Goal: Task Accomplishment & Management: Use online tool/utility

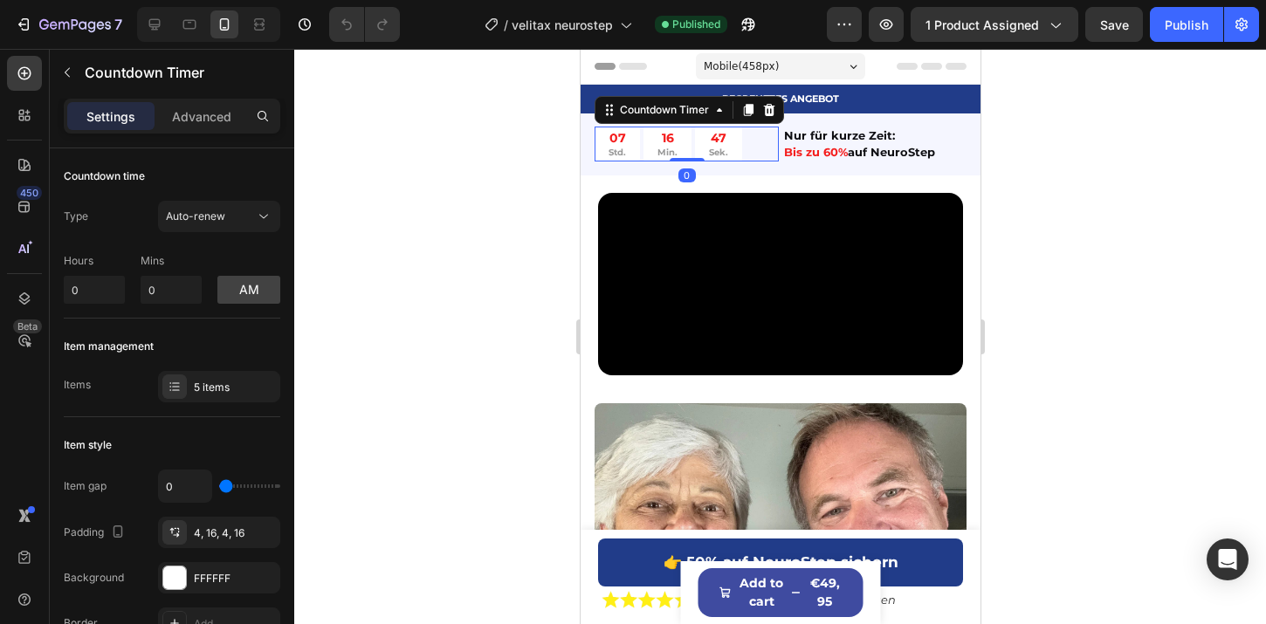
click at [772, 139] on div "07 Std. 16 Min. 47 Sek." at bounding box center [686, 144] width 184 height 34
click at [777, 112] on div at bounding box center [768, 110] width 21 height 21
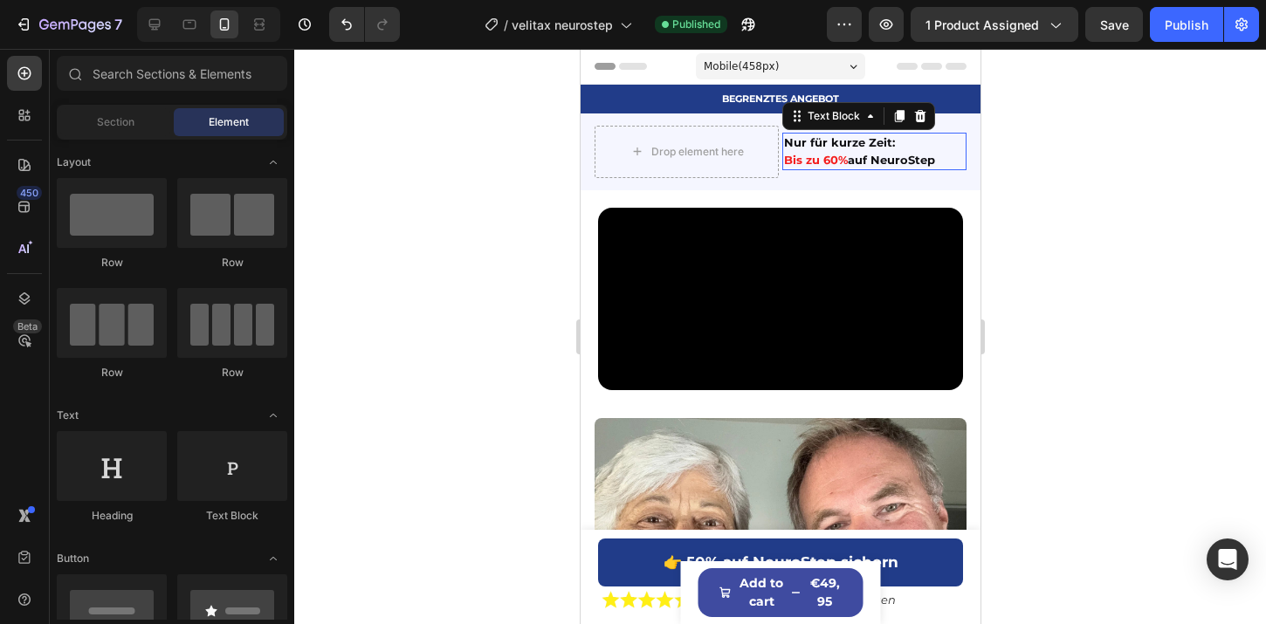
click at [790, 145] on p "Nur für kurze Zeit:" at bounding box center [873, 142] width 181 height 17
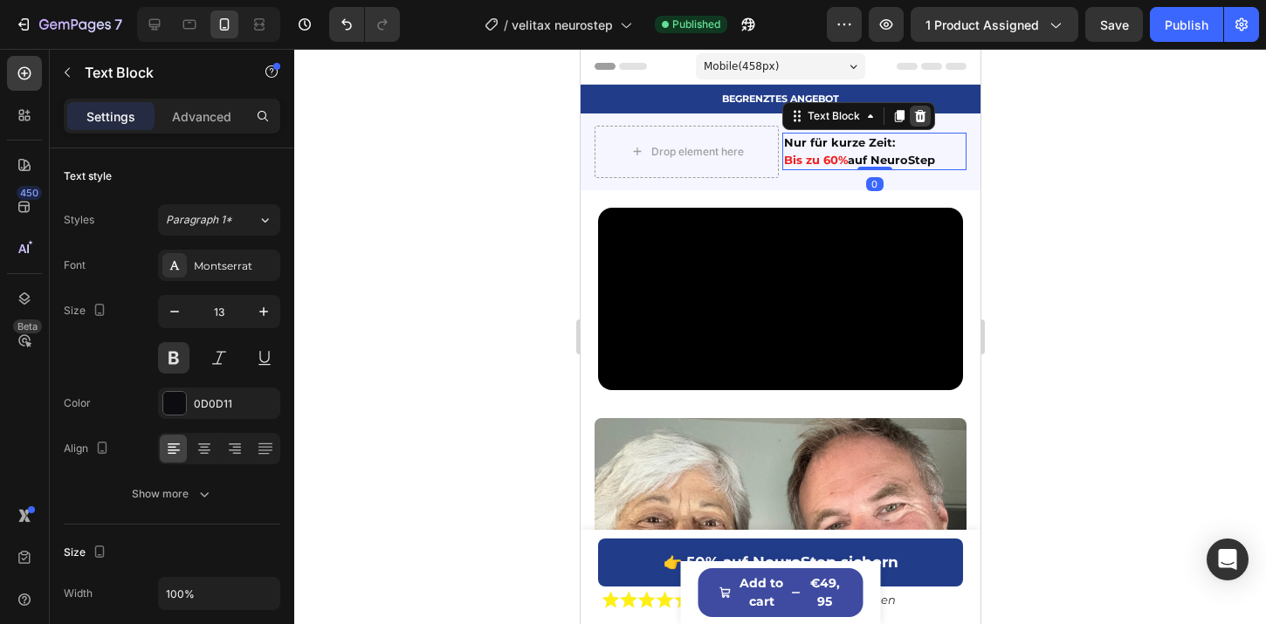
click at [922, 114] on icon at bounding box center [919, 116] width 11 height 12
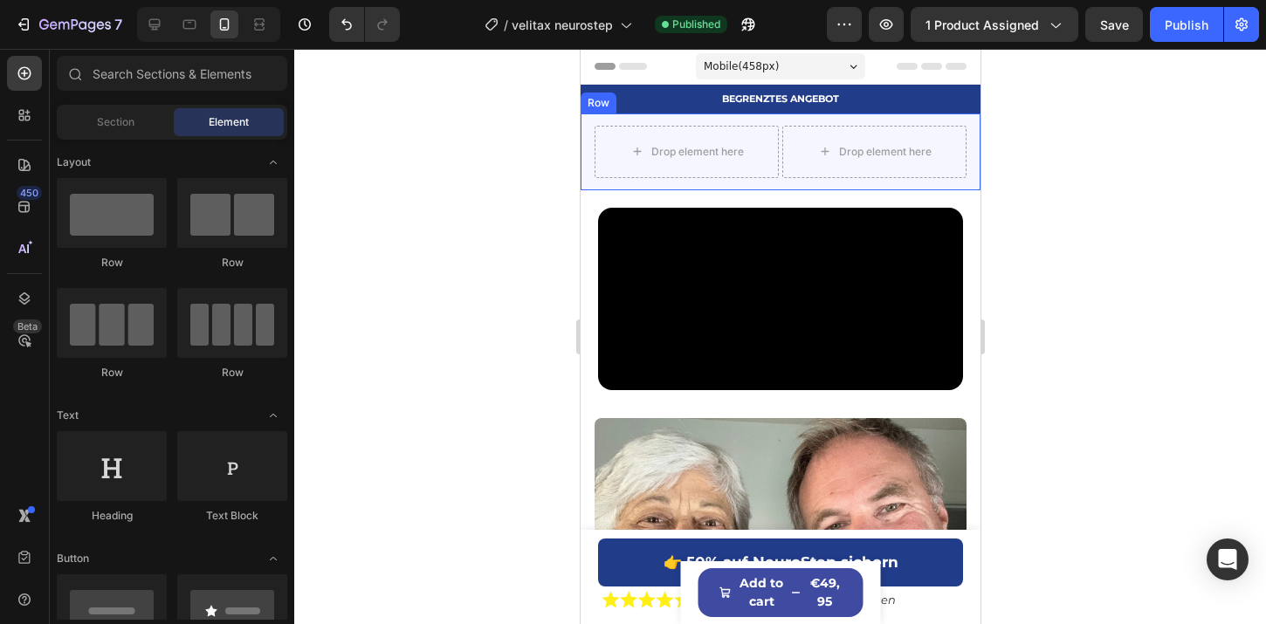
click at [938, 182] on div "Drop element here Drop element here Row" at bounding box center [780, 152] width 400 height 77
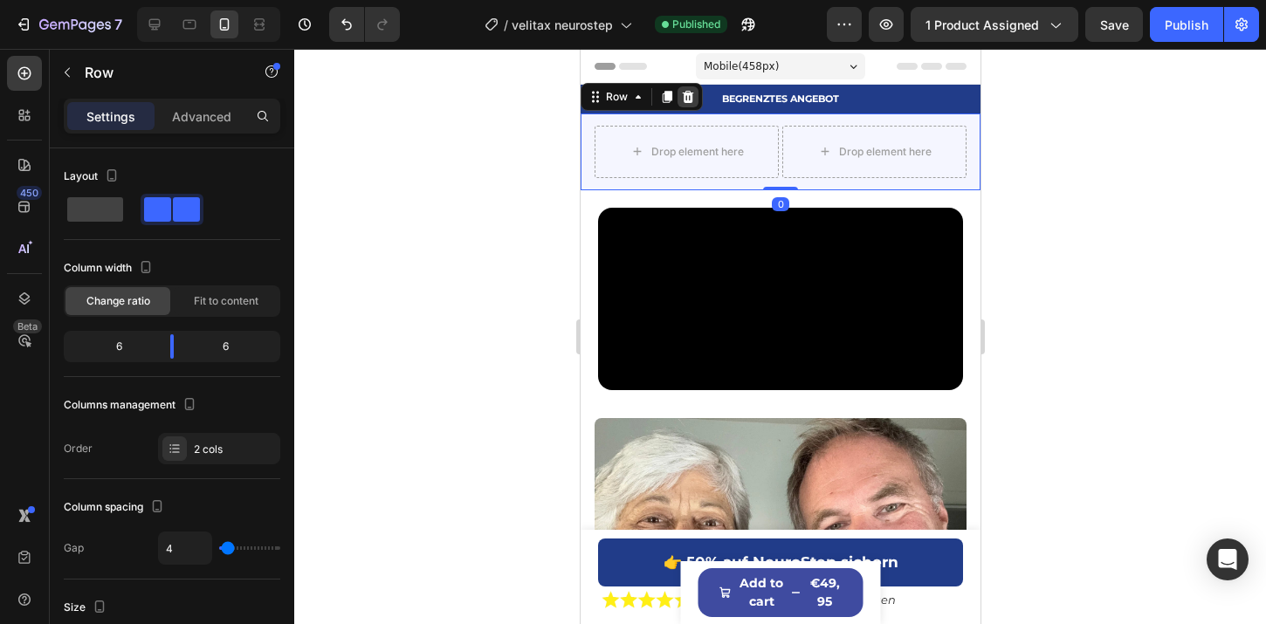
click at [680, 92] on icon at bounding box center [687, 97] width 14 height 14
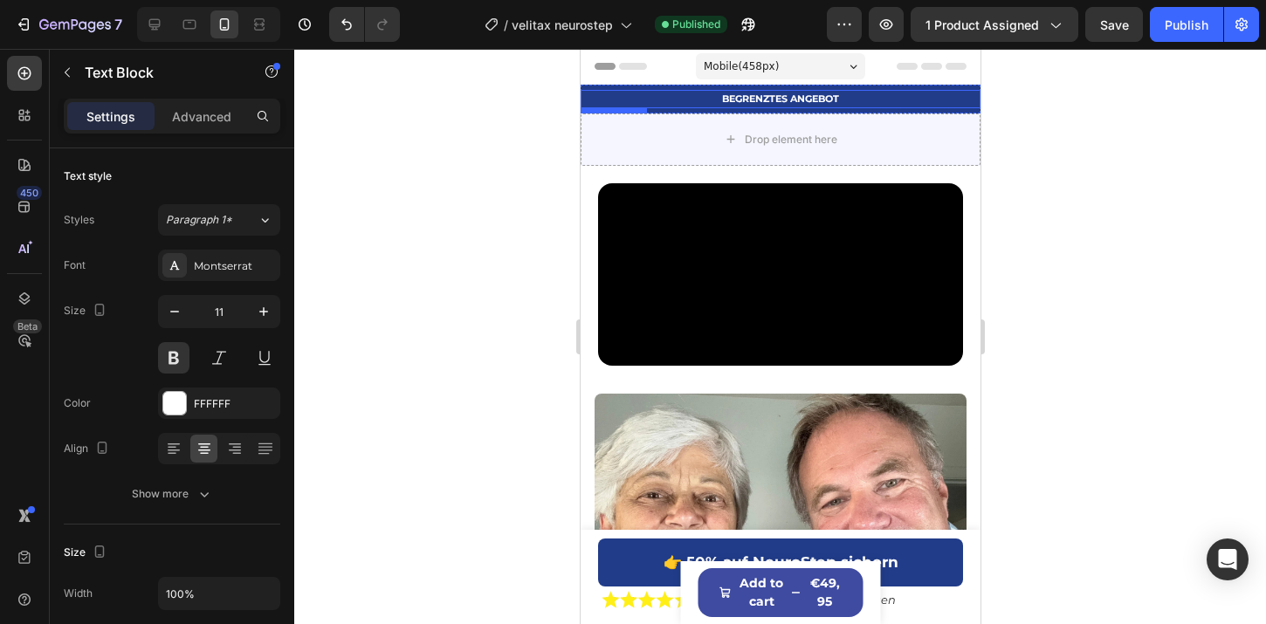
click at [690, 95] on p "BEGRENZTES ANGEBOT" at bounding box center [780, 99] width 396 height 15
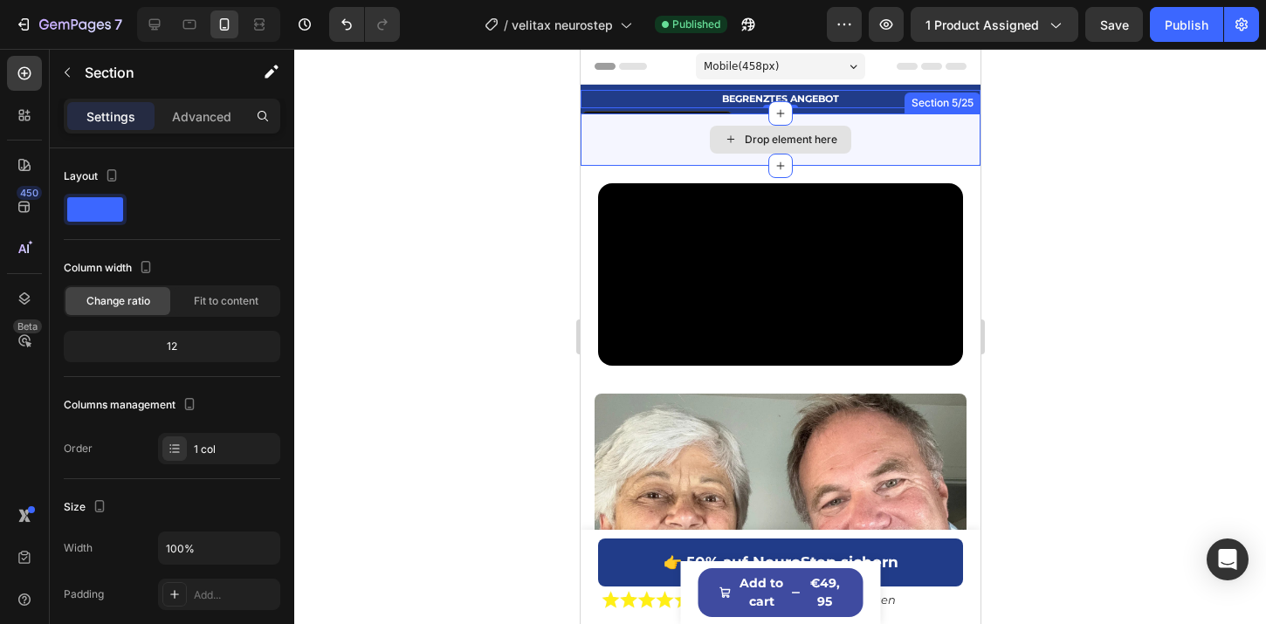
click at [671, 134] on div "Drop element here" at bounding box center [780, 140] width 400 height 52
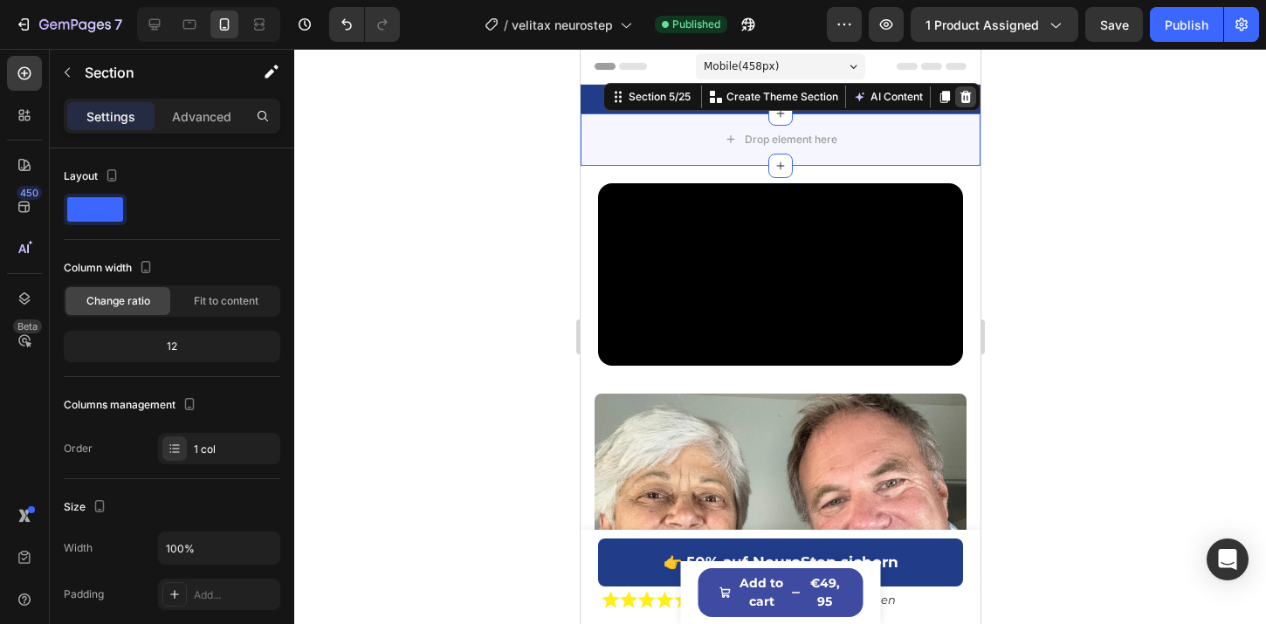
click at [956, 100] on div at bounding box center [965, 96] width 21 height 21
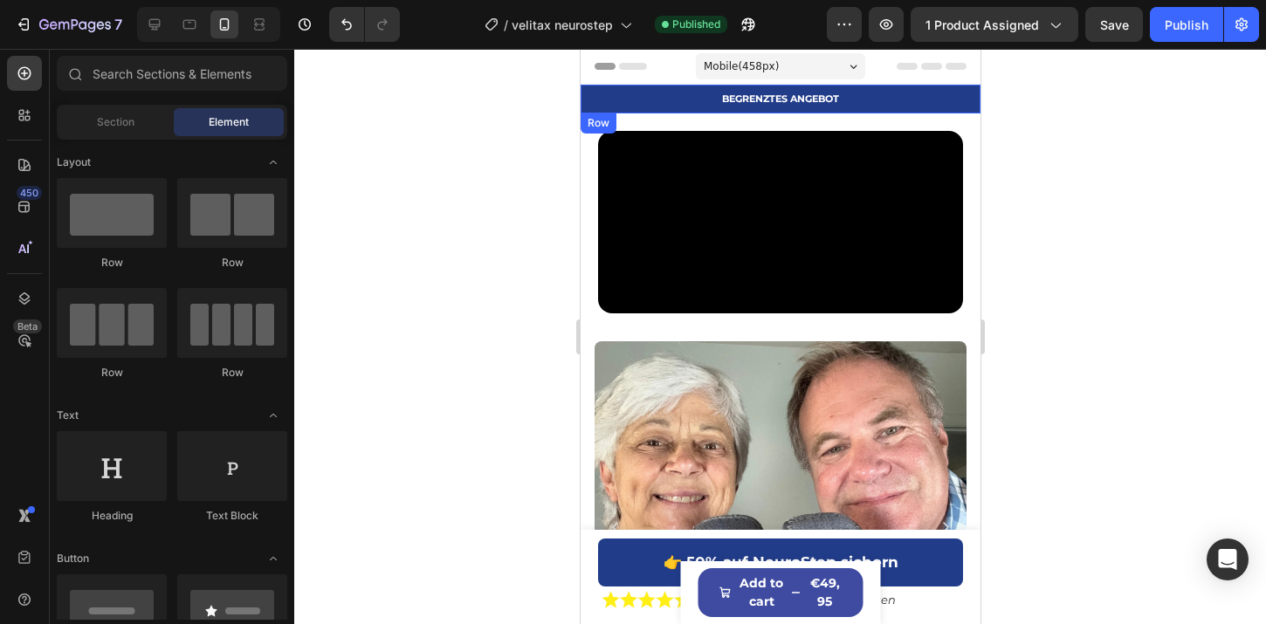
click at [700, 108] on div "BEGRENZTES ANGEBOT Text Block Row" at bounding box center [780, 99] width 400 height 29
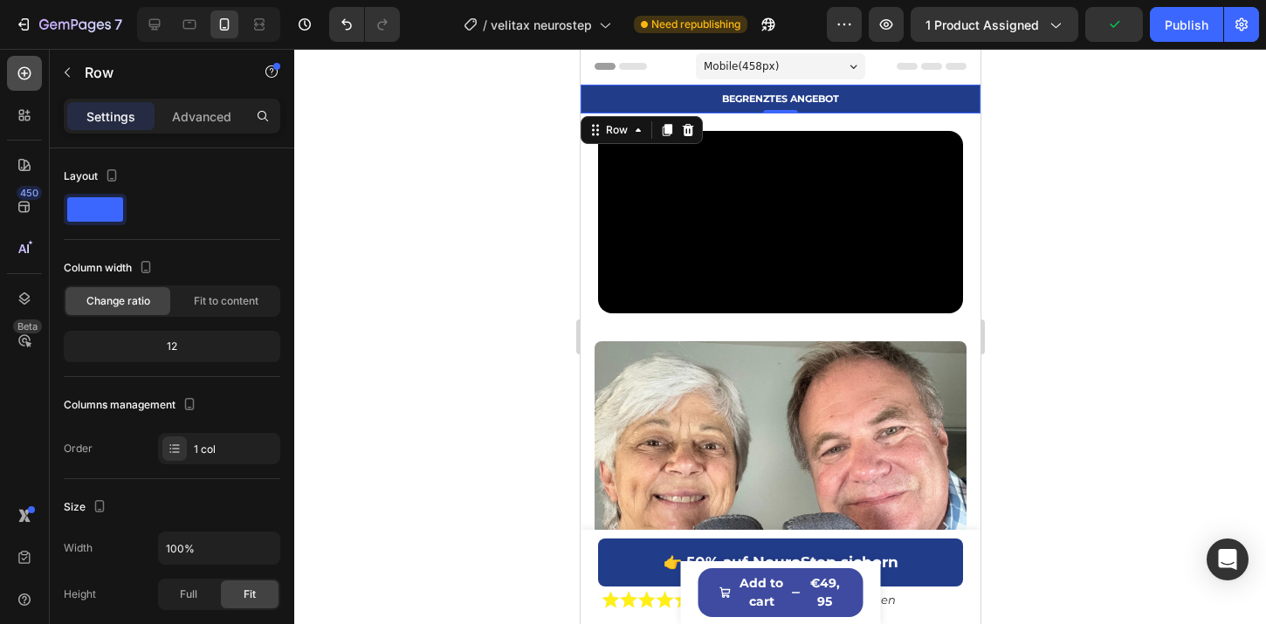
click at [19, 71] on icon at bounding box center [24, 73] width 17 height 17
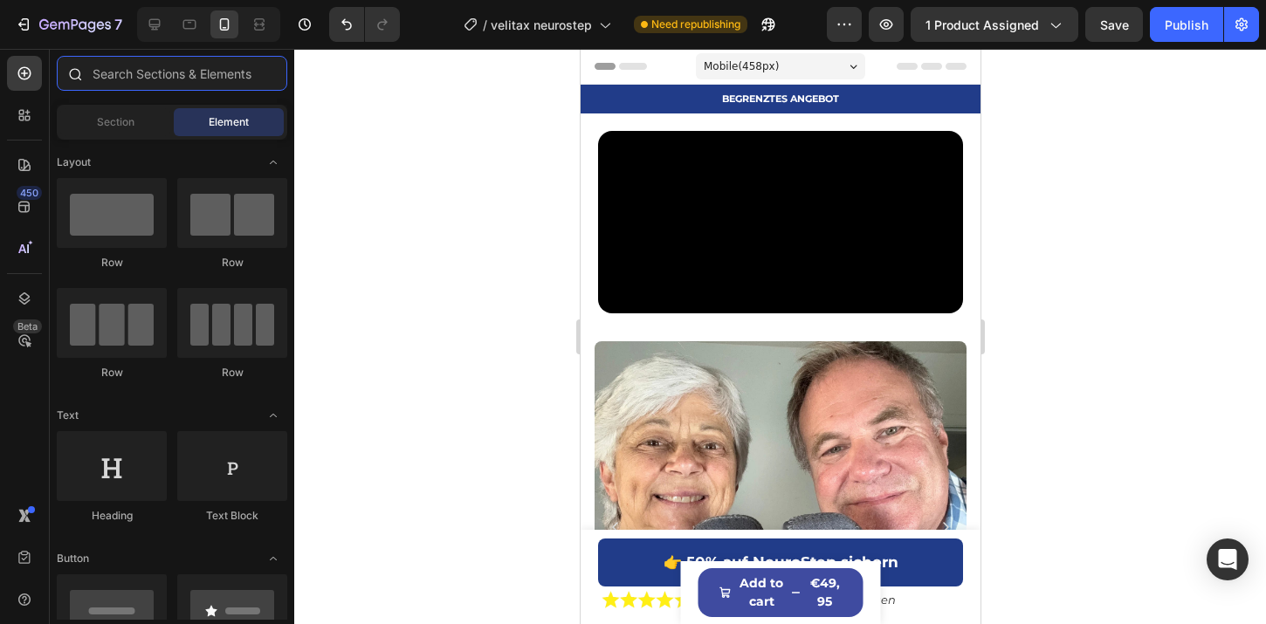
click at [186, 85] on input "text" at bounding box center [172, 73] width 231 height 35
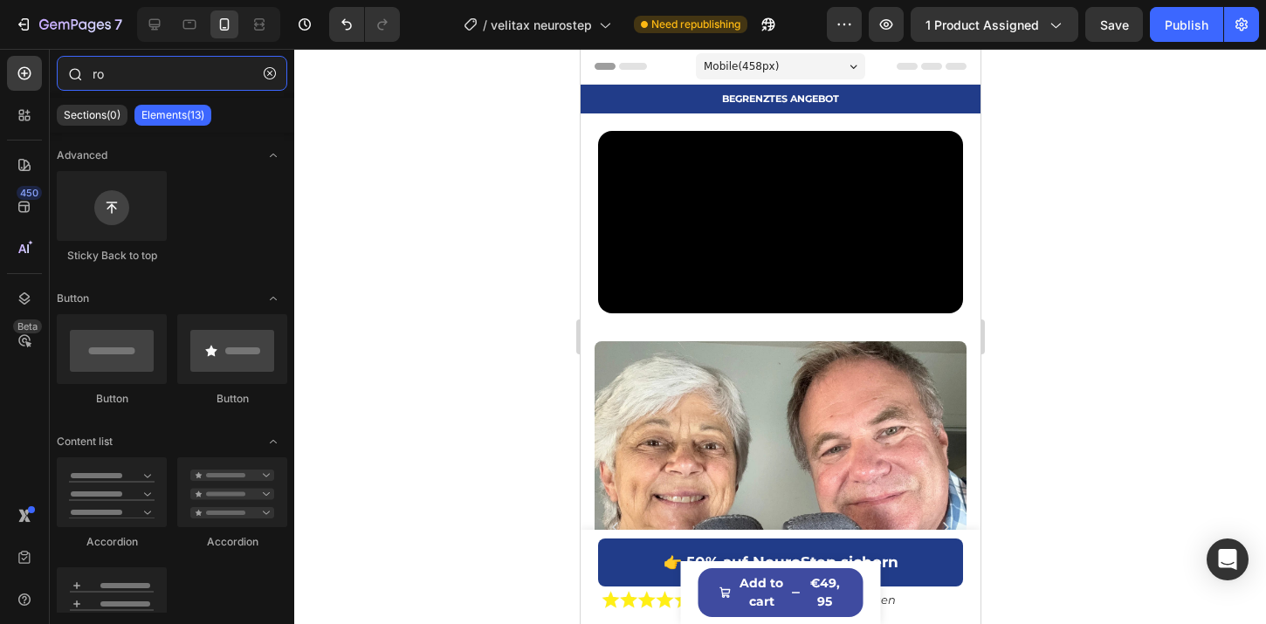
type input "r"
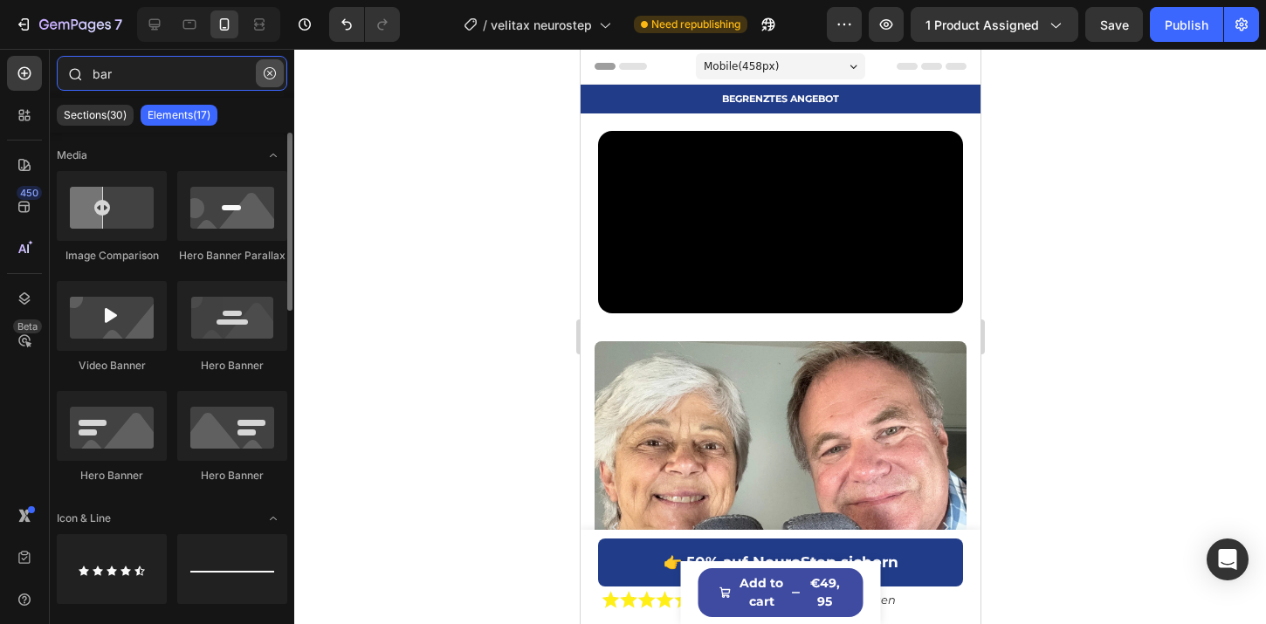
type input "bar"
click at [269, 71] on icon "button" at bounding box center [270, 73] width 12 height 12
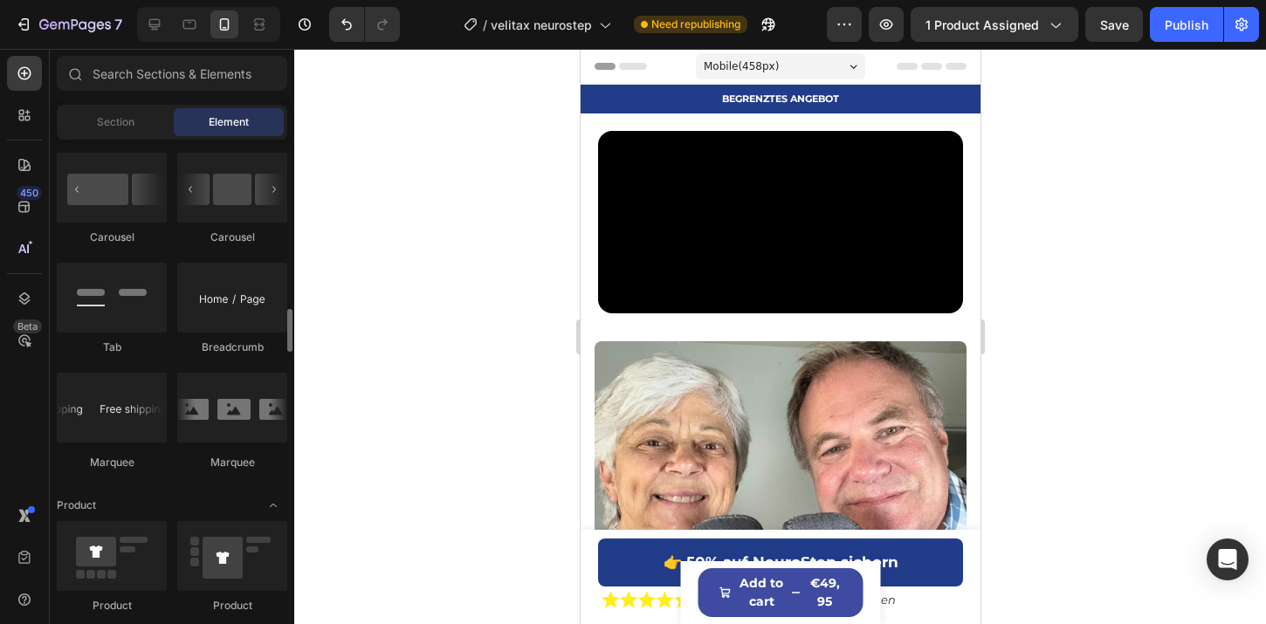
scroll to position [1879, 0]
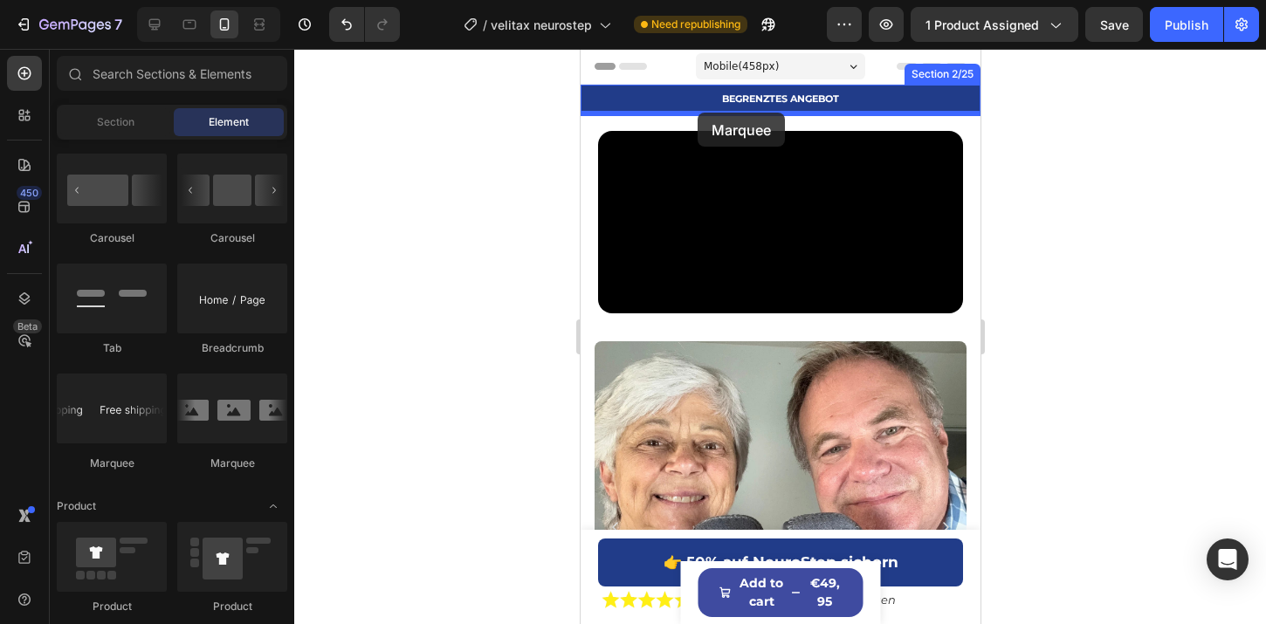
drag, startPoint x: 824, startPoint y: 472, endPoint x: 697, endPoint y: 113, distance: 380.9
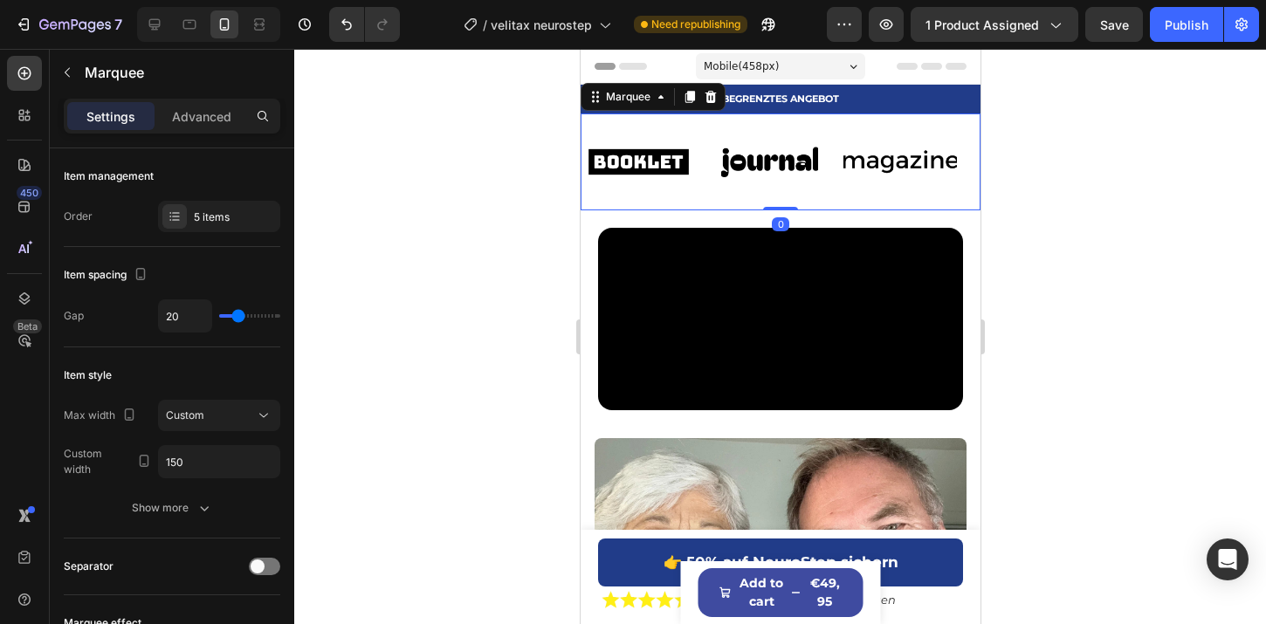
click at [1260, 204] on div at bounding box center [780, 337] width 972 height 576
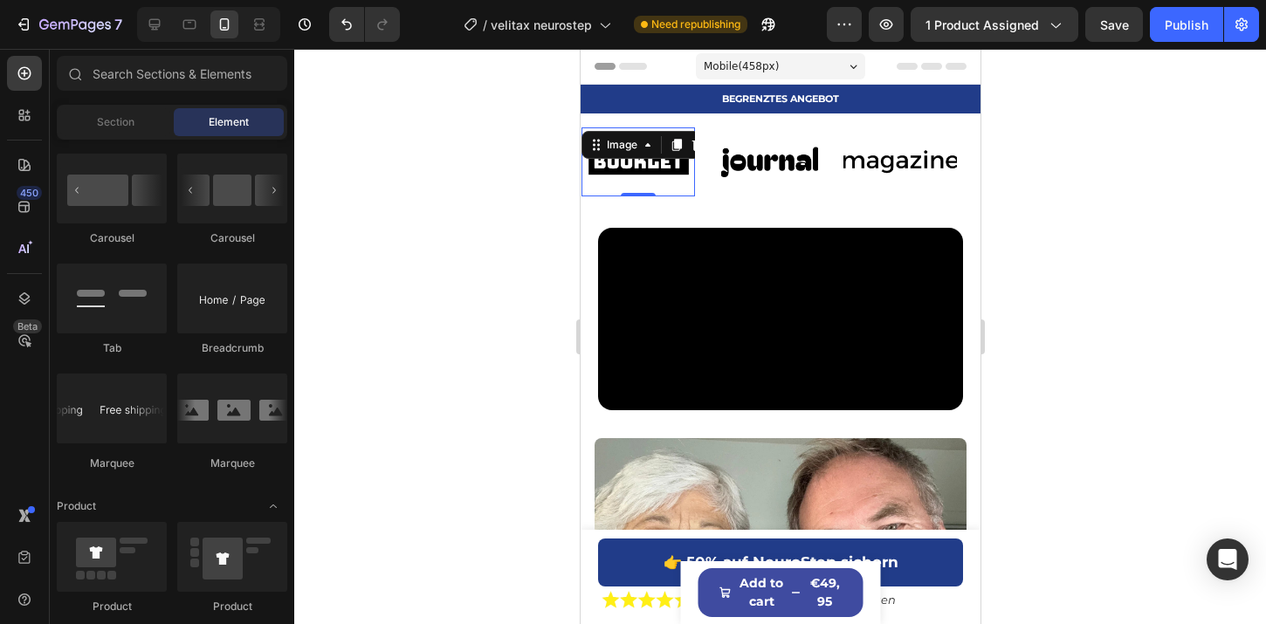
click at [638, 150] on div "Image 0" at bounding box center [638, 162] width 114 height 69
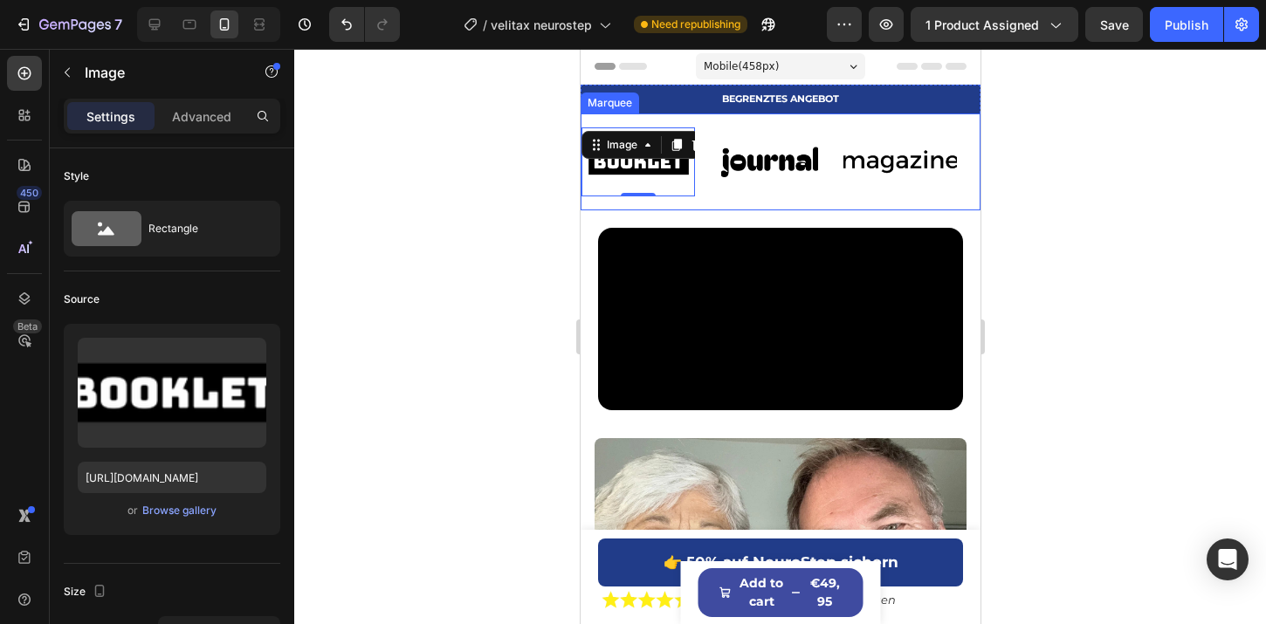
click at [784, 196] on div "Image 0 Image Image Image Image Image 0 Image Image Image Image Marquee" at bounding box center [780, 162] width 400 height 97
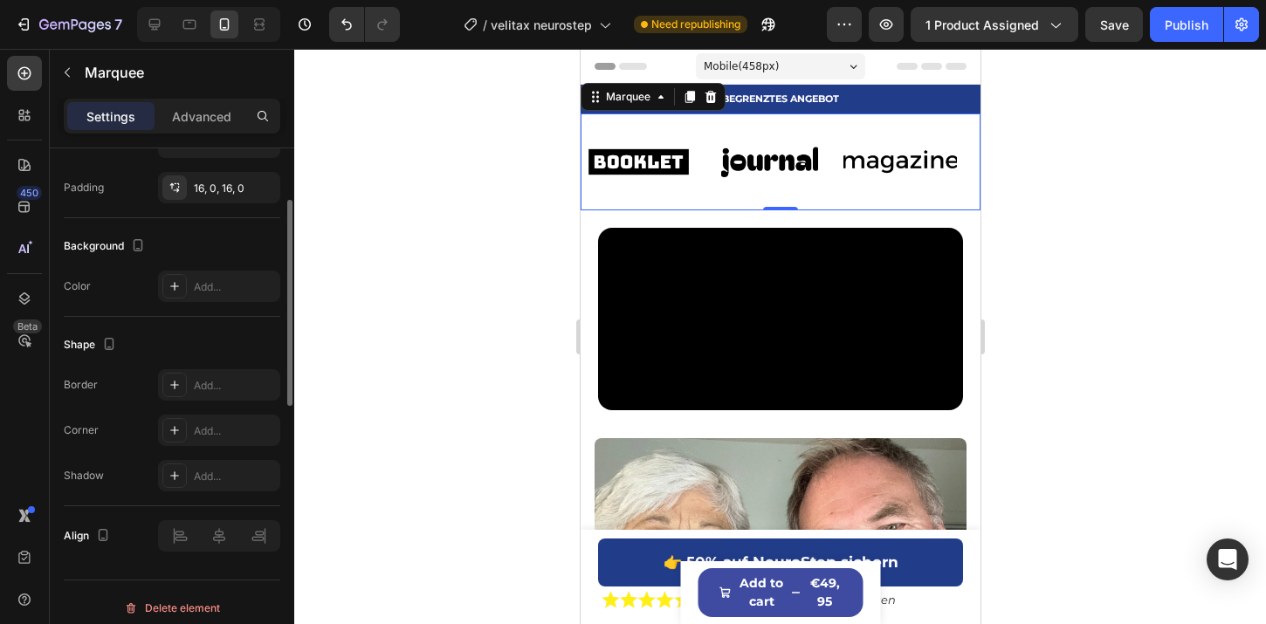
scroll to position [813, 0]
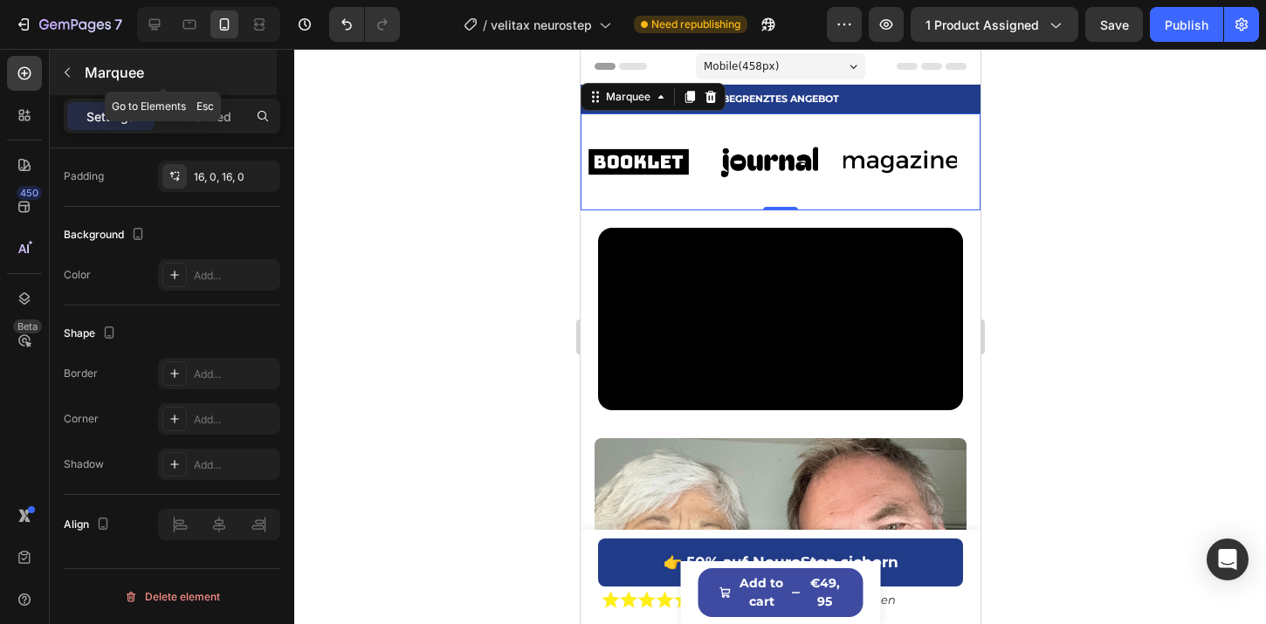
click at [61, 81] on button "button" at bounding box center [67, 73] width 28 height 28
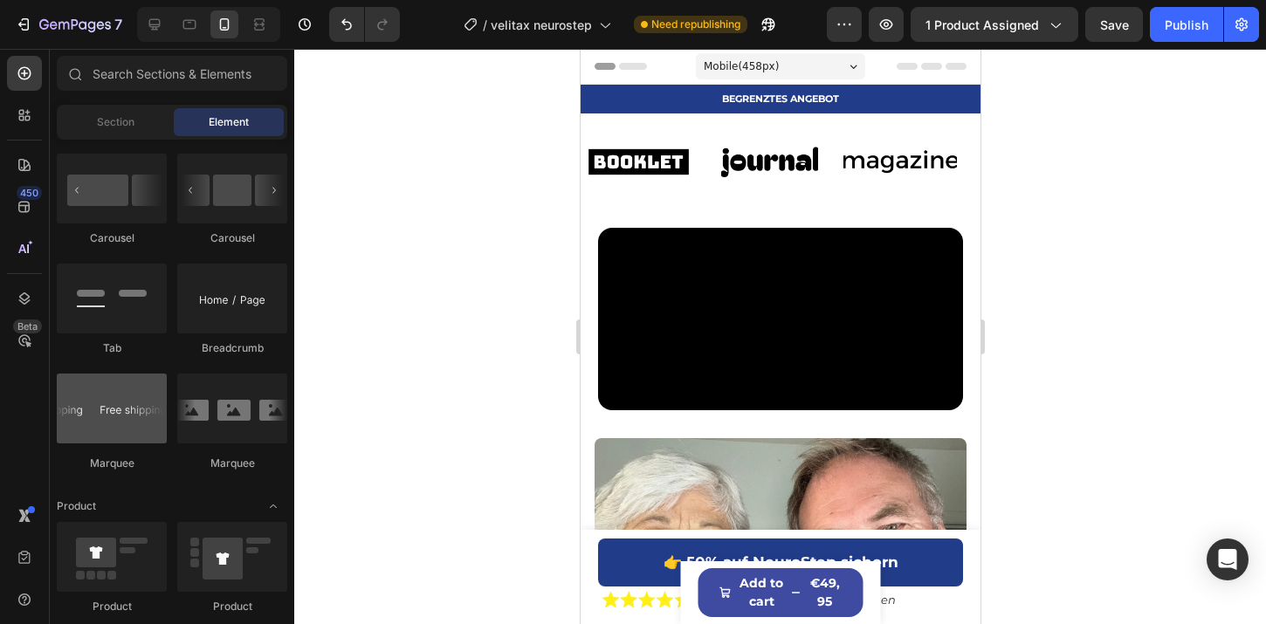
click at [120, 381] on div at bounding box center [112, 409] width 110 height 70
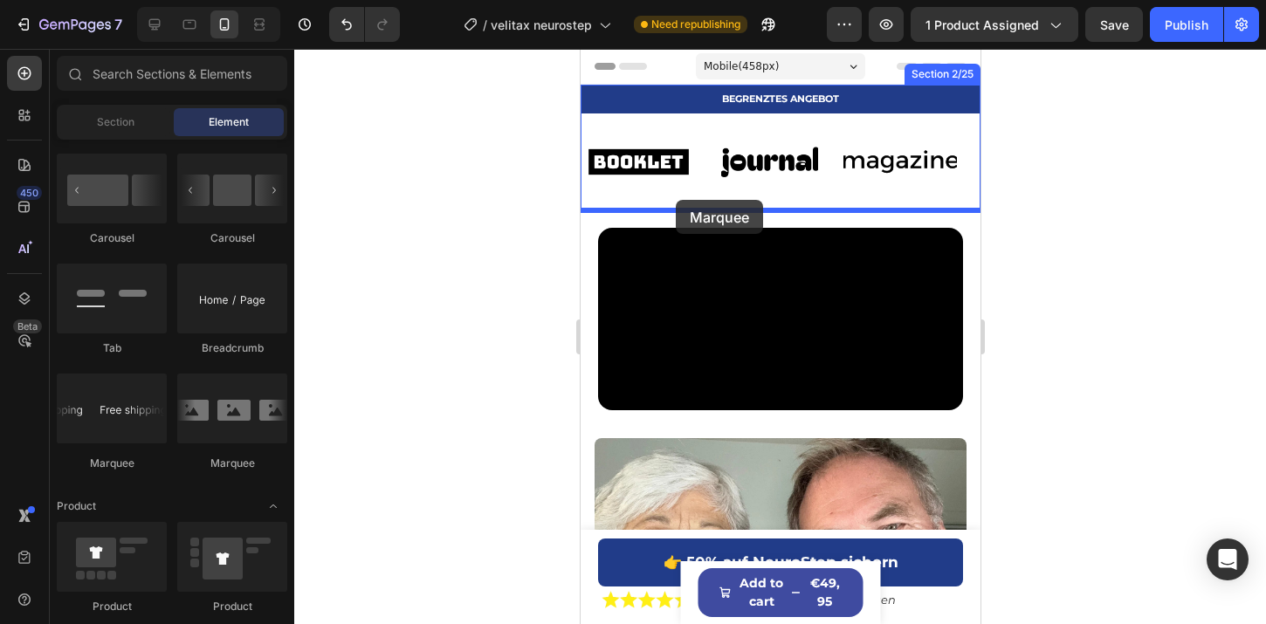
drag, startPoint x: 670, startPoint y: 463, endPoint x: 675, endPoint y: 200, distance: 262.9
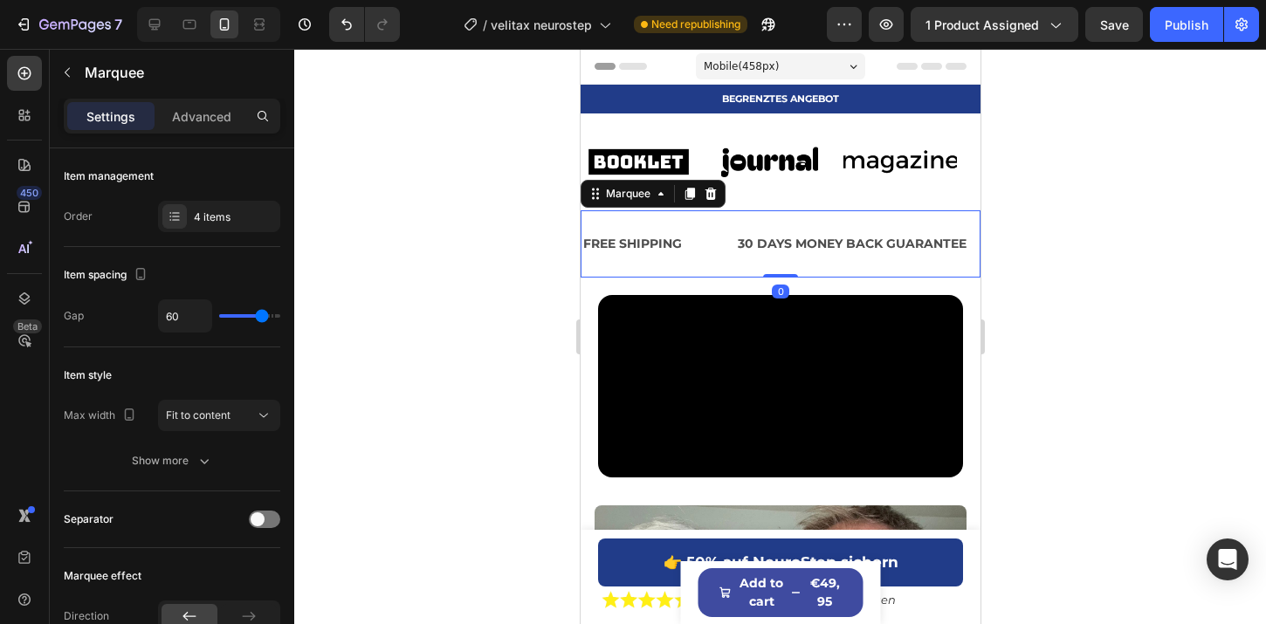
click at [693, 249] on div "FREE SHIPPING Text Block" at bounding box center [658, 243] width 155 height 39
click at [686, 245] on div "FREE SHIPPING Text Block" at bounding box center [658, 243] width 155 height 39
click at [668, 237] on div "FREE SHIPPING" at bounding box center [632, 243] width 102 height 25
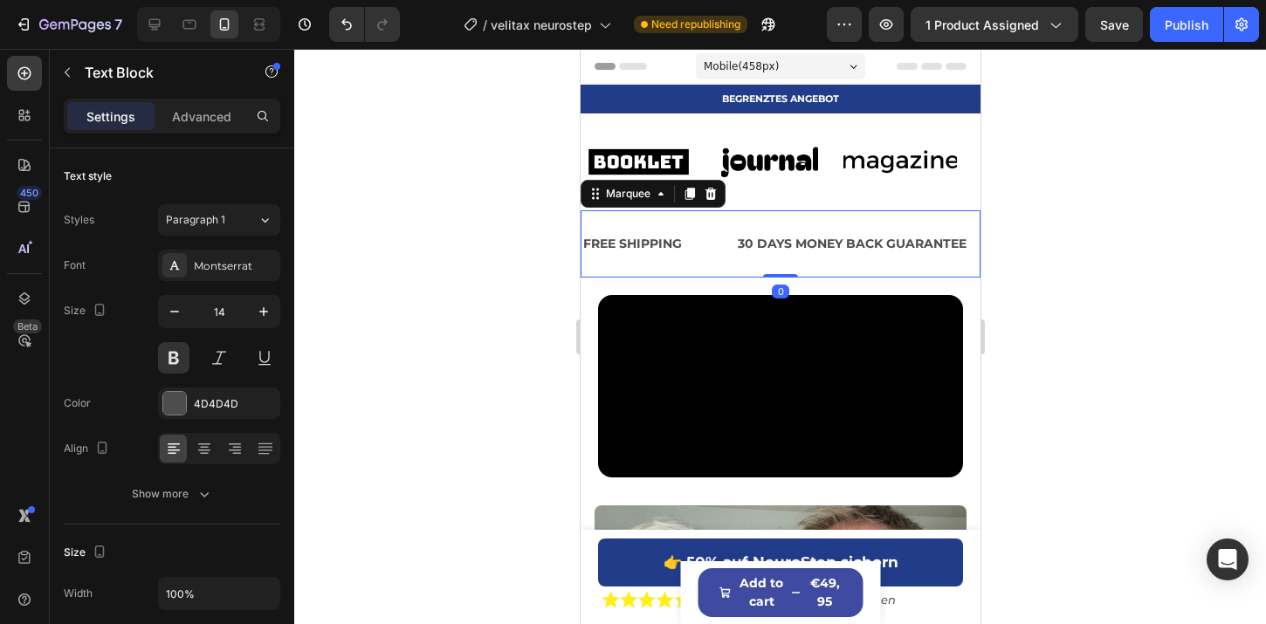
click at [699, 248] on div "FREE SHIPPING Text Block" at bounding box center [658, 243] width 155 height 39
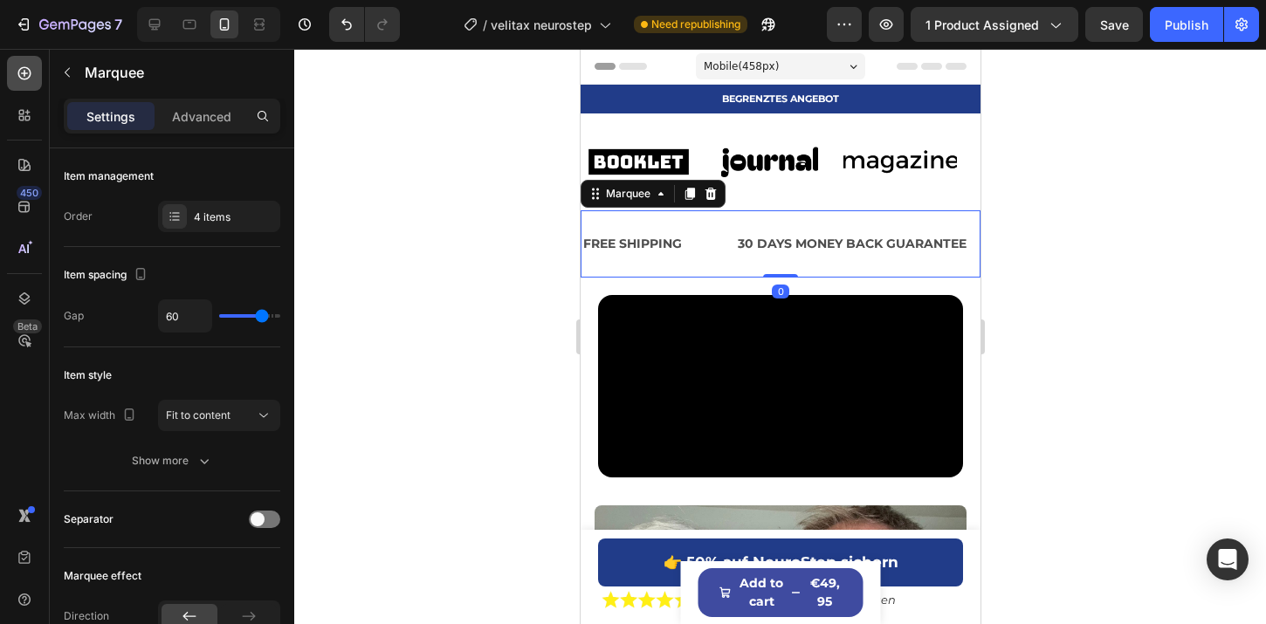
click at [29, 63] on div at bounding box center [24, 73] width 35 height 35
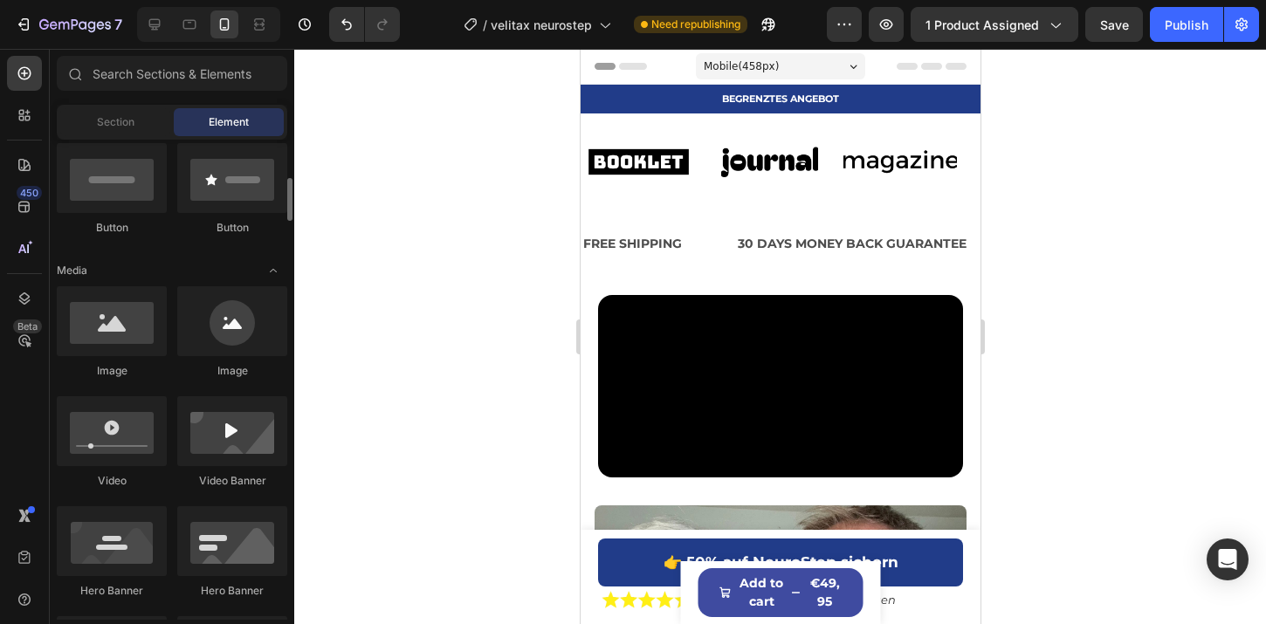
scroll to position [449, 0]
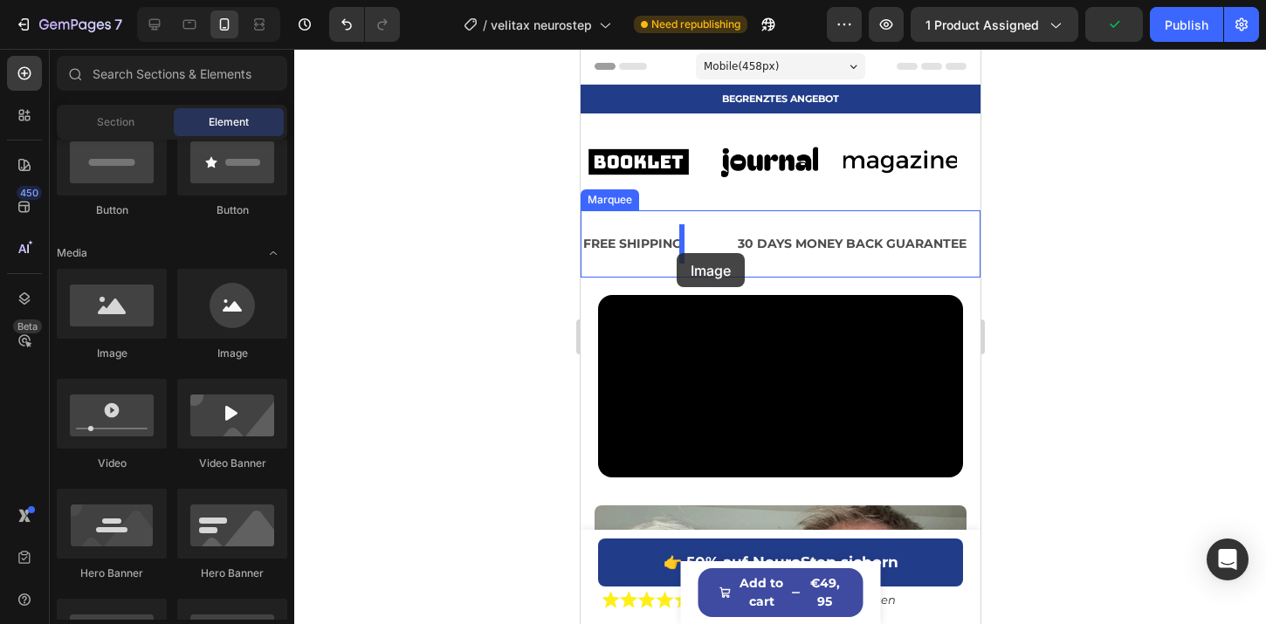
drag, startPoint x: 707, startPoint y: 370, endPoint x: 676, endPoint y: 253, distance: 121.2
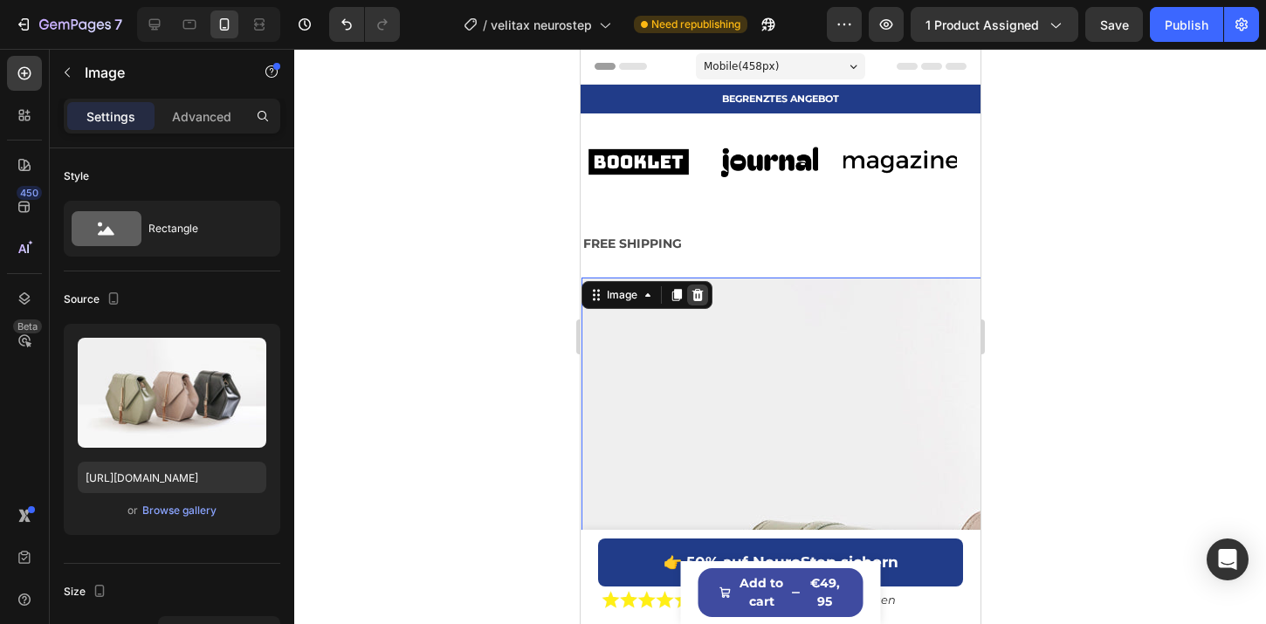
click at [703, 295] on icon at bounding box center [697, 295] width 14 height 14
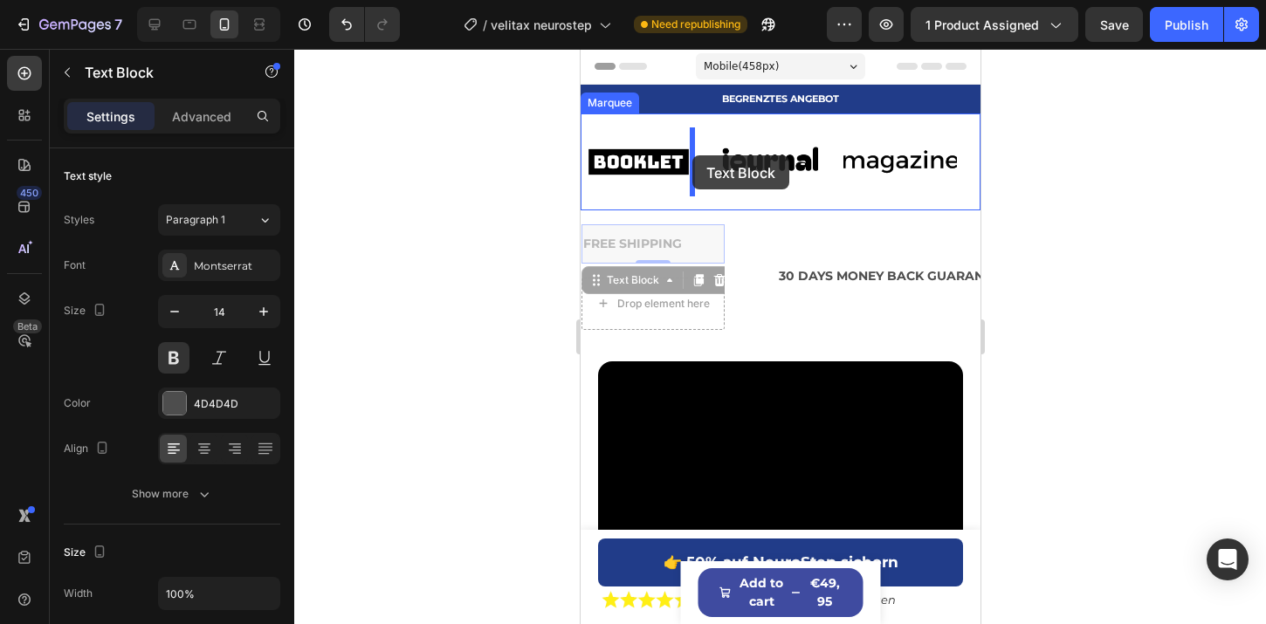
drag, startPoint x: 639, startPoint y: 251, endPoint x: 691, endPoint y: 155, distance: 108.2
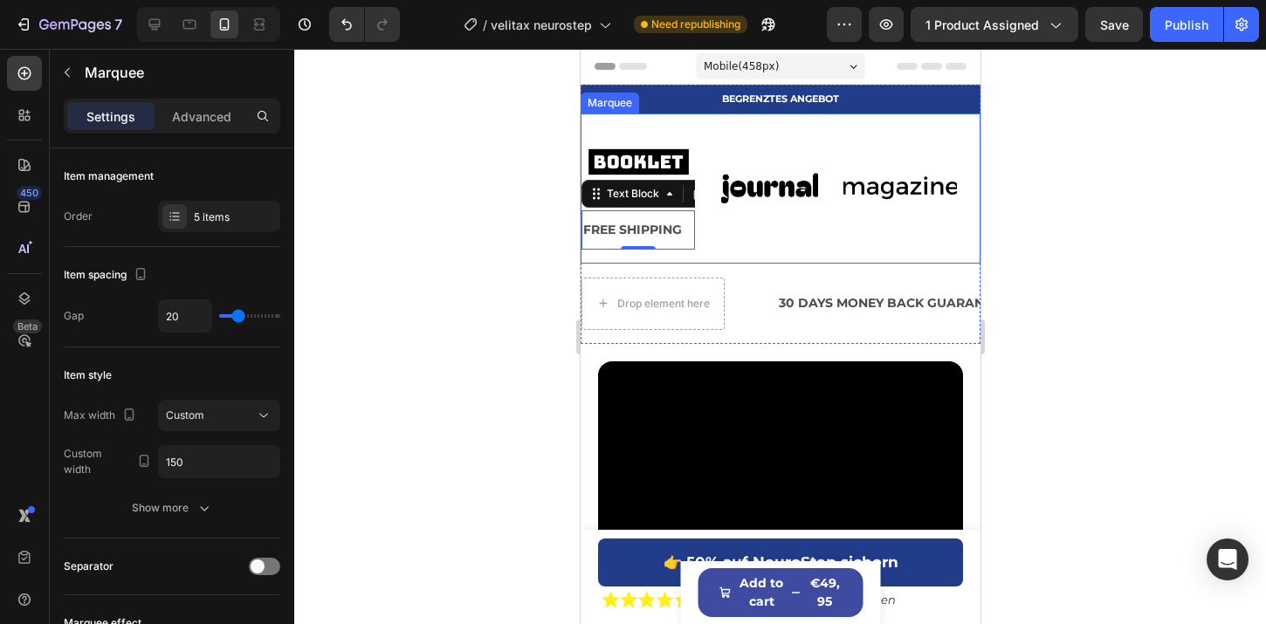
click at [757, 259] on div "Image FREE SHIPPING Text Block 0 Row Image Image Image Image Image FREE SHIPPIN…" at bounding box center [780, 189] width 400 height 150
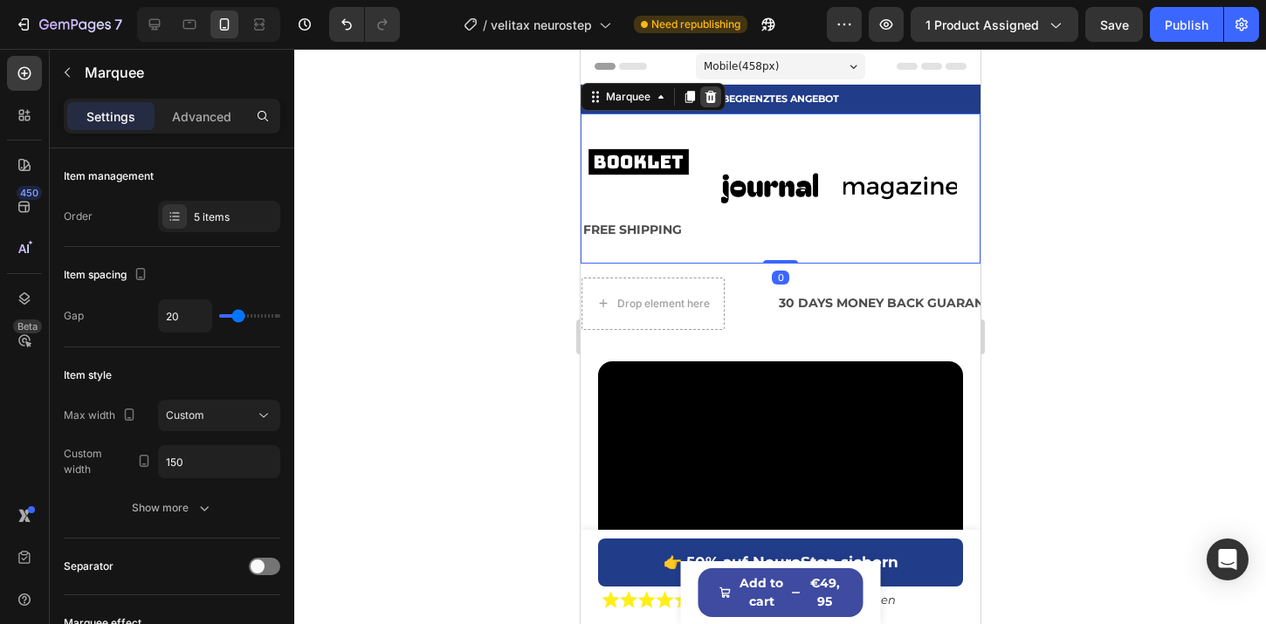
click at [716, 94] on icon at bounding box center [710, 97] width 14 height 14
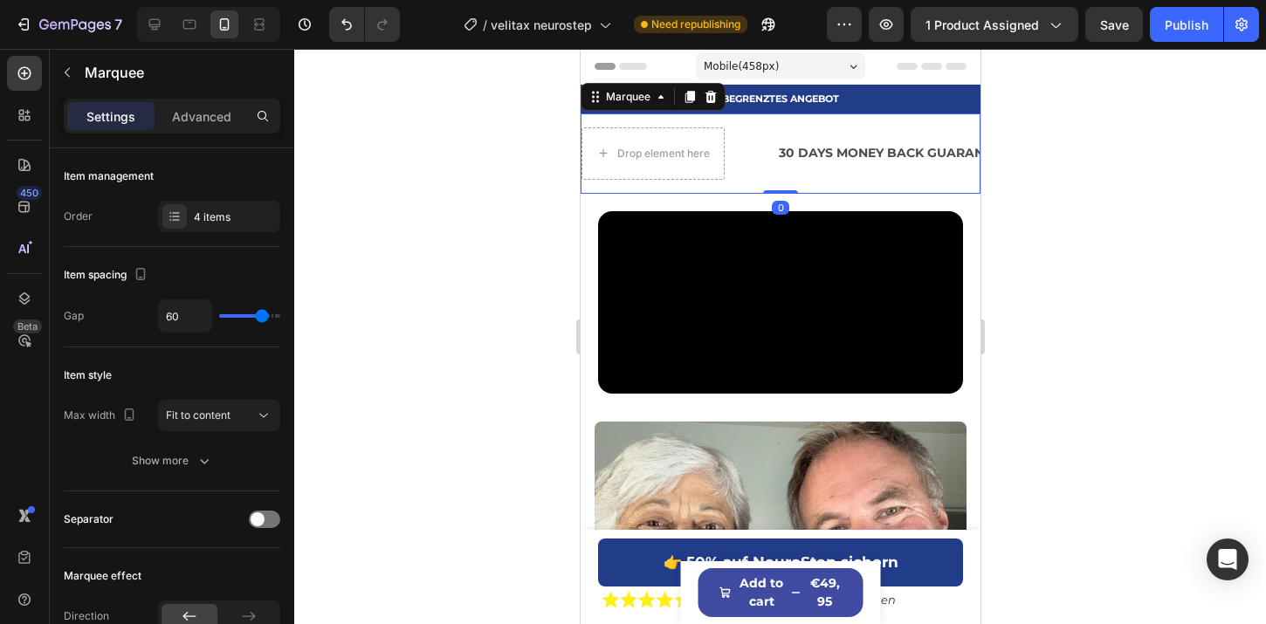
click at [744, 171] on div "Drop element here" at bounding box center [679, 154] width 196 height 52
click at [703, 101] on icon at bounding box center [710, 97] width 14 height 14
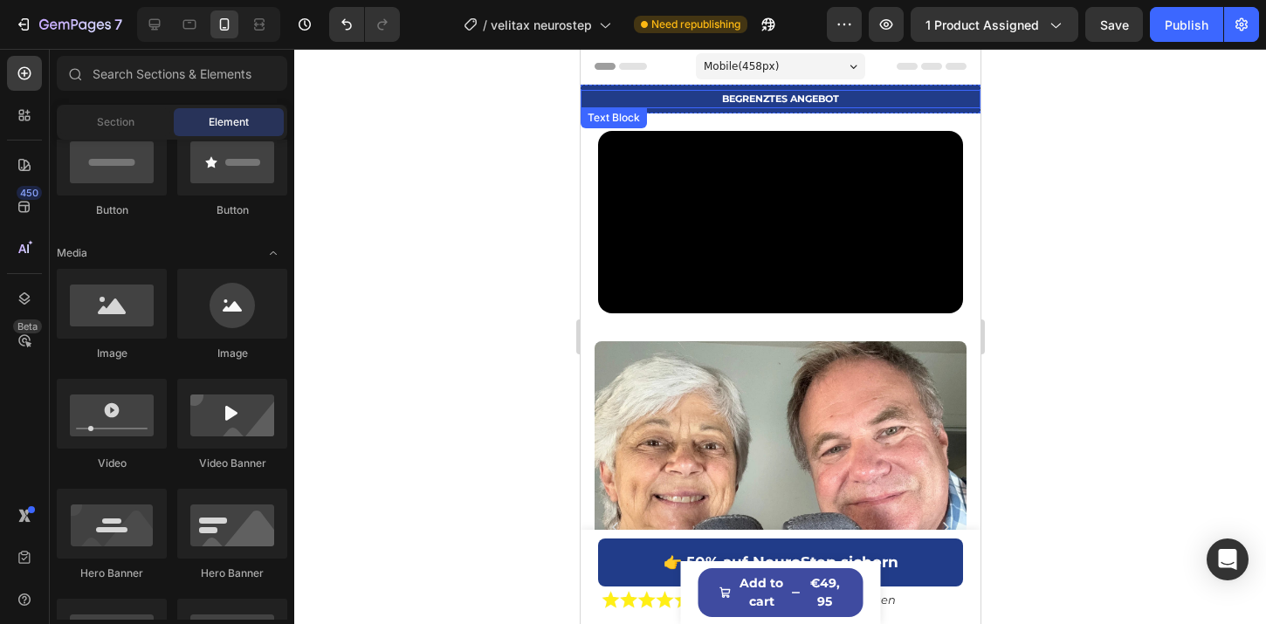
click at [700, 106] on div "BEGRENZTES ANGEBOT" at bounding box center [780, 99] width 400 height 18
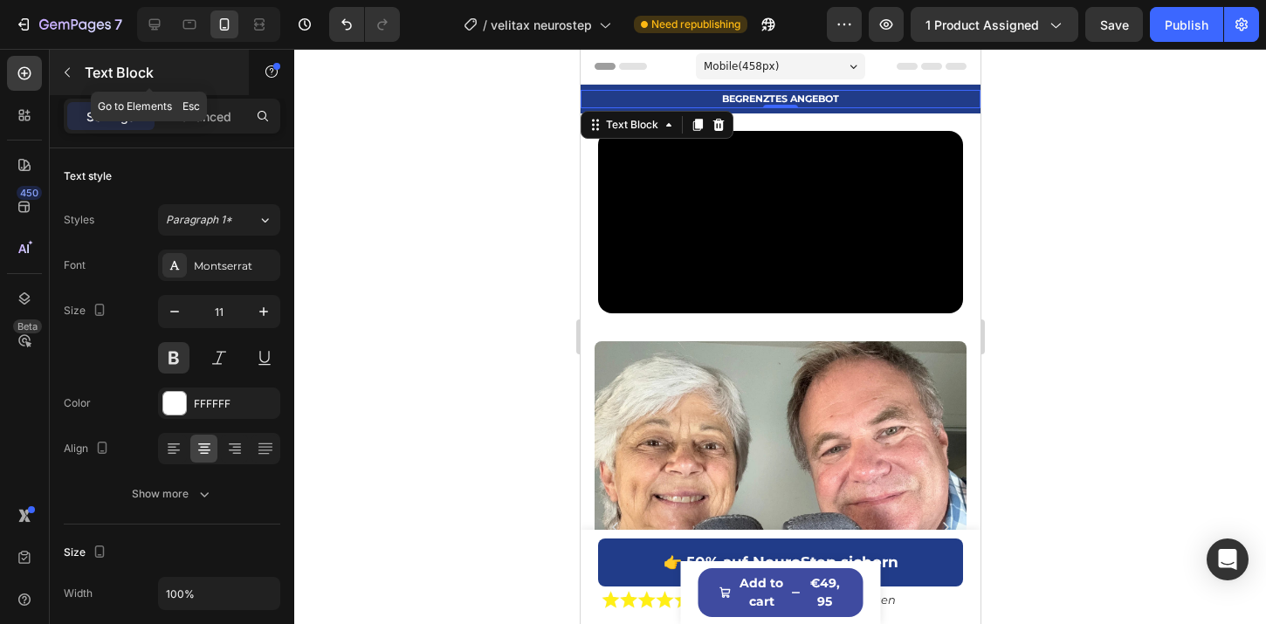
click at [72, 76] on icon "button" at bounding box center [67, 72] width 14 height 14
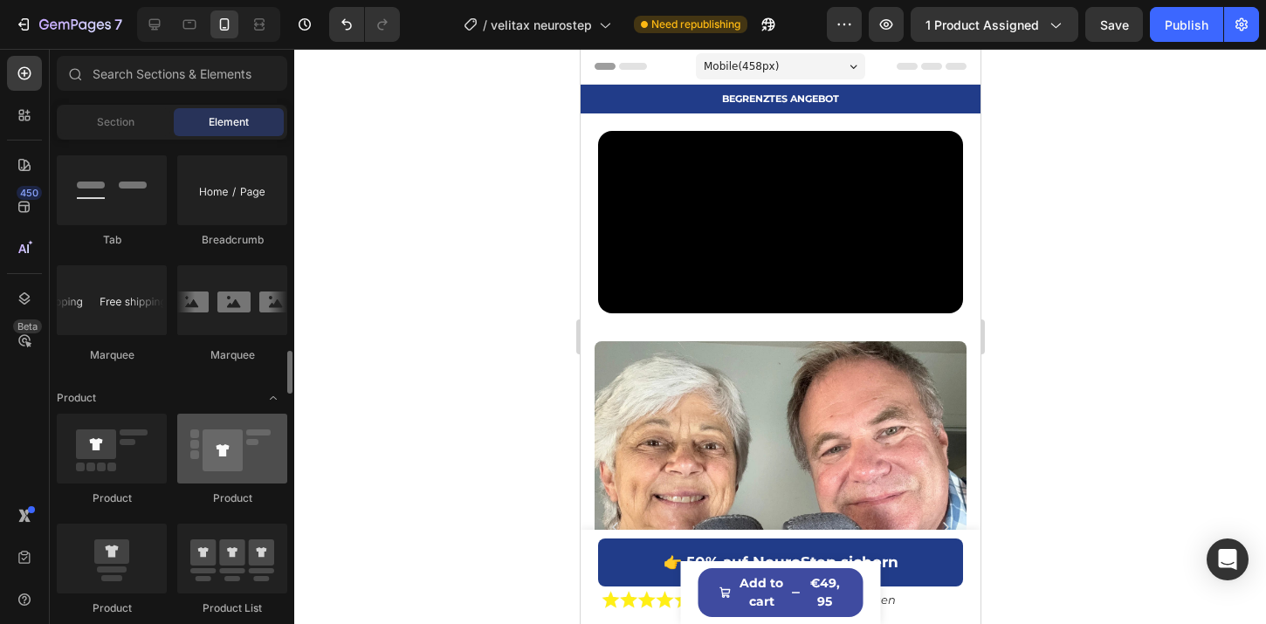
scroll to position [2031, 0]
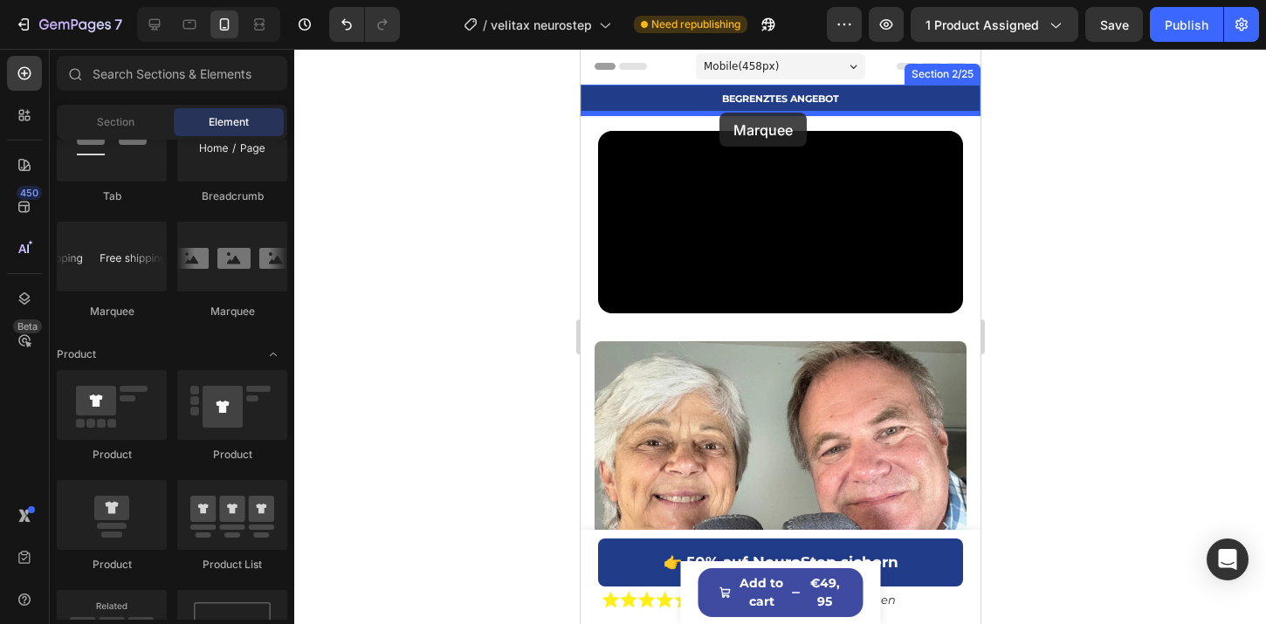
drag, startPoint x: 686, startPoint y: 341, endPoint x: 718, endPoint y: 111, distance: 231.9
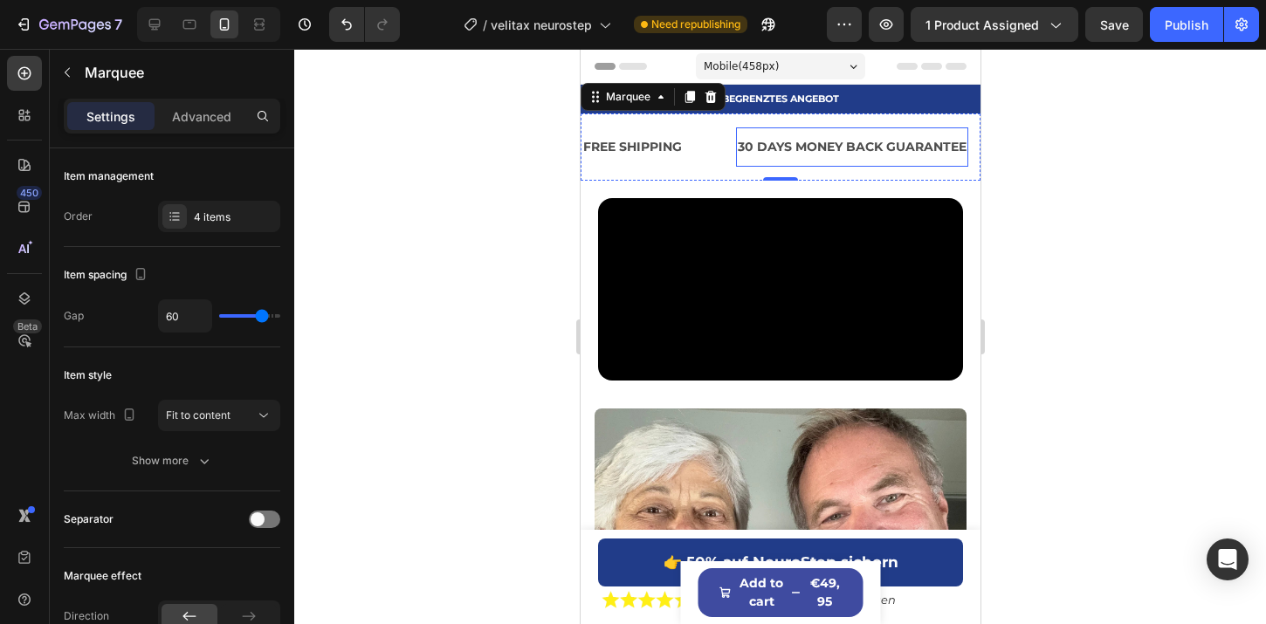
click at [781, 149] on div "30 DAYS MONEY BACK GUARANTEE" at bounding box center [851, 146] width 232 height 25
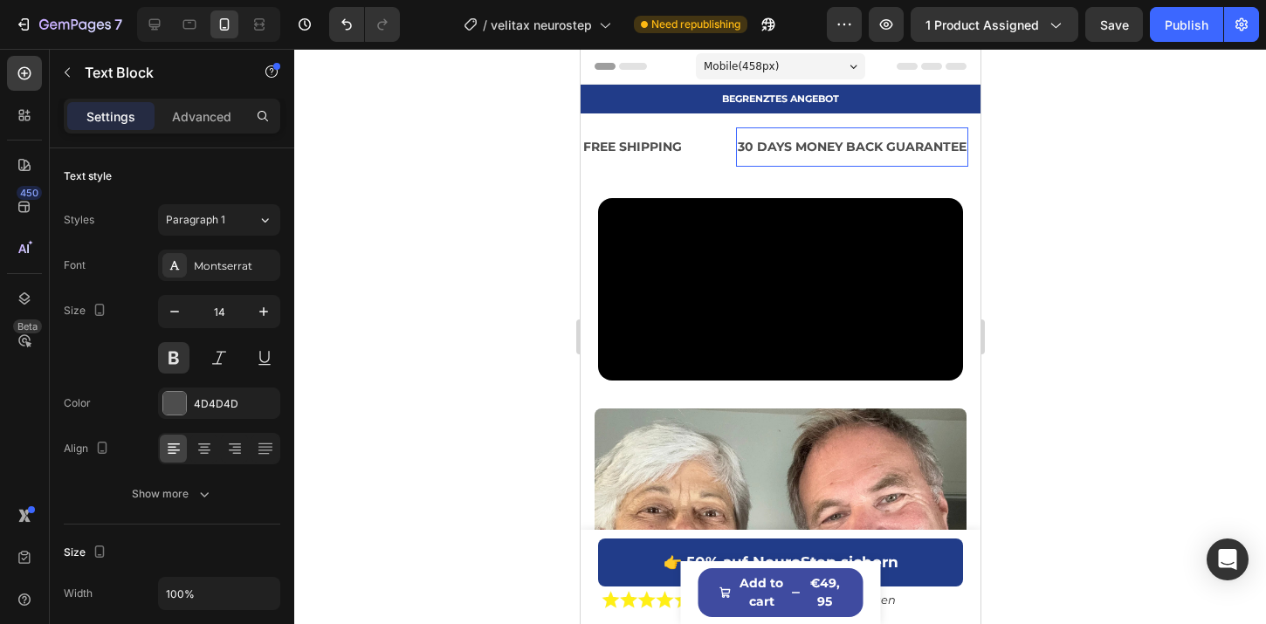
click at [781, 149] on div "30 DAYS MONEY BACK GUARANTEE" at bounding box center [851, 146] width 232 height 25
click at [781, 149] on p "30 DAYS MONEY BACK GUARANTEE" at bounding box center [851, 147] width 229 height 22
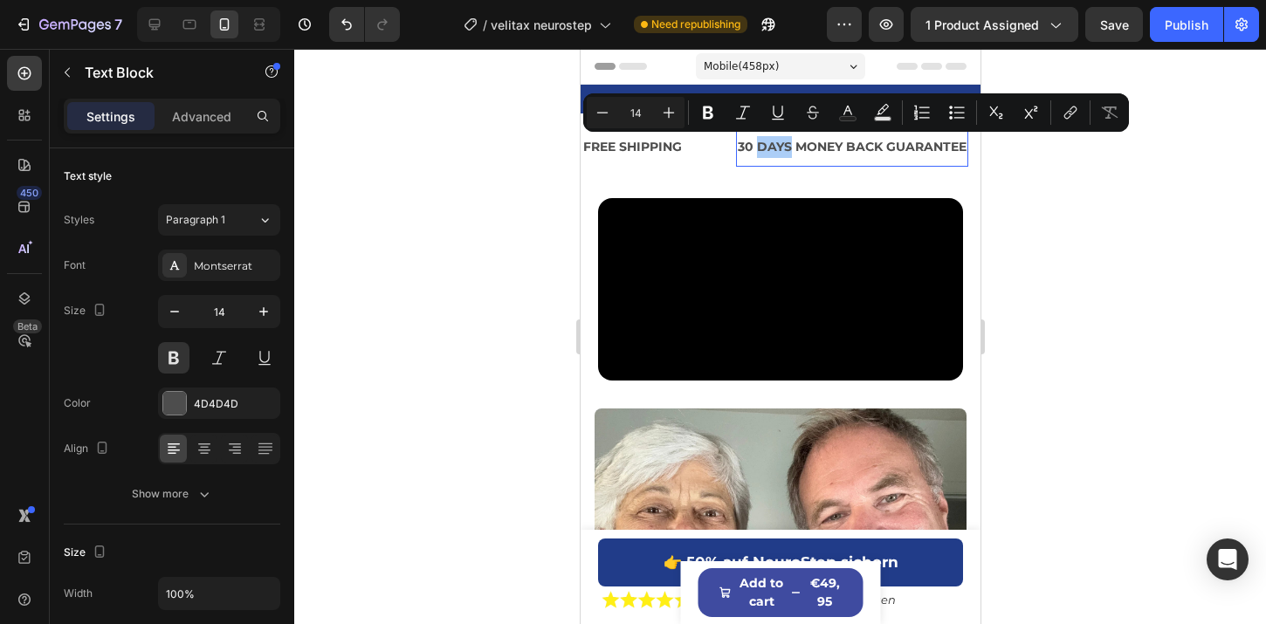
click at [45, 76] on div "450 Beta" at bounding box center [25, 337] width 50 height 576
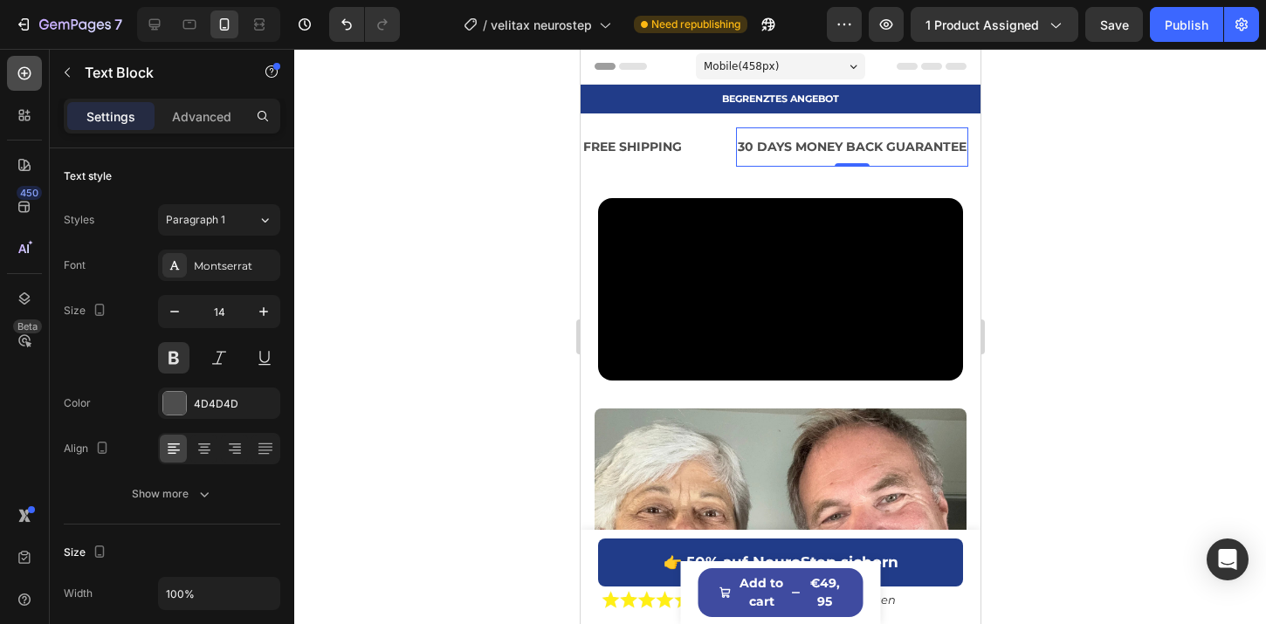
click at [28, 76] on icon at bounding box center [24, 73] width 17 height 17
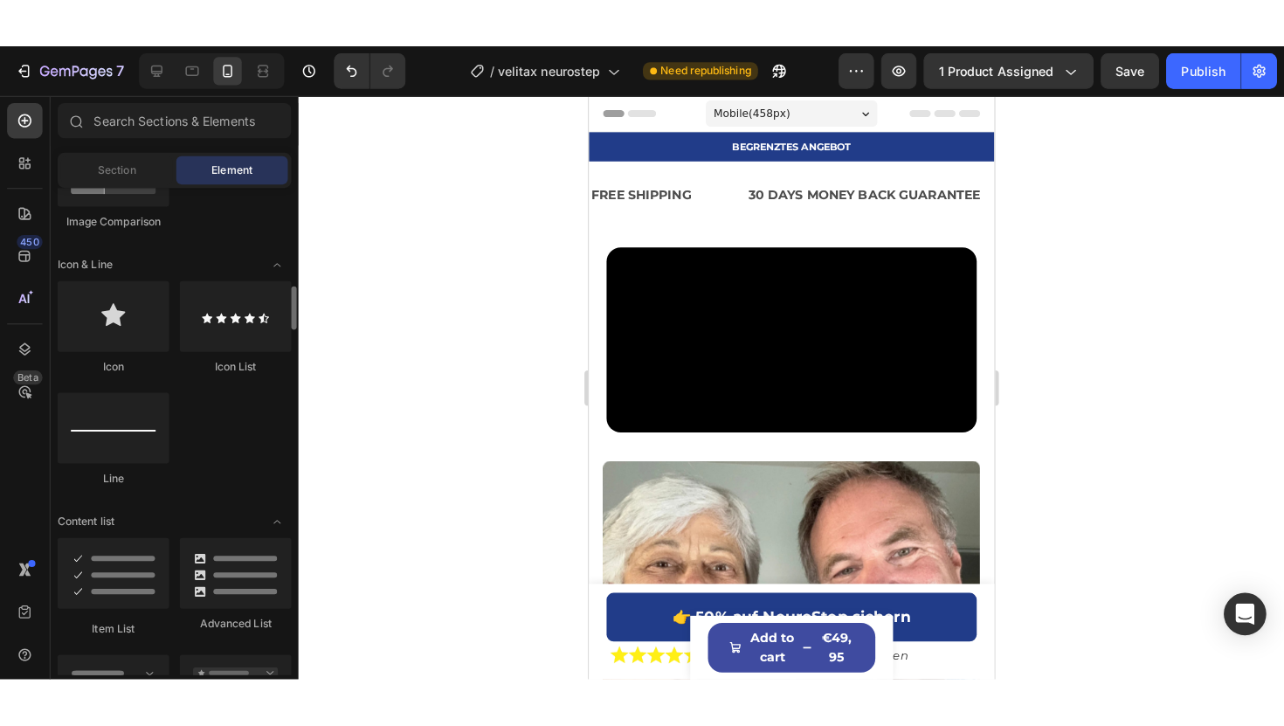
scroll to position [1069, 0]
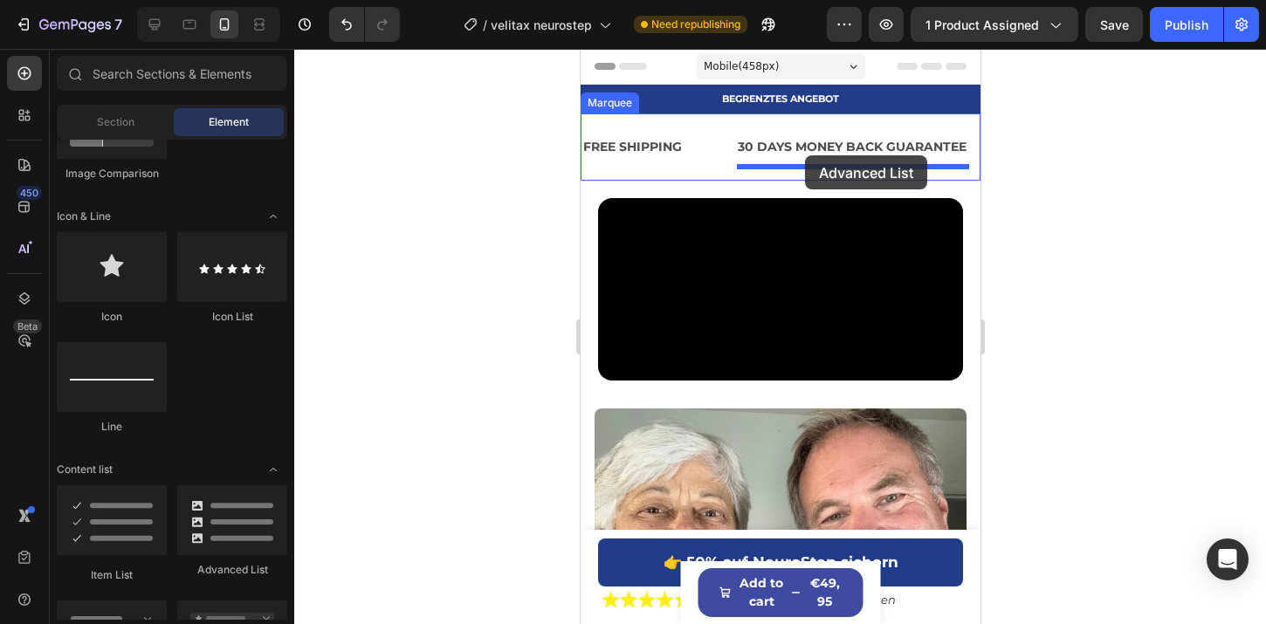
drag, startPoint x: 793, startPoint y: 583, endPoint x: 804, endPoint y: 155, distance: 427.2
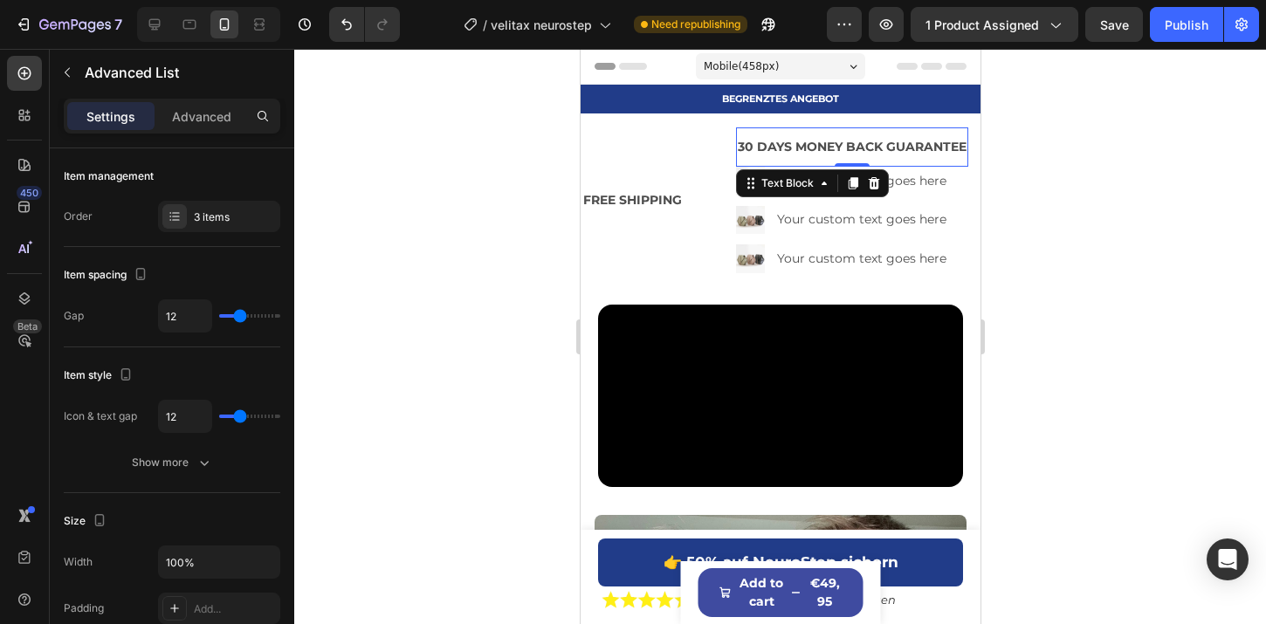
click at [783, 136] on p "30 DAYS MONEY BACK GUARANTEE" at bounding box center [851, 147] width 229 height 22
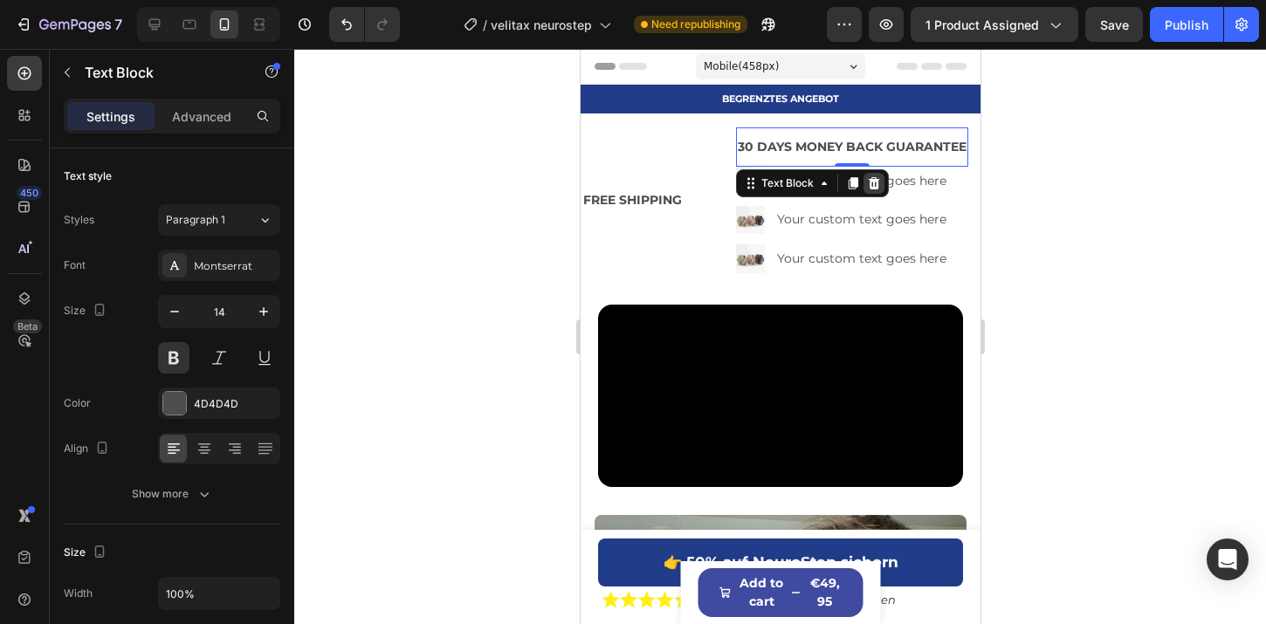
click at [871, 176] on icon at bounding box center [873, 183] width 14 height 14
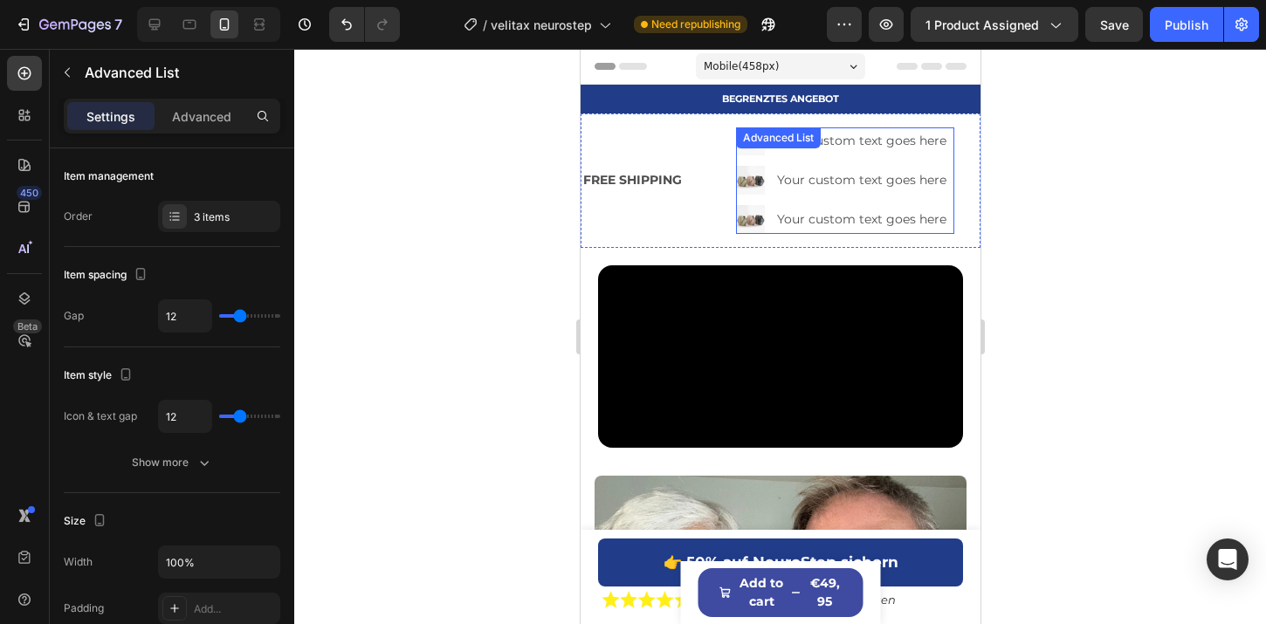
click at [767, 187] on li "Image Your custom text goes here Text Block" at bounding box center [844, 180] width 218 height 29
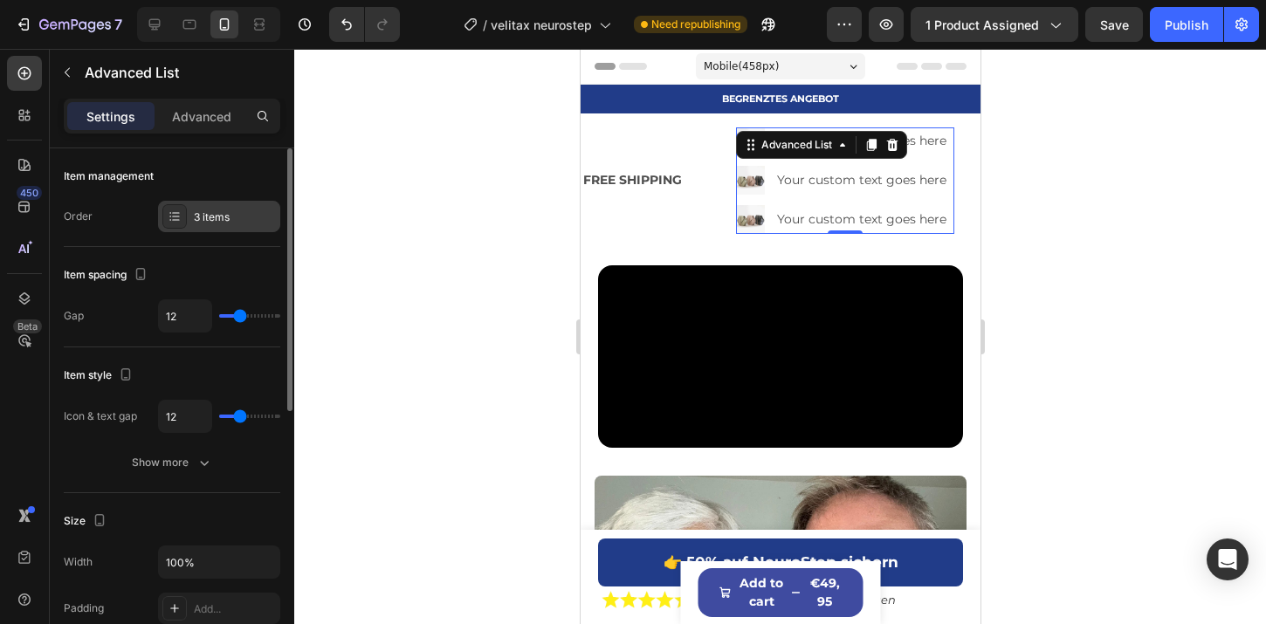
click at [225, 225] on div "3 items" at bounding box center [219, 216] width 122 height 31
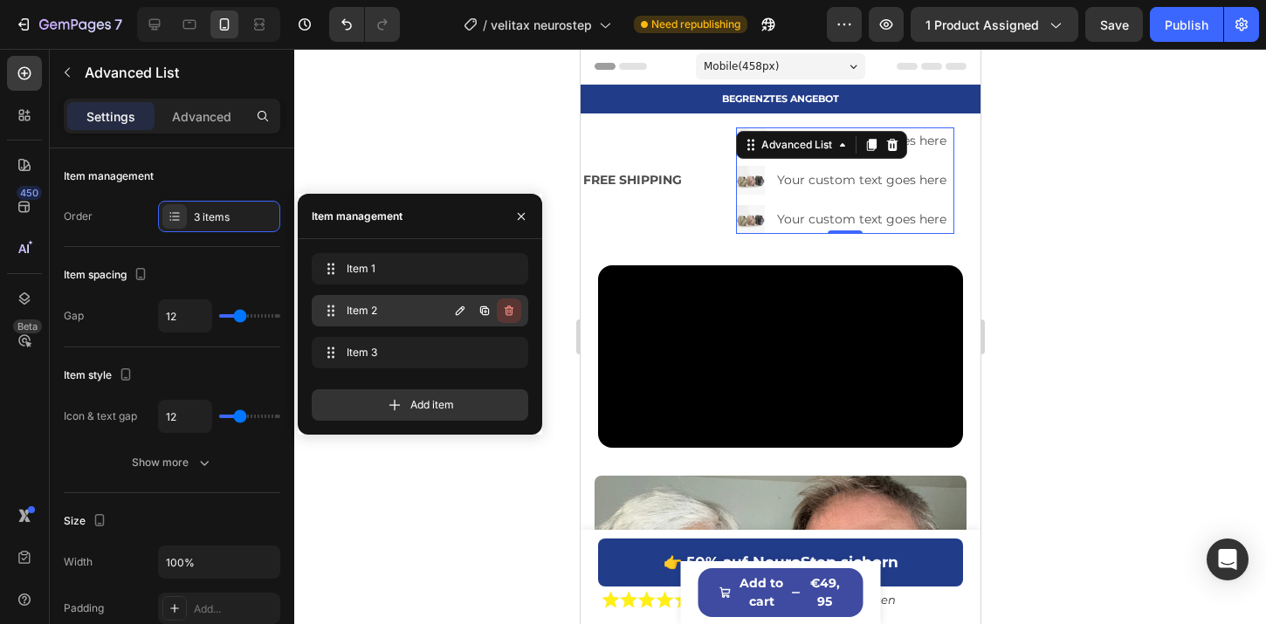
click at [510, 310] on icon "button" at bounding box center [510, 312] width 1 height 4
click at [509, 310] on div "Delete" at bounding box center [497, 311] width 32 height 16
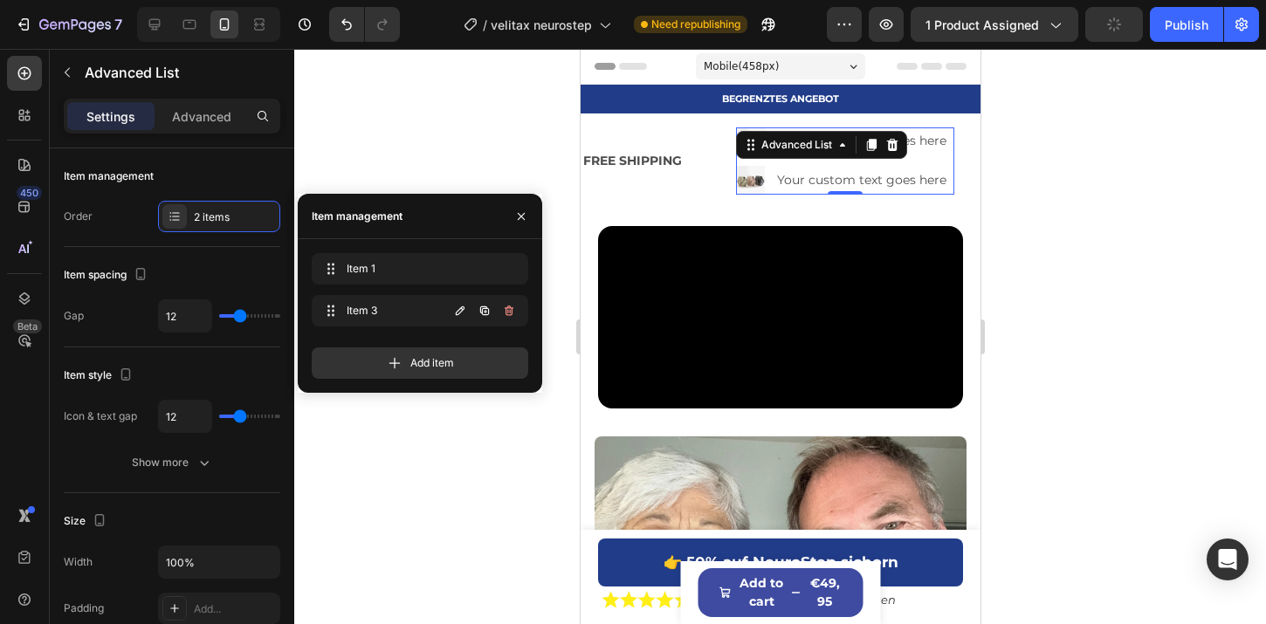
click at [510, 310] on icon "button" at bounding box center [510, 312] width 1 height 4
click at [509, 310] on div "Delete" at bounding box center [497, 311] width 32 height 16
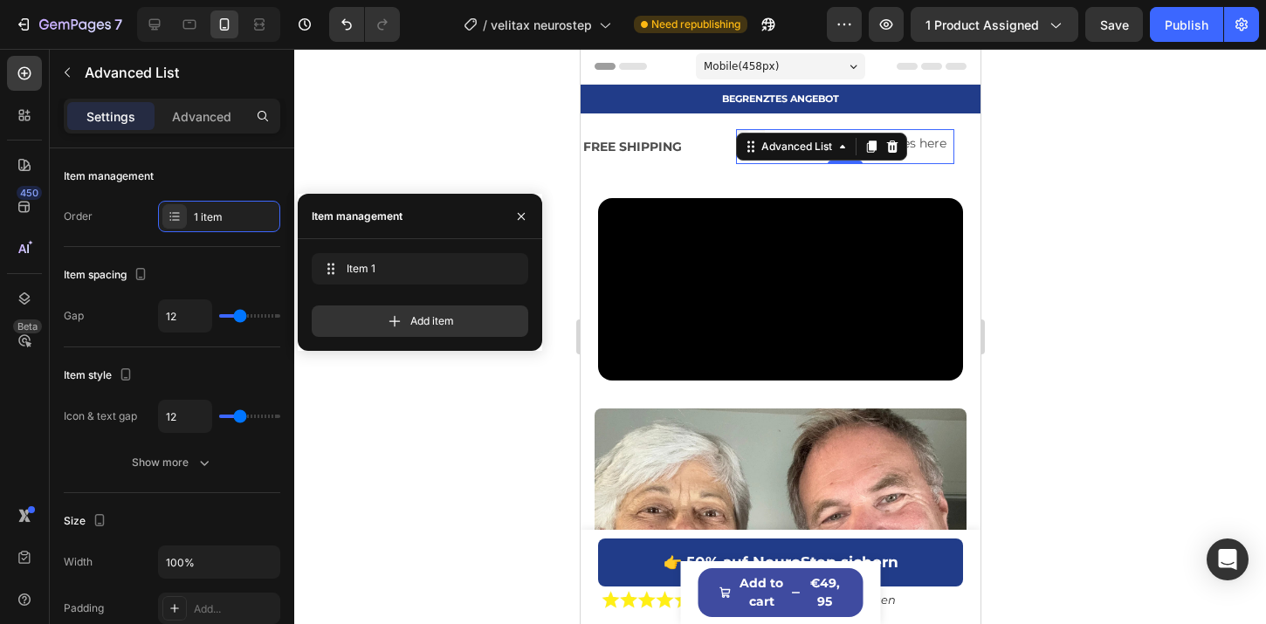
click at [506, 183] on div at bounding box center [780, 337] width 972 height 576
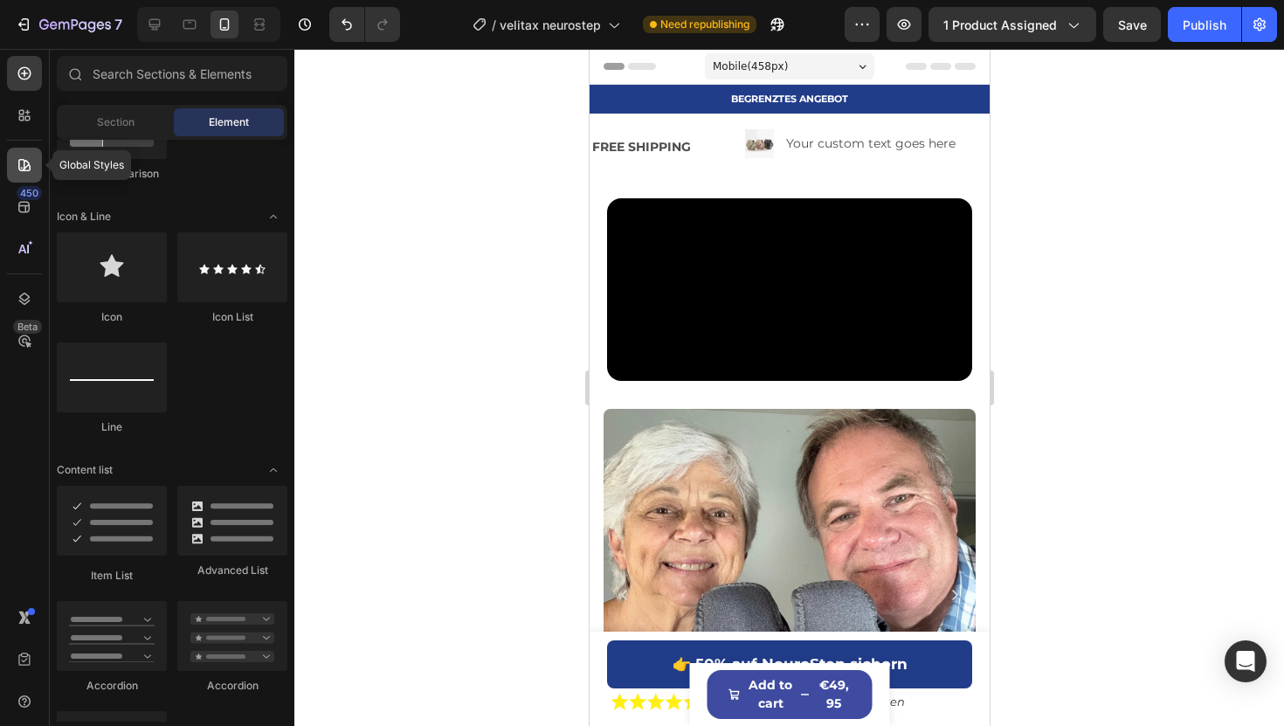
click at [17, 156] on icon at bounding box center [24, 164] width 17 height 17
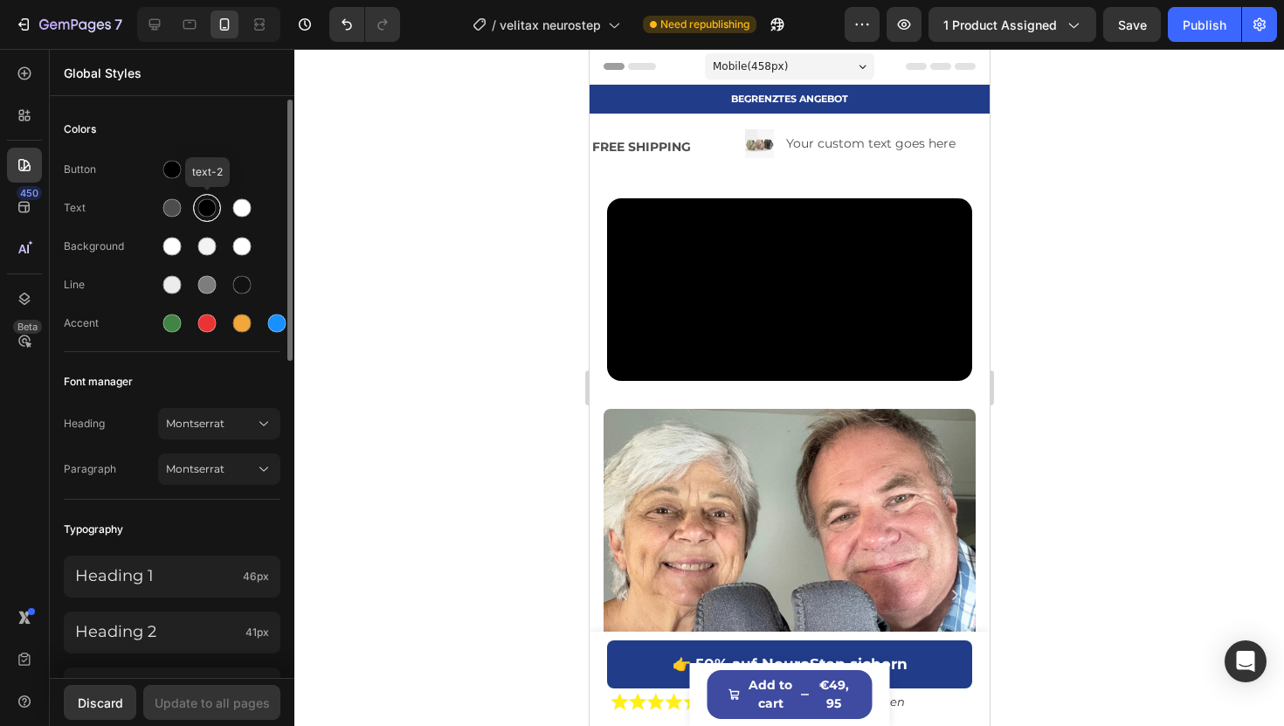
click at [203, 203] on div at bounding box center [207, 208] width 18 height 18
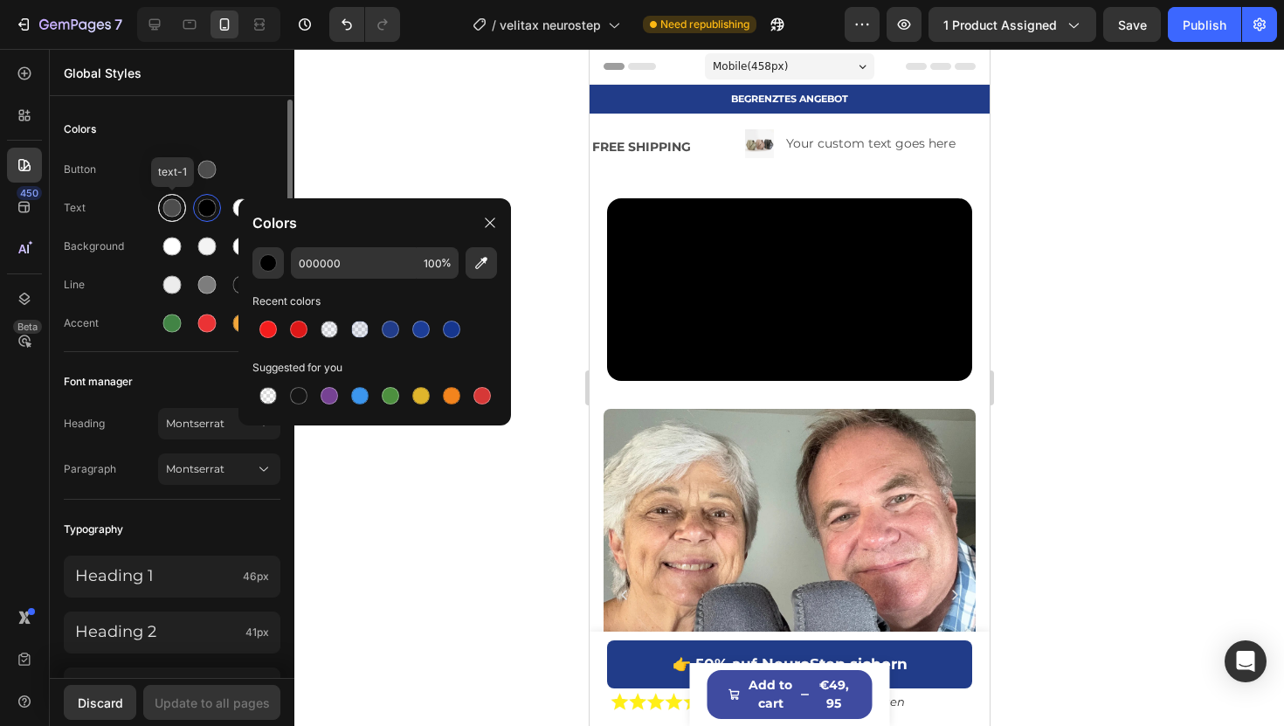
click at [171, 202] on div at bounding box center [172, 208] width 18 height 18
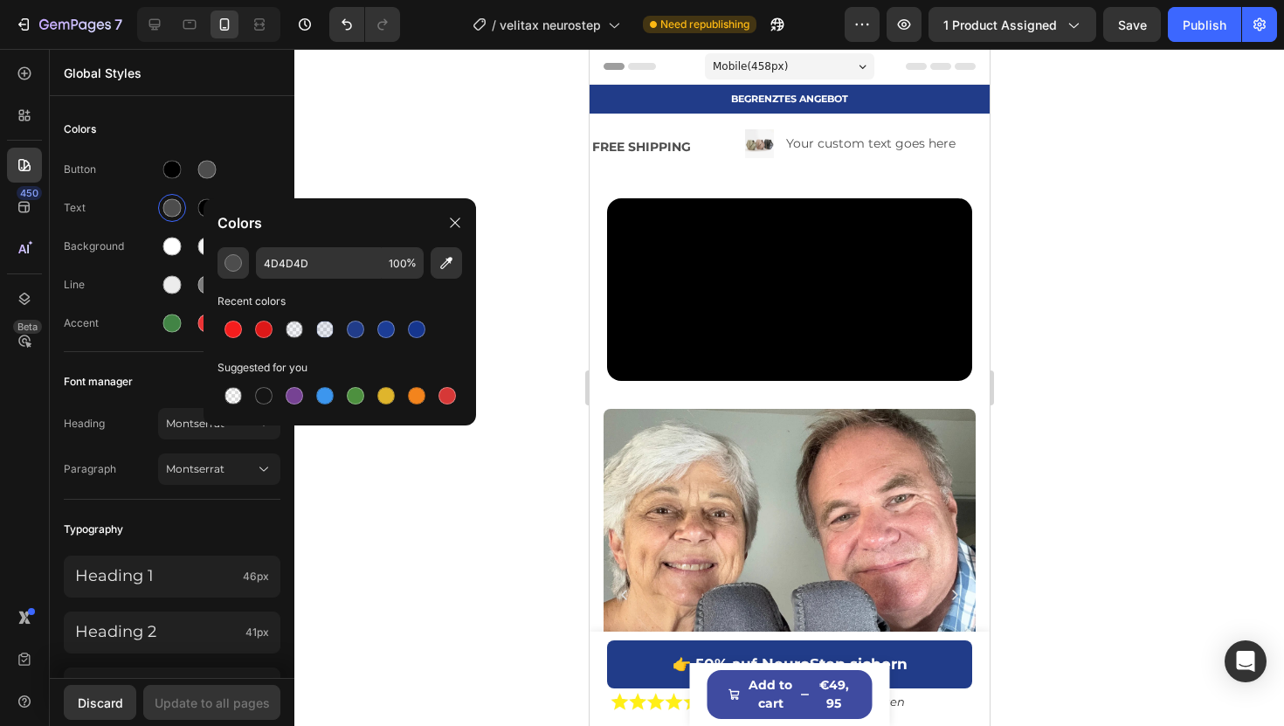
click at [227, 235] on div "Colors" at bounding box center [339, 222] width 272 height 49
click at [227, 256] on div "button" at bounding box center [232, 262] width 17 height 17
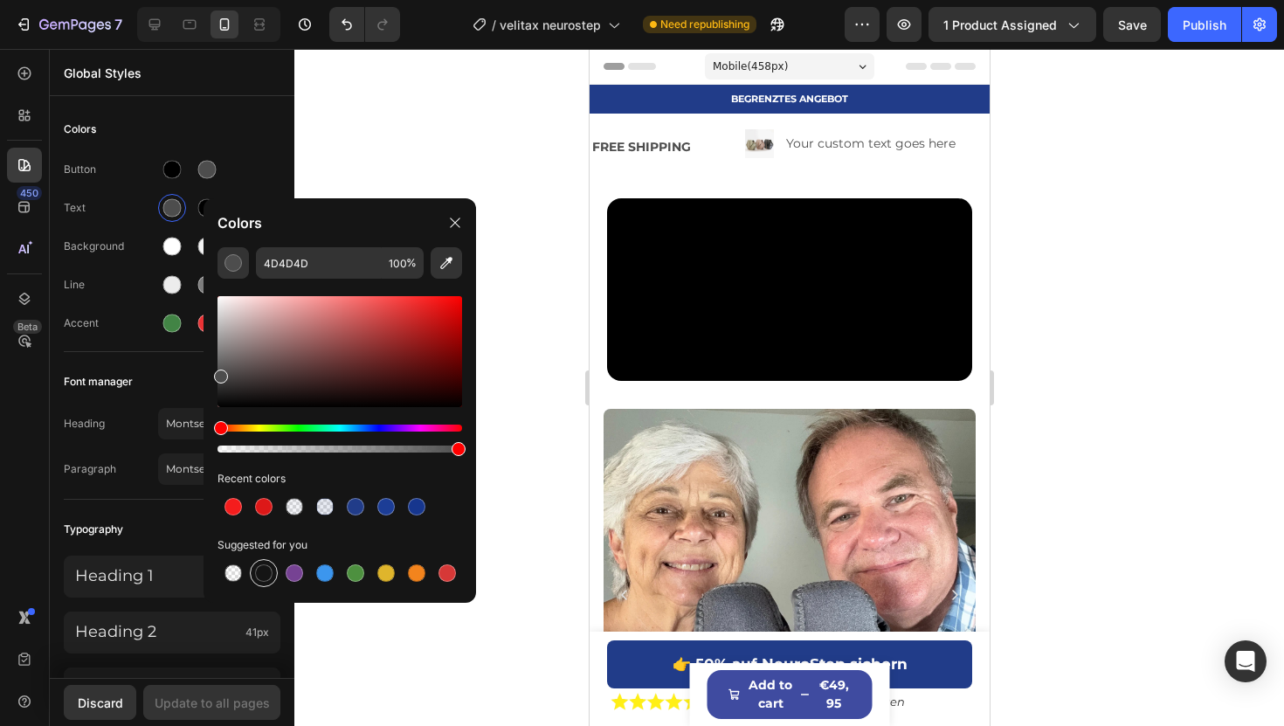
click at [268, 565] on div at bounding box center [263, 572] width 17 height 17
click at [223, 407] on div at bounding box center [339, 374] width 245 height 163
drag, startPoint x: 222, startPoint y: 404, endPoint x: 208, endPoint y: 415, distance: 17.5
click at [209, 415] on div "151515 100 % Recent colors Suggested for you" at bounding box center [339, 417] width 272 height 341
type input "000000"
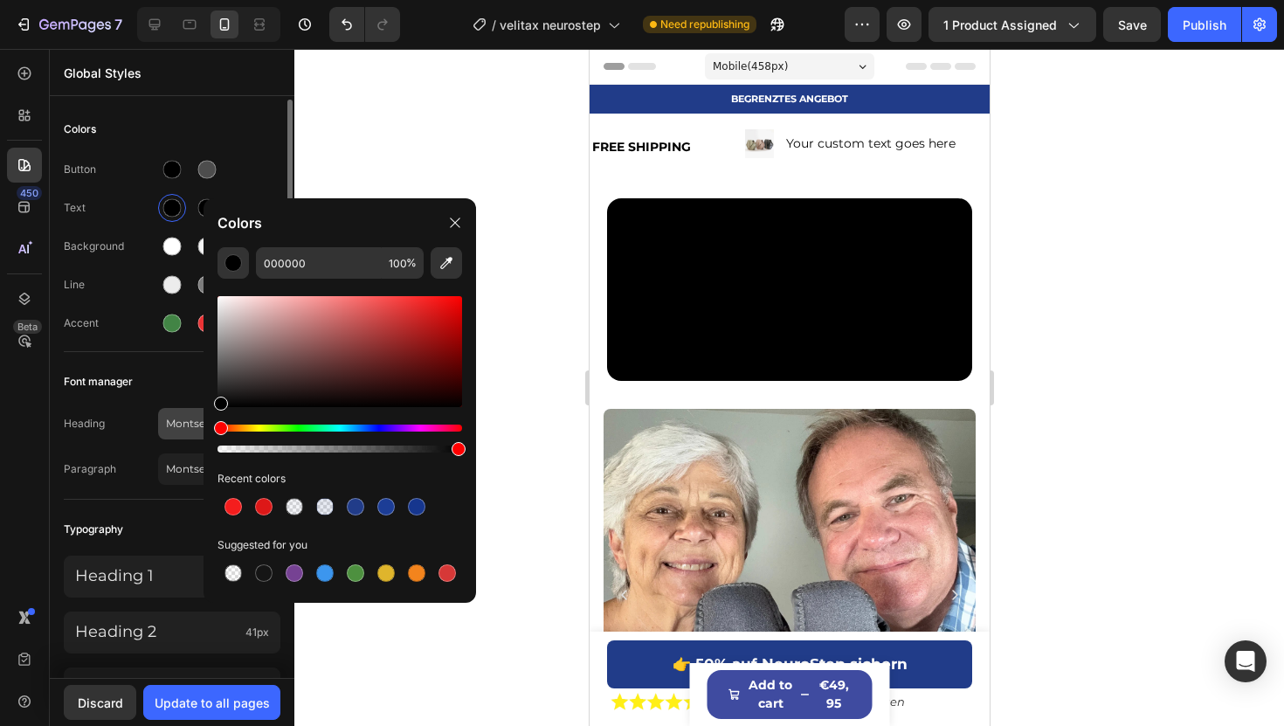
drag, startPoint x: 223, startPoint y: 401, endPoint x: 199, endPoint y: 424, distance: 33.3
click at [199, 0] on div "7 Version history / velitax neurostep Need republishing Preview 1 product assig…" at bounding box center [642, 0] width 1284 height 0
click at [176, 376] on div "Font manager" at bounding box center [172, 381] width 217 height 31
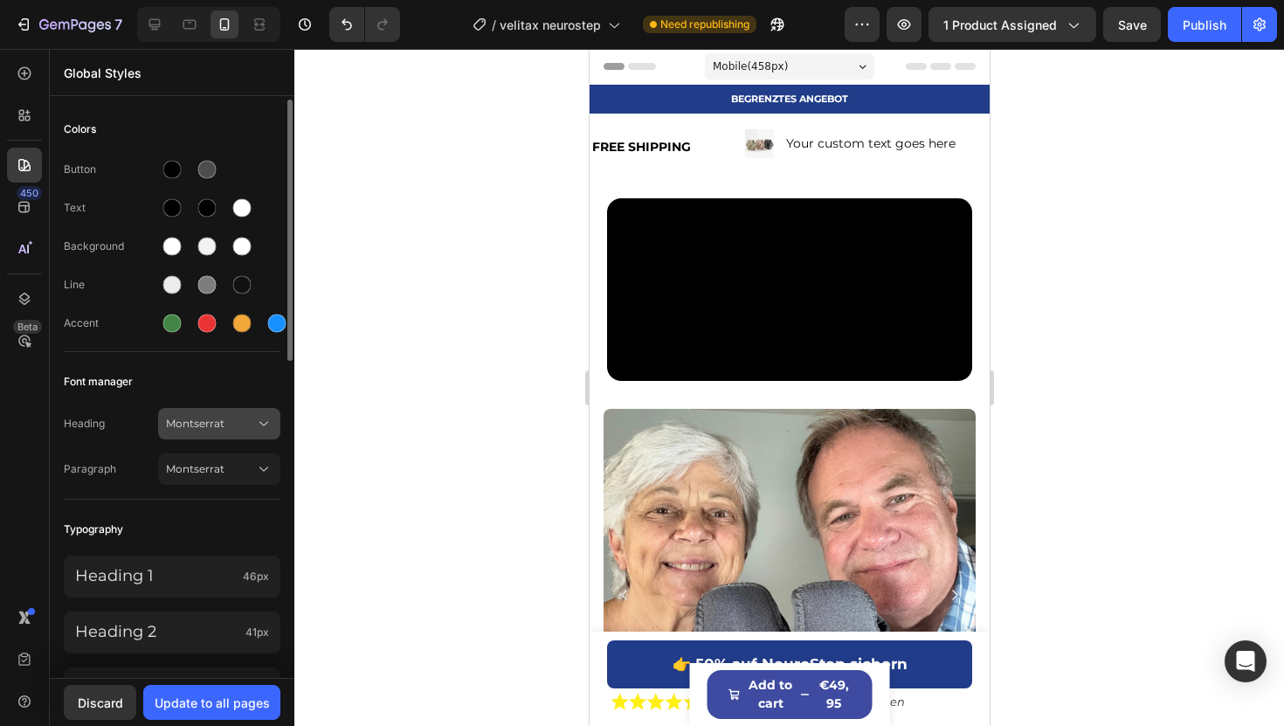
click at [246, 415] on div "Montserrat" at bounding box center [219, 423] width 107 height 17
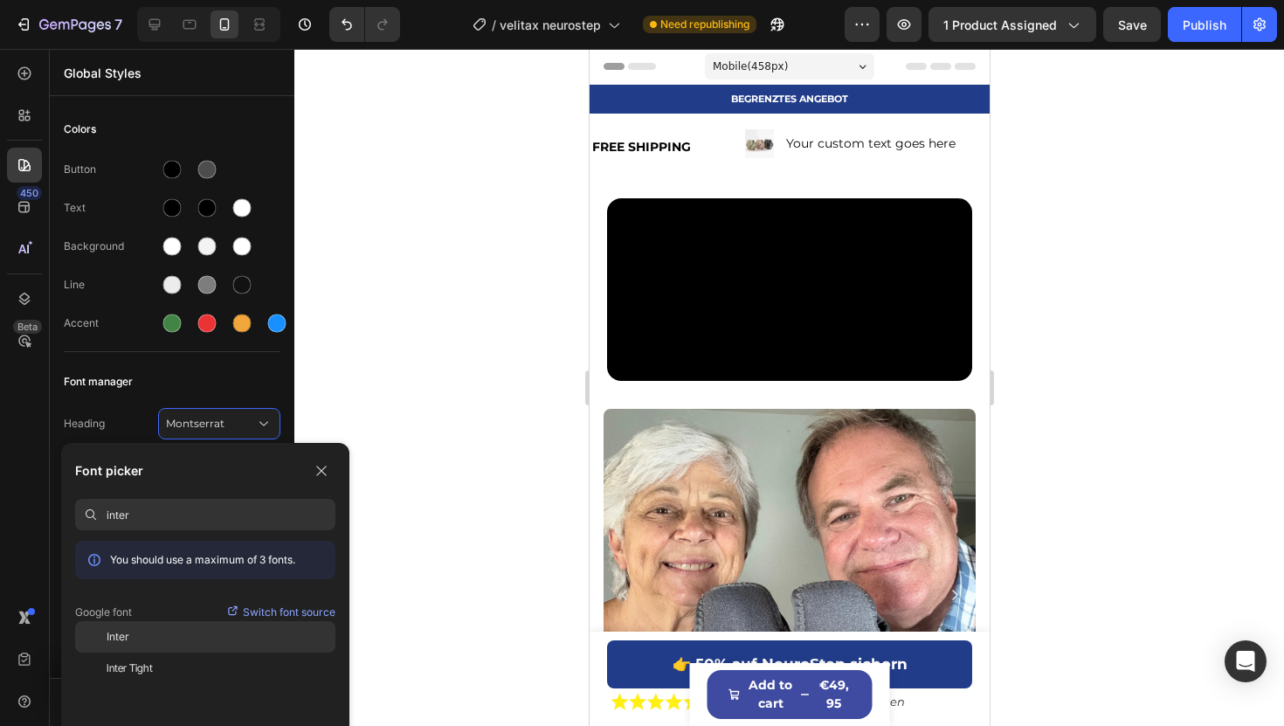
type input "inter"
click at [145, 624] on div "Inter" at bounding box center [205, 636] width 260 height 31
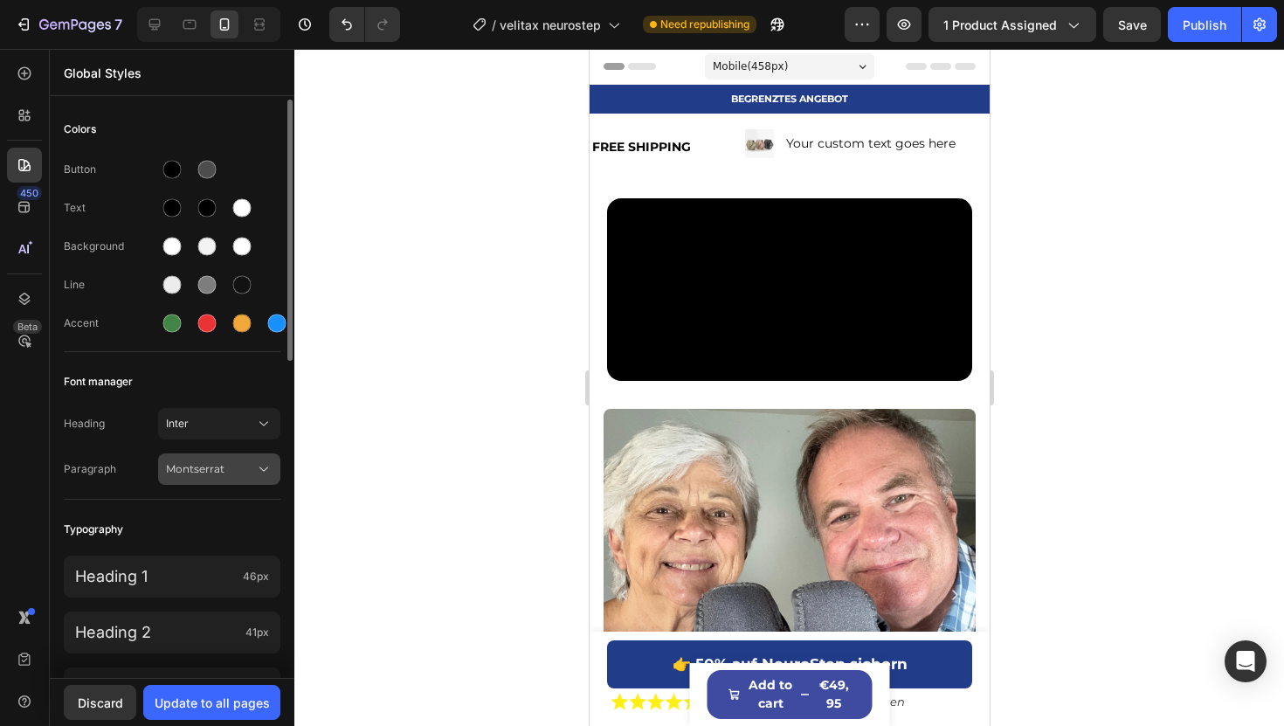
click at [226, 478] on button "Montserrat" at bounding box center [219, 468] width 122 height 31
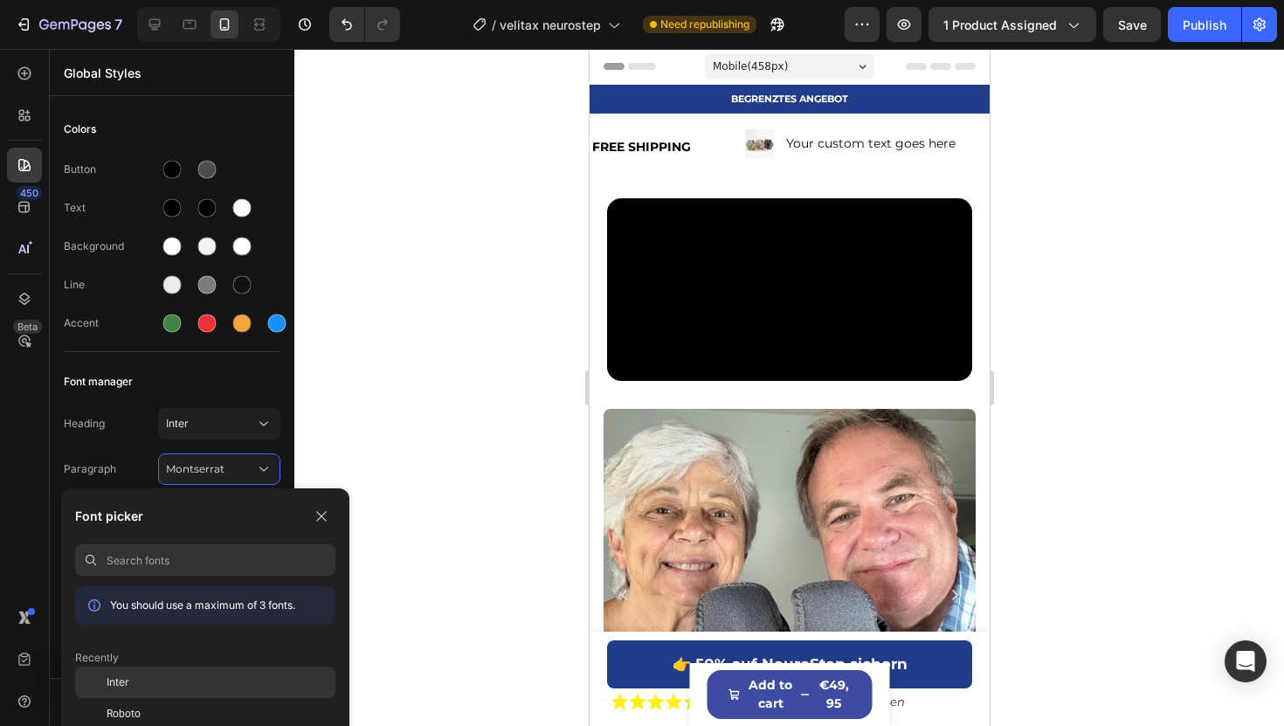
click at [113, 624] on span "Inter" at bounding box center [118, 682] width 23 height 16
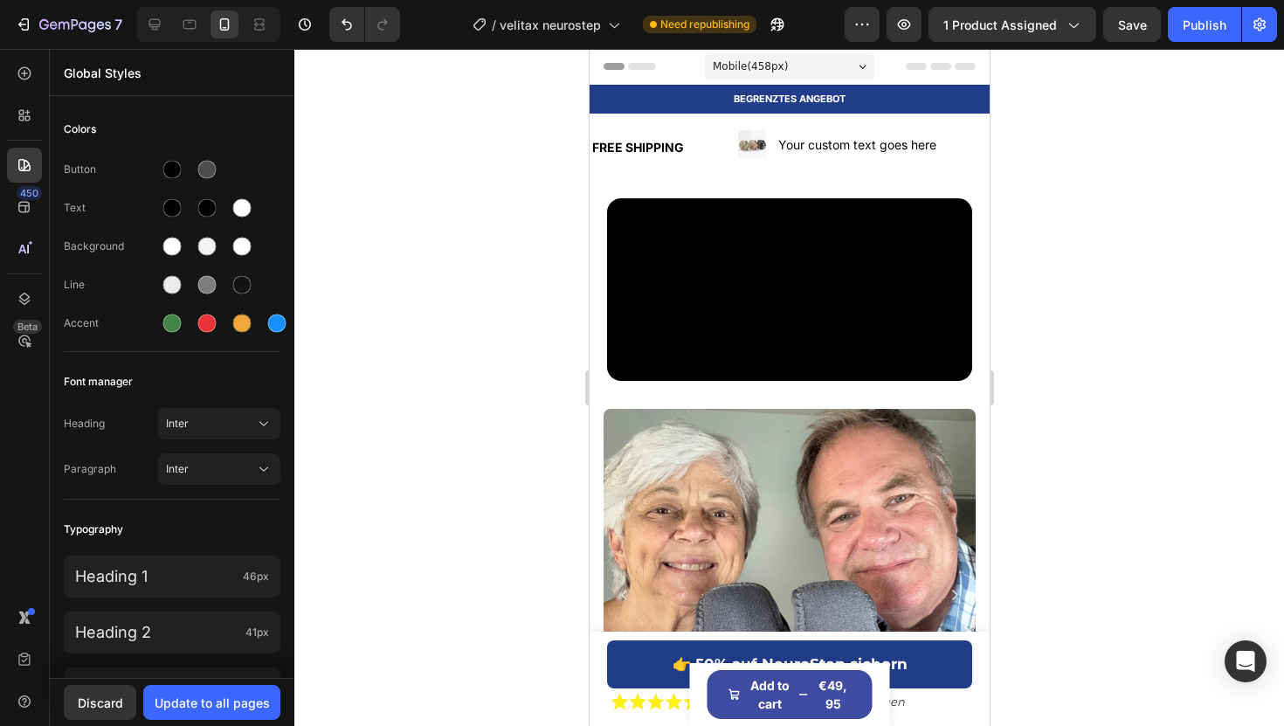
click at [387, 196] on div at bounding box center [788, 387] width 989 height 677
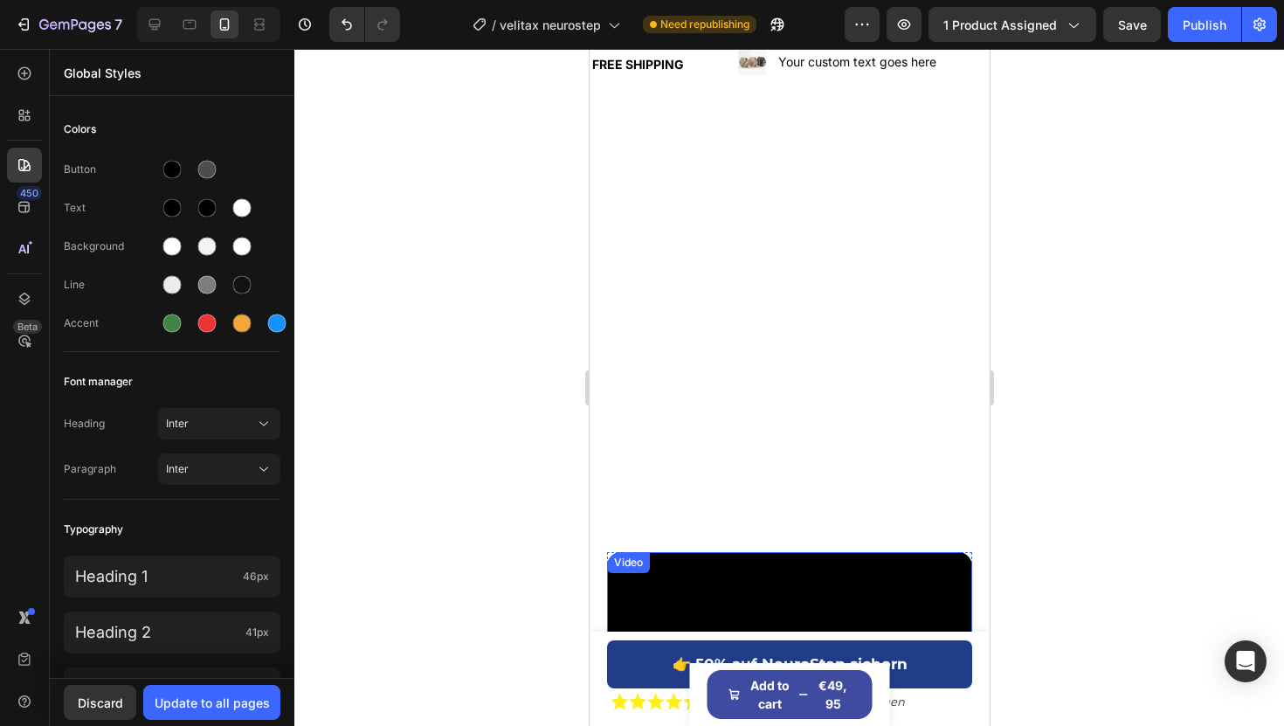
scroll to position [0, 0]
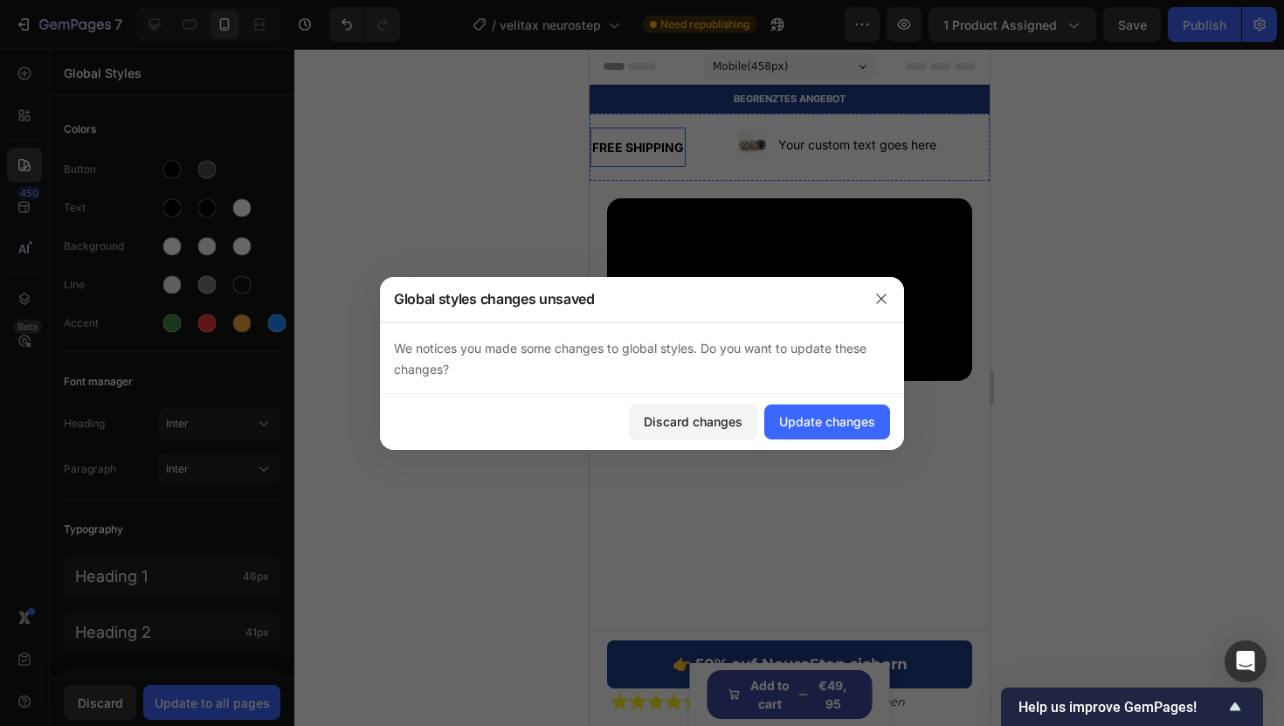
click at [645, 140] on div "FREE SHIPPING" at bounding box center [636, 146] width 95 height 25
click at [646, 140] on div at bounding box center [642, 363] width 1284 height 726
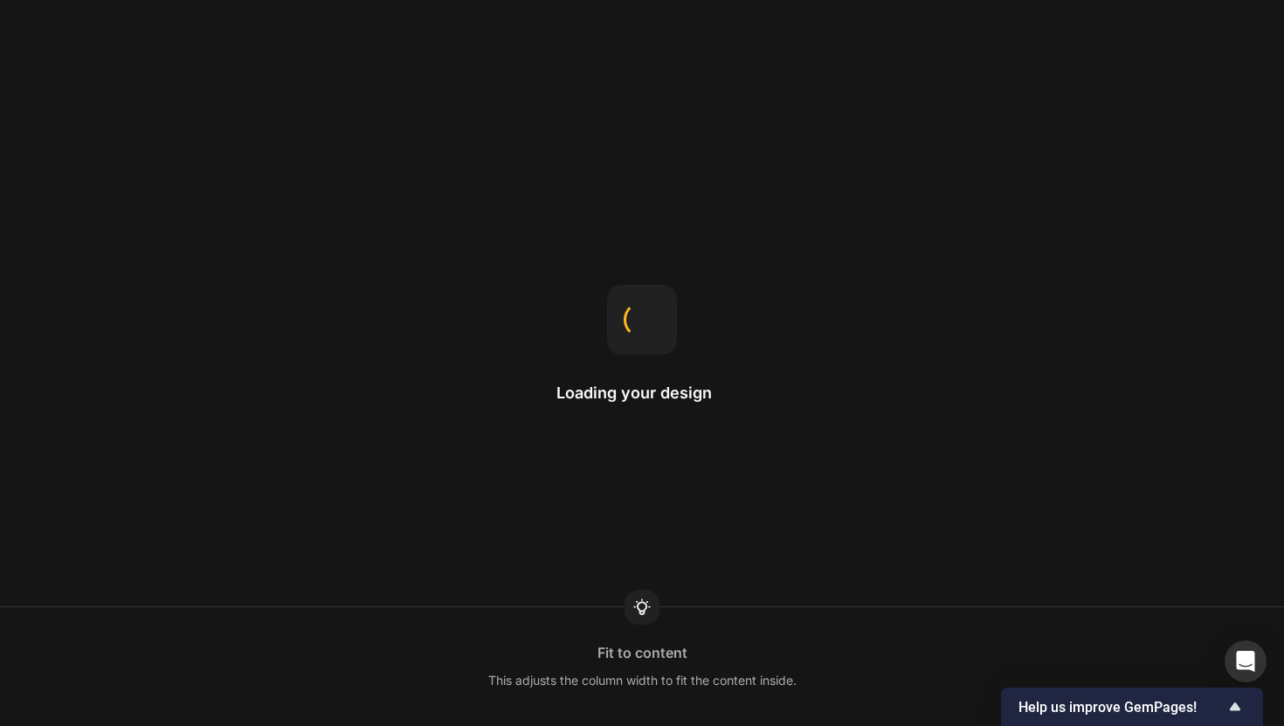
click at [657, 142] on div "Loading your design Fit to content This adjusts the column width to fit the con…" at bounding box center [642, 363] width 1284 height 726
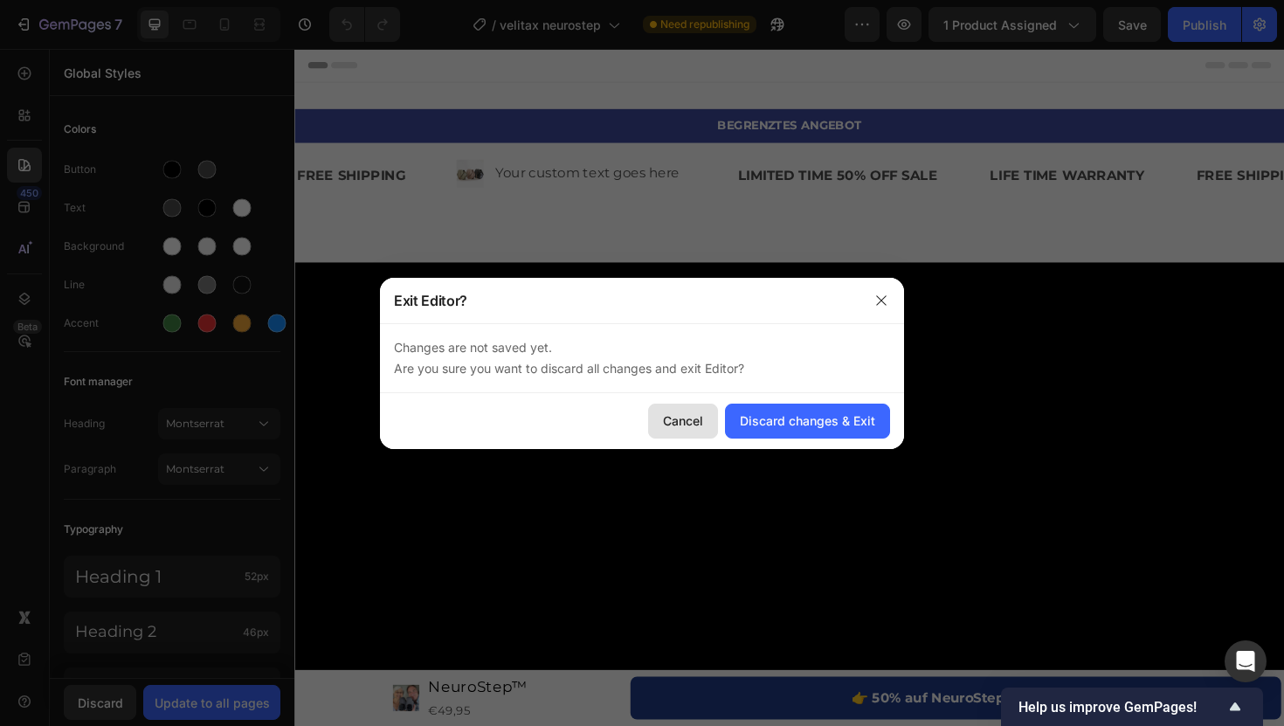
click at [691, 426] on div "Cancel" at bounding box center [683, 420] width 40 height 18
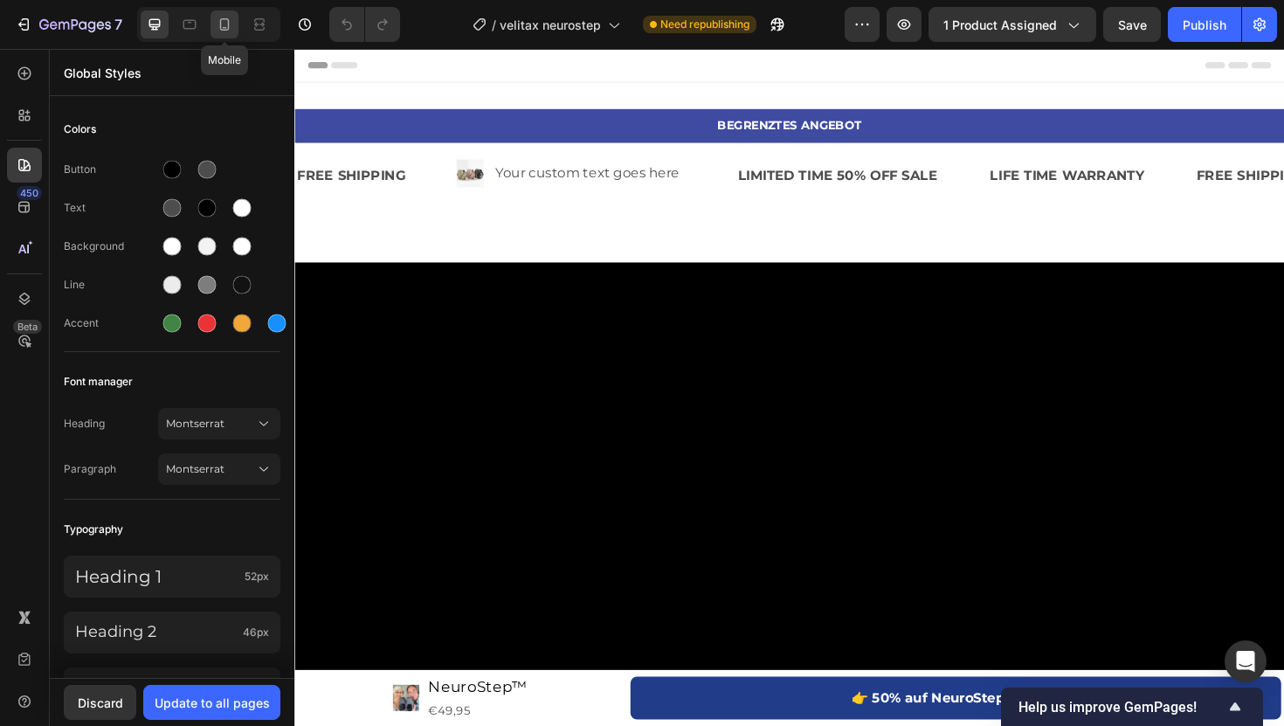
click at [217, 21] on icon at bounding box center [224, 24] width 17 height 17
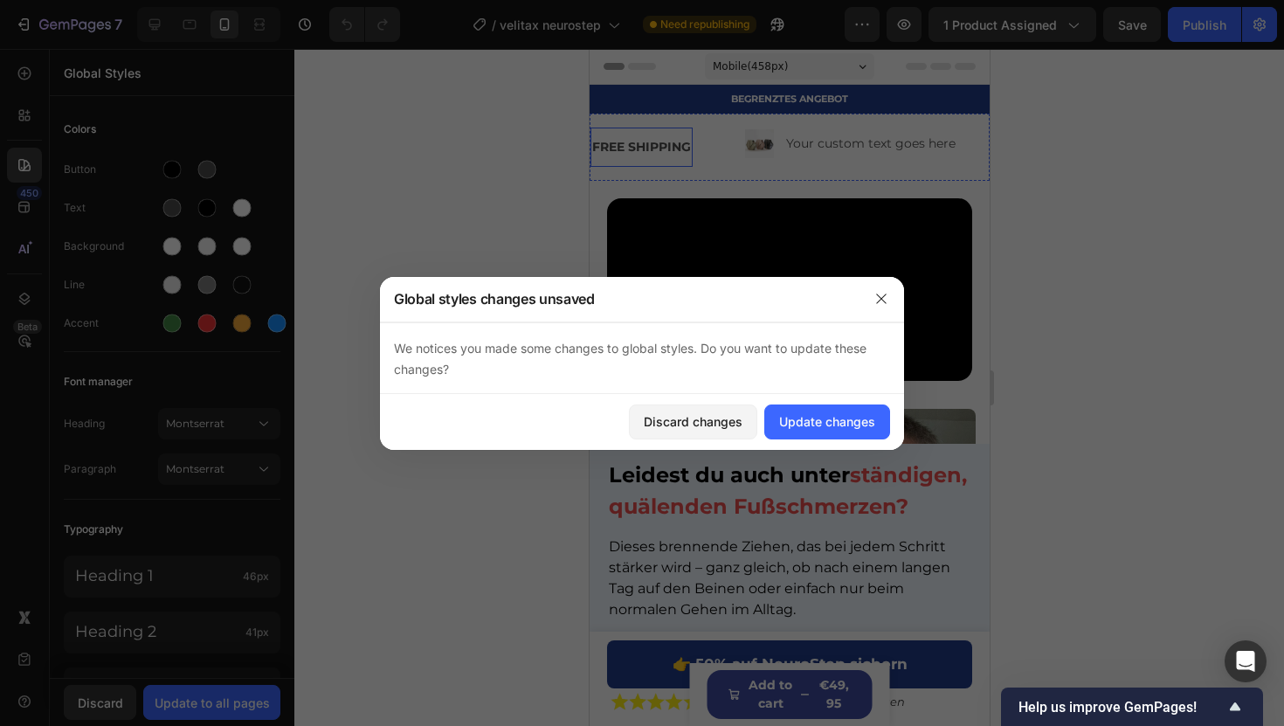
click at [665, 149] on div "FREE SHIPPING" at bounding box center [640, 146] width 102 height 25
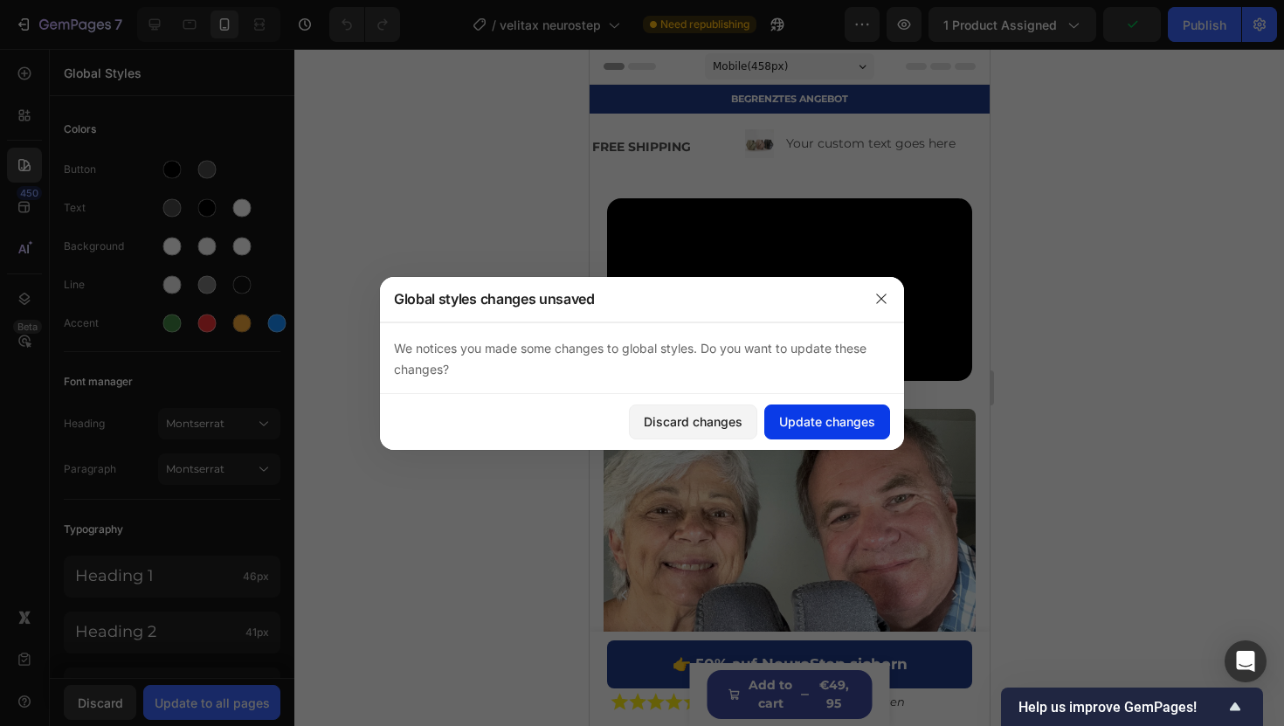
click at [805, 410] on button "Update changes" at bounding box center [827, 421] width 126 height 35
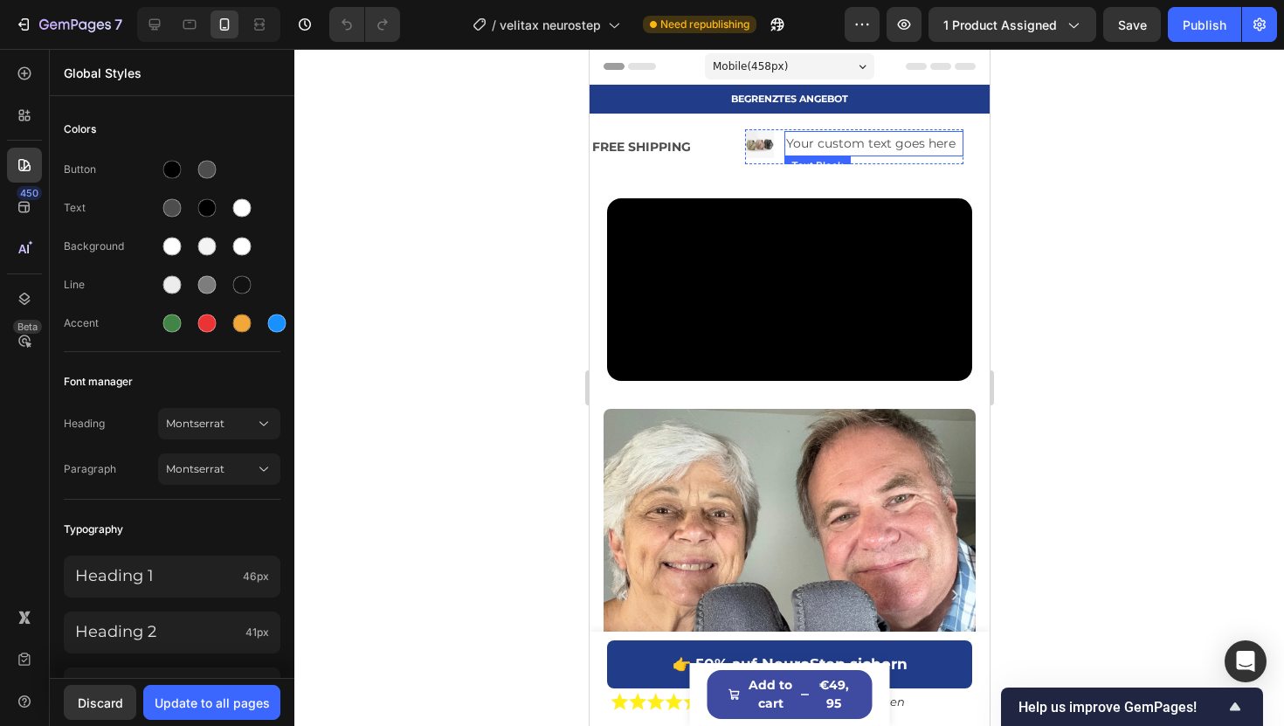
click at [826, 144] on div "Your custom text goes here" at bounding box center [872, 143] width 179 height 25
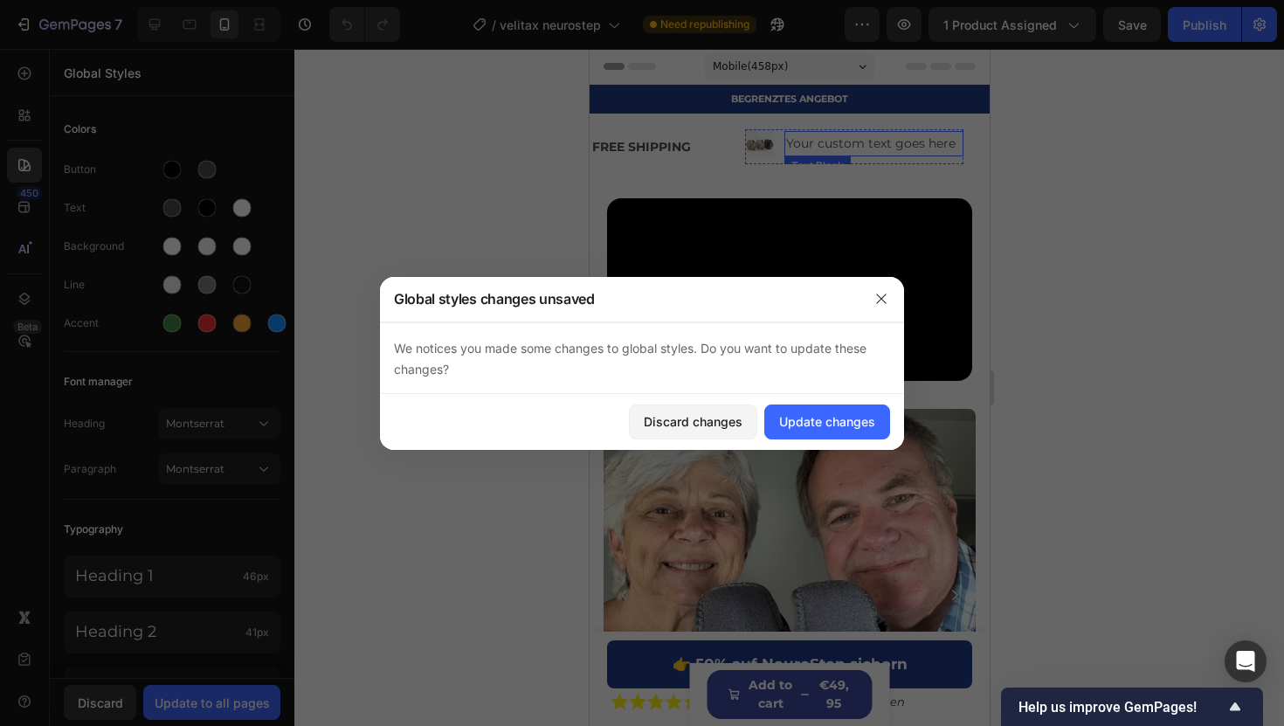
click at [827, 144] on div at bounding box center [642, 363] width 1284 height 726
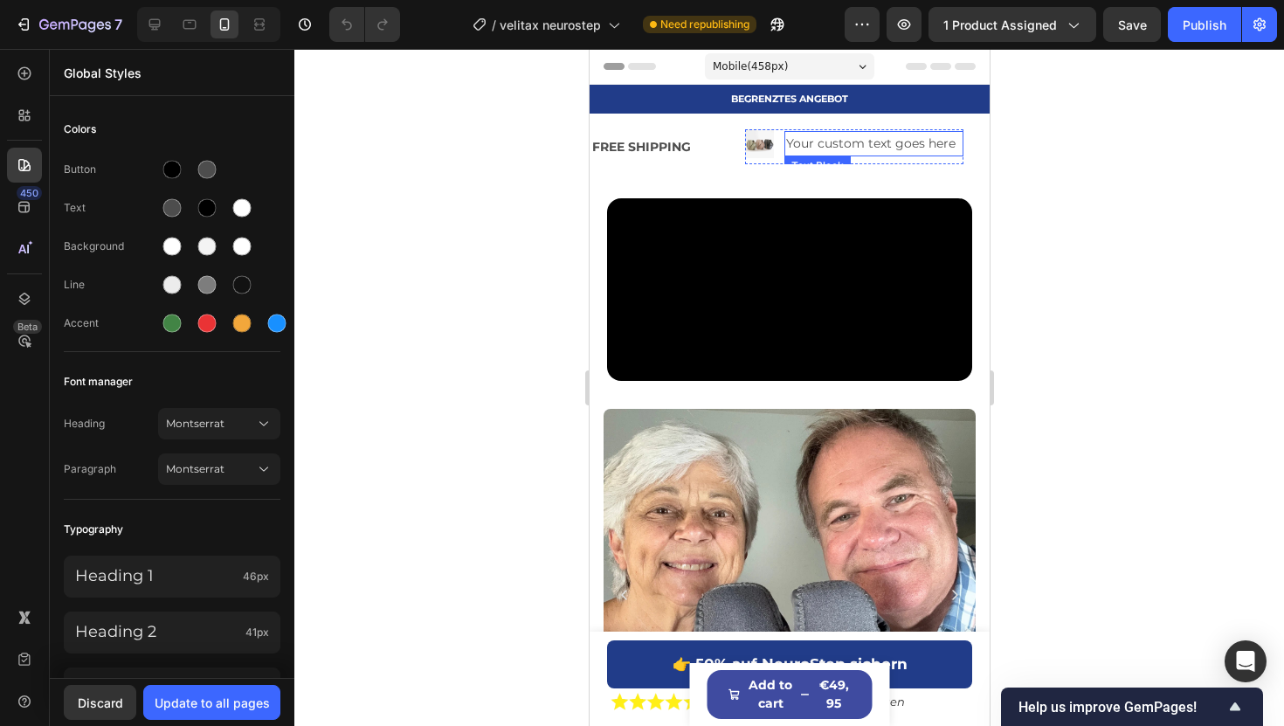
click at [831, 148] on div "Your custom text goes here" at bounding box center [872, 143] width 179 height 25
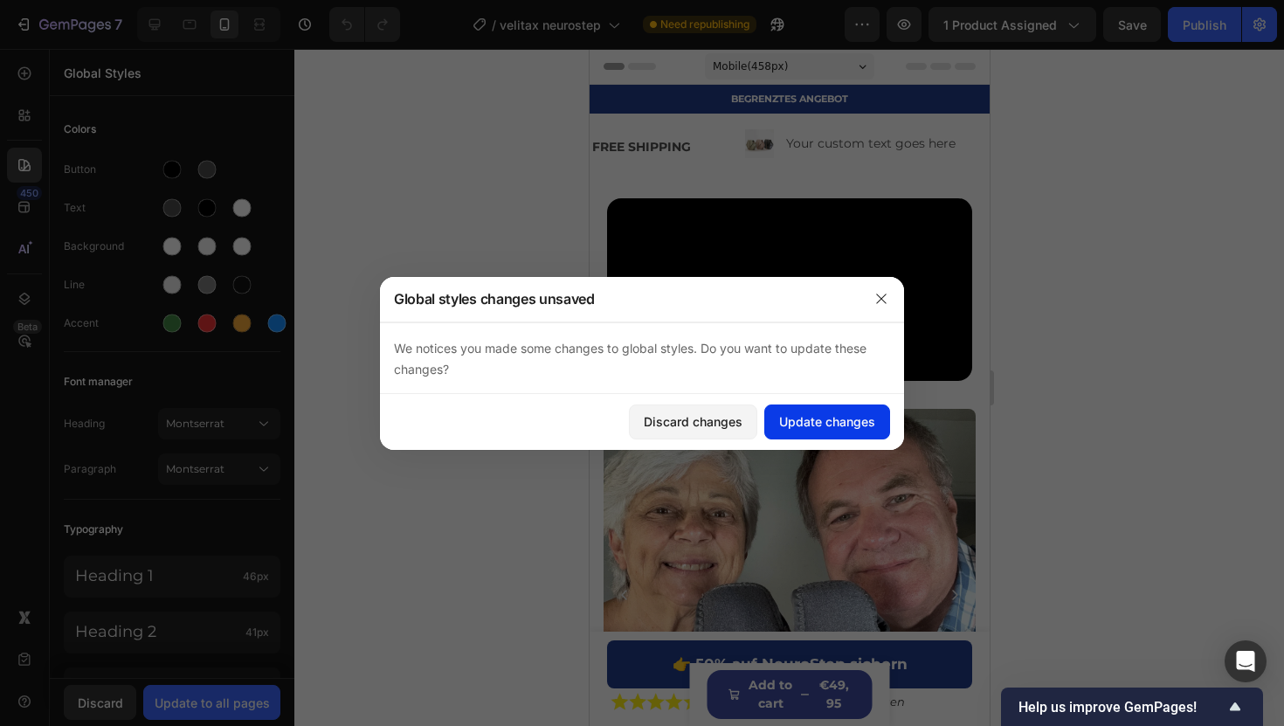
click at [854, 420] on div "Update changes" at bounding box center [827, 421] width 96 height 18
click at [845, 152] on div "Your custom text goes here" at bounding box center [872, 143] width 179 height 25
click at [722, 429] on div "Discard changes" at bounding box center [693, 421] width 99 height 18
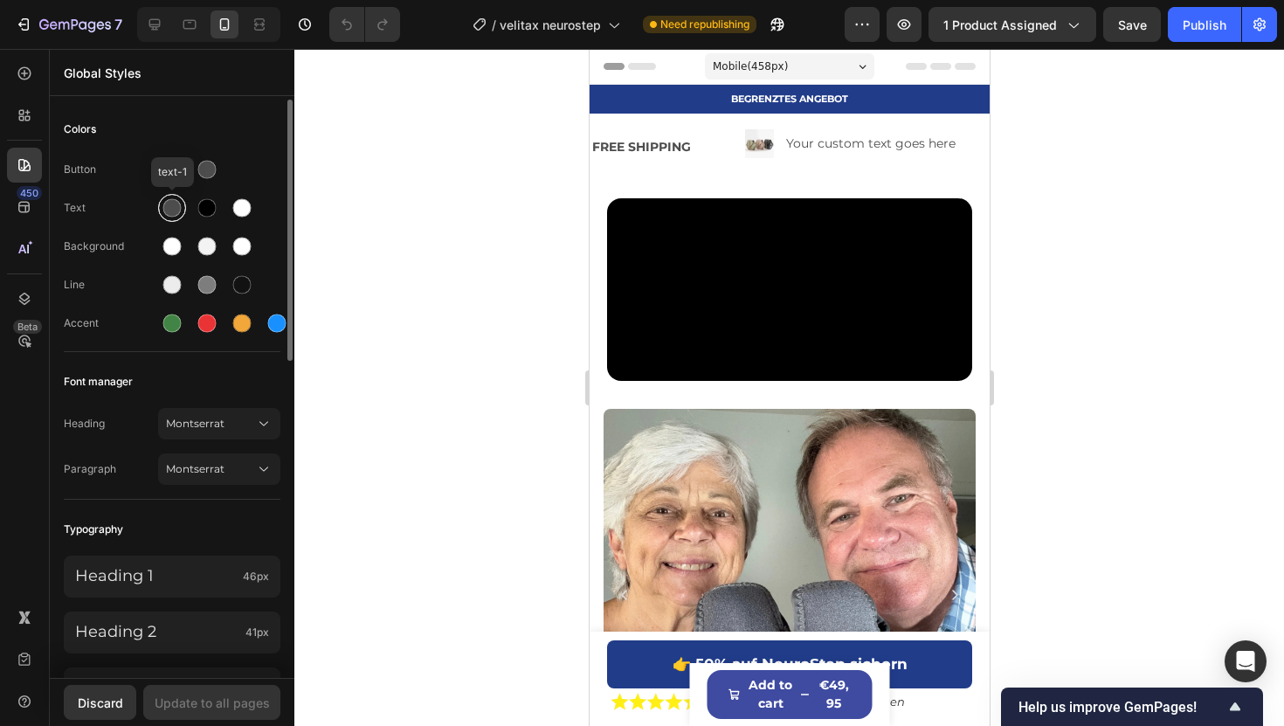
click at [166, 196] on div at bounding box center [172, 208] width 28 height 28
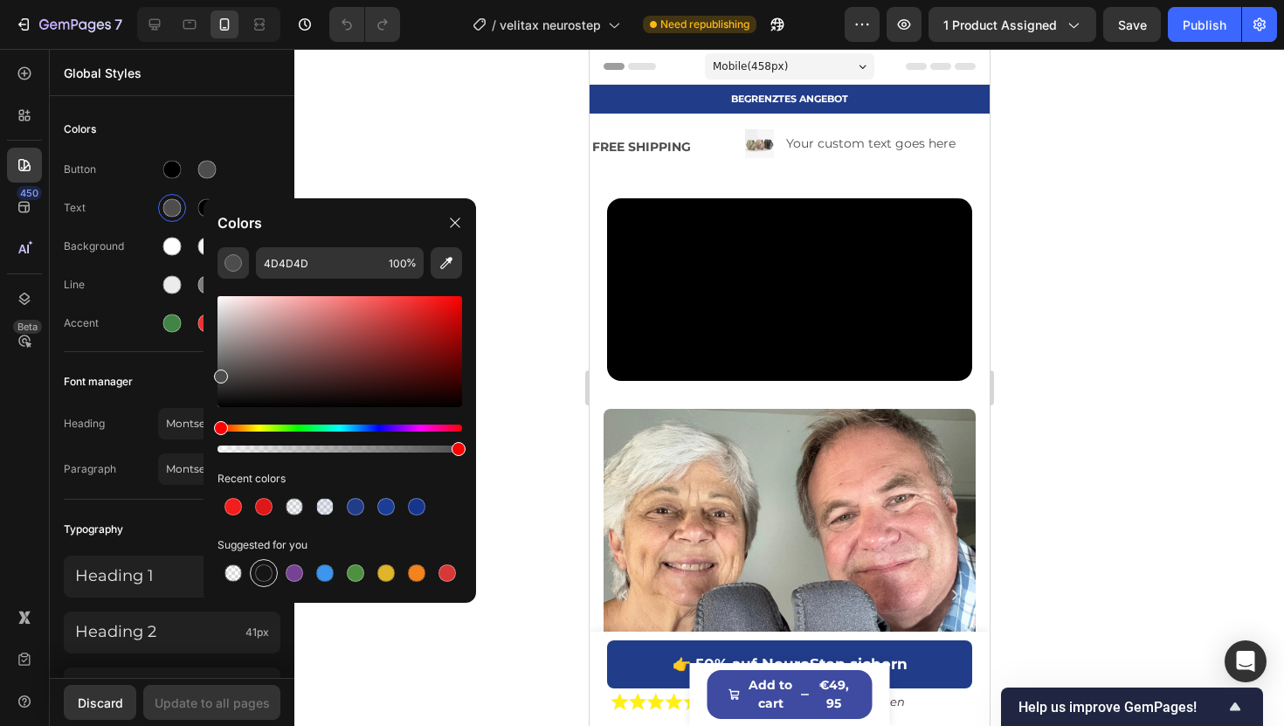
click at [272, 571] on div at bounding box center [263, 572] width 17 height 17
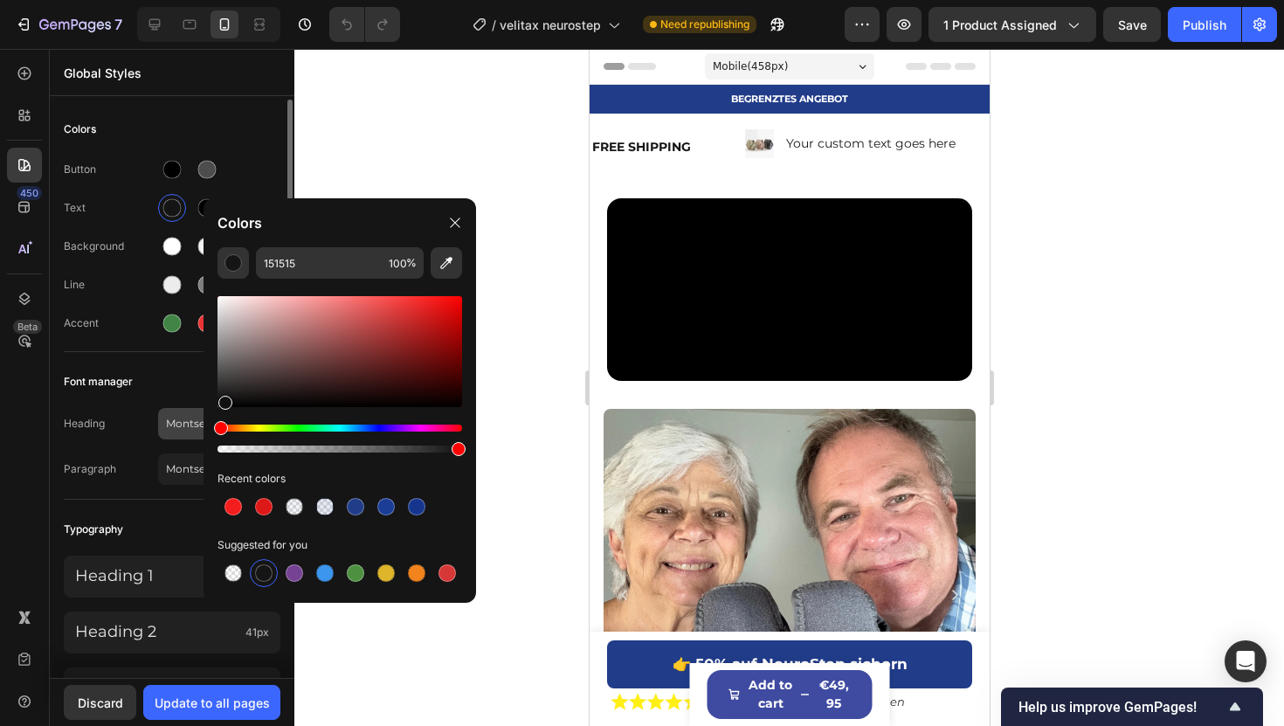
drag, startPoint x: 223, startPoint y: 399, endPoint x: 201, endPoint y: 410, distance: 24.6
click at [202, 0] on div "7 Version history / velitax neurostep Need republishing Preview 1 product assig…" at bounding box center [642, 0] width 1284 height 0
type input "000000"
click at [180, 428] on span "Montserrat" at bounding box center [210, 424] width 89 height 16
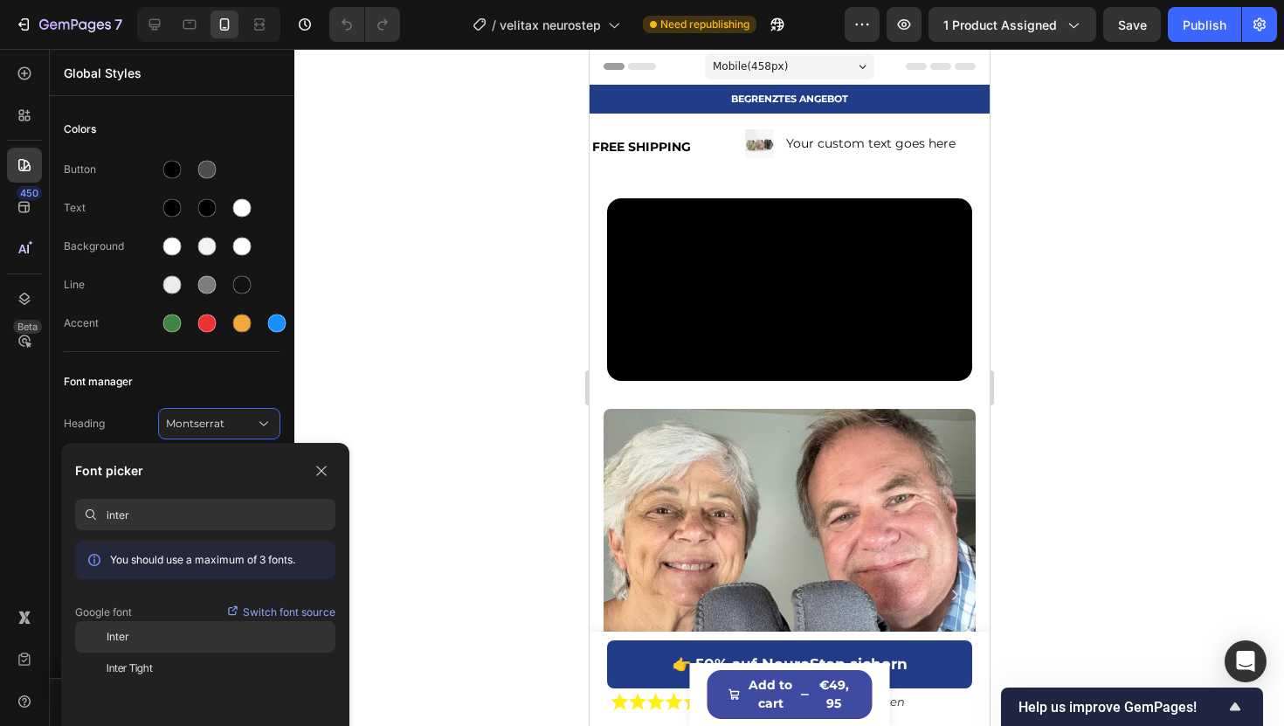
click at [136, 624] on div "Inter" at bounding box center [221, 637] width 229 height 16
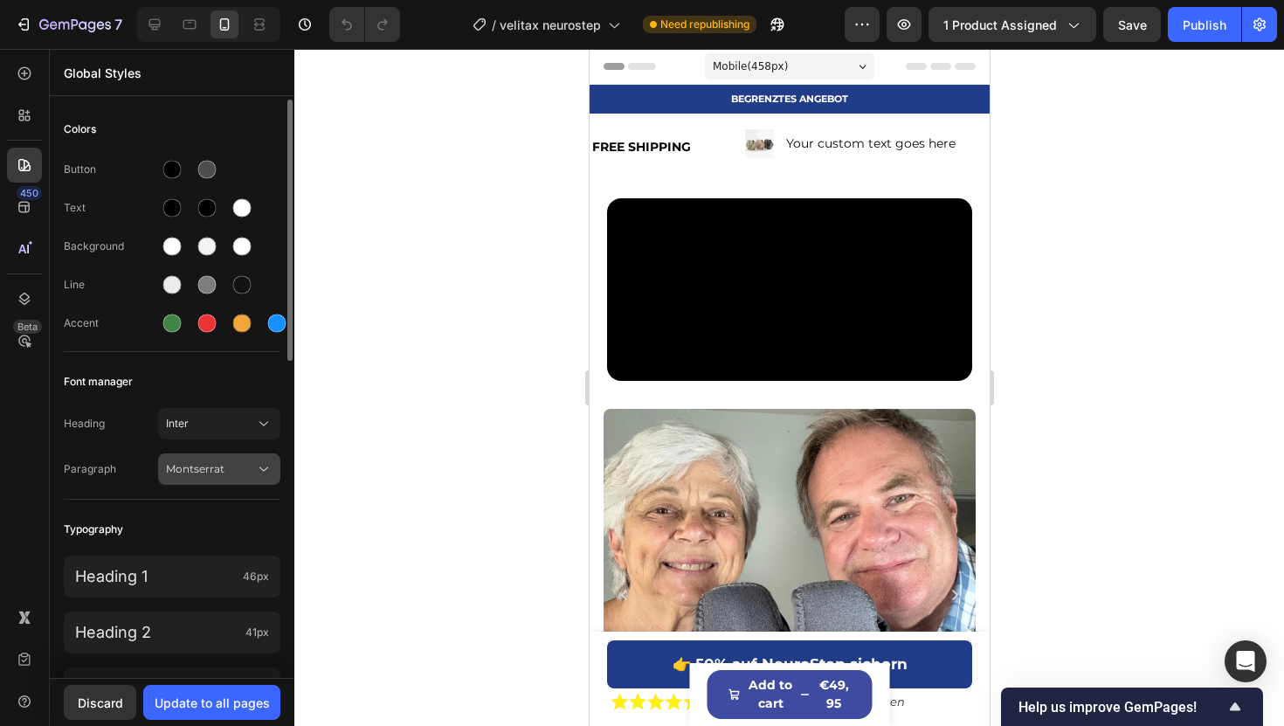
click at [193, 470] on span "Montserrat" at bounding box center [210, 469] width 89 height 16
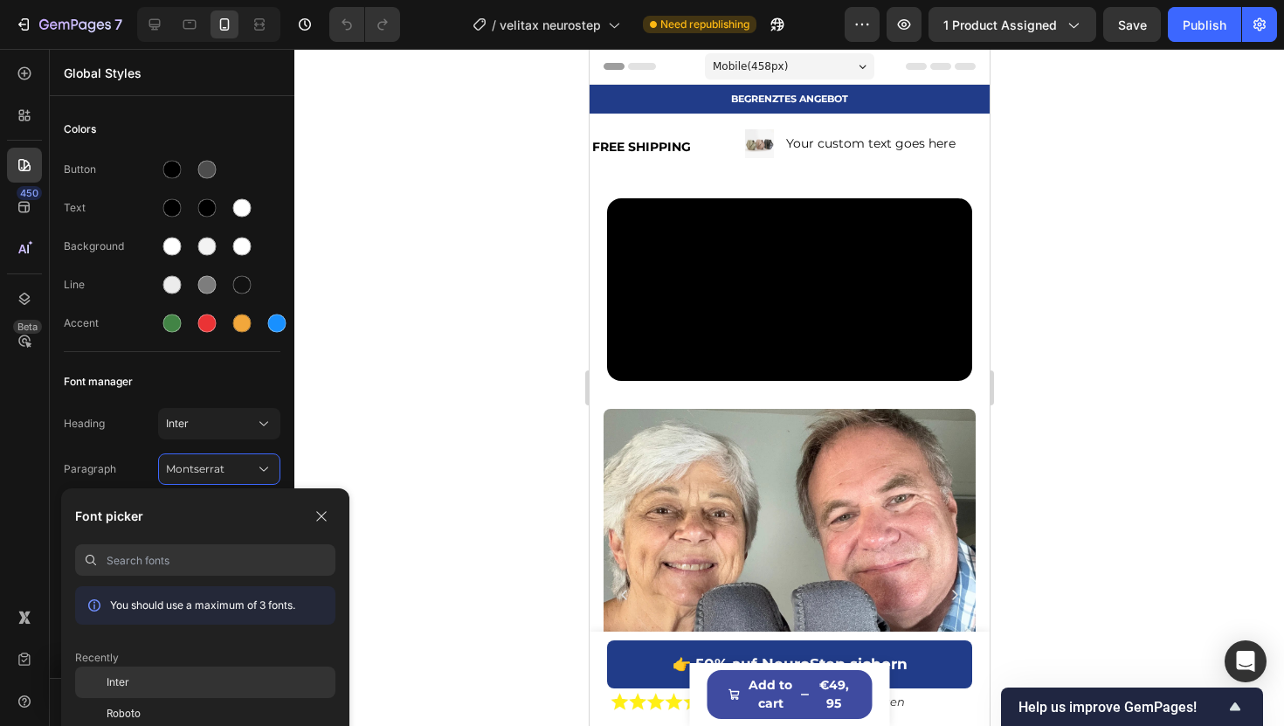
click at [151, 624] on div "Inter" at bounding box center [221, 682] width 229 height 16
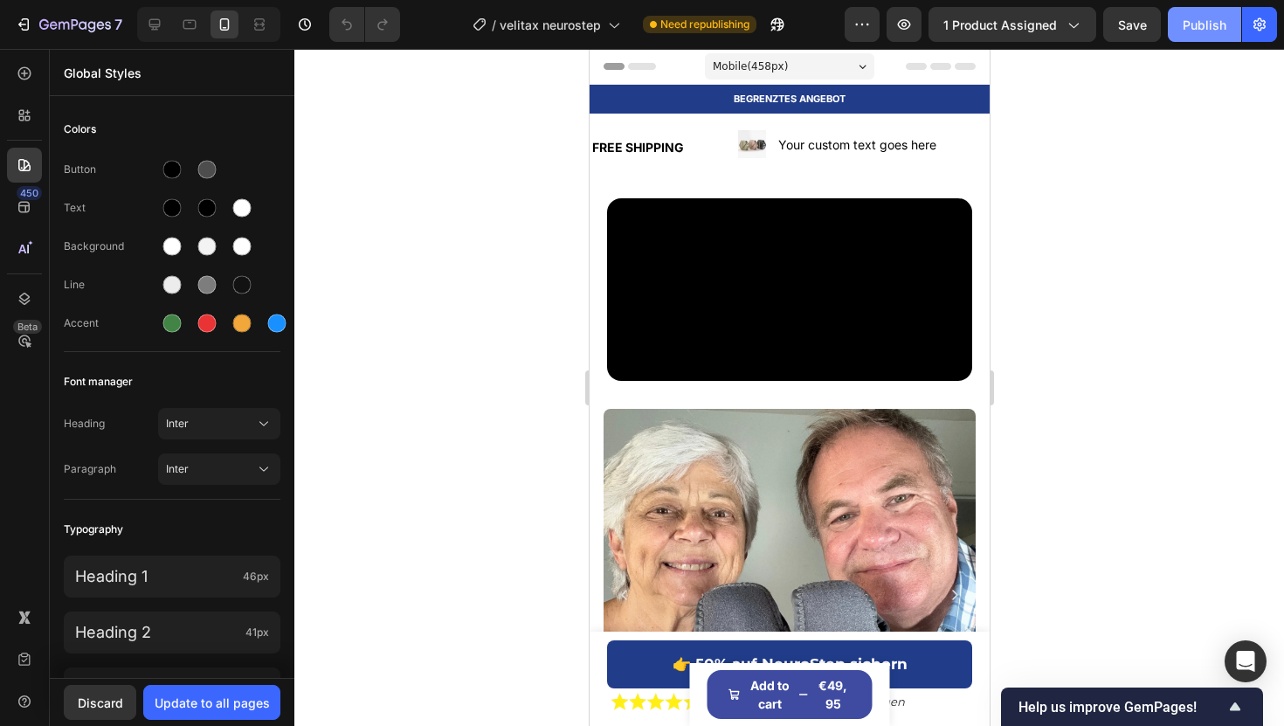
click at [1228, 24] on button "Publish" at bounding box center [1204, 24] width 73 height 35
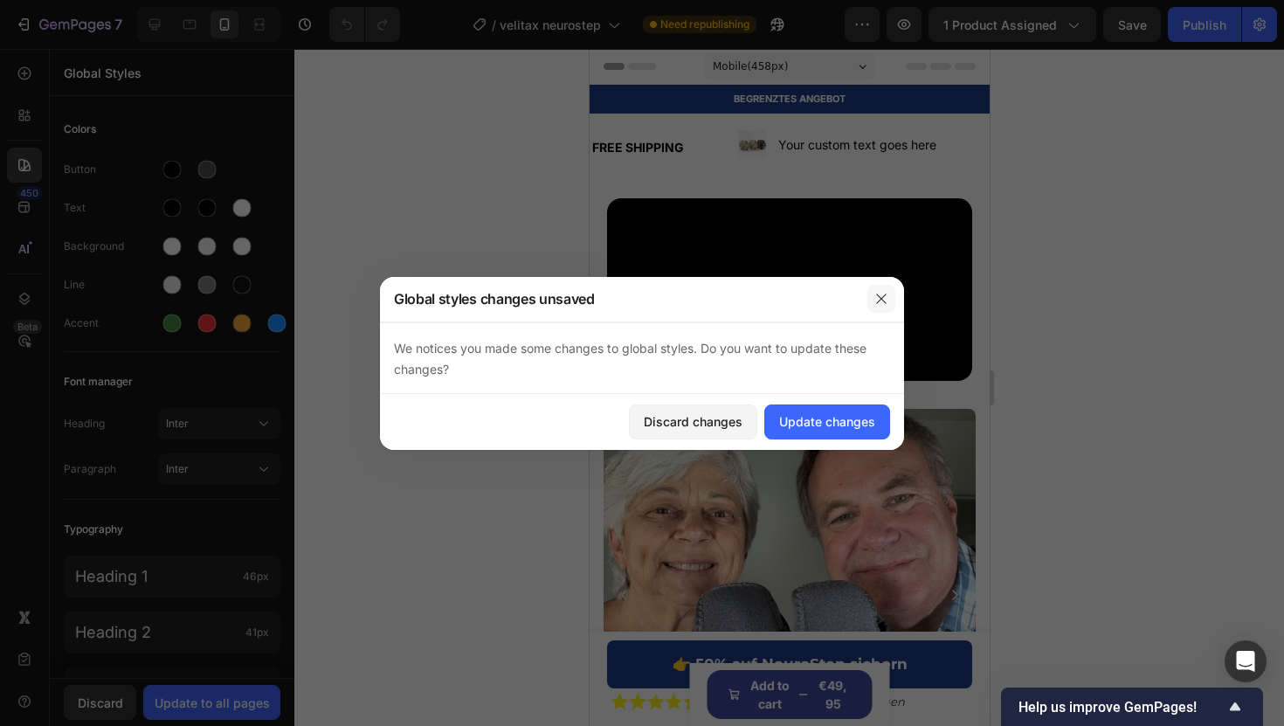
click at [884, 292] on icon "button" at bounding box center [881, 299] width 14 height 14
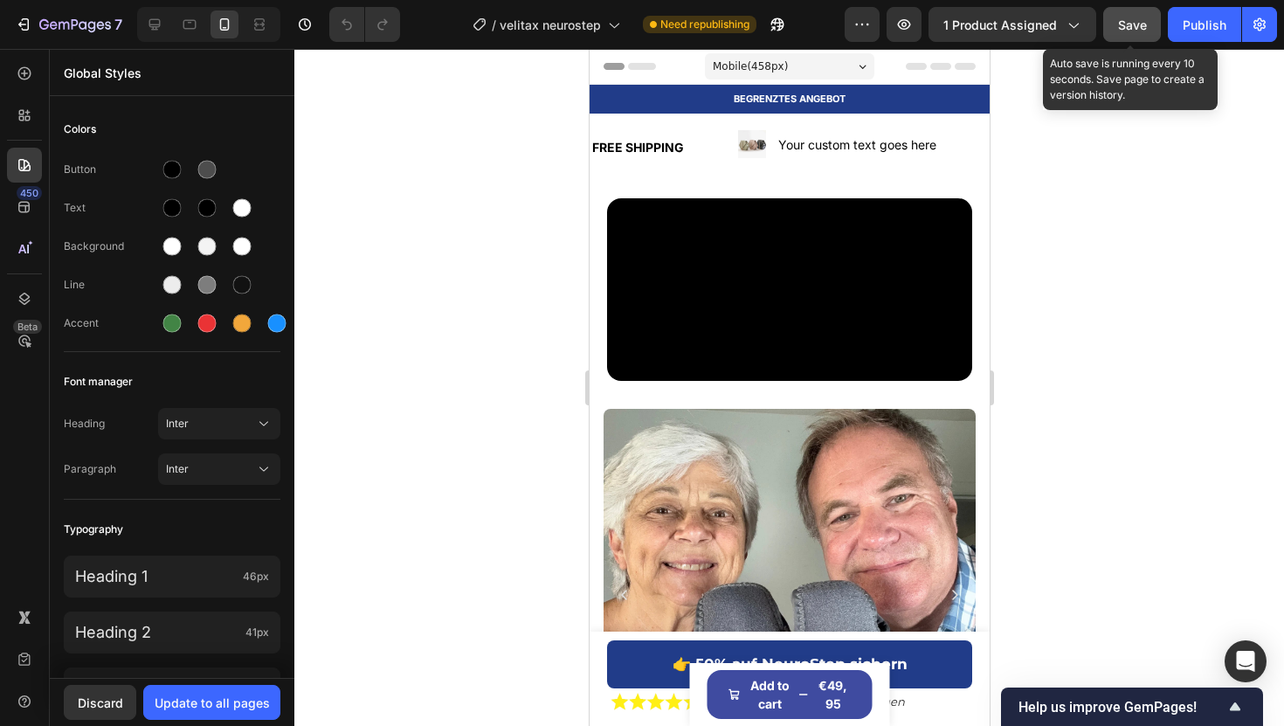
click at [1140, 18] on span "Save" at bounding box center [1132, 24] width 29 height 15
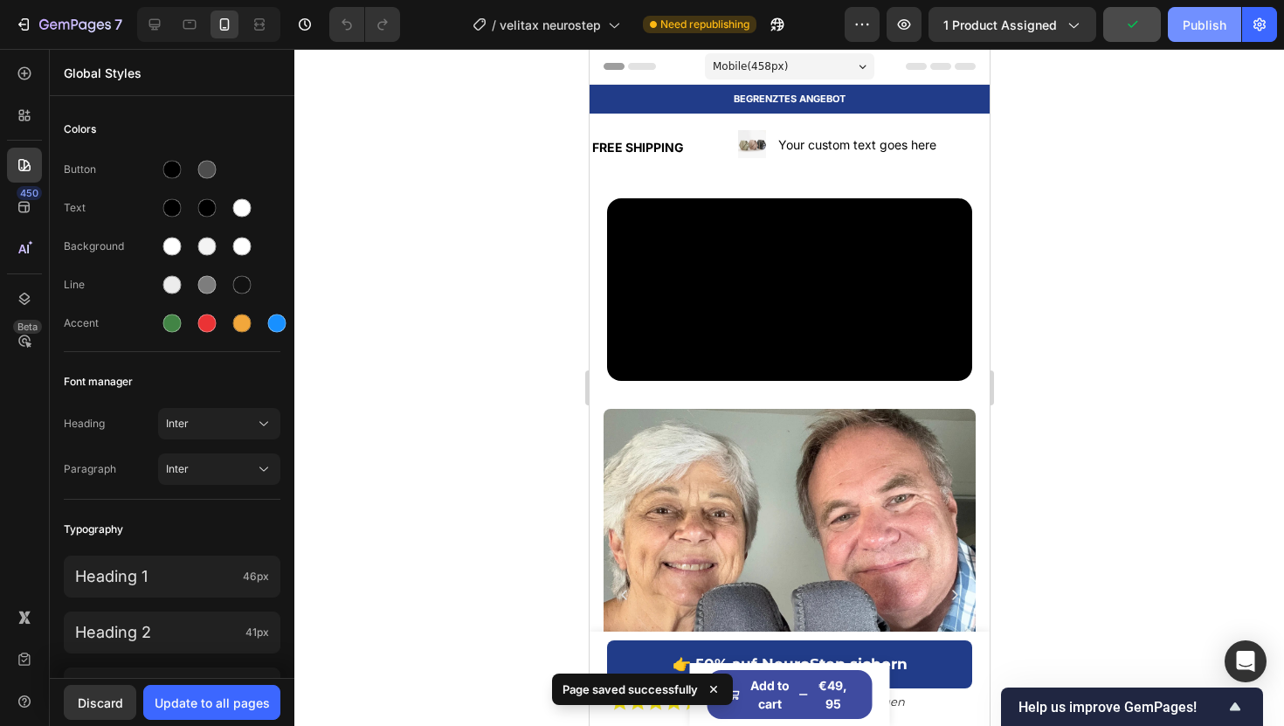
click at [1183, 20] on div "Publish" at bounding box center [1204, 25] width 44 height 18
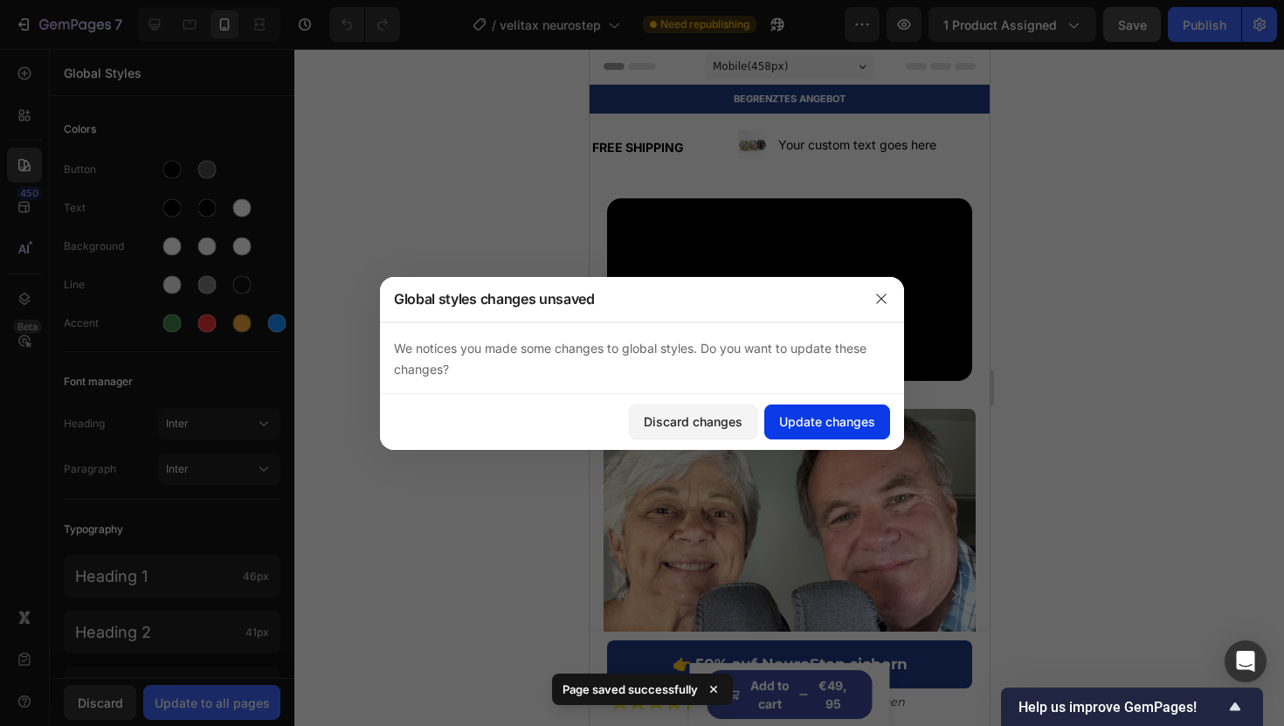
click at [828, 416] on div "Update changes" at bounding box center [827, 421] width 96 height 18
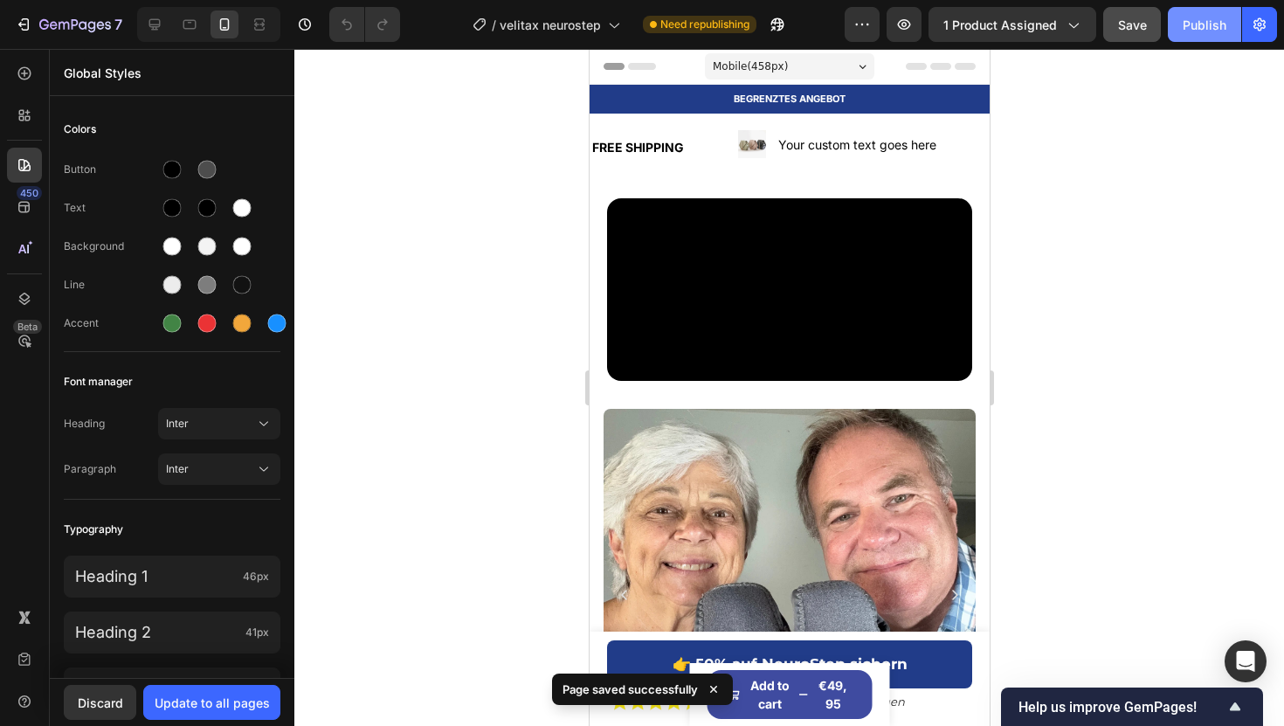
click at [1193, 25] on div "Publish" at bounding box center [1204, 25] width 44 height 18
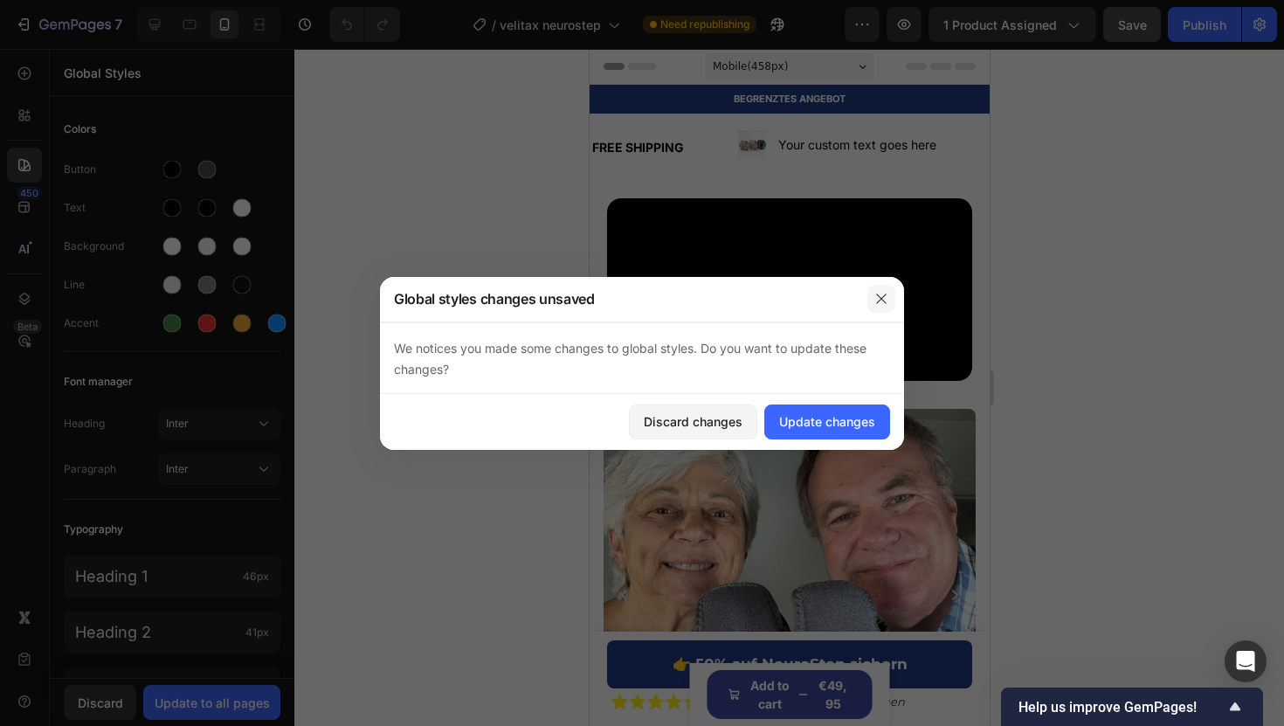
click at [879, 295] on icon "button" at bounding box center [881, 299] width 14 height 14
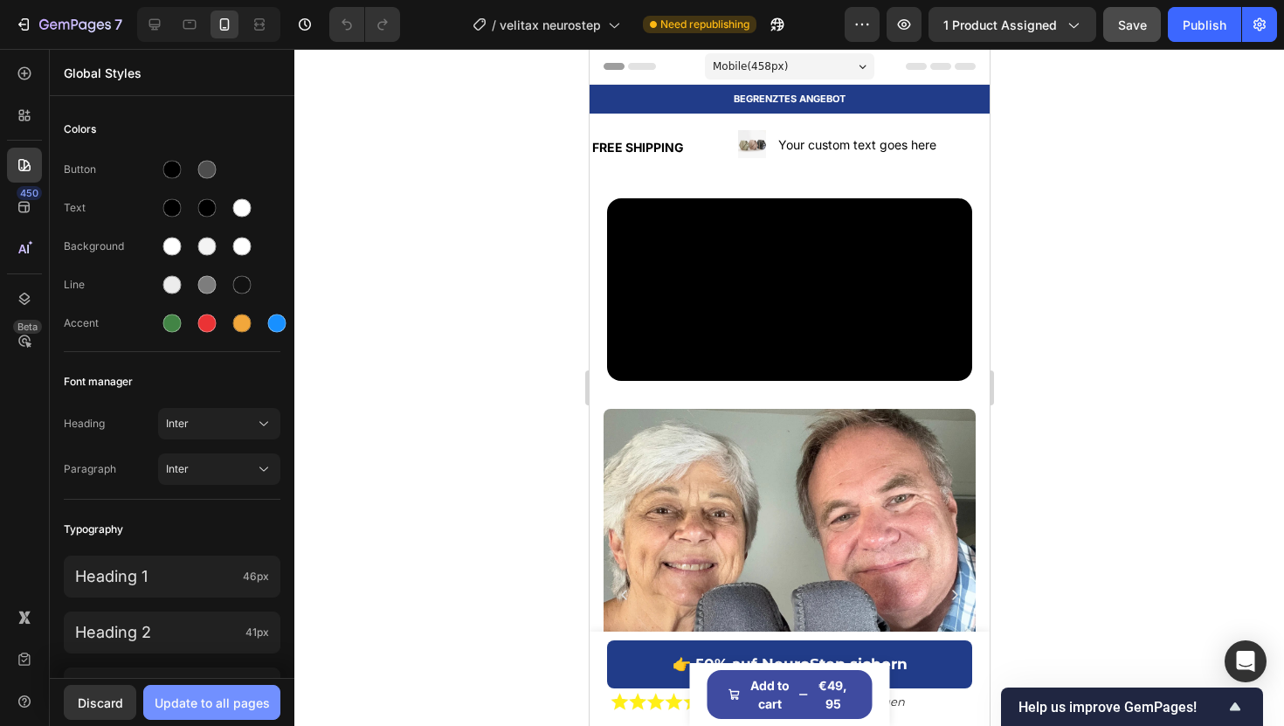
click at [232, 624] on div "Update to all pages" at bounding box center [212, 702] width 115 height 18
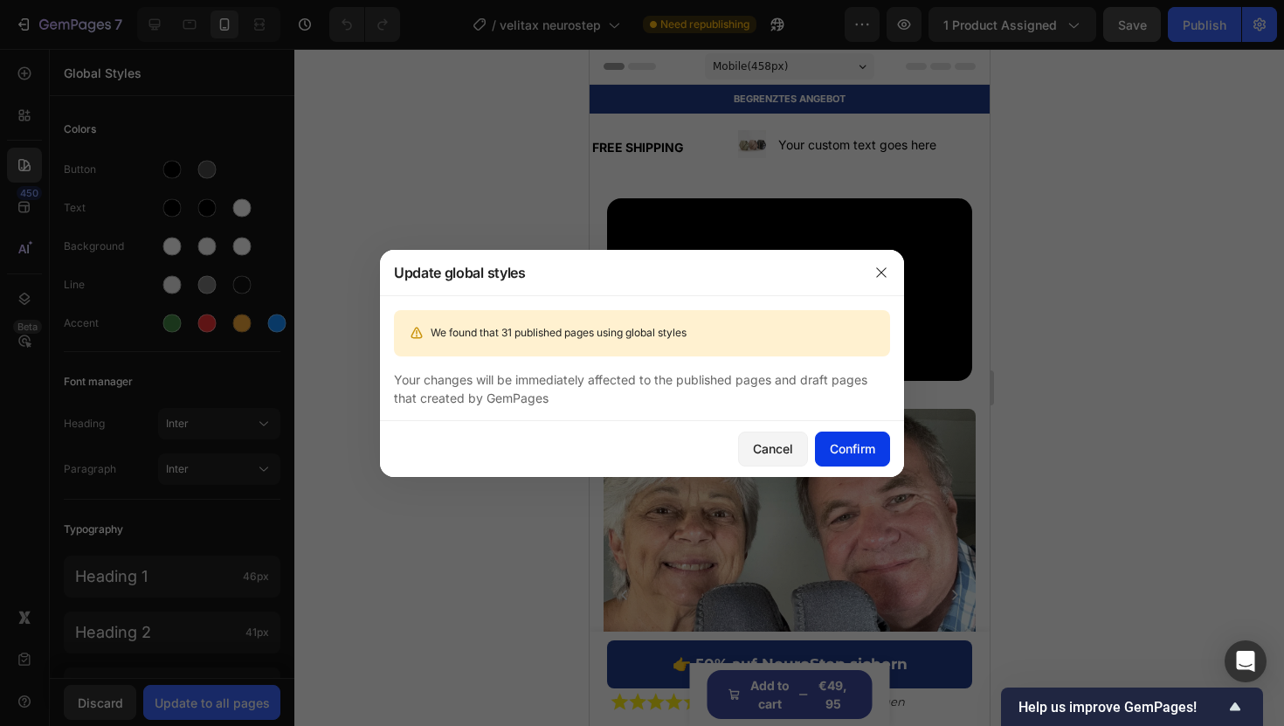
click at [838, 455] on div "Confirm" at bounding box center [852, 448] width 45 height 18
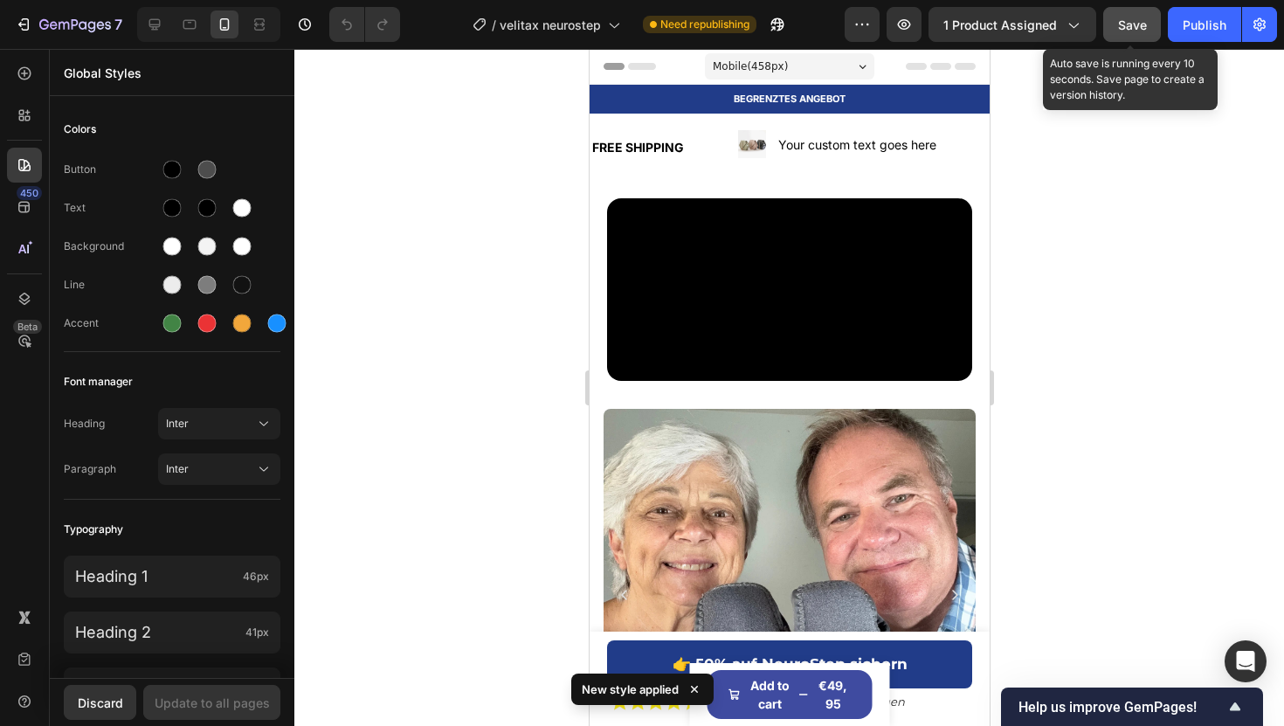
click at [1141, 29] on span "Save" at bounding box center [1132, 24] width 29 height 15
click at [1226, 28] on button "Publish" at bounding box center [1204, 24] width 73 height 35
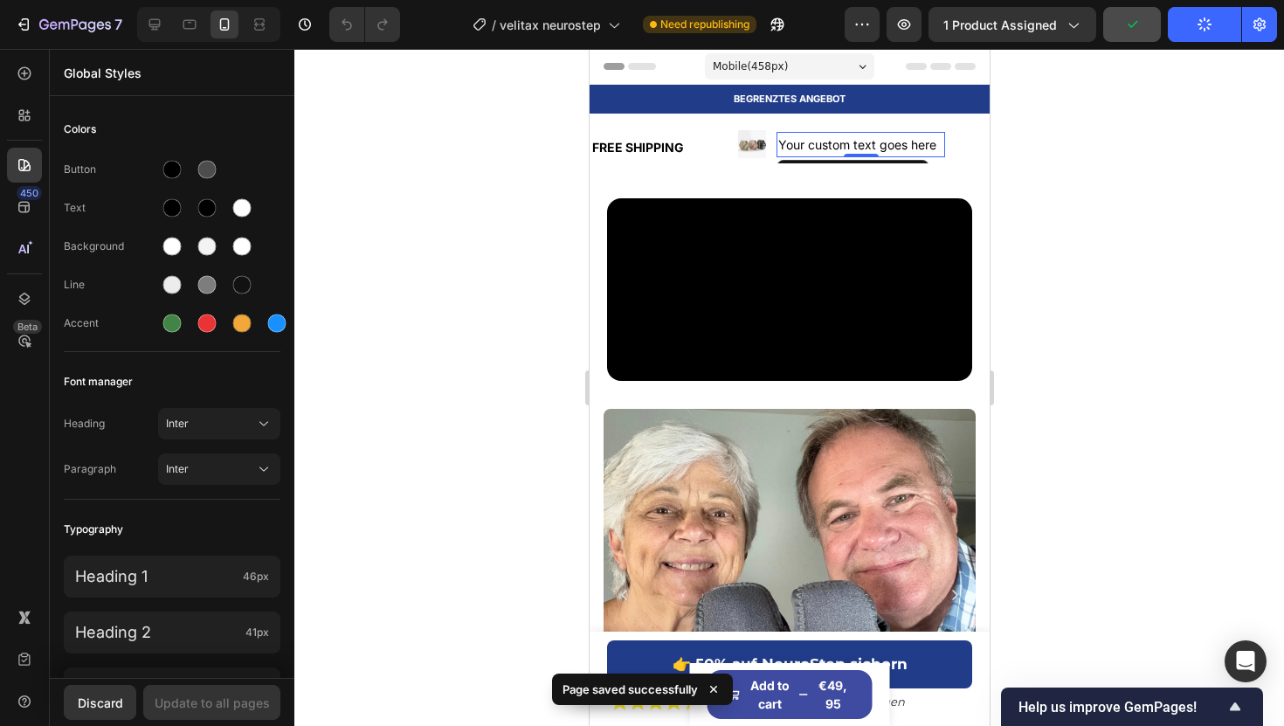
click at [841, 151] on div "Your custom text goes here" at bounding box center [860, 144] width 169 height 25
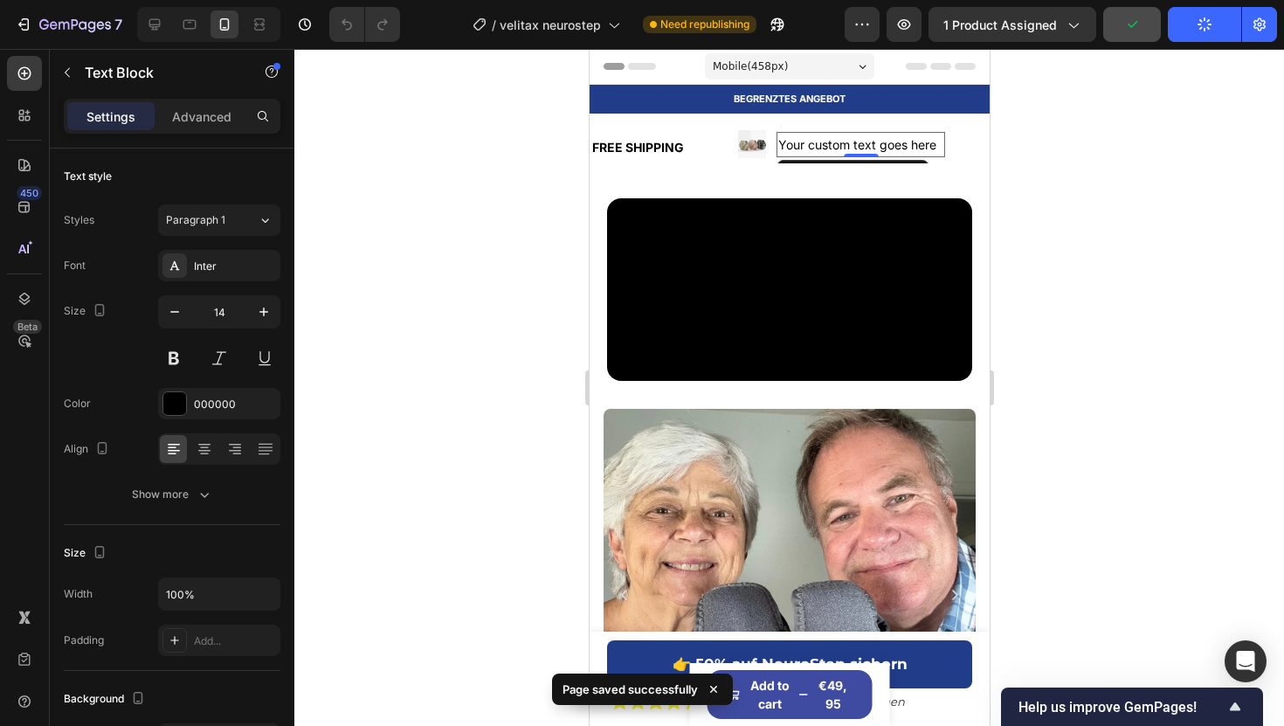
click at [841, 151] on div "Your custom text goes here" at bounding box center [860, 144] width 169 height 25
click at [841, 151] on p "Your custom text goes here" at bounding box center [859, 145] width 165 height 22
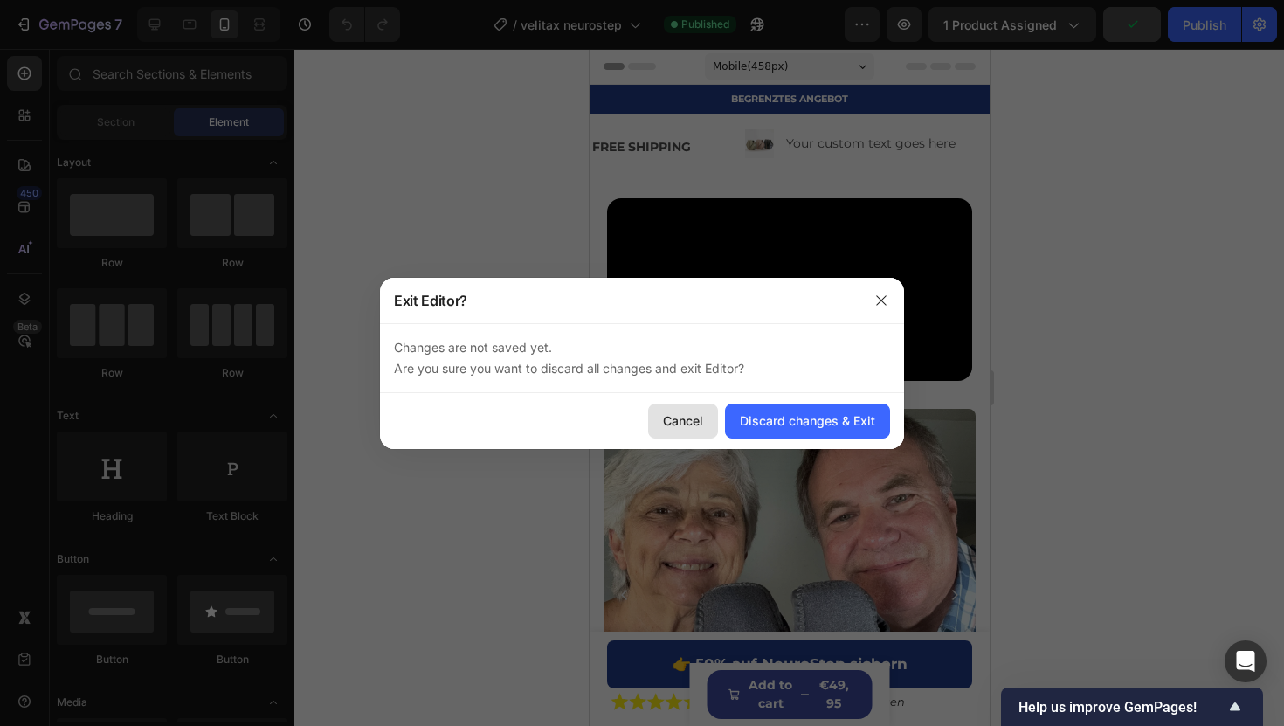
click at [697, 403] on button "Cancel" at bounding box center [683, 420] width 70 height 35
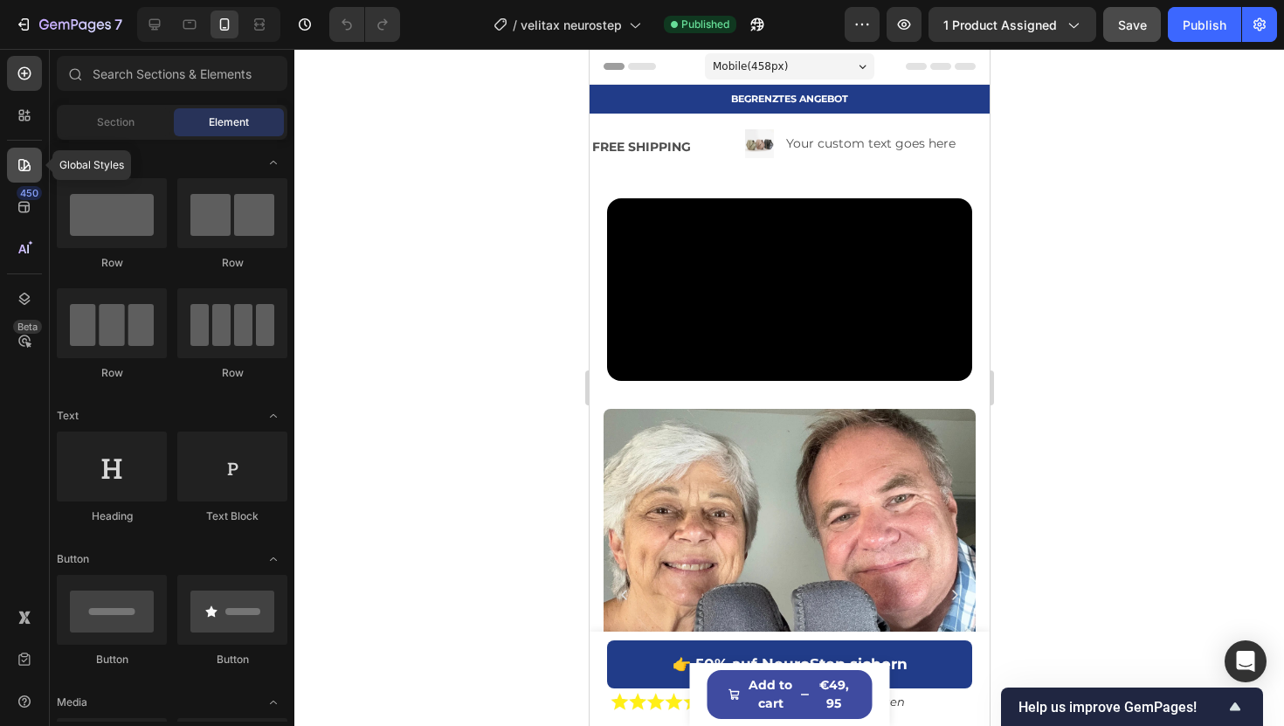
click at [18, 167] on icon at bounding box center [24, 165] width 12 height 12
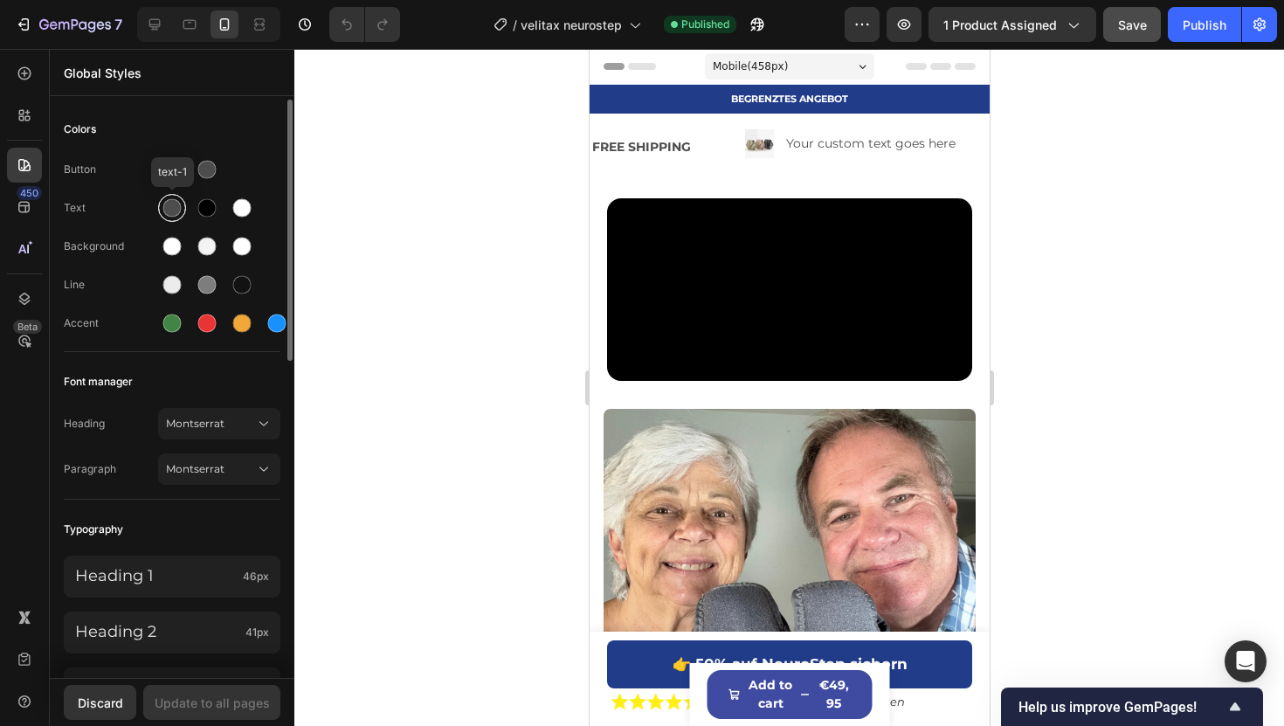
click at [167, 214] on div at bounding box center [172, 208] width 18 height 18
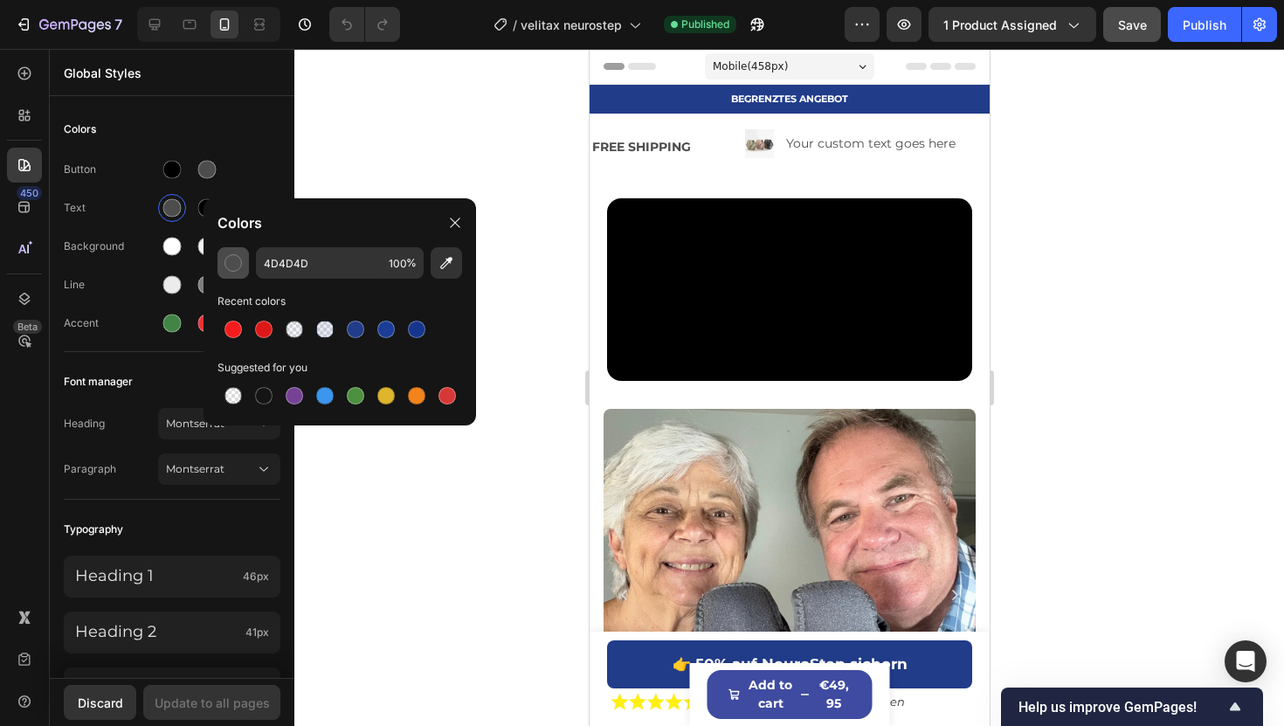
click at [235, 264] on div "button" at bounding box center [232, 262] width 17 height 17
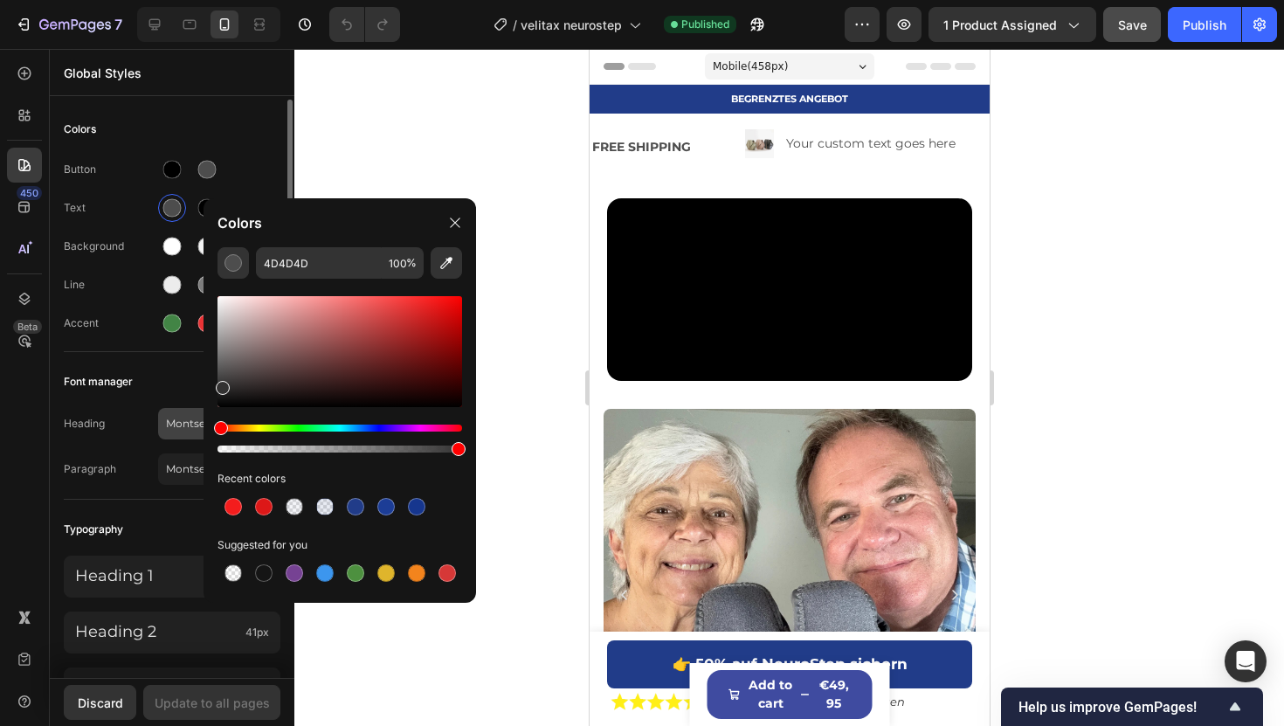
drag, startPoint x: 223, startPoint y: 376, endPoint x: 200, endPoint y: 417, distance: 46.9
click at [200, 0] on div "7 Version history / velitax neurostep Published Preview 1 product assigned Save…" at bounding box center [642, 0] width 1284 height 0
type input "000000"
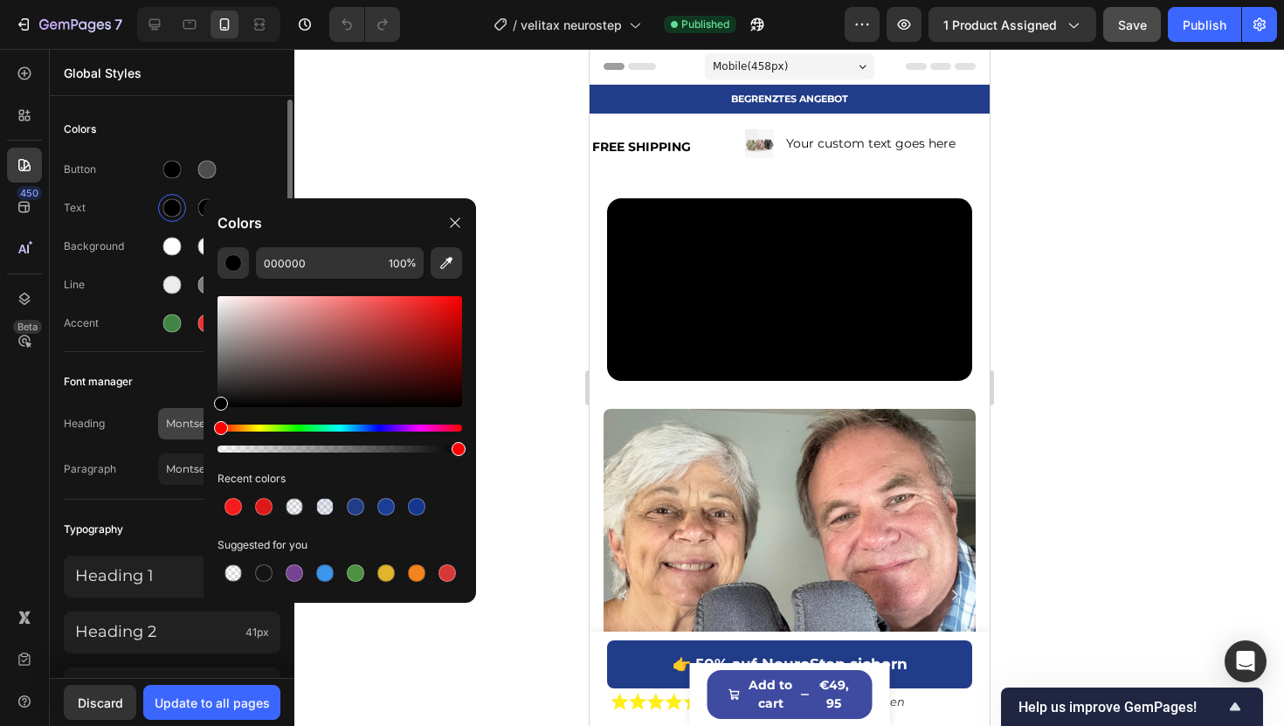
click at [163, 420] on button "Montserrat" at bounding box center [219, 423] width 122 height 31
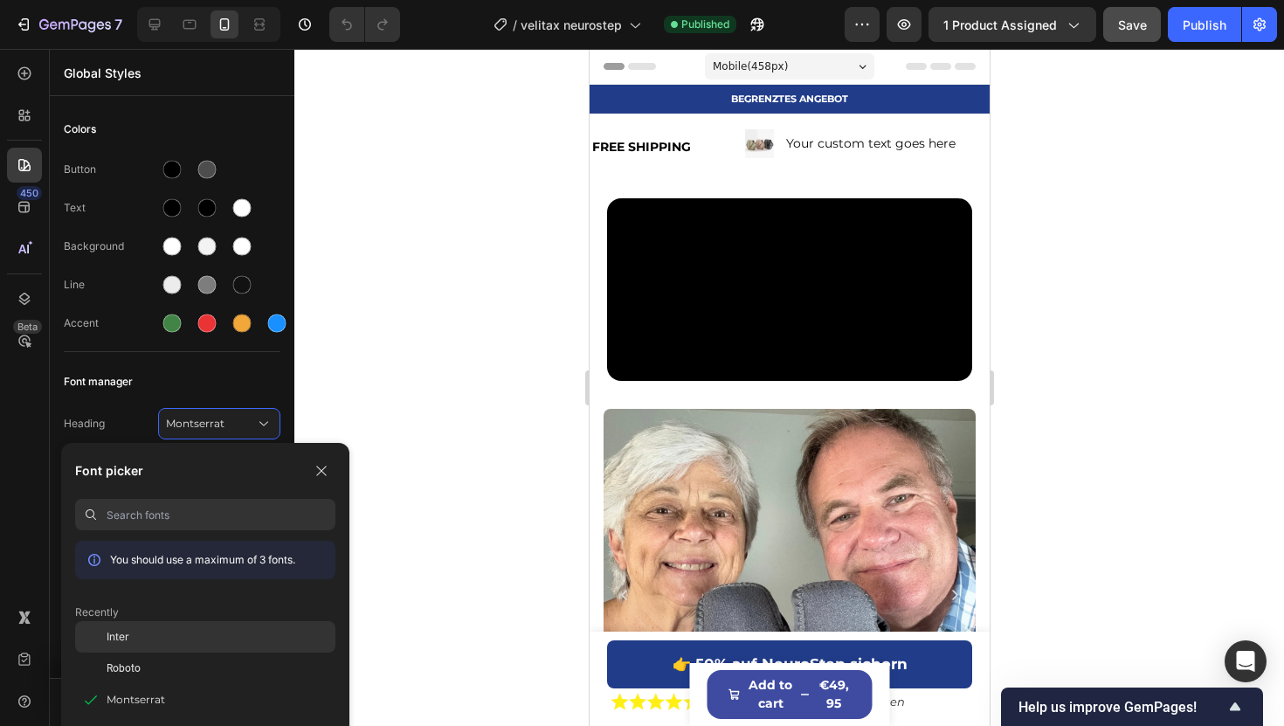
click at [110, 624] on span "Inter" at bounding box center [118, 637] width 23 height 16
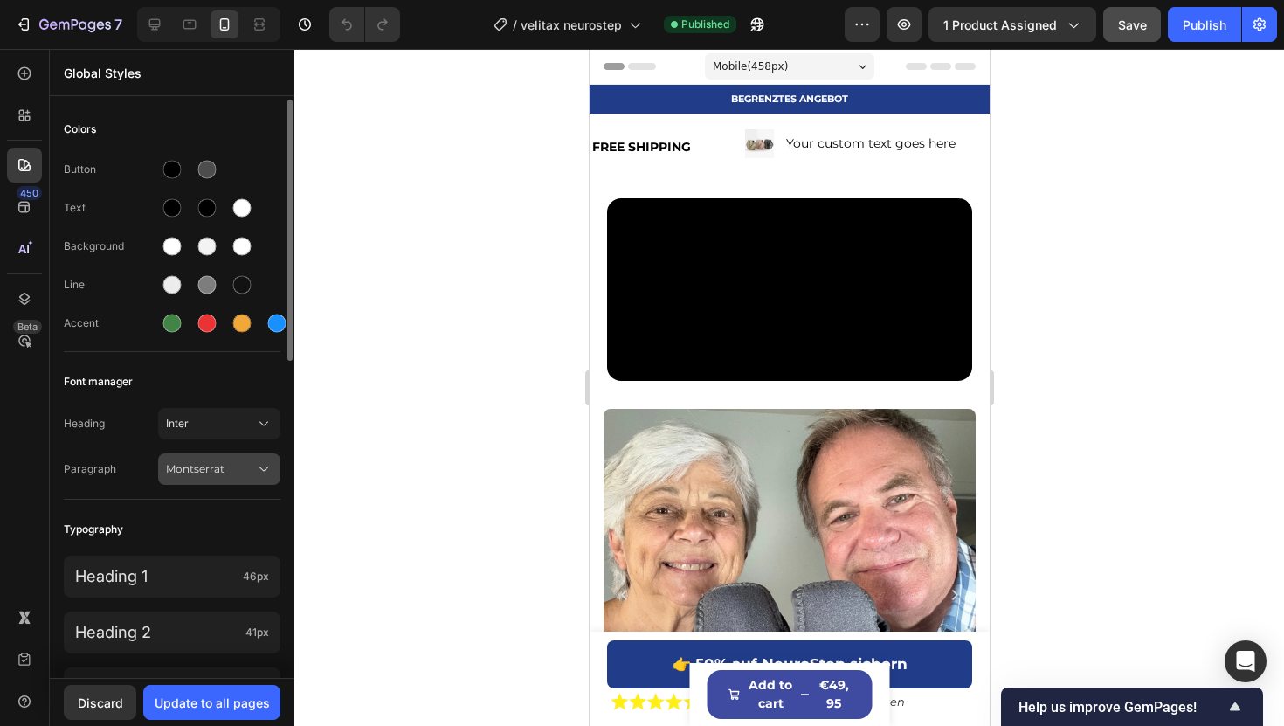
click at [194, 473] on span "Montserrat" at bounding box center [210, 469] width 89 height 16
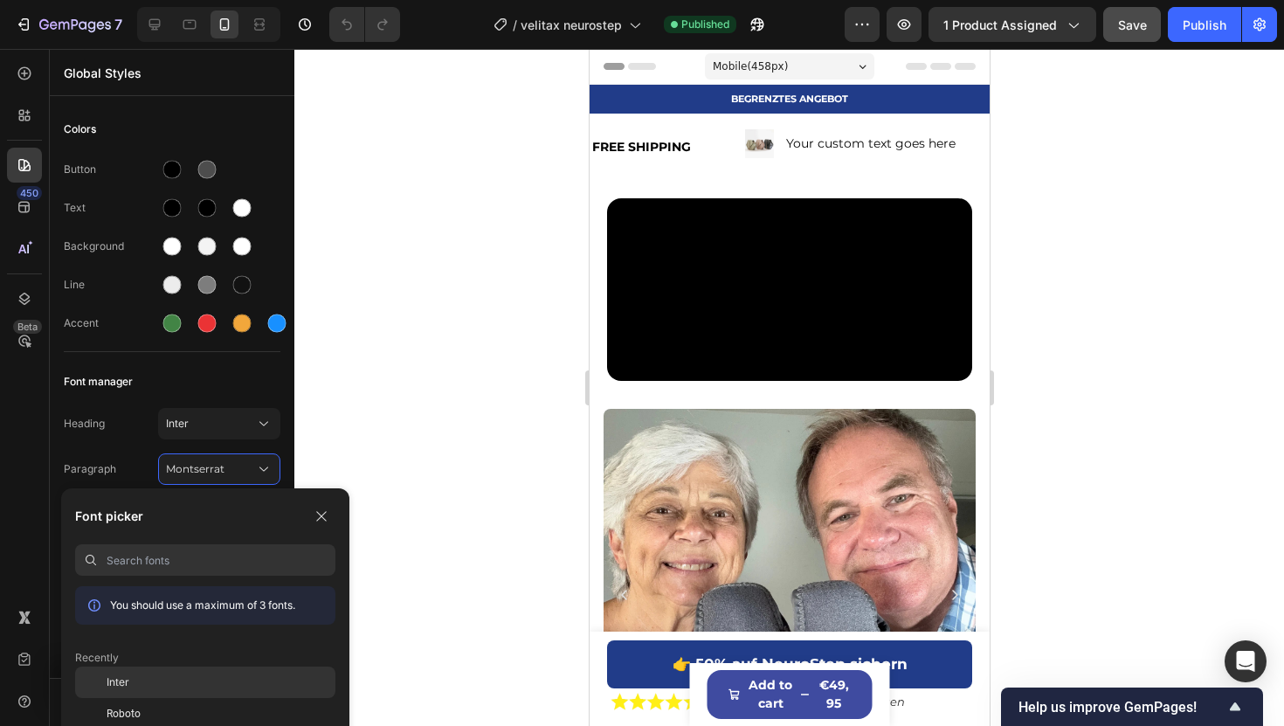
click at [136, 624] on div "Inter" at bounding box center [221, 682] width 229 height 16
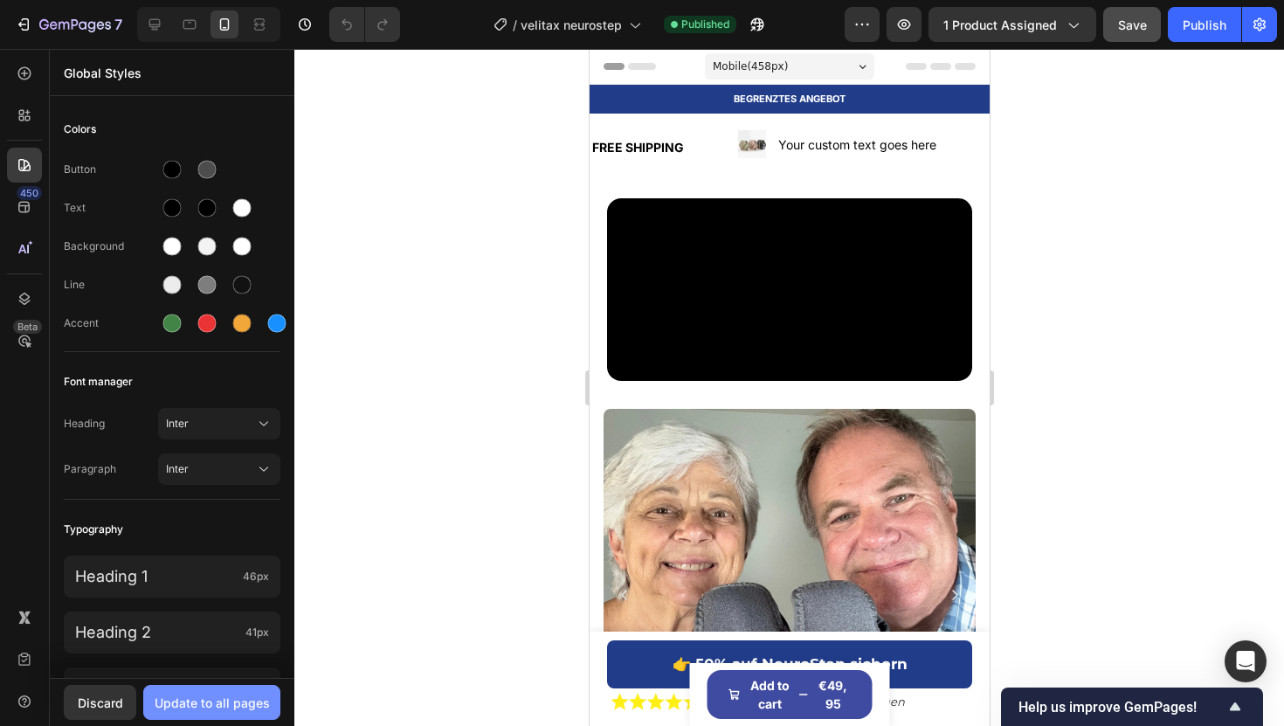
click at [256, 624] on div "Update to all pages" at bounding box center [212, 702] width 115 height 18
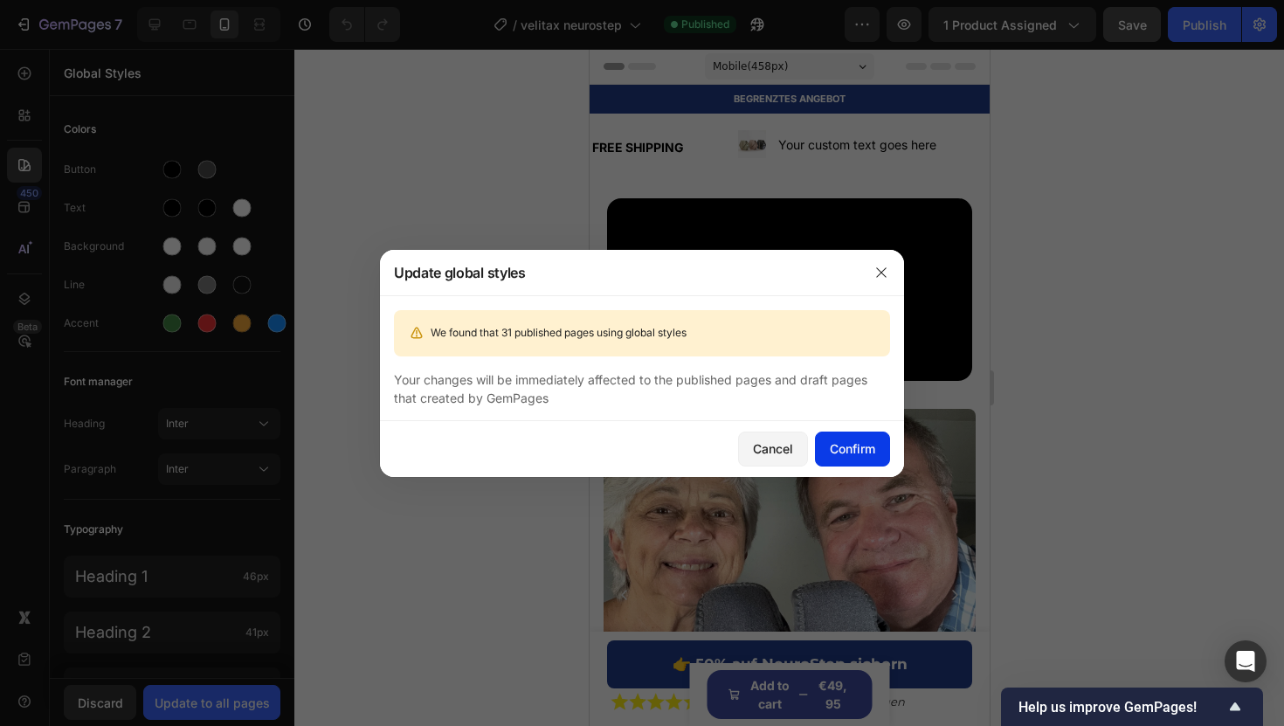
click at [847, 453] on div "Confirm" at bounding box center [852, 448] width 45 height 18
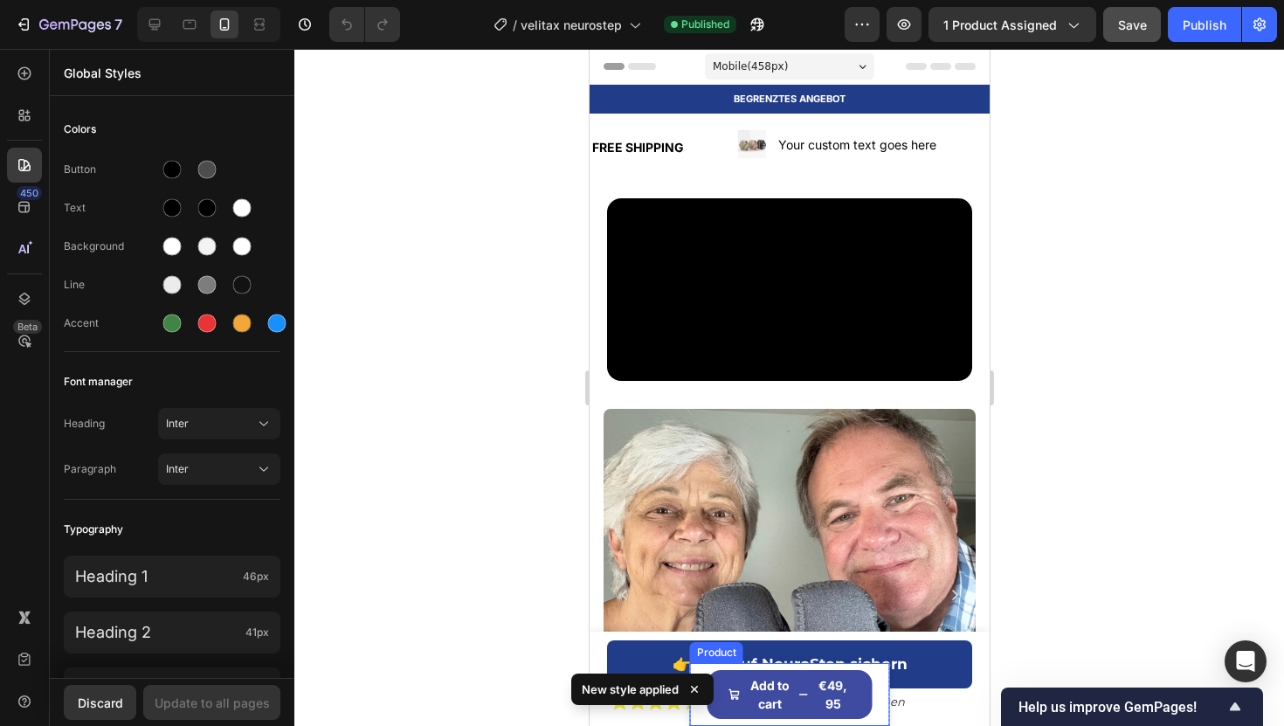
click at [876, 624] on div "Product Images NeuroStep™ Product Title €49,95 Product Price Product Price Row …" at bounding box center [789, 694] width 200 height 63
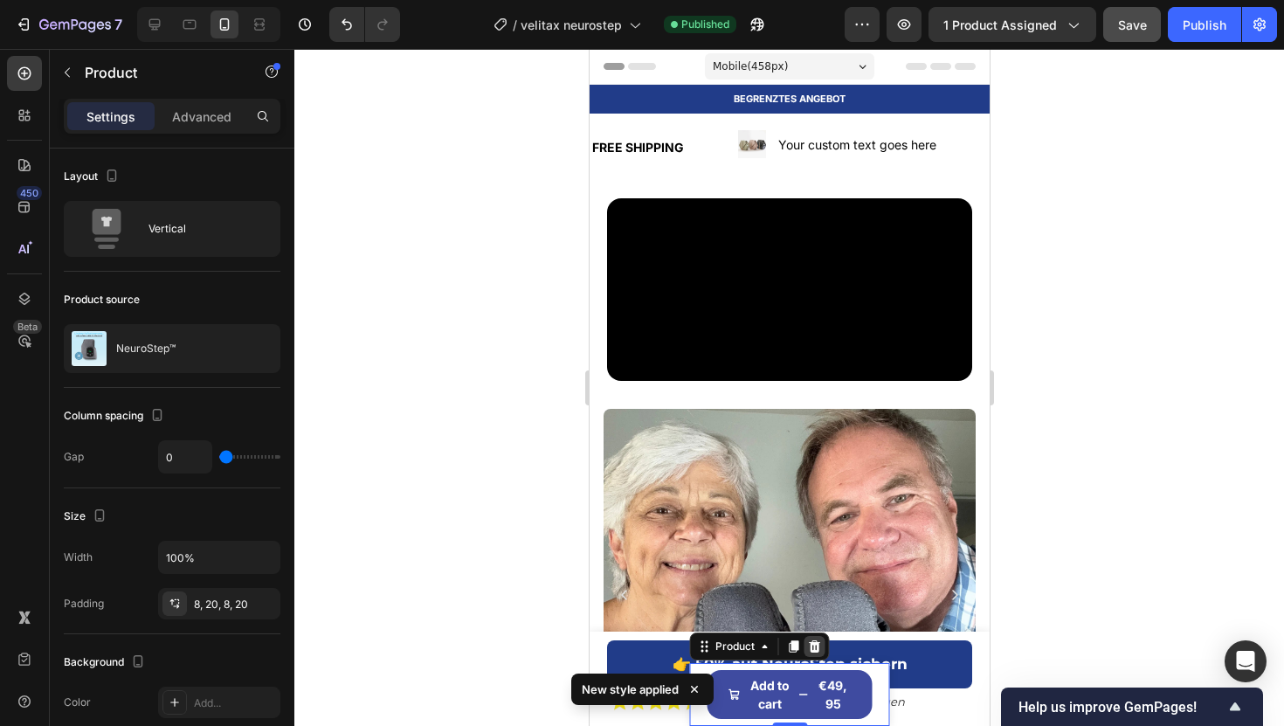
click at [807, 624] on icon at bounding box center [814, 646] width 14 height 14
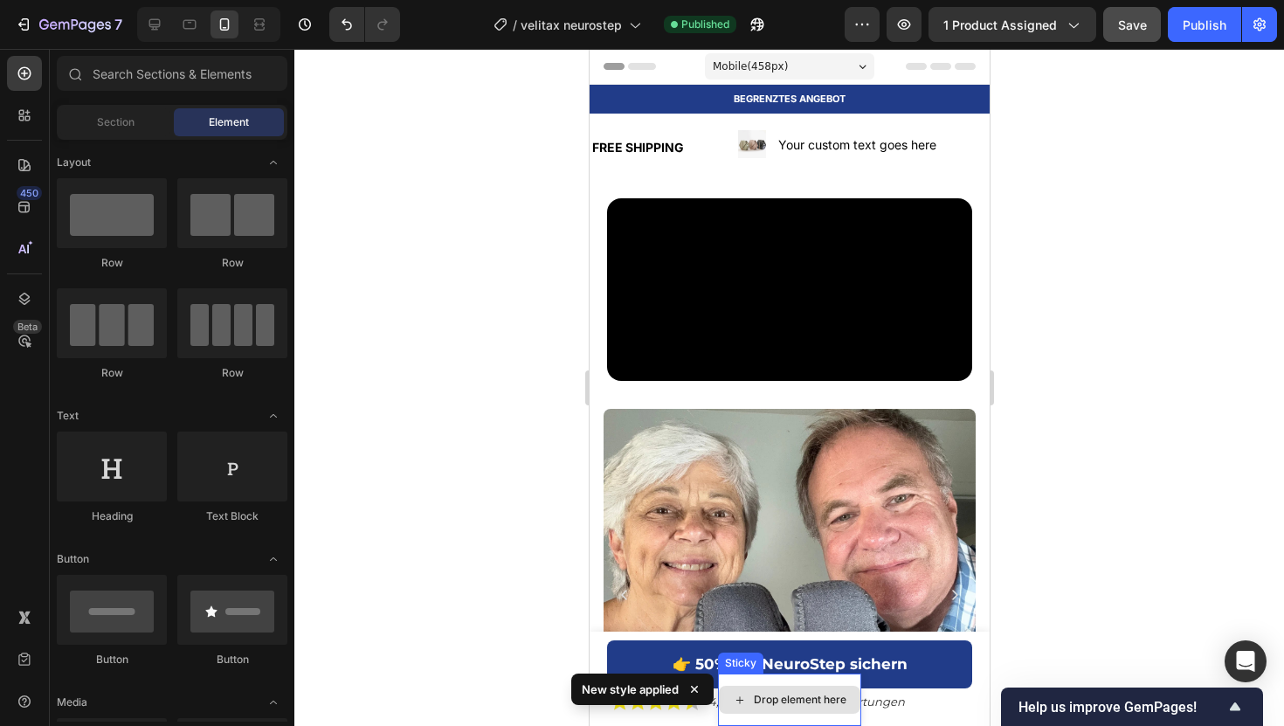
click at [793, 624] on div "Drop element here" at bounding box center [788, 700] width 141 height 28
click at [829, 624] on div "Drop element here" at bounding box center [788, 699] width 143 height 52
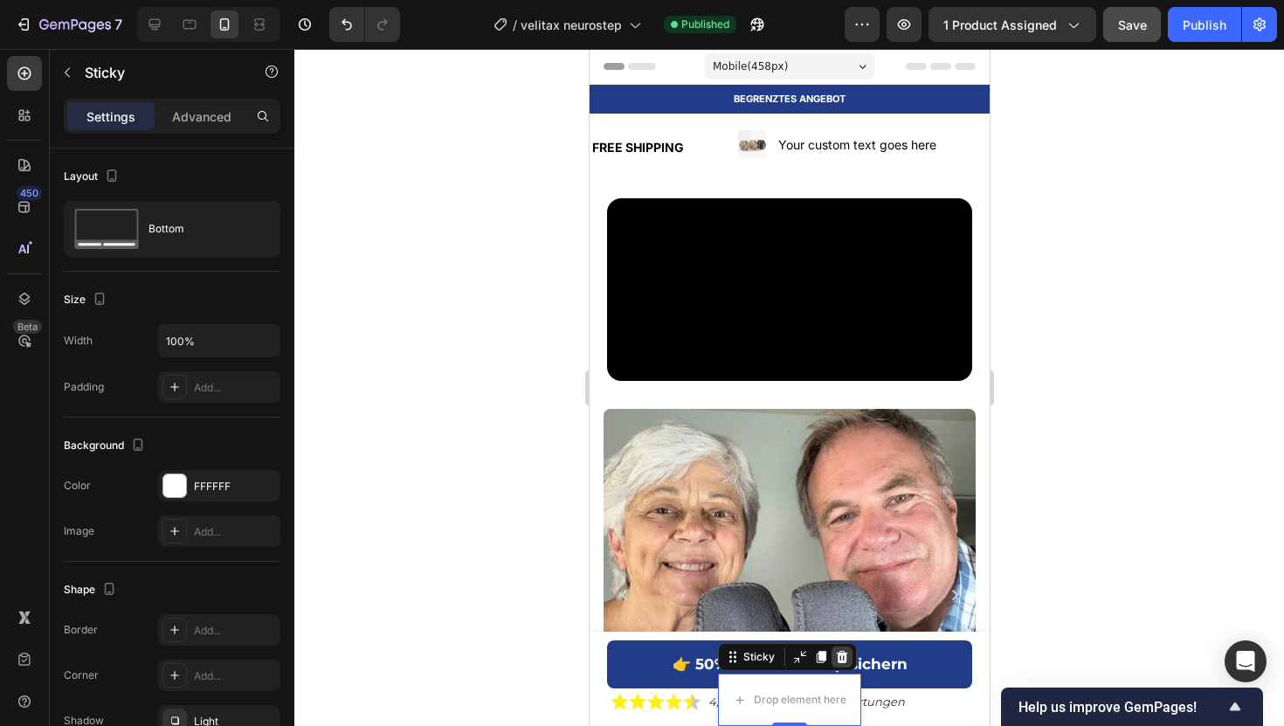
click at [838, 624] on icon at bounding box center [841, 657] width 11 height 12
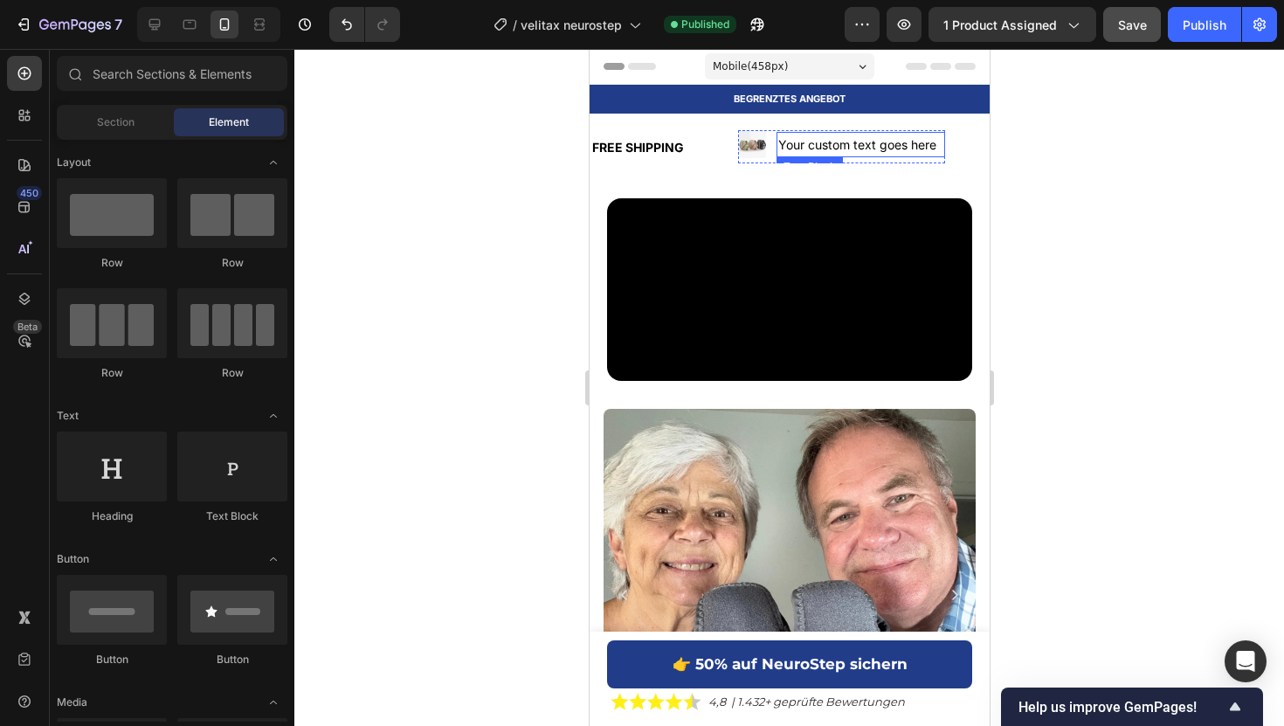
click at [791, 141] on div "Your custom text goes here" at bounding box center [860, 144] width 169 height 25
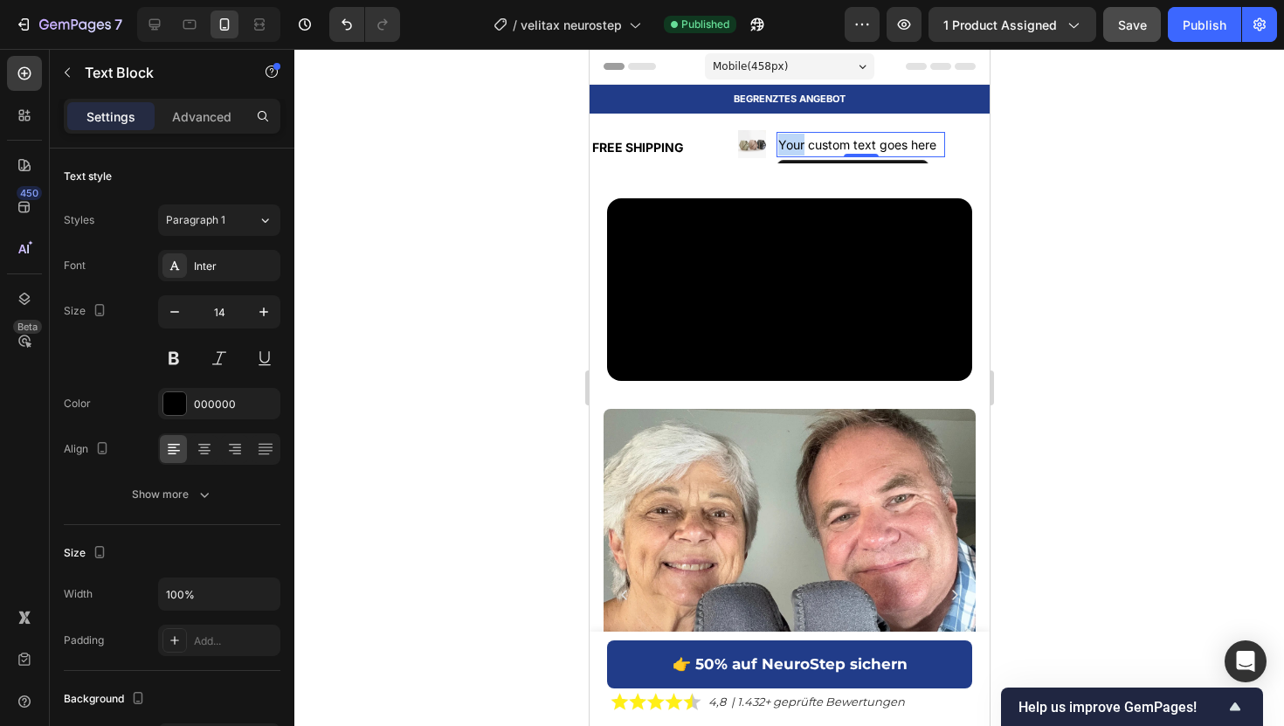
click at [791, 141] on div "Your custom text goes here" at bounding box center [860, 144] width 169 height 25
click at [791, 141] on p "Your custom text goes here" at bounding box center [859, 145] width 165 height 22
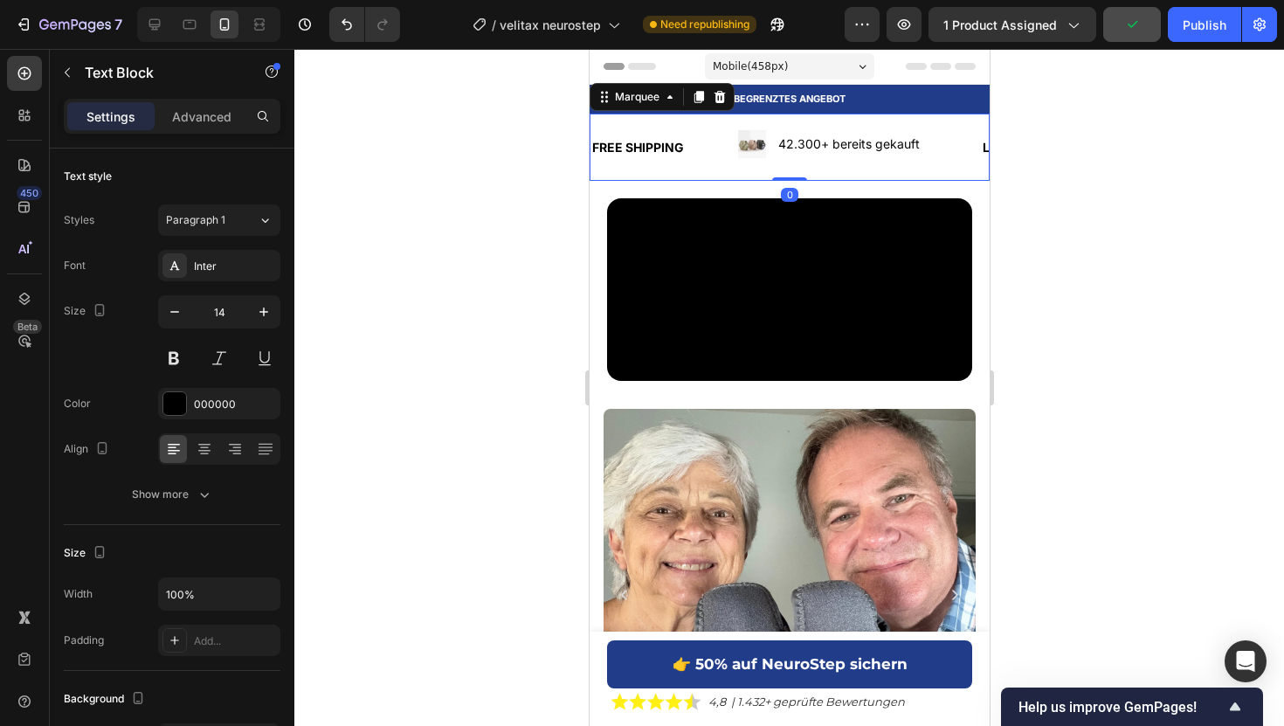
click at [745, 172] on div "FREE SHIPPING Text Block Image 42.300+ bereits gekauft Text Block Advanced List…" at bounding box center [789, 147] width 400 height 67
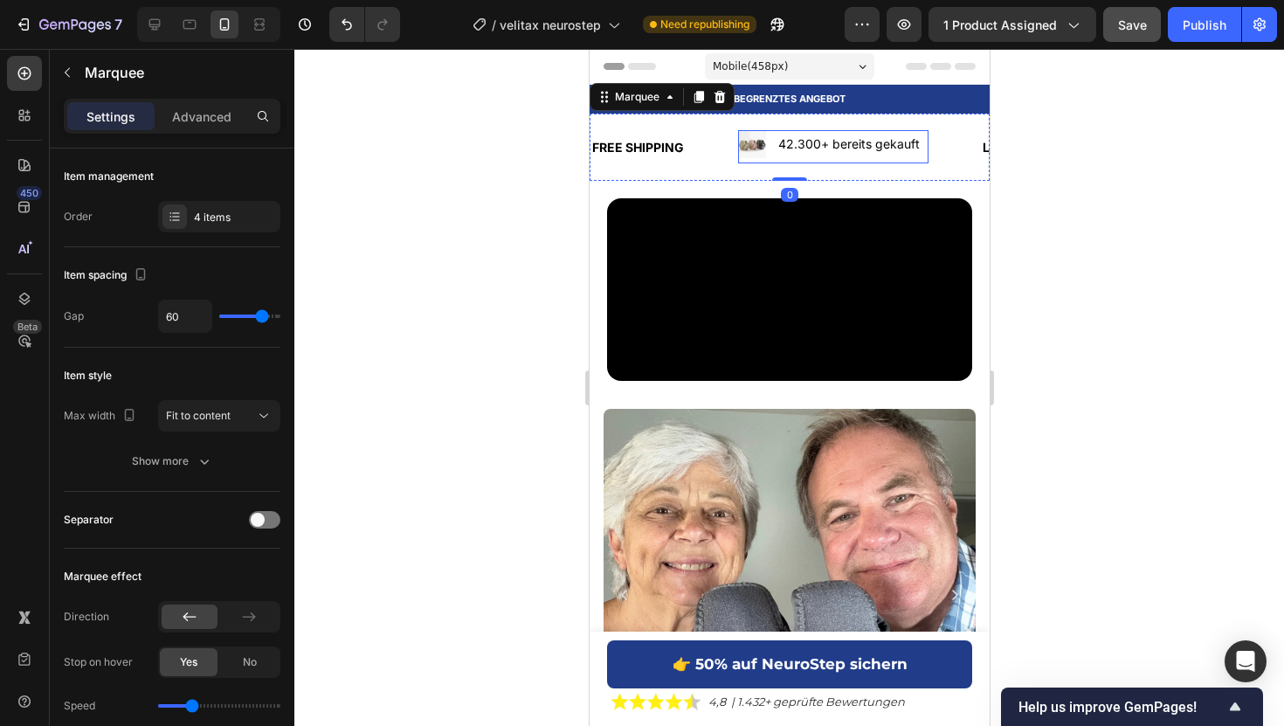
click at [772, 154] on li "Image 42.300+ bereits gekauft Text Block" at bounding box center [832, 144] width 190 height 28
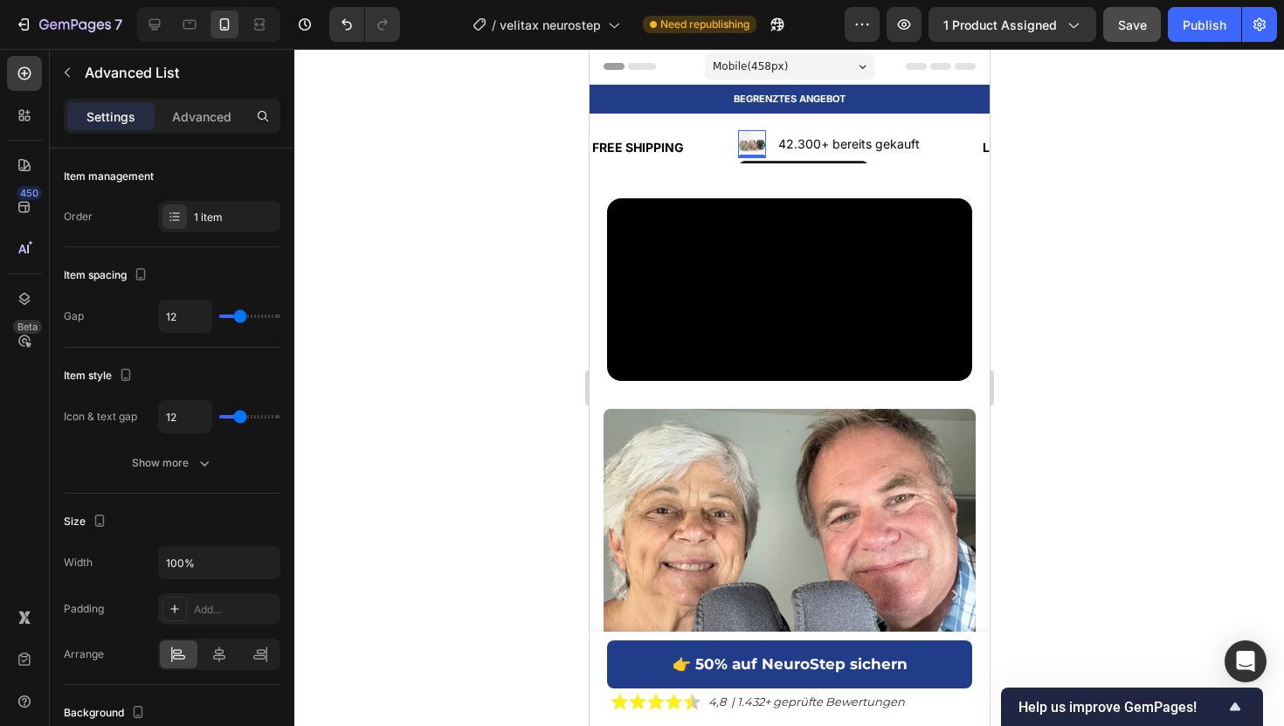
click at [754, 135] on img at bounding box center [751, 144] width 28 height 28
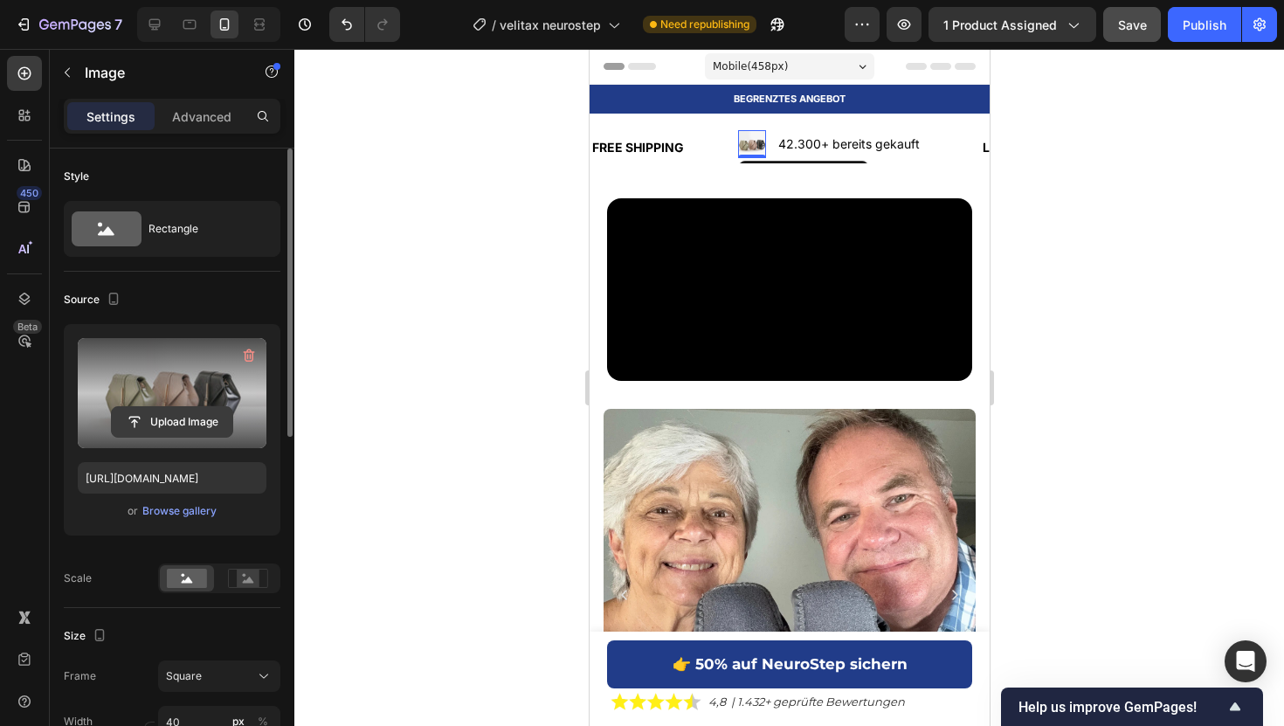
click at [144, 433] on input "file" at bounding box center [172, 422] width 121 height 30
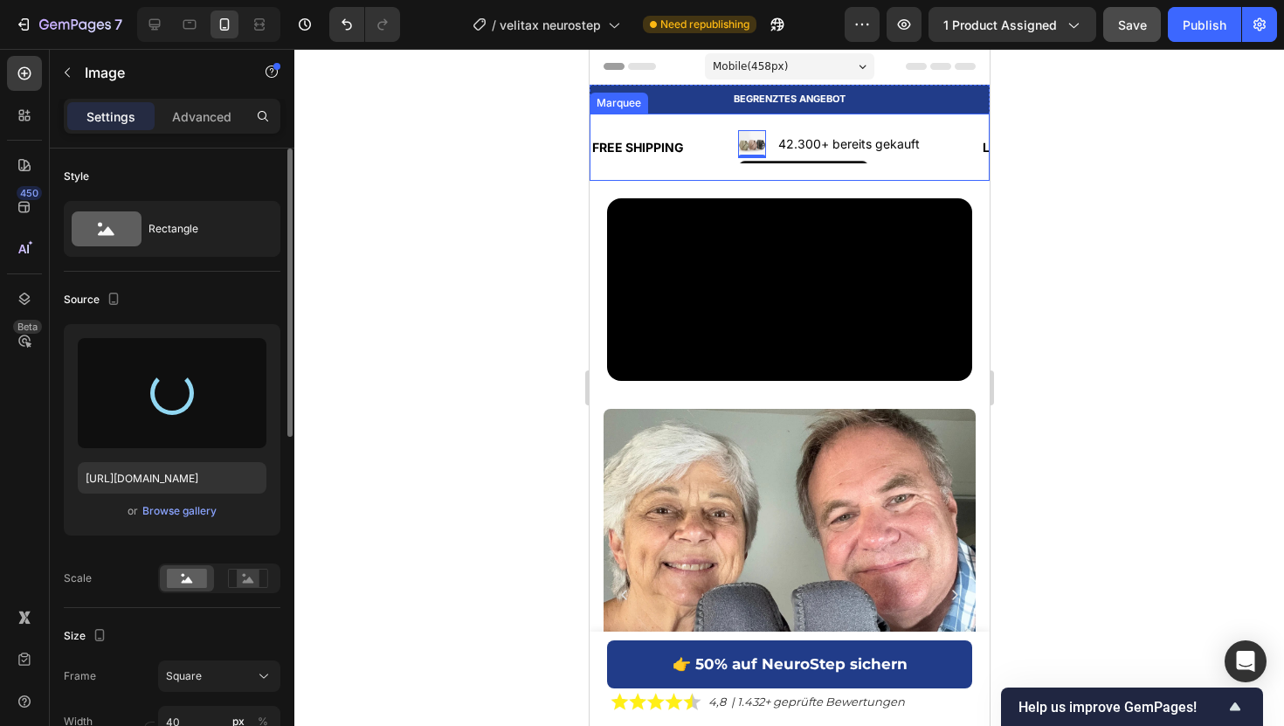
type input "https://cdn.shopify.com/s/files/1/0925/0390/0483/files/gempages_547704948247233…"
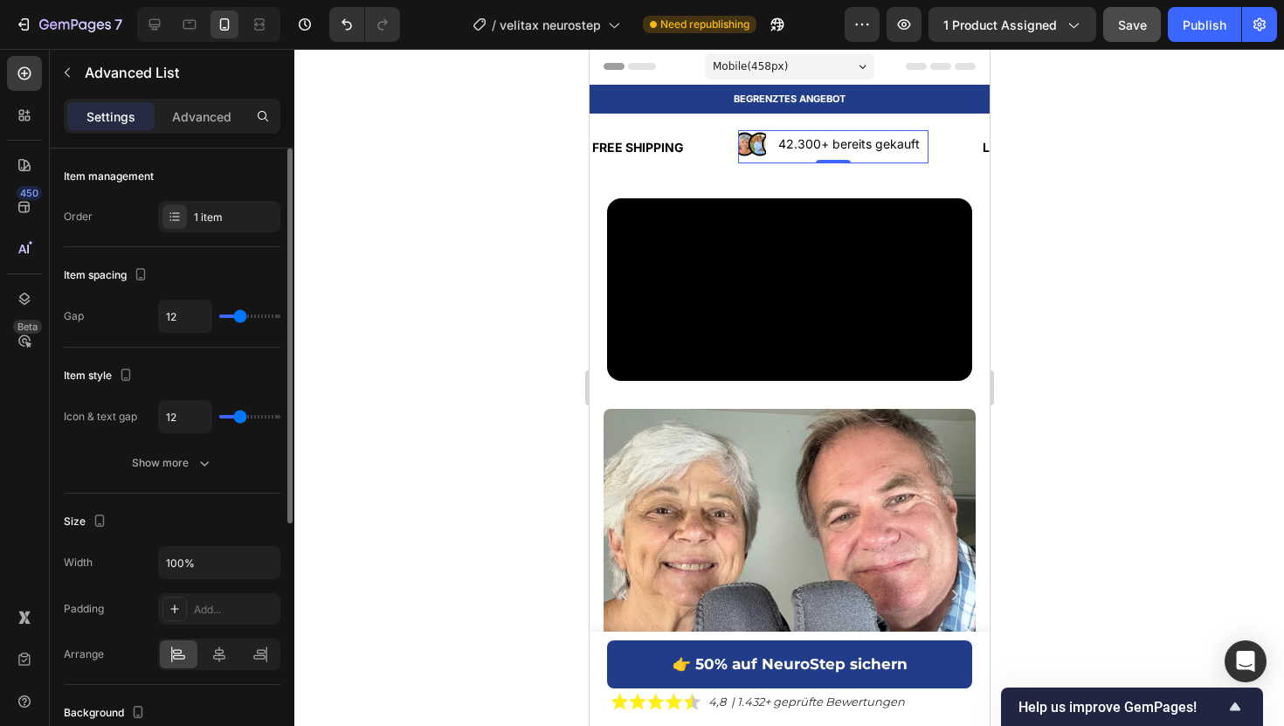
click at [769, 144] on li "Image 42.300+ bereits gekauft Text Block" at bounding box center [832, 144] width 190 height 28
click at [223, 217] on div "1 item" at bounding box center [235, 218] width 82 height 16
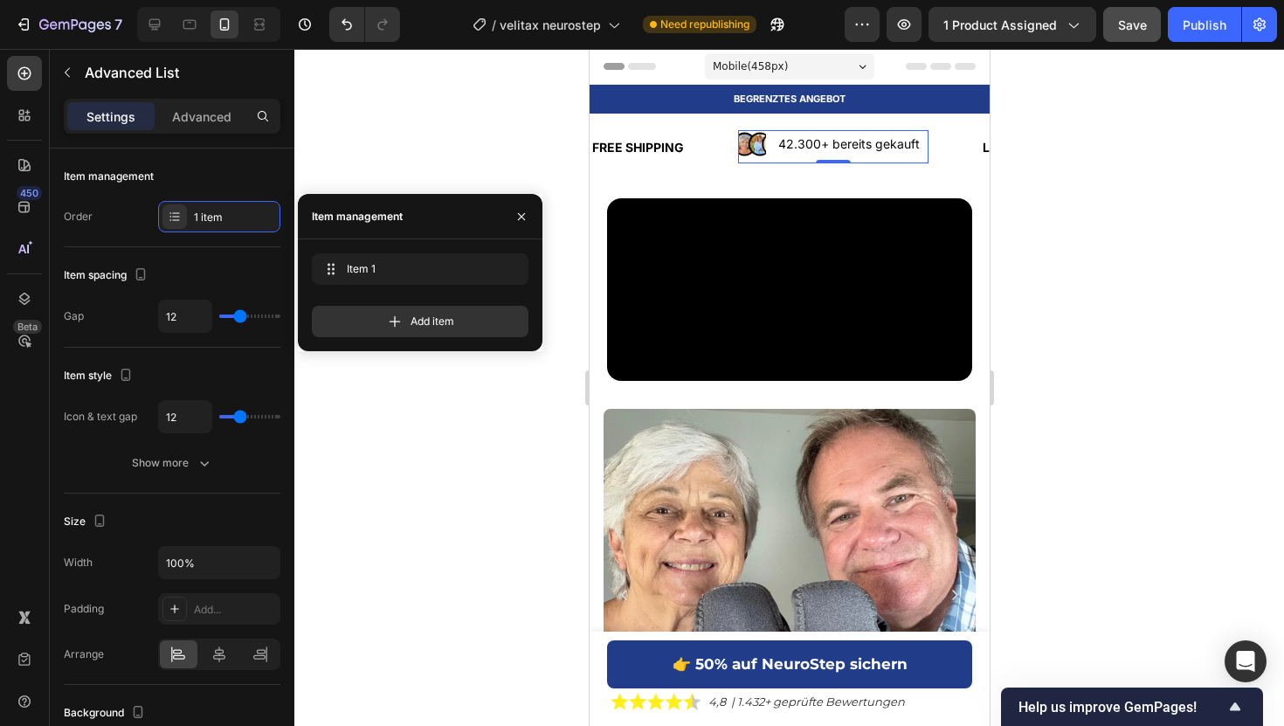
click at [204, 134] on div "Settings Advanced" at bounding box center [172, 124] width 245 height 50
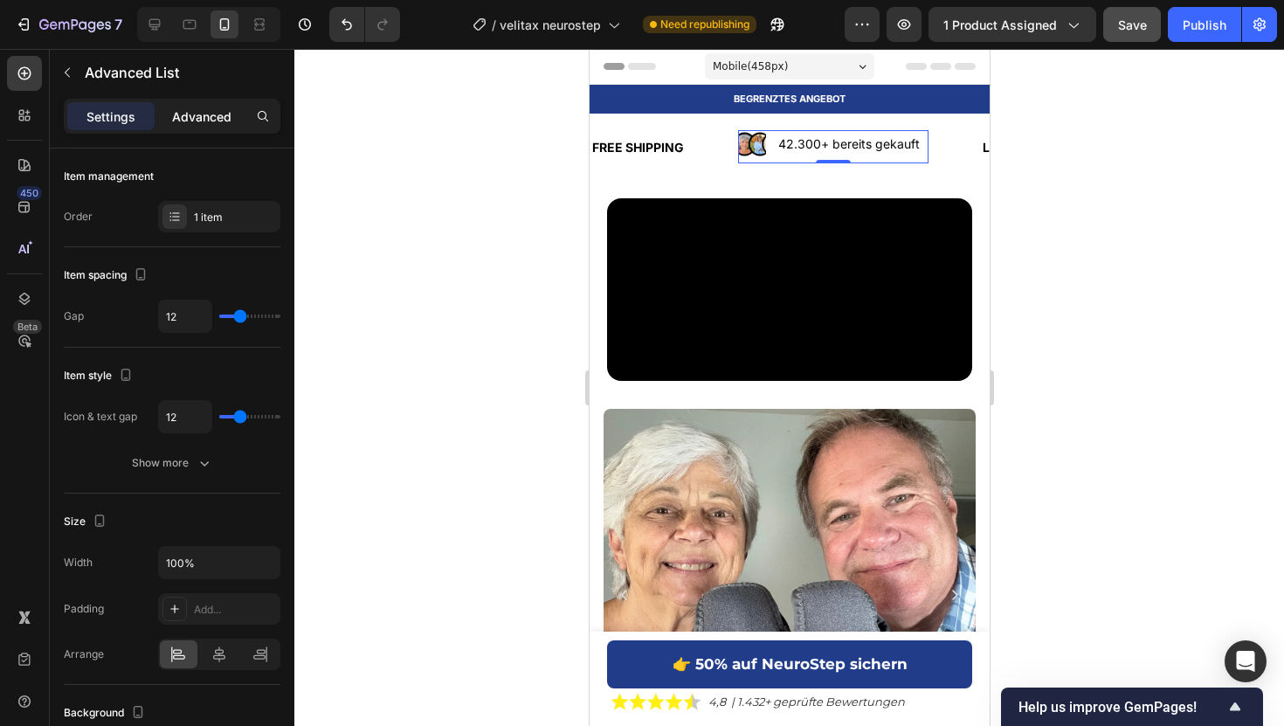
click at [203, 123] on p "Advanced" at bounding box center [201, 116] width 59 height 18
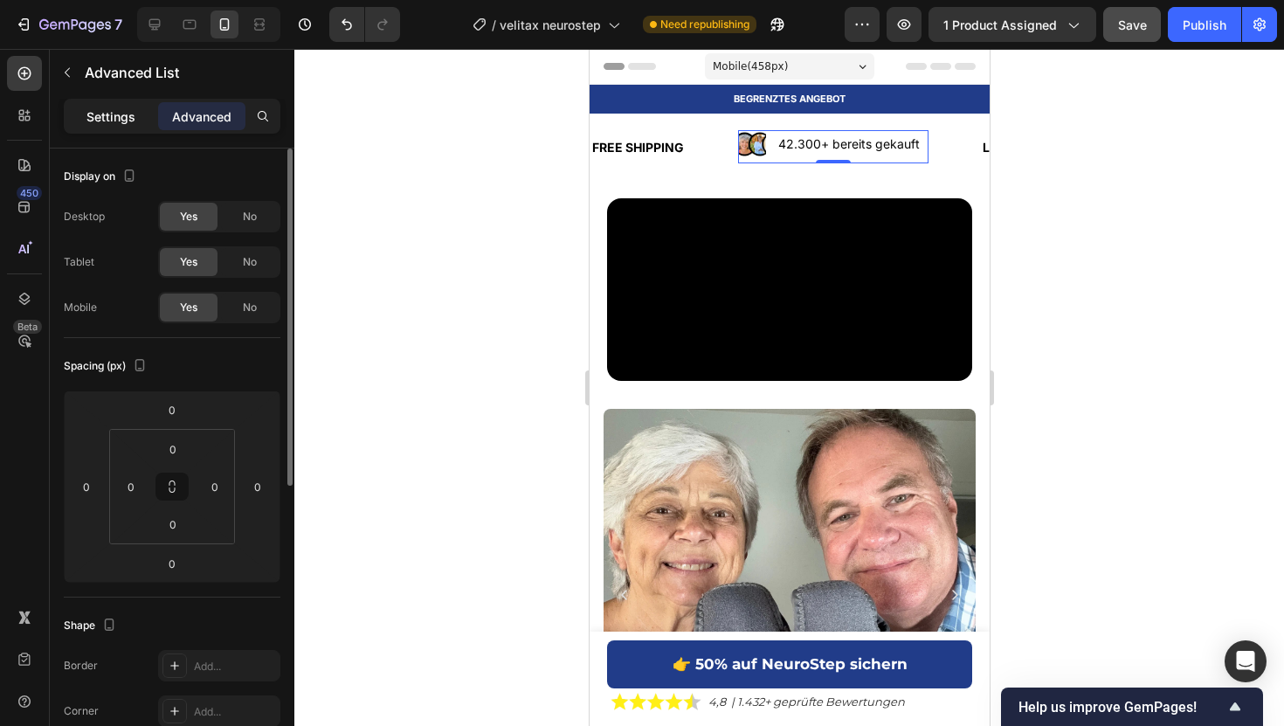
click at [110, 120] on p "Settings" at bounding box center [110, 116] width 49 height 18
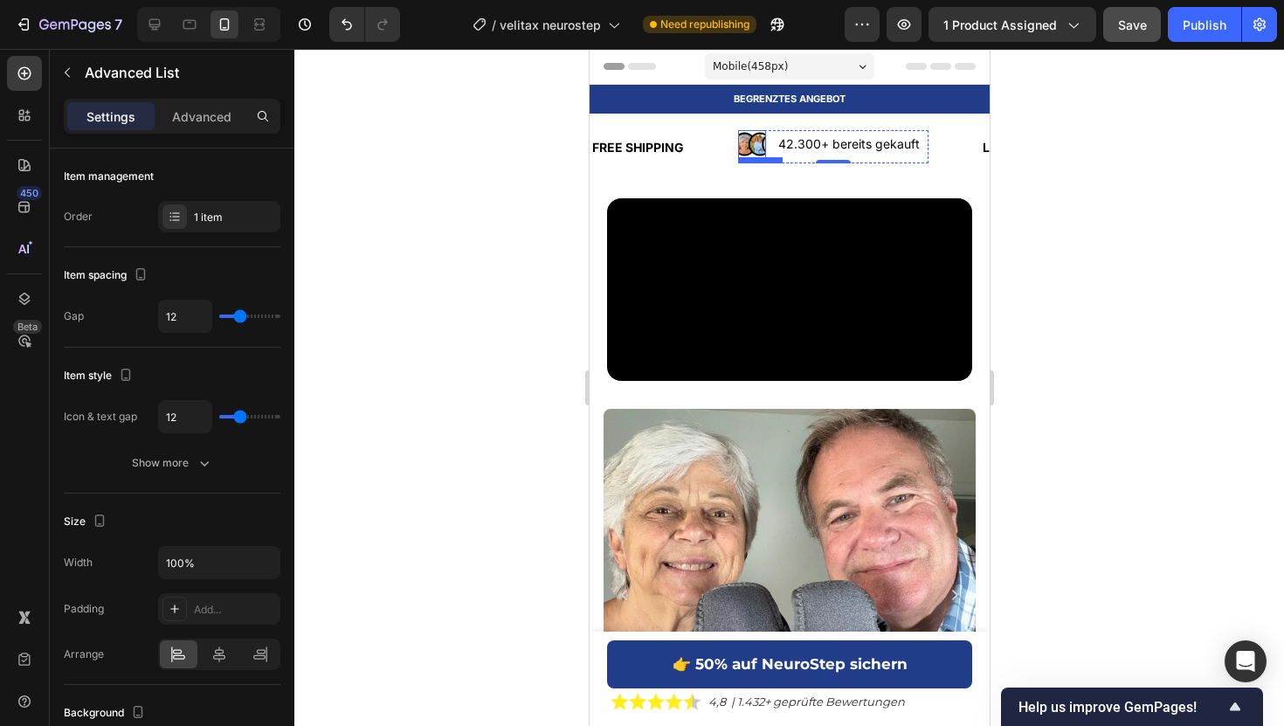
click at [764, 148] on img at bounding box center [751, 144] width 28 height 28
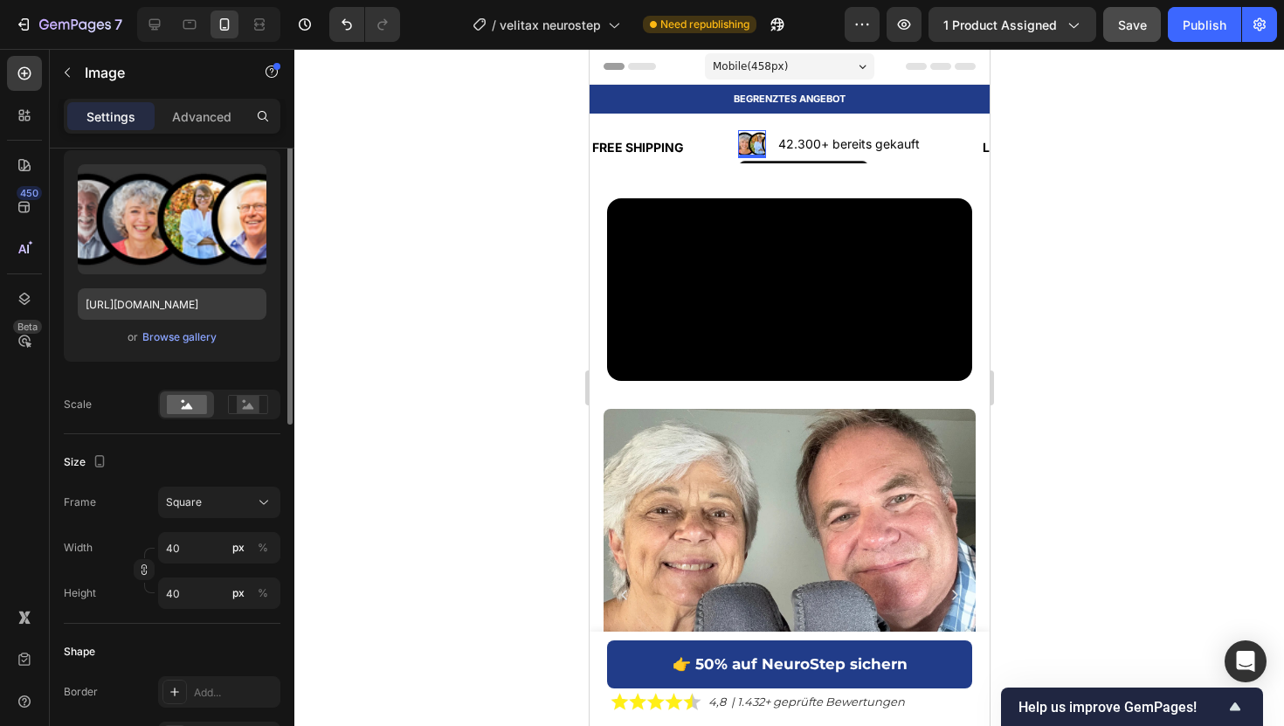
scroll to position [177, 0]
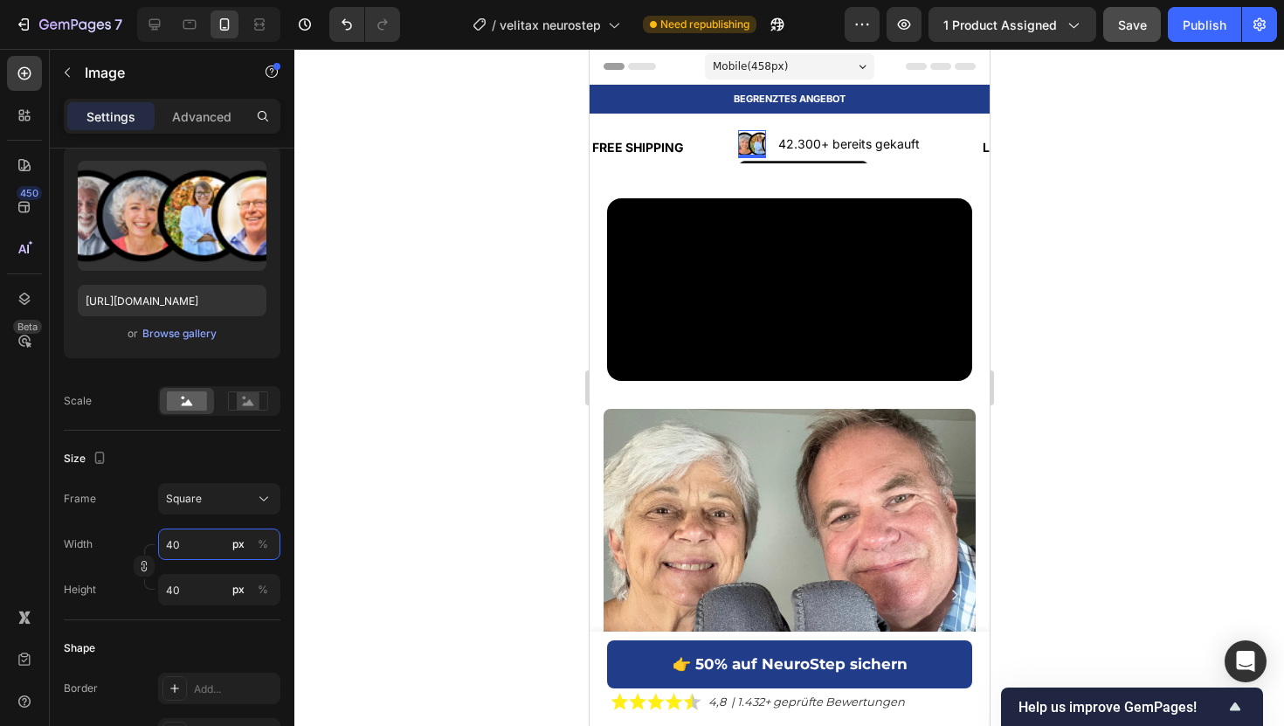
click at [194, 559] on input "40" at bounding box center [219, 543] width 122 height 31
type input "8"
type input "80"
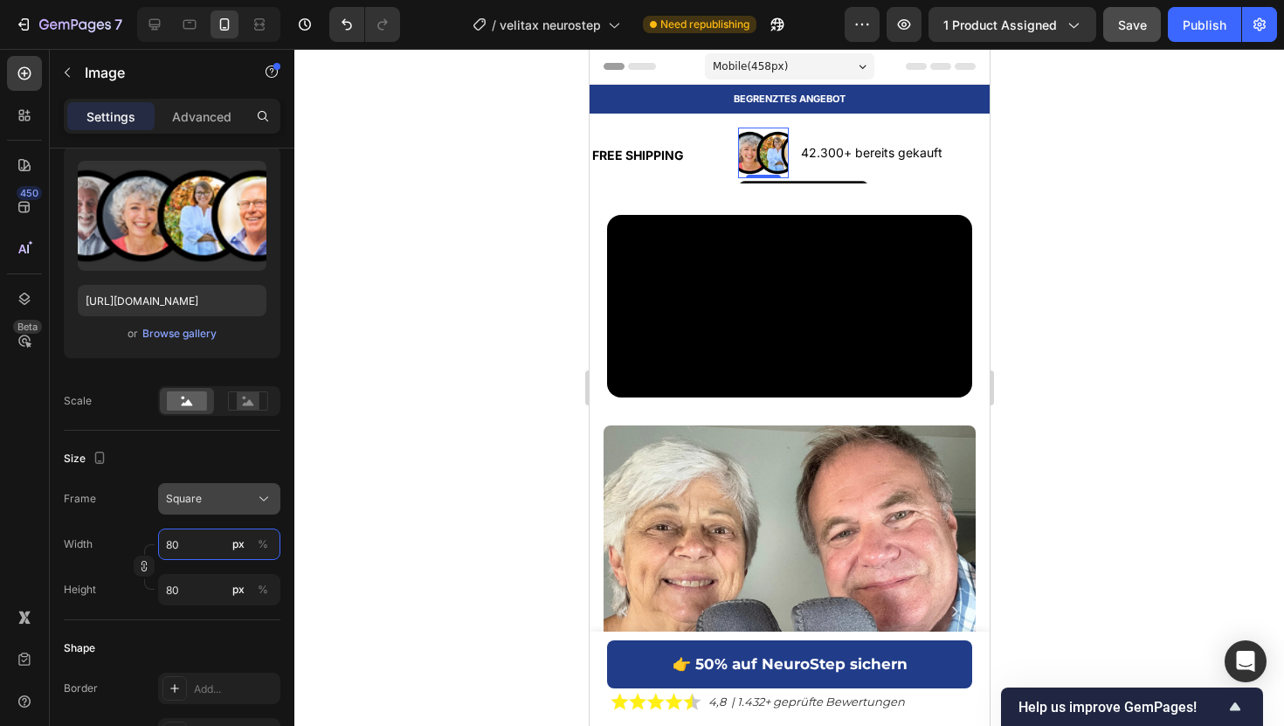
type input "80"
click at [231, 508] on button "Square" at bounding box center [219, 498] width 122 height 31
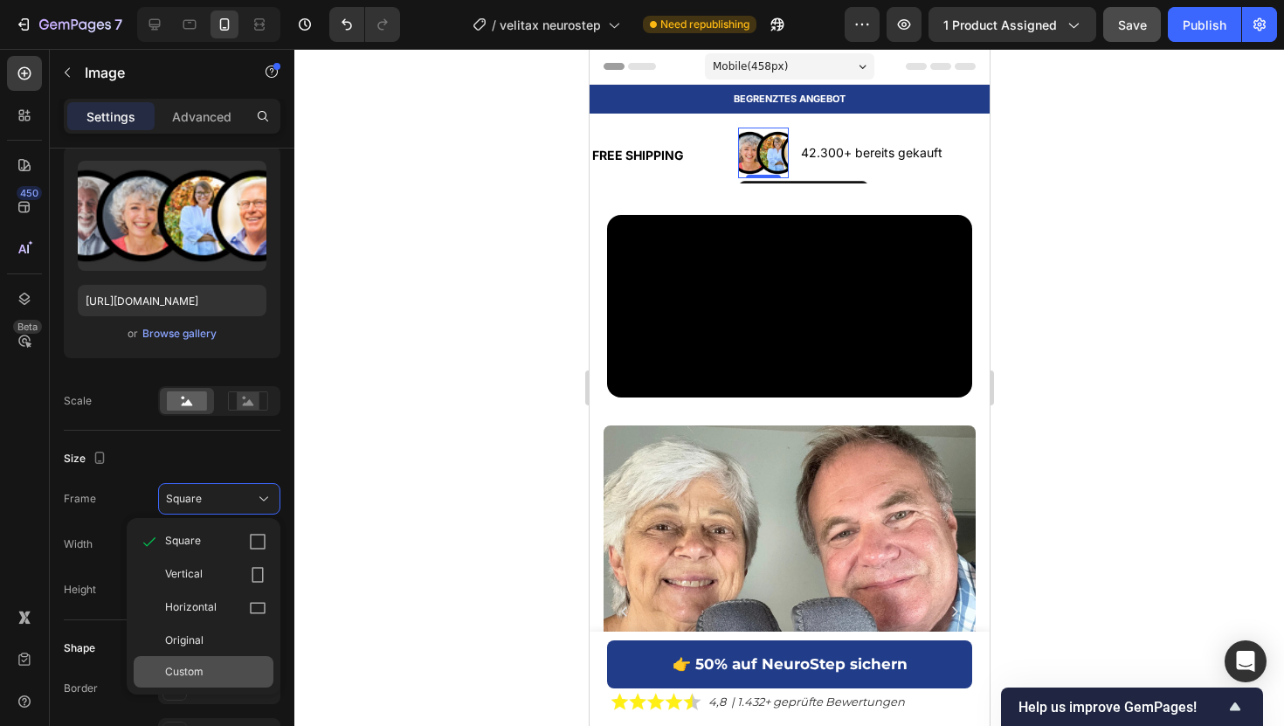
click at [207, 624] on div "Custom" at bounding box center [204, 671] width 140 height 31
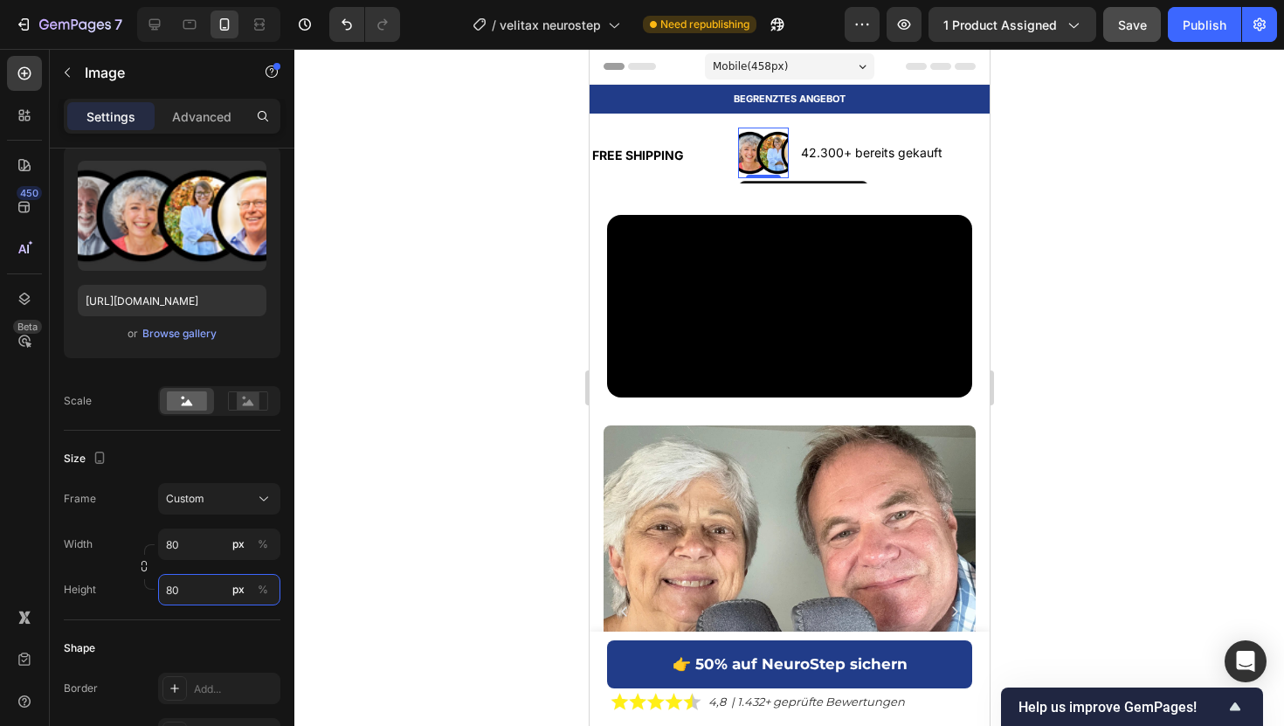
click at [198, 590] on input "80" at bounding box center [219, 589] width 122 height 31
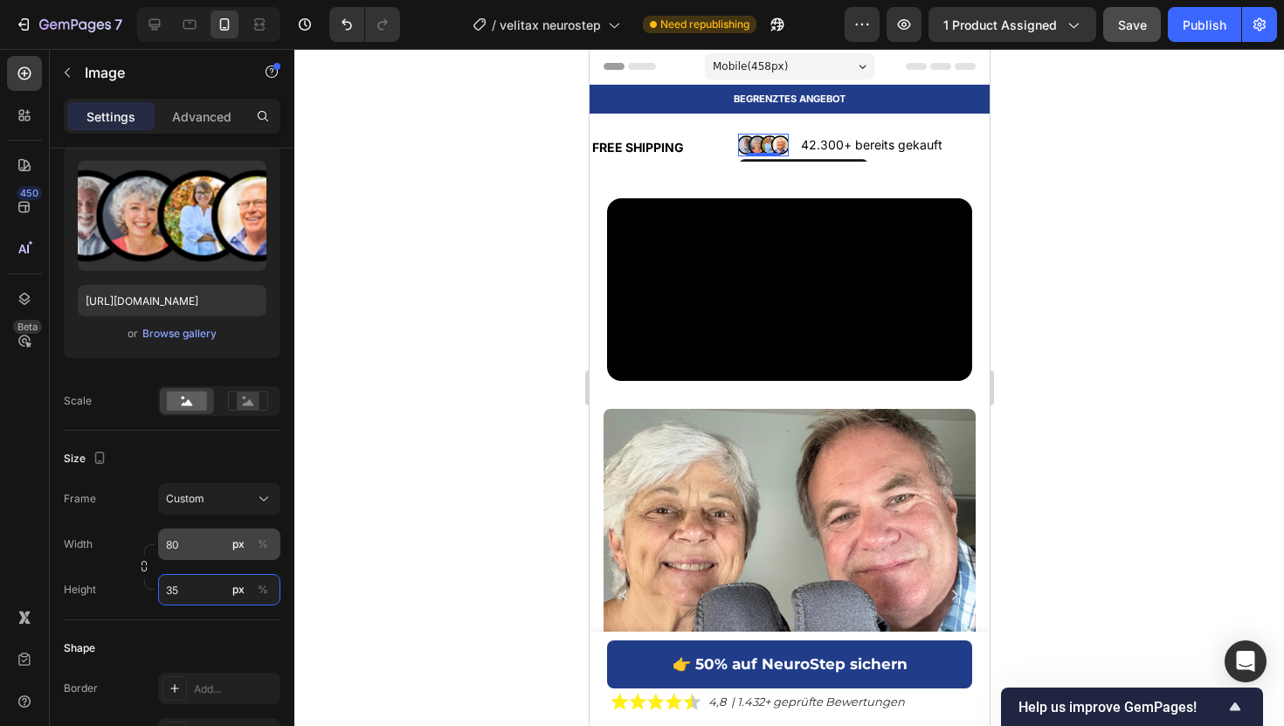
type input "35"
click at [179, 543] on input "80" at bounding box center [219, 543] width 122 height 31
type input "9"
type input "8"
type input "7"
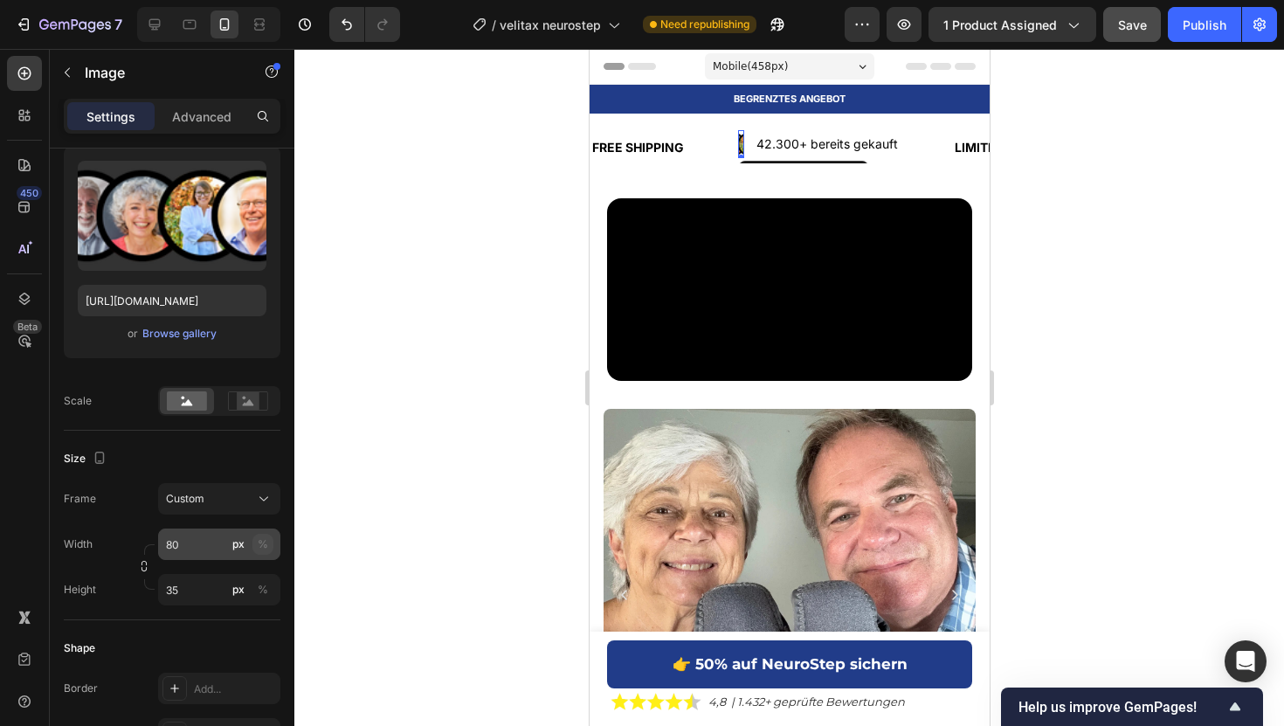
click at [268, 541] on button "%" at bounding box center [262, 544] width 21 height 21
click at [203, 547] on input "80" at bounding box center [219, 543] width 122 height 31
click at [239, 549] on div "px" at bounding box center [238, 544] width 12 height 16
type input "9"
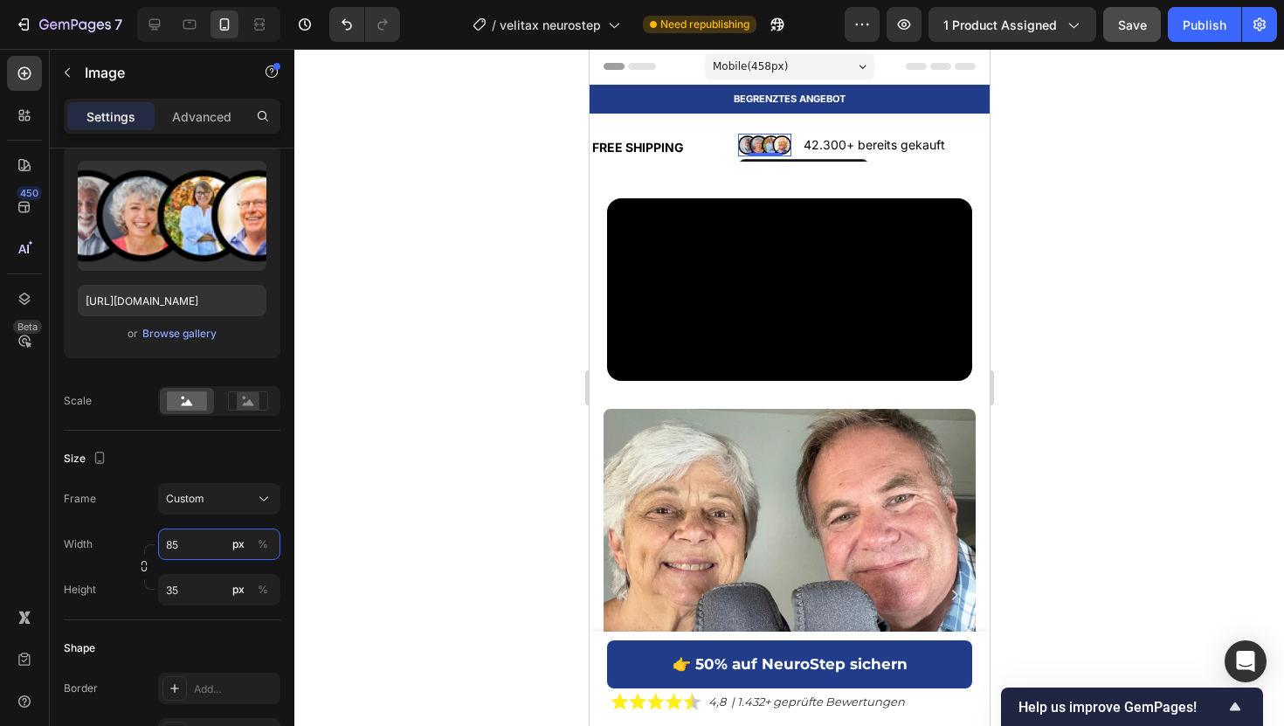
type input "8"
type input "90"
click at [810, 143] on p "42.300+ bereits gekauft" at bounding box center [887, 145] width 164 height 22
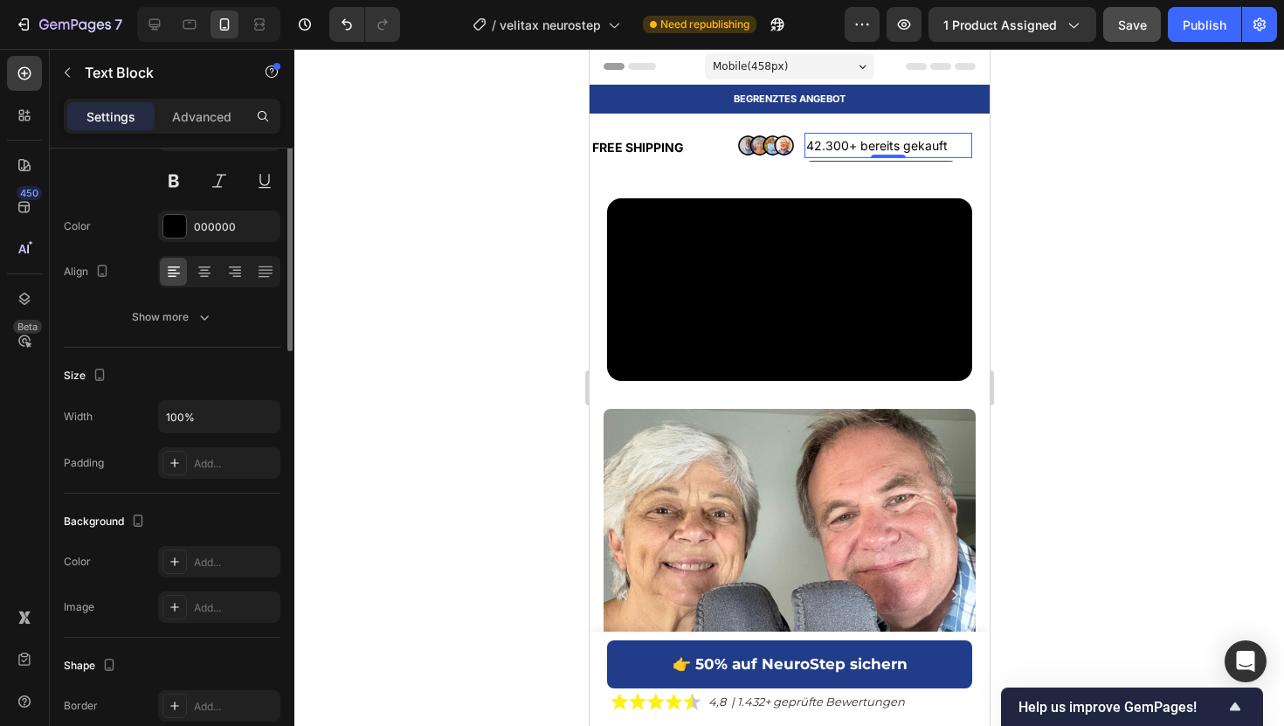
scroll to position [0, 0]
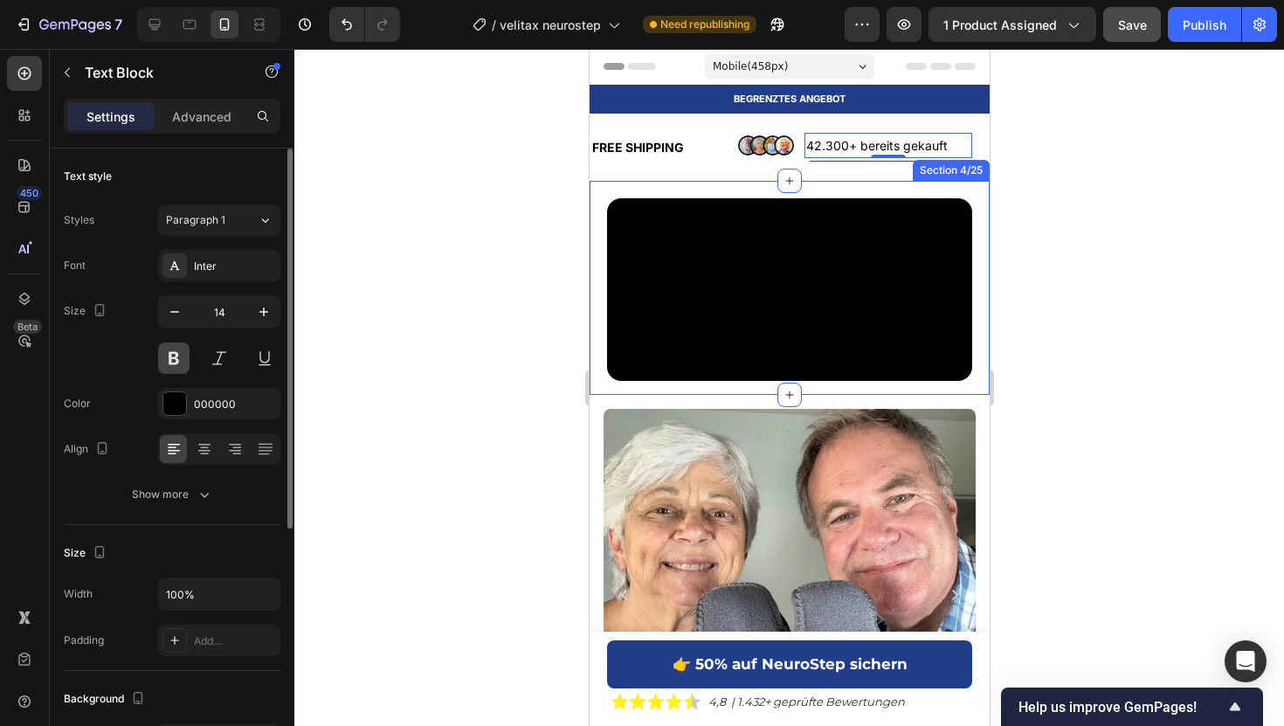
click at [161, 361] on button at bounding box center [173, 357] width 31 height 31
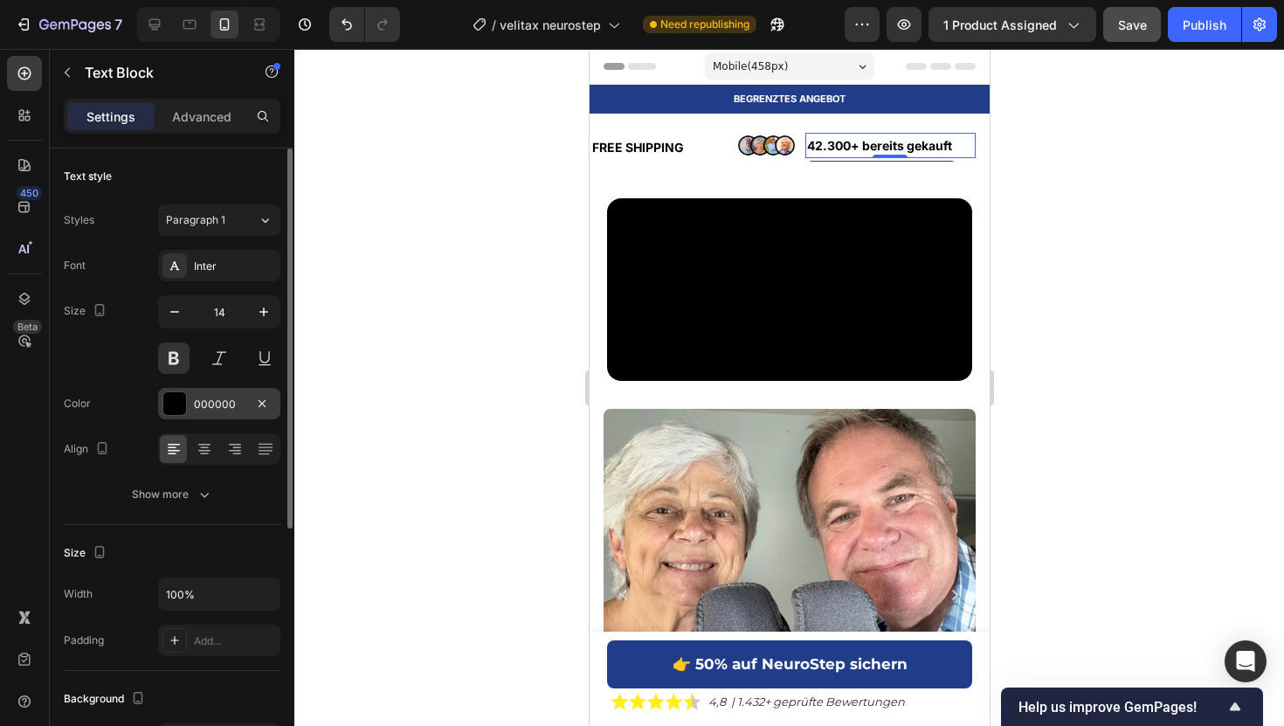
click at [185, 403] on div at bounding box center [174, 403] width 23 height 23
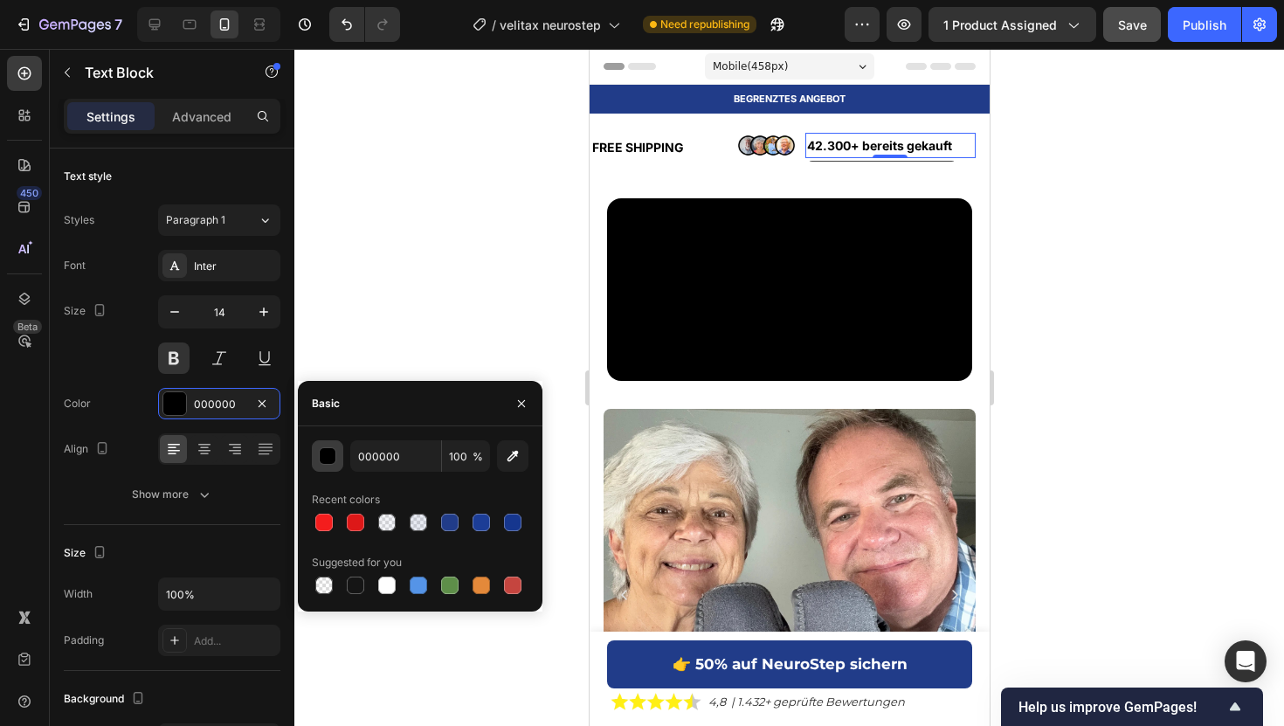
click at [334, 461] on div "button" at bounding box center [327, 455] width 17 height 17
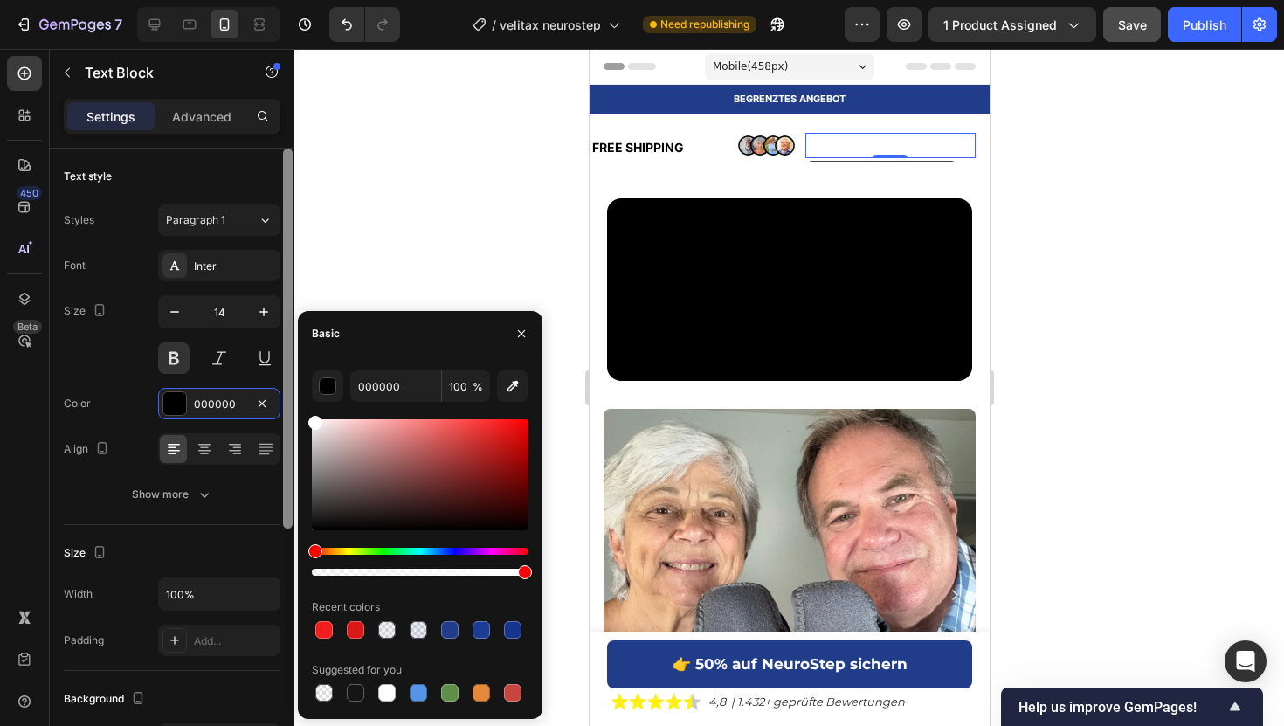
drag, startPoint x: 330, startPoint y: 442, endPoint x: 293, endPoint y: 389, distance: 64.7
click at [293, 389] on div "450 Beta Sections(30) Elements(84) Section Element Hero Section Product Detail …" at bounding box center [147, 387] width 294 height 677
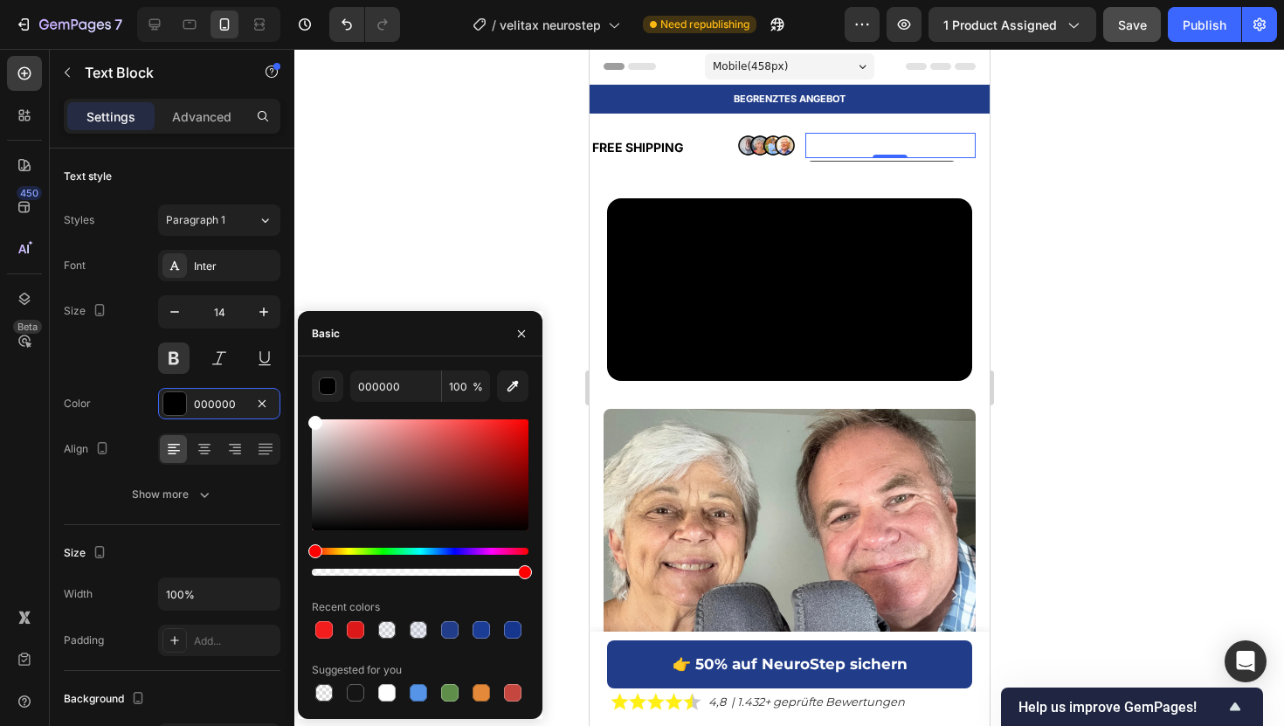
type input "FFFFFF"
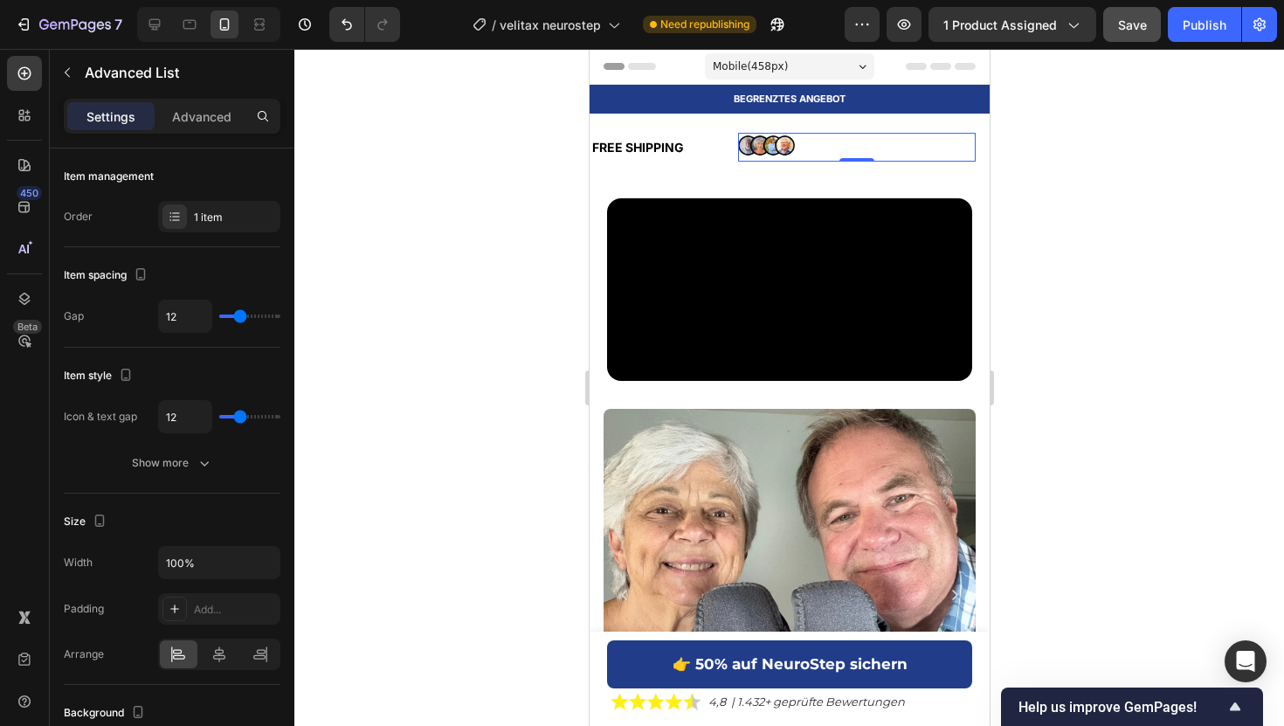
click at [800, 136] on li "Image 42.300+ bereits gekauft Text Block" at bounding box center [856, 145] width 238 height 25
click at [182, 317] on input "12" at bounding box center [185, 315] width 52 height 31
type input "4"
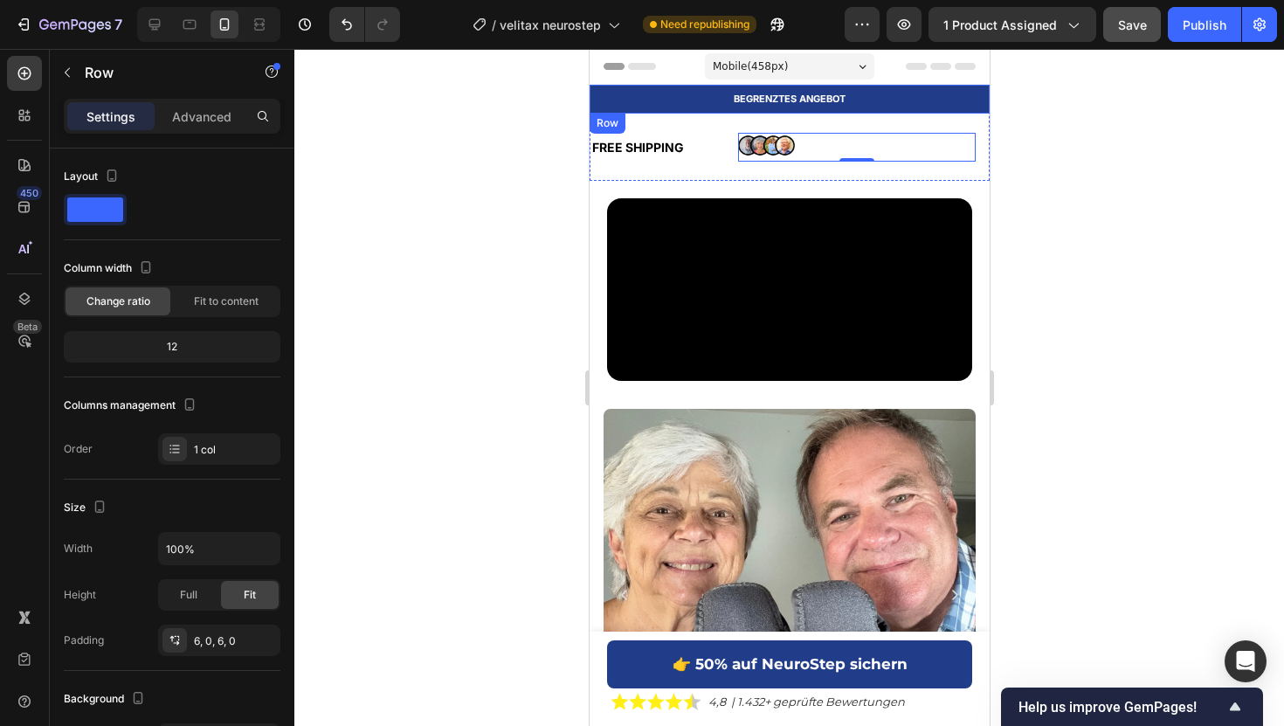
click at [702, 109] on div "BEGRENZTES ANGEBOT Text Block Row" at bounding box center [789, 99] width 400 height 29
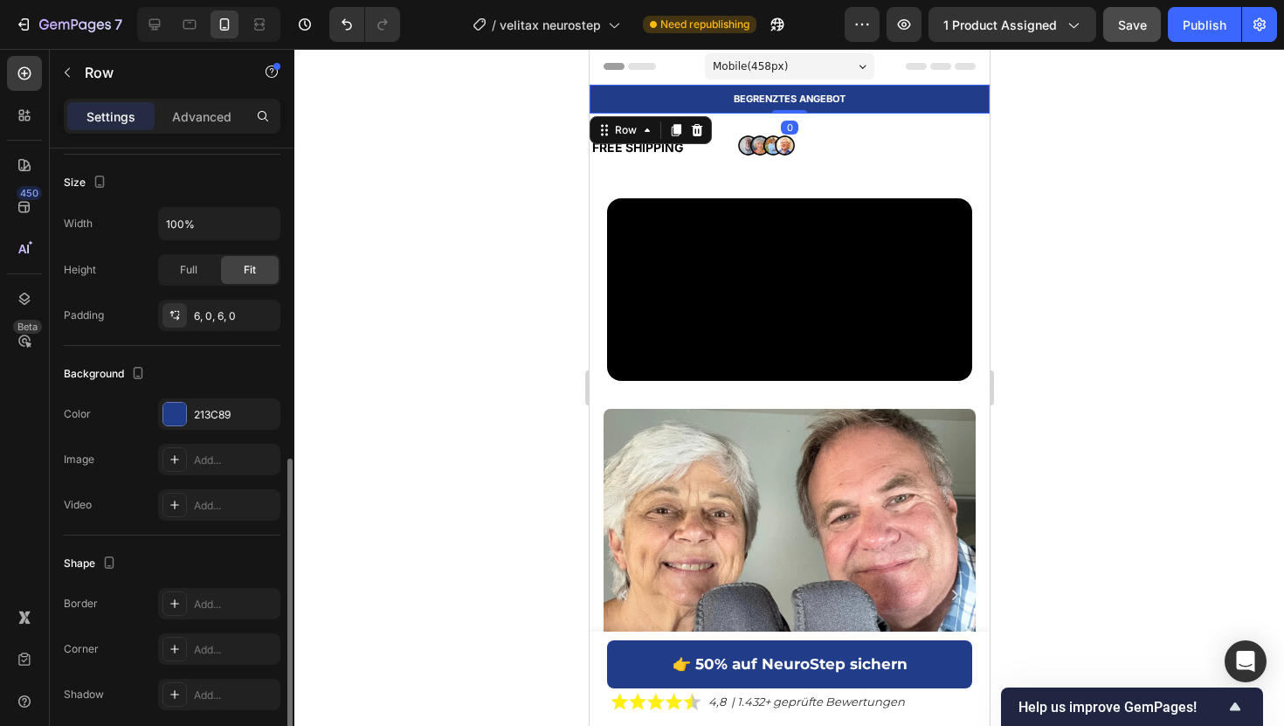
scroll to position [393, 0]
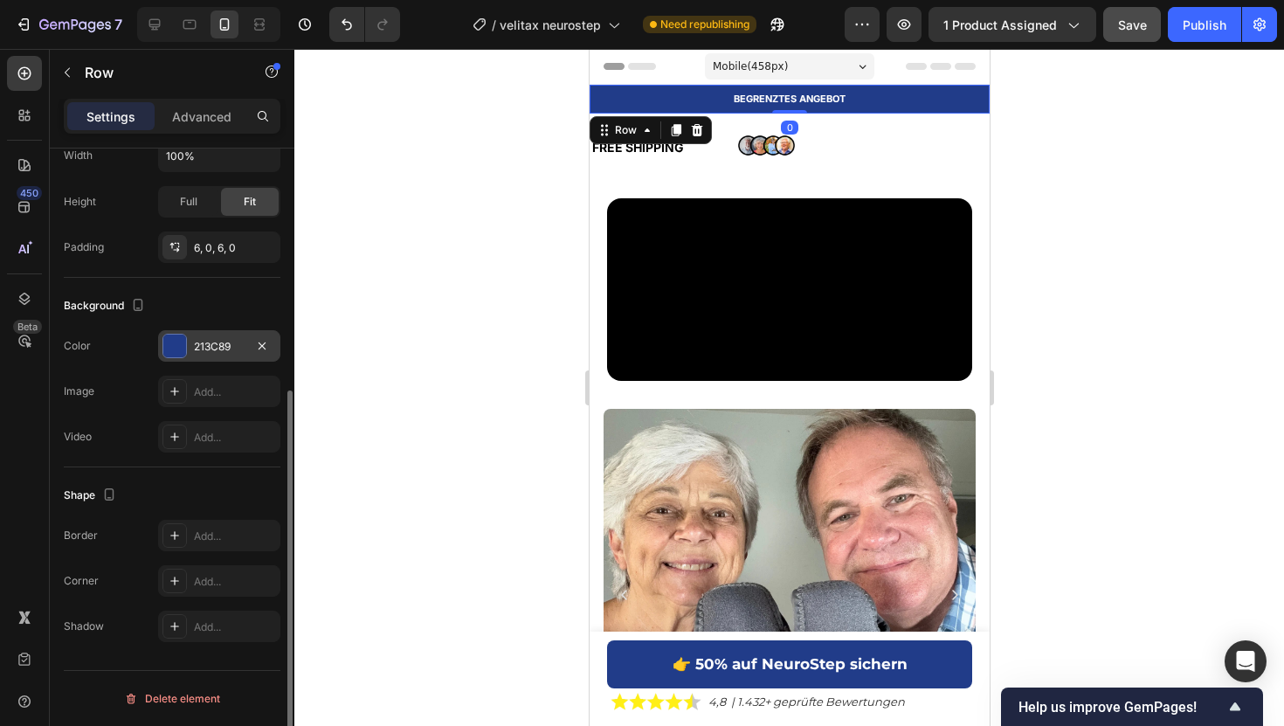
click at [209, 352] on div "213C89" at bounding box center [219, 347] width 51 height 16
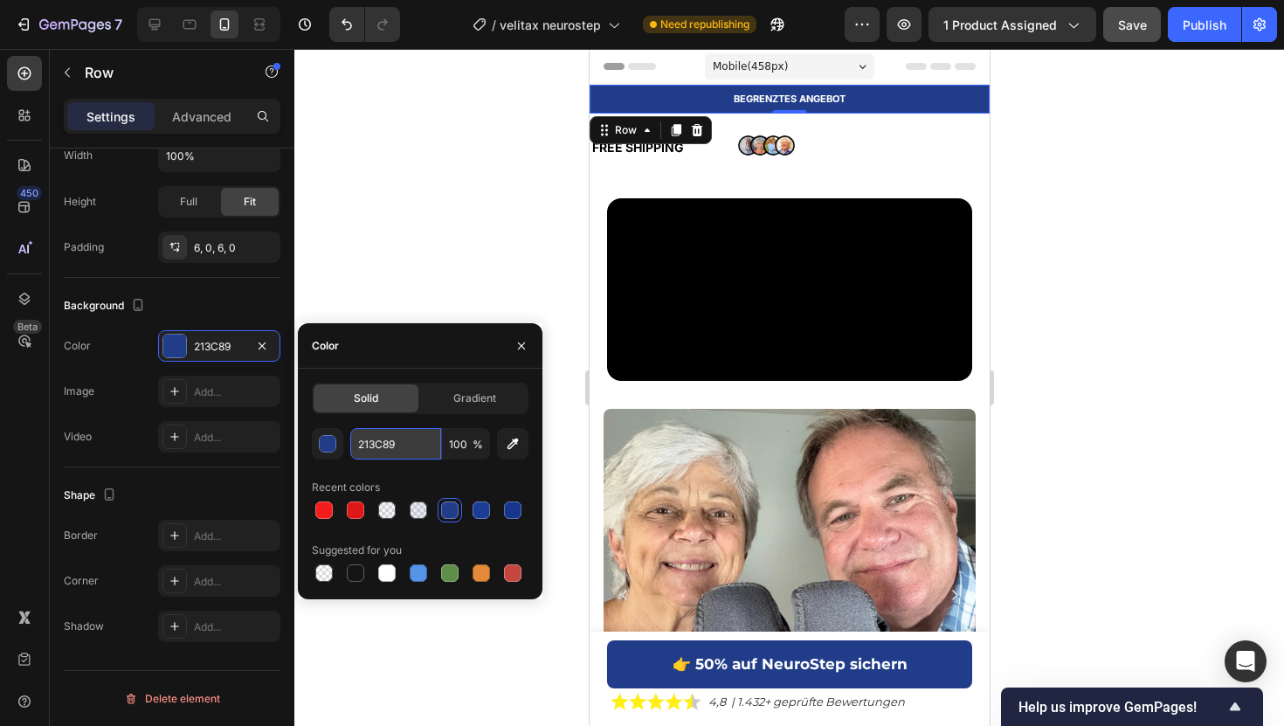
click at [378, 443] on input "213C89" at bounding box center [395, 443] width 91 height 31
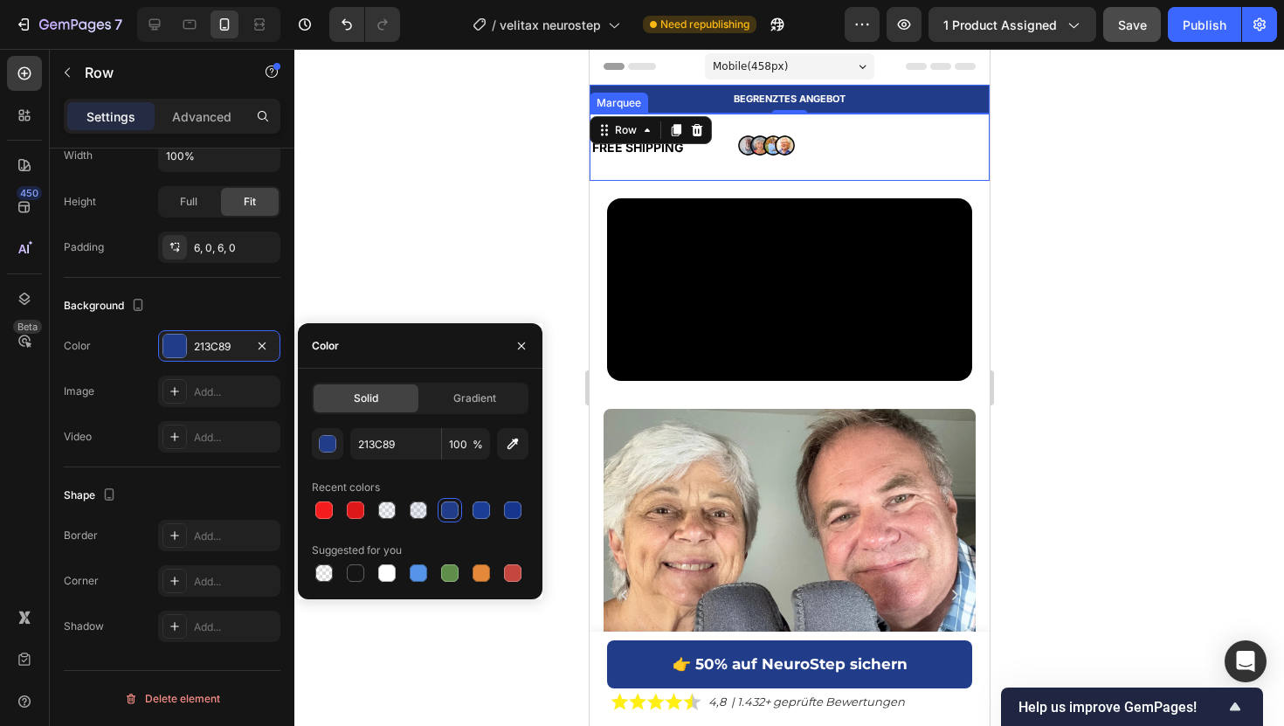
click at [687, 157] on div "FREE SHIPPING Text Block" at bounding box center [663, 147] width 148 height 39
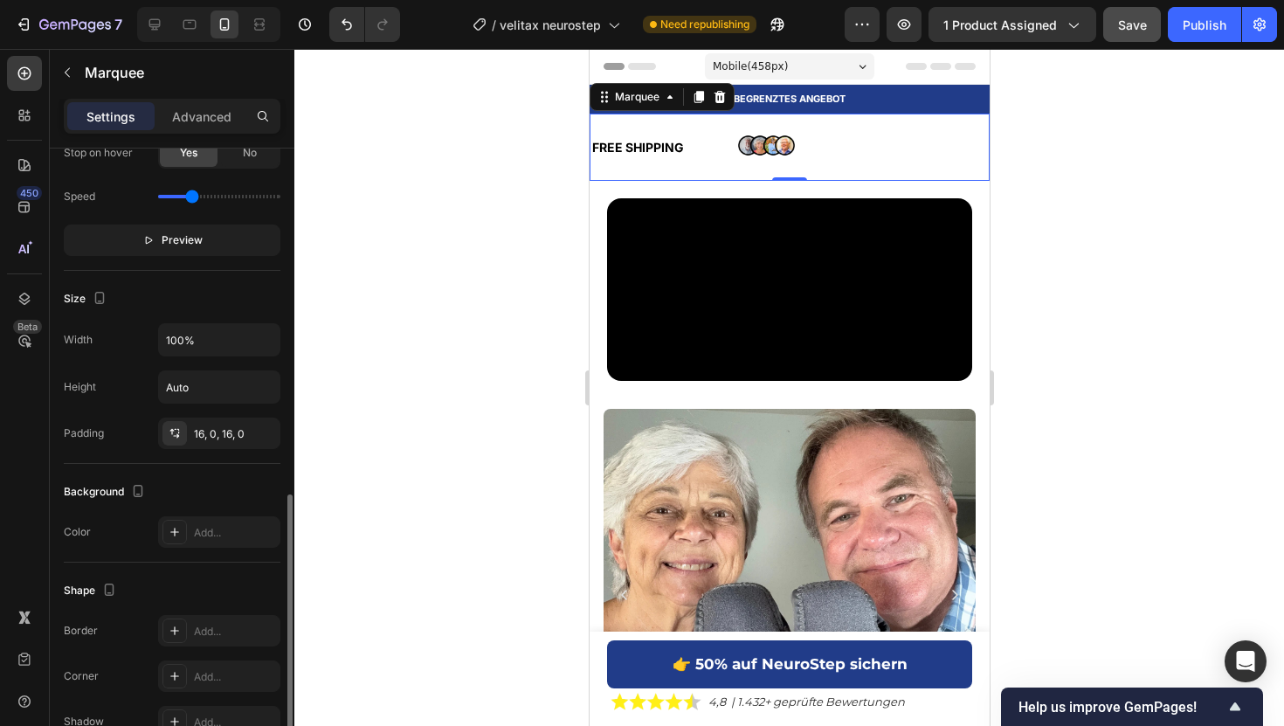
scroll to position [665, 0]
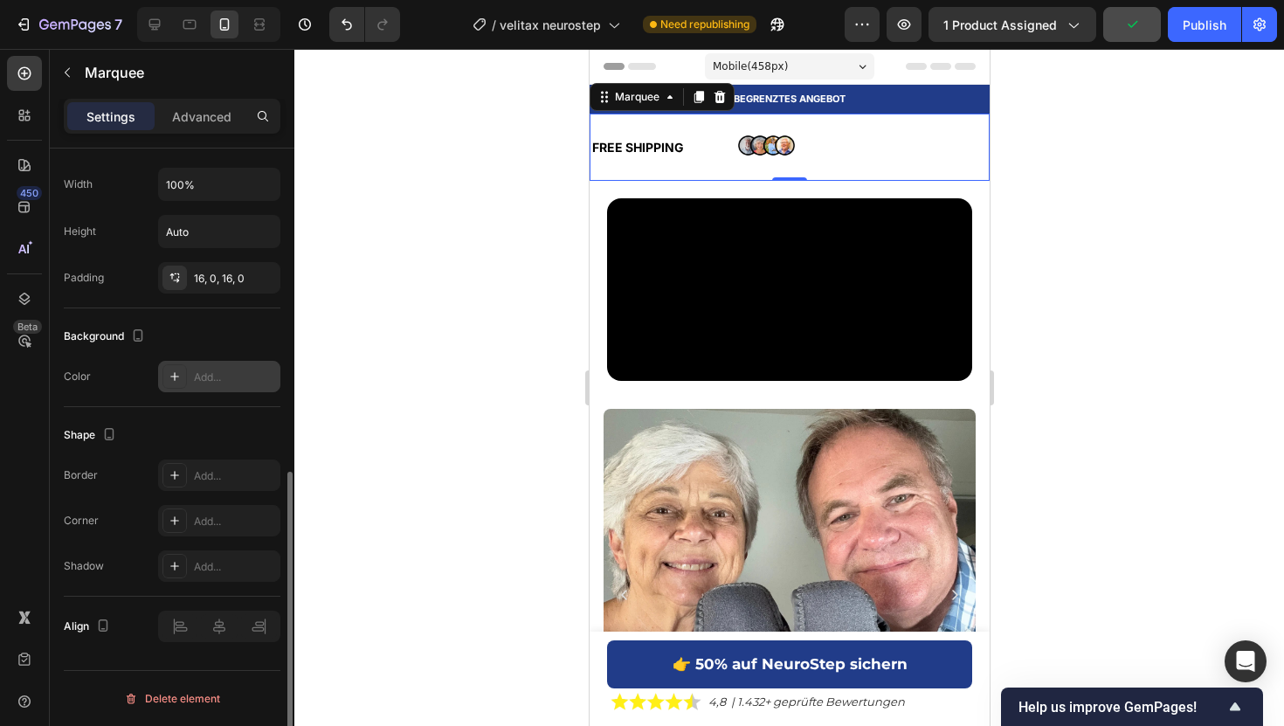
click at [235, 376] on div "Add..." at bounding box center [235, 377] width 82 height 16
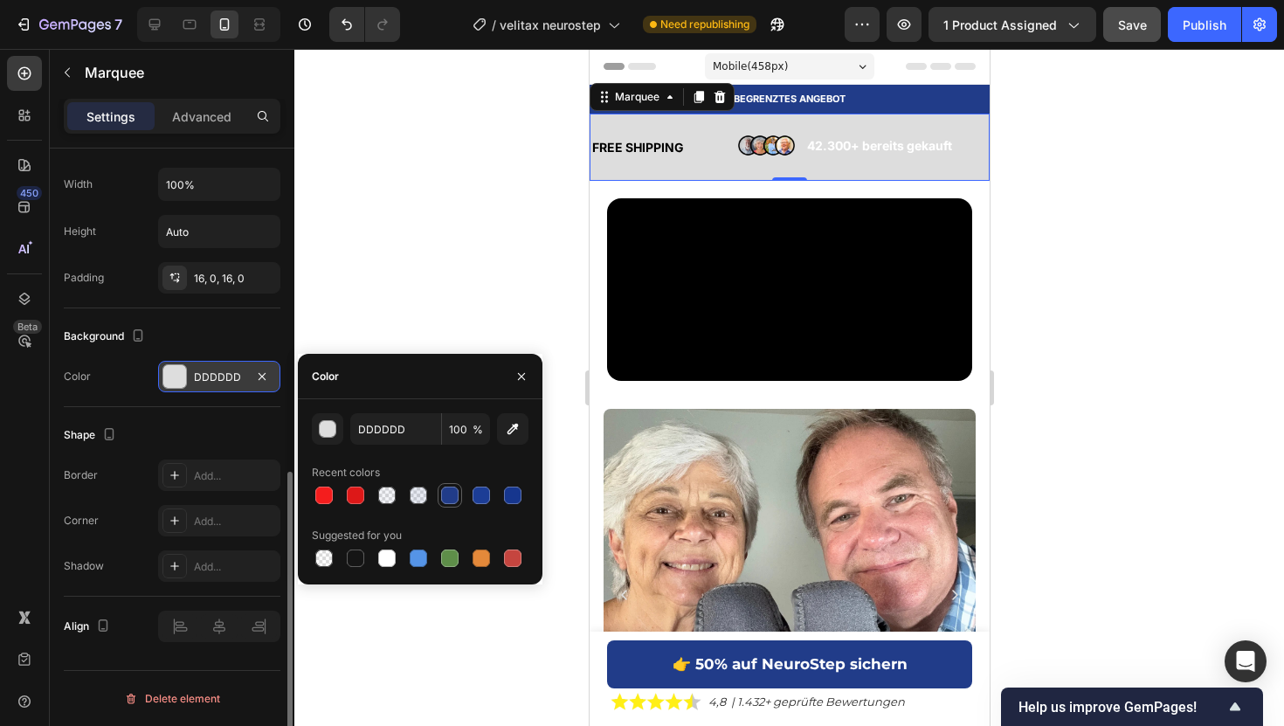
click at [446, 489] on div at bounding box center [449, 494] width 17 height 17
type input "213C89"
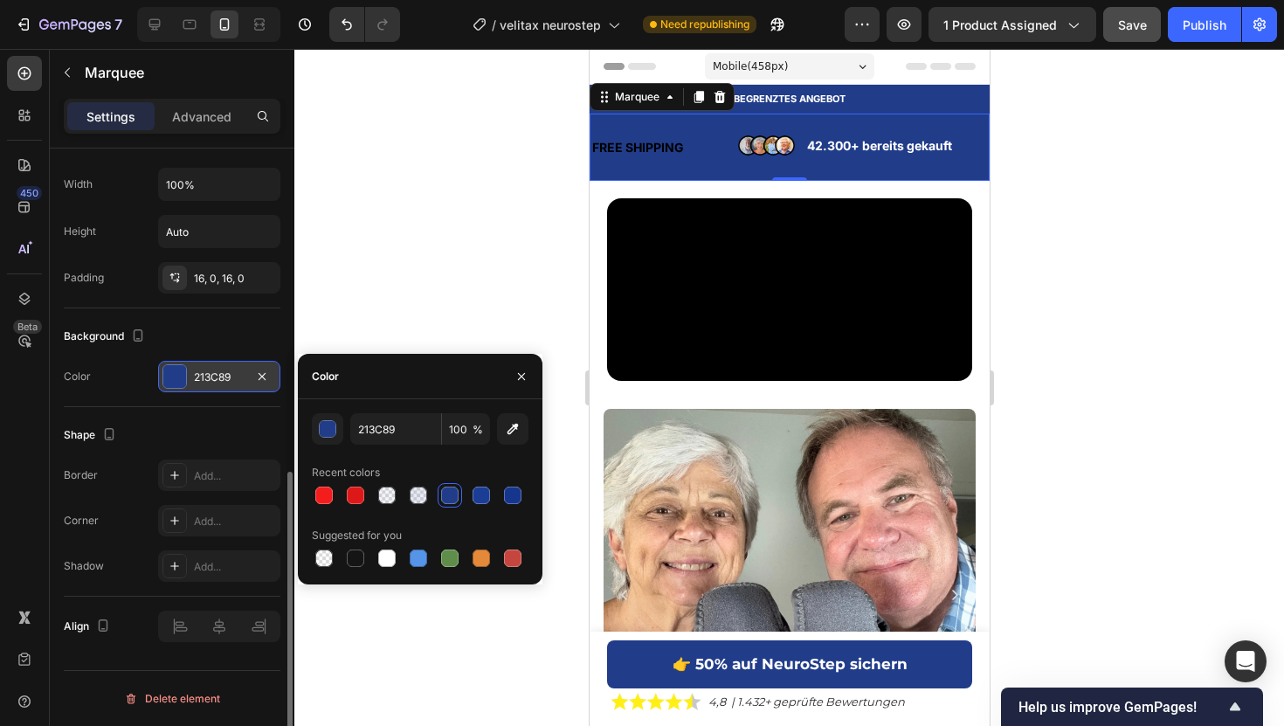
click at [493, 209] on div at bounding box center [788, 387] width 989 height 677
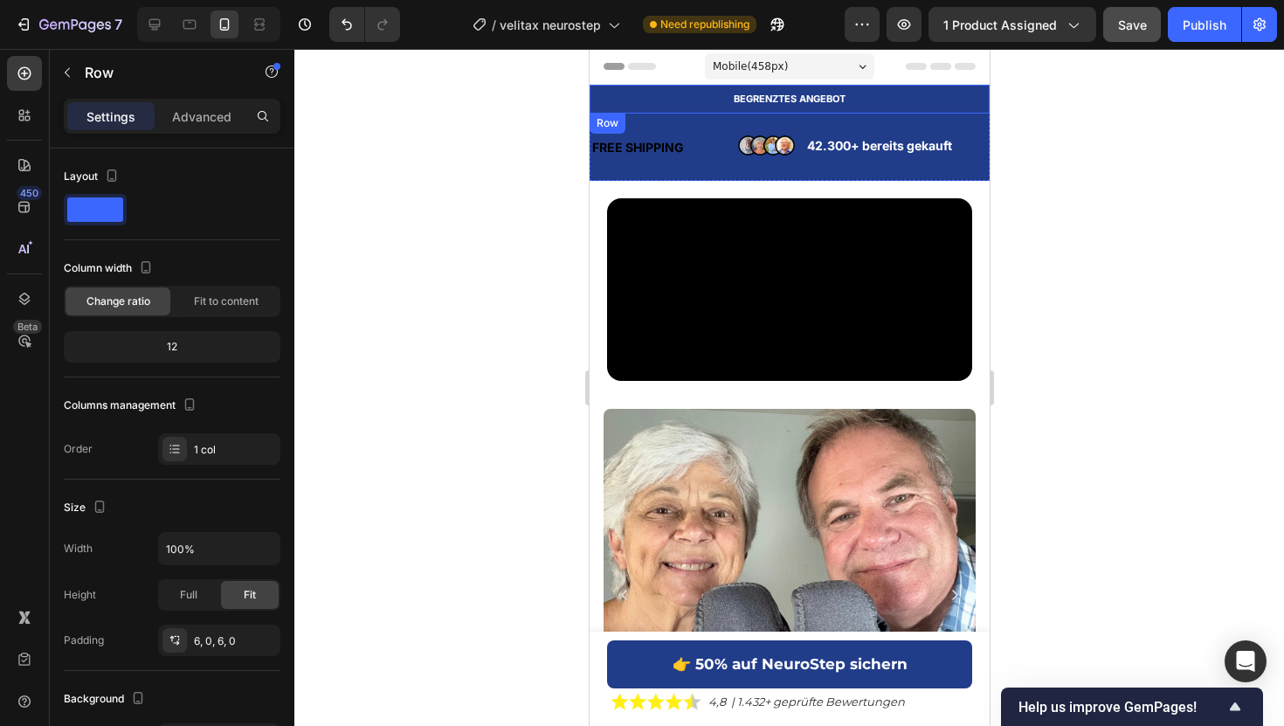
click at [670, 111] on div "BEGRENZTES ANGEBOT Text Block Row" at bounding box center [789, 99] width 400 height 29
click at [700, 131] on icon at bounding box center [696, 129] width 11 height 12
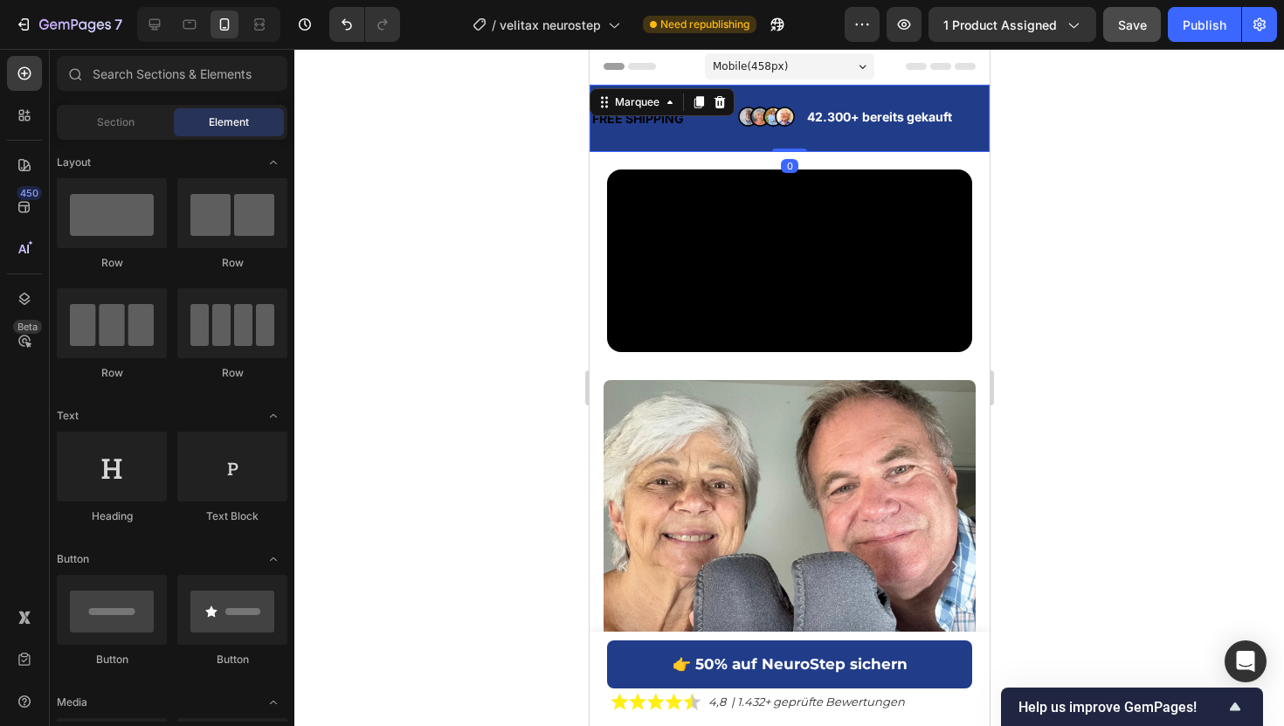
click at [711, 141] on div "FREE SHIPPING Text Block Image 42.300+ bereits gekauft Text Block Advanced List…" at bounding box center [789, 118] width 400 height 67
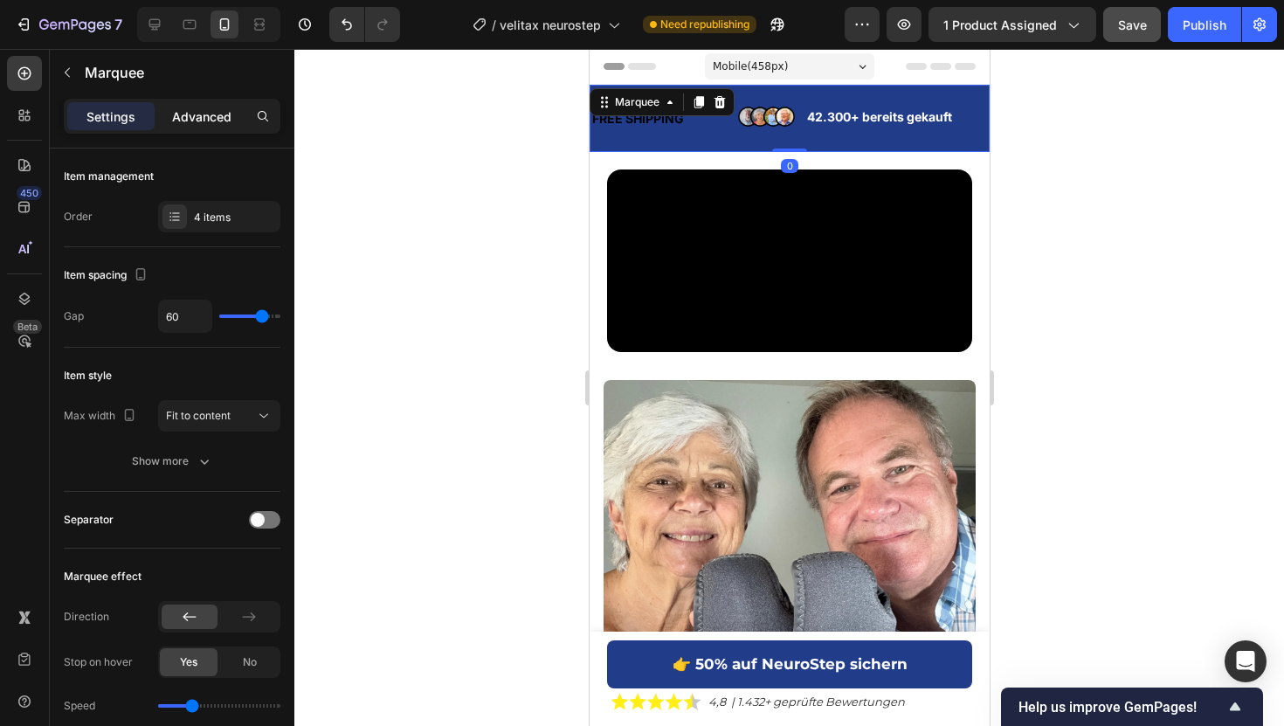
click at [232, 116] on div "Advanced" at bounding box center [201, 116] width 87 height 28
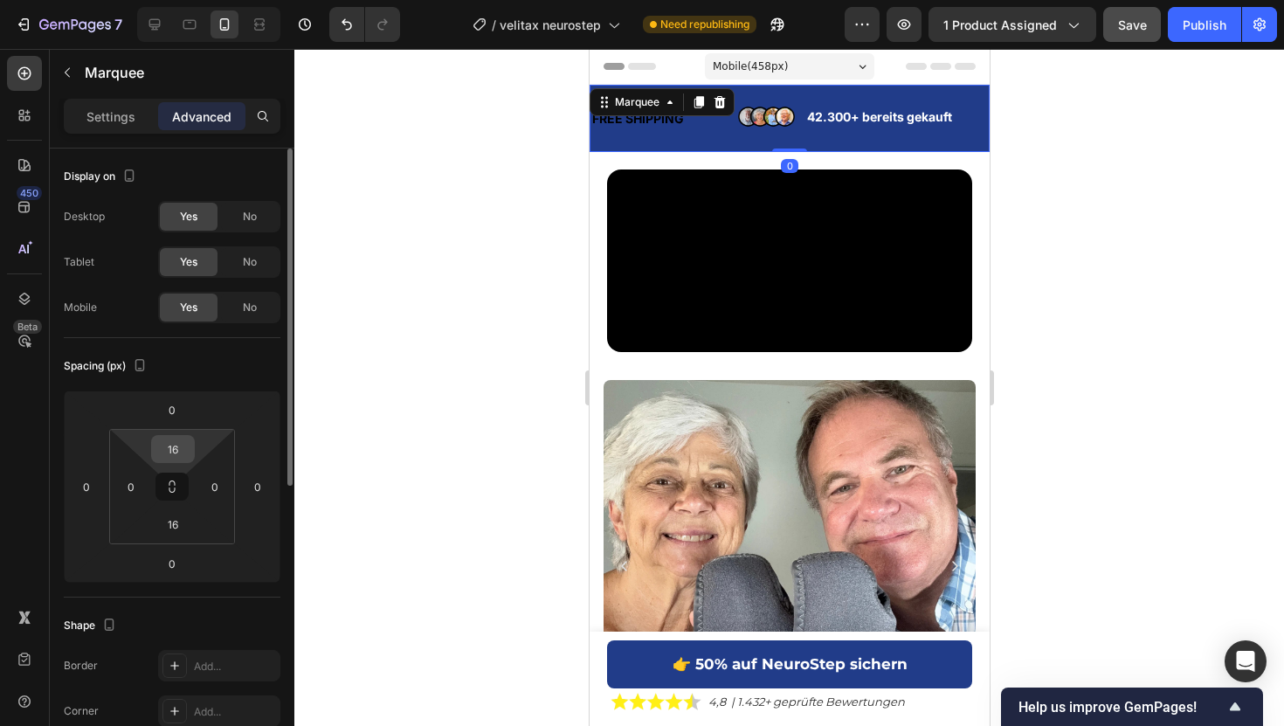
click at [170, 456] on input "16" at bounding box center [172, 449] width 35 height 26
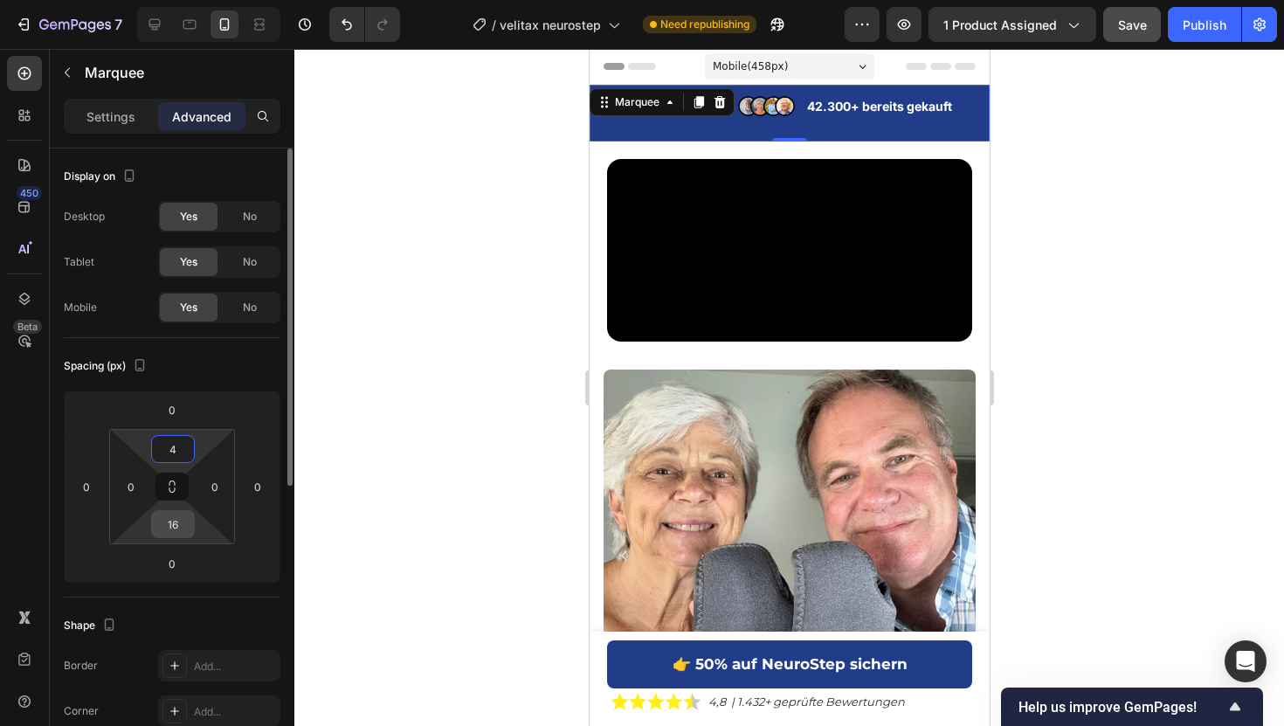
type input "4"
click at [167, 531] on input "16" at bounding box center [172, 524] width 35 height 26
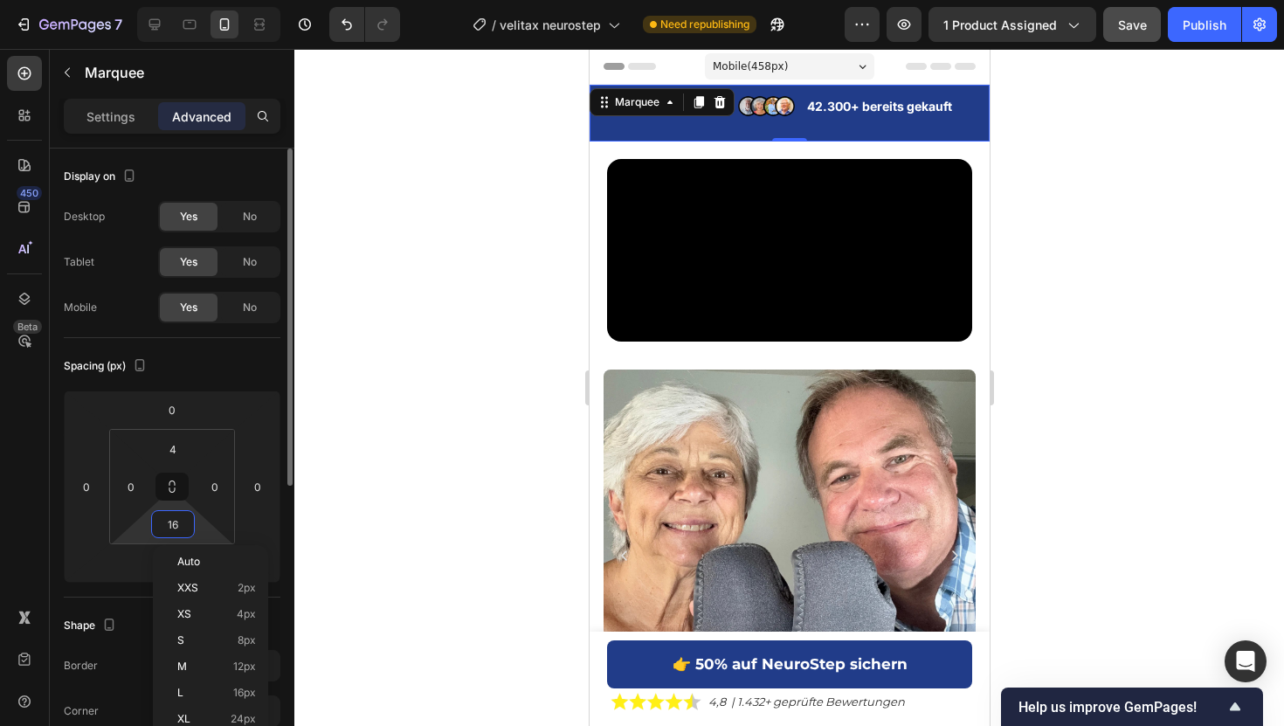
type input "4"
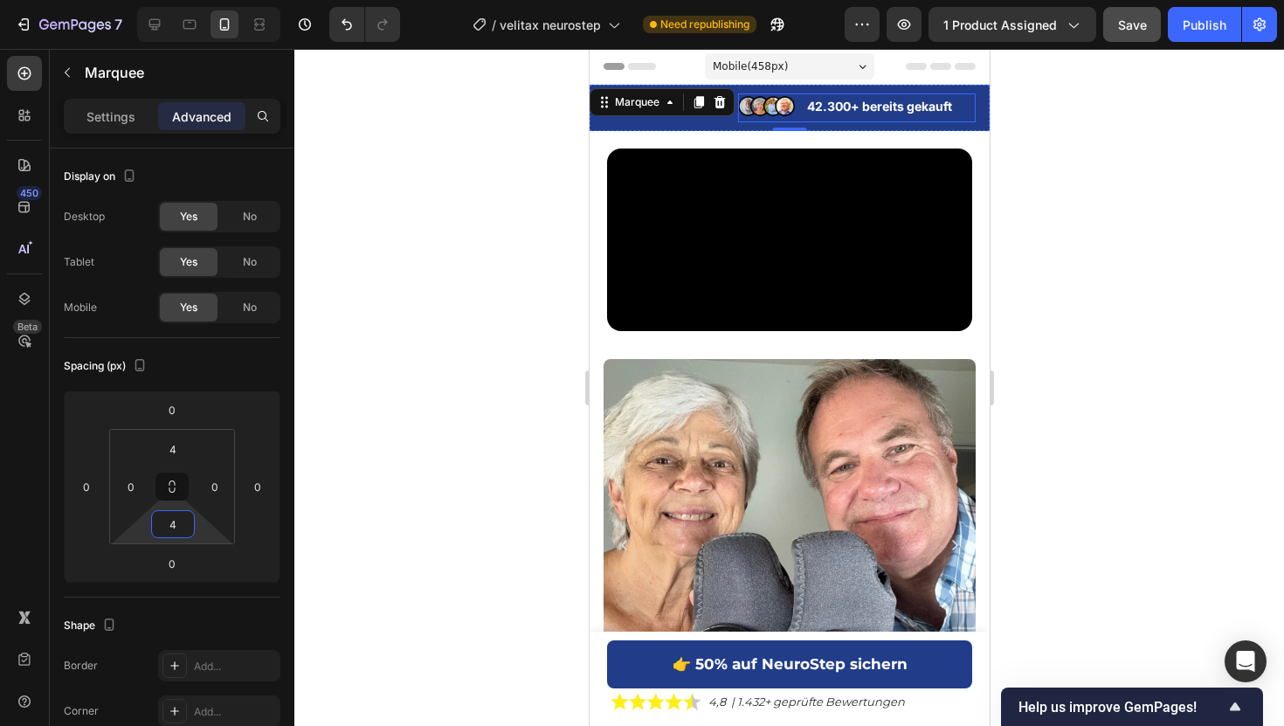
click at [801, 112] on li "Image 42.300+ bereits gekauft Text Block" at bounding box center [856, 105] width 238 height 25
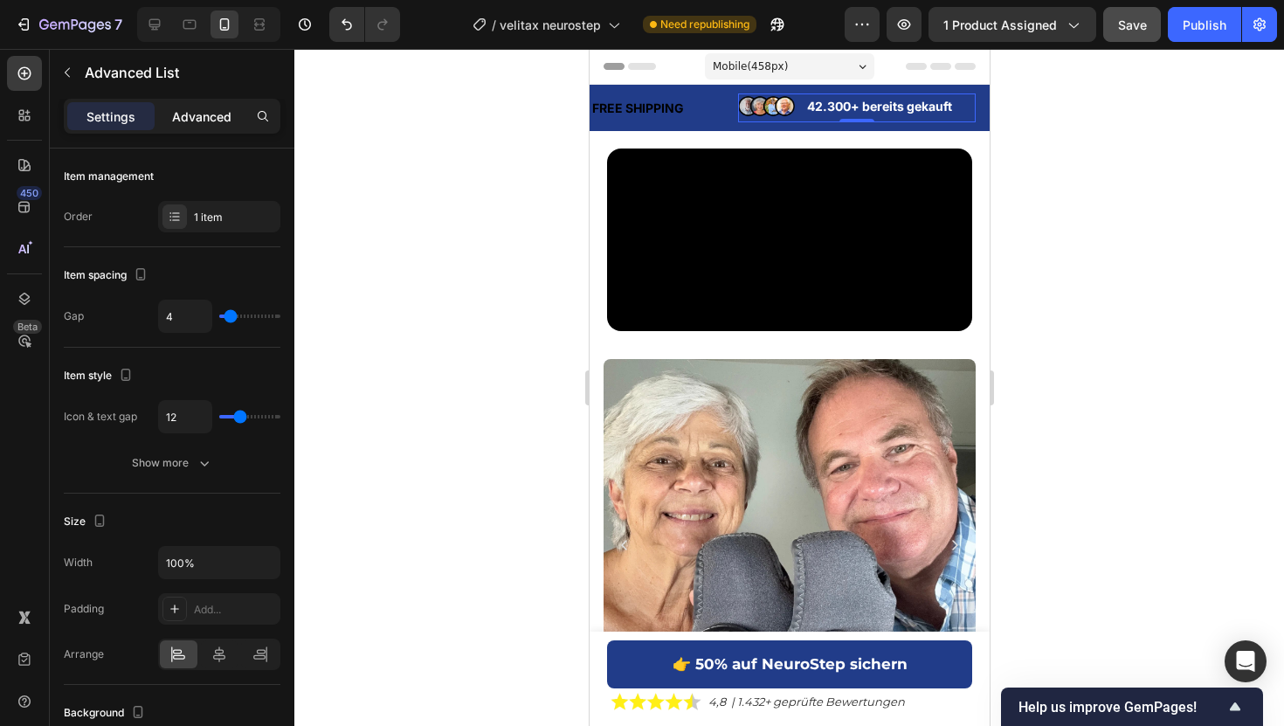
click at [219, 117] on p "Advanced" at bounding box center [201, 116] width 59 height 18
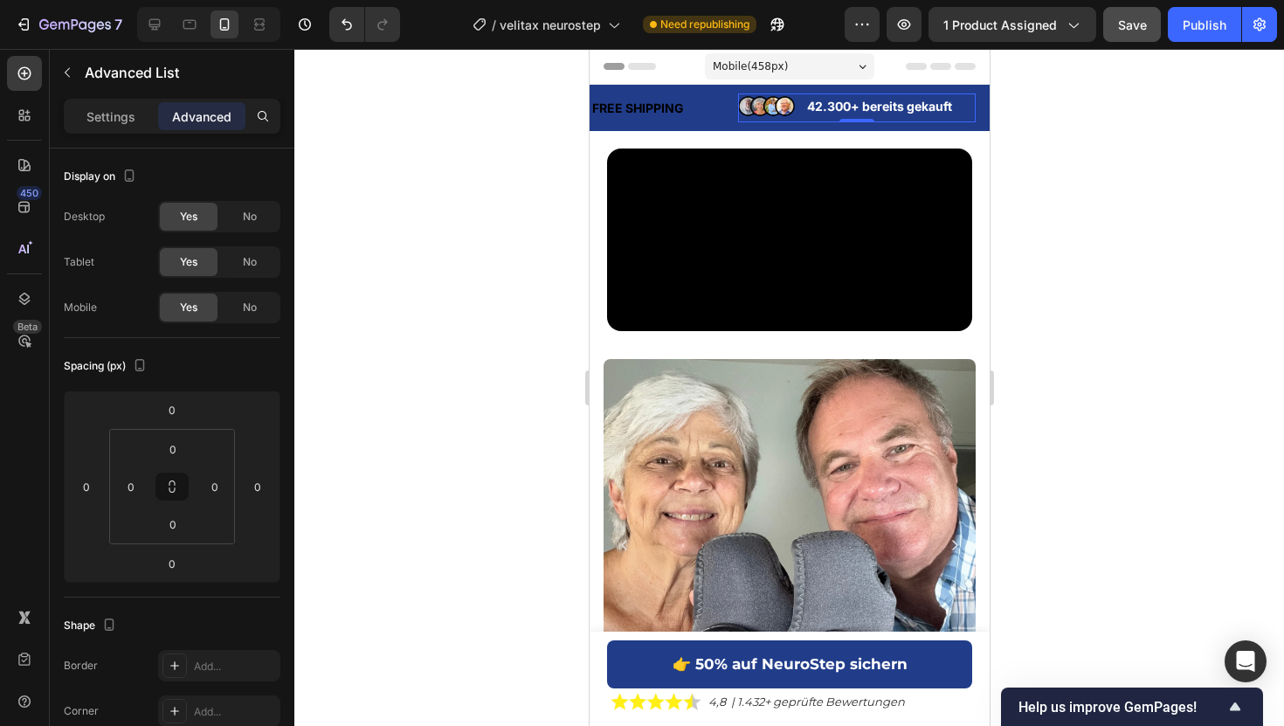
click at [417, 286] on div at bounding box center [788, 387] width 989 height 677
click at [803, 108] on li "Image 42.300+ bereits gekauft Text Block" at bounding box center [856, 105] width 238 height 25
click at [88, 112] on p "Settings" at bounding box center [110, 116] width 49 height 18
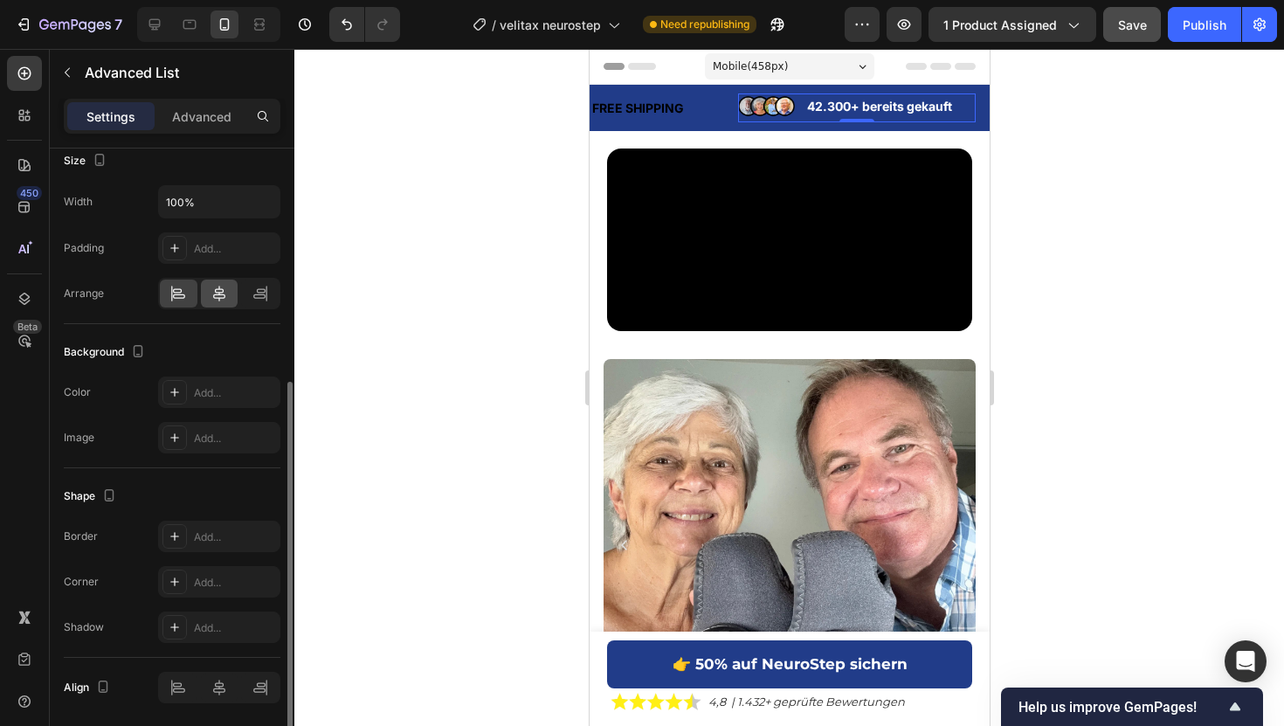
scroll to position [359, 0]
click at [226, 298] on icon at bounding box center [218, 294] width 17 height 17
click at [824, 103] on p "42.300+ bereits gekauft" at bounding box center [889, 106] width 167 height 22
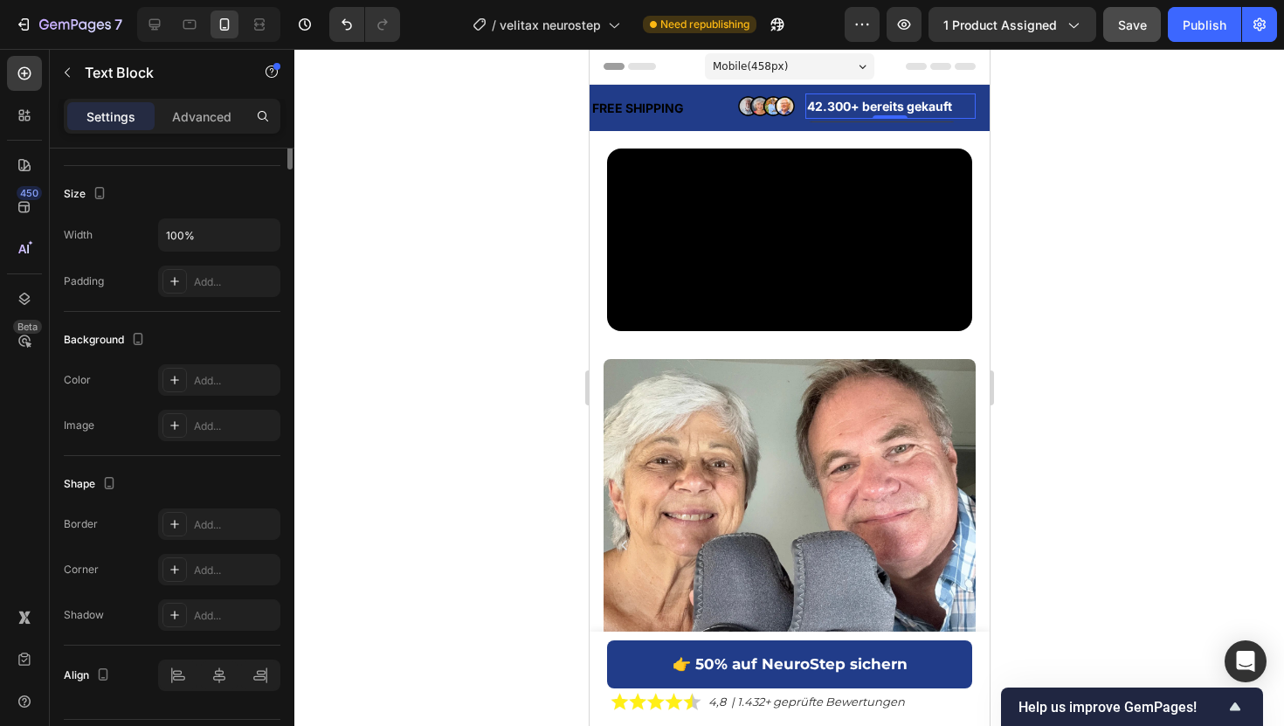
scroll to position [0, 0]
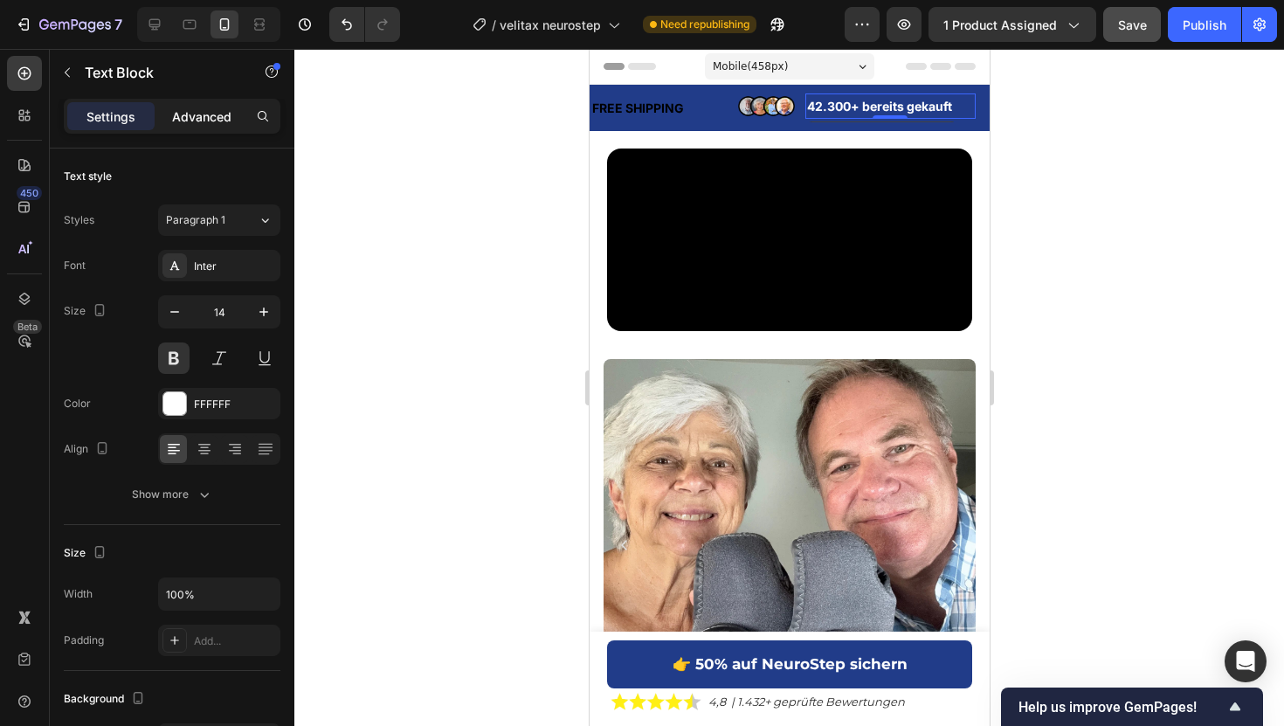
click at [176, 116] on p "Advanced" at bounding box center [201, 116] width 59 height 18
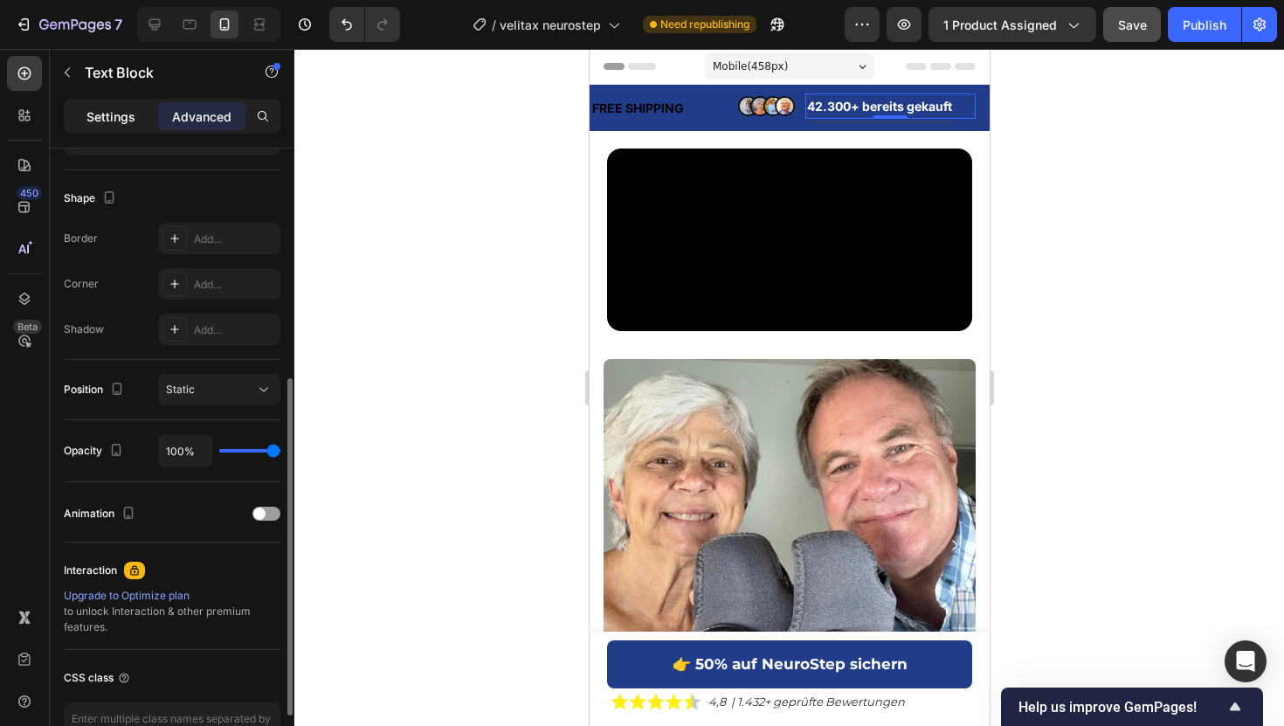
click at [128, 121] on p "Settings" at bounding box center [110, 116] width 49 height 18
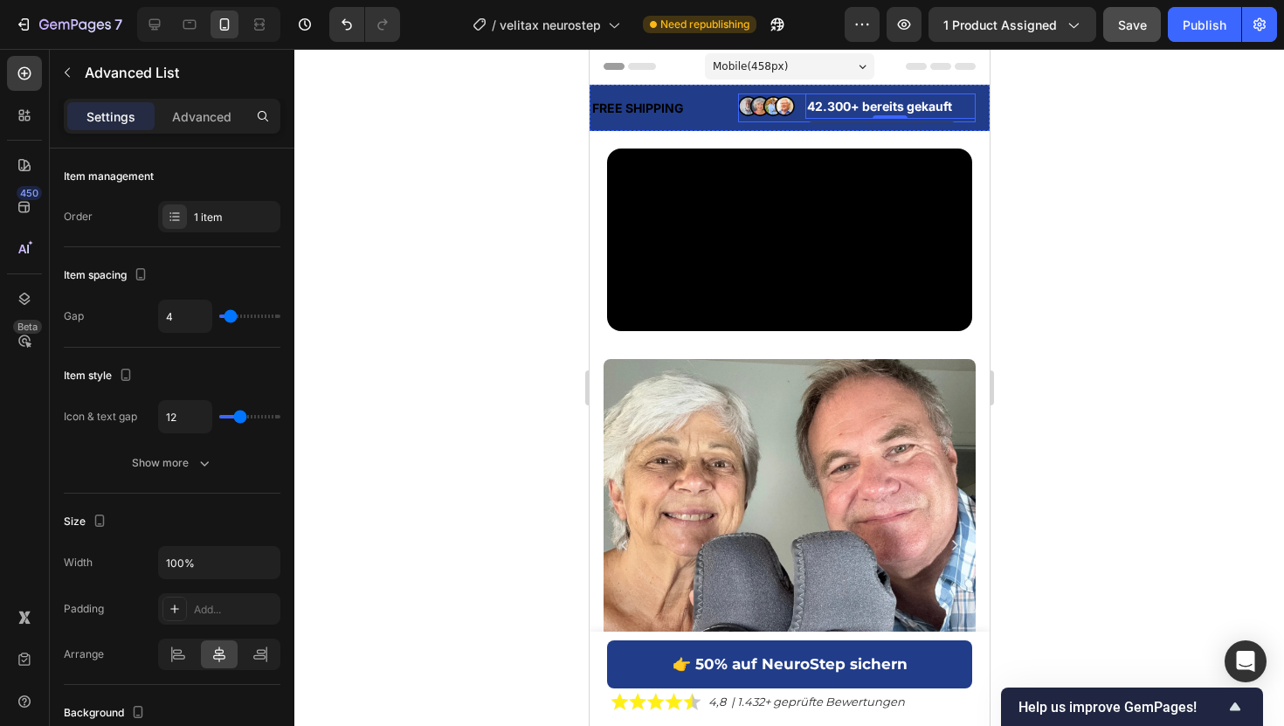
click at [800, 104] on li "Image 42.300+ bereits gekauft Text Block 0" at bounding box center [856, 105] width 238 height 25
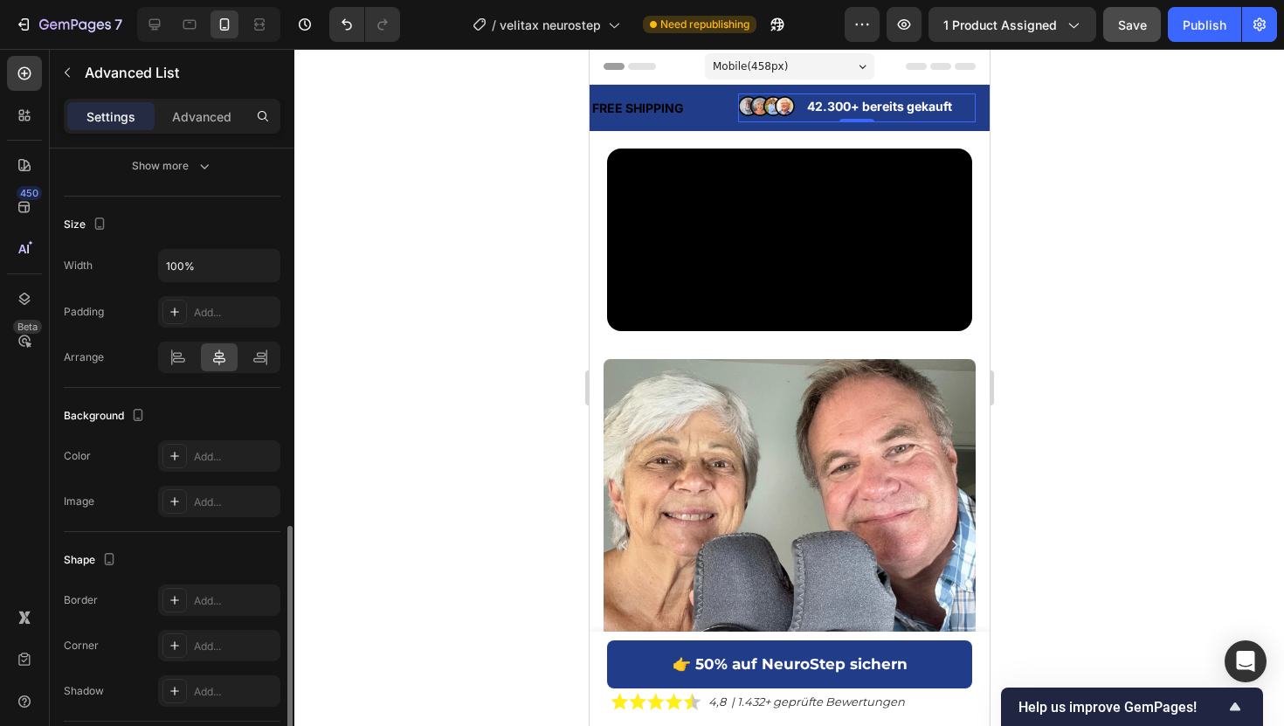
scroll to position [422, 0]
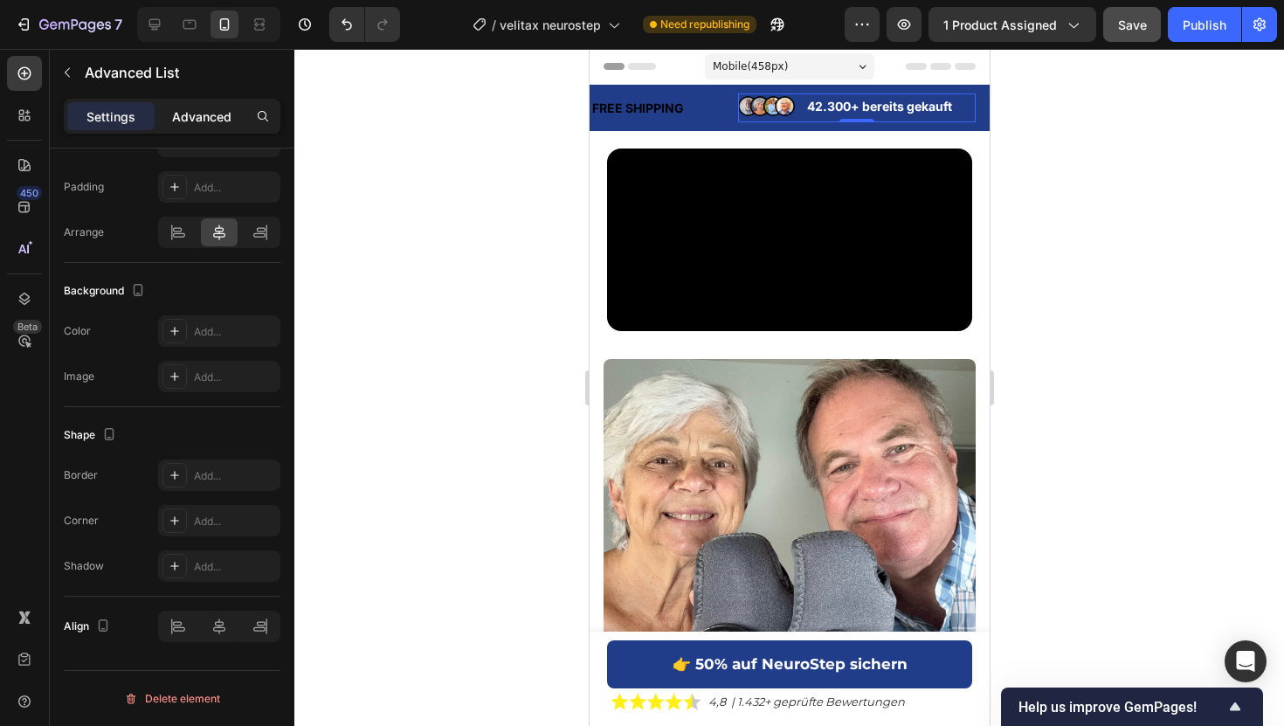
click at [210, 114] on p "Advanced" at bounding box center [201, 116] width 59 height 18
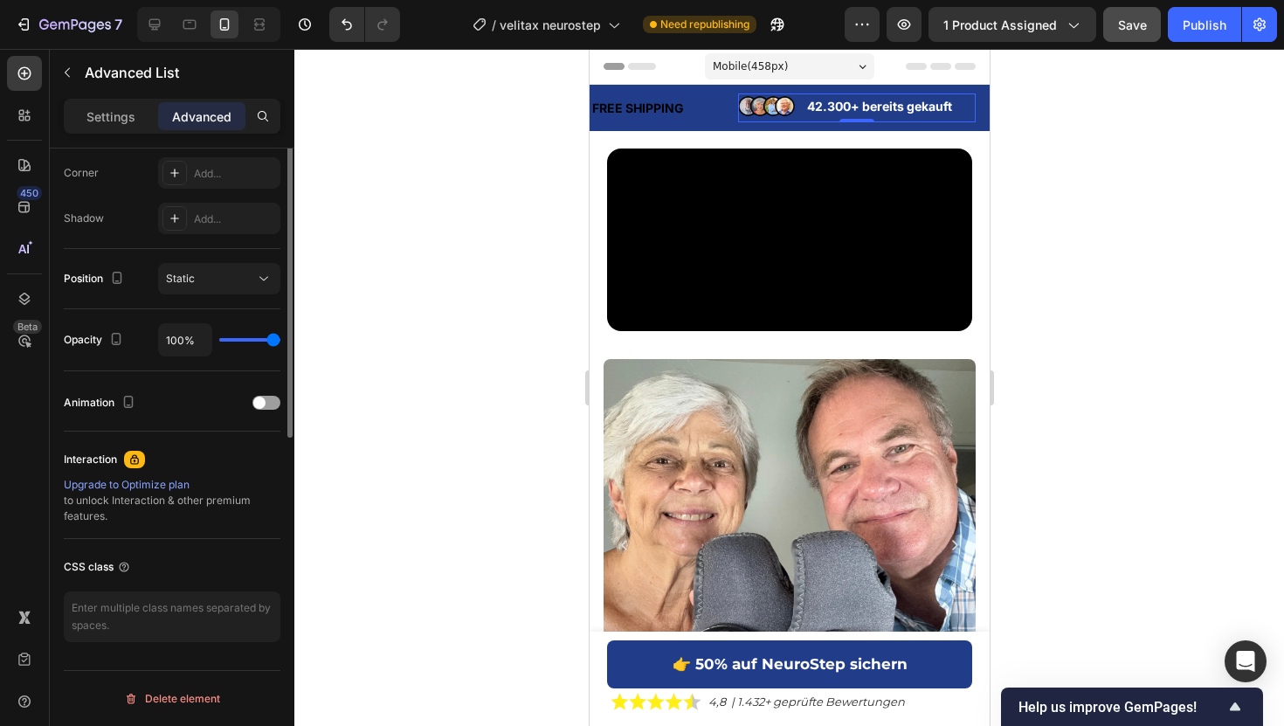
scroll to position [0, 0]
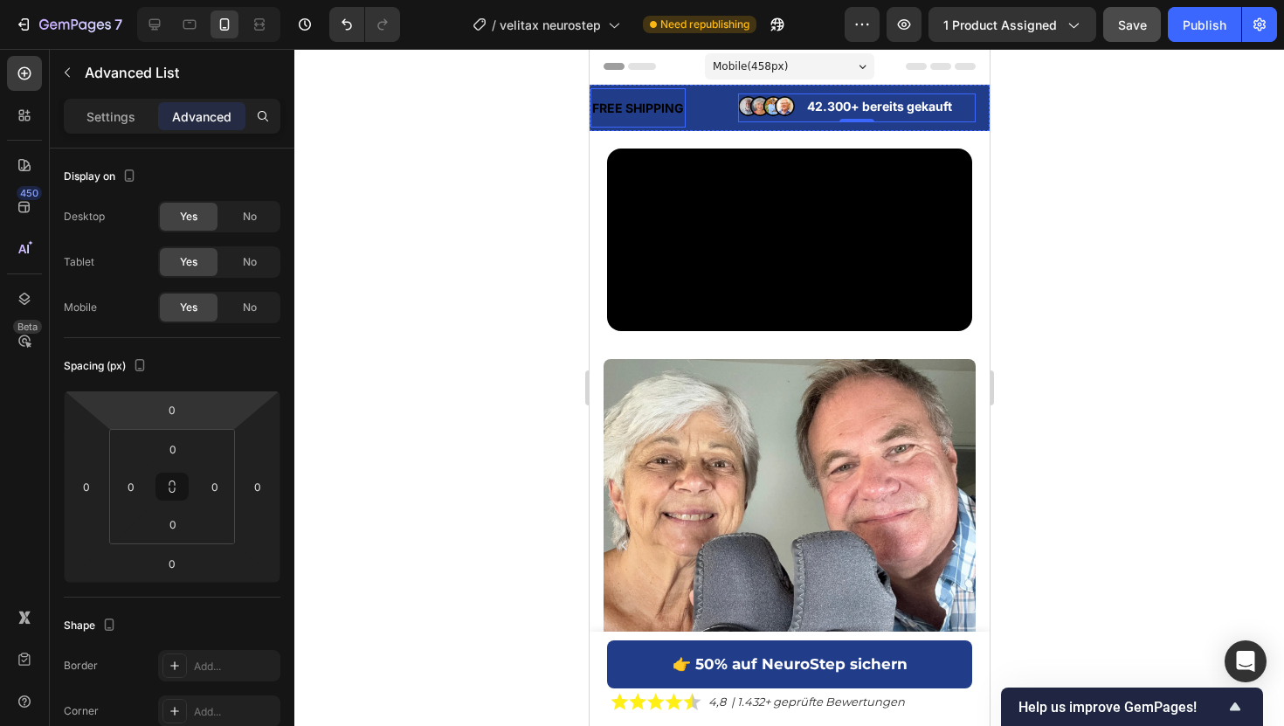
click at [671, 109] on div "FREE SHIPPING" at bounding box center [636, 107] width 95 height 25
click at [702, 116] on div "FREE SHIPPING Text Block 0" at bounding box center [663, 107] width 148 height 39
click at [121, 129] on div "Settings" at bounding box center [110, 116] width 87 height 28
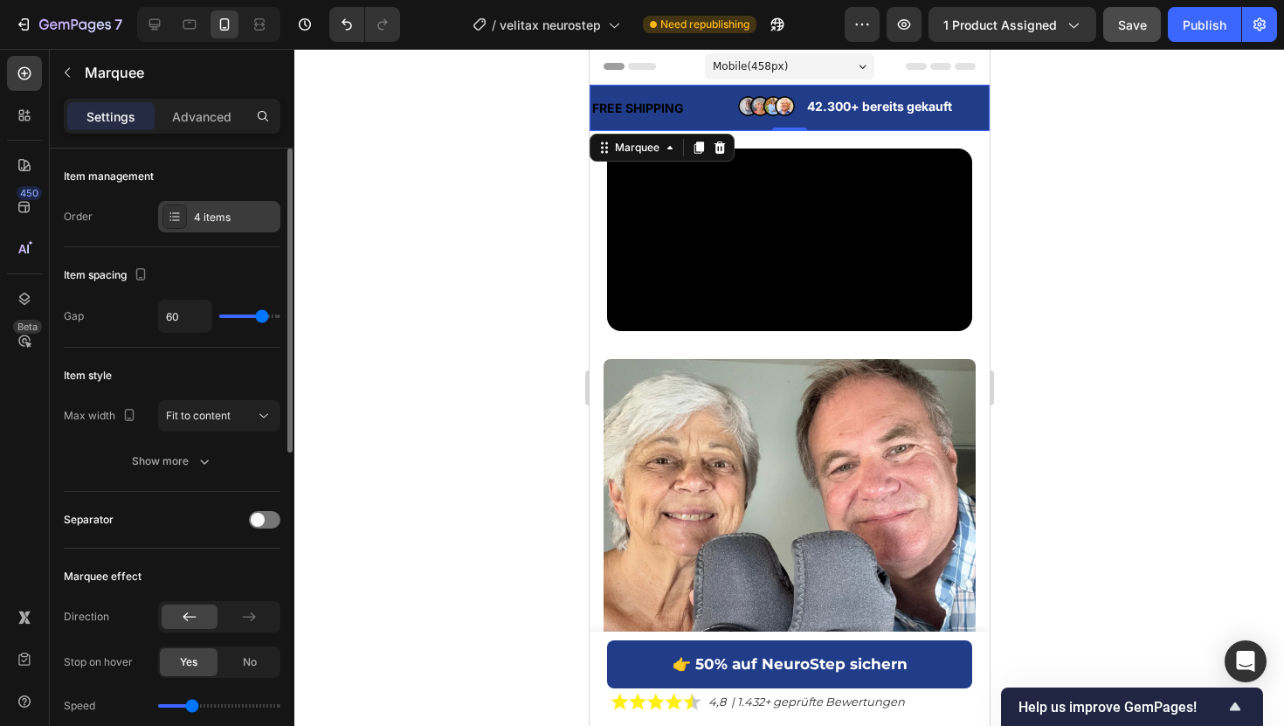
click at [242, 211] on div "4 items" at bounding box center [235, 218] width 82 height 16
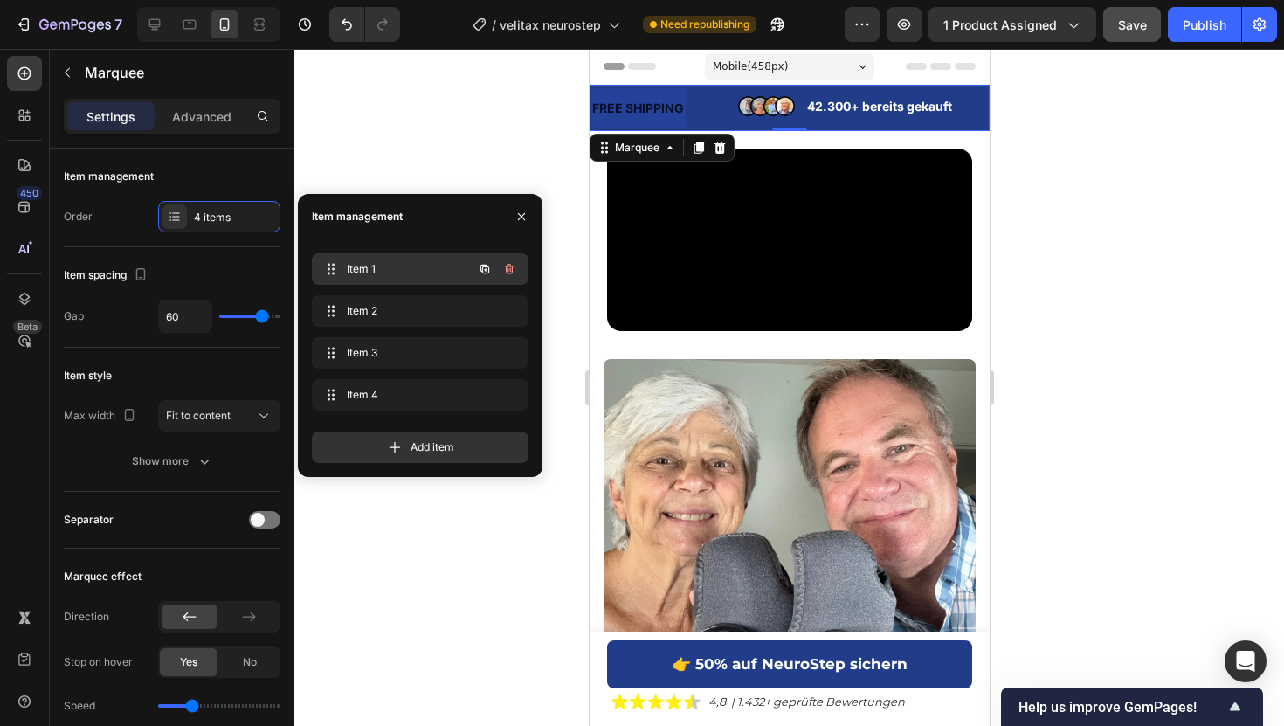
click at [396, 259] on div "Item 1 Item 1" at bounding box center [396, 269] width 154 height 24
click at [512, 265] on icon "button" at bounding box center [509, 269] width 14 height 14
click at [512, 265] on div "Delete" at bounding box center [497, 269] width 32 height 16
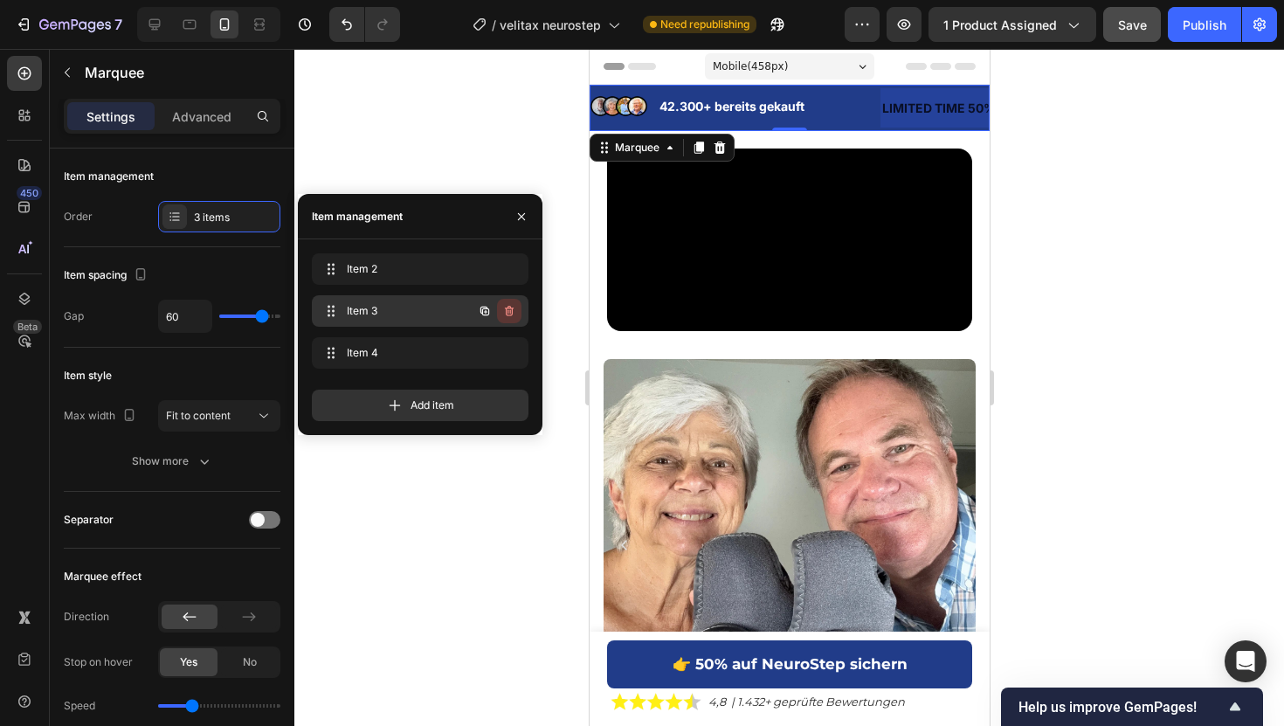
click at [510, 308] on icon "button" at bounding box center [509, 311] width 14 height 14
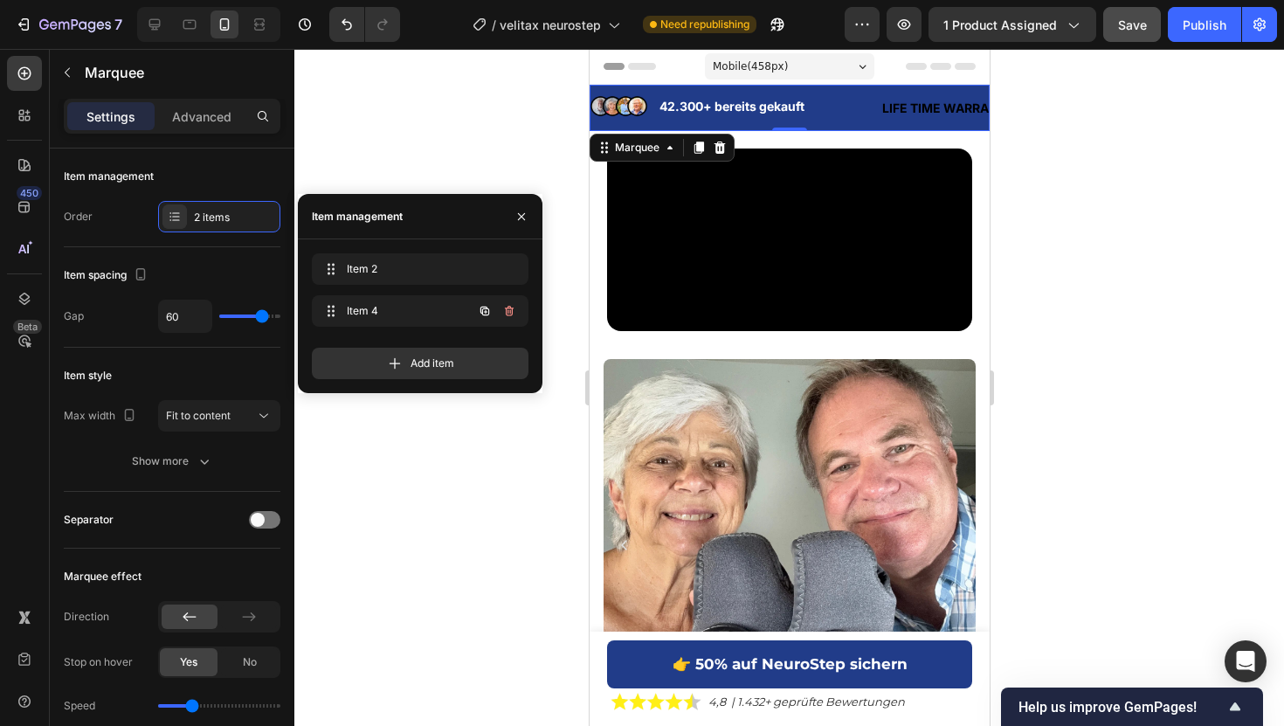
click at [510, 308] on icon "button" at bounding box center [509, 311] width 14 height 14
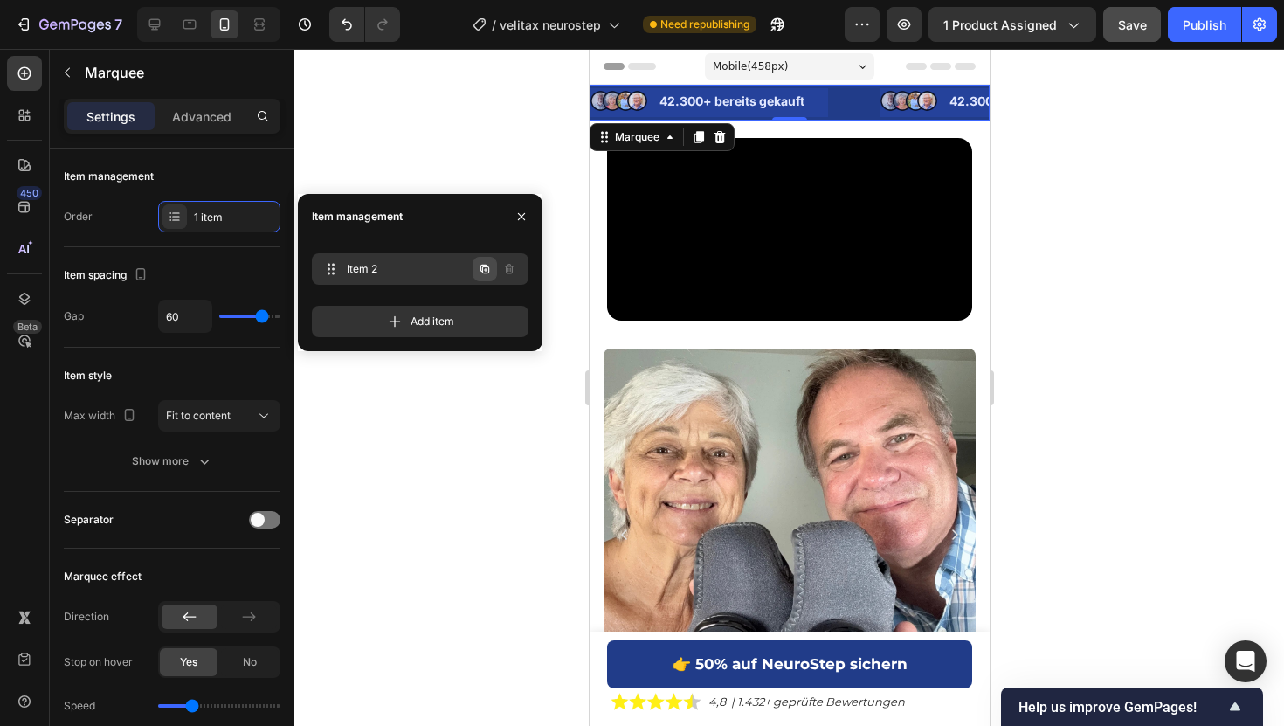
click at [489, 263] on icon "button" at bounding box center [485, 269] width 14 height 14
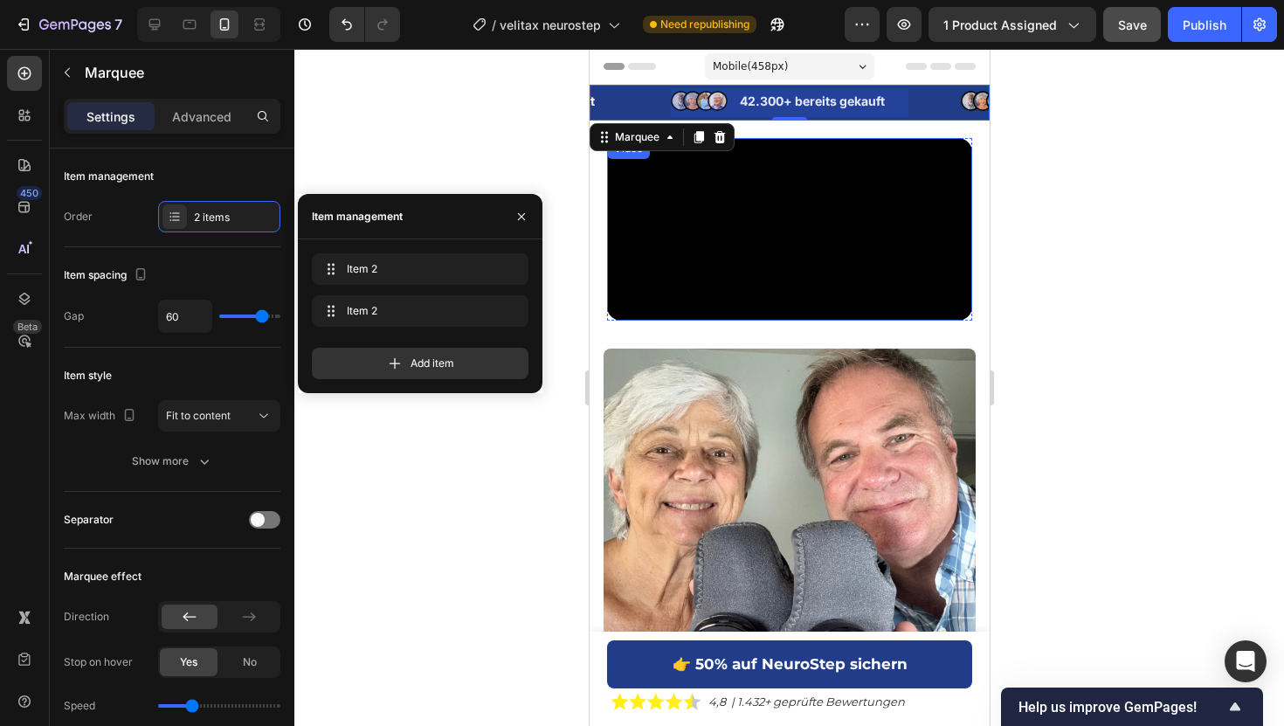
scroll to position [0, 210]
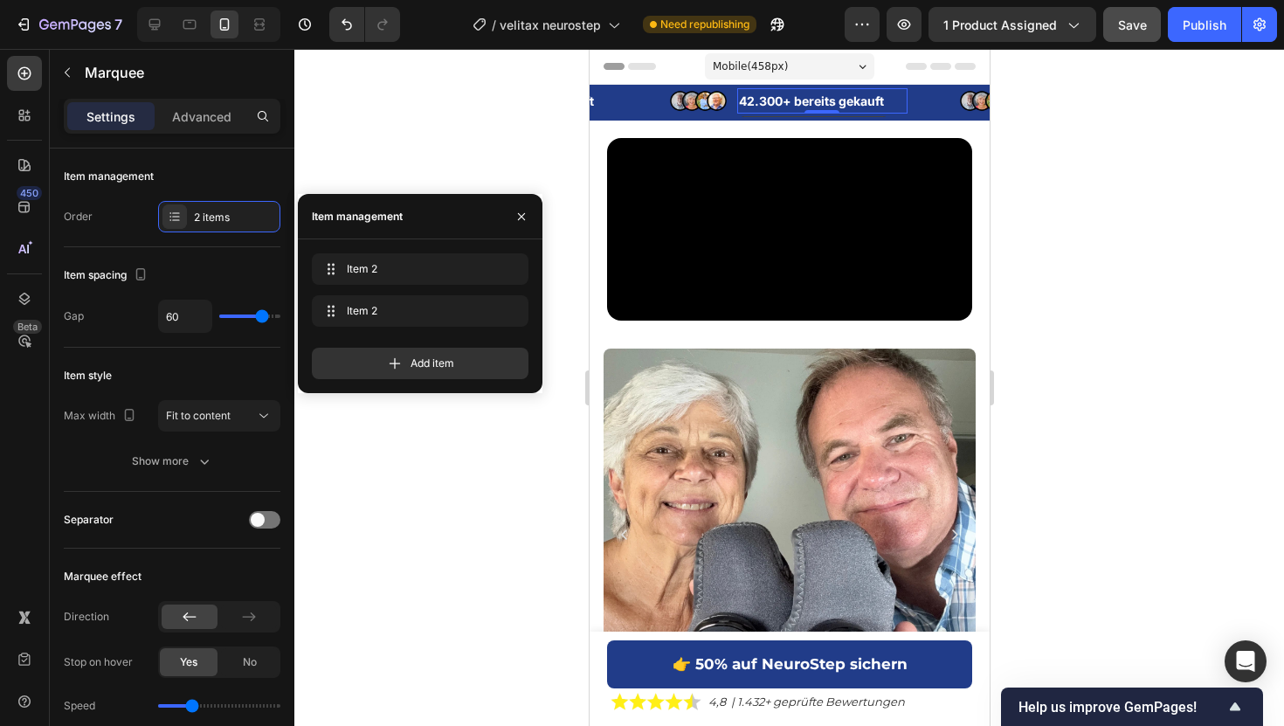
click at [798, 94] on p "42.300+ bereits gekauft" at bounding box center [821, 101] width 167 height 22
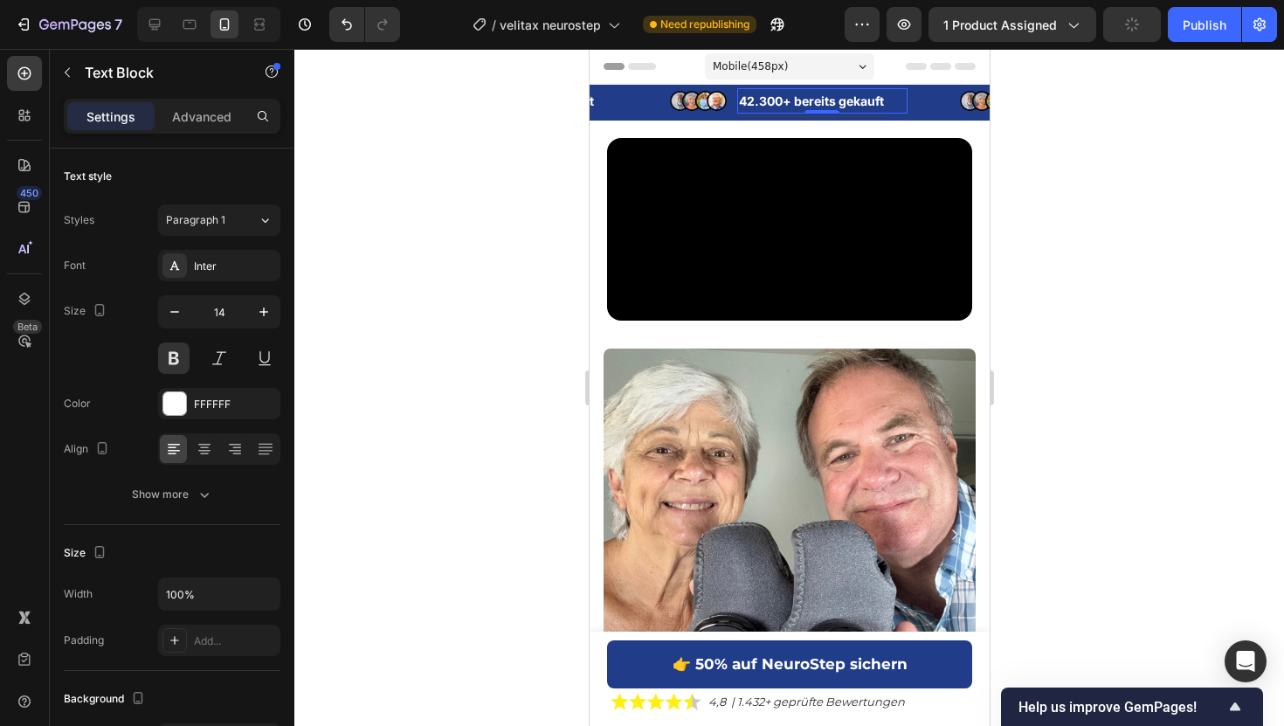
click at [757, 100] on p "42.300+ bereits gekauft" at bounding box center [821, 101] width 167 height 22
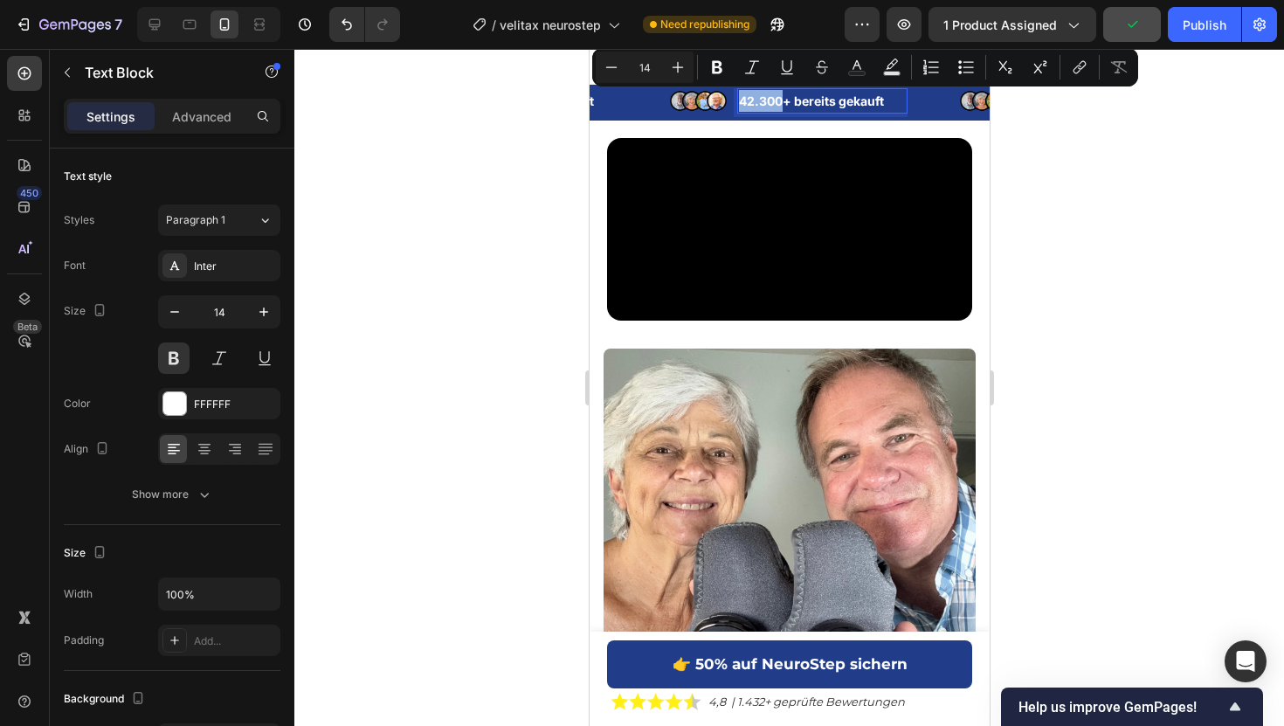
click at [757, 100] on p "42.300+ bereits gekauft" at bounding box center [821, 101] width 167 height 22
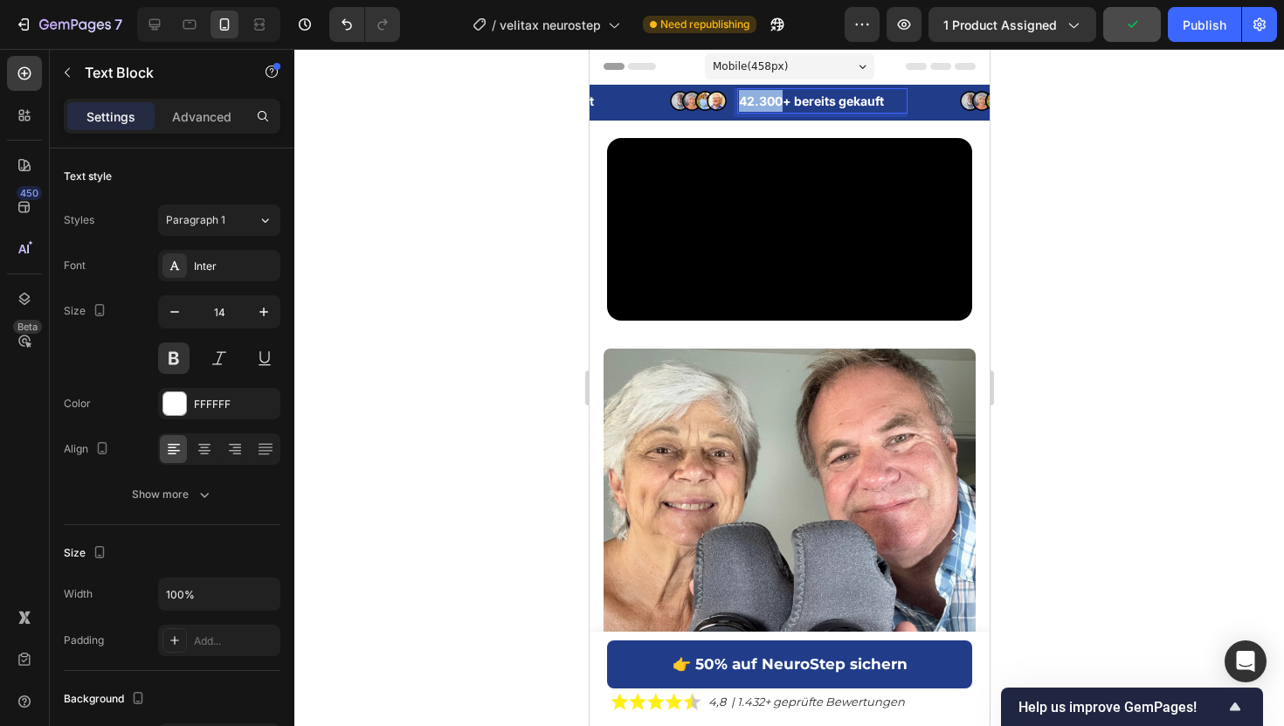
click at [757, 100] on p "42.300+ bereits gekauft" at bounding box center [821, 101] width 167 height 22
click at [780, 91] on p "213C89" at bounding box center [766, 102] width 78 height 22
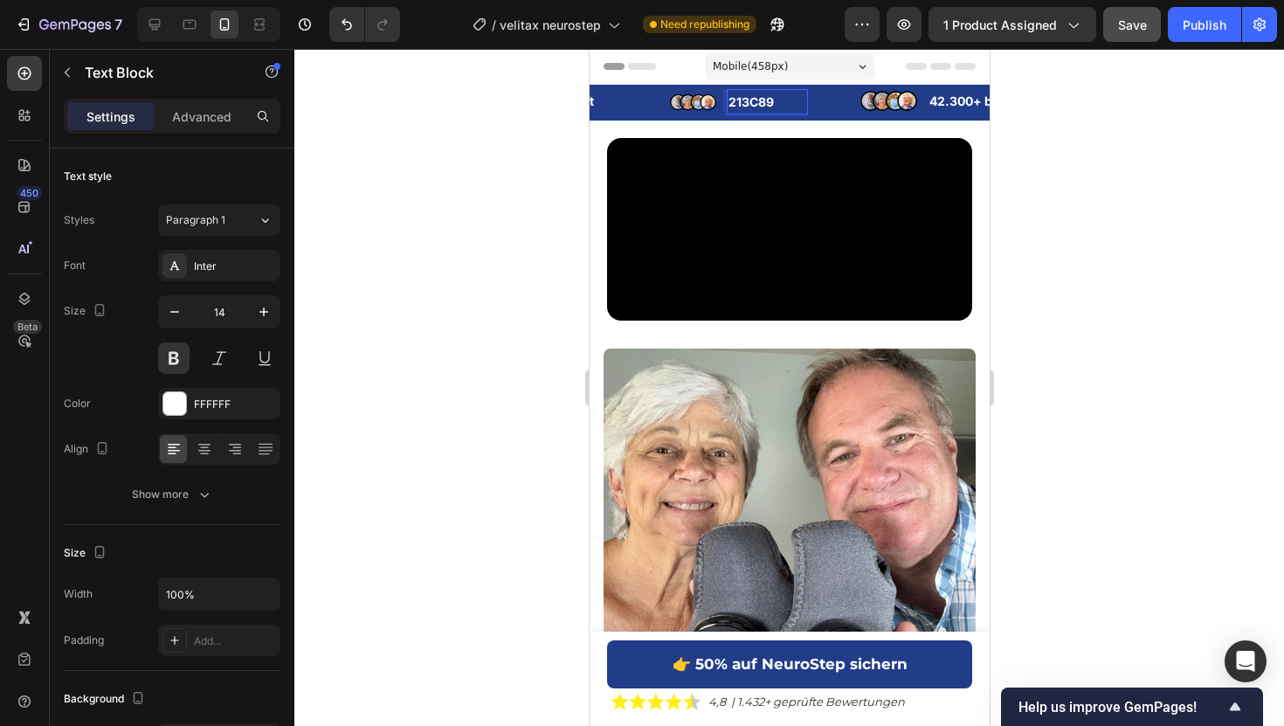
click at [764, 95] on p "213C89" at bounding box center [766, 102] width 78 height 22
click at [699, 98] on img at bounding box center [695, 101] width 53 height 21
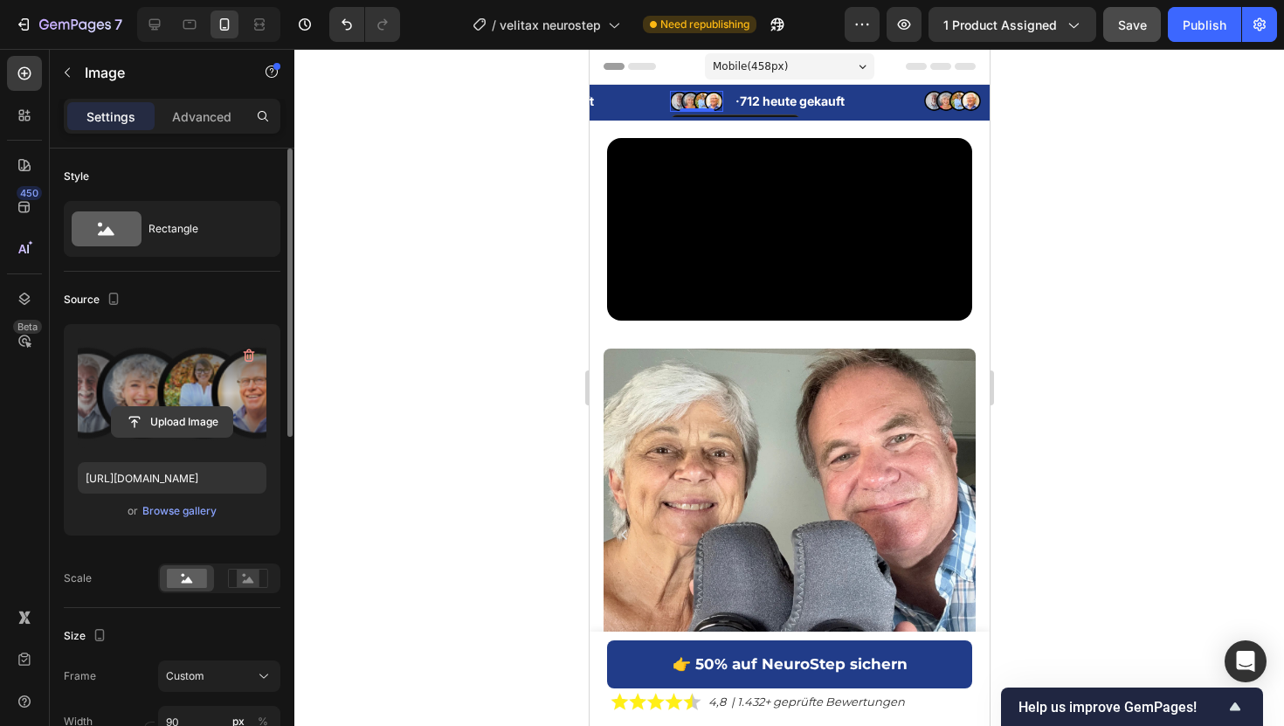
click at [195, 433] on input "file" at bounding box center [172, 422] width 121 height 30
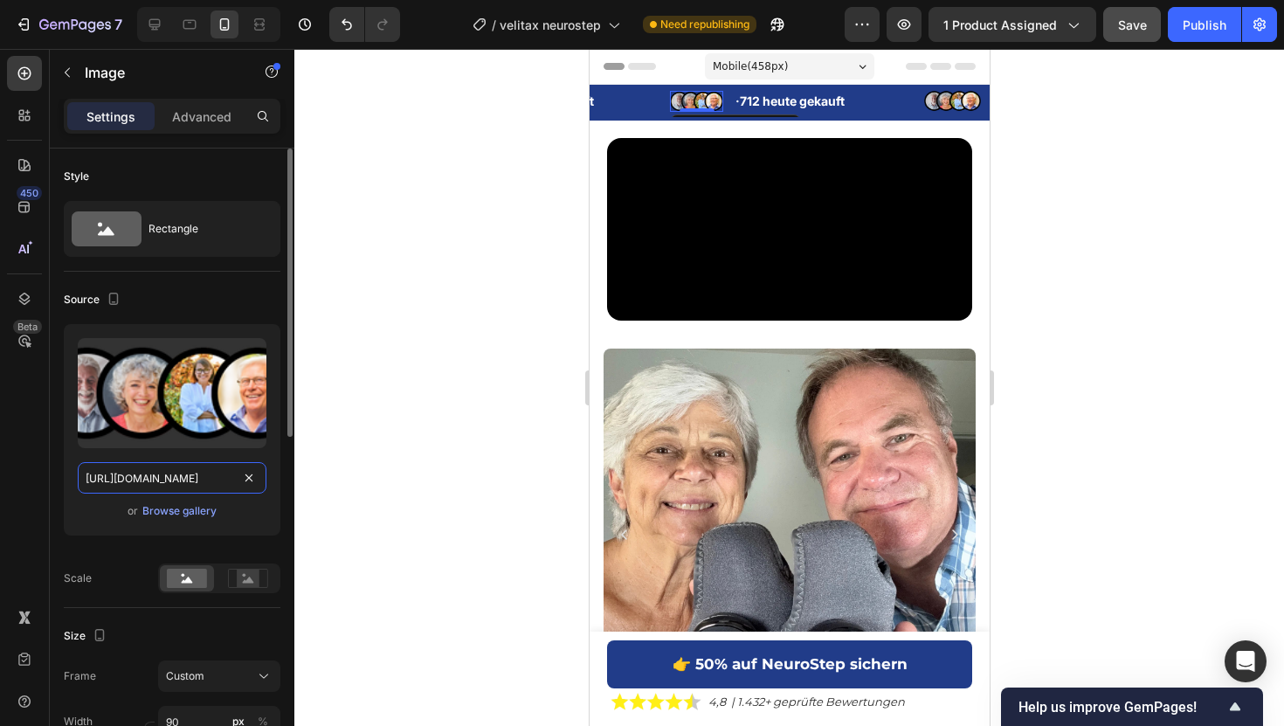
click at [155, 474] on input "https://cdn.shopify.com/s/files/1/0925/0390/0483/files/gempages_547704948247233…" at bounding box center [172, 477] width 189 height 31
paste input "file:///Users/noahschulz/Downloads/vn%20(600%20x%20200%20px)%20(1000%20x%20300%…"
type input "file:///Users/noahschulz/Downloads/vn%20(600%20x%20200%20px)%20(1000%20x%20300%…"
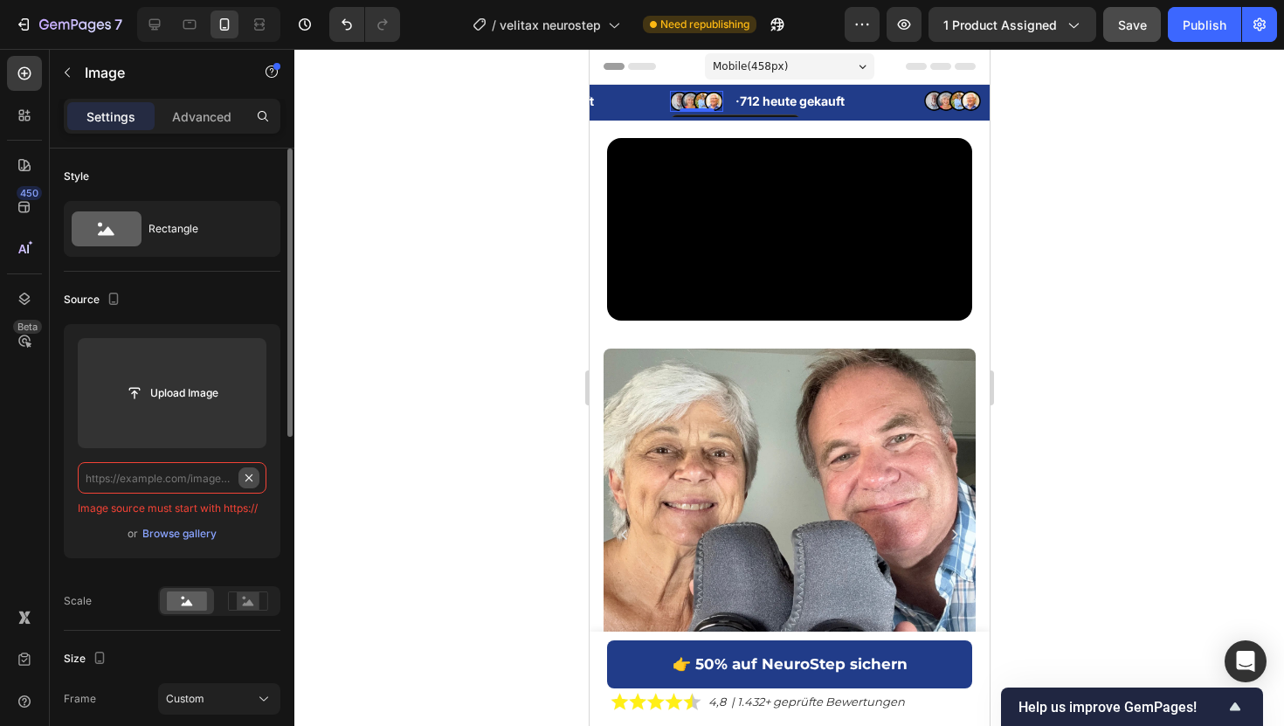
scroll to position [0, 0]
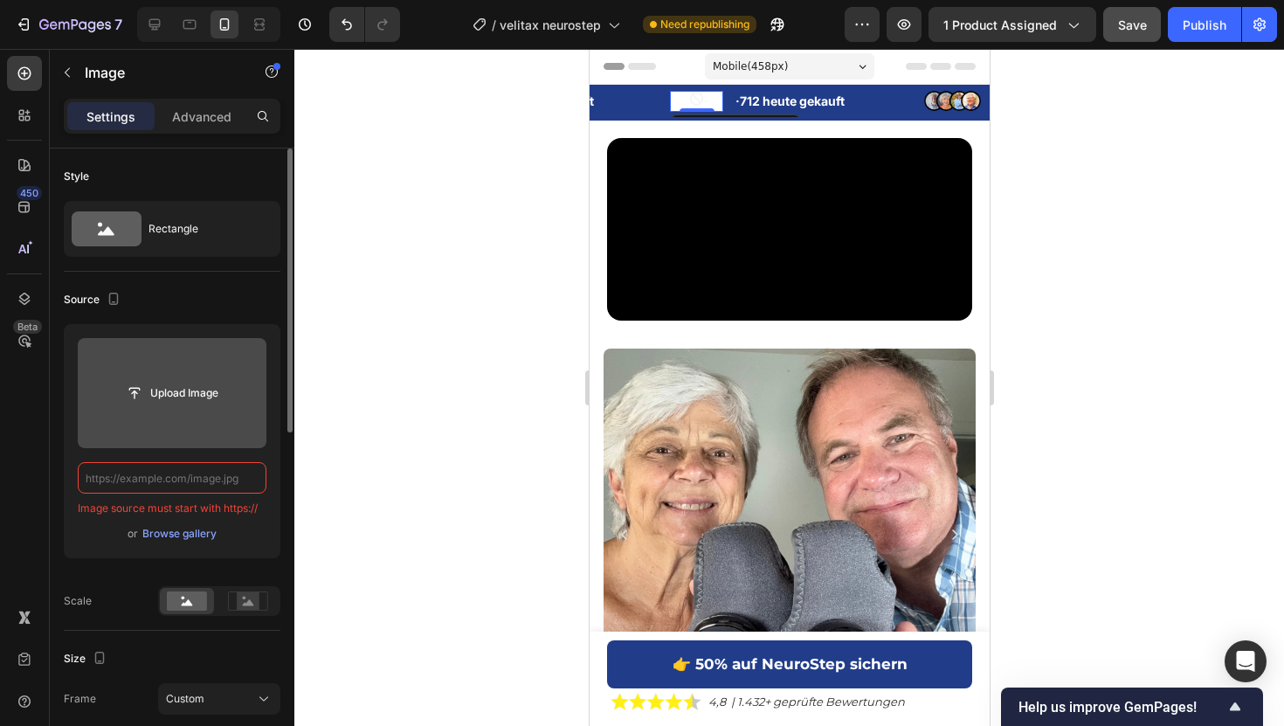
click at [178, 398] on input "file" at bounding box center [172, 393] width 121 height 30
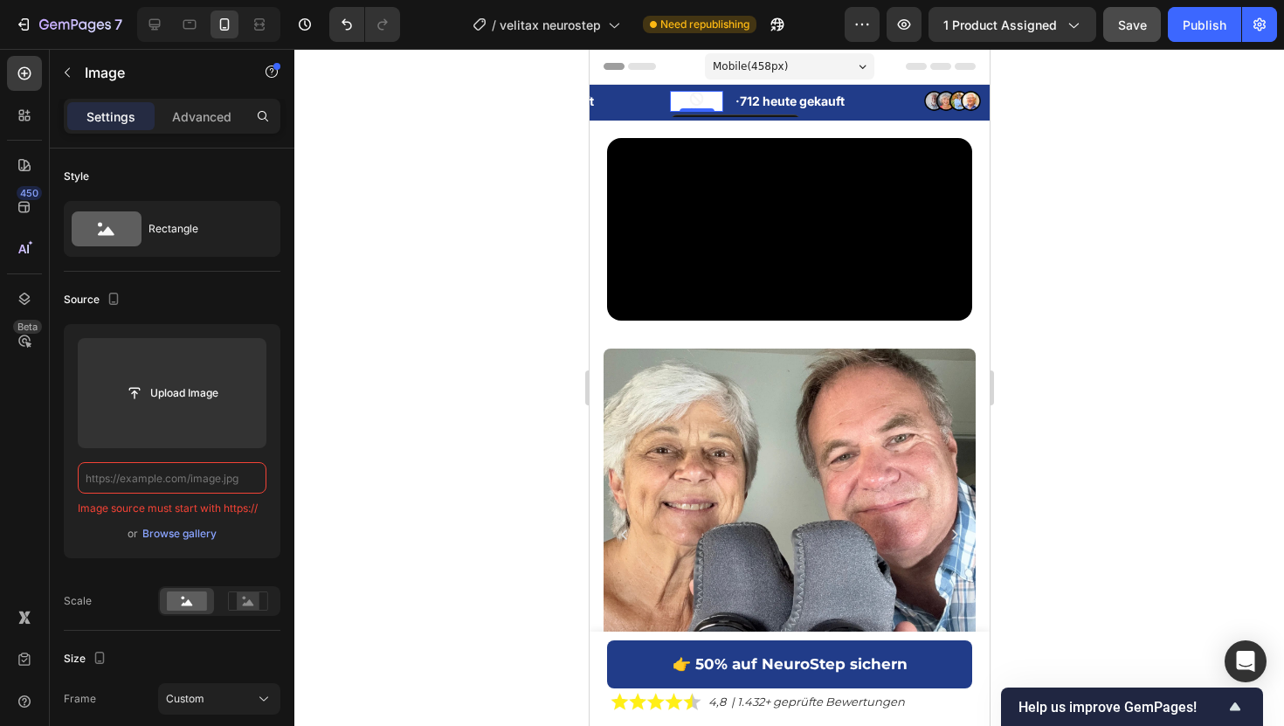
click at [478, 162] on div at bounding box center [788, 387] width 989 height 677
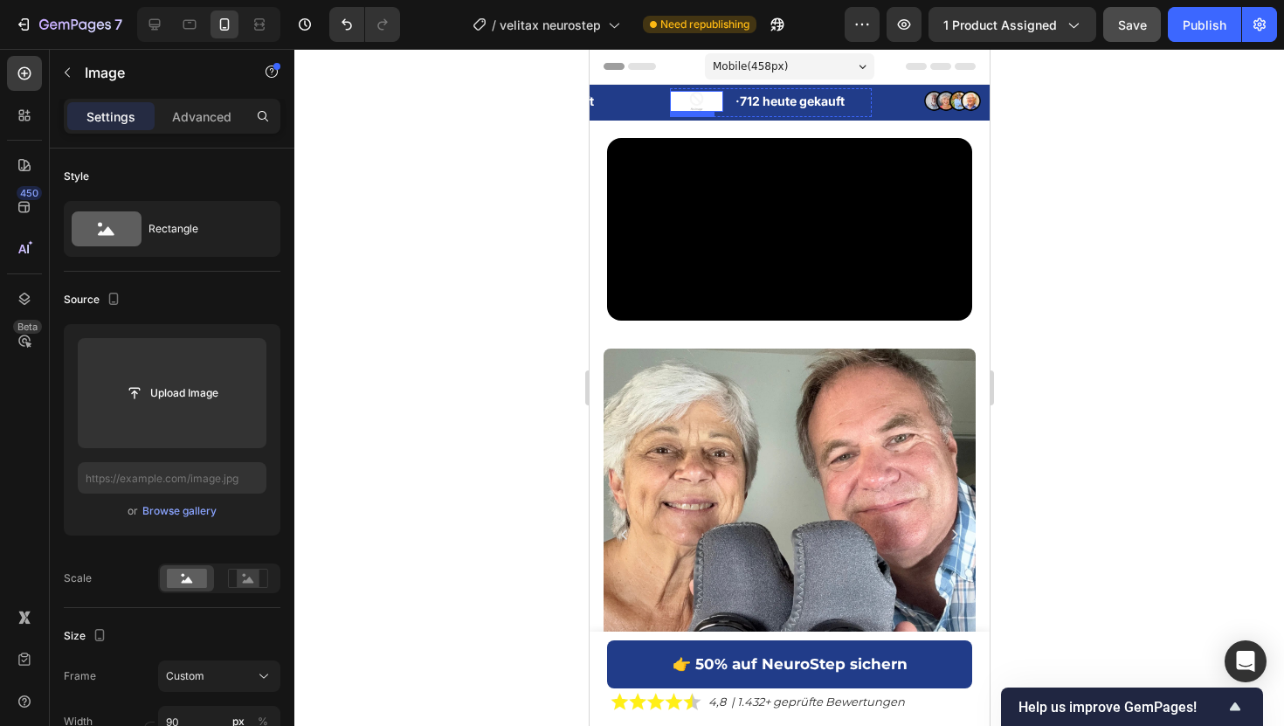
click at [690, 97] on img at bounding box center [695, 101] width 53 height 21
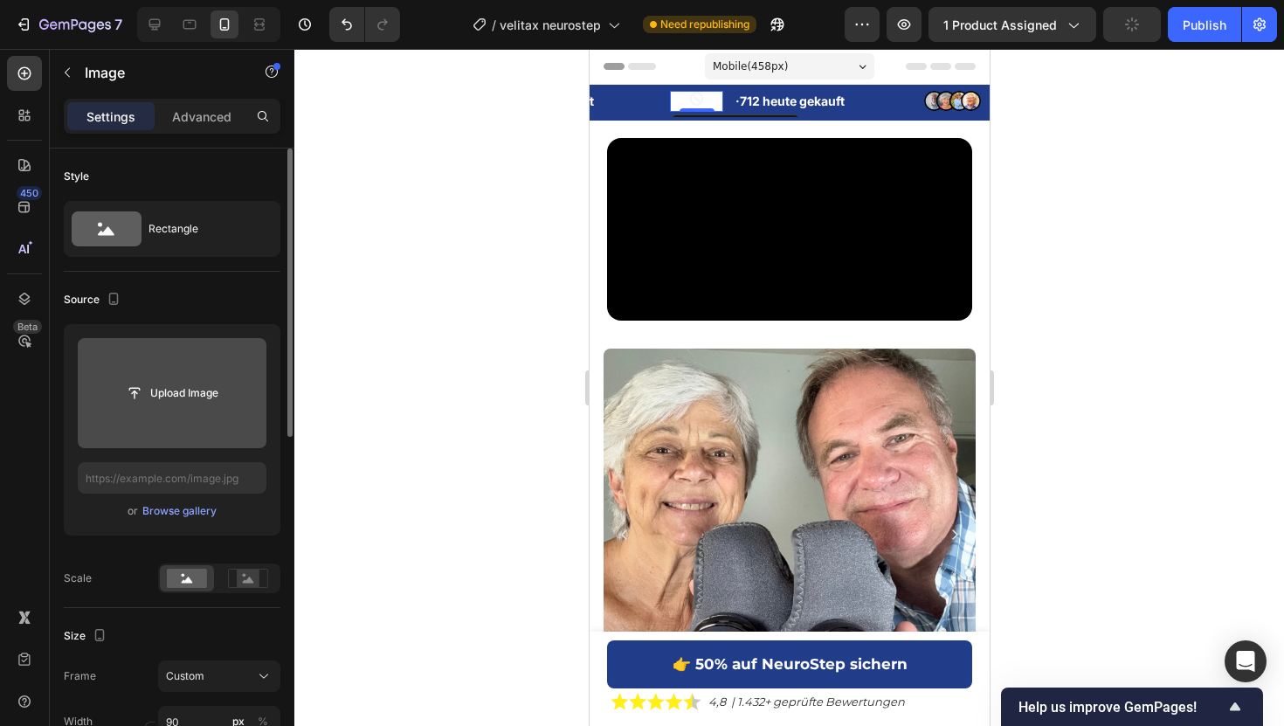
click at [155, 405] on input "file" at bounding box center [172, 393] width 121 height 30
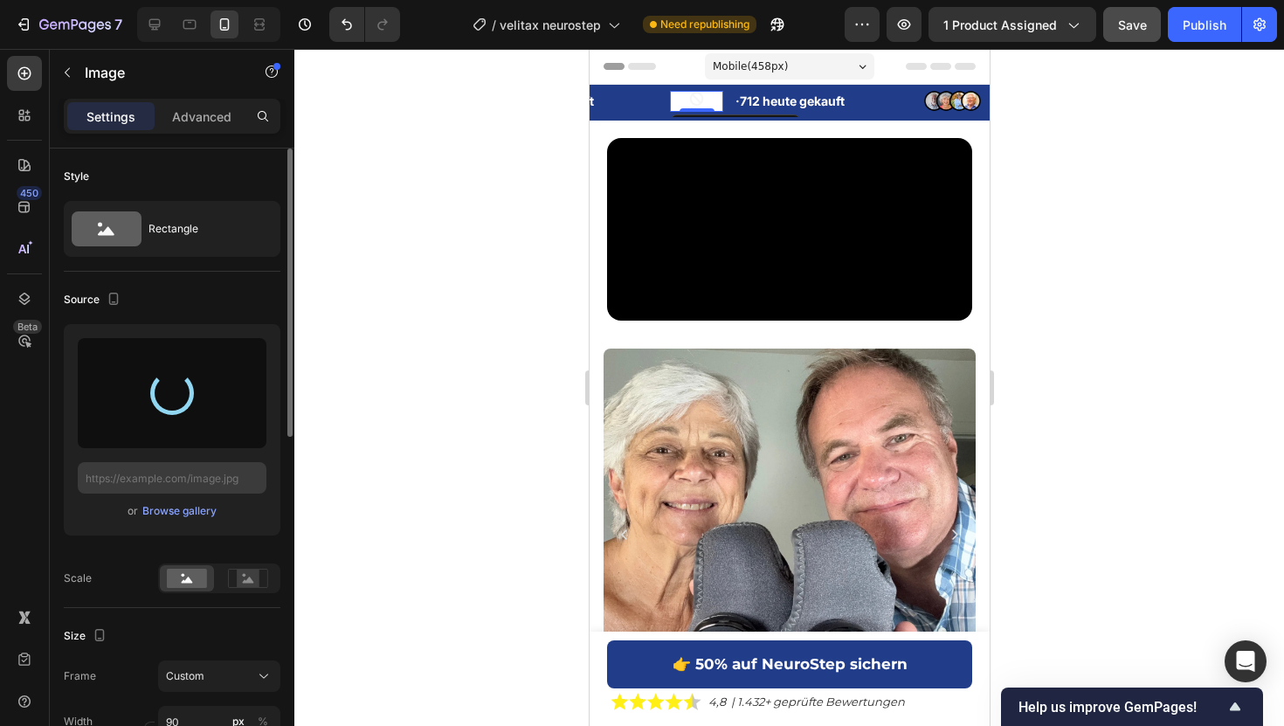
type input "[URL][DOMAIN_NAME]"
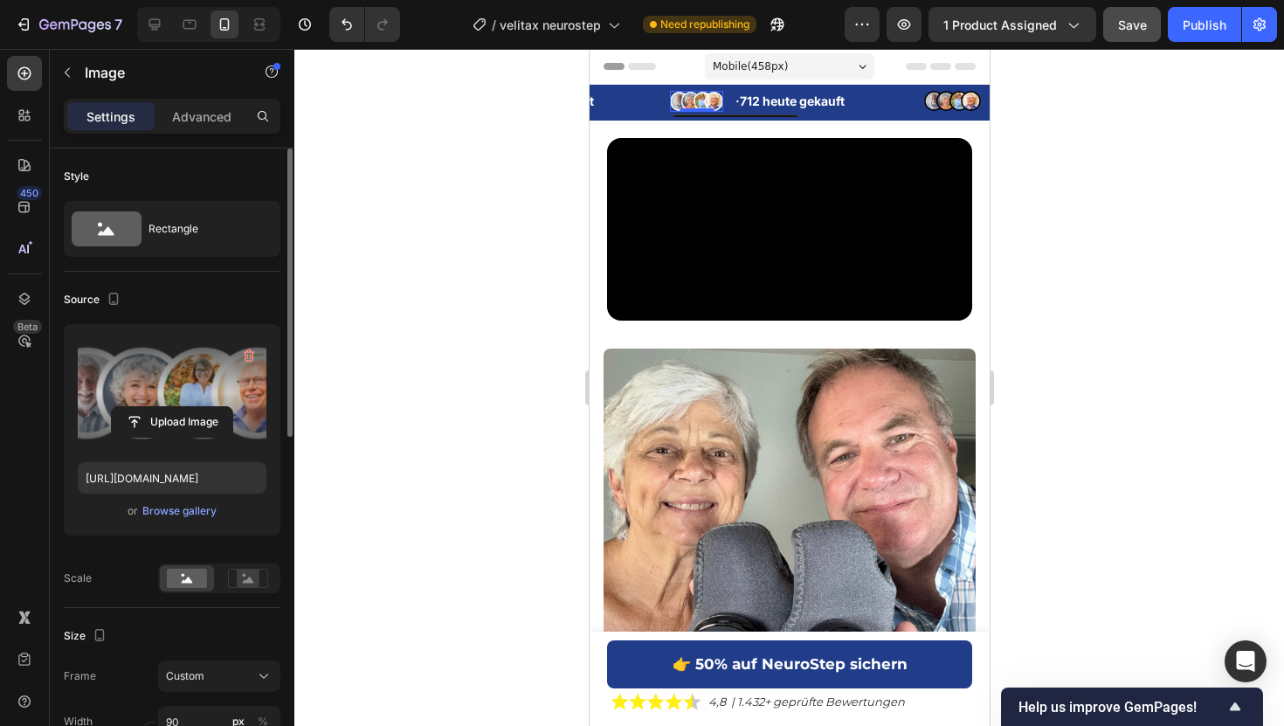
click at [185, 496] on div "Upload Image https://cdn.shopify.com/s/files/1/0925/0390/0483/files/gempages_54…" at bounding box center [172, 429] width 217 height 211
click at [185, 486] on input "[URL][DOMAIN_NAME]" at bounding box center [172, 477] width 189 height 31
click at [959, 104] on img at bounding box center [951, 101] width 57 height 22
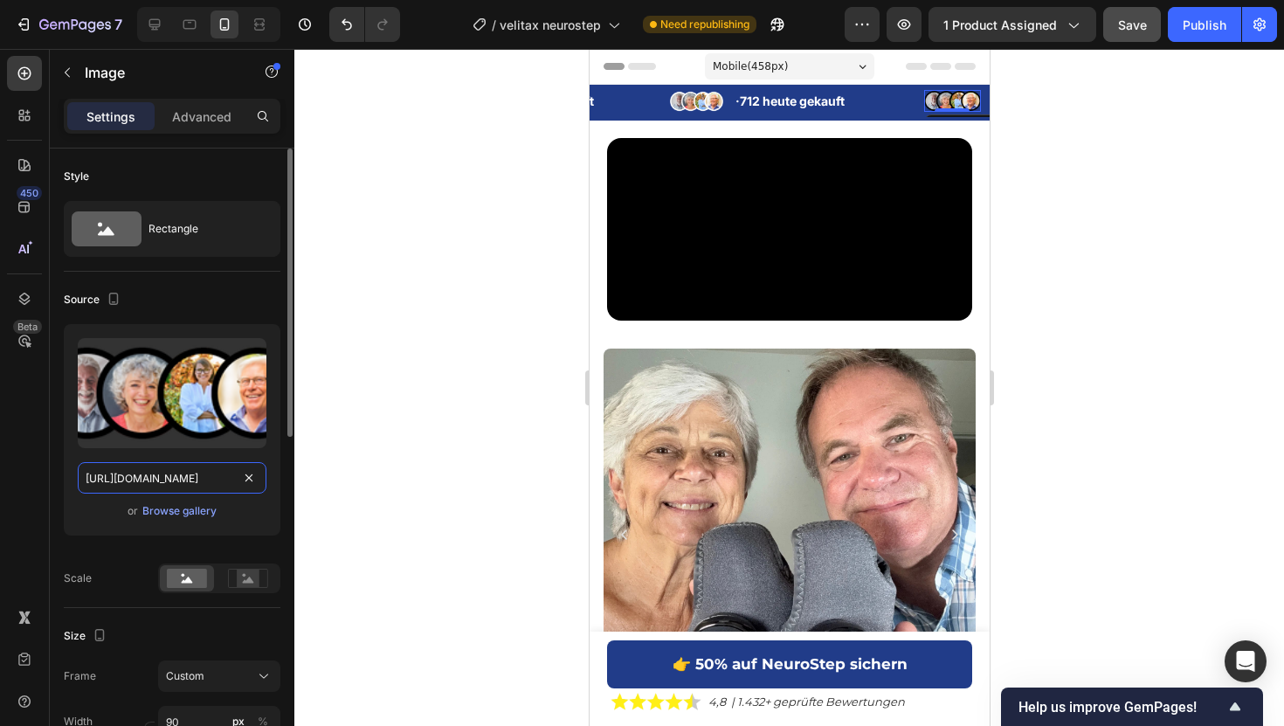
click at [114, 477] on input "https://cdn.shopify.com/s/files/1/0925/0390/0483/files/gempages_547704948247233…" at bounding box center [172, 477] width 189 height 31
paste input "c337a3dd-7bfc-4942-85d1-1f7e588673c"
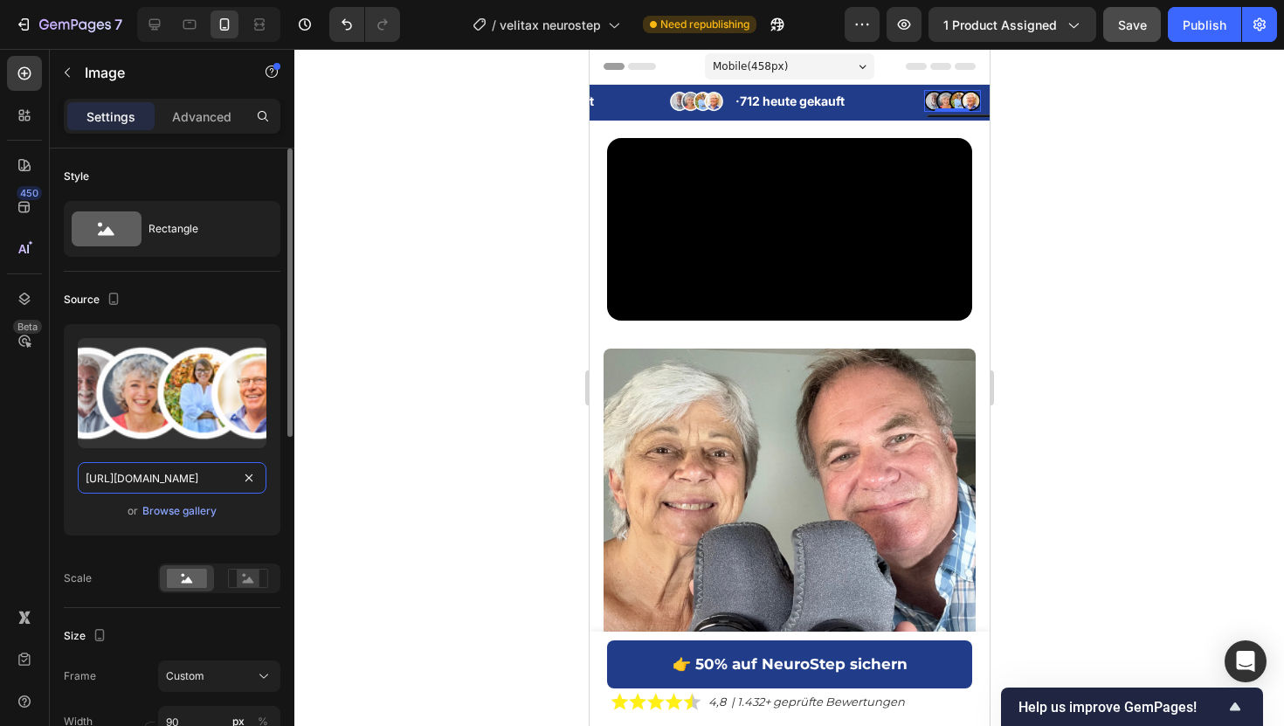
scroll to position [0, 541]
type input "[URL][DOMAIN_NAME]"
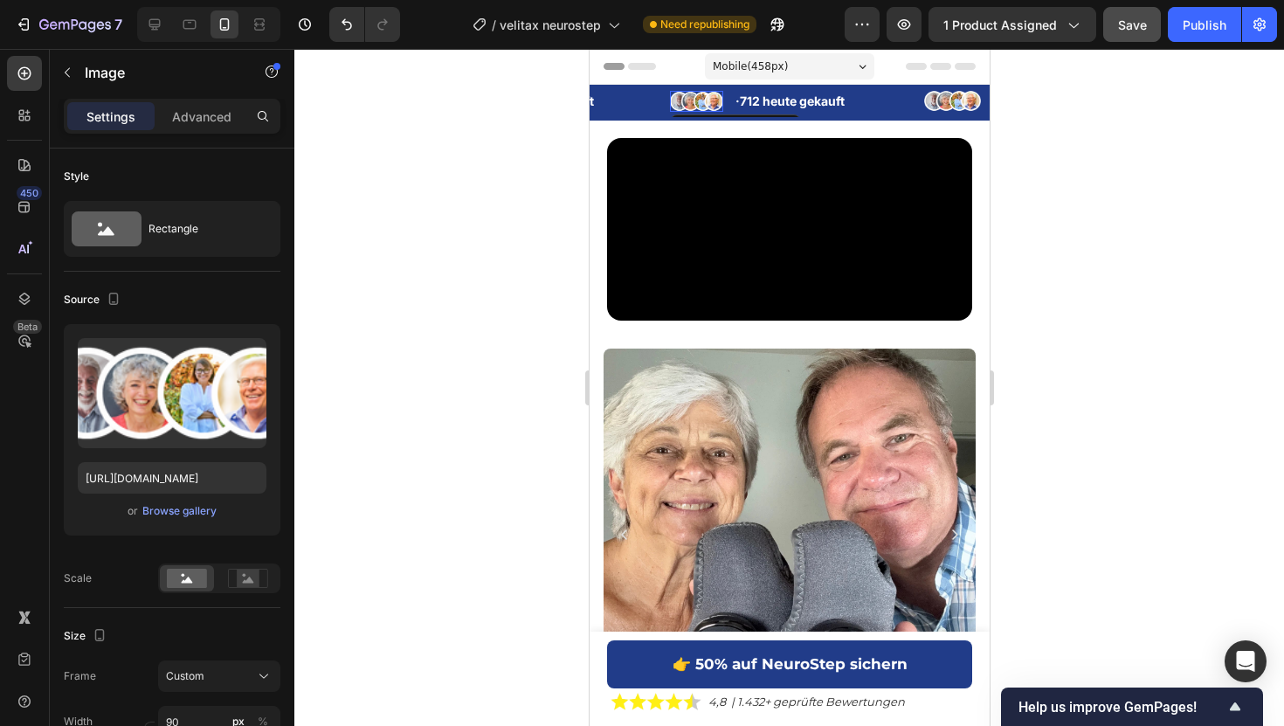
click at [700, 100] on img at bounding box center [695, 101] width 53 height 21
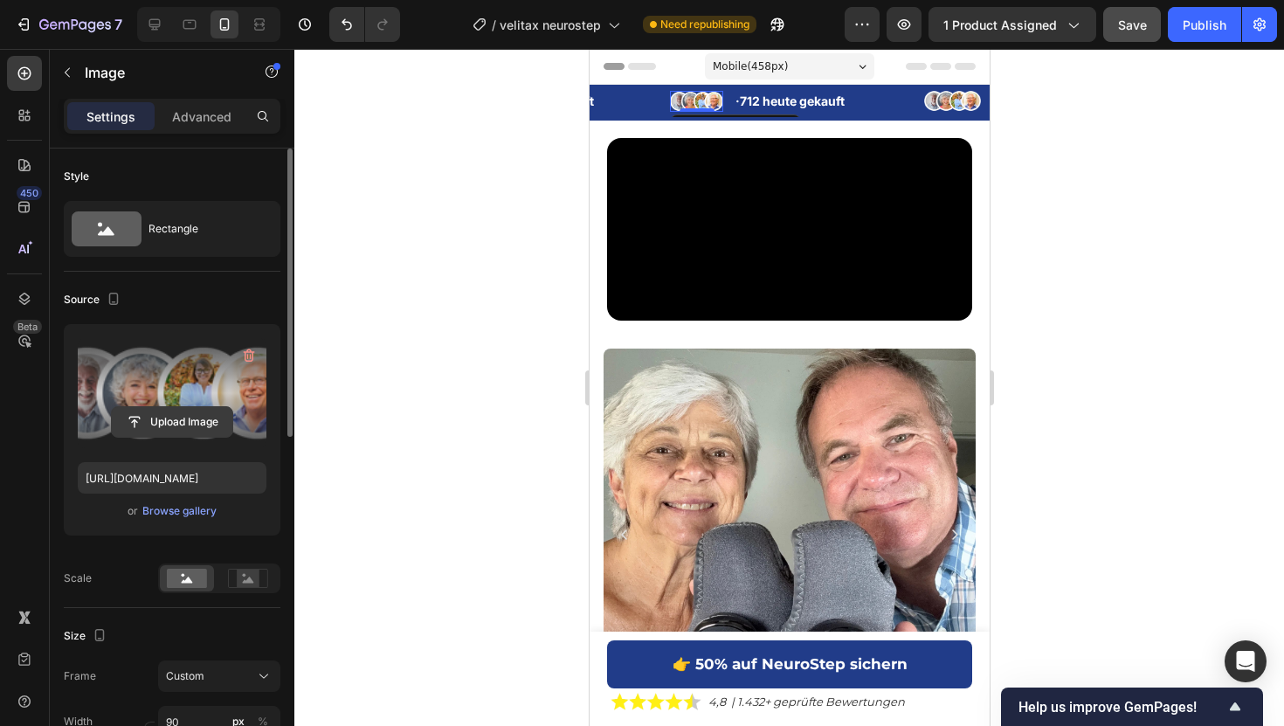
click at [174, 431] on input "file" at bounding box center [172, 422] width 121 height 30
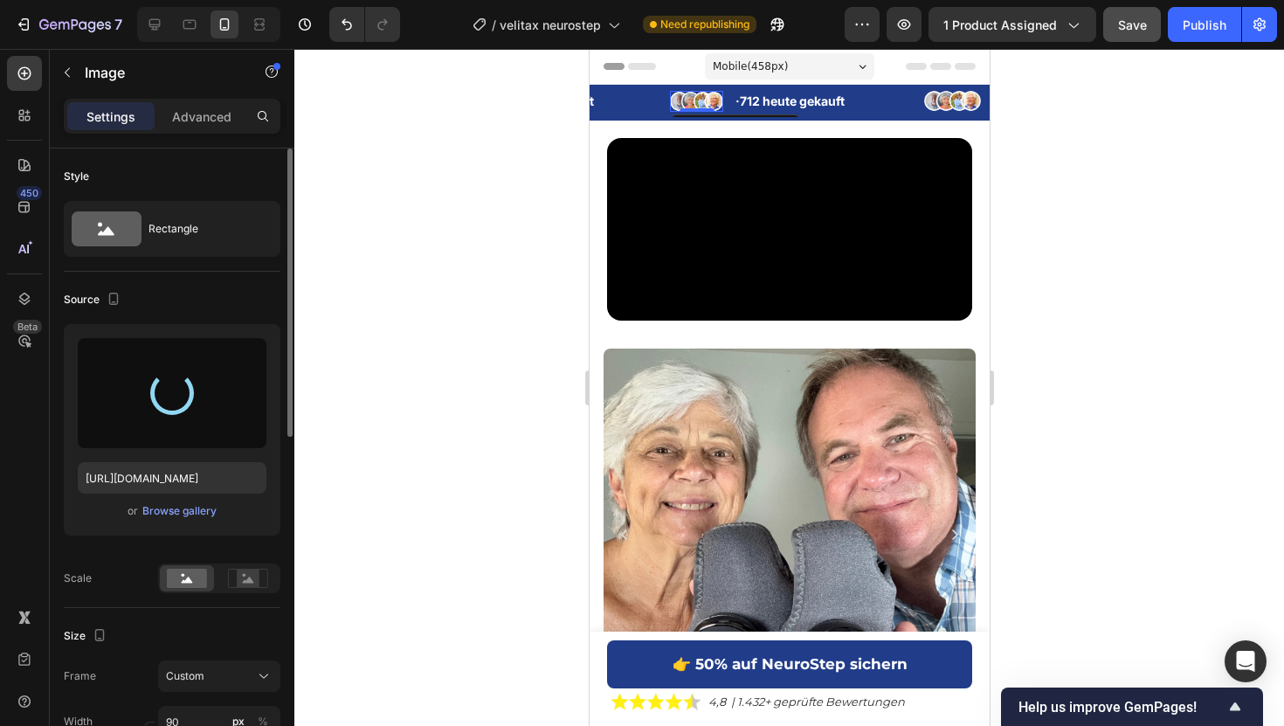
type input "[URL][DOMAIN_NAME]"
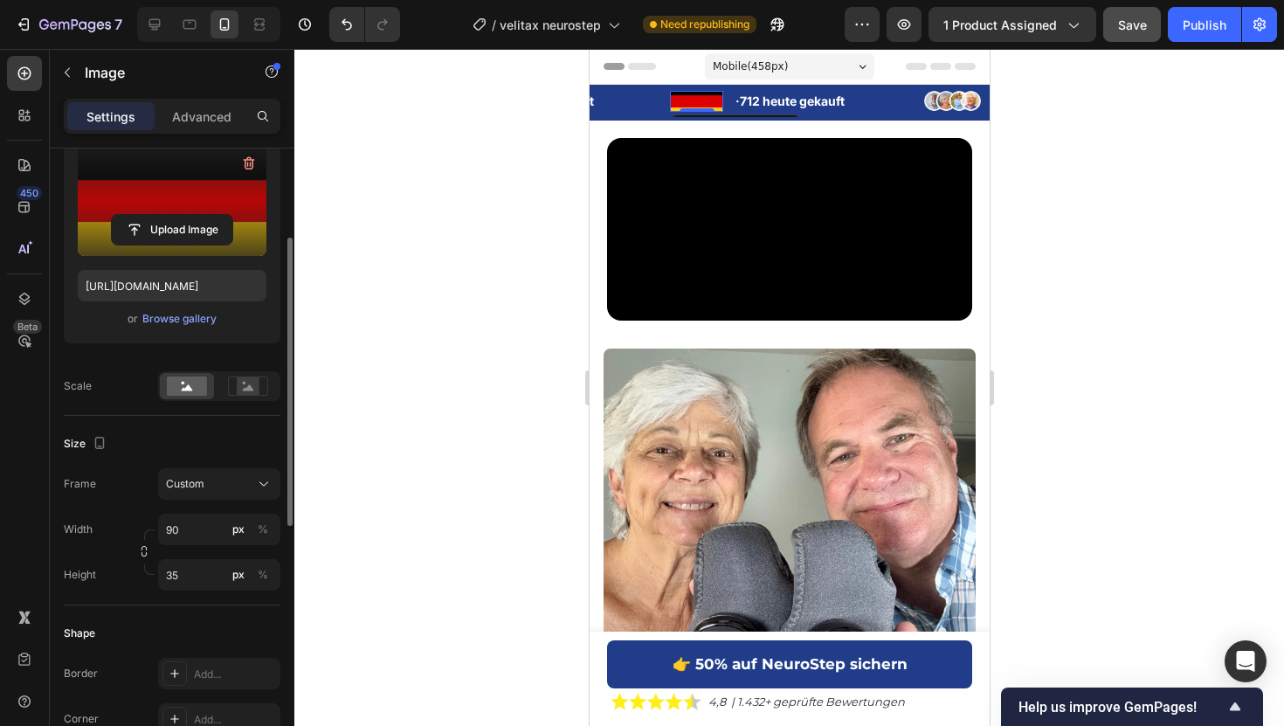
scroll to position [194, 0]
click at [205, 527] on input "90" at bounding box center [219, 527] width 122 height 31
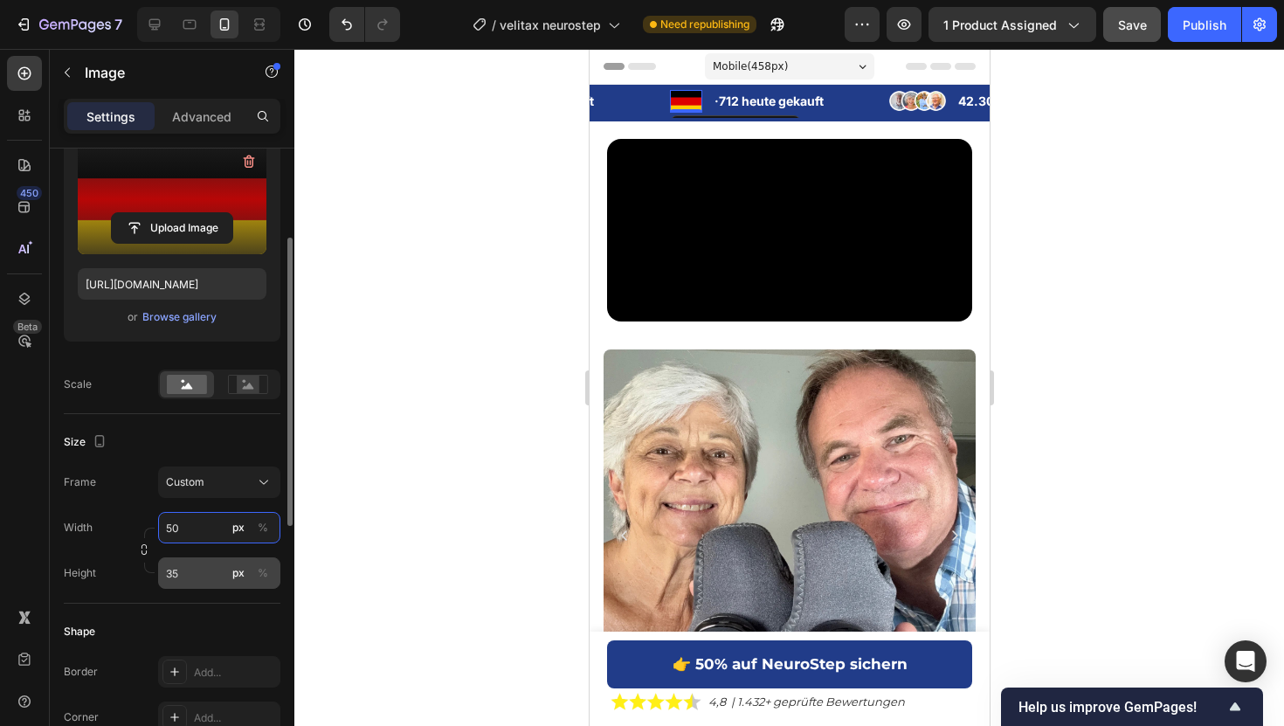
type input "50"
click at [192, 581] on input "35" at bounding box center [219, 572] width 122 height 31
type input "30"
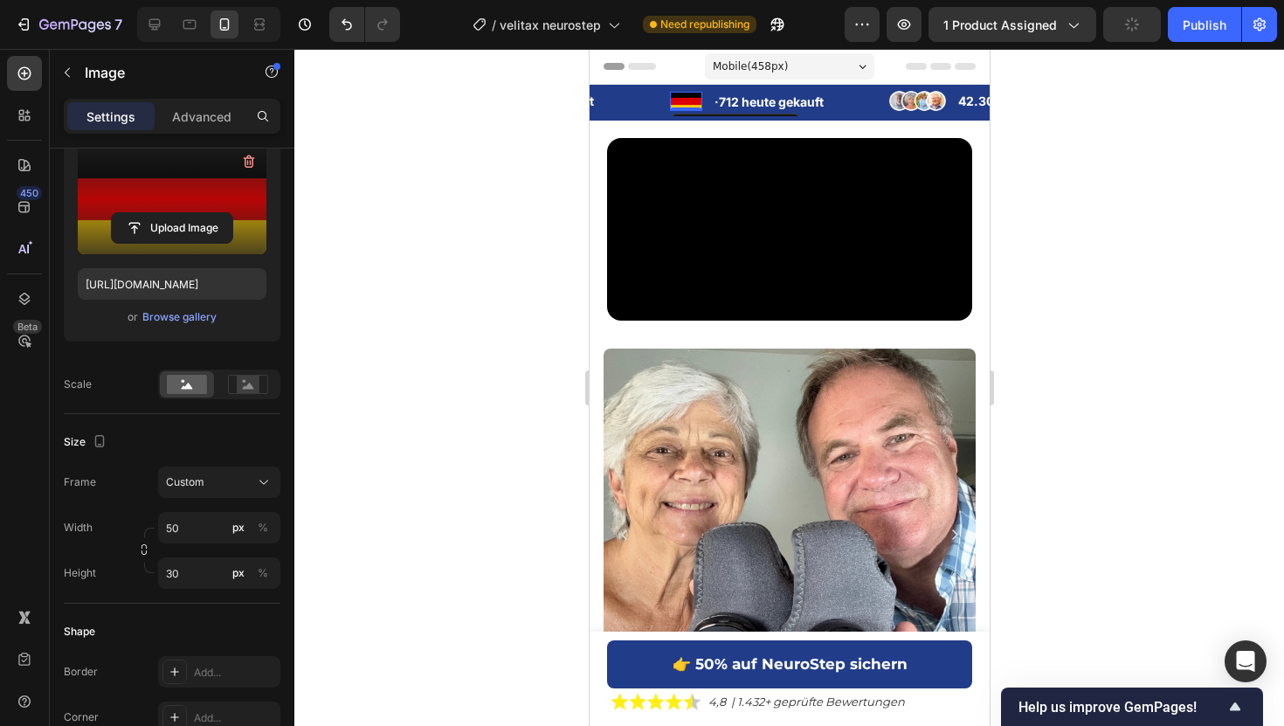
click at [415, 401] on div at bounding box center [788, 387] width 989 height 677
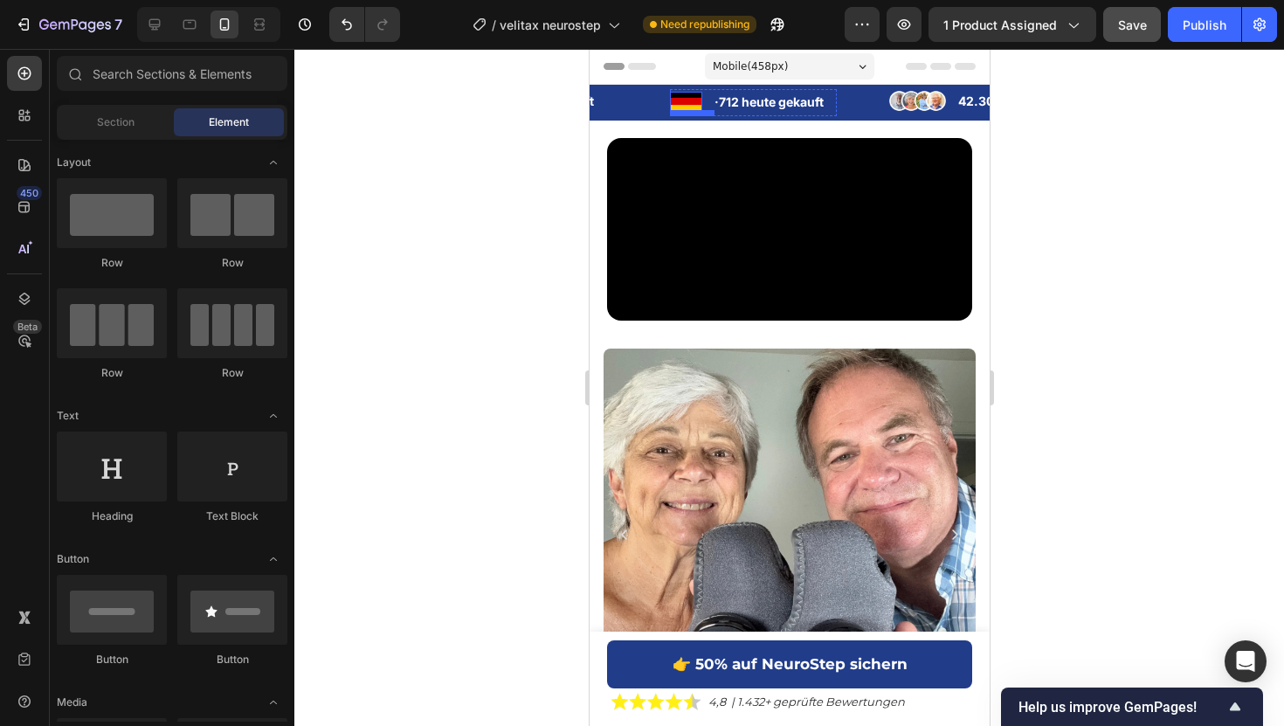
click at [682, 103] on img at bounding box center [685, 101] width 32 height 19
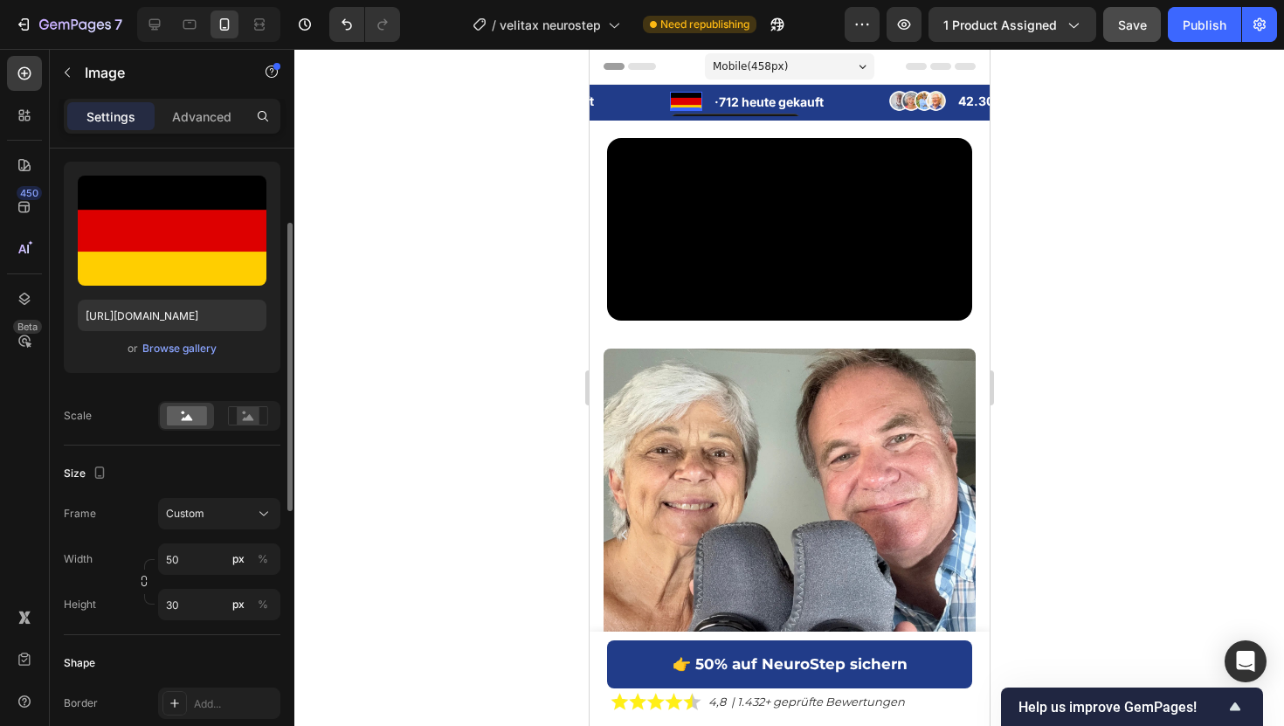
scroll to position [164, 0]
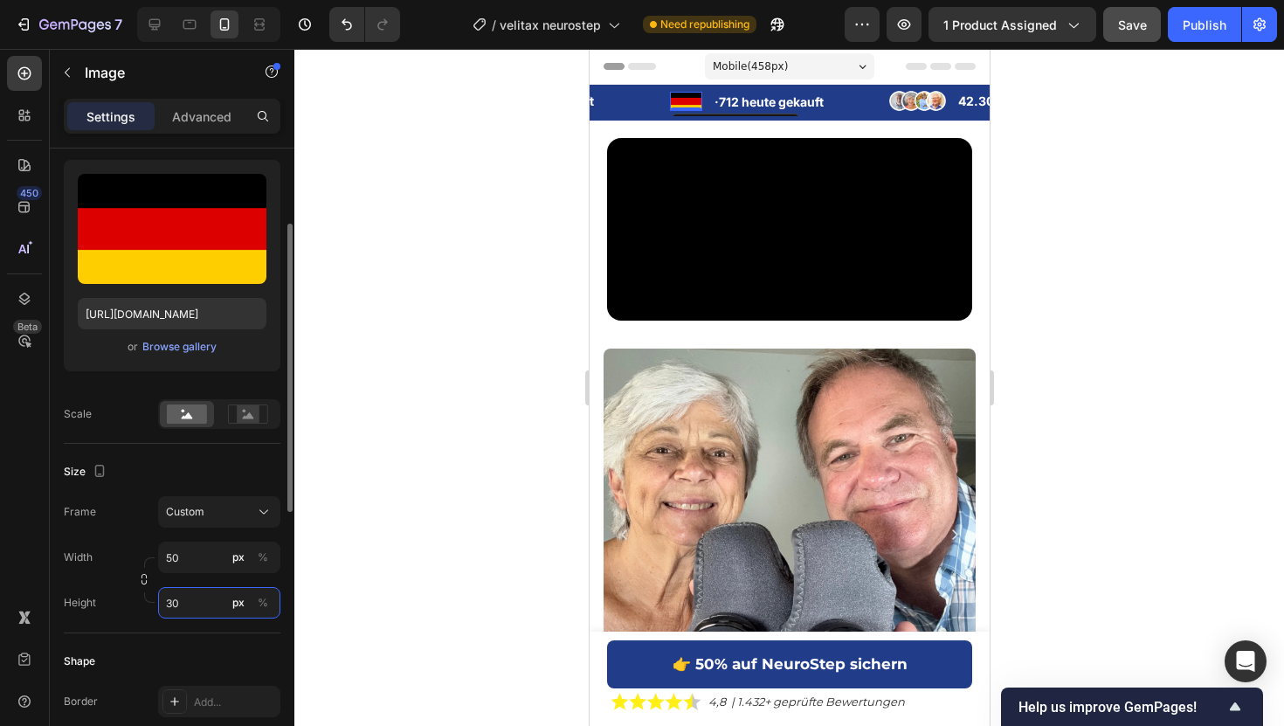
click at [208, 611] on input "30" at bounding box center [219, 602] width 122 height 31
type input "25"
click at [191, 555] on input "50" at bounding box center [219, 556] width 122 height 31
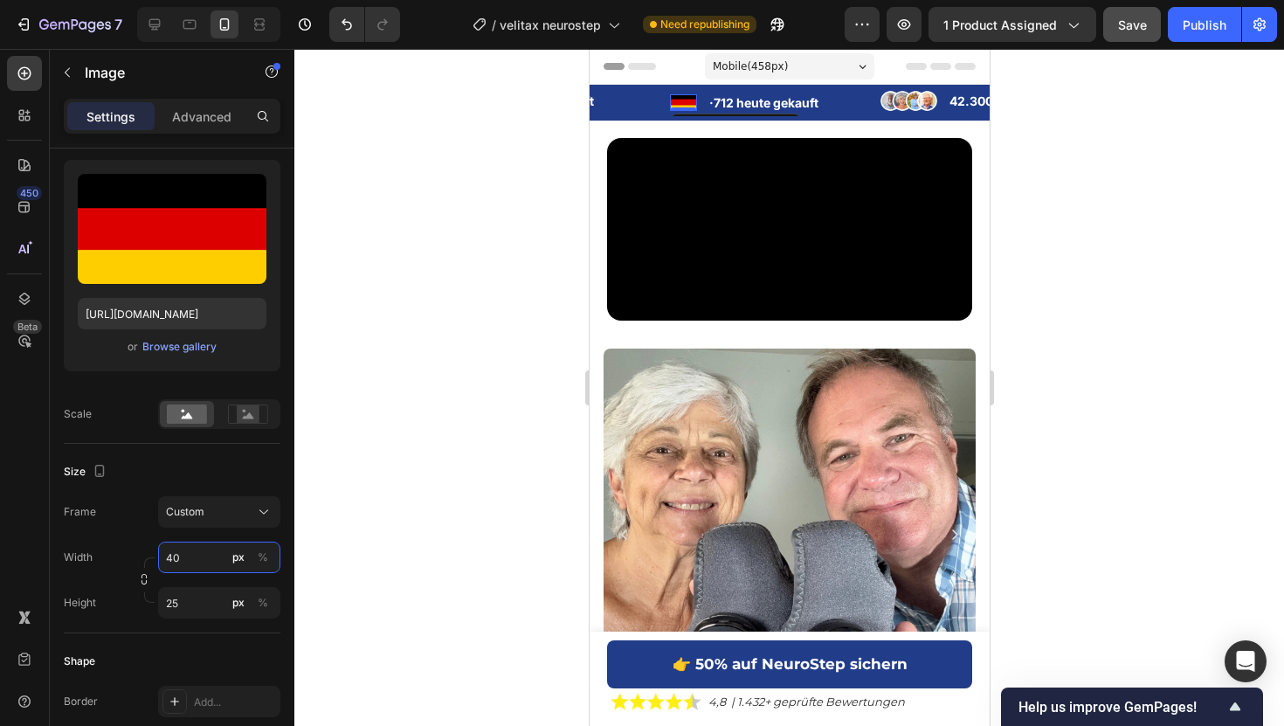
type input "40"
click at [398, 422] on div at bounding box center [788, 387] width 989 height 677
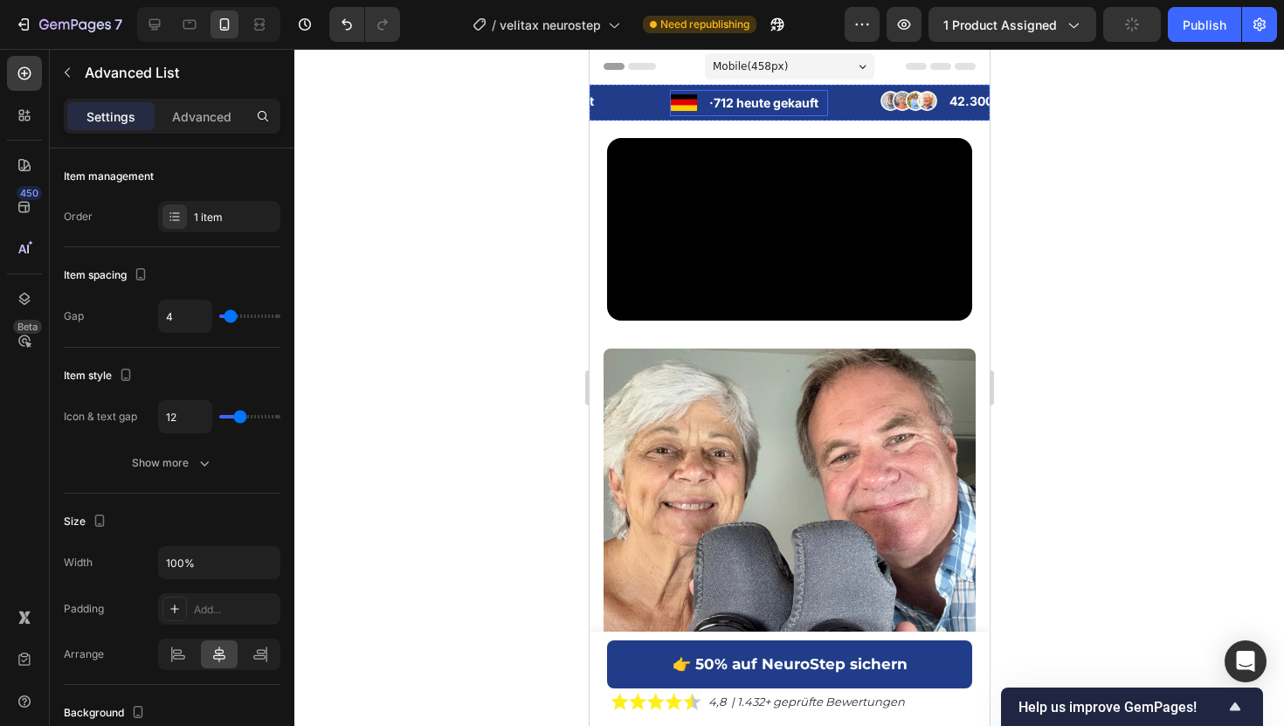
click at [701, 100] on li "Image · 712 heute gekauft Text Block" at bounding box center [748, 102] width 158 height 25
click at [169, 324] on input "4" at bounding box center [185, 315] width 52 height 31
type input "8"
type input "9"
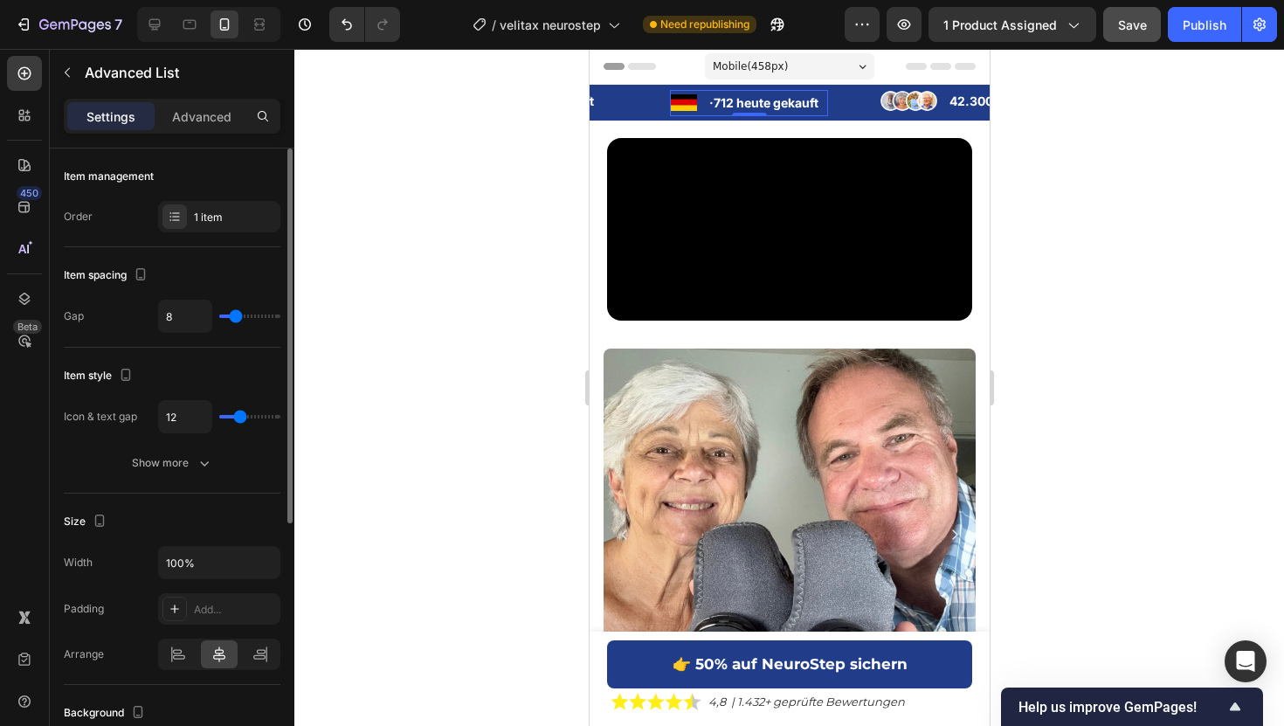
type input "9"
type input "16"
type input "23"
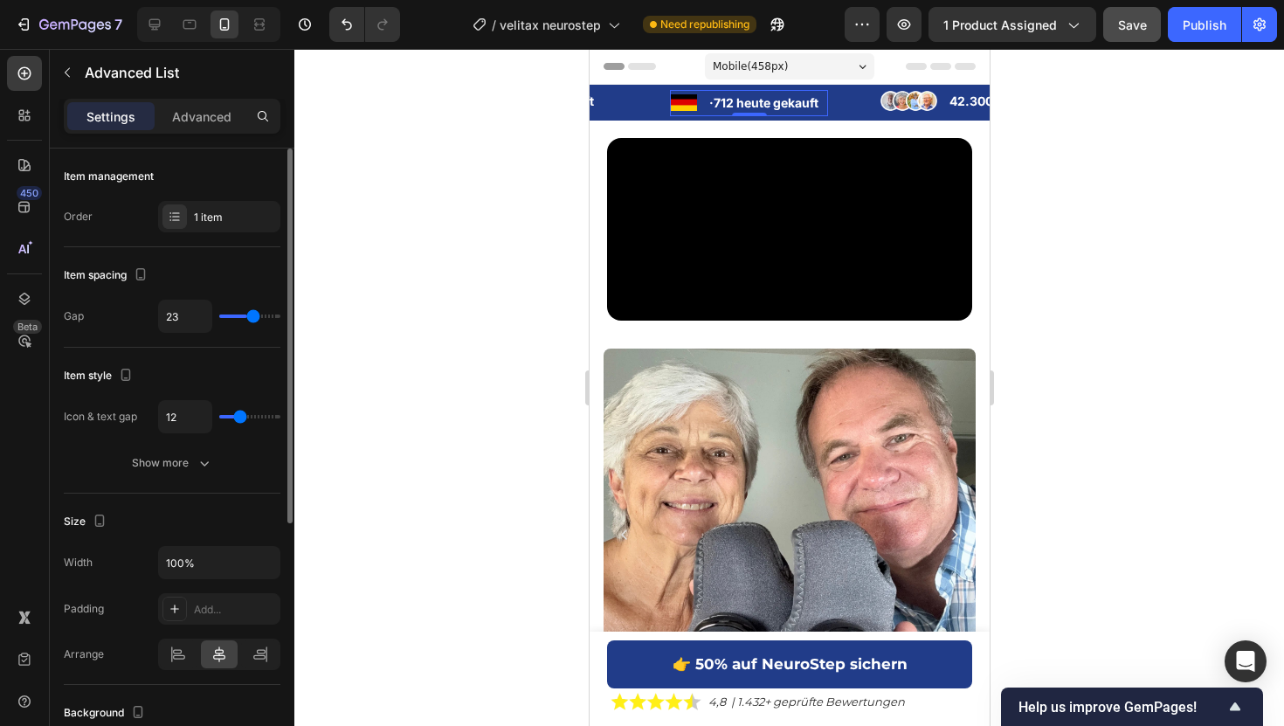
type input "31"
type input "39"
type input "40"
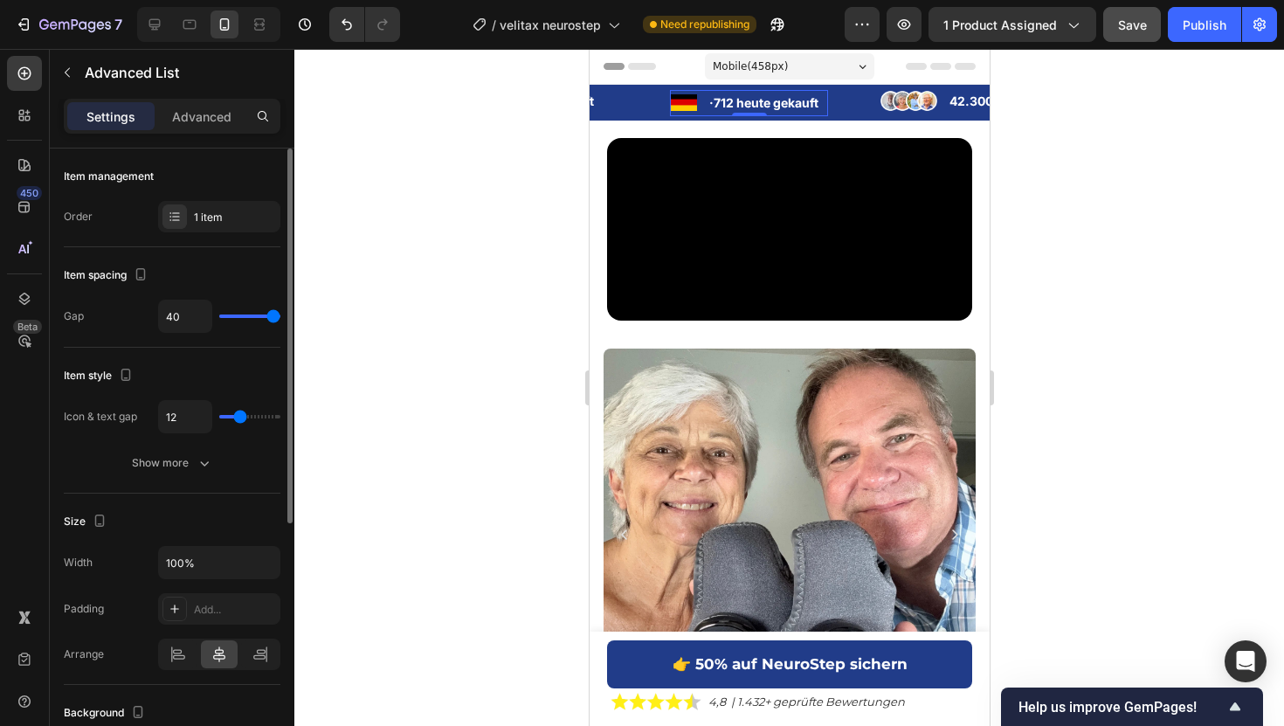
drag, startPoint x: 235, startPoint y: 319, endPoint x: 340, endPoint y: 314, distance: 104.9
type input "40"
click at [280, 314] on input "range" at bounding box center [249, 315] width 61 height 3
click at [178, 318] on input "40" at bounding box center [185, 315] width 52 height 31
type input "2"
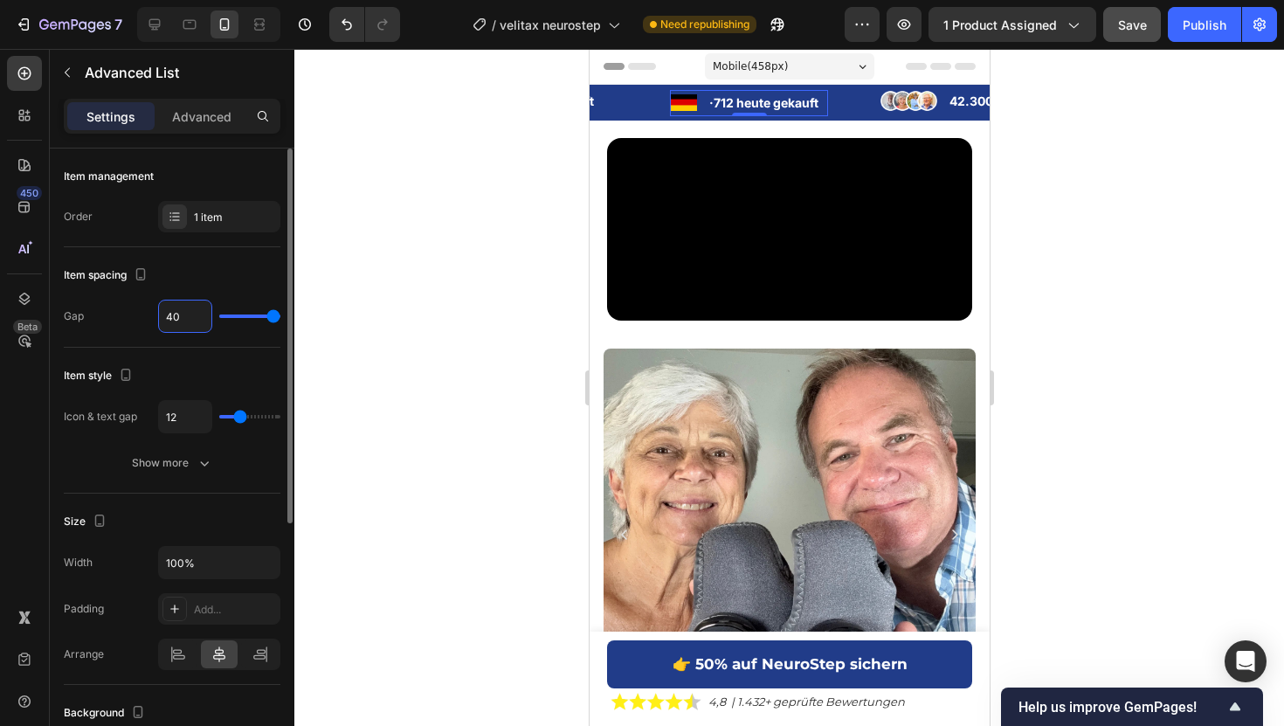
type input "2"
type input "0"
type input "1"
type input "12"
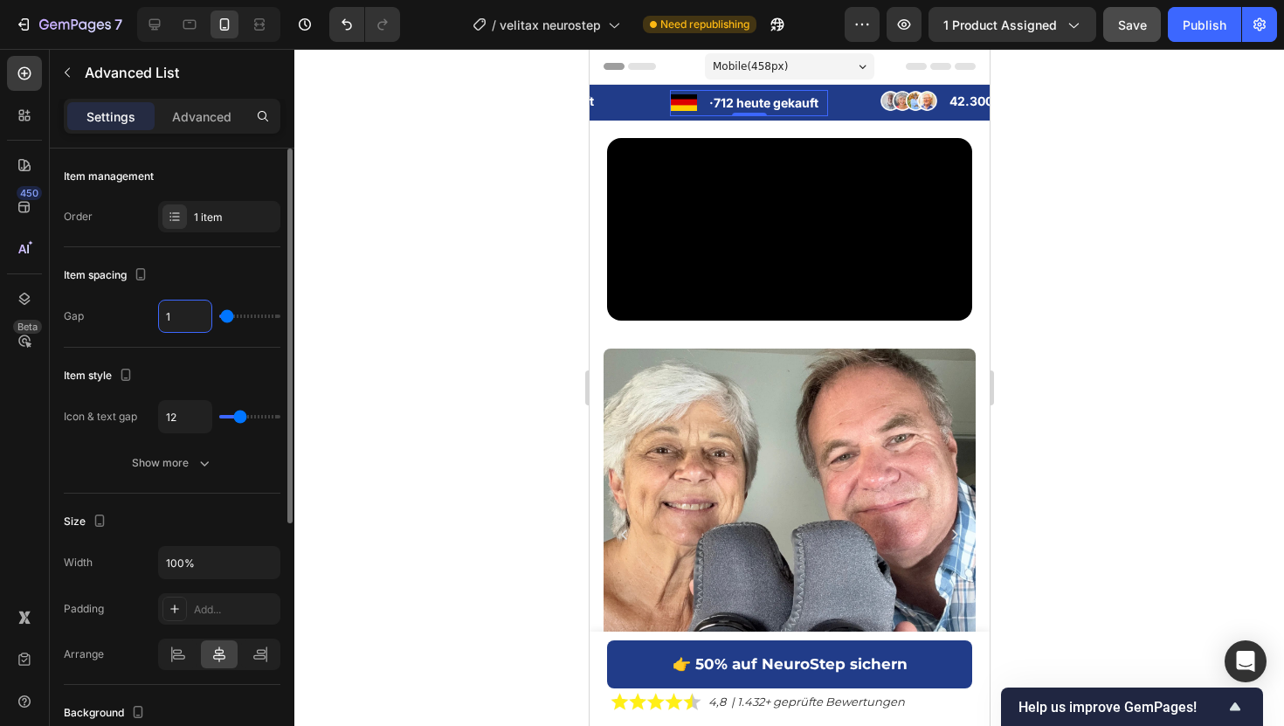
type input "12"
click at [186, 409] on input "12" at bounding box center [185, 416] width 52 height 31
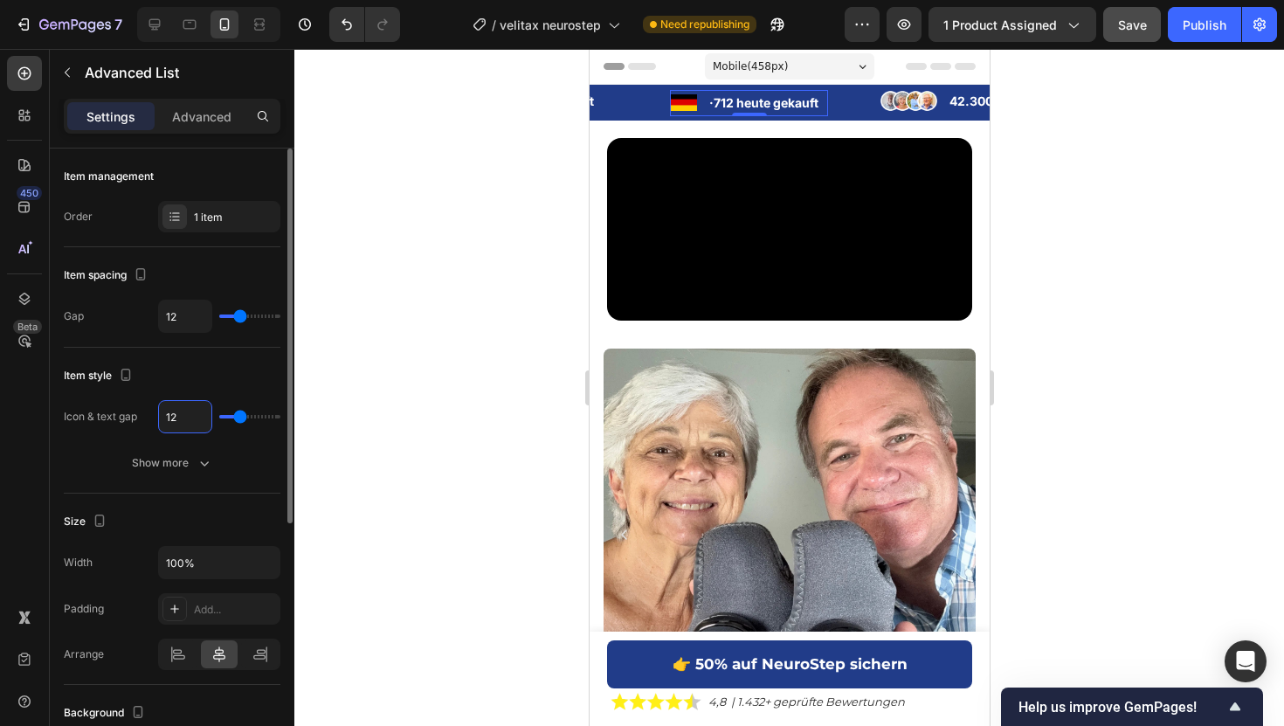
type input "4"
click at [940, 100] on li "Image 42.300+ bereits gekauft Text Block" at bounding box center [991, 100] width 238 height 25
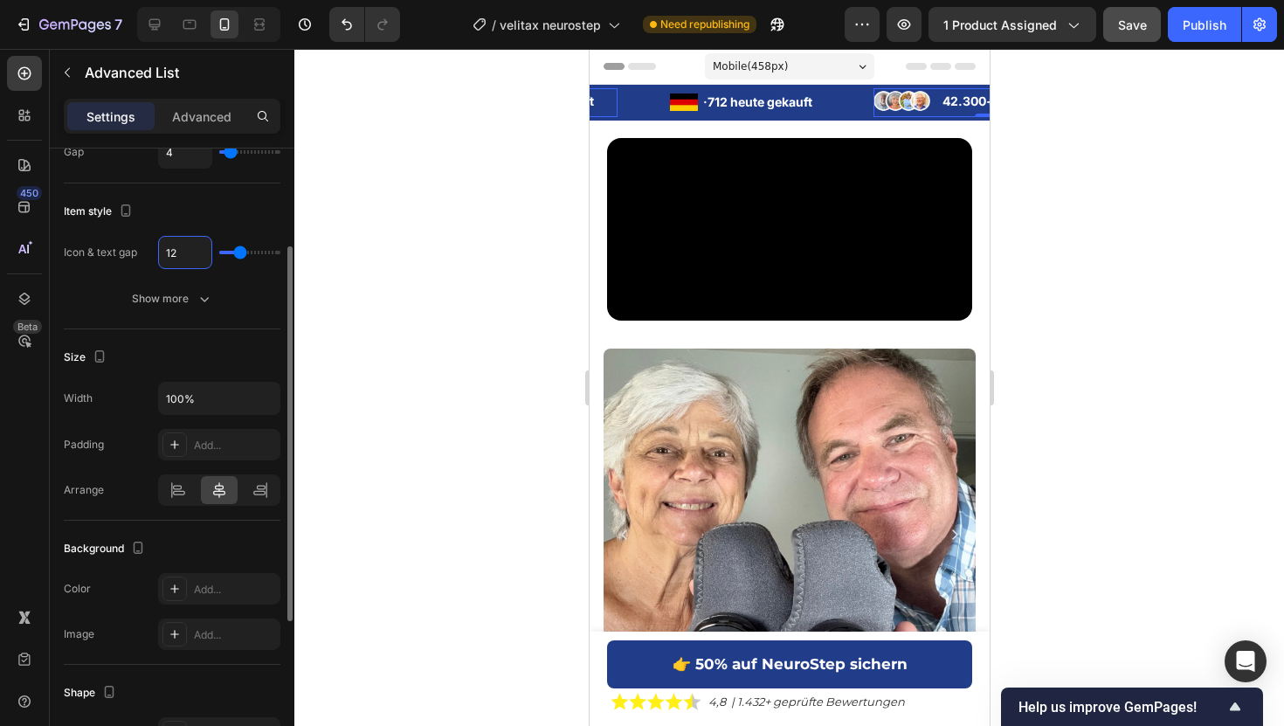
click at [169, 253] on input "12" at bounding box center [185, 252] width 52 height 31
type input "6"
click at [697, 99] on p "· 712 heute gekauft" at bounding box center [755, 102] width 116 height 22
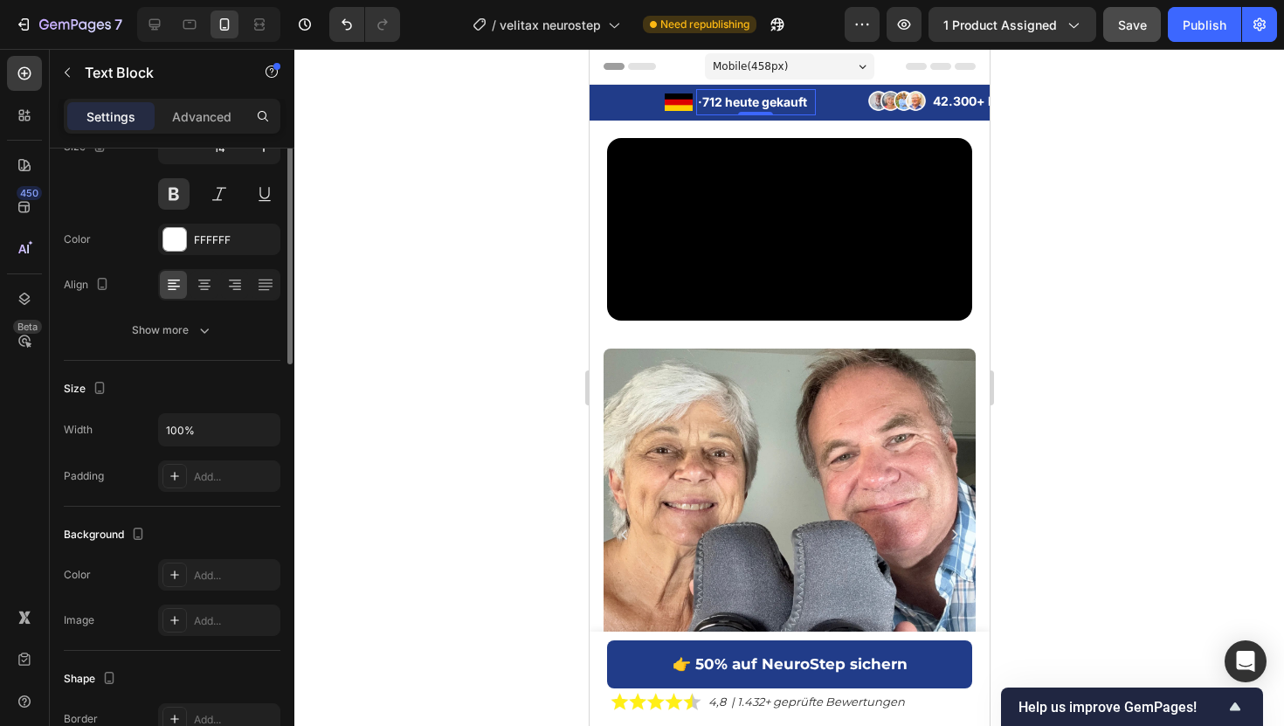
scroll to position [0, 0]
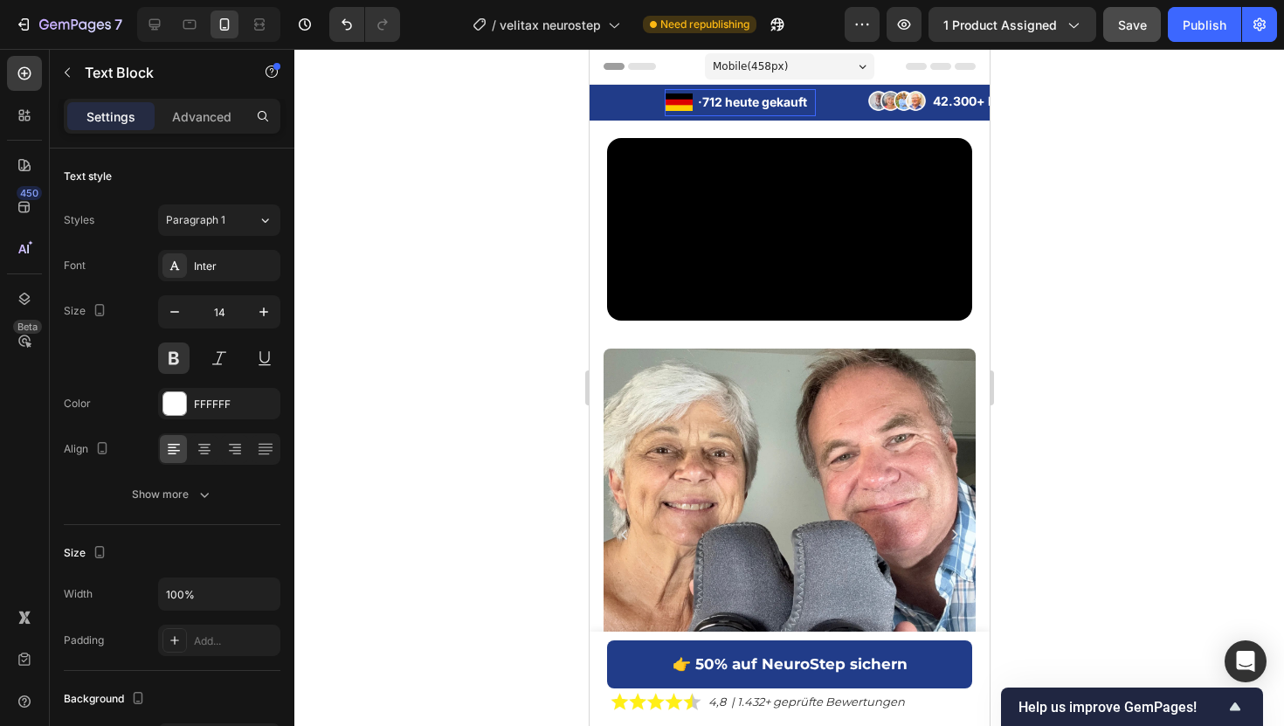
click at [694, 94] on li "Image · 712 heute gekauft Text Block" at bounding box center [739, 101] width 151 height 25
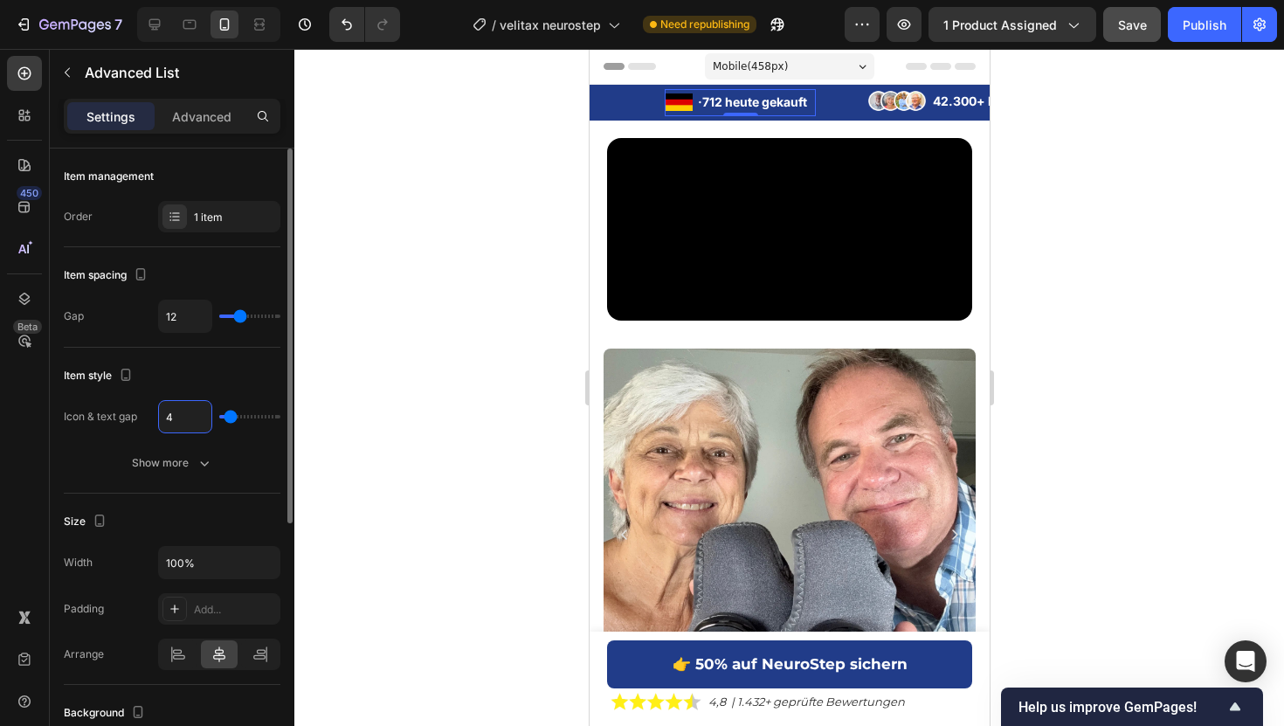
click at [180, 412] on input "4" at bounding box center [185, 416] width 52 height 31
type input "6"
click at [1077, 193] on div at bounding box center [788, 387] width 989 height 677
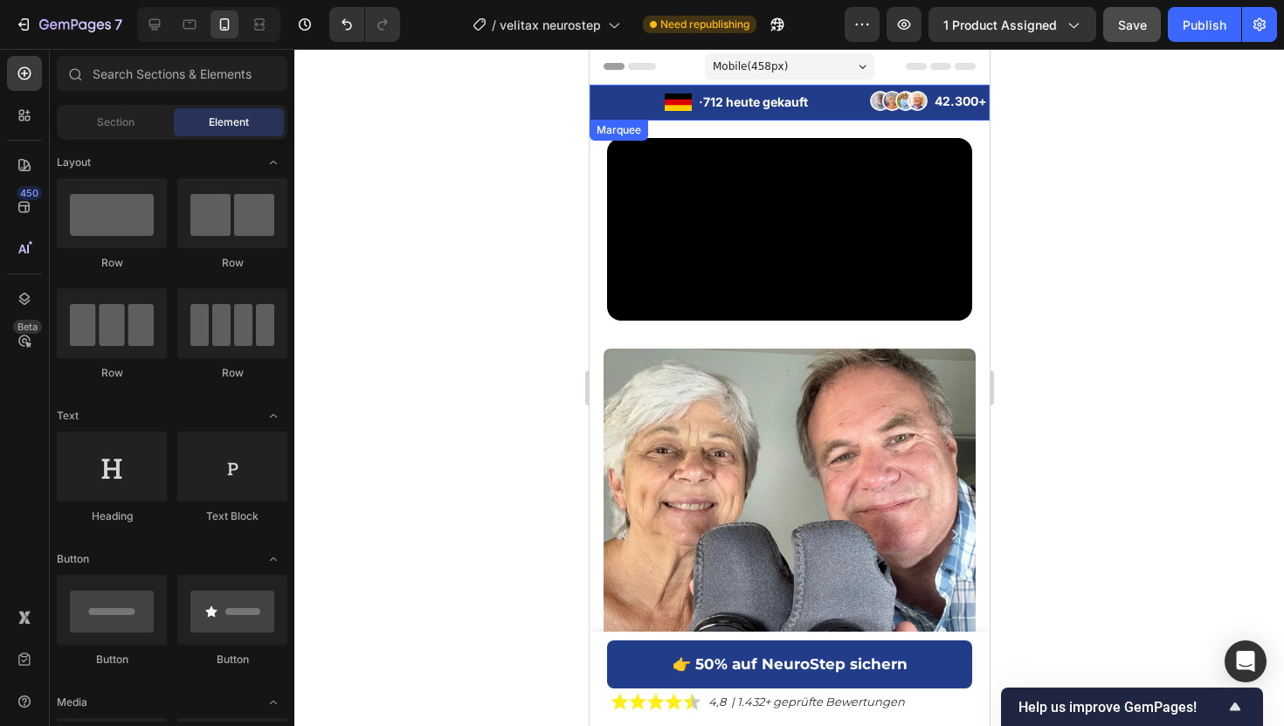
click at [617, 112] on div "Image 42.300+ bereits gekauft Text Block Advanced List" at bounding box center [521, 102] width 285 height 29
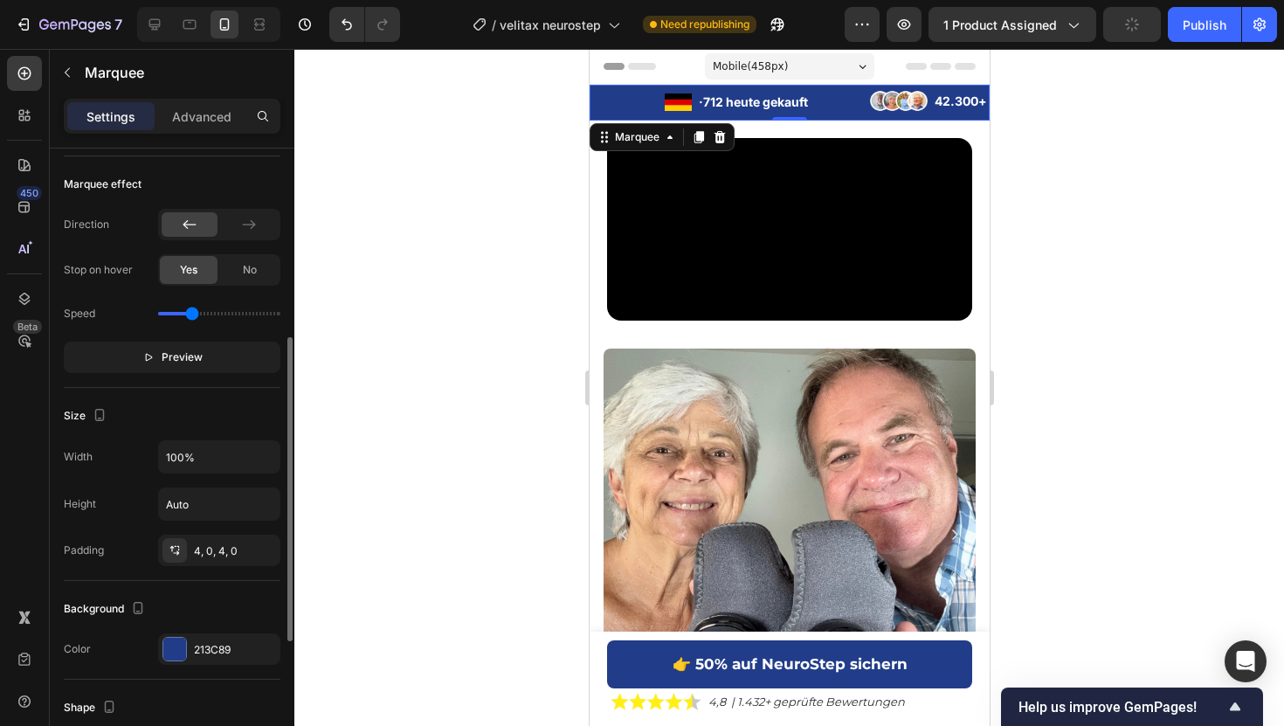
scroll to position [394, 0]
click at [234, 265] on div "No" at bounding box center [250, 268] width 58 height 28
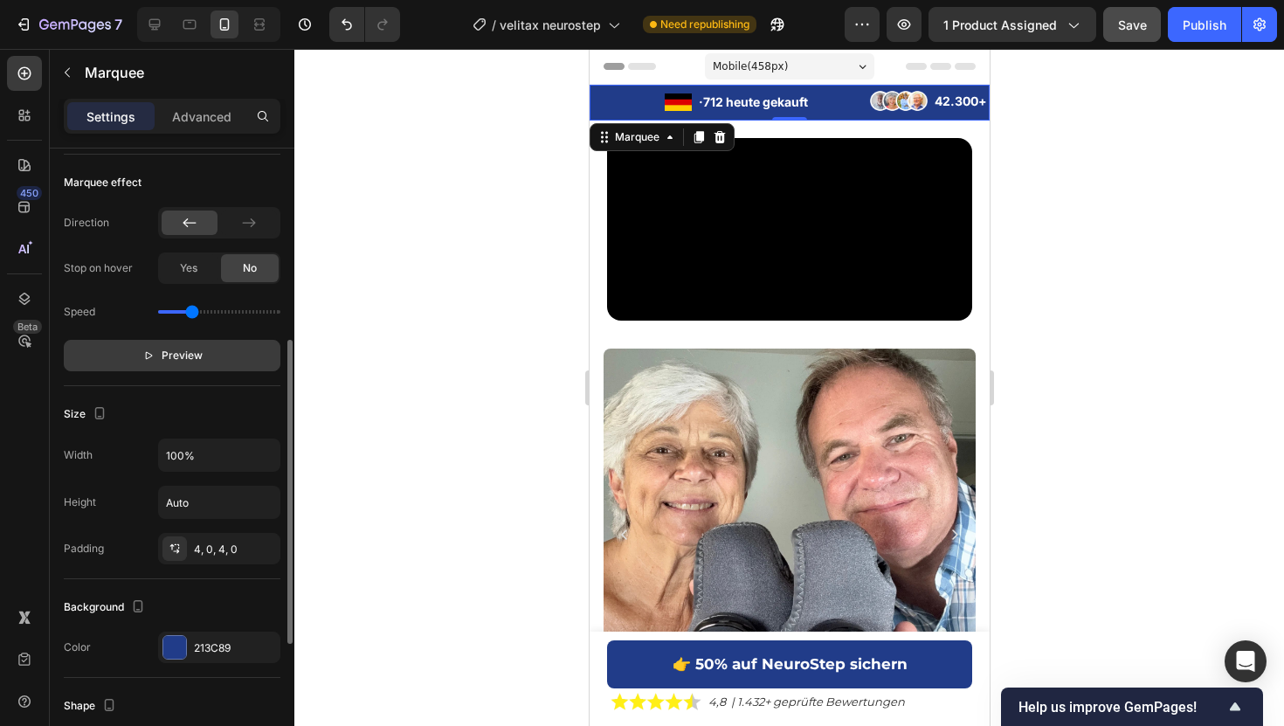
click at [204, 349] on button "Preview" at bounding box center [172, 355] width 217 height 31
click at [176, 311] on input "range" at bounding box center [219, 311] width 122 height 3
click at [169, 310] on input "range" at bounding box center [219, 311] width 122 height 3
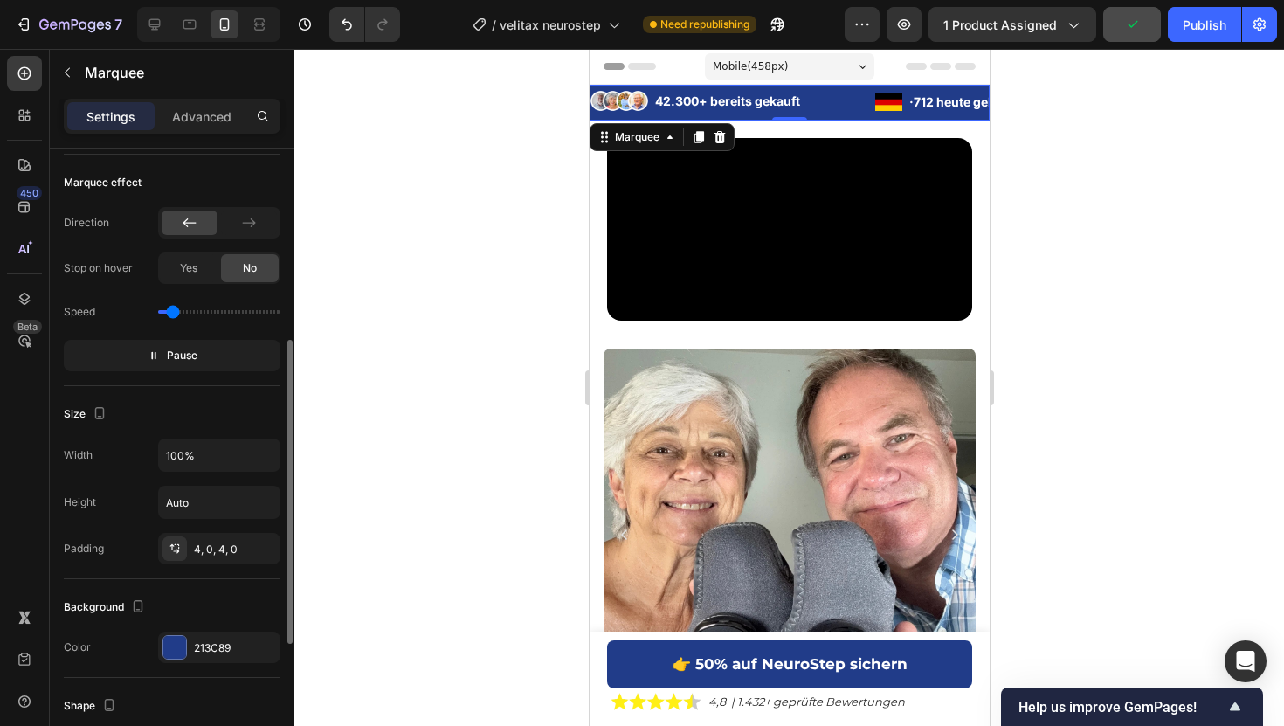
type input "0.3"
click at [172, 314] on input "range" at bounding box center [219, 311] width 122 height 3
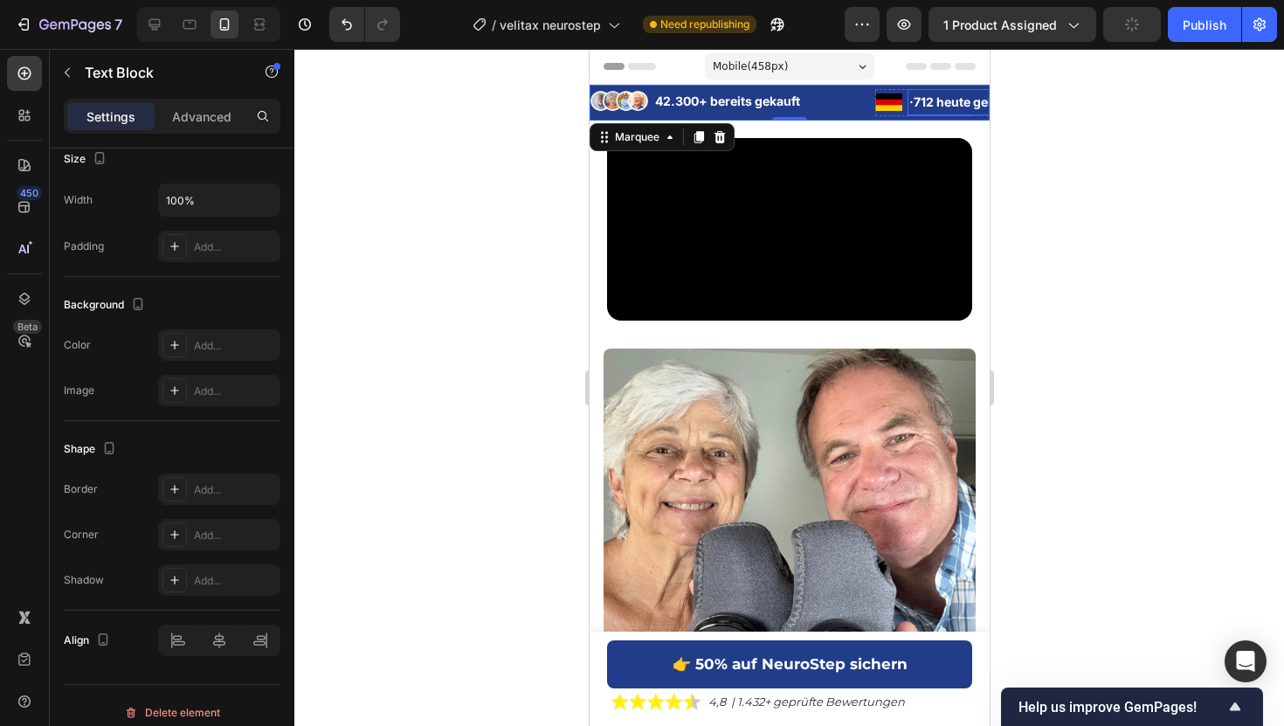
click at [908, 109] on p "· 712 heute gekauft" at bounding box center [966, 102] width 117 height 22
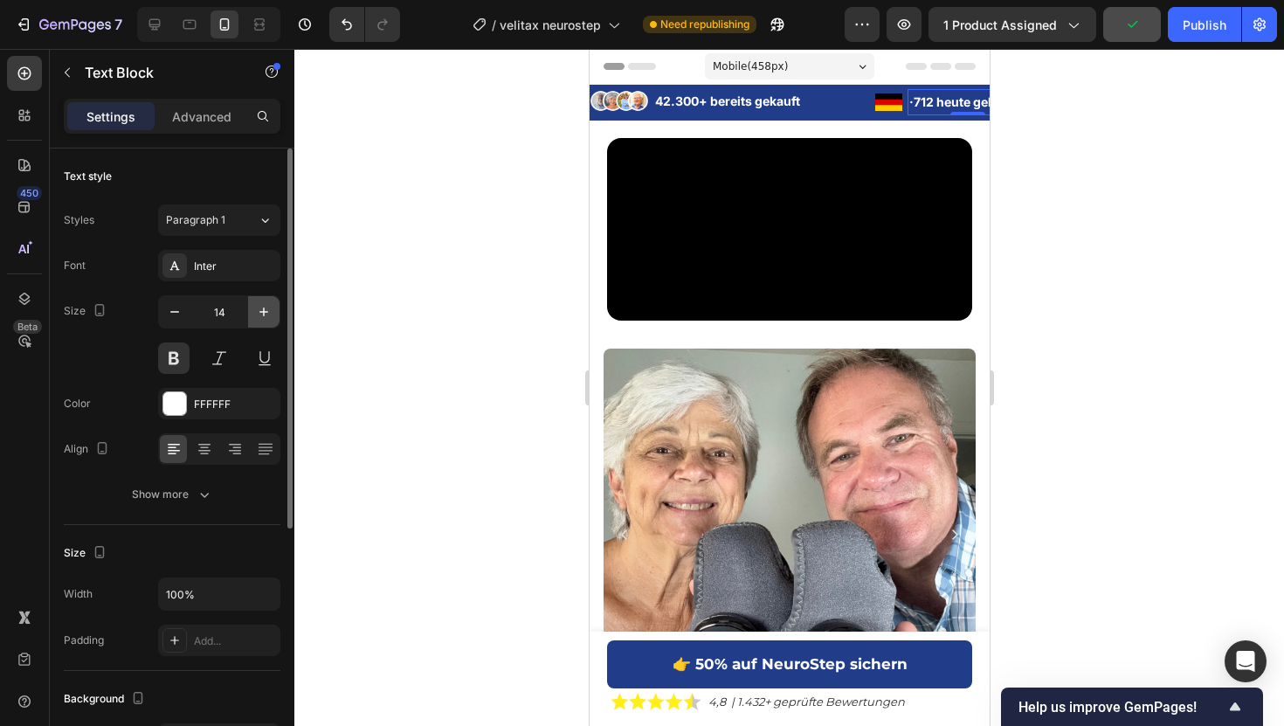
click at [264, 307] on icon "button" at bounding box center [263, 311] width 9 height 9
type input "15"
click at [1152, 103] on p "42.300+ bereits gekauft" at bounding box center [1235, 101] width 166 height 22
click at [255, 307] on icon "button" at bounding box center [263, 311] width 17 height 17
type input "15"
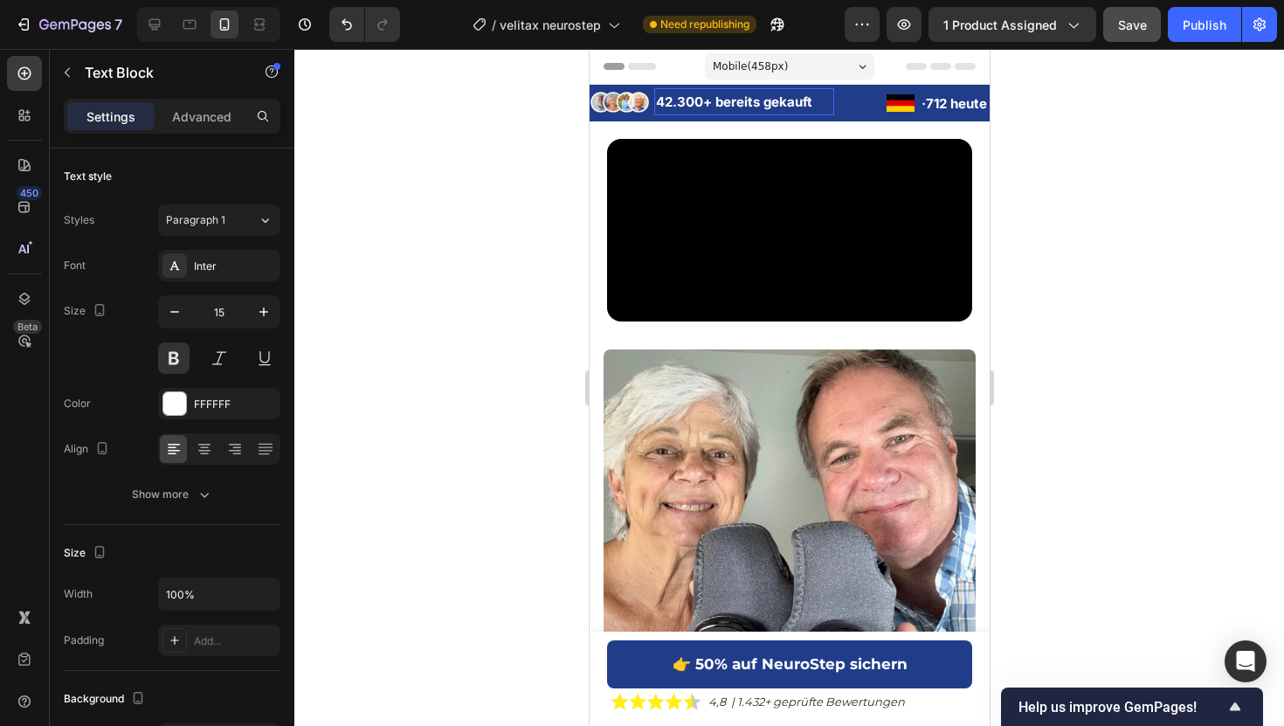
click at [389, 210] on div at bounding box center [788, 387] width 989 height 677
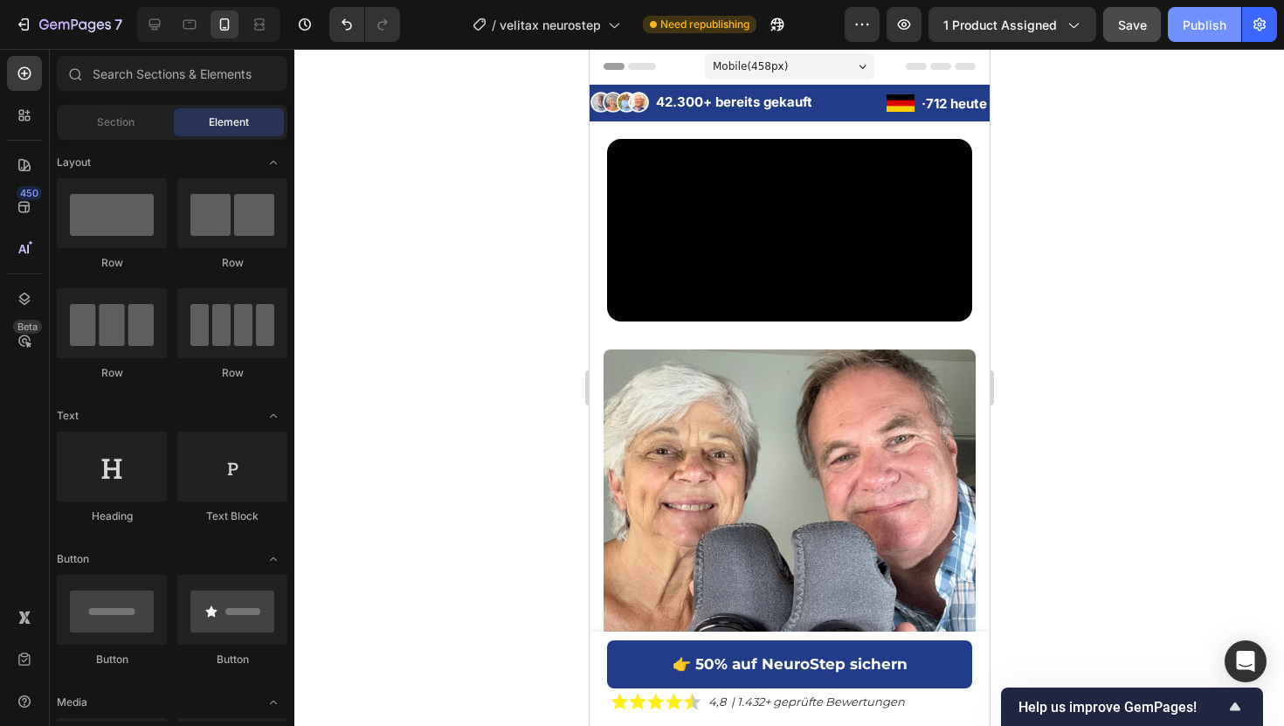
click at [1192, 24] on div "Publish" at bounding box center [1204, 25] width 44 height 18
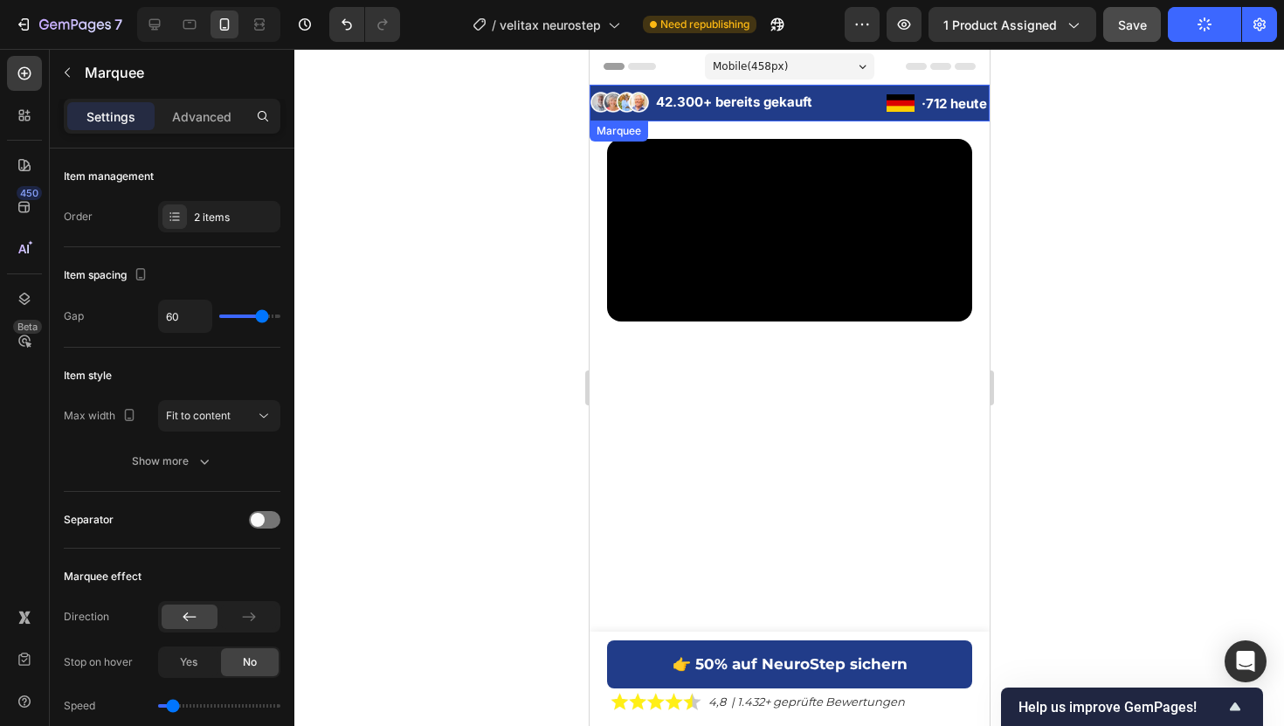
click at [646, 121] on div "Image 42.300+ bereits gekauft Text Block Advanced List Image · 712 heute gekauf…" at bounding box center [789, 103] width 400 height 37
click at [374, 132] on div at bounding box center [788, 387] width 989 height 677
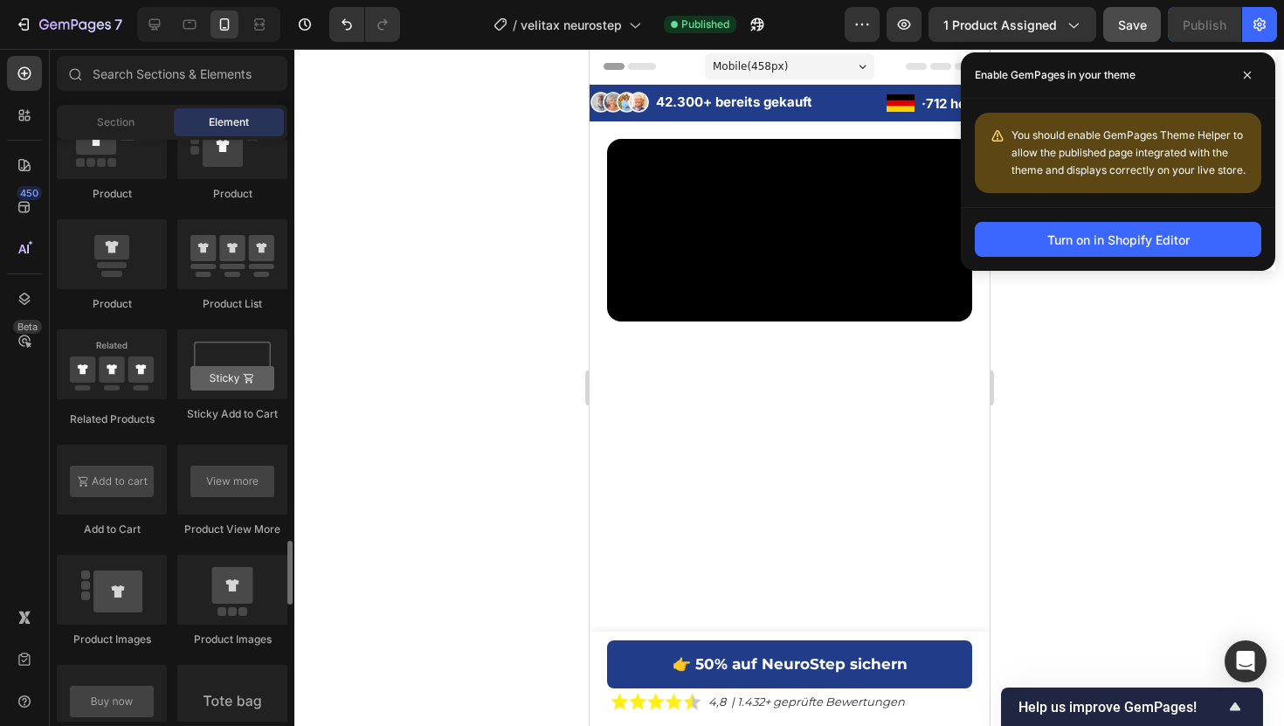
scroll to position [2262, 0]
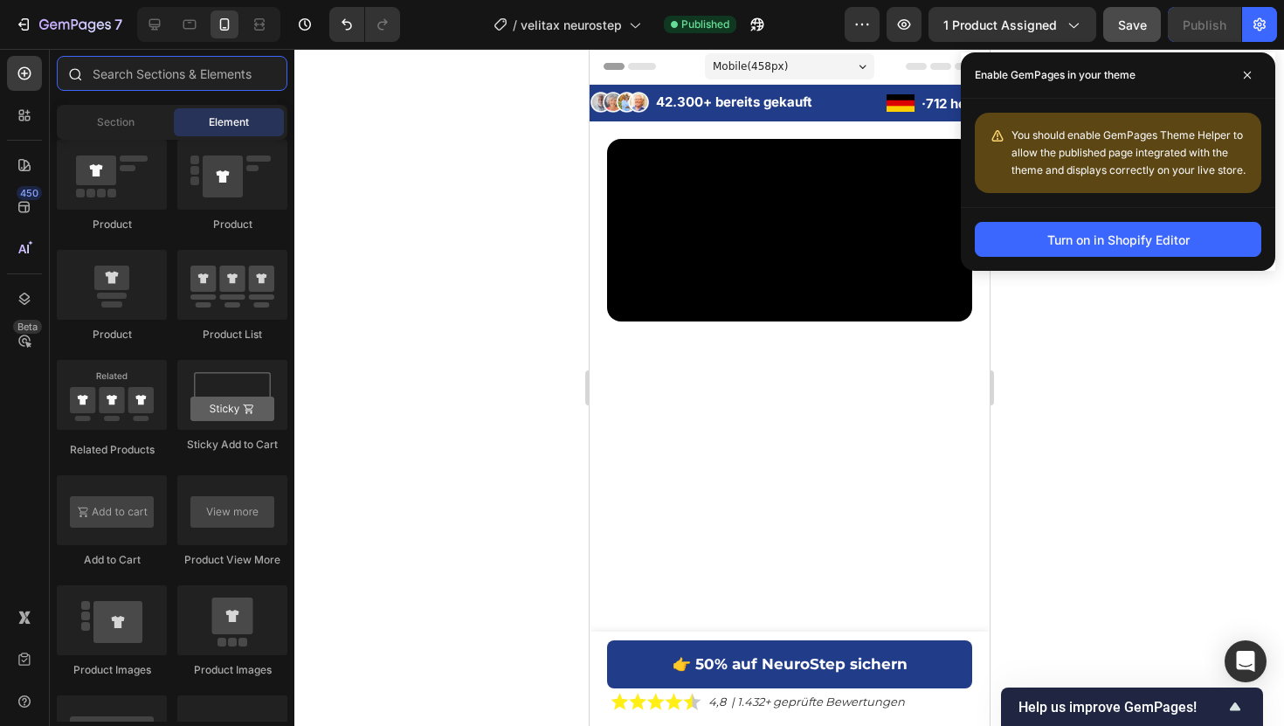
click at [133, 65] on input "text" at bounding box center [172, 73] width 231 height 35
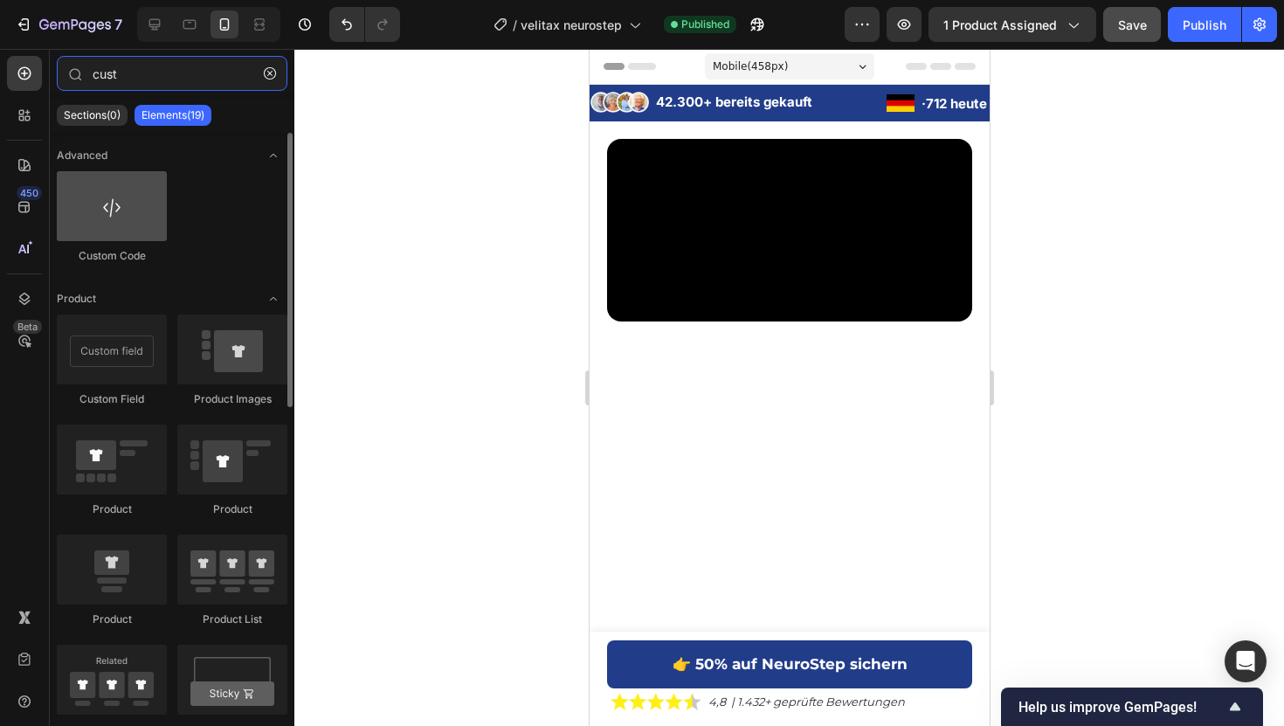
type input "cust"
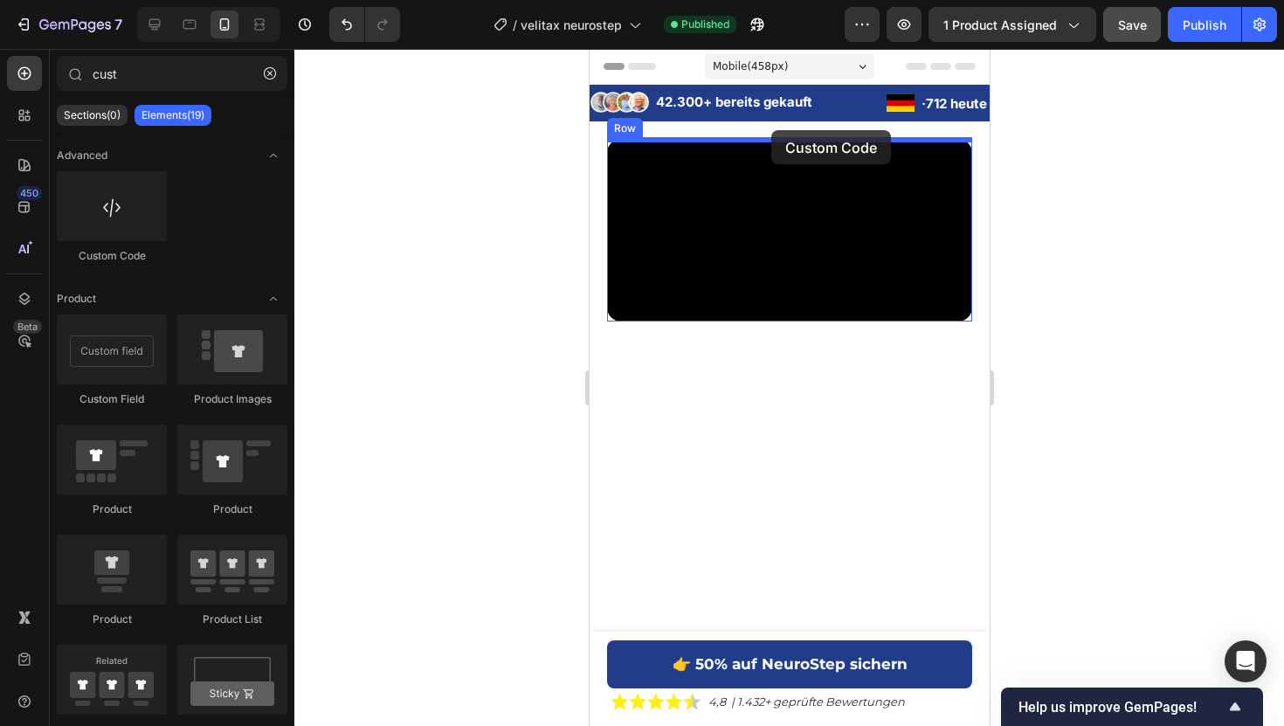
drag, startPoint x: 706, startPoint y: 245, endPoint x: 770, endPoint y: 130, distance: 132.2
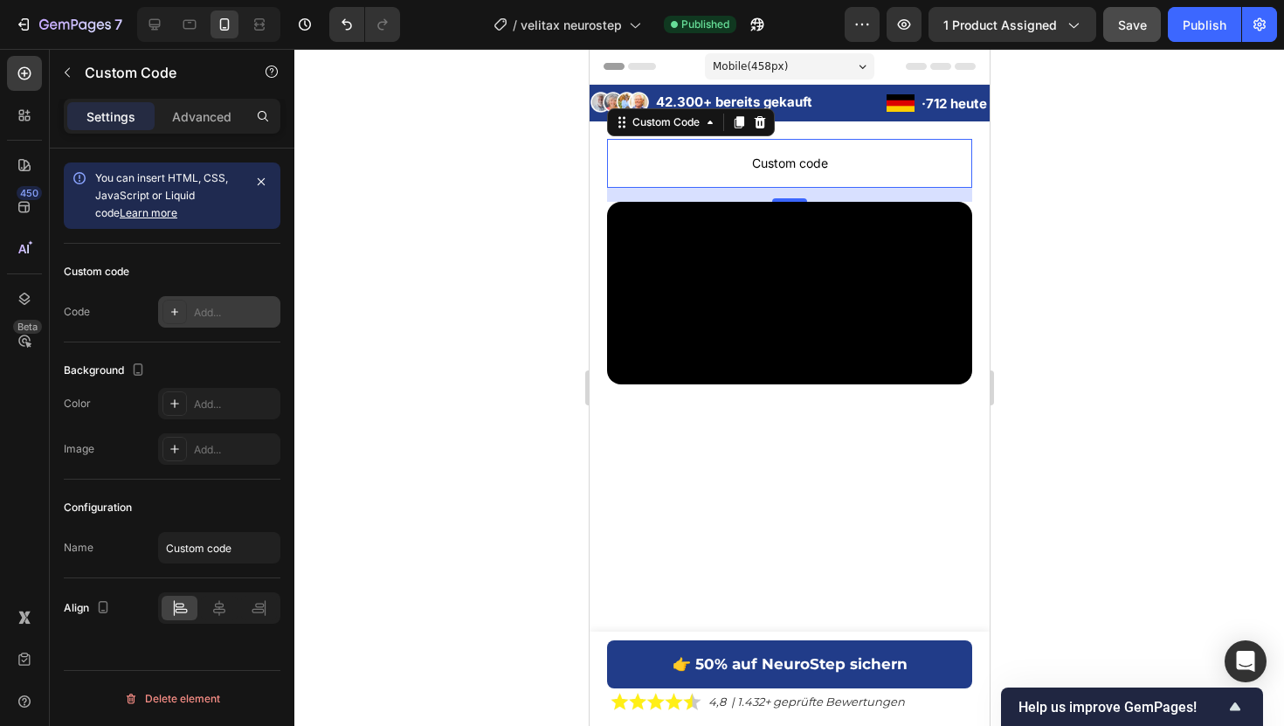
click at [196, 315] on div "Add..." at bounding box center [235, 313] width 82 height 16
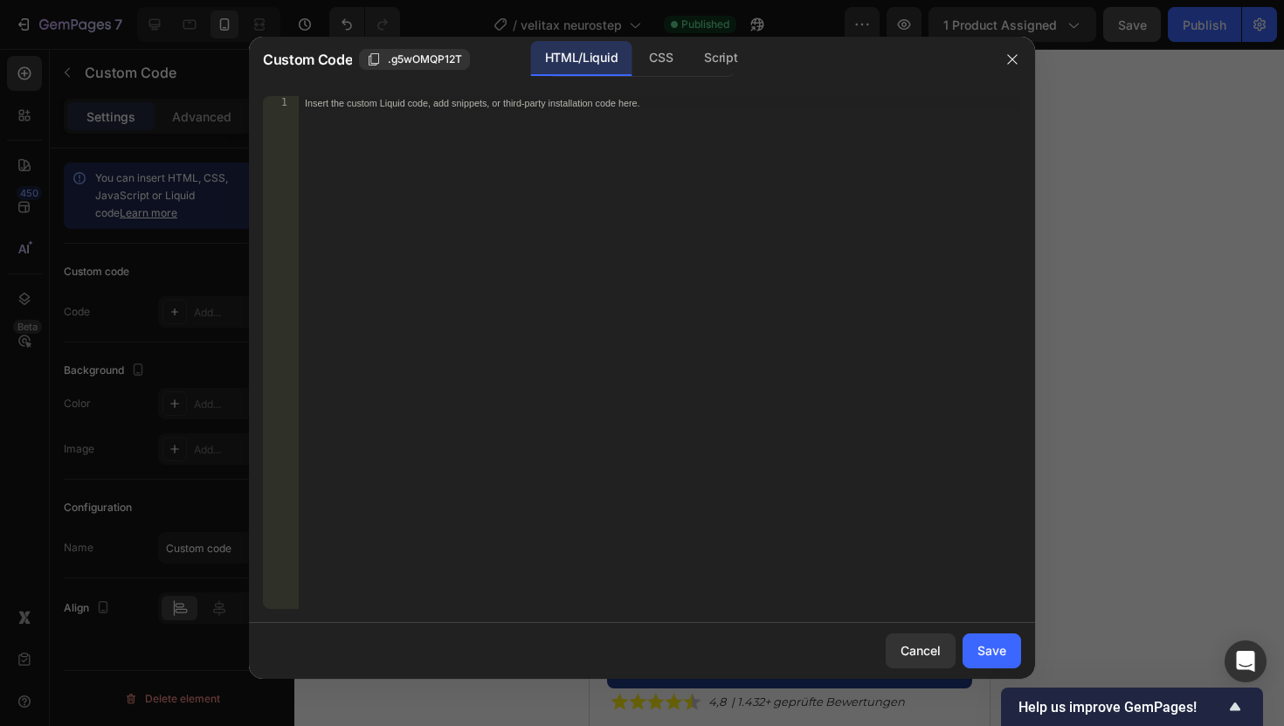
click at [502, 126] on div "Insert the custom Liquid code, add snippets, or third-party installation code h…" at bounding box center [659, 366] width 723 height 541
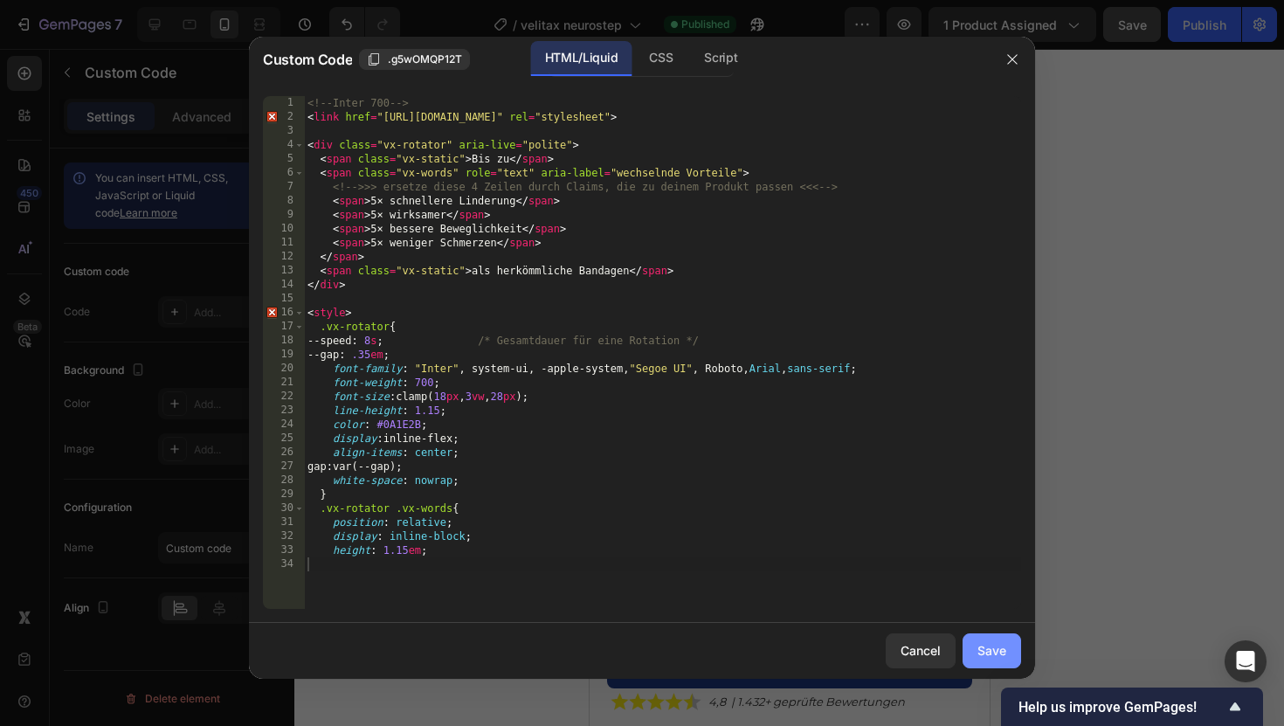
click at [997, 624] on div "Save" at bounding box center [991, 650] width 29 height 18
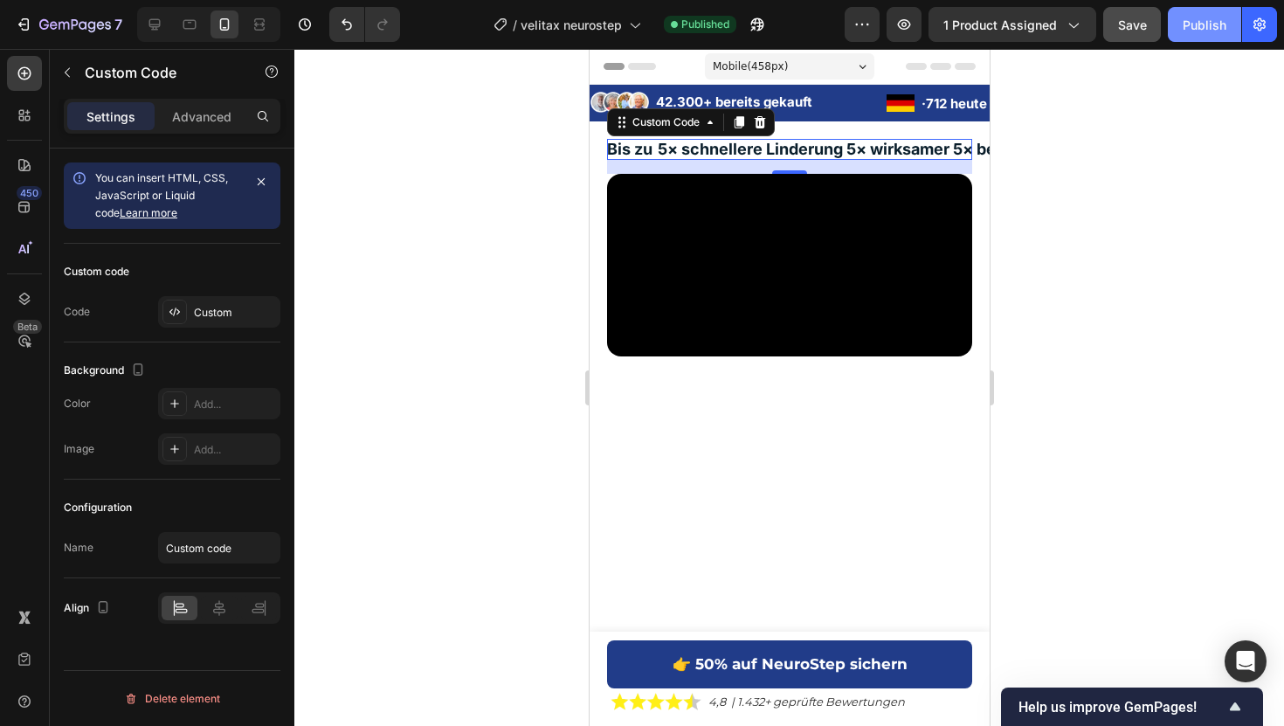
click at [1194, 22] on div "Publish" at bounding box center [1204, 25] width 44 height 18
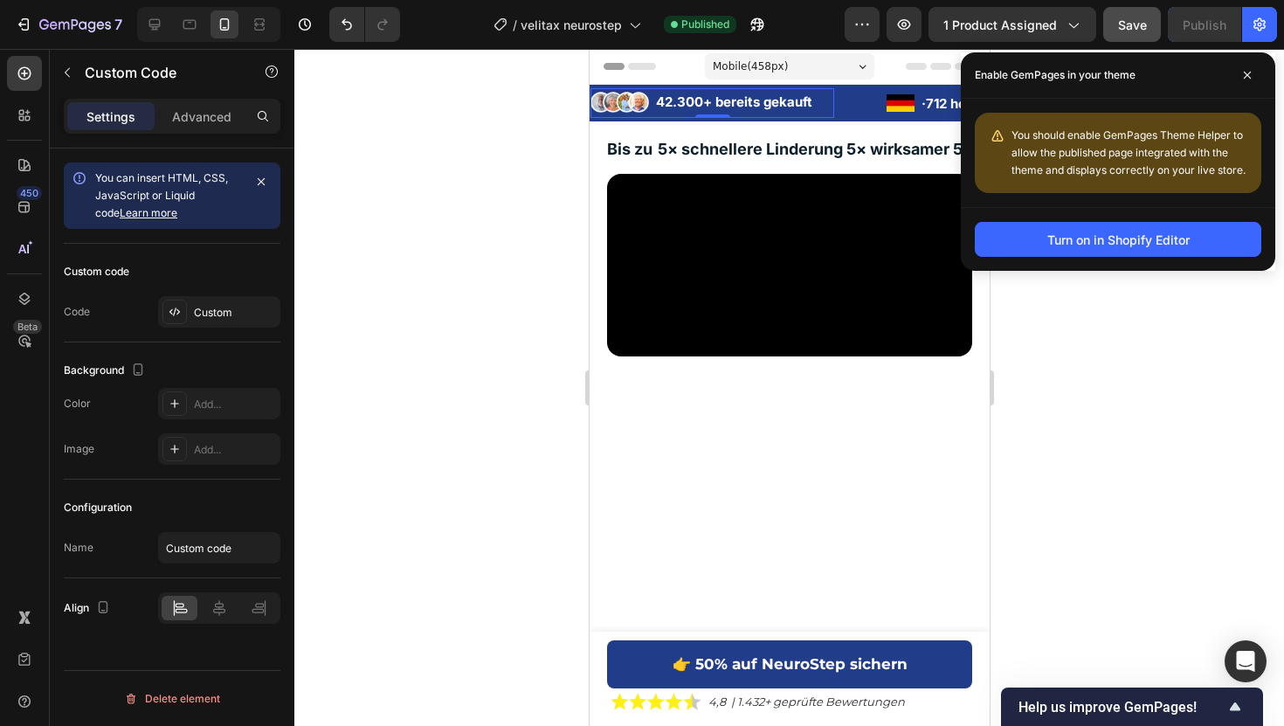
click at [650, 96] on li "Image 42.300+ bereits gekauft Text Block" at bounding box center [711, 101] width 244 height 27
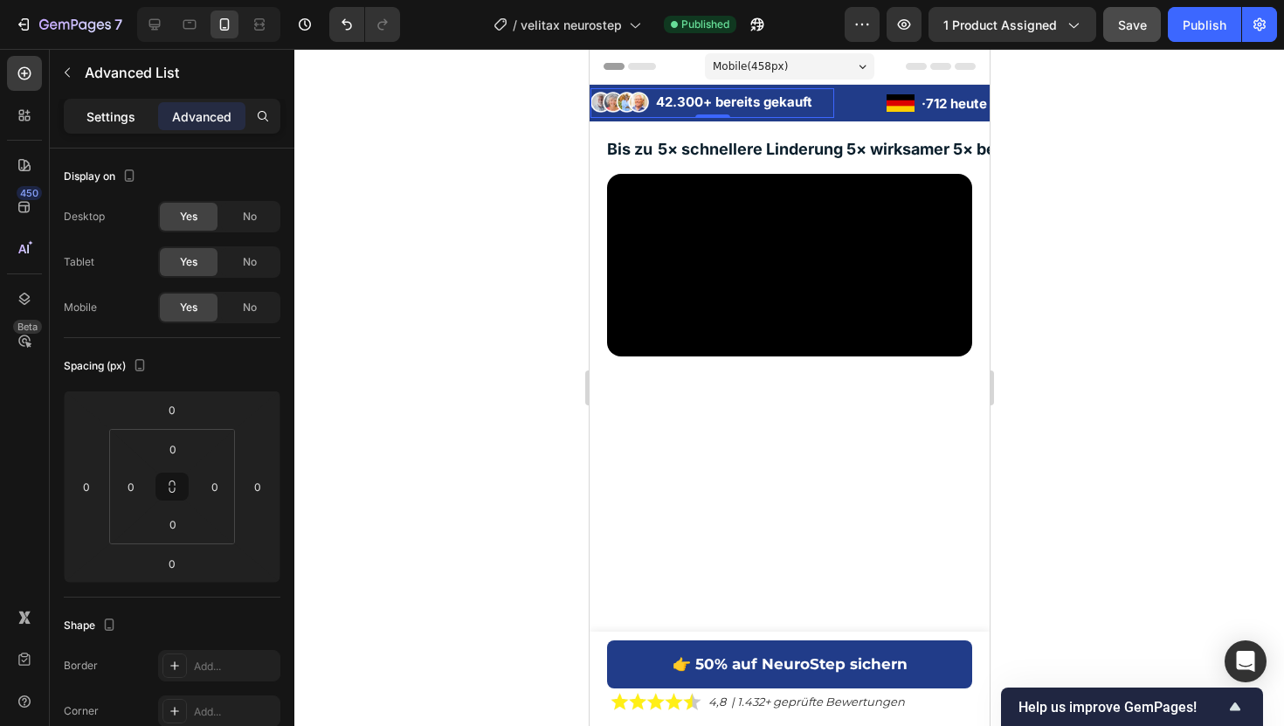
click at [139, 114] on div "Settings" at bounding box center [110, 116] width 87 height 28
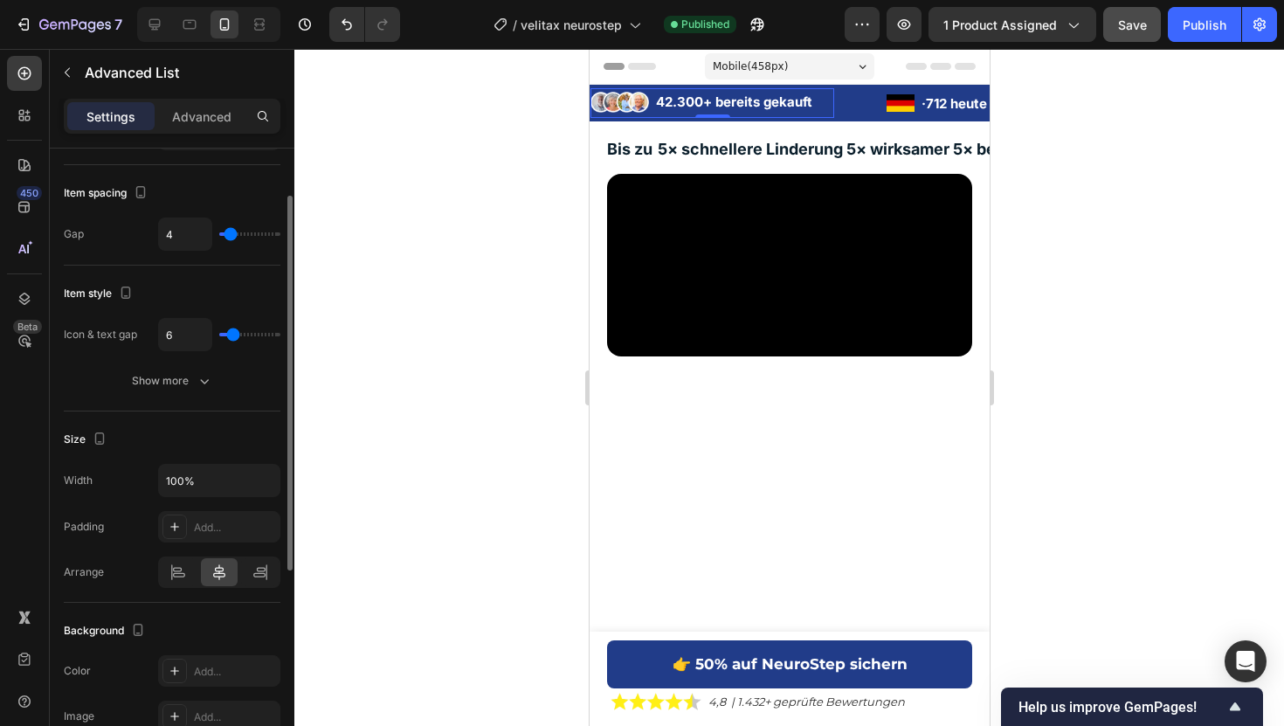
scroll to position [81, 0]
click at [206, 376] on icon "button" at bounding box center [204, 381] width 17 height 17
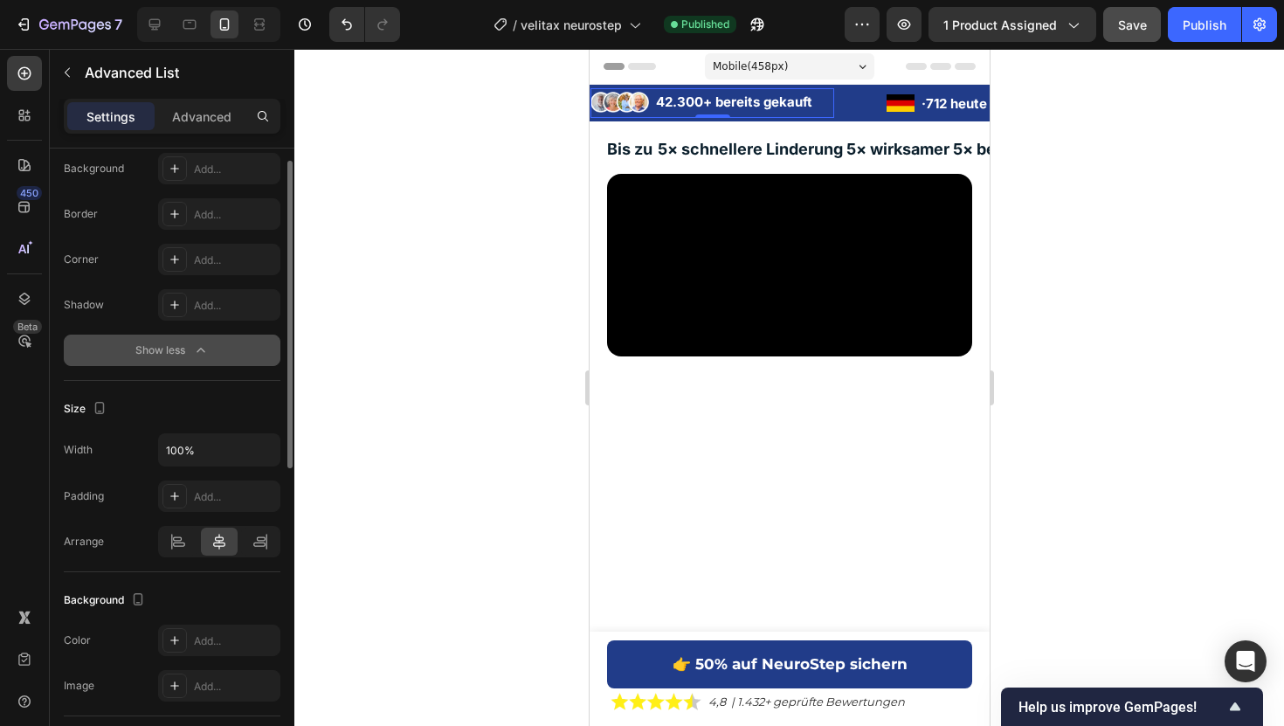
scroll to position [649, 0]
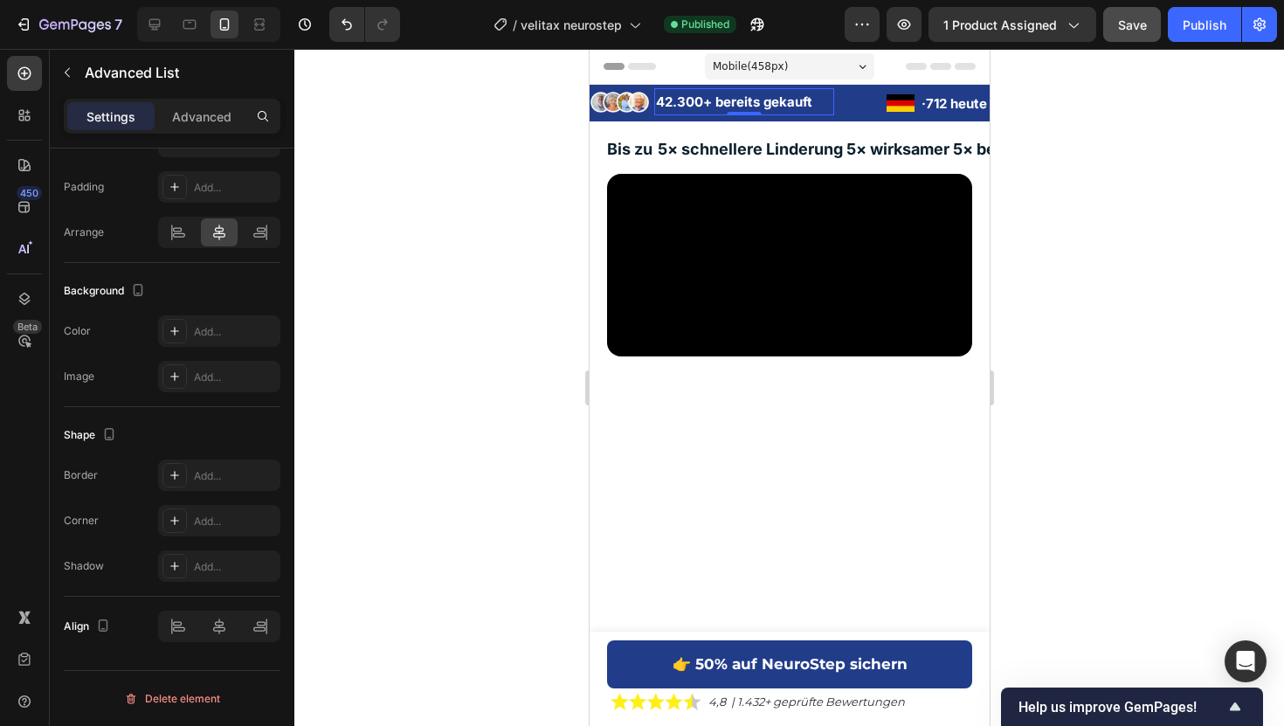
click at [826, 108] on p "42.300+ bereits gekauft" at bounding box center [743, 102] width 176 height 24
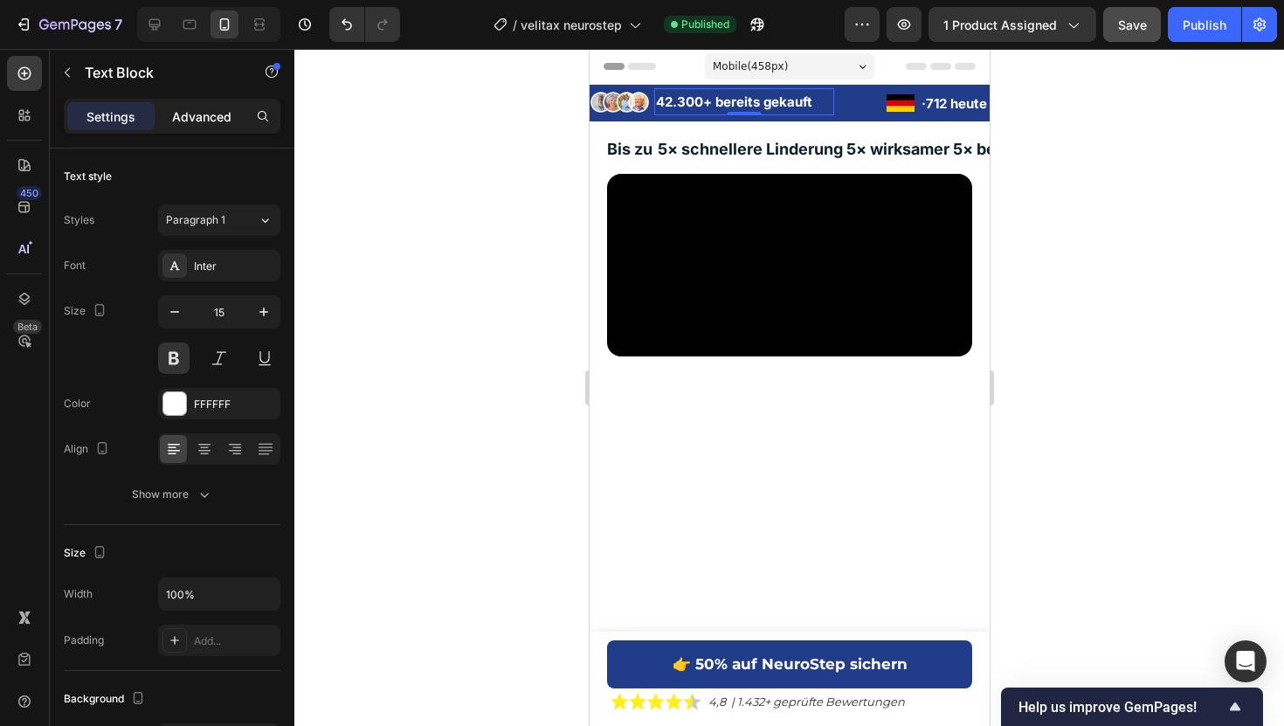
click at [217, 123] on p "Advanced" at bounding box center [201, 116] width 59 height 18
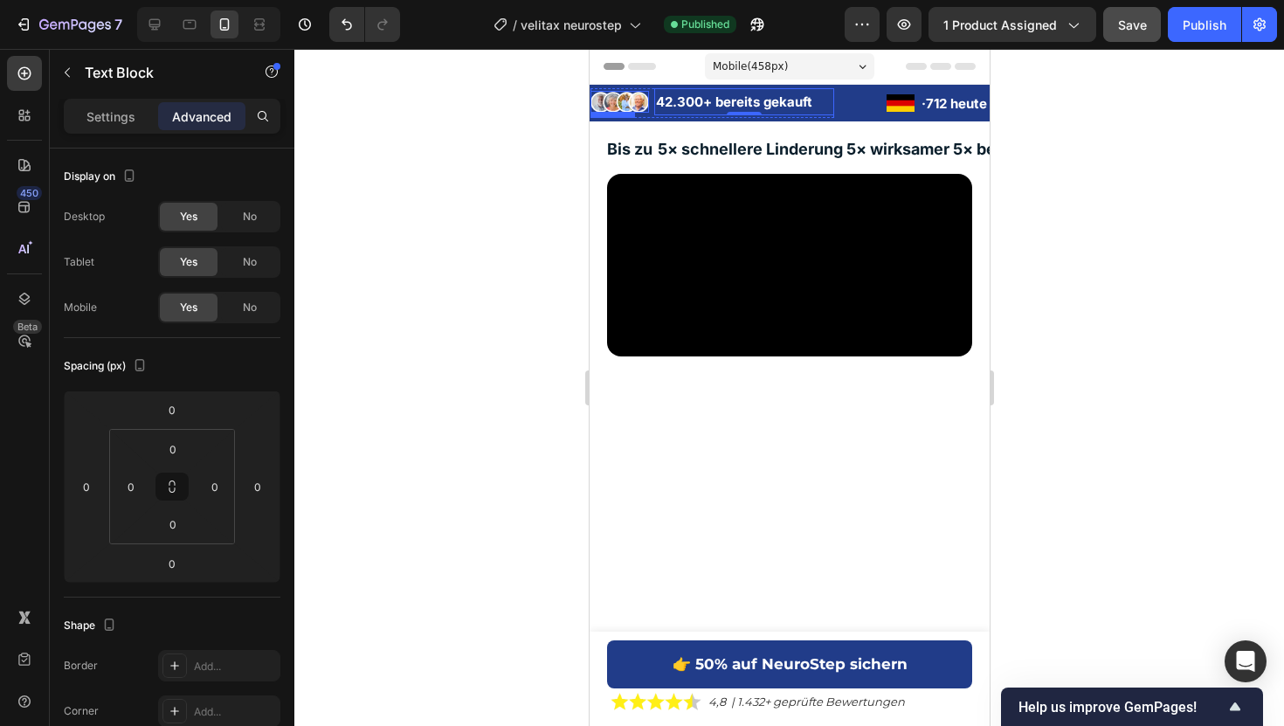
click at [641, 103] on img at bounding box center [618, 102] width 59 height 23
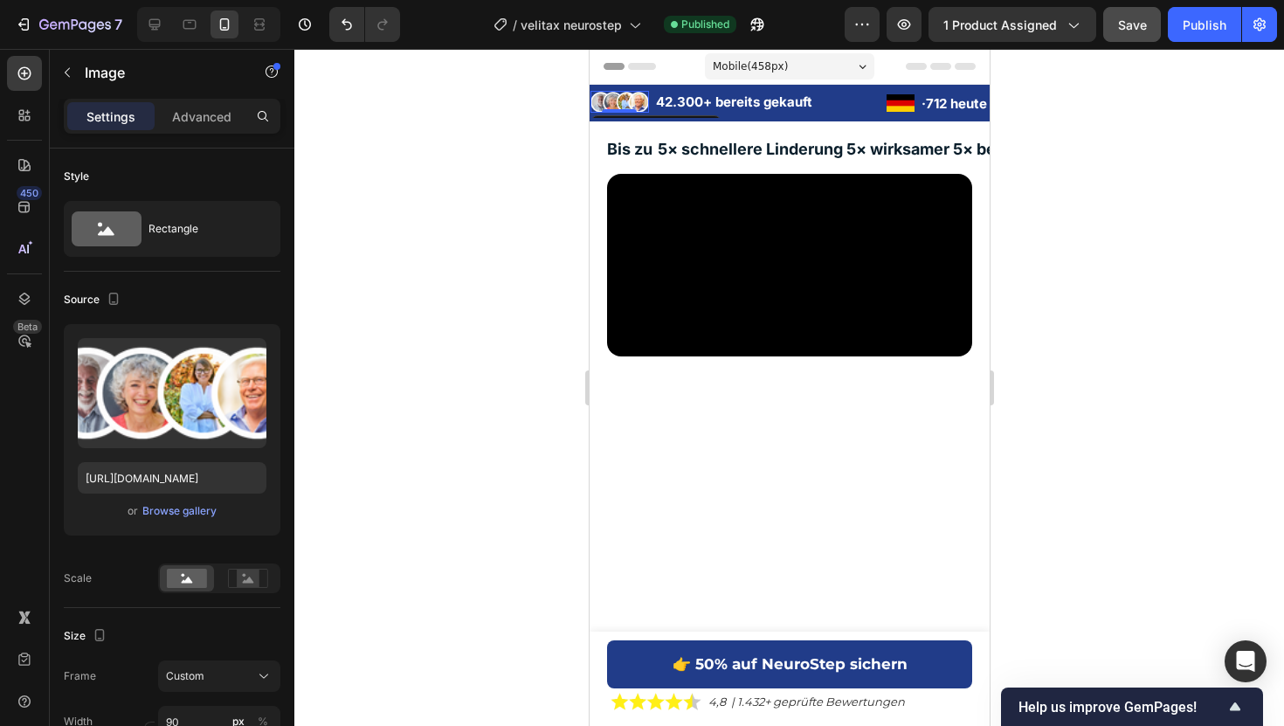
click at [200, 100] on div "Settings Advanced" at bounding box center [172, 116] width 217 height 35
click at [200, 104] on div "Advanced" at bounding box center [201, 116] width 87 height 28
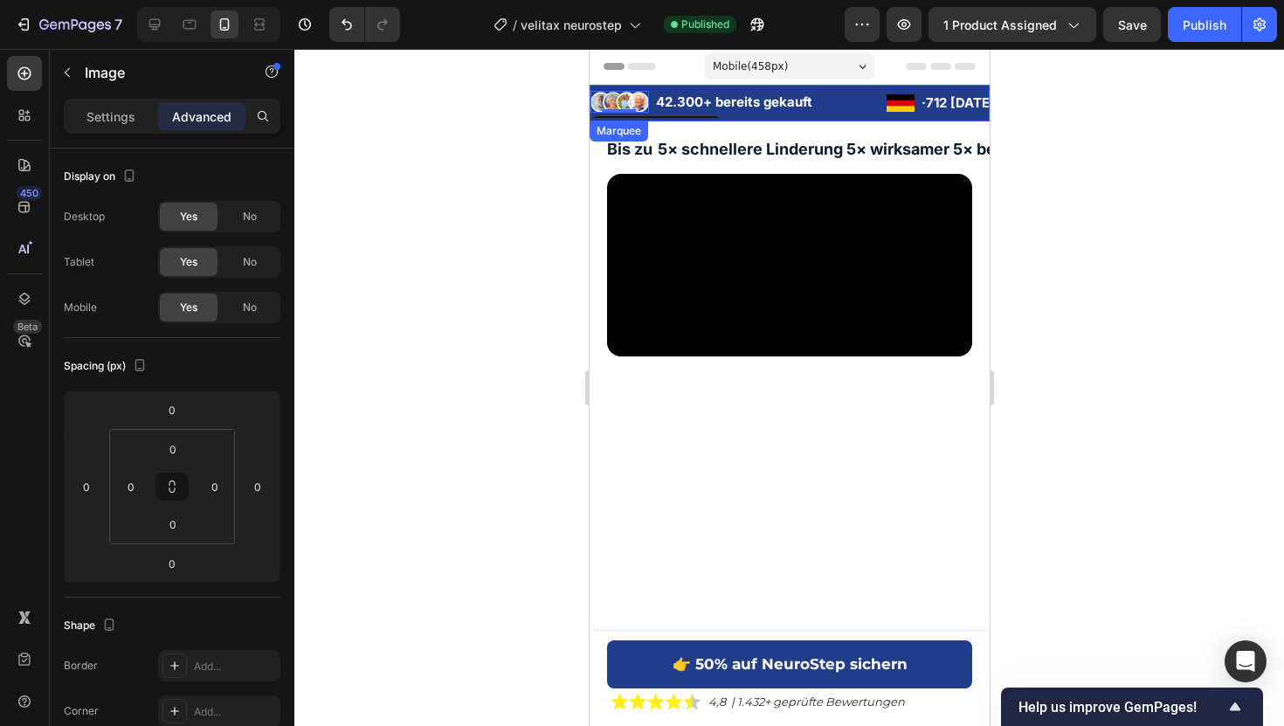
click at [840, 104] on div "Image 0 42.300+ bereits gekauft Text Block Advanced List" at bounding box center [737, 103] width 296 height 30
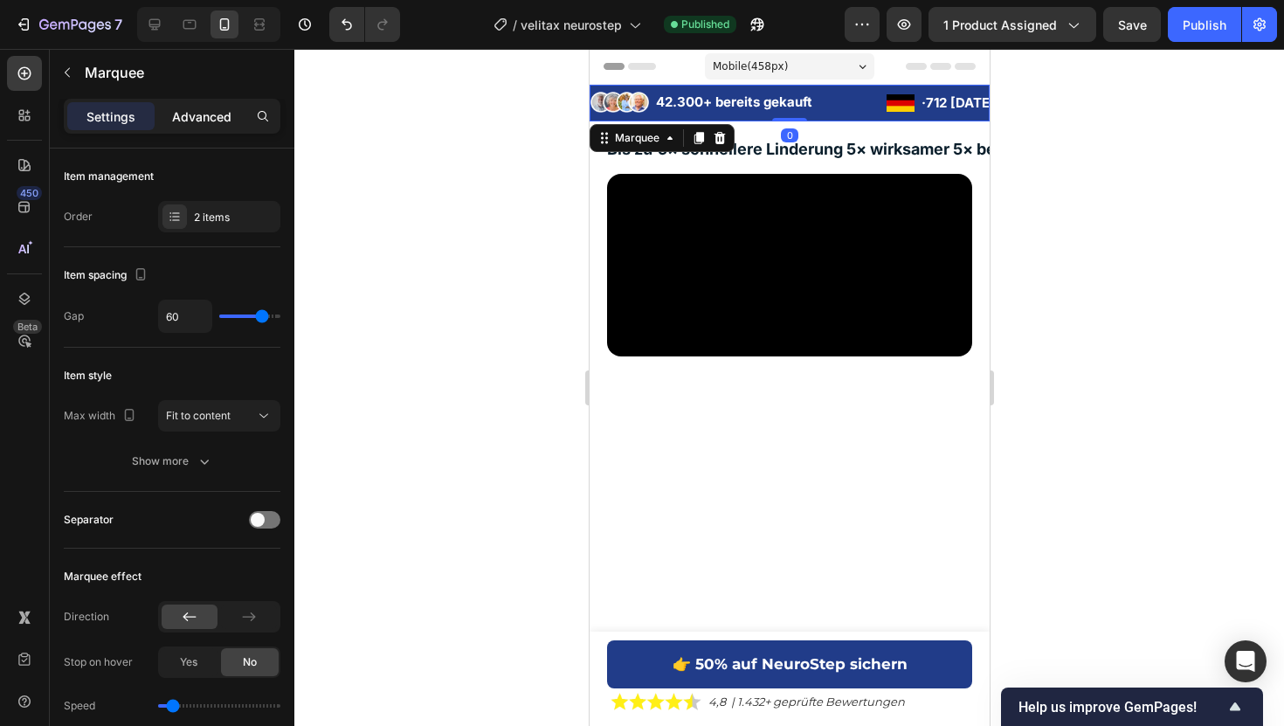
click at [206, 107] on p "Advanced" at bounding box center [201, 116] width 59 height 18
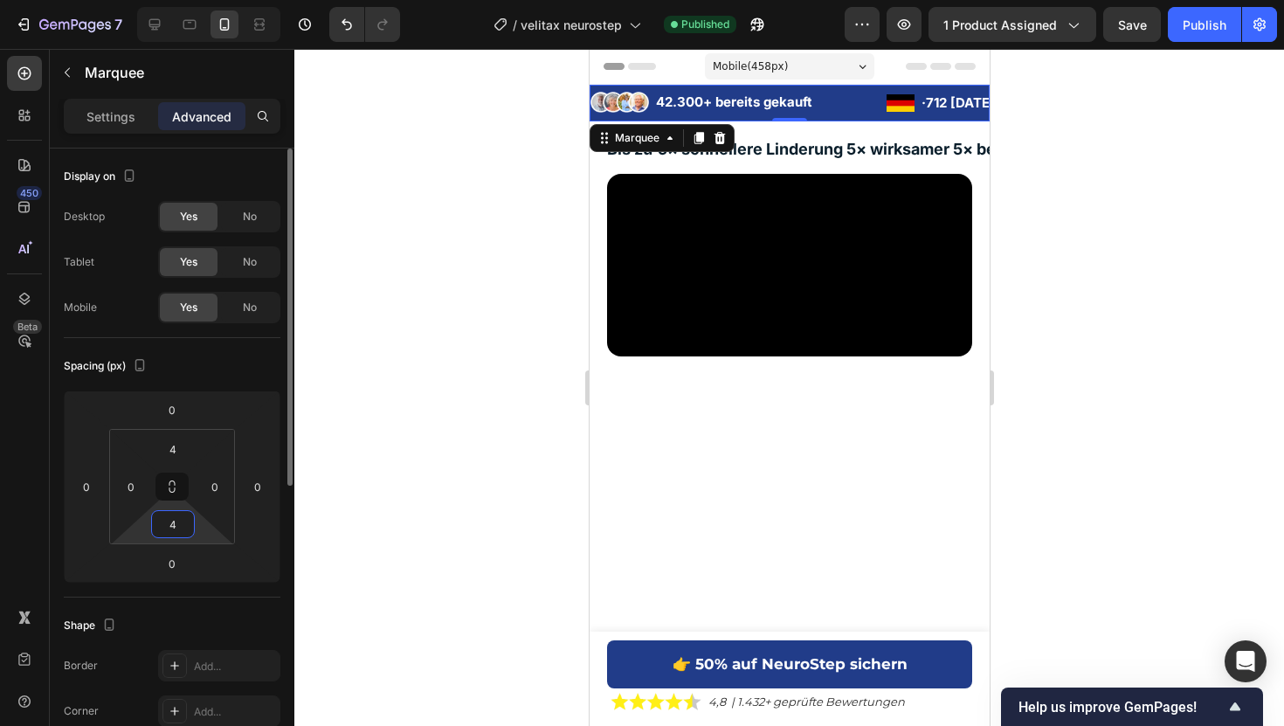
click at [167, 526] on input "4" at bounding box center [172, 524] width 35 height 26
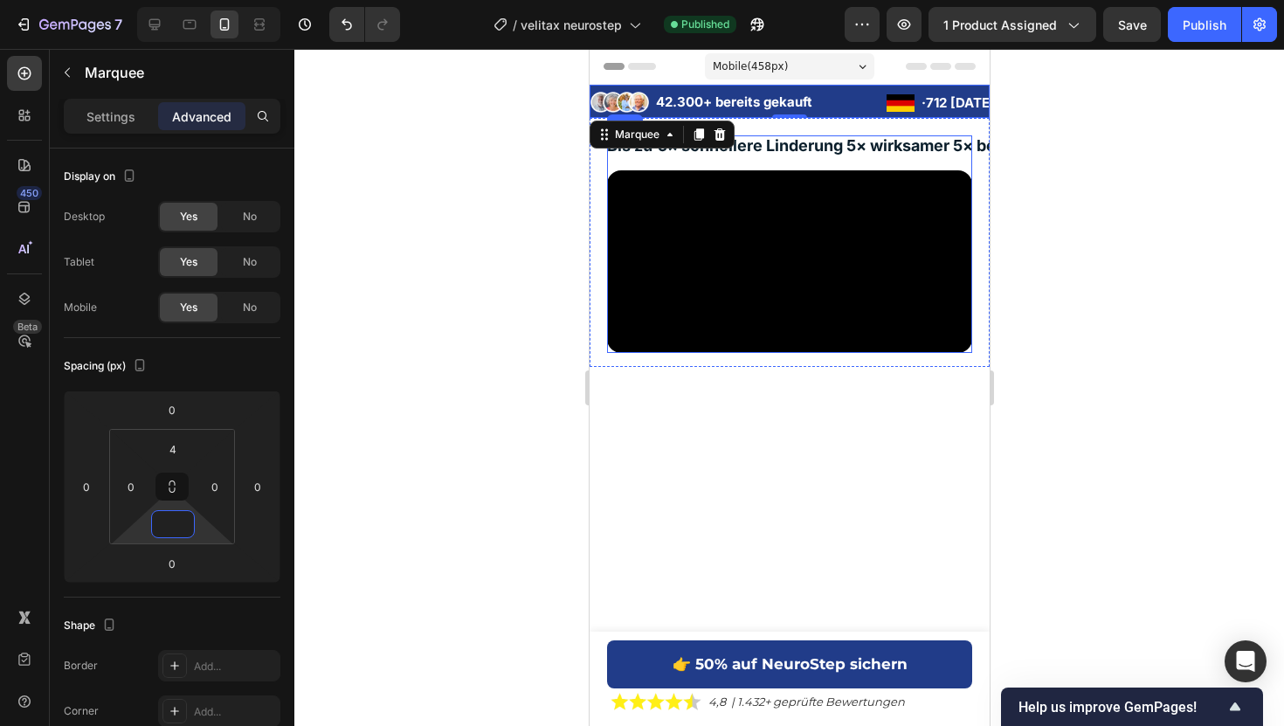
click at [785, 148] on span "5× schnellere Linderung" at bounding box center [749, 145] width 185 height 18
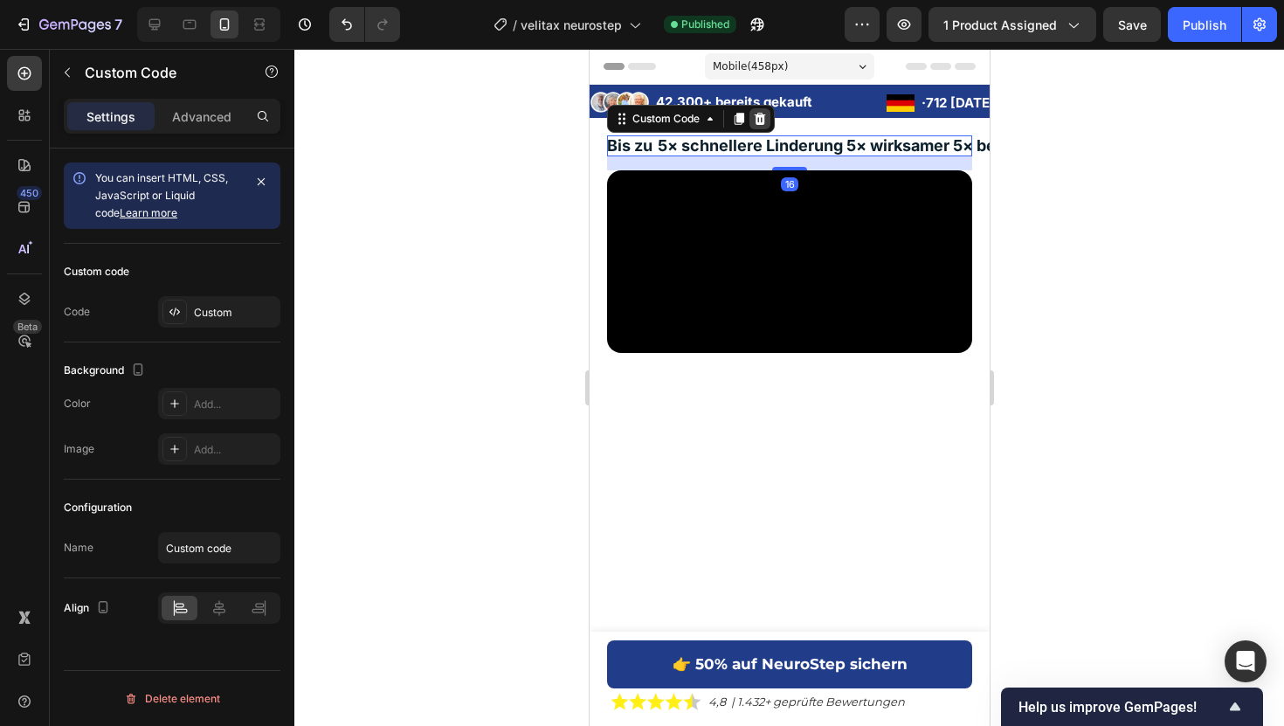
click at [759, 113] on icon at bounding box center [759, 119] width 14 height 14
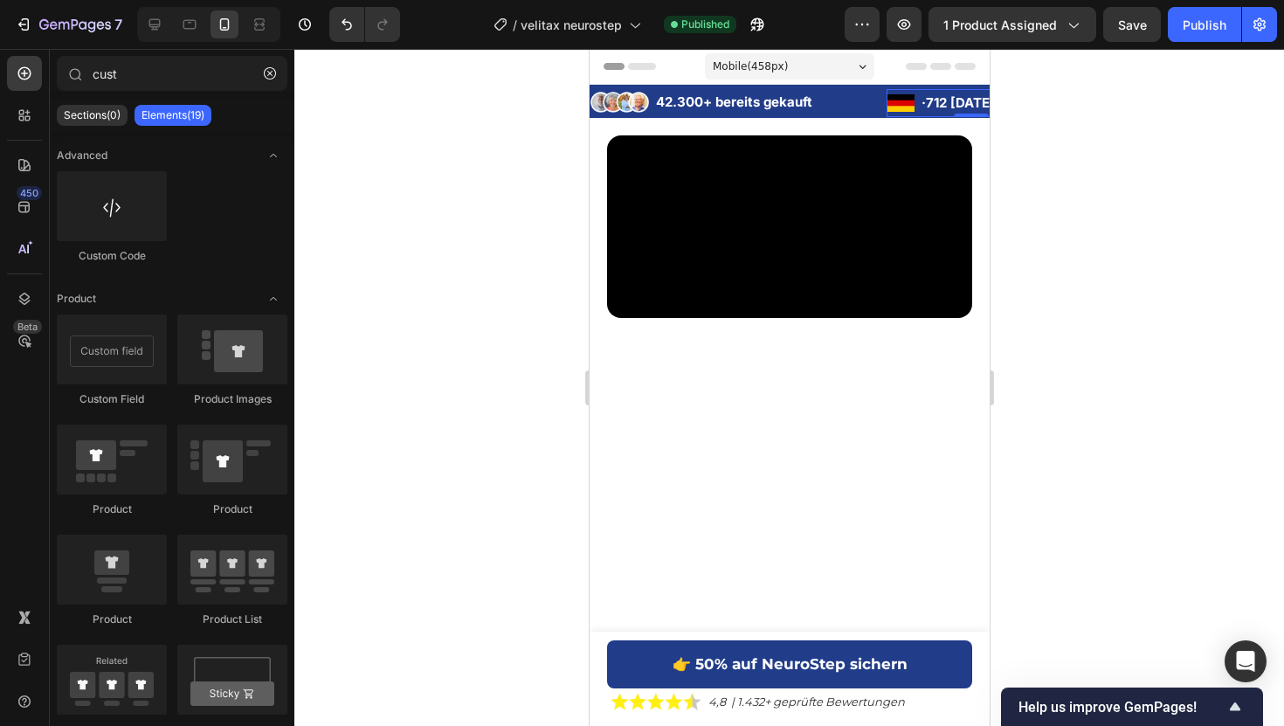
click at [914, 93] on li "Image · 712 heute gekauft Text Block" at bounding box center [970, 102] width 169 height 27
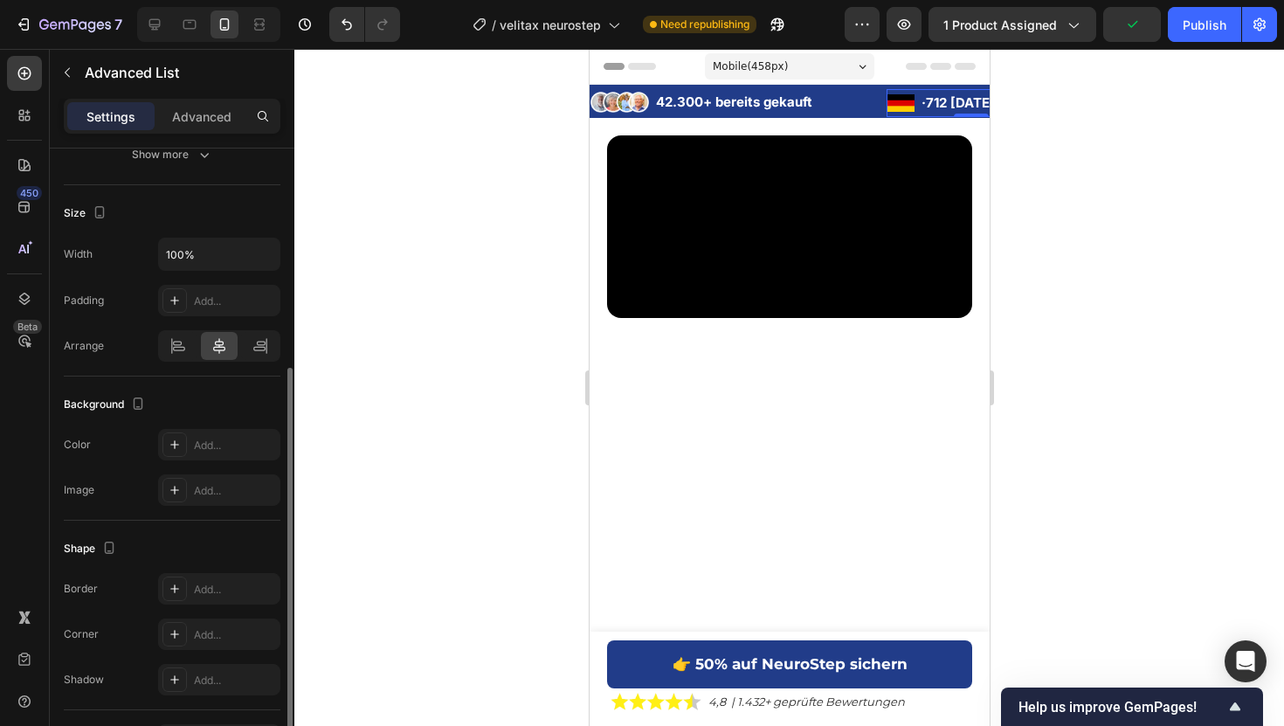
scroll to position [351, 0]
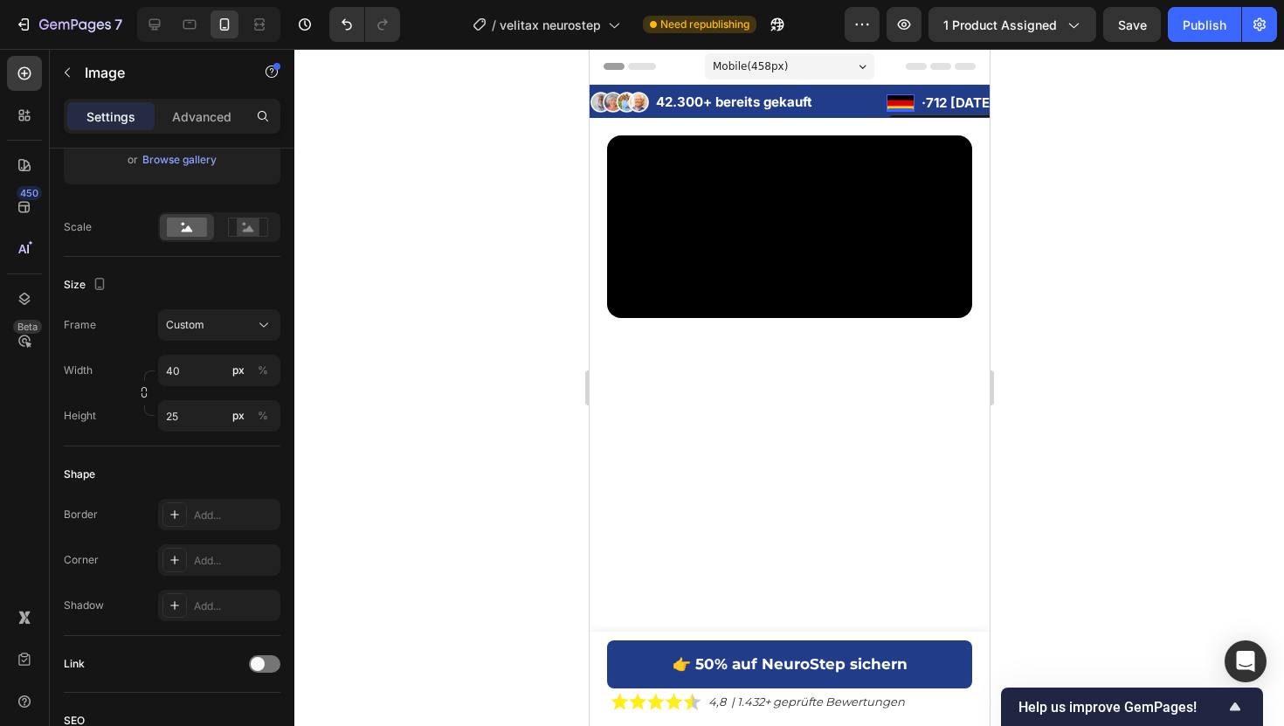
click at [897, 100] on img at bounding box center [900, 102] width 28 height 17
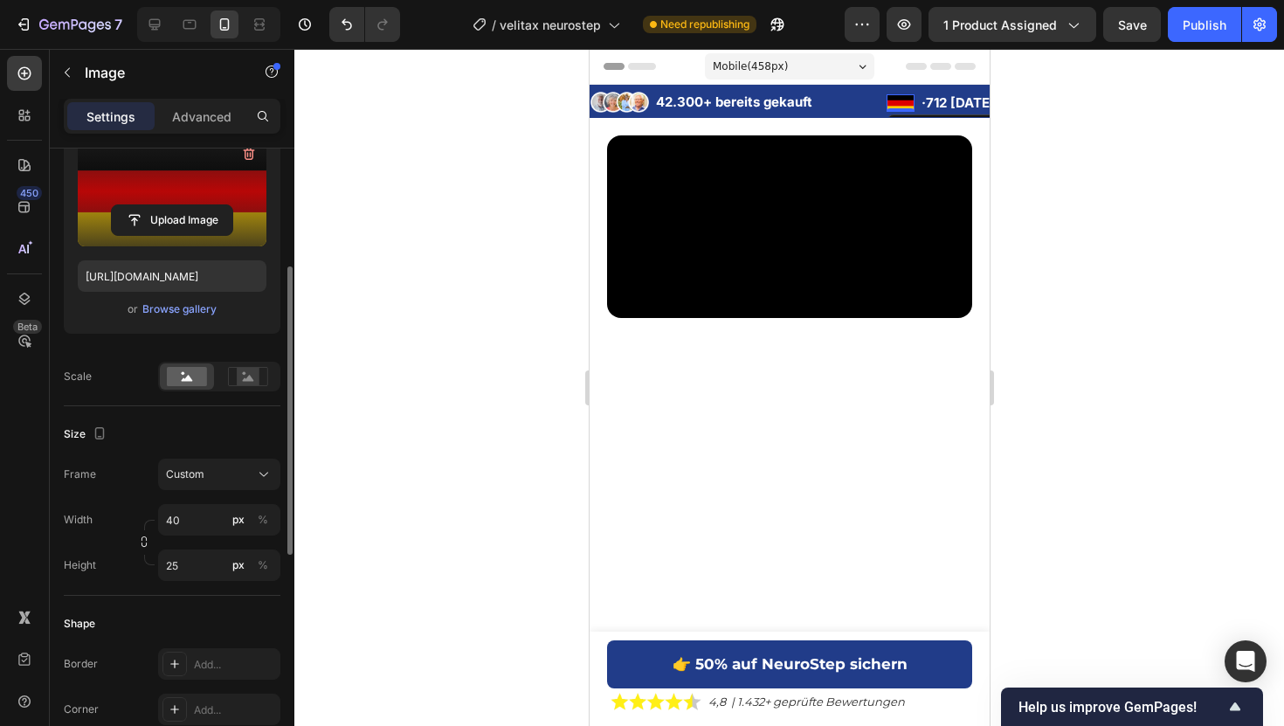
scroll to position [219, 0]
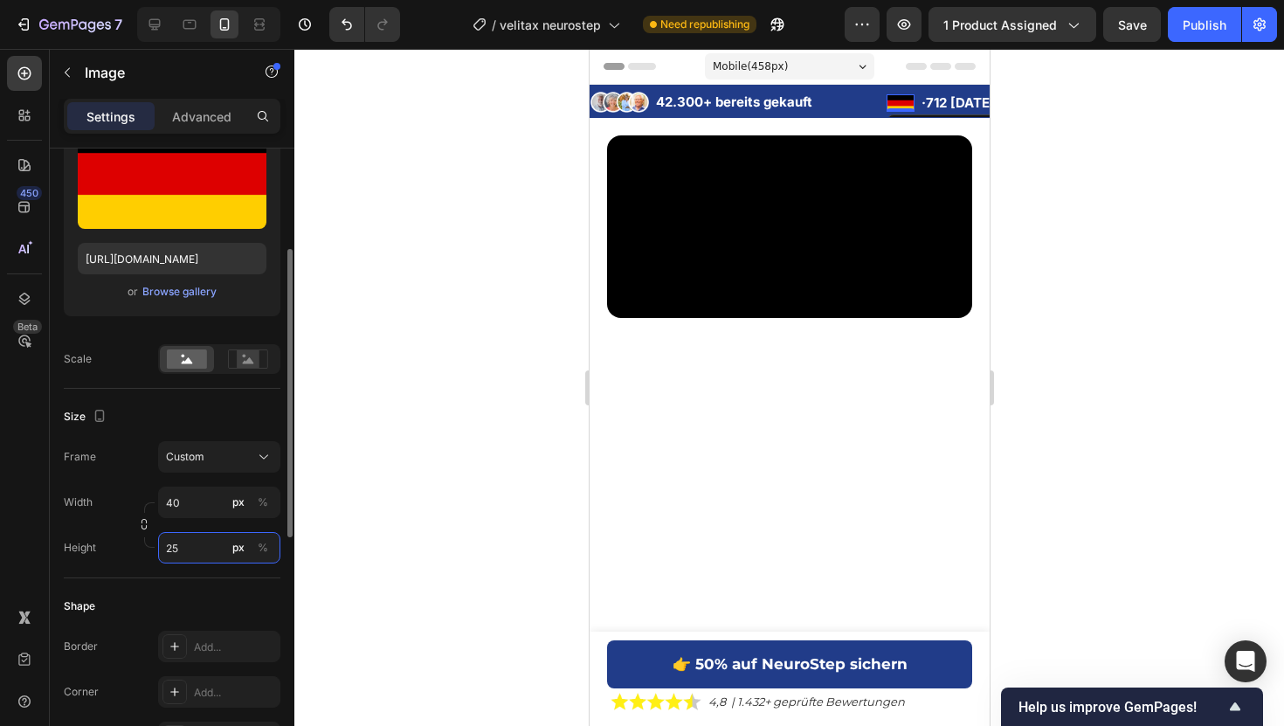
click at [187, 548] on input "25" at bounding box center [219, 547] width 122 height 31
type input "22"
click at [202, 503] on input "40" at bounding box center [219, 501] width 122 height 31
type input "36"
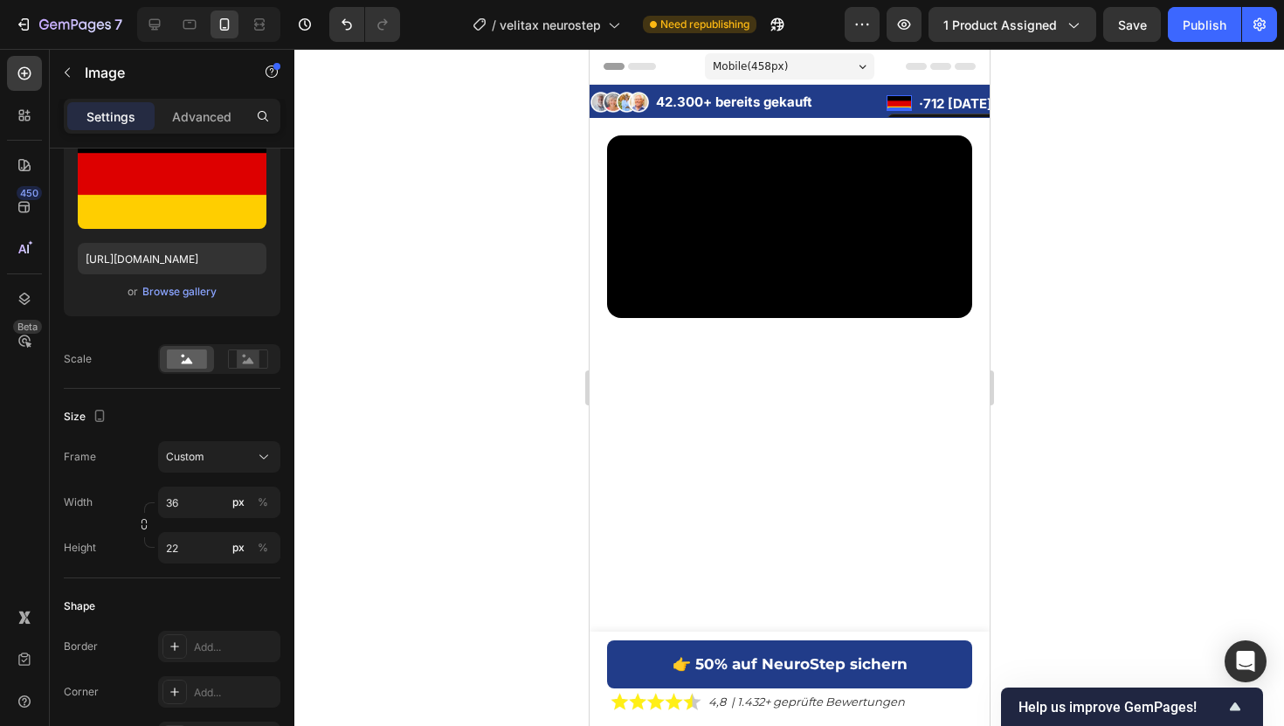
click at [1163, 113] on div at bounding box center [788, 387] width 989 height 677
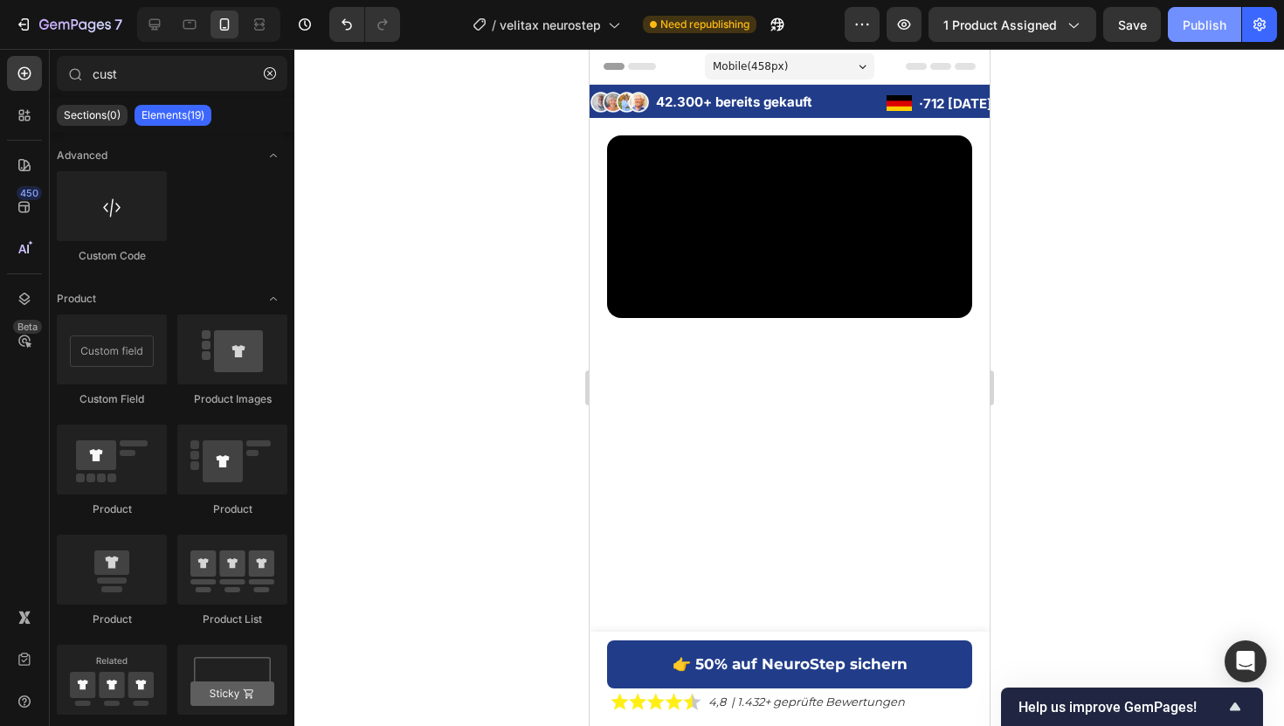
click at [1227, 10] on button "Publish" at bounding box center [1204, 24] width 73 height 35
click at [872, 112] on div "Image 42.300+ bereits gekauft Text Block Advanced List" at bounding box center [737, 103] width 296 height 30
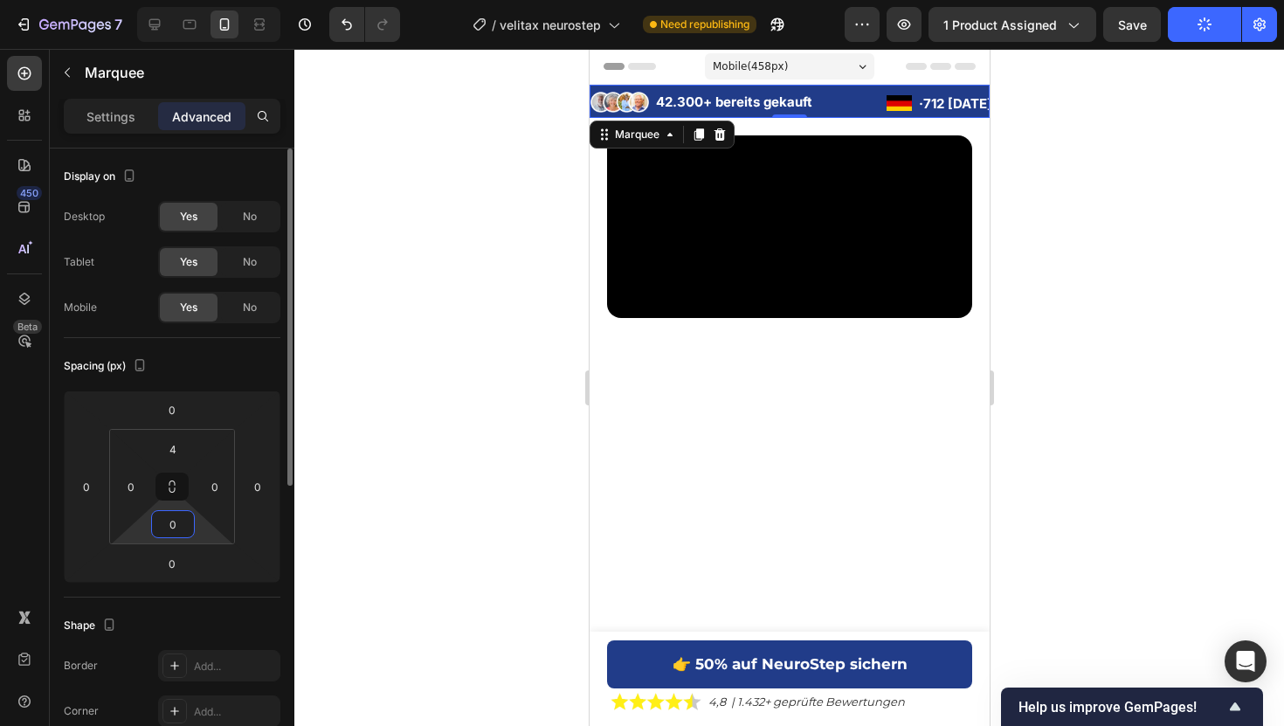
click at [172, 520] on input "0" at bounding box center [172, 524] width 35 height 26
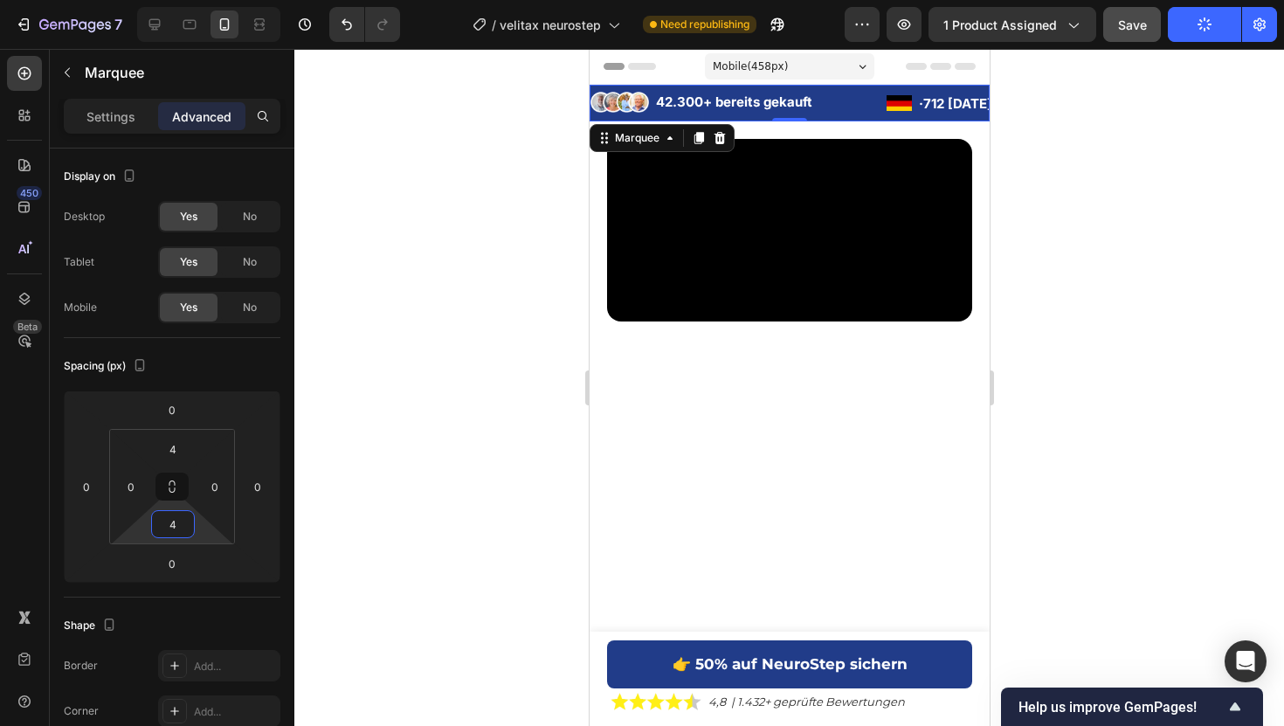
type input "4"
click at [1132, 38] on button "Save" at bounding box center [1132, 24] width 58 height 35
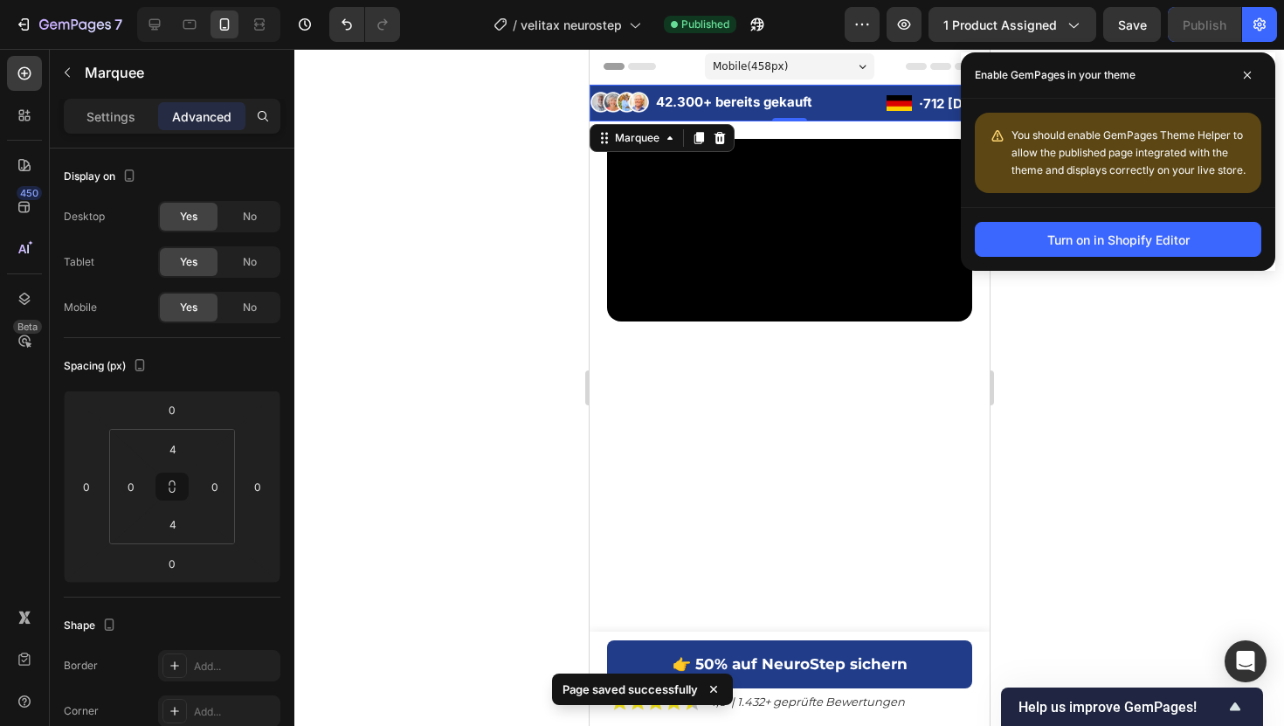
click at [1154, 309] on div at bounding box center [788, 387] width 989 height 677
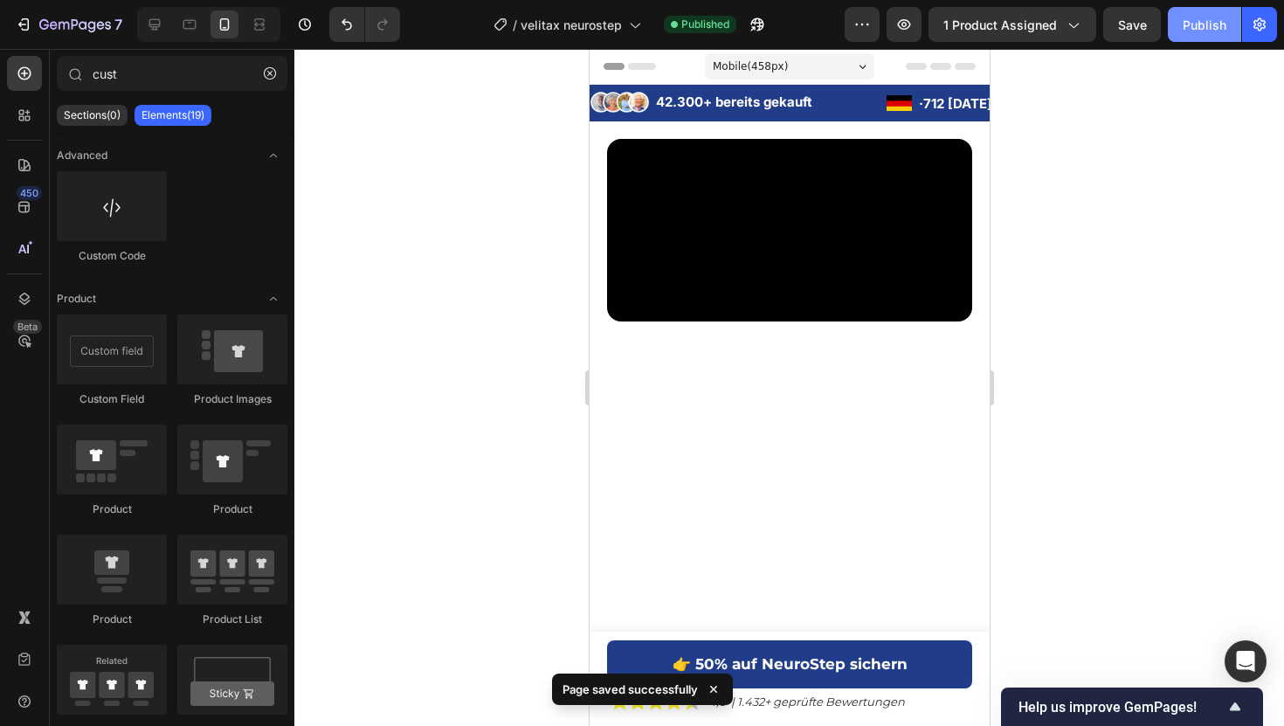
click at [1168, 18] on button "Publish" at bounding box center [1204, 24] width 73 height 35
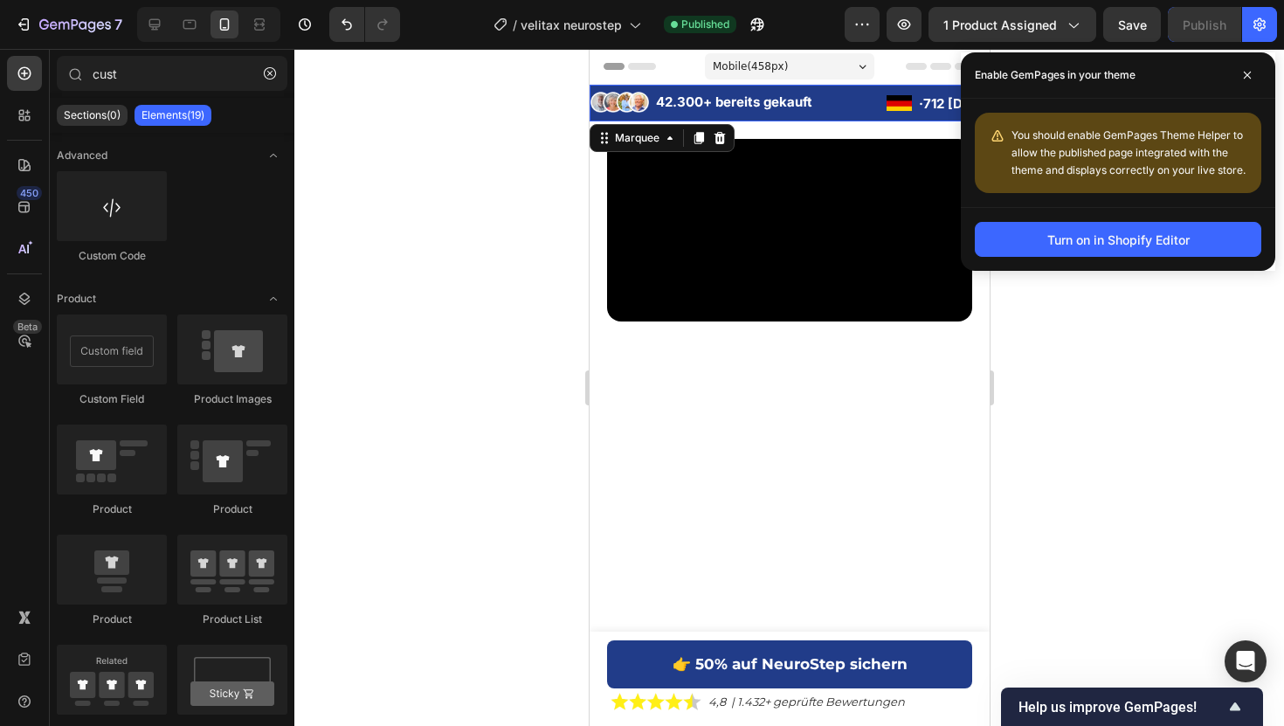
click at [868, 99] on div "Image 42.300+ bereits gekauft Text Block Advanced List" at bounding box center [737, 103] width 296 height 30
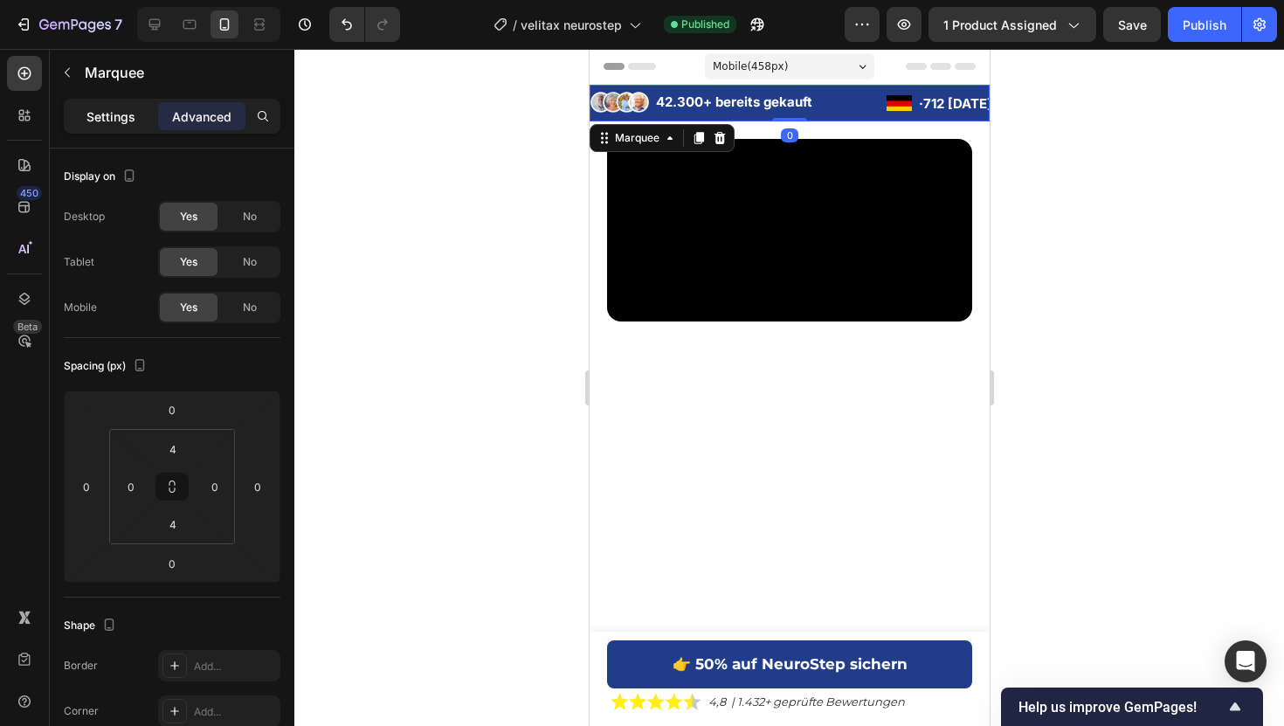
click at [101, 103] on div "Settings" at bounding box center [110, 116] width 87 height 28
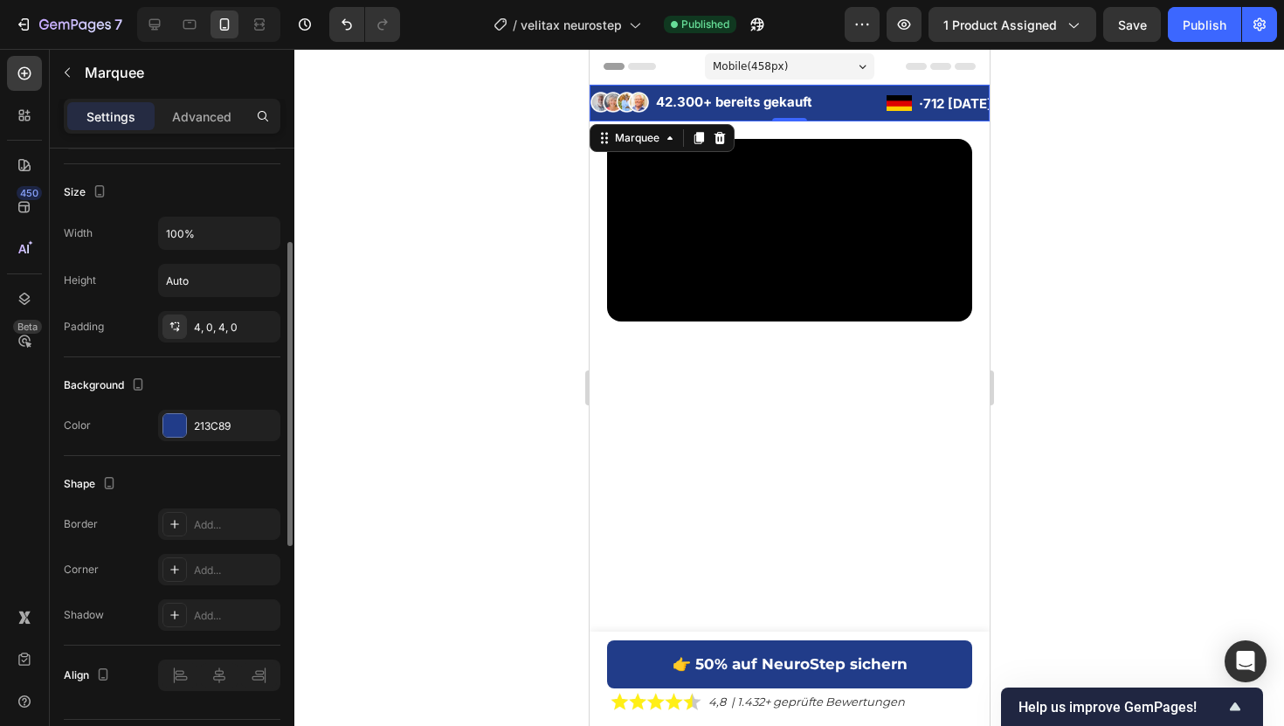
scroll to position [665, 0]
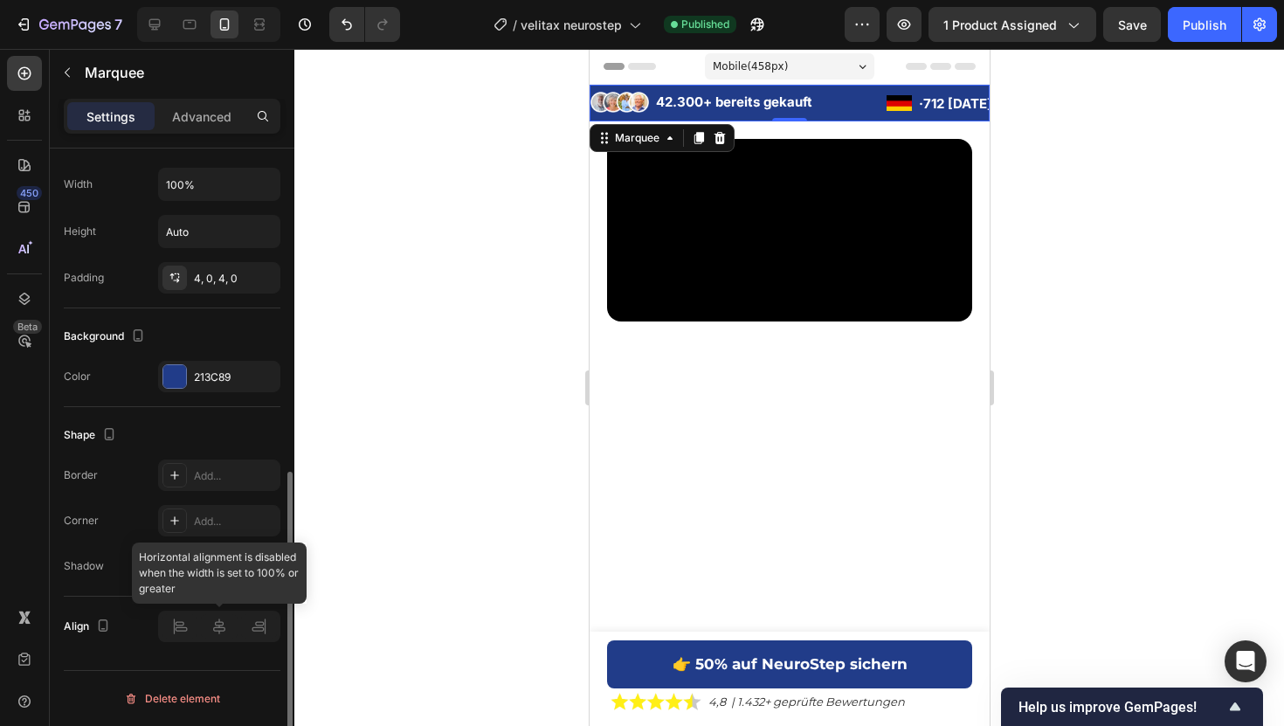
click at [220, 621] on div at bounding box center [219, 625] width 122 height 31
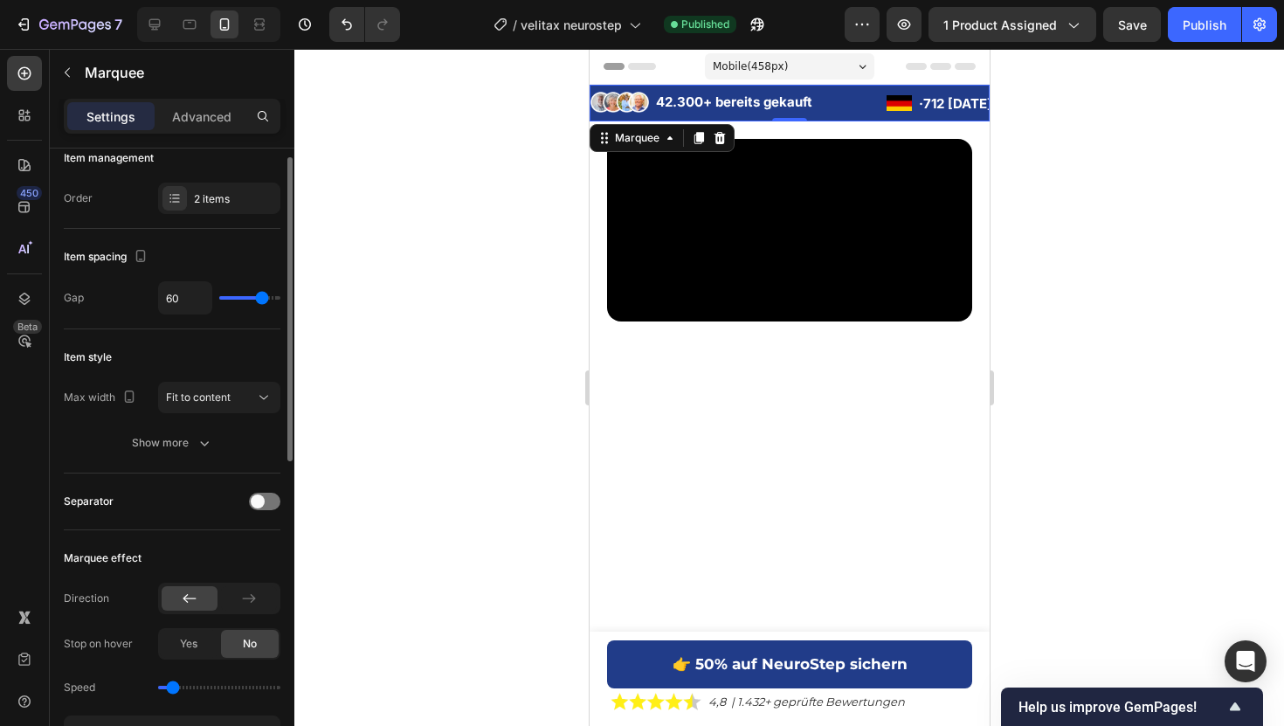
scroll to position [0, 0]
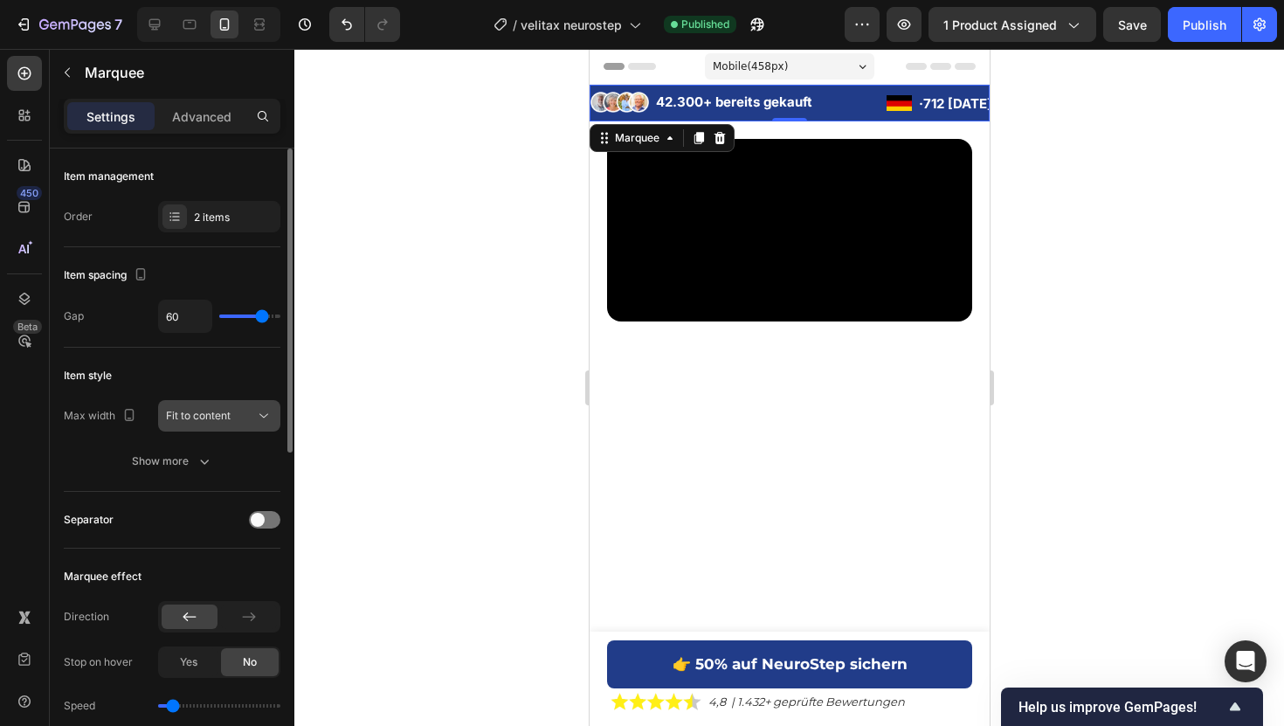
click at [235, 413] on div "Fit to content" at bounding box center [210, 416] width 89 height 16
click at [239, 374] on div "Item style" at bounding box center [172, 376] width 217 height 28
click at [236, 318] on div "60" at bounding box center [219, 316] width 122 height 33
type input "35"
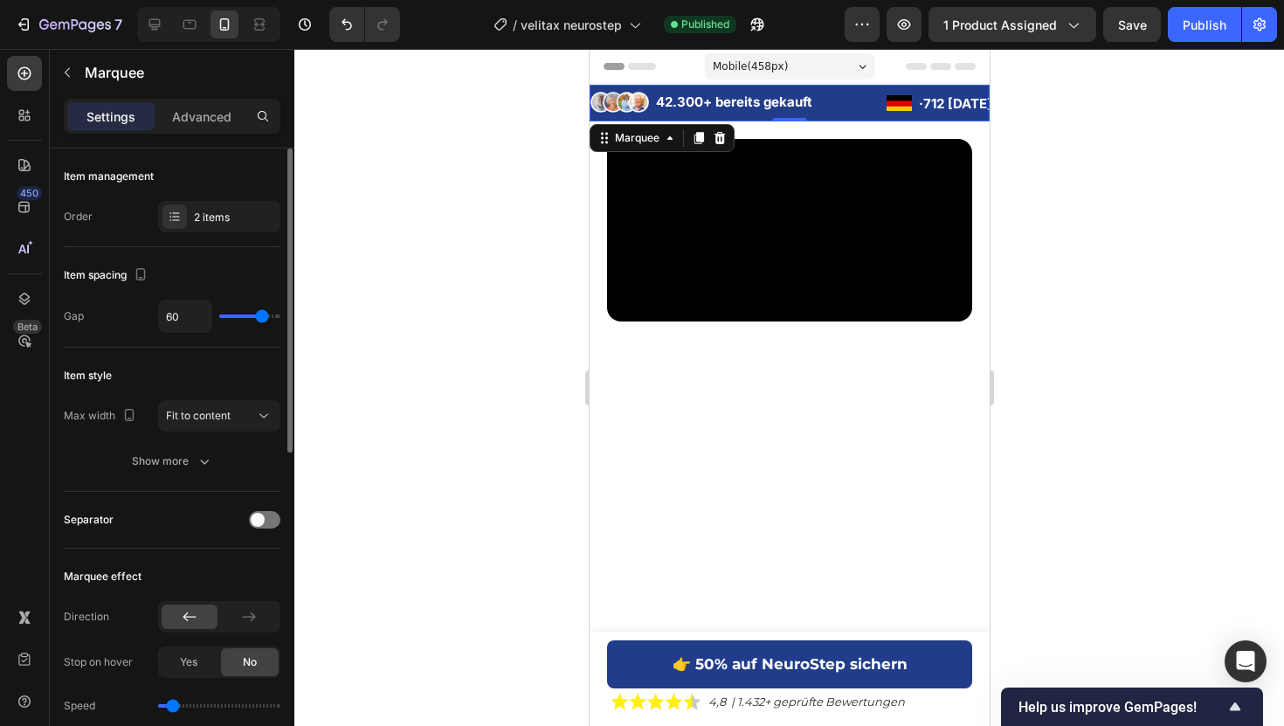
type input "35"
type input "24"
type input "13"
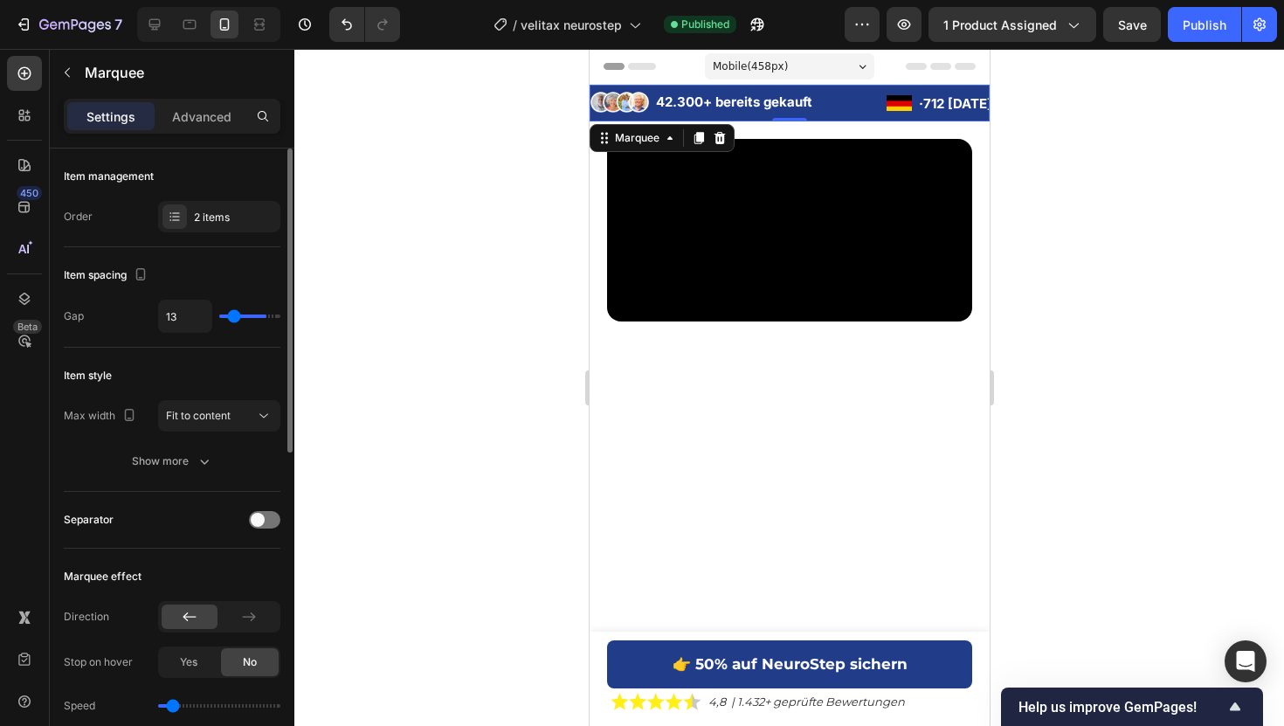
type input "4"
type input "0"
type input "21"
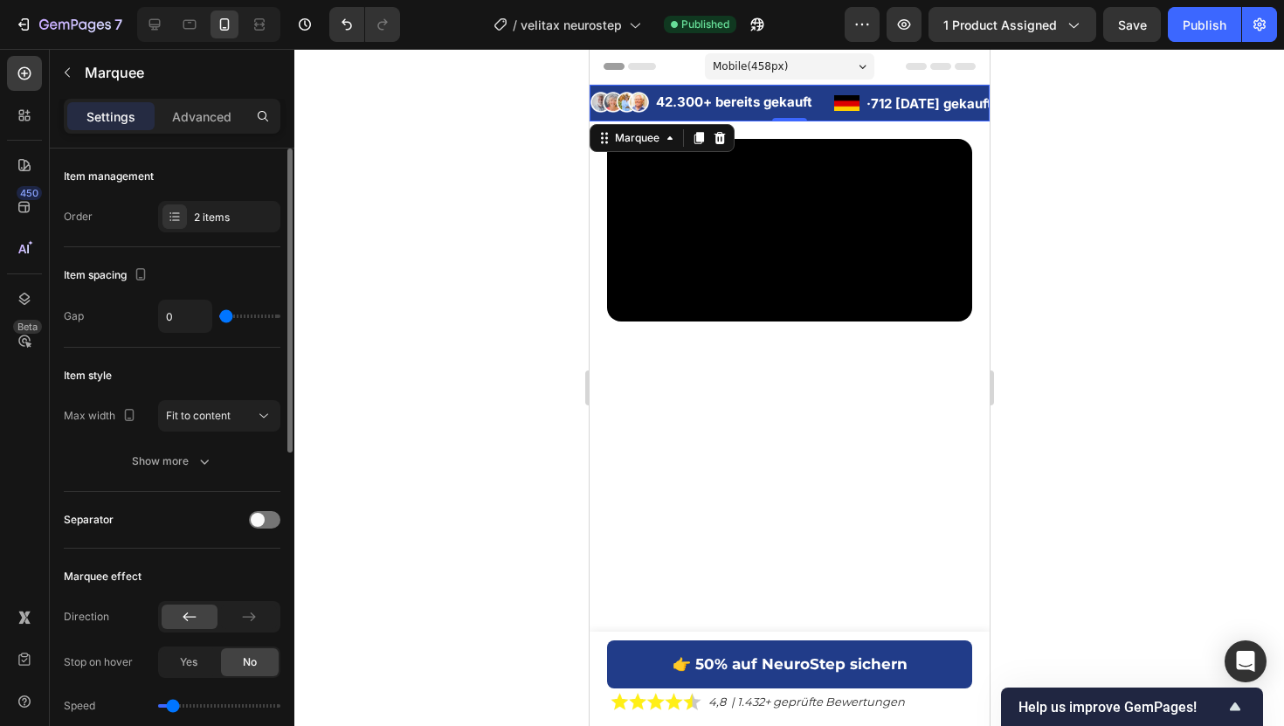
type input "21"
type input "23"
type input "24"
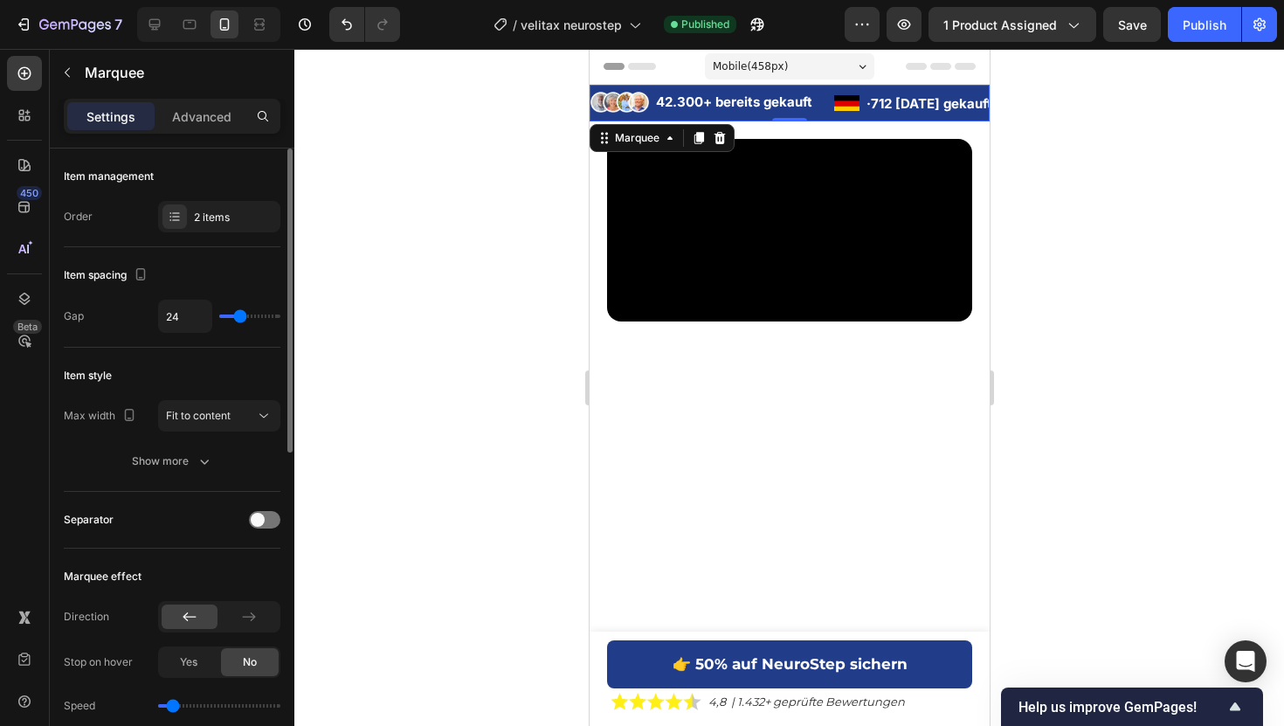
type input "25"
type input "26"
type input "27"
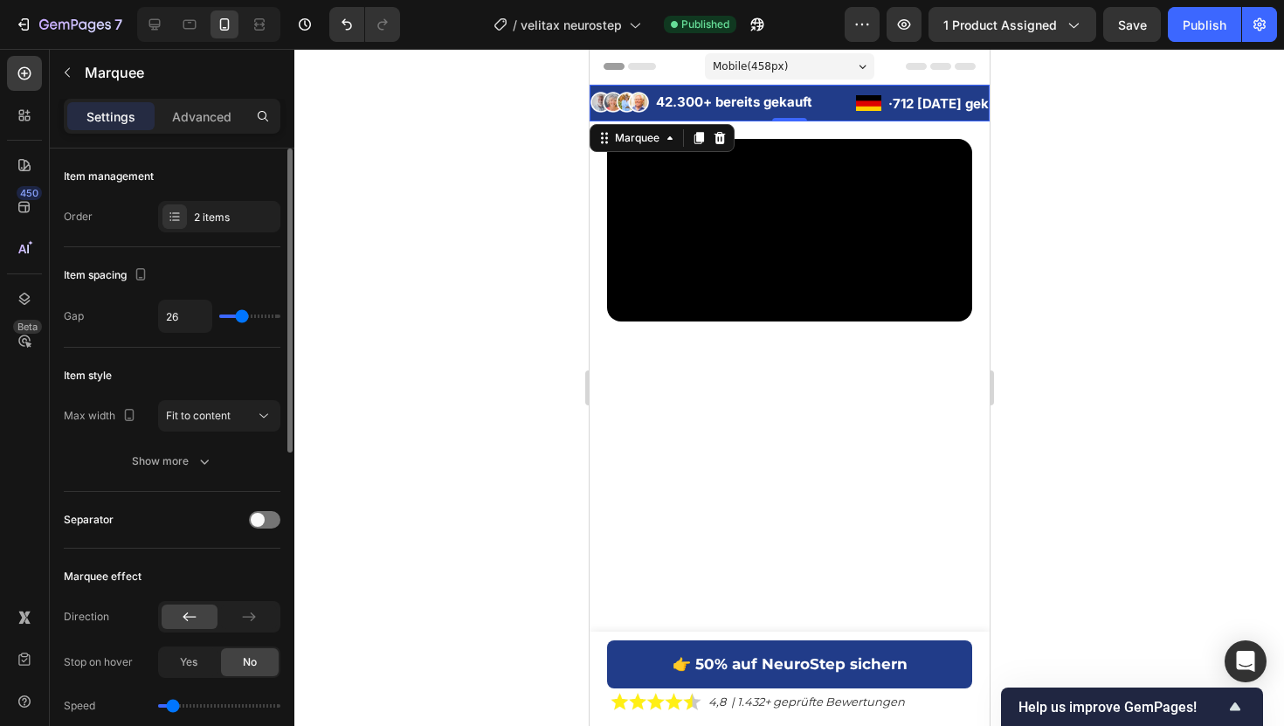
type input "27"
type input "28"
type input "29"
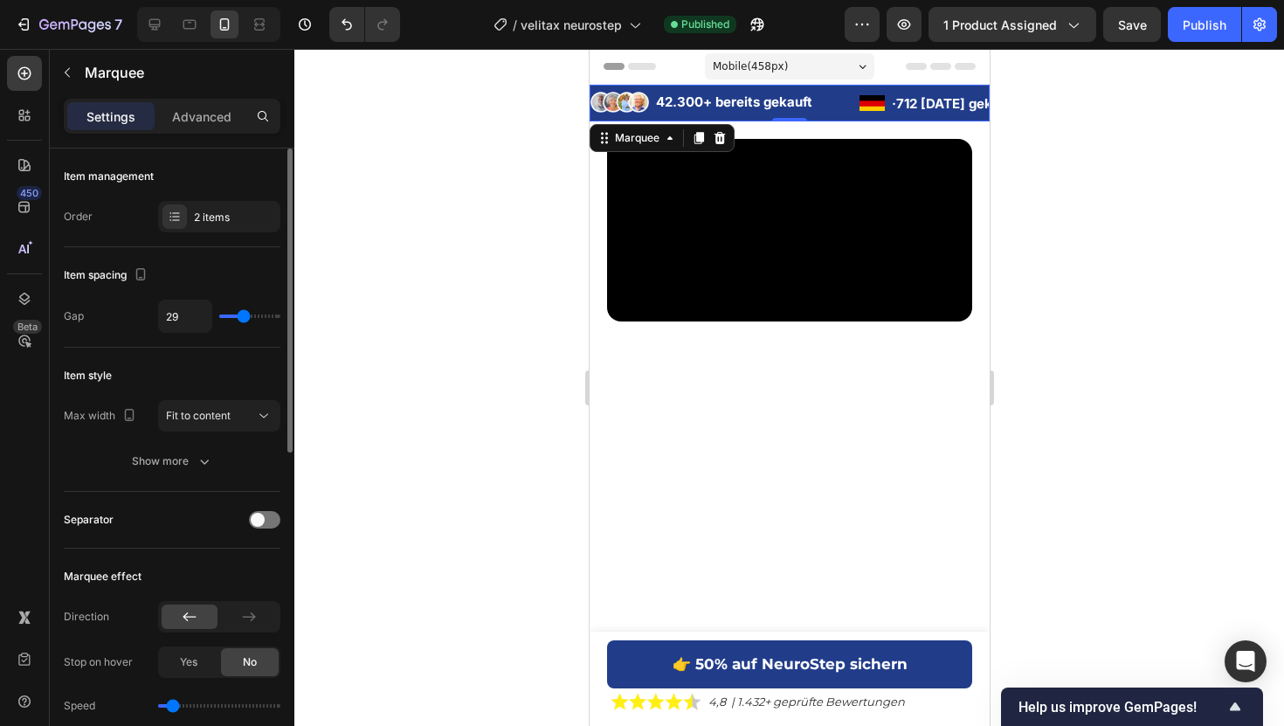
type input "30"
type input "31"
type input "30"
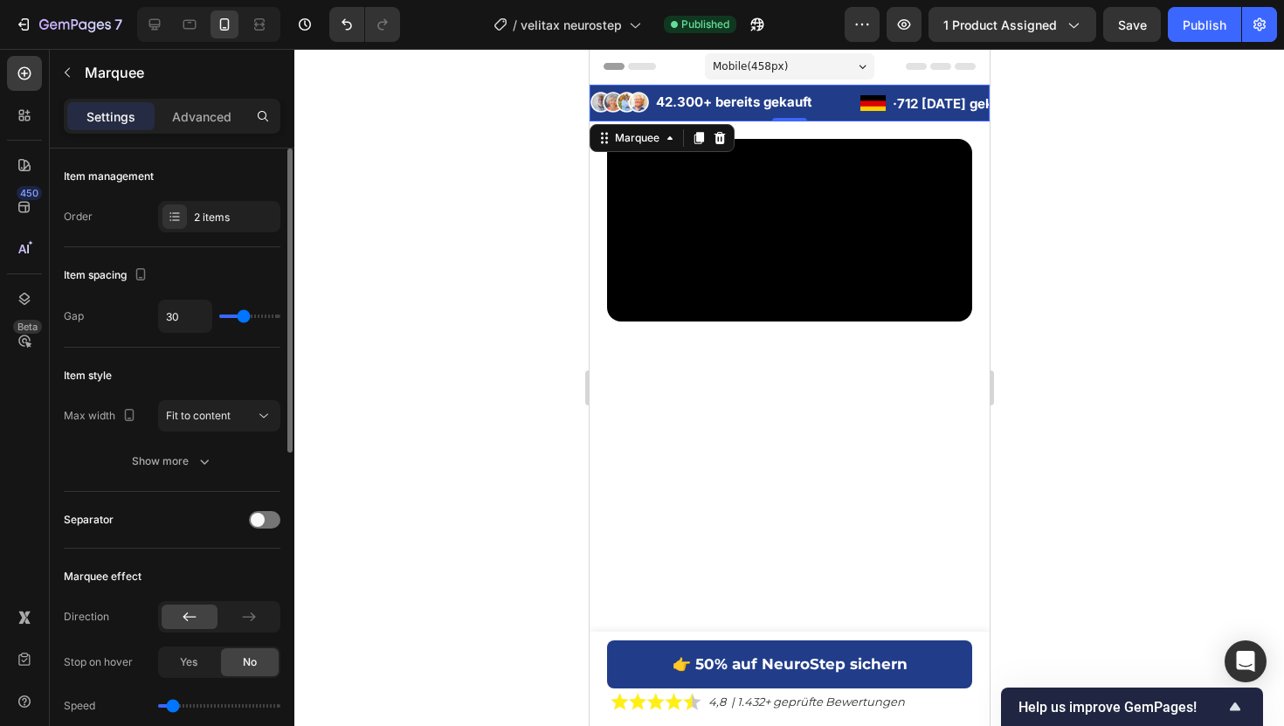
drag, startPoint x: 259, startPoint y: 314, endPoint x: 244, endPoint y: 314, distance: 14.8
type input "30"
click at [244, 314] on input "range" at bounding box center [249, 315] width 61 height 3
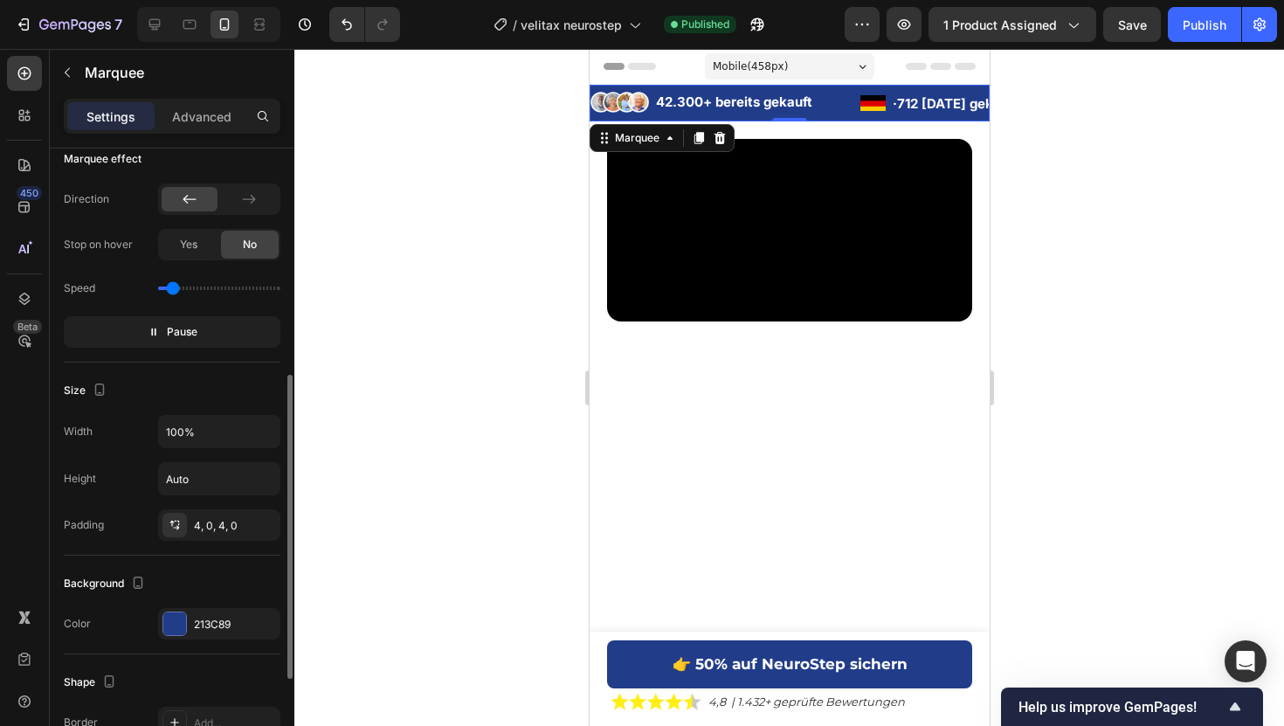
scroll to position [472, 0]
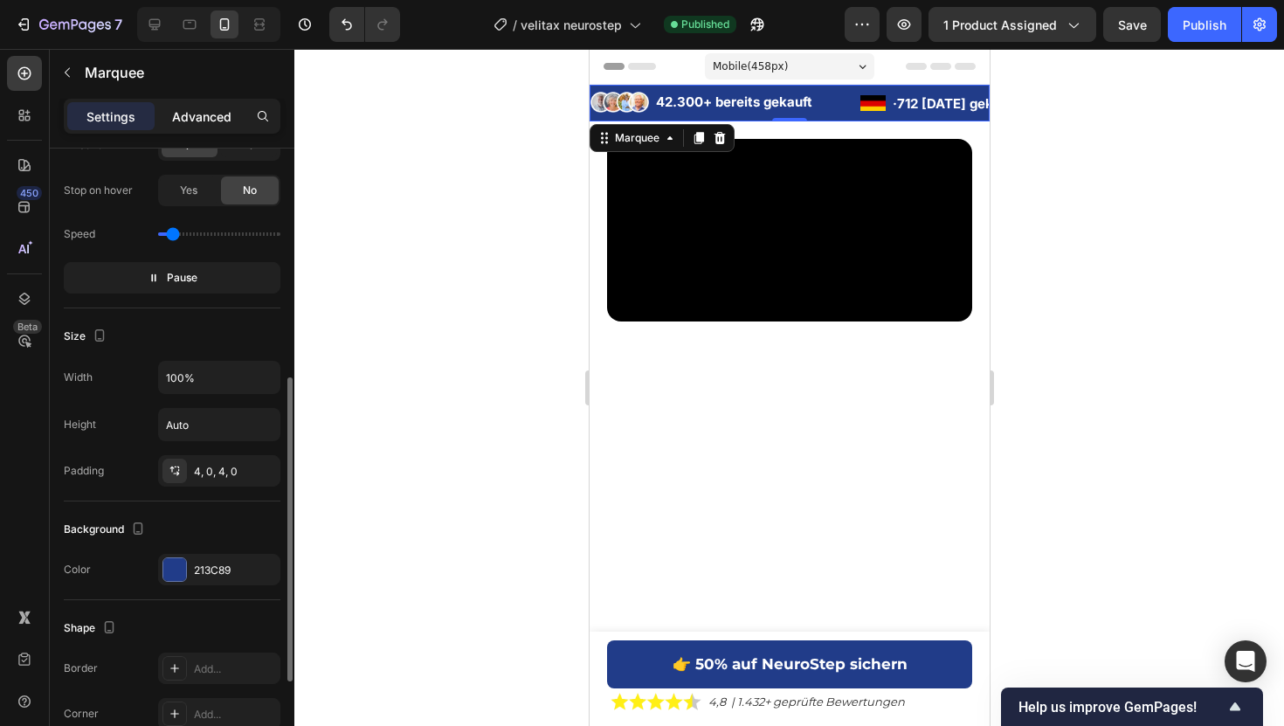
click at [195, 114] on p "Advanced" at bounding box center [201, 116] width 59 height 18
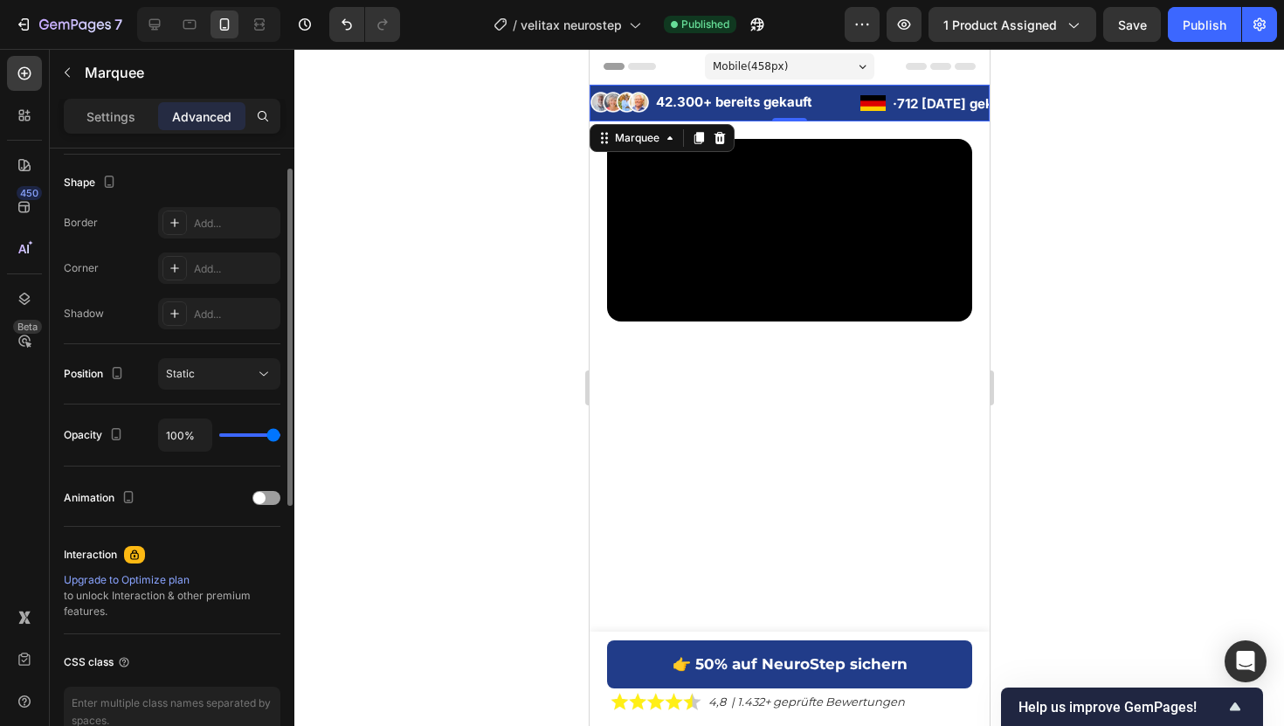
scroll to position [538, 0]
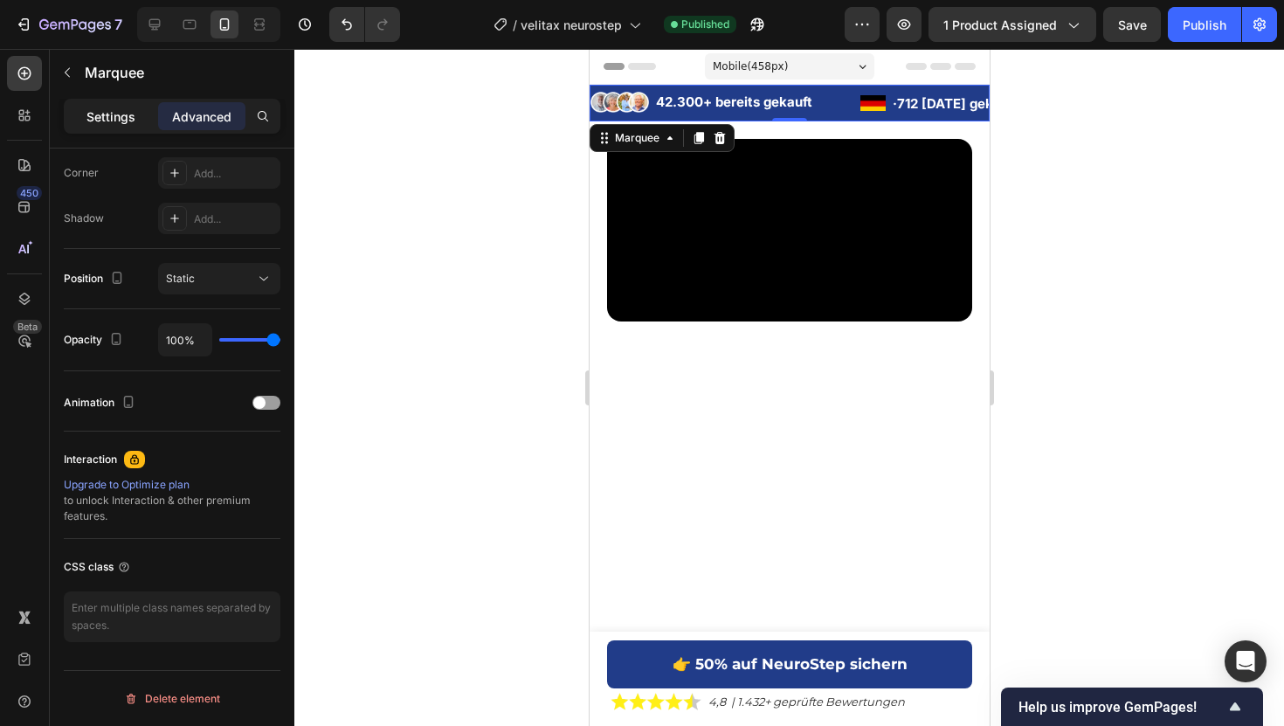
click at [132, 115] on p "Settings" at bounding box center [110, 116] width 49 height 18
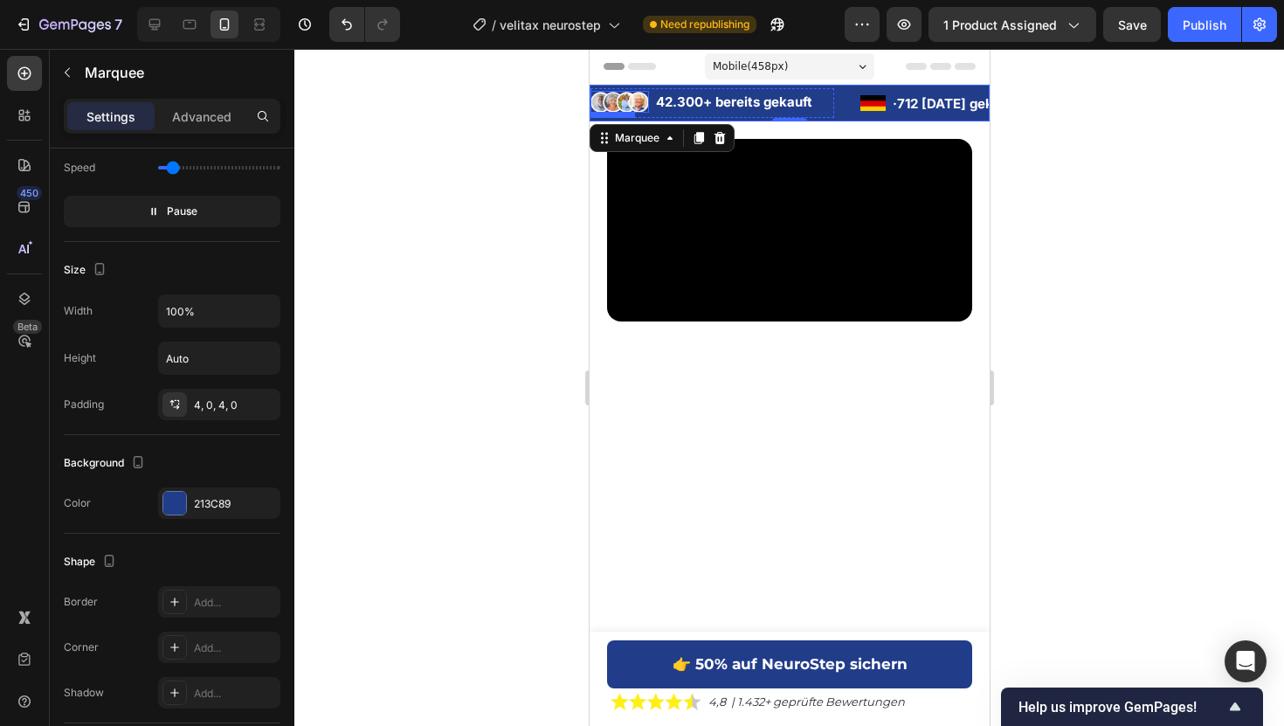
click at [613, 96] on img at bounding box center [618, 102] width 59 height 23
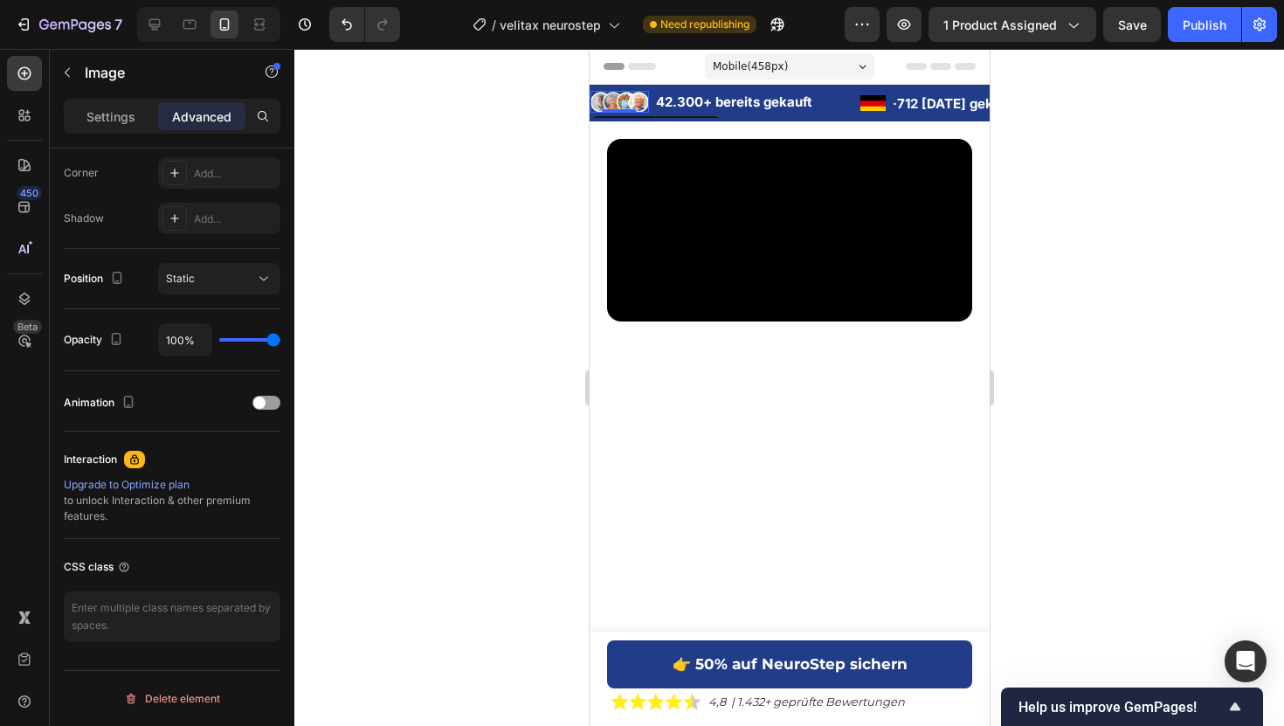
scroll to position [0, 0]
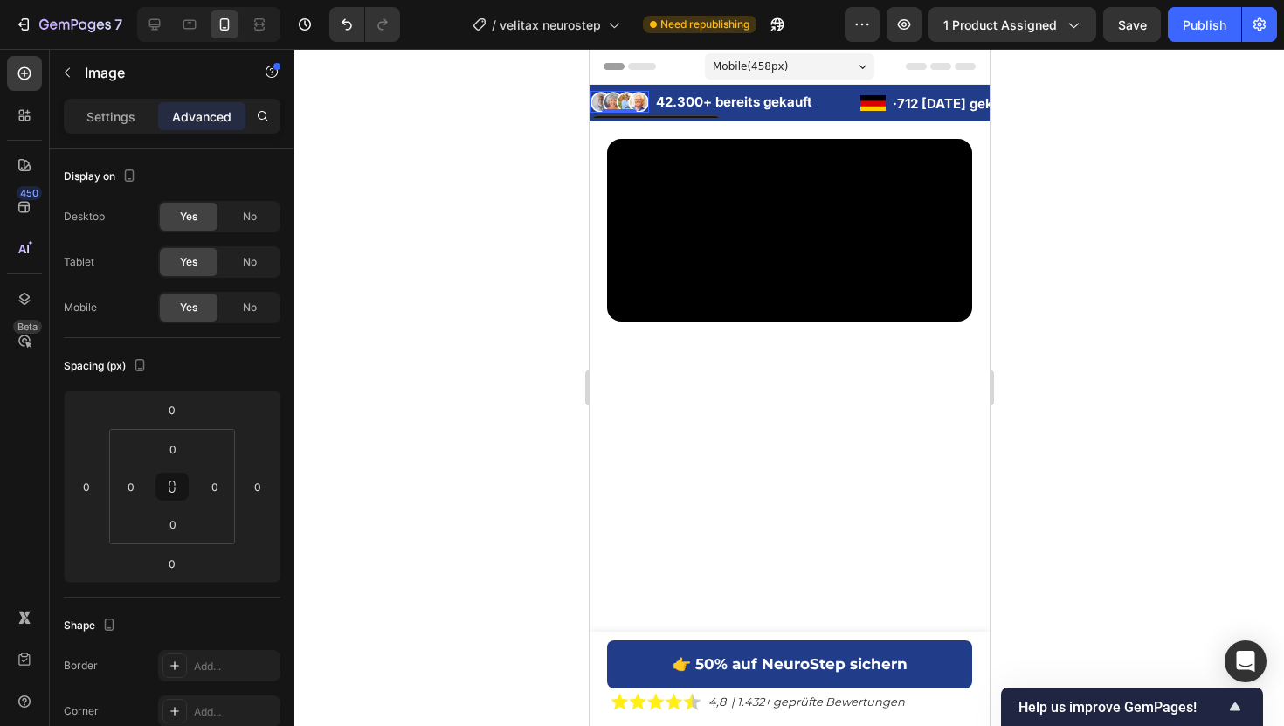
click at [108, 133] on div "Settings Advanced" at bounding box center [172, 116] width 217 height 35
click at [109, 122] on p "Settings" at bounding box center [110, 116] width 49 height 18
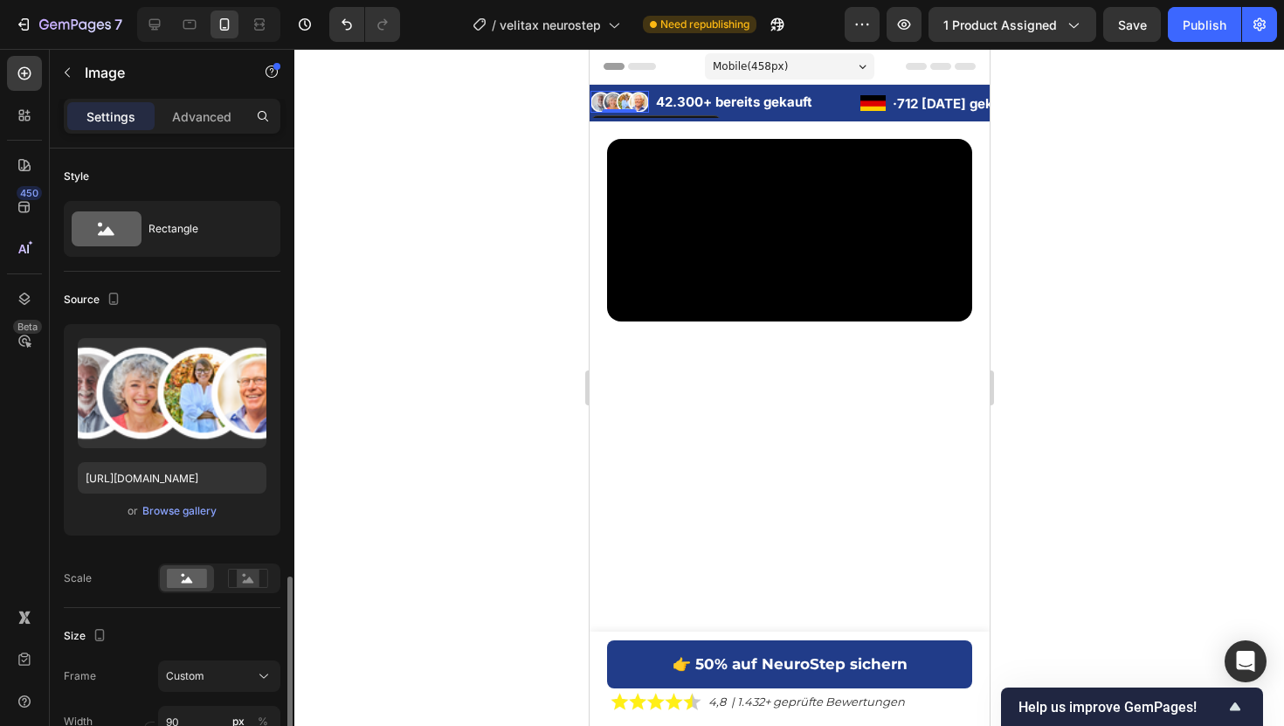
scroll to position [735, 0]
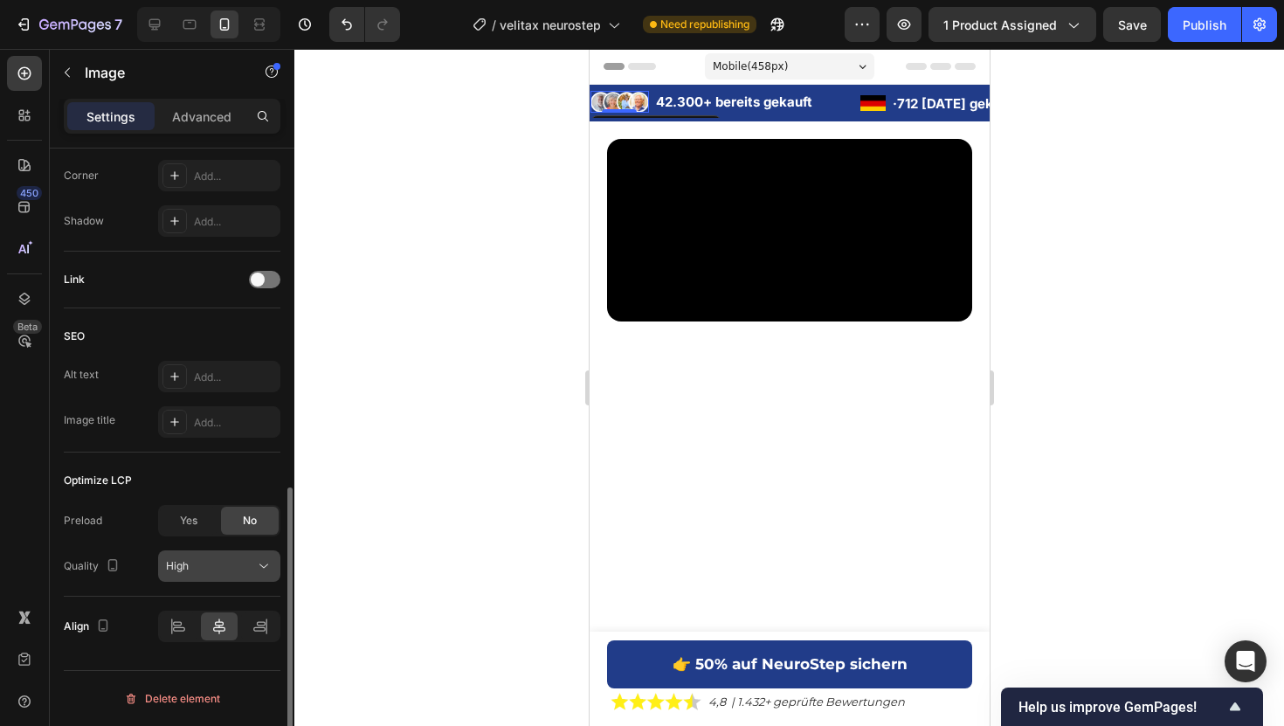
click at [222, 563] on div "High" at bounding box center [210, 566] width 89 height 16
click at [164, 326] on div "SEO" at bounding box center [172, 336] width 217 height 28
click at [198, 519] on div "Yes" at bounding box center [189, 521] width 58 height 28
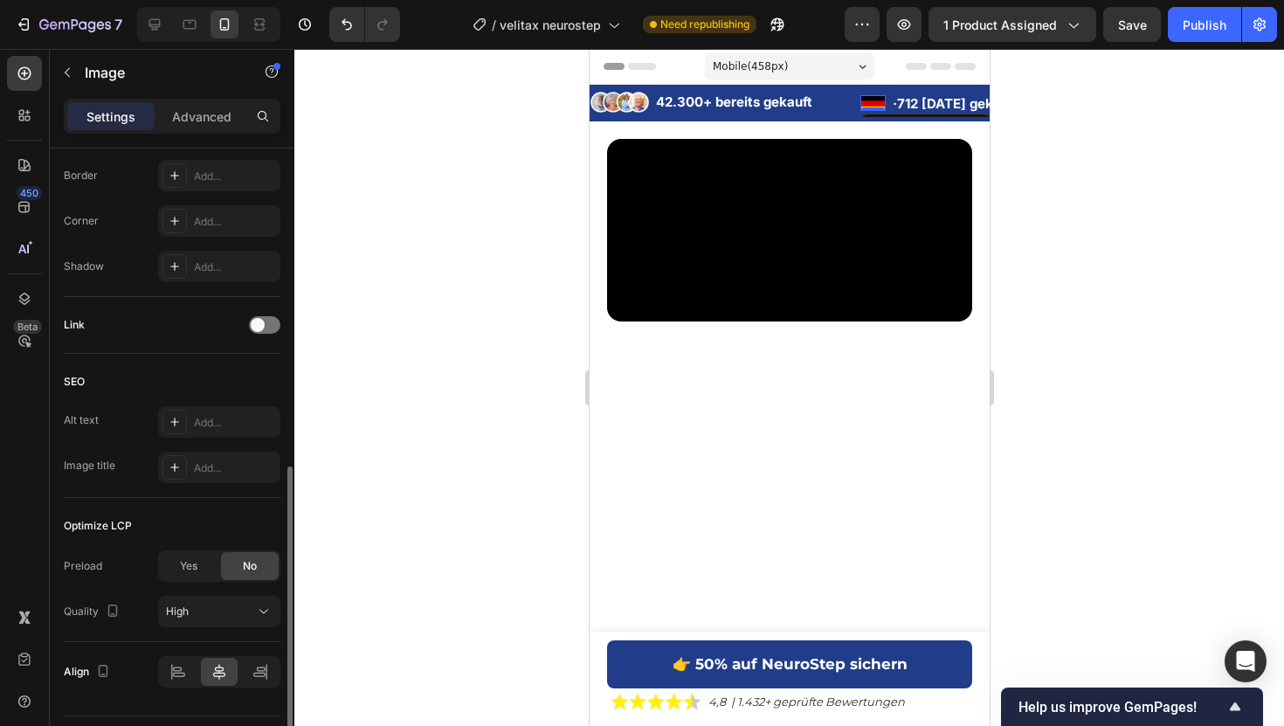
click at [862, 105] on img at bounding box center [871, 103] width 25 height 16
click at [191, 567] on span "Yes" at bounding box center [188, 566] width 17 height 16
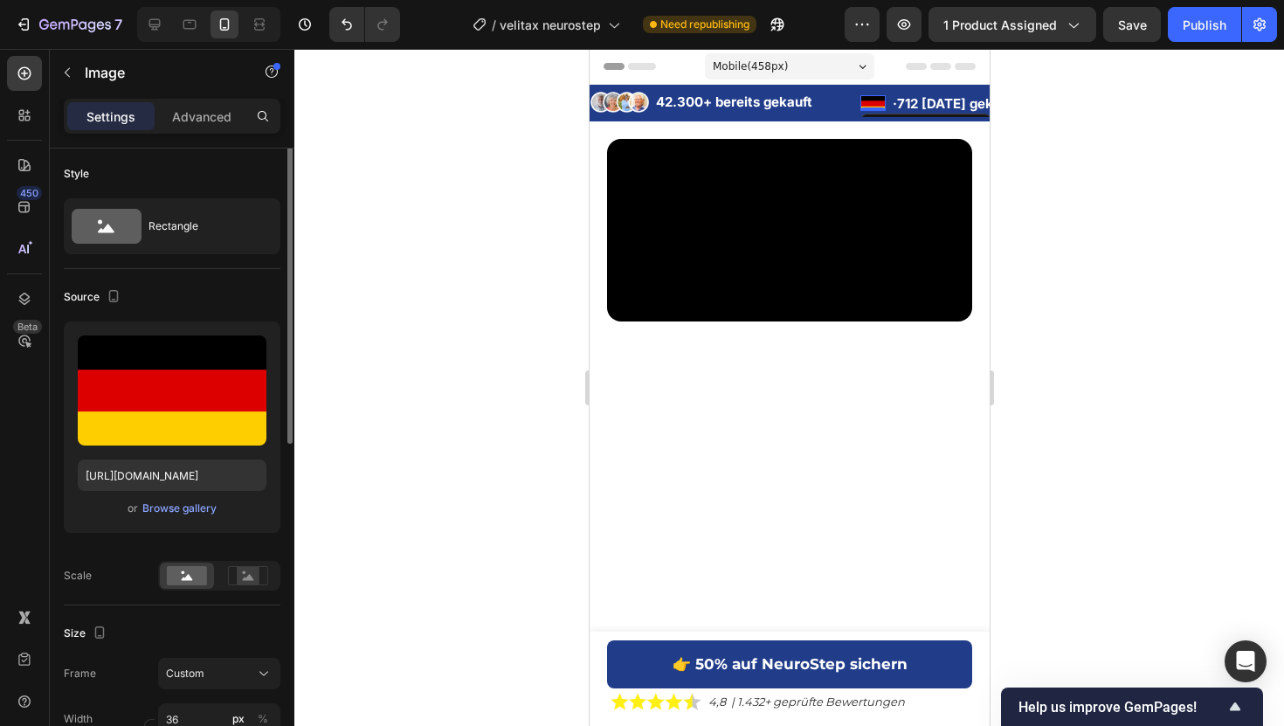
scroll to position [0, 0]
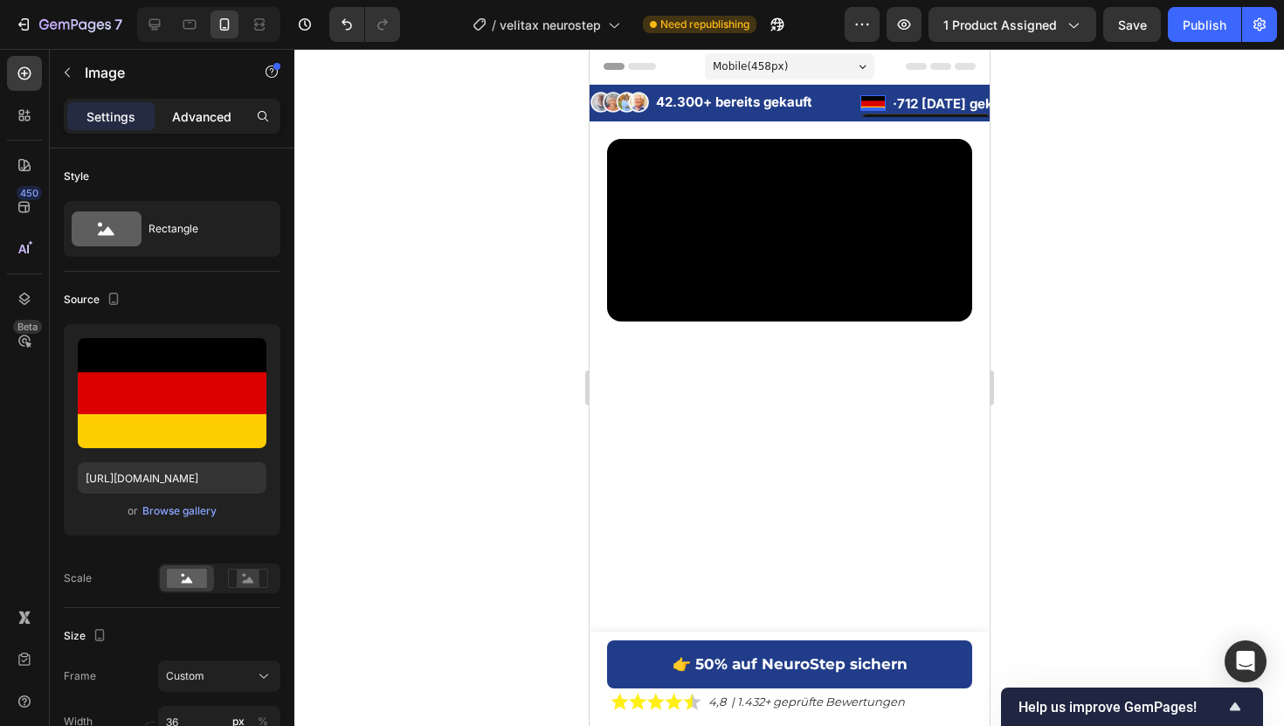
click at [223, 121] on p "Advanced" at bounding box center [201, 116] width 59 height 18
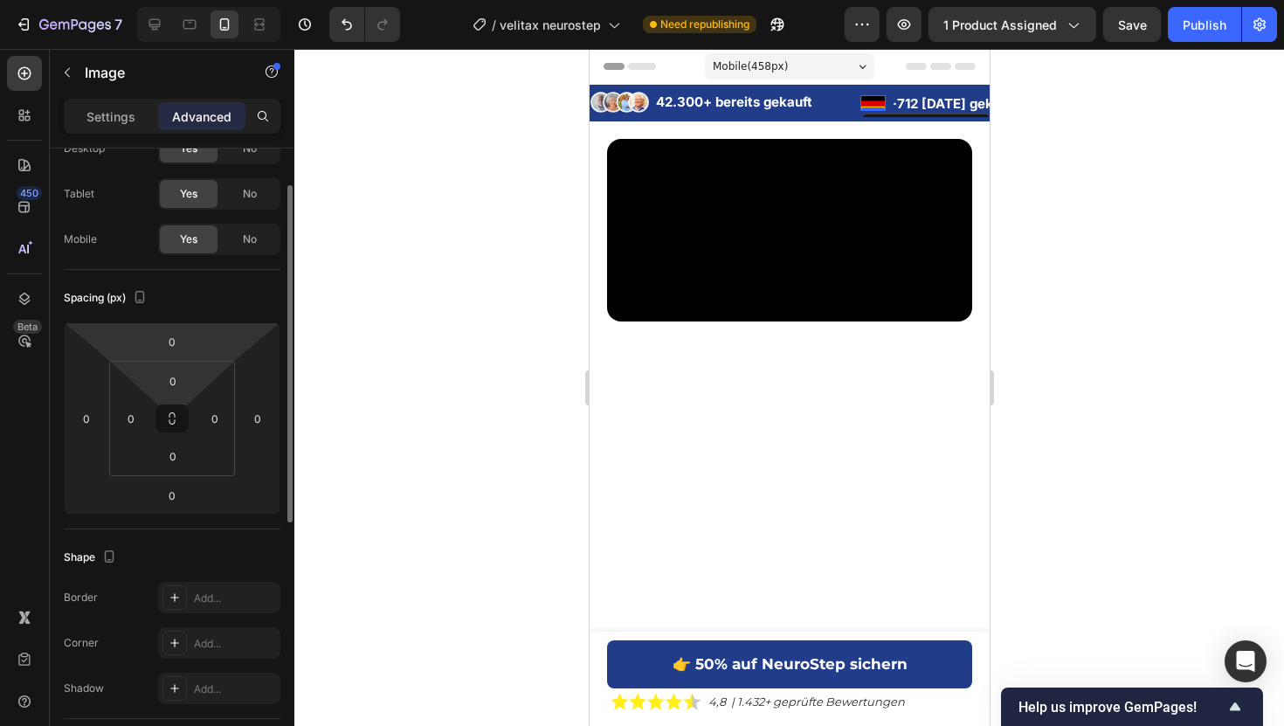
scroll to position [80, 0]
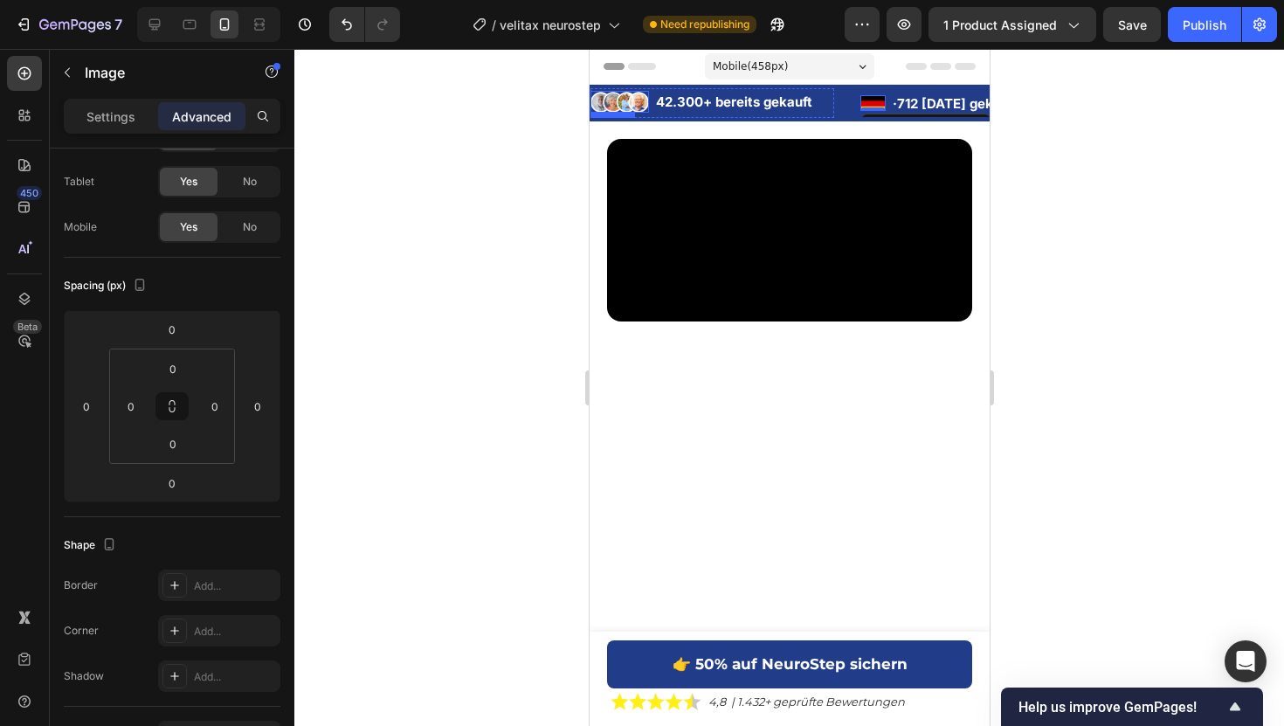
click at [636, 105] on img at bounding box center [618, 102] width 59 height 23
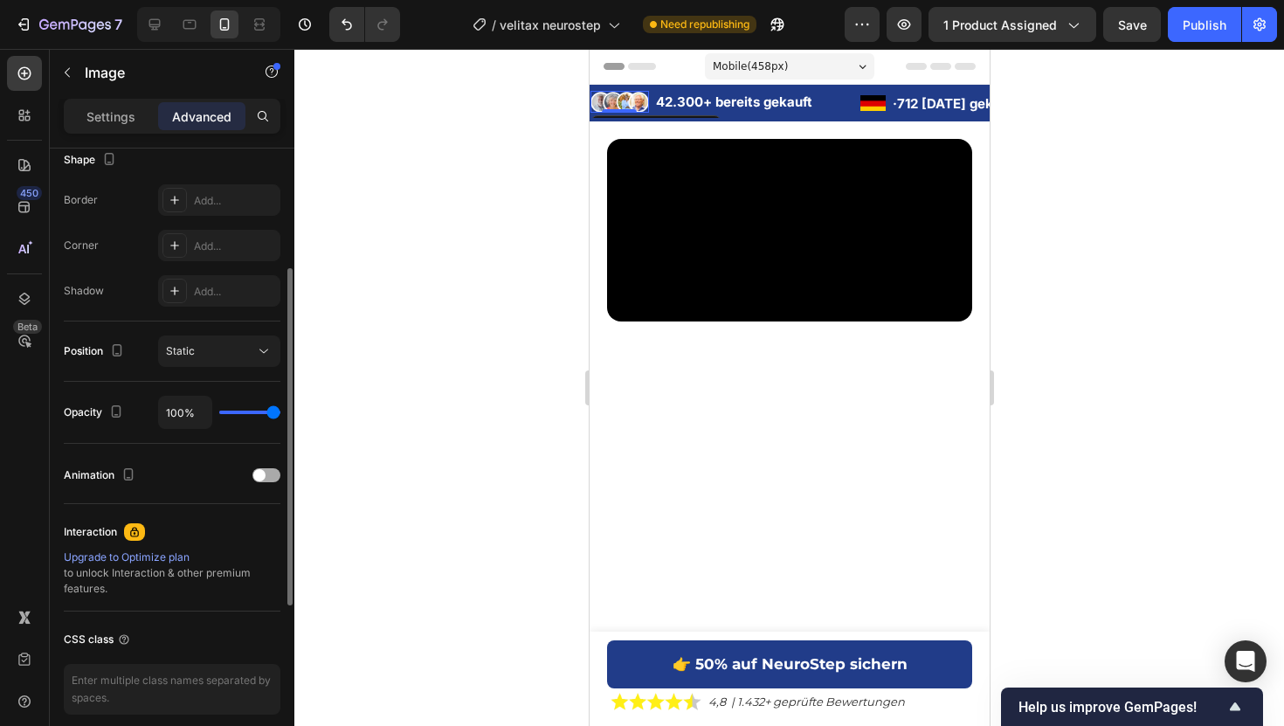
scroll to position [381, 0]
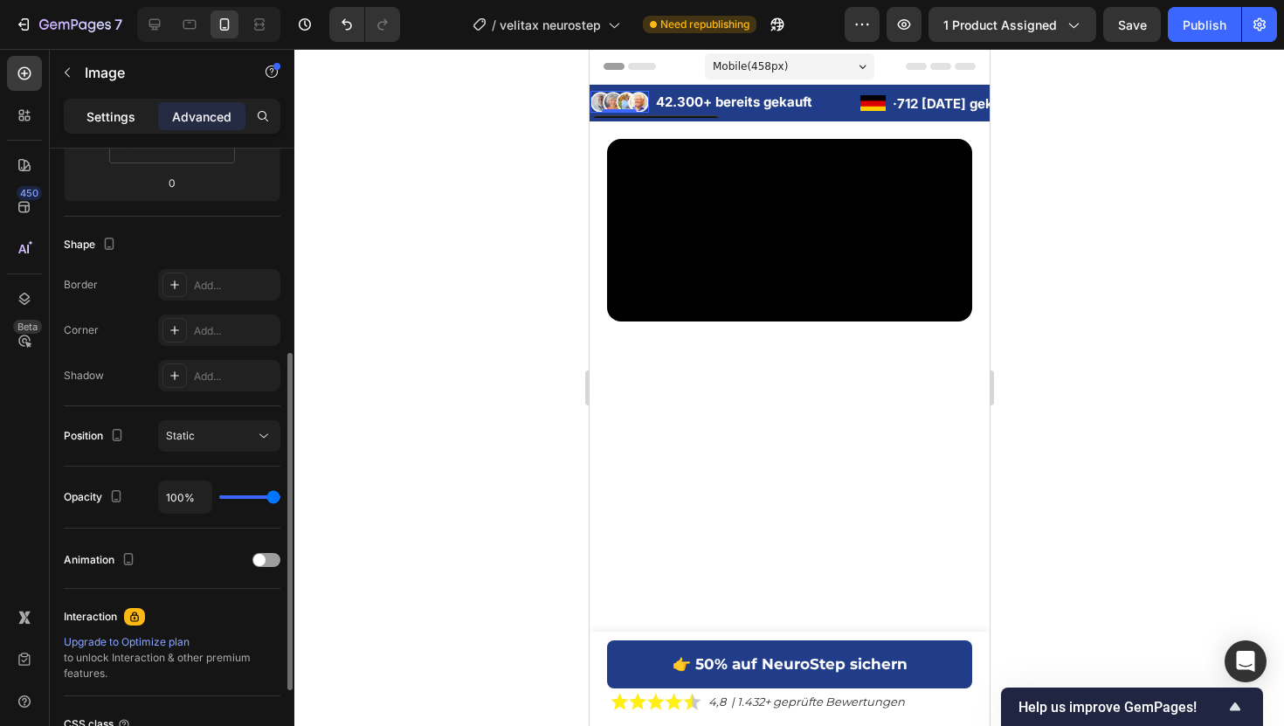
click at [108, 121] on p "Settings" at bounding box center [110, 116] width 49 height 18
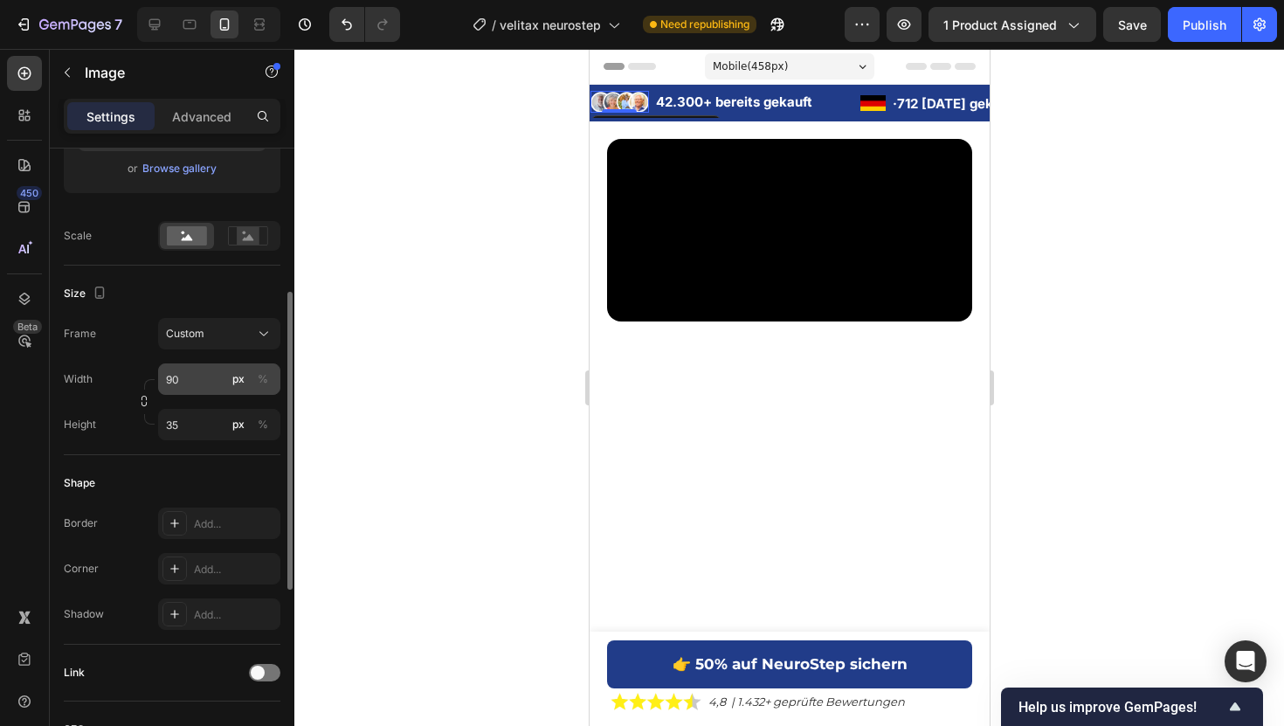
scroll to position [328, 0]
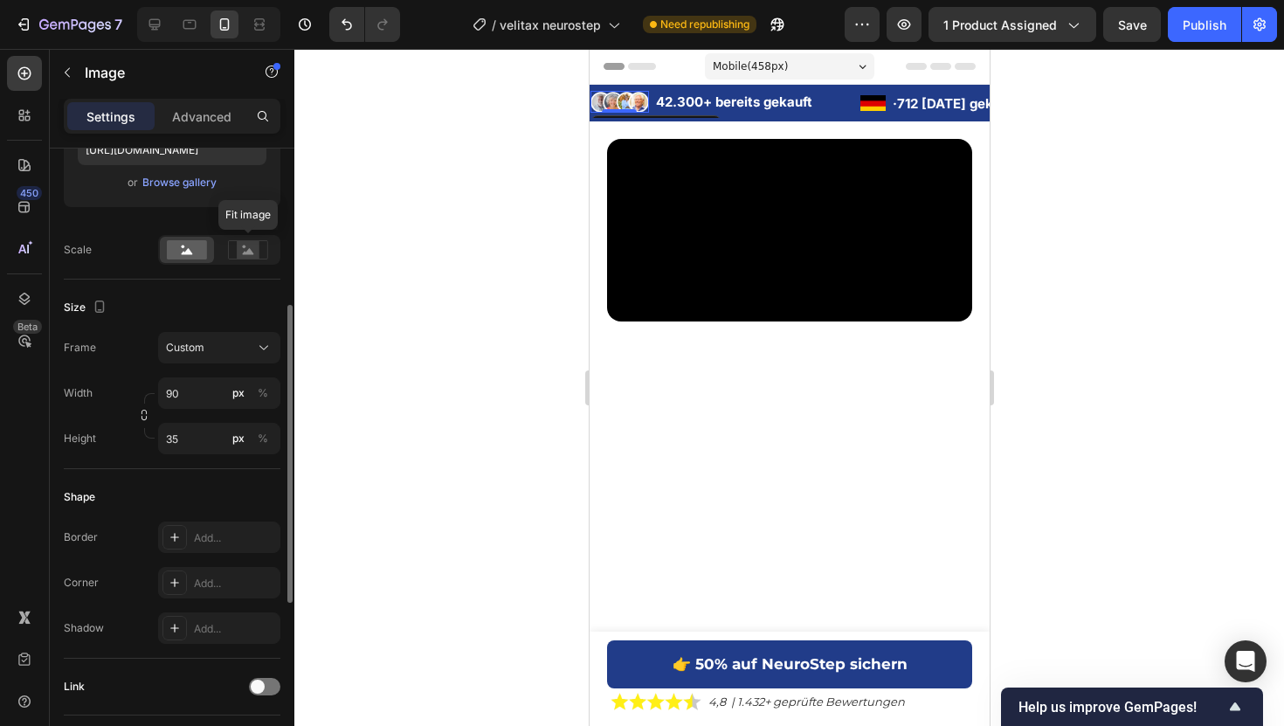
click at [254, 263] on div "Fit image" at bounding box center [219, 250] width 122 height 30
click at [239, 242] on rect at bounding box center [248, 249] width 23 height 17
click at [200, 250] on rect at bounding box center [187, 249] width 40 height 19
click at [245, 245] on rect at bounding box center [248, 249] width 23 height 17
click at [879, 97] on img at bounding box center [871, 103] width 25 height 16
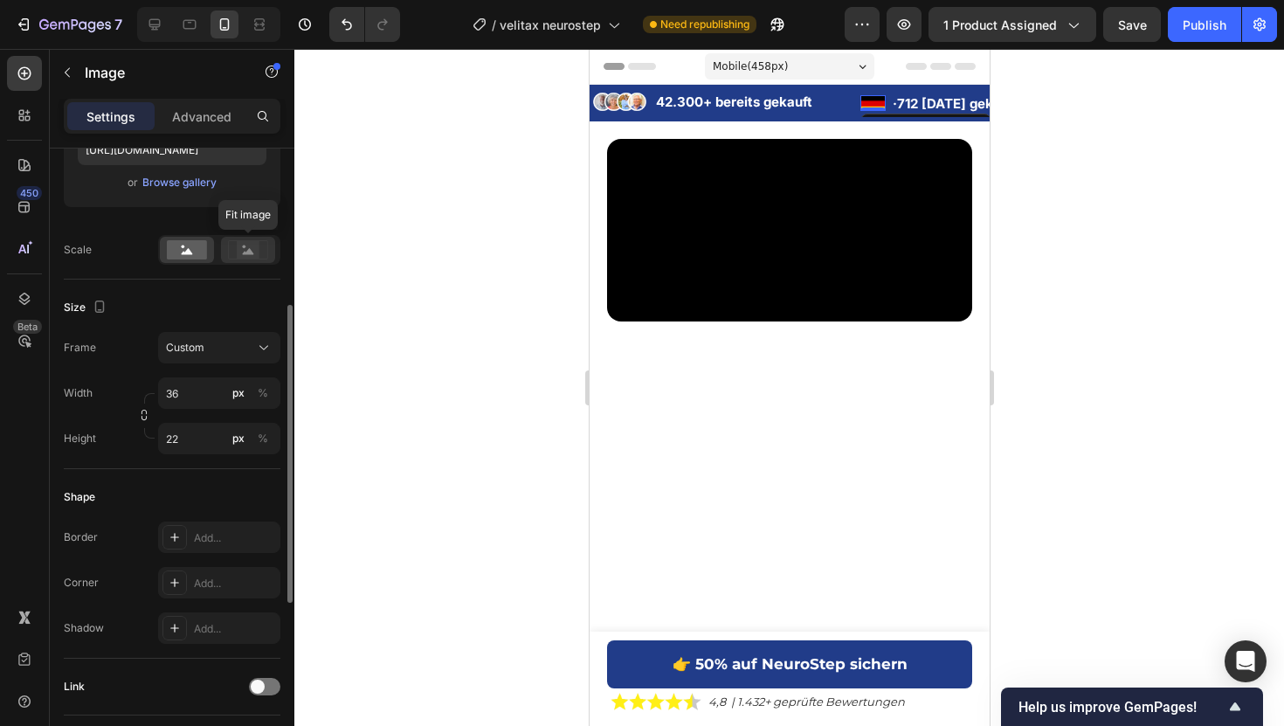
click at [251, 249] on rect at bounding box center [248, 249] width 23 height 17
click at [1089, 124] on div at bounding box center [788, 387] width 989 height 677
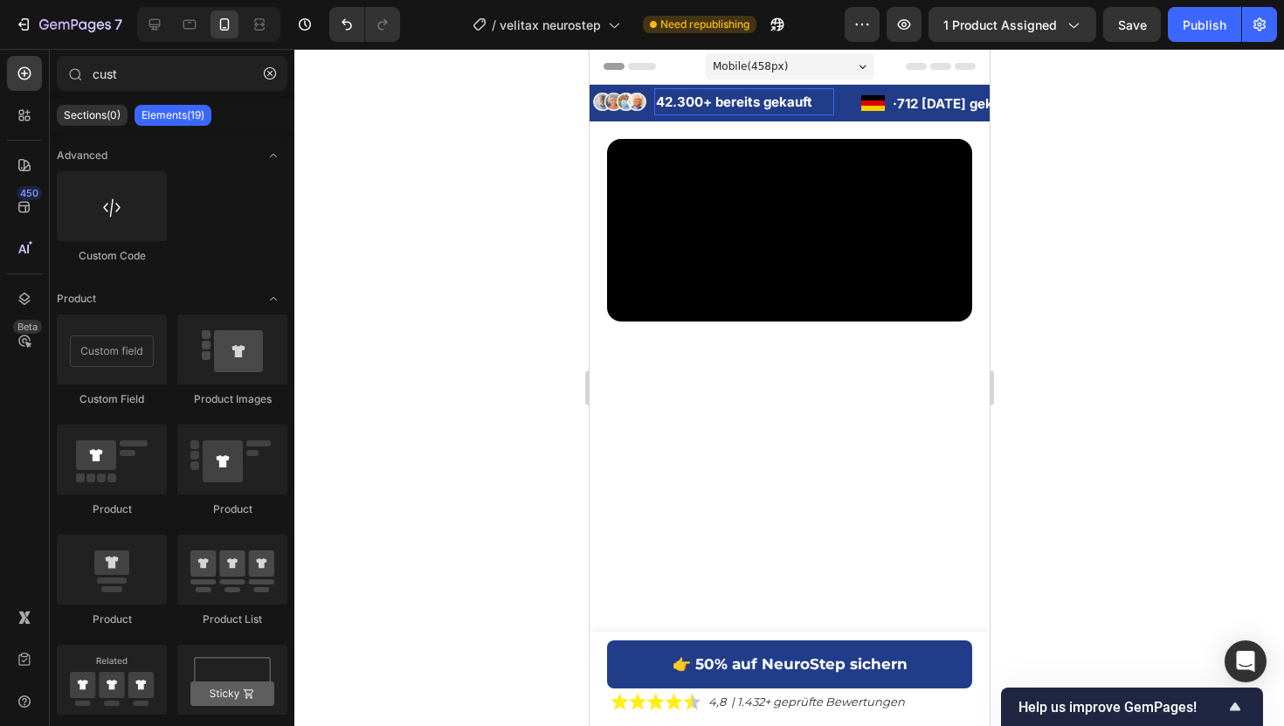
click at [730, 93] on p "42.300+ bereits gekauft" at bounding box center [743, 102] width 176 height 24
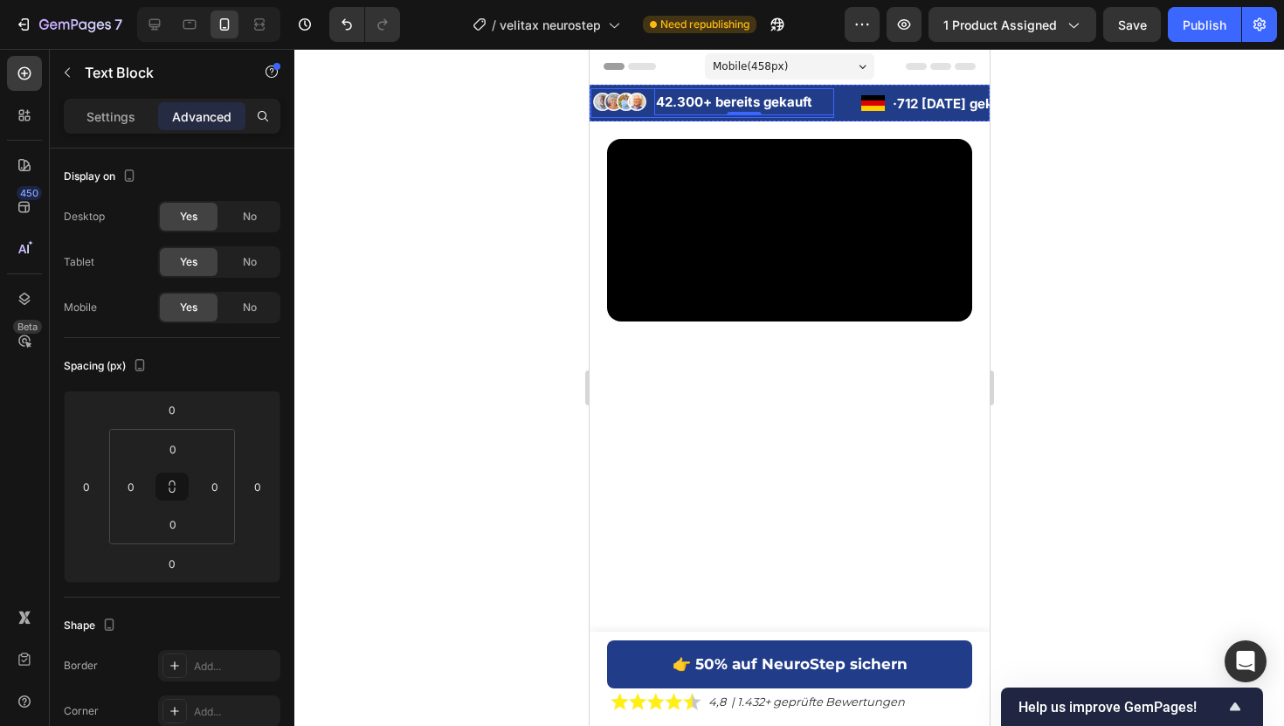
click at [649, 100] on li "Image 42.300+ bereits gekauft Text Block 0" at bounding box center [711, 101] width 244 height 27
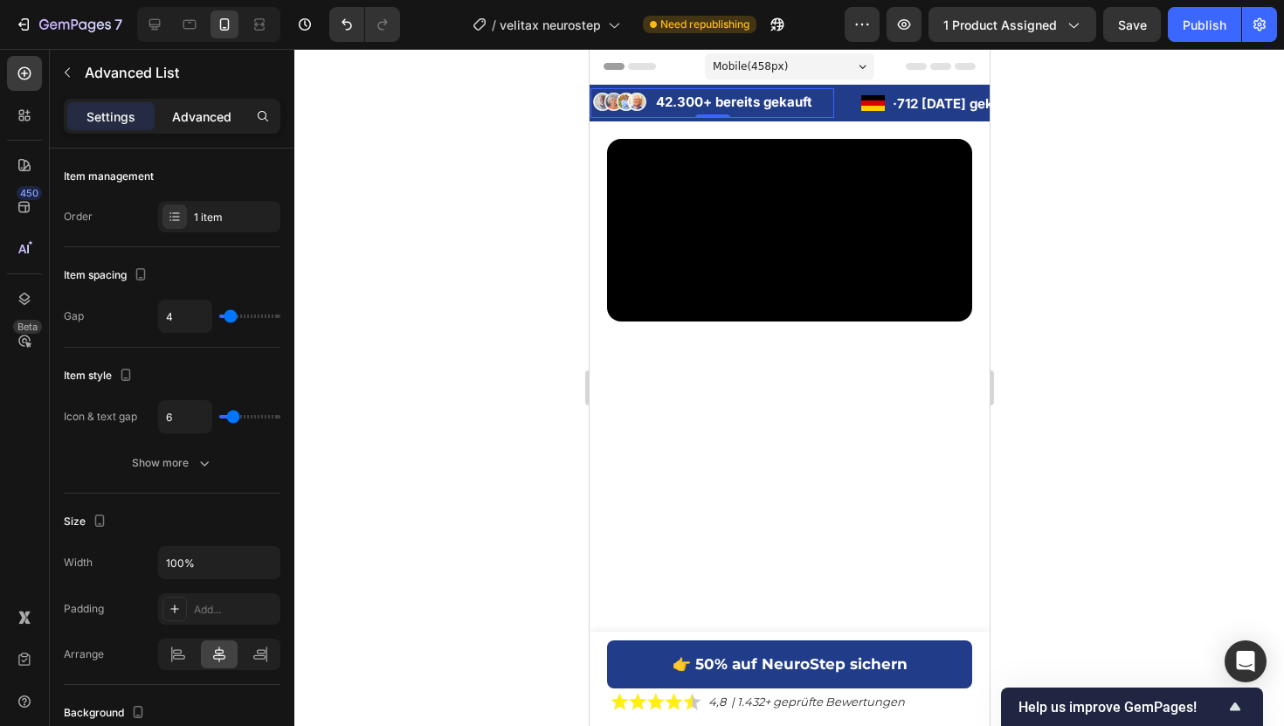
click at [214, 128] on div "Advanced" at bounding box center [201, 116] width 87 height 28
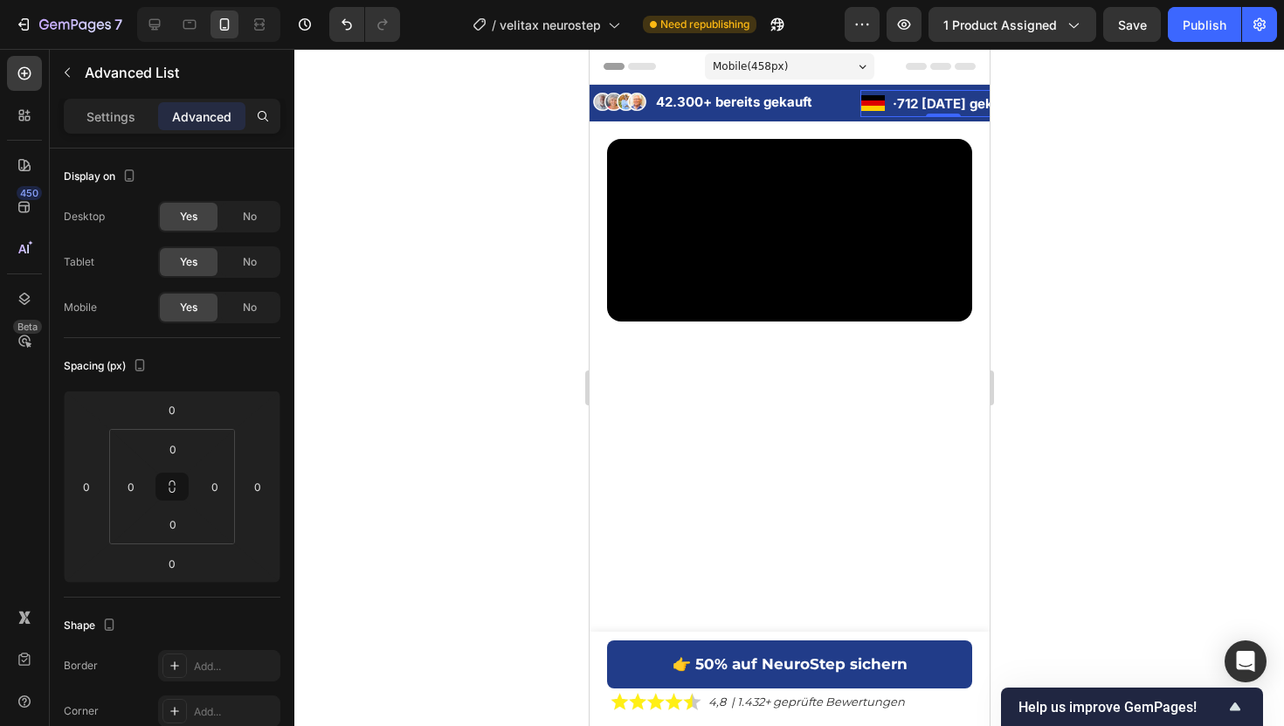
click at [887, 100] on li "Image · 712 heute gekauft Text Block" at bounding box center [942, 103] width 166 height 27
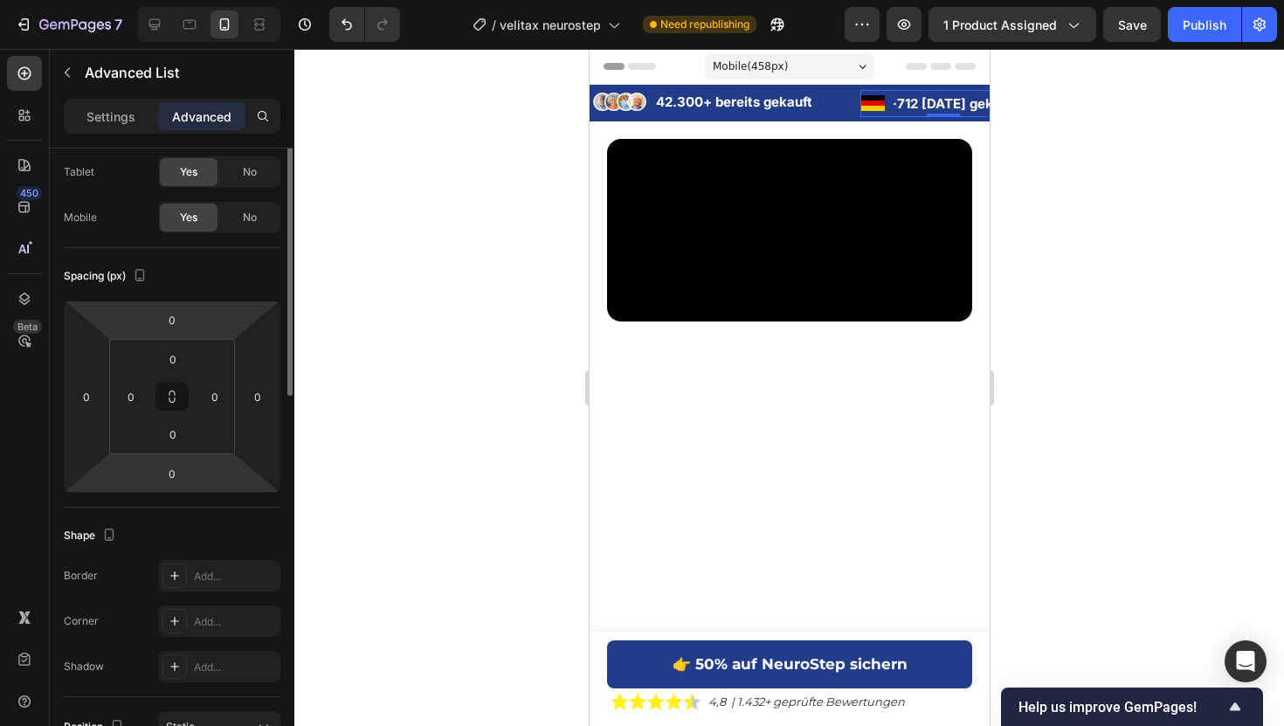
scroll to position [0, 0]
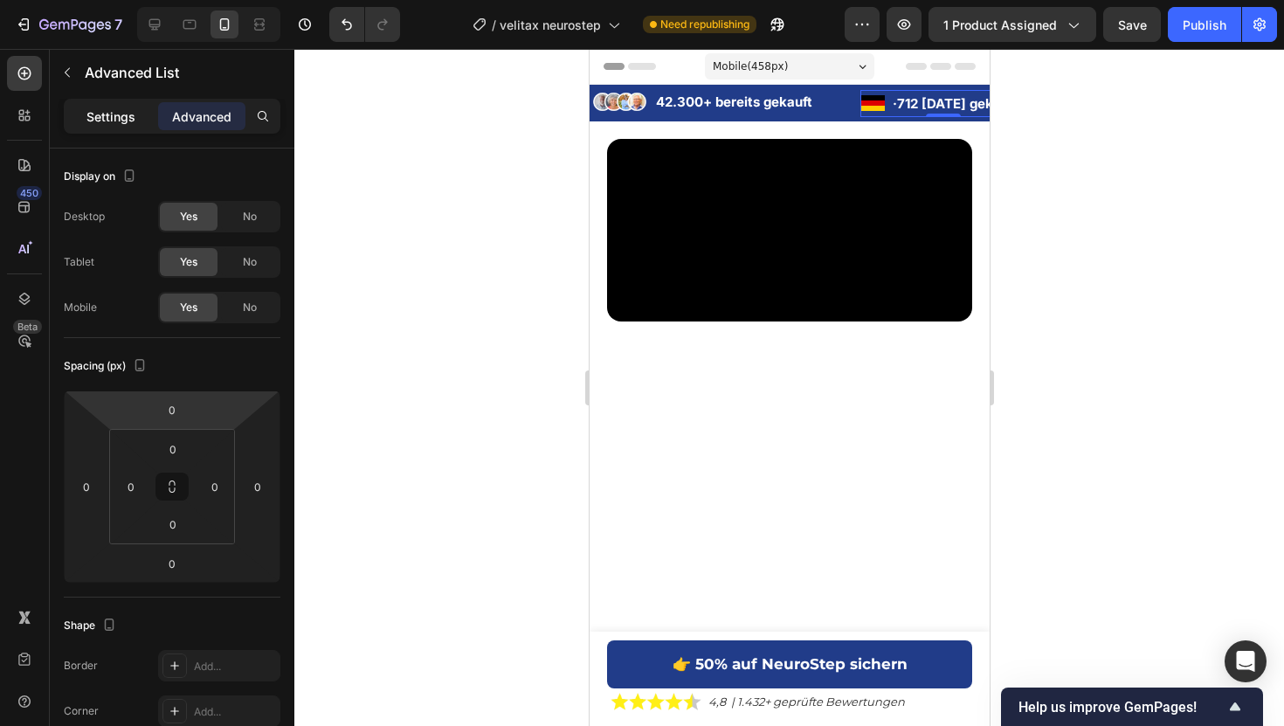
click at [121, 107] on p "Settings" at bounding box center [110, 116] width 49 height 18
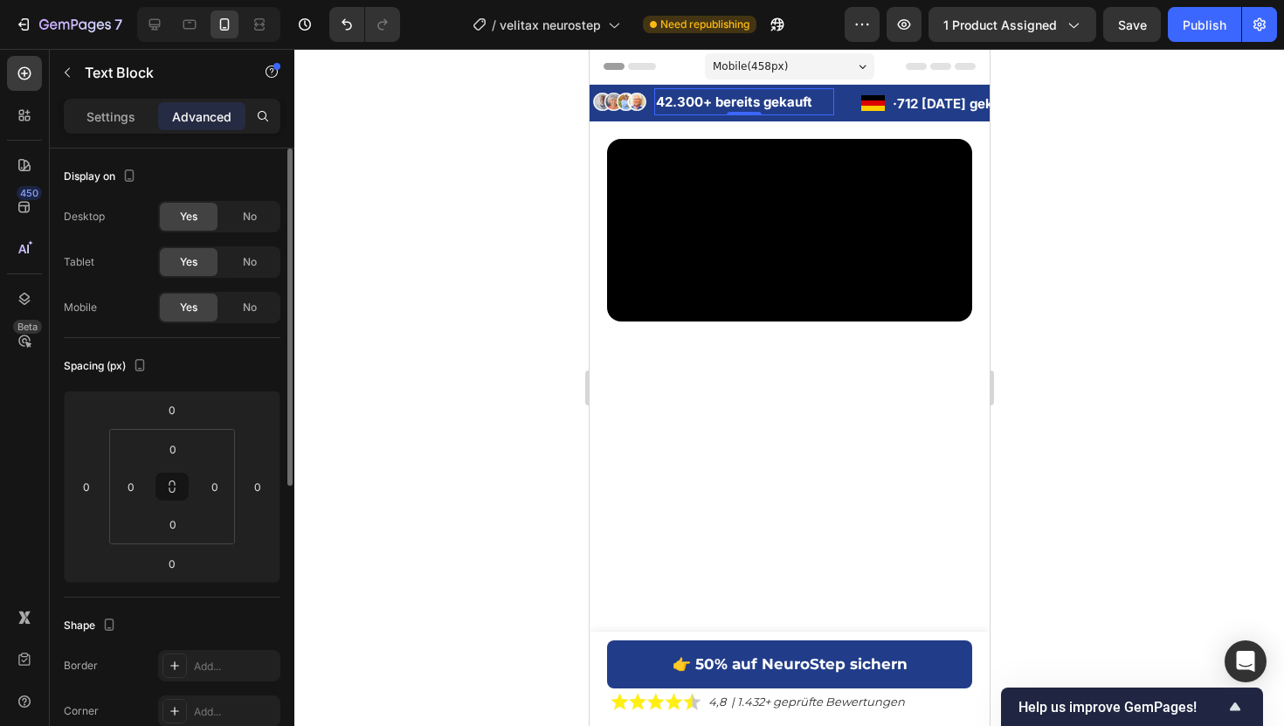
click at [762, 103] on p "42.300+ bereits gekauft" at bounding box center [743, 102] width 176 height 24
click at [123, 122] on p "Settings" at bounding box center [110, 116] width 49 height 18
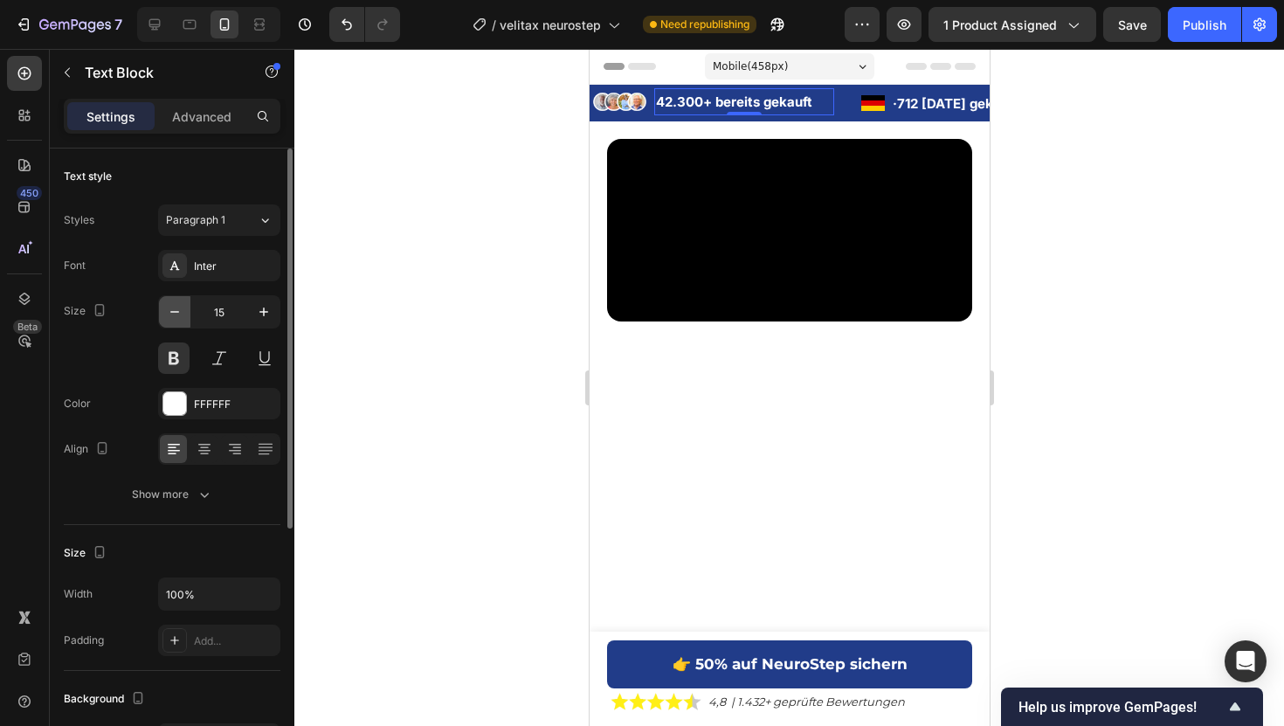
click at [181, 318] on icon "button" at bounding box center [174, 311] width 17 height 17
type input "14"
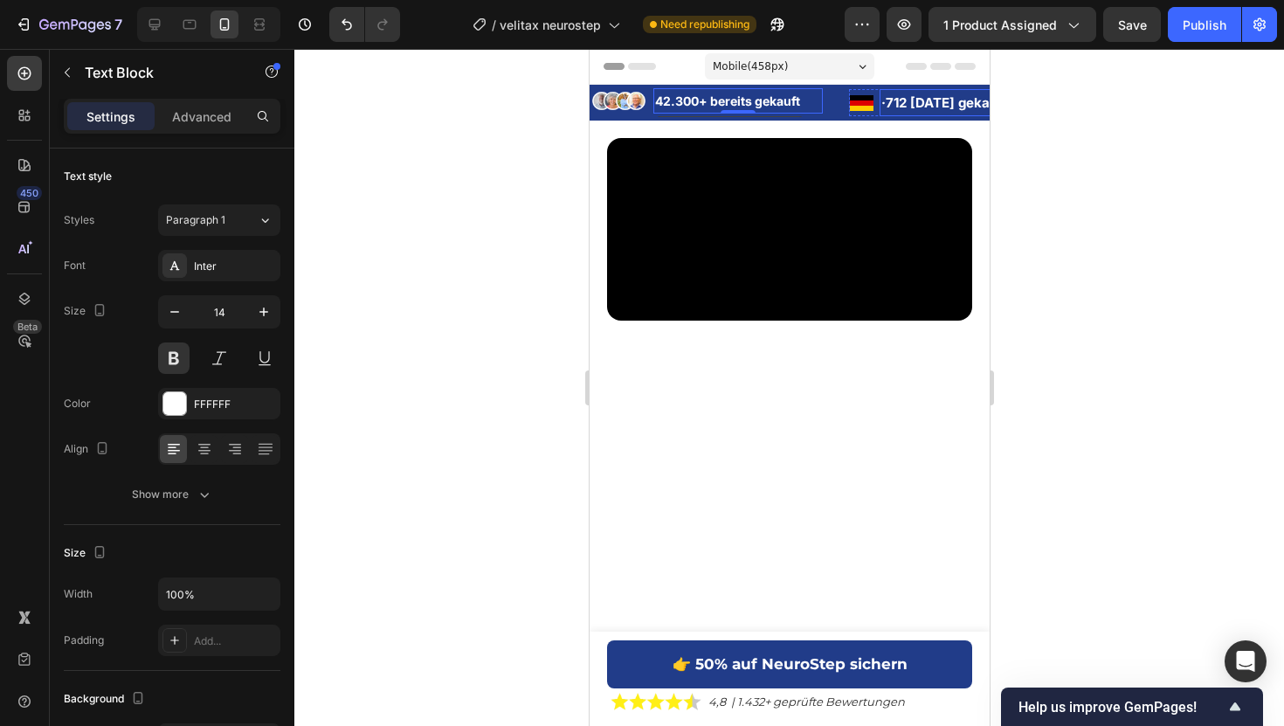
click at [900, 109] on strong "712 heute gekauft" at bounding box center [945, 102] width 121 height 17
click at [165, 310] on button "button" at bounding box center [174, 311] width 31 height 31
type input "14"
click at [767, 107] on p "42.300+ bereits gekauft" at bounding box center [737, 101] width 166 height 22
click at [923, 103] on strong "712 heute gekauft" at bounding box center [940, 102] width 111 height 15
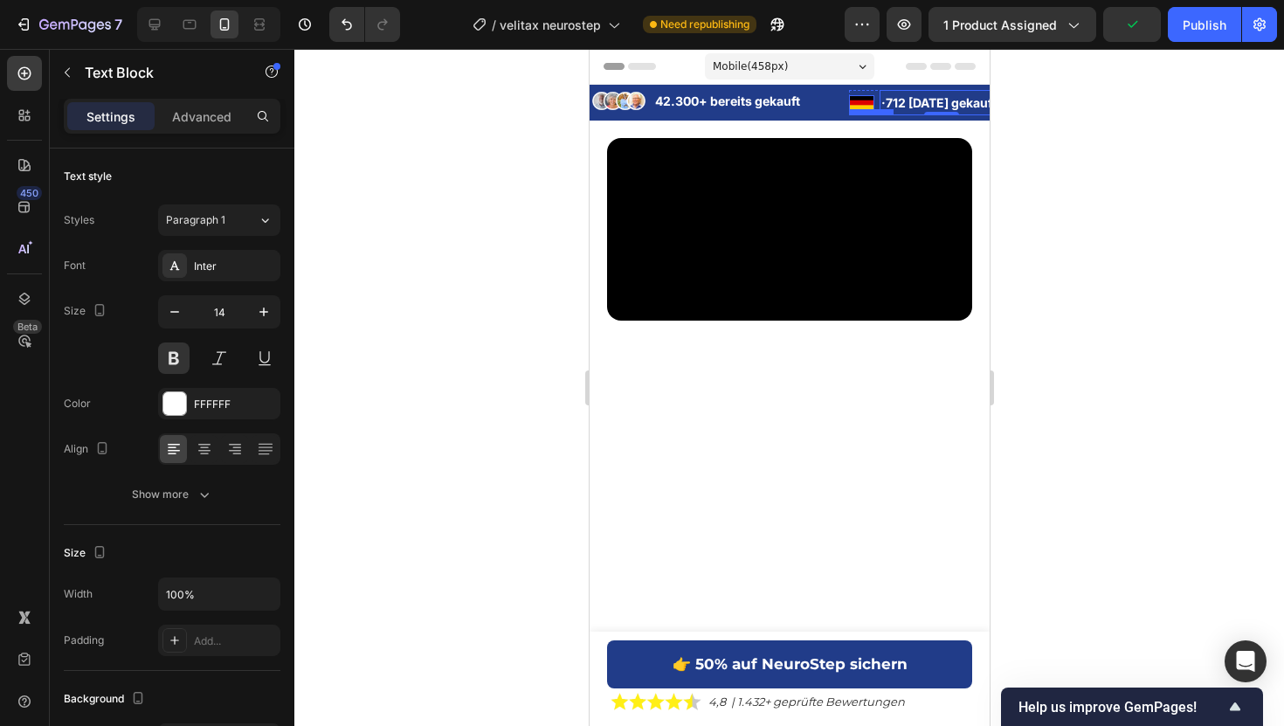
click at [872, 96] on img at bounding box center [860, 103] width 25 height 16
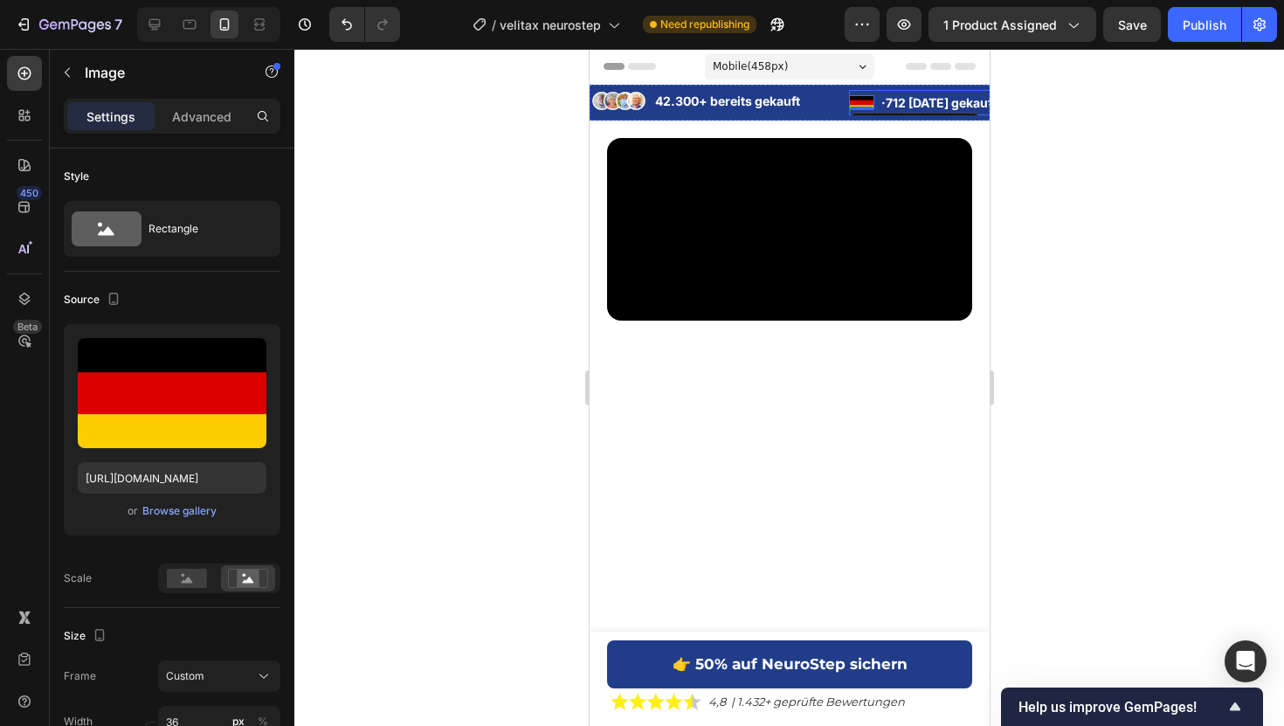
click at [872, 103] on img at bounding box center [860, 103] width 25 height 16
click at [881, 95] on p "· 712 heute gekauft" at bounding box center [940, 103] width 121 height 22
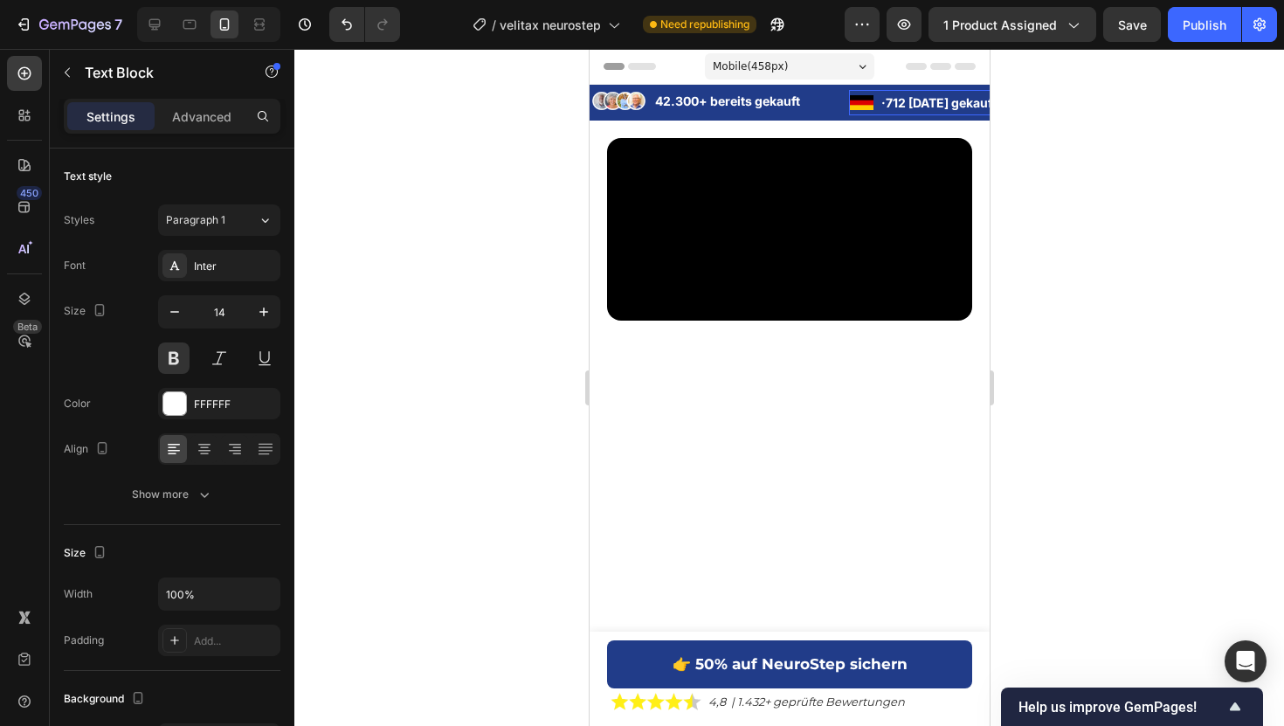
click at [877, 95] on li "Image · 712 heute gekauft Text Block 0" at bounding box center [925, 102] width 155 height 25
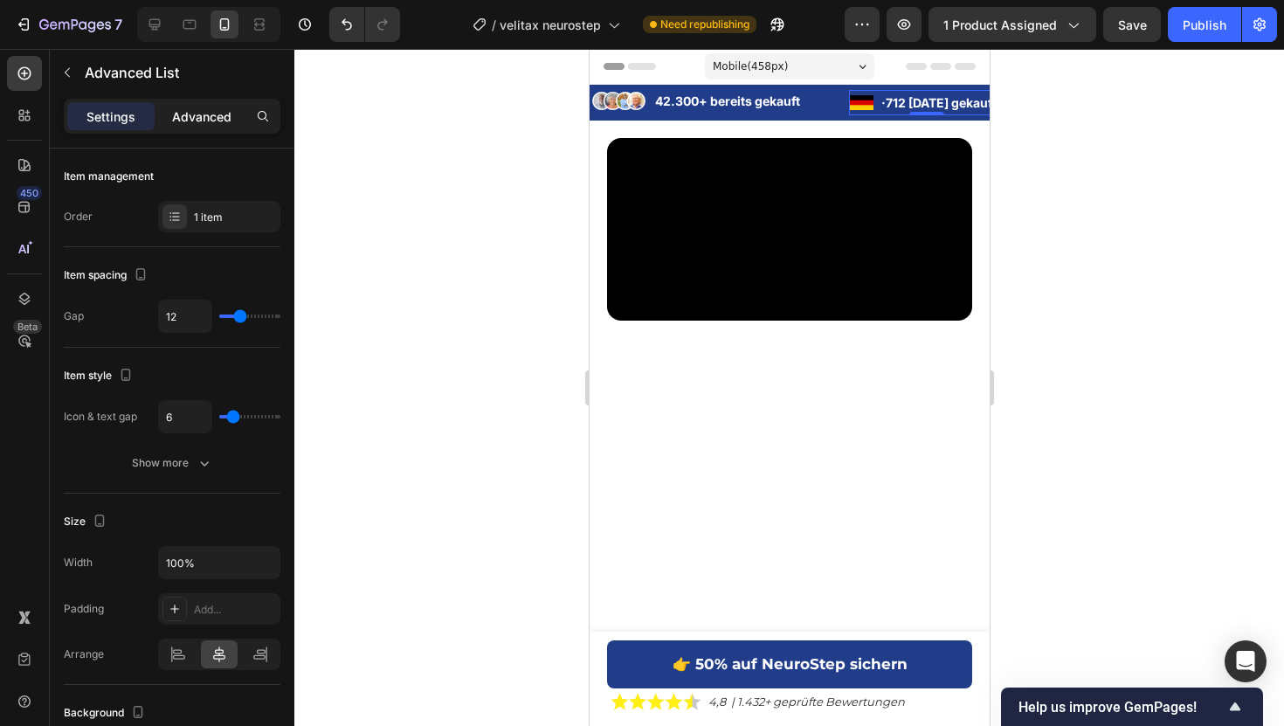
click at [225, 114] on p "Advanced" at bounding box center [201, 116] width 59 height 18
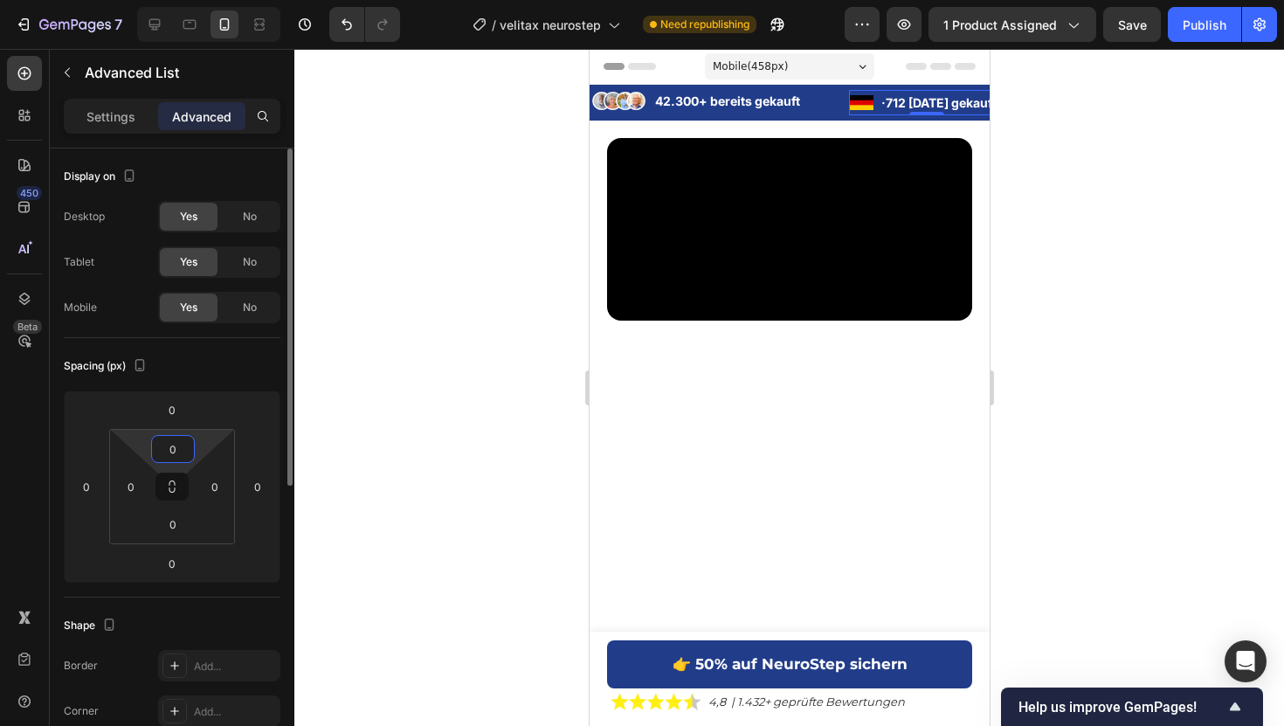
click at [183, 442] on input "0" at bounding box center [172, 449] width 35 height 26
type input "0"
click at [169, 416] on input "0" at bounding box center [172, 409] width 35 height 26
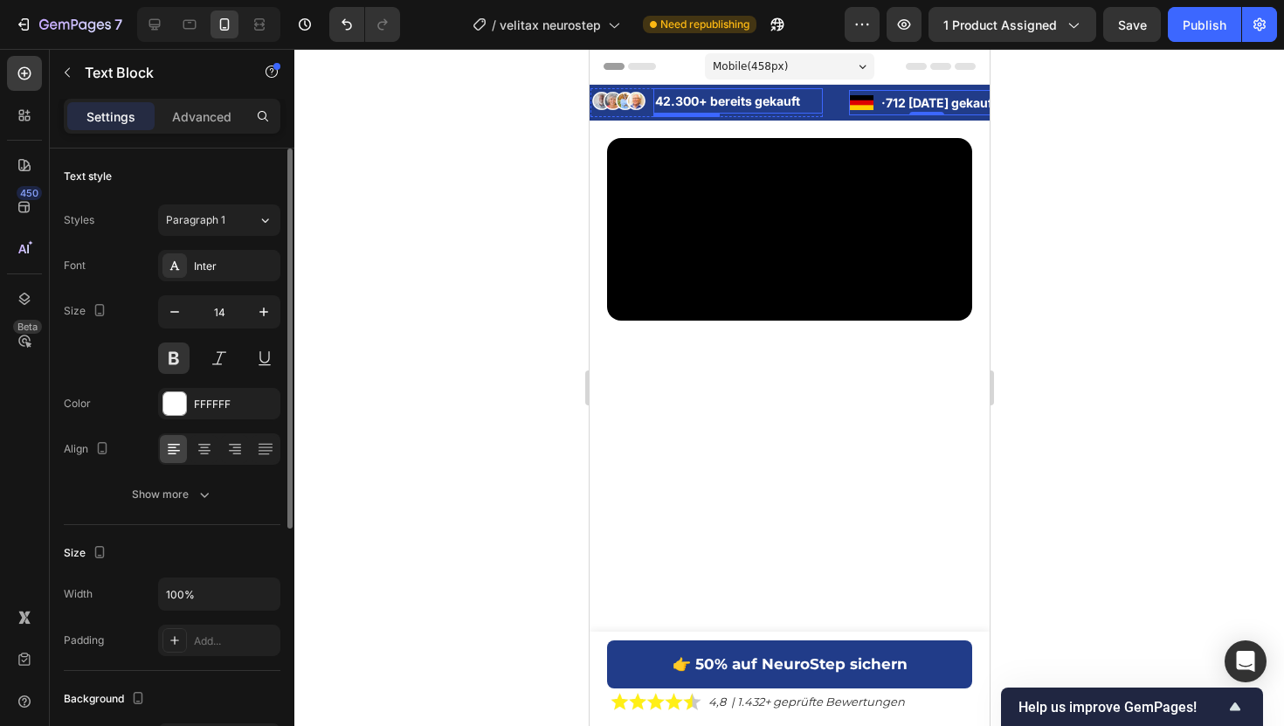
click at [667, 97] on p "42.300+ bereits gekauft" at bounding box center [737, 101] width 166 height 22
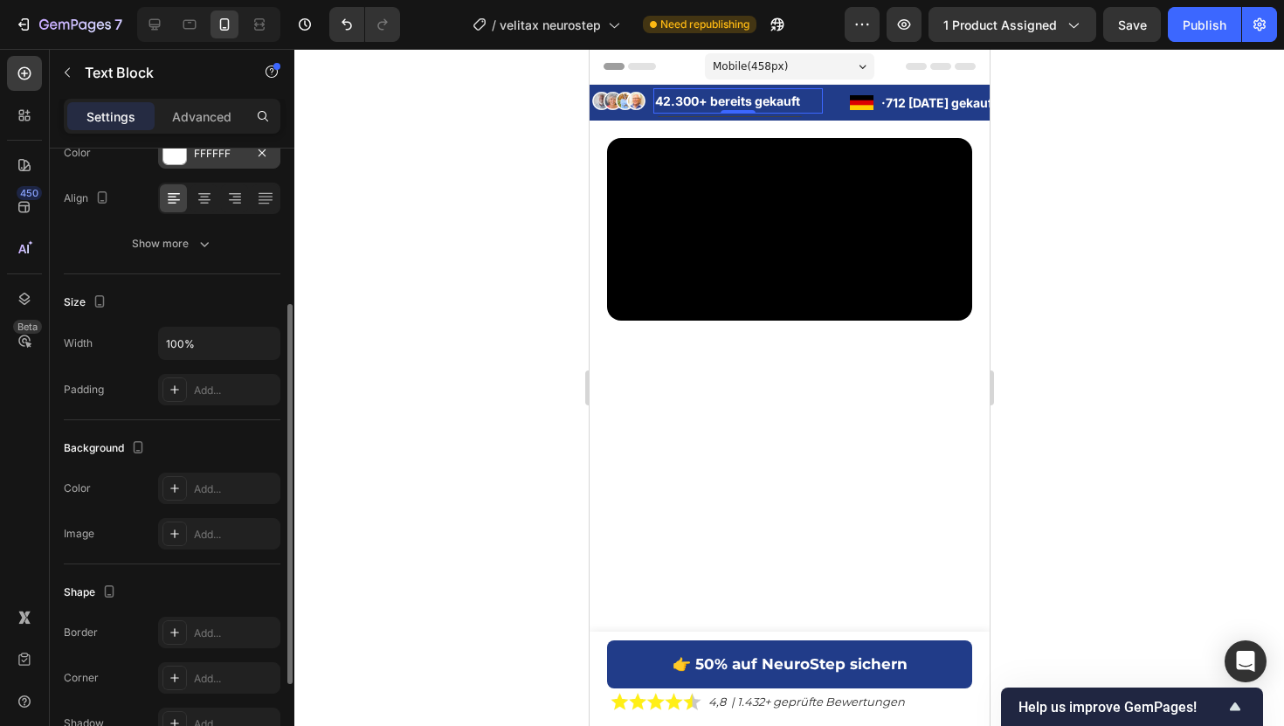
scroll to position [253, 0]
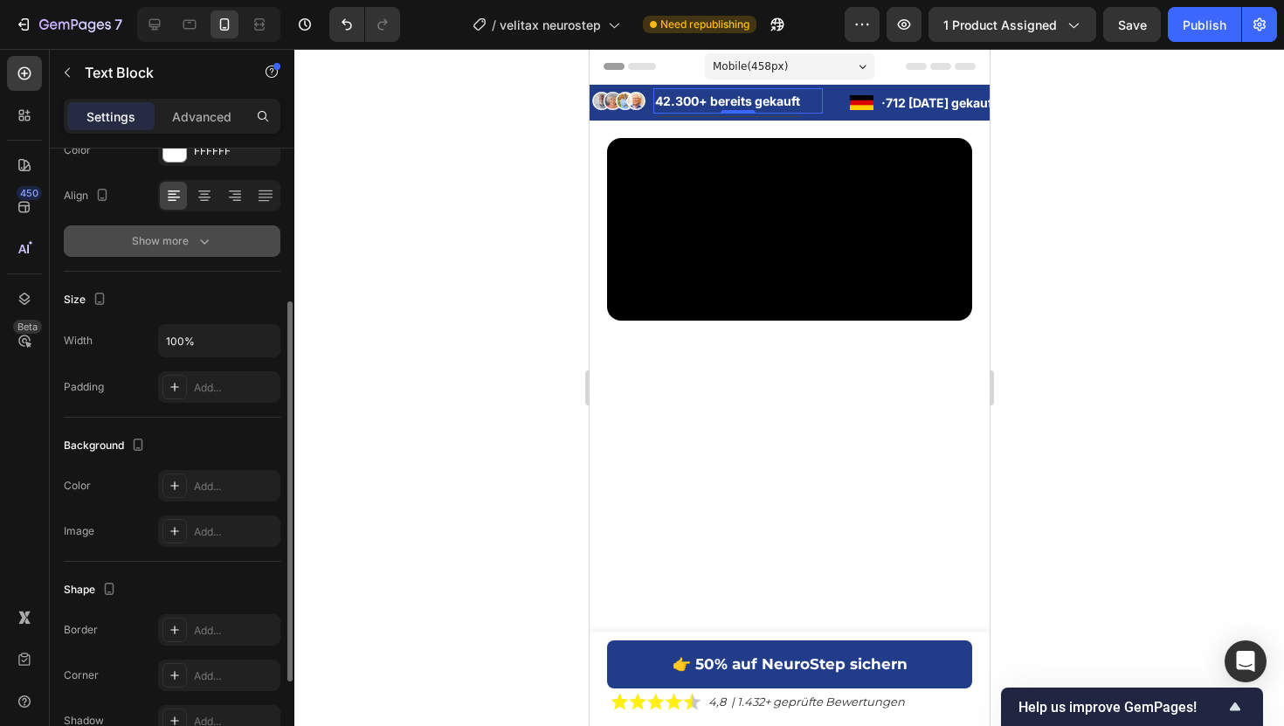
click at [222, 242] on button "Show more" at bounding box center [172, 240] width 217 height 31
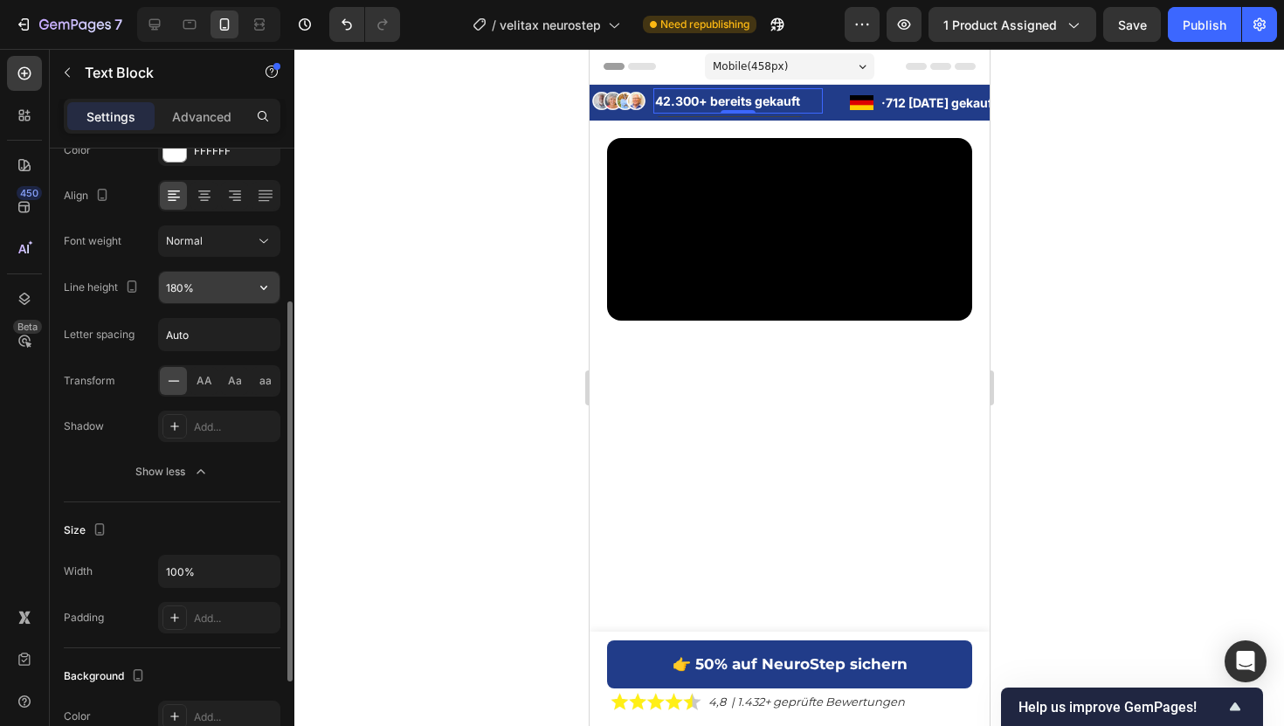
click at [249, 273] on button "button" at bounding box center [263, 287] width 31 height 31
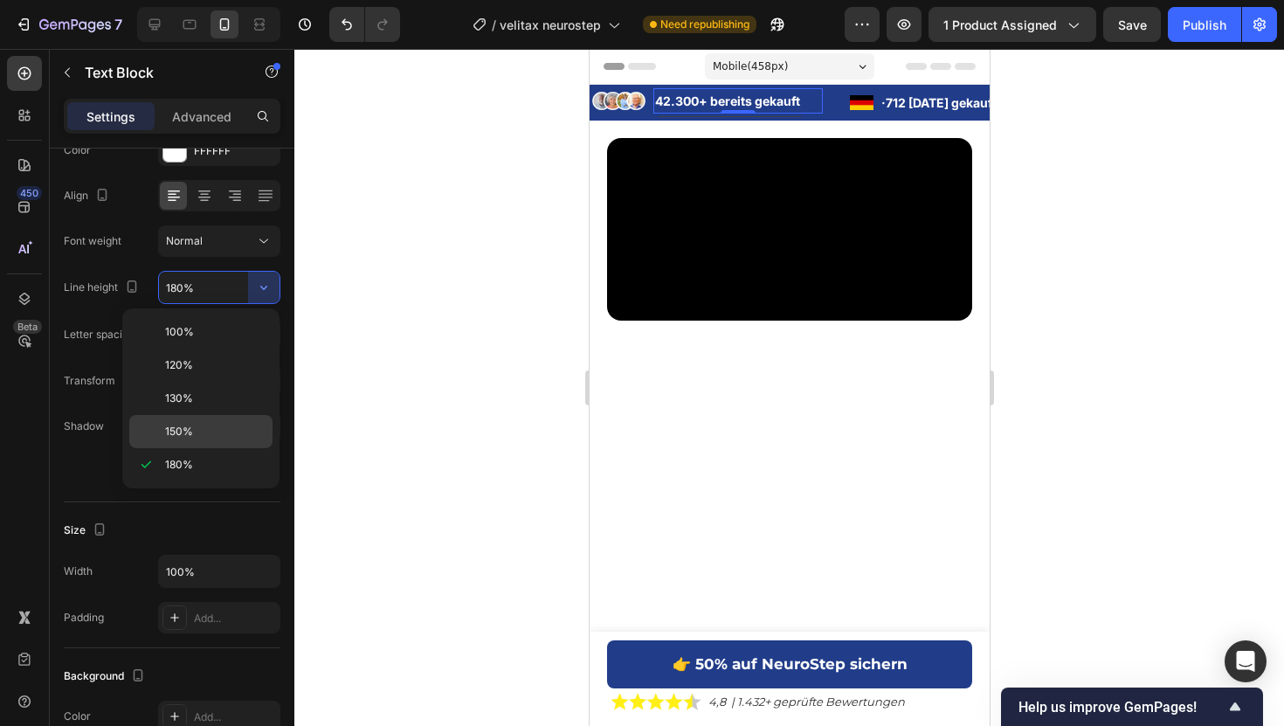
click at [185, 420] on div "150%" at bounding box center [200, 431] width 143 height 33
type input "150%"
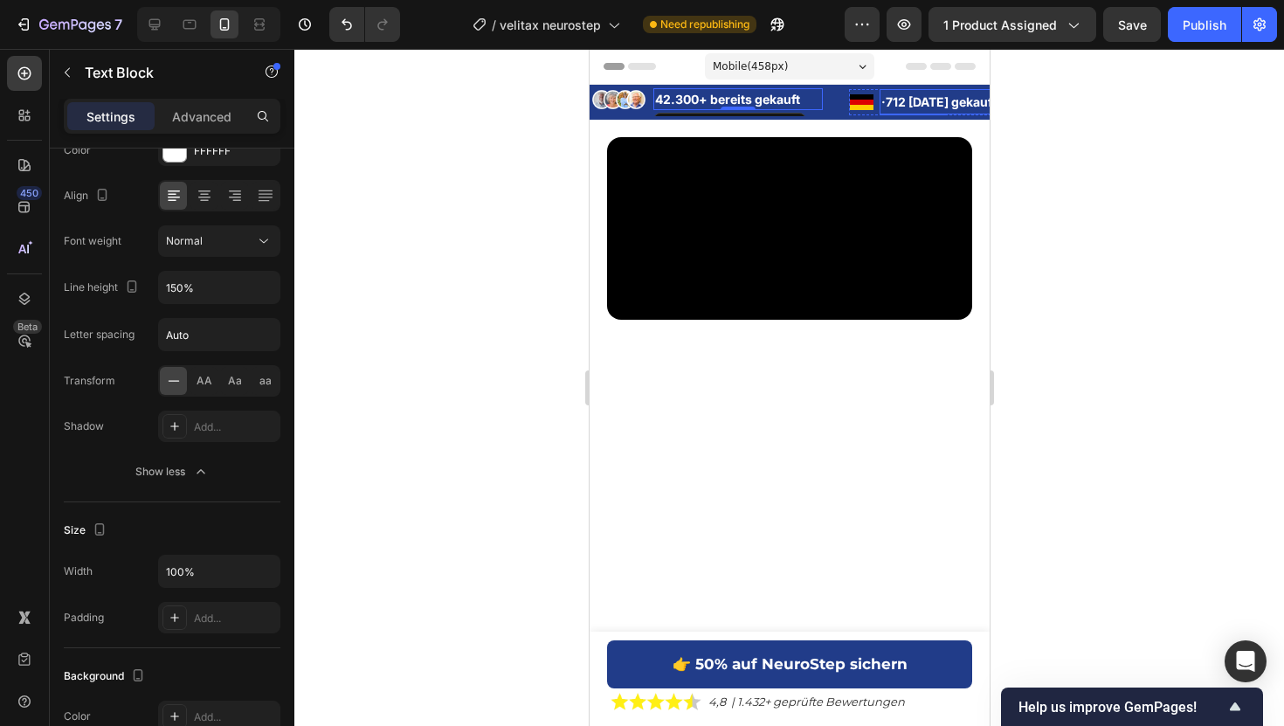
click at [927, 101] on strong "712 heute gekauft" at bounding box center [940, 101] width 111 height 15
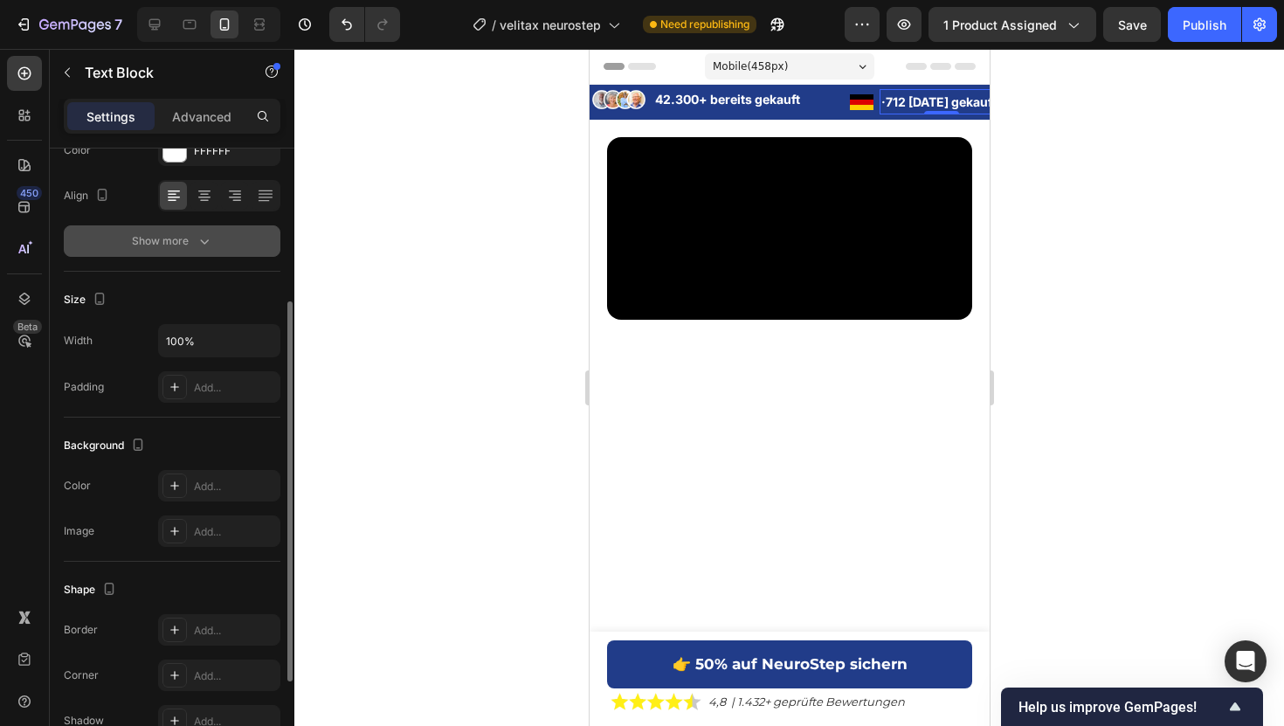
click at [192, 240] on div "Show more" at bounding box center [172, 240] width 81 height 17
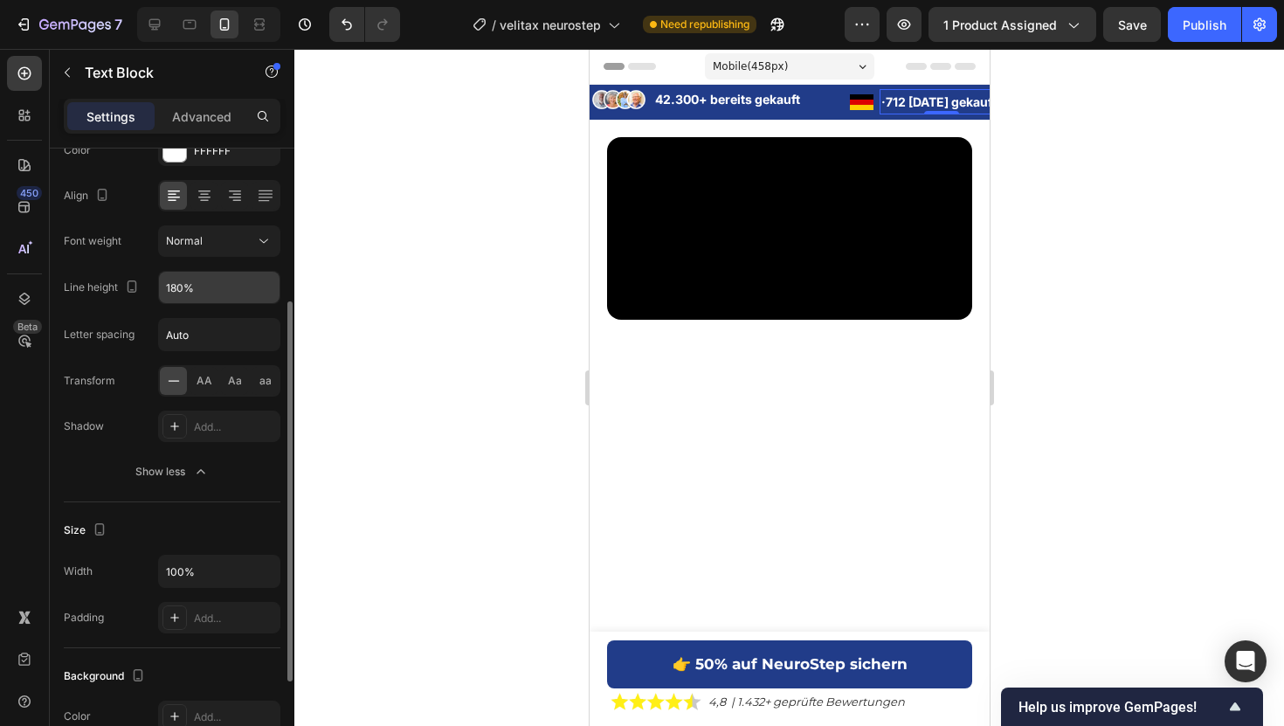
click at [208, 283] on input "180%" at bounding box center [219, 287] width 121 height 31
click at [269, 272] on button "button" at bounding box center [263, 287] width 31 height 31
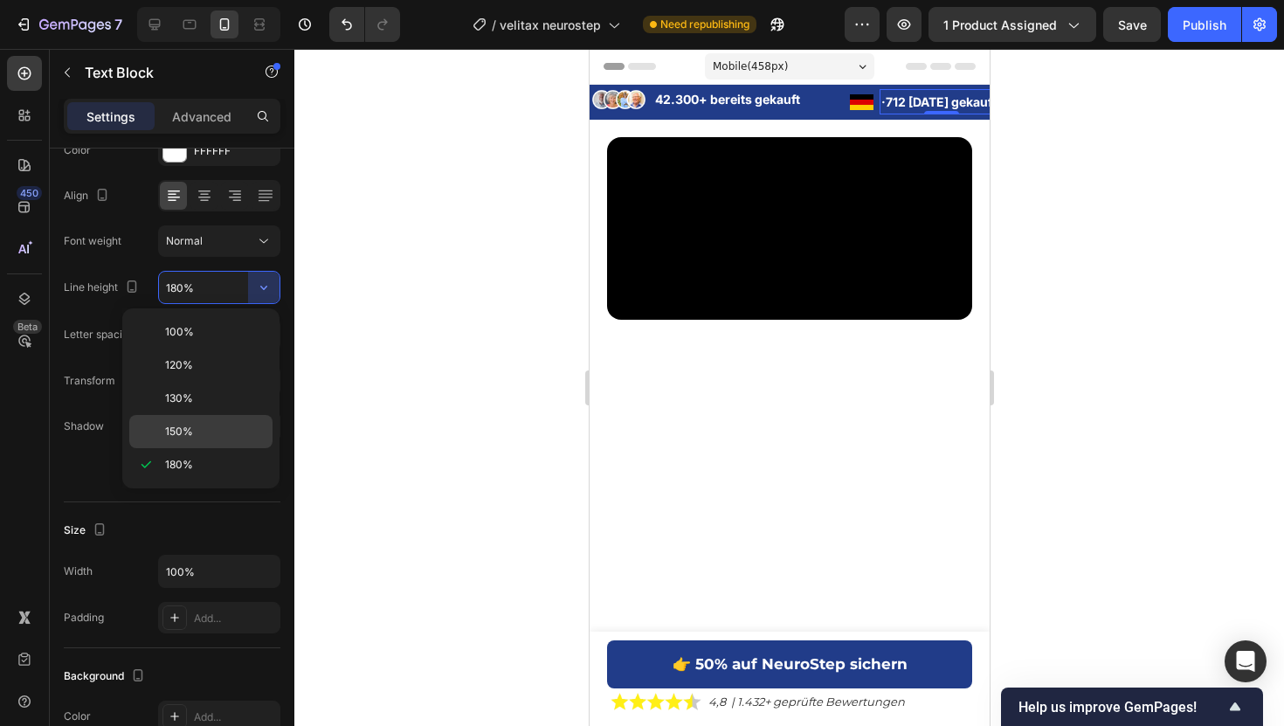
click at [196, 419] on div "150%" at bounding box center [200, 431] width 143 height 33
type input "150%"
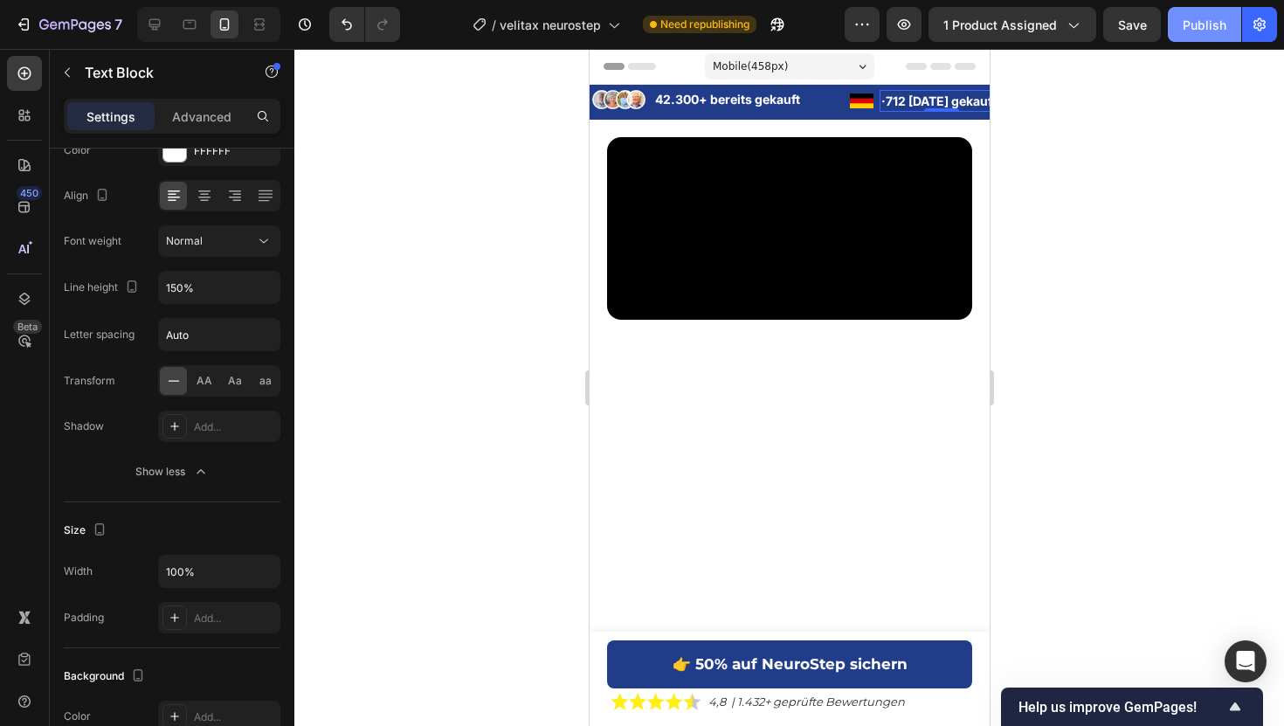
click at [1204, 29] on div "Publish" at bounding box center [1204, 25] width 44 height 18
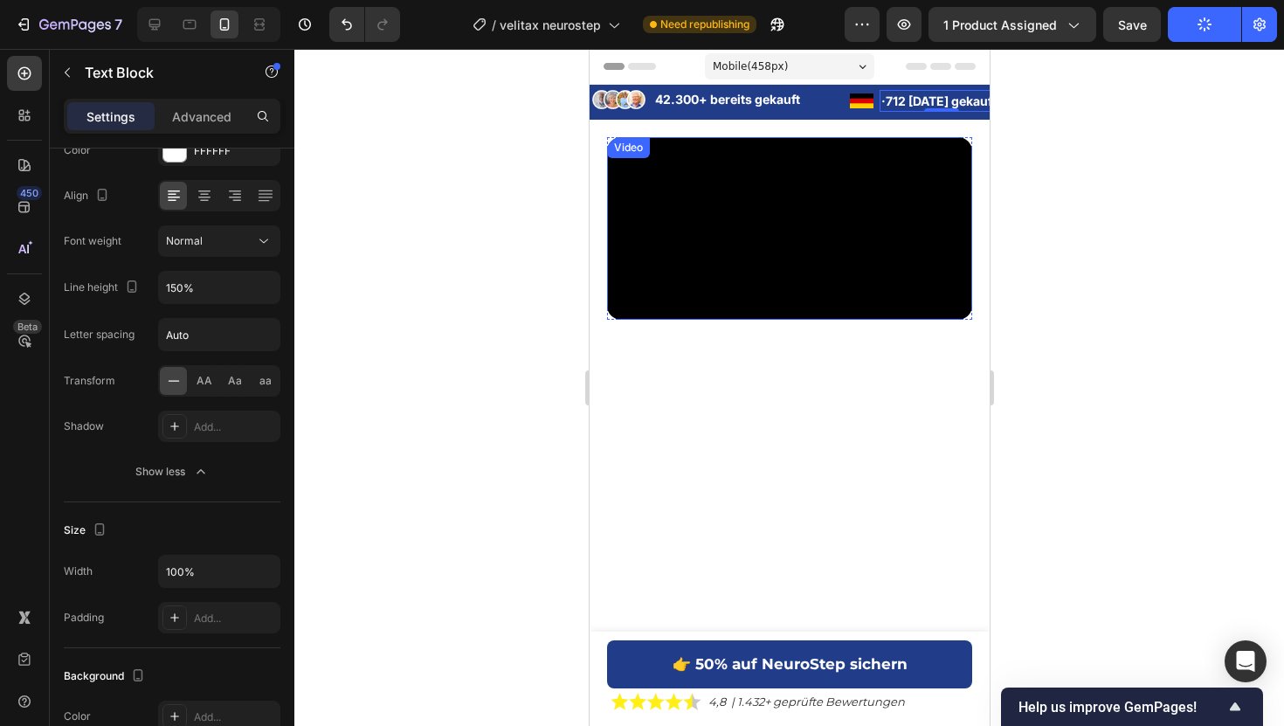
click at [816, 320] on video at bounding box center [788, 228] width 365 height 183
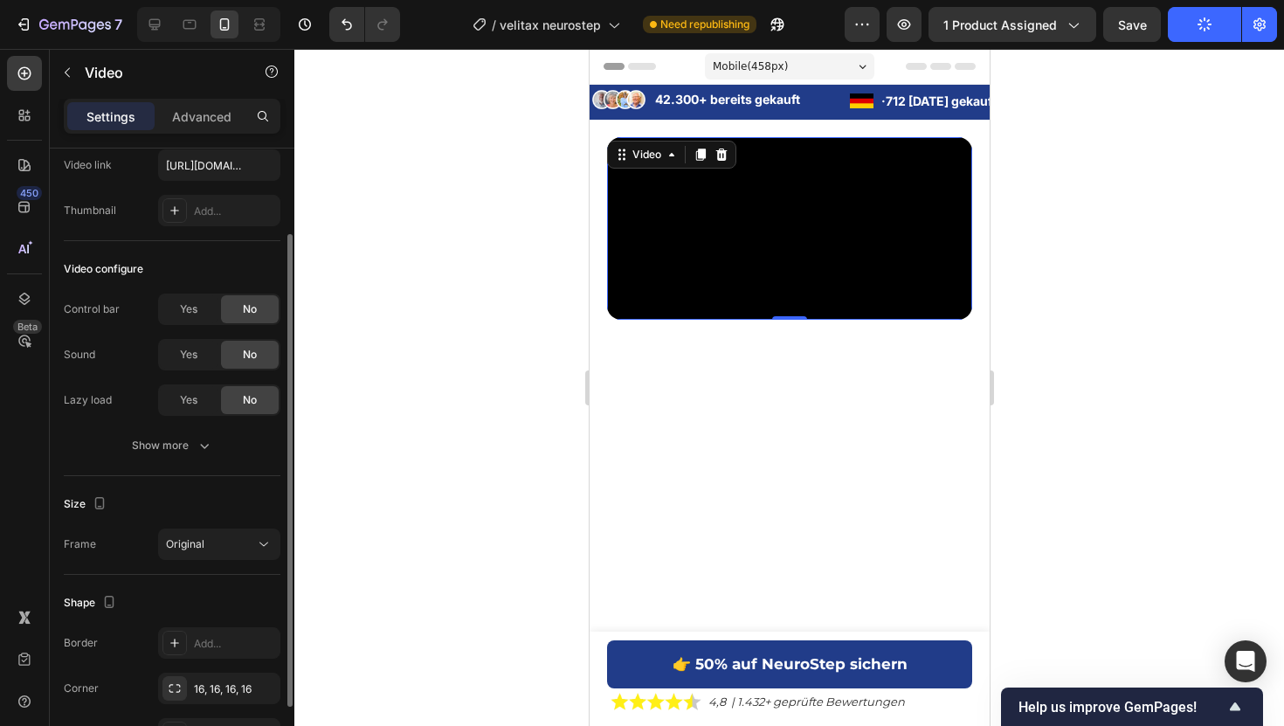
scroll to position [96, 0]
click at [213, 539] on div "Original" at bounding box center [210, 545] width 89 height 16
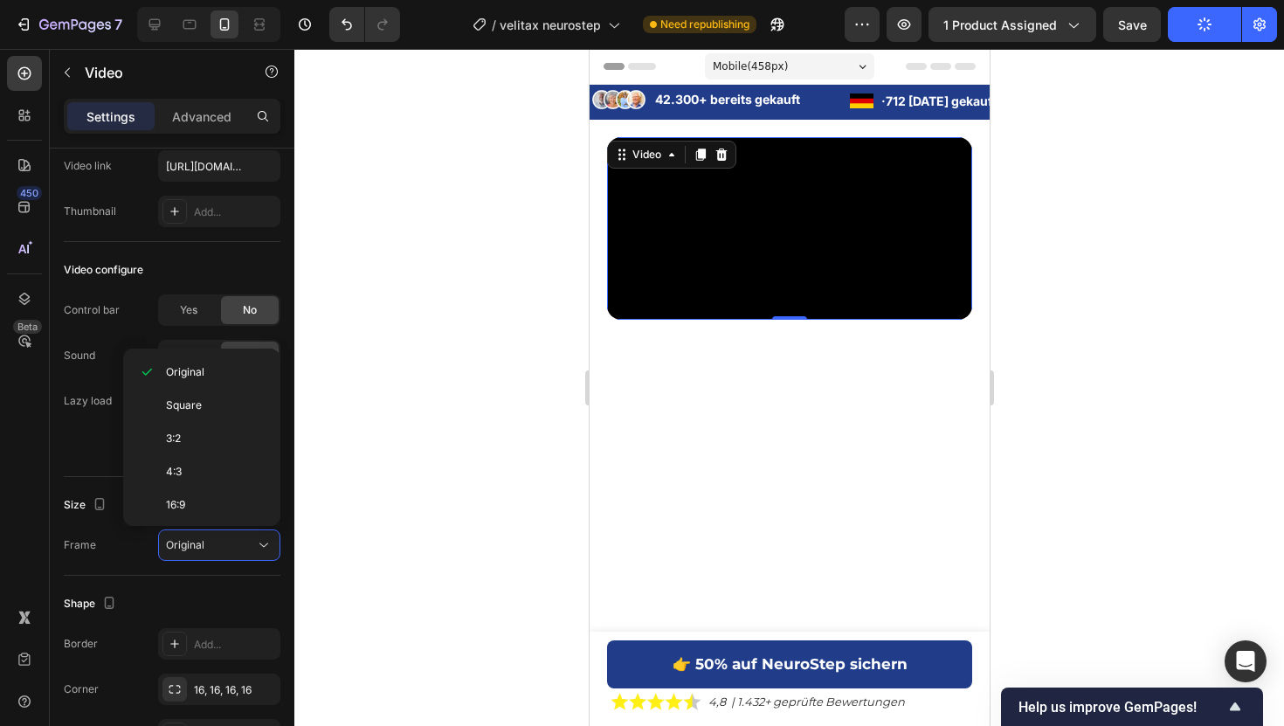
click at [79, 480] on div "Size Frame Original" at bounding box center [172, 526] width 217 height 99
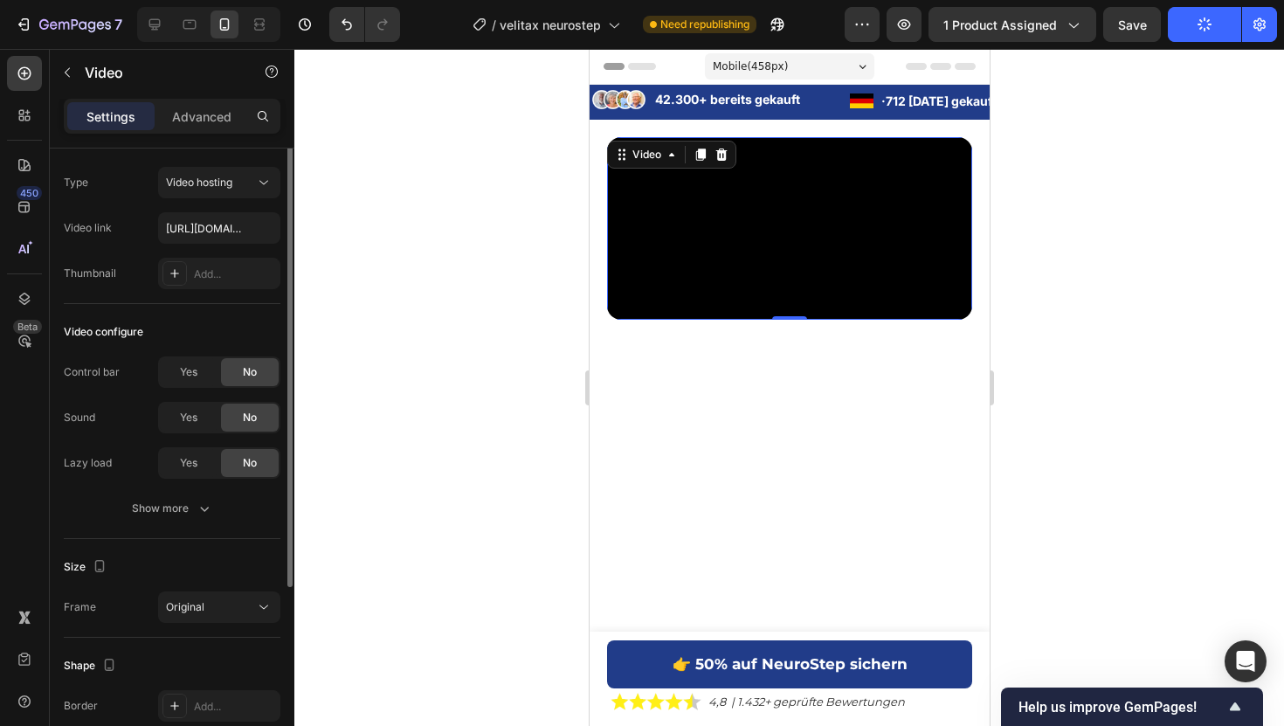
scroll to position [0, 0]
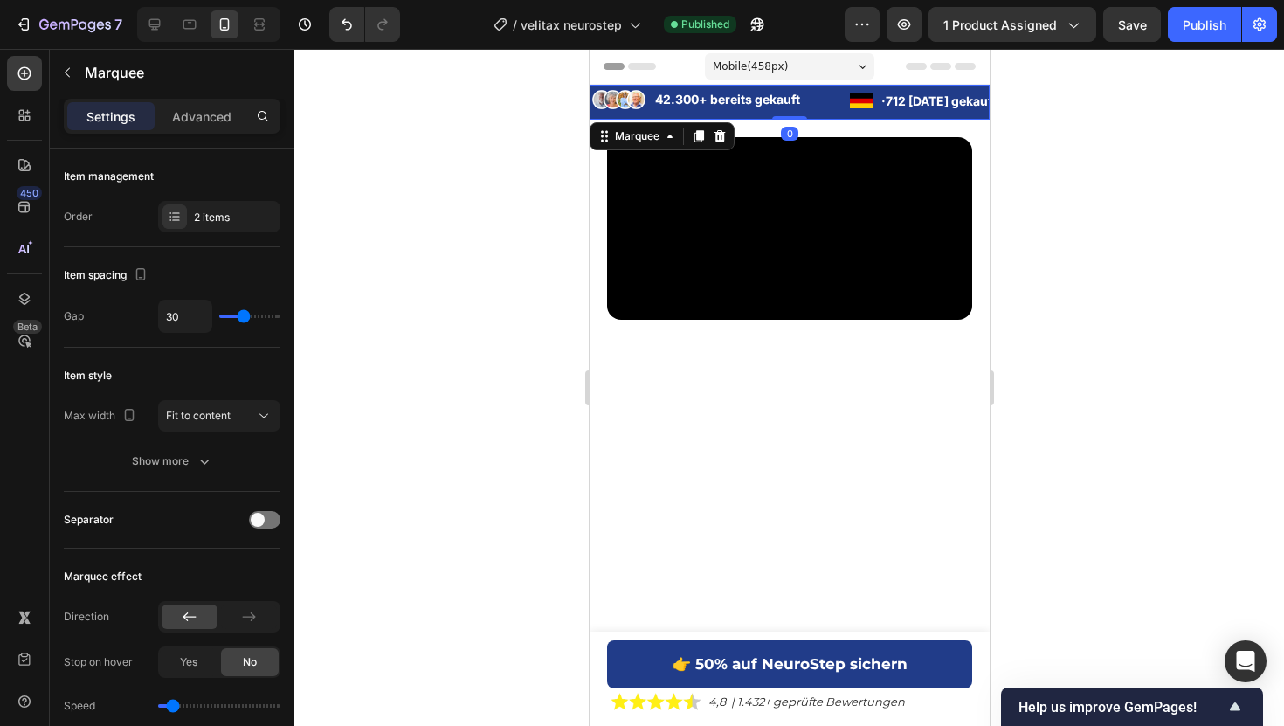
click at [643, 116] on div "Image 42.300+ bereits gekauft Text Block Advanced List Image · 712 heute gekauf…" at bounding box center [789, 102] width 400 height 35
click at [207, 120] on p "Advanced" at bounding box center [201, 116] width 59 height 18
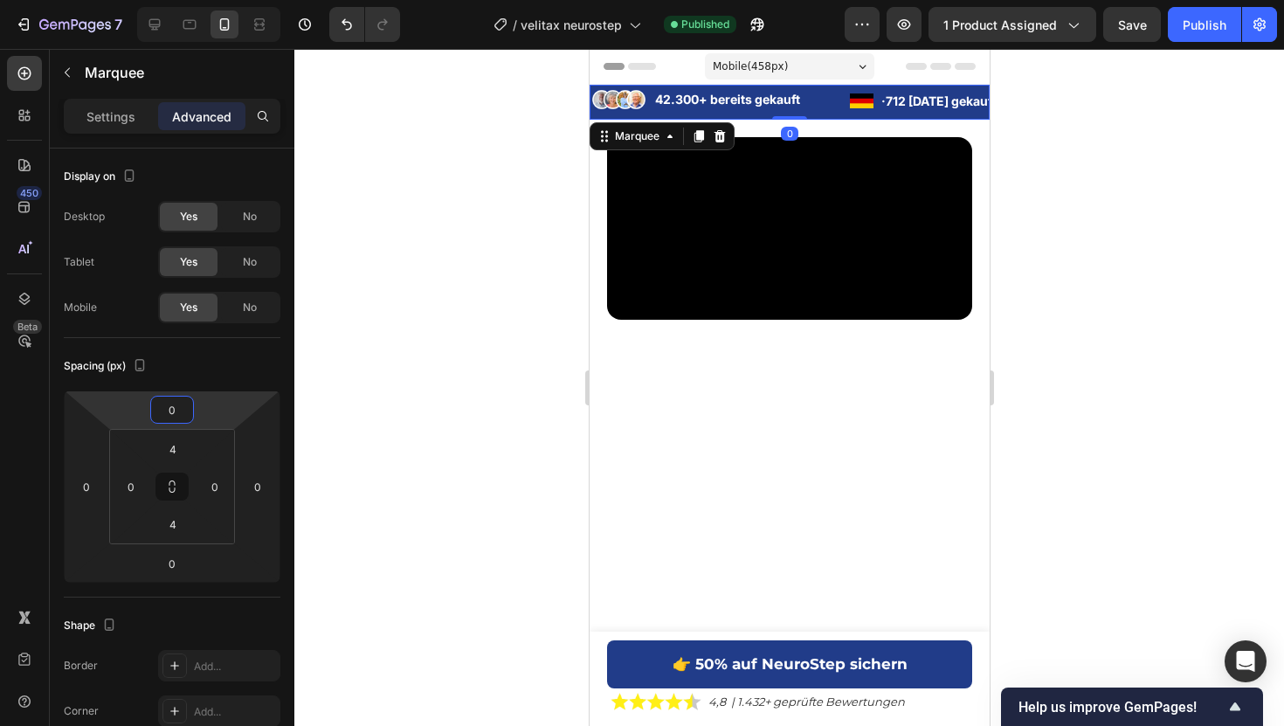
click at [176, 420] on input "0" at bounding box center [172, 409] width 35 height 26
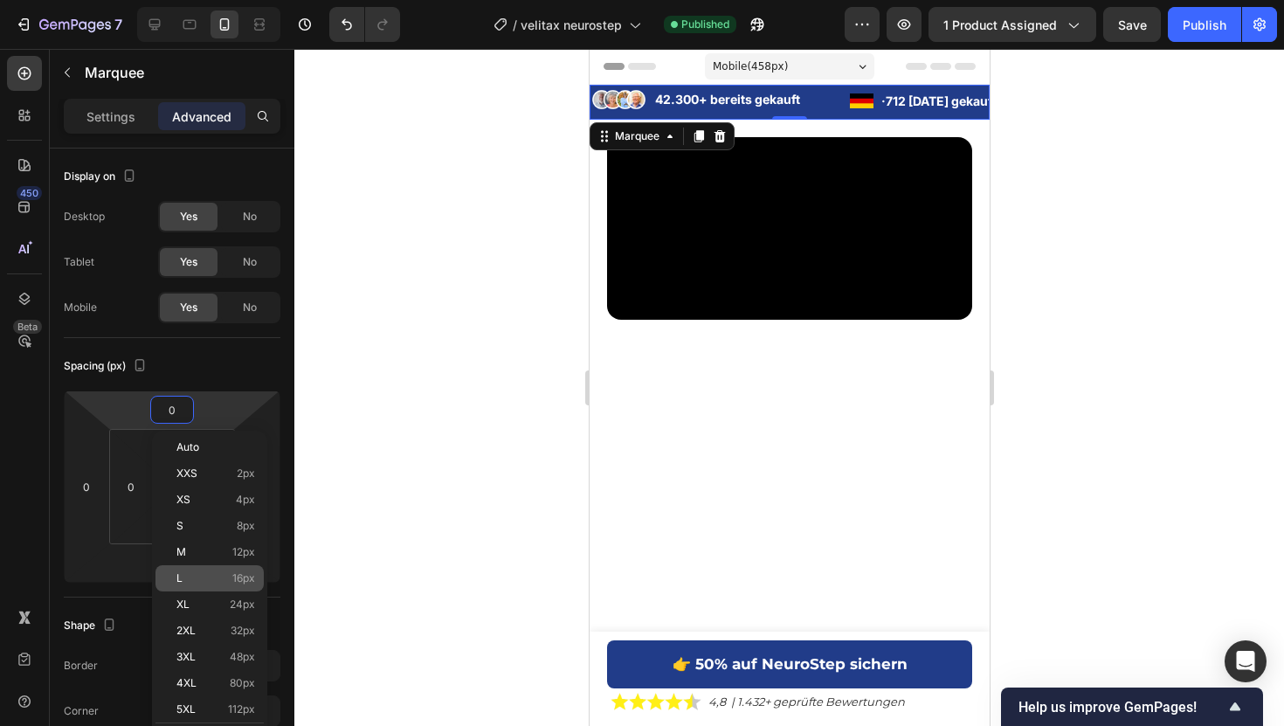
click at [217, 579] on p "L 16px" at bounding box center [215, 578] width 79 height 12
type input "16"
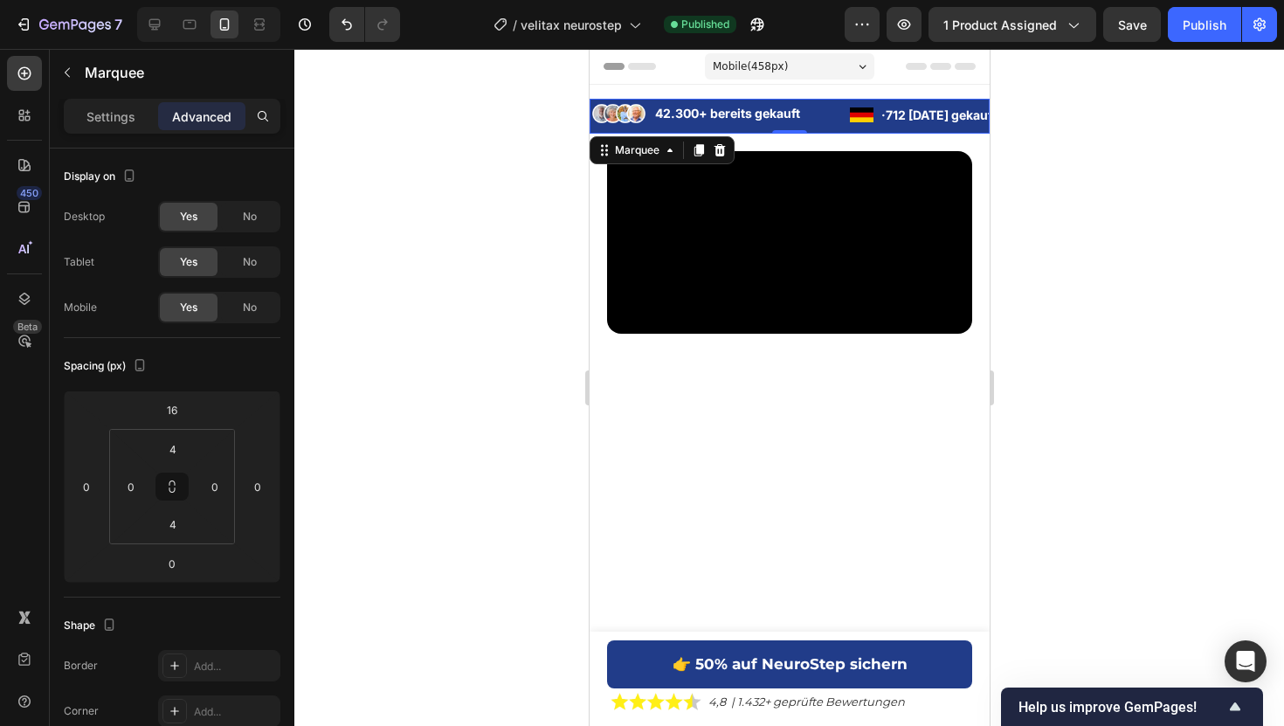
click at [446, 202] on div at bounding box center [788, 387] width 989 height 677
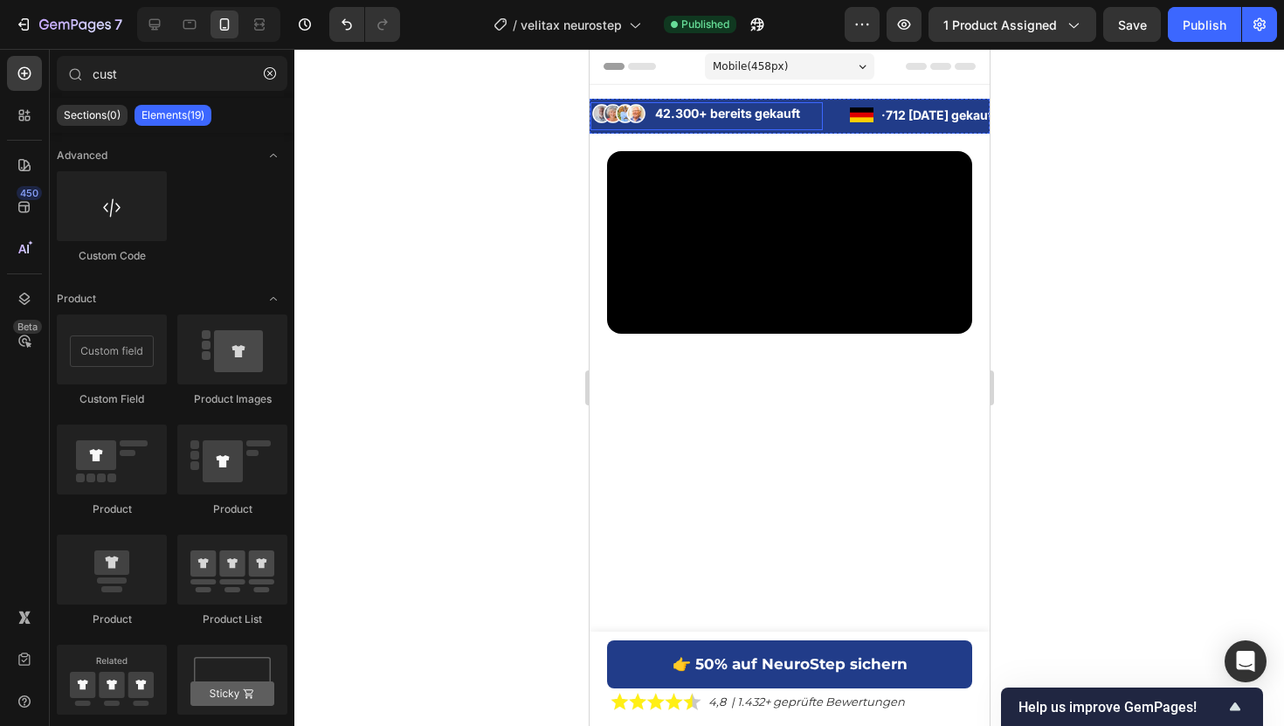
click at [650, 118] on li "Image 42.300+ bereits gekauft Text Block" at bounding box center [705, 113] width 232 height 23
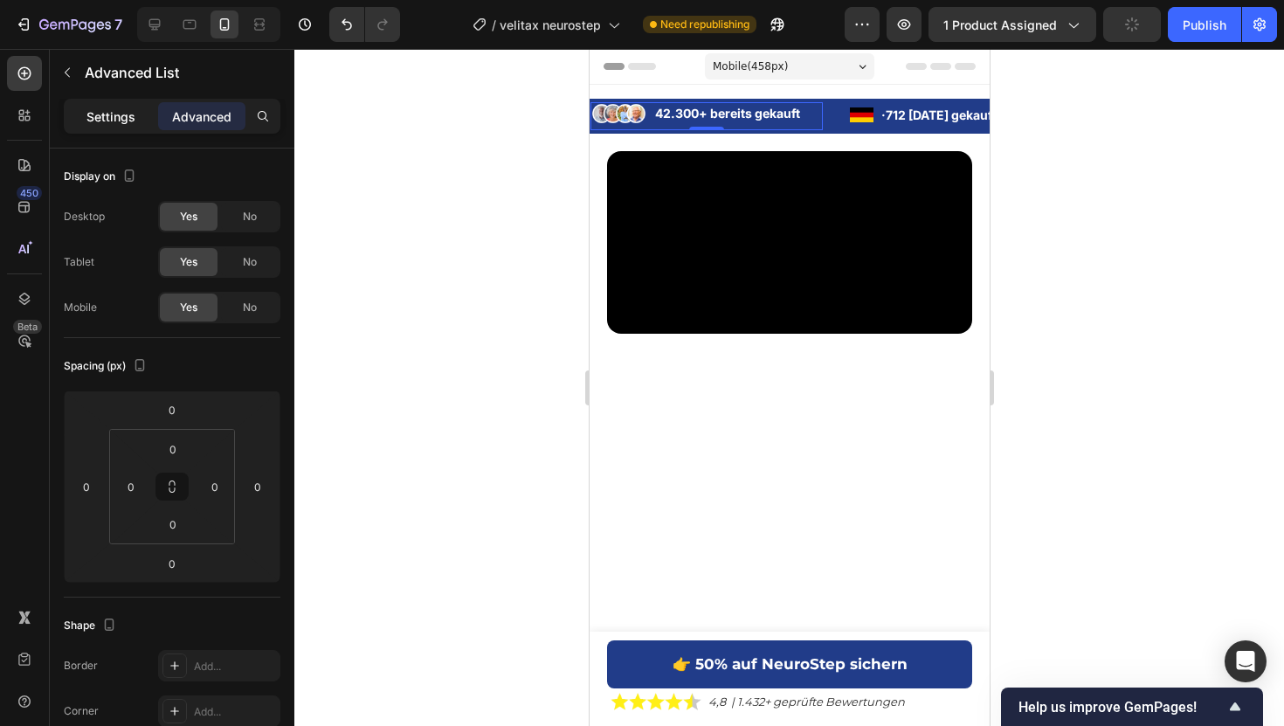
click at [98, 120] on p "Settings" at bounding box center [110, 116] width 49 height 18
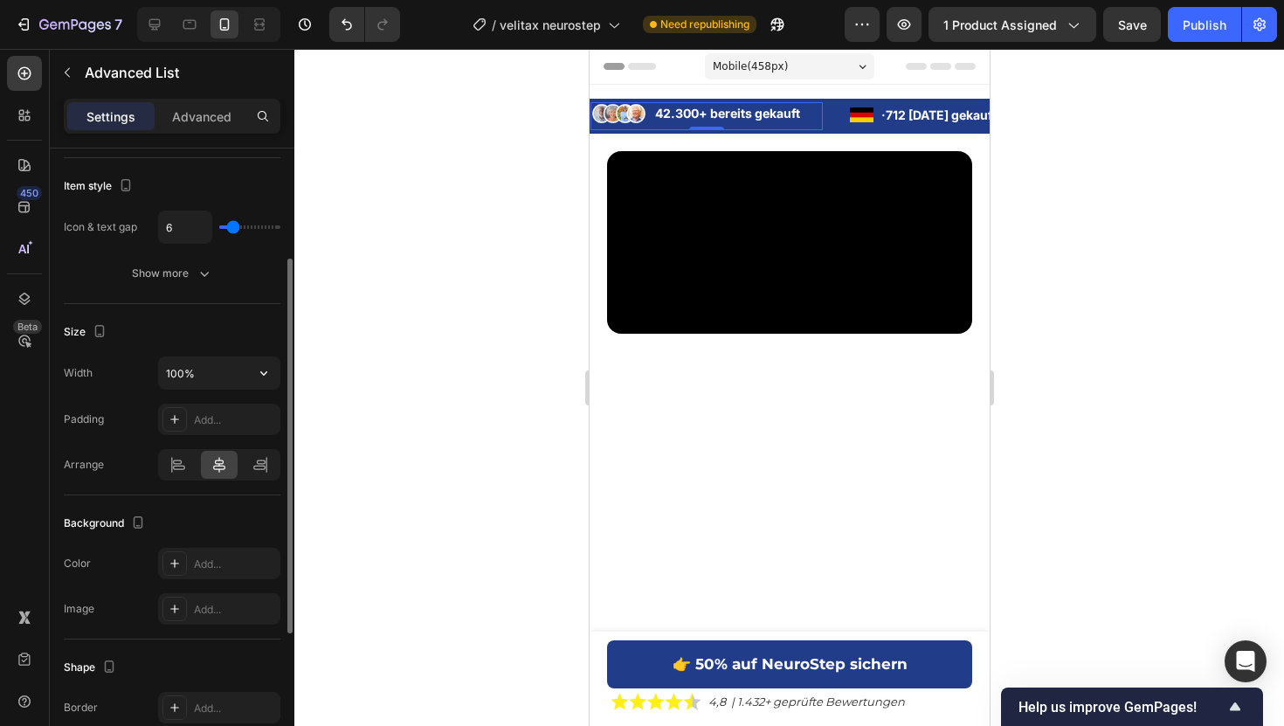
scroll to position [184, 0]
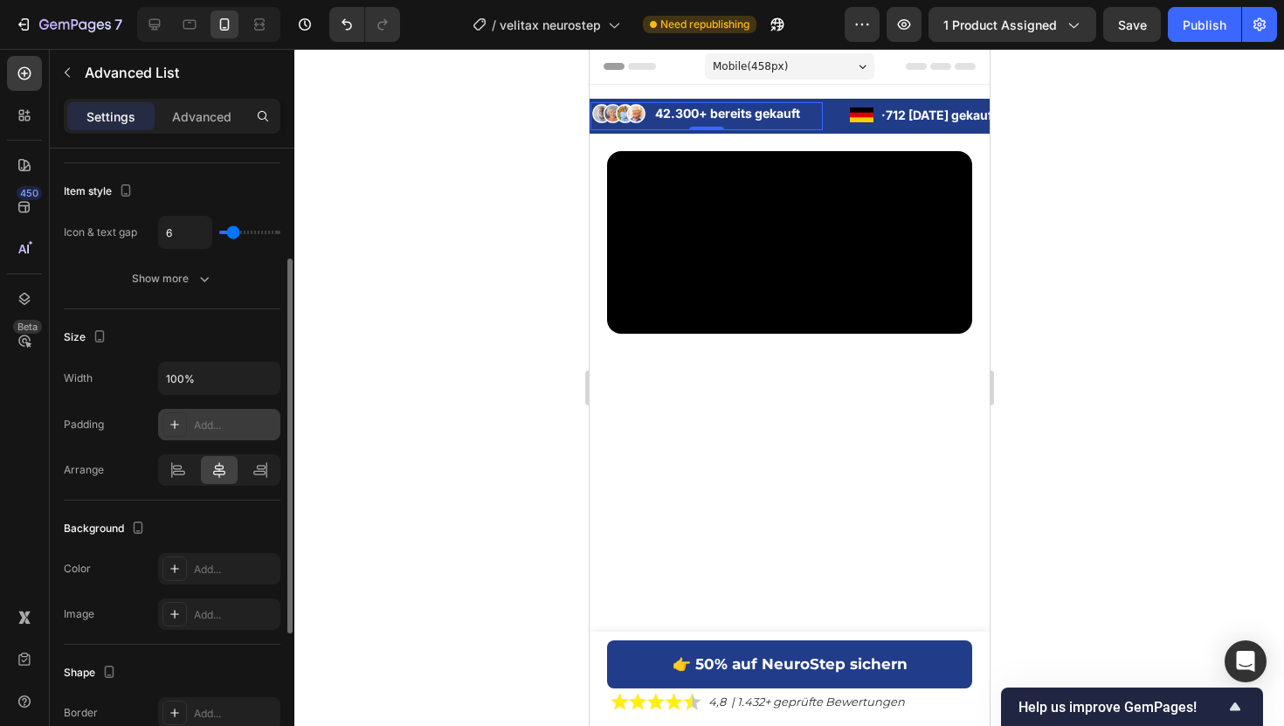
click at [210, 424] on div "Add..." at bounding box center [235, 425] width 82 height 16
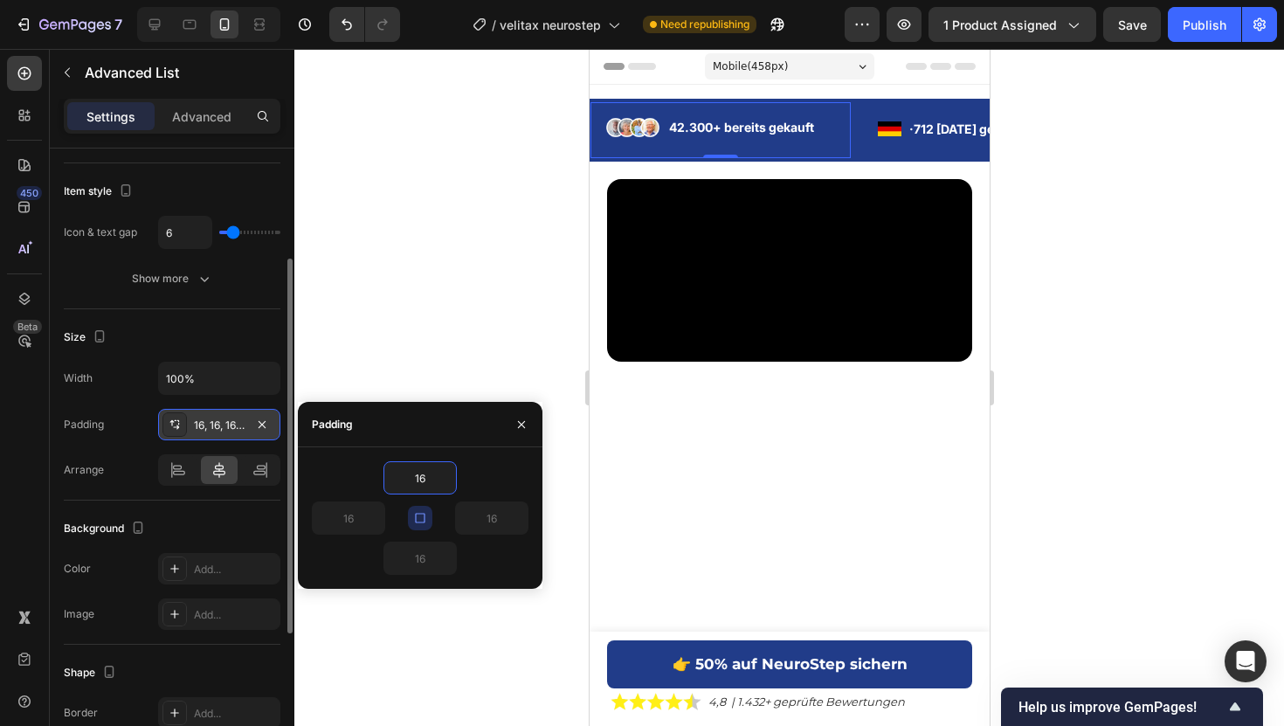
click at [418, 523] on icon "button" at bounding box center [420, 518] width 14 height 14
click at [421, 514] on icon "button" at bounding box center [420, 518] width 14 height 14
click at [420, 484] on input "16" at bounding box center [420, 477] width 72 height 31
click at [420, 521] on icon "button" at bounding box center [420, 518] width 14 height 14
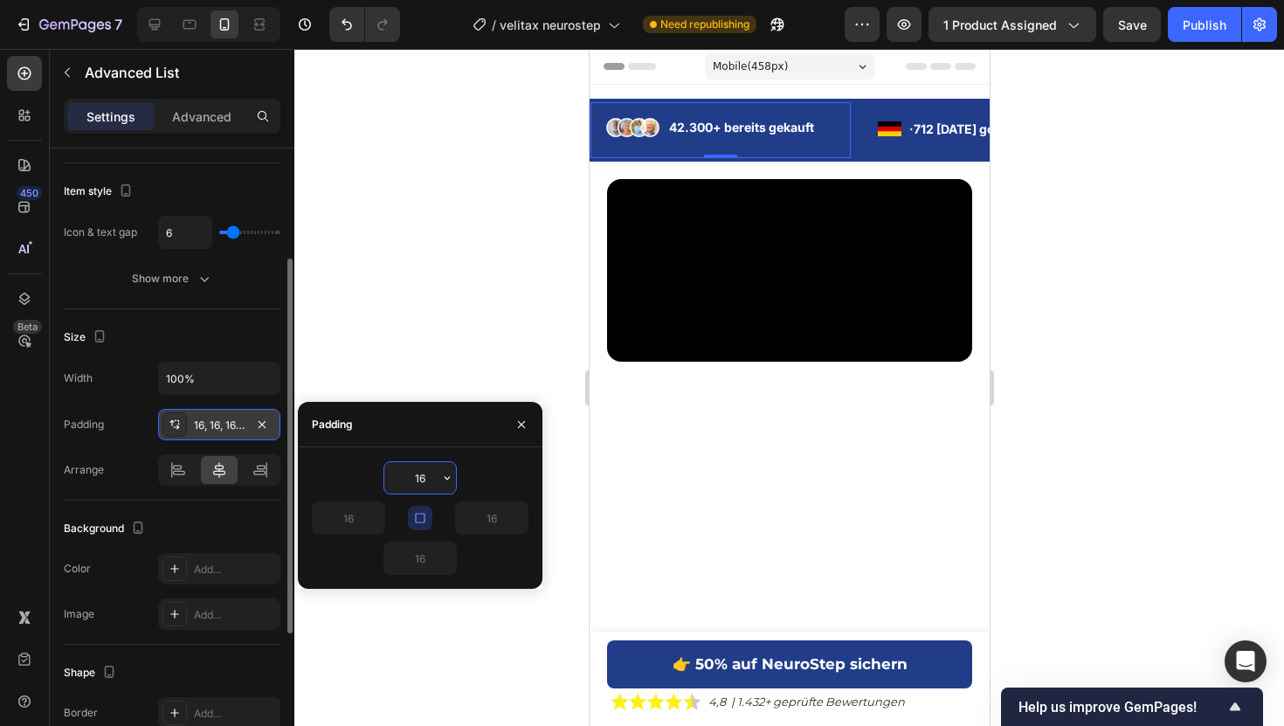
click at [424, 478] on input "16" at bounding box center [420, 477] width 72 height 31
type input "0"
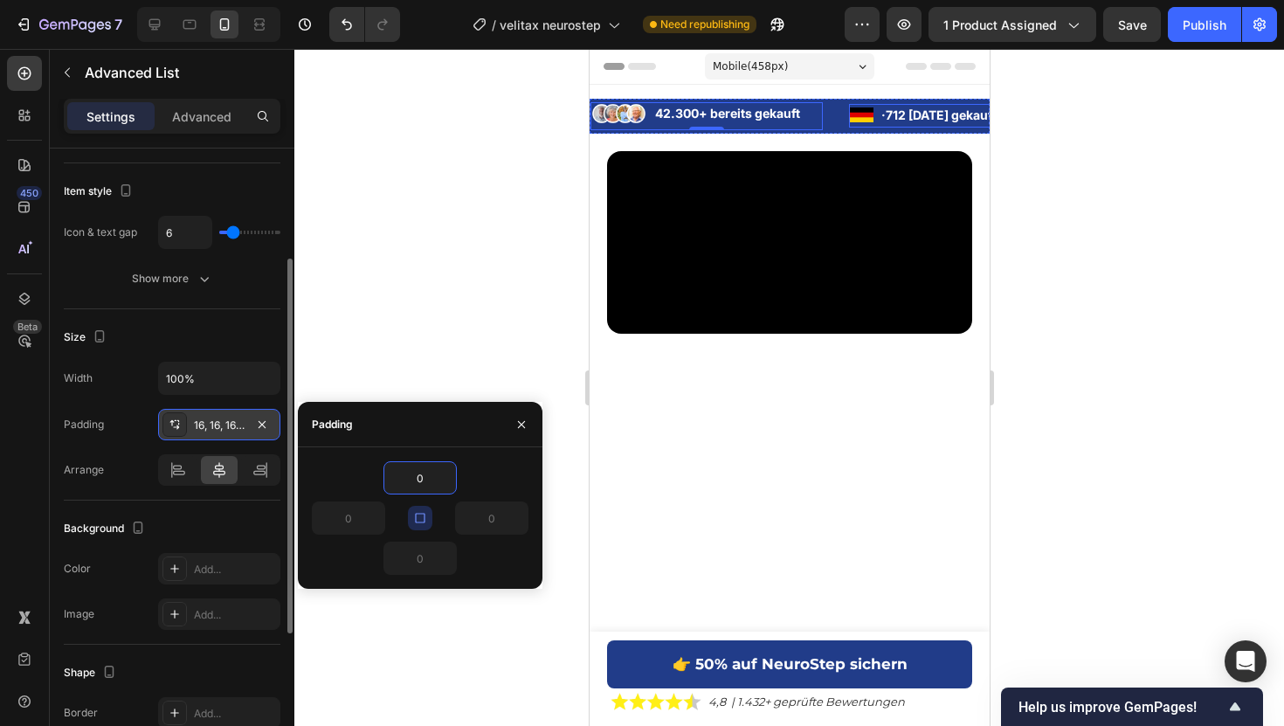
click at [876, 110] on li "Image · 712 heute gekauft Text Block" at bounding box center [925, 115] width 155 height 22
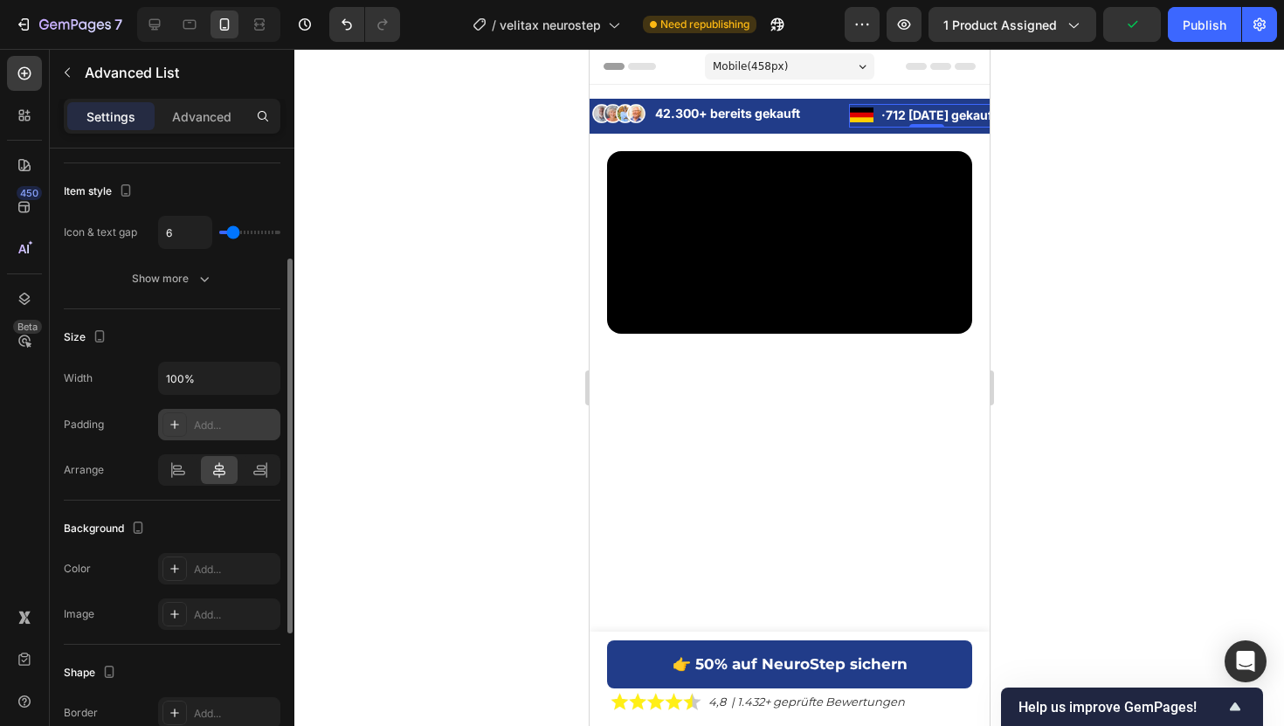
click at [213, 435] on div "Add..." at bounding box center [219, 424] width 122 height 31
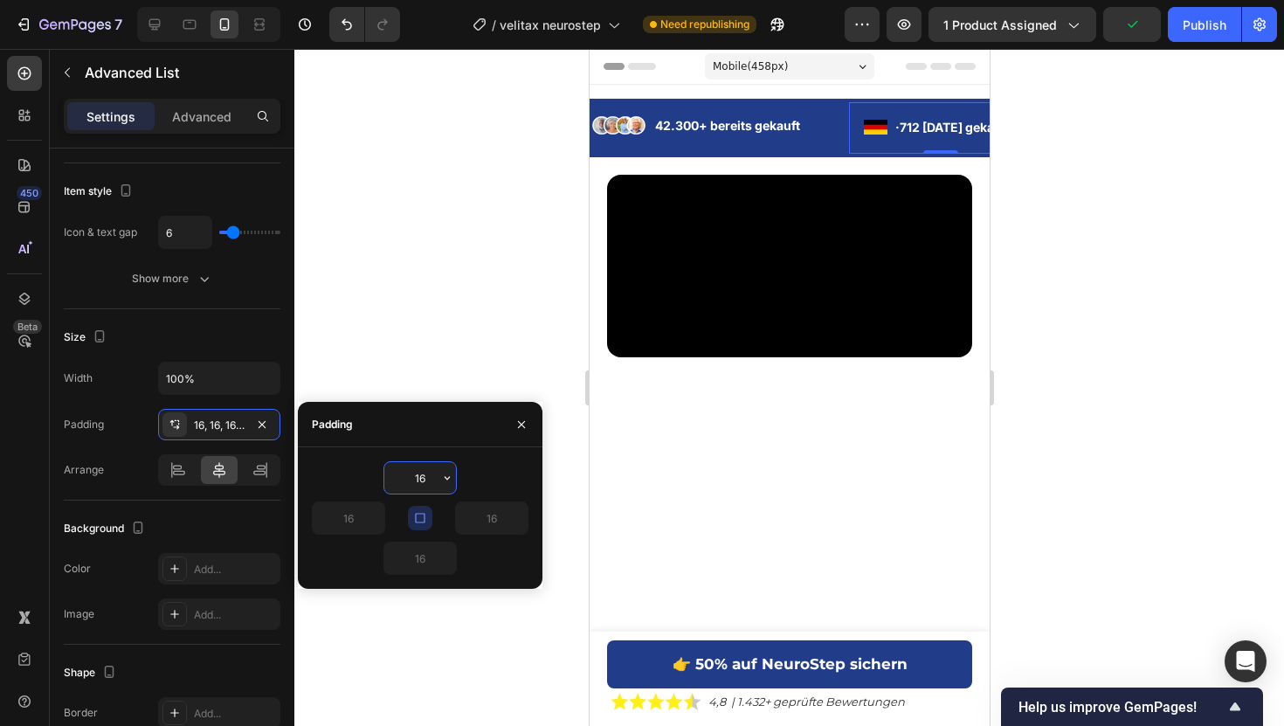
type input "0"
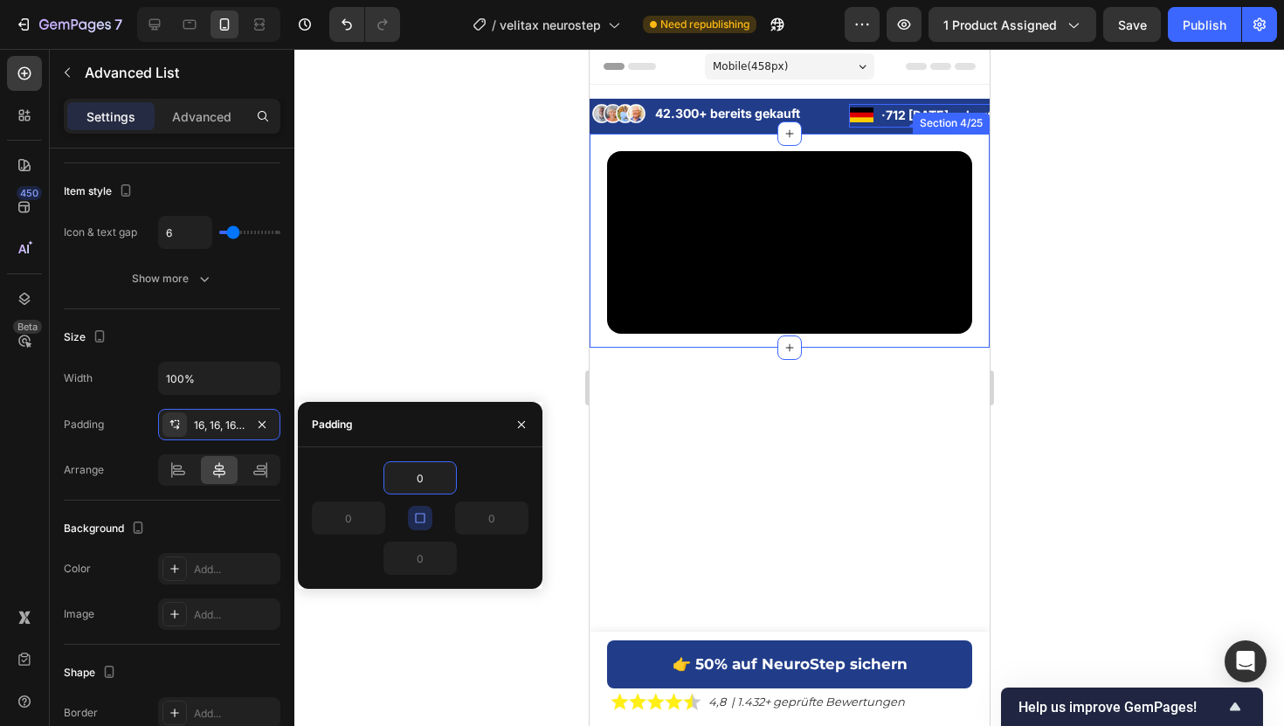
click at [436, 209] on div at bounding box center [788, 387] width 989 height 677
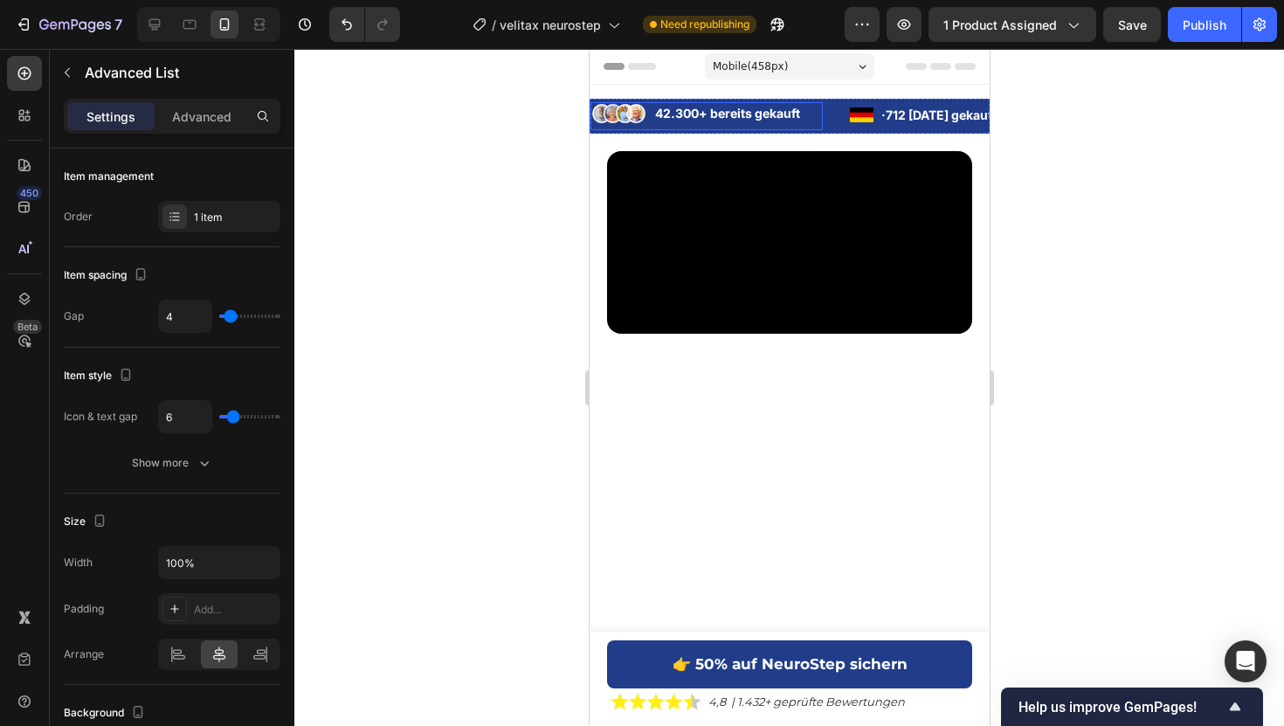
click at [649, 117] on li "Image 42.300+ bereits gekauft Text Block" at bounding box center [705, 113] width 232 height 23
click at [631, 117] on img at bounding box center [618, 113] width 58 height 23
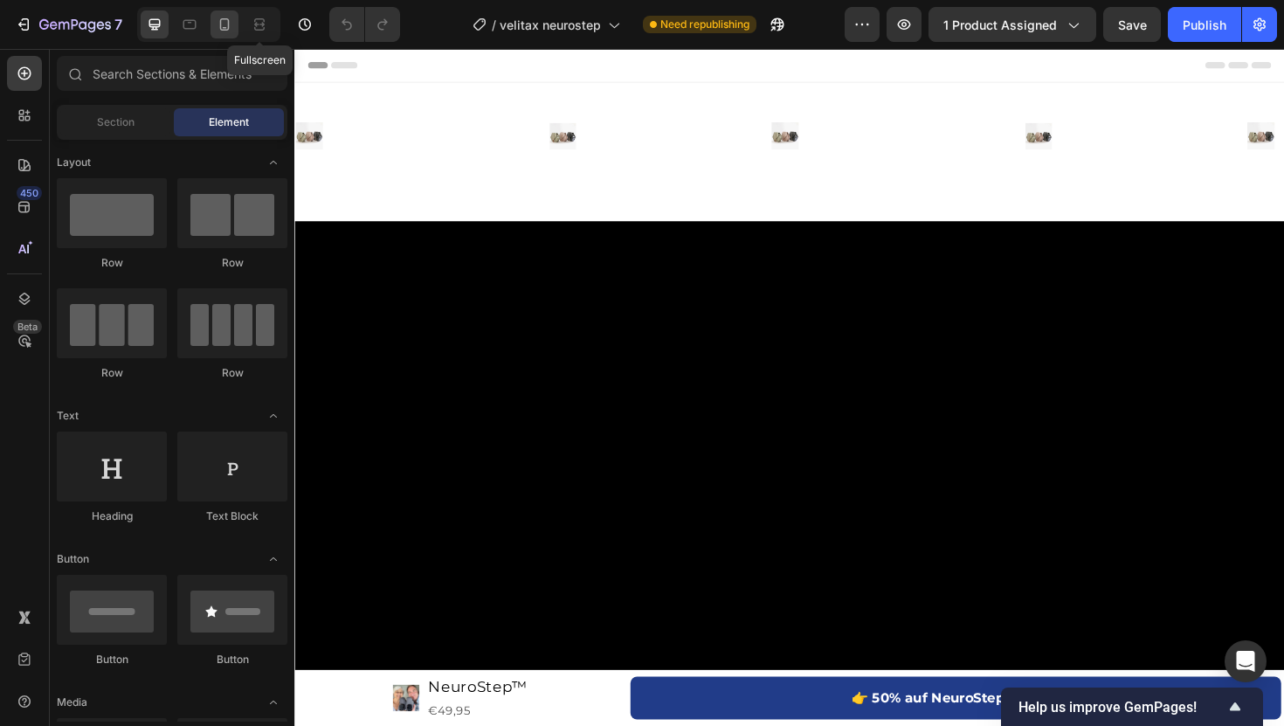
click at [213, 23] on div at bounding box center [224, 24] width 28 height 28
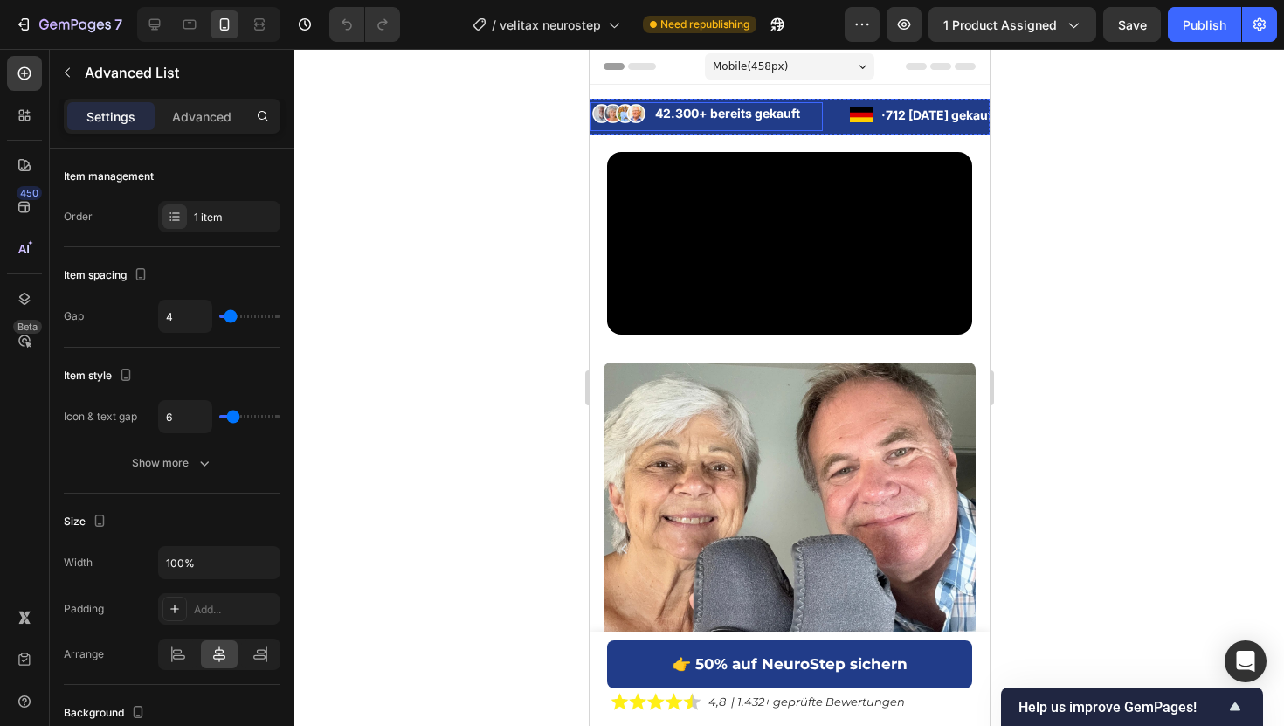
click at [649, 119] on li "Image 42.300+ bereits gekauft Text Block" at bounding box center [705, 113] width 232 height 23
click at [217, 220] on div "1 item" at bounding box center [235, 218] width 82 height 16
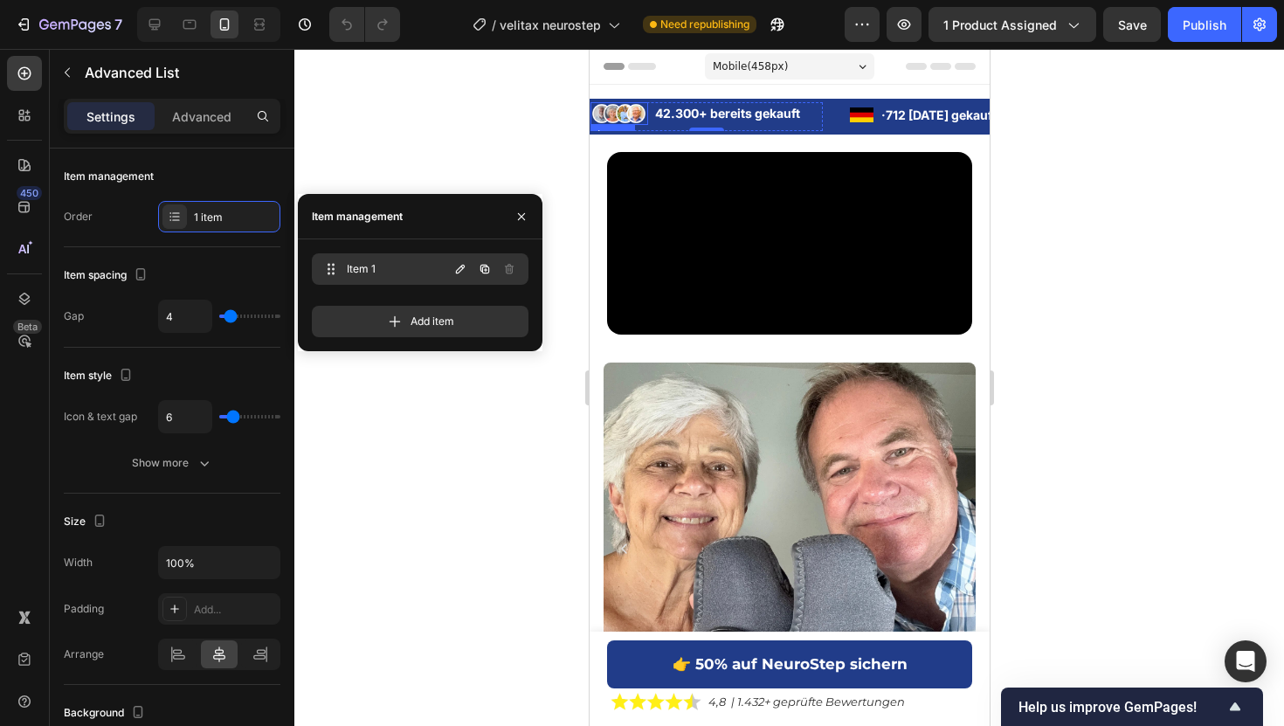
click at [373, 268] on span "Item 1" at bounding box center [396, 269] width 99 height 16
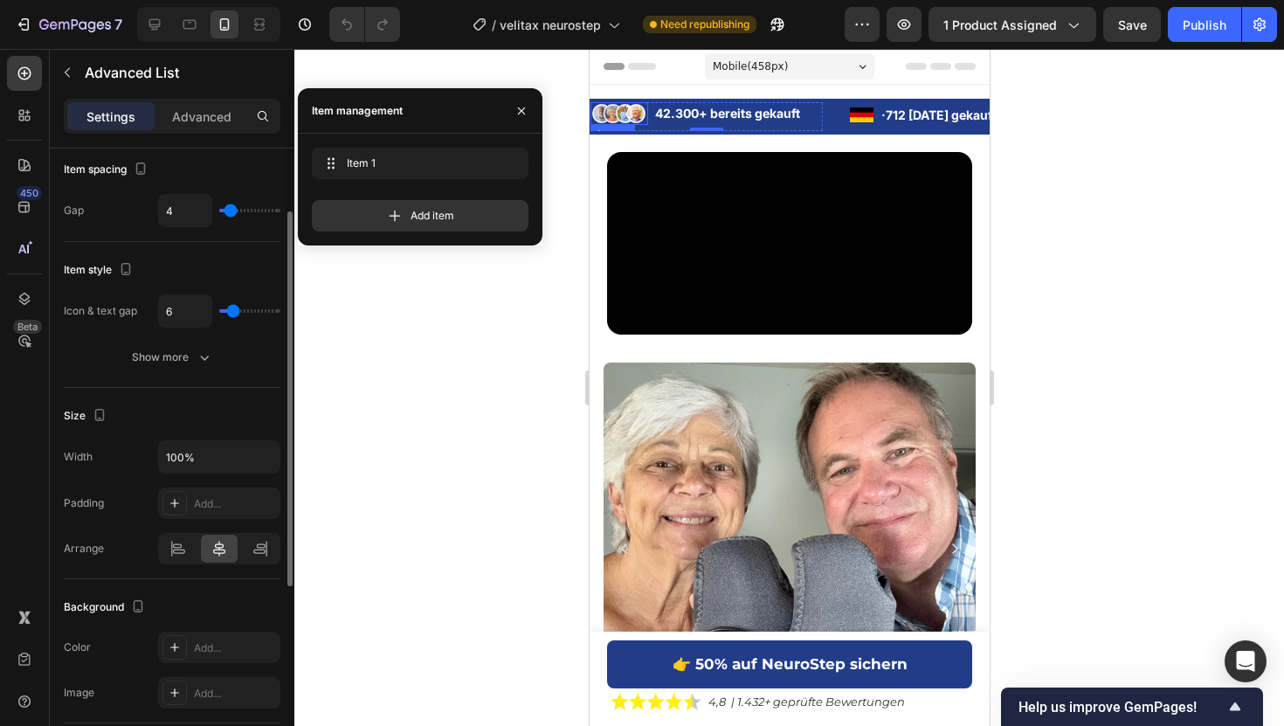
click at [227, 360] on button "Show more" at bounding box center [172, 356] width 217 height 31
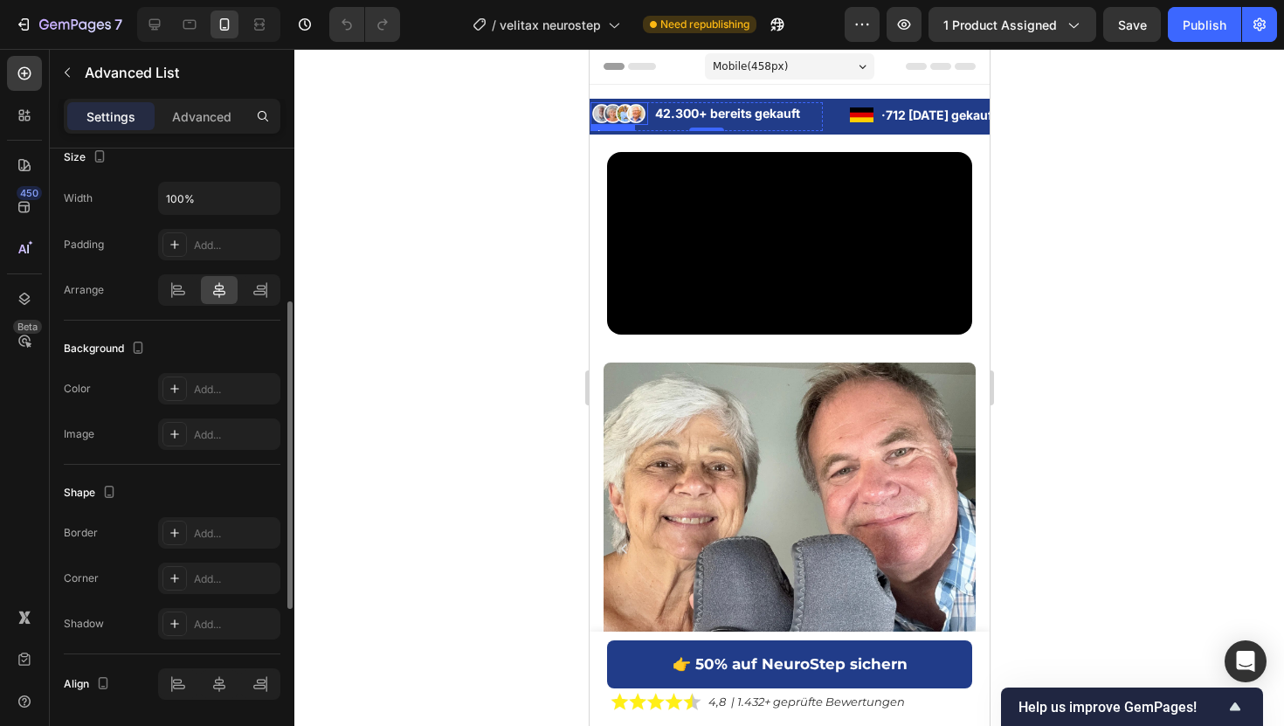
scroll to position [484, 0]
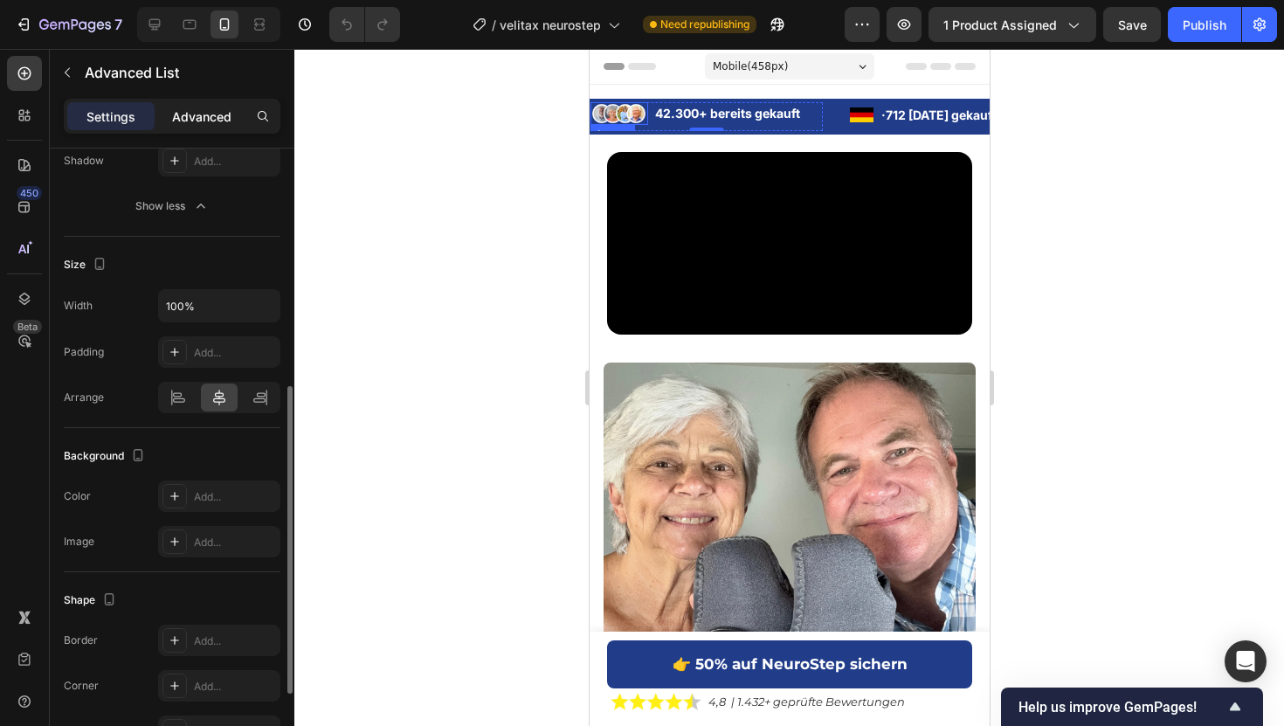
click at [237, 127] on div "Advanced" at bounding box center [201, 116] width 87 height 28
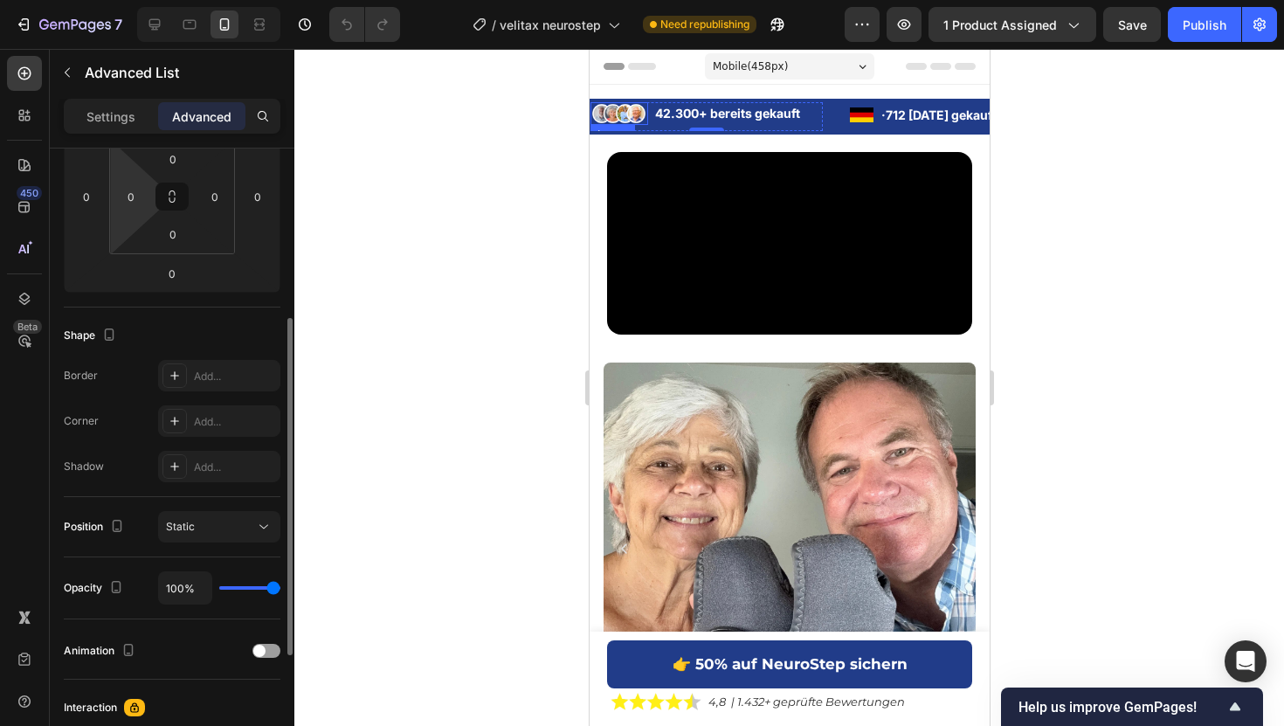
scroll to position [312, 0]
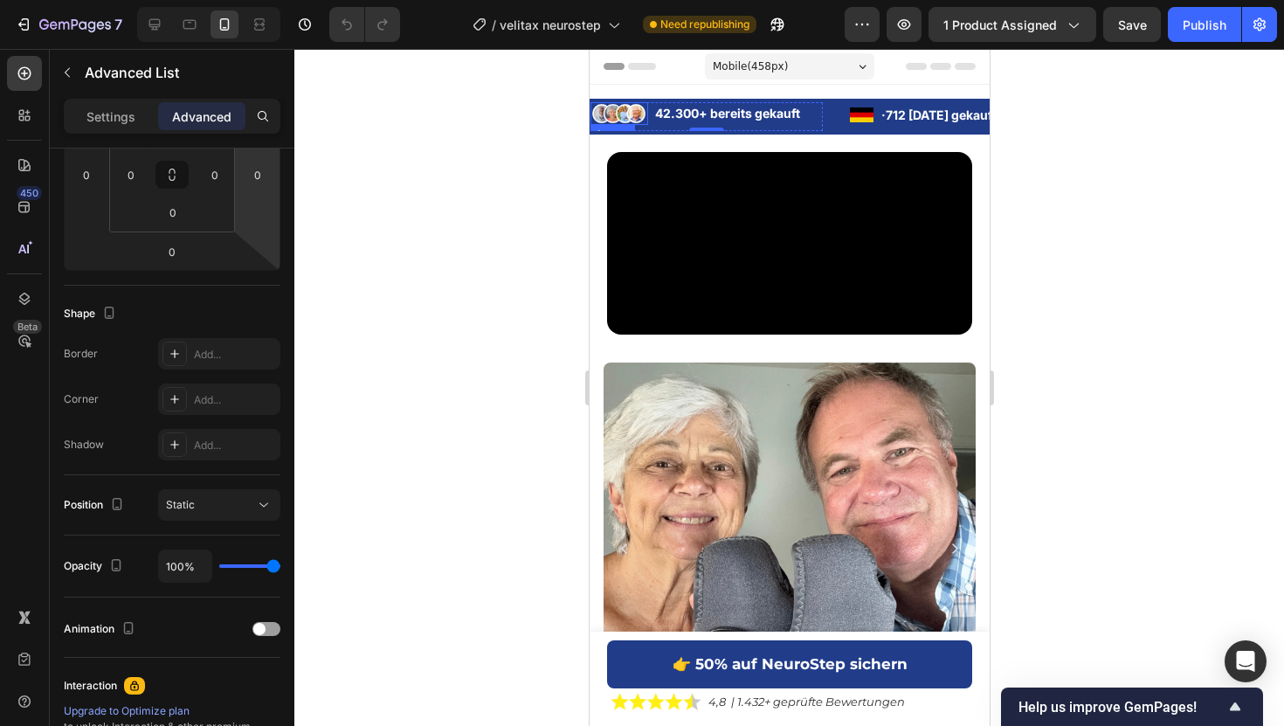
click at [633, 121] on img at bounding box center [618, 113] width 58 height 23
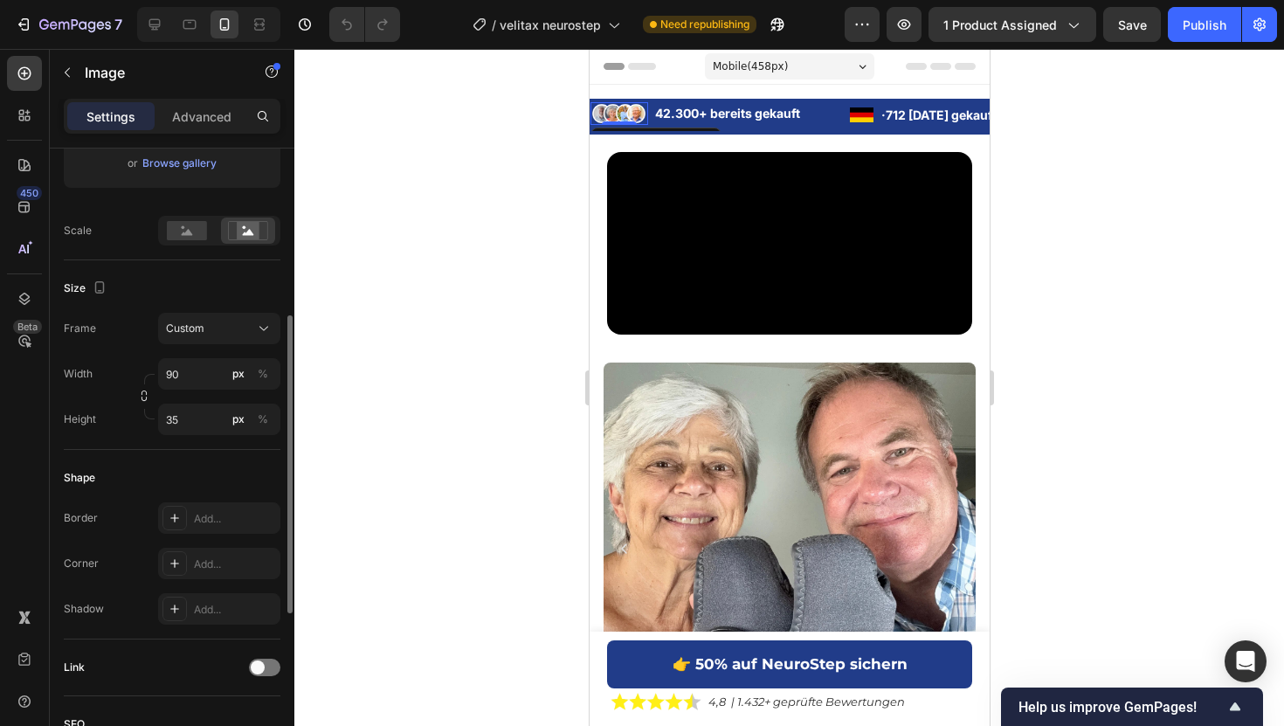
scroll to position [348, 0]
click at [186, 225] on rect at bounding box center [187, 229] width 40 height 19
click at [860, 107] on img at bounding box center [860, 115] width 25 height 16
click at [189, 249] on div "Source Upload Image https://cdn.shopify.com/s/files/1/0925/0390/0483/files/gemp…" at bounding box center [172, 91] width 217 height 336
click at [189, 238] on div at bounding box center [187, 230] width 54 height 26
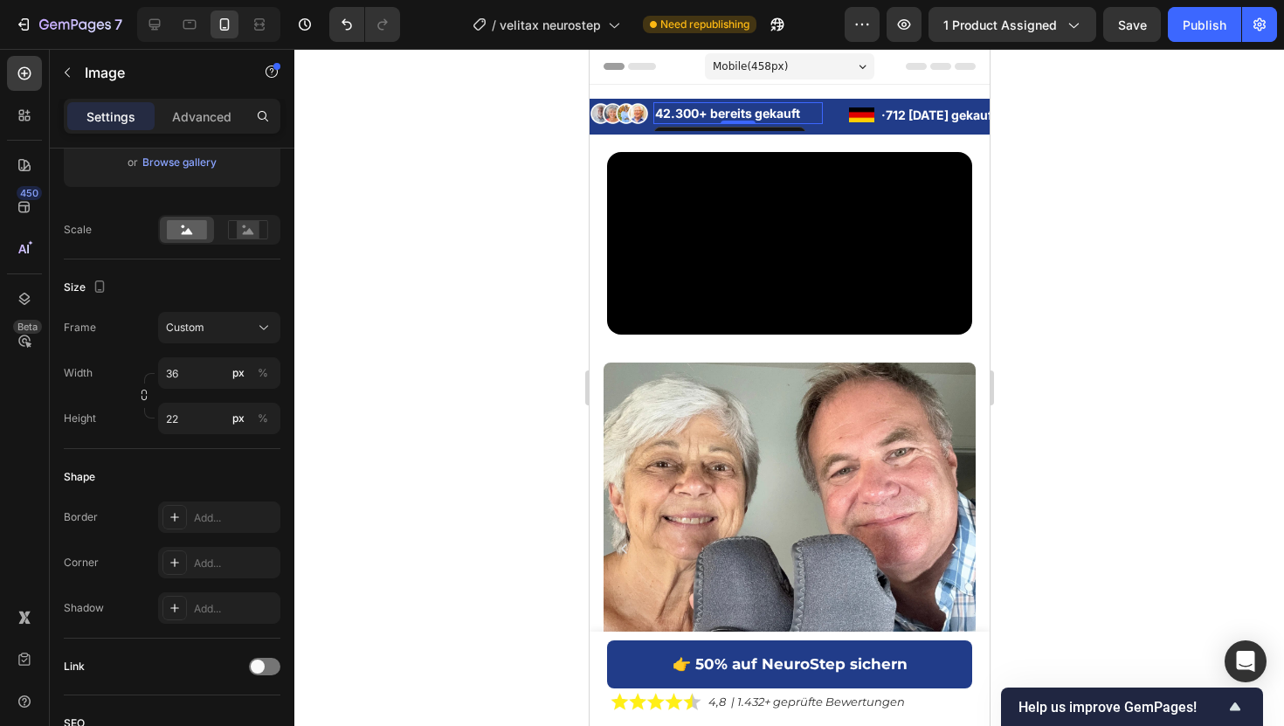
click at [653, 127] on div "Image 42.300+ bereits gekauft Text Block 0" at bounding box center [705, 116] width 232 height 29
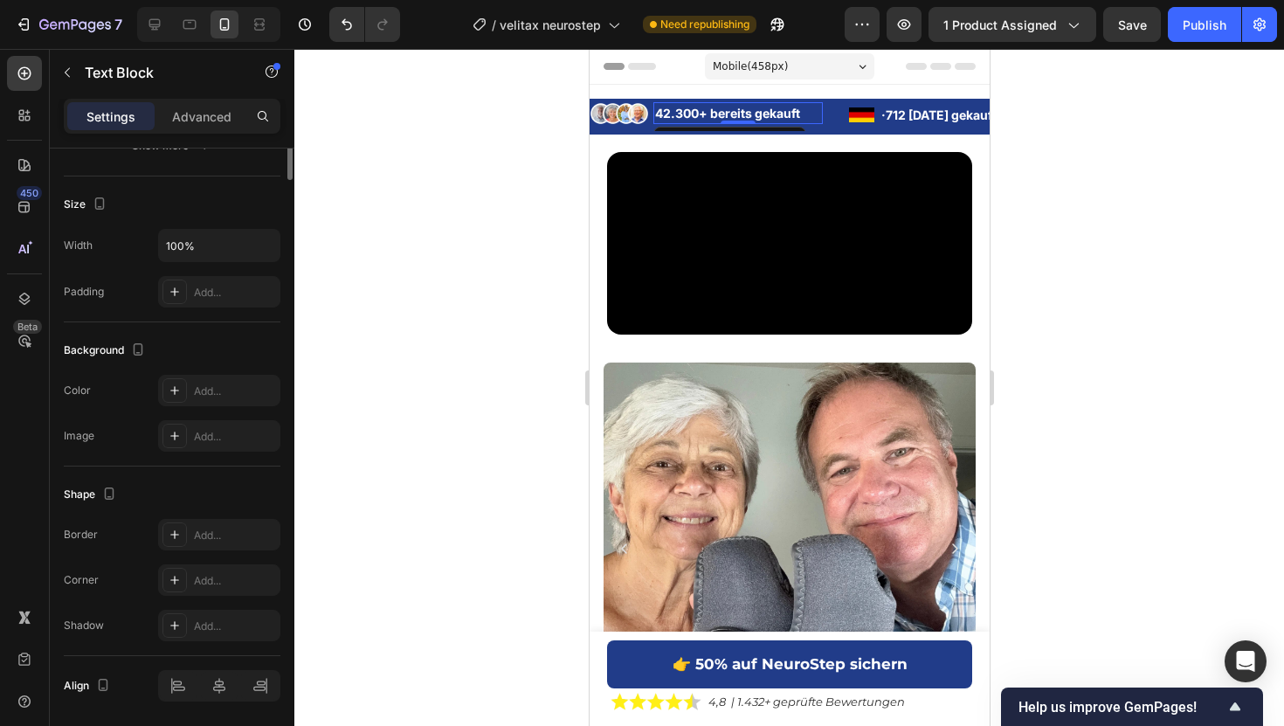
scroll to position [0, 0]
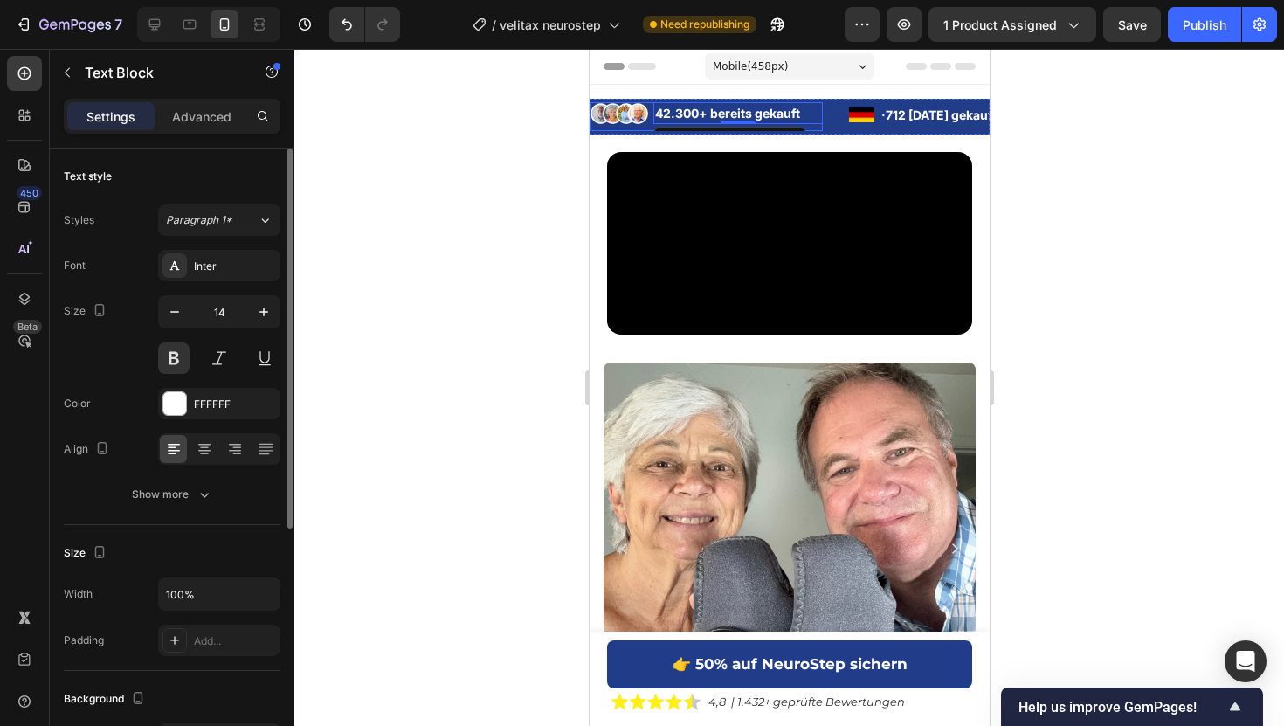
click at [651, 123] on li "Image 42.300+ bereits gekauft Text Block 0" at bounding box center [705, 113] width 232 height 23
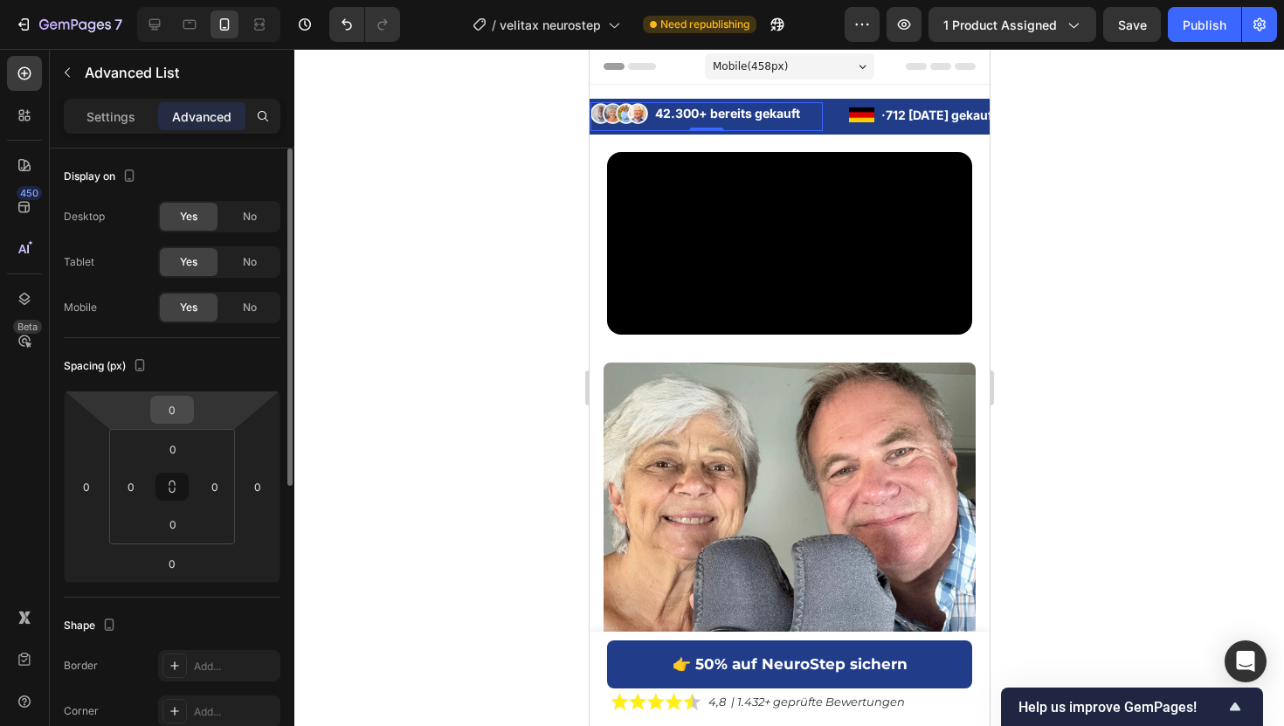
click at [175, 414] on input "0" at bounding box center [172, 409] width 35 height 26
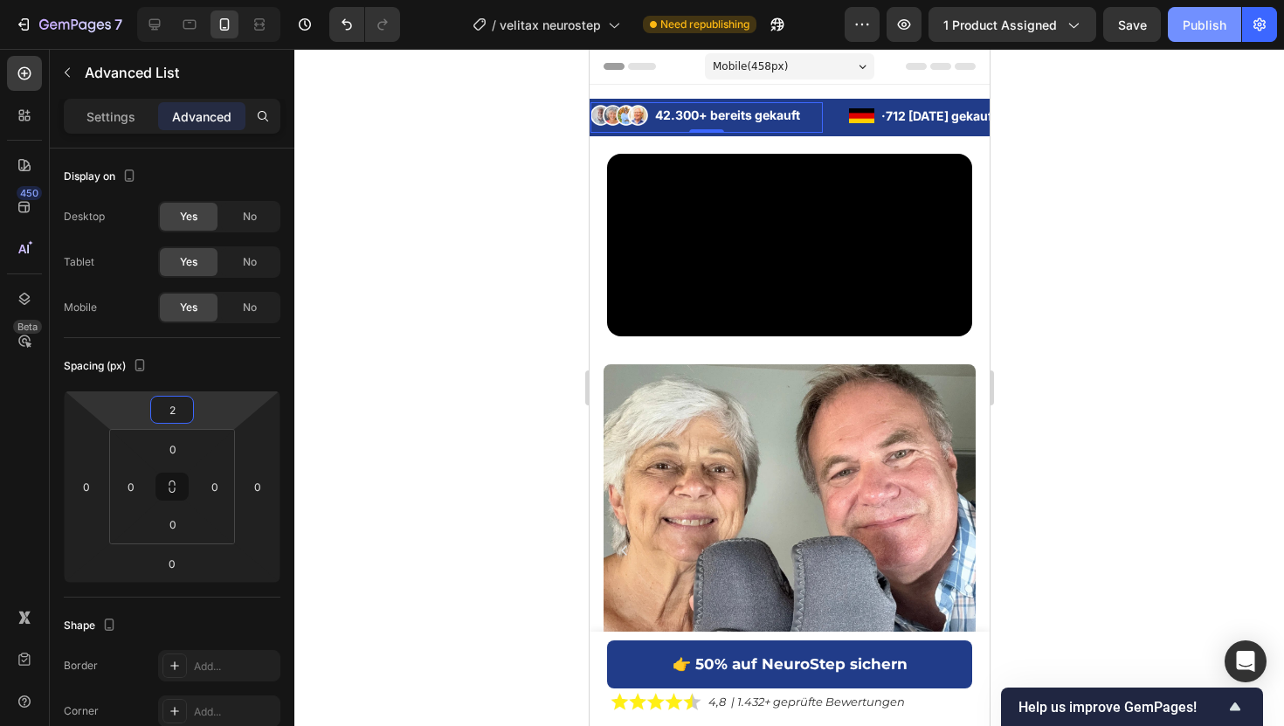
type input "2"
click at [1205, 32] on div "Publish" at bounding box center [1204, 25] width 44 height 18
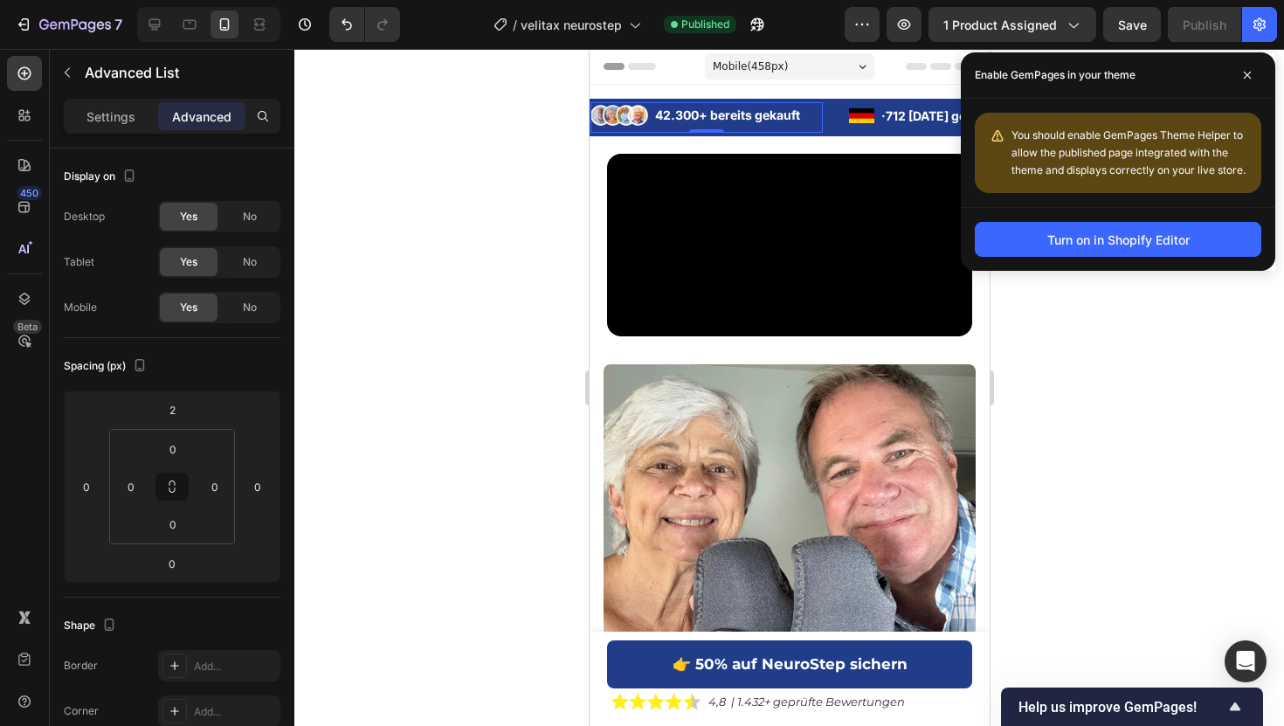
click at [777, 129] on div "Image 42.300+ bereits gekauft Text Block" at bounding box center [705, 118] width 232 height 29
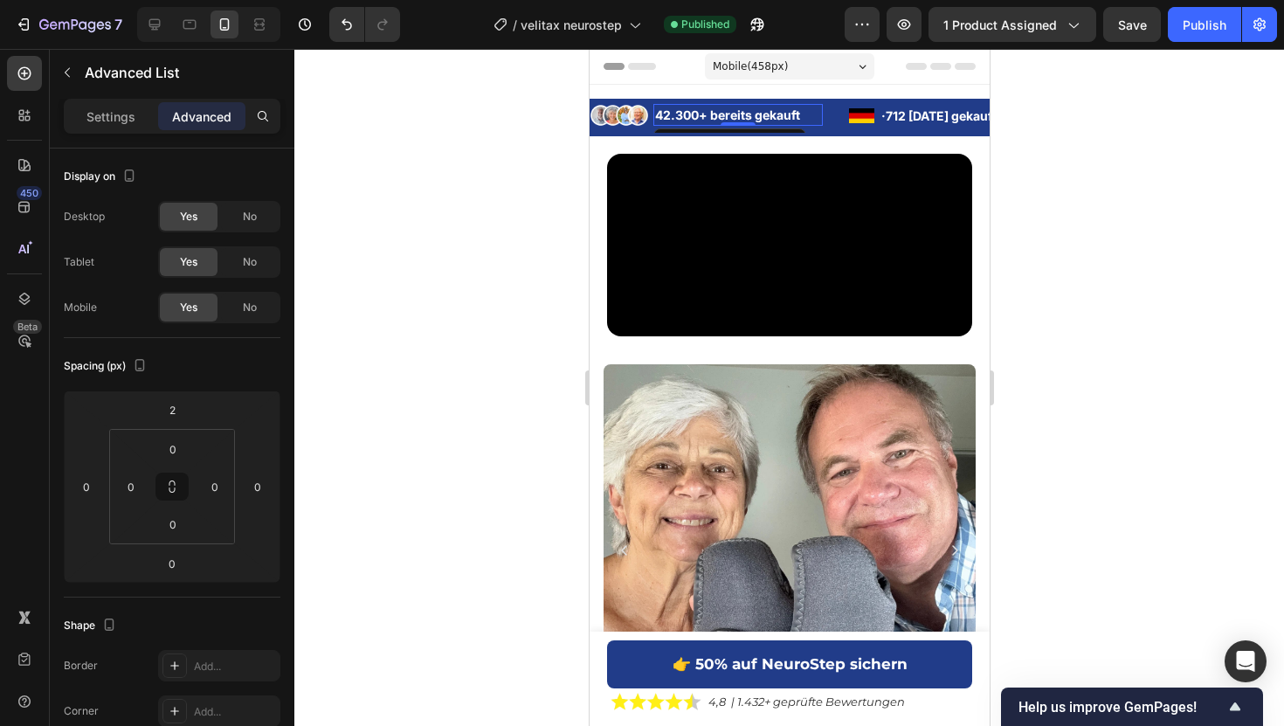
click at [652, 123] on div "42.300+ bereits gekauft" at bounding box center [736, 115] width 169 height 22
click at [651, 123] on li "Image 42.300+ bereits gekauft Text Block 0" at bounding box center [705, 115] width 232 height 23
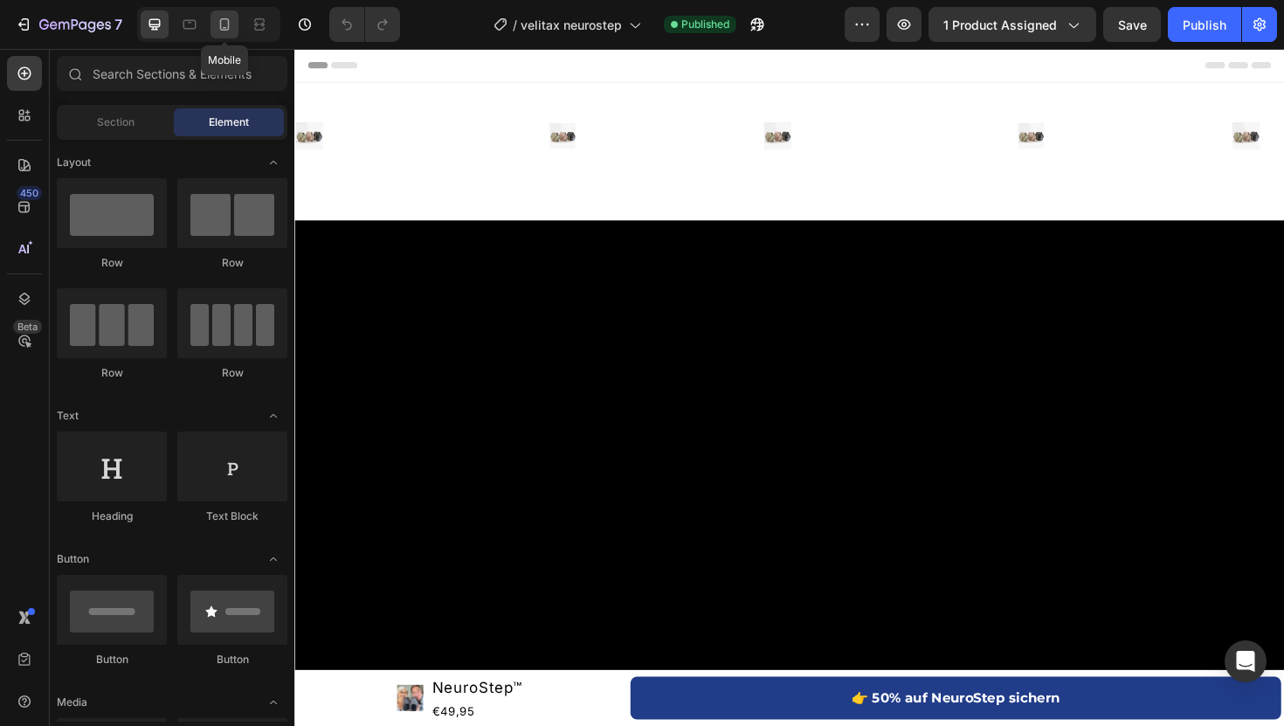
click at [224, 26] on icon at bounding box center [224, 24] width 17 height 17
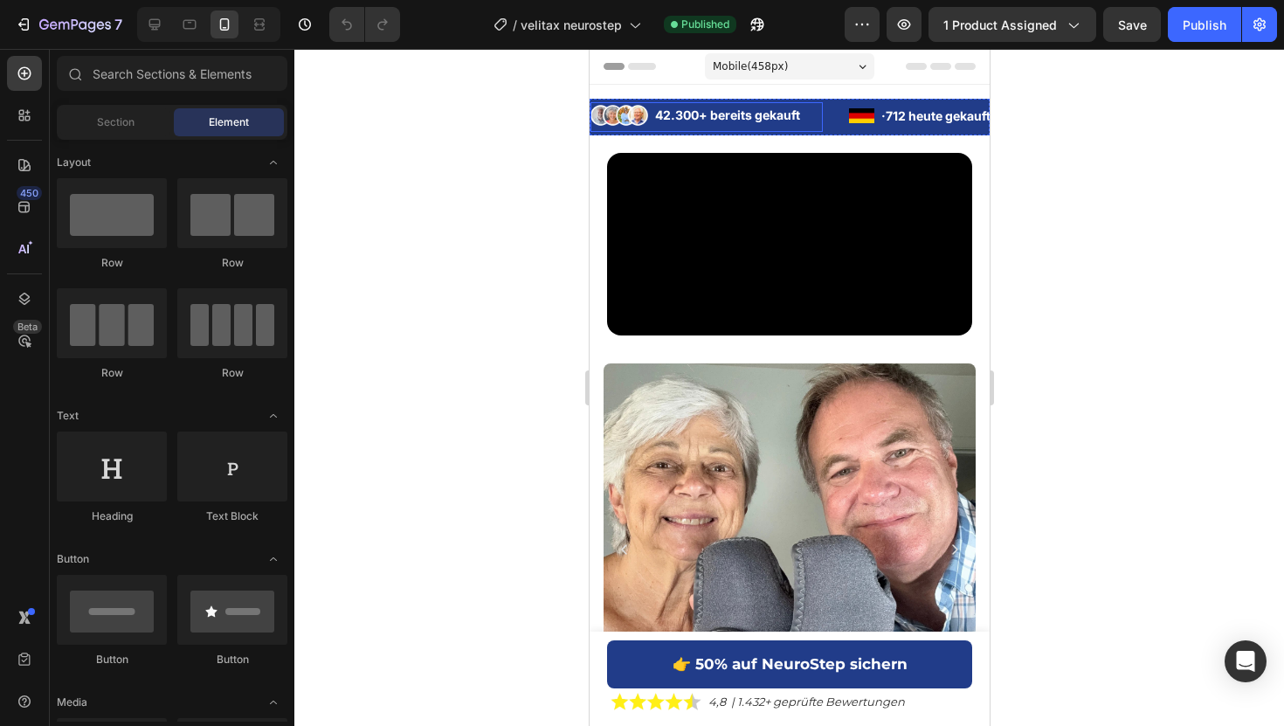
click at [650, 127] on div "Image 42.300+ bereits gekauft Text Block" at bounding box center [705, 118] width 232 height 28
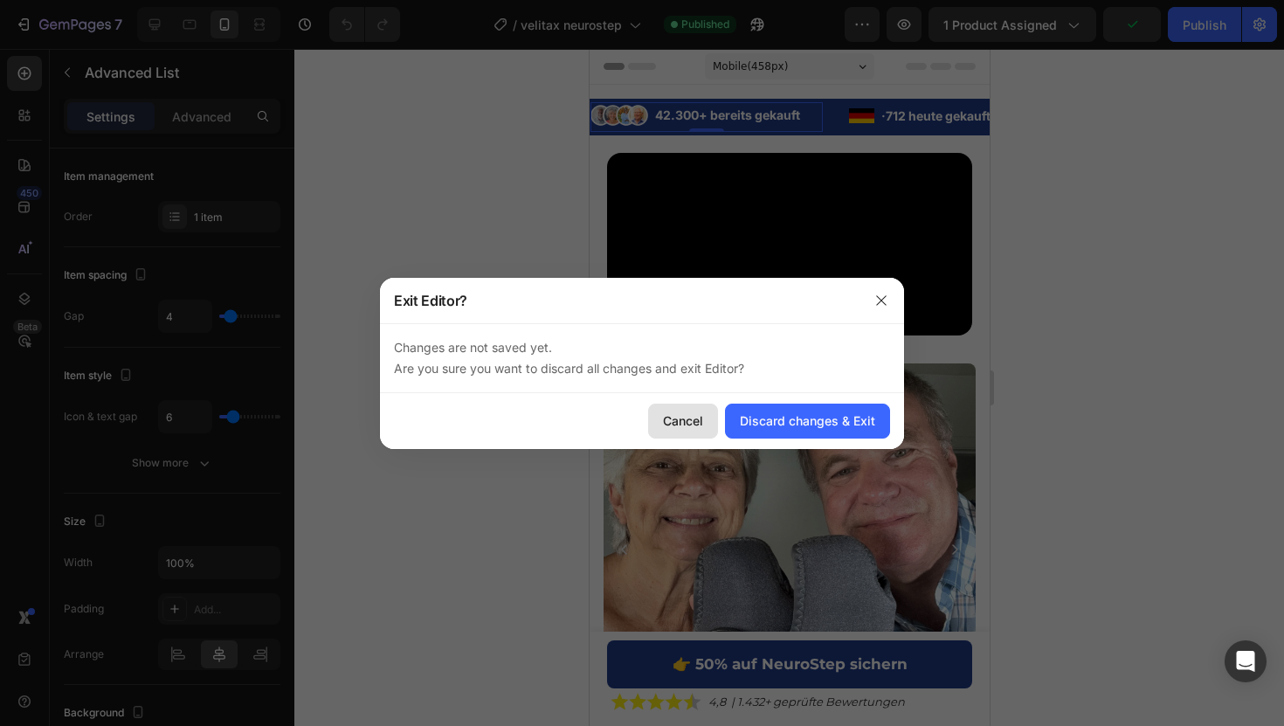
click at [686, 422] on div "Cancel" at bounding box center [683, 420] width 40 height 18
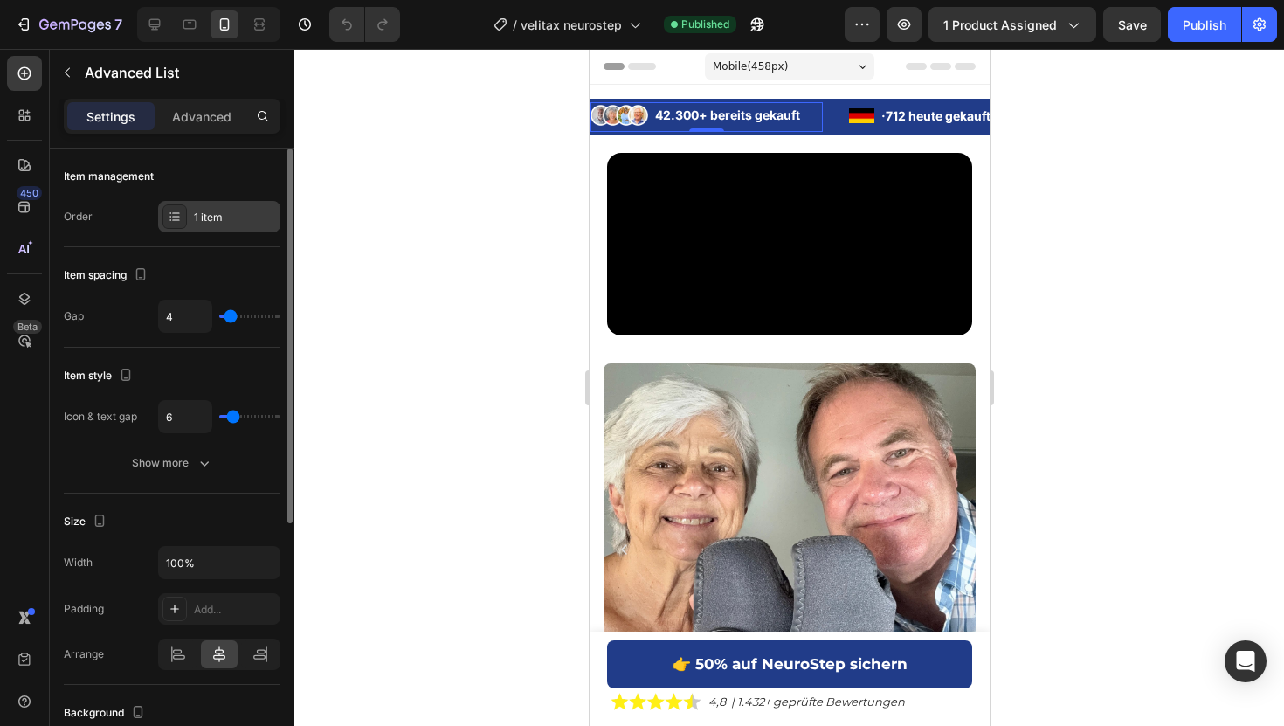
click at [203, 217] on div "1 item" at bounding box center [235, 218] width 82 height 16
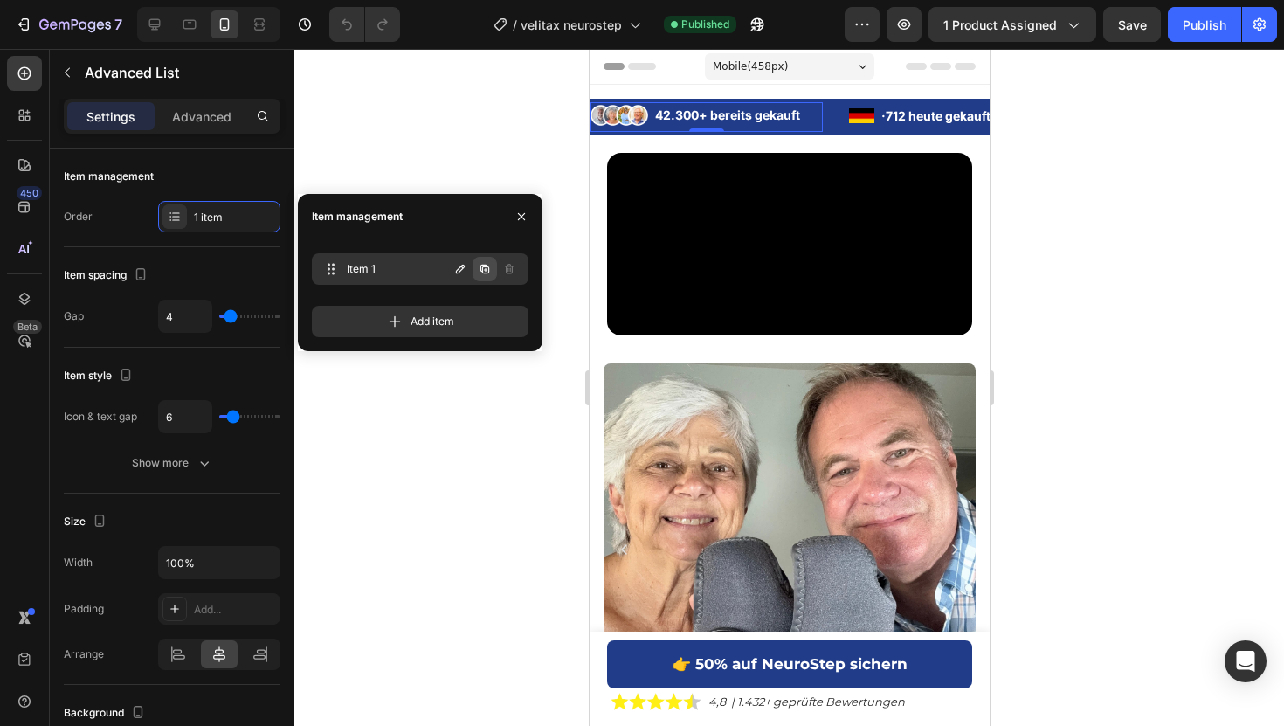
click at [487, 264] on icon "button" at bounding box center [485, 269] width 14 height 14
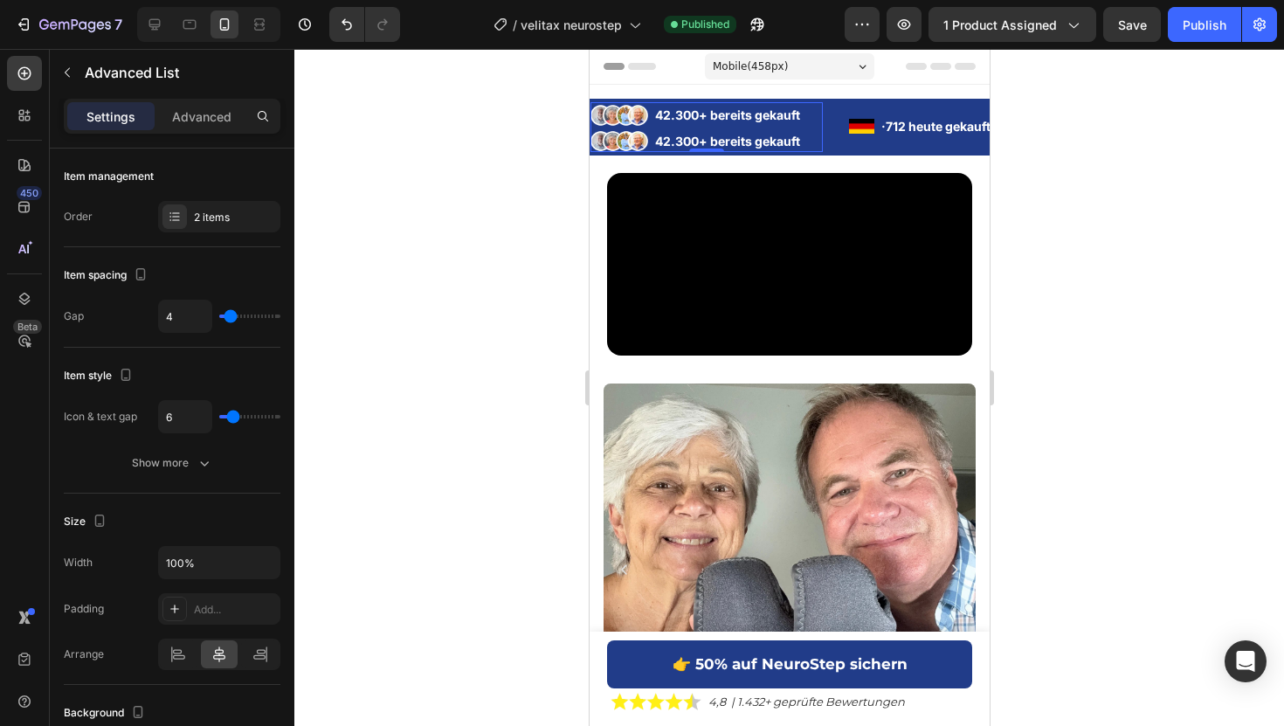
click at [649, 139] on li "Image 42.300+ bereits gekauft Text Block" at bounding box center [705, 141] width 232 height 23
click at [875, 121] on li "Image · 712 heute gekauft Text Block" at bounding box center [922, 126] width 149 height 22
click at [650, 128] on ul "Image 42.300+ bereits gekauft Text Block Image 42.300+ bereits gekauft Text Blo…" at bounding box center [705, 128] width 232 height 48
click at [879, 126] on div "· 712 heute gekauft" at bounding box center [938, 126] width 119 height 22
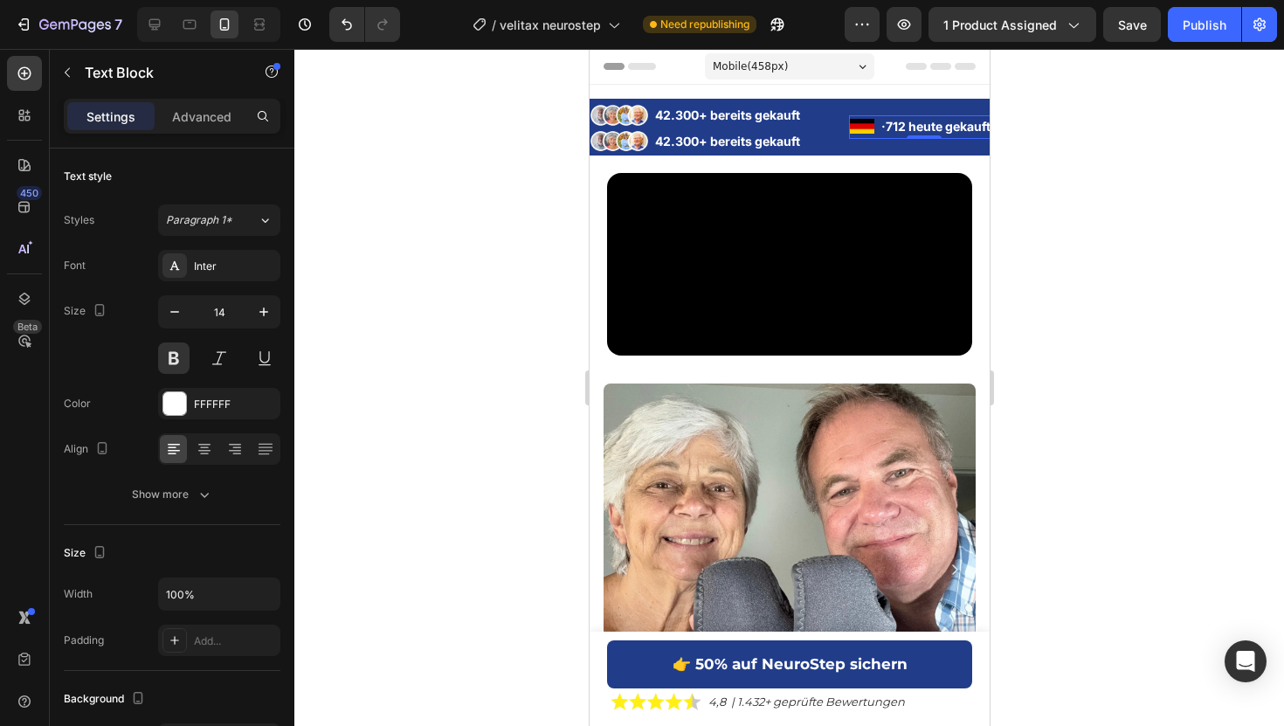
click at [874, 126] on li "Image · 712 heute gekauft Text Block" at bounding box center [922, 126] width 149 height 22
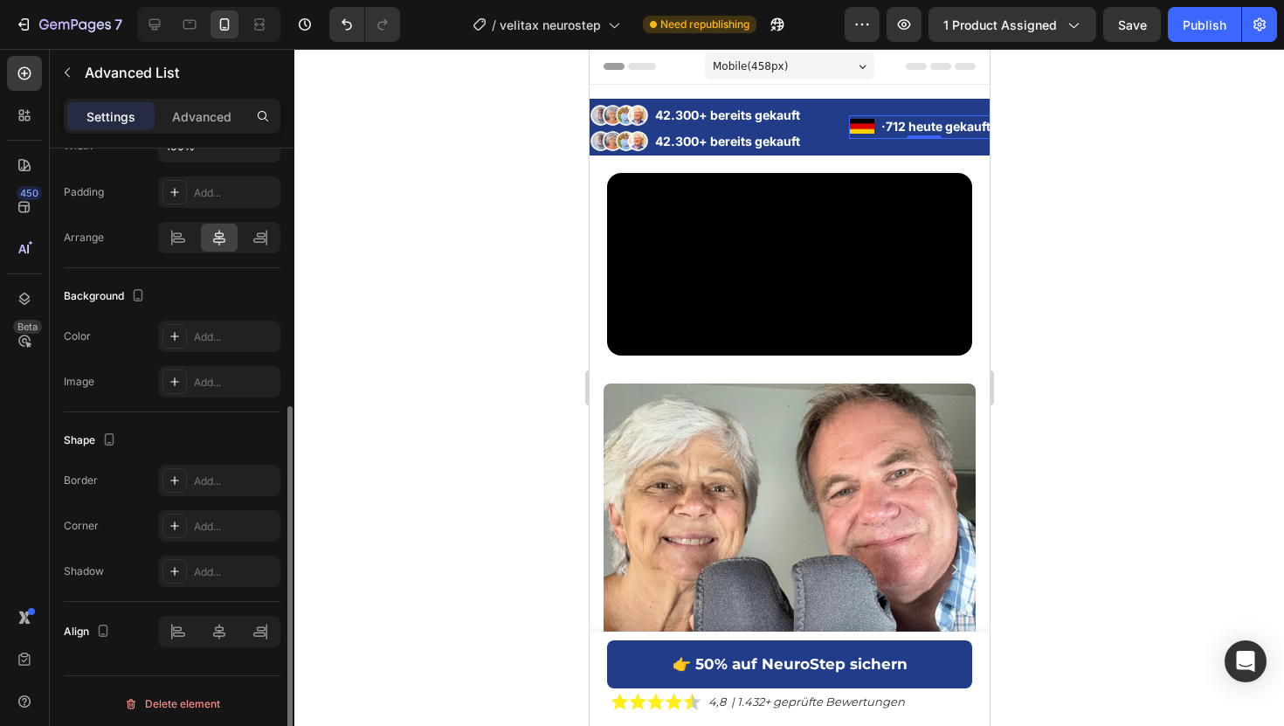
scroll to position [422, 0]
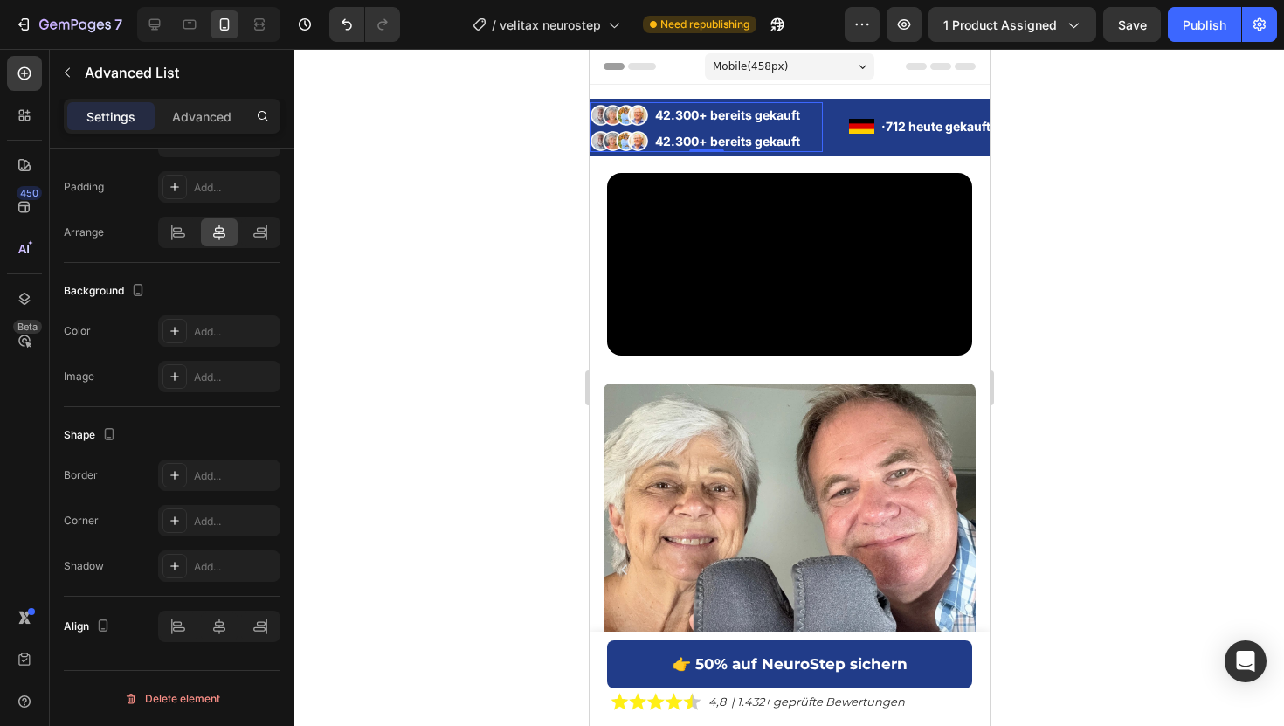
click at [649, 125] on li "Image 42.300+ bereits gekauft Text Block" at bounding box center [705, 115] width 232 height 23
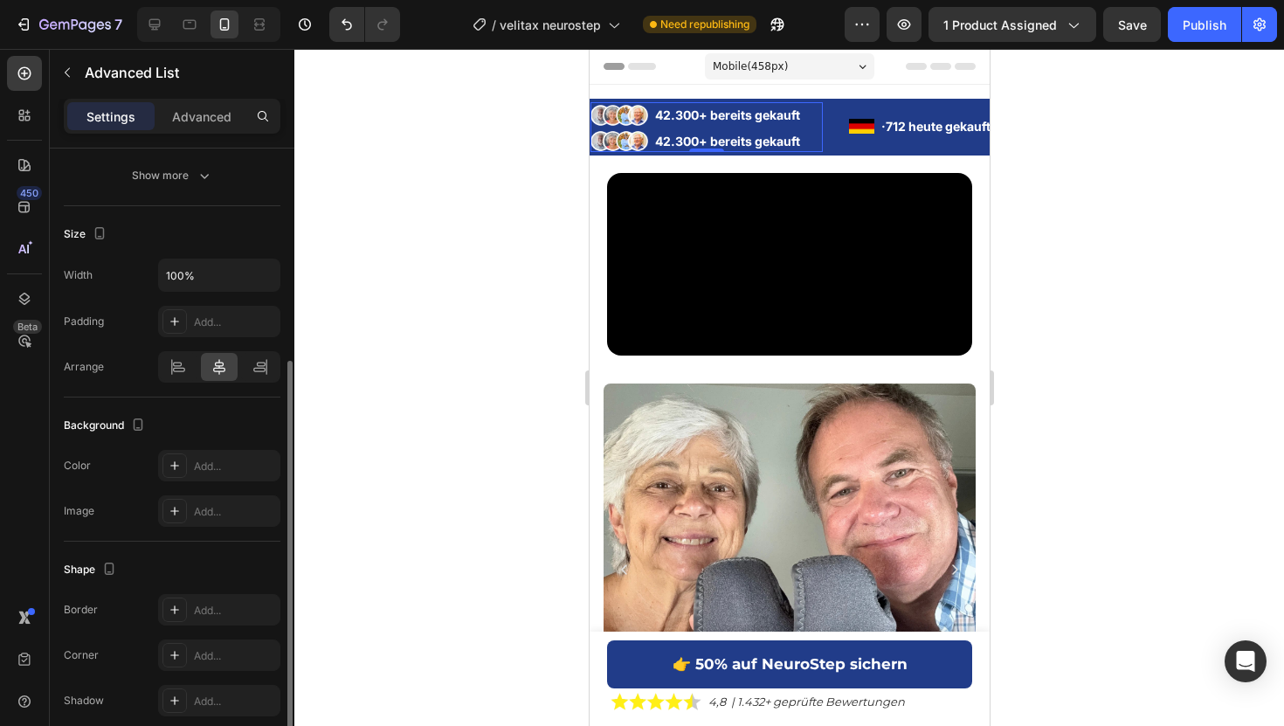
scroll to position [275, 0]
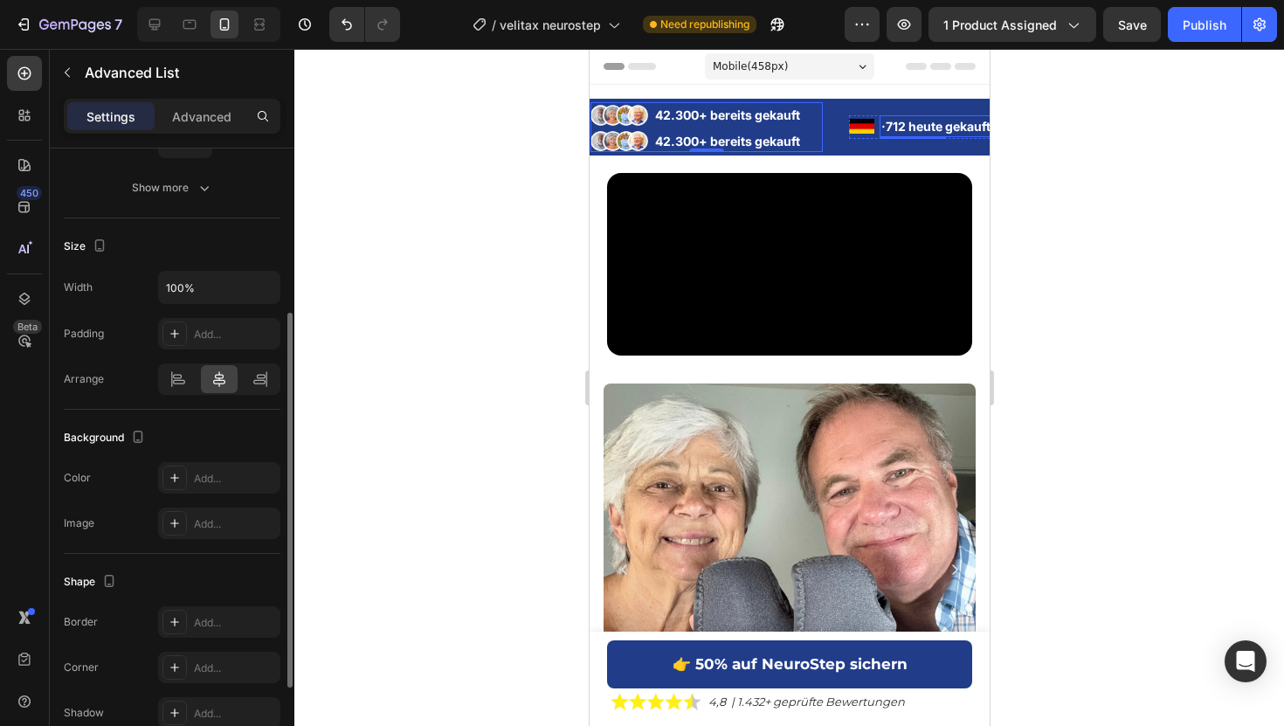
click at [844, 140] on div "Image 42.300+ bereits gekauft Text Block Image 42.300+ bereits gekauft Text Blo…" at bounding box center [718, 127] width 259 height 50
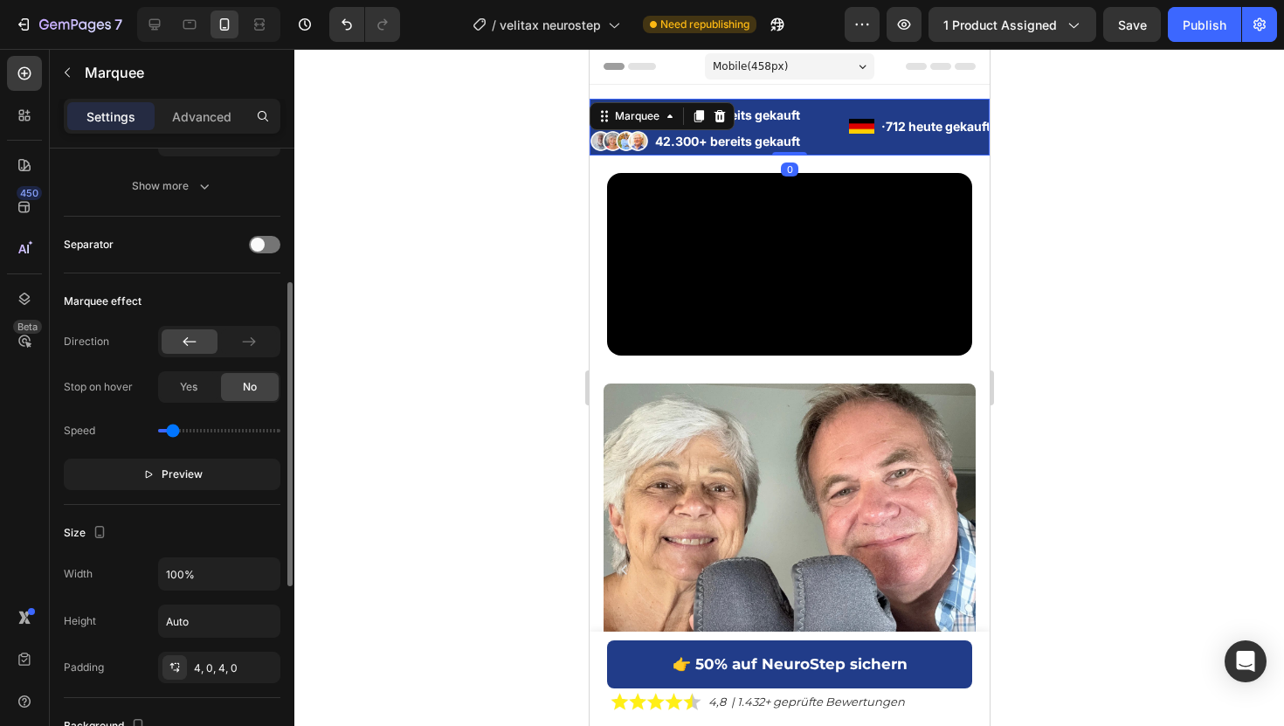
scroll to position [0, 0]
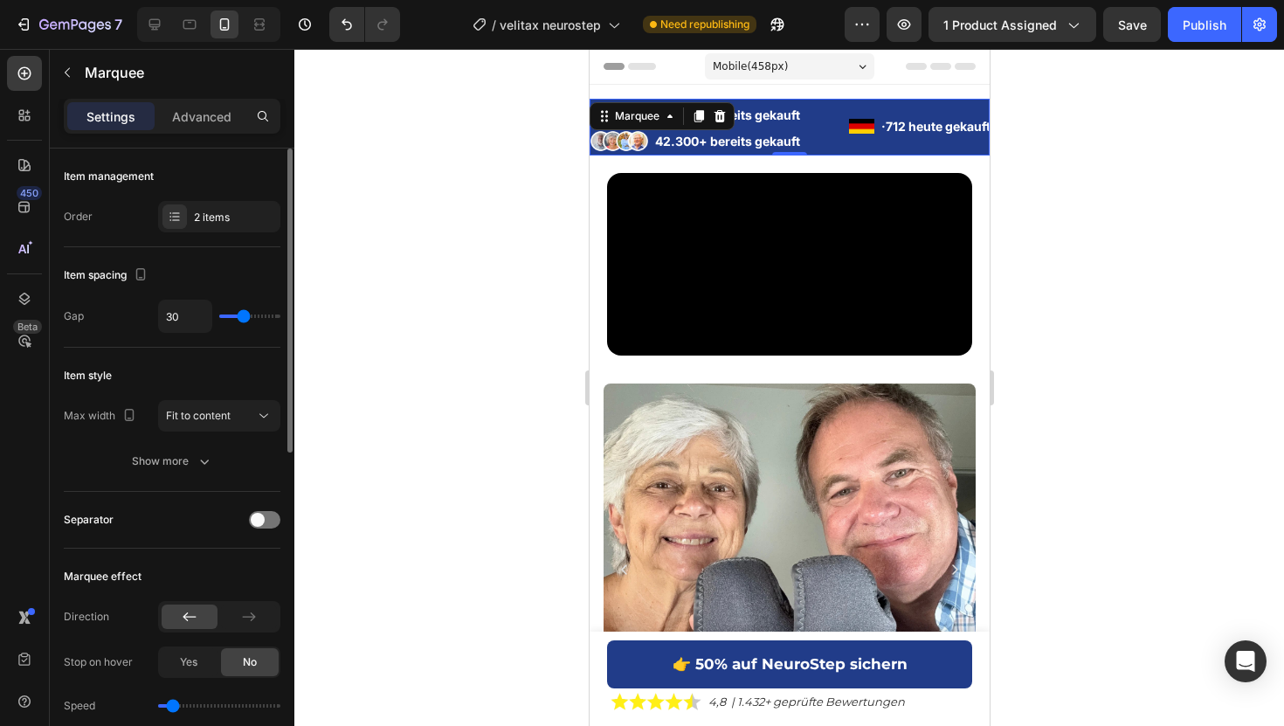
click at [181, 702] on div "Speed" at bounding box center [172, 706] width 217 height 28
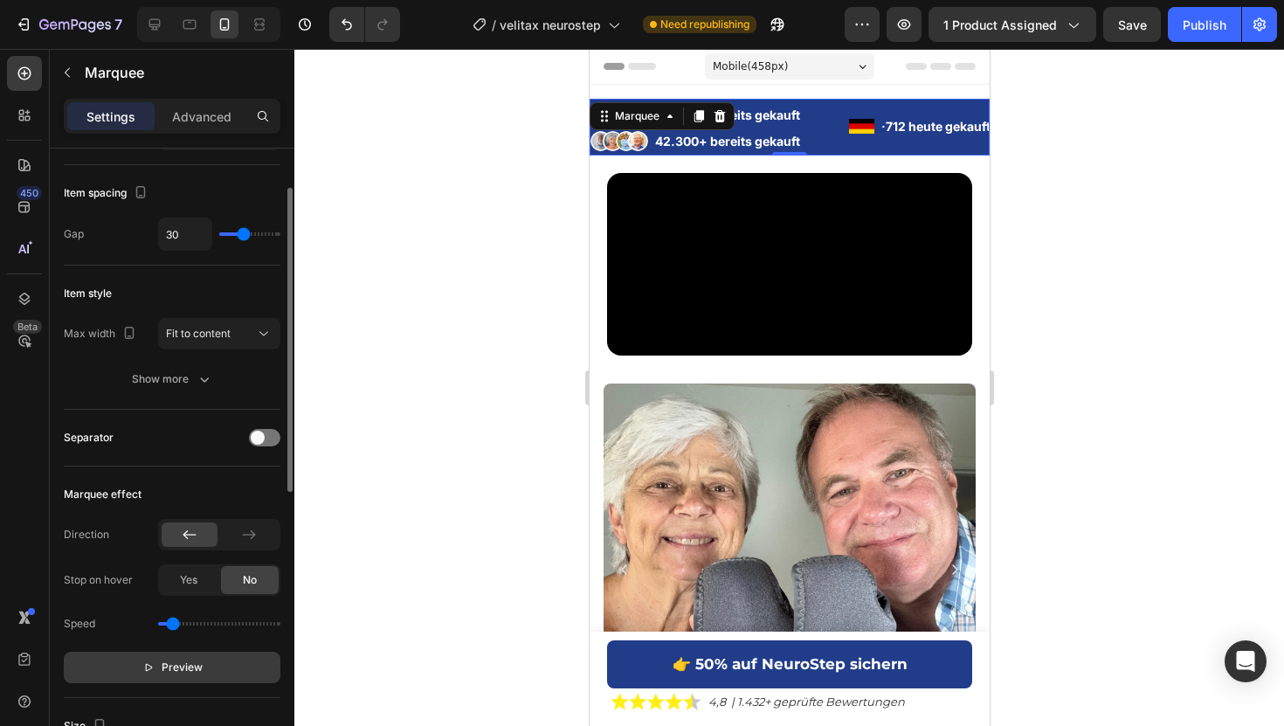
click at [187, 667] on span "Preview" at bounding box center [182, 666] width 41 height 17
click at [743, 126] on li "Image 42.300+ bereits gekauft Text Block" at bounding box center [705, 115] width 232 height 23
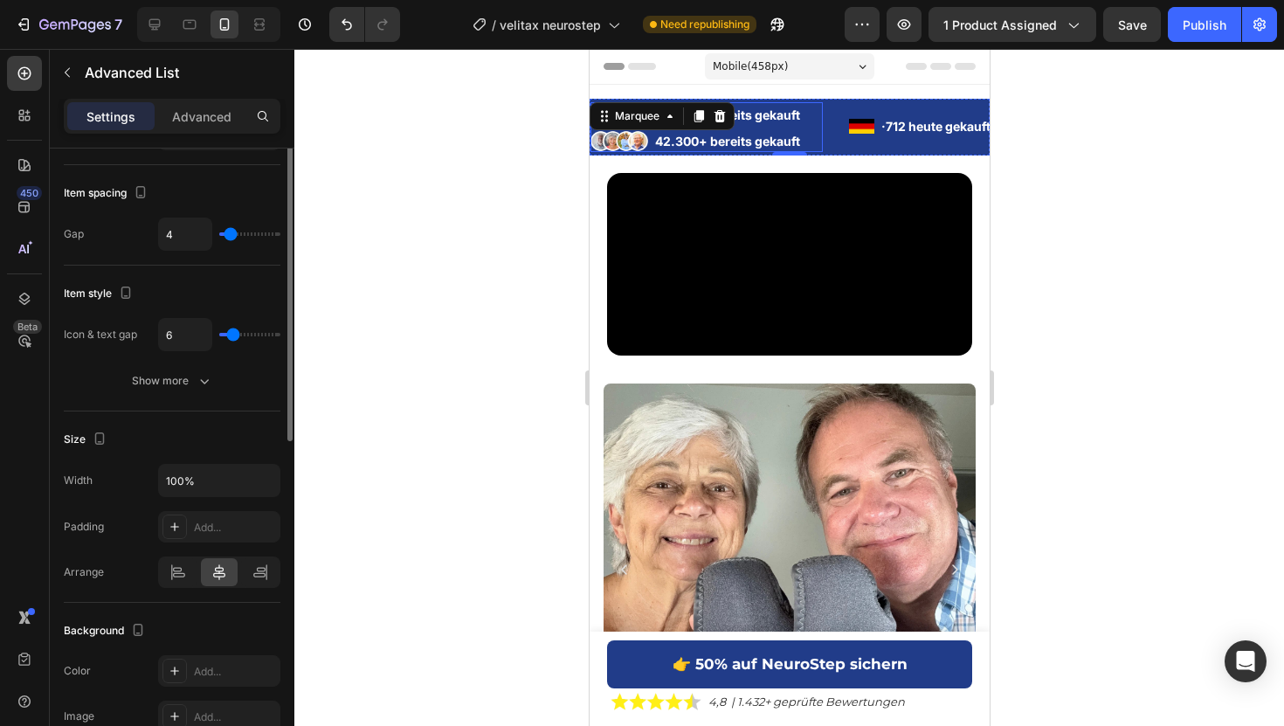
scroll to position [0, 0]
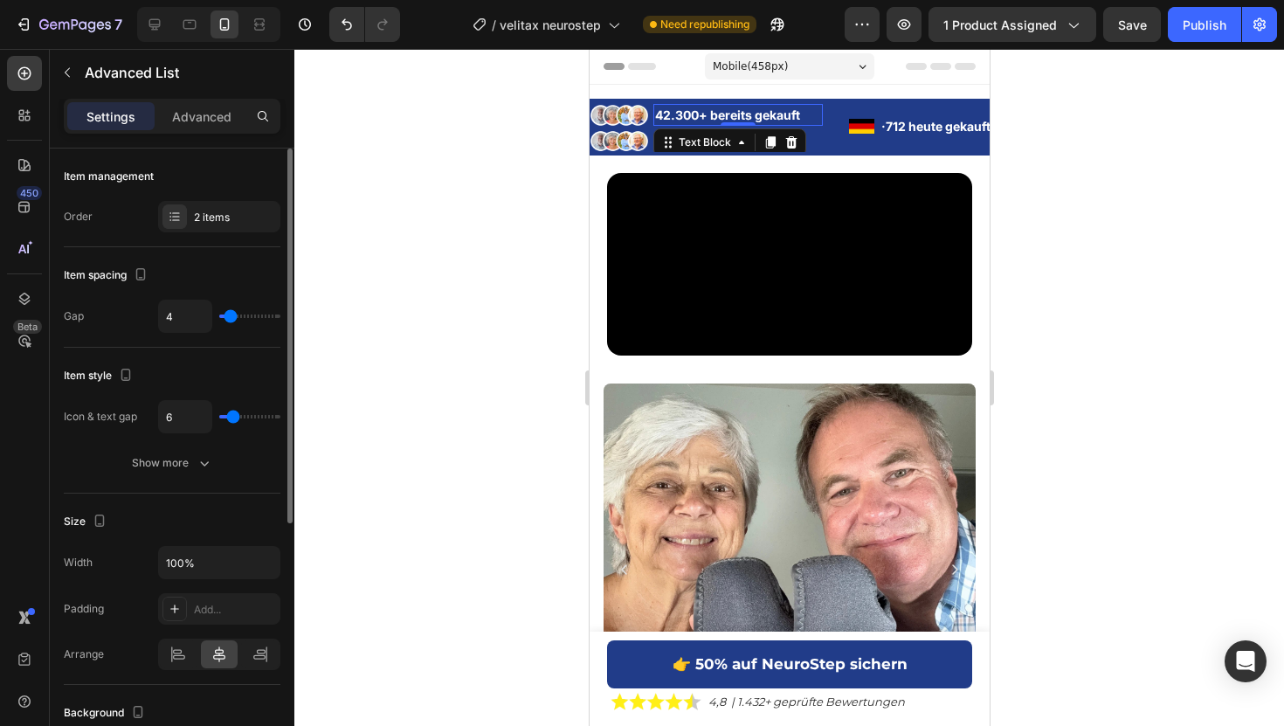
click at [758, 121] on p "42.300+ bereits gekauft" at bounding box center [736, 115] width 166 height 18
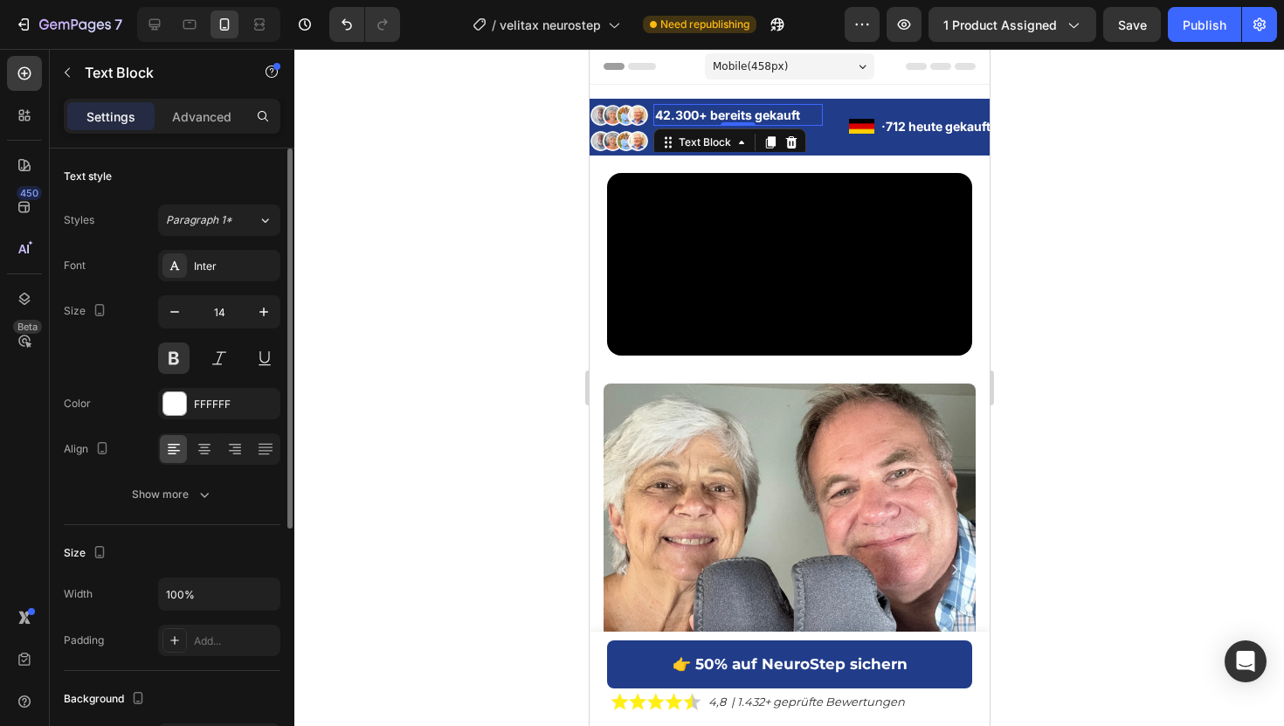
click at [1024, 123] on div "Image" at bounding box center [1053, 115] width 58 height 23
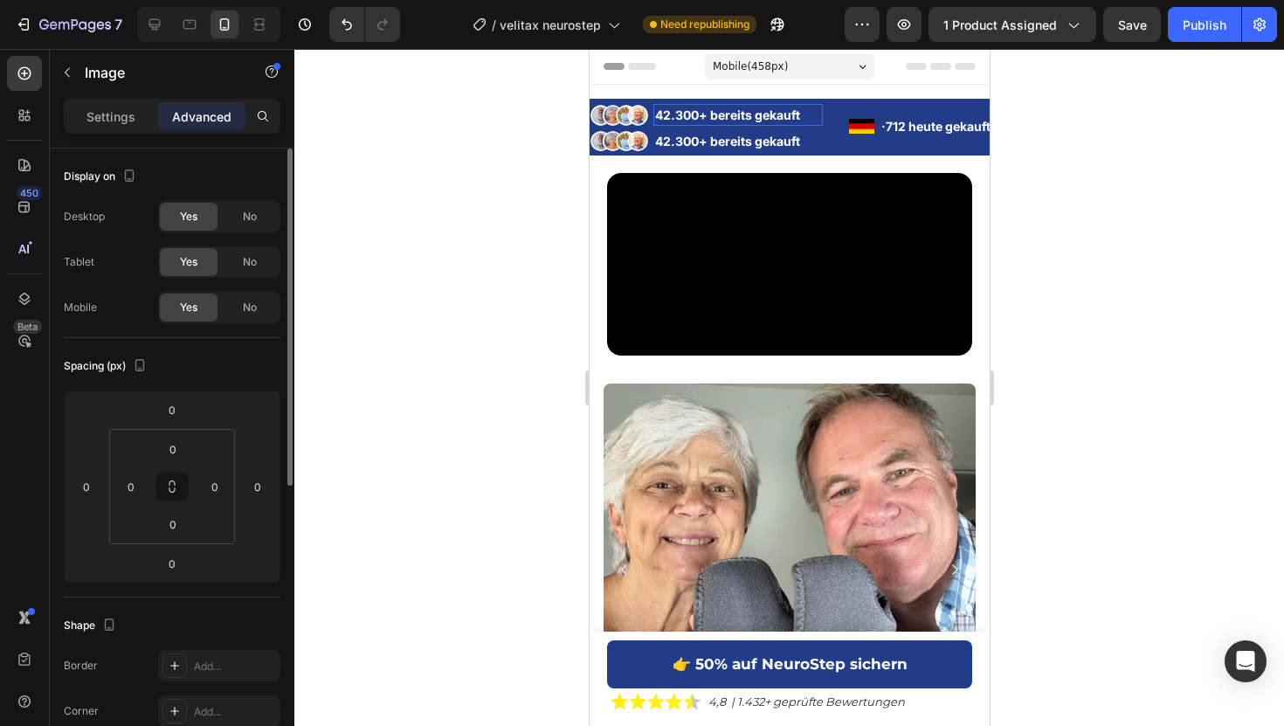
click at [1086, 125] on div "42.300+ bereits gekauft" at bounding box center [1170, 115] width 169 height 22
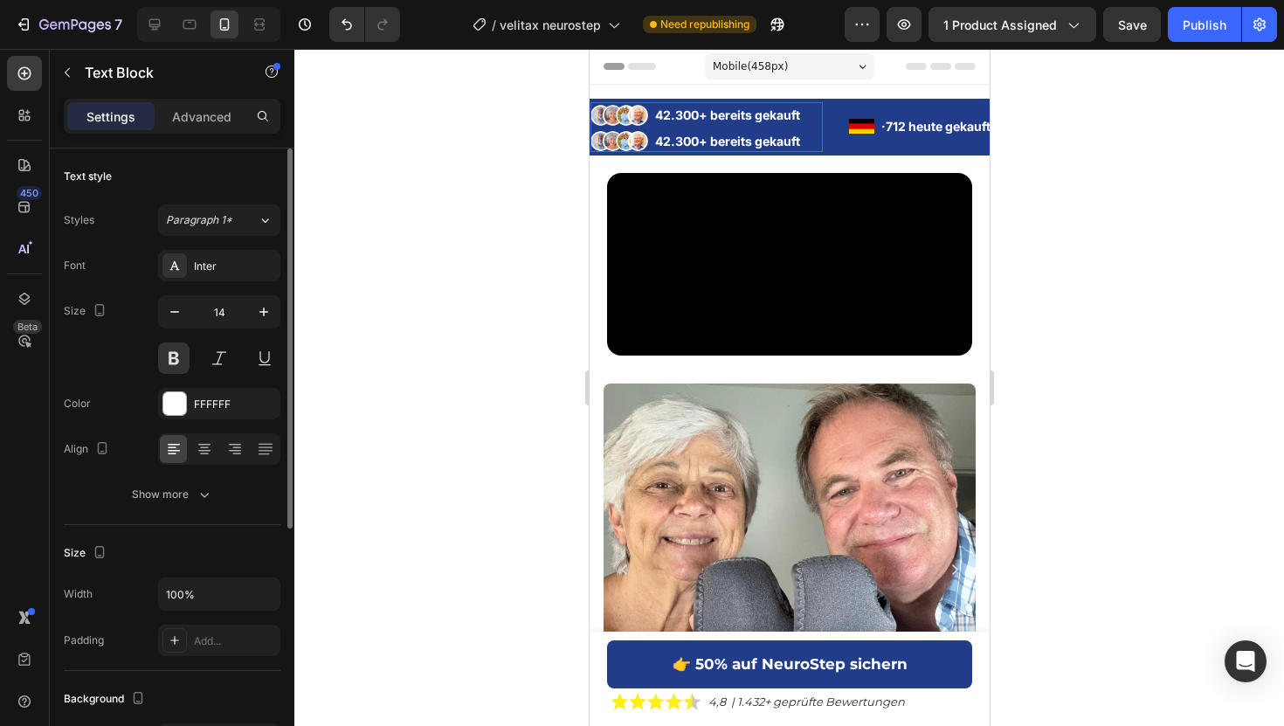
click at [1024, 127] on ul "Image 42.300+ bereits gekauft Text Block 0 Image 42.300+ bereits gekauft Text B…" at bounding box center [1140, 128] width 232 height 48
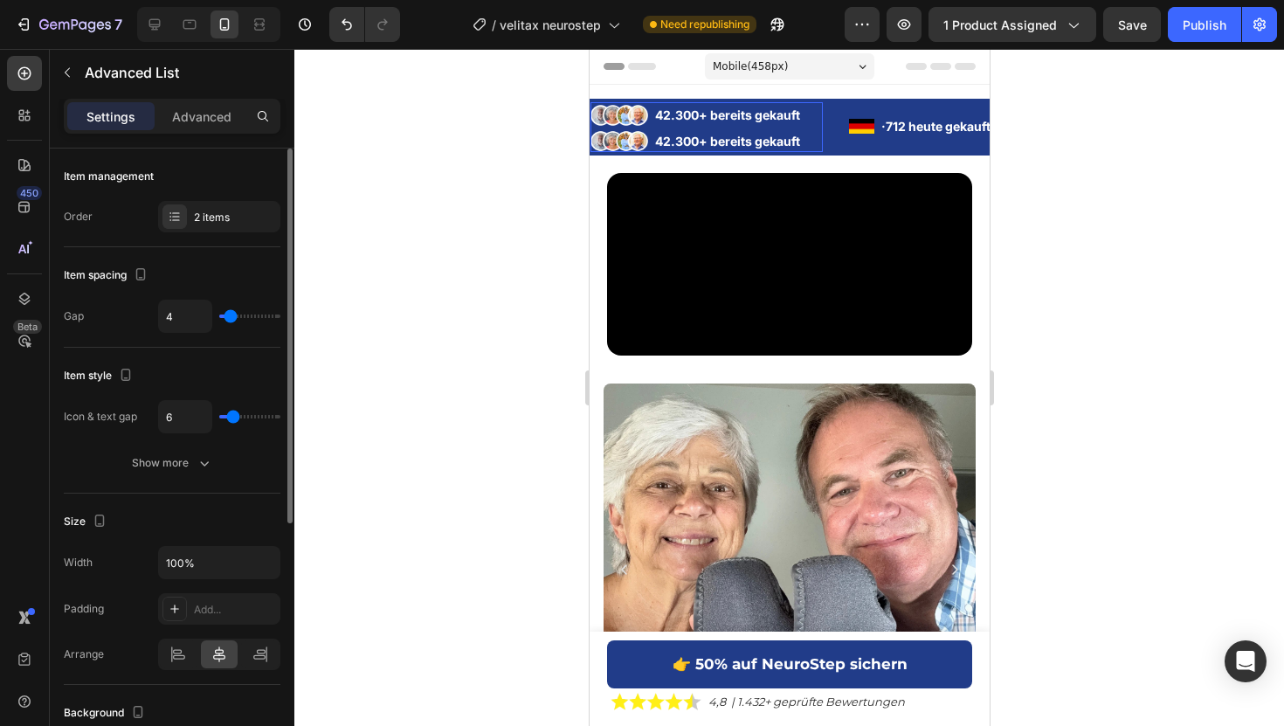
click at [1023, 127] on ul "Image 42.300+ bereits gekauft Text Block Image 42.300+ bereits gekauft Text Blo…" at bounding box center [1139, 128] width 232 height 48
click at [1073, 100] on div at bounding box center [788, 387] width 989 height 677
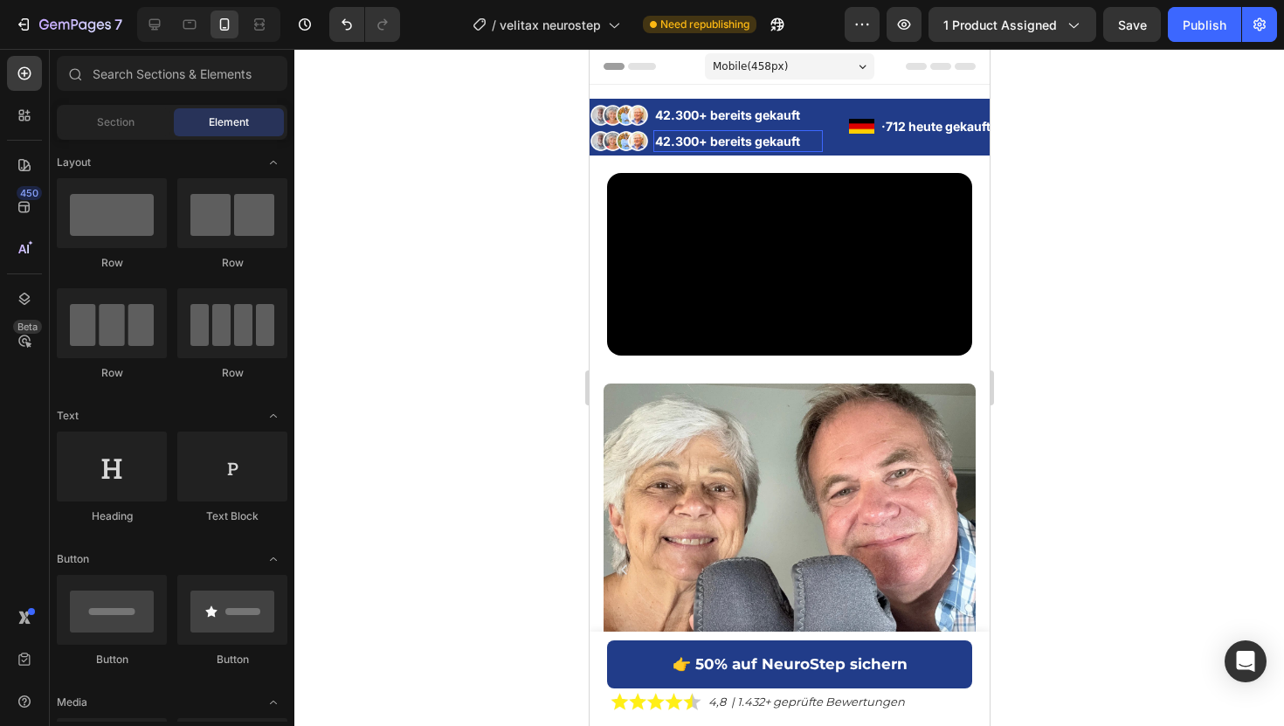
click at [1088, 143] on p "42.300+ bereits gekauft" at bounding box center [1171, 141] width 166 height 18
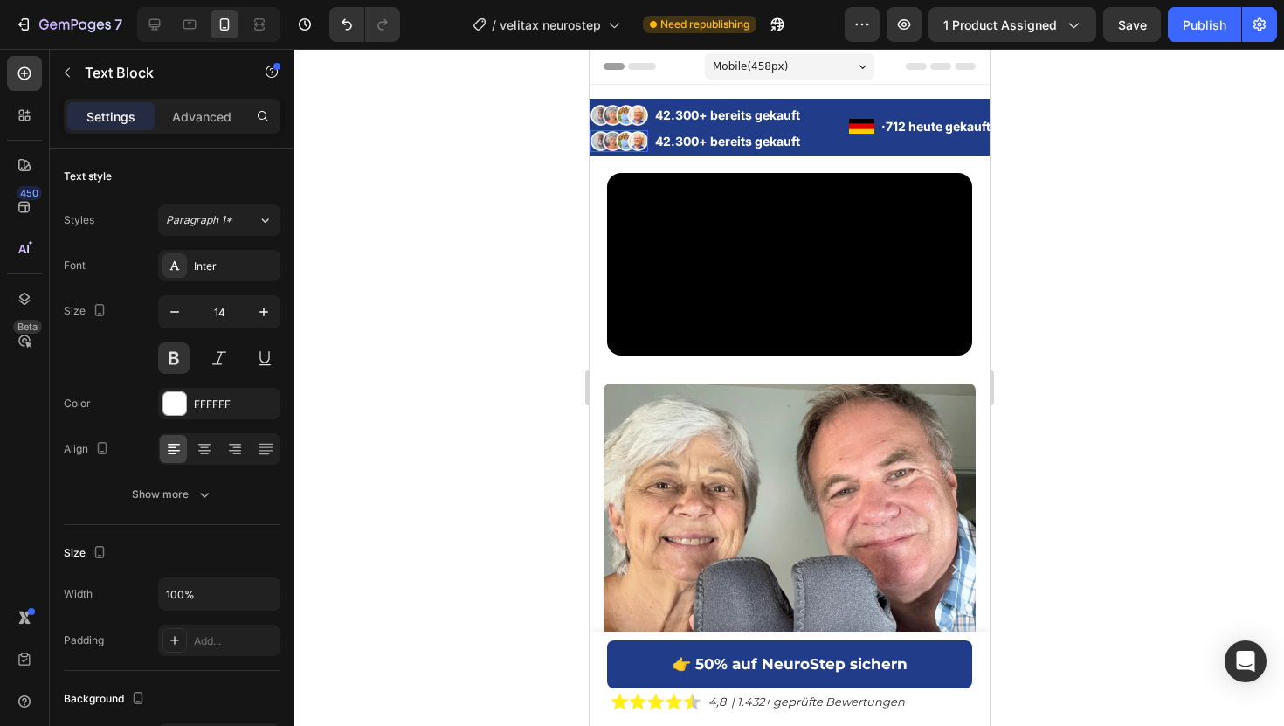
click at [635, 136] on img at bounding box center [618, 141] width 58 height 23
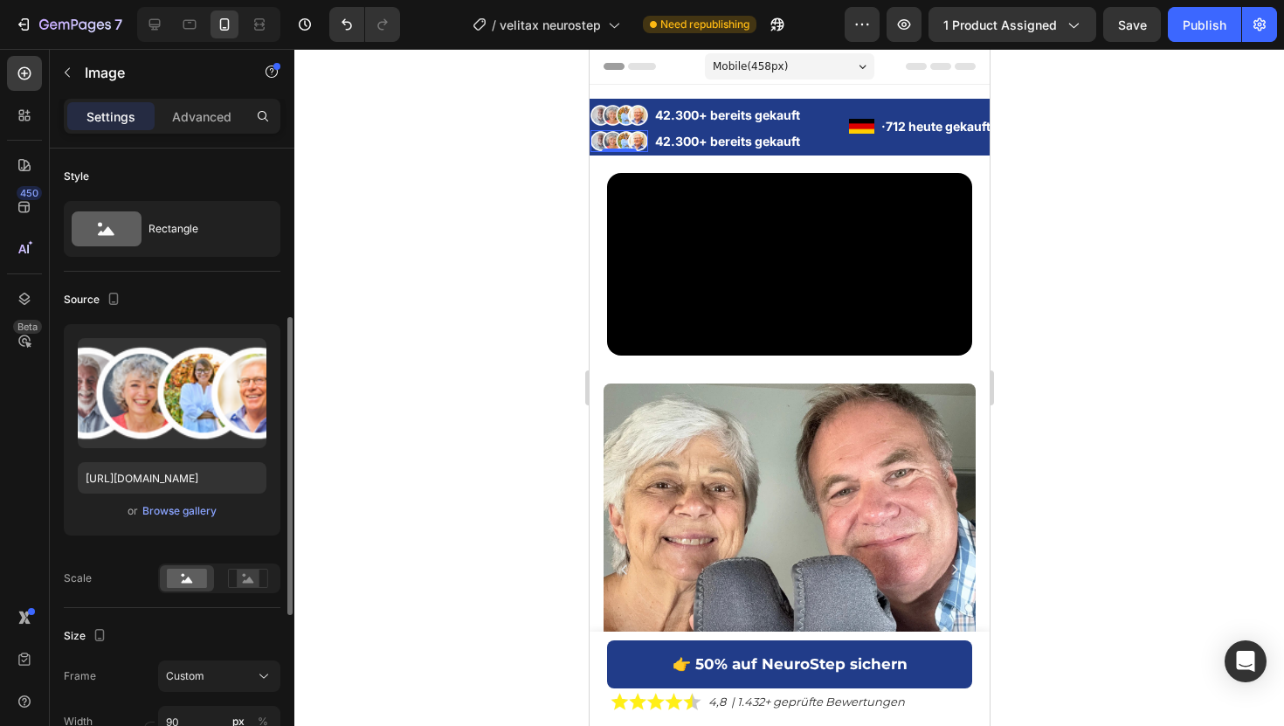
scroll to position [690, 0]
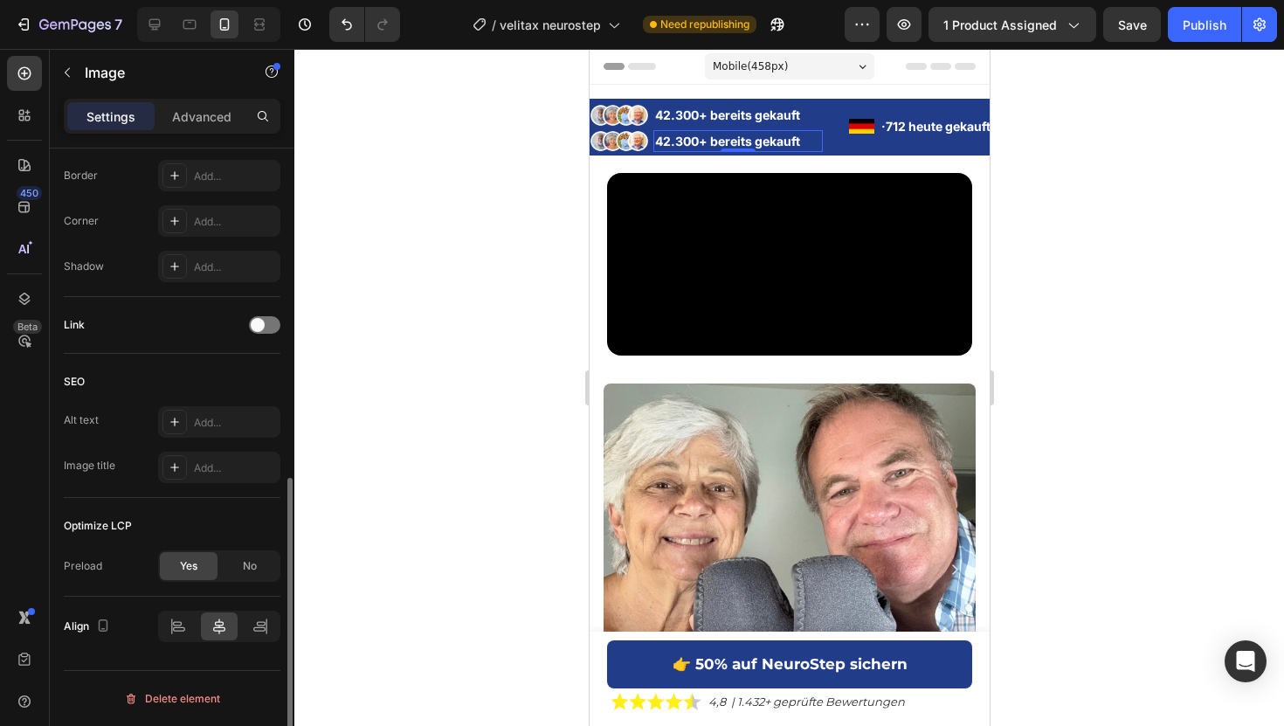
click at [760, 130] on div "42.300+ bereits gekauft" at bounding box center [736, 141] width 169 height 22
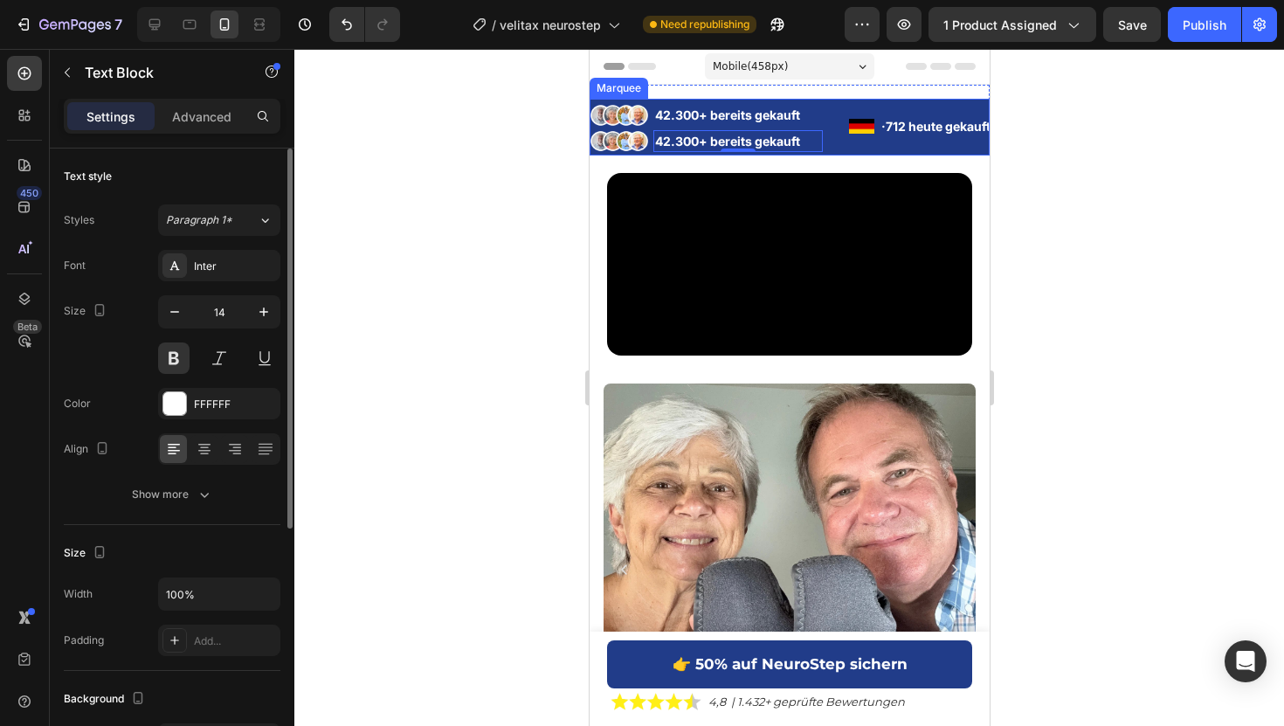
click at [753, 137] on div "Image 42.300+ bereits gekauft Text Block Image 42.300+ bereits gekauft Text Blo…" at bounding box center [718, 127] width 259 height 50
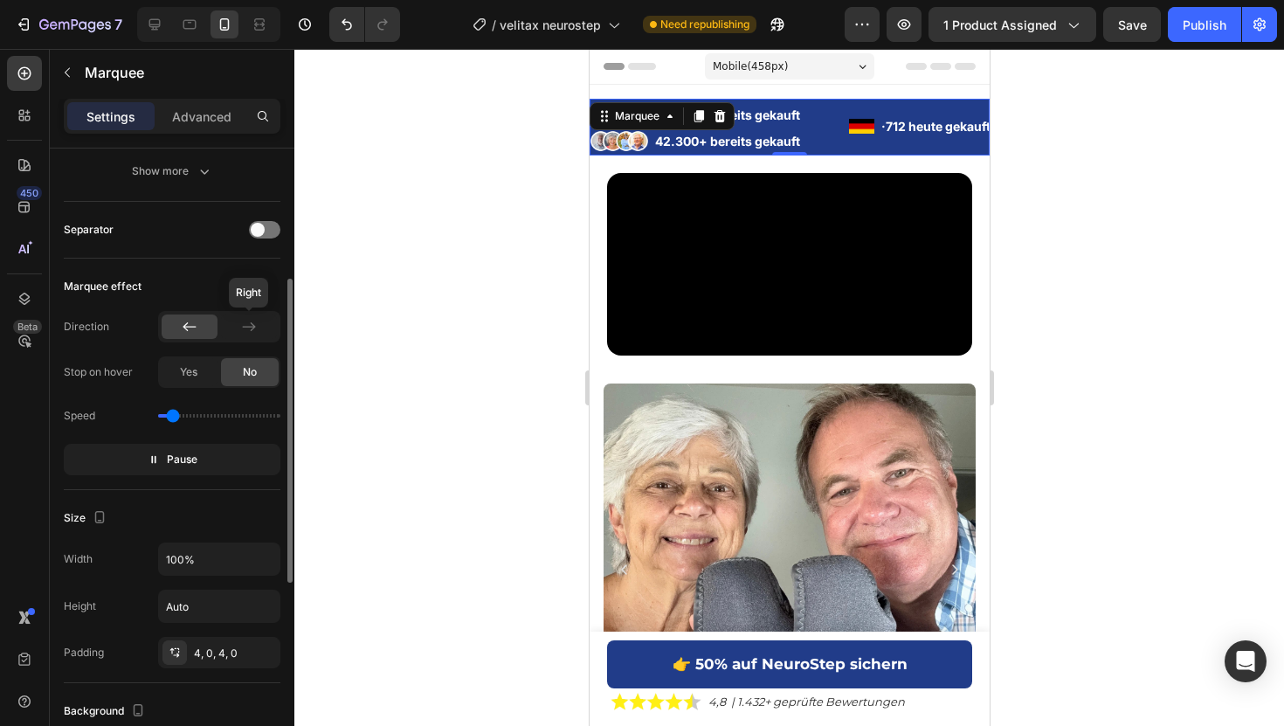
scroll to position [283, 0]
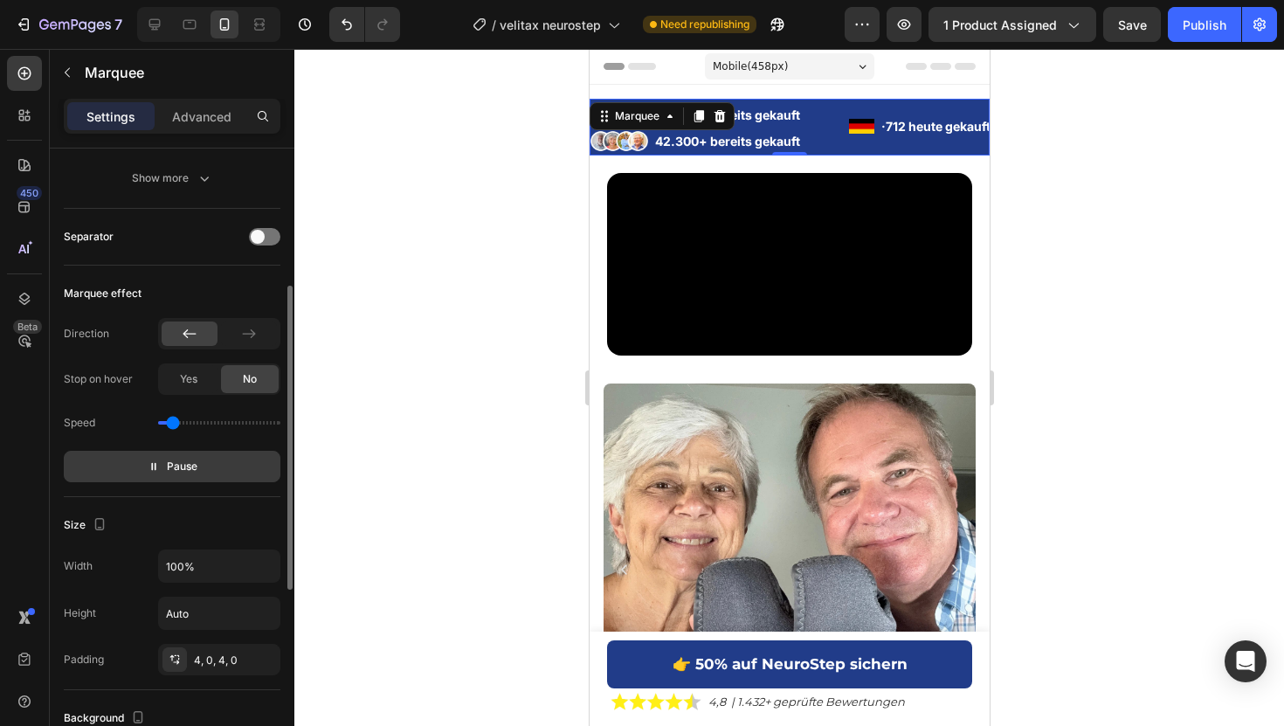
click at [190, 467] on span "Pause" at bounding box center [182, 466] width 31 height 17
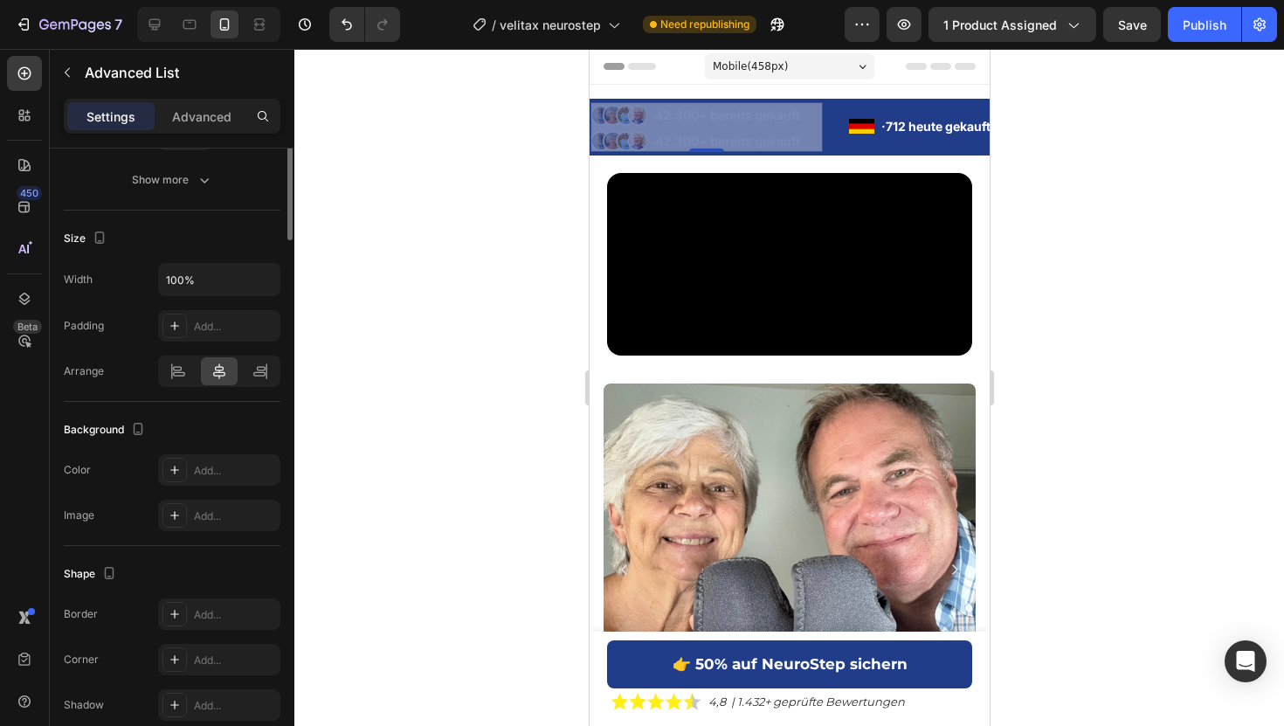
scroll to position [0, 0]
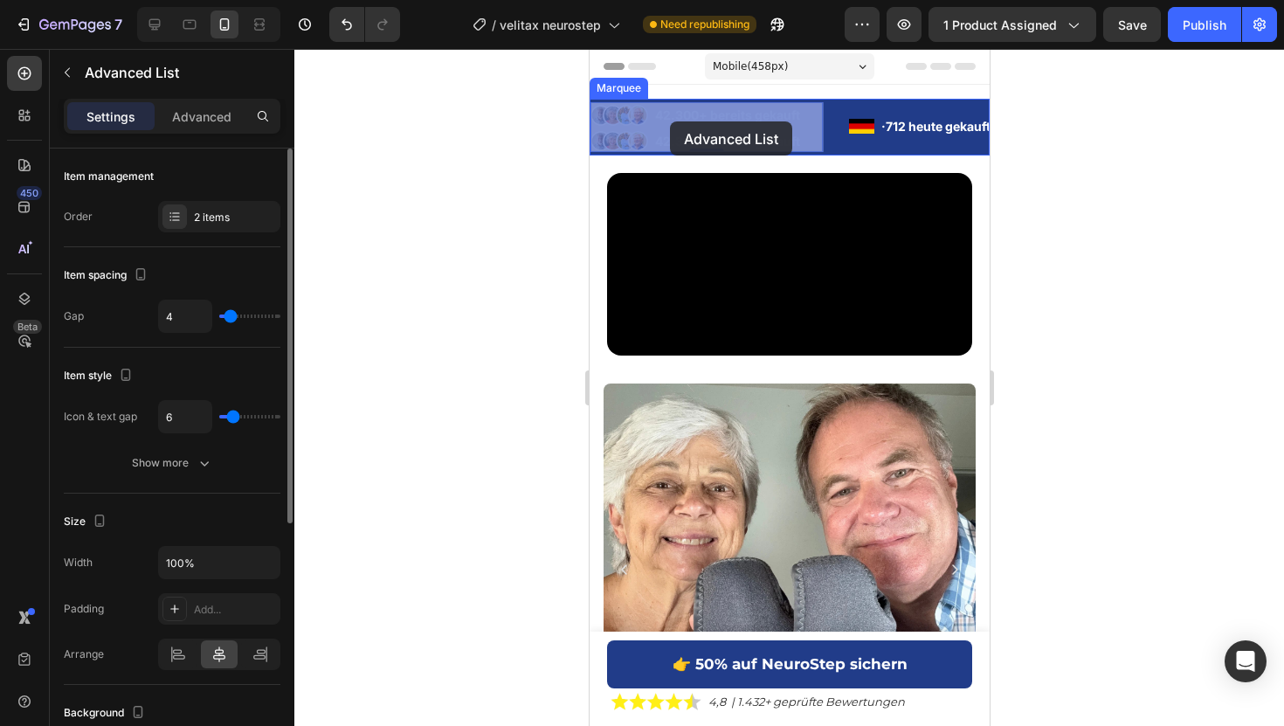
drag, startPoint x: 648, startPoint y: 139, endPoint x: 669, endPoint y: 122, distance: 26.7
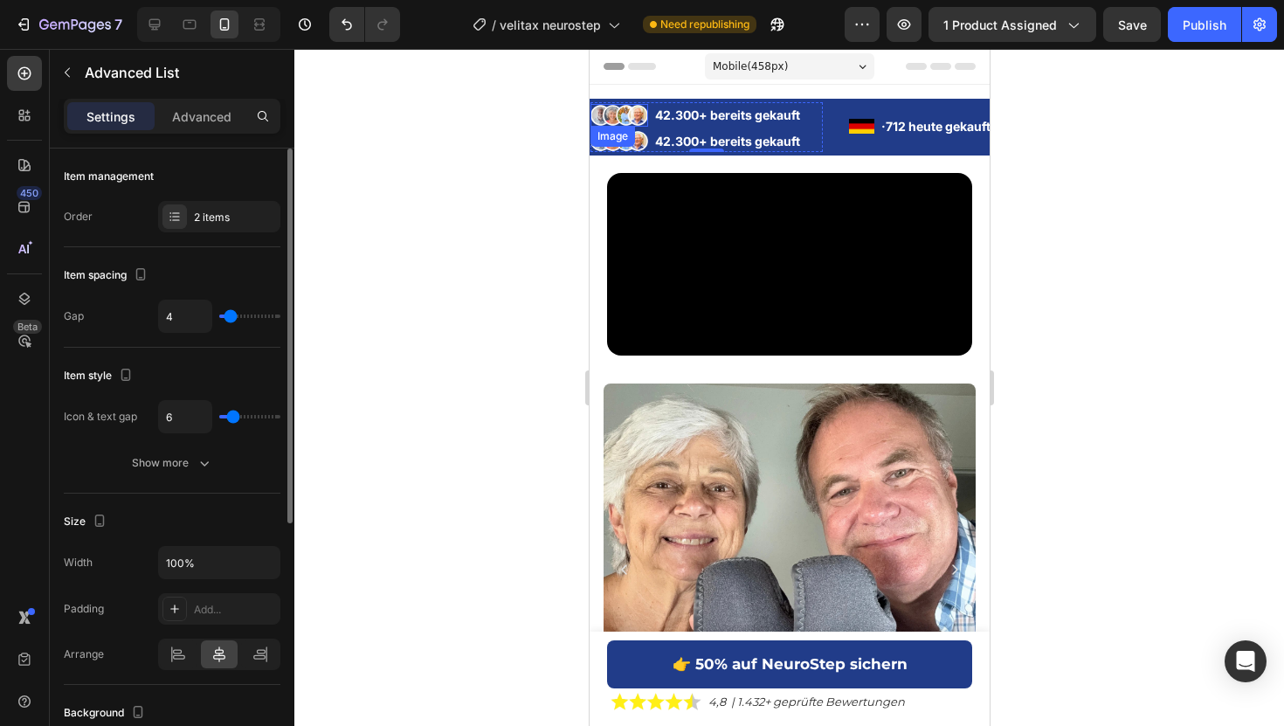
click at [395, 174] on div at bounding box center [788, 387] width 989 height 677
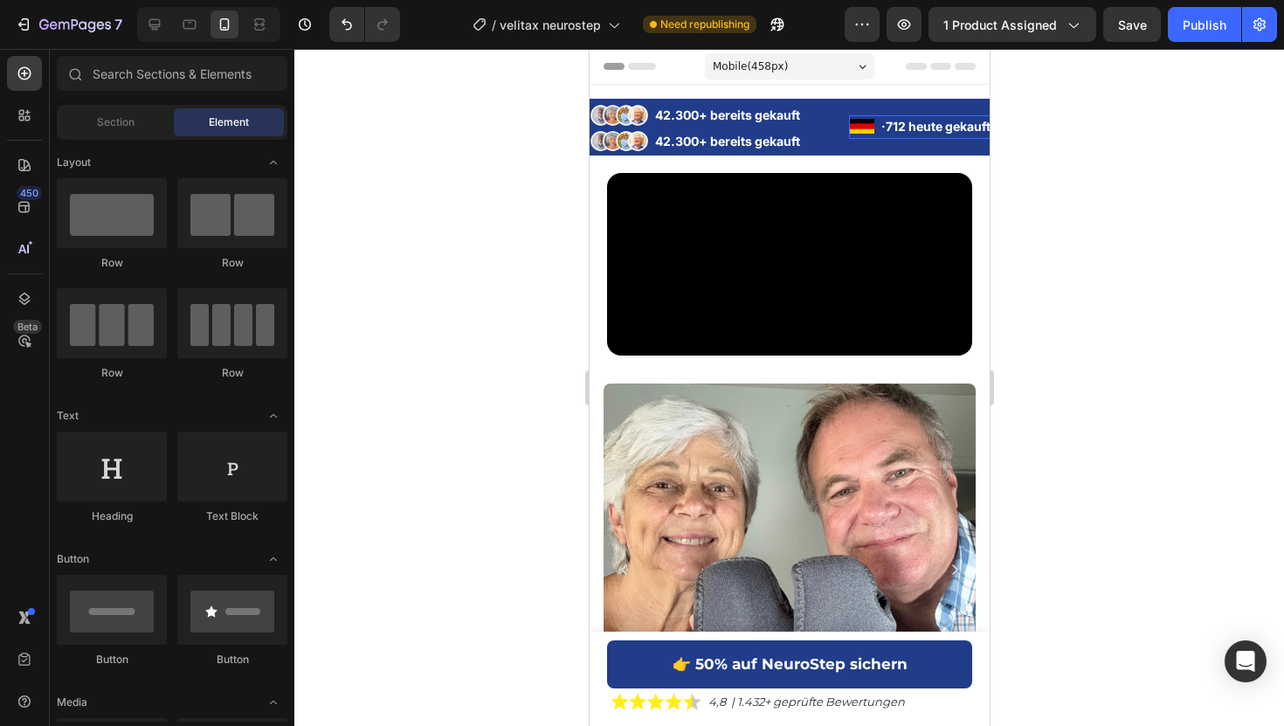
click at [875, 116] on li "Image · 712 heute gekauft Text Block" at bounding box center [922, 126] width 149 height 22
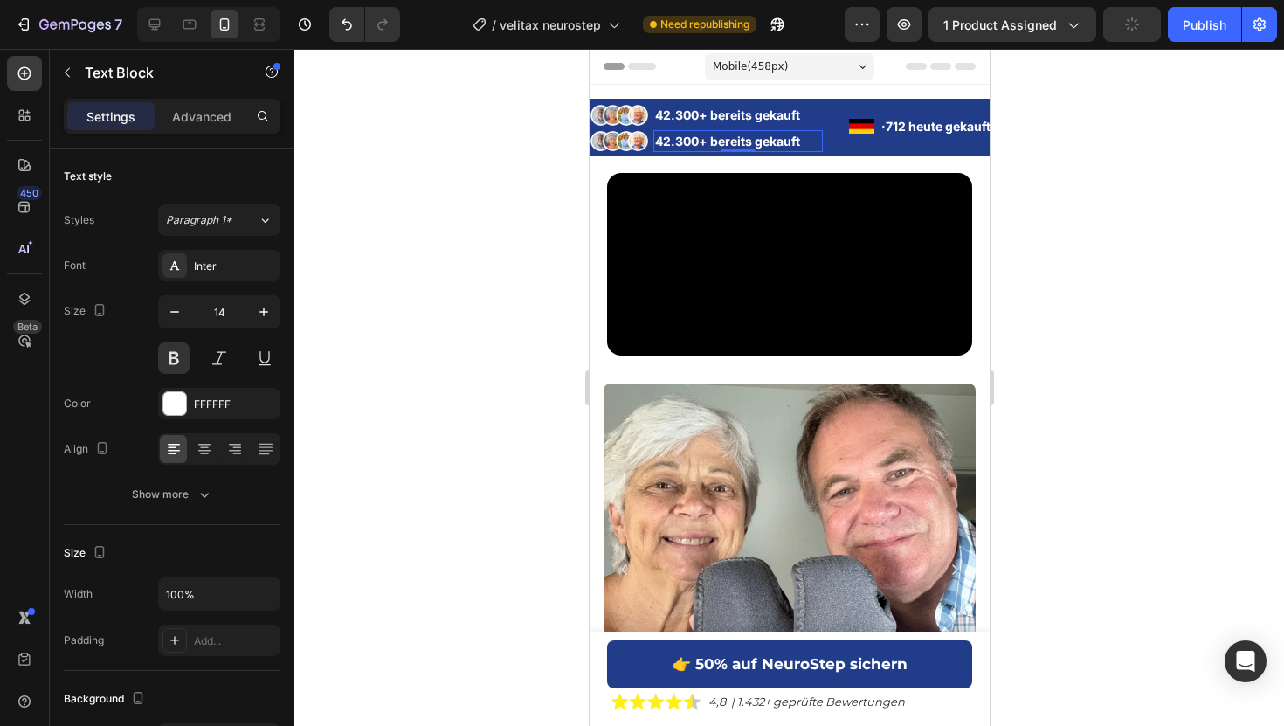
click at [698, 139] on p "42.300+ bereits gekauft" at bounding box center [736, 141] width 166 height 18
click at [750, 134] on p "42.300+ bereits gekauft" at bounding box center [737, 141] width 166 height 18
click at [606, 135] on img at bounding box center [618, 141] width 58 height 23
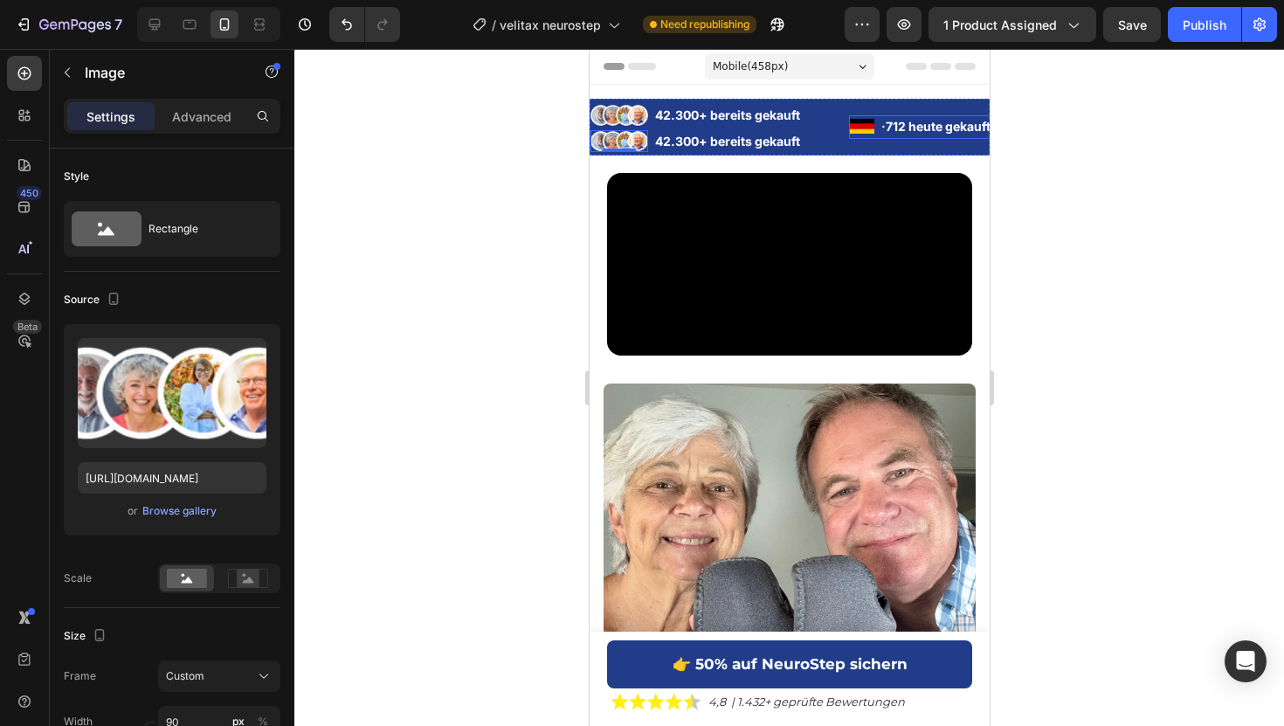
click at [837, 138] on div "Image 42.300+ bereits gekauft Text Block Image 0 42.300+ bereits gekauft Text B…" at bounding box center [718, 127] width 259 height 50
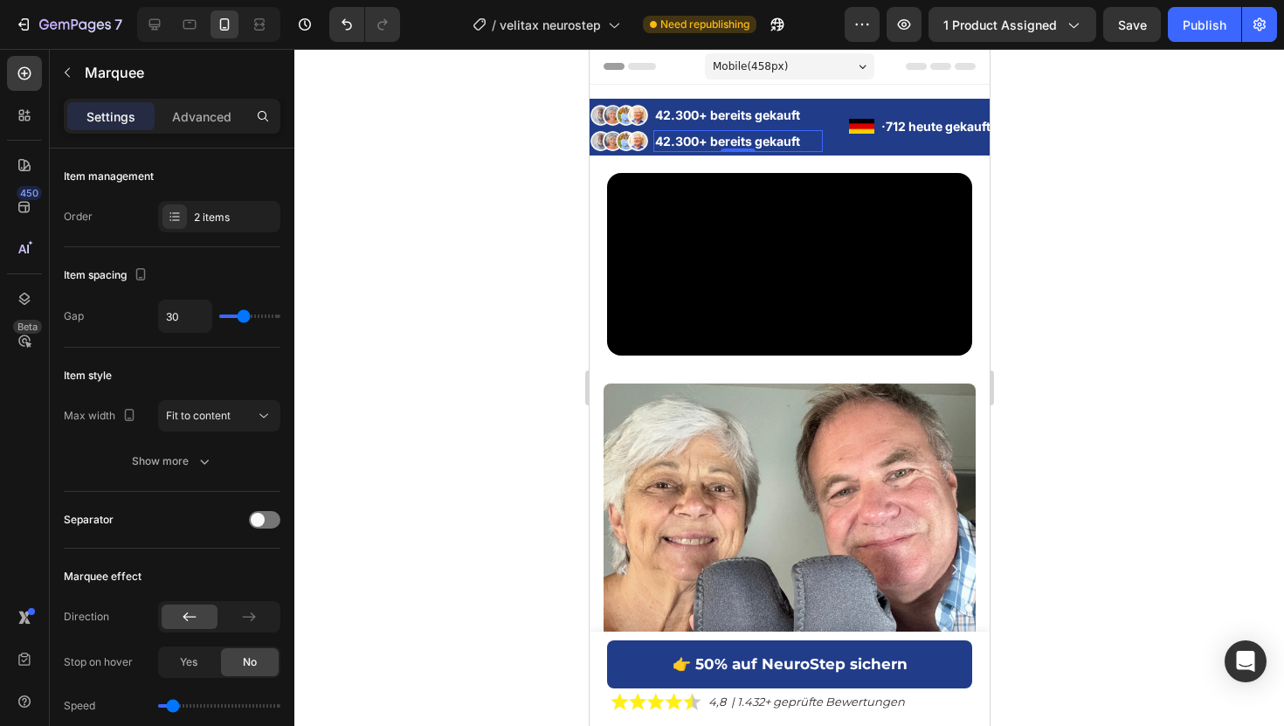
click at [722, 130] on div "42.300+ bereits gekauft" at bounding box center [736, 141] width 169 height 22
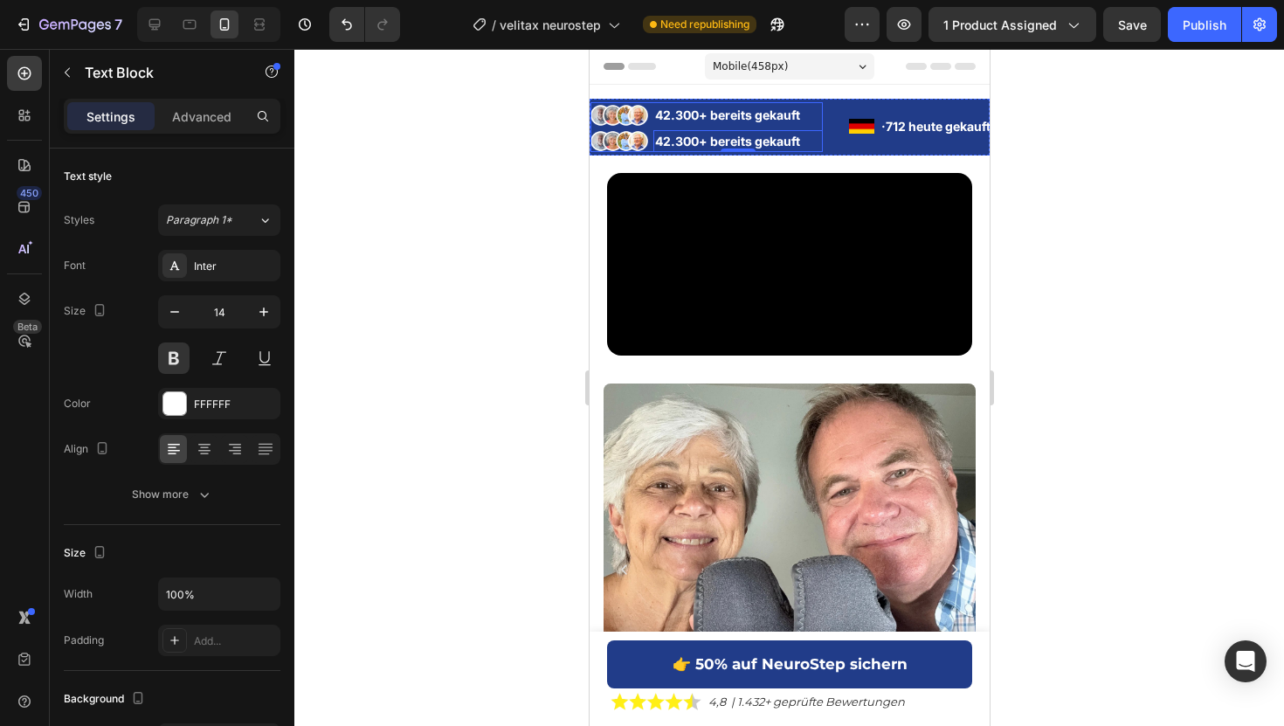
click at [647, 128] on ul "Image 42.300+ bereits gekauft Text Block Image 42.300+ bereits gekauft Text Blo…" at bounding box center [705, 128] width 232 height 48
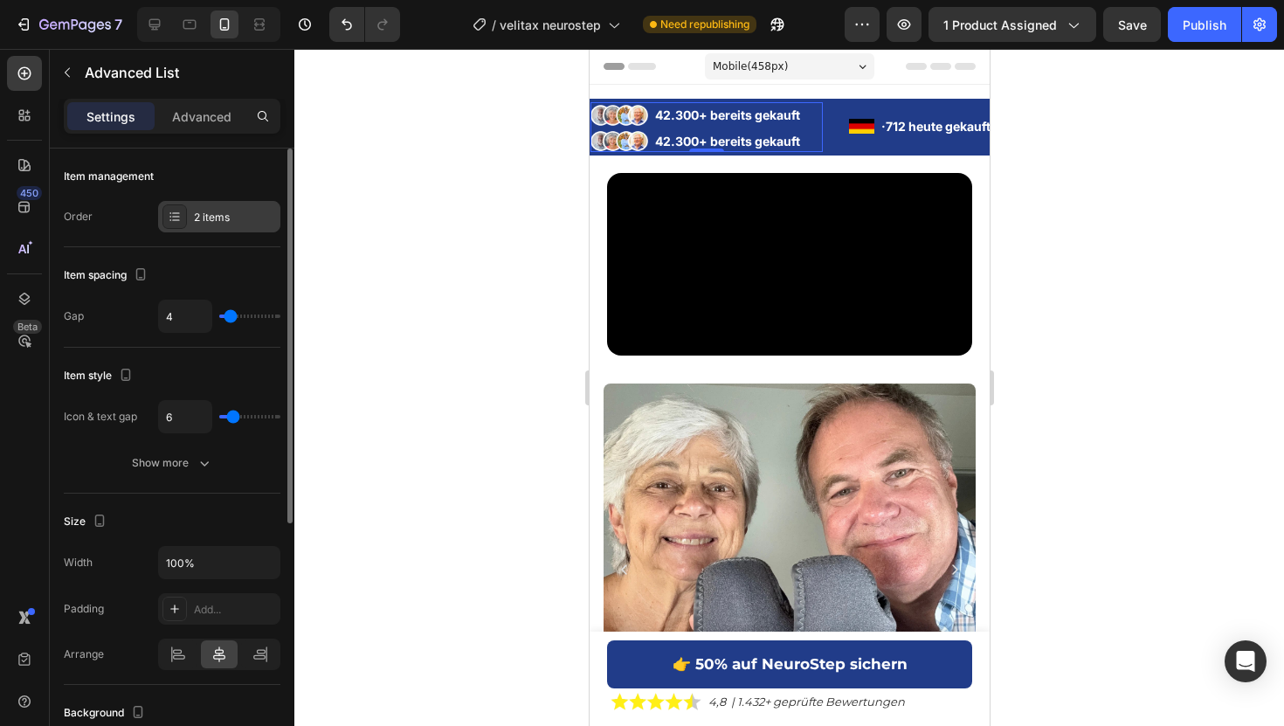
click at [209, 229] on div "2 items" at bounding box center [219, 216] width 122 height 31
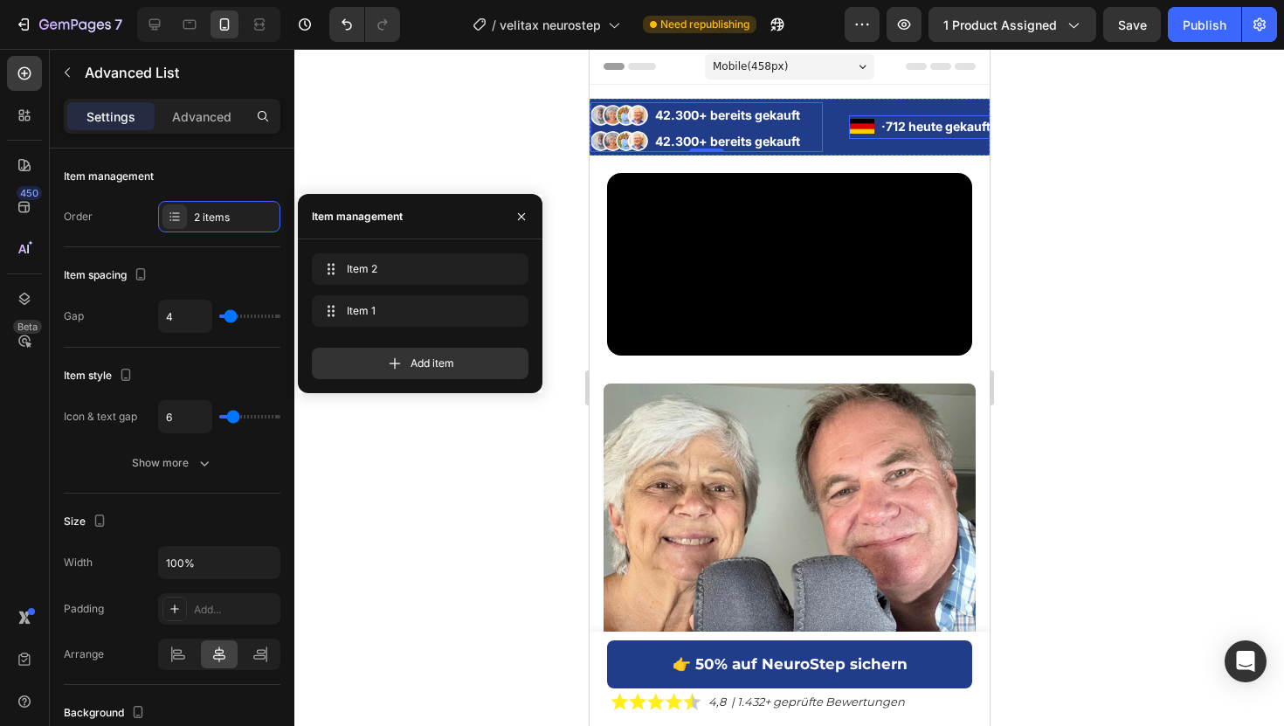
drag, startPoint x: 915, startPoint y: 360, endPoint x: 875, endPoint y: 125, distance: 238.3
drag, startPoint x: 920, startPoint y: 319, endPoint x: 878, endPoint y: 119, distance: 204.5
click at [509, 271] on icon "button" at bounding box center [509, 269] width 14 height 14
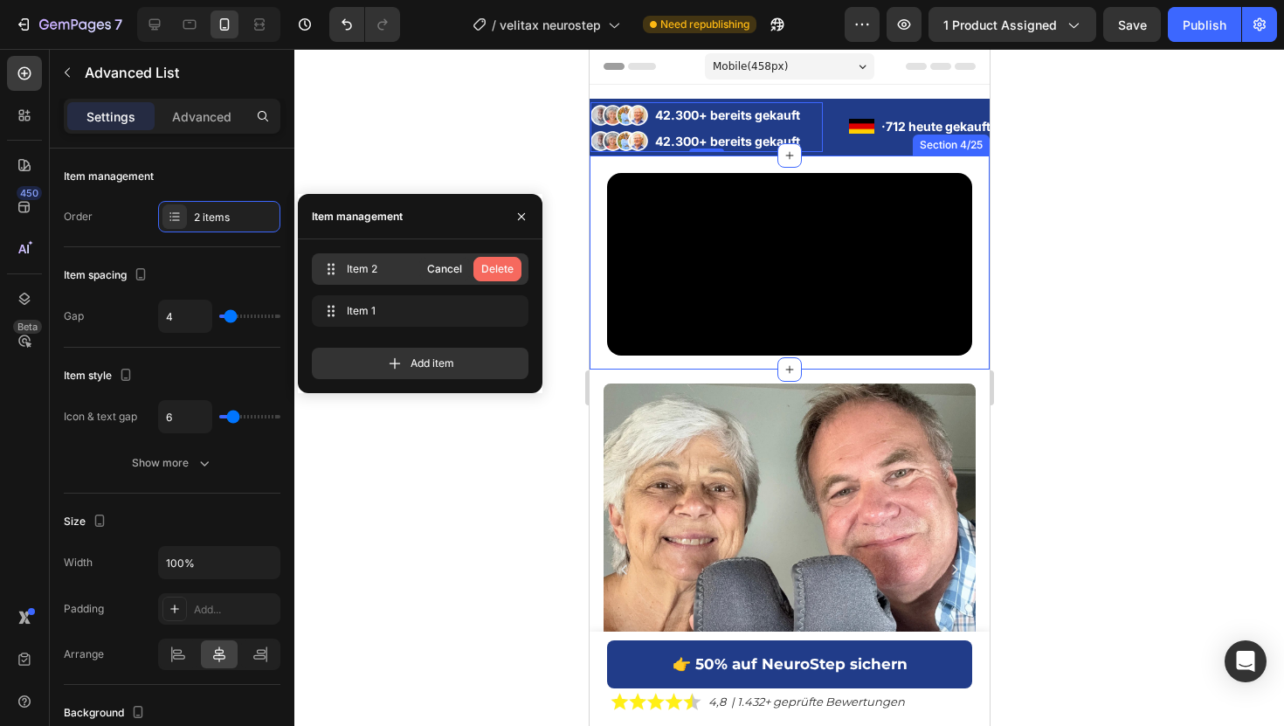
click at [503, 267] on div "Delete" at bounding box center [497, 269] width 32 height 16
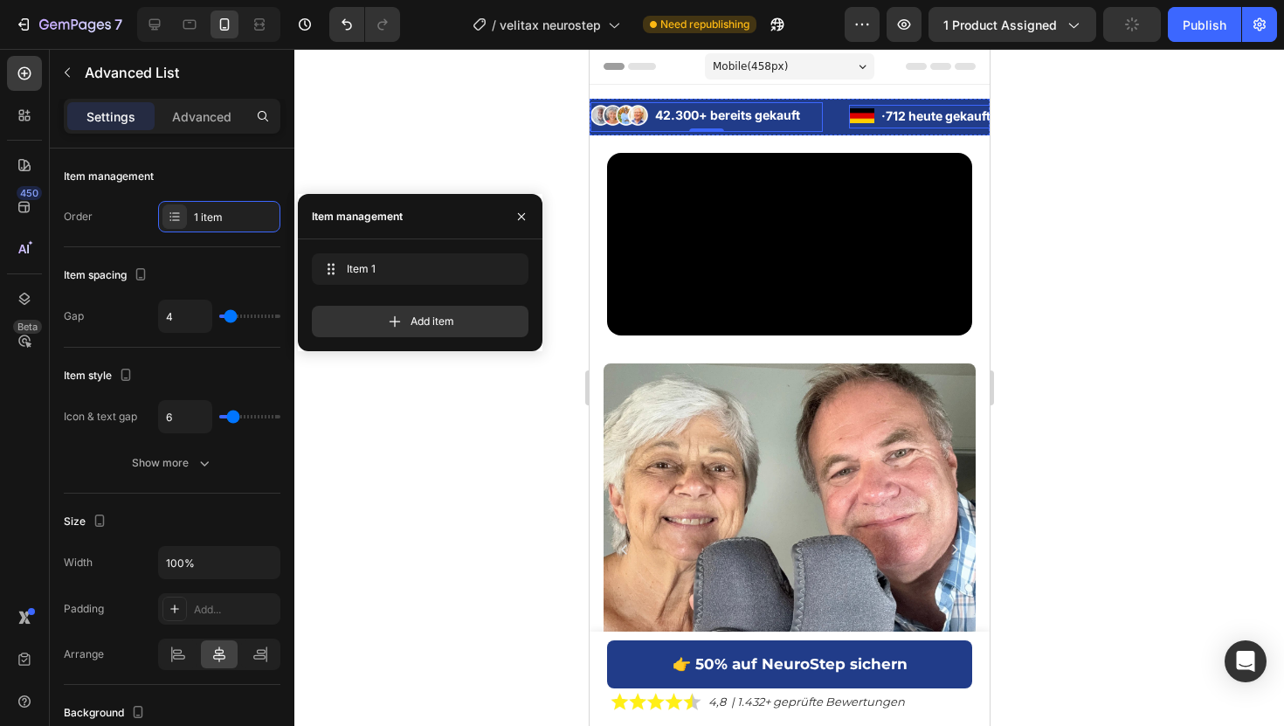
click at [877, 108] on li "Image · 712 heute gekauft Text Block" at bounding box center [921, 116] width 149 height 22
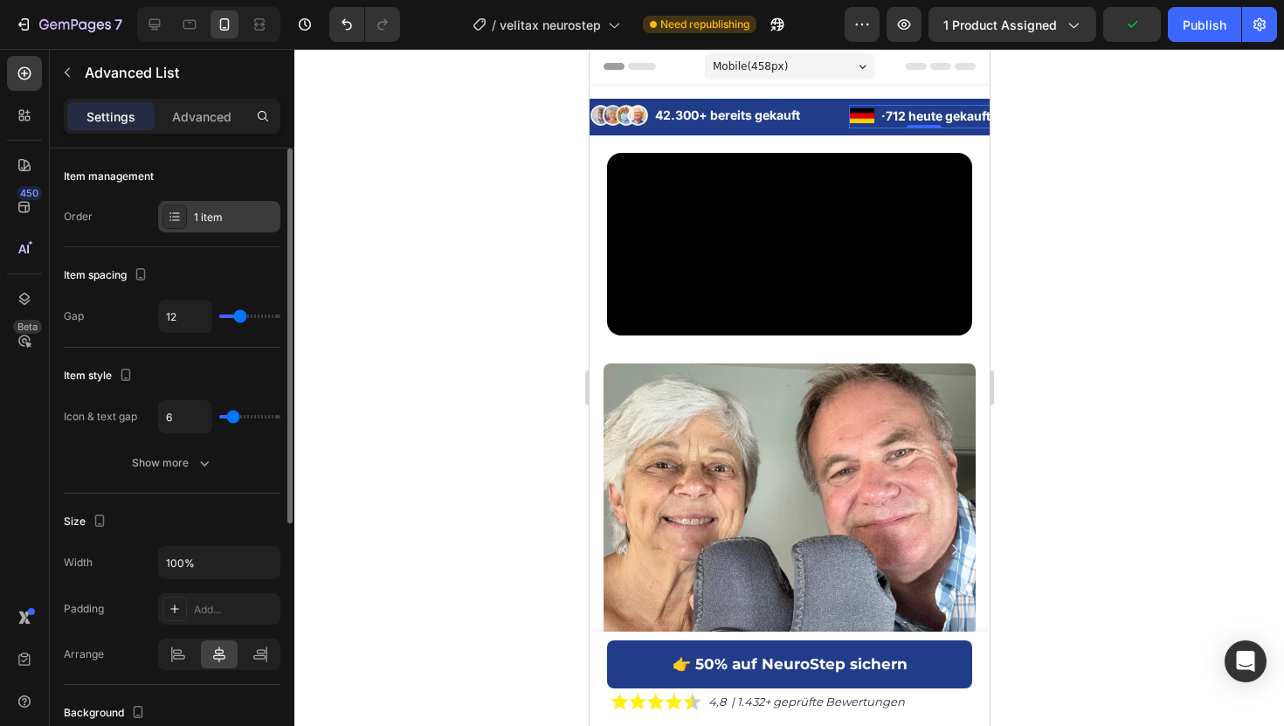
click at [209, 230] on div "1 item" at bounding box center [219, 216] width 122 height 31
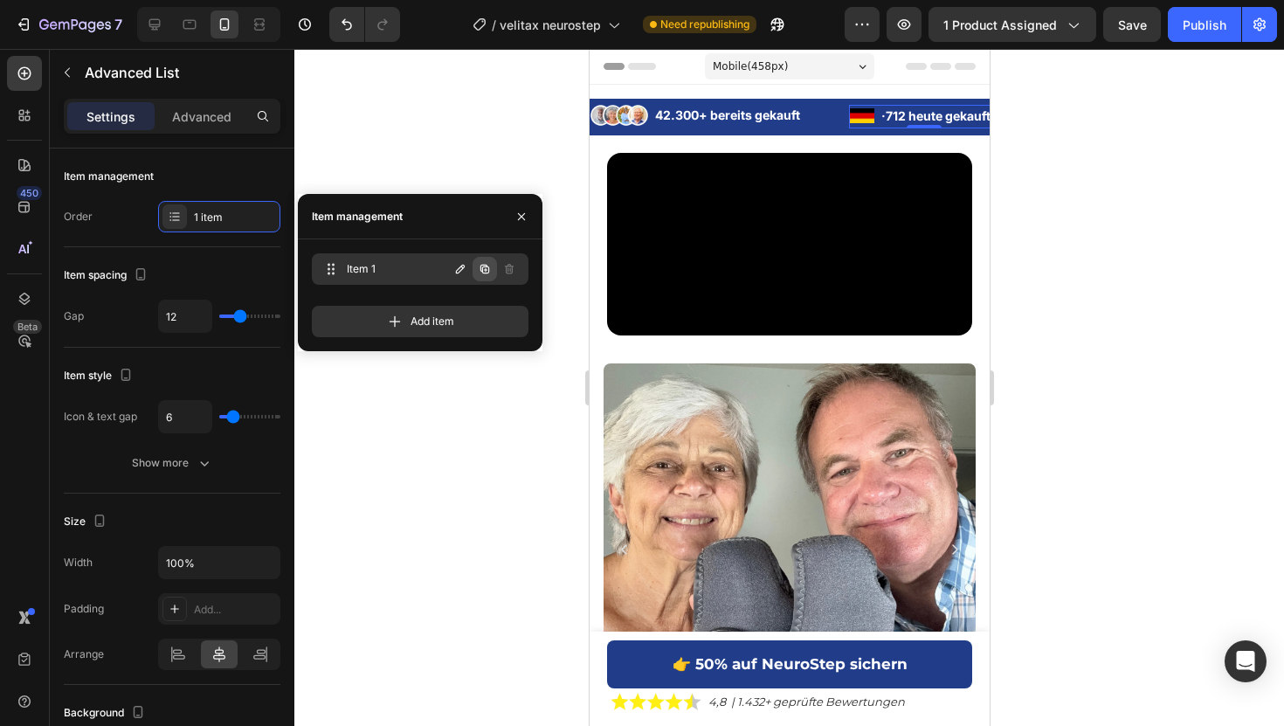
click at [489, 271] on icon "button" at bounding box center [485, 269] width 14 height 14
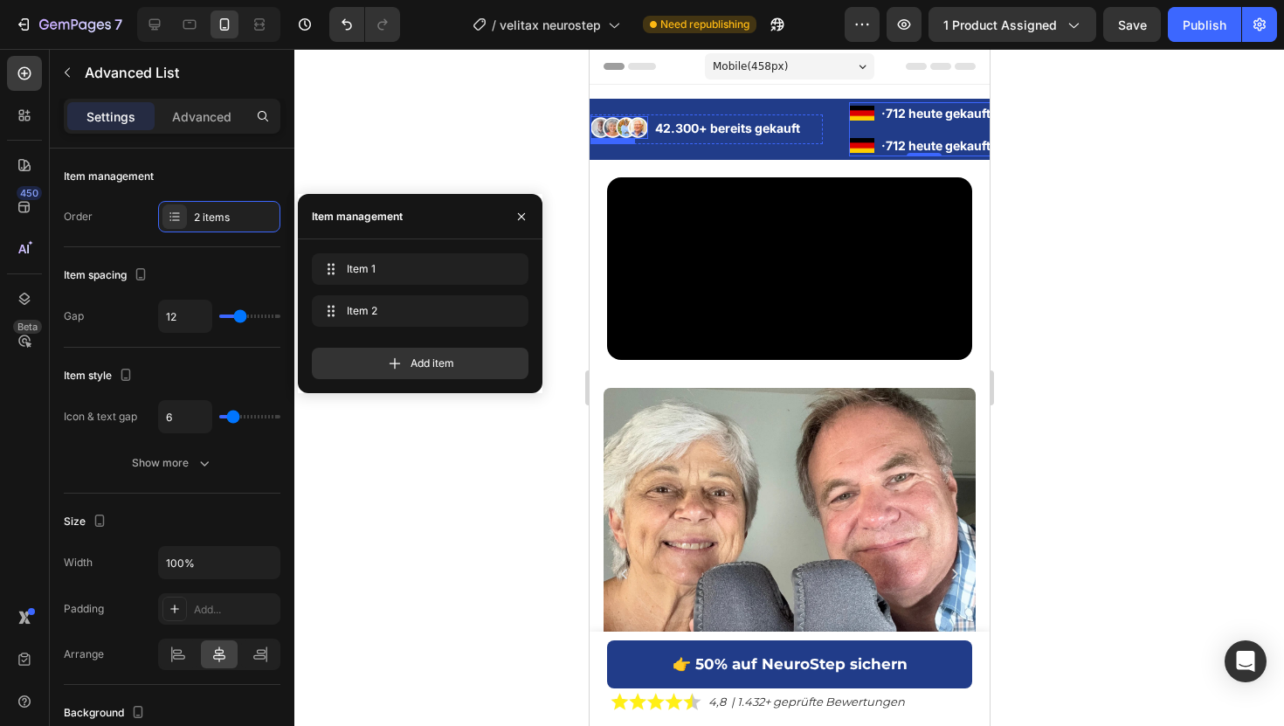
click at [637, 128] on img at bounding box center [618, 127] width 58 height 23
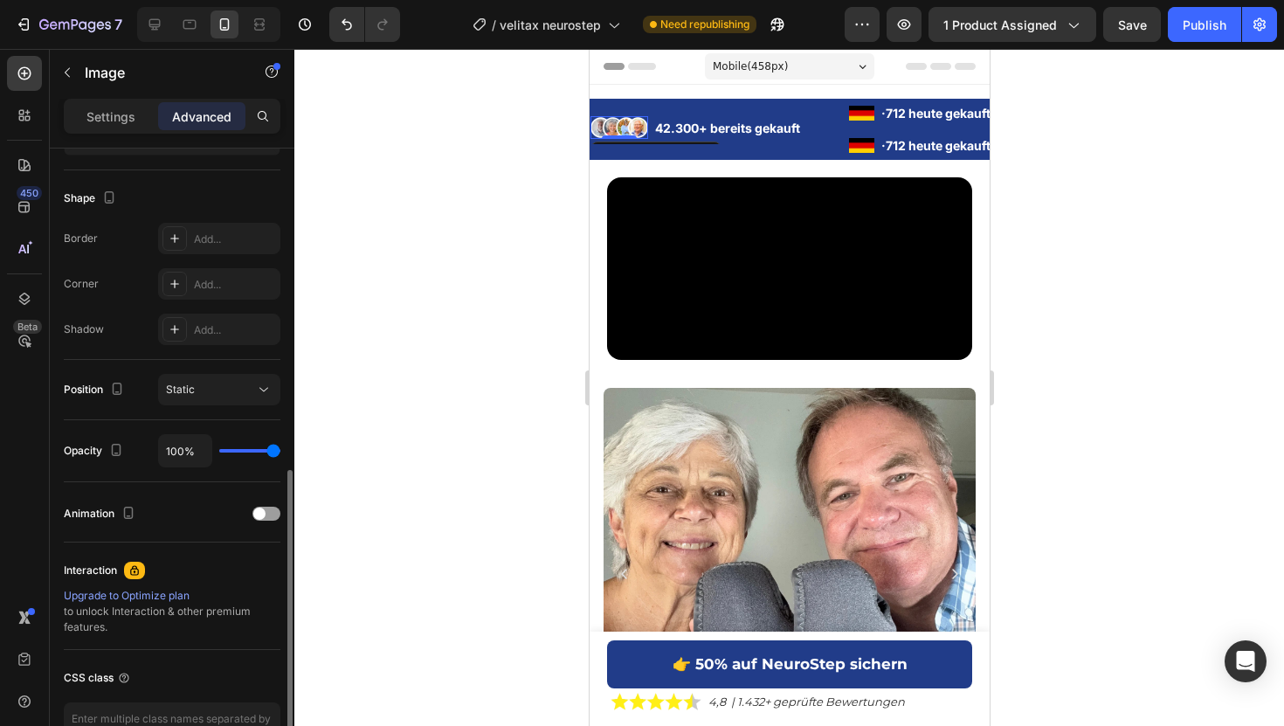
scroll to position [538, 0]
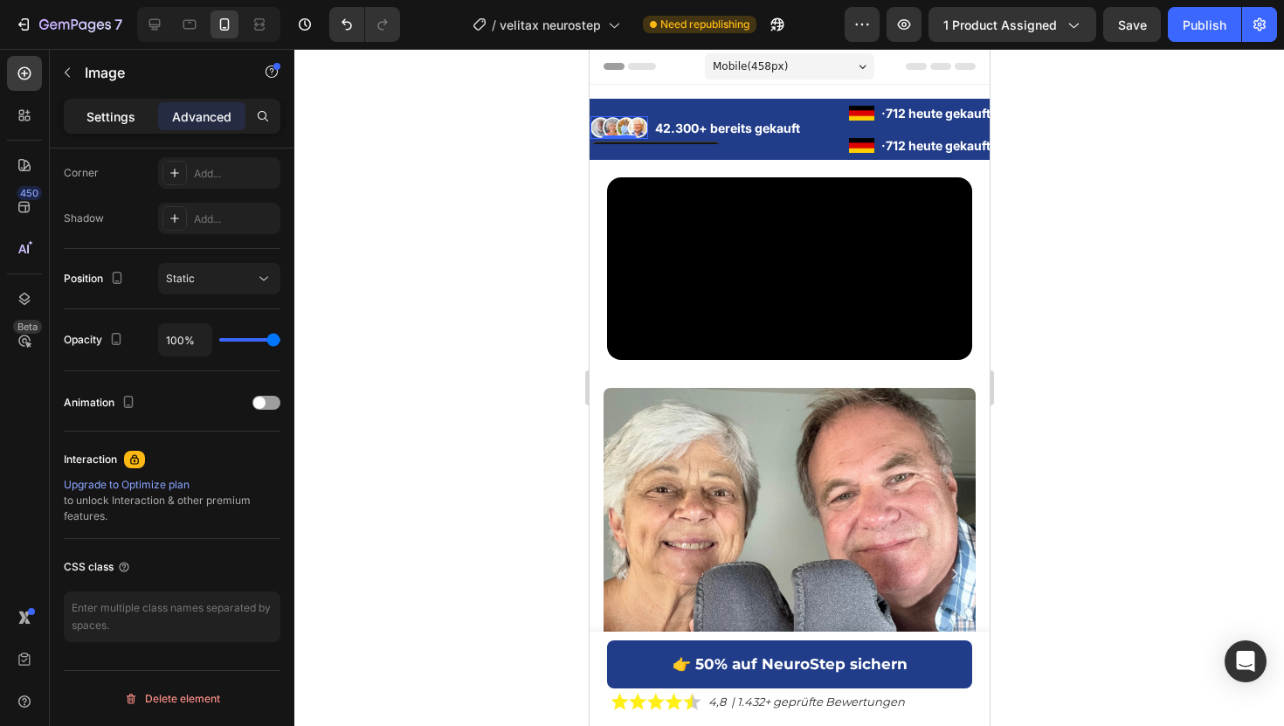
click at [122, 103] on div "Settings" at bounding box center [110, 116] width 87 height 28
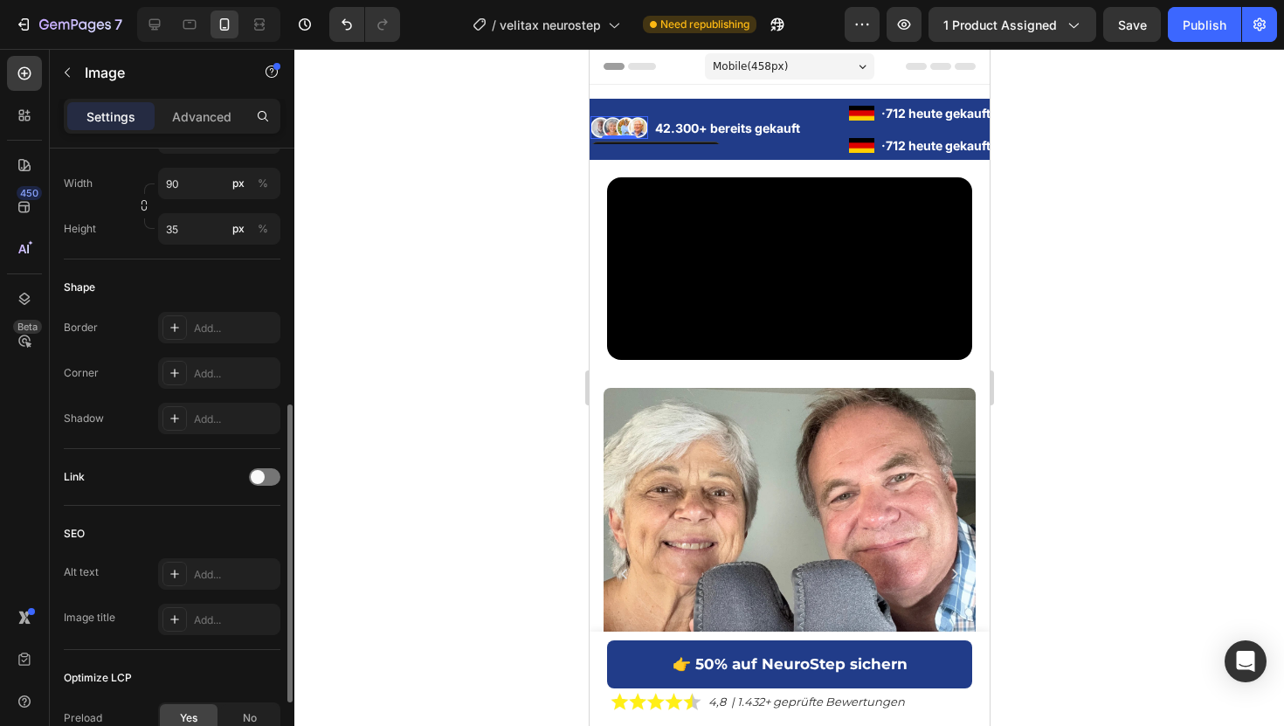
scroll to position [0, 0]
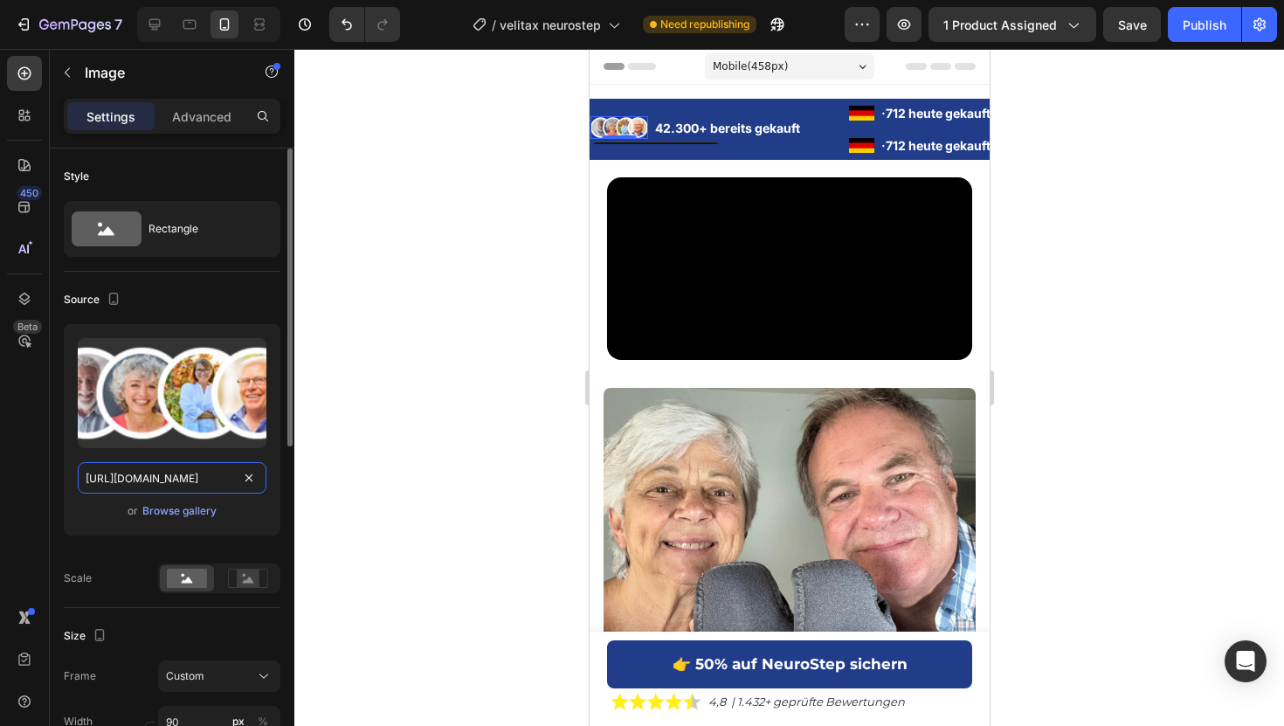
click at [155, 472] on input "https://cdn.shopify.com/s/files/1/0925/0390/0483/files/gempages_547704948247233…" at bounding box center [172, 477] width 189 height 31
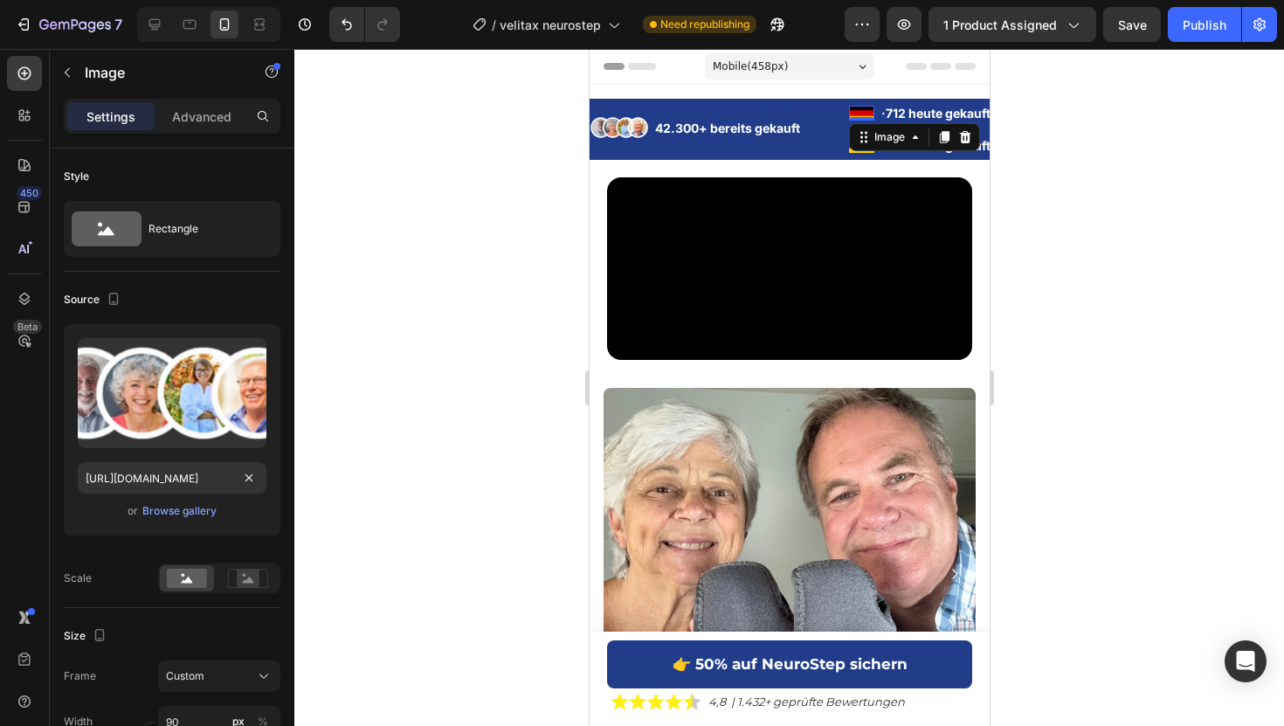
click at [853, 115] on div "Image 0" at bounding box center [860, 114] width 25 height 16
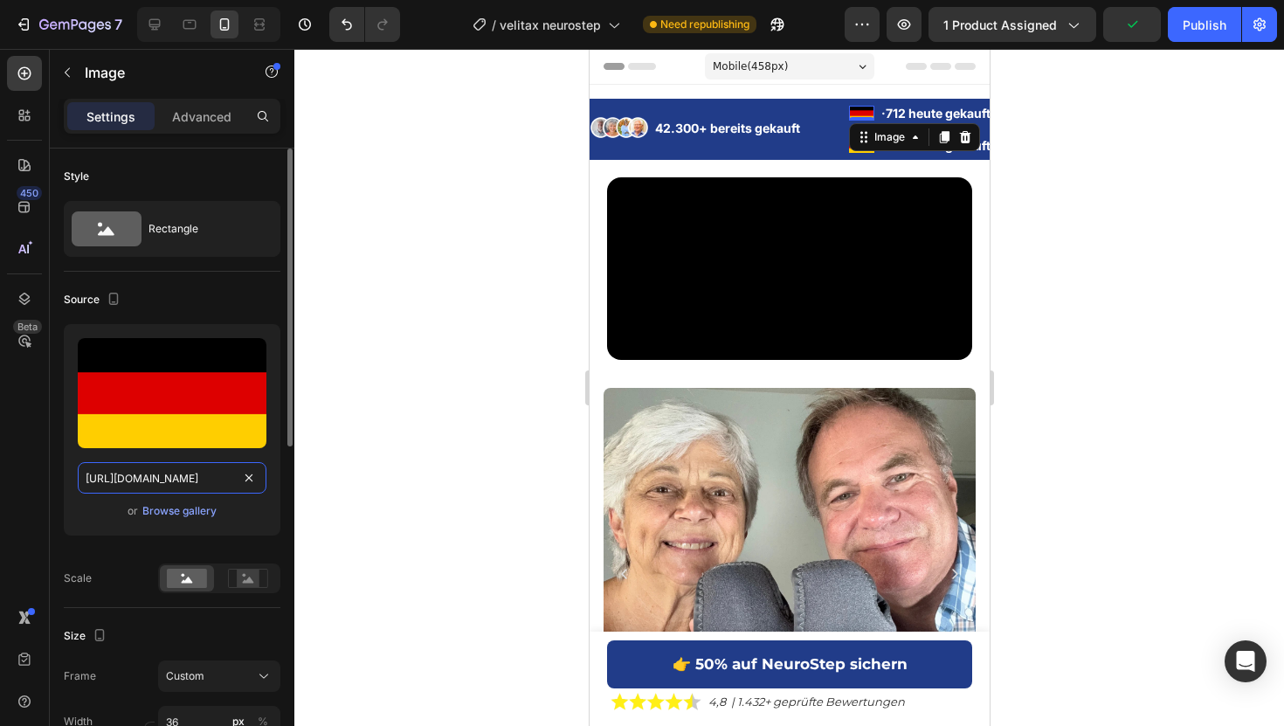
click at [140, 475] on input "https://cdn.shopify.com/s/files/1/0925/0390/0483/files/gempages_547704948247233…" at bounding box center [172, 477] width 189 height 31
paste input "c337a3dd-7bfc-4942-85d1-1f7e588673cb"
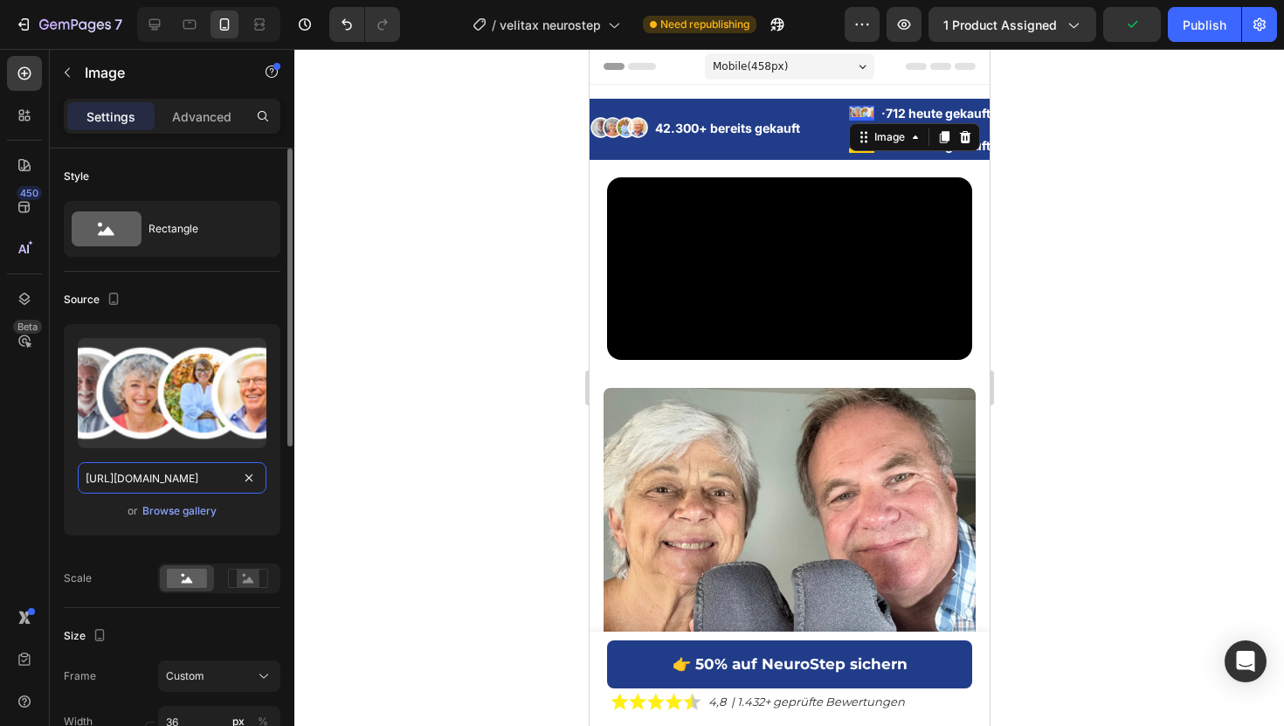
scroll to position [0, 541]
type input "https://cdn.shopify.com/s/files/1/0925/0390/0483/files/gempages_547704948247233…"
click at [1118, 153] on div at bounding box center [788, 387] width 989 height 677
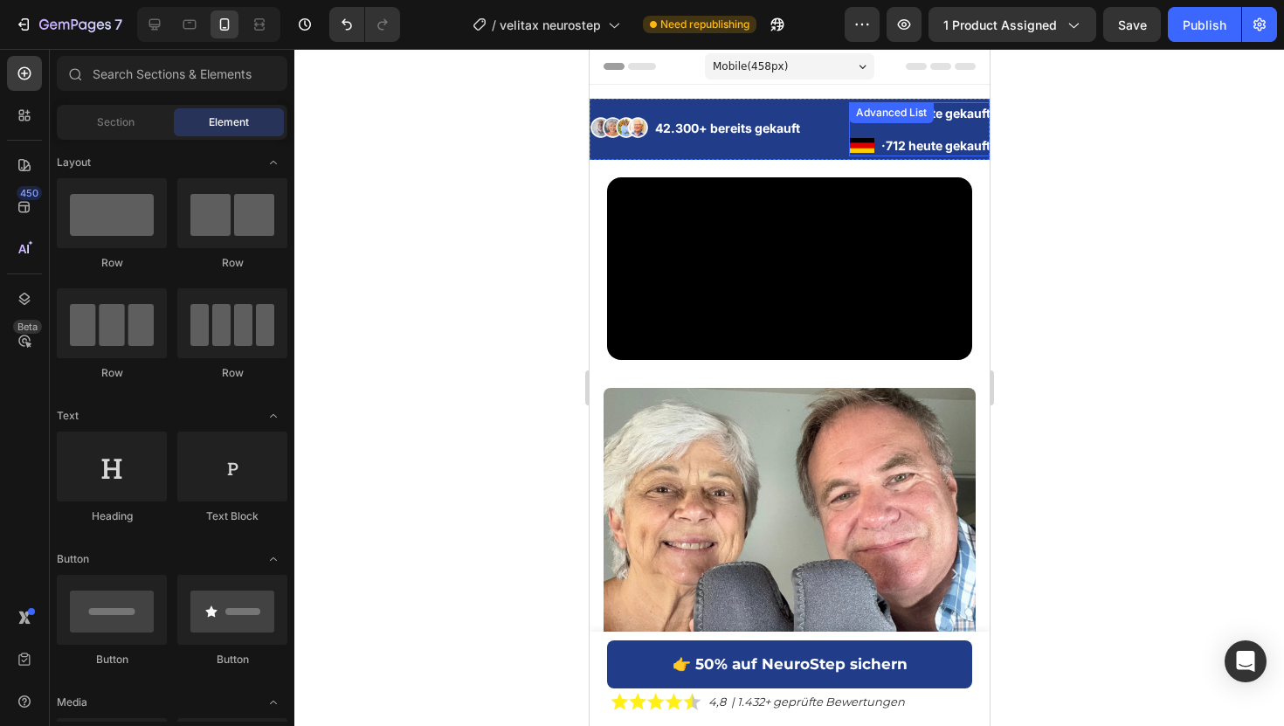
click at [877, 141] on li "Image · 712 heute gekauft Text Block" at bounding box center [922, 145] width 149 height 22
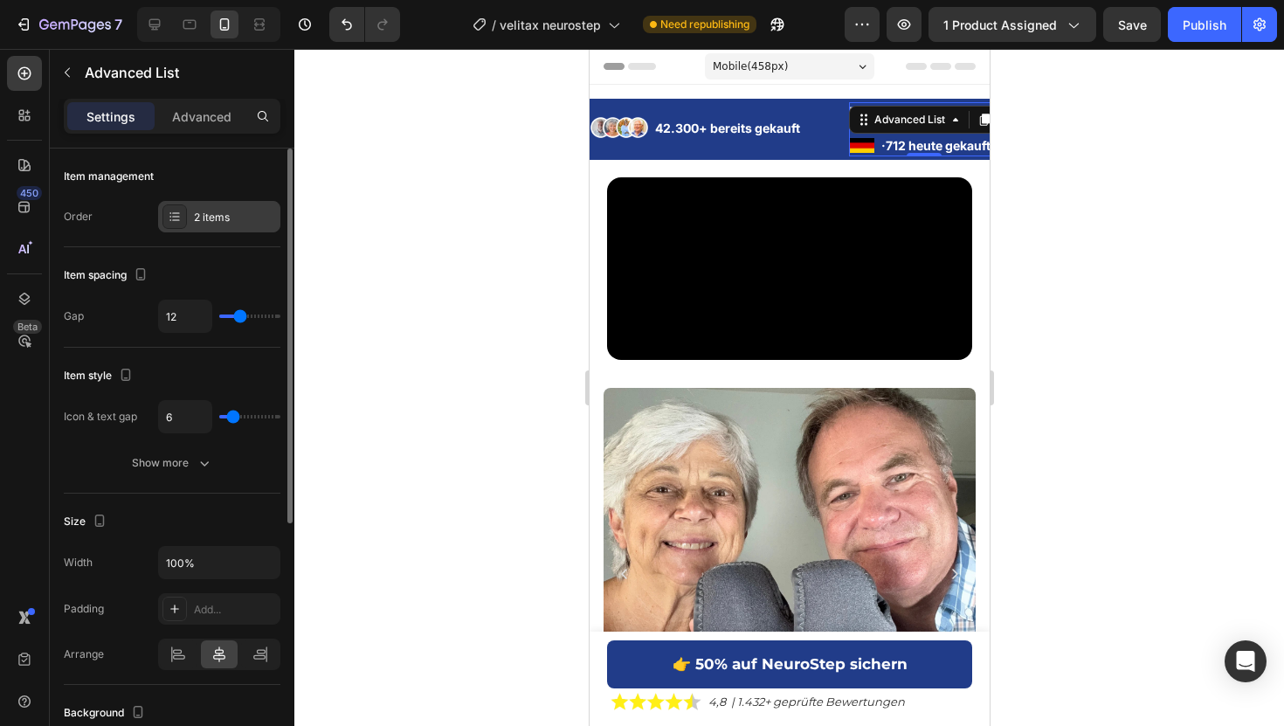
click at [210, 215] on div "2 items" at bounding box center [235, 218] width 82 height 16
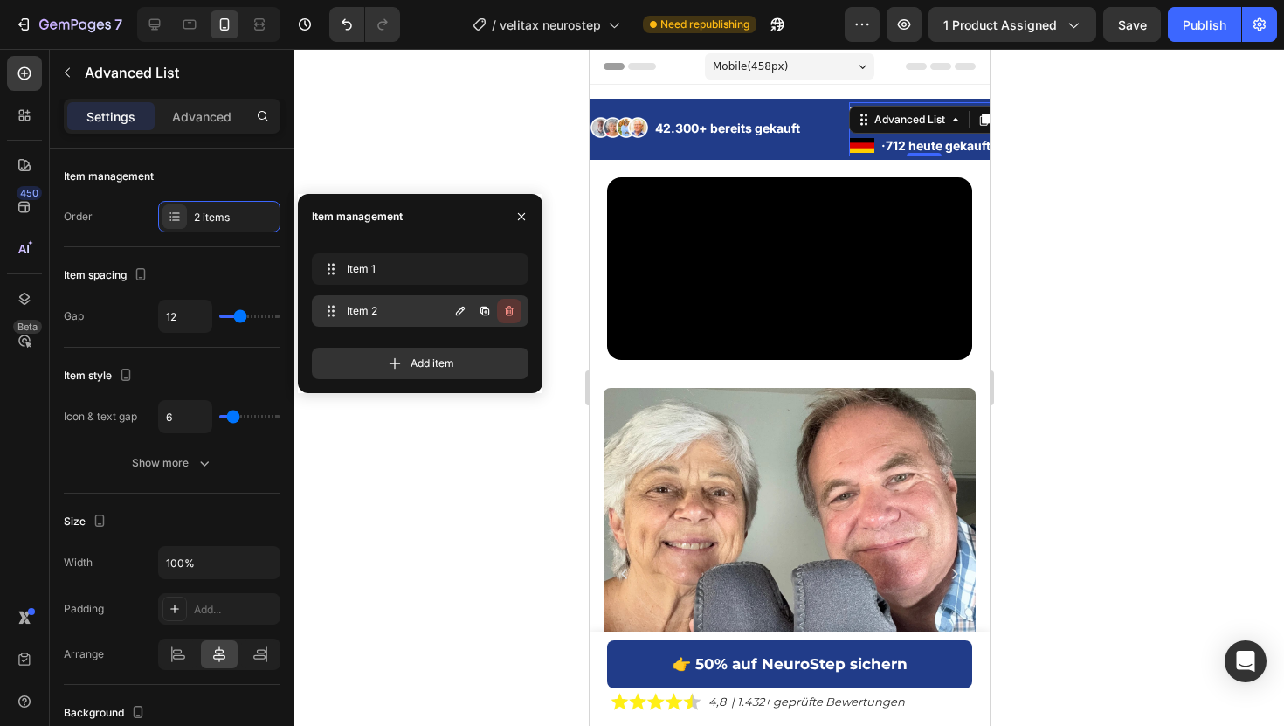
click at [502, 311] on icon "button" at bounding box center [509, 311] width 14 height 14
click at [502, 311] on div "Delete" at bounding box center [497, 311] width 32 height 16
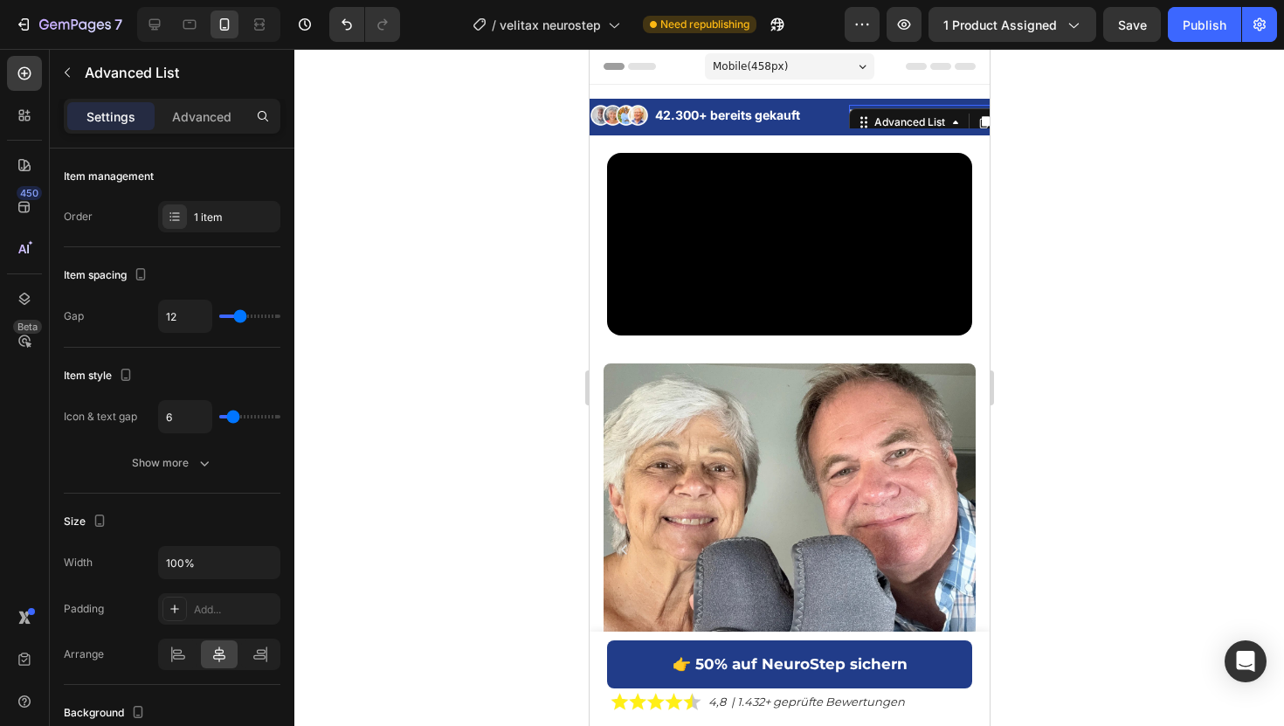
click at [1131, 183] on div at bounding box center [788, 387] width 989 height 677
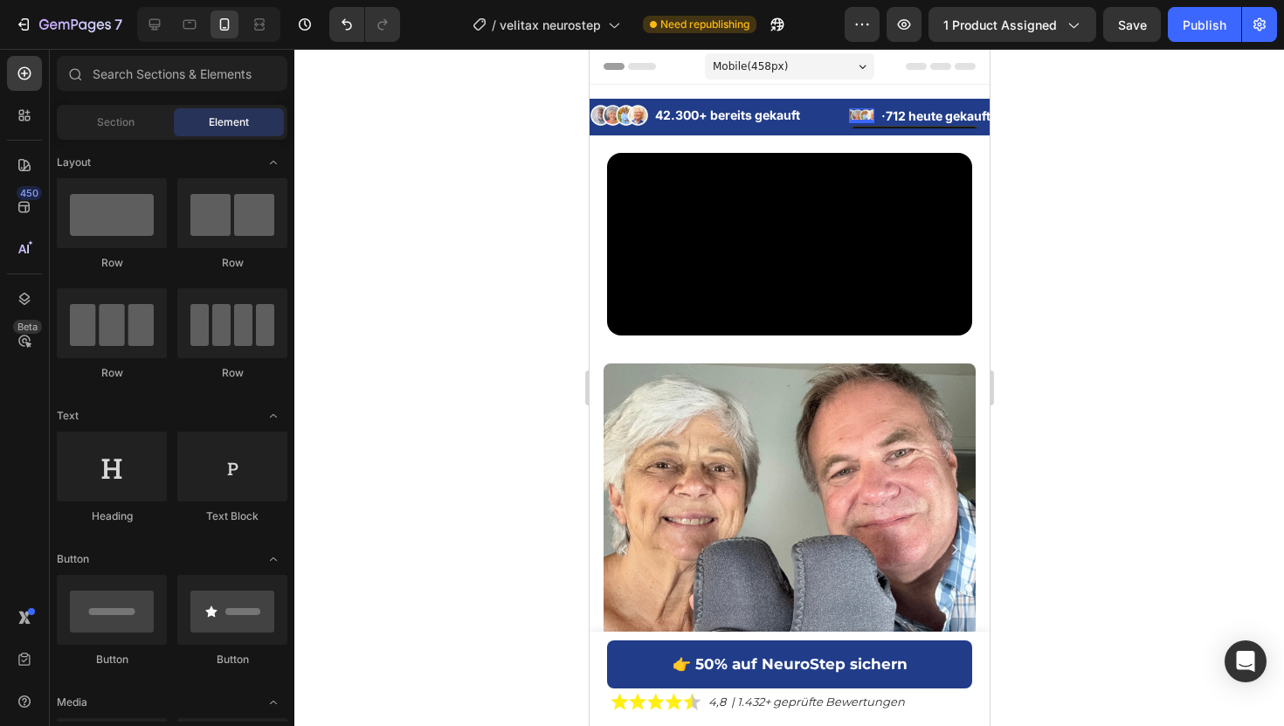
click at [856, 121] on div "Image 0" at bounding box center [860, 116] width 25 height 16
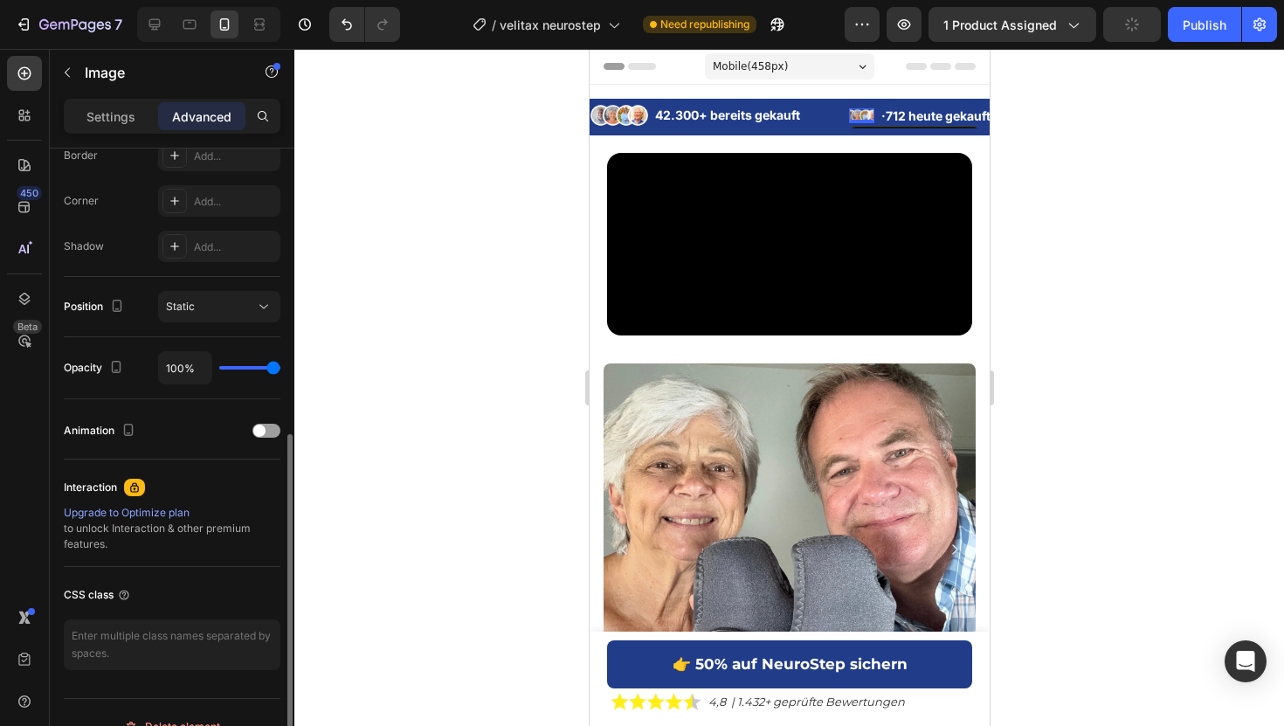
scroll to position [518, 0]
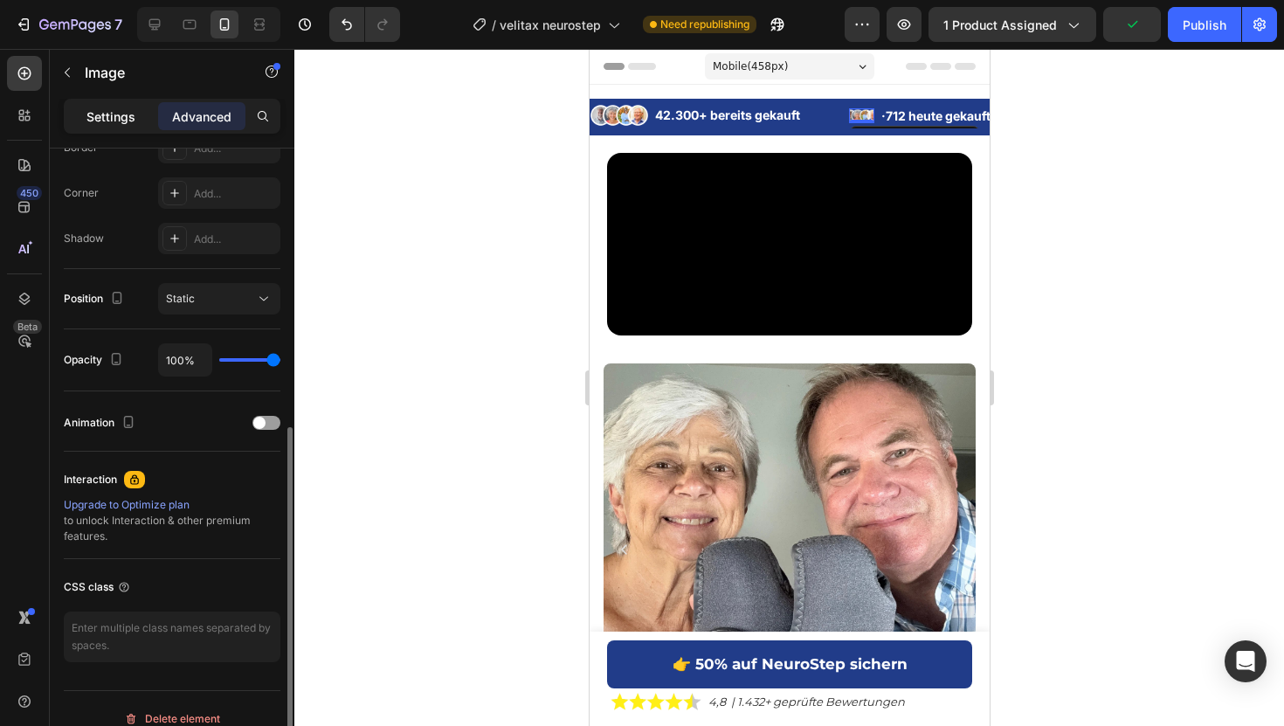
click at [124, 121] on p "Settings" at bounding box center [110, 116] width 49 height 18
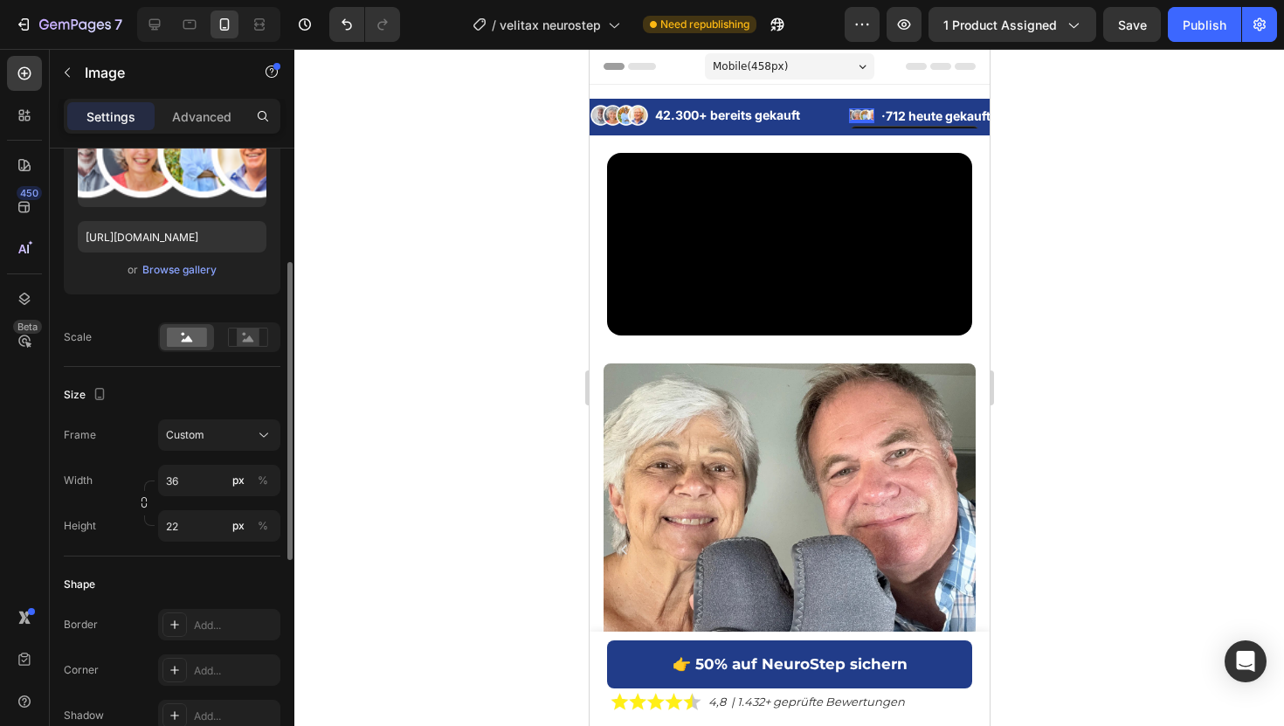
scroll to position [232, 0]
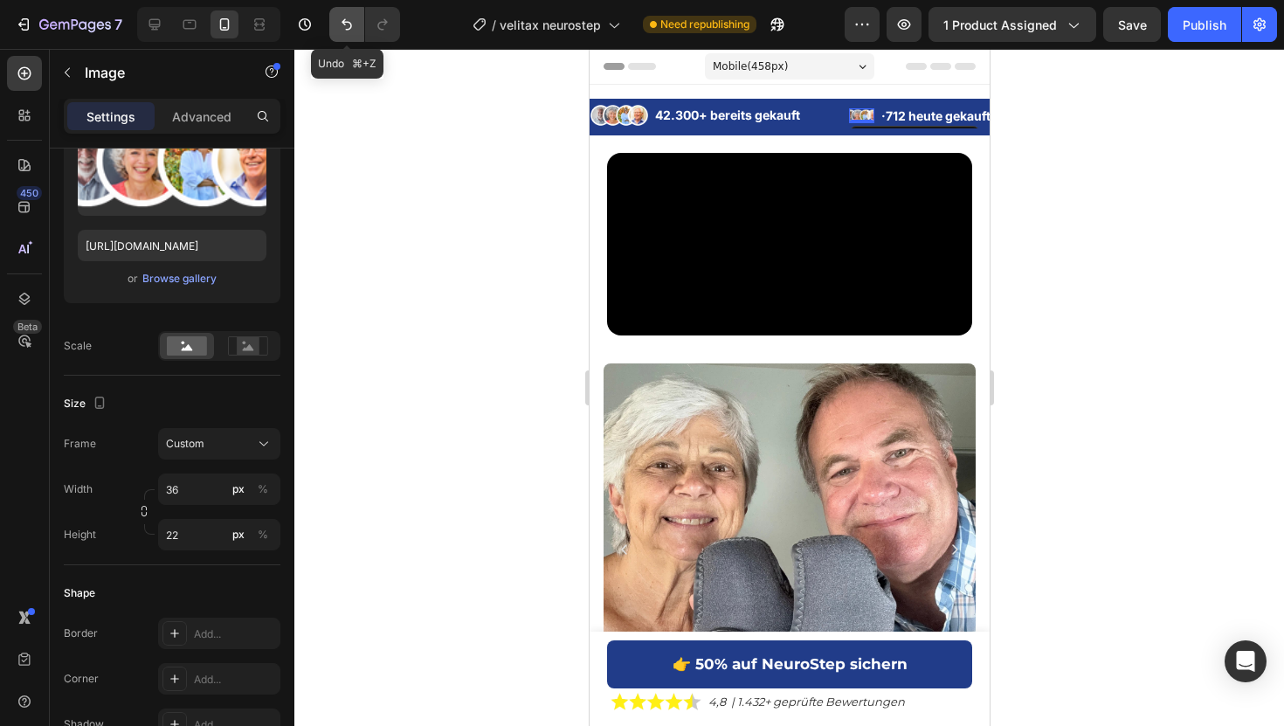
click at [338, 17] on icon "Undo/Redo" at bounding box center [346, 24] width 17 height 17
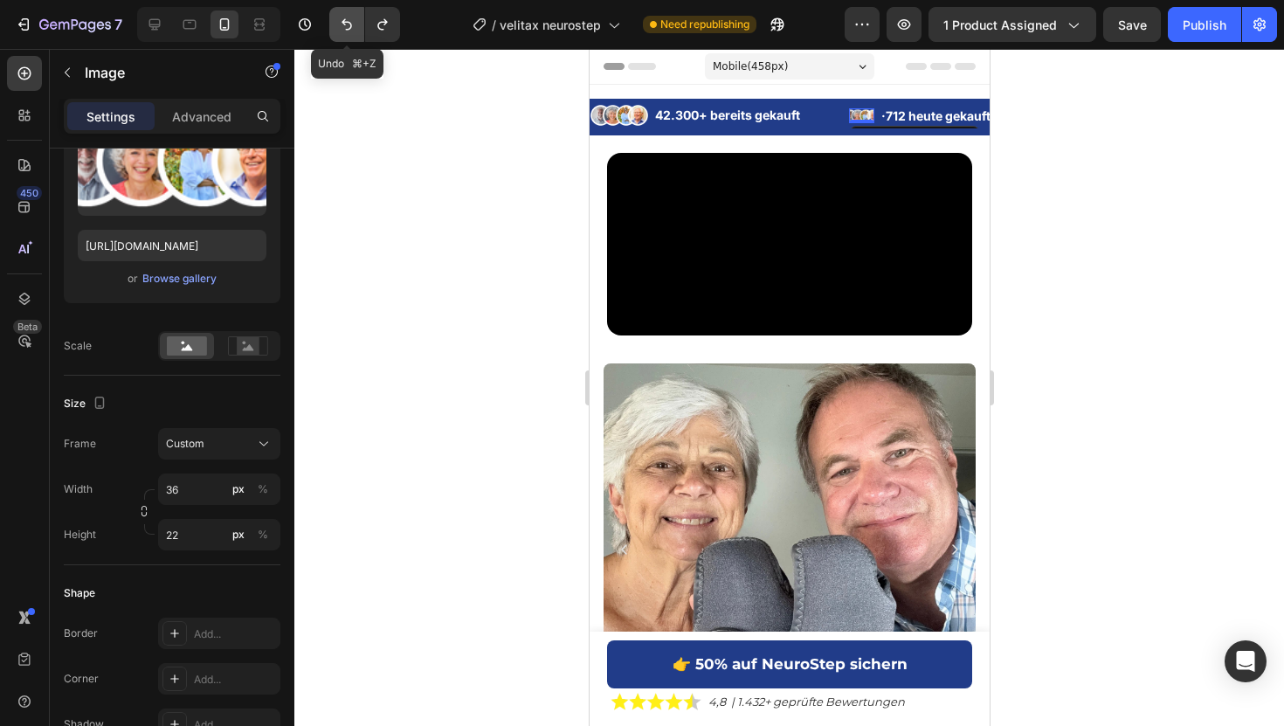
click at [338, 17] on icon "Undo/Redo" at bounding box center [346, 24] width 17 height 17
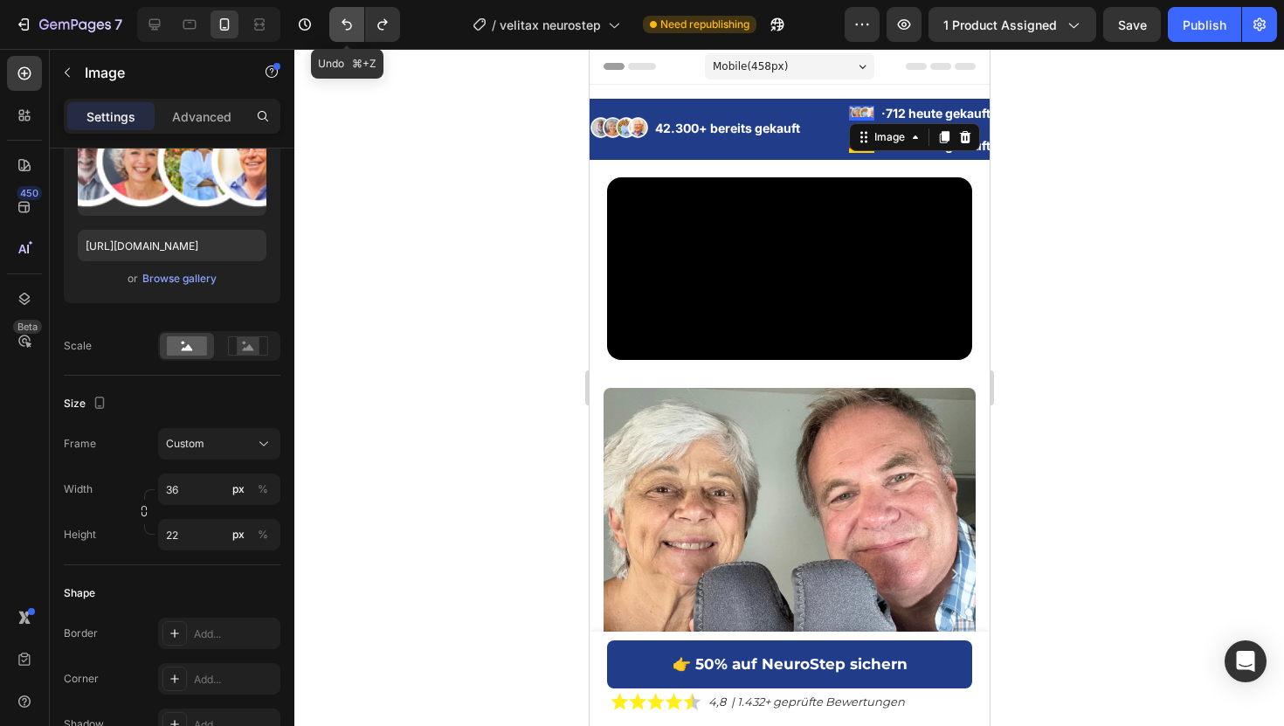
click at [338, 17] on icon "Undo/Redo" at bounding box center [346, 24] width 17 height 17
type input "https://cdn.shopify.com/s/files/1/0925/0390/0483/files/gempages_547704948247233…"
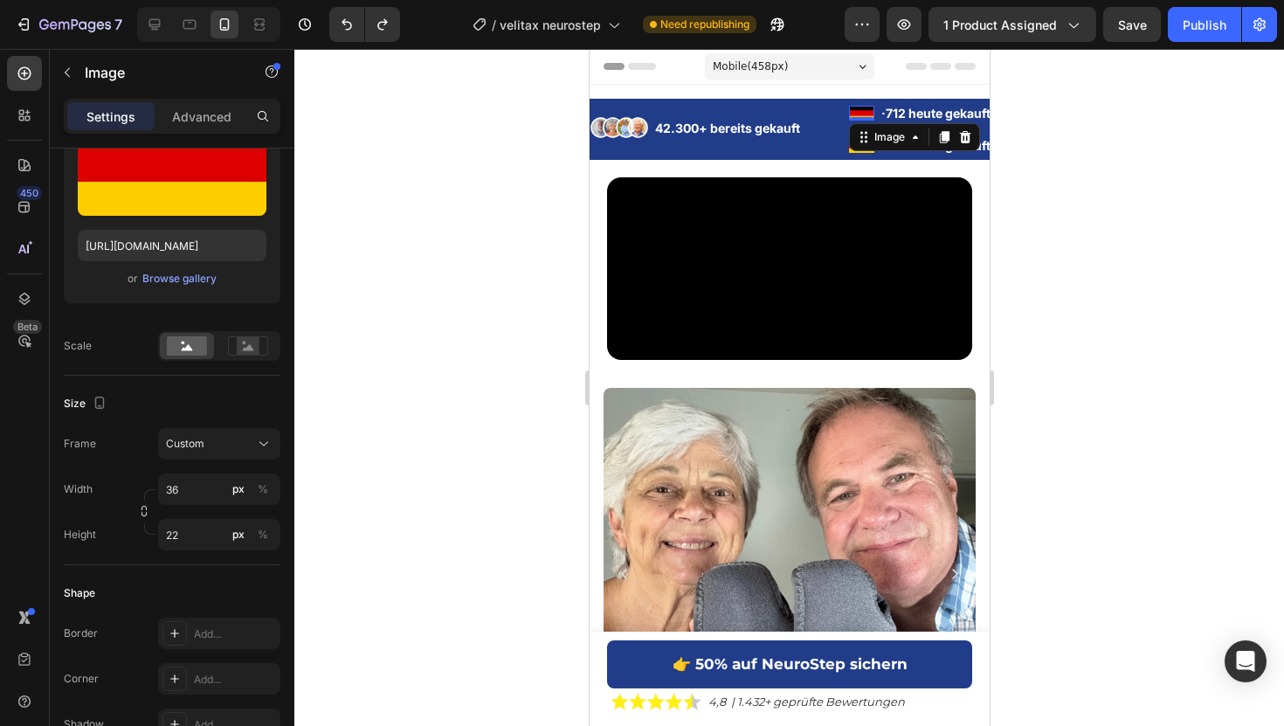
click at [1057, 140] on div at bounding box center [788, 387] width 989 height 677
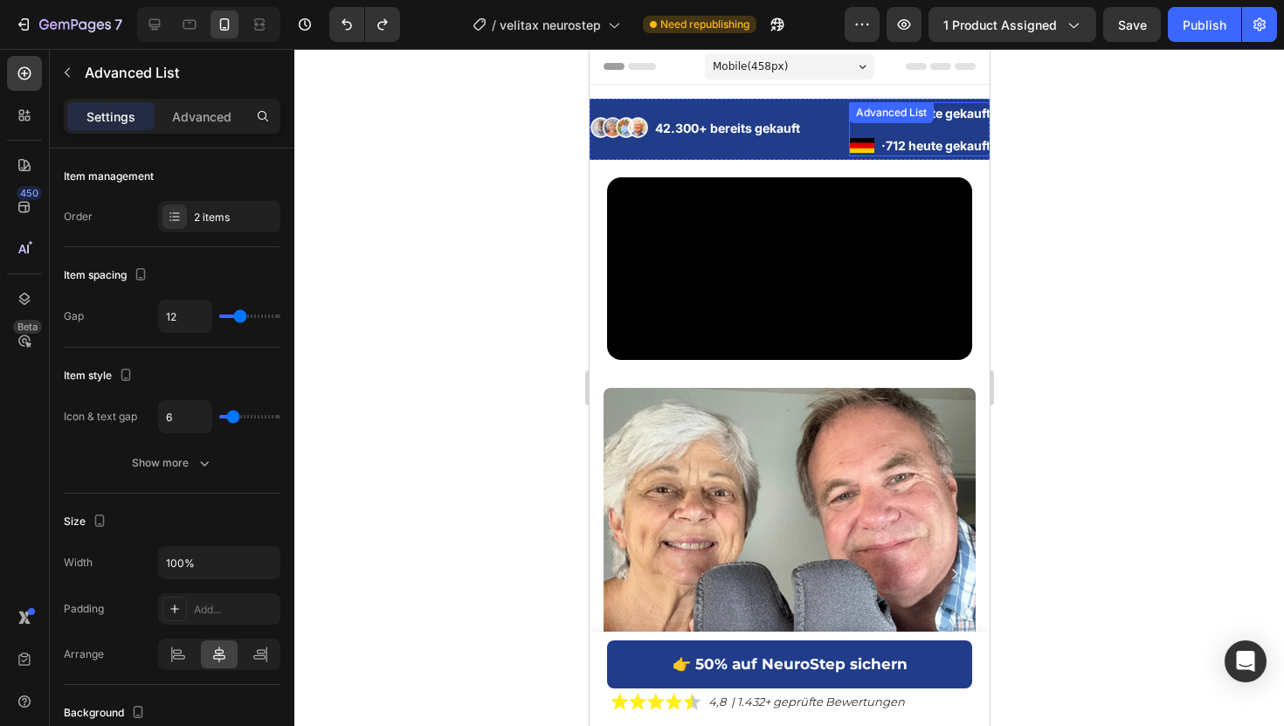
click at [874, 128] on div "Image · 712 heute gekauft Text Block Image · 712 heute gekauft Text Block Advan…" at bounding box center [922, 129] width 149 height 54
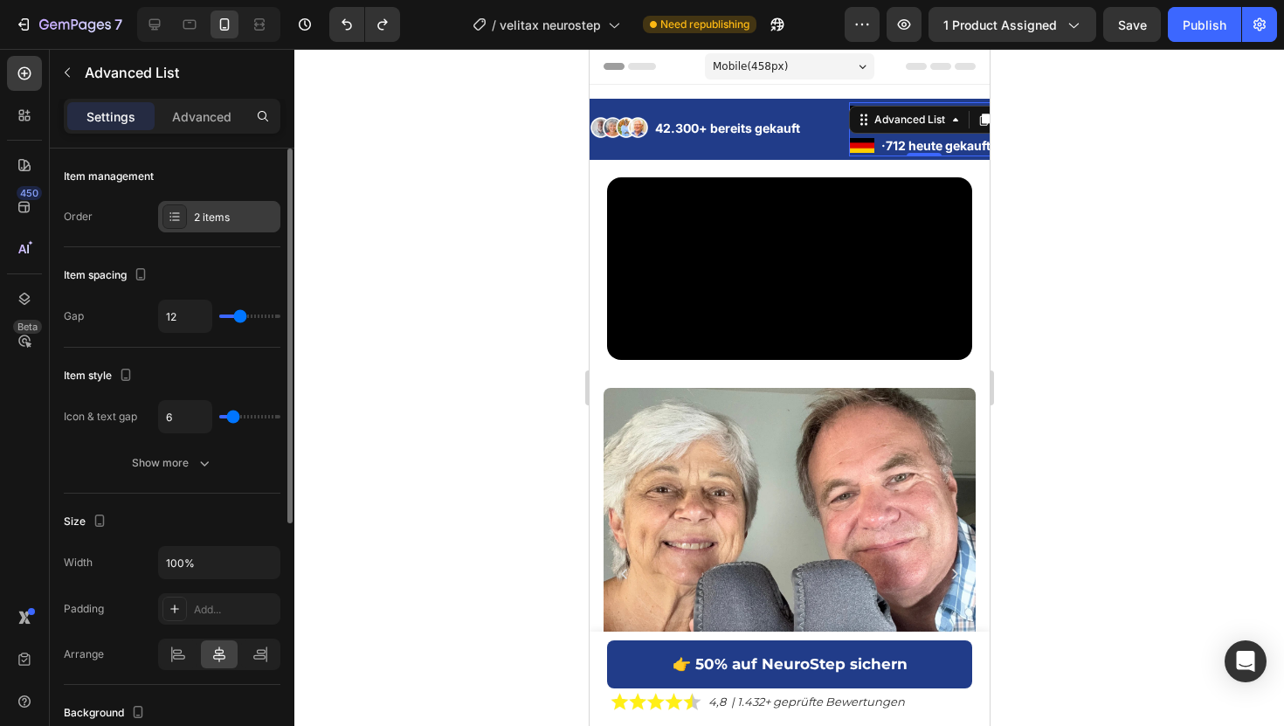
click at [262, 217] on div "2 items" at bounding box center [235, 218] width 82 height 16
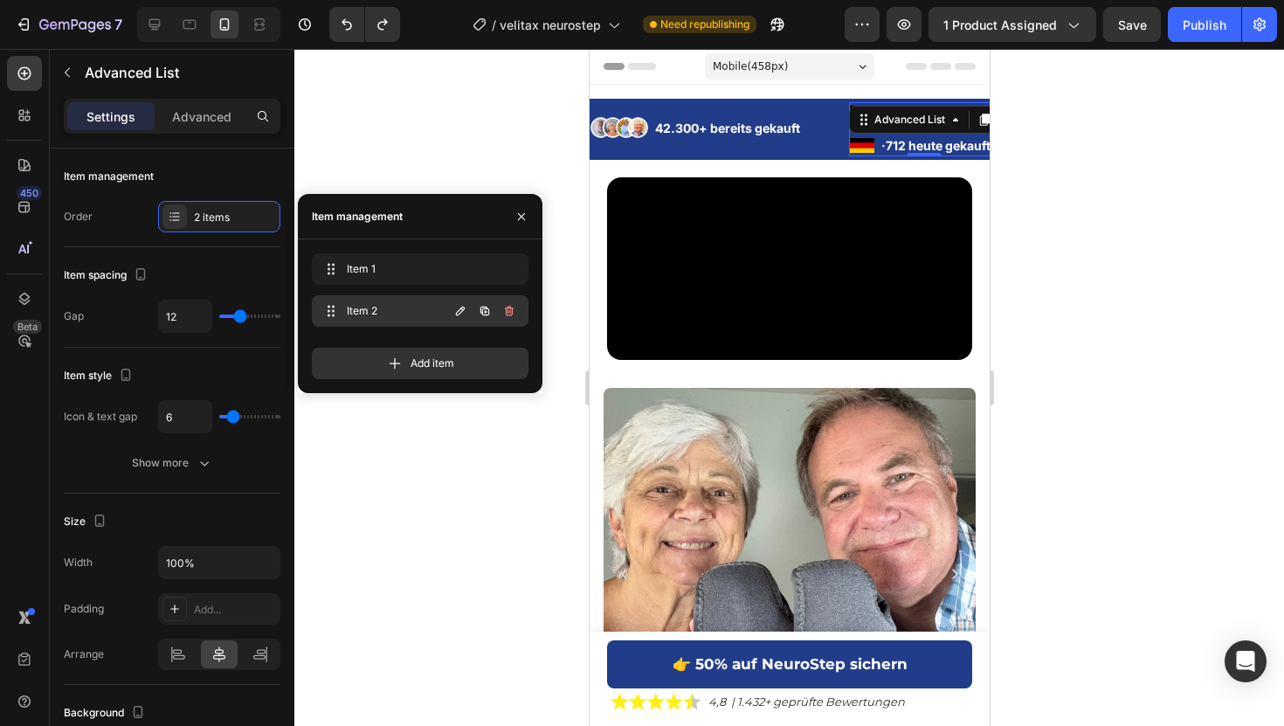
click at [509, 305] on icon "button" at bounding box center [509, 311] width 14 height 14
click at [509, 305] on div "Delete" at bounding box center [497, 311] width 32 height 16
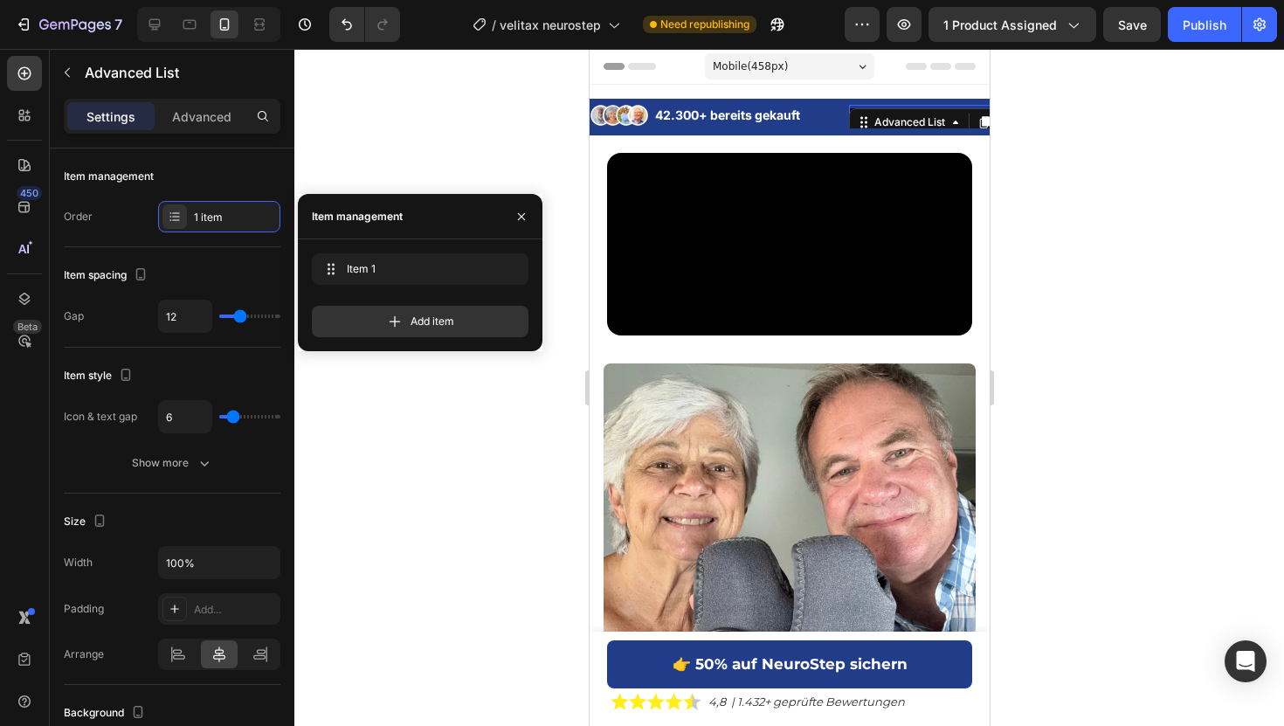
click at [460, 141] on div at bounding box center [788, 387] width 989 height 677
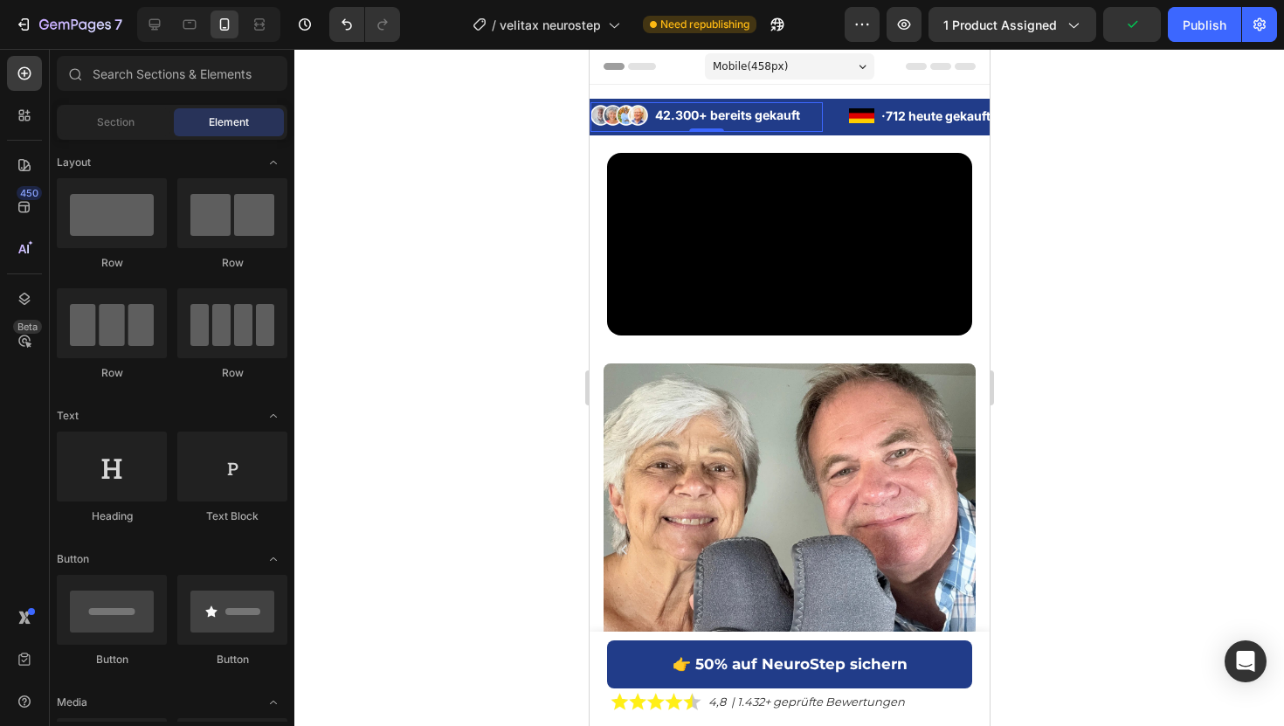
click at [649, 118] on li "Image 42.300+ bereits gekauft Text Block" at bounding box center [705, 115] width 232 height 23
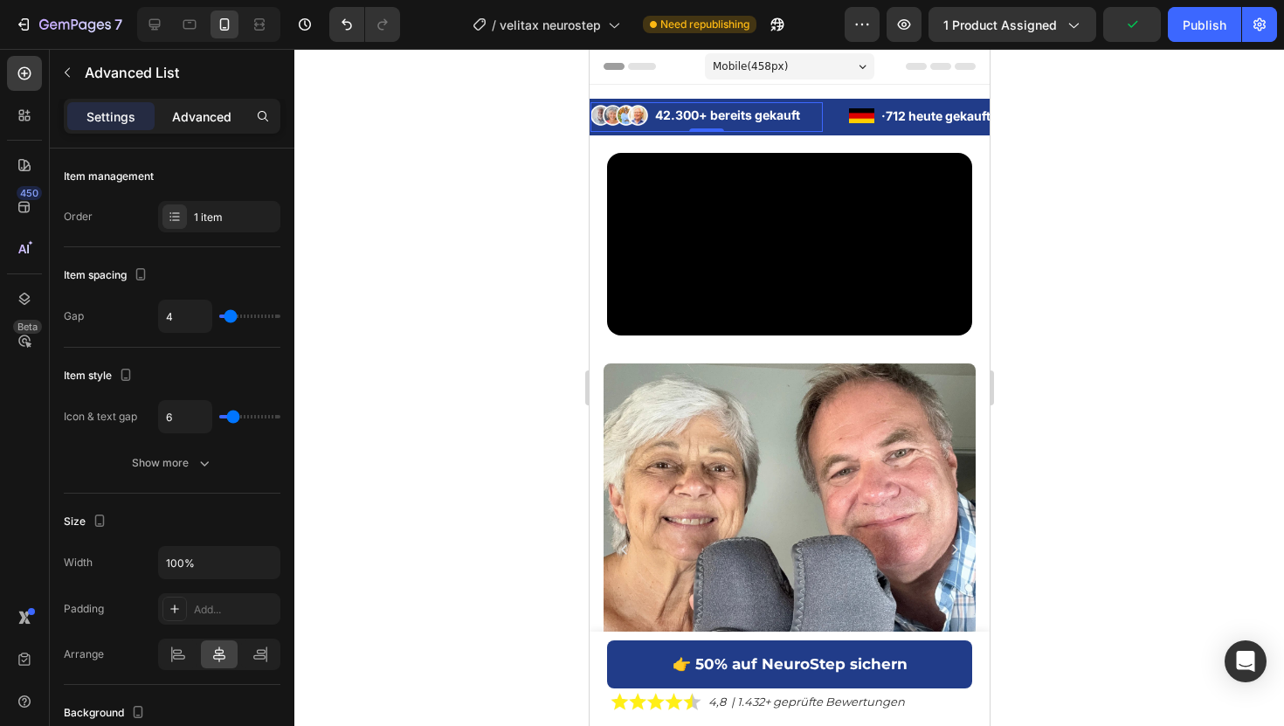
click at [227, 107] on p "Advanced" at bounding box center [201, 116] width 59 height 18
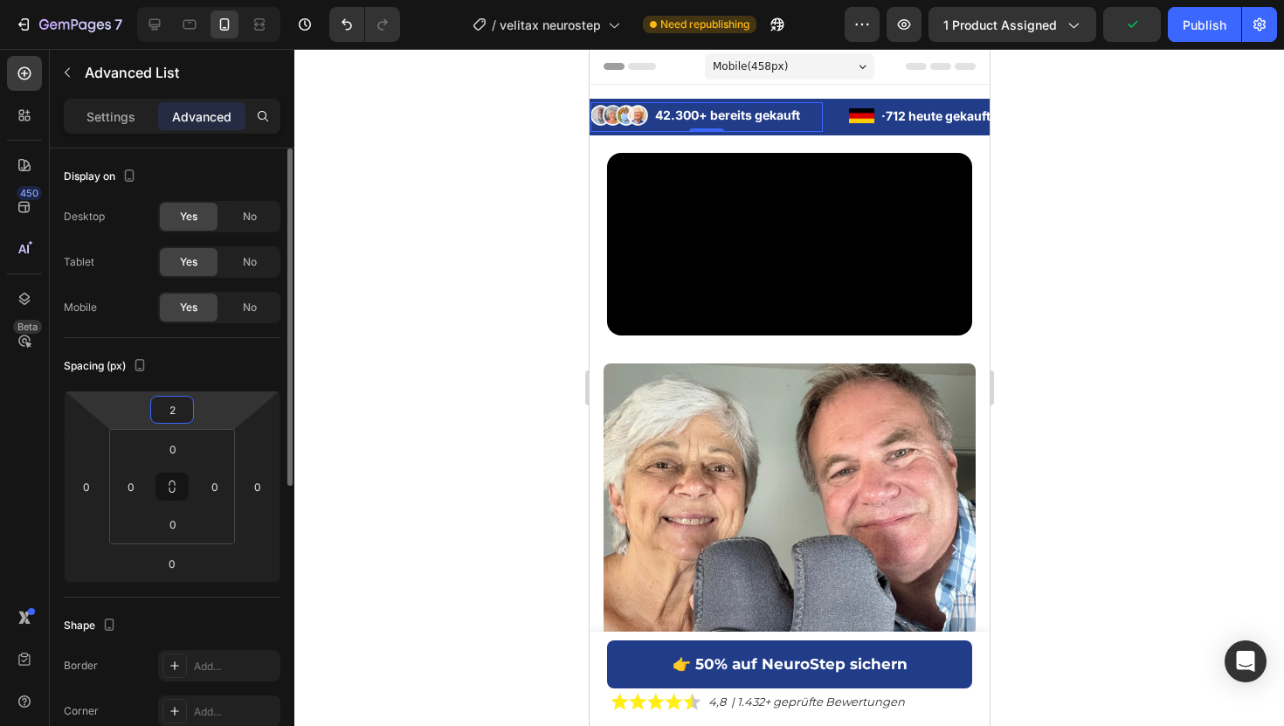
click at [184, 405] on input "2" at bounding box center [172, 409] width 35 height 26
type input "4"
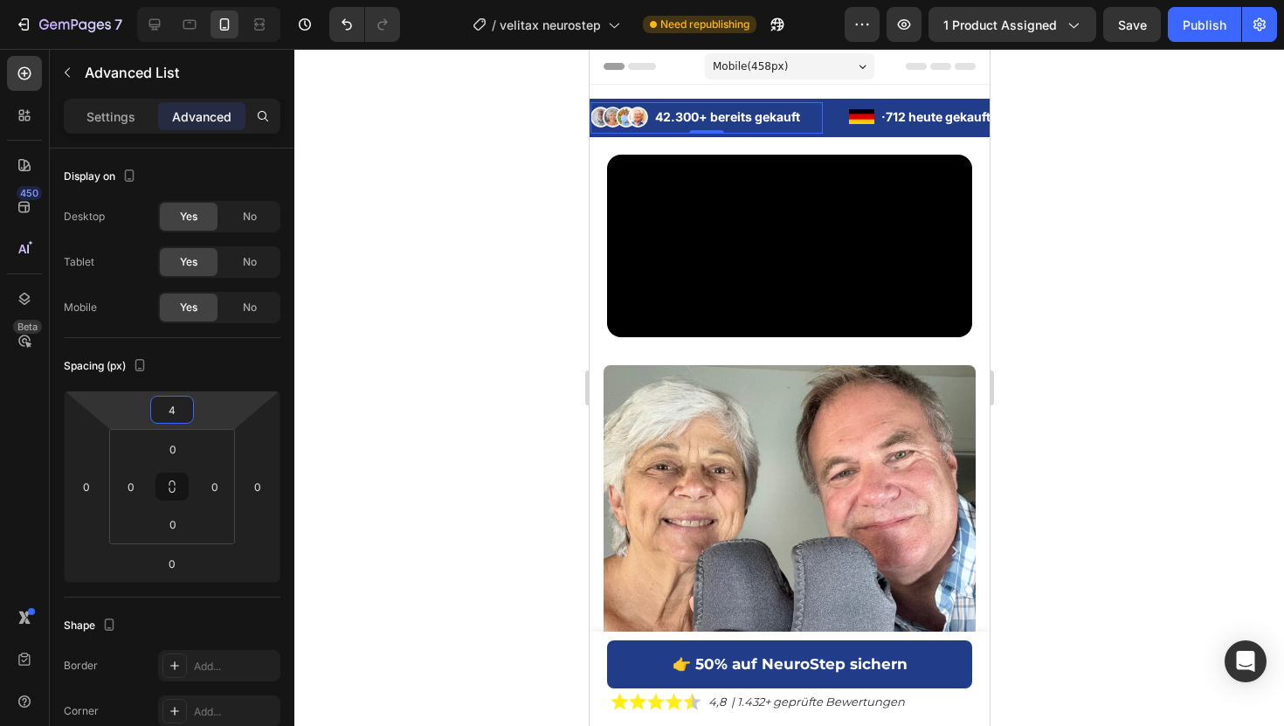
click at [502, 125] on div at bounding box center [788, 387] width 989 height 677
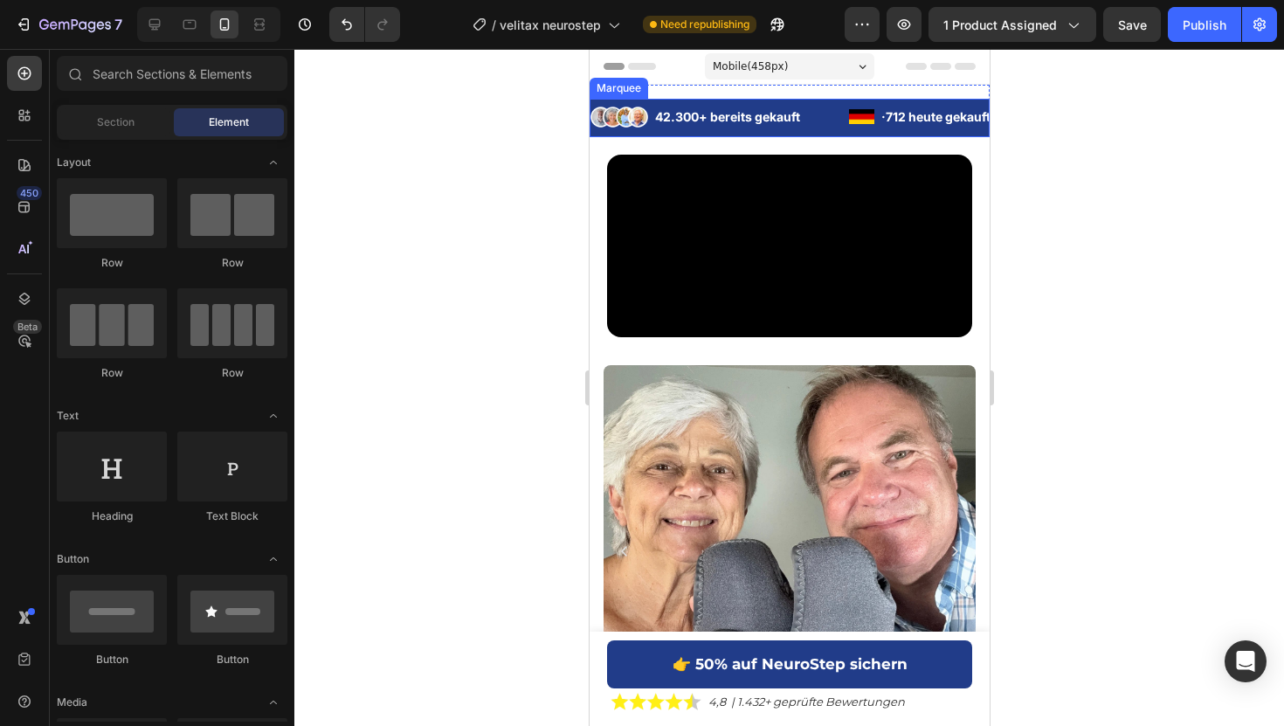
click at [825, 103] on div "Image 42.300+ bereits gekauft Text Block Advanced List" at bounding box center [718, 117] width 259 height 31
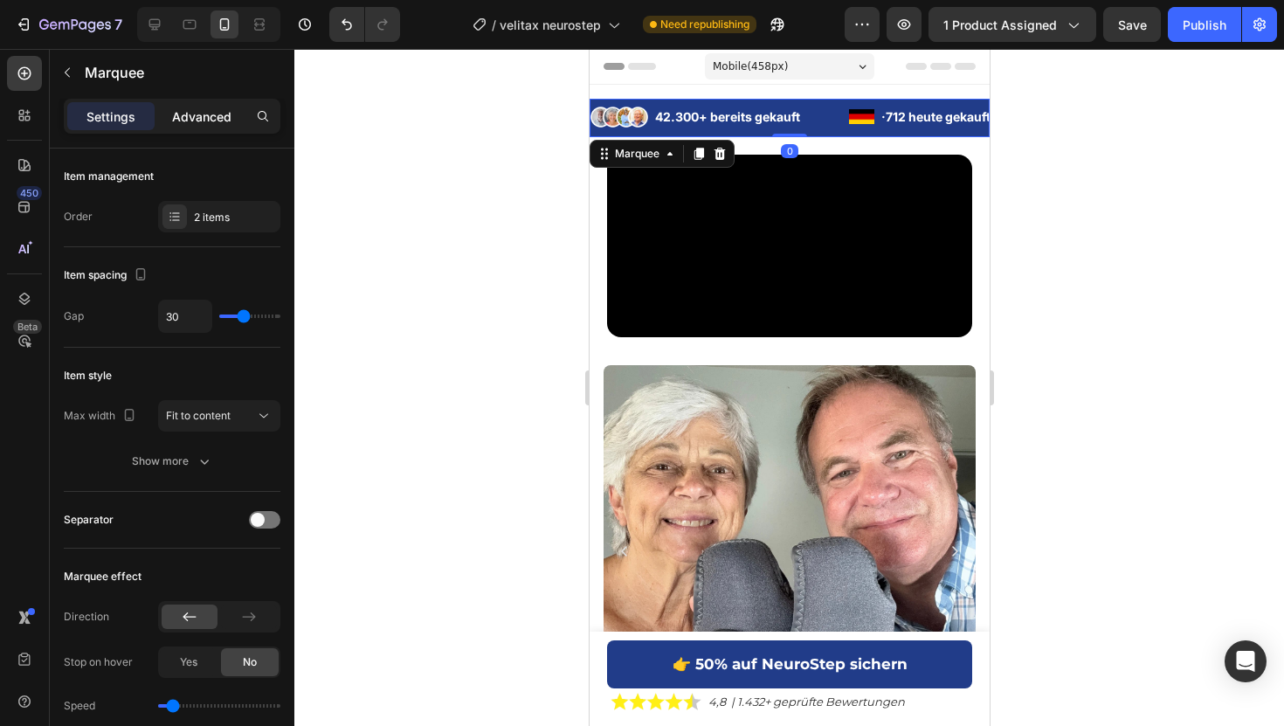
click at [224, 108] on p "Advanced" at bounding box center [201, 116] width 59 height 18
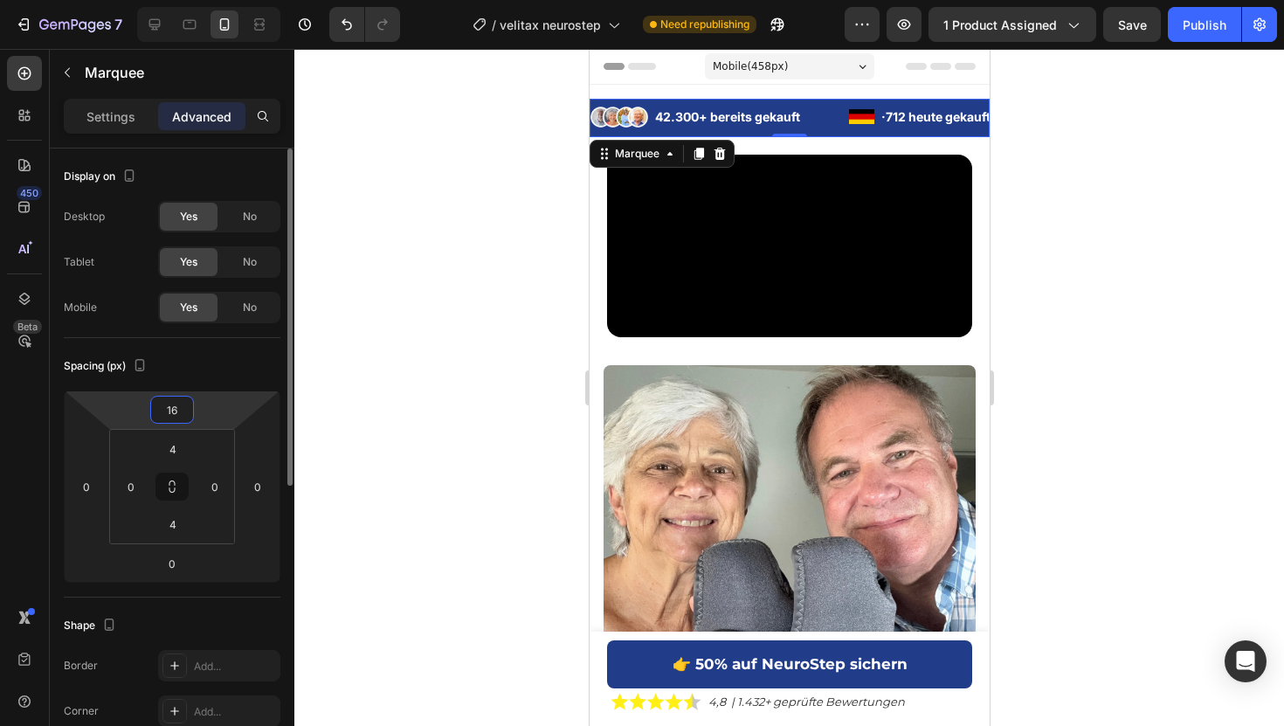
click at [176, 419] on input "16" at bounding box center [172, 409] width 35 height 26
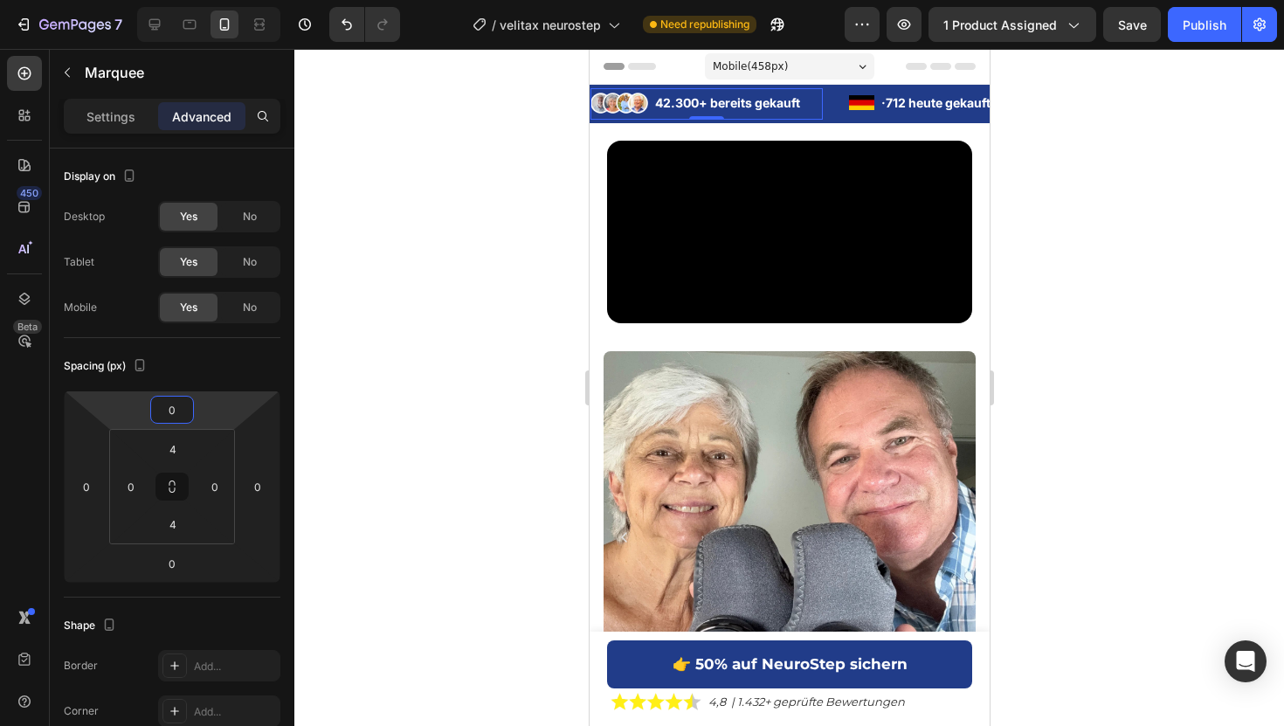
click at [649, 117] on div "Image 42.300+ bereits gekauft Text Block" at bounding box center [705, 106] width 232 height 28
click at [646, 121] on div "Image 42.300+ bereits gekauft Text Block Advanced List 0 Image · 712 heute geka…" at bounding box center [789, 104] width 400 height 38
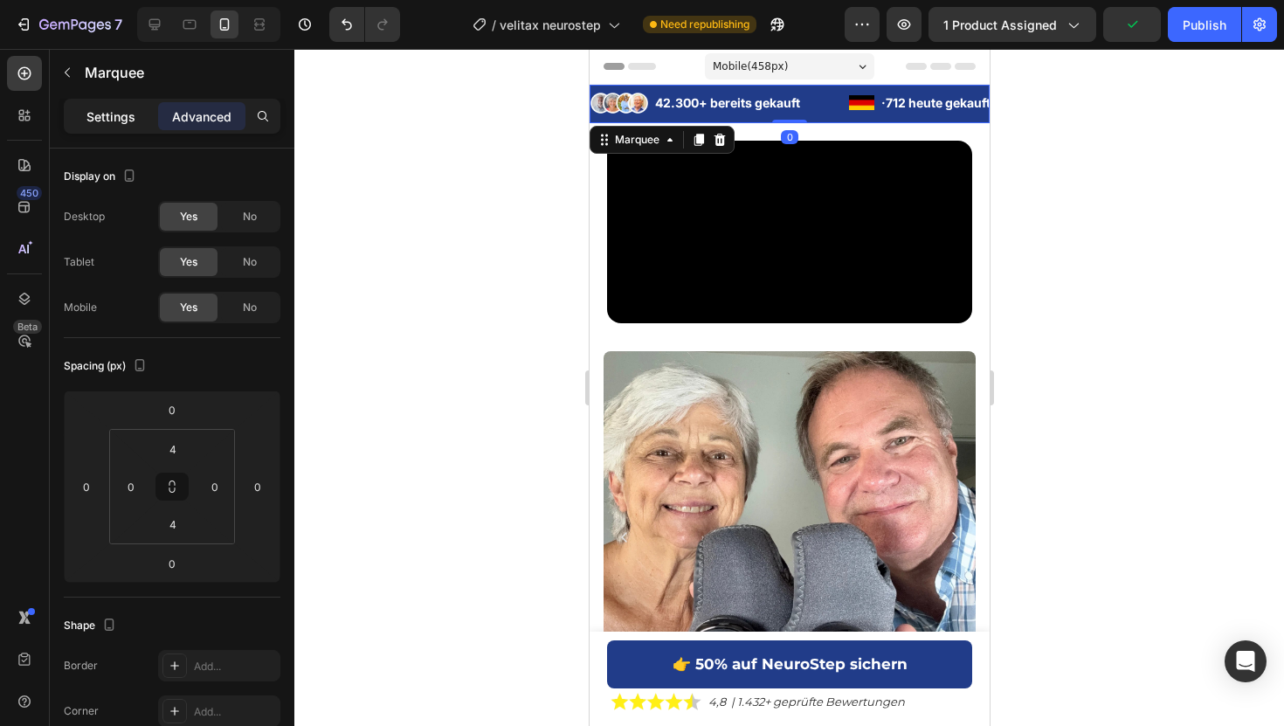
click at [108, 124] on p "Settings" at bounding box center [110, 116] width 49 height 18
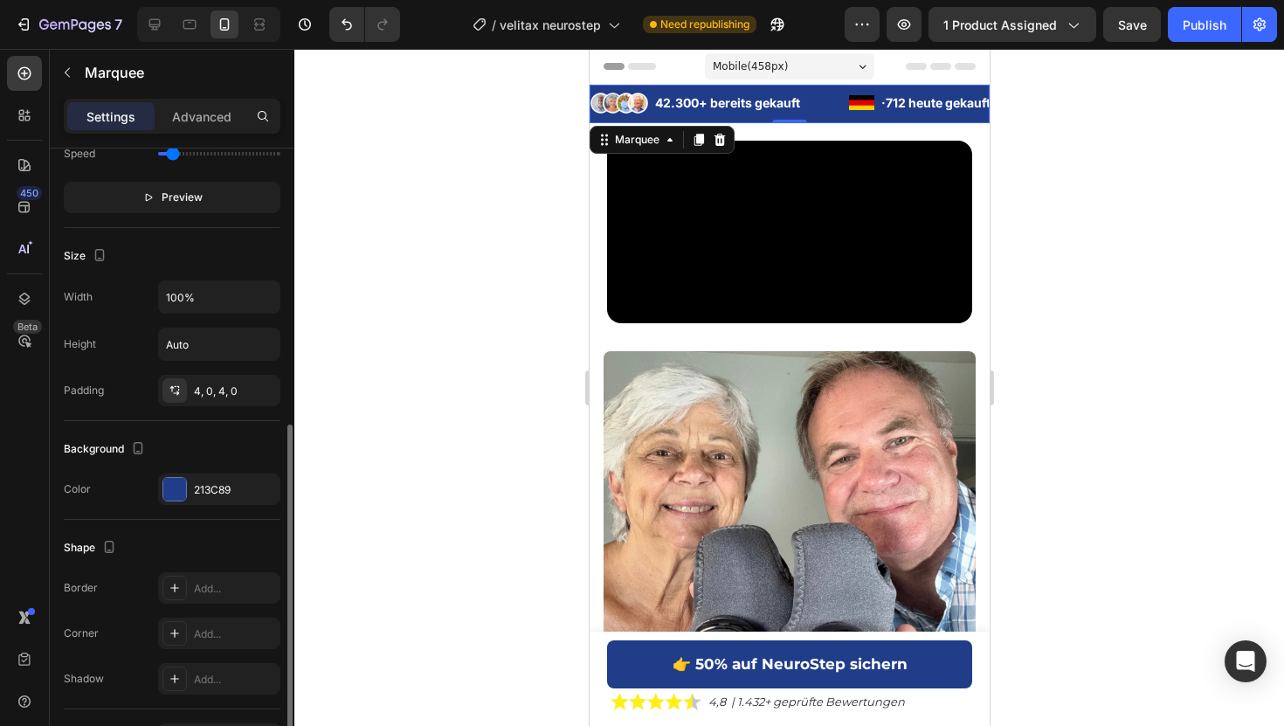
scroll to position [557, 0]
click at [163, 511] on div "Background Color 213C89" at bounding box center [172, 465] width 217 height 99
click at [163, 493] on div at bounding box center [174, 483] width 23 height 23
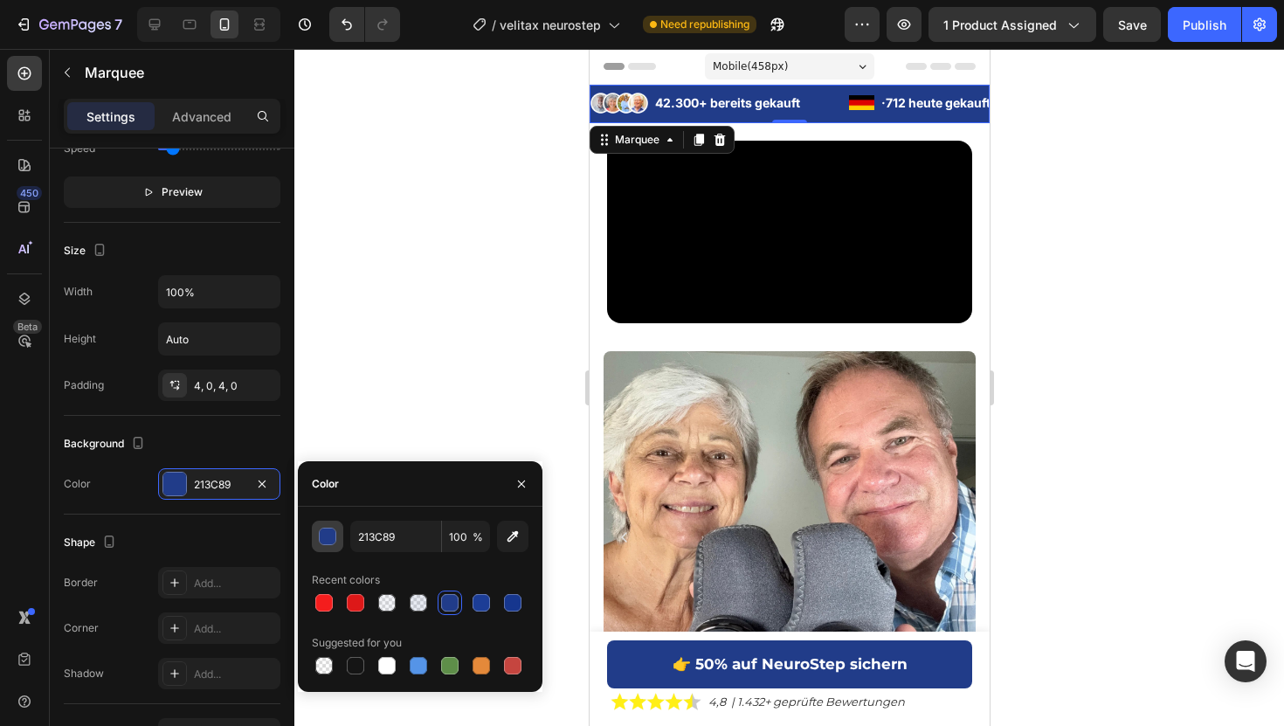
click at [334, 539] on div "button" at bounding box center [328, 536] width 17 height 17
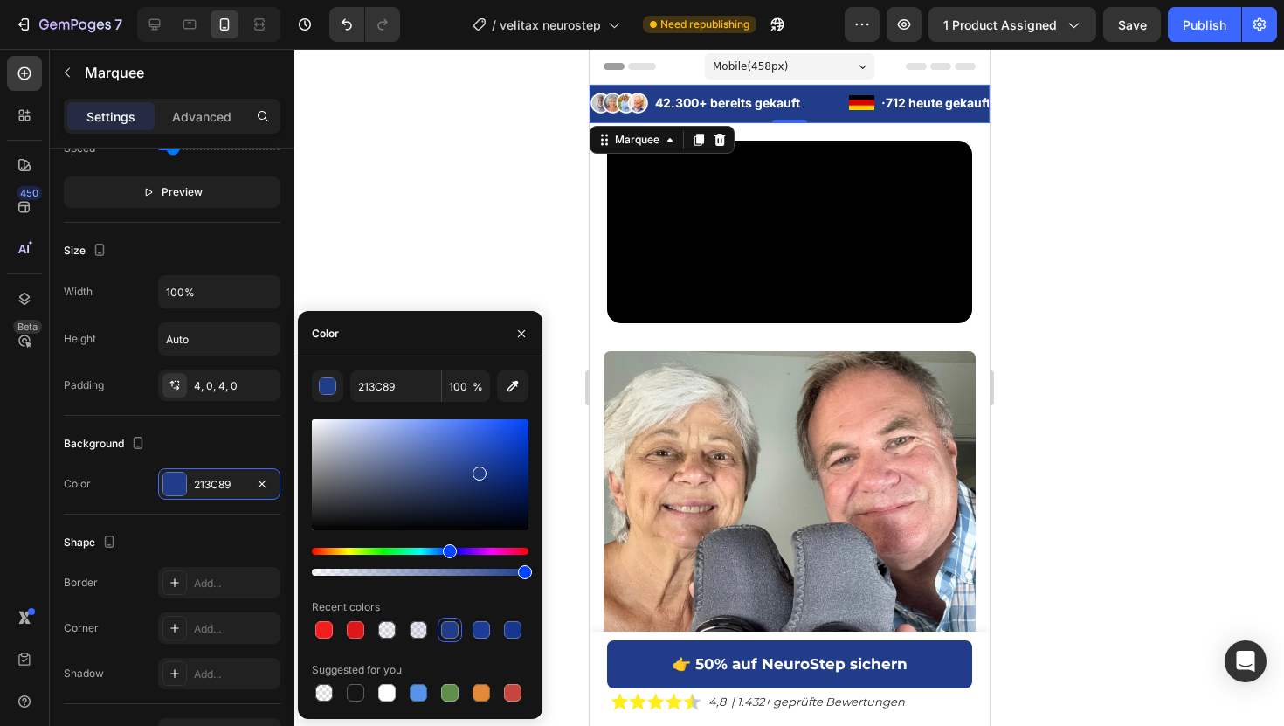
click at [512, 486] on div at bounding box center [420, 474] width 217 height 111
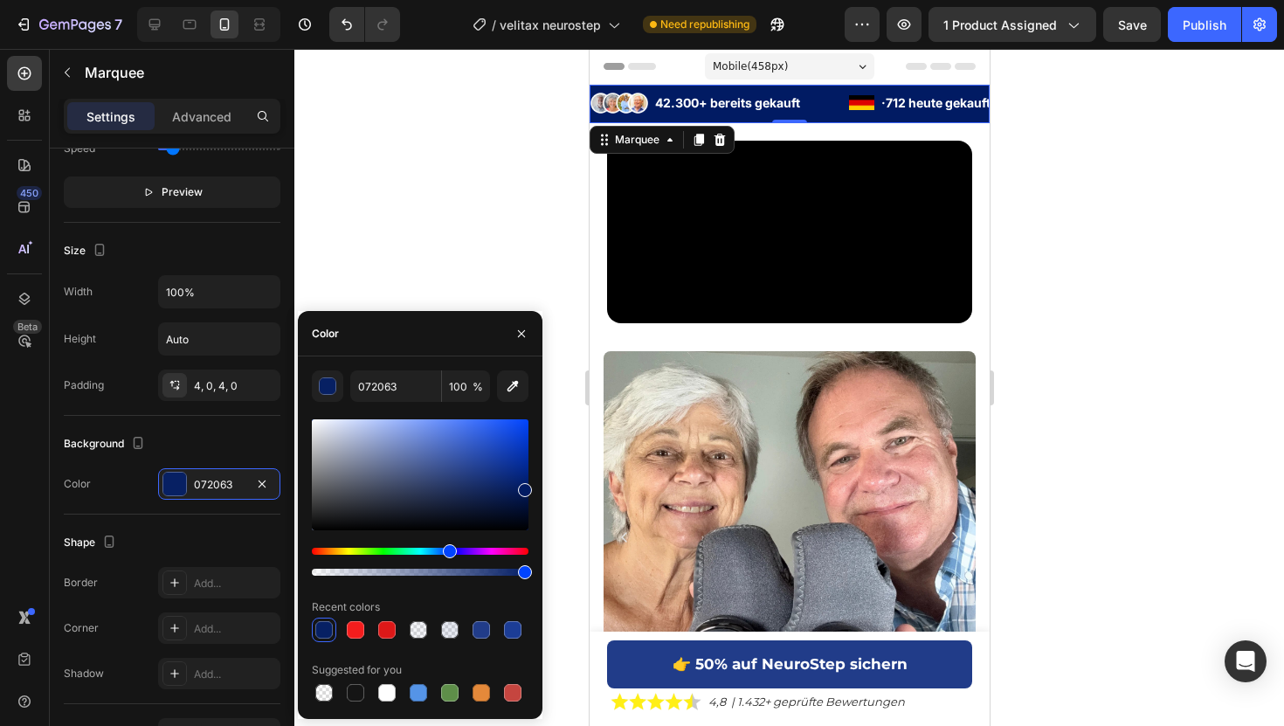
click at [525, 486] on div at bounding box center [420, 474] width 217 height 111
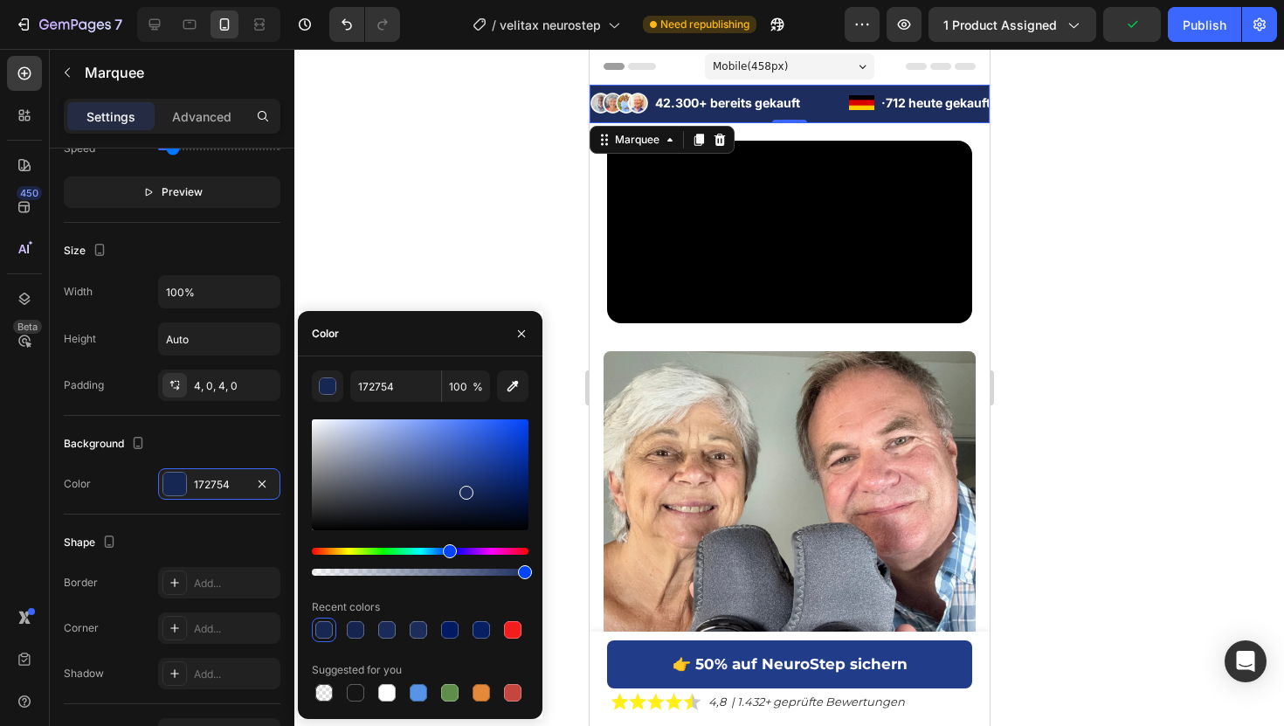
type input "1C2D5E"
drag, startPoint x: 524, startPoint y: 485, endPoint x: 465, endPoint y: 489, distance: 58.7
click at [465, 489] on div at bounding box center [466, 493] width 14 height 14
click at [378, 388] on input "1C2D5E" at bounding box center [395, 385] width 91 height 31
click at [443, 190] on div at bounding box center [788, 387] width 989 height 677
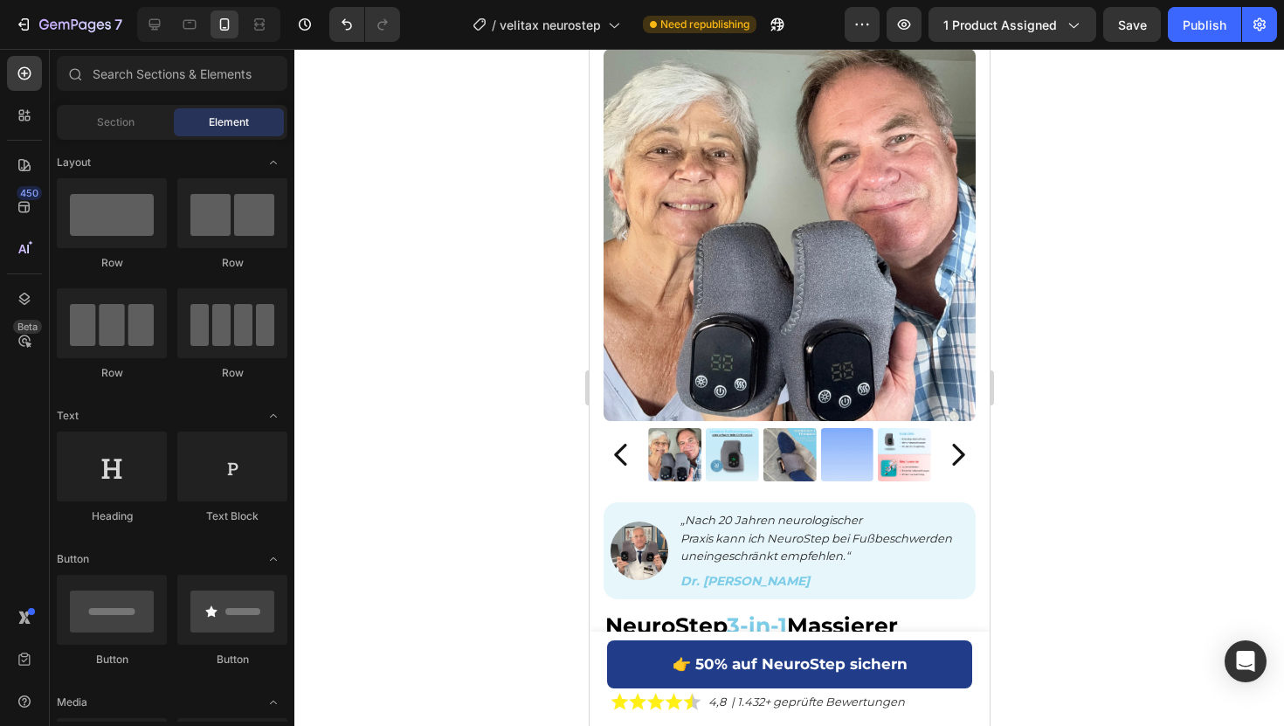
scroll to position [922, 0]
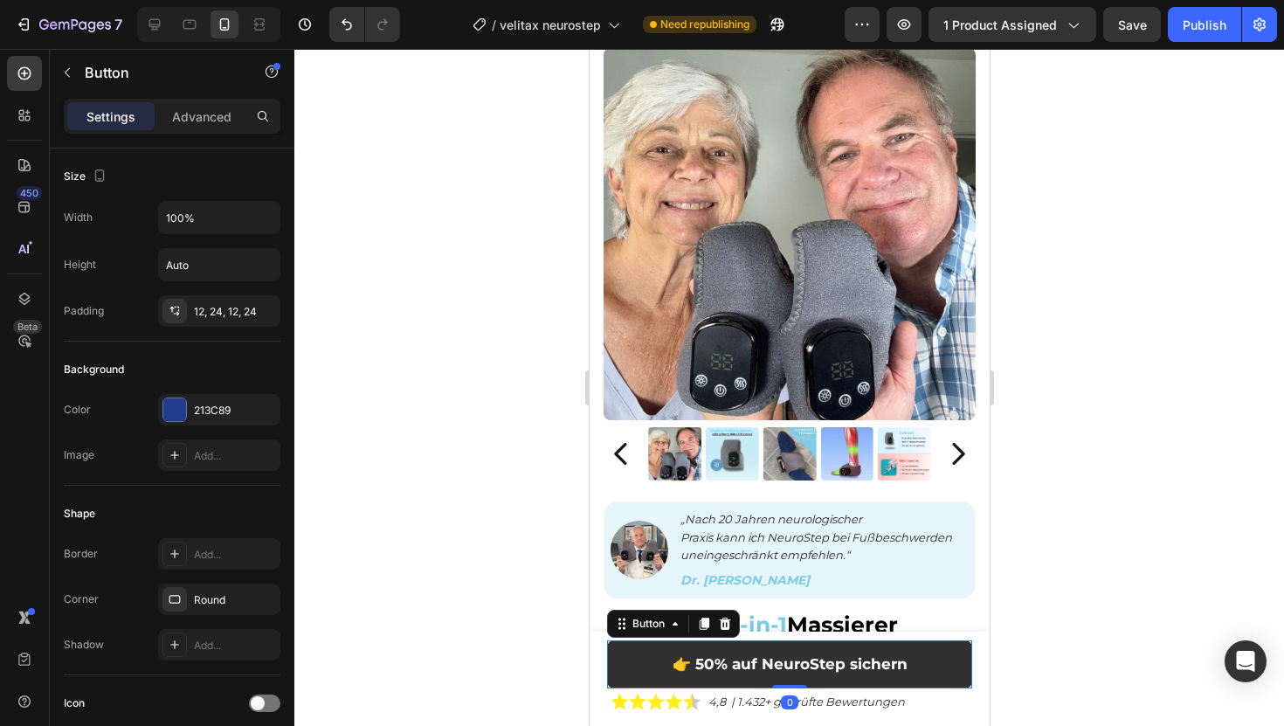
click at [637, 670] on button "👉 50% auf NeuroStep sichern" at bounding box center [788, 664] width 365 height 48
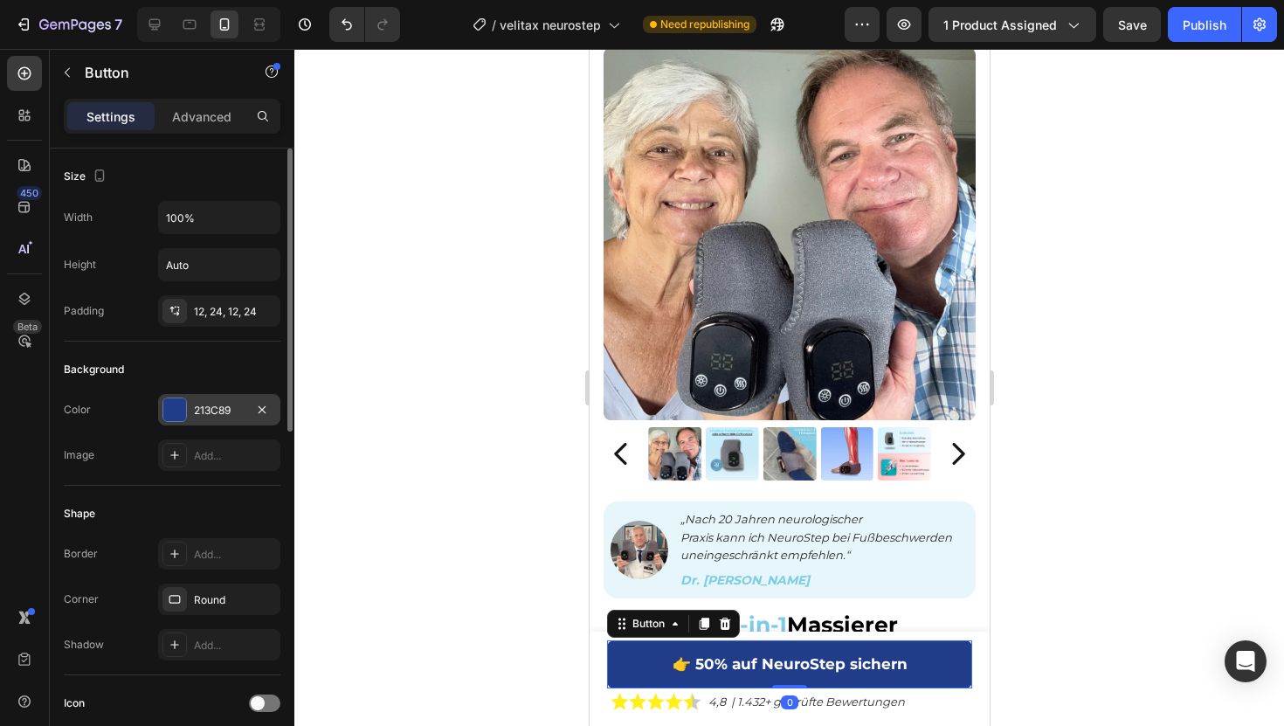
click at [189, 424] on div "213C89" at bounding box center [219, 409] width 122 height 31
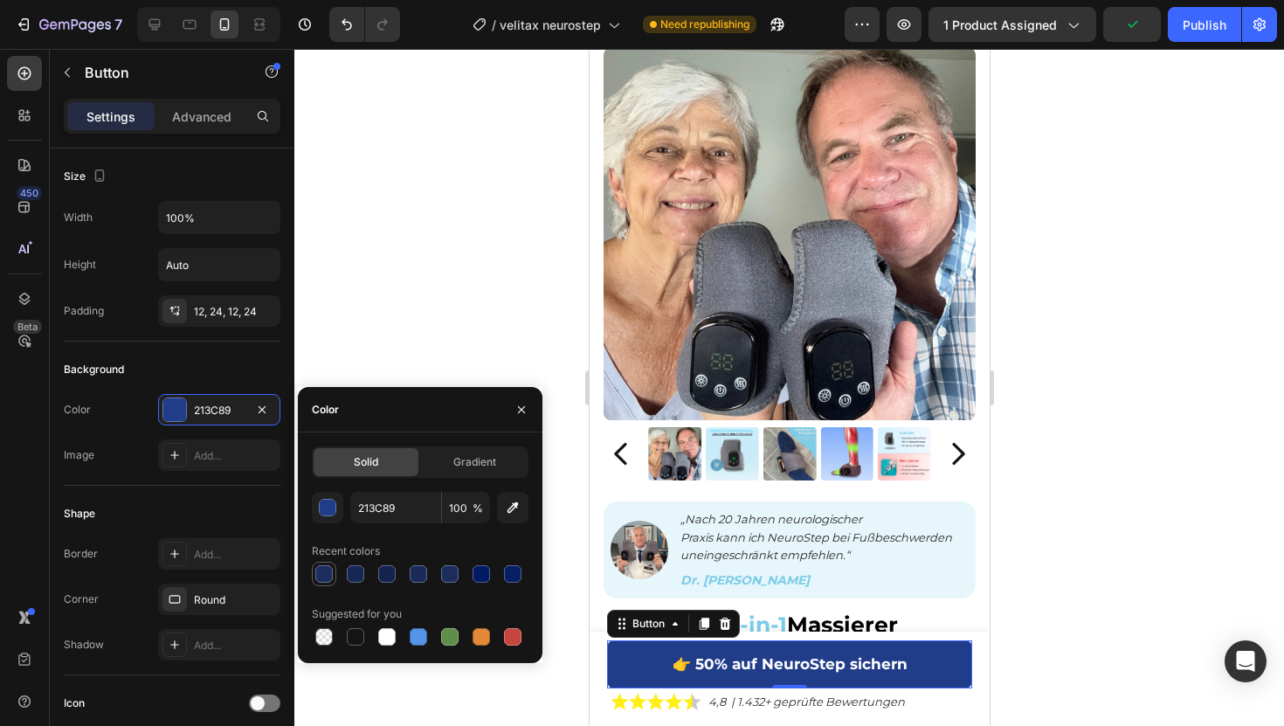
click at [324, 580] on div at bounding box center [323, 573] width 17 height 17
type input "1C2D5E"
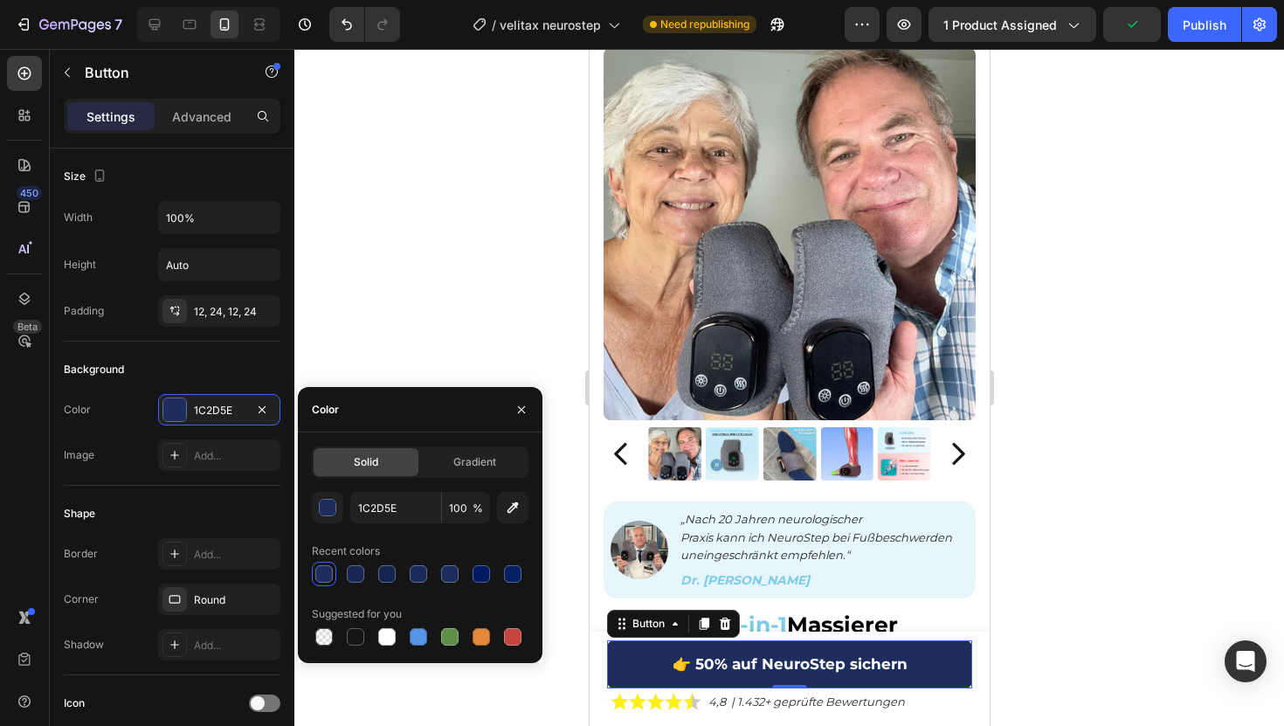
click at [415, 112] on div at bounding box center [788, 387] width 989 height 677
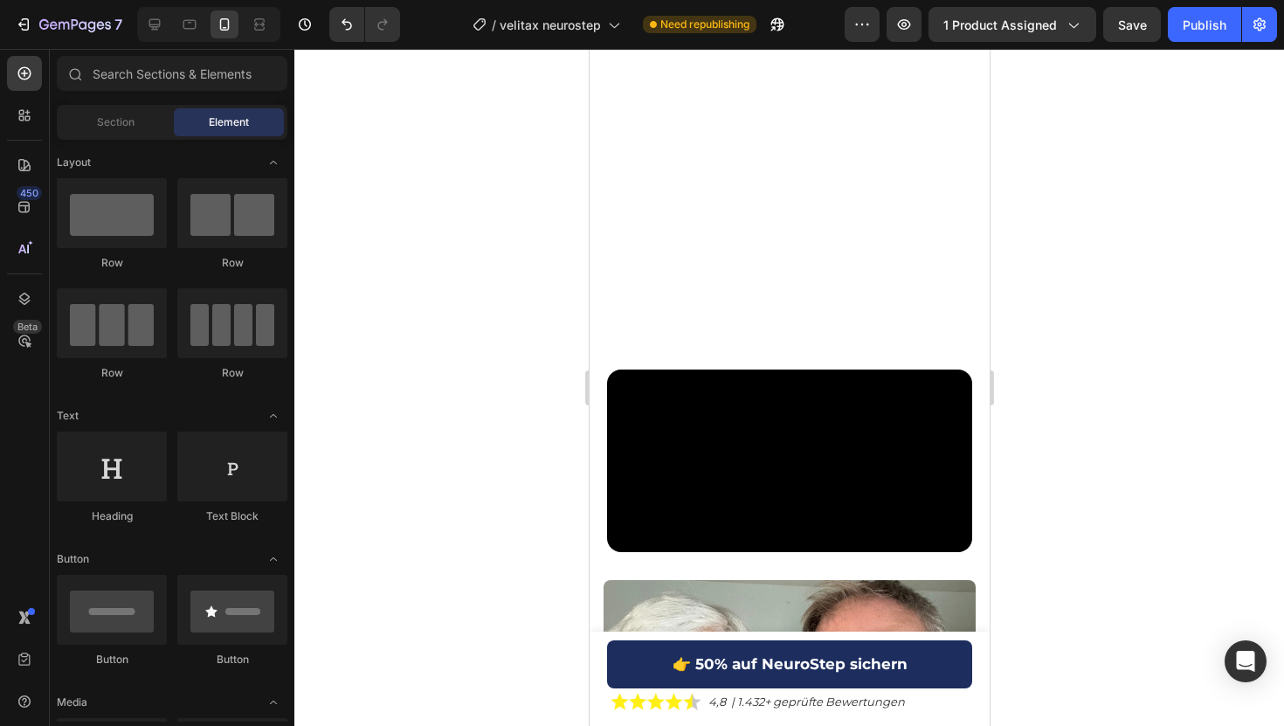
scroll to position [0, 0]
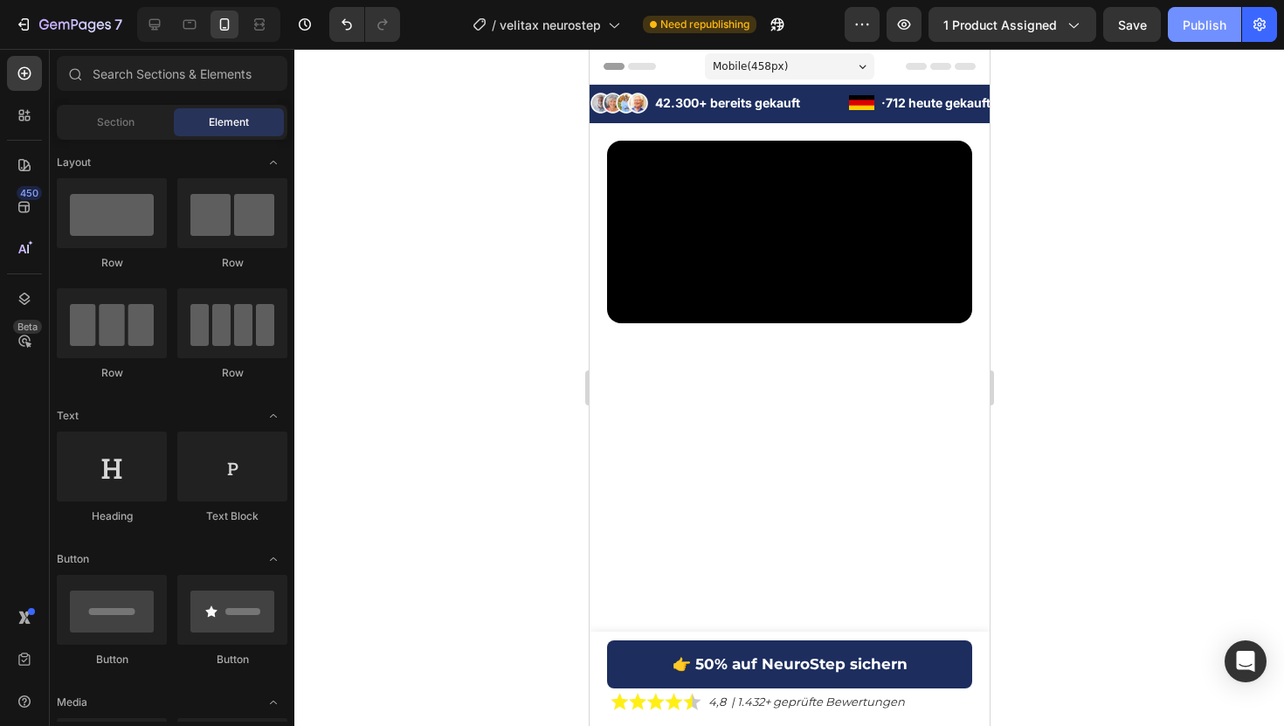
click at [1196, 11] on button "Publish" at bounding box center [1204, 24] width 73 height 35
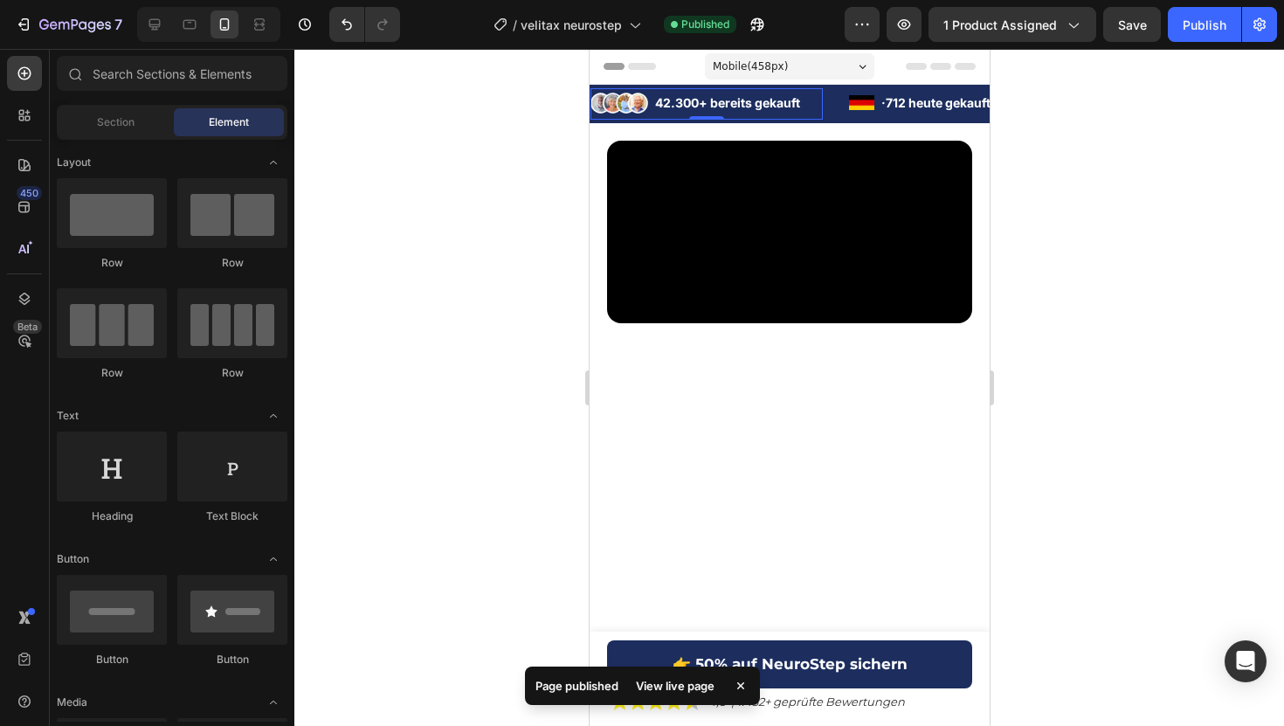
click at [651, 118] on div "Image 42.300+ bereits gekauft Text Block Advanced List 0" at bounding box center [705, 103] width 232 height 31
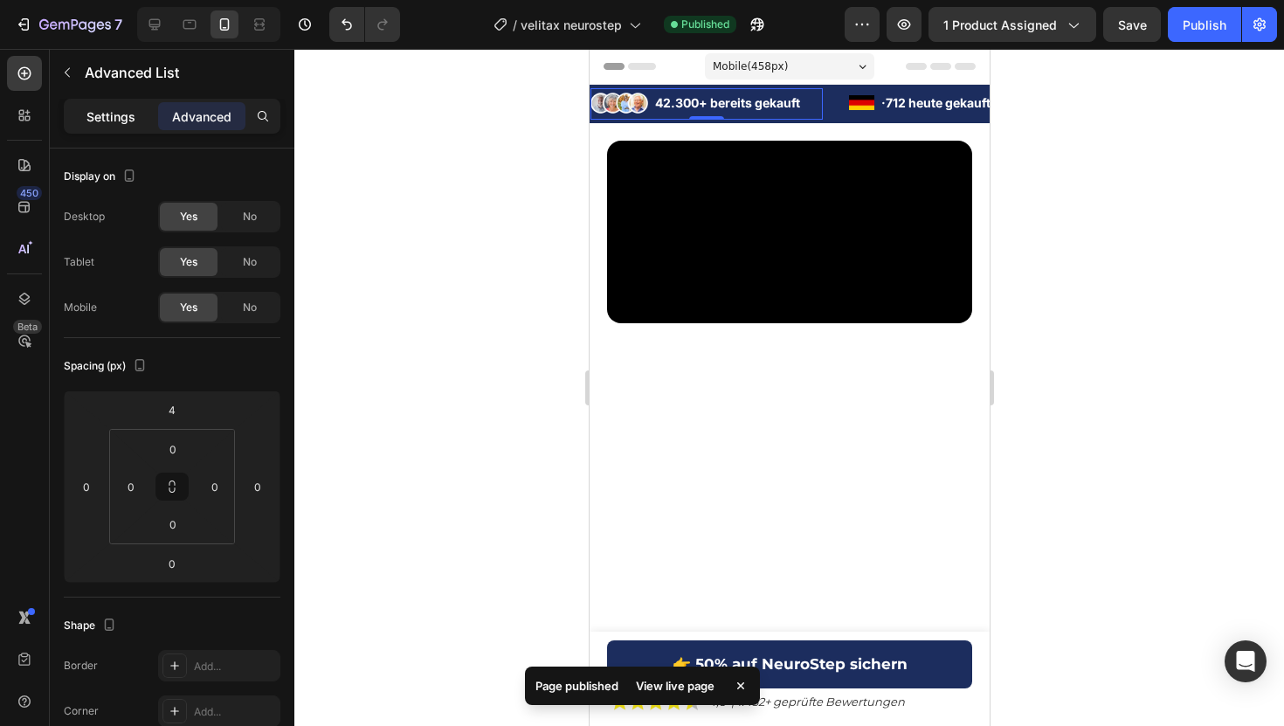
click at [104, 110] on p "Settings" at bounding box center [110, 116] width 49 height 18
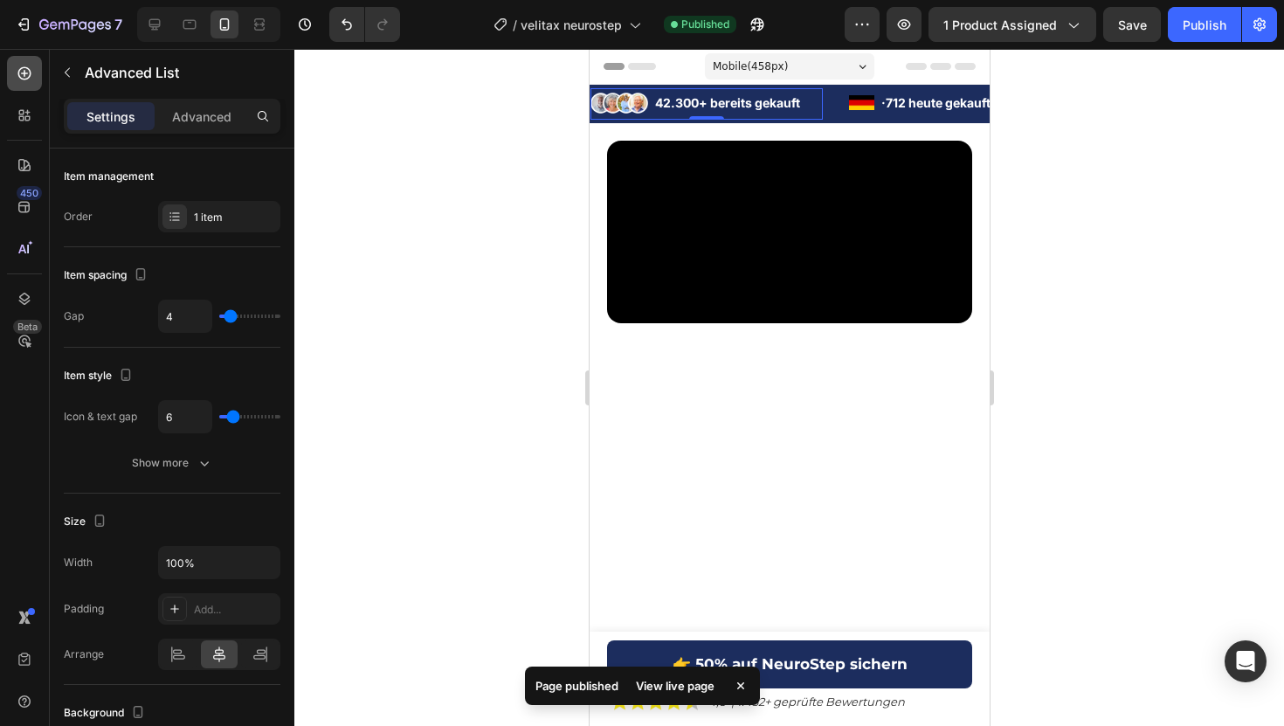
click at [18, 76] on icon at bounding box center [24, 73] width 13 height 13
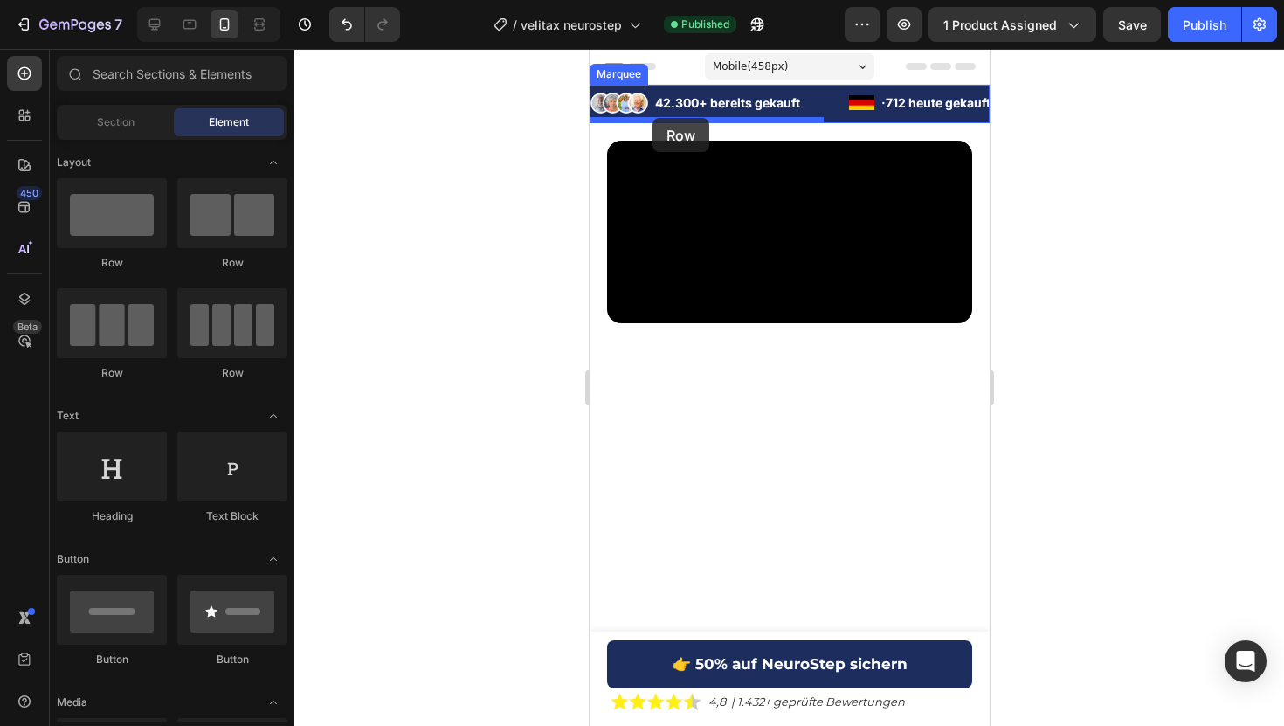
drag, startPoint x: 801, startPoint y: 265, endPoint x: 651, endPoint y: 114, distance: 213.1
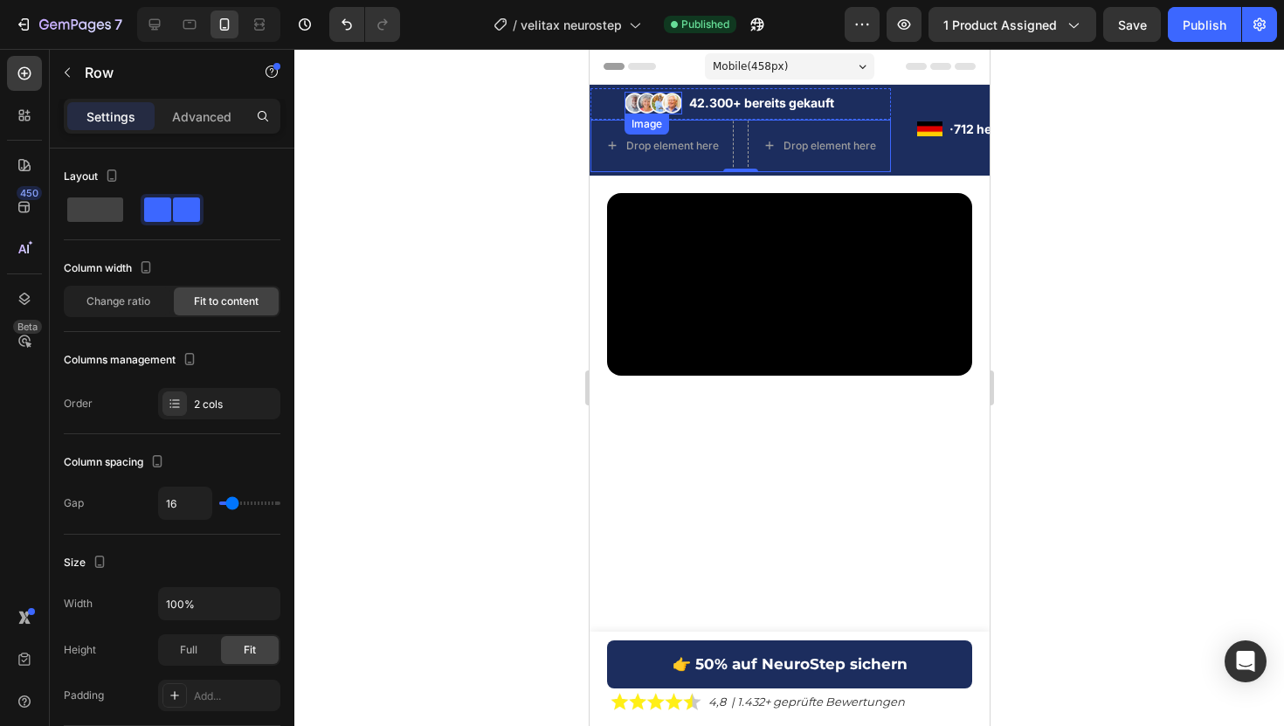
click at [648, 108] on img at bounding box center [653, 103] width 58 height 23
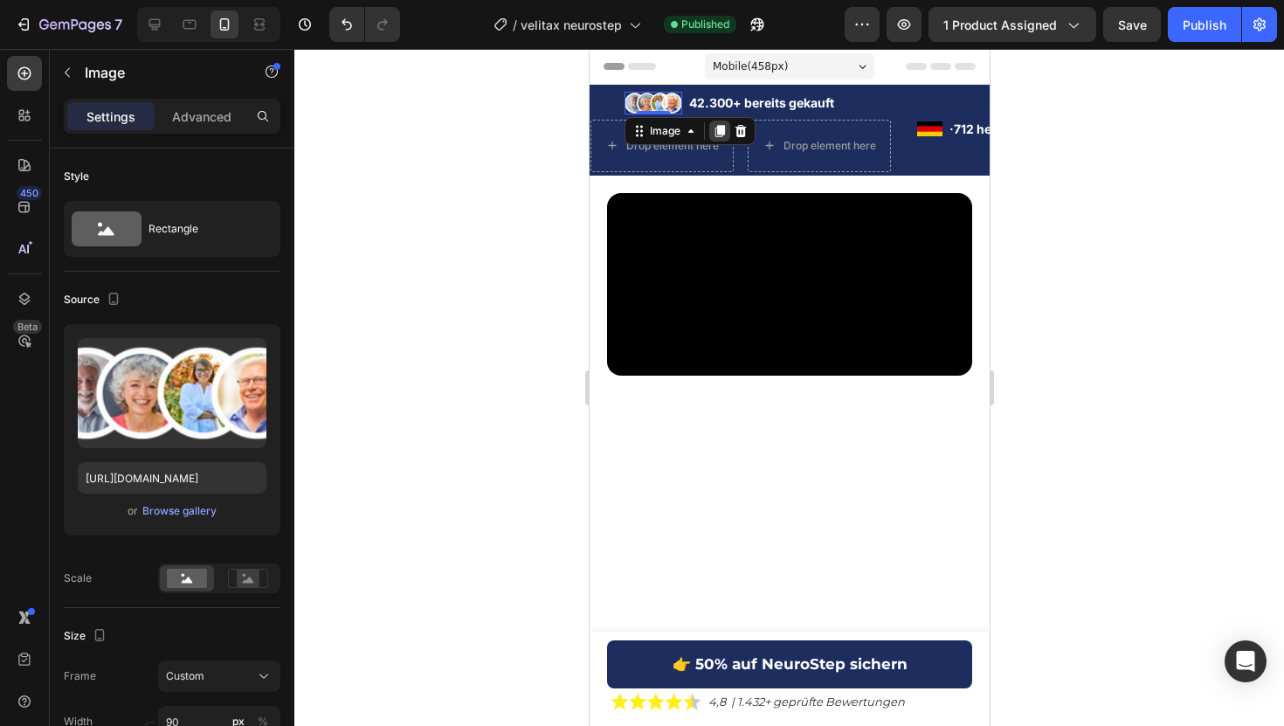
click at [721, 133] on icon at bounding box center [719, 131] width 10 height 12
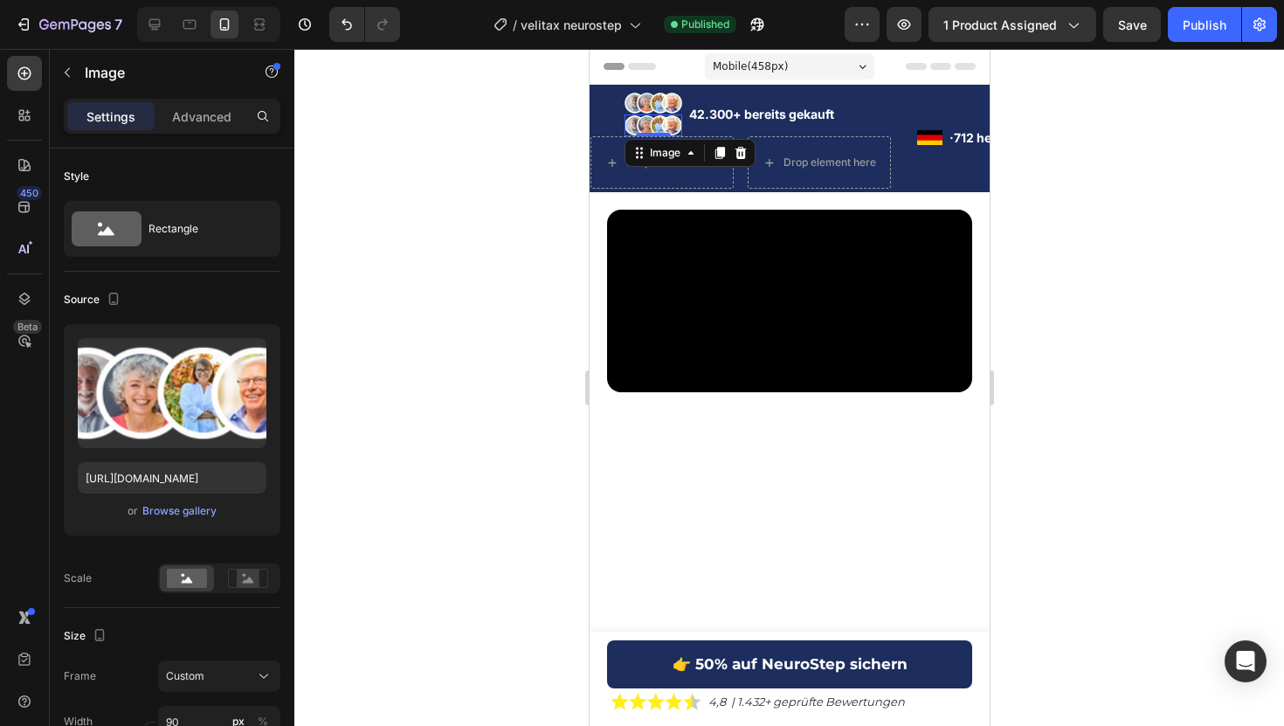
scroll to position [557, 0]
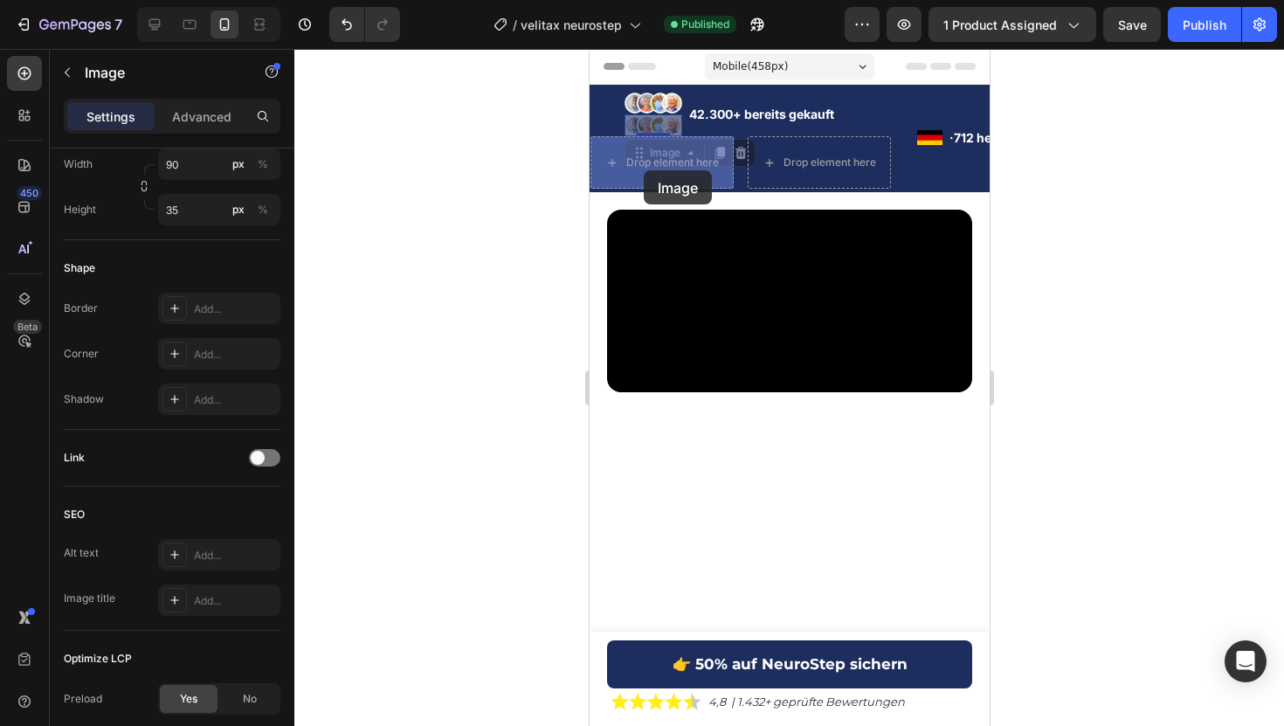
drag, startPoint x: 643, startPoint y: 156, endPoint x: 643, endPoint y: 170, distance: 14.0
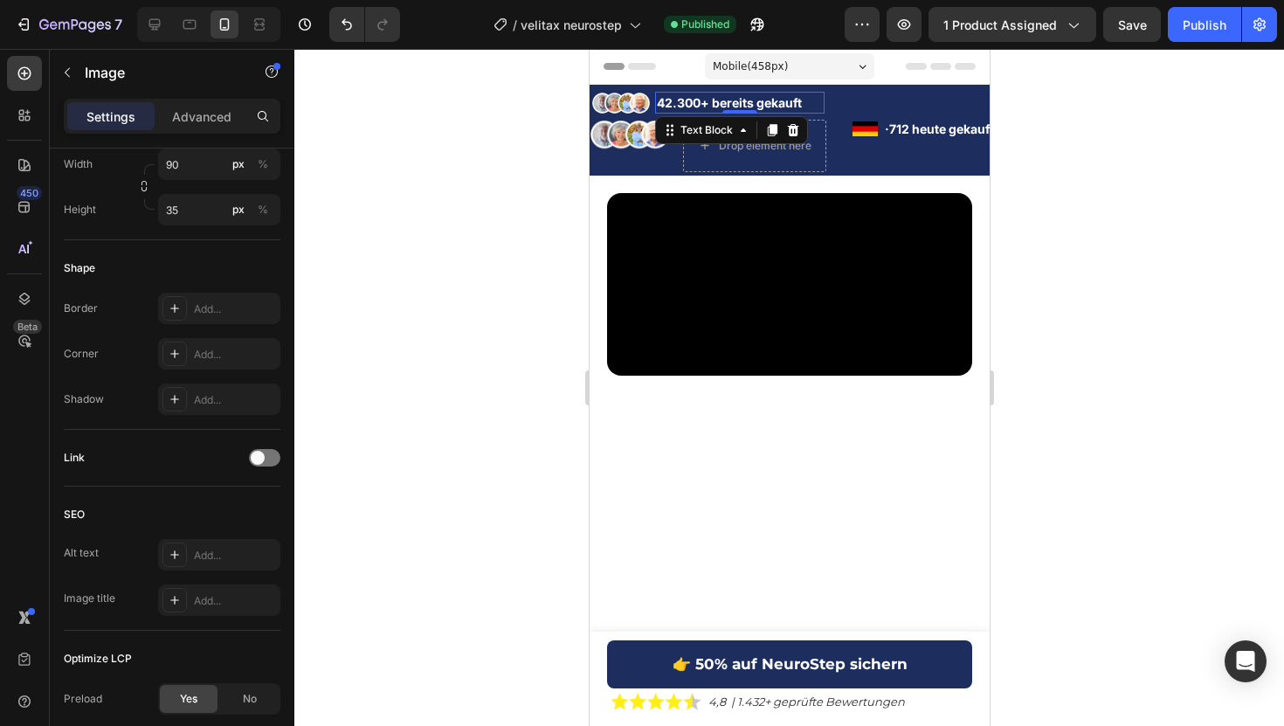
click at [697, 102] on p "42.300+ bereits gekauft" at bounding box center [739, 102] width 166 height 18
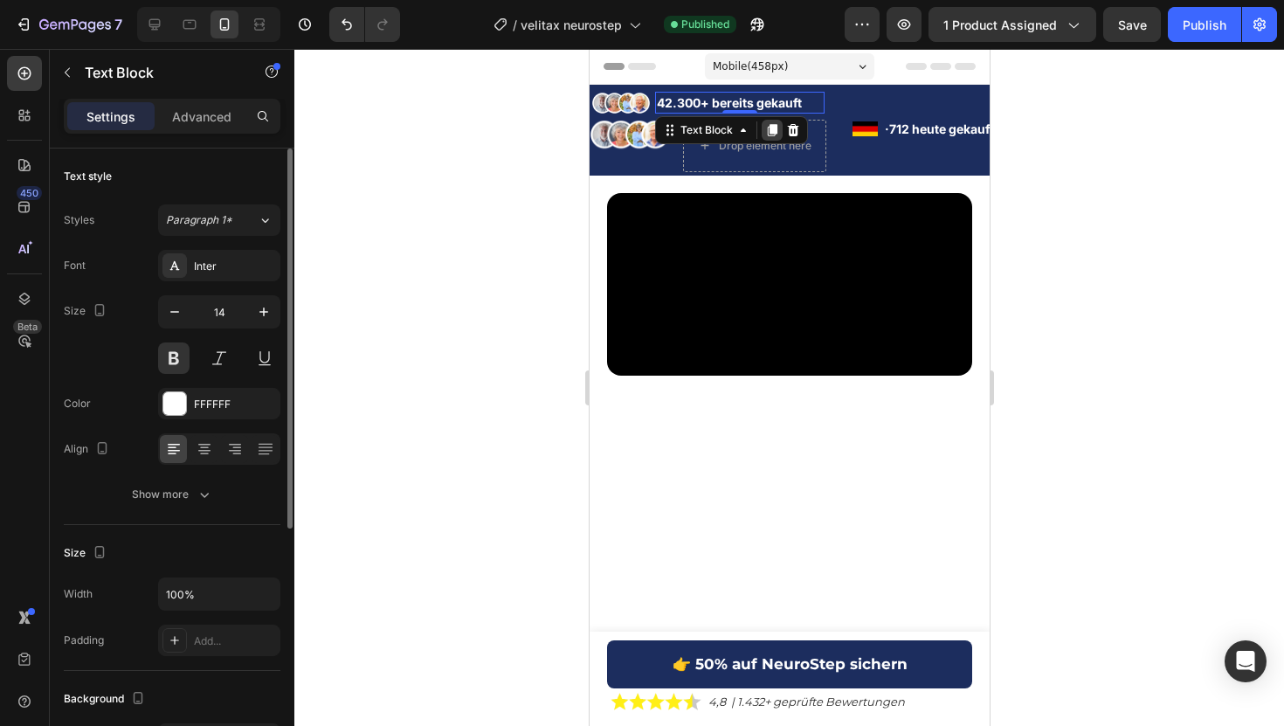
click at [769, 132] on icon at bounding box center [771, 130] width 10 height 12
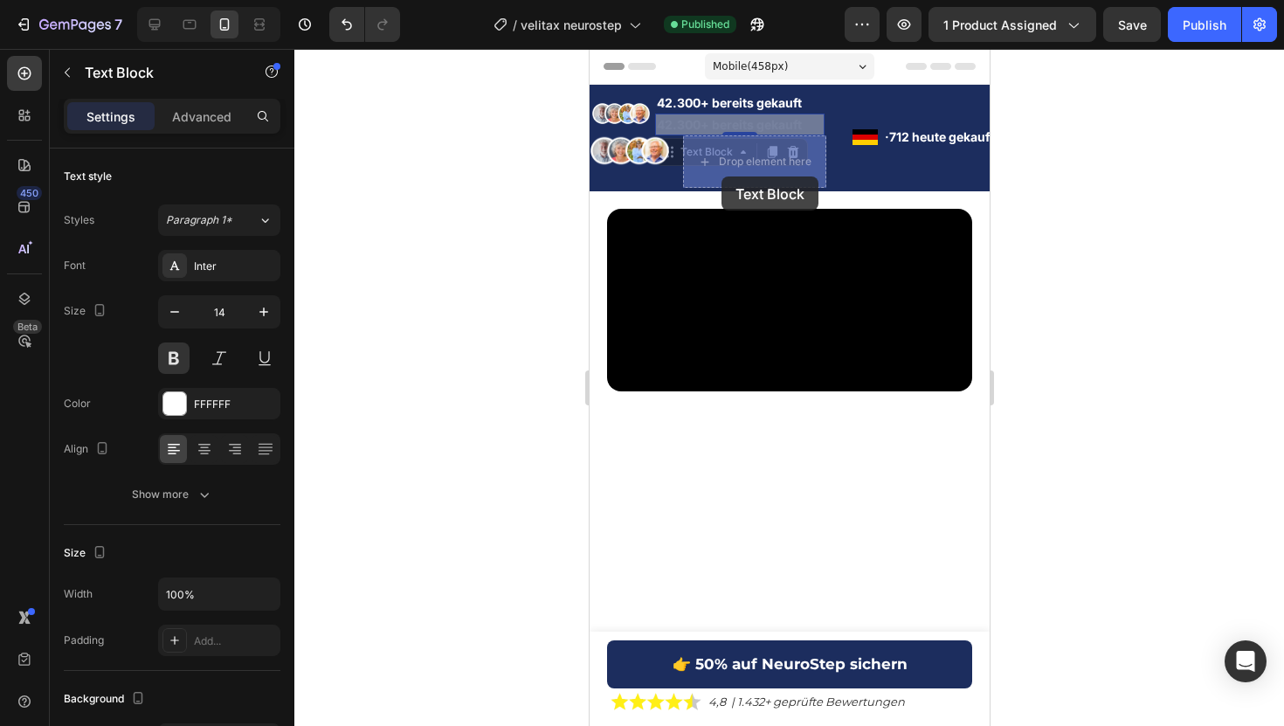
drag, startPoint x: 673, startPoint y: 155, endPoint x: 704, endPoint y: 171, distance: 34.4
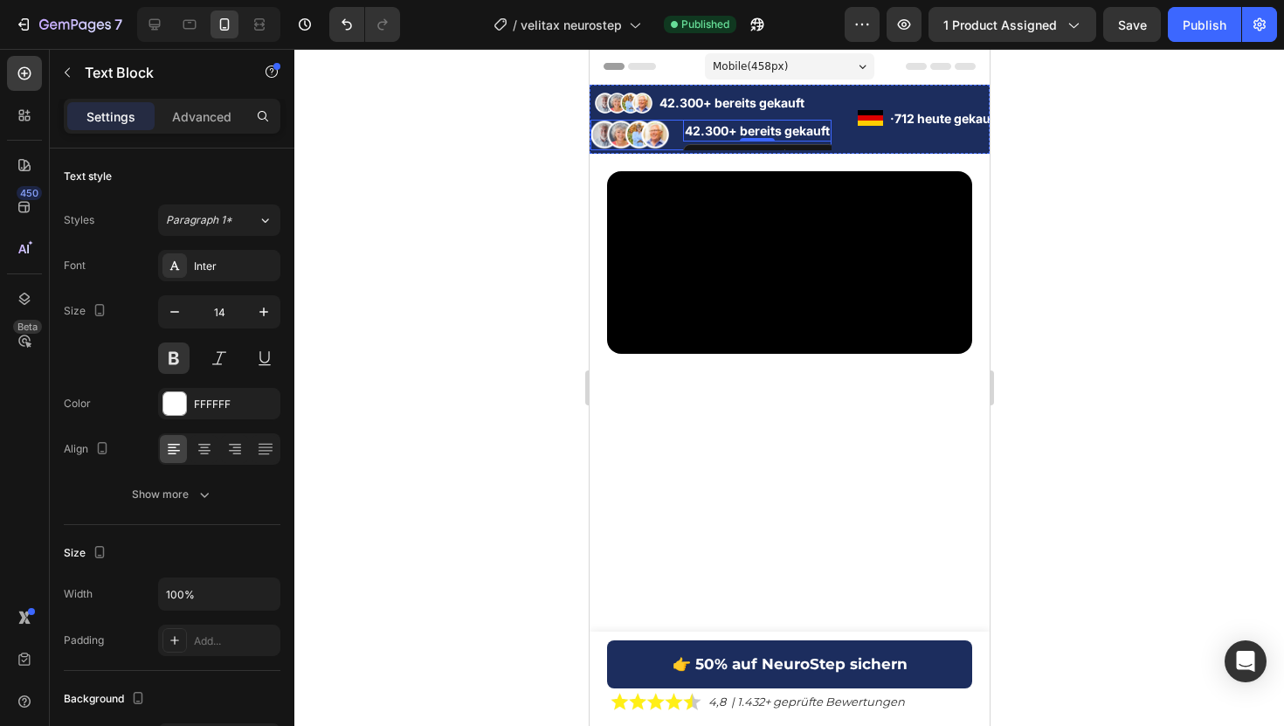
click at [679, 137] on div "Image 42.300+ bereits gekauft Text Block 0 Row" at bounding box center [709, 135] width 241 height 31
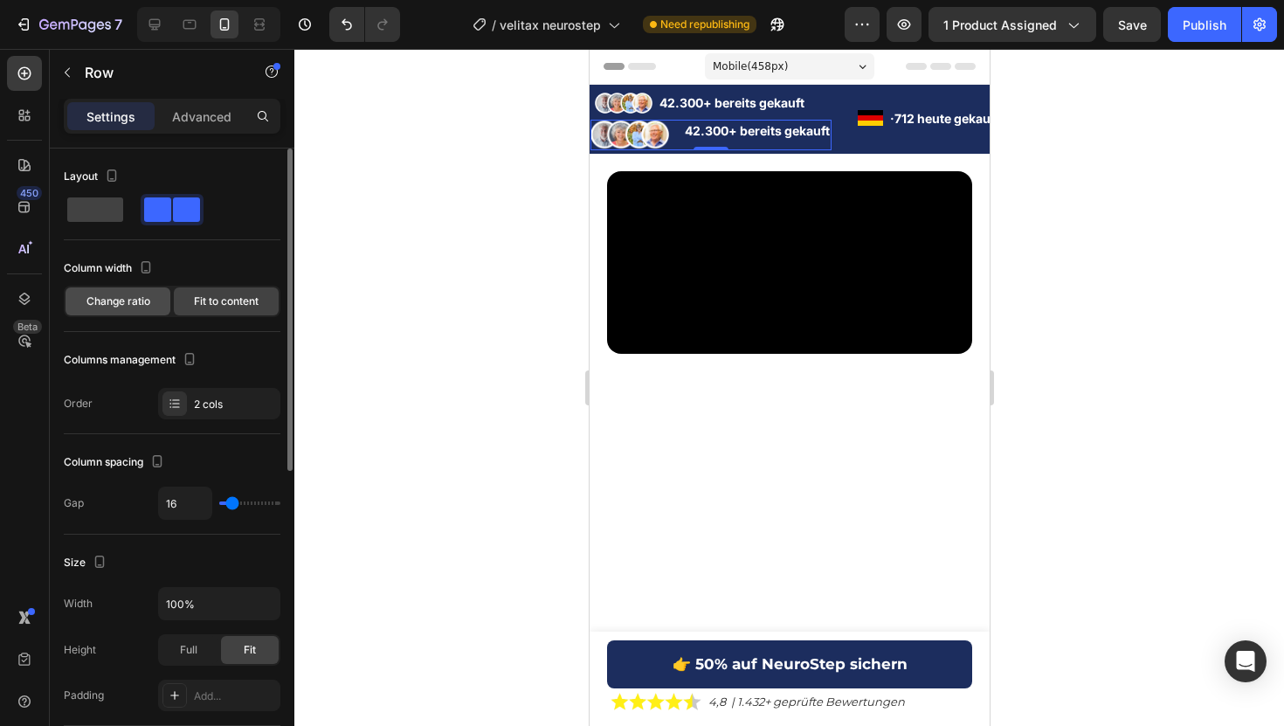
click at [156, 300] on div "Change ratio" at bounding box center [117, 301] width 105 height 28
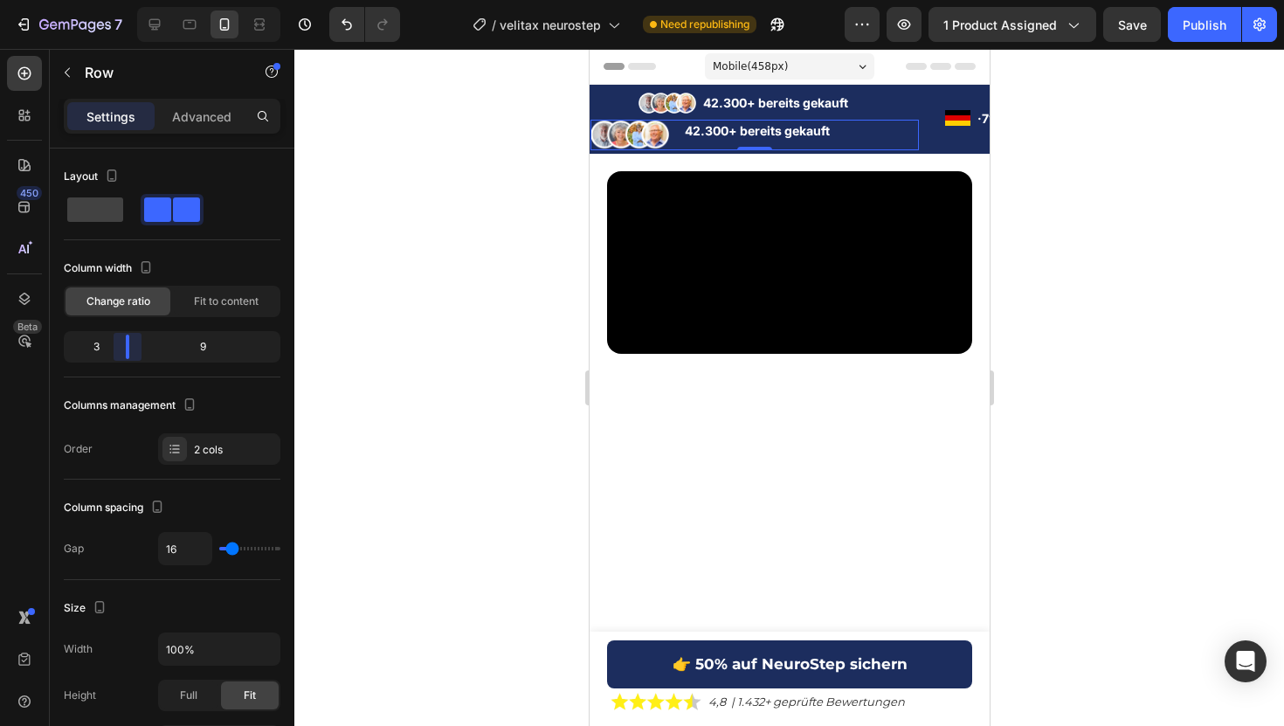
drag, startPoint x: 173, startPoint y: 354, endPoint x: 111, endPoint y: 347, distance: 62.4
click at [111, 0] on body "7 Version history / velitax neurostep Need republishing Preview 1 product assig…" at bounding box center [642, 0] width 1284 height 0
click at [212, 312] on div "Fit to content" at bounding box center [226, 301] width 105 height 28
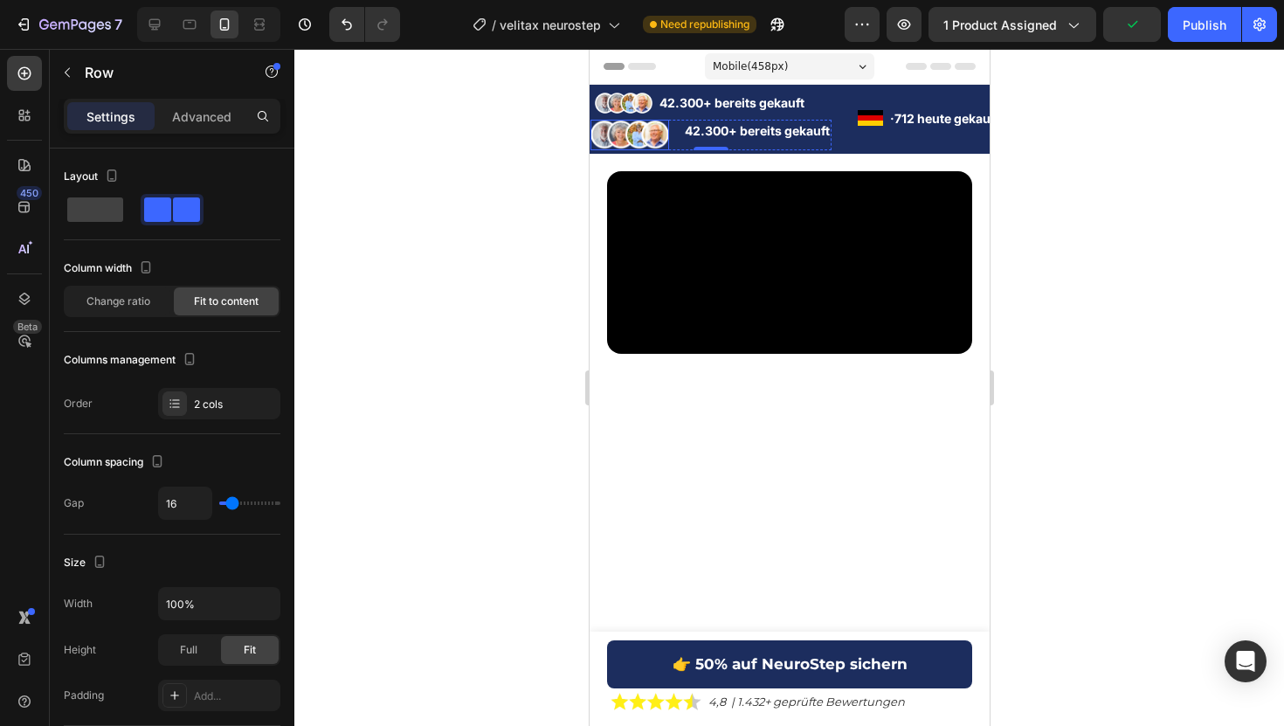
click at [645, 139] on img at bounding box center [628, 135] width 79 height 31
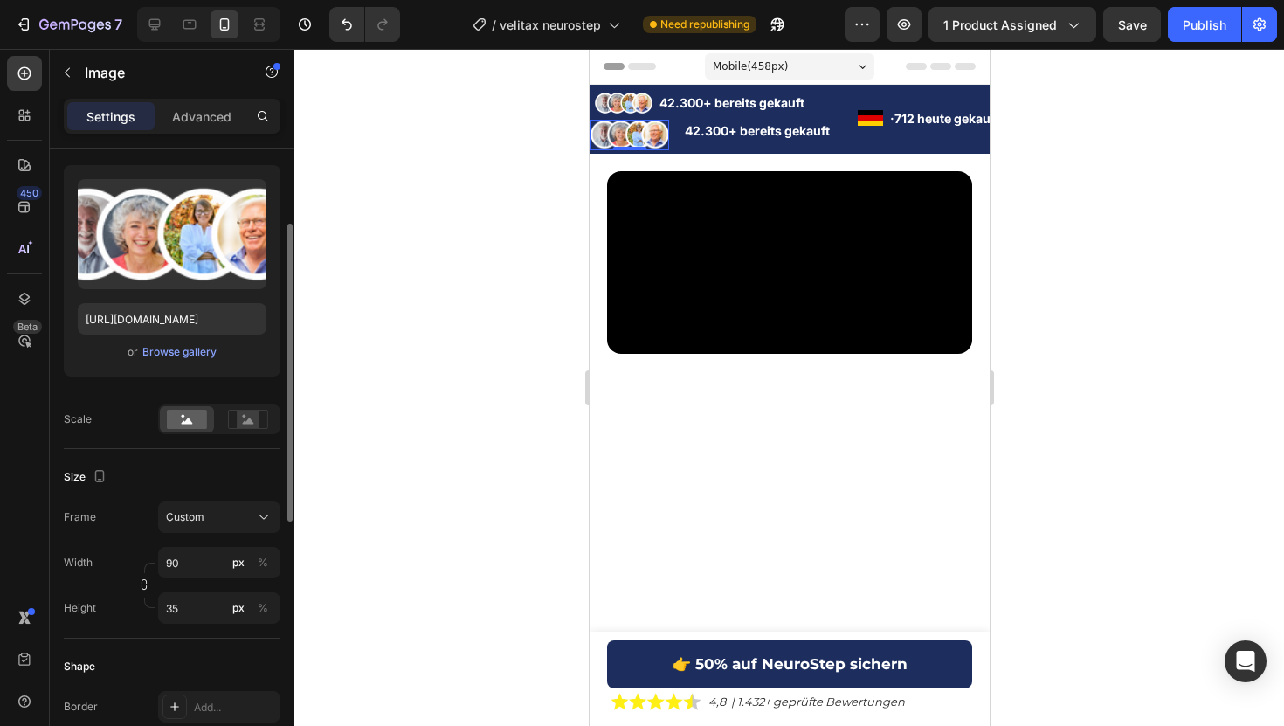
scroll to position [161, 0]
click at [194, 565] on input "90" at bounding box center [219, 560] width 122 height 31
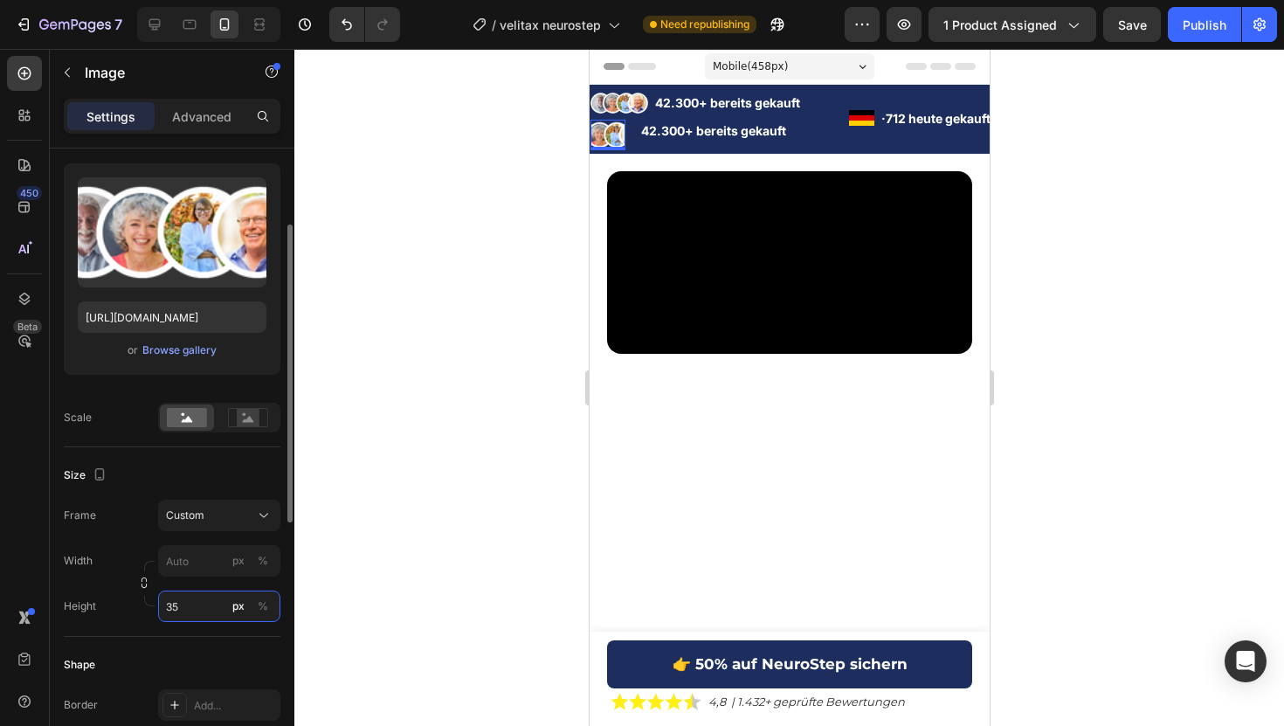
click at [207, 598] on div "Style Rectangle Source Upload Image https://cdn.shopify.com/s/files/1/0925/0390…" at bounding box center [172, 586] width 217 height 1197
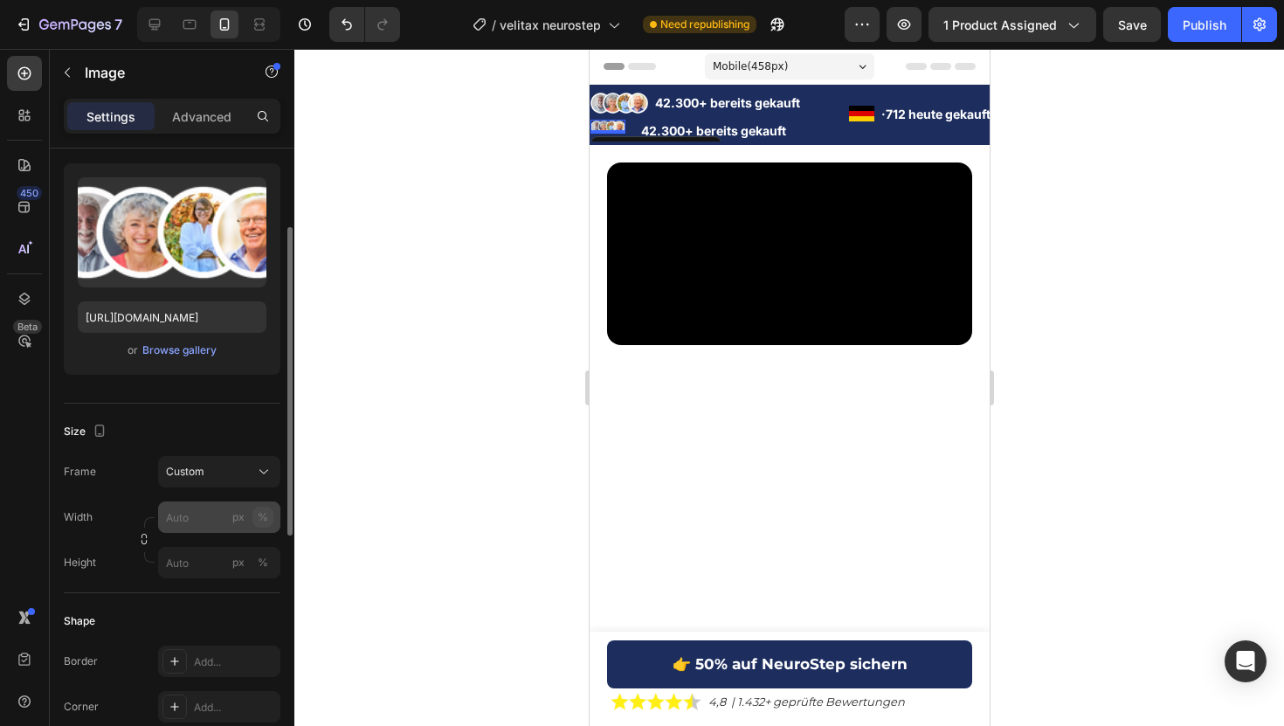
click at [262, 510] on div "%" at bounding box center [263, 517] width 10 height 16
click at [215, 516] on input "px %" at bounding box center [219, 516] width 122 height 31
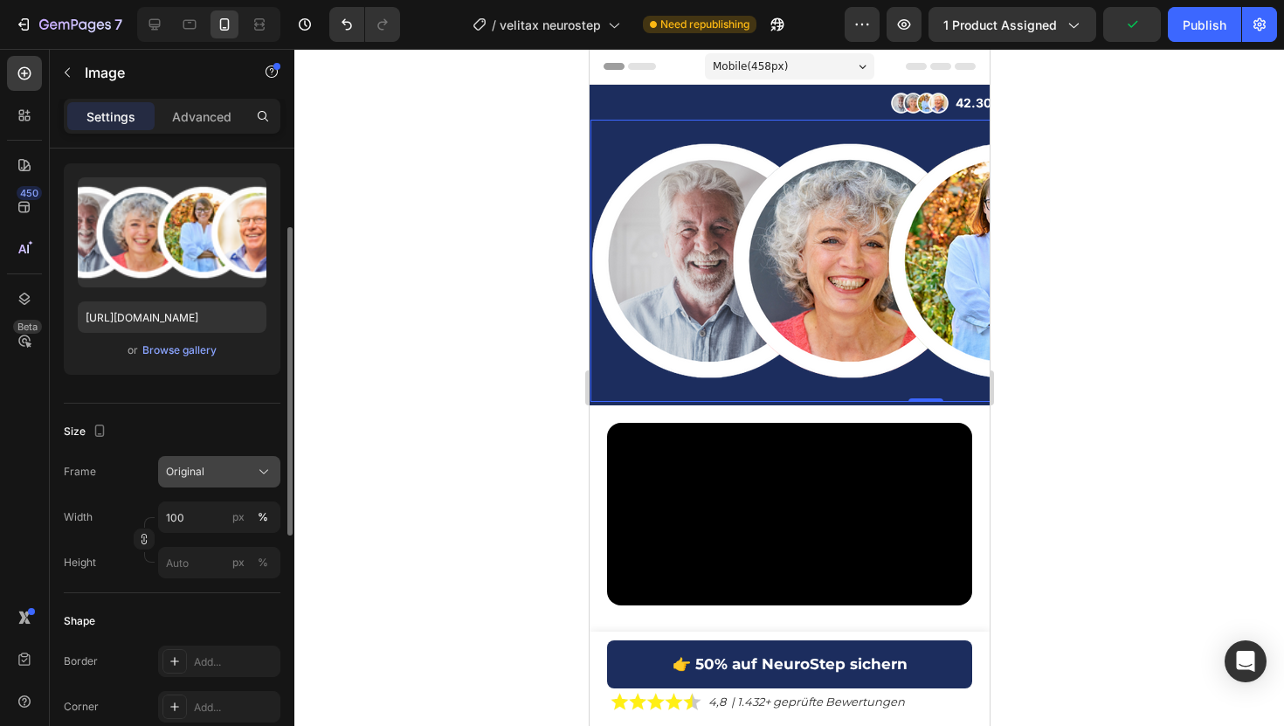
click at [215, 468] on div "Original" at bounding box center [209, 472] width 86 height 16
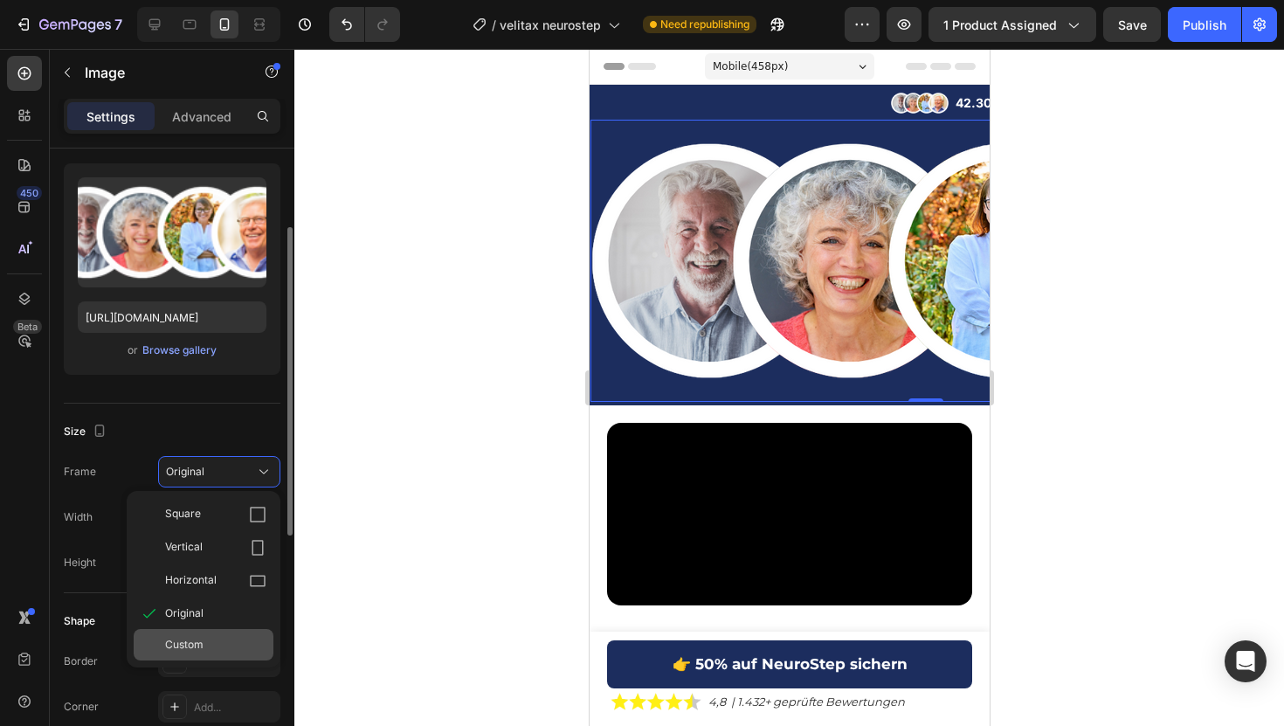
click at [191, 650] on span "Custom" at bounding box center [184, 645] width 38 height 16
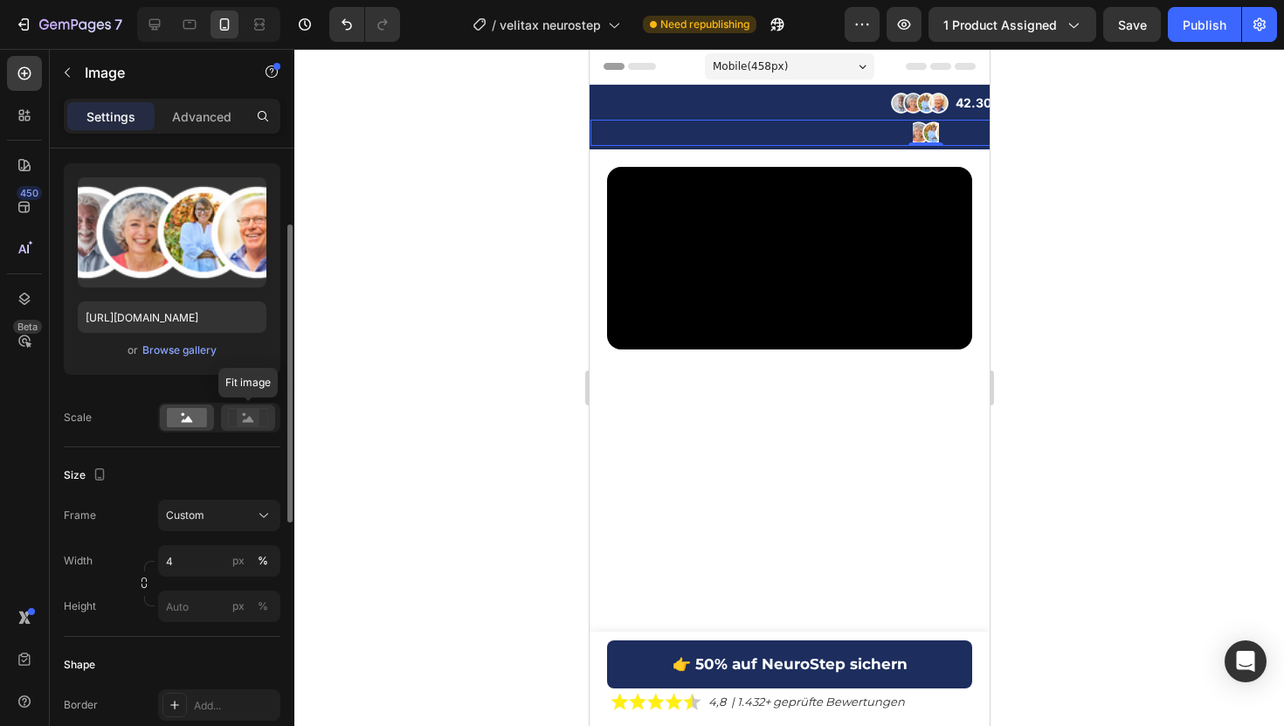
click at [259, 420] on rect at bounding box center [248, 417] width 23 height 17
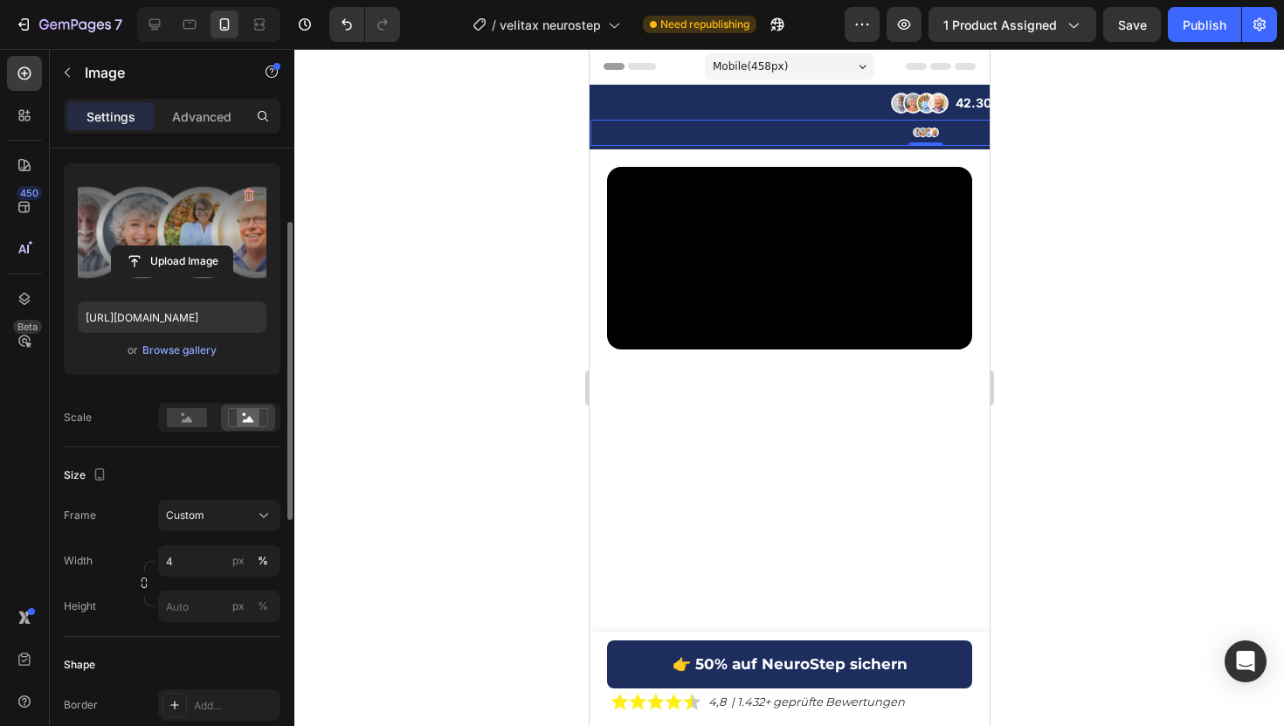
scroll to position [0, 0]
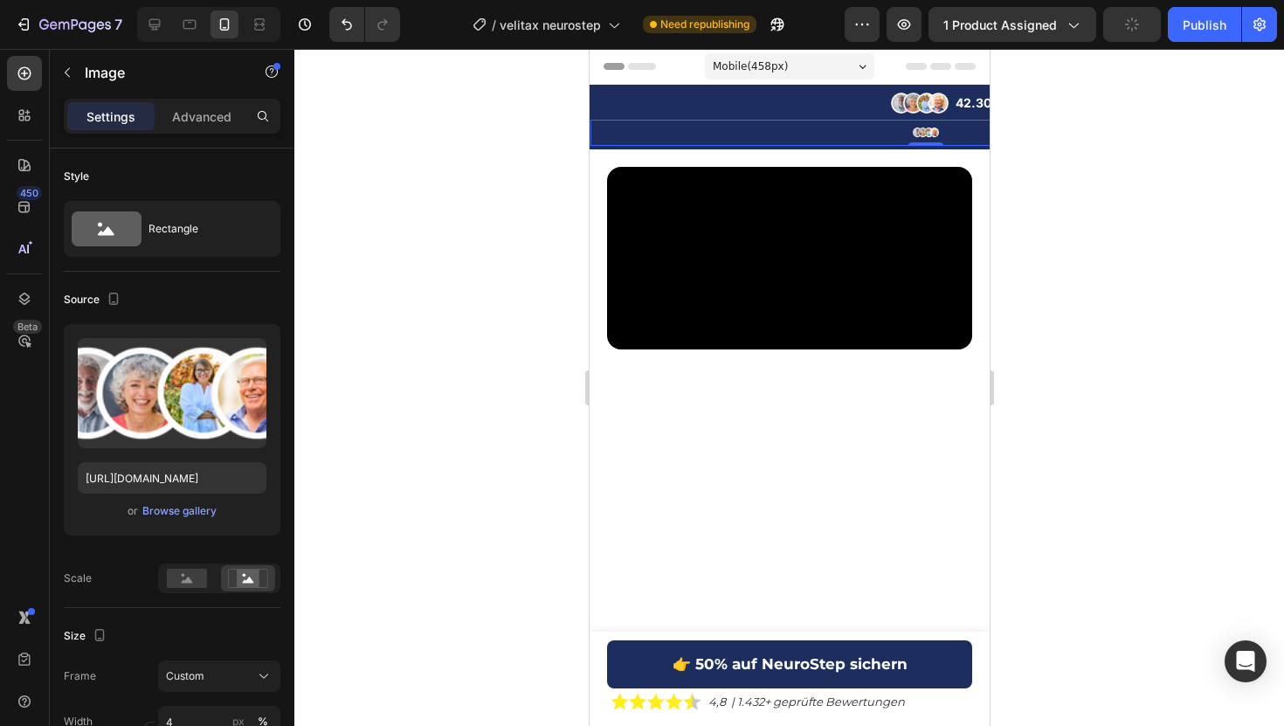
click at [723, 120] on div at bounding box center [924, 133] width 671 height 27
click at [349, 10] on button "Undo/Redo" at bounding box center [346, 24] width 35 height 35
type input "100"
click at [349, 10] on button "Undo/Redo" at bounding box center [346, 24] width 35 height 35
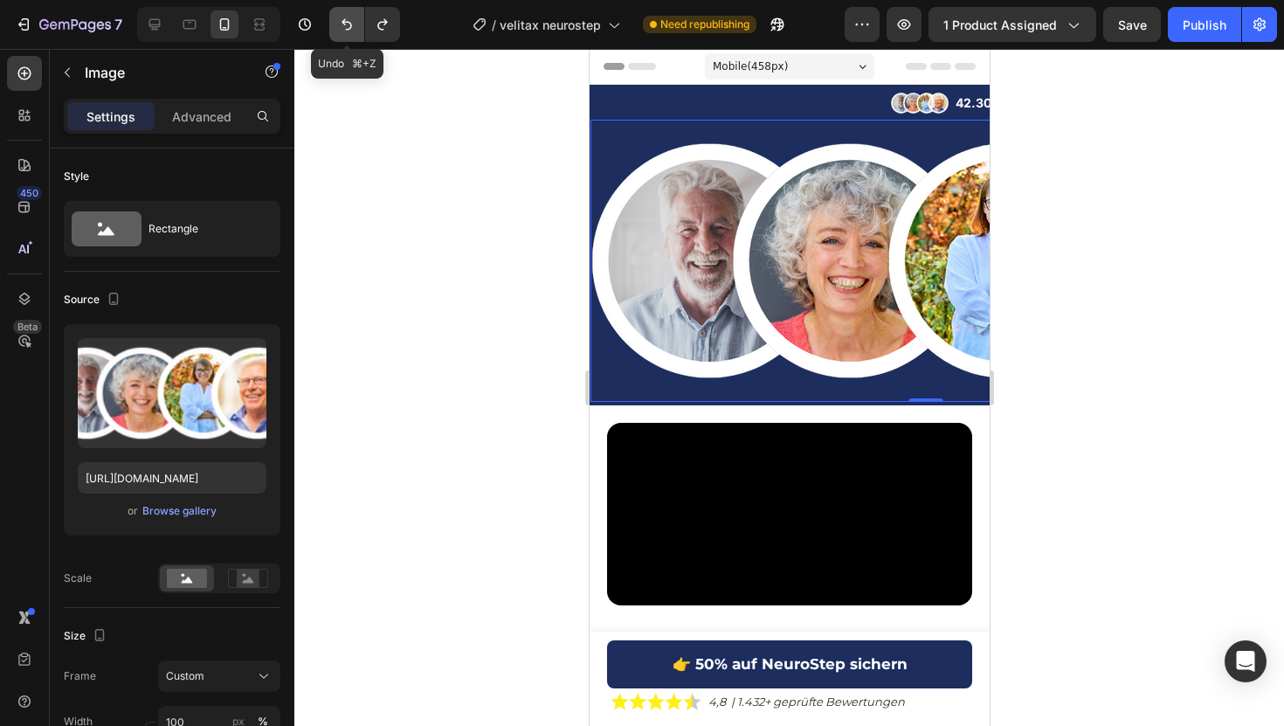
click at [349, 10] on button "Undo/Redo" at bounding box center [346, 24] width 35 height 35
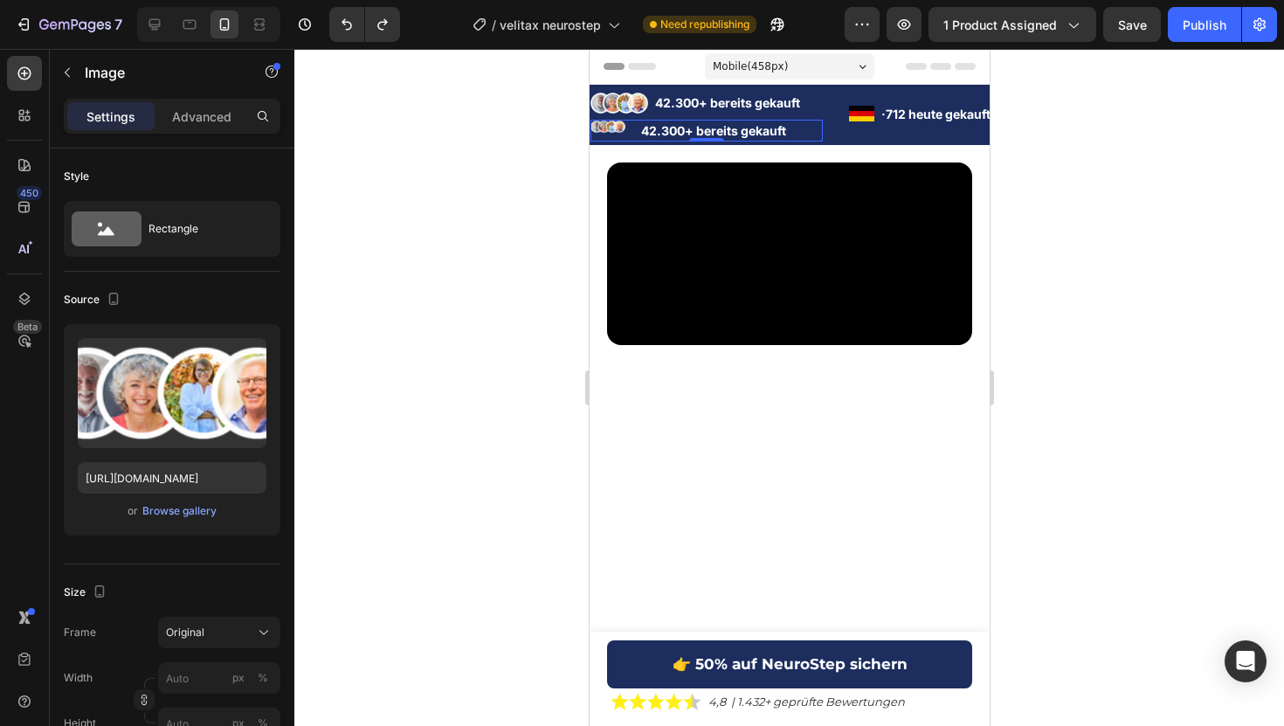
click at [634, 127] on div "Image 42.300+ bereits gekauft Text Block Row 0" at bounding box center [705, 131] width 232 height 22
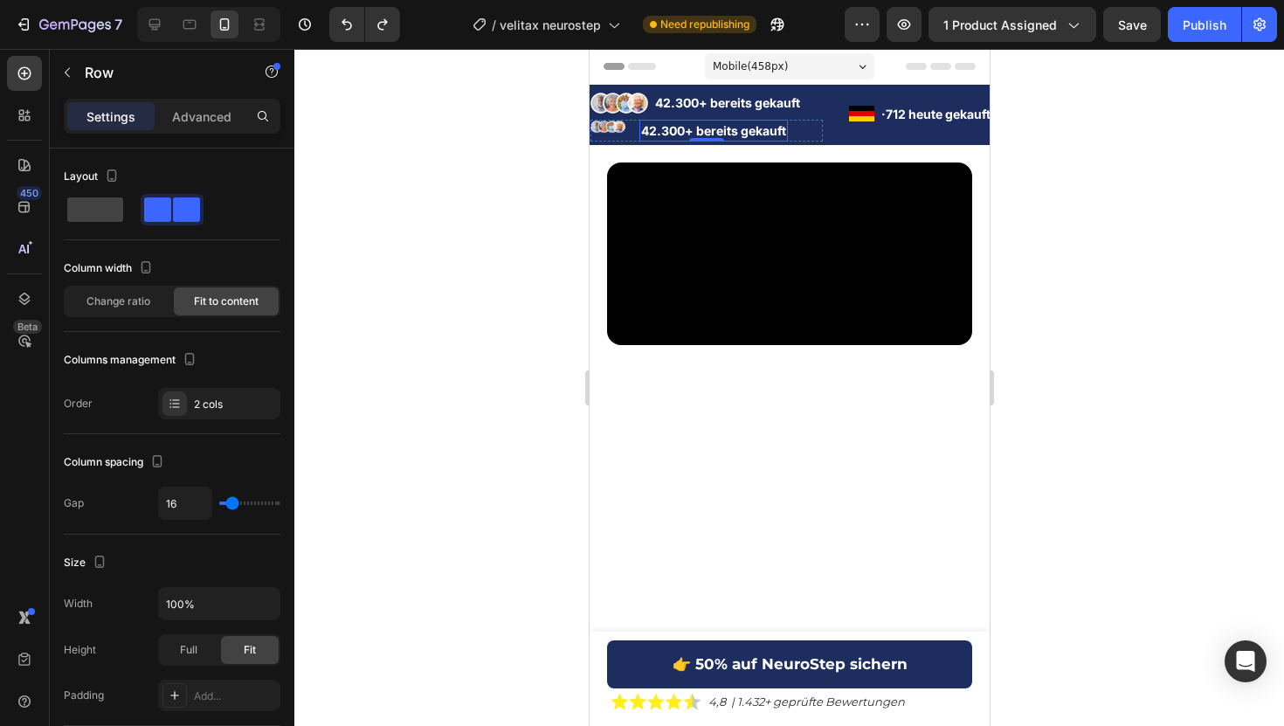
click at [770, 129] on p "42.300+ bereits gekauft" at bounding box center [712, 130] width 145 height 18
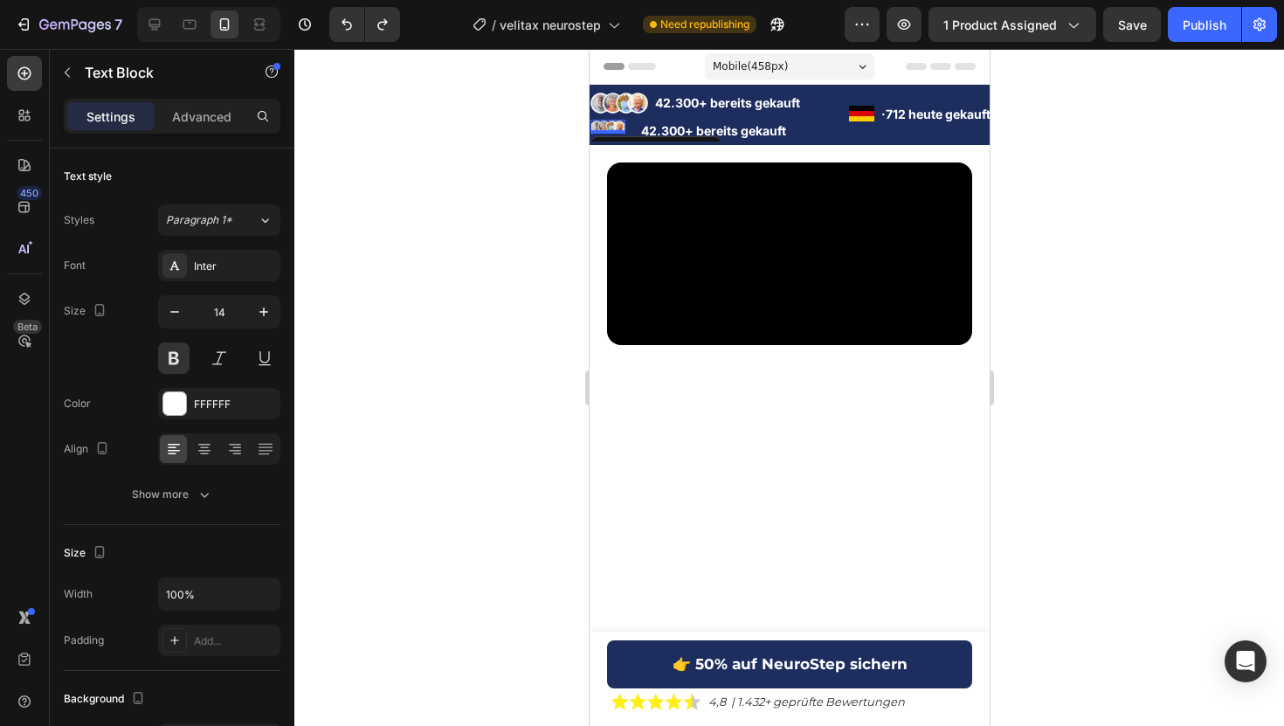
click at [621, 128] on img at bounding box center [606, 127] width 35 height 15
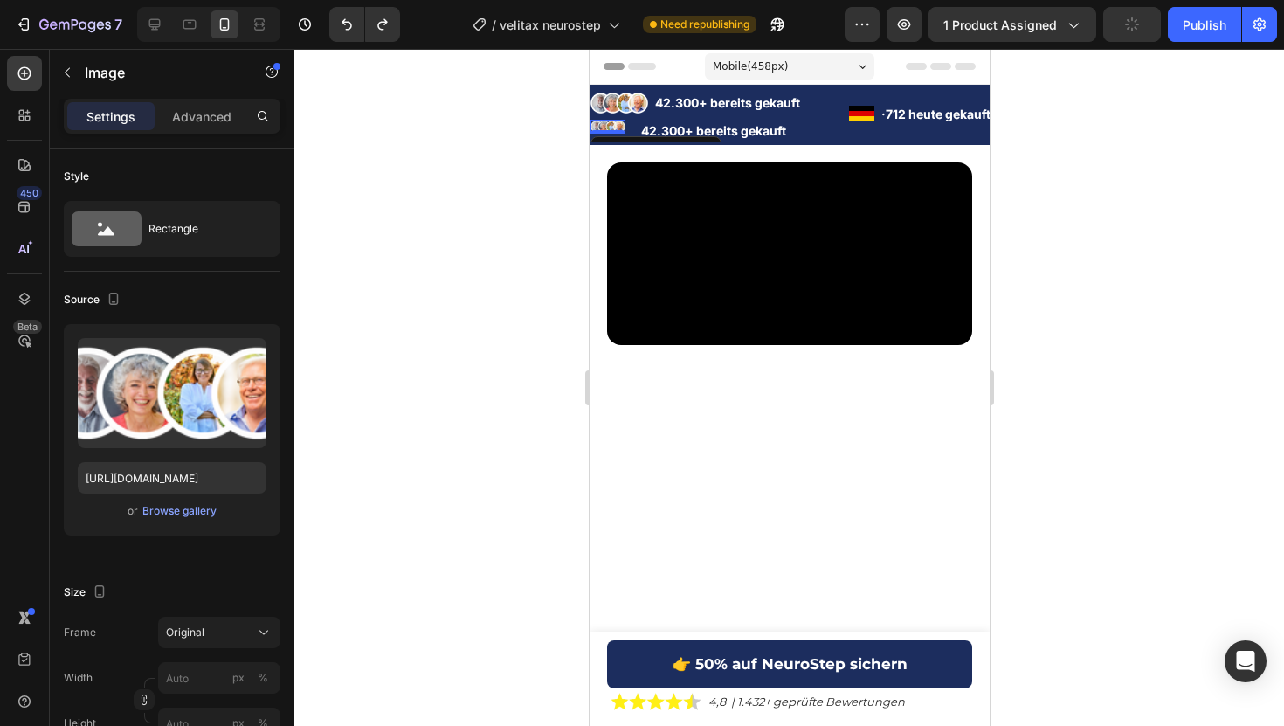
click at [621, 128] on img at bounding box center [606, 127] width 35 height 15
click at [412, 206] on div at bounding box center [788, 387] width 989 height 677
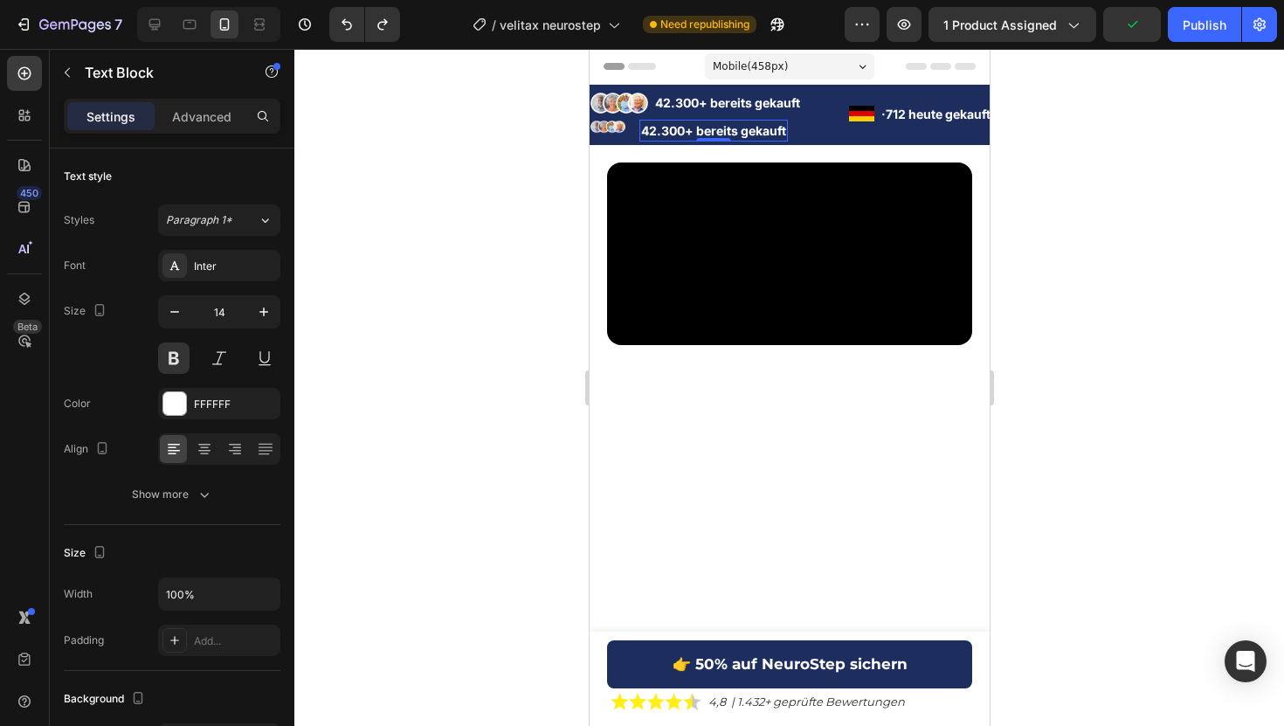
click at [645, 133] on p "42.300+ bereits gekauft" at bounding box center [712, 130] width 145 height 18
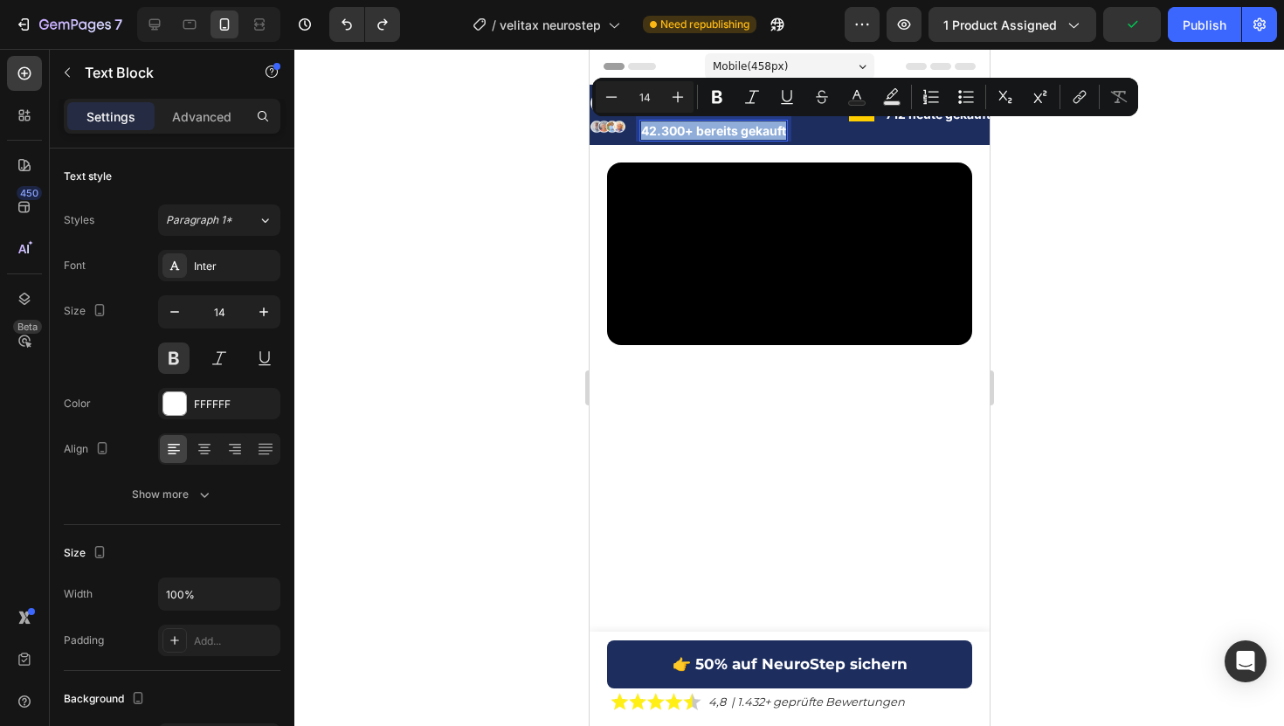
click at [645, 133] on p "42.300+ bereits gekauft" at bounding box center [712, 130] width 145 height 18
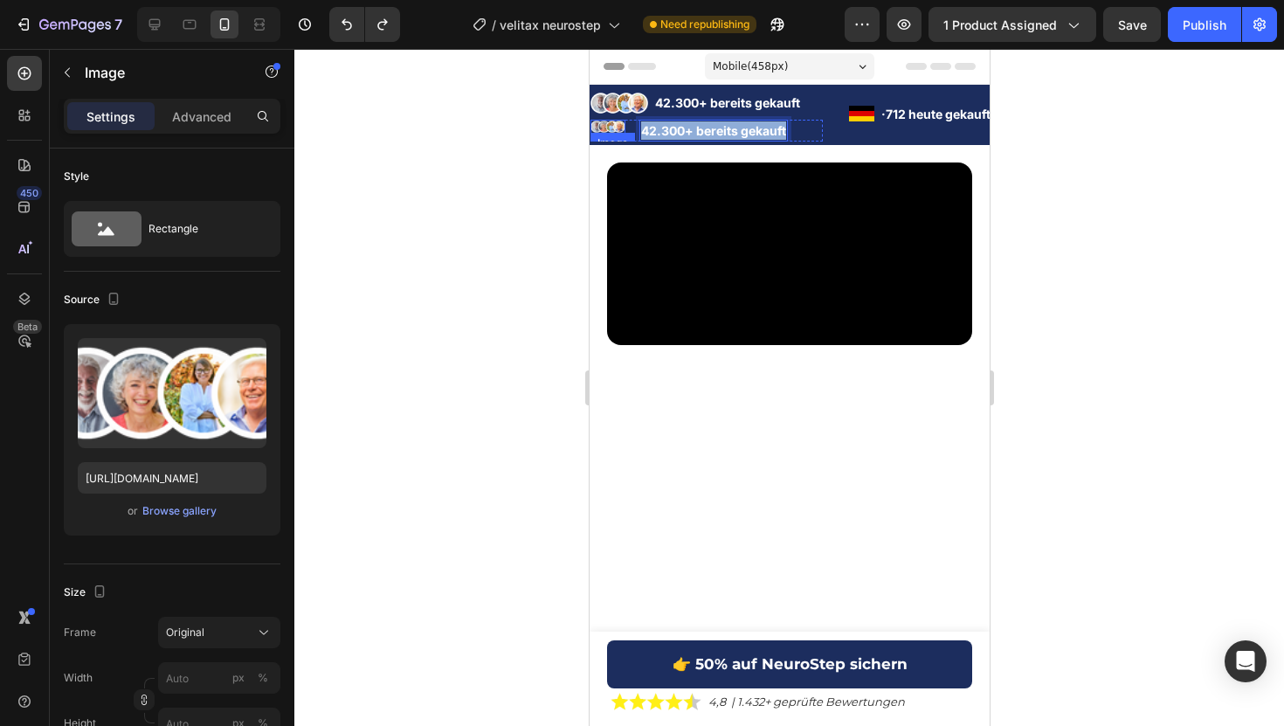
click at [627, 136] on div "Image" at bounding box center [611, 143] width 45 height 21
click at [525, 160] on div at bounding box center [788, 387] width 989 height 677
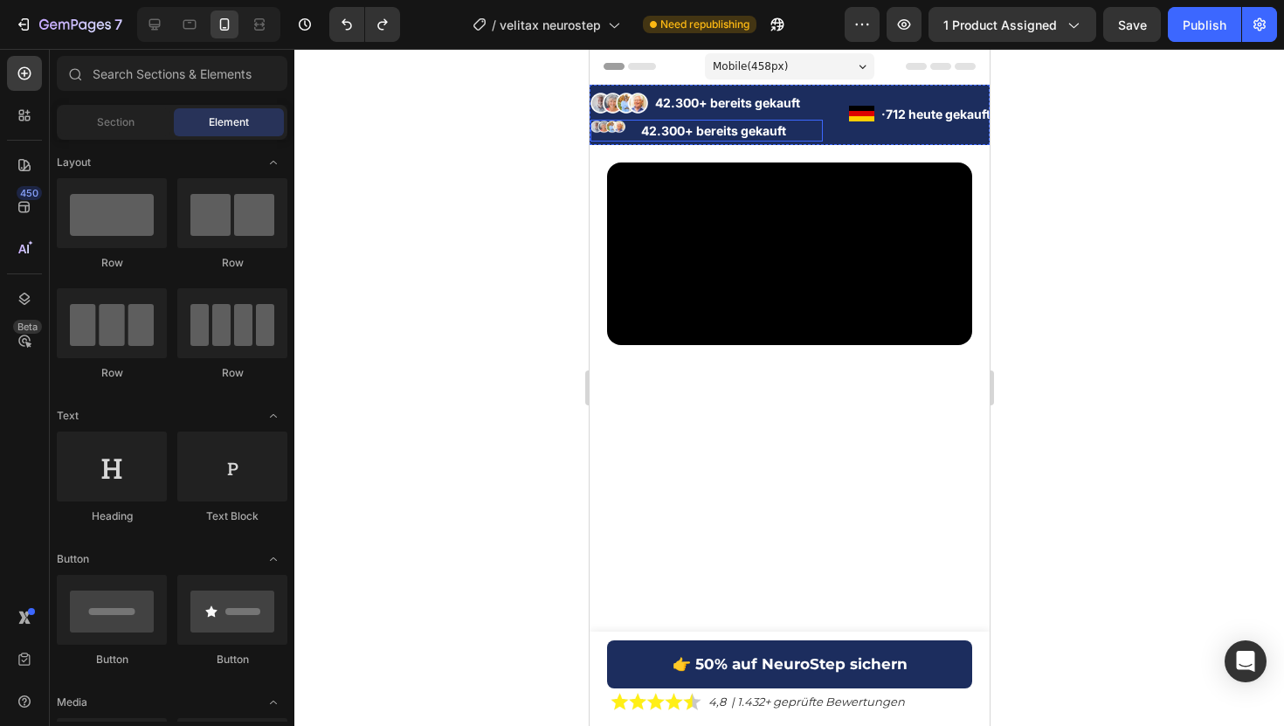
click at [628, 128] on div "Image 42.300+ bereits gekauft Text Block Row" at bounding box center [705, 131] width 232 height 22
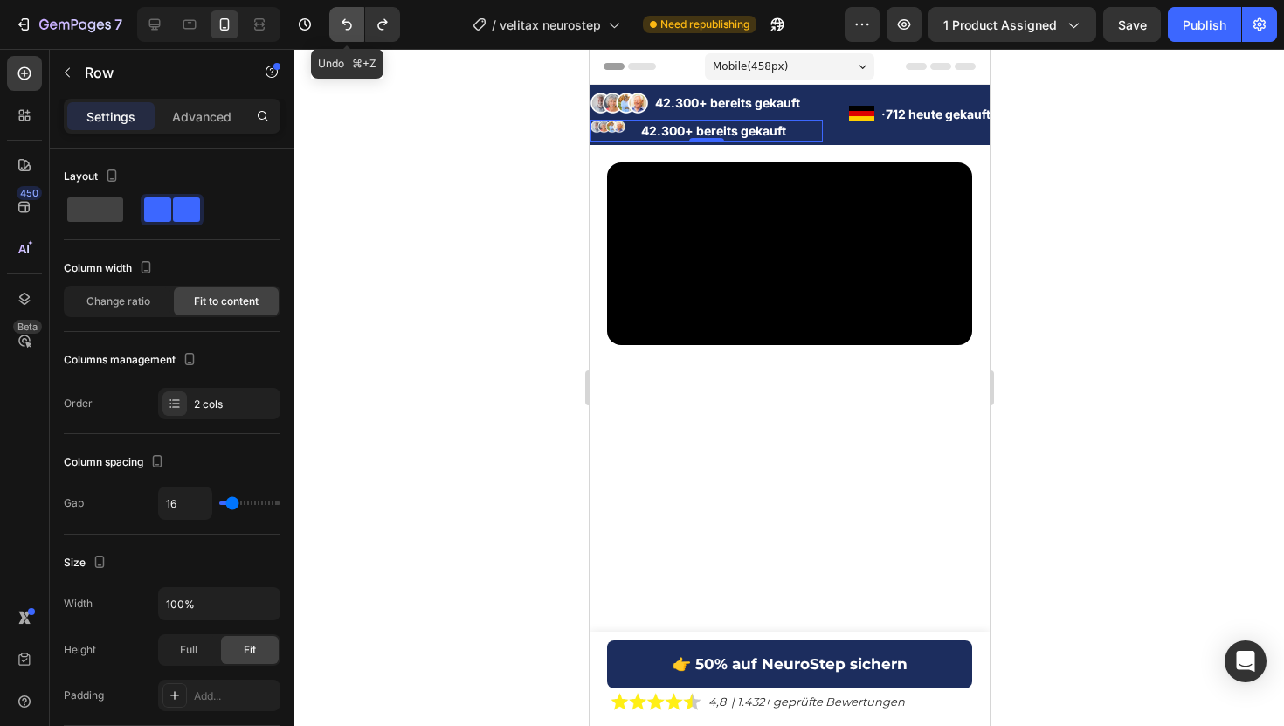
click at [336, 24] on button "Undo/Redo" at bounding box center [346, 24] width 35 height 35
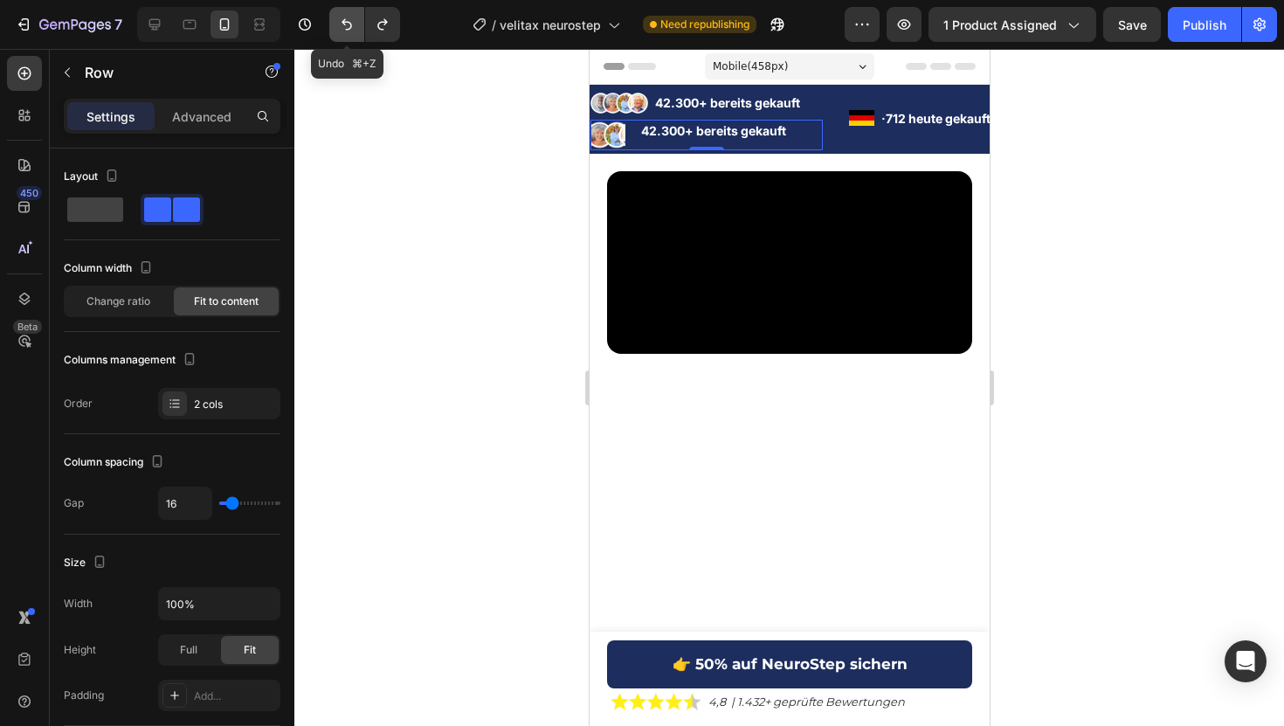
click at [336, 24] on button "Undo/Redo" at bounding box center [346, 24] width 35 height 35
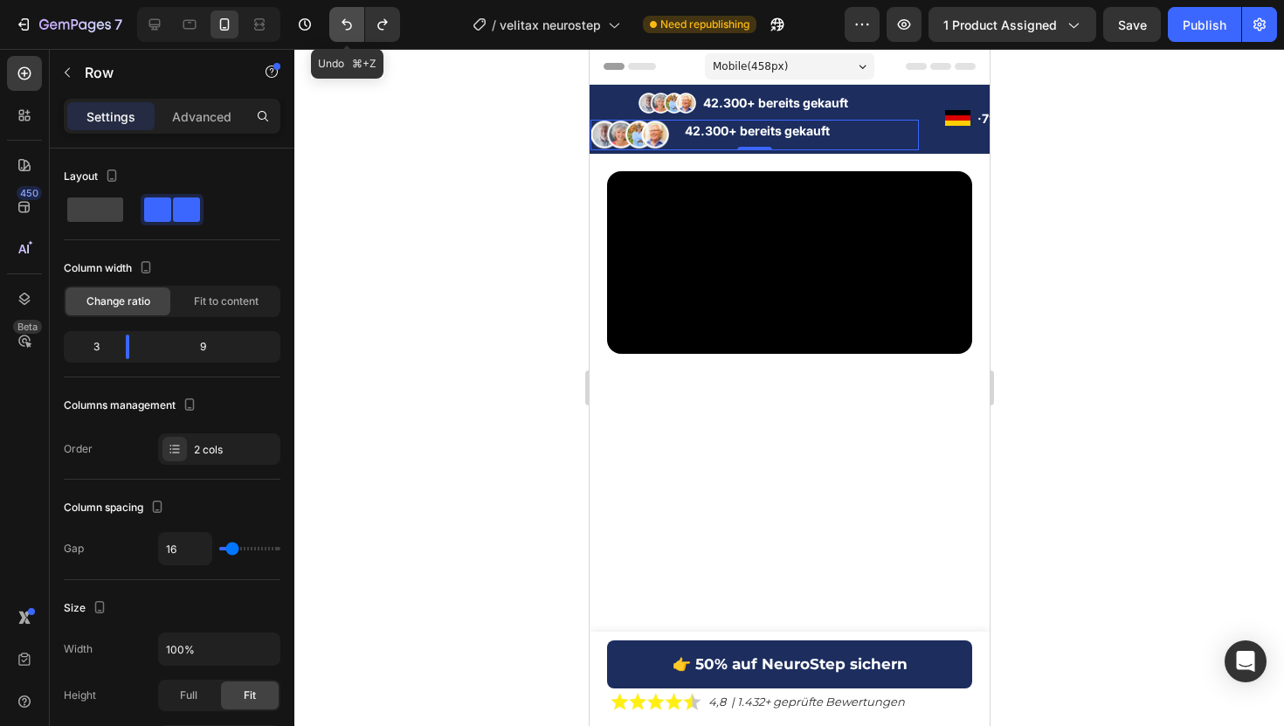
click at [336, 24] on button "Undo/Redo" at bounding box center [346, 24] width 35 height 35
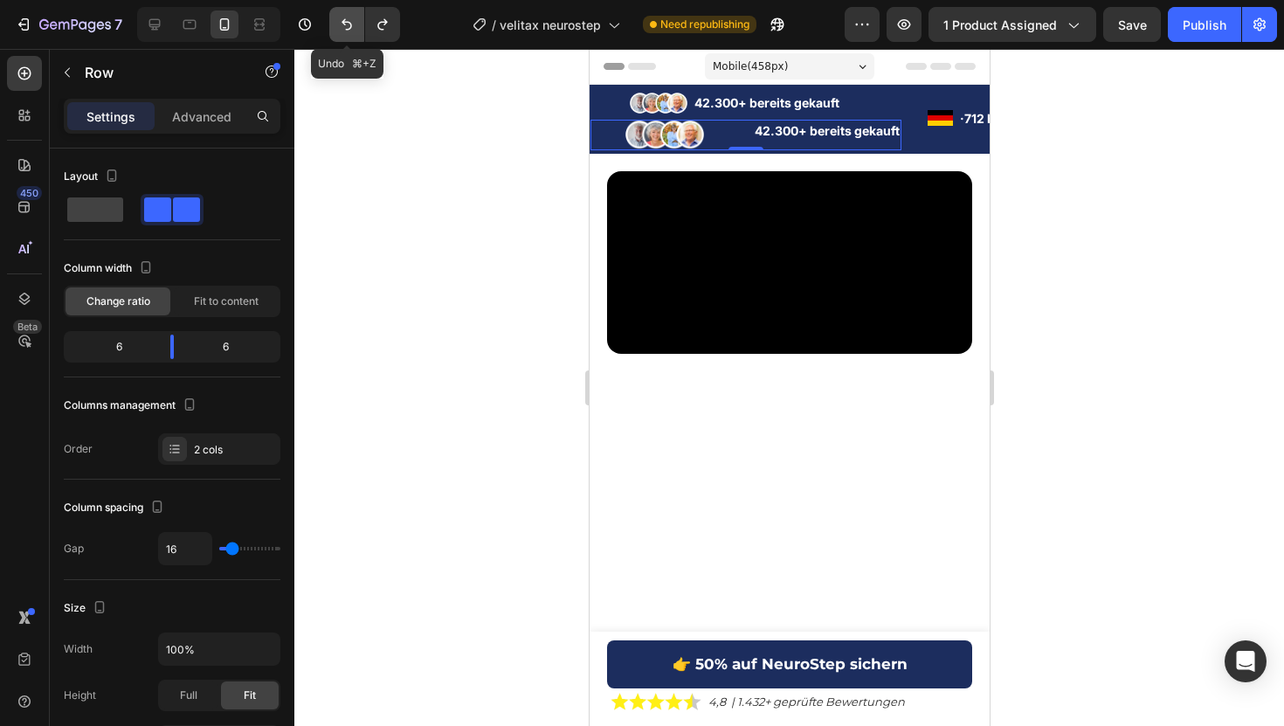
click at [336, 24] on button "Undo/Redo" at bounding box center [346, 24] width 35 height 35
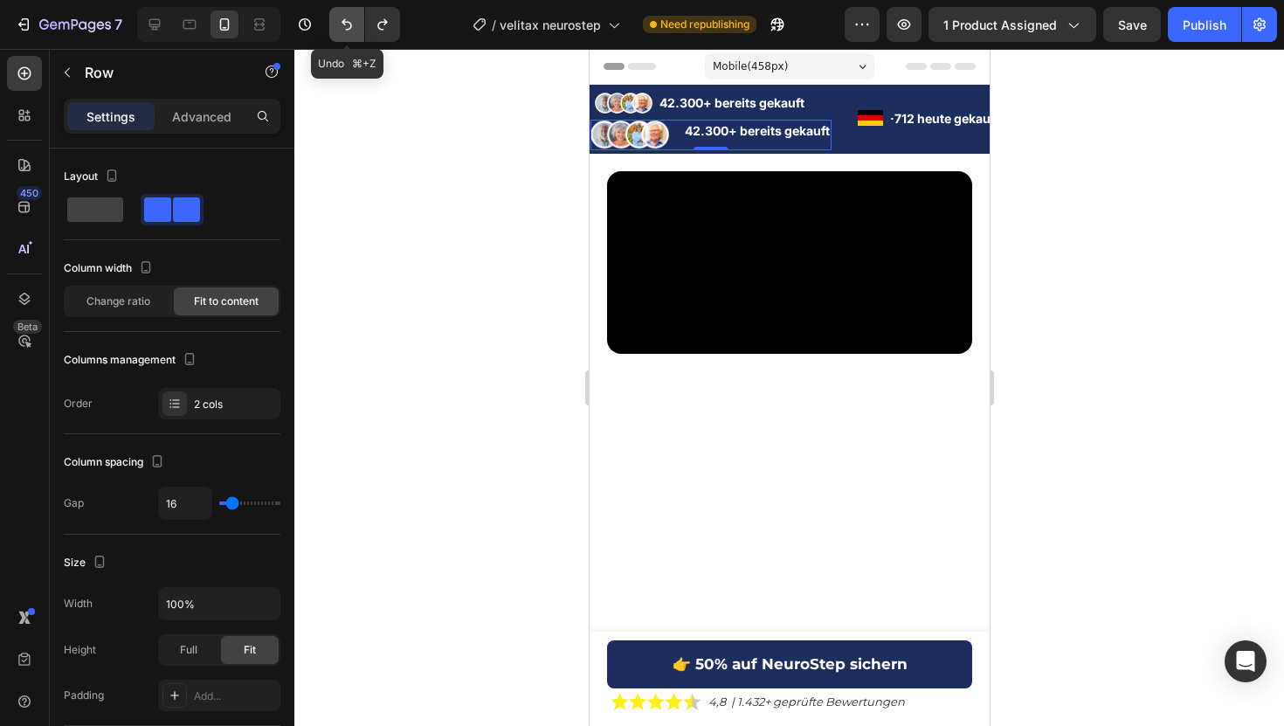
click at [336, 24] on button "Undo/Redo" at bounding box center [346, 24] width 35 height 35
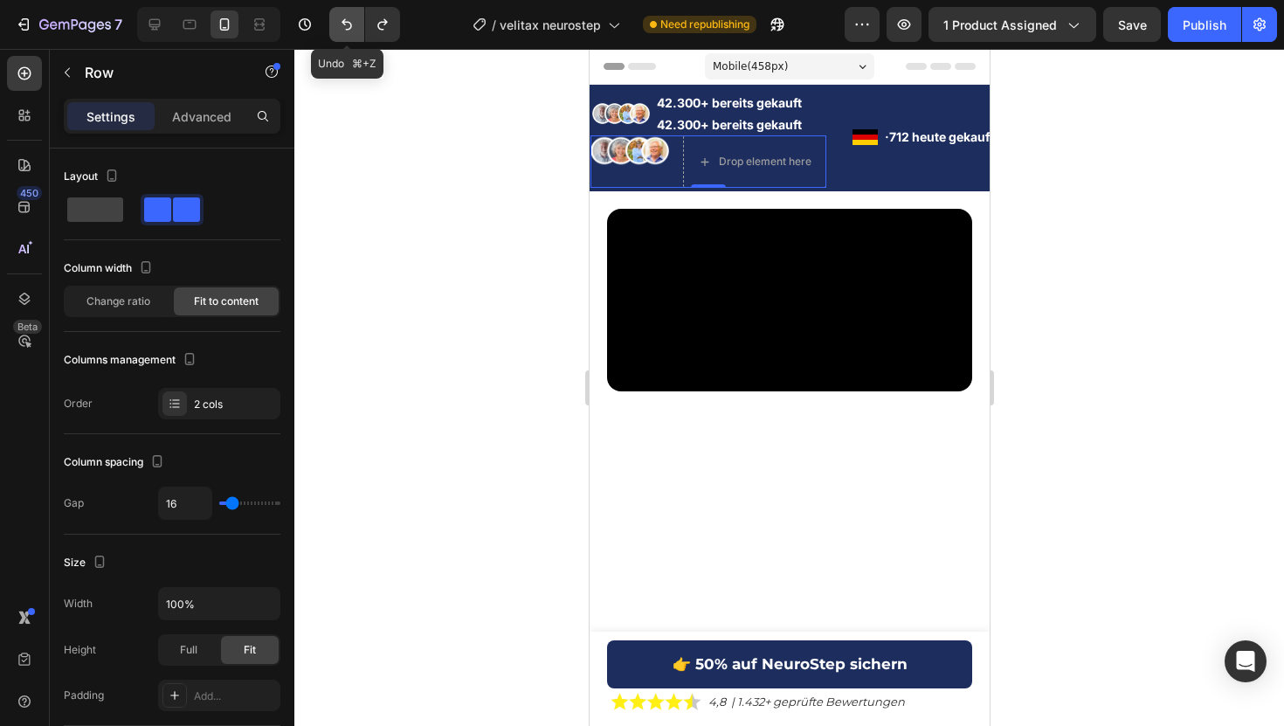
click at [336, 24] on button "Undo/Redo" at bounding box center [346, 24] width 35 height 35
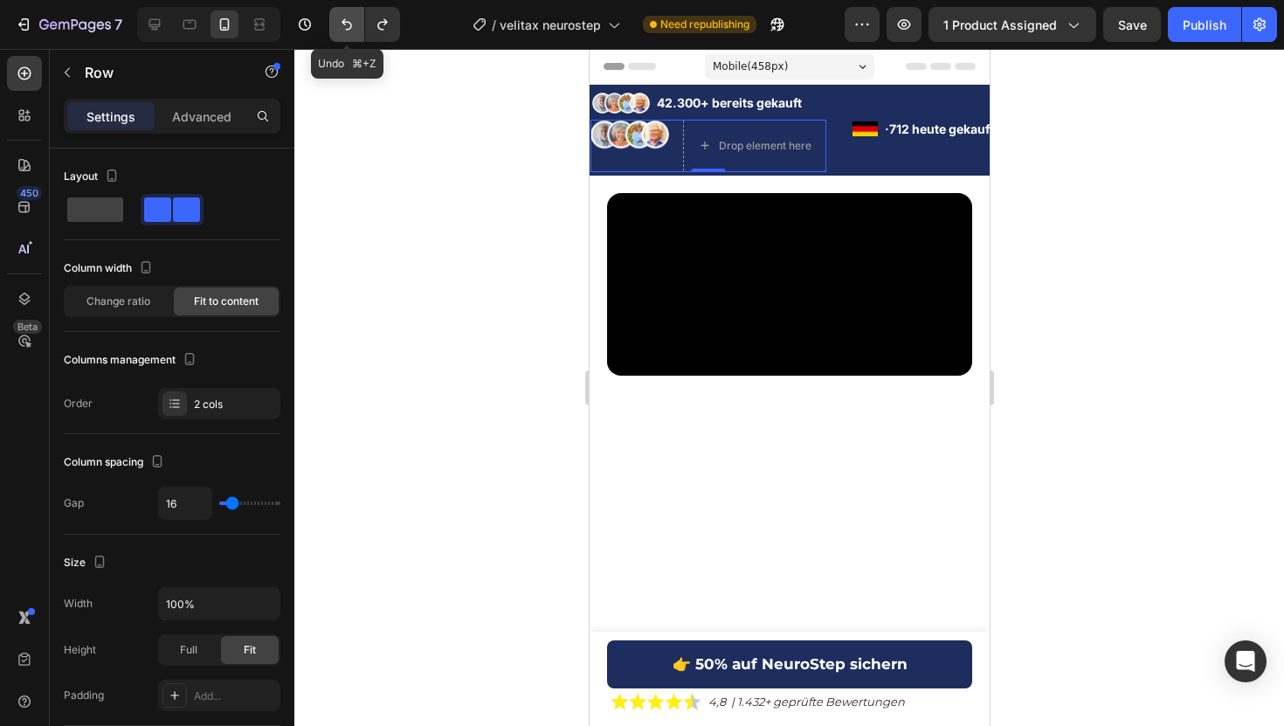
click at [336, 24] on button "Undo/Redo" at bounding box center [346, 24] width 35 height 35
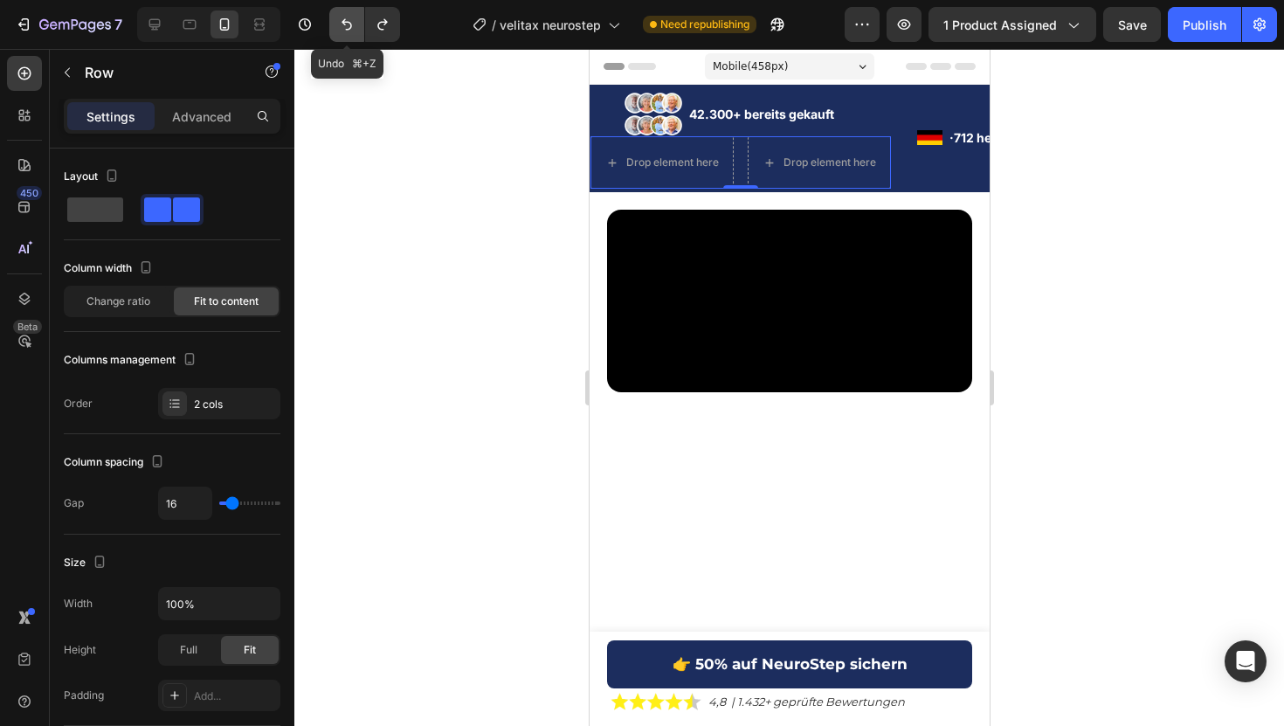
click at [336, 24] on button "Undo/Redo" at bounding box center [346, 24] width 35 height 35
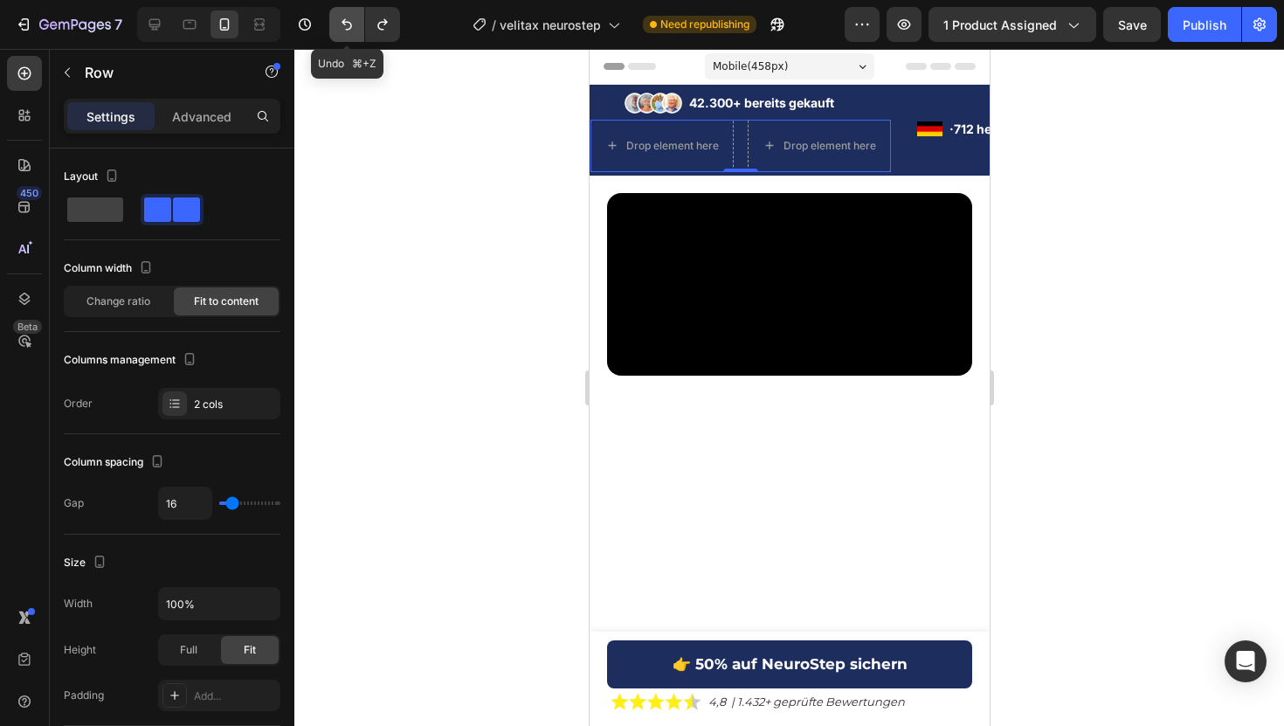
click at [336, 24] on button "Undo/Redo" at bounding box center [346, 24] width 35 height 35
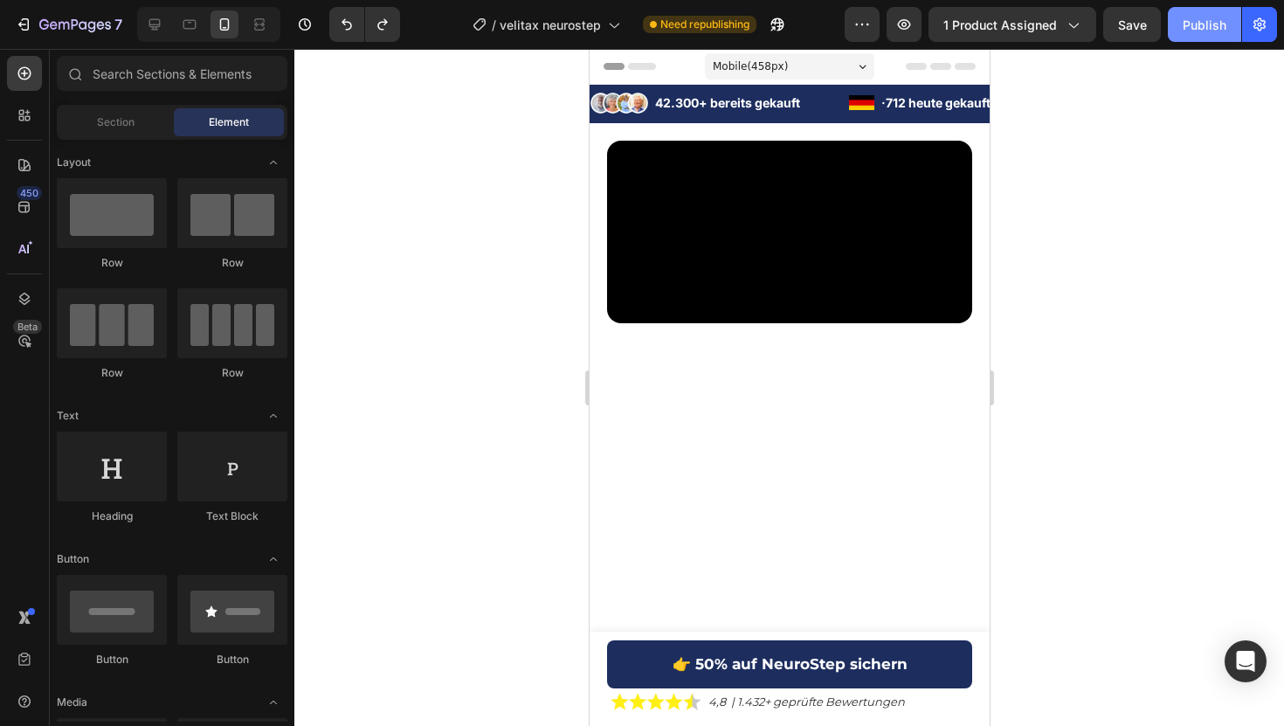
click at [1182, 26] on button "Publish" at bounding box center [1204, 24] width 73 height 35
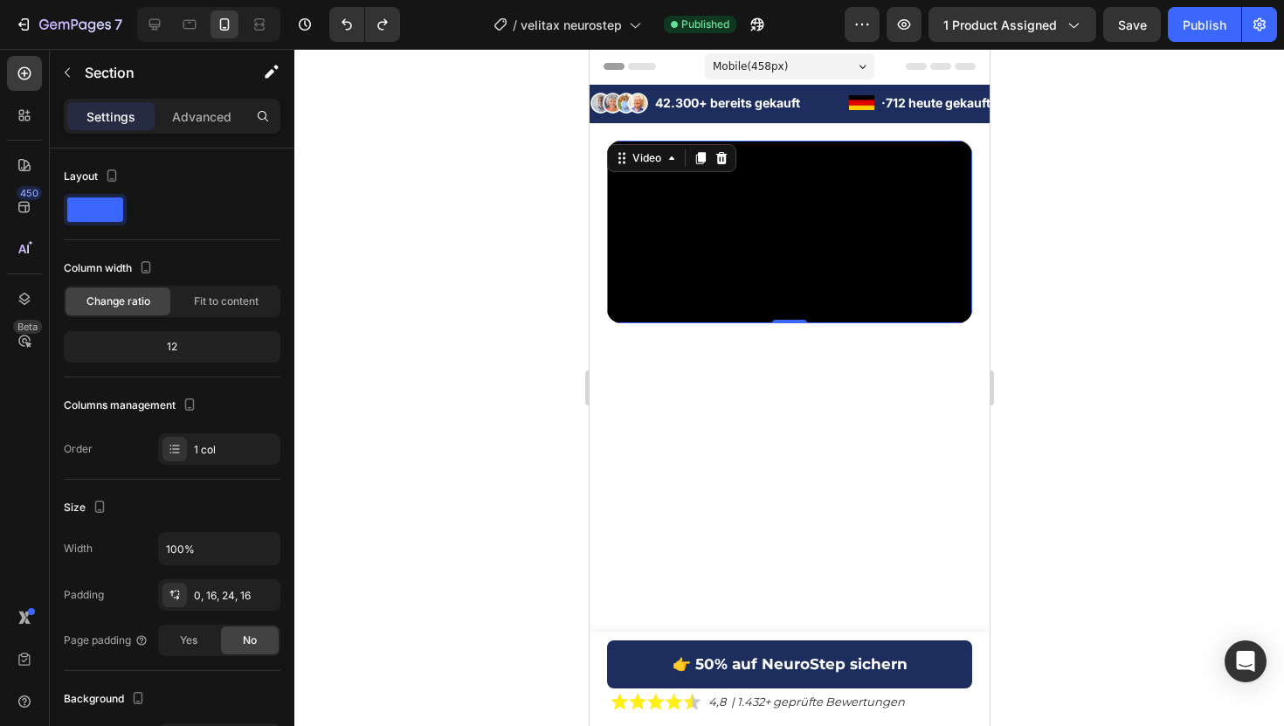
click at [761, 323] on video at bounding box center [788, 232] width 365 height 183
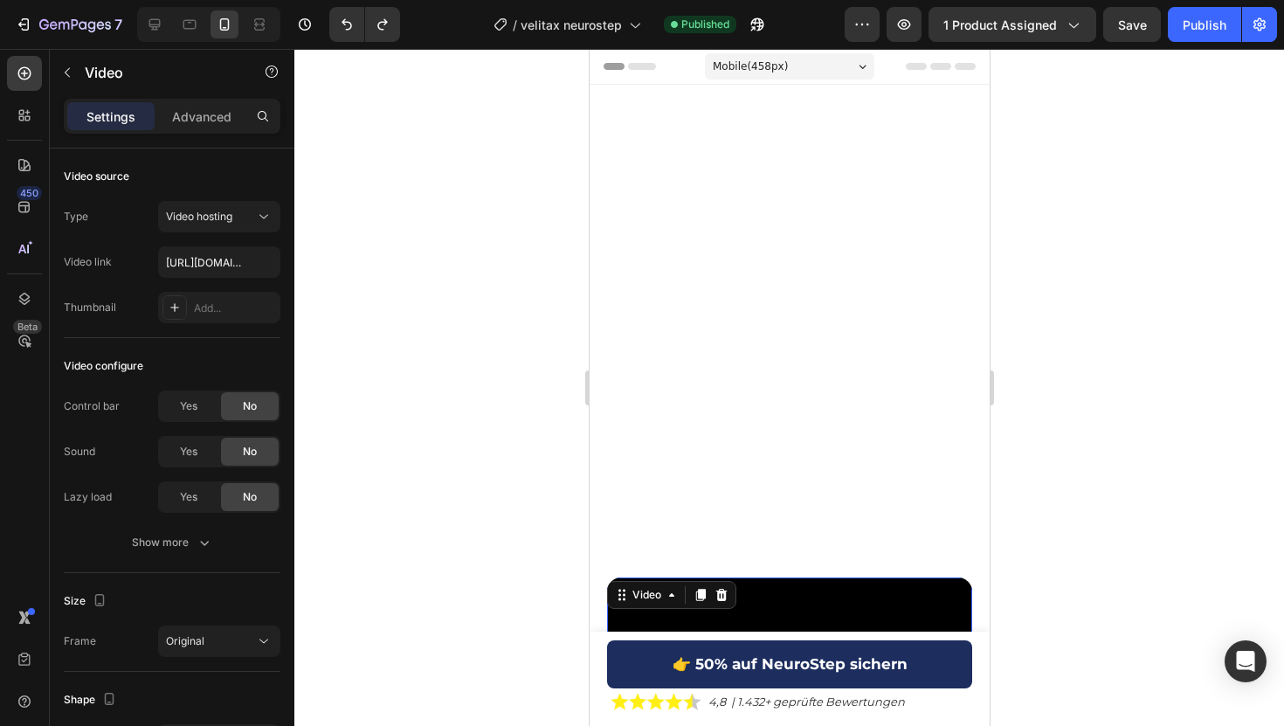
scroll to position [671, 0]
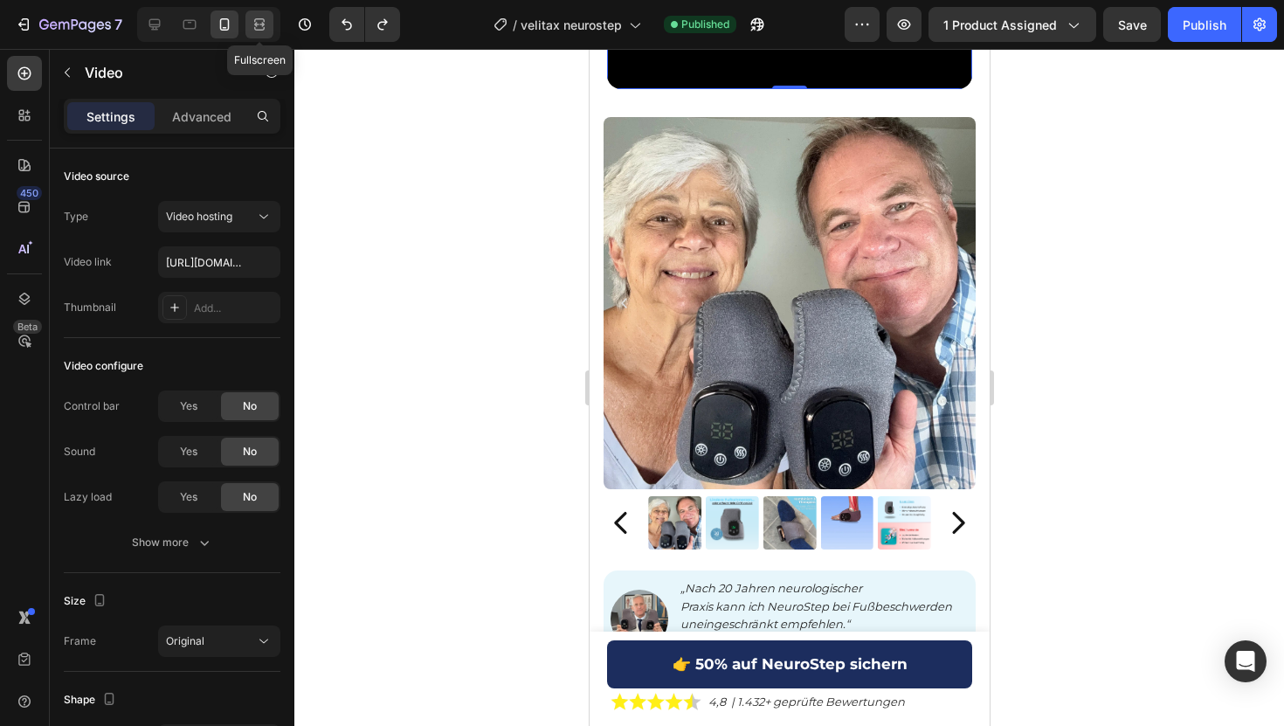
click at [261, 20] on icon at bounding box center [259, 24] width 17 height 17
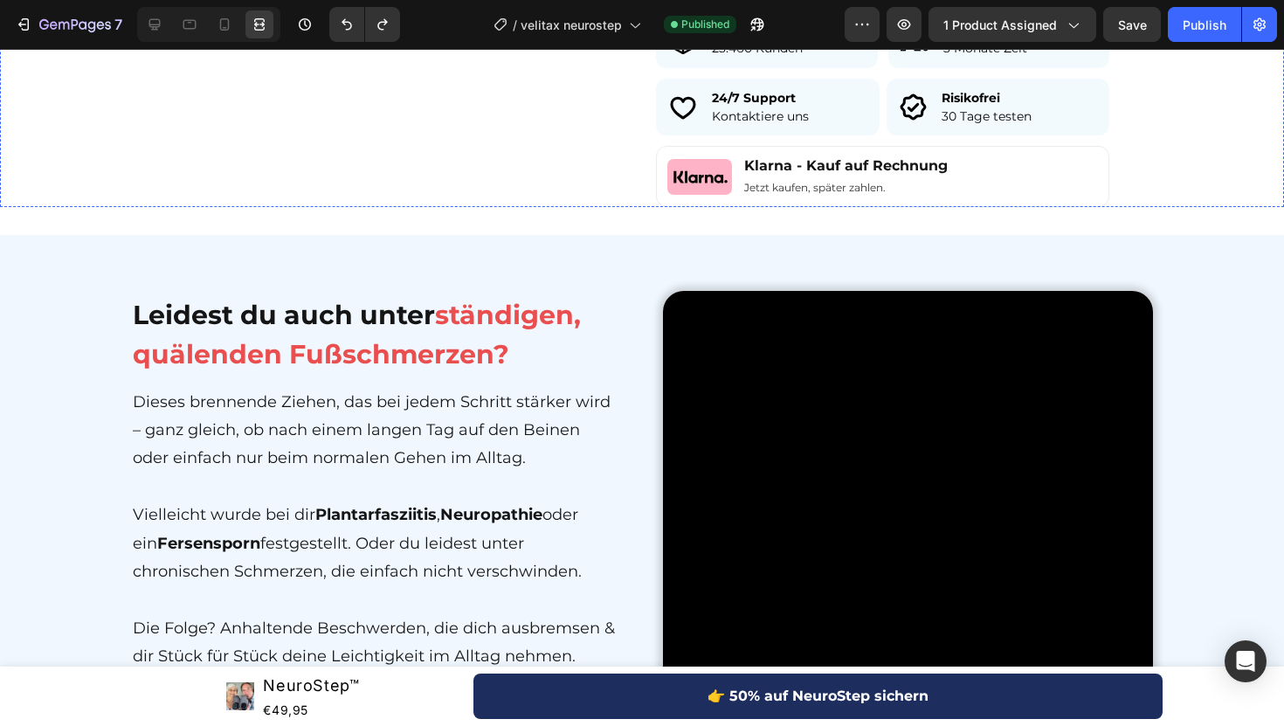
scroll to position [1441, 0]
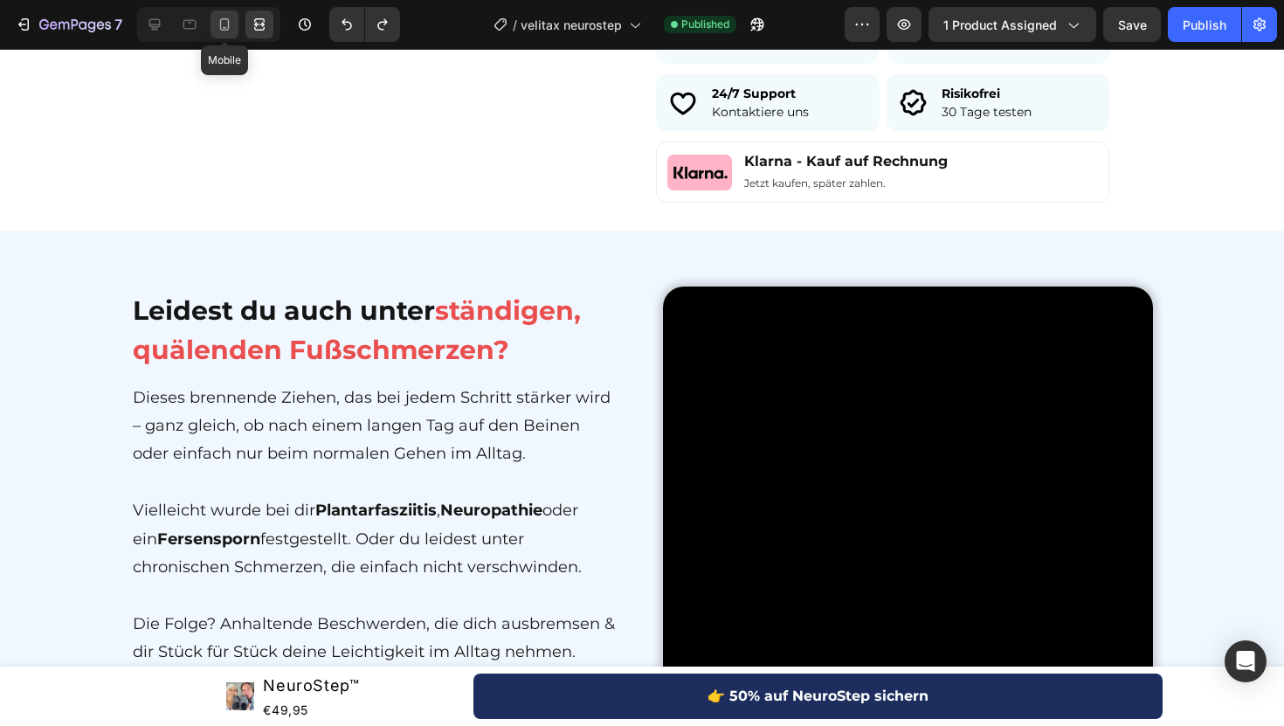
click at [215, 27] on div at bounding box center [224, 24] width 28 height 28
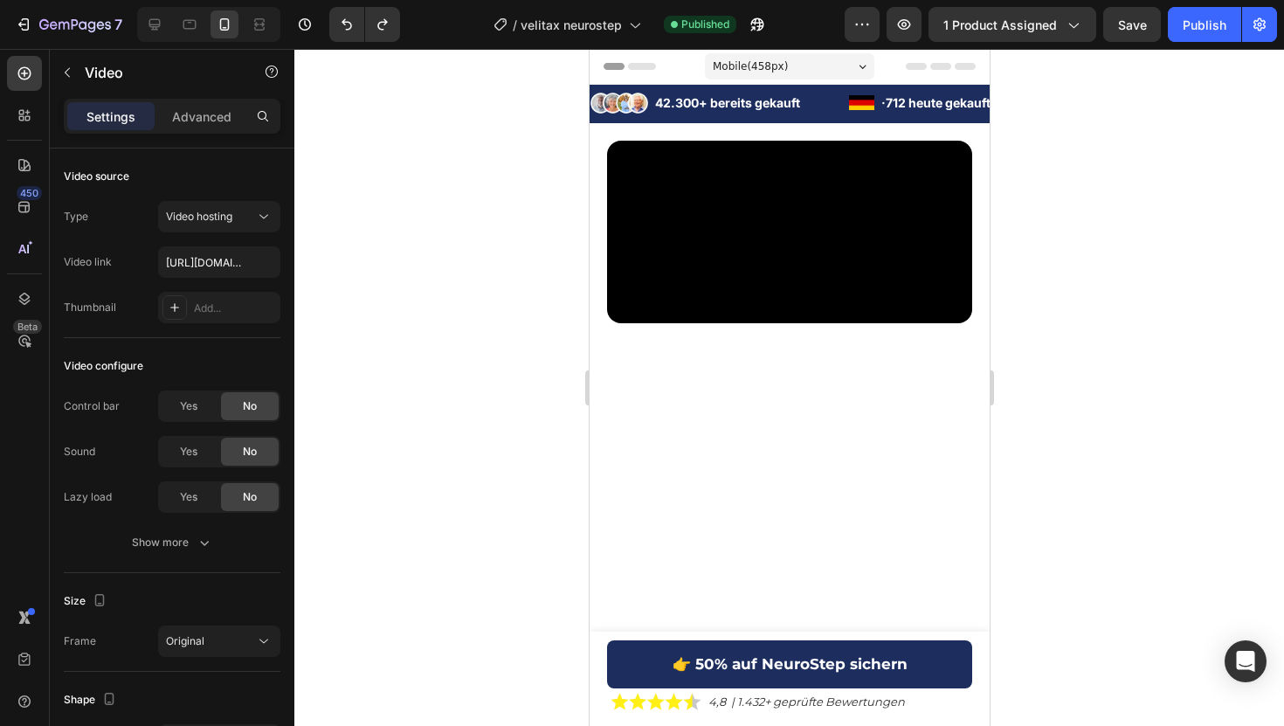
click at [817, 243] on video at bounding box center [788, 232] width 365 height 183
click at [756, 221] on video at bounding box center [788, 232] width 365 height 183
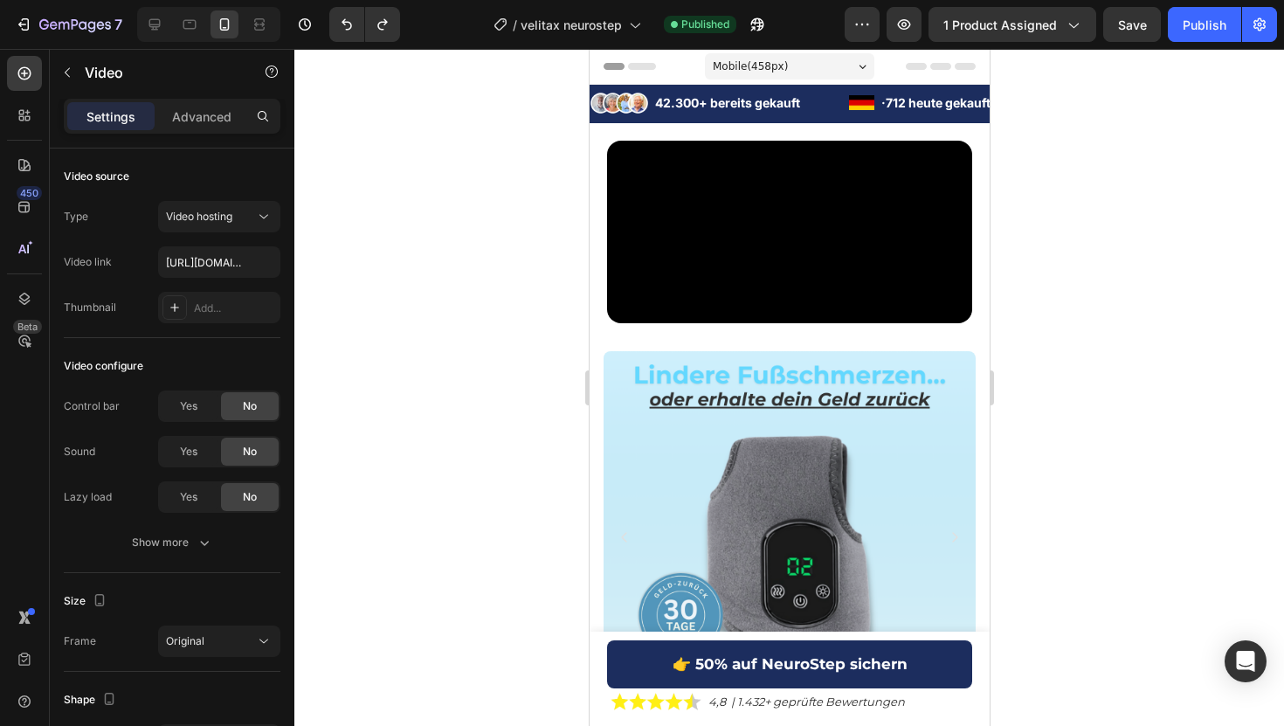
scroll to position [613, 0]
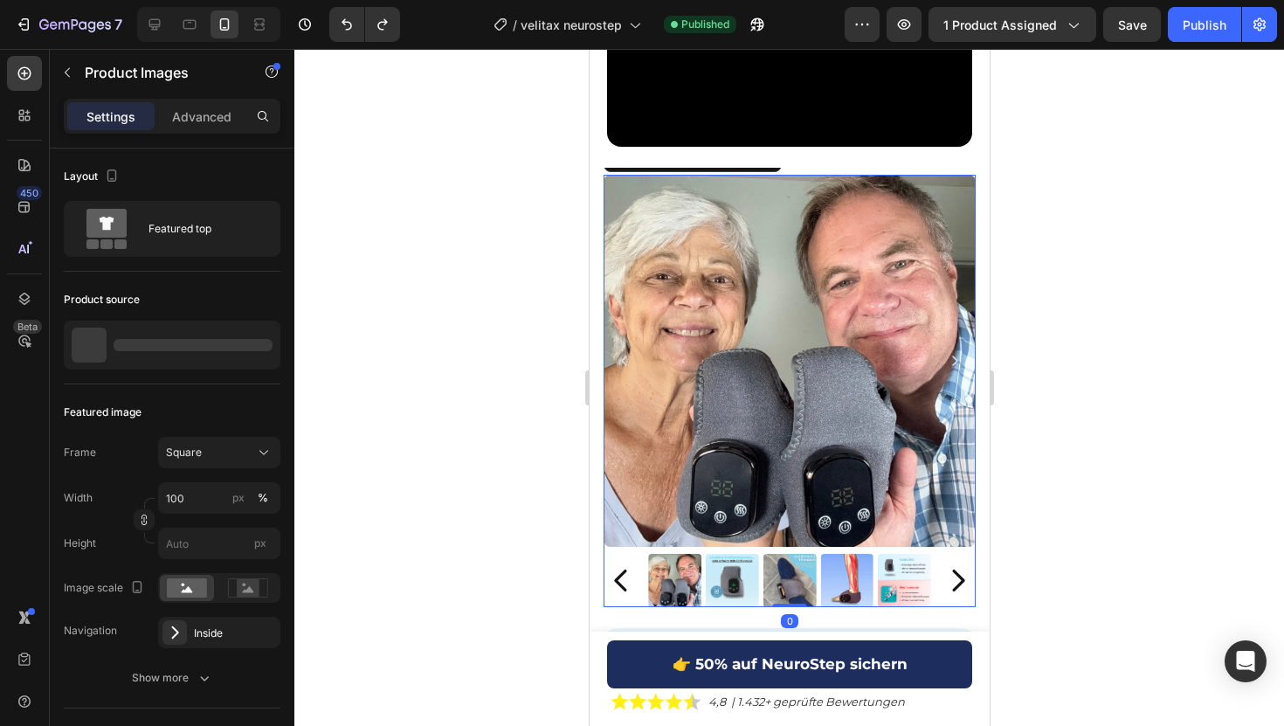
click at [727, 381] on img at bounding box center [789, 361] width 372 height 372
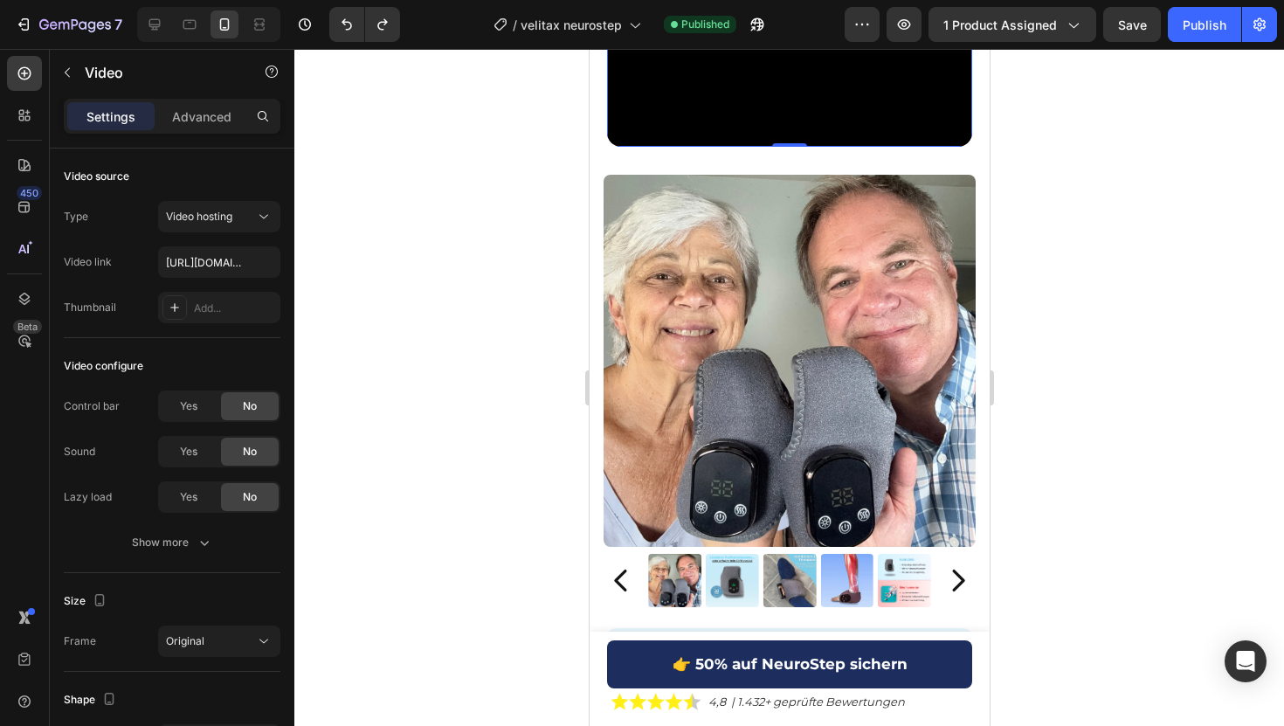
click at [733, 147] on video at bounding box center [788, 55] width 365 height 183
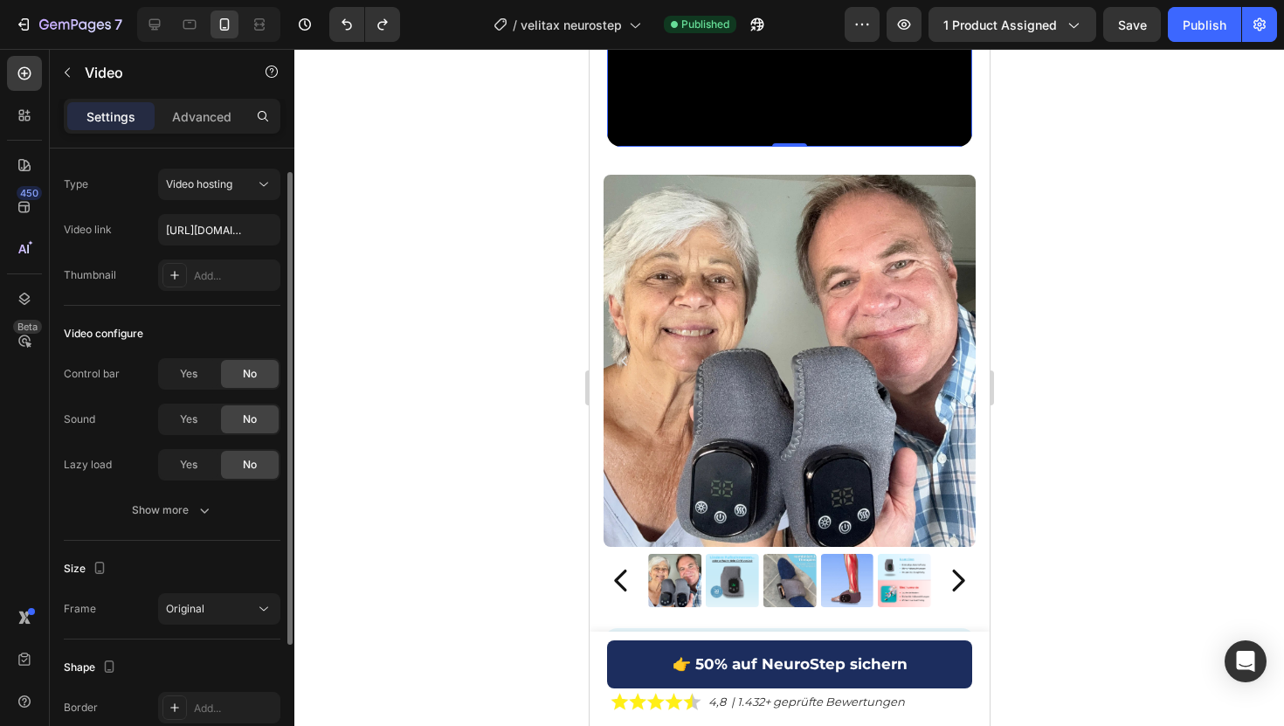
scroll to position [35, 0]
click at [182, 500] on div "Show more" at bounding box center [172, 507] width 81 height 17
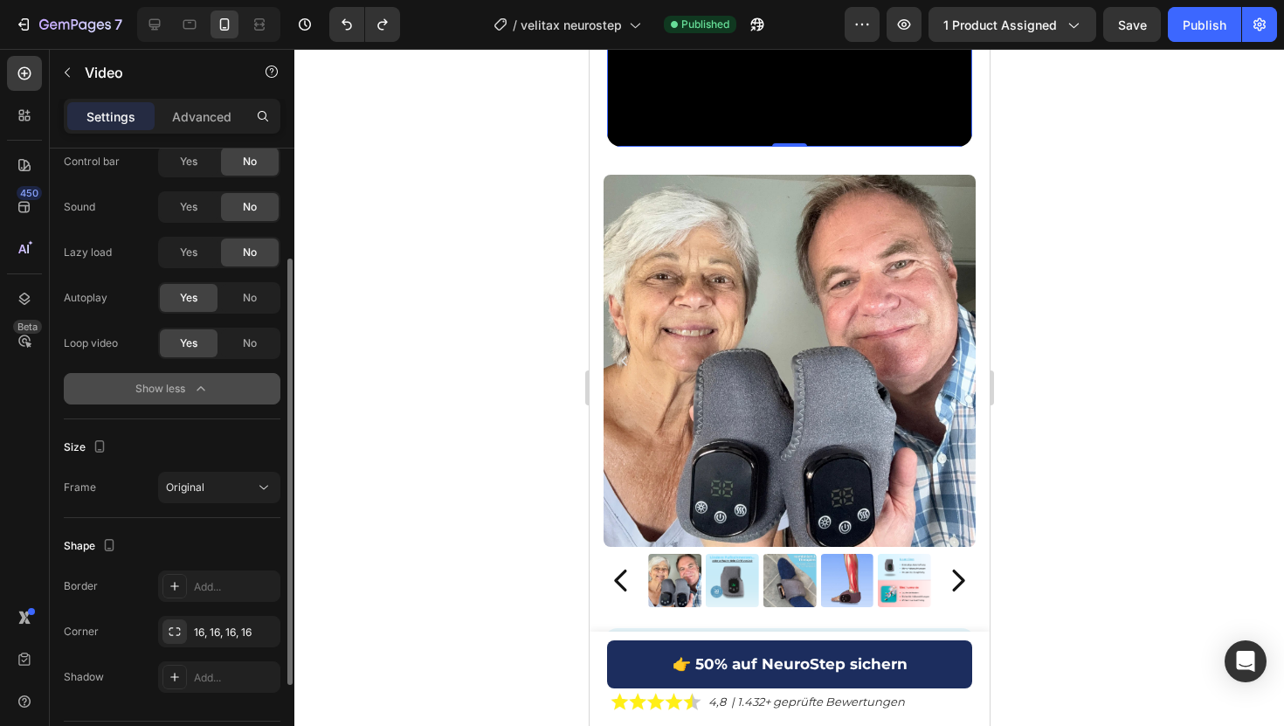
scroll to position [295, 0]
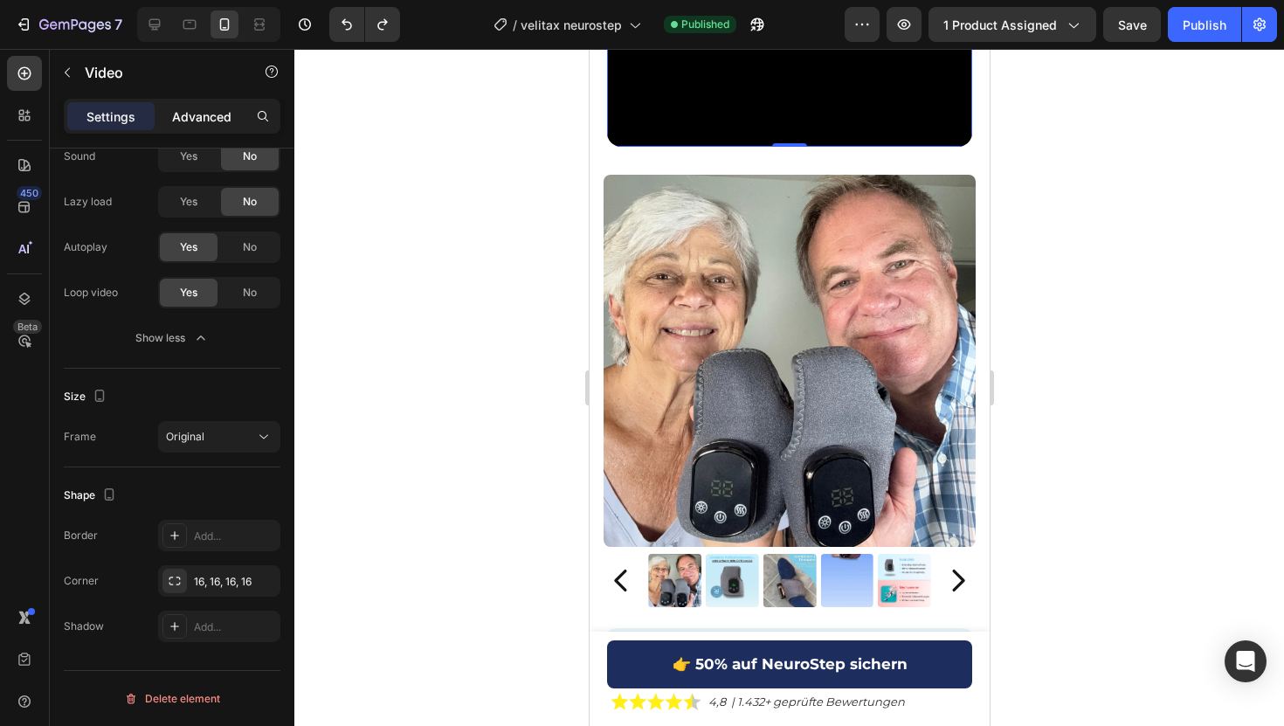
click at [220, 113] on p "Advanced" at bounding box center [201, 116] width 59 height 18
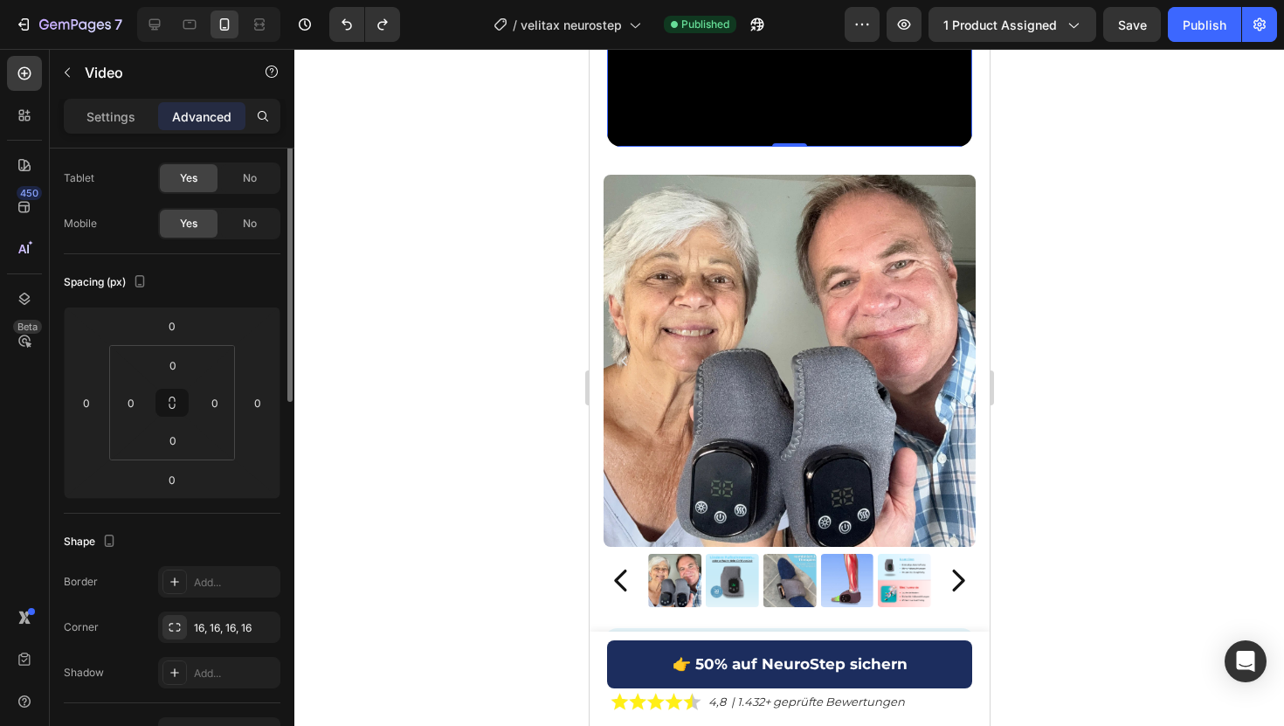
scroll to position [0, 0]
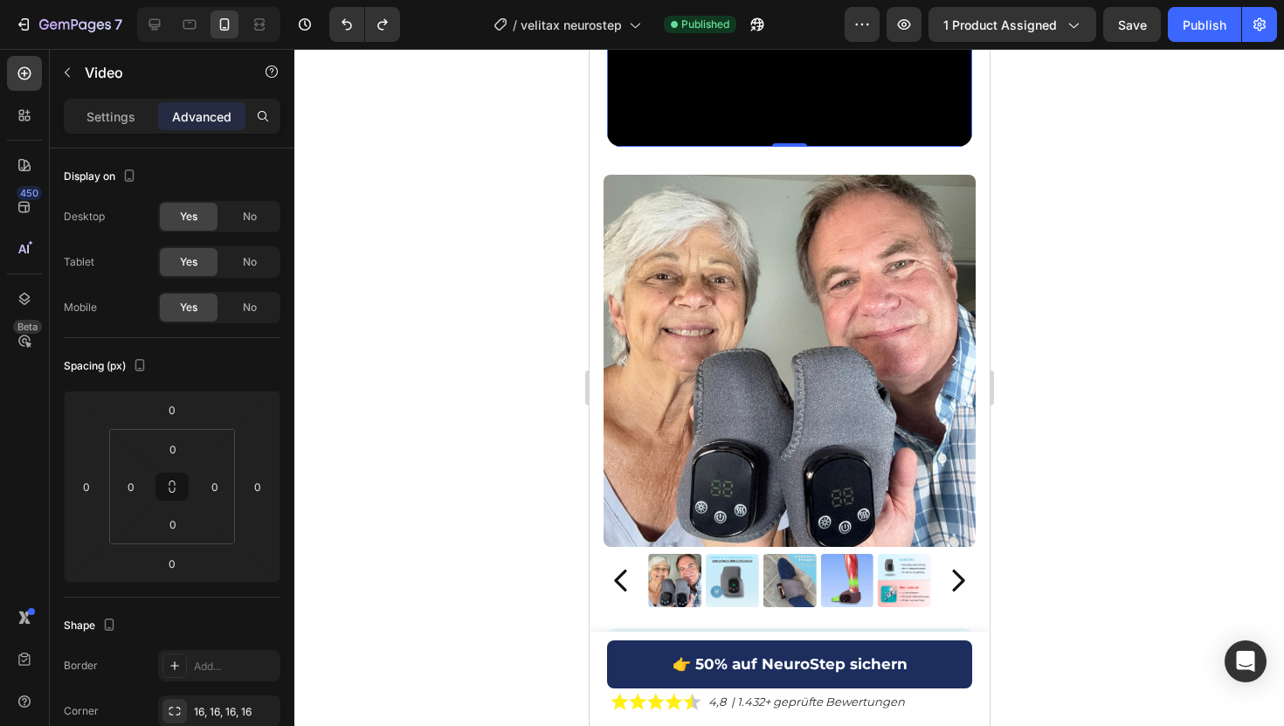
click at [424, 209] on div at bounding box center [788, 387] width 989 height 677
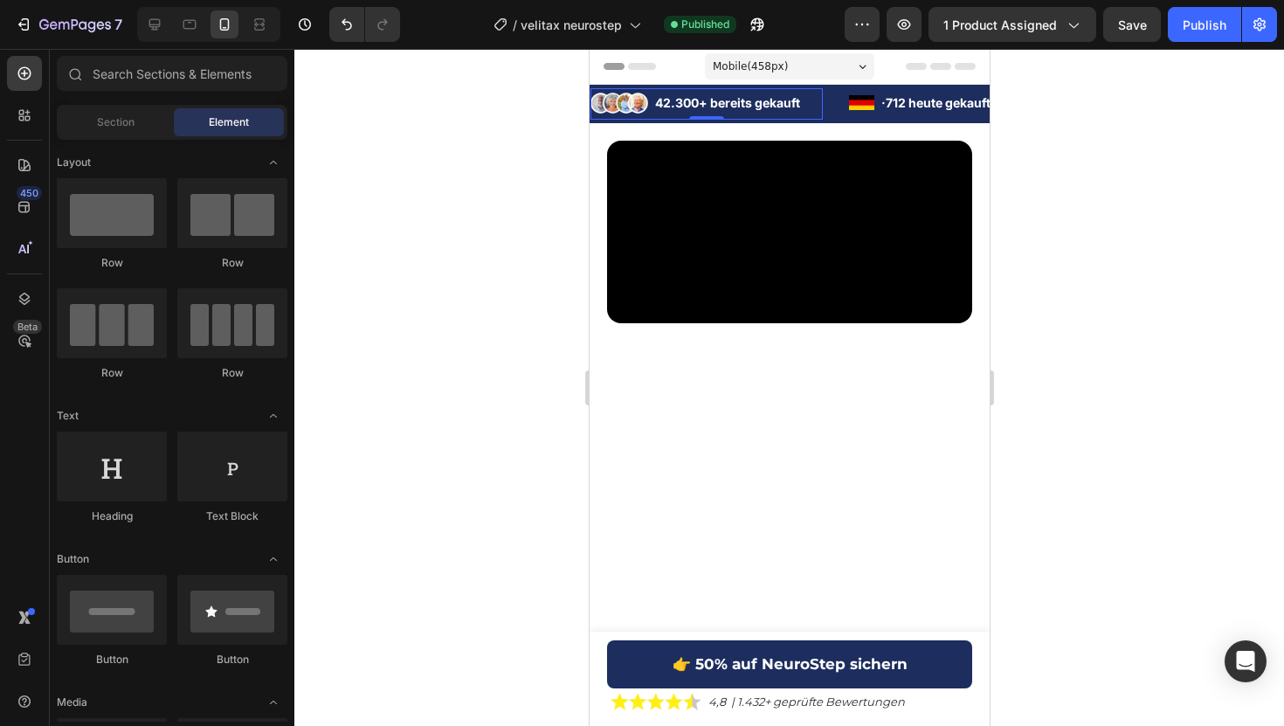
click at [761, 118] on div "Image 42.300+ bereits gekauft Text Block" at bounding box center [705, 106] width 232 height 28
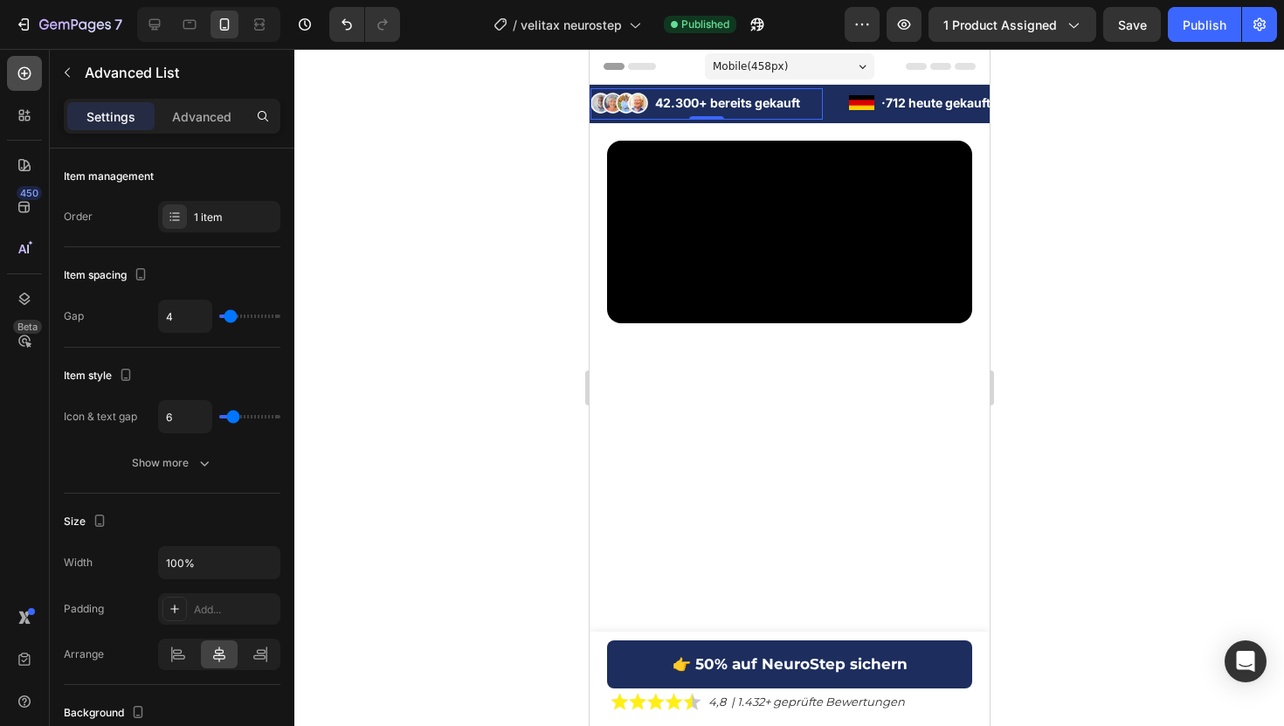
click at [24, 73] on icon at bounding box center [24, 73] width 17 height 17
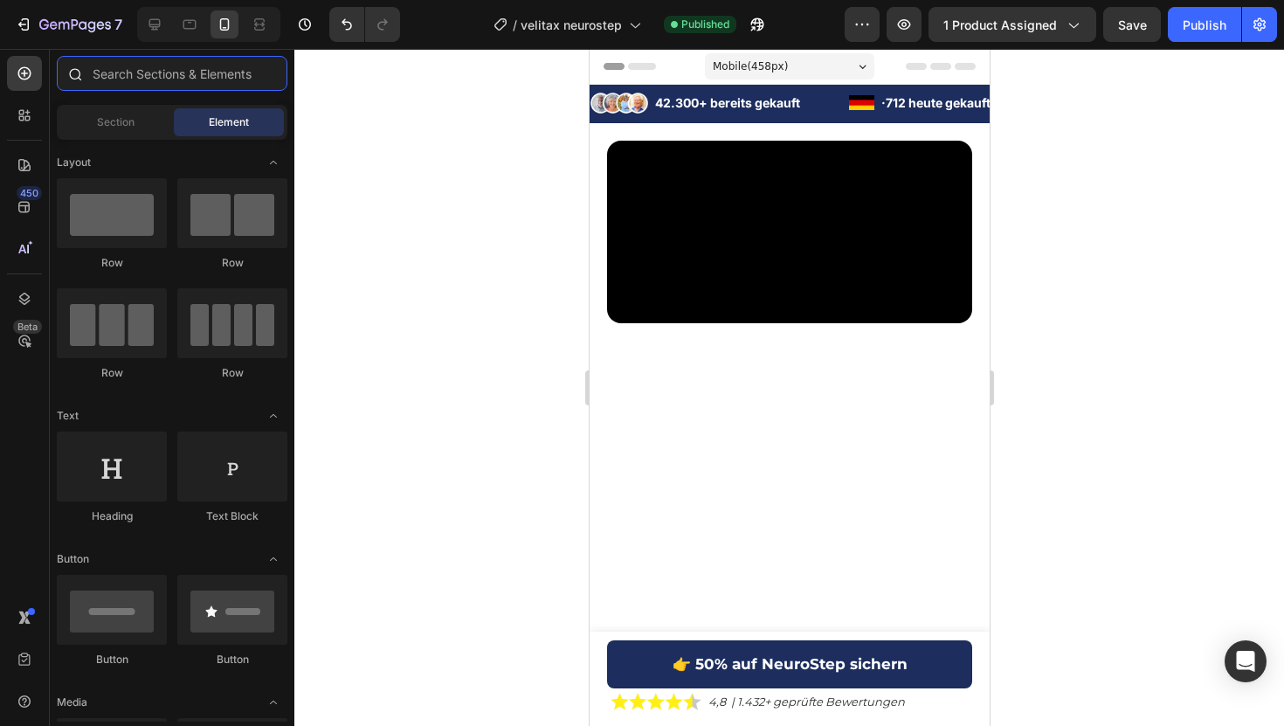
click at [136, 80] on input "text" at bounding box center [172, 73] width 231 height 35
type input "u"
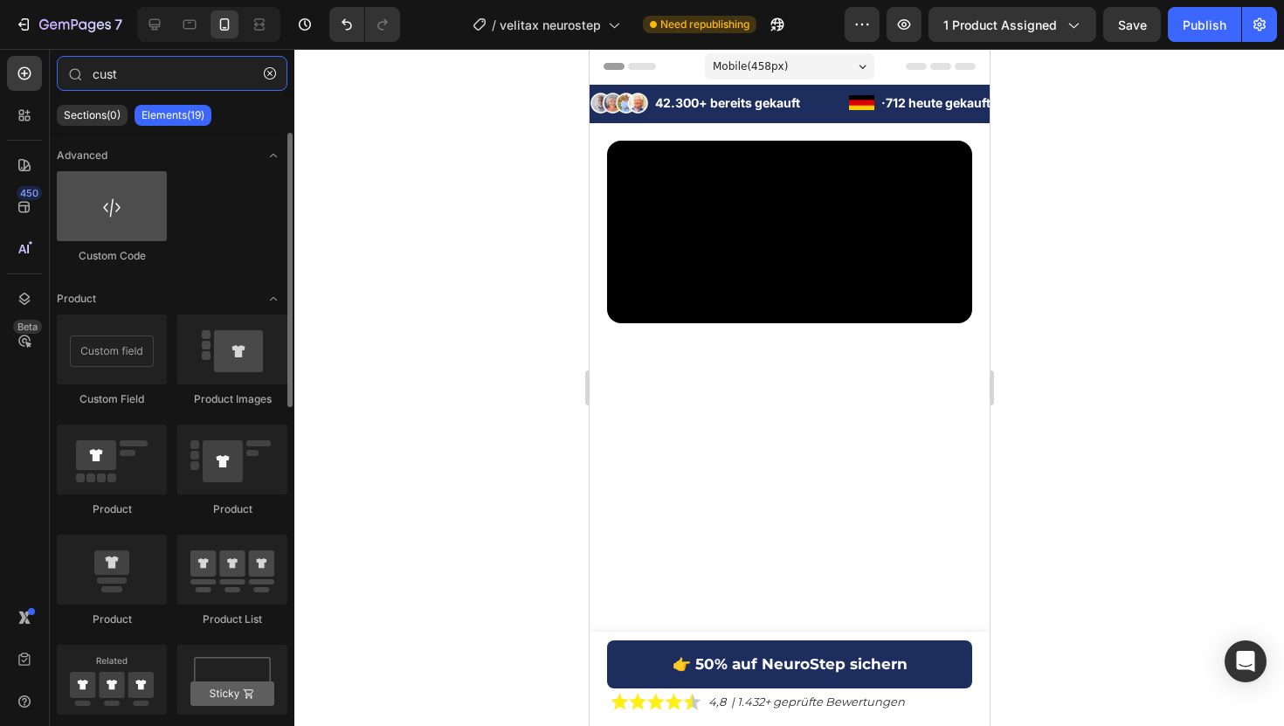
type input "cust"
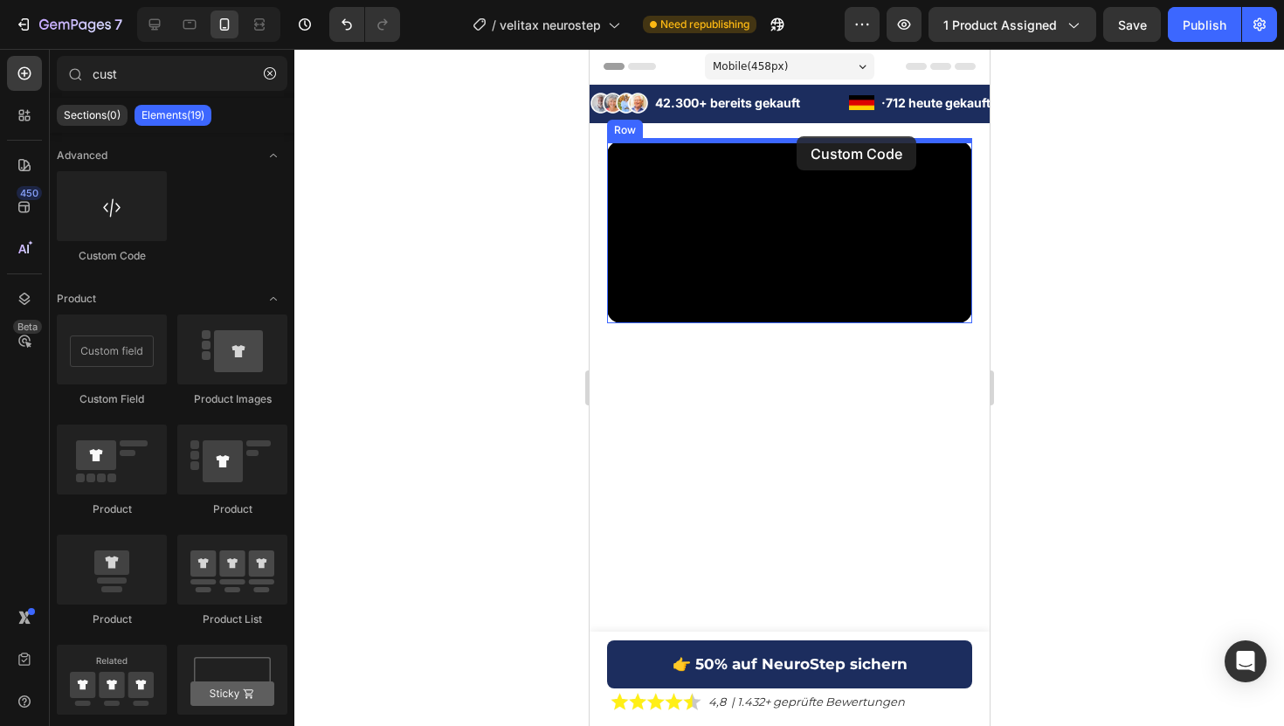
drag, startPoint x: 679, startPoint y: 263, endPoint x: 796, endPoint y: 136, distance: 172.4
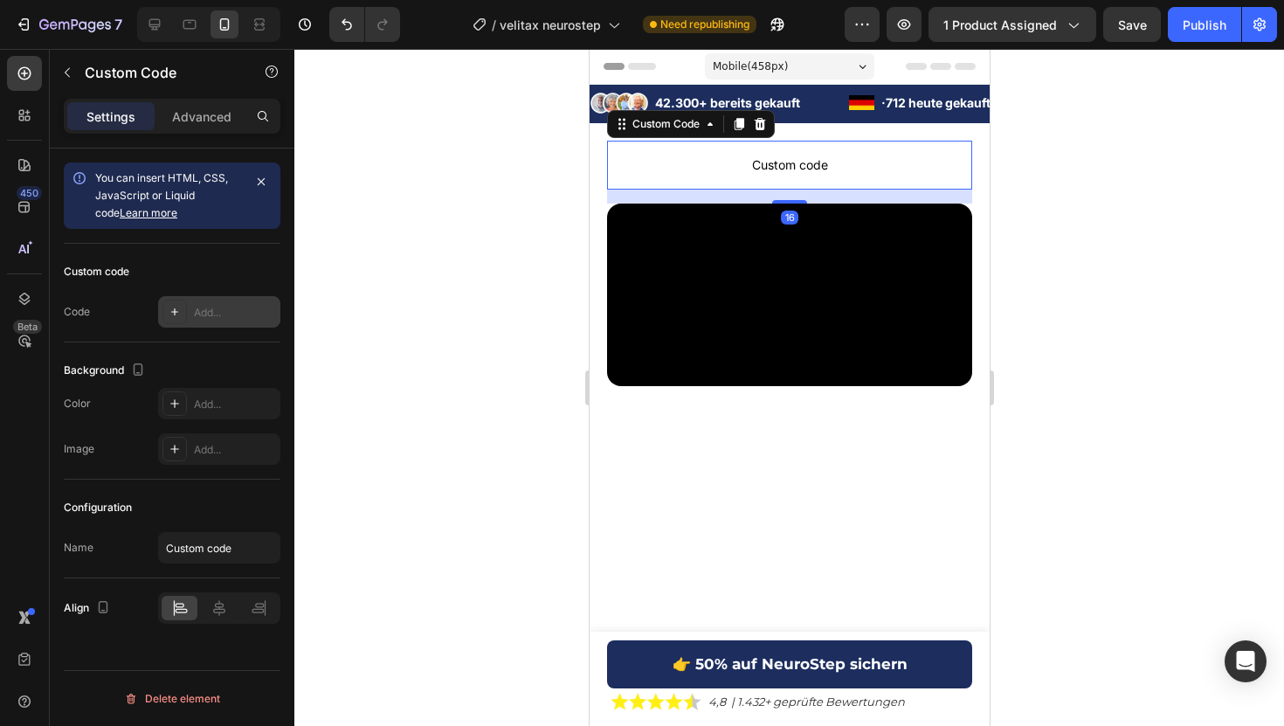
click at [205, 323] on div "Add..." at bounding box center [219, 311] width 122 height 31
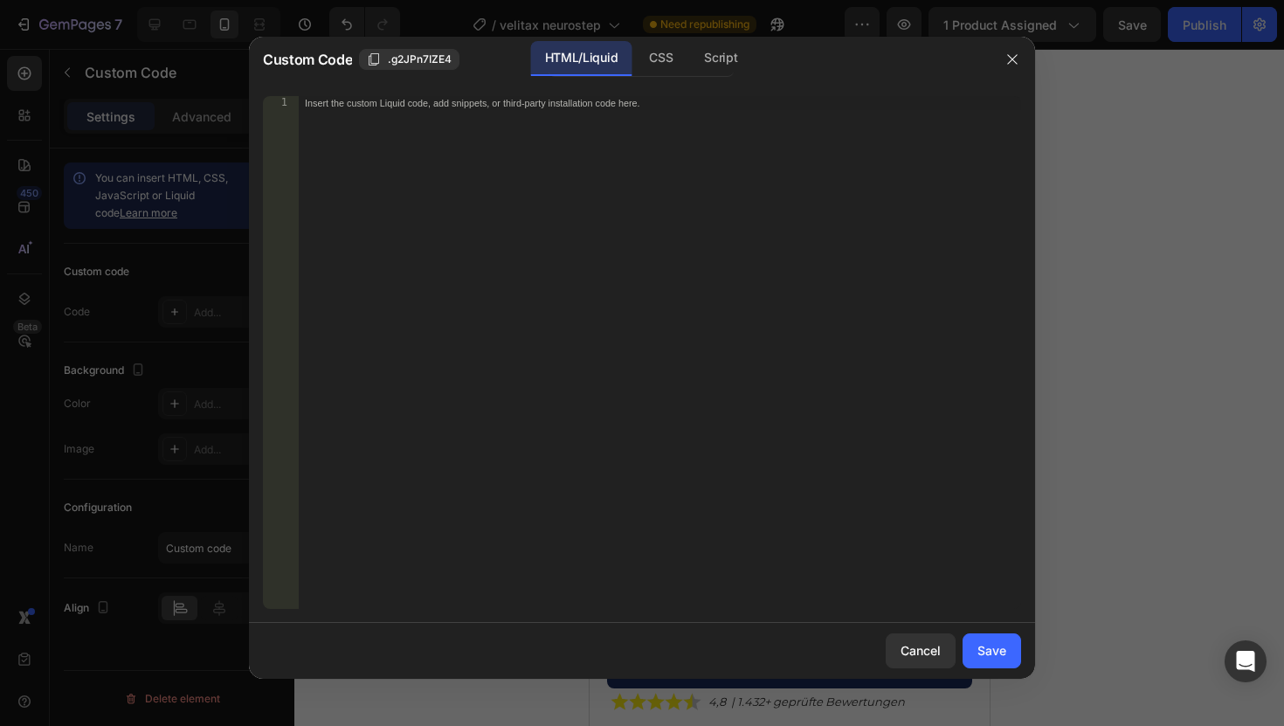
click at [351, 349] on div "Insert the custom Liquid code, add snippets, or third-party installation code h…" at bounding box center [659, 366] width 723 height 541
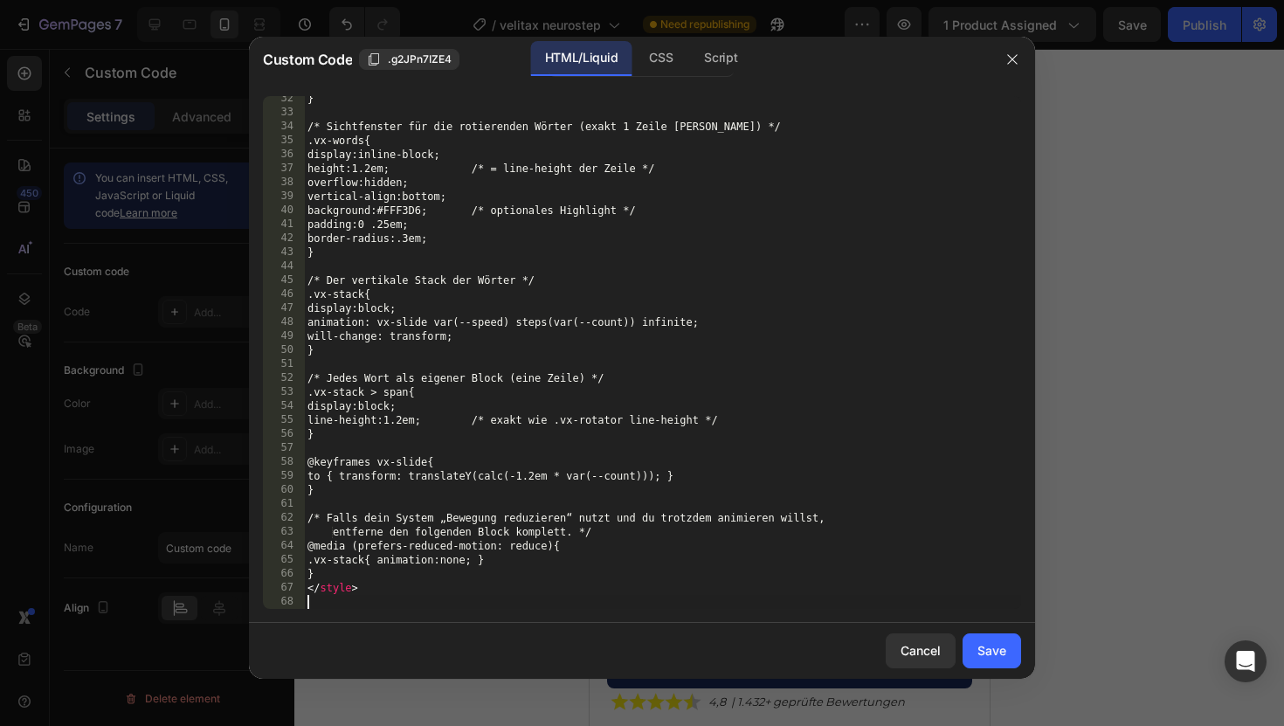
scroll to position [438, 0]
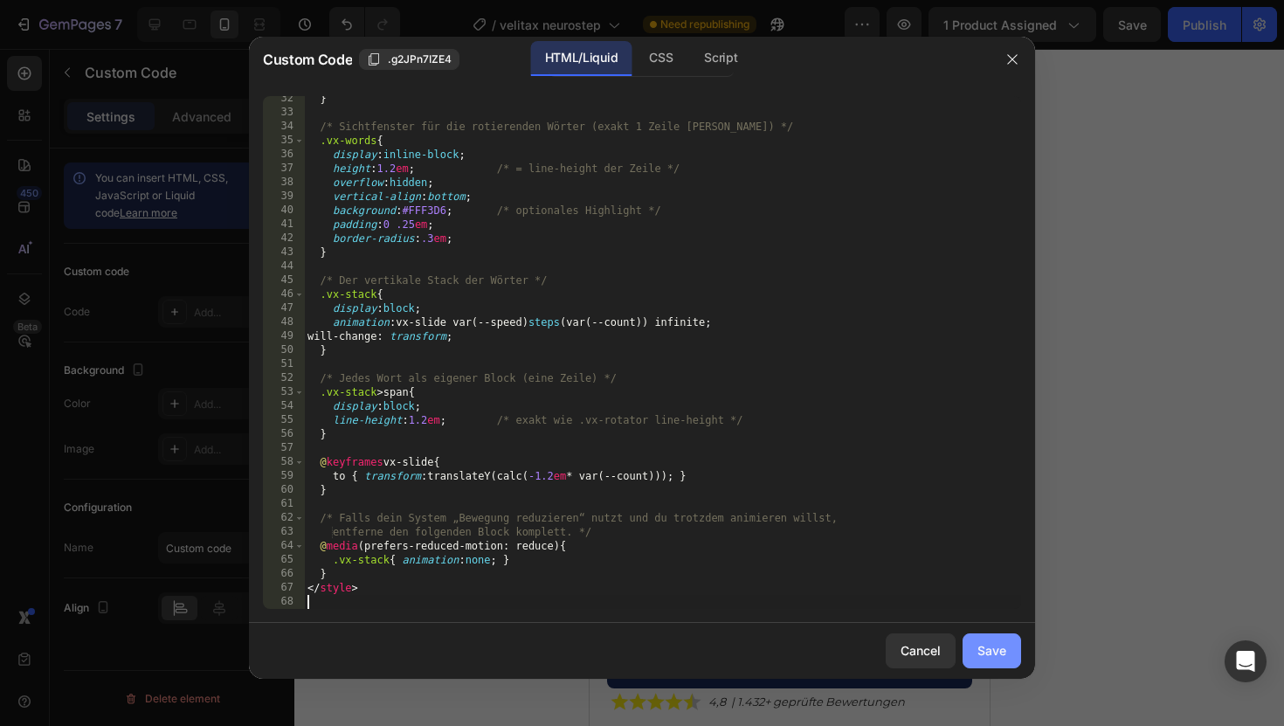
click at [999, 657] on div "Save" at bounding box center [991, 650] width 29 height 18
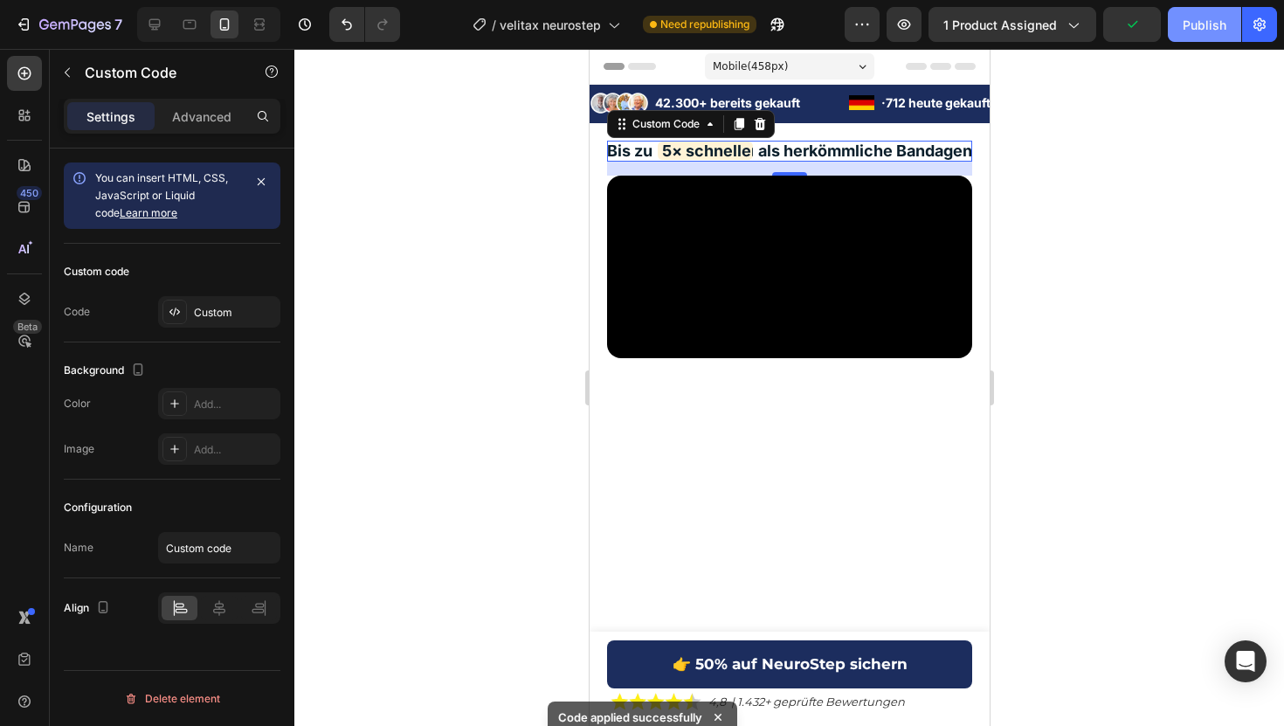
click at [1193, 20] on div "Publish" at bounding box center [1204, 25] width 44 height 18
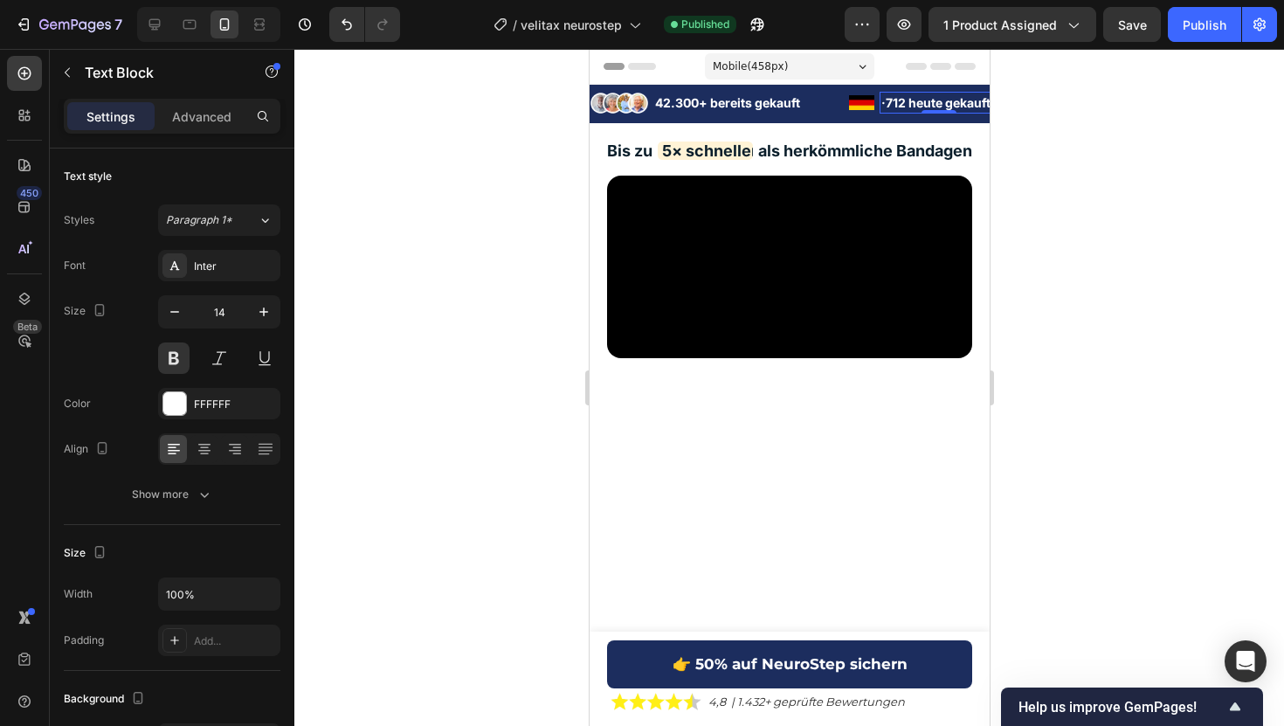
click at [895, 106] on strong "712 heute gekauft" at bounding box center [937, 102] width 105 height 15
click at [913, 103] on strong "712 heute gekauft" at bounding box center [937, 102] width 105 height 15
click at [917, 105] on strong "712 heute gekauft" at bounding box center [937, 102] width 105 height 15
click at [717, 92] on li "Image 42.300+ bereits gekauft Text Block" at bounding box center [705, 103] width 232 height 23
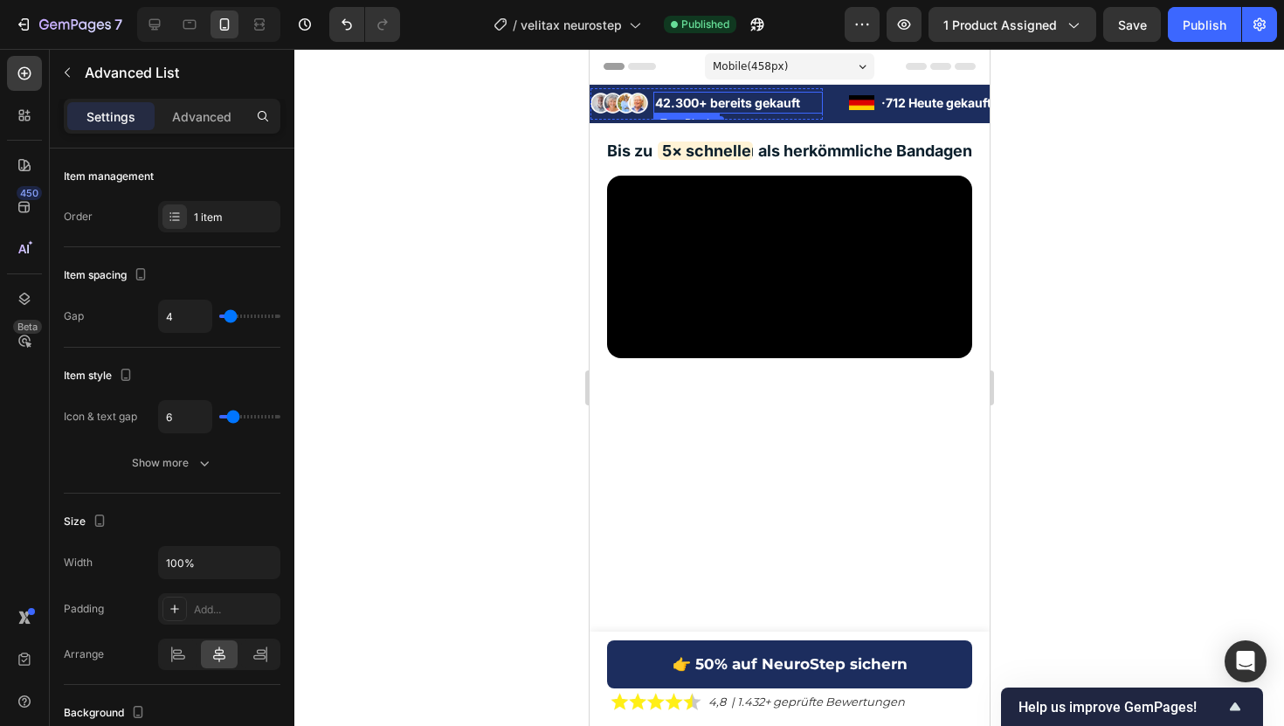
click at [717, 110] on p "42.300+ bereits gekauft" at bounding box center [737, 102] width 166 height 18
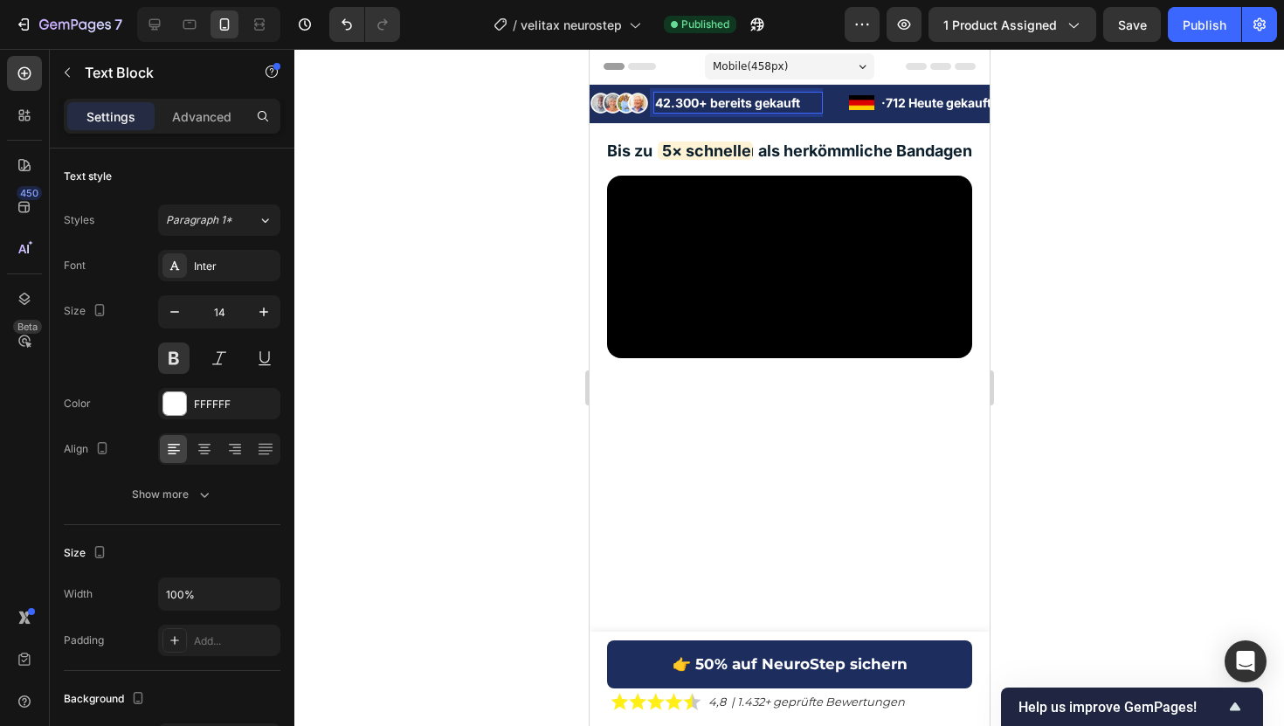
click at [714, 104] on p "42.300+ bereits gekauft" at bounding box center [737, 102] width 166 height 18
click at [1093, 181] on div at bounding box center [788, 387] width 989 height 677
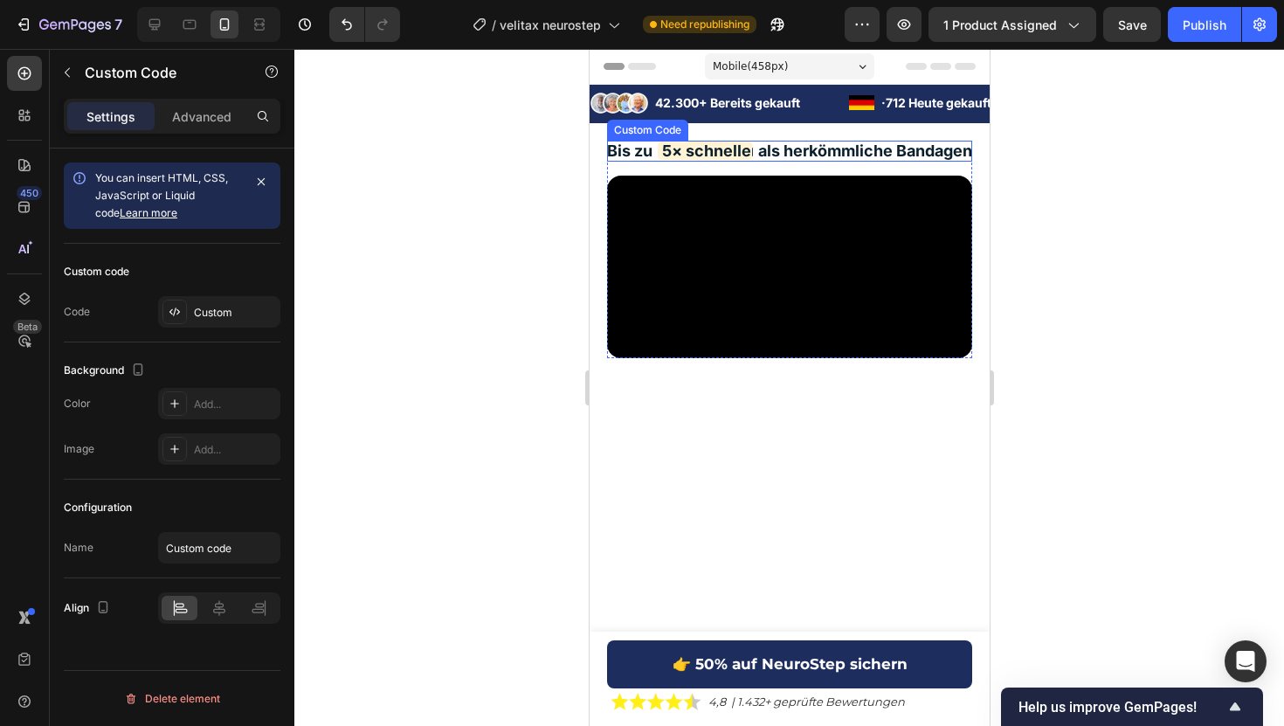
click at [749, 148] on div "Bis zu 5× schnellere Linderung 5× wirksamer 5× bessere Beweglichkeit 5× weniger…" at bounding box center [788, 150] width 365 height 19
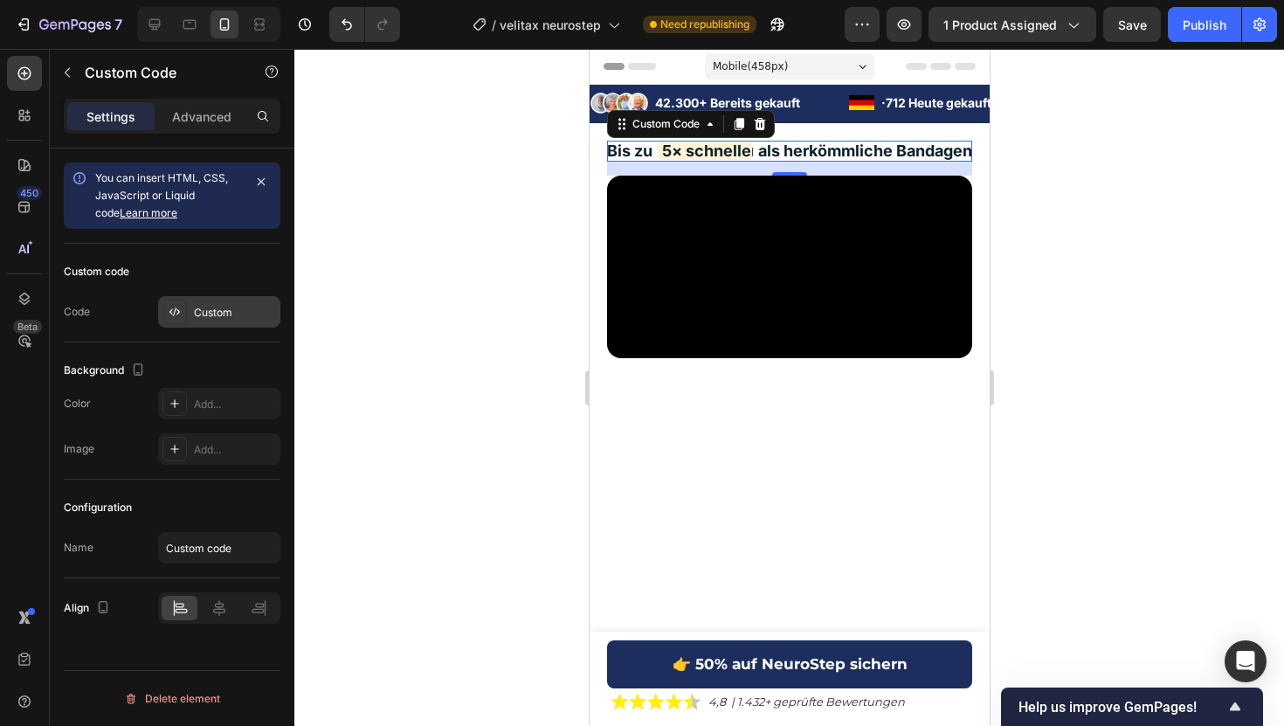
click at [193, 313] on div "Custom" at bounding box center [219, 311] width 122 height 31
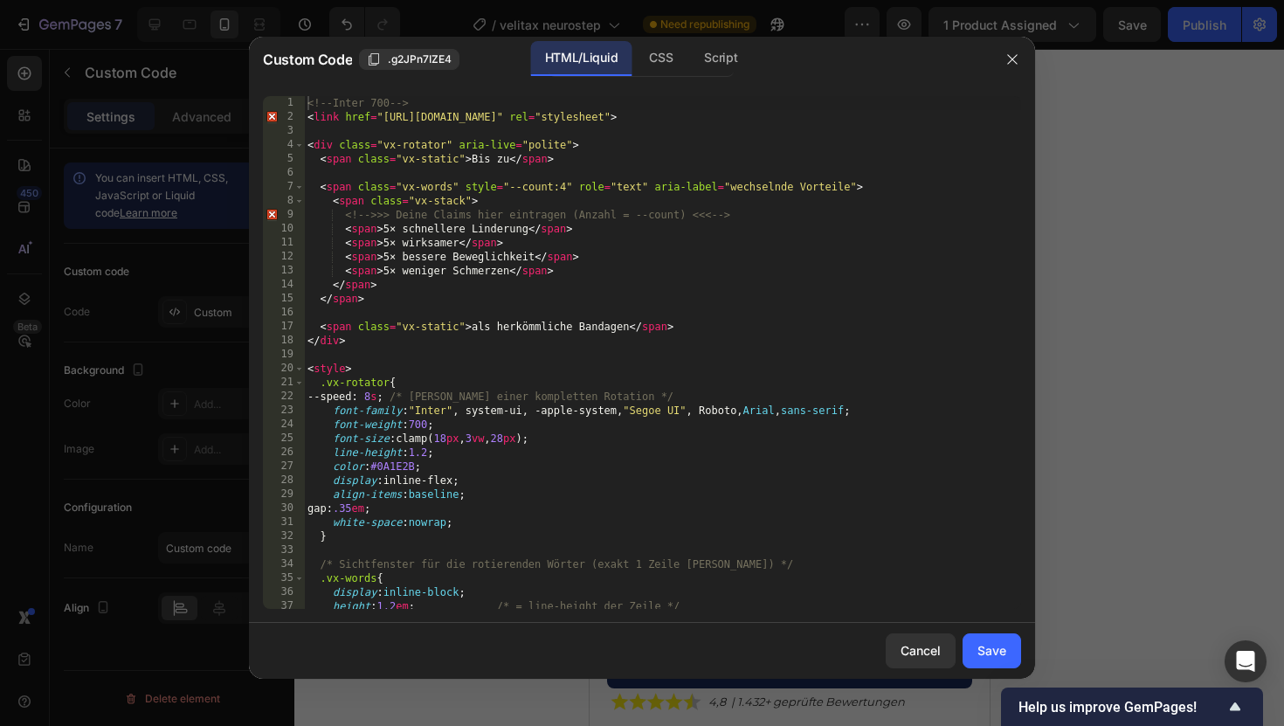
click at [436, 196] on div "<!-- Inter 700 --> < link href = "https://fonts.googleapis.com/css2?family=Inte…" at bounding box center [662, 366] width 717 height 541
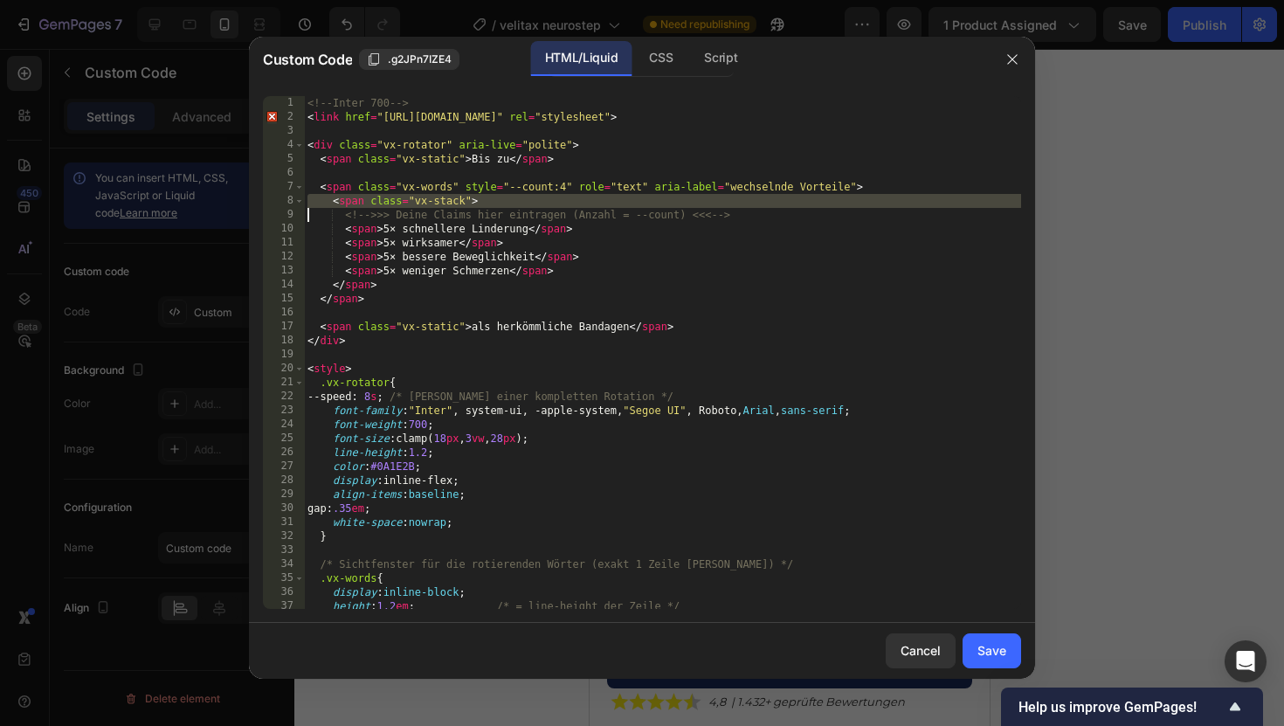
click at [436, 196] on div "<!-- Inter 700 --> < link href = "https://fonts.googleapis.com/css2?family=Inte…" at bounding box center [662, 366] width 717 height 541
type textarea "</style>"
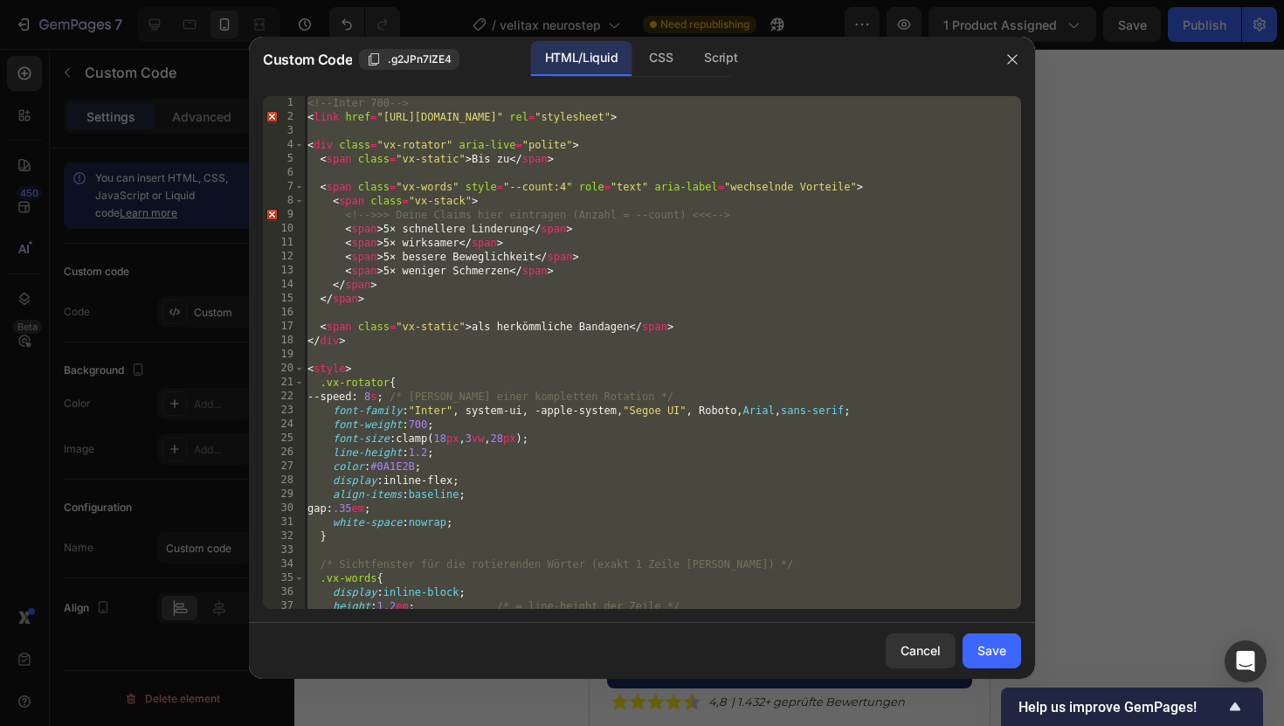
paste textarea
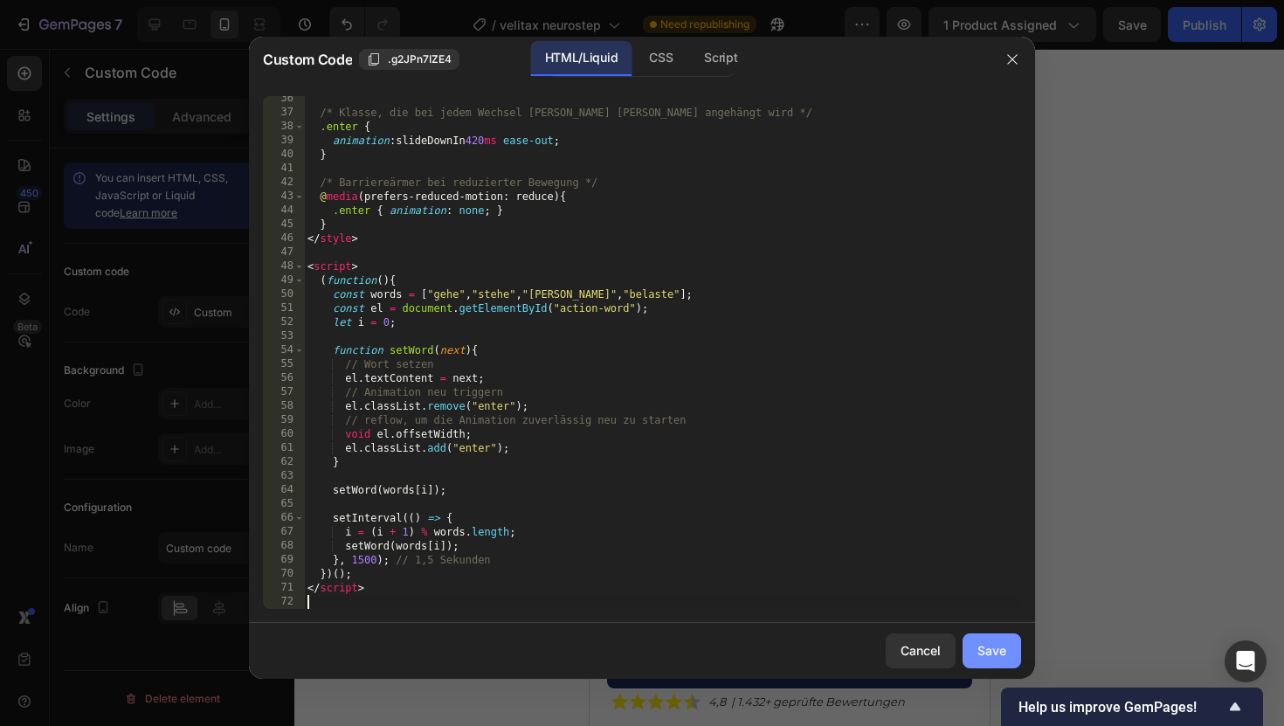
click at [1003, 658] on div "Save" at bounding box center [991, 650] width 29 height 18
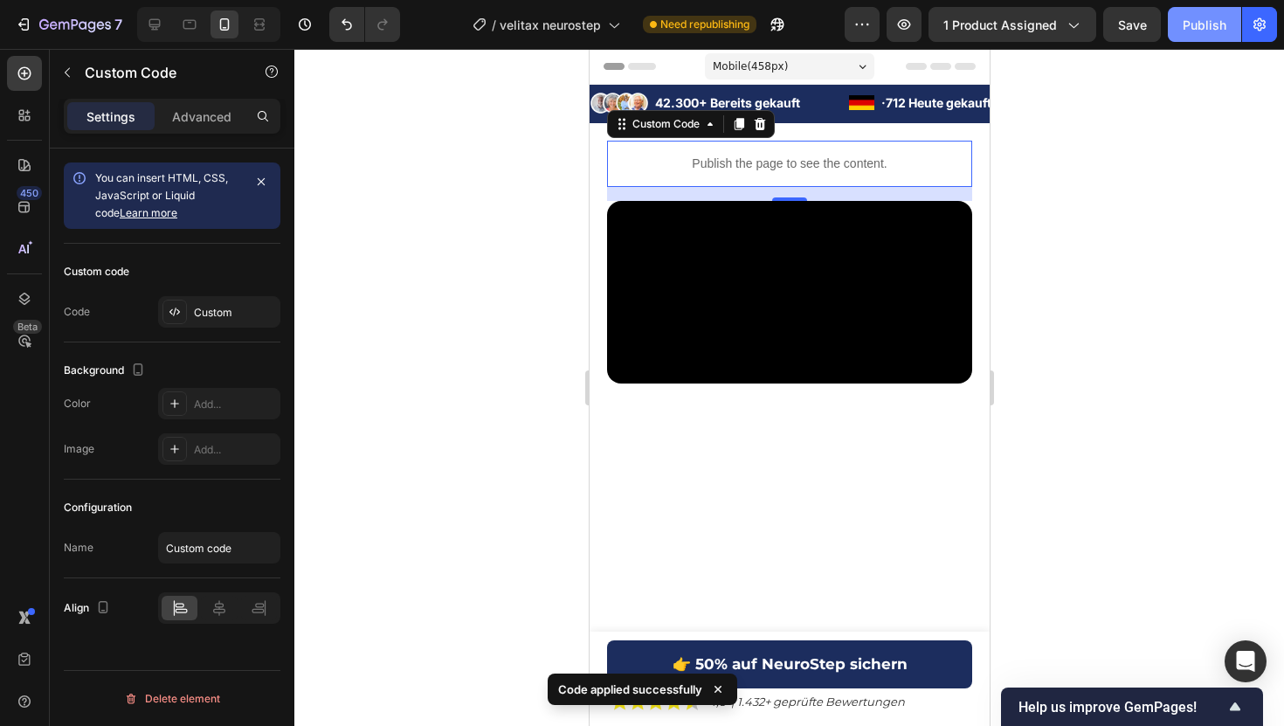
click at [1214, 32] on div "Publish" at bounding box center [1204, 25] width 44 height 18
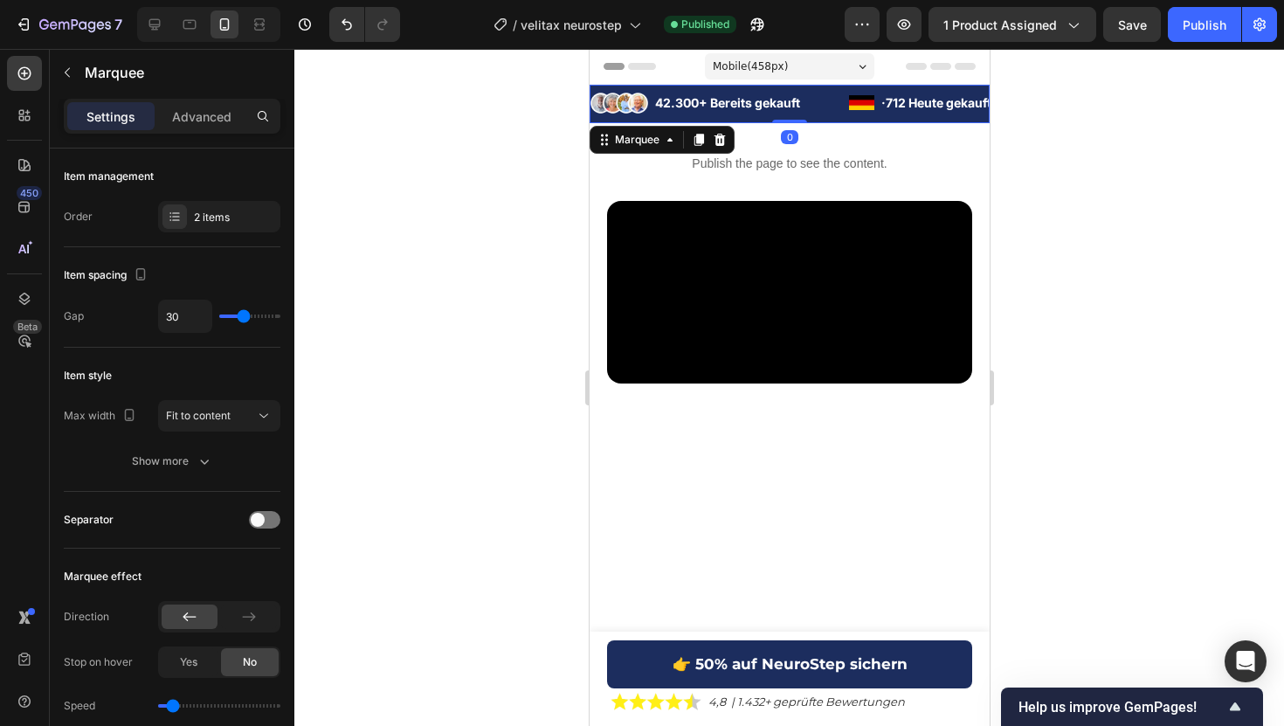
click at [814, 120] on div "Image 42.300+ Bereits gekauft Text Block Advanced List Image · 712 Heute gekauf…" at bounding box center [789, 104] width 400 height 38
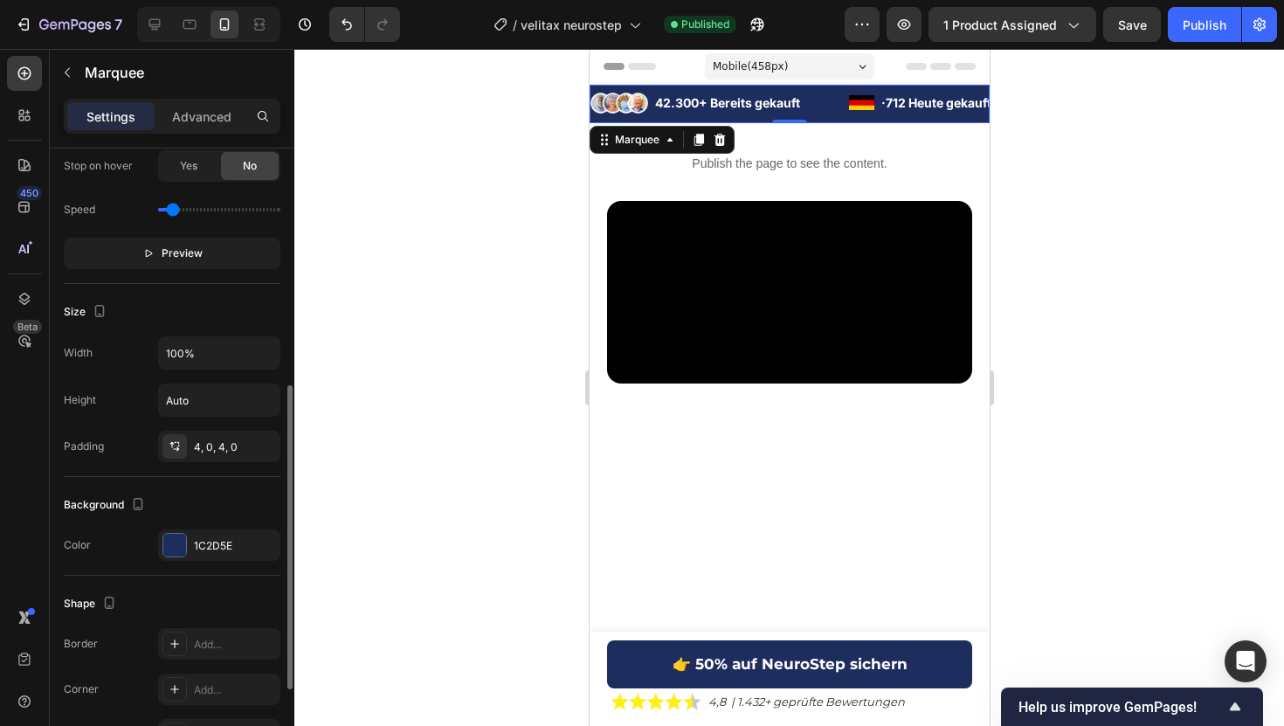
scroll to position [506, 0]
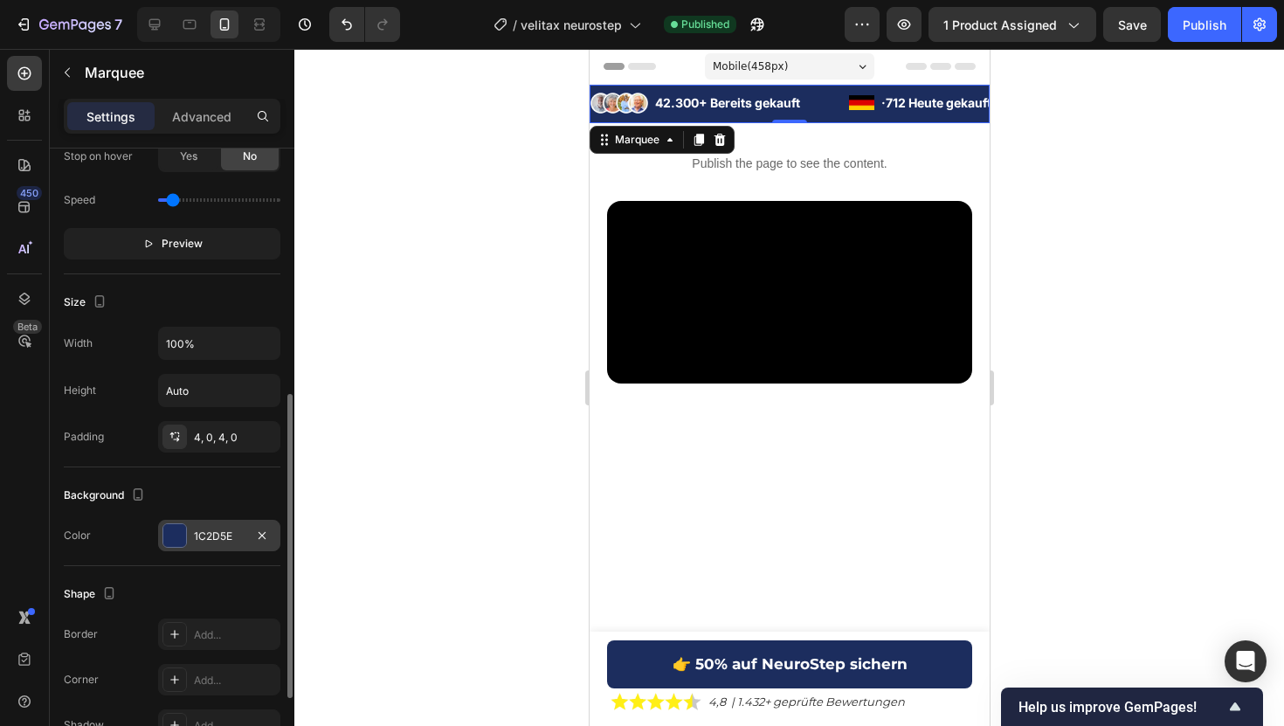
click at [195, 522] on div "1C2D5E" at bounding box center [219, 535] width 122 height 31
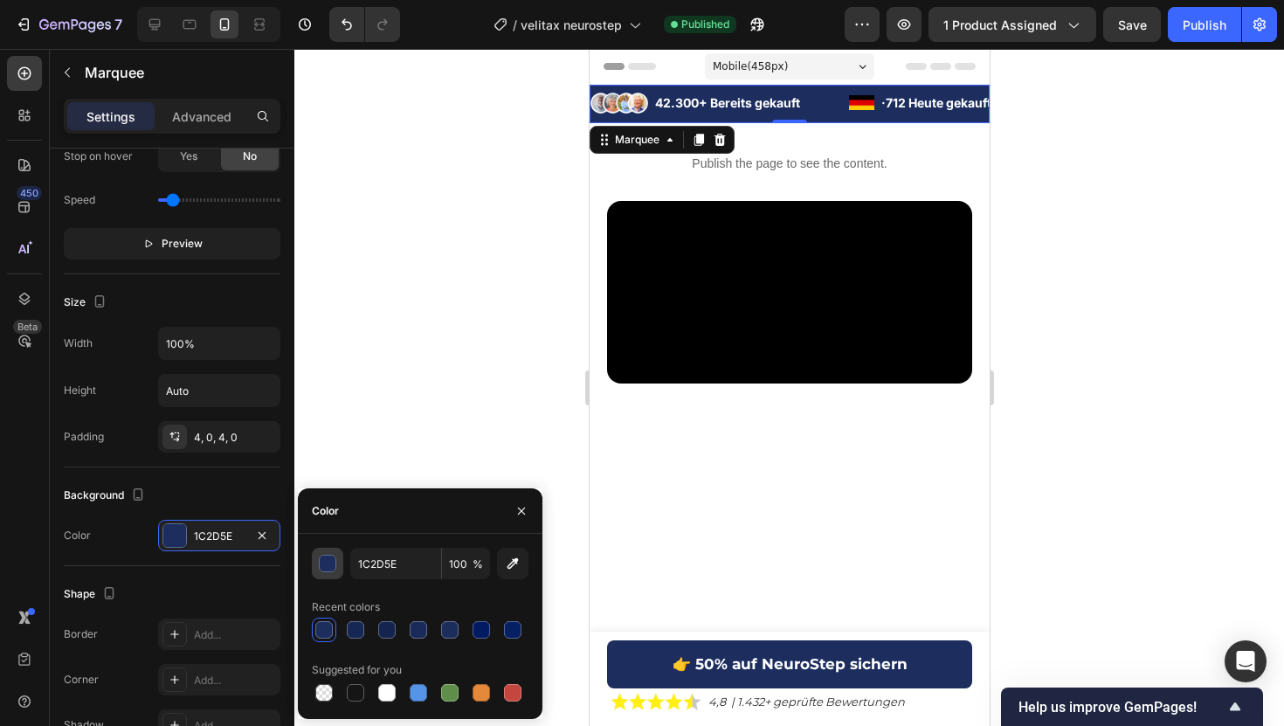
click at [324, 561] on div "button" at bounding box center [328, 563] width 17 height 17
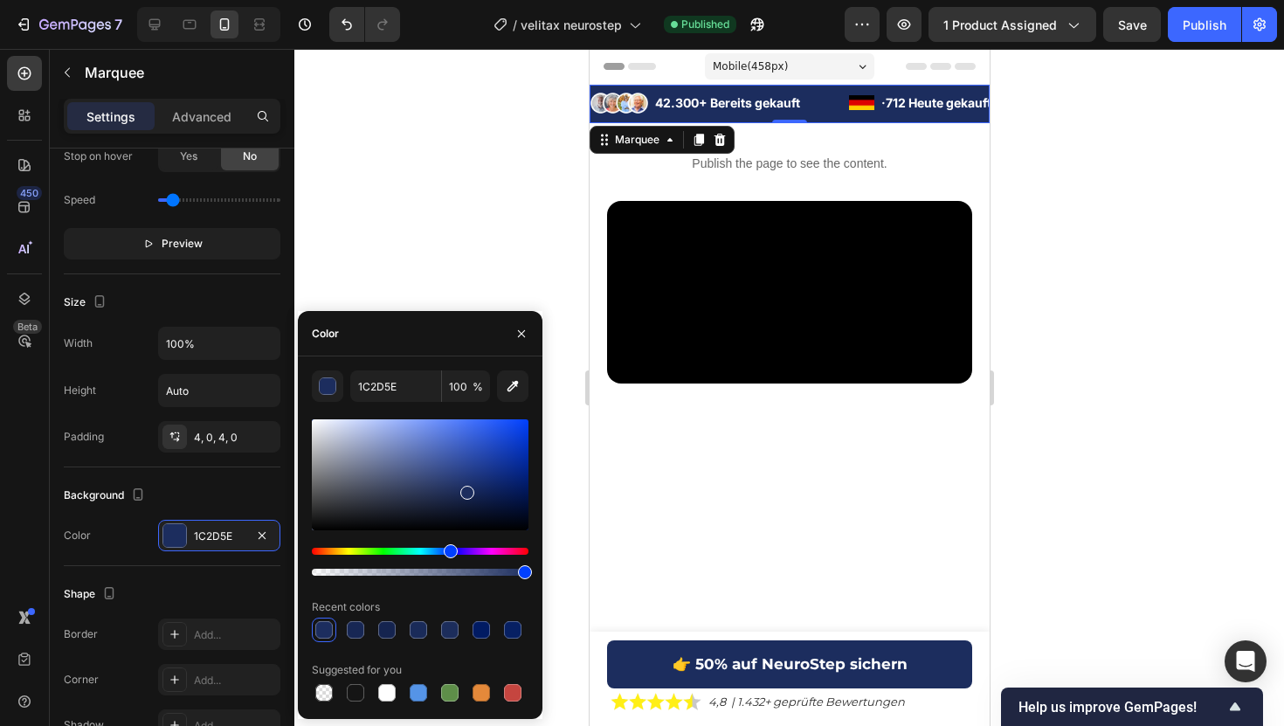
click at [451, 486] on div at bounding box center [420, 474] width 217 height 111
click at [443, 490] on div at bounding box center [420, 474] width 217 height 111
type input "24325B"
click at [392, 383] on input "24325B" at bounding box center [395, 385] width 91 height 31
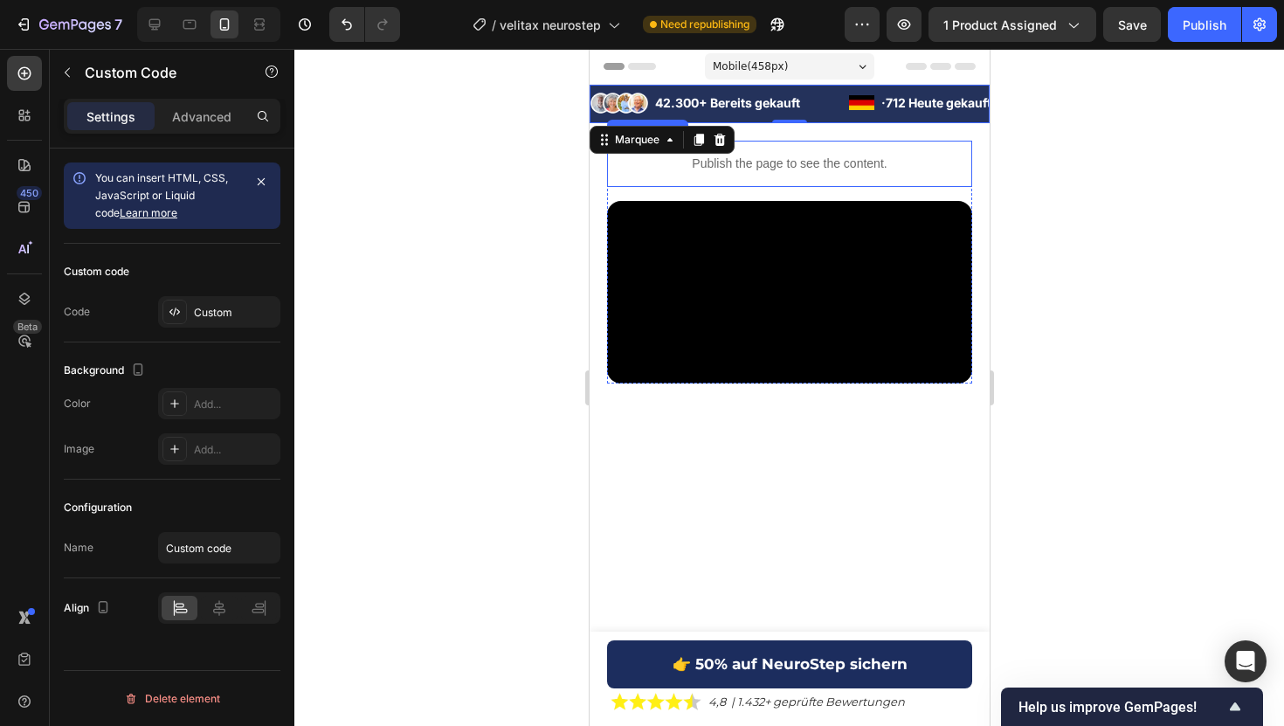
click at [733, 153] on div "Publish the page to see the content." at bounding box center [788, 164] width 365 height 46
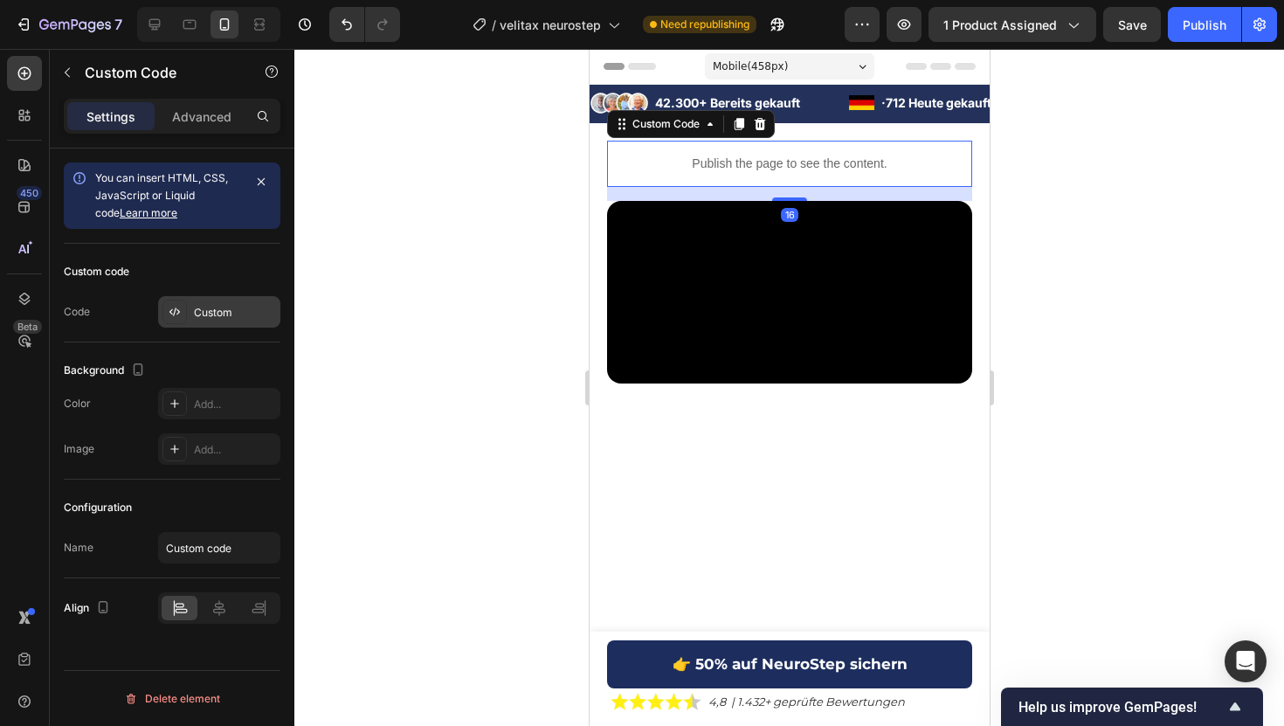
click at [196, 312] on div "Custom" at bounding box center [235, 313] width 82 height 16
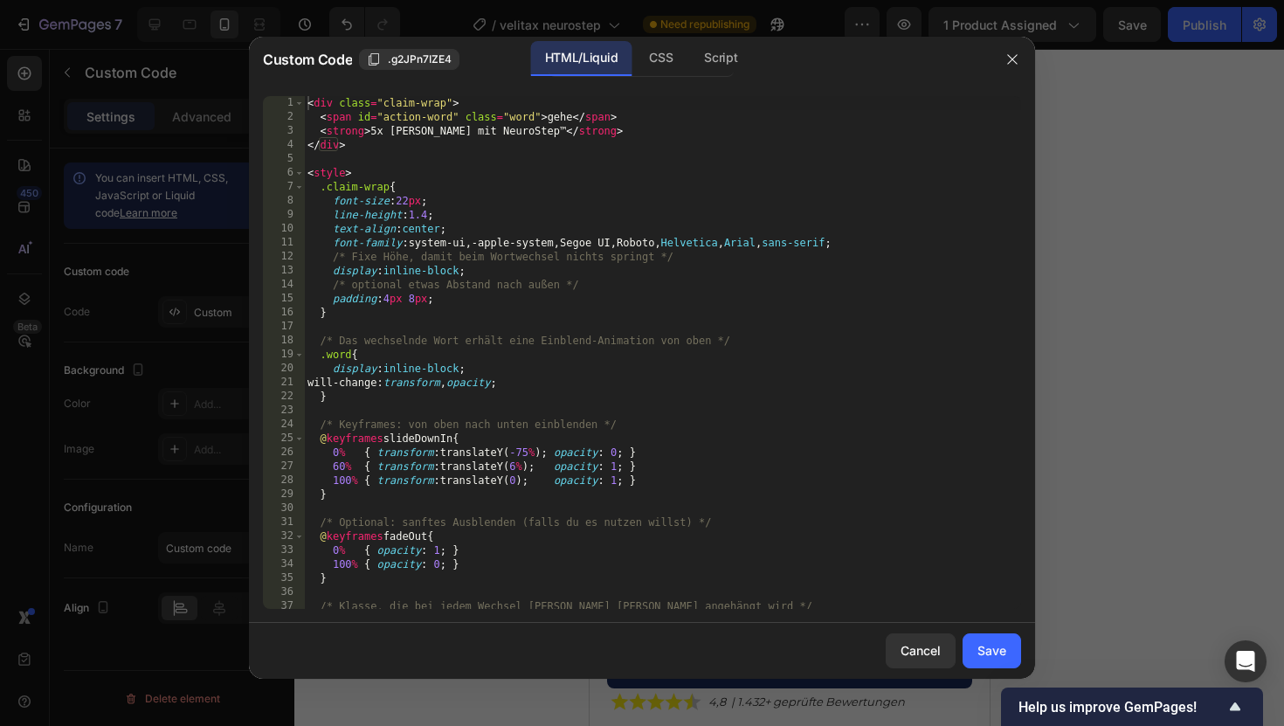
click at [418, 222] on div "< div class = "claim-wrap" > < span id = "action-word" class = "word" > gehe </…" at bounding box center [662, 366] width 717 height 541
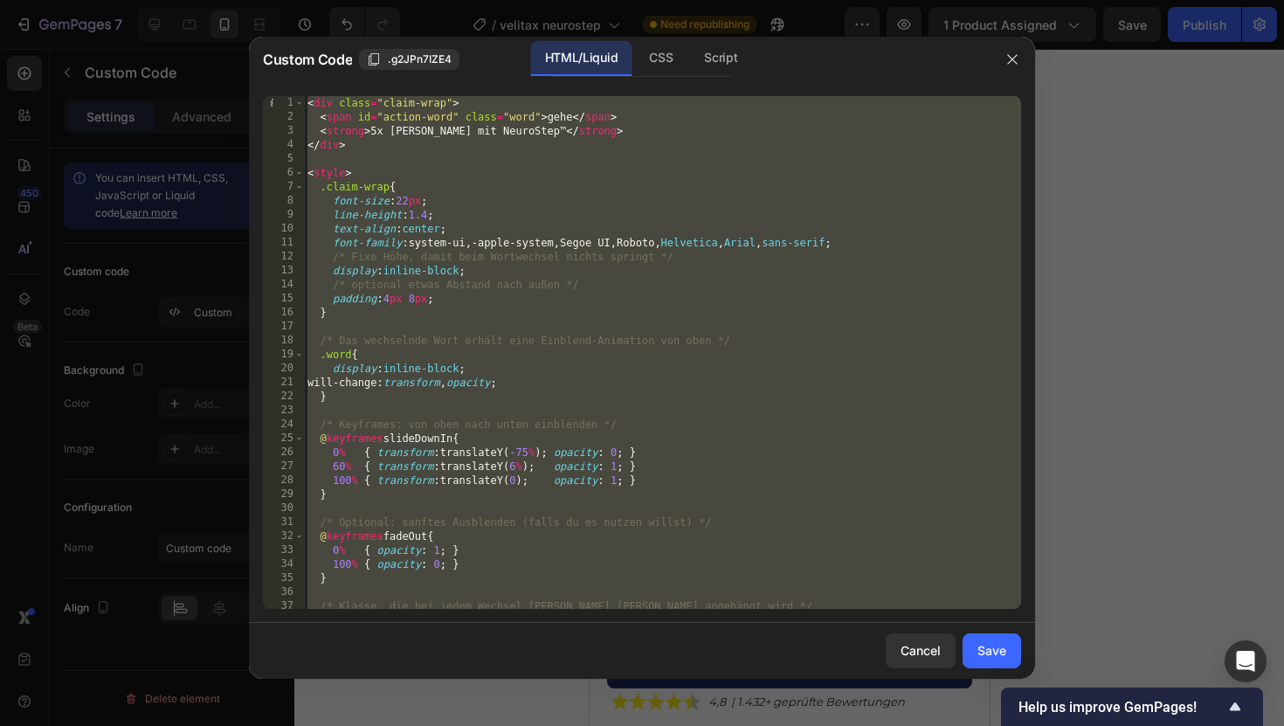
click at [418, 222] on div "< div class = "claim-wrap" > < span id = "action-word" class = "word" > gehe </…" at bounding box center [662, 366] width 717 height 541
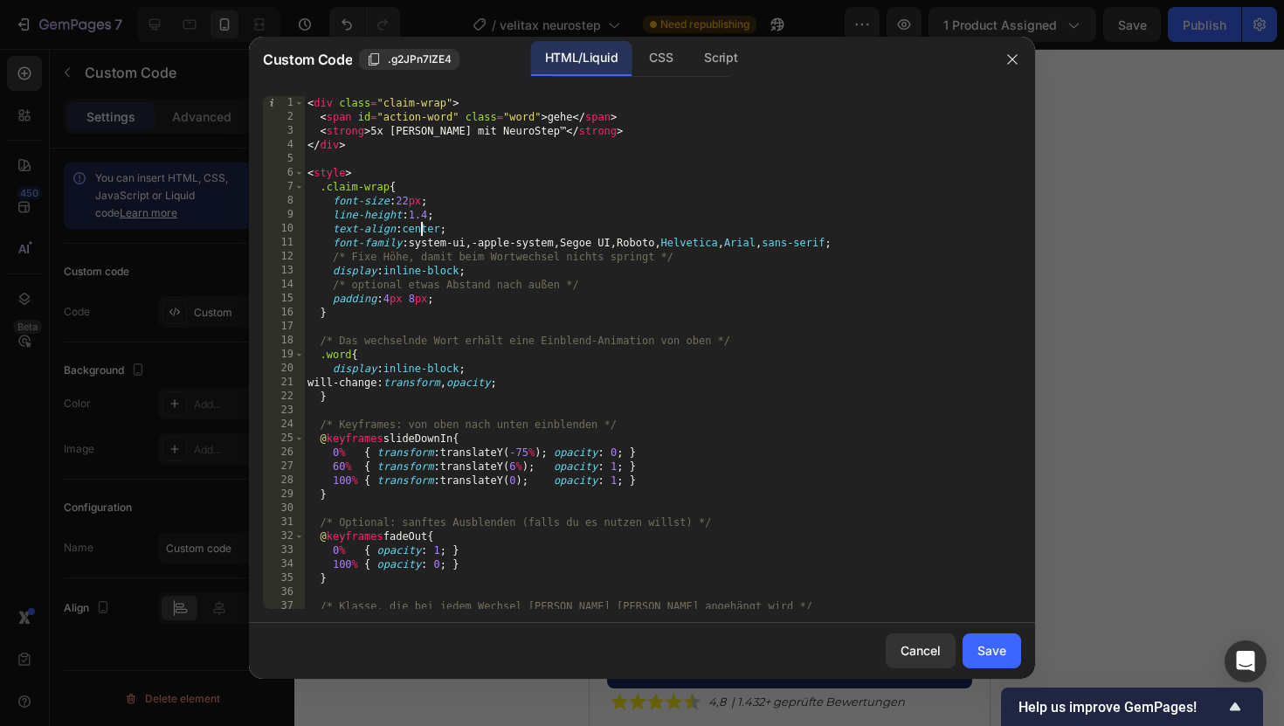
click at [418, 222] on div "< div class = "claim-wrap" > < span id = "action-word" class = "word" > gehe </…" at bounding box center [662, 366] width 717 height 541
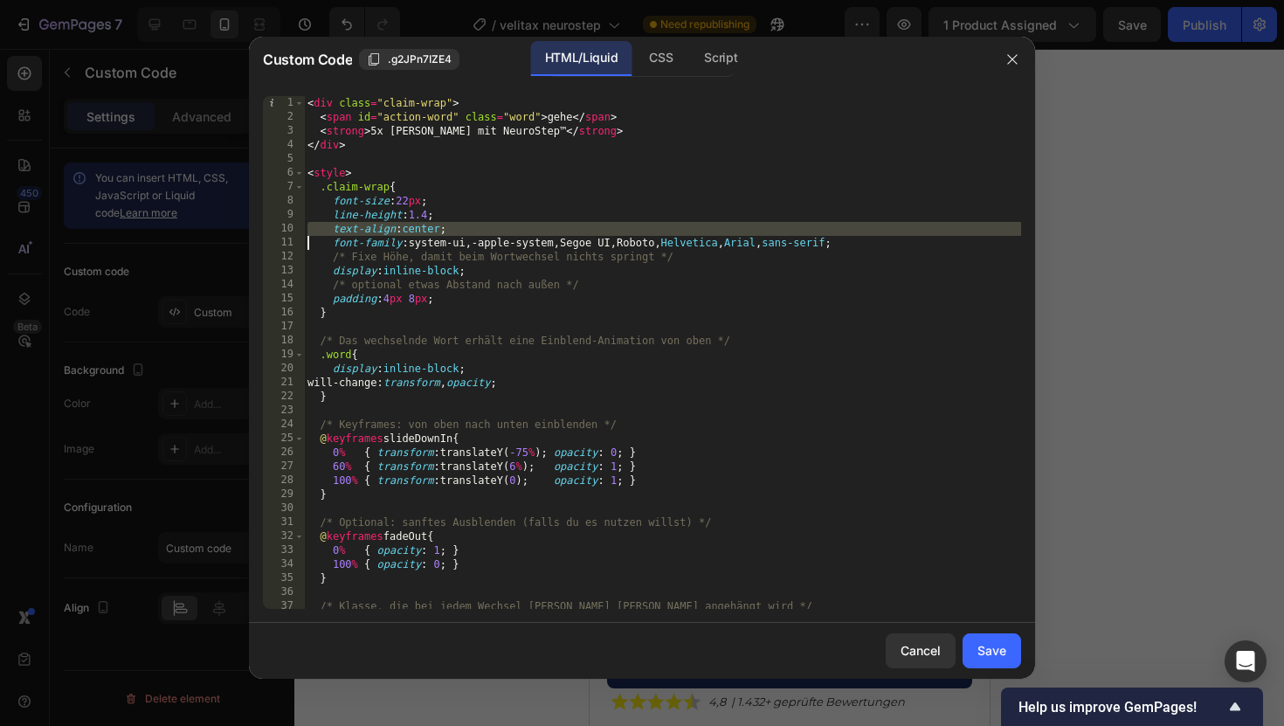
click at [418, 222] on div "< div class = "claim-wrap" > < span id = "action-word" class = "word" > gehe </…" at bounding box center [662, 366] width 717 height 541
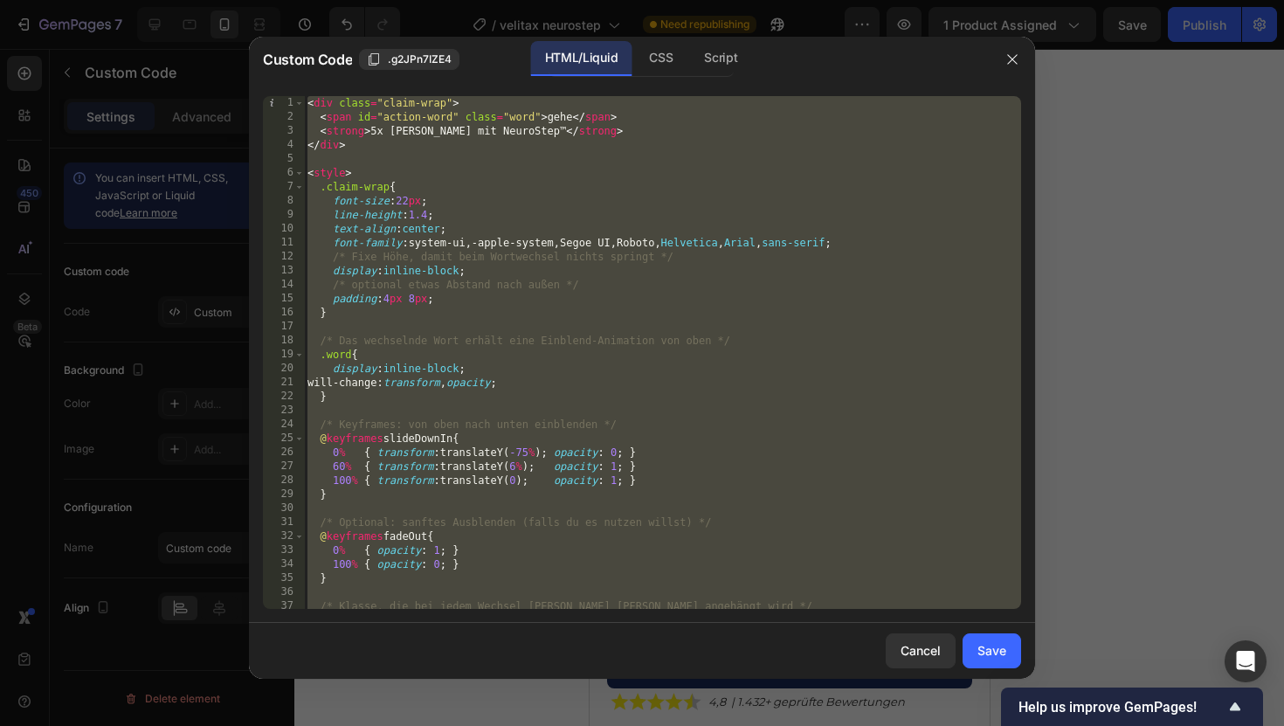
click at [418, 222] on div "< div class = "claim-wrap" > < span id = "action-word" class = "word" > gehe </…" at bounding box center [662, 366] width 717 height 541
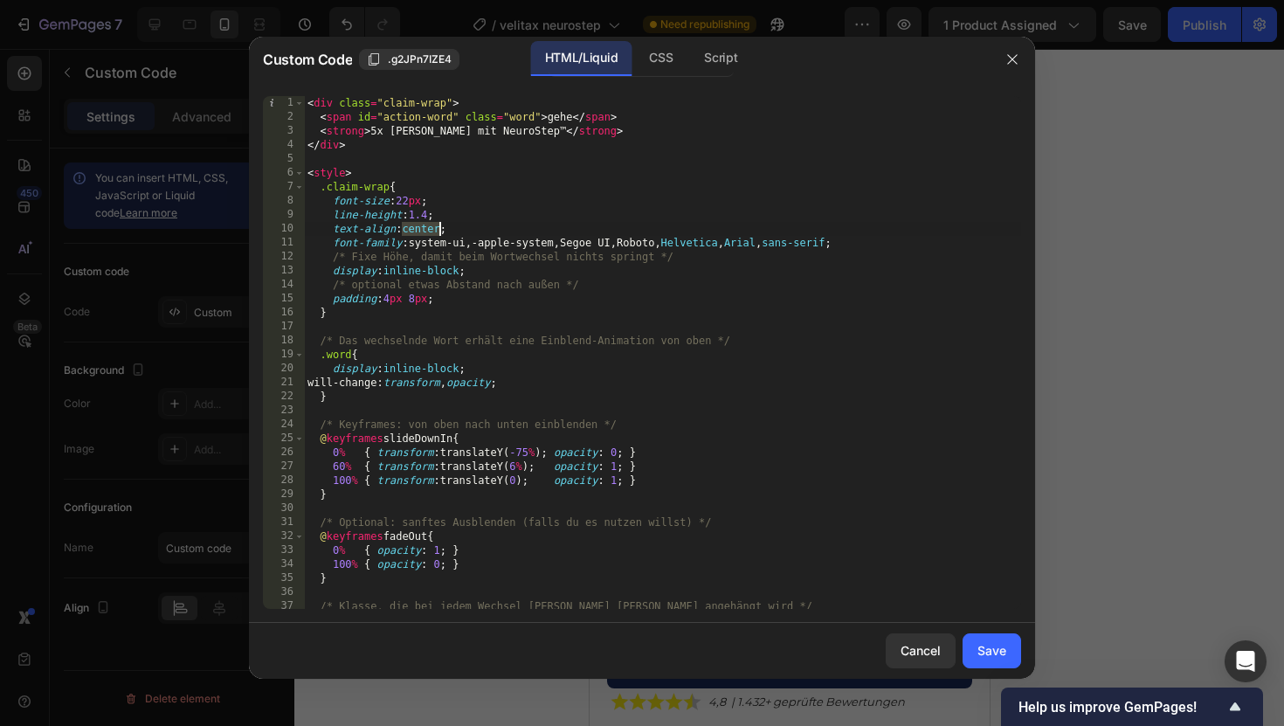
click at [418, 222] on div "< div class = "claim-wrap" > < span id = "action-word" class = "word" > gehe </…" at bounding box center [662, 366] width 717 height 541
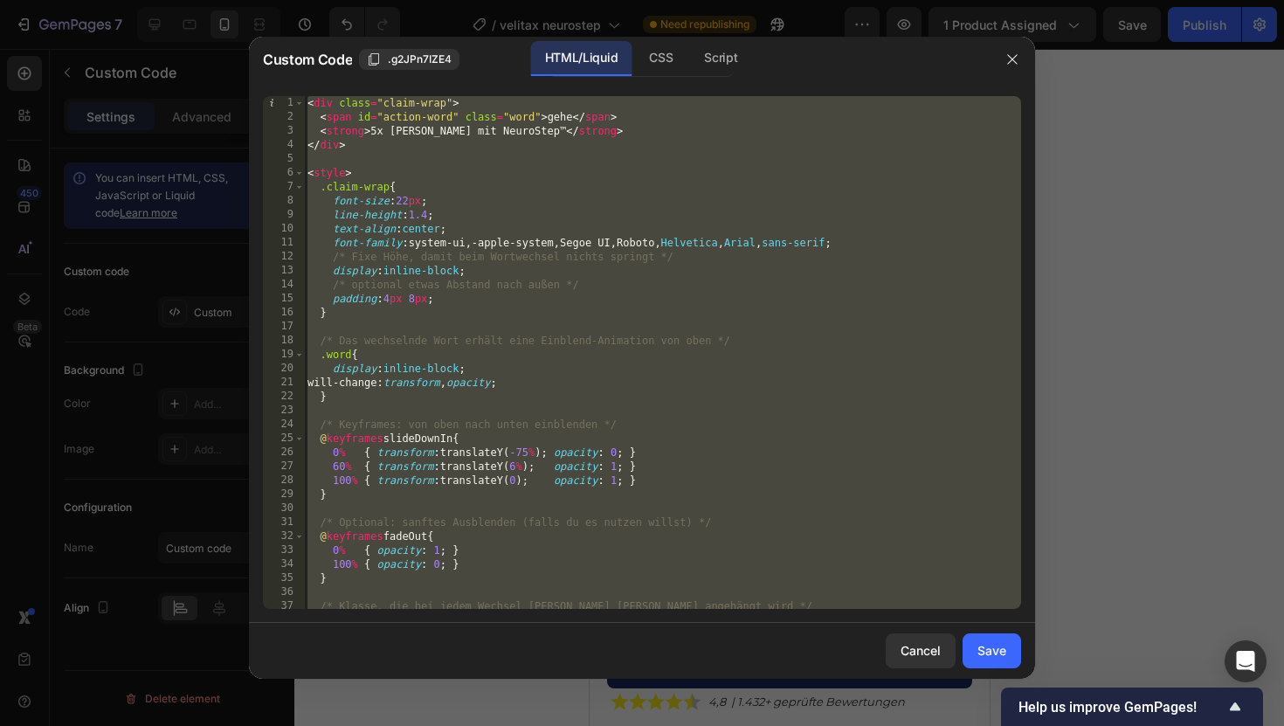
click at [418, 222] on div "< div class = "claim-wrap" > < span id = "action-word" class = "word" > gehe </…" at bounding box center [662, 366] width 717 height 541
type textarea "</script>"
paste textarea
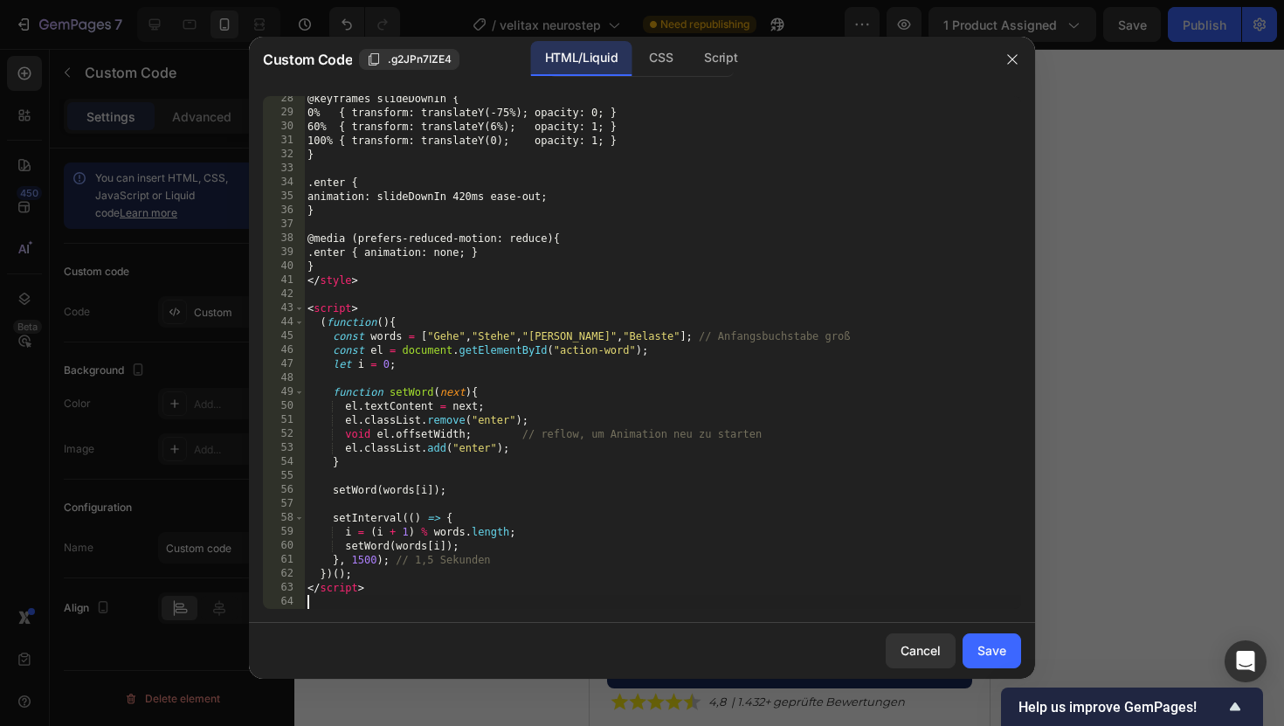
scroll to position [382, 0]
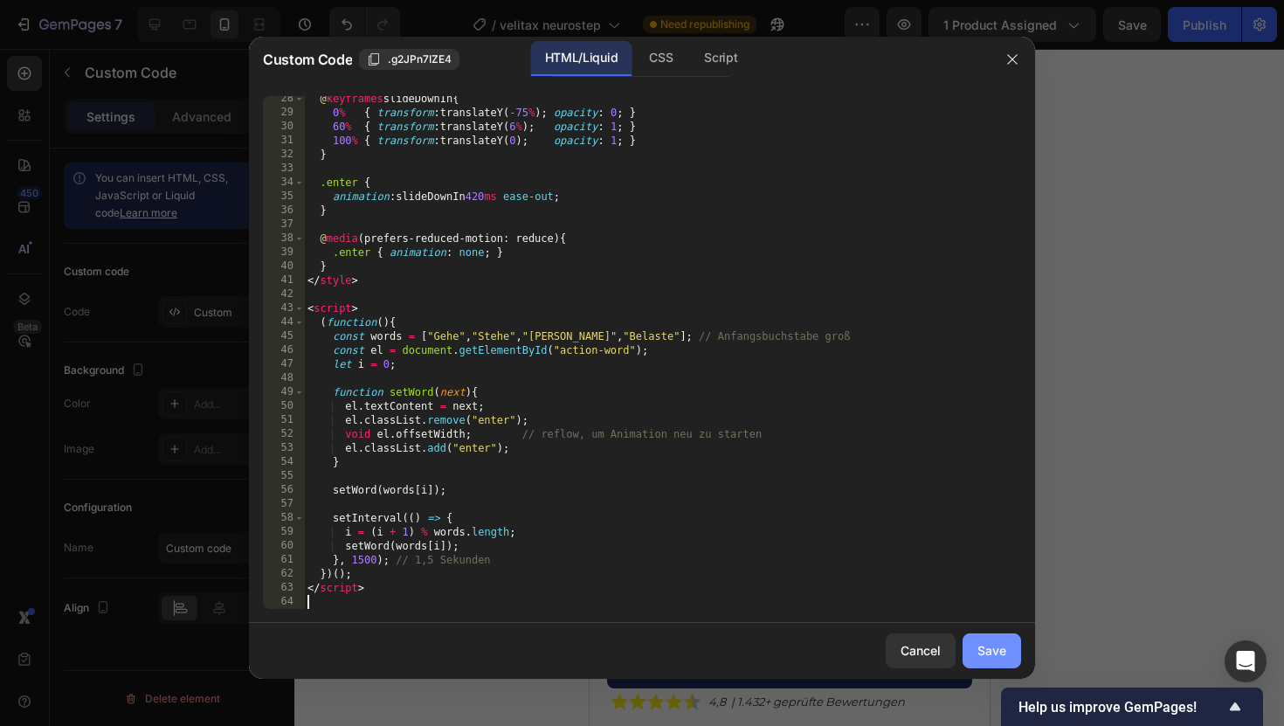
click at [965, 646] on button "Save" at bounding box center [991, 650] width 59 height 35
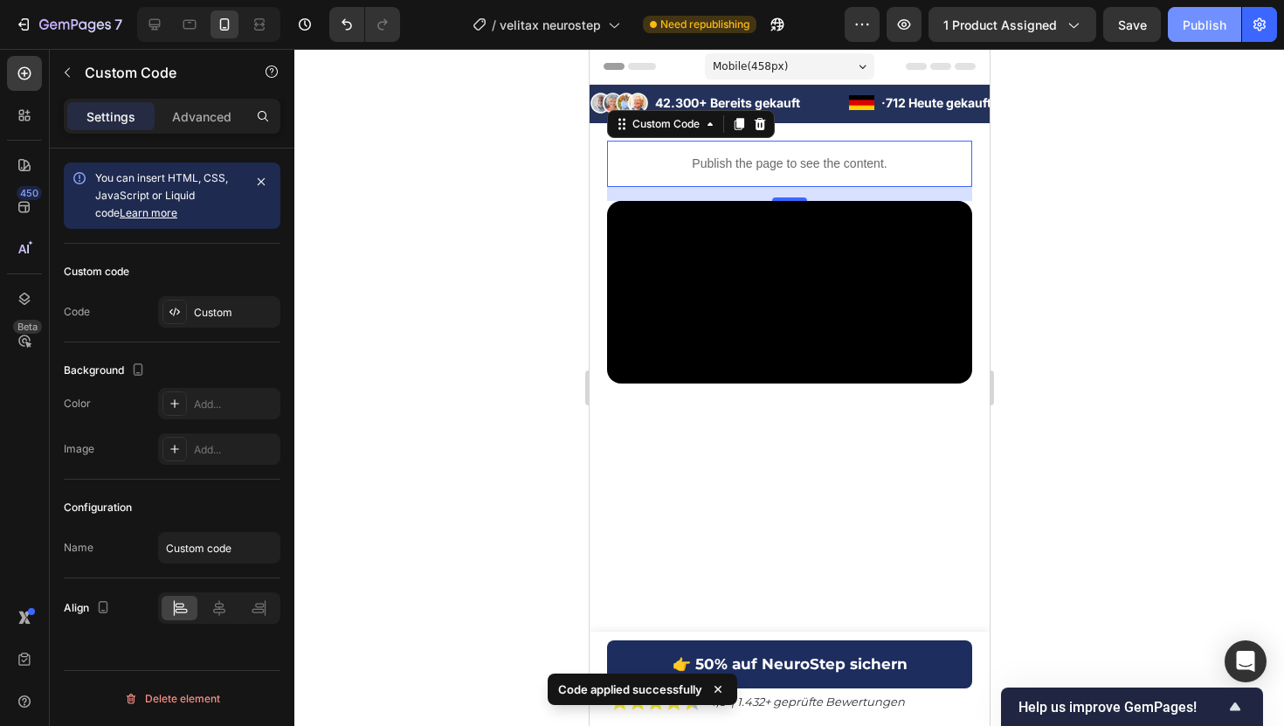
click at [1196, 25] on div "Publish" at bounding box center [1204, 25] width 44 height 18
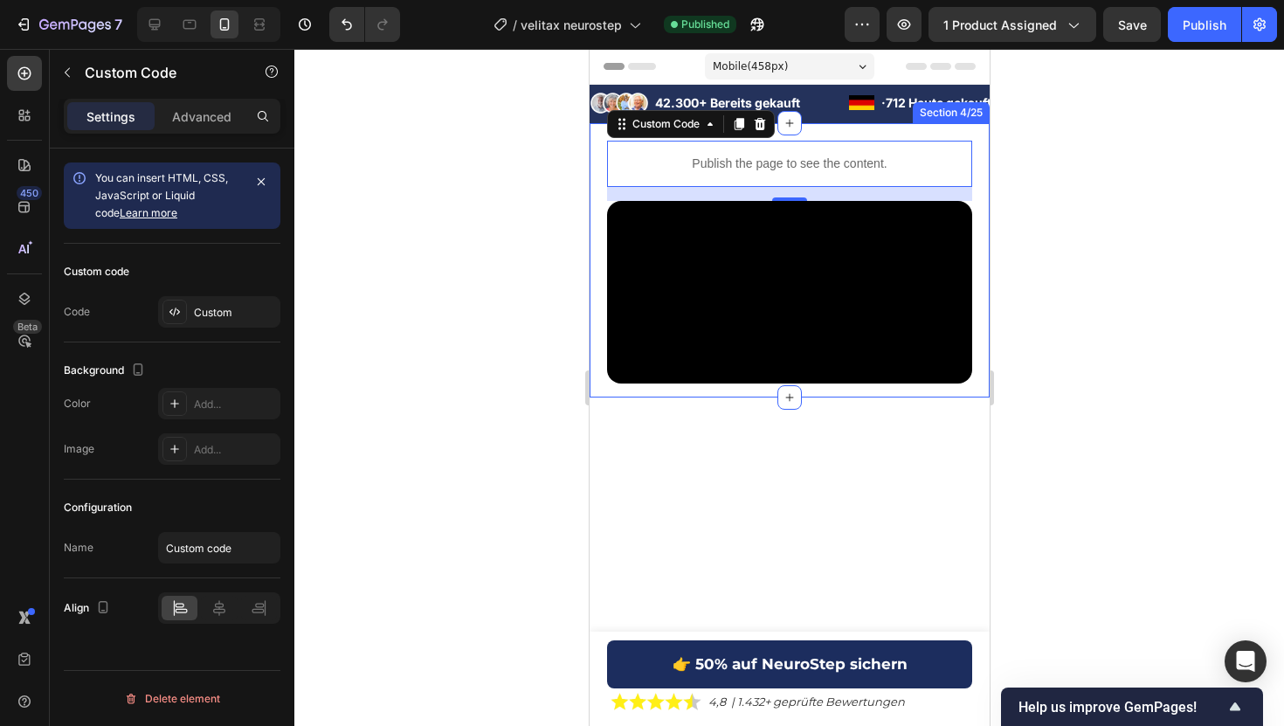
click at [799, 133] on div "Publish the page to see the content. Custom Code 16 Video Row Section 4/25" at bounding box center [789, 260] width 400 height 274
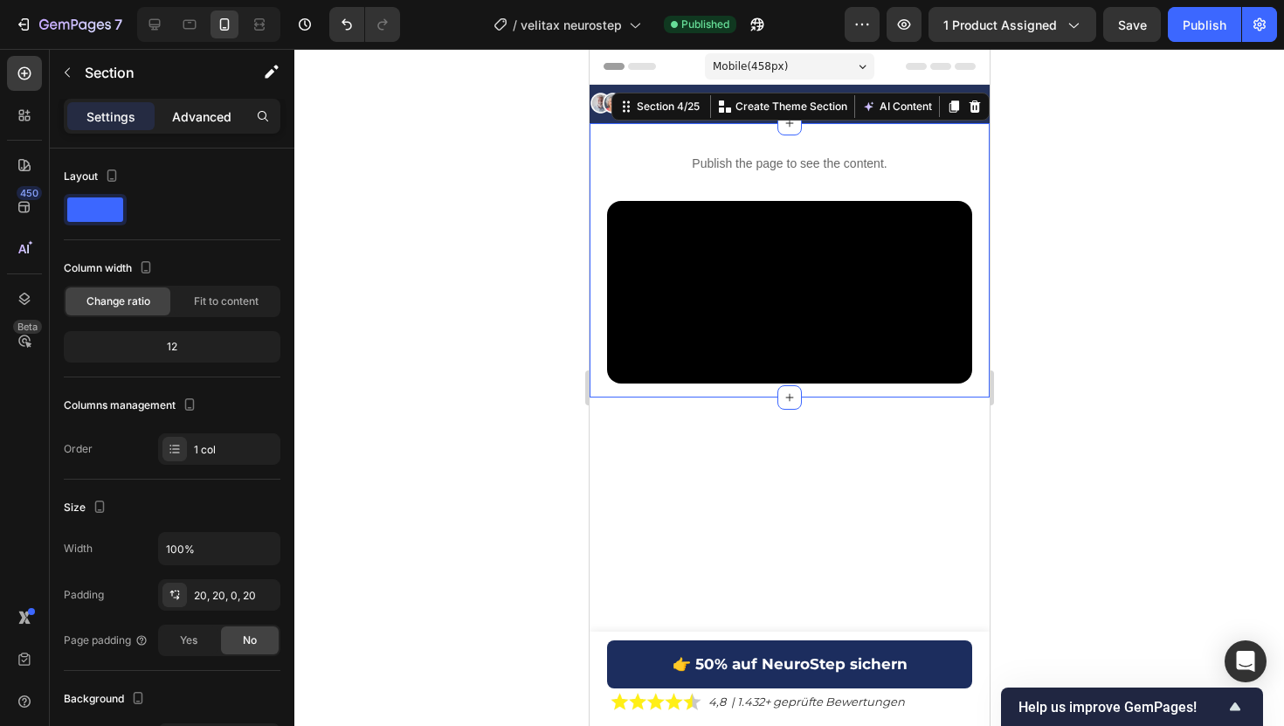
click at [220, 123] on p "Advanced" at bounding box center [201, 116] width 59 height 18
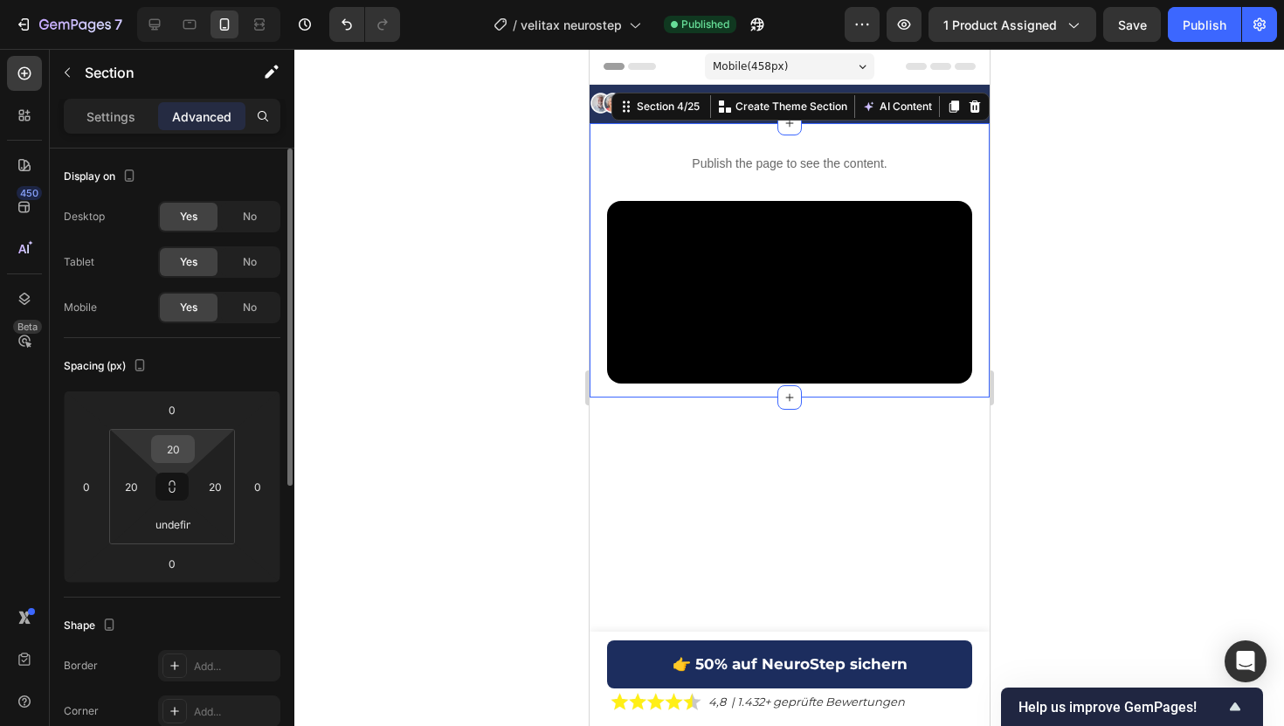
click at [176, 457] on input "20" at bounding box center [172, 449] width 35 height 26
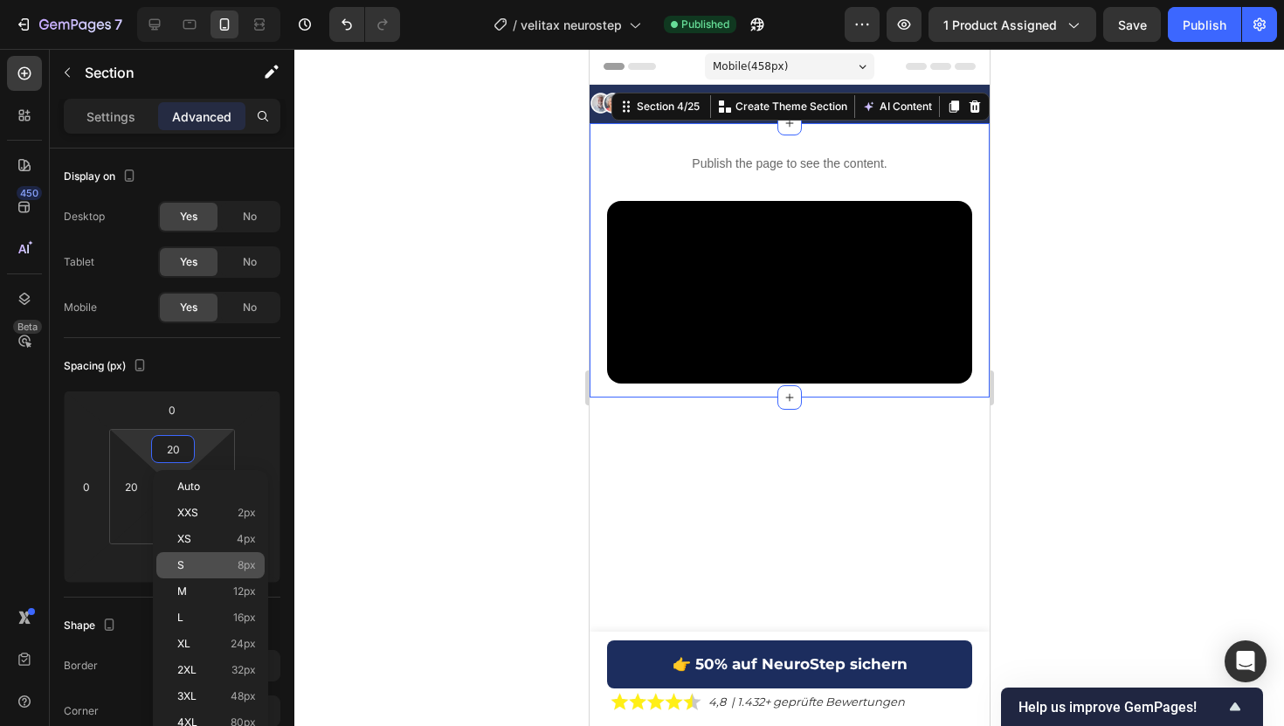
click at [241, 571] on div "S 8px" at bounding box center [210, 565] width 108 height 26
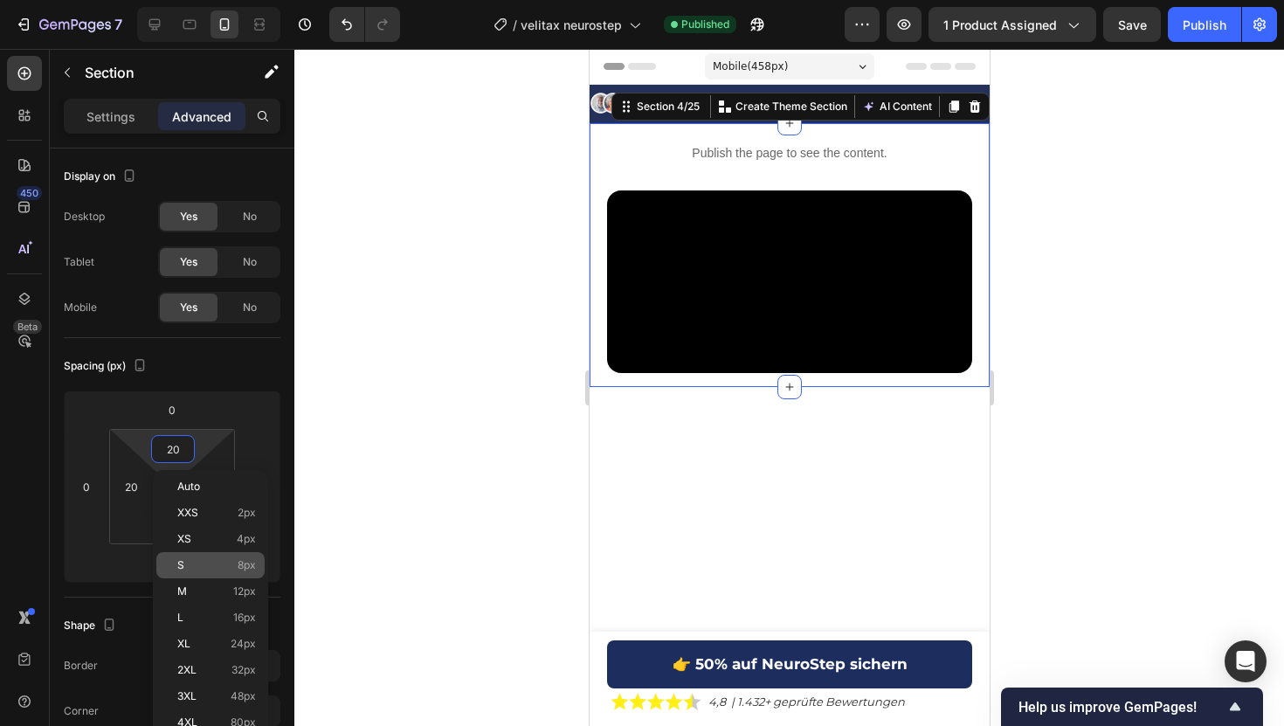
type input "8"
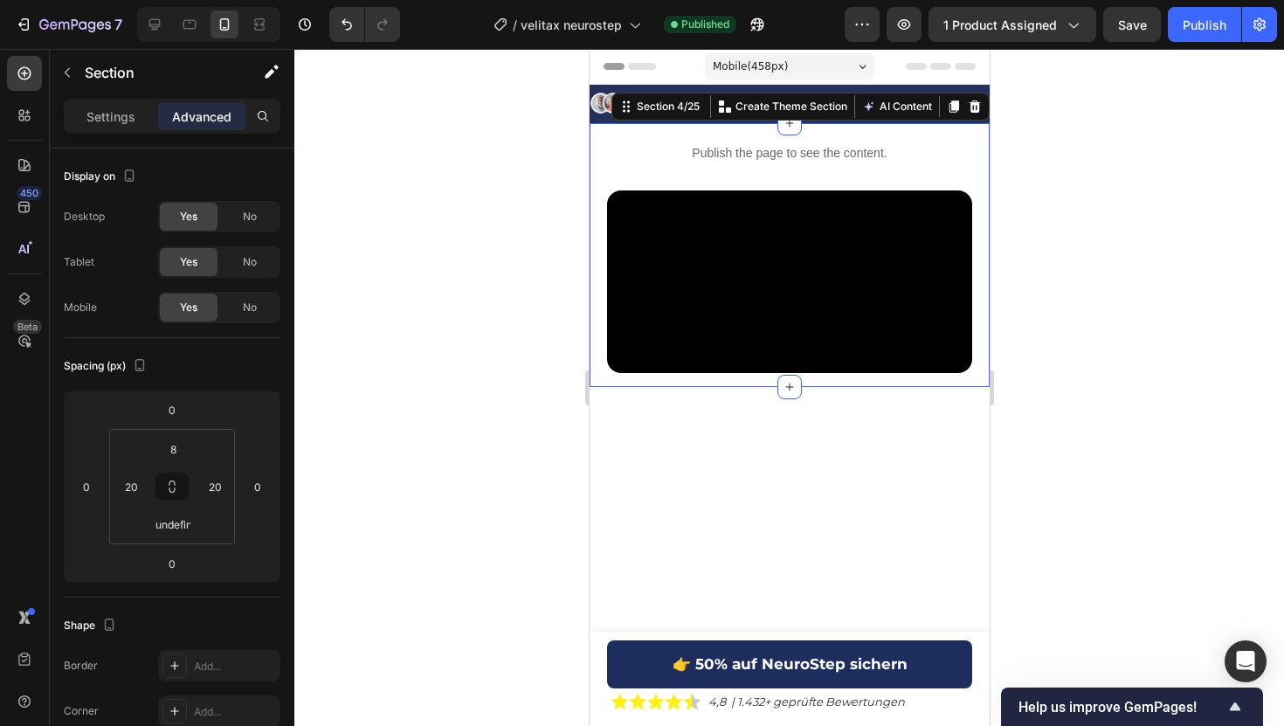
click at [403, 396] on div at bounding box center [788, 387] width 989 height 677
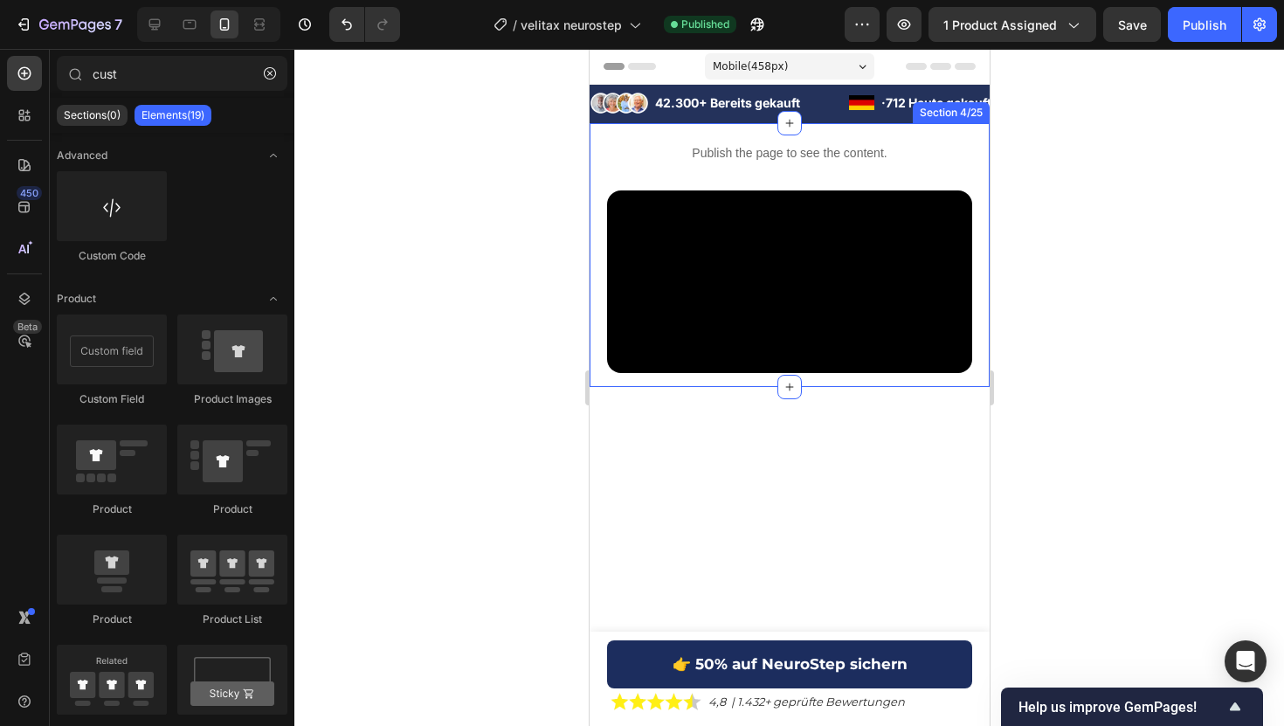
click at [597, 155] on div "Publish the page to see the content. Custom Code Video Row Section 4/25" at bounding box center [789, 255] width 400 height 264
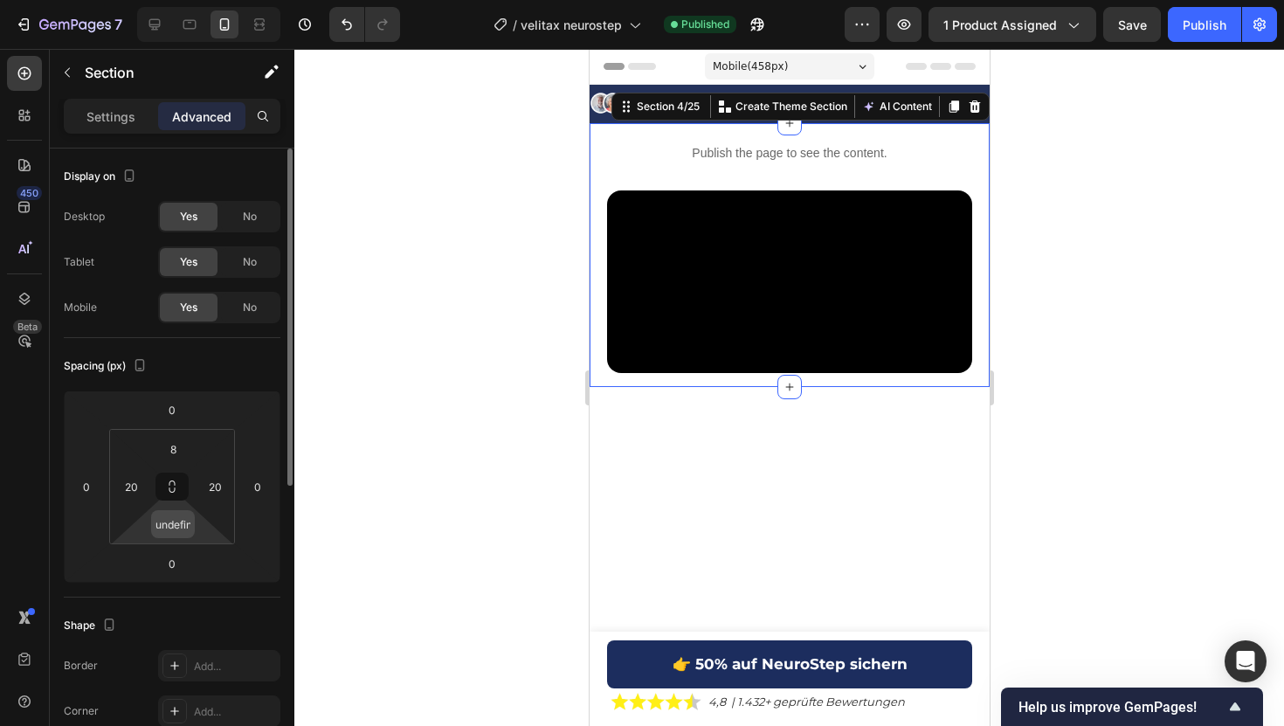
click at [167, 522] on input "undefined" at bounding box center [172, 524] width 35 height 26
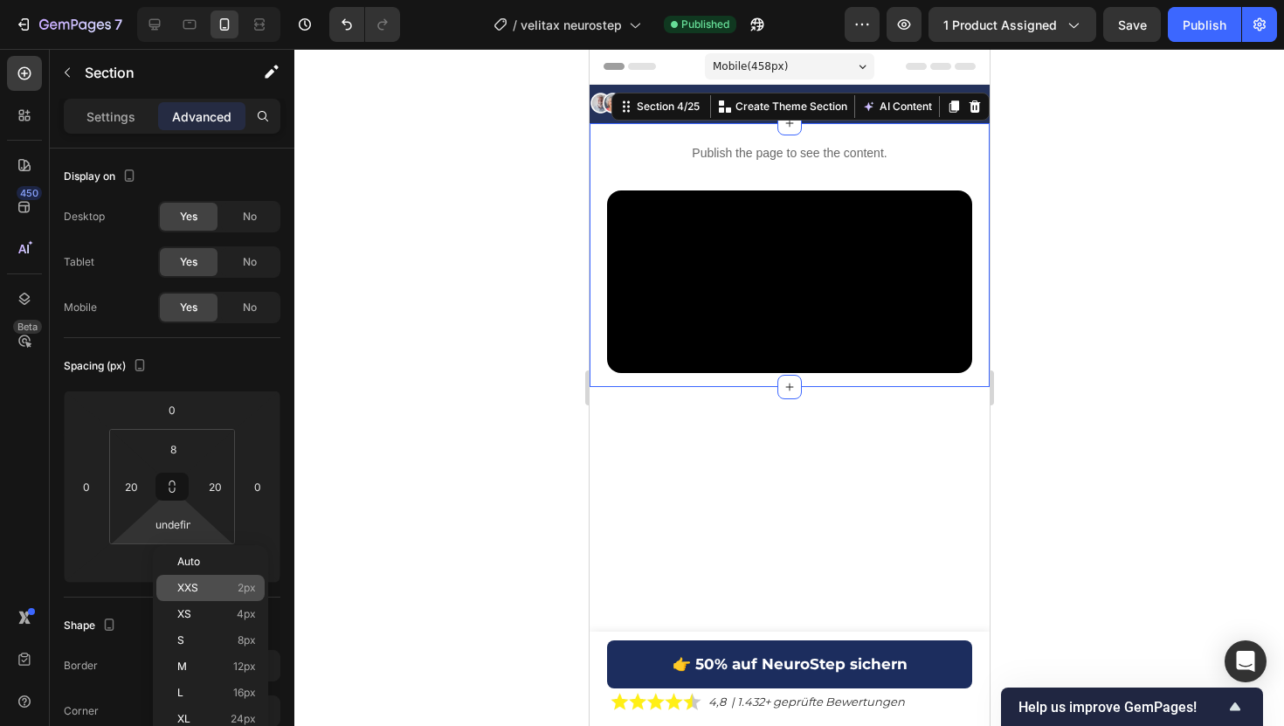
click at [203, 579] on div "XXS 2px" at bounding box center [210, 588] width 108 height 26
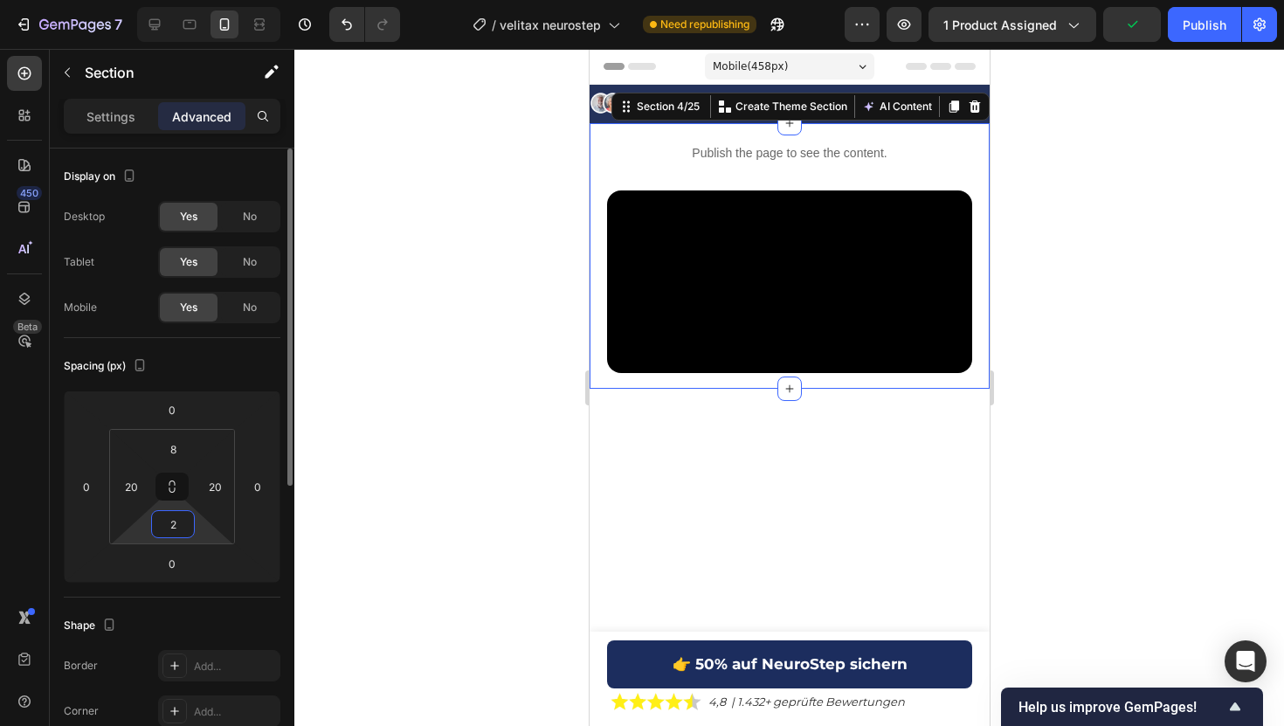
click at [172, 530] on input "2" at bounding box center [172, 524] width 35 height 26
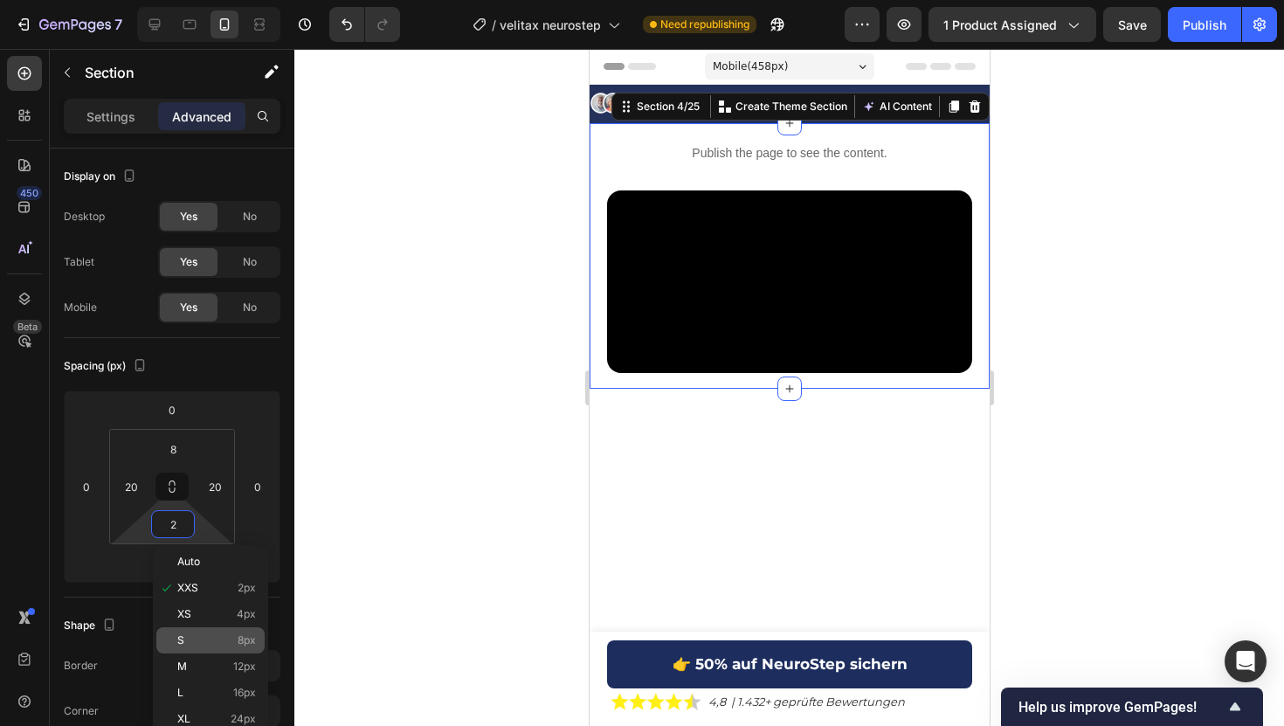
click at [235, 633] on div "S 8px" at bounding box center [210, 640] width 108 height 26
type input "8"
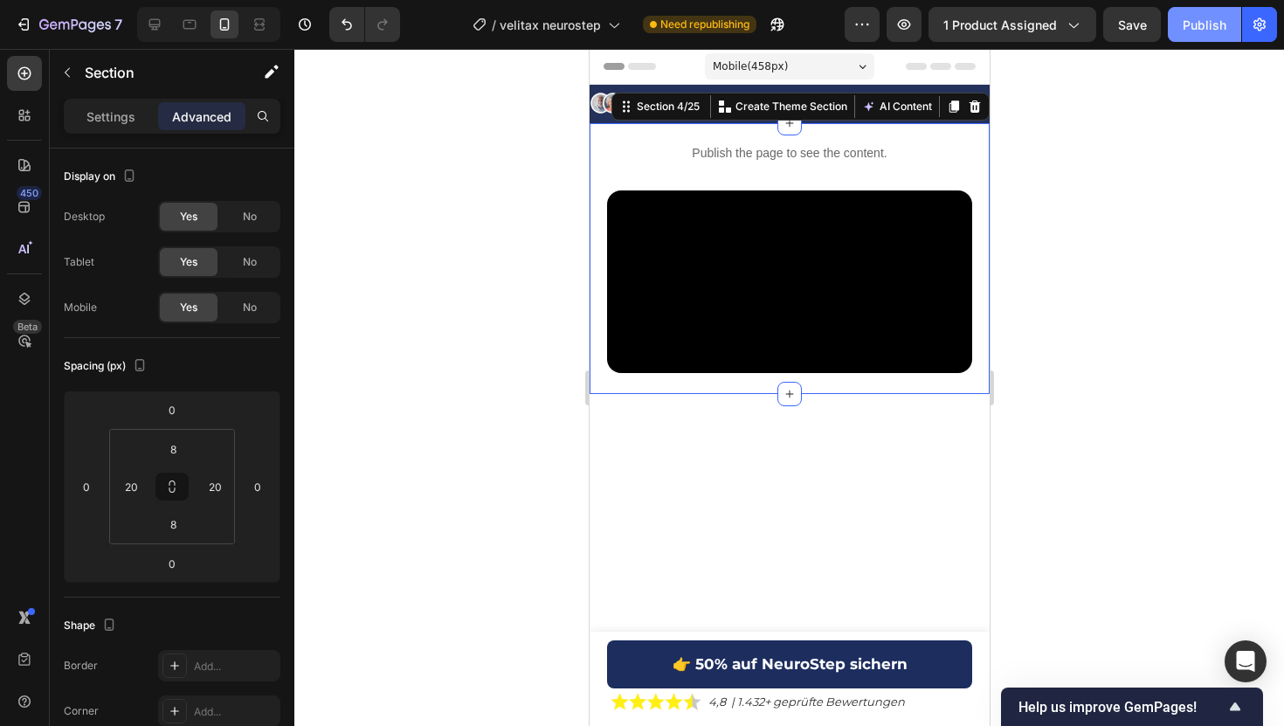
click at [1193, 21] on div "Publish" at bounding box center [1204, 25] width 44 height 18
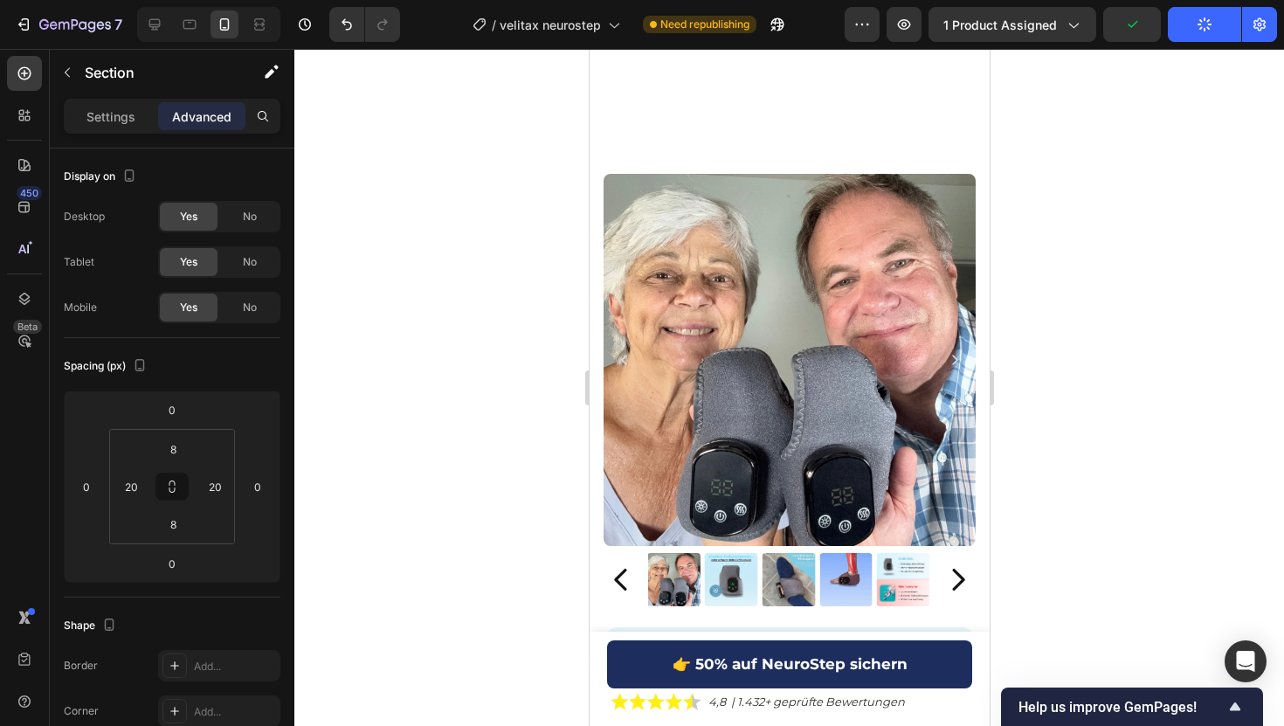
scroll to position [0, 0]
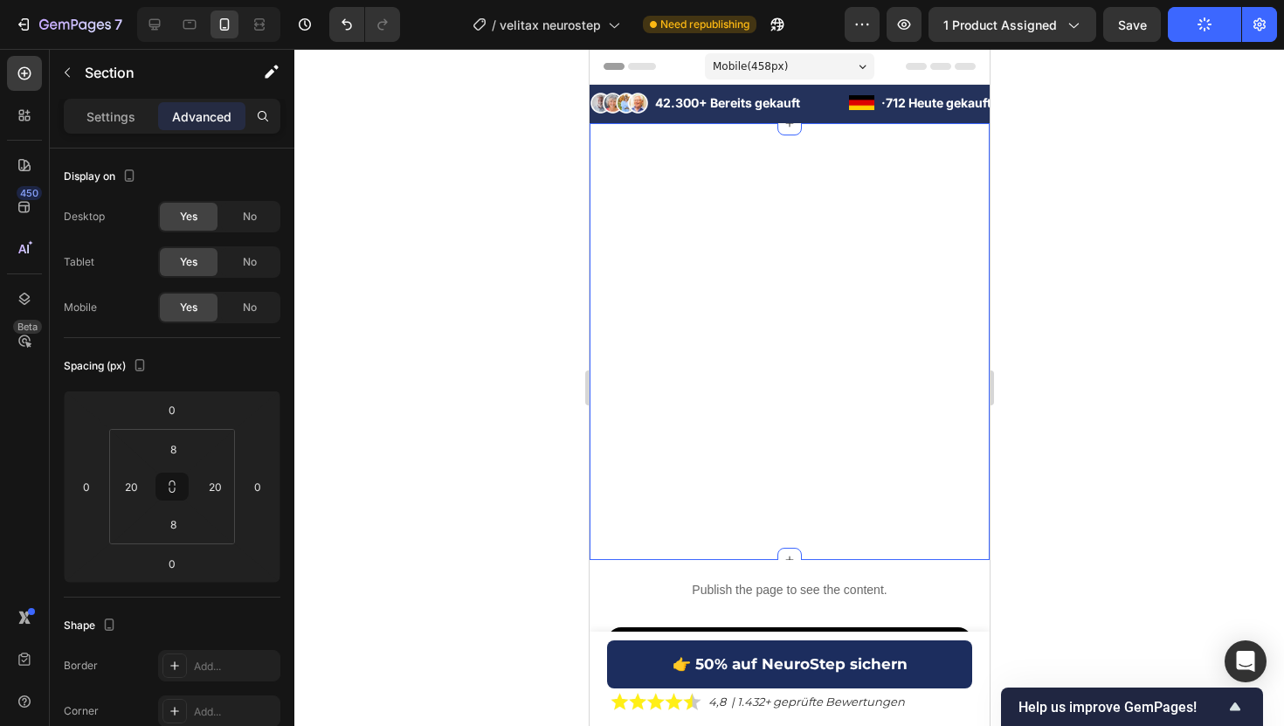
click at [484, 354] on div at bounding box center [788, 387] width 989 height 677
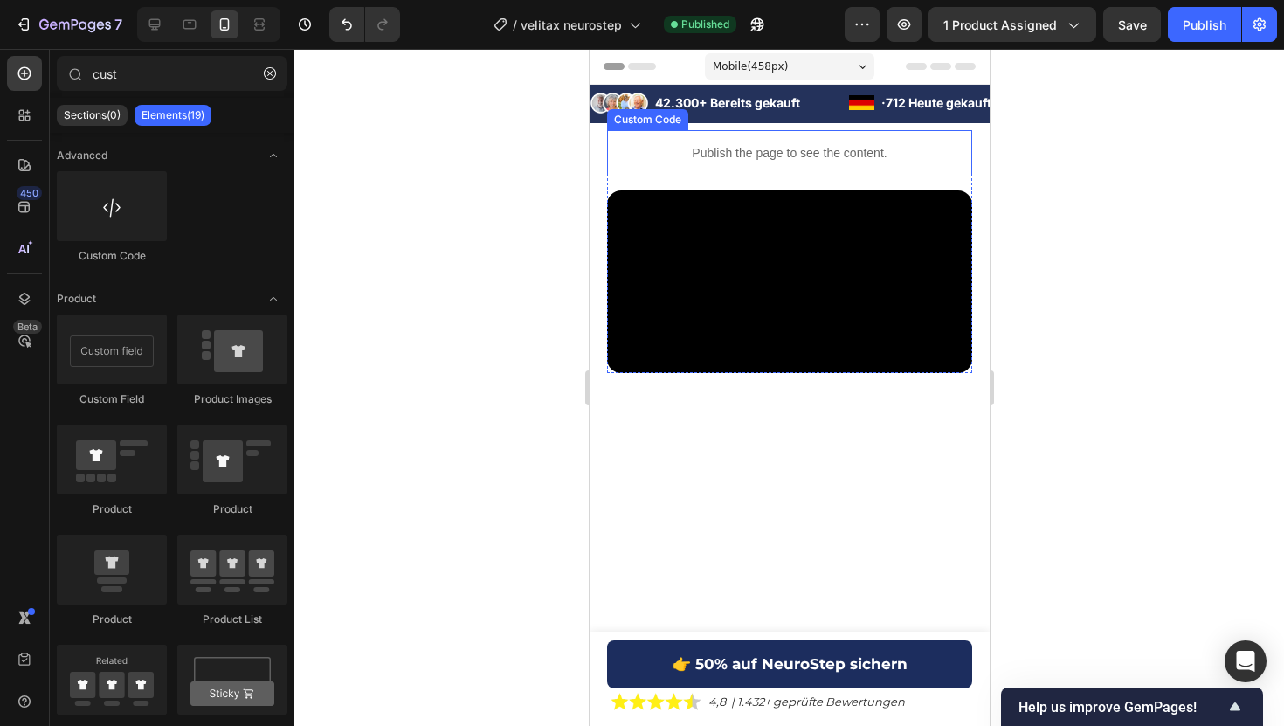
click at [716, 152] on p "Publish the page to see the content." at bounding box center [788, 153] width 365 height 18
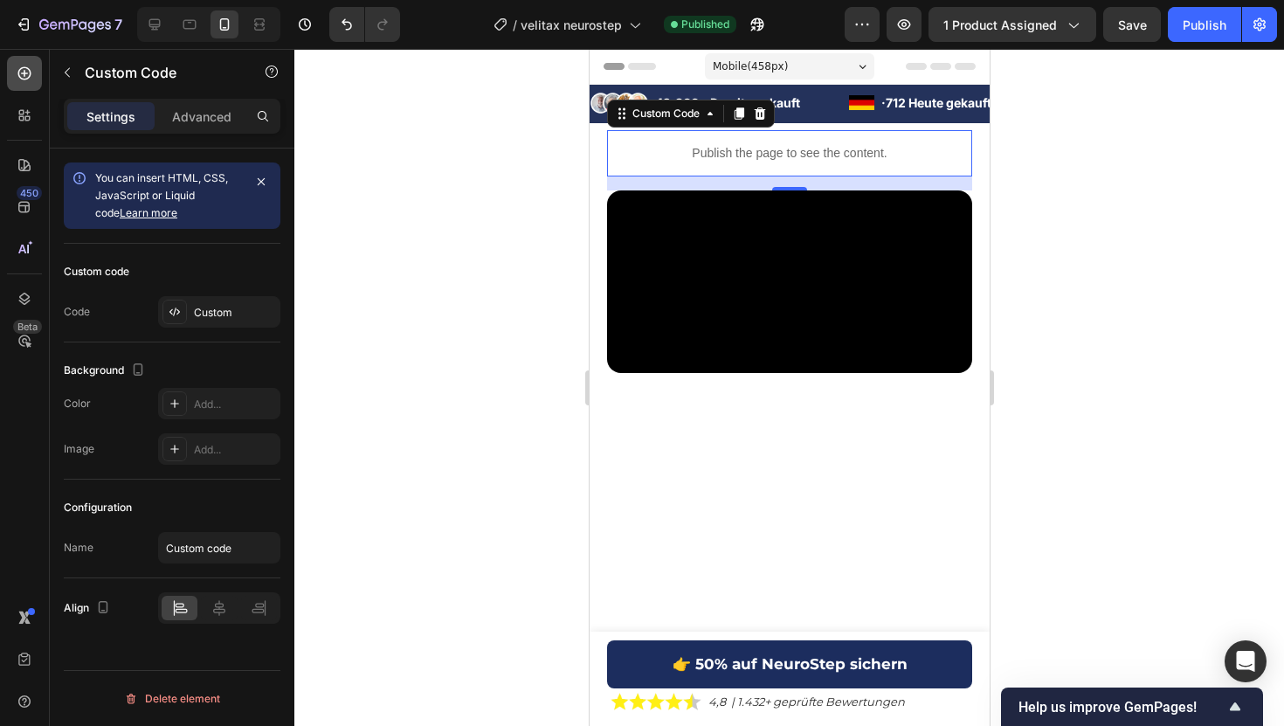
click at [14, 72] on div at bounding box center [24, 73] width 35 height 35
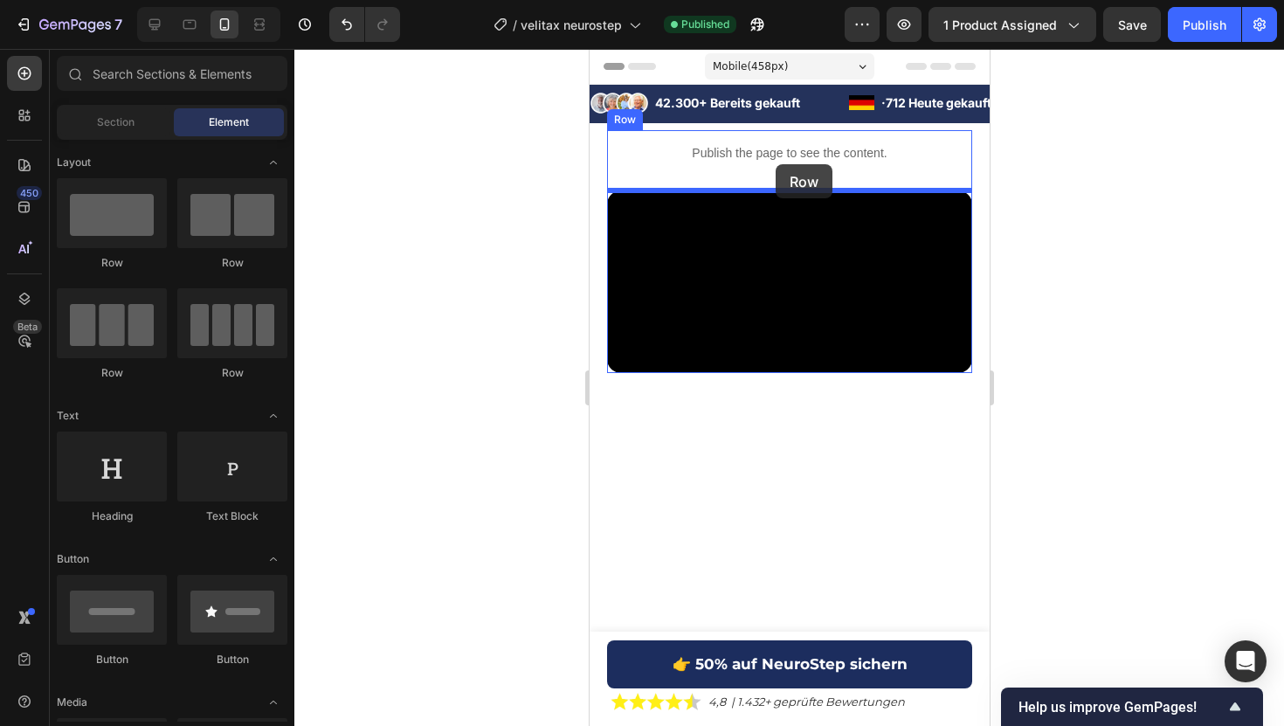
drag, startPoint x: 813, startPoint y: 280, endPoint x: 775, endPoint y: 164, distance: 122.3
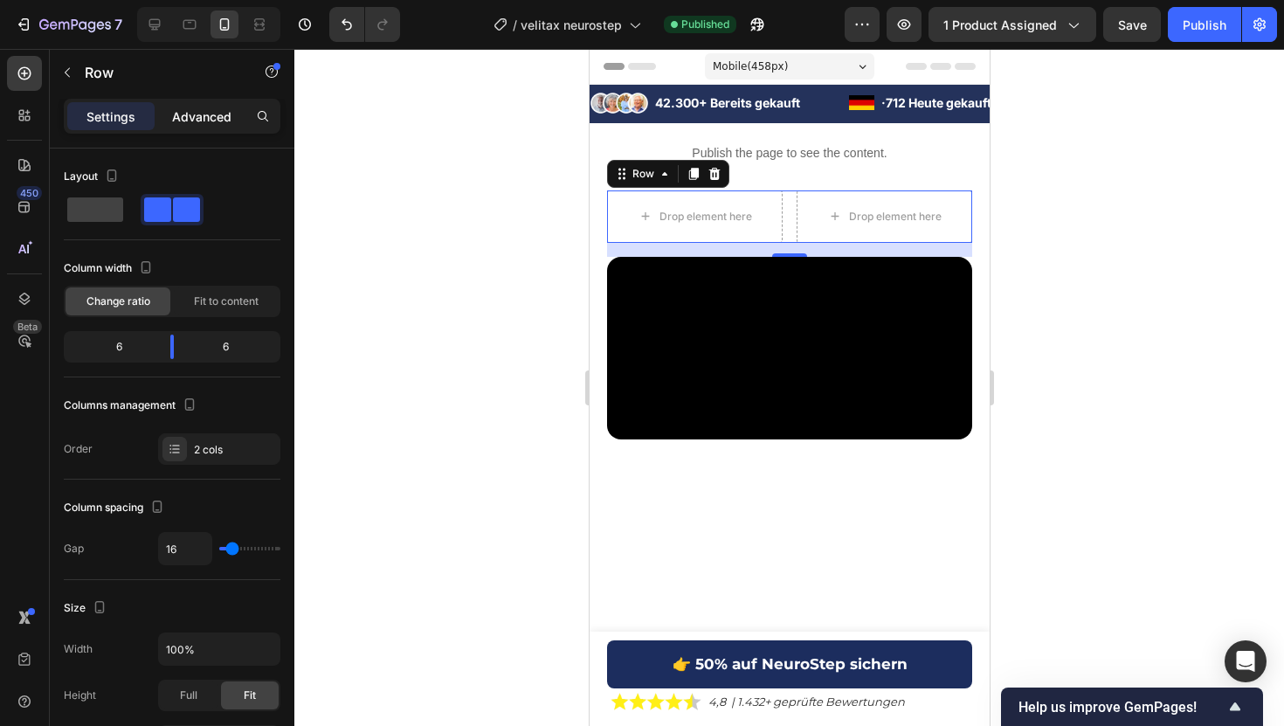
click at [211, 121] on p "Advanced" at bounding box center [201, 116] width 59 height 18
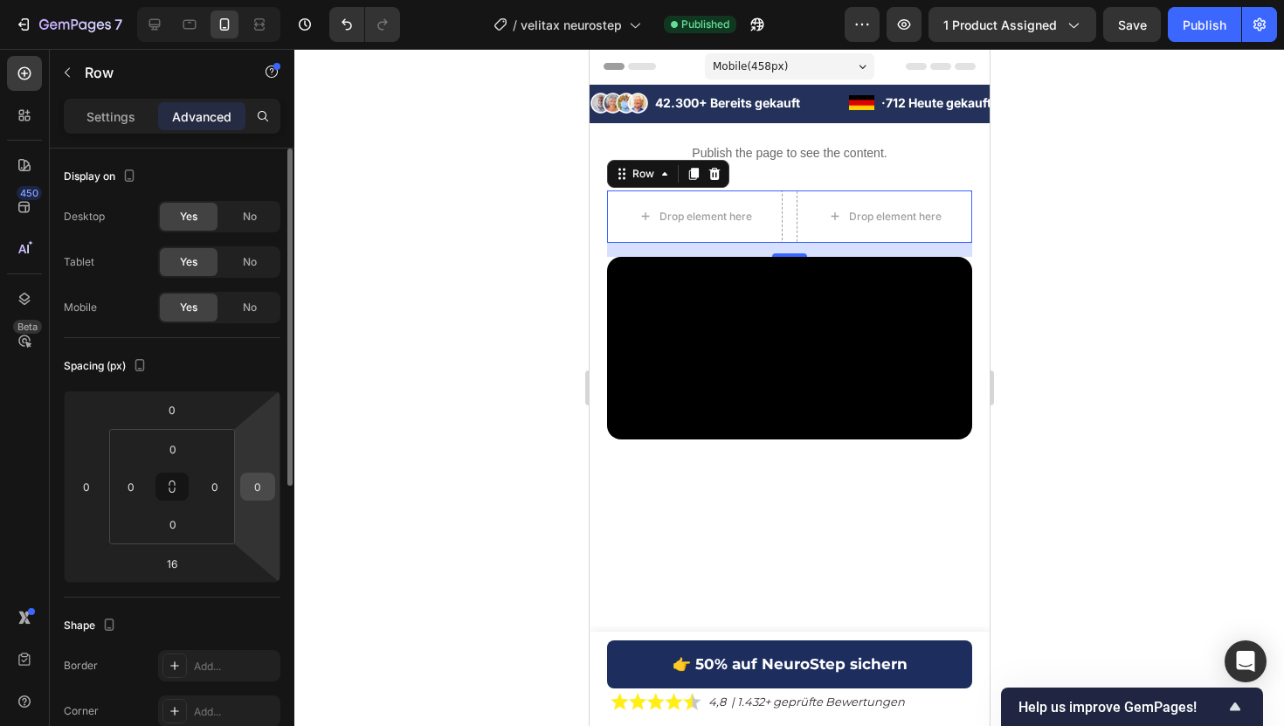
click at [265, 486] on input "0" at bounding box center [258, 486] width 26 height 26
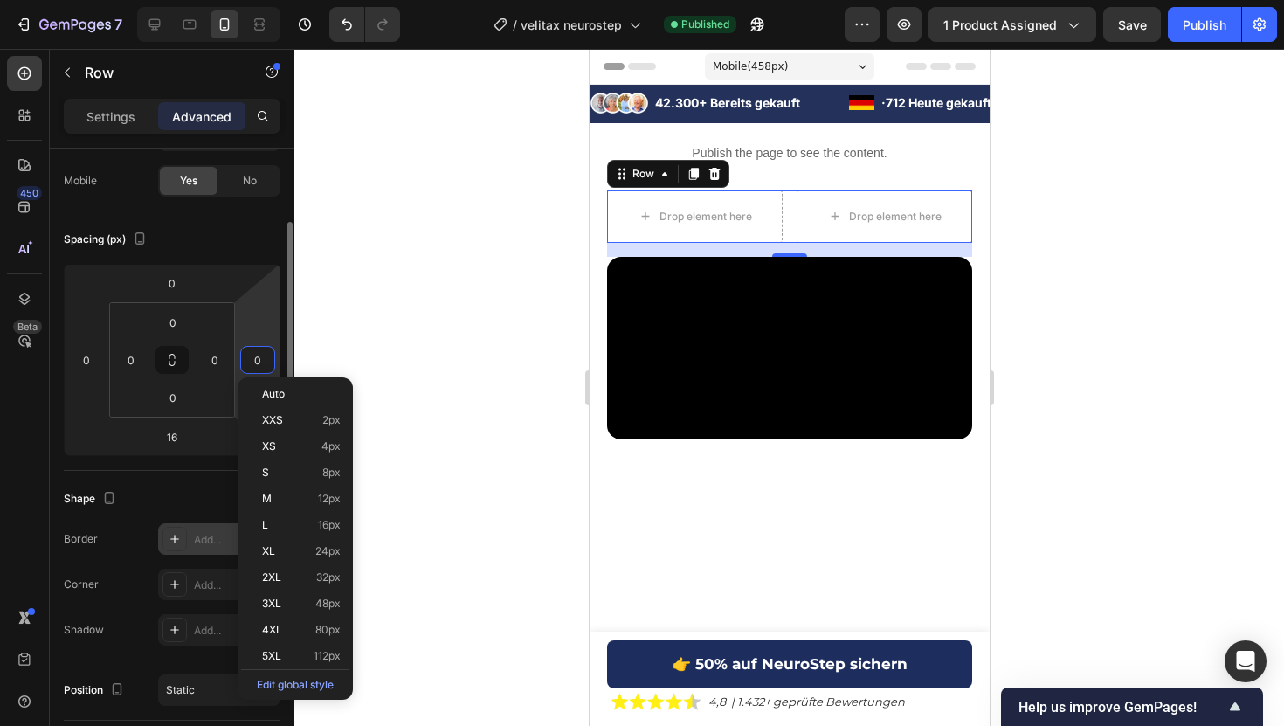
scroll to position [133, 0]
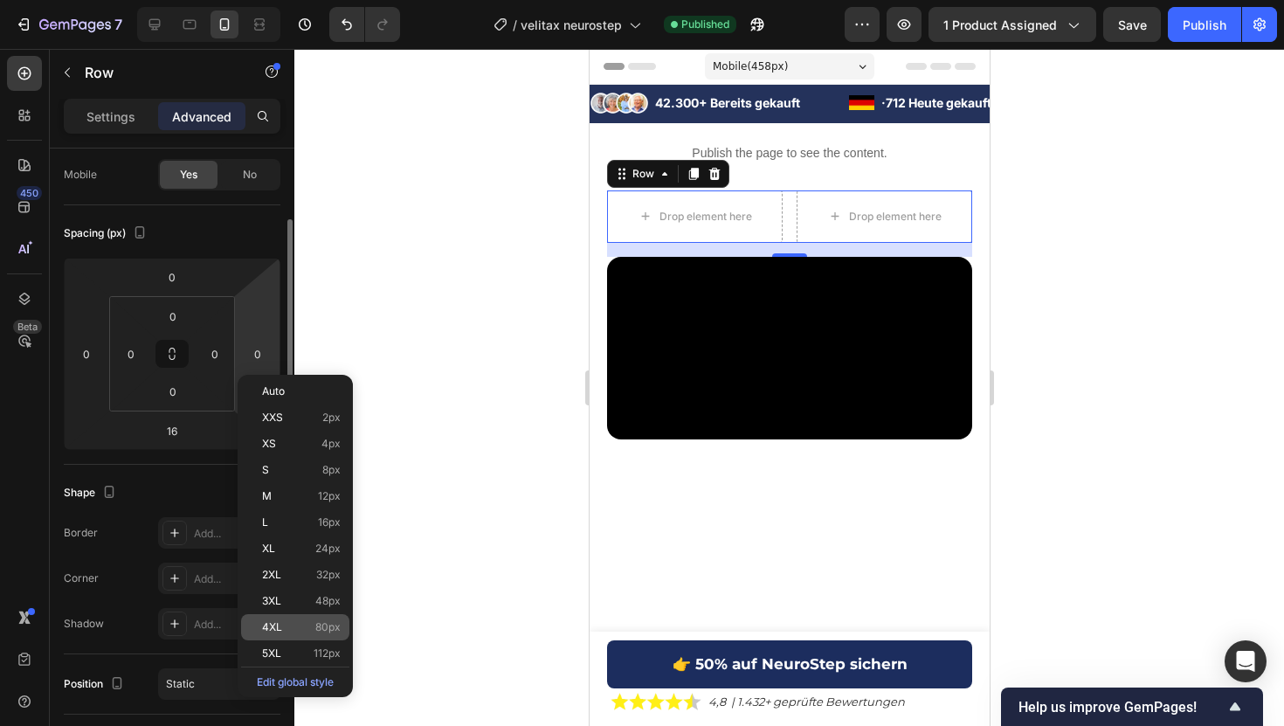
click at [322, 617] on div "4XL 80px" at bounding box center [295, 627] width 108 height 26
type input "80"
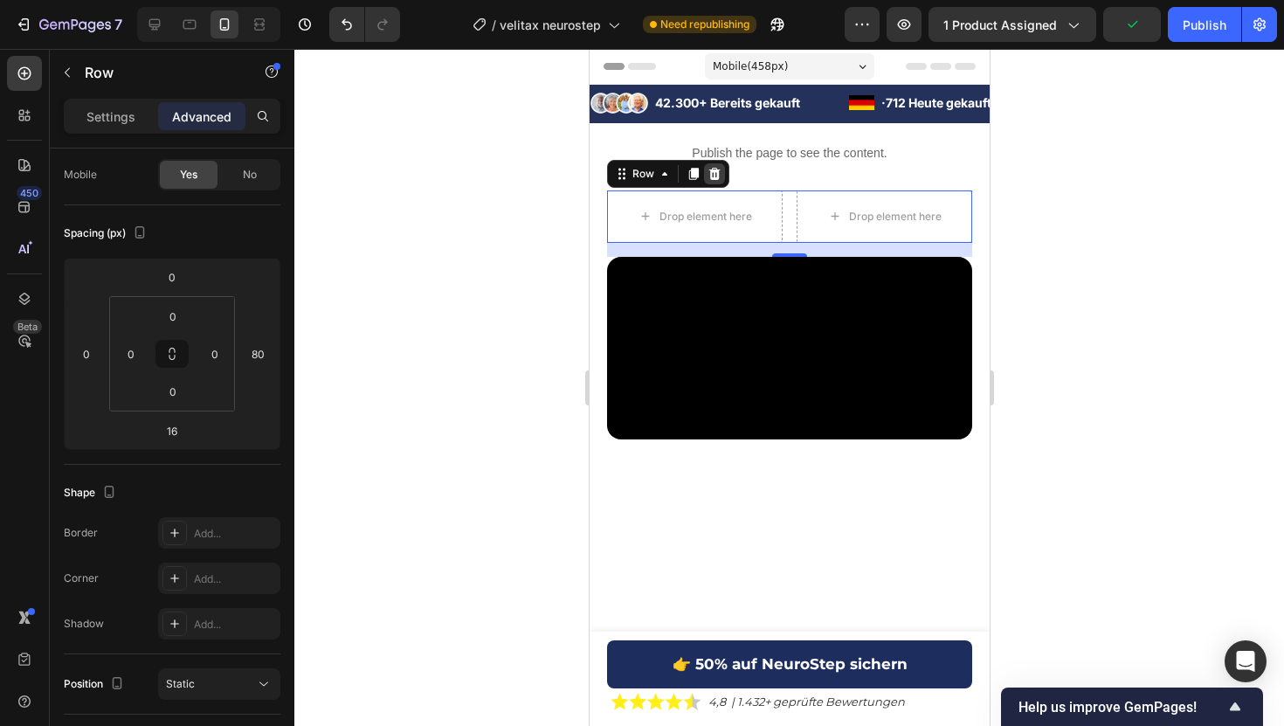
click at [714, 179] on icon at bounding box center [713, 173] width 11 height 12
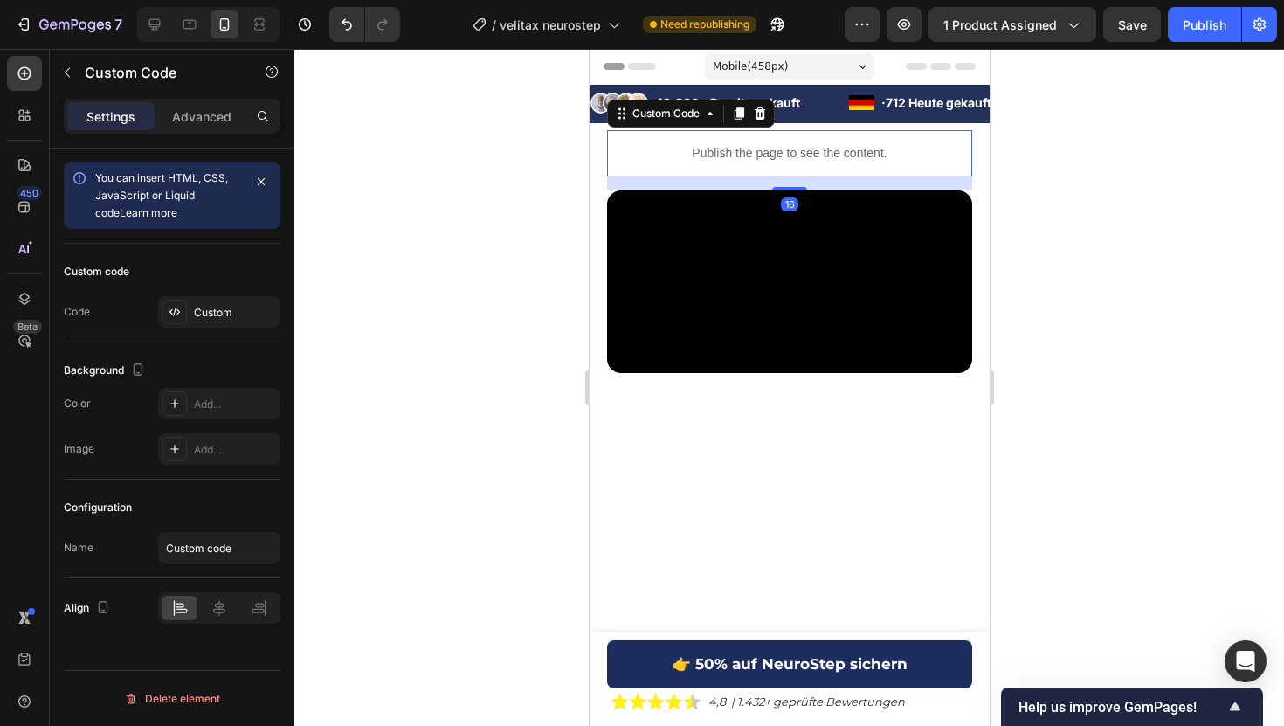
click at [661, 153] on p "Publish the page to see the content." at bounding box center [788, 153] width 365 height 18
click at [19, 69] on icon at bounding box center [24, 73] width 13 height 13
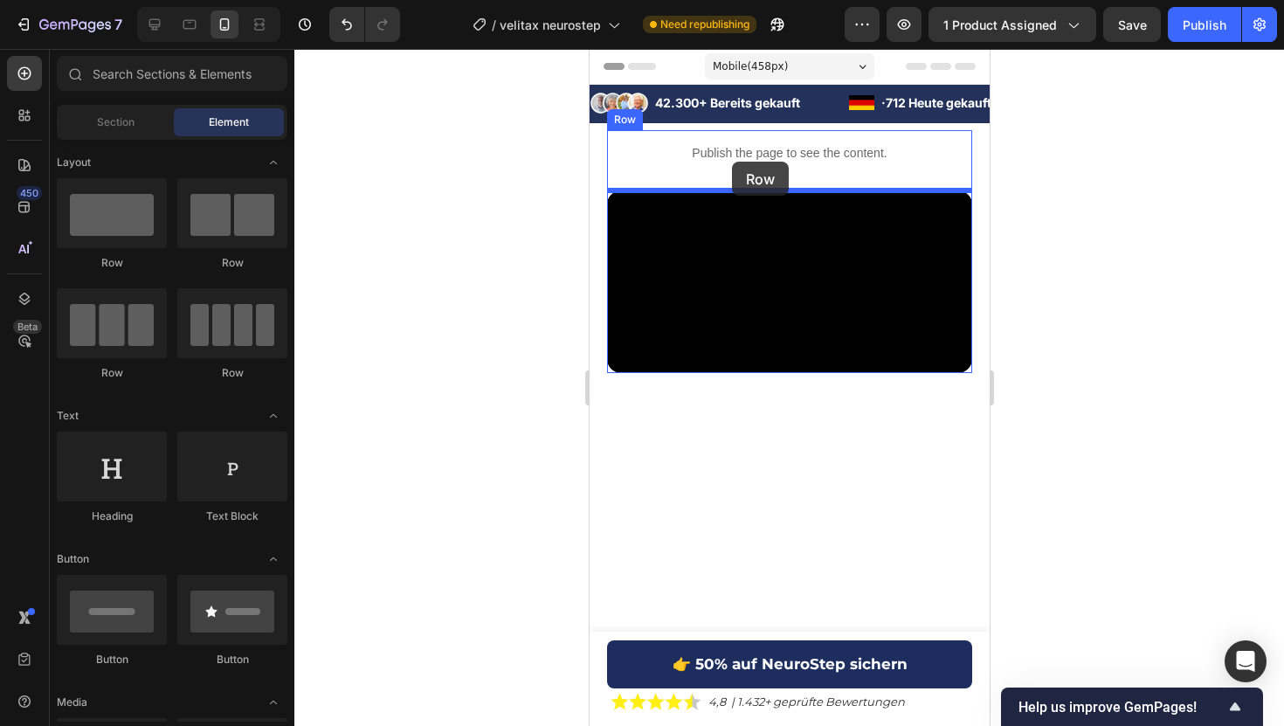
drag, startPoint x: 714, startPoint y: 263, endPoint x: 731, endPoint y: 160, distance: 104.4
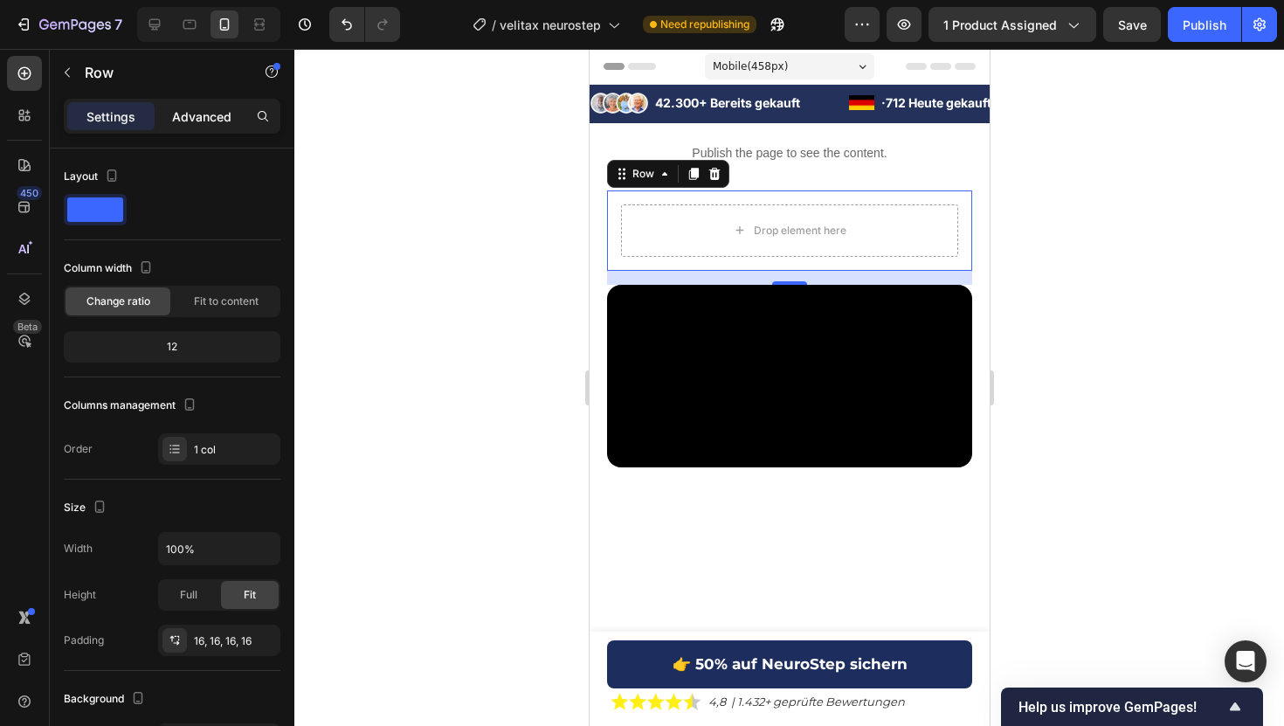
click at [210, 120] on p "Advanced" at bounding box center [201, 116] width 59 height 18
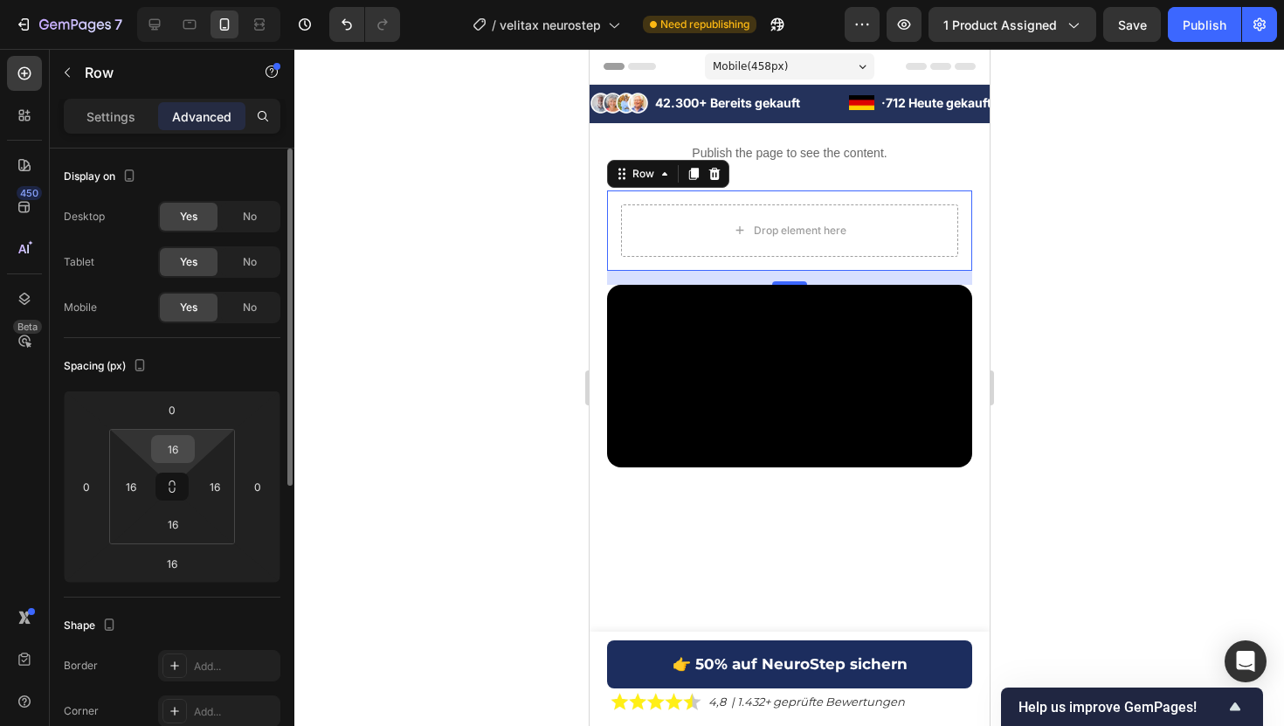
click at [164, 438] on input "16" at bounding box center [172, 449] width 35 height 26
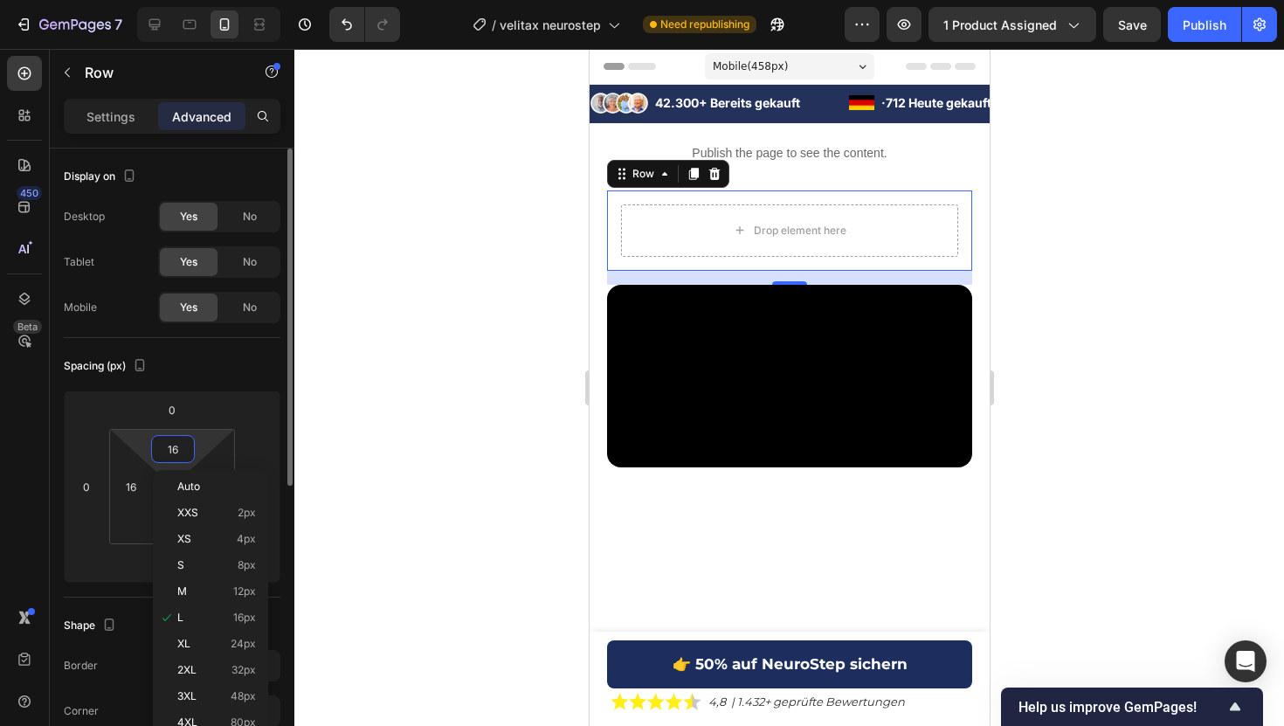
click at [164, 438] on input "16" at bounding box center [172, 449] width 35 height 26
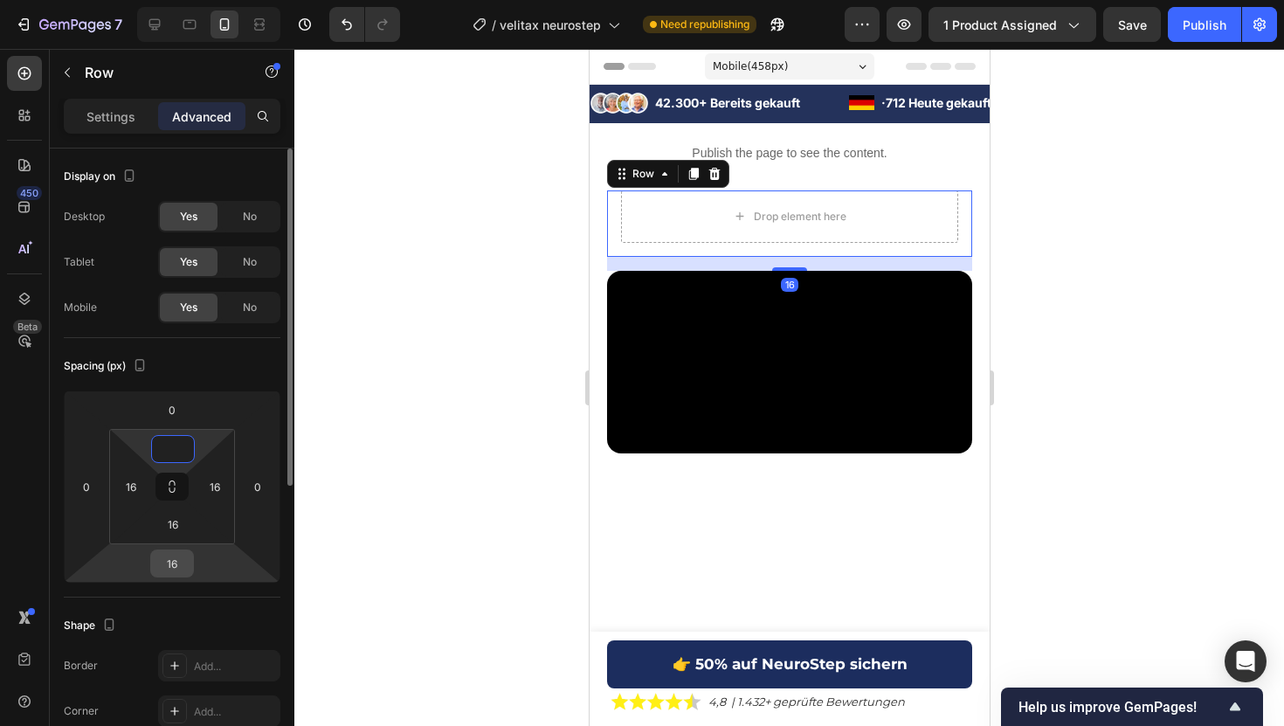
type input "0"
click at [172, 555] on input "16" at bounding box center [172, 563] width 35 height 26
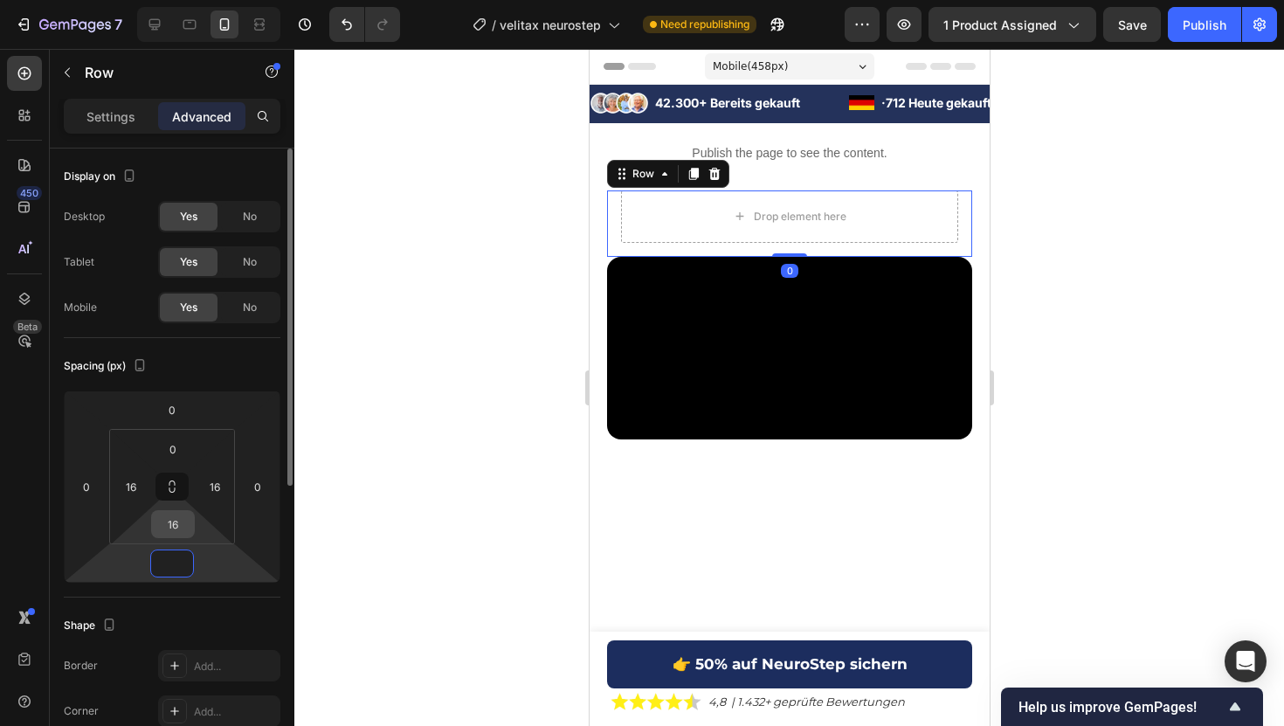
type input "0"
click at [171, 527] on input "16" at bounding box center [172, 524] width 35 height 26
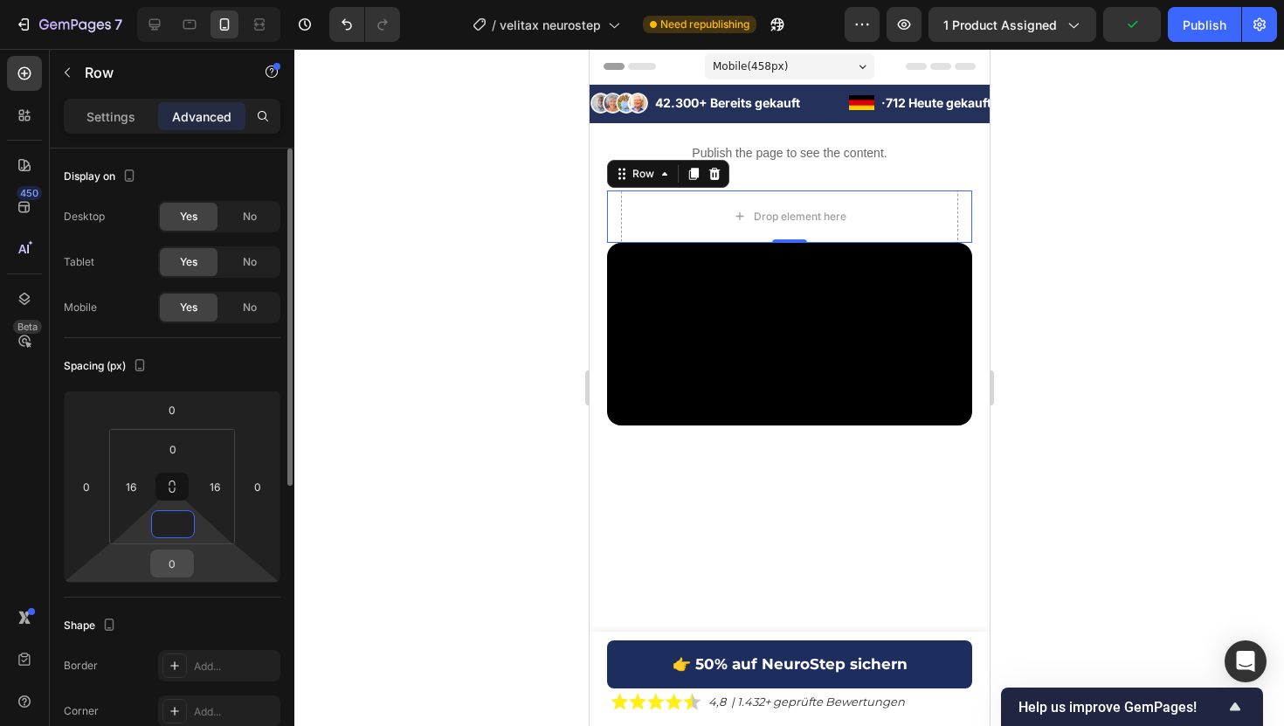
type input "0"
click at [178, 551] on input "0" at bounding box center [172, 563] width 35 height 26
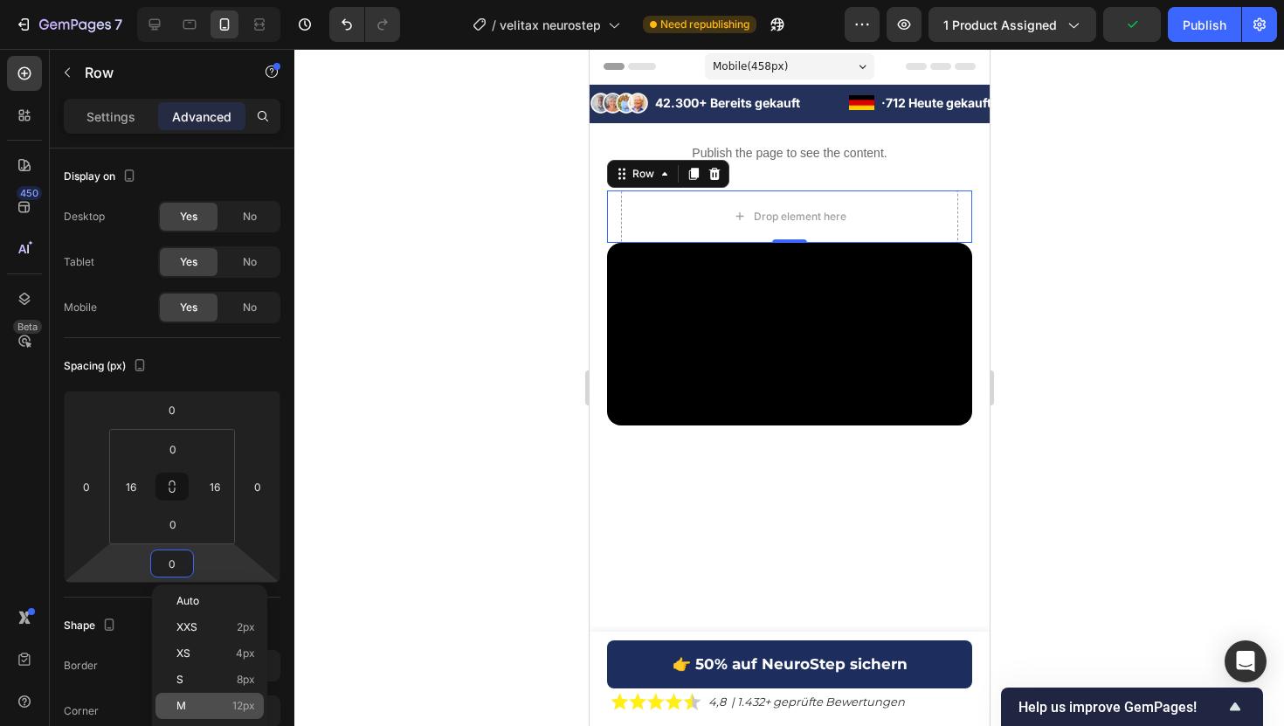
click at [217, 701] on p "M 12px" at bounding box center [215, 706] width 79 height 12
type input "12"
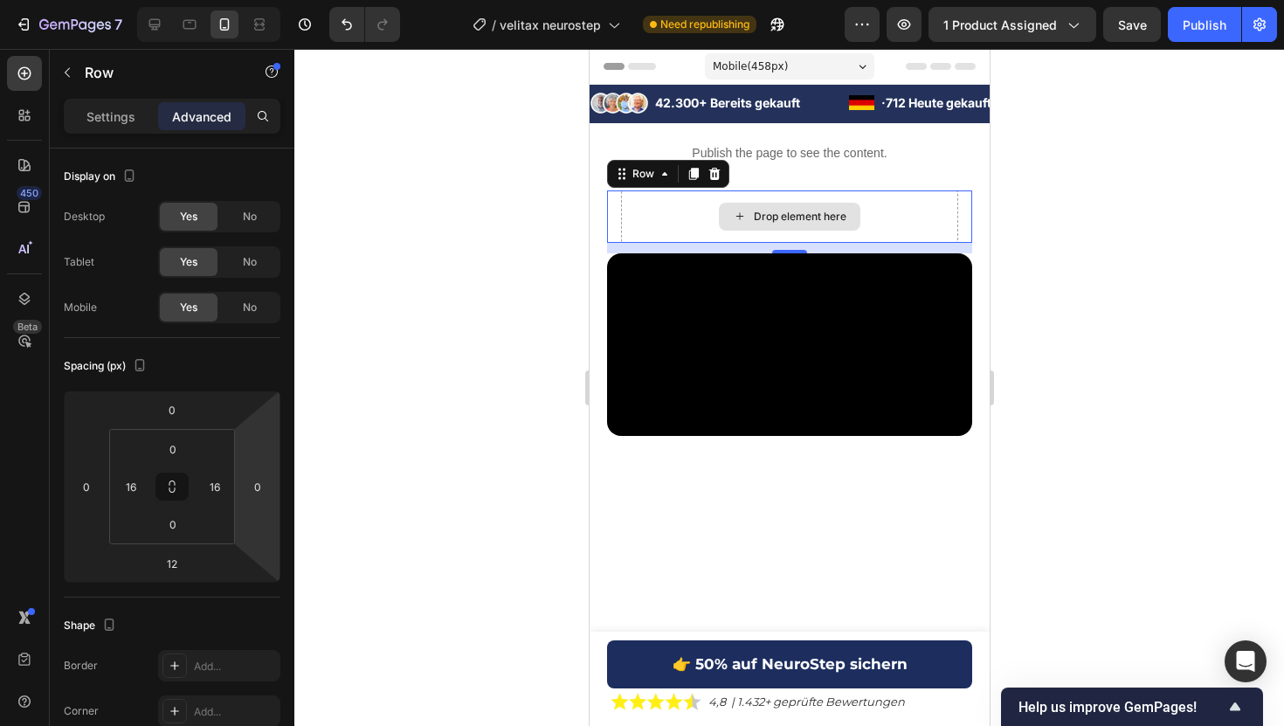
click at [743, 220] on icon at bounding box center [739, 216] width 14 height 15
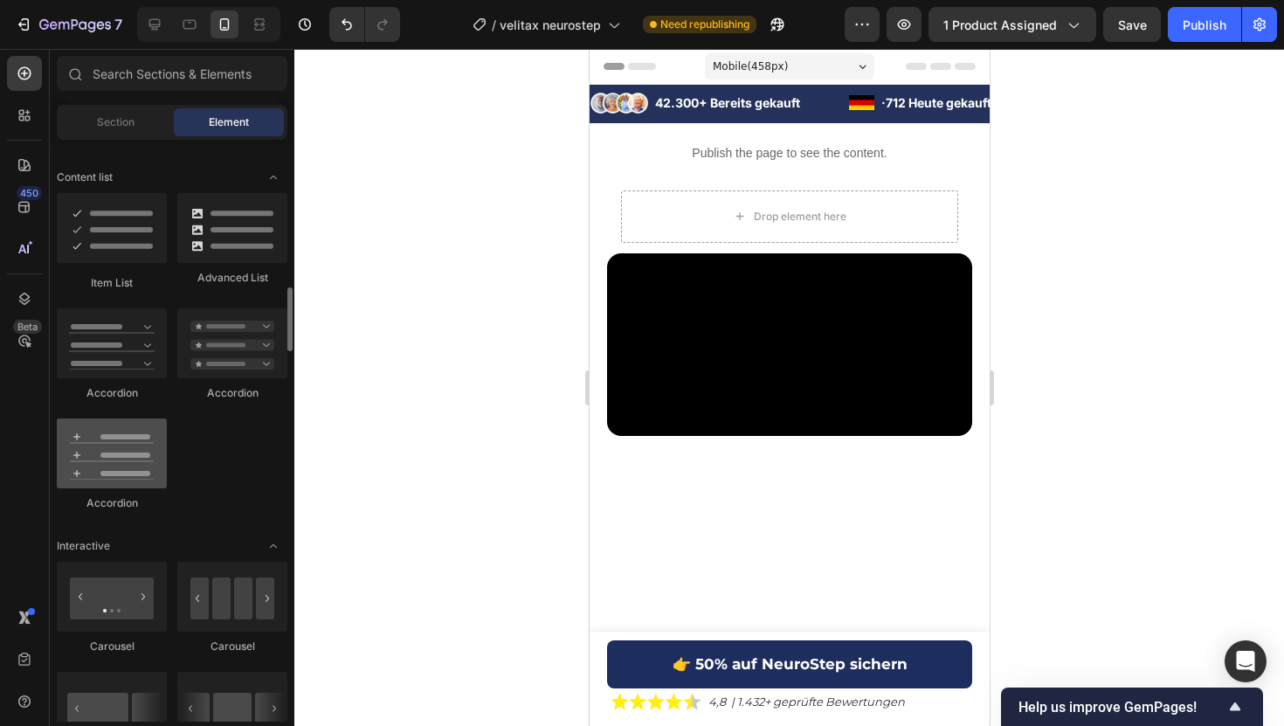
scroll to position [1359, 0]
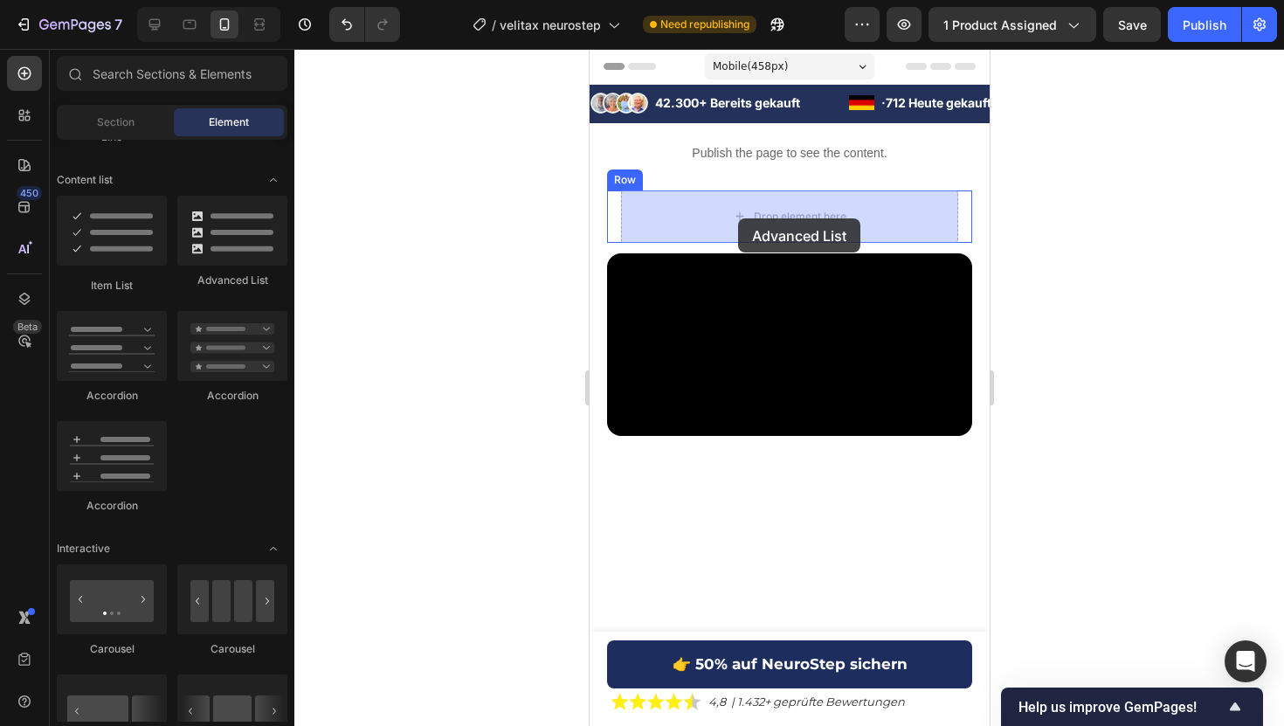
drag, startPoint x: 776, startPoint y: 282, endPoint x: 737, endPoint y: 217, distance: 76.4
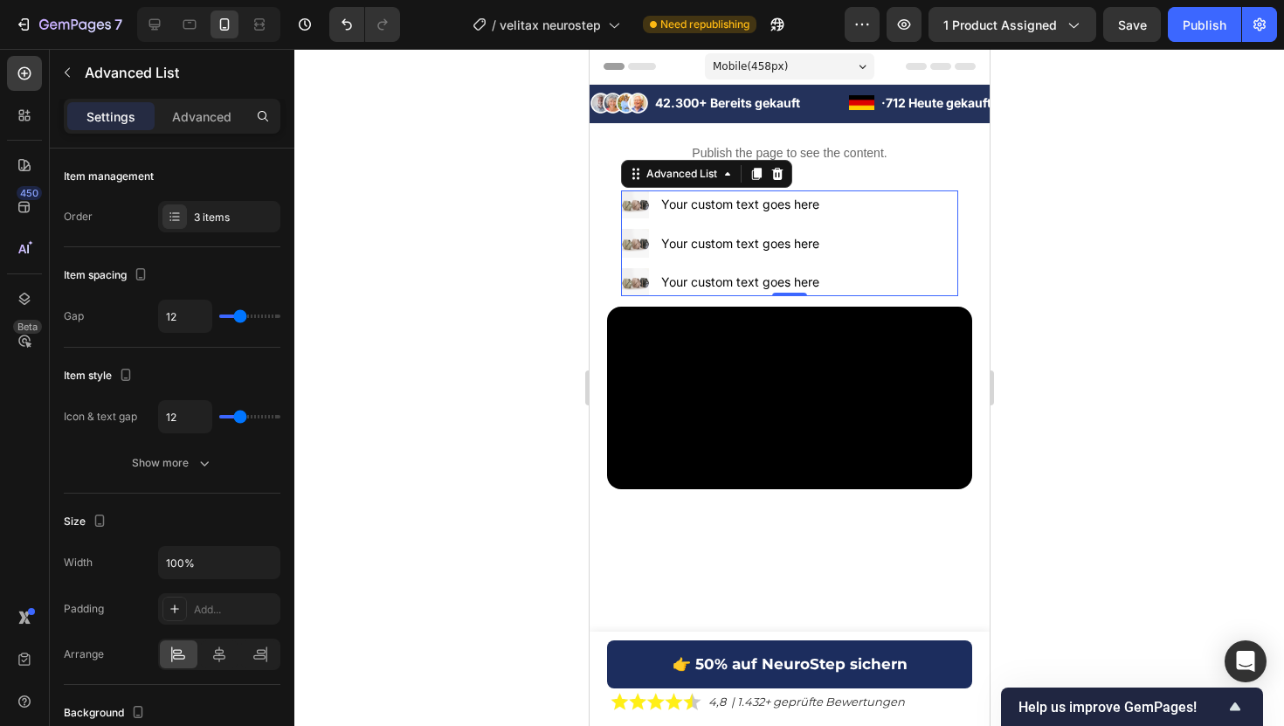
click at [655, 217] on li "Image Your custom text goes here Text Block" at bounding box center [723, 204] width 207 height 28
click at [210, 131] on div "Settings Advanced" at bounding box center [172, 116] width 217 height 35
click at [211, 111] on p "Advanced" at bounding box center [201, 116] width 59 height 18
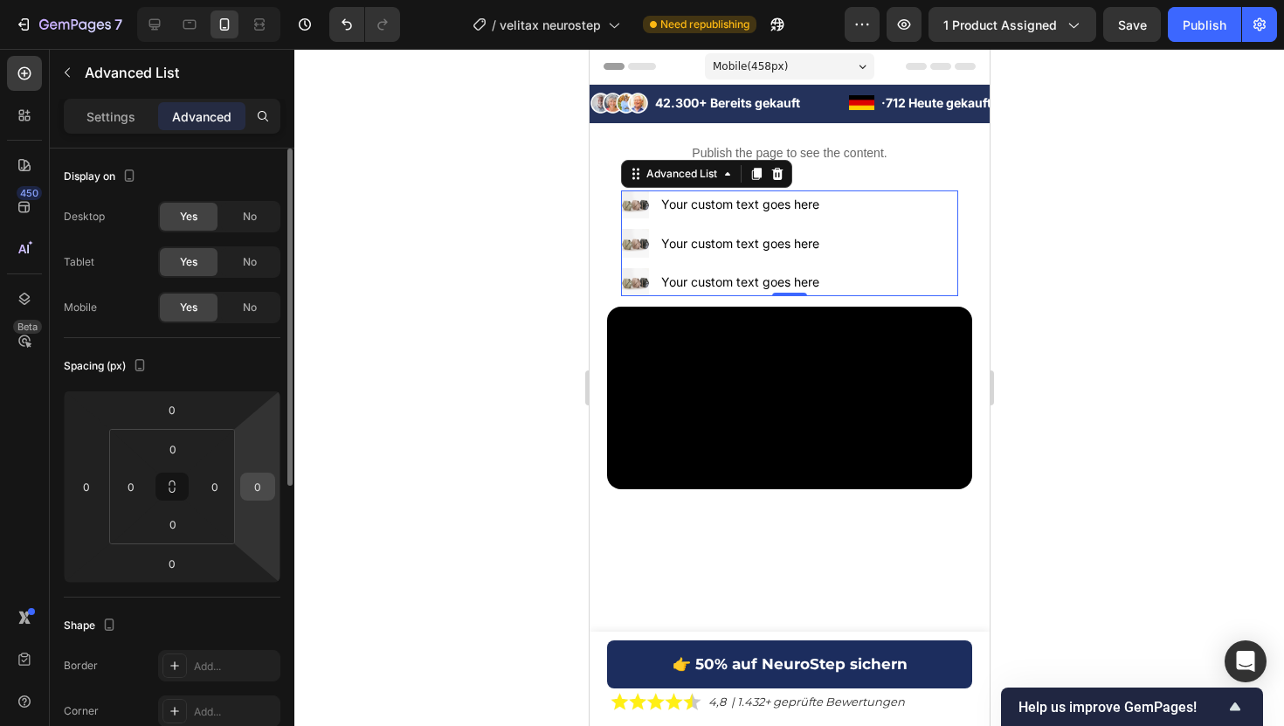
click at [251, 484] on input "0" at bounding box center [258, 486] width 26 height 26
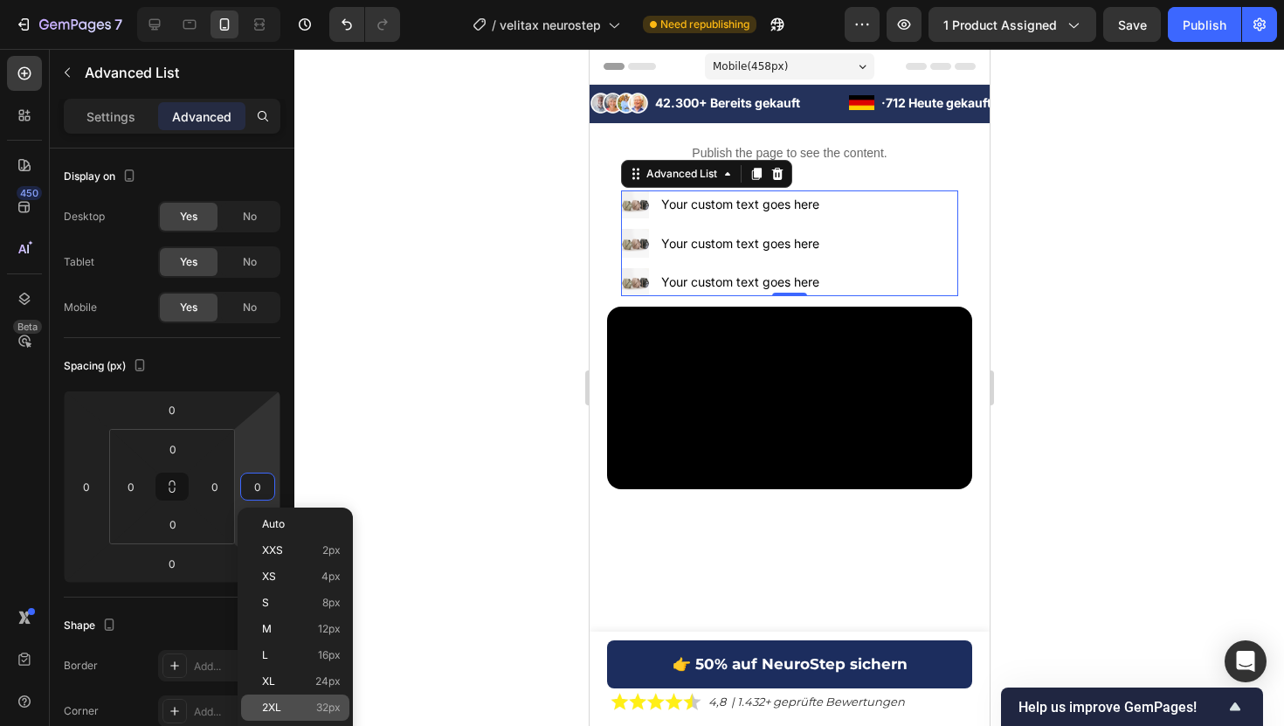
click at [319, 706] on span "32px" at bounding box center [328, 707] width 24 height 12
type input "32"
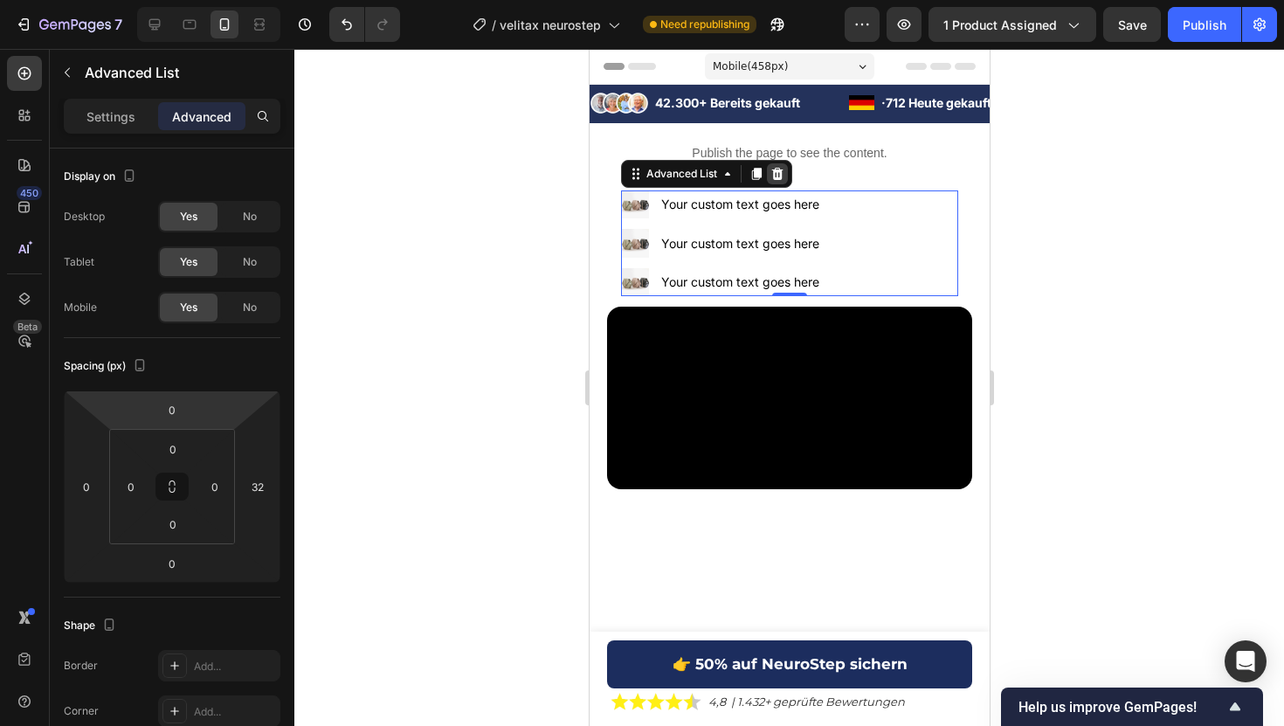
click at [776, 167] on icon at bounding box center [776, 174] width 14 height 14
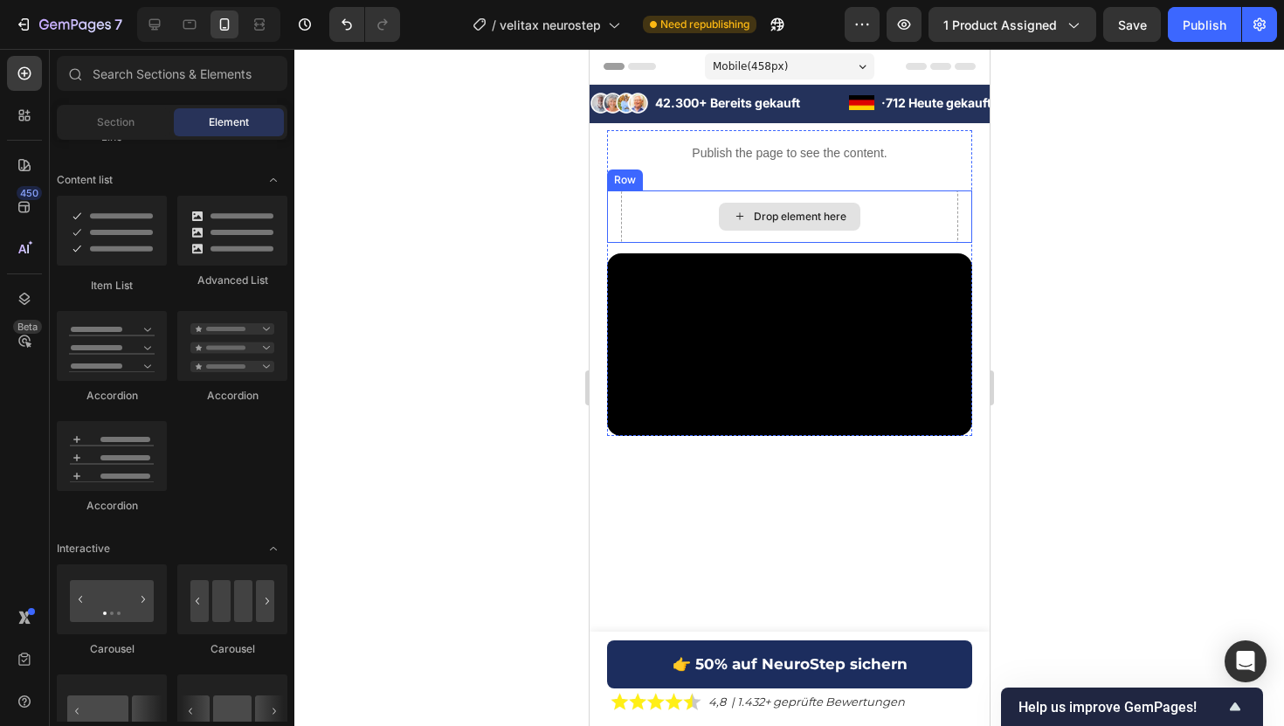
click at [762, 217] on div "Drop element here" at bounding box center [799, 217] width 93 height 14
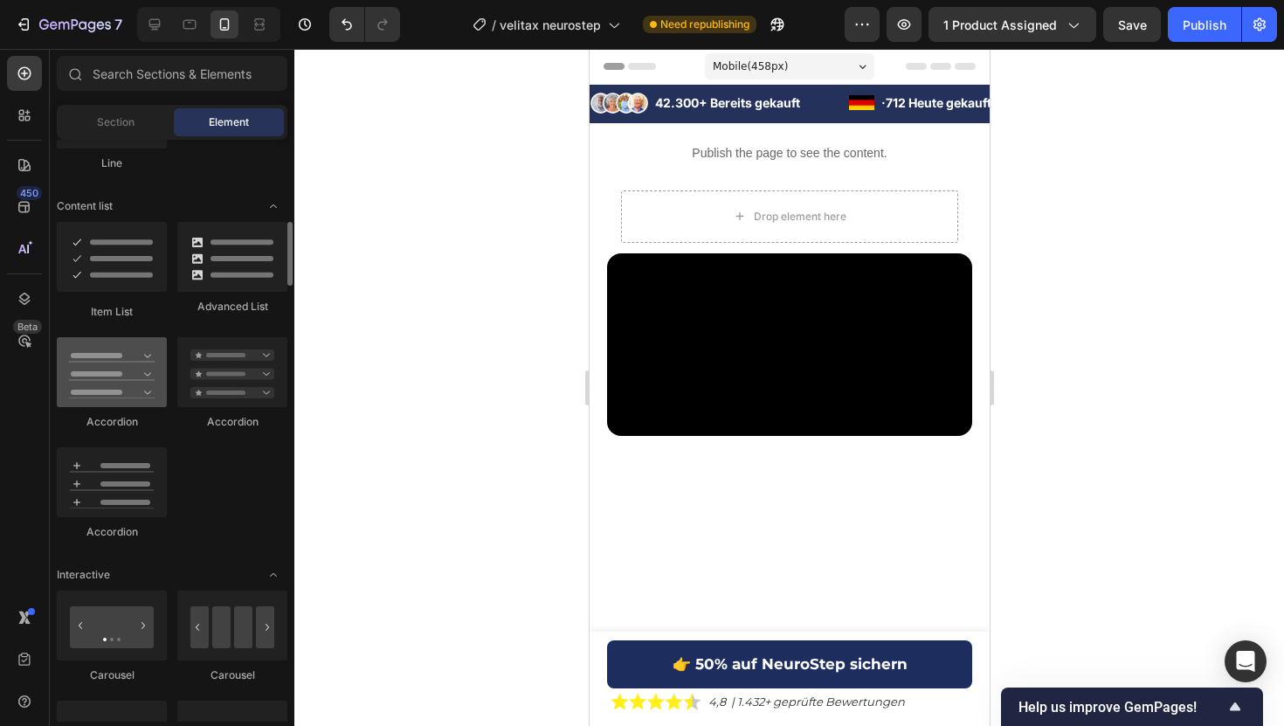
scroll to position [1275, 0]
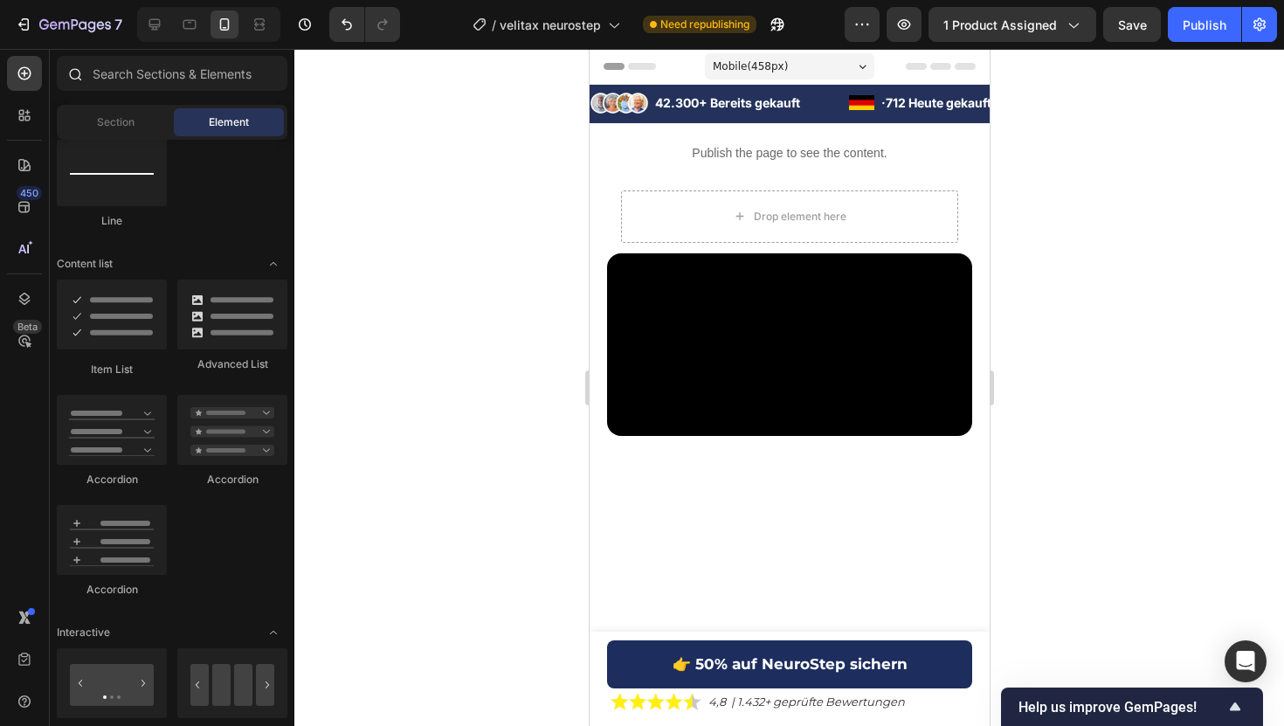
click at [87, 65] on div at bounding box center [74, 73] width 35 height 35
click at [100, 77] on input "text" at bounding box center [172, 73] width 231 height 35
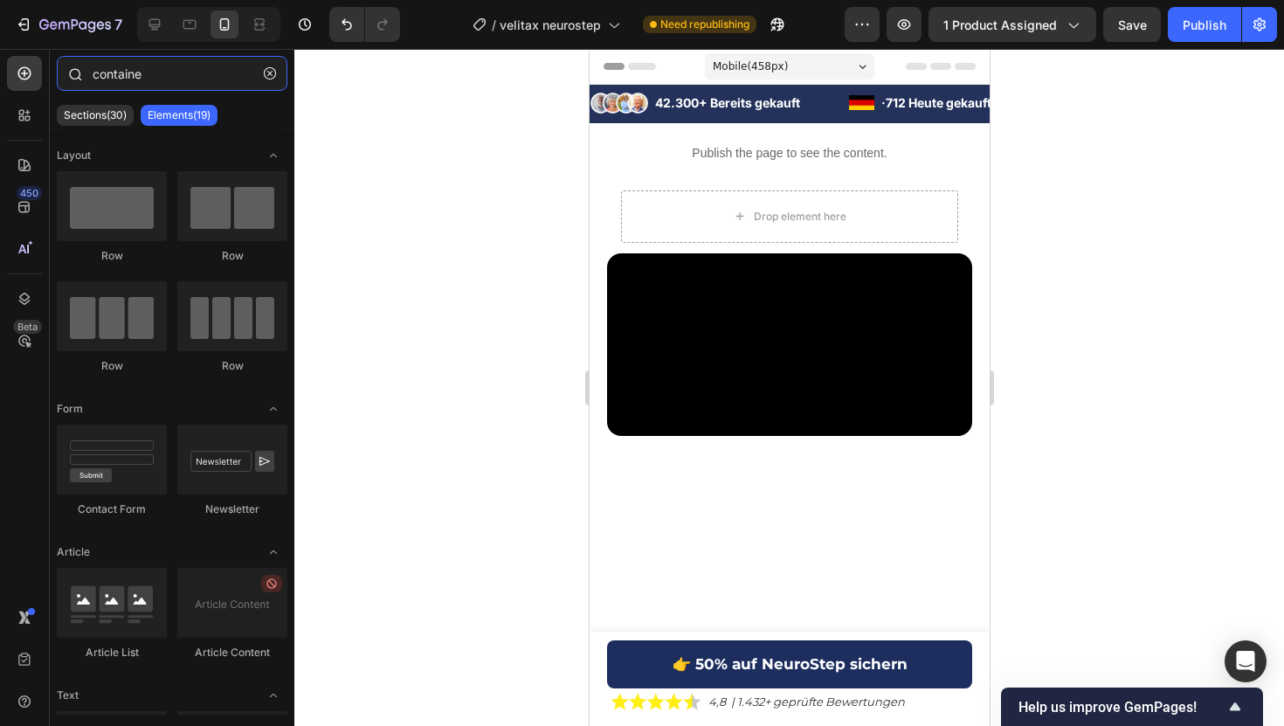
type input "container"
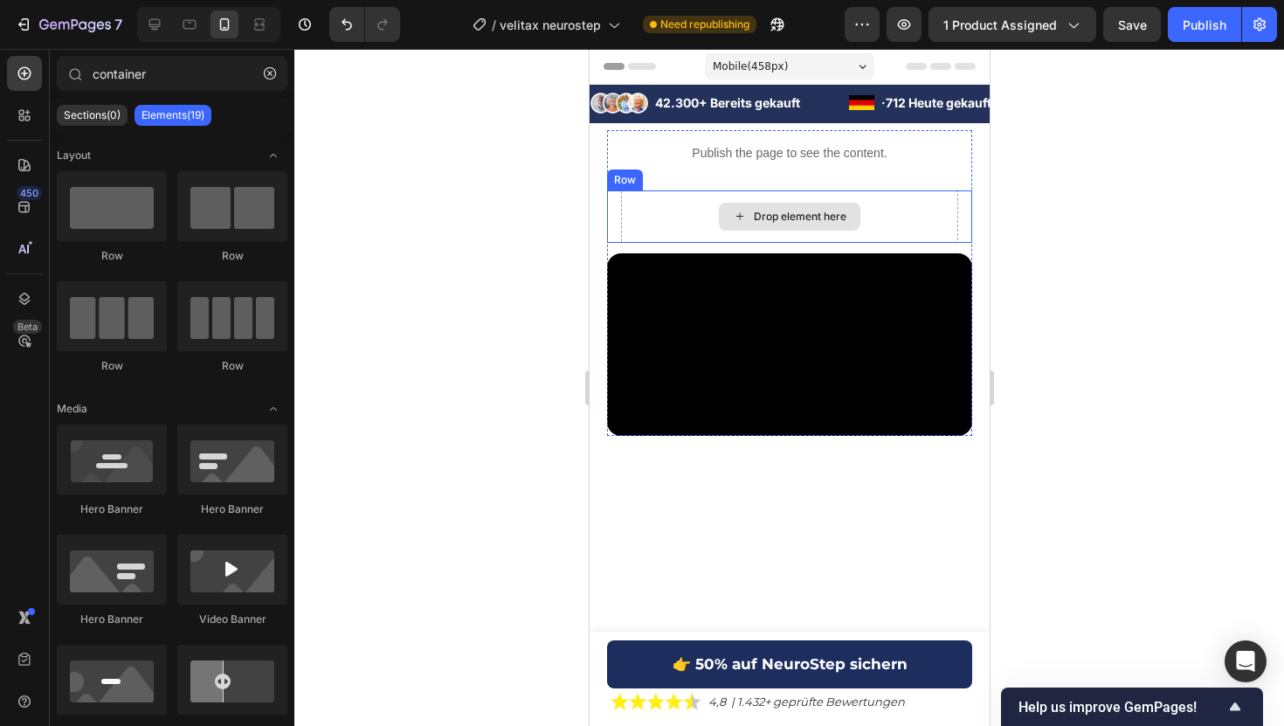
click at [778, 199] on div "Drop element here" at bounding box center [788, 216] width 337 height 52
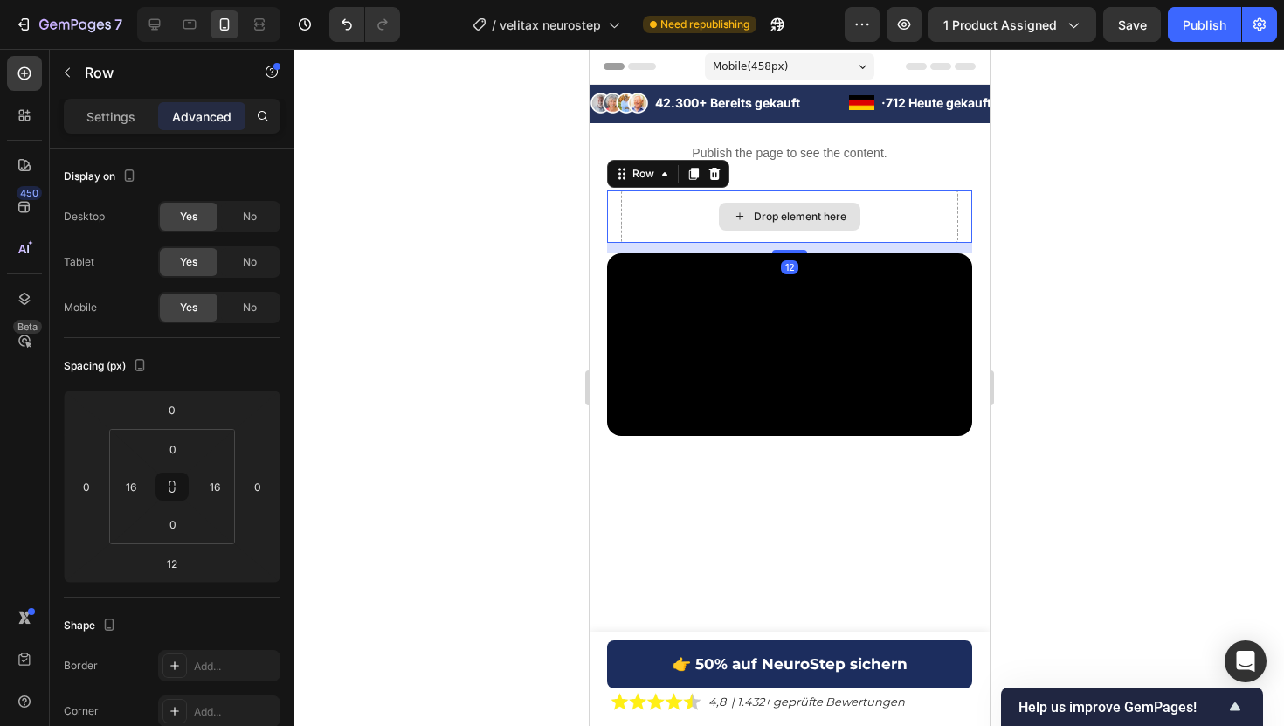
click at [772, 207] on div "Drop element here" at bounding box center [788, 217] width 141 height 28
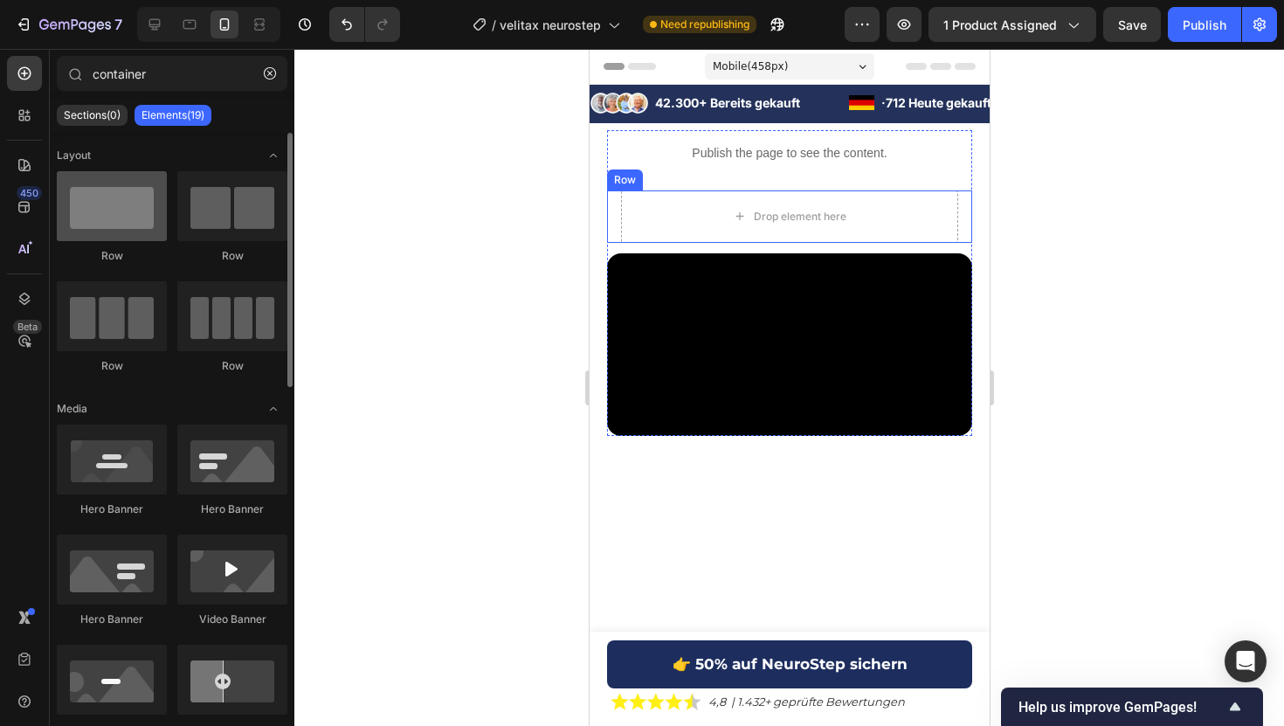
click at [134, 203] on div at bounding box center [112, 206] width 110 height 70
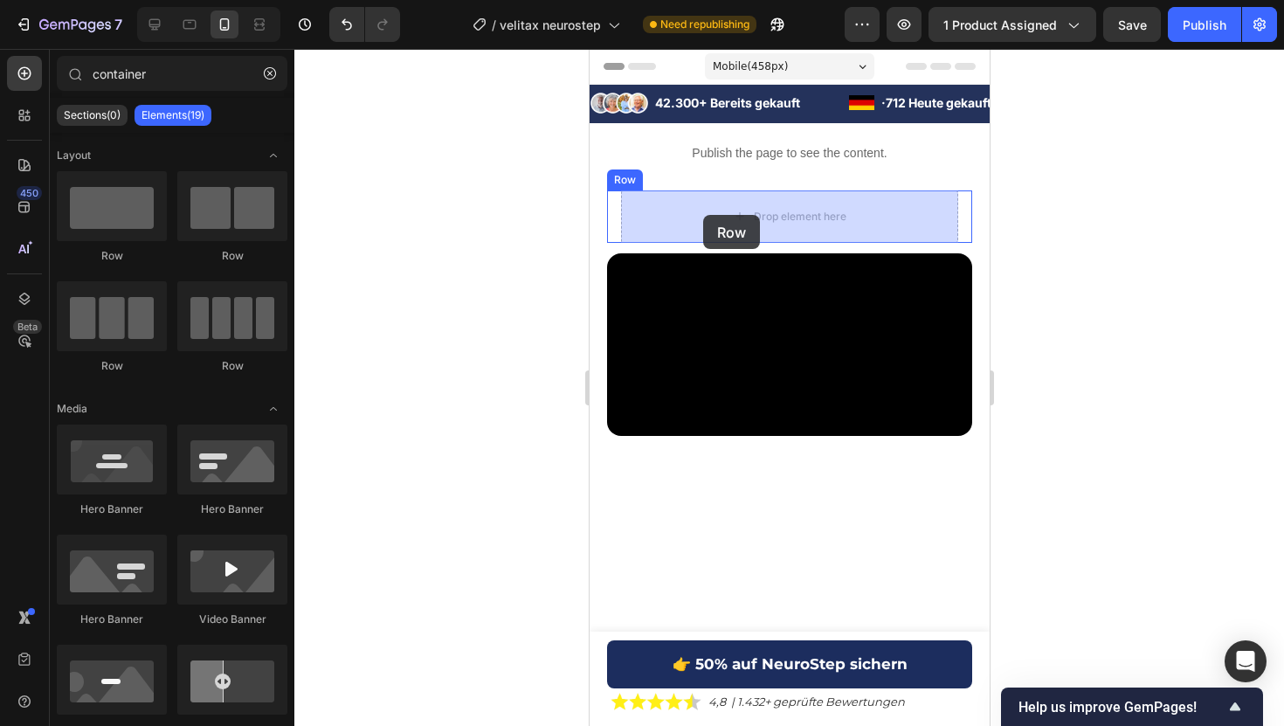
drag, startPoint x: 692, startPoint y: 264, endPoint x: 702, endPoint y: 215, distance: 50.0
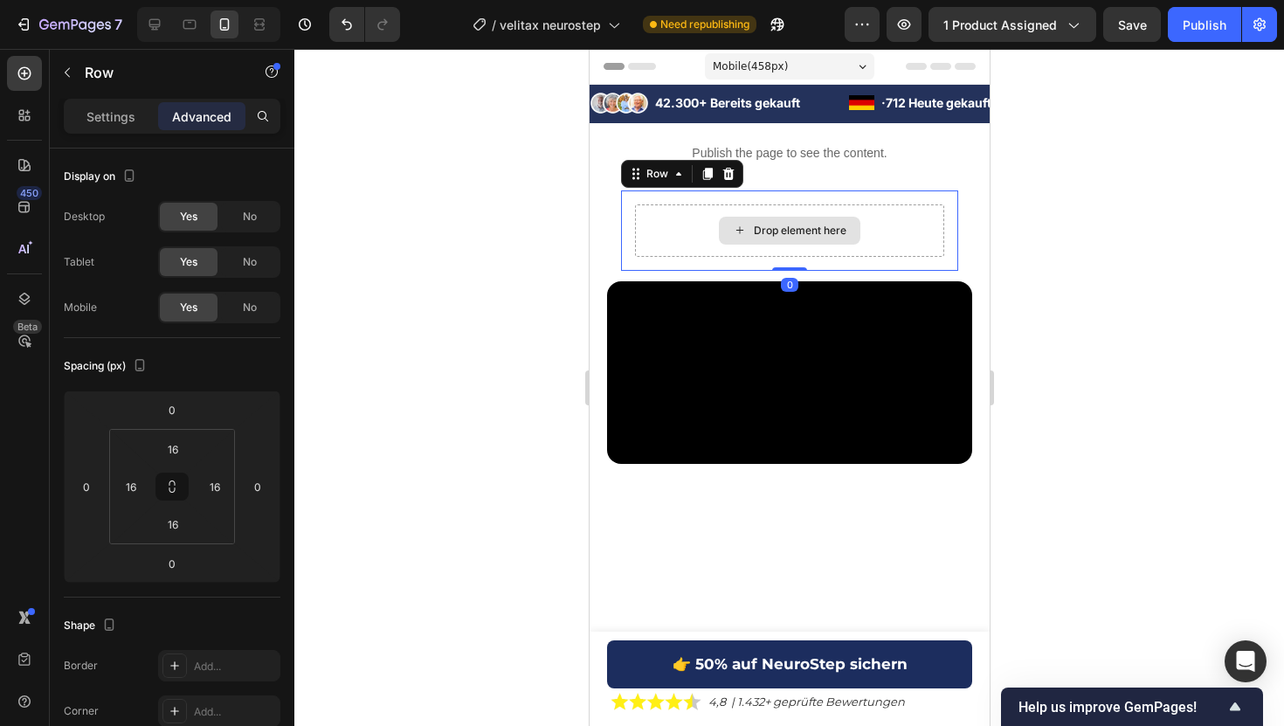
click at [693, 211] on div "Drop element here" at bounding box center [788, 230] width 309 height 52
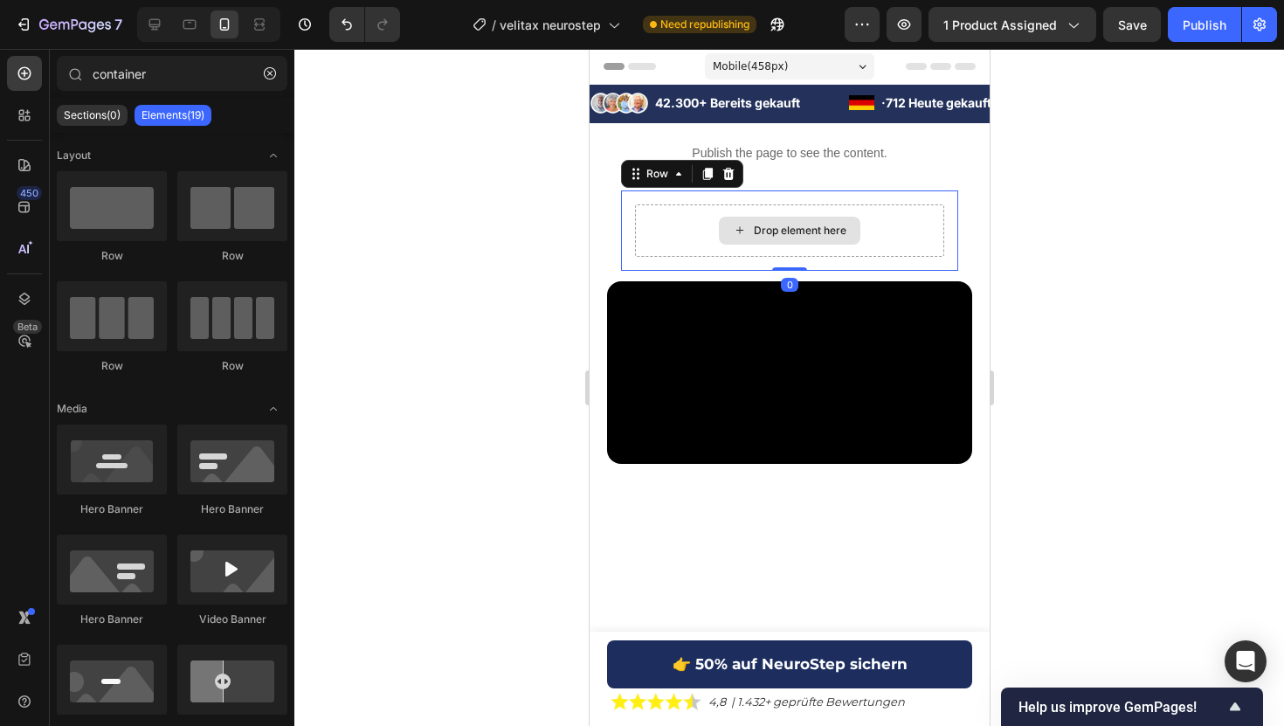
click at [758, 228] on div "Drop element here" at bounding box center [799, 231] width 93 height 14
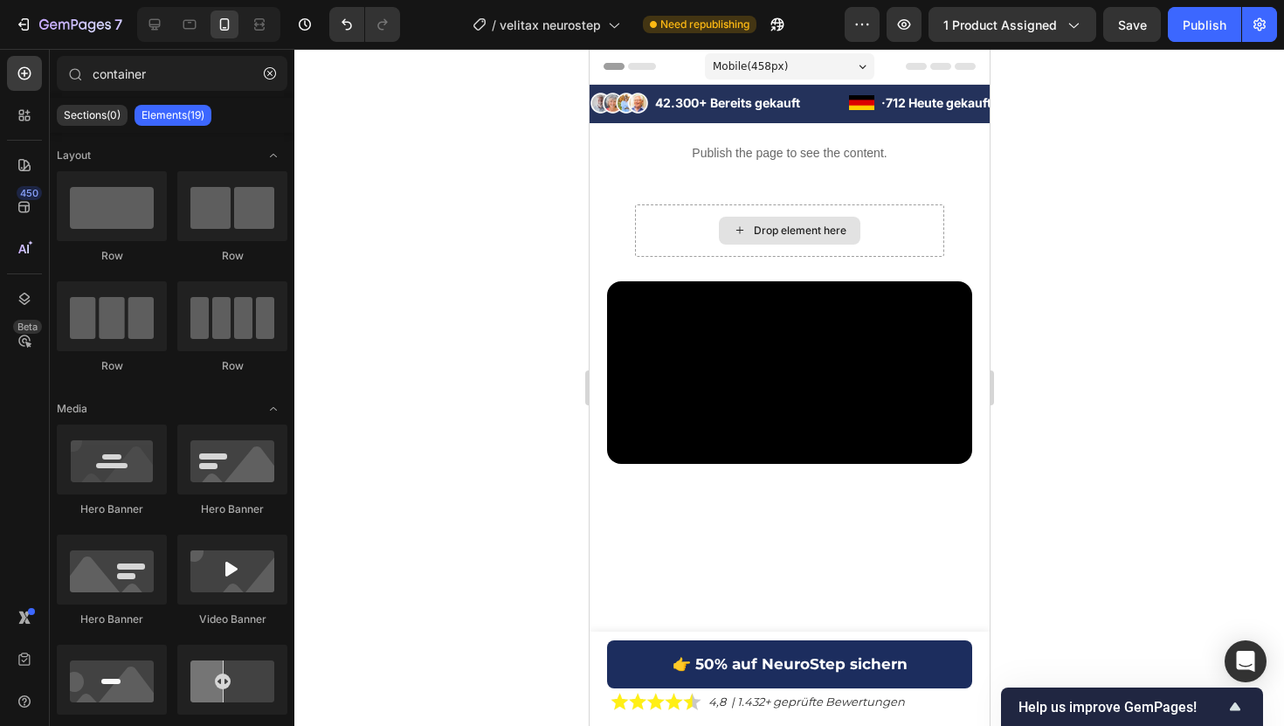
click at [758, 228] on div "Drop element here" at bounding box center [799, 231] width 93 height 14
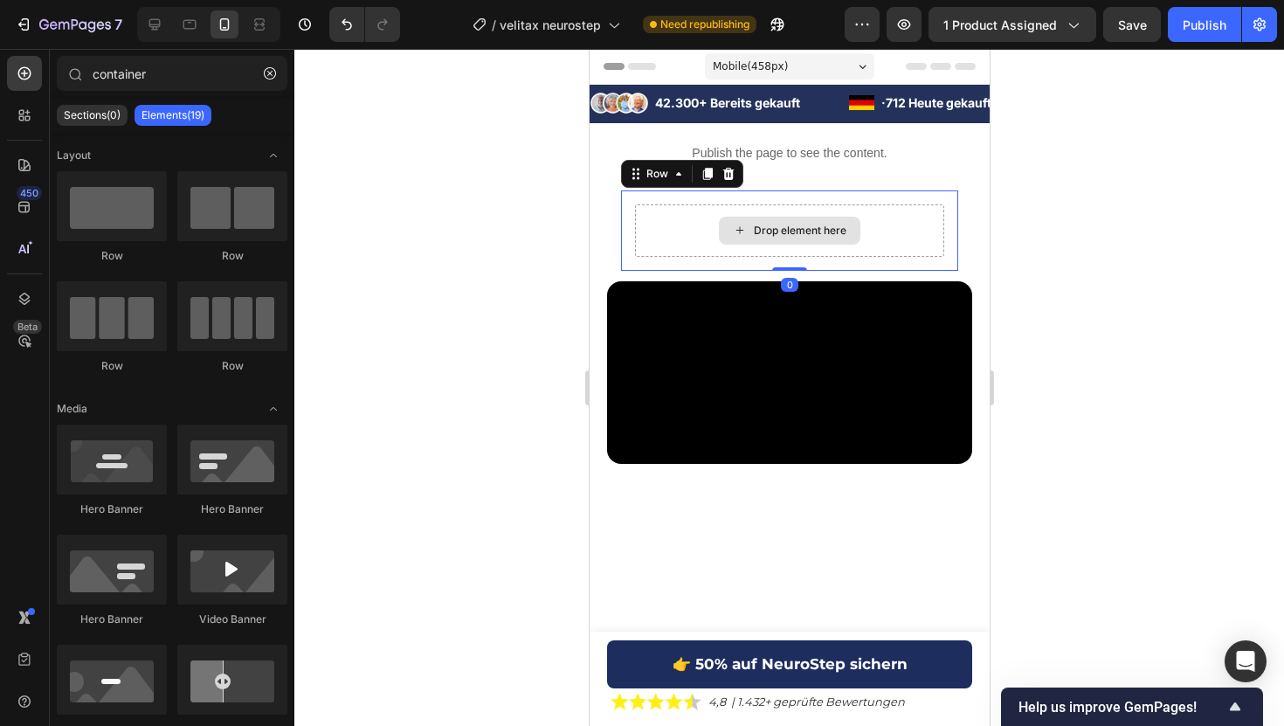
click at [650, 205] on div "Drop element here" at bounding box center [788, 230] width 309 height 52
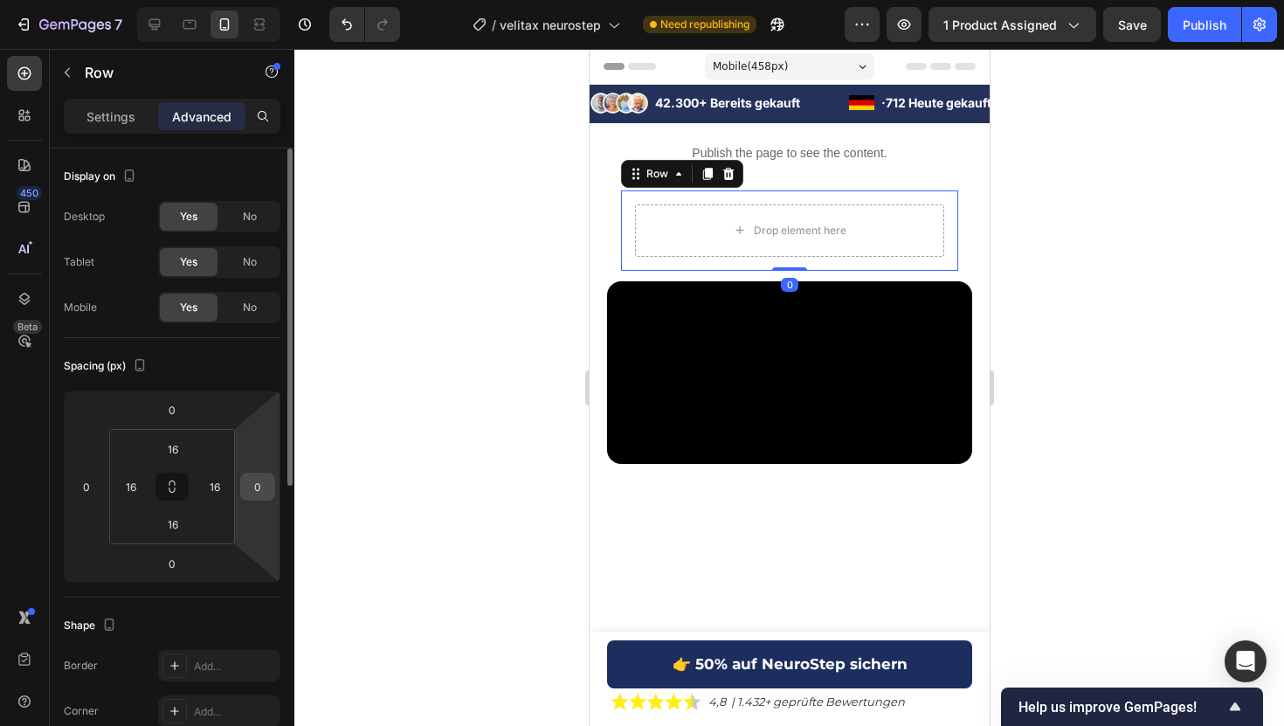
click at [247, 496] on input "0" at bounding box center [258, 486] width 26 height 26
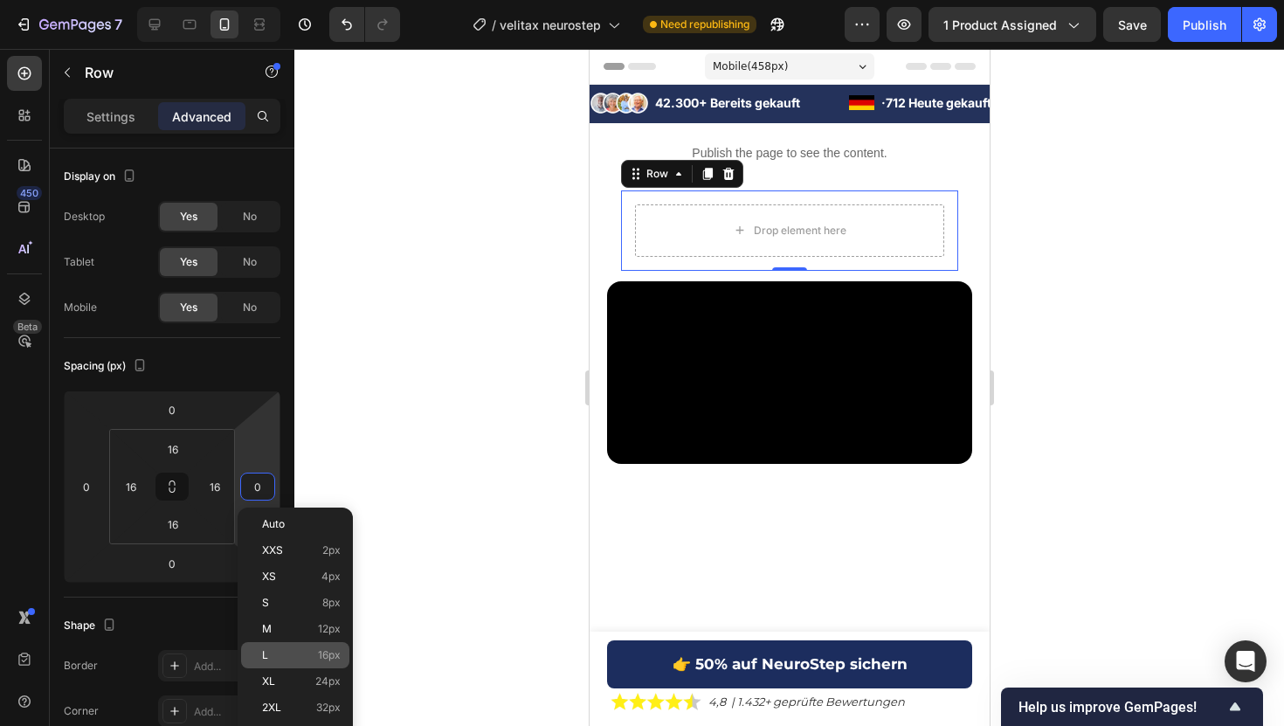
click at [290, 649] on p "L 16px" at bounding box center [301, 655] width 79 height 12
type input "16"
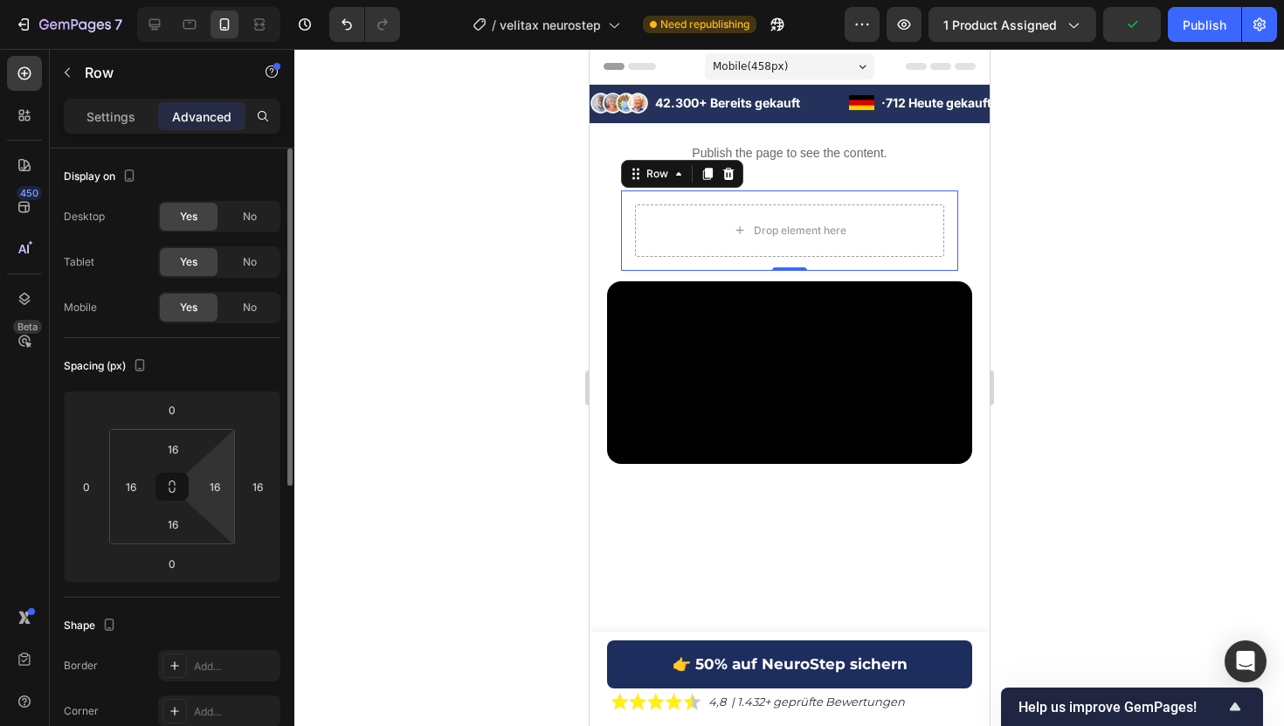
click at [215, 0] on html "7 Version history / velitax neurostep Need republishing Preview 1 product assig…" at bounding box center [642, 0] width 1284 height 0
click at [215, 482] on input "16" at bounding box center [215, 486] width 26 height 26
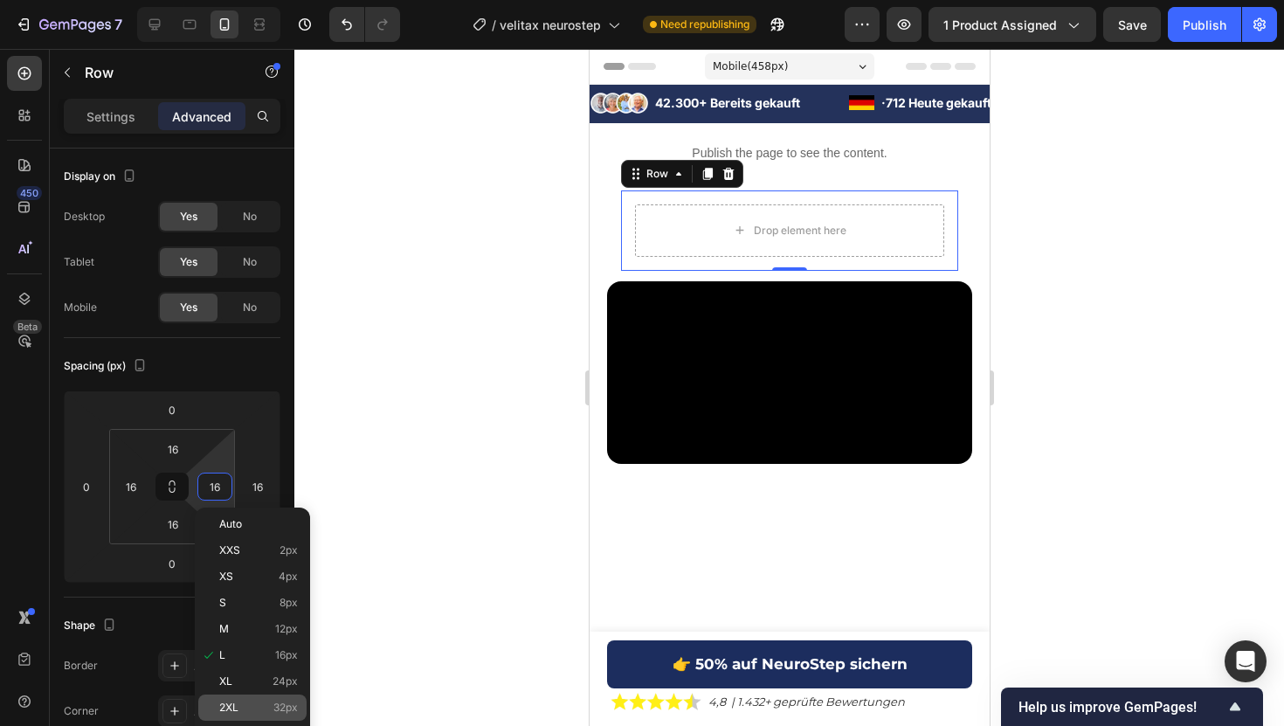
click at [298, 700] on div "2XL 32px" at bounding box center [252, 707] width 108 height 26
type input "32"
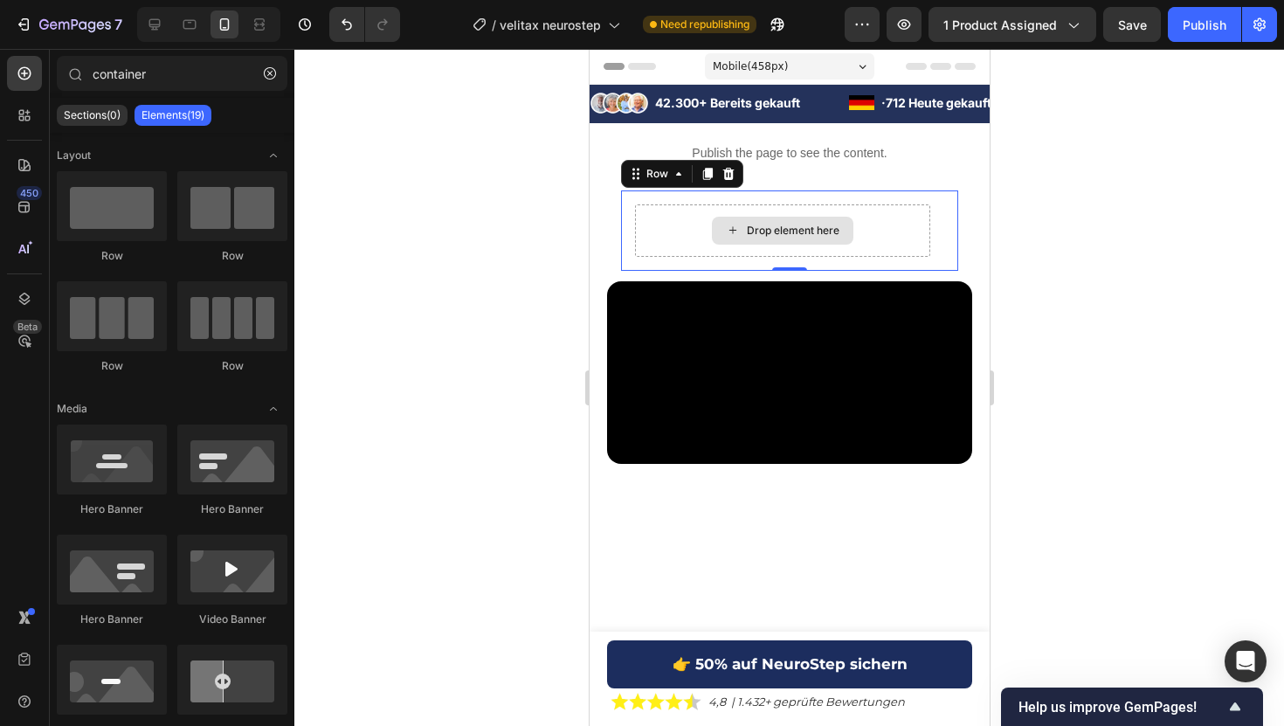
click at [810, 223] on div "Drop element here" at bounding box center [781, 231] width 141 height 28
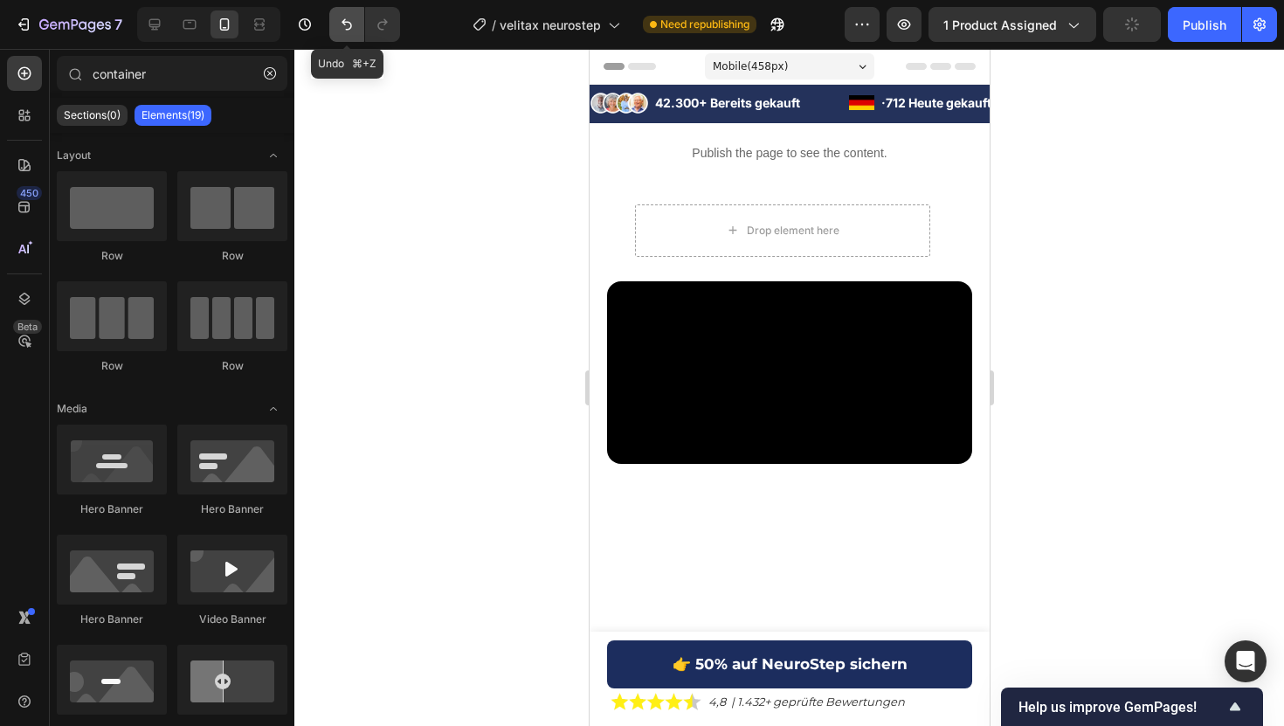
click at [354, 27] on icon "Undo/Redo" at bounding box center [346, 24] width 17 height 17
click at [341, 25] on icon "Undo/Redo" at bounding box center [346, 24] width 17 height 17
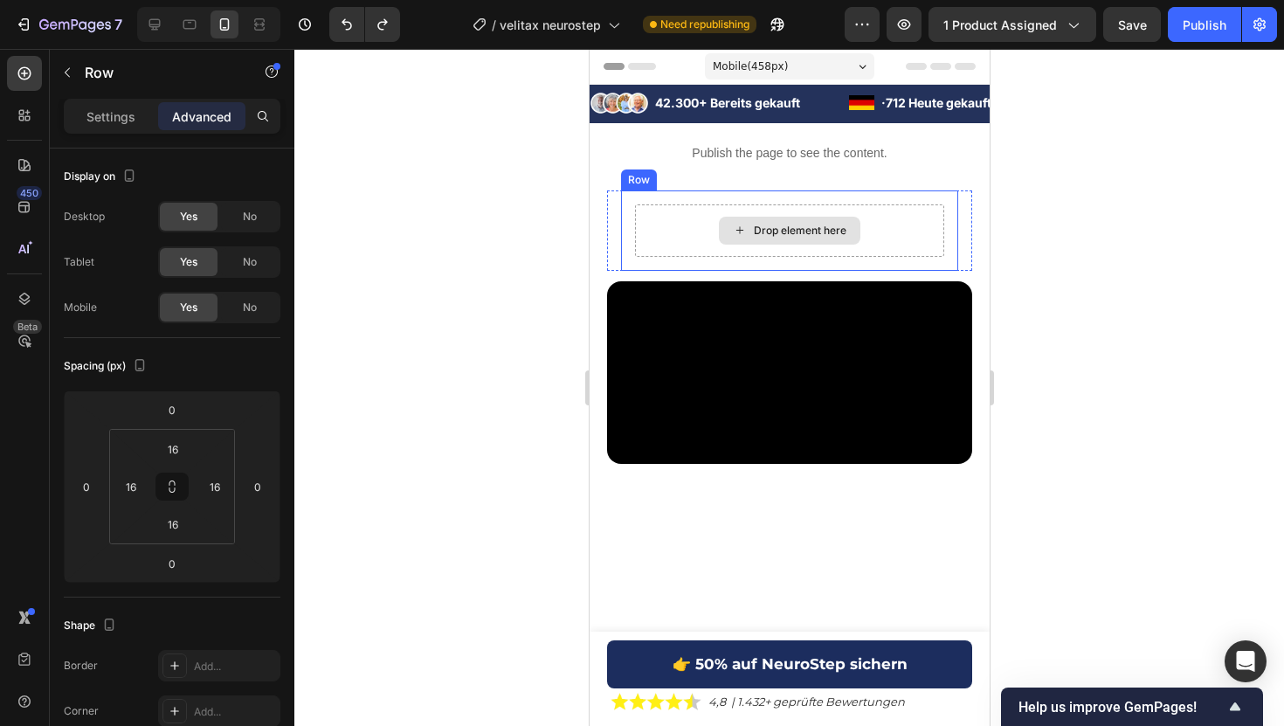
click at [653, 228] on div "Drop element here" at bounding box center [788, 230] width 309 height 52
click at [727, 176] on icon at bounding box center [727, 173] width 11 height 12
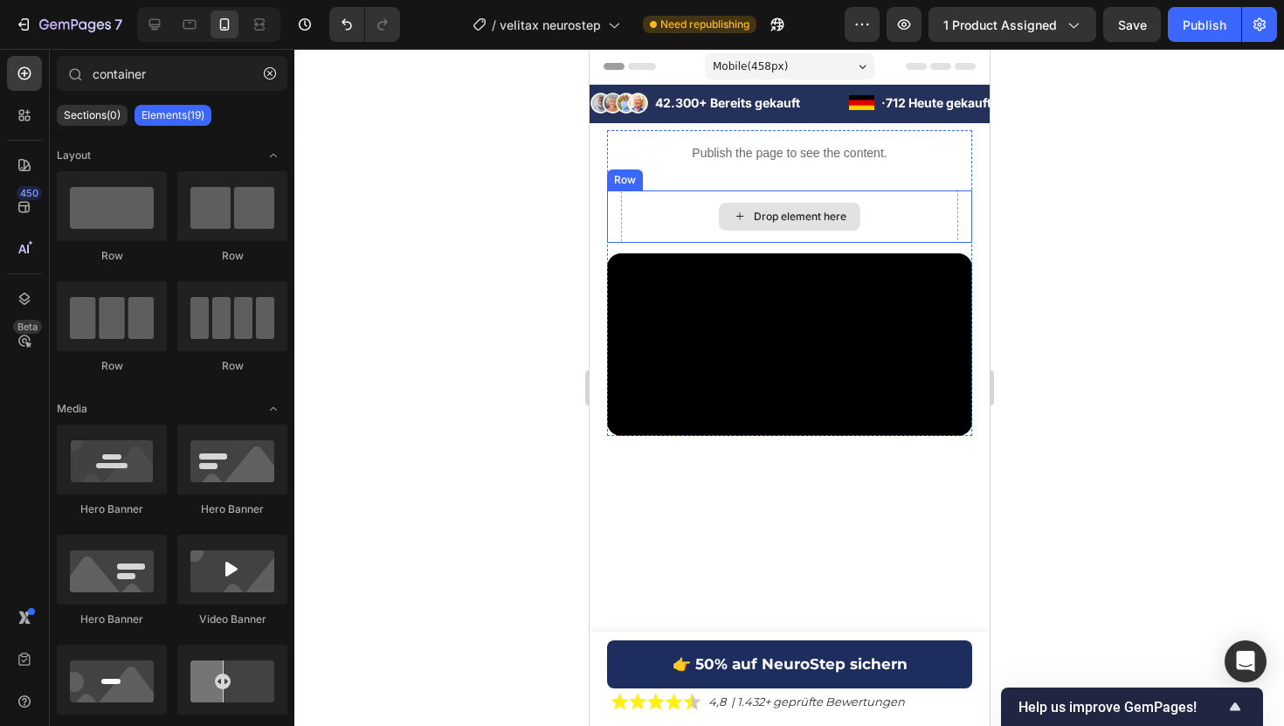
click at [720, 211] on div "Drop element here" at bounding box center [788, 217] width 141 height 28
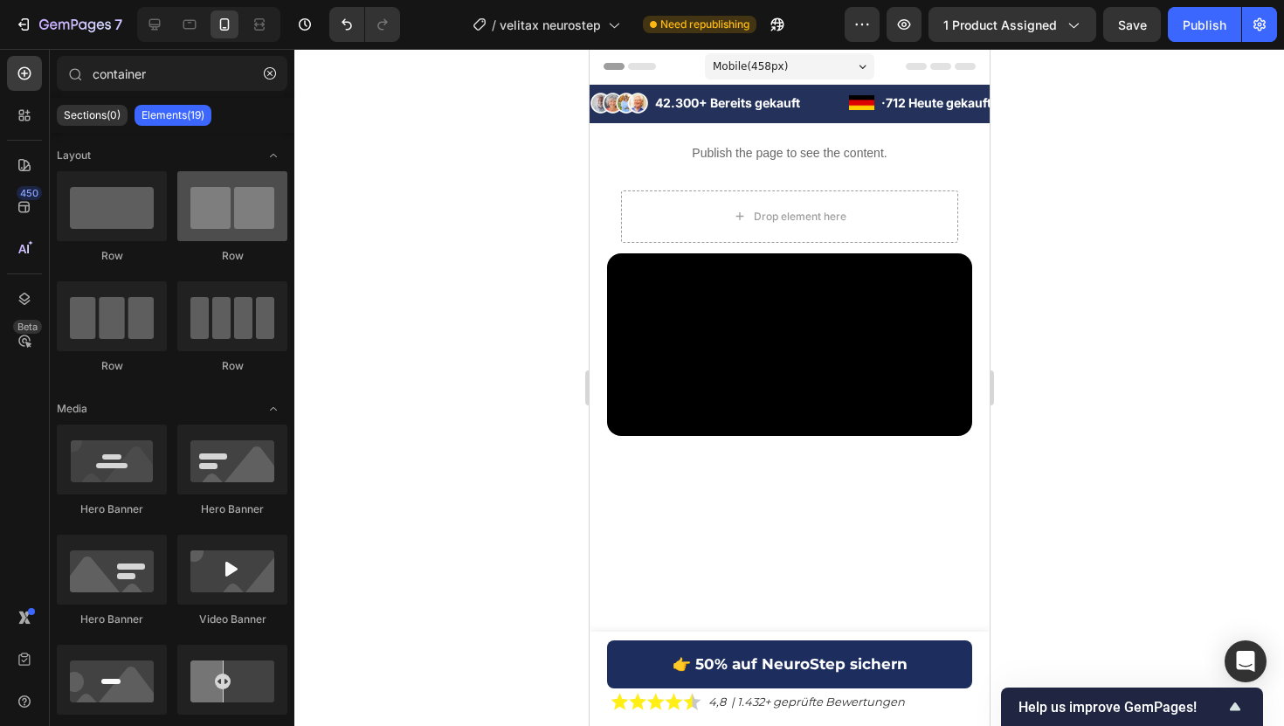
click at [235, 212] on div at bounding box center [232, 206] width 110 height 70
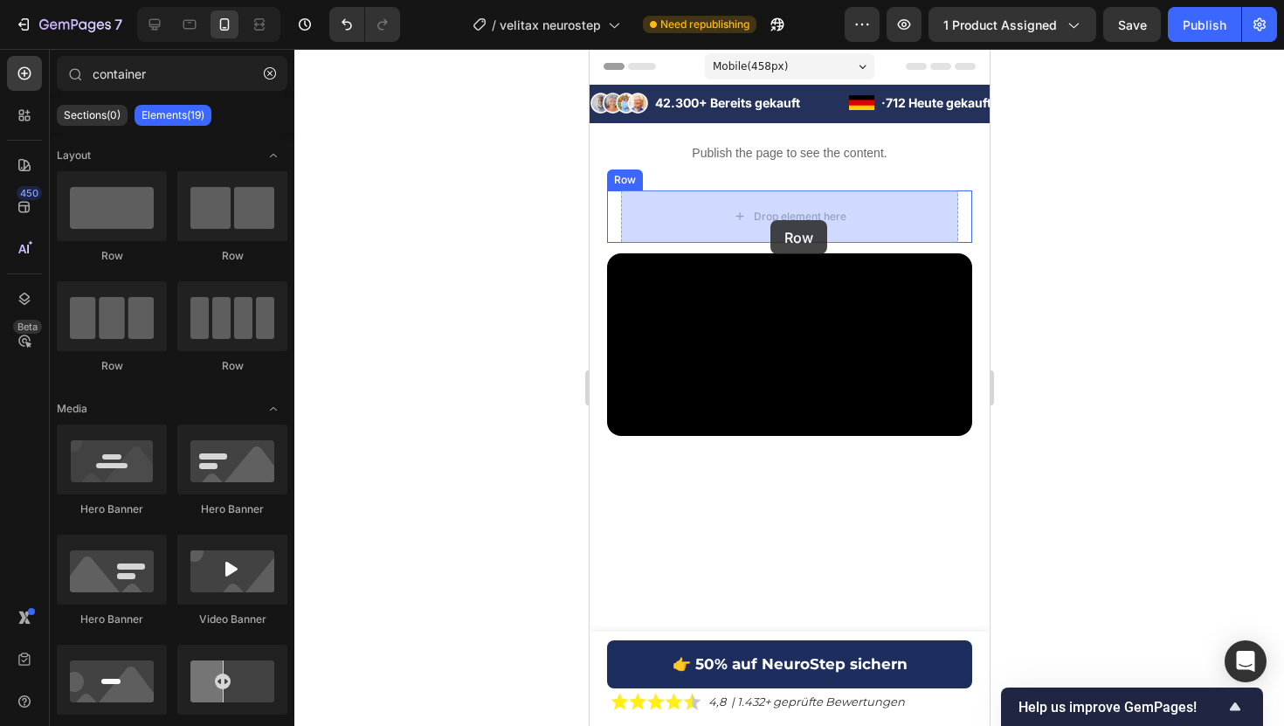
drag, startPoint x: 796, startPoint y: 265, endPoint x: 769, endPoint y: 220, distance: 52.4
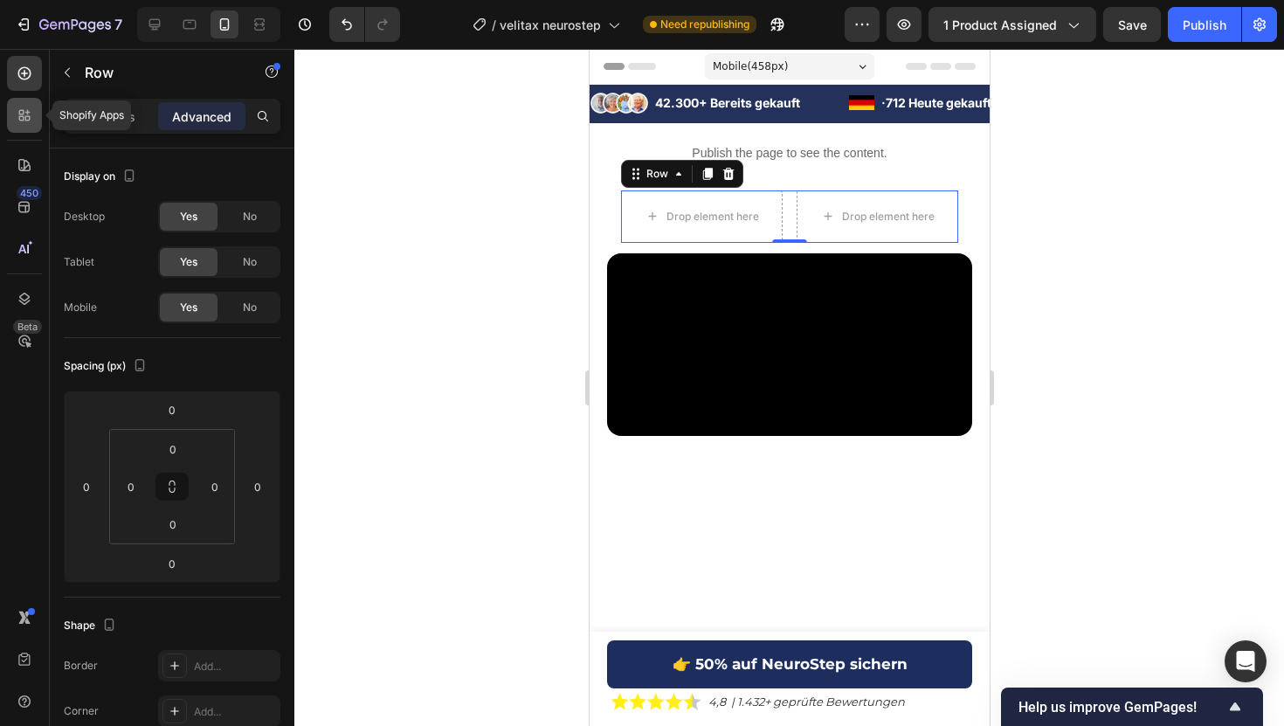
click at [27, 113] on icon at bounding box center [27, 112] width 5 height 5
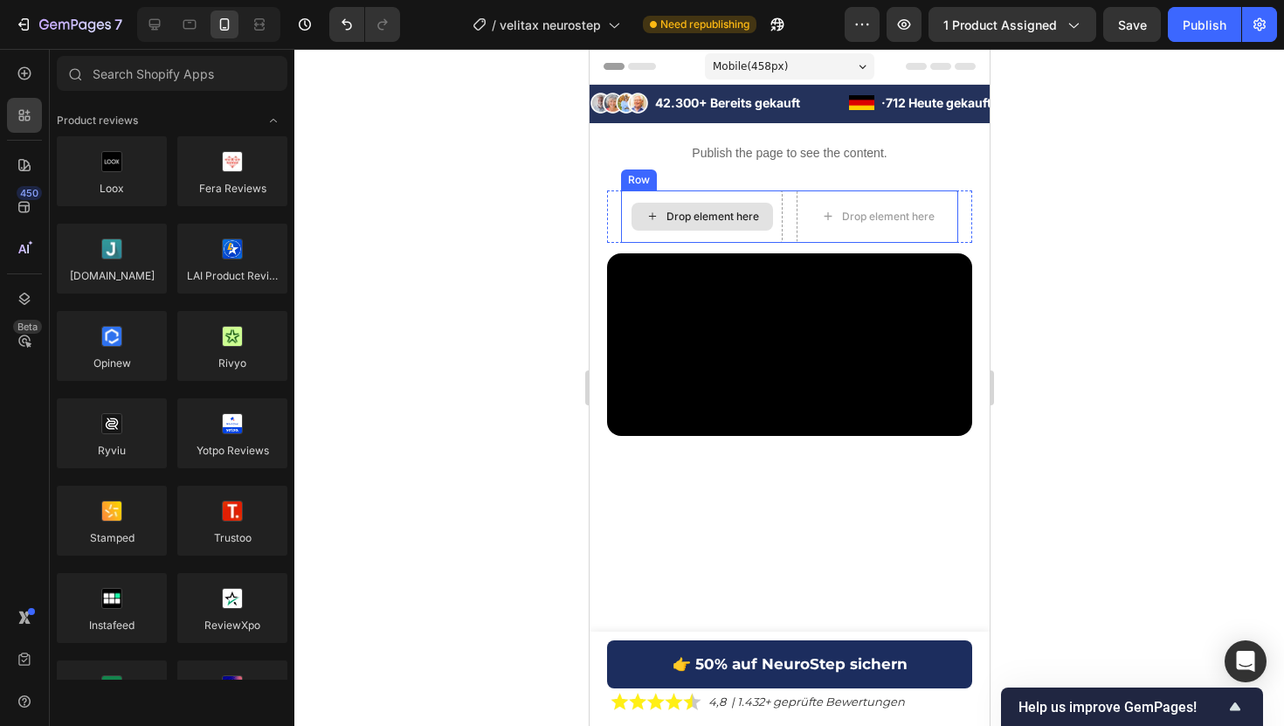
click at [712, 210] on div "Drop element here" at bounding box center [711, 217] width 93 height 14
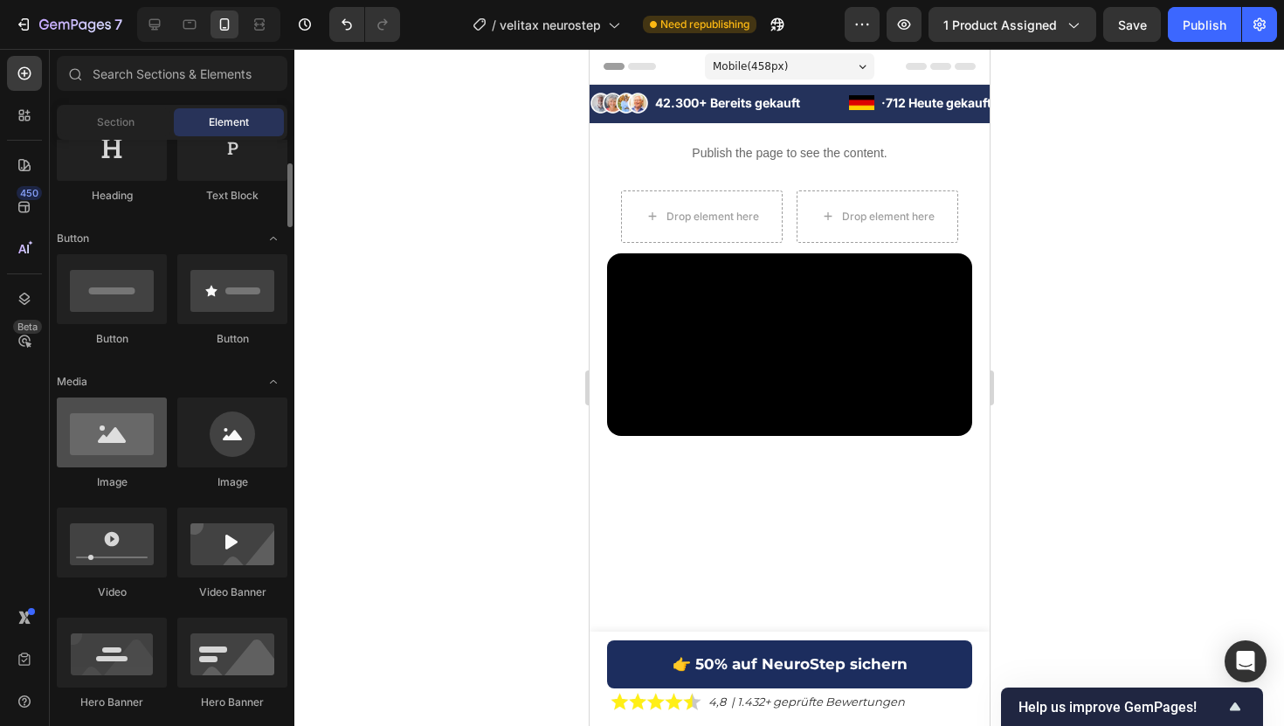
scroll to position [323, 0]
click at [98, 446] on div at bounding box center [112, 430] width 110 height 70
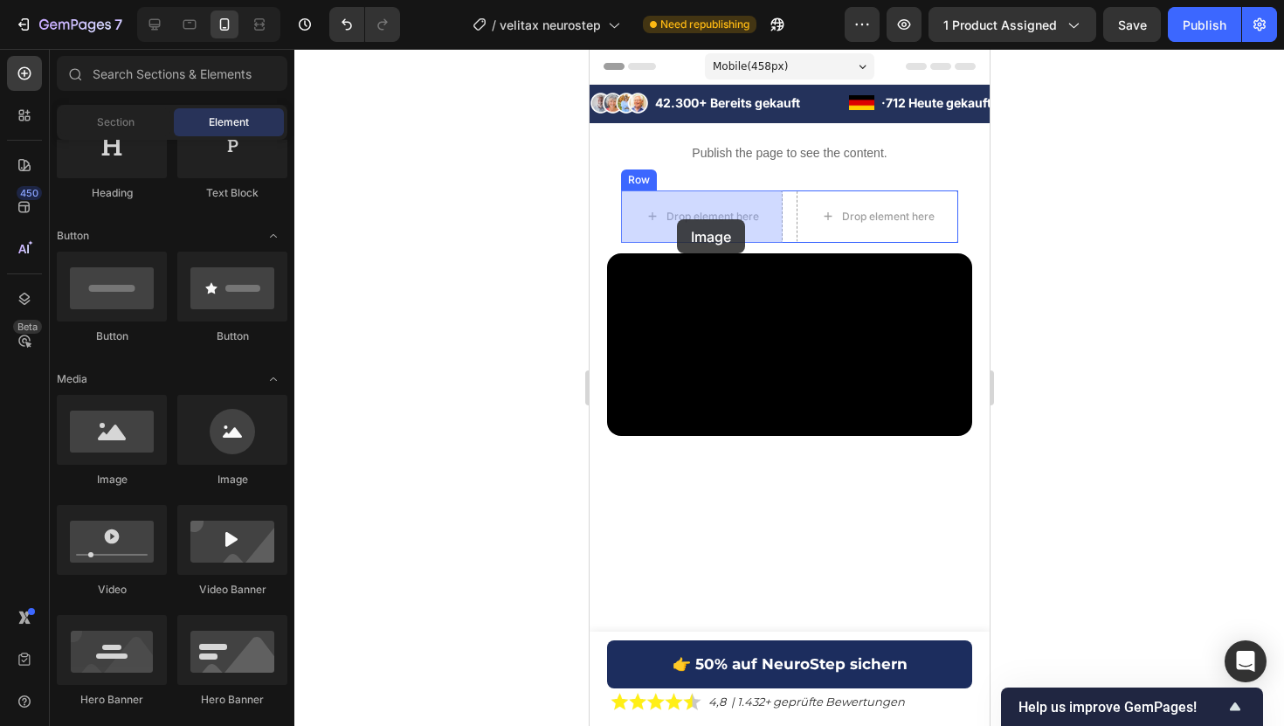
drag, startPoint x: 709, startPoint y: 481, endPoint x: 676, endPoint y: 218, distance: 265.0
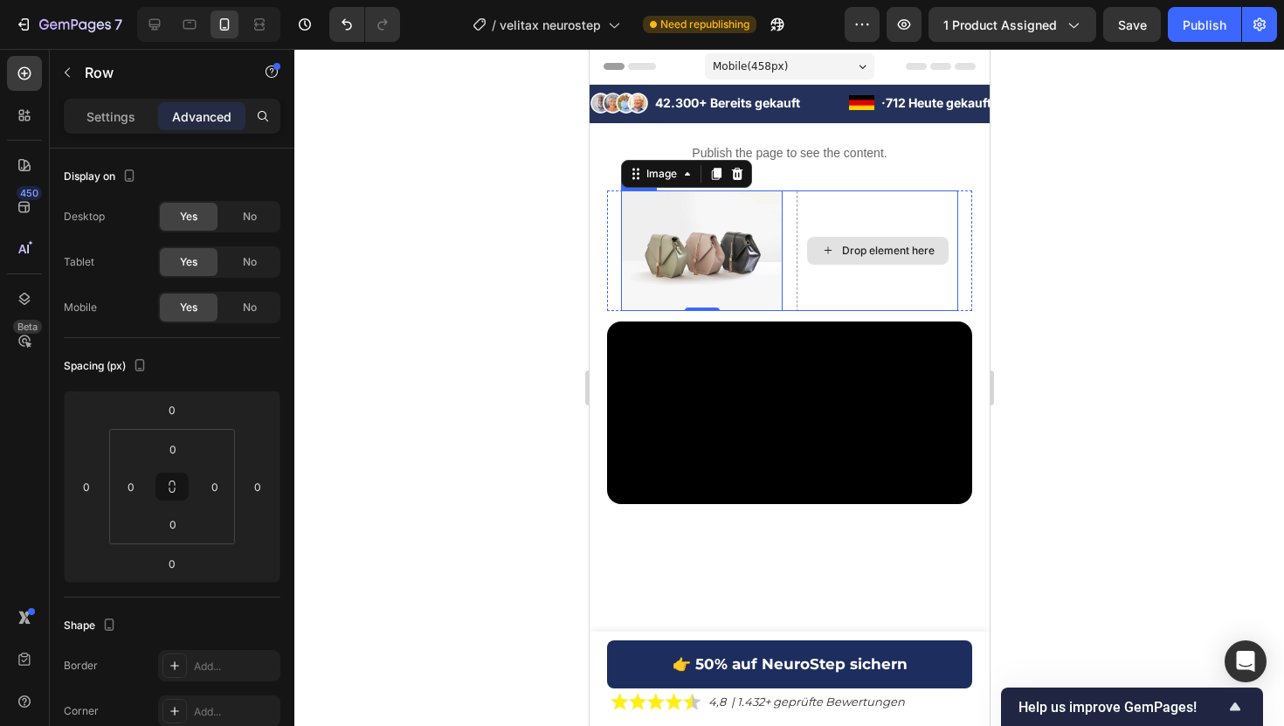
click at [833, 210] on div "Drop element here" at bounding box center [877, 250] width 162 height 121
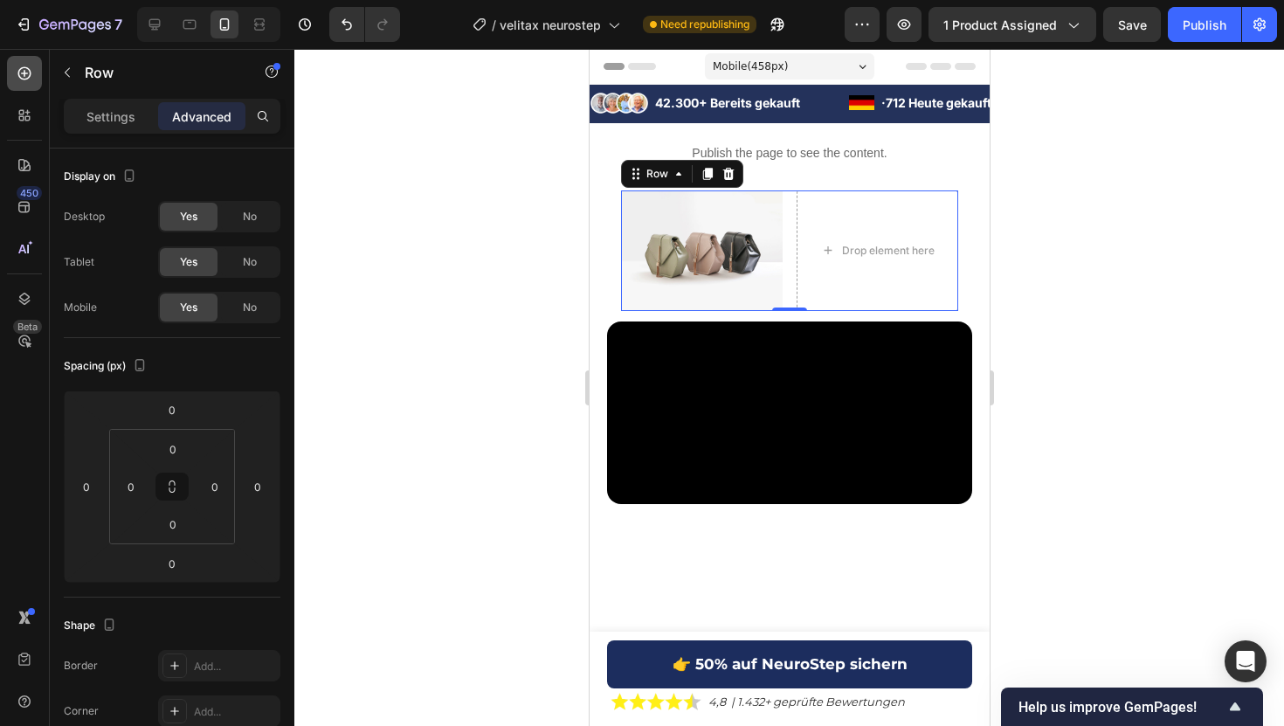
click at [29, 72] on icon at bounding box center [24, 73] width 17 height 17
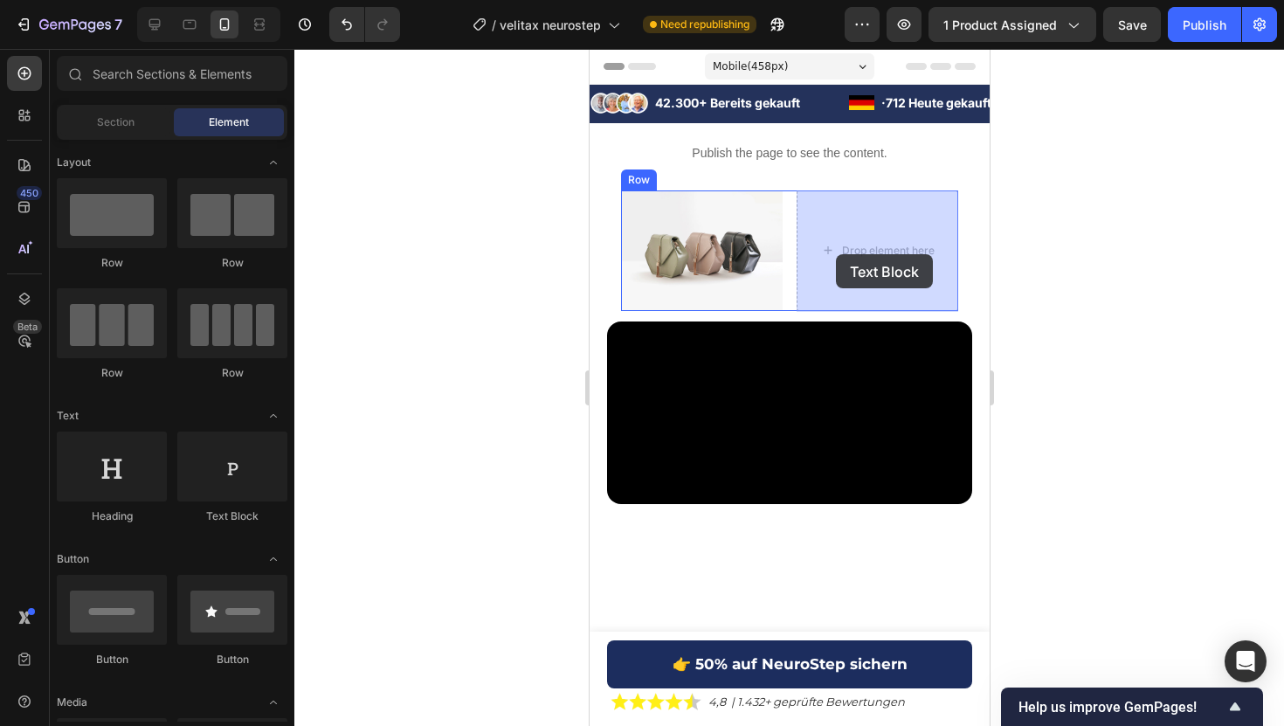
drag, startPoint x: 796, startPoint y: 224, endPoint x: 835, endPoint y: 254, distance: 49.1
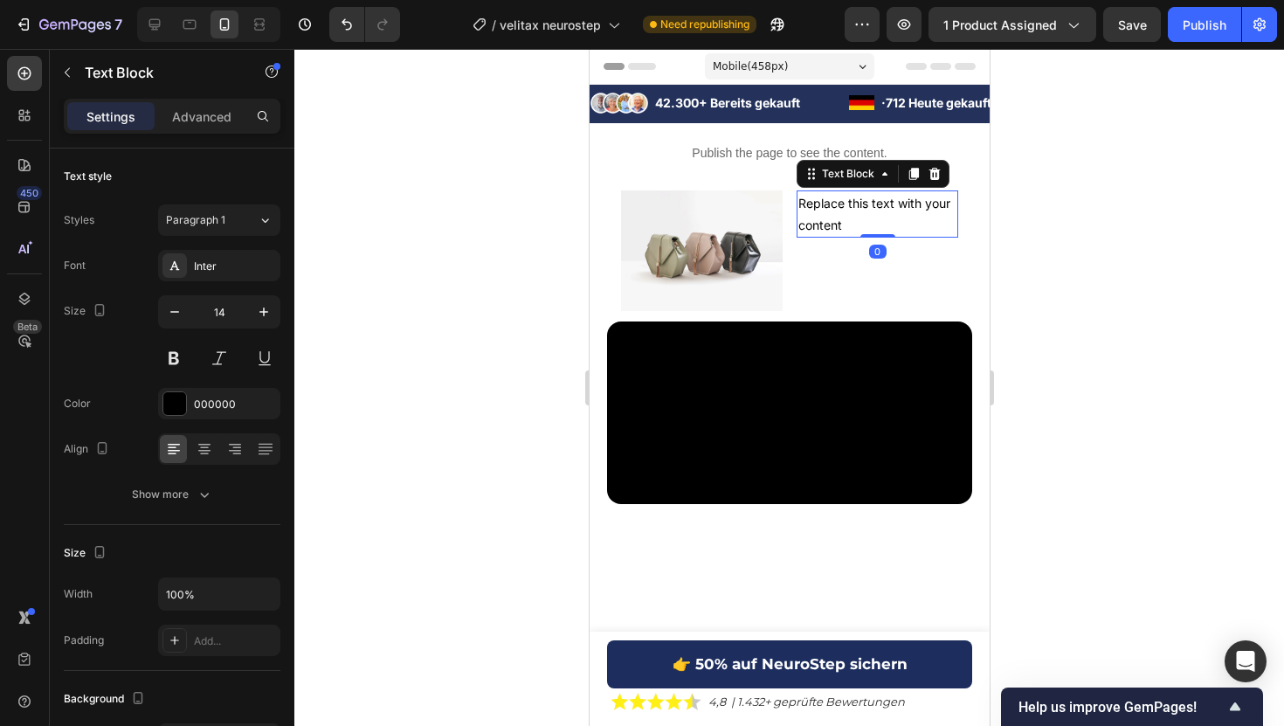
click at [840, 215] on div "Replace this text with your content" at bounding box center [877, 213] width 162 height 47
click at [840, 215] on p "Replace this text with your content" at bounding box center [876, 214] width 158 height 44
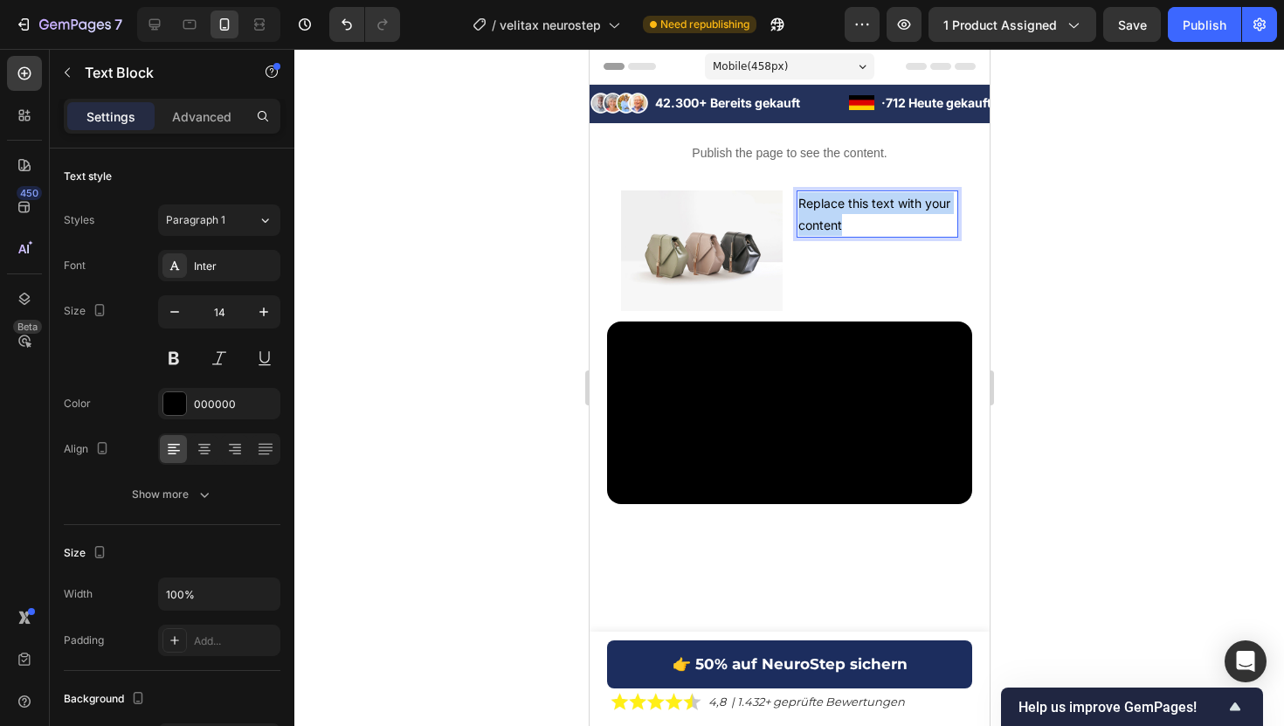
click at [840, 215] on p "Replace this text with your content" at bounding box center [876, 214] width 158 height 44
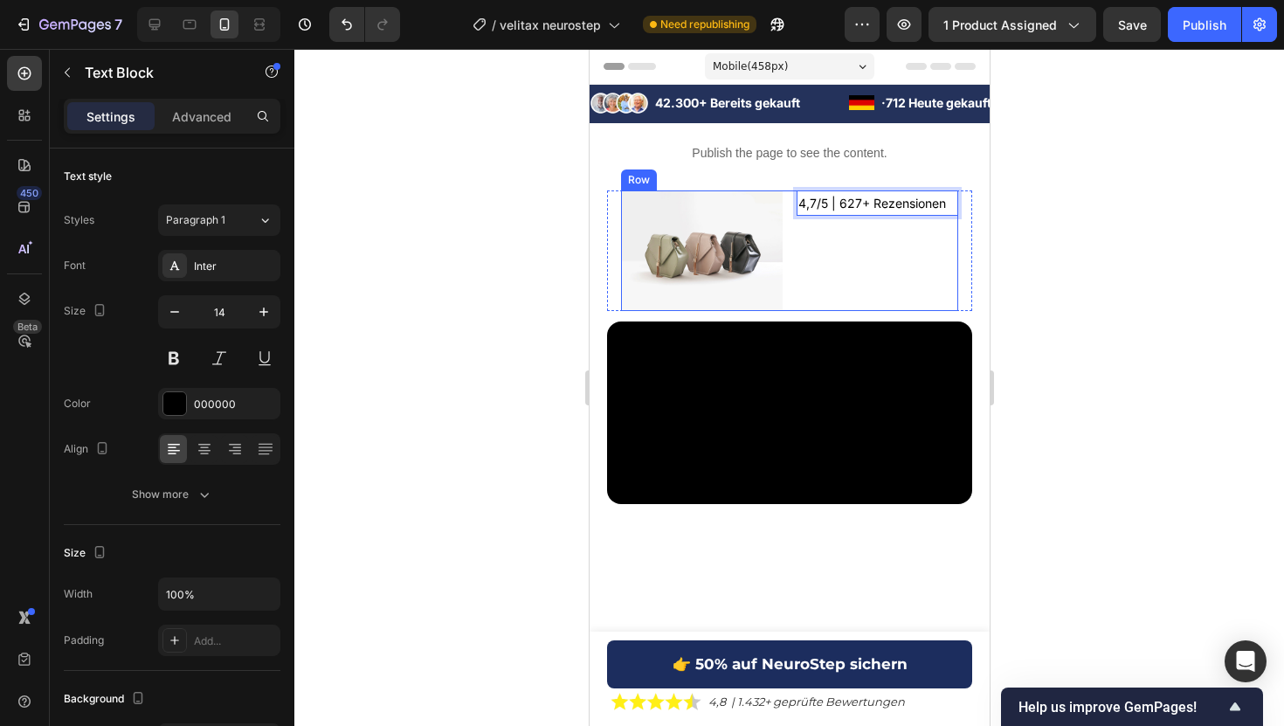
click at [789, 232] on div "Image 4,7/5 | 627+ Rezensionen Text Block 0 Row" at bounding box center [788, 250] width 337 height 121
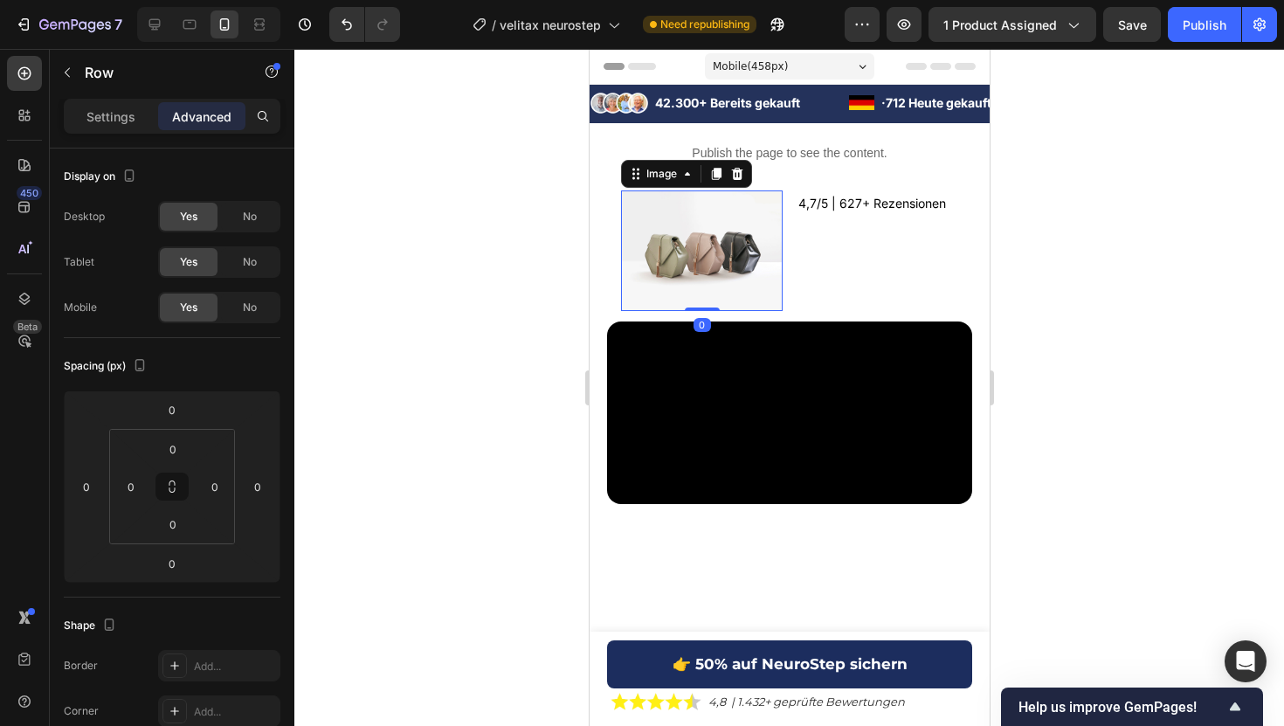
click at [641, 261] on img at bounding box center [701, 250] width 162 height 121
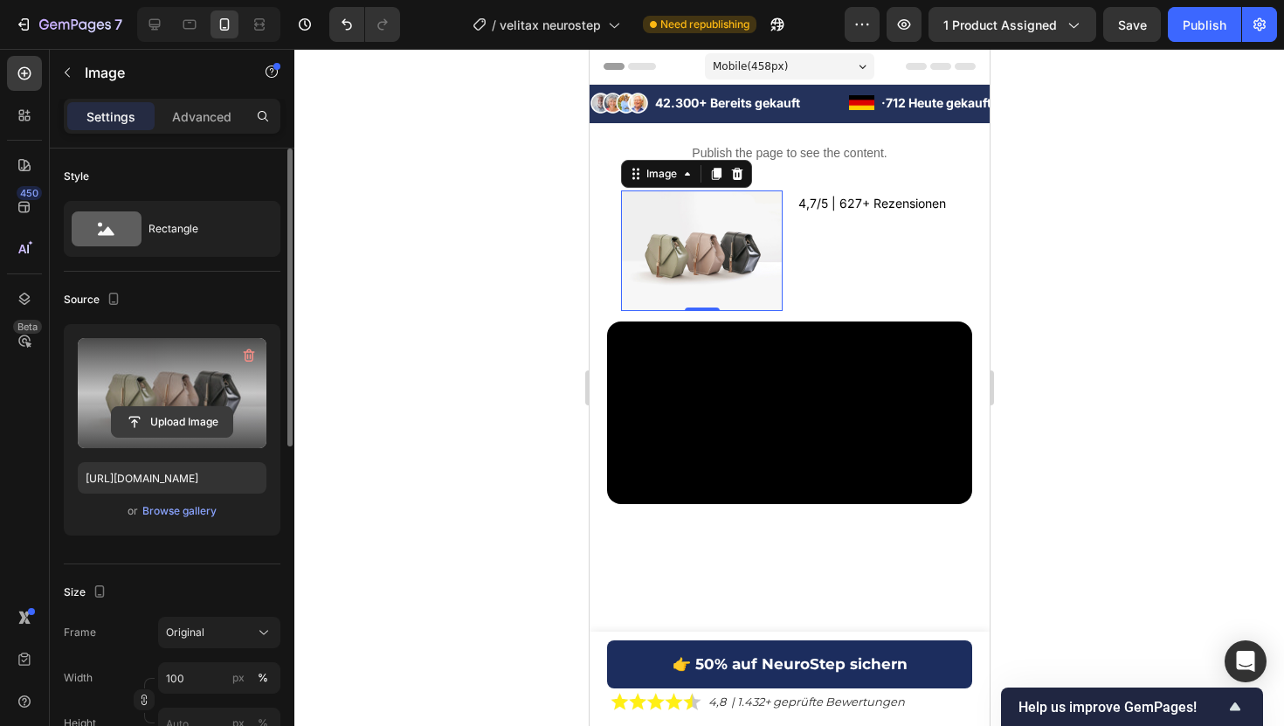
click at [190, 422] on input "file" at bounding box center [172, 422] width 121 height 30
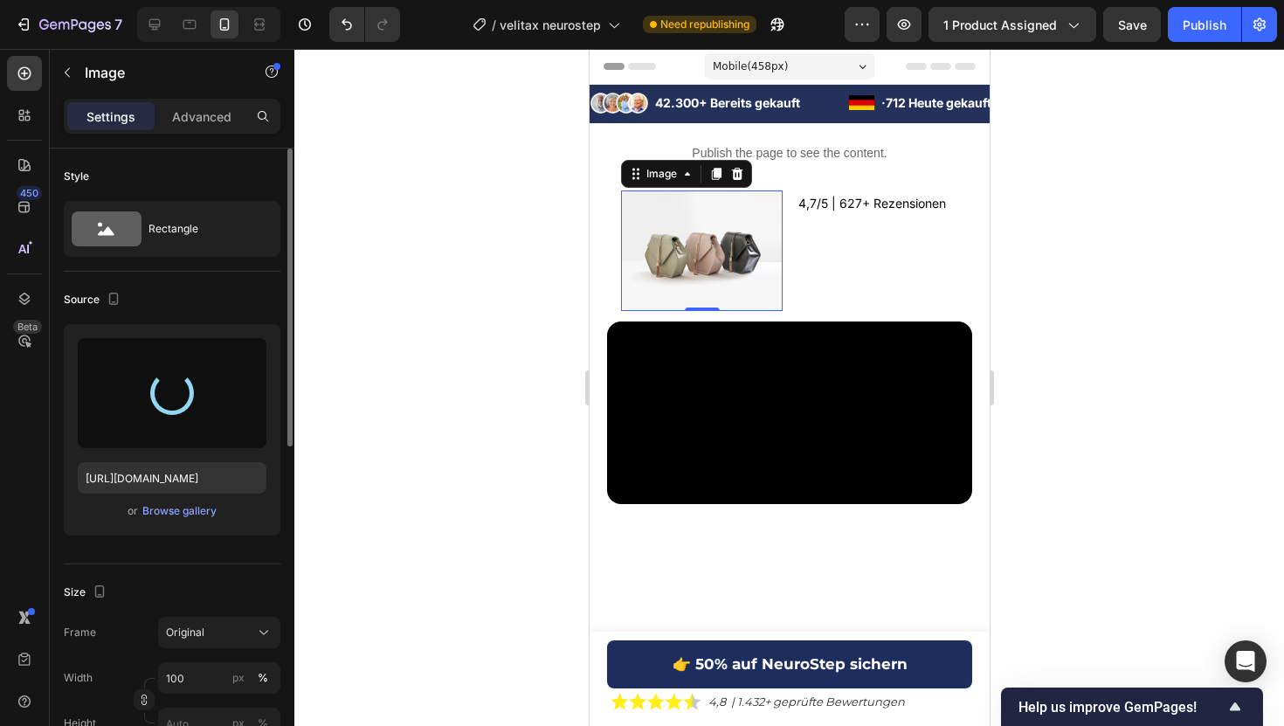
type input "[URL][DOMAIN_NAME]"
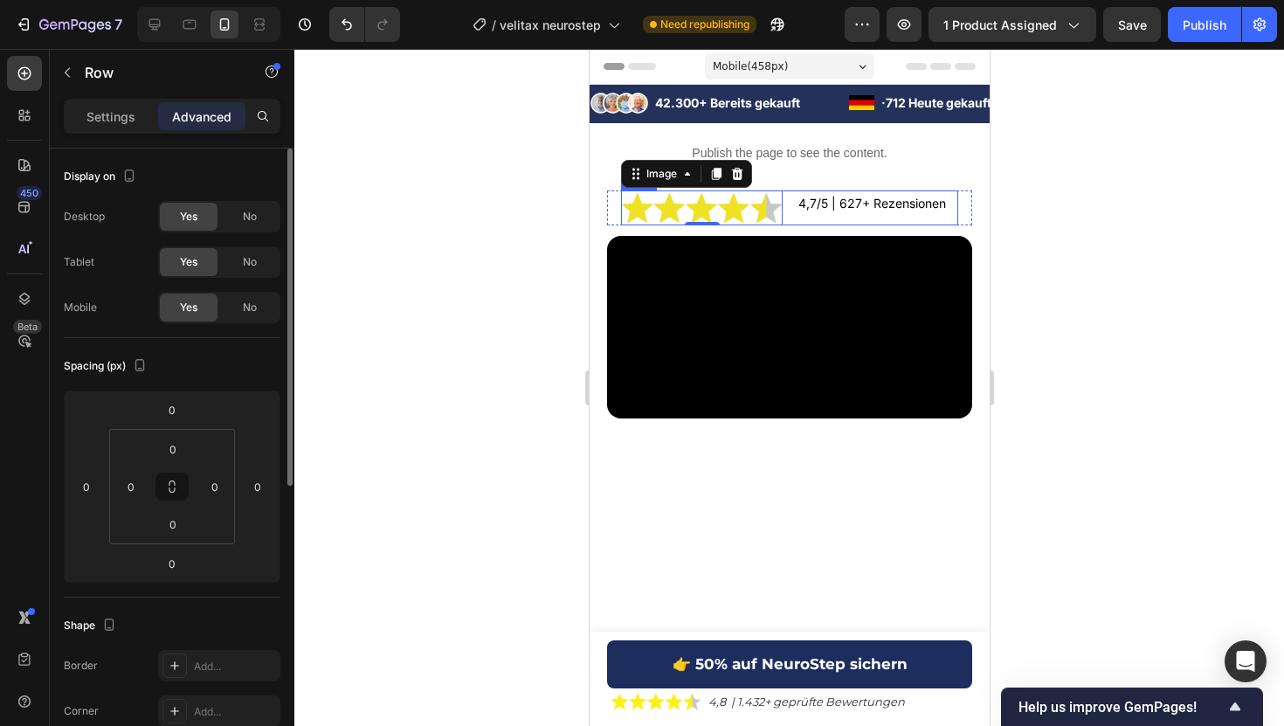
click at [789, 217] on div "Image 0 4,7/5 | 627+ Rezensionen Text Block Row" at bounding box center [788, 207] width 337 height 35
click at [95, 123] on p "Settings" at bounding box center [110, 116] width 49 height 18
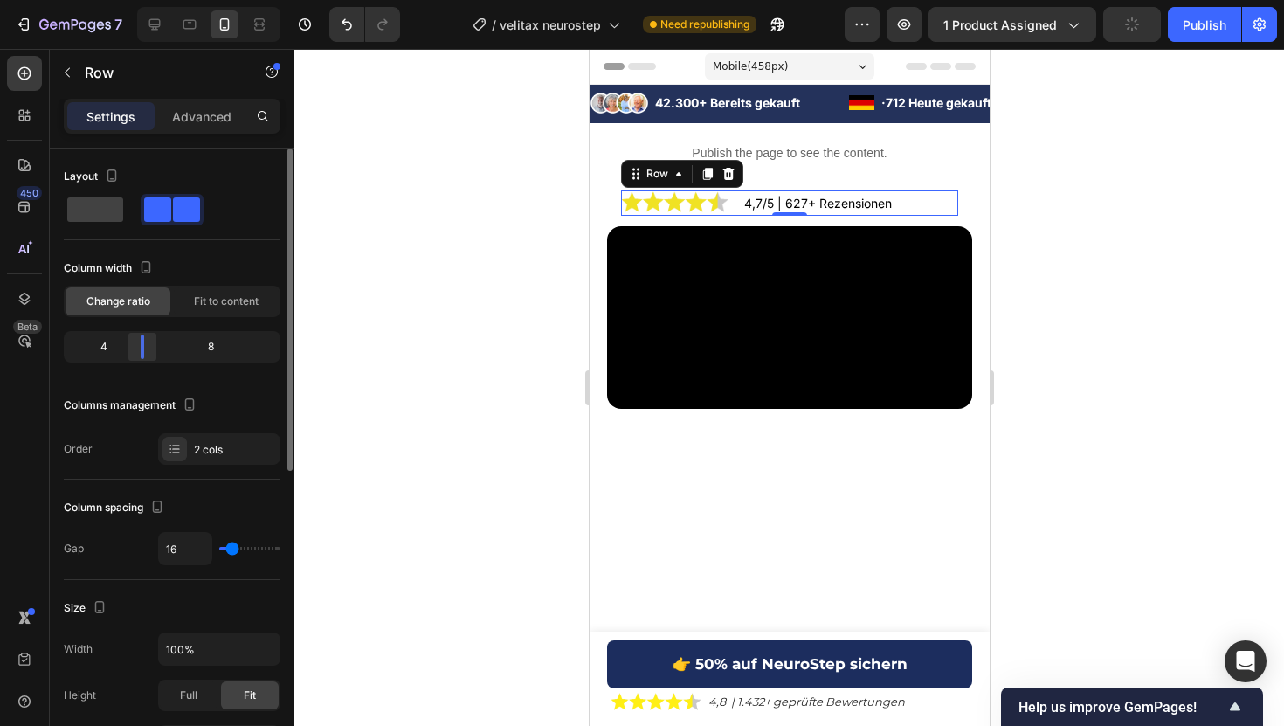
drag, startPoint x: 178, startPoint y: 344, endPoint x: 131, endPoint y: 348, distance: 47.4
click at [131, 348] on div at bounding box center [142, 346] width 31 height 24
click at [206, 110] on p "Advanced" at bounding box center [201, 116] width 59 height 18
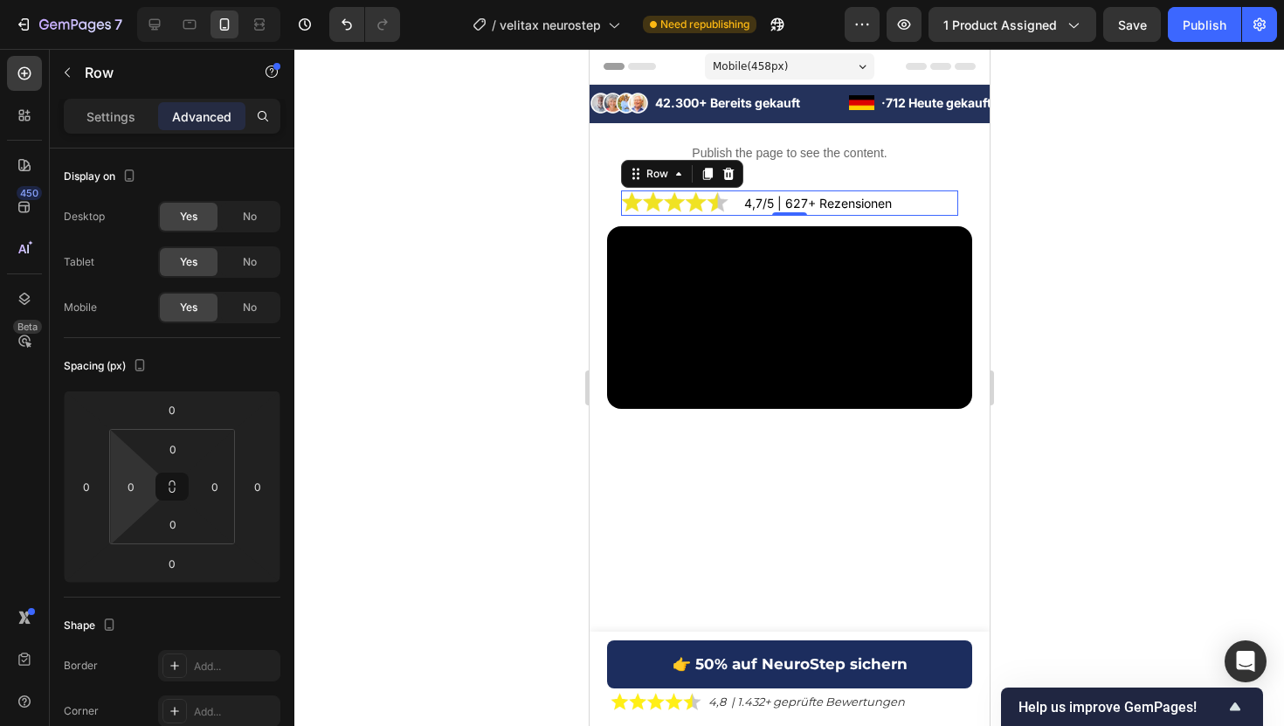
click at [128, 0] on html "7 Version history / velitax neurostep Need republishing Preview 1 product assig…" at bounding box center [642, 0] width 1284 height 0
click at [128, 497] on input "0" at bounding box center [131, 486] width 26 height 26
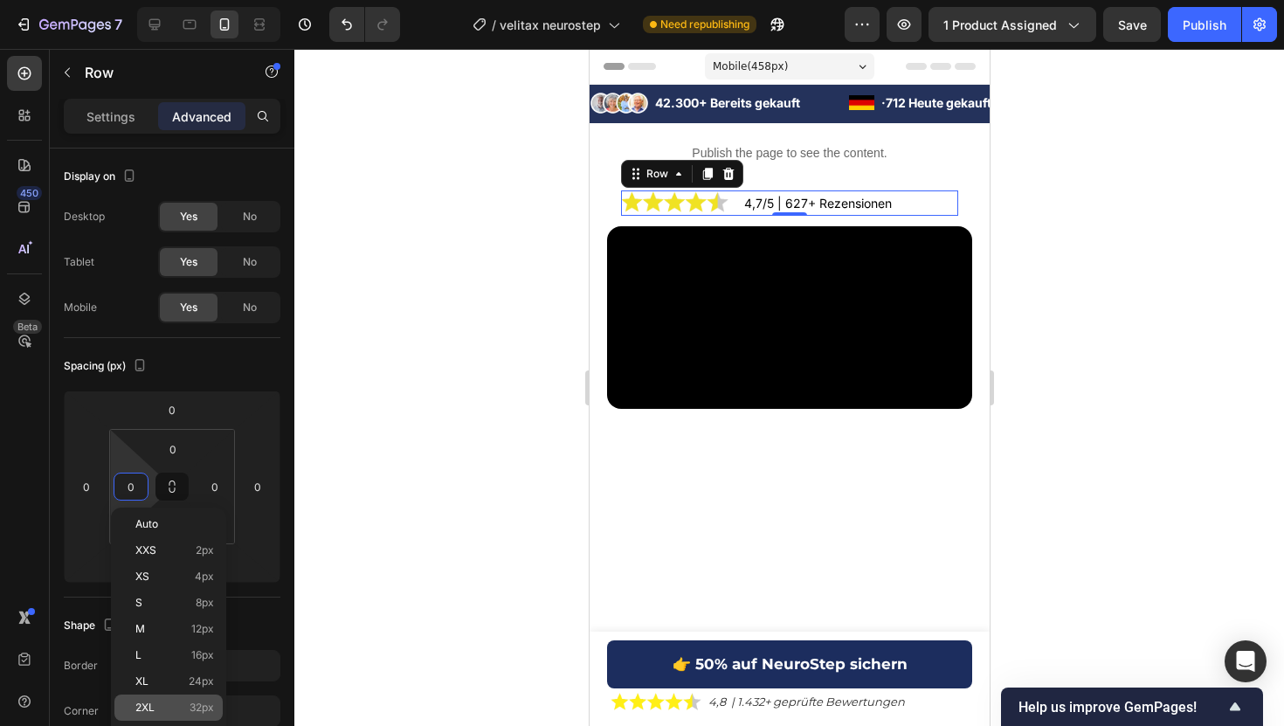
click at [203, 697] on div "2XL 32px" at bounding box center [168, 707] width 108 height 26
type input "32"
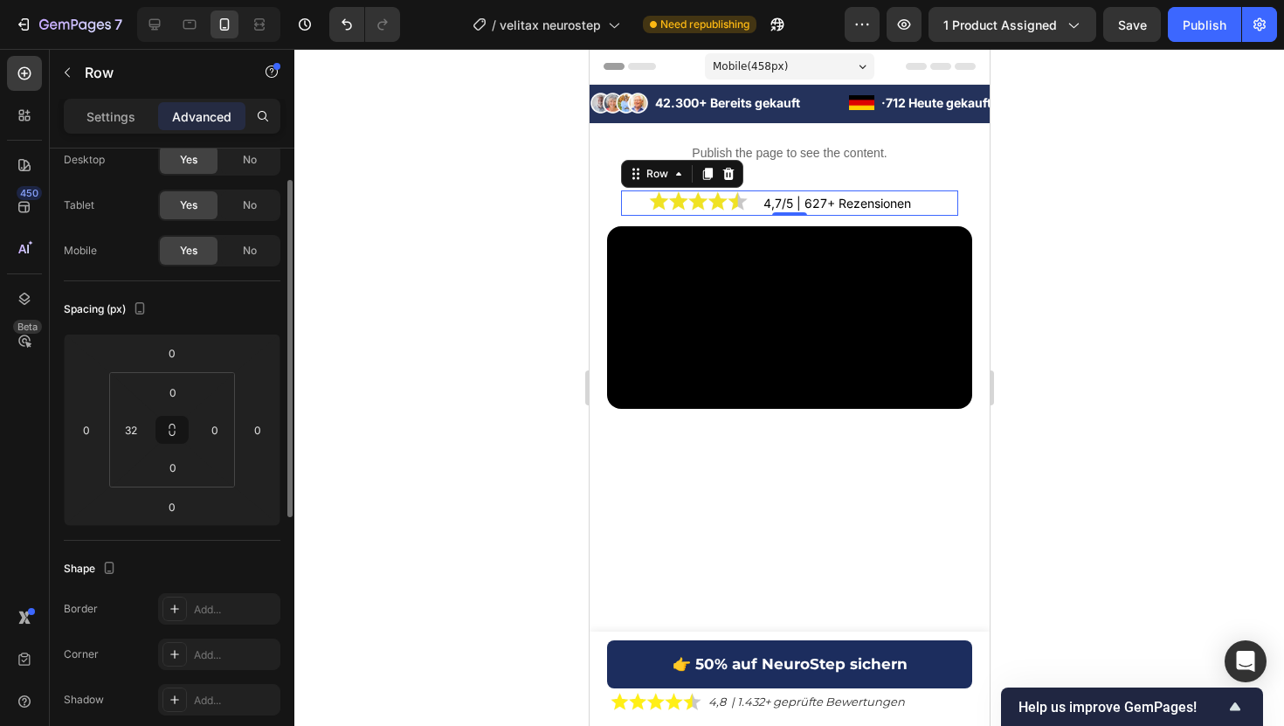
scroll to position [58, 0]
click at [210, 424] on input "0" at bounding box center [215, 429] width 26 height 26
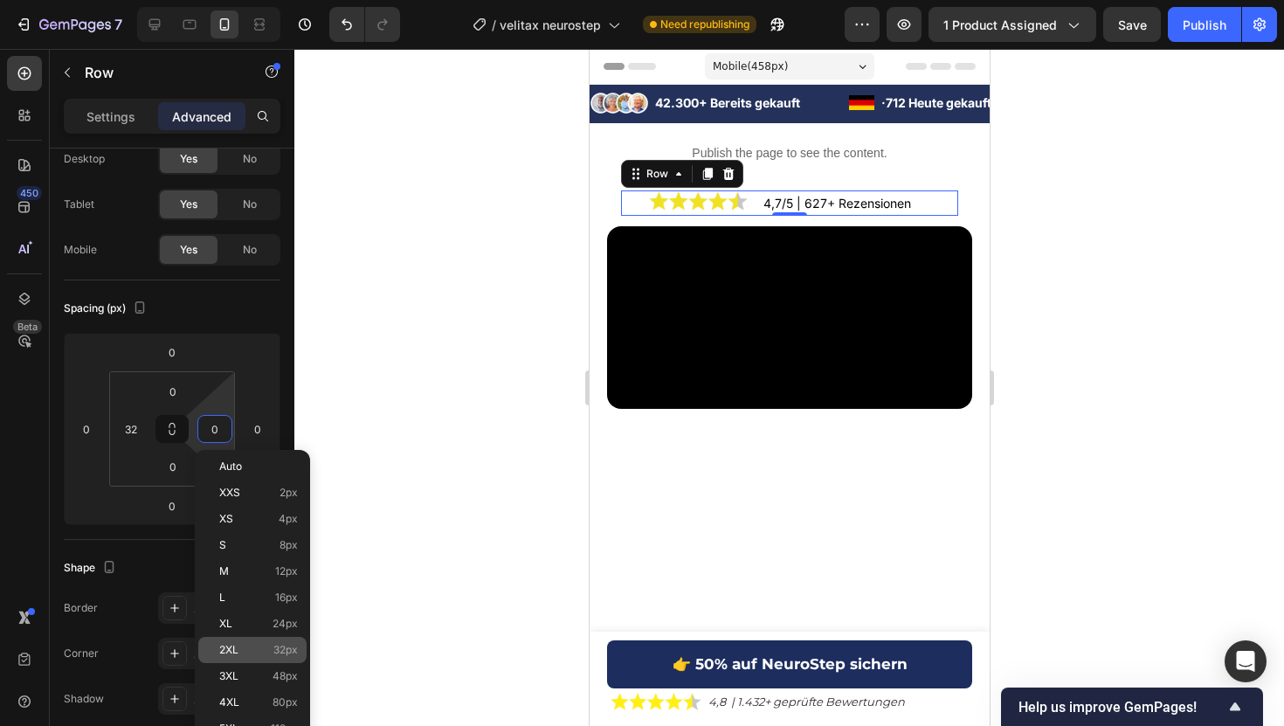
click at [281, 652] on span "32px" at bounding box center [285, 650] width 24 height 12
type input "32"
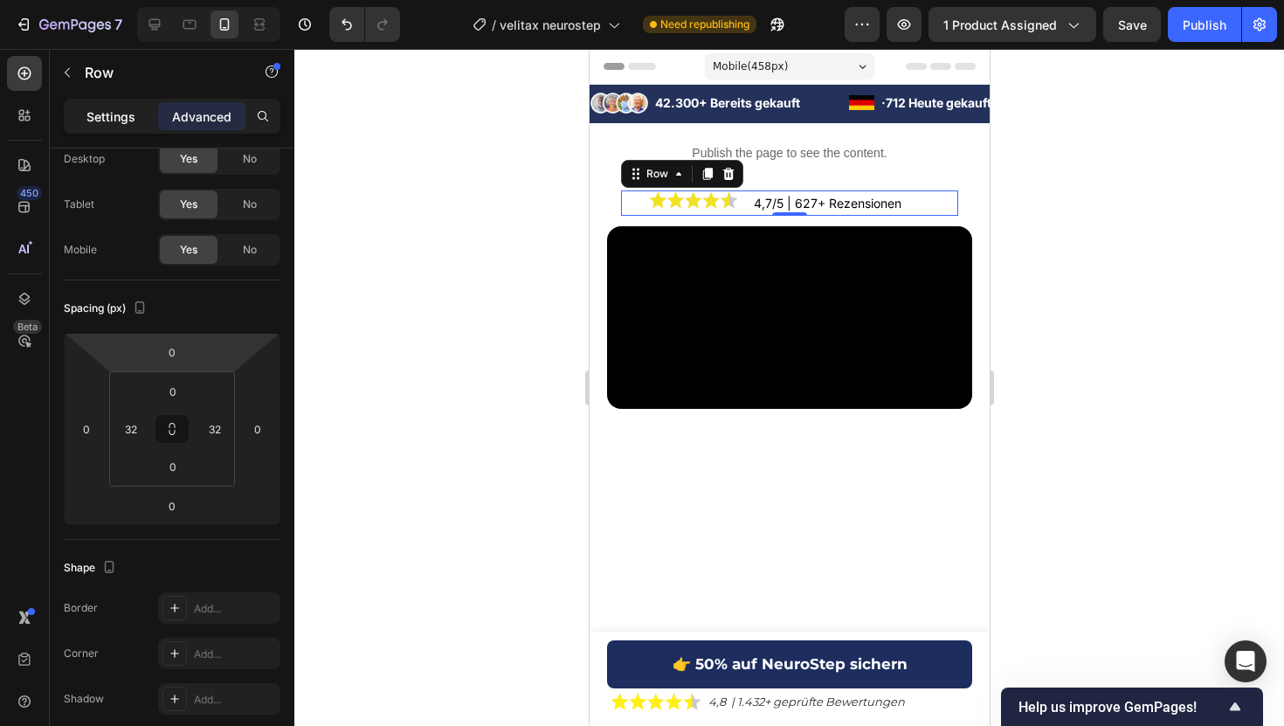
click at [117, 114] on p "Settings" at bounding box center [110, 116] width 49 height 18
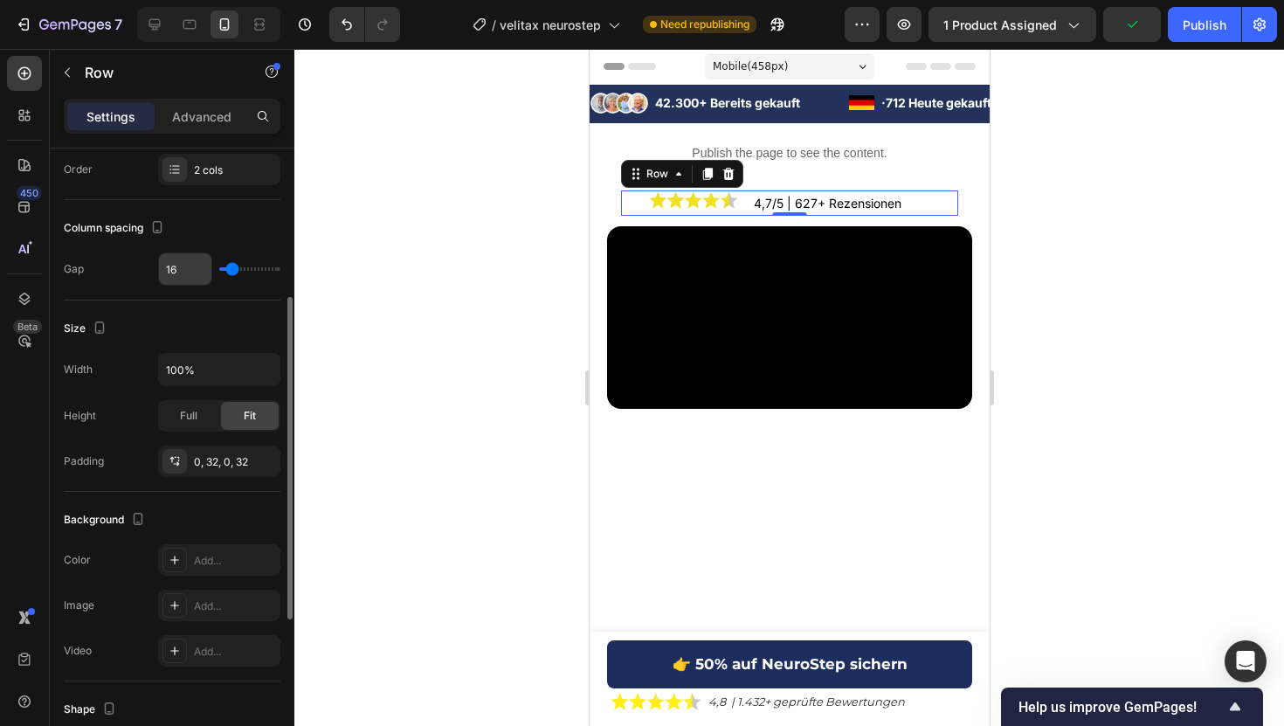
scroll to position [283, 0]
click at [223, 559] on div "Add..." at bounding box center [235, 557] width 82 height 16
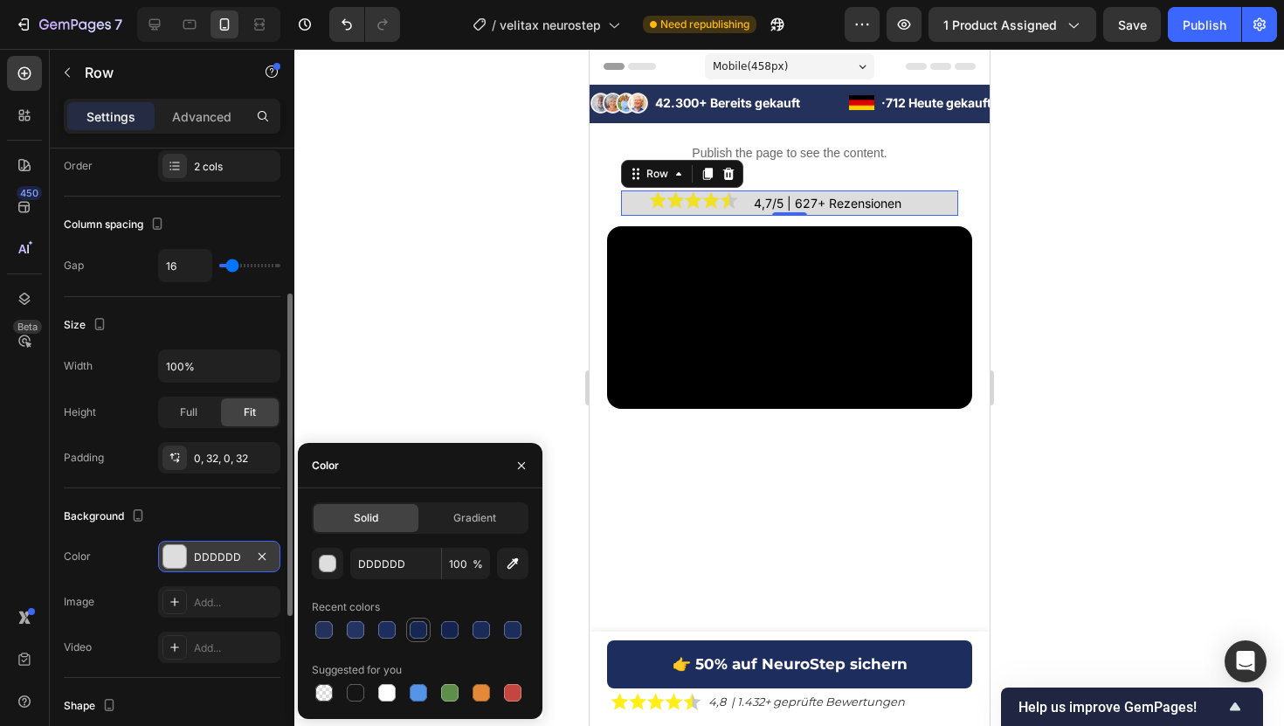
click at [424, 639] on div at bounding box center [418, 629] width 21 height 21
type input "172754"
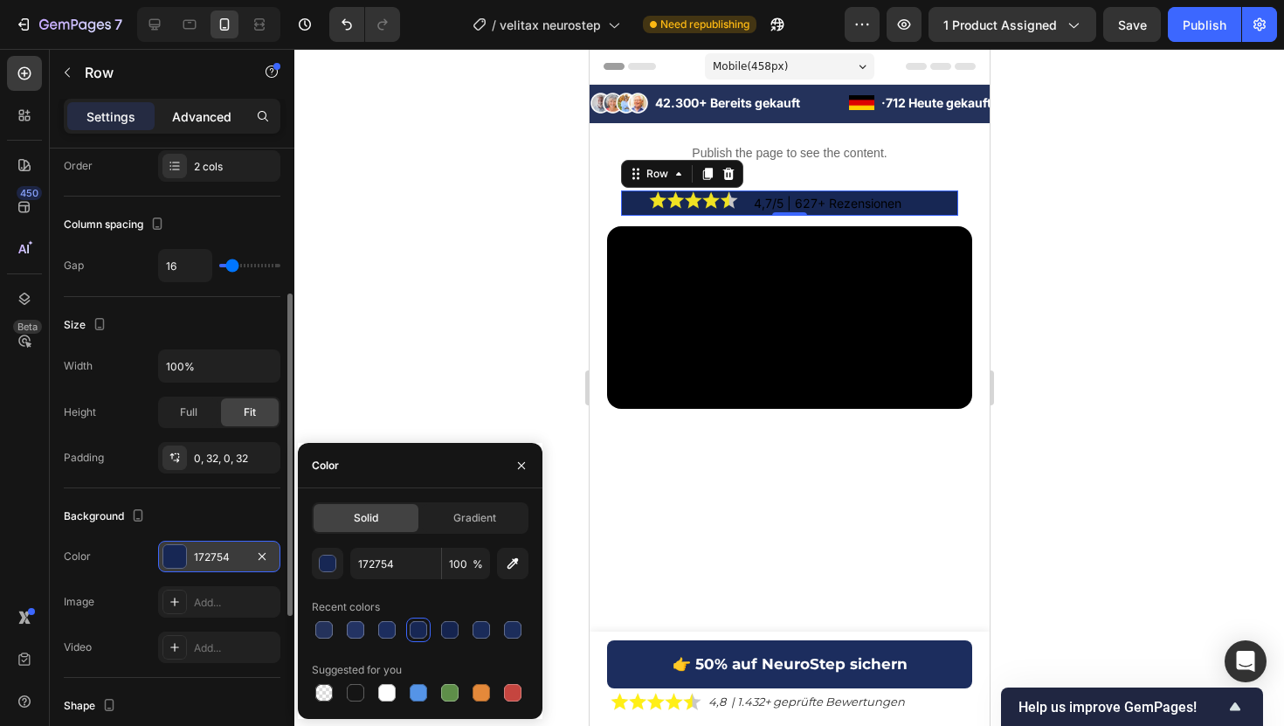
click at [215, 117] on p "Advanced" at bounding box center [201, 116] width 59 height 18
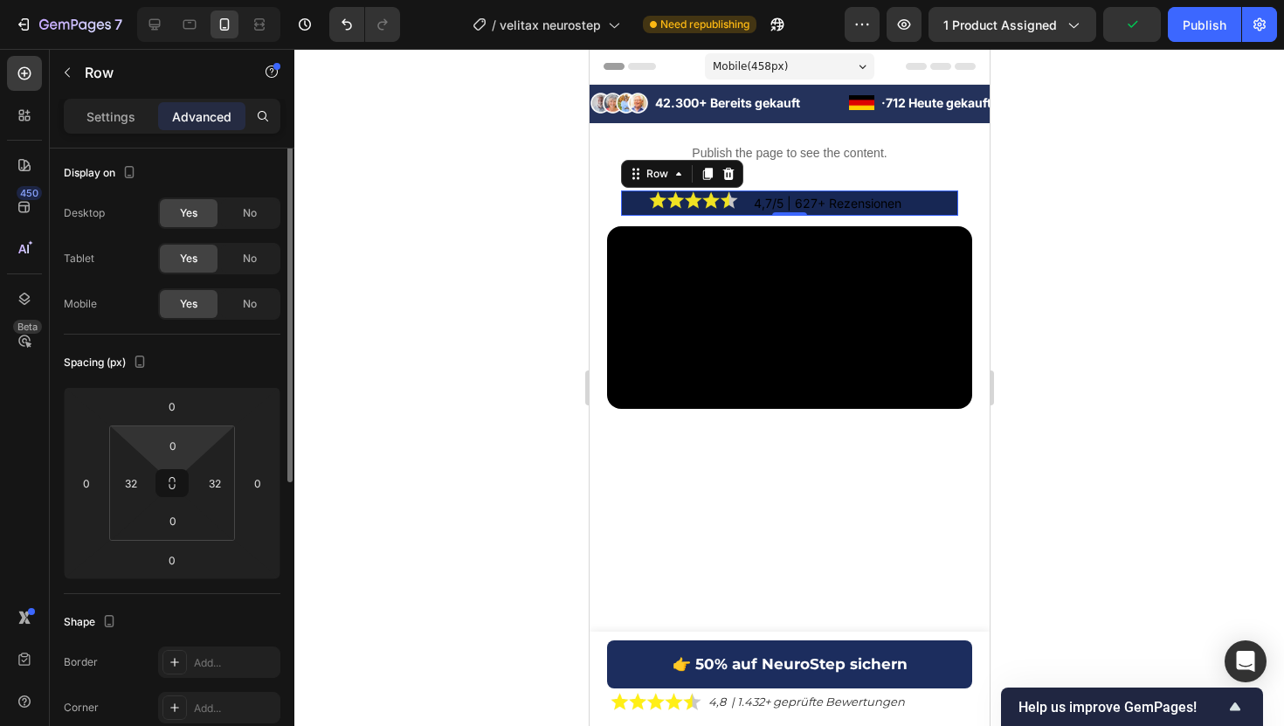
scroll to position [0, 0]
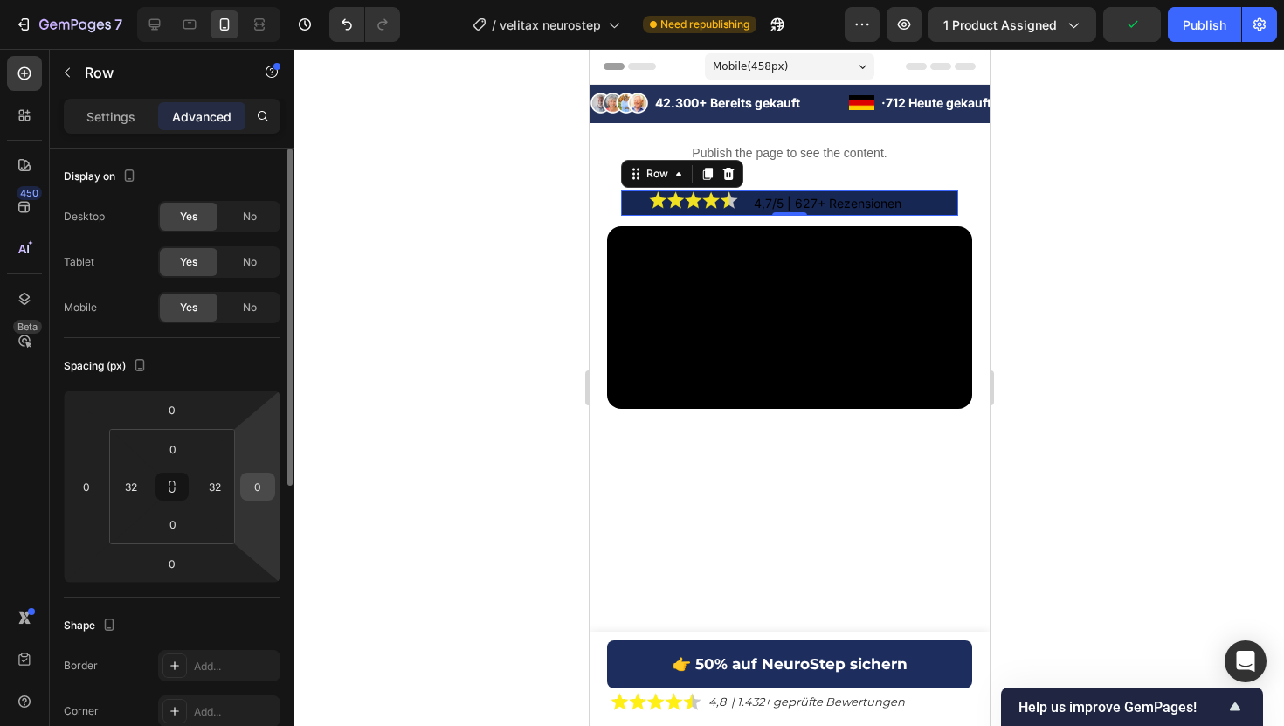
click at [253, 488] on input "0" at bounding box center [258, 486] width 26 height 26
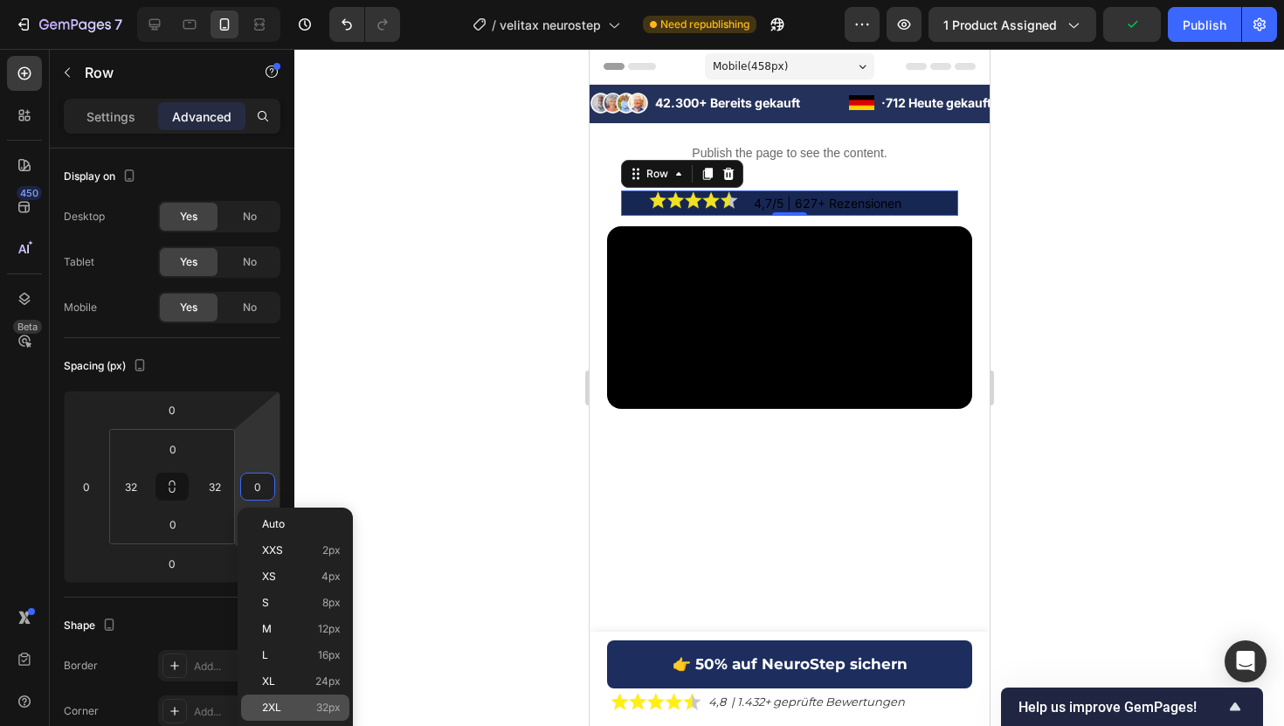
click at [329, 707] on span "32px" at bounding box center [328, 707] width 24 height 12
type input "32"
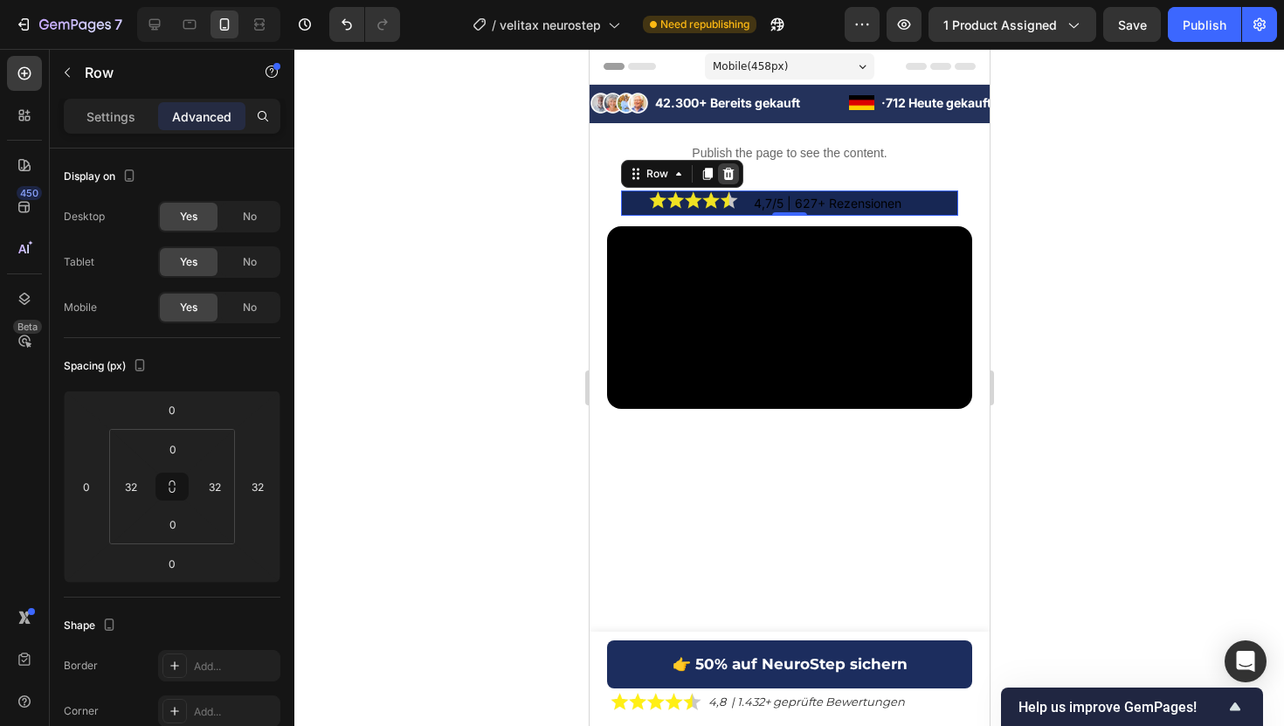
click at [734, 163] on div at bounding box center [727, 173] width 21 height 21
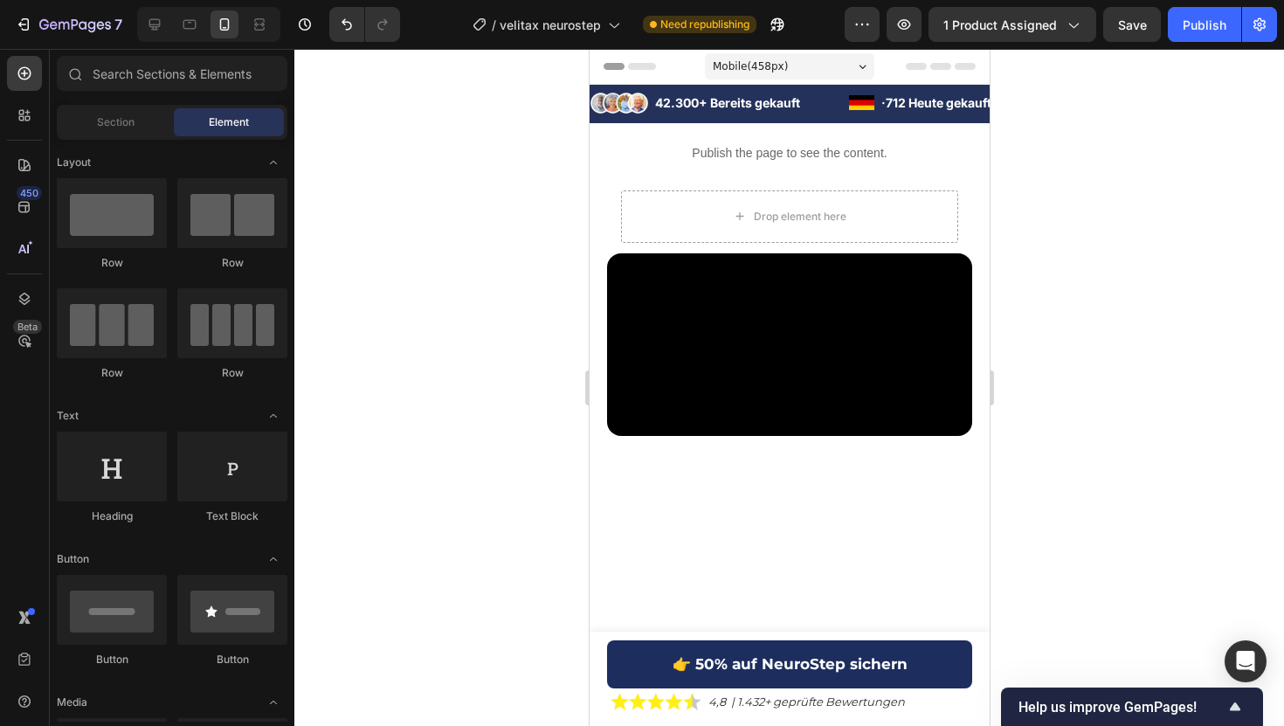
click at [1080, 204] on div at bounding box center [788, 387] width 989 height 677
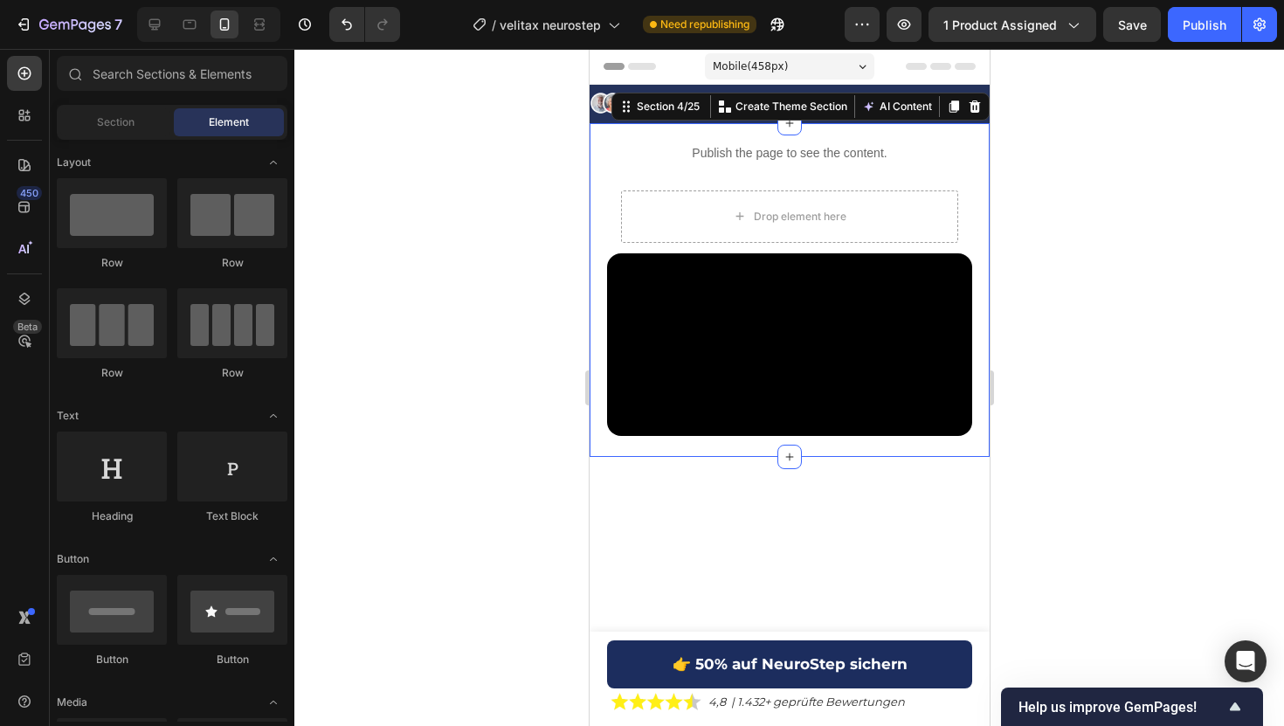
click at [591, 183] on div "Publish the page to see the content. Custom Code Drop element here Row Video Ro…" at bounding box center [789, 290] width 400 height 334
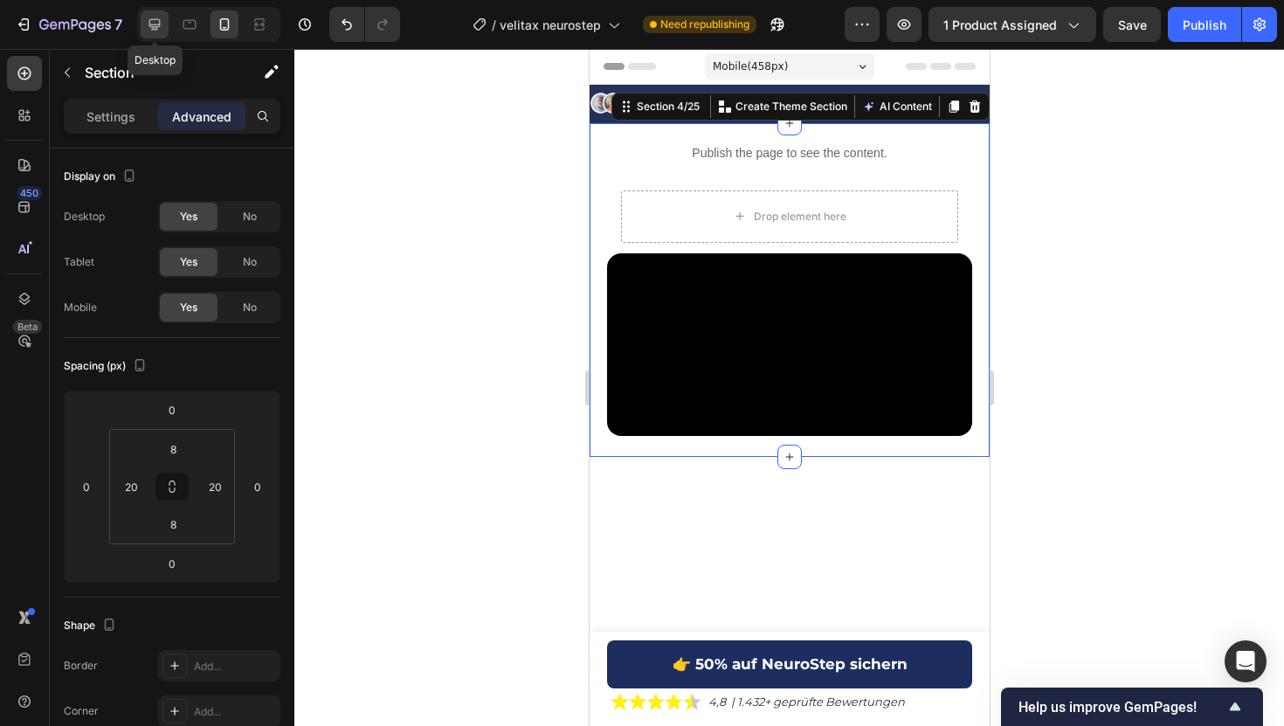
click at [158, 17] on icon at bounding box center [154, 24] width 17 height 17
type input "32"
type input "0"
type input "32"
type input "0"
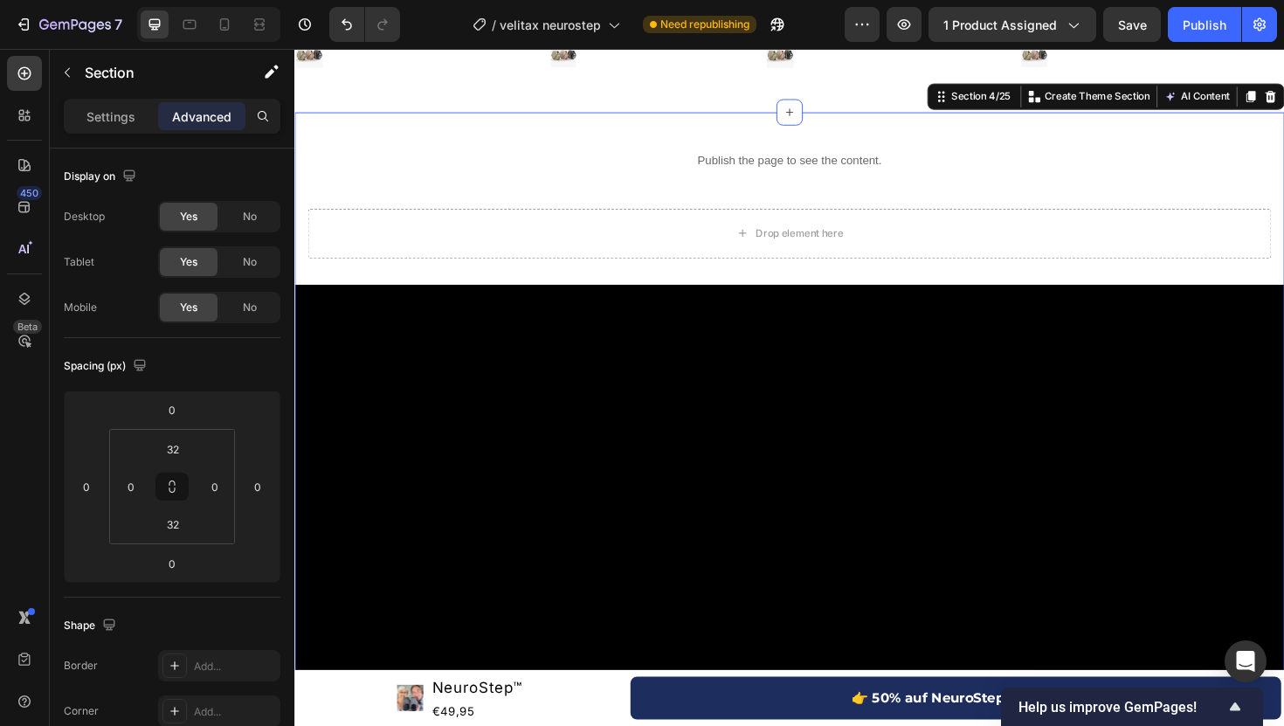
scroll to position [93, 0]
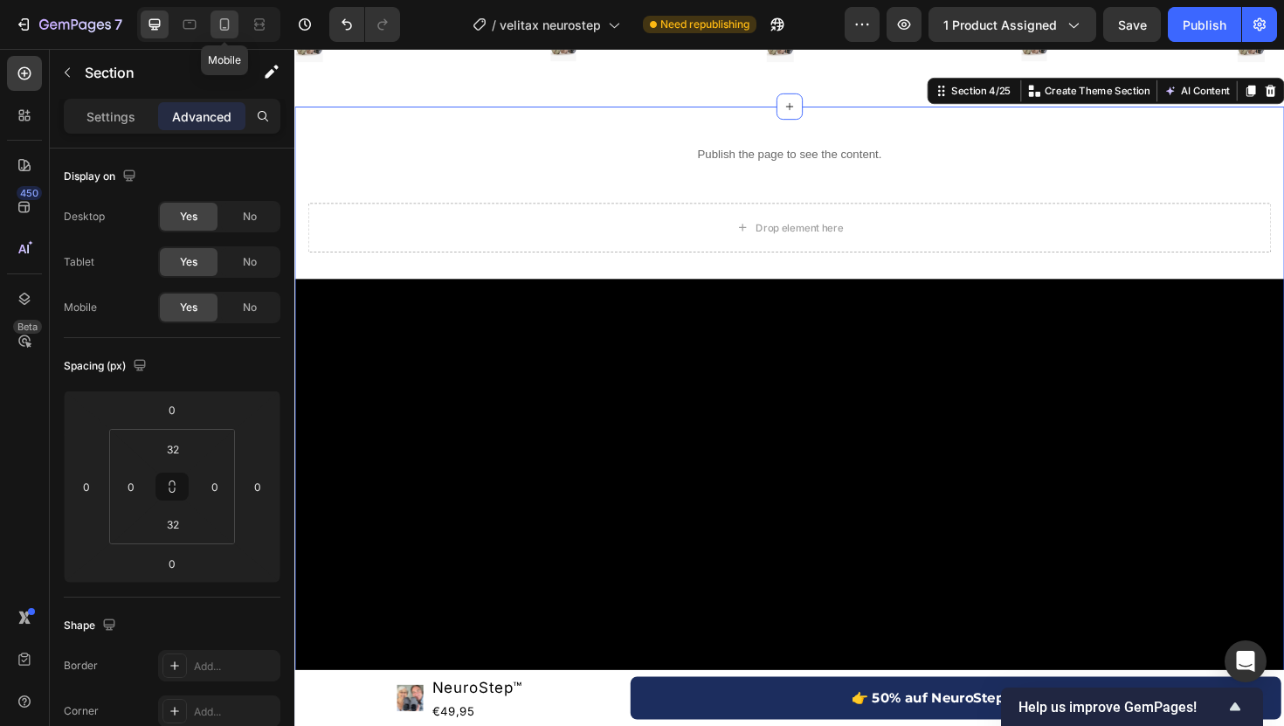
click at [221, 20] on icon at bounding box center [224, 24] width 17 height 17
type input "8"
type input "20"
type input "8"
type input "20"
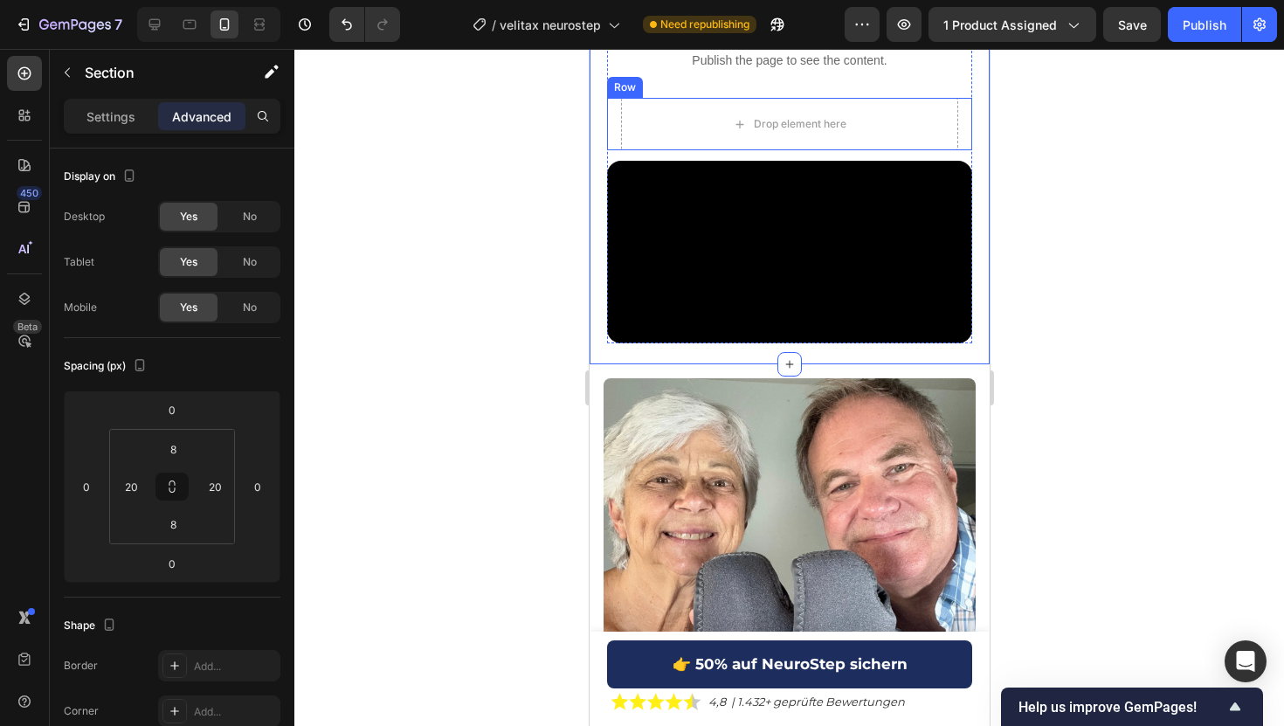
scroll to position [450, 0]
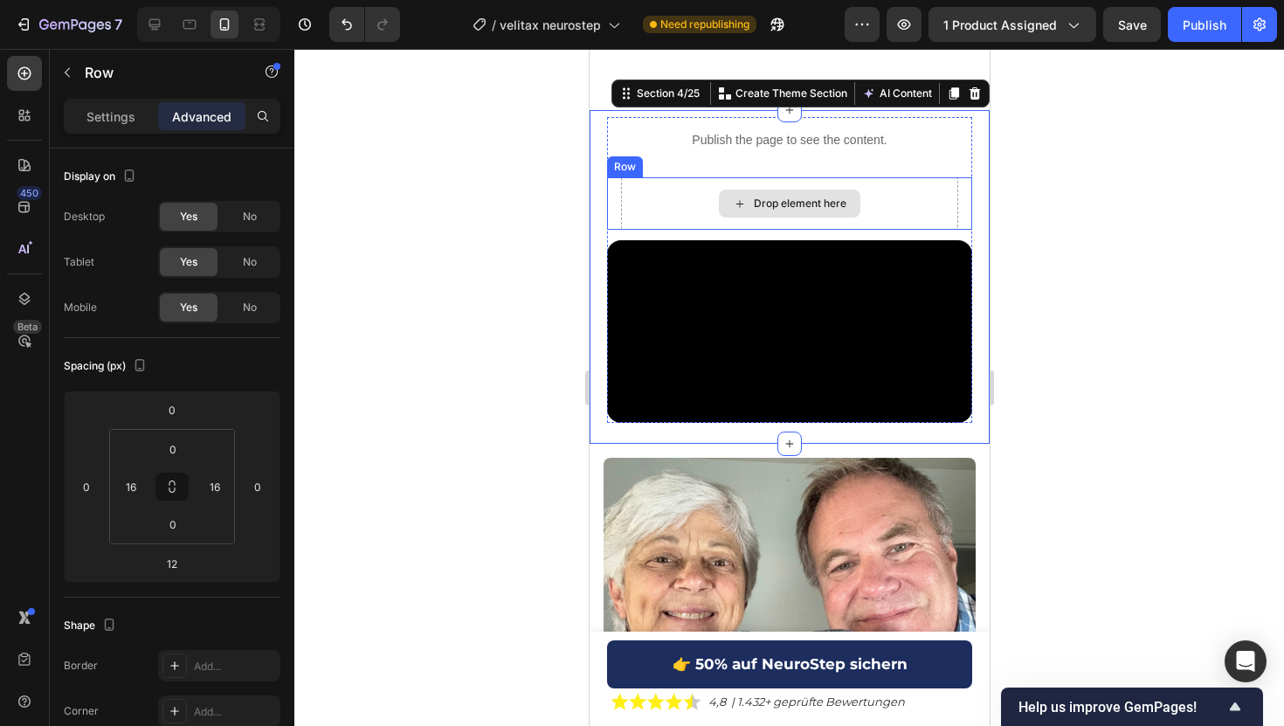
click at [707, 192] on div "Drop element here" at bounding box center [788, 203] width 337 height 52
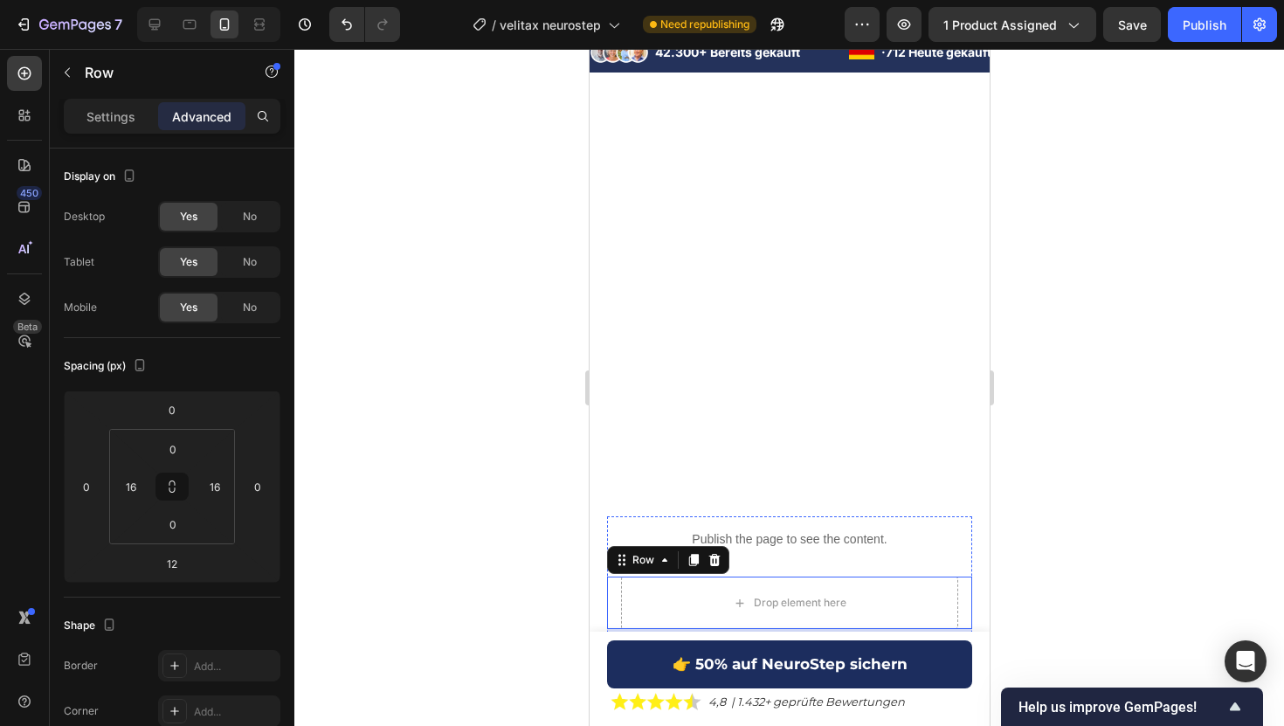
scroll to position [46, 0]
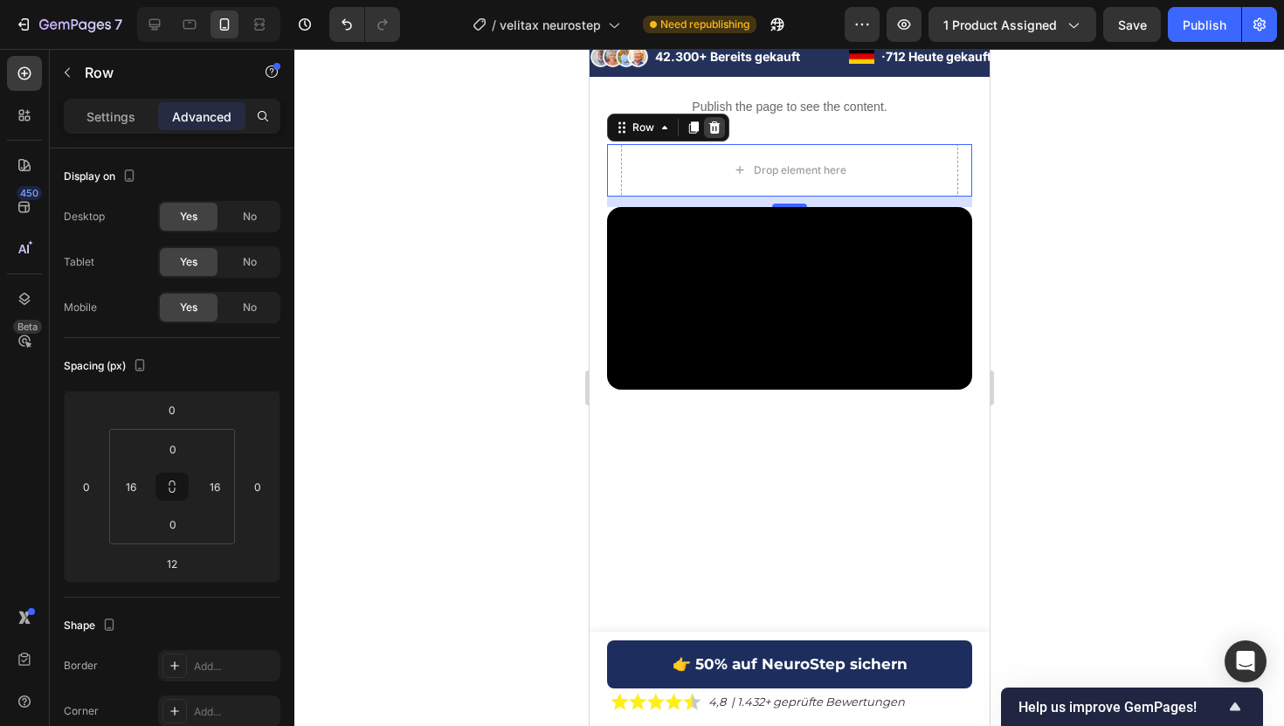
click at [714, 129] on icon at bounding box center [713, 127] width 11 height 12
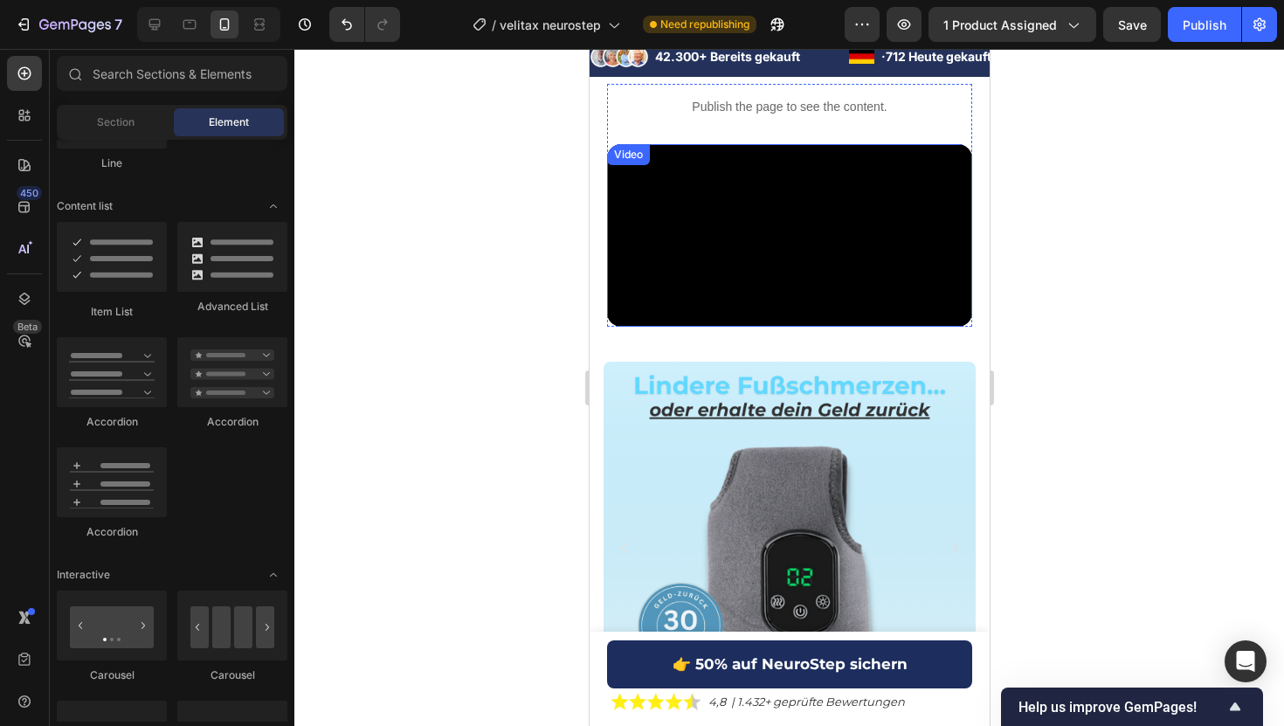
scroll to position [0, 0]
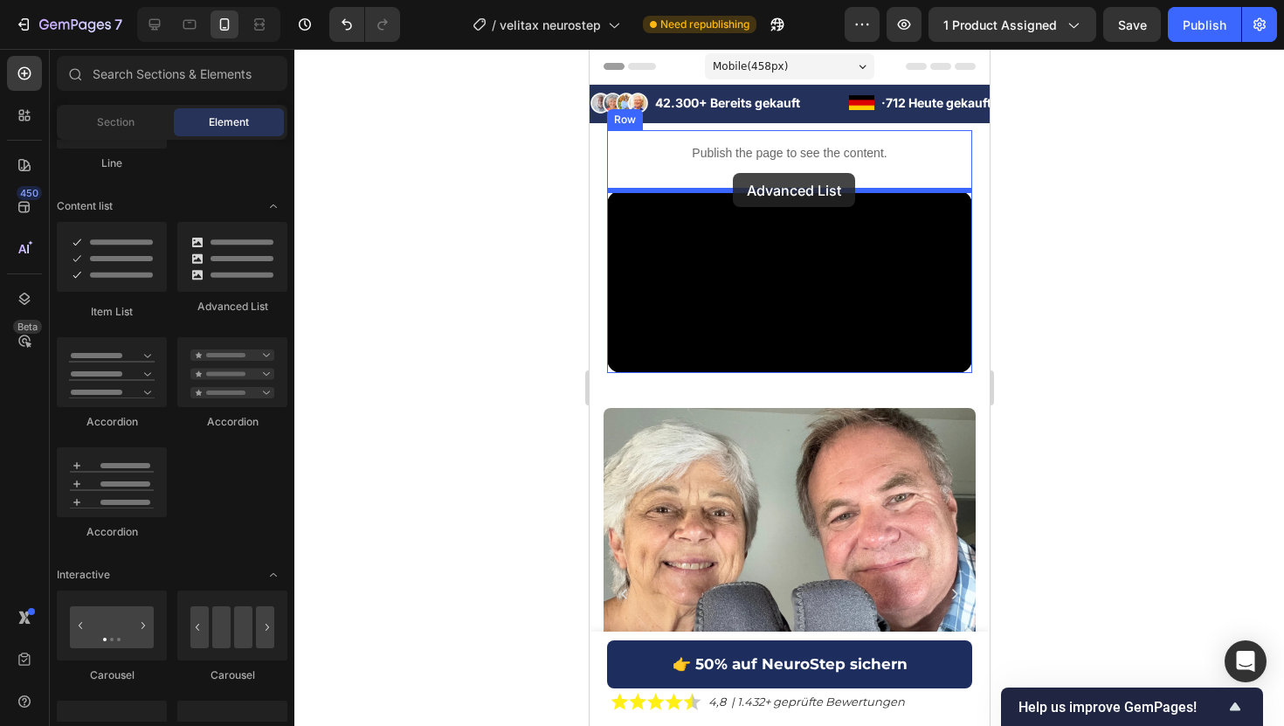
drag, startPoint x: 855, startPoint y: 314, endPoint x: 732, endPoint y: 173, distance: 187.6
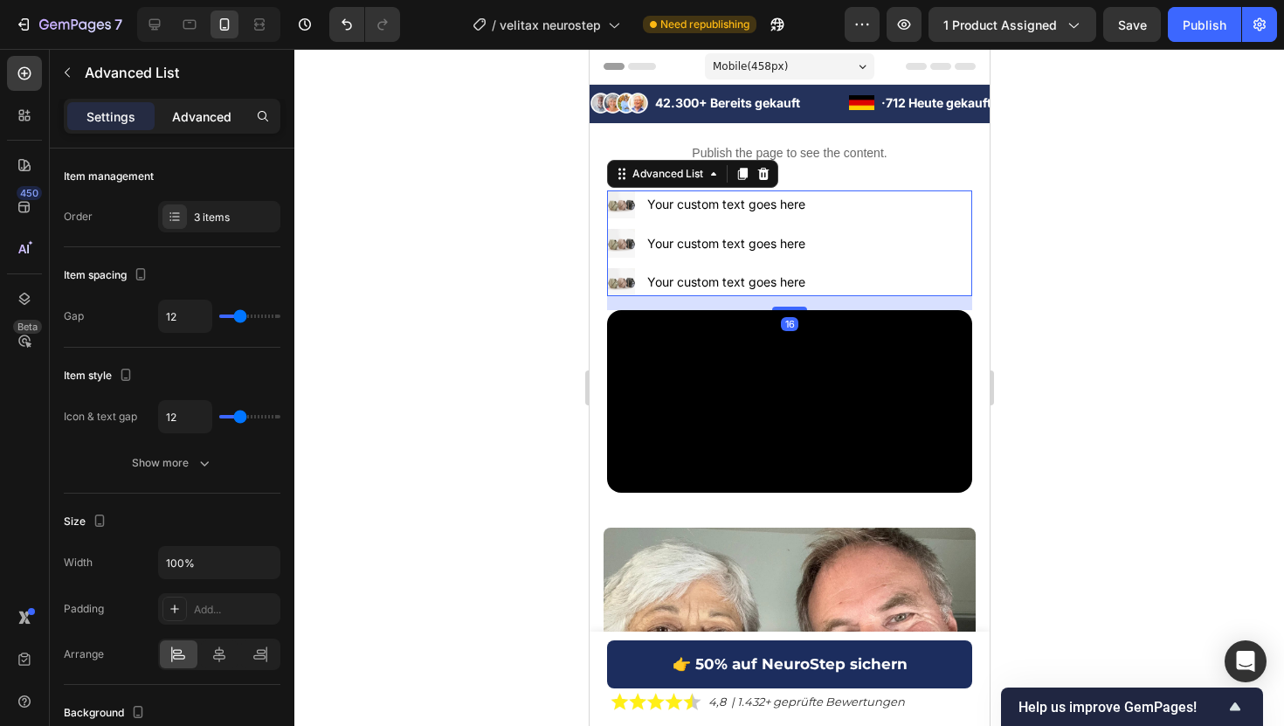
click at [159, 108] on div "Advanced" at bounding box center [201, 116] width 87 height 28
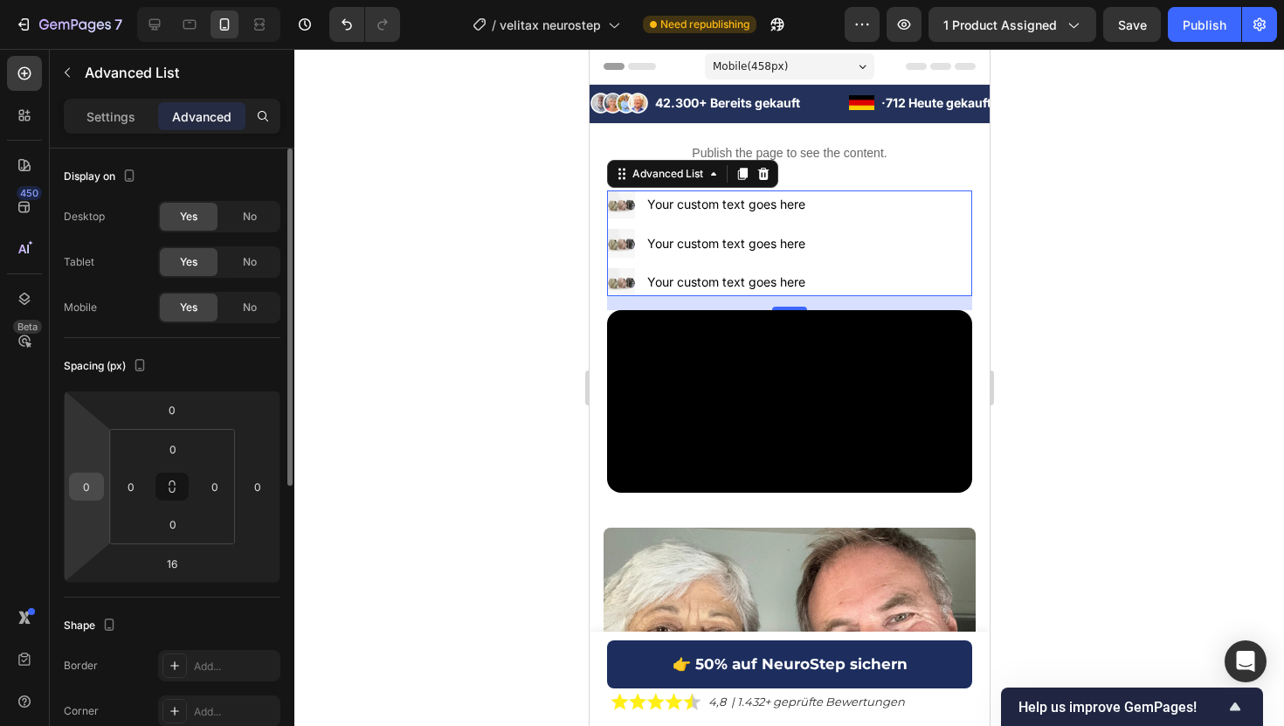
click at [93, 491] on input "0" at bounding box center [86, 486] width 26 height 26
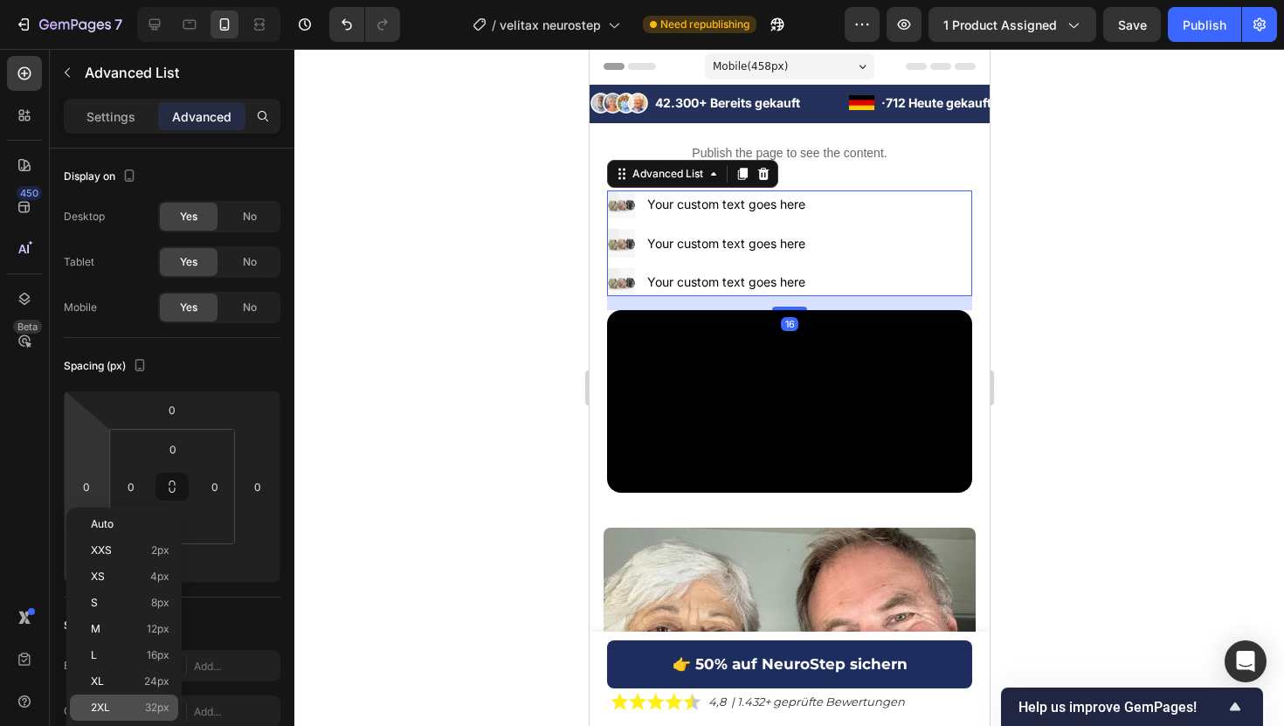
click at [158, 701] on span "32px" at bounding box center [157, 707] width 24 height 12
type input "32"
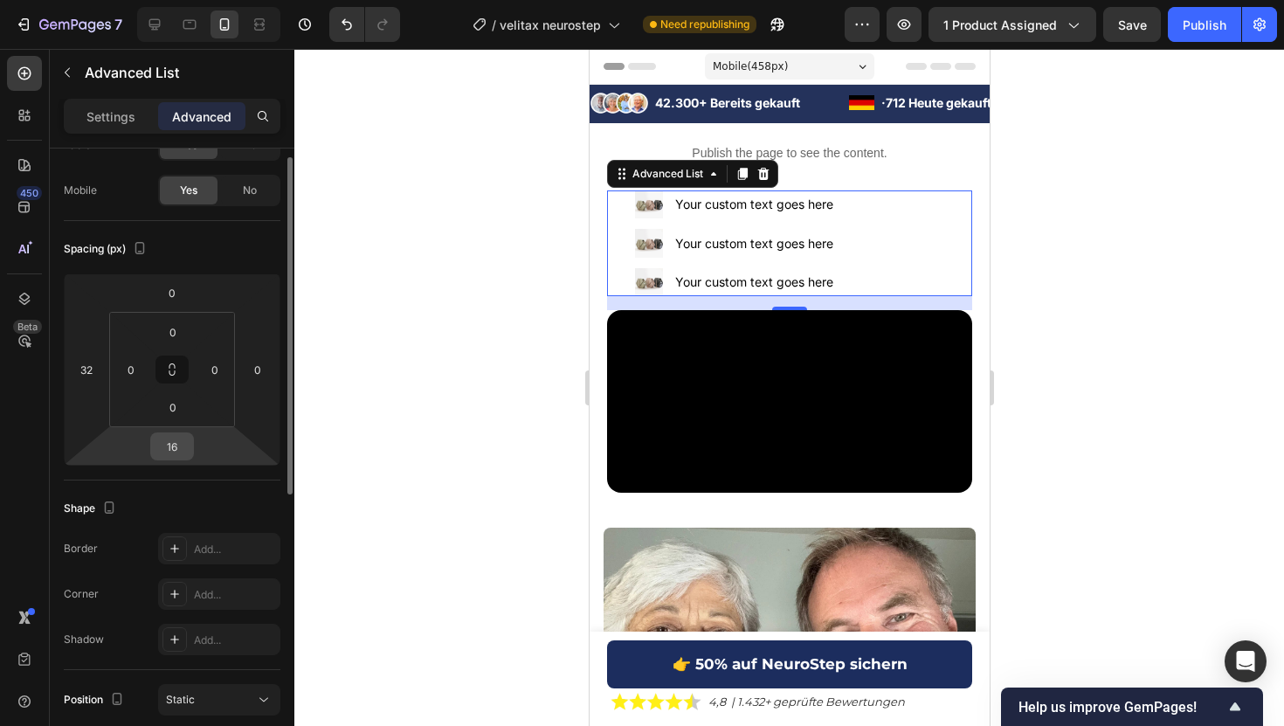
scroll to position [122, 0]
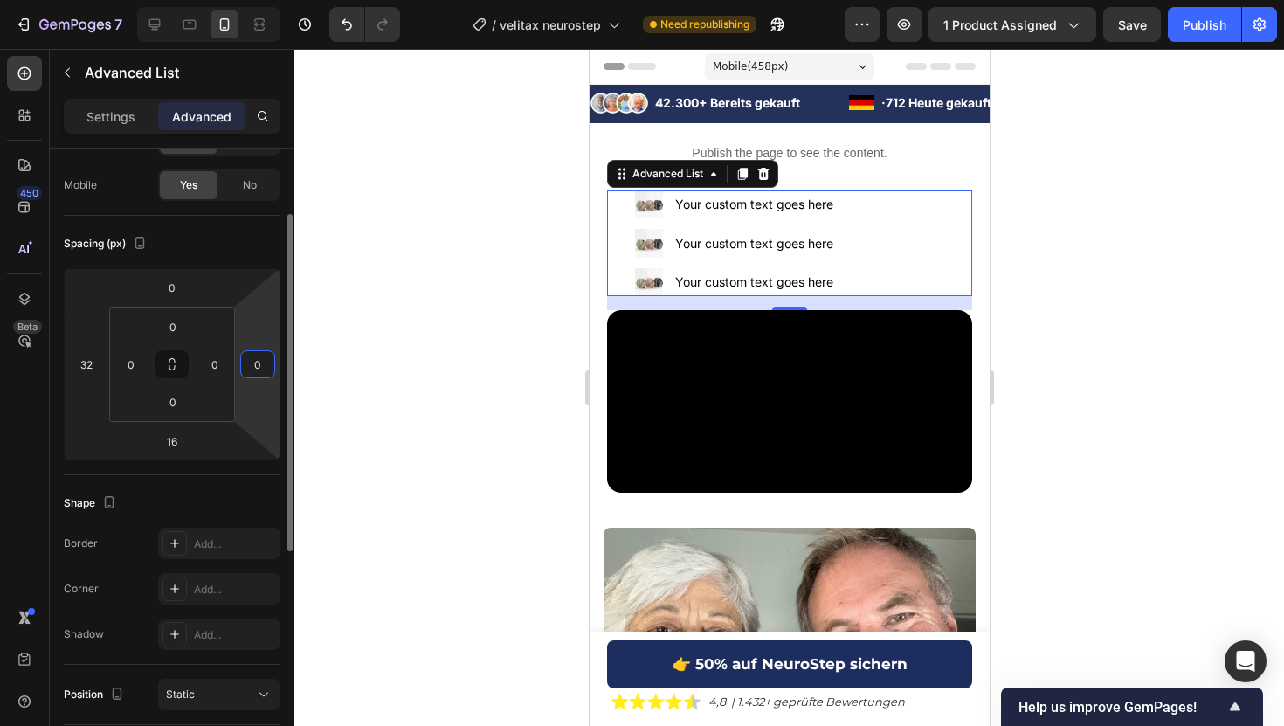
click at [255, 369] on input "0" at bounding box center [258, 364] width 26 height 26
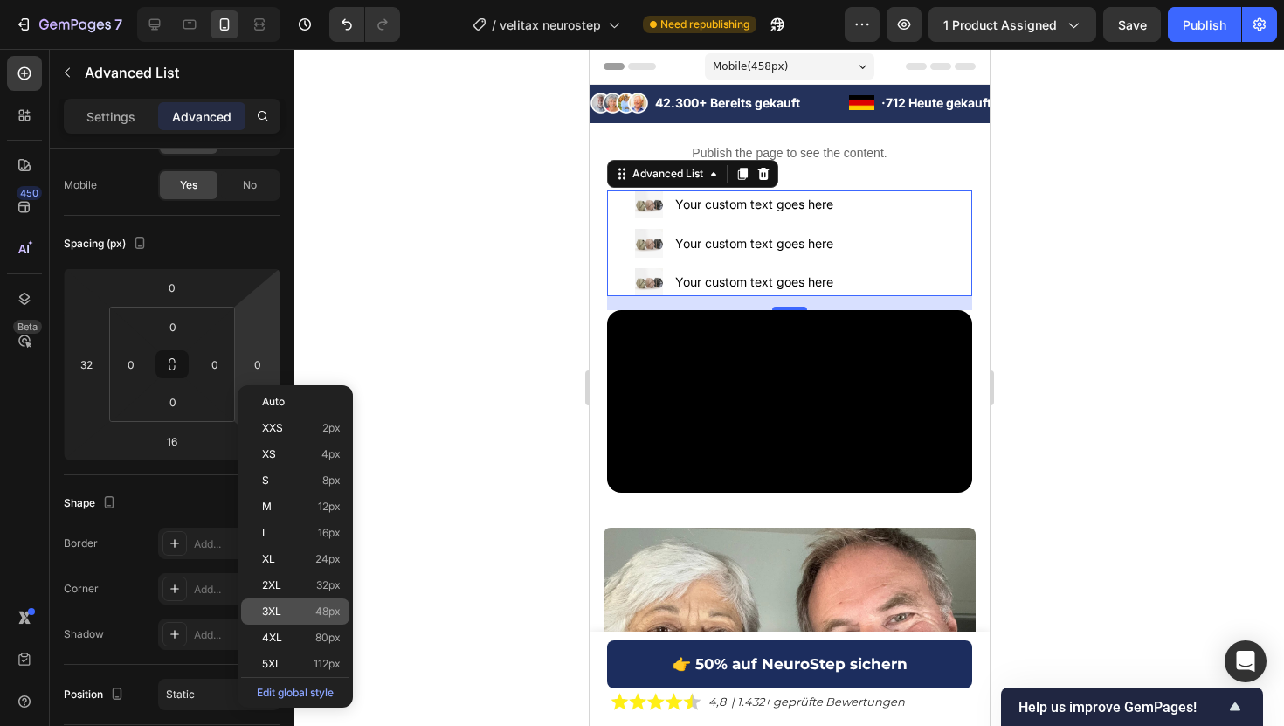
click at [327, 621] on div "3XL 48px" at bounding box center [295, 611] width 108 height 26
type input "48"
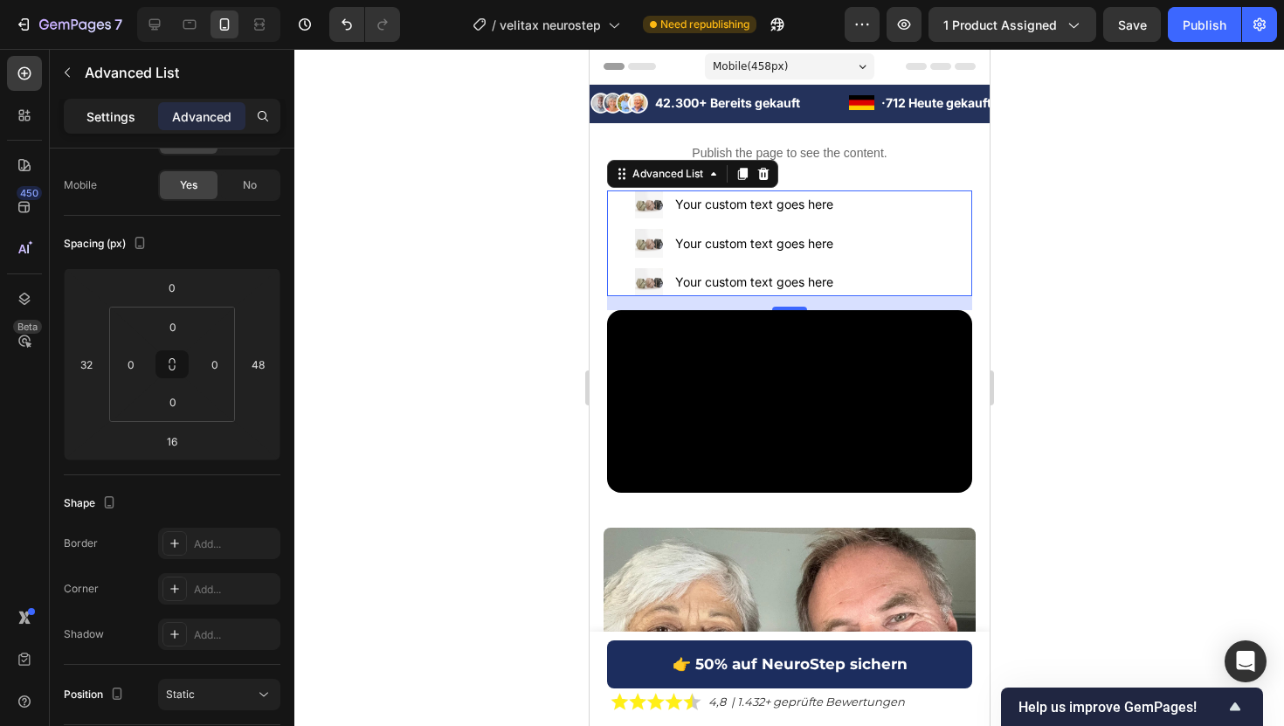
click at [96, 121] on p "Settings" at bounding box center [110, 116] width 49 height 18
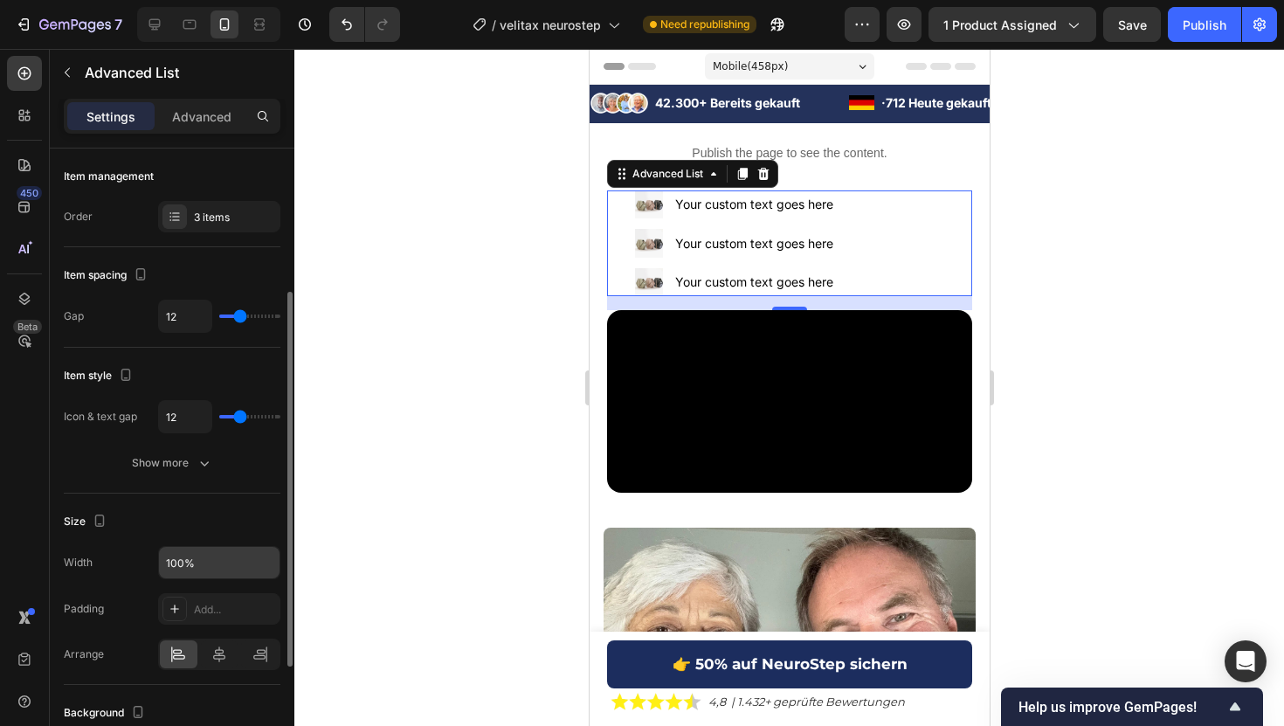
scroll to position [422, 0]
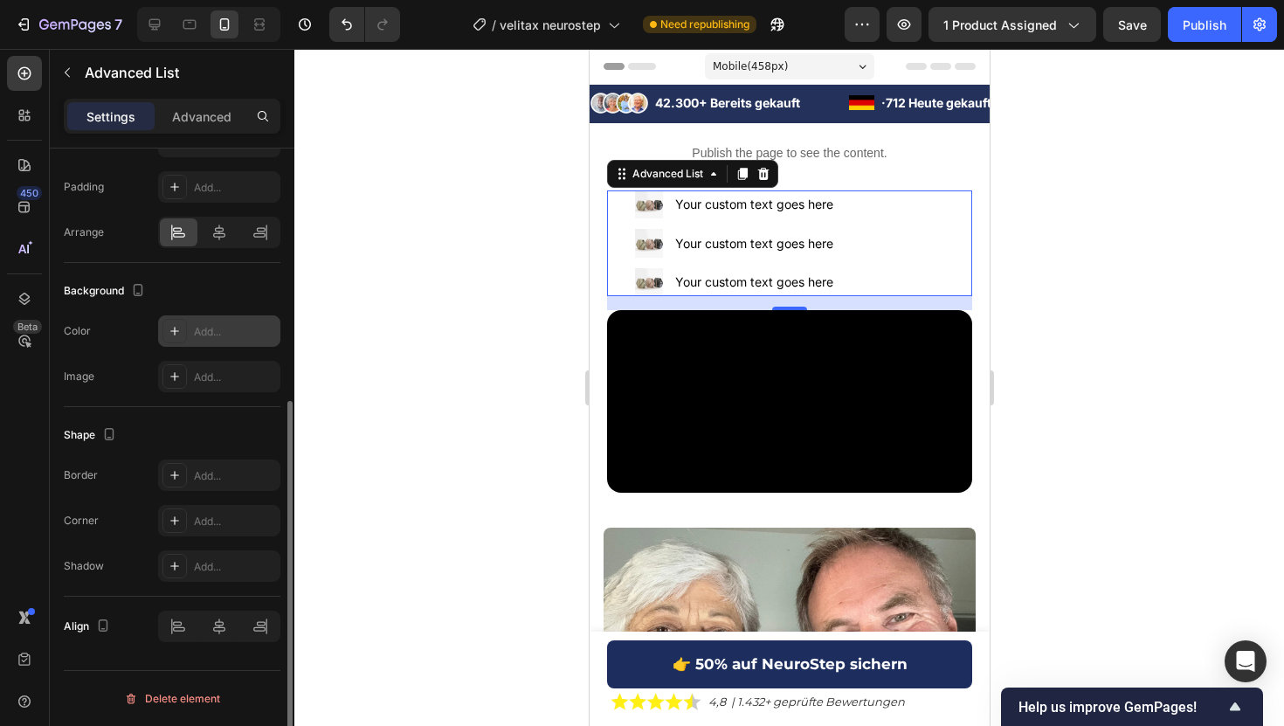
click at [228, 332] on div "Add..." at bounding box center [235, 332] width 82 height 16
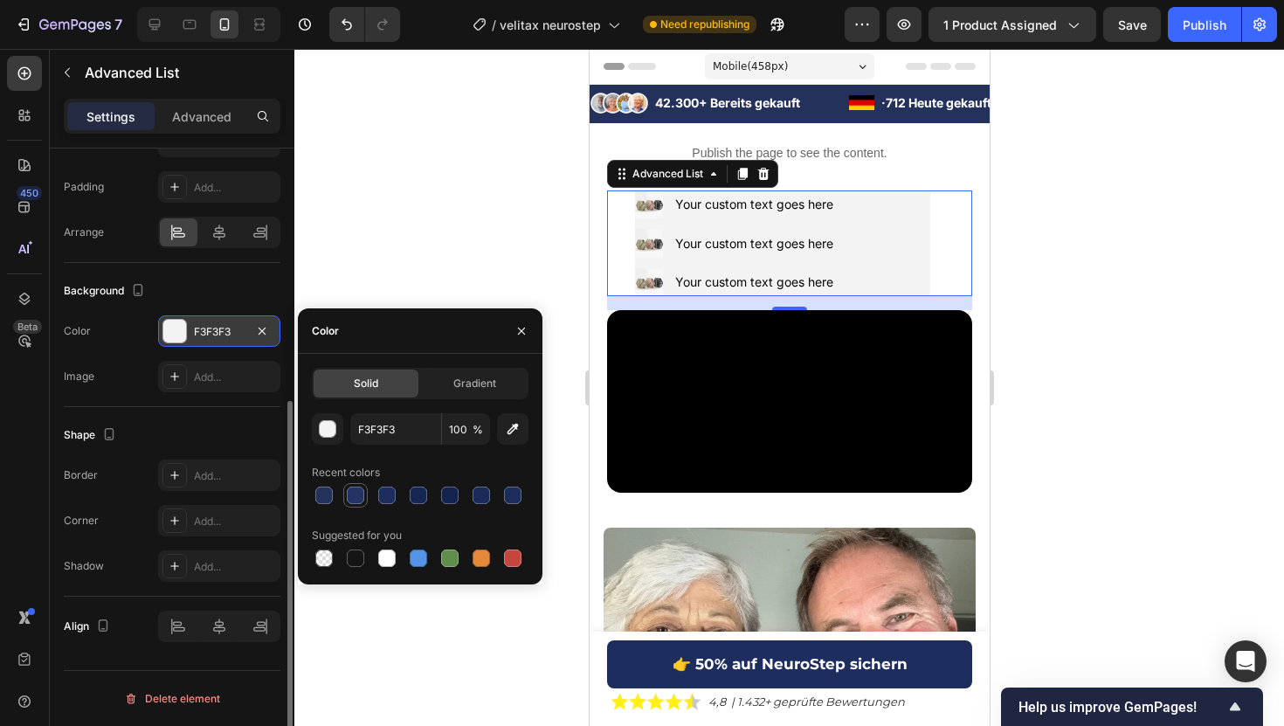
click at [356, 494] on div at bounding box center [355, 494] width 17 height 17
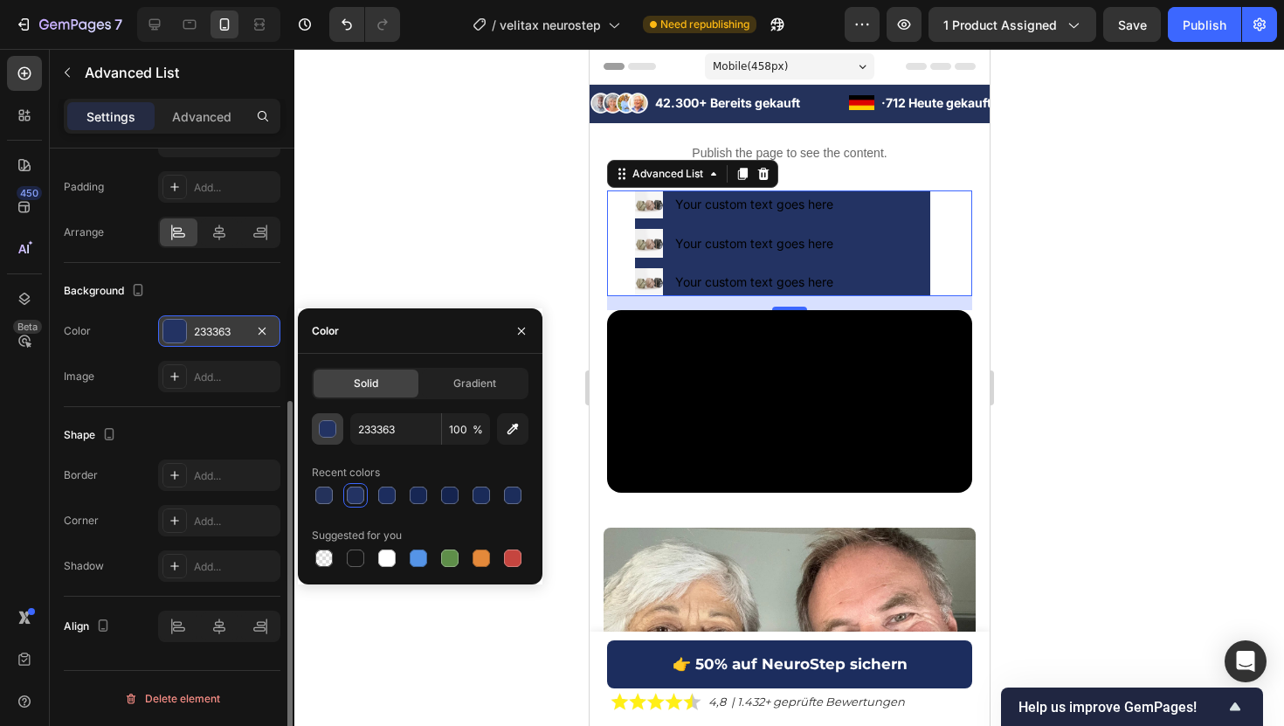
click at [330, 429] on div "button" at bounding box center [328, 429] width 17 height 17
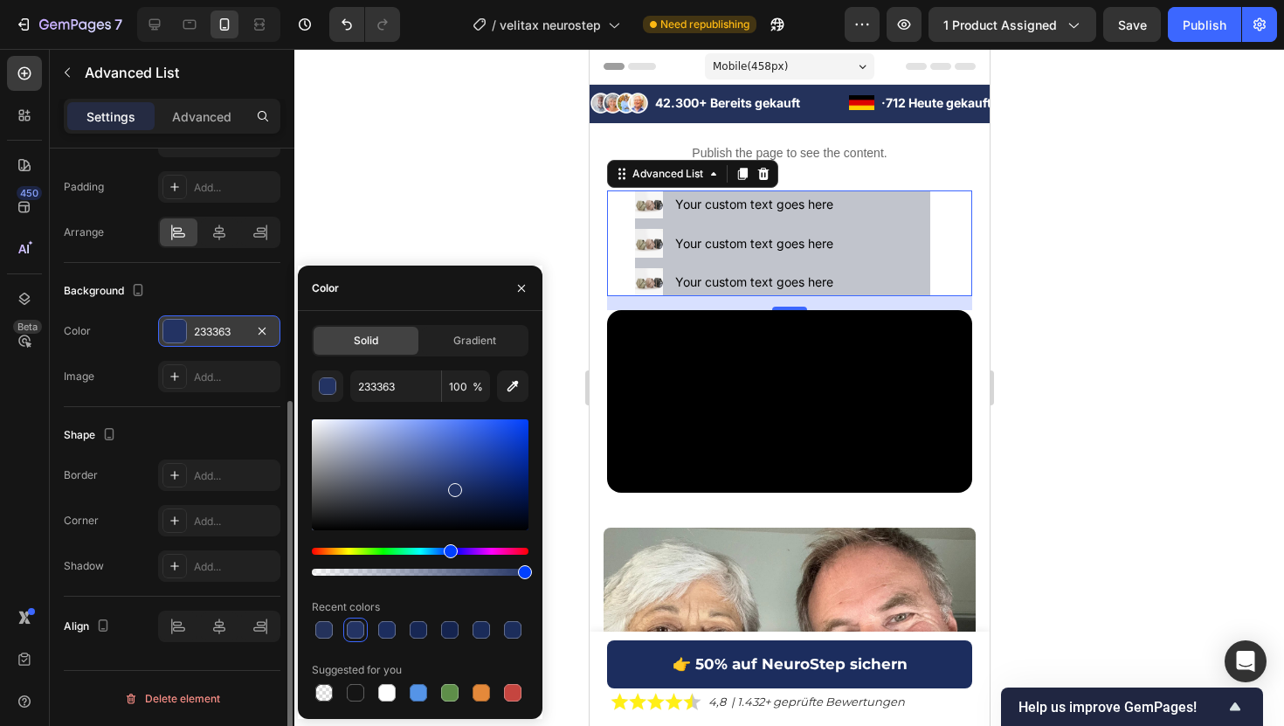
click at [324, 441] on div at bounding box center [420, 474] width 217 height 111
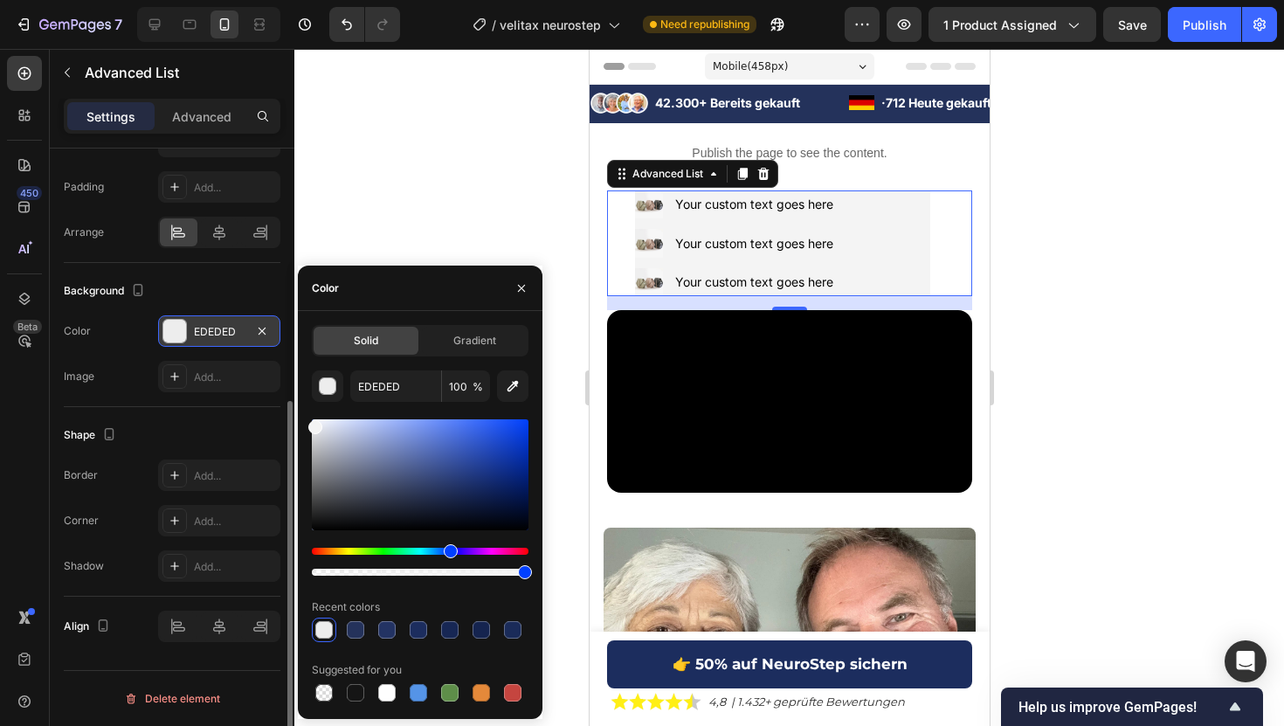
type input "F4F4F4"
drag, startPoint x: 324, startPoint y: 441, endPoint x: 306, endPoint y: 424, distance: 25.3
click at [306, 424] on div "Solid Gradient F4F4F4 100 % Recent colors Suggested for you" at bounding box center [420, 515] width 245 height 380
click at [452, 182] on div at bounding box center [788, 387] width 989 height 677
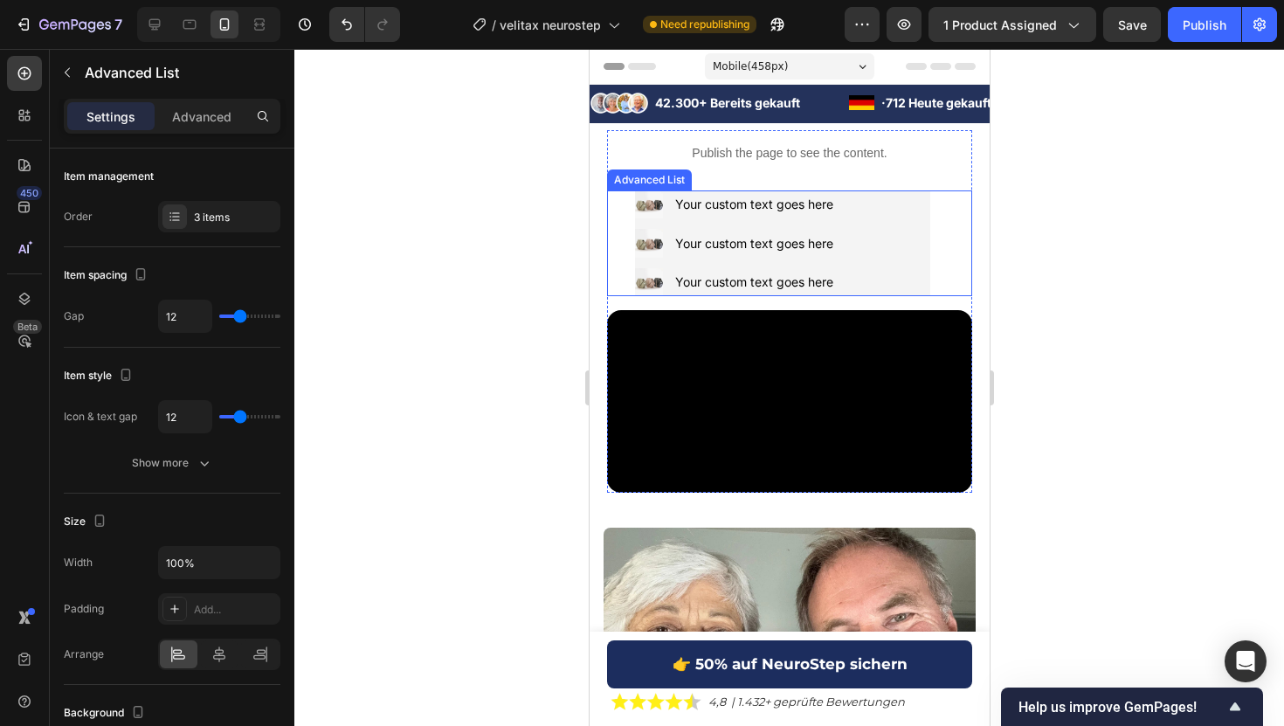
click at [667, 225] on ul "Image Your custom text goes here Text Block Image Your custom text goes here Te…" at bounding box center [737, 243] width 207 height 106
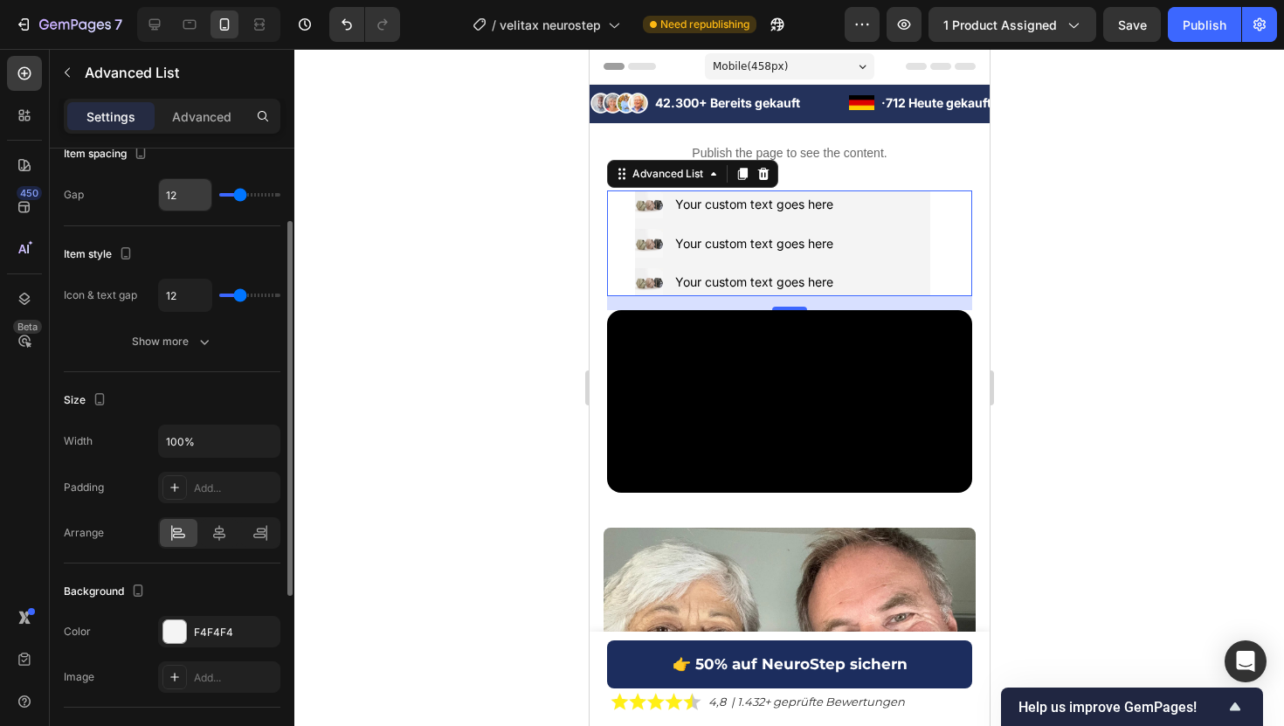
scroll to position [0, 0]
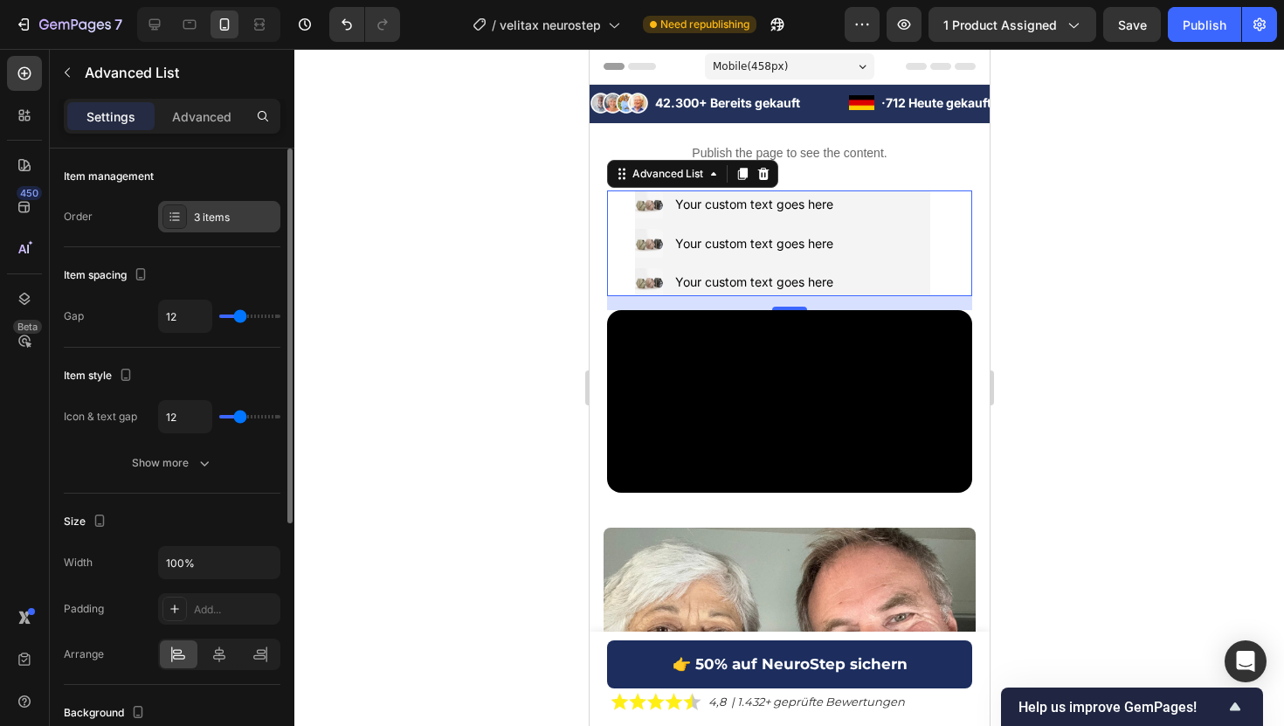
click at [228, 219] on div "3 items" at bounding box center [235, 218] width 82 height 16
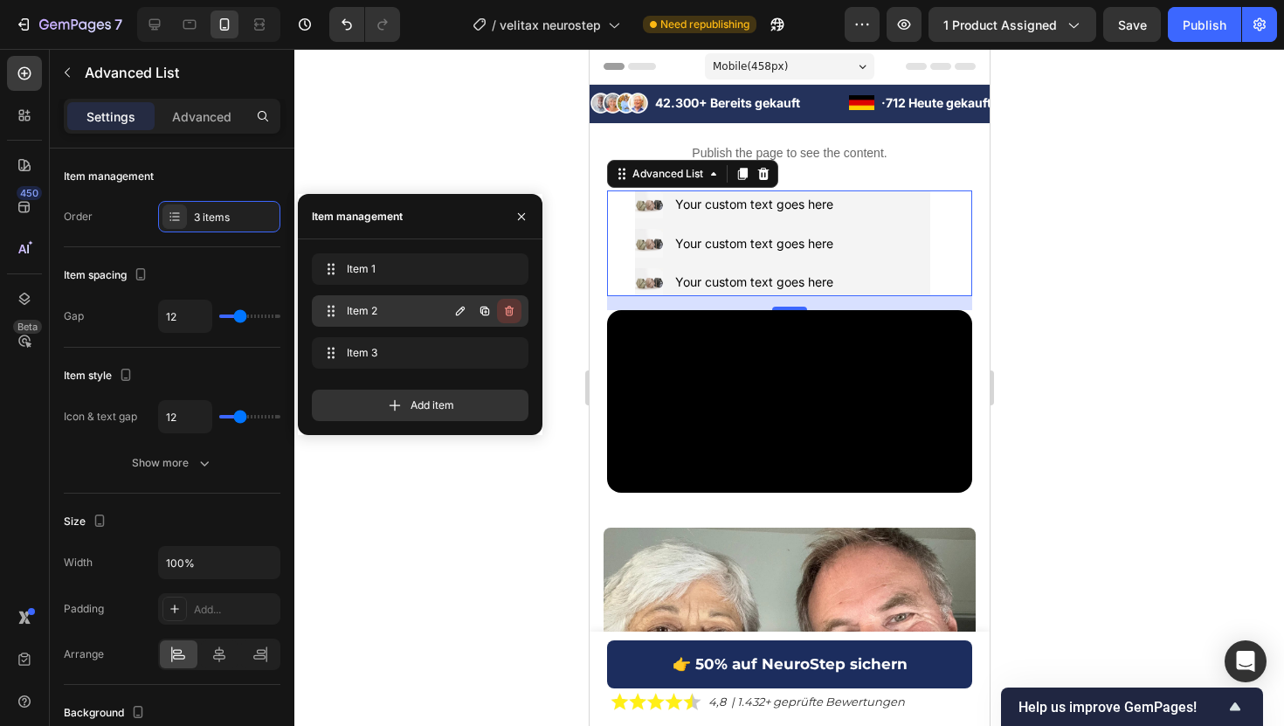
click at [512, 310] on icon "button" at bounding box center [509, 311] width 9 height 10
click at [509, 307] on div "Delete" at bounding box center [497, 311] width 32 height 16
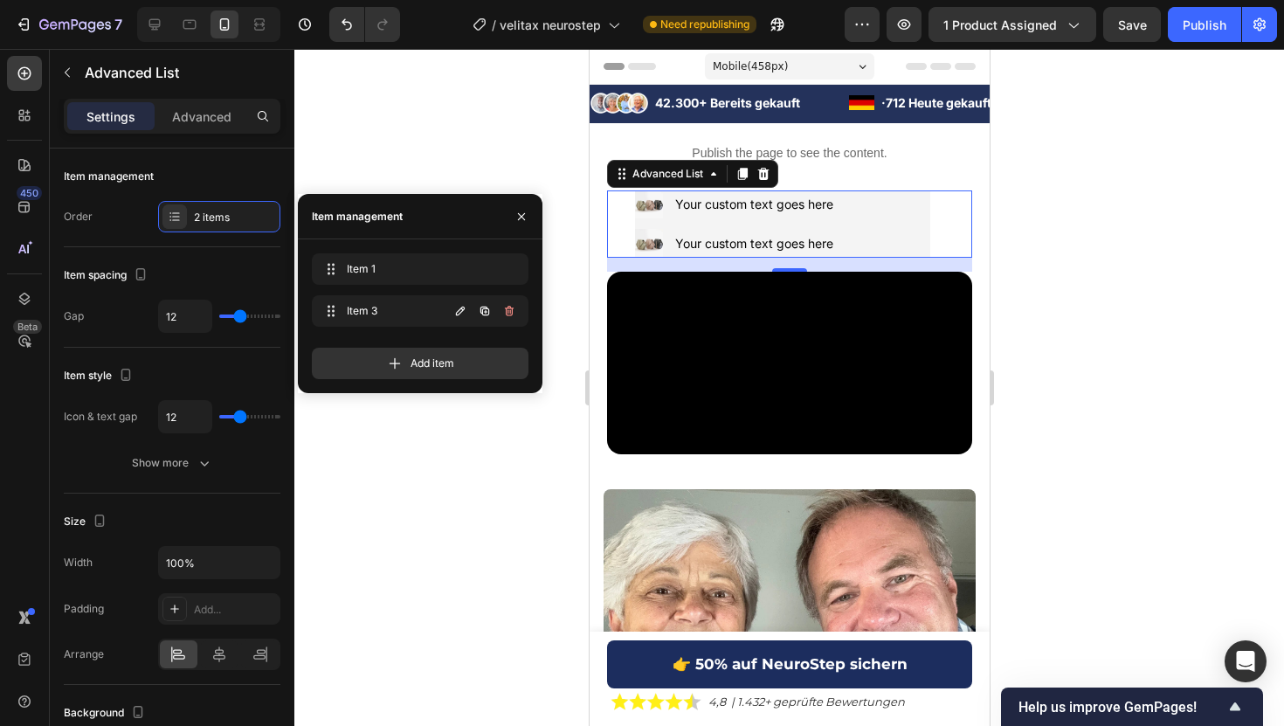
click at [509, 307] on icon "button" at bounding box center [509, 311] width 9 height 10
click at [509, 307] on div "Delete" at bounding box center [497, 311] width 32 height 16
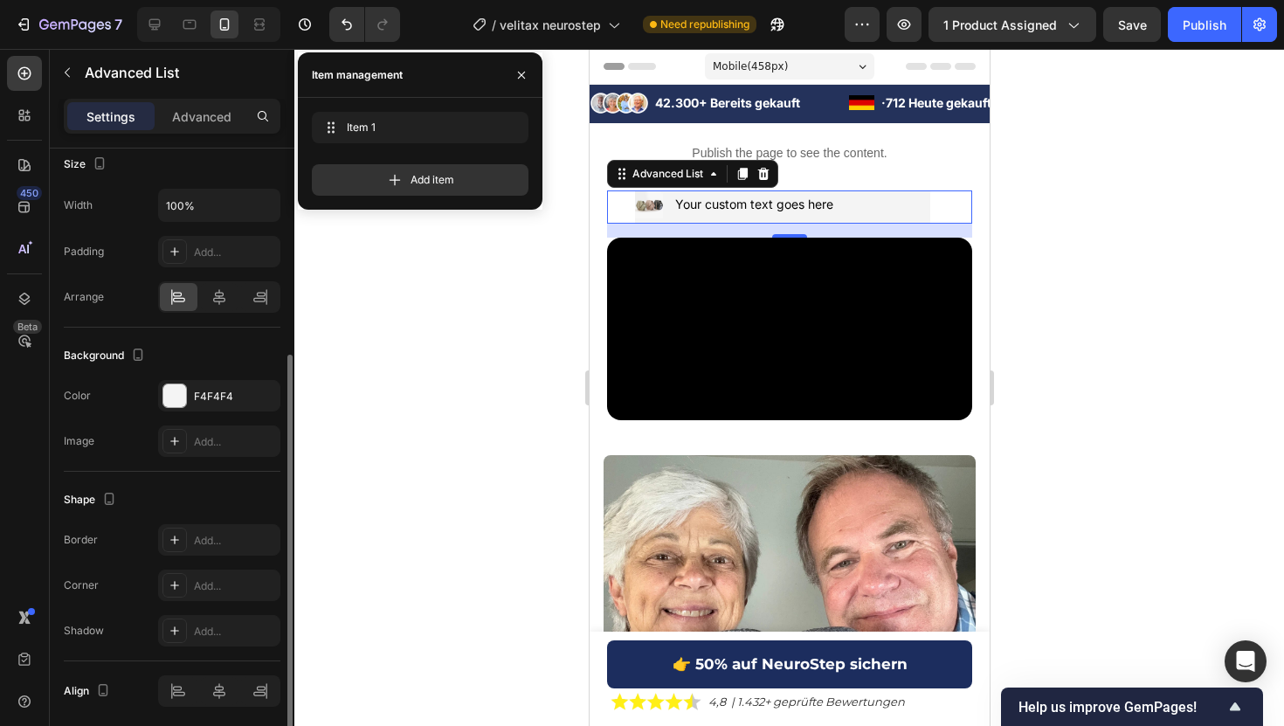
scroll to position [373, 0]
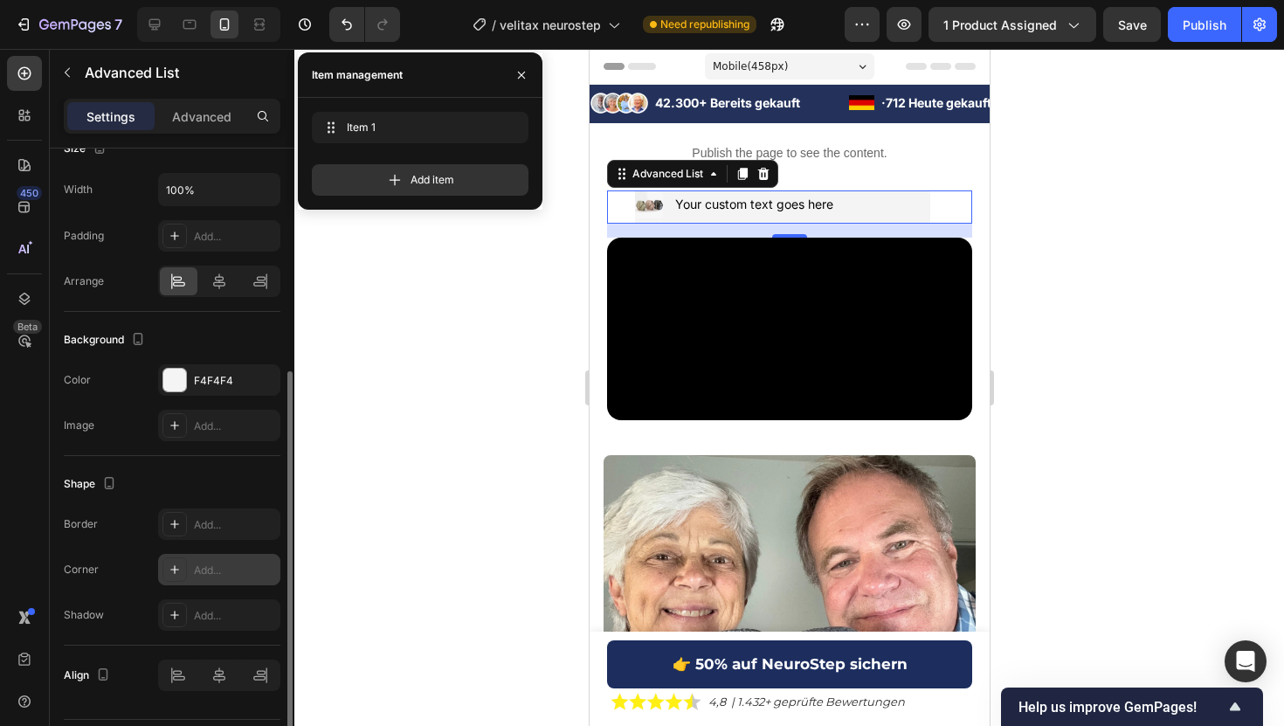
click at [240, 568] on div "Add..." at bounding box center [235, 570] width 82 height 16
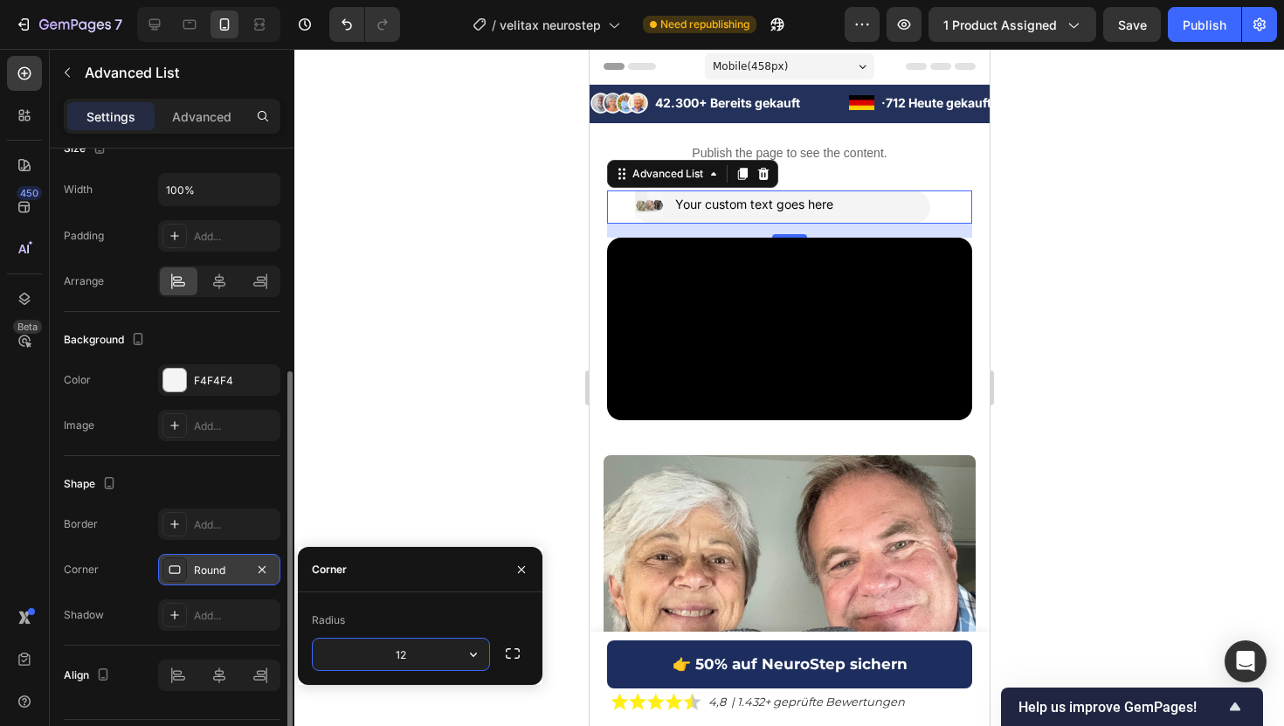
type input "1"
type input "20"
click at [668, 203] on li "Image Your custom text goes here Text Block" at bounding box center [737, 204] width 207 height 28
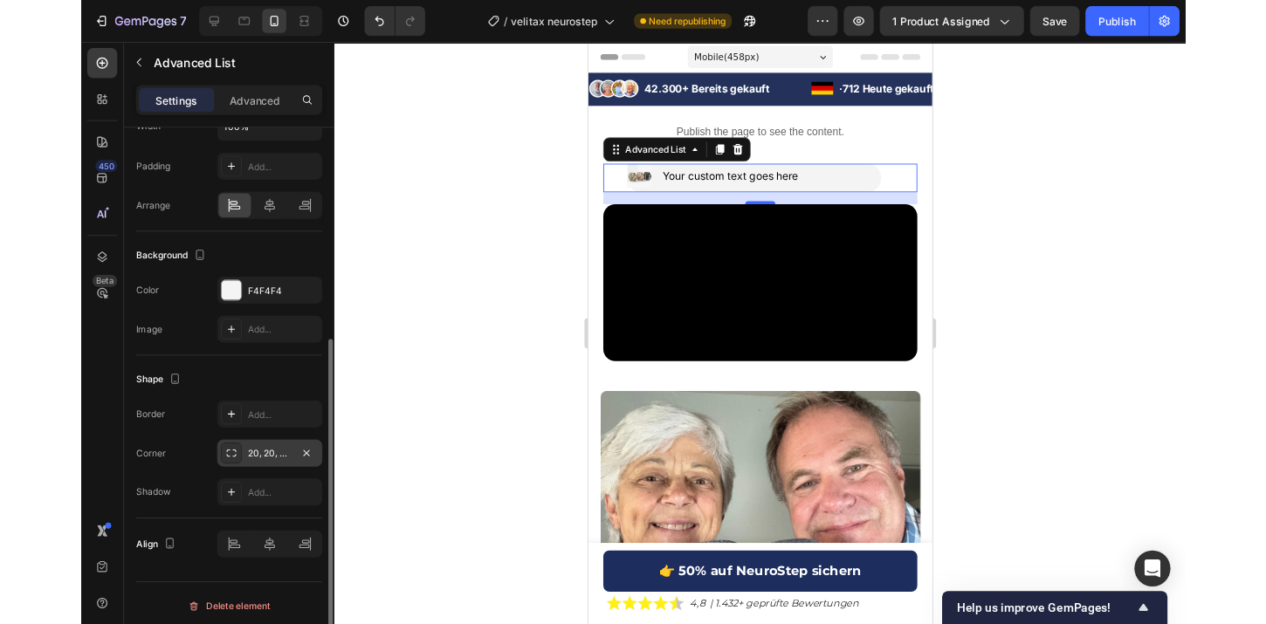
scroll to position [422, 0]
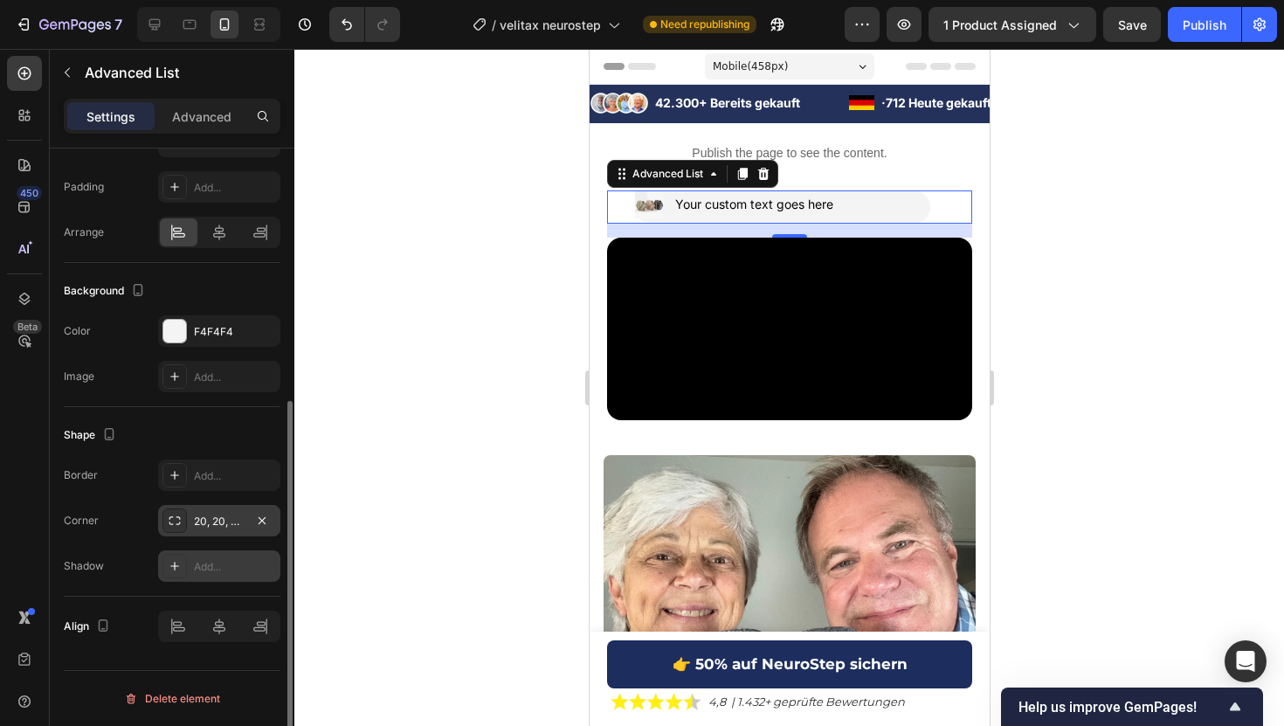
click at [208, 578] on div "Add..." at bounding box center [219, 565] width 122 height 31
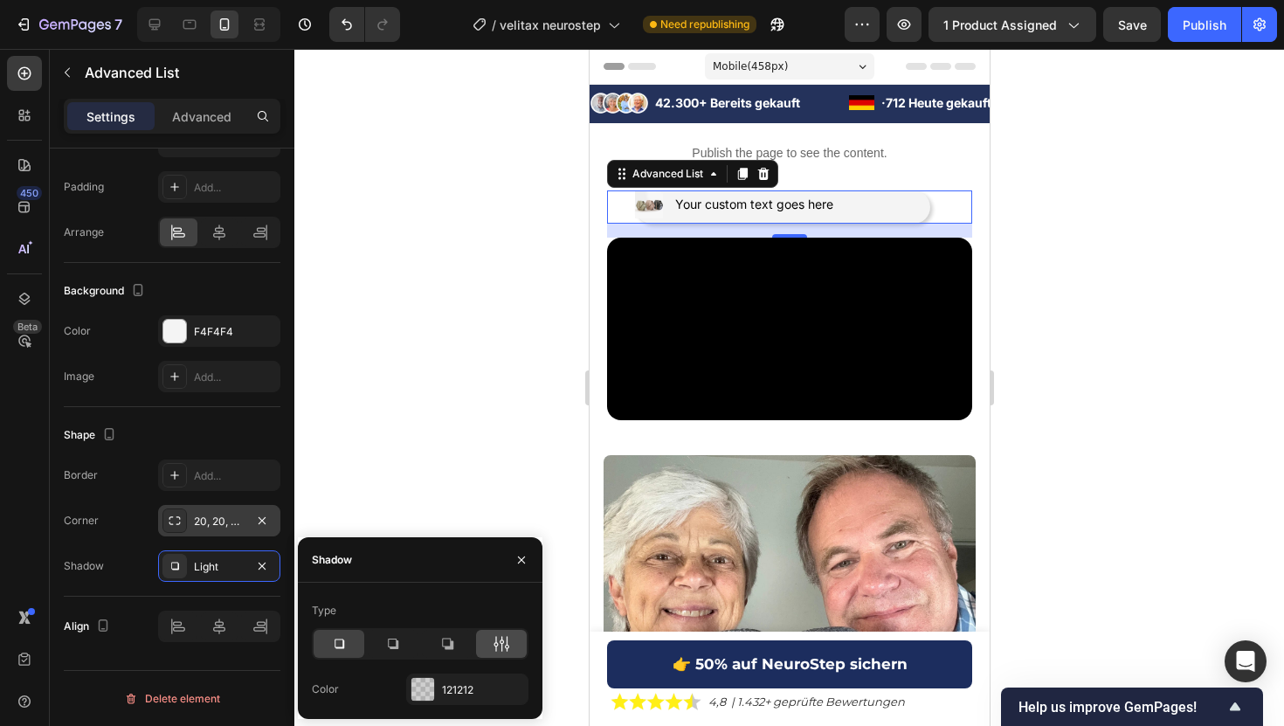
click at [508, 640] on icon at bounding box center [501, 643] width 17 height 17
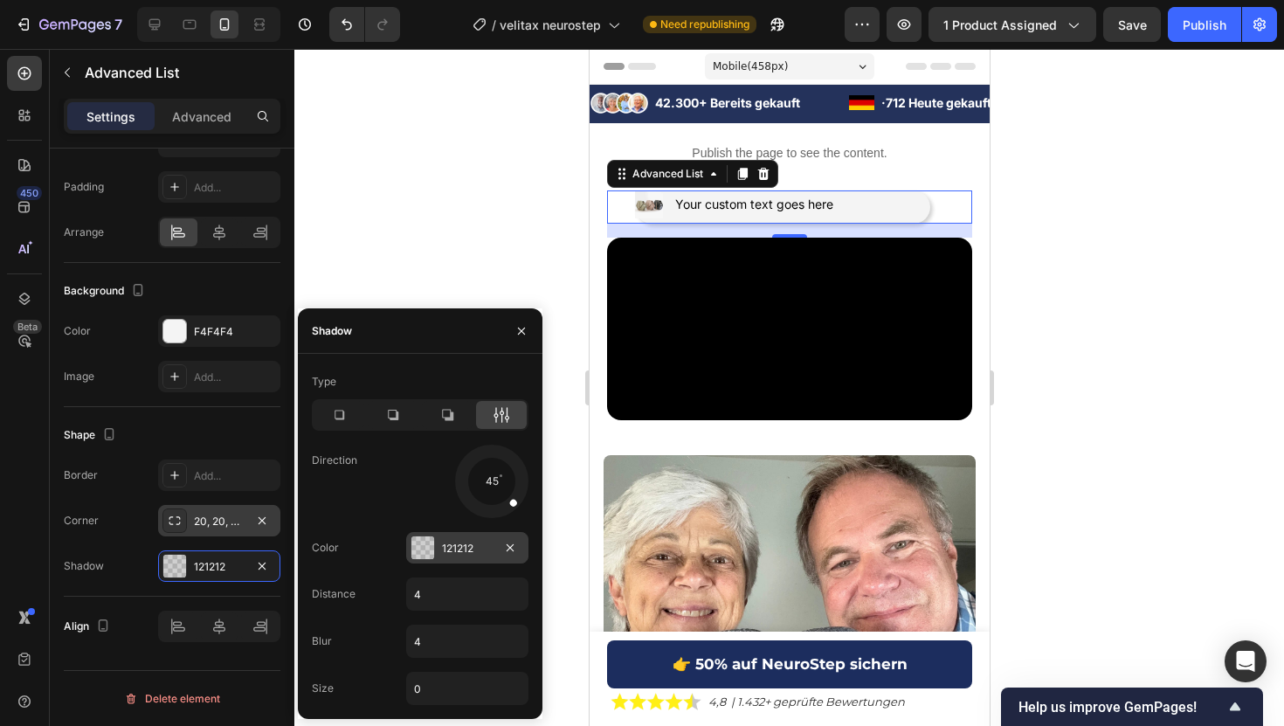
click at [462, 543] on div "121212" at bounding box center [467, 549] width 51 height 16
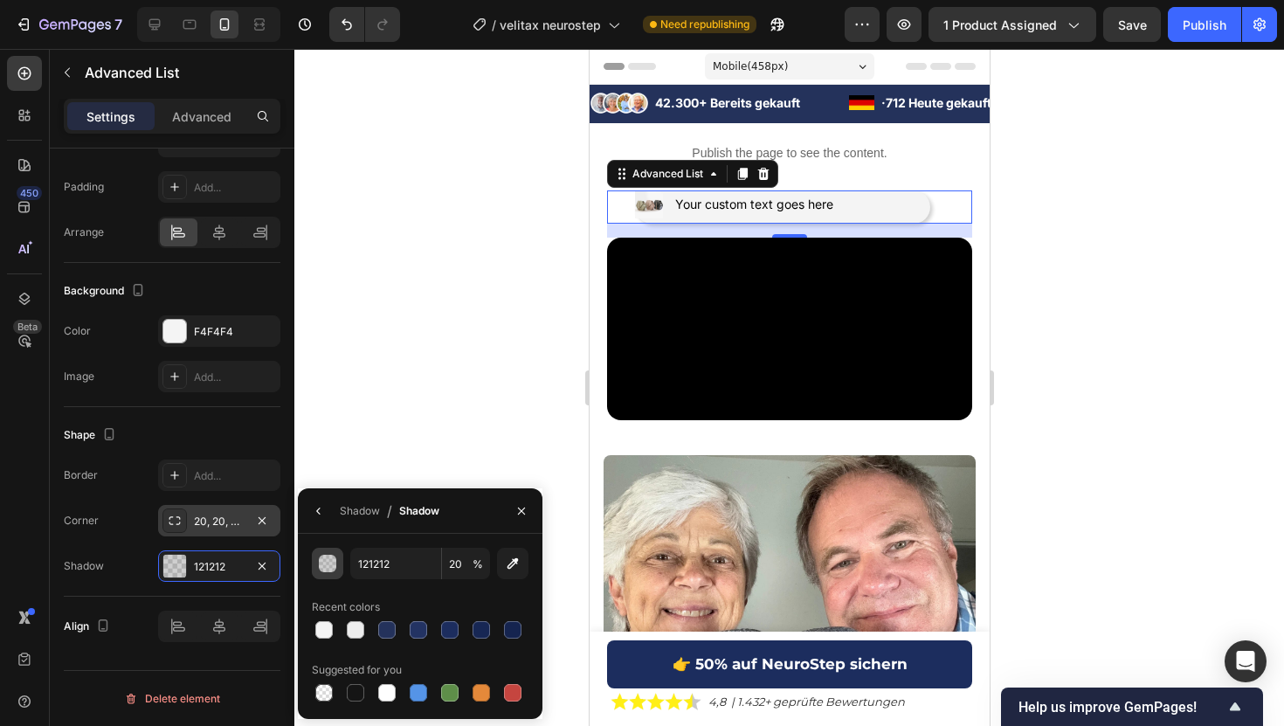
click at [333, 563] on div "button" at bounding box center [328, 563] width 17 height 17
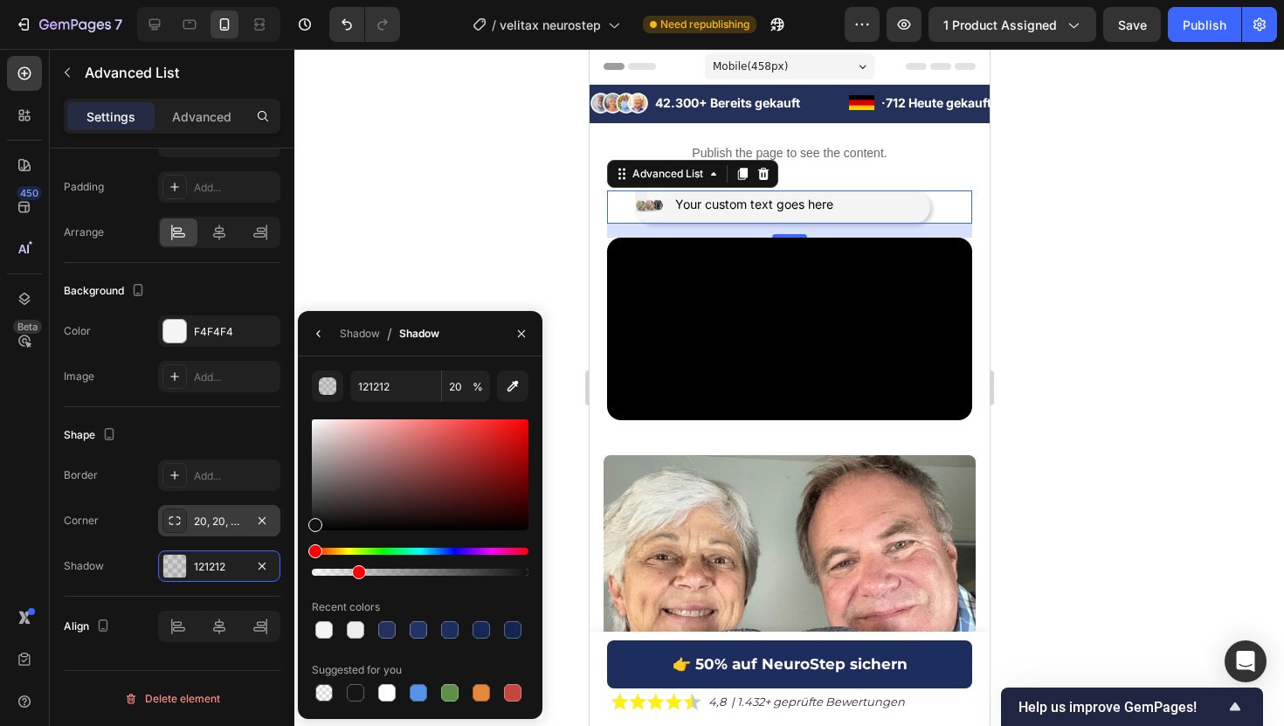
click at [314, 499] on div at bounding box center [420, 474] width 217 height 111
drag, startPoint x: 320, startPoint y: 486, endPoint x: 307, endPoint y: 496, distance: 16.8
click at [307, 496] on div "494949 20 % Recent colors Suggested for you" at bounding box center [420, 537] width 245 height 334
type input "4C4C4C"
click at [326, 332] on button "button" at bounding box center [319, 334] width 28 height 28
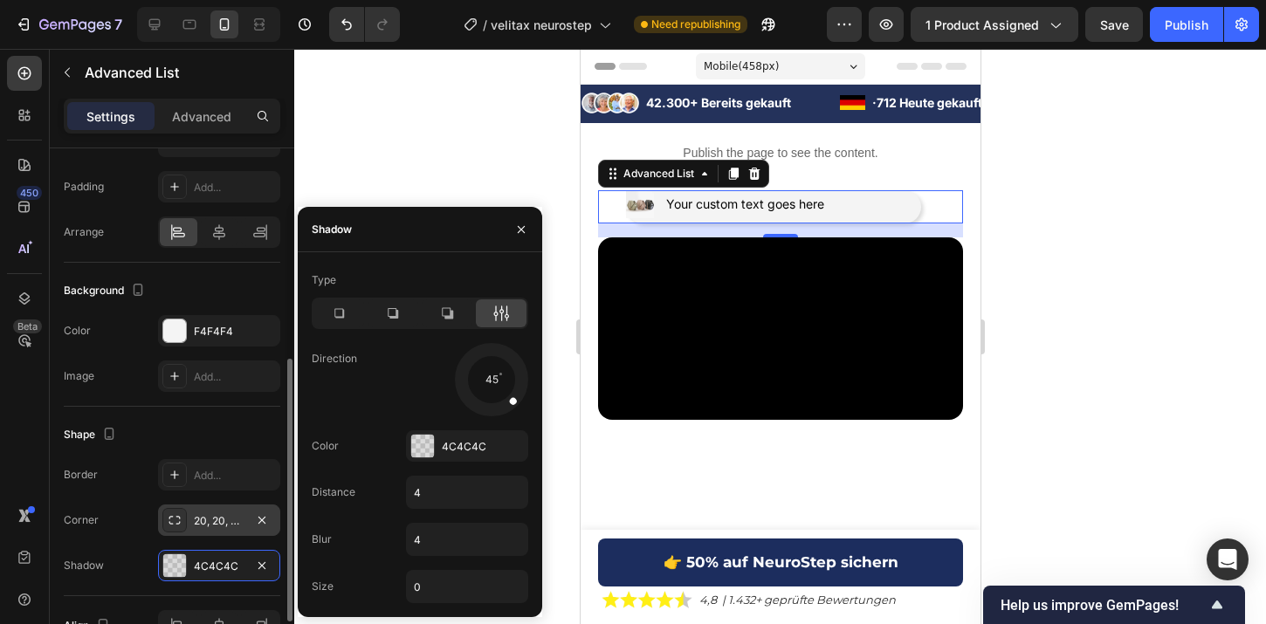
scroll to position [421, 0]
click at [1079, 294] on div at bounding box center [780, 337] width 972 height 576
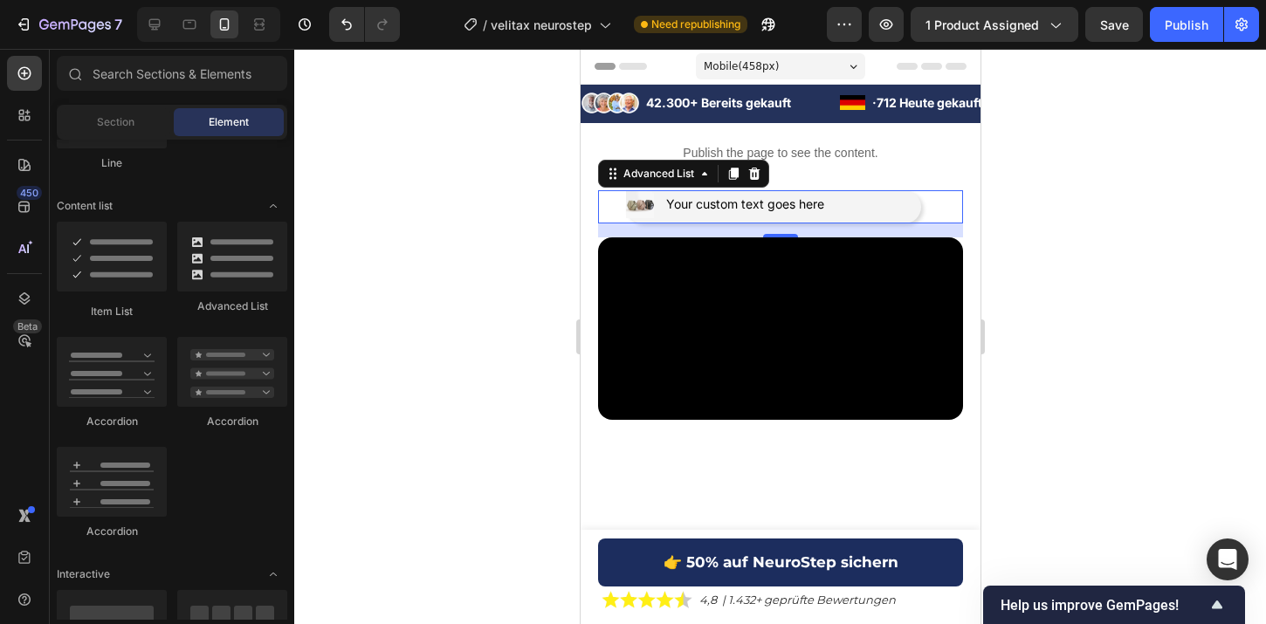
click at [919, 201] on div "Image Your custom text goes here Text Block" at bounding box center [772, 206] width 295 height 33
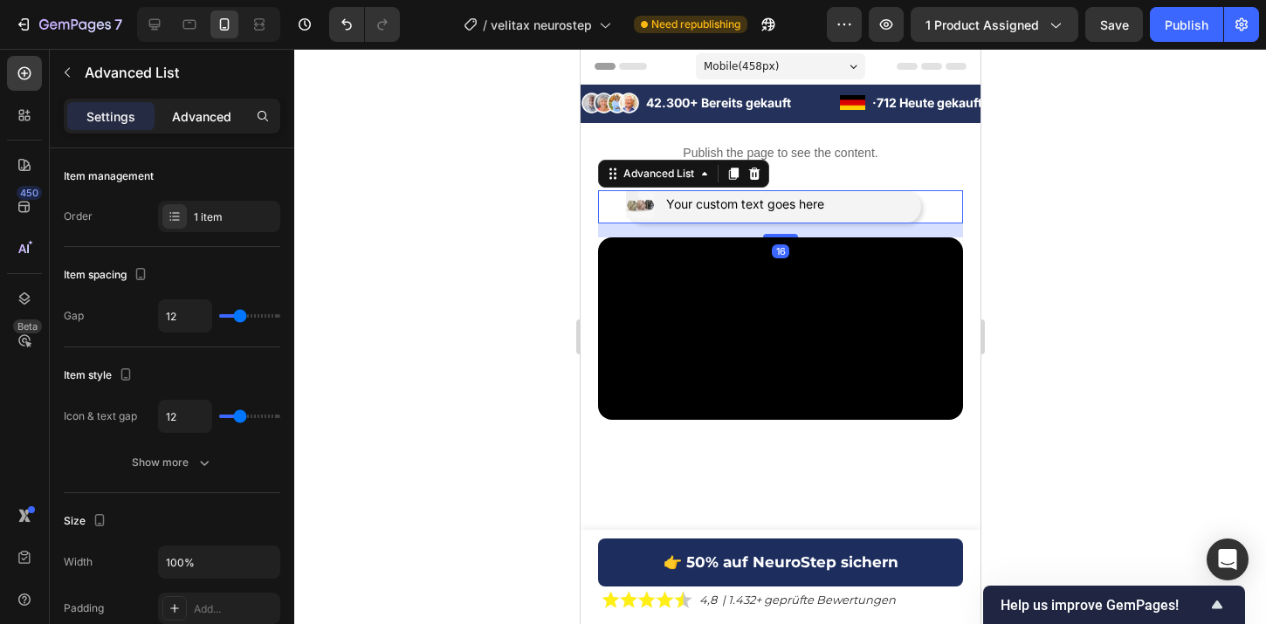
click at [217, 103] on div "Advanced" at bounding box center [201, 116] width 87 height 28
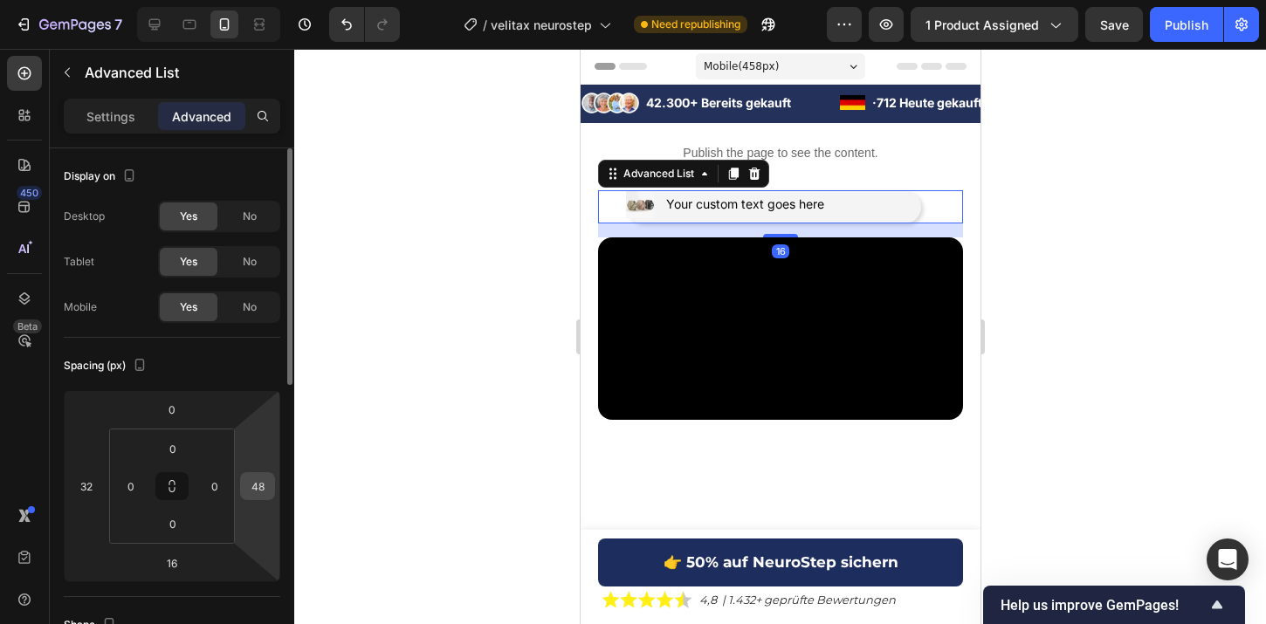
click at [255, 492] on input "48" at bounding box center [258, 486] width 26 height 26
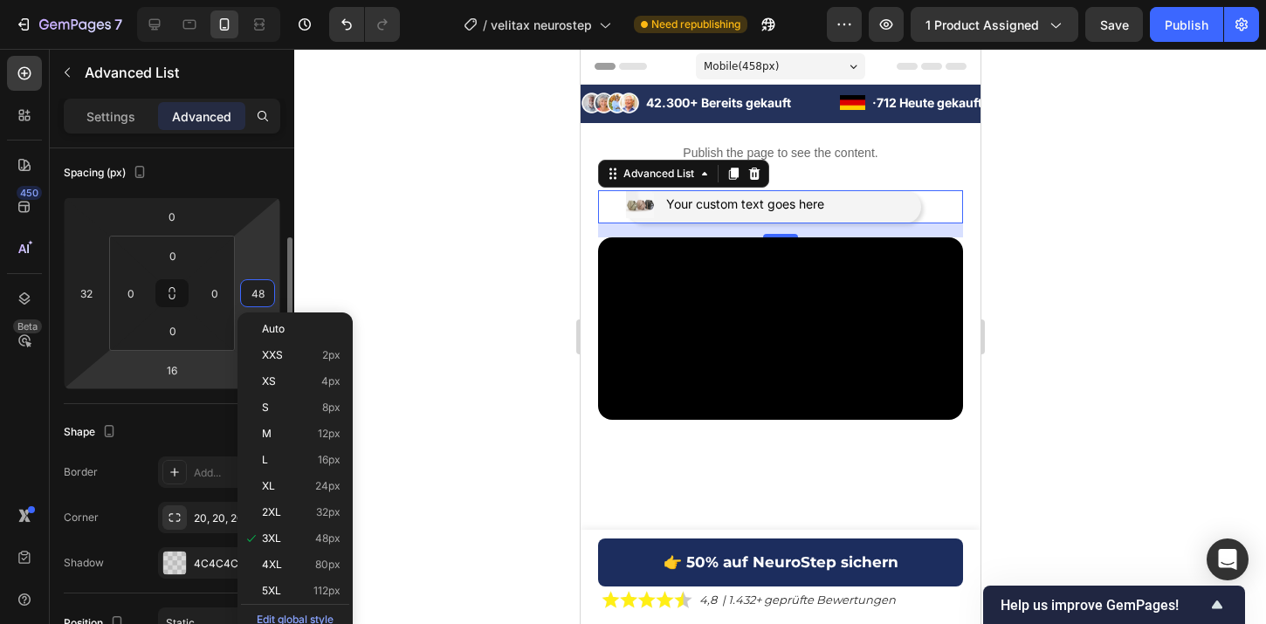
scroll to position [195, 0]
click at [286, 553] on div "4XL 80px" at bounding box center [295, 565] width 108 height 26
type input "80"
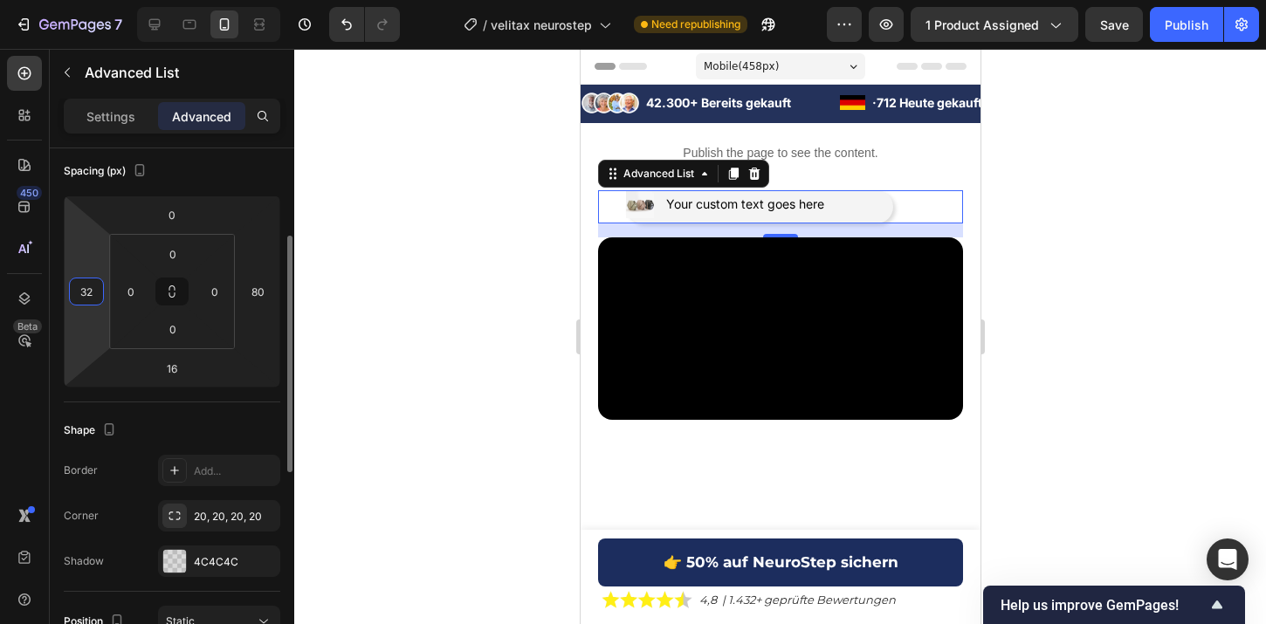
click at [84, 288] on input "32" at bounding box center [86, 292] width 26 height 26
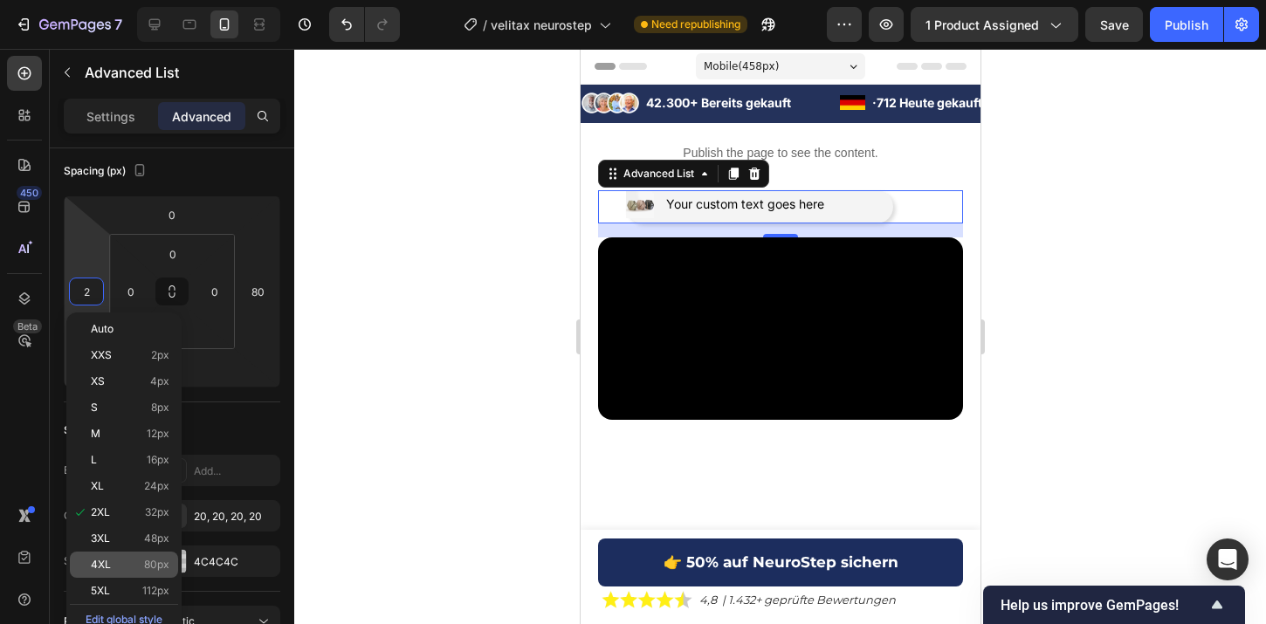
click at [157, 567] on span "80px" at bounding box center [156, 565] width 25 height 12
type input "80"
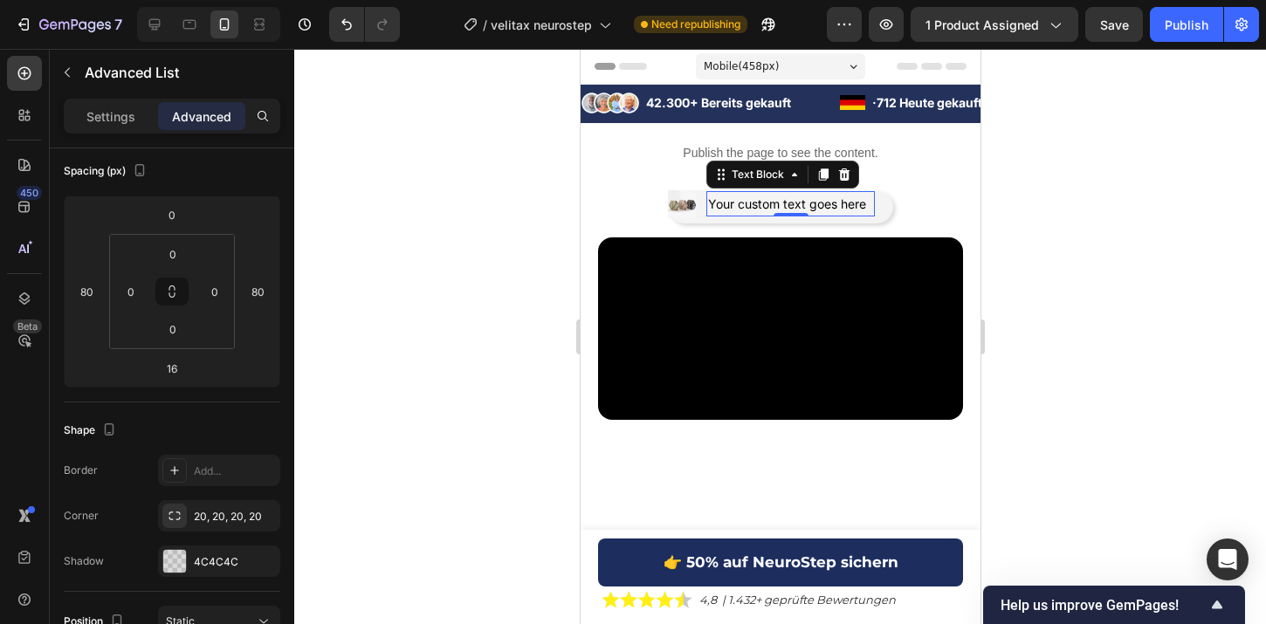
click at [777, 203] on div "Your custom text goes here" at bounding box center [790, 203] width 169 height 25
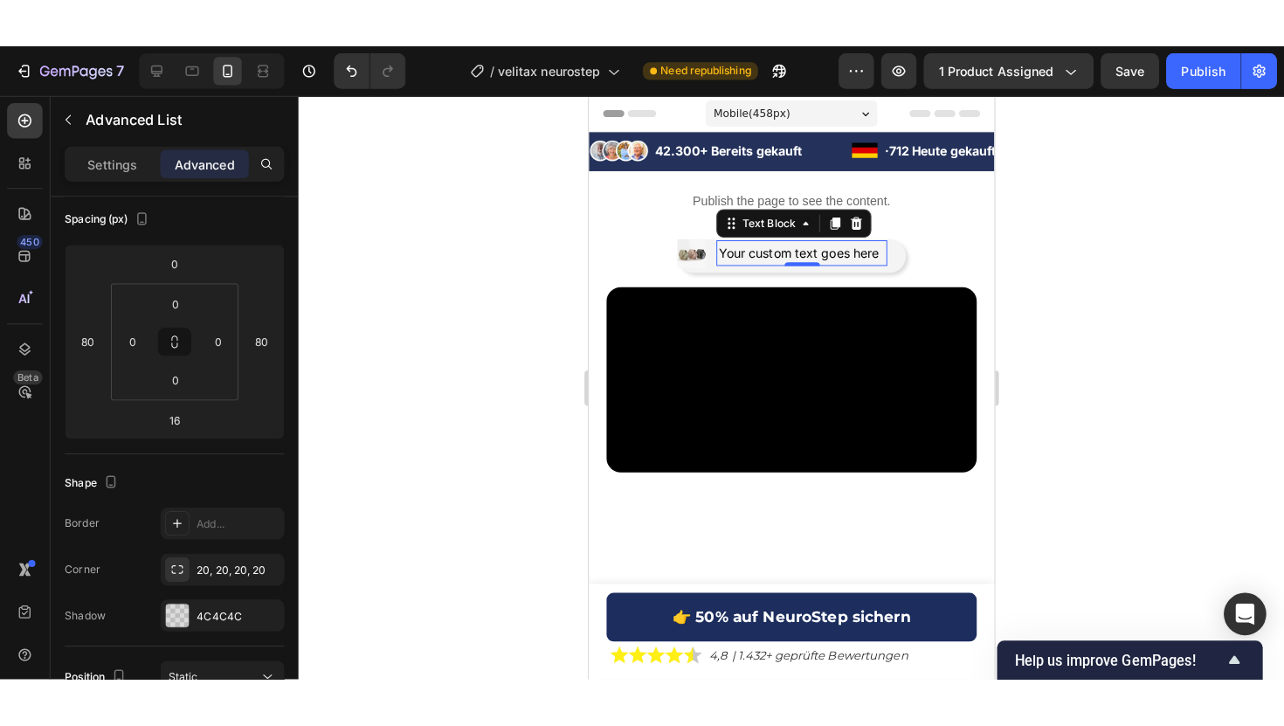
scroll to position [0, 0]
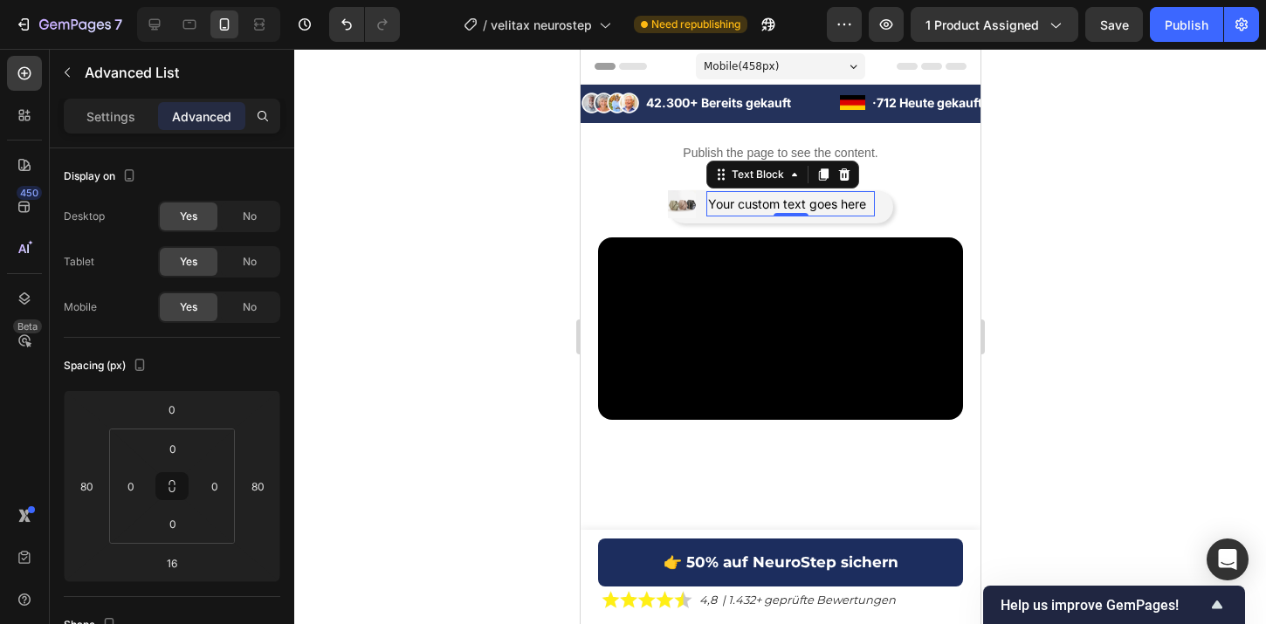
click at [777, 203] on div "Your custom text goes here" at bounding box center [790, 203] width 169 height 25
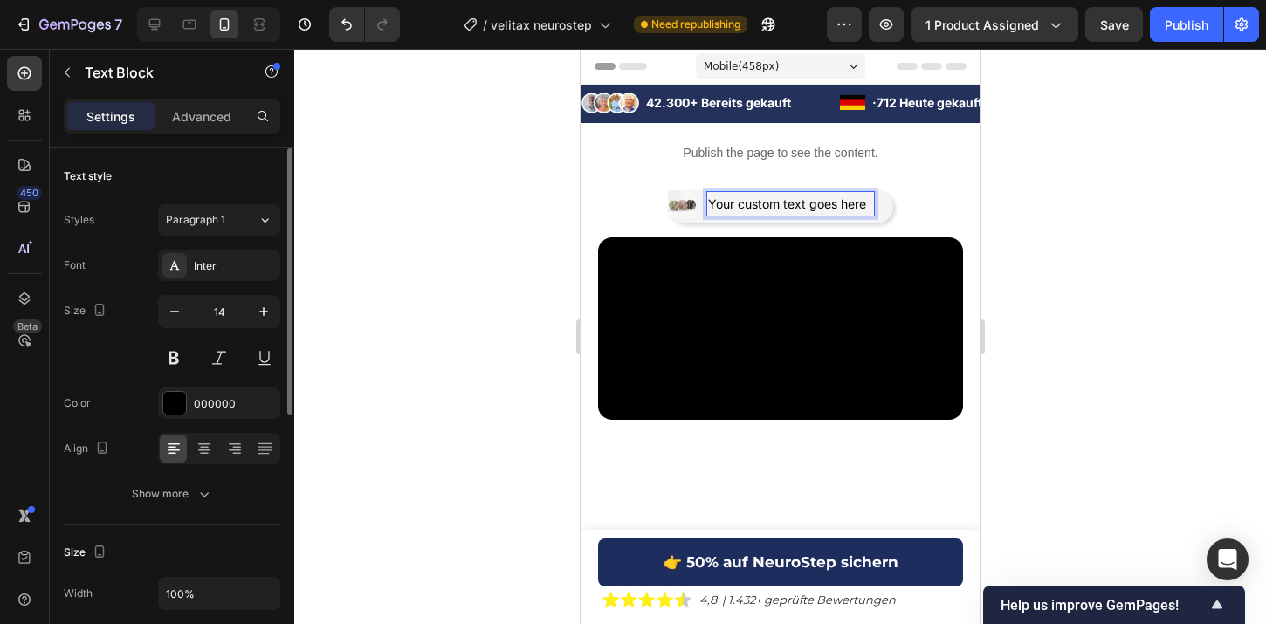
click at [777, 203] on p "Your custom text goes here" at bounding box center [789, 204] width 165 height 22
click at [741, 200] on p "4,7/5 | 627+ Rezensionen" at bounding box center [784, 204] width 155 height 22
click at [736, 203] on p "4,7/5 | 627+ Rezensionen" at bounding box center [784, 204] width 155 height 22
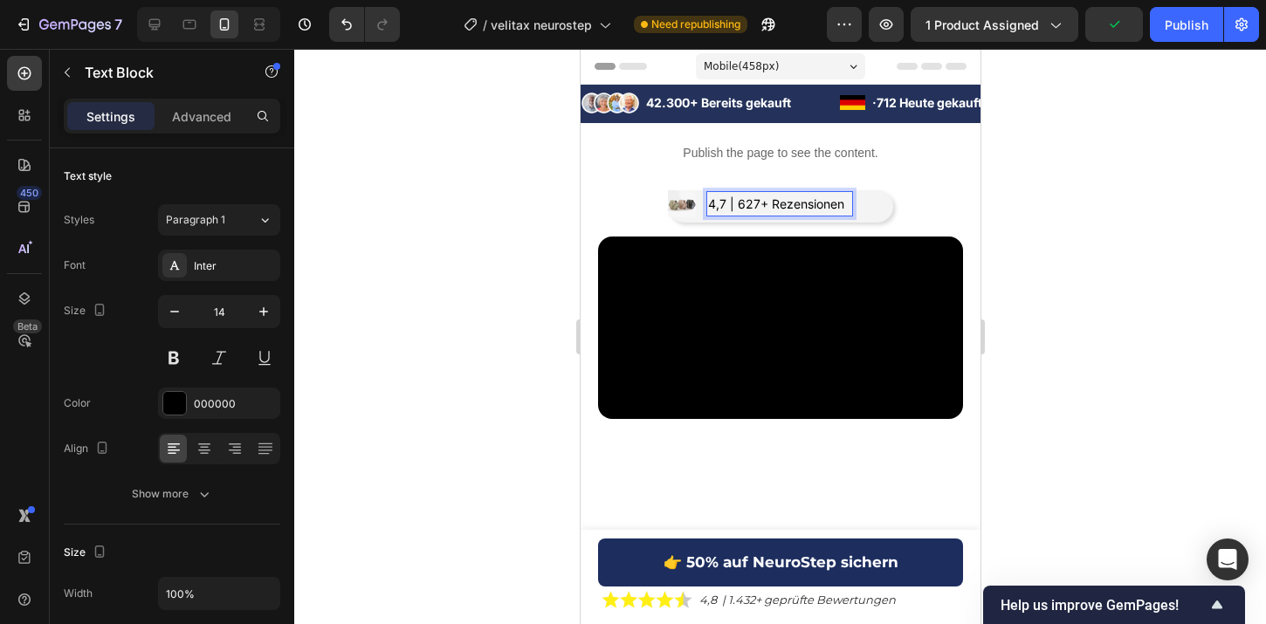
click at [715, 206] on p "4,7 | 627+ Rezensionen" at bounding box center [778, 204] width 143 height 22
click at [718, 205] on p "4,7 | 627+ Rezensionen" at bounding box center [778, 204] width 143 height 22
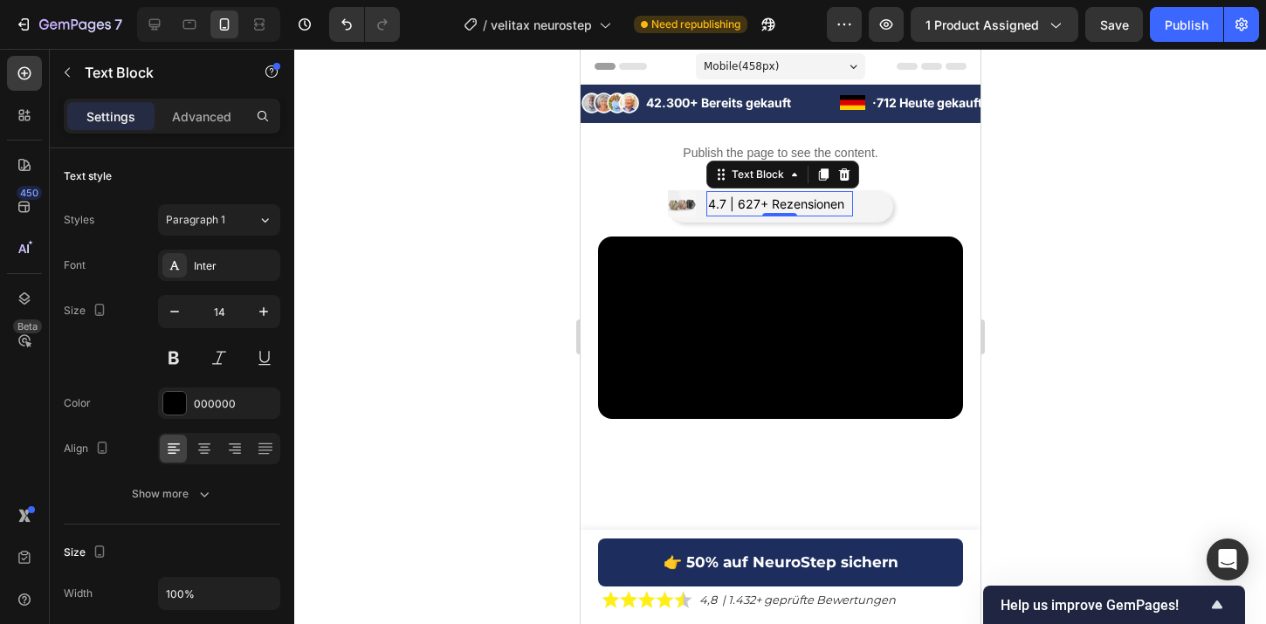
click at [1084, 156] on div at bounding box center [780, 337] width 972 height 576
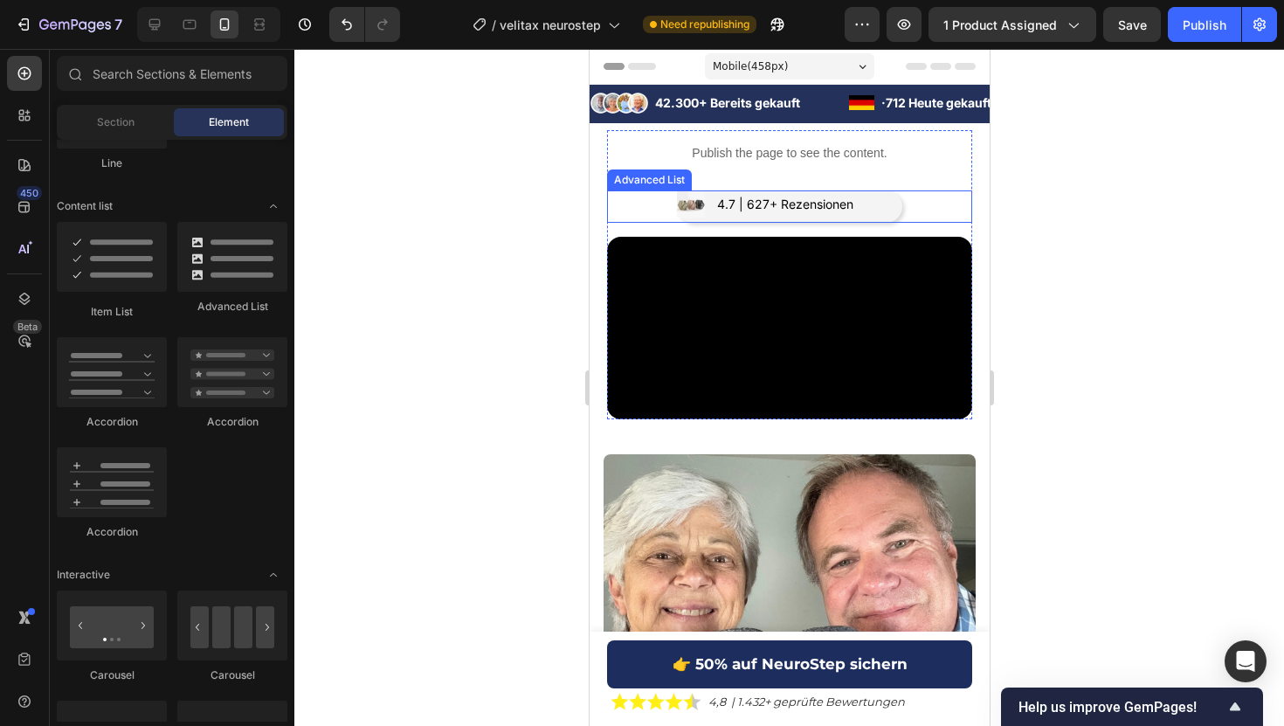
click at [707, 202] on li "Image 4.7 | 627+ Rezensionen Text Block" at bounding box center [768, 204] width 185 height 28
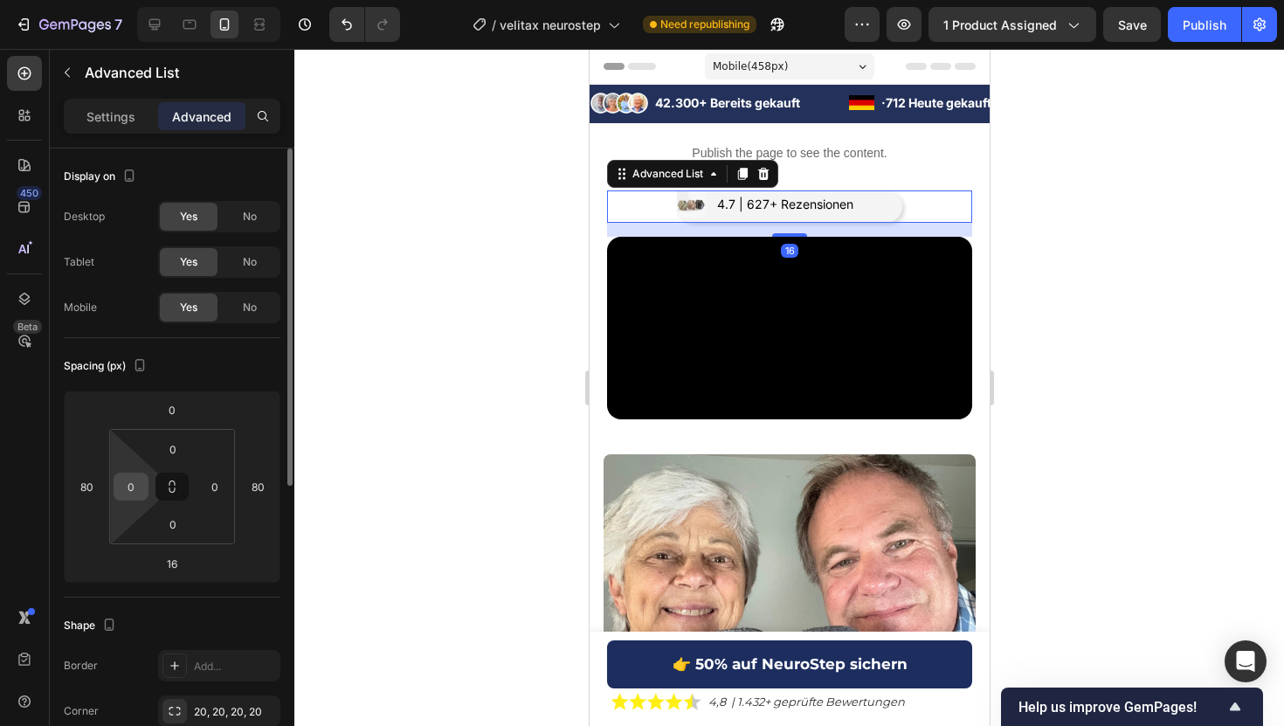
click at [132, 499] on input "0" at bounding box center [131, 486] width 26 height 26
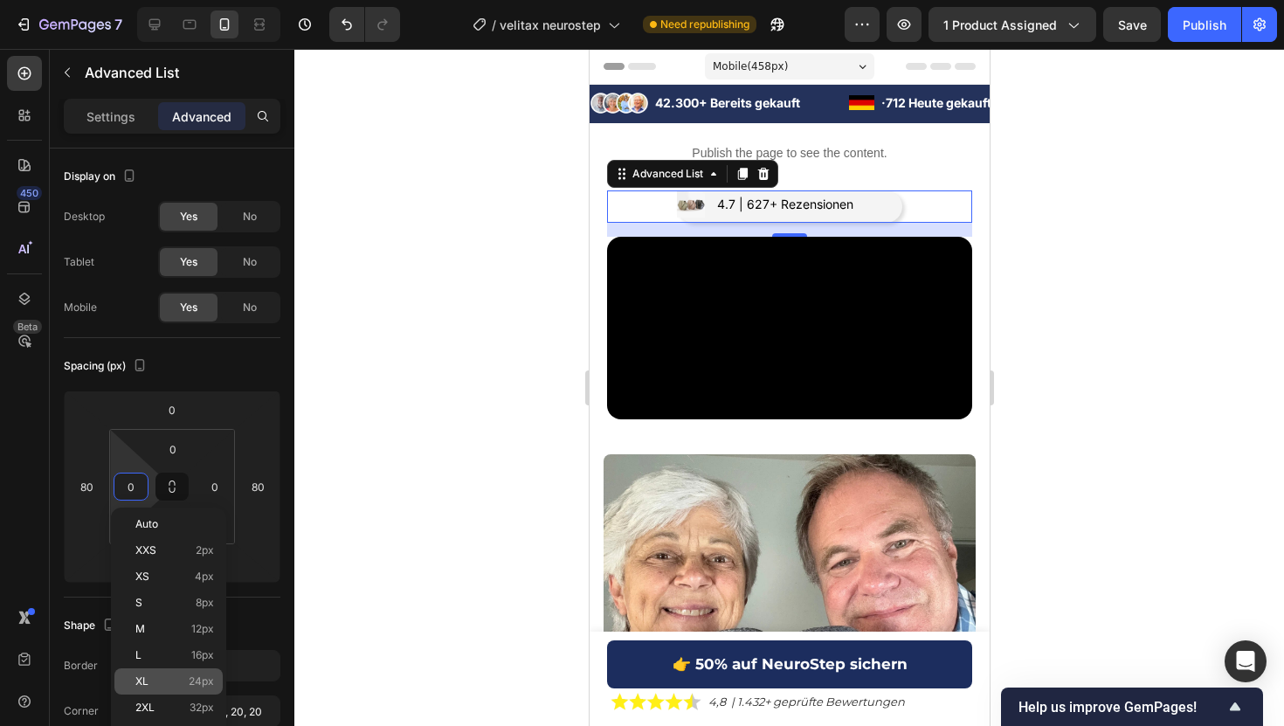
click at [194, 675] on span "24px" at bounding box center [201, 681] width 25 height 12
type input "24"
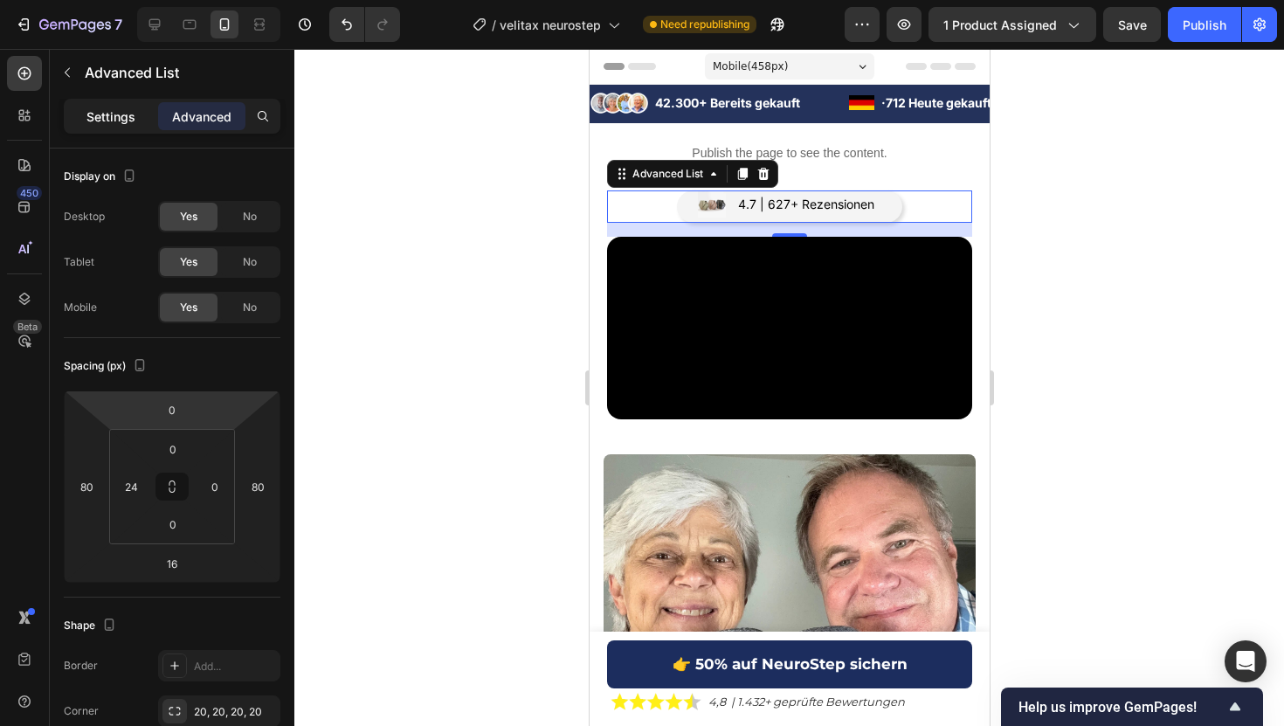
click at [128, 125] on p "Settings" at bounding box center [110, 116] width 49 height 18
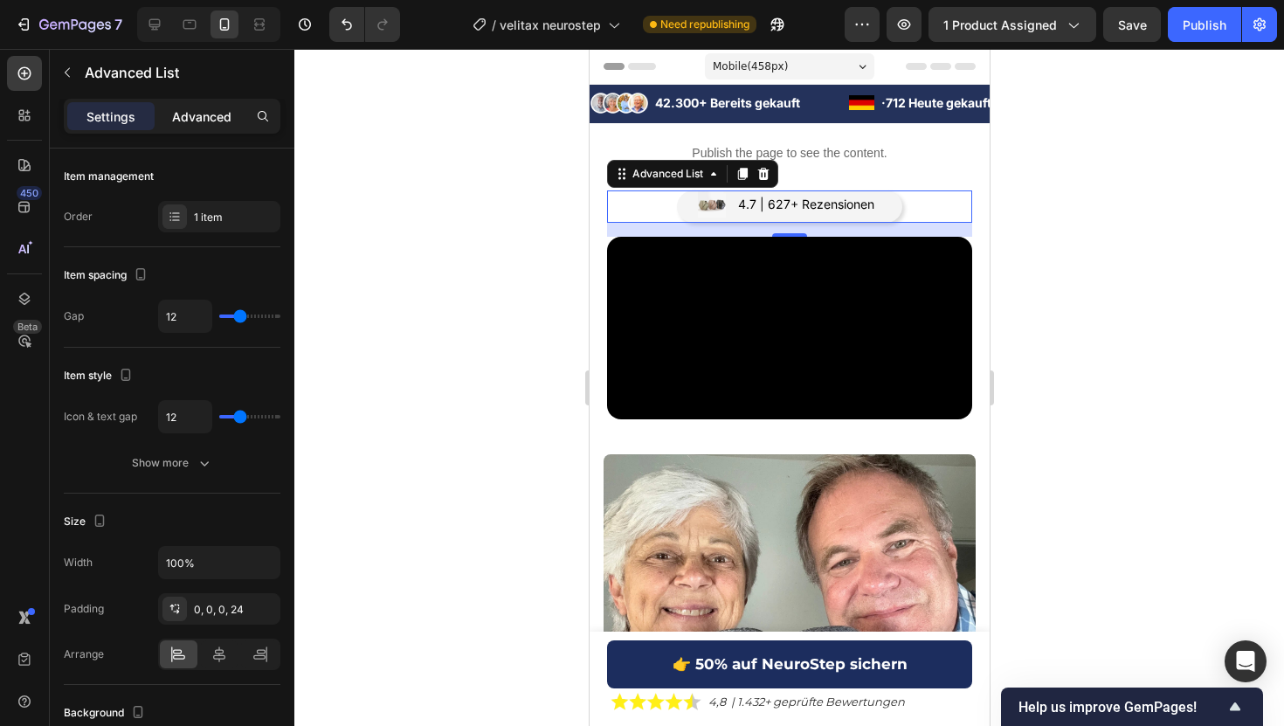
click at [210, 107] on p "Advanced" at bounding box center [201, 116] width 59 height 18
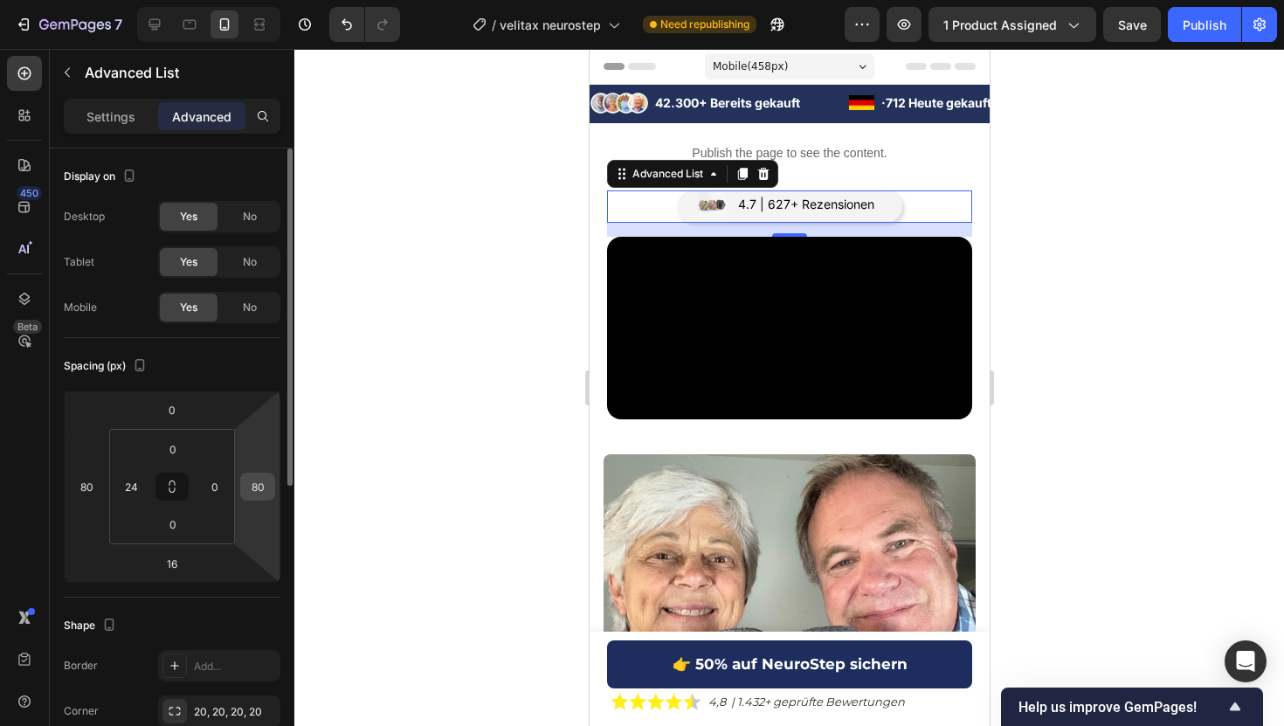
click at [256, 490] on input "80" at bounding box center [258, 486] width 26 height 26
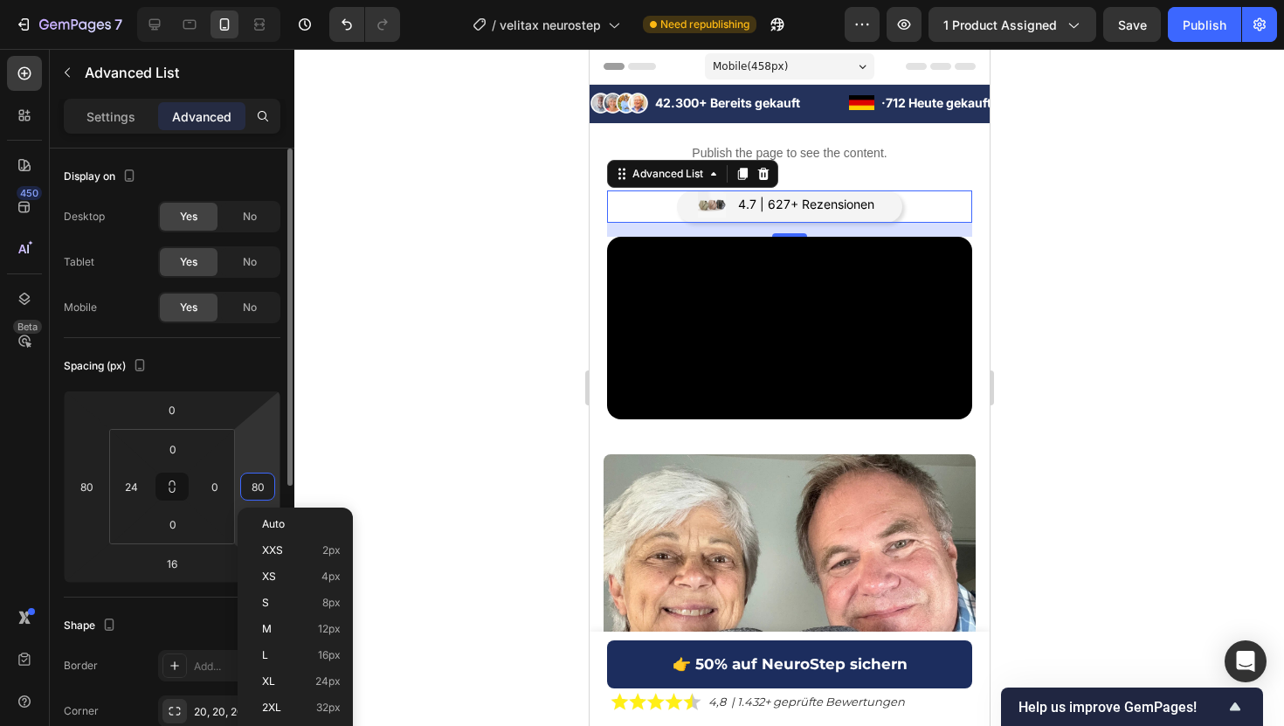
click at [256, 490] on input "80" at bounding box center [258, 486] width 26 height 26
click at [441, 268] on div at bounding box center [788, 387] width 989 height 677
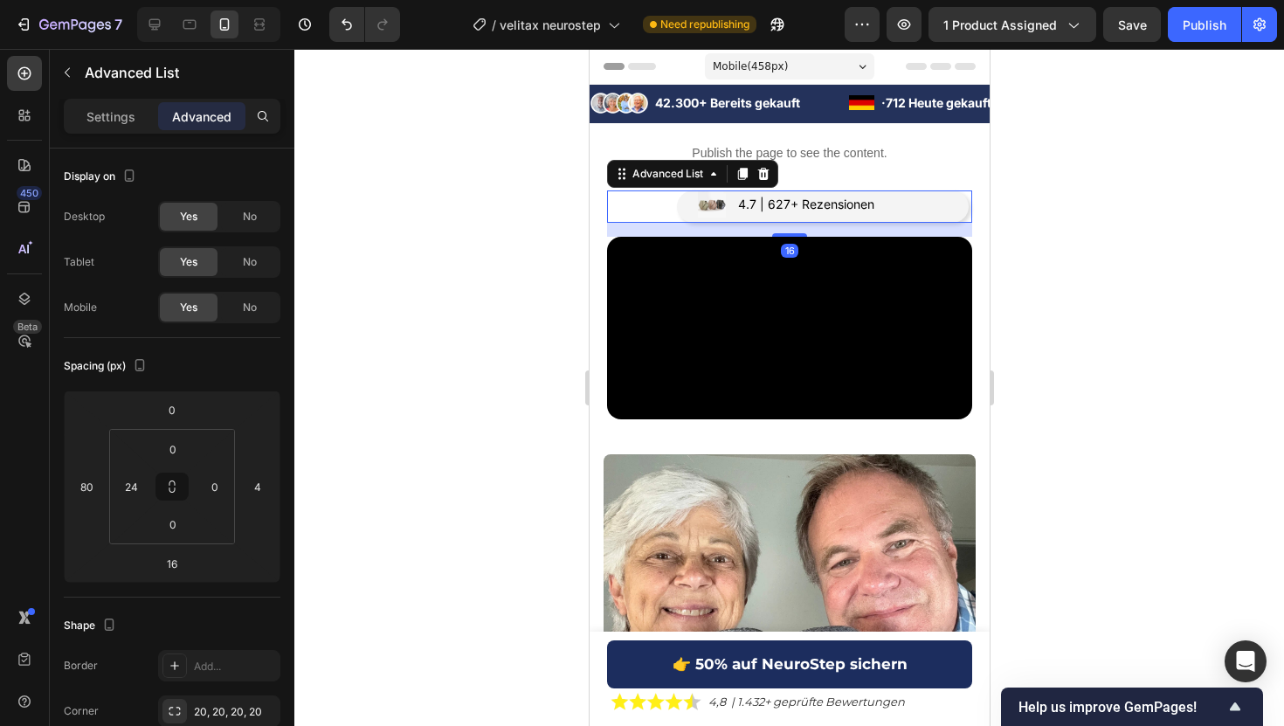
click at [911, 198] on div "Image 4.7 | 627+ Rezensionen Text Block" at bounding box center [822, 206] width 292 height 33
click at [261, 491] on input "4" at bounding box center [258, 486] width 26 height 26
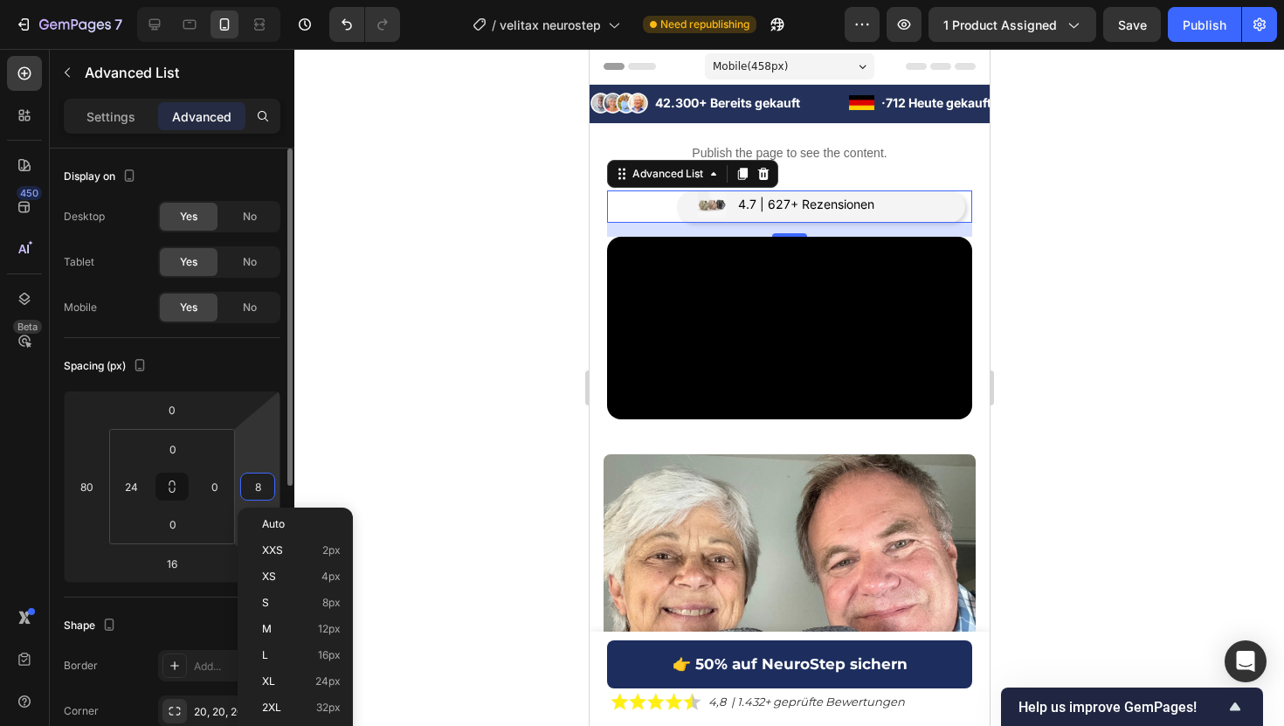
type input "80"
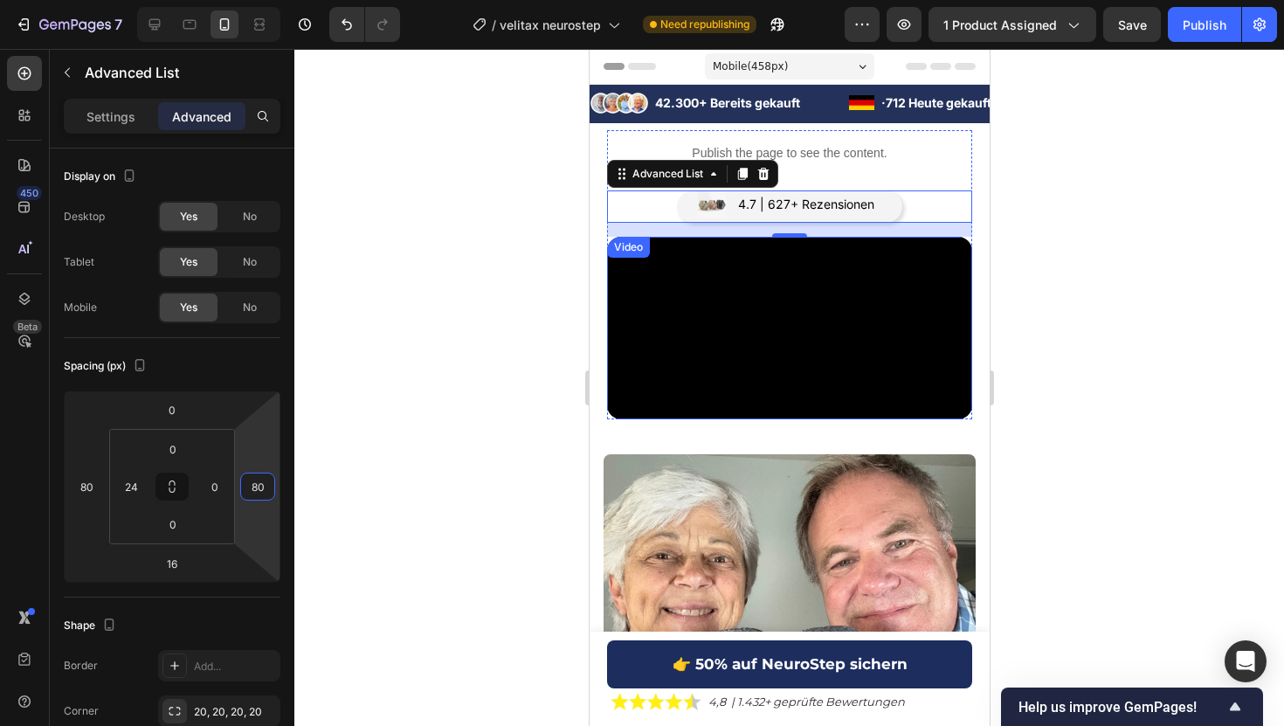
click at [1134, 357] on div at bounding box center [788, 387] width 989 height 677
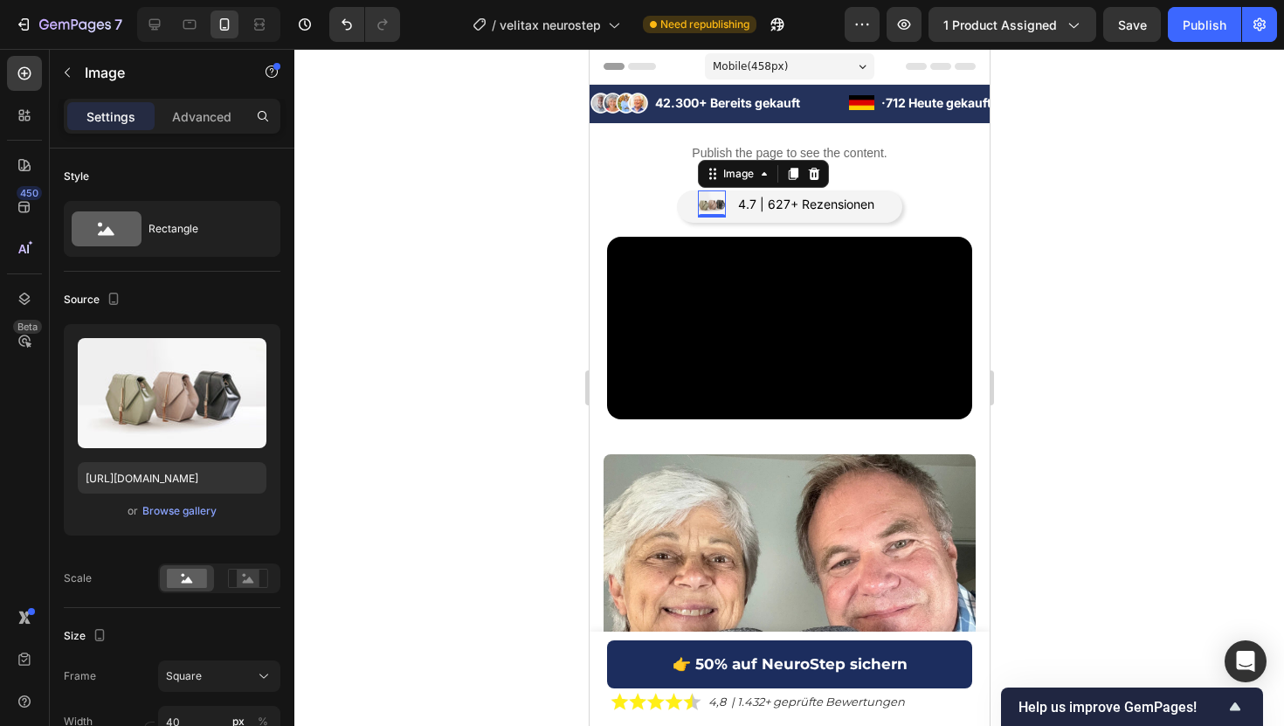
click at [704, 204] on img at bounding box center [711, 204] width 28 height 28
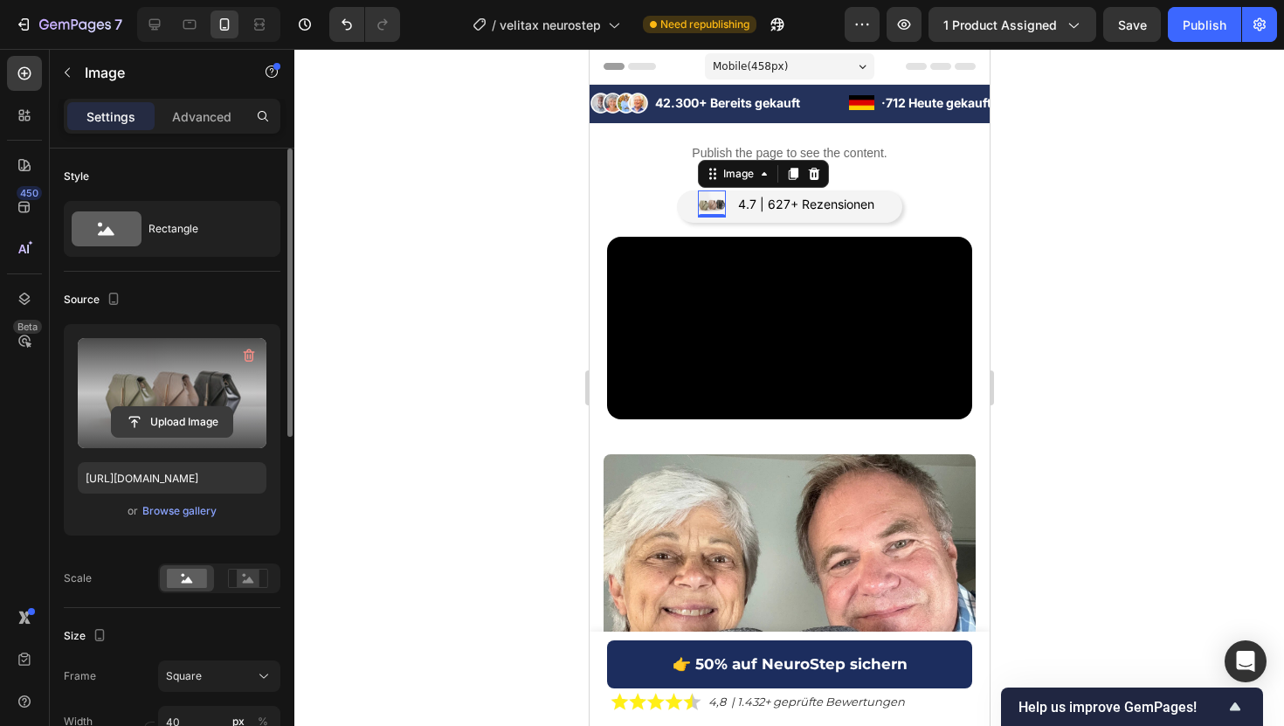
click at [188, 431] on input "file" at bounding box center [172, 422] width 121 height 30
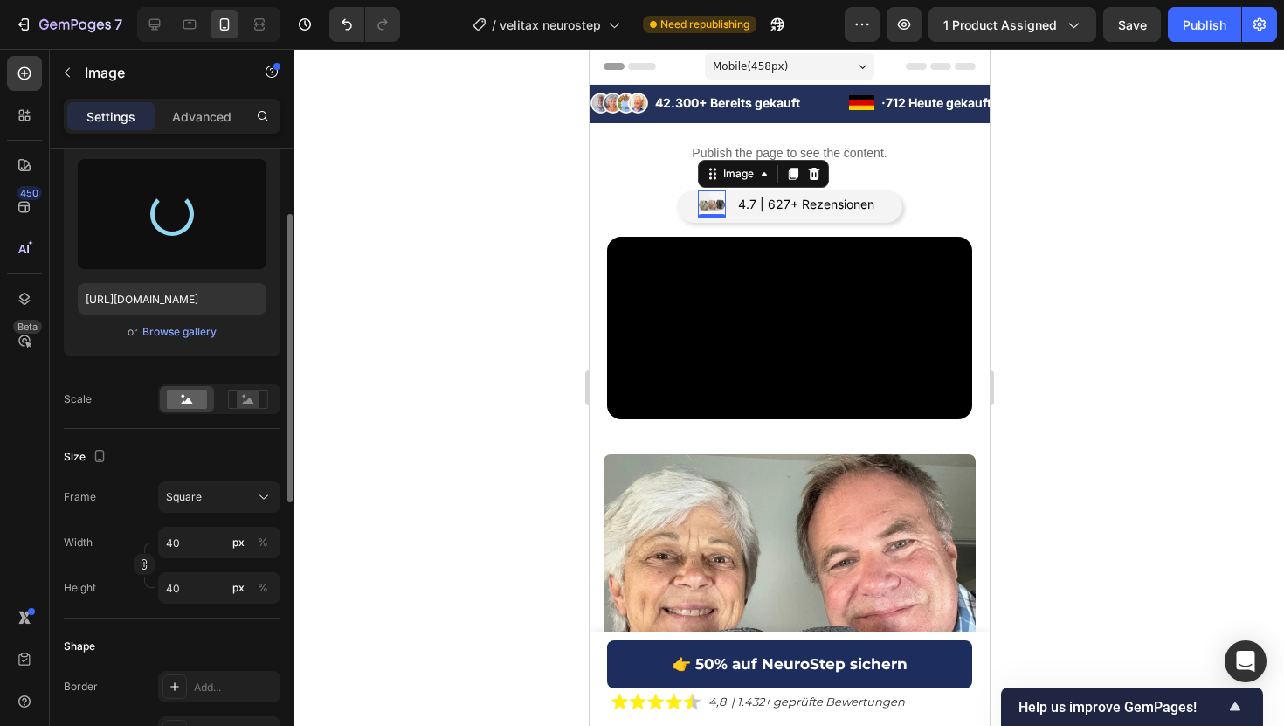
scroll to position [181, 0]
type input "[URL][DOMAIN_NAME]"
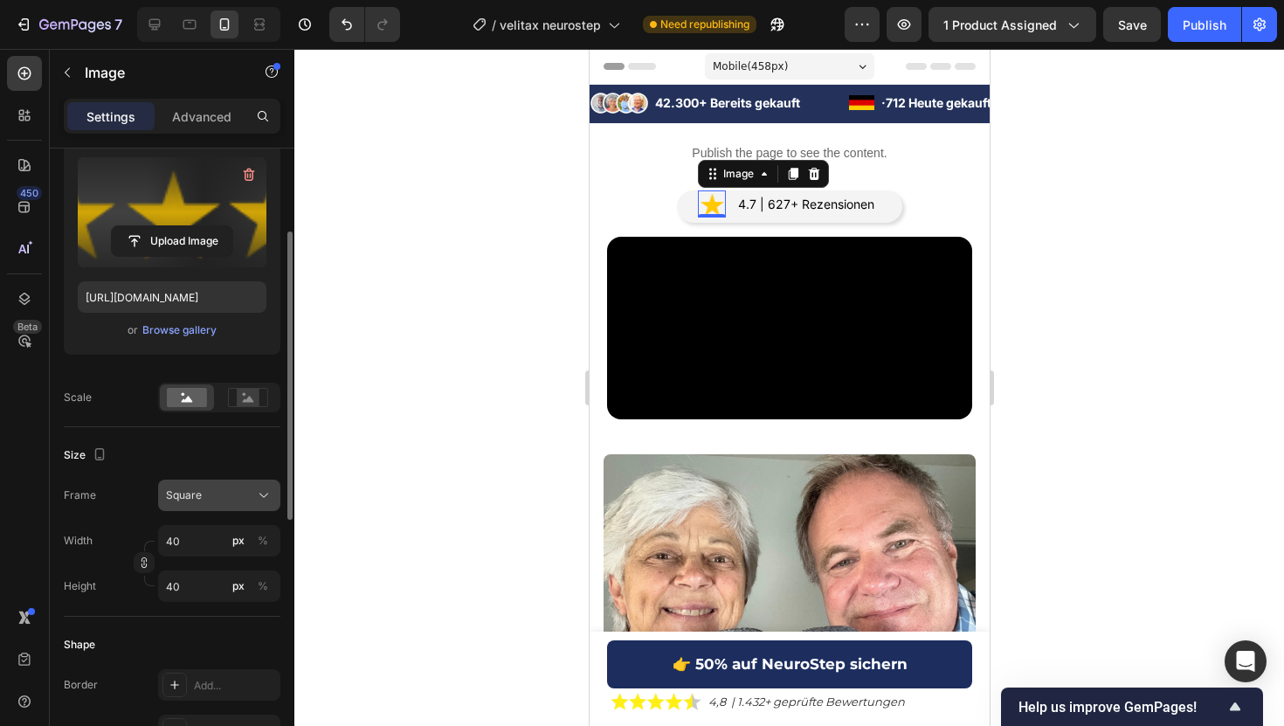
click at [191, 503] on div "Square" at bounding box center [219, 494] width 107 height 17
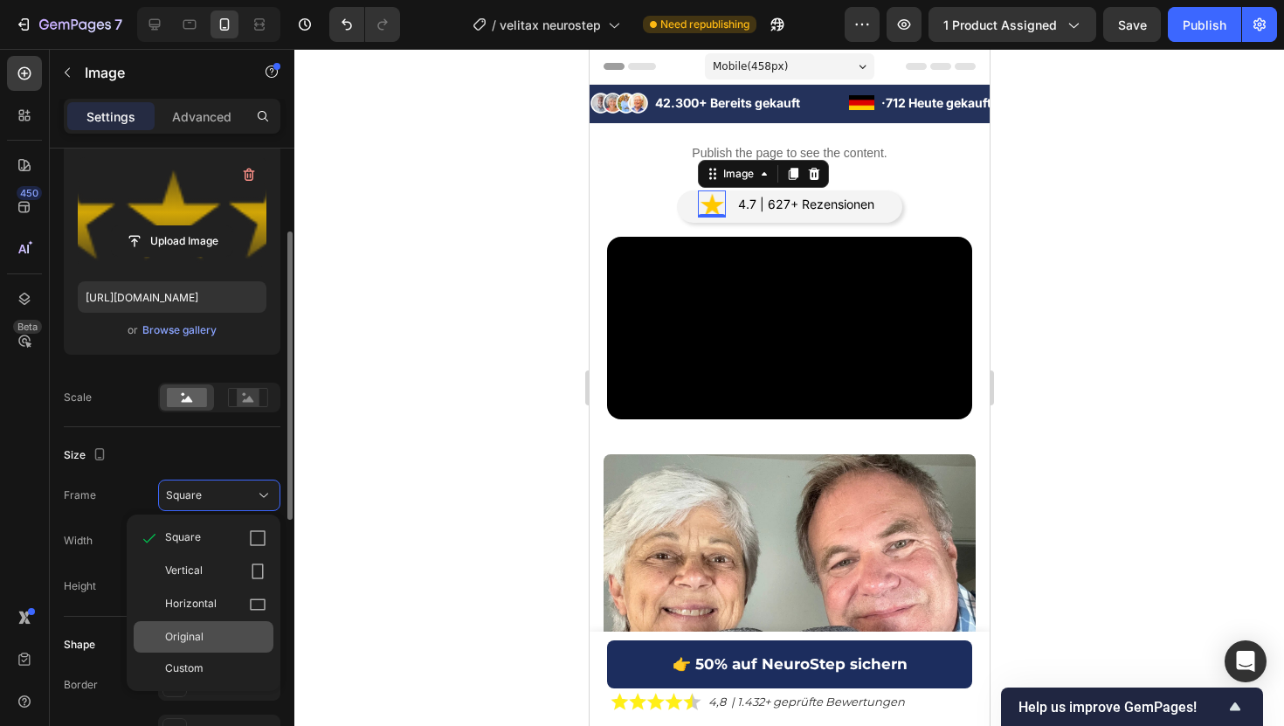
click at [193, 643] on span "Original" at bounding box center [184, 637] width 38 height 16
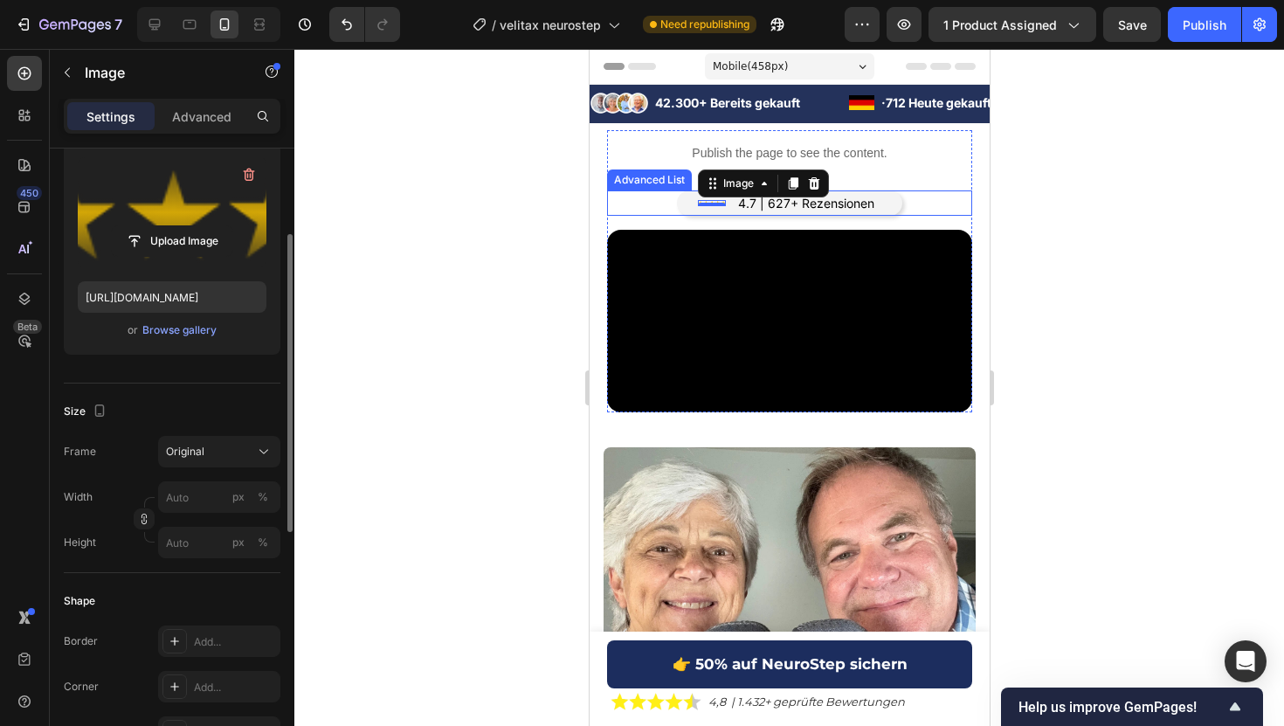
click at [732, 209] on li "Image 0 4.7 | 627+ Rezensionen Text Block" at bounding box center [789, 202] width 185 height 25
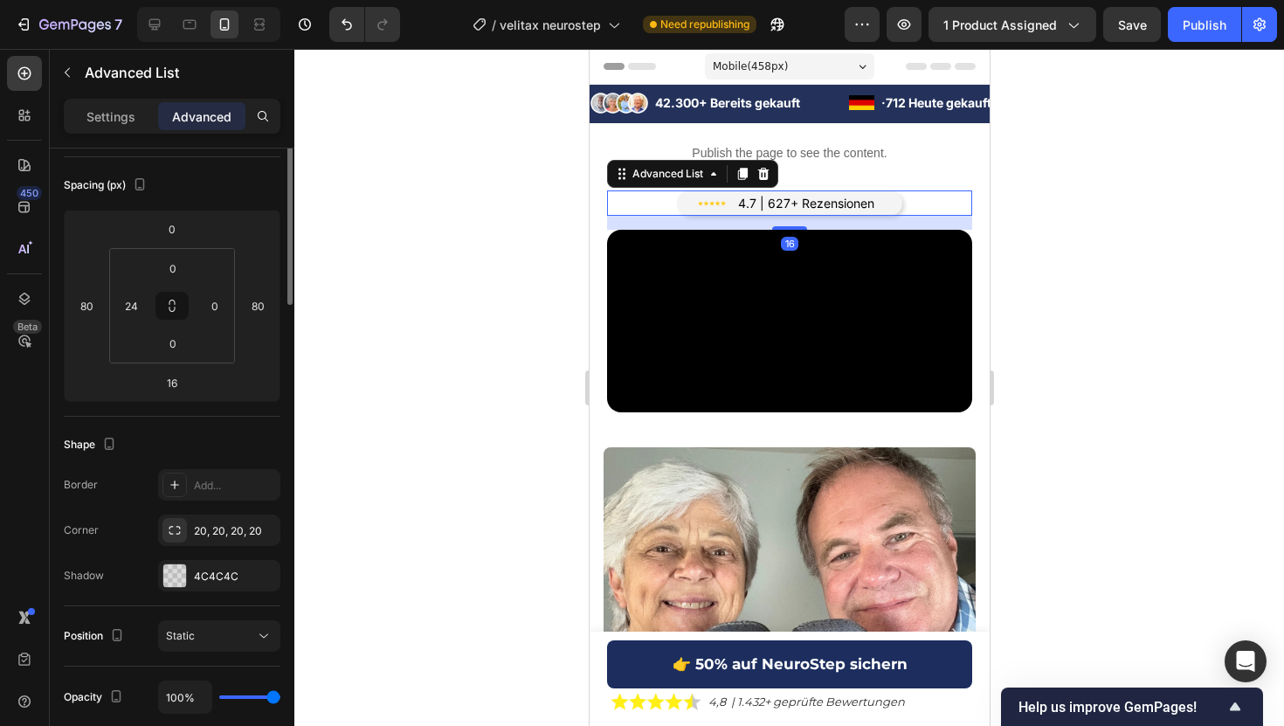
scroll to position [0, 0]
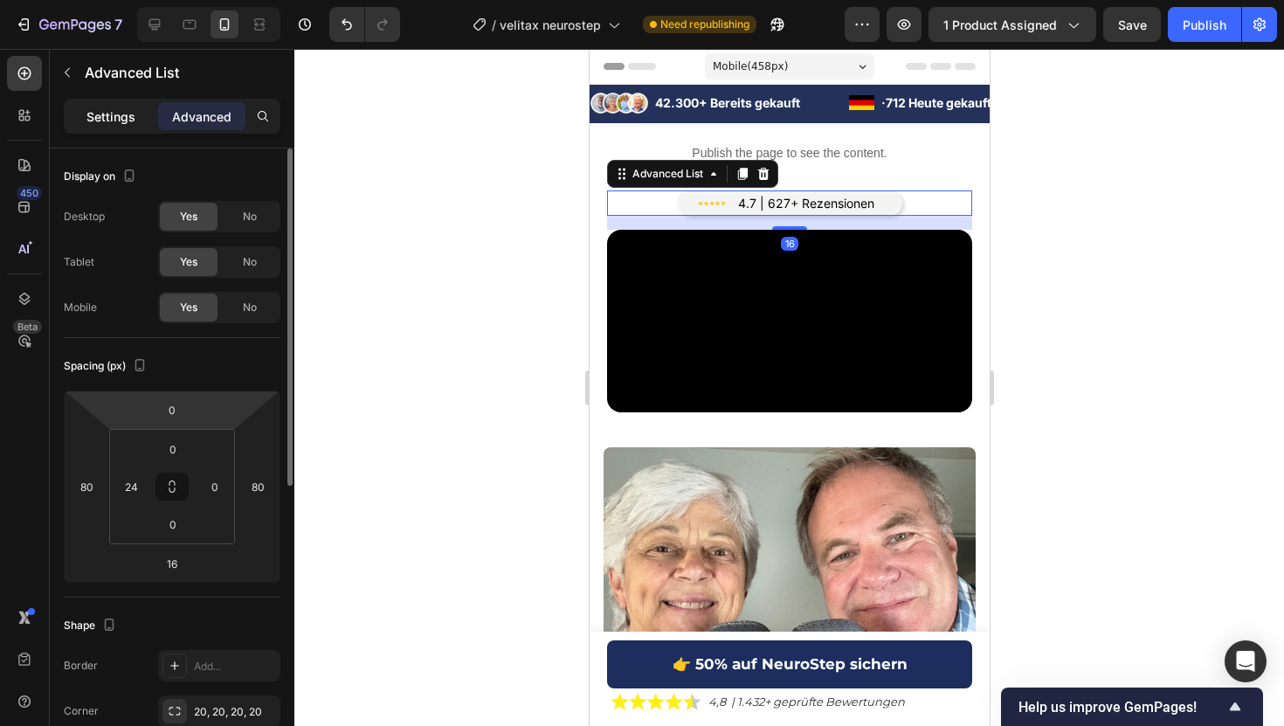
click at [99, 116] on p "Settings" at bounding box center [110, 116] width 49 height 18
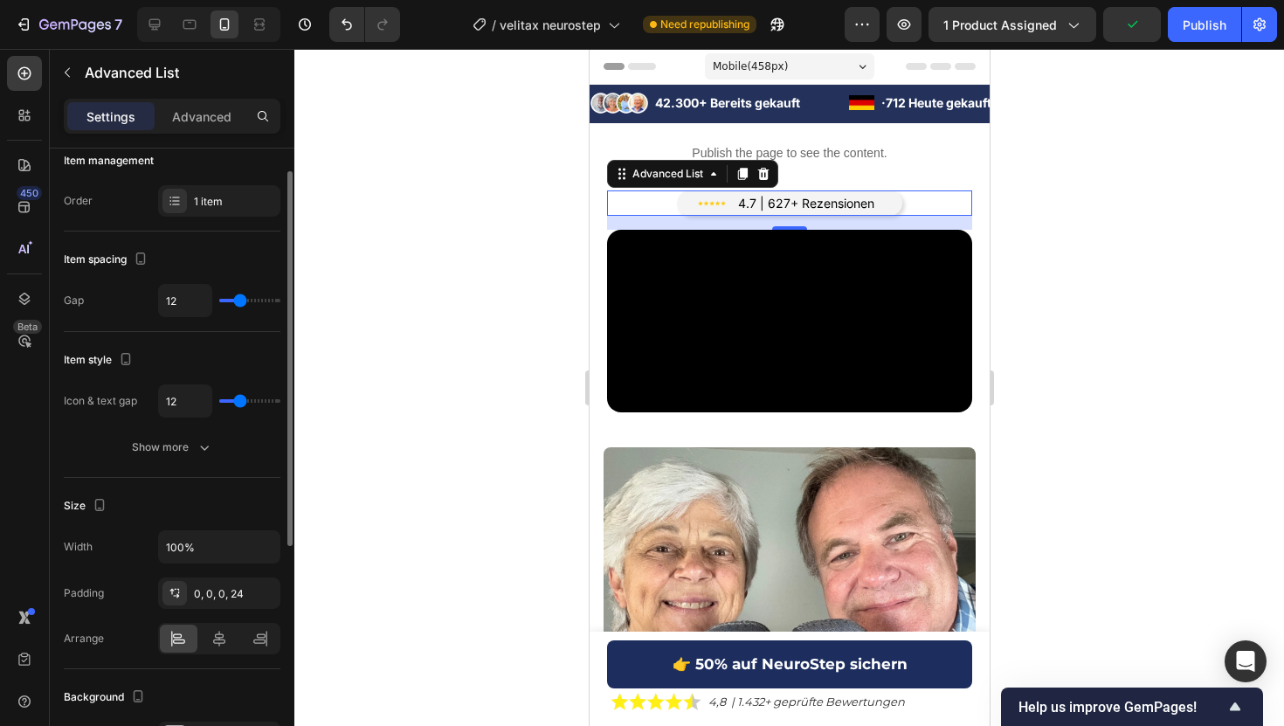
scroll to position [26, 0]
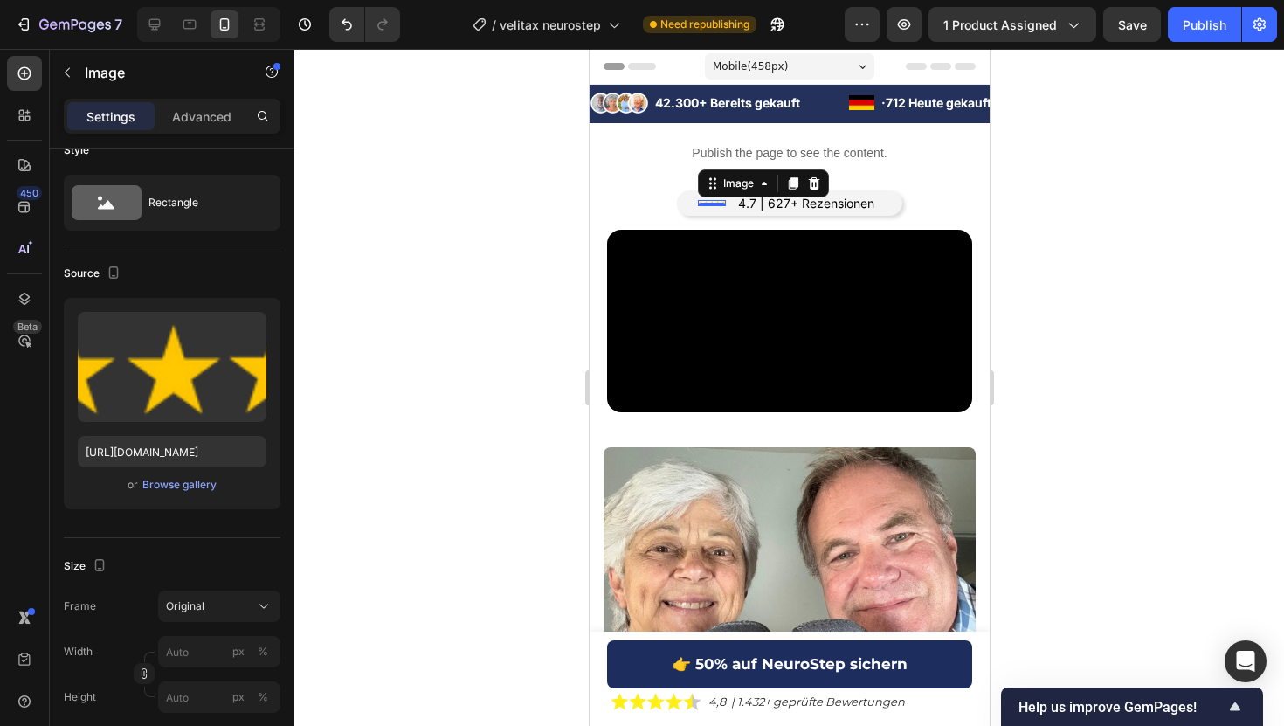
click at [717, 200] on div "Image 0" at bounding box center [711, 203] width 28 height 6
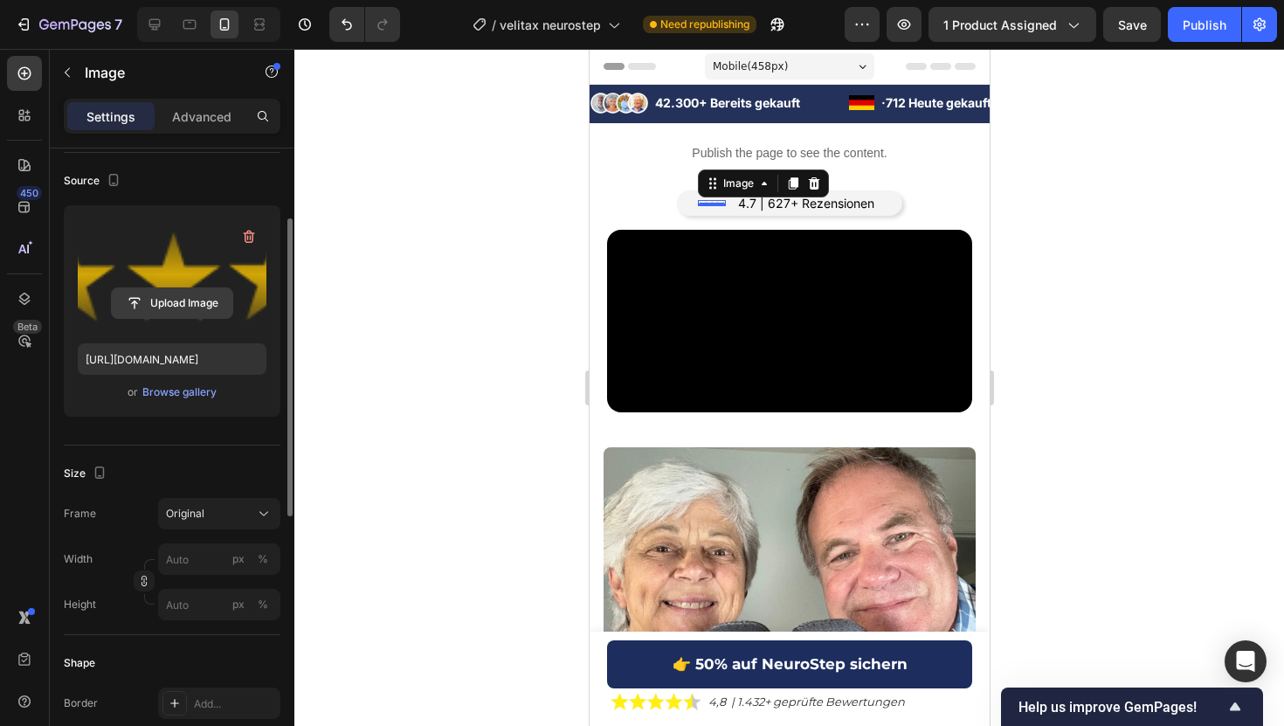
scroll to position [129, 0]
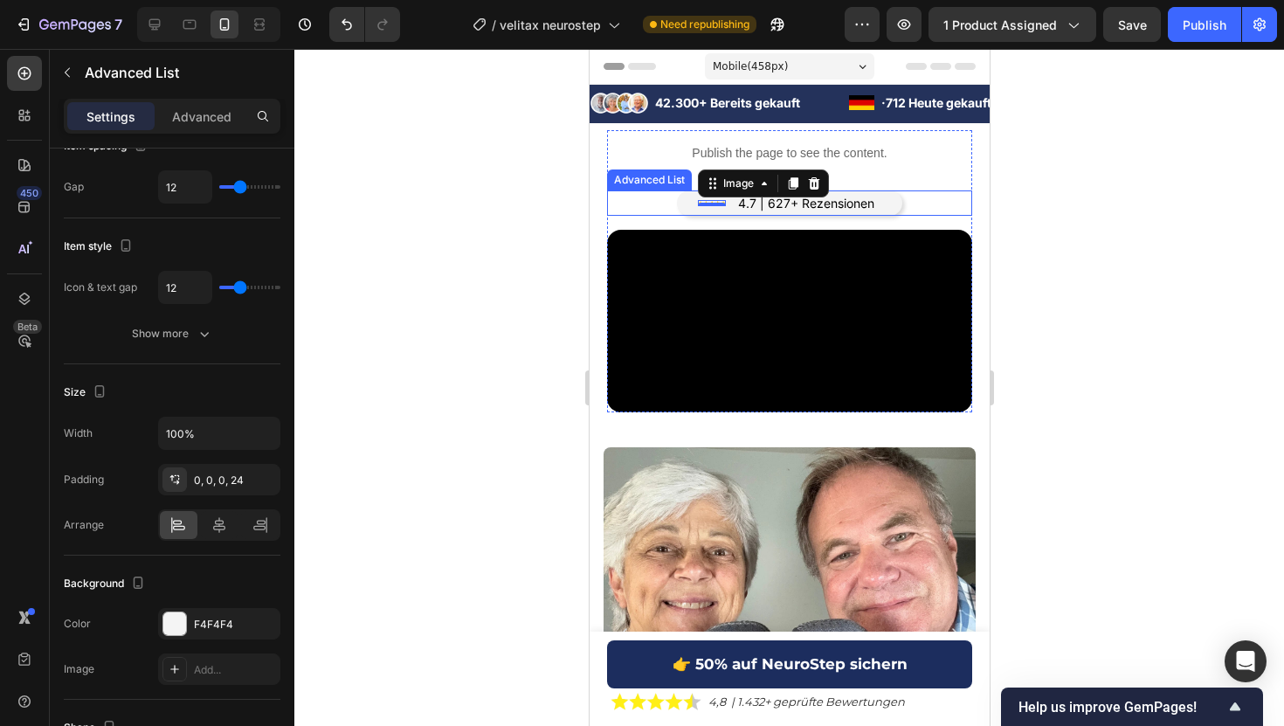
click at [733, 200] on li "Image 0 4.7 | 627+ Rezensionen Text Block" at bounding box center [789, 202] width 185 height 25
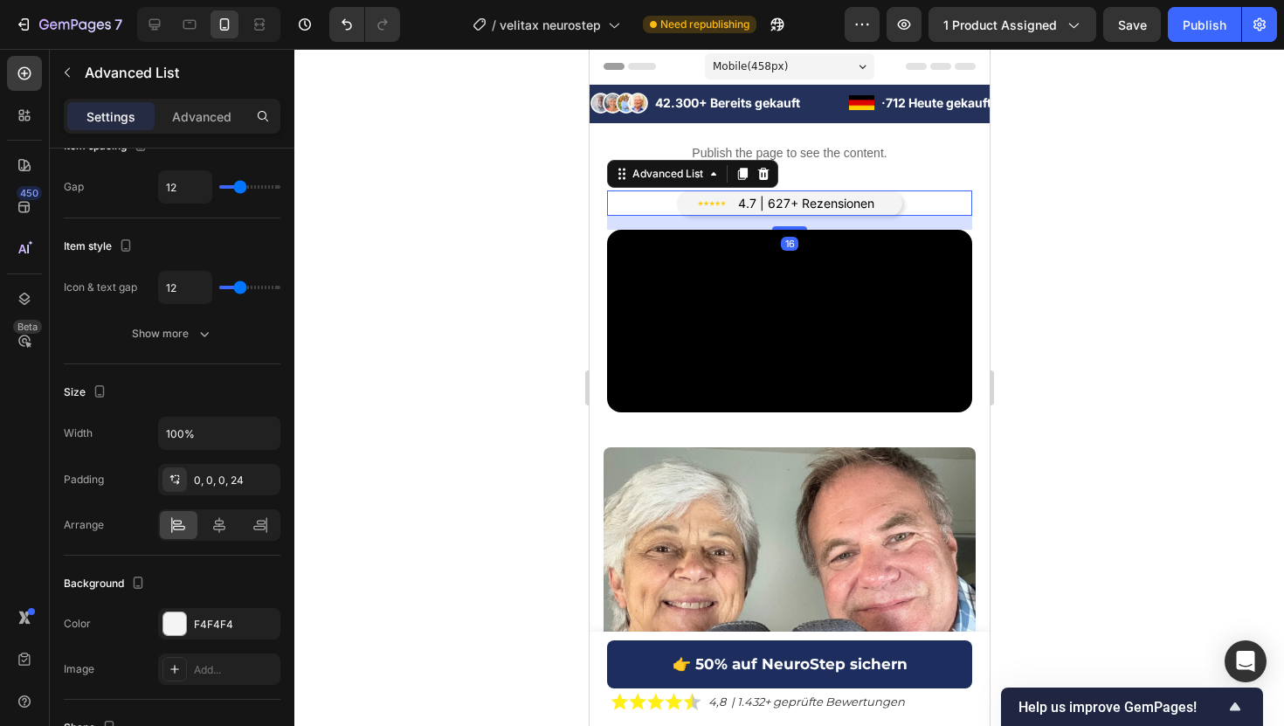
scroll to position [0, 0]
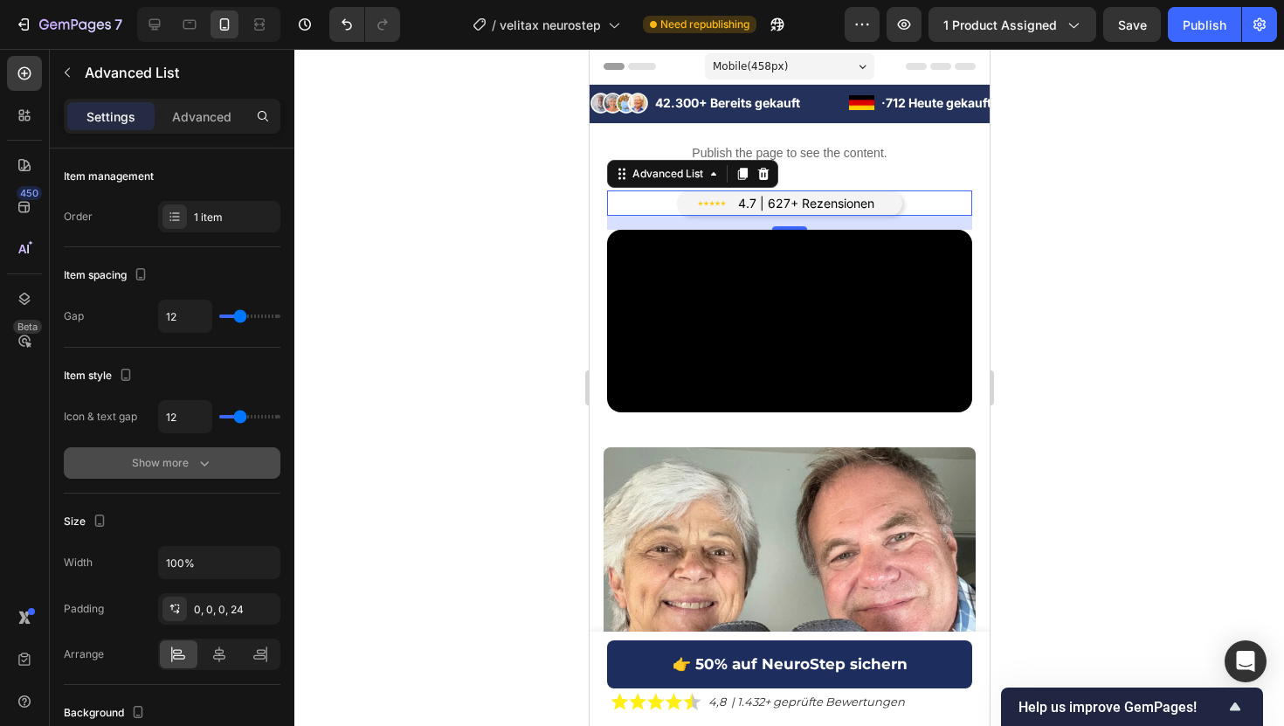
click at [157, 455] on div "Show more" at bounding box center [172, 462] width 81 height 17
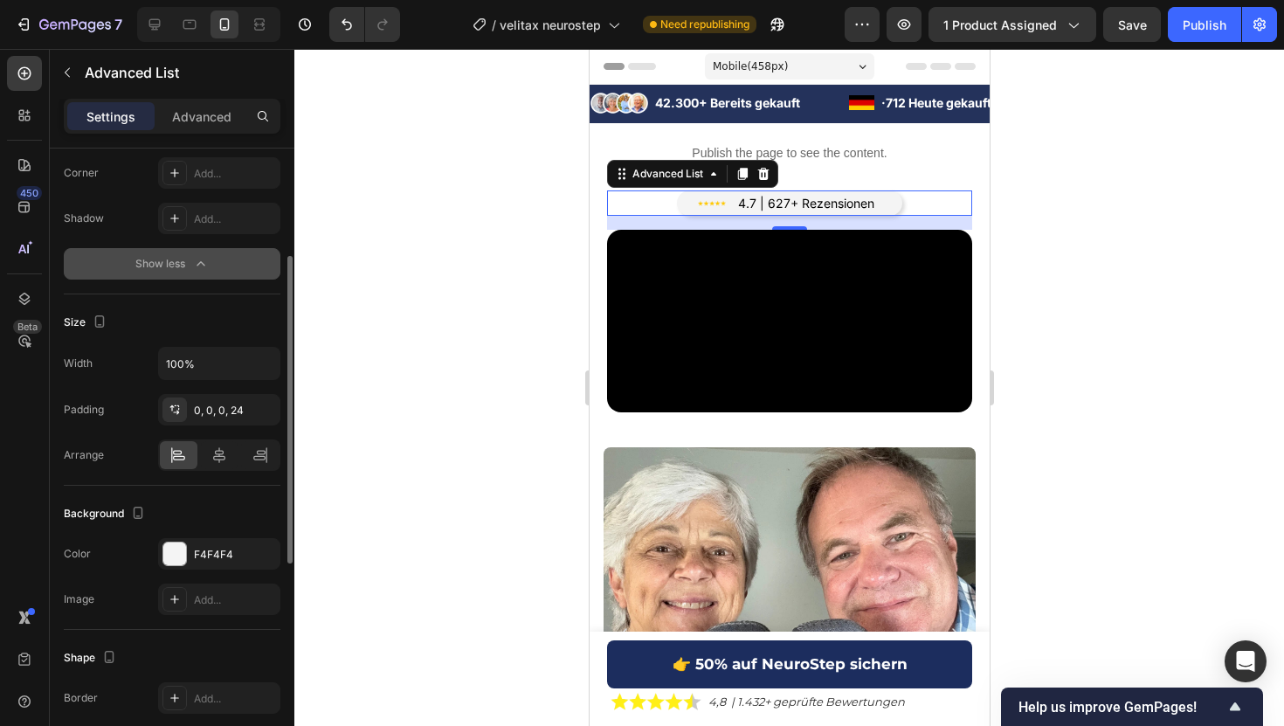
scroll to position [431, 0]
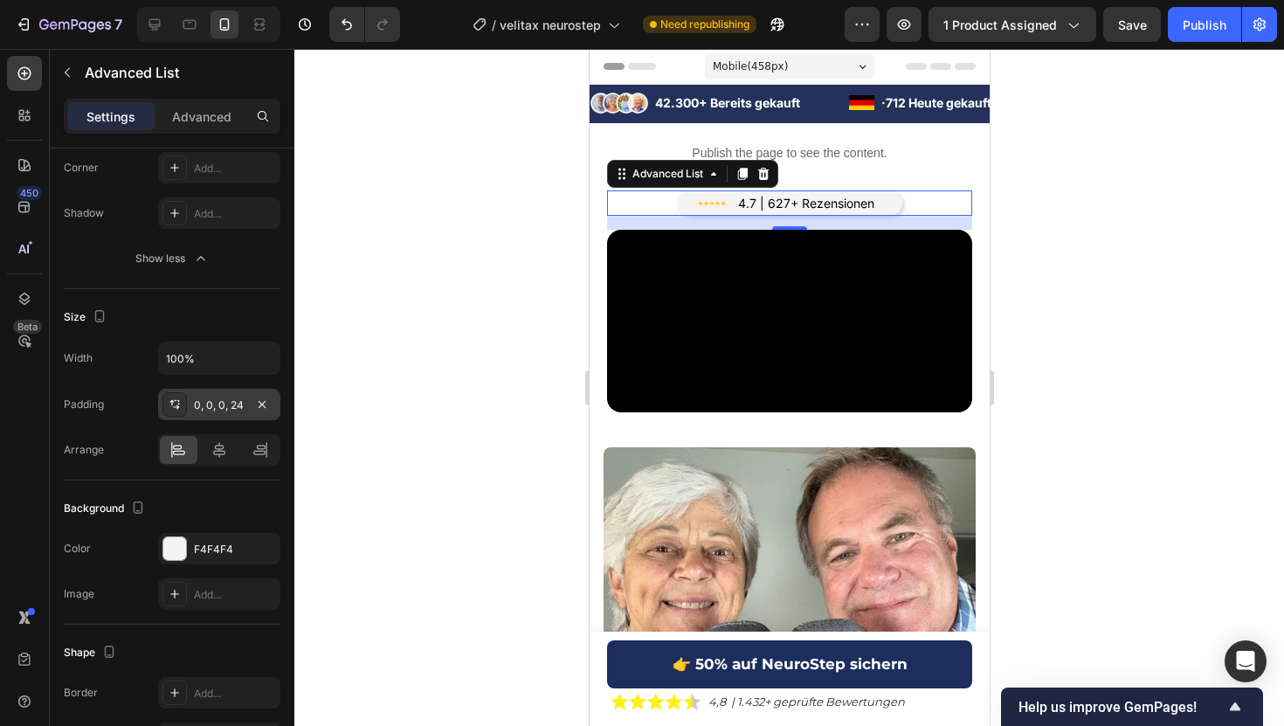
click at [240, 410] on div "0, 0, 0, 24" at bounding box center [219, 405] width 51 height 16
click at [134, 378] on div "Width 100% Padding 0, 0, 0, 24 Arrange" at bounding box center [172, 403] width 217 height 124
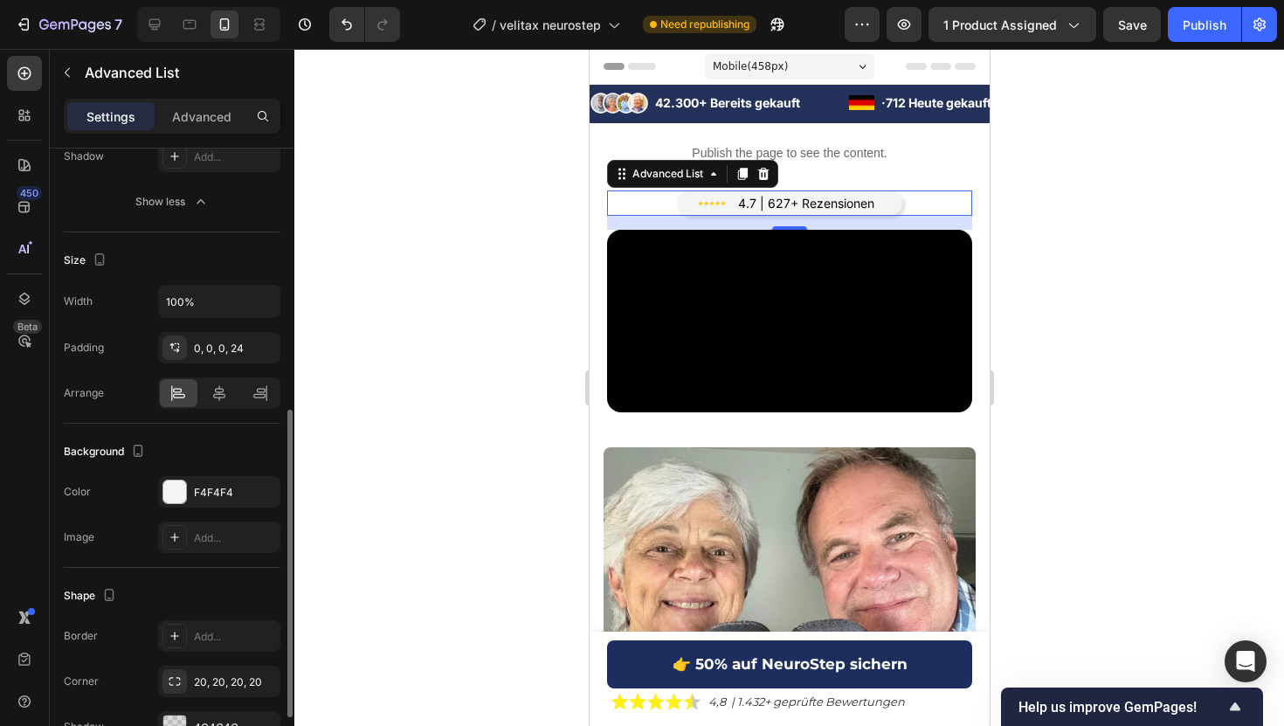
scroll to position [504, 0]
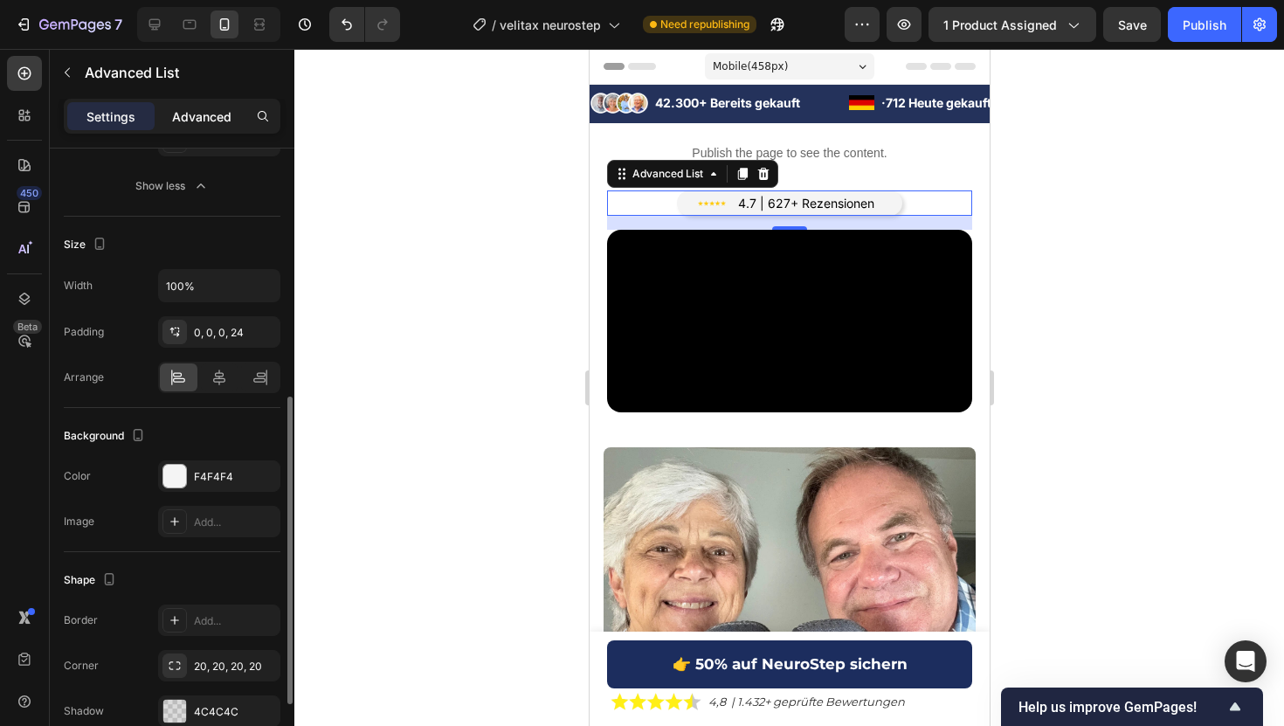
click at [200, 114] on p "Advanced" at bounding box center [201, 116] width 59 height 18
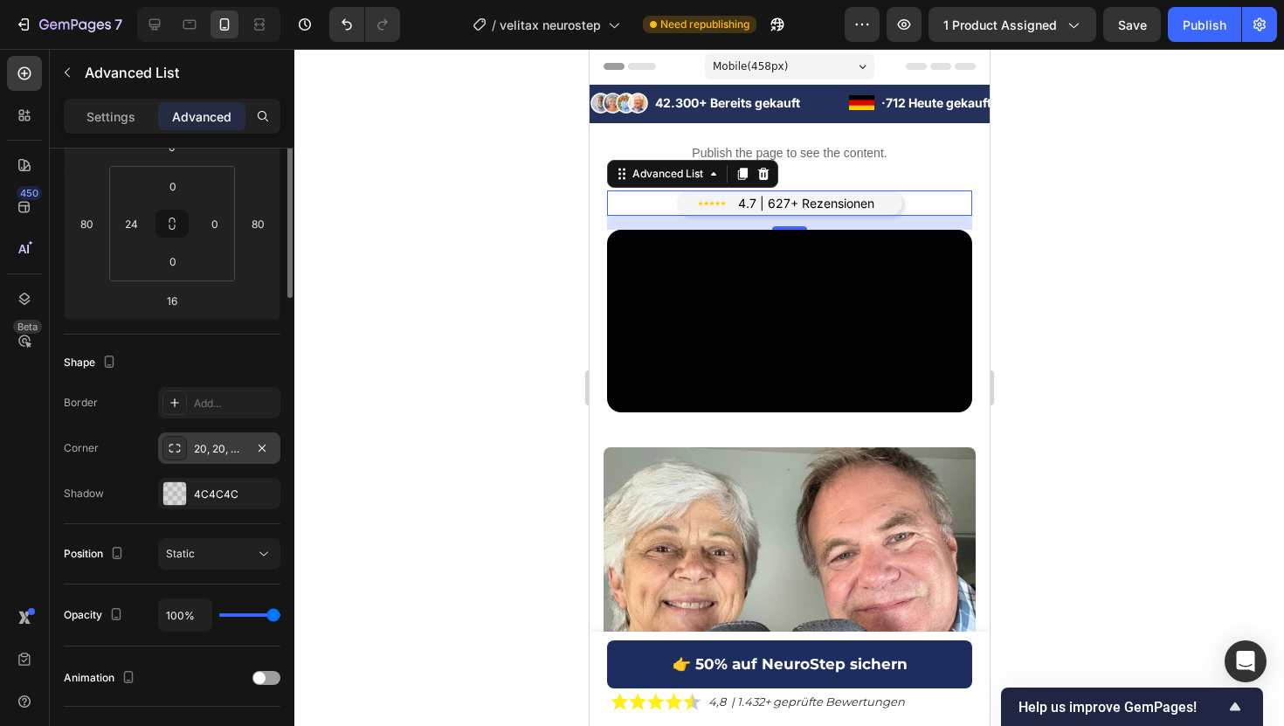
scroll to position [0, 0]
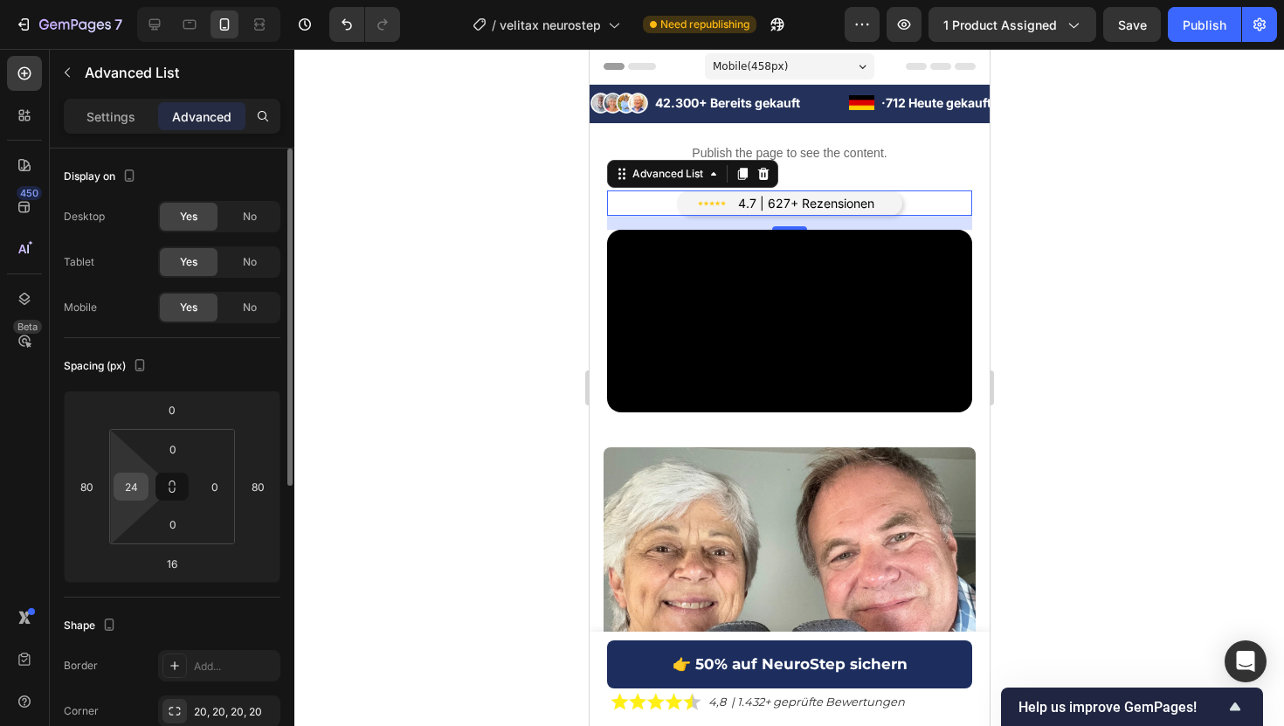
click at [131, 488] on input "24" at bounding box center [131, 486] width 26 height 26
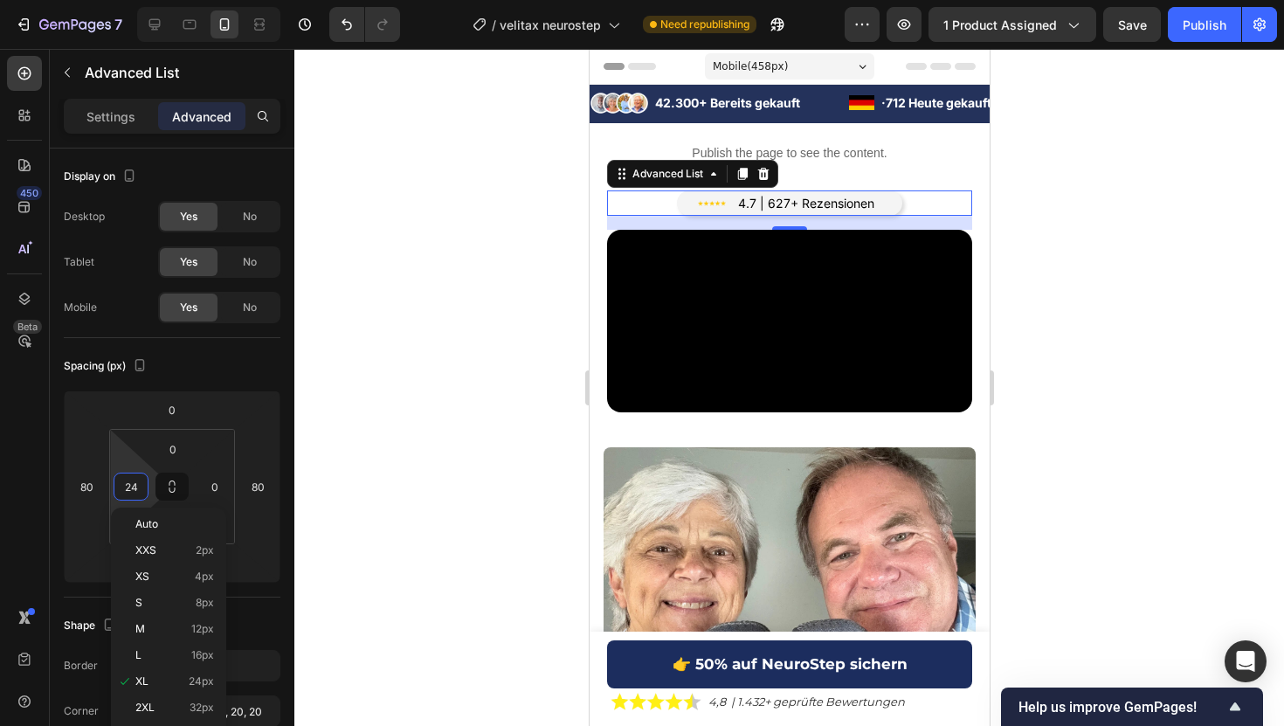
click at [131, 488] on input "24" at bounding box center [131, 486] width 26 height 26
click at [189, 597] on p "S 8px" at bounding box center [174, 602] width 79 height 12
type input "8"
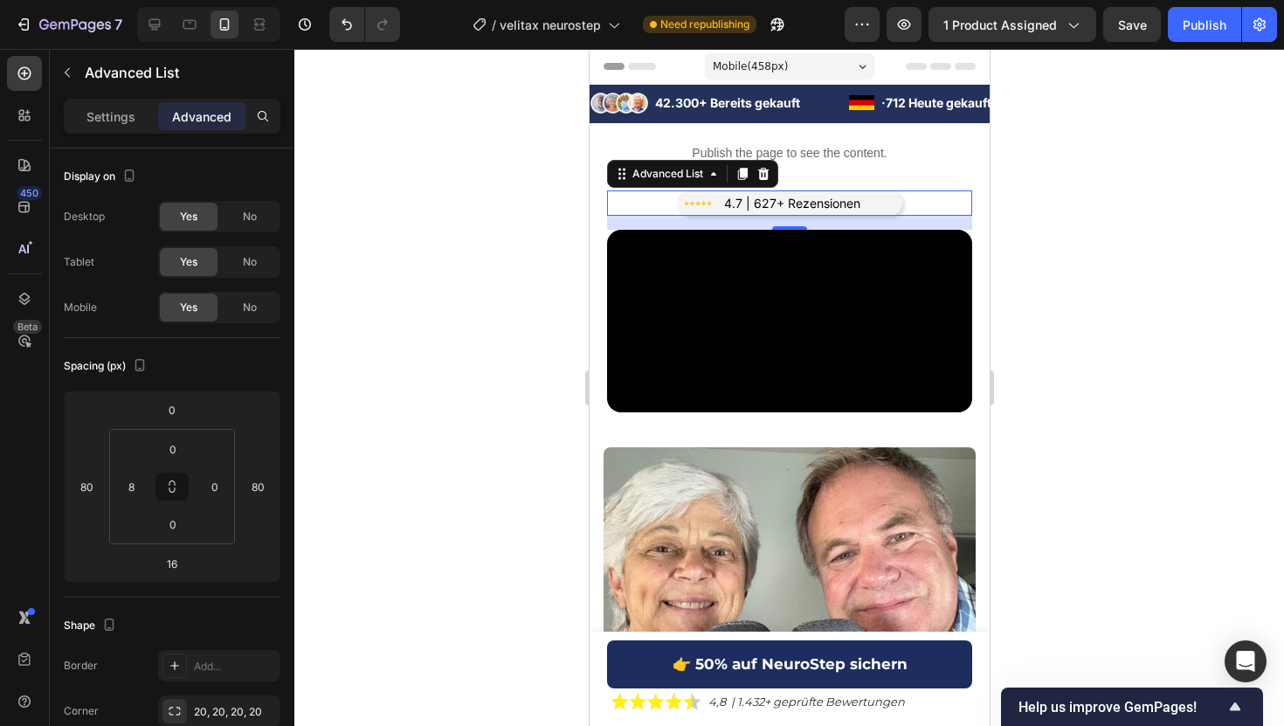
click at [500, 327] on div at bounding box center [788, 387] width 989 height 677
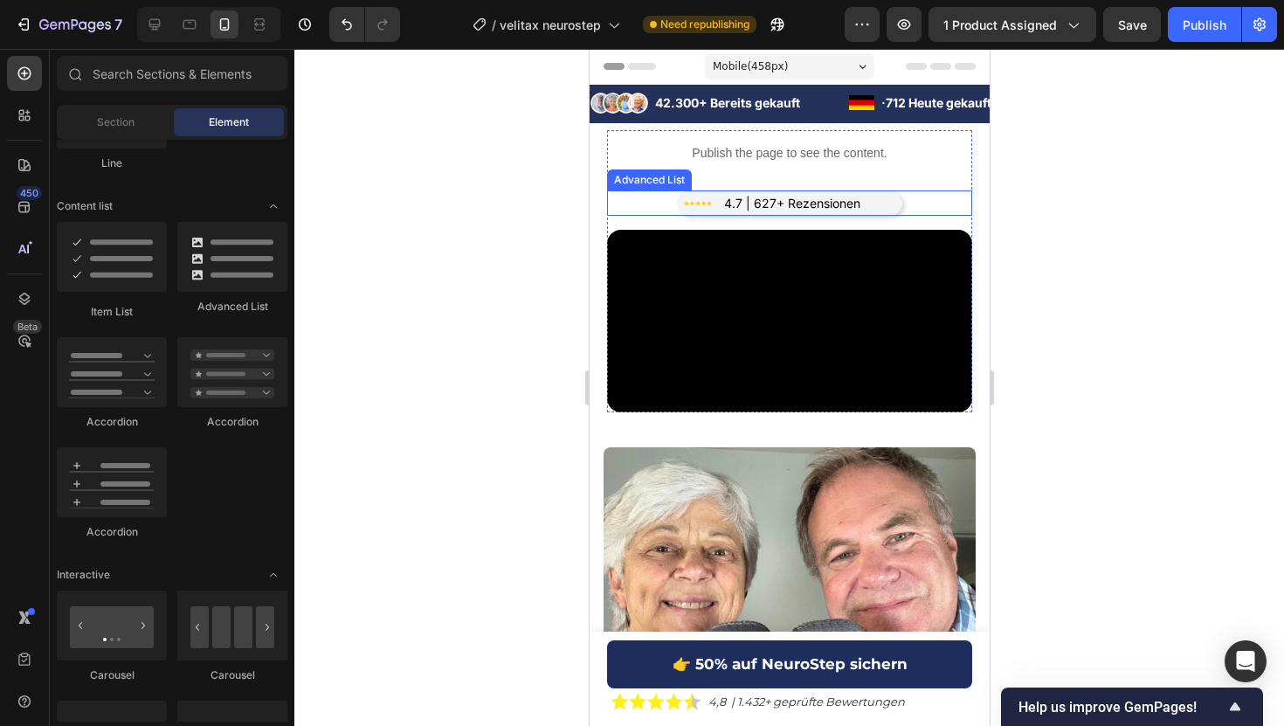
click at [711, 199] on li "Image 4.7 | 627+ Rezensionen Text Block" at bounding box center [775, 202] width 185 height 25
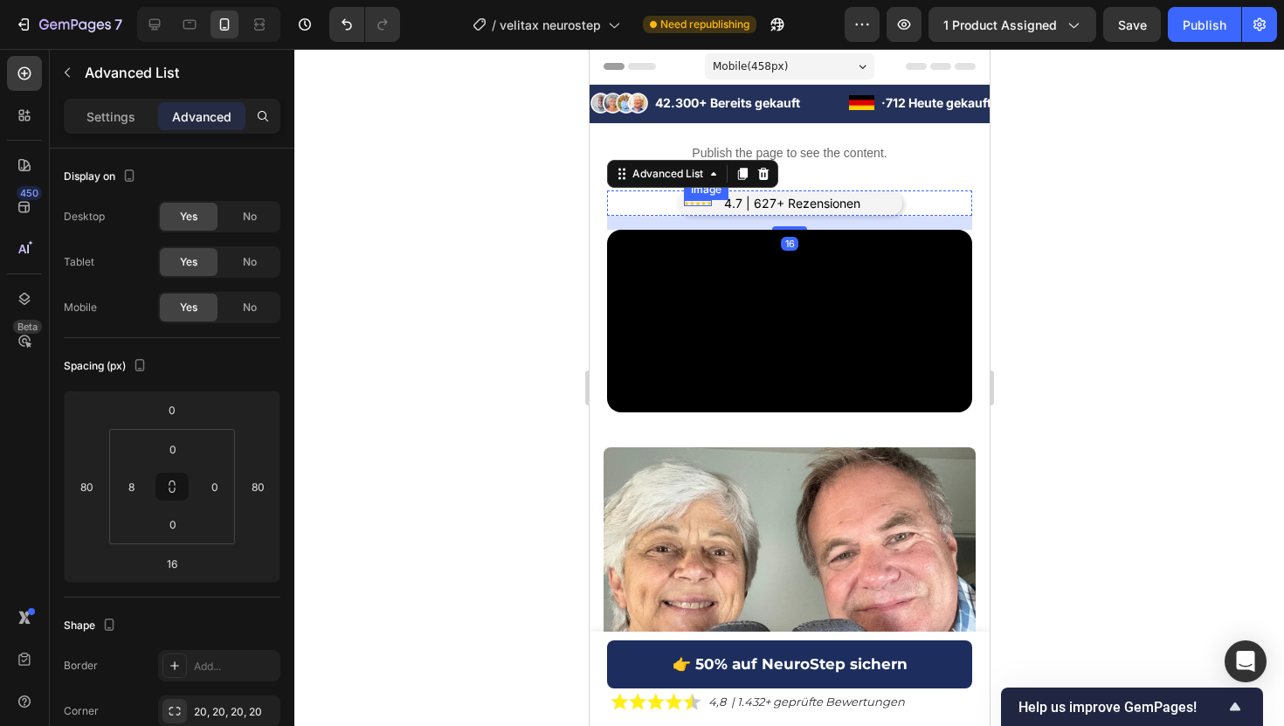
click at [693, 200] on div "Image" at bounding box center [697, 203] width 28 height 6
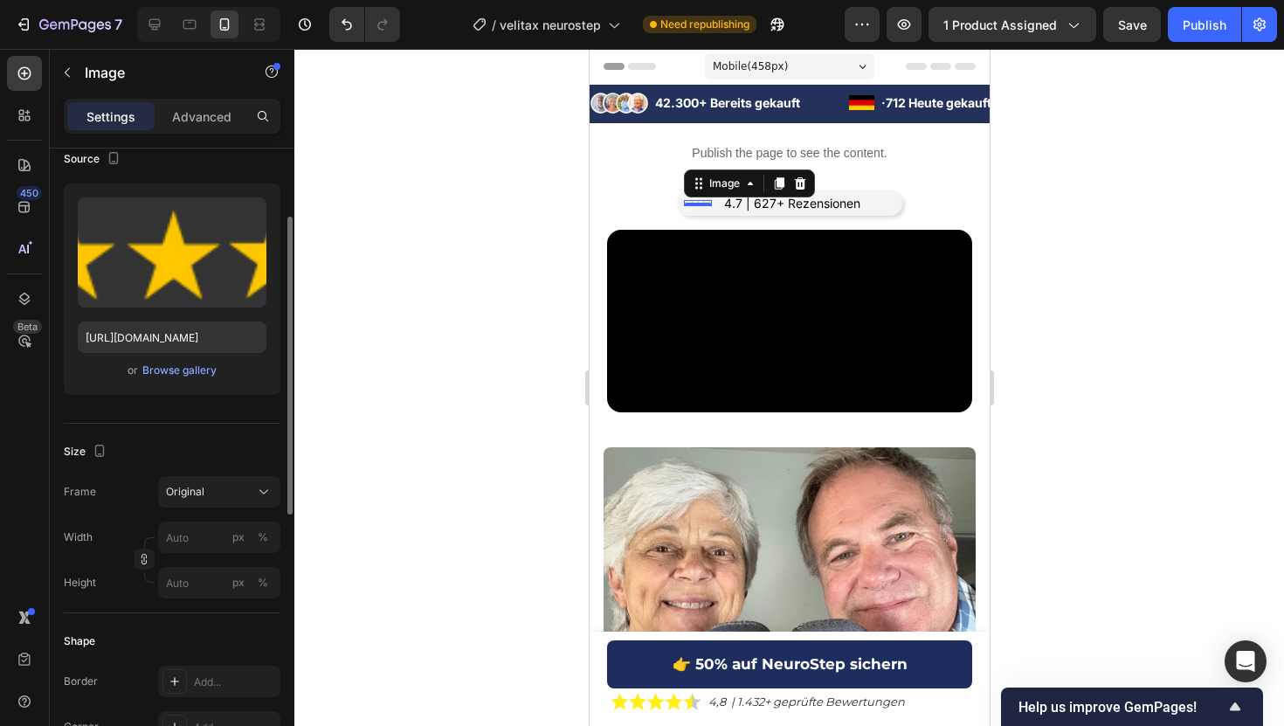
scroll to position [142, 0]
click at [229, 487] on div "Original" at bounding box center [209, 490] width 86 height 16
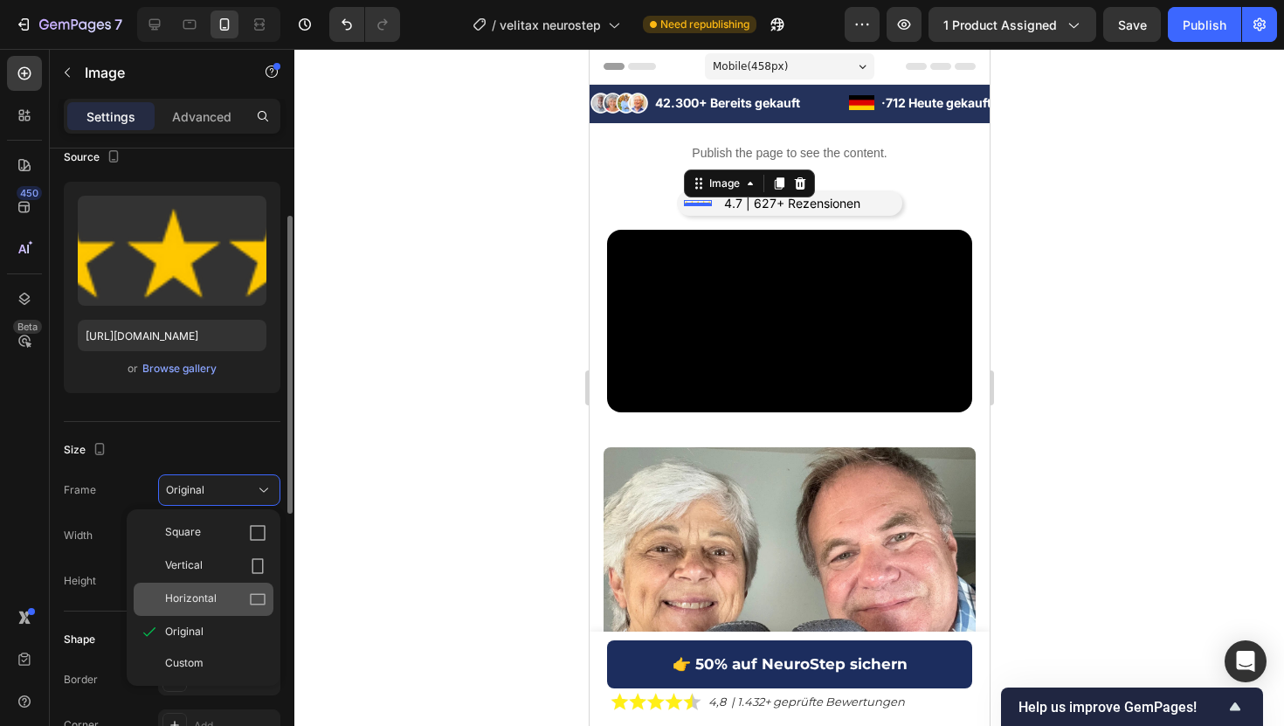
click at [215, 592] on span "Horizontal" at bounding box center [191, 598] width 52 height 17
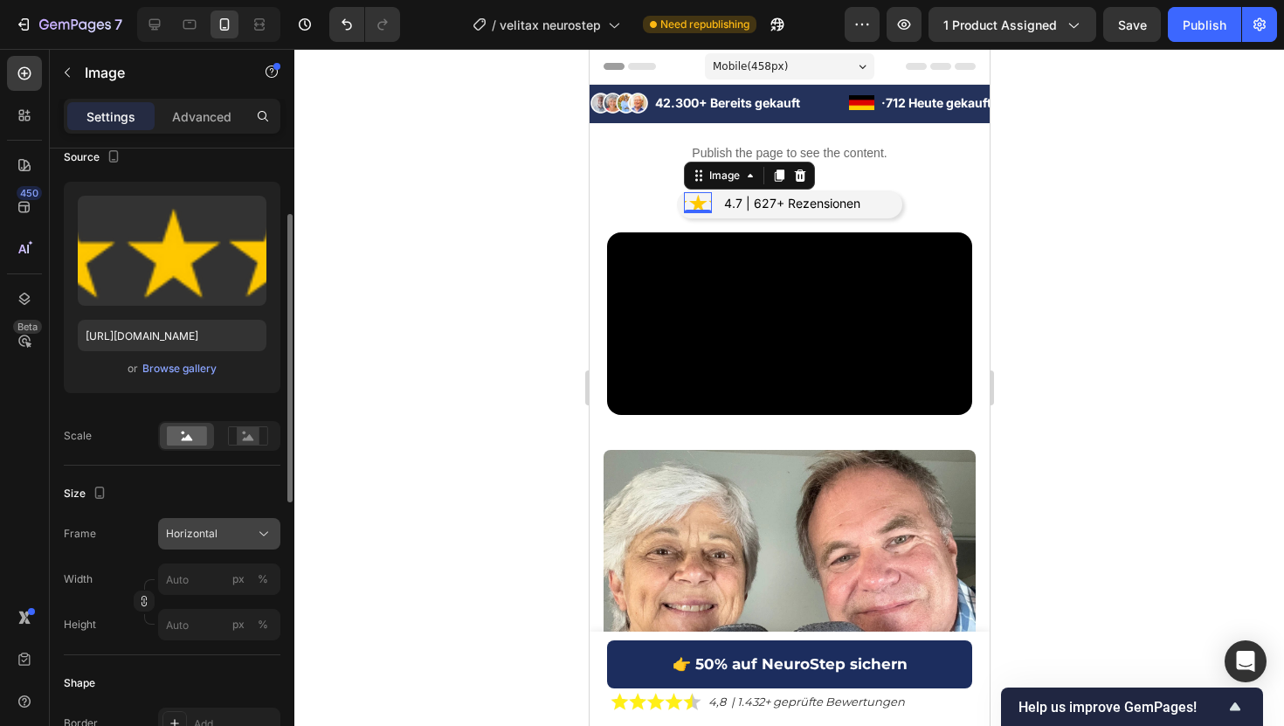
click at [225, 532] on div "Horizontal" at bounding box center [209, 534] width 86 height 16
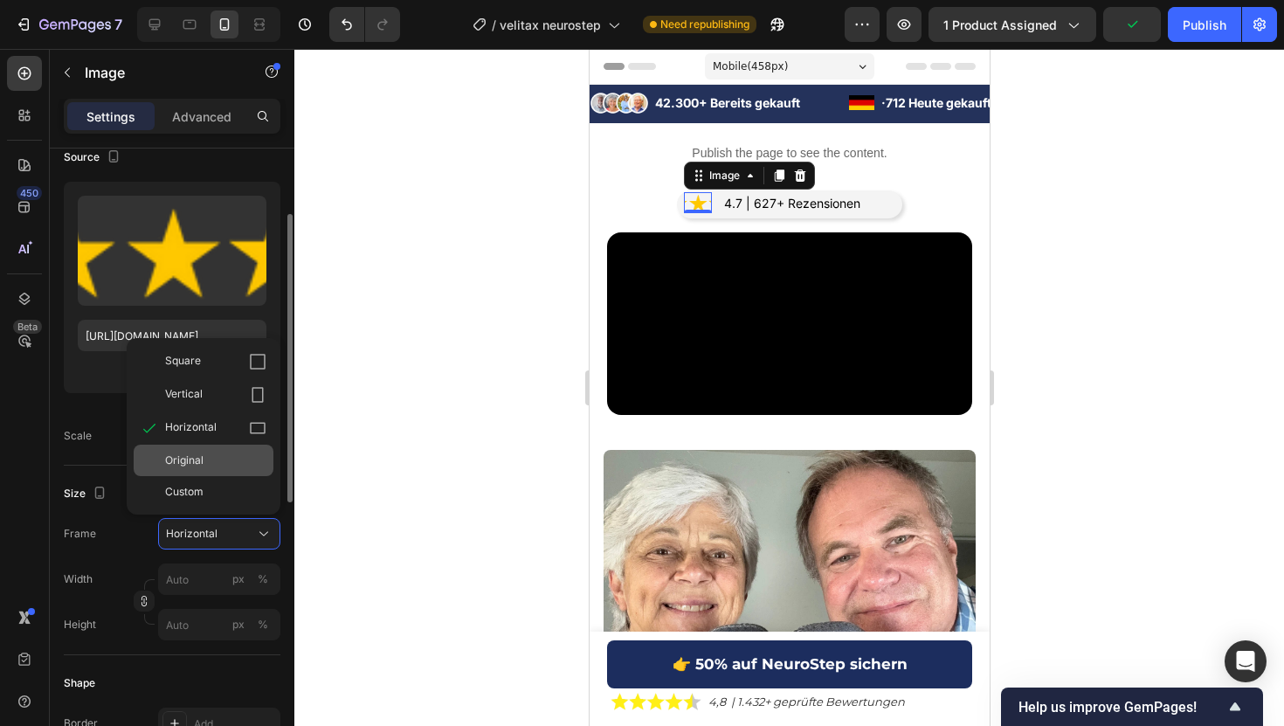
click at [248, 464] on div "Original" at bounding box center [215, 460] width 101 height 16
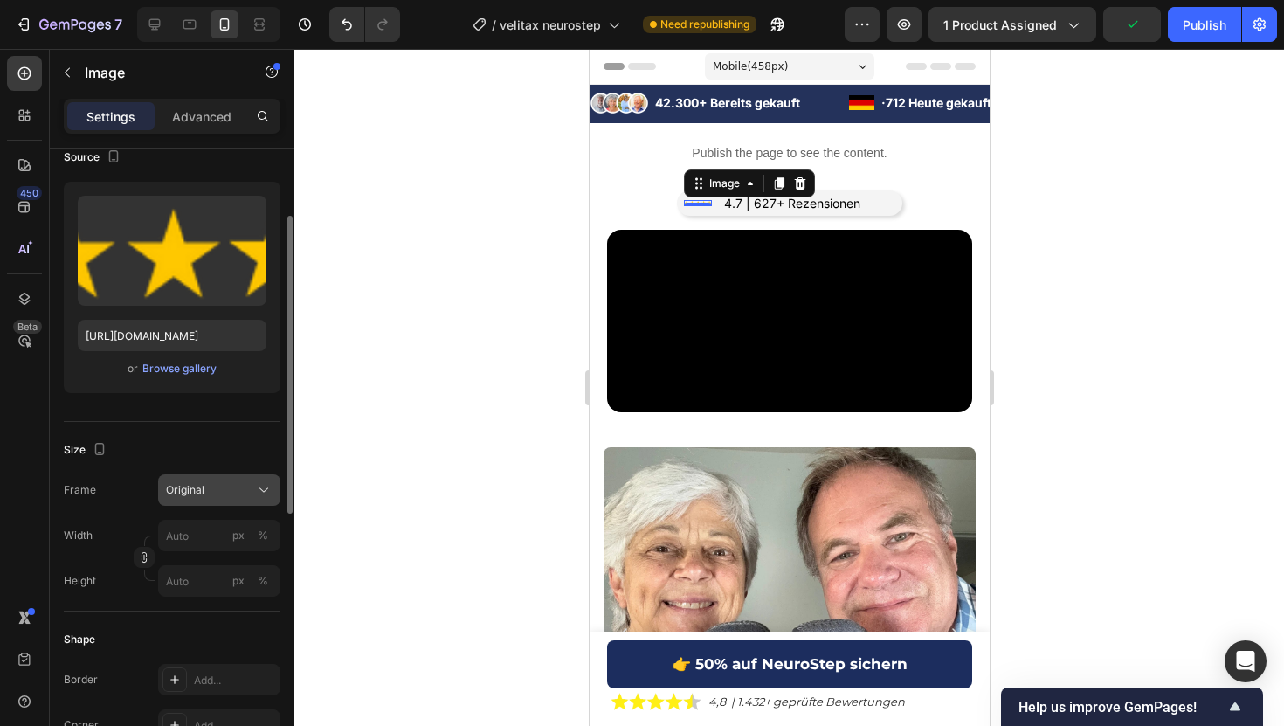
click at [231, 492] on div "Original" at bounding box center [209, 490] width 86 height 16
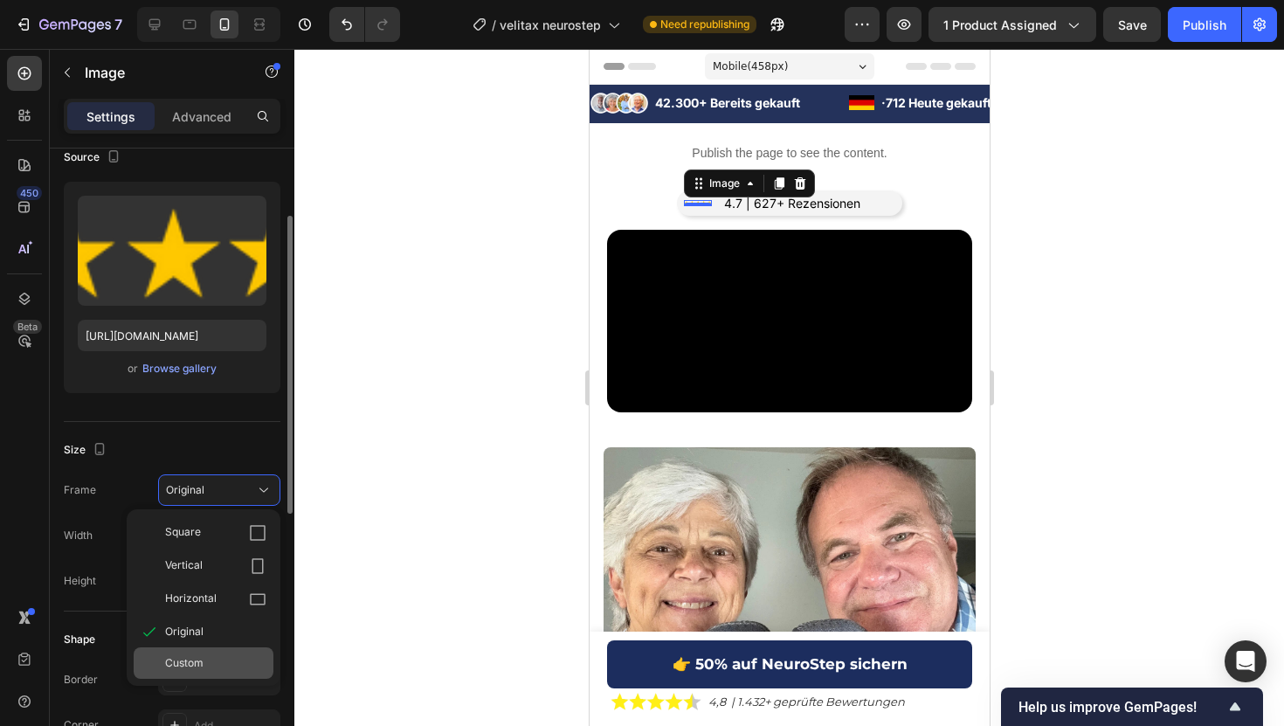
click at [212, 669] on div "Custom" at bounding box center [215, 663] width 101 height 16
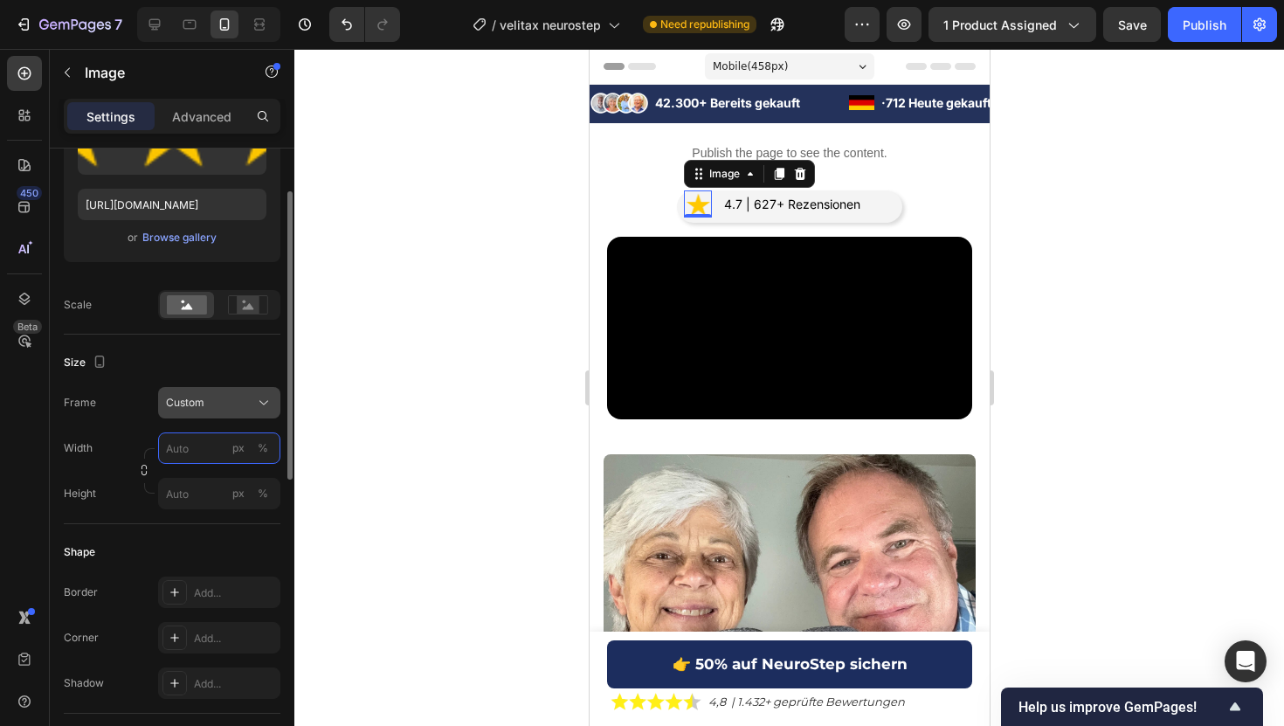
scroll to position [288, 0]
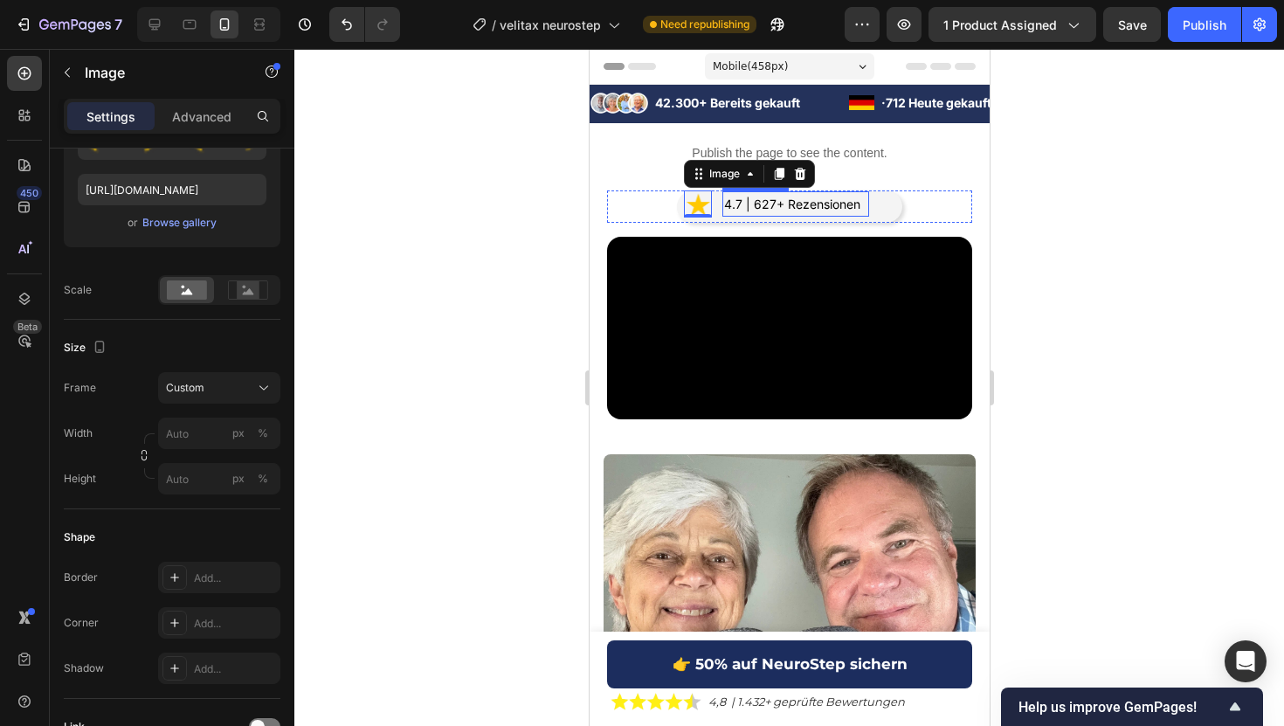
click at [802, 201] on p "4.7 | 627+ Rezensionen" at bounding box center [794, 204] width 143 height 22
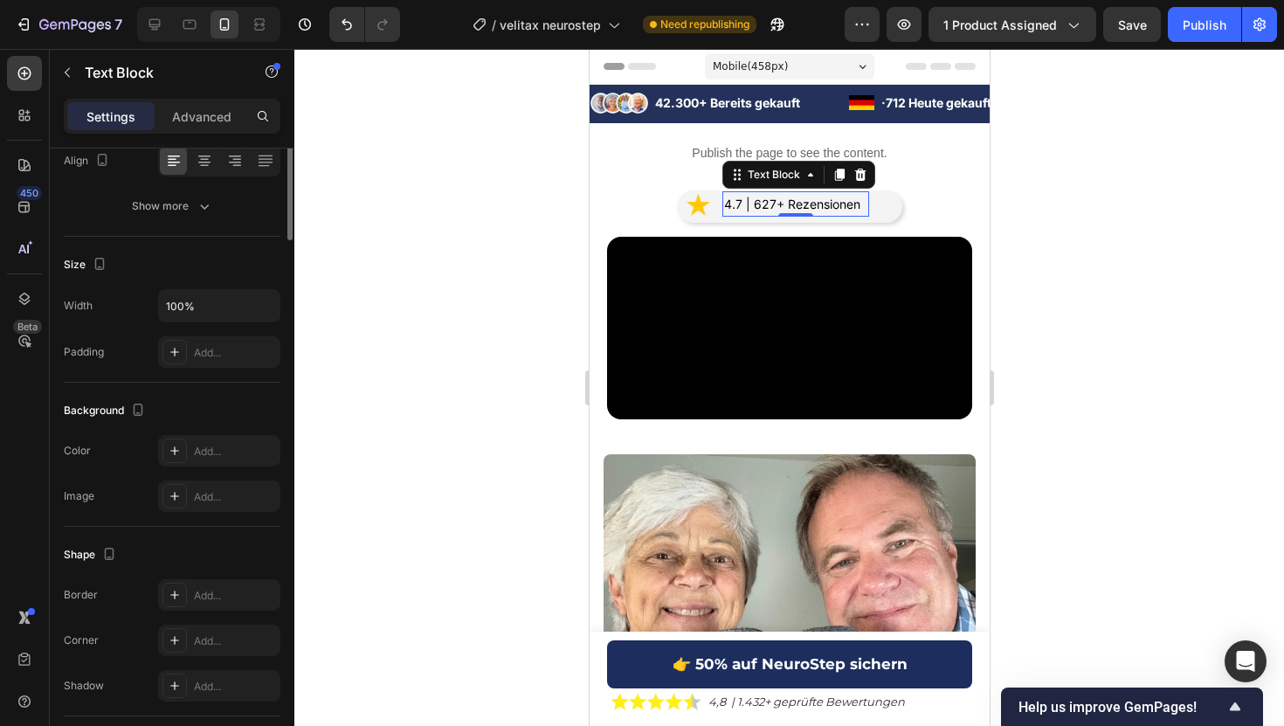
scroll to position [0, 0]
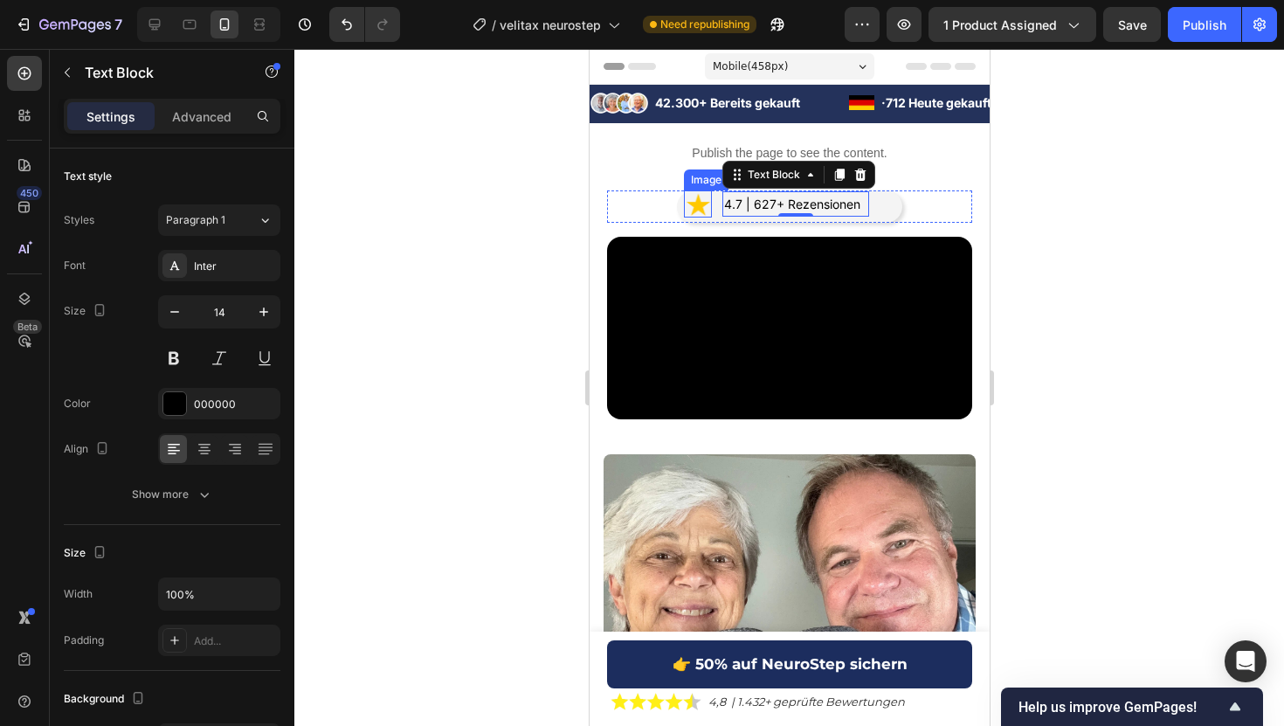
click at [693, 204] on img at bounding box center [697, 204] width 28 height 28
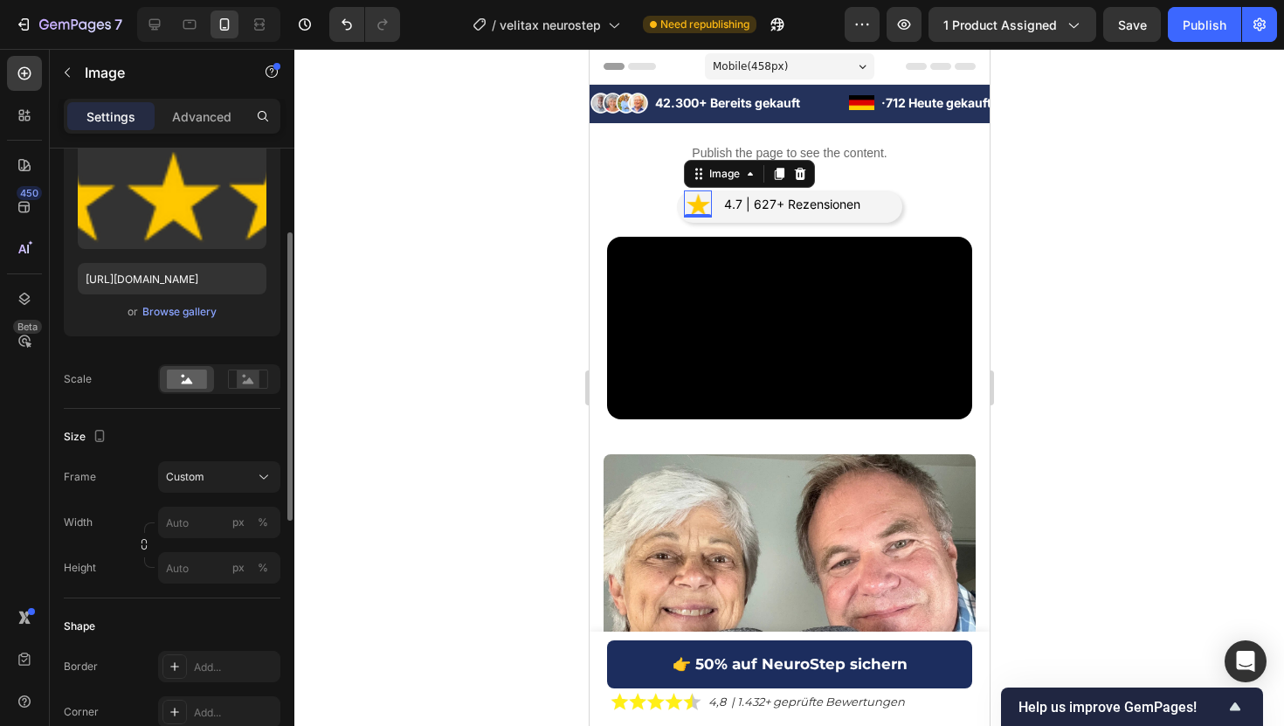
scroll to position [201, 0]
click at [195, 567] on input "px %" at bounding box center [219, 565] width 122 height 31
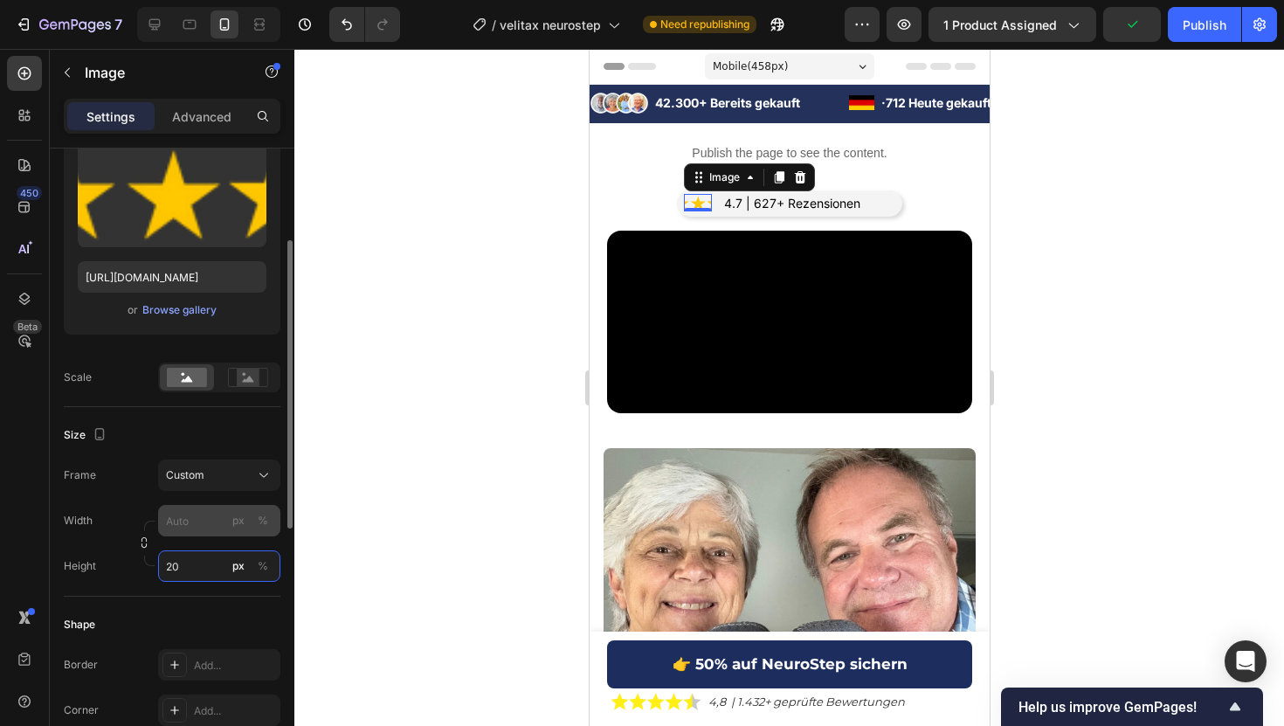
type input "20"
click at [199, 520] on input "px %" at bounding box center [219, 520] width 122 height 31
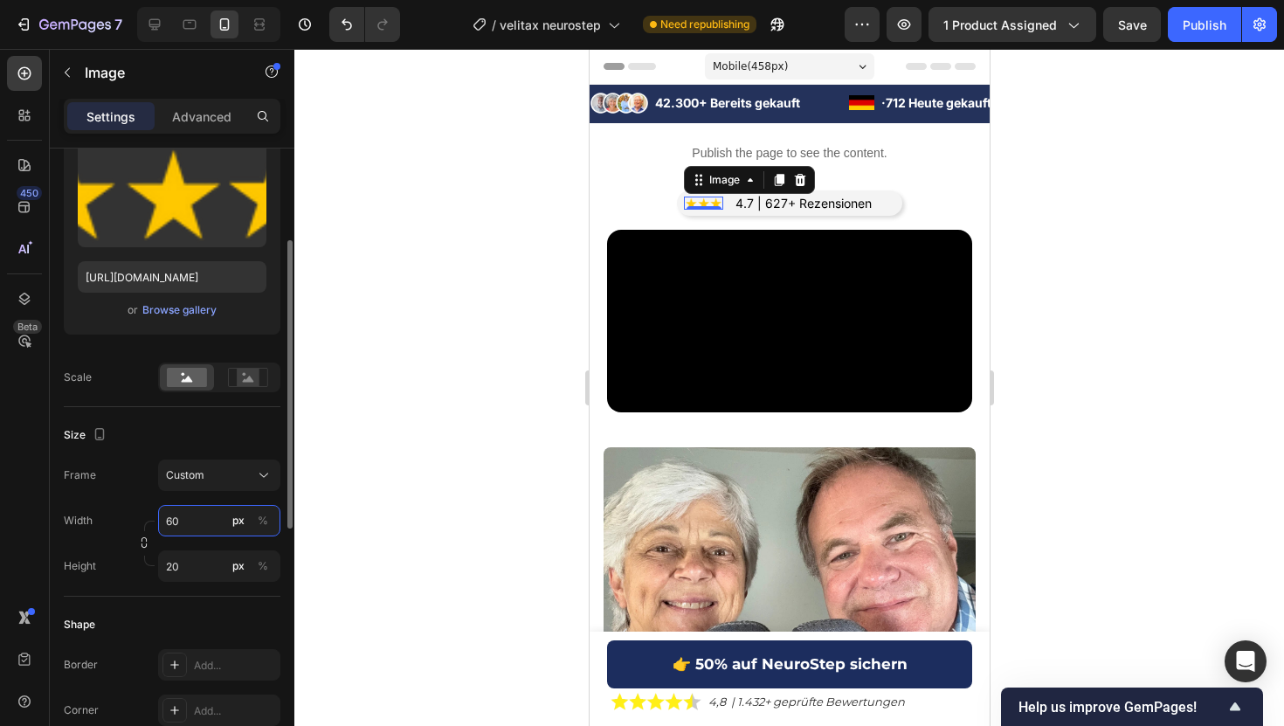
type input "6"
type input "8"
type input "9"
type input "110"
click at [197, 553] on input "20" at bounding box center [219, 565] width 122 height 31
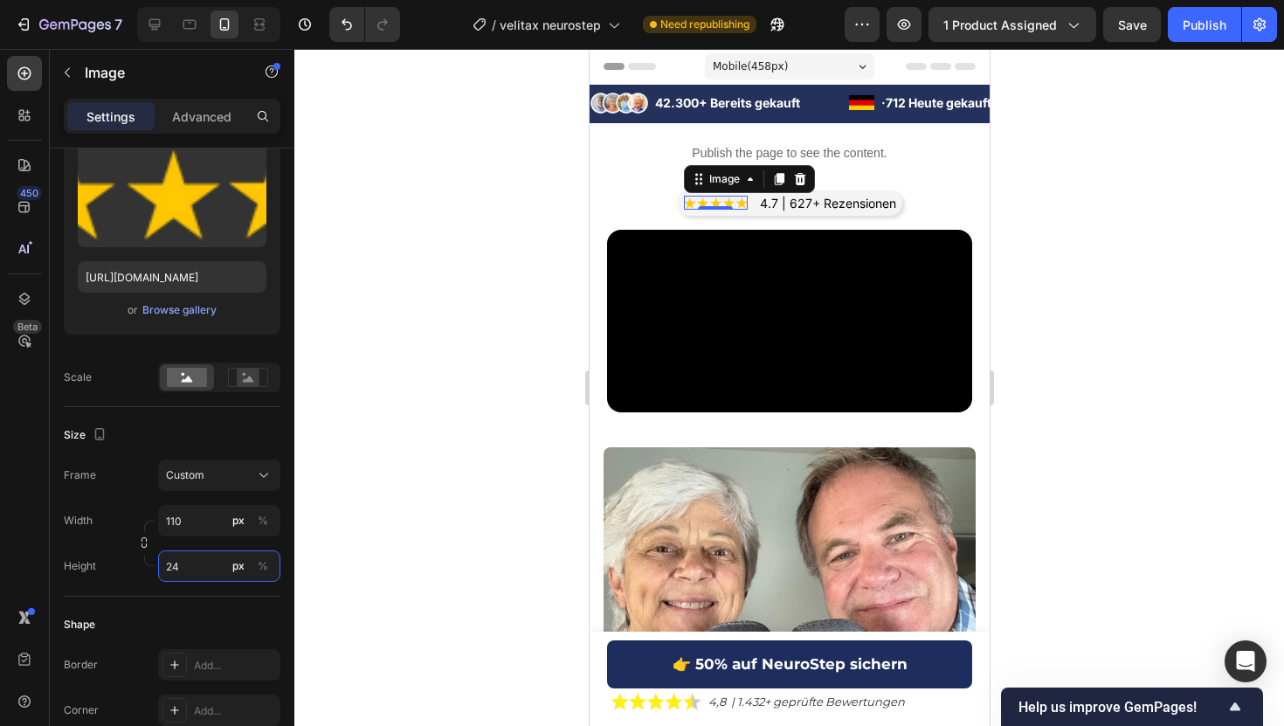
type input "2"
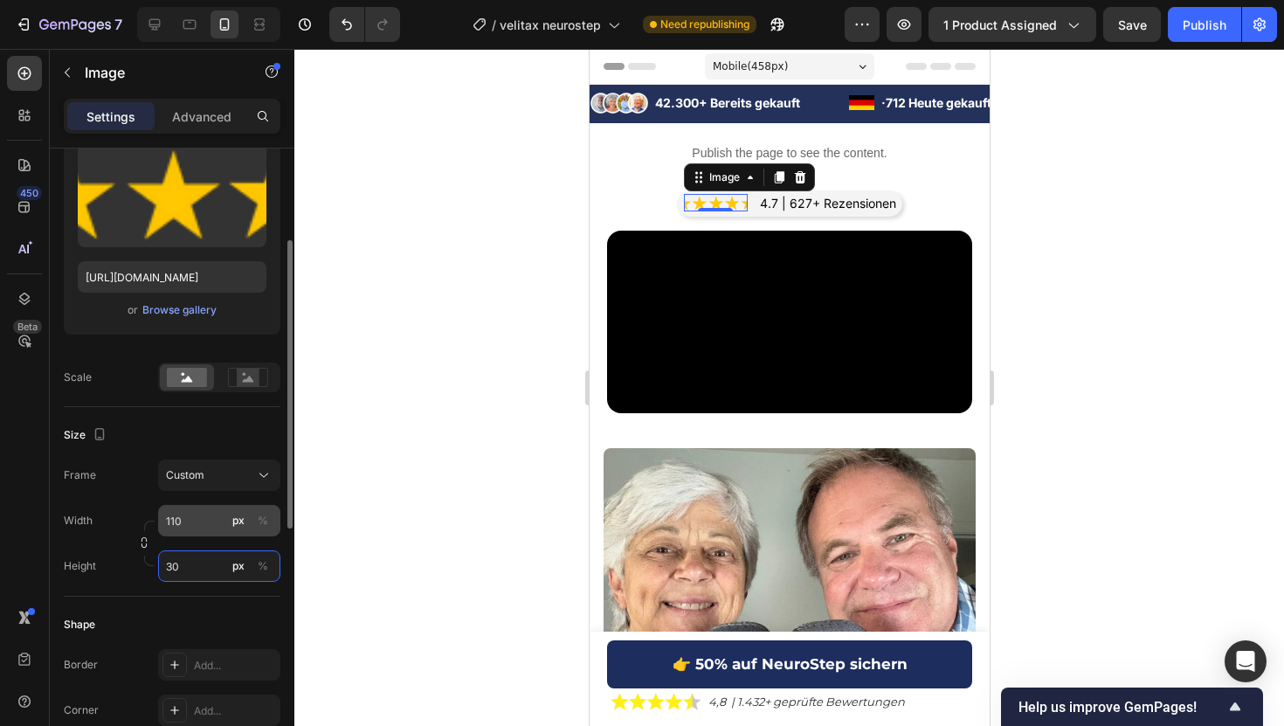
type input "30"
click at [203, 524] on input "110" at bounding box center [219, 520] width 122 height 31
type input "1"
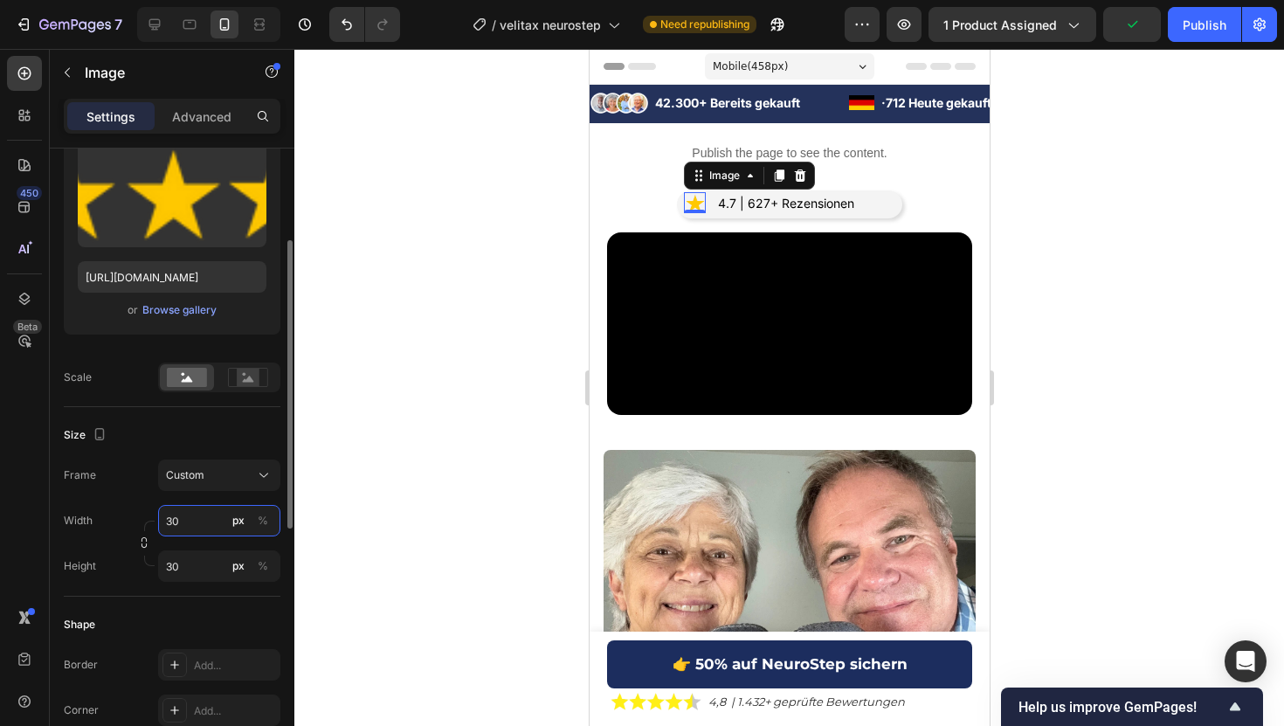
type input "3"
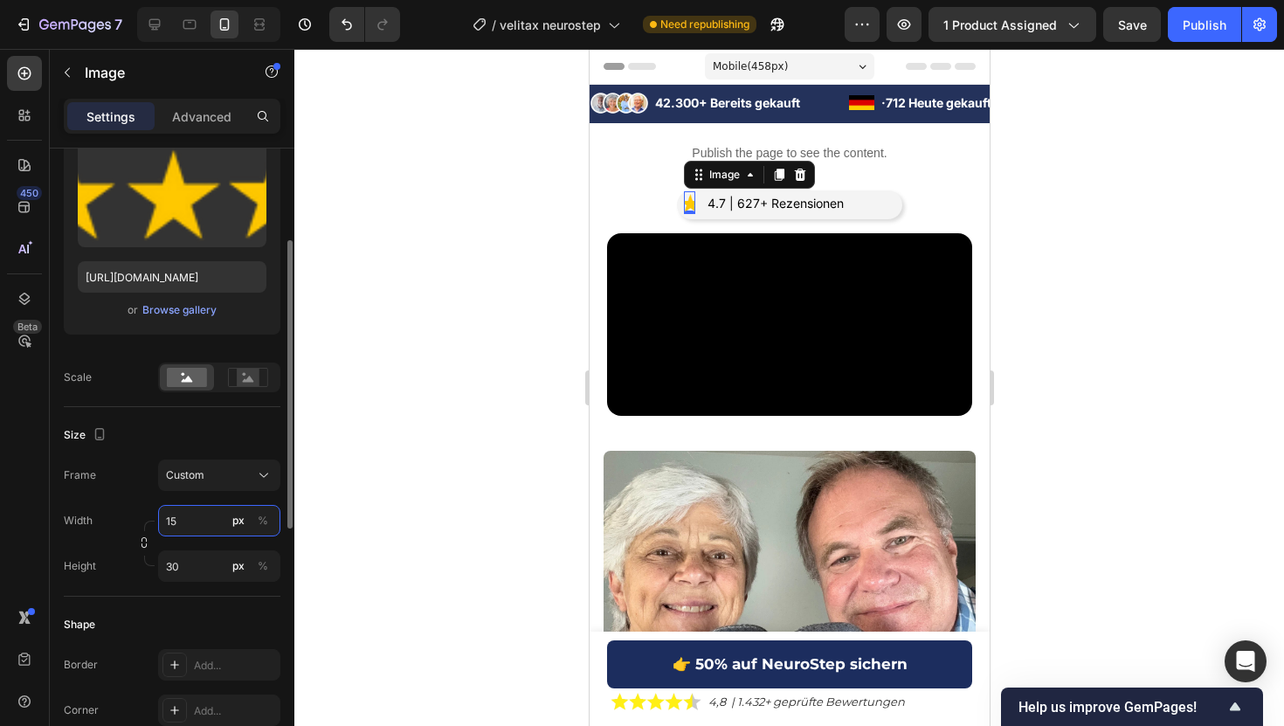
type input "150"
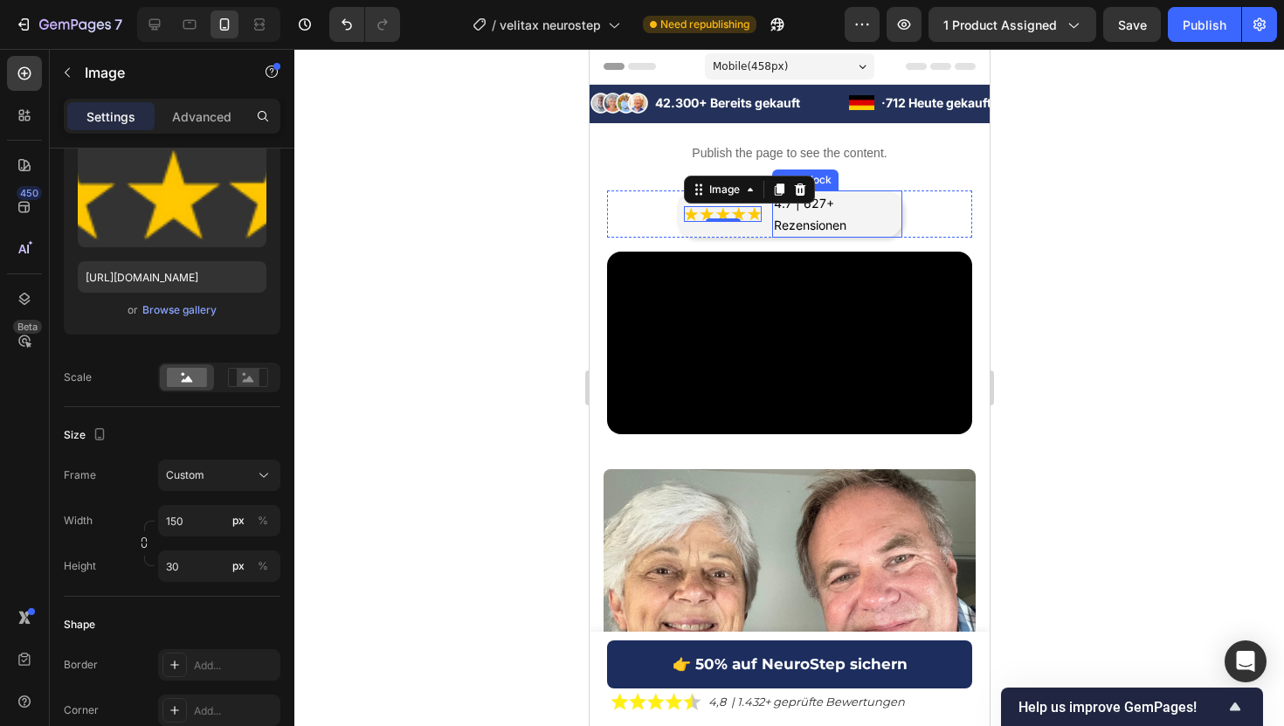
click at [856, 214] on p "4.7 | 627+ Rezensionen" at bounding box center [836, 214] width 127 height 44
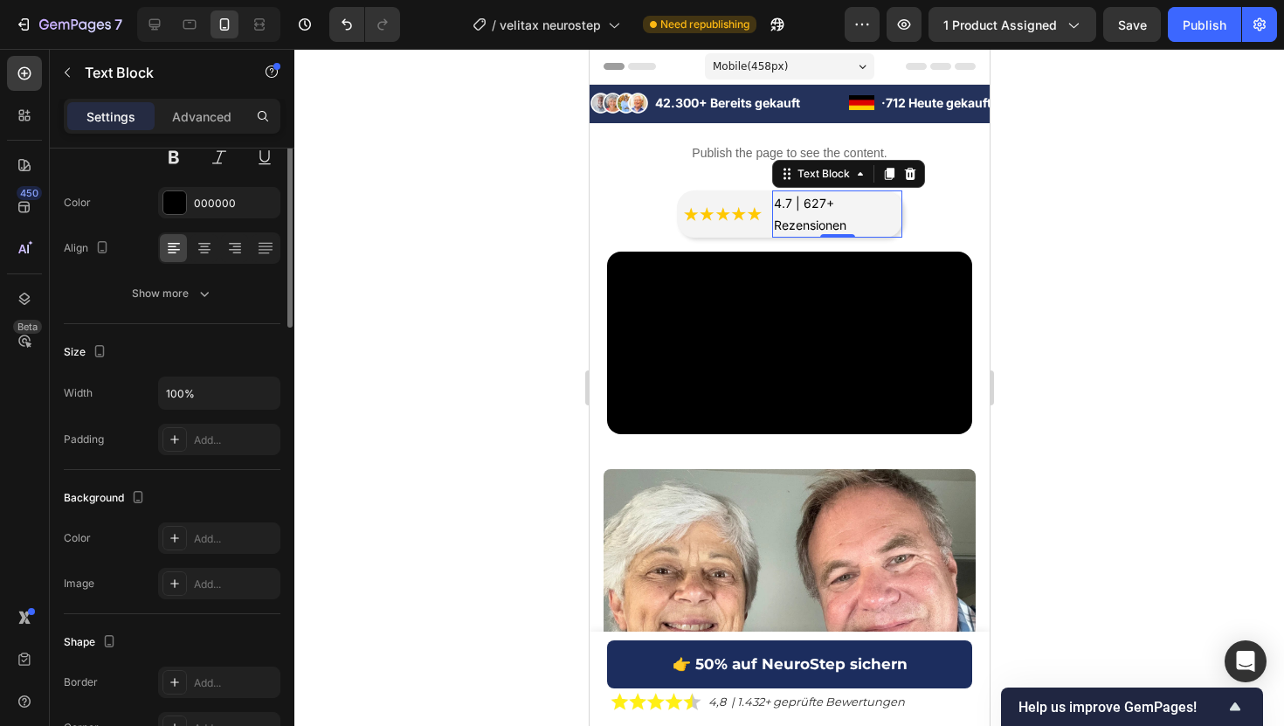
scroll to position [0, 0]
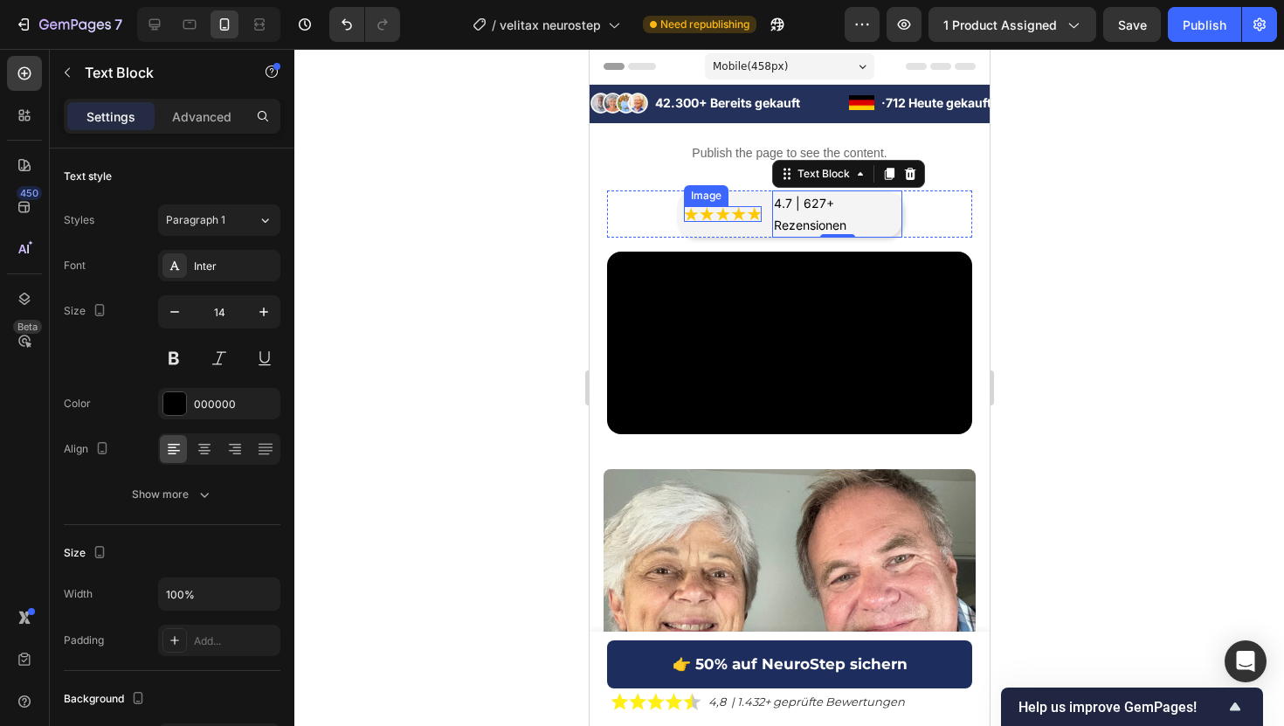
click at [756, 222] on img at bounding box center [722, 214] width 78 height 16
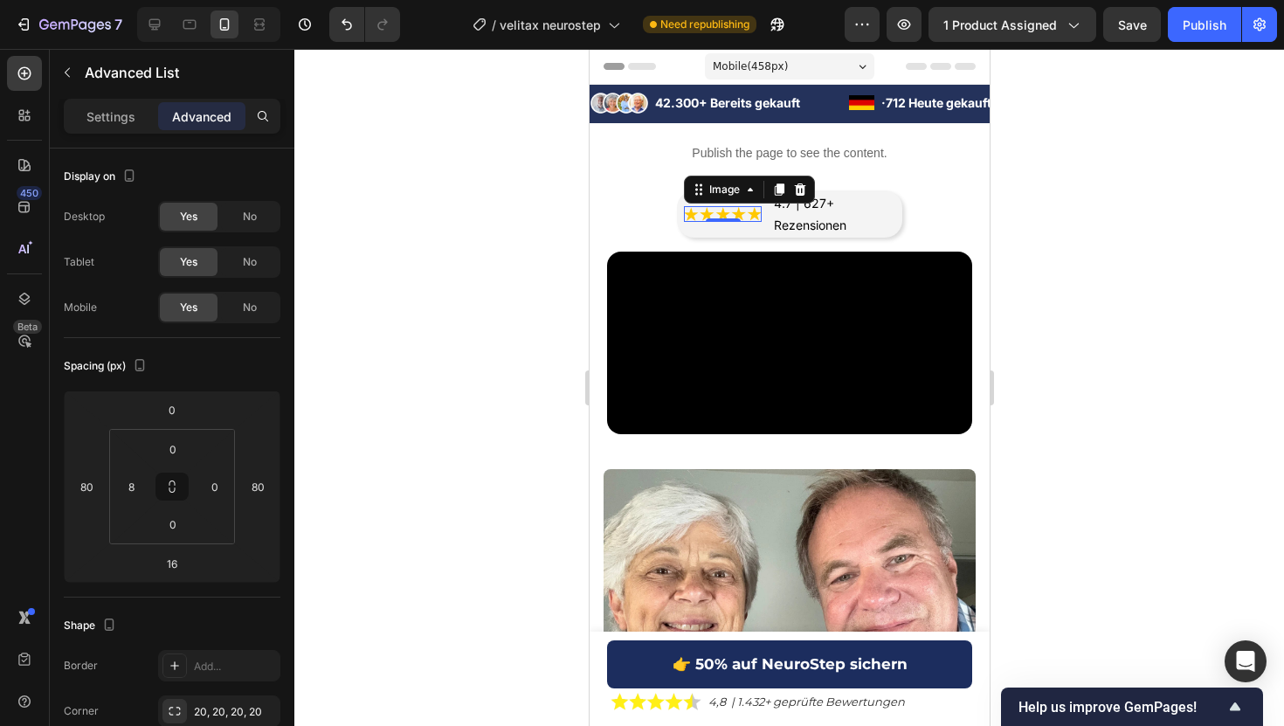
click at [756, 231] on li "Image 0 4.7 | 627+ Rezensionen Text Block" at bounding box center [792, 213] width 218 height 47
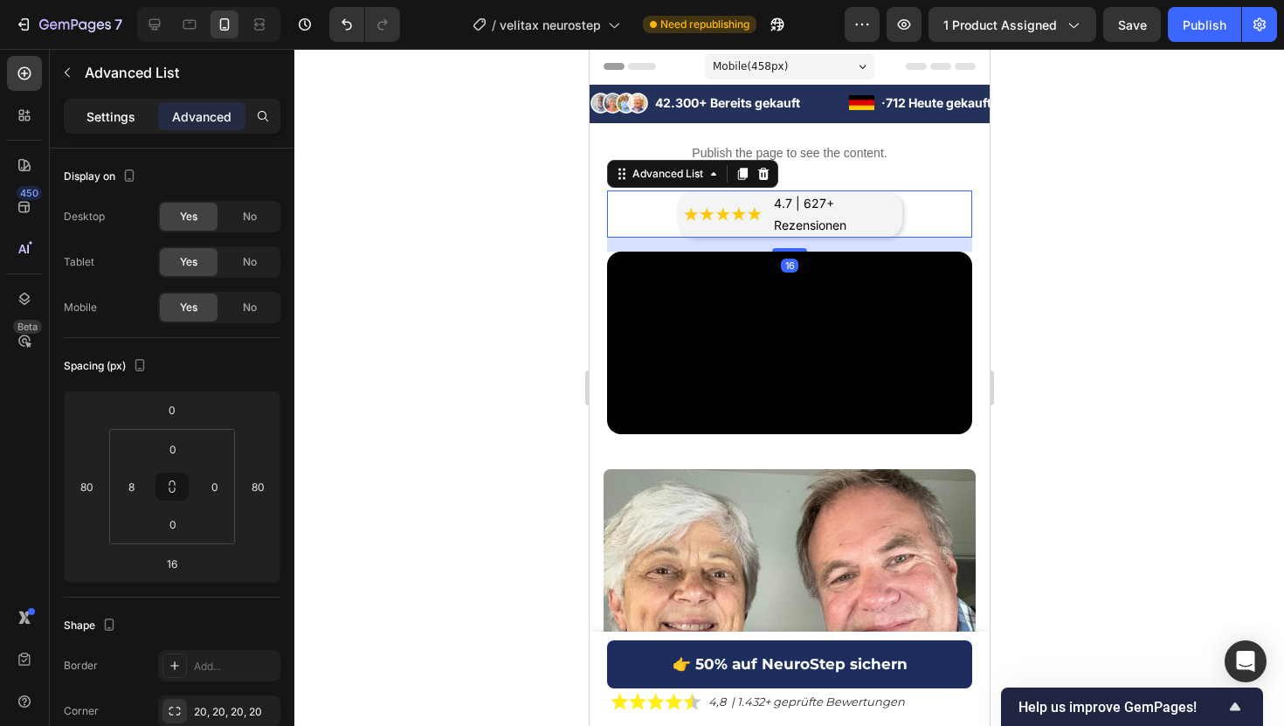
click at [114, 121] on p "Settings" at bounding box center [110, 116] width 49 height 18
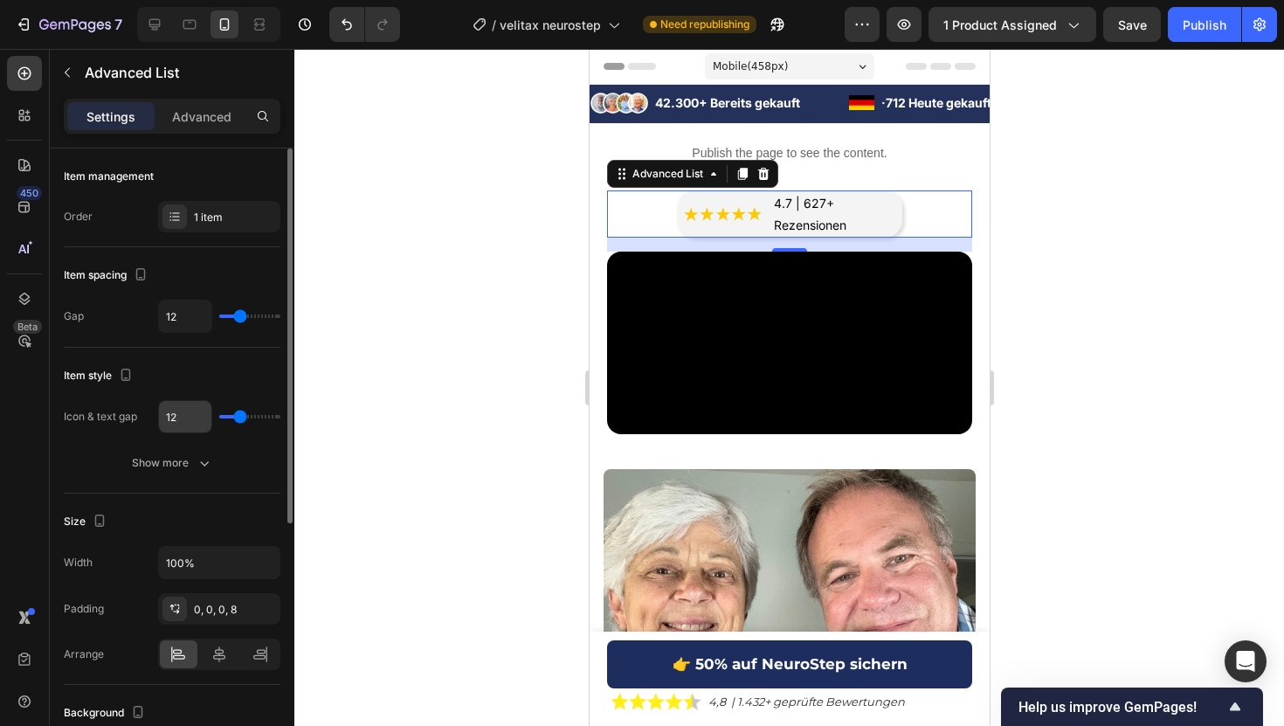
click at [190, 421] on input "12" at bounding box center [185, 416] width 52 height 31
type input "0"
type input "04"
type input "4"
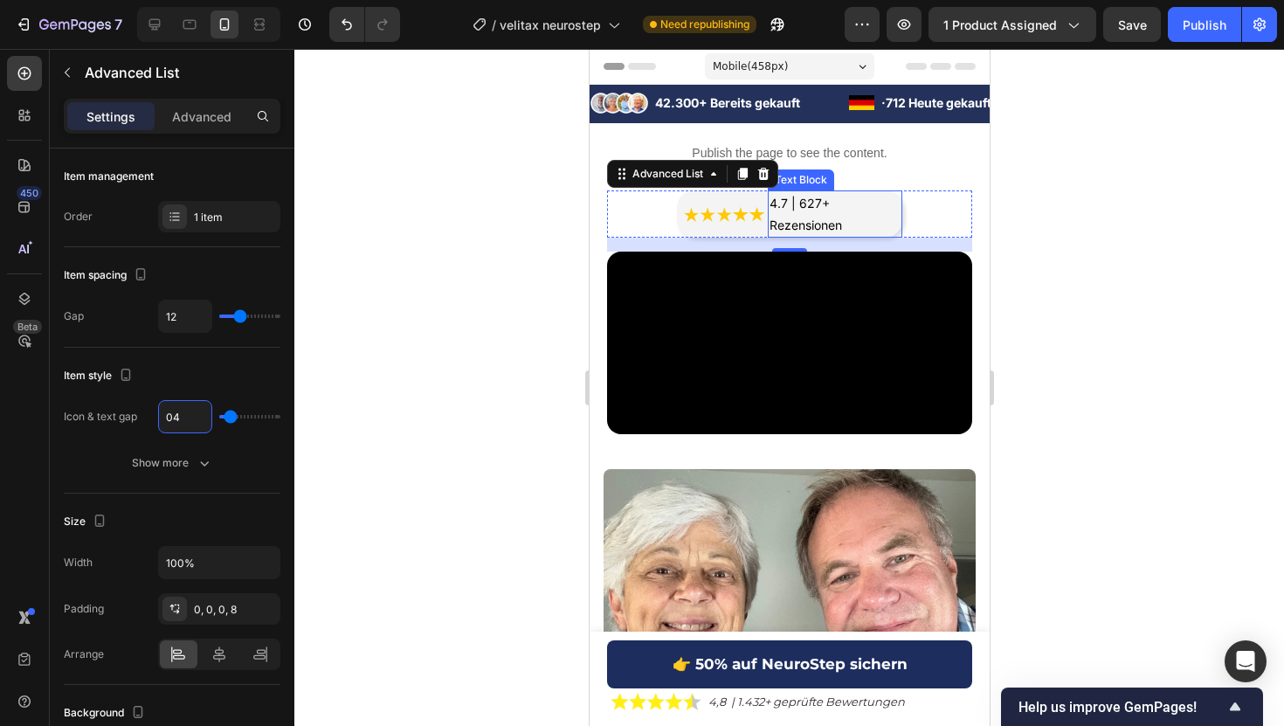
click at [831, 214] on p "4.7 | 627+ Rezensionen" at bounding box center [834, 214] width 131 height 44
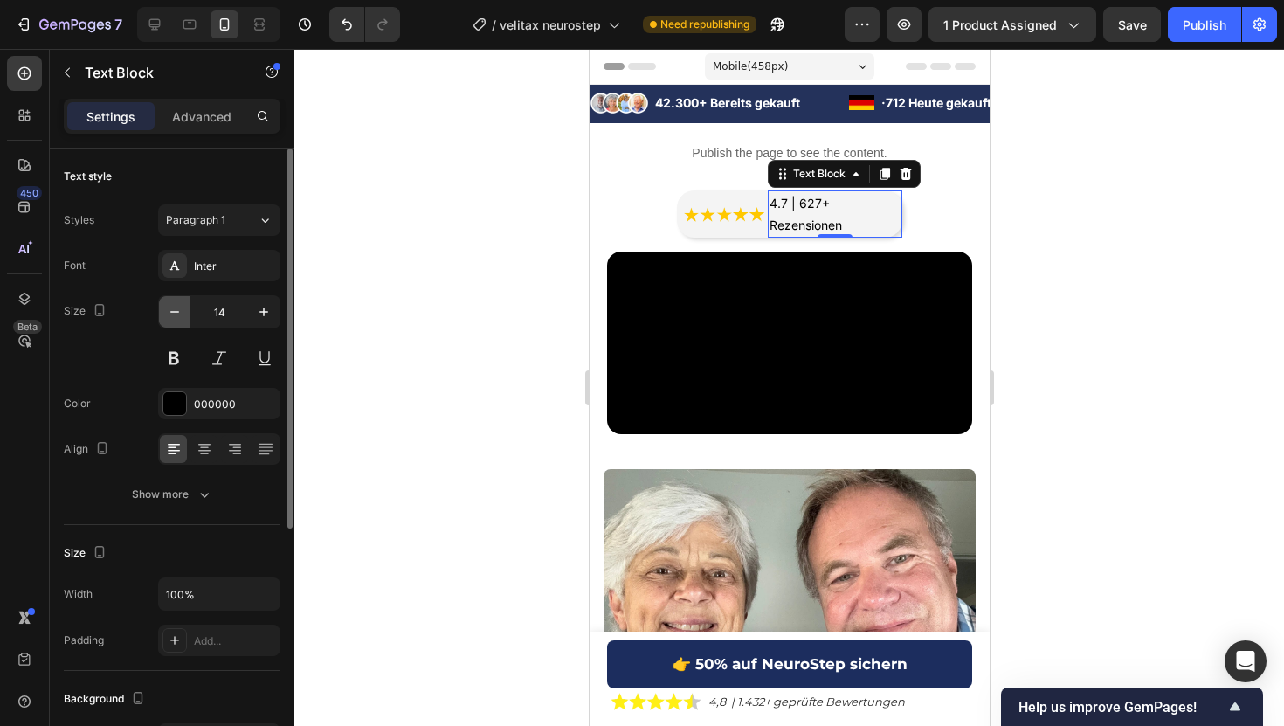
click at [176, 313] on icon "button" at bounding box center [174, 311] width 17 height 17
type input "13"
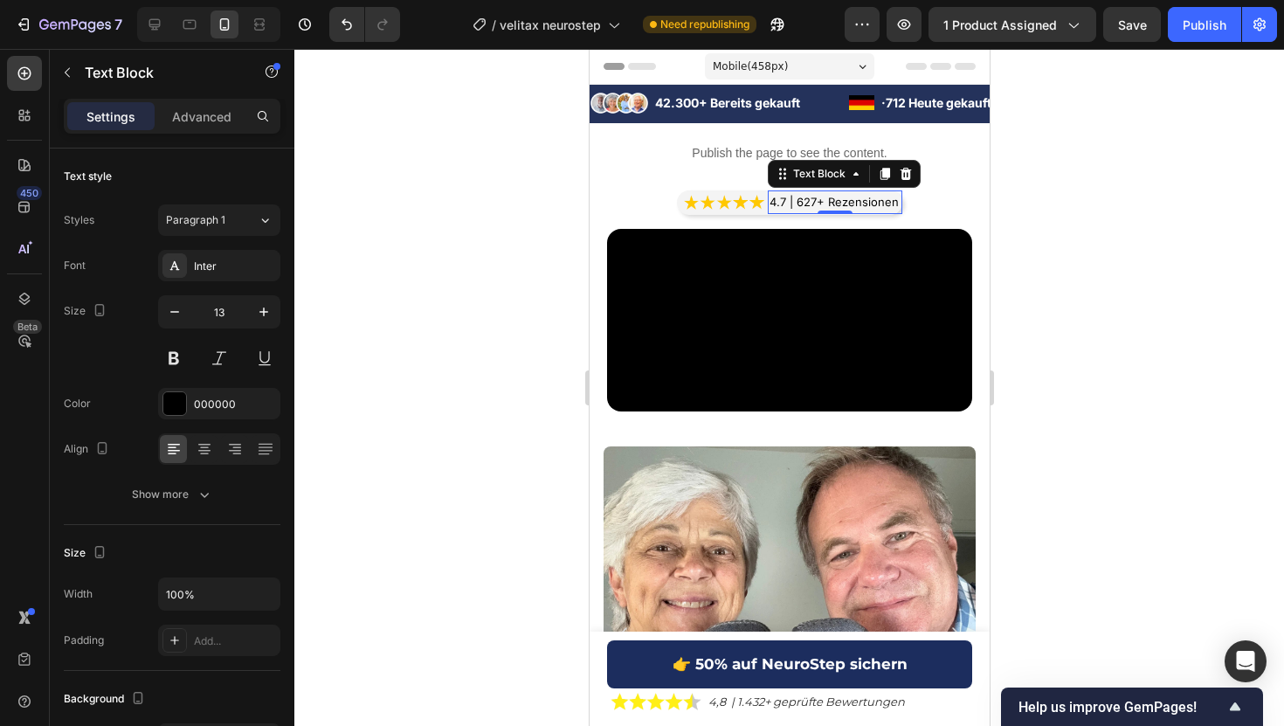
click at [394, 242] on div at bounding box center [788, 387] width 989 height 677
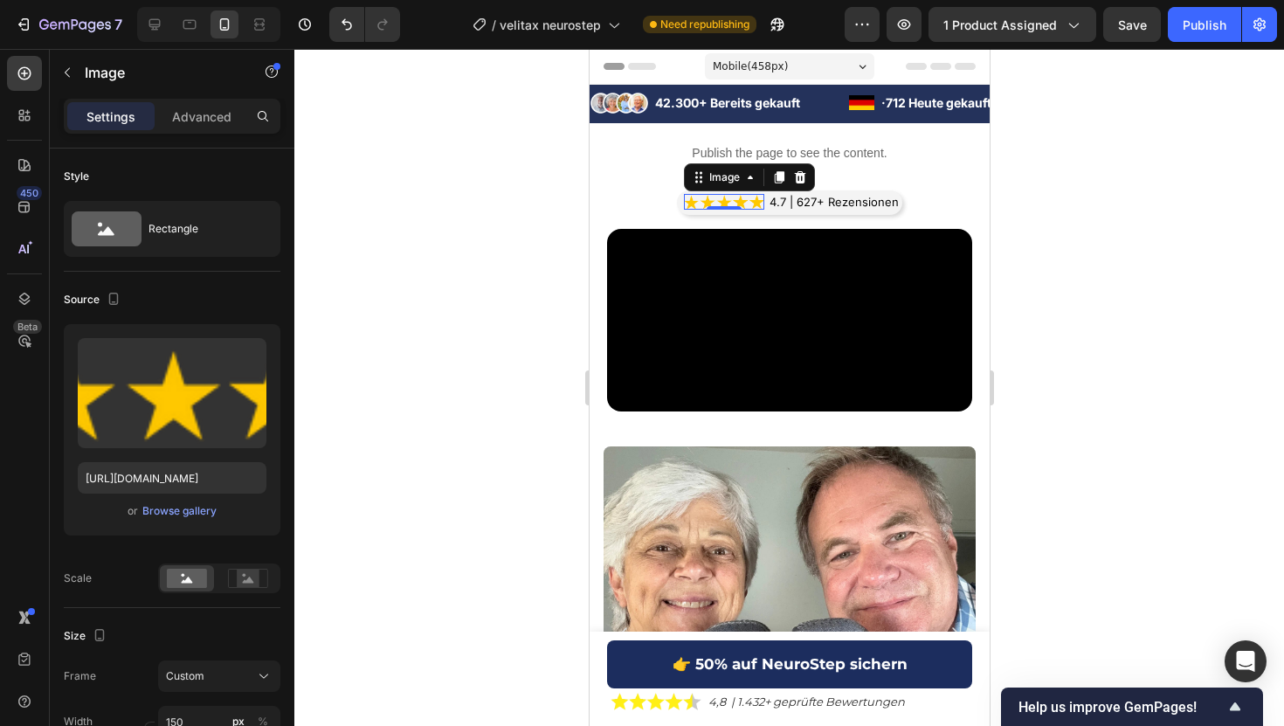
click at [763, 209] on img at bounding box center [723, 202] width 80 height 16
click at [769, 211] on p "4.7 | 627+ Rezensionen" at bounding box center [834, 202] width 131 height 20
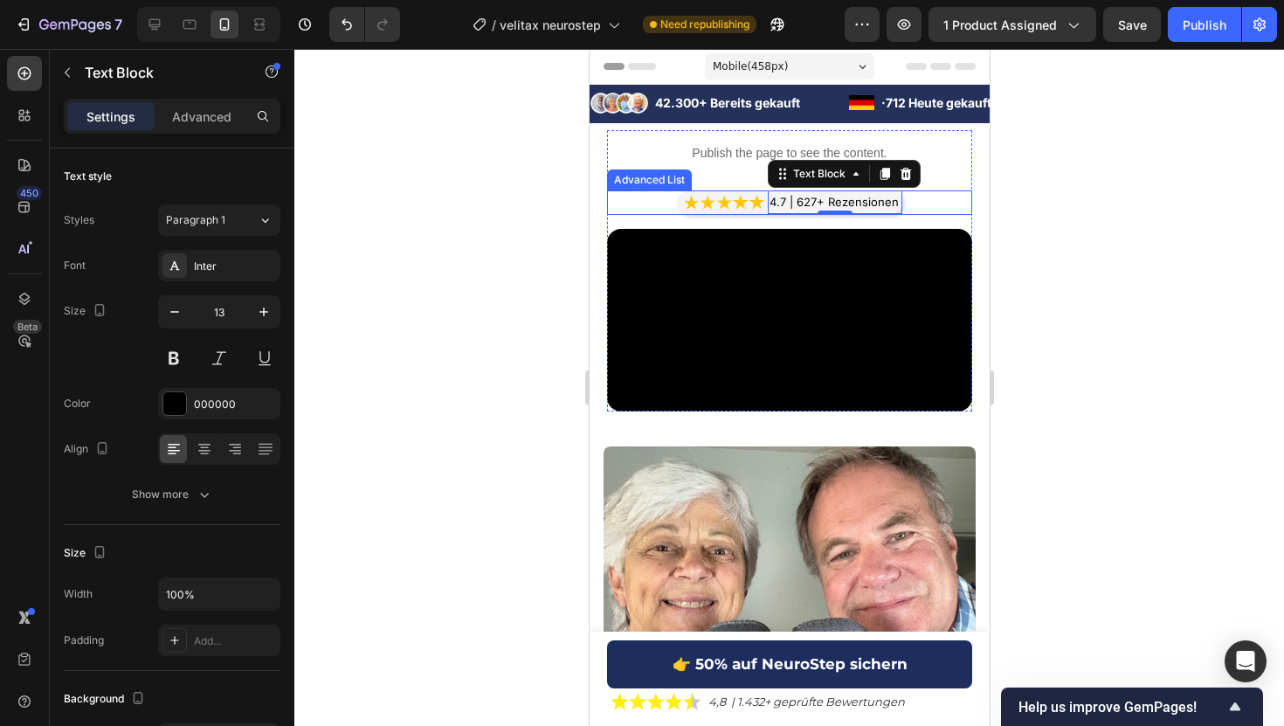
click at [764, 211] on li "Image 4.7 | 627+ Rezensionen Text Block 0" at bounding box center [792, 202] width 218 height 24
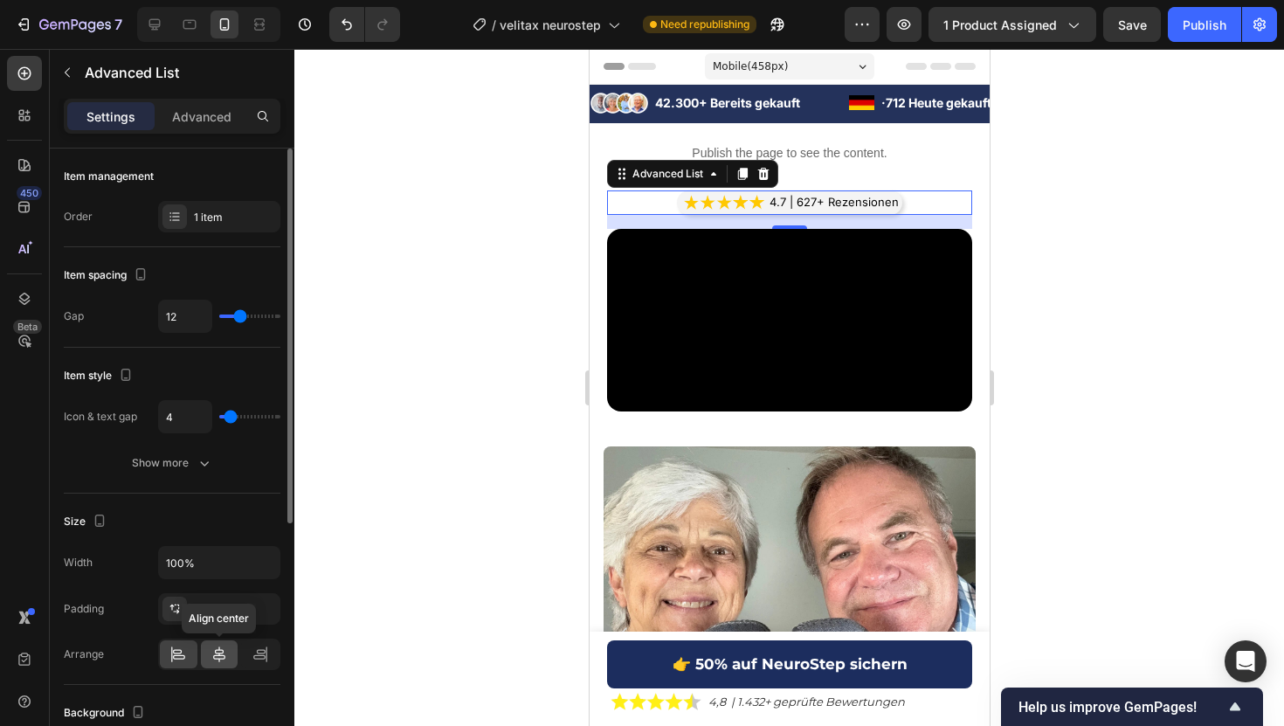
click at [218, 653] on icon at bounding box center [218, 653] width 17 height 17
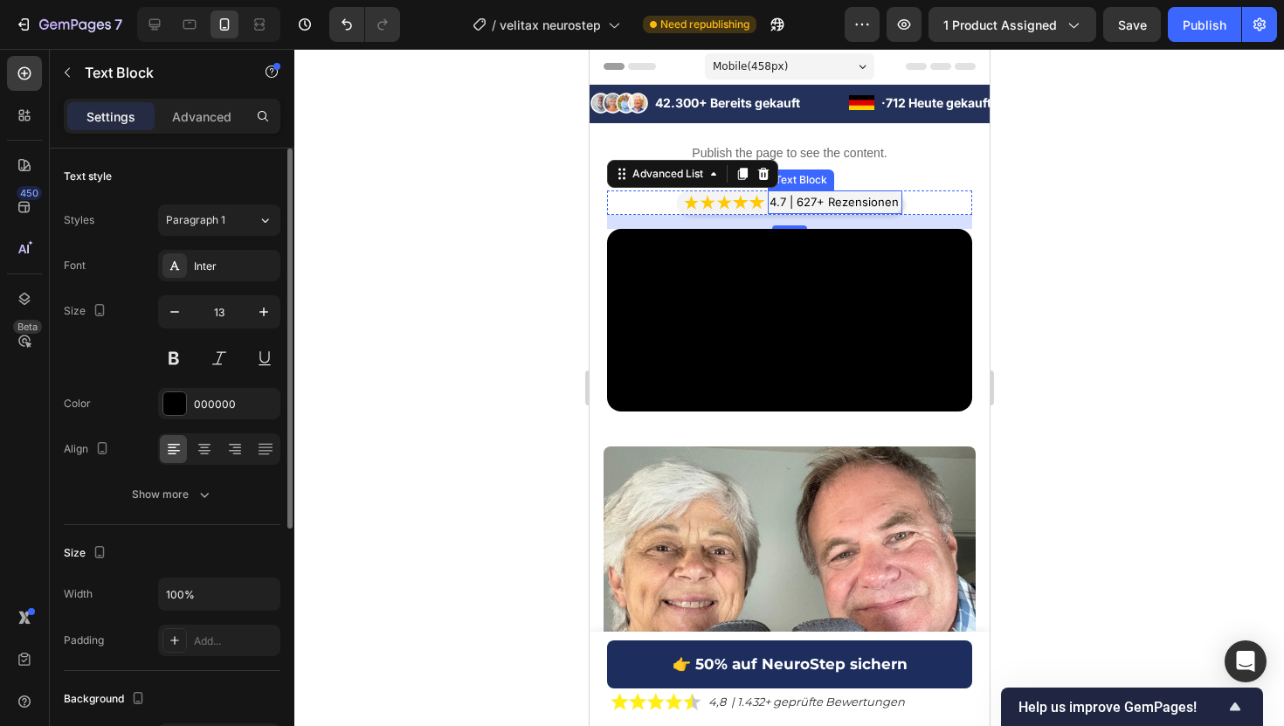
click at [772, 203] on p "4.7 | 627+ Rezensionen" at bounding box center [834, 202] width 131 height 20
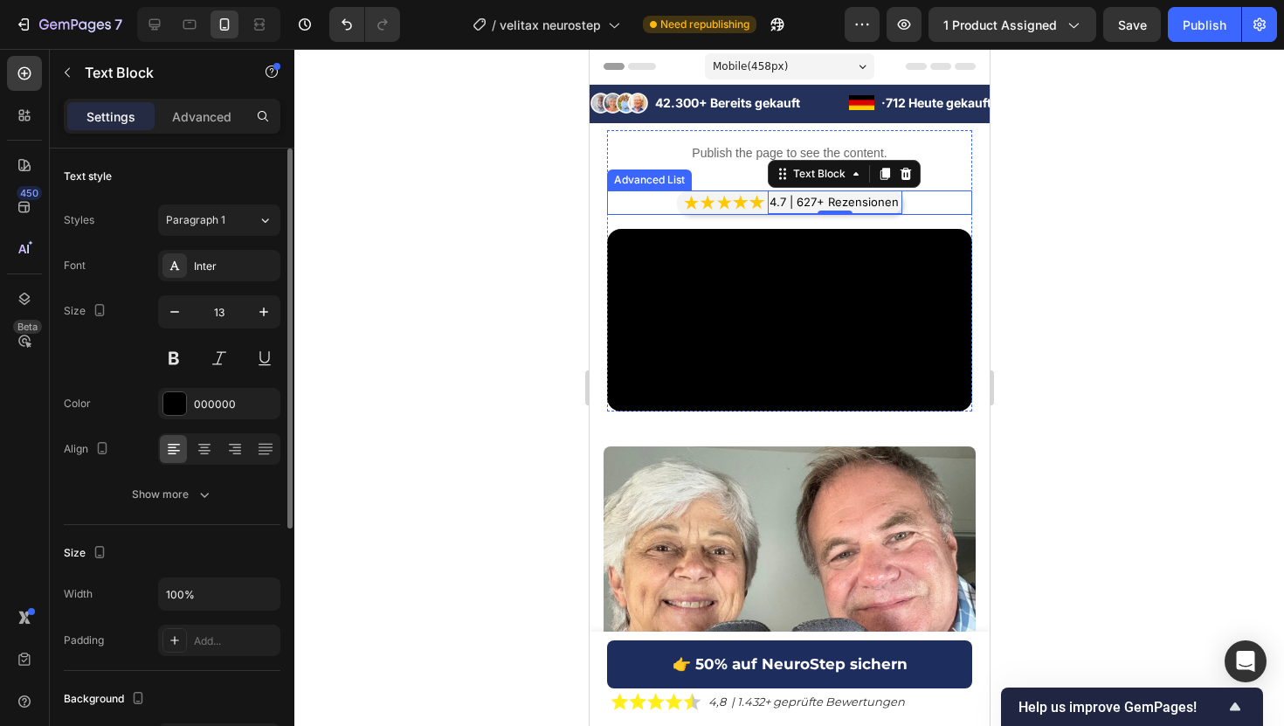
click at [763, 211] on li "Image 4.7 | 627+ Rezensionen Text Block 0" at bounding box center [792, 202] width 218 height 24
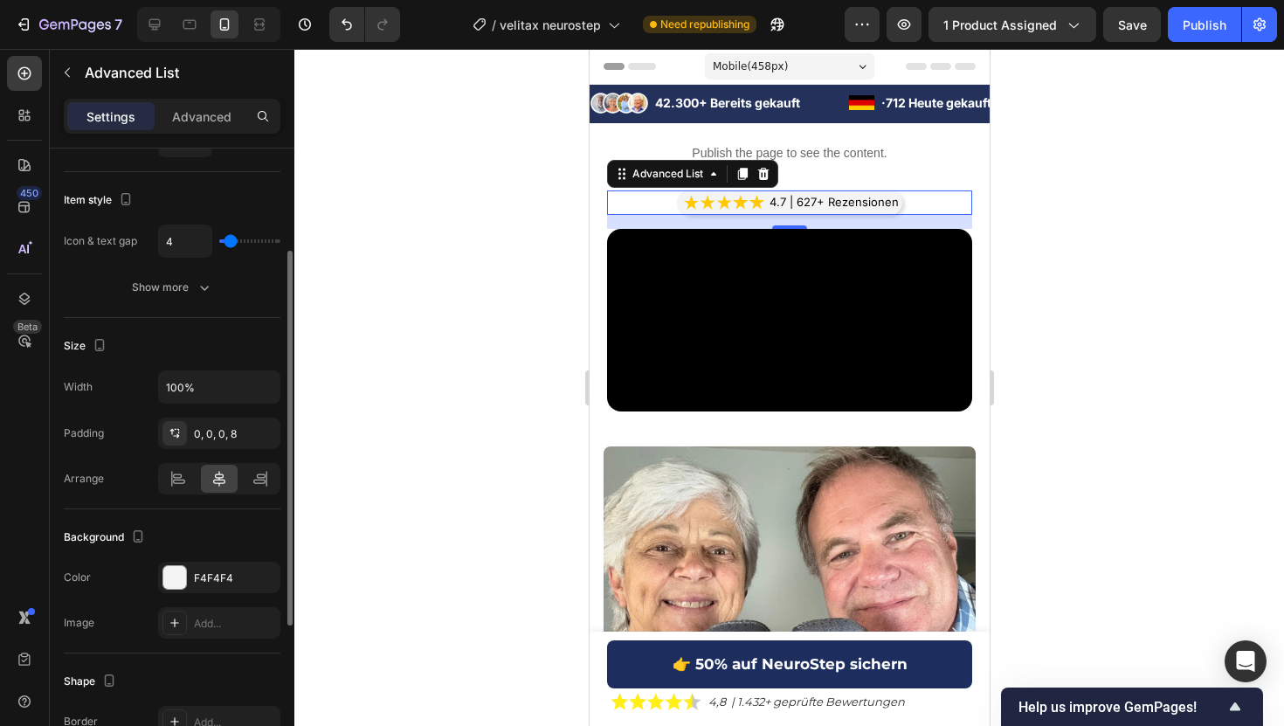
scroll to position [179, 0]
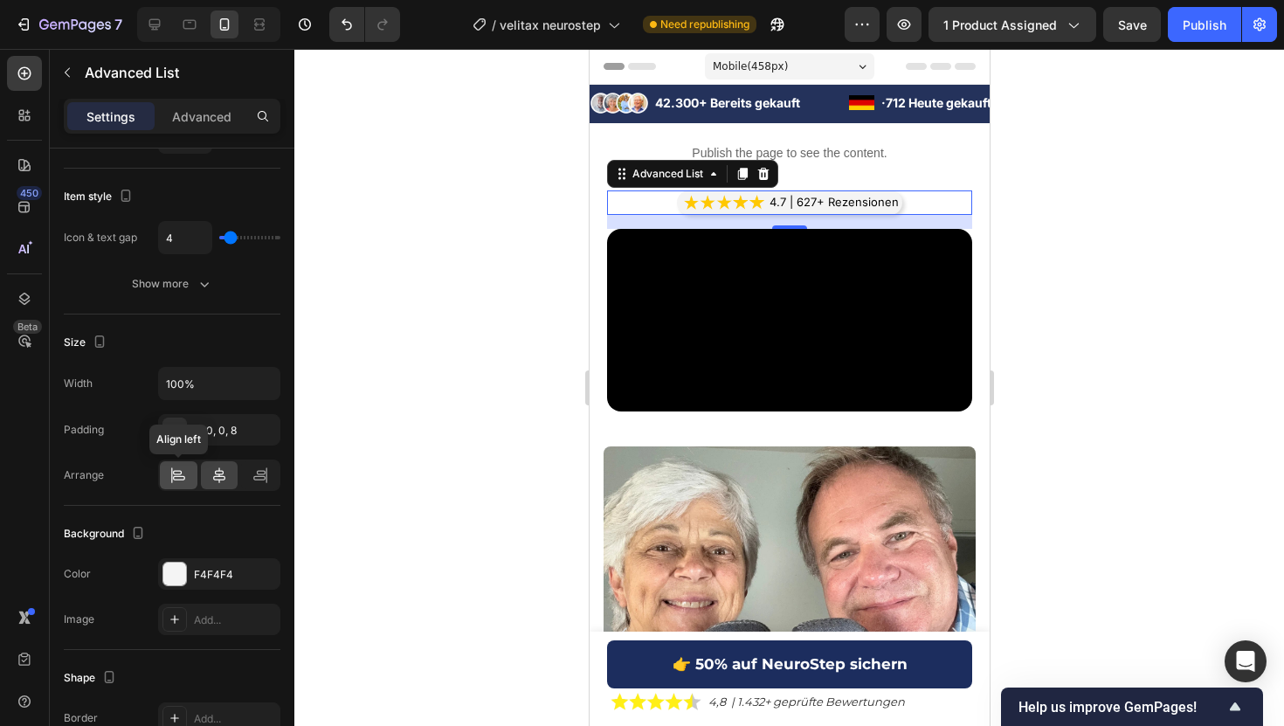
click at [182, 480] on icon at bounding box center [177, 474] width 17 height 17
click at [210, 478] on div at bounding box center [220, 475] width 38 height 28
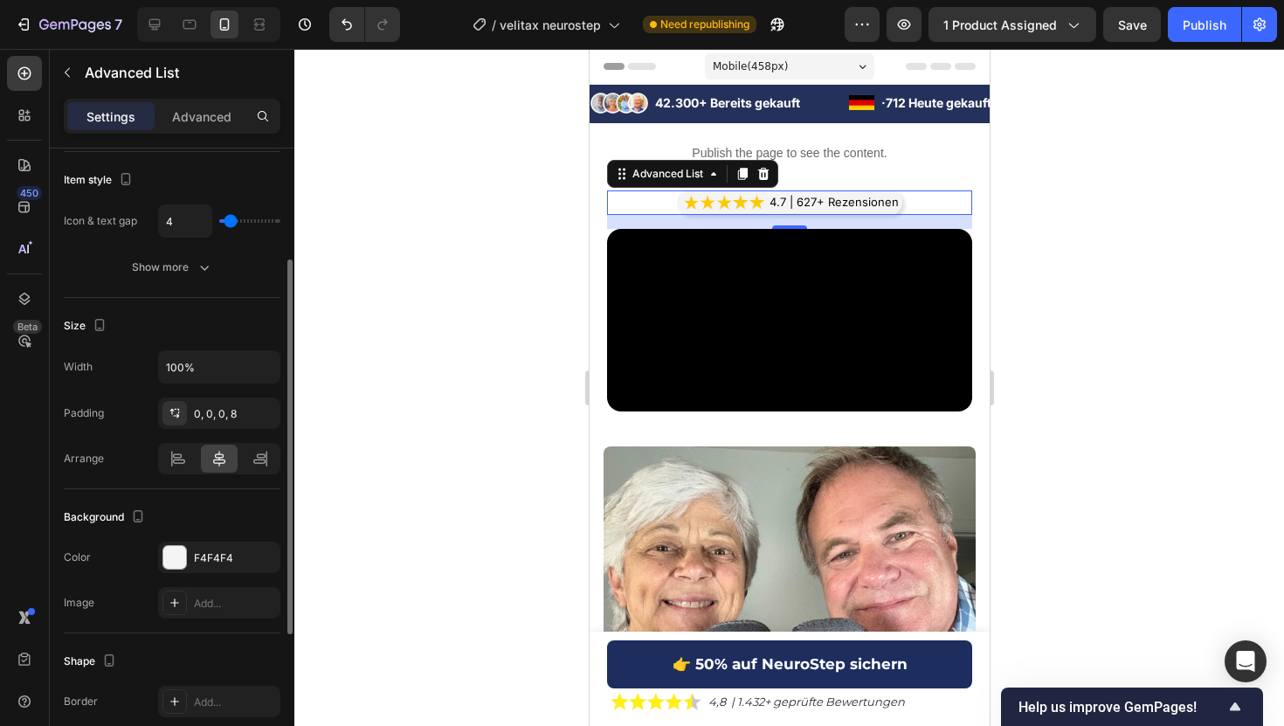
scroll to position [192, 0]
click at [230, 380] on input "100%" at bounding box center [219, 370] width 121 height 31
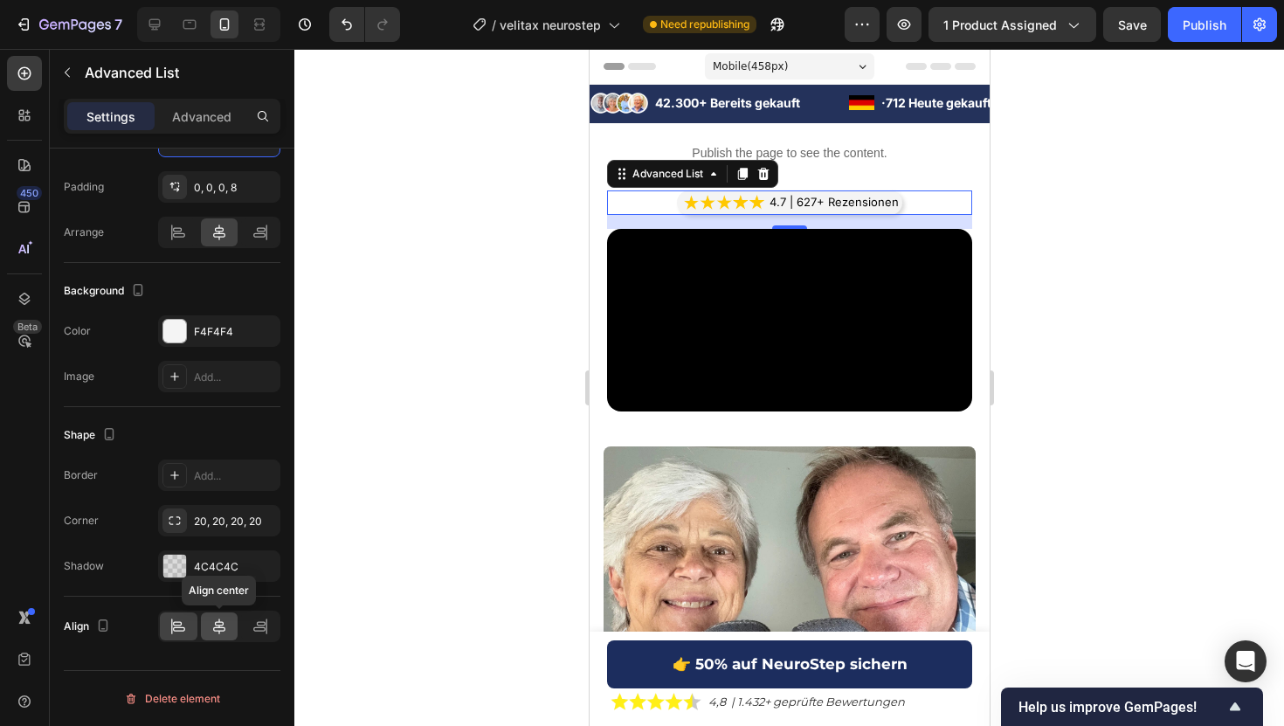
click at [219, 630] on icon at bounding box center [219, 626] width 12 height 16
click at [264, 627] on icon at bounding box center [259, 629] width 12 height 4
click at [224, 627] on icon at bounding box center [219, 626] width 12 height 16
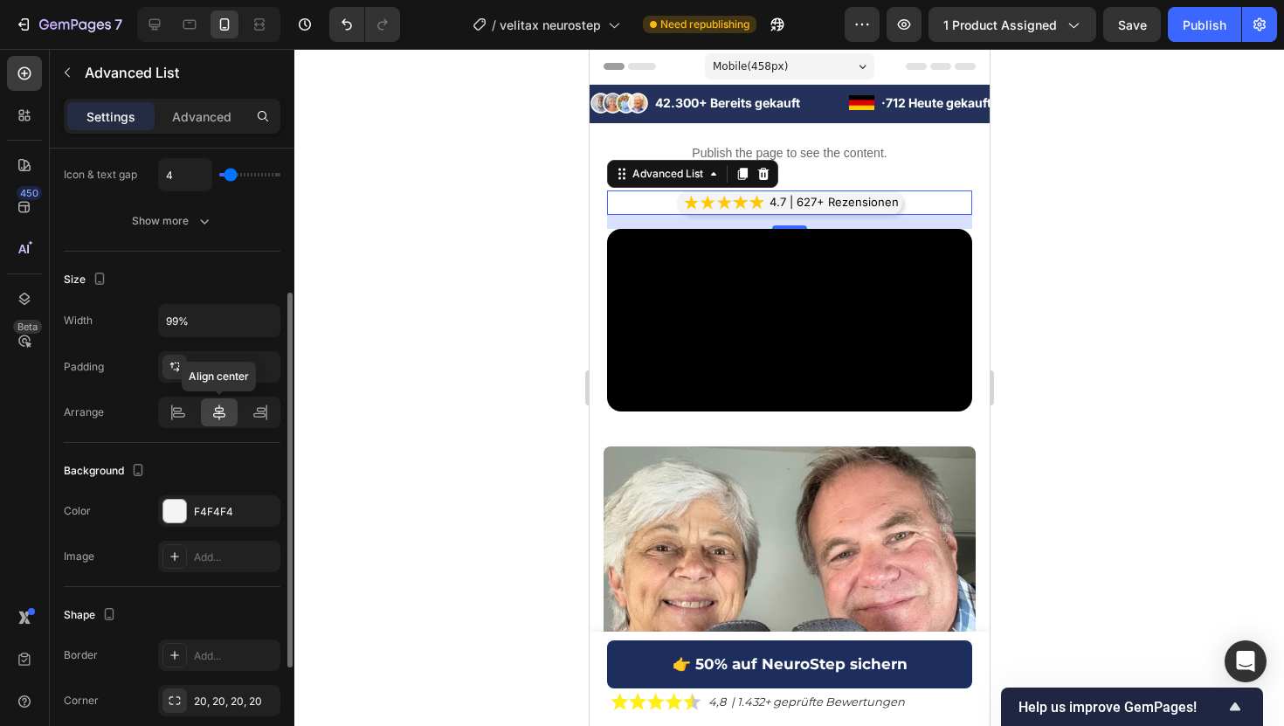
scroll to position [237, 0]
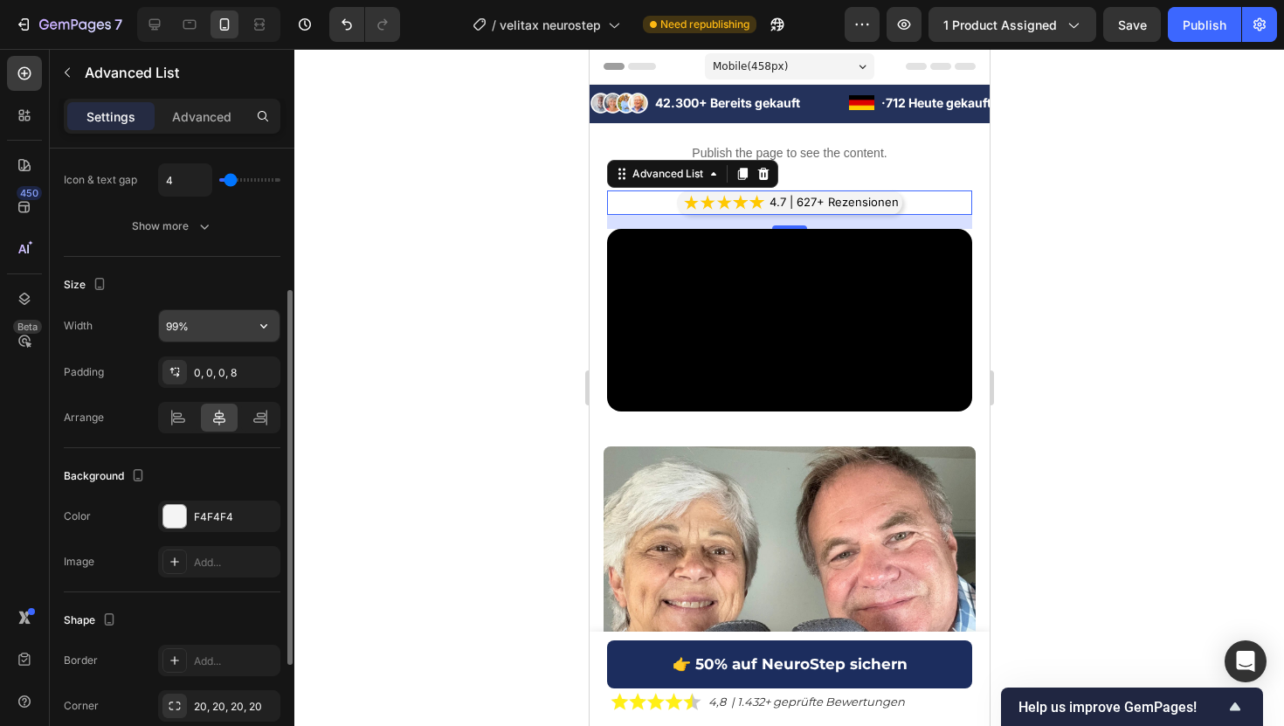
click at [196, 333] on input "99%" at bounding box center [219, 325] width 121 height 31
click at [265, 329] on icon "button" at bounding box center [263, 325] width 17 height 17
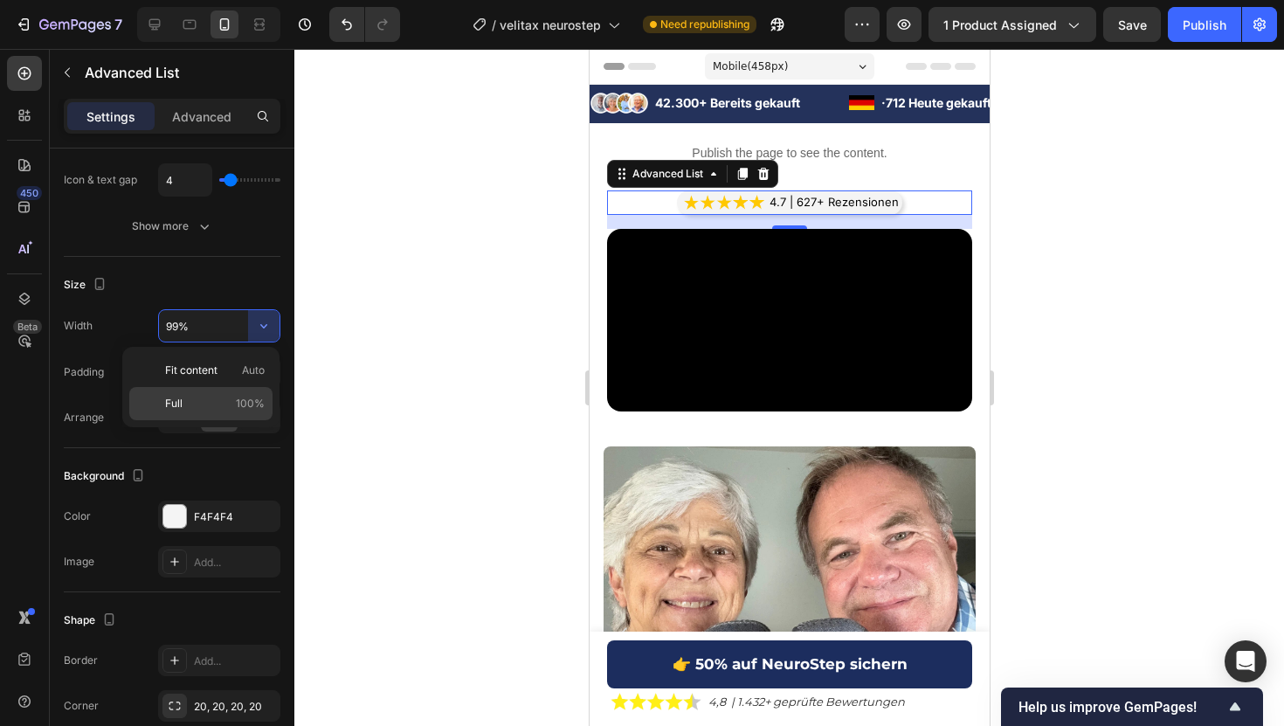
click at [248, 399] on span "100%" at bounding box center [250, 404] width 29 height 16
type input "100%"
click at [451, 223] on div at bounding box center [788, 387] width 989 height 677
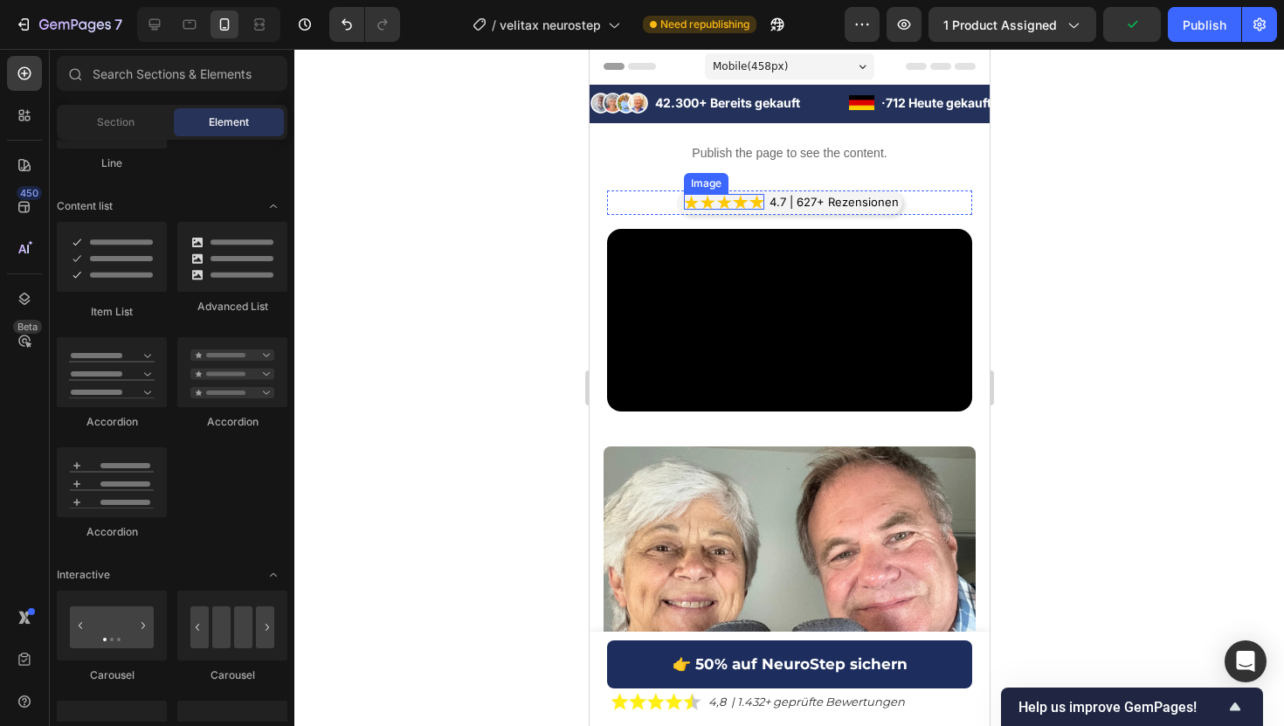
click at [729, 200] on img at bounding box center [723, 202] width 80 height 16
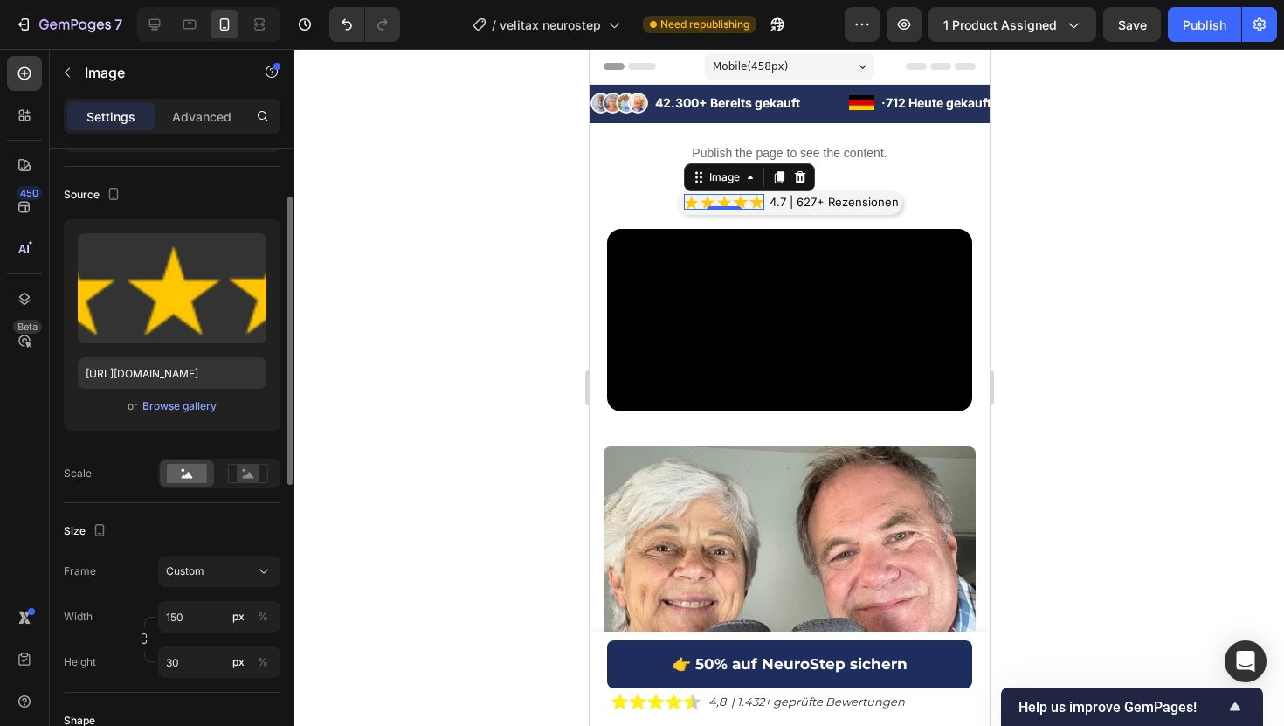
scroll to position [103, 0]
click at [791, 199] on p "4.7 | 627+ Rezensionen" at bounding box center [834, 202] width 131 height 20
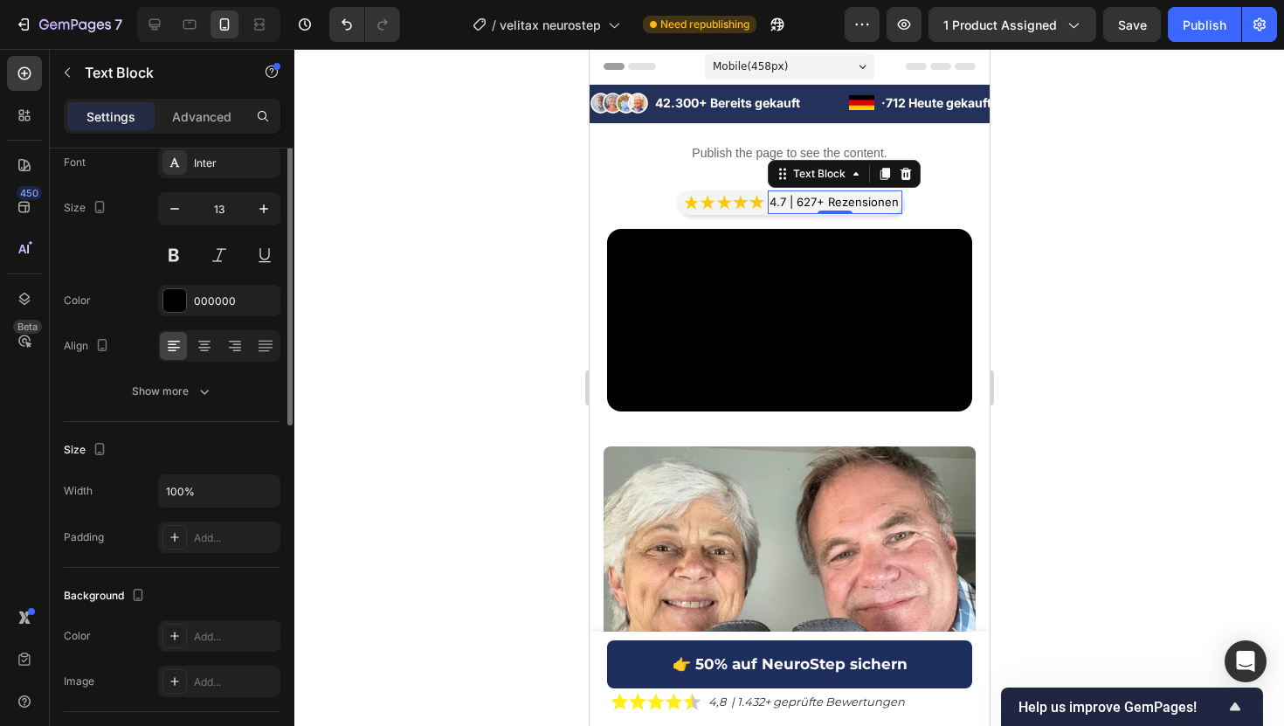
scroll to position [0, 0]
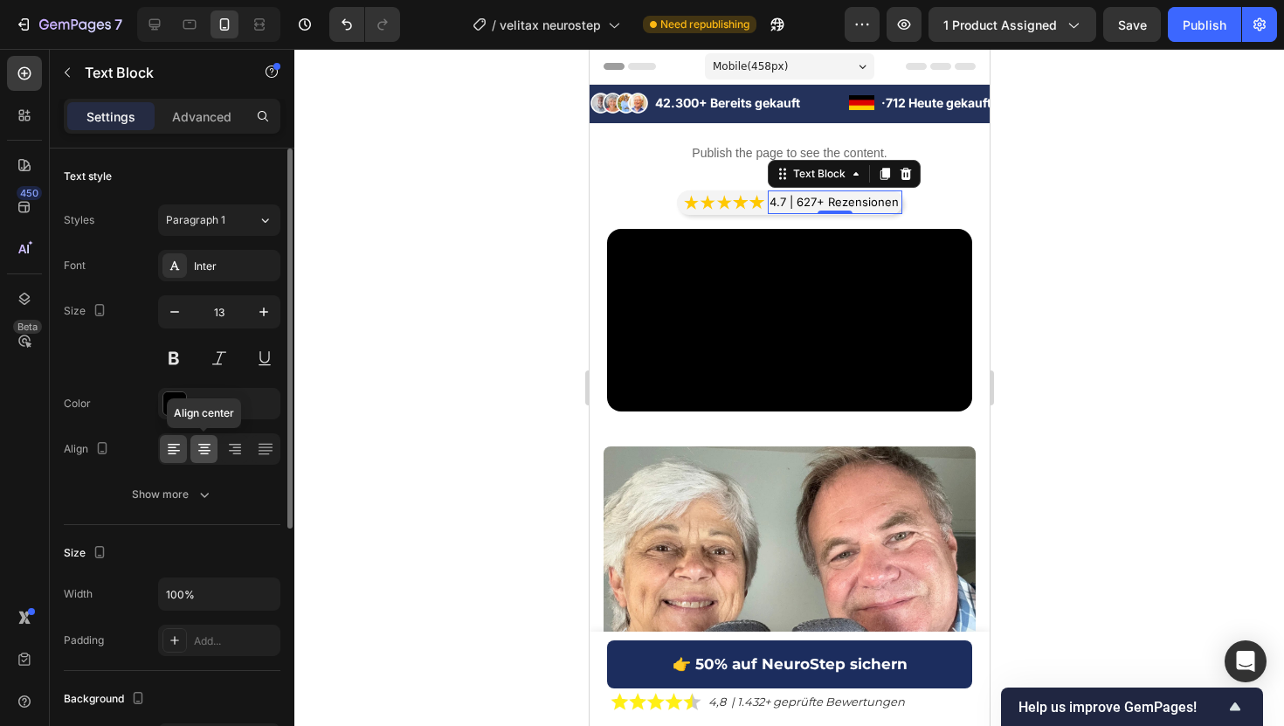
click at [204, 449] on icon at bounding box center [204, 448] width 17 height 17
click at [173, 454] on icon at bounding box center [173, 448] width 17 height 17
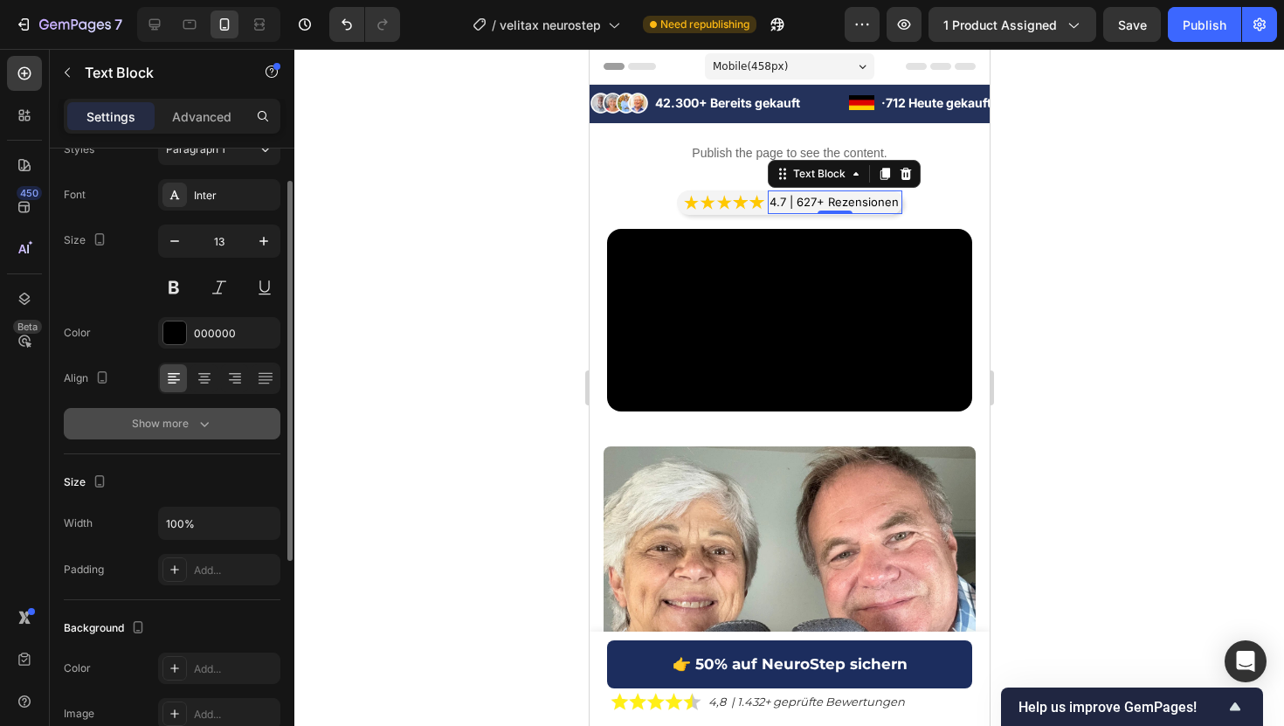
scroll to position [72, 0]
click at [221, 414] on button "Show more" at bounding box center [172, 421] width 217 height 31
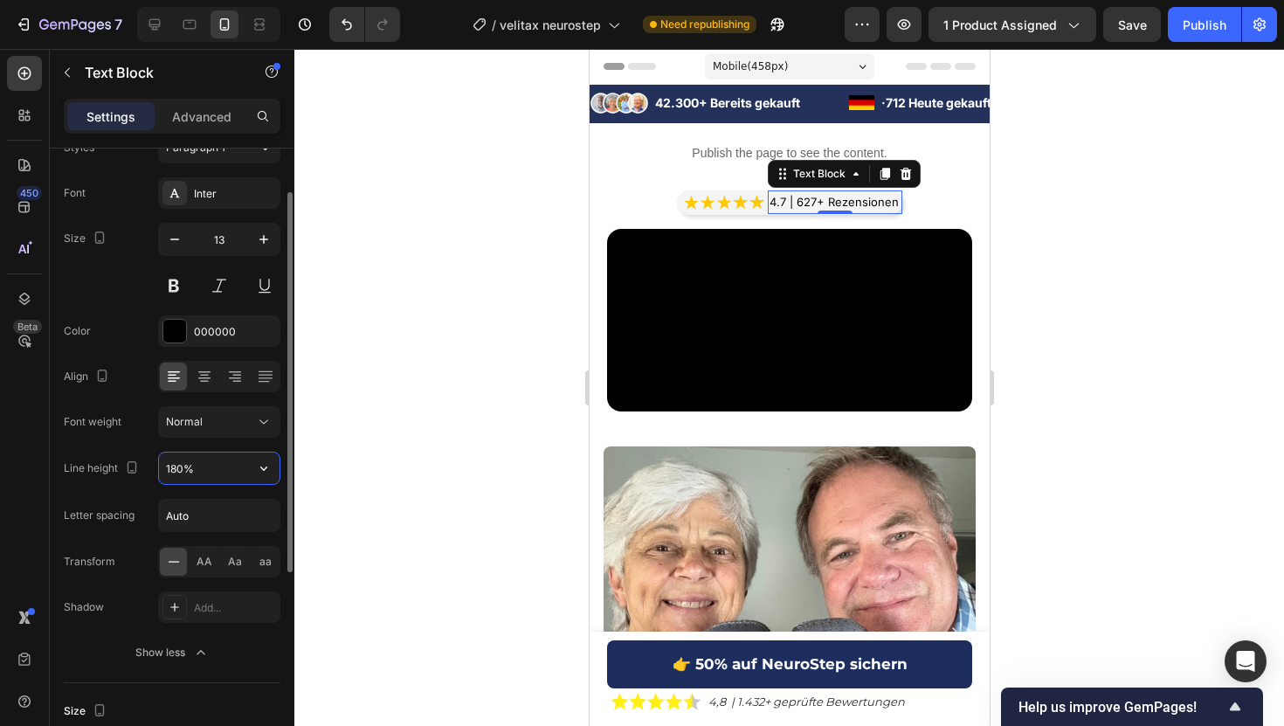
click at [204, 470] on input "180%" at bounding box center [219, 467] width 121 height 31
click at [265, 468] on icon "button" at bounding box center [263, 468] width 7 height 4
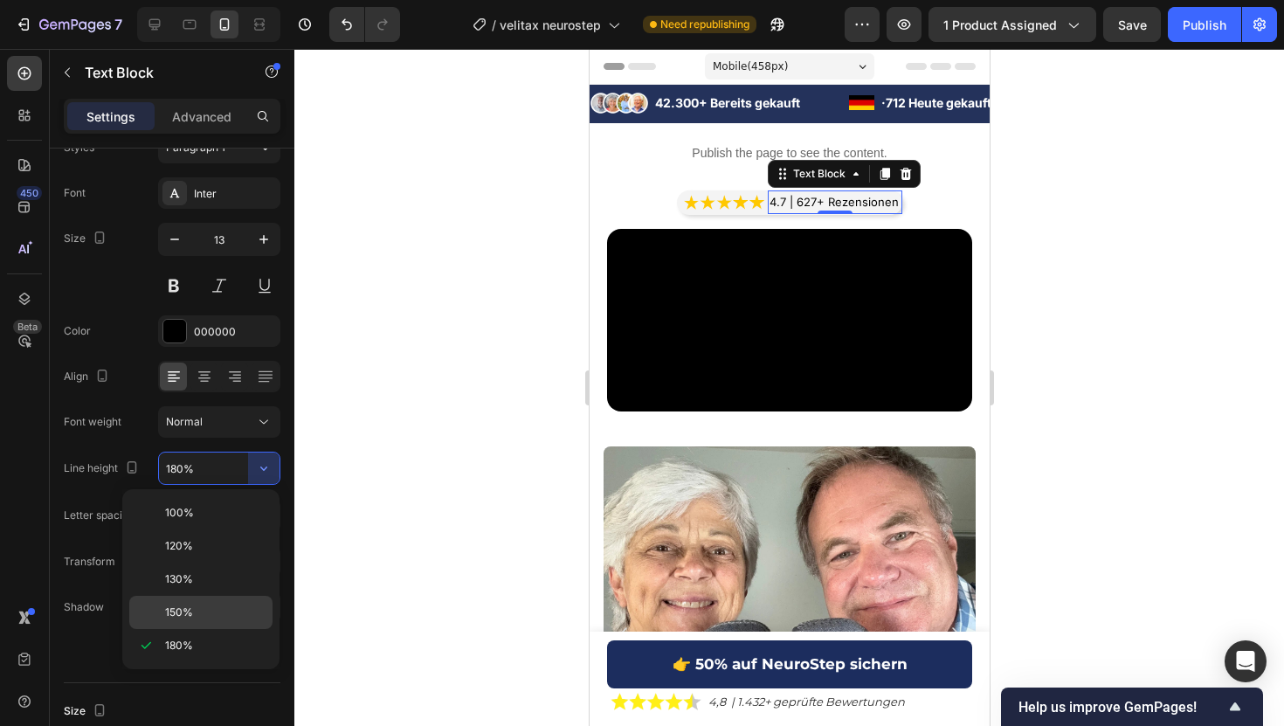
click at [211, 615] on p "150%" at bounding box center [215, 612] width 100 height 16
type input "150%"
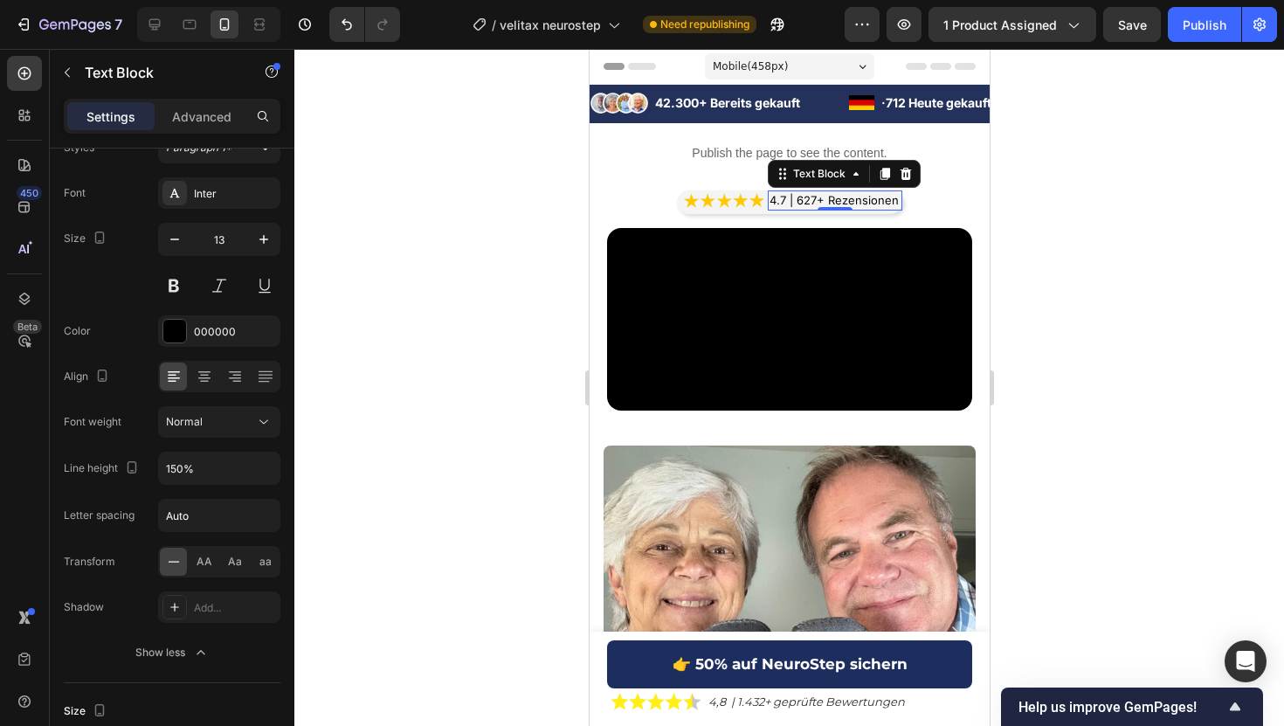
click at [420, 260] on div at bounding box center [788, 387] width 989 height 677
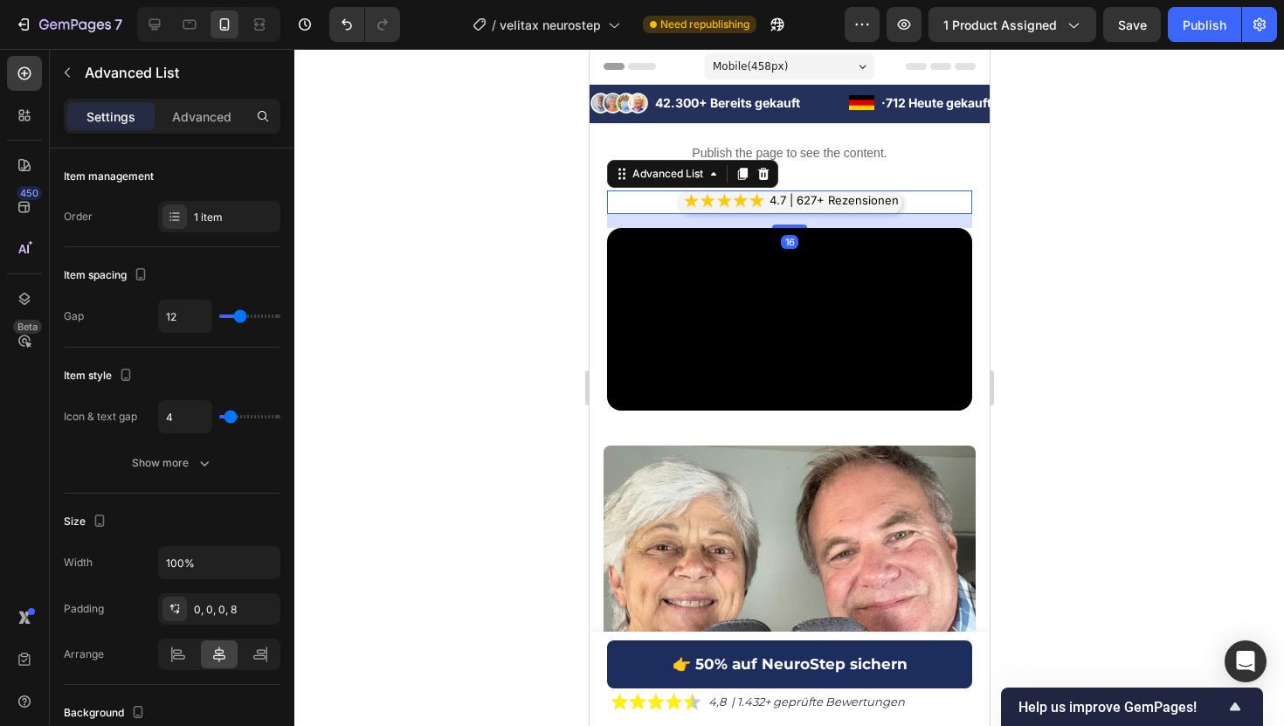
click at [766, 205] on li "Image 4.7 | 627+ Rezensionen Text Block" at bounding box center [792, 200] width 218 height 21
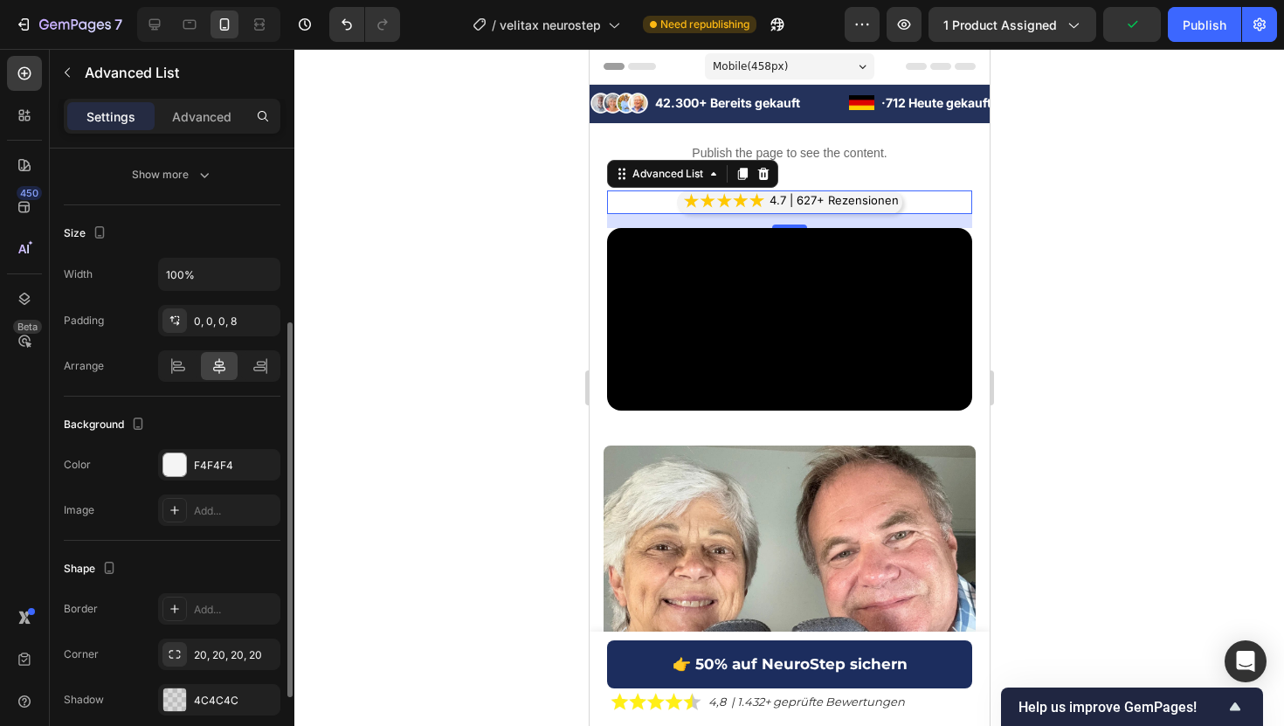
scroll to position [289, 0]
click at [177, 492] on div "The changes might be hidden by the video. Color F4F4F4 Image Add..." at bounding box center [172, 486] width 217 height 77
click at [177, 465] on div at bounding box center [174, 463] width 23 height 23
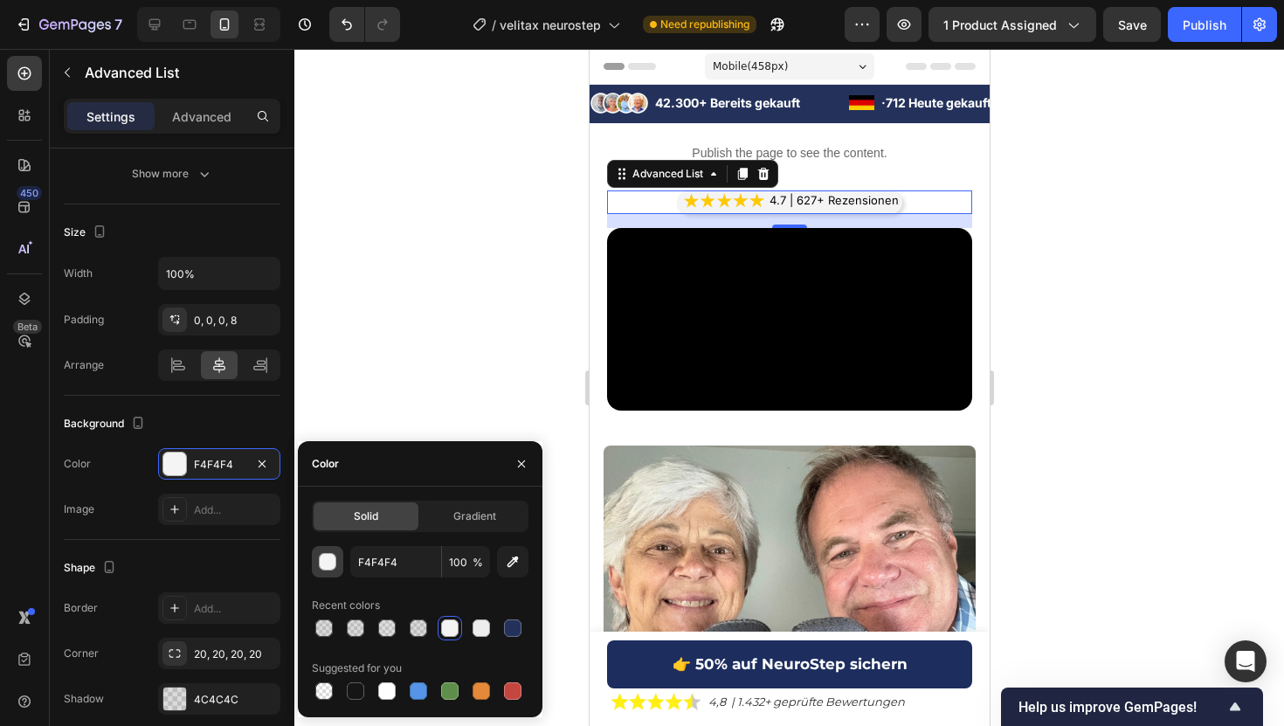
click at [325, 557] on div "button" at bounding box center [328, 562] width 17 height 17
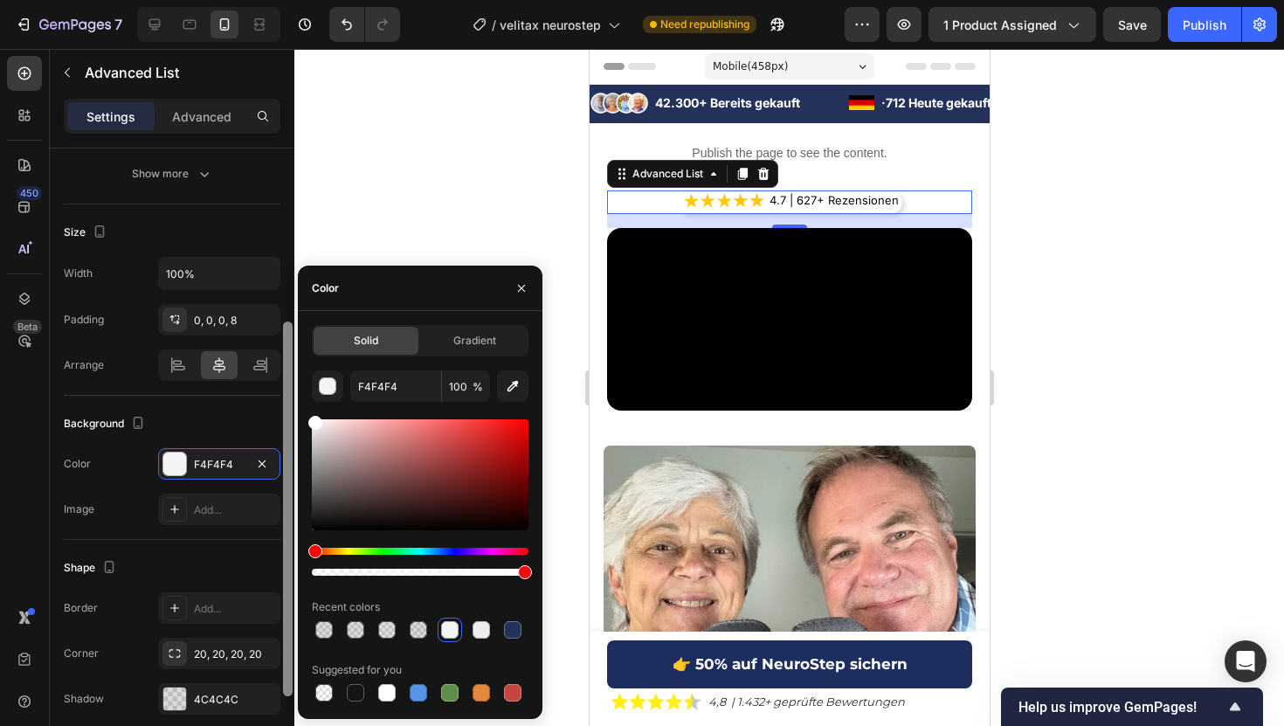
drag, startPoint x: 319, startPoint y: 431, endPoint x: 293, endPoint y: 362, distance: 73.0
click at [293, 362] on div "450 Beta Sections(30) Elements(84) Section Element Hero Section Product Detail …" at bounding box center [147, 387] width 294 height 677
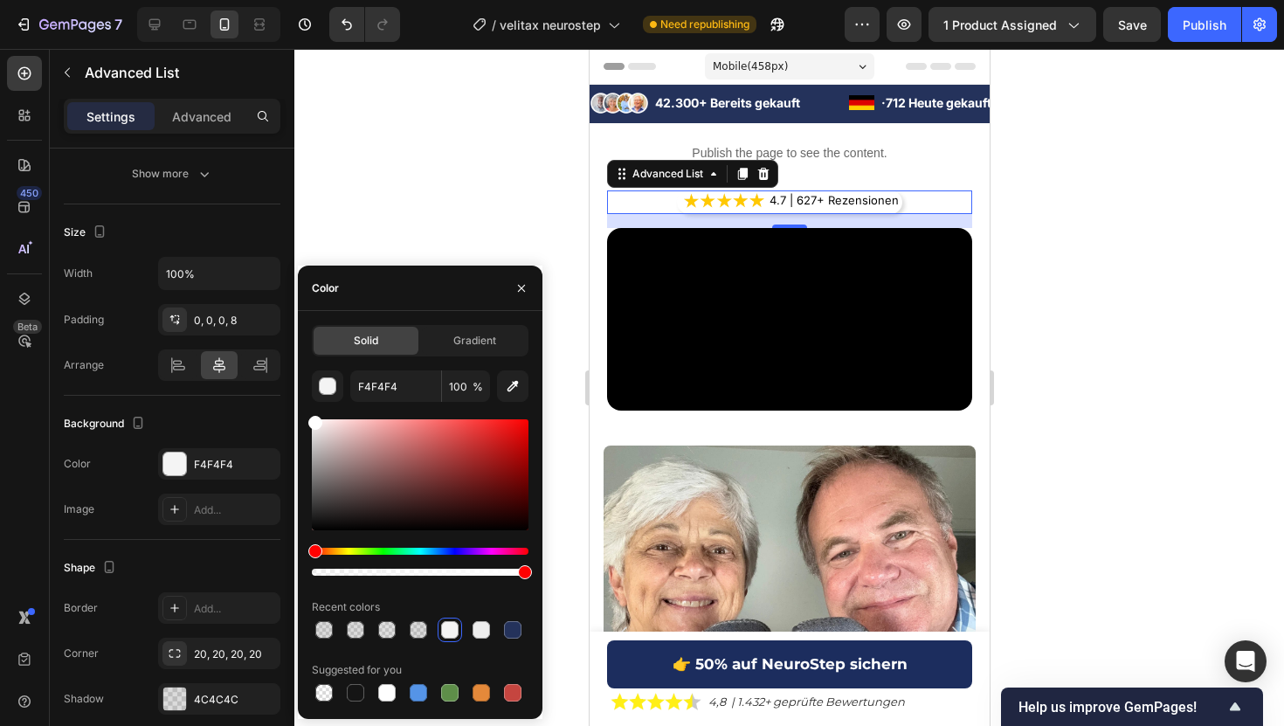
click at [338, 193] on div at bounding box center [788, 387] width 989 height 677
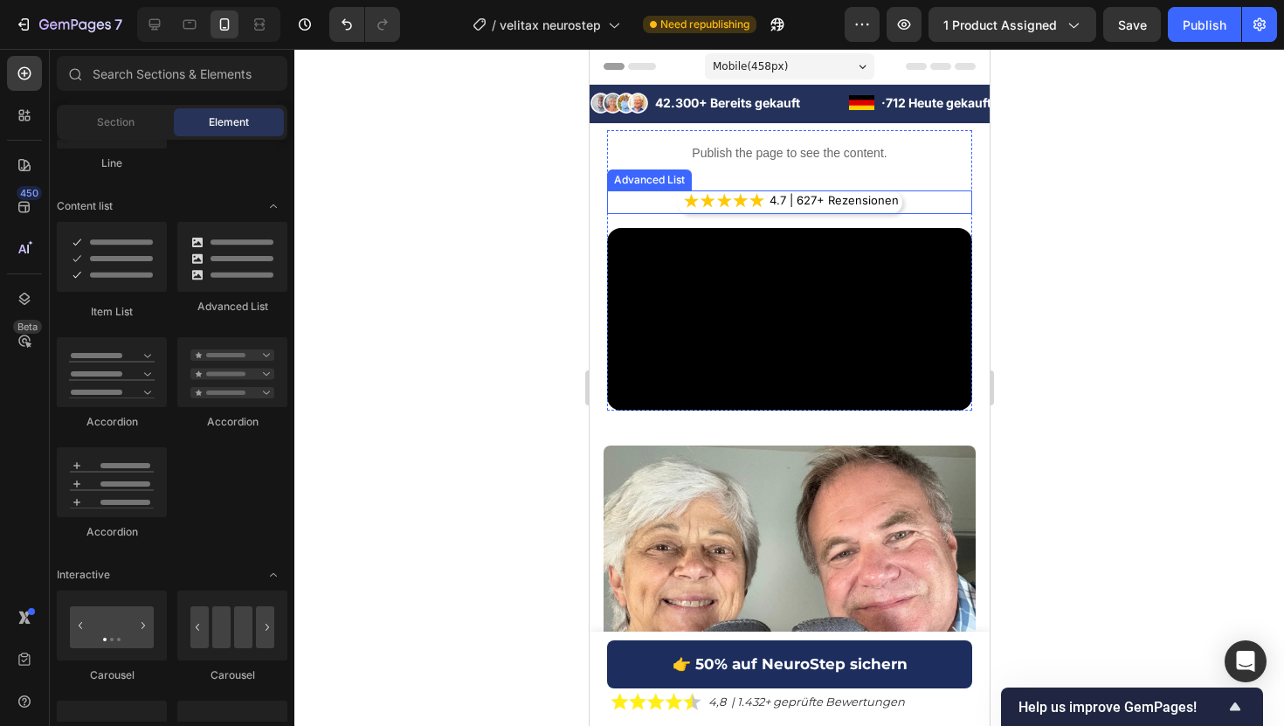
click at [765, 199] on li "Image 4.7 | 627+ Rezensionen Text Block" at bounding box center [792, 200] width 218 height 21
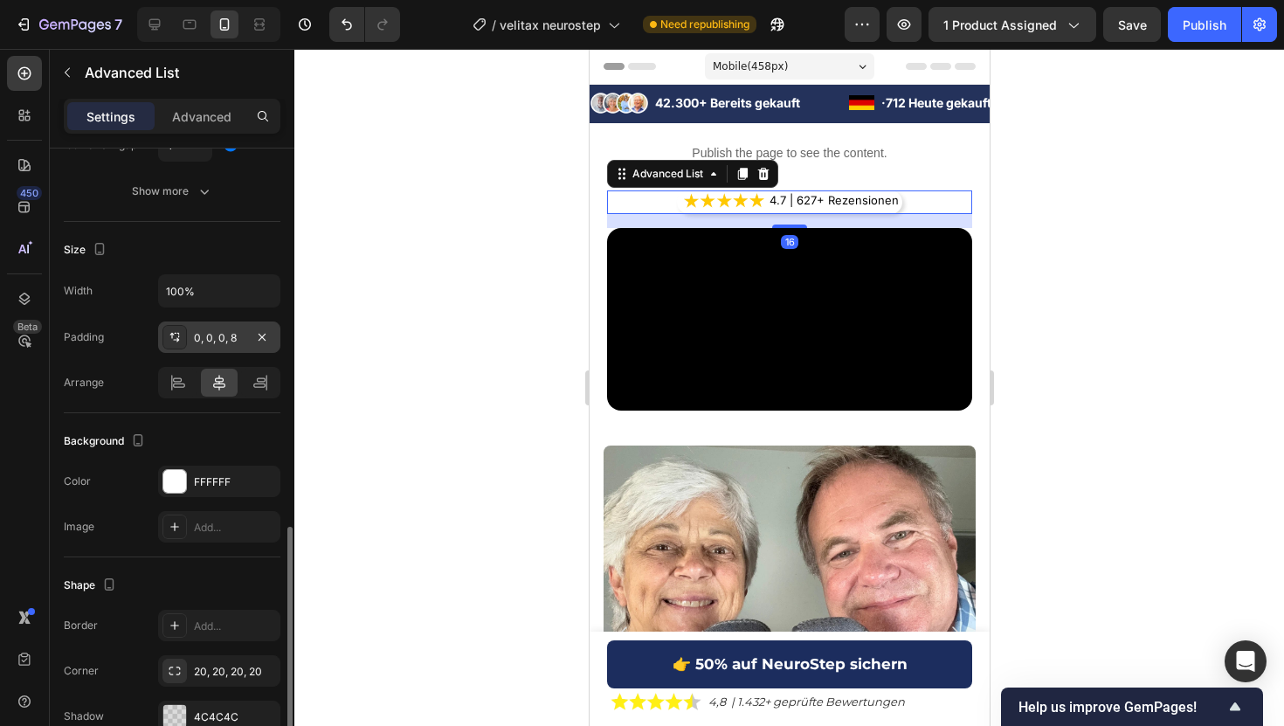
scroll to position [422, 0]
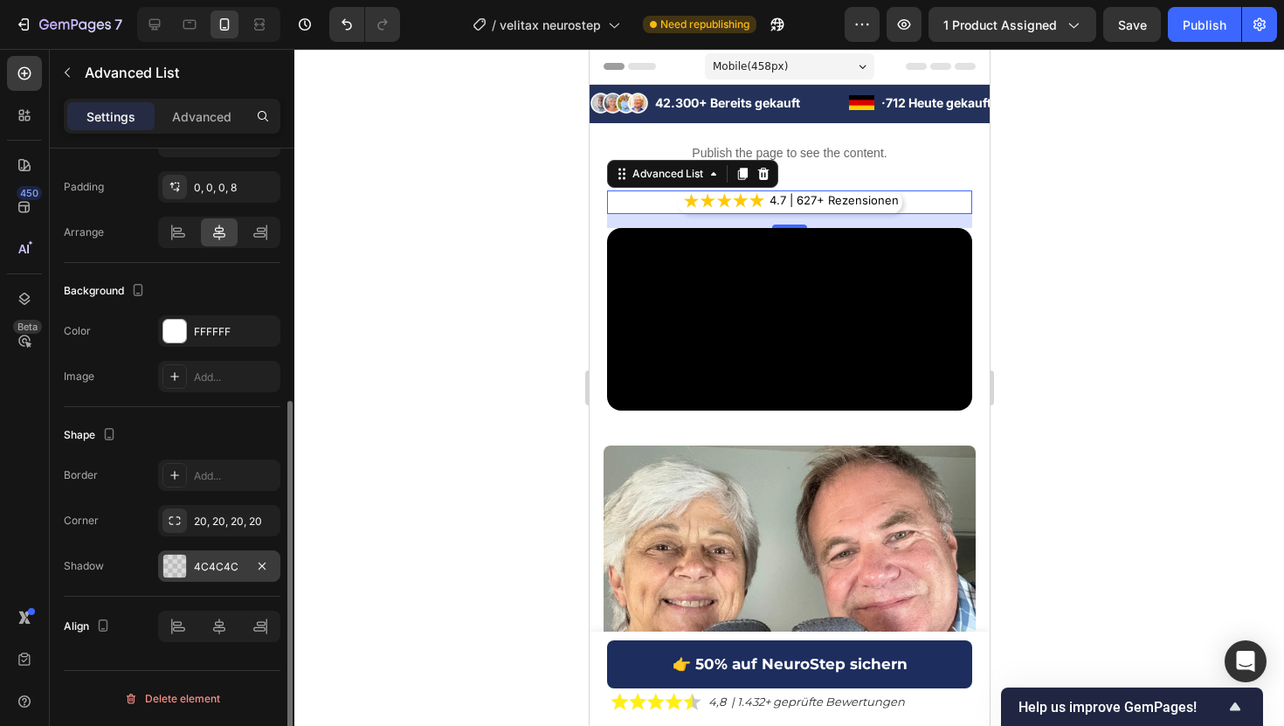
click at [229, 576] on div "4C4C4C" at bounding box center [219, 565] width 122 height 31
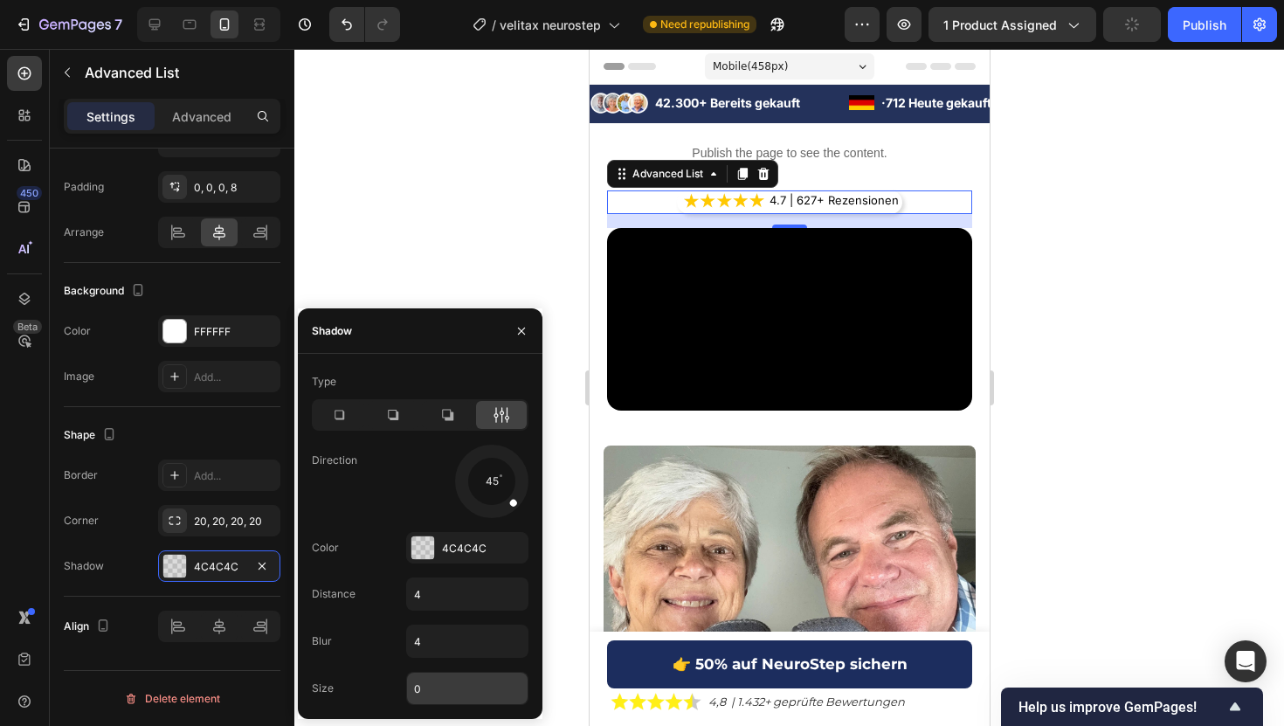
click at [421, 692] on input "0" at bounding box center [467, 687] width 121 height 31
type input "2"
click at [433, 602] on input "4" at bounding box center [467, 593] width 121 height 31
type input "0"
type input "2"
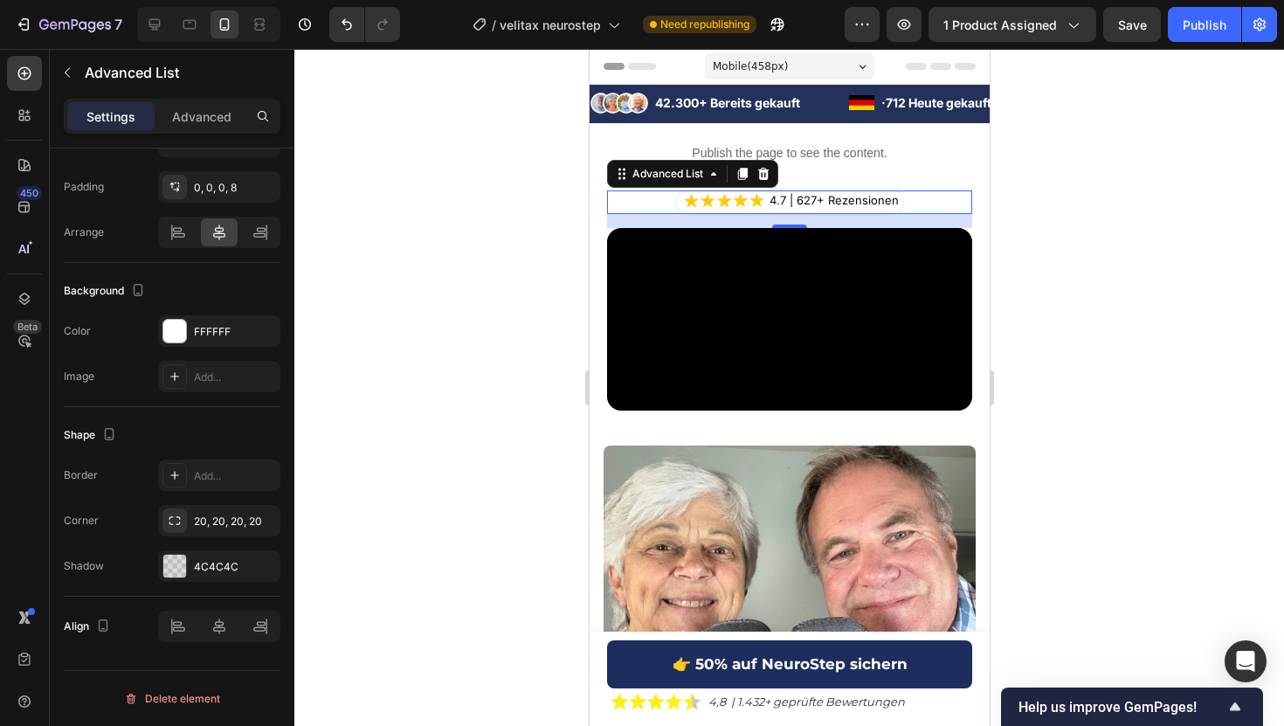
click at [511, 220] on div at bounding box center [788, 387] width 989 height 677
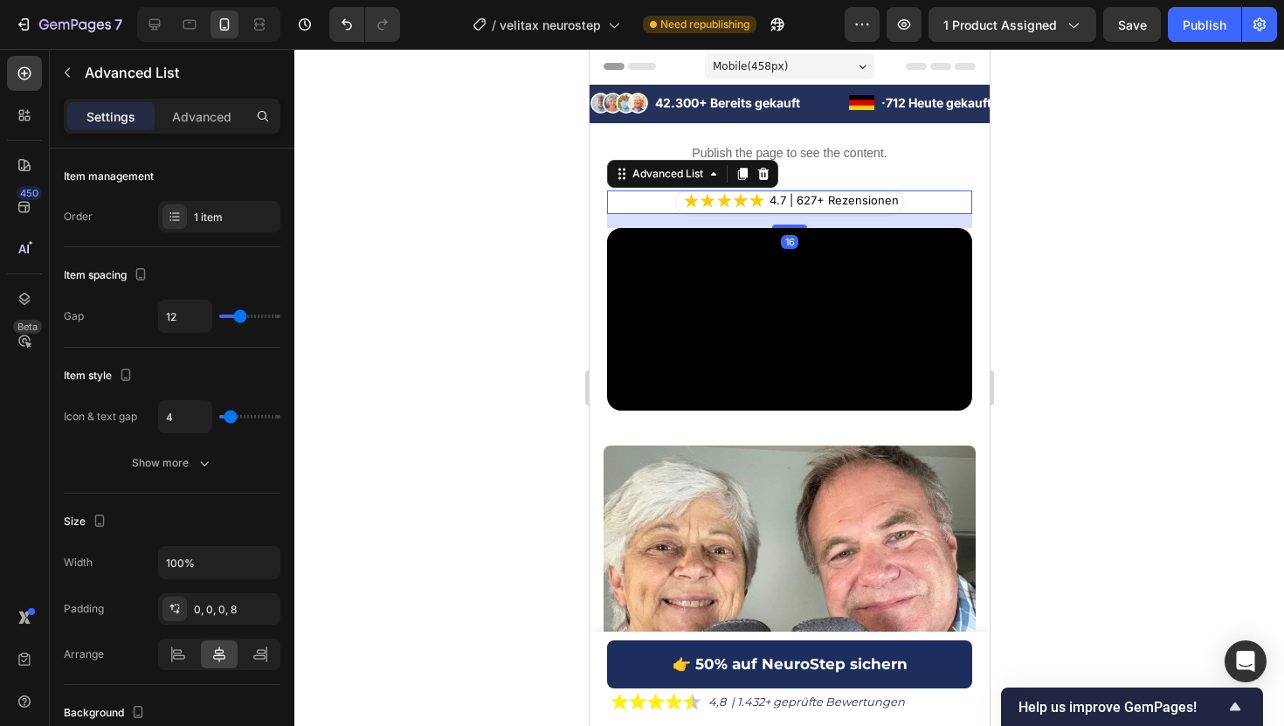
click at [892, 211] on div "Image 4.7 | 627+ Rezensionen Text Block" at bounding box center [788, 202] width 225 height 24
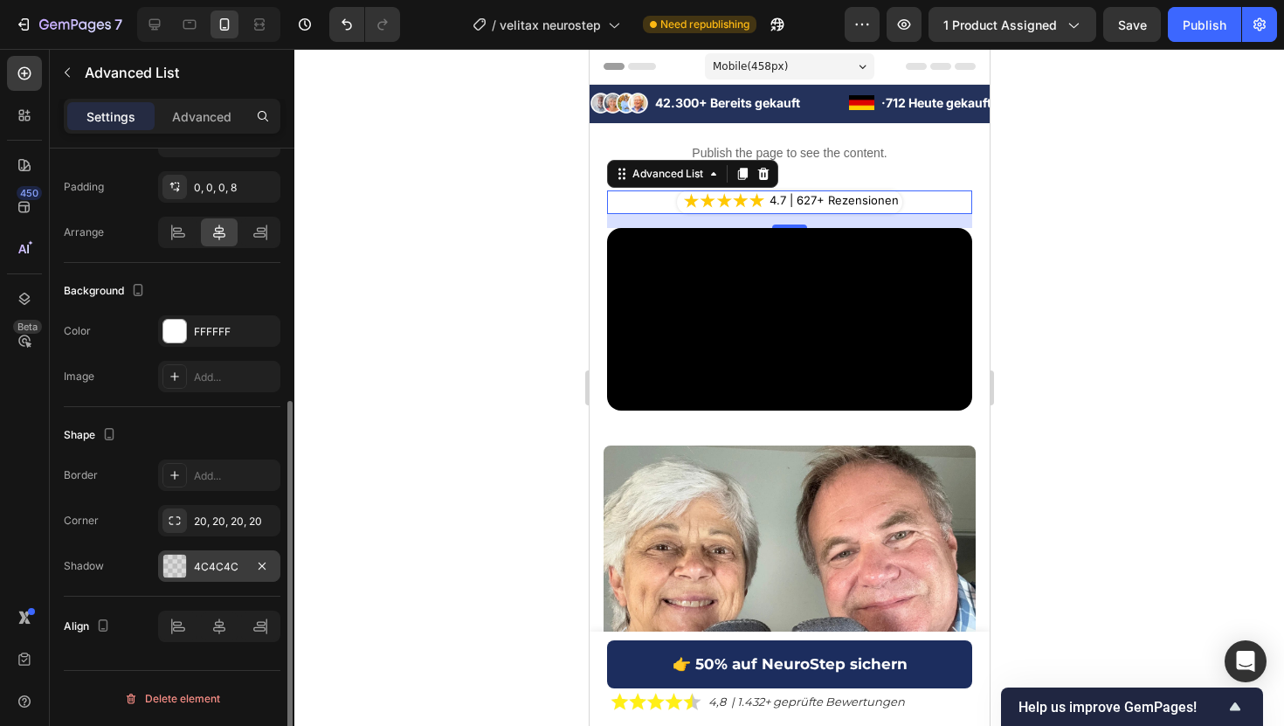
click at [222, 564] on div "4C4C4C" at bounding box center [219, 567] width 51 height 16
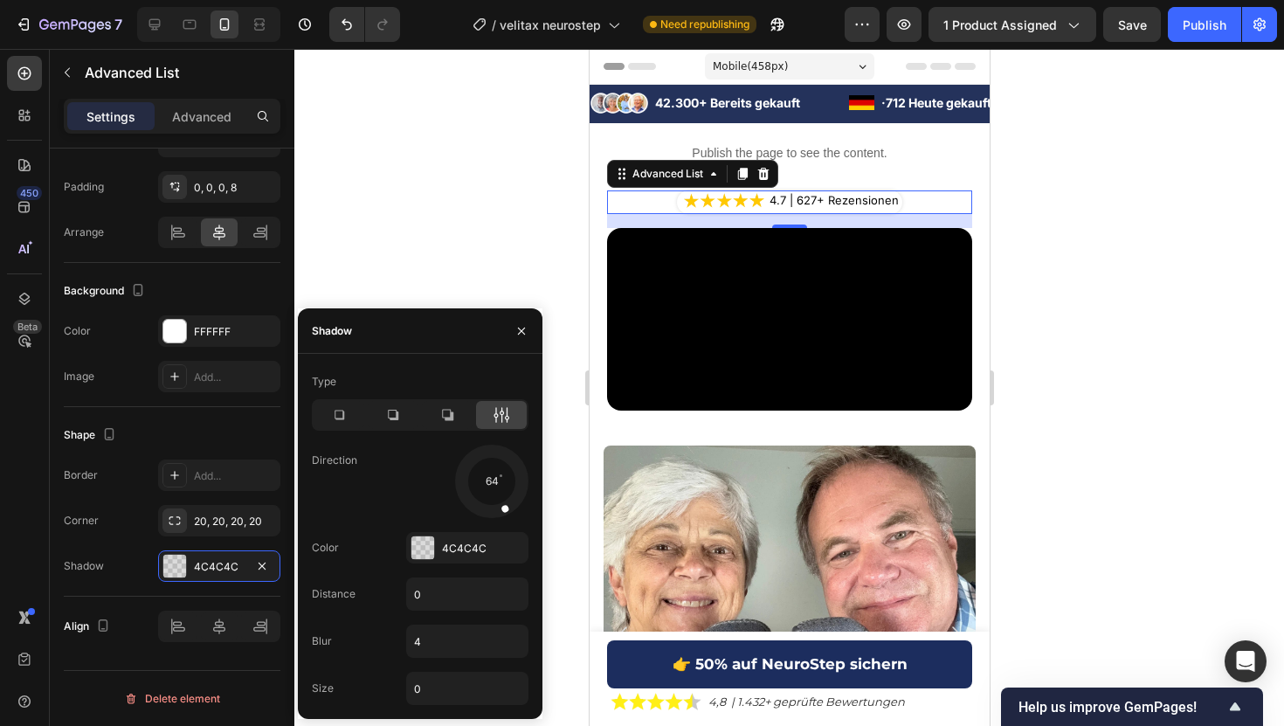
click at [503, 507] on div at bounding box center [491, 481] width 78 height 78
click at [511, 500] on div at bounding box center [491, 481] width 78 height 78
click at [442, 677] on input "0" at bounding box center [467, 687] width 121 height 31
type input "2"
click at [432, 591] on input "0" at bounding box center [467, 593] width 121 height 31
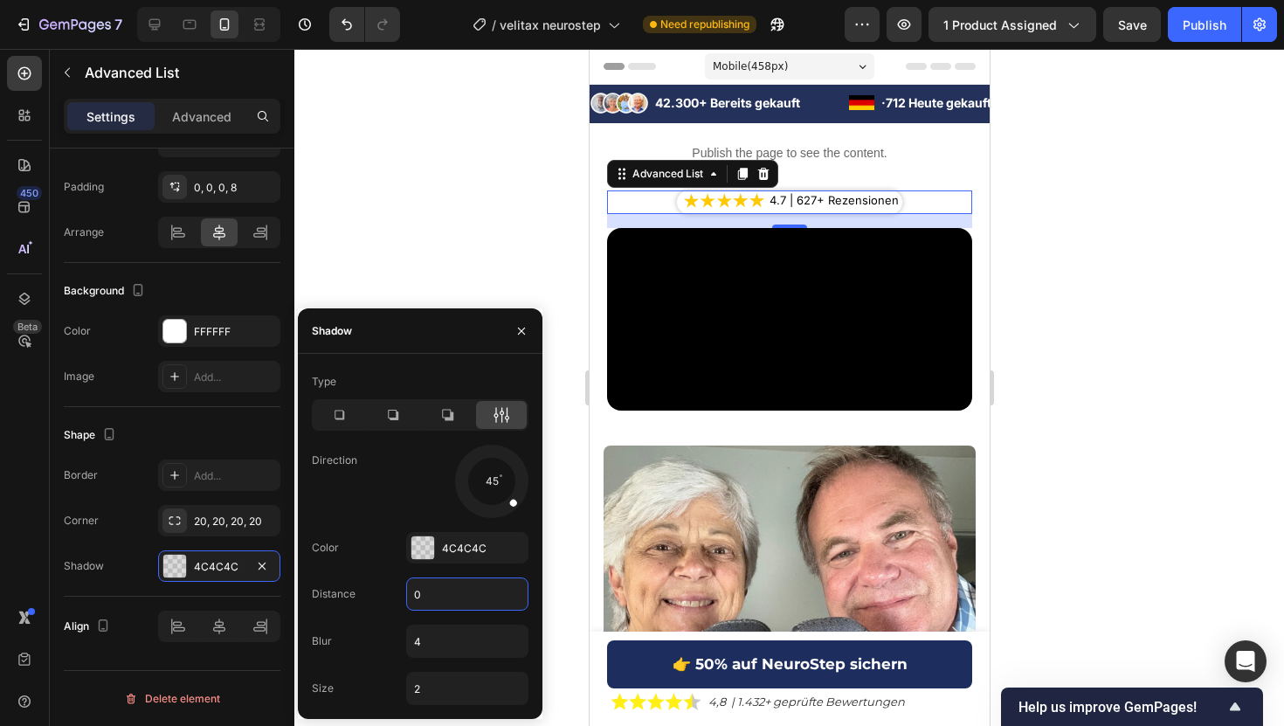
type input "1"
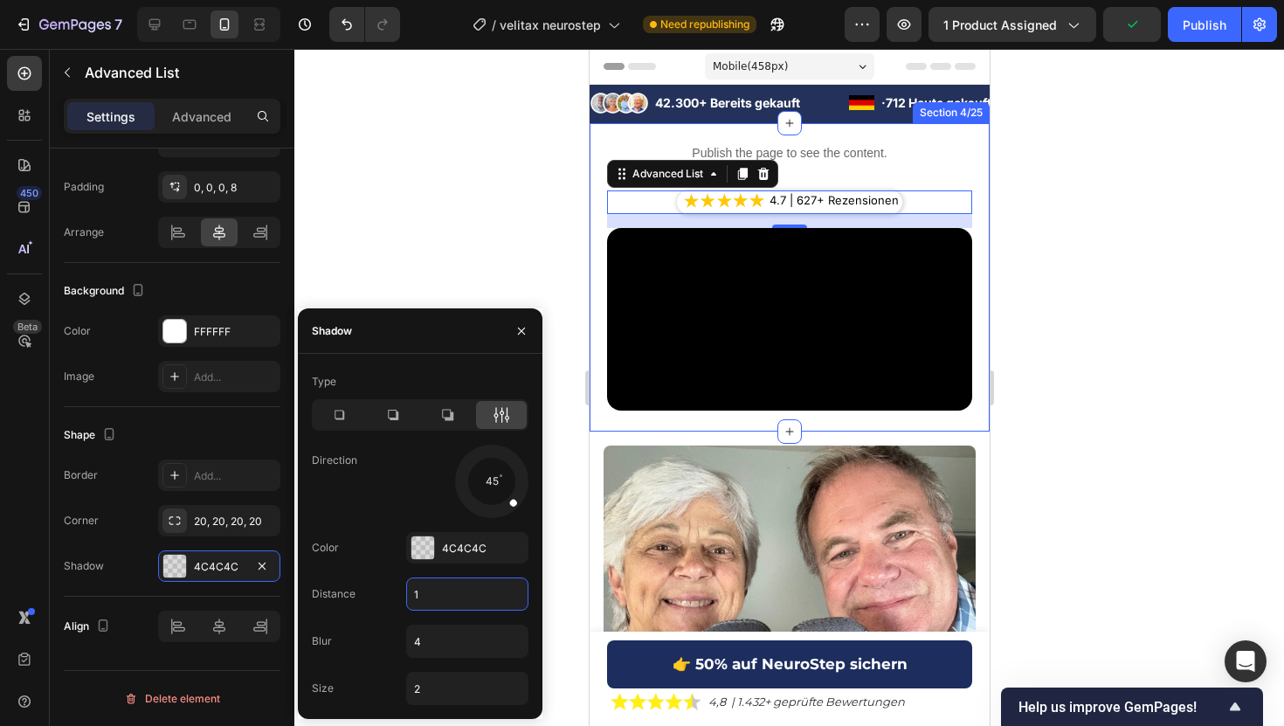
click at [1022, 354] on div at bounding box center [788, 387] width 989 height 677
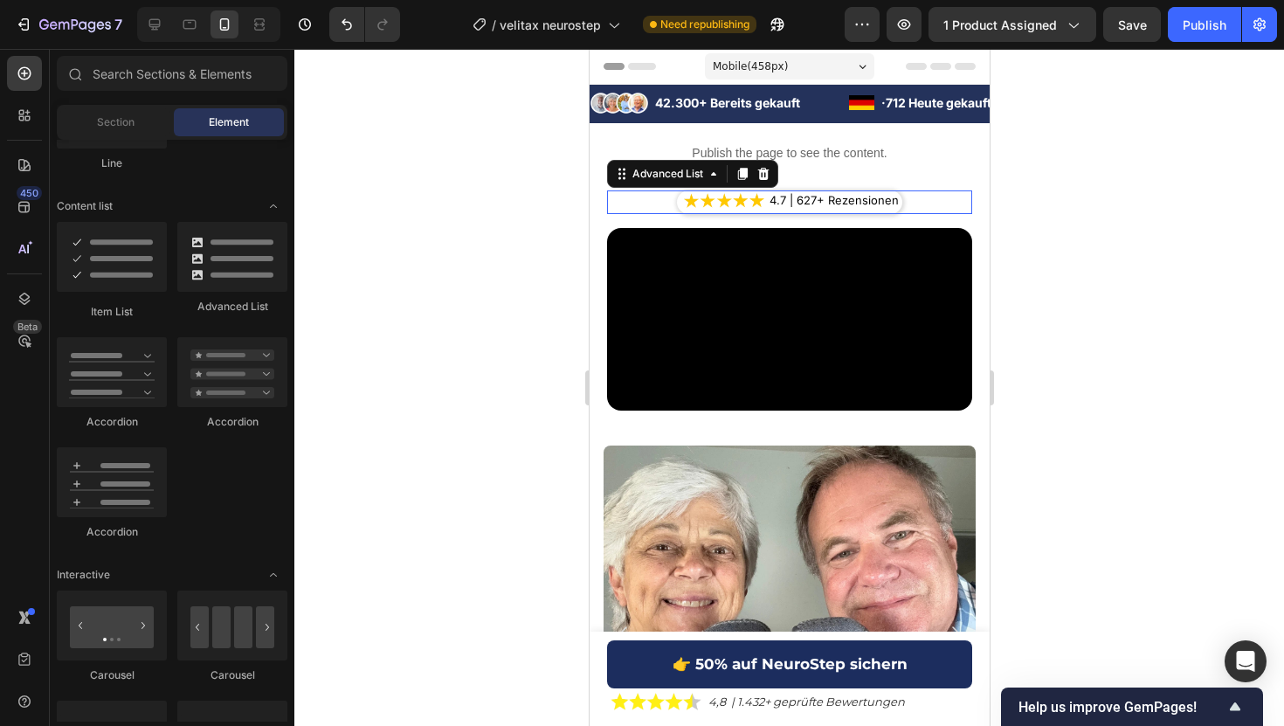
click at [765, 202] on li "Image 4.7 | 627+ Rezensionen Text Block" at bounding box center [792, 200] width 218 height 21
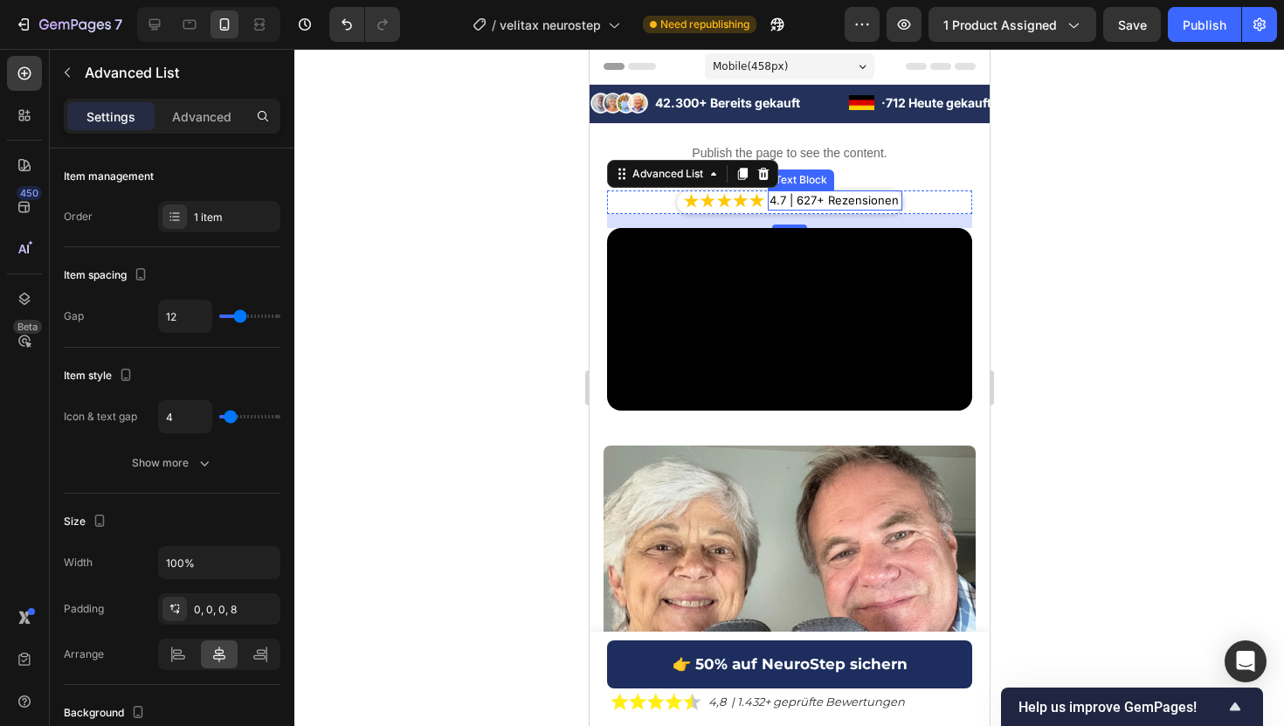
click at [816, 202] on p "4.7 | 627+ Rezensionen" at bounding box center [834, 200] width 131 height 17
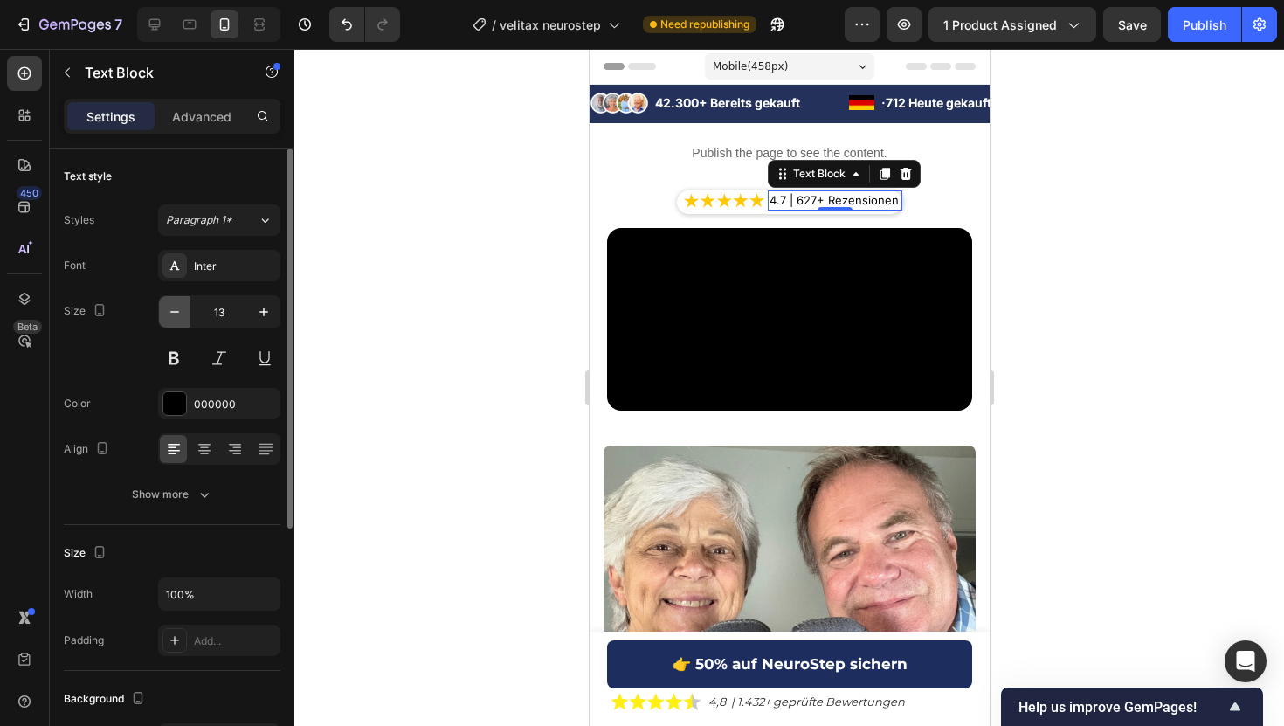
click at [169, 318] on icon "button" at bounding box center [174, 311] width 17 height 17
type input "12"
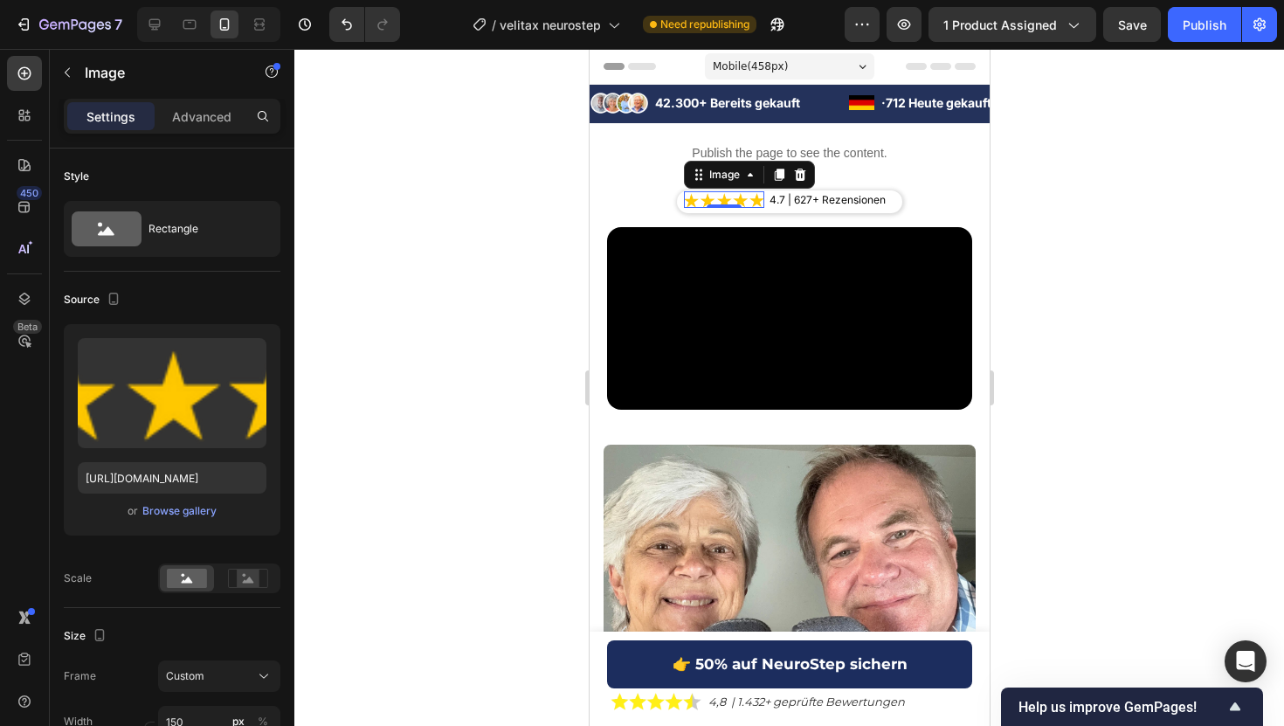
click at [724, 197] on img at bounding box center [723, 199] width 80 height 16
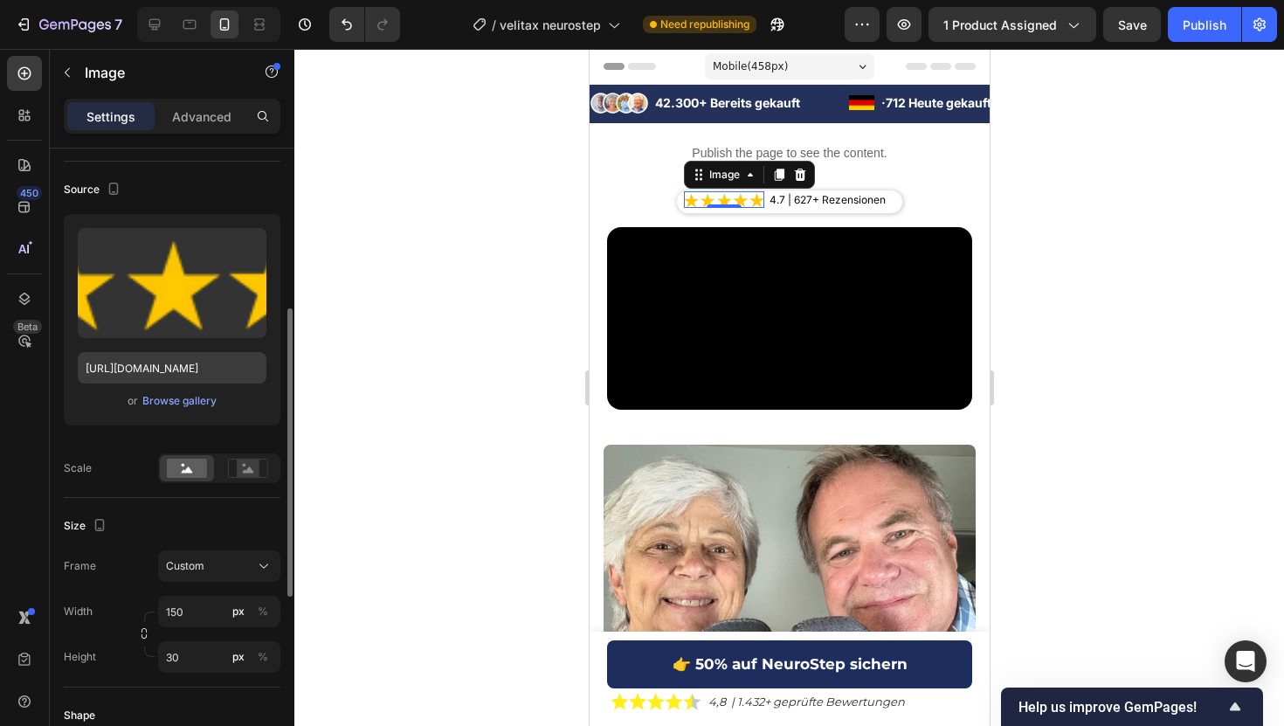
scroll to position [239, 0]
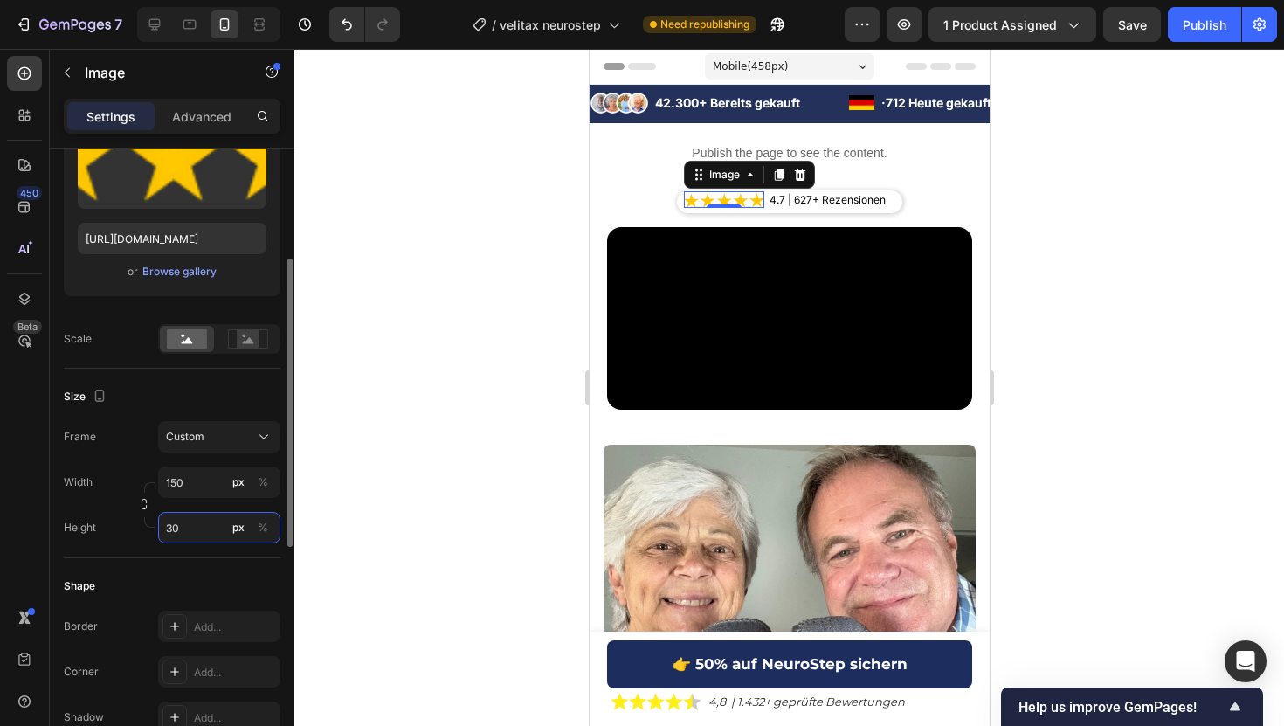
click at [182, 528] on input "30" at bounding box center [219, 527] width 122 height 31
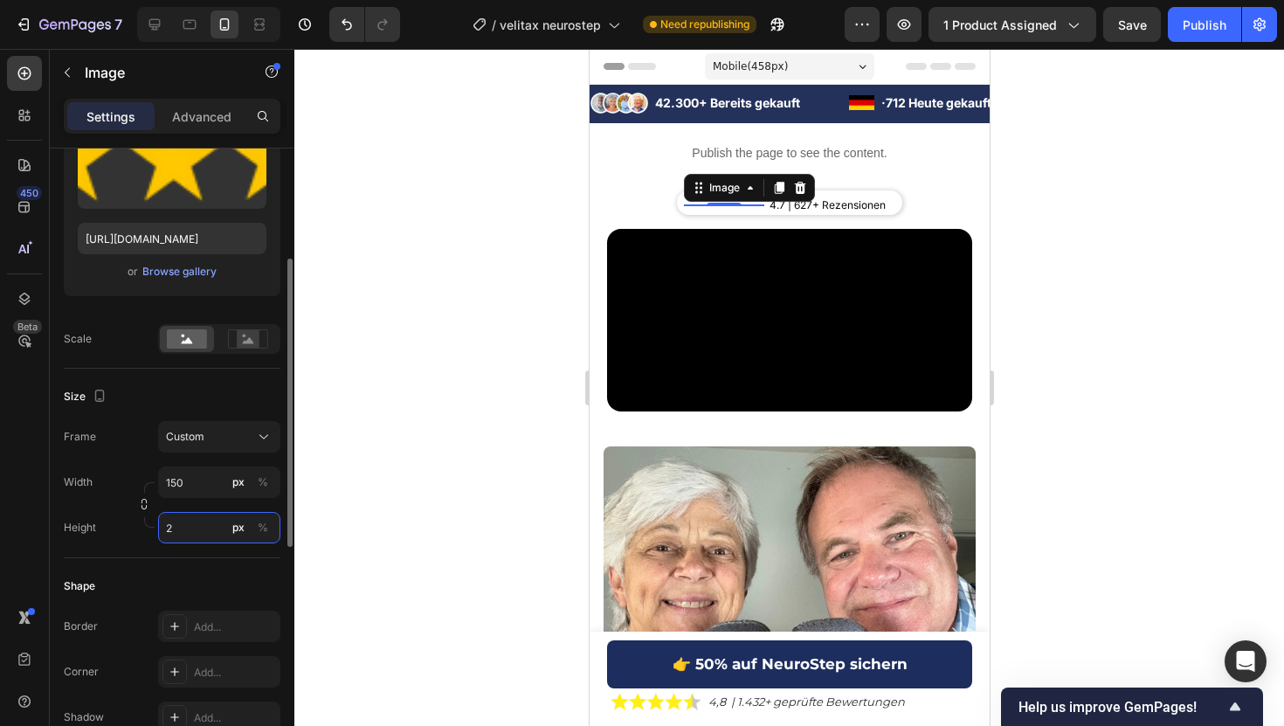
type input "26"
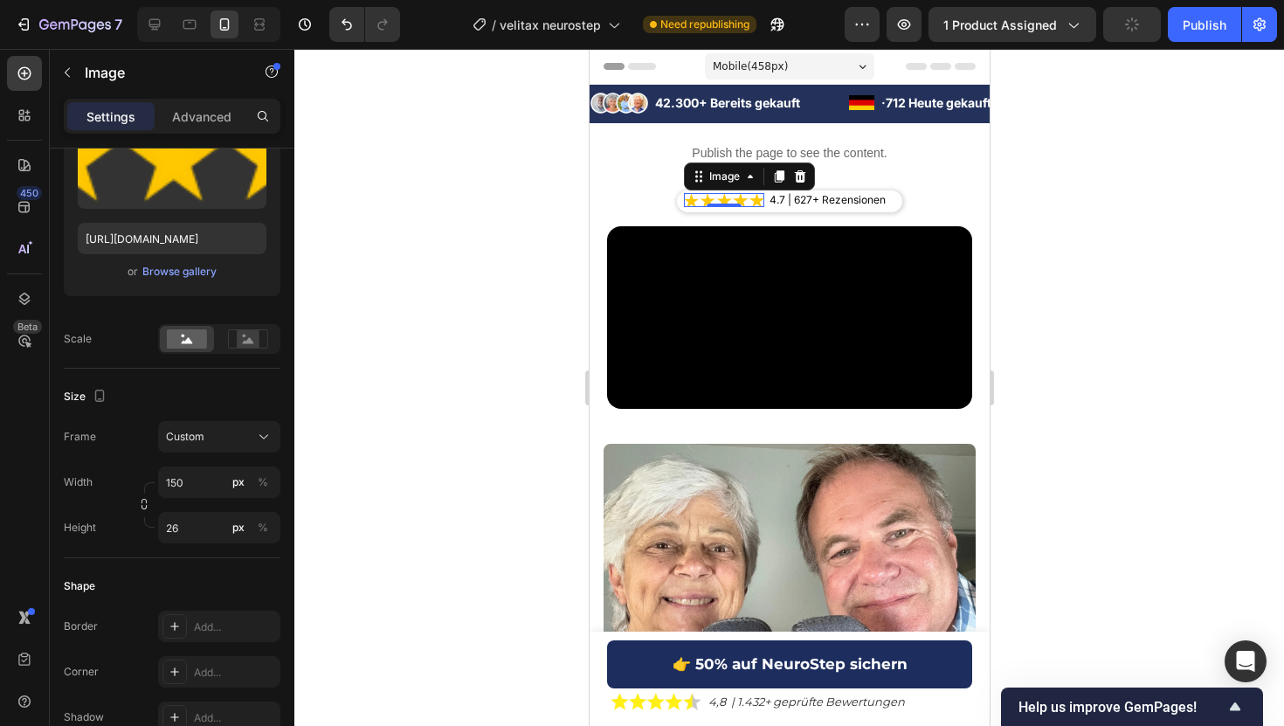
click at [357, 230] on div at bounding box center [788, 387] width 989 height 677
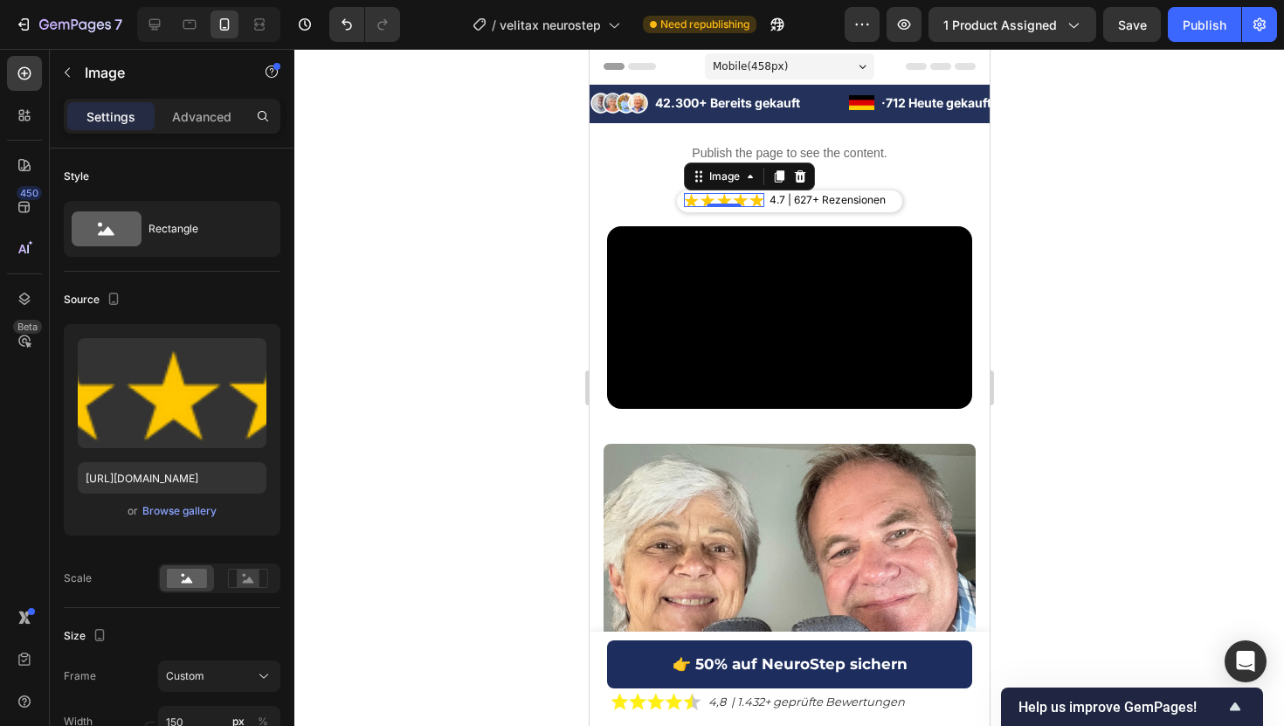
click at [728, 195] on img at bounding box center [723, 200] width 80 height 14
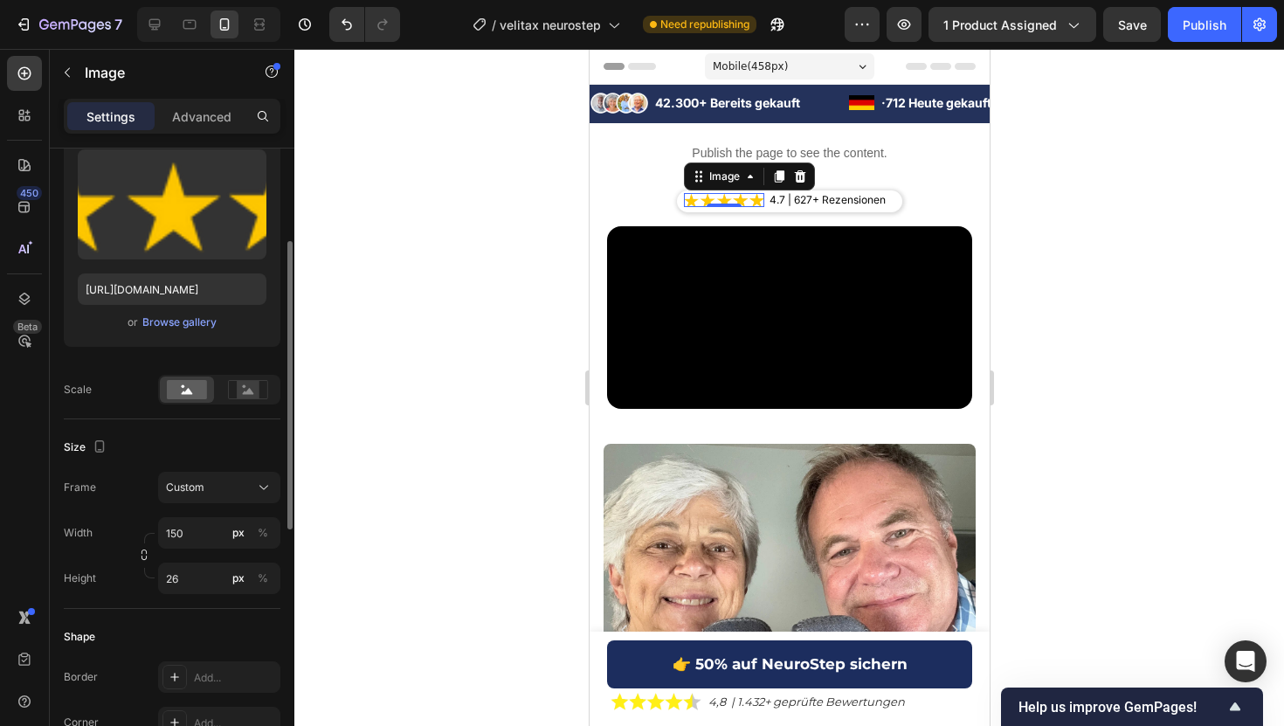
scroll to position [193, 0]
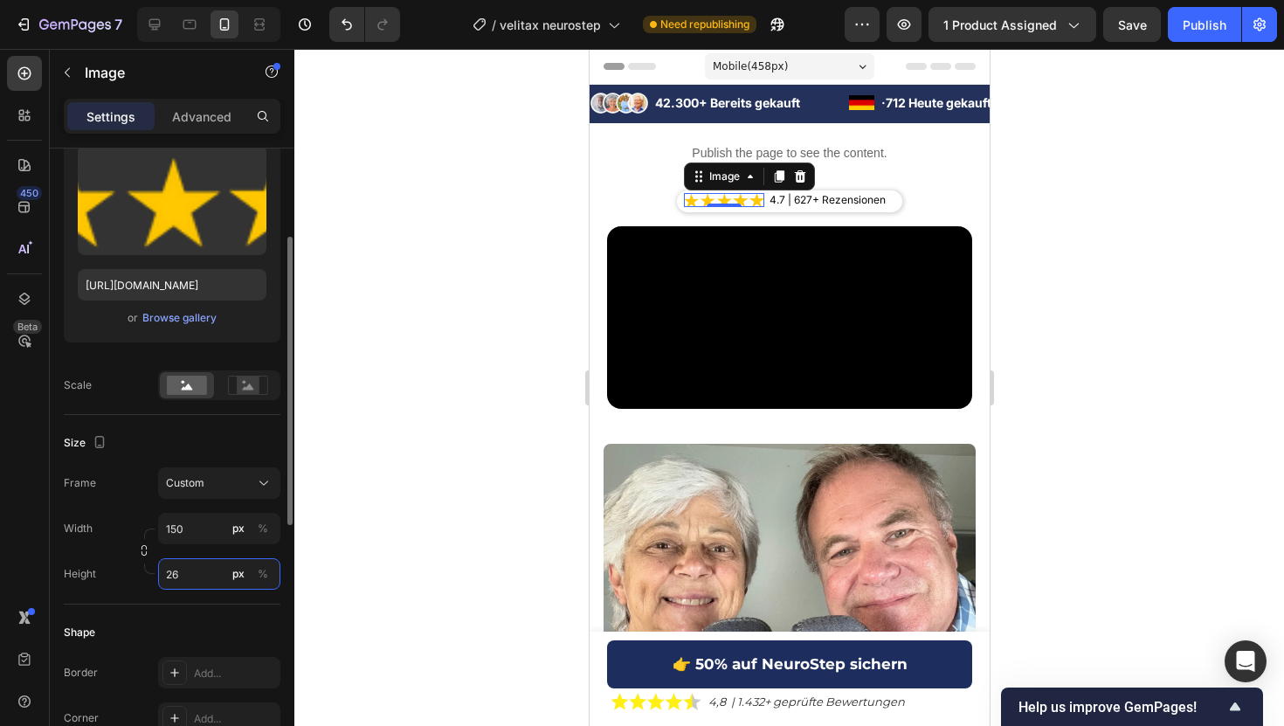
click at [197, 577] on input "26" at bounding box center [219, 573] width 122 height 31
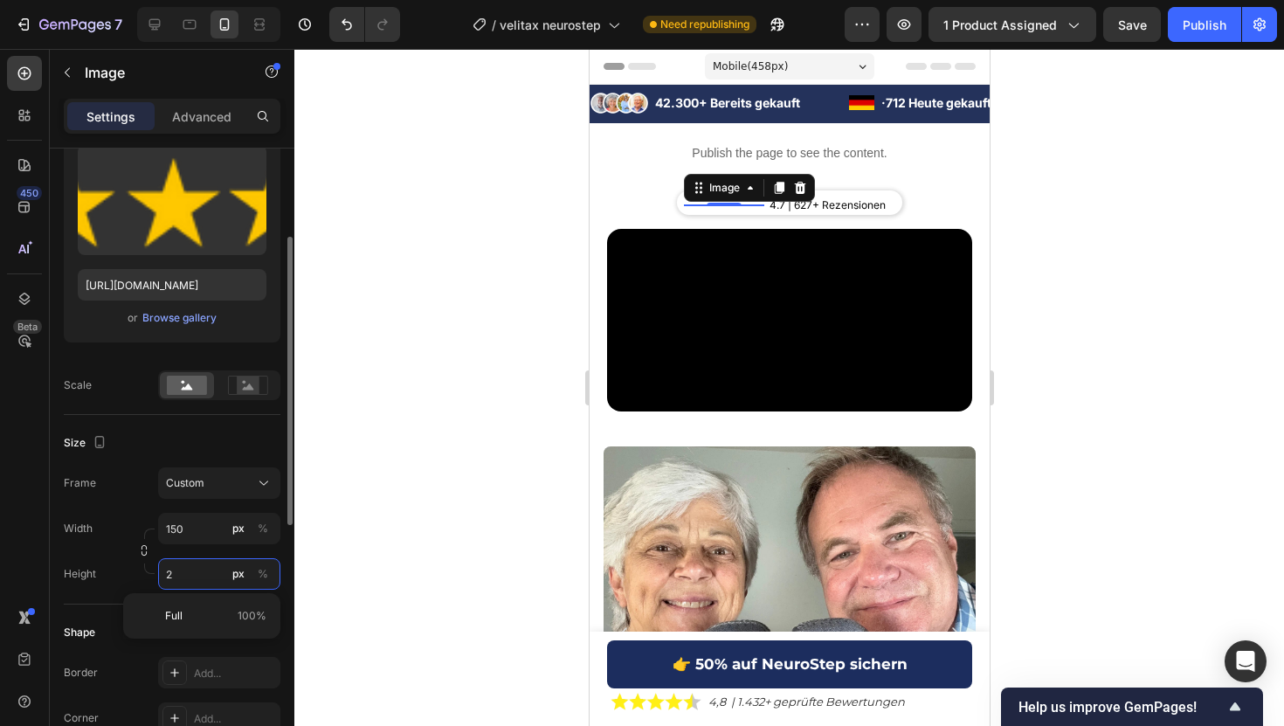
type input "22"
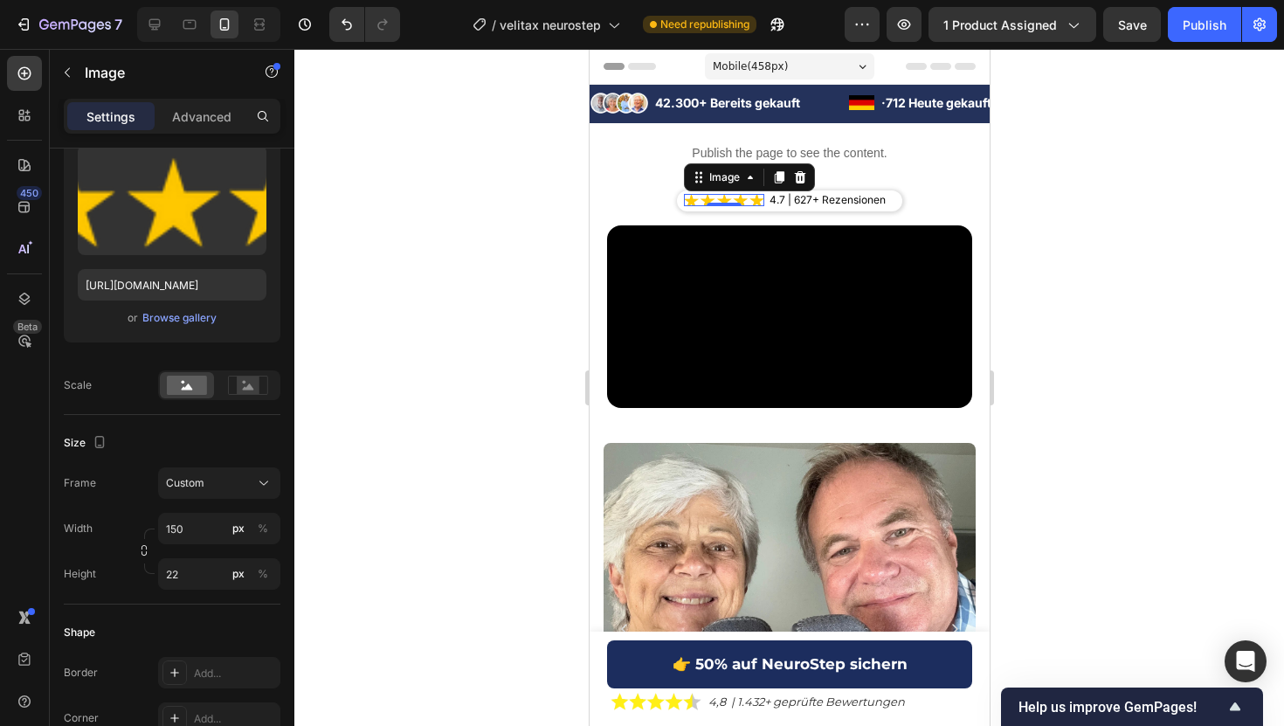
click at [432, 353] on div at bounding box center [788, 387] width 989 height 677
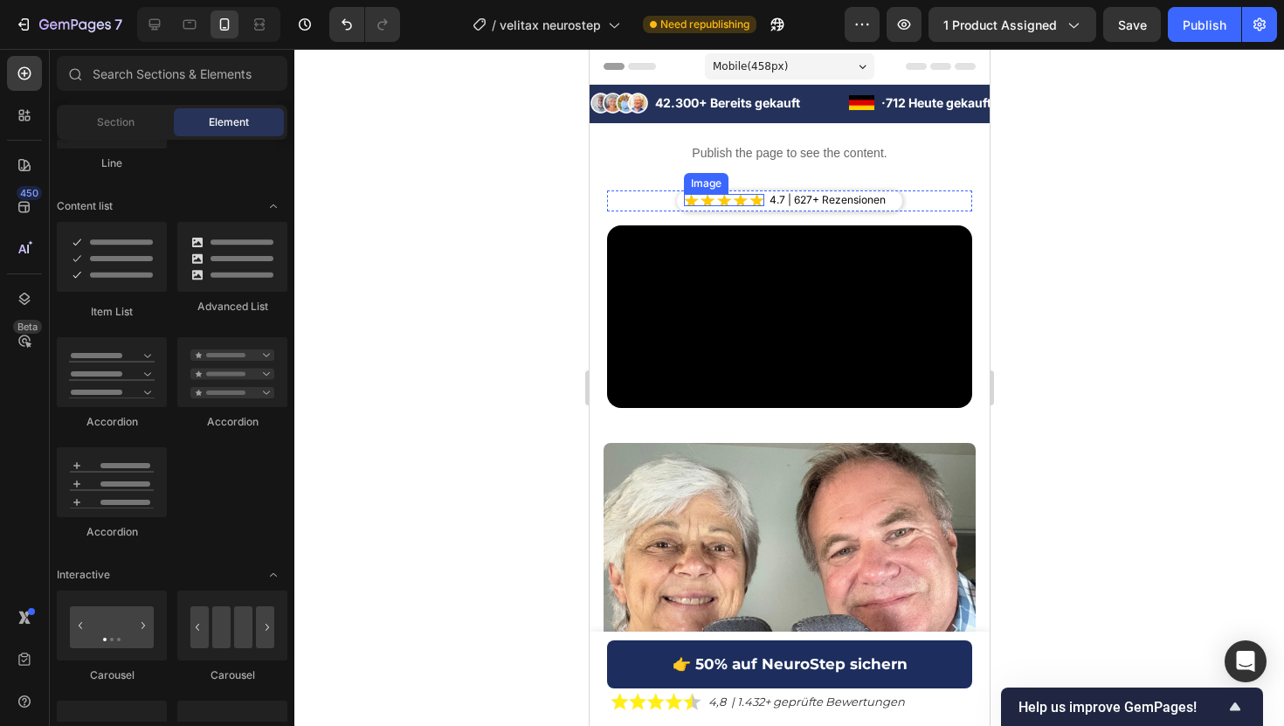
click at [750, 196] on img at bounding box center [723, 200] width 80 height 12
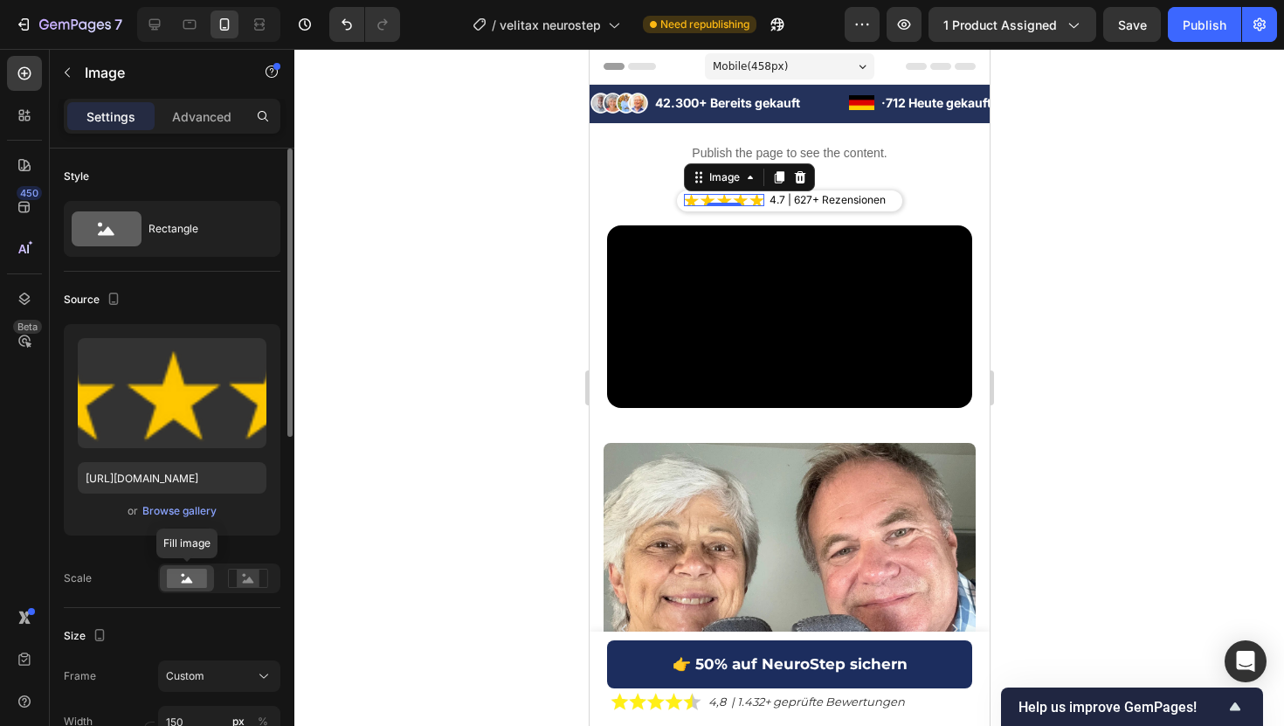
scroll to position [176, 0]
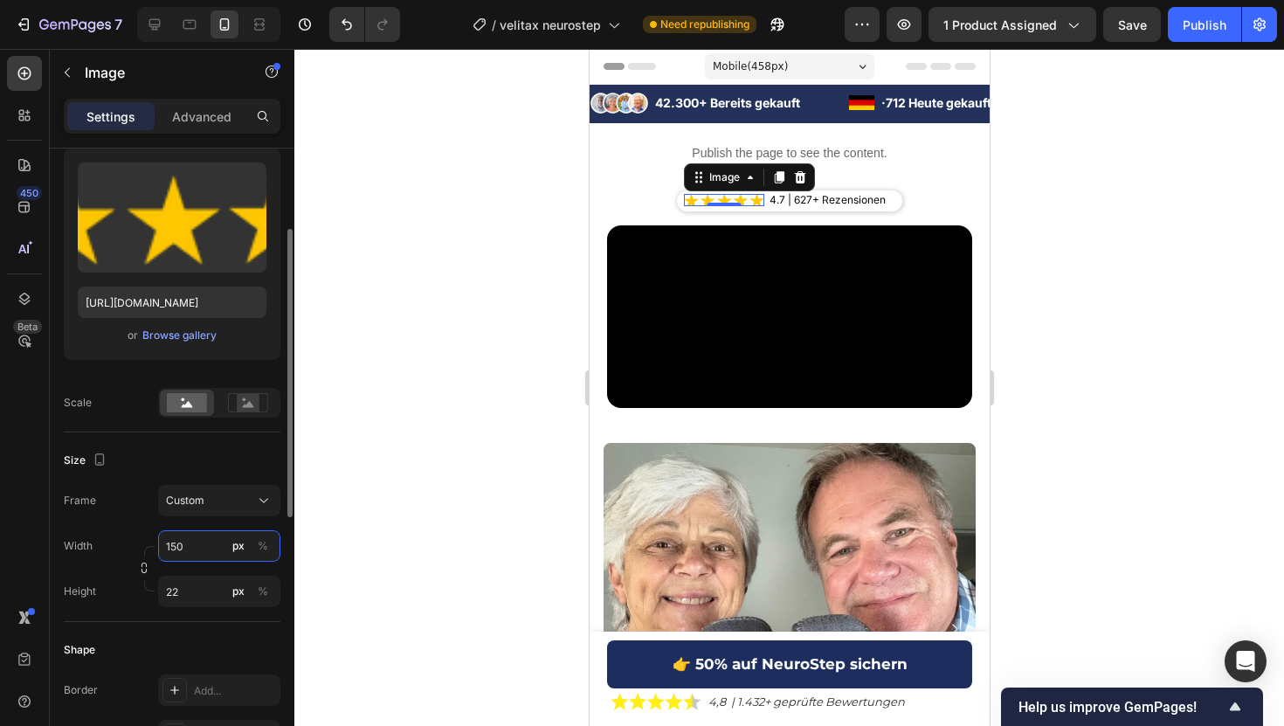
click at [187, 548] on input "150" at bounding box center [219, 545] width 122 height 31
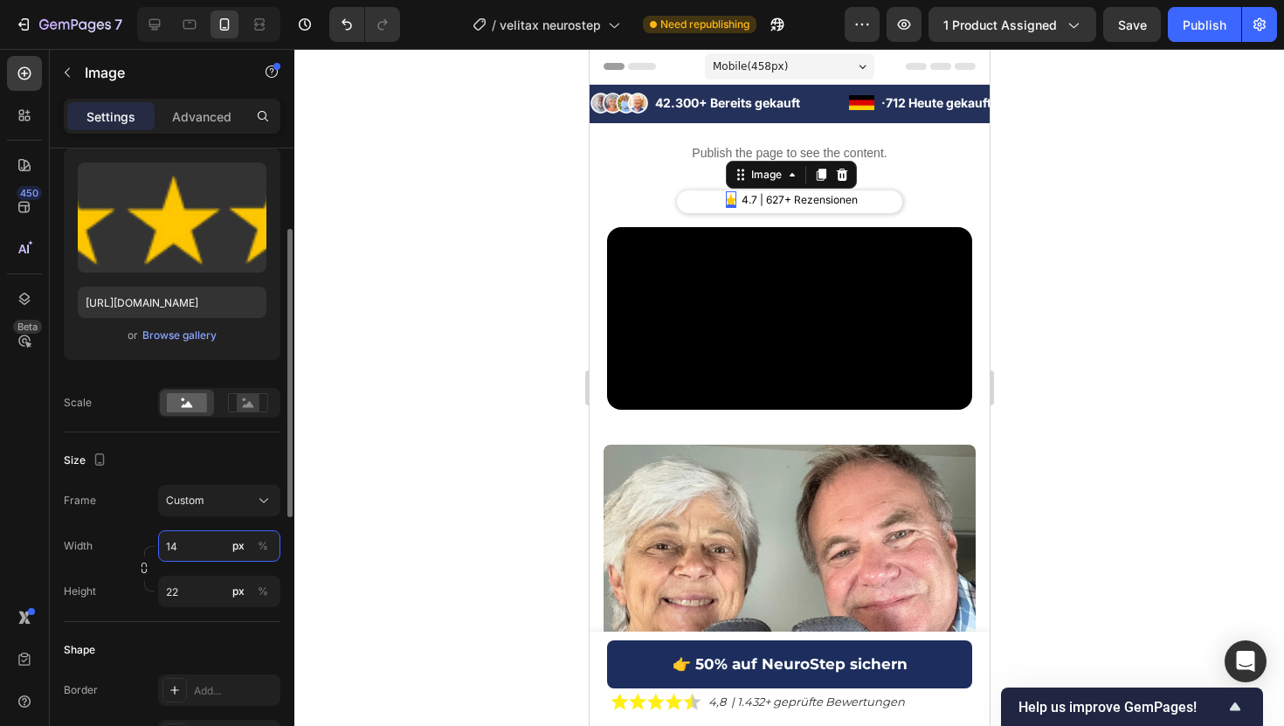
type input "140"
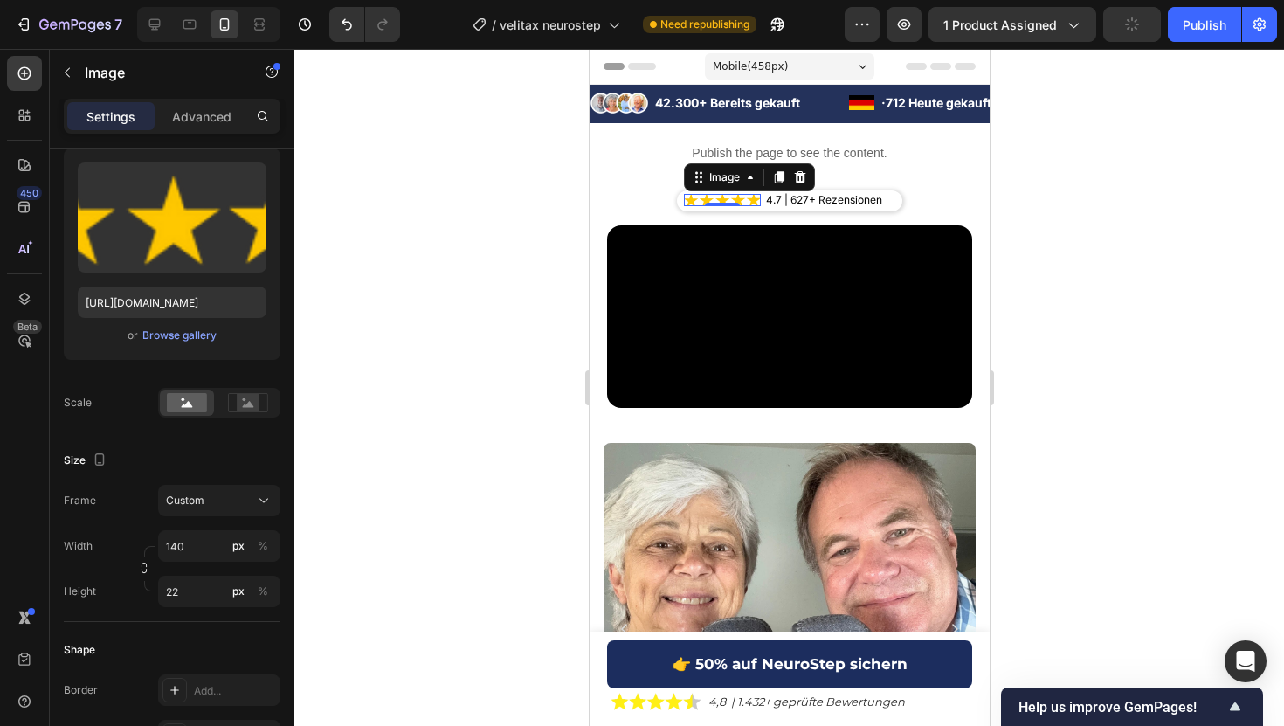
click at [460, 372] on div at bounding box center [788, 387] width 989 height 677
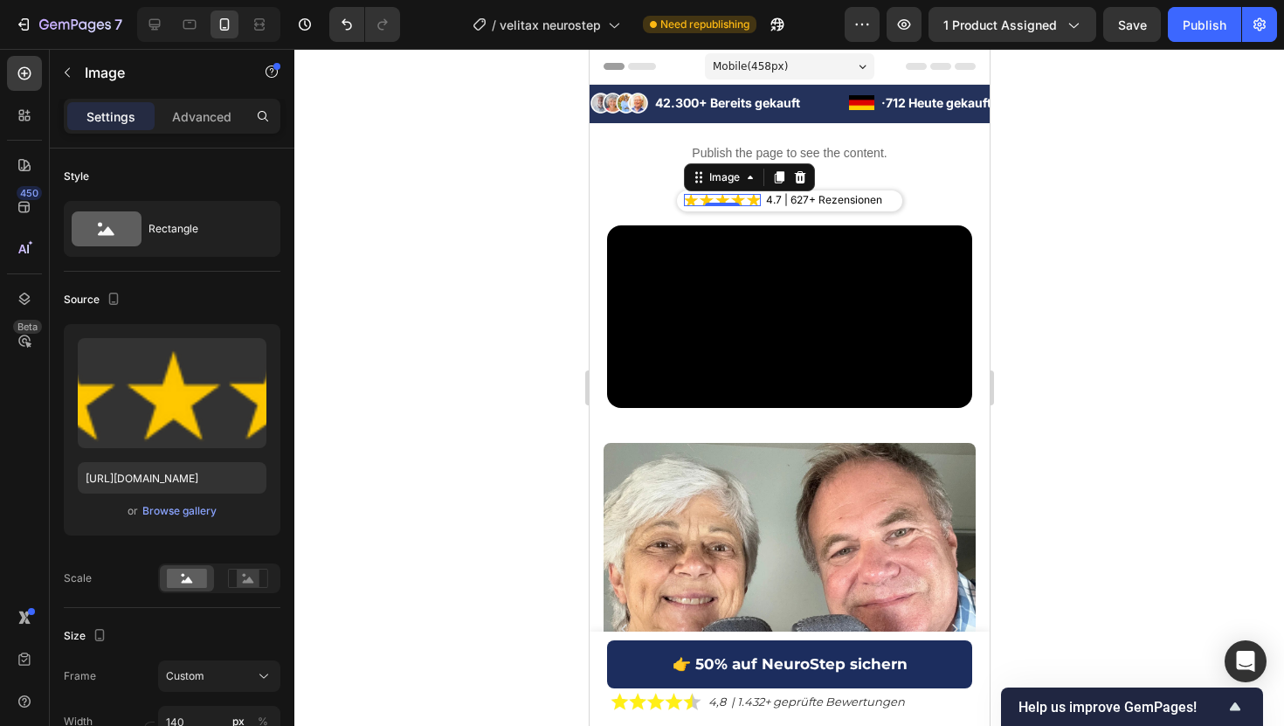
click at [726, 201] on div "Image 0" at bounding box center [721, 200] width 77 height 12
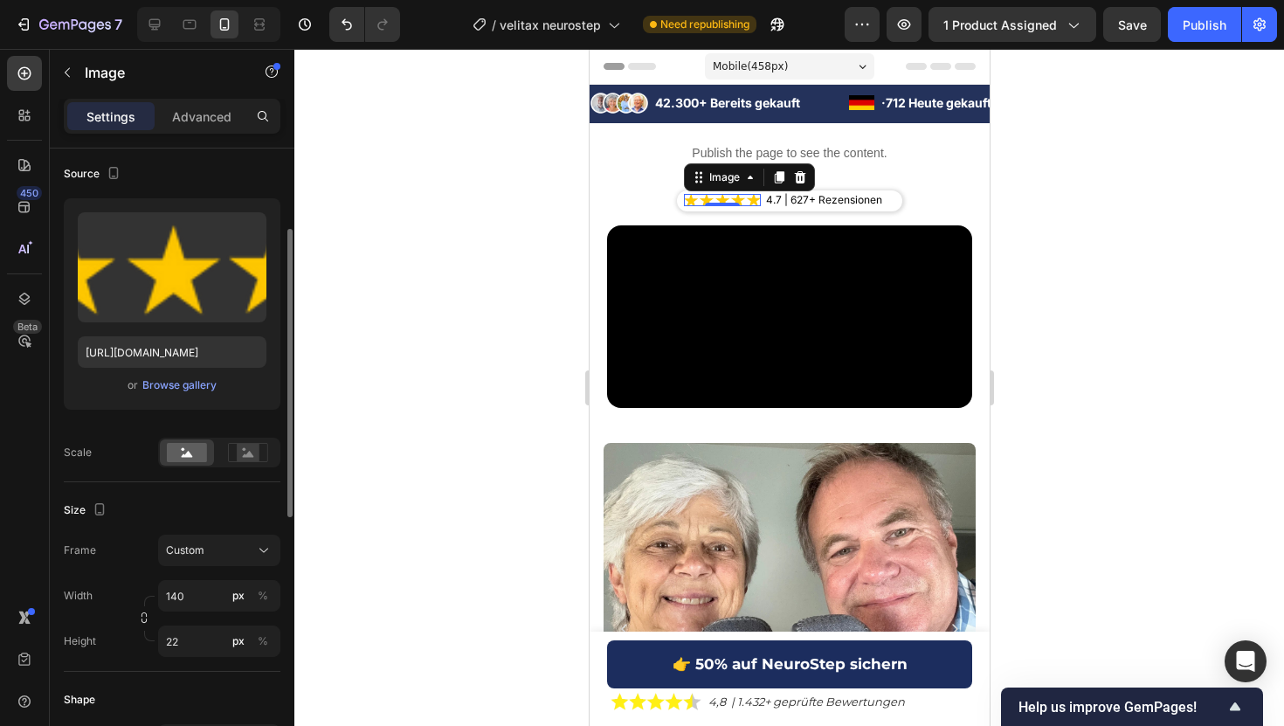
scroll to position [141, 0]
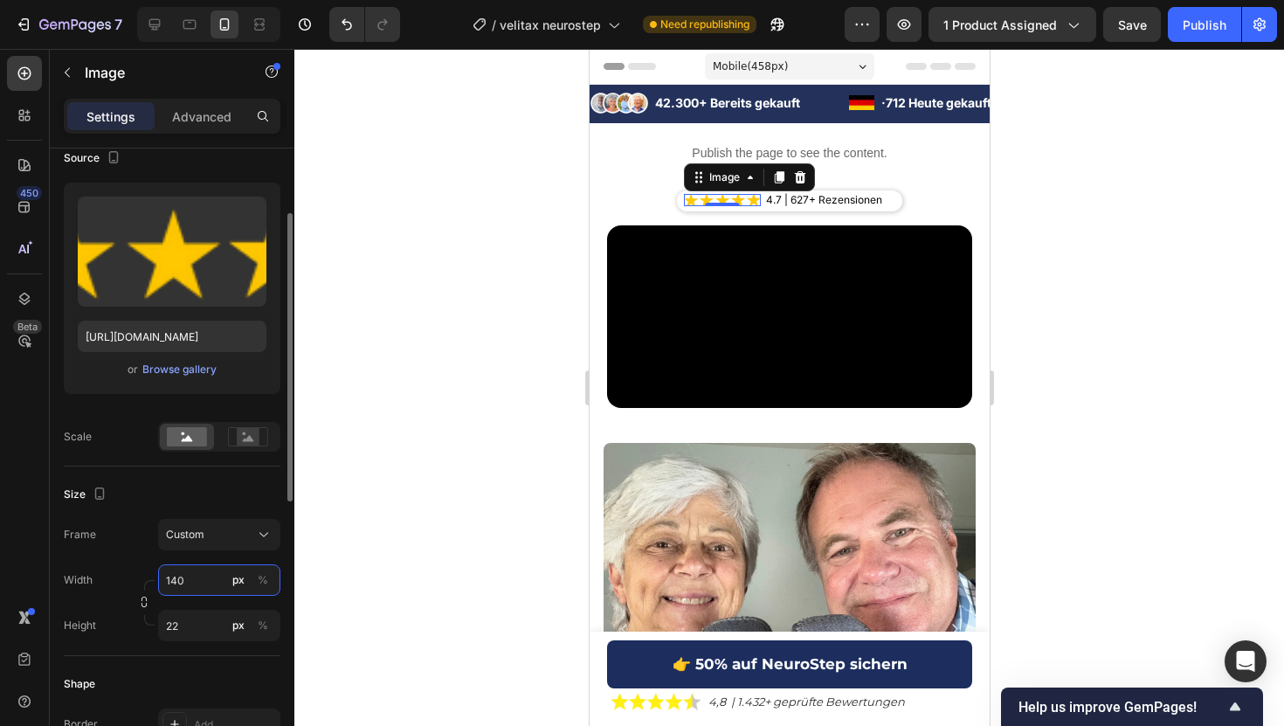
click at [189, 569] on input "140" at bounding box center [219, 579] width 122 height 31
type input "125"
click at [442, 353] on div at bounding box center [788, 387] width 989 height 677
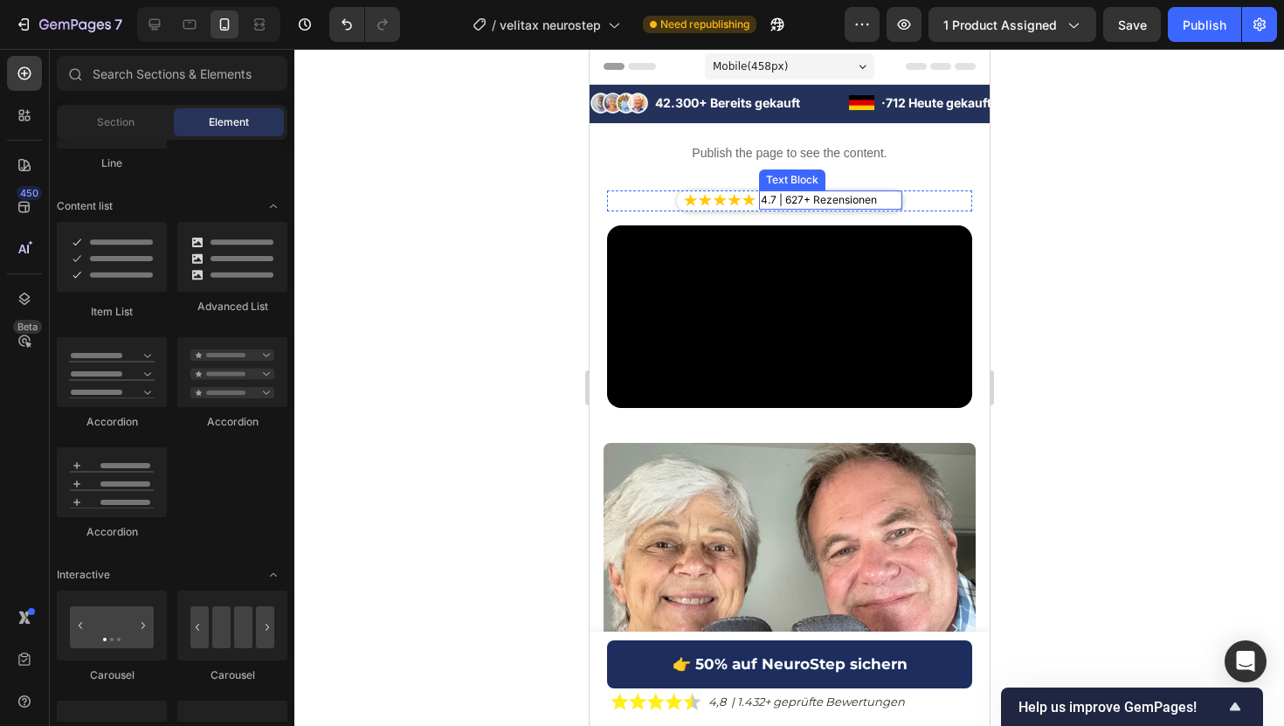
click at [890, 205] on p "4.7 | 627+ Rezensionen" at bounding box center [830, 200] width 140 height 16
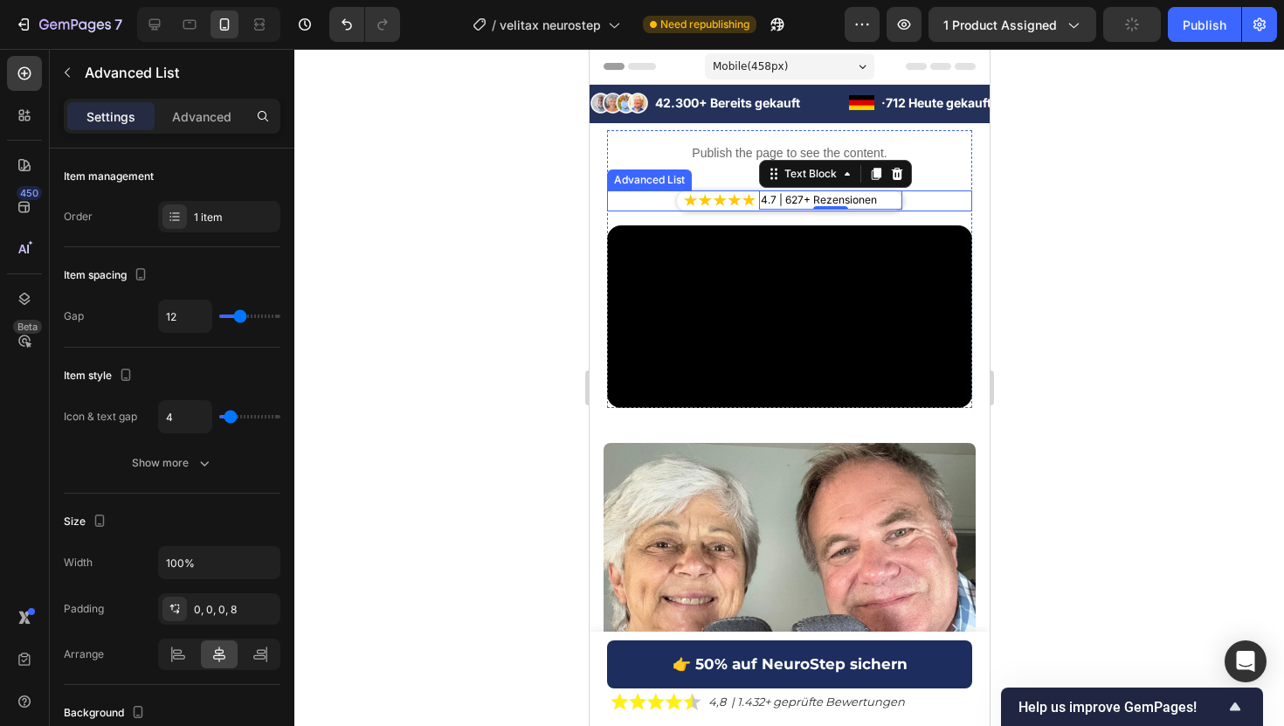
click at [748, 208] on li "Image 4.7 | 627+ Rezensionen Text Block 0" at bounding box center [792, 199] width 218 height 19
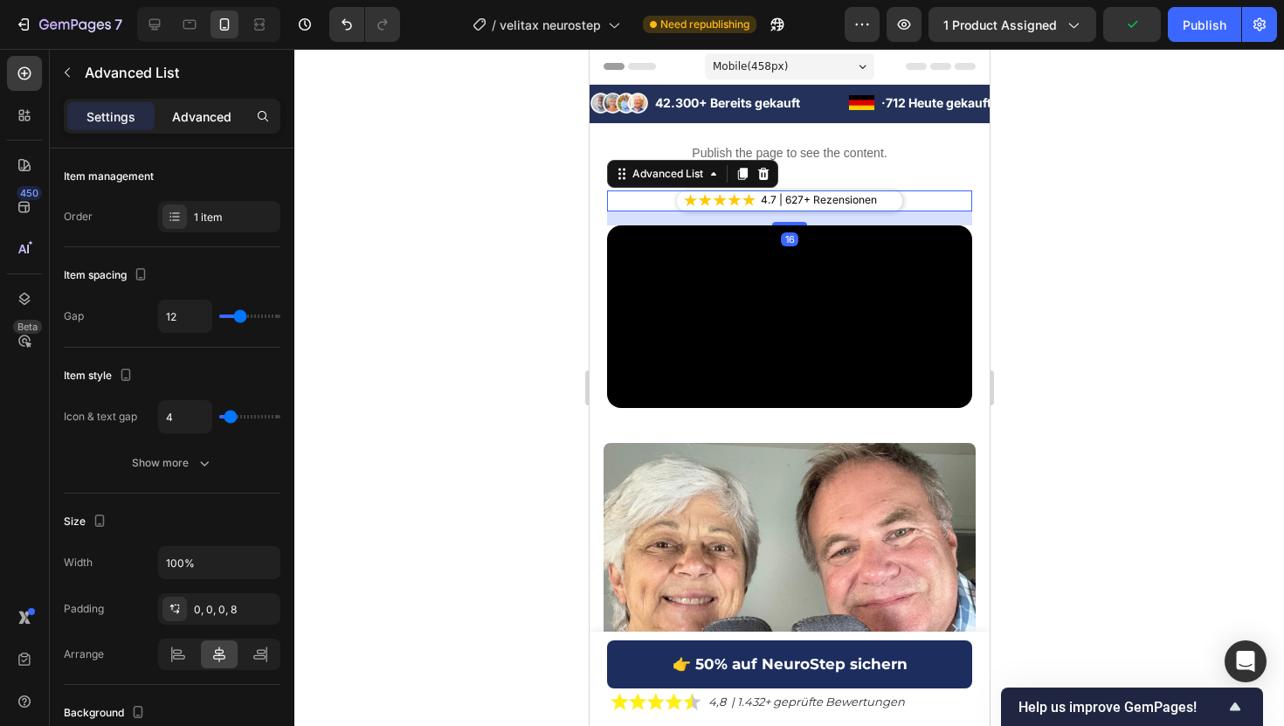
click at [214, 109] on p "Advanced" at bounding box center [201, 116] width 59 height 18
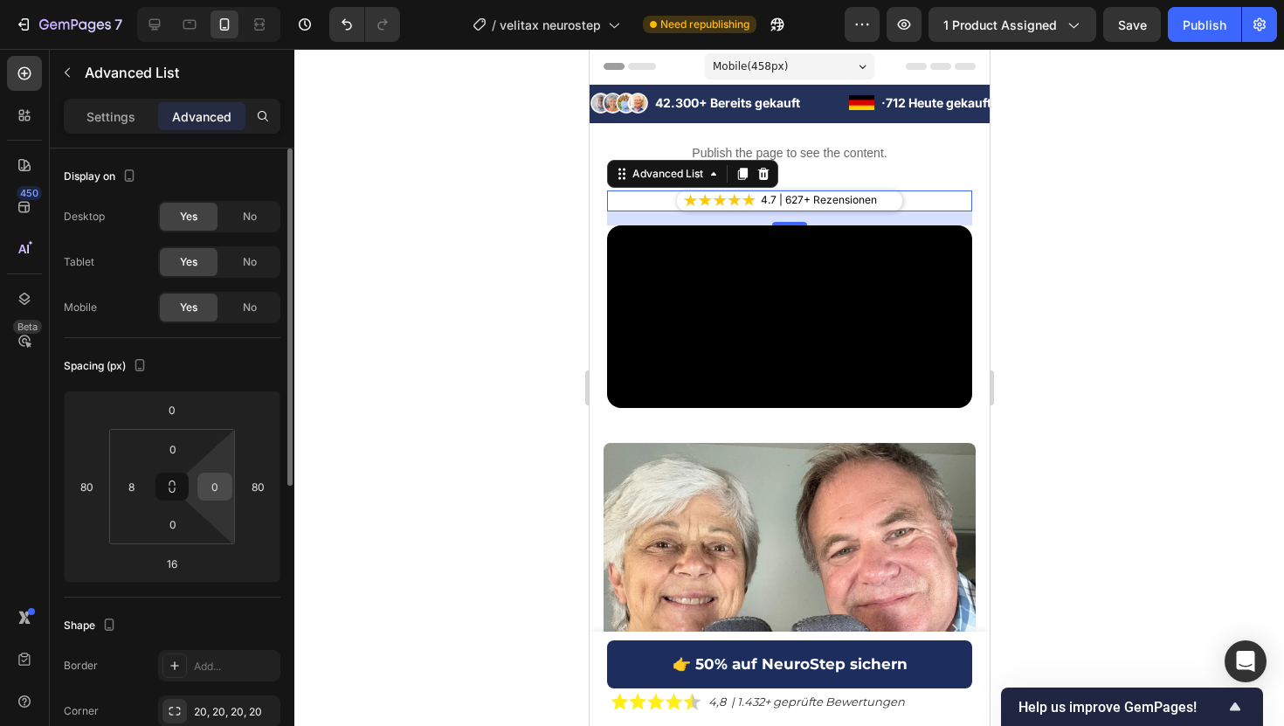
click at [212, 486] on input "0" at bounding box center [215, 486] width 26 height 26
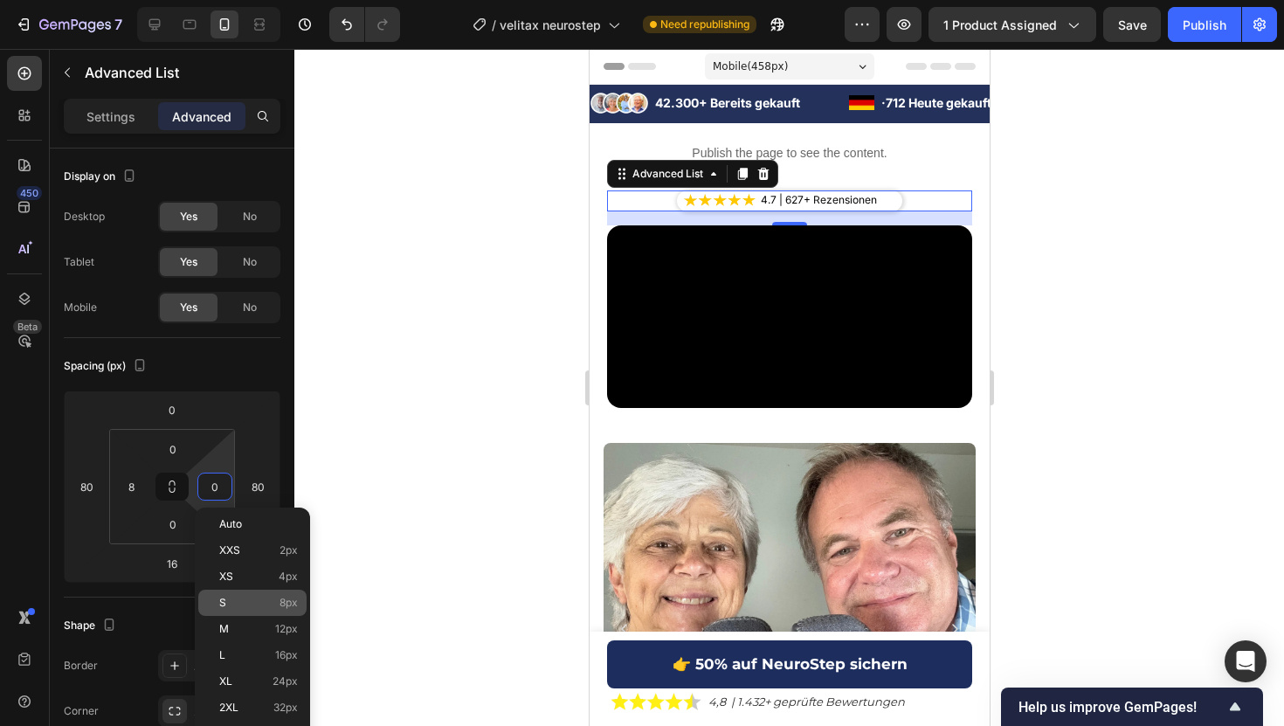
click at [248, 615] on div "S 8px" at bounding box center [252, 602] width 108 height 26
type input "8"
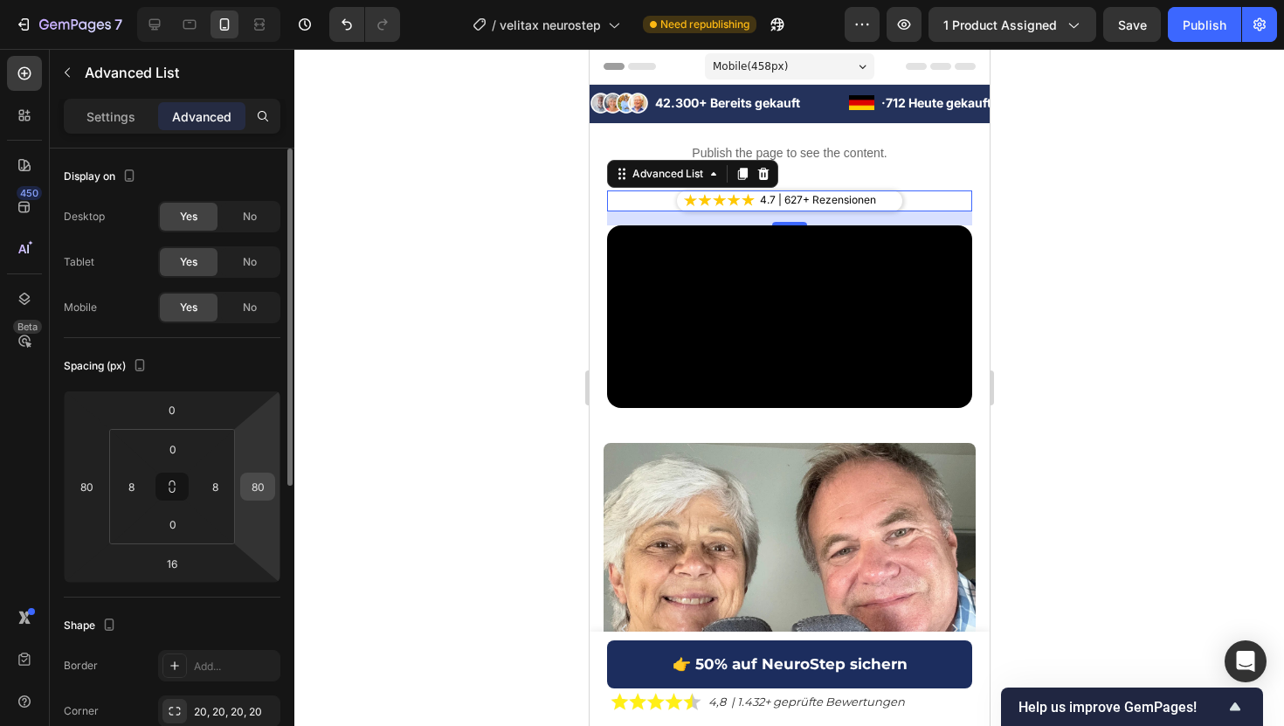
click at [260, 498] on input "80" at bounding box center [258, 486] width 26 height 26
type input "95"
click at [86, 486] on input "80" at bounding box center [86, 486] width 26 height 26
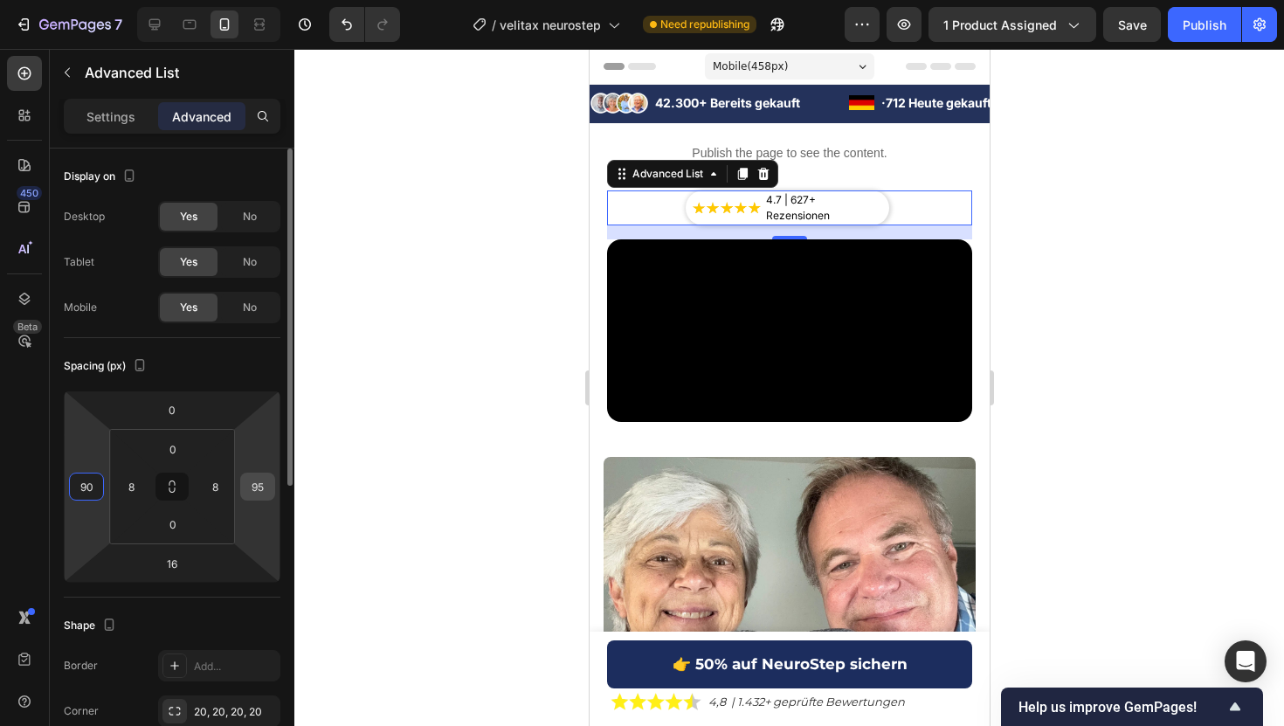
type input "90"
click at [271, 489] on div "95" at bounding box center [257, 486] width 35 height 28
click at [252, 480] on input "95" at bounding box center [258, 486] width 26 height 26
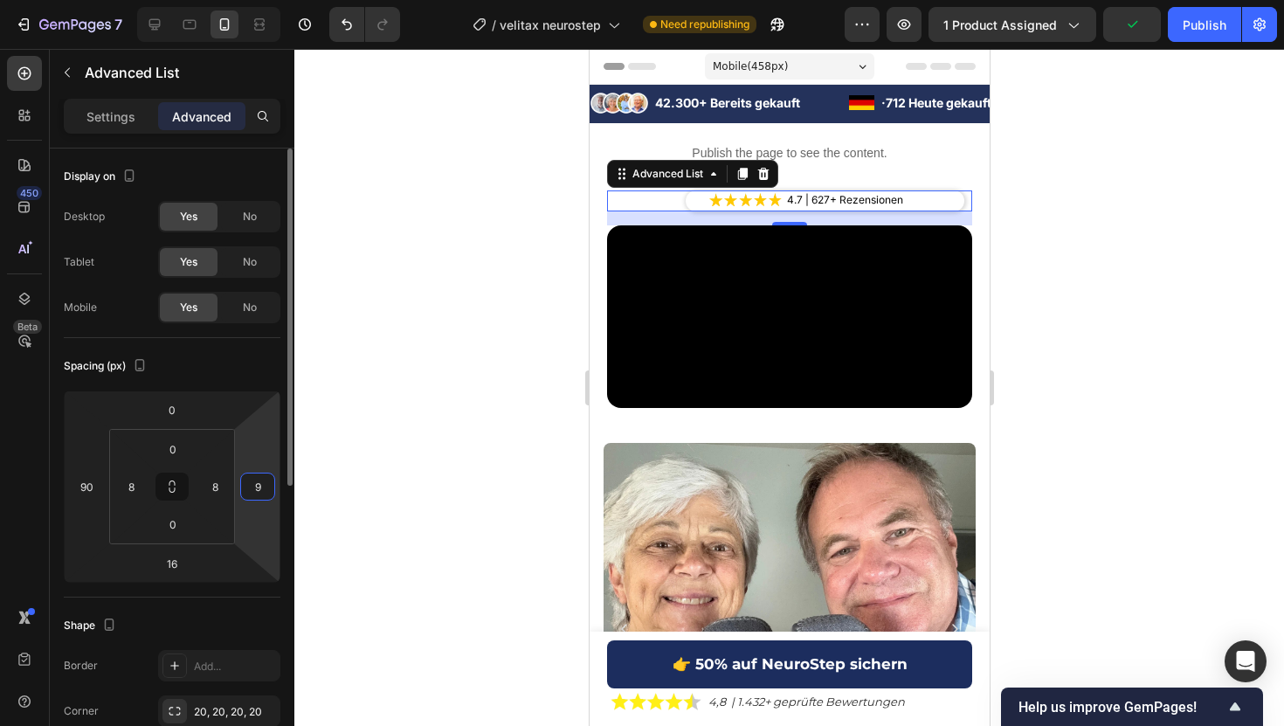
type input "90"
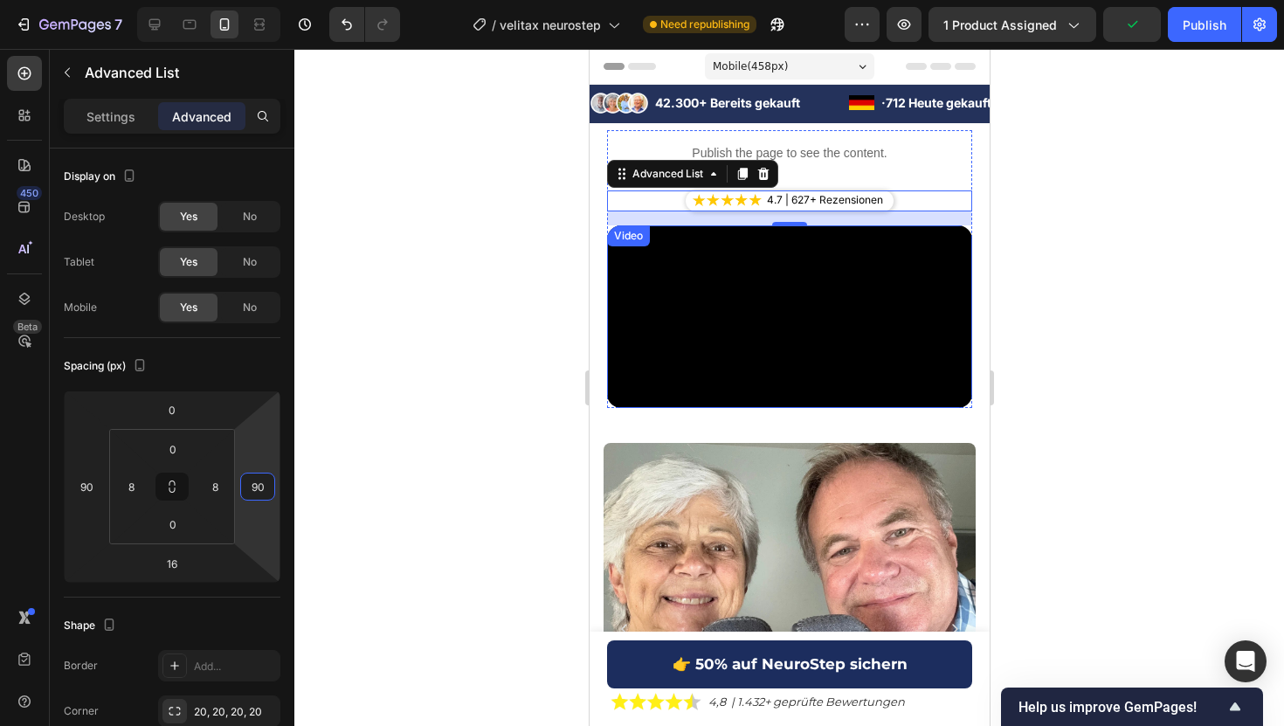
click at [1144, 203] on div at bounding box center [788, 387] width 989 height 677
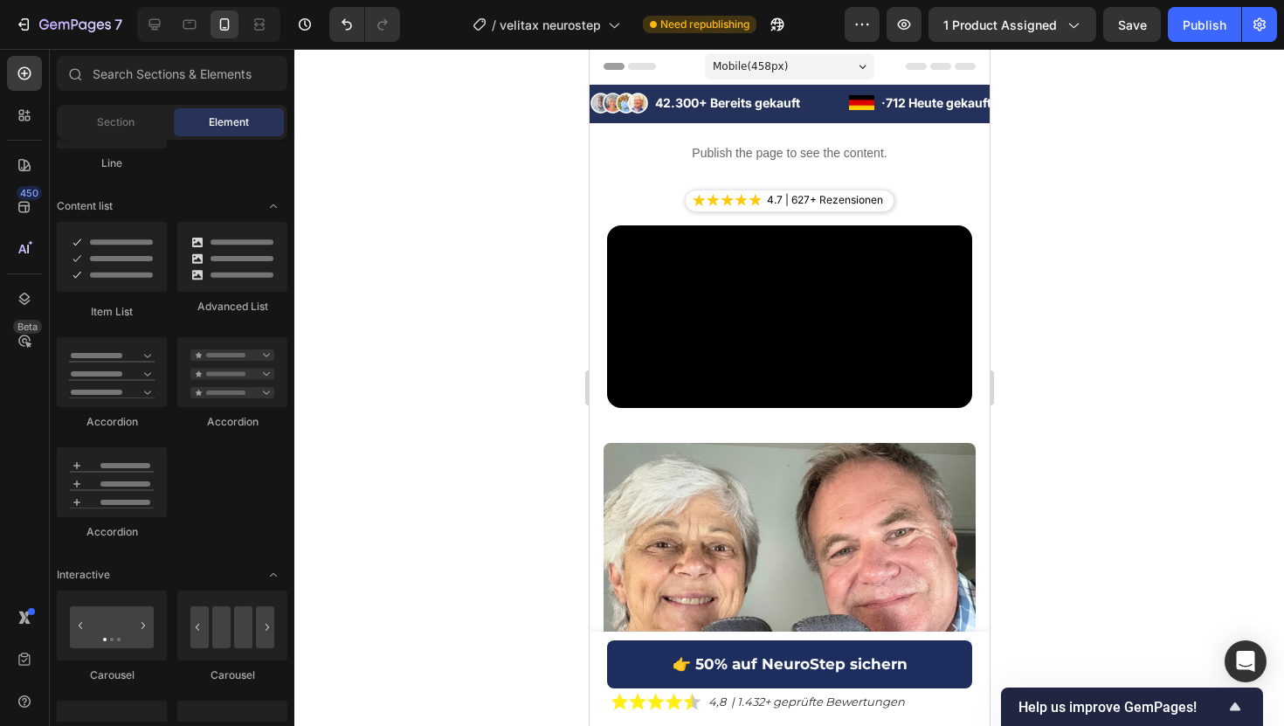
click at [1140, 114] on div at bounding box center [788, 387] width 989 height 677
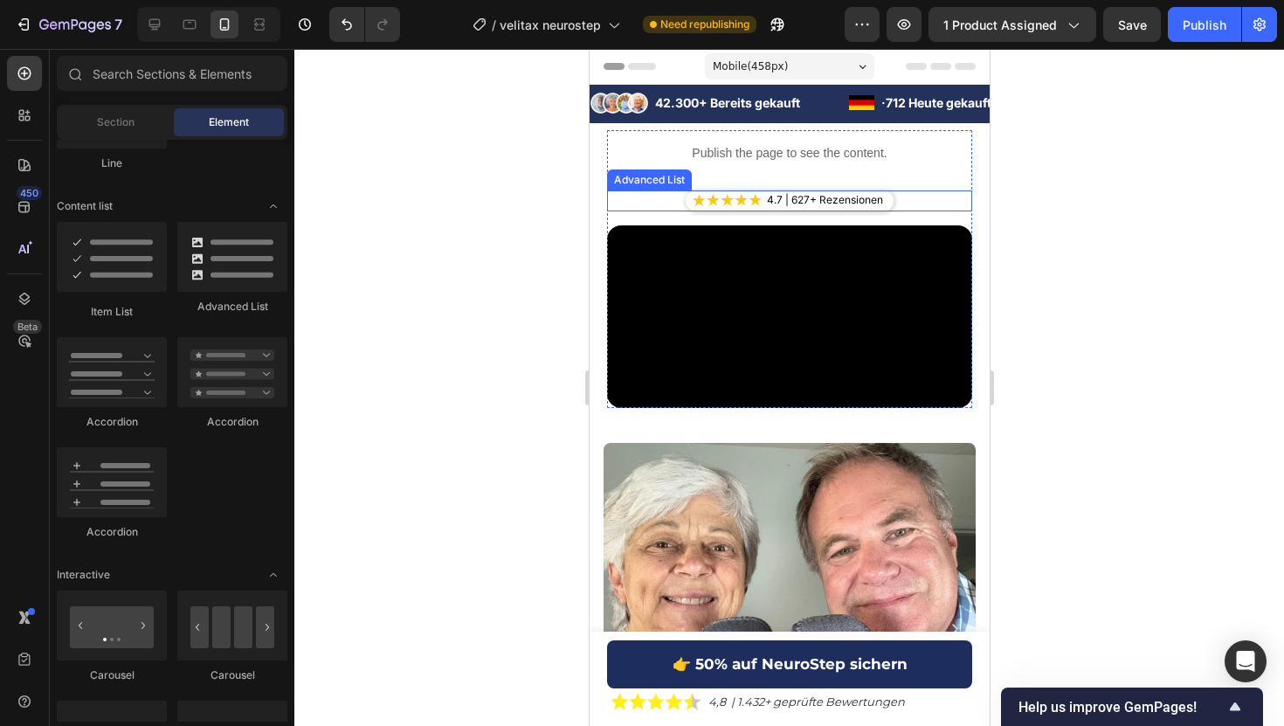
click at [756, 210] on div "Image 4.7 | 627+ Rezensionen Text Block" at bounding box center [789, 200] width 208 height 21
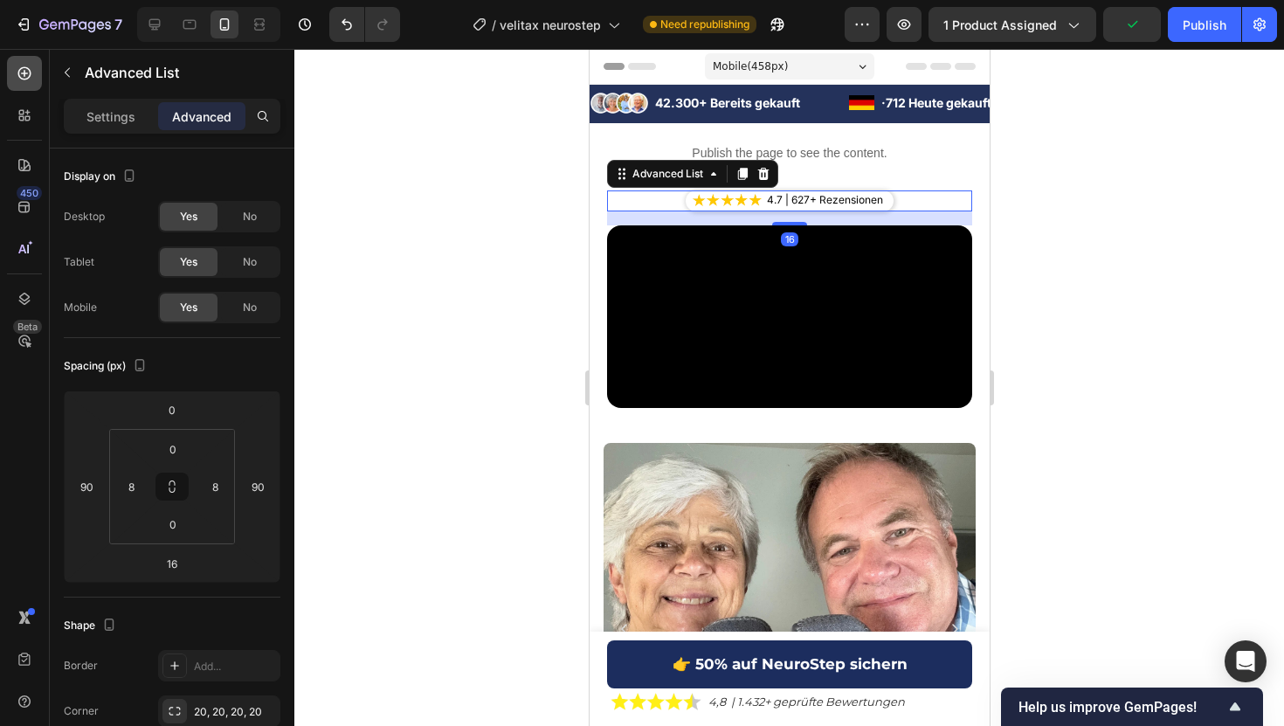
click at [26, 68] on icon at bounding box center [24, 73] width 17 height 17
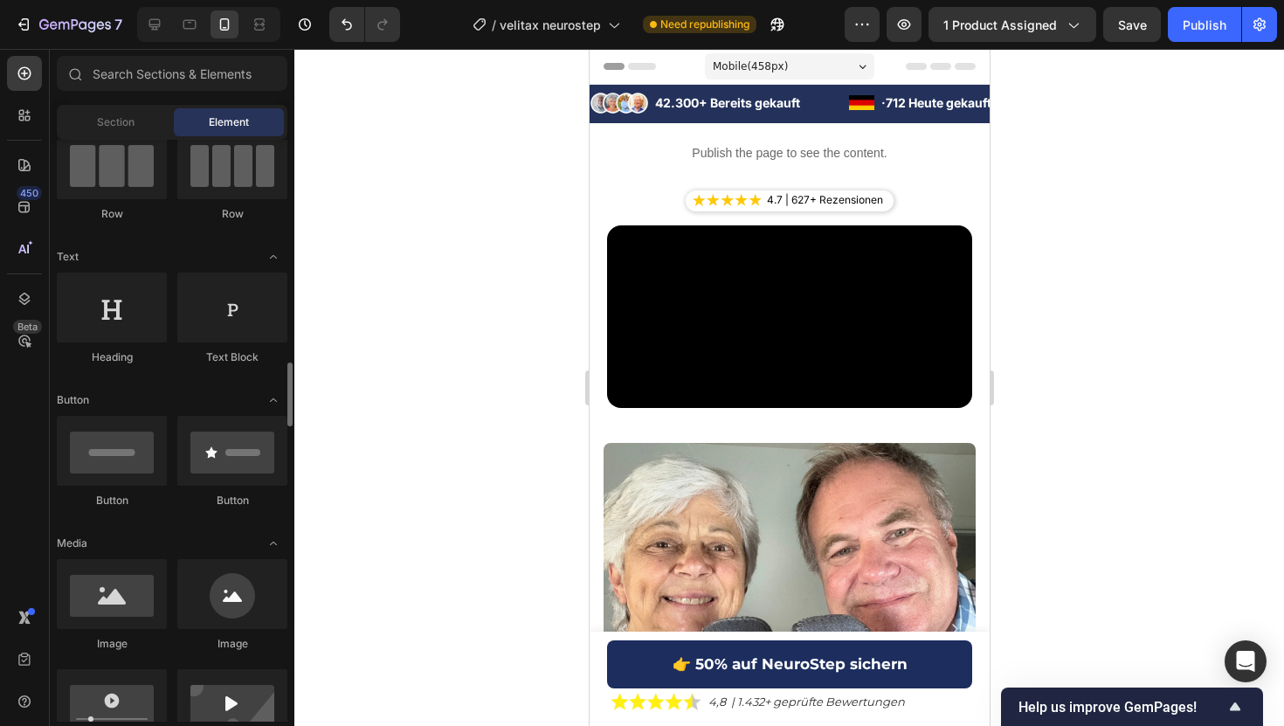
scroll to position [0, 0]
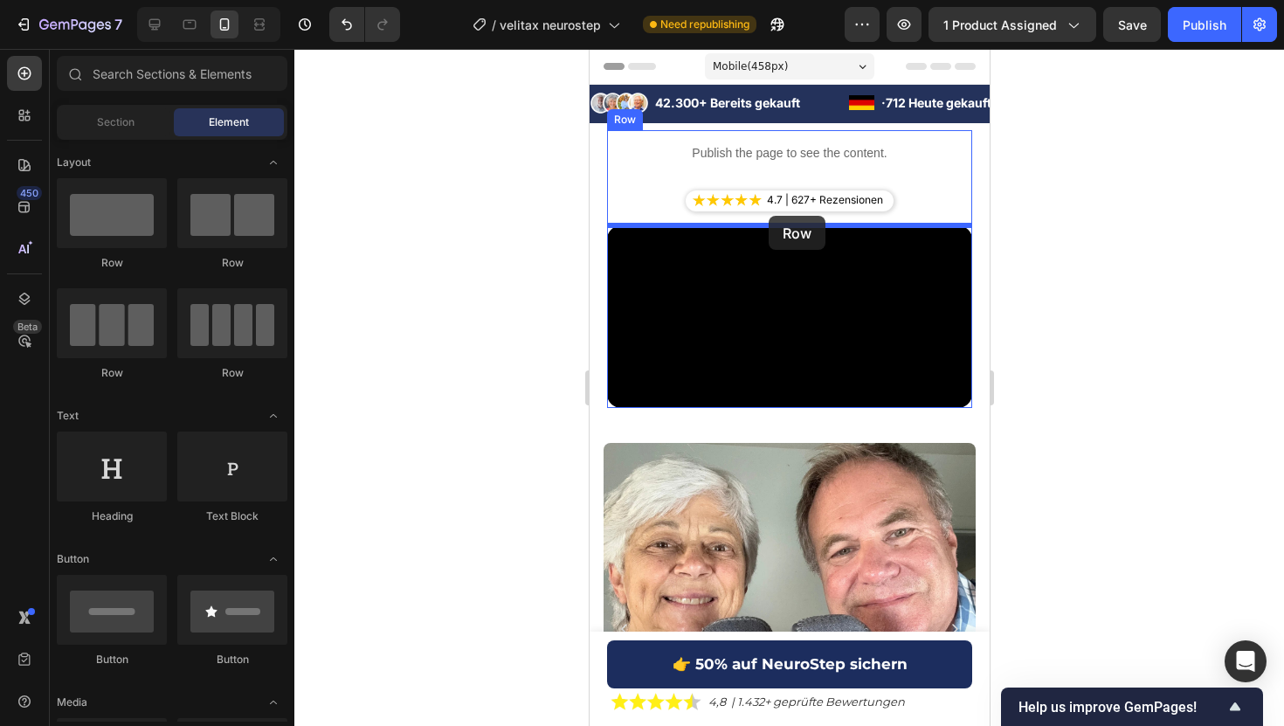
drag, startPoint x: 800, startPoint y: 280, endPoint x: 768, endPoint y: 216, distance: 72.3
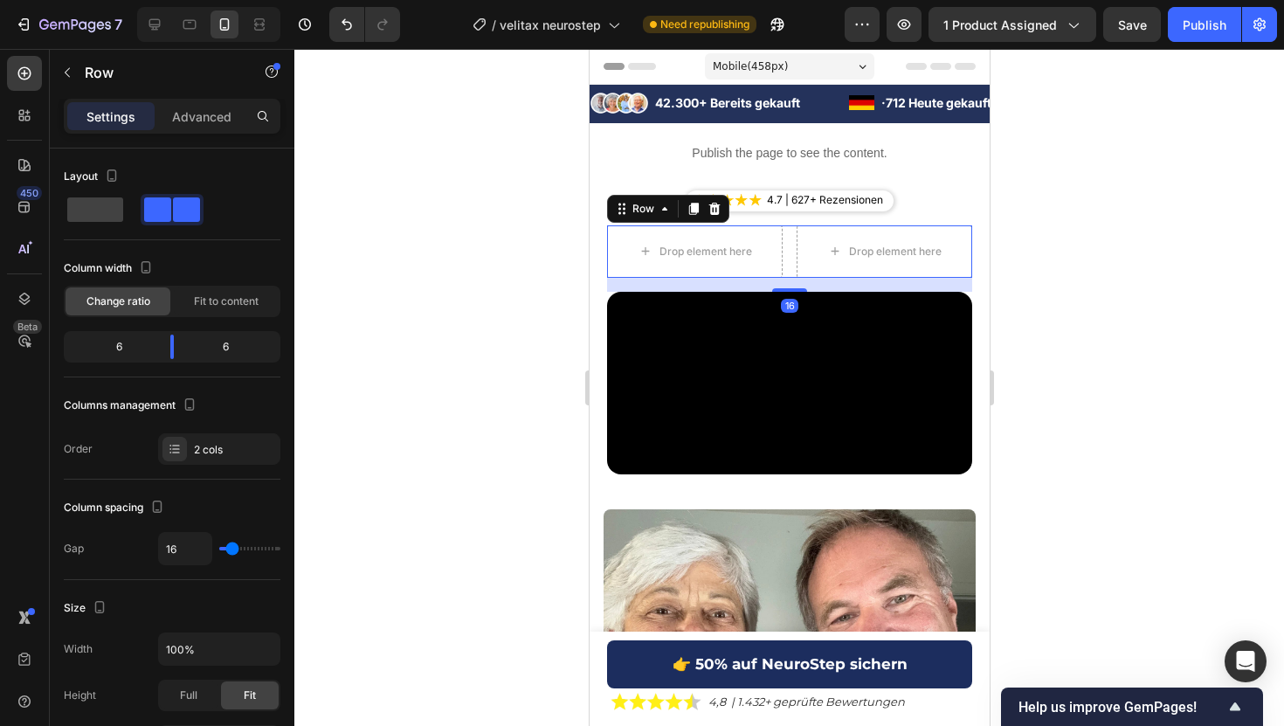
click at [1176, 199] on div at bounding box center [788, 387] width 989 height 677
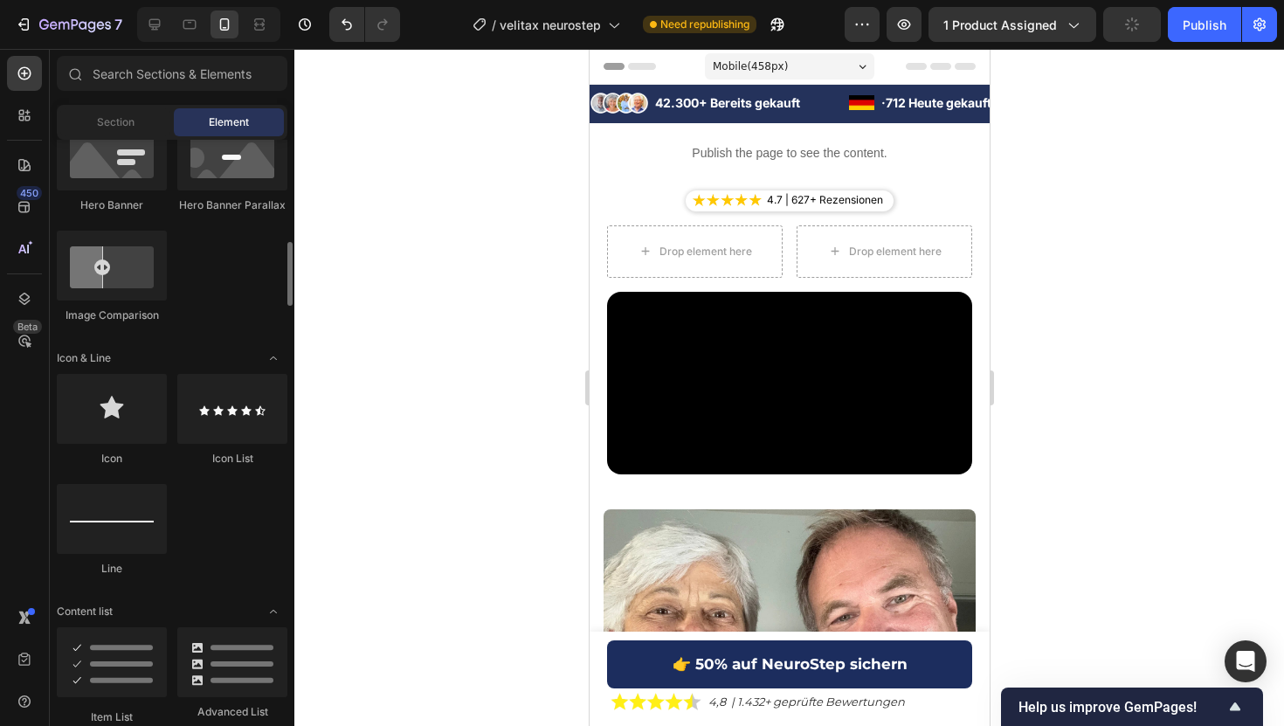
scroll to position [1148, 0]
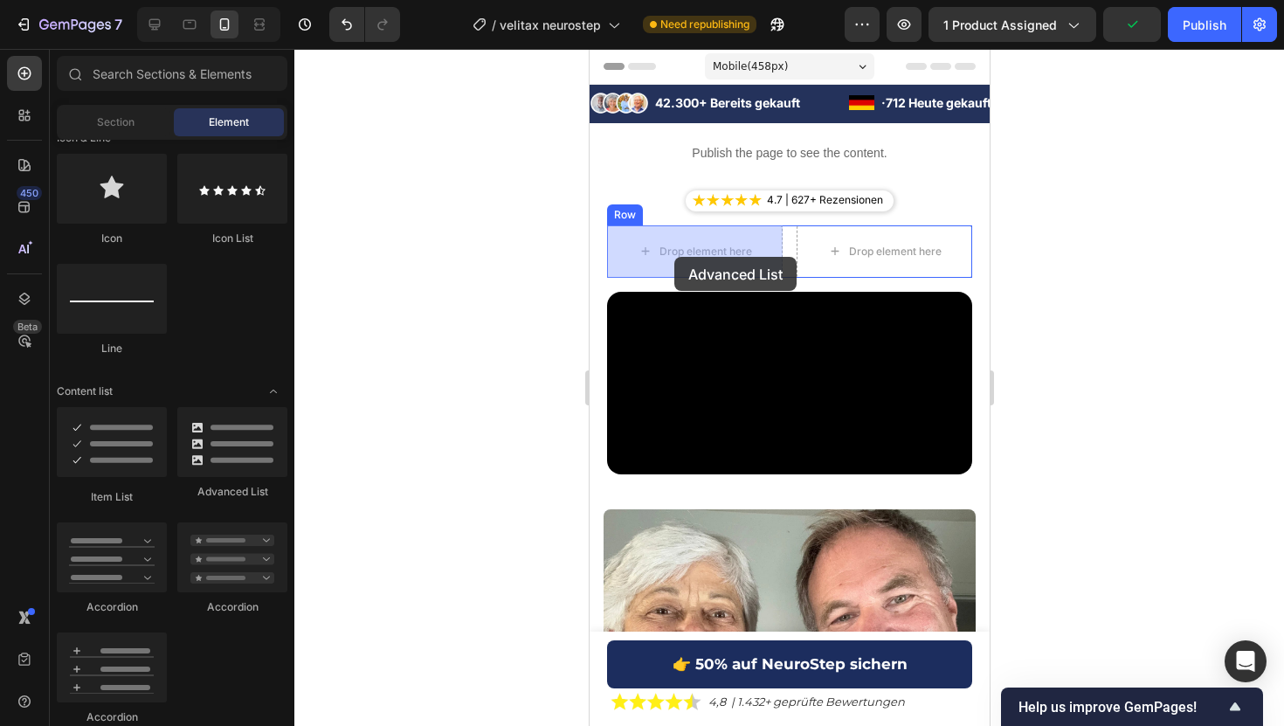
drag, startPoint x: 803, startPoint y: 494, endPoint x: 673, endPoint y: 257, distance: 270.9
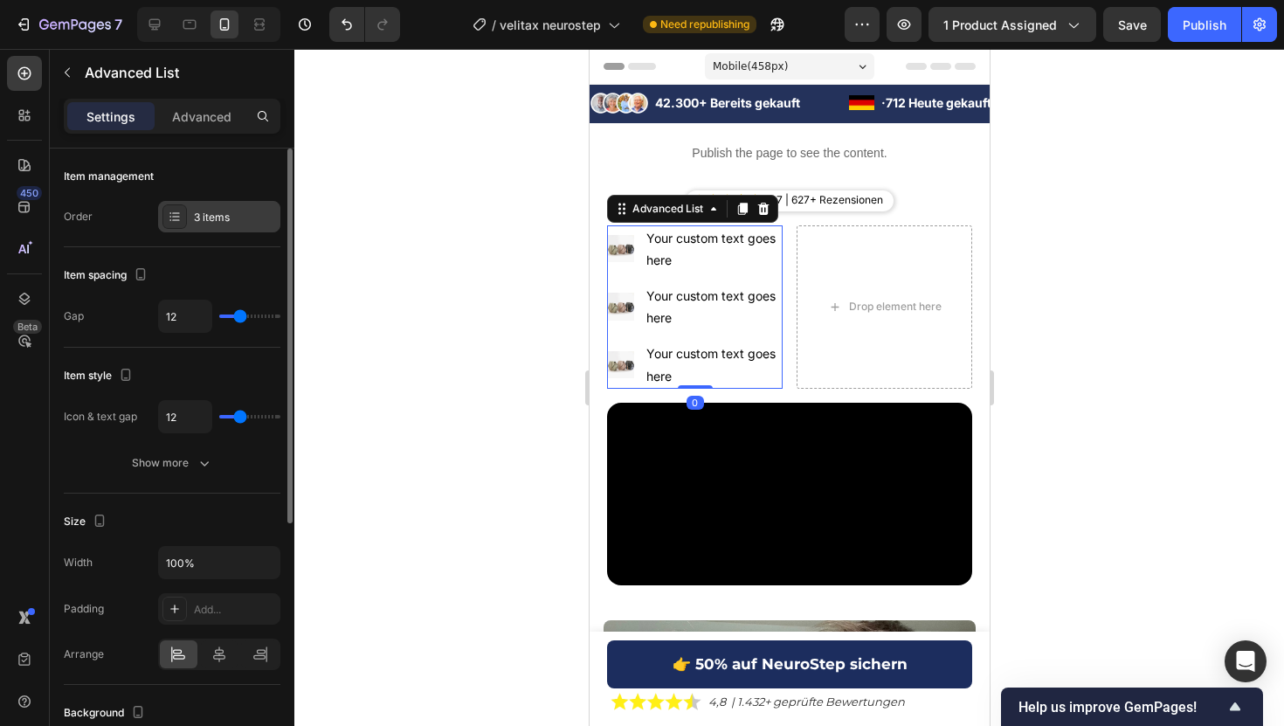
click at [213, 220] on div "3 items" at bounding box center [235, 218] width 82 height 16
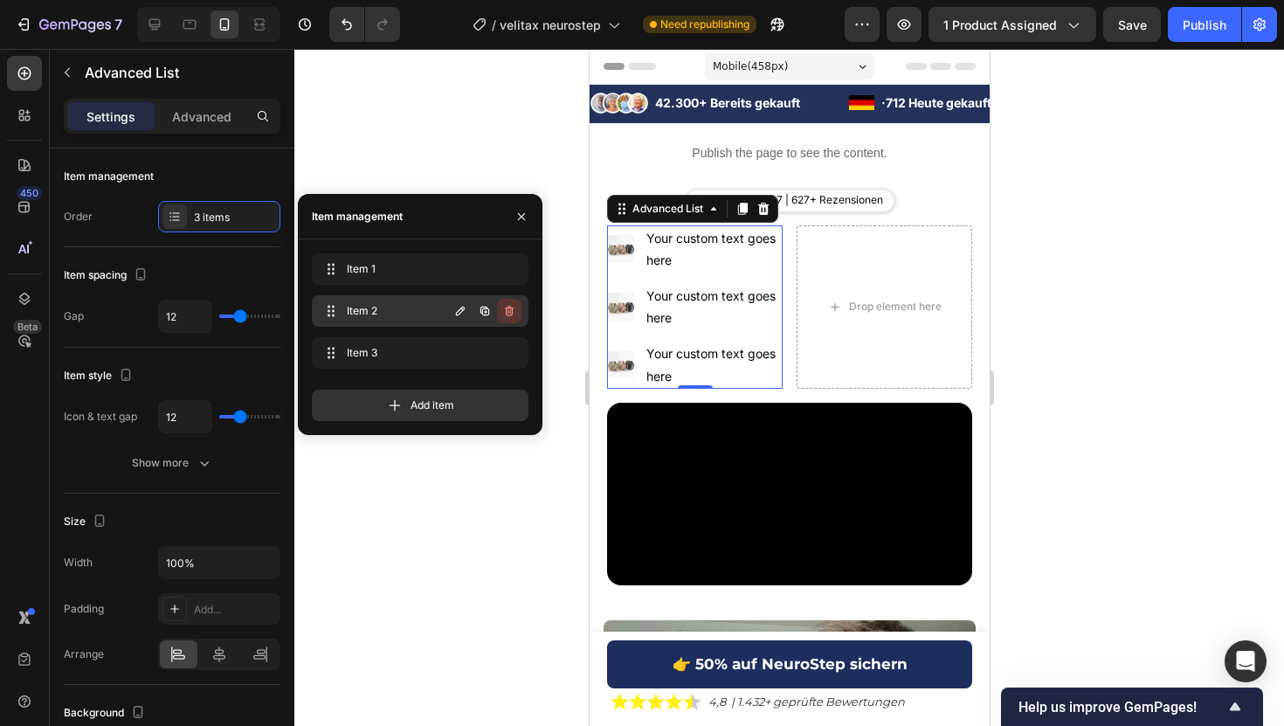
click at [506, 307] on icon "button" at bounding box center [509, 311] width 9 height 10
click at [506, 307] on div "Delete" at bounding box center [497, 311] width 32 height 16
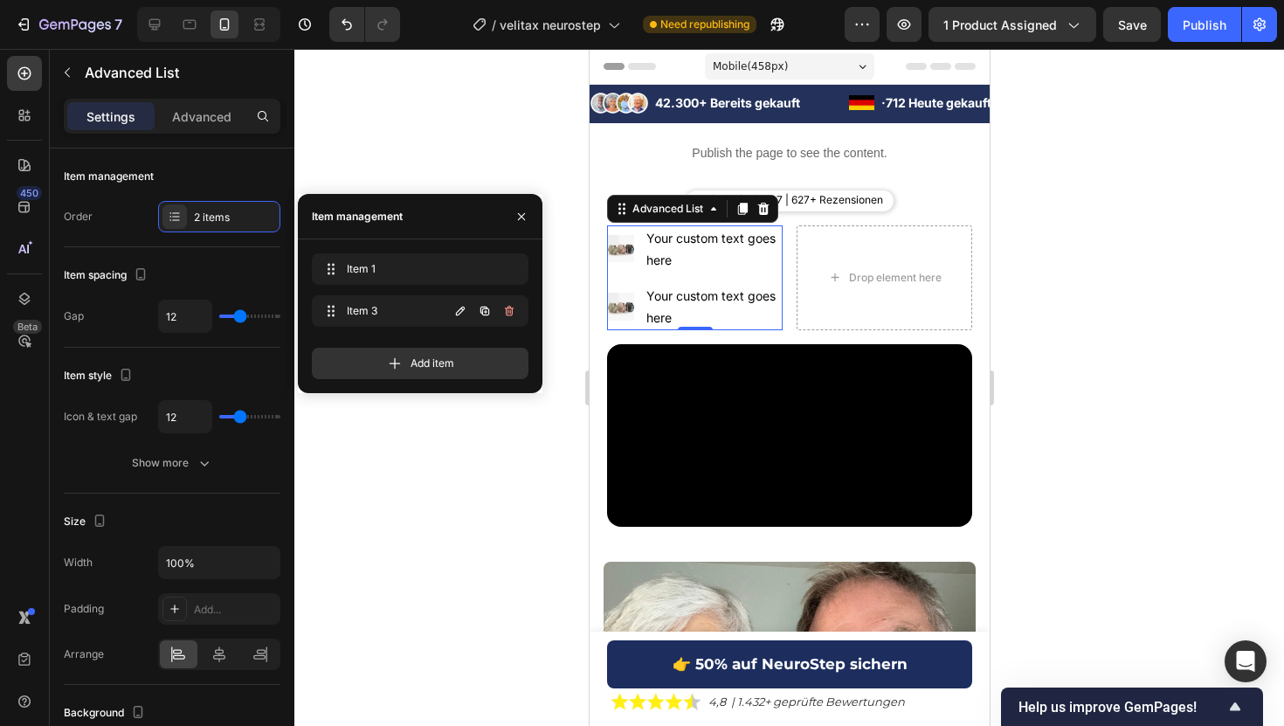
click at [506, 307] on icon "button" at bounding box center [509, 311] width 9 height 10
click at [506, 307] on div "Delete" at bounding box center [497, 311] width 32 height 16
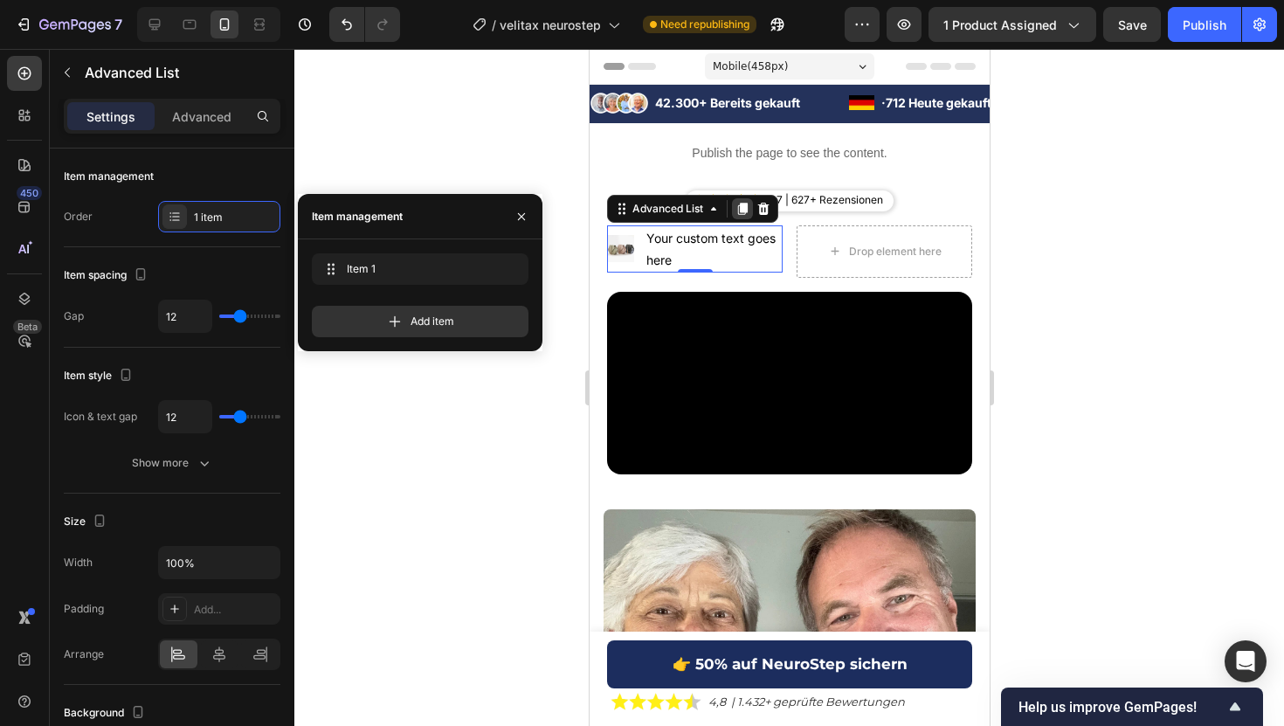
click at [741, 213] on icon at bounding box center [741, 209] width 14 height 14
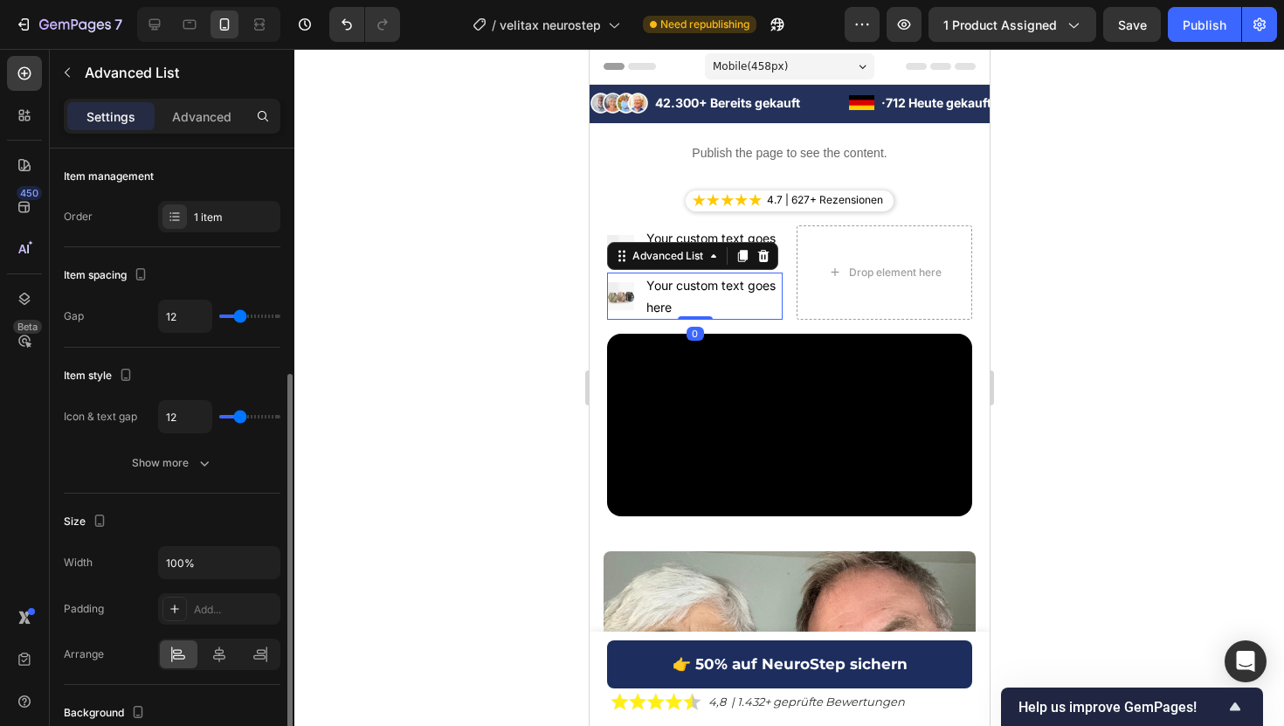
scroll to position [141, 0]
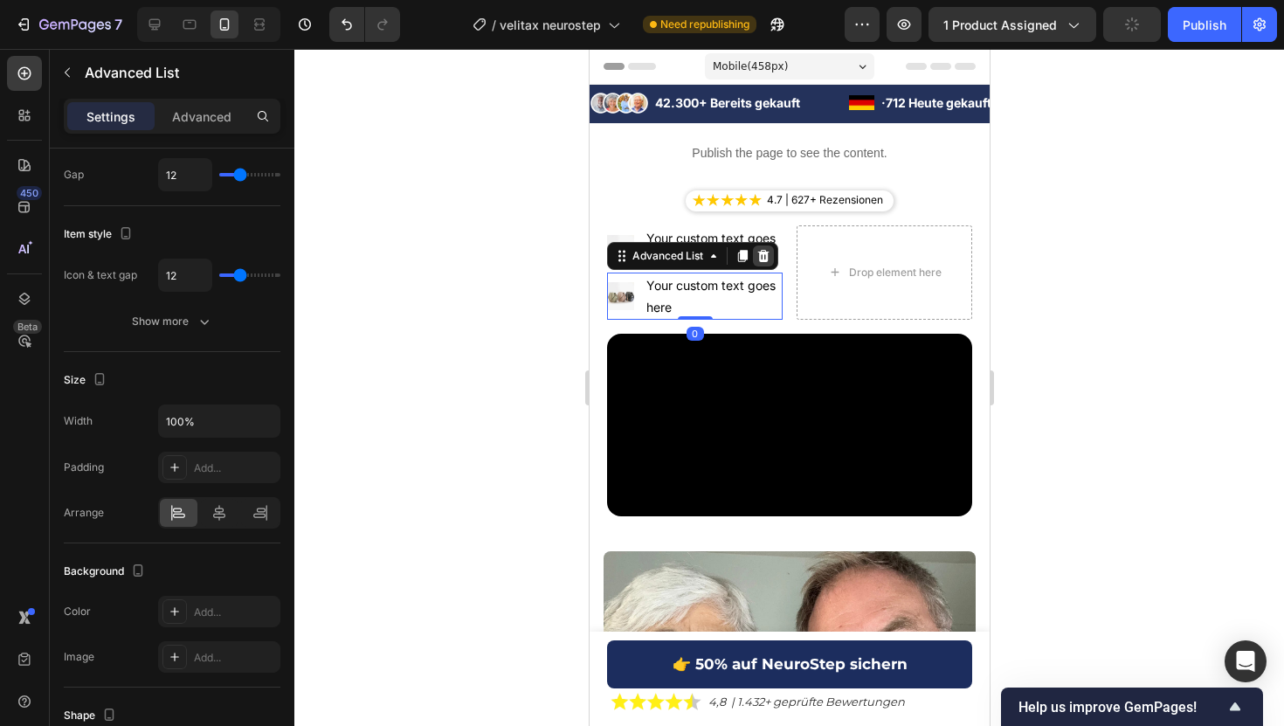
click at [772, 259] on div at bounding box center [762, 255] width 21 height 21
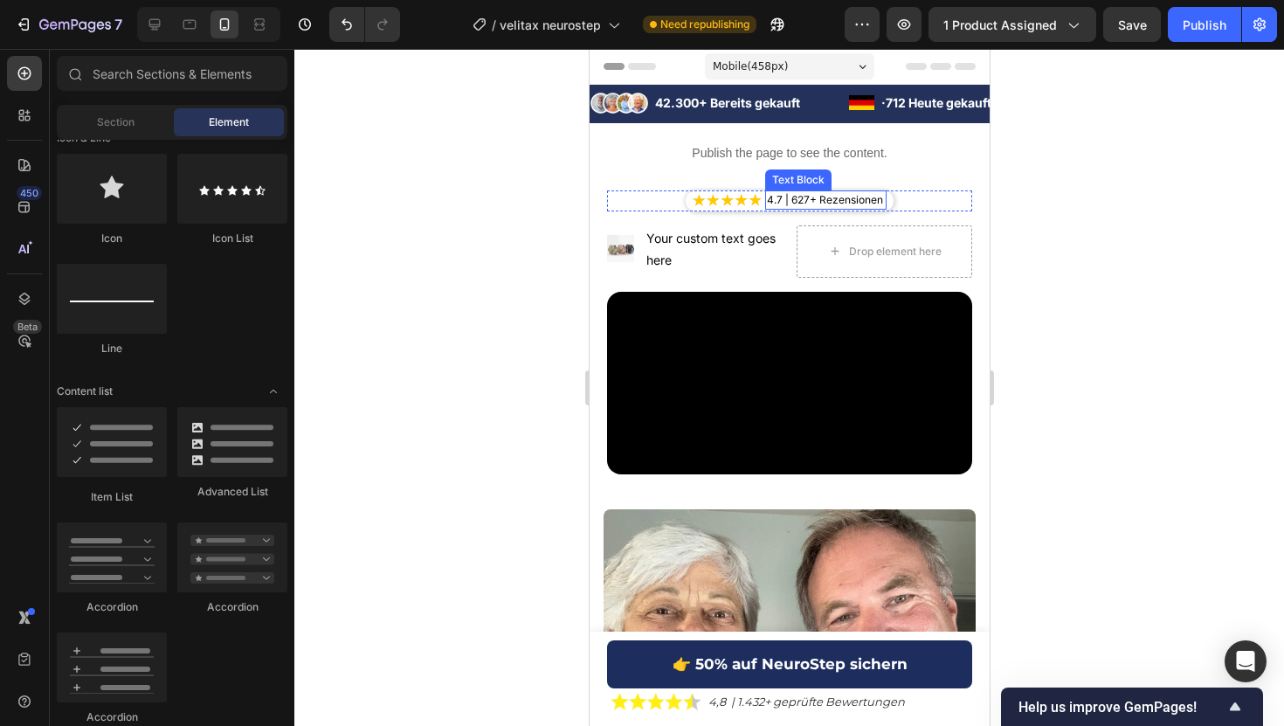
click at [832, 203] on p "4.7 | 627+ Rezensionen" at bounding box center [825, 200] width 118 height 16
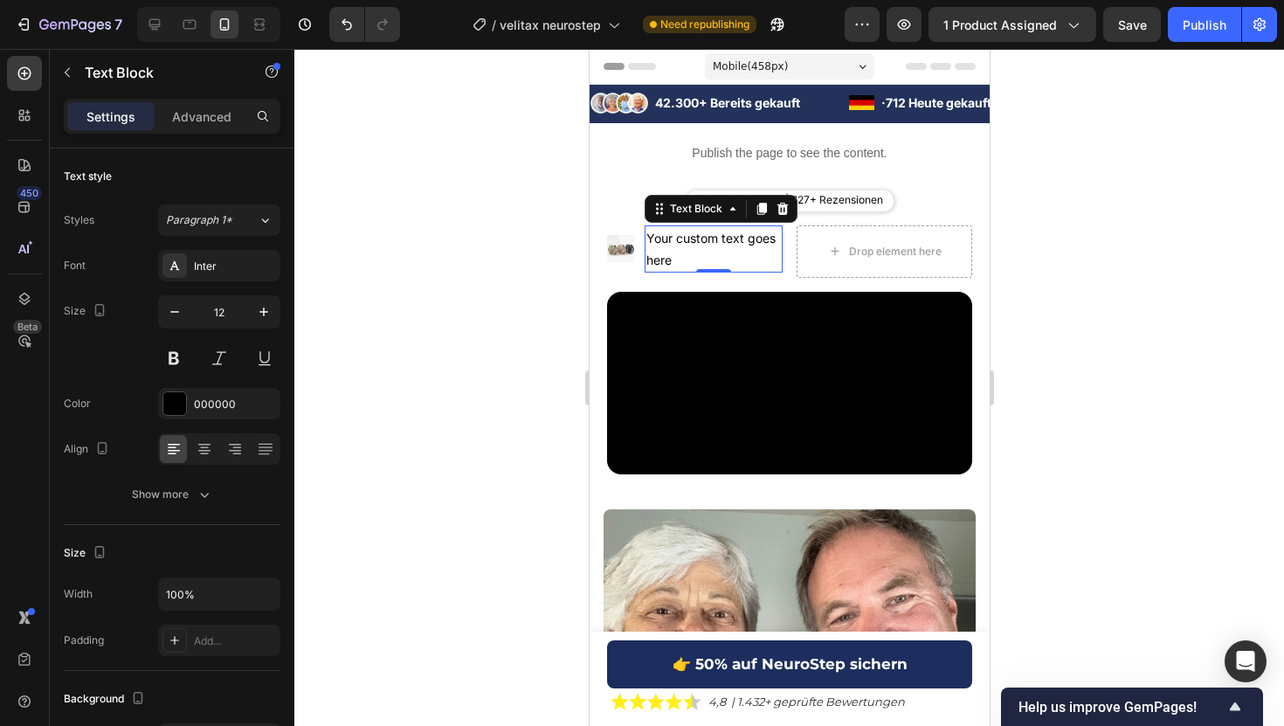
click at [706, 265] on div "Your custom text goes here" at bounding box center [713, 248] width 138 height 47
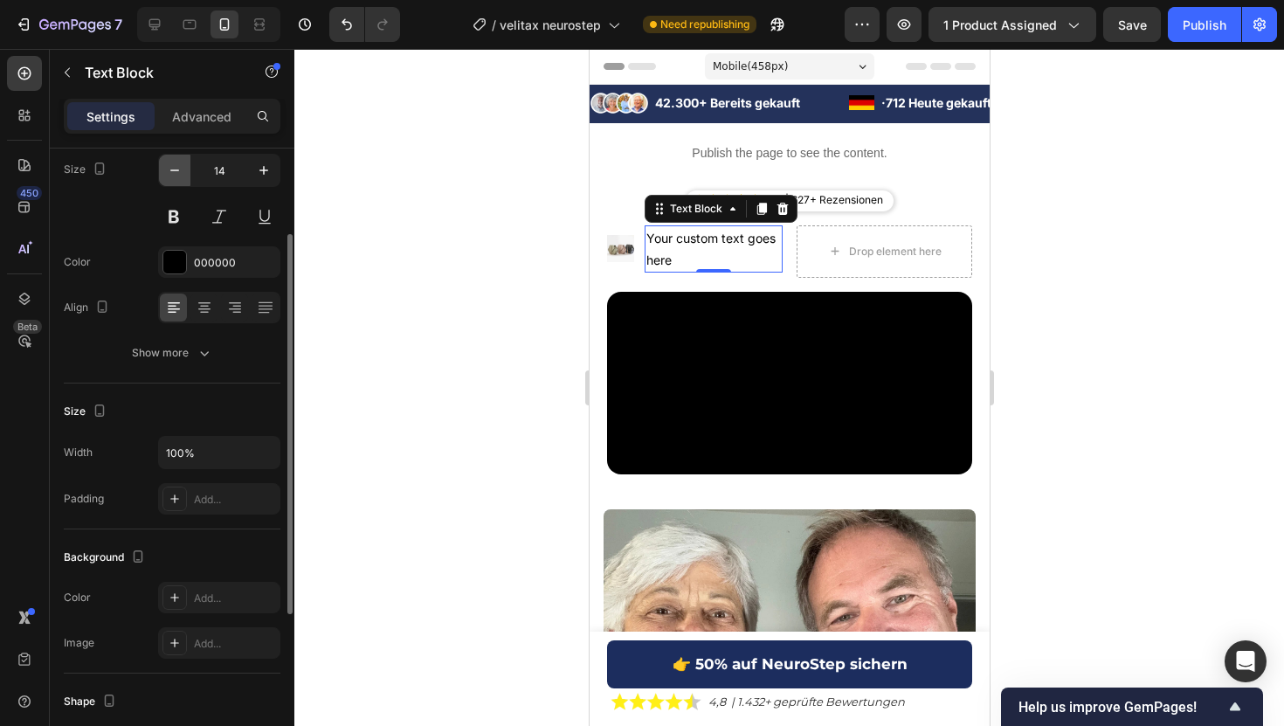
click at [180, 169] on icon "button" at bounding box center [174, 170] width 17 height 17
type input "12"
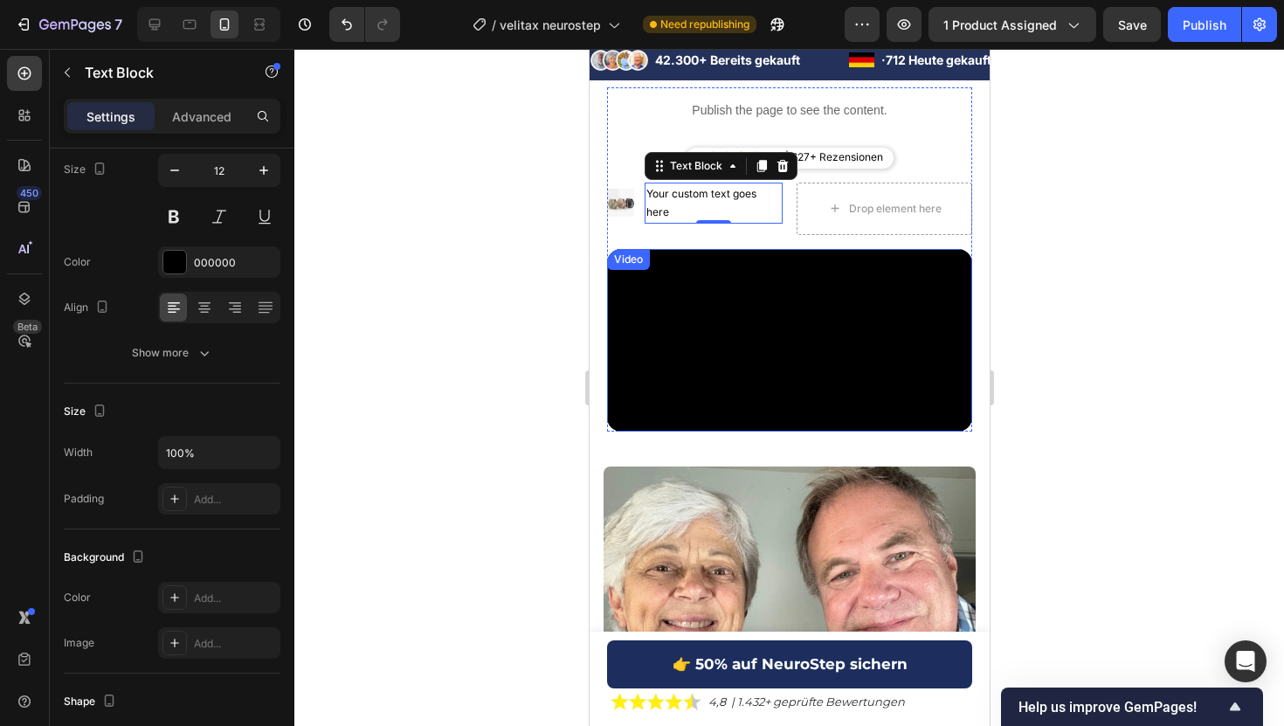
scroll to position [61, 0]
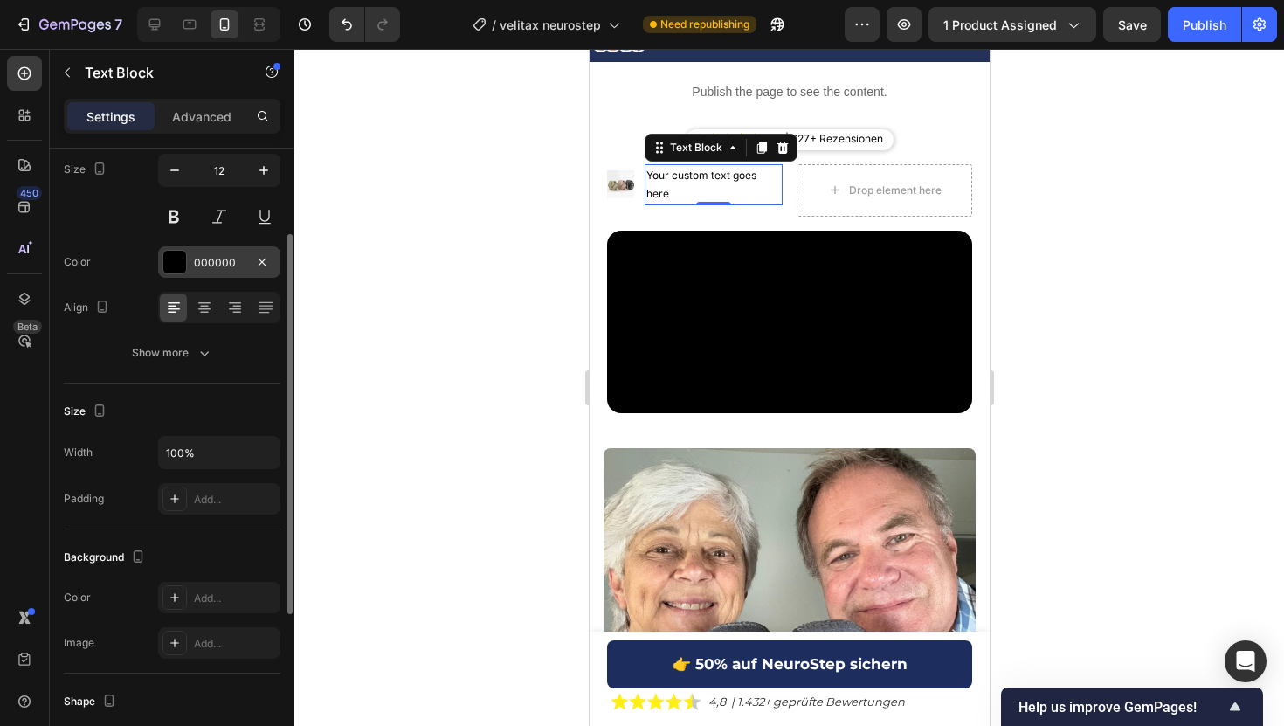
click at [222, 273] on div "000000" at bounding box center [219, 261] width 122 height 31
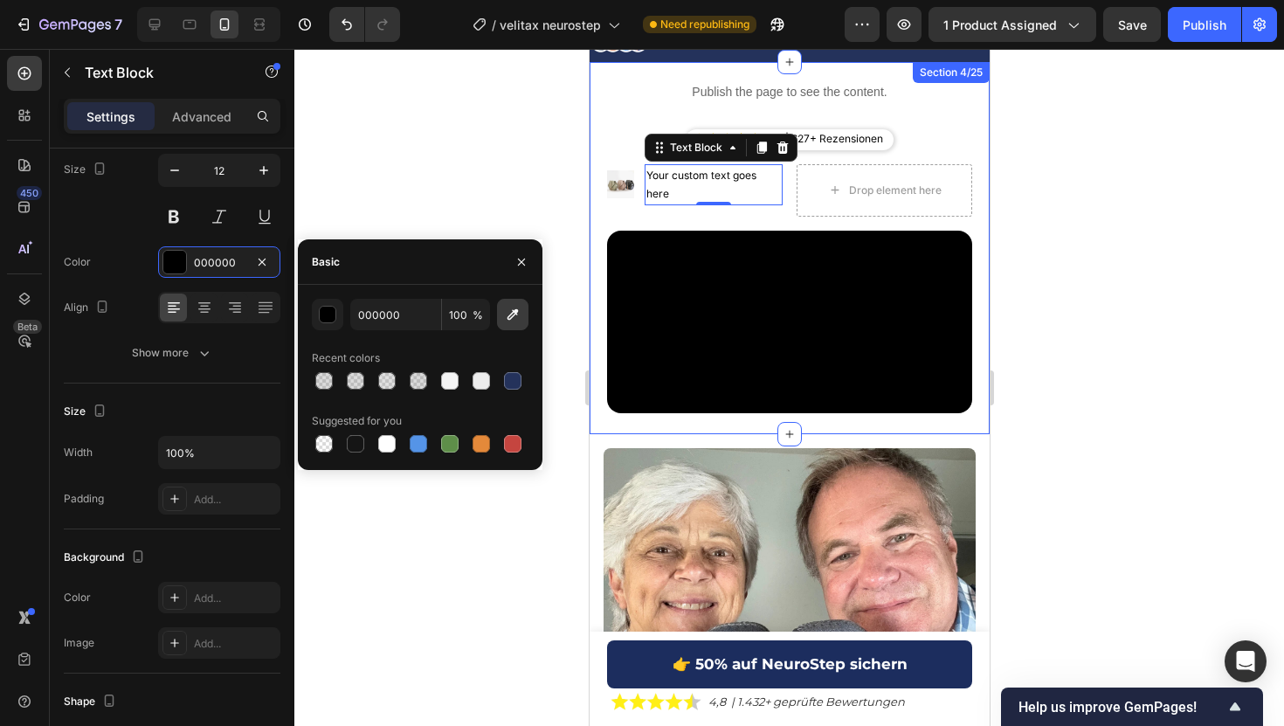
click at [511, 324] on button "button" at bounding box center [512, 314] width 31 height 31
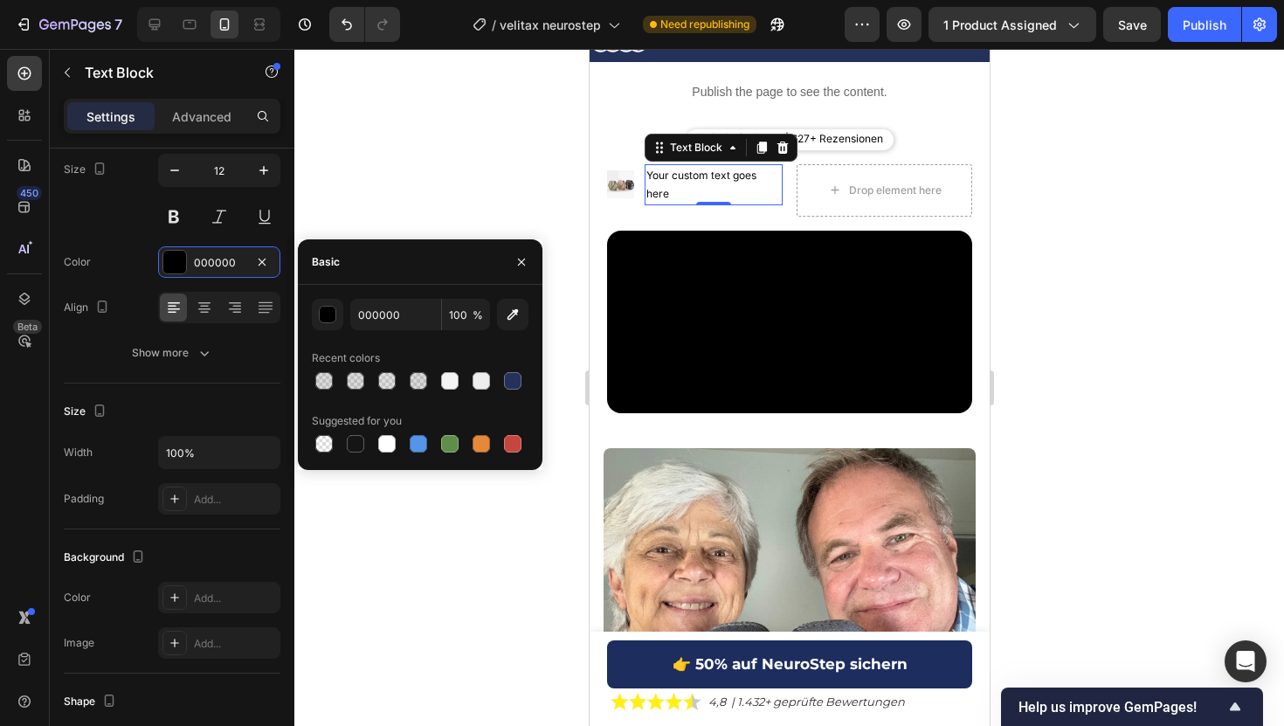
type input "328B44"
click at [363, 309] on input "328B44" at bounding box center [395, 314] width 91 height 31
click at [359, 422] on div "Suggested for you" at bounding box center [357, 421] width 90 height 16
click at [331, 319] on div "button" at bounding box center [328, 315] width 17 height 17
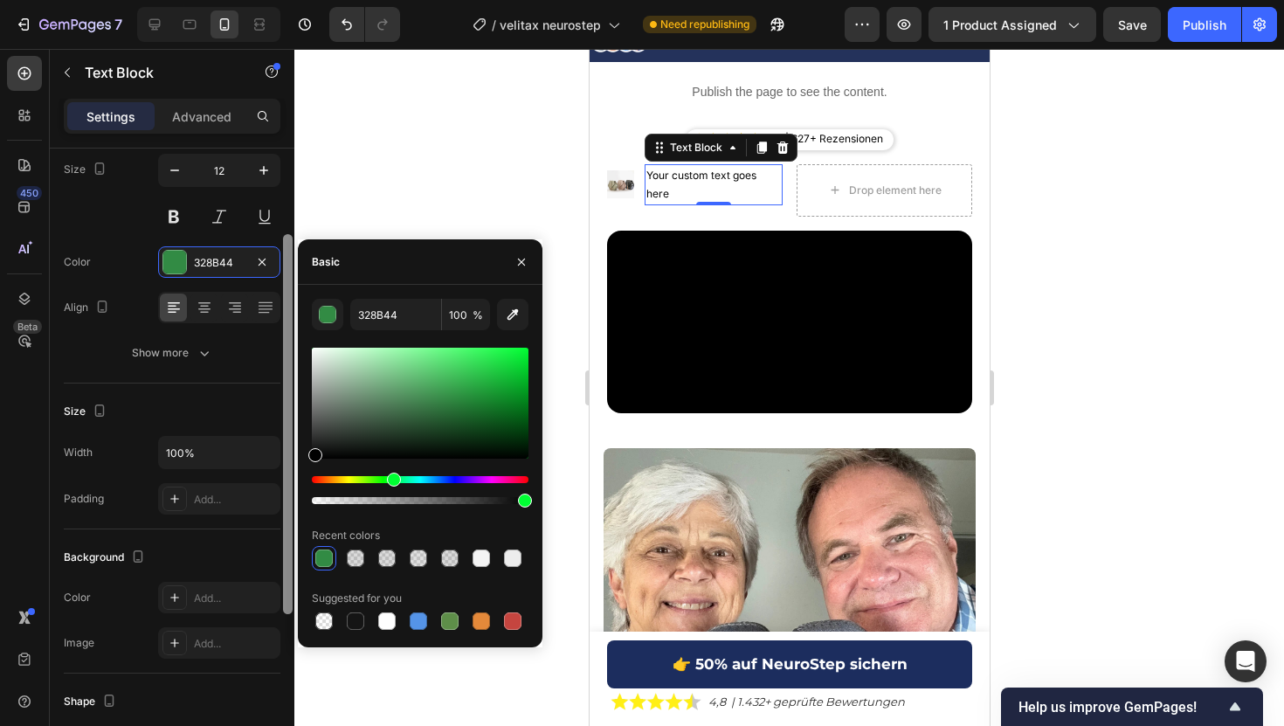
drag, startPoint x: 351, startPoint y: 408, endPoint x: 291, endPoint y: 477, distance: 91.6
click at [291, 477] on div "450 Beta Sections(30) Elements(84) Section Element Hero Section Product Detail …" at bounding box center [147, 387] width 294 height 677
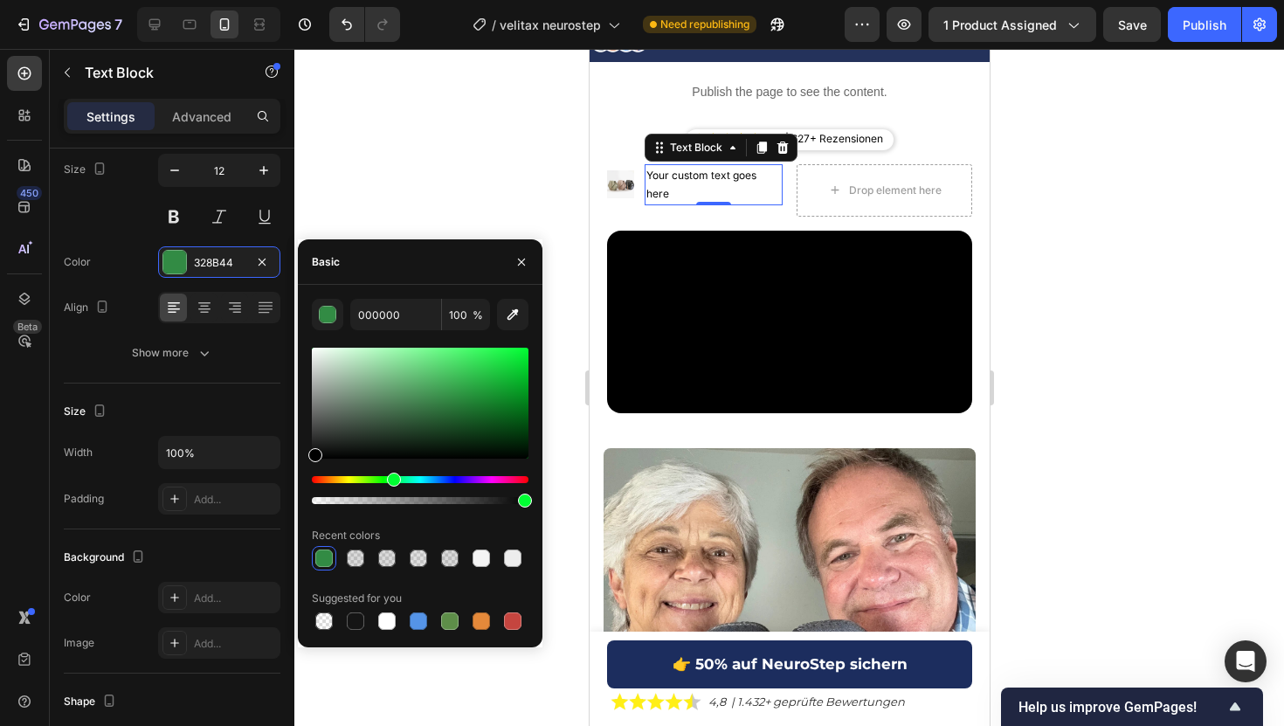
click at [421, 199] on div at bounding box center [788, 387] width 989 height 677
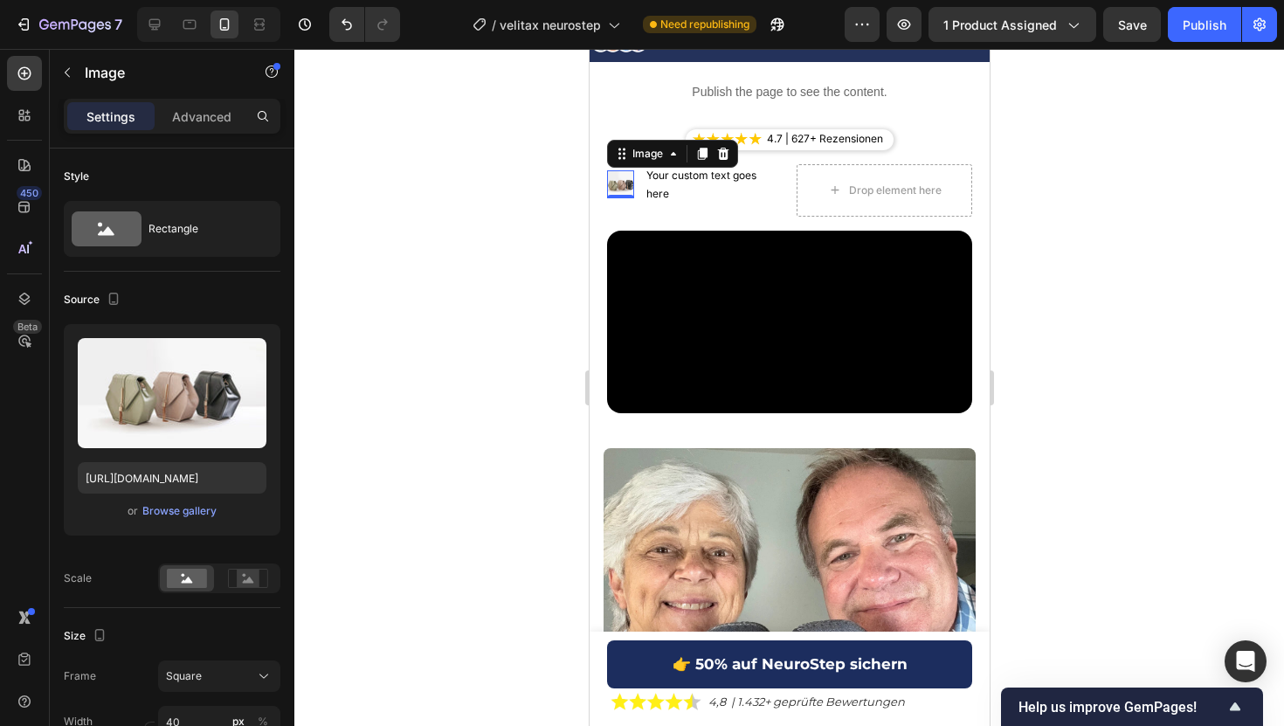
click at [618, 182] on img at bounding box center [619, 183] width 27 height 27
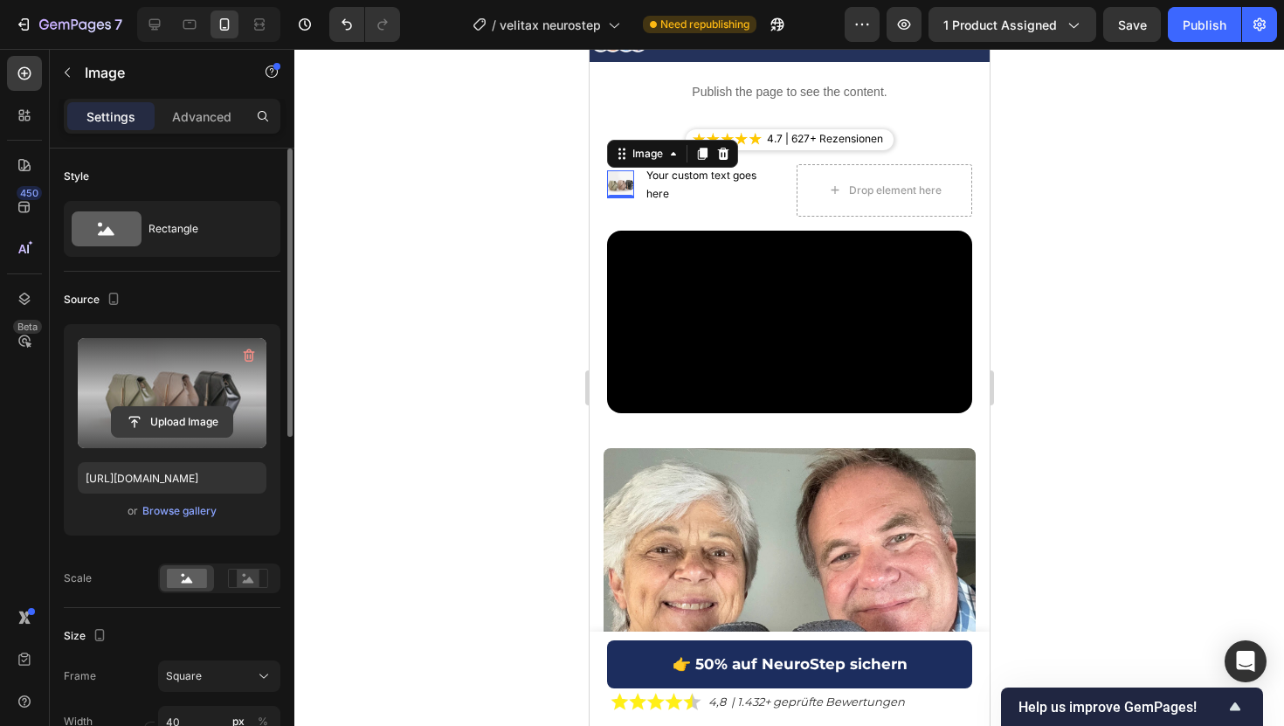
click at [148, 408] on input "file" at bounding box center [172, 422] width 121 height 30
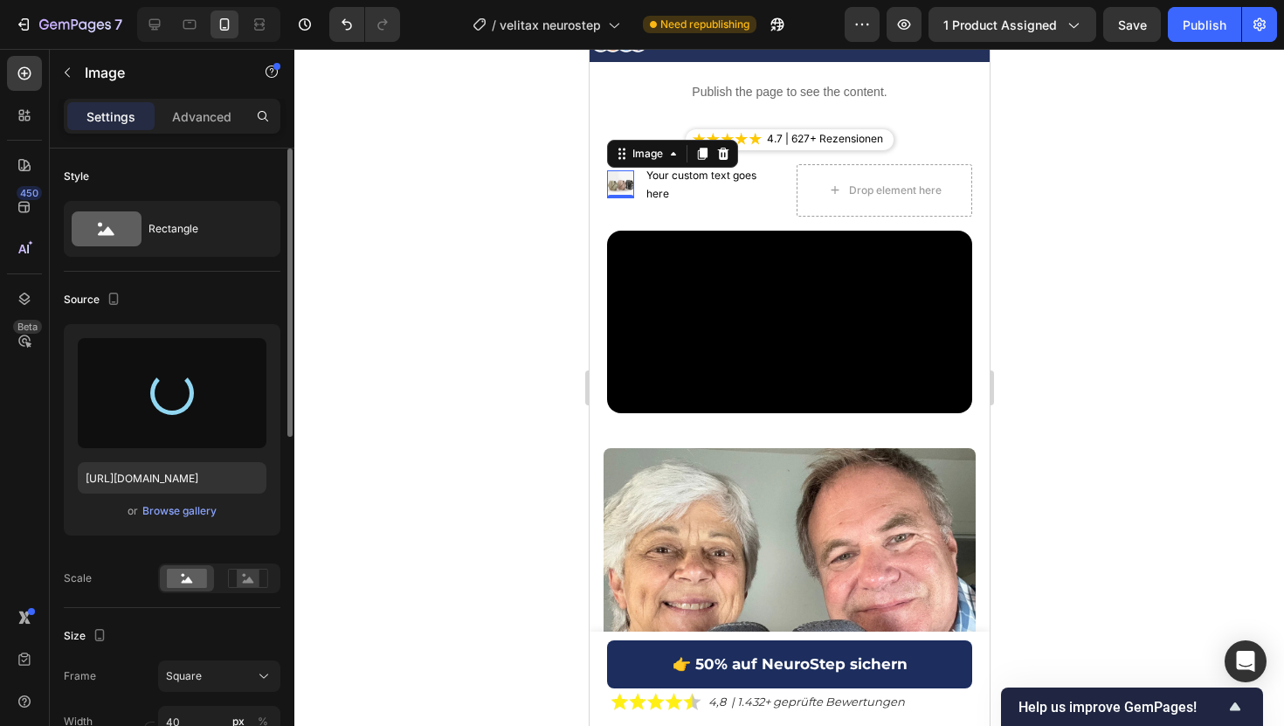
type input "[URL][DOMAIN_NAME]"
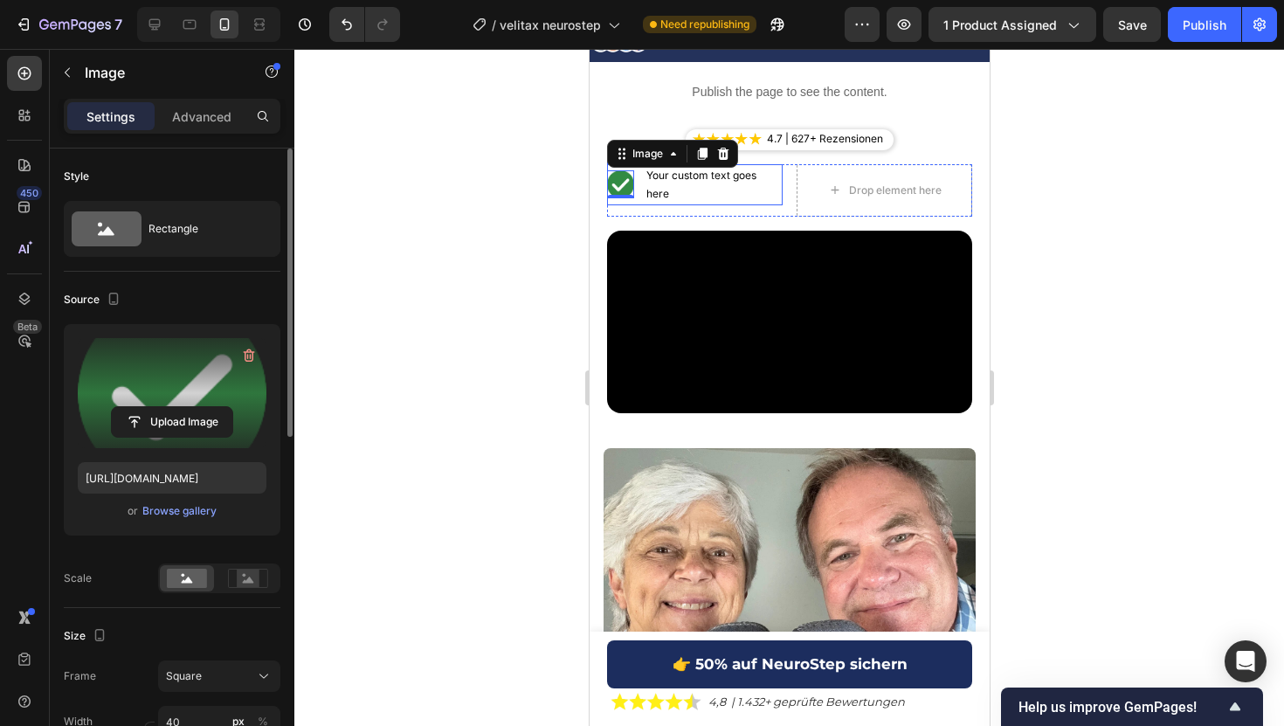
click at [638, 198] on li "Image 0 Your custom text goes here Text Block" at bounding box center [694, 184] width 176 height 41
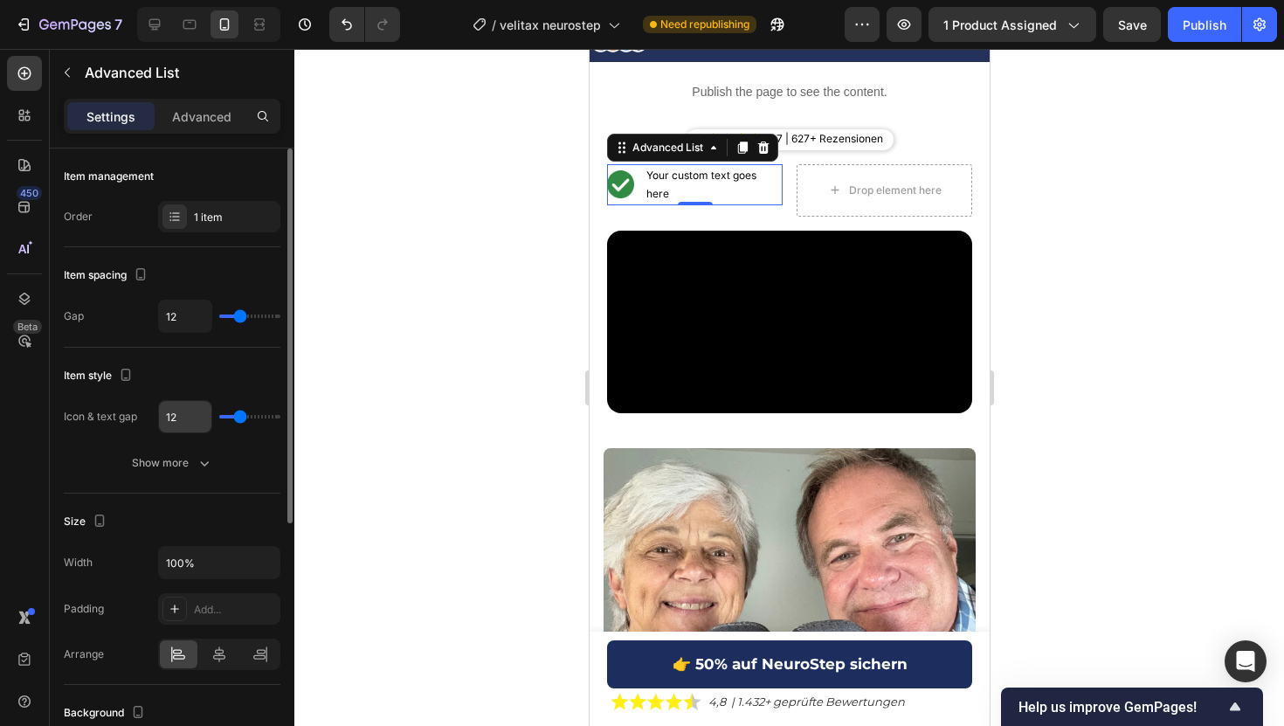
click at [174, 424] on input "12" at bounding box center [185, 416] width 52 height 31
type input "4"
click at [617, 179] on img at bounding box center [620, 178] width 29 height 29
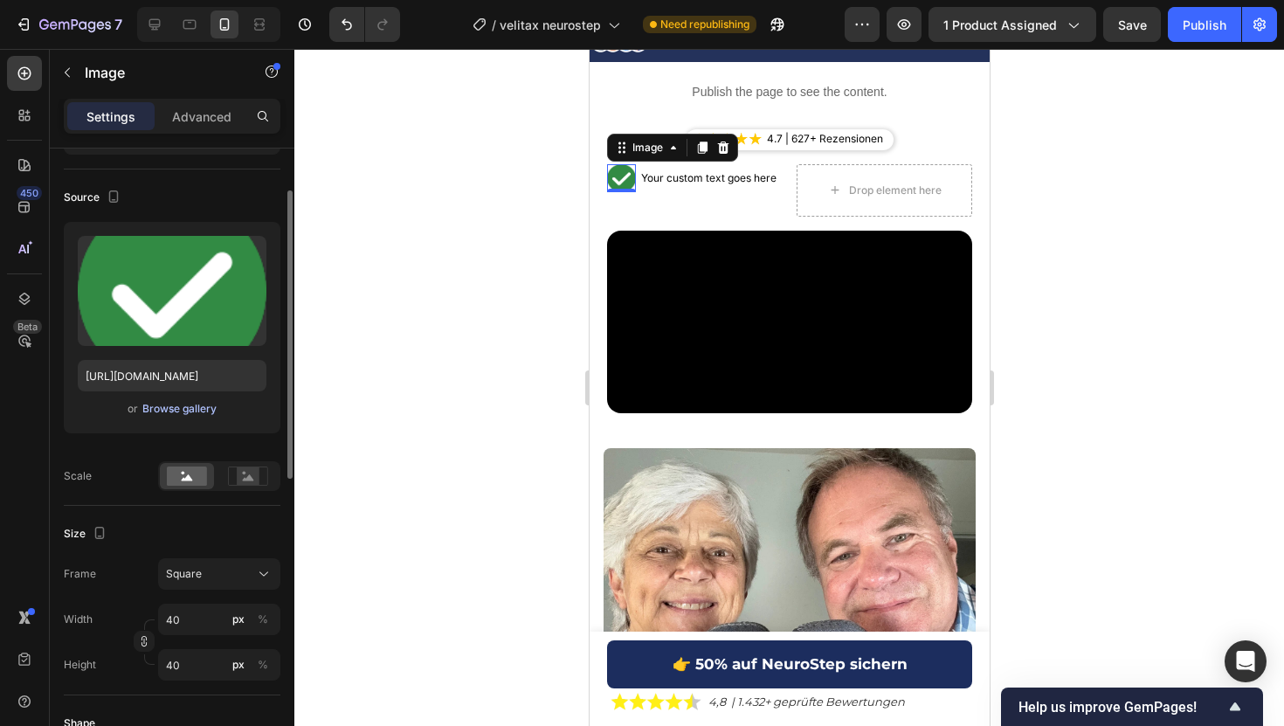
scroll to position [103, 0]
click at [191, 624] on input "40" at bounding box center [219, 618] width 122 height 31
type input "2"
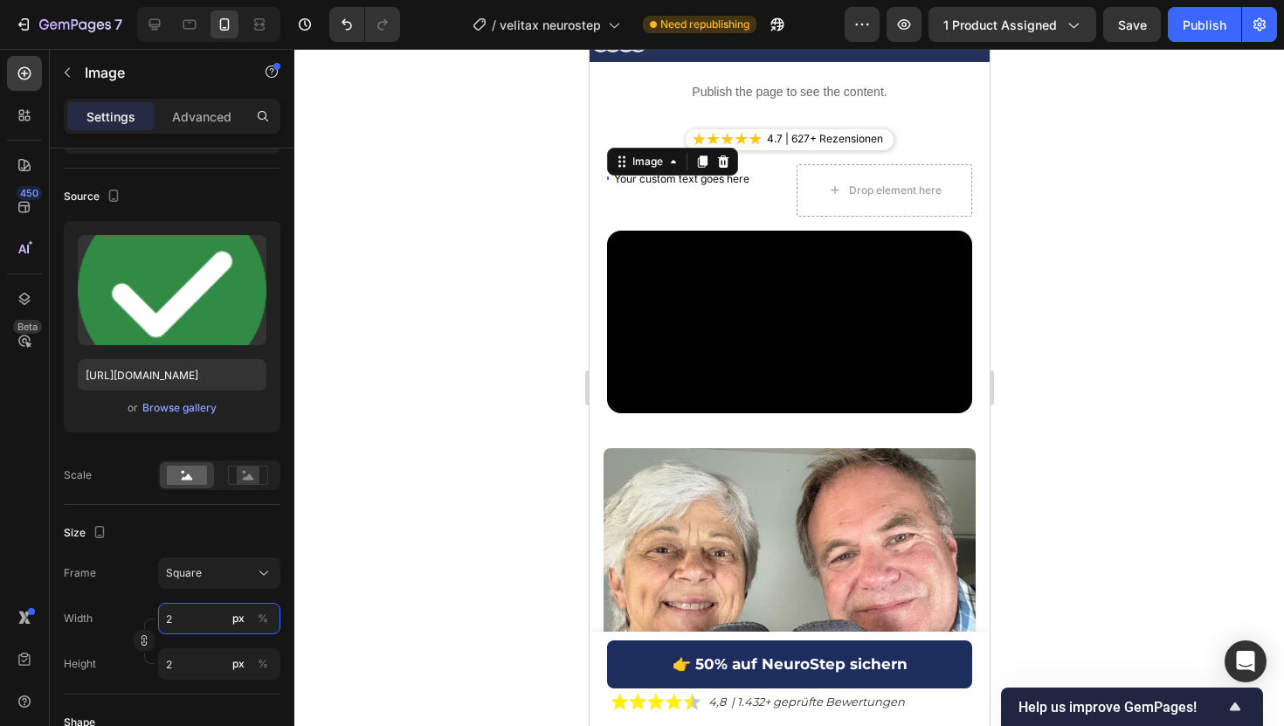
type input "20"
type input "2"
type input "1"
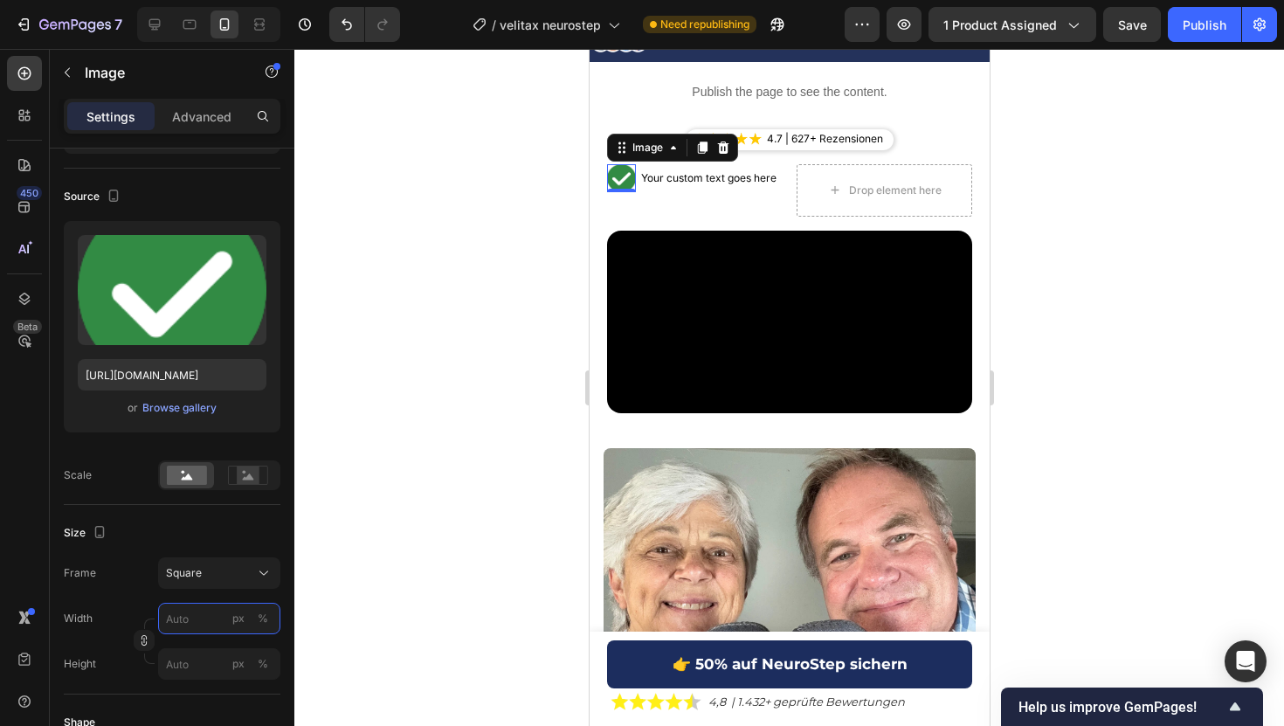
type input "1"
type input "16"
click at [424, 355] on div at bounding box center [788, 387] width 989 height 677
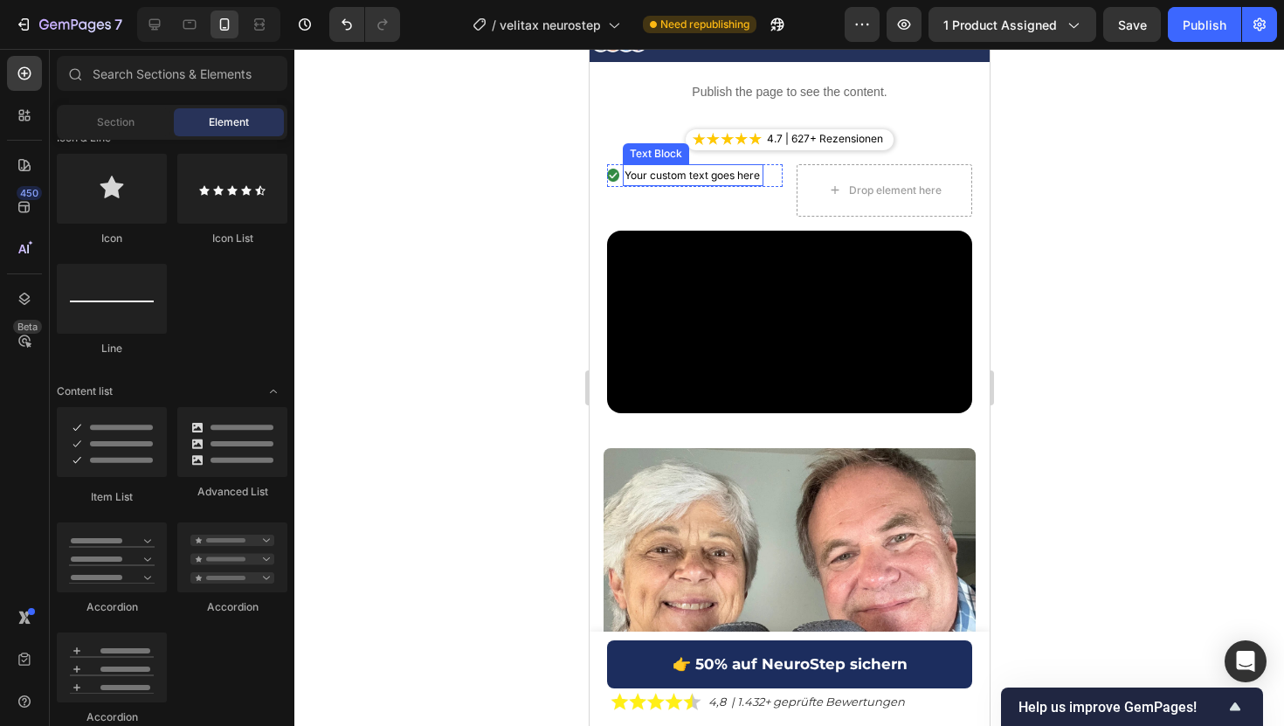
click at [661, 167] on div "Your custom text goes here" at bounding box center [692, 175] width 141 height 23
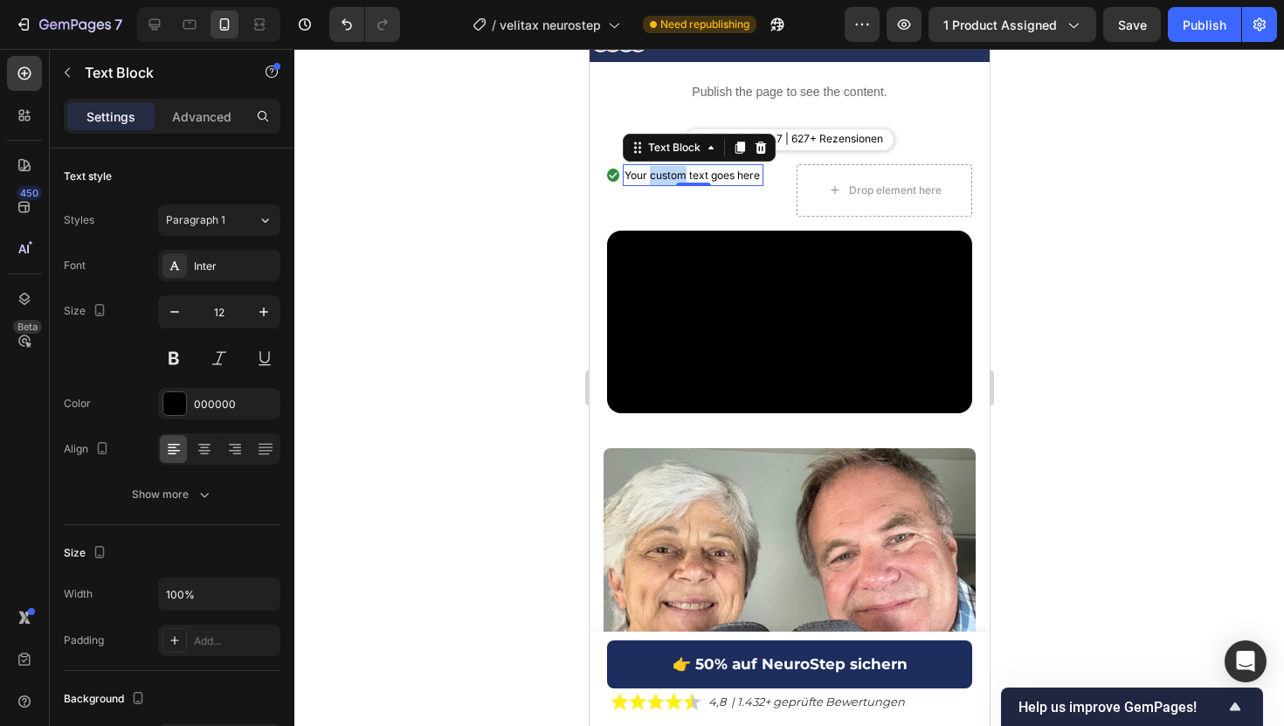
click at [661, 167] on div "Your custom text goes here" at bounding box center [692, 175] width 141 height 23
click at [661, 167] on p "Your custom text goes here" at bounding box center [692, 175] width 137 height 19
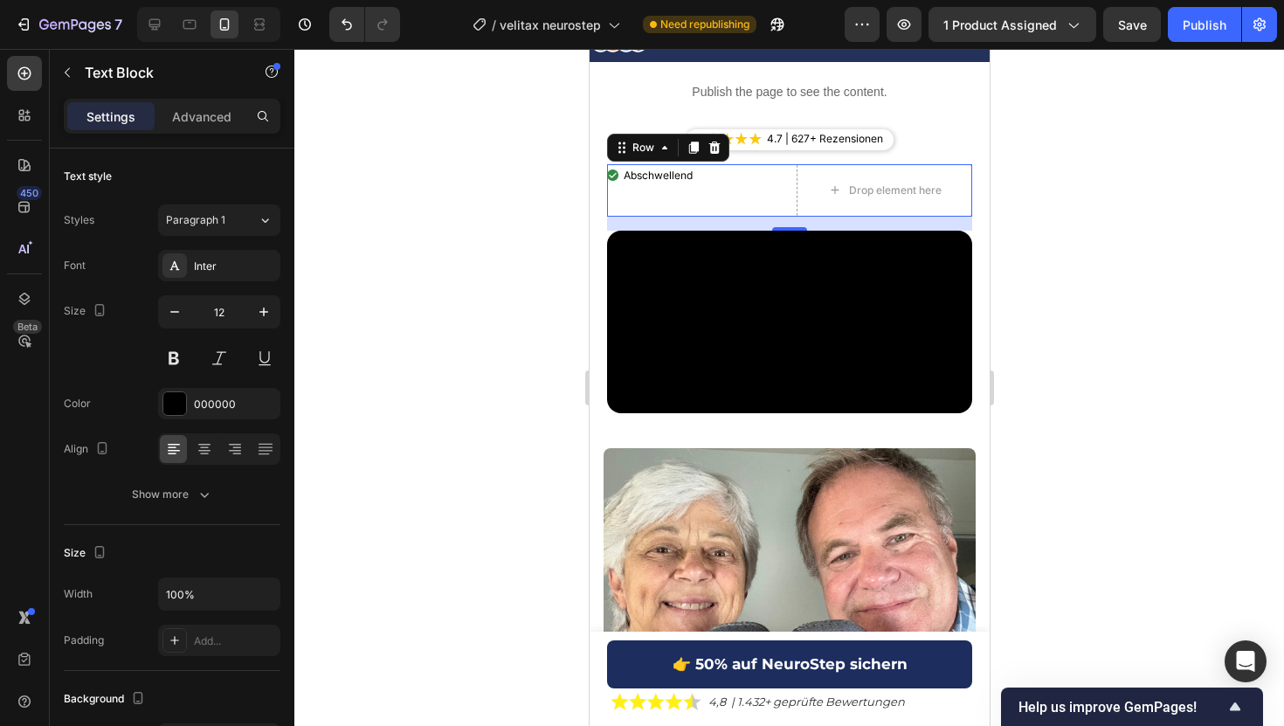
click at [788, 170] on div "Image Abschwellend Text Block Advanced List Drop element here Row 0" at bounding box center [788, 190] width 365 height 52
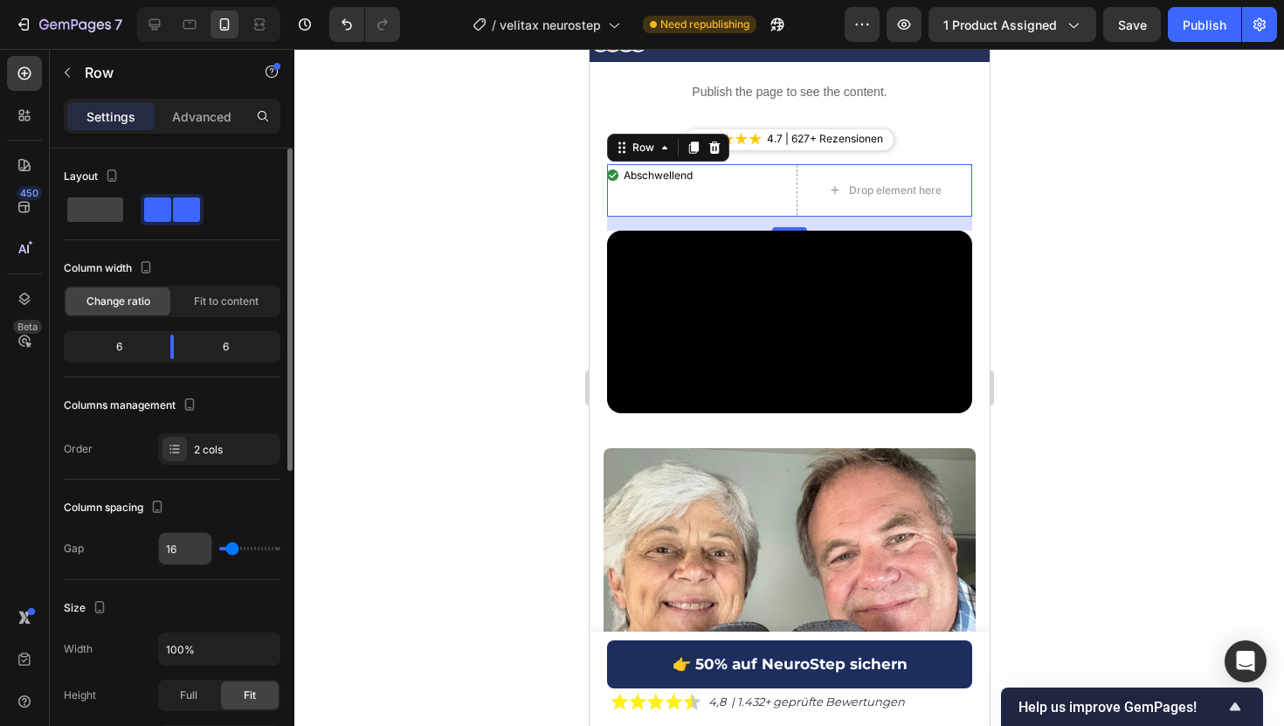
click at [184, 550] on input "16" at bounding box center [185, 548] width 52 height 31
type input "8"
click at [1105, 207] on div at bounding box center [788, 387] width 989 height 677
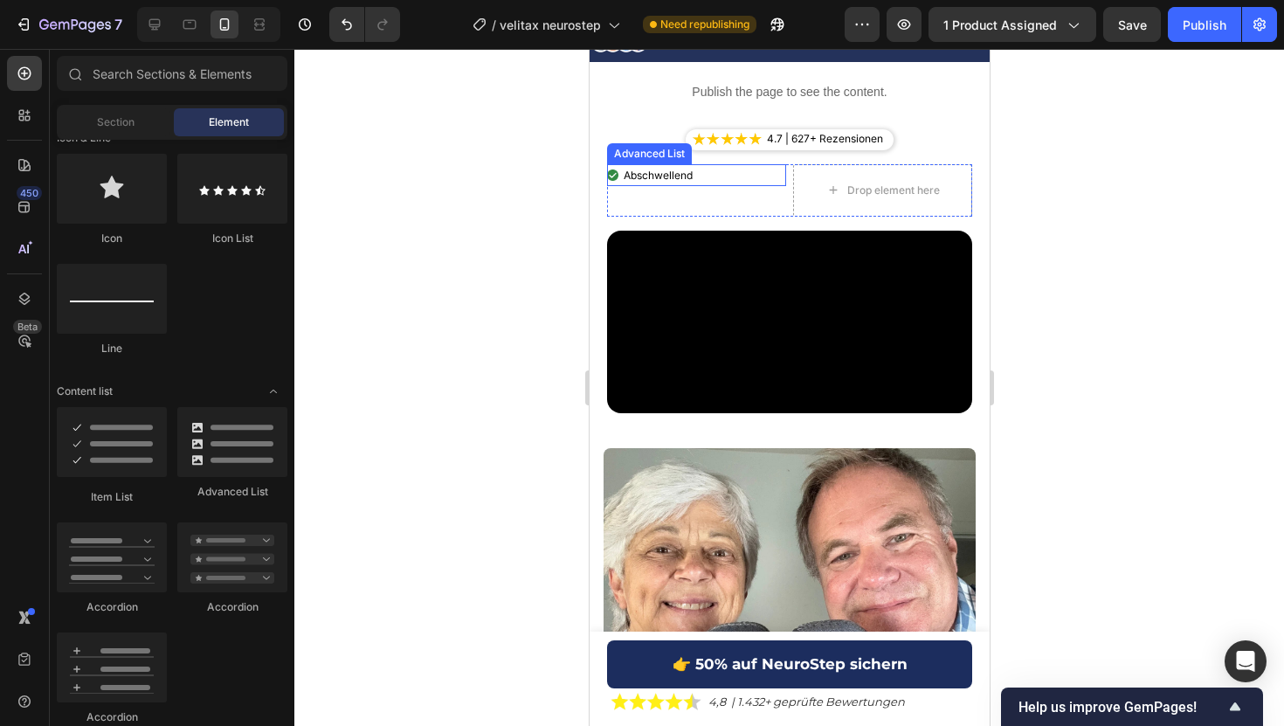
click at [767, 179] on div "Image Abschwellend Text Block" at bounding box center [695, 175] width 179 height 23
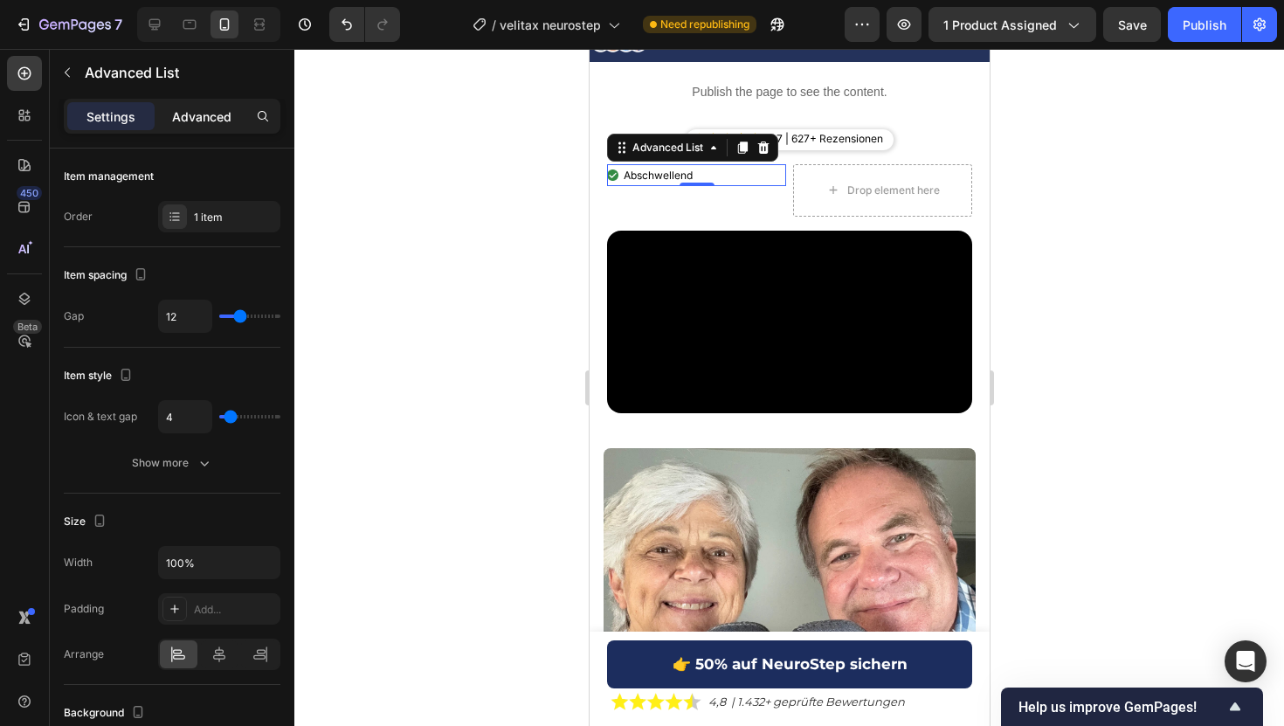
click at [211, 123] on p "Advanced" at bounding box center [201, 116] width 59 height 18
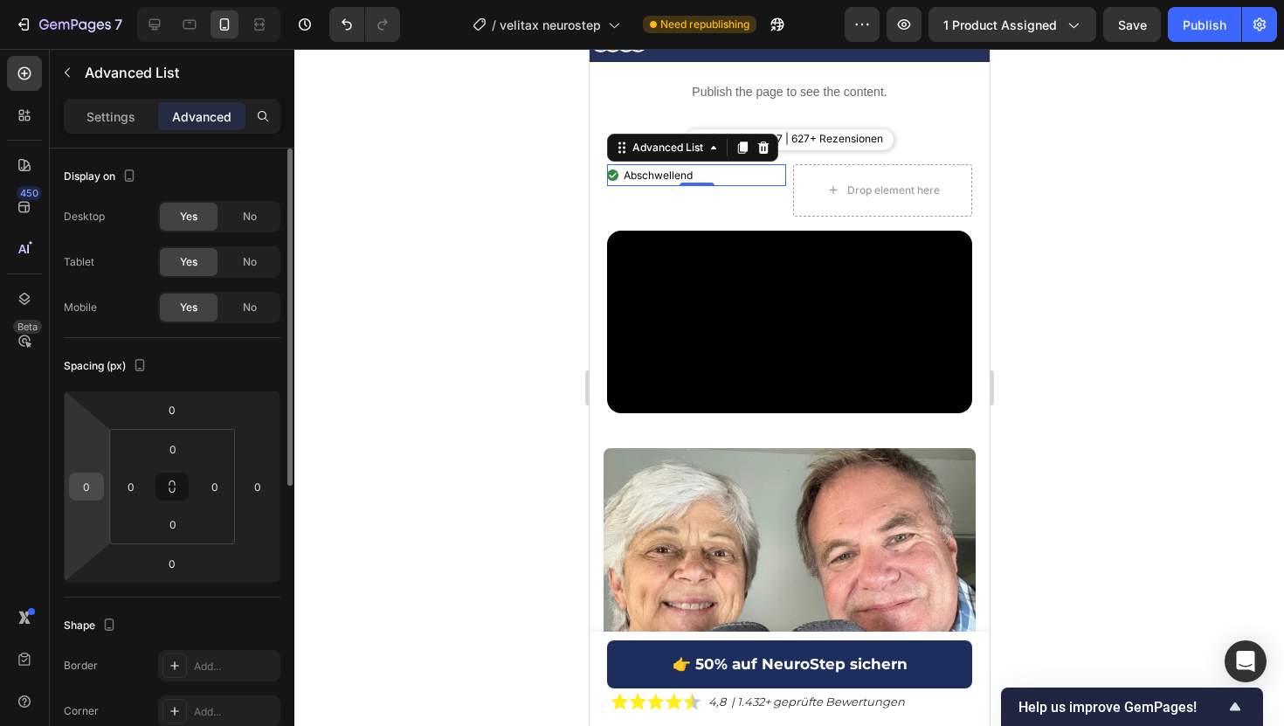
click at [88, 487] on input "0" at bounding box center [86, 486] width 26 height 26
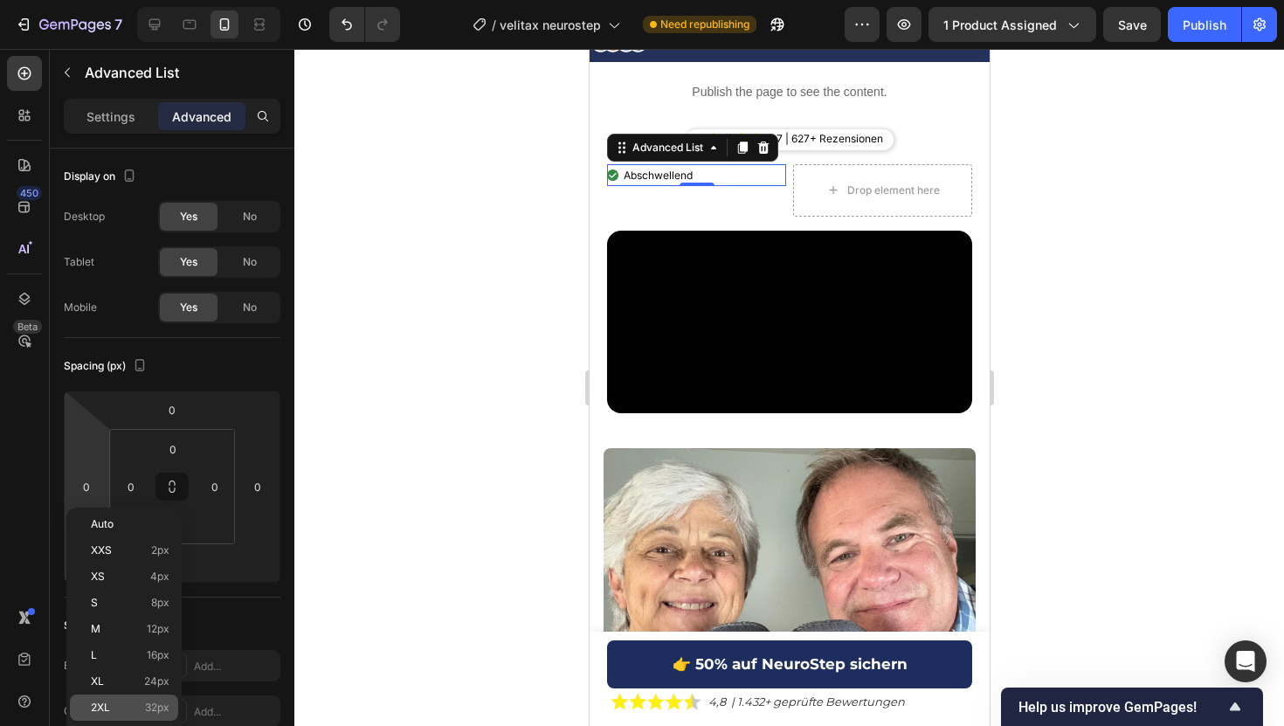
click at [153, 700] on div "2XL 32px" at bounding box center [124, 707] width 108 height 26
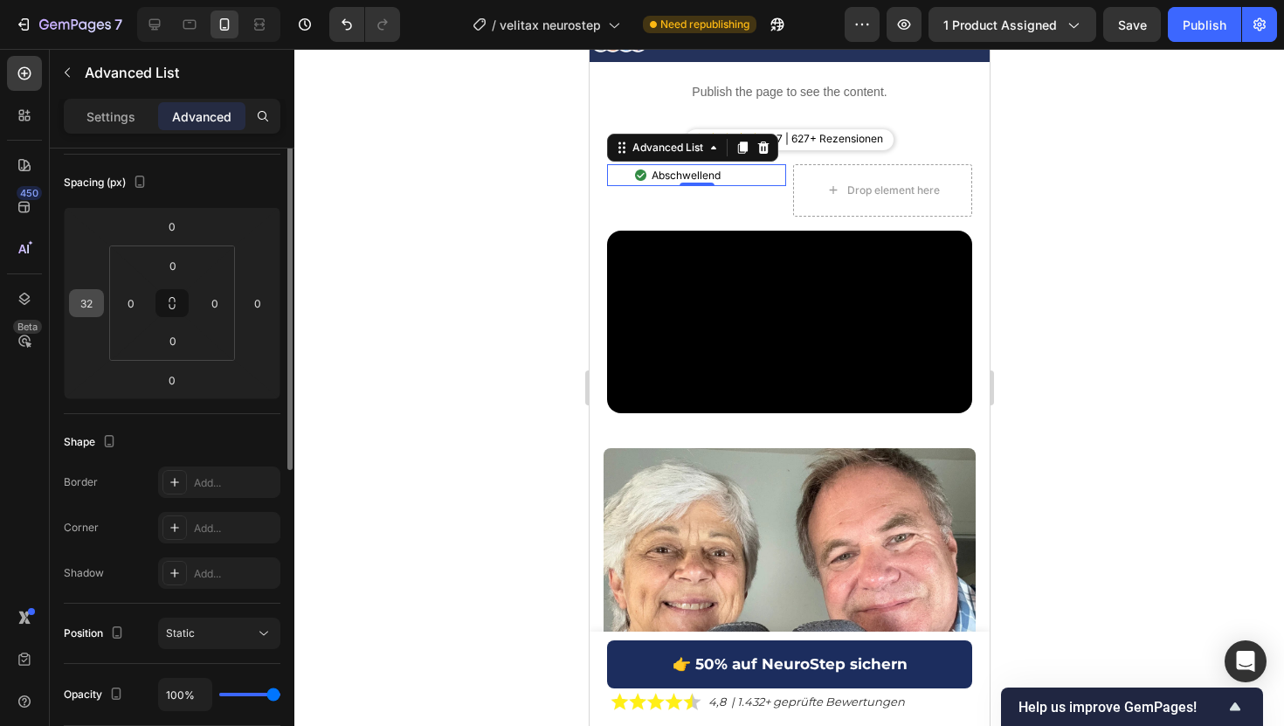
scroll to position [185, 0]
click at [89, 0] on html "7 Version history / velitax neurostep Need republishing Preview 1 product assig…" at bounding box center [642, 0] width 1284 height 0
click at [89, 312] on input "2" at bounding box center [86, 301] width 26 height 26
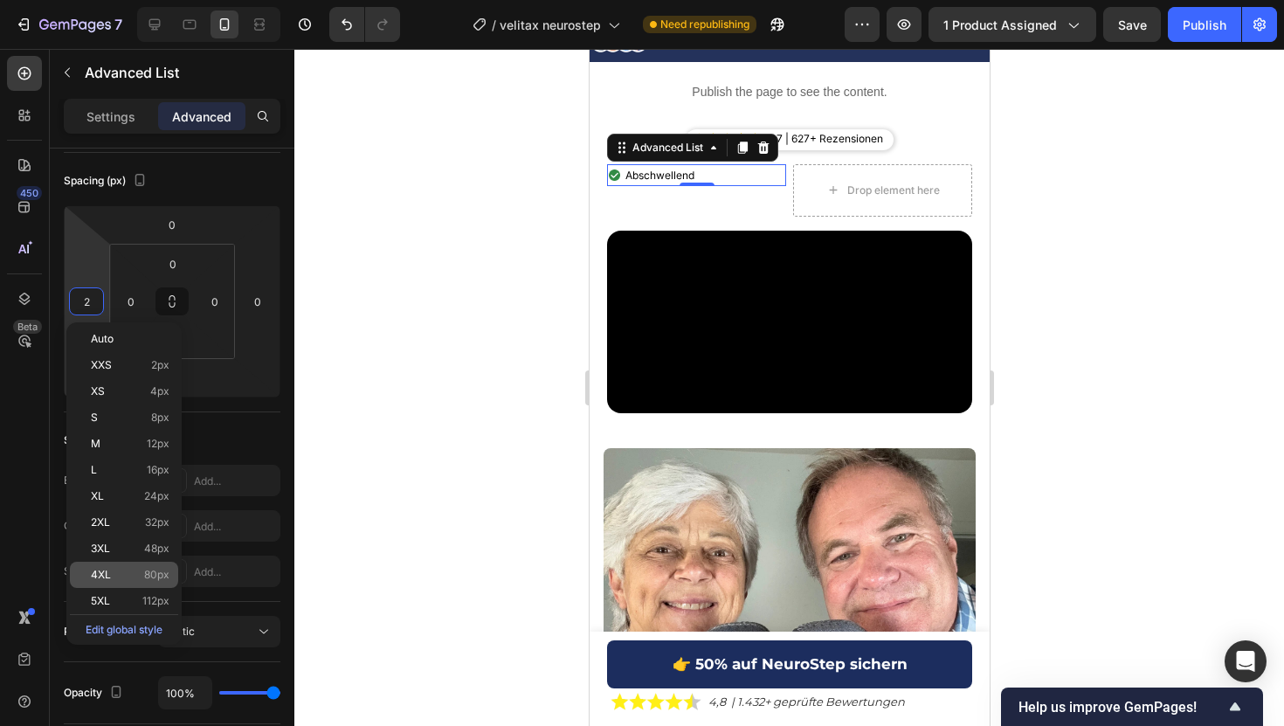
click at [142, 580] on p "4XL 80px" at bounding box center [130, 575] width 79 height 12
type input "80"
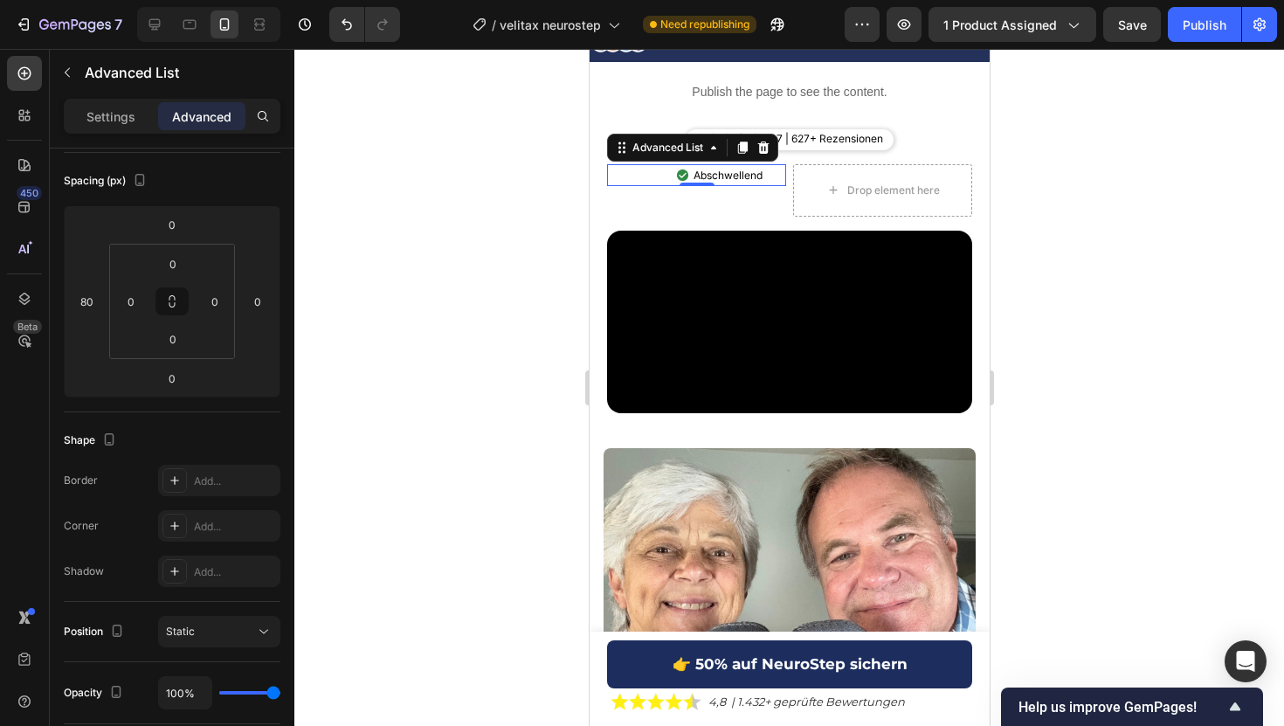
click at [421, 256] on div at bounding box center [788, 387] width 989 height 677
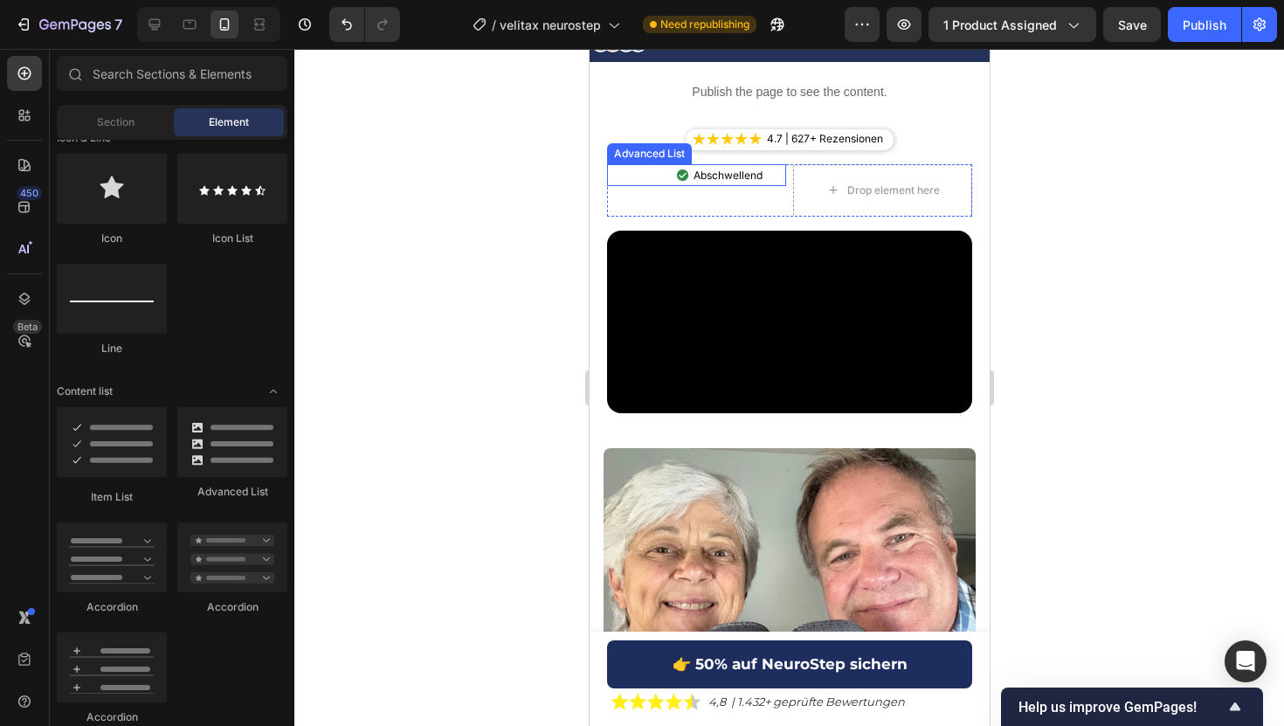
click at [668, 176] on div "Image Abschwellend Text Block" at bounding box center [695, 175] width 179 height 23
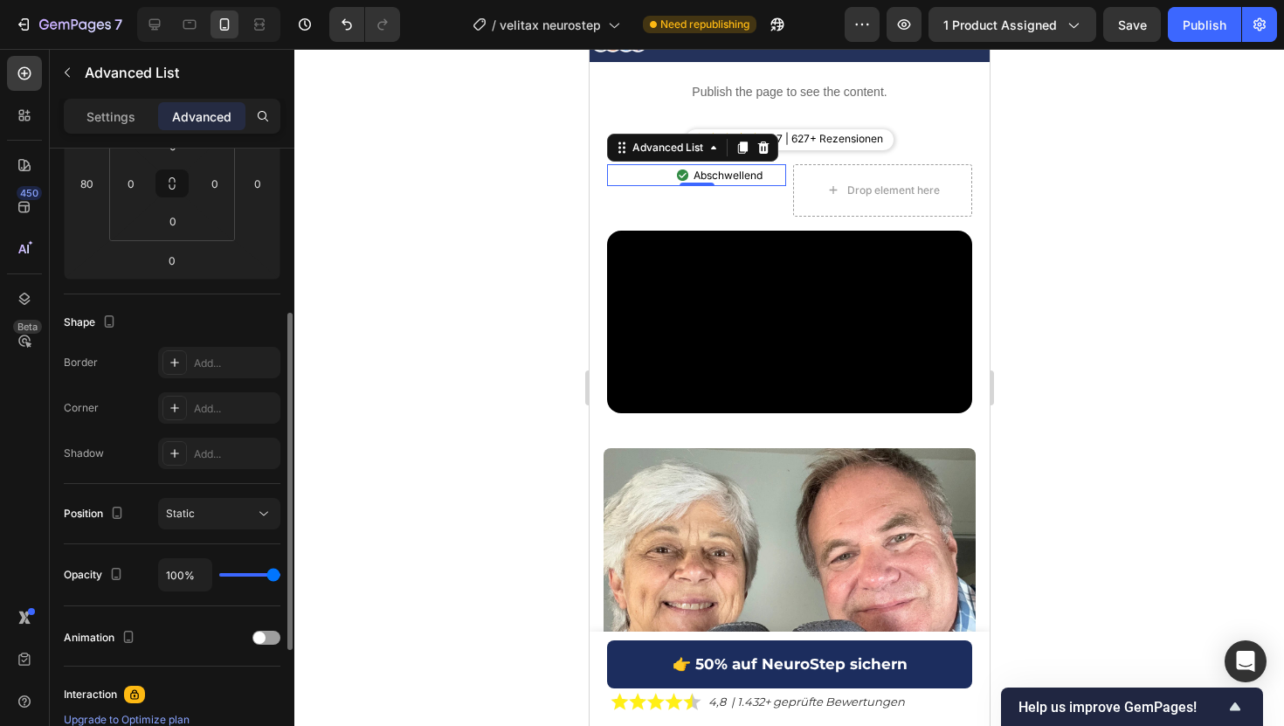
scroll to position [304, 0]
click at [107, 119] on p "Settings" at bounding box center [110, 116] width 49 height 18
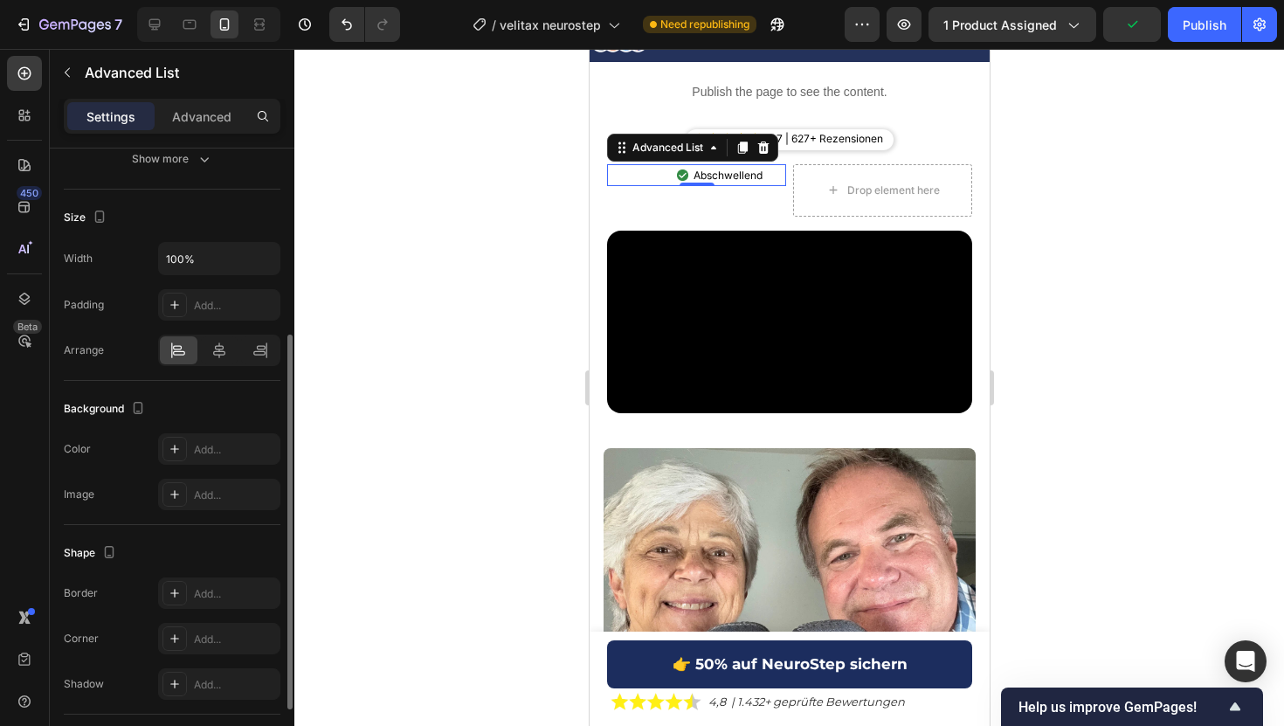
scroll to position [422, 0]
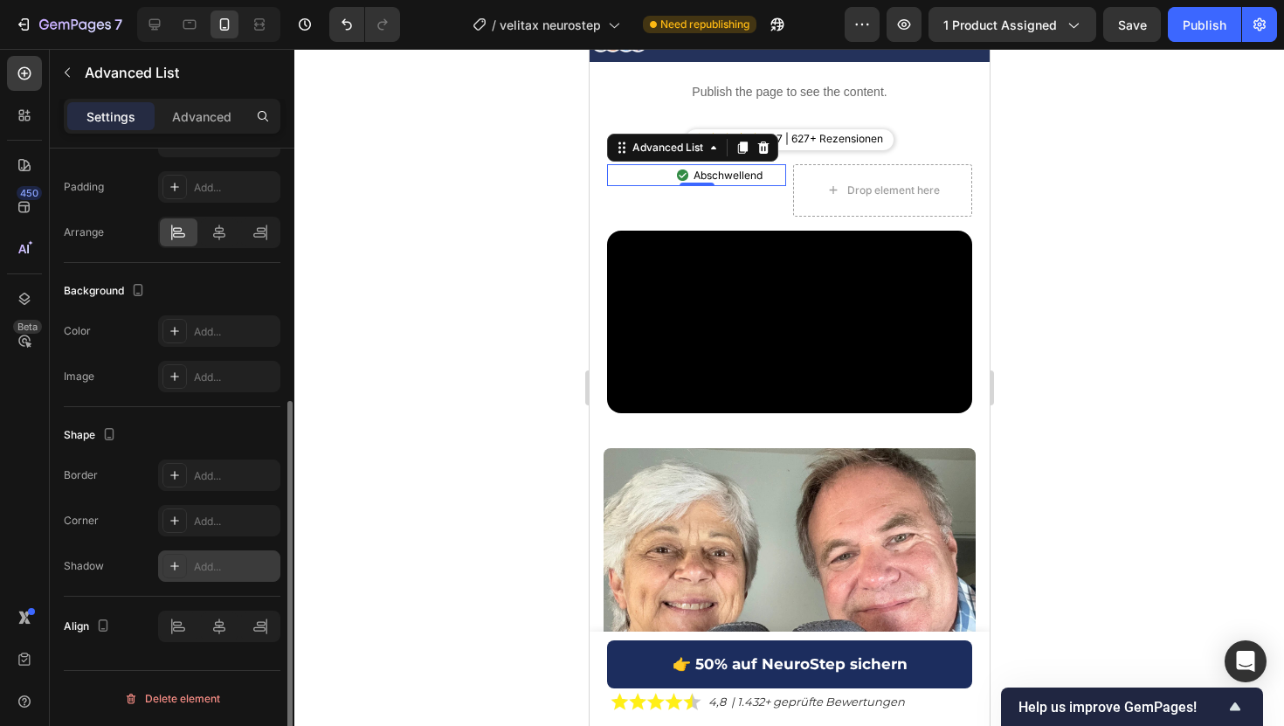
click at [206, 569] on div "Add..." at bounding box center [235, 567] width 82 height 16
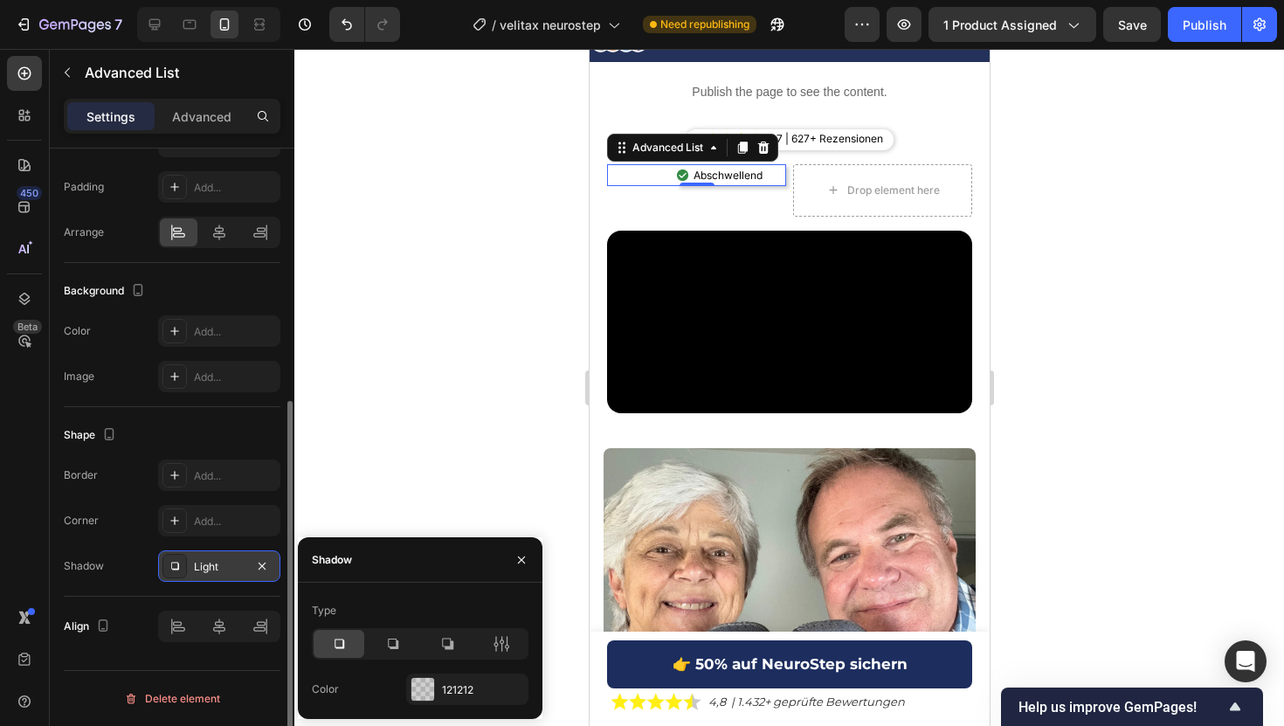
click at [517, 658] on div at bounding box center [420, 643] width 217 height 31
click at [513, 650] on div at bounding box center [501, 644] width 51 height 28
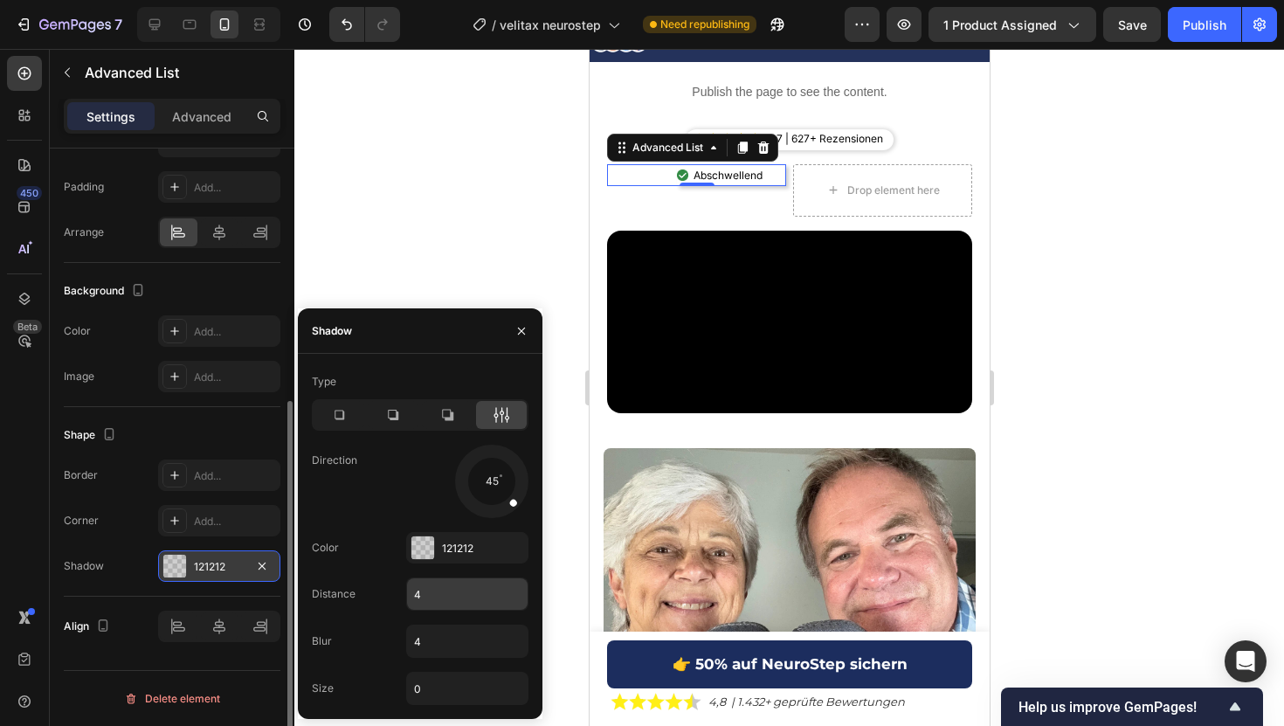
click at [450, 599] on input "4" at bounding box center [467, 593] width 121 height 31
type input "2"
click at [451, 691] on input "0" at bounding box center [467, 687] width 121 height 31
type input "4"
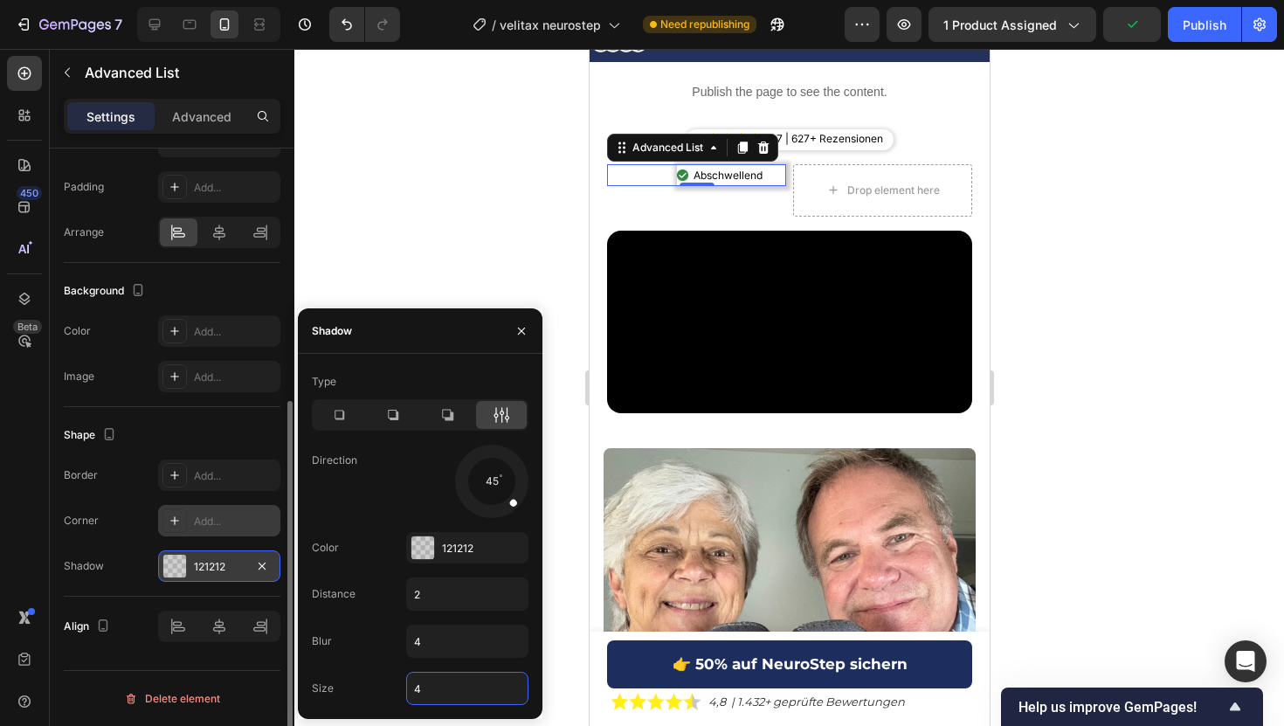
click at [196, 516] on div "Add..." at bounding box center [235, 522] width 82 height 16
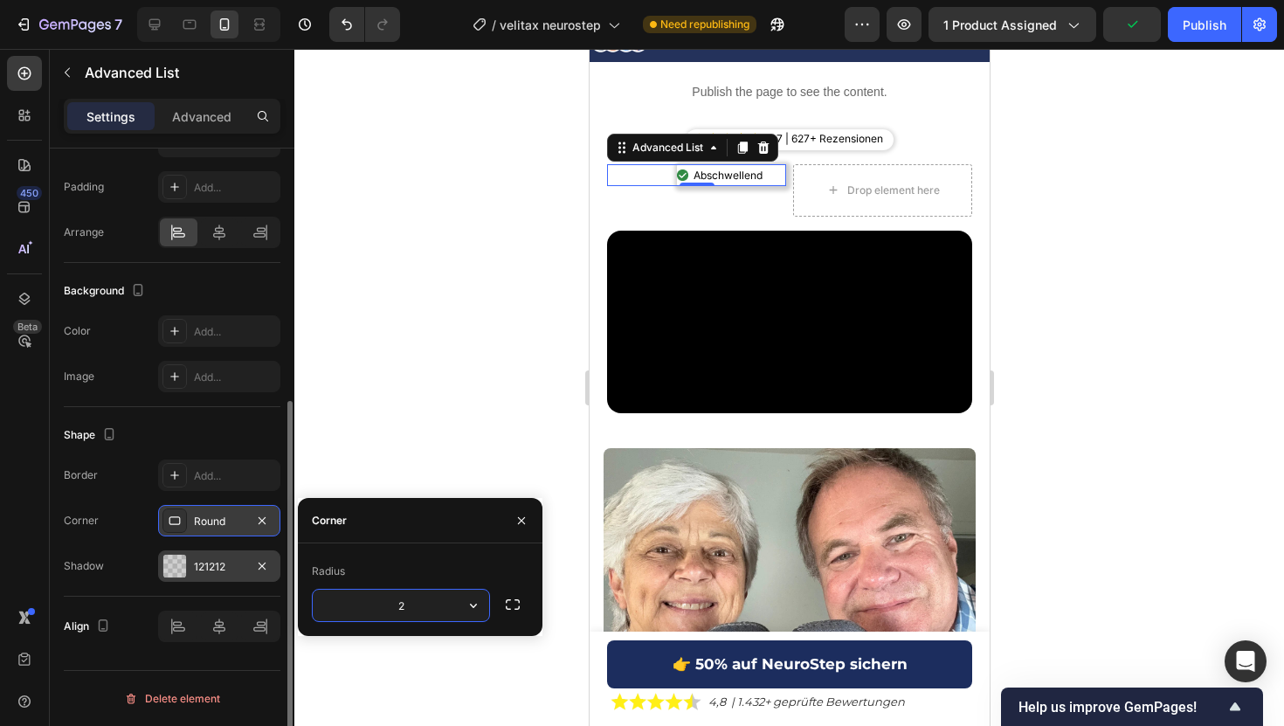
type input "20"
click at [204, 120] on p "Advanced" at bounding box center [201, 116] width 59 height 18
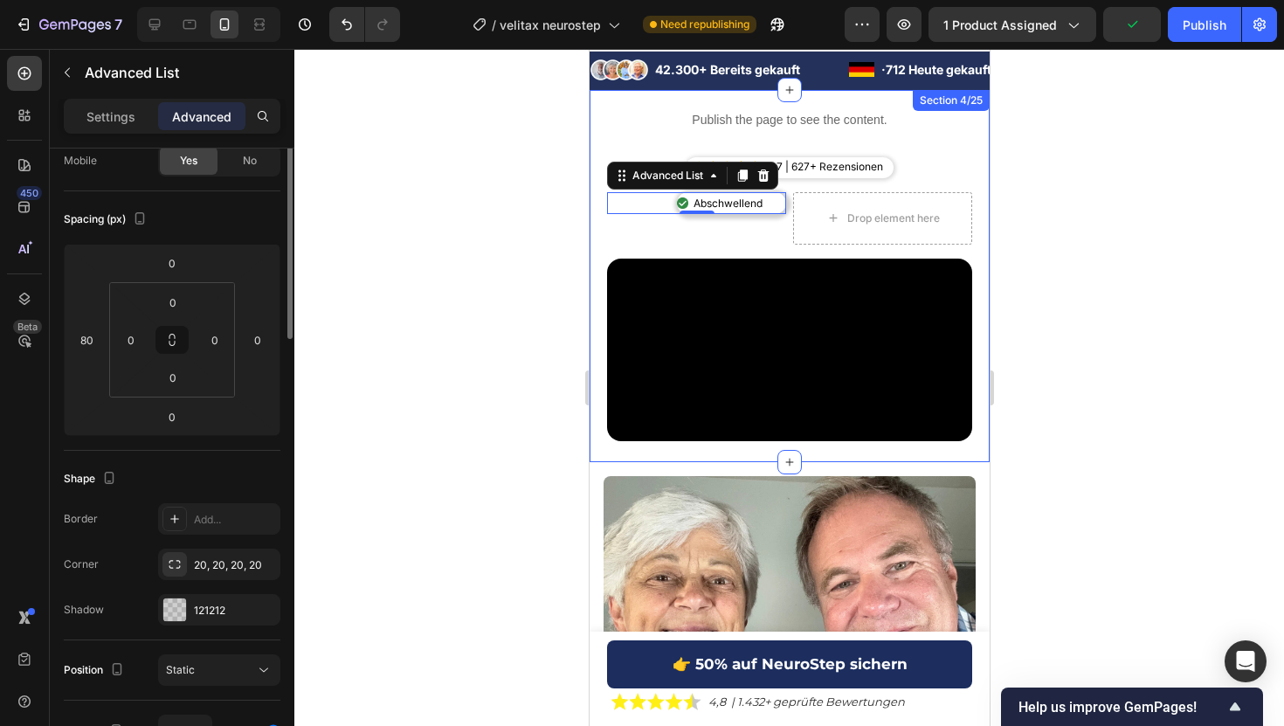
scroll to position [0, 0]
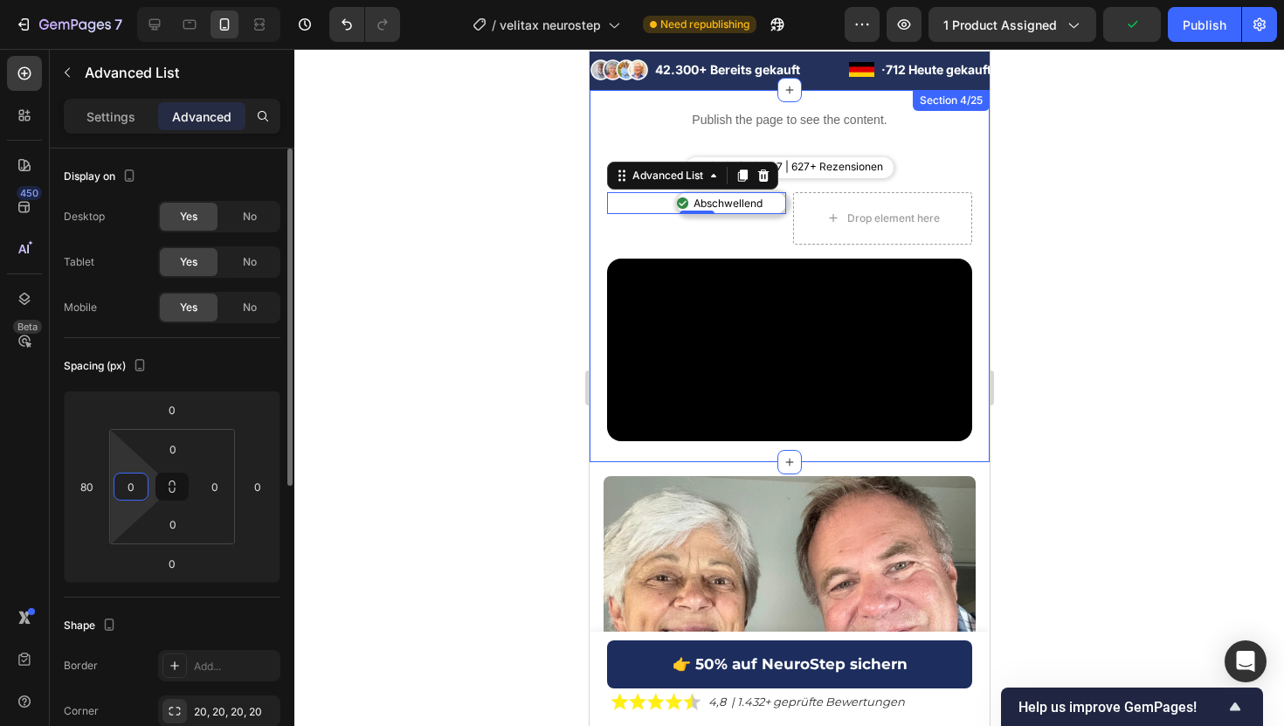
click at [130, 496] on input "0" at bounding box center [131, 486] width 26 height 26
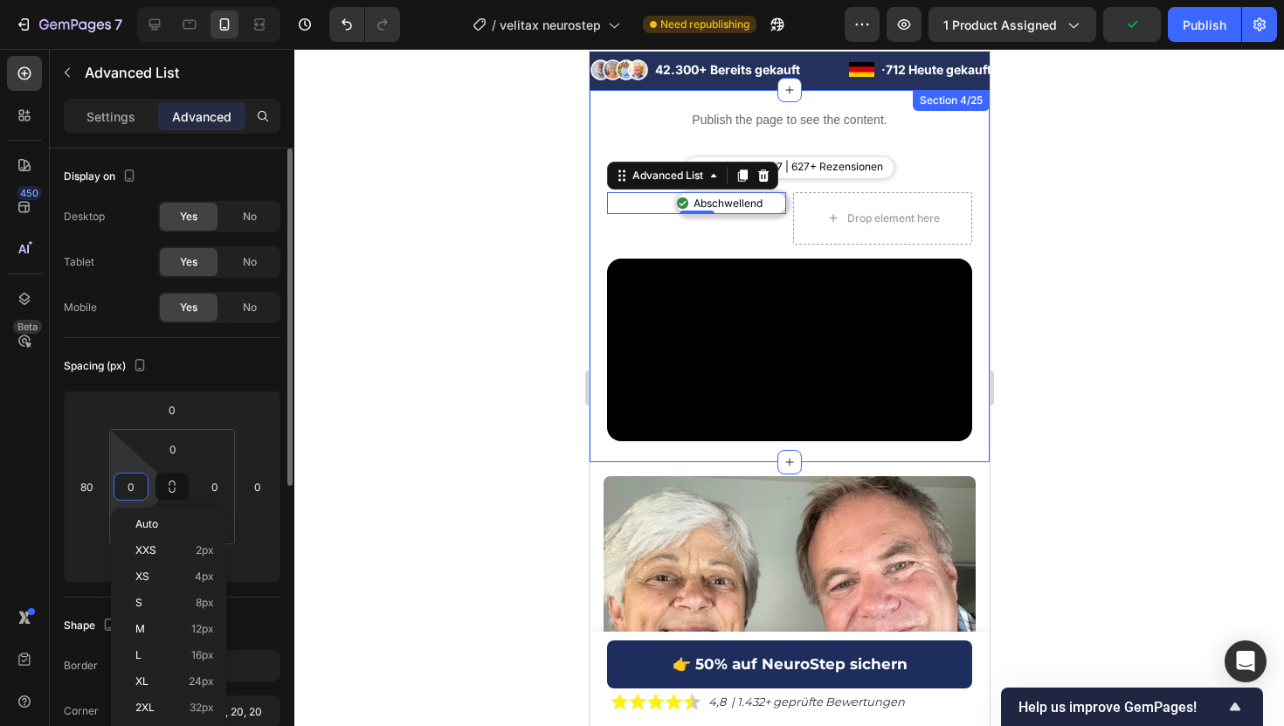
scroll to position [16, 0]
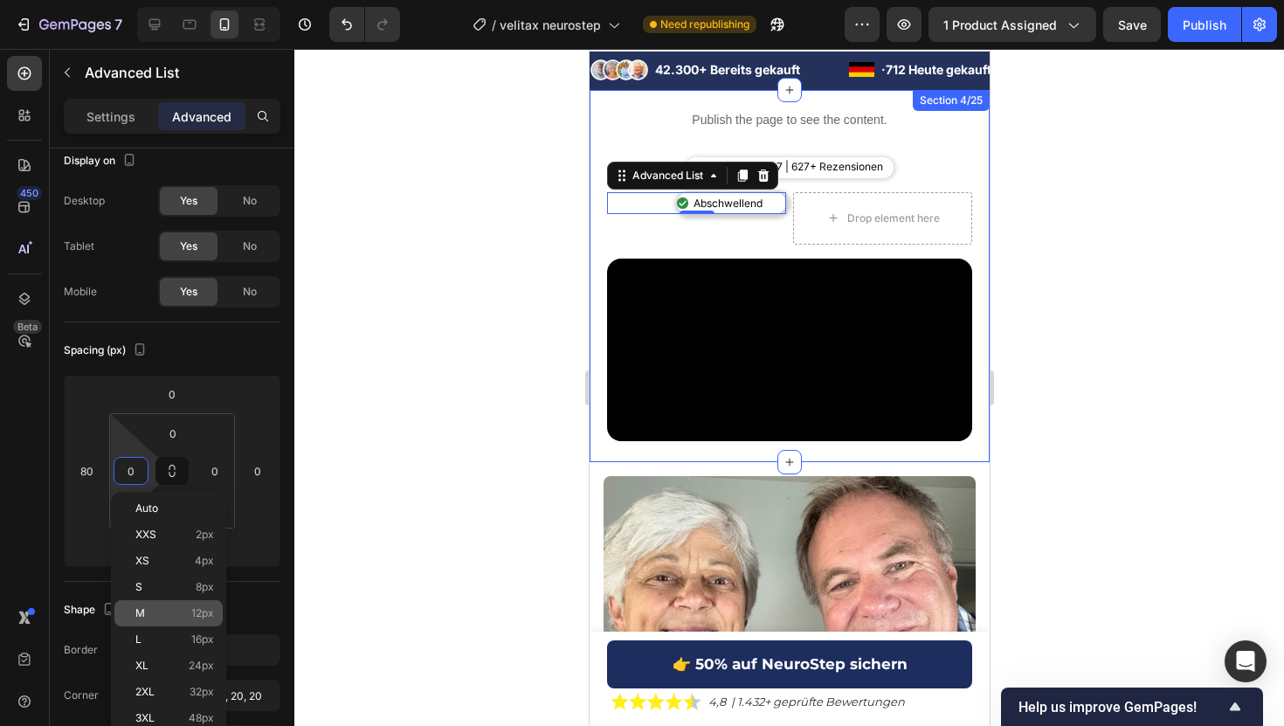
click at [154, 609] on p "M 12px" at bounding box center [174, 613] width 79 height 12
type input "12"
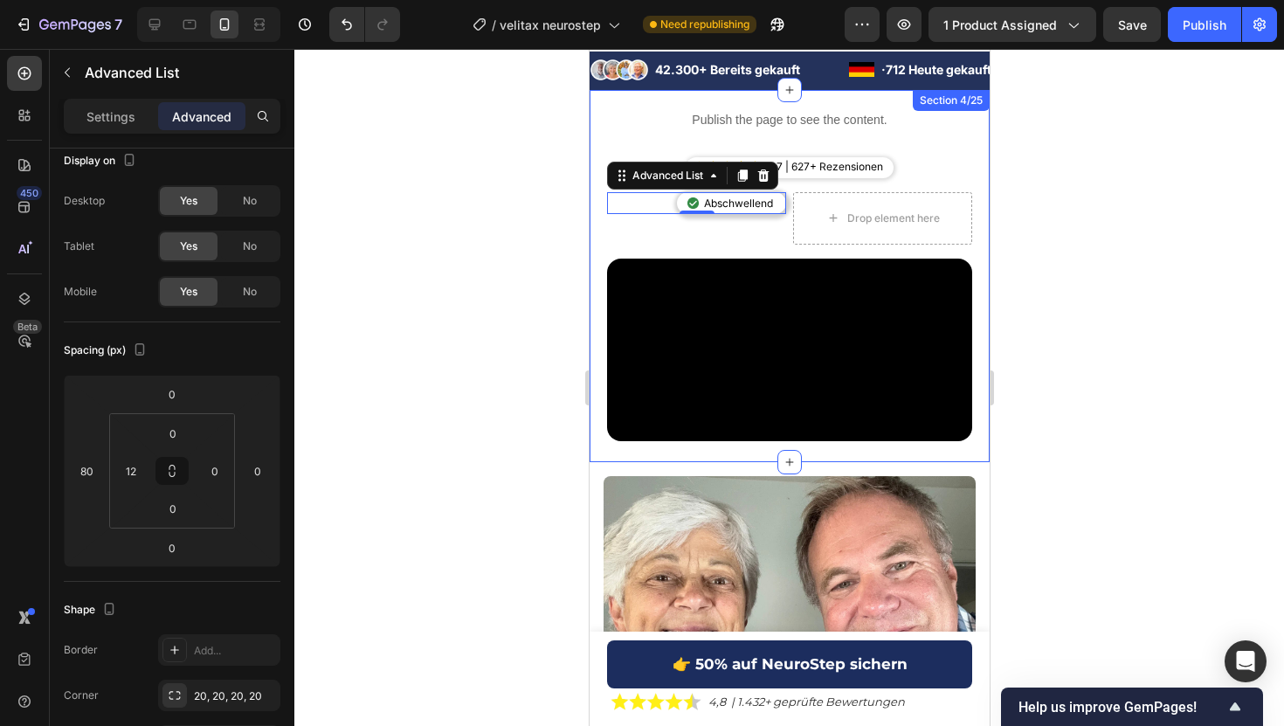
click at [472, 334] on div at bounding box center [788, 387] width 989 height 677
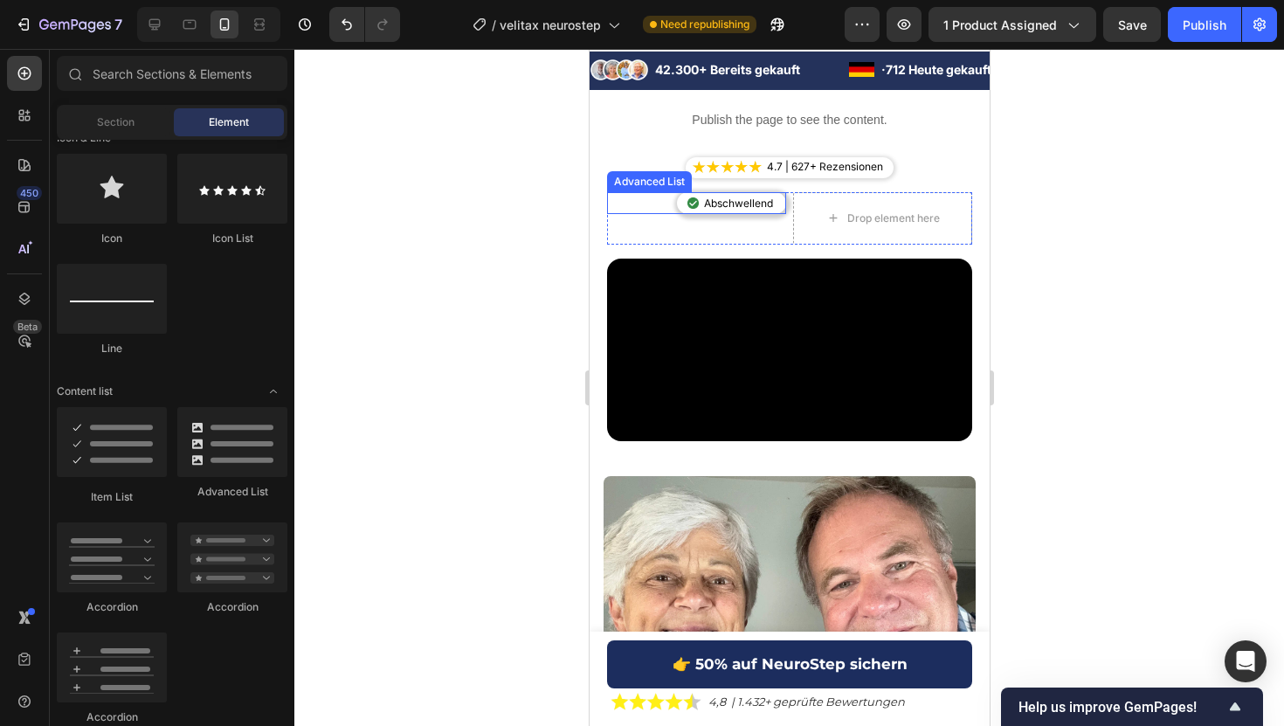
click at [681, 204] on div "Image Abschwellend Text Block" at bounding box center [730, 203] width 109 height 23
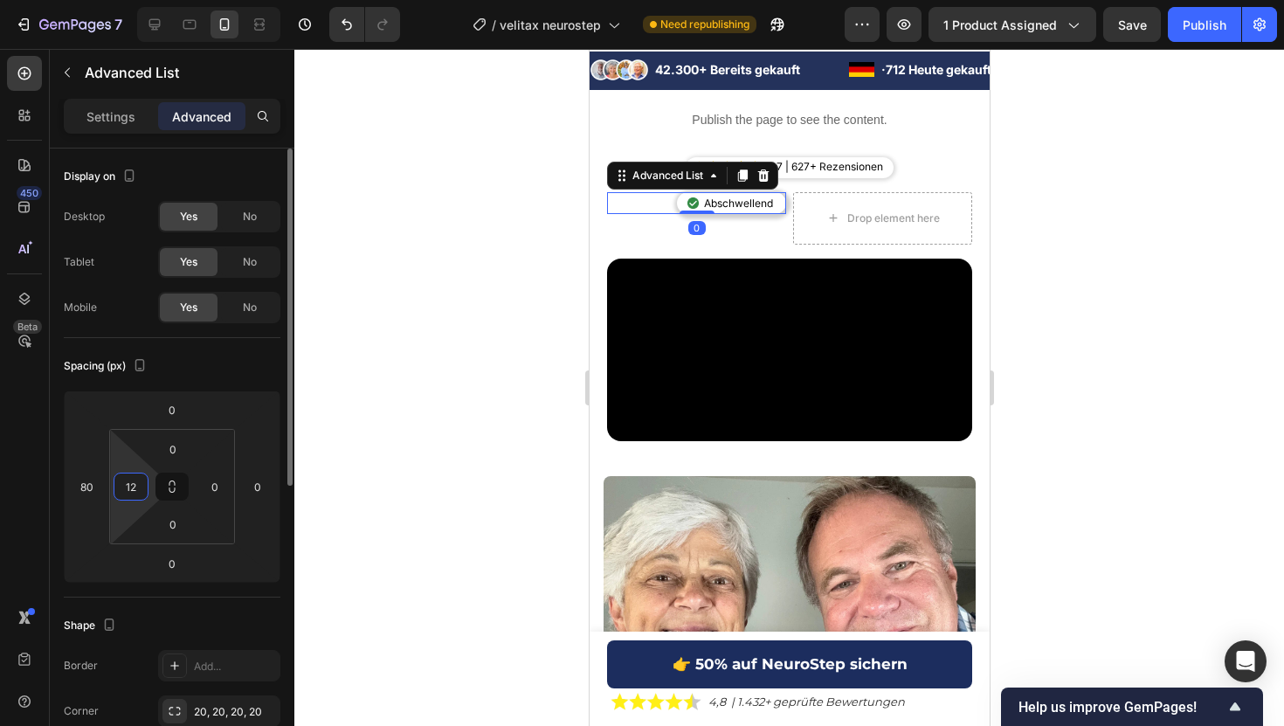
click at [133, 485] on input "12" at bounding box center [131, 486] width 26 height 26
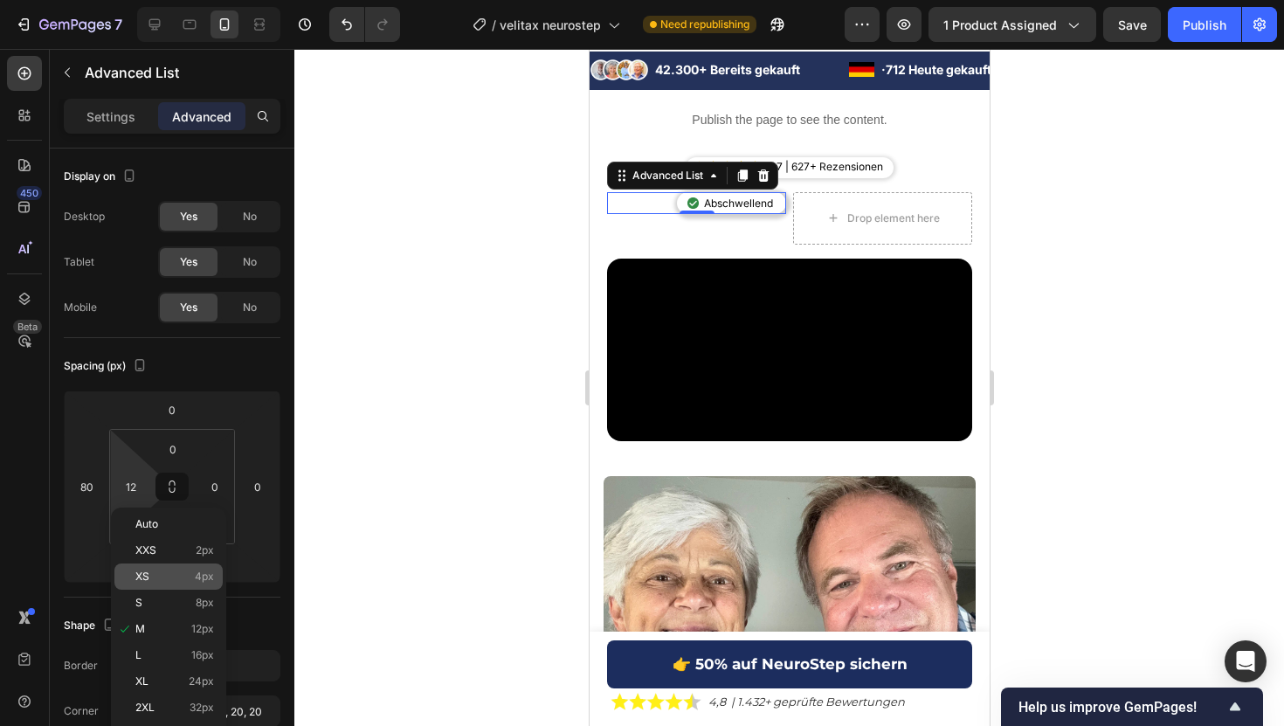
click at [151, 589] on div "XS 4px" at bounding box center [168, 576] width 108 height 26
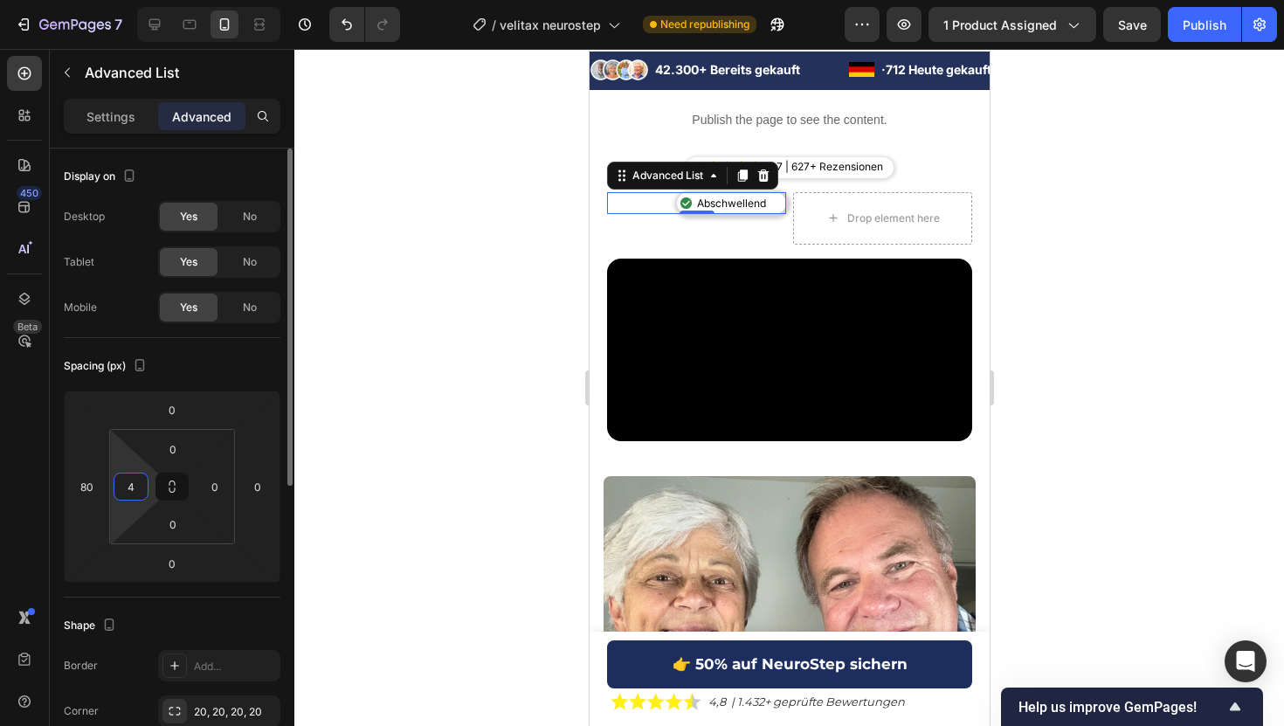
click at [122, 490] on input "4" at bounding box center [131, 486] width 26 height 26
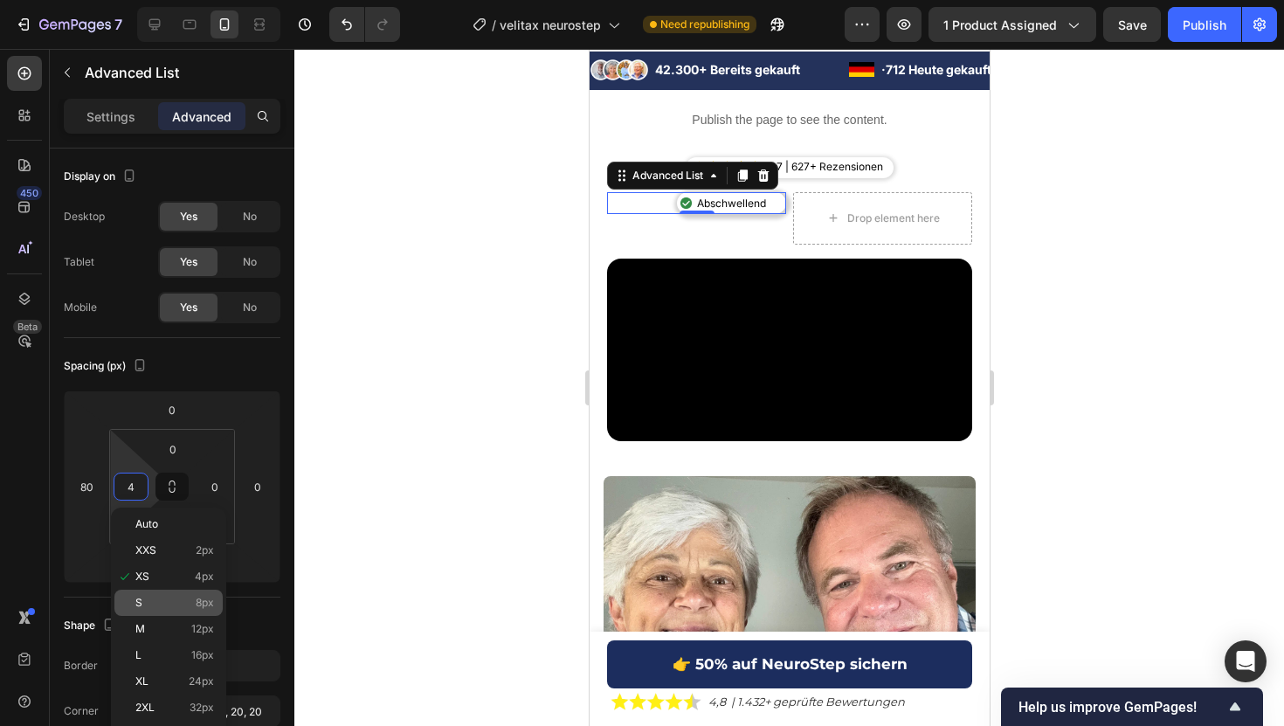
click at [146, 590] on div "S 8px" at bounding box center [168, 602] width 108 height 26
type input "8"
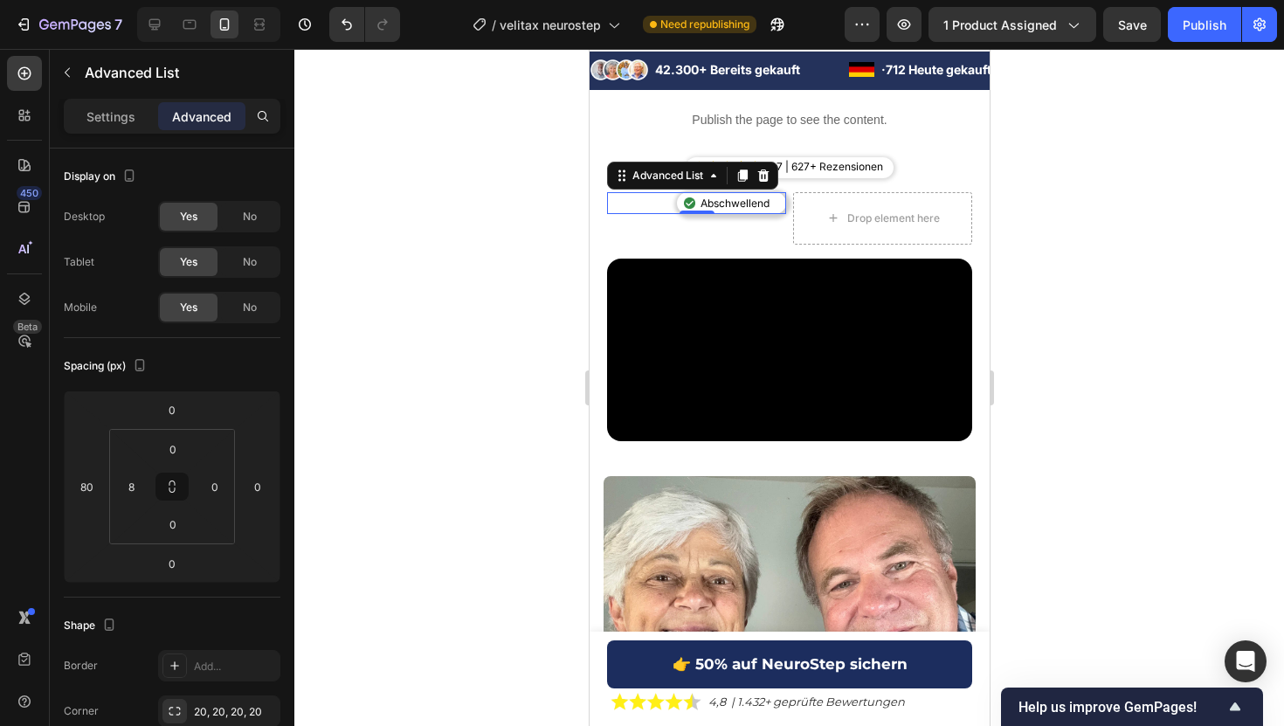
click at [441, 213] on div at bounding box center [788, 387] width 989 height 677
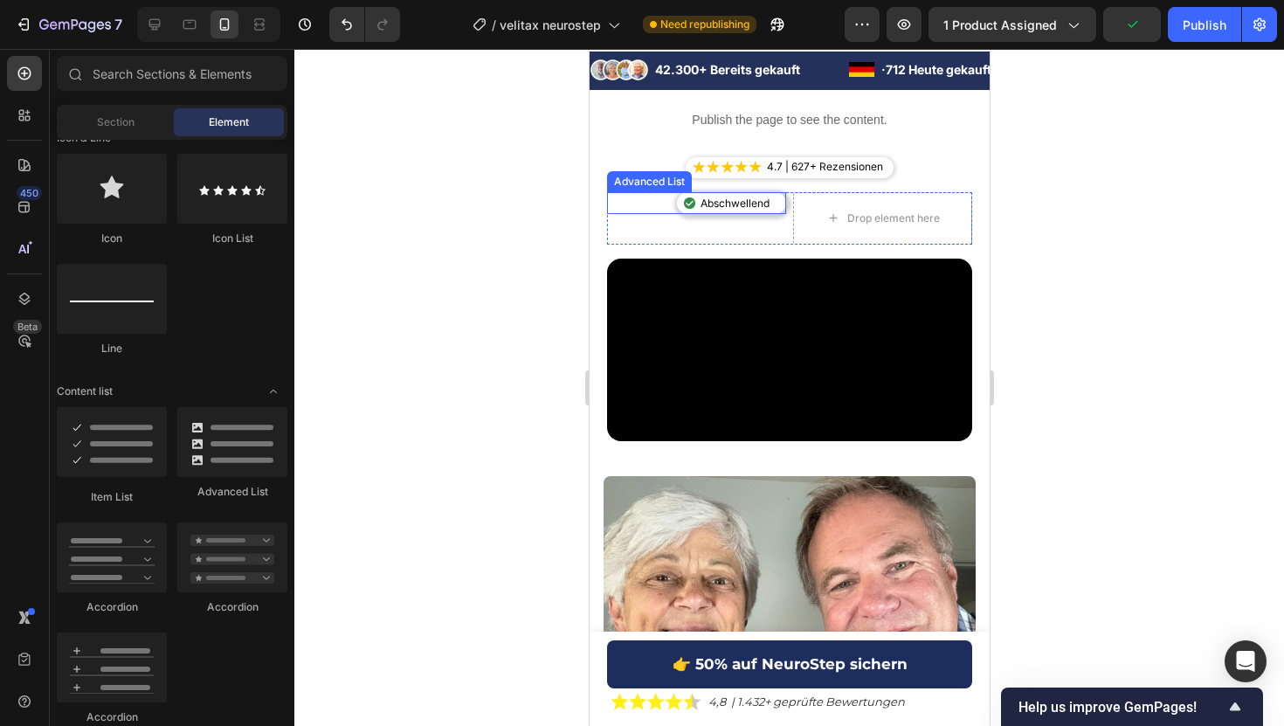
click at [780, 199] on div "Image Abschwellend Text Block" at bounding box center [730, 203] width 109 height 23
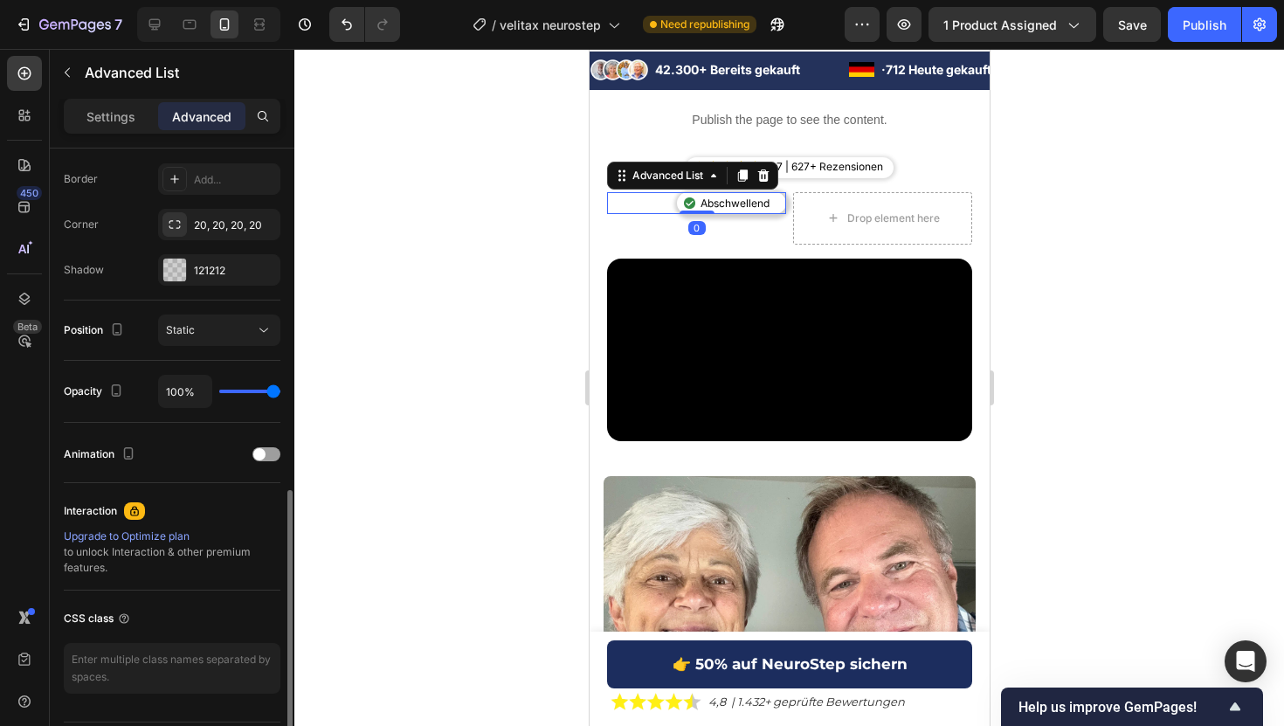
scroll to position [538, 0]
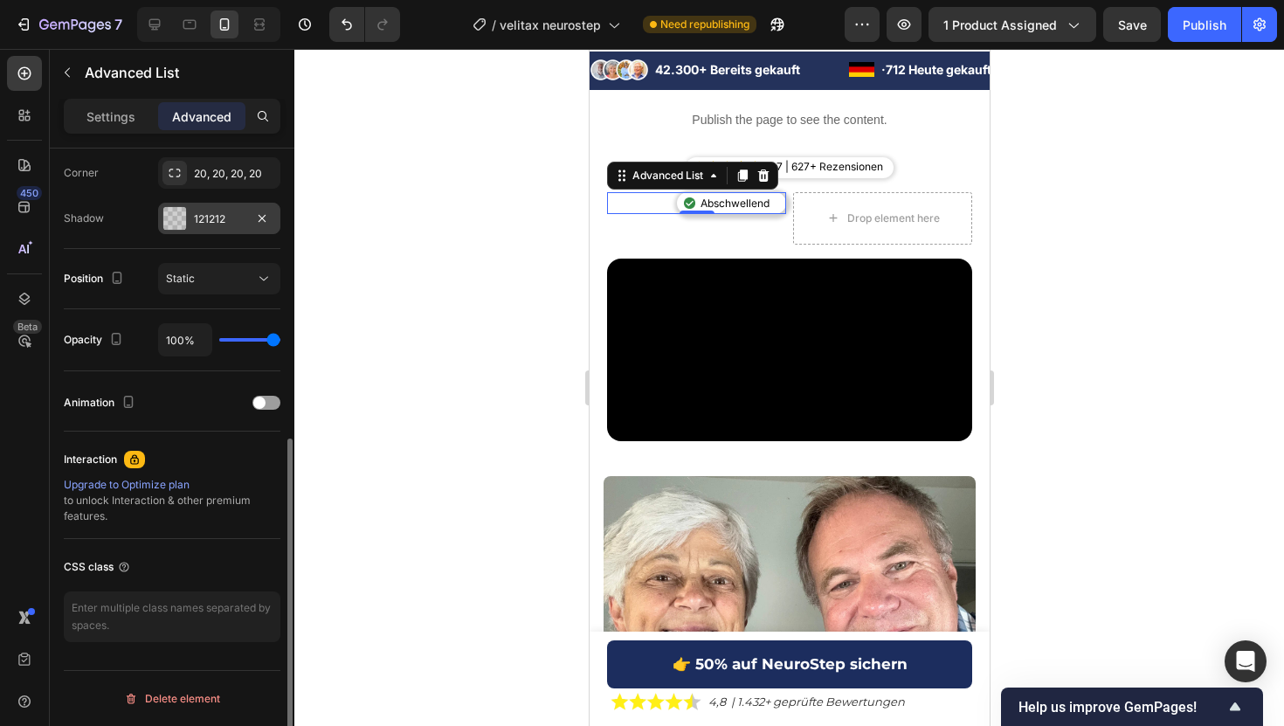
click at [199, 225] on div "121212" at bounding box center [219, 219] width 51 height 16
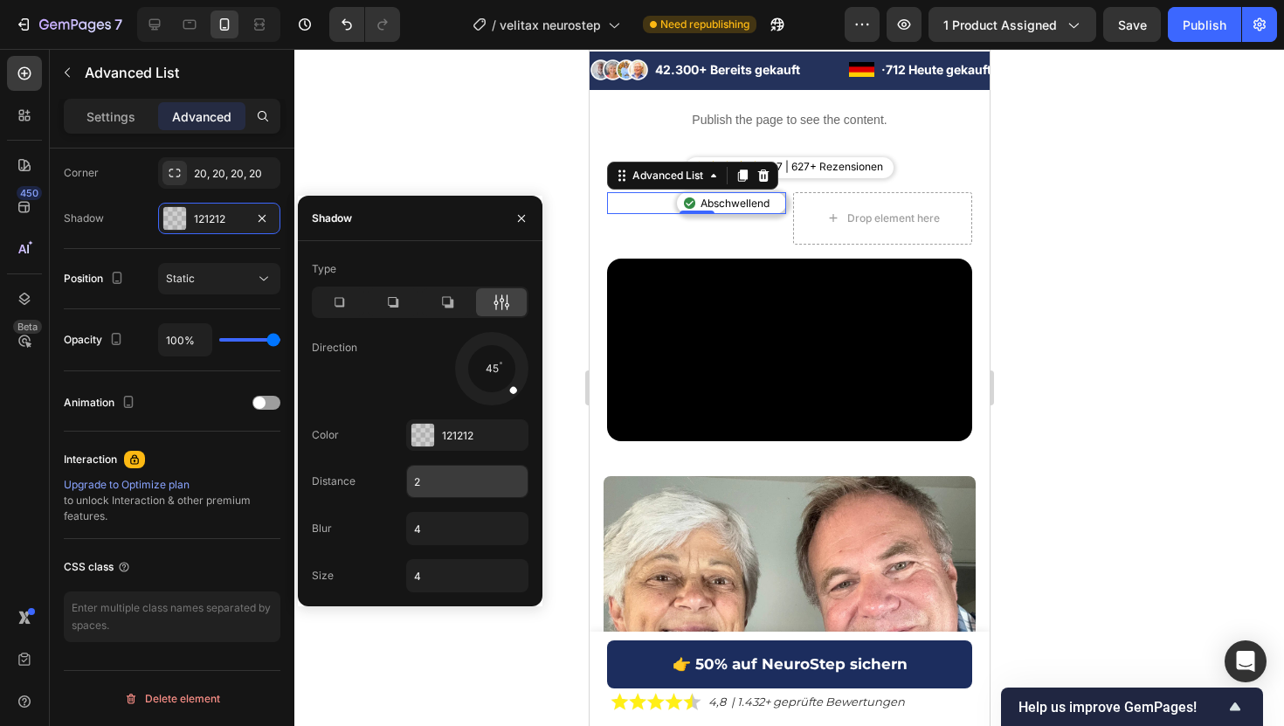
click at [450, 474] on input "2" at bounding box center [467, 480] width 121 height 31
type input "1"
click at [388, 515] on div "Blur 4" at bounding box center [420, 528] width 217 height 33
click at [1049, 255] on div at bounding box center [788, 387] width 989 height 677
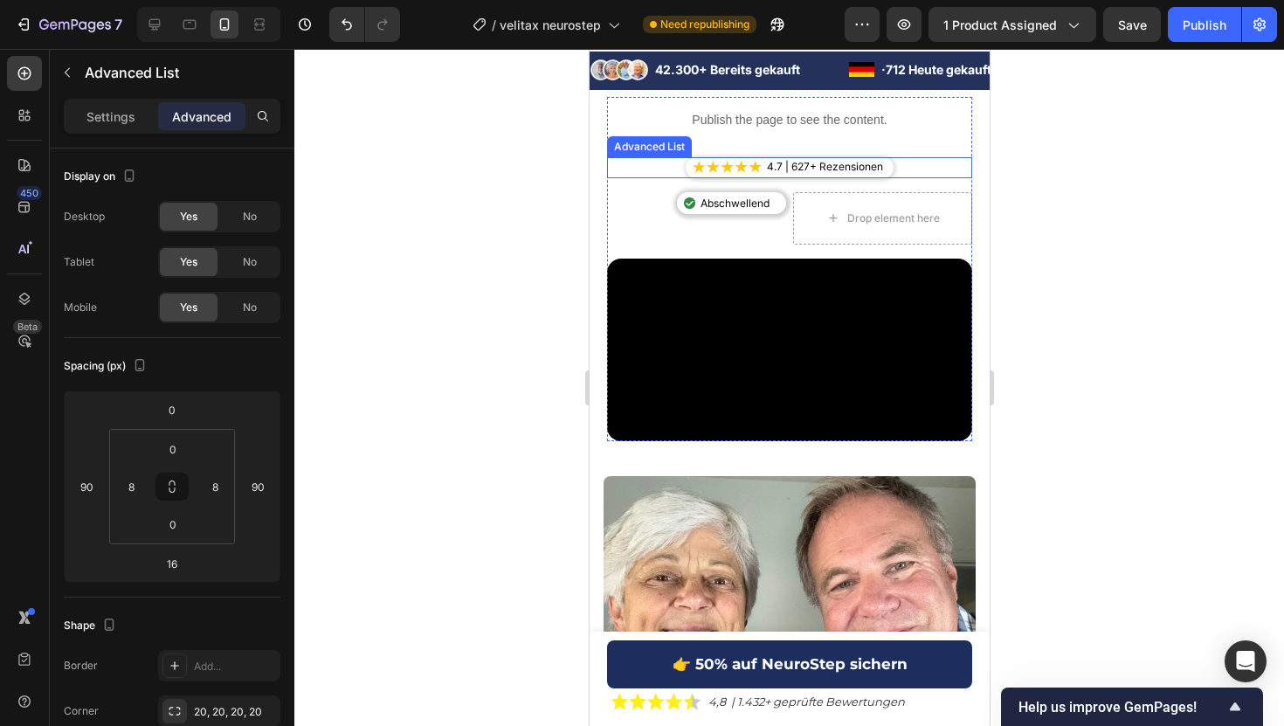
click at [687, 171] on div "Image 4.7 | 627+ Rezensionen Text Block" at bounding box center [789, 167] width 208 height 21
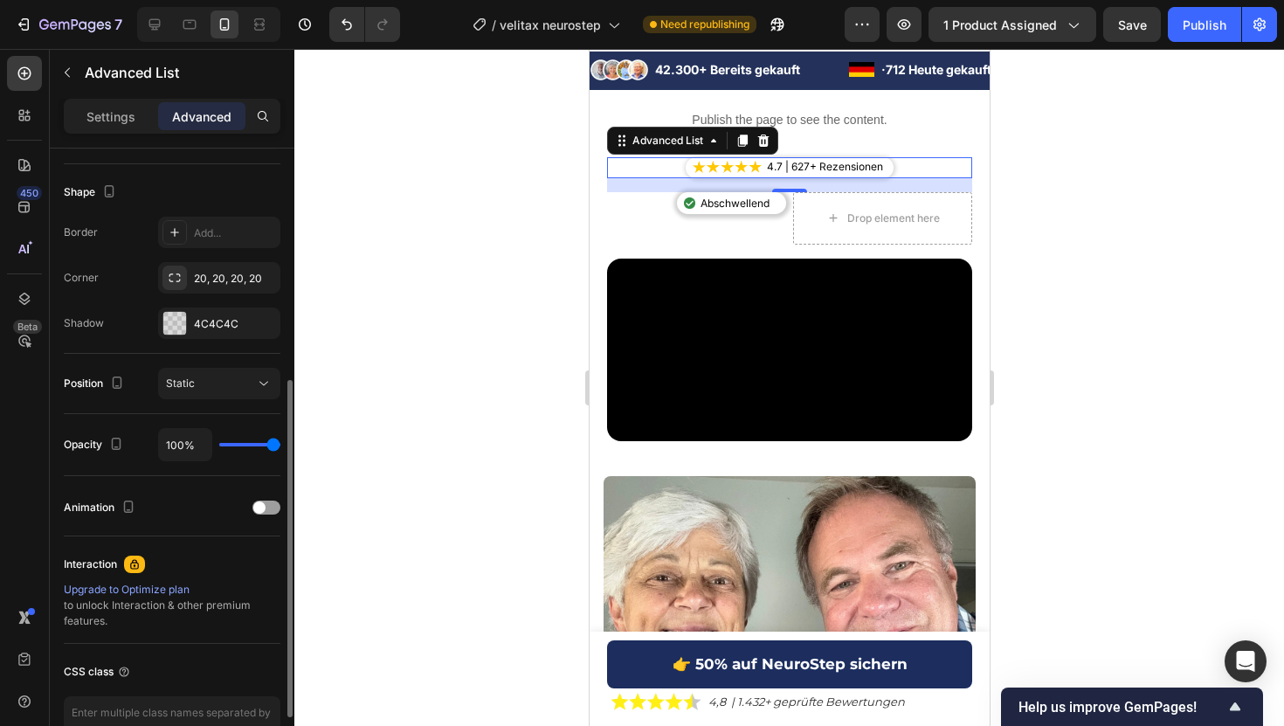
scroll to position [432, 0]
click at [210, 339] on div "4C4C4C" at bounding box center [219, 323] width 122 height 31
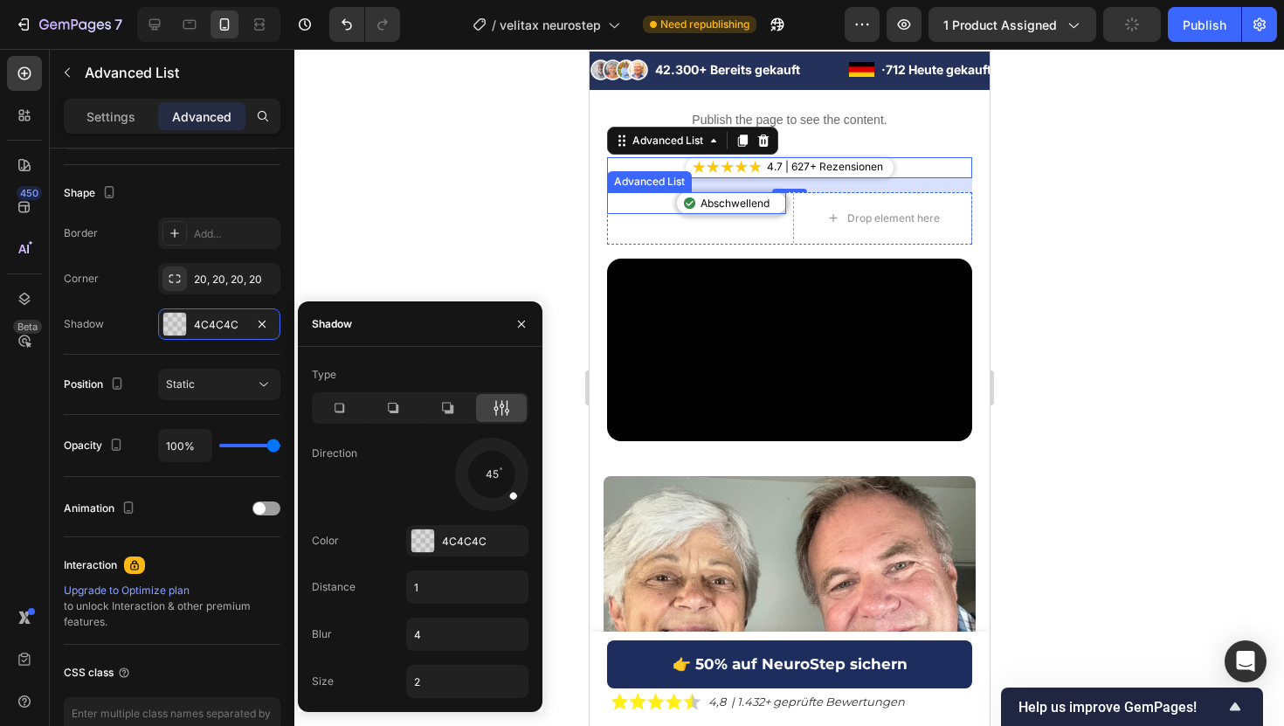
click at [677, 204] on div "Image Abschwellend Text Block" at bounding box center [730, 203] width 109 height 23
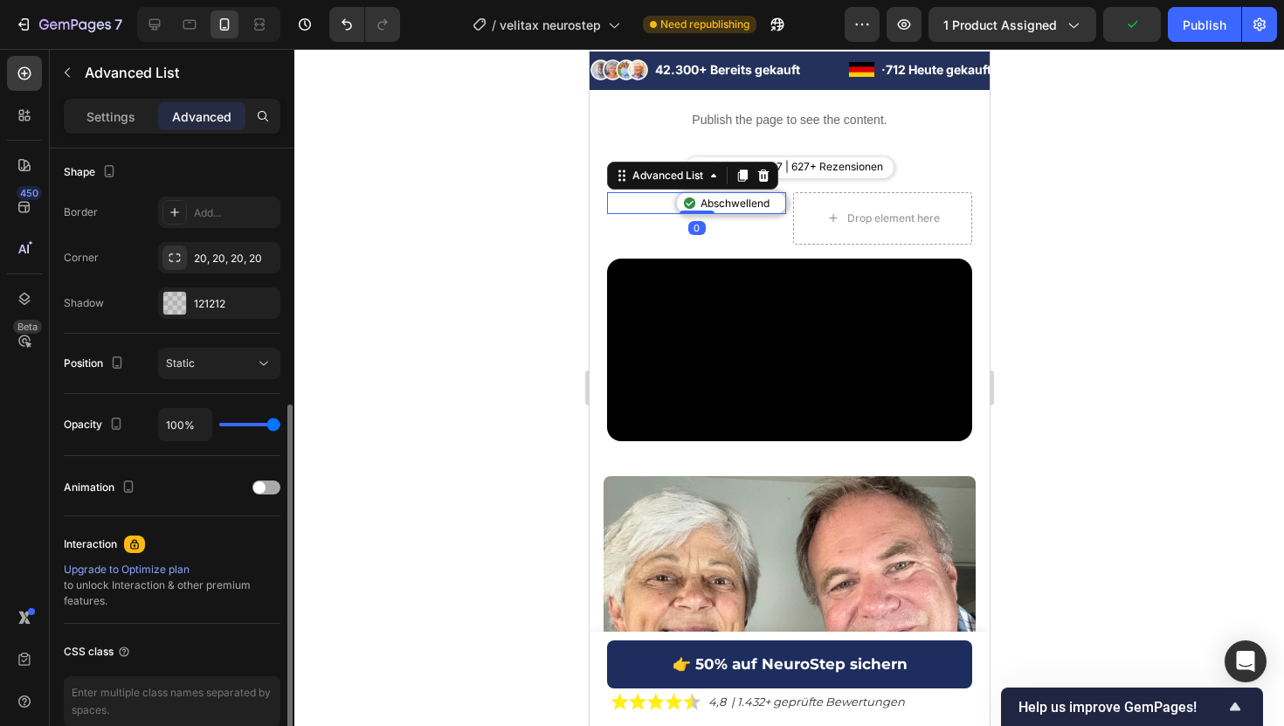
scroll to position [464, 0]
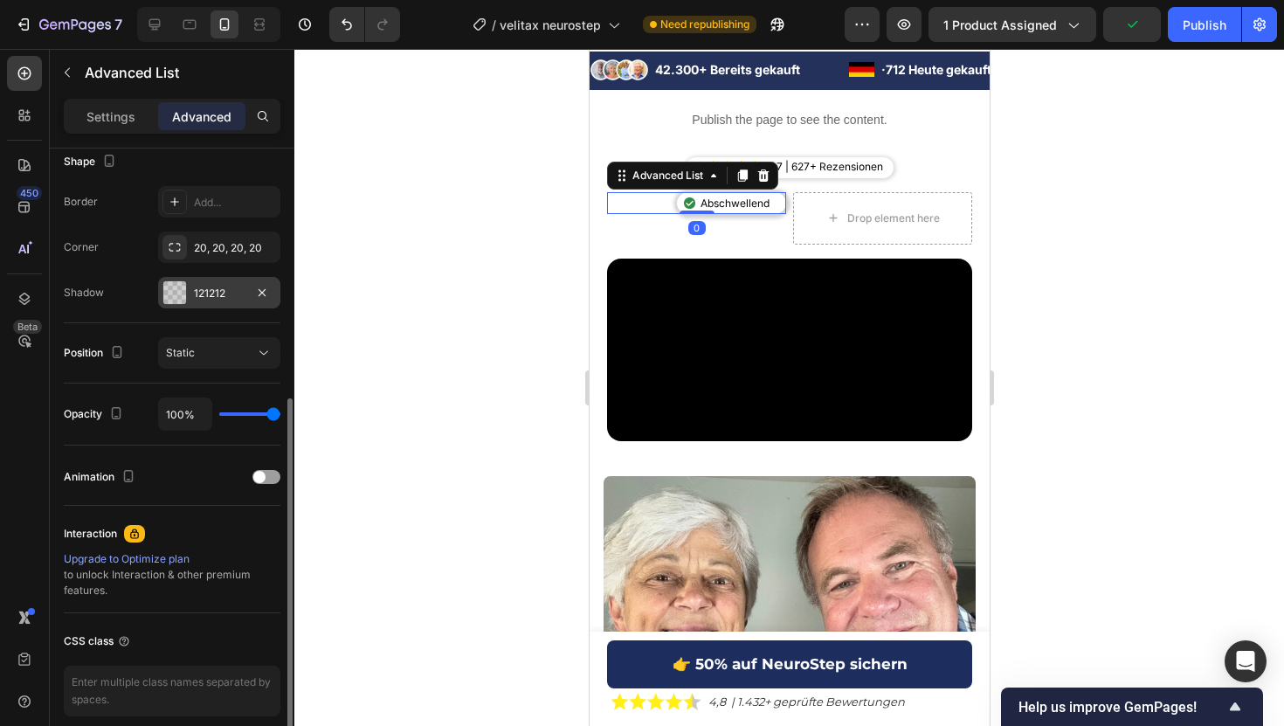
click at [211, 298] on div "121212" at bounding box center [219, 294] width 51 height 16
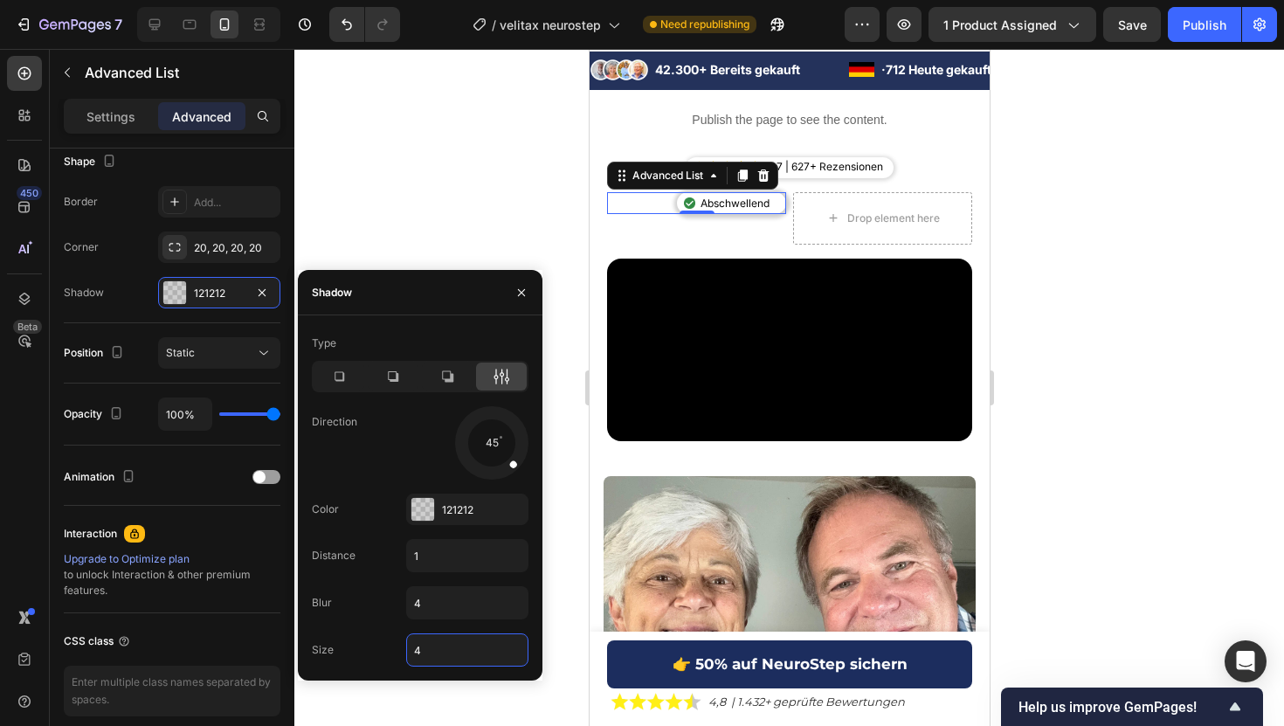
click at [420, 655] on input "4" at bounding box center [467, 649] width 121 height 31
type input "2"
click at [514, 205] on div at bounding box center [788, 387] width 989 height 677
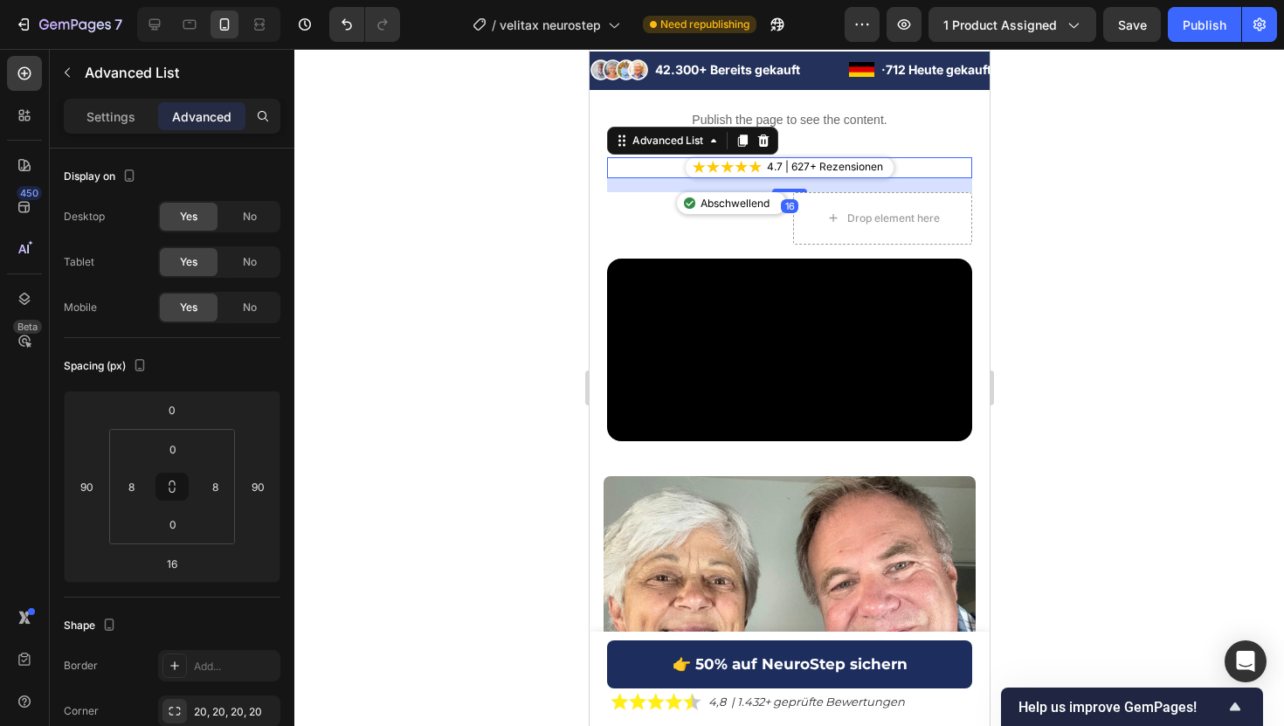
click at [725, 174] on li "Image 4.7 | 627+ Rezensionen Text Block" at bounding box center [789, 166] width 194 height 19
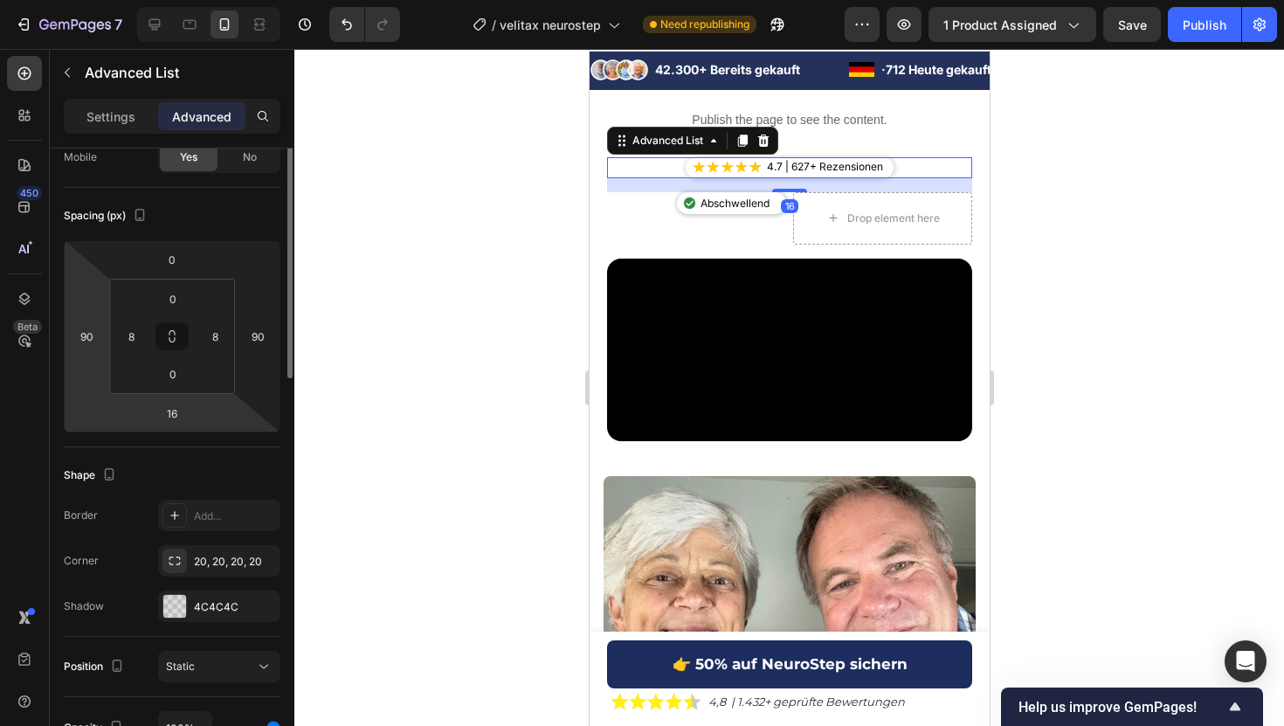
scroll to position [538, 0]
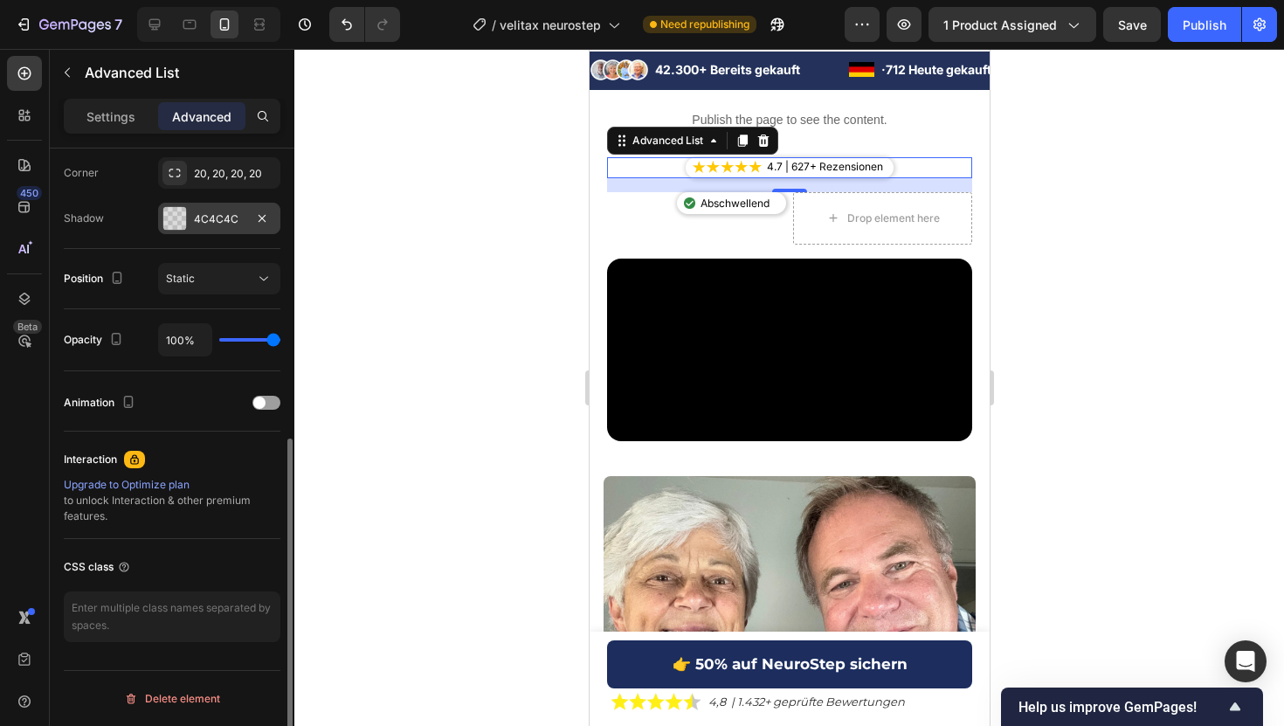
click at [212, 207] on div "4C4C4C" at bounding box center [219, 218] width 122 height 31
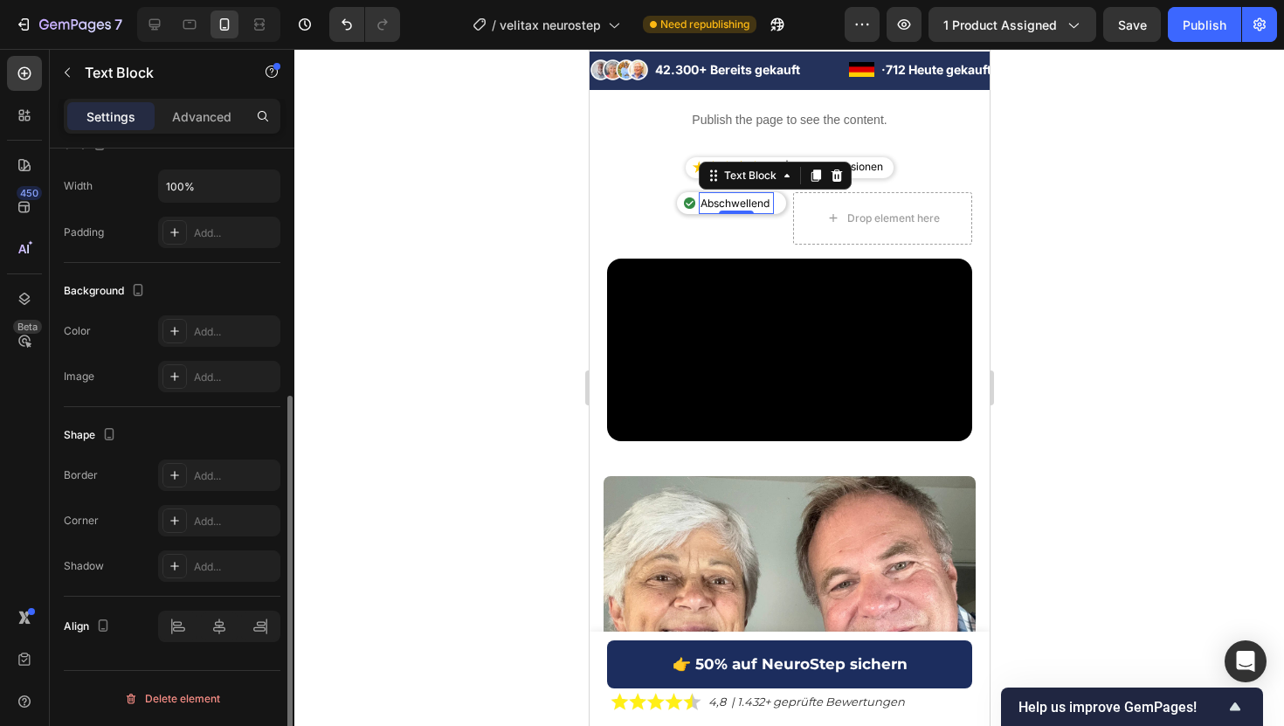
click at [709, 205] on p "Abschwellend" at bounding box center [736, 203] width 72 height 19
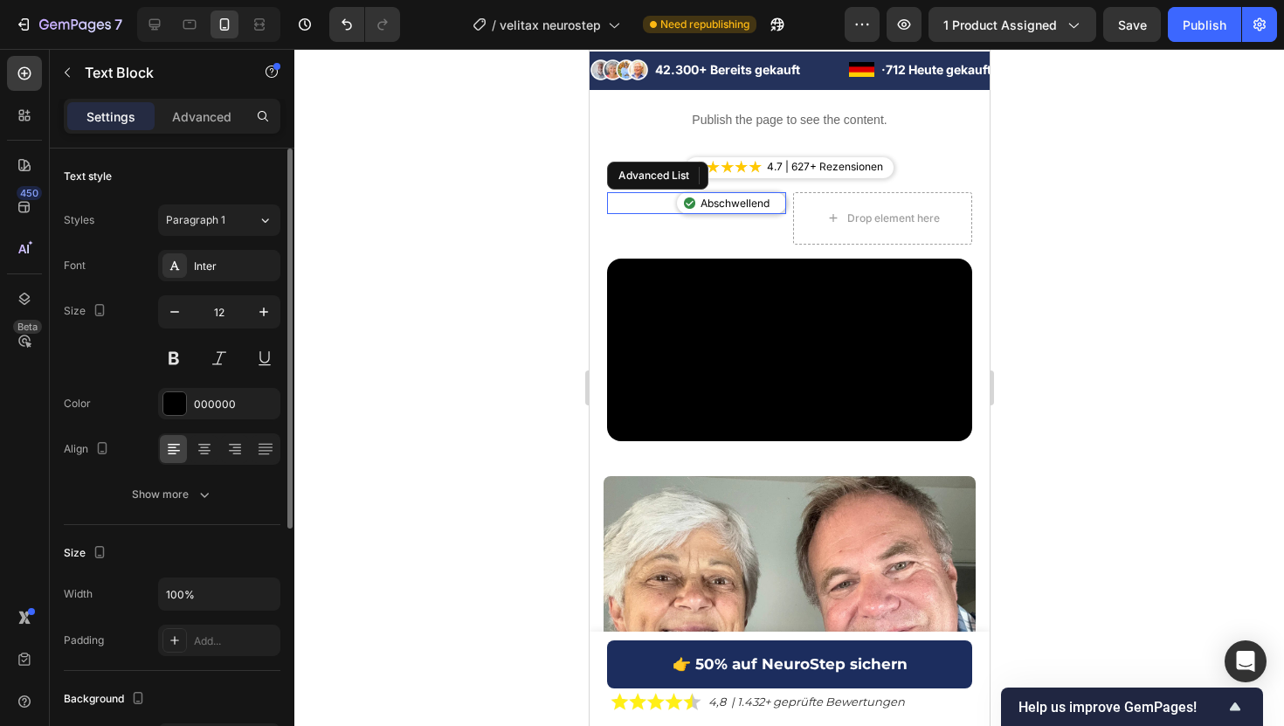
click at [689, 214] on div "Image Abschwellend Text Block 0 Advanced List" at bounding box center [695, 203] width 179 height 23
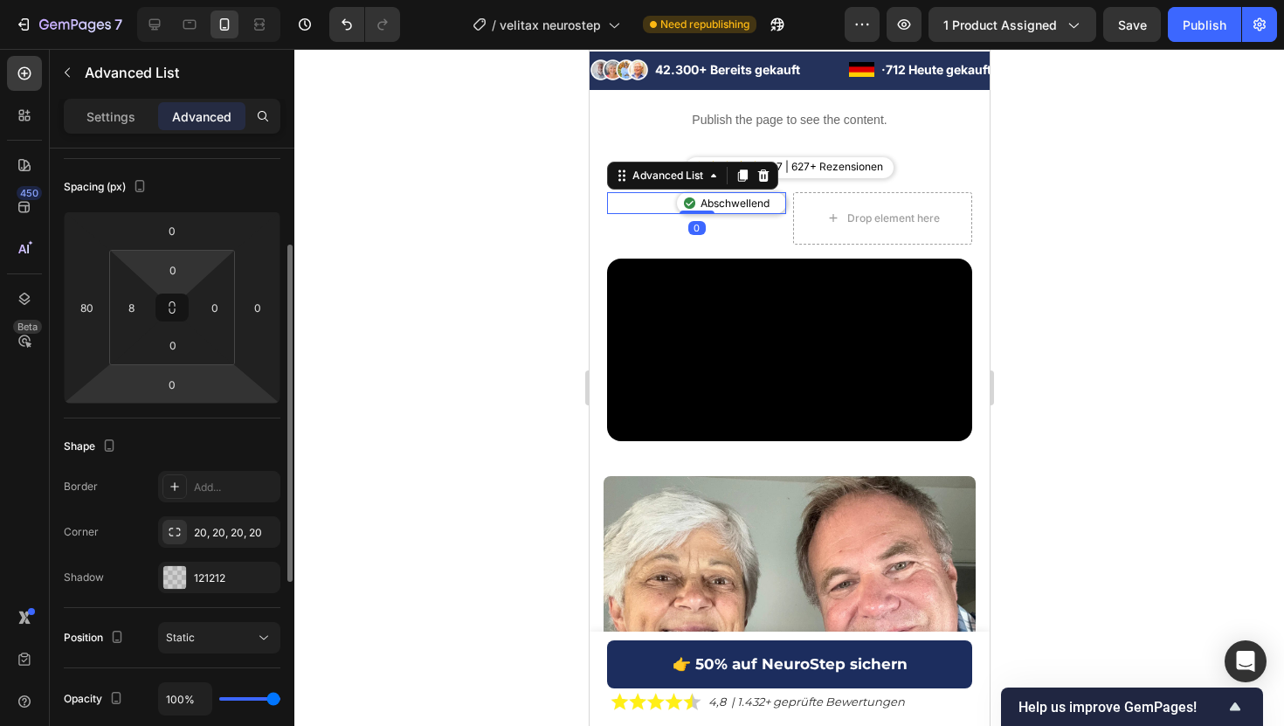
scroll to position [538, 0]
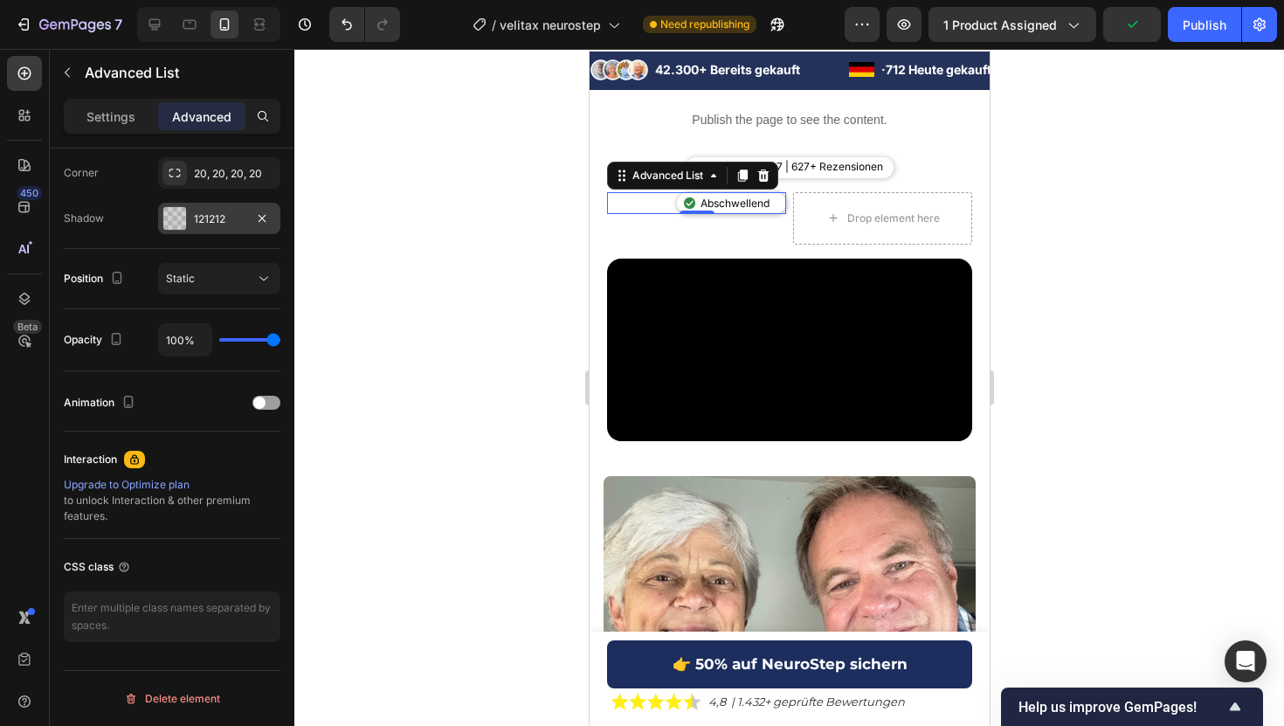
click at [223, 222] on div "121212" at bounding box center [219, 219] width 51 height 16
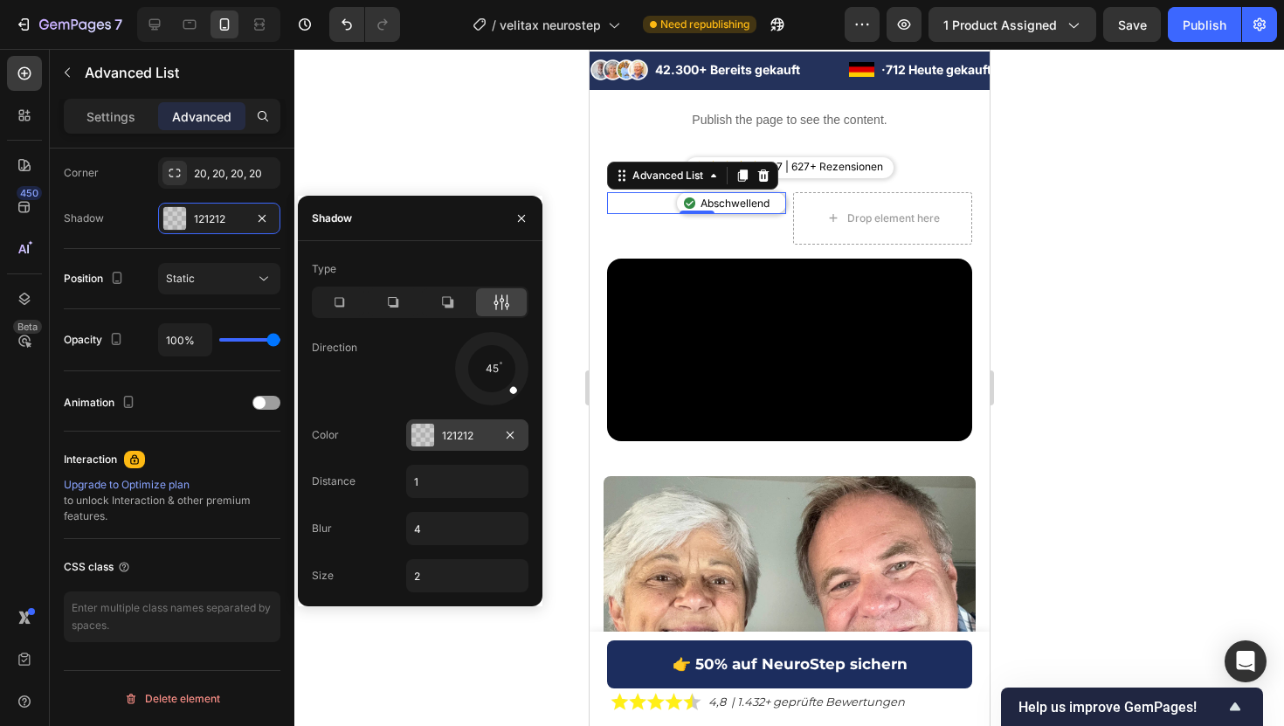
click at [445, 437] on div "121212" at bounding box center [467, 436] width 51 height 16
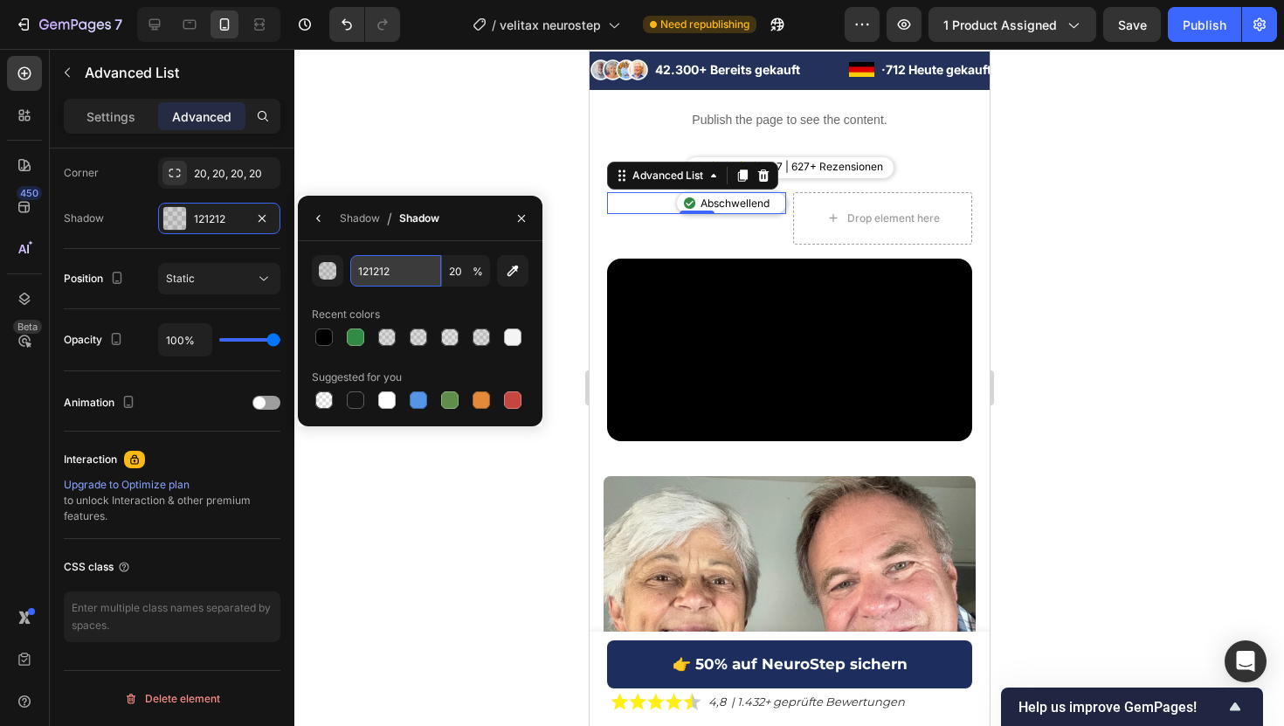
click at [388, 277] on input "121212" at bounding box center [395, 270] width 91 height 31
type input "4d4"
type input "100"
type input "4c4c4c"
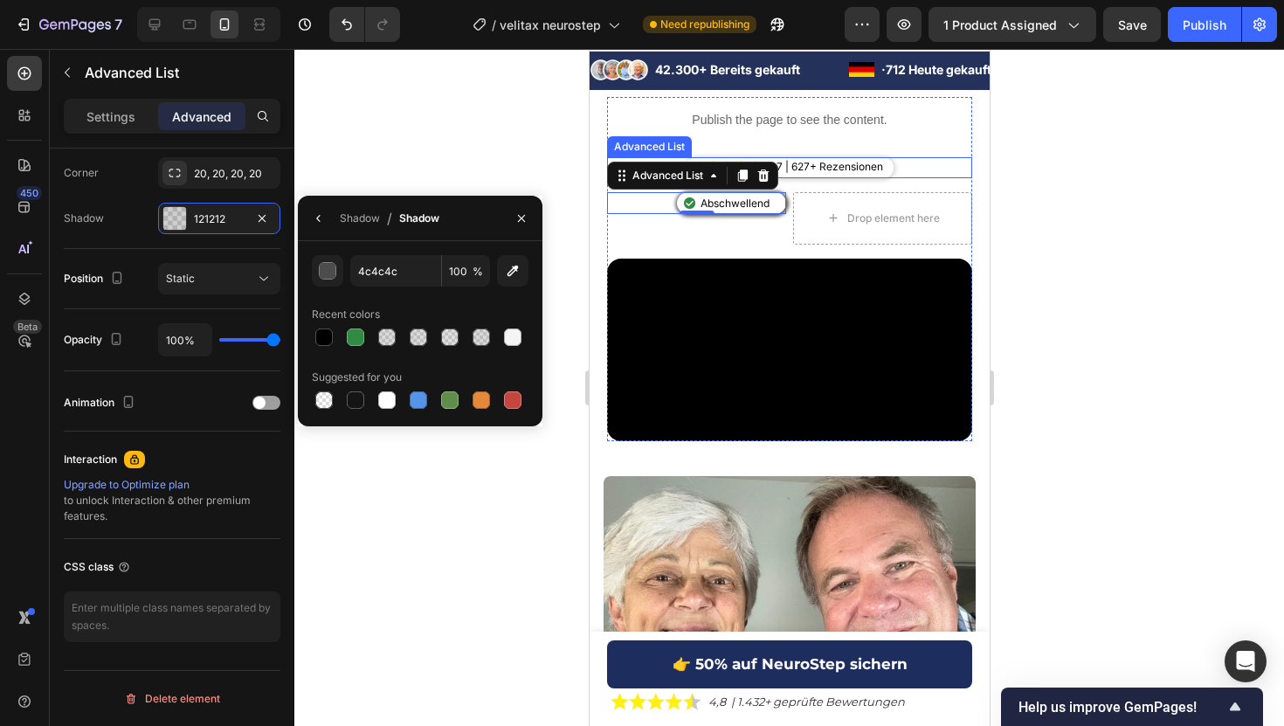
click at [1077, 242] on div at bounding box center [788, 387] width 989 height 677
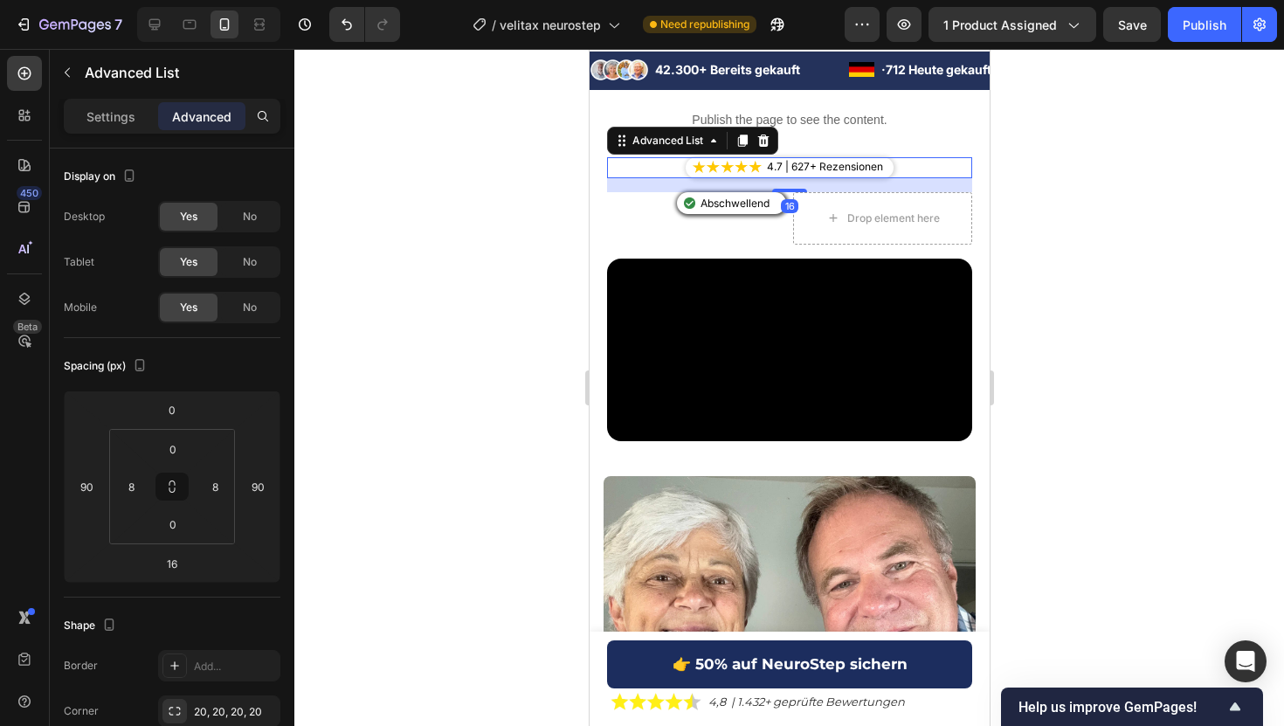
click at [758, 176] on div "Image 4.7 | 627+ Rezensionen Text Block" at bounding box center [789, 167] width 208 height 21
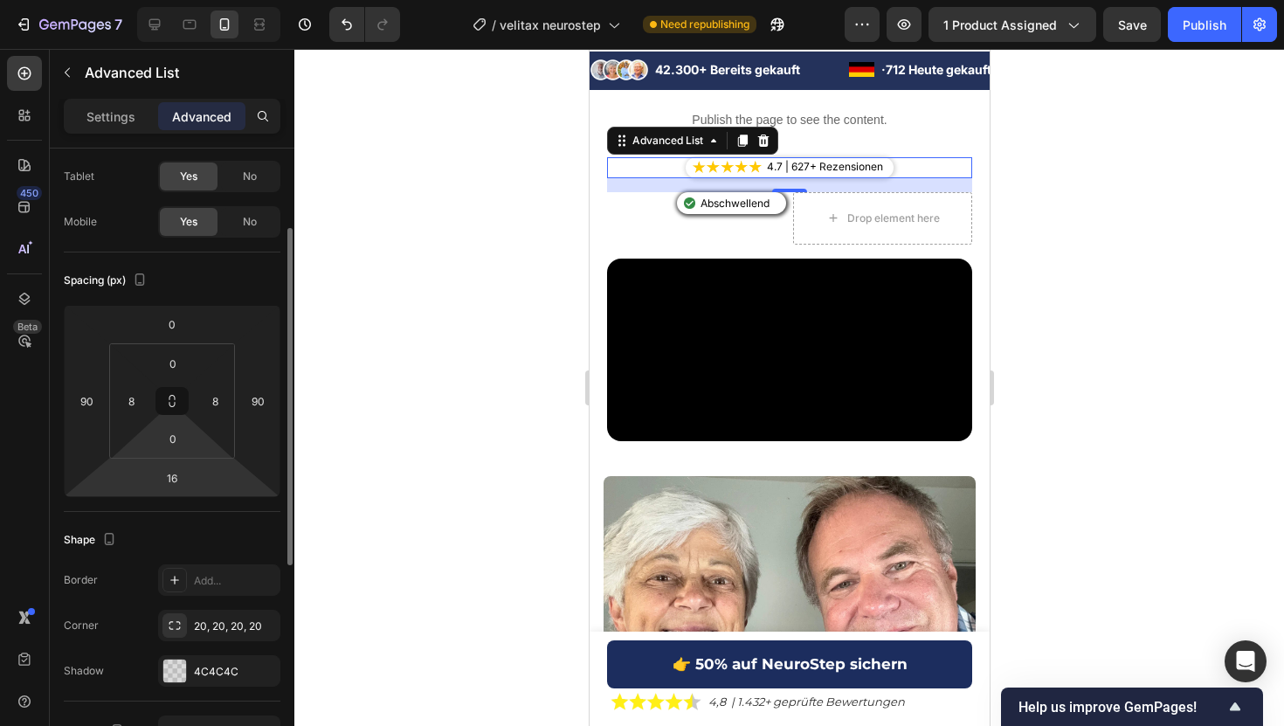
scroll to position [123, 0]
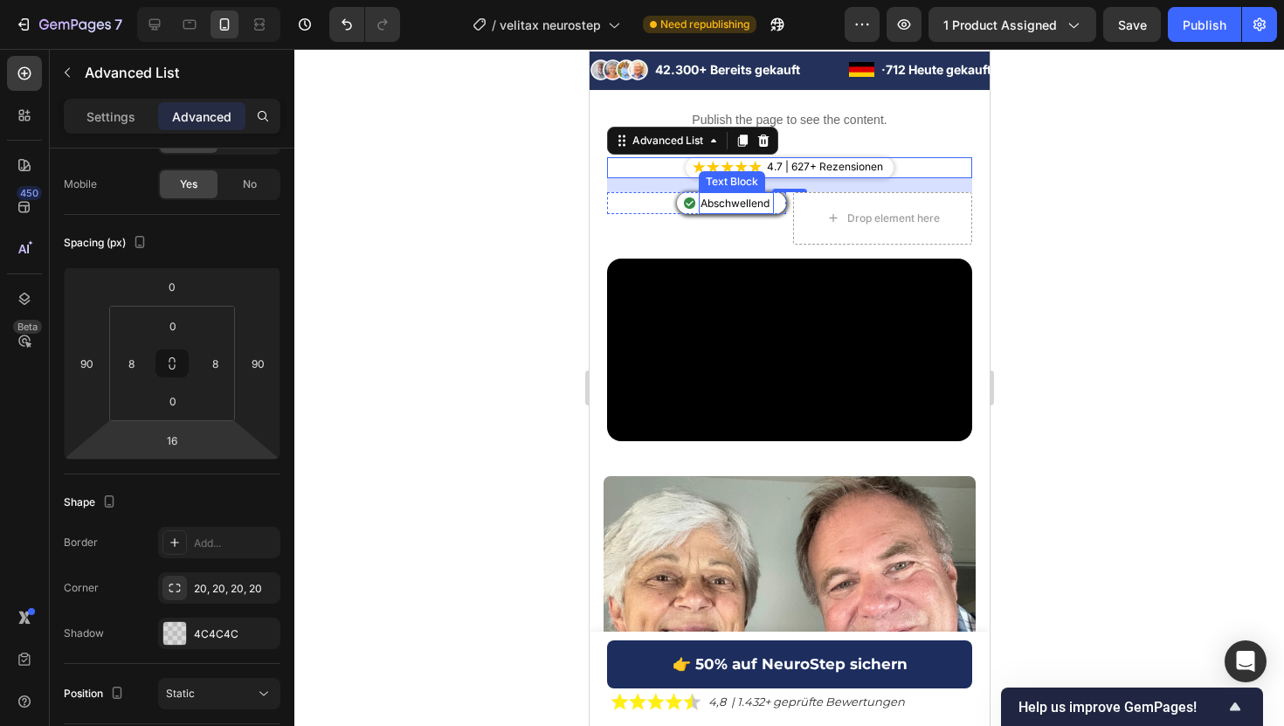
click at [733, 210] on div "Abschwellend Text Block" at bounding box center [735, 203] width 75 height 23
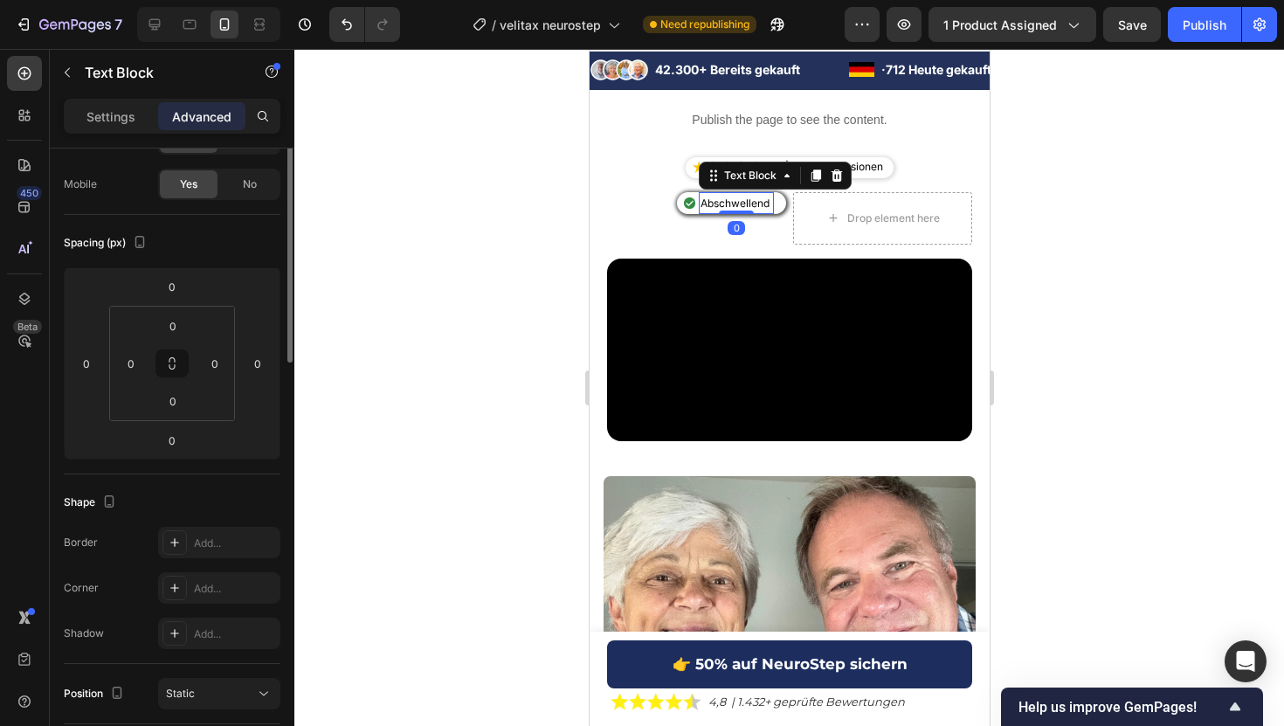
scroll to position [0, 0]
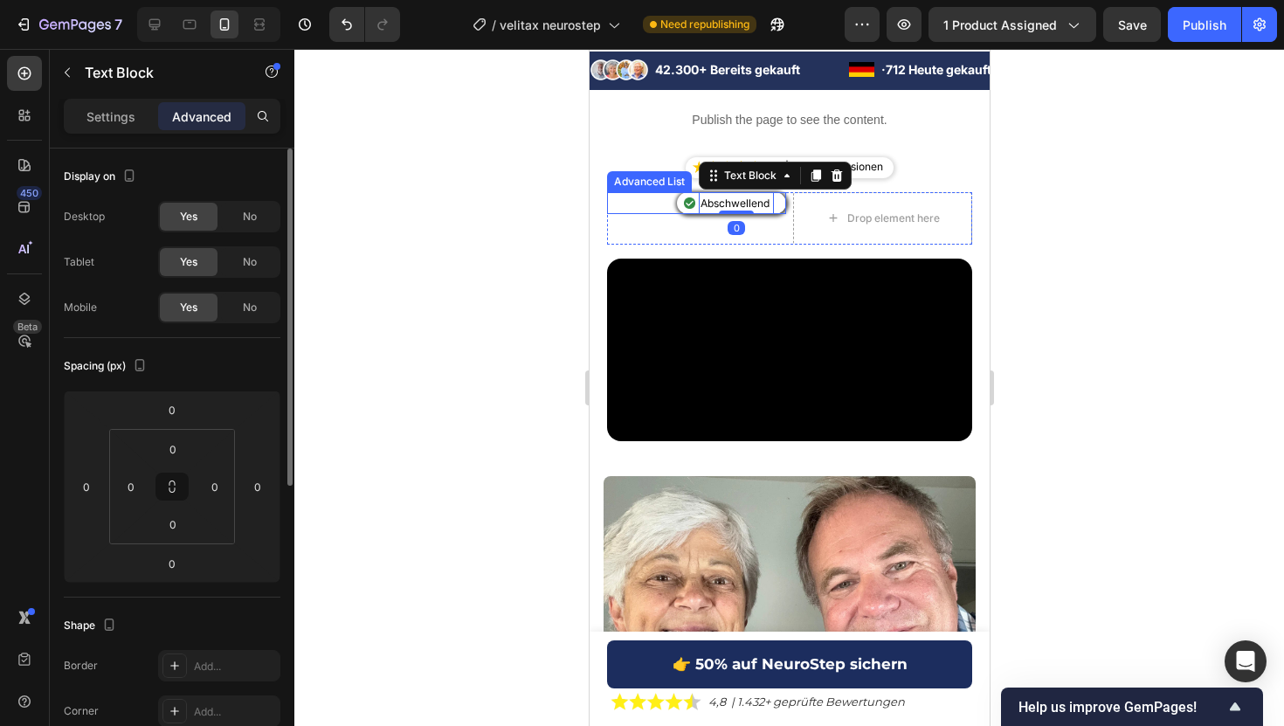
click at [685, 212] on div "Image Abschwellend Text Block 0 Advanced List" at bounding box center [695, 203] width 179 height 23
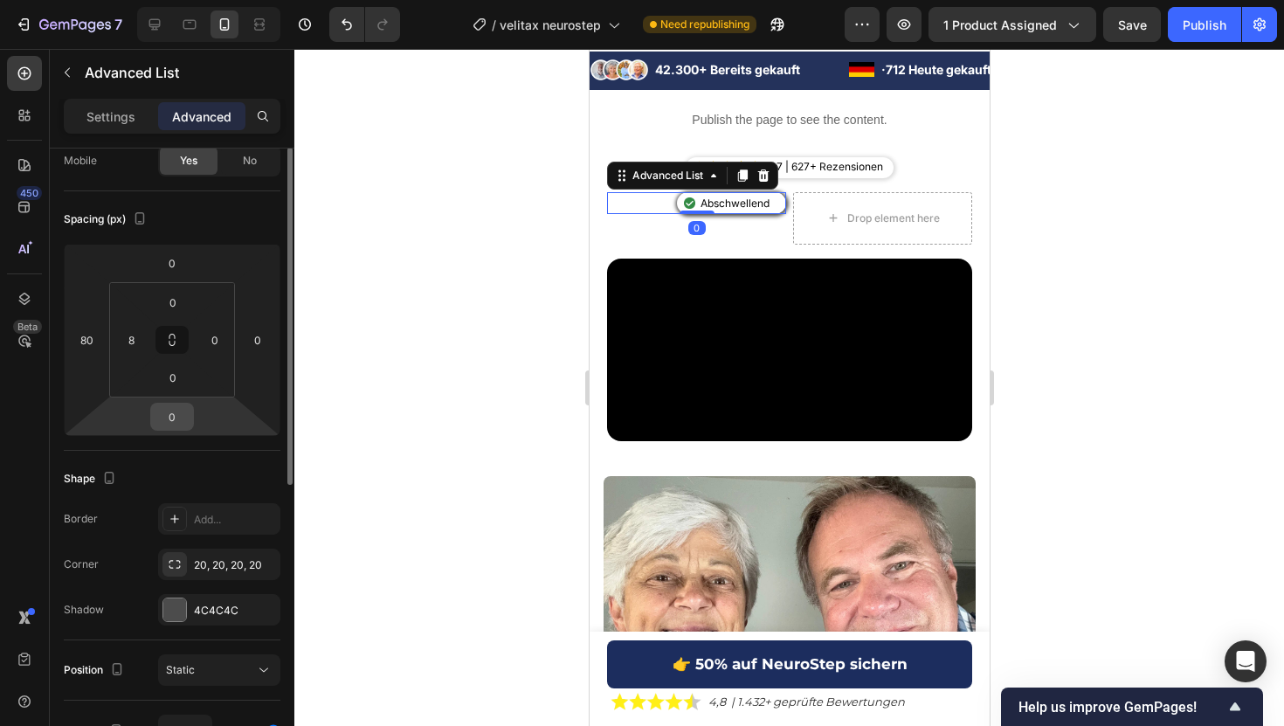
scroll to position [150, 0]
click at [207, 591] on div "4C4C4C" at bounding box center [219, 605] width 122 height 31
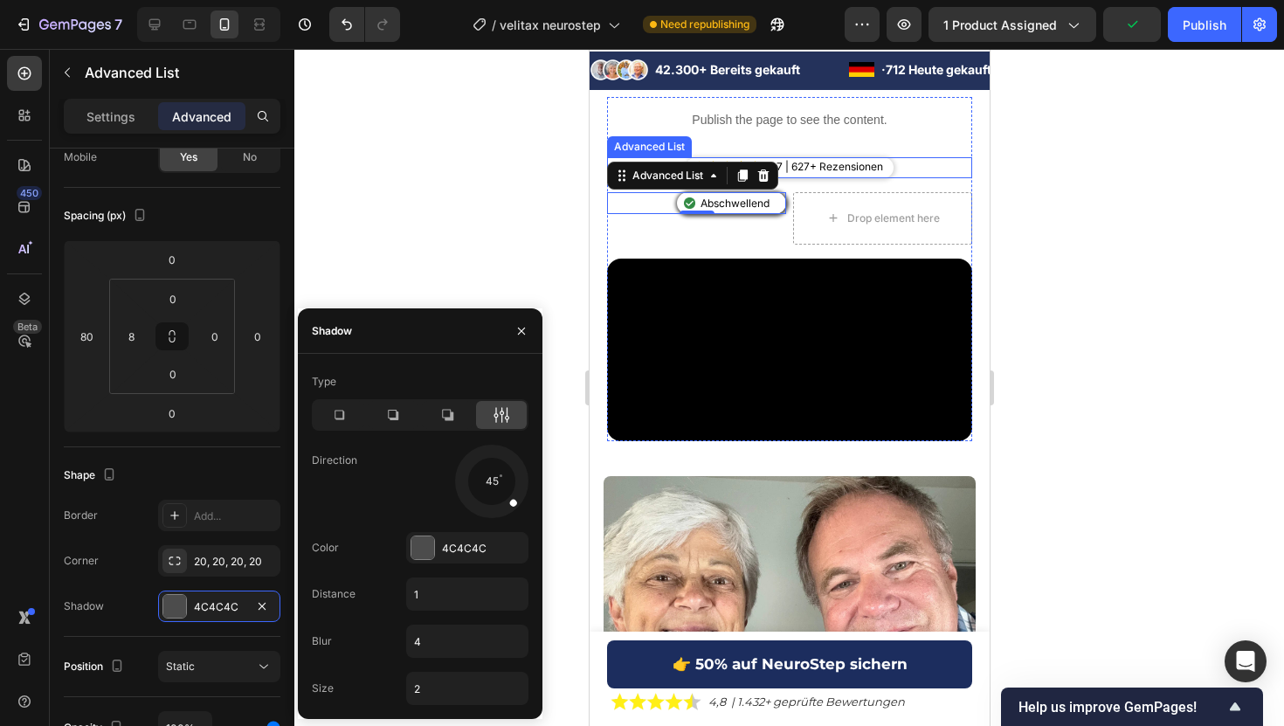
click at [887, 167] on div "Image 4.7 | 627+ Rezensionen Text Block" at bounding box center [789, 167] width 208 height 21
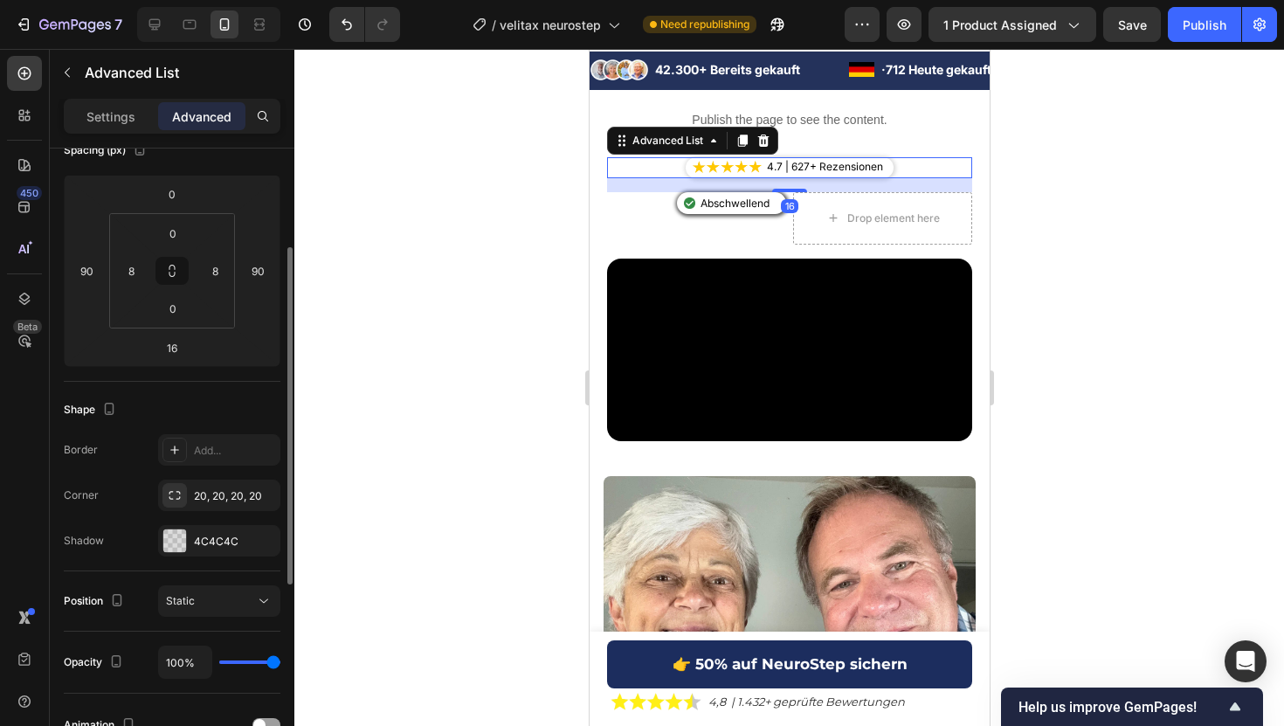
scroll to position [219, 0]
click at [214, 554] on div "Shape Border Add... Corner 20, 20, 20, 20 Shadow 4C4C4C" at bounding box center [172, 473] width 217 height 190
click at [214, 537] on div "4C4C4C" at bounding box center [219, 538] width 51 height 16
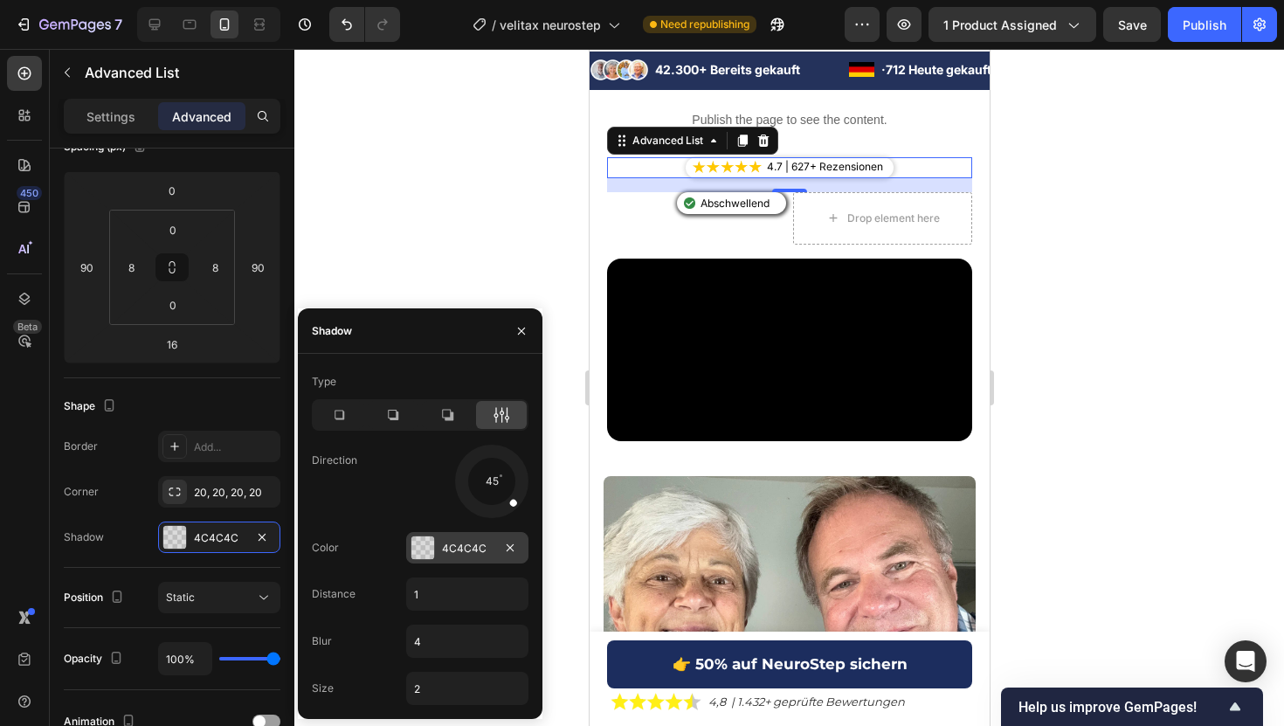
click at [427, 548] on div at bounding box center [422, 547] width 23 height 23
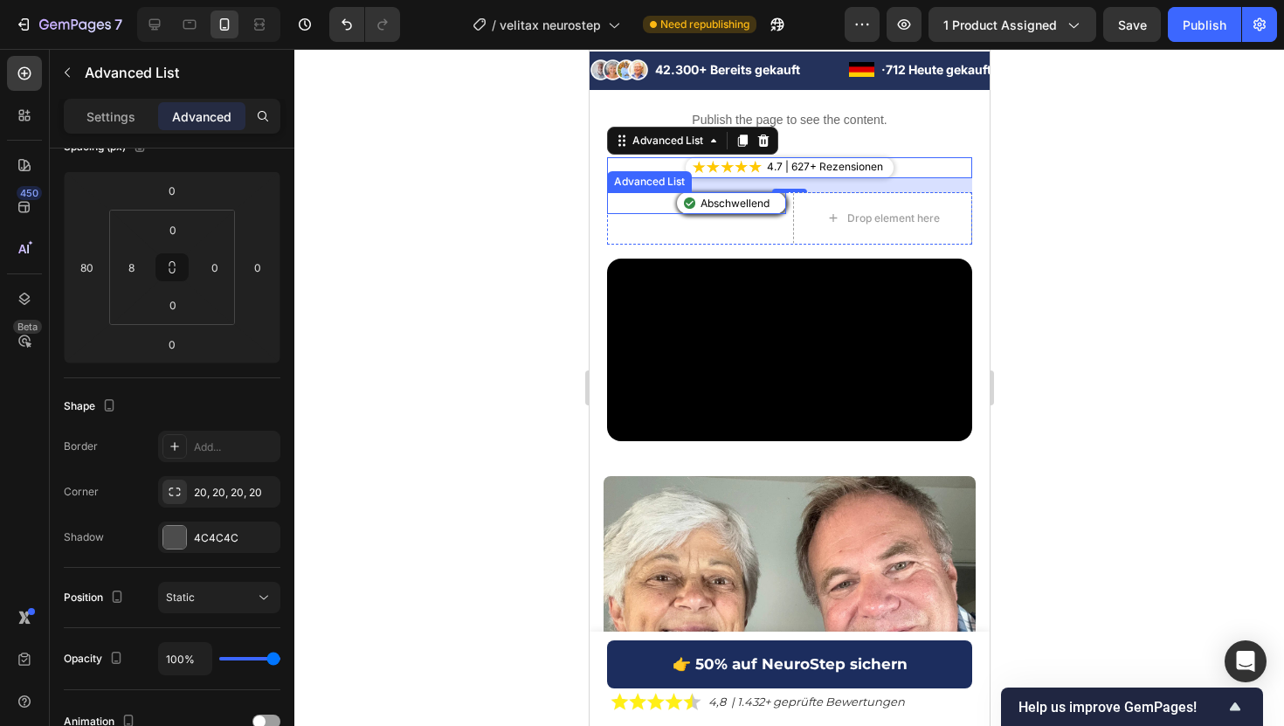
click at [693, 212] on div "Image Abschwellend Text Block Advanced List" at bounding box center [695, 203] width 179 height 23
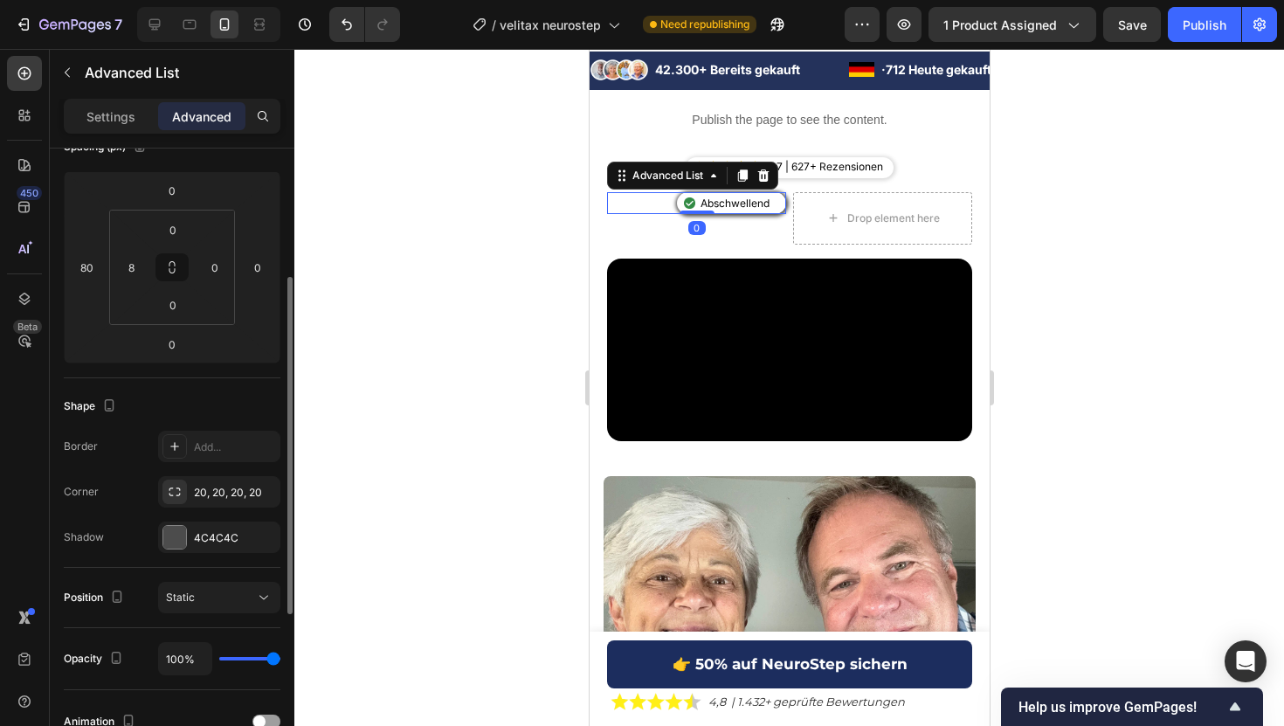
scroll to position [293, 0]
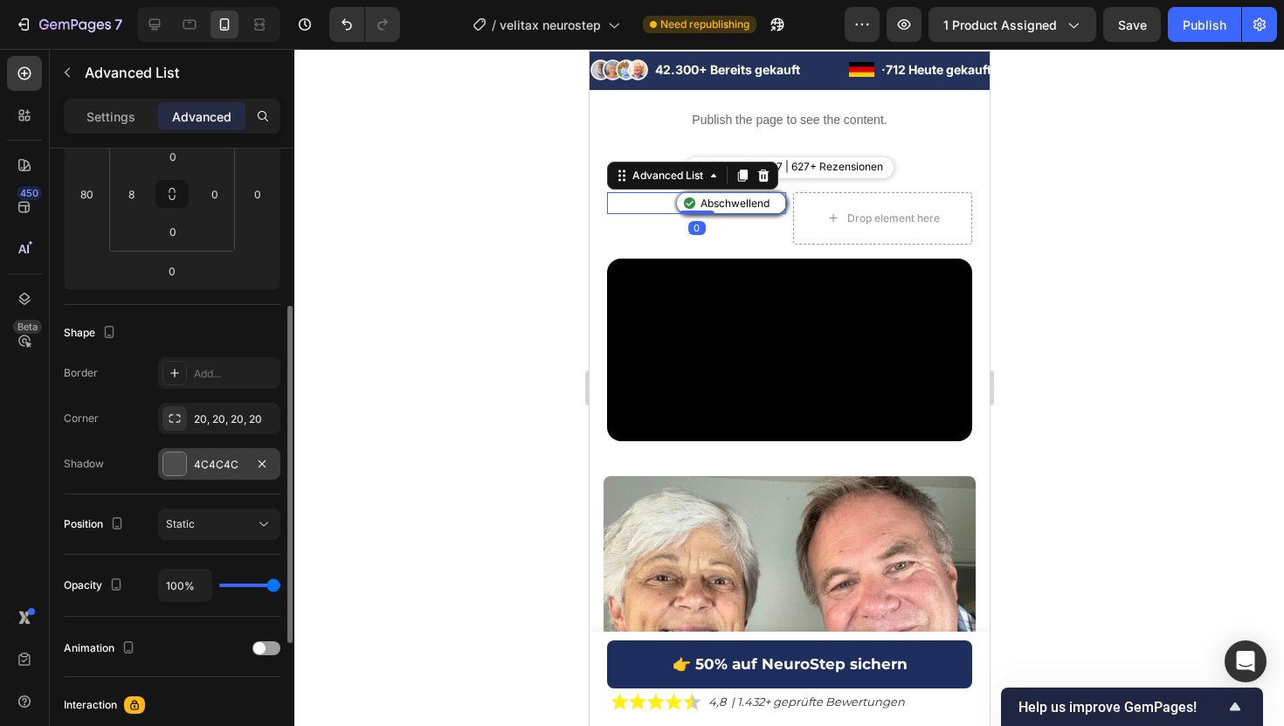
click at [170, 459] on div at bounding box center [174, 463] width 23 height 23
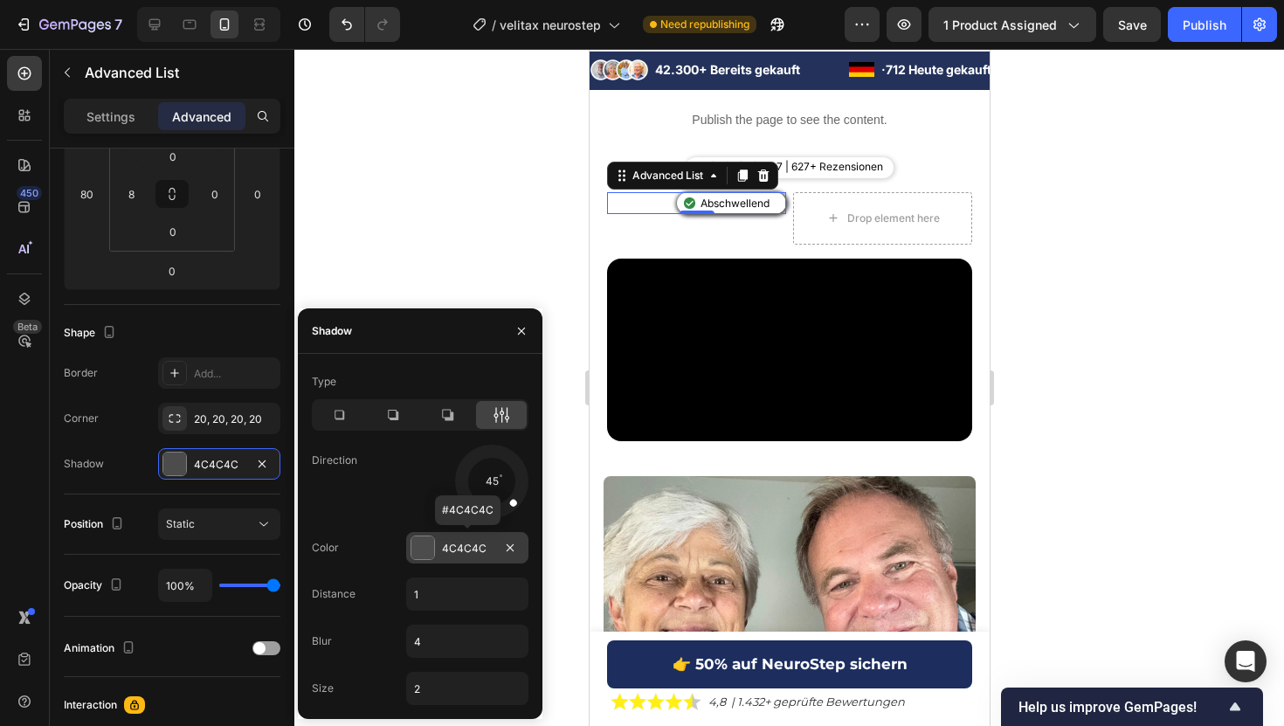
click at [417, 542] on div at bounding box center [422, 547] width 23 height 23
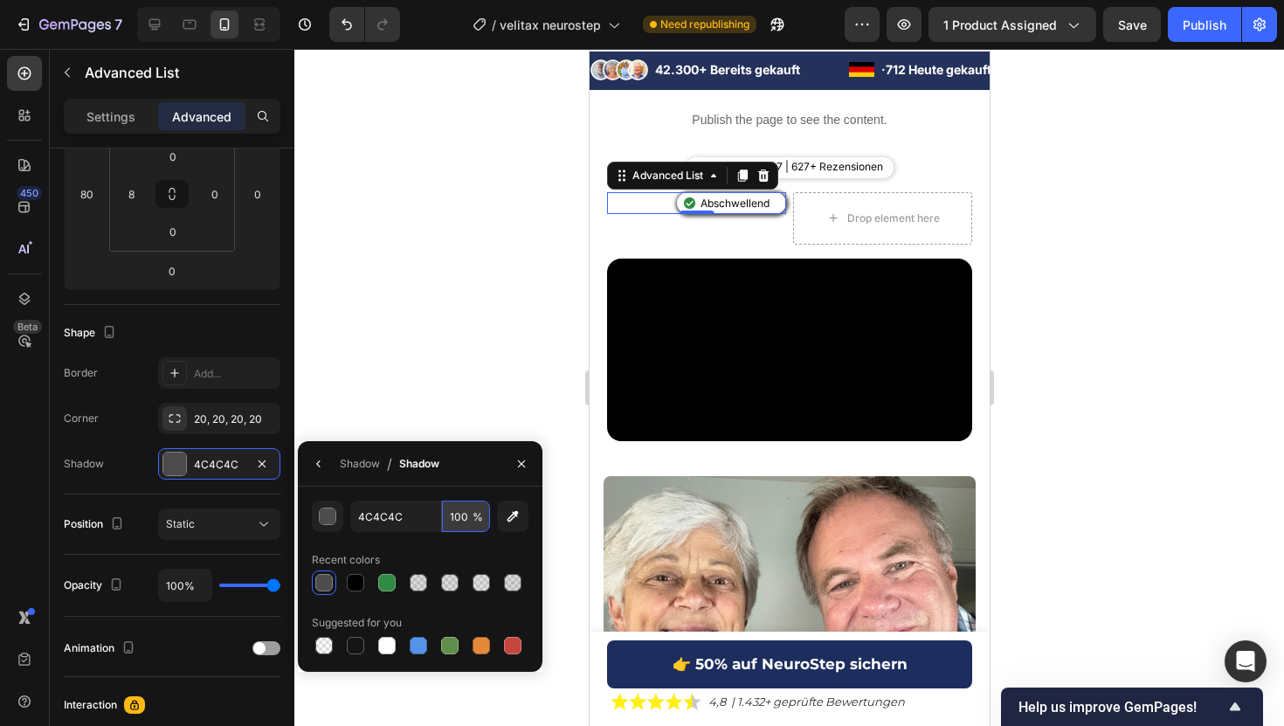
click at [454, 520] on input "100" at bounding box center [466, 515] width 48 height 31
type input "20"
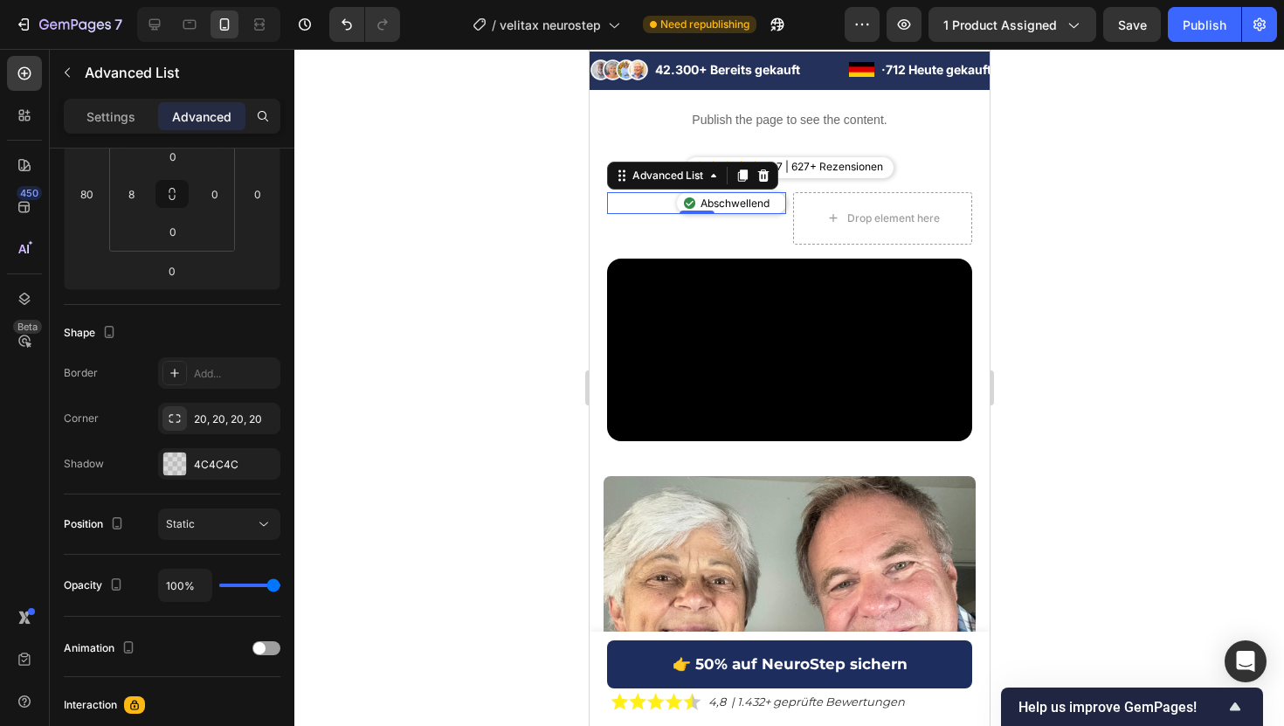
click at [528, 169] on div at bounding box center [788, 387] width 989 height 677
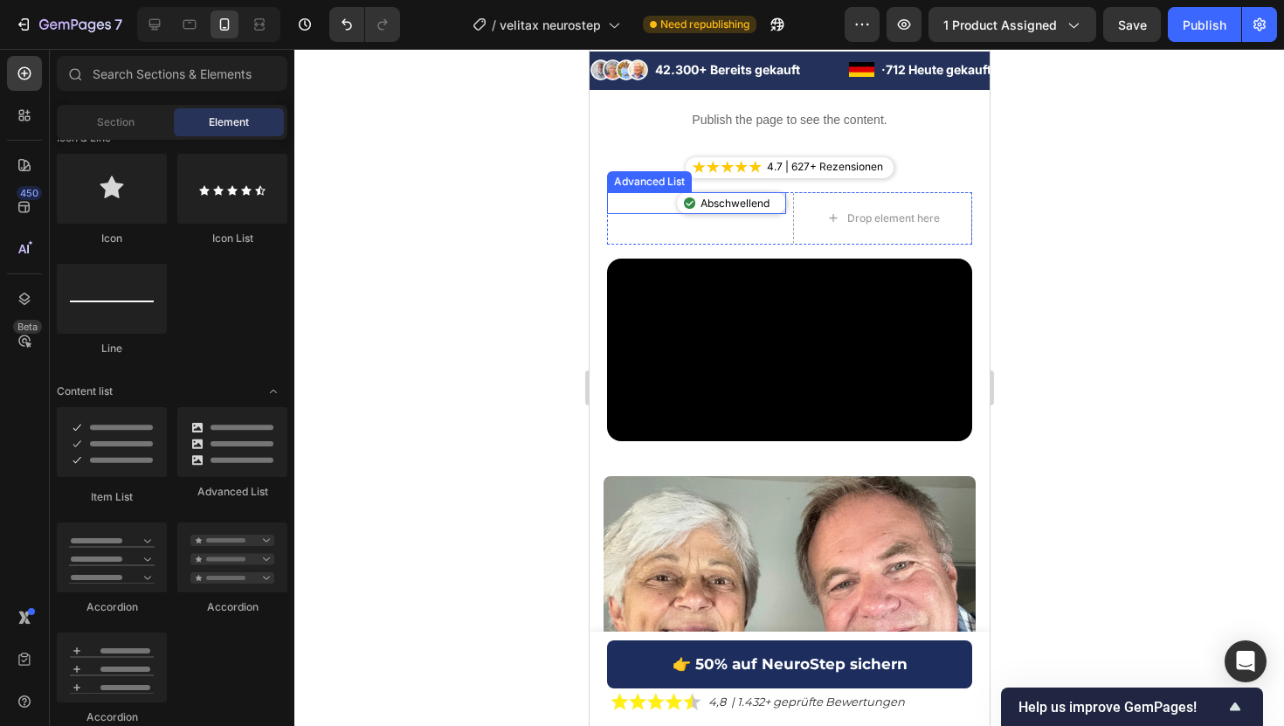
click at [647, 201] on div "Image Abschwellend Text Block" at bounding box center [695, 203] width 179 height 23
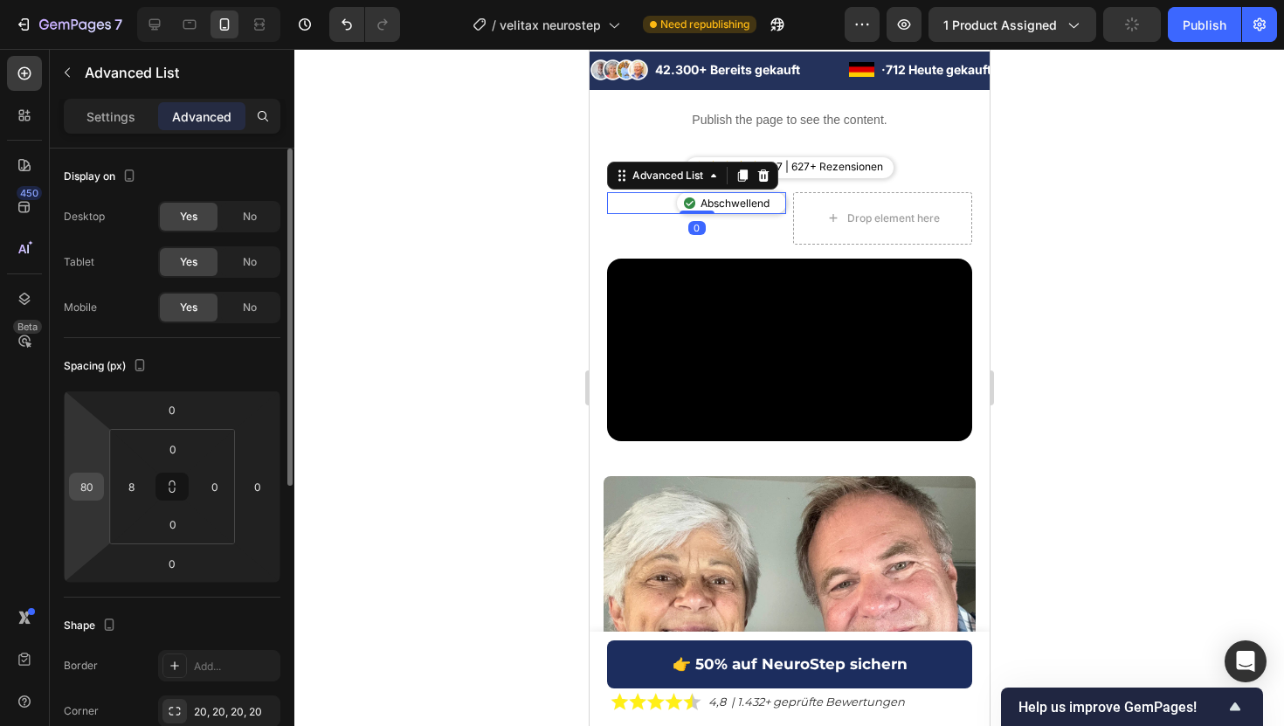
click at [87, 490] on input "80" at bounding box center [86, 486] width 26 height 26
type input "90"
click at [1147, 233] on div at bounding box center [788, 387] width 989 height 677
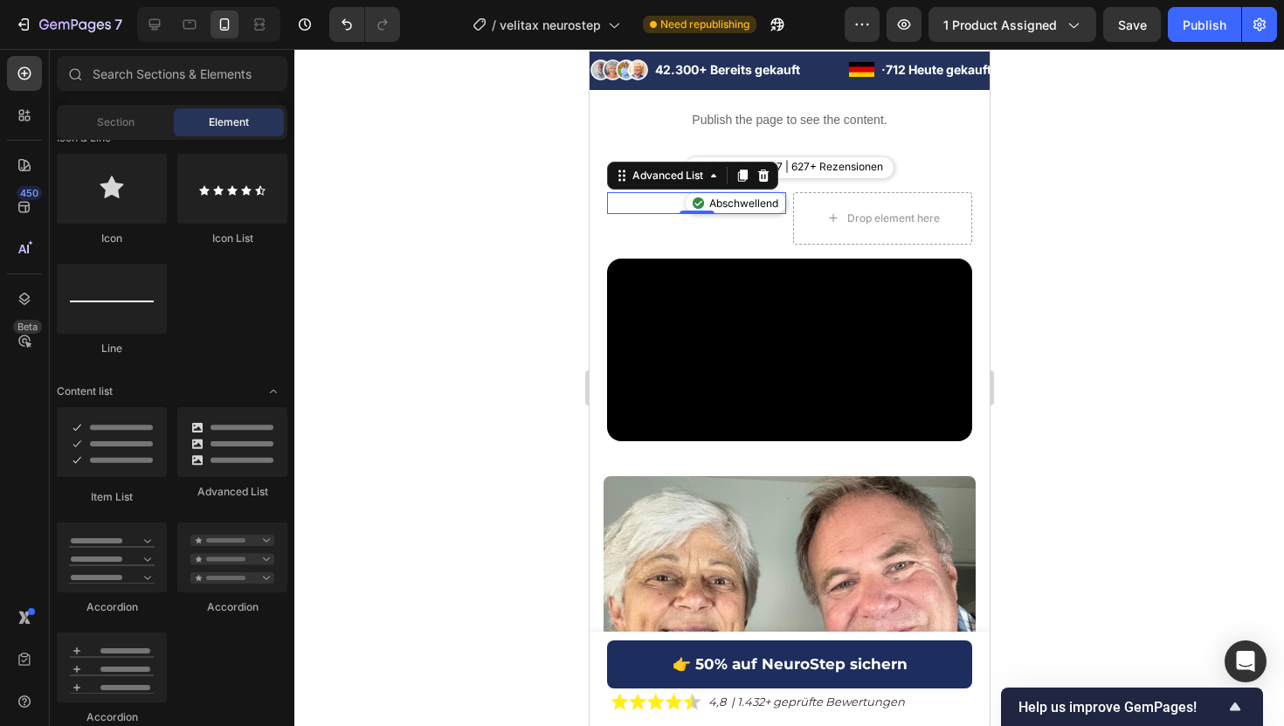
click at [686, 212] on div "Image Abschwellend Text Block Advanced List 0" at bounding box center [695, 203] width 179 height 23
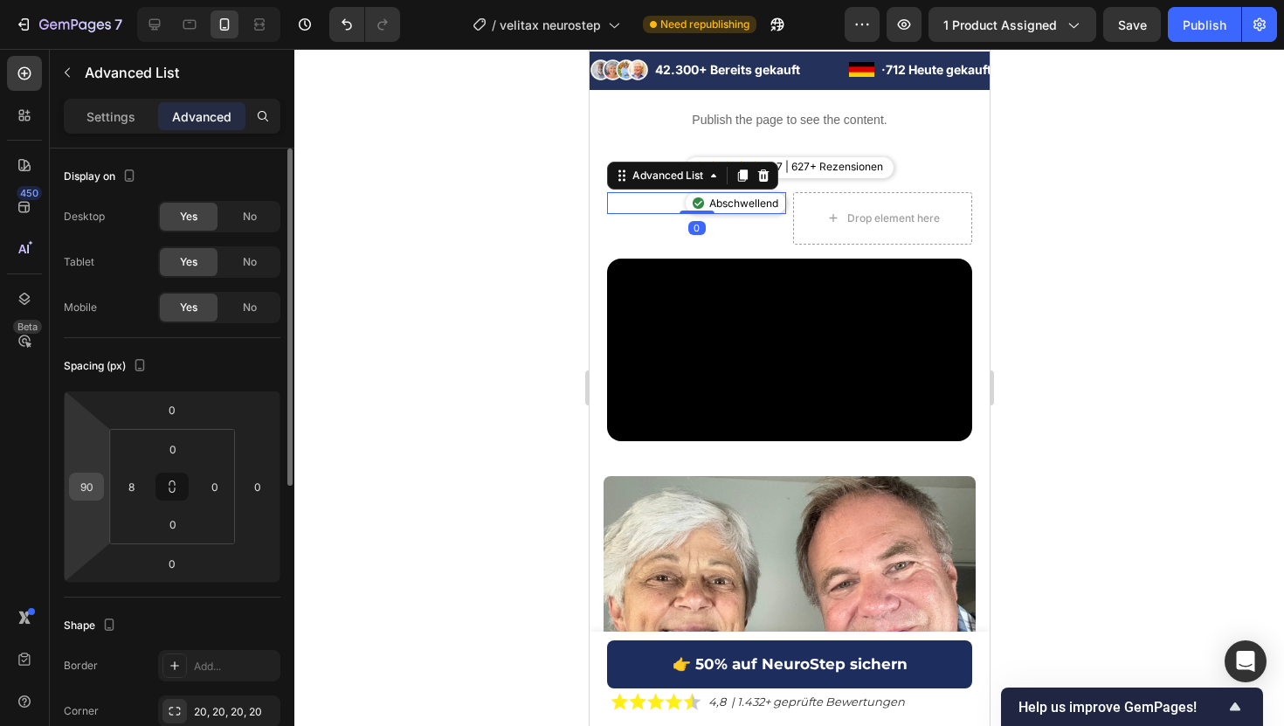
click at [90, 492] on input "90" at bounding box center [86, 486] width 26 height 26
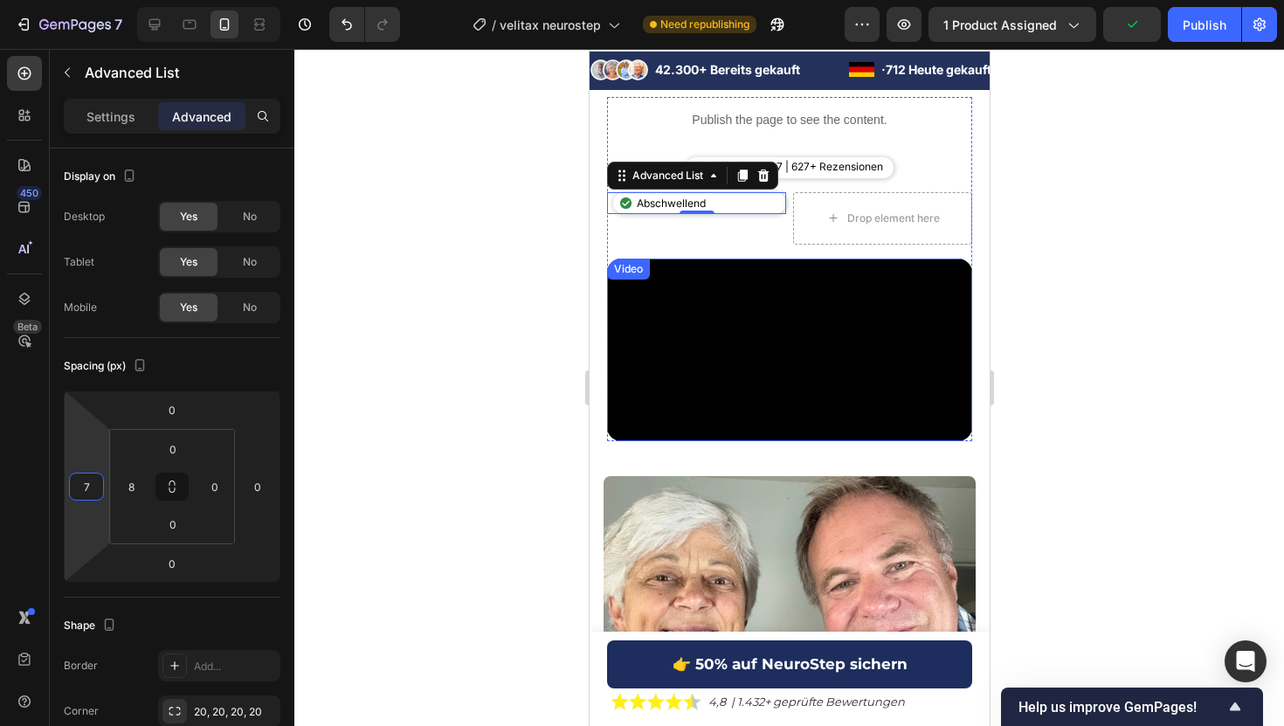
type input "70"
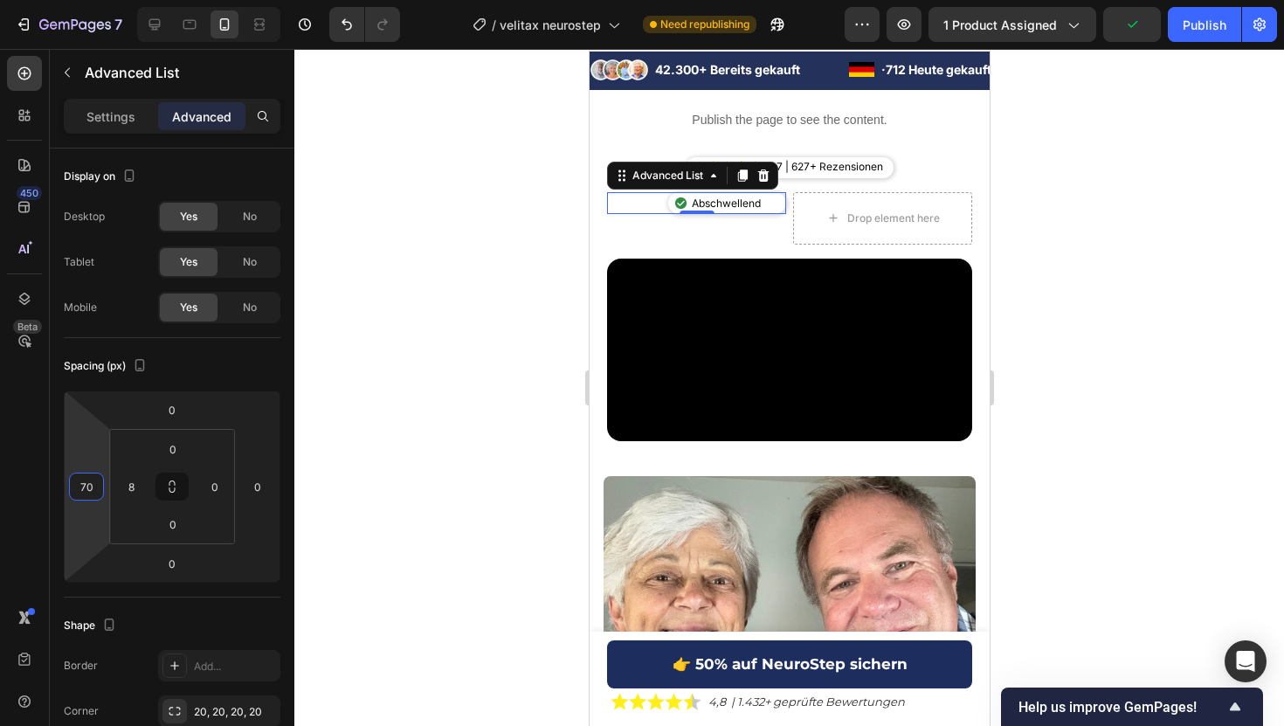
click at [1283, 128] on div at bounding box center [788, 387] width 989 height 677
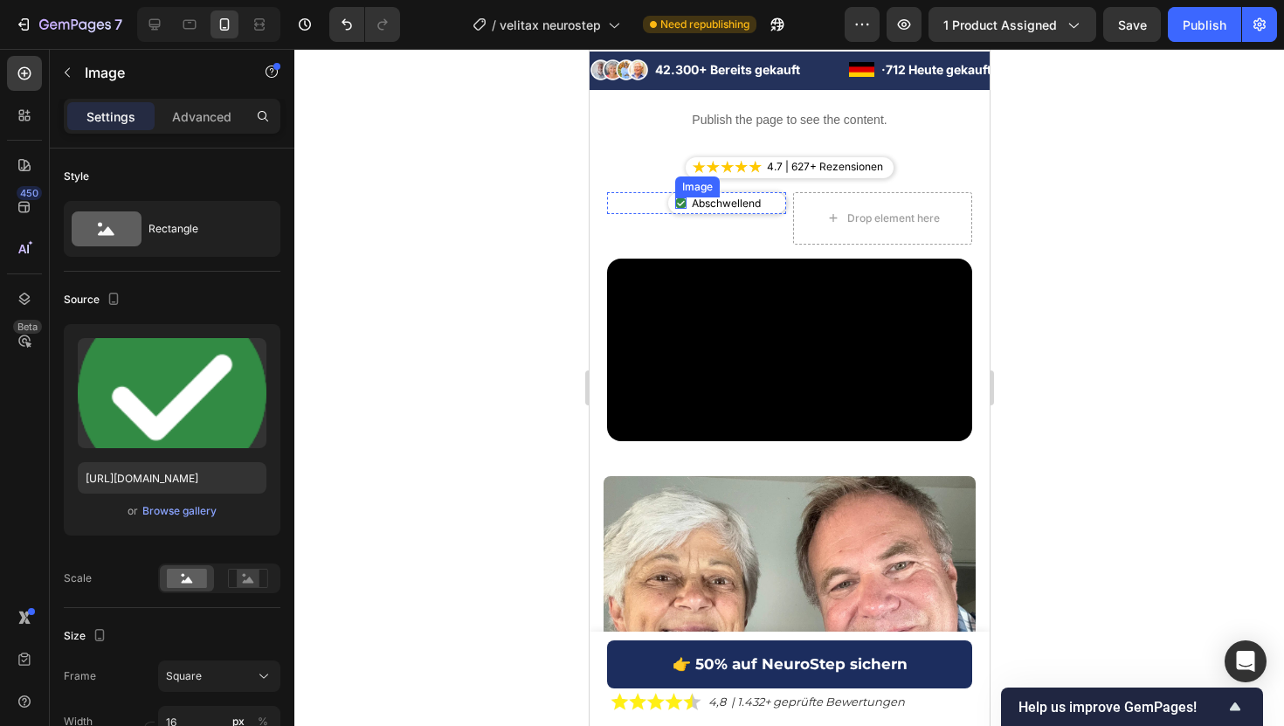
click at [679, 203] on div "Image" at bounding box center [679, 202] width 11 height 11
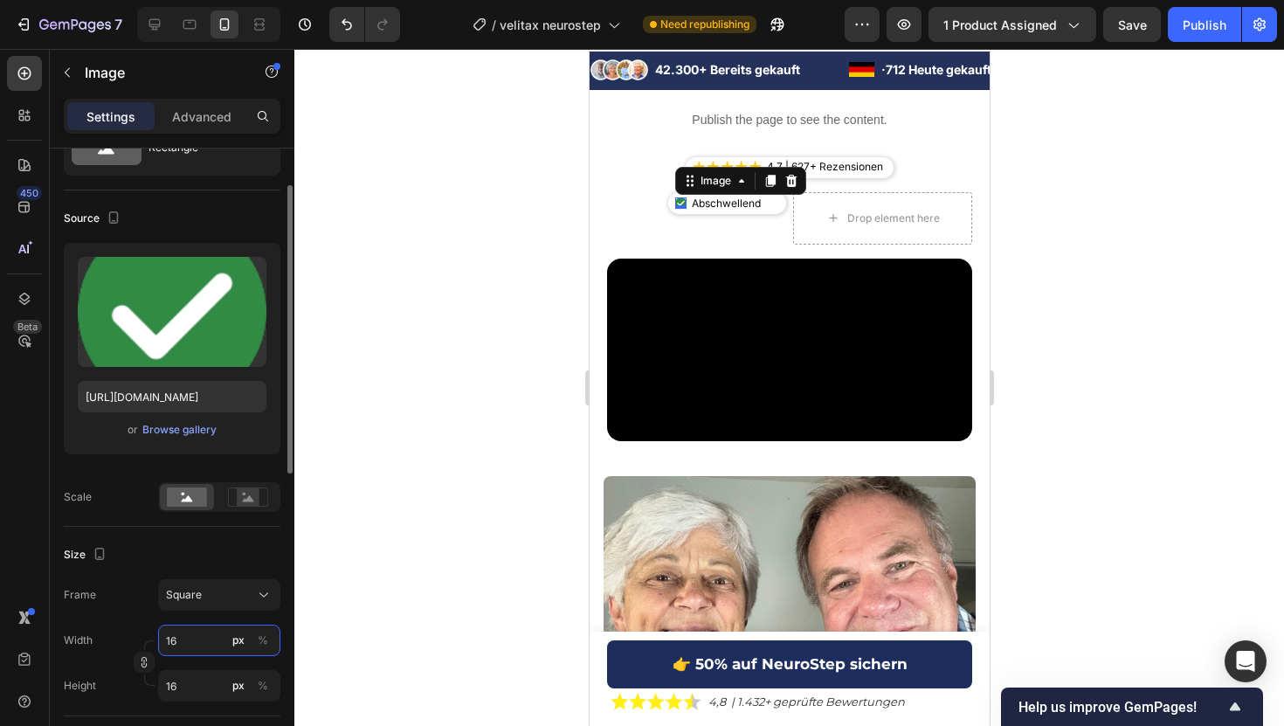
click at [182, 647] on input "16" at bounding box center [219, 639] width 122 height 31
type input "1"
type input "14"
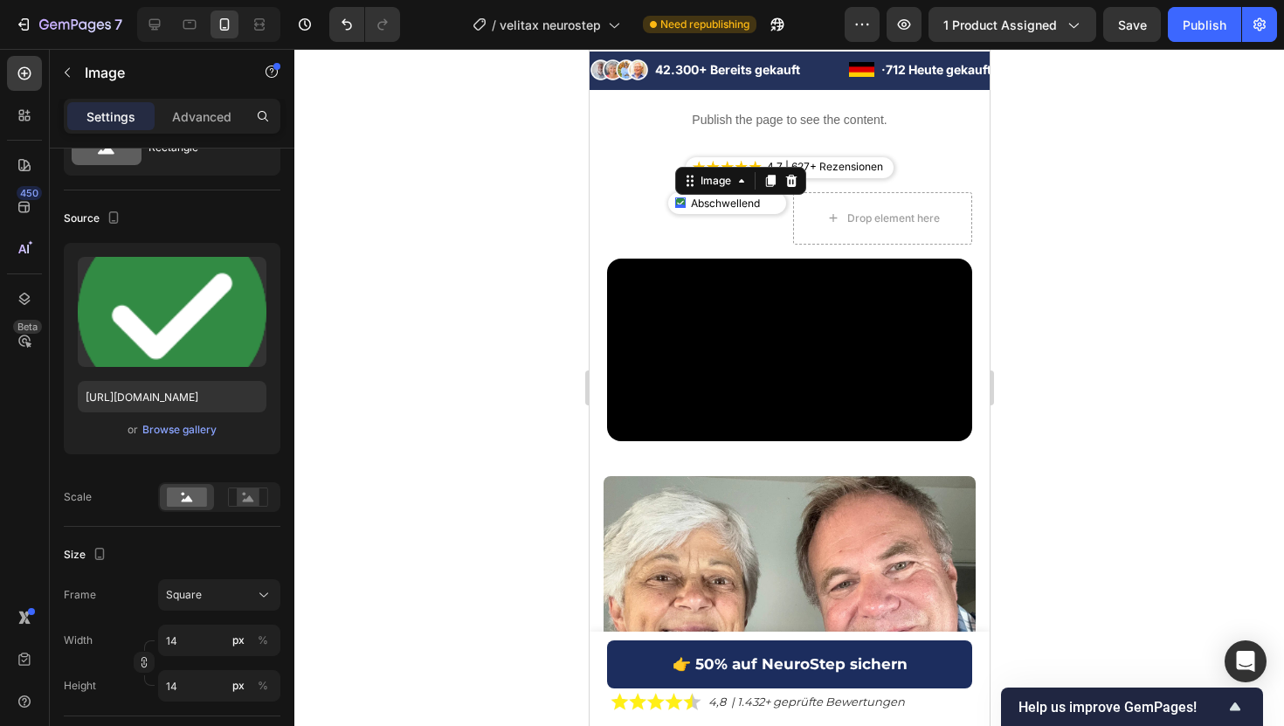
click at [1078, 222] on div at bounding box center [788, 387] width 989 height 677
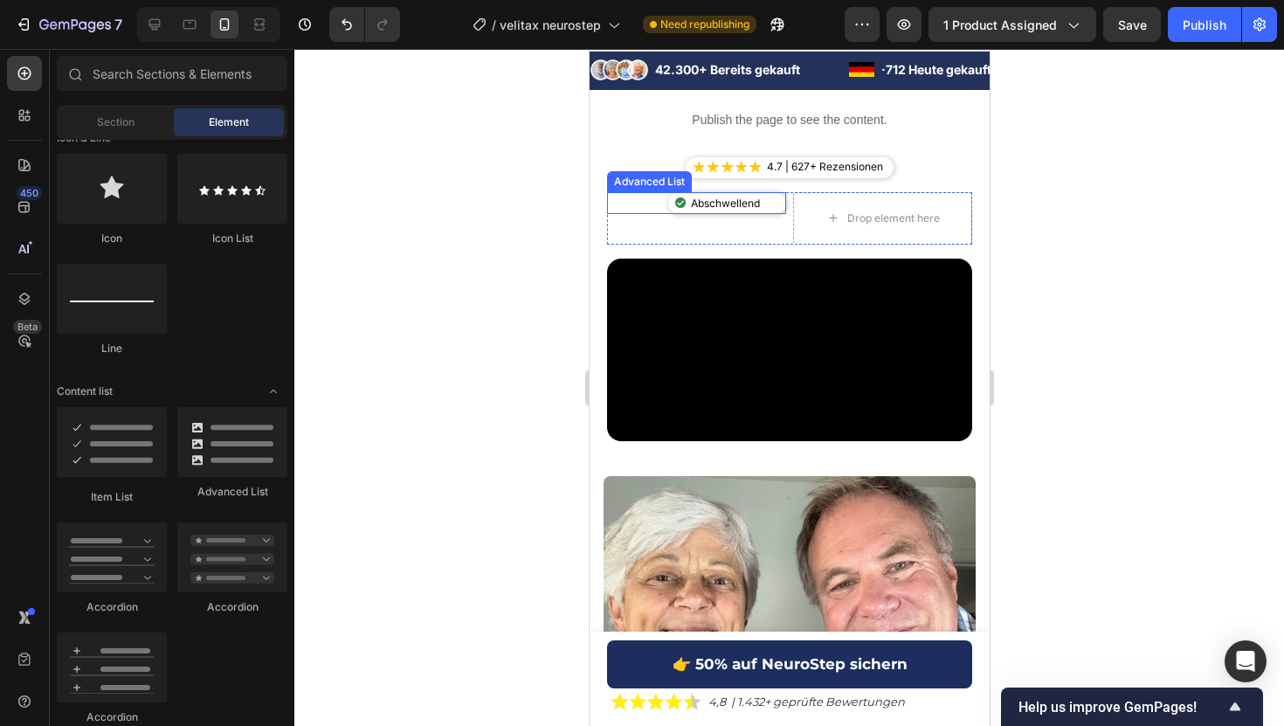
click at [686, 204] on li "Image Abschwellend Text Block" at bounding box center [718, 203] width 88 height 23
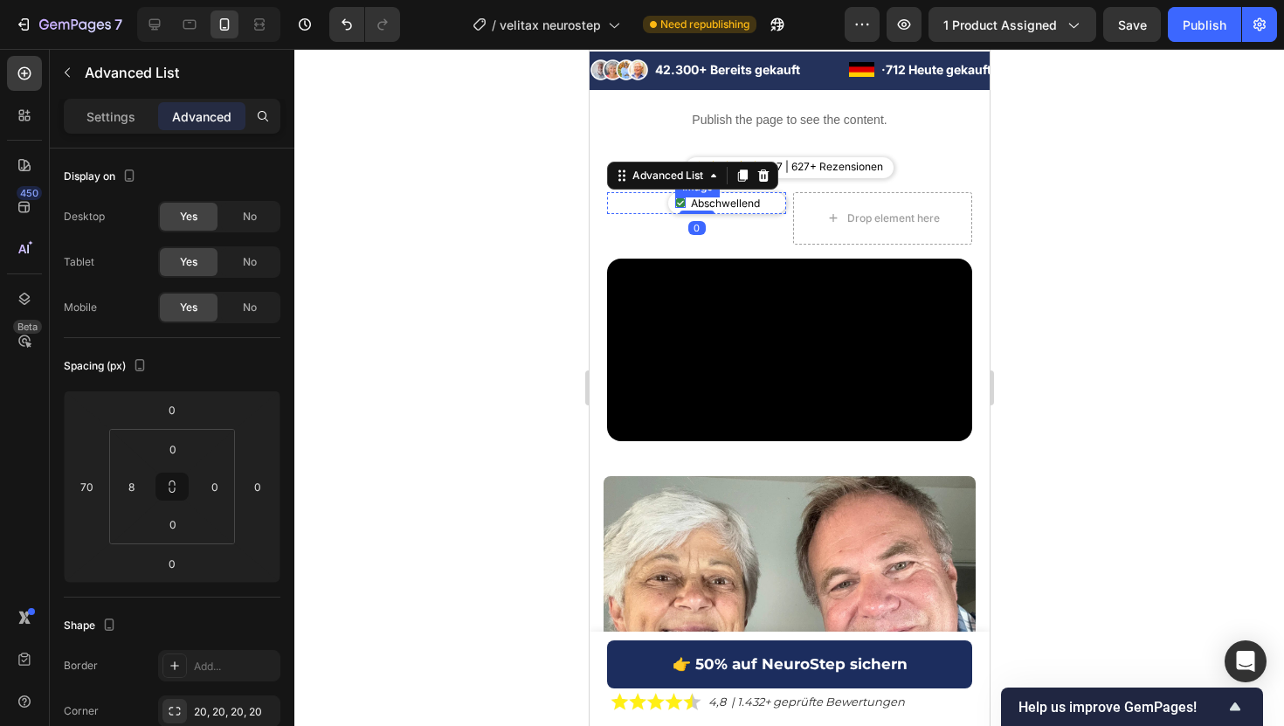
click at [677, 203] on div "Image" at bounding box center [679, 202] width 10 height 10
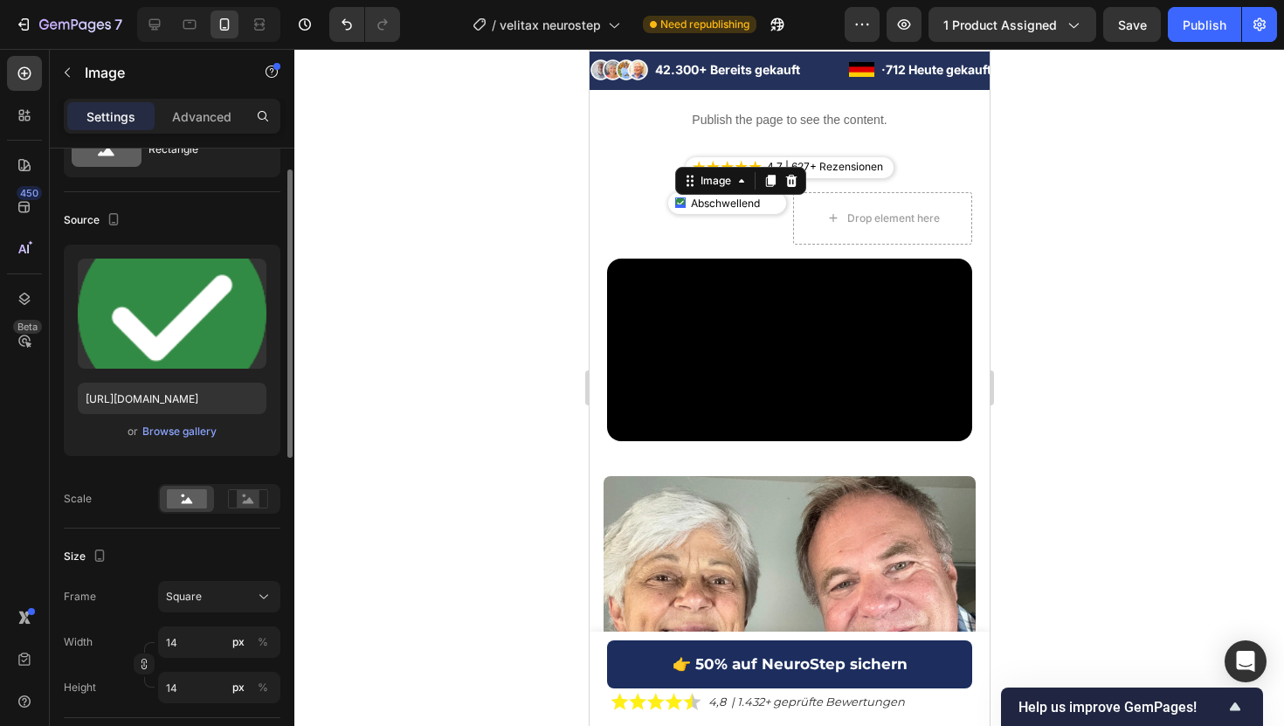
scroll to position [92, 0]
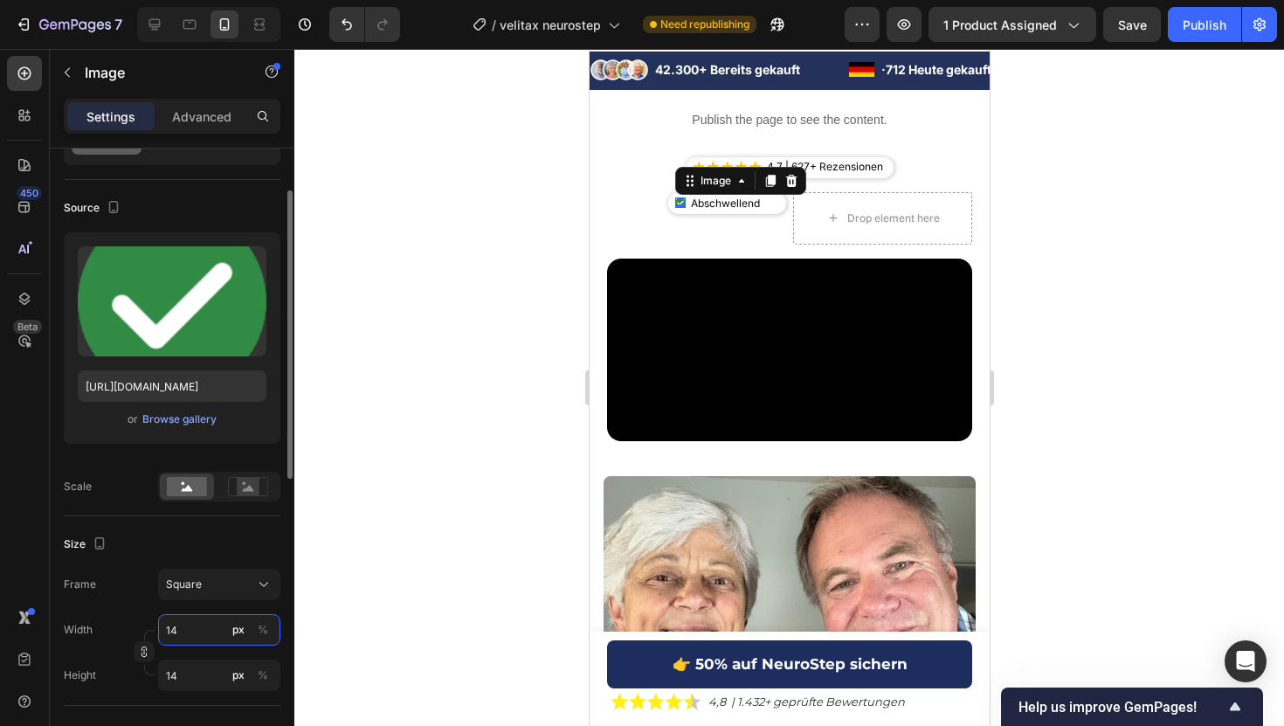
click at [182, 631] on input "14" at bounding box center [219, 629] width 122 height 31
type input "1"
type input "15"
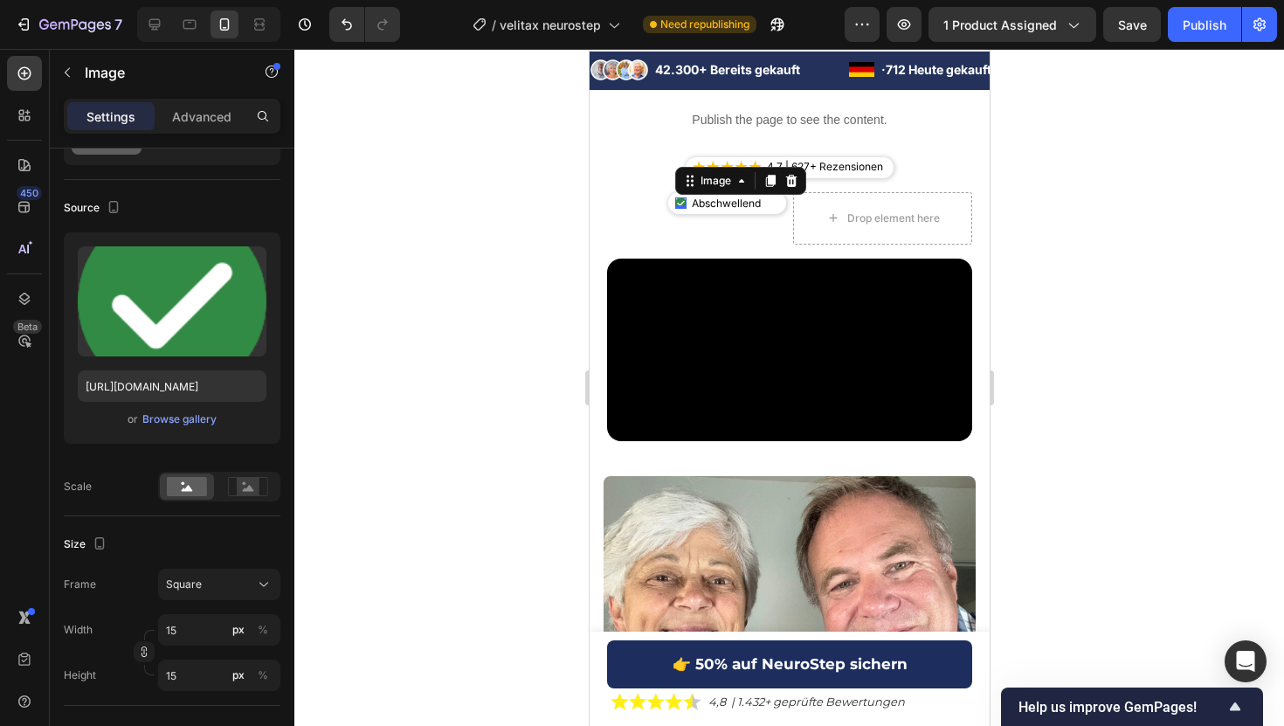
click at [410, 257] on div at bounding box center [788, 387] width 989 height 677
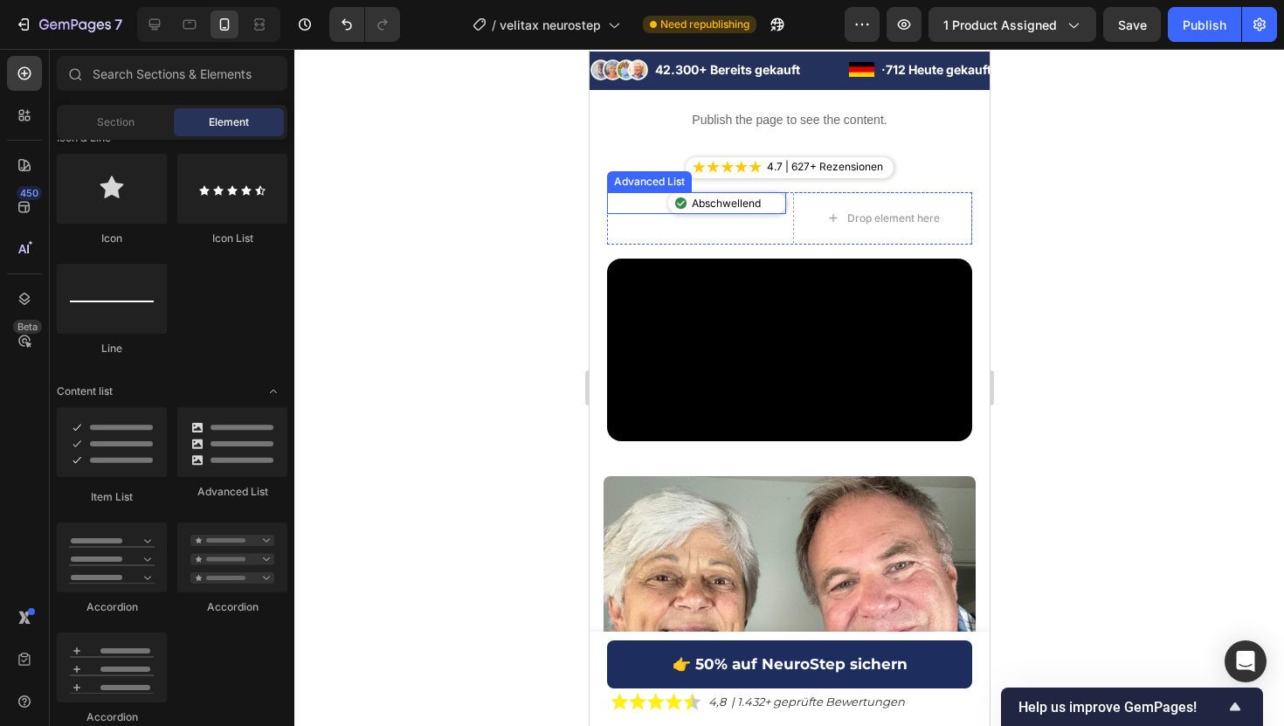
click at [775, 204] on div "Image Abschwellend Text Block" at bounding box center [726, 203] width 118 height 23
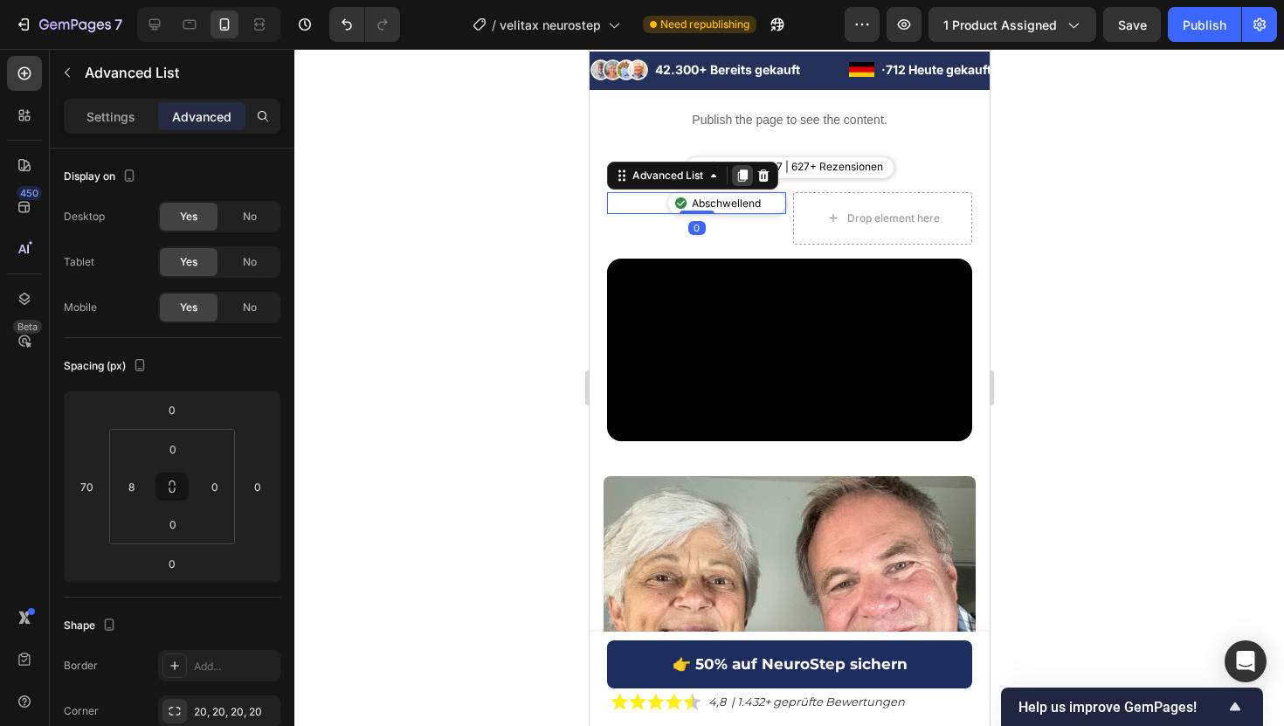
click at [745, 171] on icon at bounding box center [742, 175] width 10 height 12
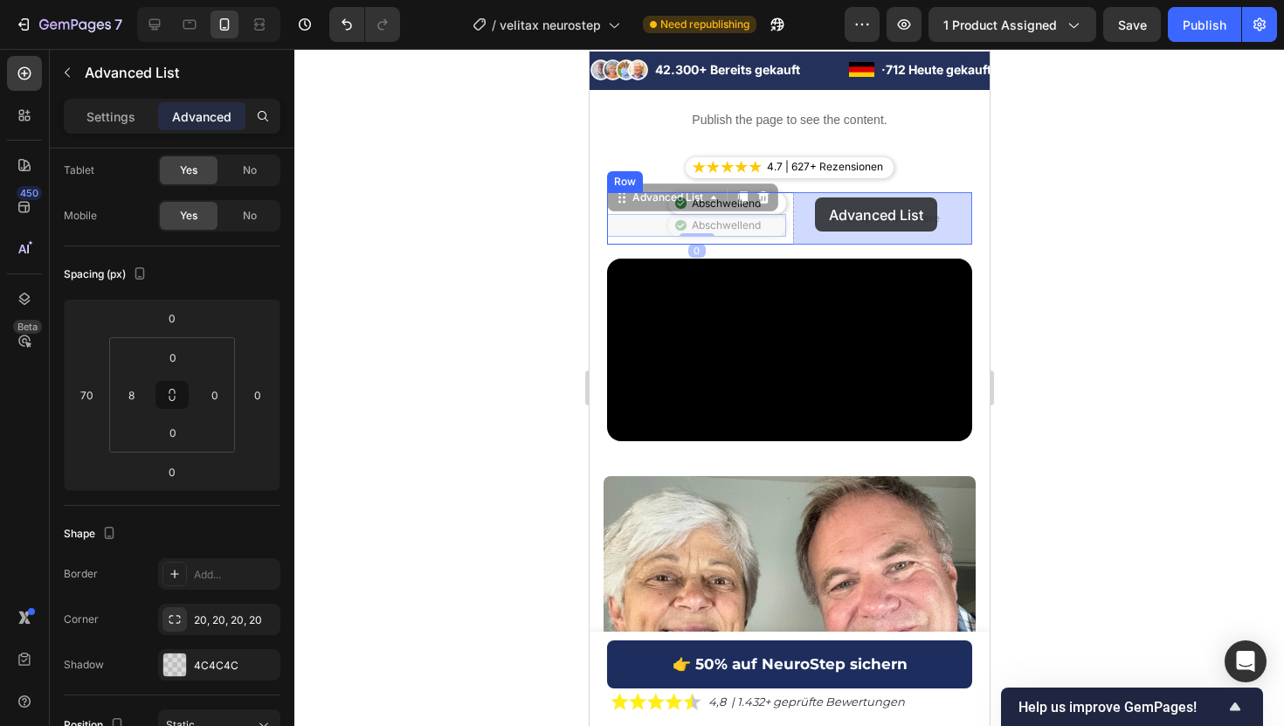
drag, startPoint x: 618, startPoint y: 200, endPoint x: 814, endPoint y: 196, distance: 195.7
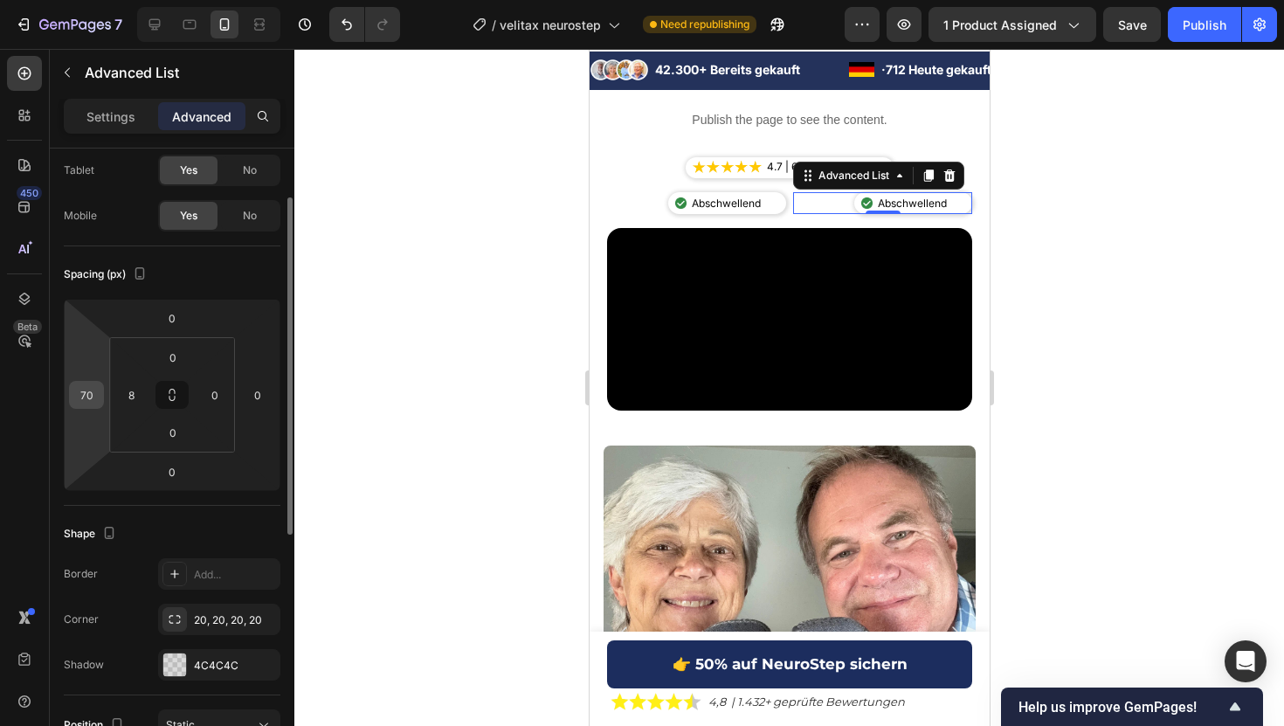
click at [82, 403] on input "70" at bounding box center [86, 395] width 26 height 26
type input "0"
click at [260, 388] on input "0" at bounding box center [258, 395] width 26 height 26
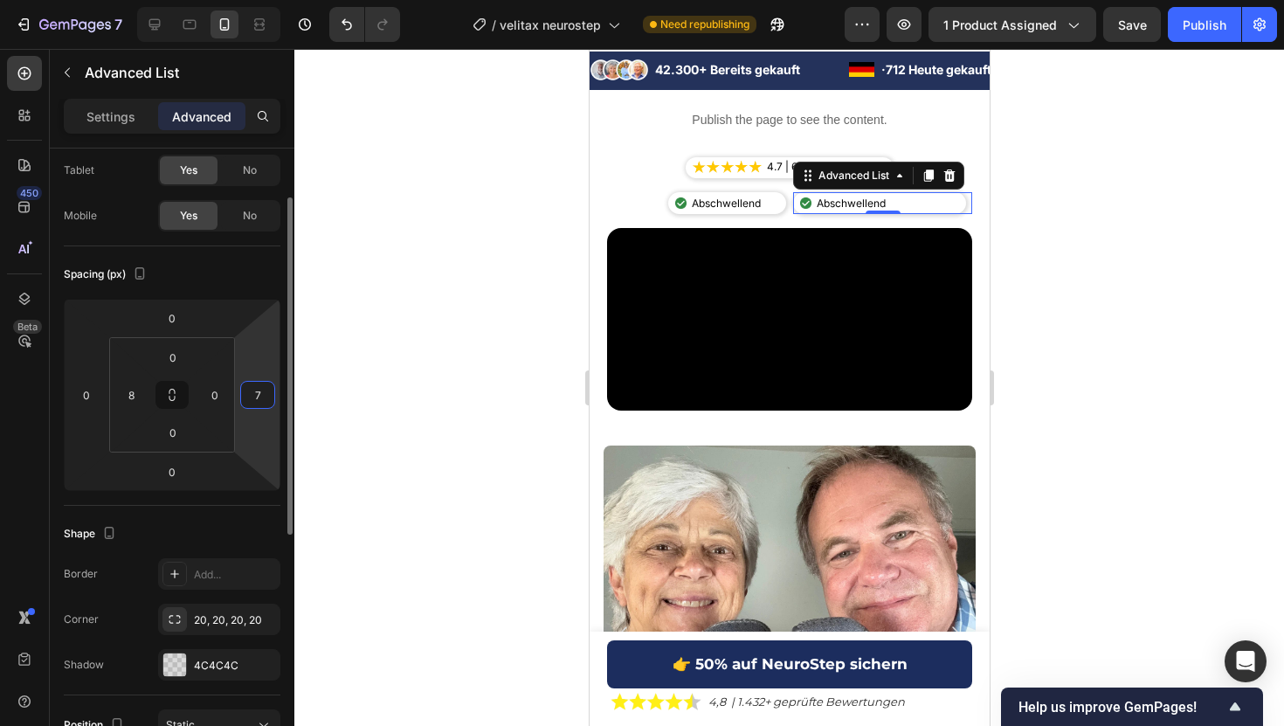
type input "70"
click at [1151, 214] on div at bounding box center [788, 387] width 989 height 677
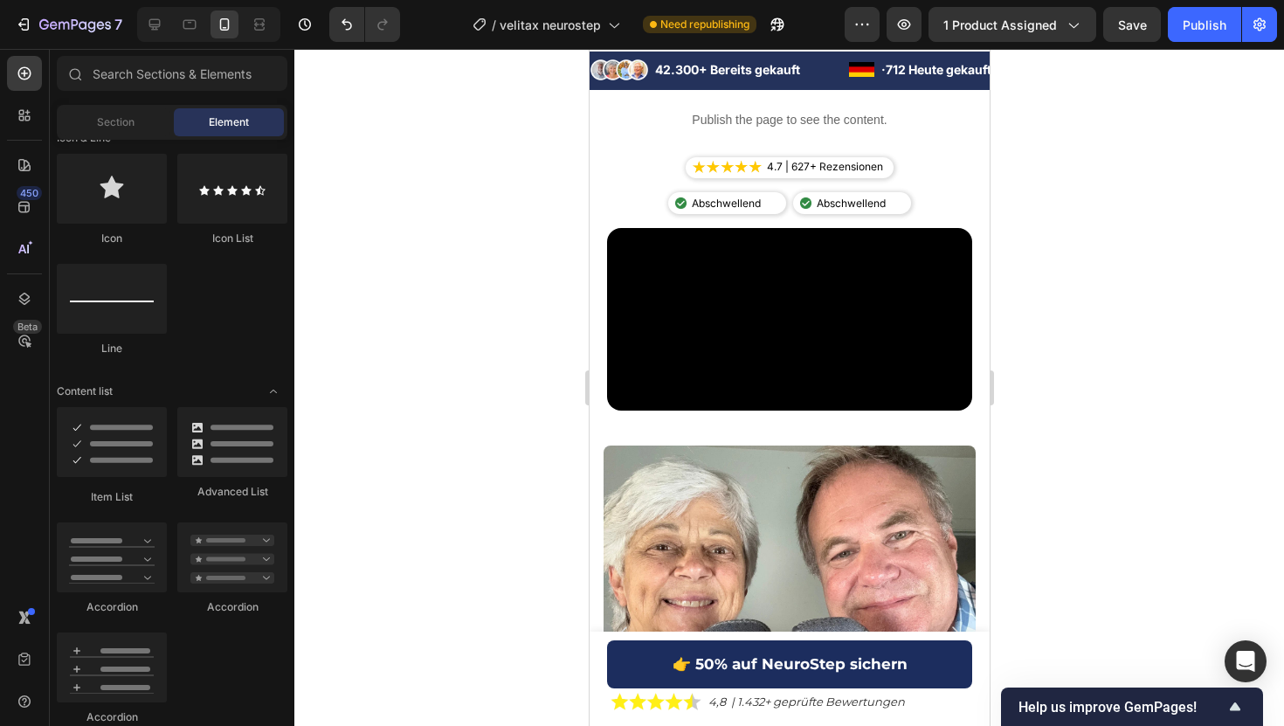
click at [1143, 148] on div at bounding box center [788, 387] width 989 height 677
click at [829, 205] on p "Abschwellend" at bounding box center [851, 203] width 71 height 19
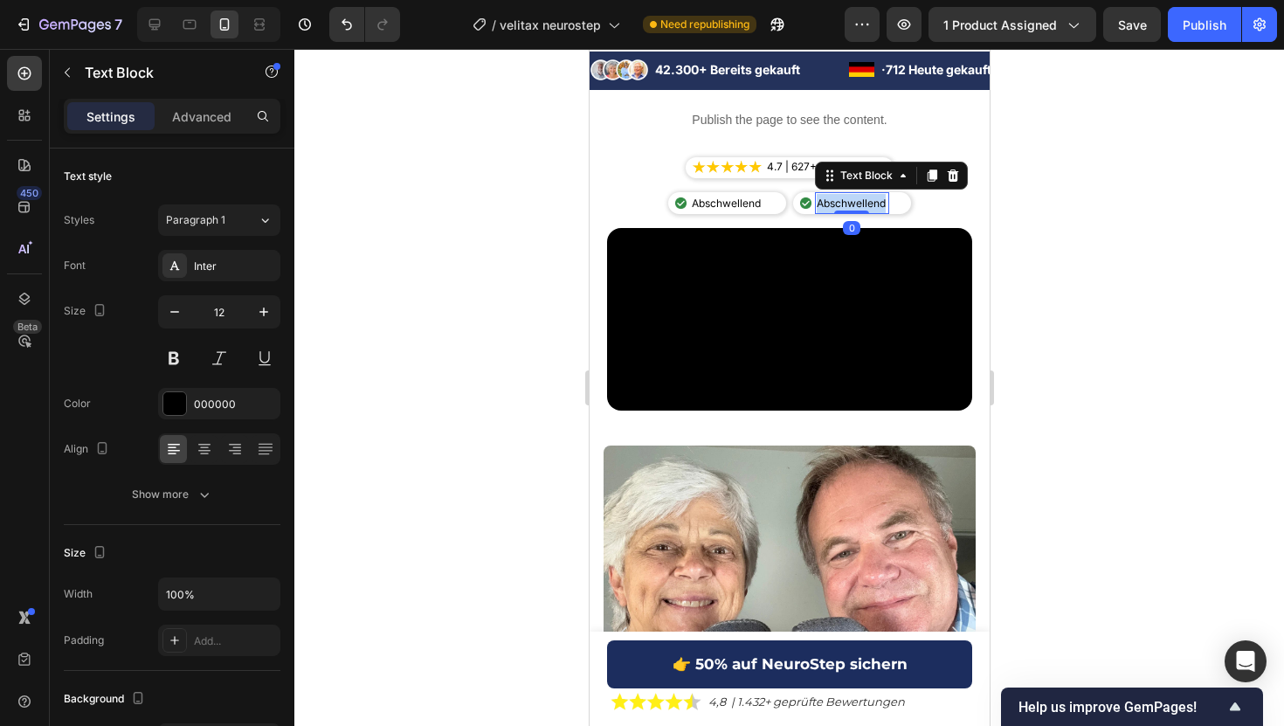
click at [829, 205] on p "Abschwellend" at bounding box center [851, 203] width 71 height 19
click at [1121, 154] on div at bounding box center [788, 387] width 989 height 677
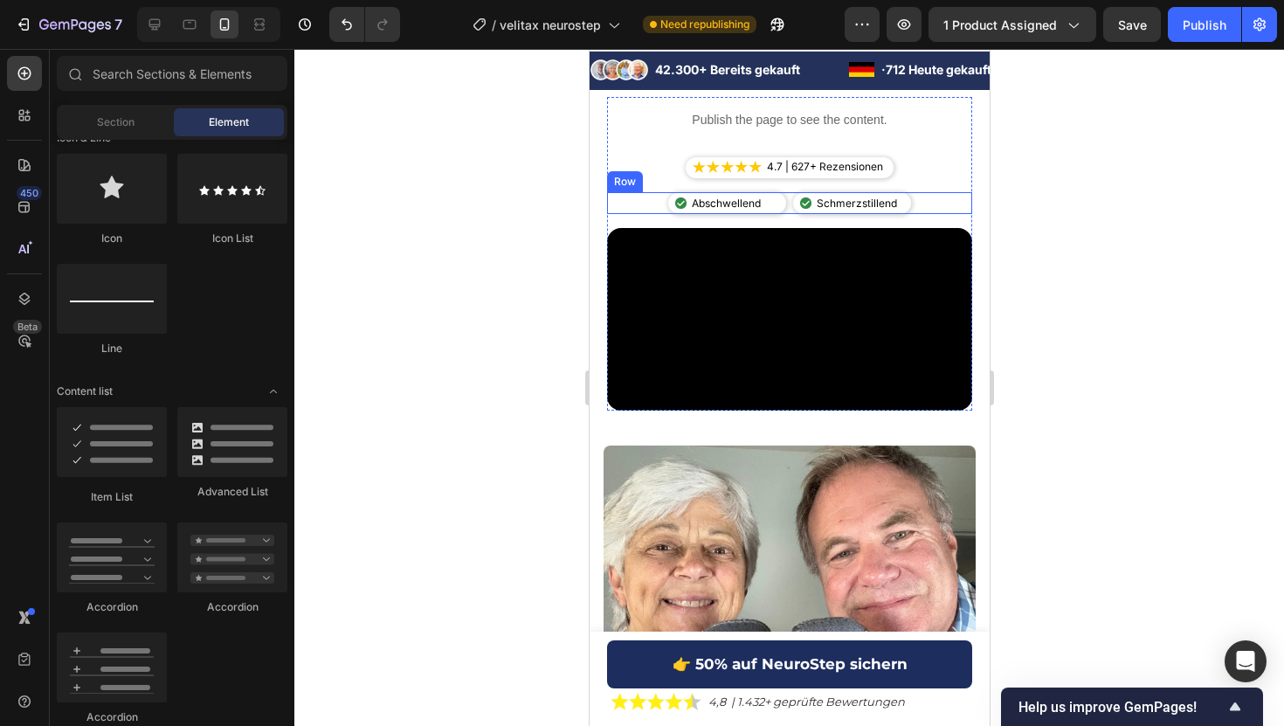
click at [788, 208] on div "Image Abschwellend Text Block Advanced List Image Schmerzstillend Text Block Ad…" at bounding box center [788, 203] width 365 height 23
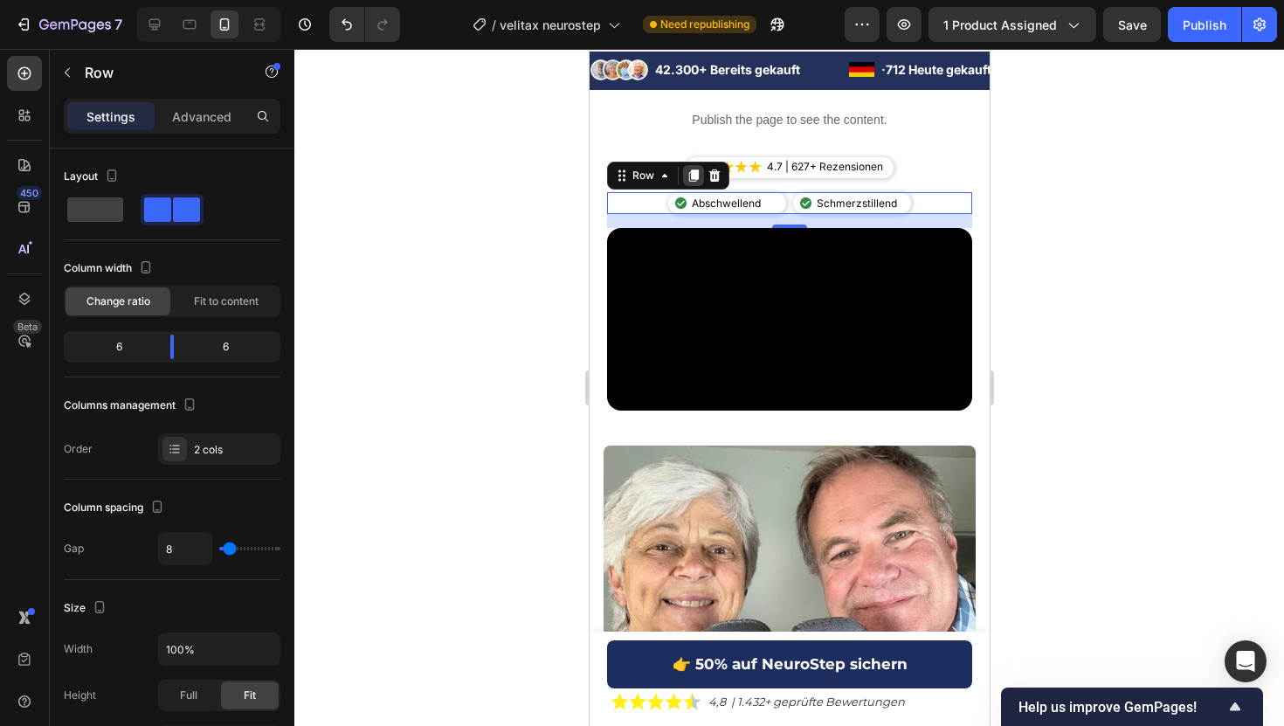
click at [686, 171] on icon at bounding box center [693, 176] width 14 height 14
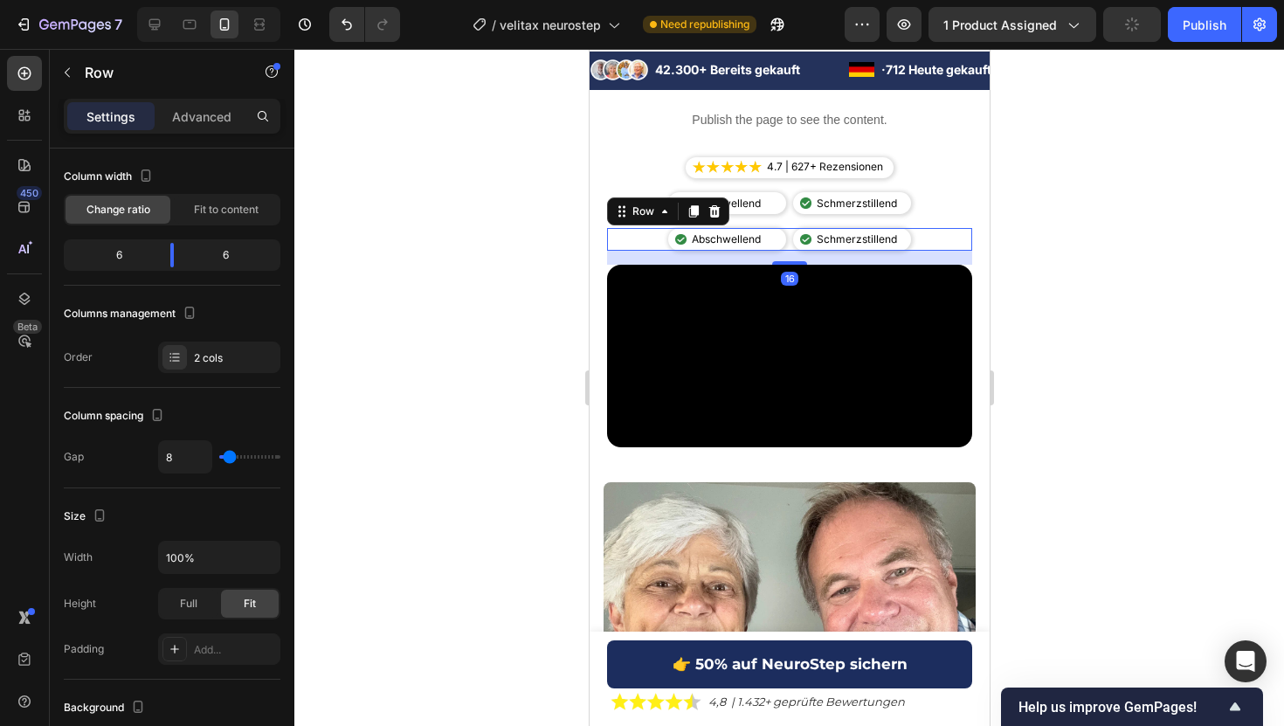
click at [1082, 198] on div at bounding box center [788, 387] width 989 height 677
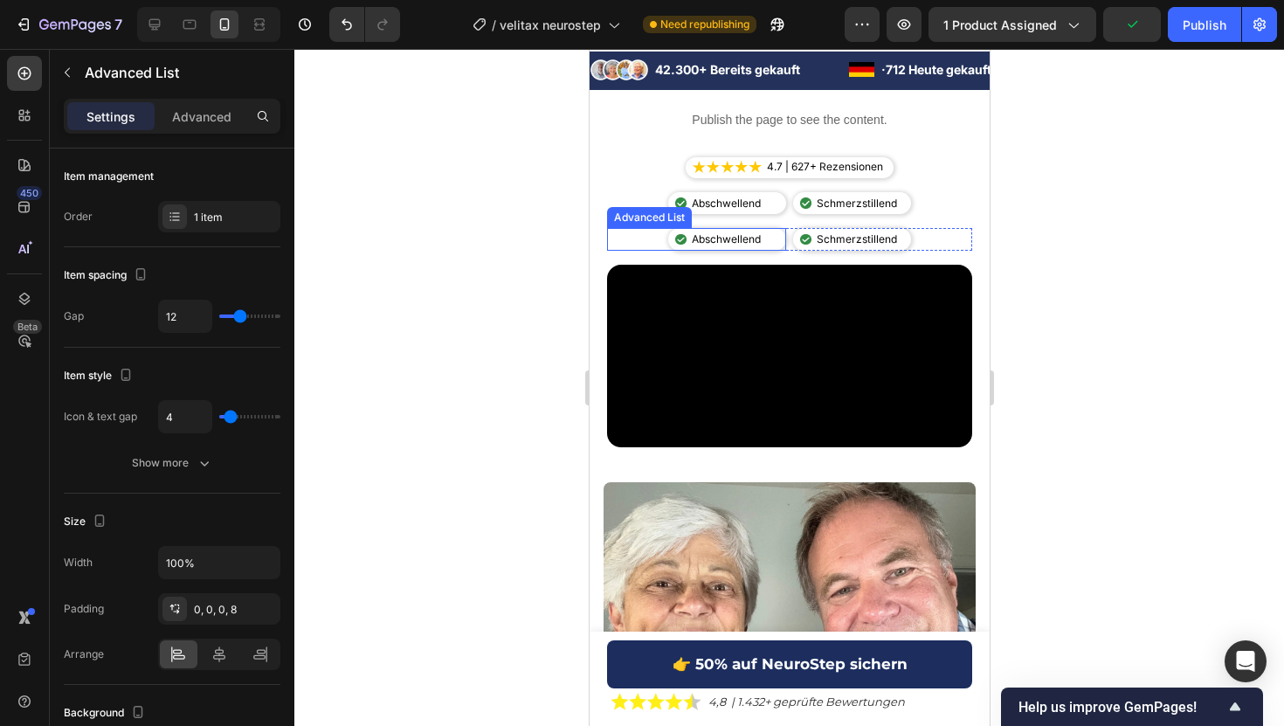
click at [783, 241] on div "Image Abschwellend Text Block" at bounding box center [726, 239] width 118 height 23
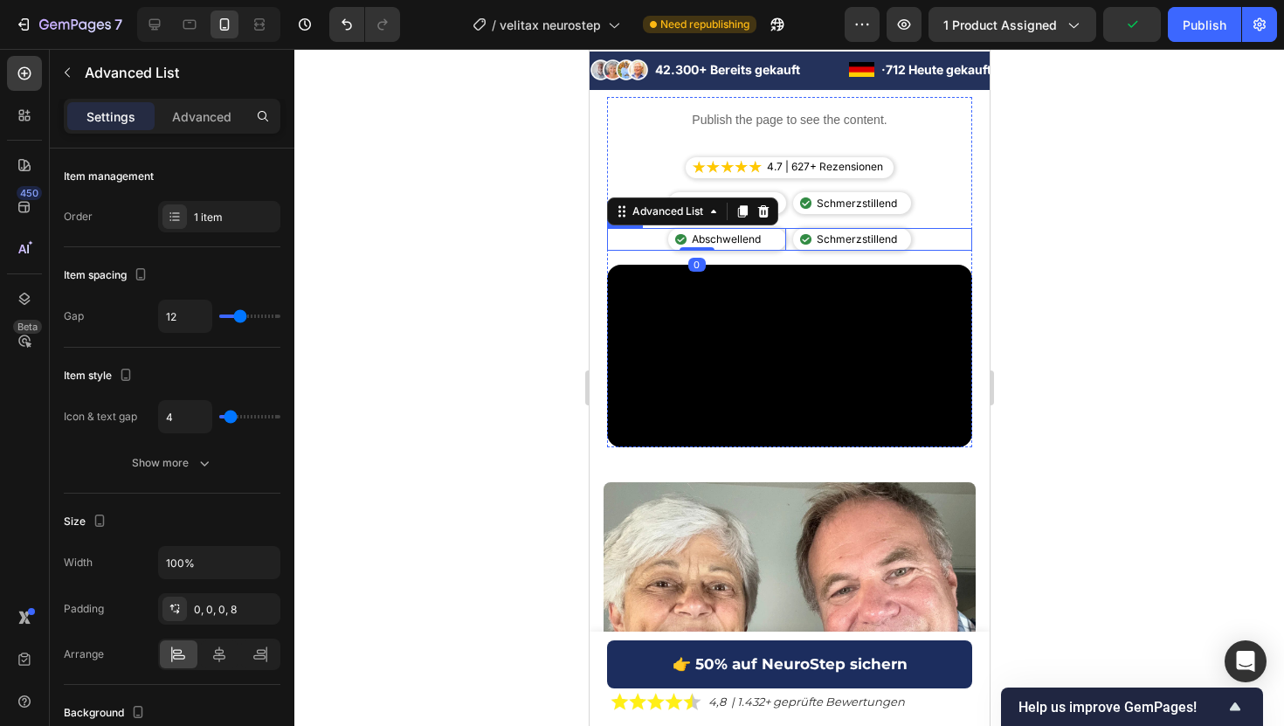
click at [786, 232] on div "Image Abschwellend Text Block Advanced List 0 Image Schmerzstillend Text Block …" at bounding box center [788, 239] width 365 height 23
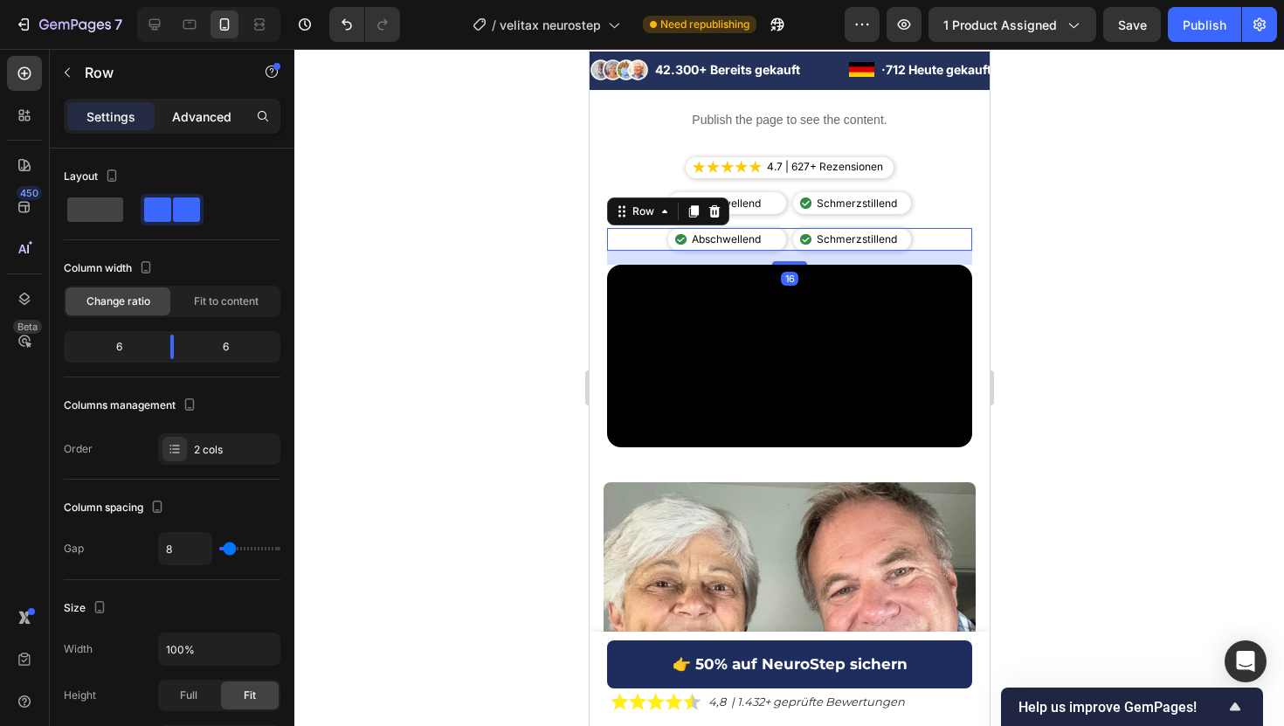
click at [196, 109] on p "Advanced" at bounding box center [201, 116] width 59 height 18
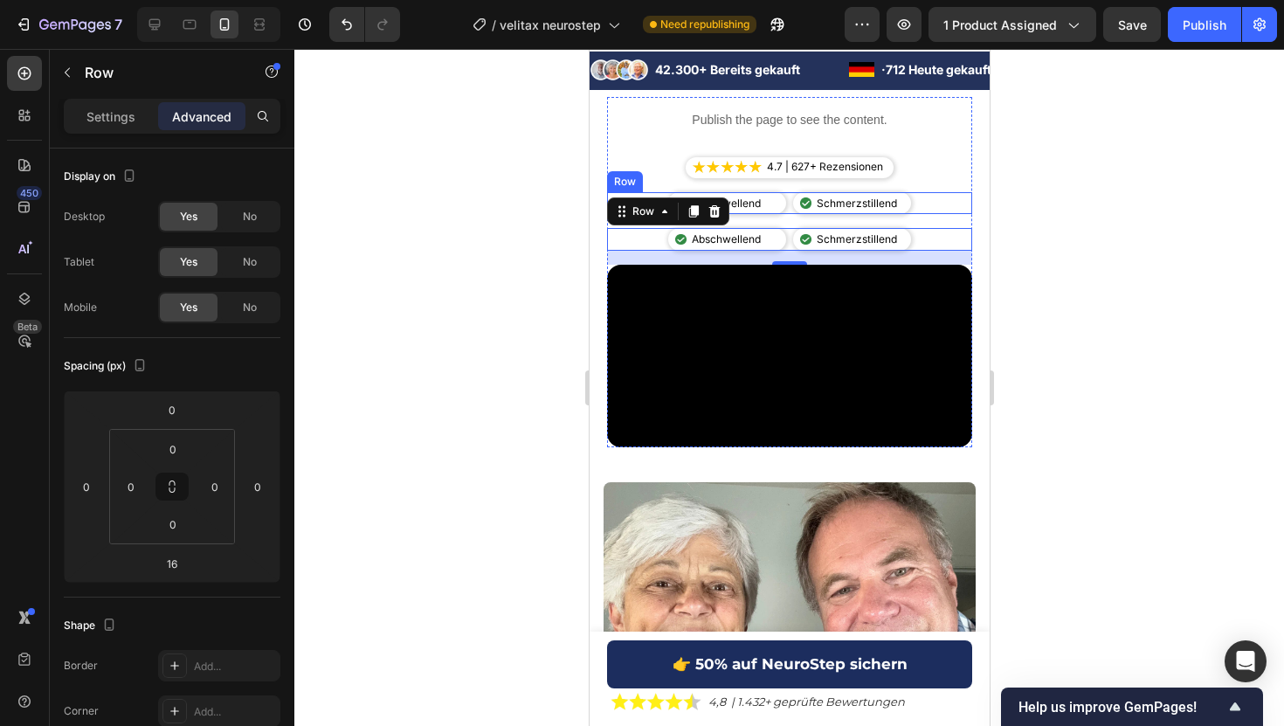
click at [789, 210] on div "Image Abschwellend Text Block Advanced List Image Schmerzstillend Text Block Ad…" at bounding box center [788, 203] width 365 height 23
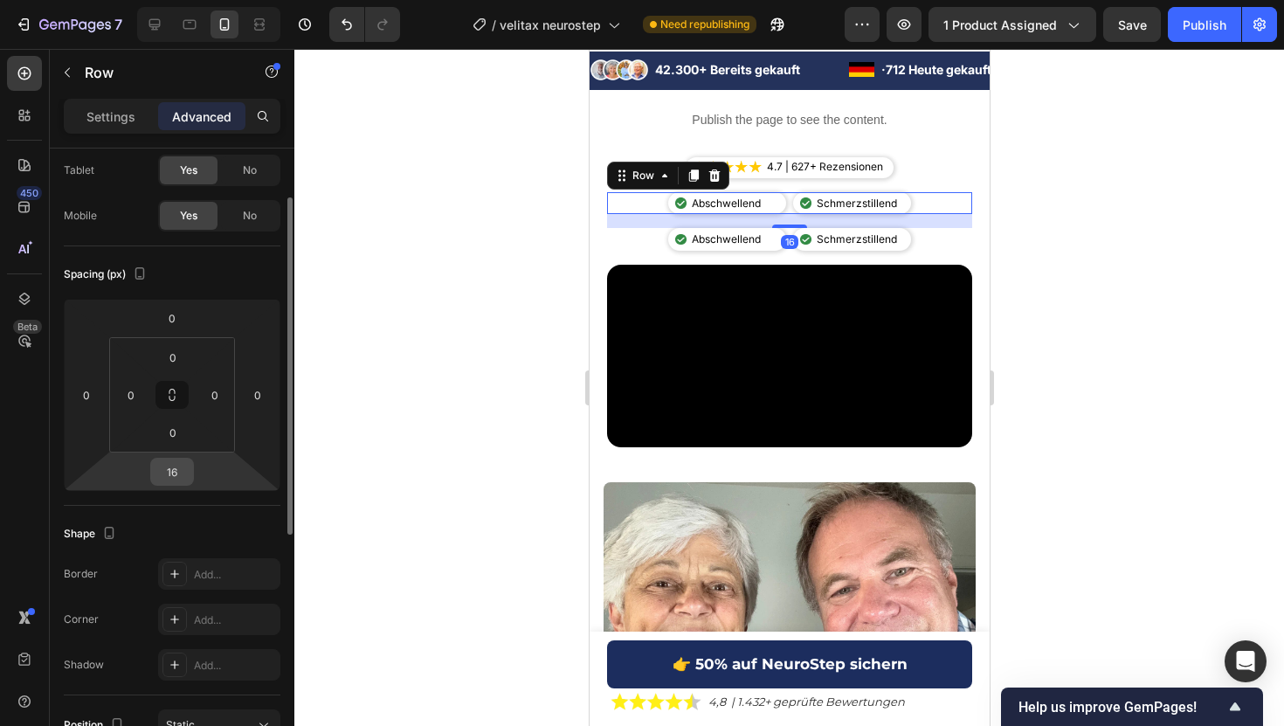
click at [162, 465] on input "16" at bounding box center [172, 471] width 35 height 26
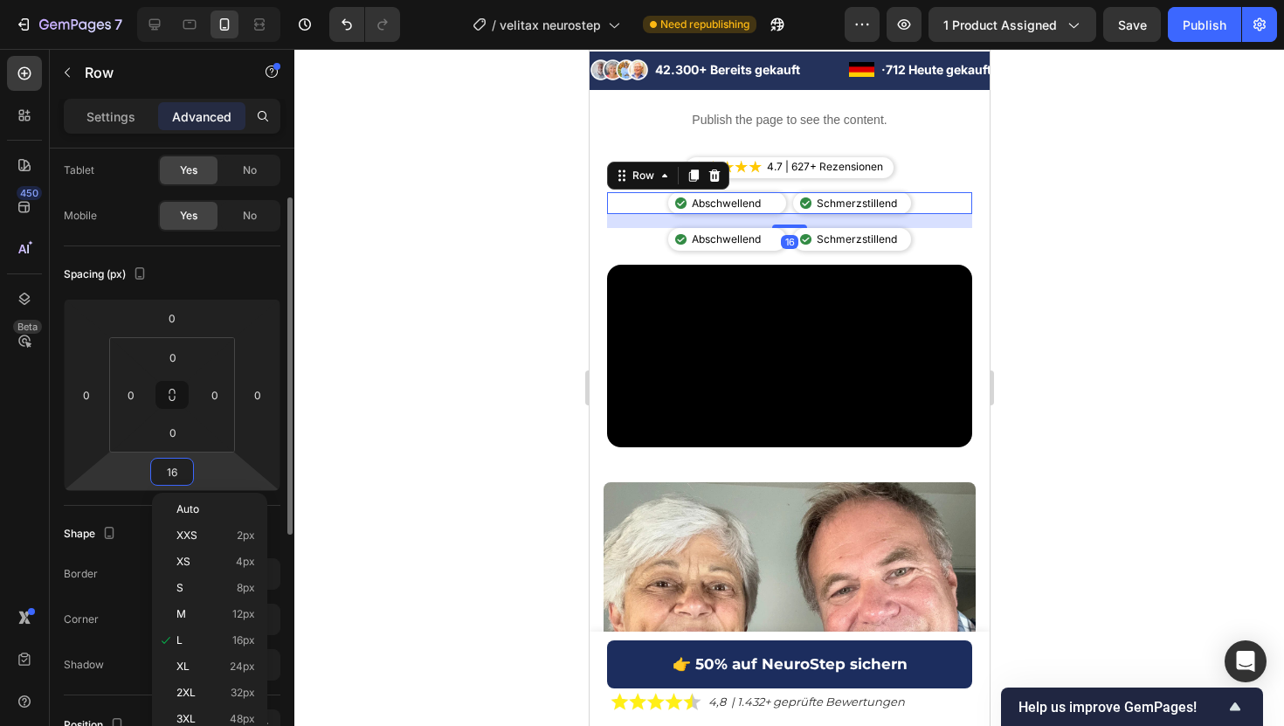
type input "4"
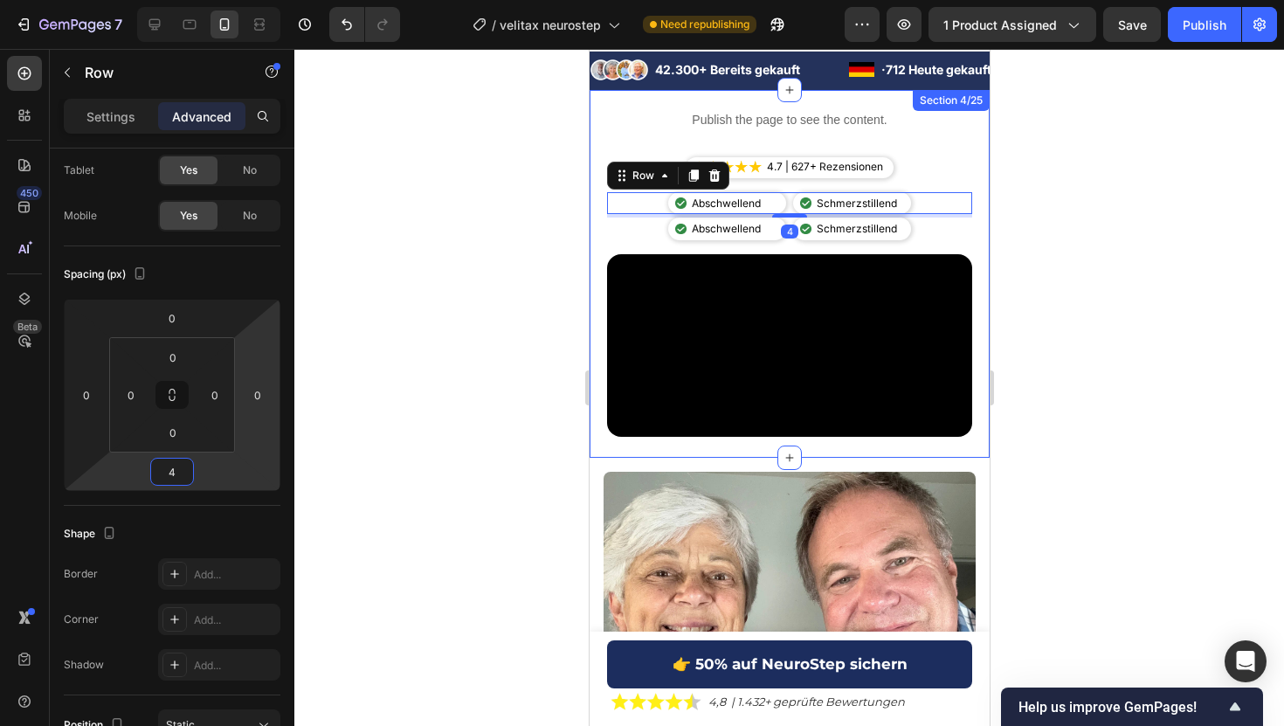
click at [1051, 262] on div at bounding box center [788, 387] width 989 height 677
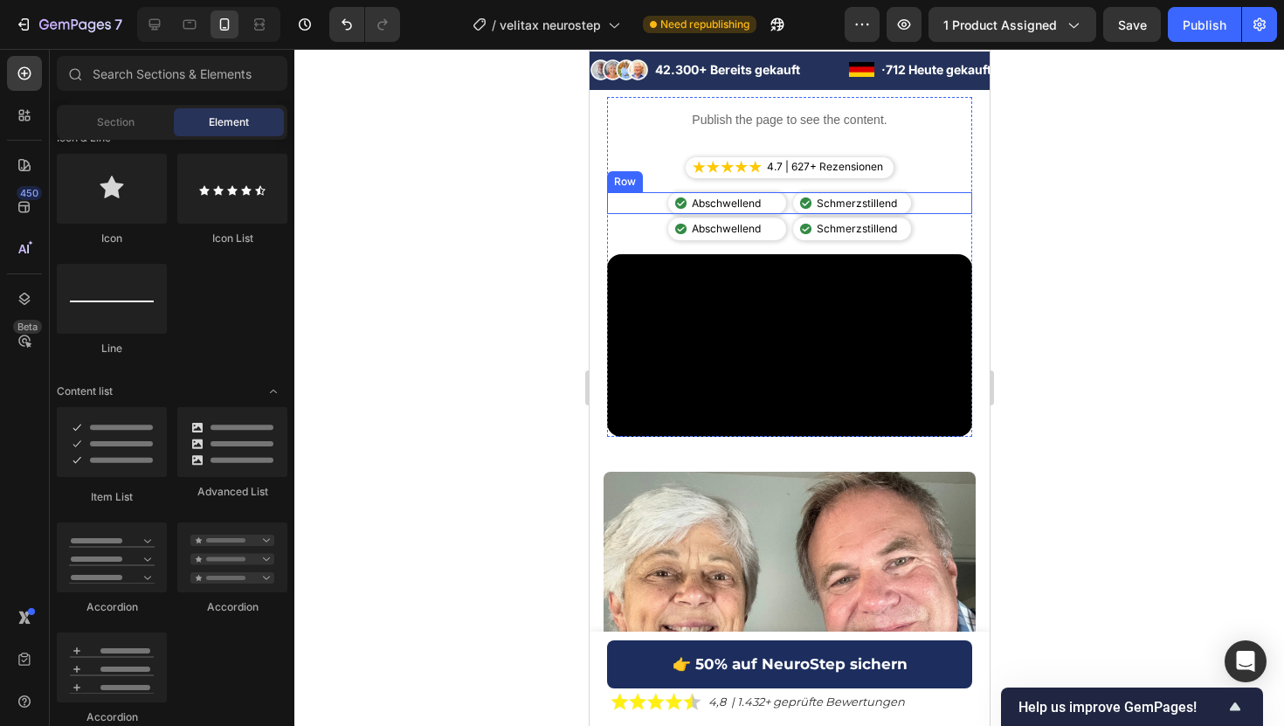
click at [790, 207] on div "Image Abschwellend Text Block Advanced List Image Schmerzstillend Text Block Ad…" at bounding box center [788, 203] width 365 height 23
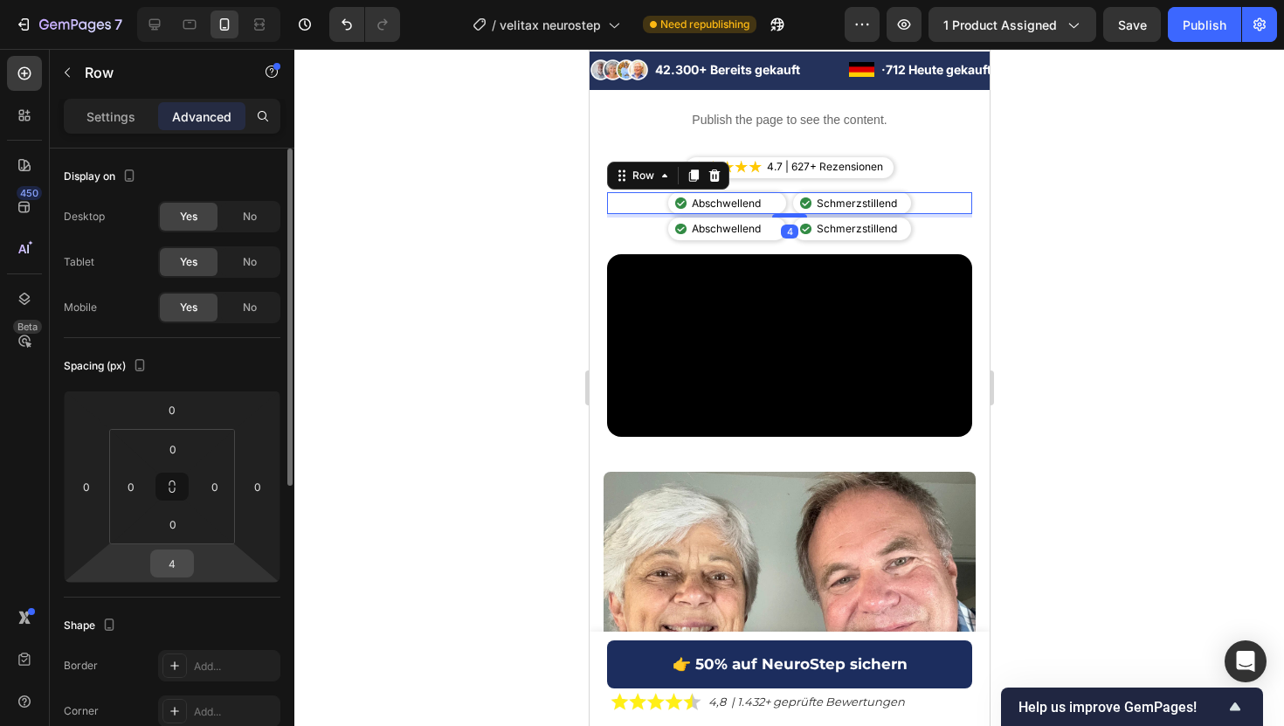
click at [178, 565] on input "4" at bounding box center [172, 563] width 35 height 26
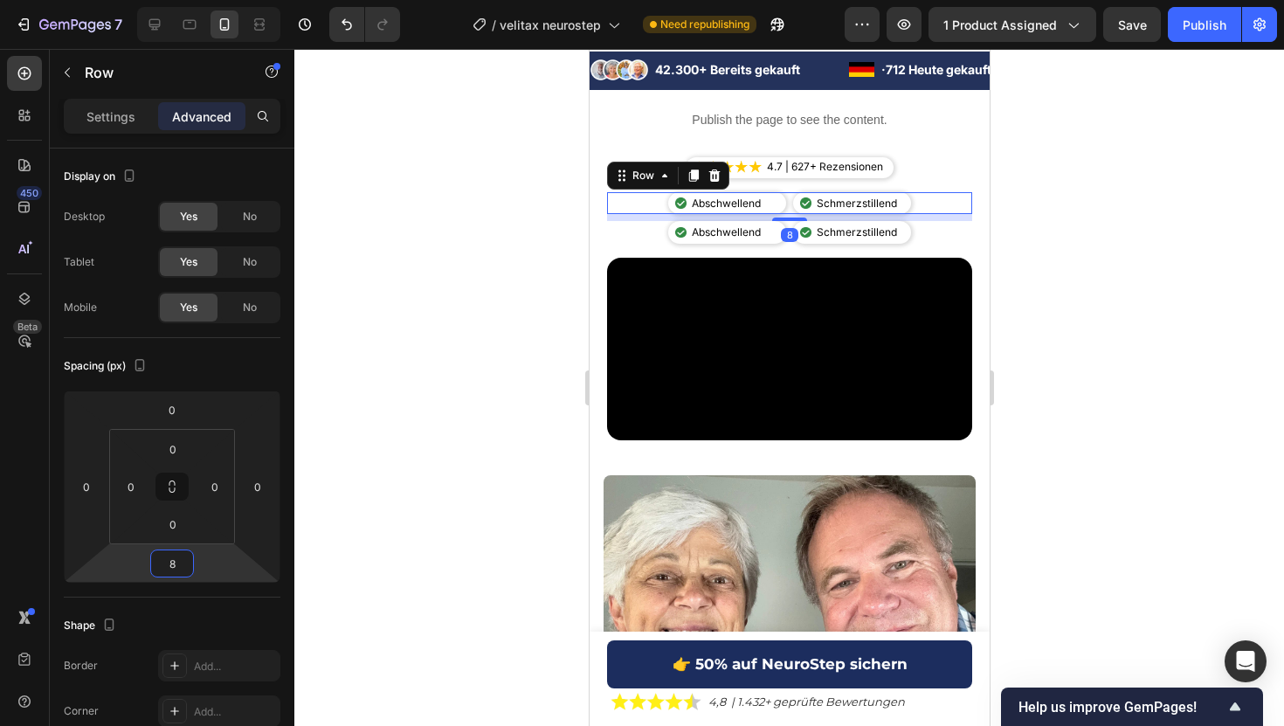
type input "8"
click at [346, 277] on div at bounding box center [788, 387] width 989 height 677
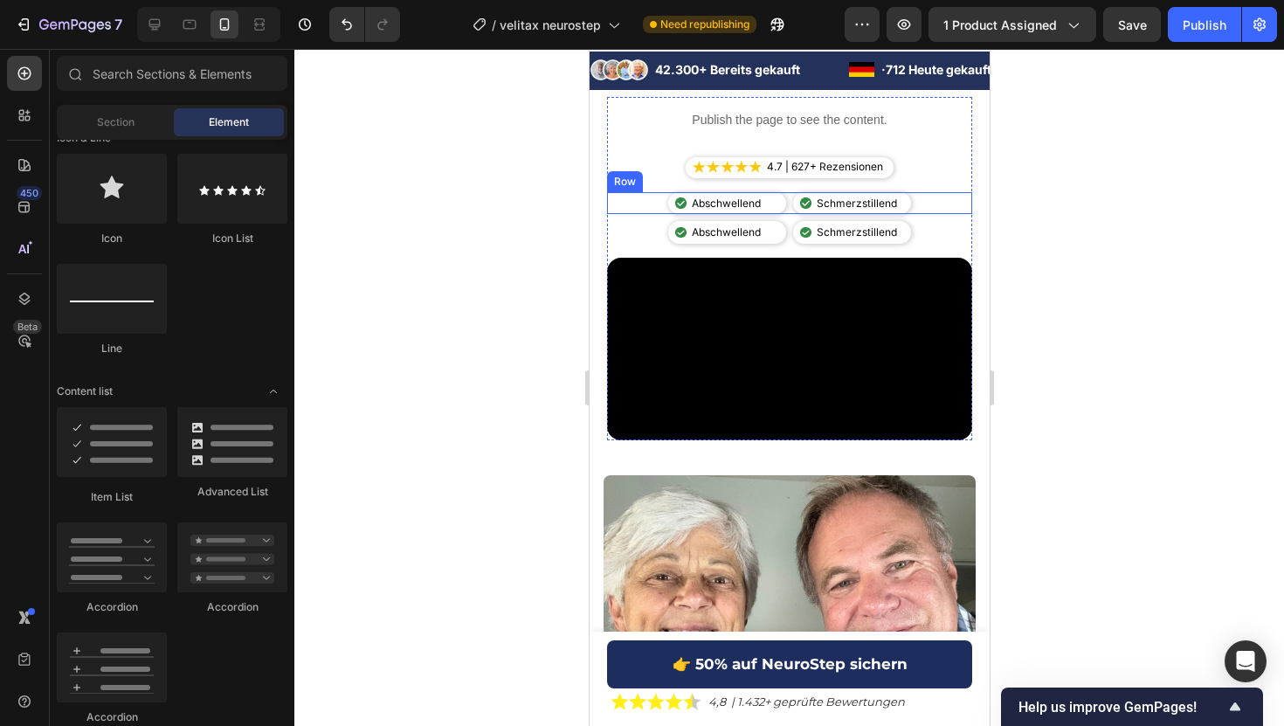
click at [785, 208] on div "Image Abschwellend Text Block Advanced List Image Schmerzstillend Text Block Ad…" at bounding box center [788, 203] width 365 height 23
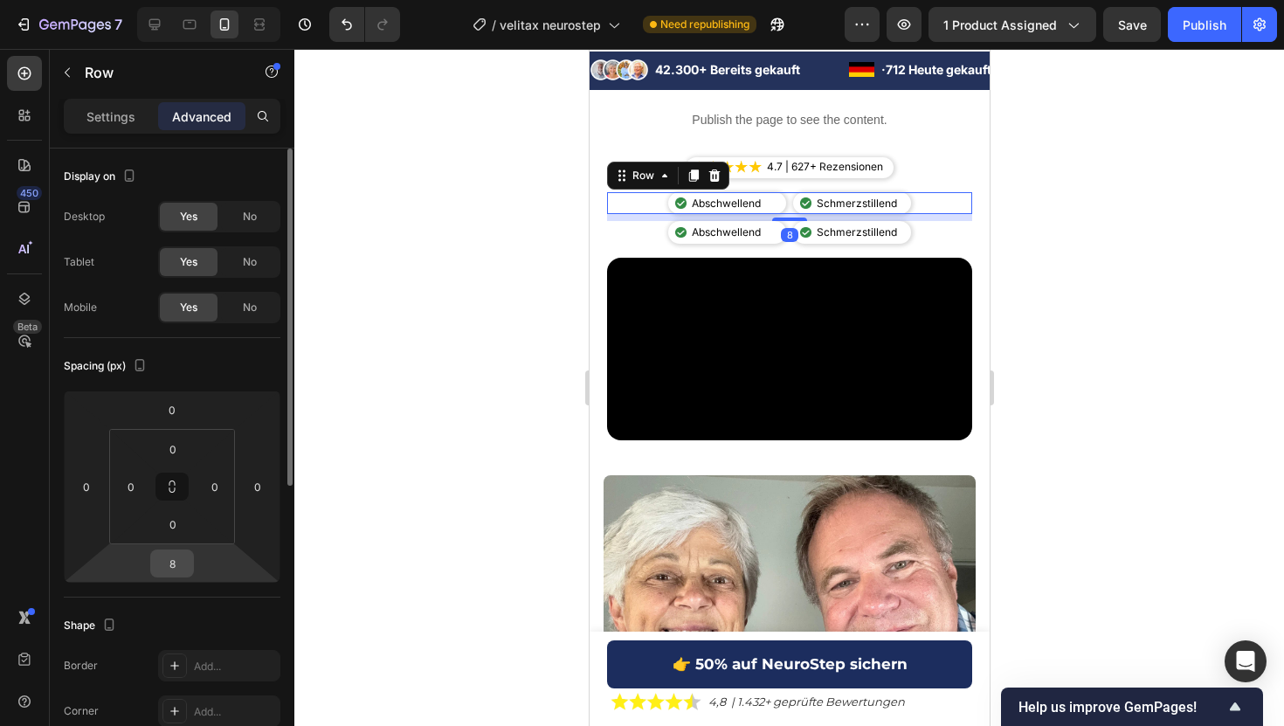
click at [178, 561] on input "8" at bounding box center [172, 563] width 35 height 26
type input "6"
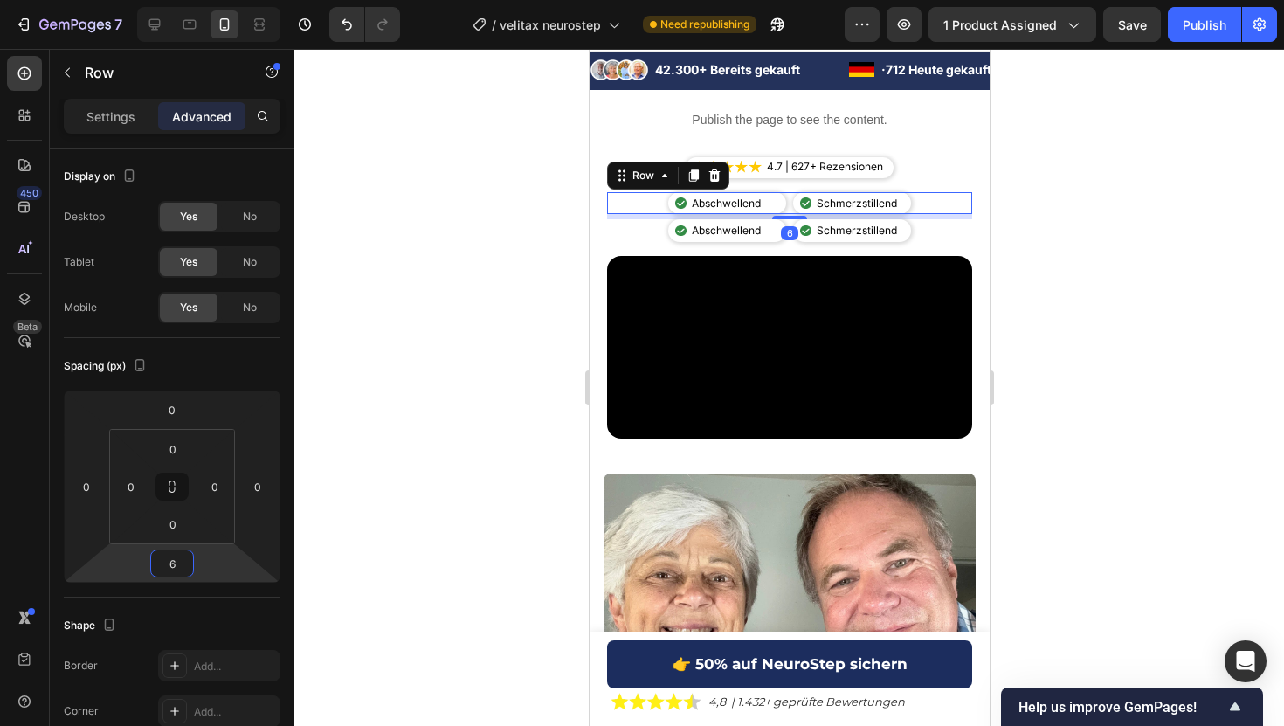
click at [452, 308] on div at bounding box center [788, 387] width 989 height 677
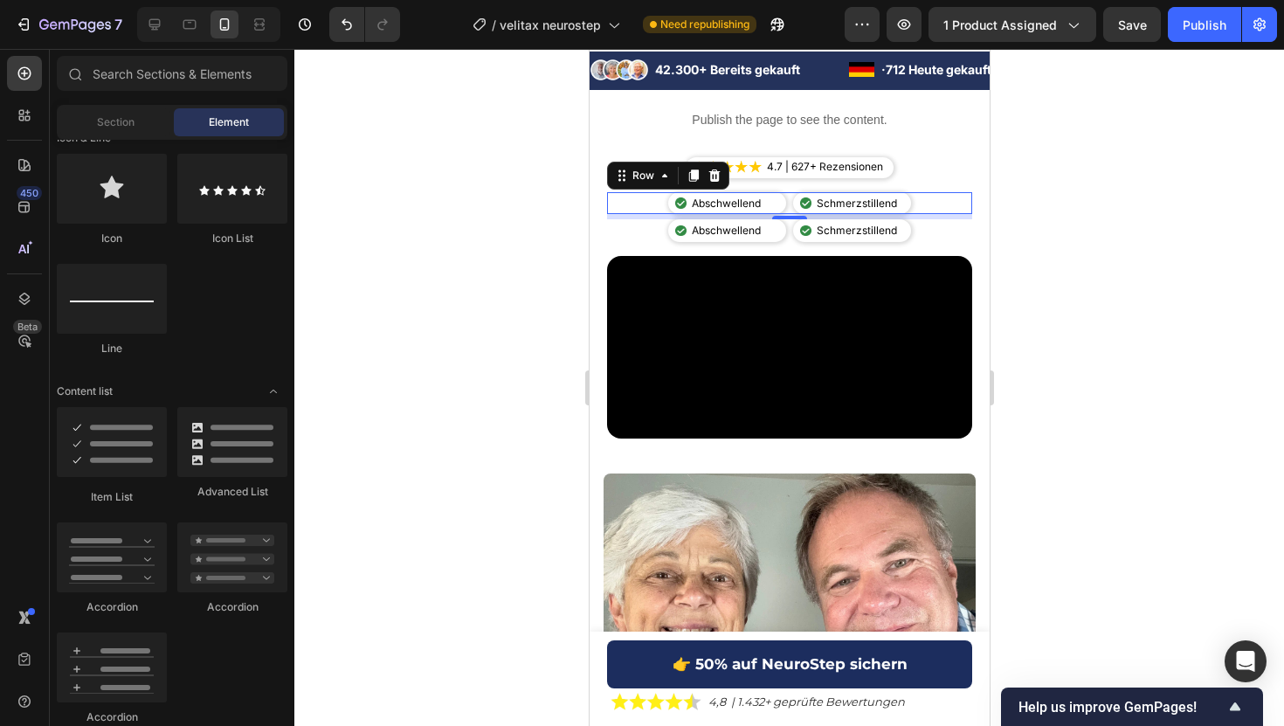
click at [789, 201] on div "Image Abschwellend Text Block Advanced List Image Schmerzstillend Text Block Ad…" at bounding box center [788, 203] width 365 height 23
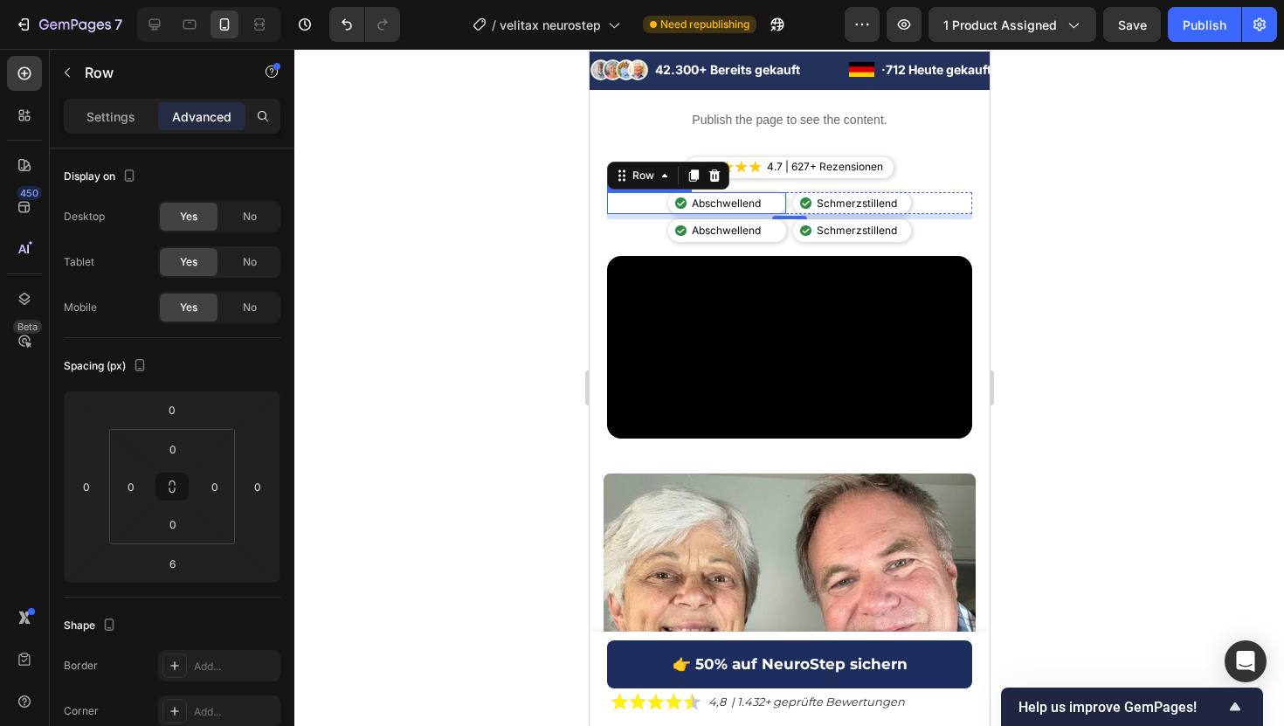
click at [779, 202] on div "Image Abschwellend Text Block" at bounding box center [726, 203] width 118 height 23
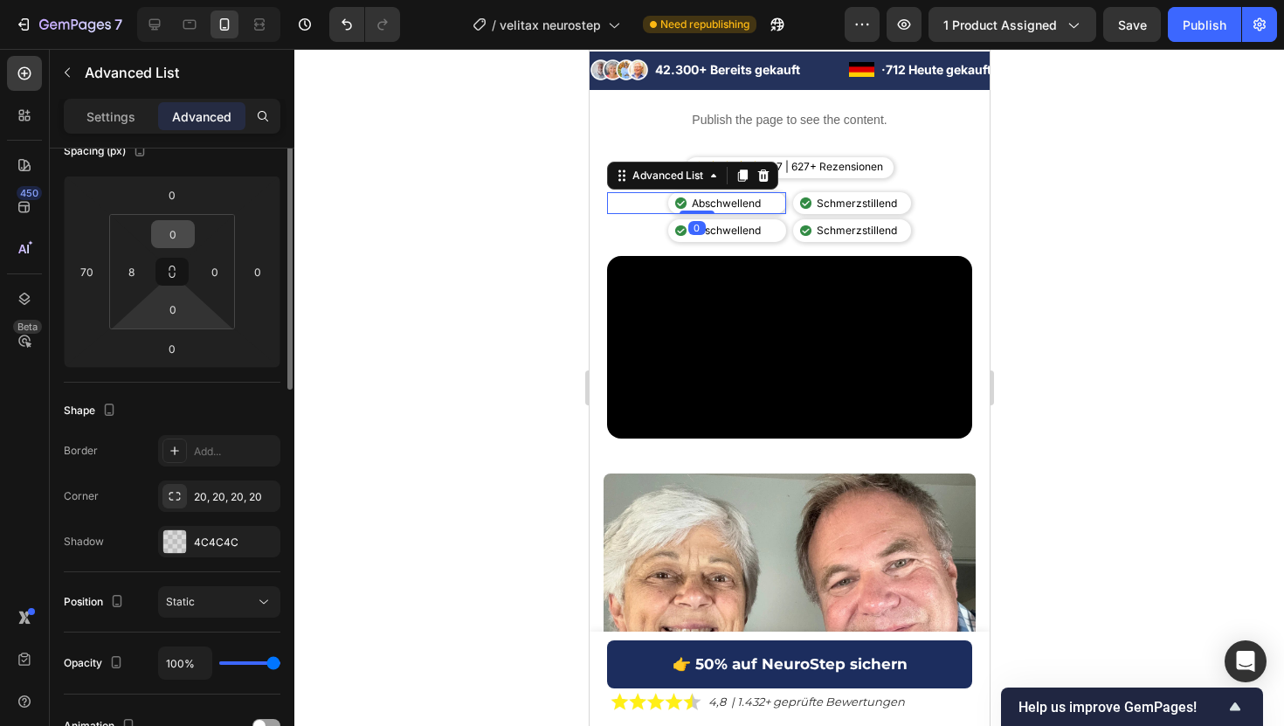
scroll to position [221, 0]
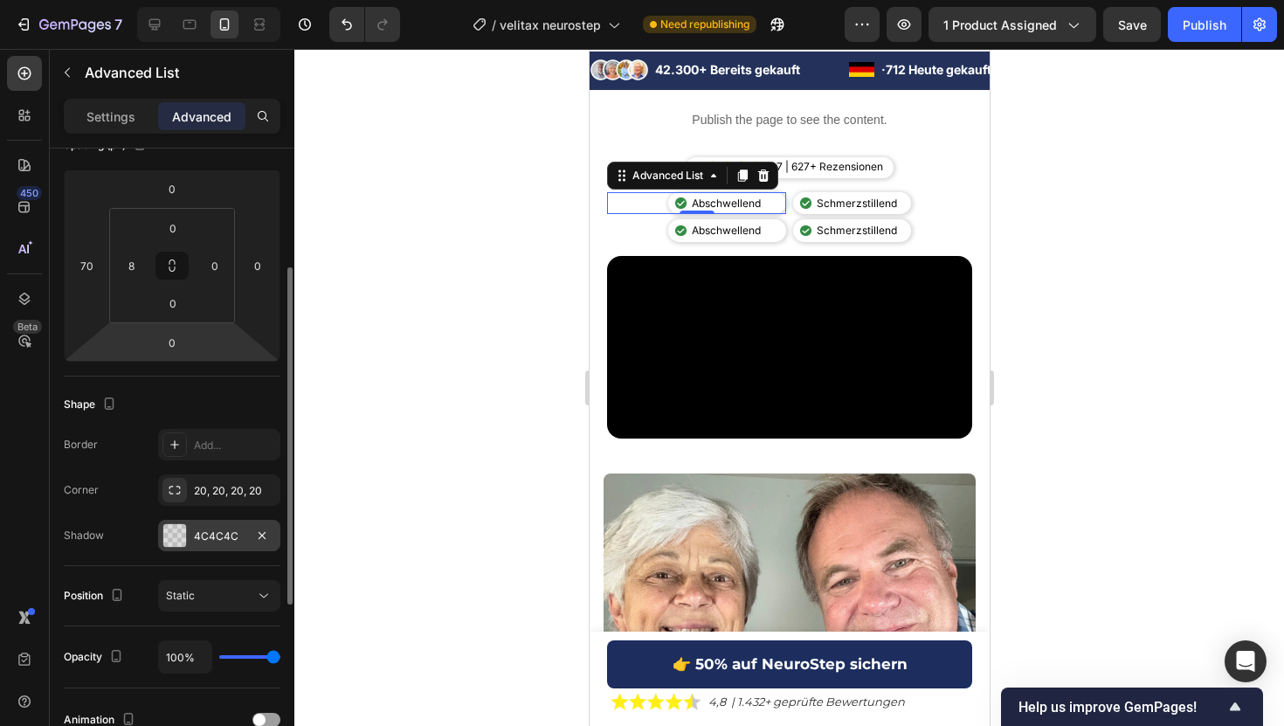
click at [207, 538] on div "4C4C4C" at bounding box center [219, 536] width 51 height 16
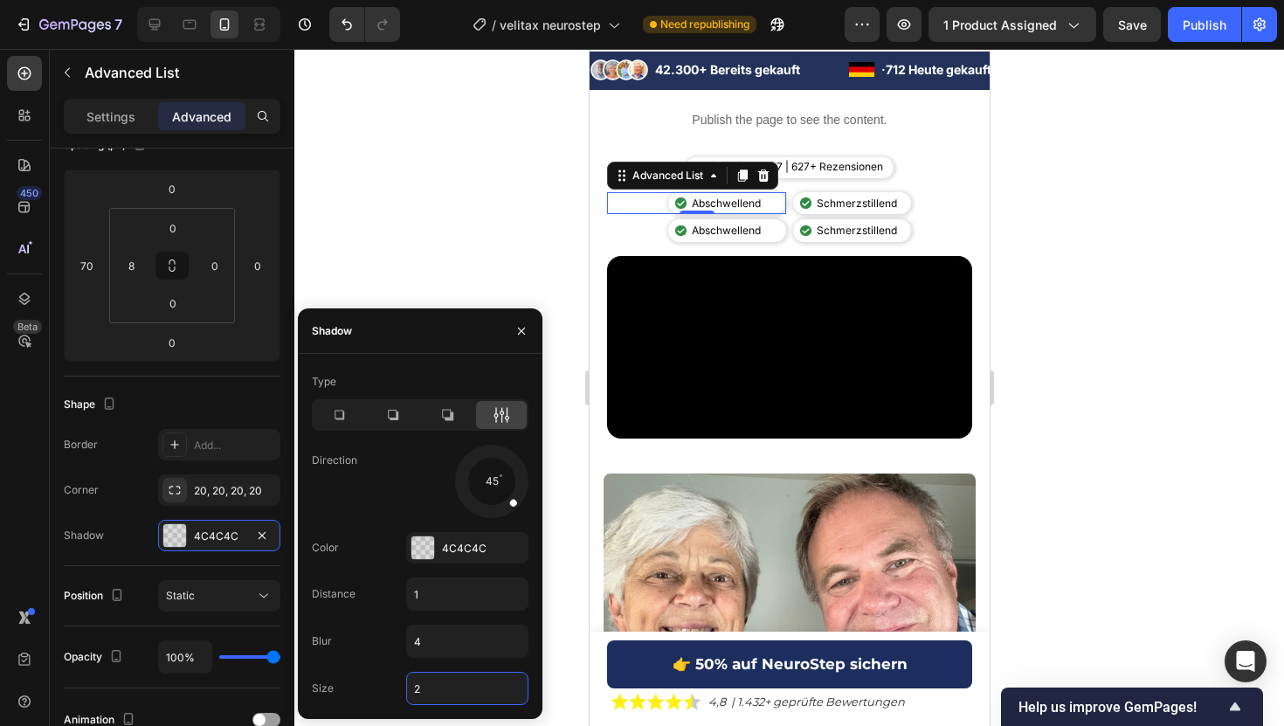
click at [426, 687] on input "2" at bounding box center [467, 687] width 121 height 31
type input "1"
click at [440, 541] on div "4C4C4C" at bounding box center [467, 547] width 122 height 31
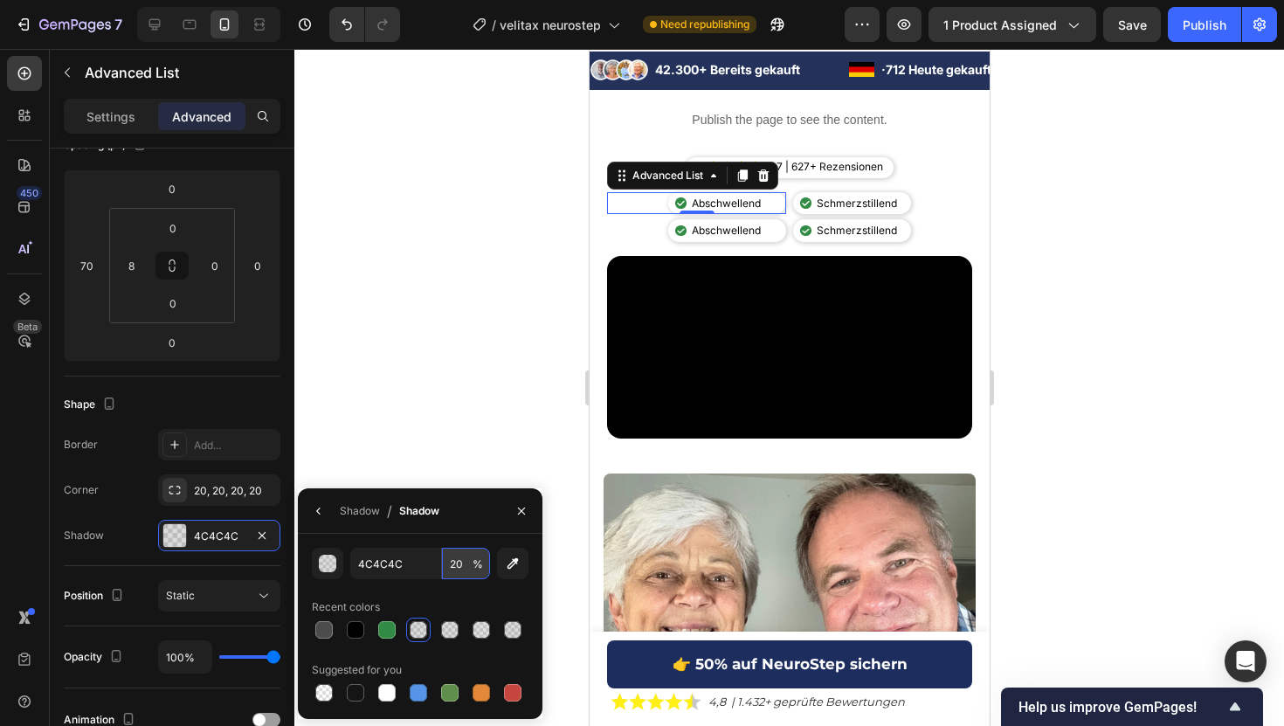
click at [456, 569] on input "20" at bounding box center [466, 563] width 48 height 31
type input "10"
click at [478, 304] on div at bounding box center [788, 387] width 989 height 677
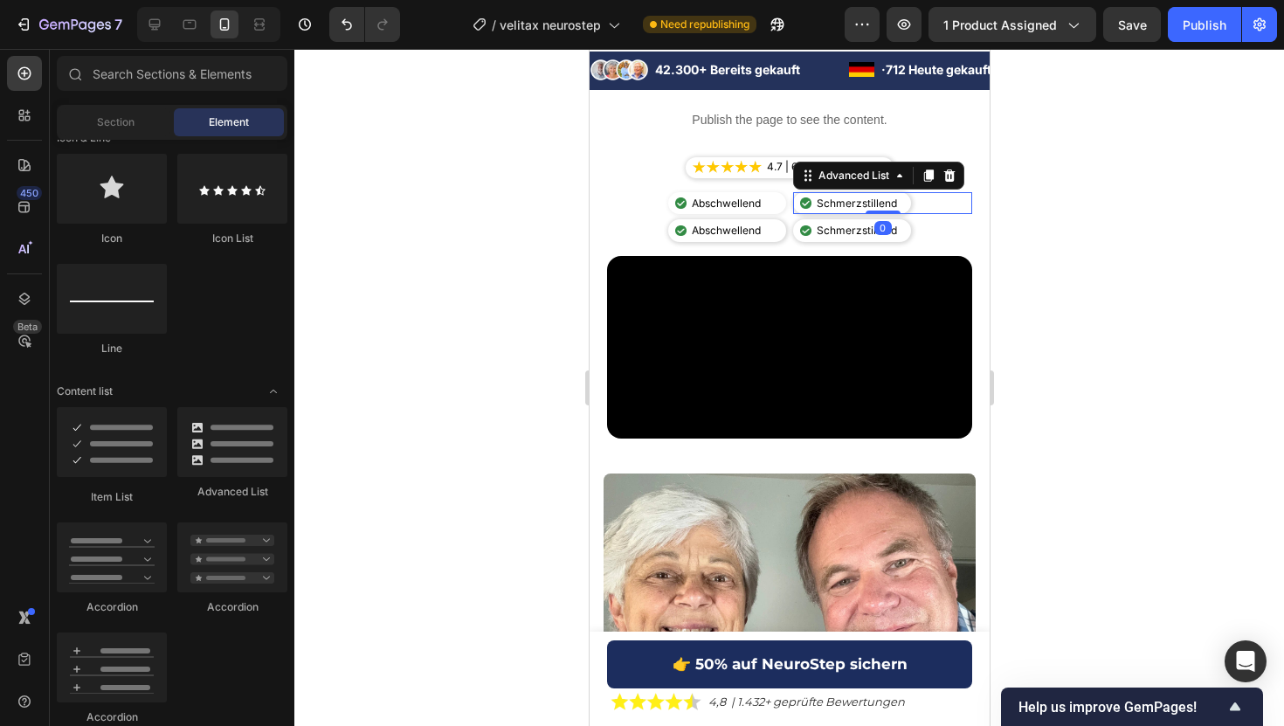
click at [794, 196] on div "Image Schmerzstillend Text Block" at bounding box center [851, 203] width 118 height 23
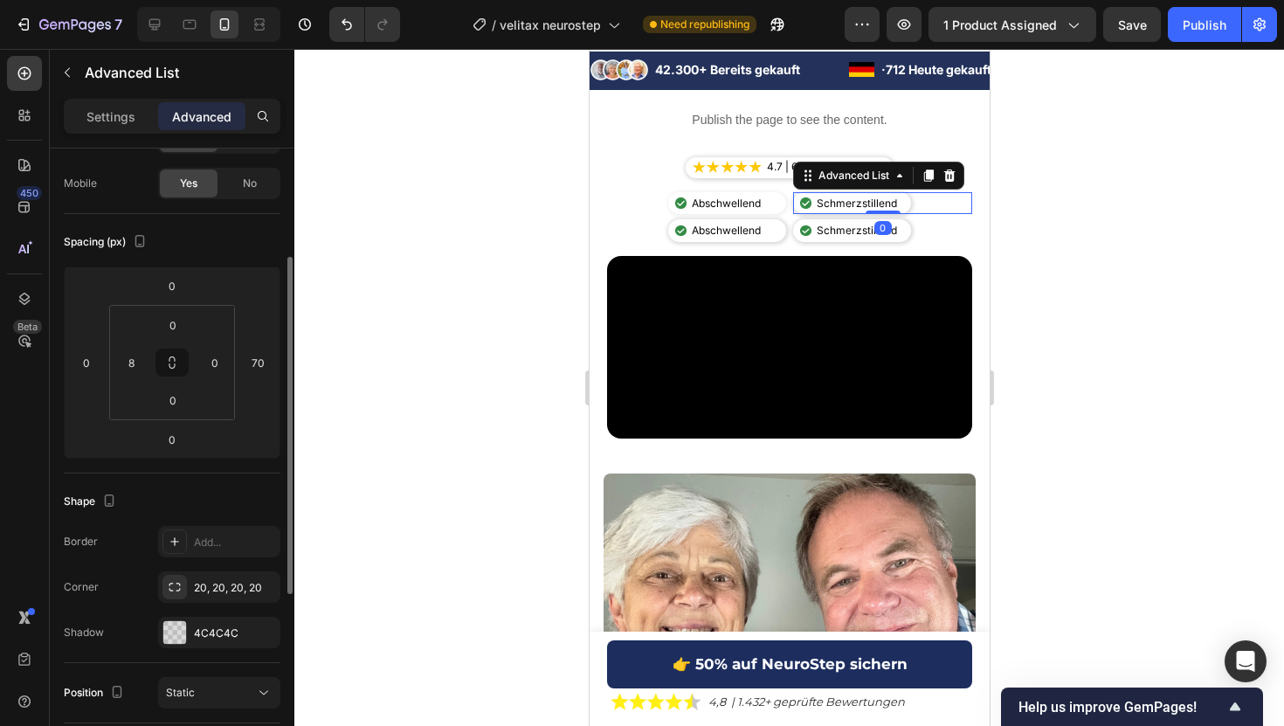
scroll to position [151, 0]
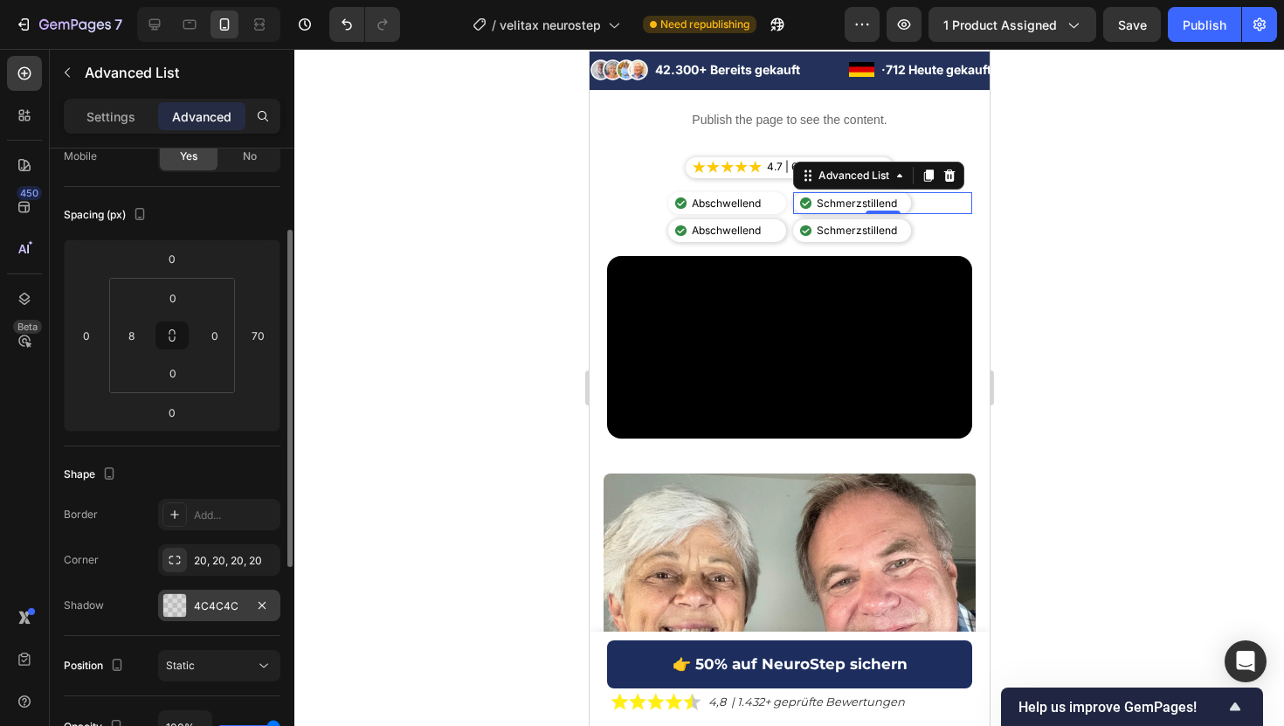
click at [204, 603] on div "4C4C4C" at bounding box center [219, 606] width 51 height 16
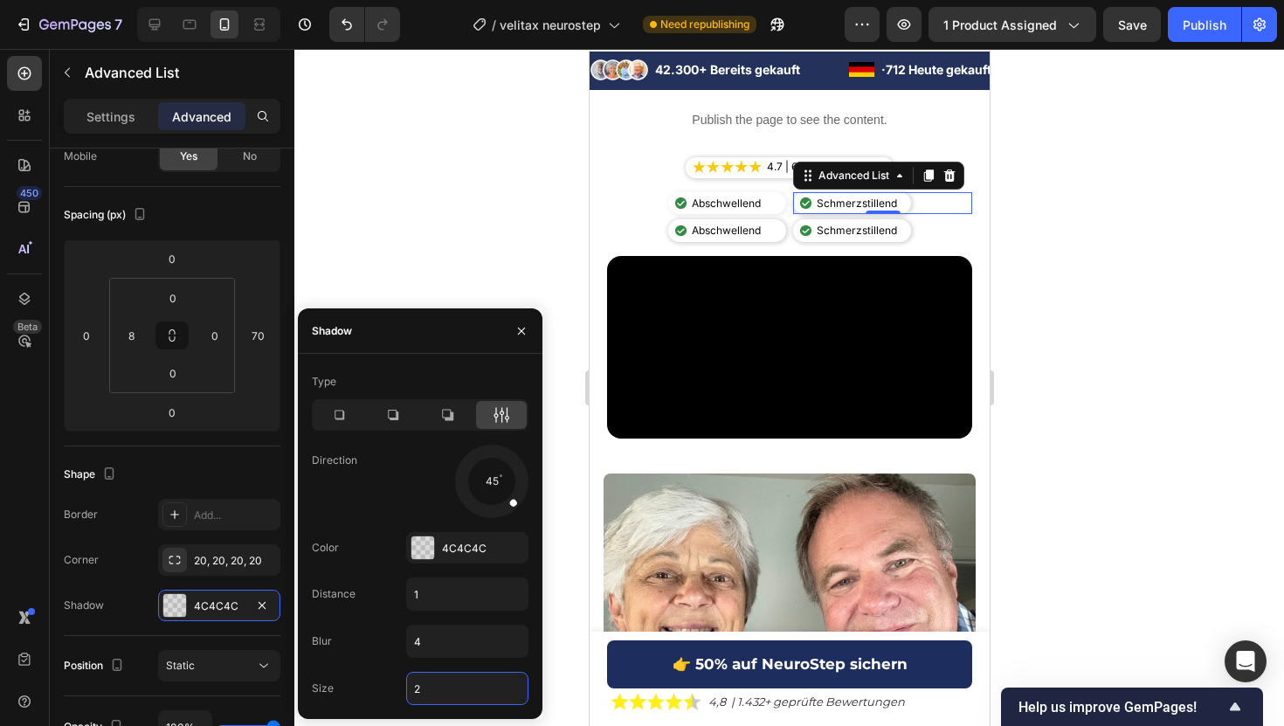
click at [422, 693] on input "2" at bounding box center [467, 687] width 121 height 31
type input "1"
click at [463, 535] on div "4C4C4C" at bounding box center [467, 547] width 122 height 31
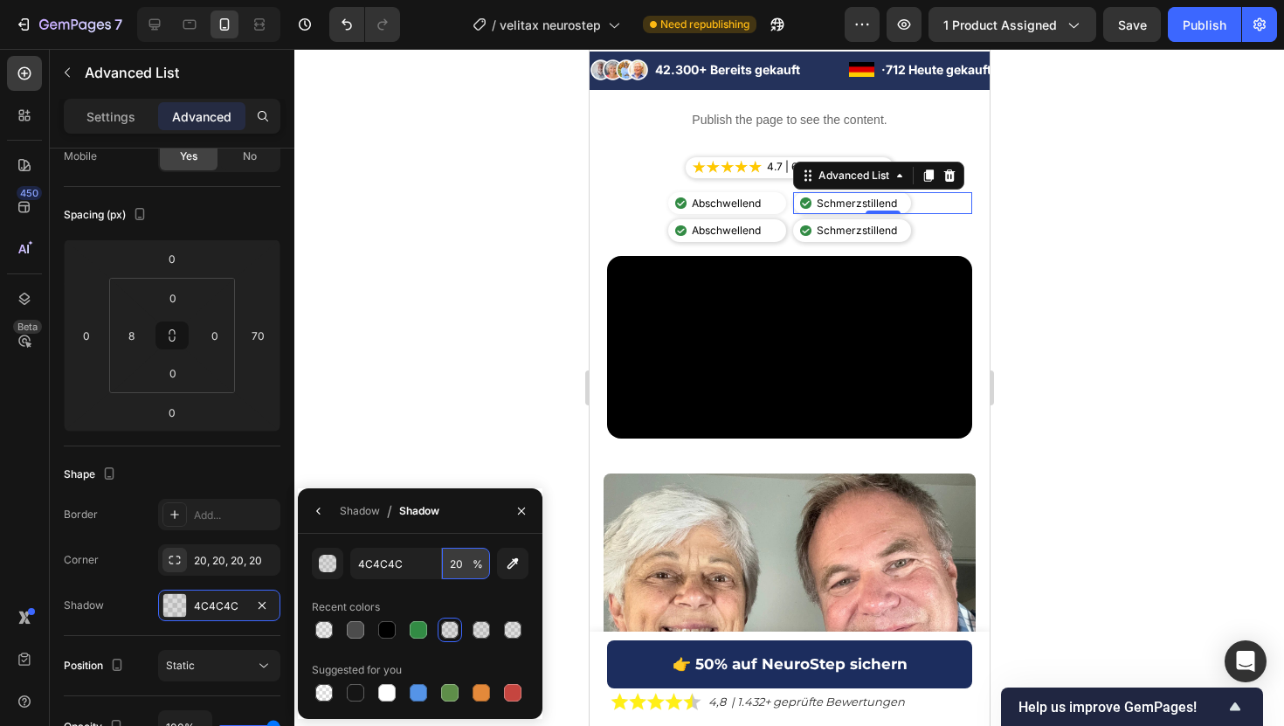
click at [464, 557] on input "20" at bounding box center [466, 563] width 48 height 31
type input "10"
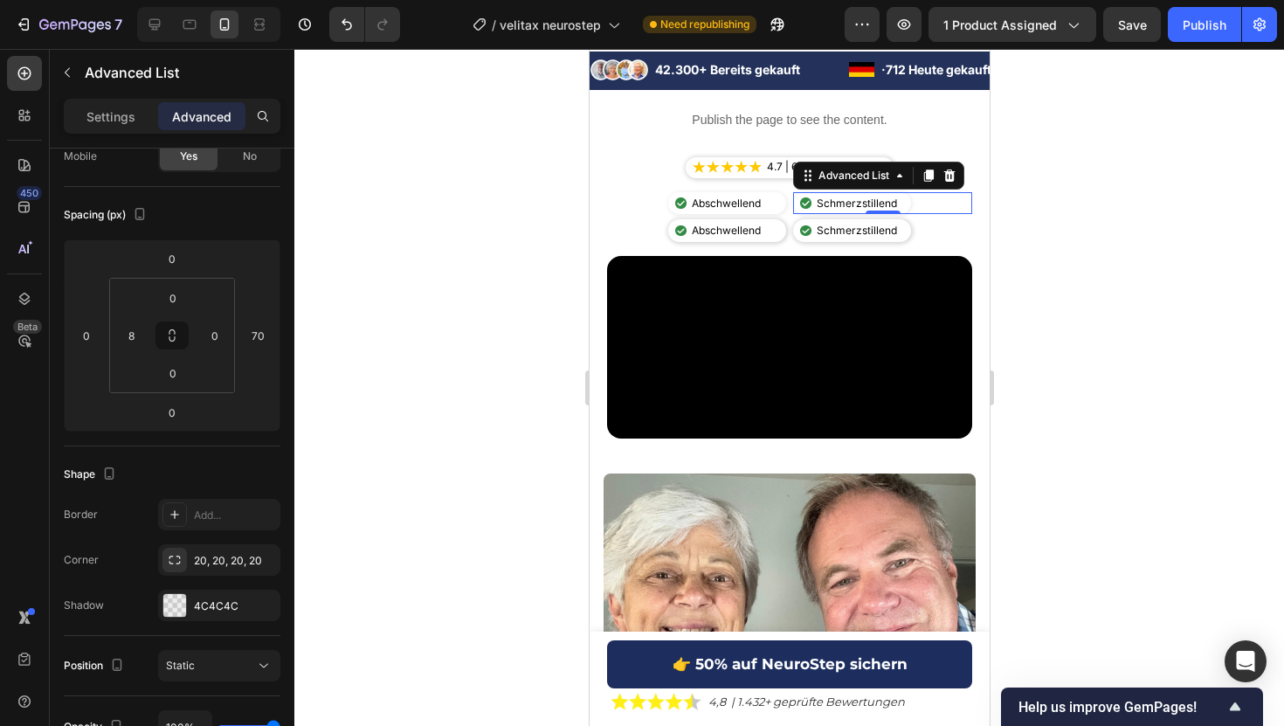
click at [434, 341] on div at bounding box center [788, 387] width 989 height 677
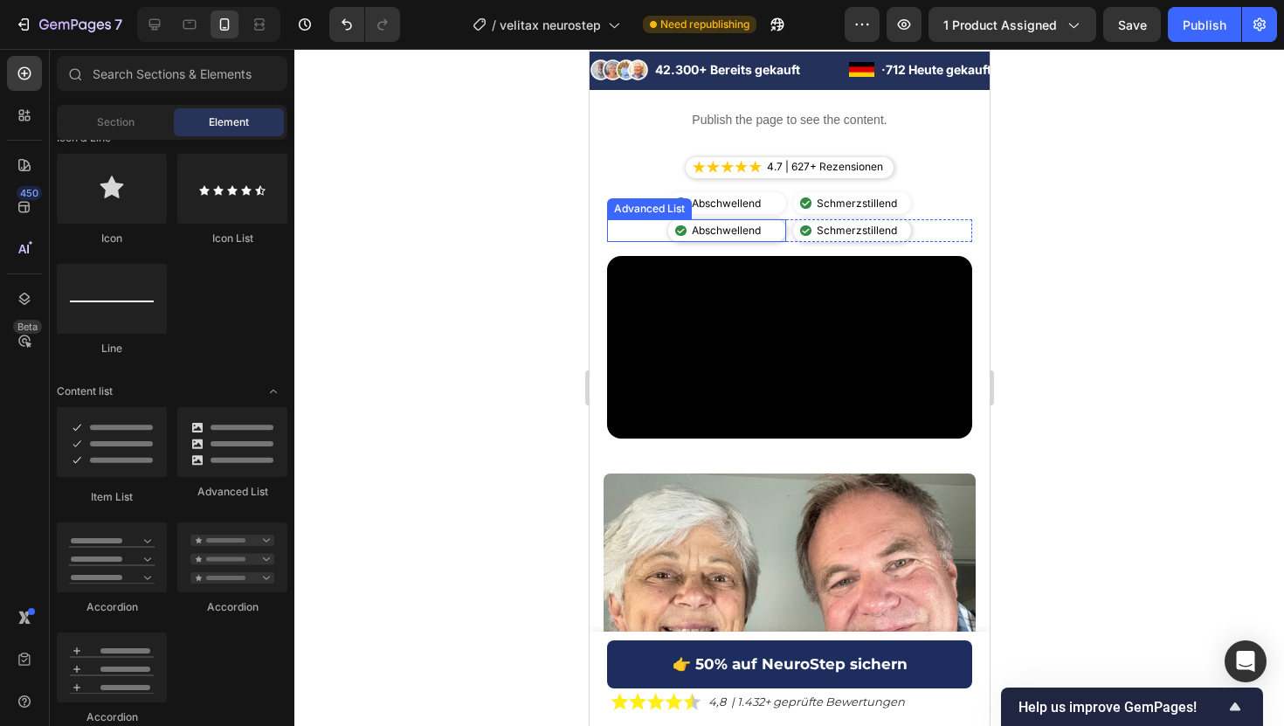
click at [779, 235] on div "Image Abschwellend Text Block" at bounding box center [726, 230] width 118 height 23
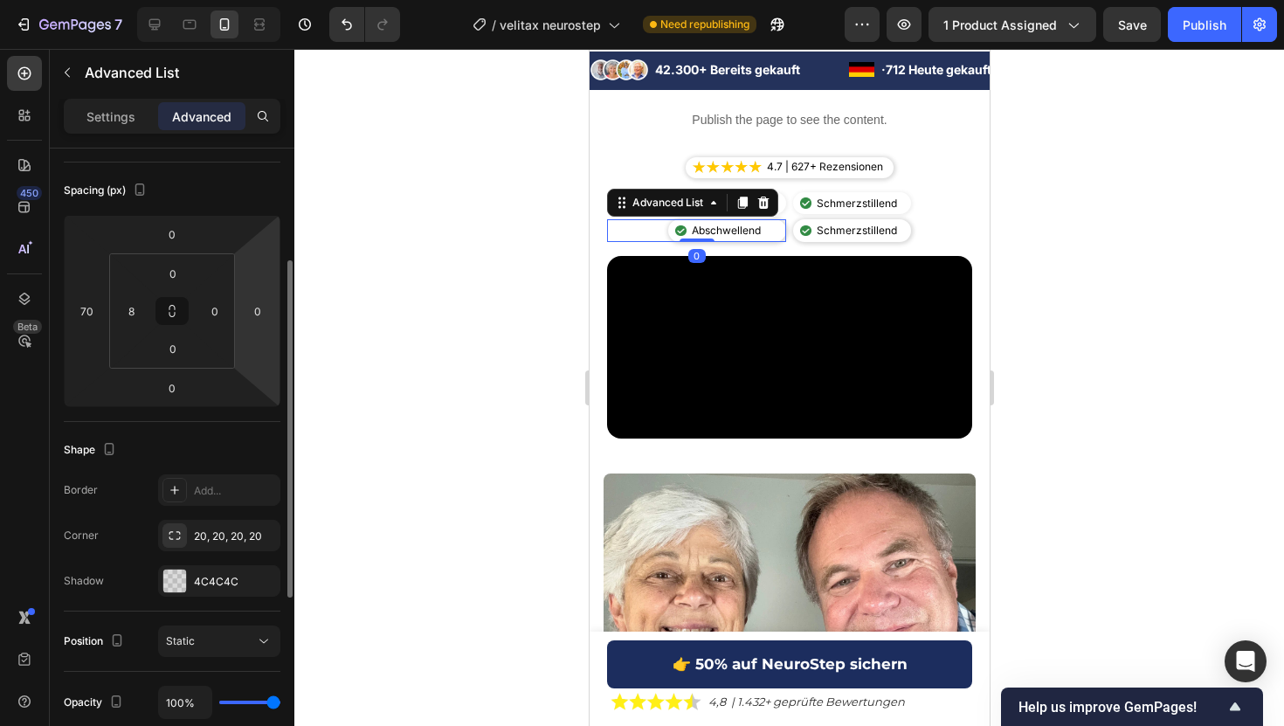
scroll to position [188, 0]
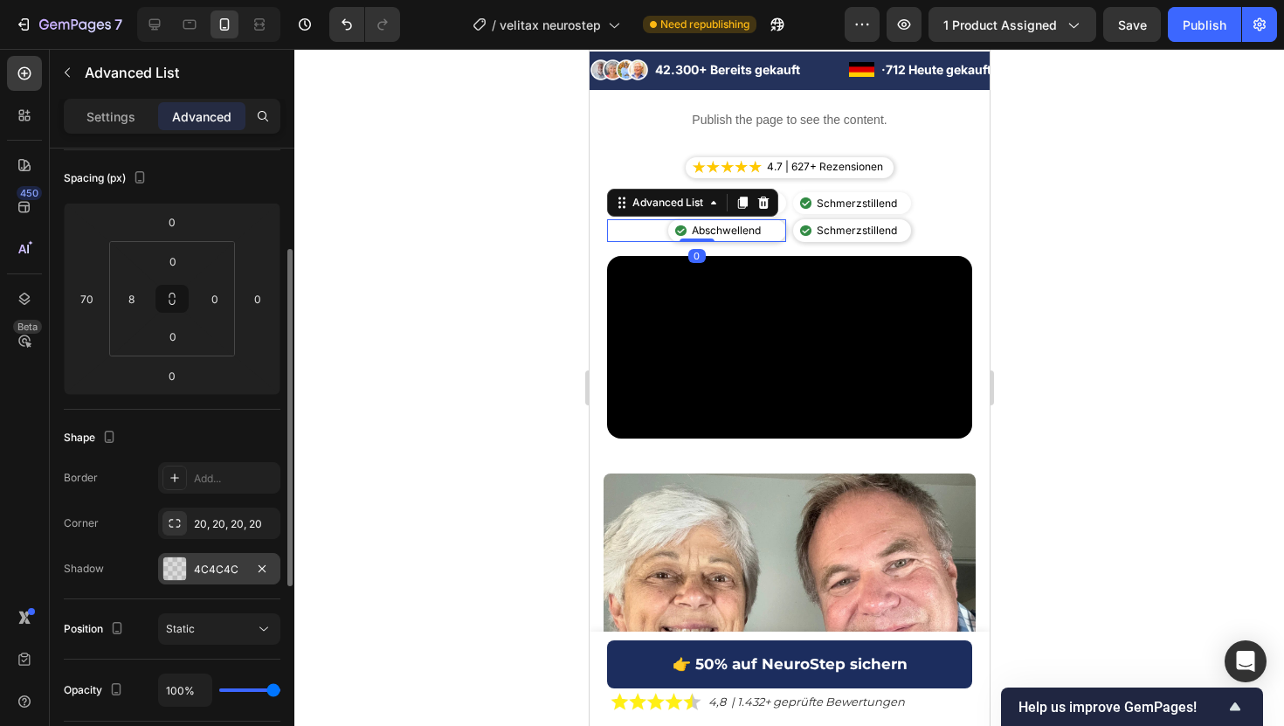
click at [209, 572] on div "4C4C4C" at bounding box center [219, 570] width 51 height 16
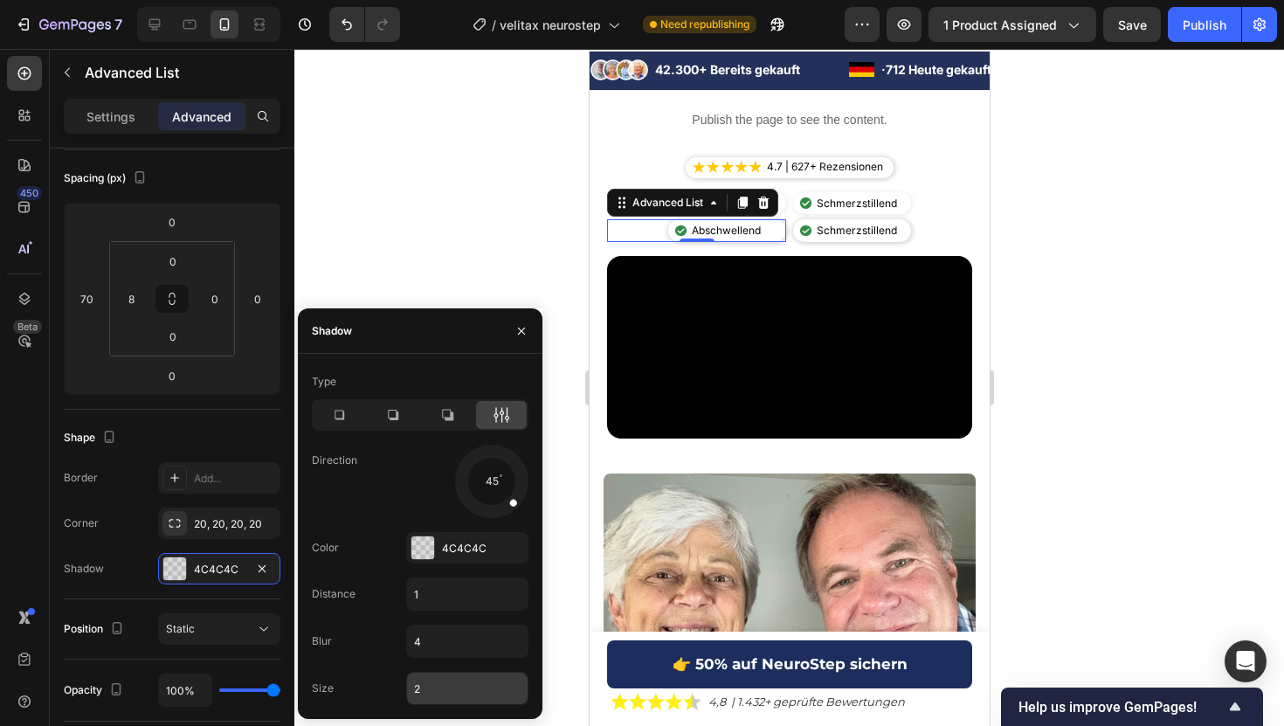
click at [415, 686] on input "2" at bounding box center [467, 687] width 121 height 31
type input "1"
click at [480, 529] on div "Type Direction 45 Color 4C4C4C Distance 1 Blur 4 Size 1" at bounding box center [420, 536] width 245 height 337
click at [472, 572] on div "Type Direction 45 Color 4C4C4C Distance 1 Blur 4 Size 1" at bounding box center [420, 536] width 245 height 337
click at [471, 548] on div "4C4C4C" at bounding box center [467, 549] width 51 height 16
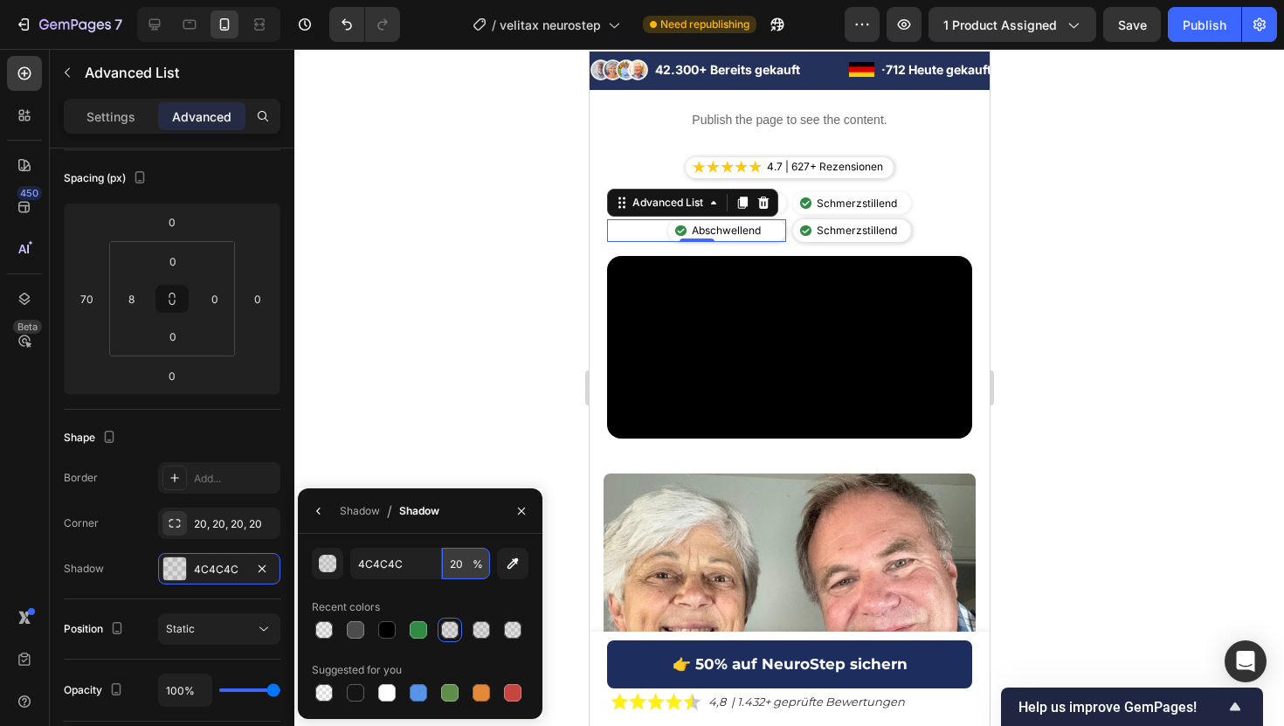
click at [461, 560] on input "20" at bounding box center [466, 563] width 48 height 31
type input "10"
click at [1145, 211] on div at bounding box center [788, 387] width 989 height 677
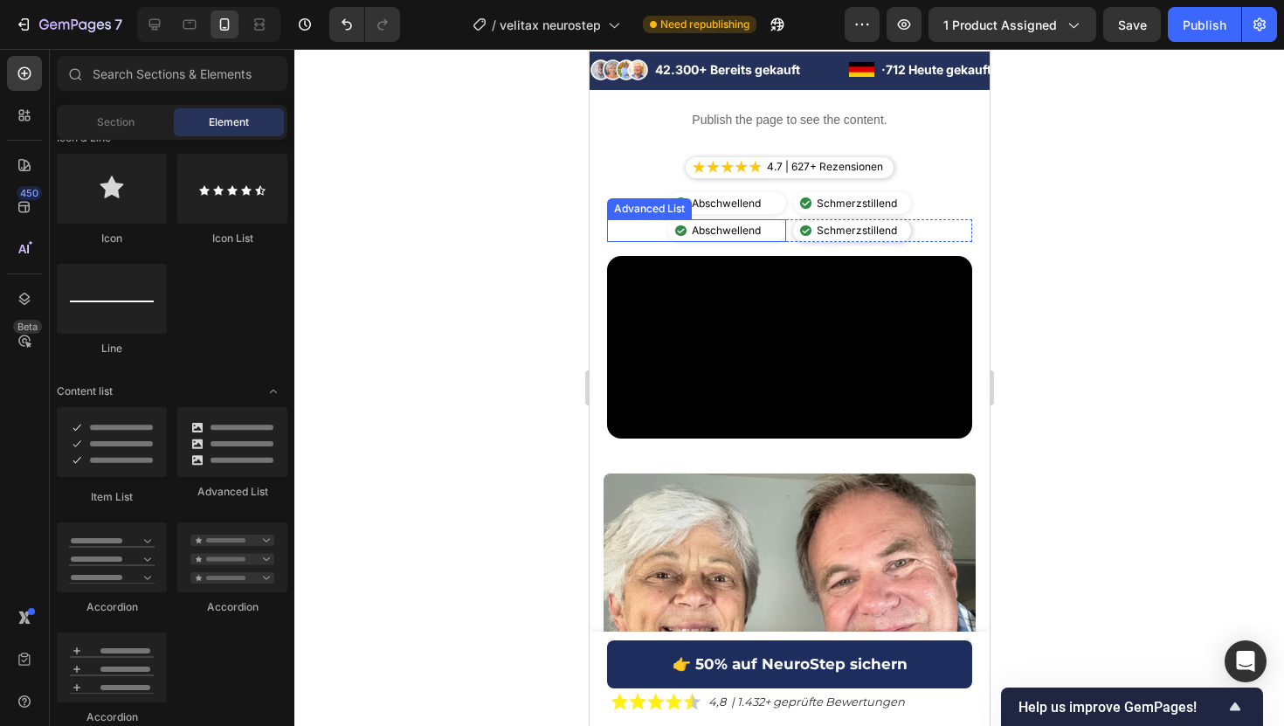
click at [776, 227] on div "Image Abschwellend Text Block" at bounding box center [726, 230] width 118 height 23
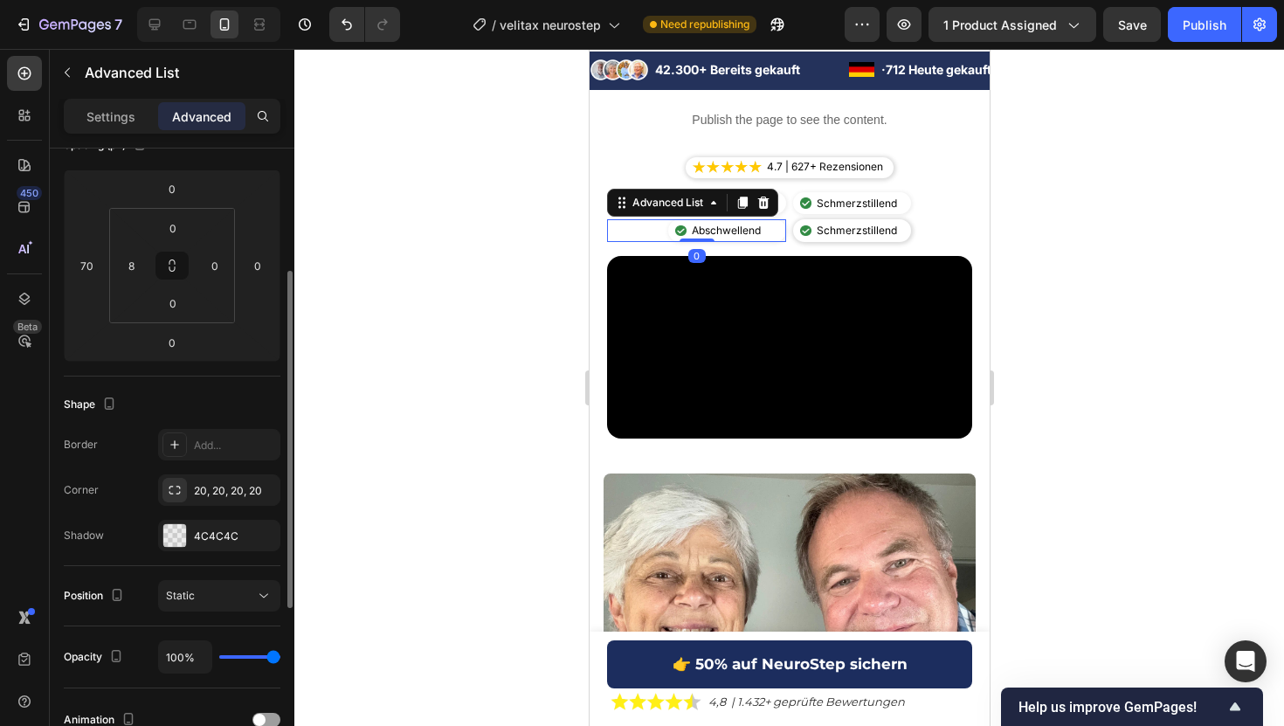
scroll to position [234, 0]
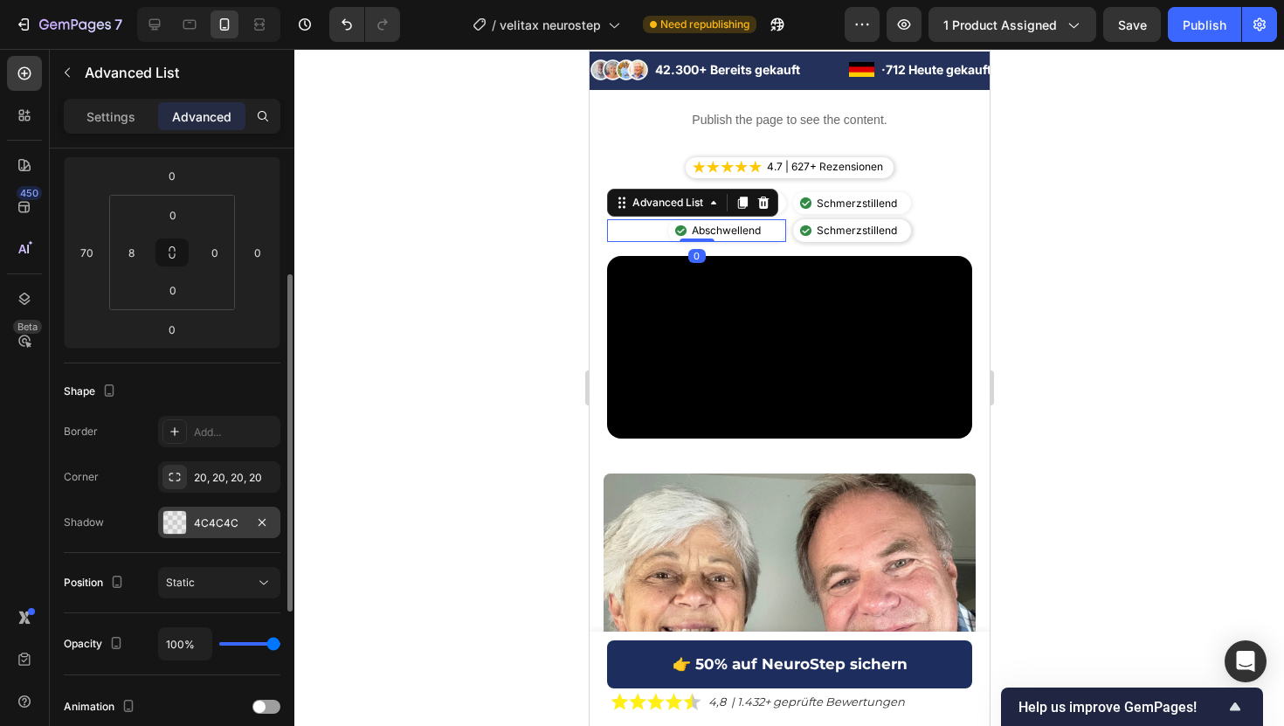
click at [224, 527] on div "4C4C4C" at bounding box center [219, 523] width 51 height 16
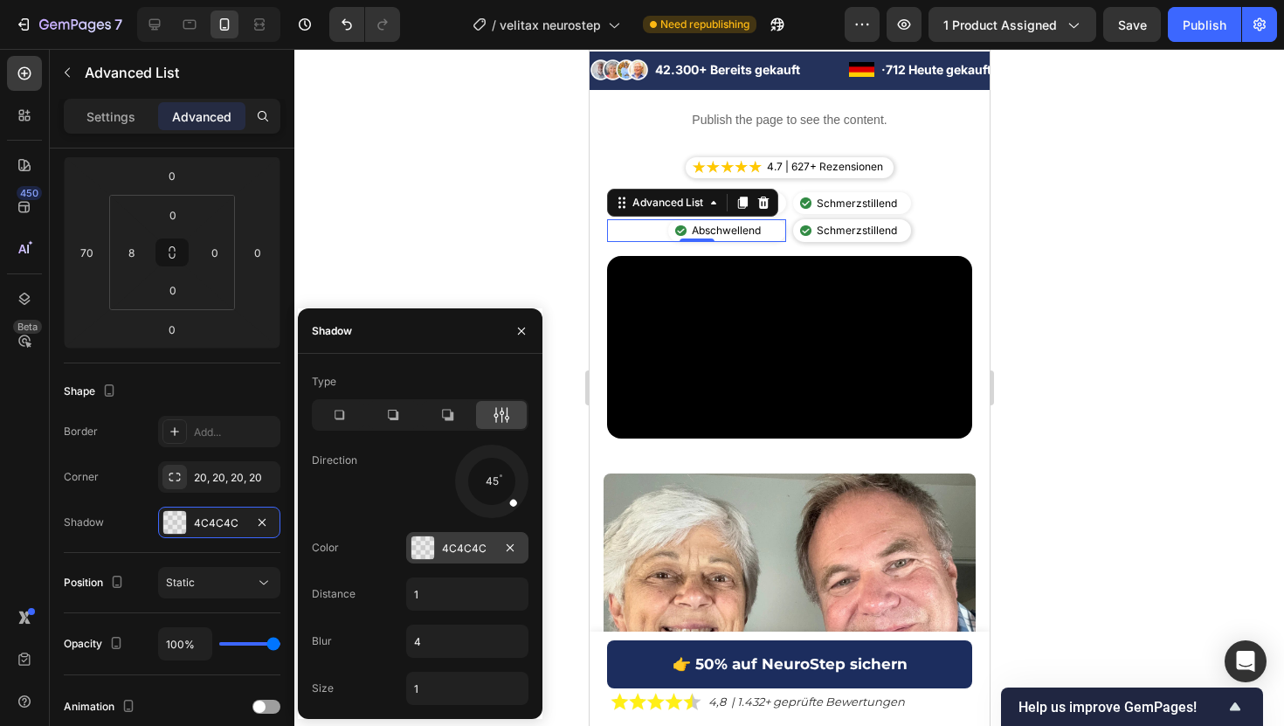
click at [462, 550] on div "4C4C4C" at bounding box center [467, 549] width 51 height 16
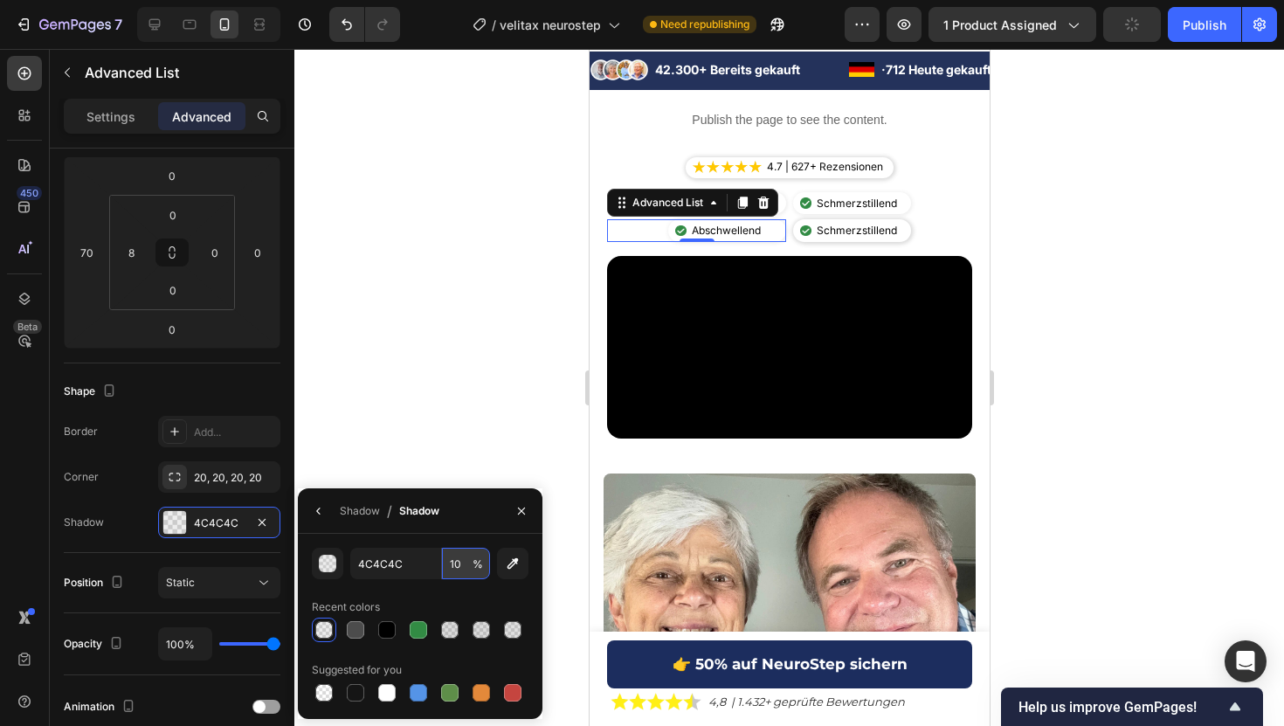
click at [452, 567] on input "10" at bounding box center [466, 563] width 48 height 31
type input "15"
click at [902, 228] on div "Image Schmerzstillend Text Block" at bounding box center [851, 230] width 118 height 23
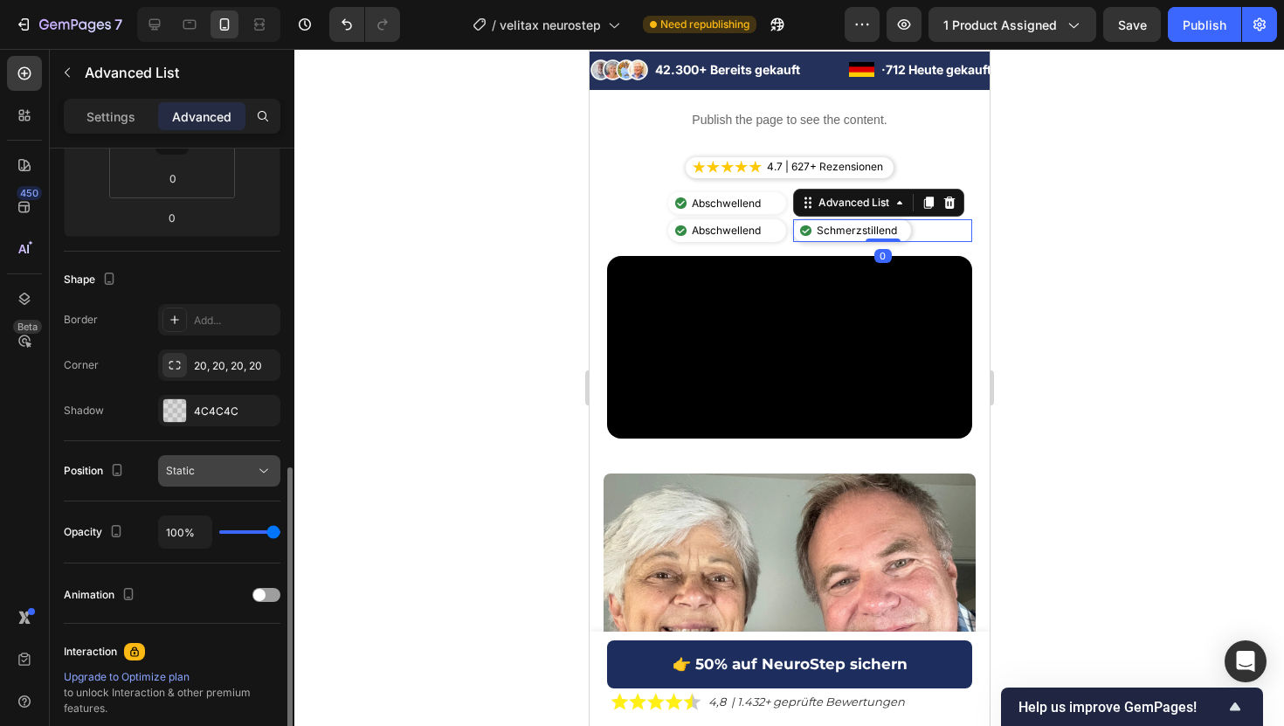
scroll to position [538, 0]
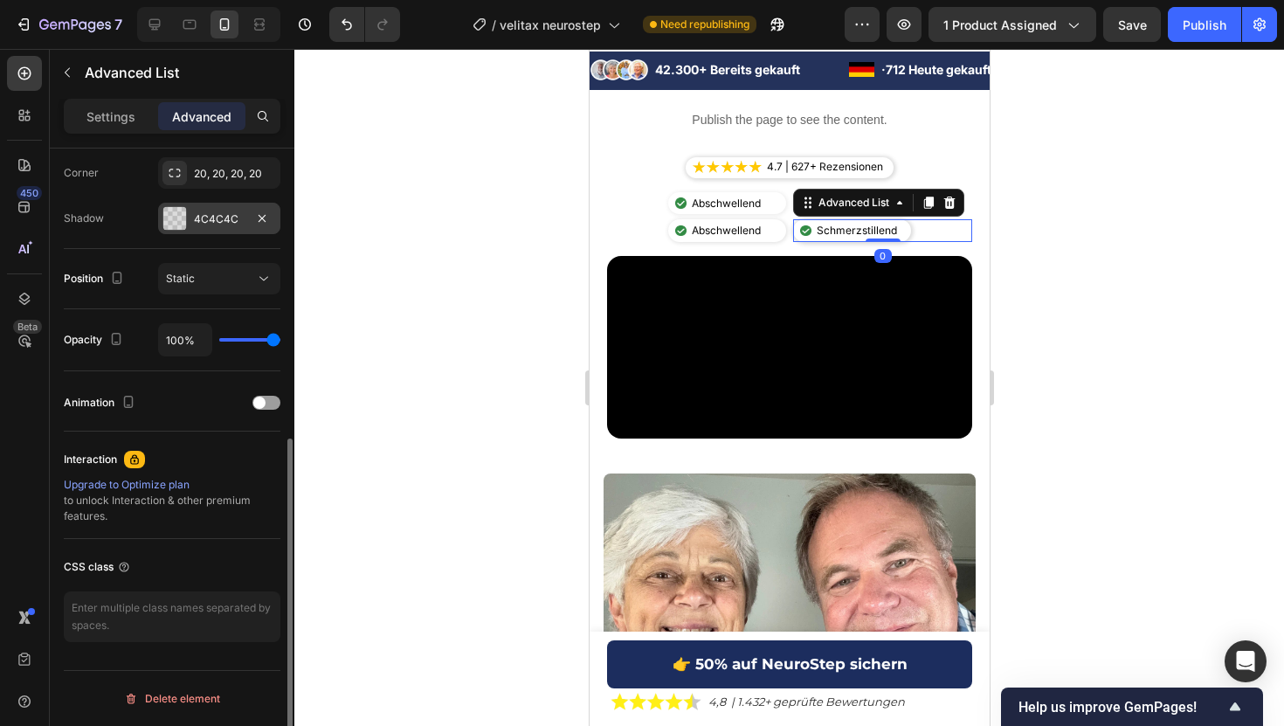
click at [209, 231] on div "4C4C4C" at bounding box center [219, 218] width 122 height 31
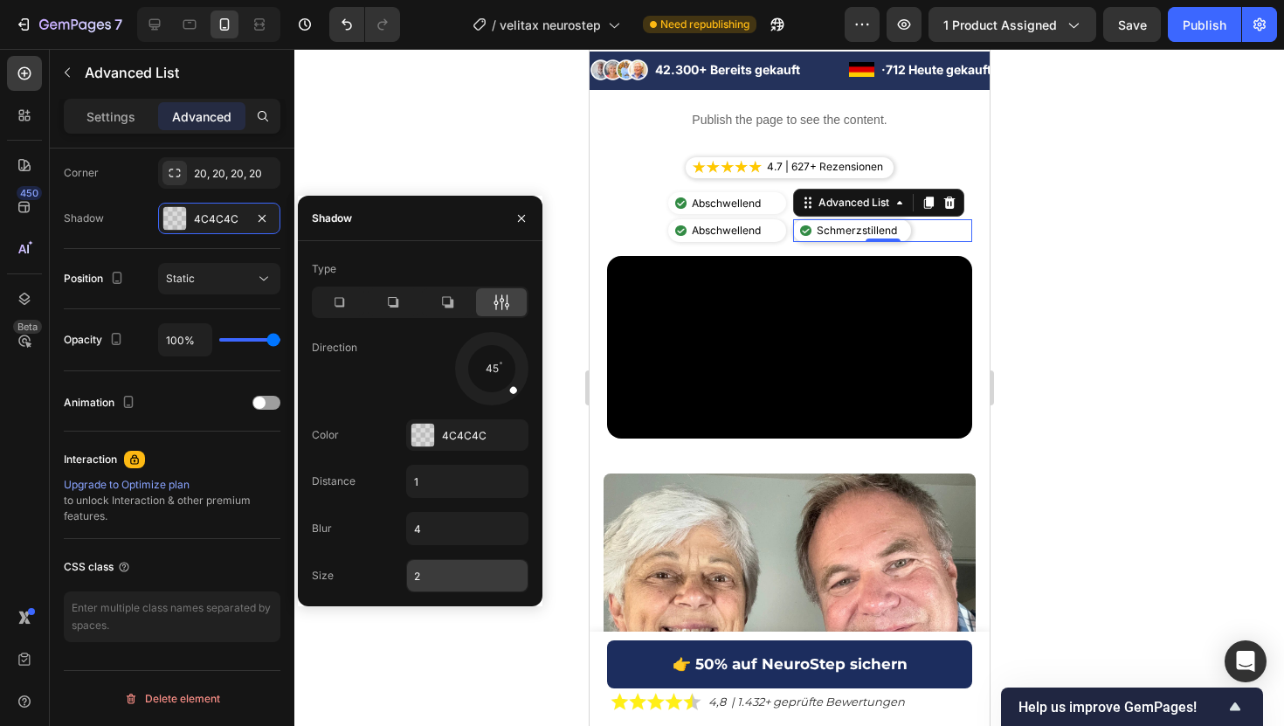
click at [433, 574] on input "2" at bounding box center [467, 575] width 121 height 31
type input "1"
click at [455, 446] on div "4C4C4C" at bounding box center [467, 434] width 122 height 31
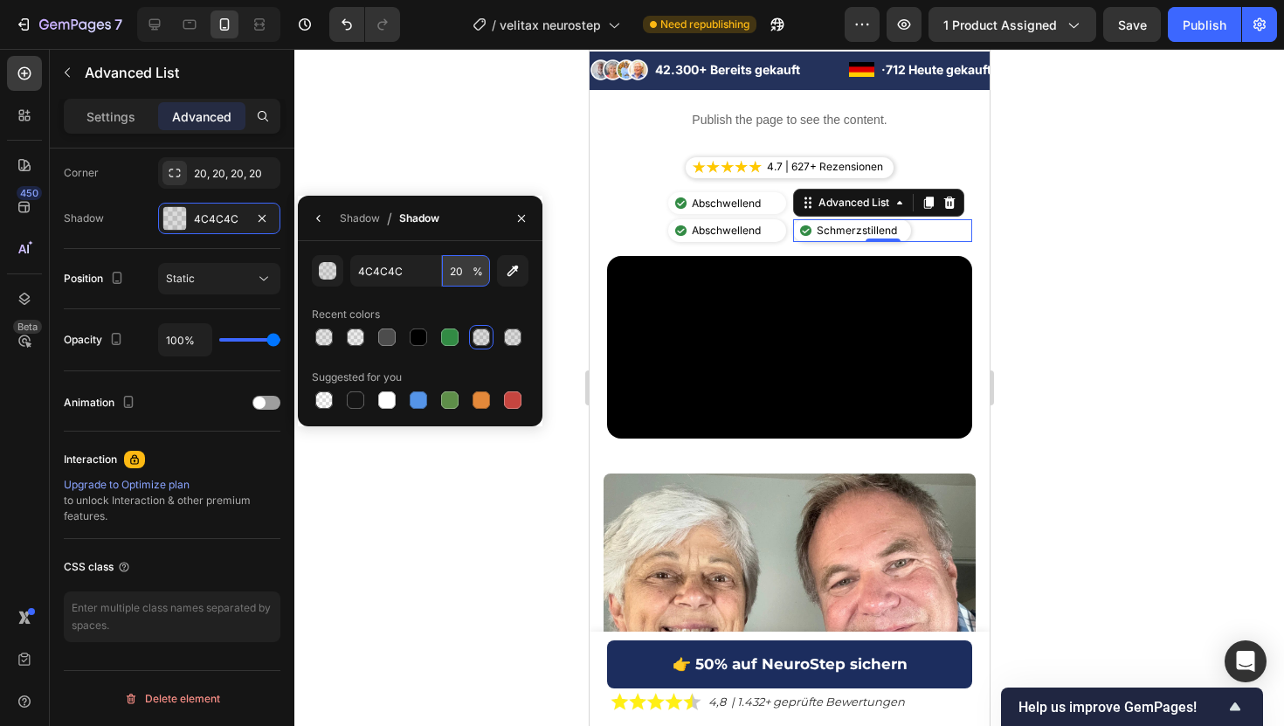
click at [457, 275] on input "20" at bounding box center [466, 270] width 48 height 31
type input "100"
click at [469, 52] on div at bounding box center [788, 387] width 989 height 677
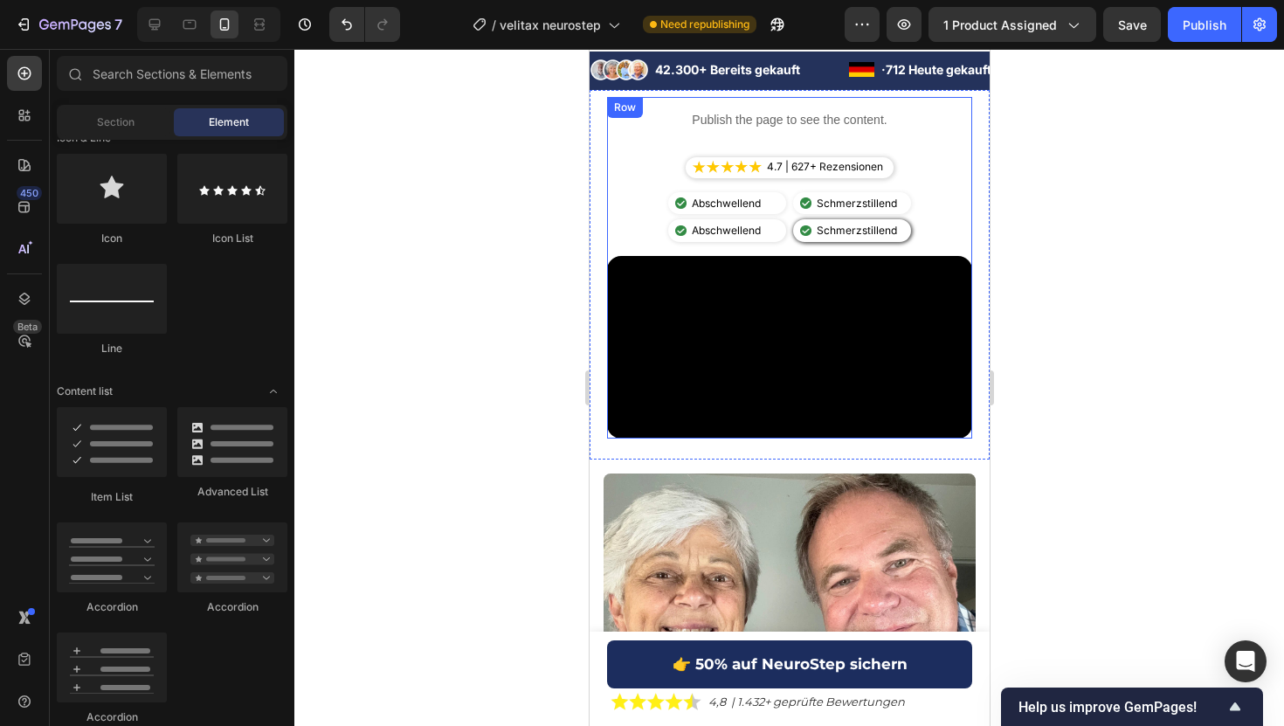
click at [1163, 240] on div at bounding box center [788, 387] width 989 height 677
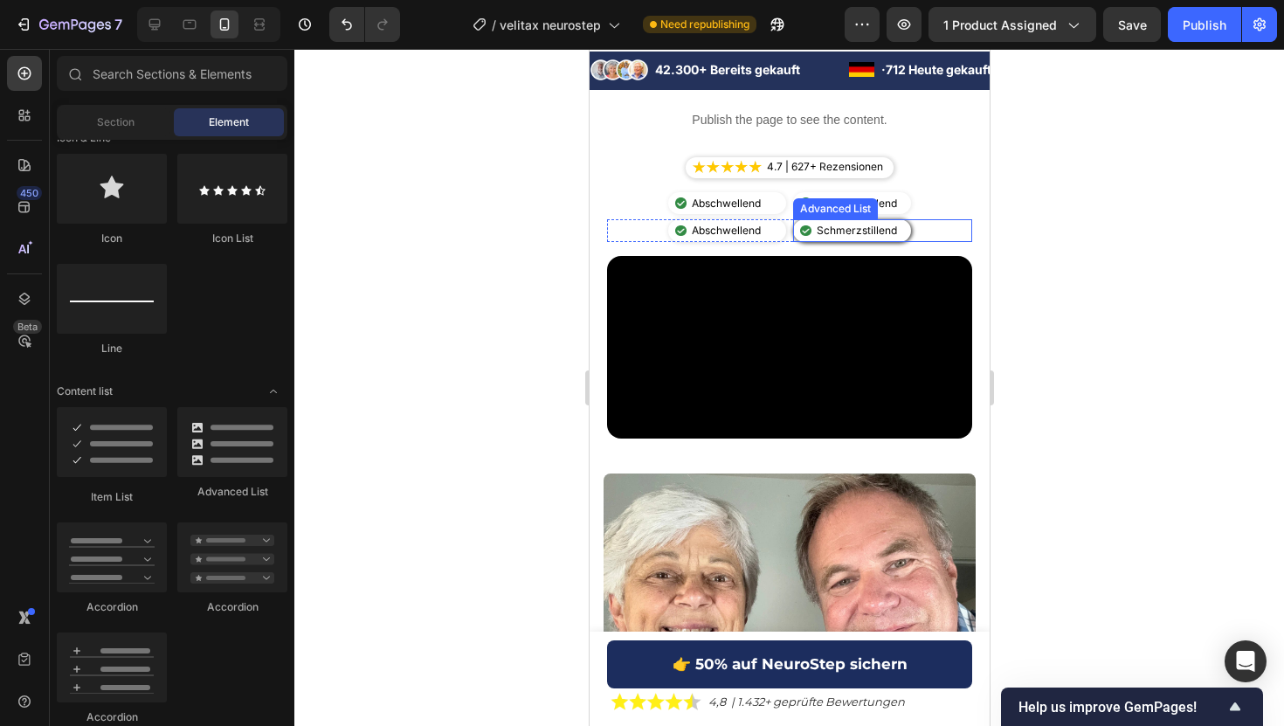
click at [908, 227] on div "Image Schmerzstillend Text Block" at bounding box center [851, 230] width 118 height 23
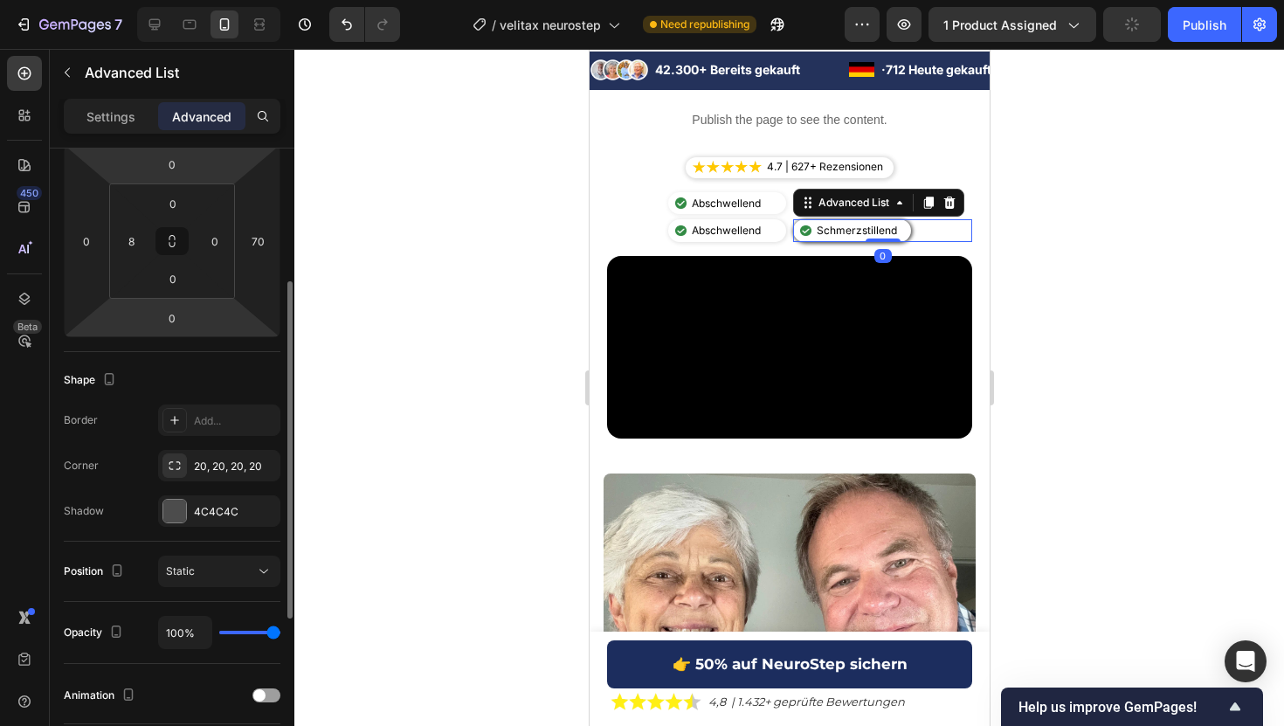
scroll to position [246, 0]
click at [200, 501] on div "4C4C4C" at bounding box center [219, 509] width 122 height 31
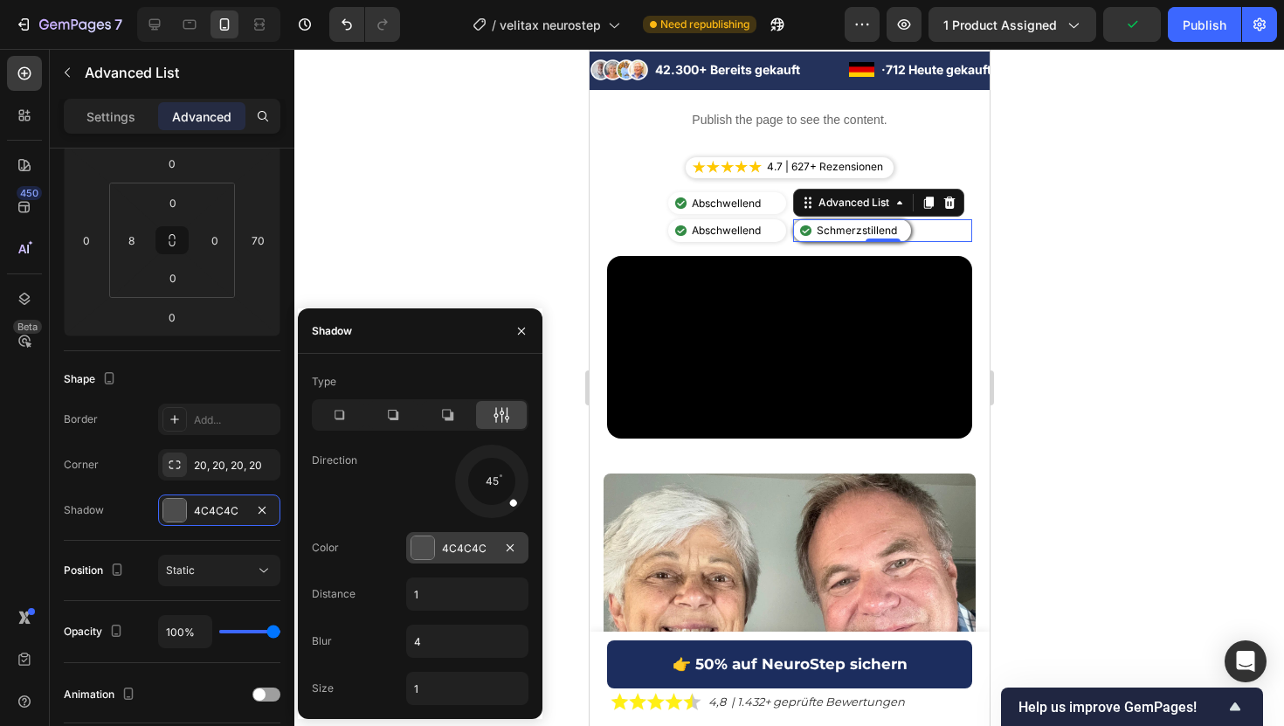
click at [472, 543] on div "4C4C4C" at bounding box center [467, 549] width 51 height 16
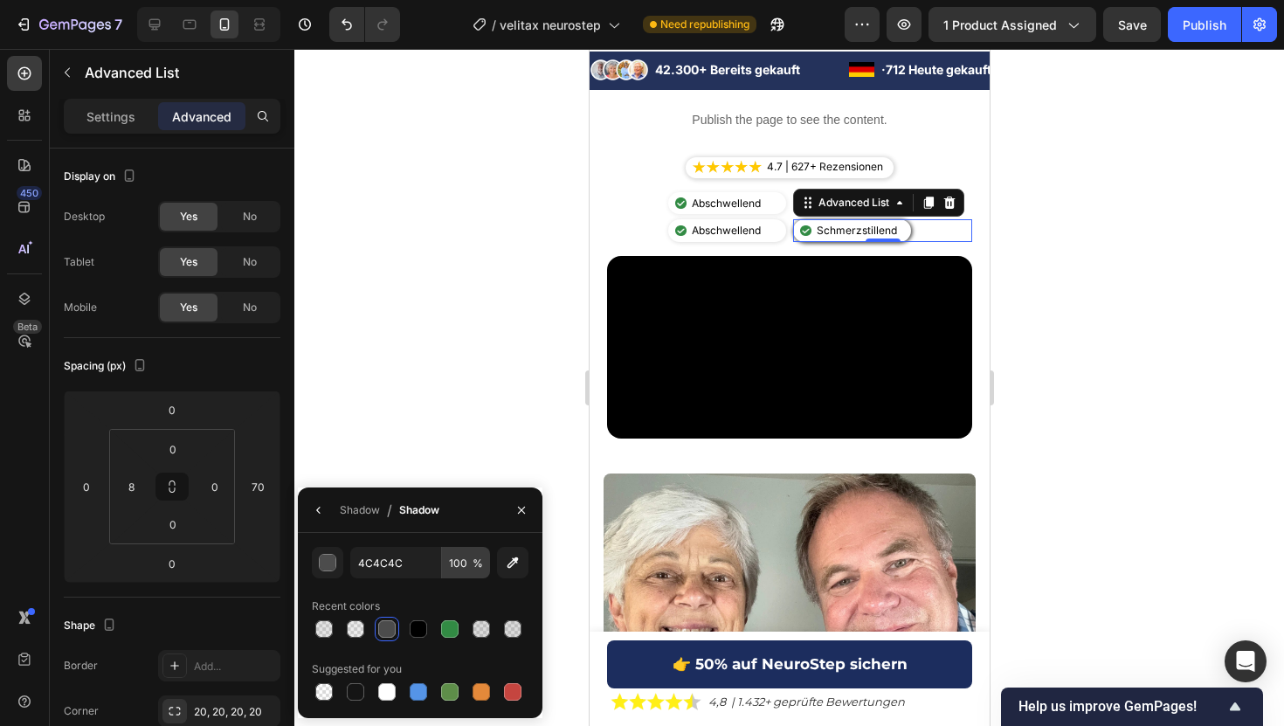
scroll to position [246, 0]
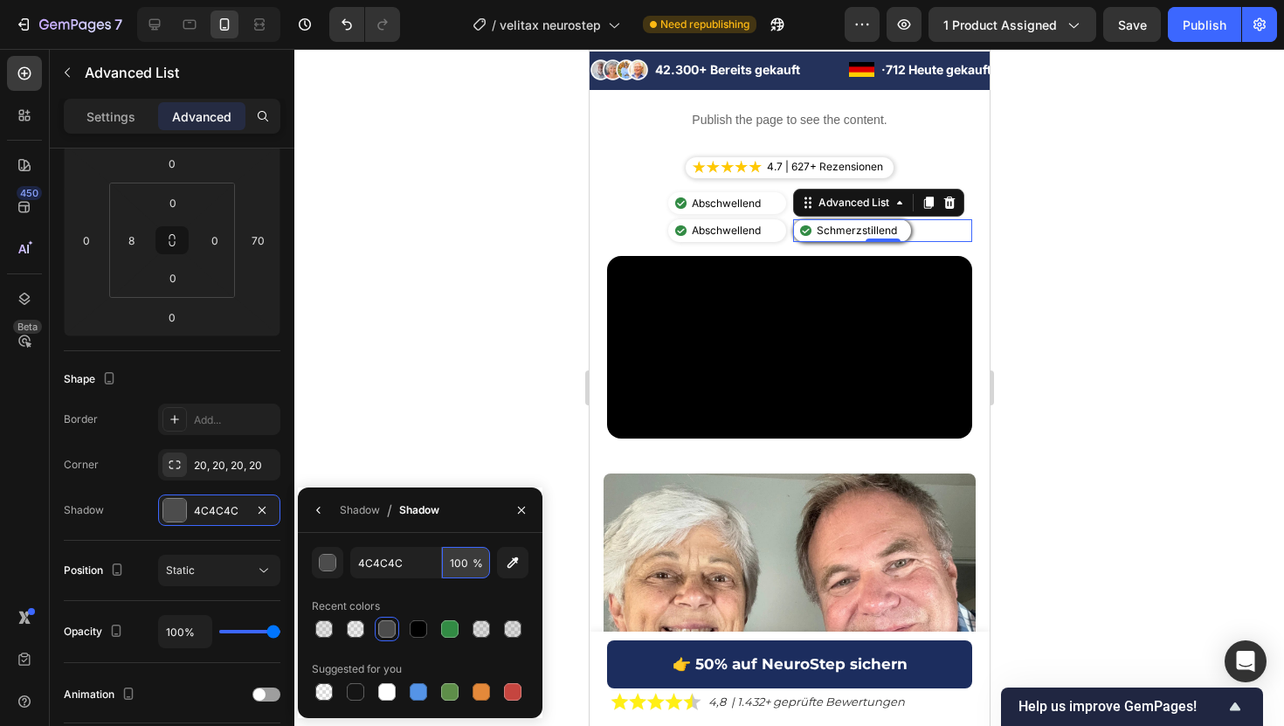
click at [460, 563] on input "100" at bounding box center [466, 562] width 48 height 31
type input "20"
click at [470, 314] on div at bounding box center [788, 387] width 989 height 677
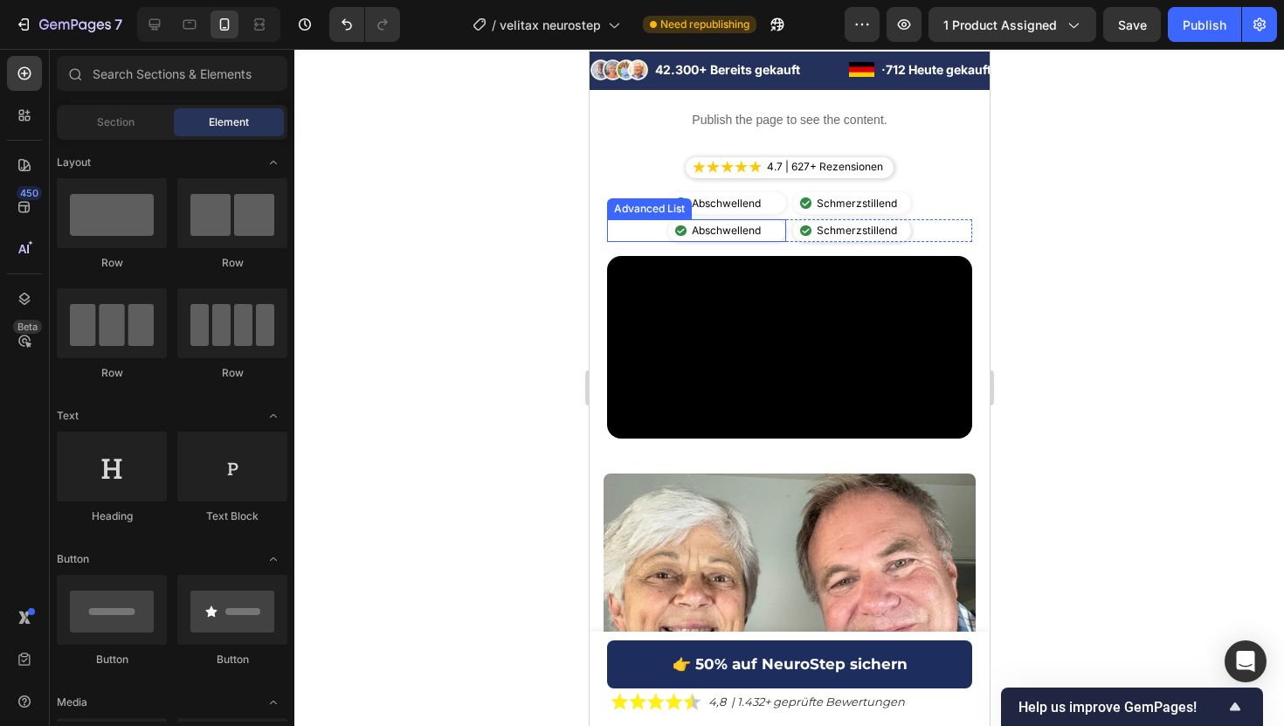
click at [774, 228] on div "Image Abschwellend Text Block" at bounding box center [726, 230] width 118 height 23
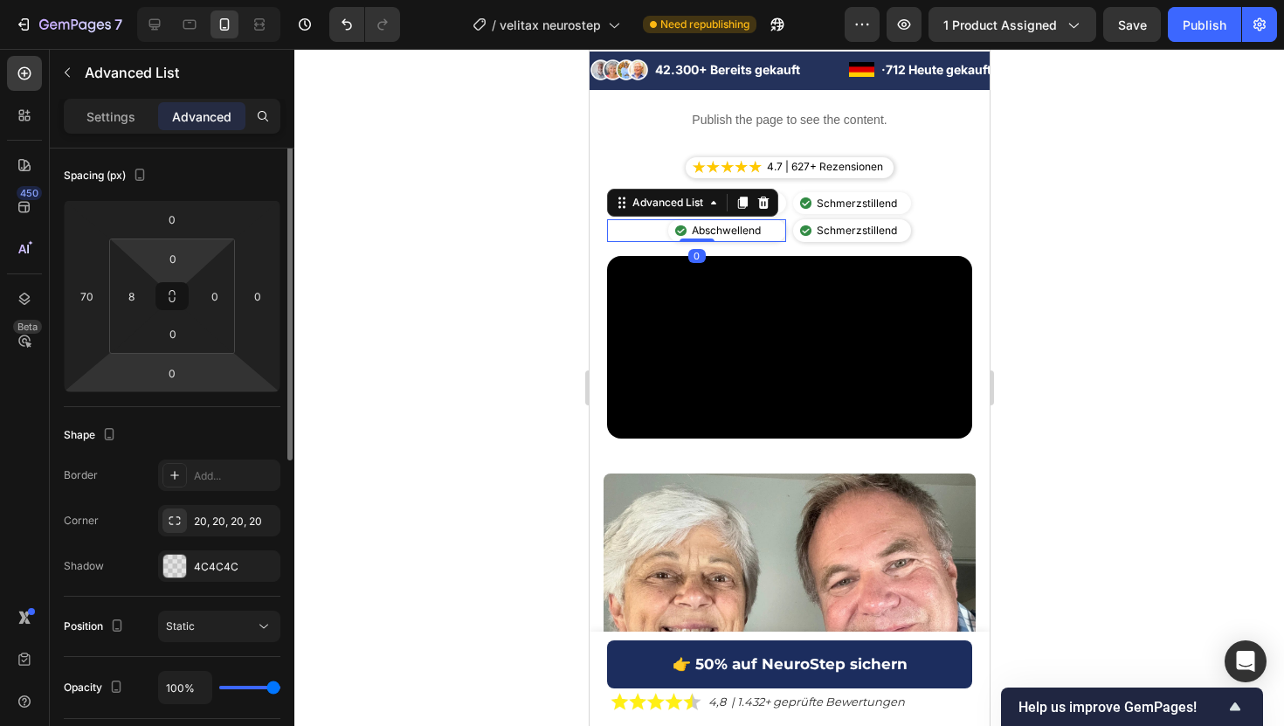
scroll to position [192, 0]
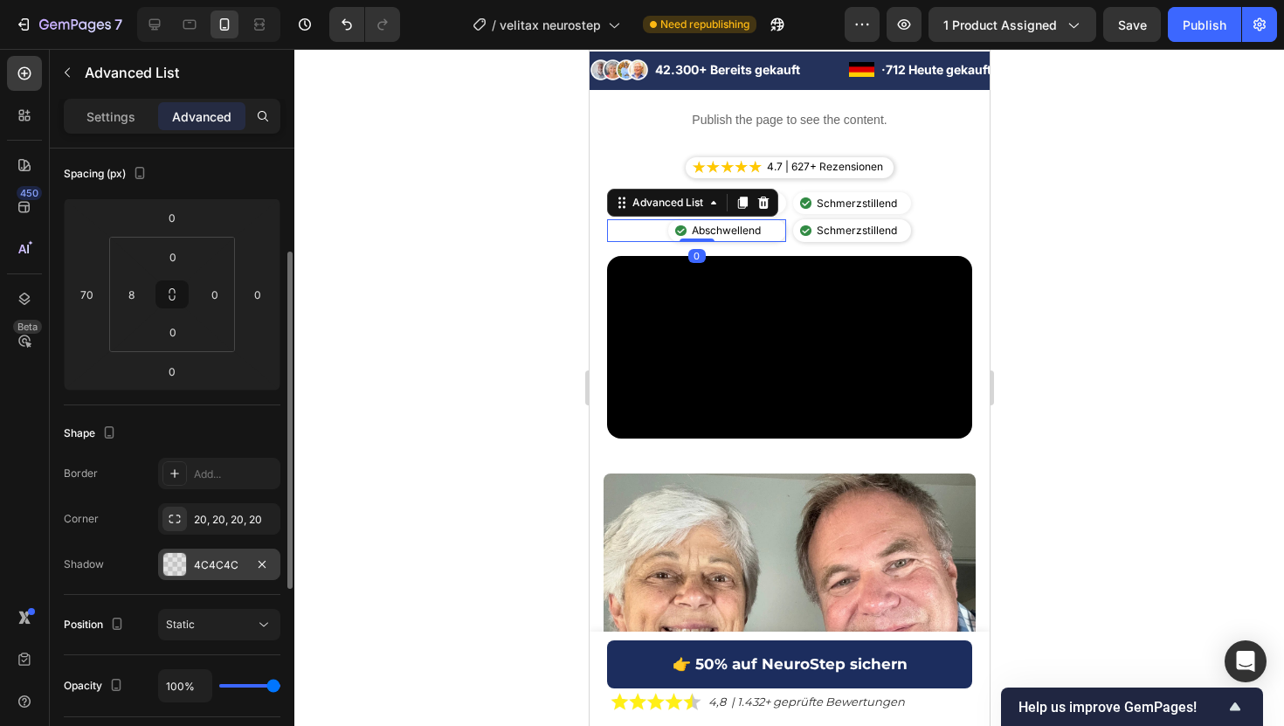
click at [213, 574] on div "4C4C4C" at bounding box center [219, 563] width 122 height 31
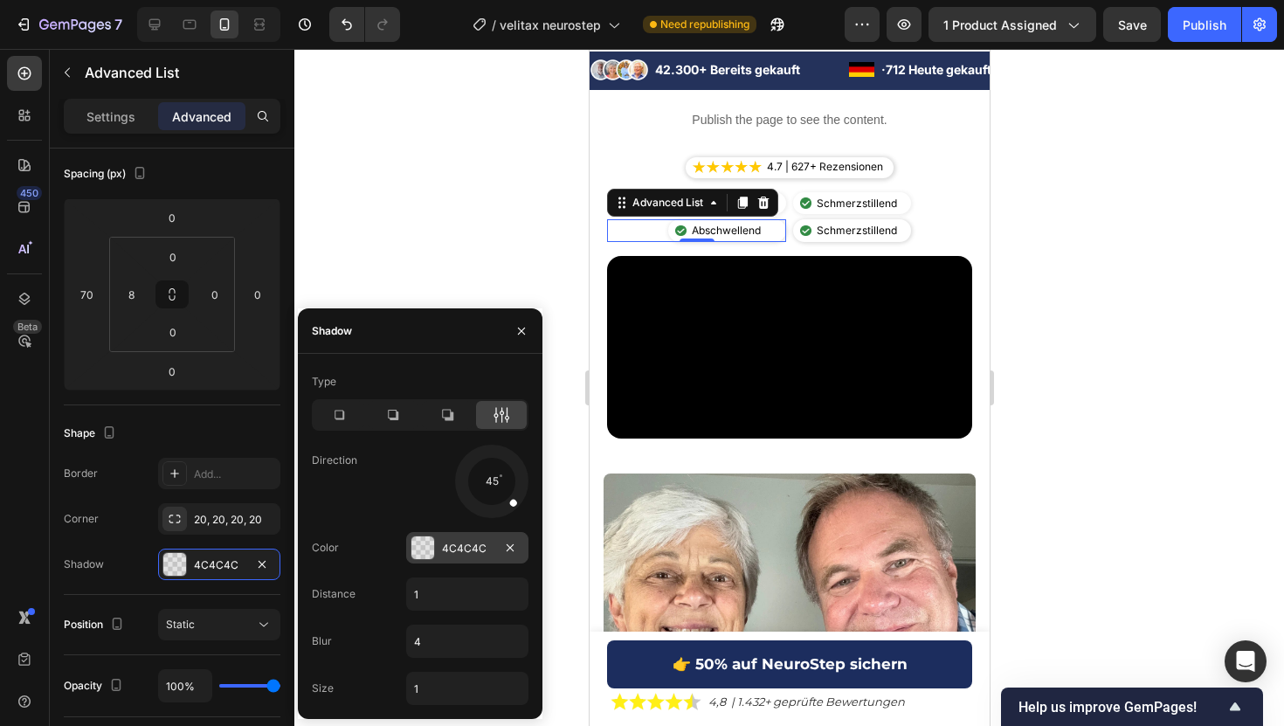
click at [457, 548] on div "4C4C4C" at bounding box center [467, 549] width 51 height 16
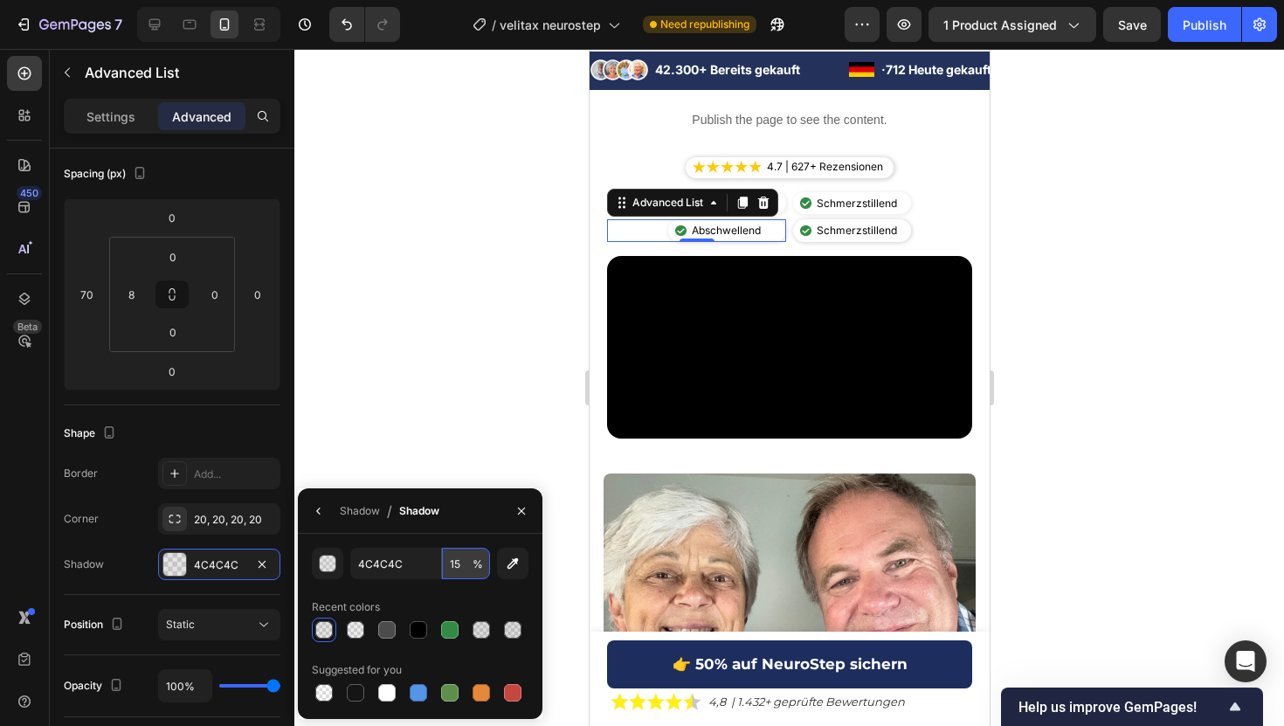
click at [463, 558] on input "15" at bounding box center [466, 563] width 48 height 31
type input "20"
click at [435, 305] on div at bounding box center [788, 387] width 989 height 677
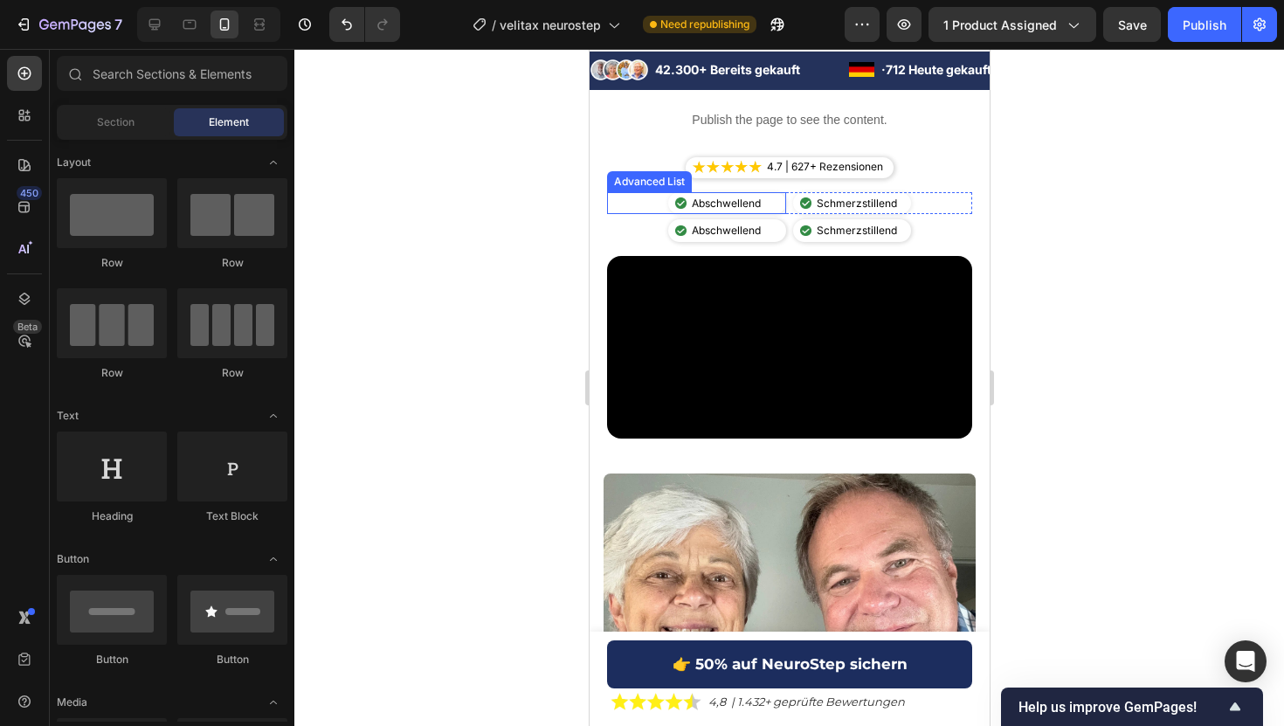
click at [778, 196] on div "Image Abschwellend Text Block" at bounding box center [726, 203] width 118 height 23
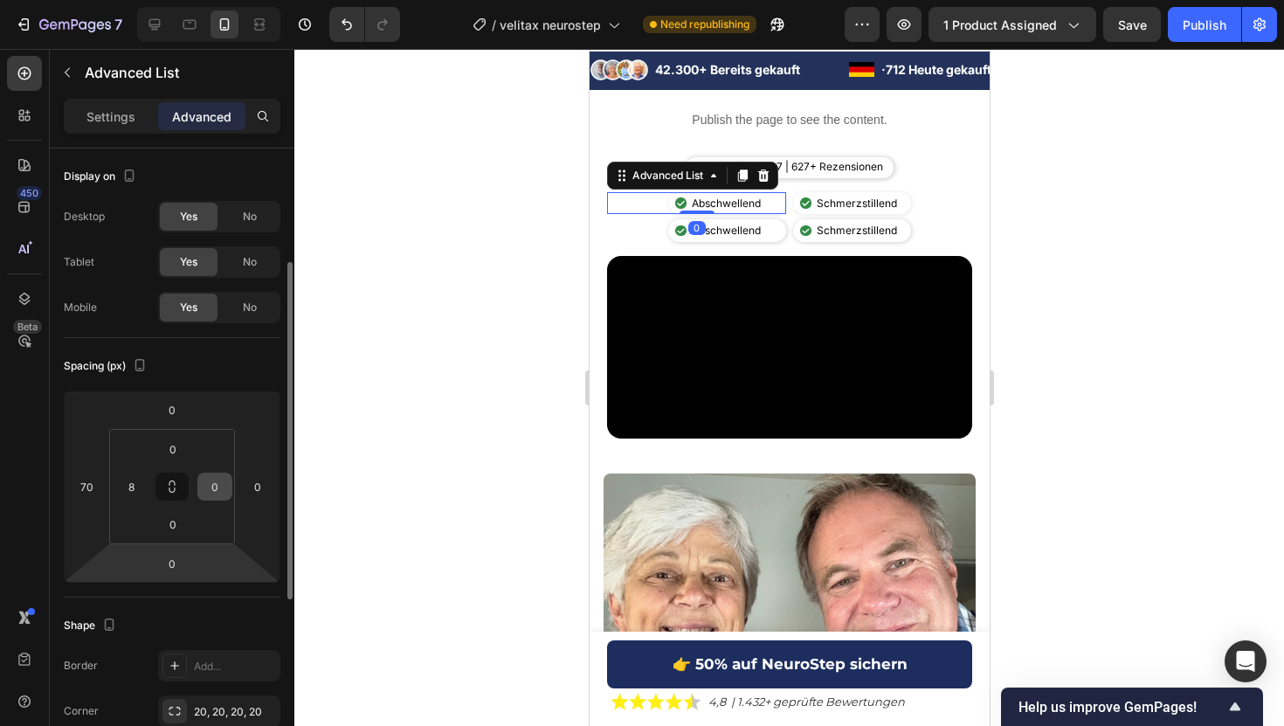
scroll to position [538, 0]
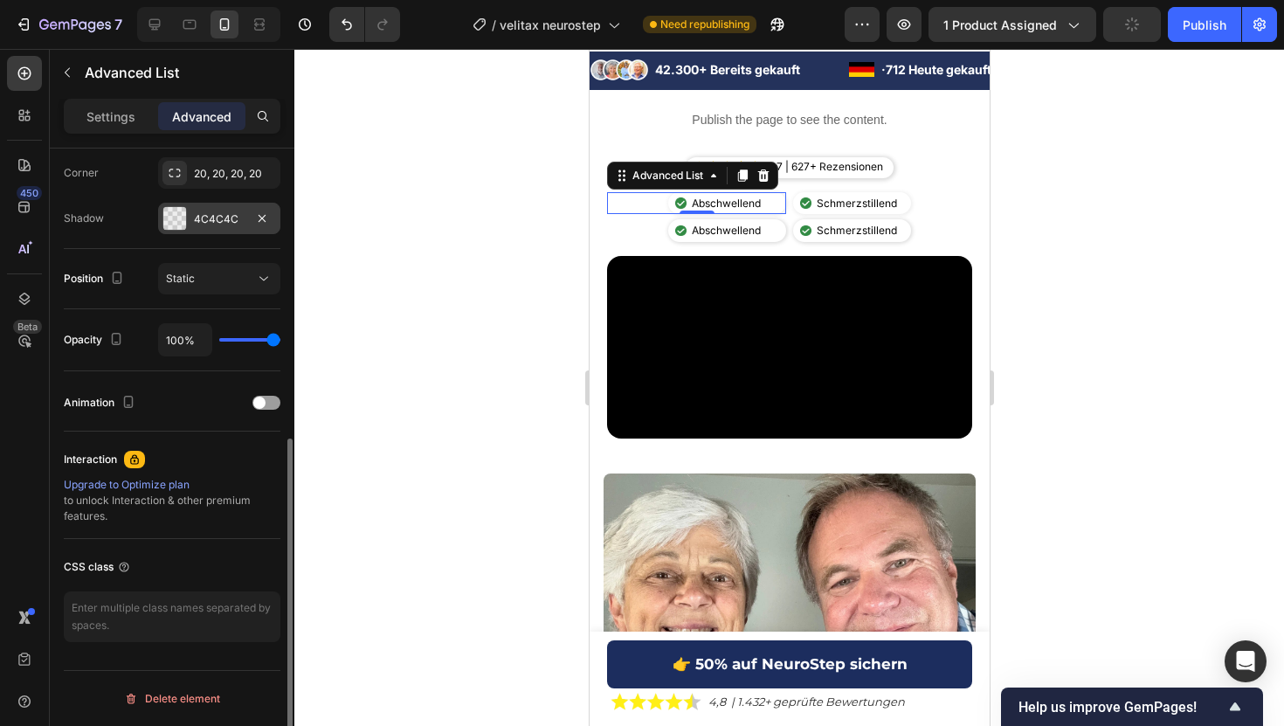
click at [240, 225] on div "4C4C4C" at bounding box center [219, 219] width 51 height 16
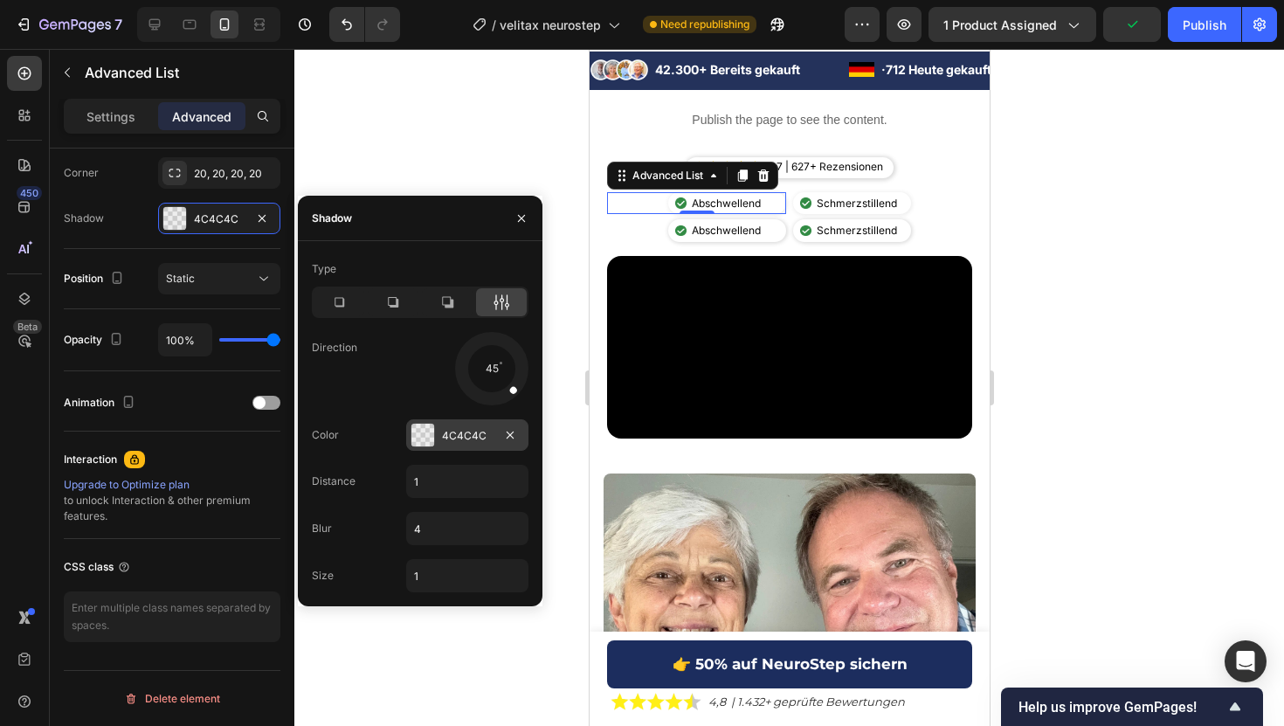
click at [465, 433] on div "4C4C4C" at bounding box center [467, 436] width 51 height 16
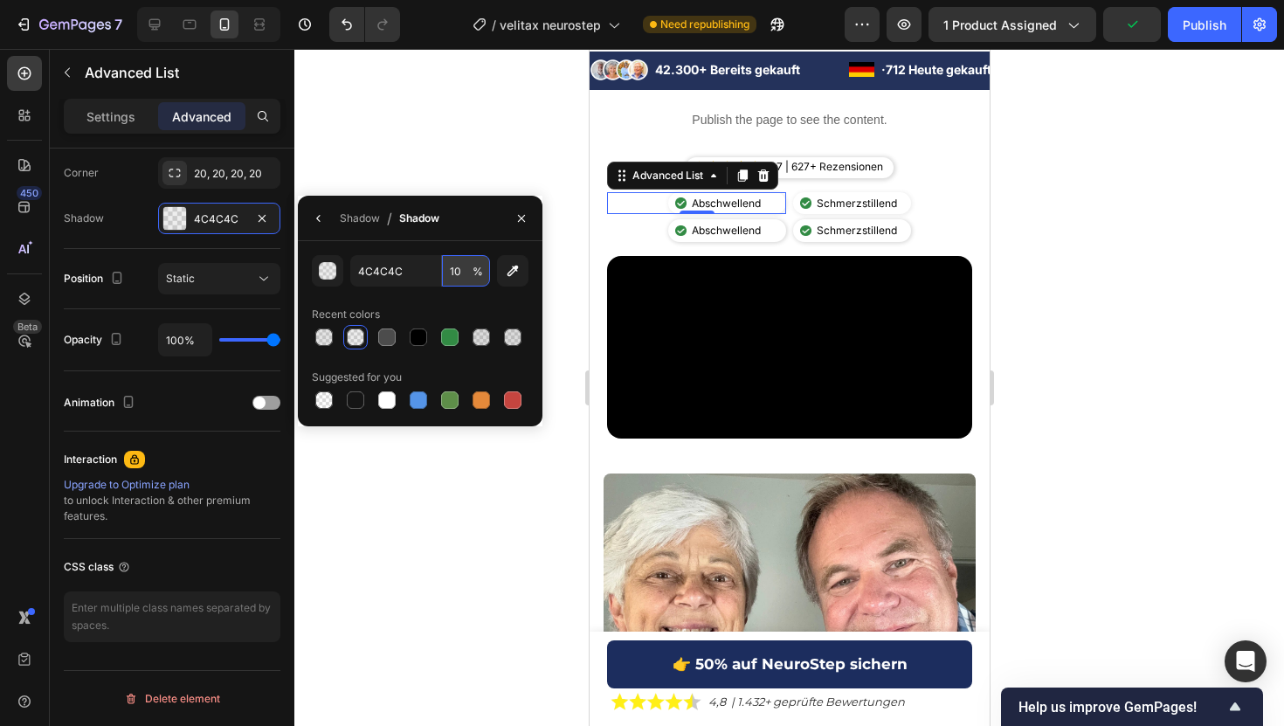
click at [456, 266] on input "10" at bounding box center [466, 270] width 48 height 31
type input "20"
click at [899, 194] on div "Image Schmerzstillend Text Block" at bounding box center [851, 203] width 118 height 23
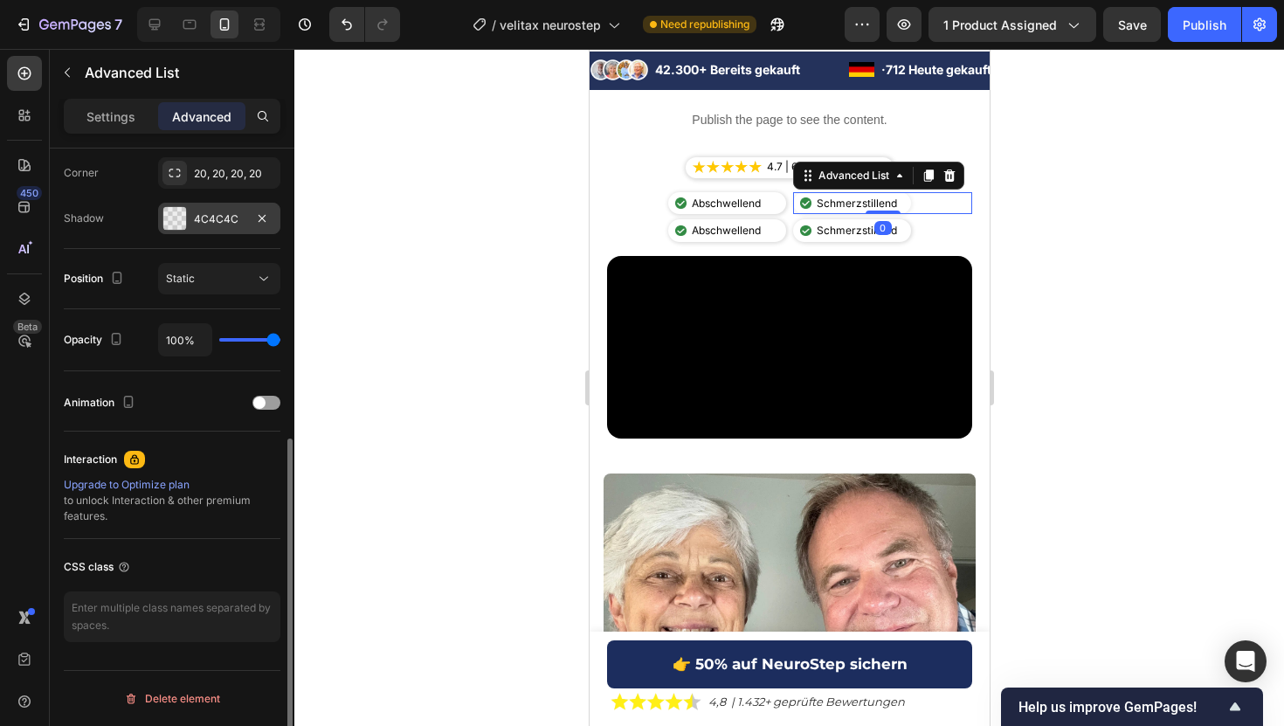
click at [238, 204] on div "4C4C4C" at bounding box center [219, 218] width 122 height 31
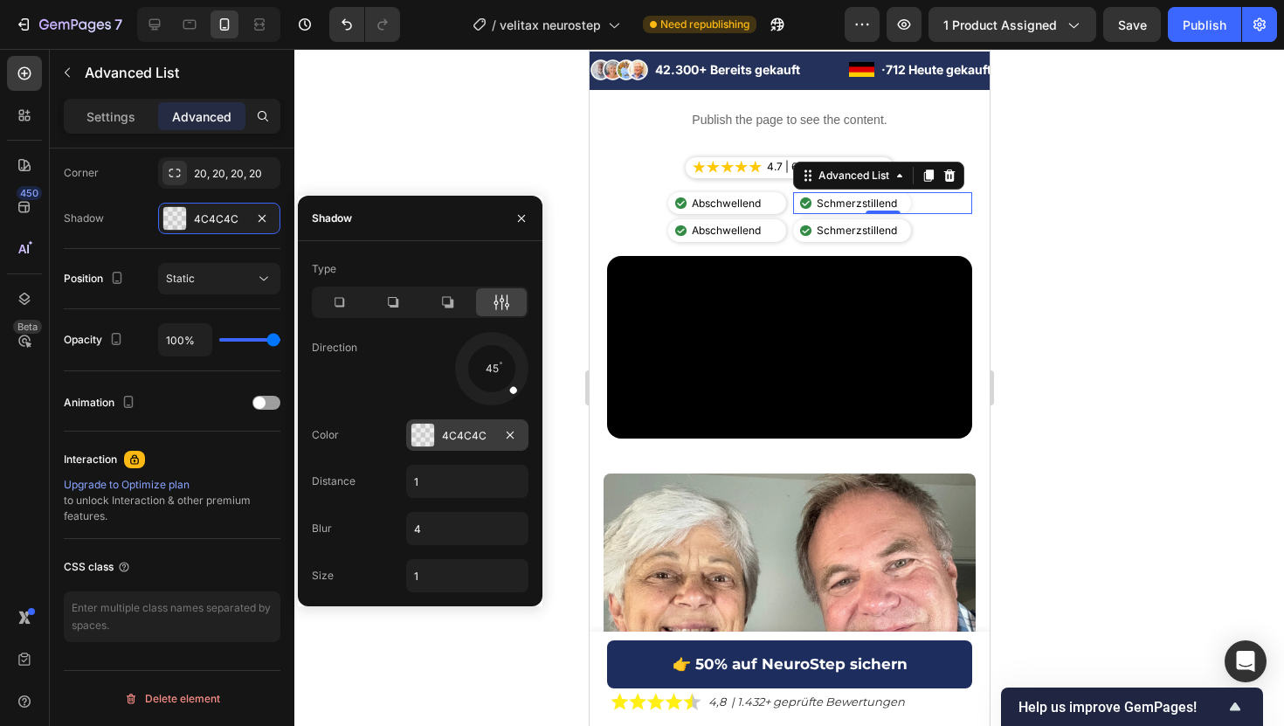
click at [449, 432] on div "4C4C4C" at bounding box center [467, 436] width 51 height 16
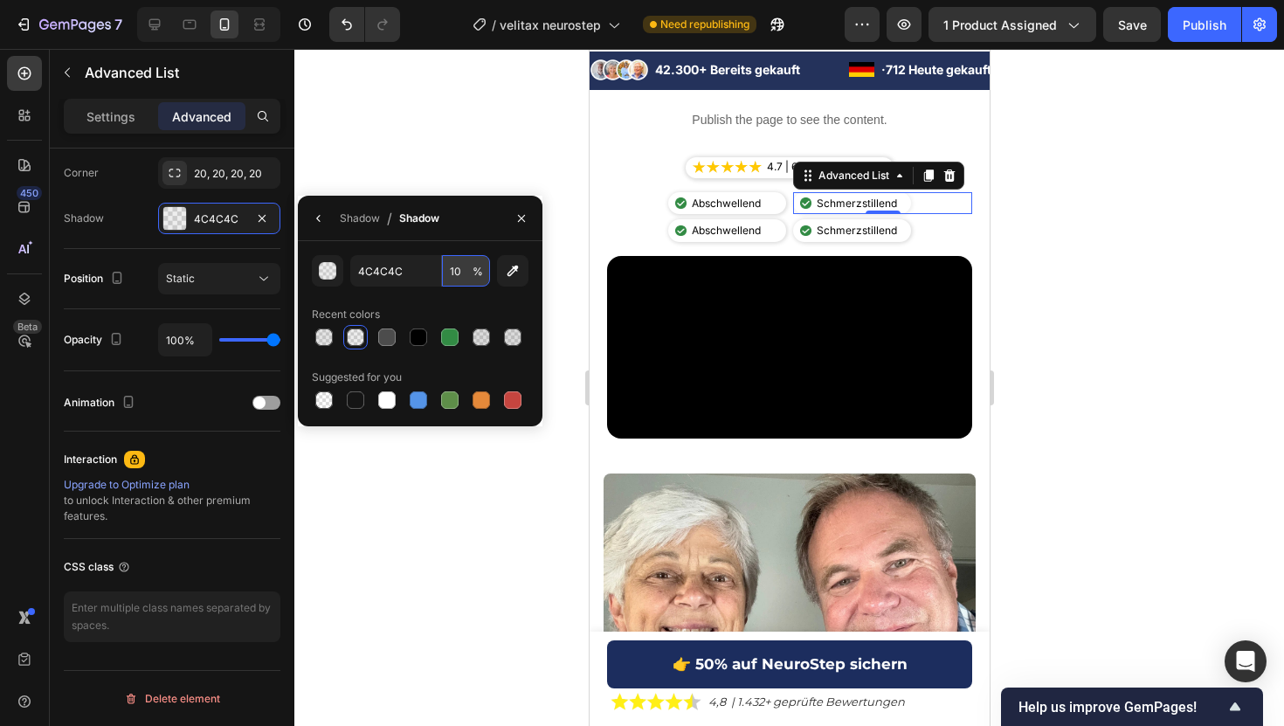
click at [458, 269] on input "10" at bounding box center [466, 270] width 48 height 31
type input "20"
click at [475, 135] on div at bounding box center [788, 387] width 989 height 677
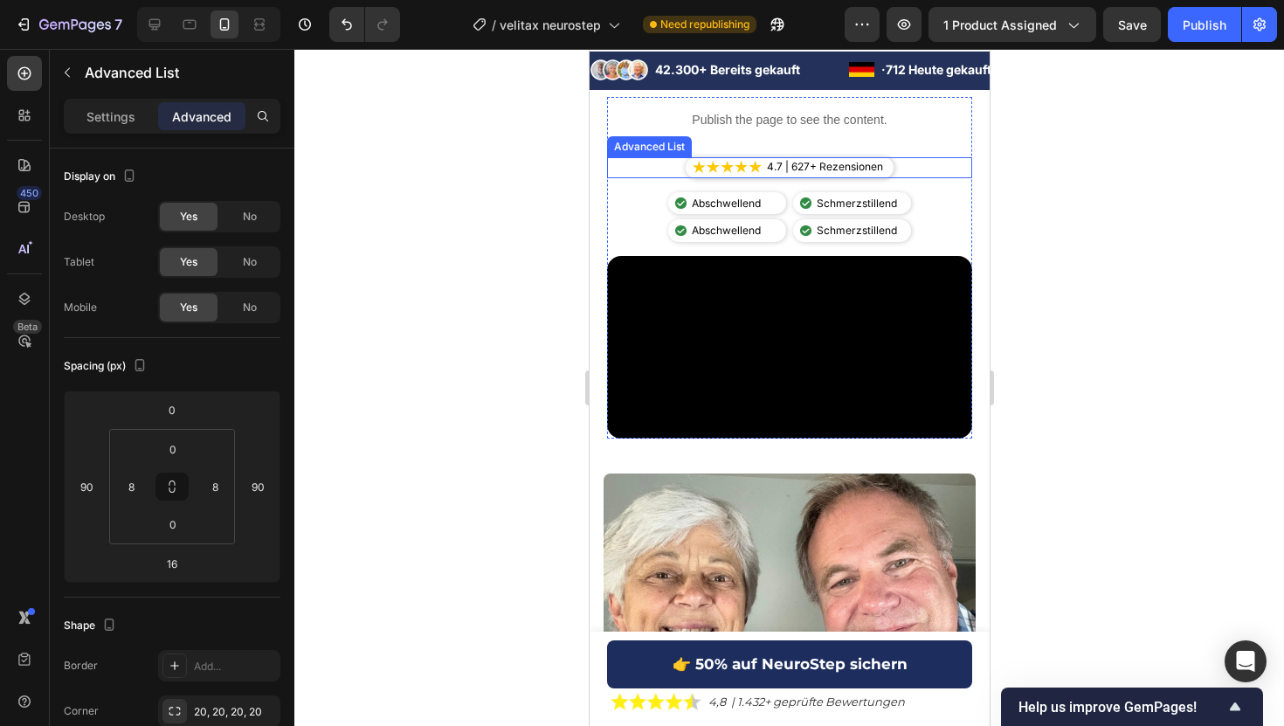
click at [748, 158] on li "Image 4.7 | 627+ Rezensionen Text Block" at bounding box center [789, 166] width 194 height 19
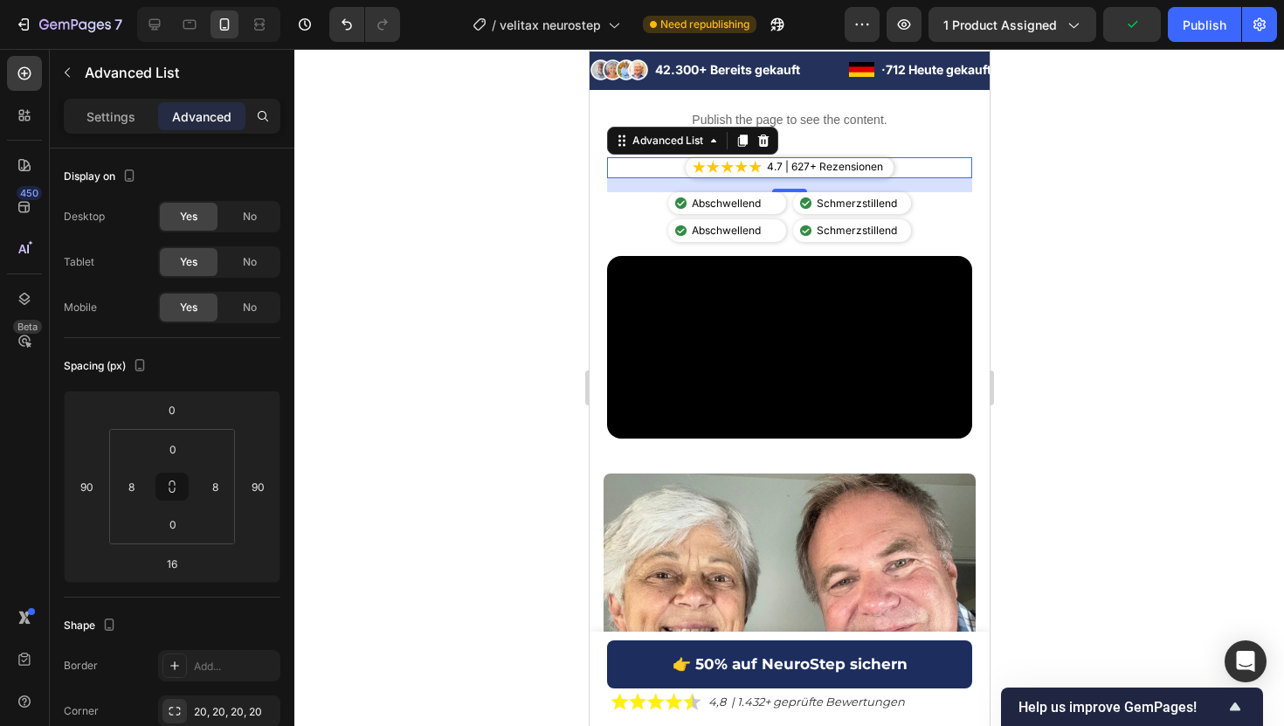
click at [1042, 245] on div at bounding box center [788, 387] width 989 height 677
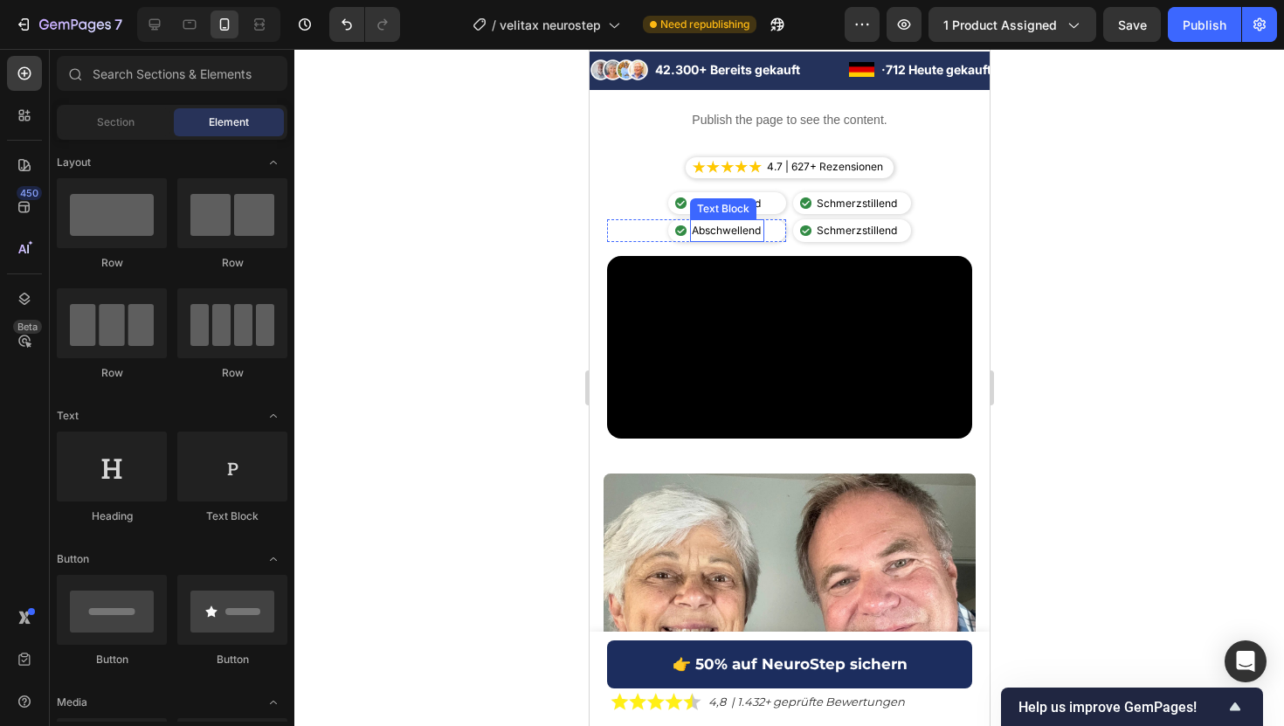
click at [703, 236] on p "Abschwellend" at bounding box center [726, 230] width 71 height 19
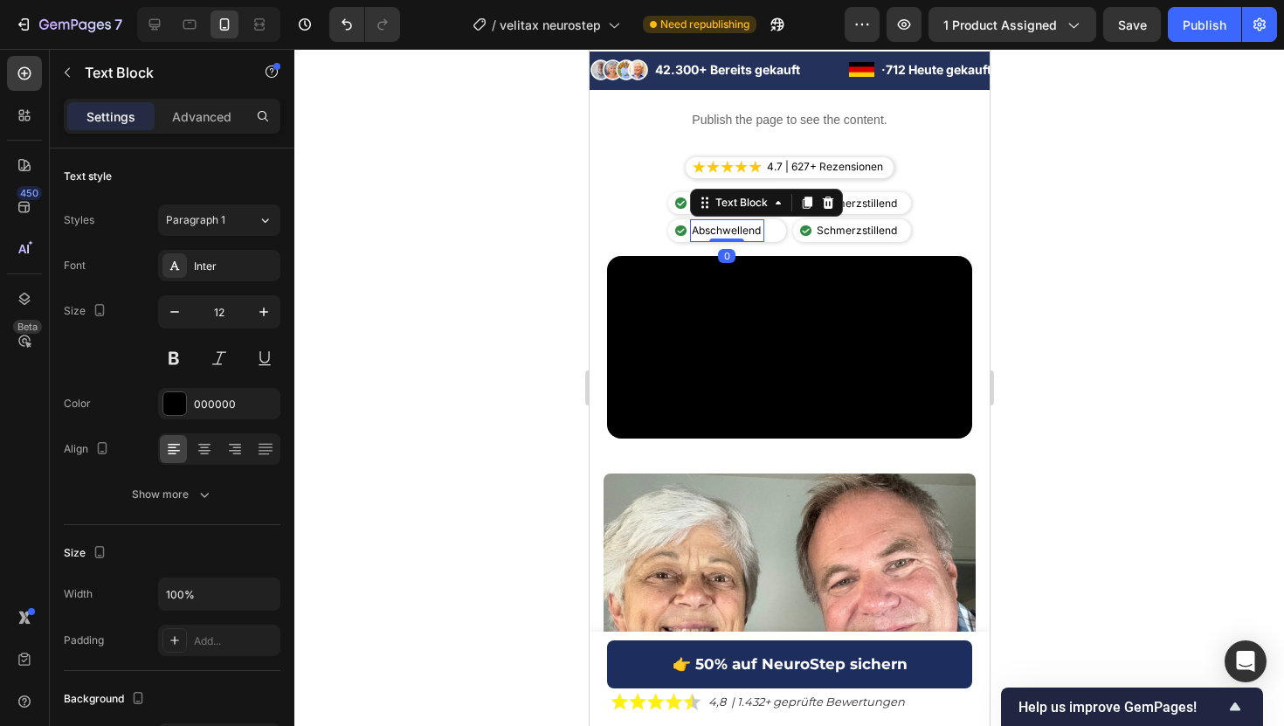
click at [702, 230] on p "Abschwellend" at bounding box center [726, 230] width 71 height 19
click at [1149, 141] on div at bounding box center [788, 387] width 989 height 677
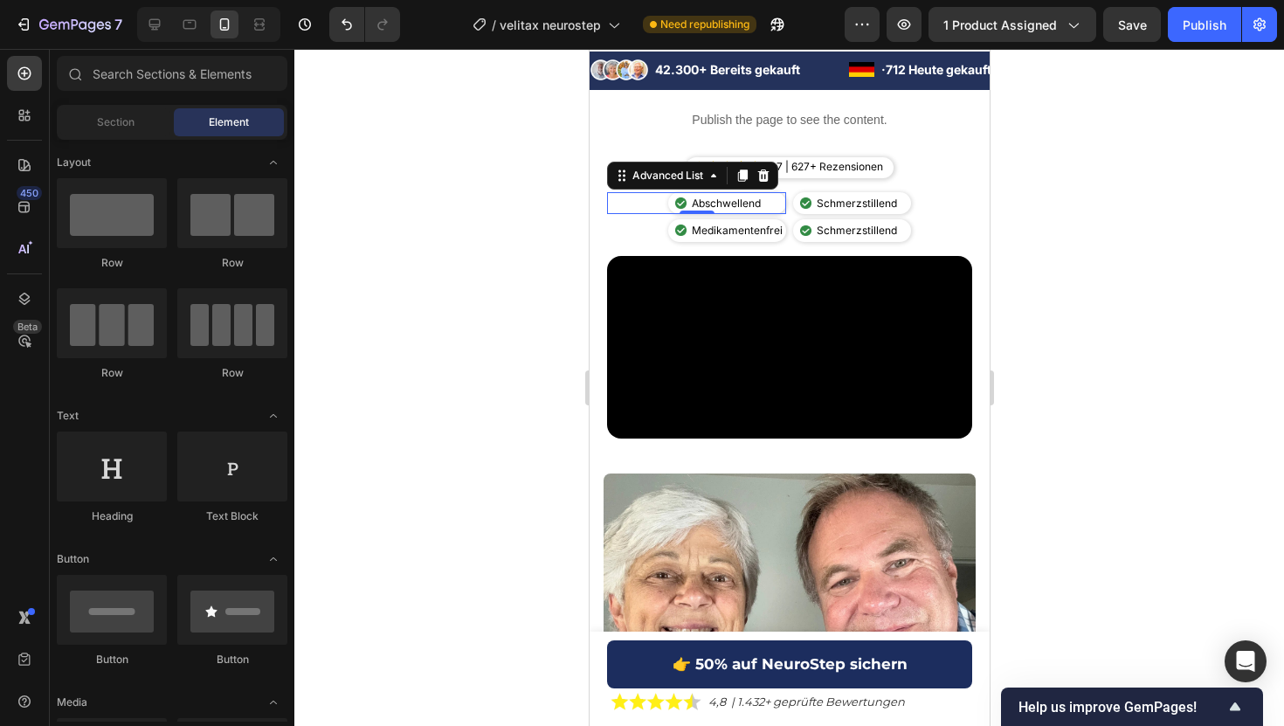
click at [657, 203] on div "Image Abschwellend Text Block" at bounding box center [695, 203] width 179 height 23
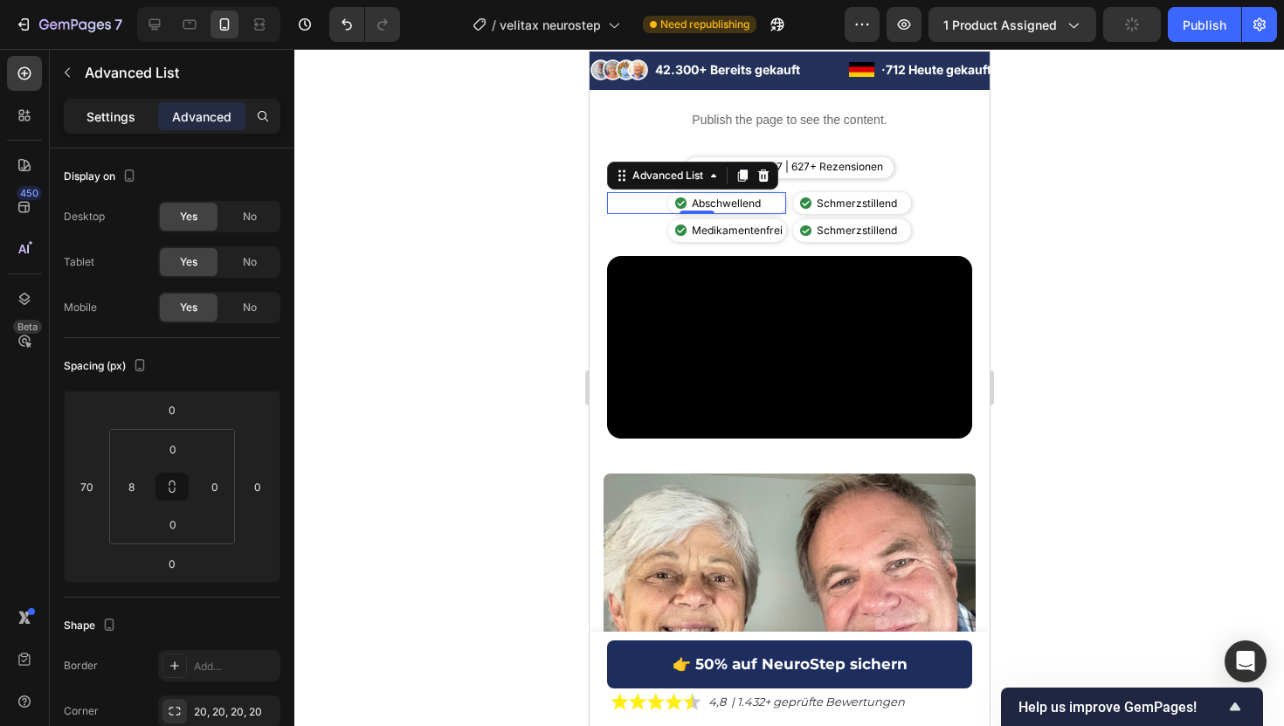
click at [99, 125] on p "Settings" at bounding box center [110, 116] width 49 height 18
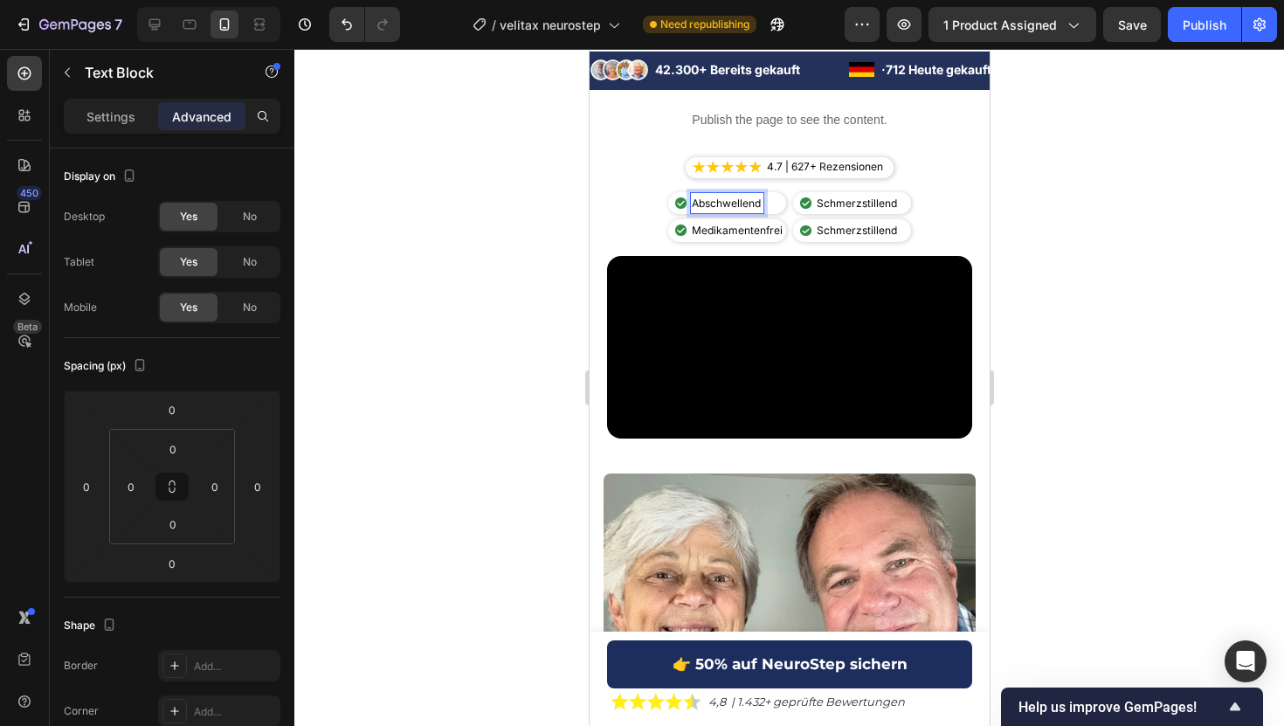
click at [101, 100] on div "Settings Advanced" at bounding box center [172, 116] width 217 height 35
click at [102, 109] on p "Settings" at bounding box center [110, 116] width 49 height 18
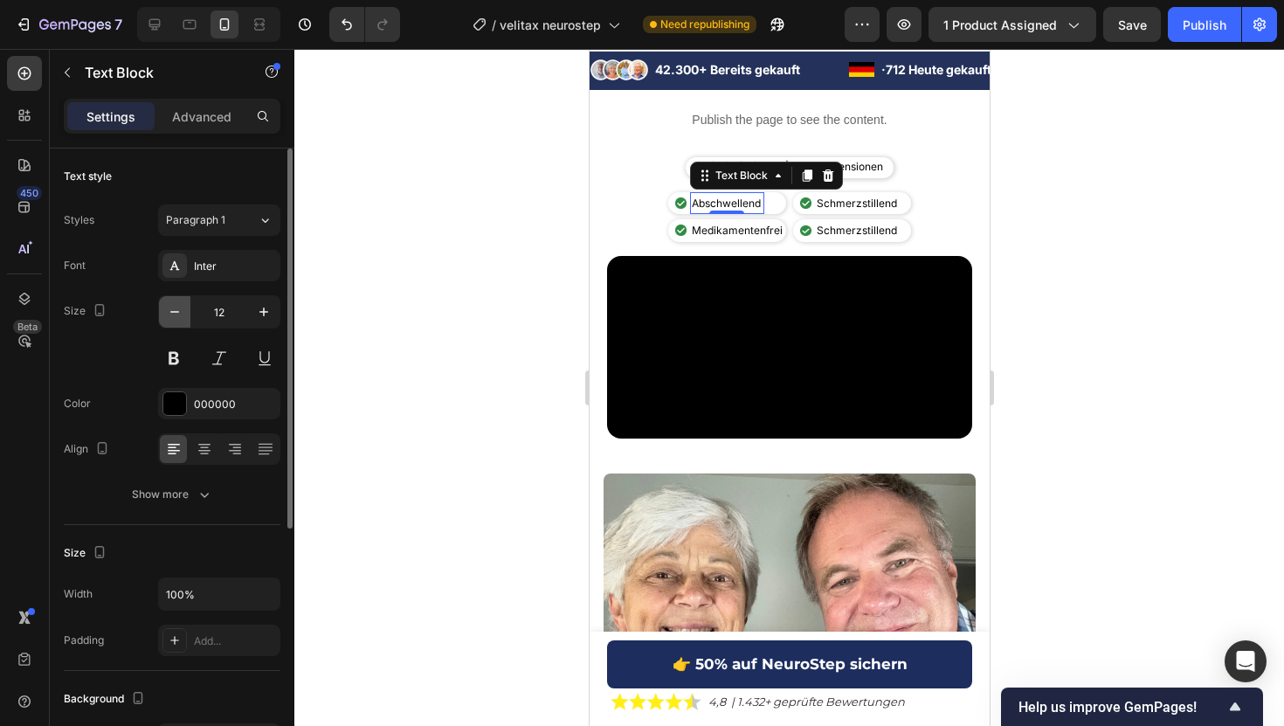
click at [180, 307] on icon "button" at bounding box center [174, 311] width 17 height 17
type input "11"
click at [723, 232] on div "0" at bounding box center [723, 226] width 17 height 14
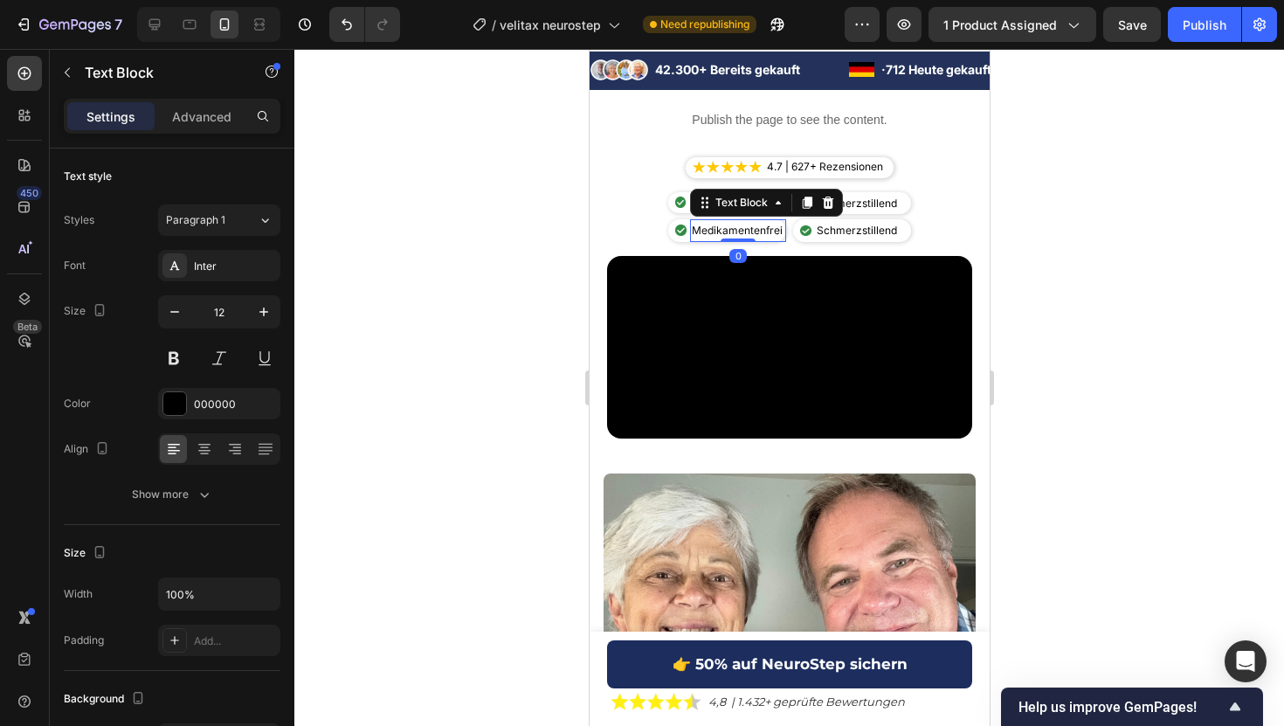
click at [707, 228] on p "Medikamentenfrei" at bounding box center [737, 230] width 93 height 19
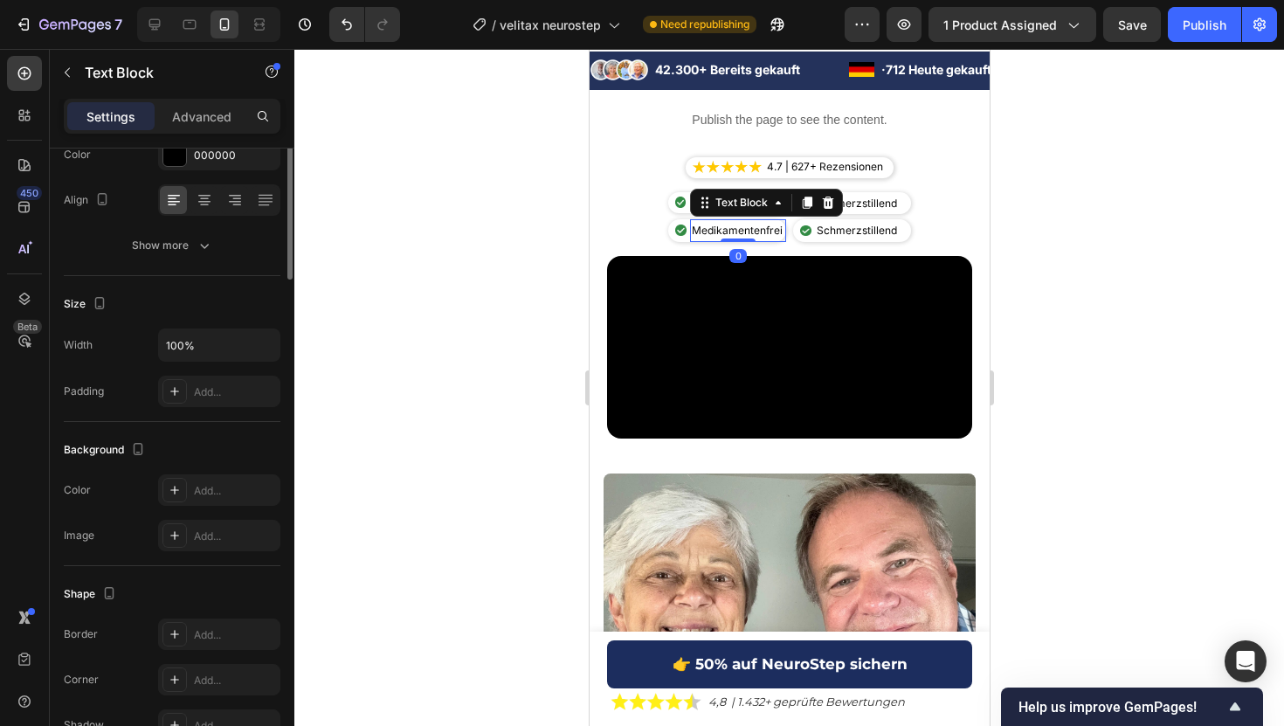
scroll to position [0, 0]
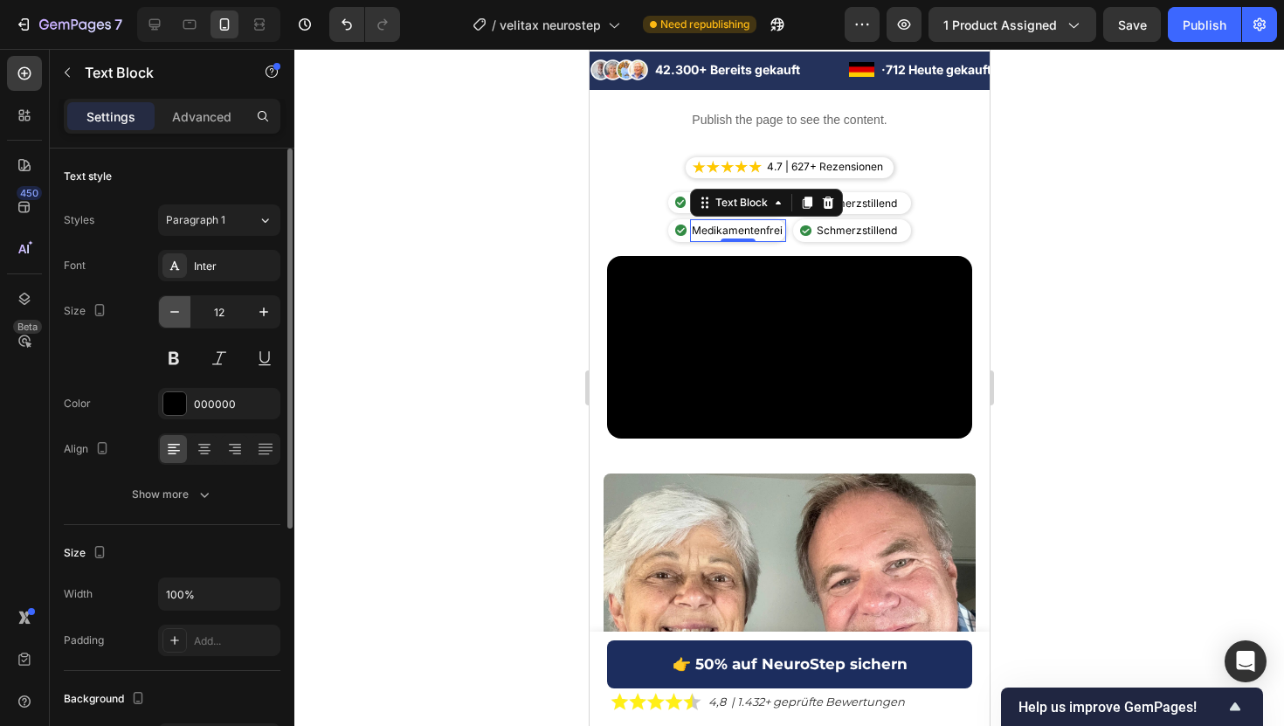
click at [176, 309] on icon "button" at bounding box center [174, 311] width 17 height 17
type input "11"
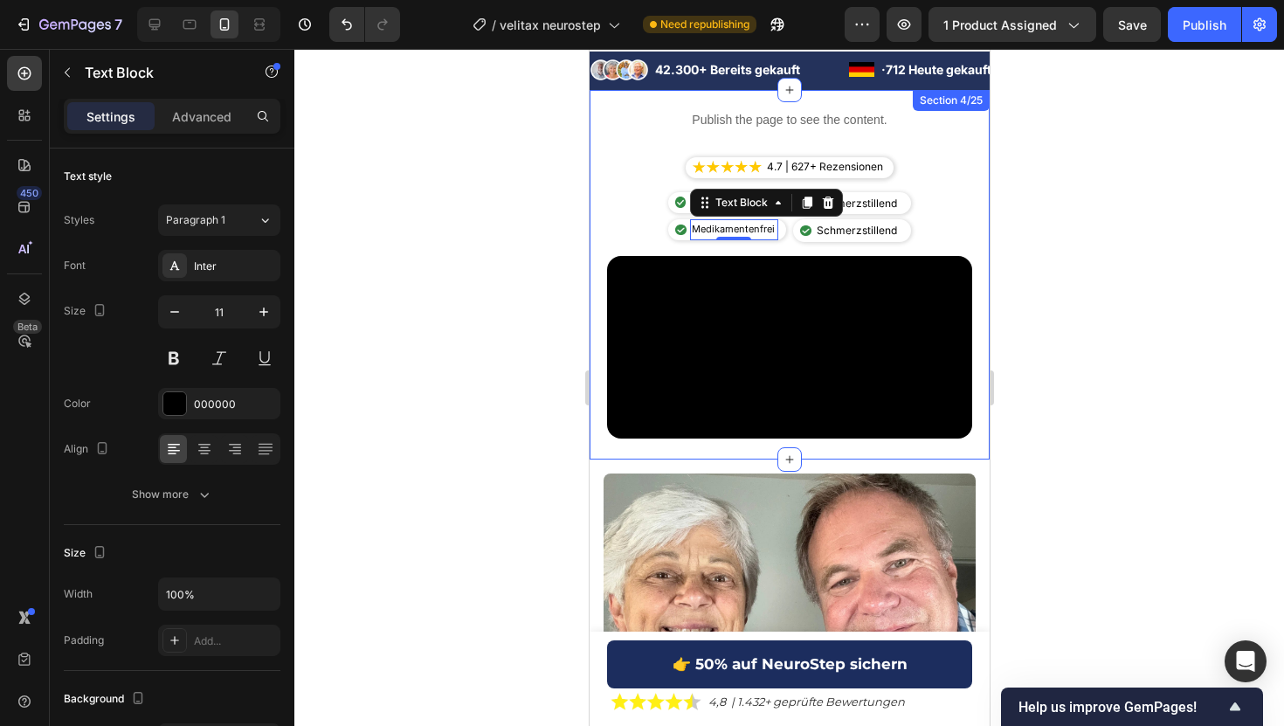
click at [1067, 149] on div at bounding box center [788, 387] width 989 height 677
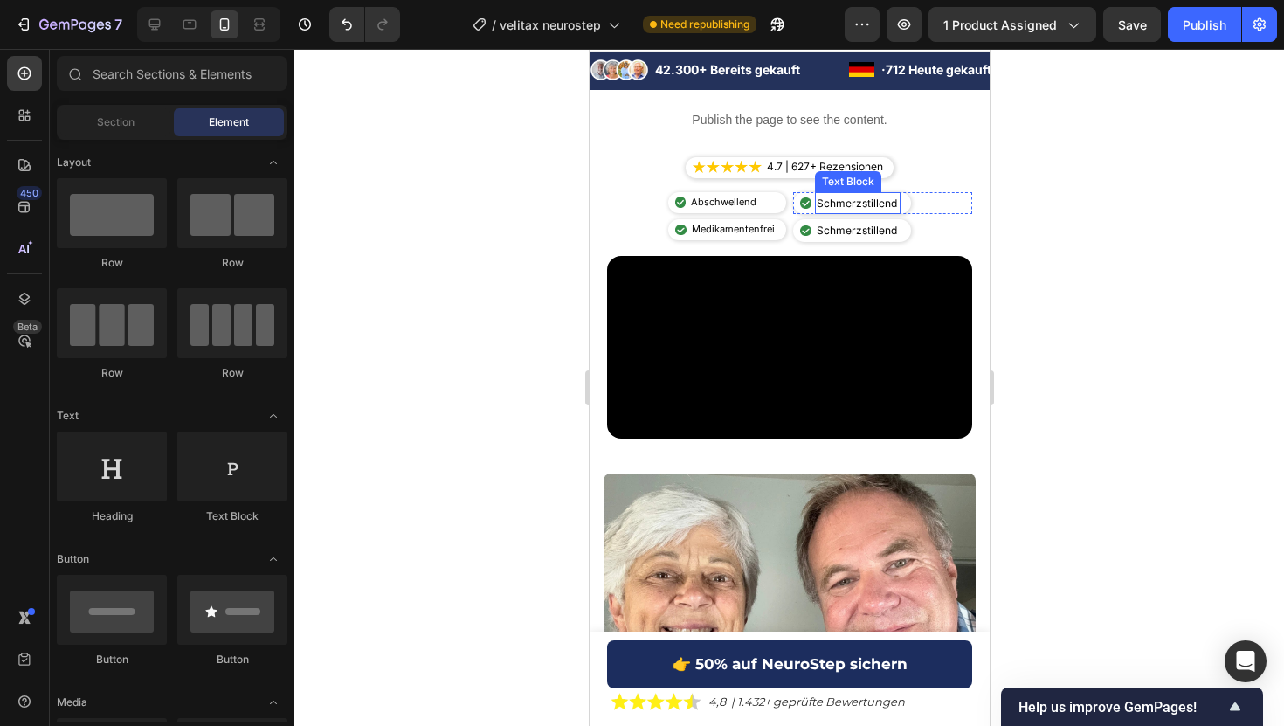
click at [864, 200] on p "Schmerzstillend" at bounding box center [857, 203] width 82 height 19
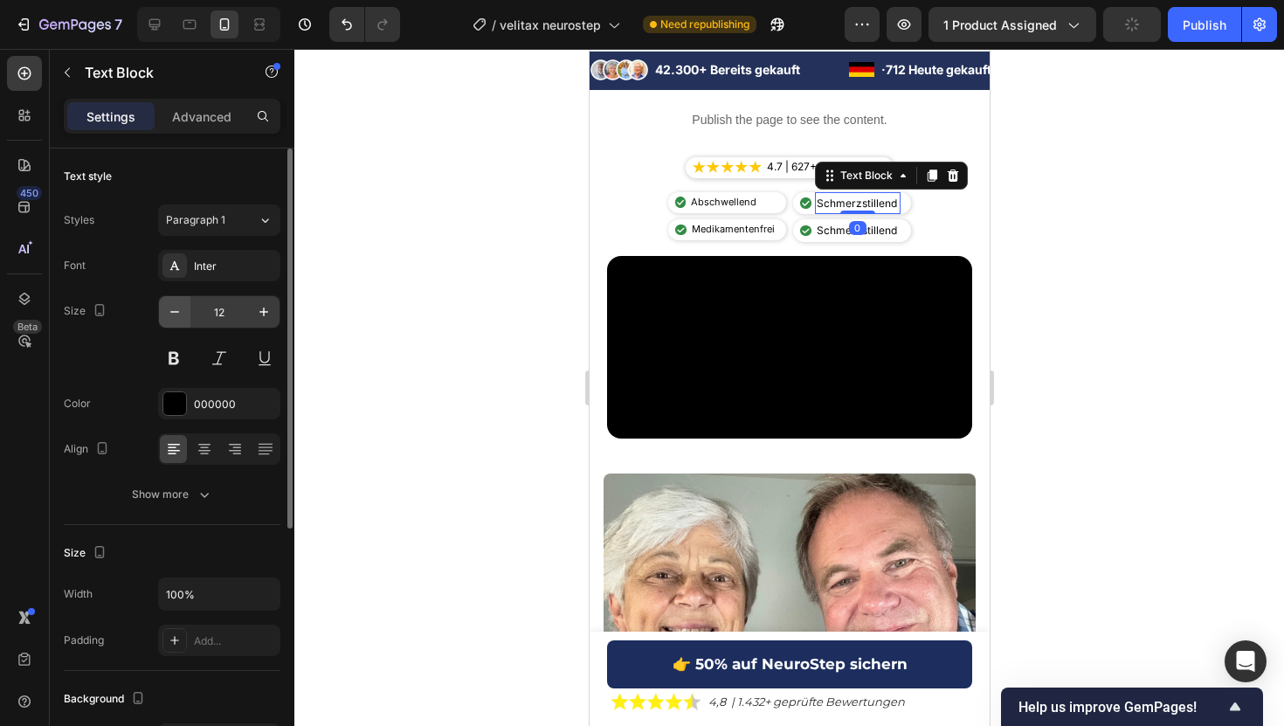
click at [177, 305] on icon "button" at bounding box center [174, 311] width 17 height 17
type input "11"
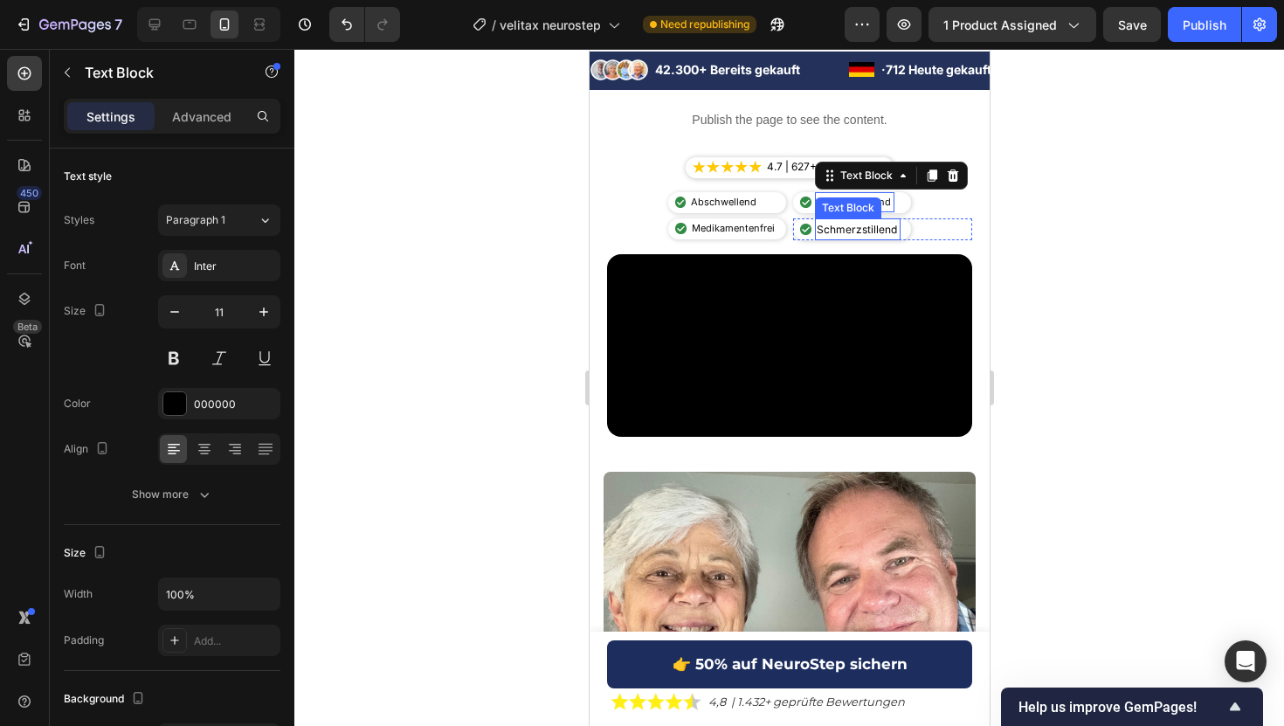
click at [886, 228] on p "Schmerzstillend" at bounding box center [857, 229] width 82 height 19
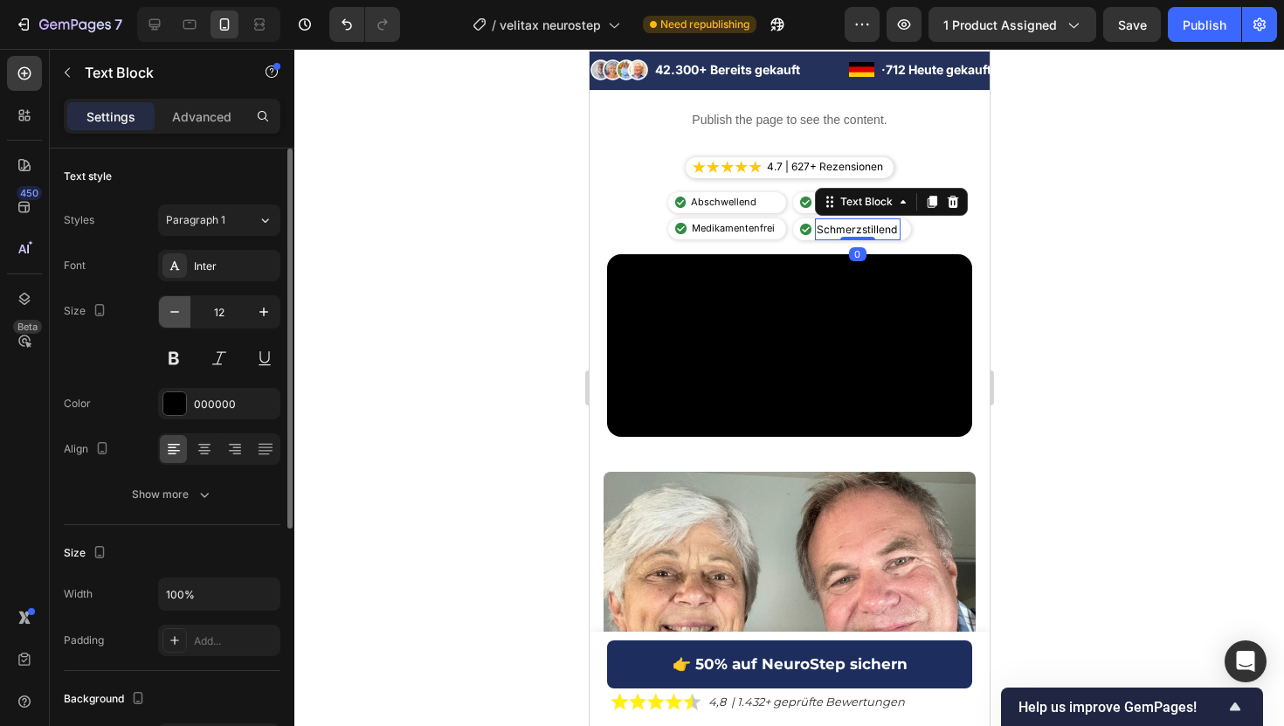
click at [166, 319] on icon "button" at bounding box center [174, 311] width 17 height 17
type input "11"
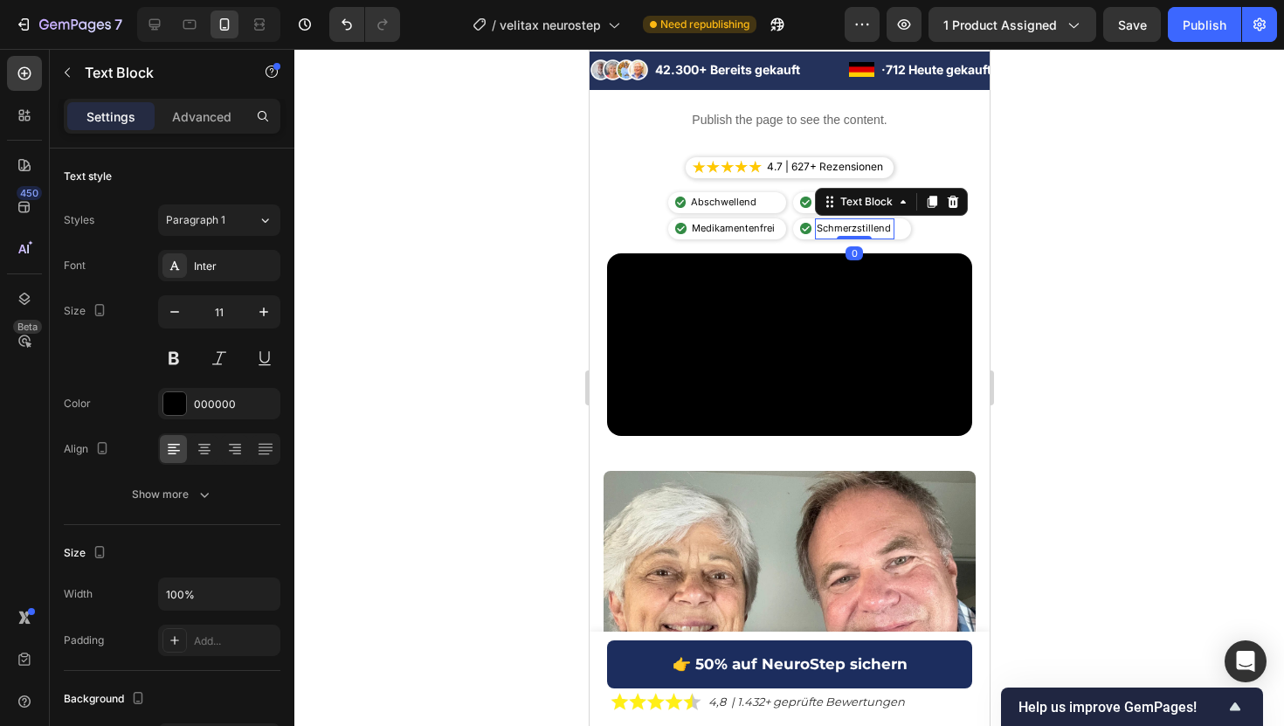
click at [400, 175] on div at bounding box center [788, 387] width 989 height 677
click at [839, 228] on p "Schmerzstillend" at bounding box center [854, 228] width 76 height 17
click at [1157, 168] on div at bounding box center [788, 387] width 989 height 677
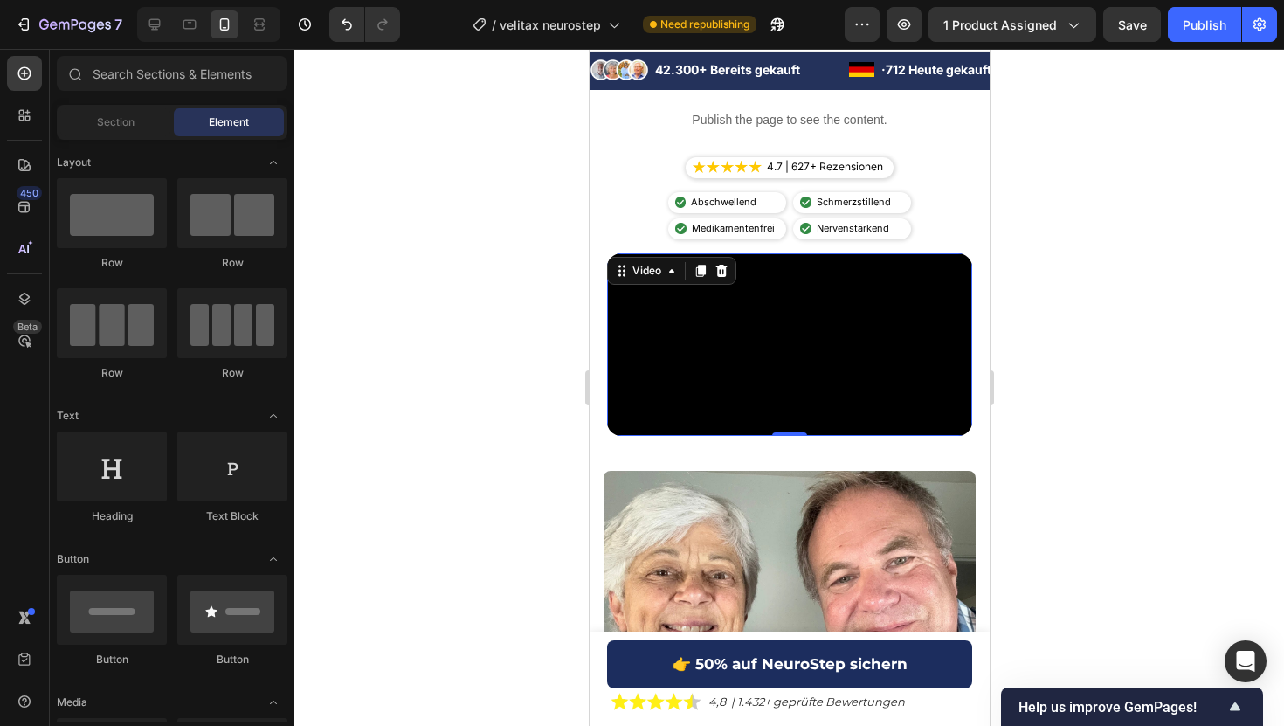
click at [779, 255] on video at bounding box center [788, 344] width 365 height 183
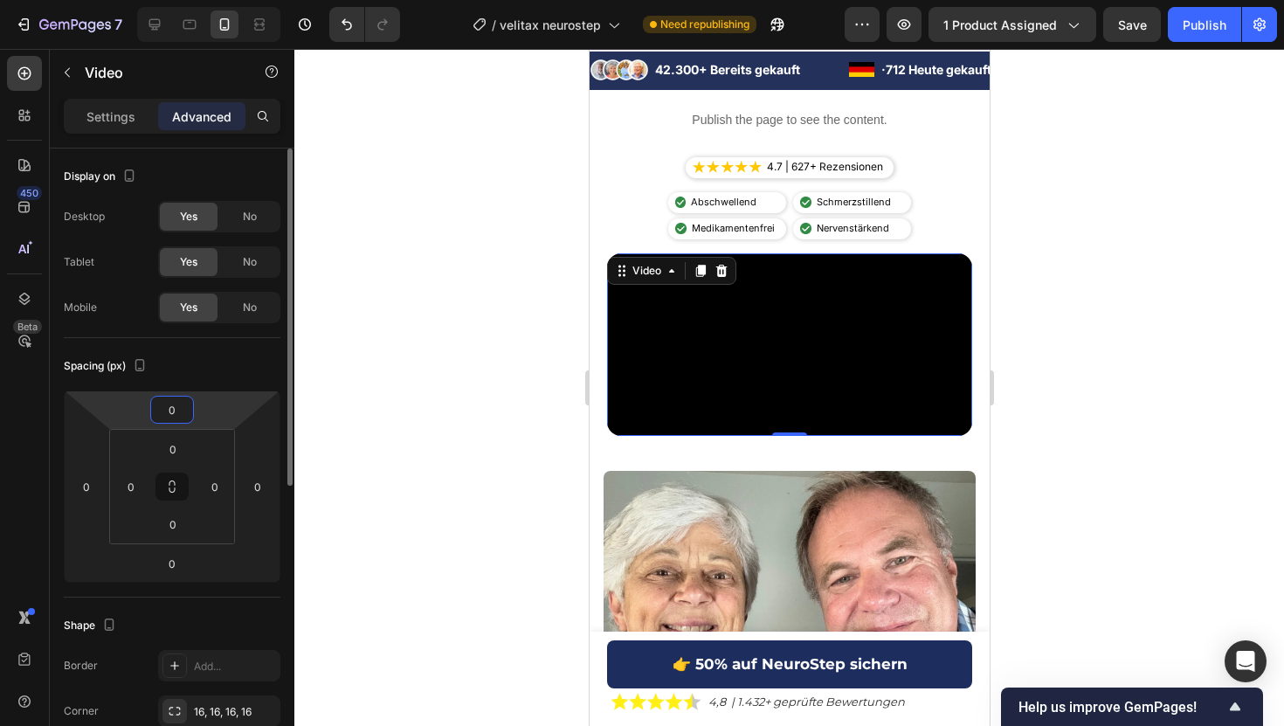
click at [164, 417] on input "0" at bounding box center [172, 409] width 35 height 26
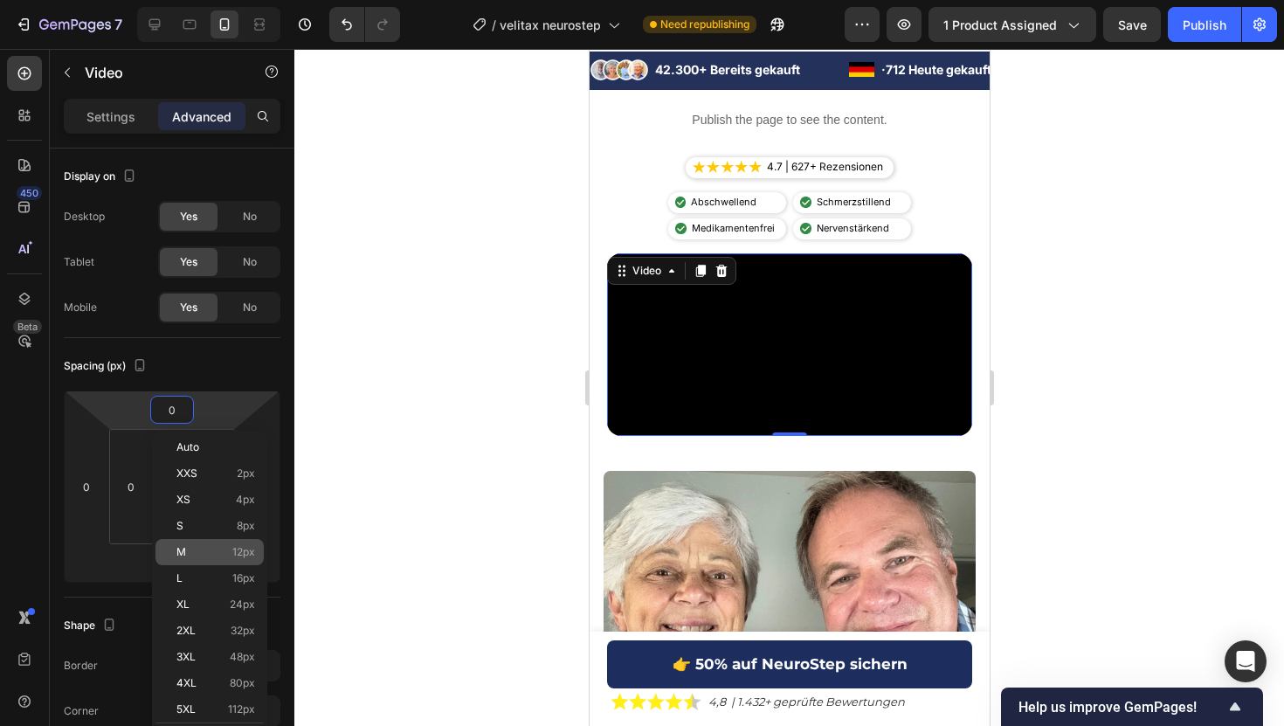
click at [221, 549] on p "M 12px" at bounding box center [215, 552] width 79 height 12
type input "12"
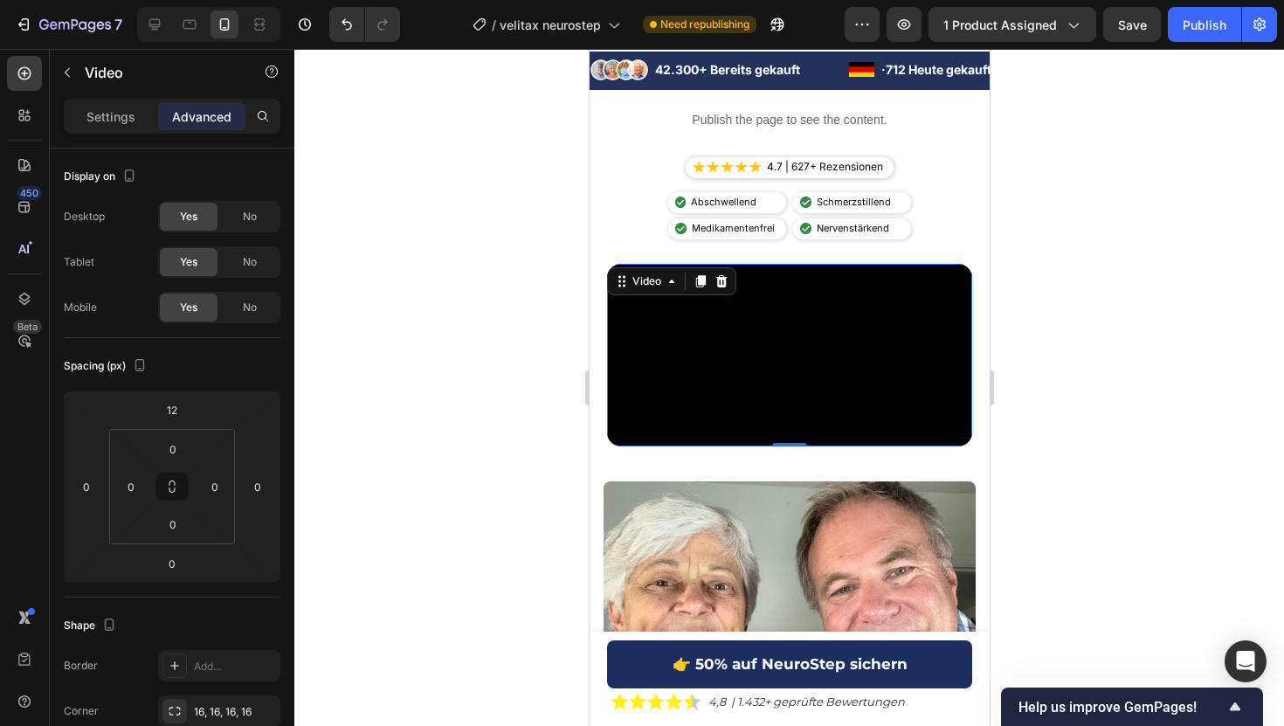
click at [376, 259] on div at bounding box center [788, 387] width 989 height 677
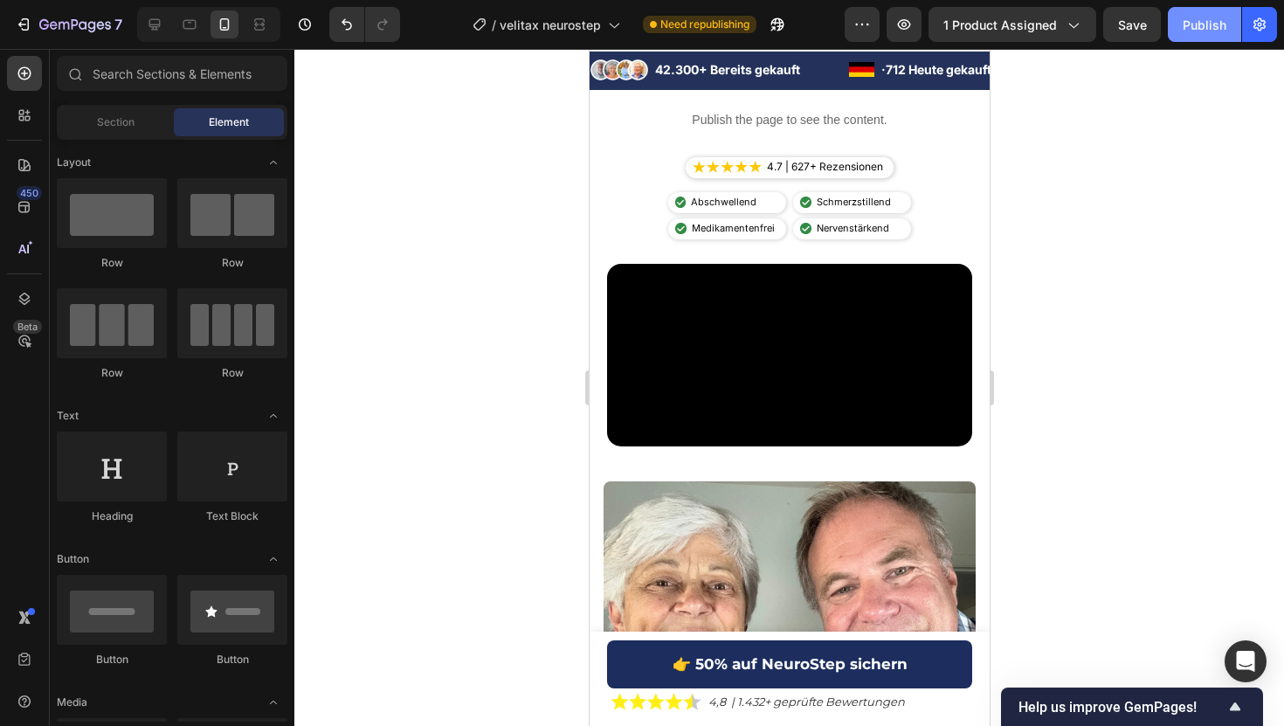
click at [1195, 24] on div "Publish" at bounding box center [1204, 25] width 44 height 18
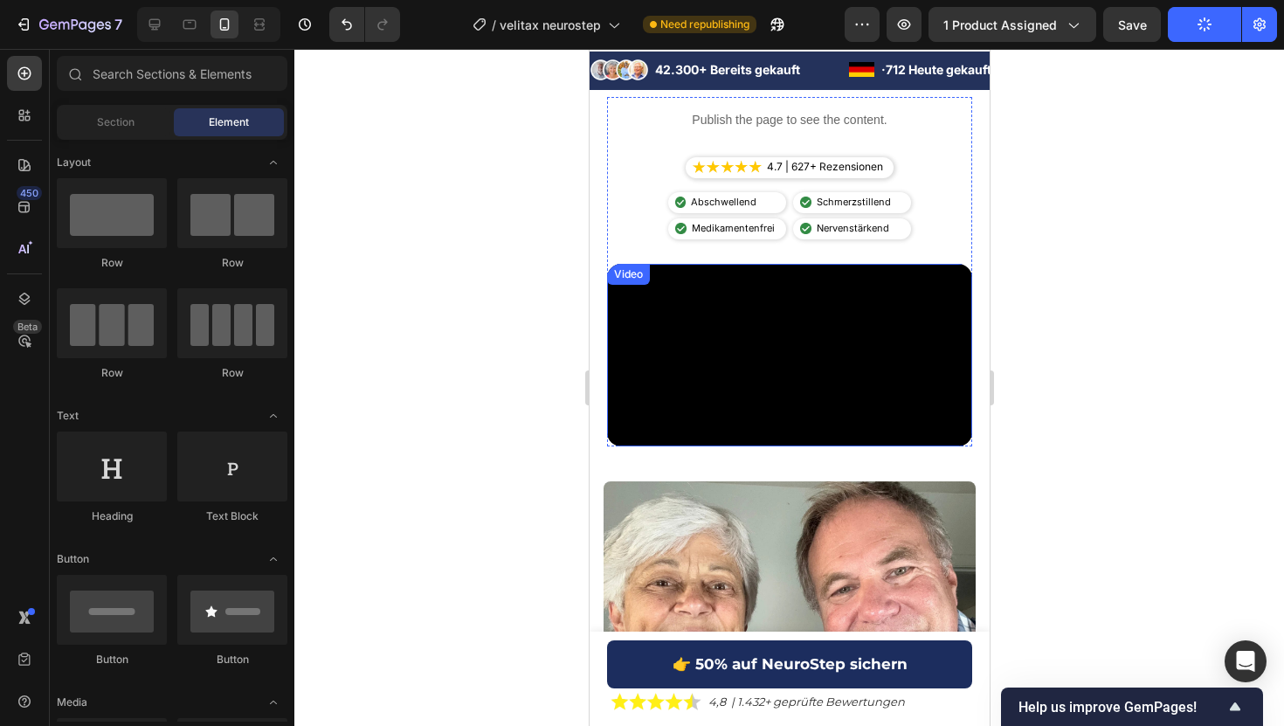
click at [875, 345] on video at bounding box center [788, 355] width 365 height 183
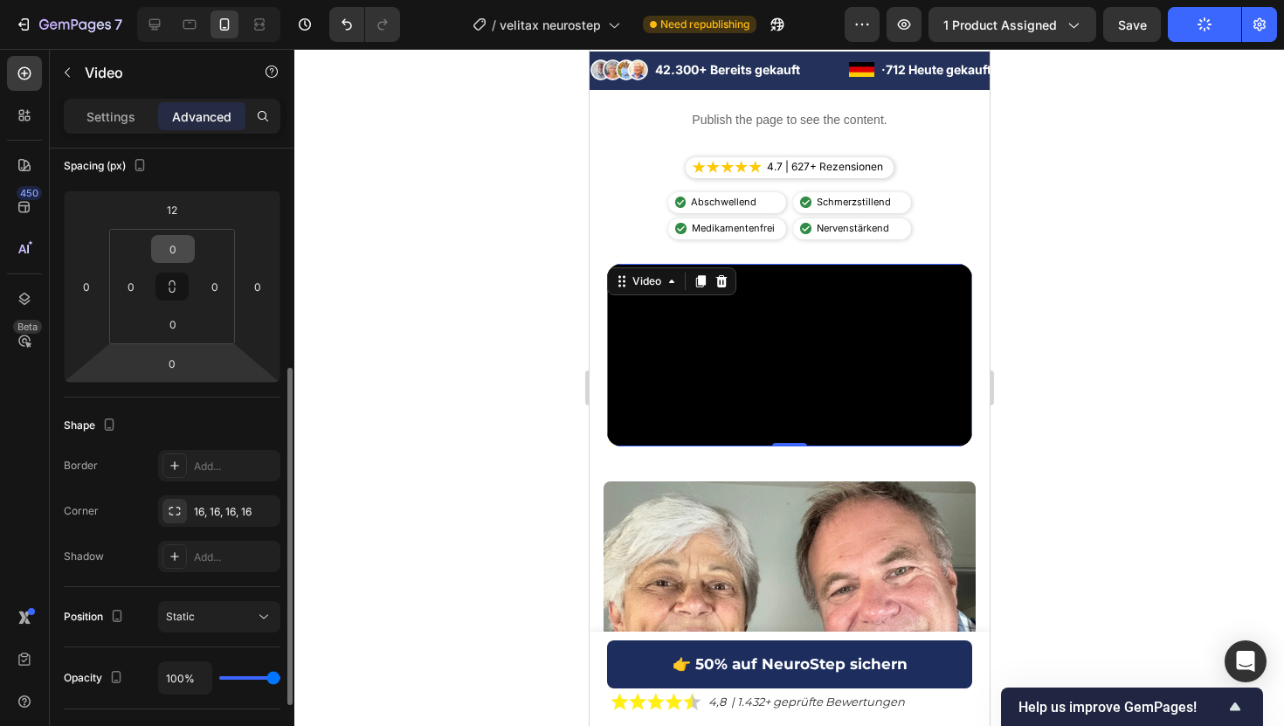
scroll to position [318, 0]
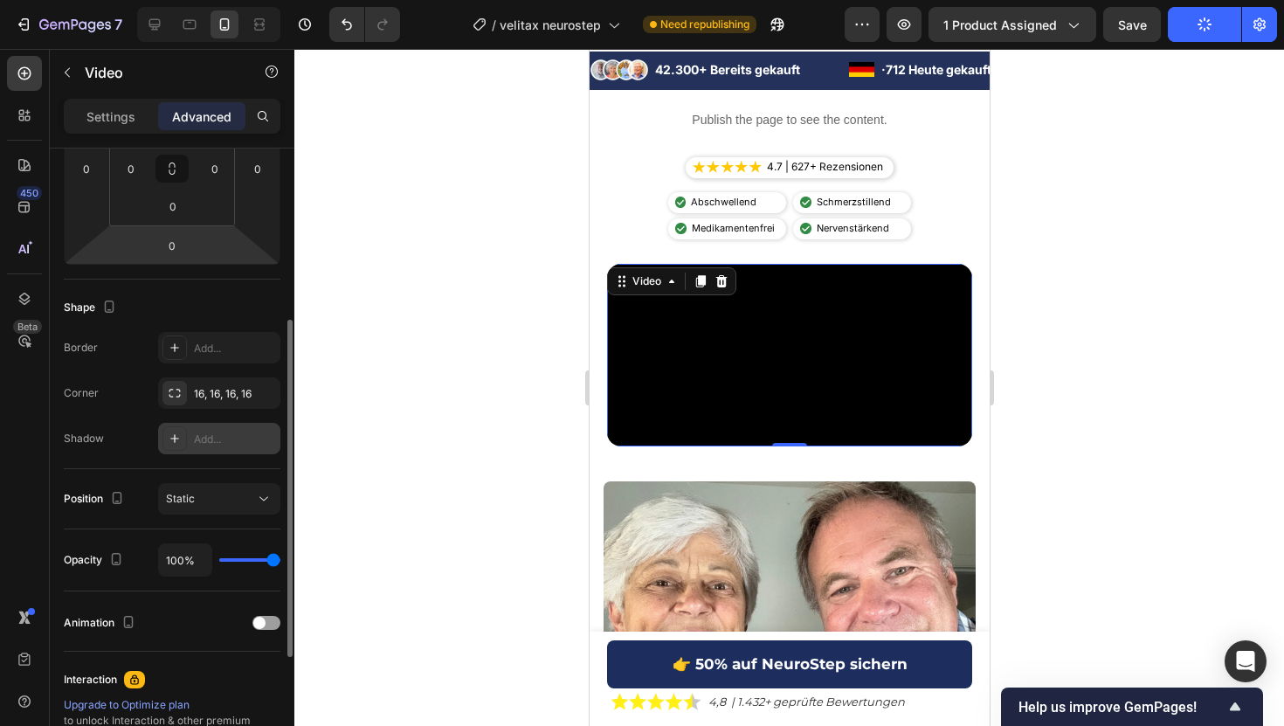
click at [199, 443] on div "Add..." at bounding box center [235, 439] width 82 height 16
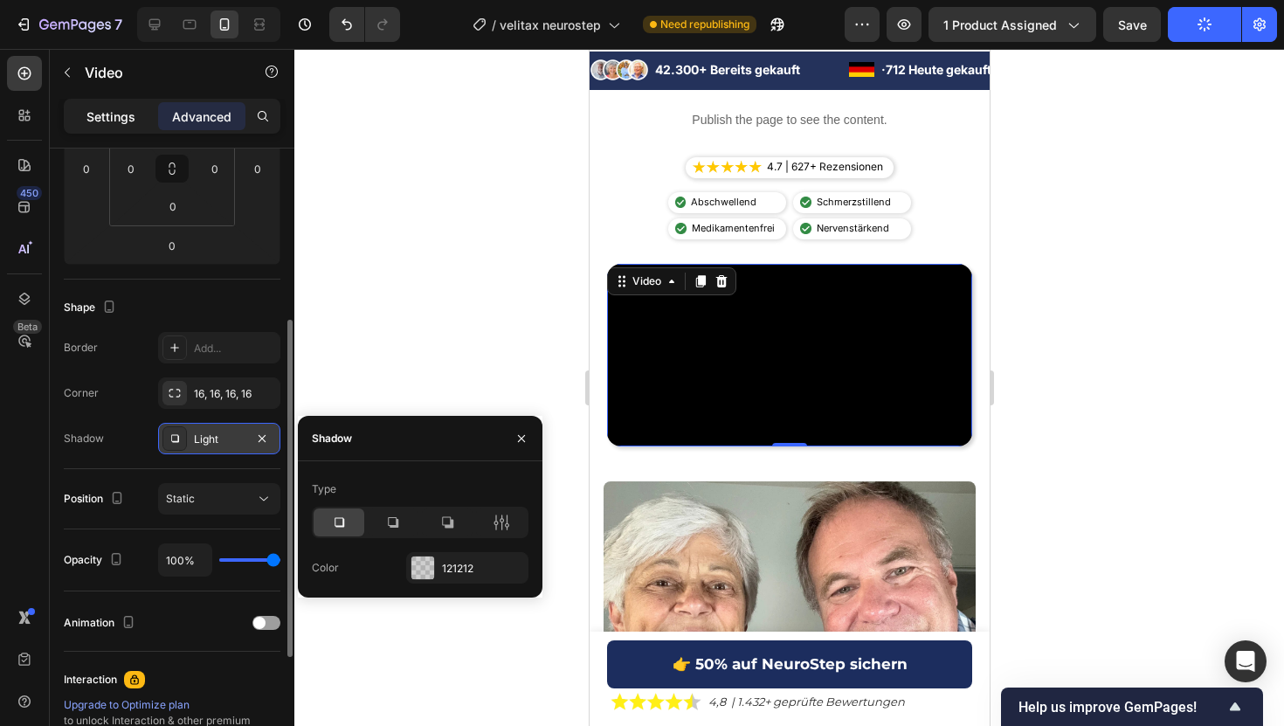
click at [88, 111] on p "Settings" at bounding box center [110, 116] width 49 height 18
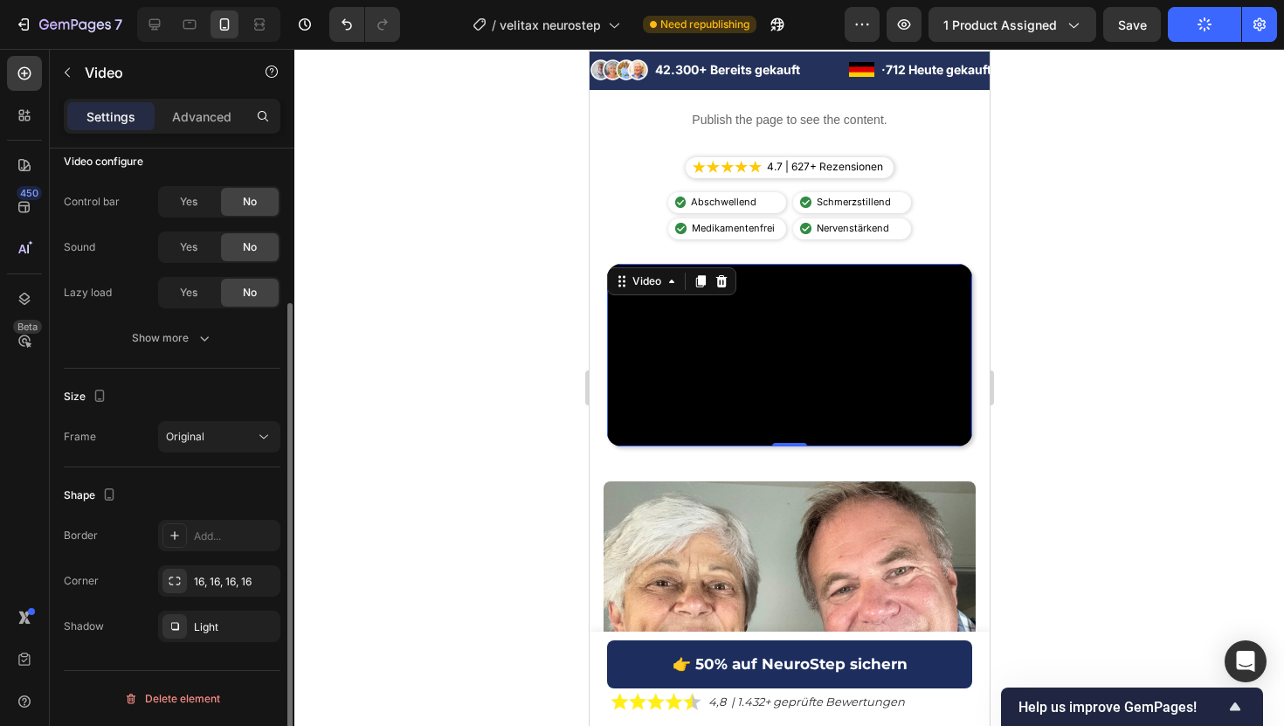
scroll to position [204, 0]
click at [217, 631] on div "Light" at bounding box center [219, 627] width 51 height 16
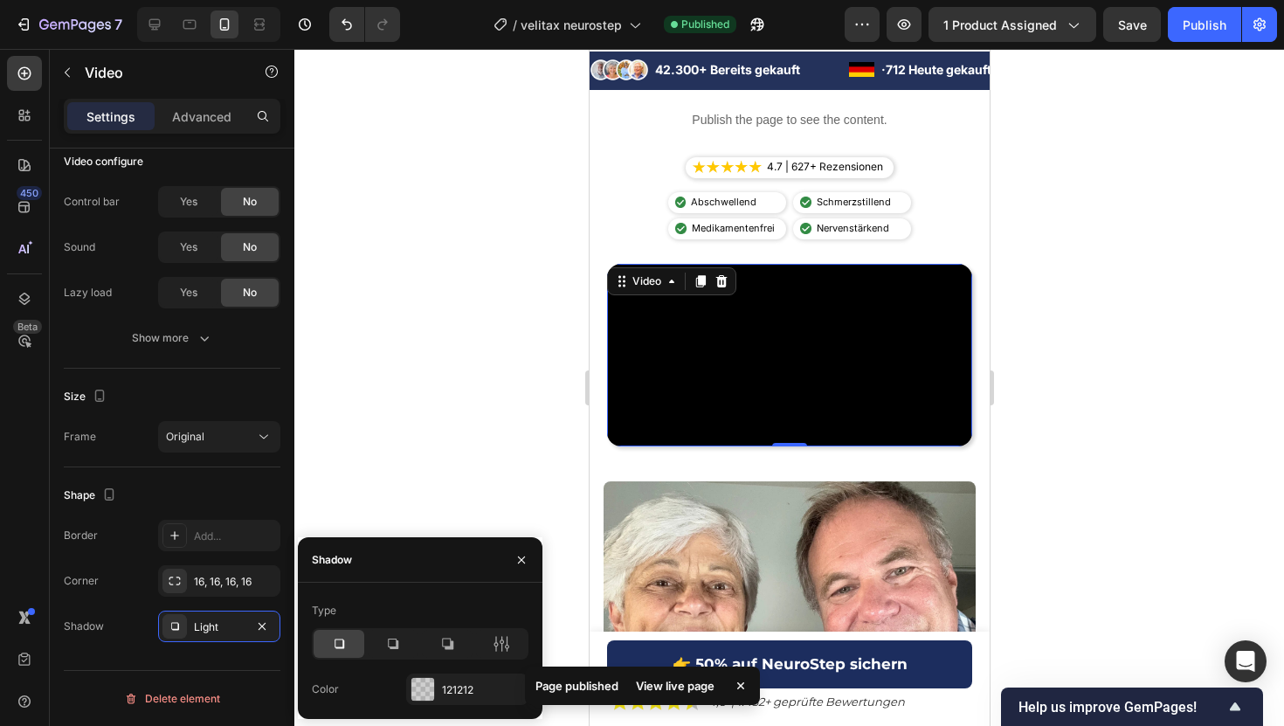
click at [1268, 200] on div at bounding box center [788, 387] width 989 height 677
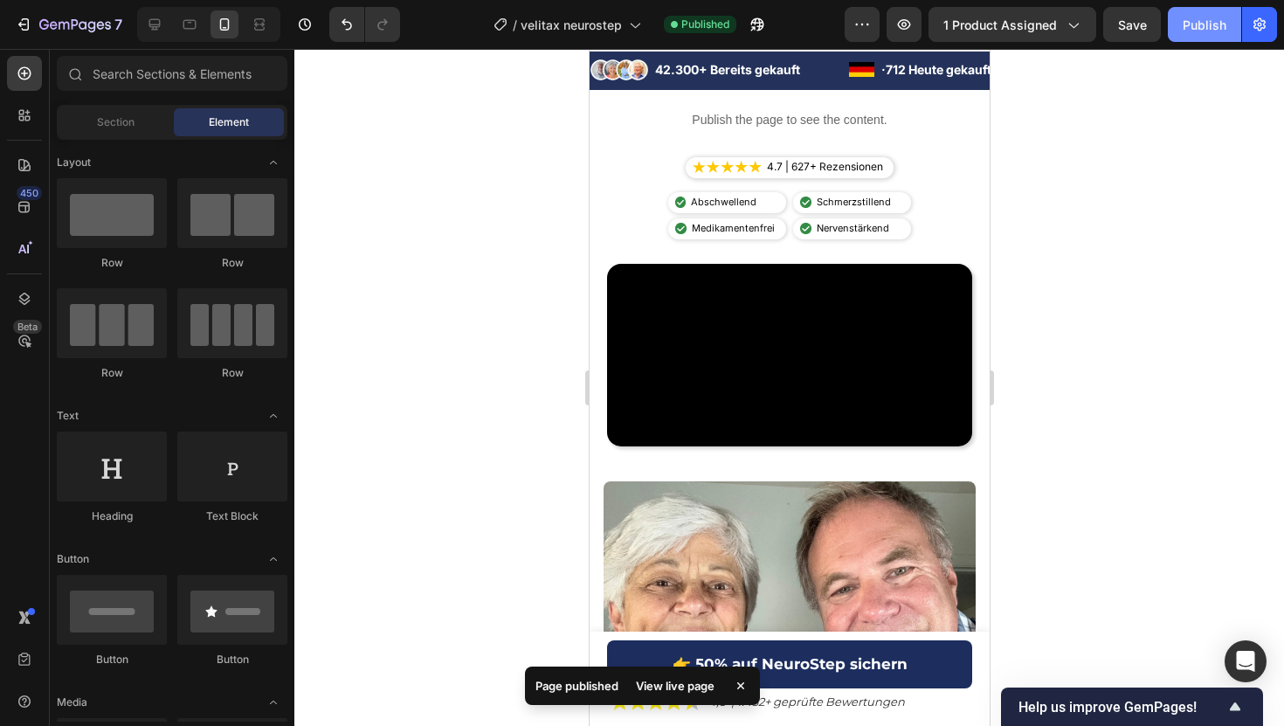
click at [1178, 31] on button "Publish" at bounding box center [1204, 24] width 73 height 35
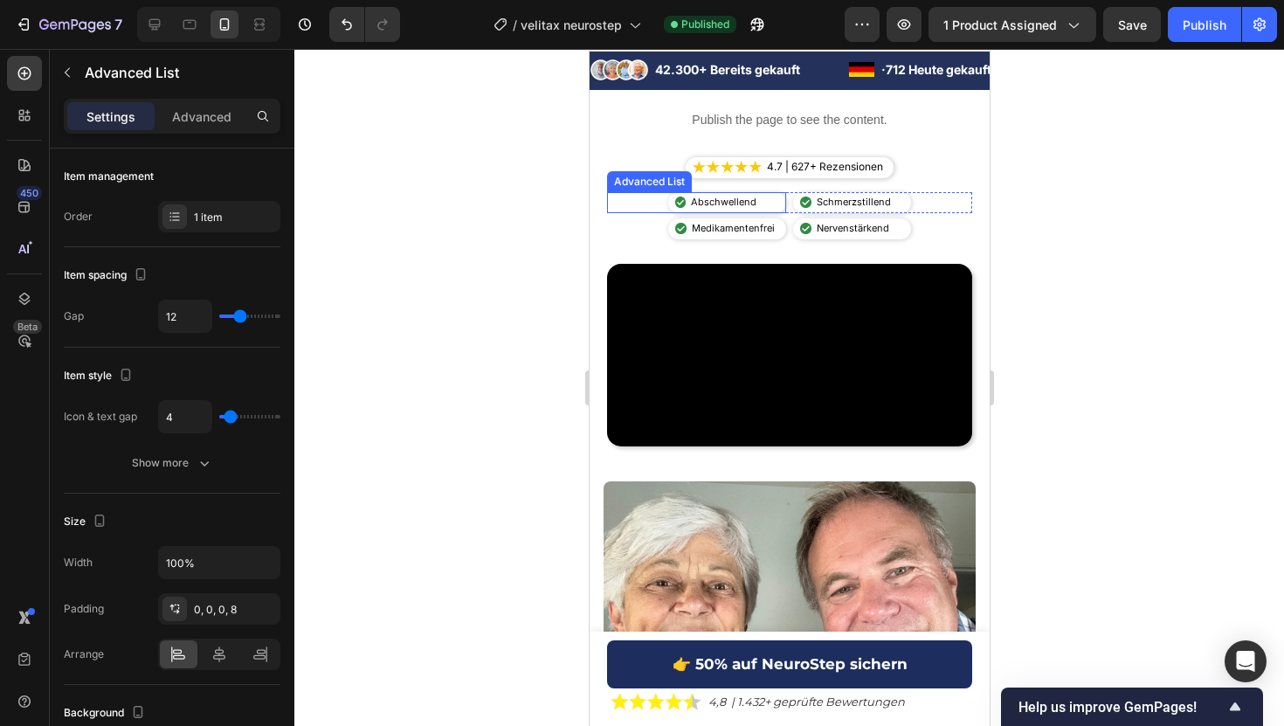
click at [784, 200] on div "Image Abschwellend Text Block" at bounding box center [726, 202] width 118 height 21
click at [207, 113] on p "Advanced" at bounding box center [201, 116] width 59 height 18
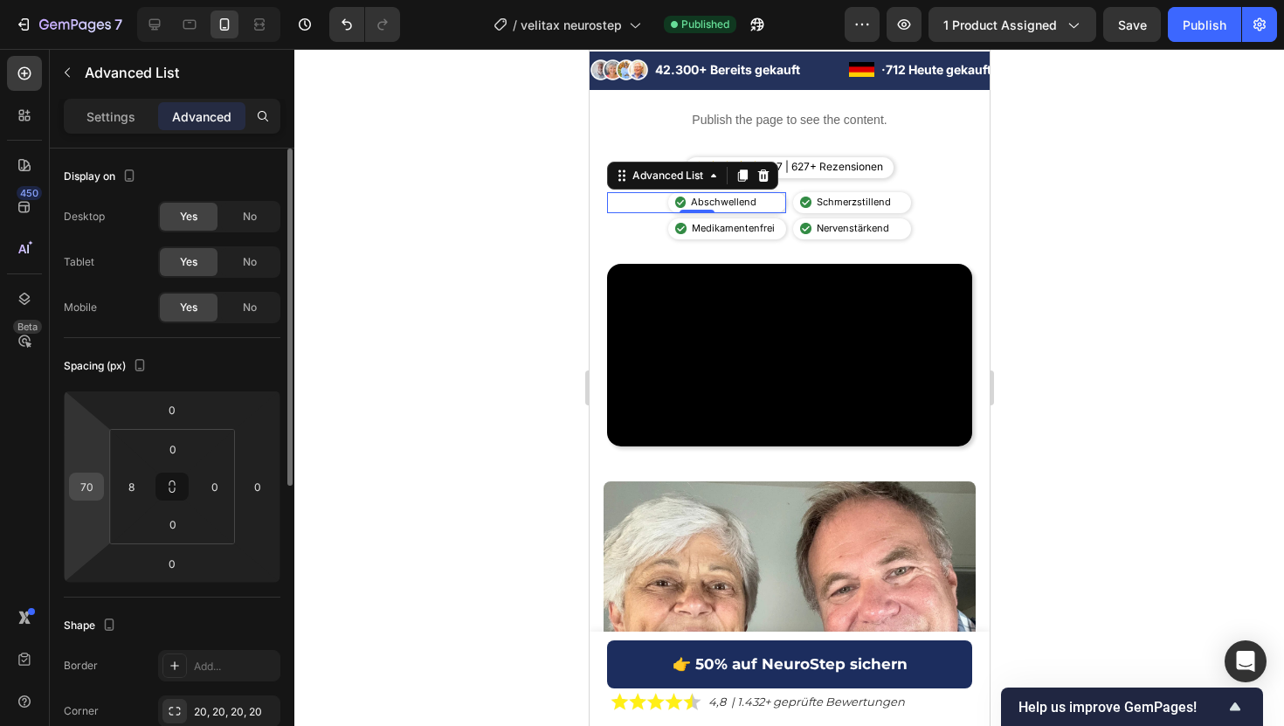
click at [80, 483] on input "70" at bounding box center [86, 486] width 26 height 26
type input "60"
click at [792, 201] on div "Image Schmerzstillend Text Block" at bounding box center [851, 202] width 118 height 21
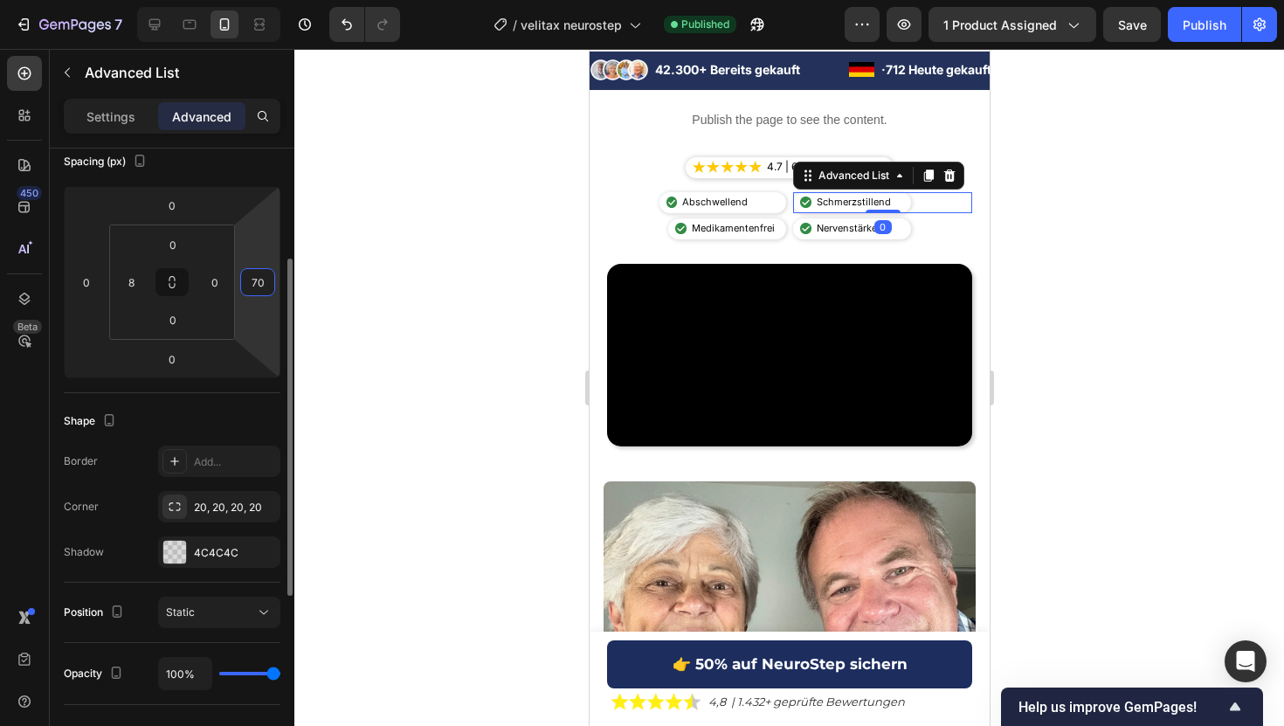
click at [265, 291] on input "70" at bounding box center [258, 282] width 26 height 26
type input "60"
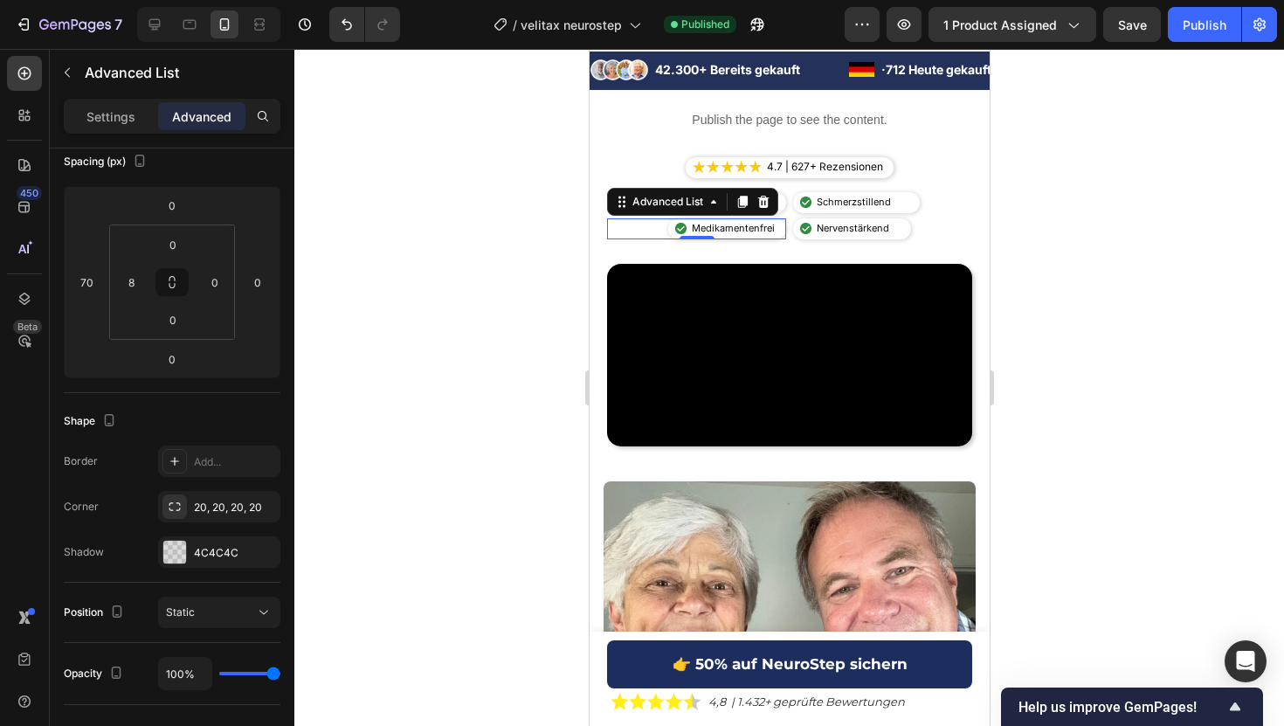
click at [665, 228] on div "Image Medikamentenfrei Text Block" at bounding box center [695, 228] width 179 height 21
click at [94, 289] on input "70" at bounding box center [86, 282] width 26 height 26
type input "60"
click at [908, 231] on div "Image Nervenstärkend Text Block" at bounding box center [851, 228] width 118 height 21
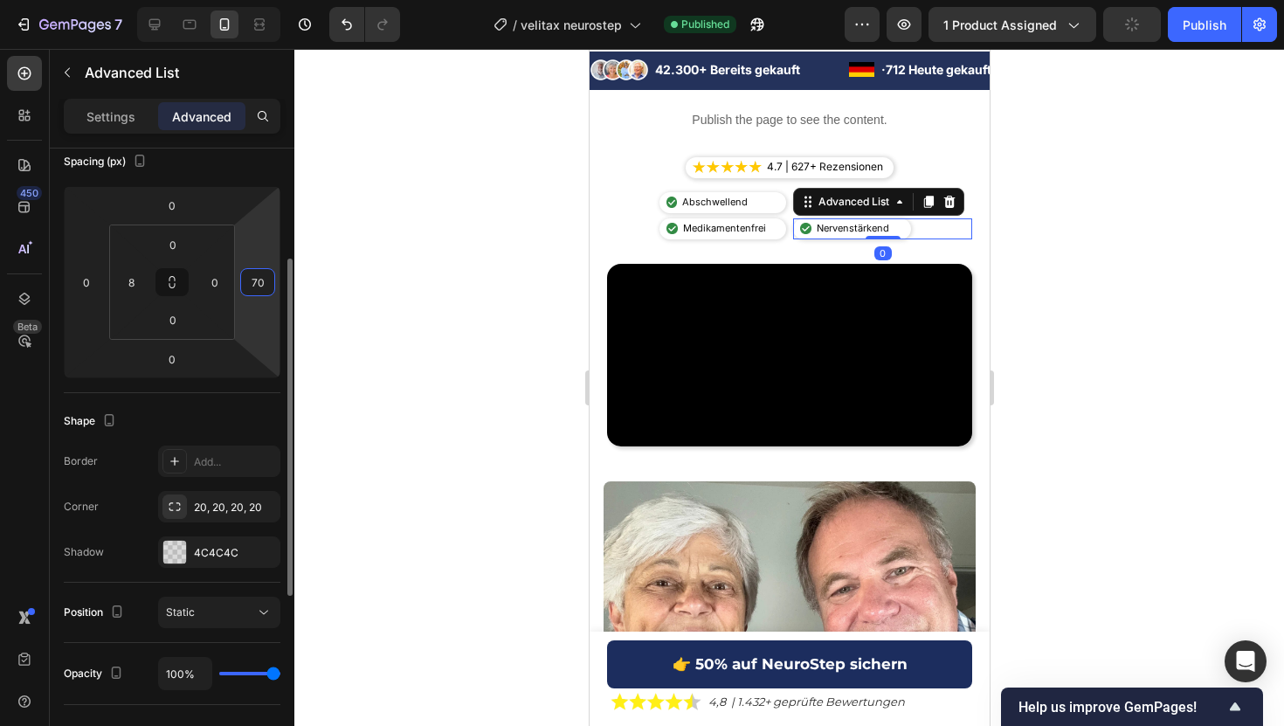
click at [262, 274] on input "70" at bounding box center [258, 282] width 26 height 26
type input "60"
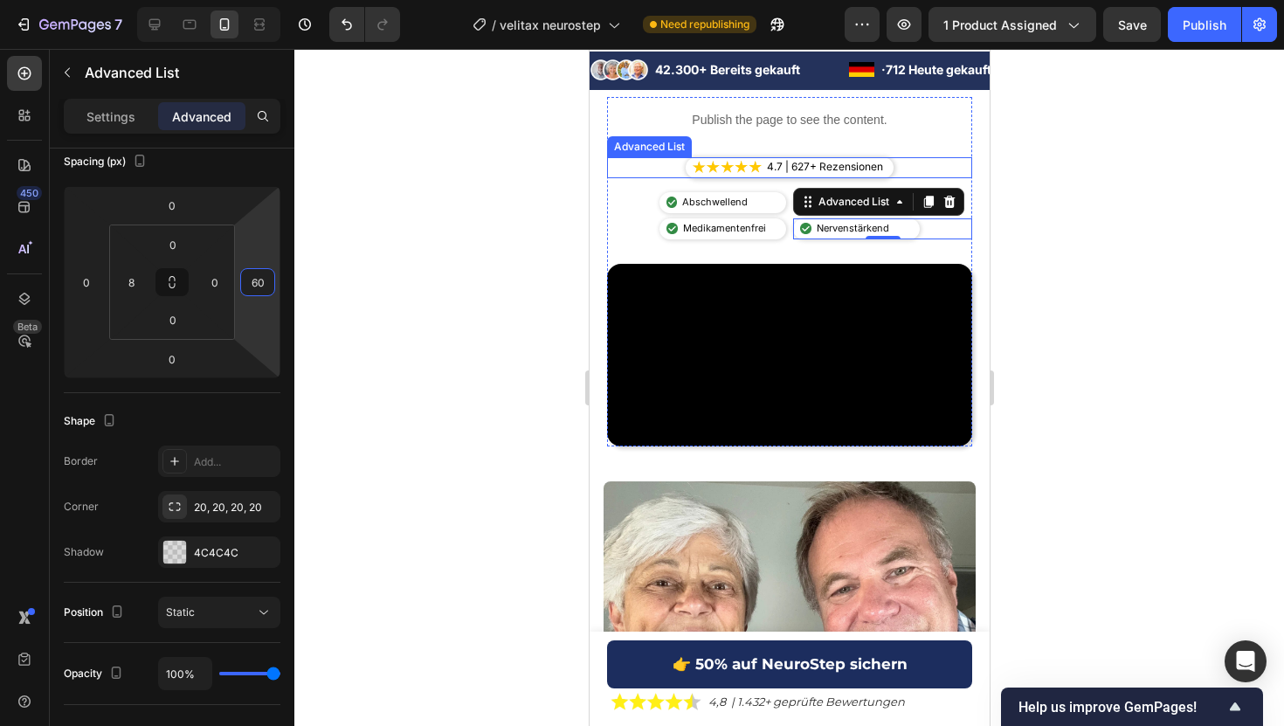
click at [893, 164] on div "Image 4.7 | 627+ Rezensionen Text Block" at bounding box center [788, 167] width 365 height 21
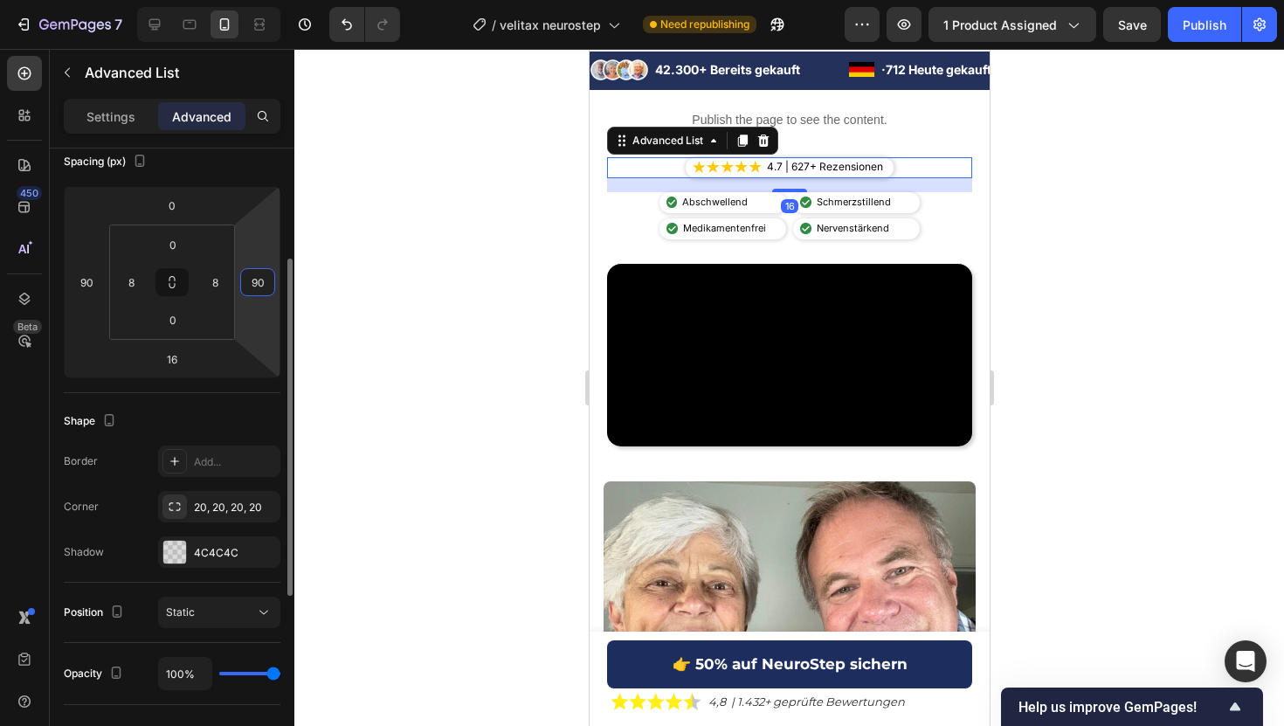
click at [265, 277] on input "90" at bounding box center [258, 282] width 26 height 26
type input "85"
click at [86, 284] on input "90" at bounding box center [86, 282] width 26 height 26
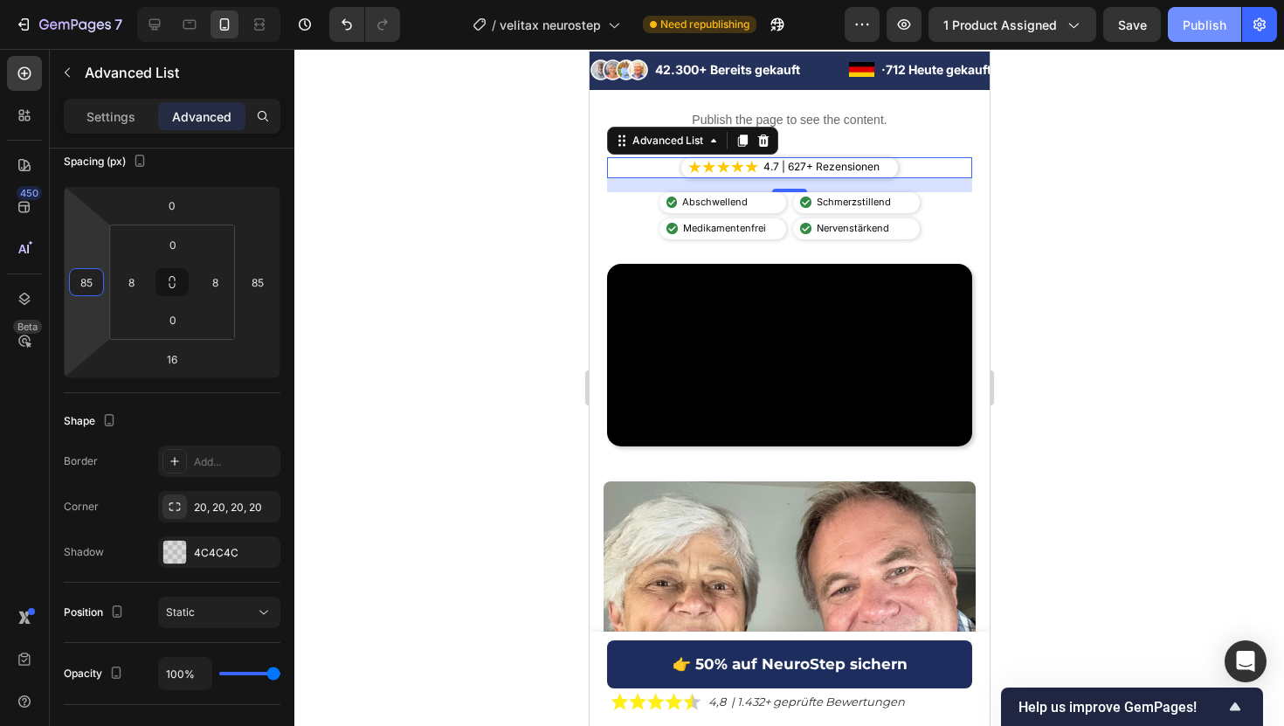
type input "85"
click at [1196, 29] on div "Publish" at bounding box center [1204, 25] width 44 height 18
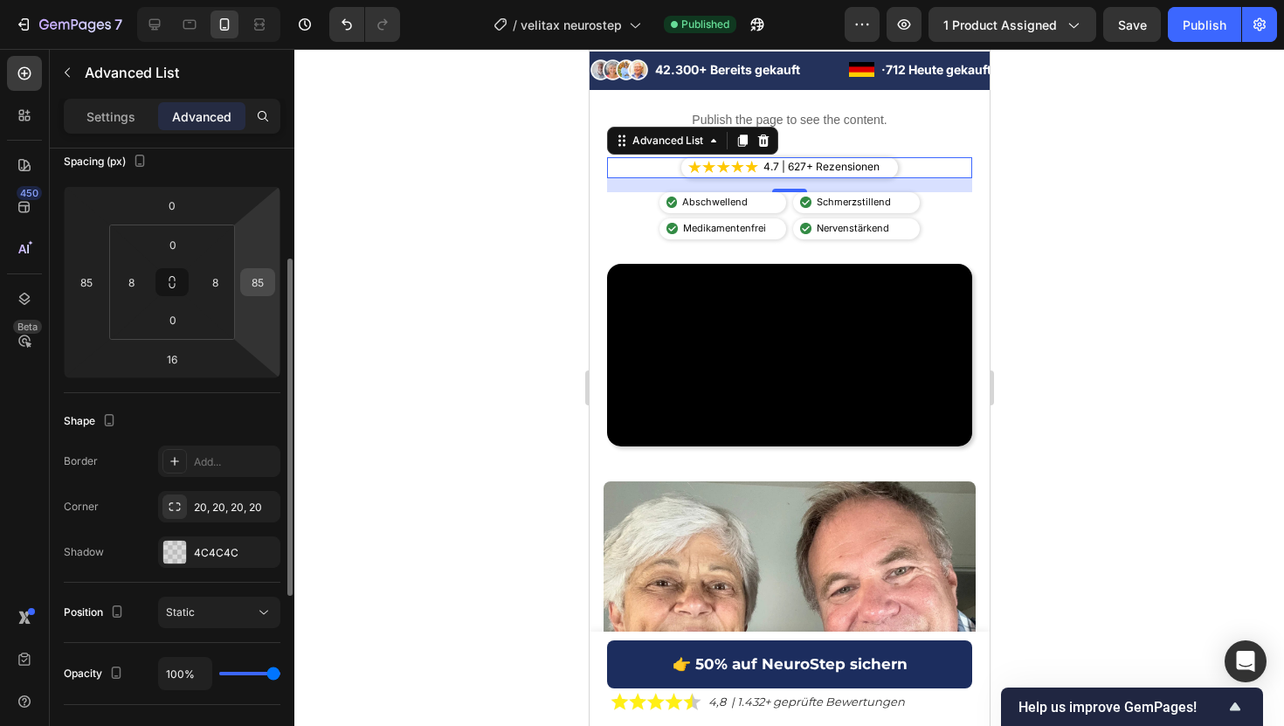
click at [259, 281] on input "85" at bounding box center [258, 282] width 26 height 26
type input "75"
click at [80, 282] on input "85" at bounding box center [86, 282] width 26 height 26
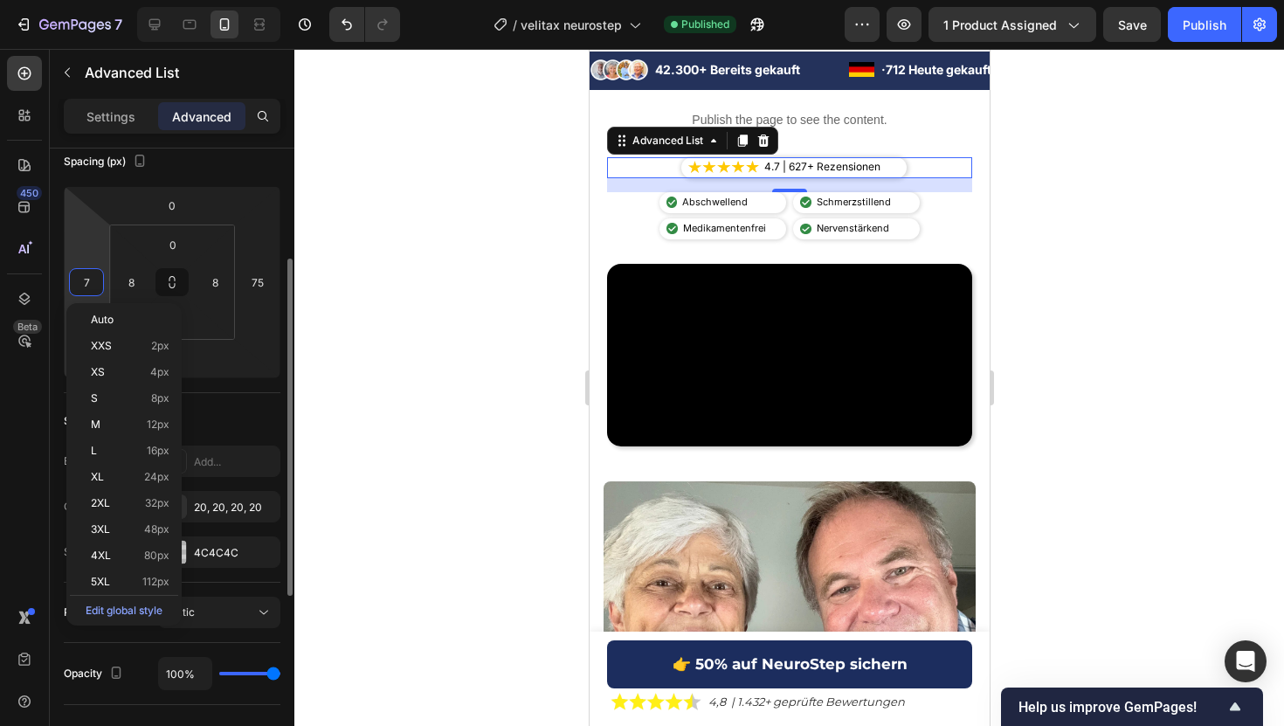
type input "75"
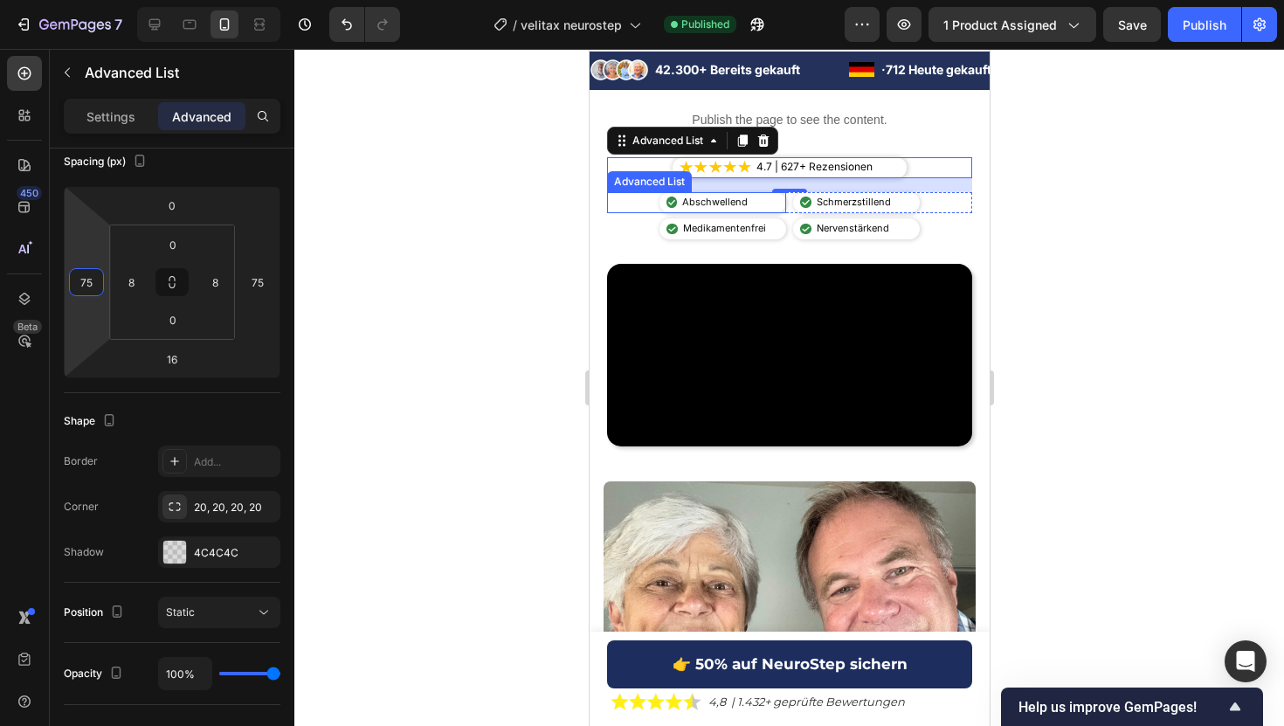
click at [647, 199] on div "Image Abschwellend Text Block" at bounding box center [695, 202] width 179 height 21
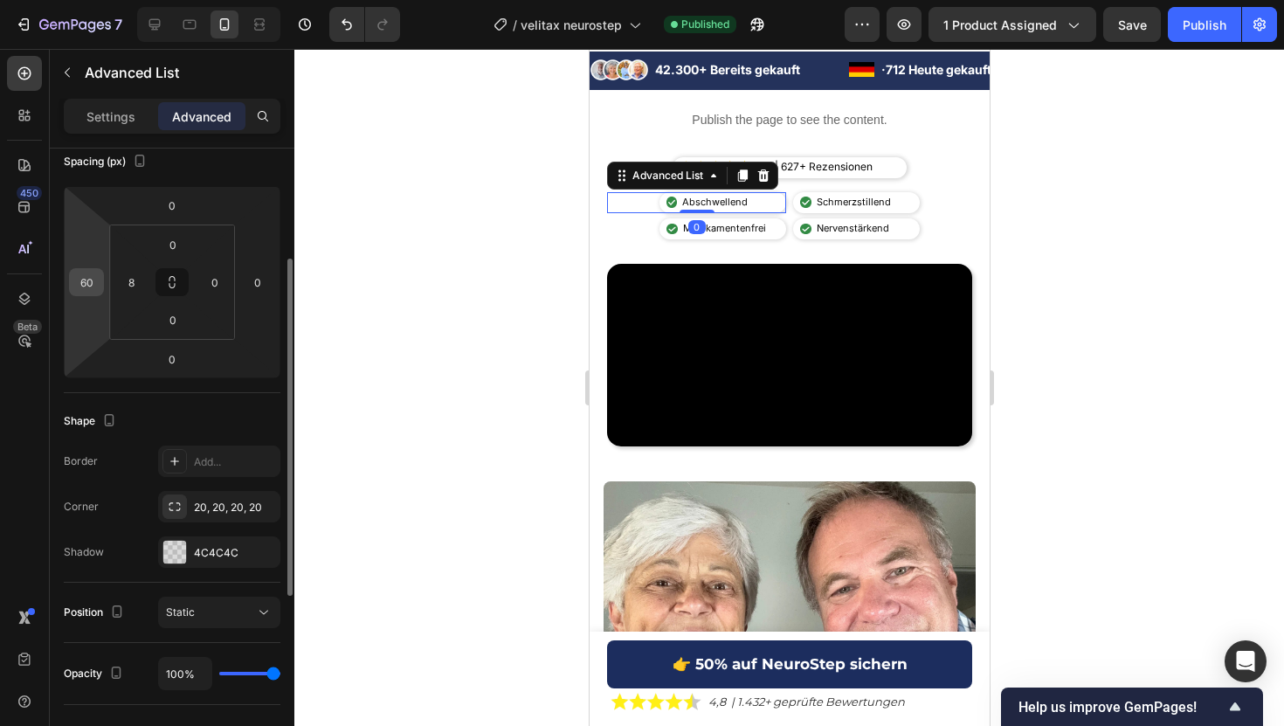
click at [83, 277] on input "60" at bounding box center [86, 282] width 26 height 26
type input "45"
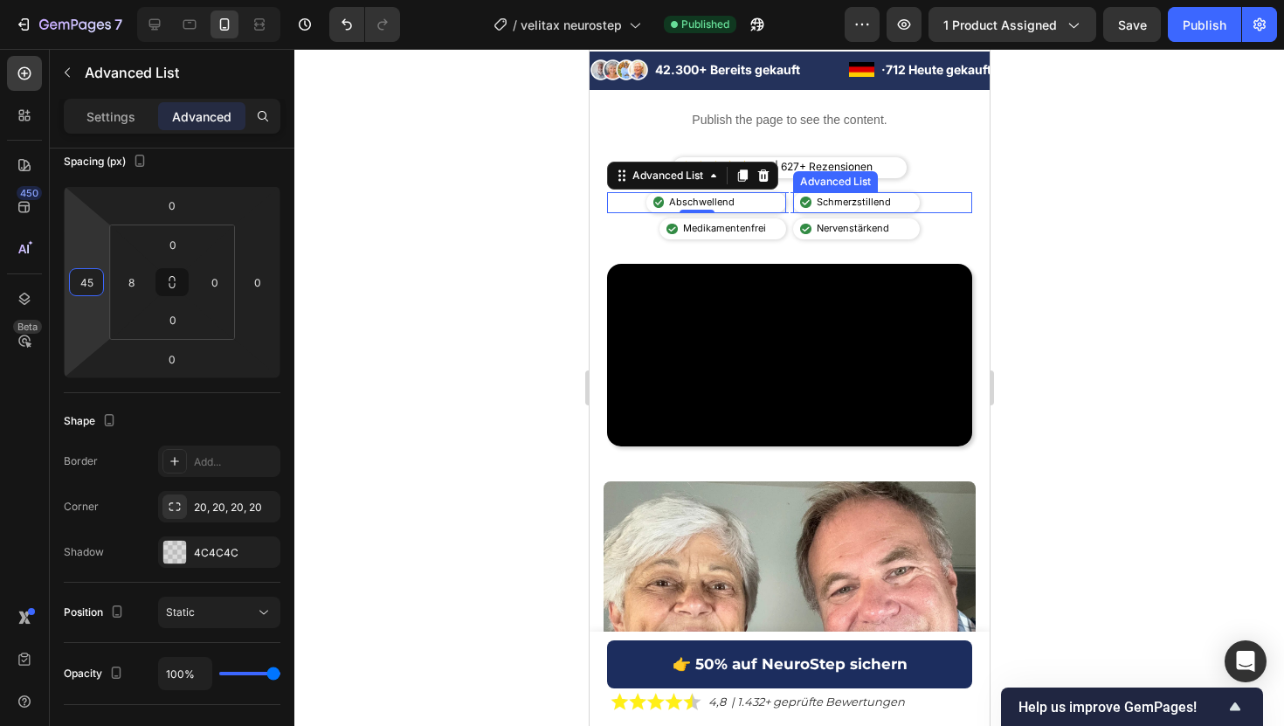
click at [916, 205] on div "Image Schmerzstillend Text Block" at bounding box center [855, 202] width 127 height 21
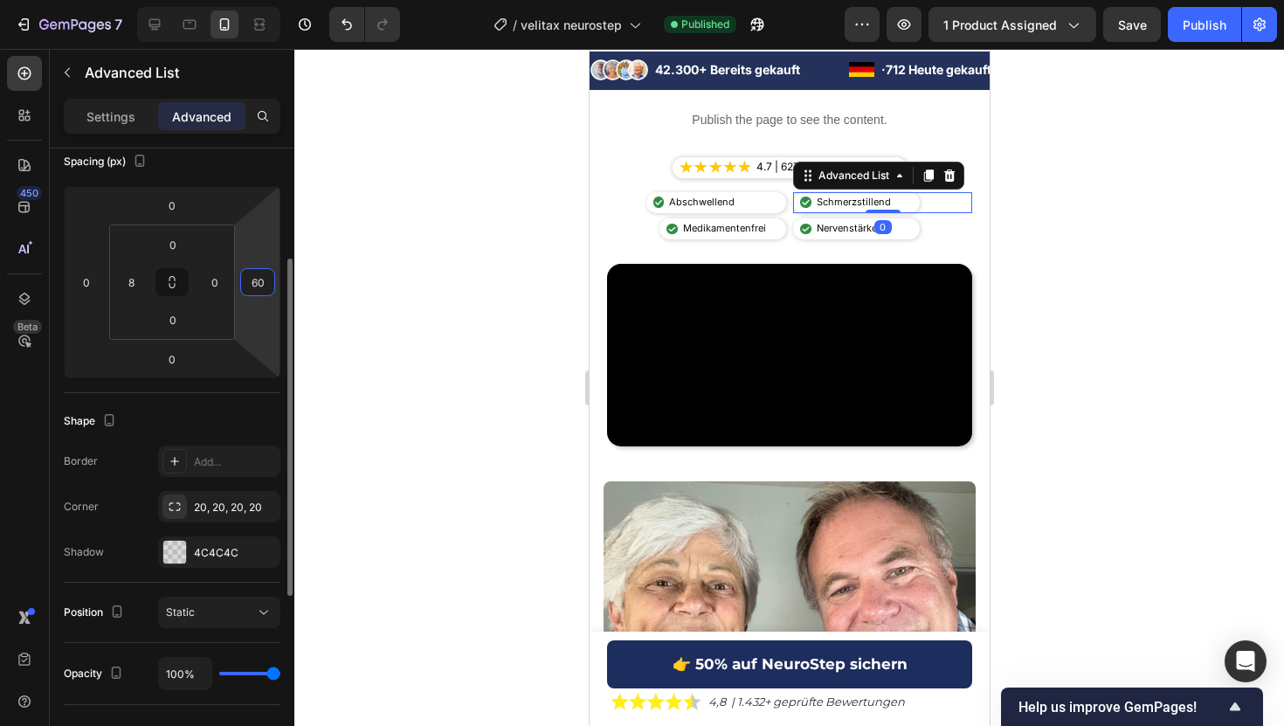
click at [263, 286] on input "60" at bounding box center [258, 282] width 26 height 26
type input "45"
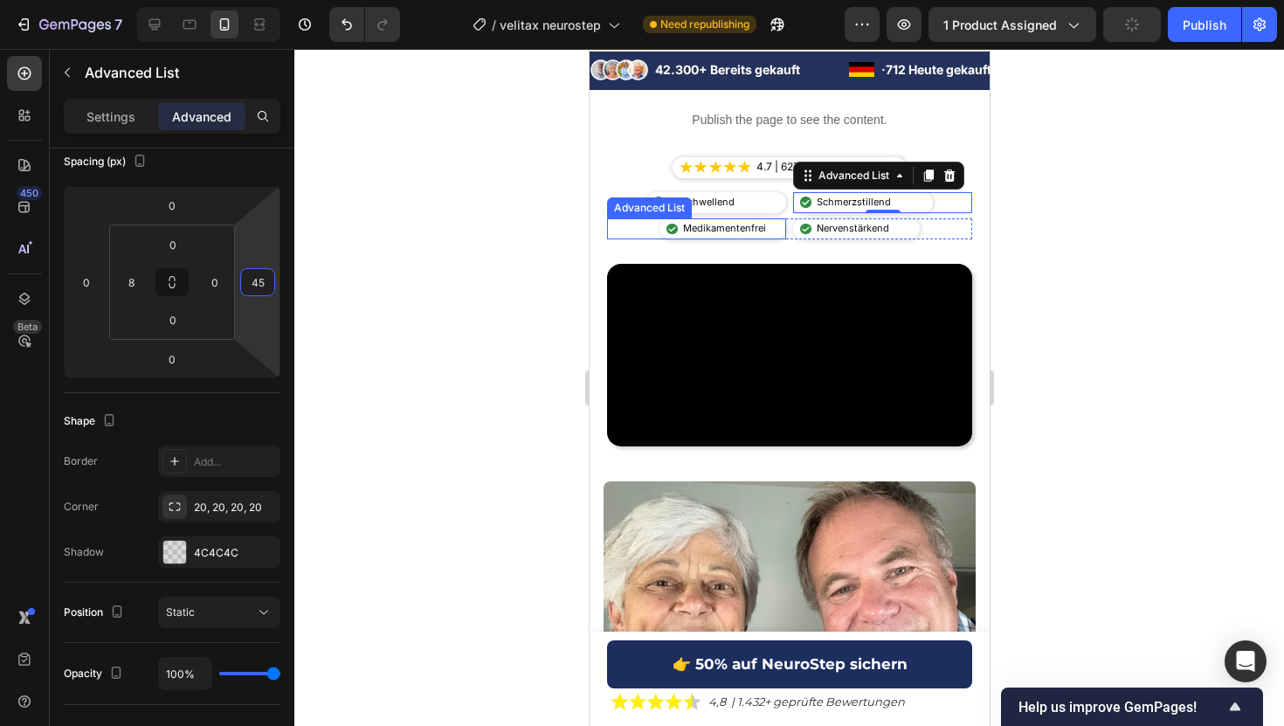
click at [658, 232] on div "Image Medikamentenfrei Text Block" at bounding box center [695, 228] width 179 height 21
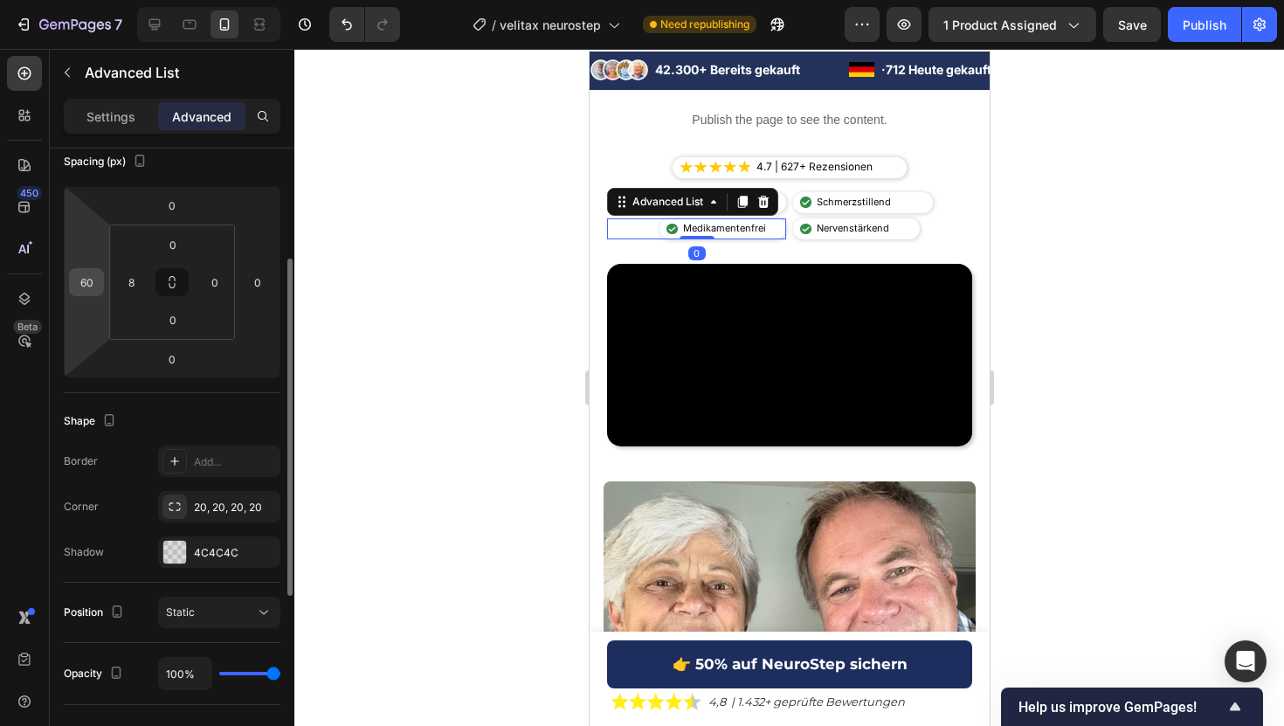
click at [83, 286] on input "60" at bounding box center [86, 282] width 26 height 26
type input "45"
click at [916, 221] on div "Image Nervenstärkend Text Block" at bounding box center [881, 228] width 179 height 21
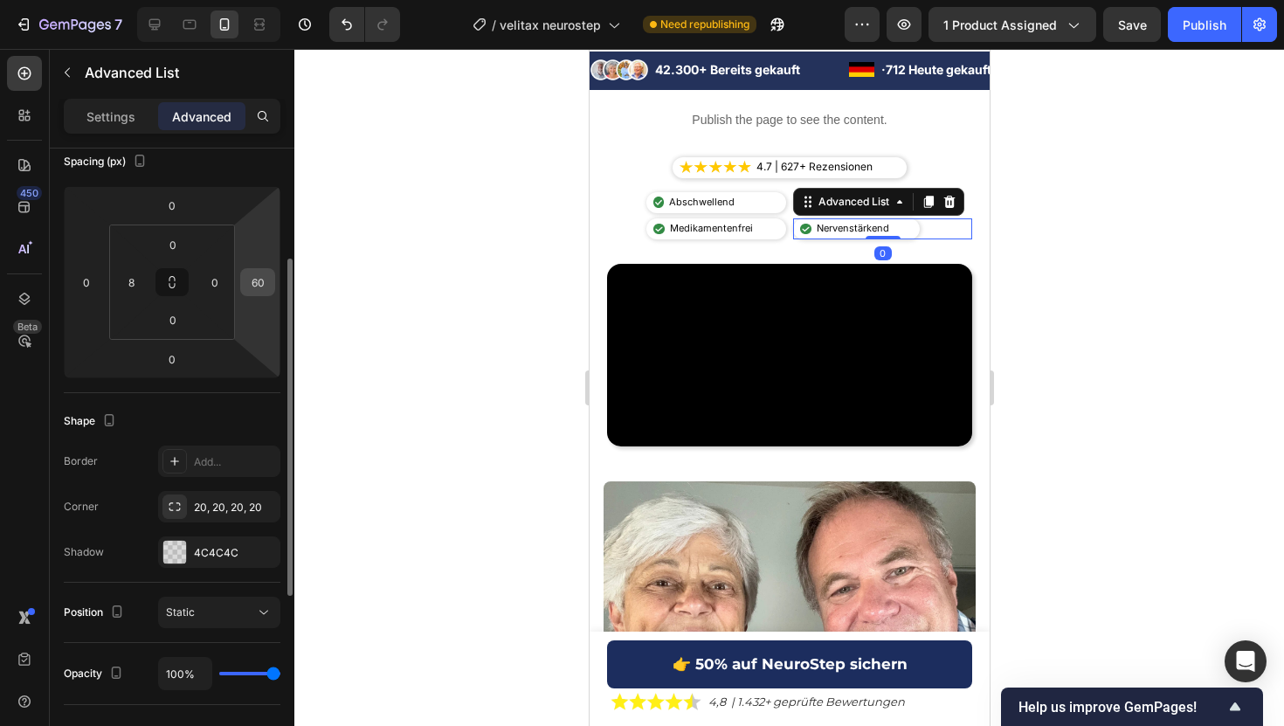
click at [259, 289] on input "60" at bounding box center [258, 282] width 26 height 26
type input "45"
click at [1200, 26] on div "Publish" at bounding box center [1204, 25] width 44 height 18
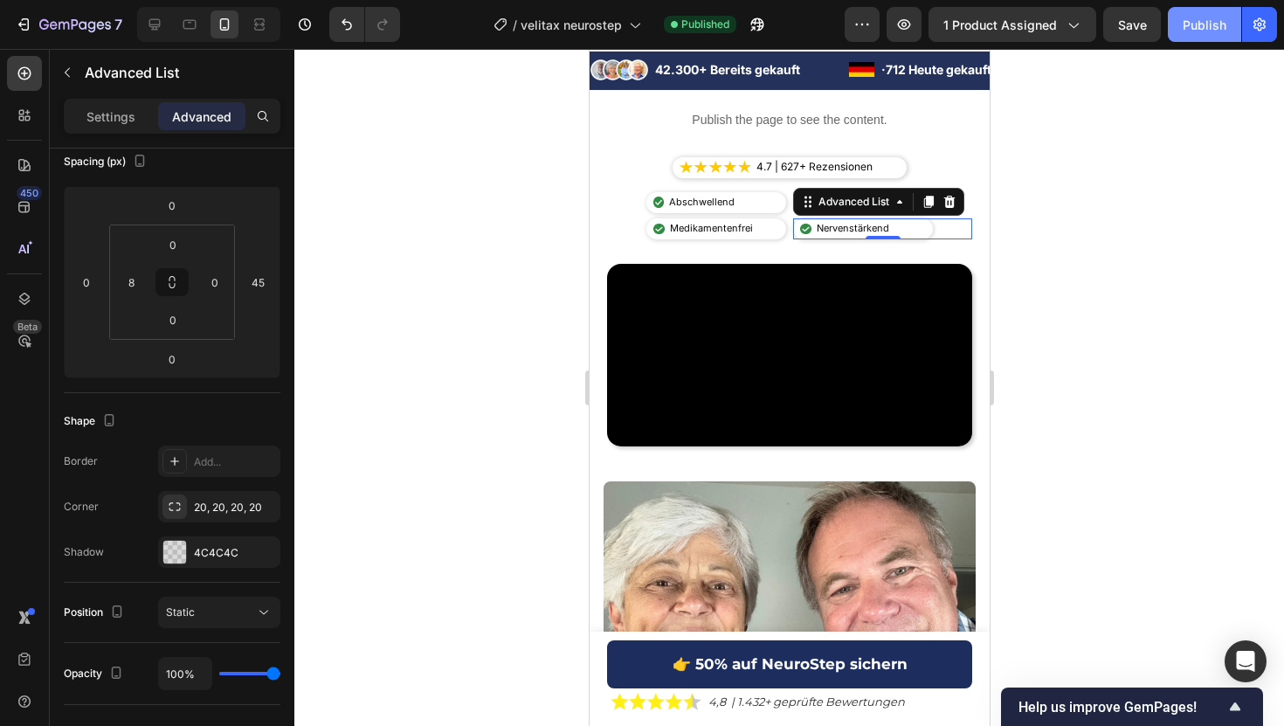
click at [1207, 17] on div "Publish" at bounding box center [1204, 25] width 44 height 18
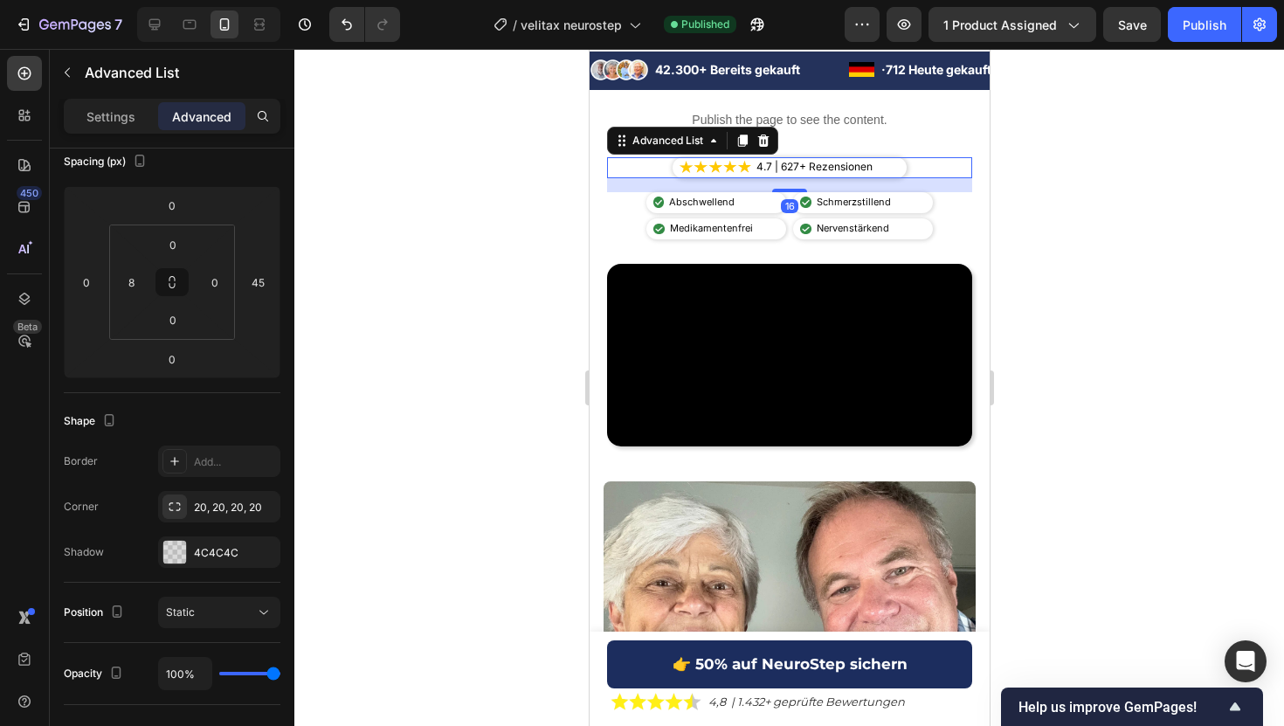
click at [920, 165] on div "Image 4.7 | 627+ Rezensionen Text Block" at bounding box center [788, 167] width 365 height 21
click at [131, 281] on input "8" at bounding box center [131, 282] width 26 height 26
type input "6"
click at [217, 282] on input "8" at bounding box center [215, 282] width 26 height 26
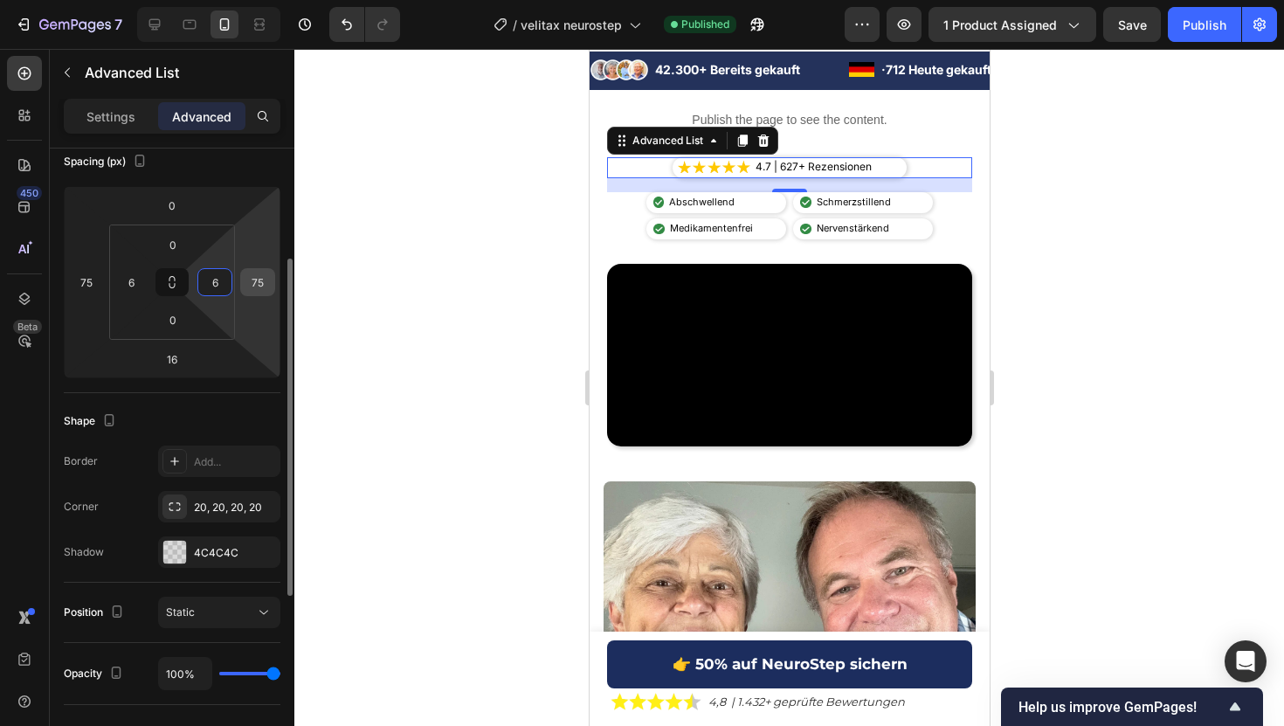
type input "6"
click at [254, 282] on input "75" at bounding box center [258, 282] width 26 height 26
type input "60"
click at [78, 276] on input "75" at bounding box center [86, 282] width 26 height 26
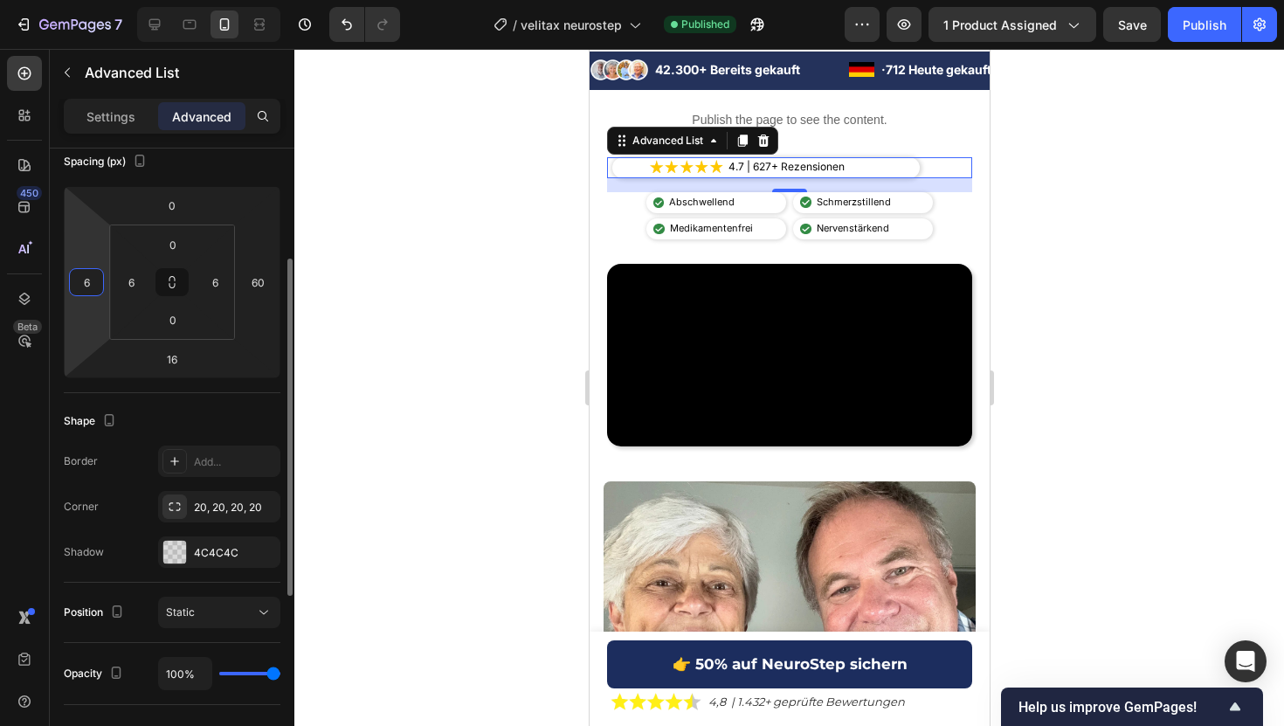
type input "60"
click at [775, 210] on div "Image Abschwellend Text Block" at bounding box center [715, 202] width 140 height 21
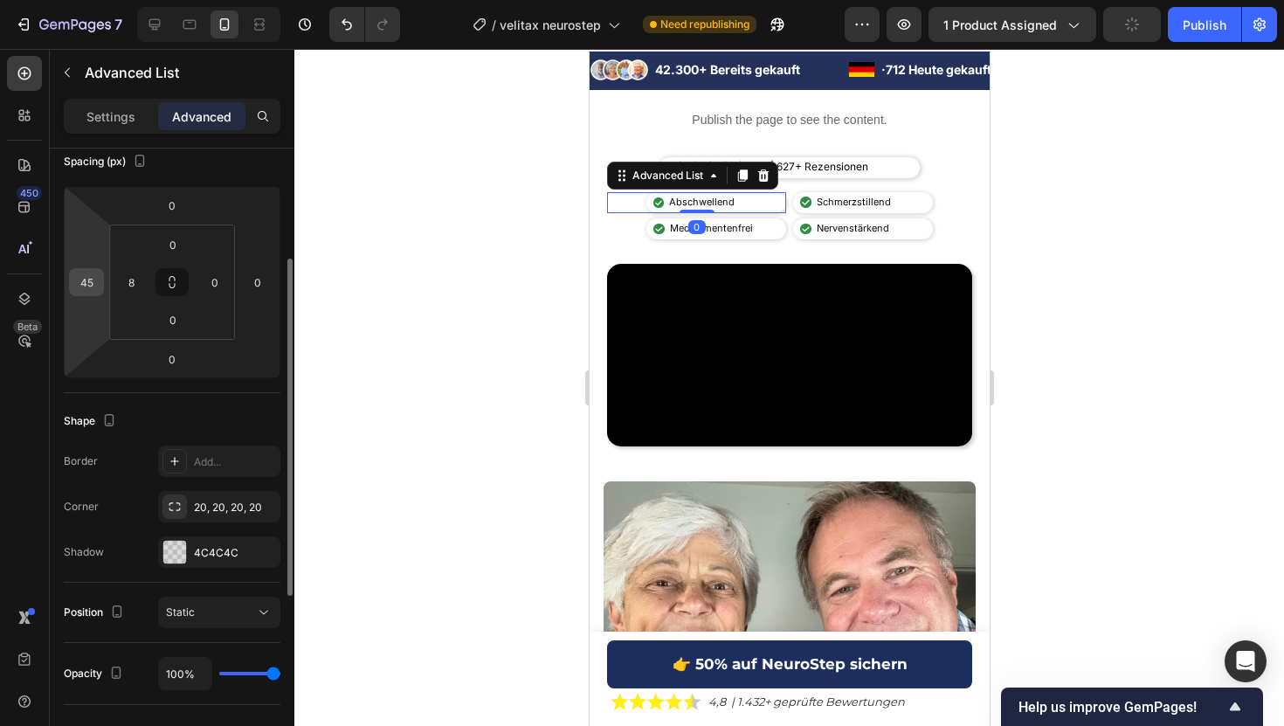
click at [90, 275] on input "45" at bounding box center [86, 282] width 26 height 26
type input "35"
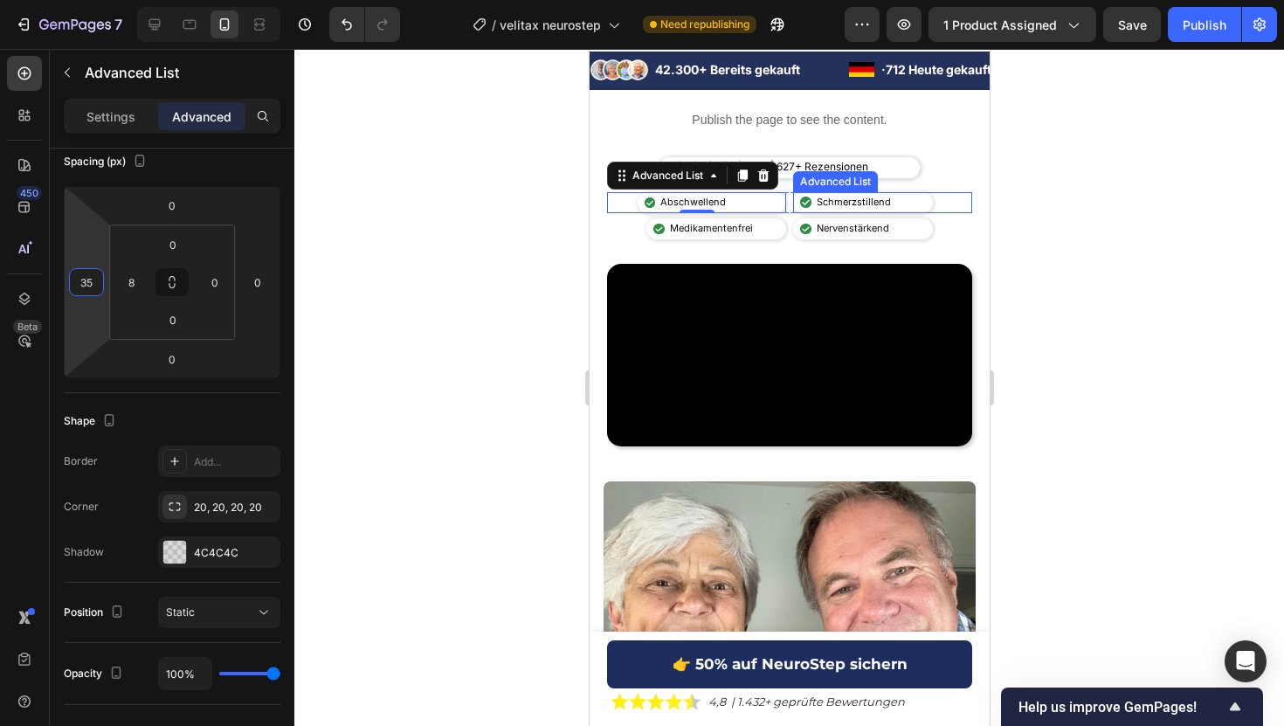
click at [920, 197] on div "Image Schmerzstillend Text Block" at bounding box center [862, 202] width 140 height 21
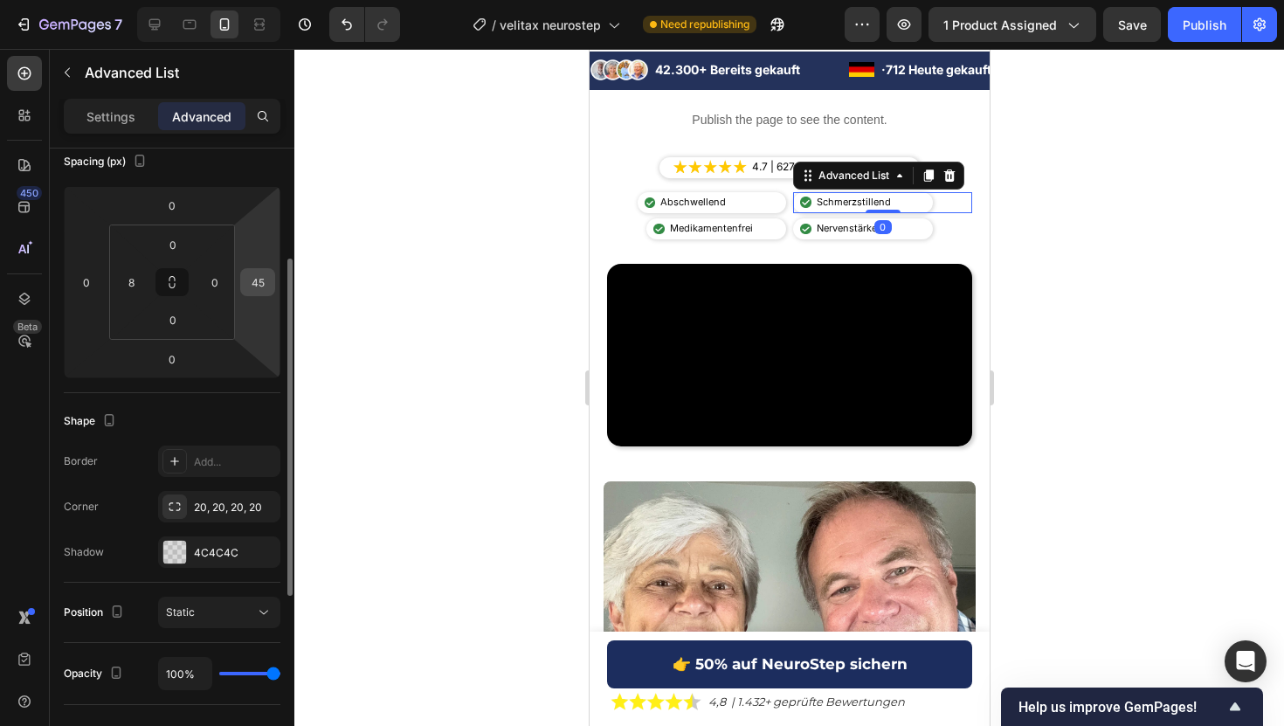
click at [259, 282] on input "45" at bounding box center [258, 282] width 26 height 26
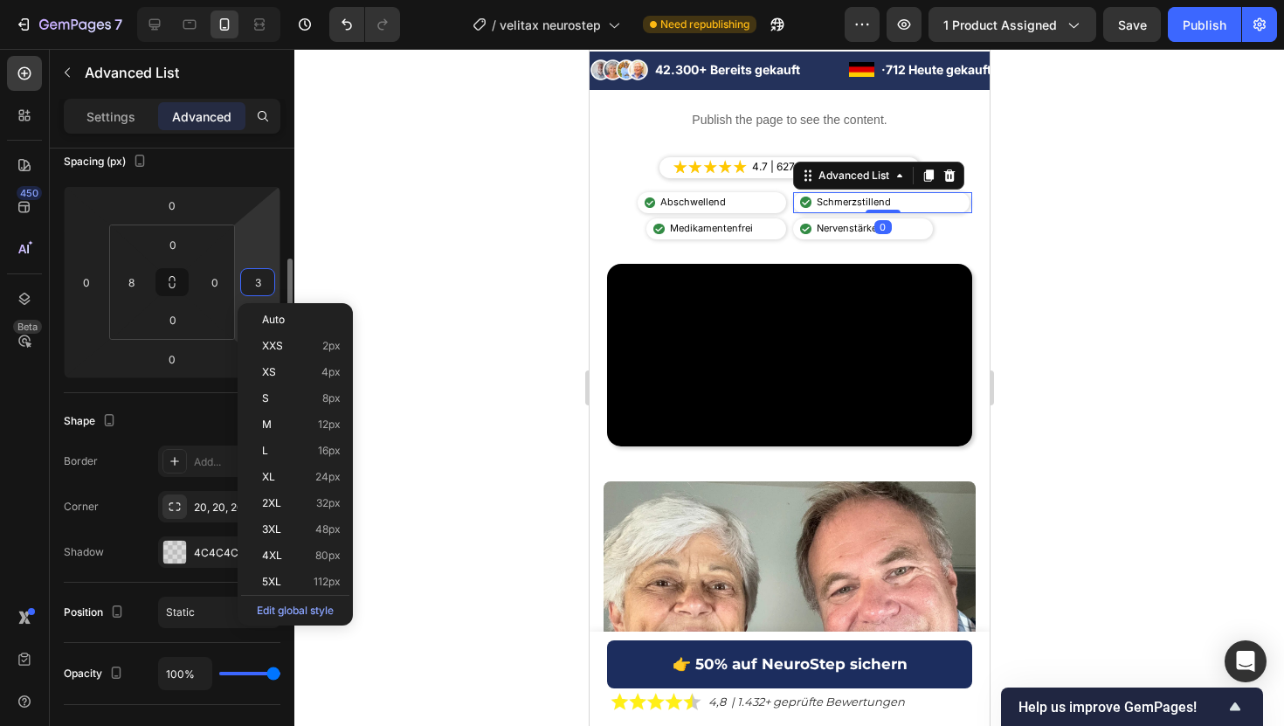
type input "35"
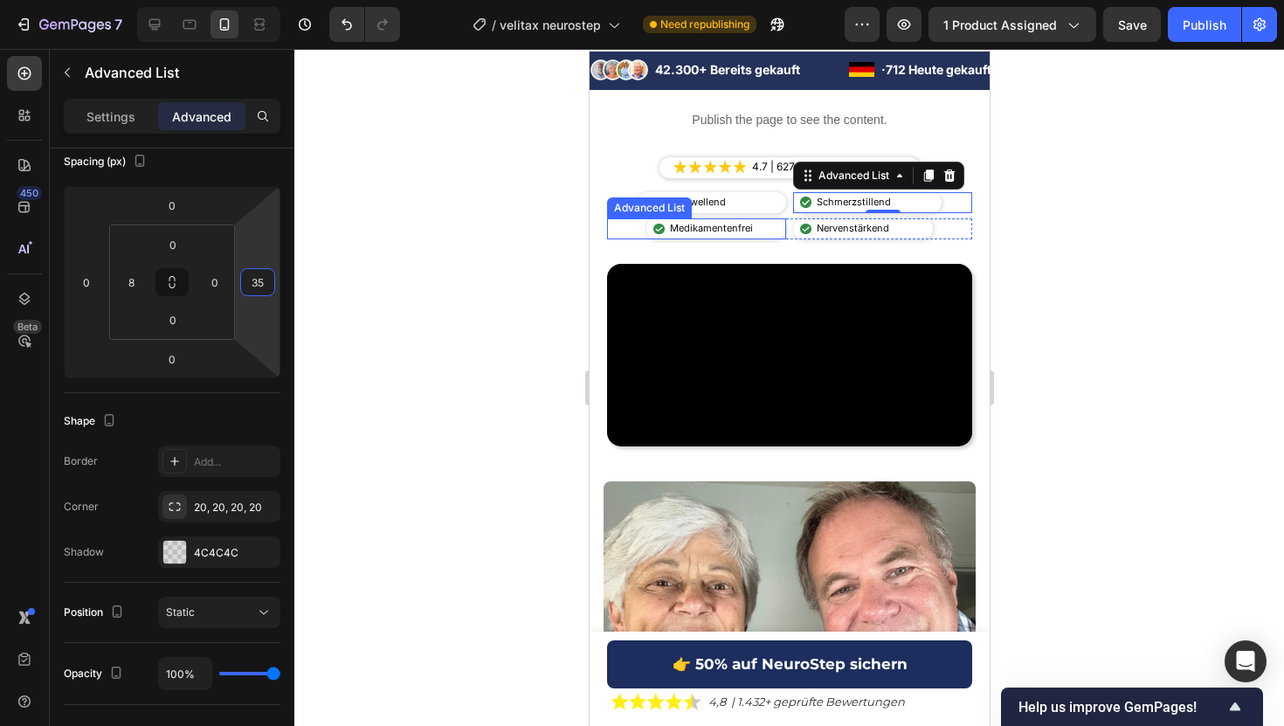
click at [639, 237] on div "Image Medikamentenfrei Text Block" at bounding box center [695, 228] width 179 height 21
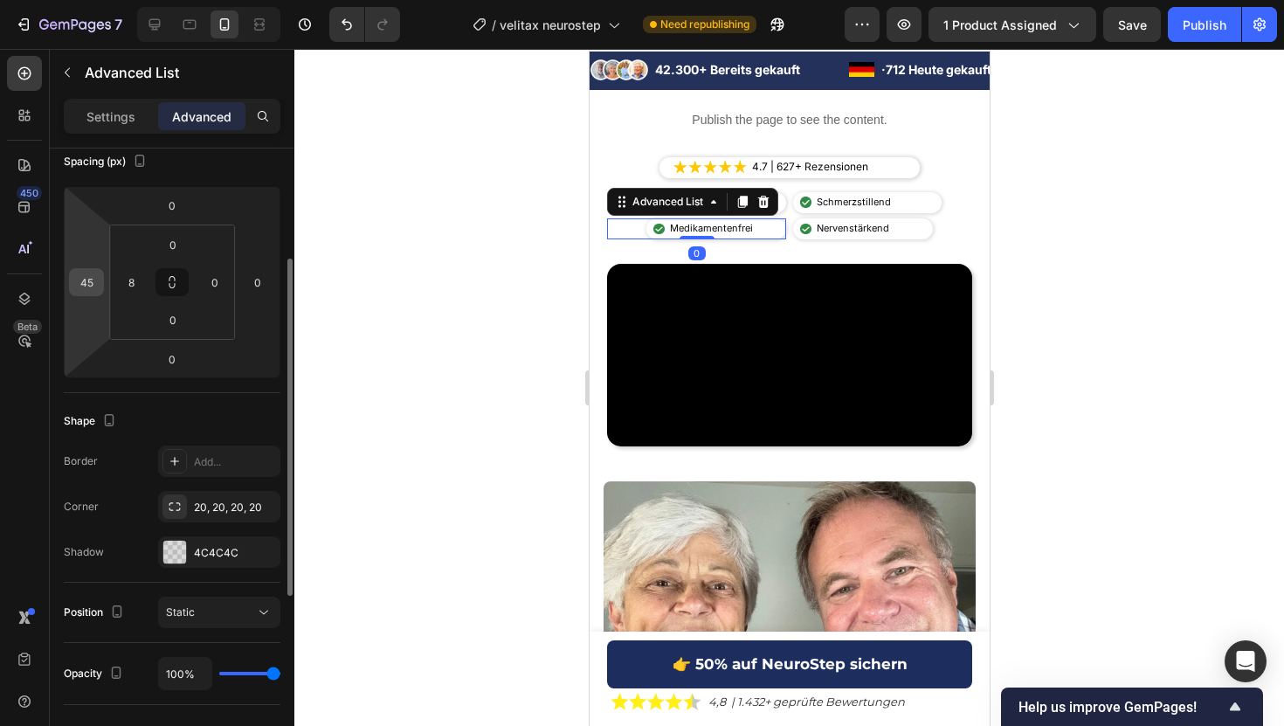
click at [91, 282] on input "45" at bounding box center [86, 282] width 26 height 26
type input "35"
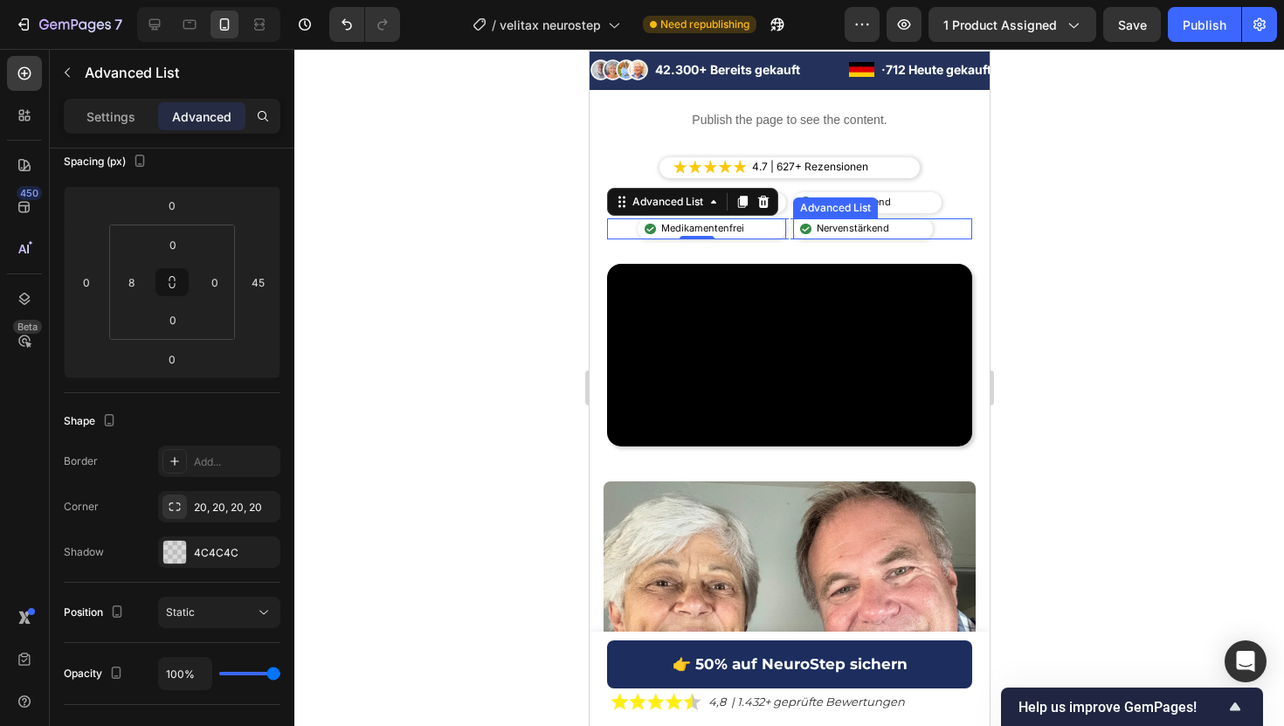
click at [927, 235] on div "Image Nervenstärkend Text Block" at bounding box center [862, 228] width 140 height 21
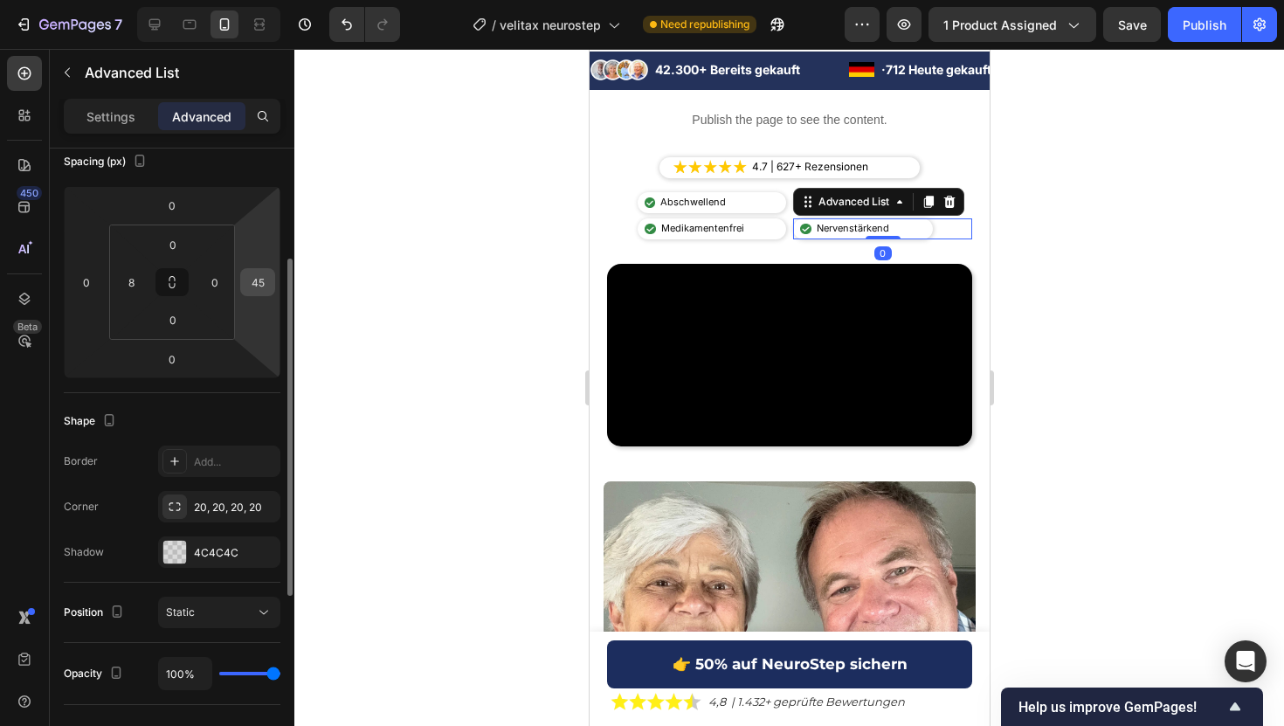
click at [252, 286] on input "45" at bounding box center [258, 282] width 26 height 26
type input "35"
click at [1207, 24] on div "Publish" at bounding box center [1204, 25] width 44 height 18
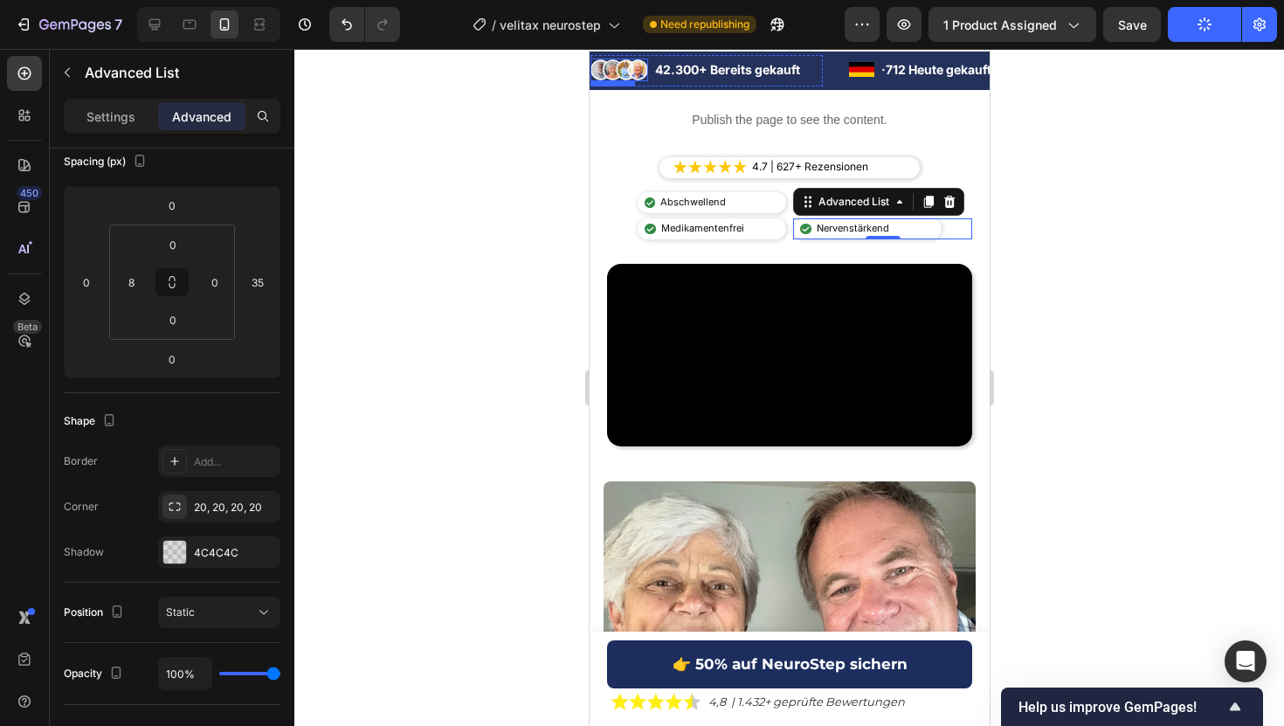
click at [629, 66] on img at bounding box center [618, 70] width 58 height 23
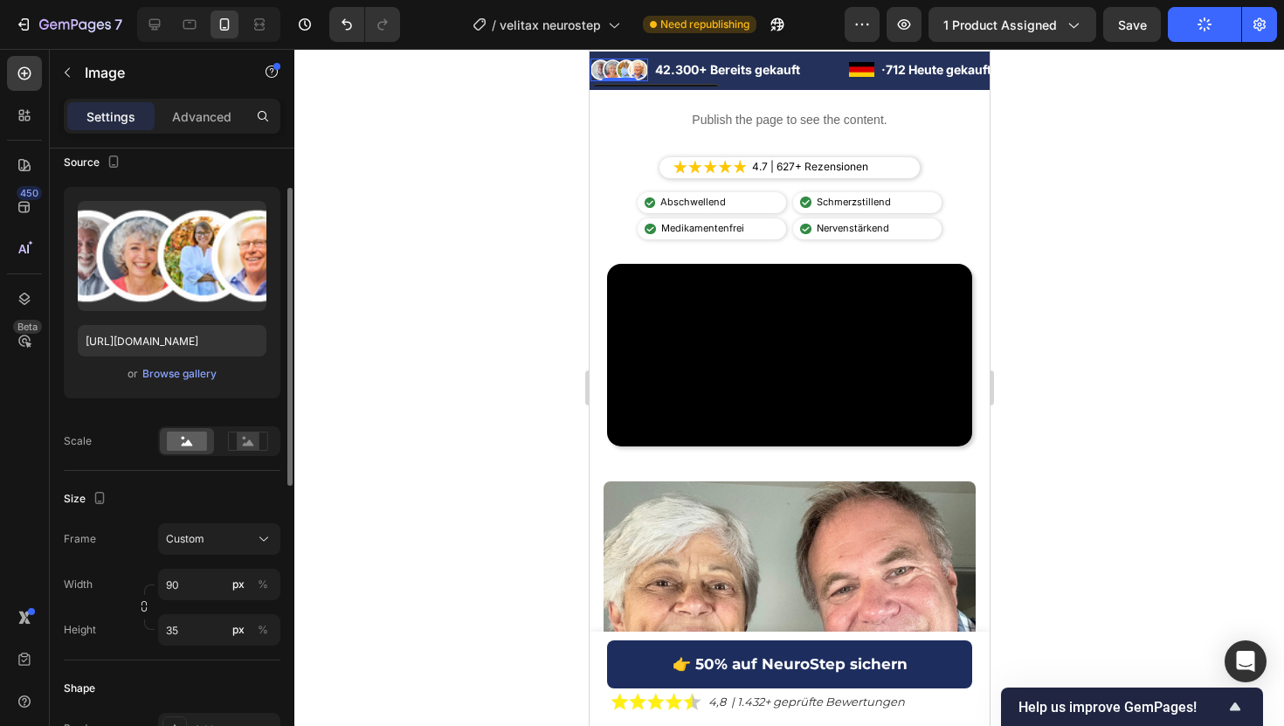
scroll to position [142, 0]
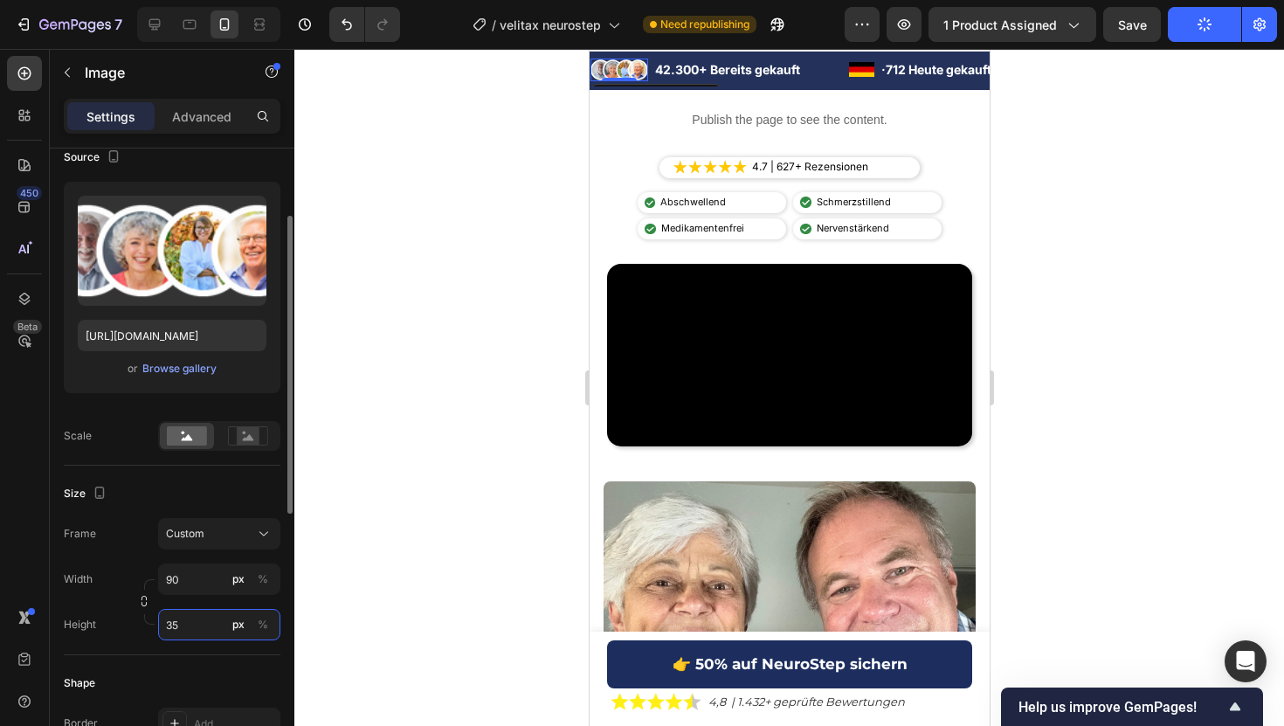
click at [178, 624] on input "35" at bounding box center [219, 624] width 122 height 31
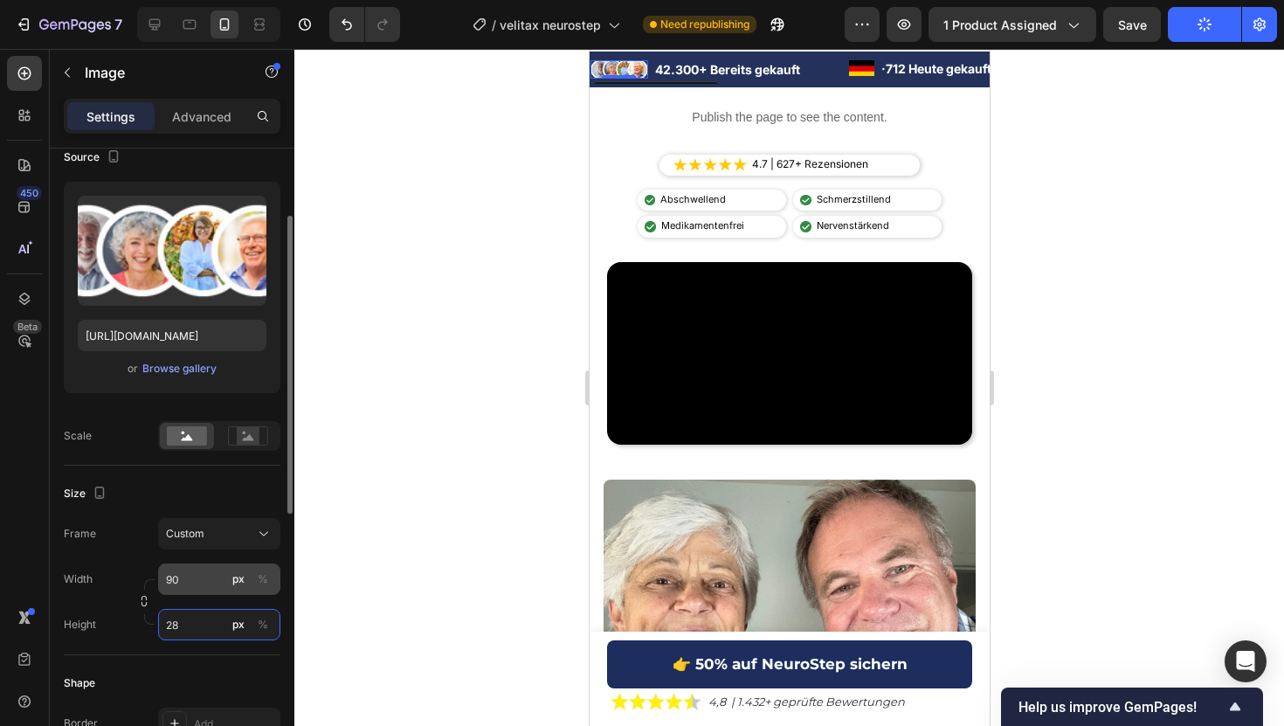
type input "28"
click at [197, 572] on input "90" at bounding box center [219, 578] width 122 height 31
type input "8"
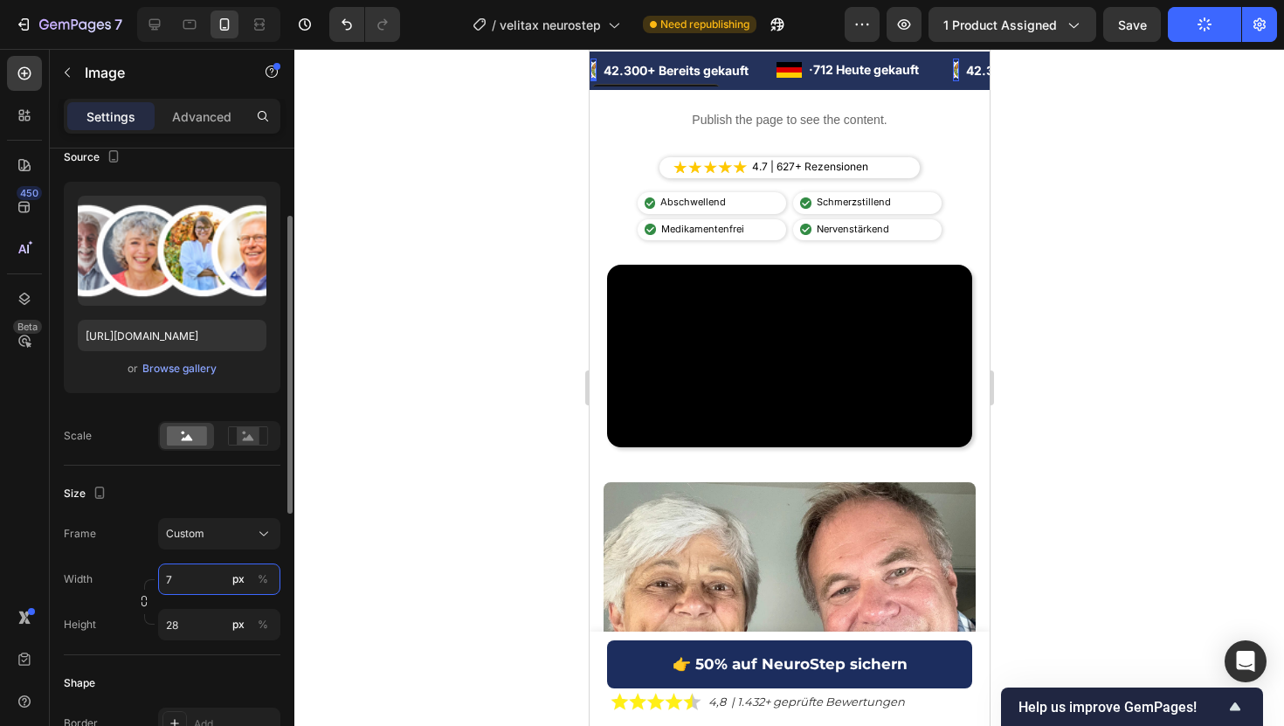
type input "70"
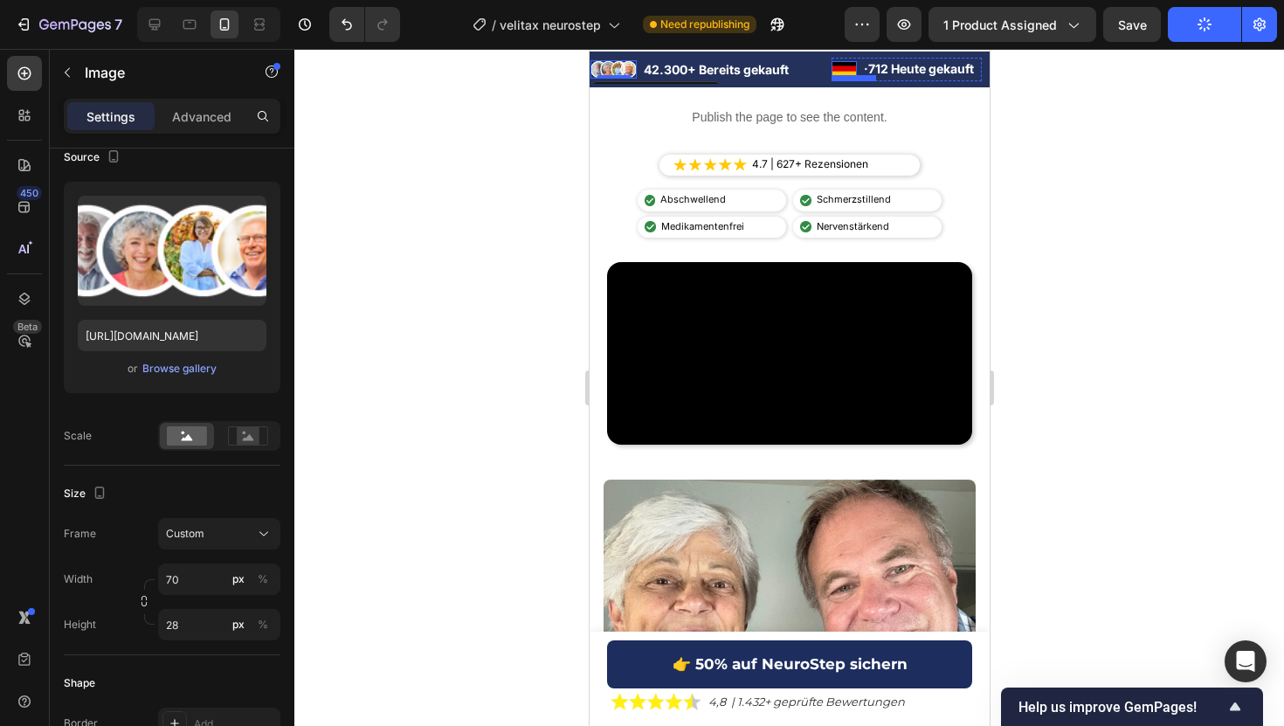
click at [850, 65] on img at bounding box center [843, 69] width 25 height 16
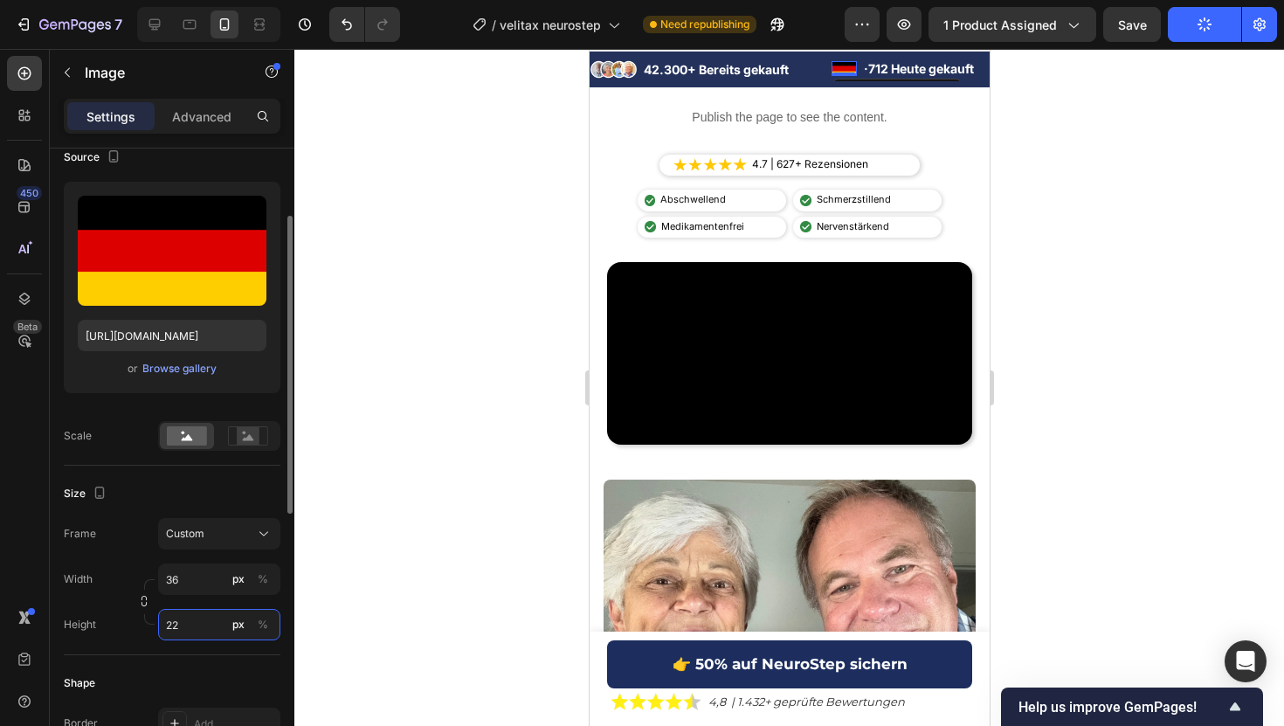
click at [183, 620] on input "22" at bounding box center [219, 624] width 122 height 31
type input "28"
click at [608, 69] on img at bounding box center [612, 69] width 46 height 18
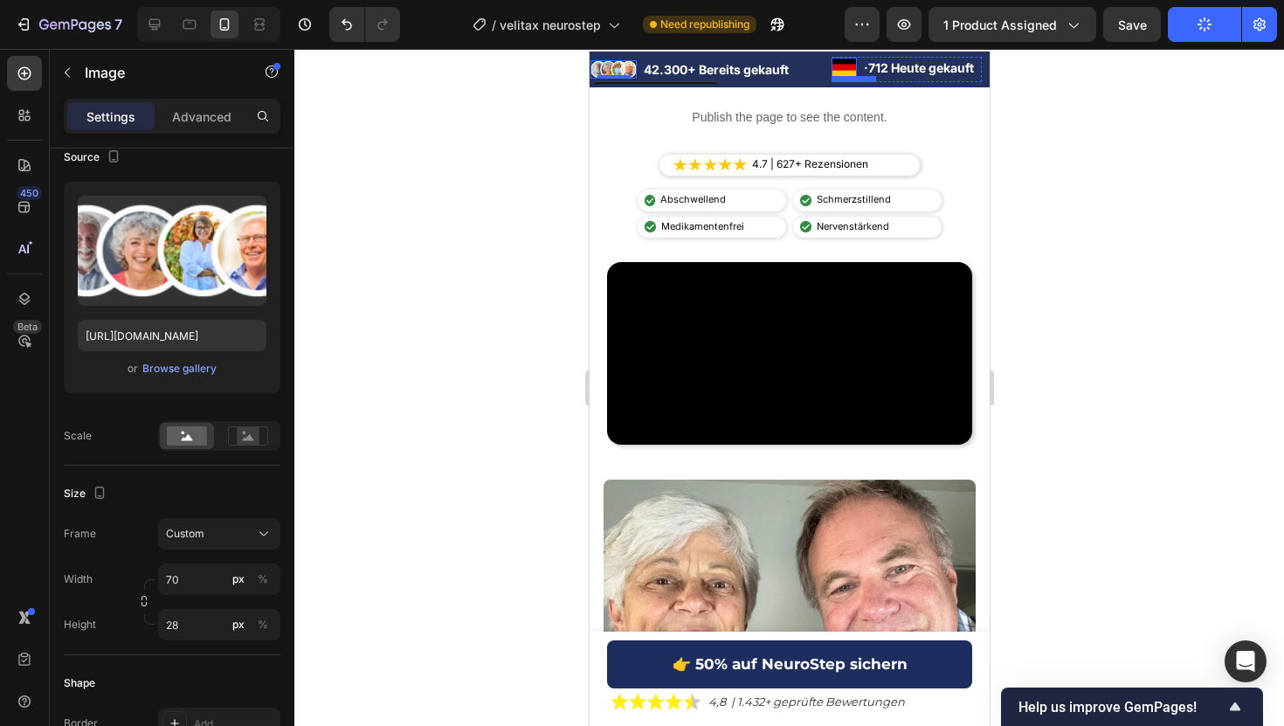
click at [851, 70] on img at bounding box center [843, 67] width 25 height 19
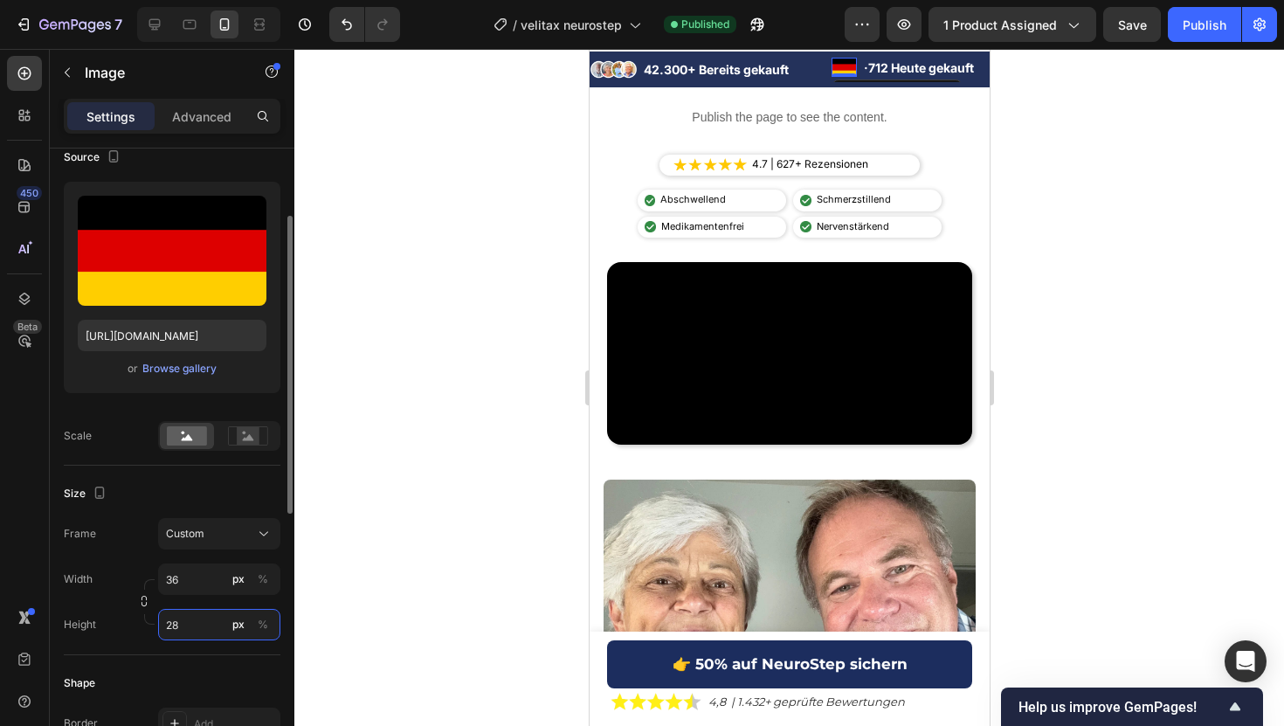
click at [190, 621] on input "28" at bounding box center [219, 624] width 122 height 31
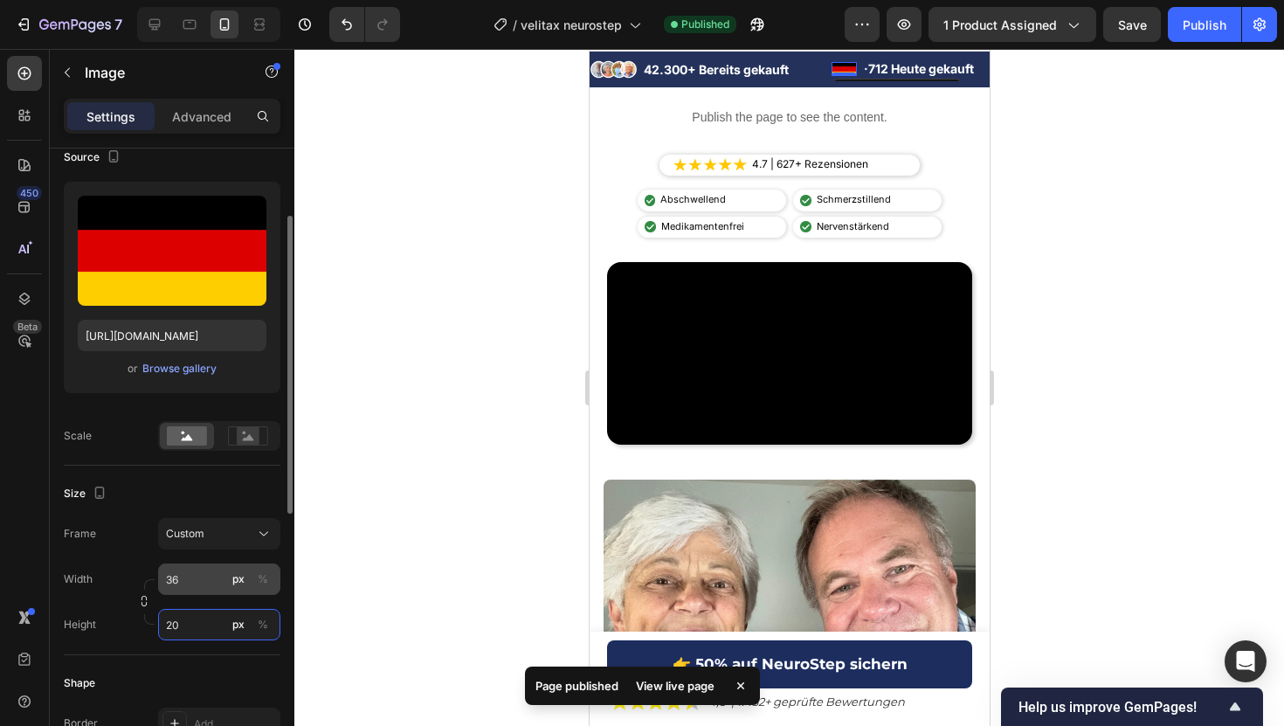
type input "2"
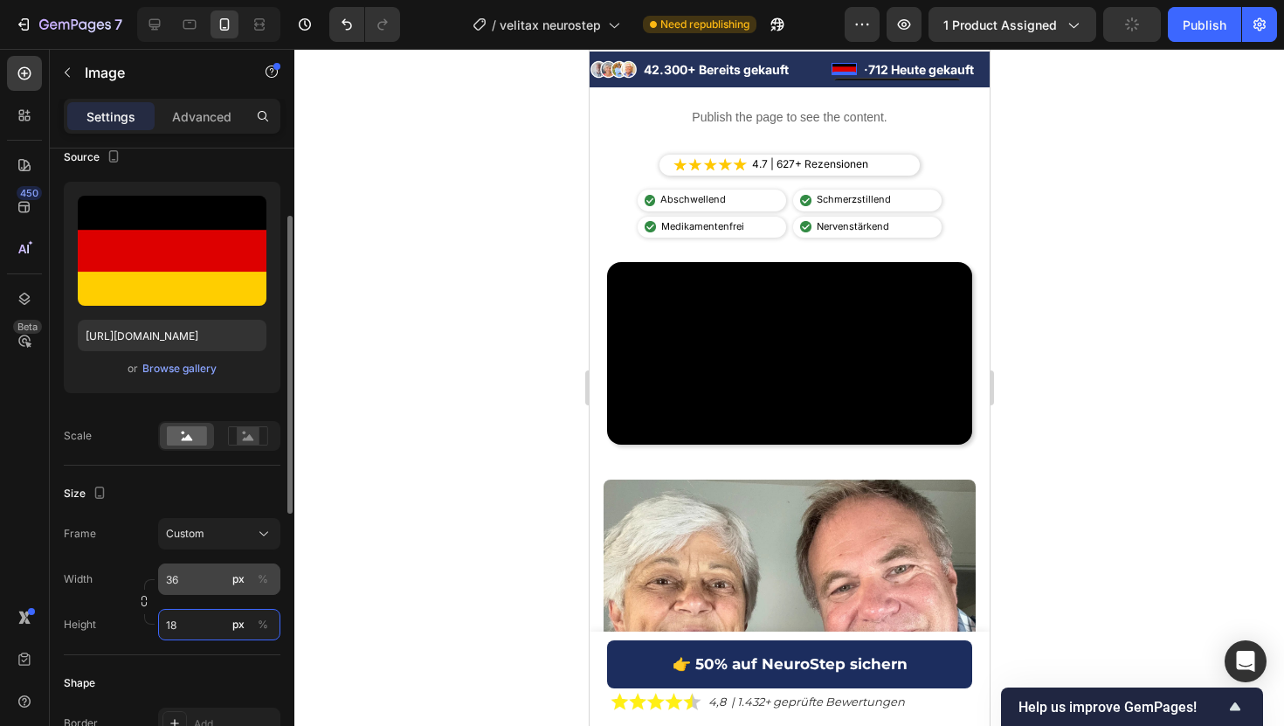
type input "18"
click at [184, 583] on input "36" at bounding box center [219, 578] width 122 height 31
type input "30"
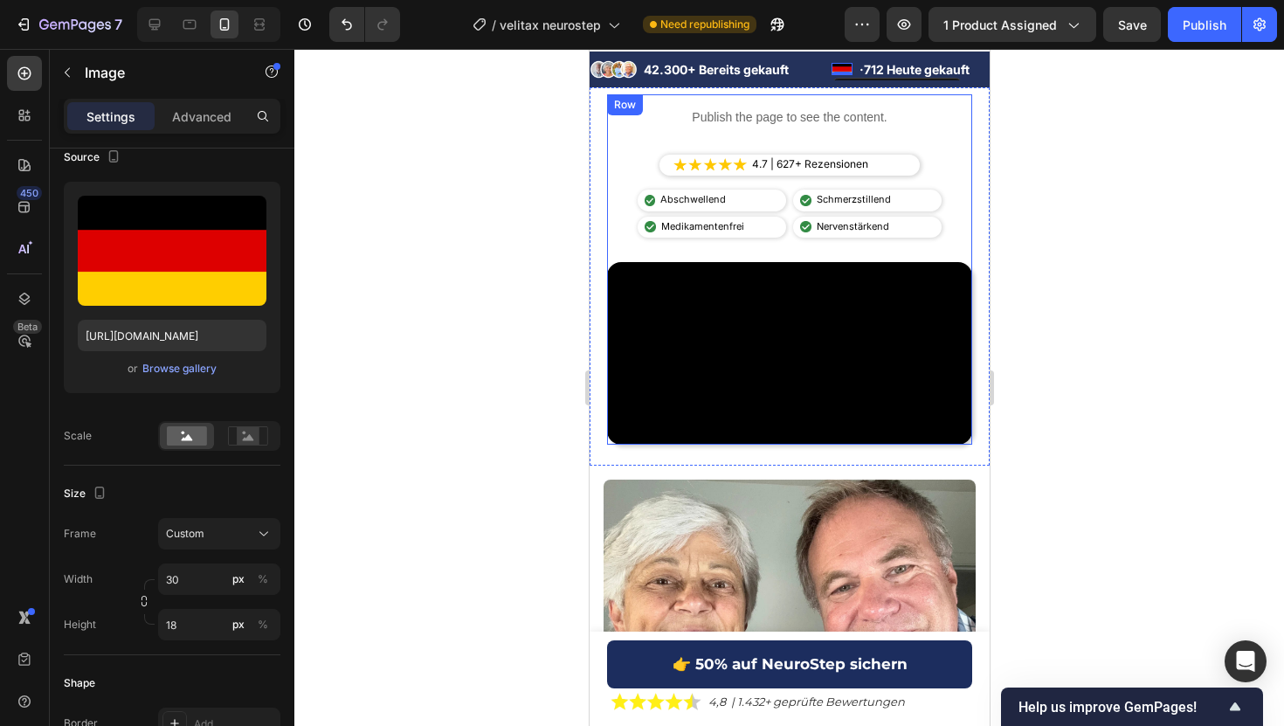
click at [1098, 255] on div at bounding box center [788, 387] width 989 height 677
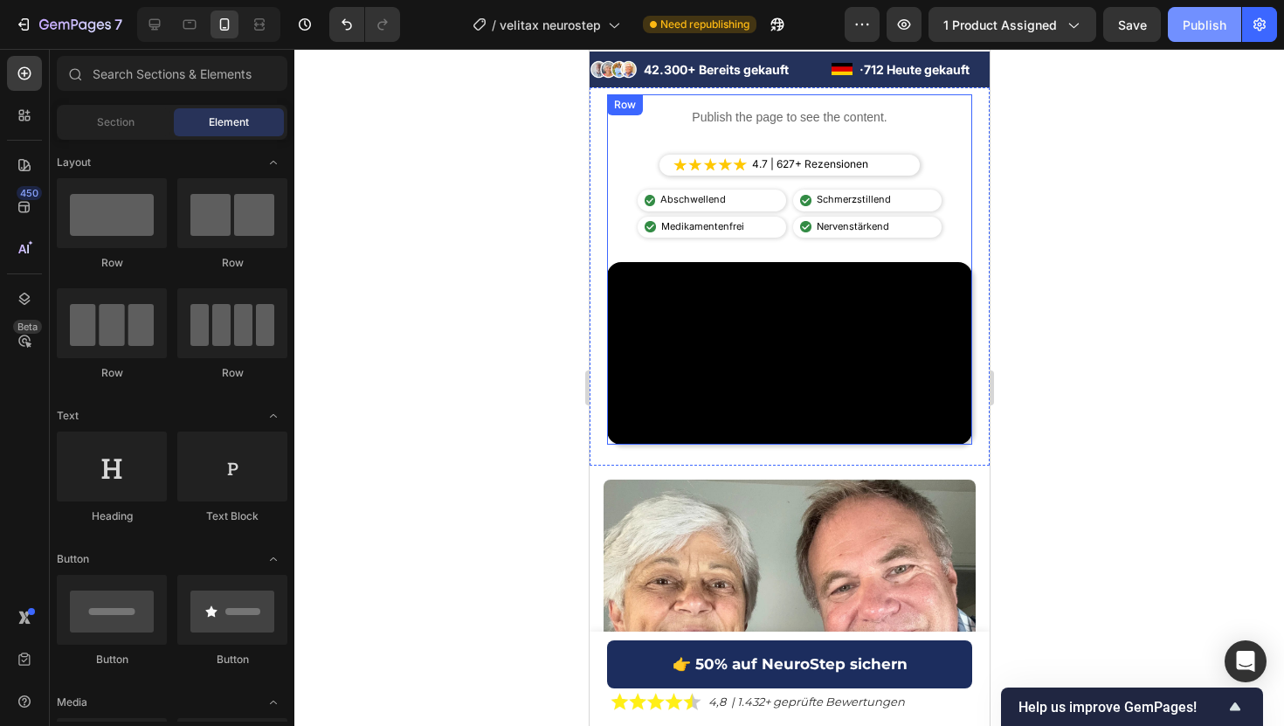
click at [1219, 32] on div "Publish" at bounding box center [1204, 25] width 44 height 18
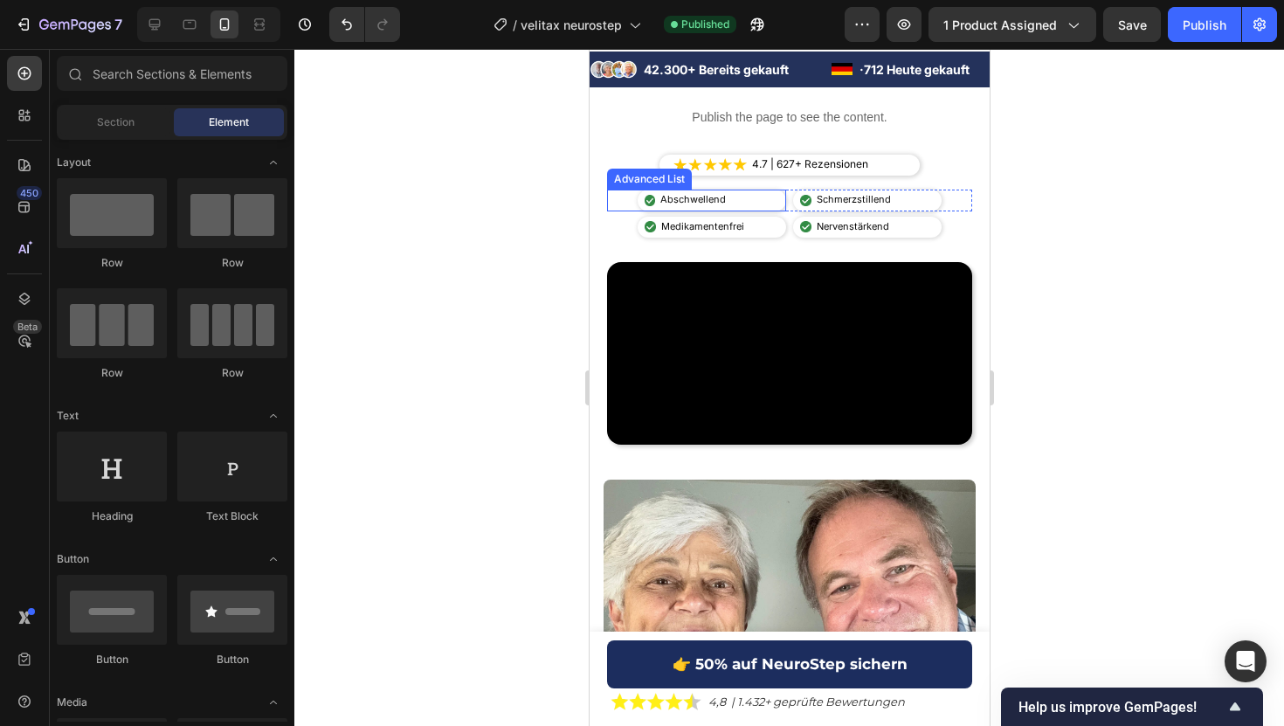
click at [657, 202] on li "Image Abschwellend Text Block" at bounding box center [687, 200] width 86 height 21
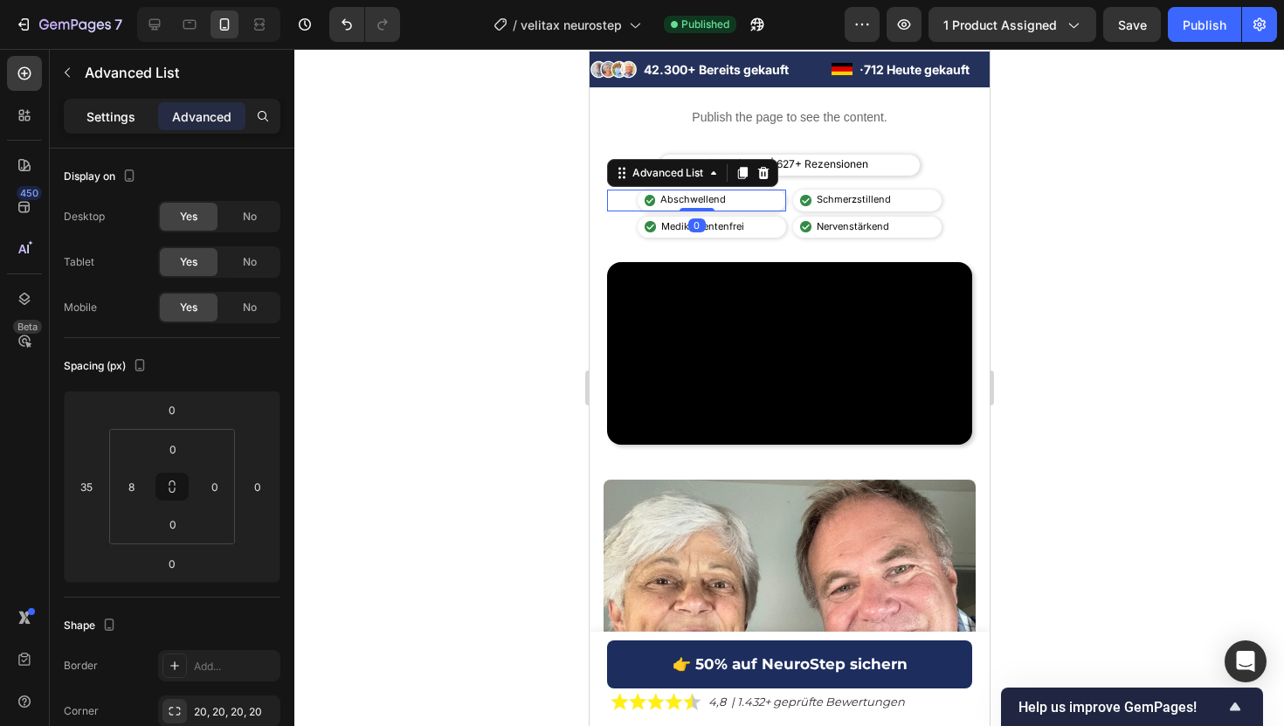
click at [81, 120] on div "Settings" at bounding box center [110, 116] width 87 height 28
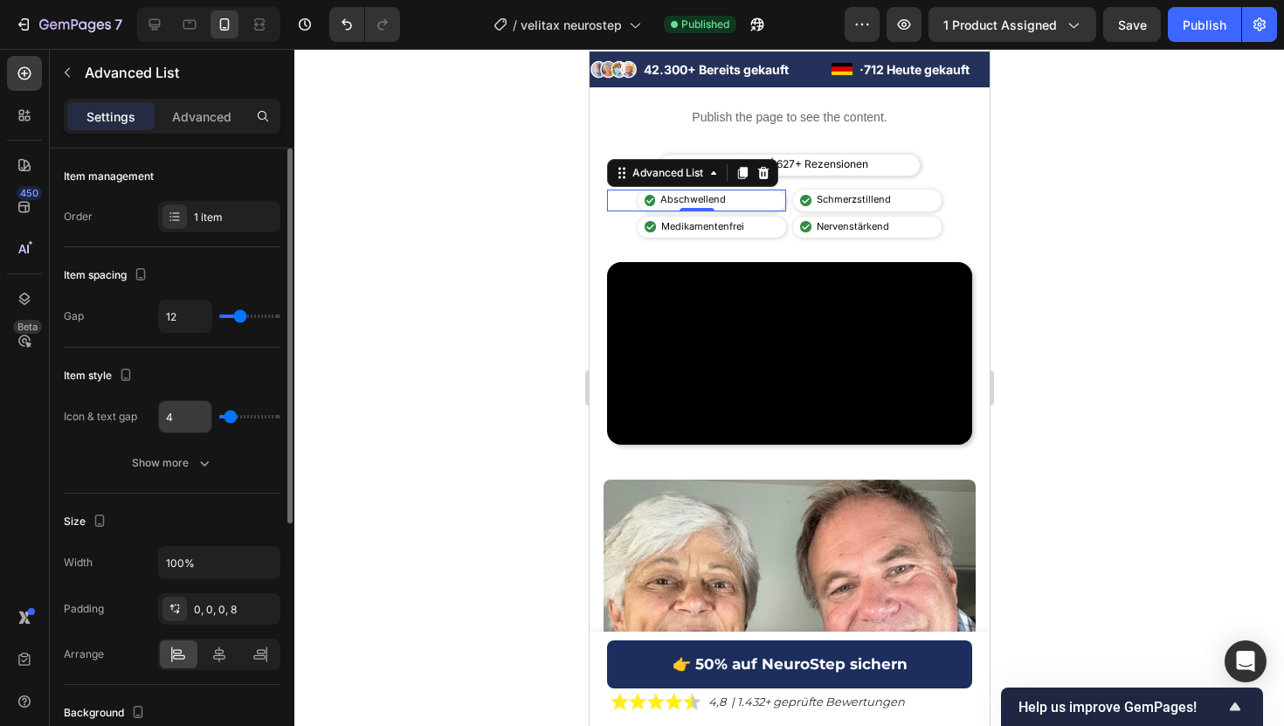
click at [169, 410] on input "4" at bounding box center [185, 416] width 52 height 31
type input "6"
click at [658, 224] on div "Medikamentenfrei" at bounding box center [702, 227] width 88 height 21
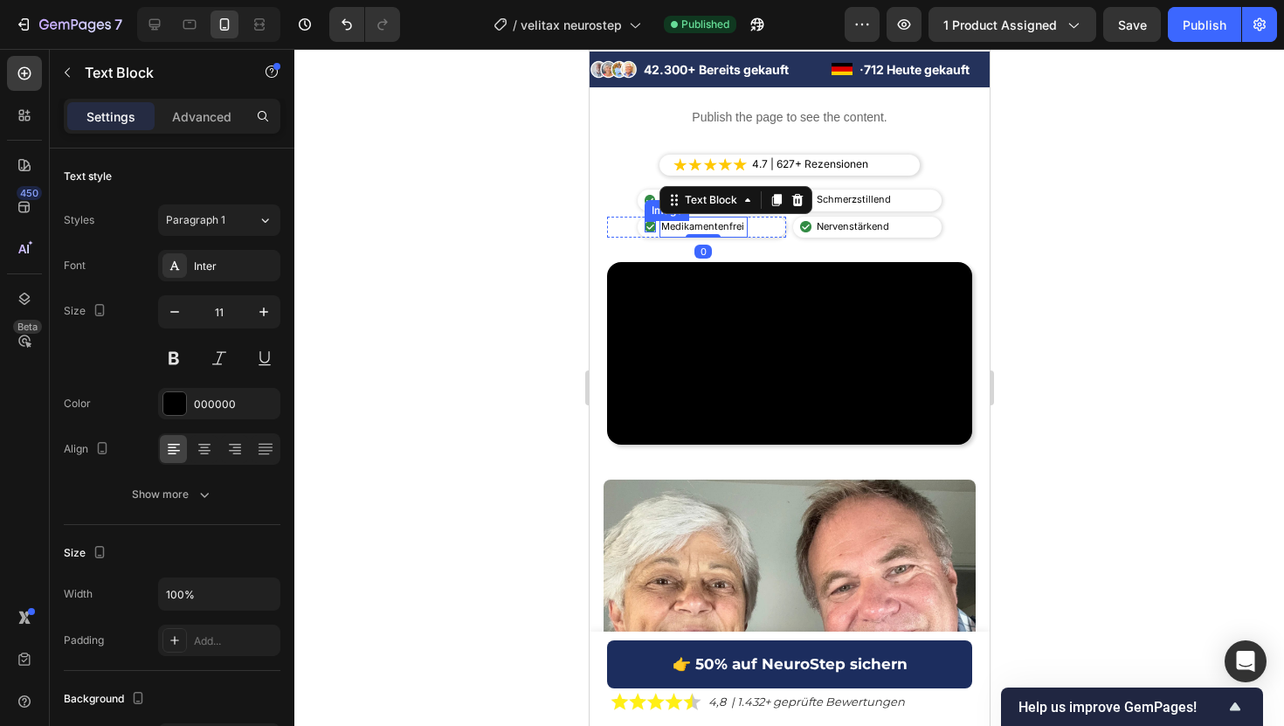
click at [654, 232] on div "Image" at bounding box center [649, 226] width 11 height 11
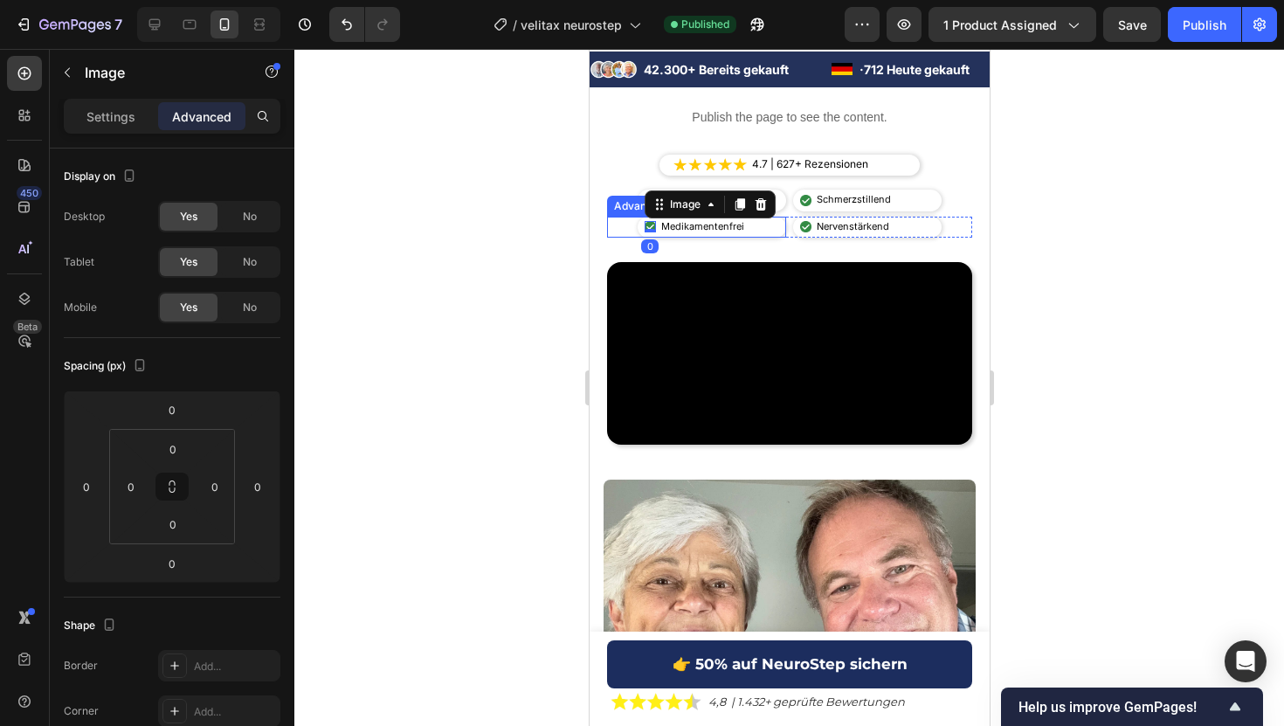
click at [769, 229] on div "Image 0 Medikamentenfrei Text Block" at bounding box center [711, 227] width 148 height 21
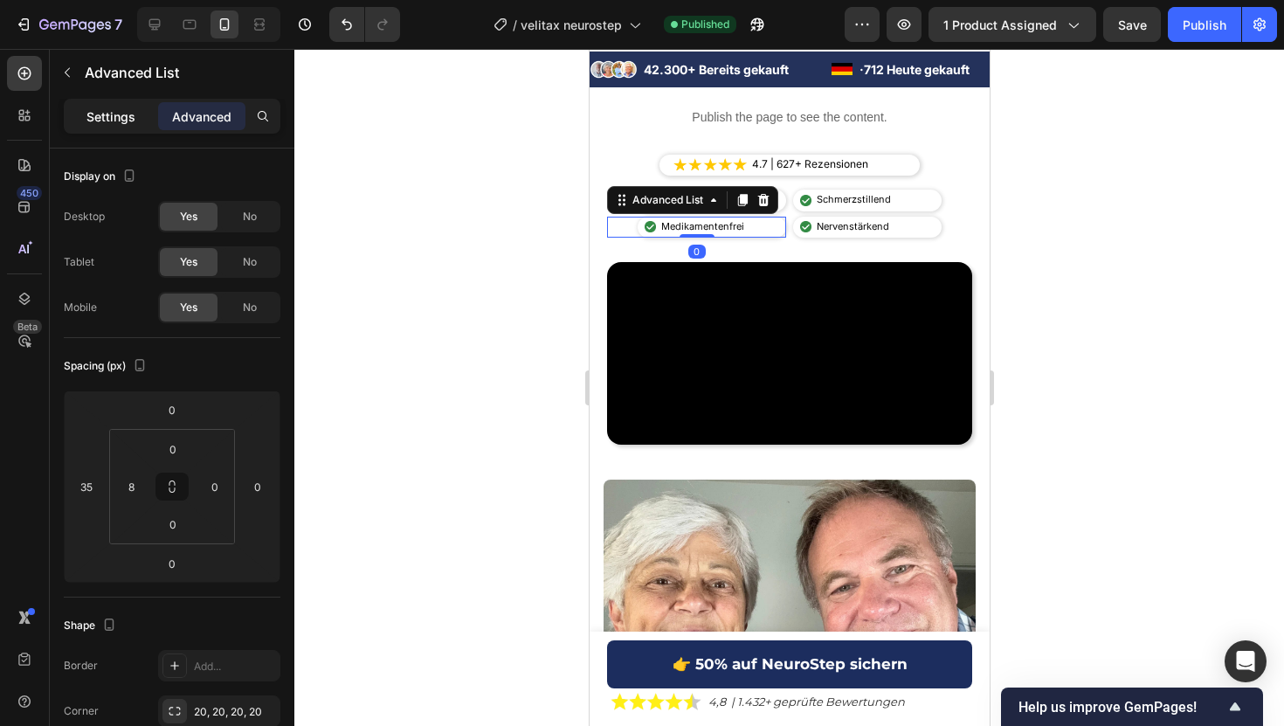
click at [102, 103] on div "Settings" at bounding box center [110, 116] width 87 height 28
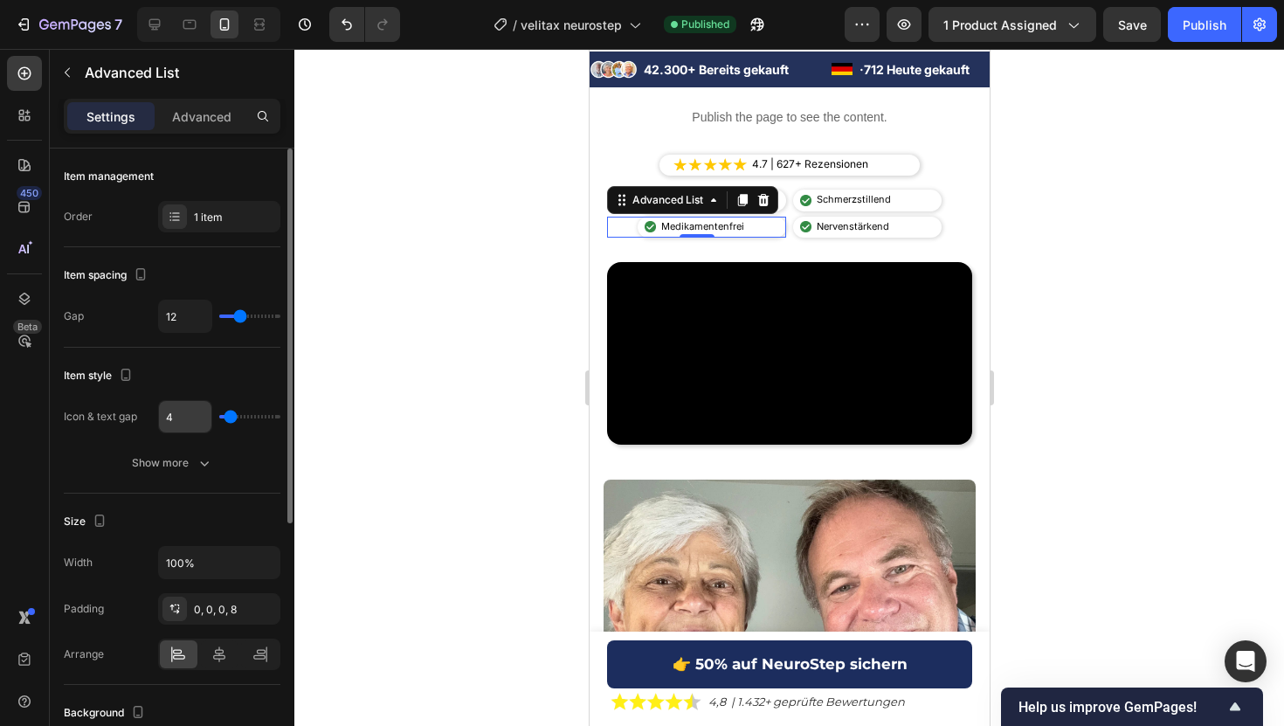
click at [177, 424] on input "4" at bounding box center [185, 416] width 52 height 31
type input "6"
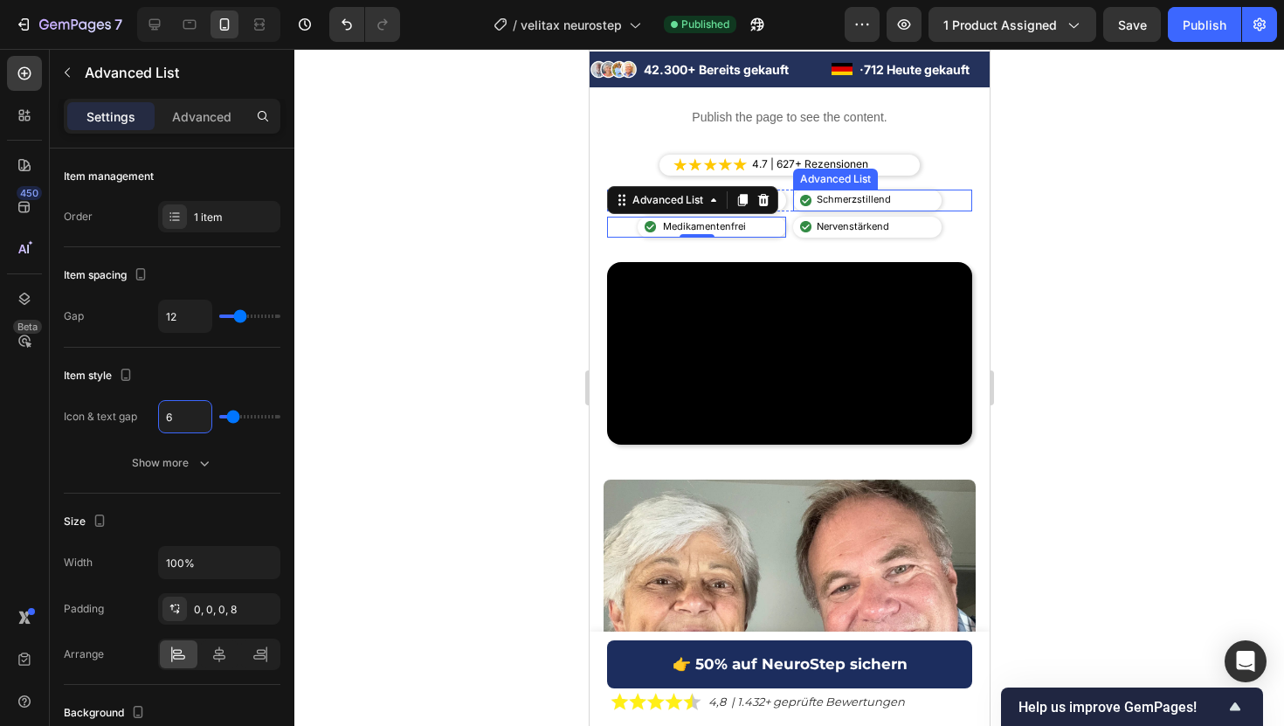
click at [922, 203] on div "Image Schmerzstillend Text Block" at bounding box center [866, 200] width 148 height 21
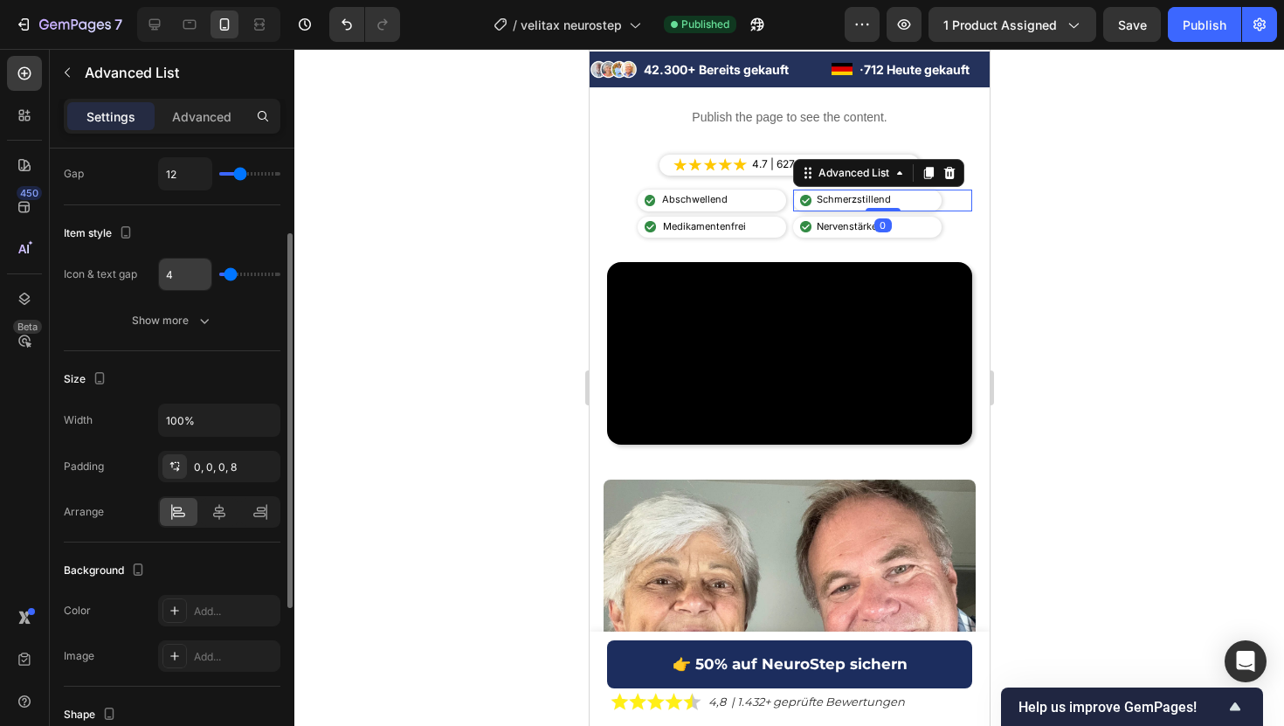
click at [176, 276] on input "4" at bounding box center [185, 274] width 52 height 31
type input "6"
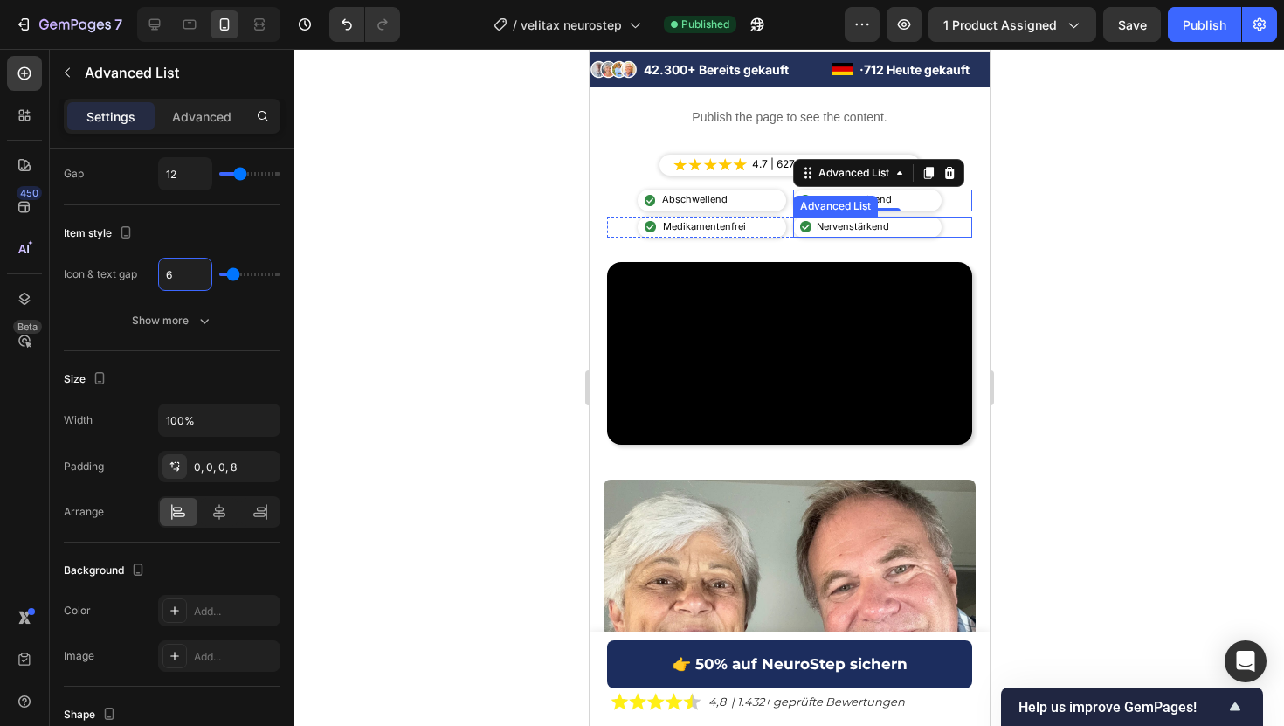
click at [920, 231] on div "Image Nervenstärkend Text Block" at bounding box center [866, 227] width 148 height 21
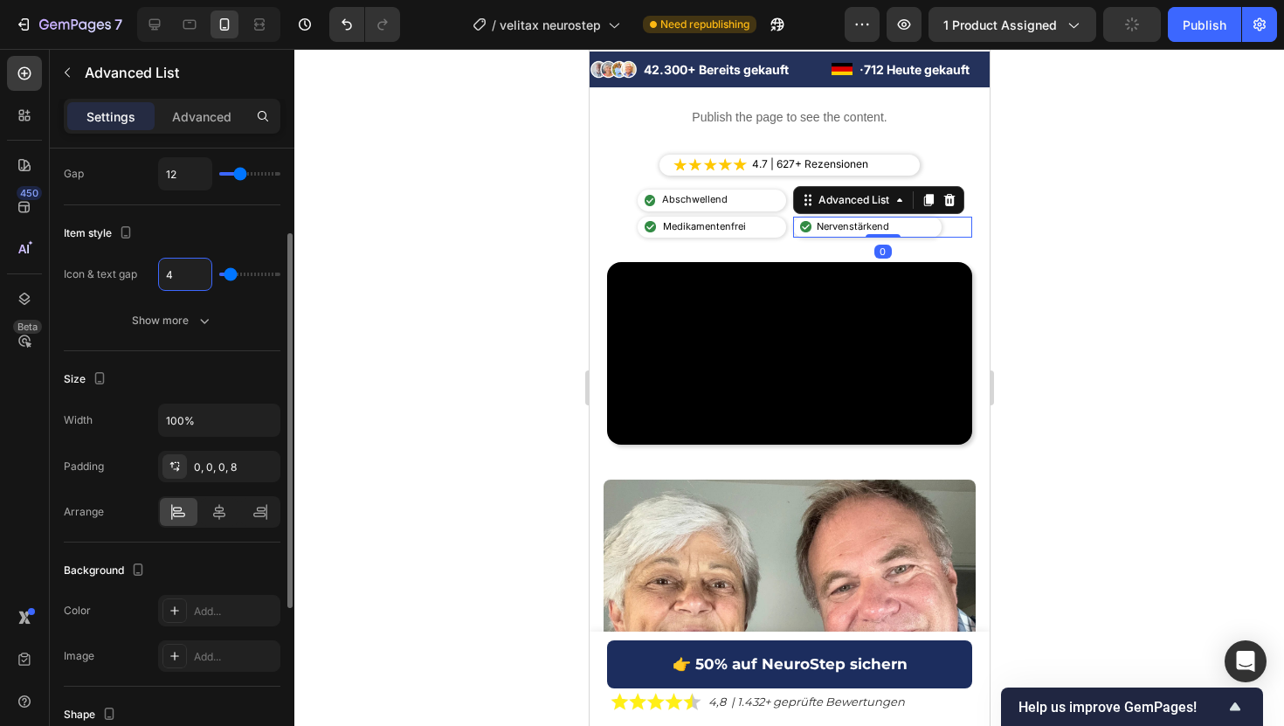
click at [176, 279] on input "4" at bounding box center [185, 274] width 52 height 31
type input "6"
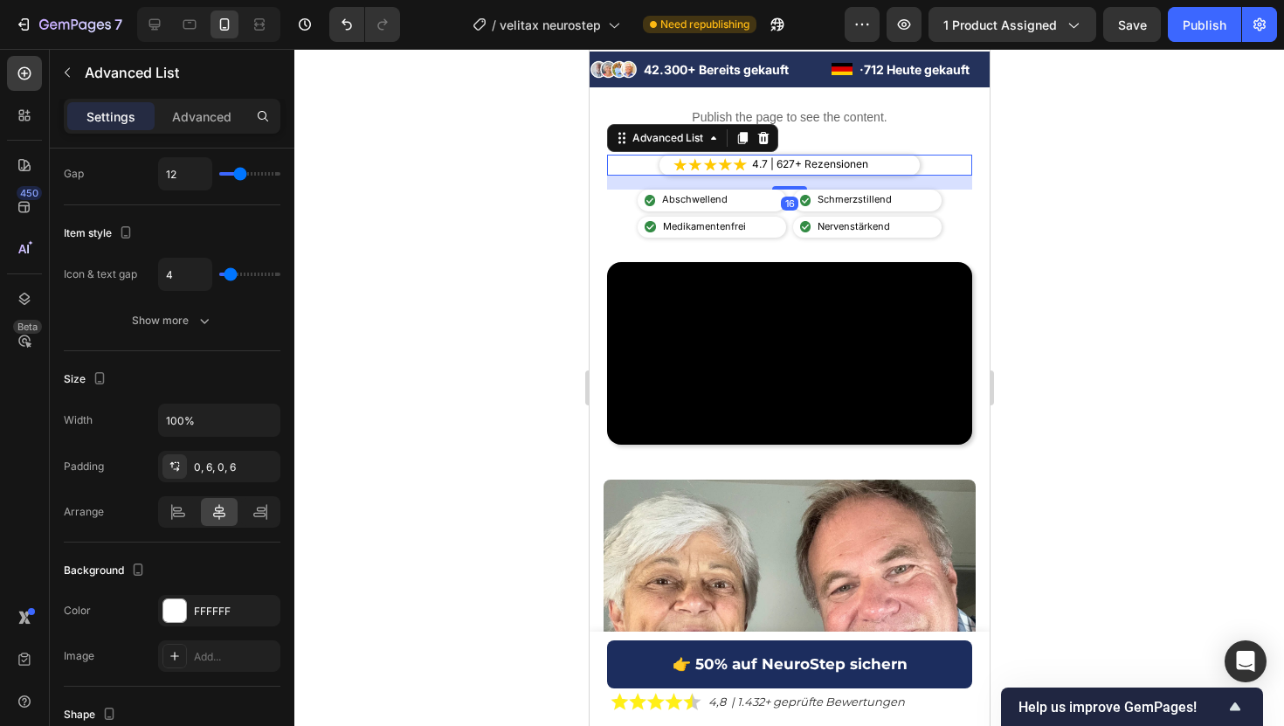
click at [922, 166] on div "Image 4.7 | 627+ Rezensionen Text Block" at bounding box center [788, 165] width 365 height 21
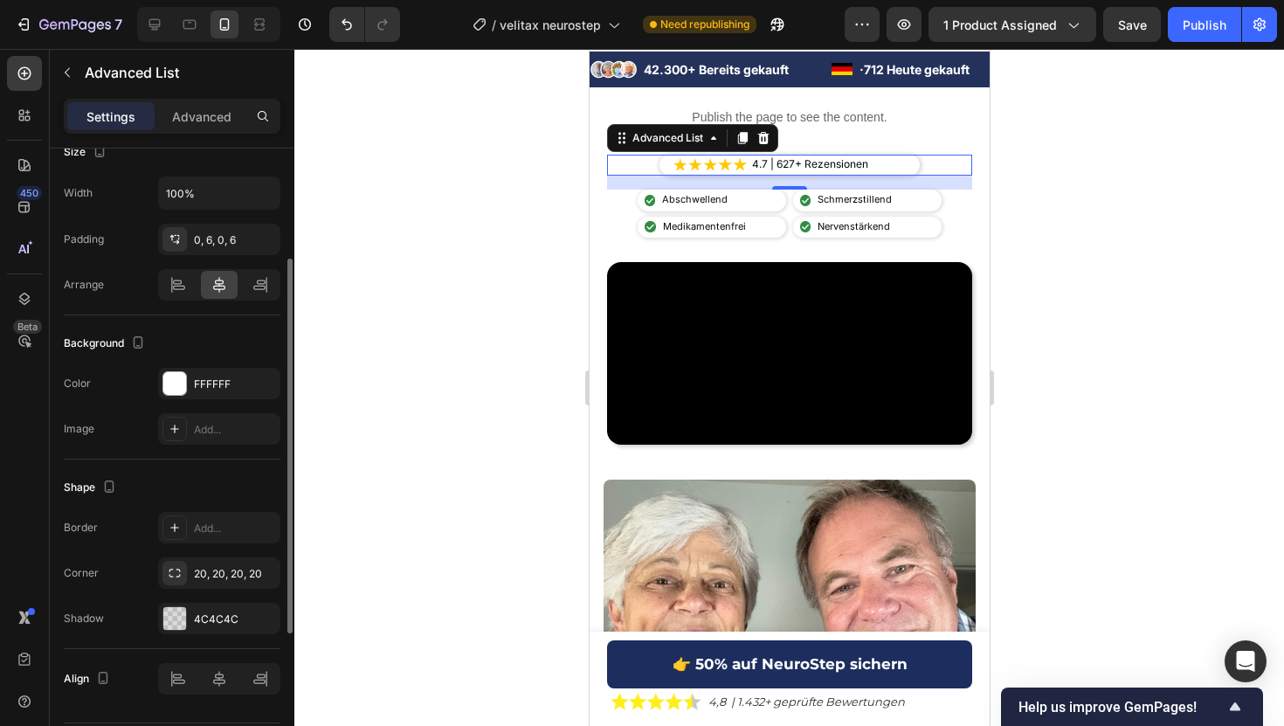
scroll to position [372, 0]
click at [218, 604] on div "4C4C4C" at bounding box center [219, 615] width 122 height 31
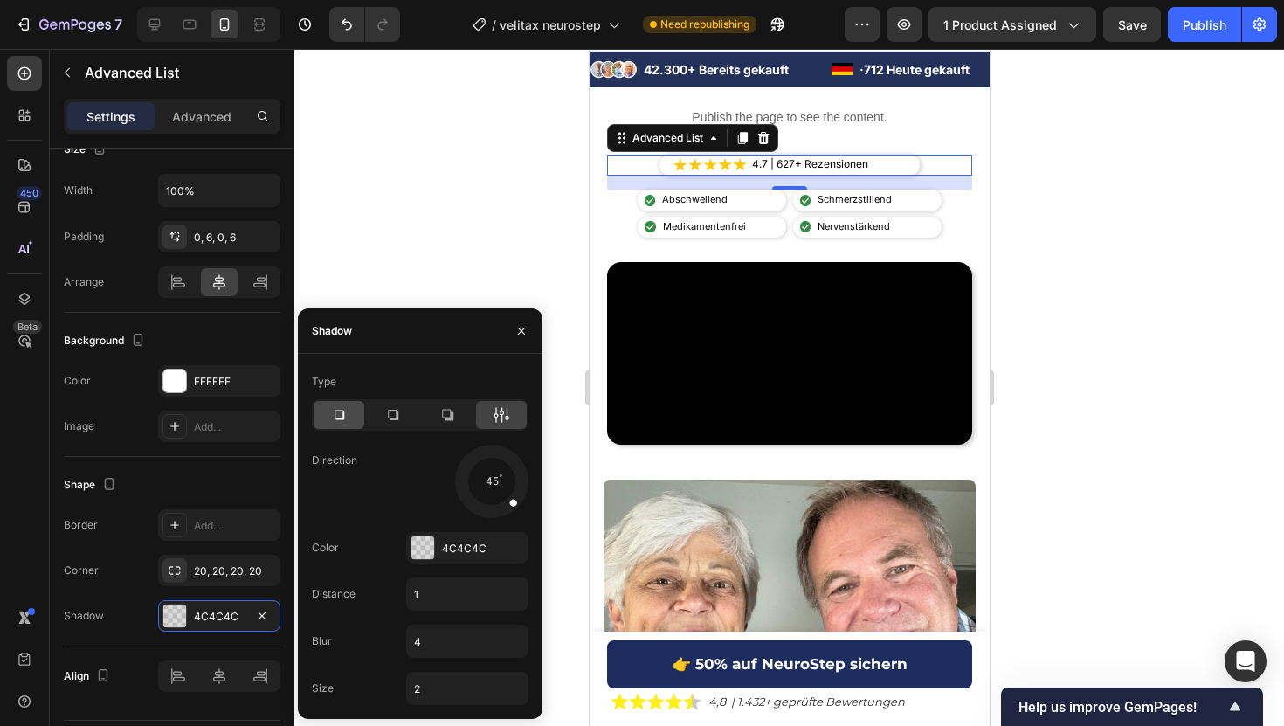
click at [338, 410] on icon at bounding box center [338, 414] width 17 height 17
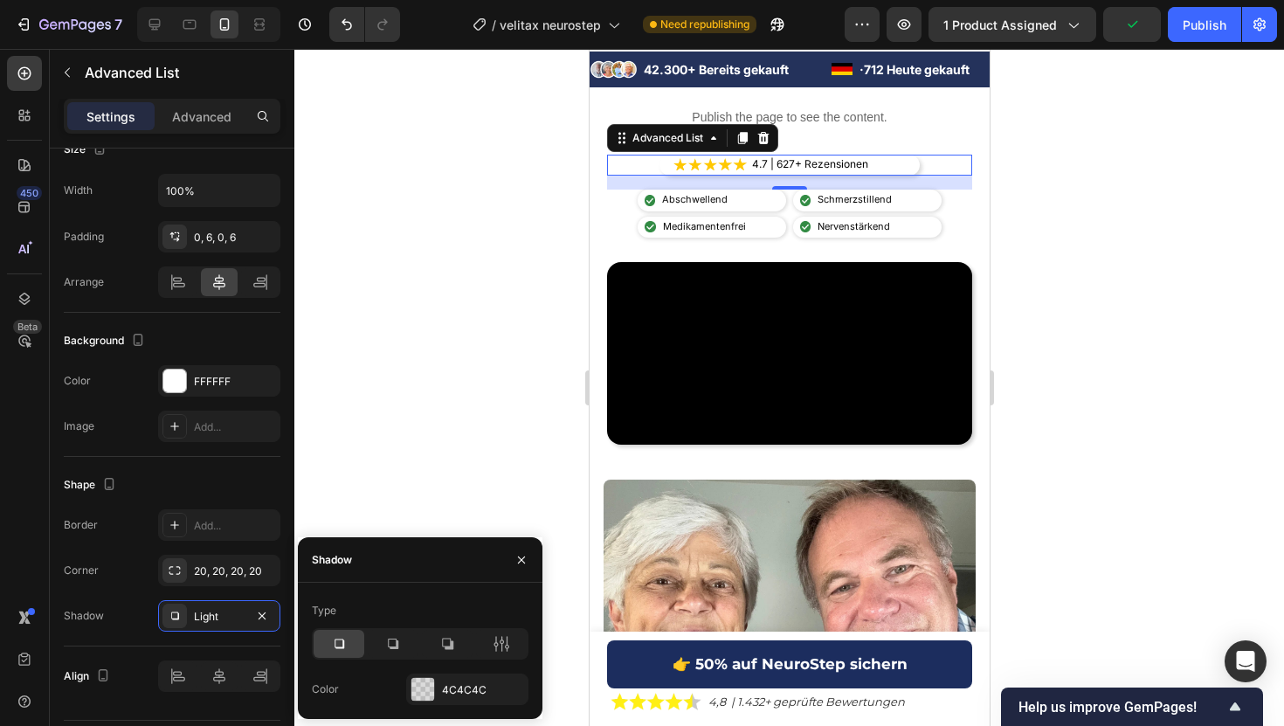
click at [461, 293] on div at bounding box center [788, 387] width 989 height 677
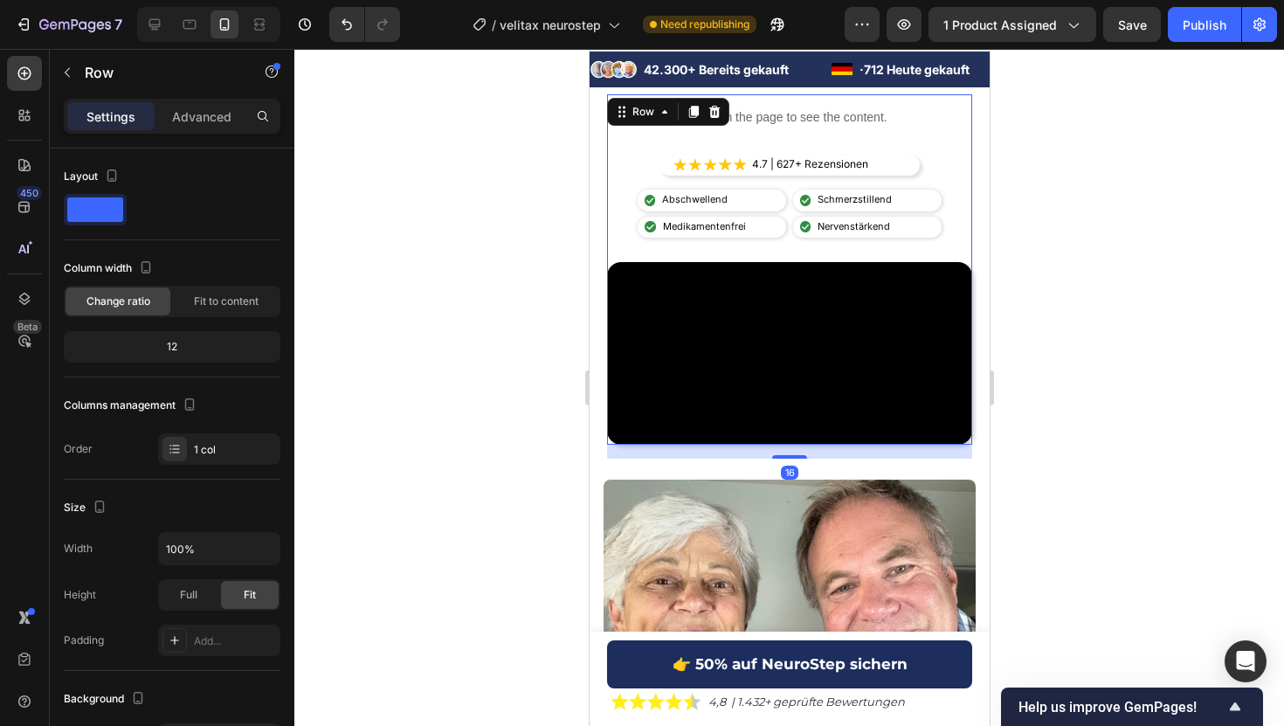
click at [895, 153] on div "Publish the page to see the content. Custom Code Image 4.7 | 627+ Rezensionen T…" at bounding box center [788, 269] width 365 height 350
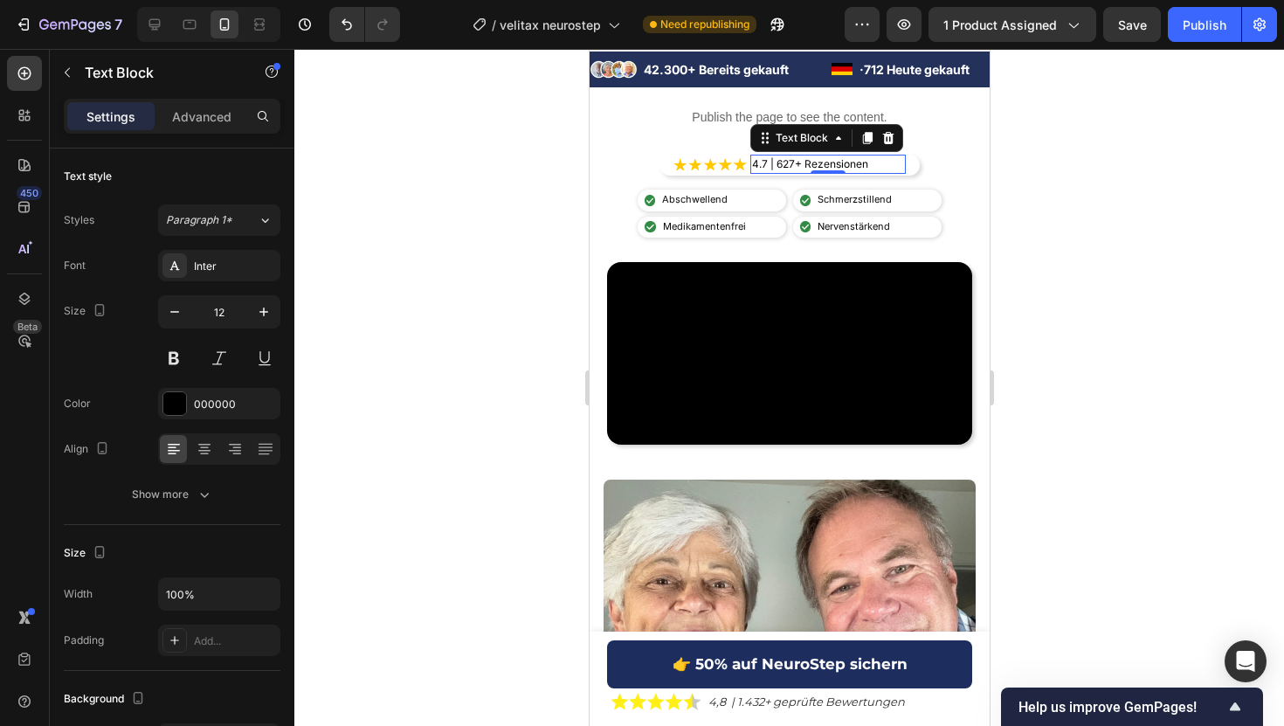
click at [895, 158] on p "4.7 | 627+ Rezensionen" at bounding box center [827, 164] width 152 height 16
click at [907, 168] on div "Image 4.7 | 627+ Rezensionen Text Block 0" at bounding box center [788, 165] width 260 height 21
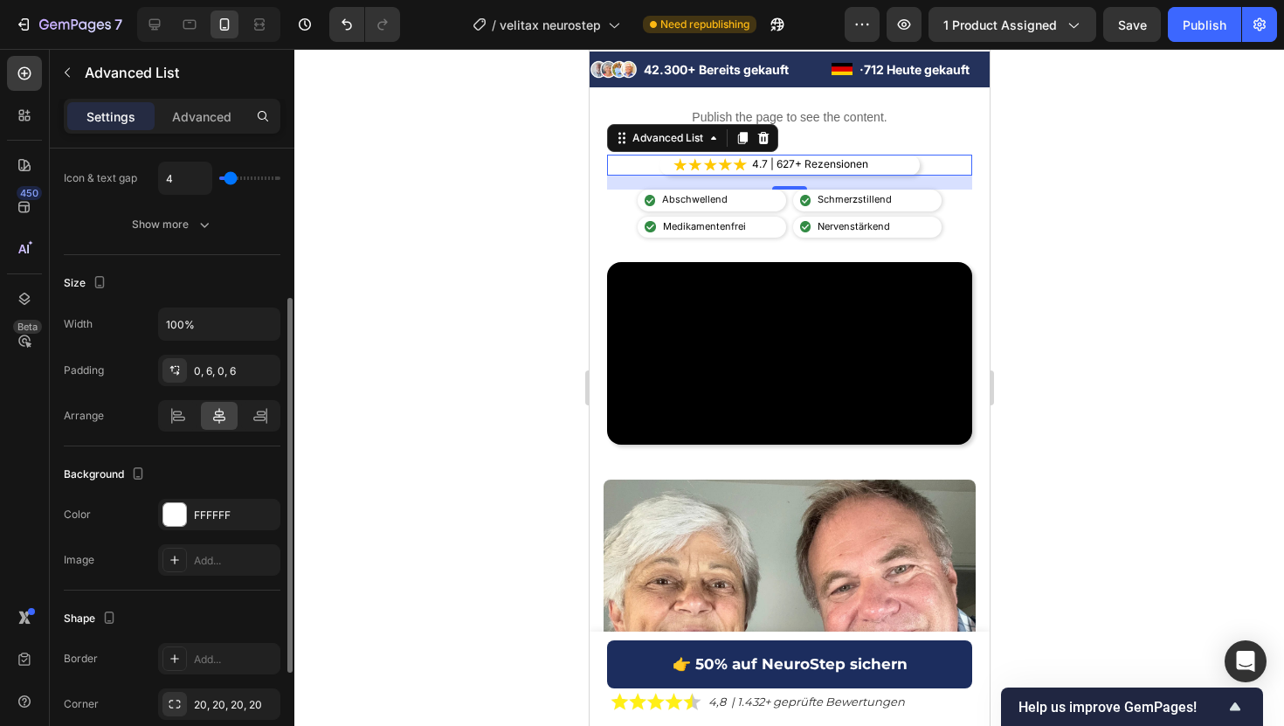
scroll to position [243, 0]
click at [172, 518] on div at bounding box center [174, 510] width 23 height 23
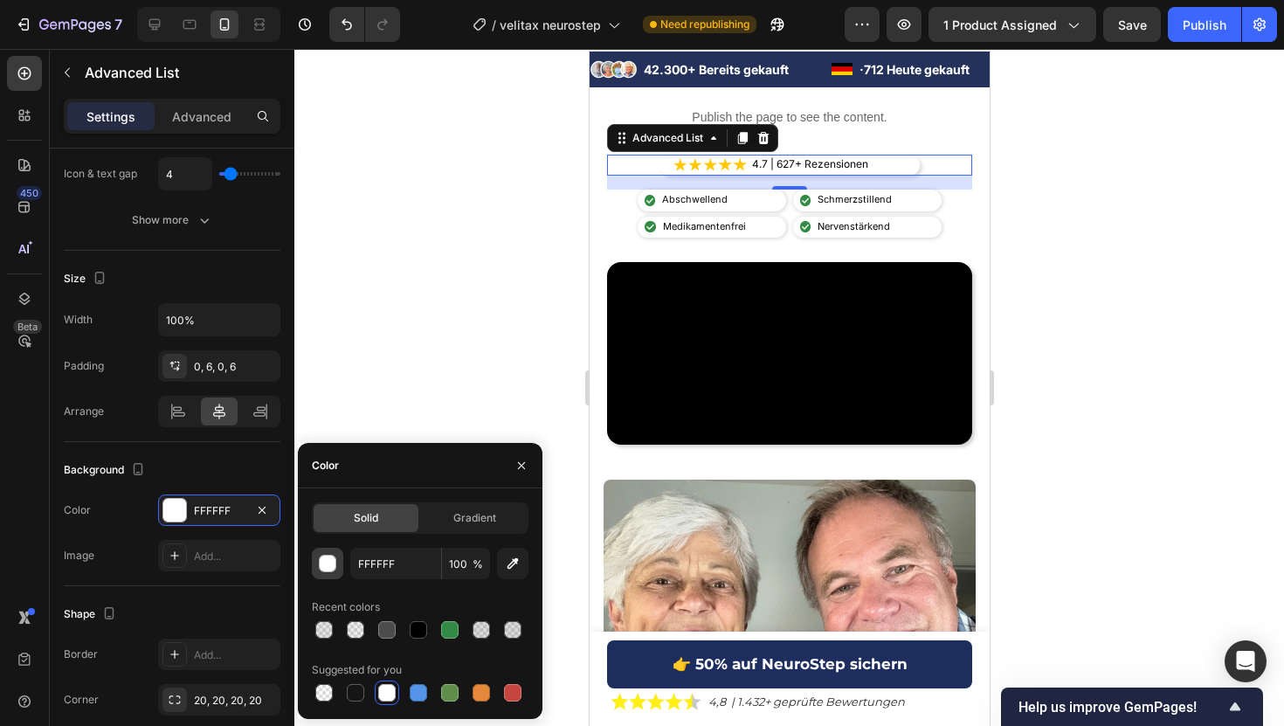
click at [329, 561] on div "button" at bounding box center [328, 563] width 17 height 17
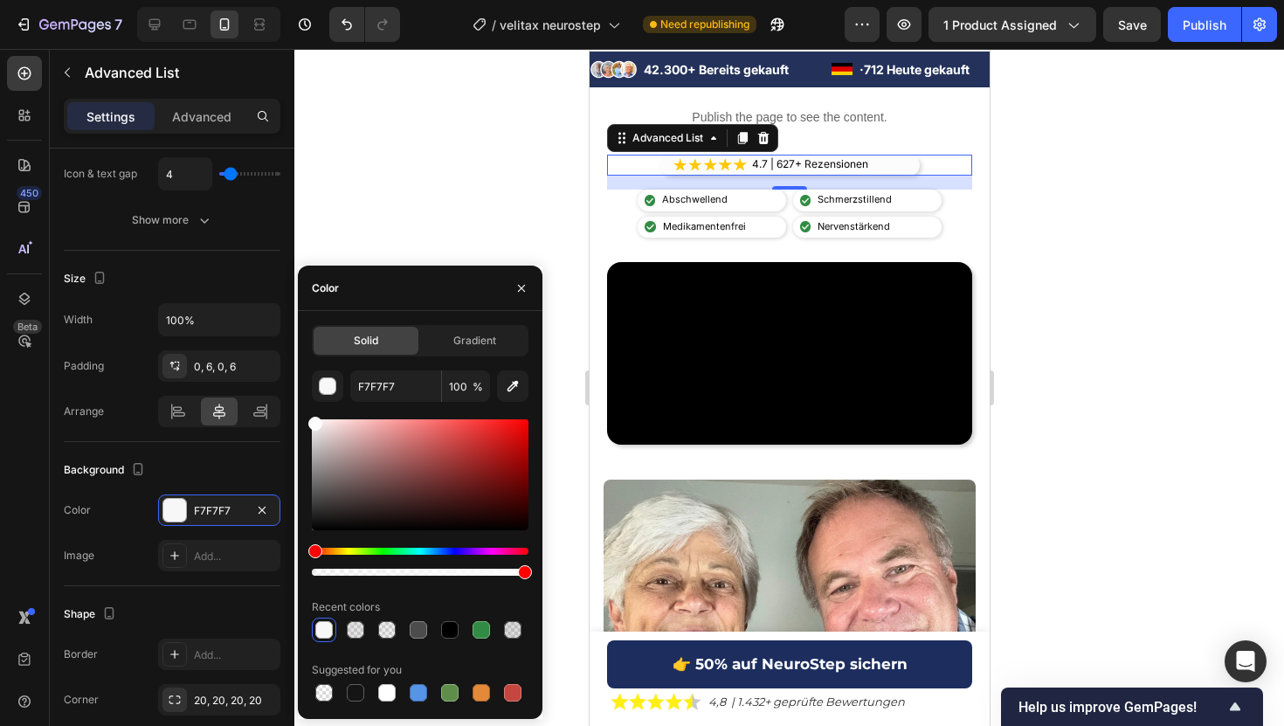
type input "FCFCFC"
click at [308, 420] on div at bounding box center [315, 424] width 14 height 14
click at [457, 143] on div at bounding box center [788, 387] width 989 height 677
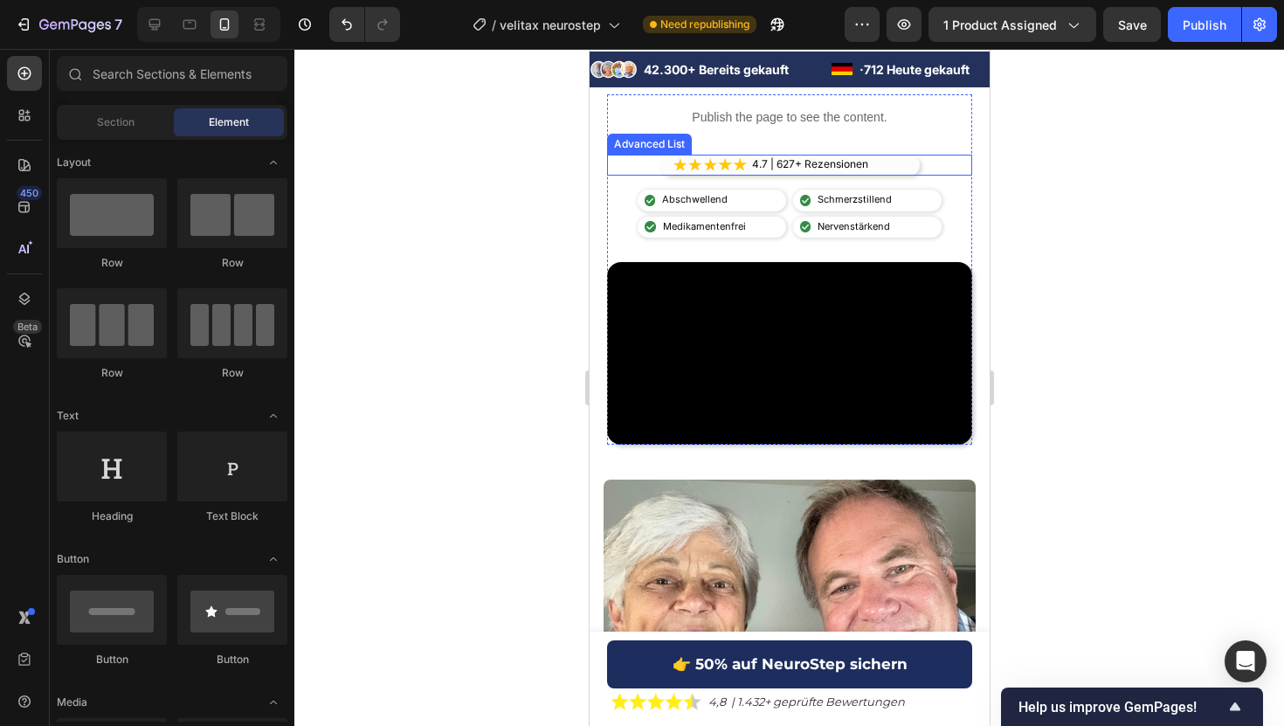
click at [922, 163] on div "Image 4.7 | 627+ Rezensionen Text Block" at bounding box center [788, 165] width 365 height 21
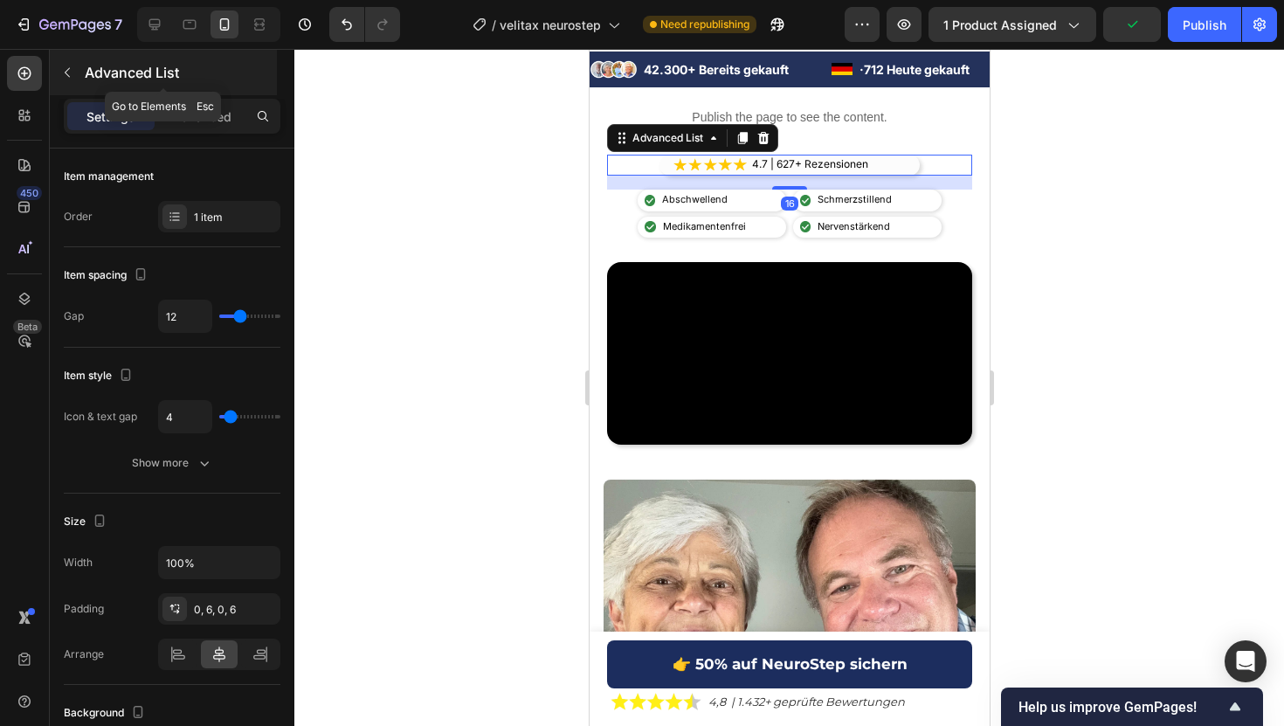
click at [217, 93] on div "Advanced List" at bounding box center [163, 72] width 227 height 45
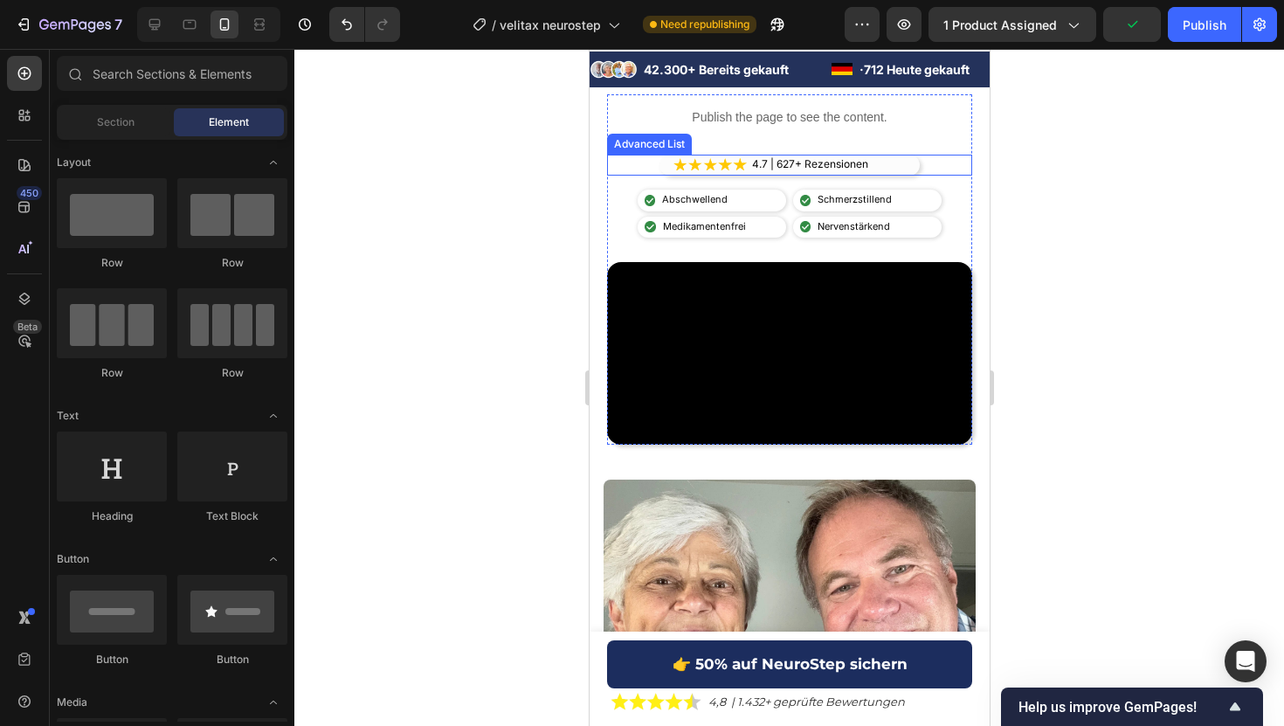
click at [907, 165] on div "Image 4.7 | 627+ Rezensionen Text Block" at bounding box center [788, 165] width 260 height 21
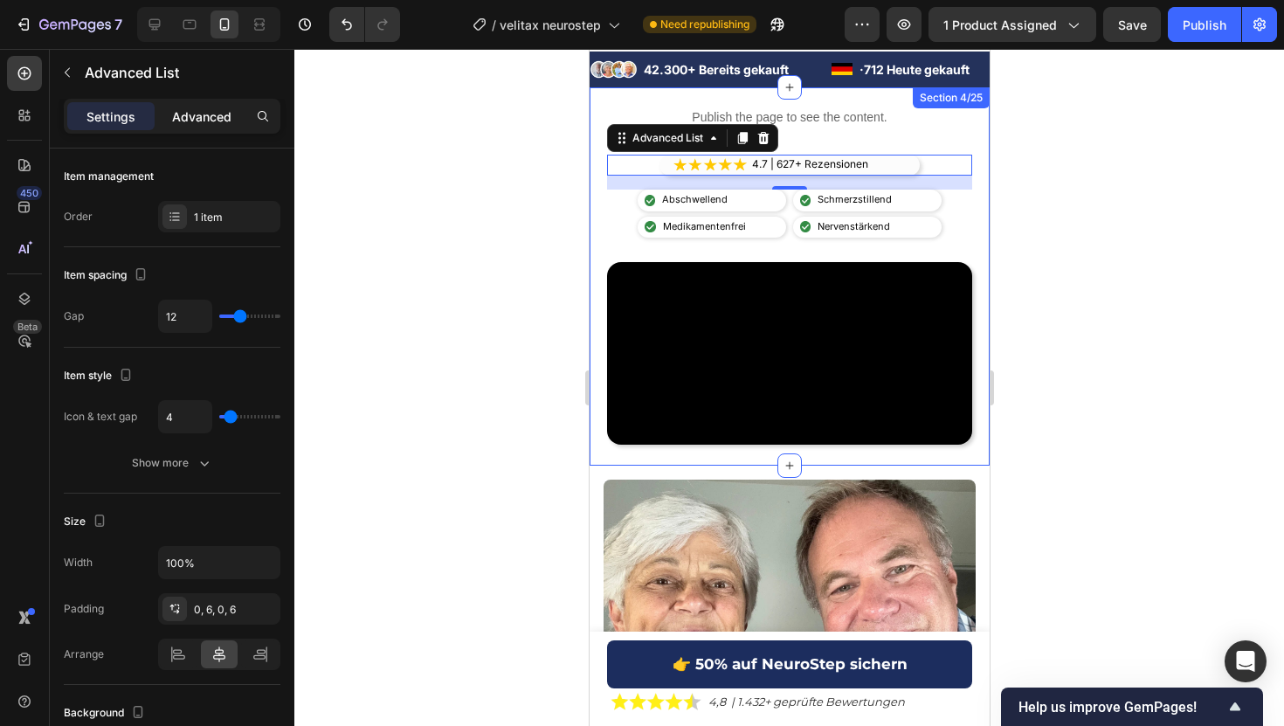
click at [214, 109] on p "Advanced" at bounding box center [201, 116] width 59 height 18
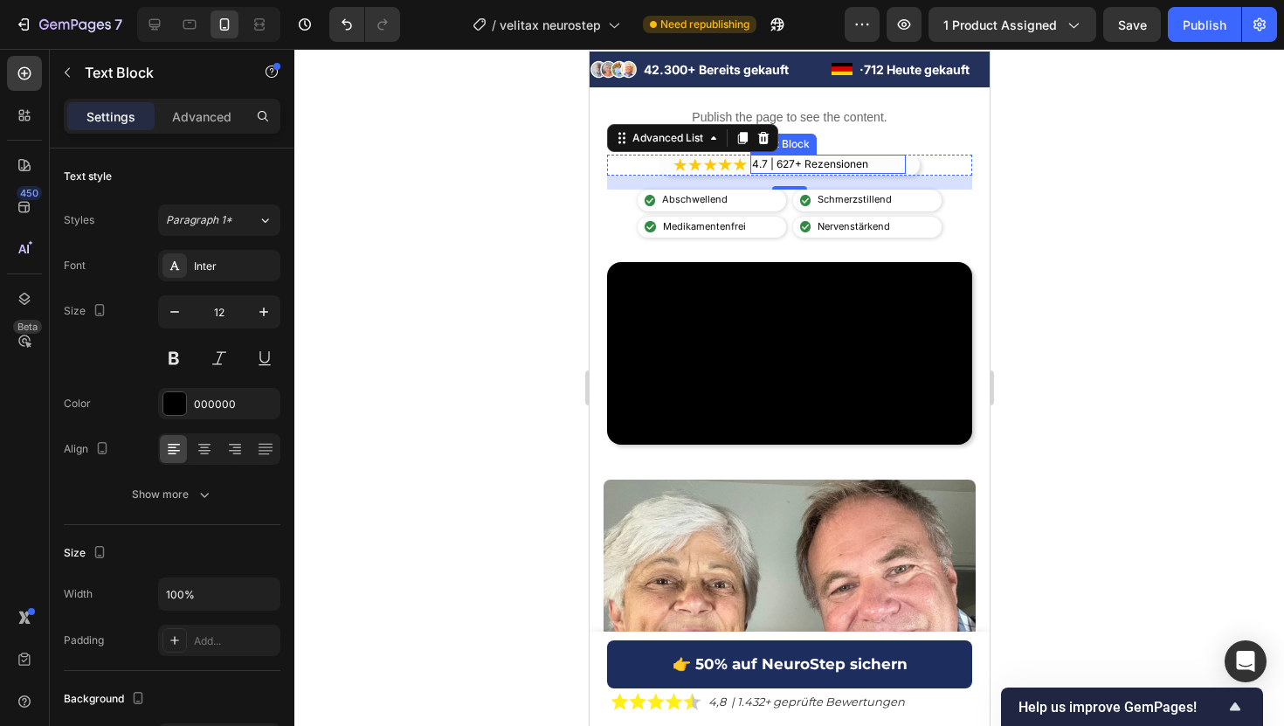
click at [772, 165] on p "4.7 | 627+ Rezensionen" at bounding box center [827, 164] width 152 height 16
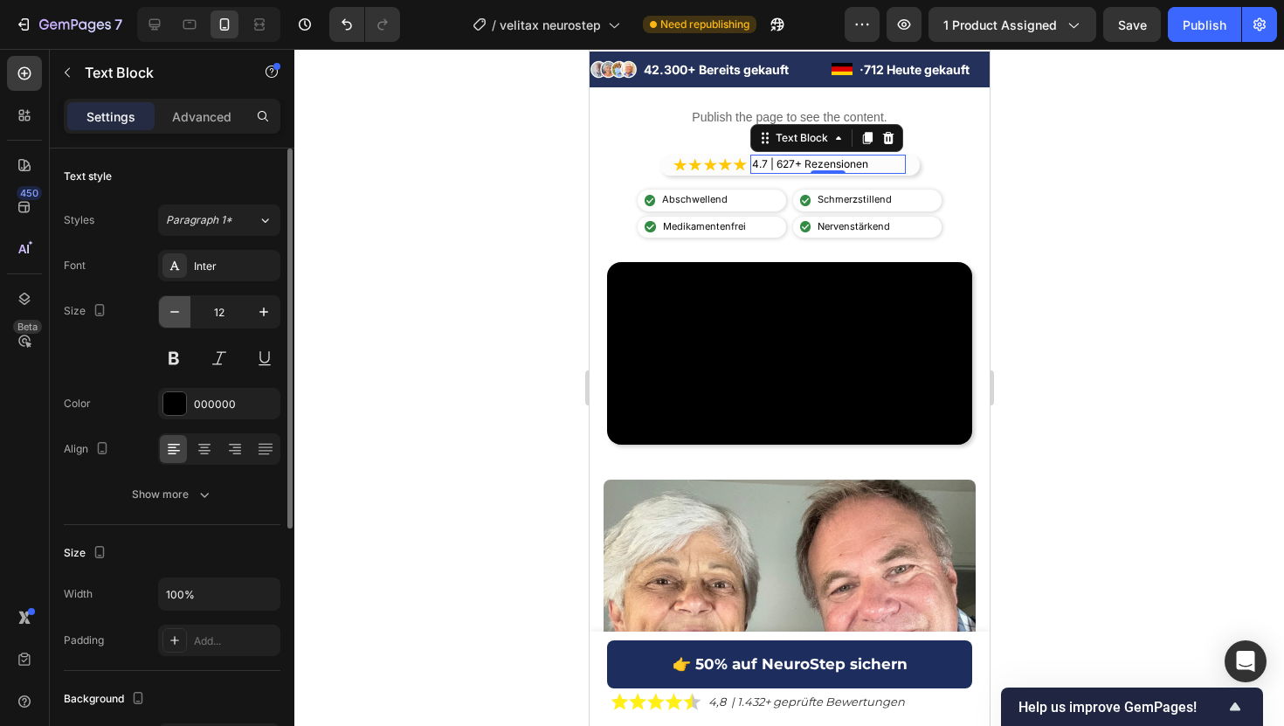
click at [180, 315] on icon "button" at bounding box center [174, 311] width 17 height 17
type input "11"
click at [1084, 203] on div at bounding box center [788, 387] width 989 height 677
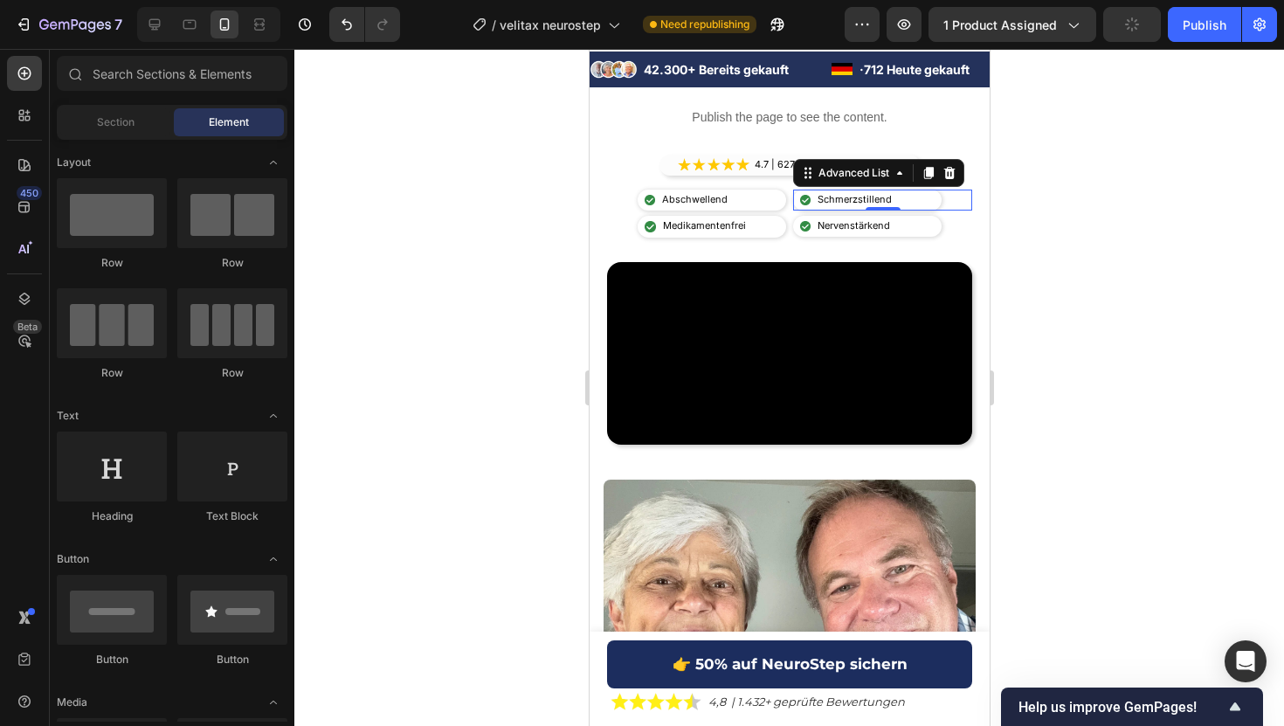
click at [905, 203] on div "Image Schmerzstillend Text Block" at bounding box center [866, 200] width 148 height 21
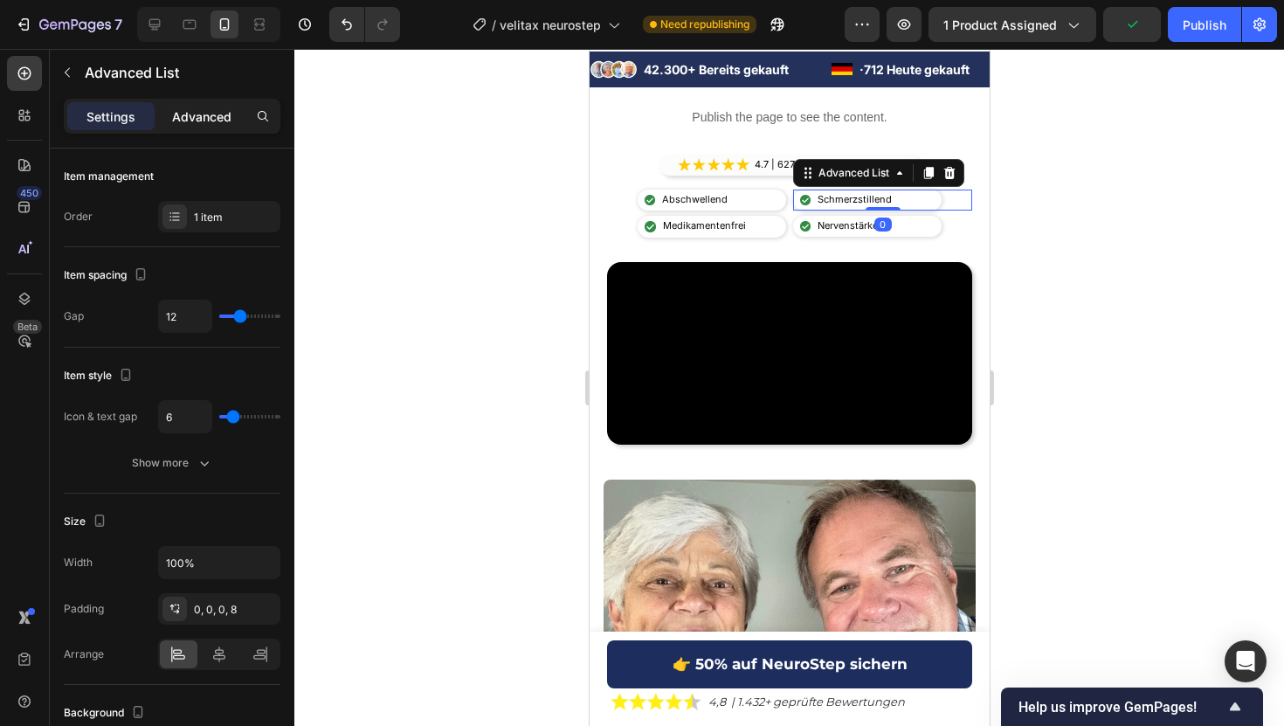
click at [200, 115] on p "Advanced" at bounding box center [201, 116] width 59 height 18
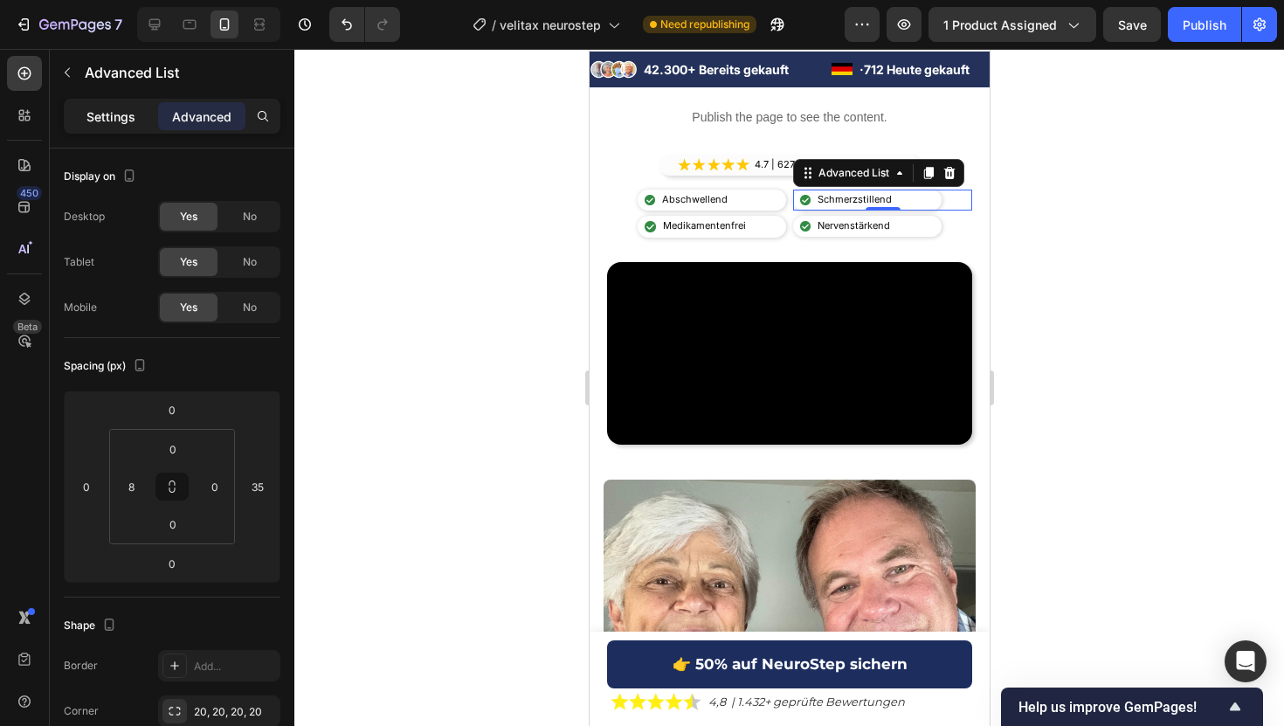
click at [114, 119] on p "Settings" at bounding box center [110, 116] width 49 height 18
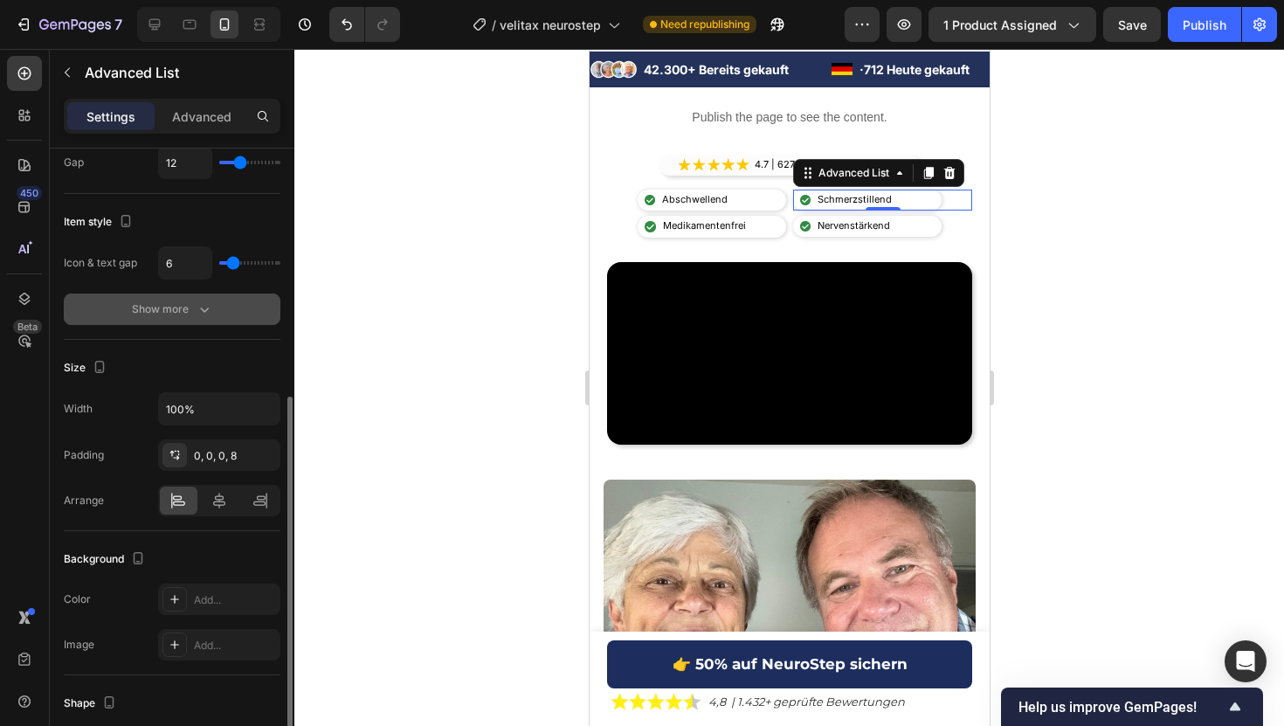
scroll to position [0, 0]
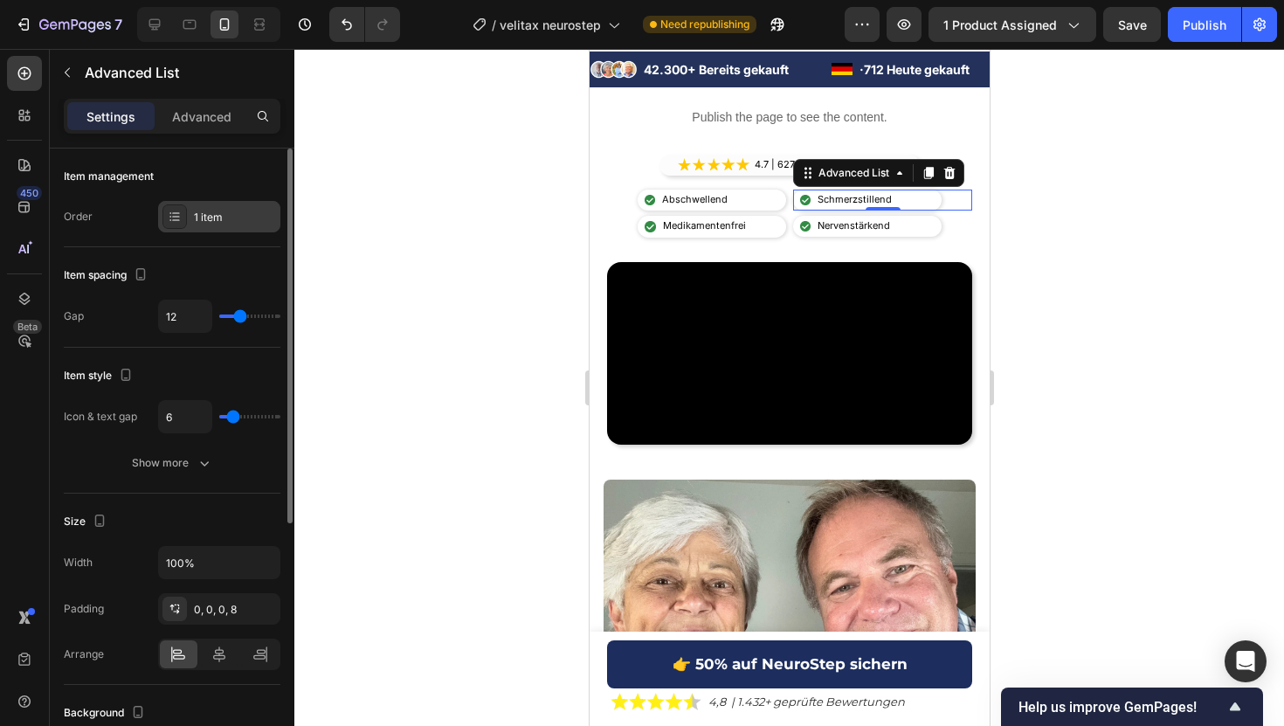
click at [210, 208] on div "1 item" at bounding box center [219, 216] width 122 height 31
click at [234, 162] on div "Item management" at bounding box center [172, 176] width 217 height 28
click at [862, 203] on p "Schmerzstillend" at bounding box center [855, 199] width 77 height 17
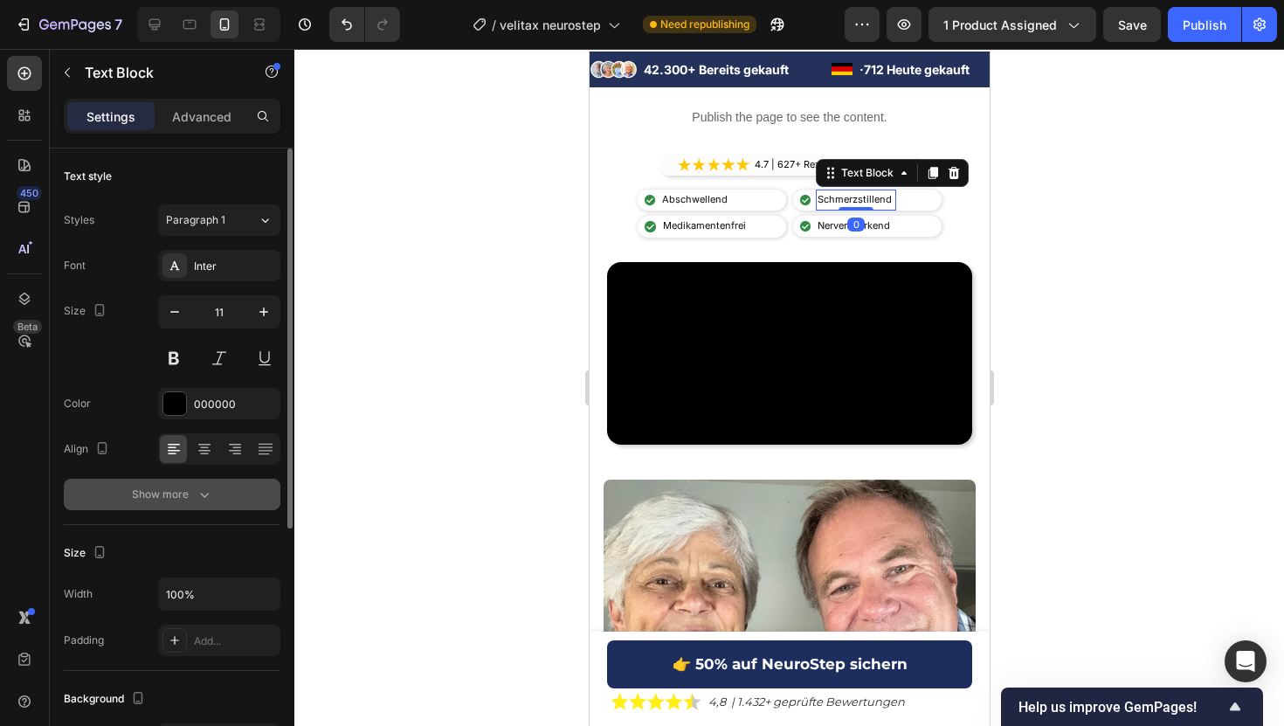
click at [196, 494] on icon "button" at bounding box center [204, 494] width 17 height 17
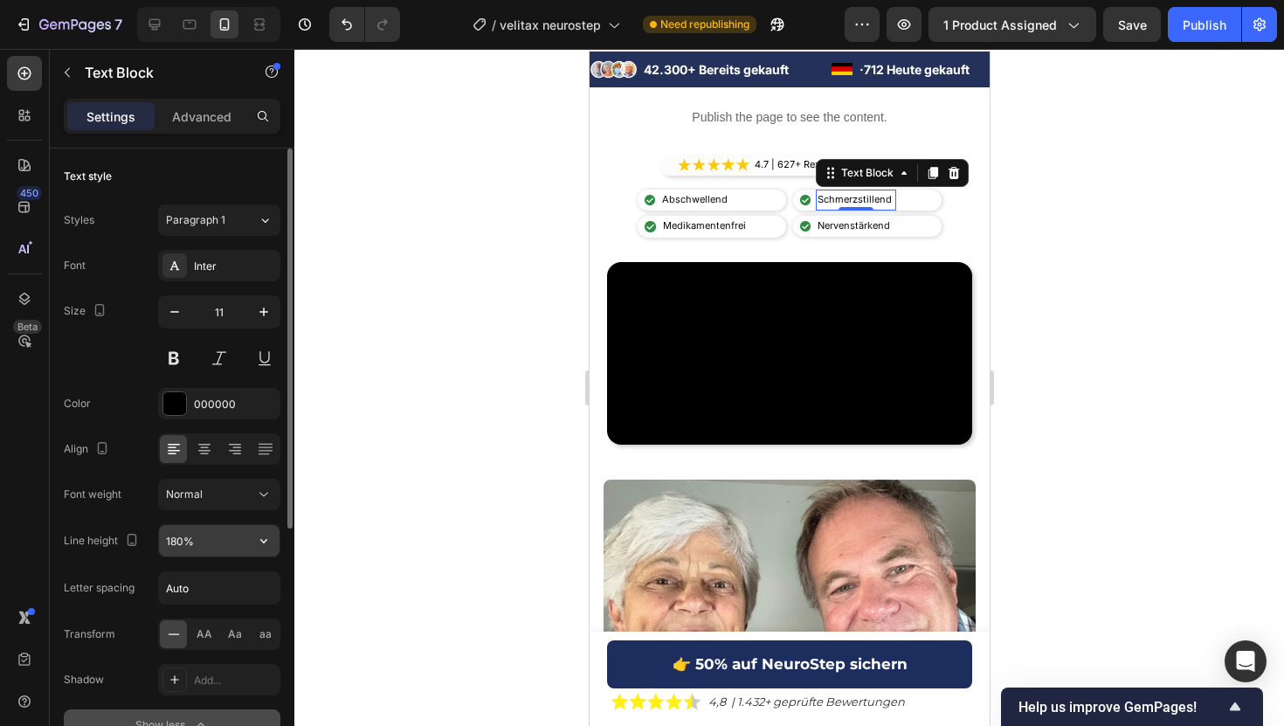
click at [201, 543] on input "180%" at bounding box center [219, 540] width 121 height 31
click at [274, 555] on button "button" at bounding box center [263, 540] width 31 height 31
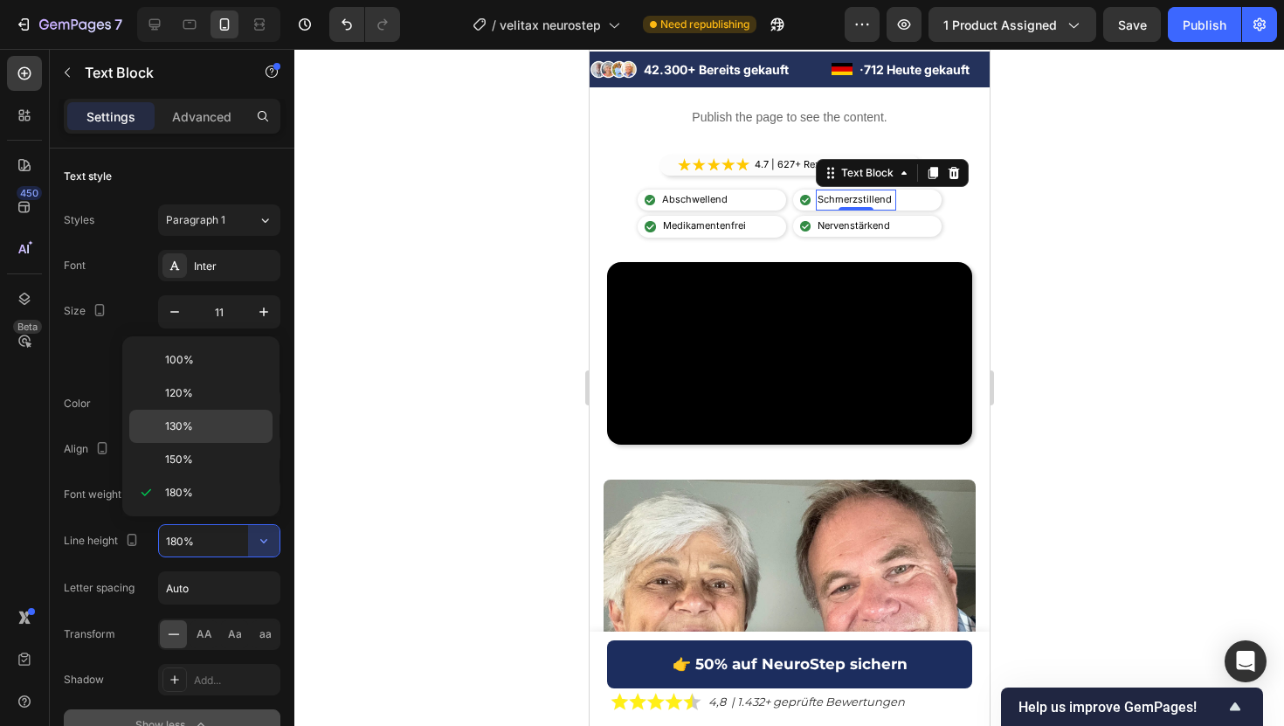
click at [193, 412] on div "130%" at bounding box center [200, 426] width 143 height 33
type input "130%"
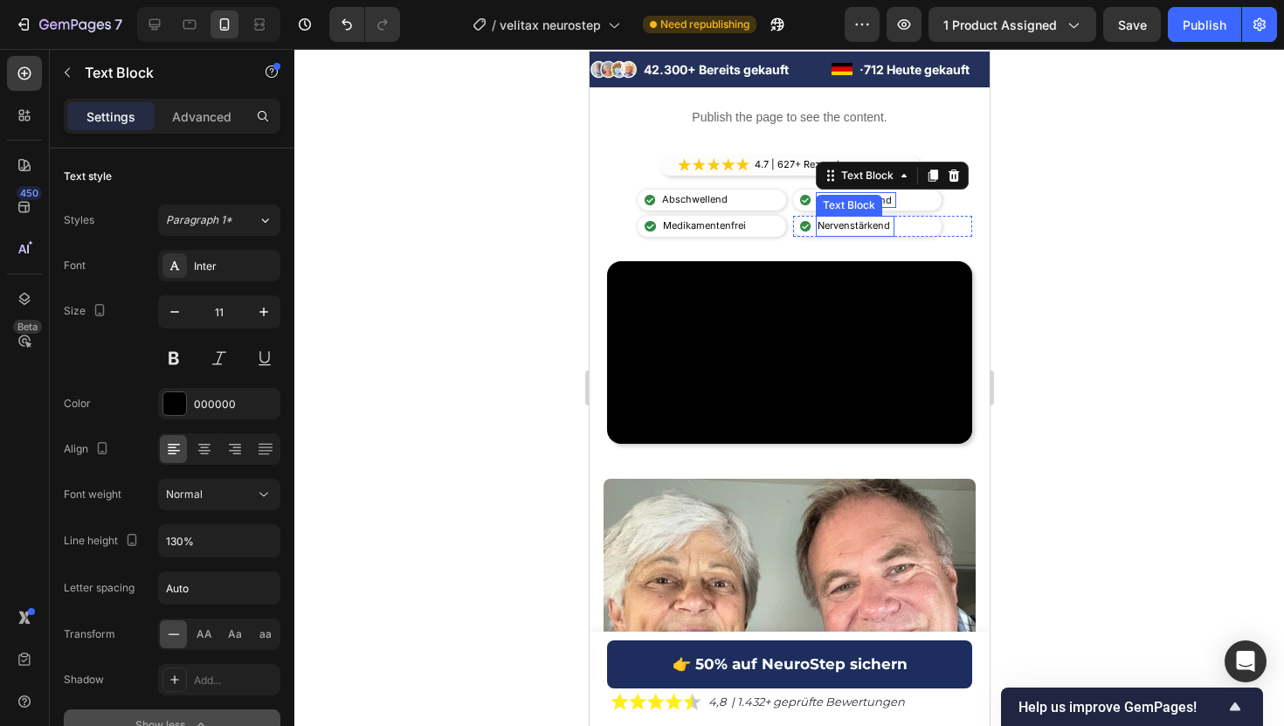
click at [886, 227] on p "Nervenstärkend" at bounding box center [854, 225] width 75 height 17
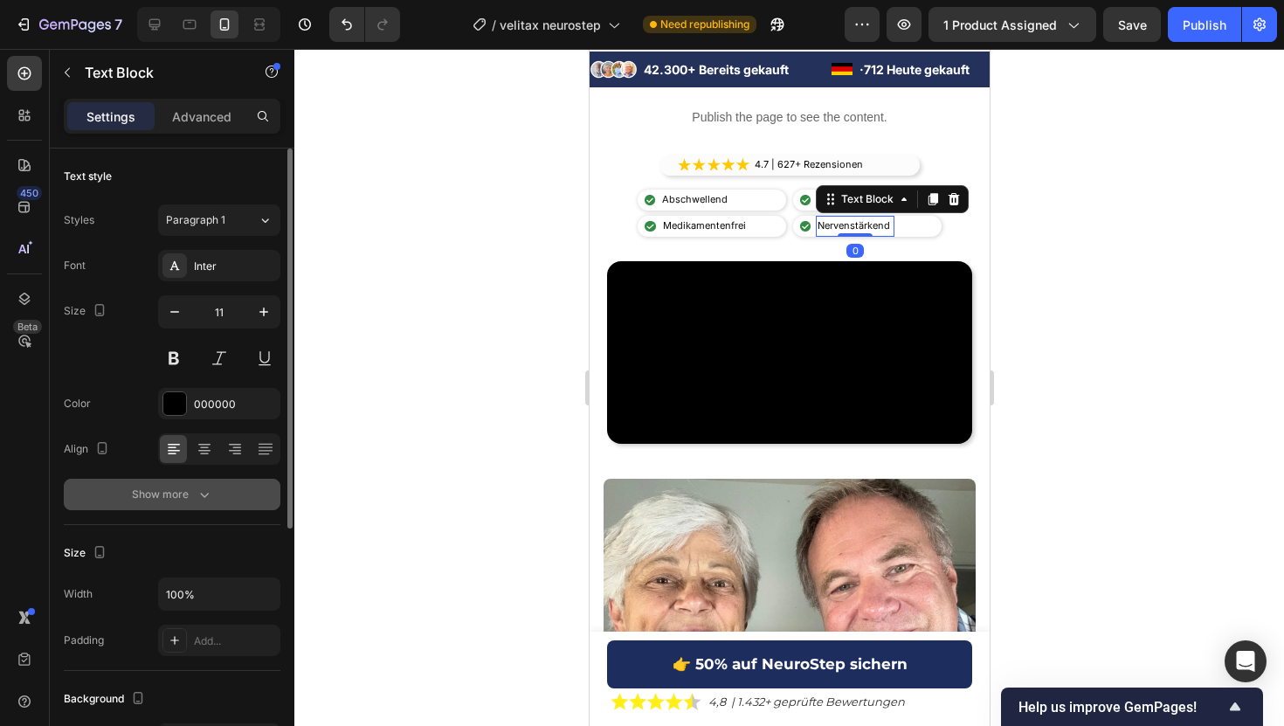
click at [178, 487] on div "Show more" at bounding box center [172, 494] width 81 height 17
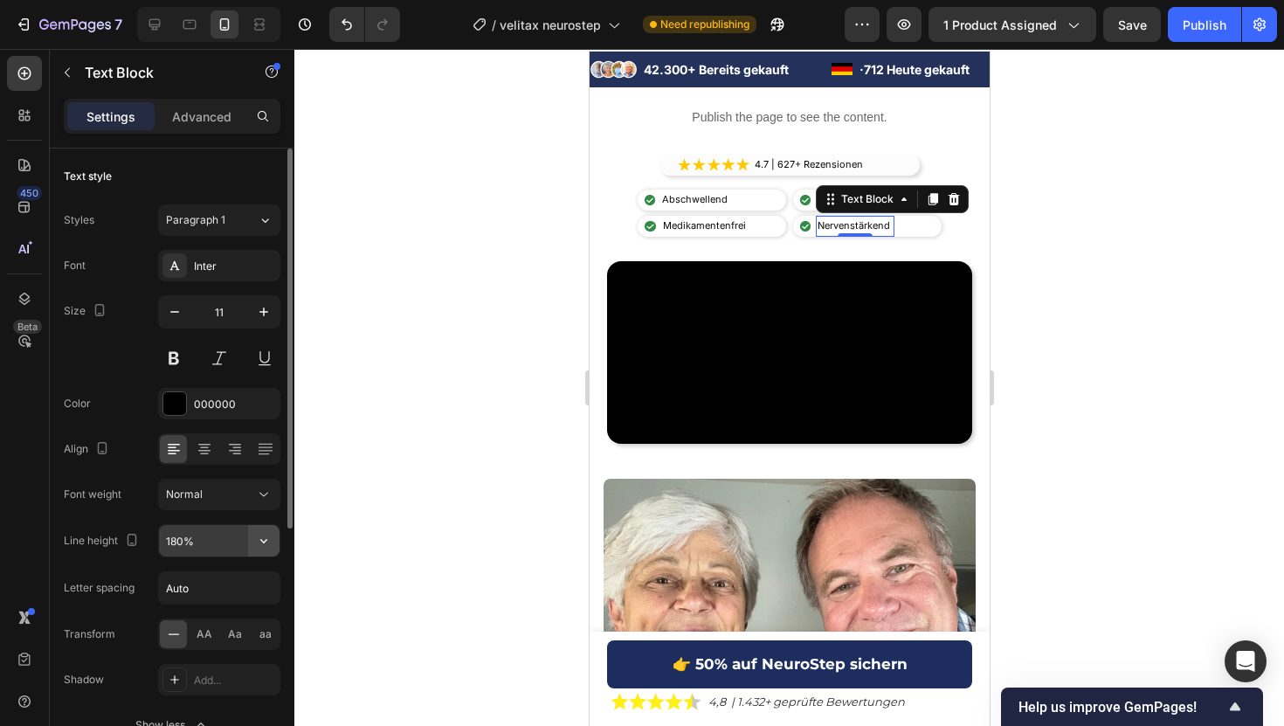
click at [265, 547] on icon "button" at bounding box center [263, 540] width 17 height 17
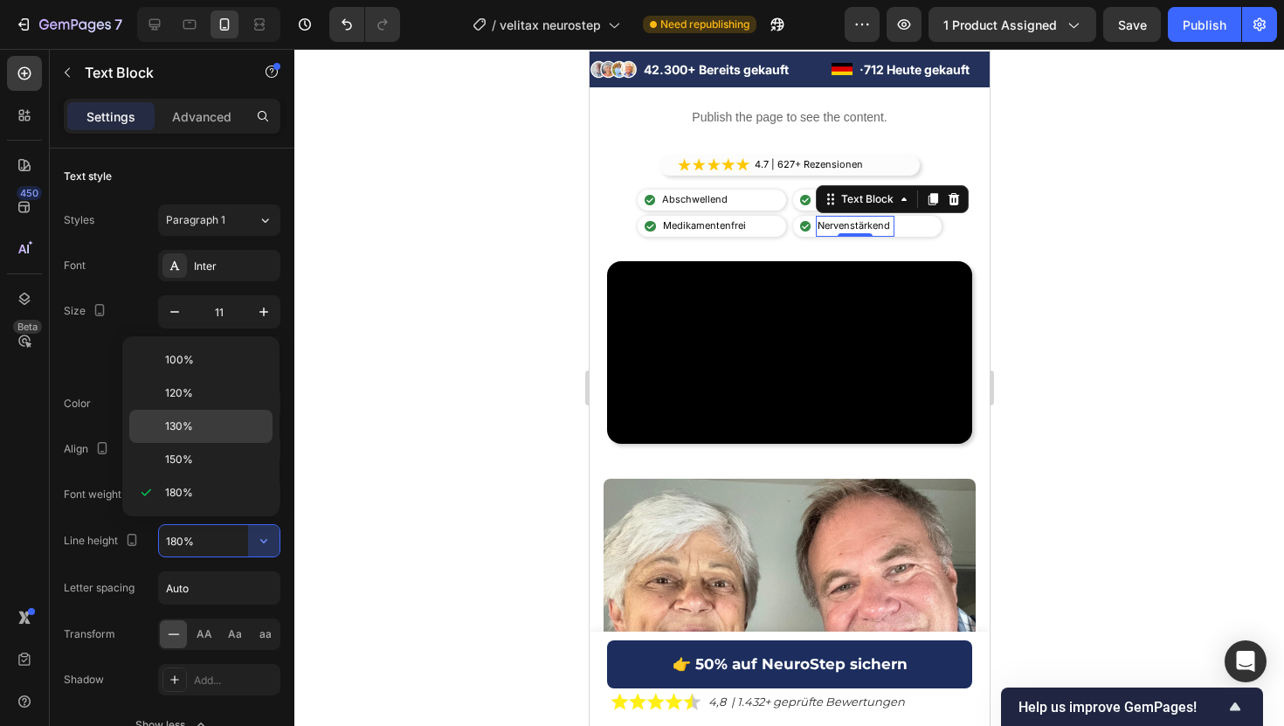
click at [190, 438] on div "130%" at bounding box center [200, 426] width 143 height 33
type input "130%"
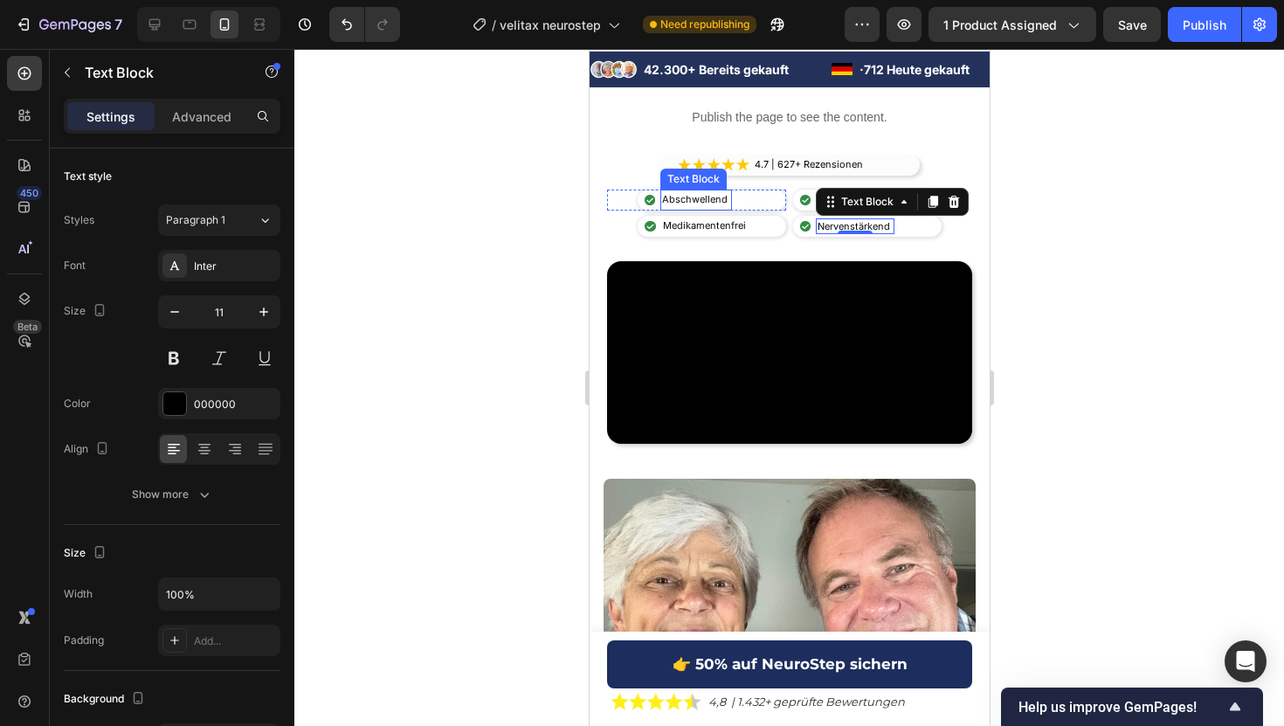
click at [712, 203] on p "Abschwellend" at bounding box center [695, 199] width 68 height 17
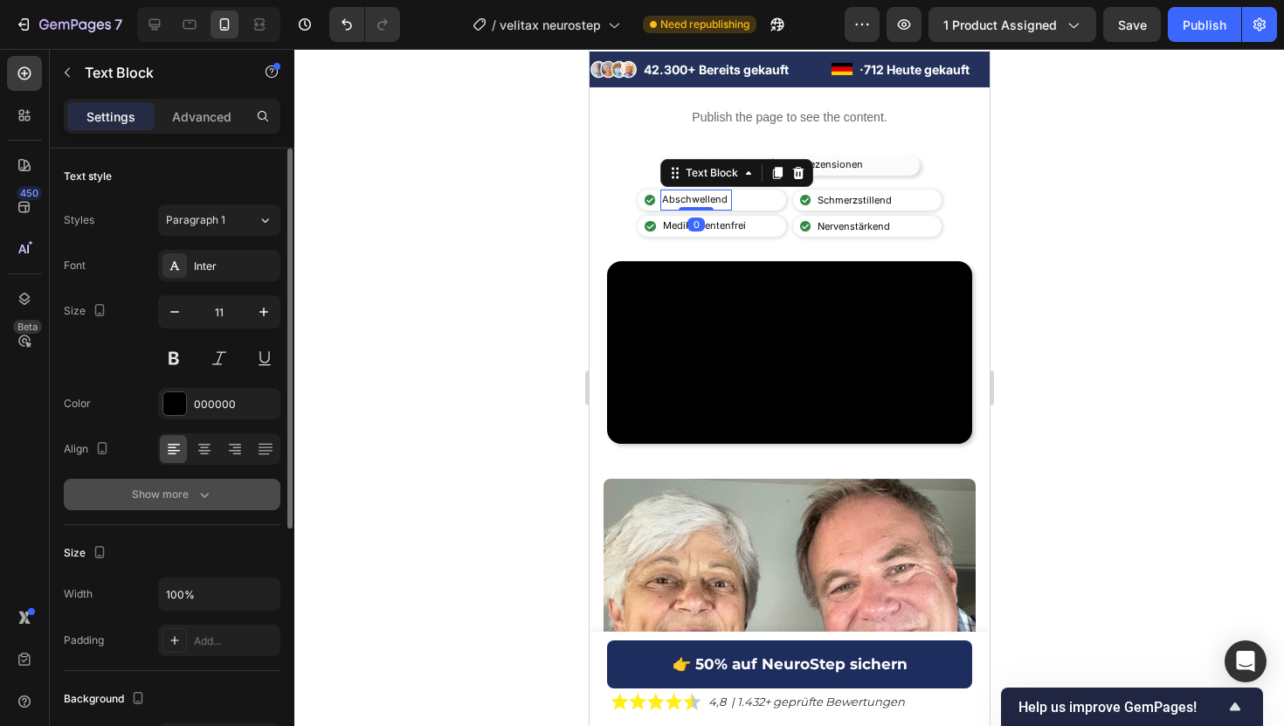
click at [210, 492] on icon "button" at bounding box center [204, 494] width 17 height 17
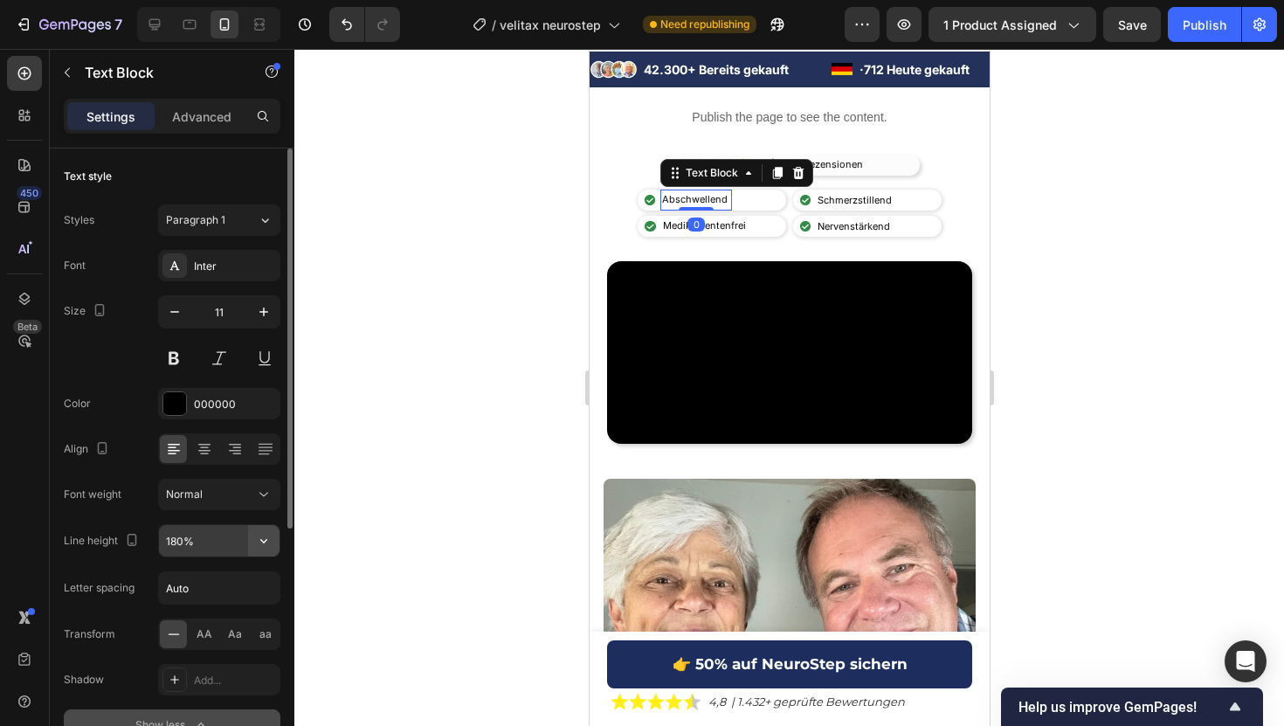
click at [267, 542] on icon "button" at bounding box center [263, 540] width 17 height 17
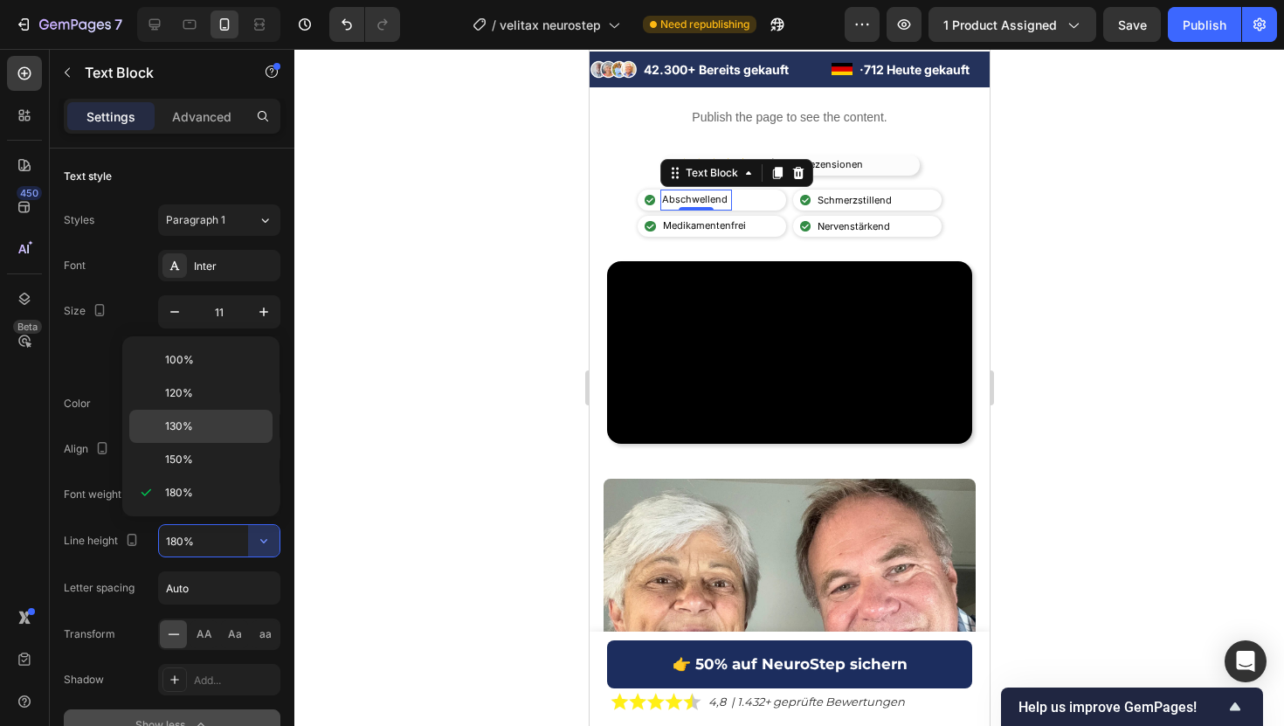
click at [201, 432] on p "130%" at bounding box center [215, 426] width 100 height 16
type input "130%"
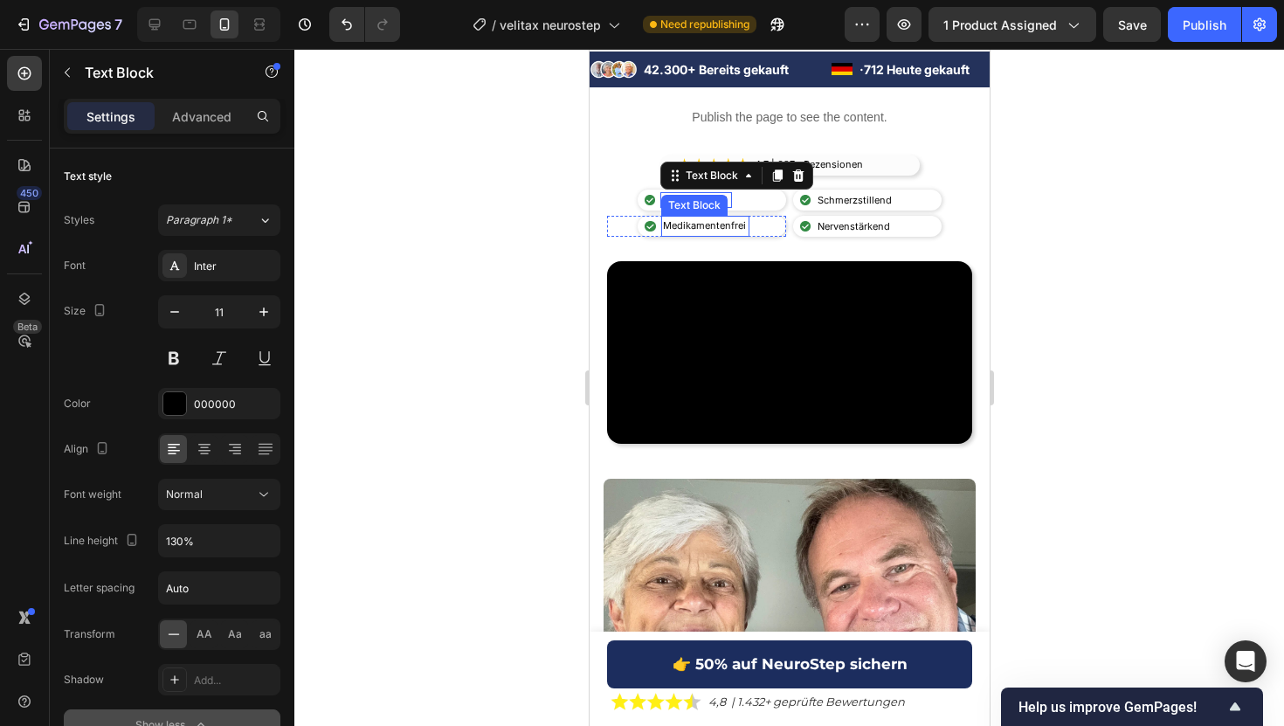
click at [707, 226] on p "Medikamentenfrei" at bounding box center [704, 225] width 85 height 17
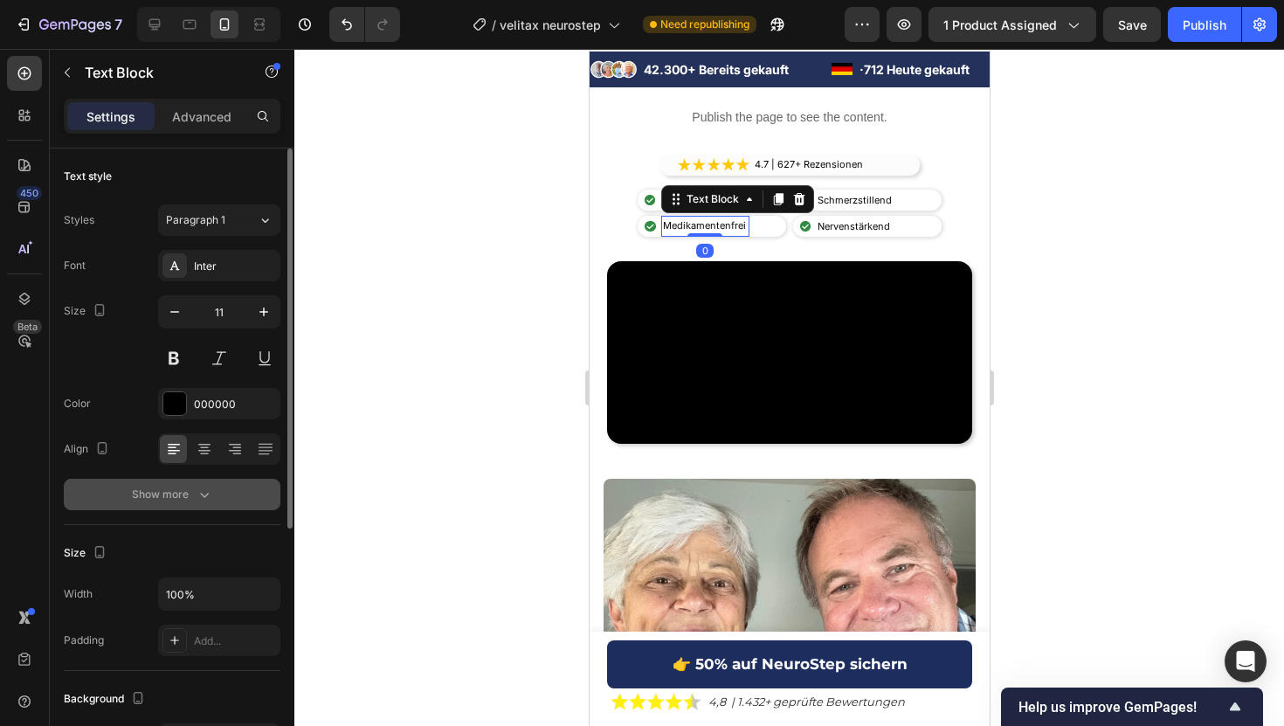
click at [211, 491] on icon "button" at bounding box center [204, 494] width 17 height 17
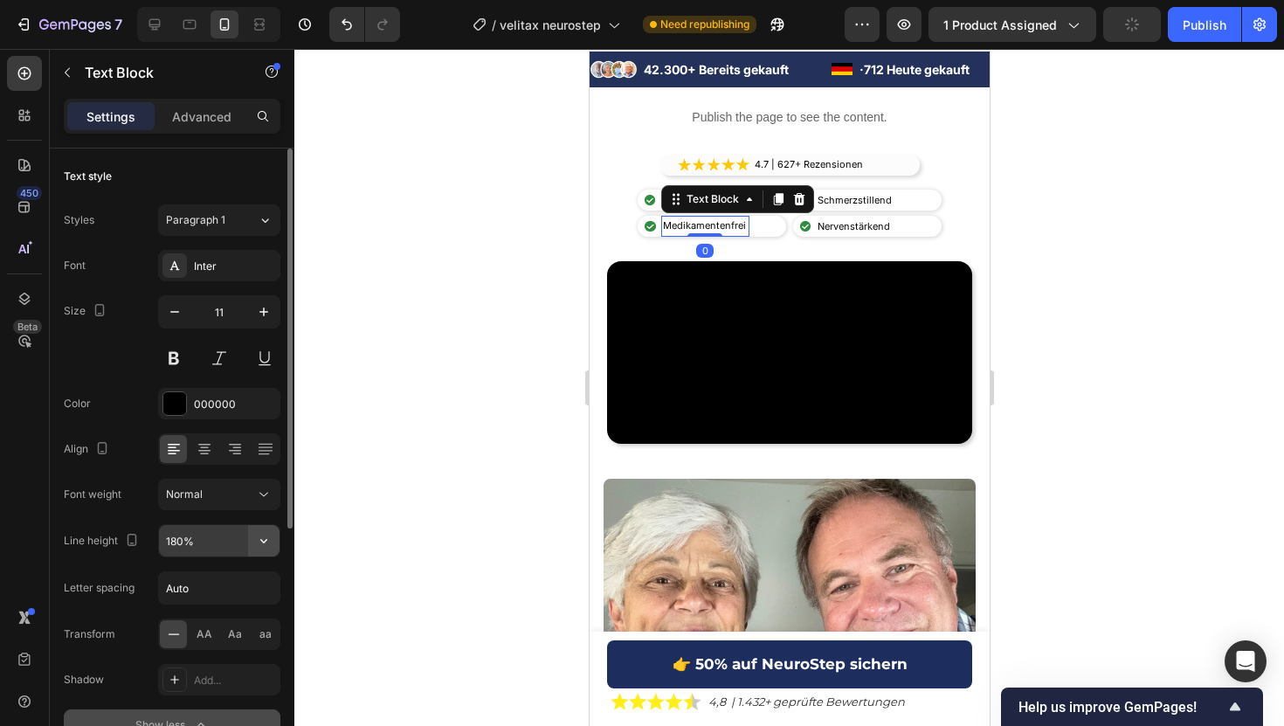
click at [264, 544] on icon "button" at bounding box center [263, 540] width 17 height 17
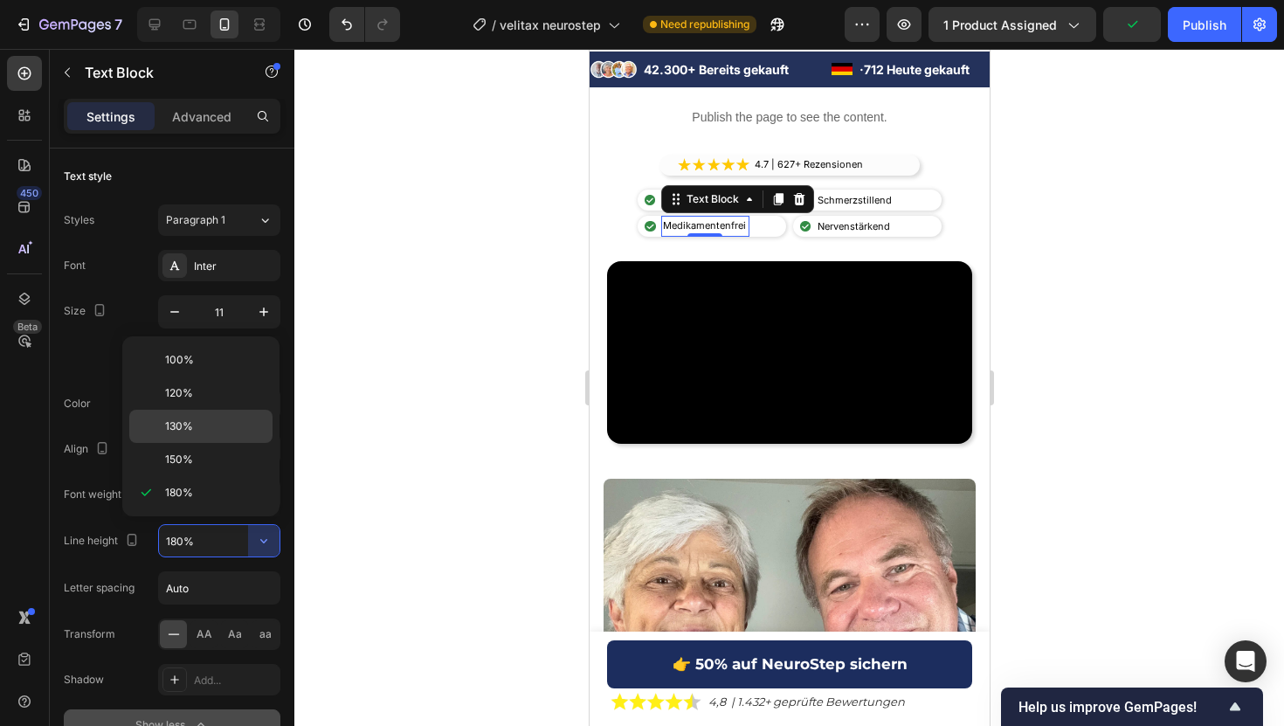
click at [203, 436] on div "130%" at bounding box center [200, 426] width 143 height 33
type input "130%"
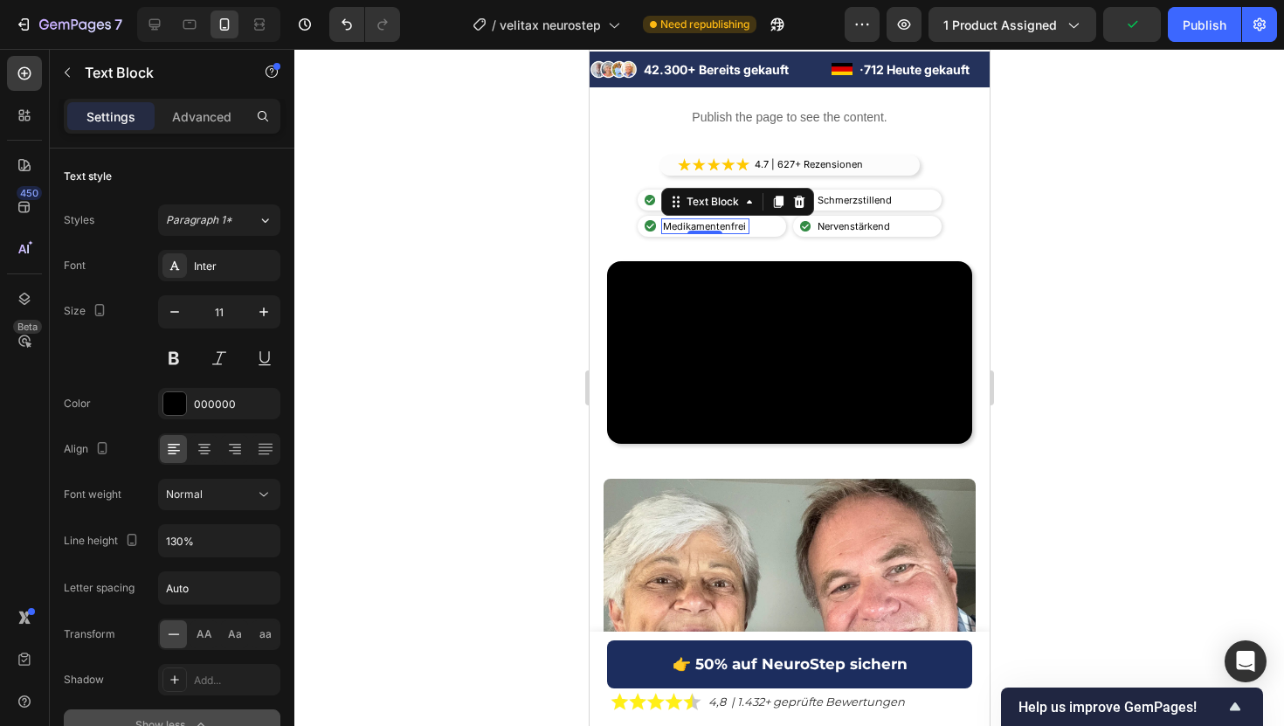
click at [395, 259] on div at bounding box center [788, 387] width 989 height 677
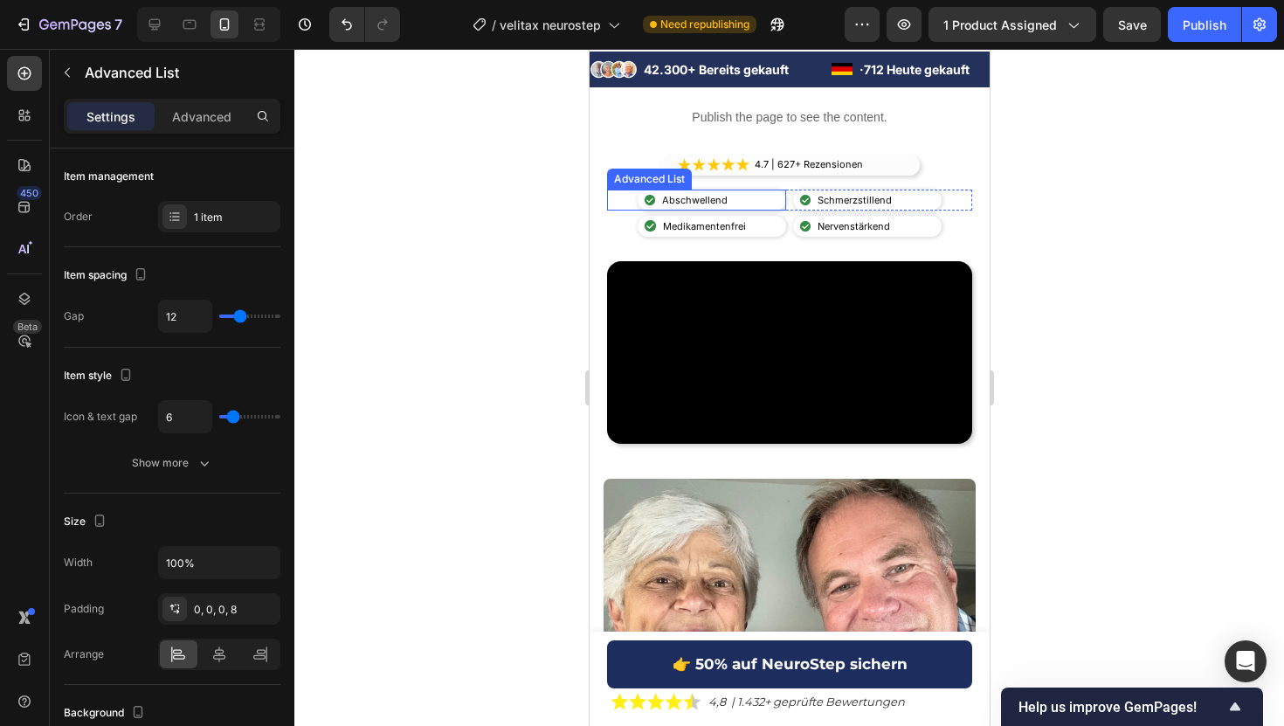
click at [778, 199] on div "Image Abschwellend Text Block" at bounding box center [711, 200] width 148 height 21
click at [196, 121] on p "Advanced" at bounding box center [201, 116] width 59 height 18
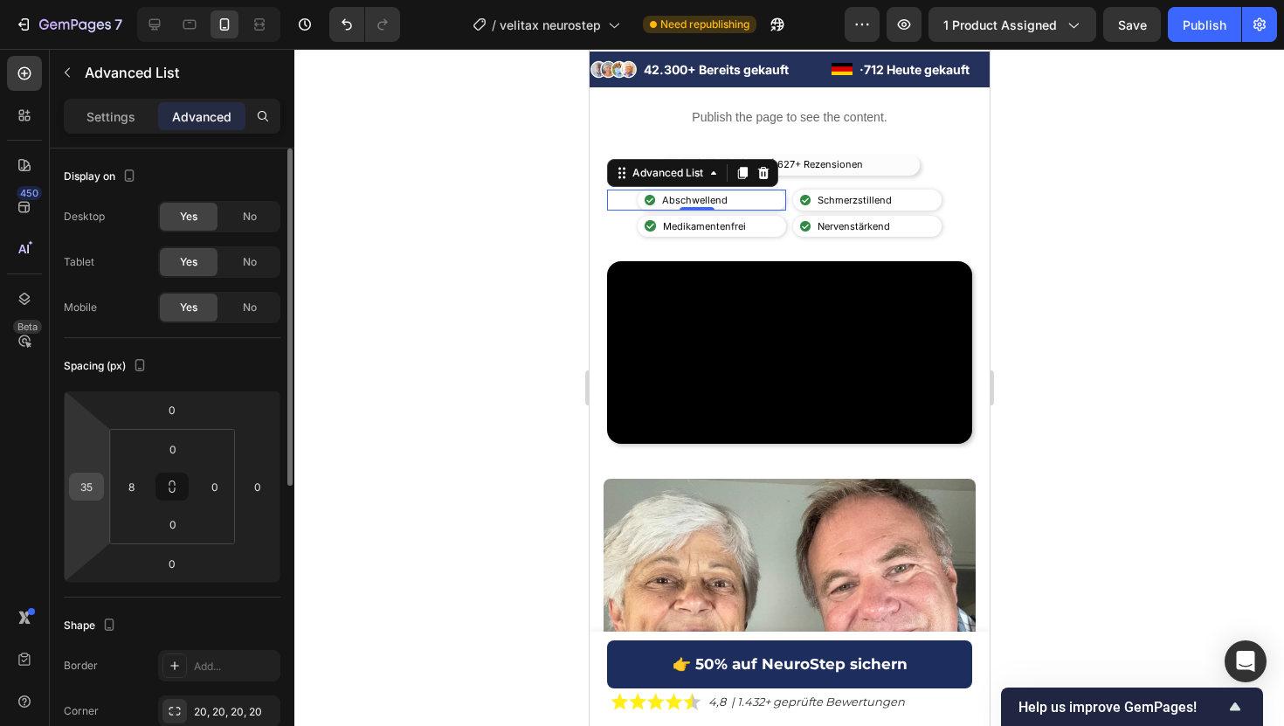
click at [93, 480] on input "35" at bounding box center [86, 486] width 26 height 26
type input "25"
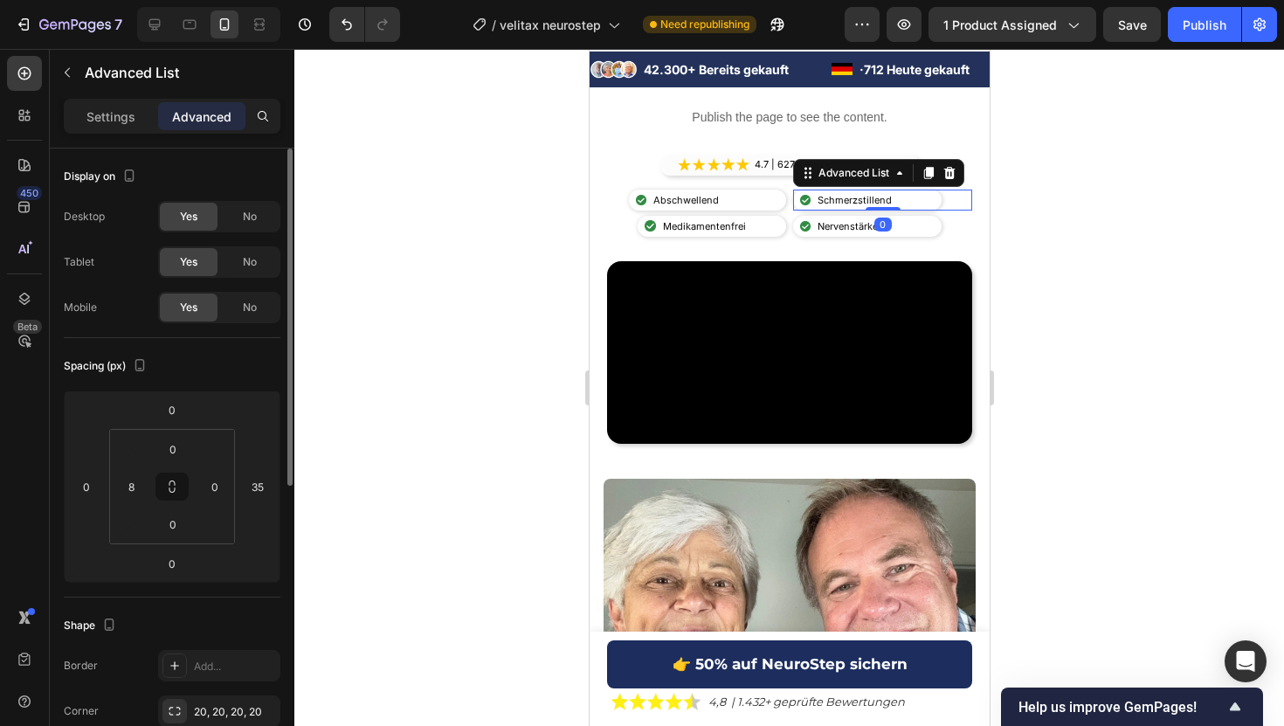
click at [794, 197] on div "Image Schmerzstillend Text Block" at bounding box center [866, 200] width 148 height 21
click at [262, 484] on input "35" at bounding box center [258, 486] width 26 height 26
type input "25"
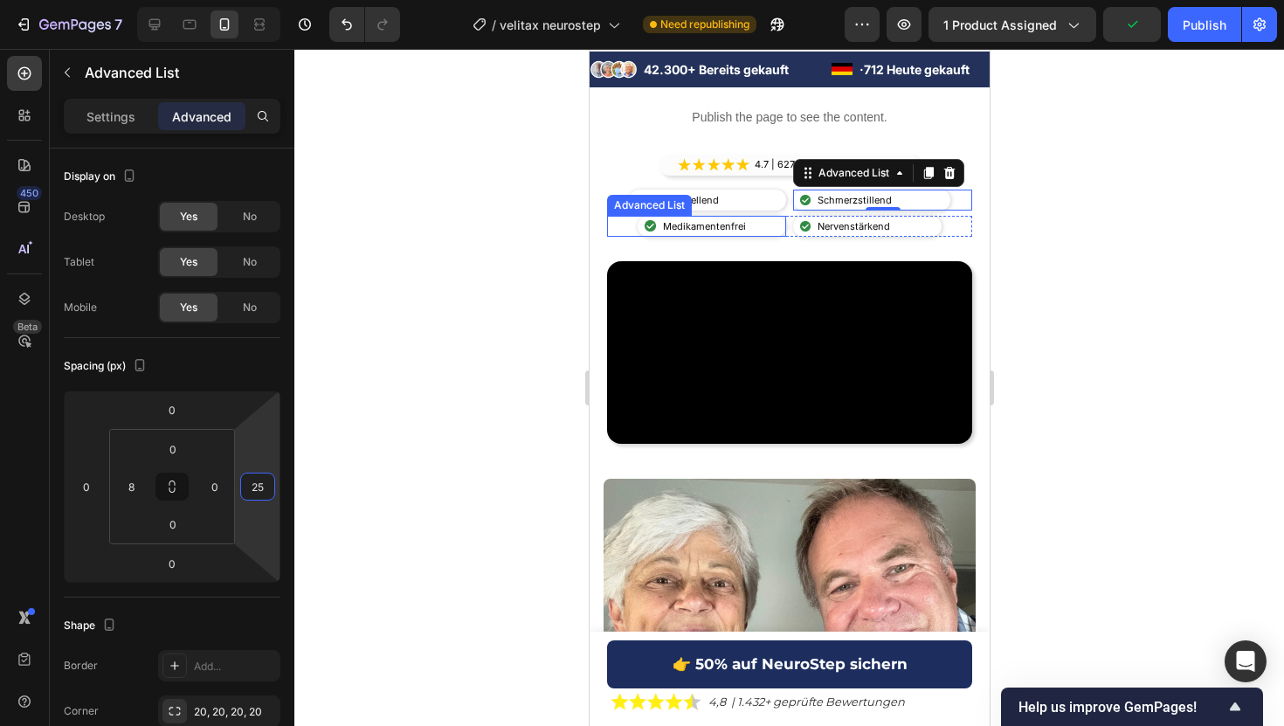
click at [624, 222] on div "Image Medikamentenfrei Text Block" at bounding box center [695, 226] width 179 height 21
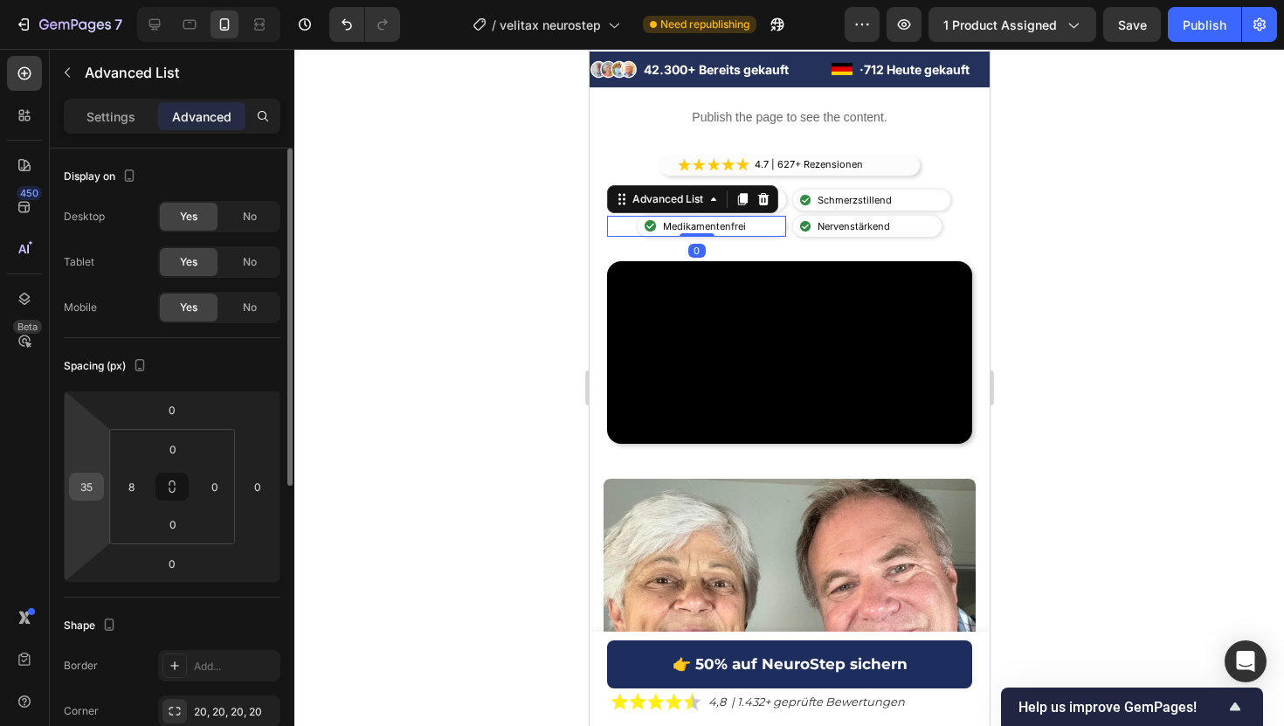
click at [100, 489] on div "35" at bounding box center [86, 486] width 35 height 28
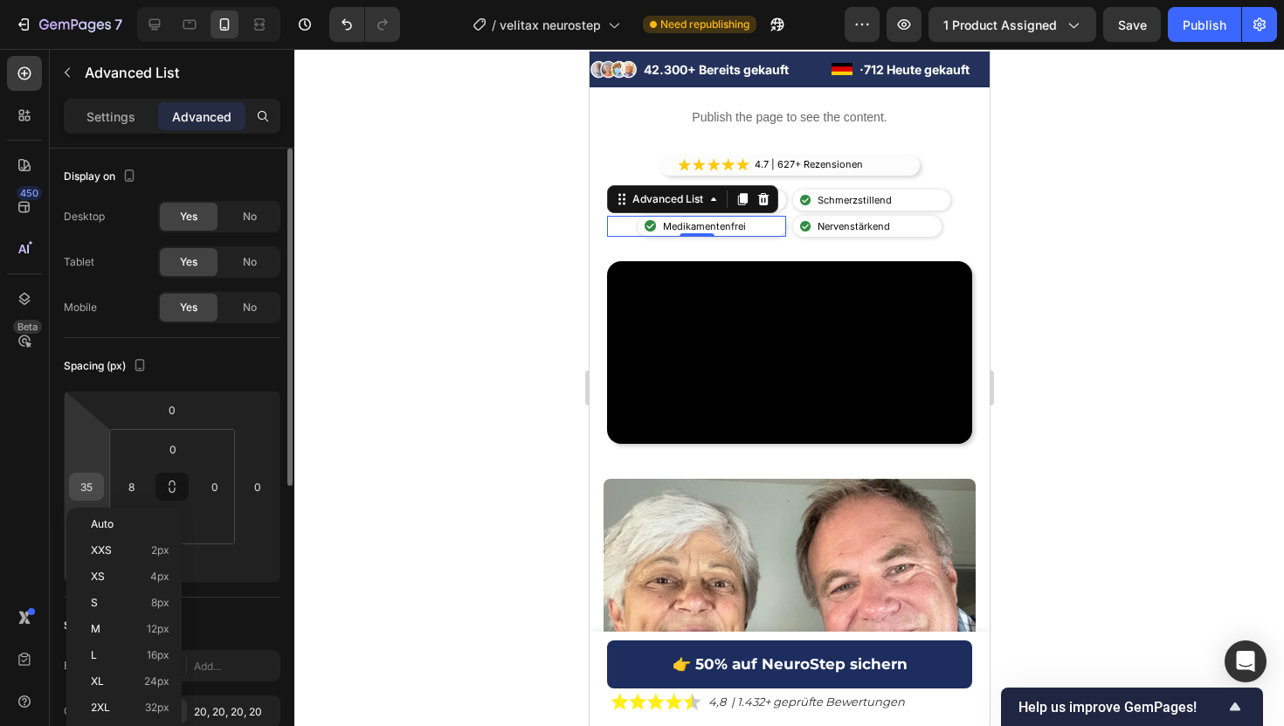
click at [88, 486] on input "35" at bounding box center [86, 486] width 26 height 26
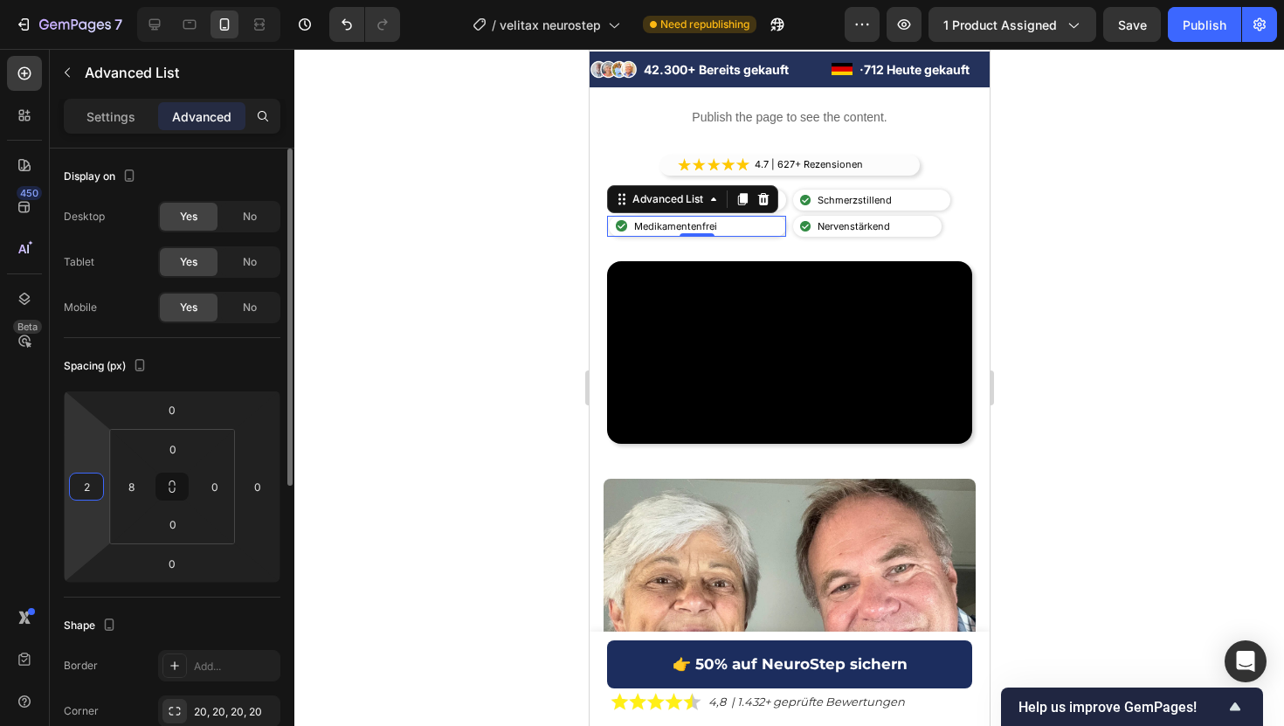
type input "25"
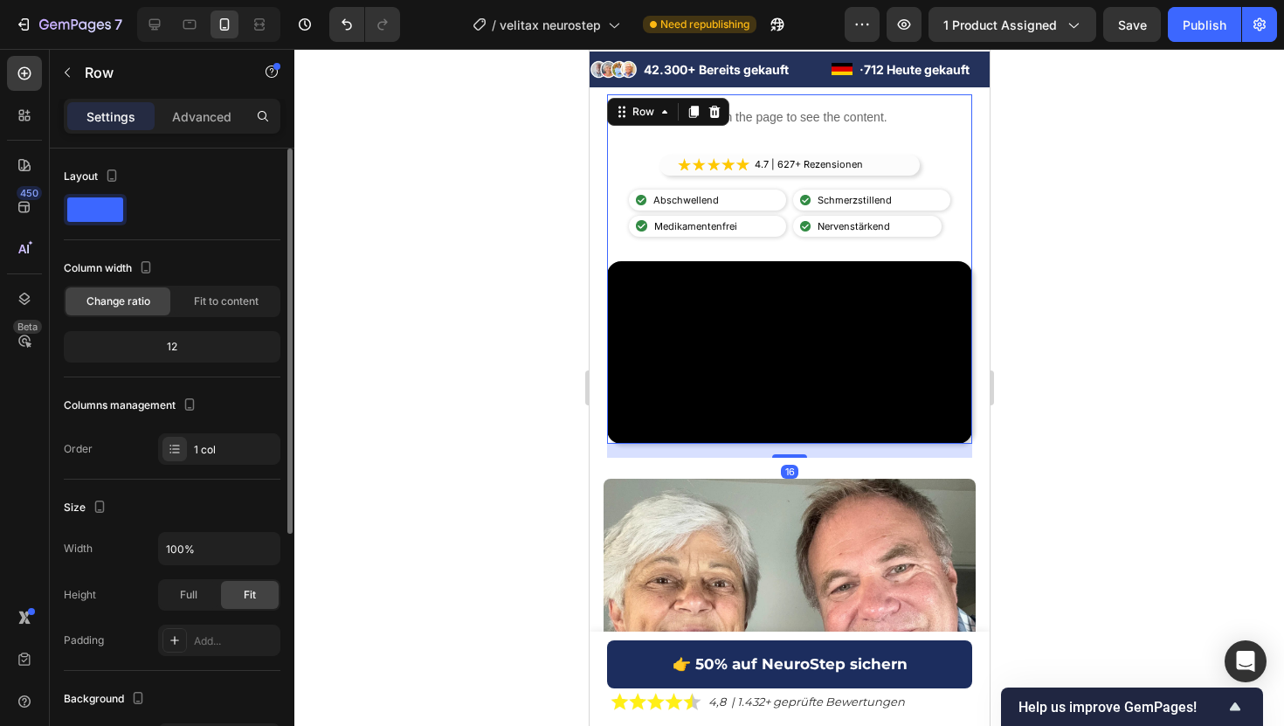
click at [941, 211] on div "Publish the page to see the content. Custom Code Image 4.7 | 627+ Rezensionen T…" at bounding box center [788, 268] width 365 height 349
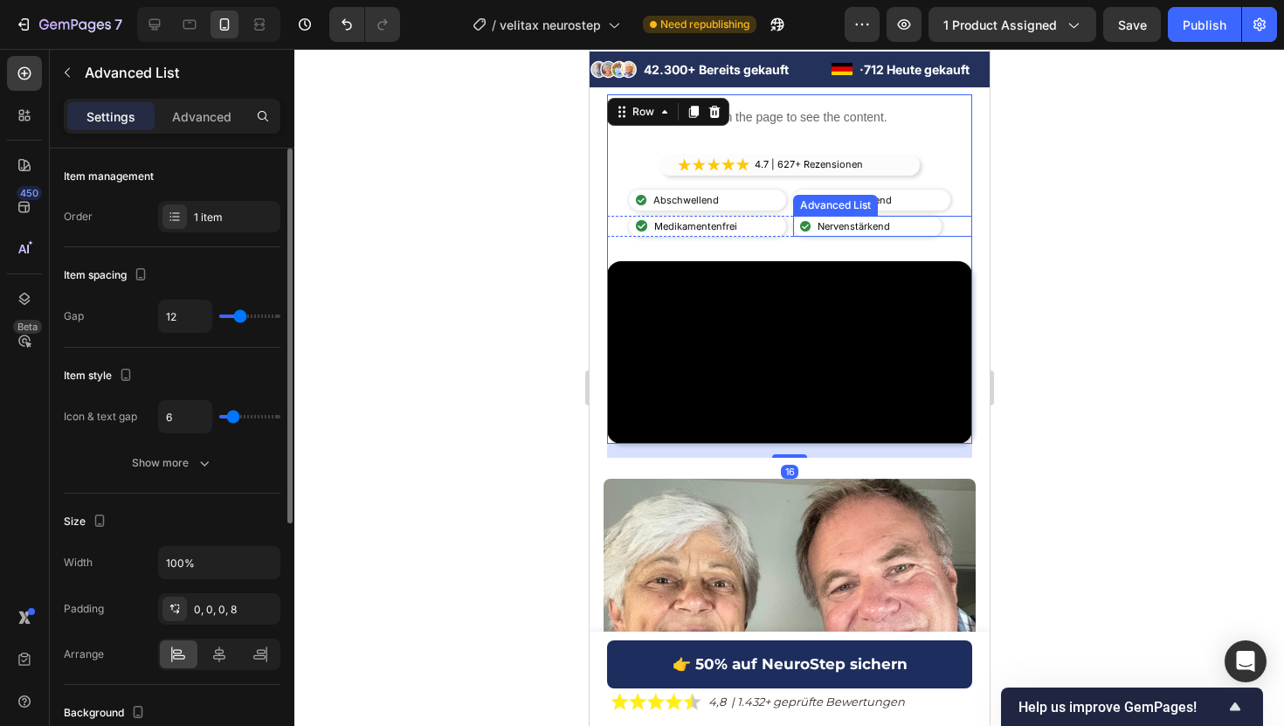
click at [936, 219] on div "Image Nervenstärkend Text Block" at bounding box center [866, 226] width 148 height 21
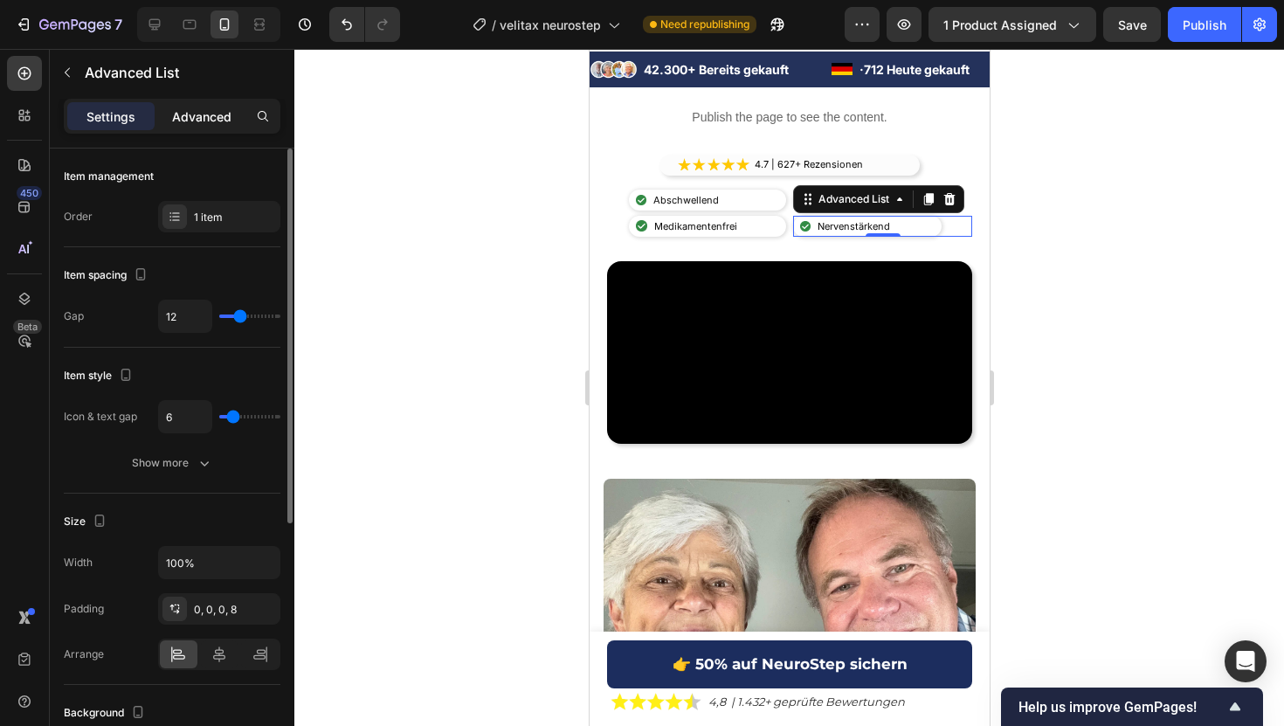
click at [201, 120] on p "Advanced" at bounding box center [201, 116] width 59 height 18
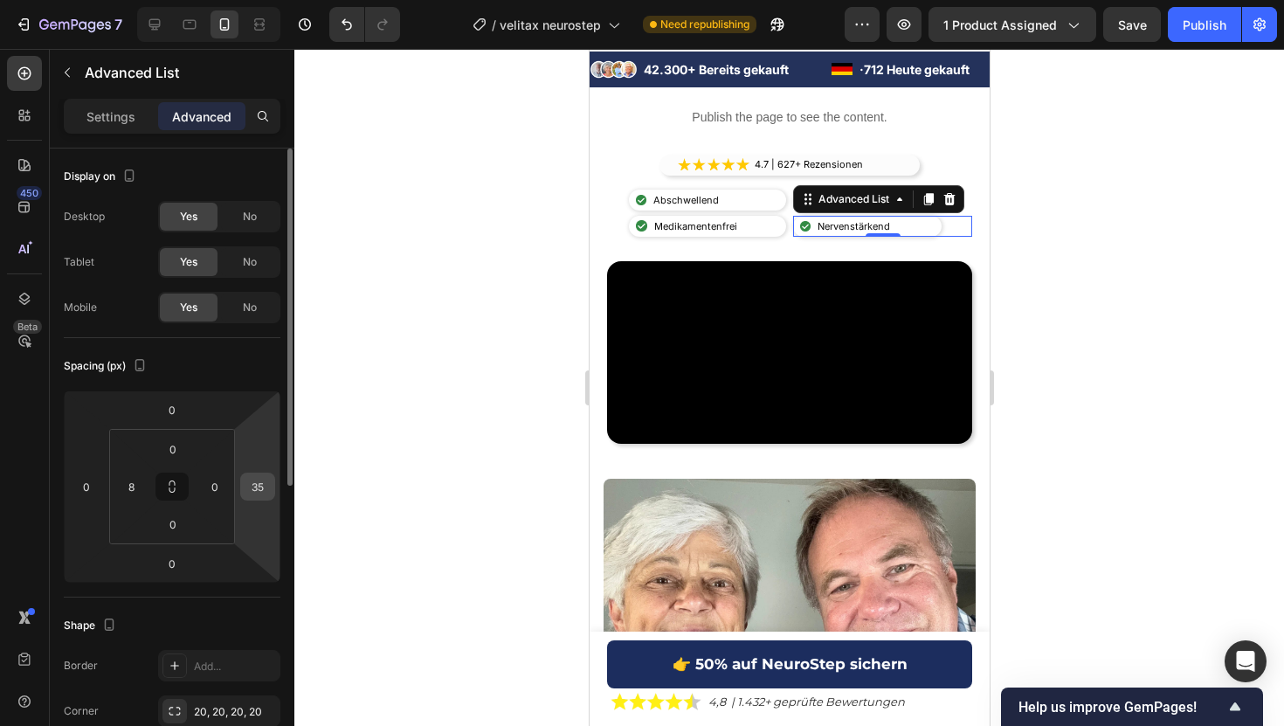
click at [253, 486] on input "35" at bounding box center [258, 486] width 26 height 26
type input "25"
click at [1226, 24] on button "Publish" at bounding box center [1204, 24] width 73 height 35
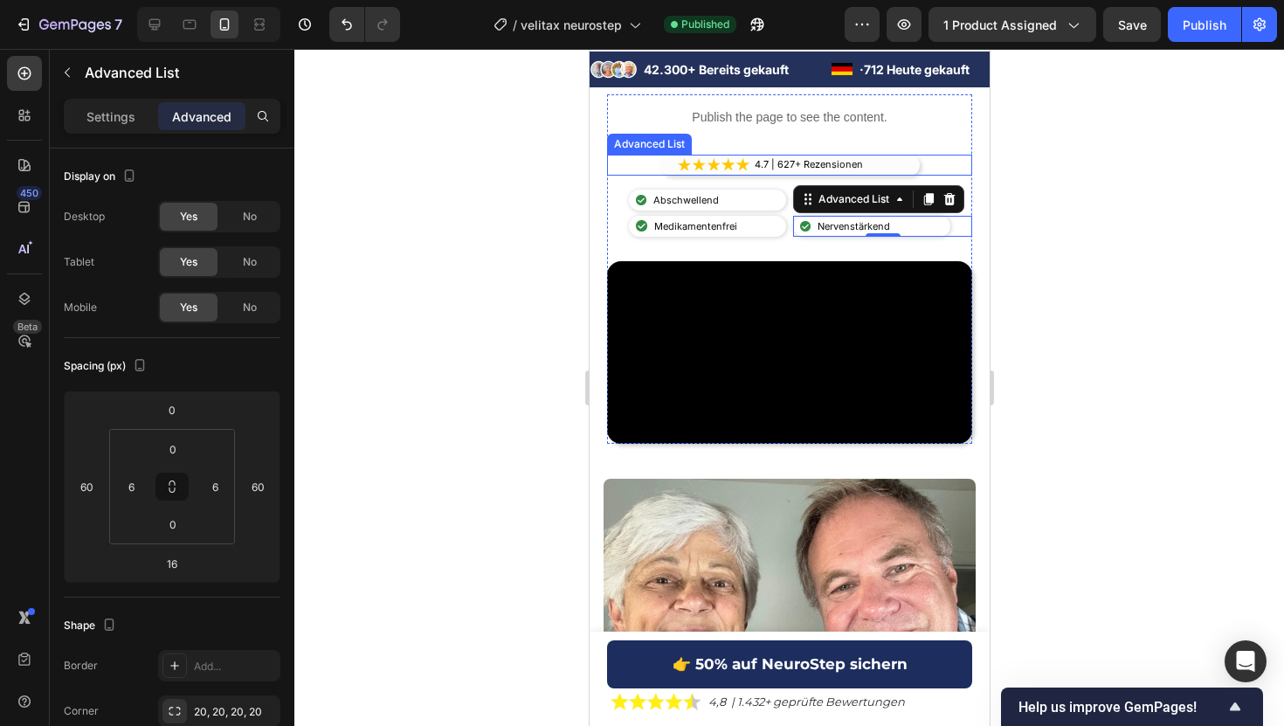
click at [758, 173] on div "Image 4.7 | 627+ Rezensionen Text Block" at bounding box center [788, 165] width 260 height 21
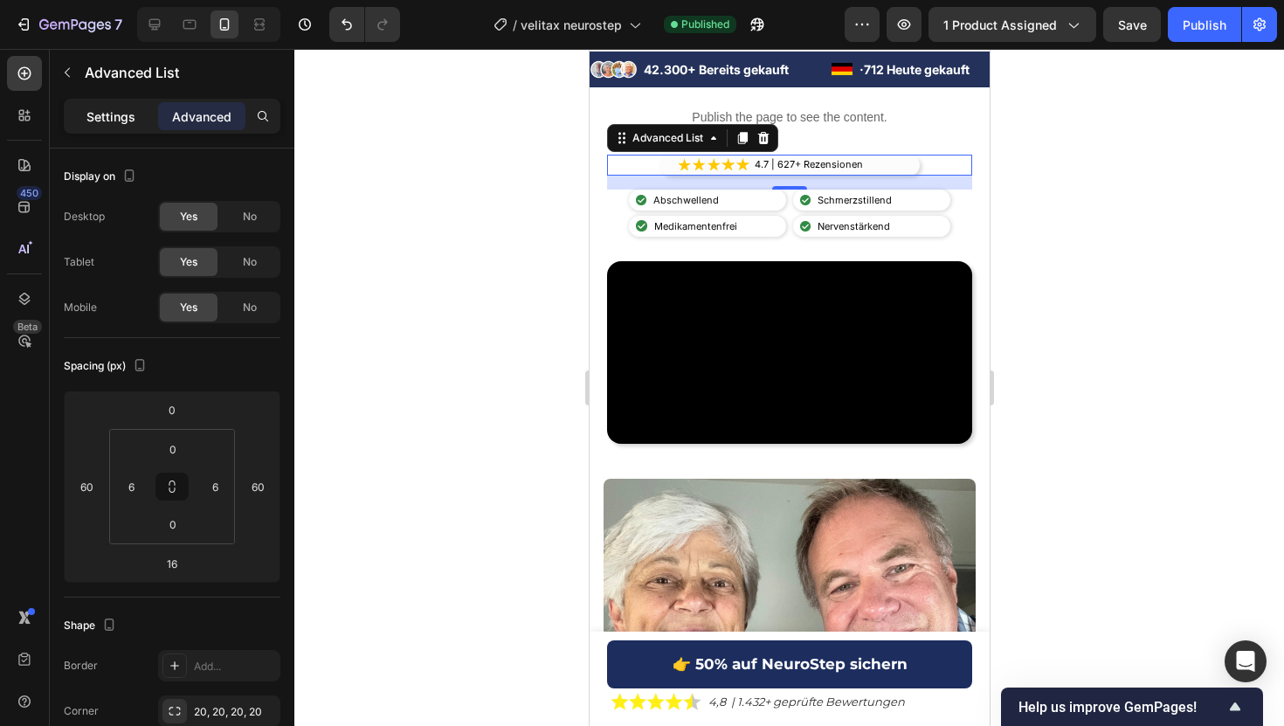
click at [121, 121] on p "Settings" at bounding box center [110, 116] width 49 height 18
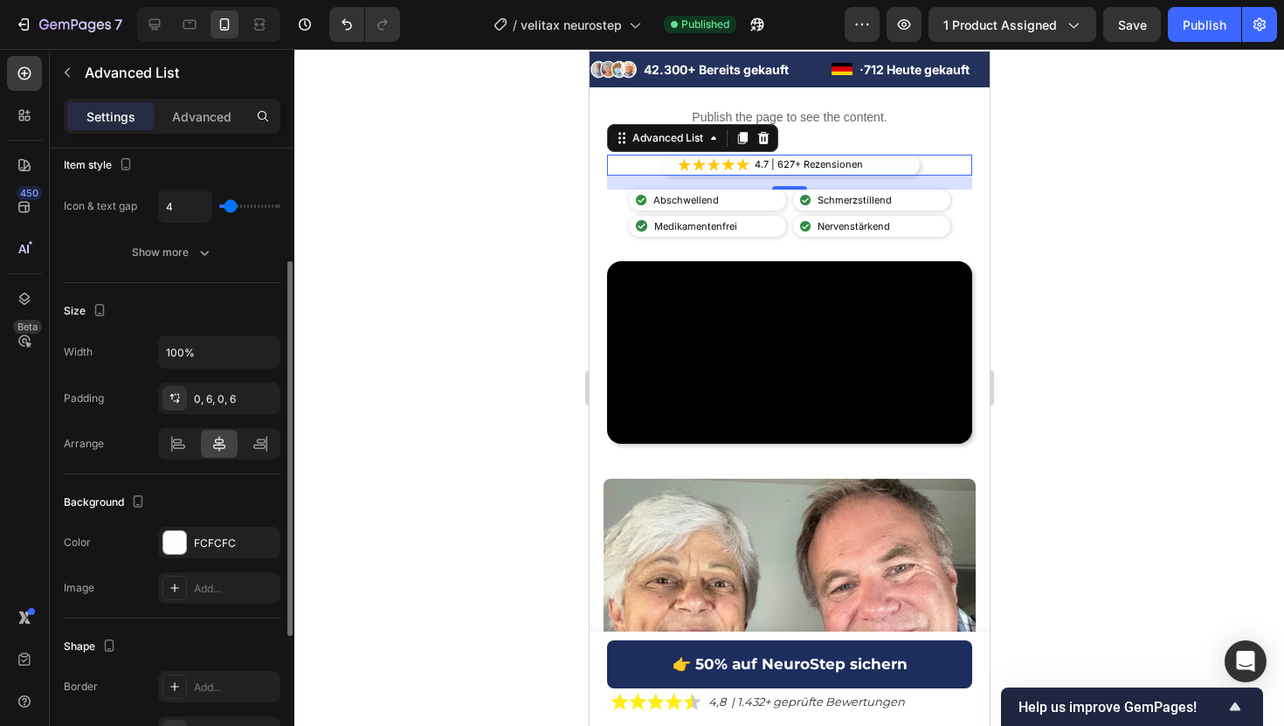
scroll to position [217, 0]
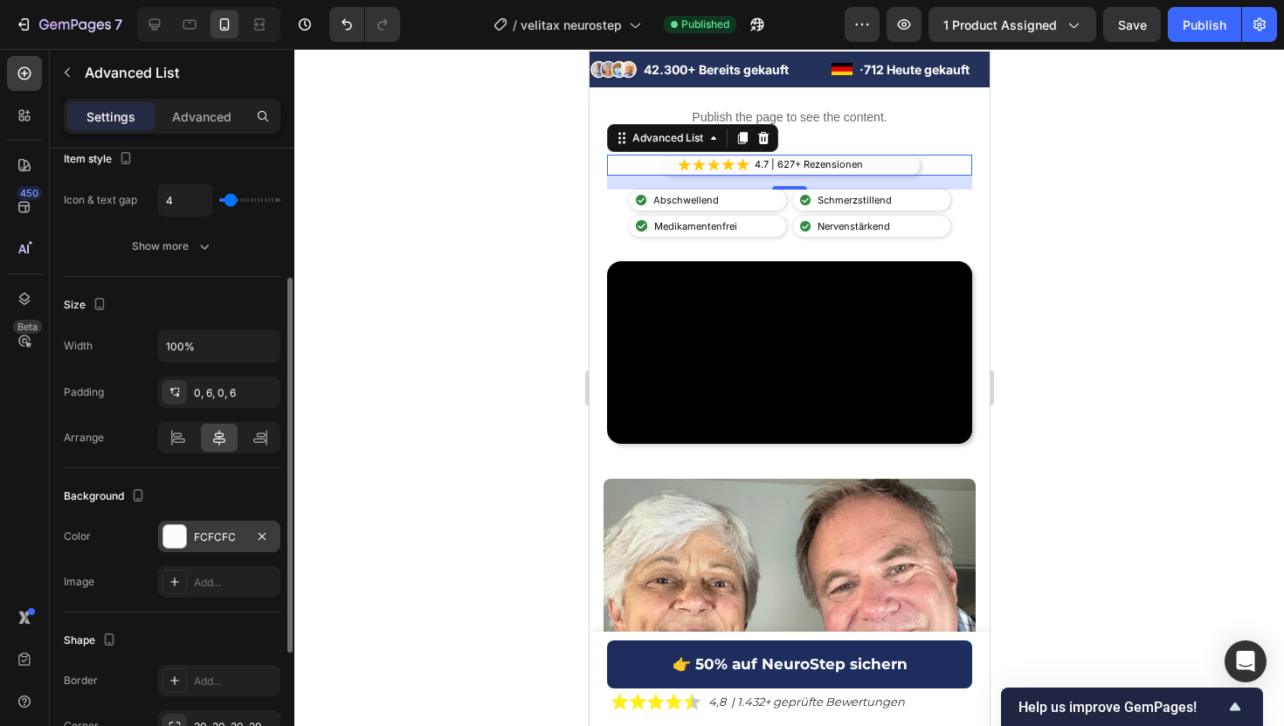
click at [181, 547] on div at bounding box center [174, 536] width 23 height 23
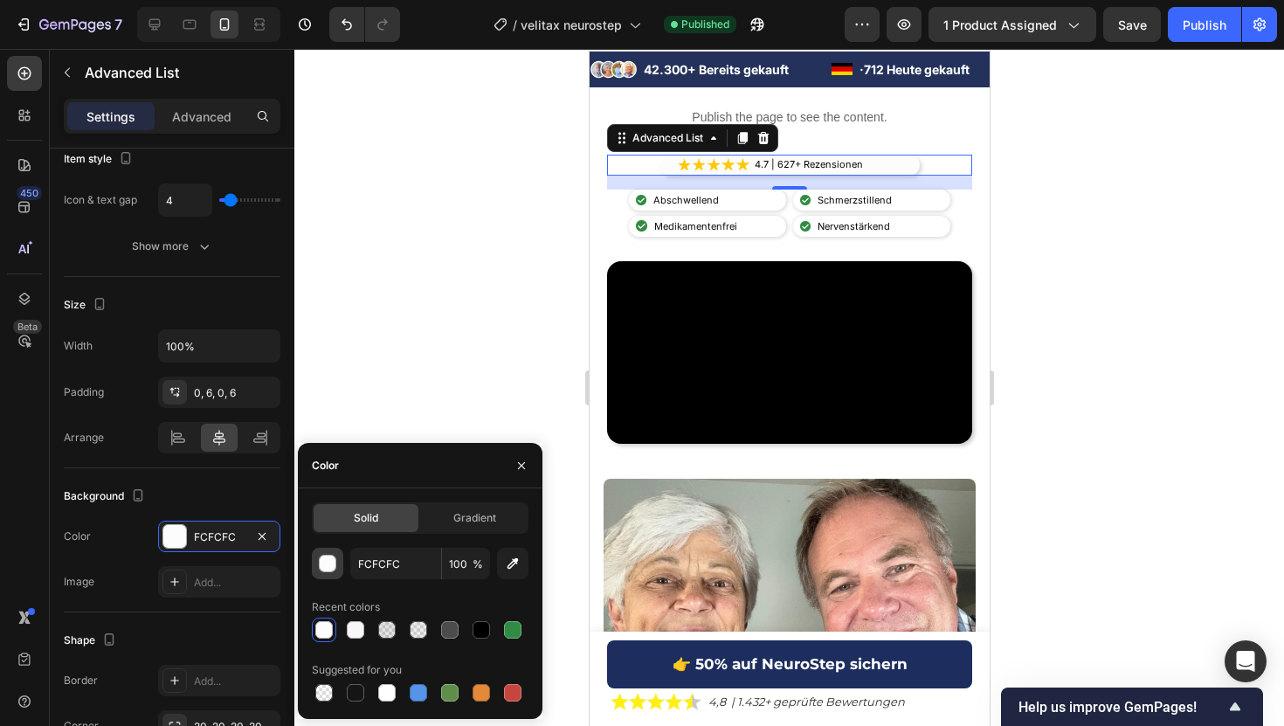
click at [327, 571] on div "button" at bounding box center [327, 563] width 17 height 17
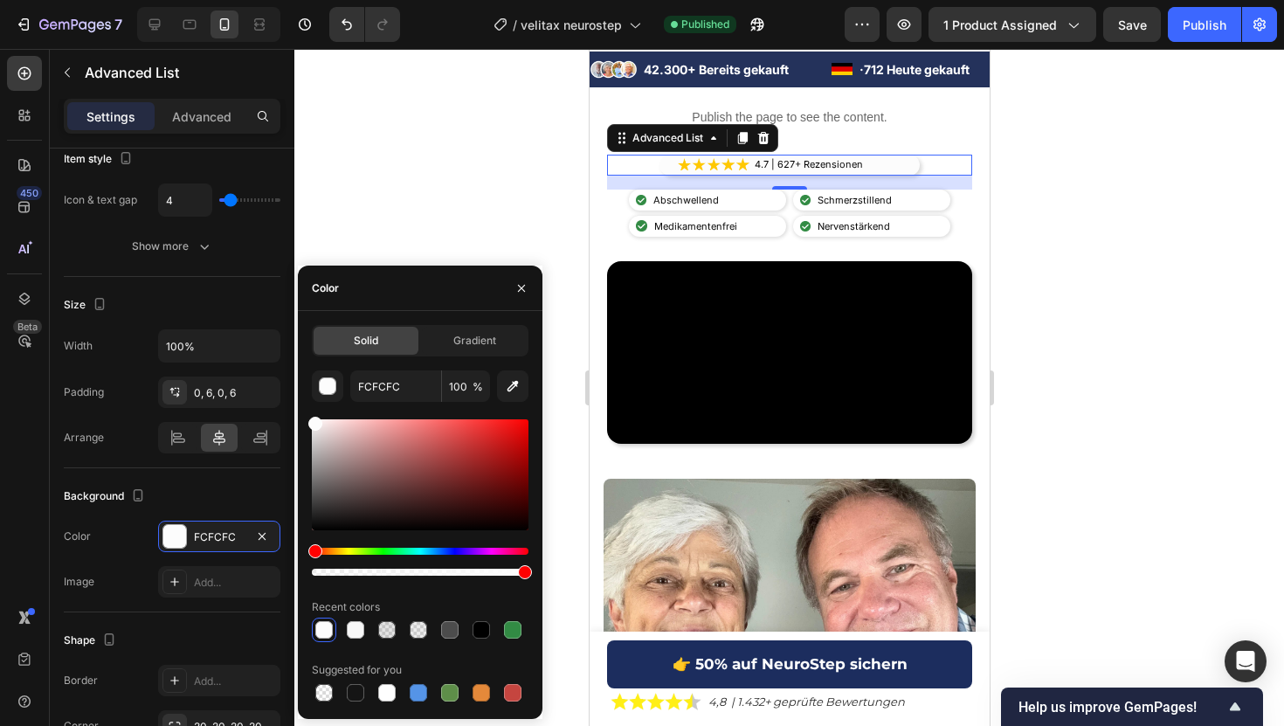
drag, startPoint x: 331, startPoint y: 410, endPoint x: 315, endPoint y: 420, distance: 18.9
click at [315, 420] on div "FCFCFC 100 % Recent colors Suggested for you" at bounding box center [420, 537] width 217 height 334
drag, startPoint x: 323, startPoint y: 434, endPoint x: 265, endPoint y: 381, distance: 78.5
click at [265, 381] on div "450 Beta Sections(30) Elements(84) Section Element Hero Section Product Detail …" at bounding box center [147, 387] width 294 height 677
type input "FFFFFF"
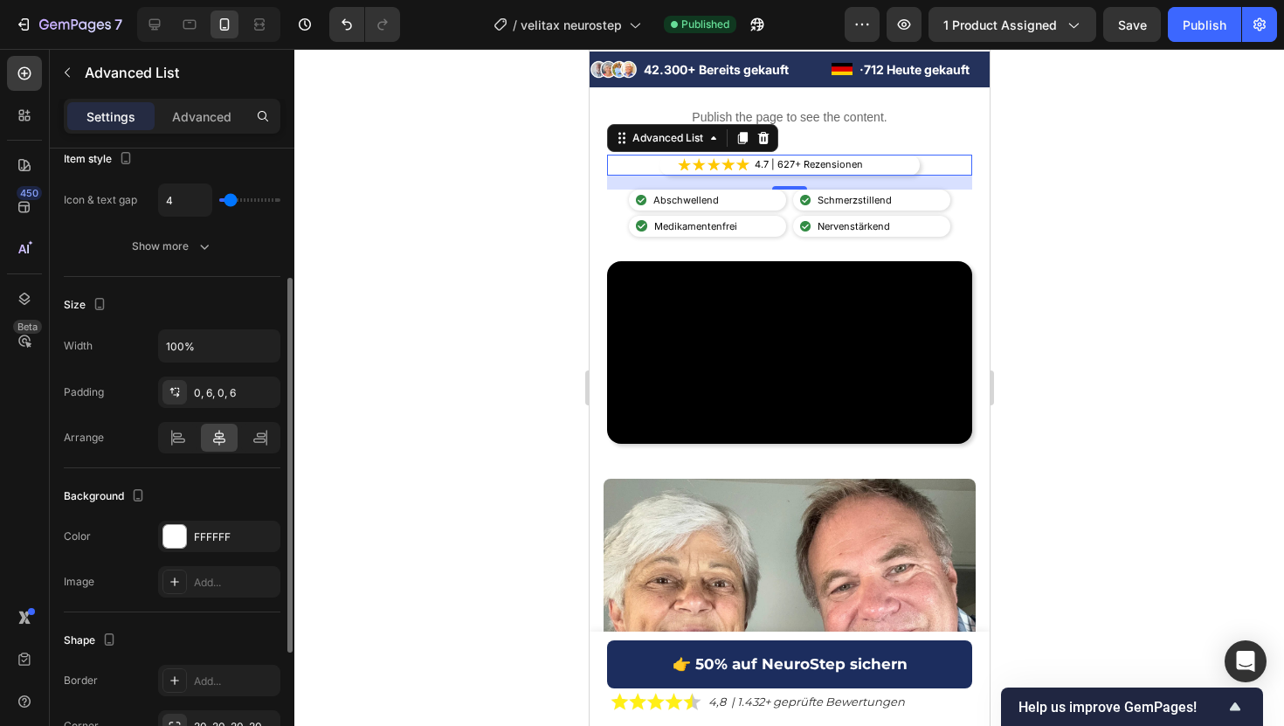
click at [195, 498] on div "Background" at bounding box center [172, 496] width 217 height 28
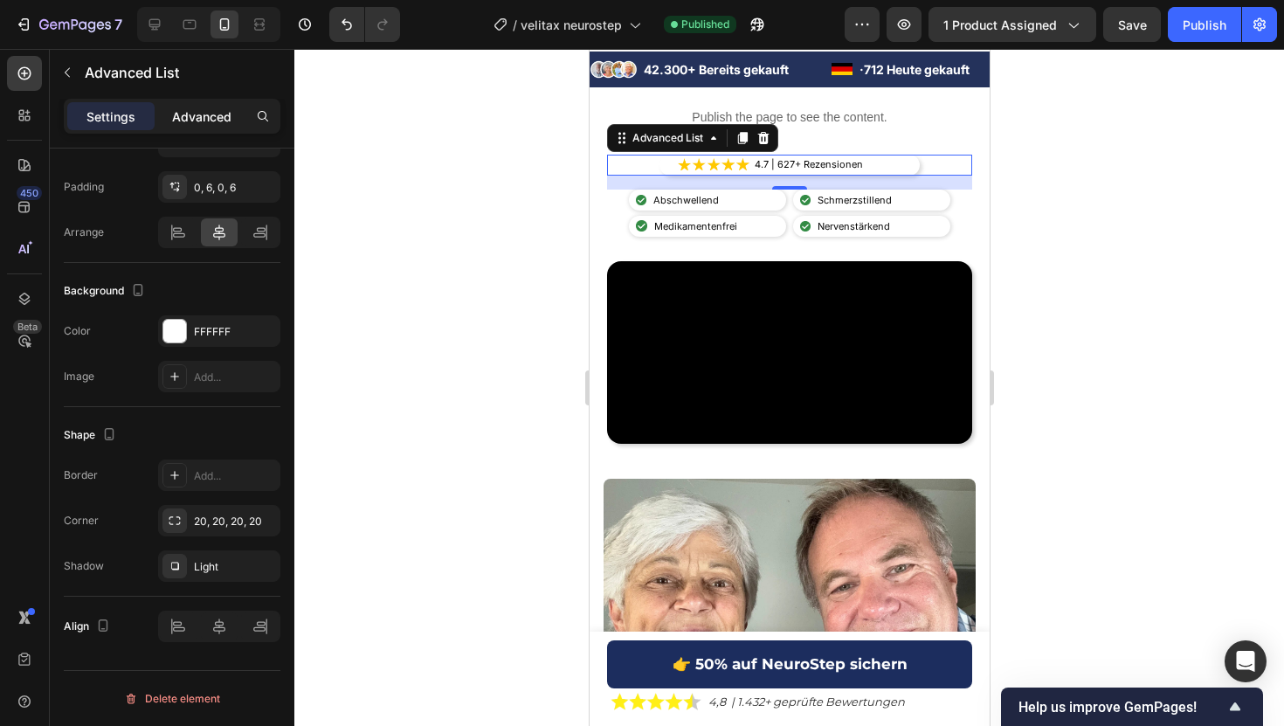
click at [206, 115] on p "Advanced" at bounding box center [201, 116] width 59 height 18
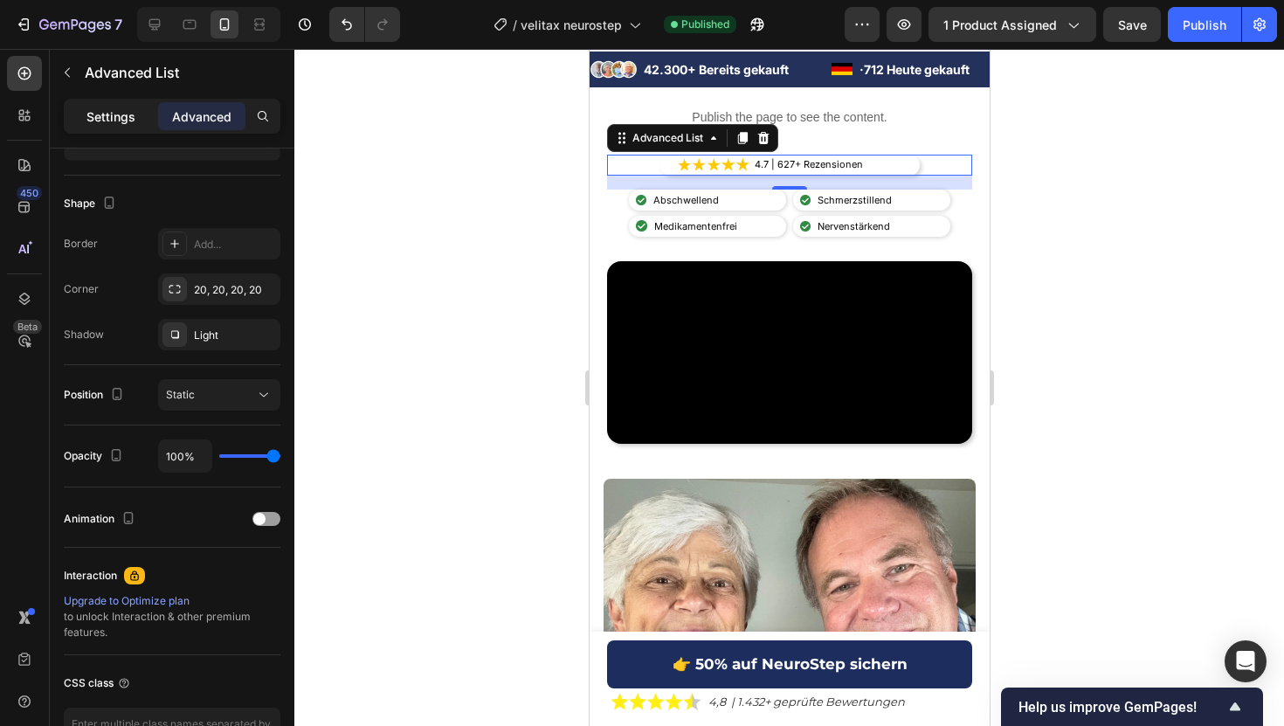
click at [99, 123] on p "Settings" at bounding box center [110, 116] width 49 height 18
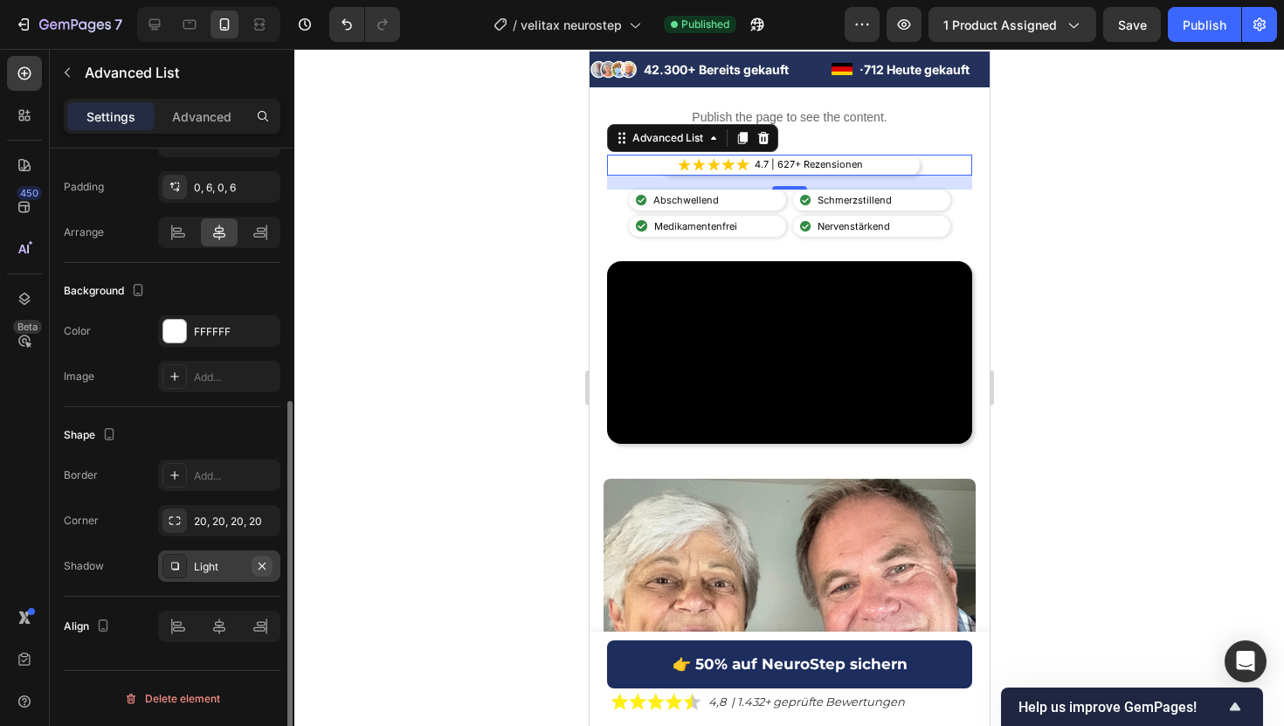
click at [266, 570] on icon "button" at bounding box center [262, 566] width 14 height 14
click at [194, 124] on p "Advanced" at bounding box center [201, 116] width 59 height 18
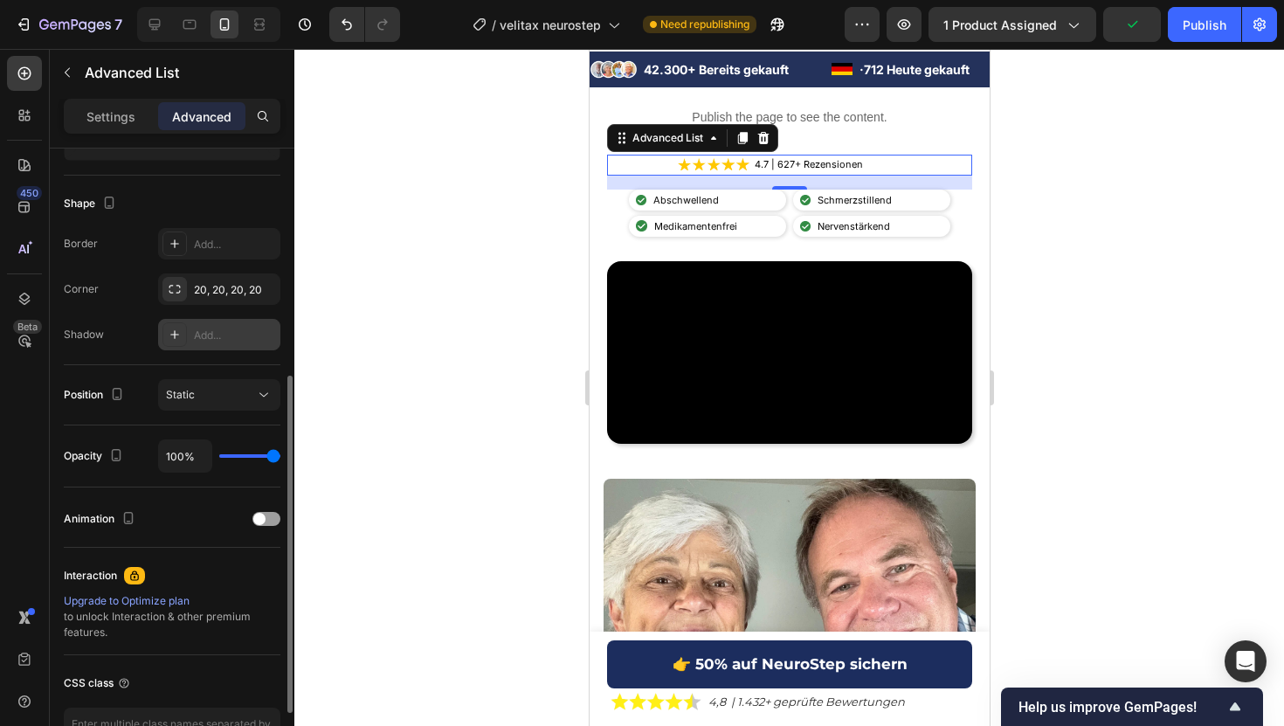
click at [195, 333] on div "Add..." at bounding box center [235, 335] width 82 height 16
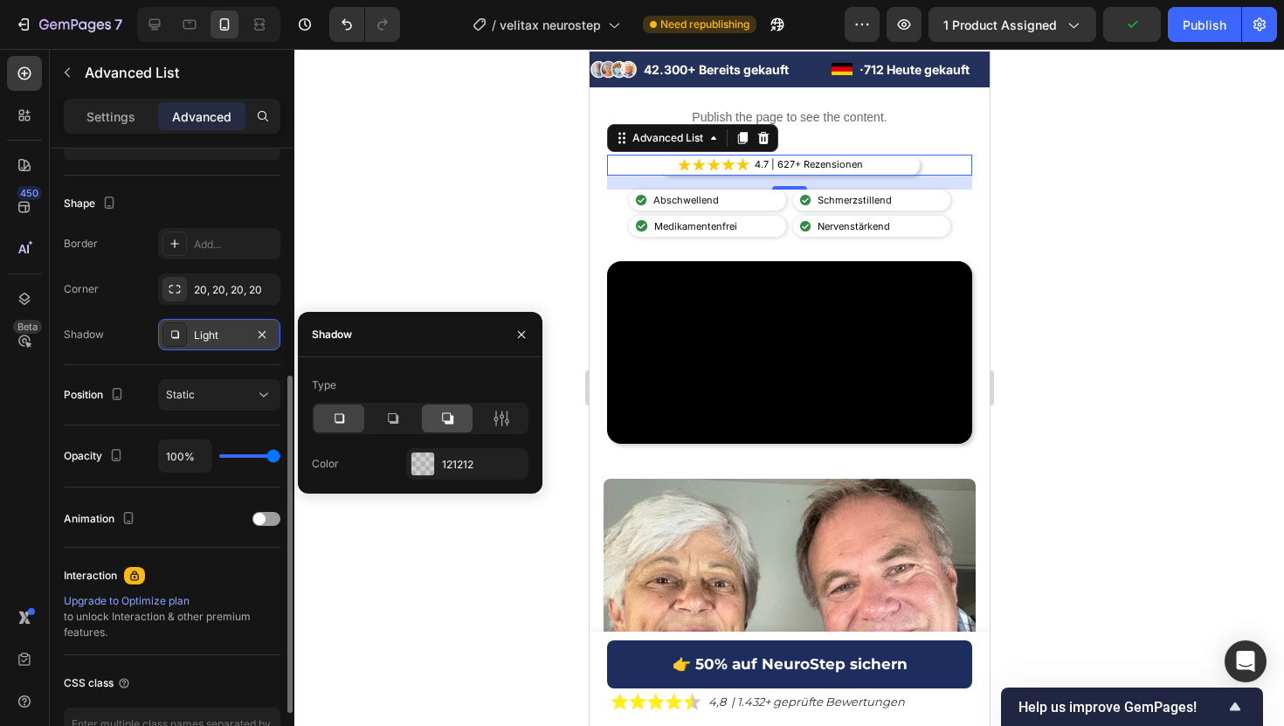
click at [448, 428] on div at bounding box center [447, 418] width 51 height 28
click at [394, 424] on icon at bounding box center [392, 418] width 17 height 17
click at [428, 270] on div at bounding box center [788, 387] width 989 height 677
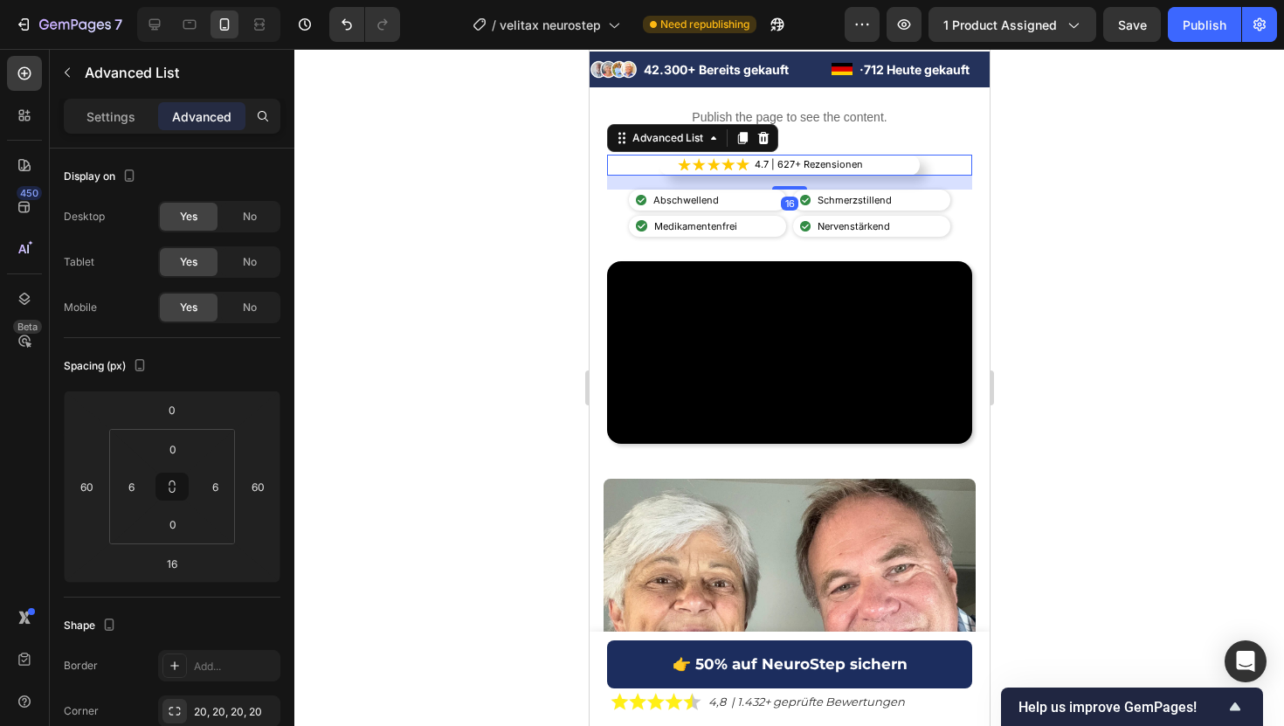
click at [665, 171] on div "Image 4.7 | 627+ Rezensionen Text Block" at bounding box center [788, 165] width 260 height 21
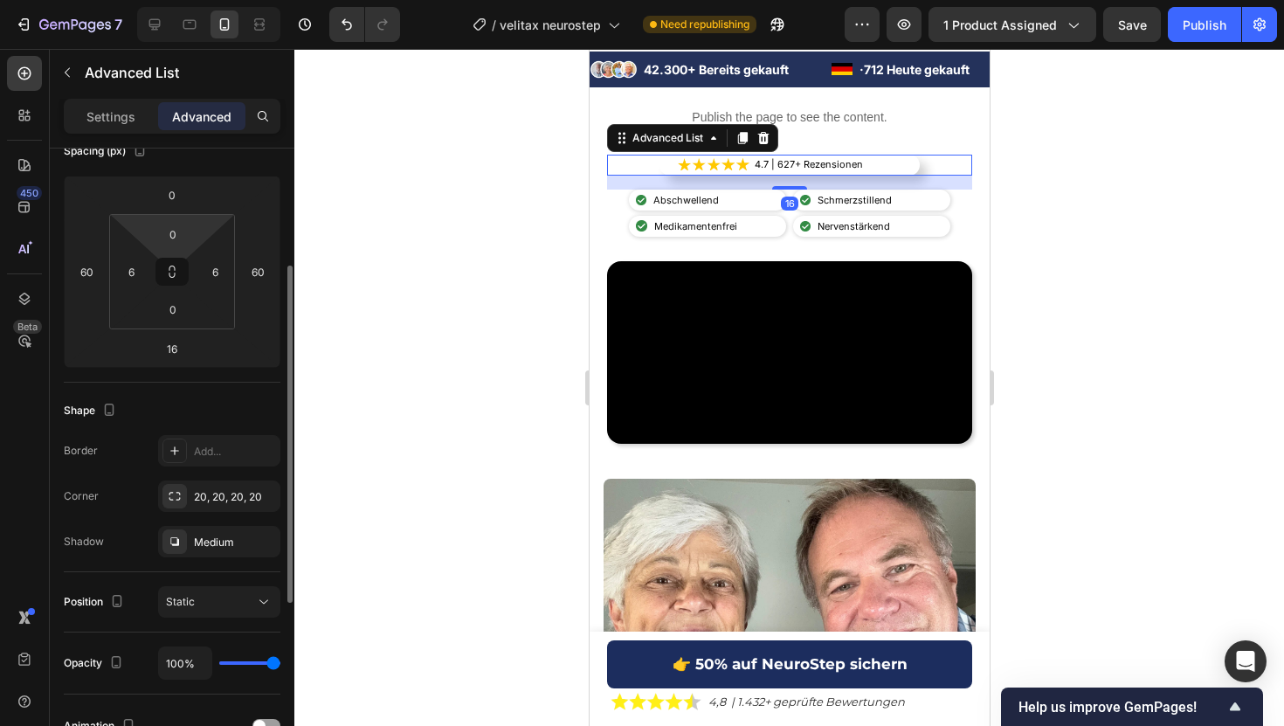
scroll to position [216, 0]
click at [182, 544] on div at bounding box center [174, 540] width 24 height 24
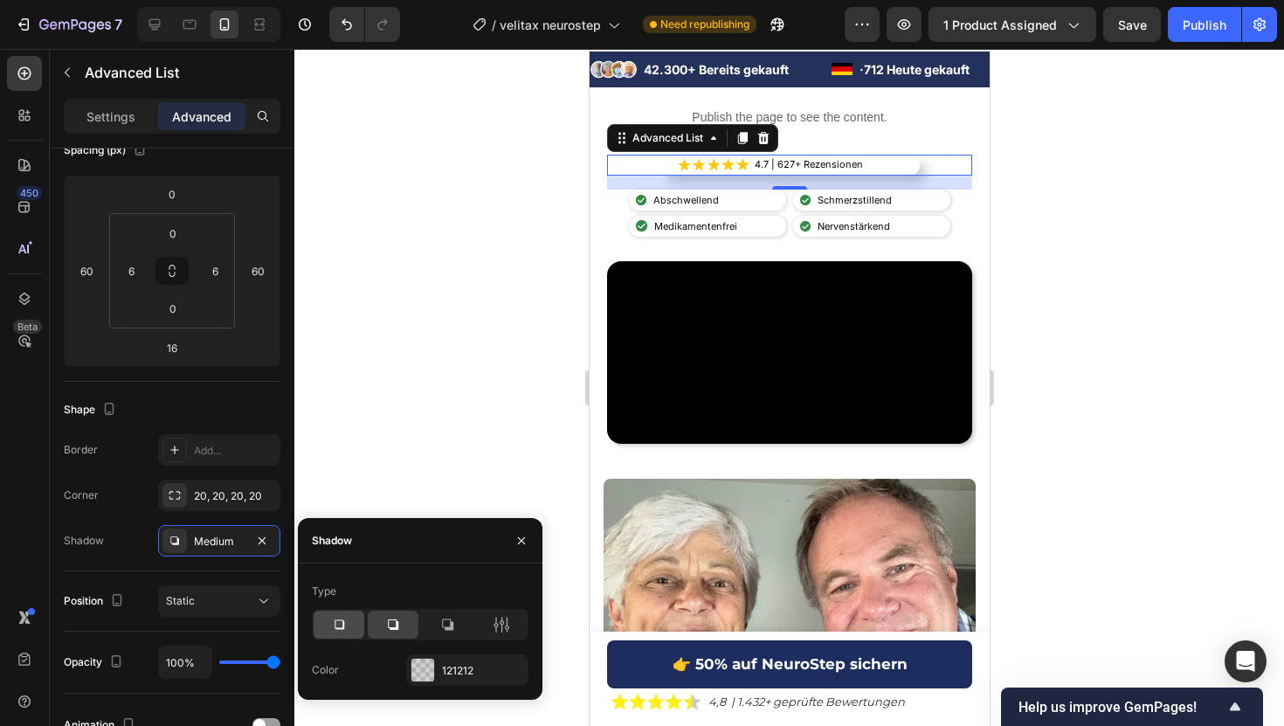
click at [347, 620] on icon at bounding box center [338, 624] width 17 height 17
click at [472, 669] on div "121212" at bounding box center [467, 671] width 51 height 16
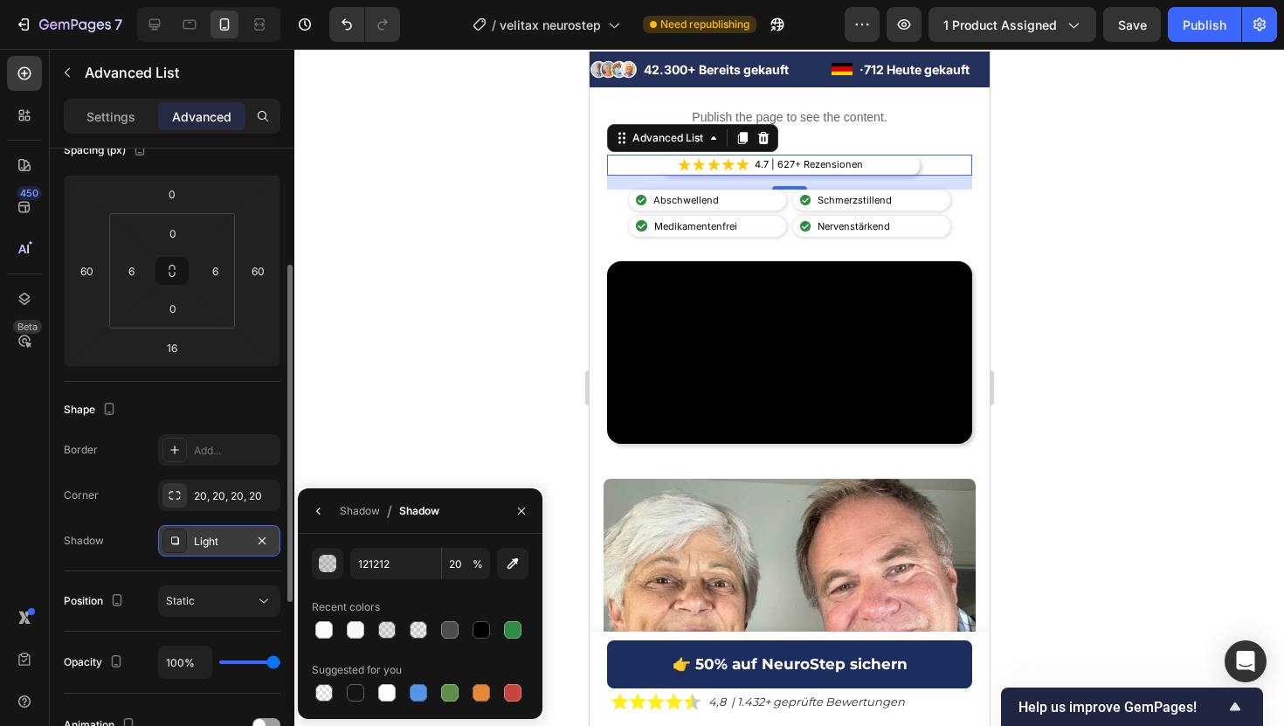
click at [217, 541] on div "Light" at bounding box center [219, 542] width 51 height 16
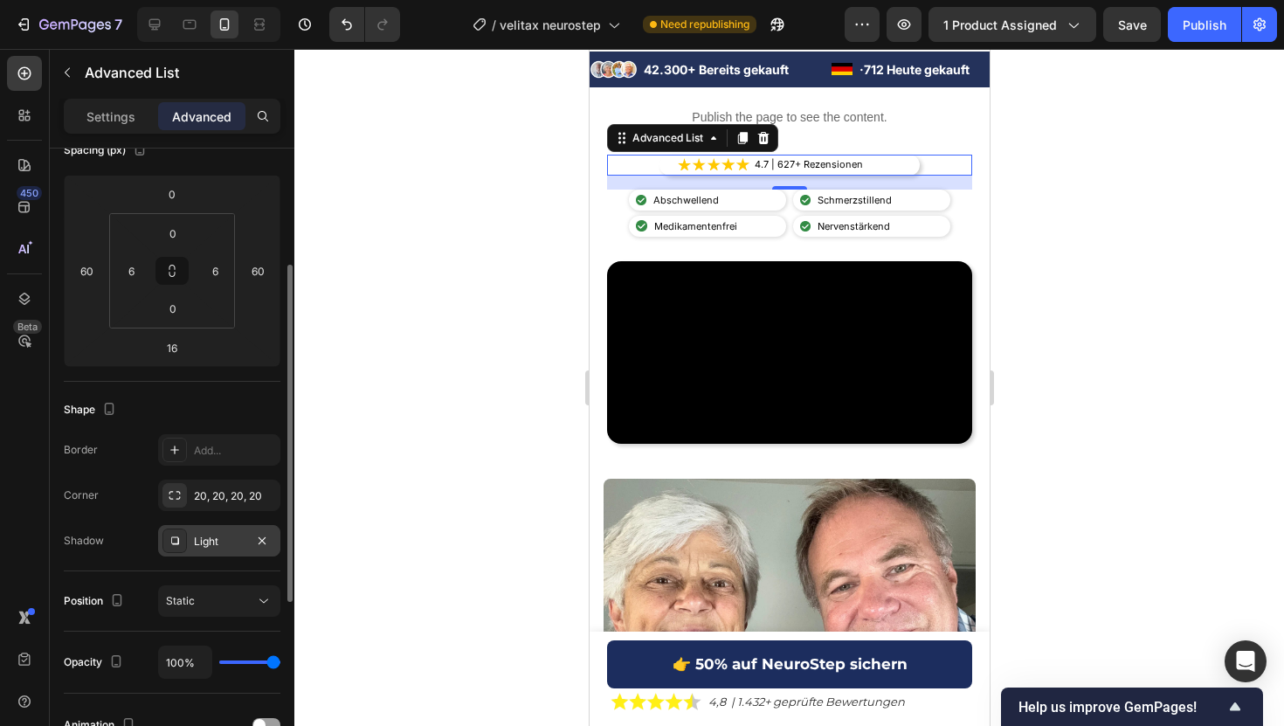
click at [170, 541] on icon at bounding box center [175, 541] width 14 height 14
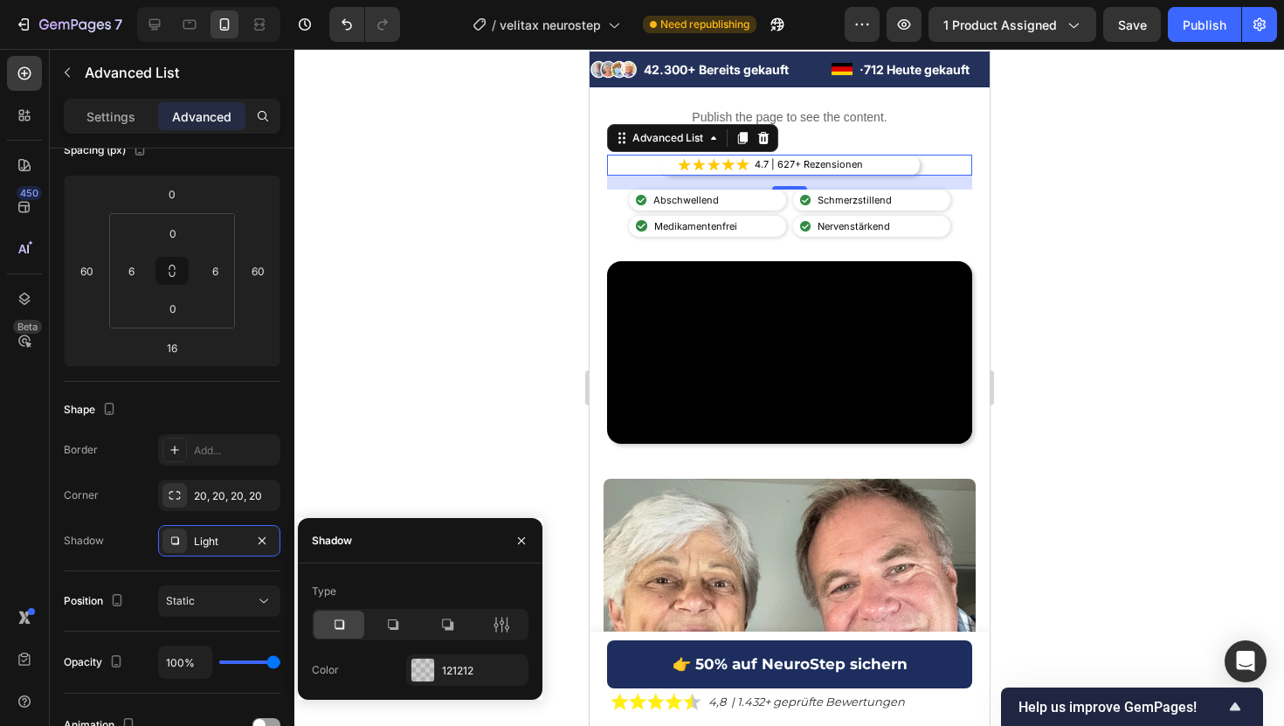
click at [452, 385] on div at bounding box center [788, 387] width 989 height 677
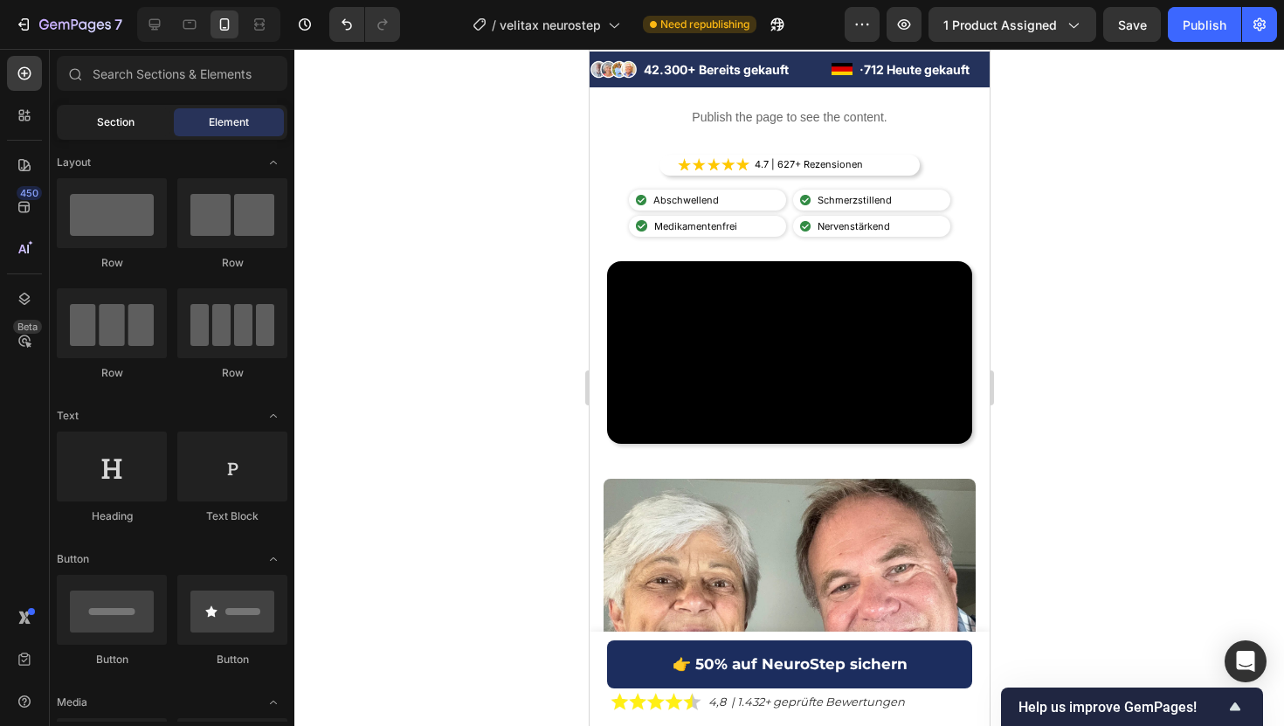
click at [116, 115] on span "Section" at bounding box center [116, 122] width 38 height 16
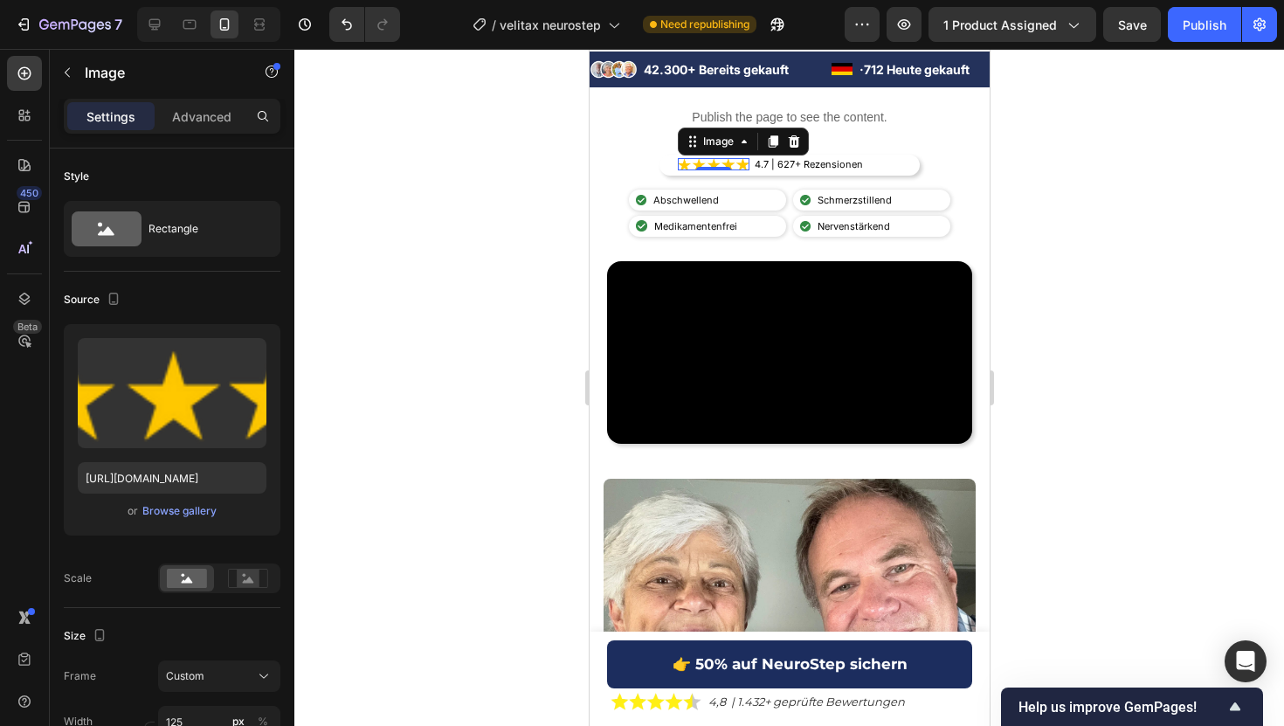
click at [706, 167] on div "Image 0" at bounding box center [713, 164] width 72 height 13
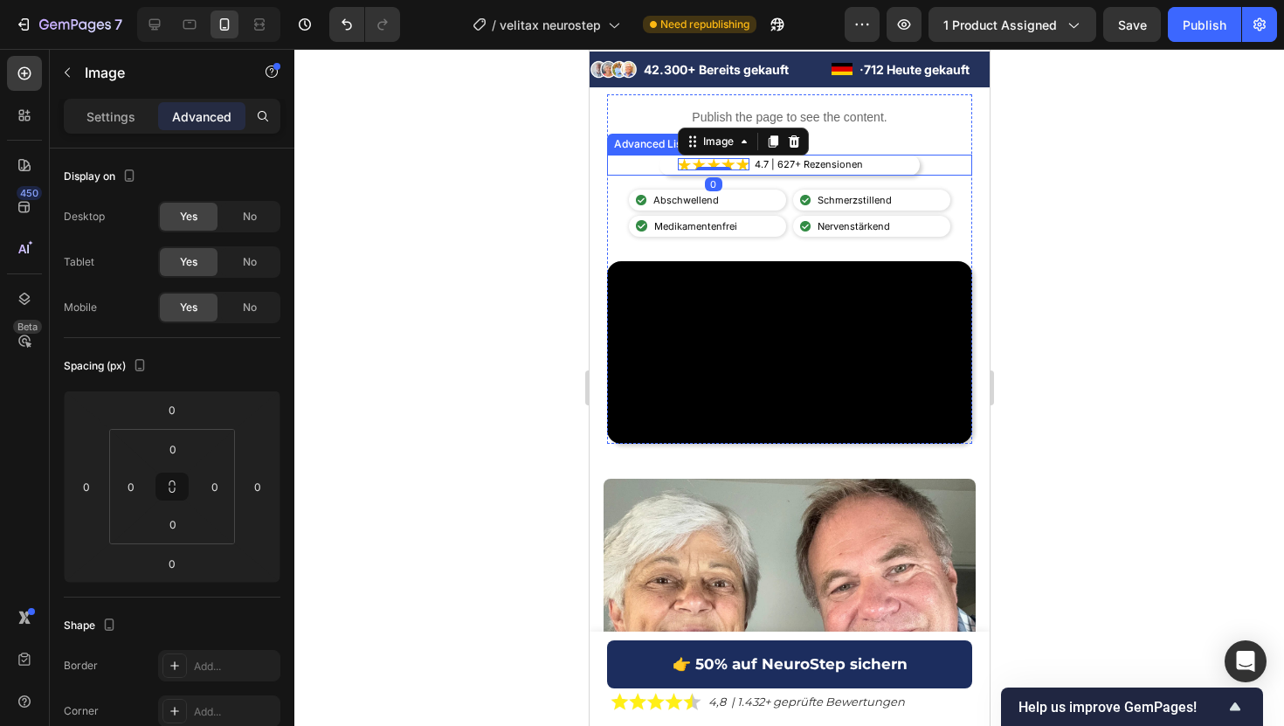
click at [668, 162] on div "Image 0 4.7 | 627+ Rezensionen Text Block" at bounding box center [788, 165] width 260 height 21
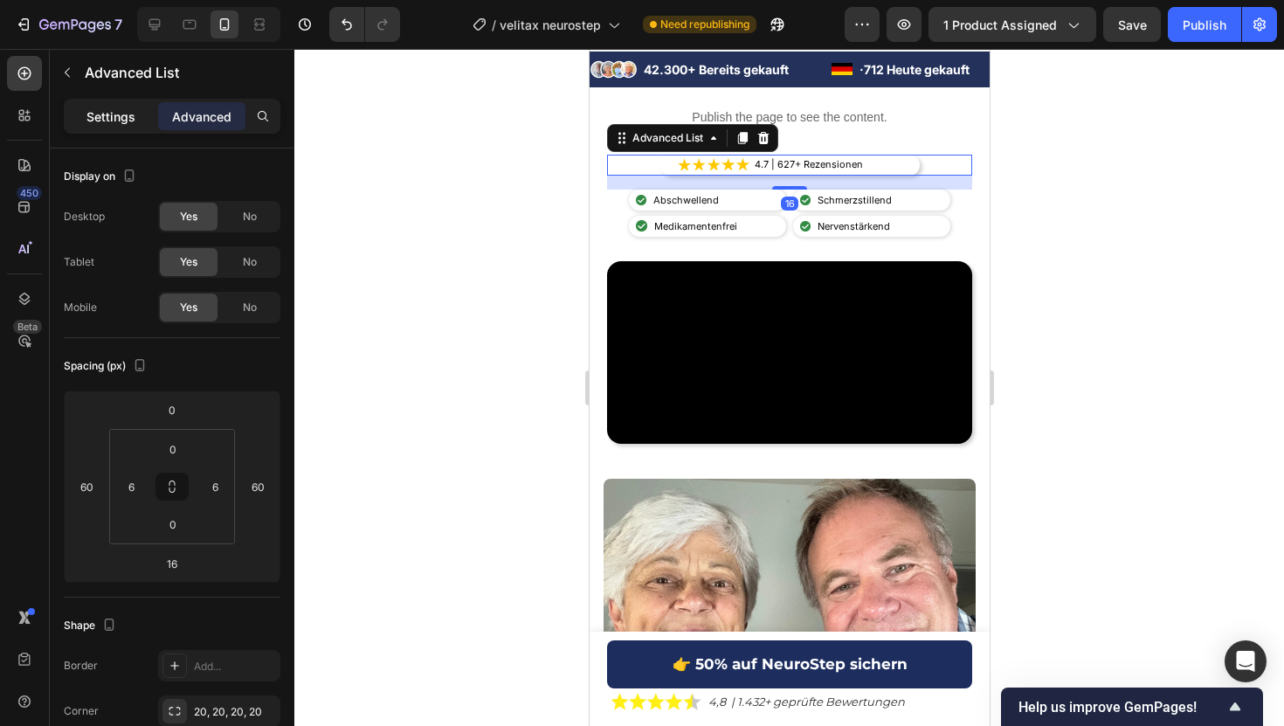
click at [93, 114] on p "Settings" at bounding box center [110, 116] width 49 height 18
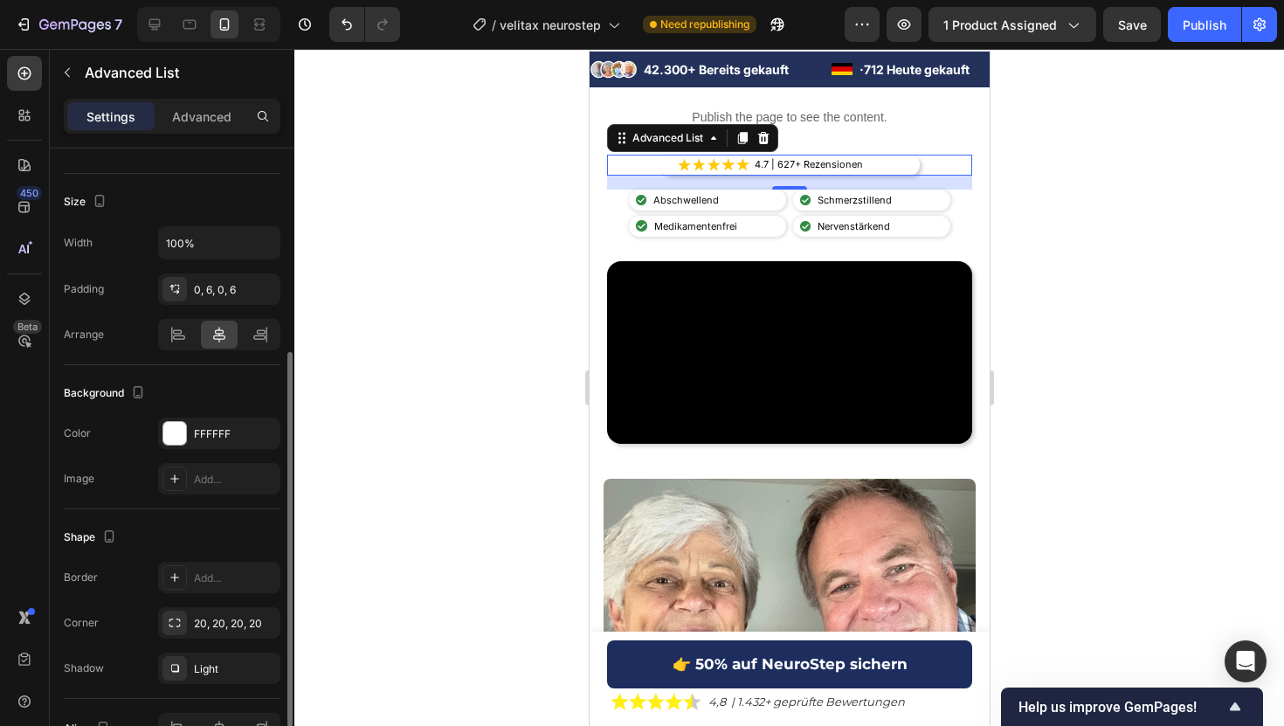
scroll to position [334, 0]
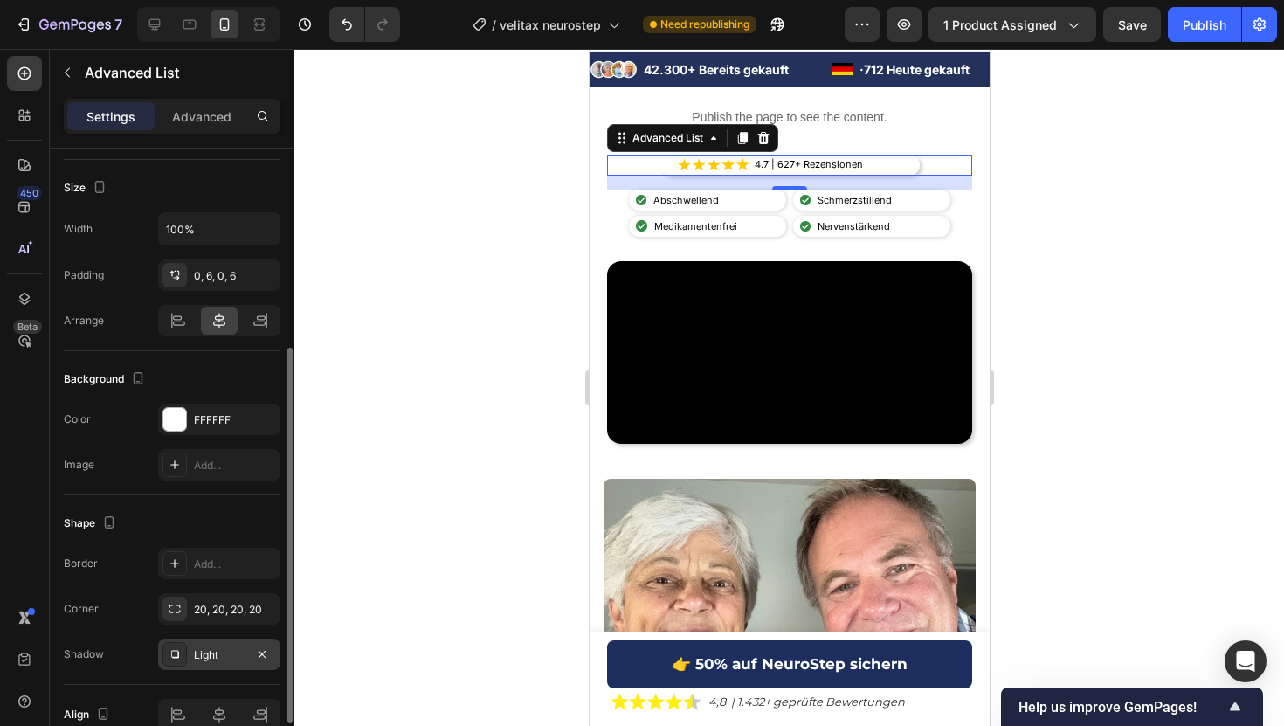
click at [185, 655] on div at bounding box center [174, 654] width 24 height 24
click at [187, 117] on p "Advanced" at bounding box center [201, 116] width 59 height 18
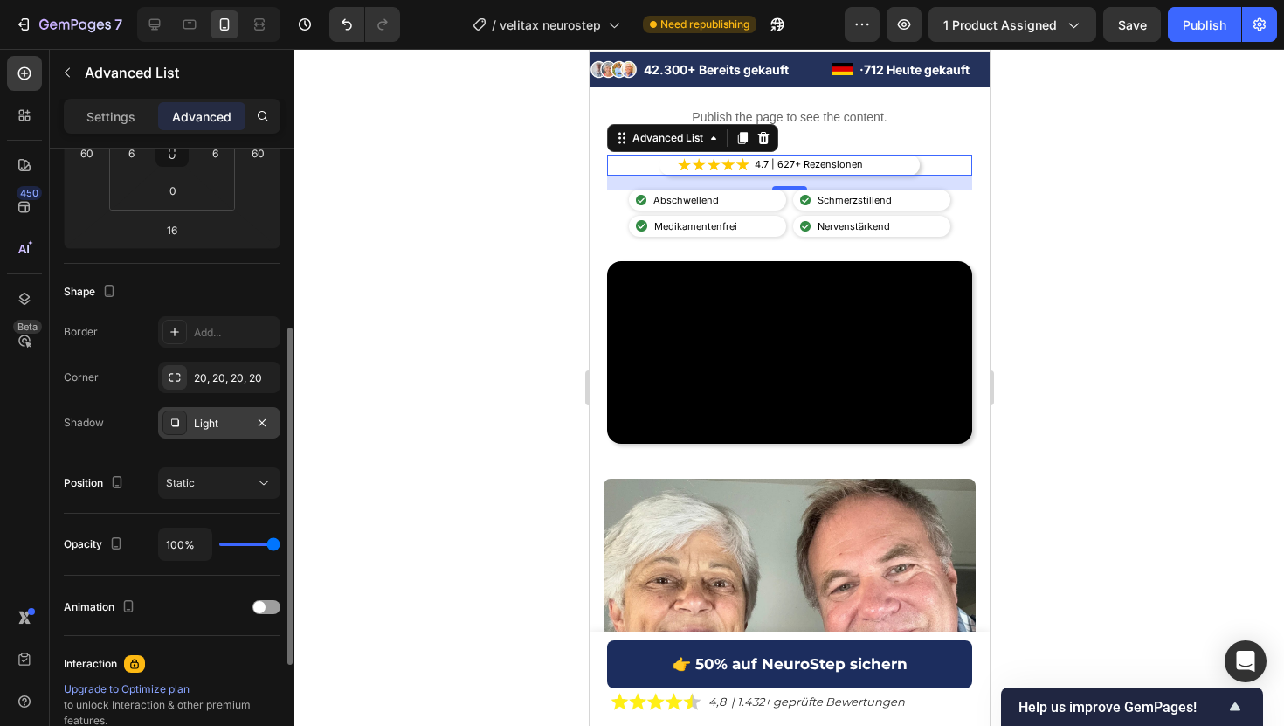
click at [213, 425] on div "Light" at bounding box center [219, 424] width 51 height 16
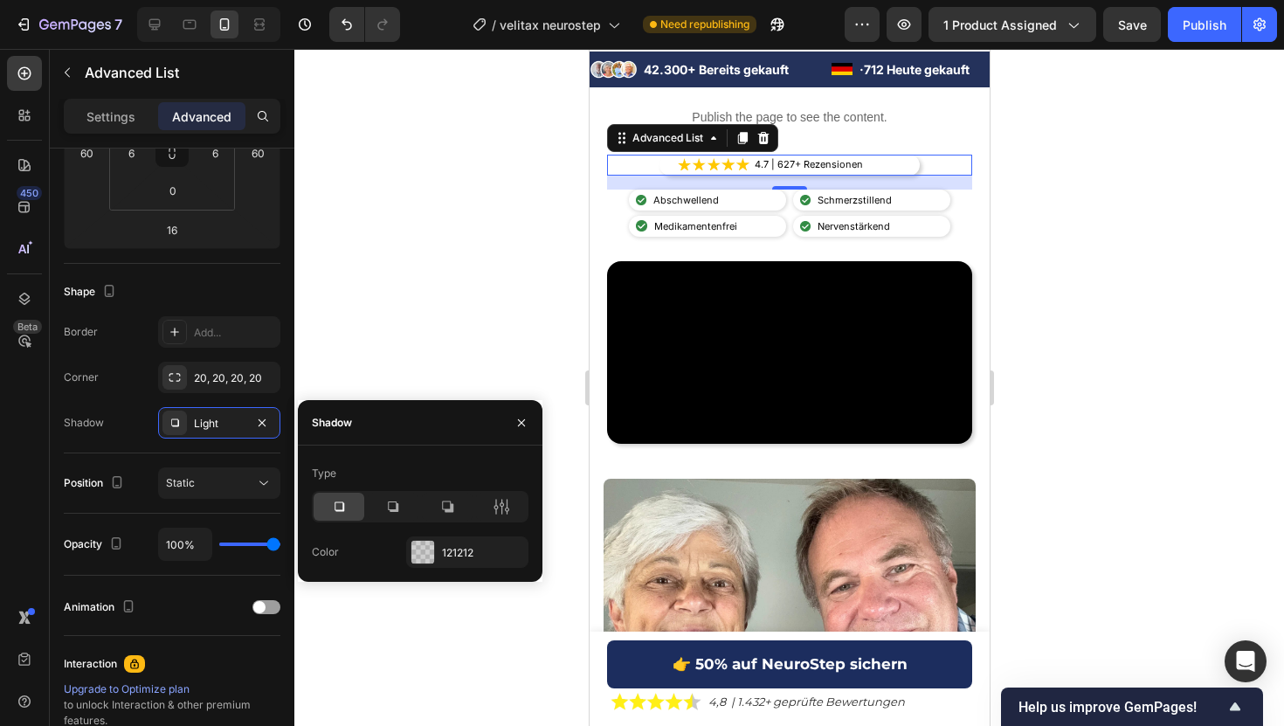
click at [344, 503] on icon at bounding box center [338, 506] width 17 height 17
click at [513, 503] on div at bounding box center [501, 507] width 51 height 28
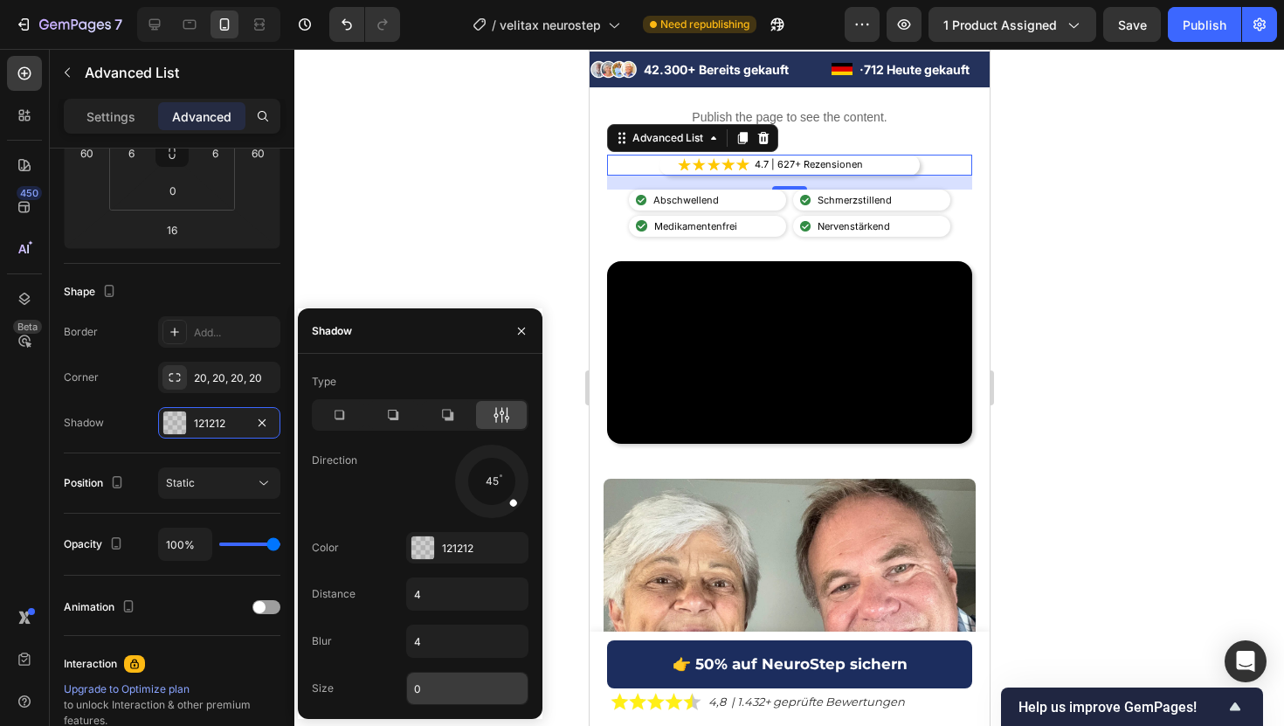
click at [429, 699] on input "0" at bounding box center [467, 687] width 121 height 31
type input "1"
type input "4"
click at [445, 600] on input "4" at bounding box center [467, 593] width 121 height 31
type input "2"
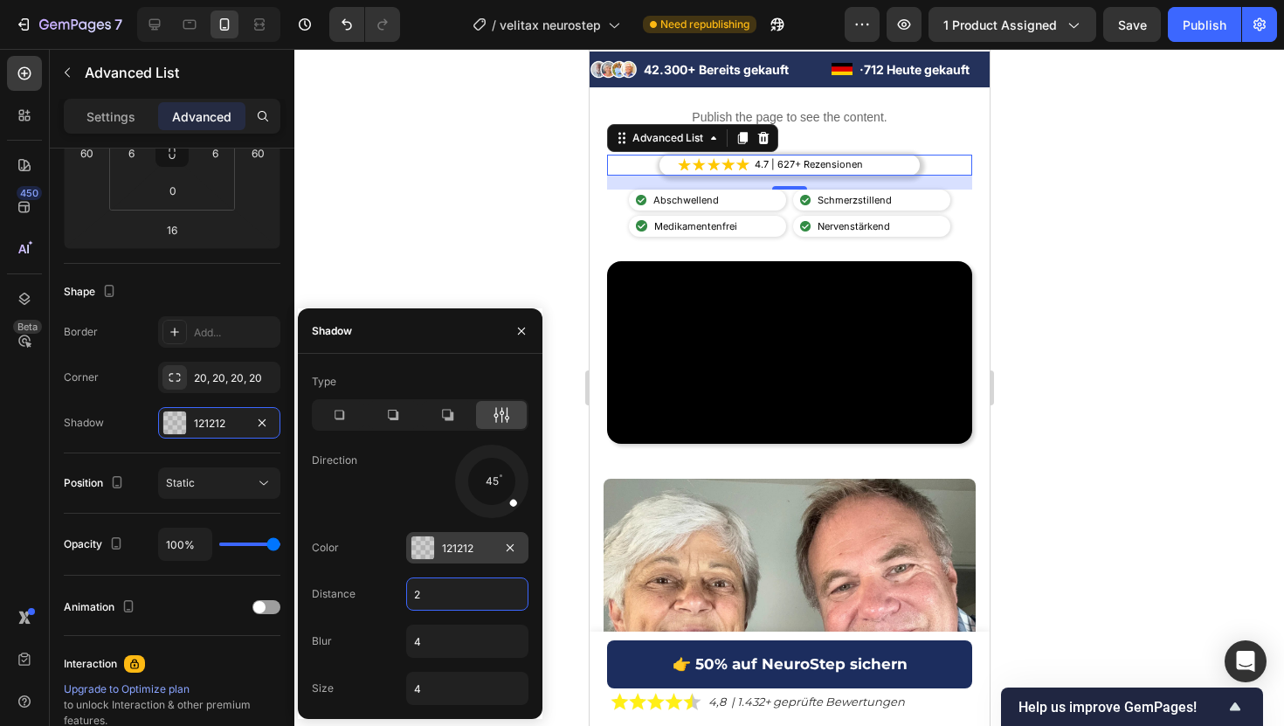
click at [444, 553] on div "121212" at bounding box center [467, 549] width 51 height 16
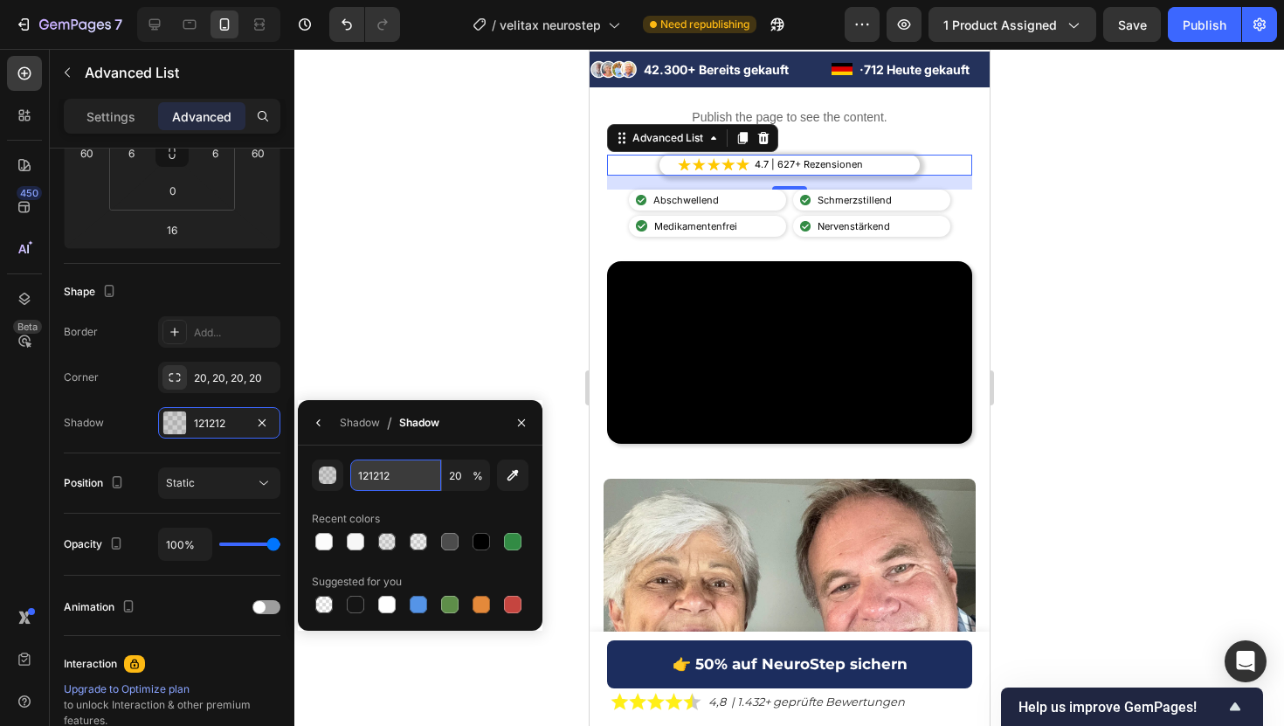
click at [376, 469] on input "121212" at bounding box center [395, 474] width 91 height 31
type input "4c4"
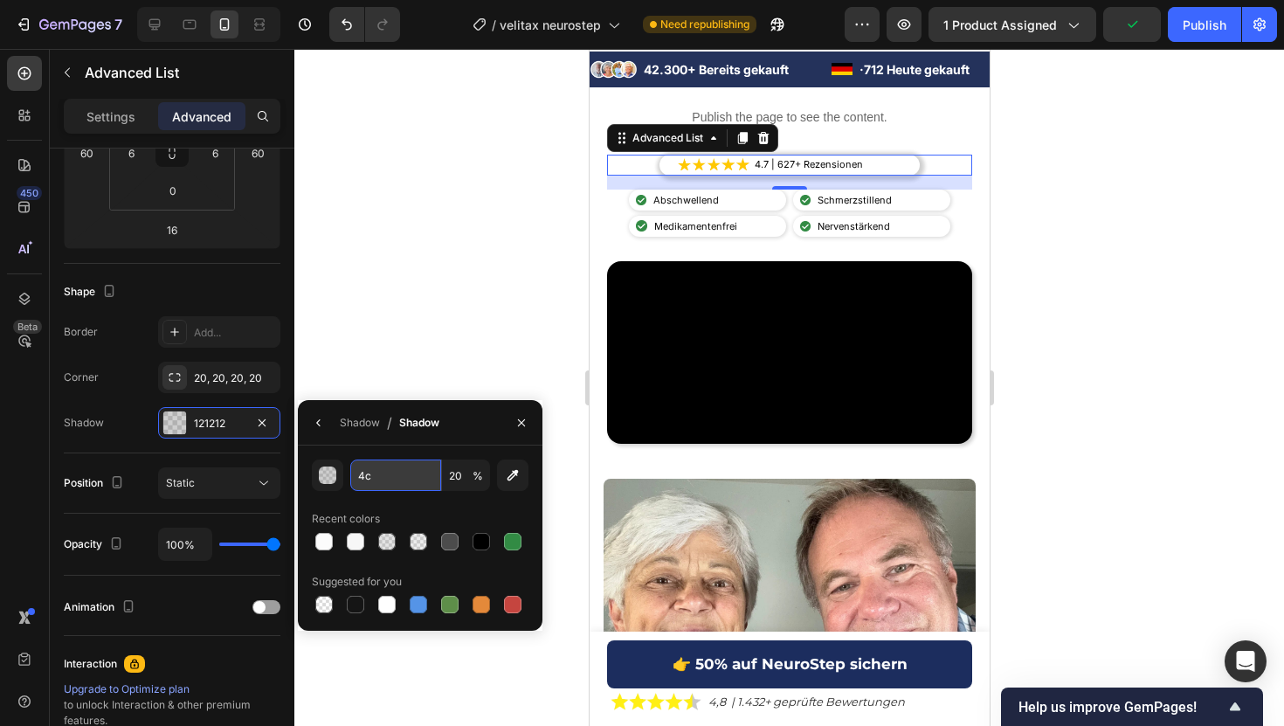
type input "100"
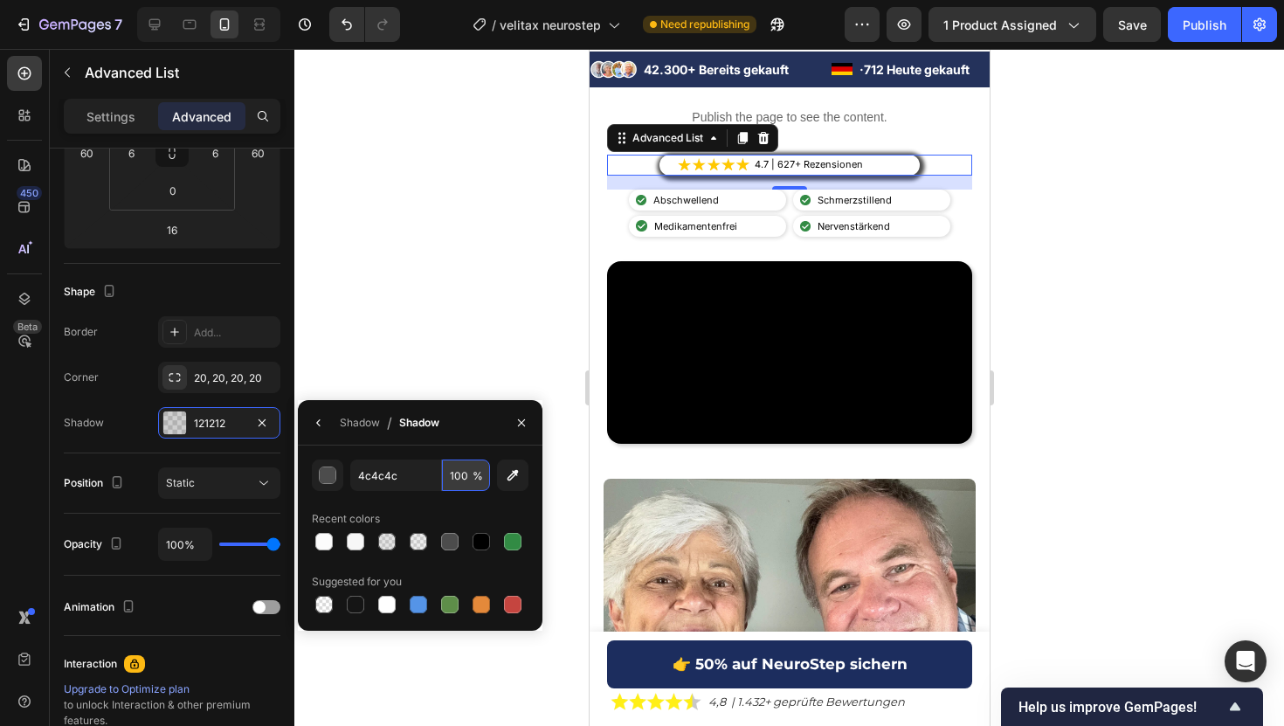
click at [456, 475] on input "100" at bounding box center [466, 474] width 48 height 31
type input "4C4C4C"
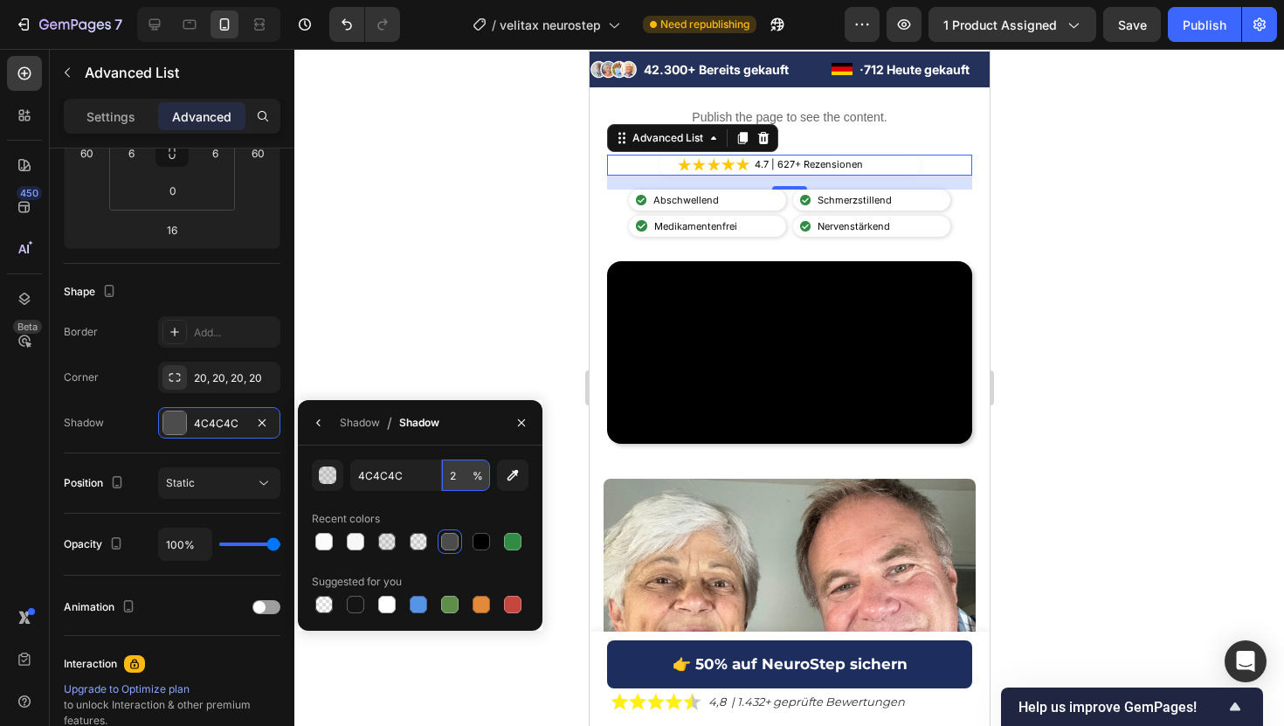
type input "20"
click at [1141, 192] on div at bounding box center [788, 387] width 989 height 677
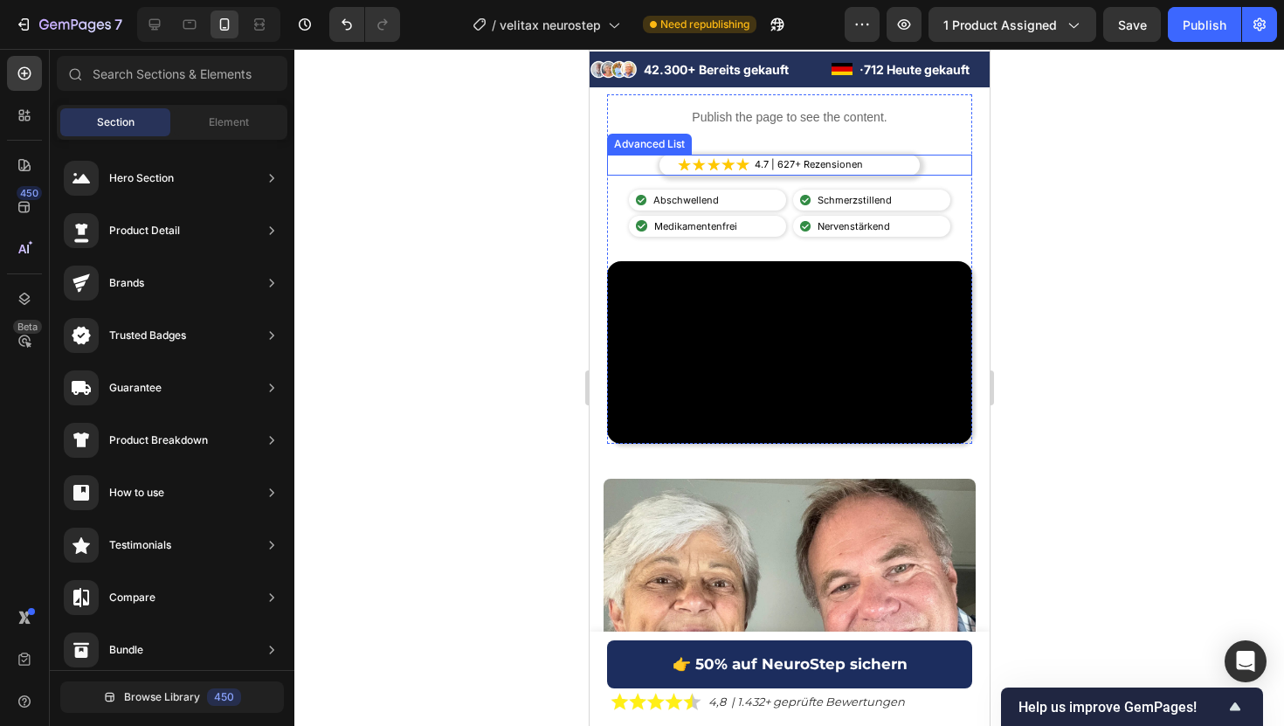
click at [911, 167] on div "Image 4.7 | 627+ Rezensionen Text Block" at bounding box center [788, 165] width 260 height 21
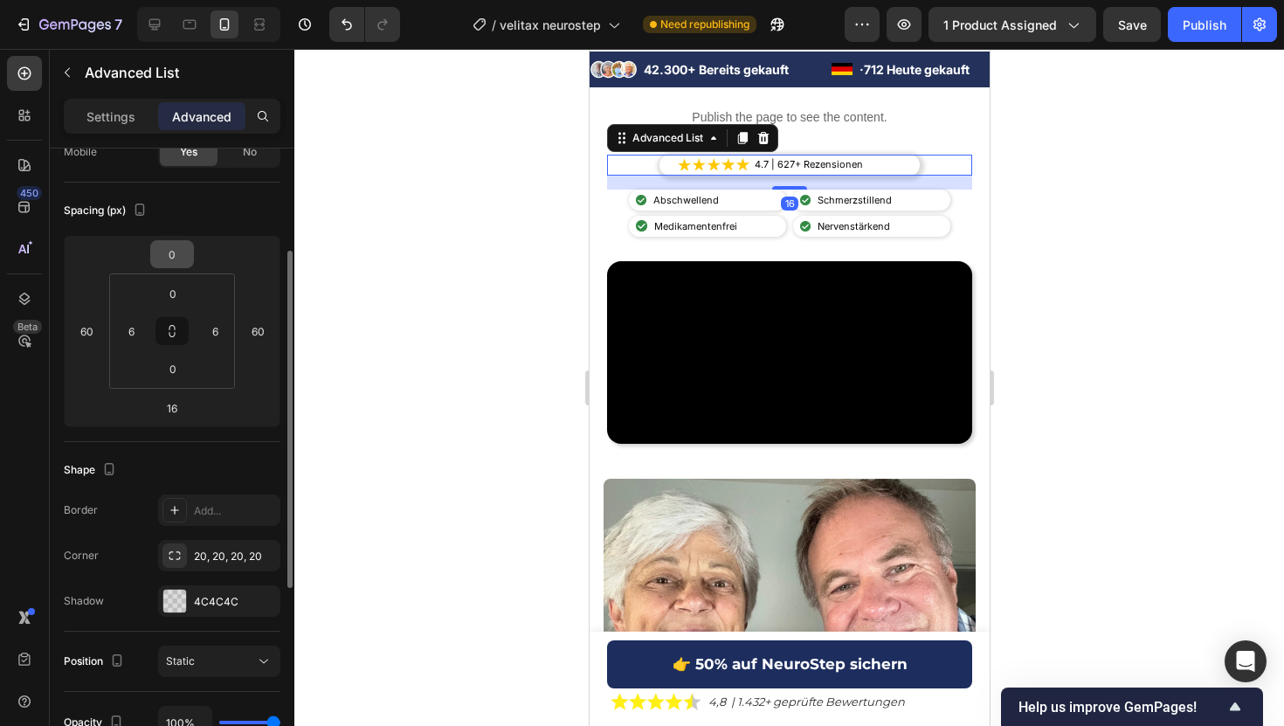
scroll to position [171, 0]
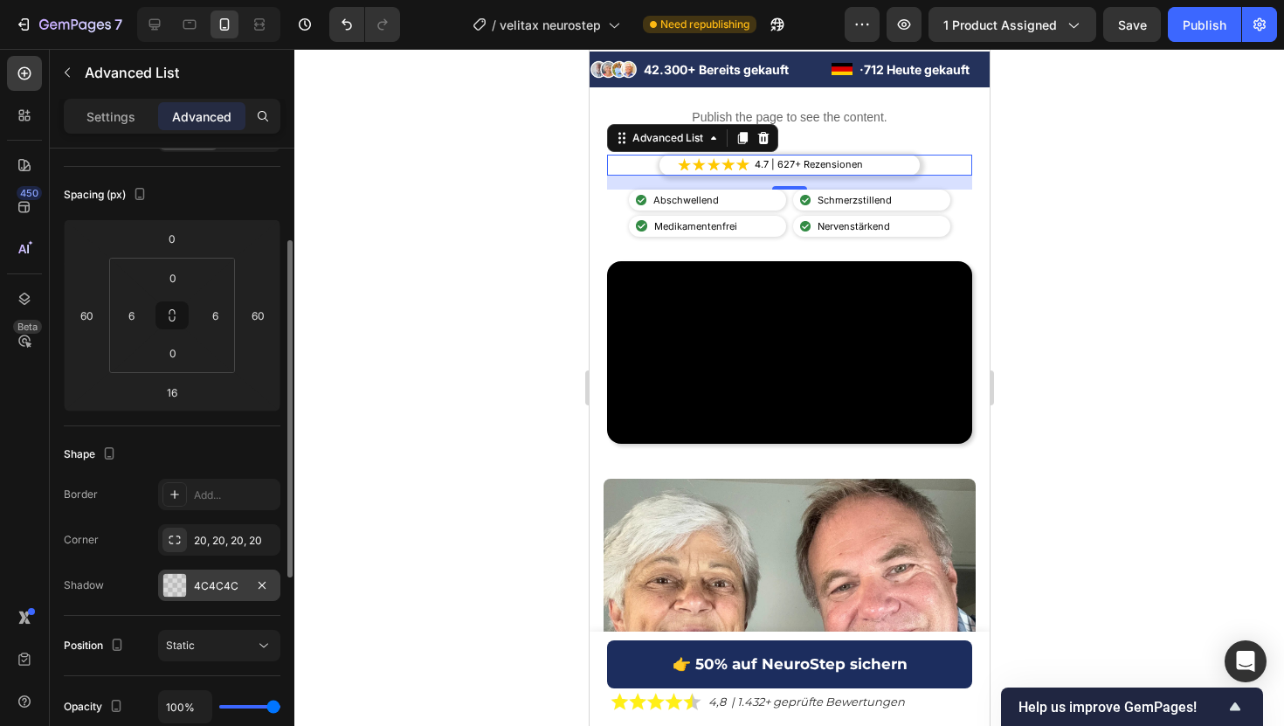
click at [196, 582] on div "4C4C4C" at bounding box center [219, 586] width 51 height 16
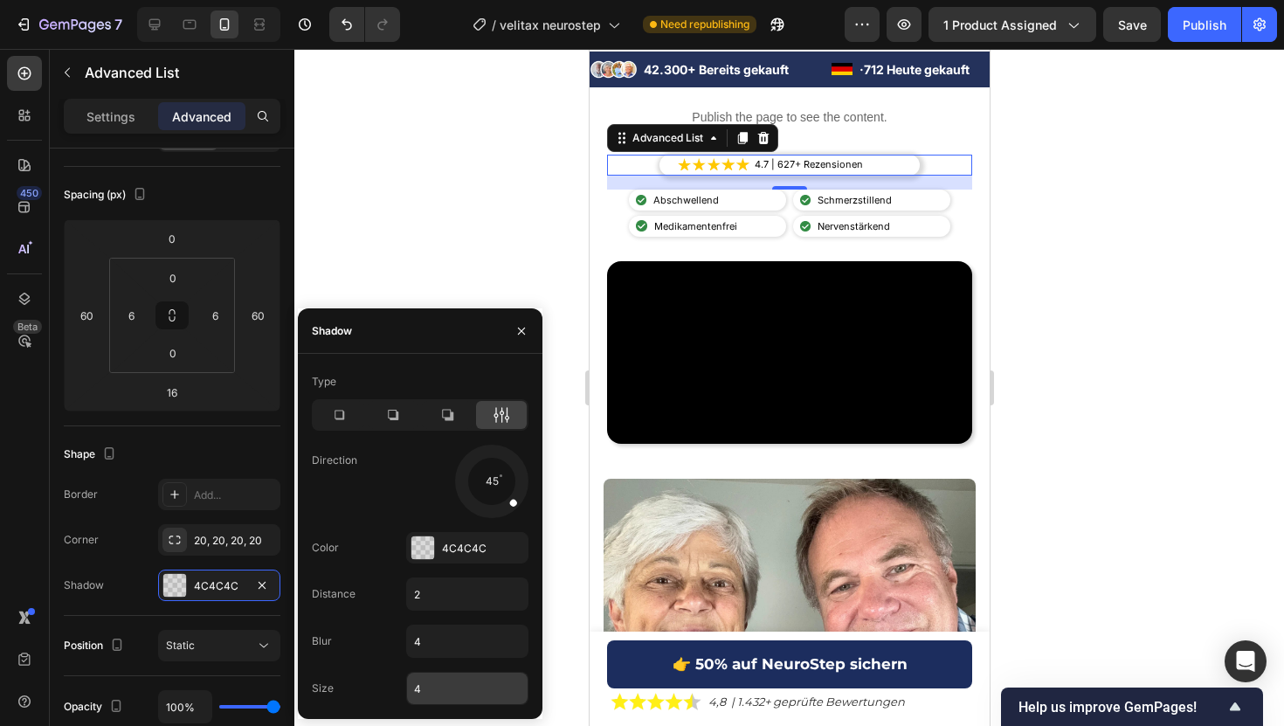
click at [414, 693] on input "4" at bounding box center [467, 687] width 121 height 31
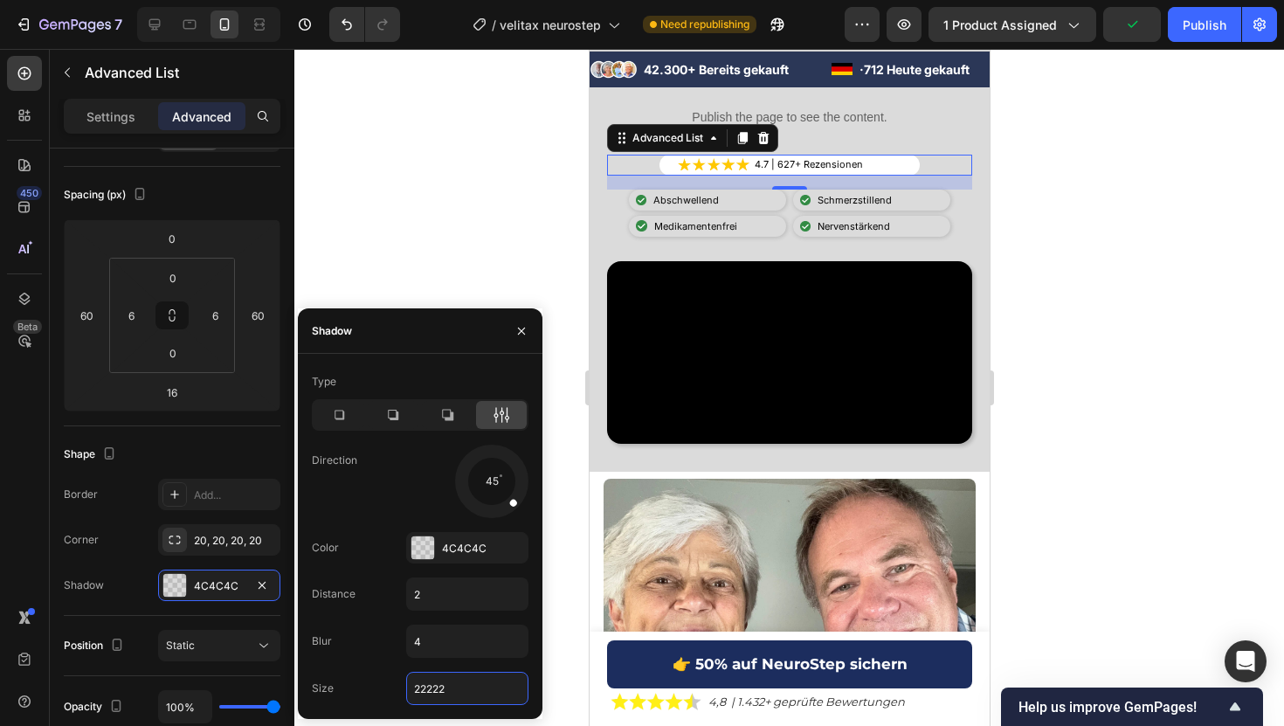
click at [414, 693] on input "22222" at bounding box center [467, 687] width 121 height 31
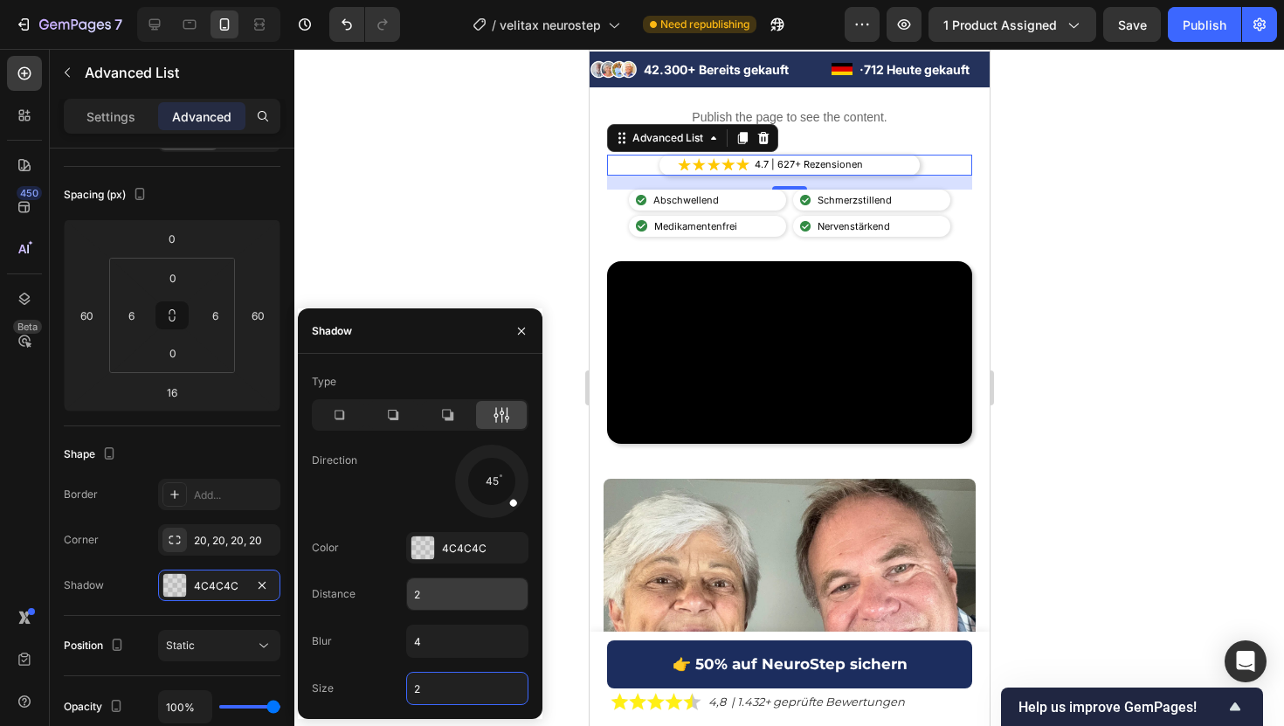
type input "2"
click at [421, 610] on div "2" at bounding box center [467, 593] width 122 height 33
click at [435, 589] on input "2" at bounding box center [467, 593] width 121 height 31
type input "1"
click at [1210, 329] on div at bounding box center [788, 387] width 989 height 677
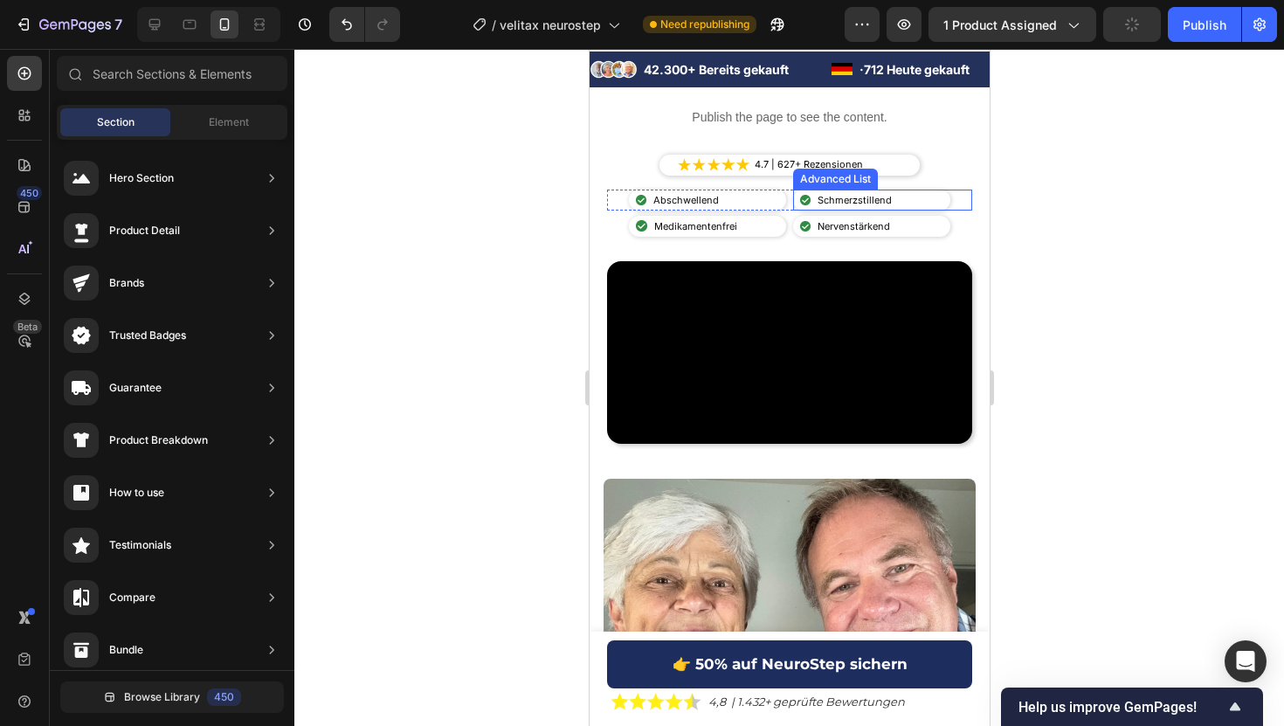
click at [811, 203] on li "Image Schmerzstillend Text Block" at bounding box center [847, 200] width 96 height 16
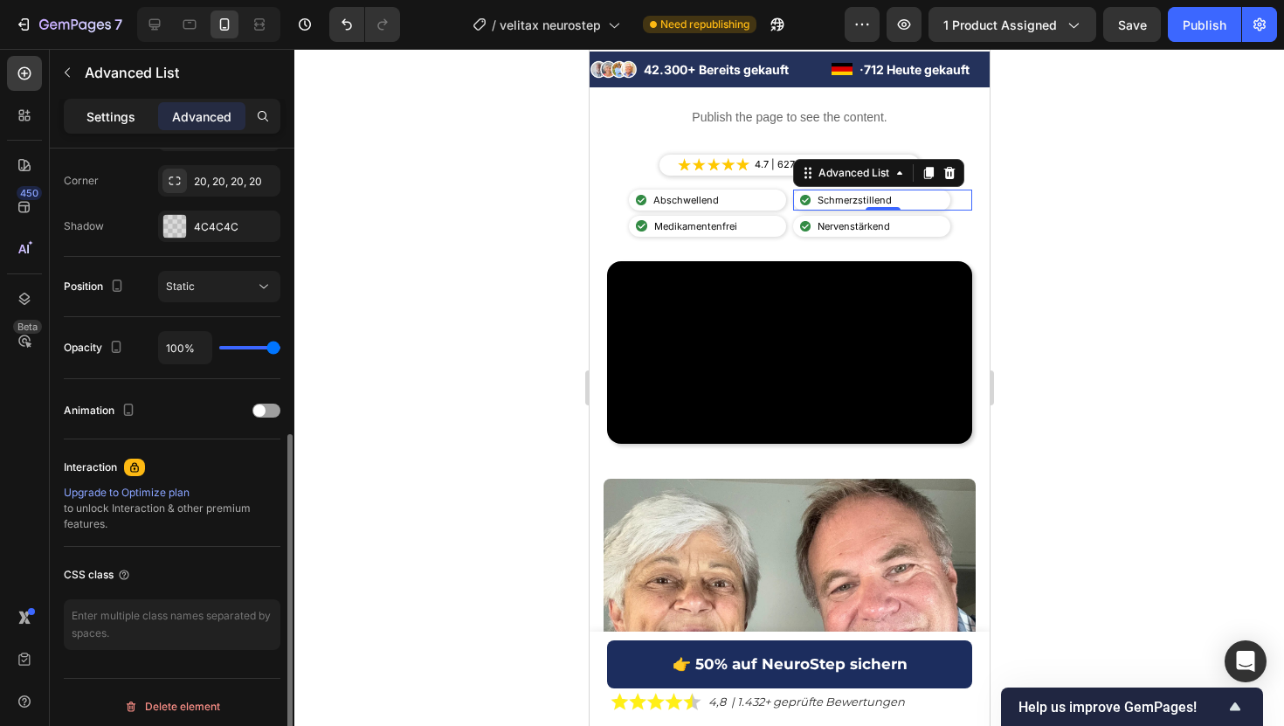
click at [84, 121] on div "Settings" at bounding box center [110, 116] width 87 height 28
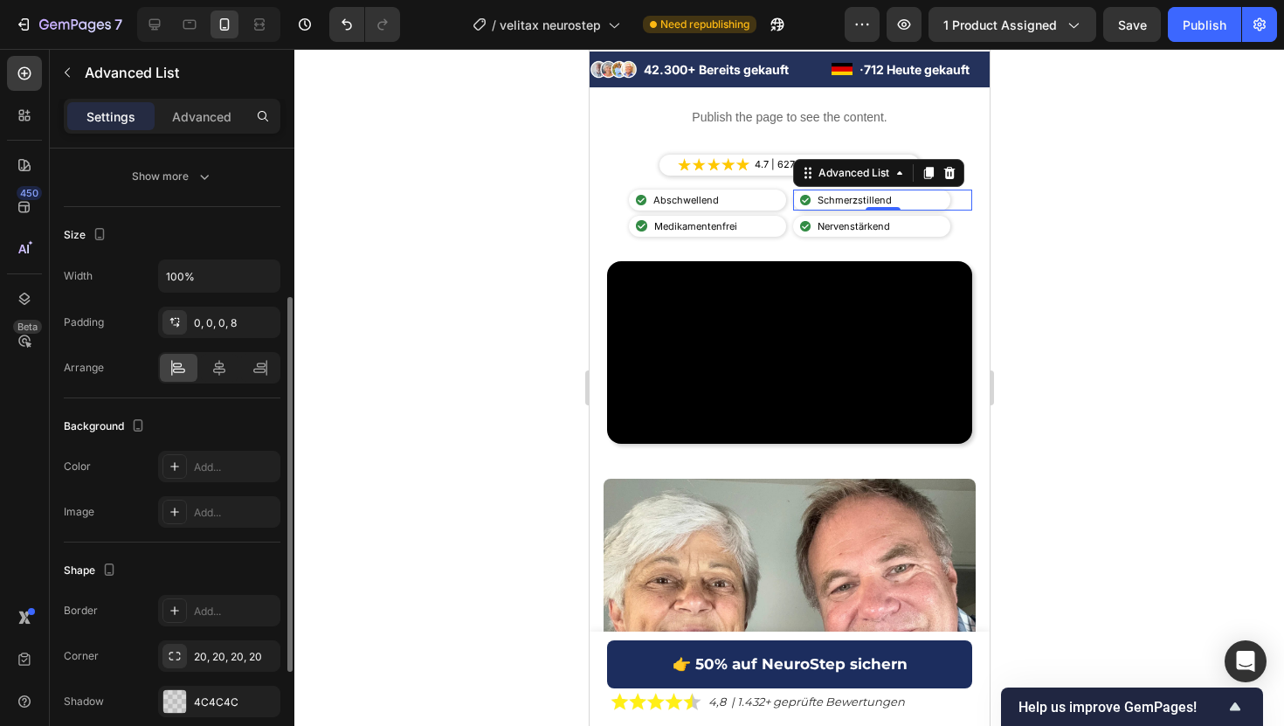
scroll to position [246, 0]
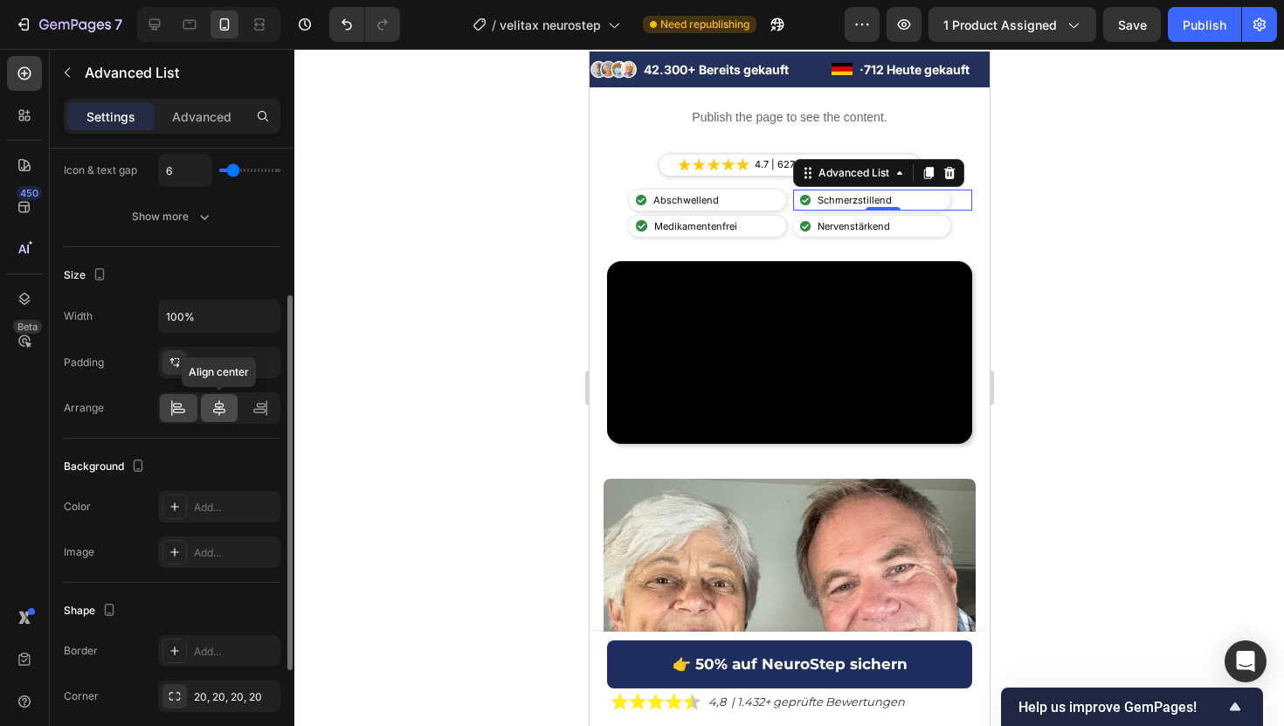
click at [207, 406] on div at bounding box center [220, 408] width 38 height 28
click at [183, 403] on icon at bounding box center [177, 407] width 17 height 17
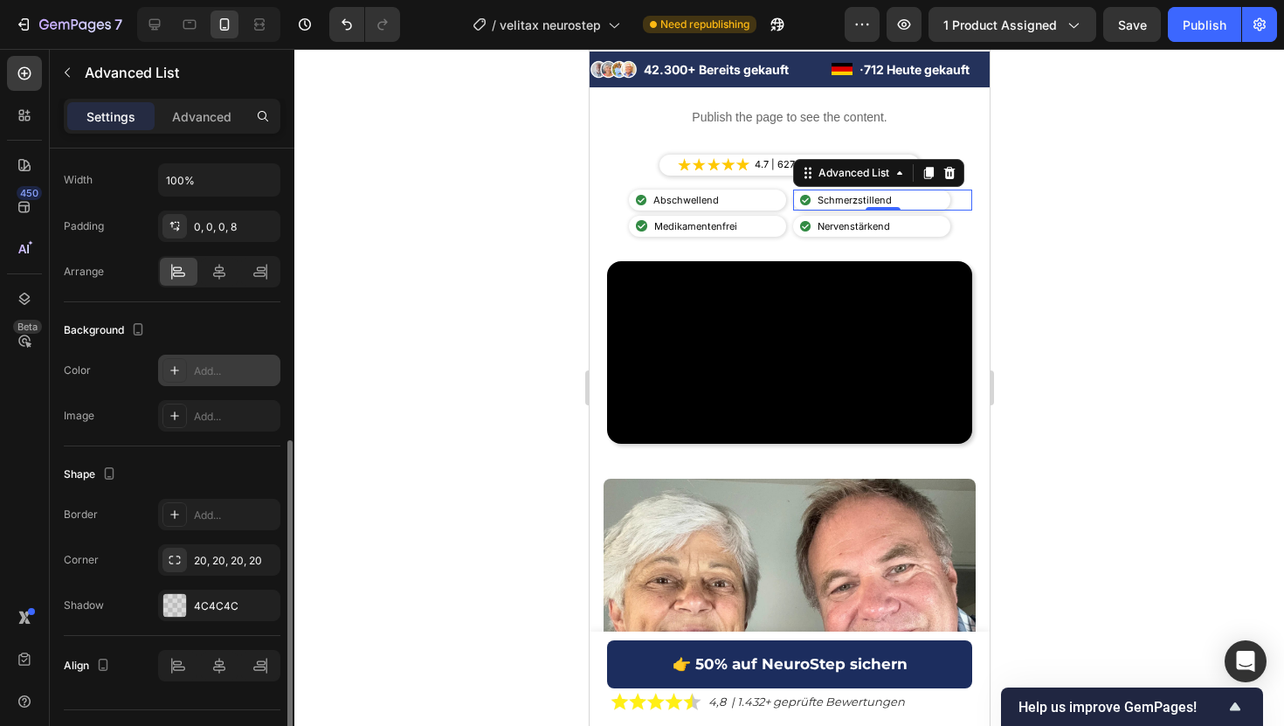
scroll to position [422, 0]
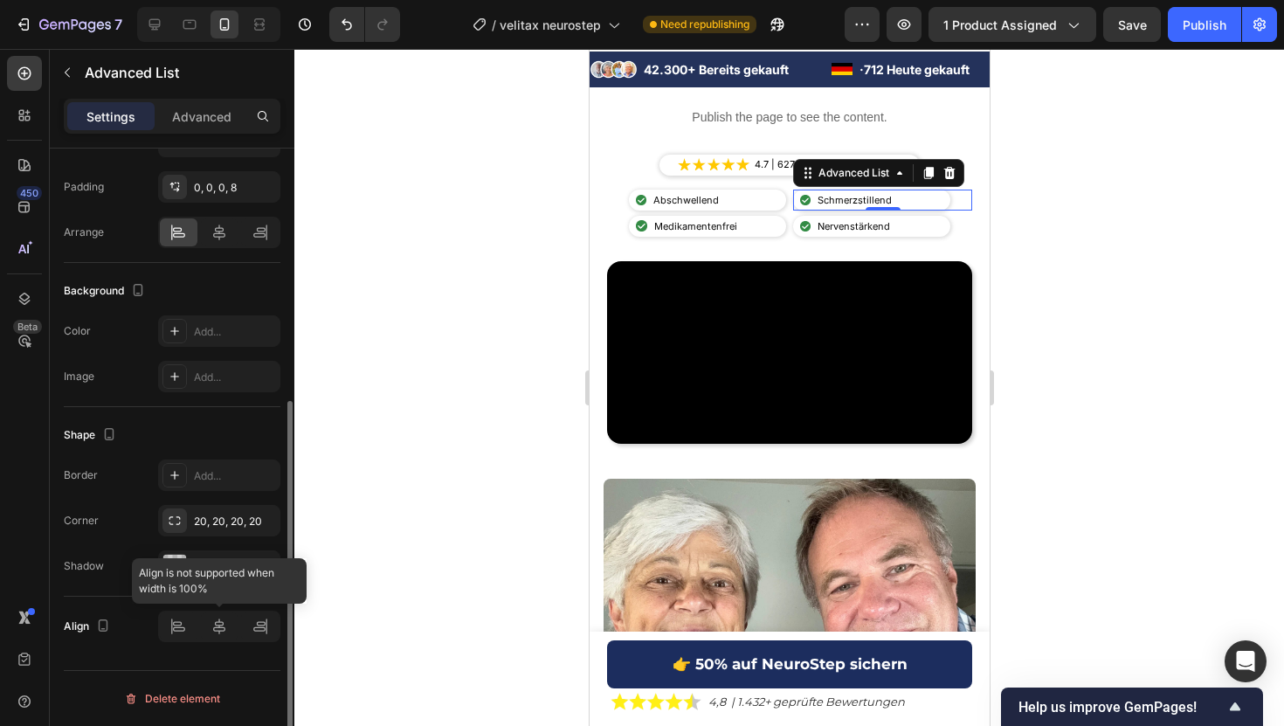
click at [217, 628] on div at bounding box center [219, 625] width 122 height 31
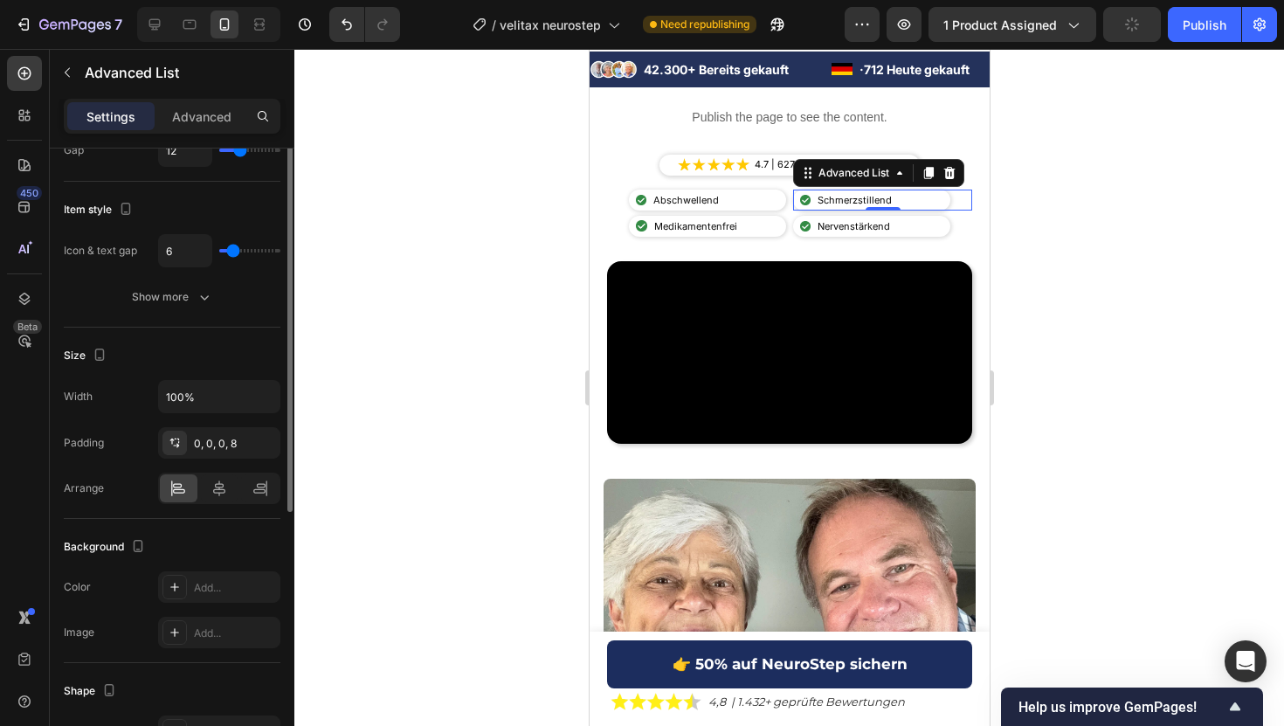
scroll to position [0, 0]
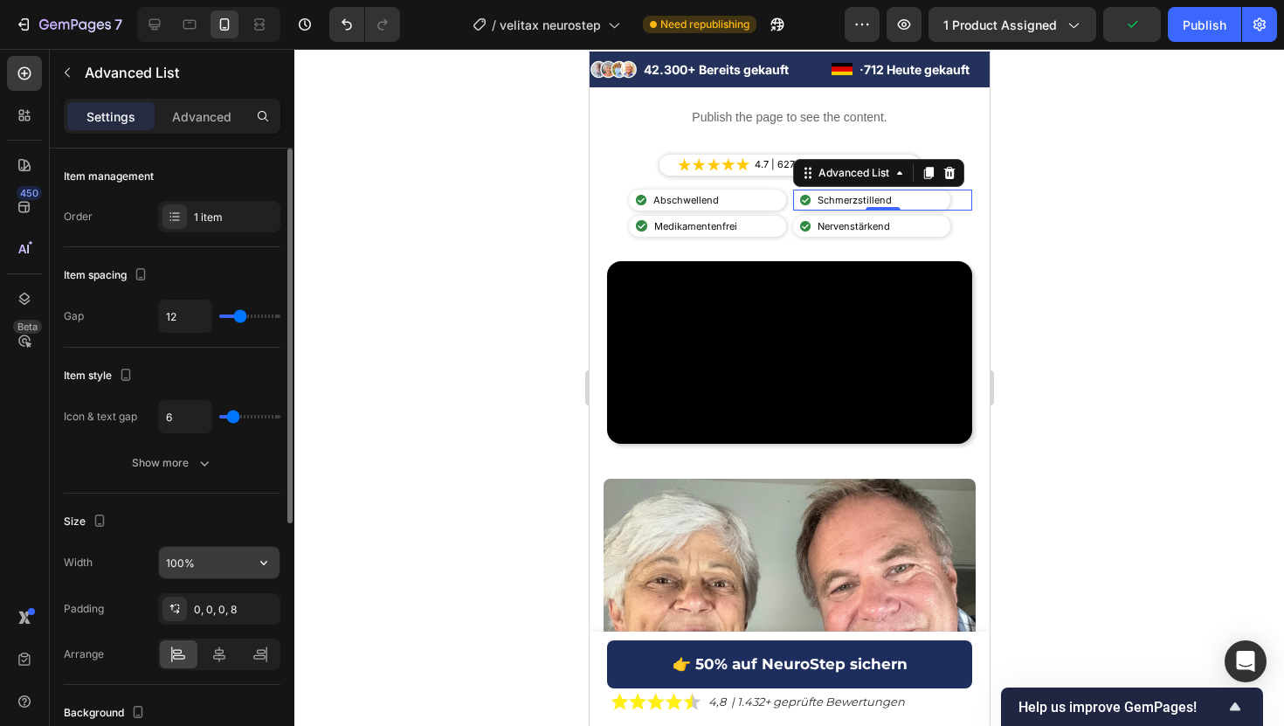
click at [194, 570] on input "100%" at bounding box center [219, 562] width 121 height 31
type input "99%"
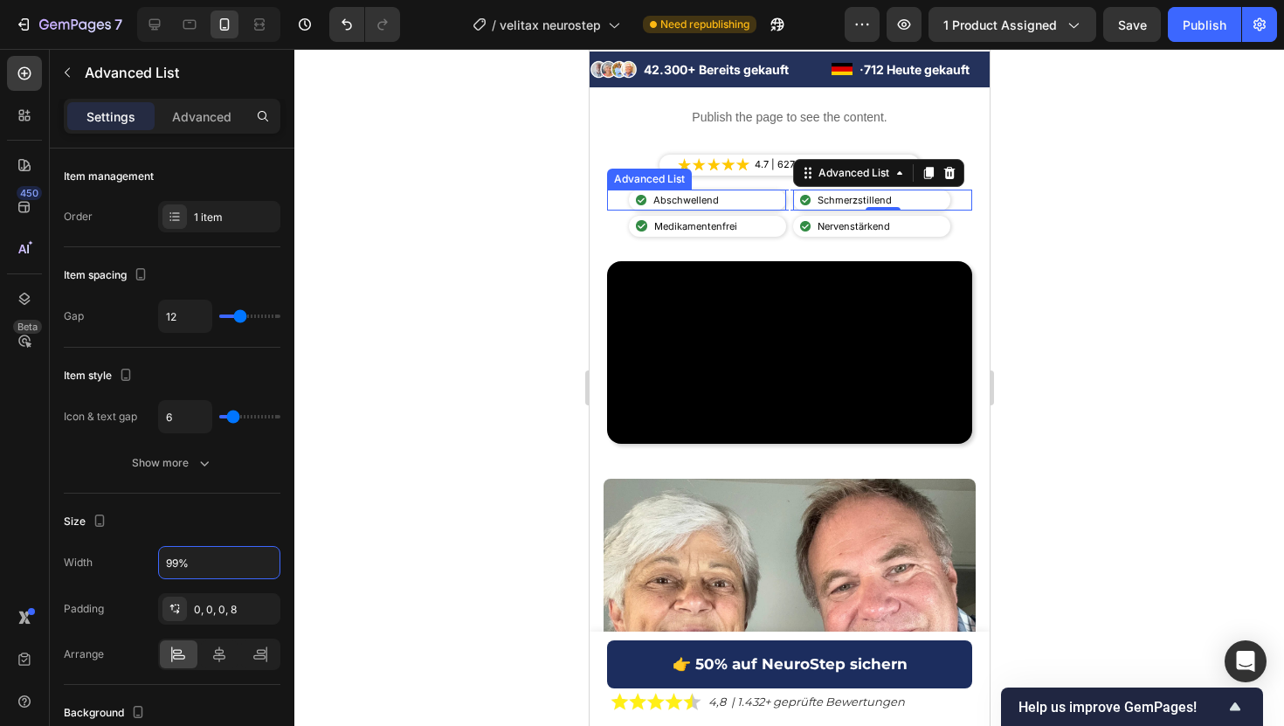
click at [736, 198] on div "Image Abschwellend Text Block" at bounding box center [706, 200] width 157 height 21
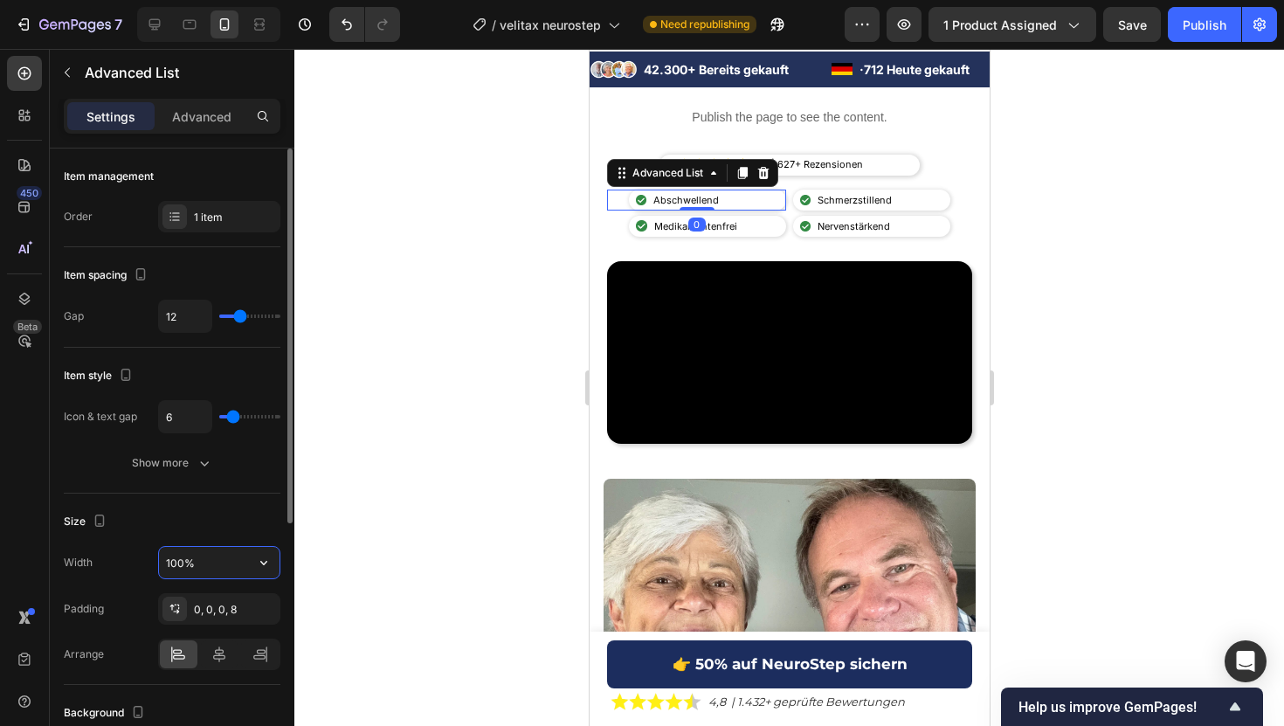
click at [176, 558] on input "100%" at bounding box center [219, 562] width 121 height 31
type input "99%"
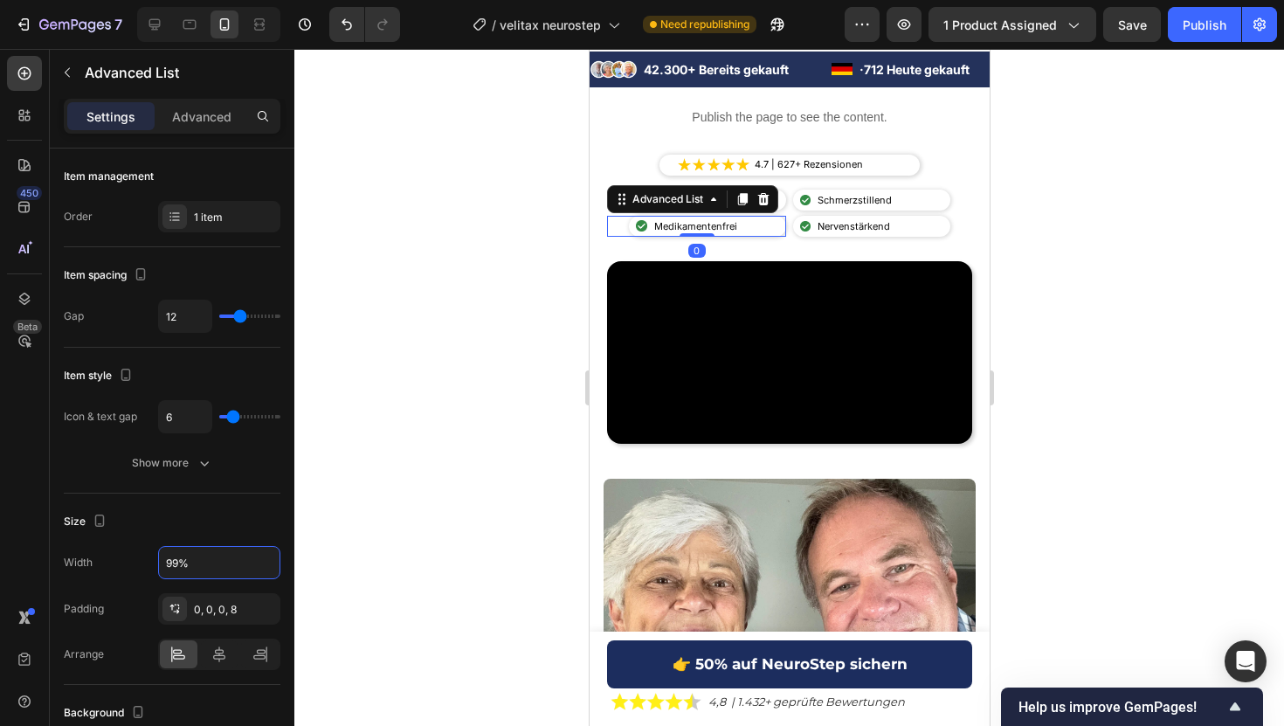
click at [758, 222] on div "Image Medikamentenfrei Text Block" at bounding box center [706, 226] width 157 height 21
click at [183, 567] on input "100%" at bounding box center [219, 562] width 121 height 31
type input "99%"
click at [217, 652] on icon at bounding box center [218, 653] width 17 height 17
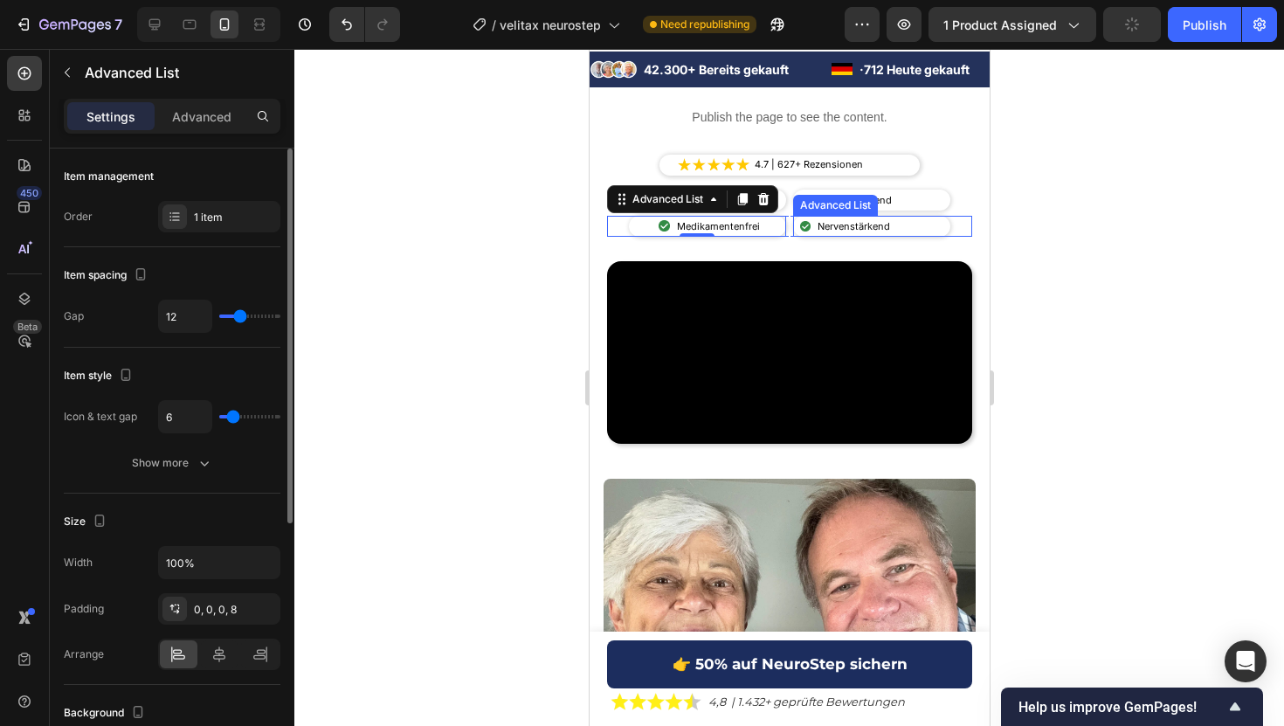
click at [907, 225] on div "Image Nervenstärkend Text Block" at bounding box center [870, 226] width 157 height 21
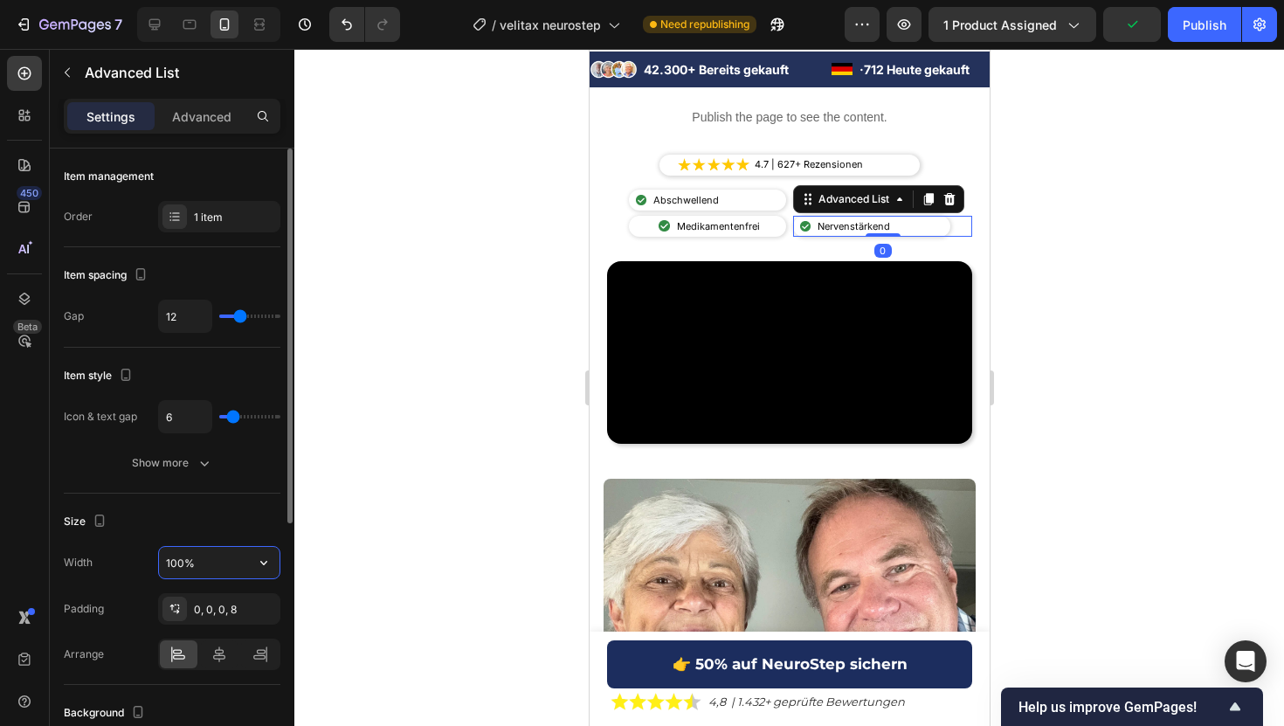
click at [177, 554] on input "100%" at bounding box center [219, 562] width 121 height 31
type input "99%"
click at [212, 647] on icon at bounding box center [218, 653] width 17 height 17
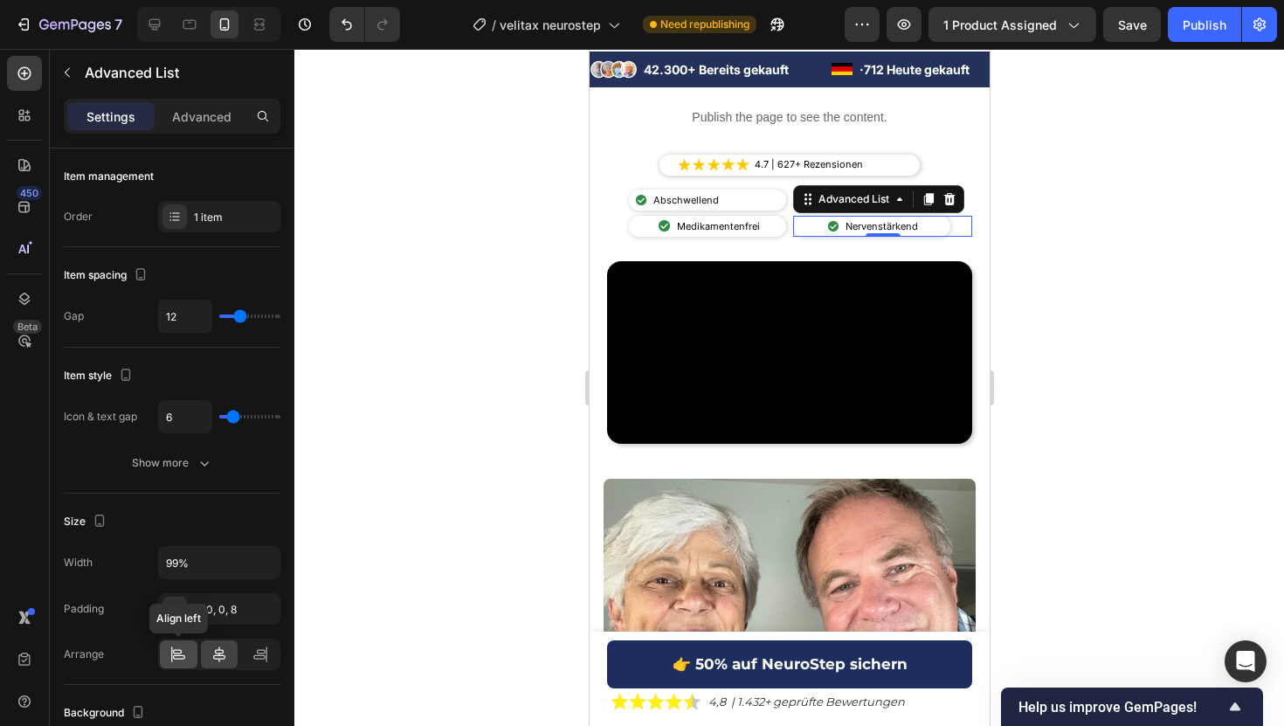
click at [180, 644] on div at bounding box center [179, 654] width 38 height 28
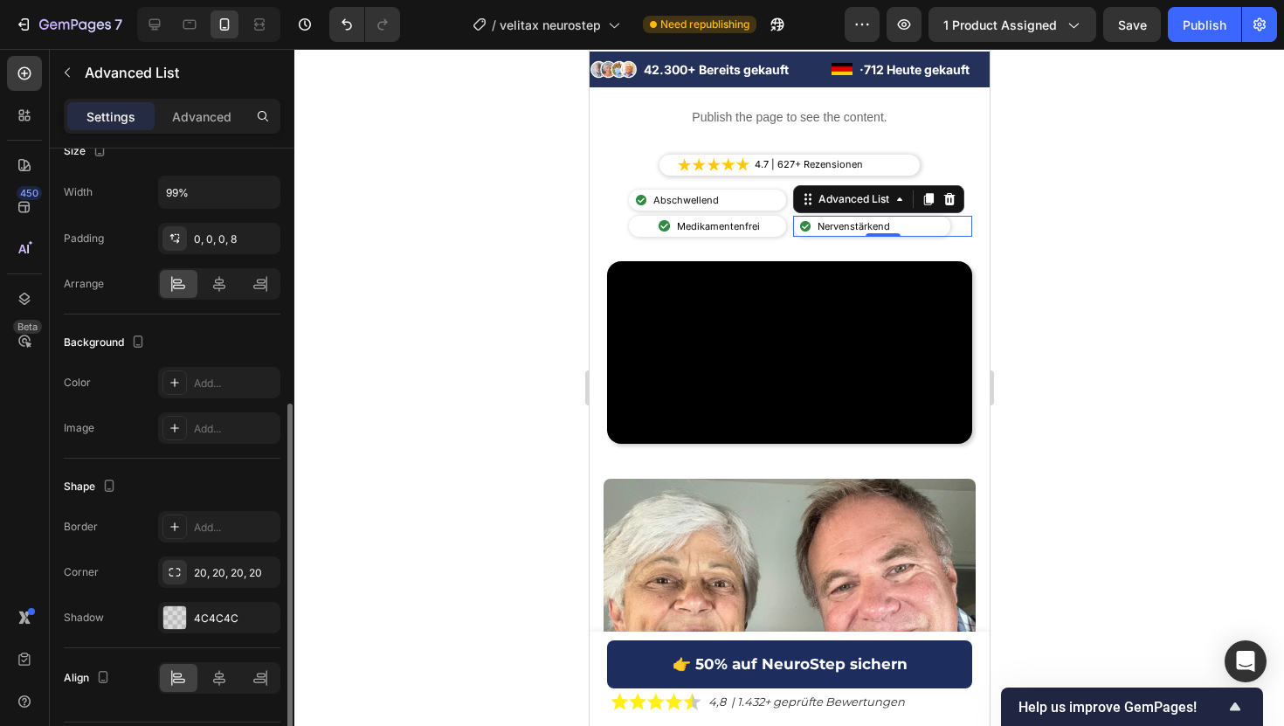
scroll to position [392, 0]
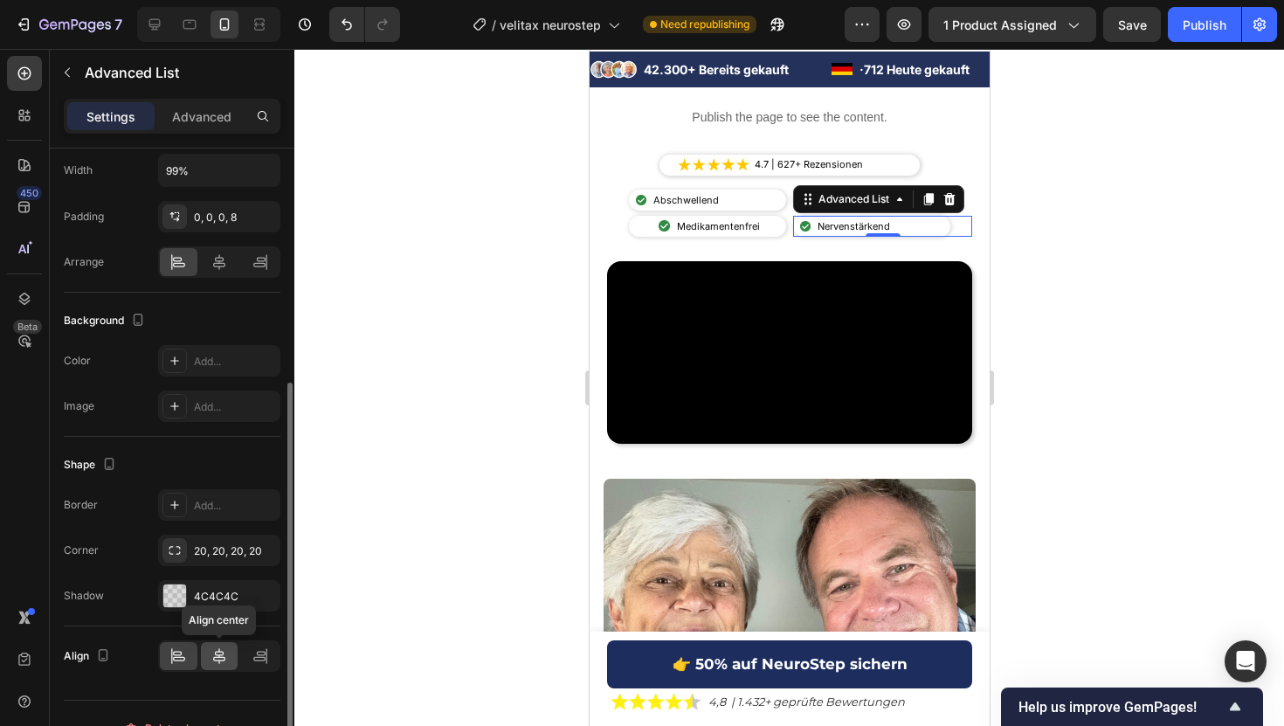
click at [216, 643] on div at bounding box center [220, 656] width 38 height 28
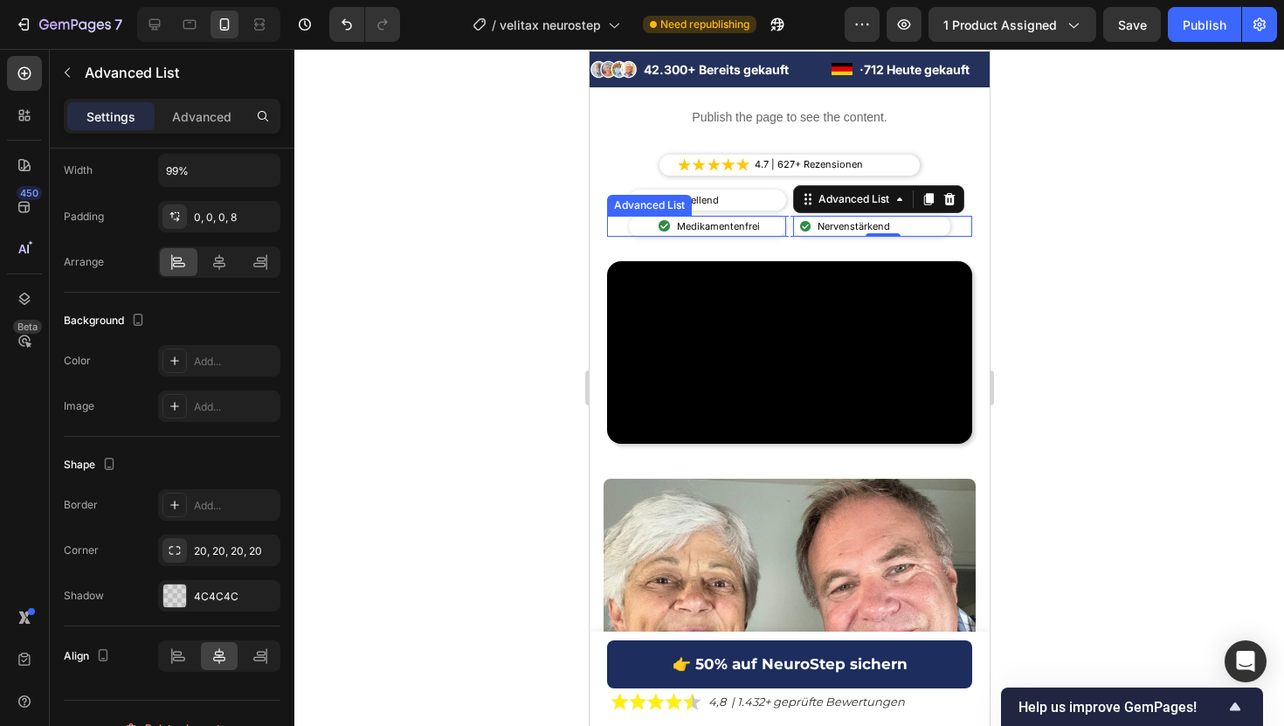
click at [642, 217] on div "Image Medikamentenfrei Text Block" at bounding box center [706, 226] width 157 height 21
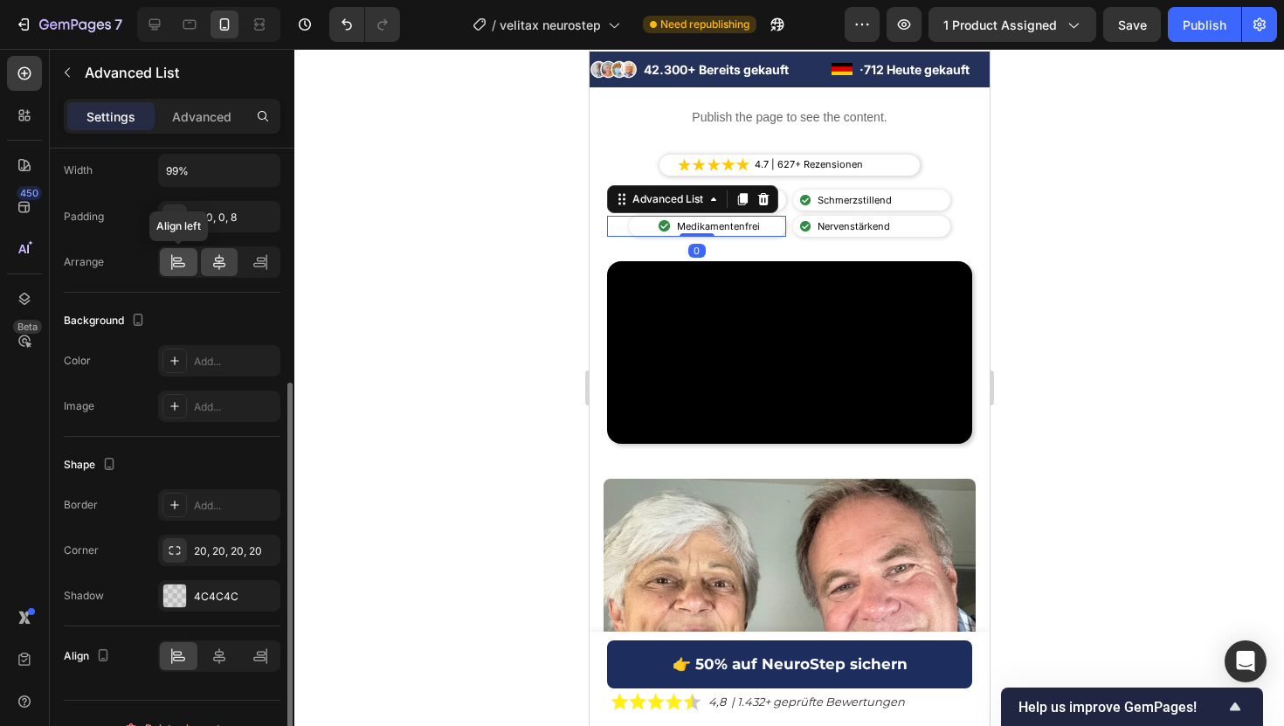
click at [168, 262] on div at bounding box center [179, 262] width 38 height 28
click at [226, 654] on icon at bounding box center [218, 655] width 17 height 17
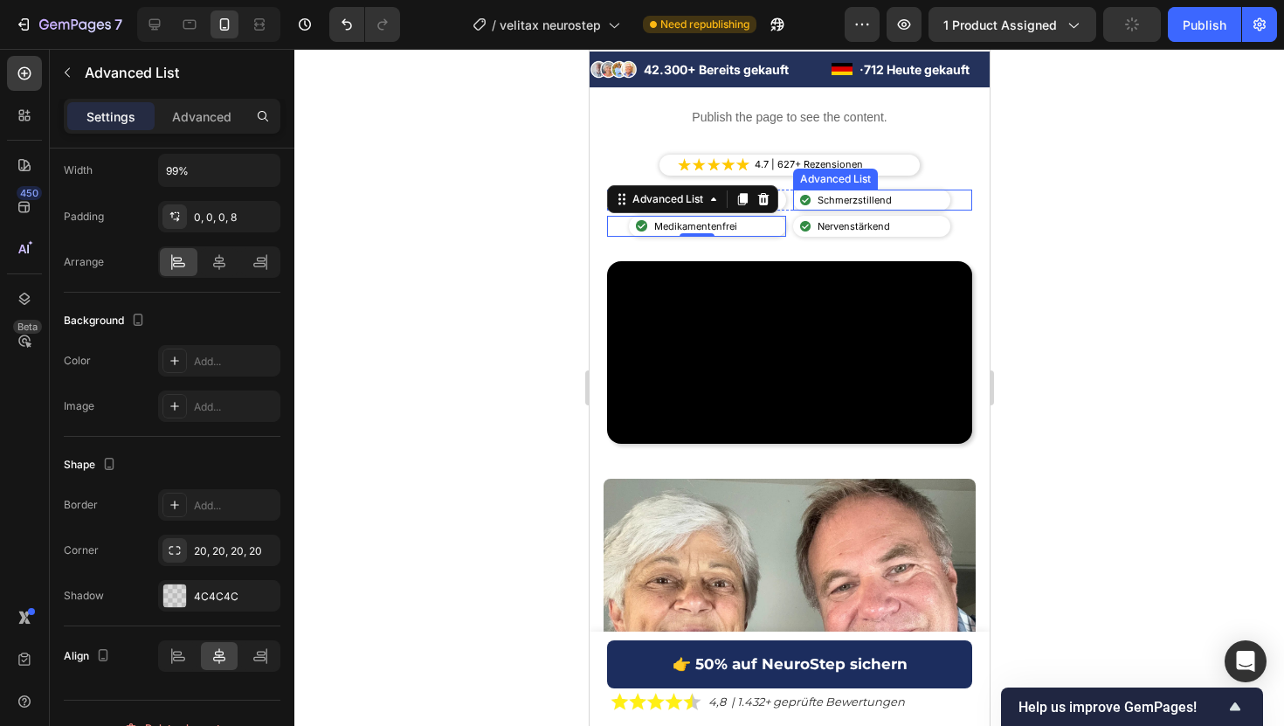
click at [907, 198] on div "Image Schmerzstillend Text Block" at bounding box center [870, 200] width 157 height 21
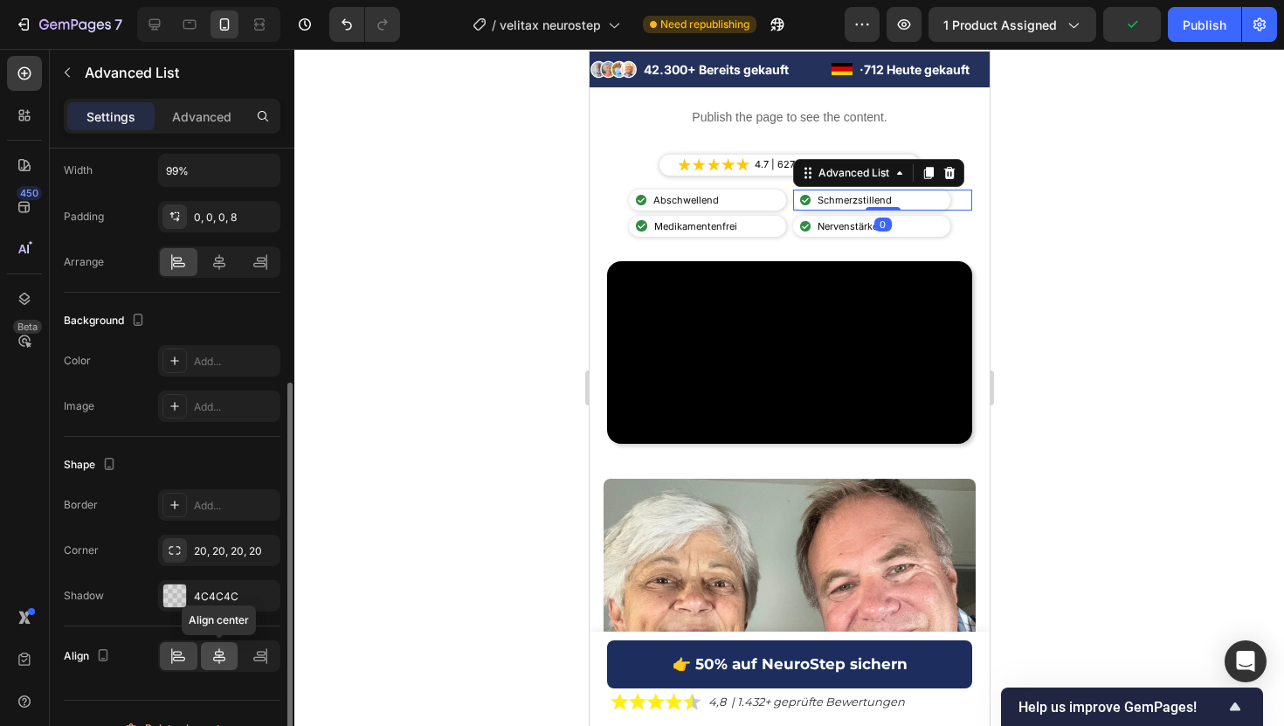
click at [220, 664] on icon at bounding box center [218, 655] width 17 height 17
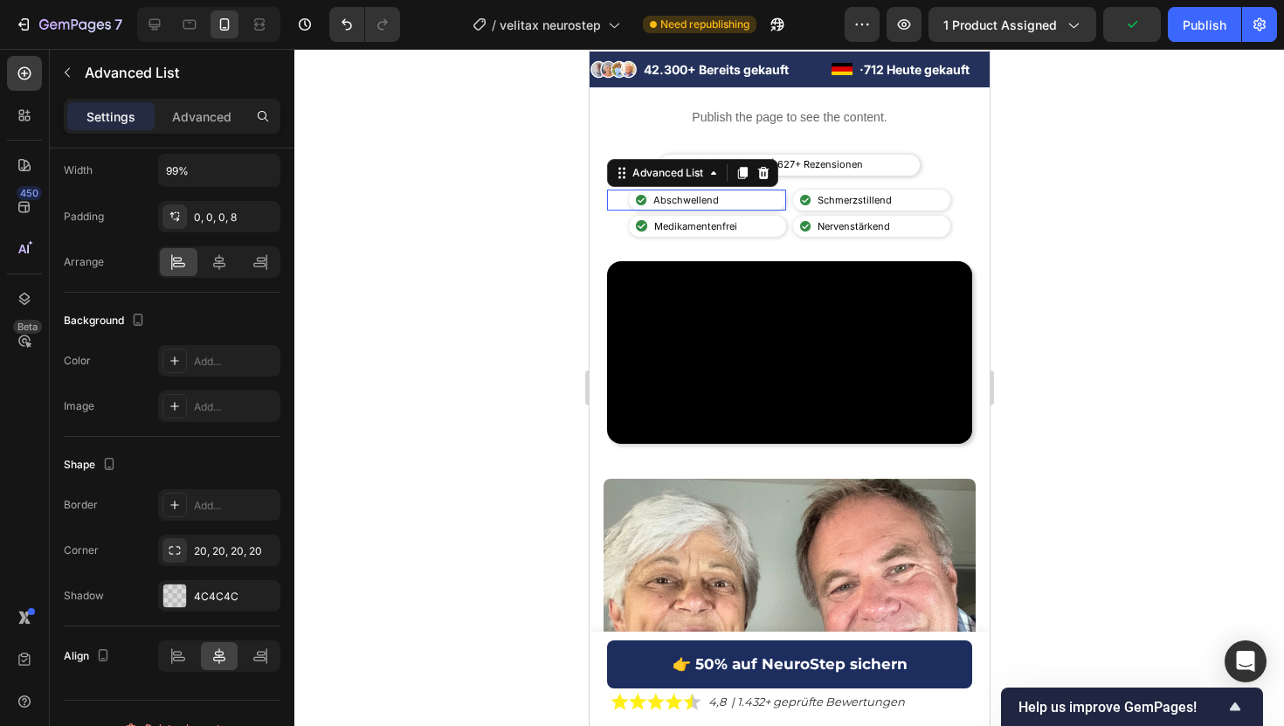
click at [755, 200] on div "Image Abschwellend Text Block" at bounding box center [706, 200] width 157 height 21
click at [206, 665] on div at bounding box center [220, 656] width 38 height 28
click at [445, 304] on div at bounding box center [788, 387] width 989 height 677
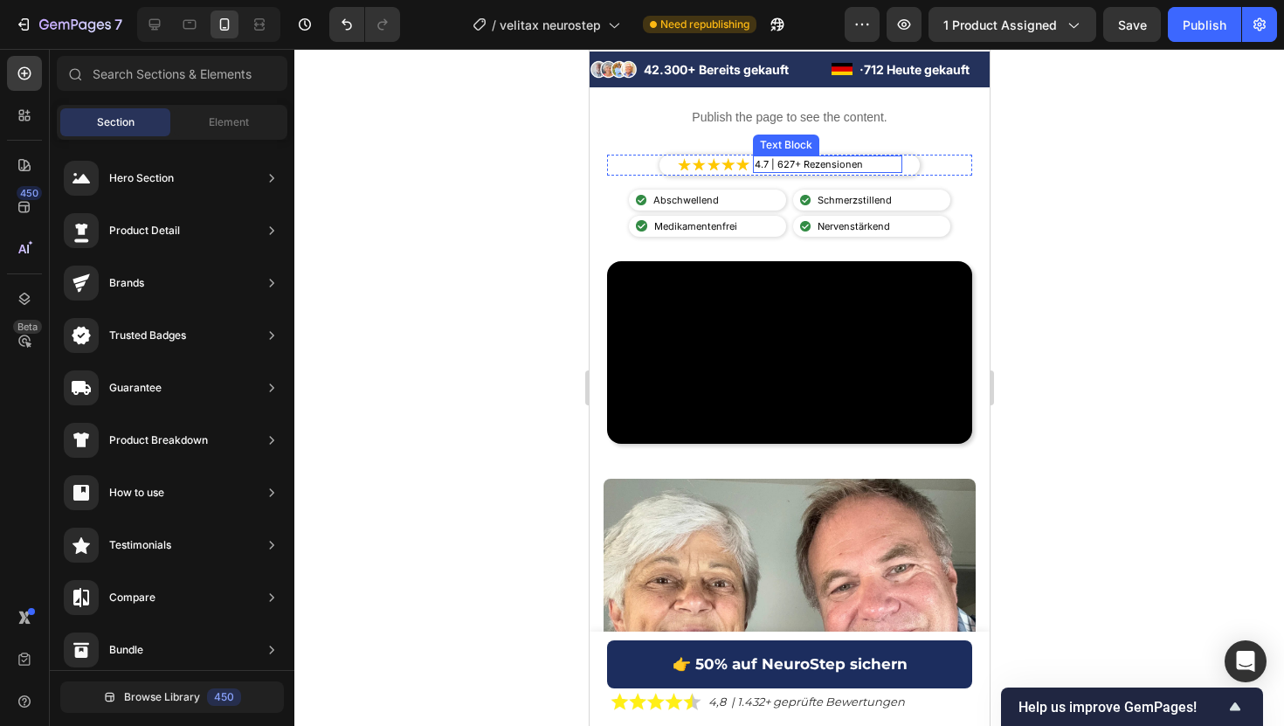
click at [868, 158] on p "4.7 | 627+ Rezensionen" at bounding box center [826, 164] width 145 height 15
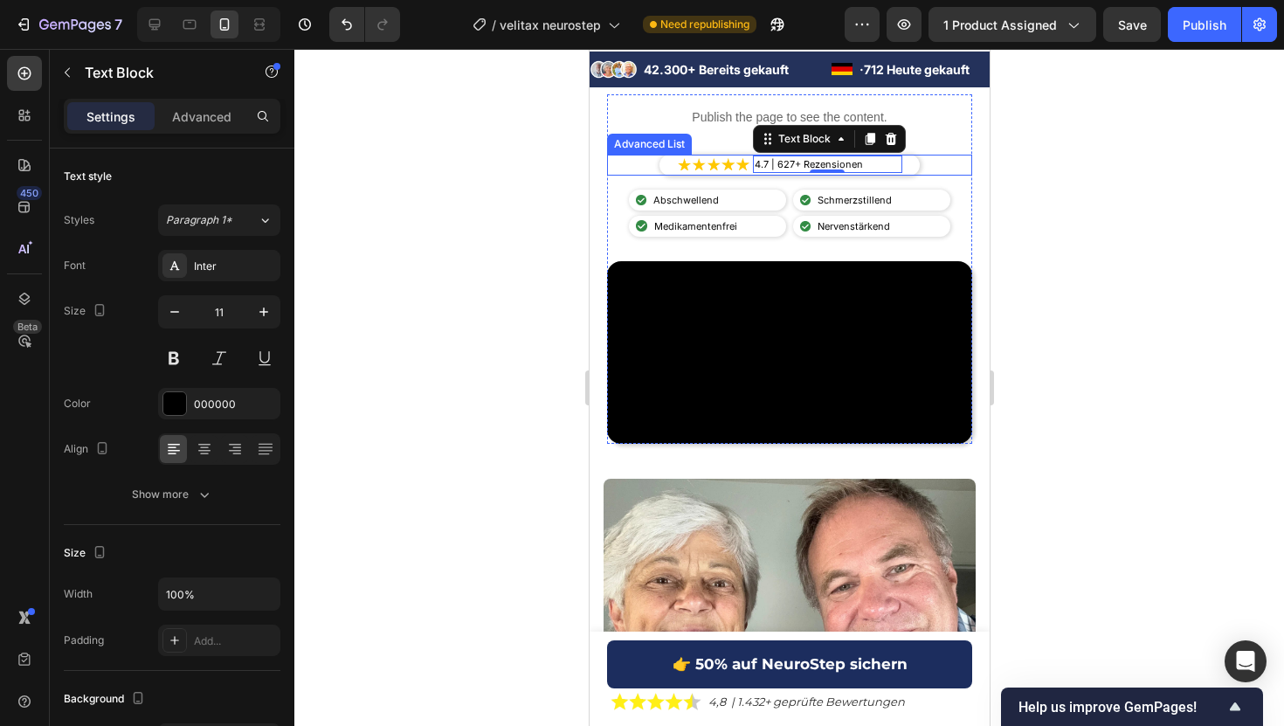
click at [900, 160] on div "Image 4.7 | 627+ Rezensionen Text Block 0" at bounding box center [788, 165] width 260 height 21
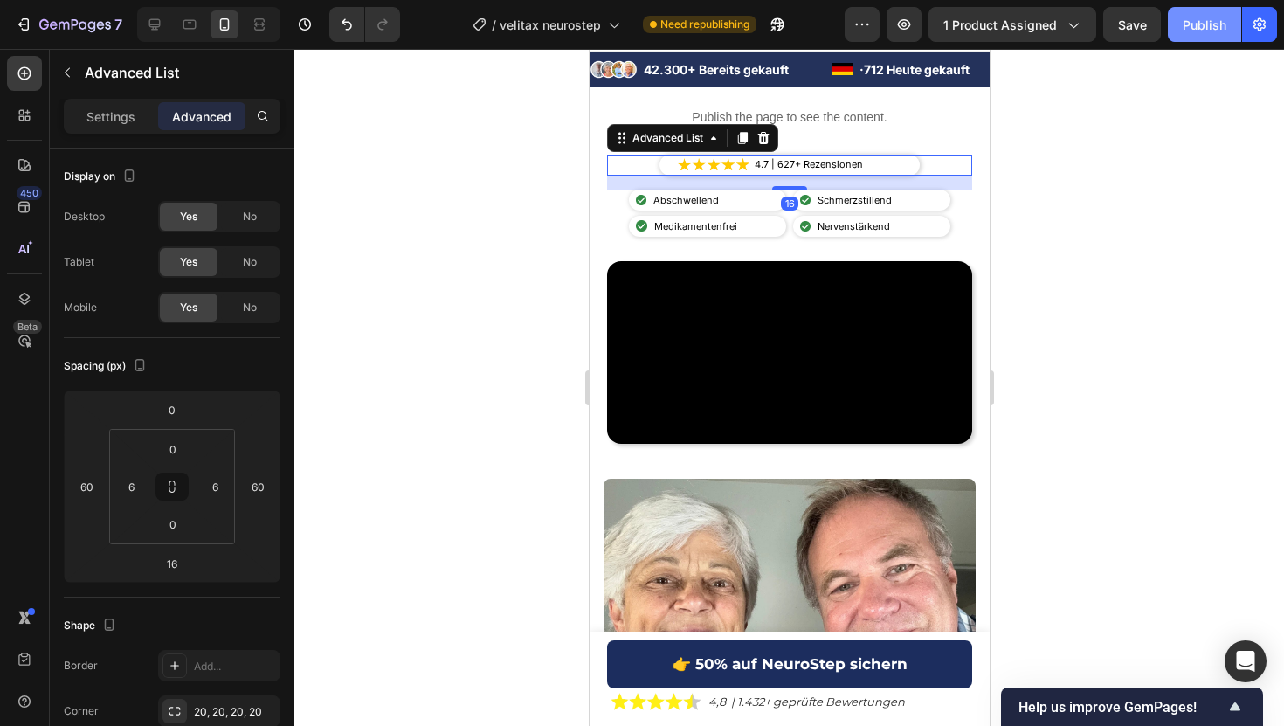
click at [1191, 37] on button "Publish" at bounding box center [1204, 24] width 73 height 35
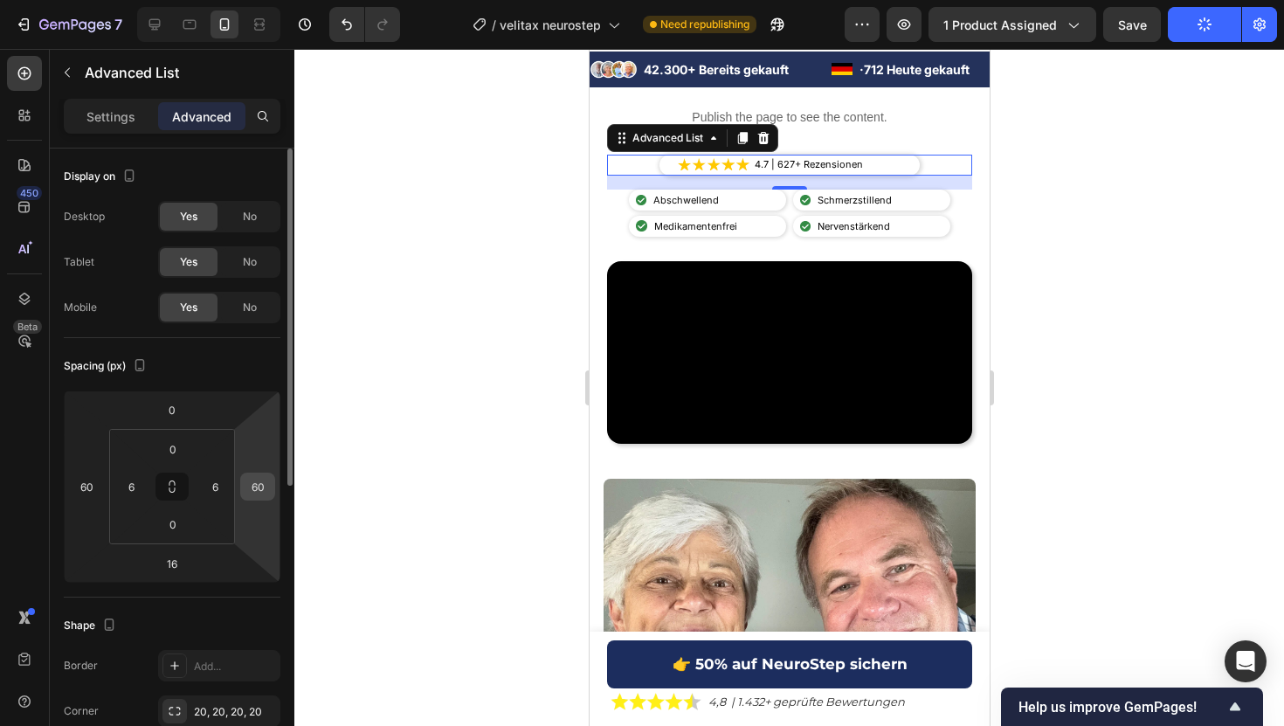
click at [261, 495] on input "60" at bounding box center [258, 486] width 26 height 26
type input "50"
click at [93, 486] on input "60" at bounding box center [86, 486] width 26 height 26
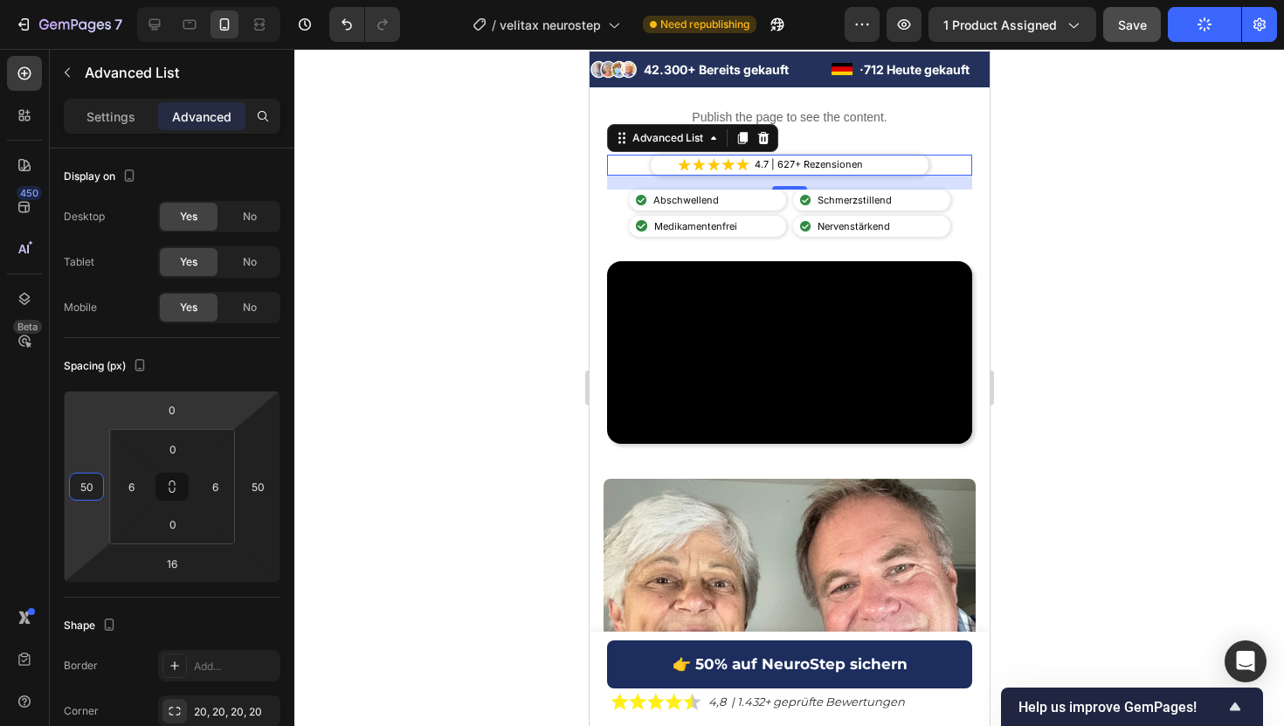
type input "50"
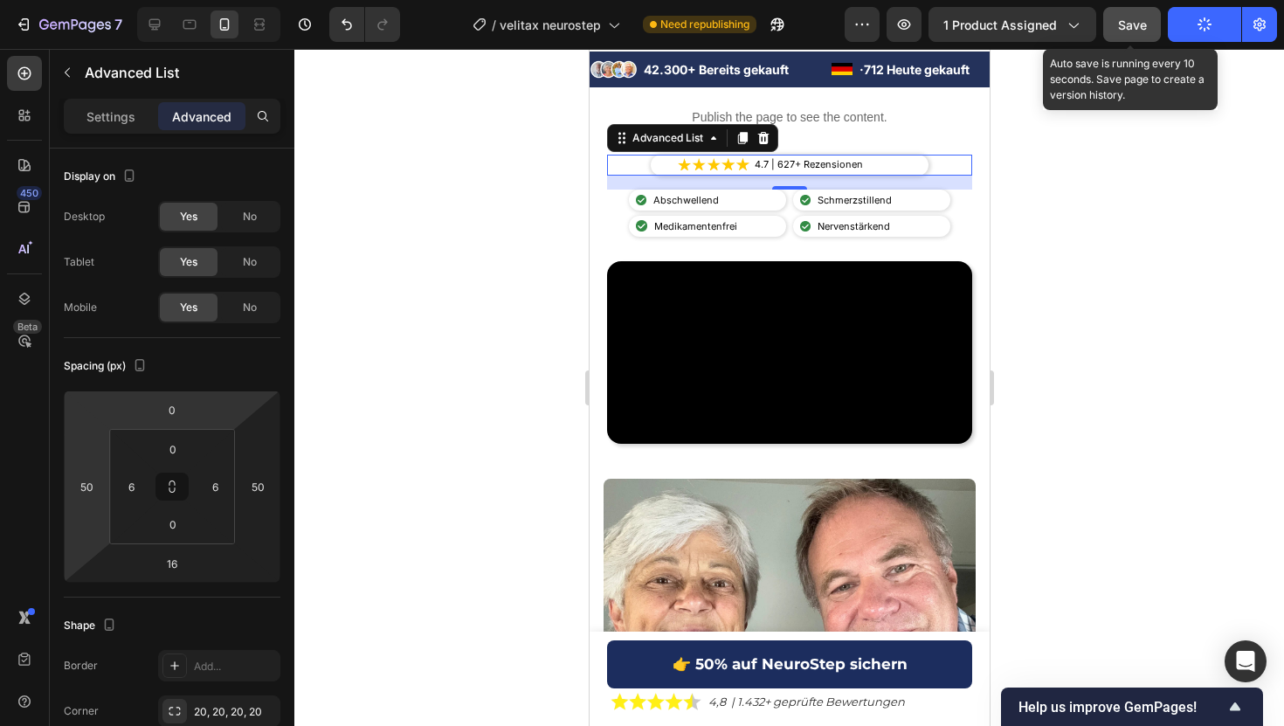
click at [1122, 16] on div "Save" at bounding box center [1132, 25] width 29 height 18
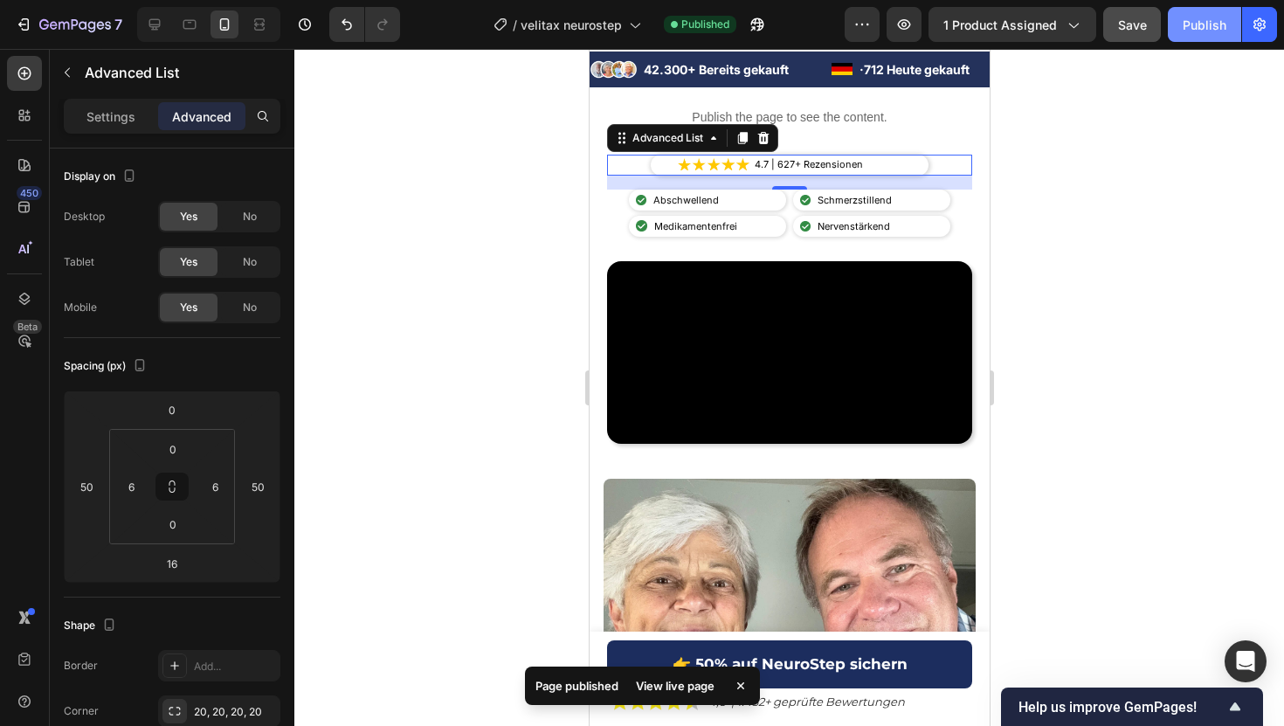
click at [1218, 20] on div "Publish" at bounding box center [1204, 25] width 44 height 18
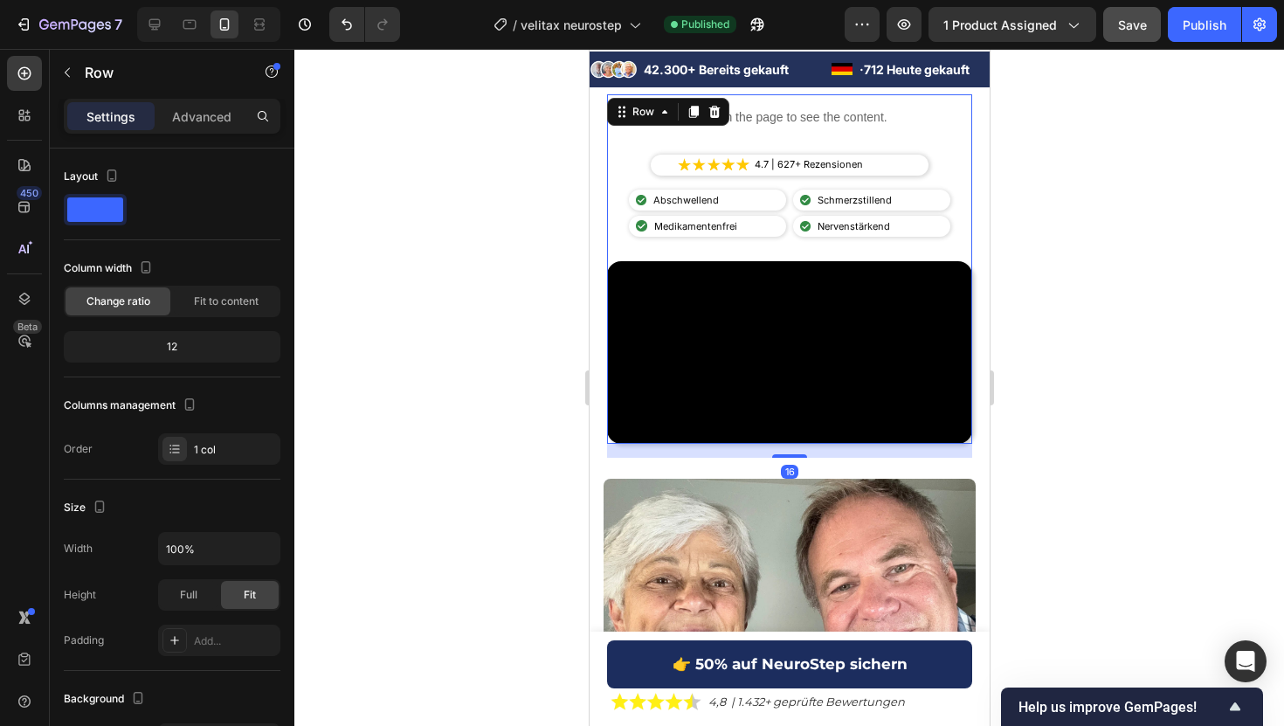
click at [941, 238] on div "Publish the page to see the content. Custom Code Image 4.7 | 627+ Rezensionen T…" at bounding box center [788, 268] width 365 height 349
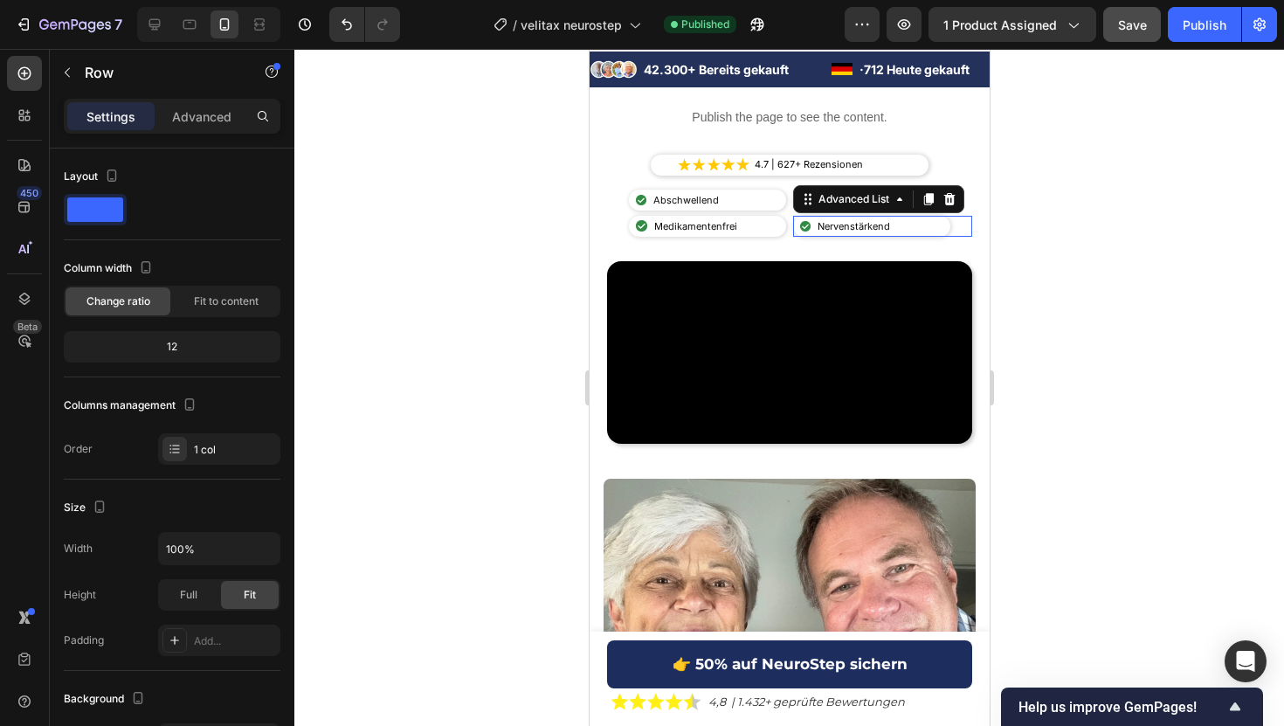
click at [936, 230] on div "Image Nervenstärkend Text Block" at bounding box center [870, 226] width 157 height 21
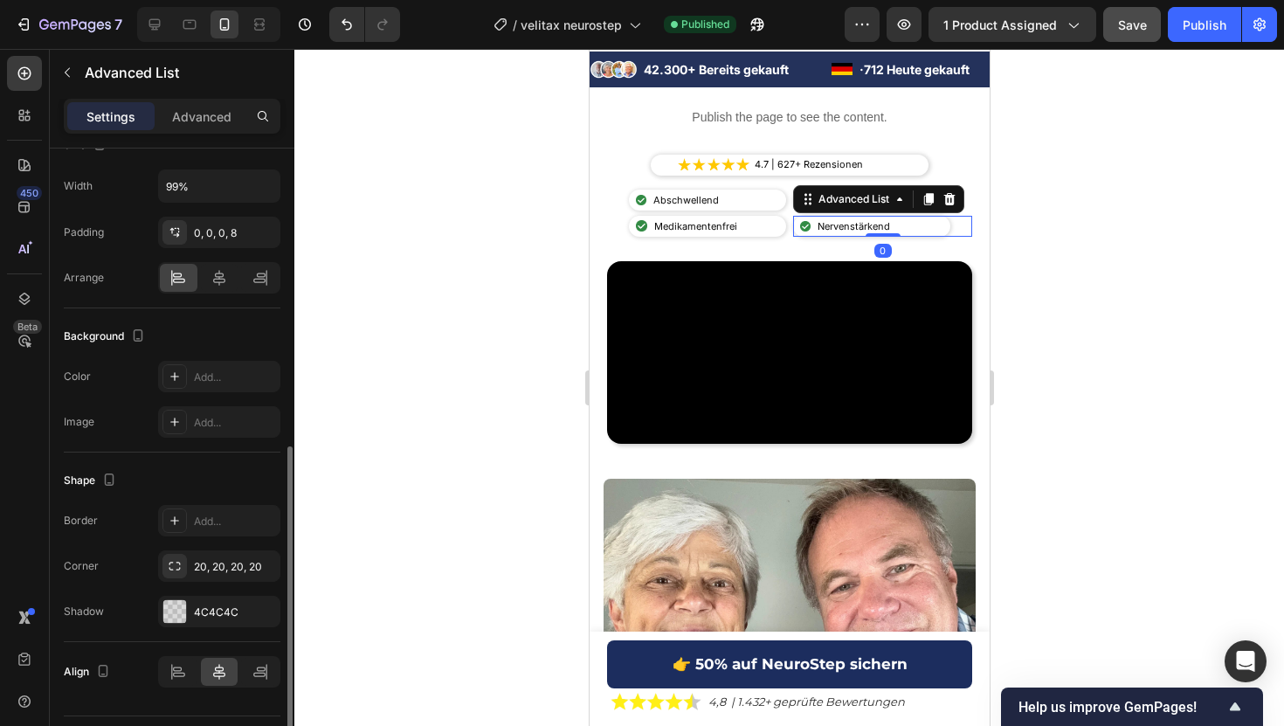
scroll to position [422, 0]
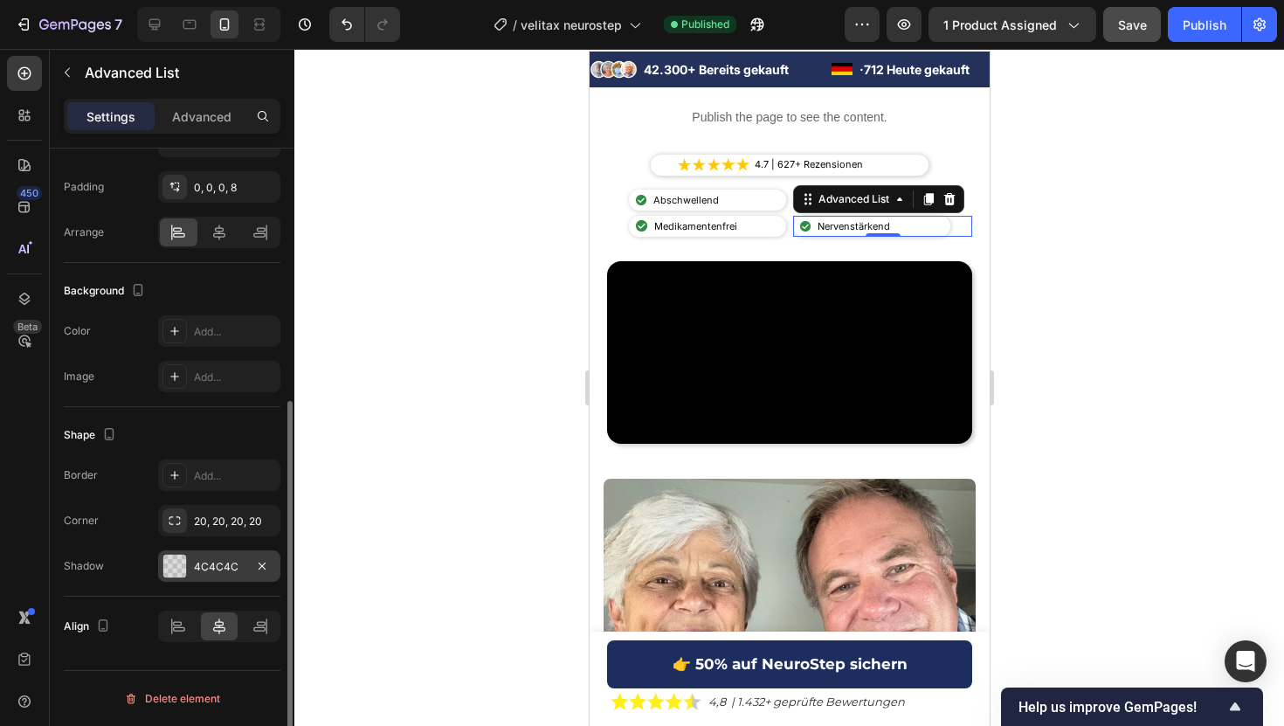
click at [216, 569] on div "4C4C4C" at bounding box center [219, 567] width 51 height 16
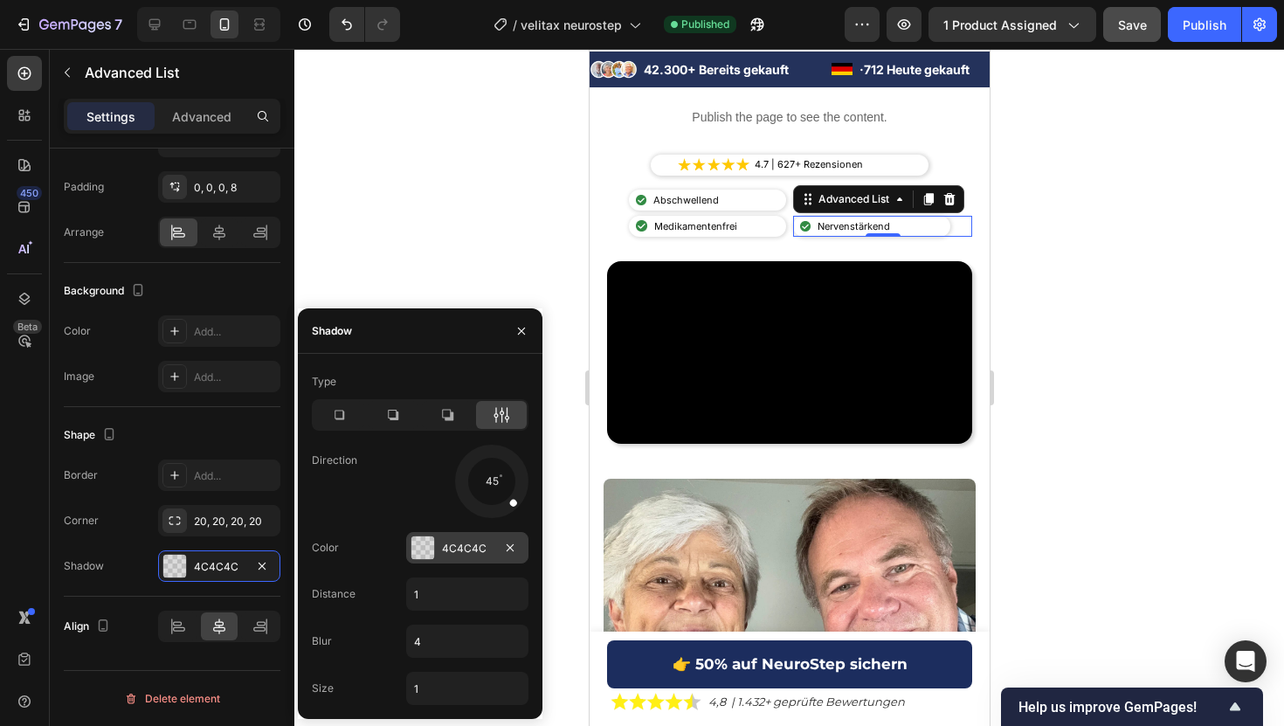
click at [449, 552] on div "4C4C4C" at bounding box center [467, 549] width 51 height 16
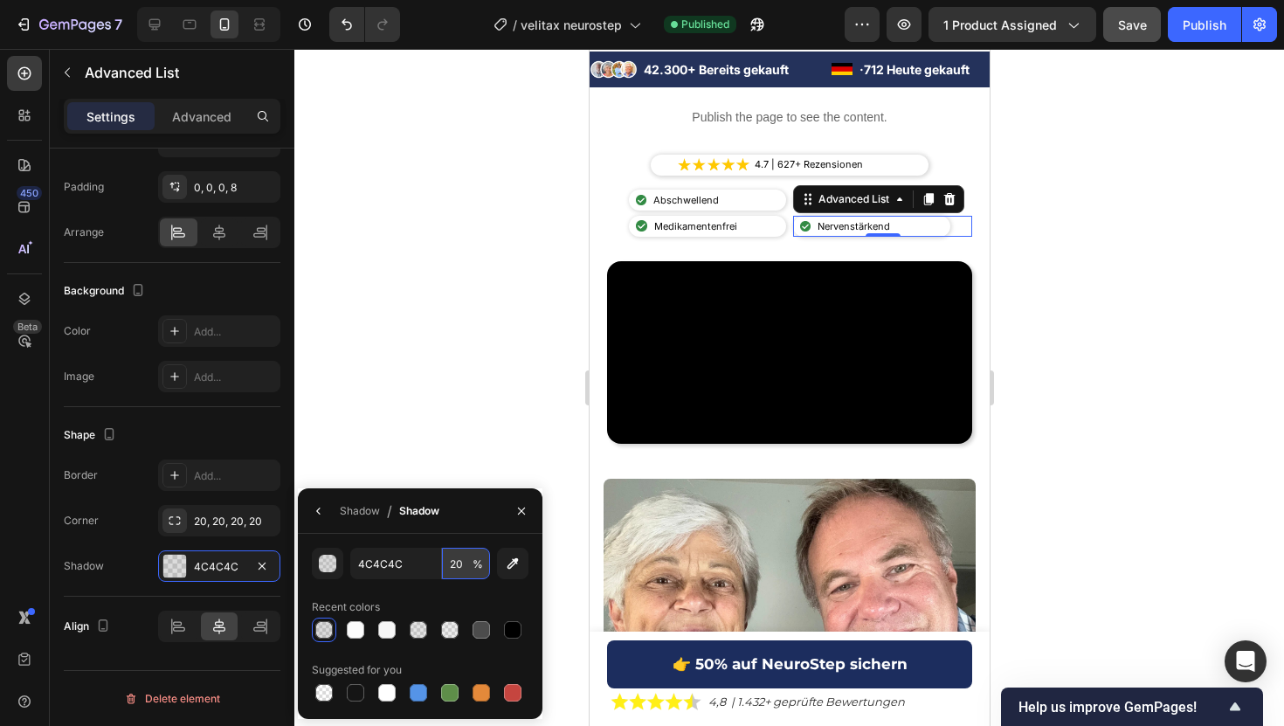
click at [458, 565] on input "20" at bounding box center [466, 563] width 48 height 31
type input "10"
click at [401, 427] on div at bounding box center [788, 387] width 989 height 677
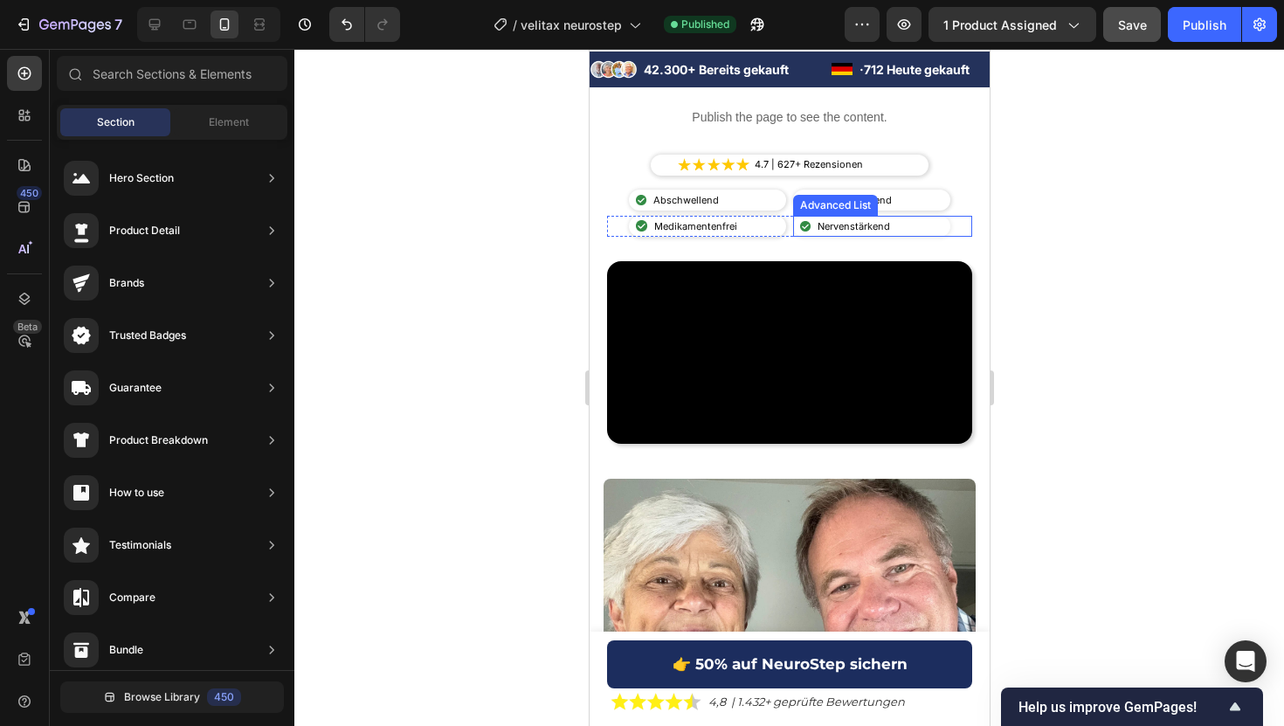
click at [928, 230] on div "Image Nervenstärkend Text Block" at bounding box center [870, 226] width 157 height 21
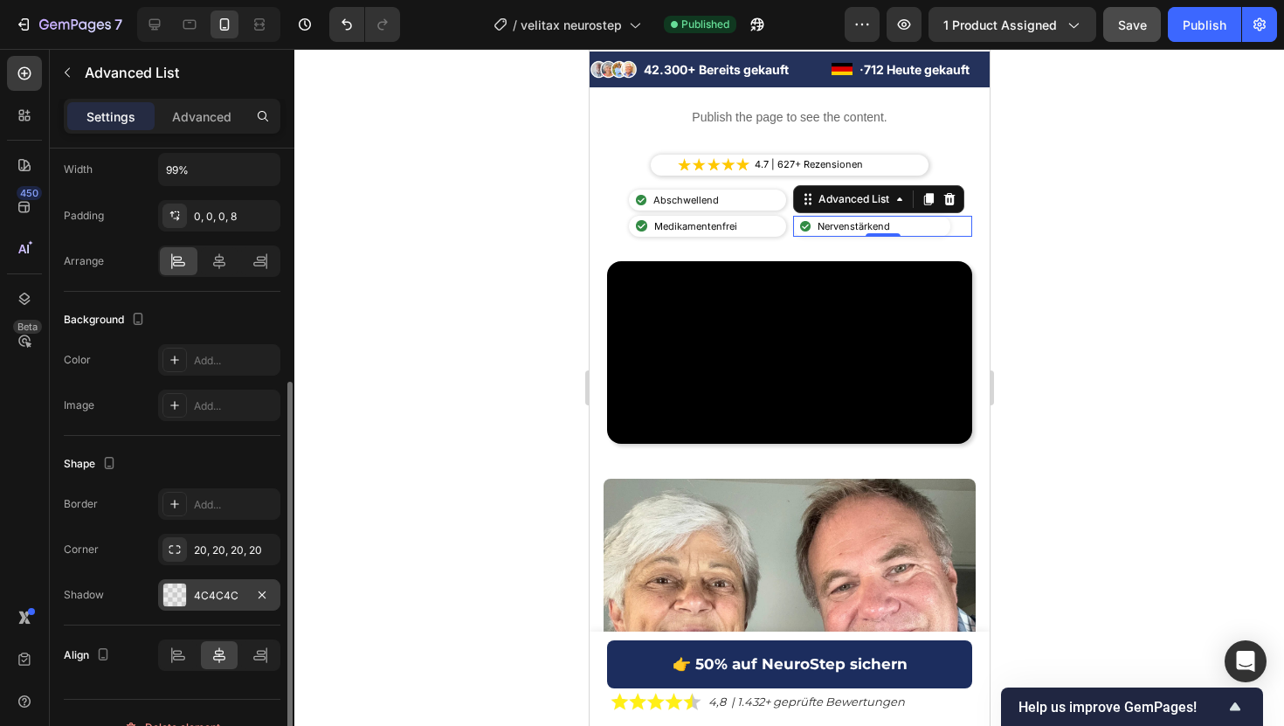
scroll to position [392, 0]
click at [224, 599] on div "4C4C4C" at bounding box center [219, 597] width 51 height 16
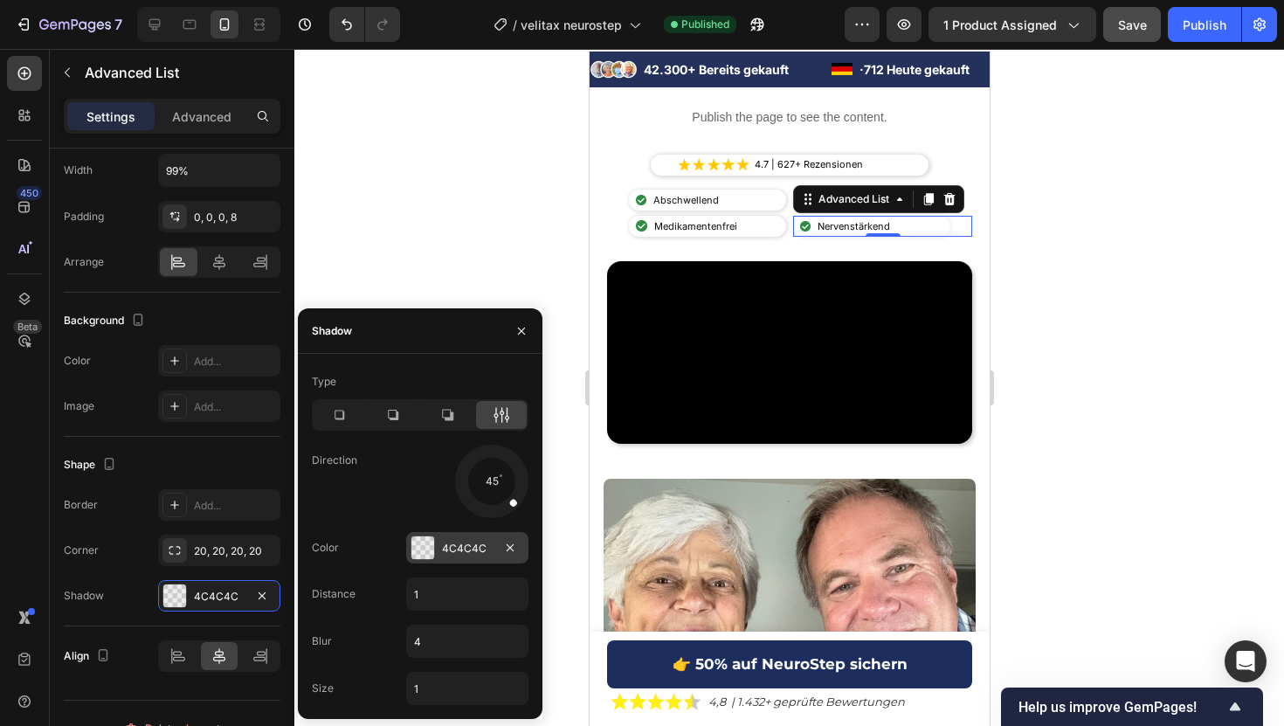
click at [448, 558] on div "4C4C4C" at bounding box center [467, 547] width 122 height 31
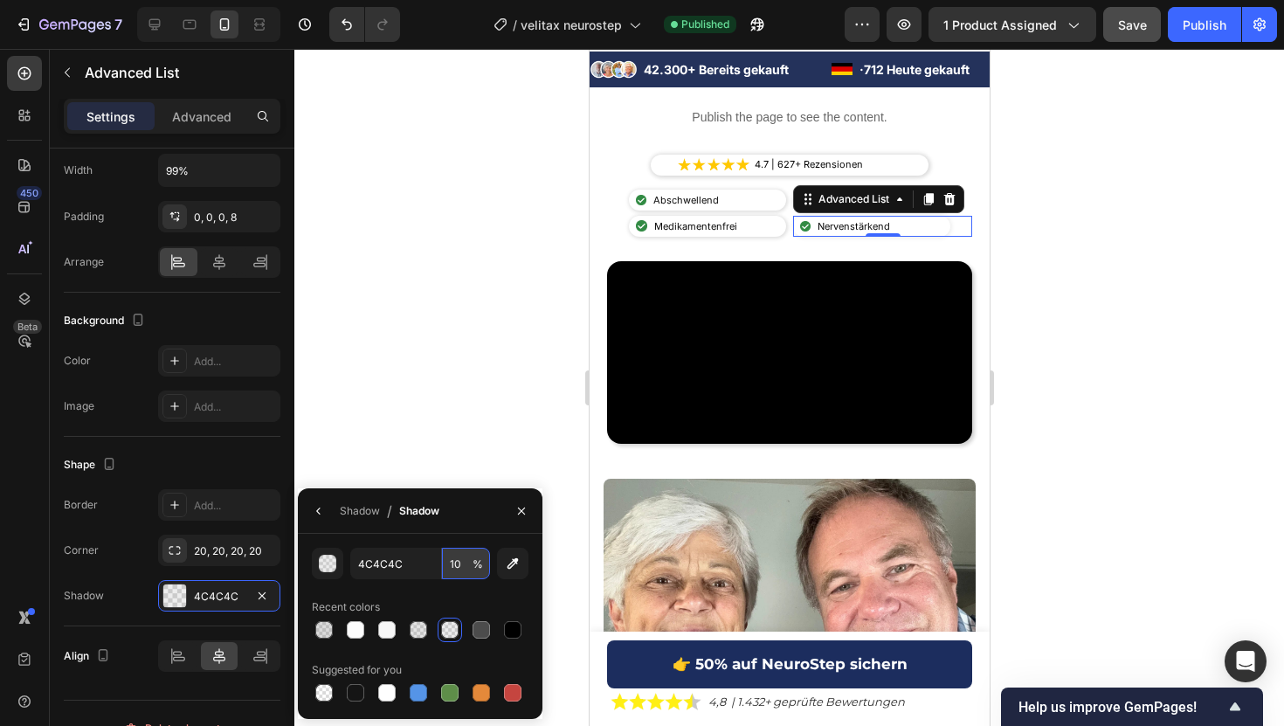
click at [458, 557] on input "10" at bounding box center [466, 563] width 48 height 31
type input "12"
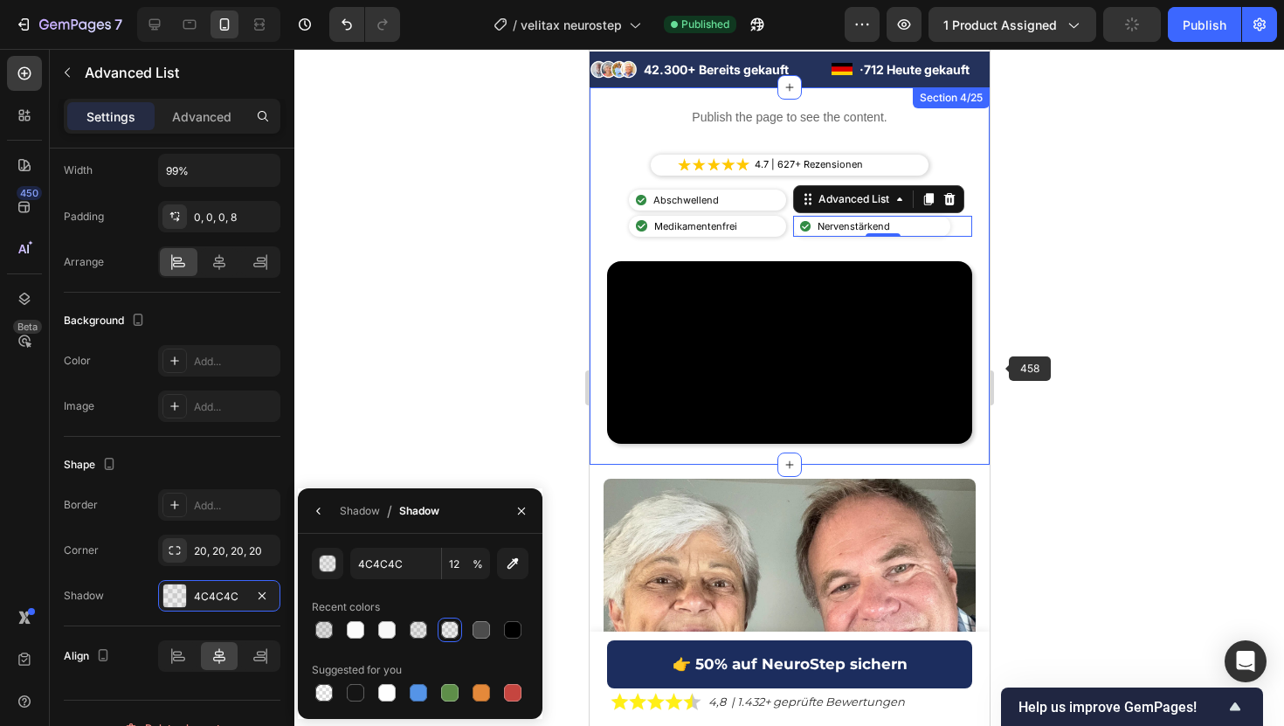
click at [1051, 347] on div at bounding box center [788, 387] width 989 height 677
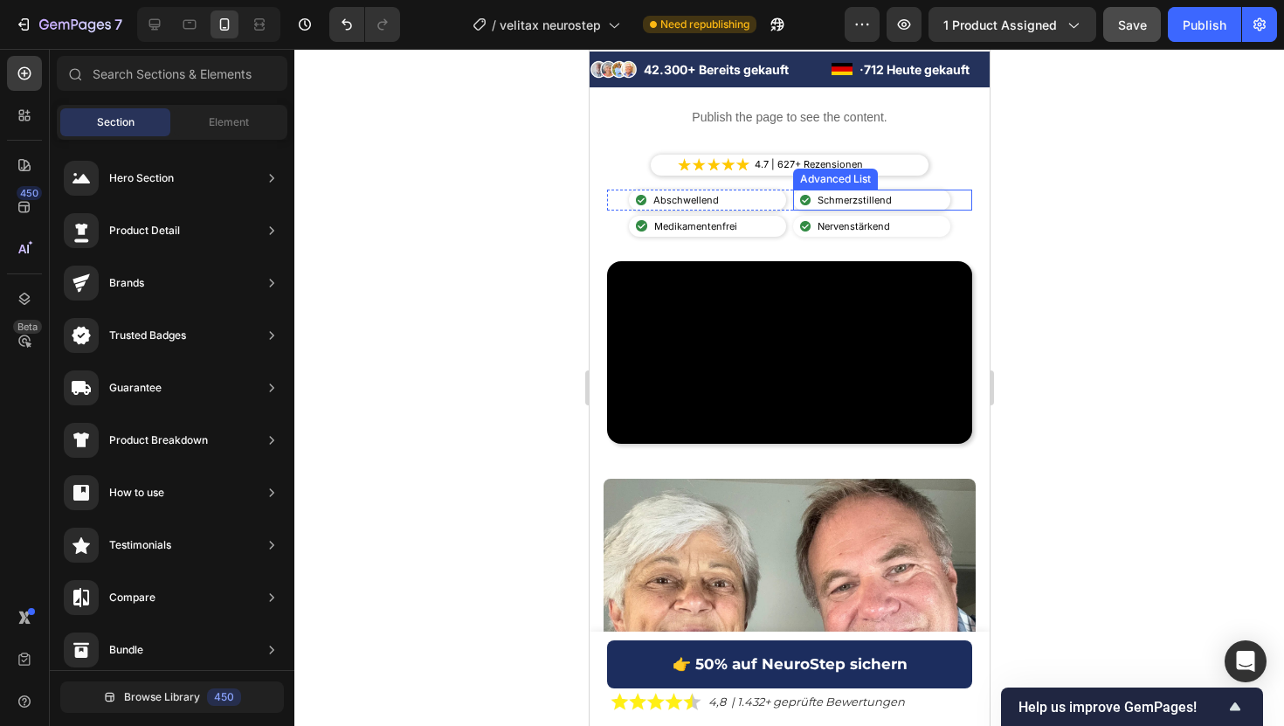
click at [934, 196] on div "Image Schmerzstillend Text Block" at bounding box center [870, 200] width 157 height 21
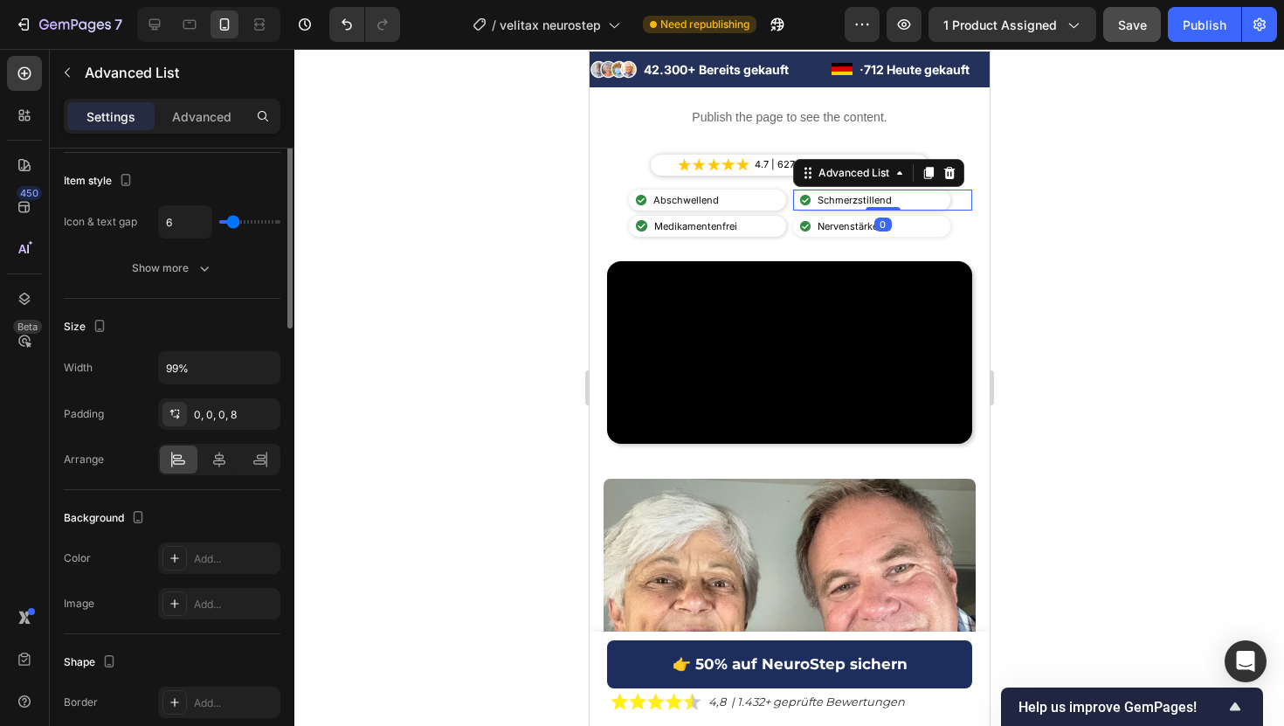
scroll to position [422, 0]
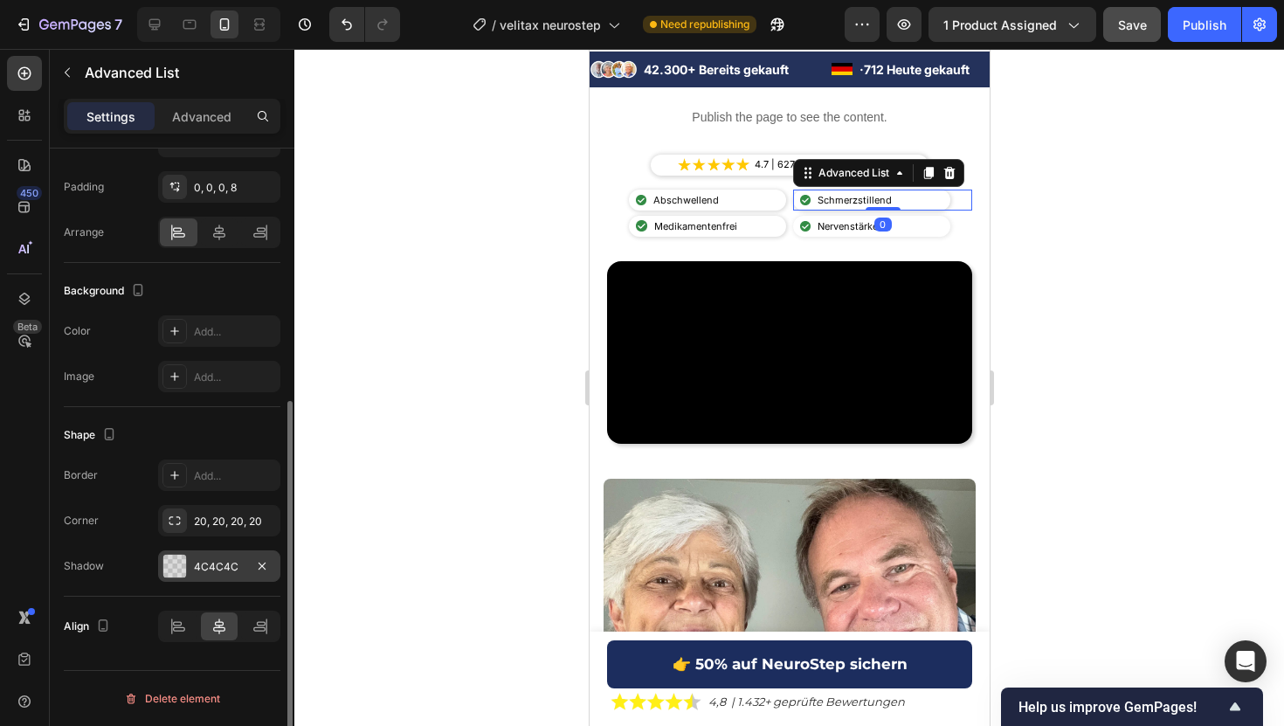
click at [202, 569] on div "4C4C4C" at bounding box center [219, 567] width 51 height 16
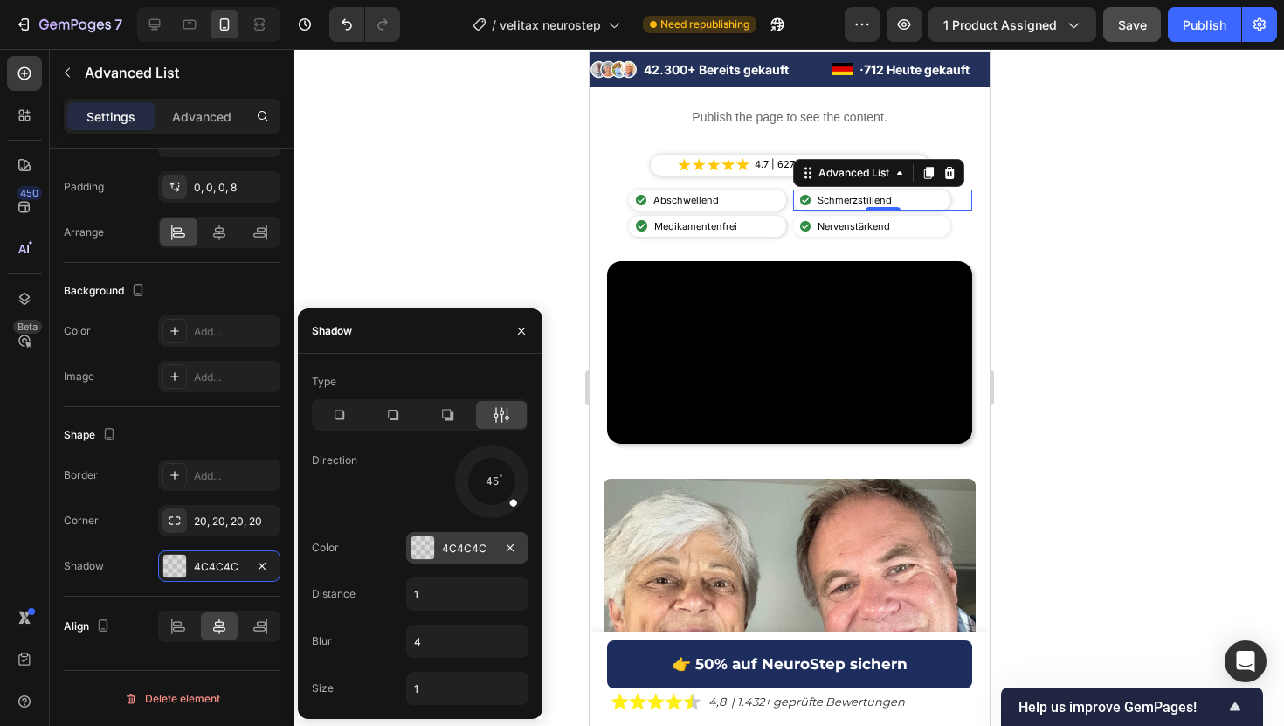
click at [459, 549] on div "4C4C4C" at bounding box center [467, 549] width 51 height 16
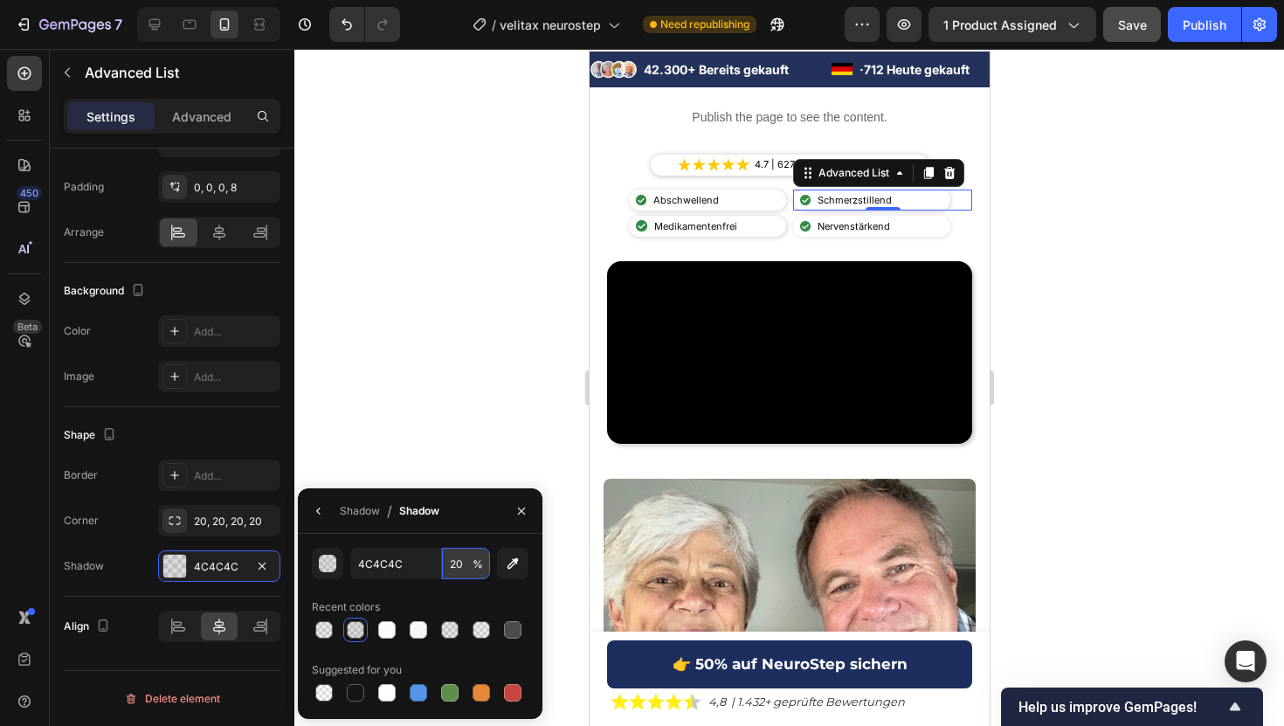
click at [452, 568] on input "20" at bounding box center [466, 563] width 48 height 31
type input "12"
click at [754, 218] on div "Image Medikamentenfrei Text Block" at bounding box center [706, 226] width 157 height 21
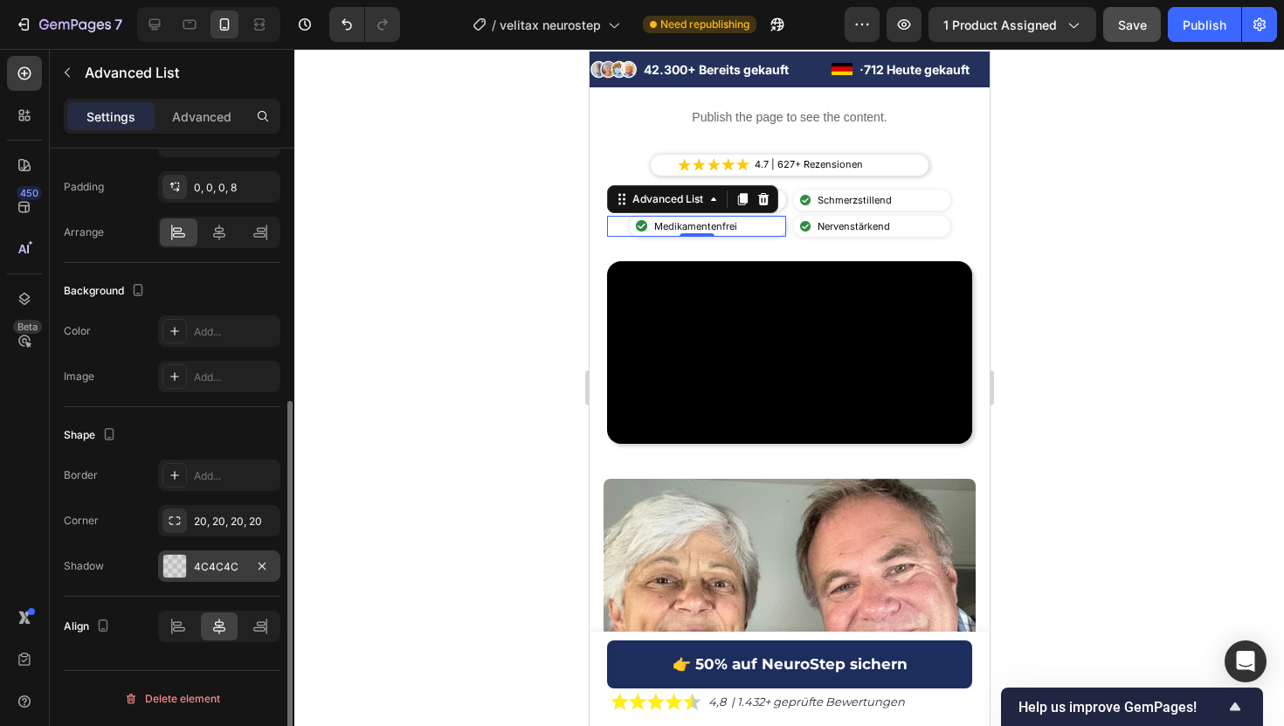
click at [193, 565] on div "4C4C4C" at bounding box center [219, 565] width 122 height 31
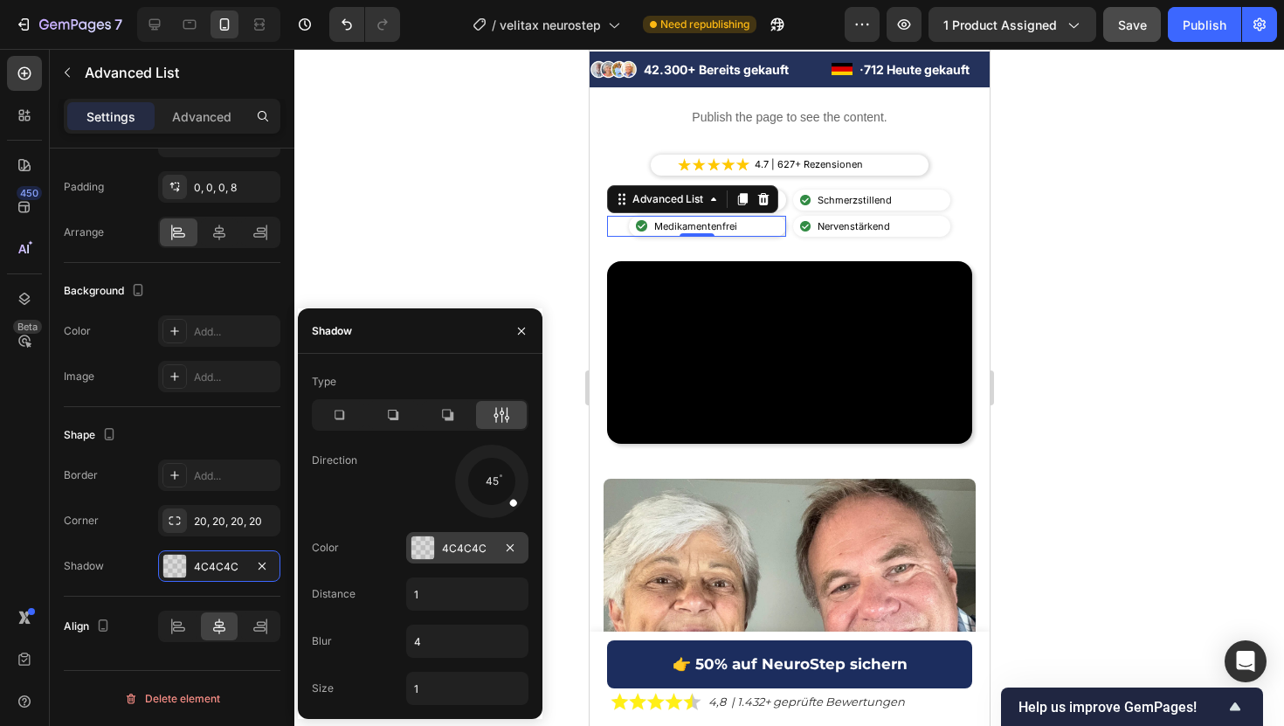
click at [454, 538] on div "4C4C4C" at bounding box center [467, 547] width 122 height 31
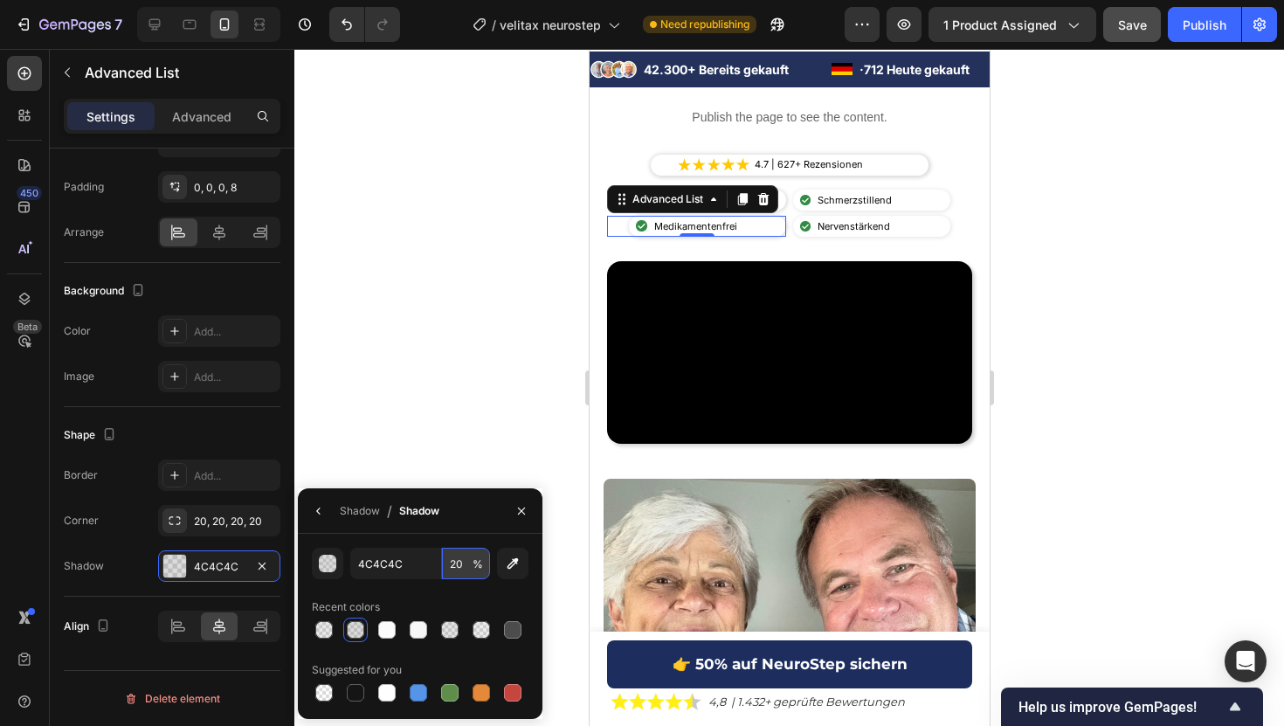
click at [459, 570] on input "20" at bounding box center [466, 563] width 48 height 31
type input "12"
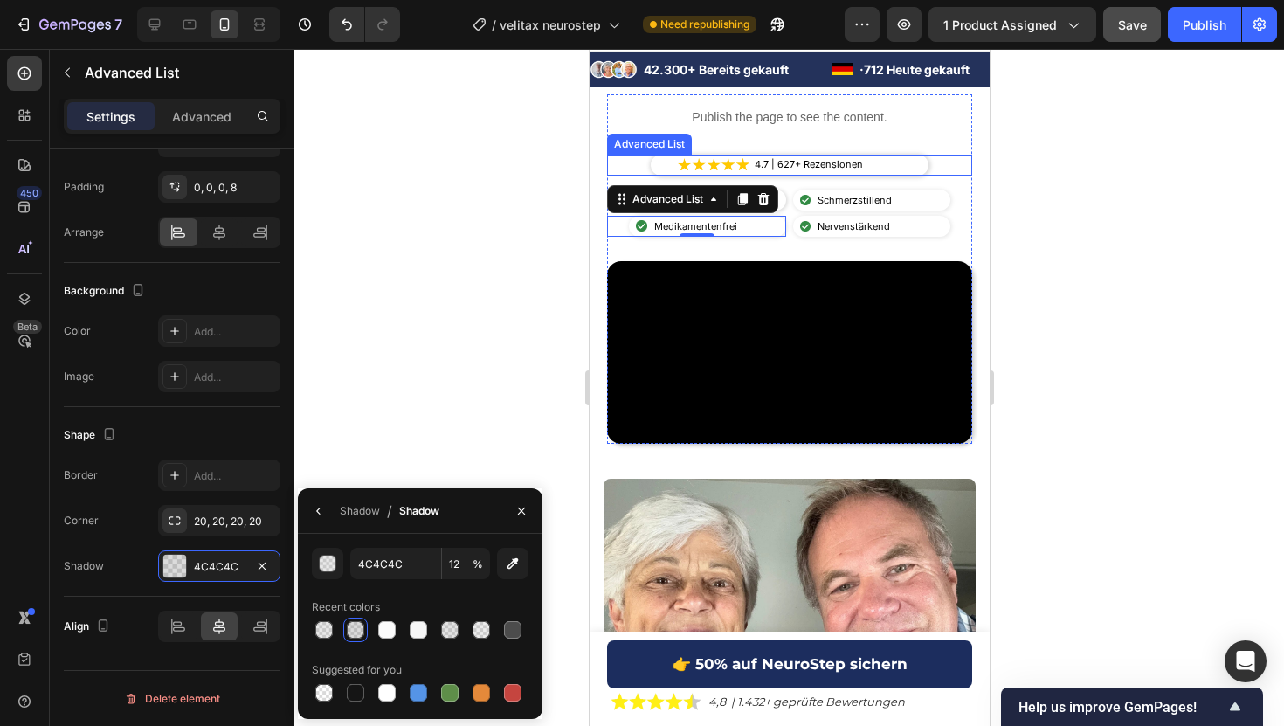
click at [918, 158] on div "Image 4.7 | 627+ Rezensionen Text Block" at bounding box center [789, 165] width 278 height 21
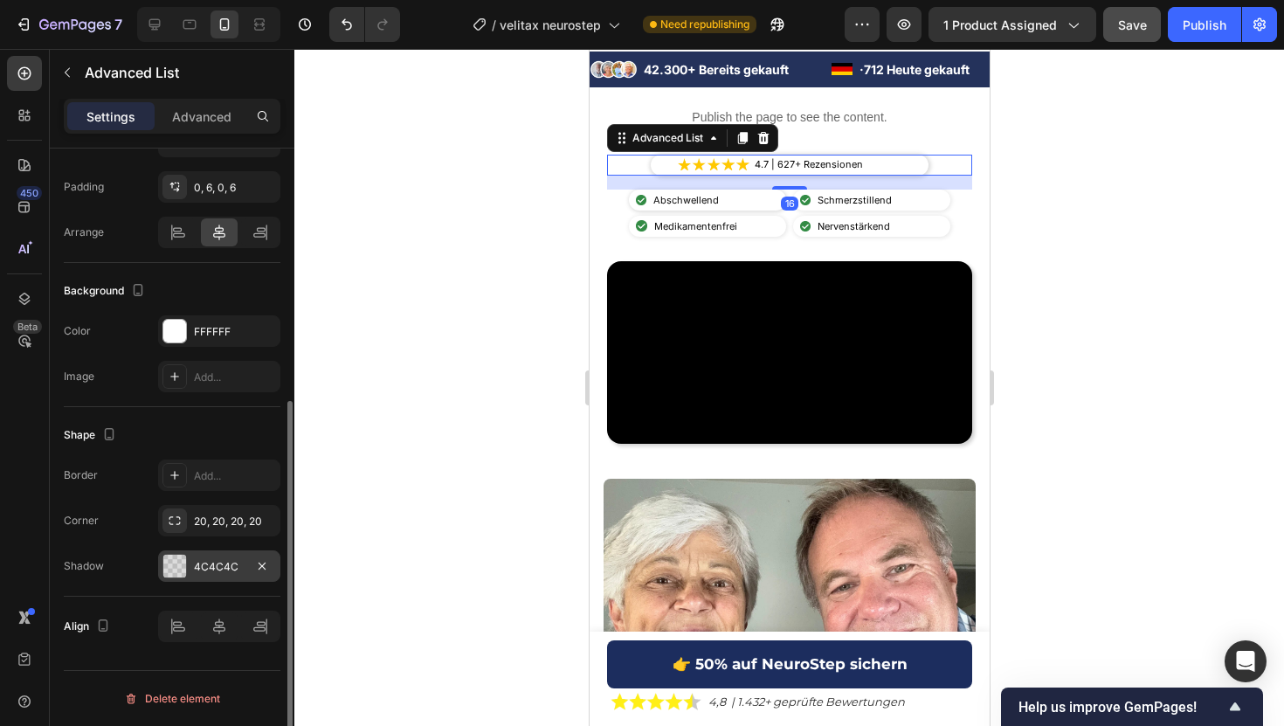
click at [203, 573] on div "4C4C4C" at bounding box center [219, 567] width 51 height 16
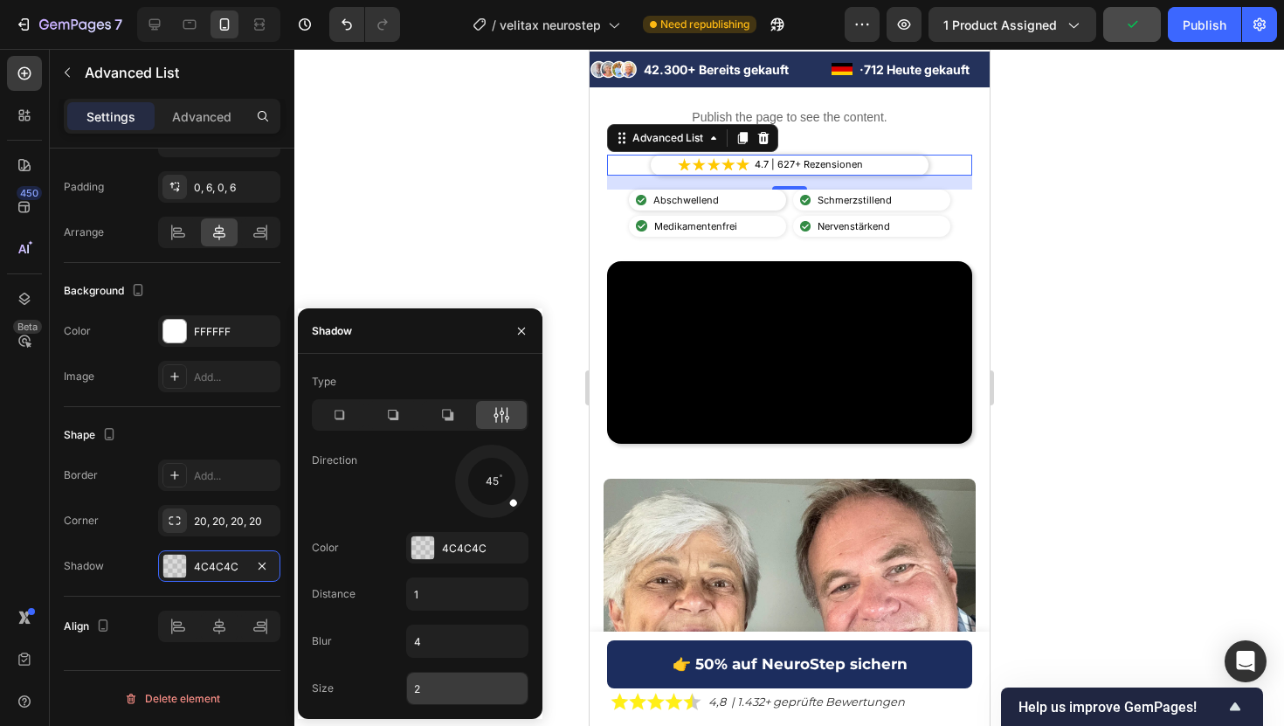
click at [421, 687] on input "2" at bounding box center [467, 687] width 121 height 31
type input "1"
click at [463, 548] on div "4C4C4C" at bounding box center [467, 549] width 51 height 16
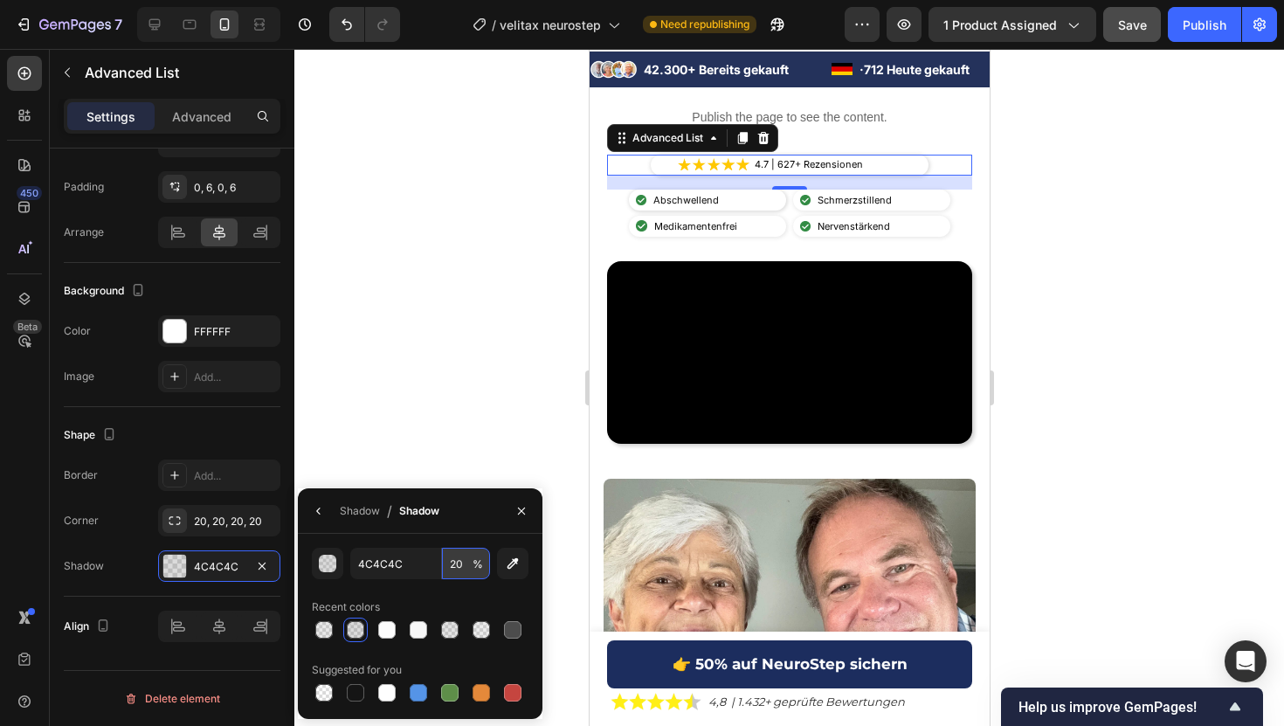
click at [456, 567] on input "20" at bounding box center [466, 563] width 48 height 31
type input "12"
click at [762, 203] on div "Image Abschwellend Text Block" at bounding box center [706, 200] width 157 height 21
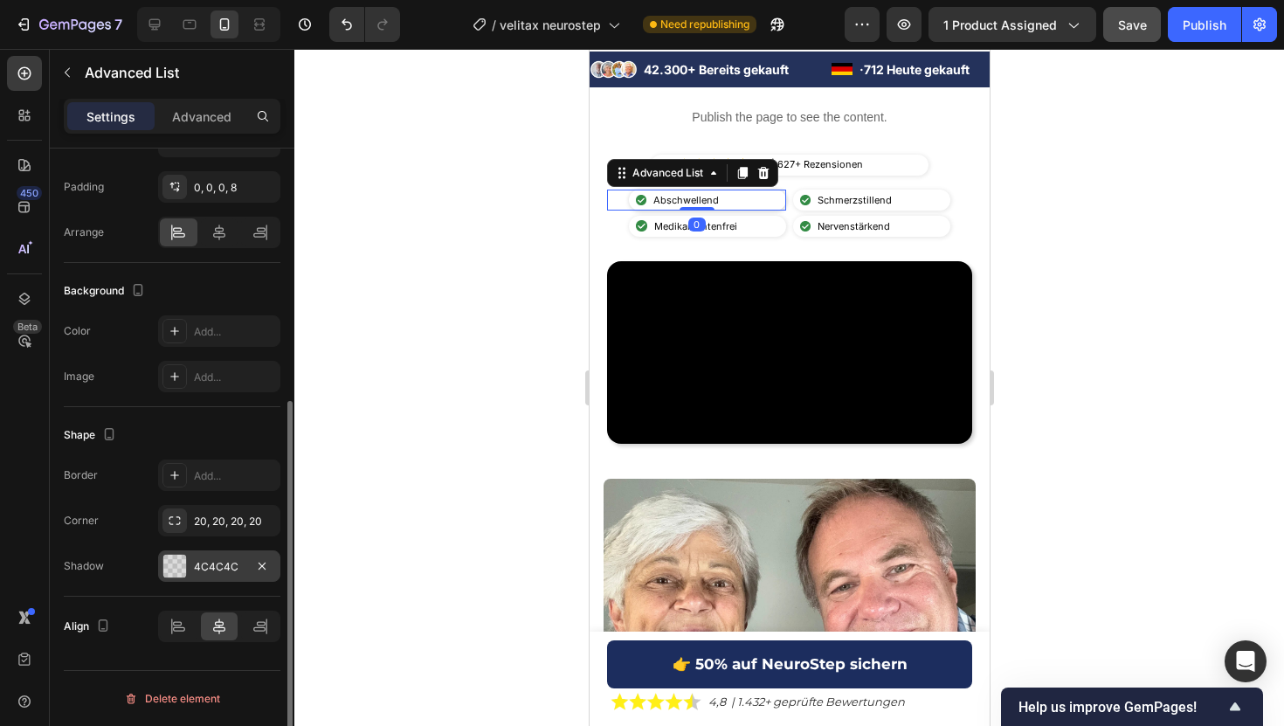
click at [217, 576] on div "4C4C4C" at bounding box center [219, 565] width 122 height 31
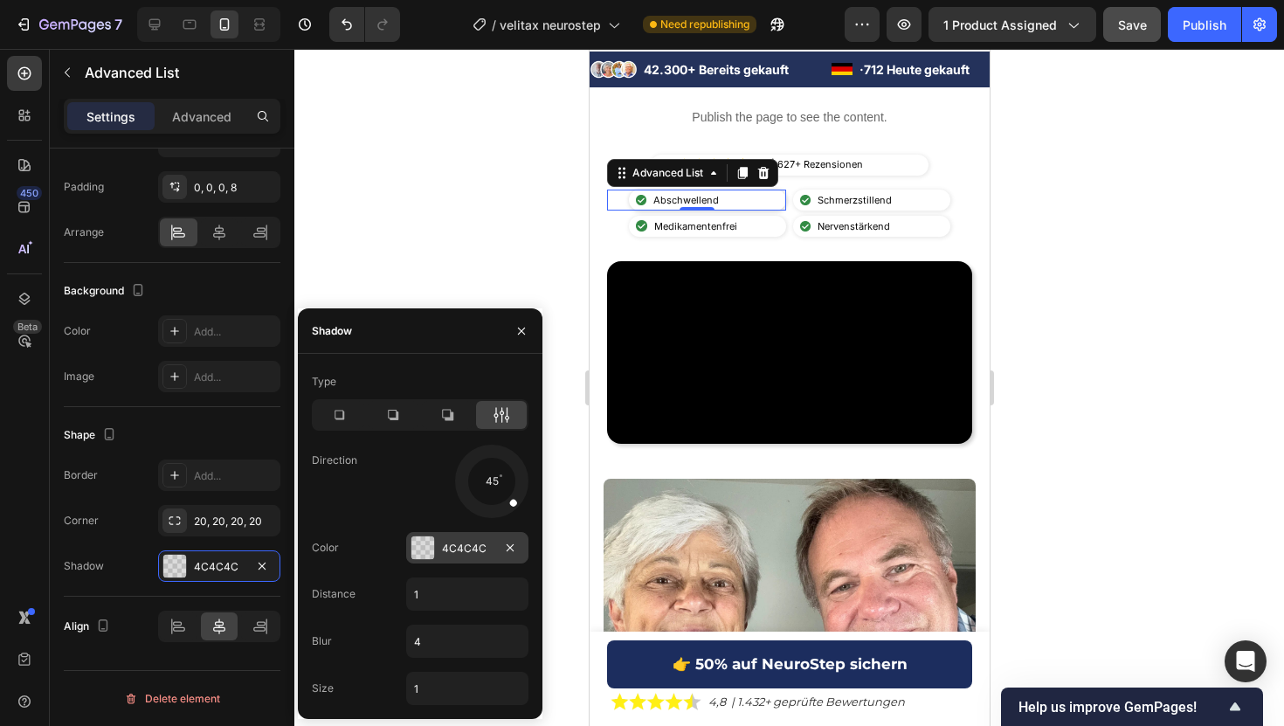
click at [439, 553] on div "4C4C4C" at bounding box center [467, 547] width 122 height 31
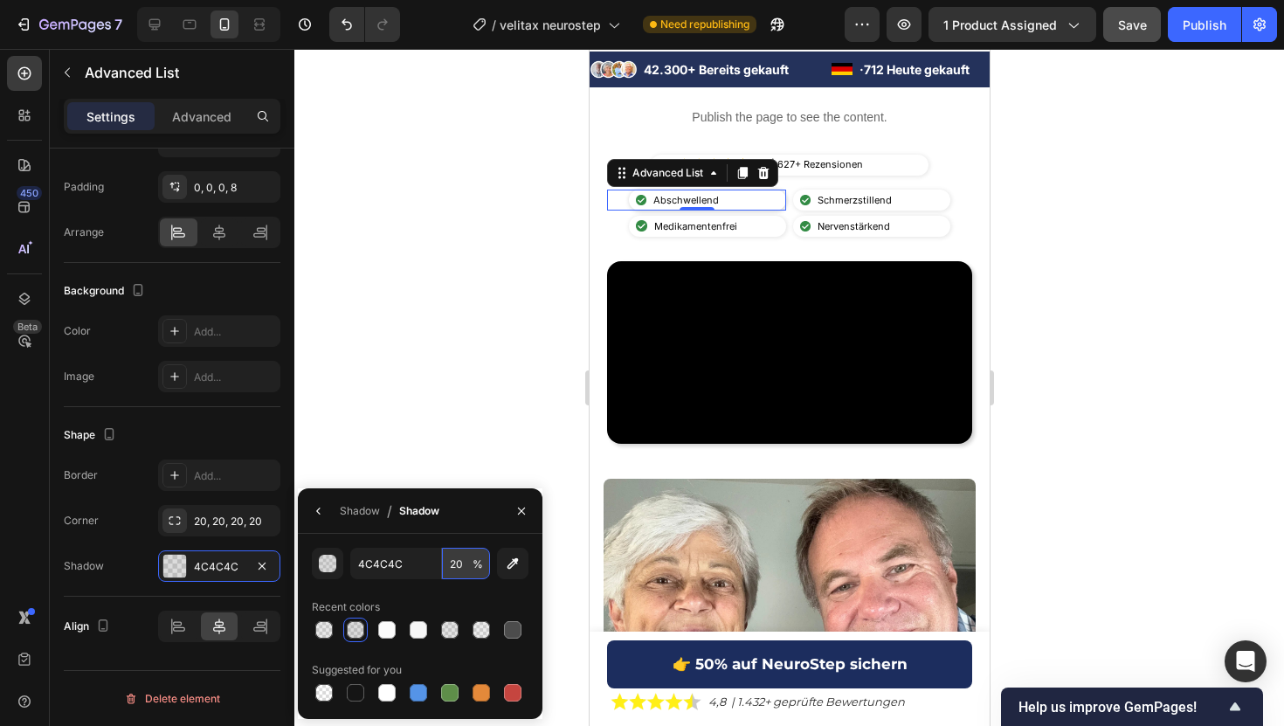
click at [456, 567] on input "20" at bounding box center [466, 563] width 48 height 31
type input "12"
click at [486, 318] on div at bounding box center [788, 387] width 989 height 677
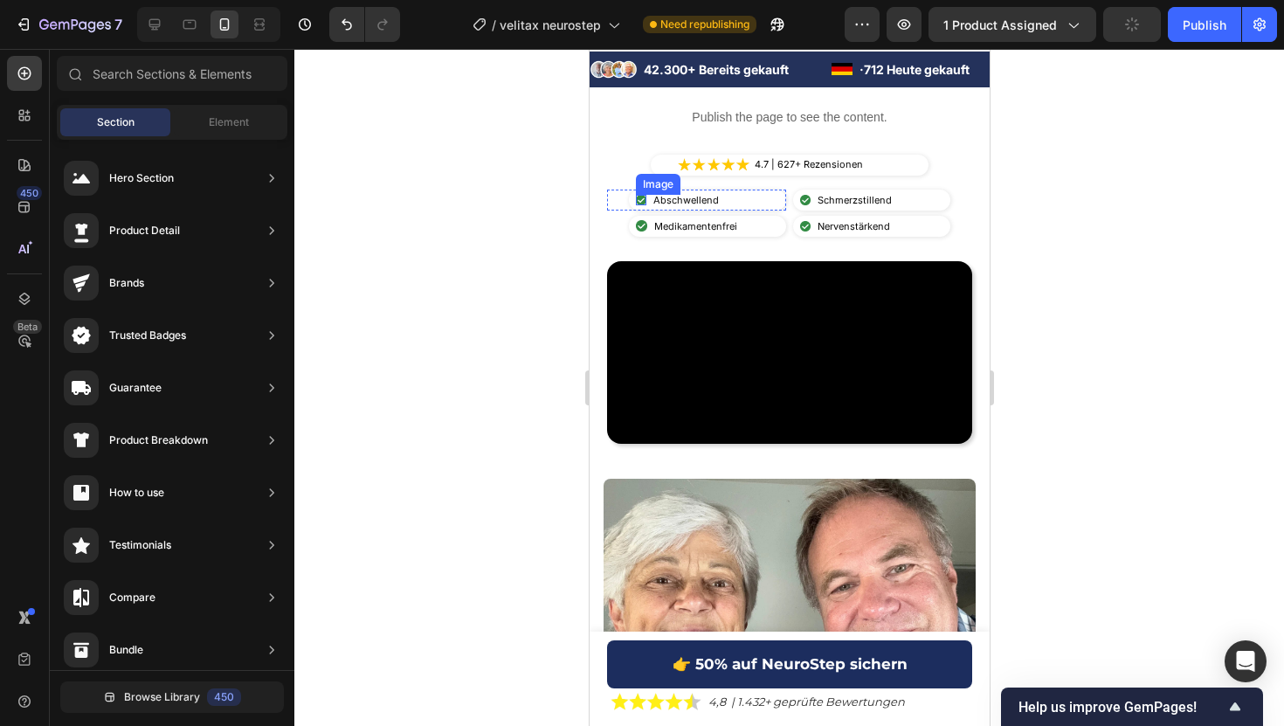
click at [640, 196] on img at bounding box center [640, 200] width 10 height 10
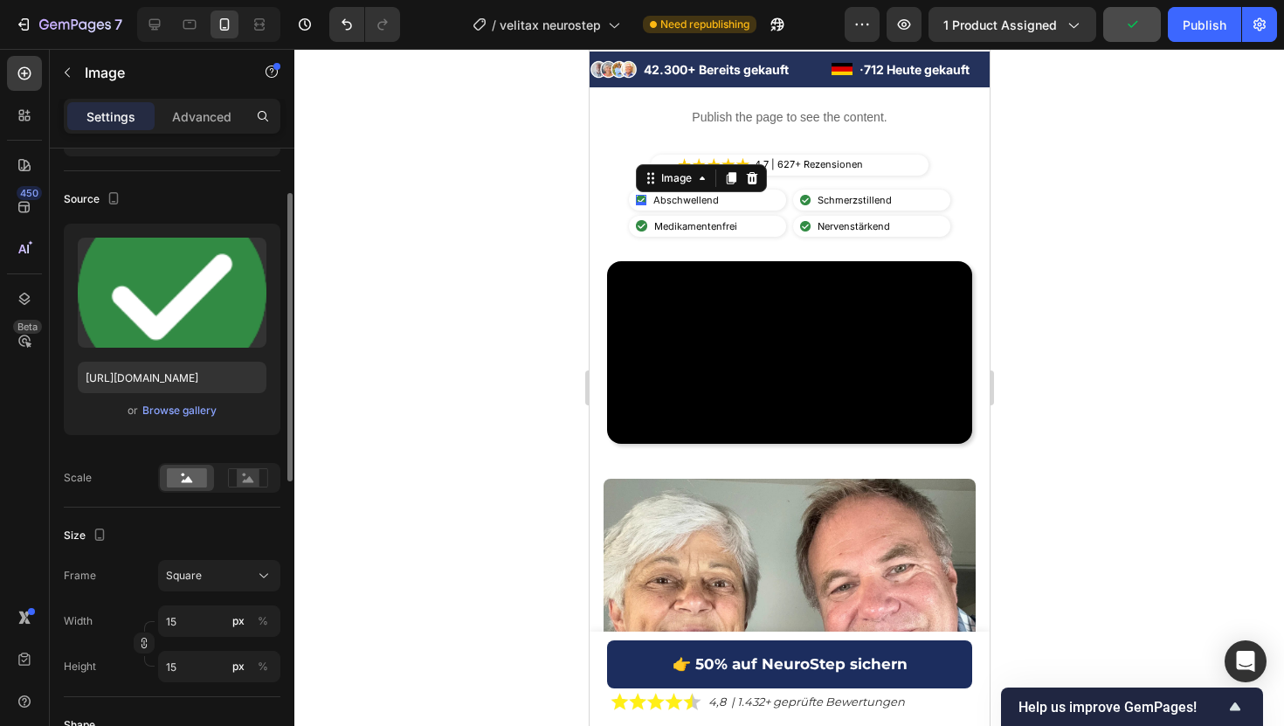
scroll to position [100, 0]
click at [180, 622] on input "15" at bounding box center [219, 621] width 122 height 31
type input "1"
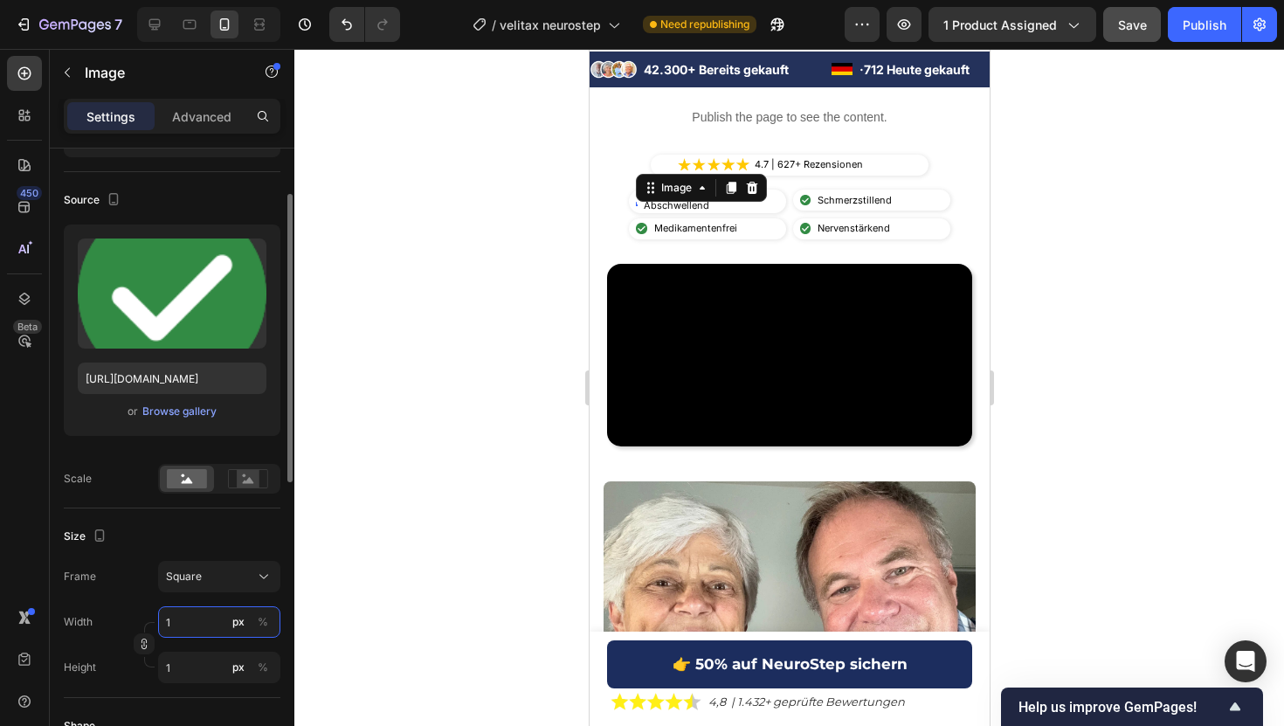
type input "13"
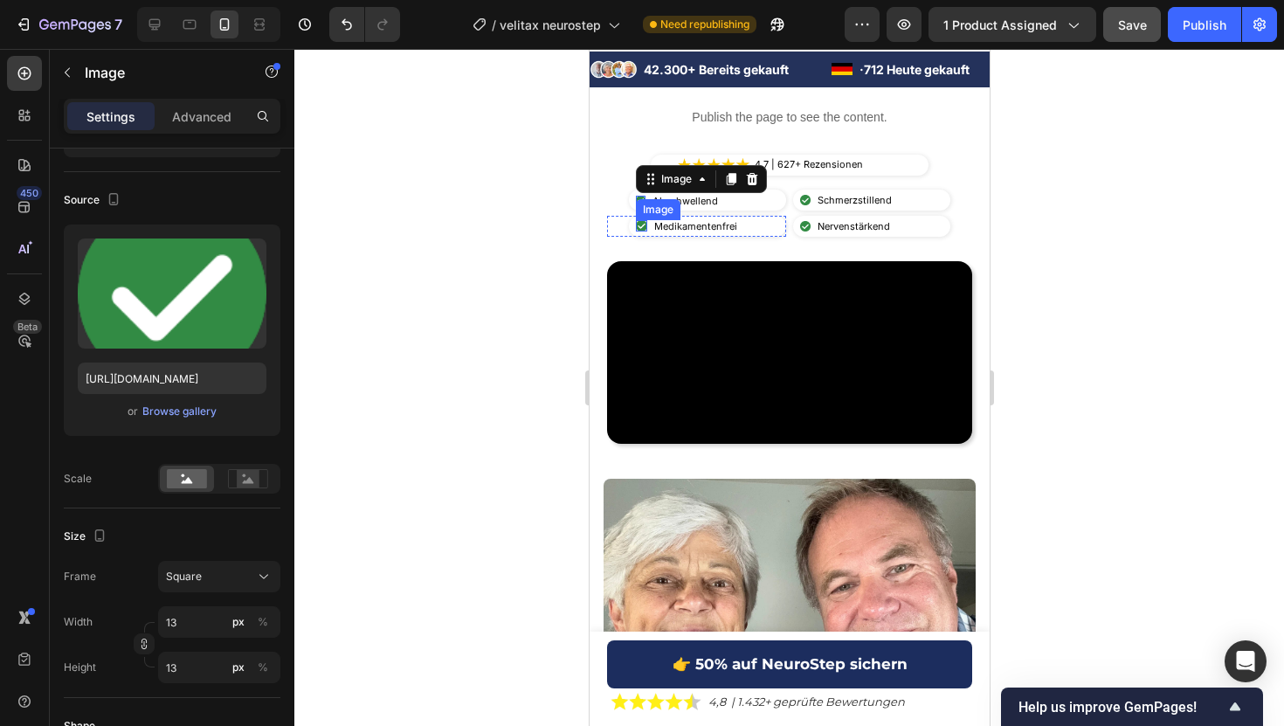
click at [638, 226] on img at bounding box center [640, 225] width 11 height 11
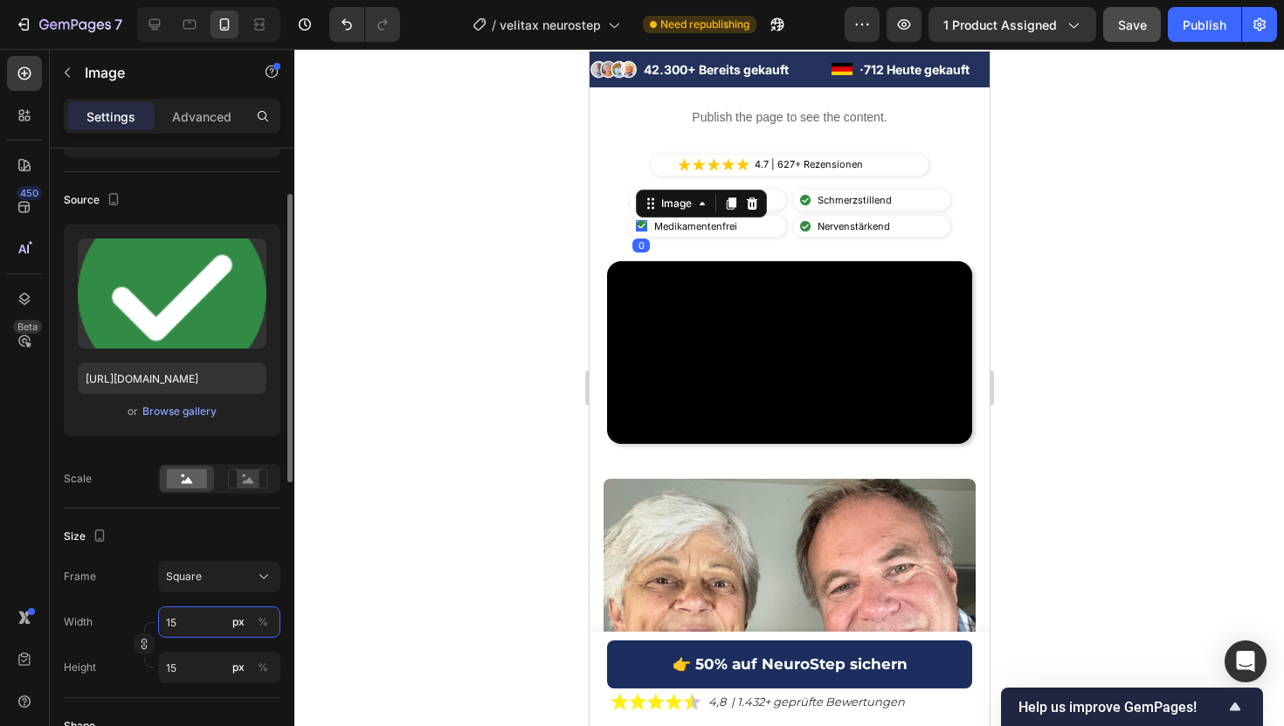
click at [185, 629] on input "15" at bounding box center [219, 621] width 122 height 31
type input "1"
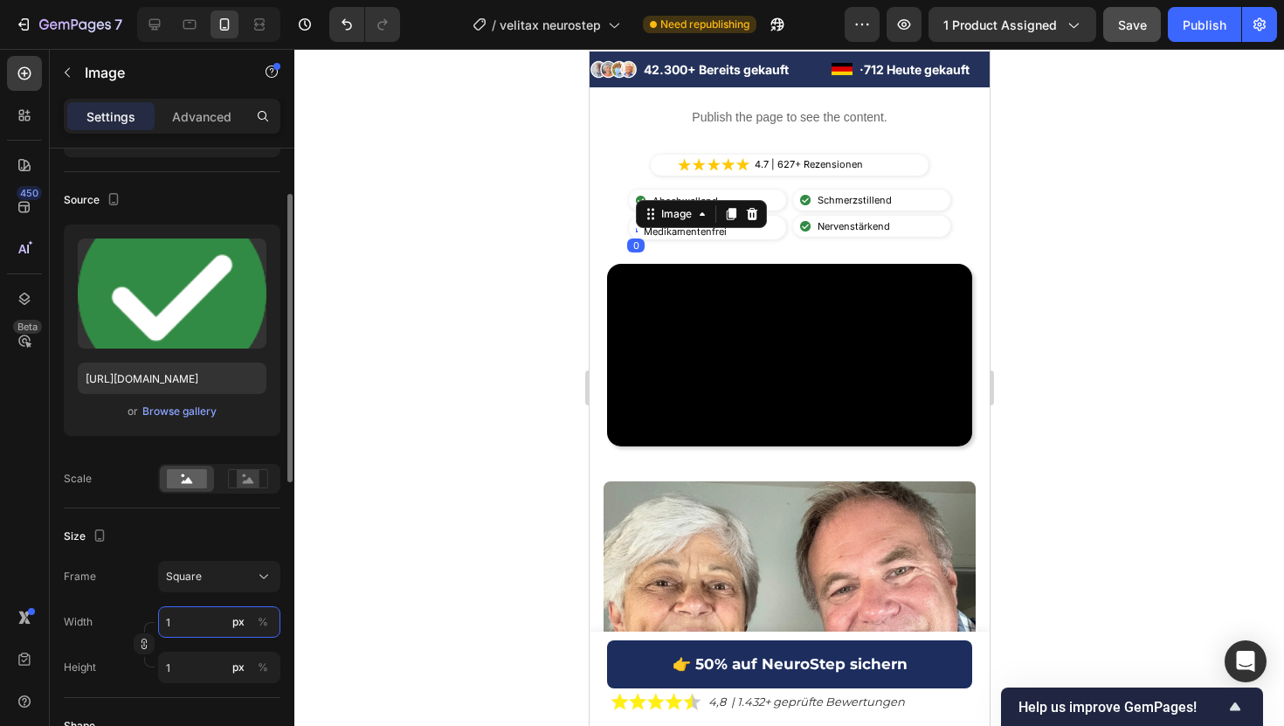
type input "13"
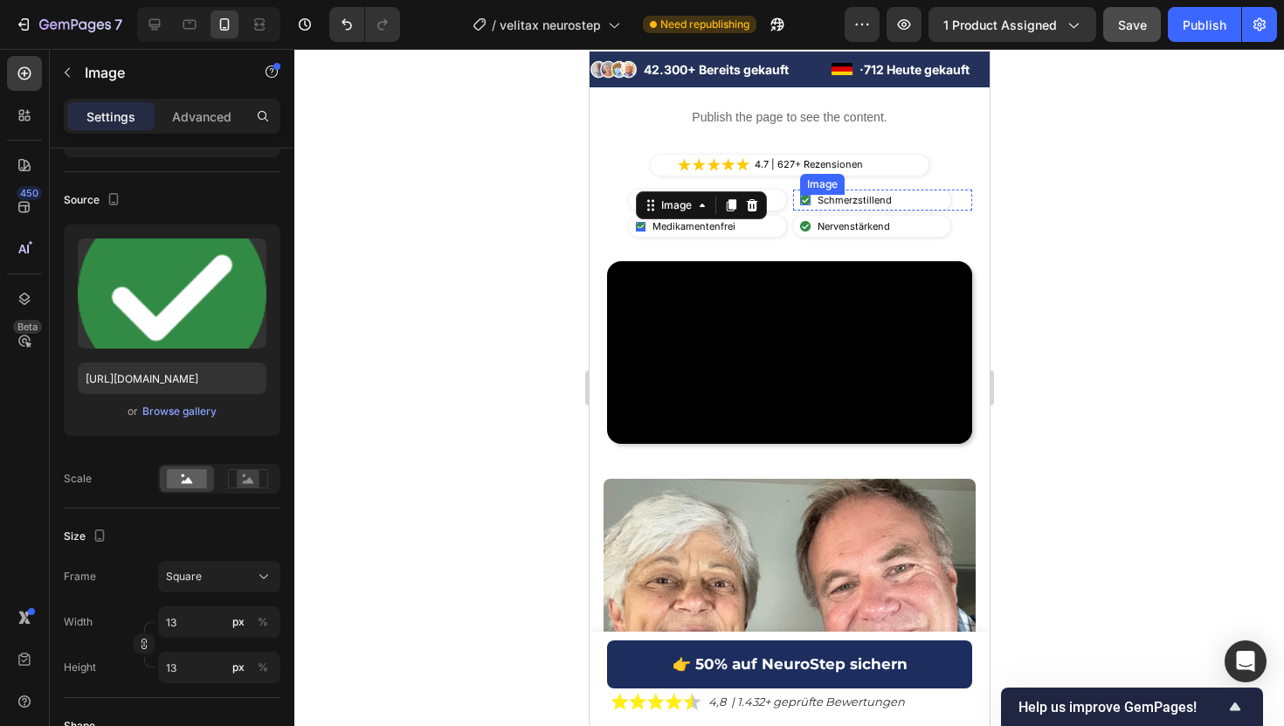
click at [799, 199] on div "Image" at bounding box center [804, 200] width 10 height 10
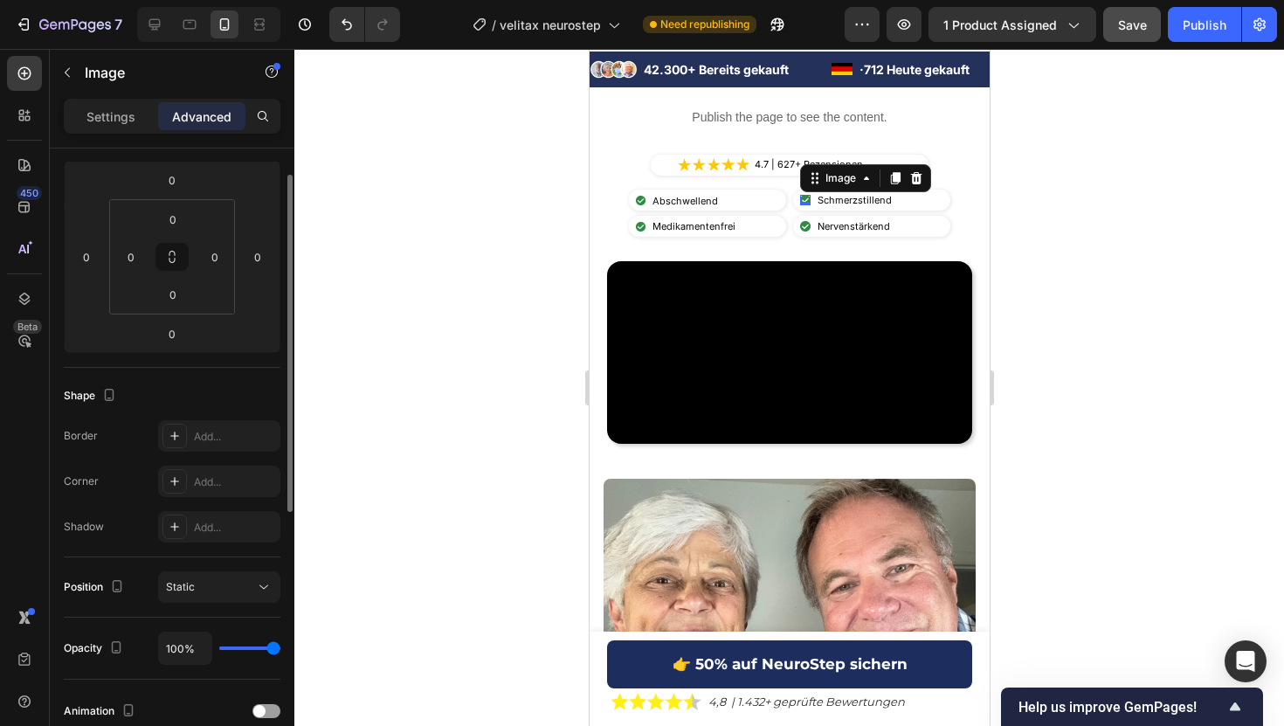
scroll to position [231, 0]
click at [101, 103] on div "Settings" at bounding box center [110, 116] width 87 height 28
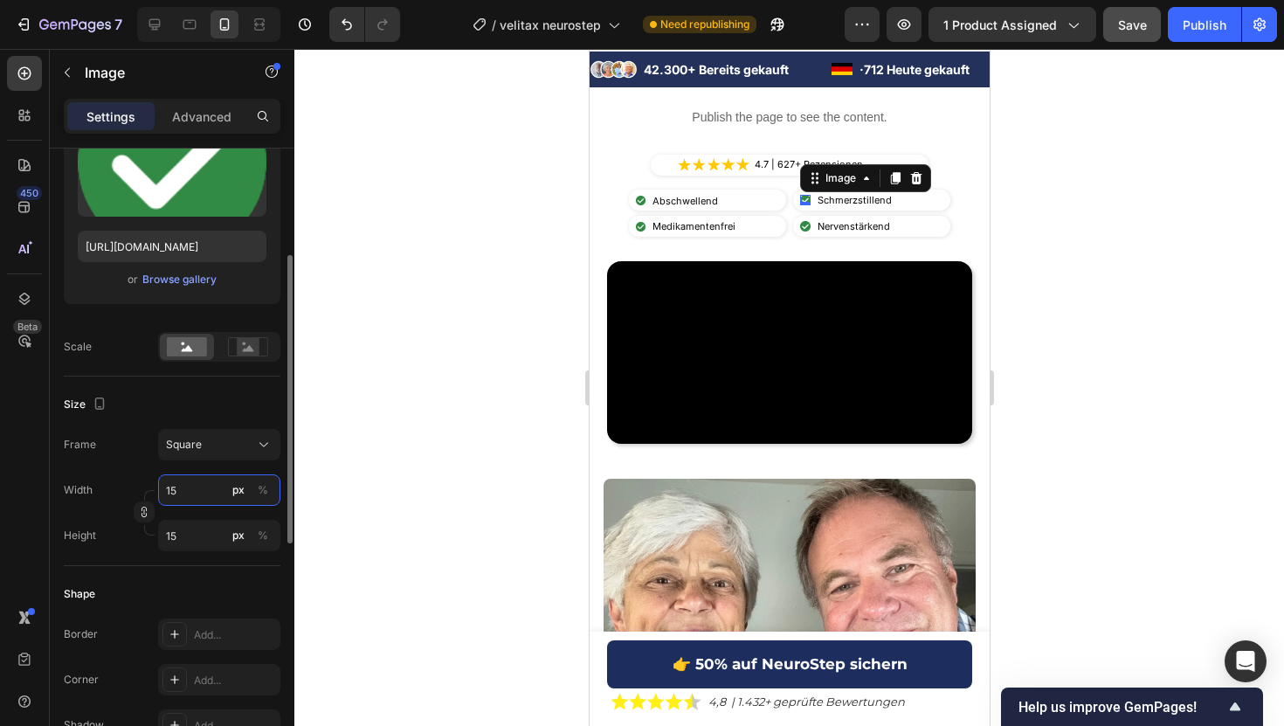
click at [180, 486] on input "15" at bounding box center [219, 489] width 122 height 31
type input "1"
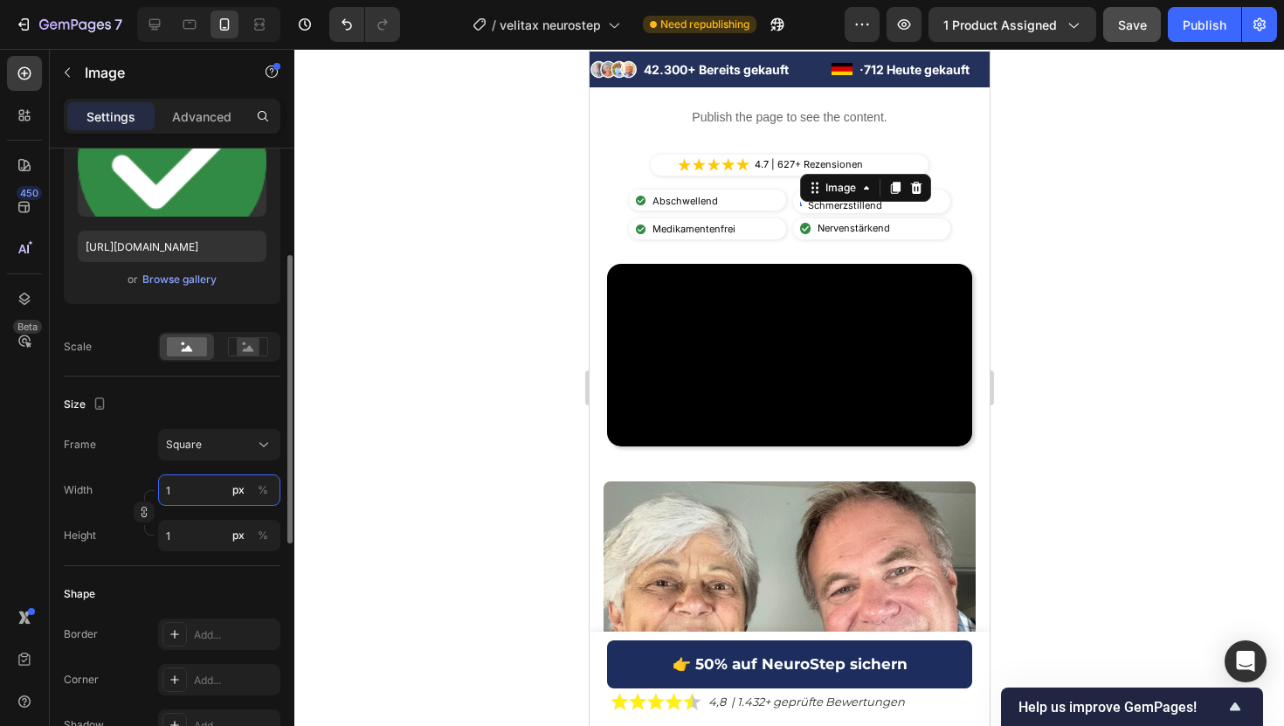
type input "13"
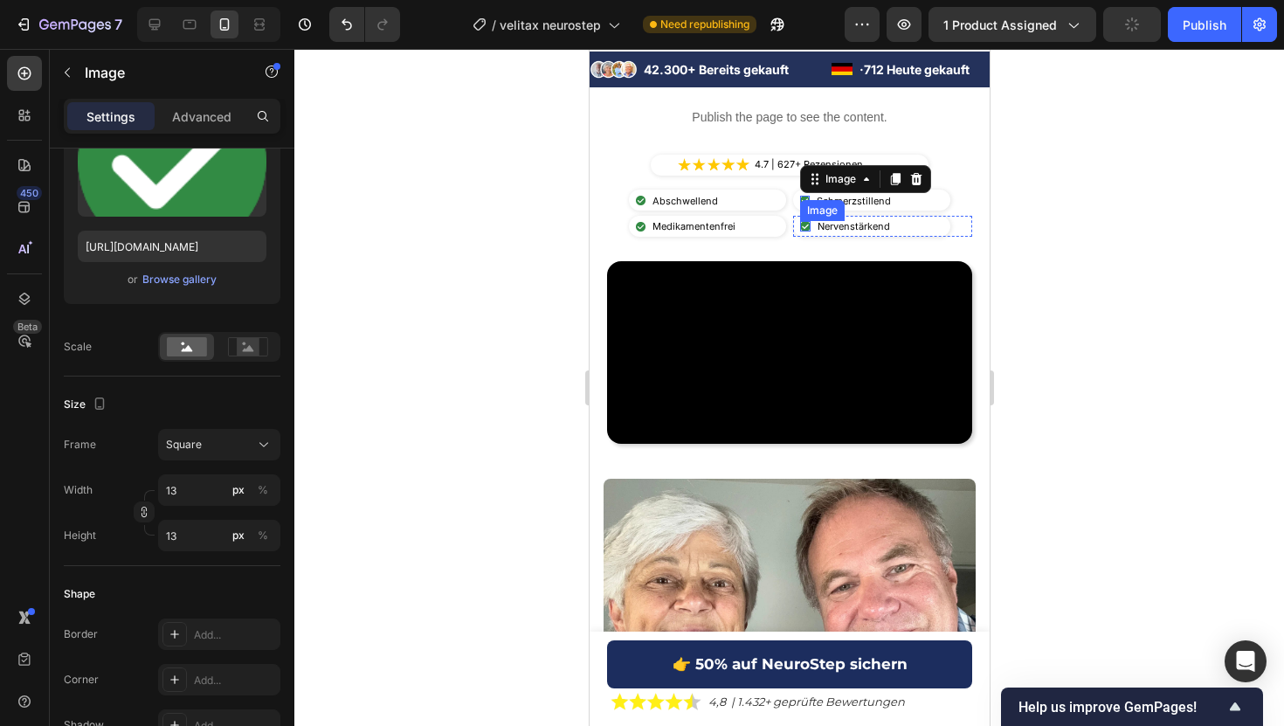
click at [802, 228] on img at bounding box center [804, 226] width 10 height 10
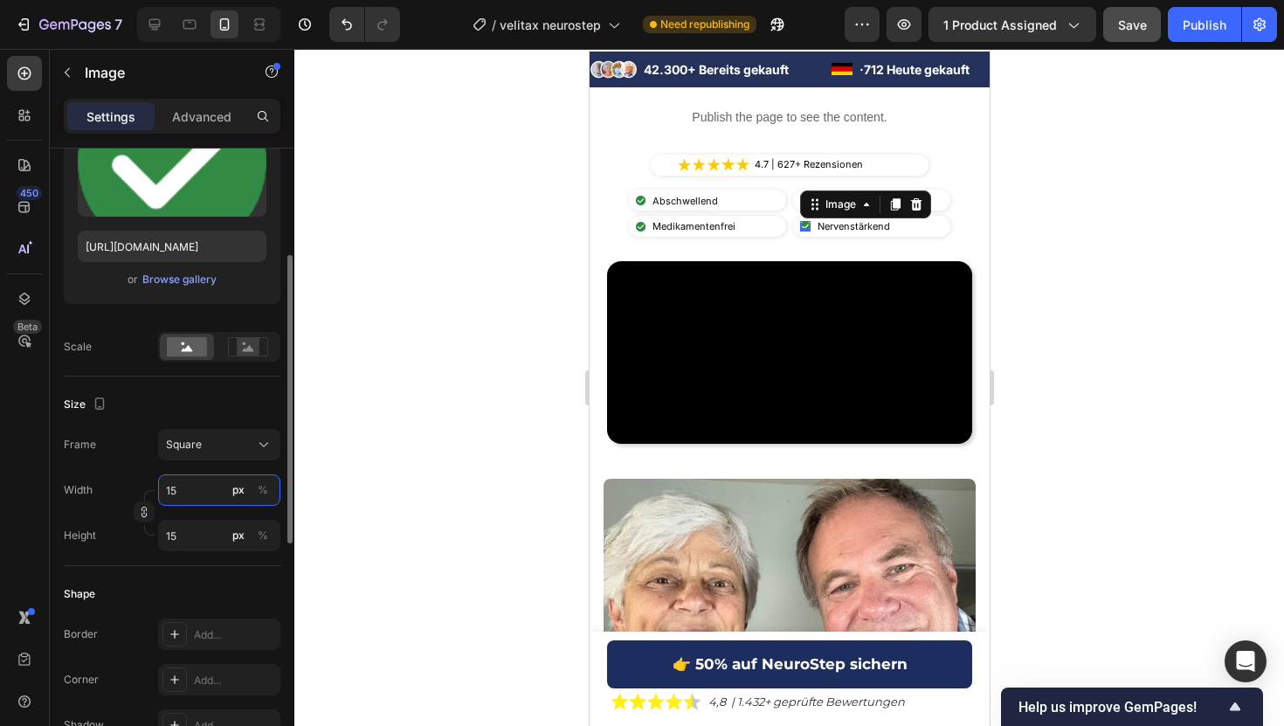
click at [193, 493] on input "15" at bounding box center [219, 489] width 122 height 31
type input "1"
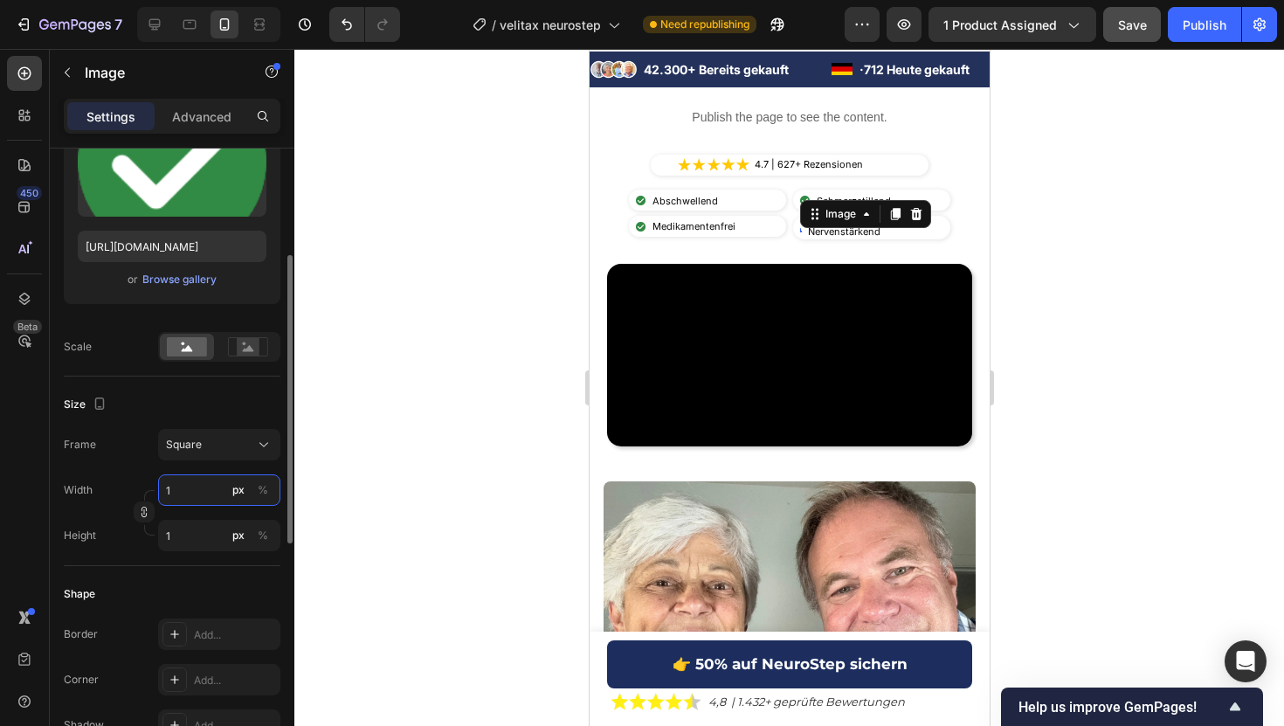
type input "13"
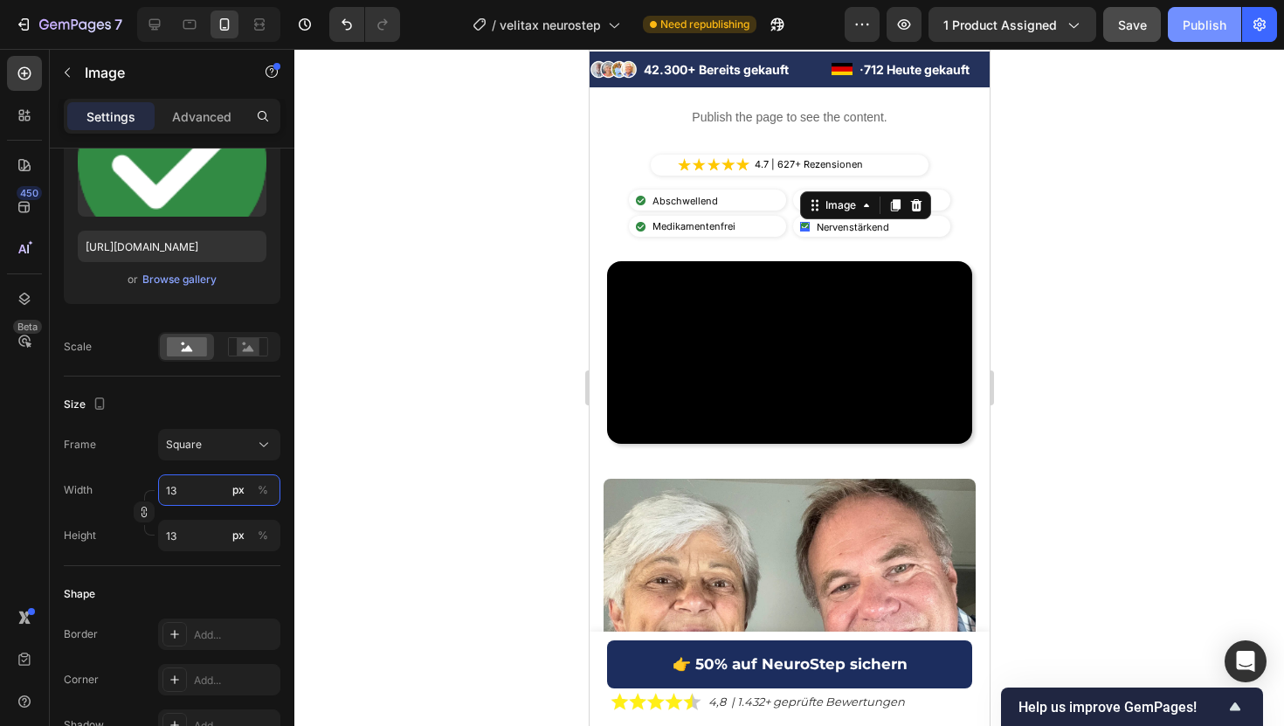
type input "13"
click at [1184, 25] on div "Publish" at bounding box center [1204, 25] width 44 height 18
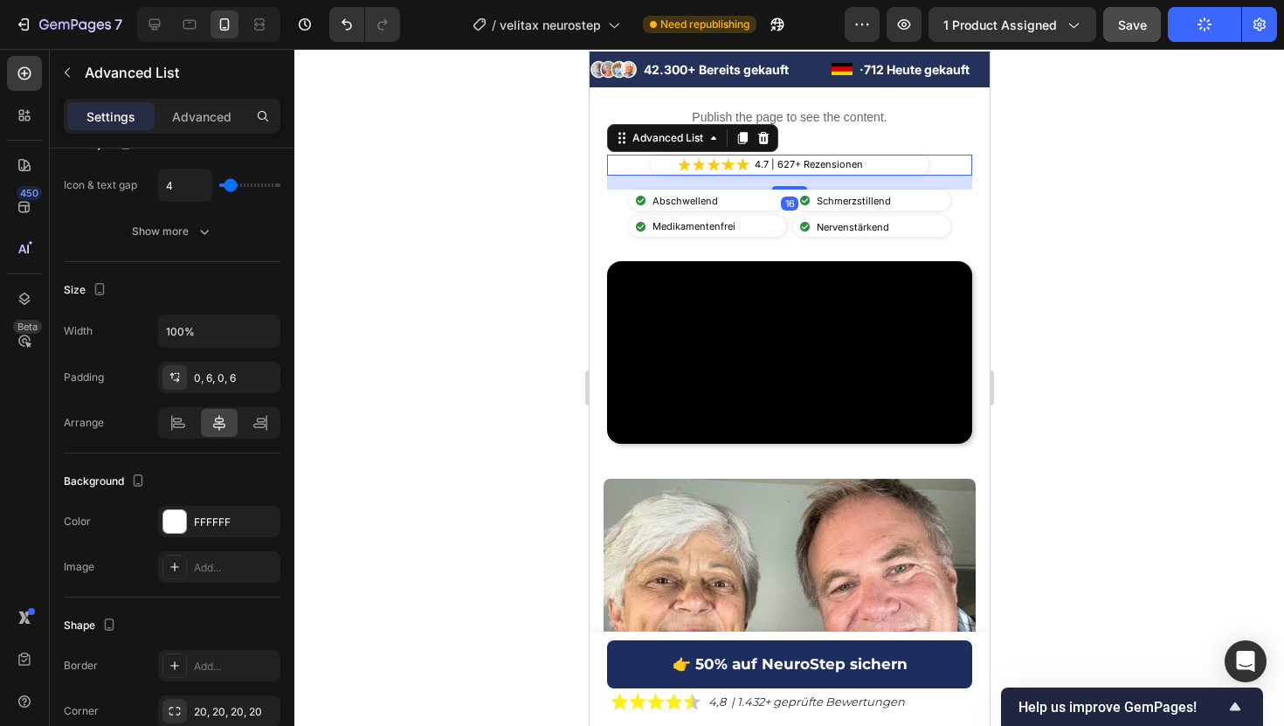
click at [900, 163] on div "Image 4.7 | 627+ Rezensionen Text Block" at bounding box center [789, 165] width 278 height 21
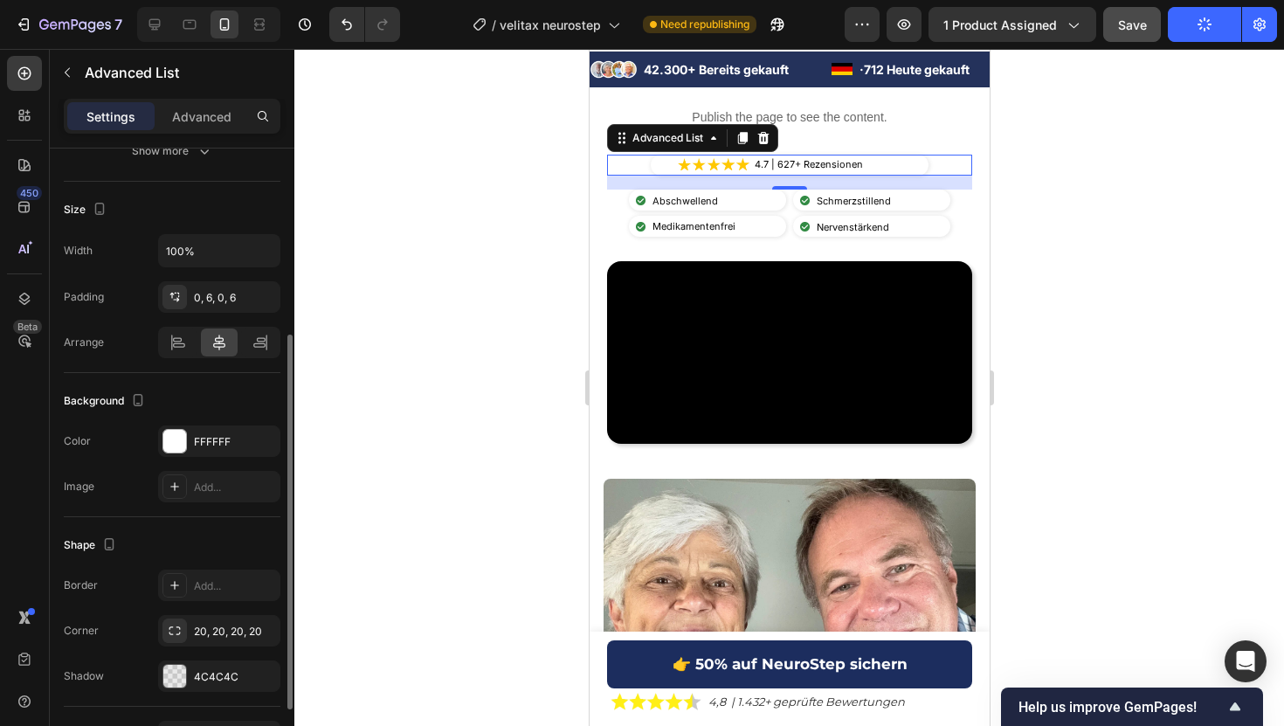
scroll to position [422, 0]
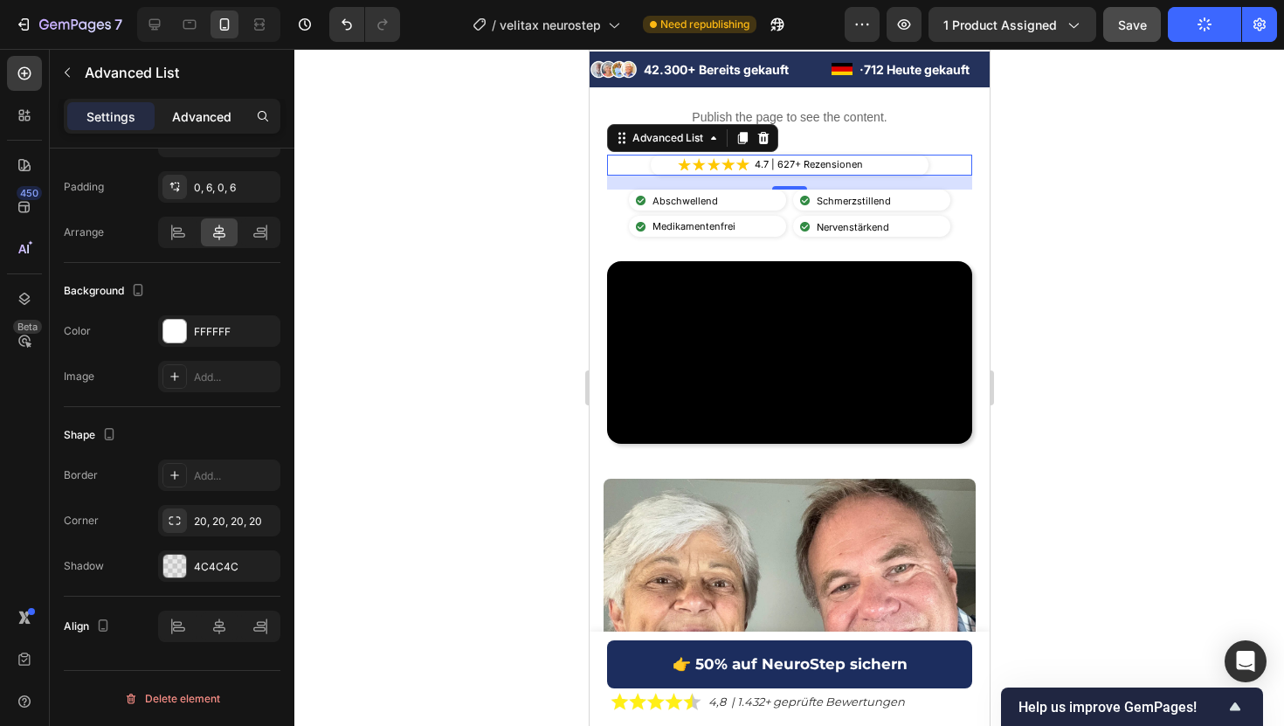
click at [190, 116] on p "Advanced" at bounding box center [201, 116] width 59 height 18
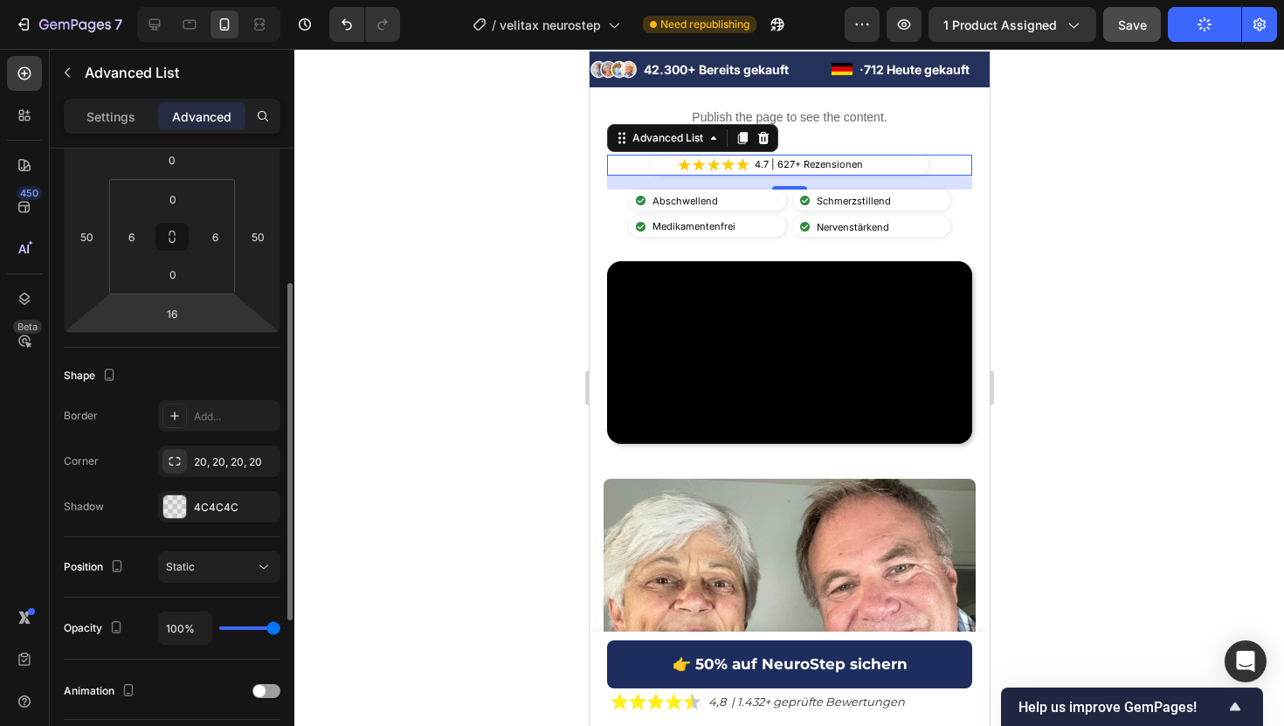
scroll to position [0, 0]
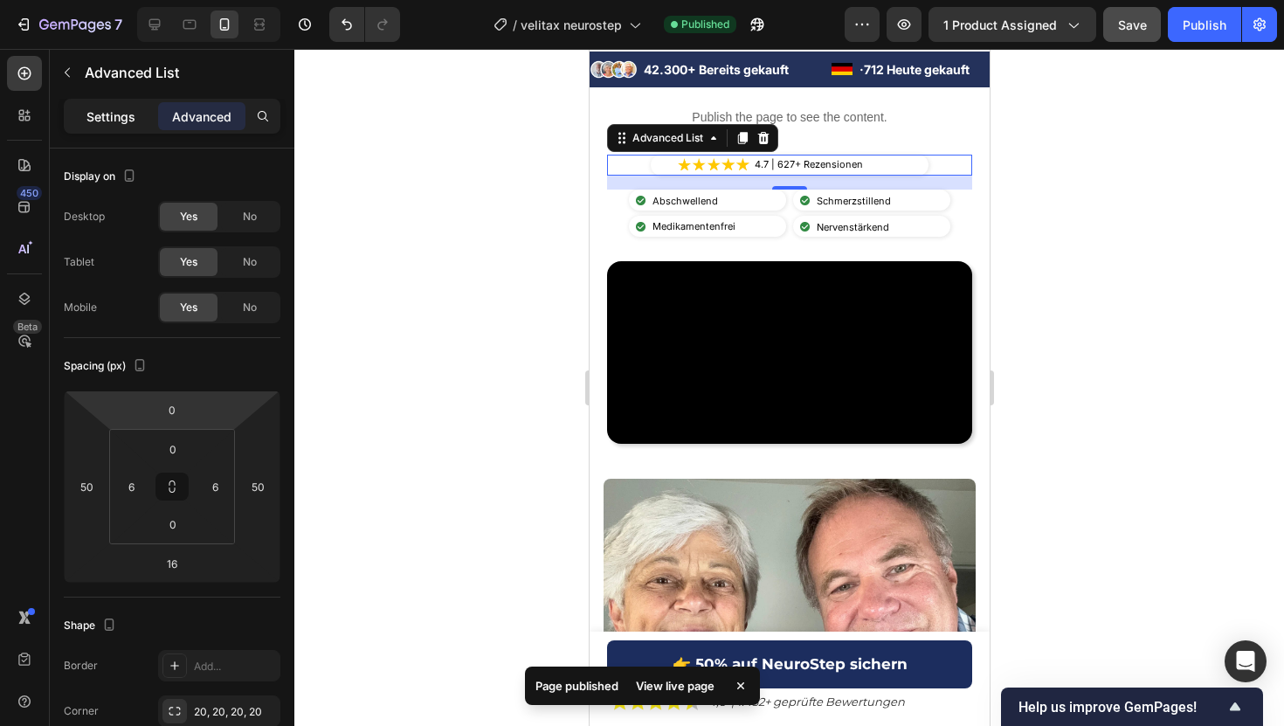
click at [106, 122] on p "Settings" at bounding box center [110, 116] width 49 height 18
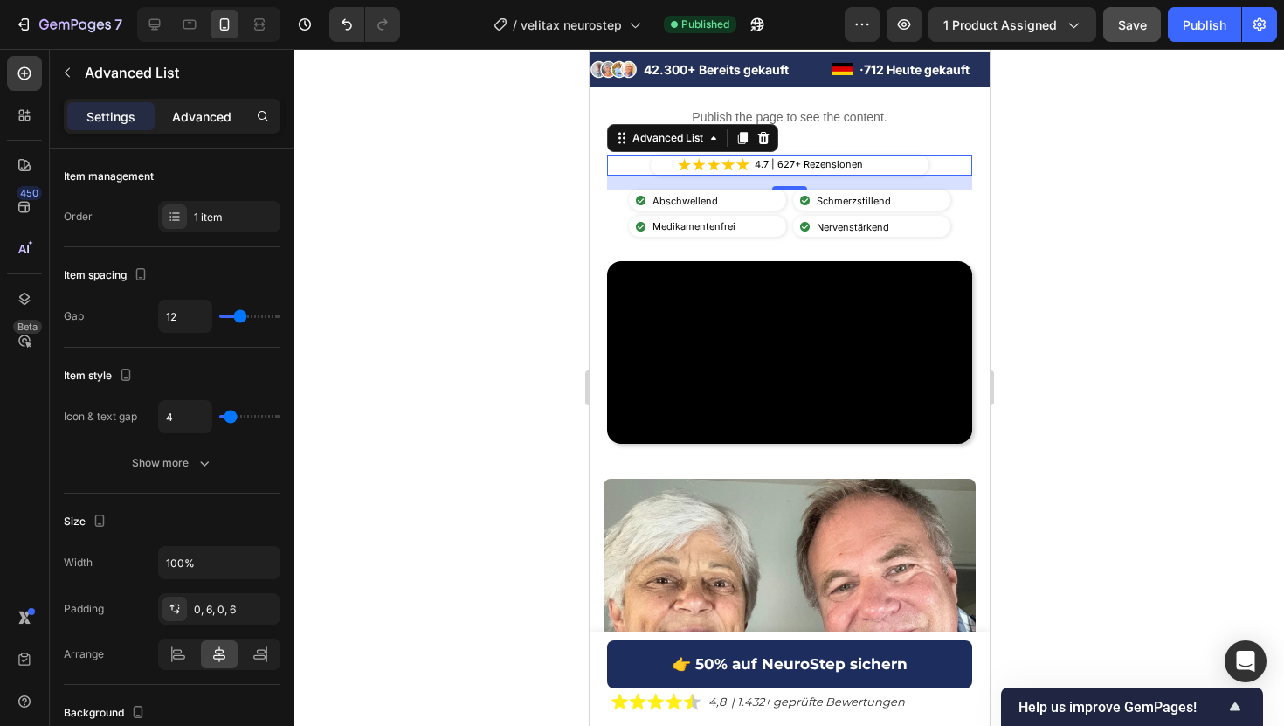
click at [192, 110] on p "Advanced" at bounding box center [201, 116] width 59 height 18
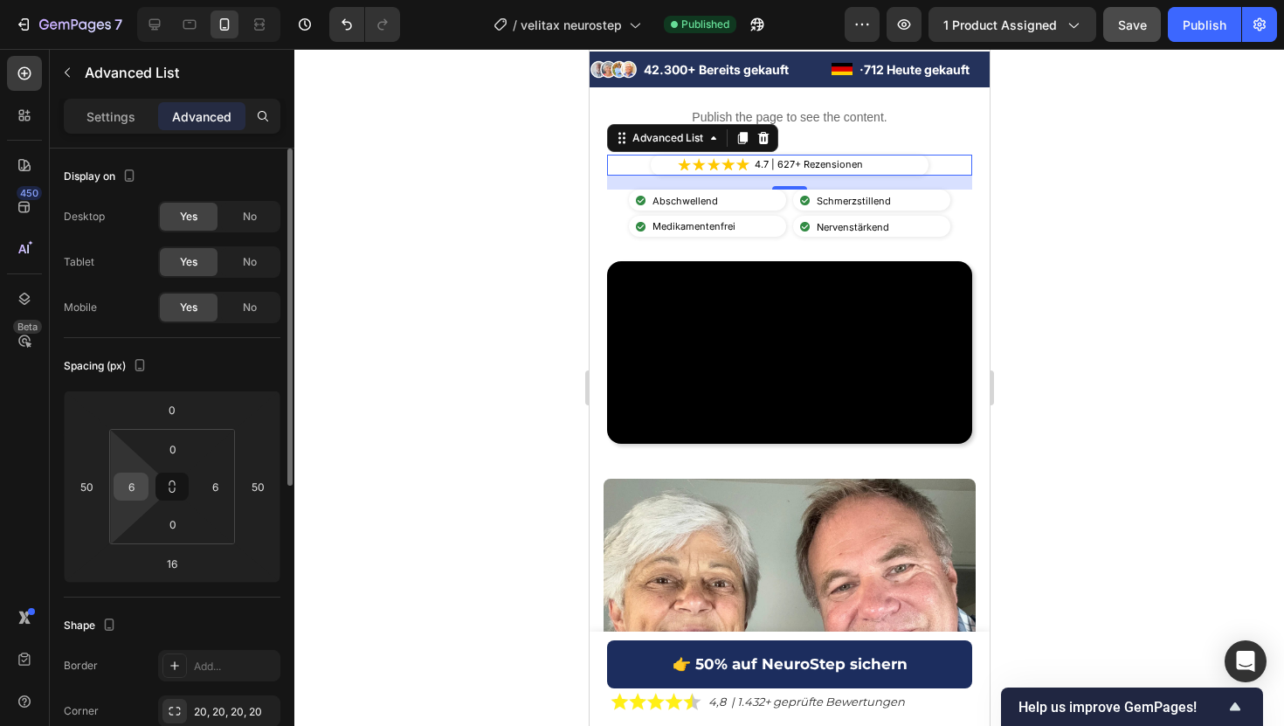
click at [133, 499] on input "6" at bounding box center [131, 486] width 26 height 26
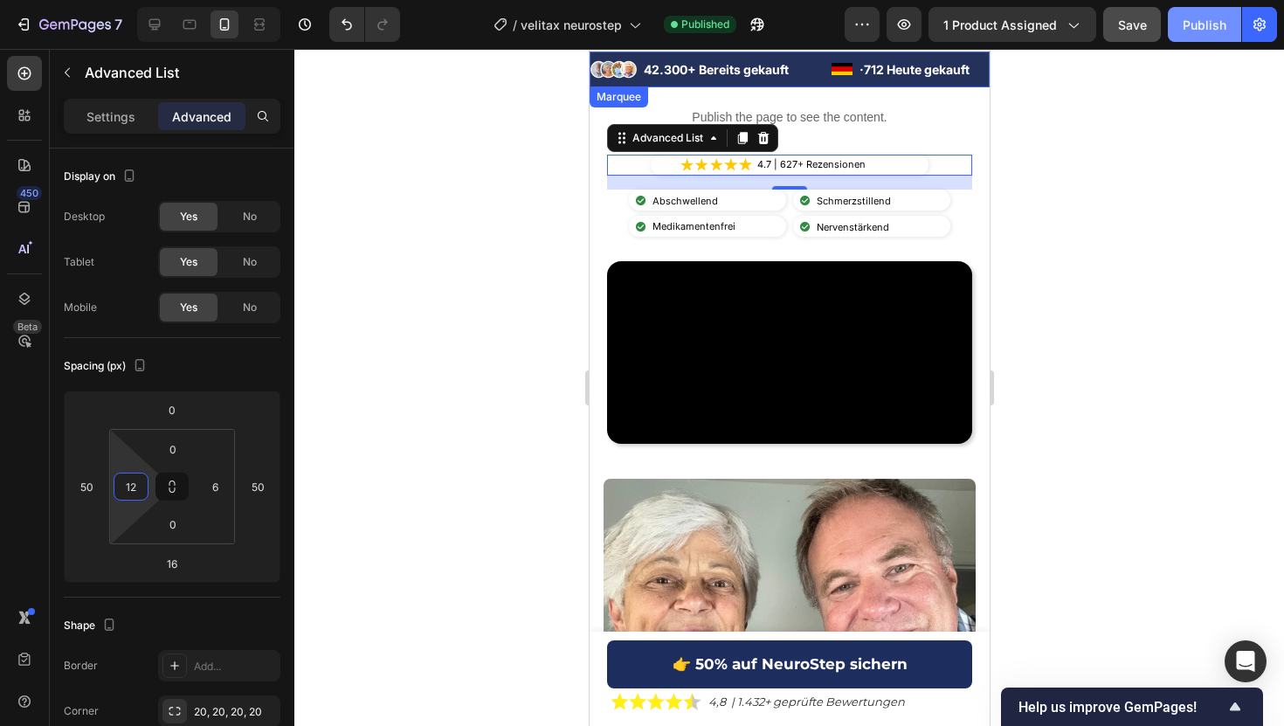
type input "12"
click at [1195, 25] on div "Publish" at bounding box center [1204, 25] width 44 height 18
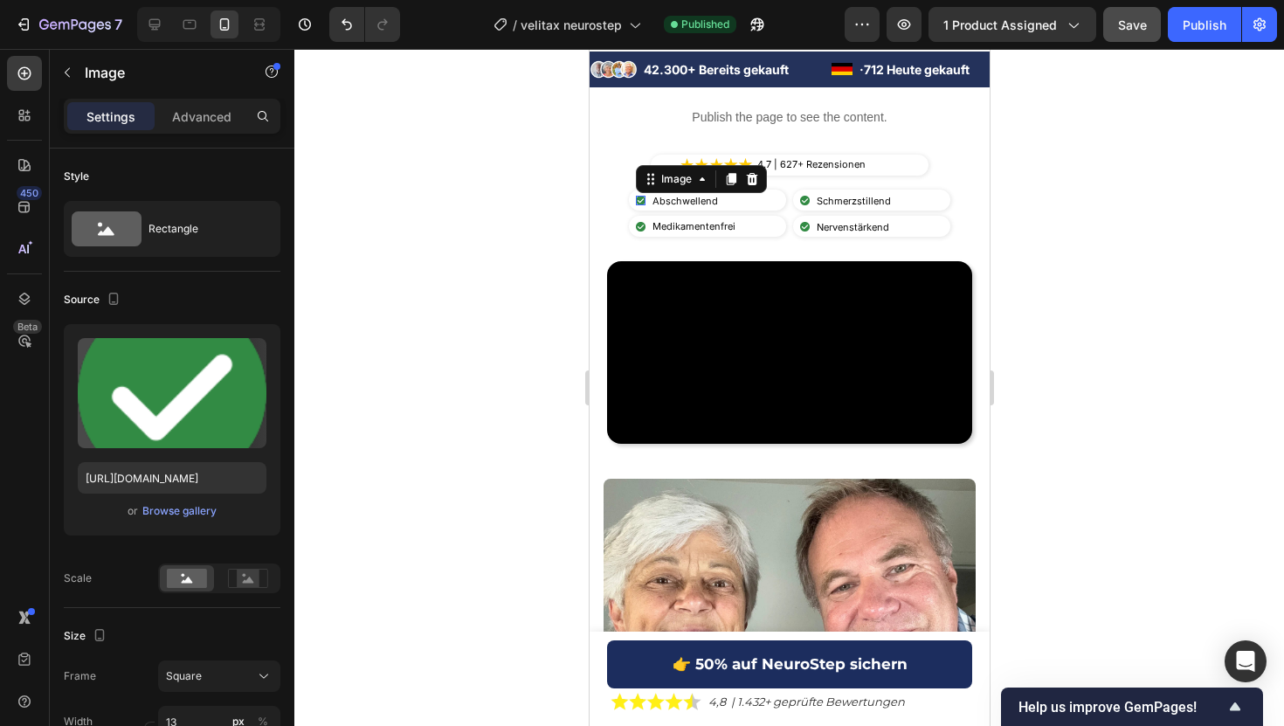
click at [638, 202] on div "Image 0" at bounding box center [640, 201] width 10 height 10
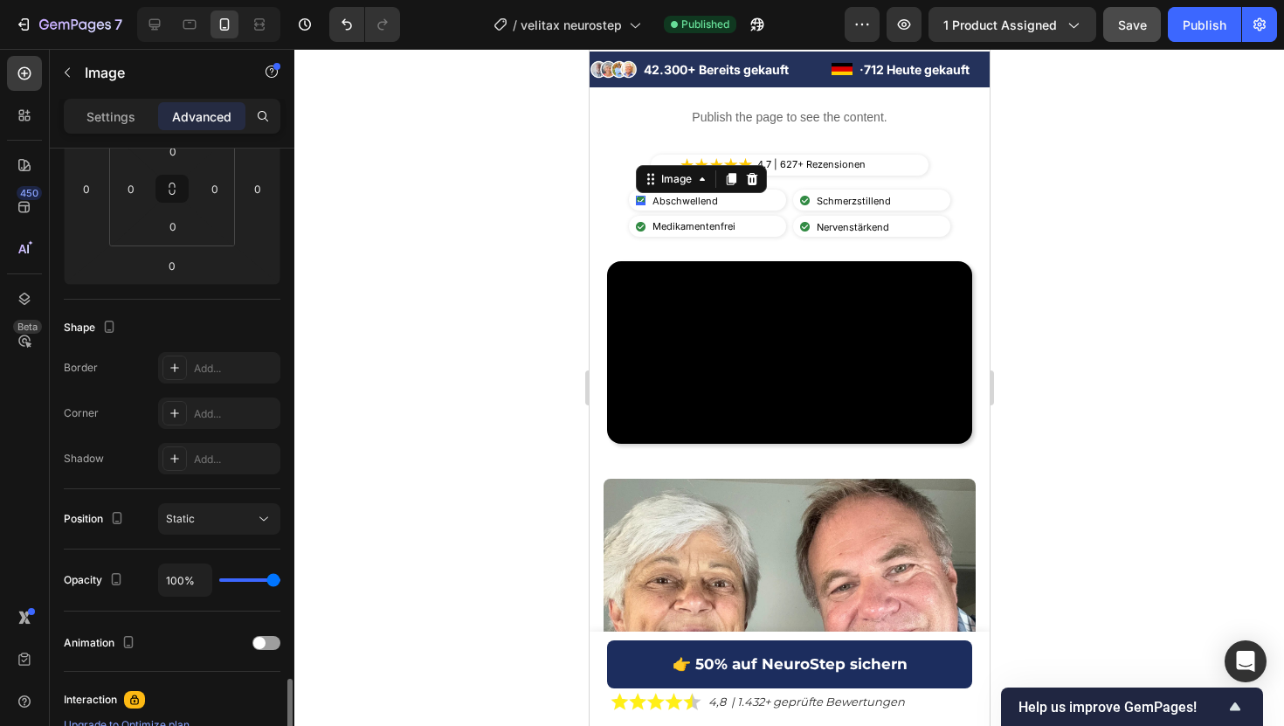
scroll to position [538, 0]
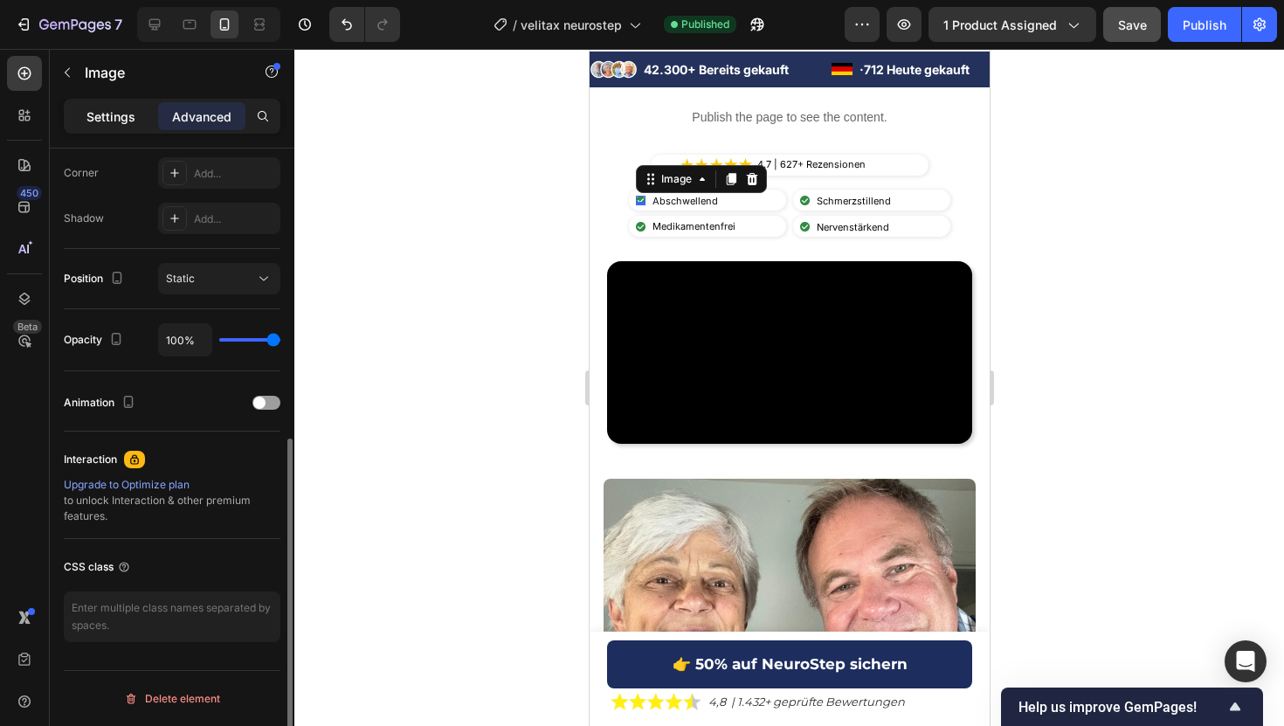
click at [115, 118] on p "Settings" at bounding box center [110, 116] width 49 height 18
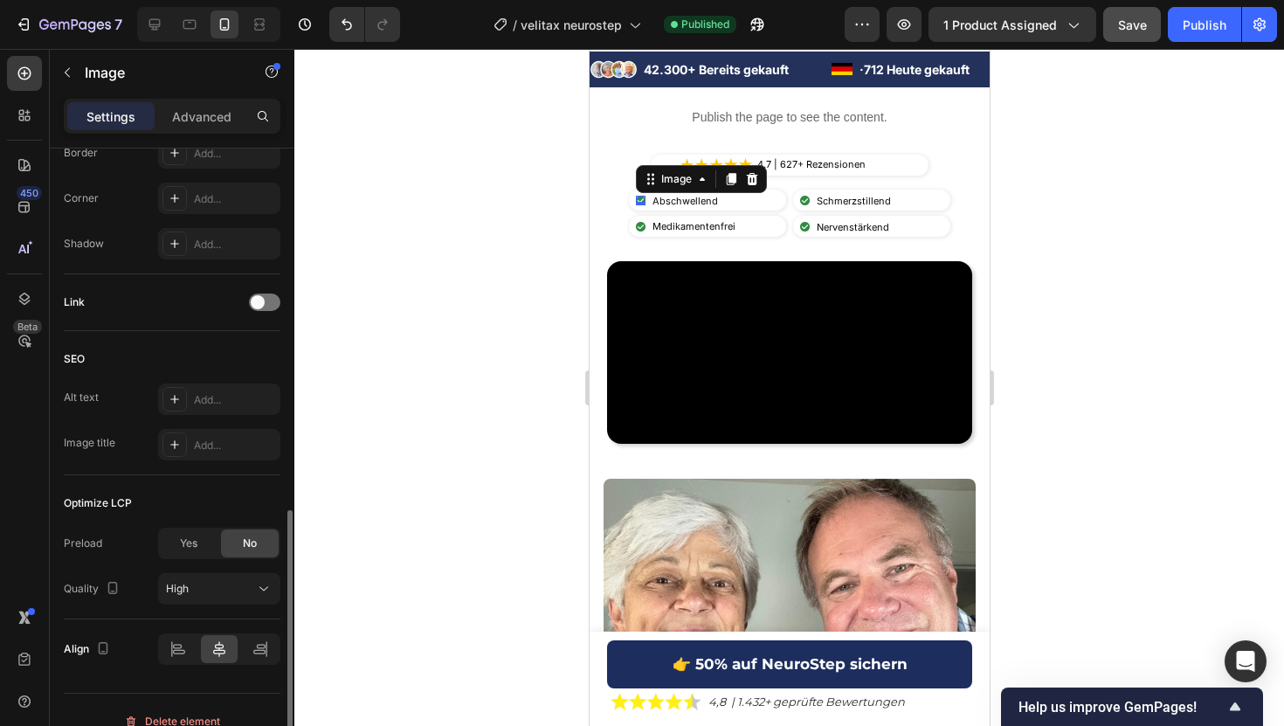
scroll to position [735, 0]
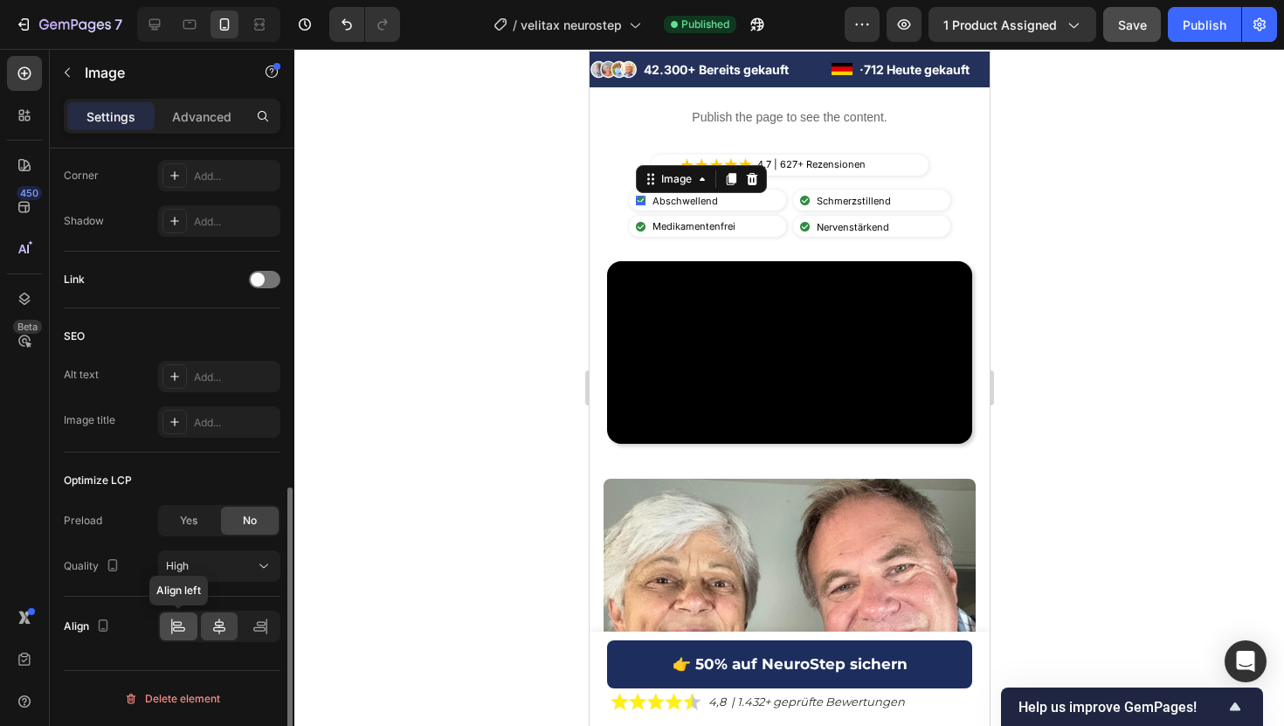
click at [179, 627] on icon at bounding box center [179, 629] width 12 height 4
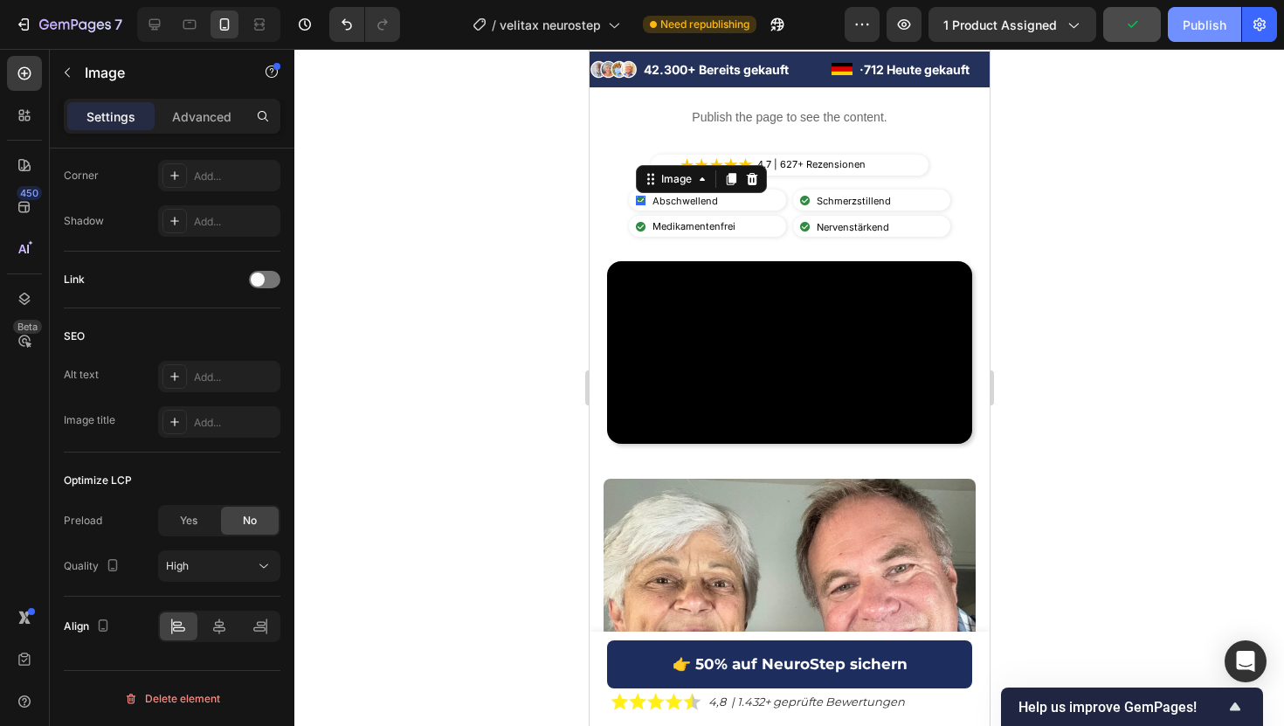
click at [1212, 10] on button "Publish" at bounding box center [1204, 24] width 73 height 35
click at [529, 164] on div at bounding box center [788, 387] width 989 height 677
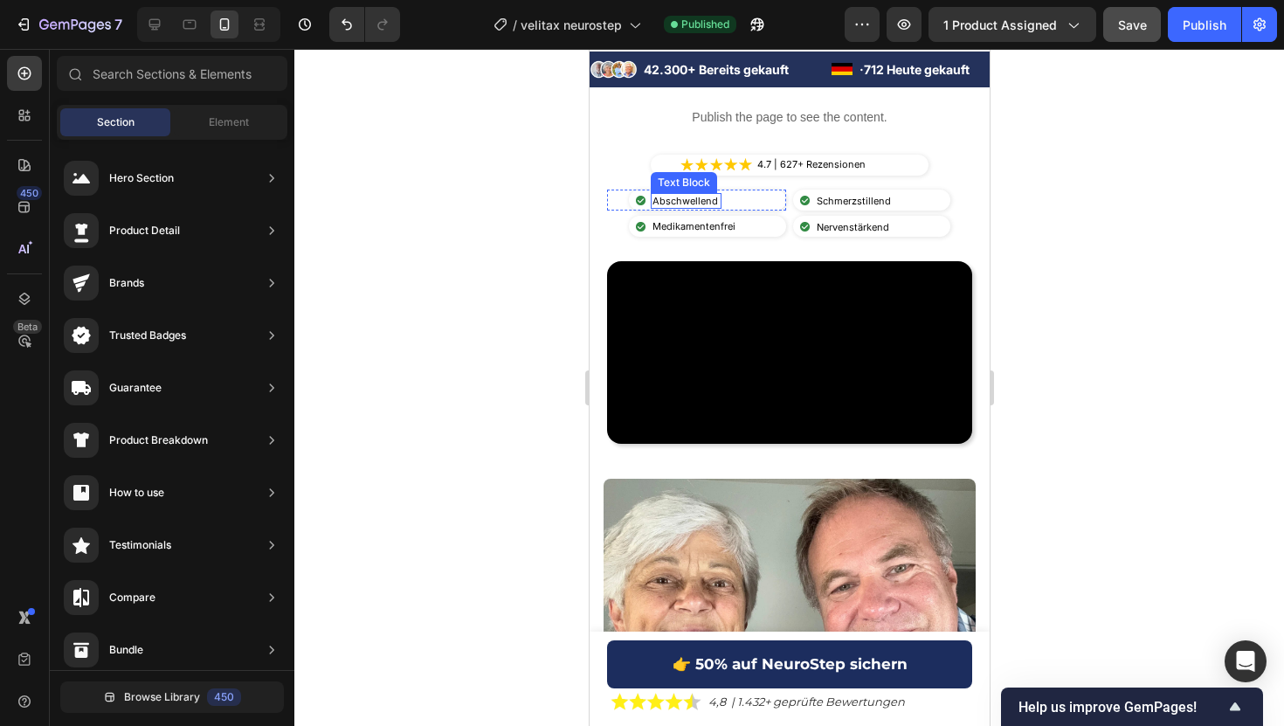
click at [684, 199] on p "Abschwellend" at bounding box center [685, 201] width 67 height 12
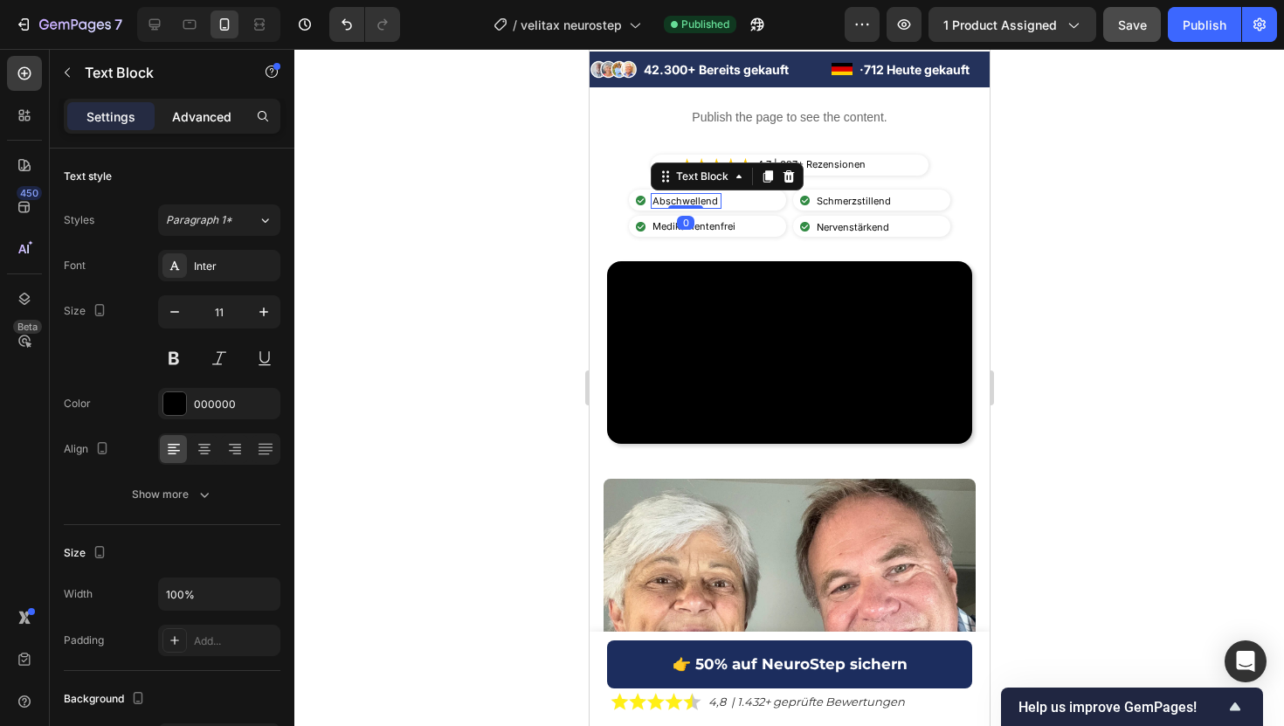
click at [213, 115] on p "Advanced" at bounding box center [201, 116] width 59 height 18
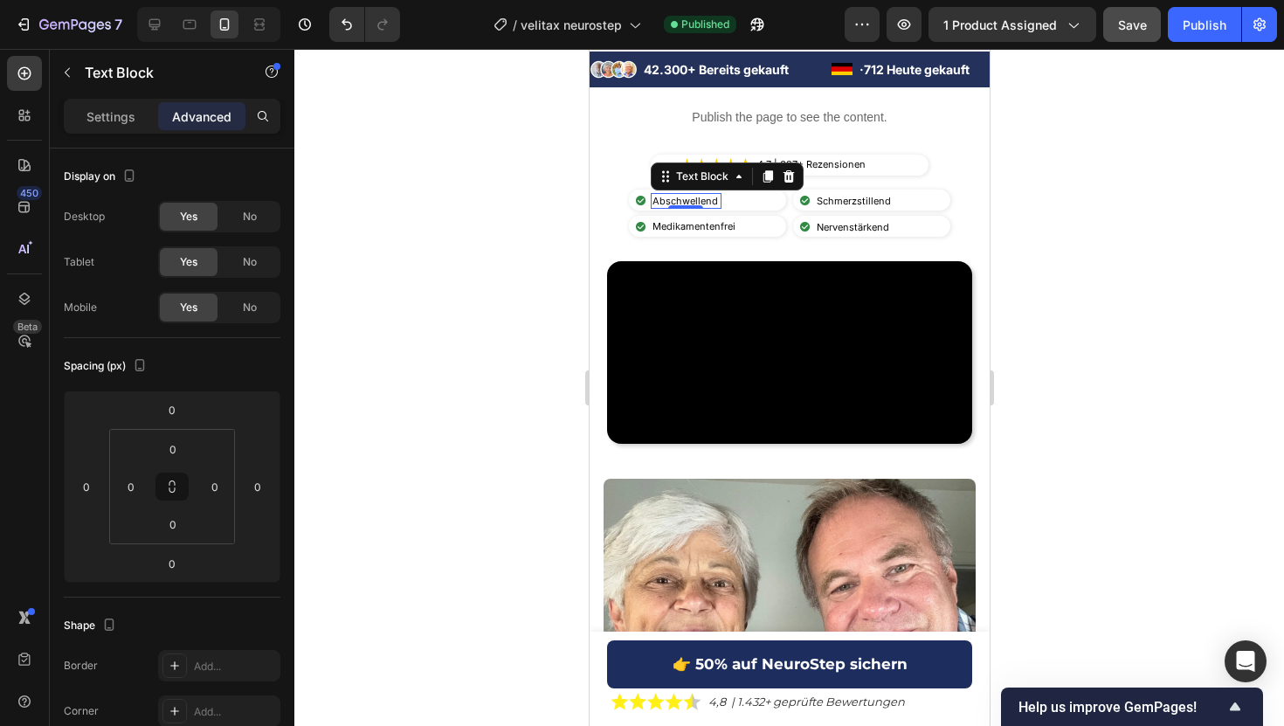
click at [476, 207] on div at bounding box center [788, 387] width 989 height 677
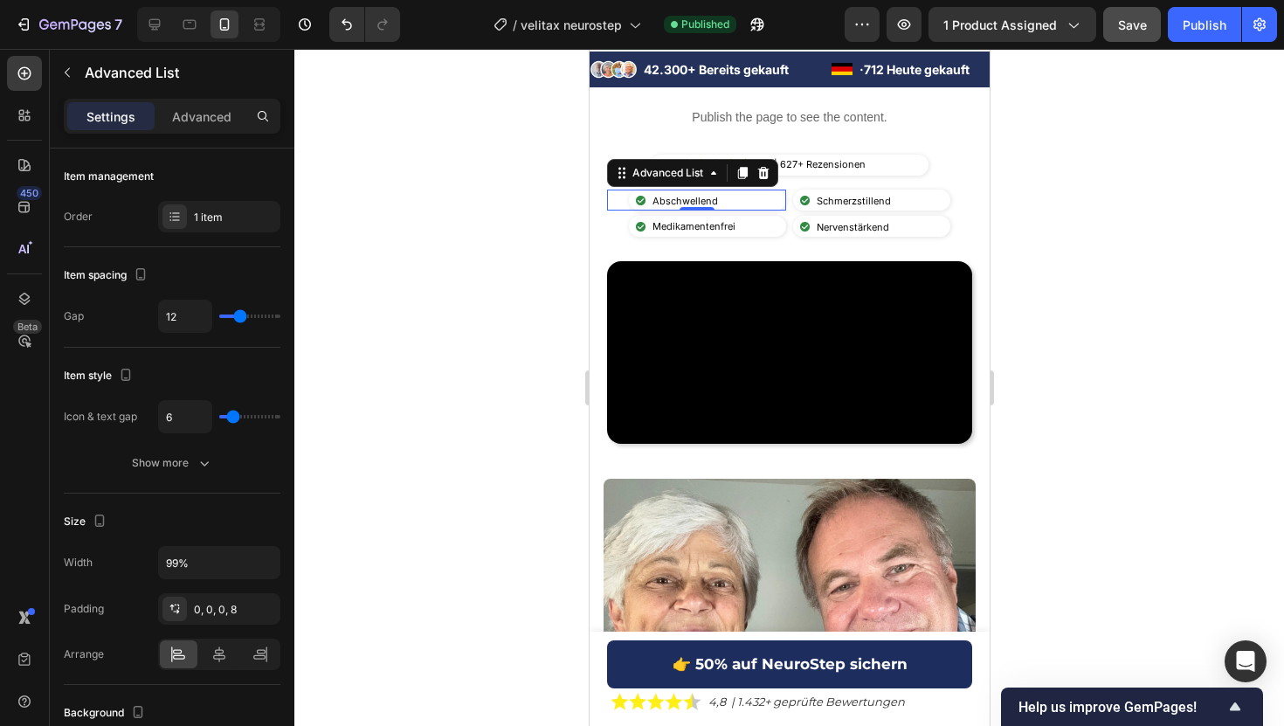
click at [648, 200] on li "Image Abschwellend Text Block" at bounding box center [678, 201] width 86 height 16
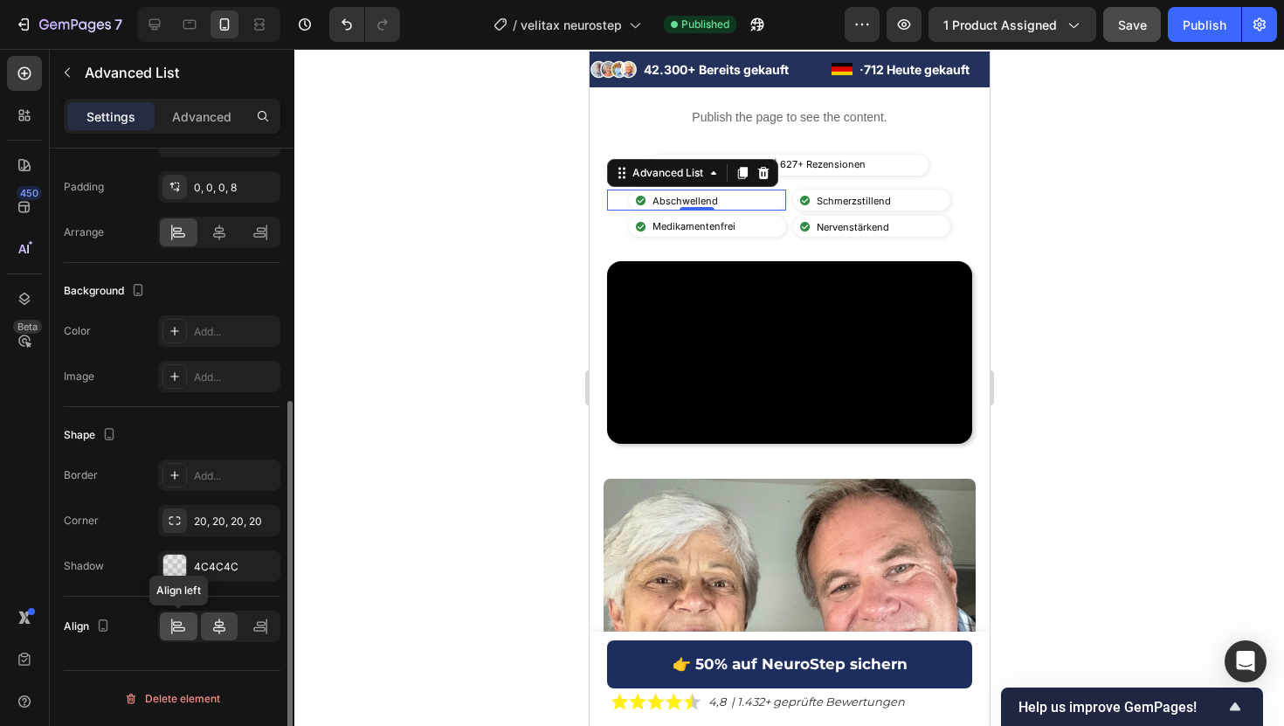
click at [190, 638] on div at bounding box center [179, 626] width 38 height 28
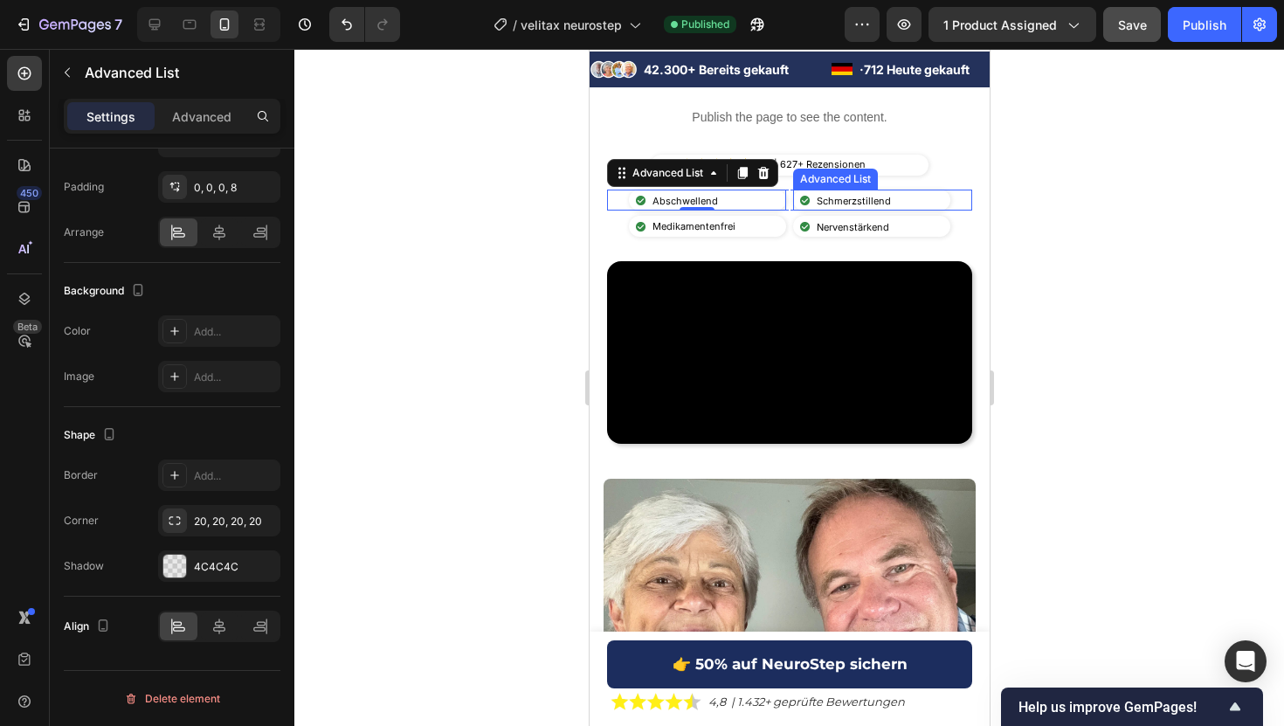
click at [911, 200] on div "Image Schmerzstillend Text Block" at bounding box center [870, 200] width 157 height 21
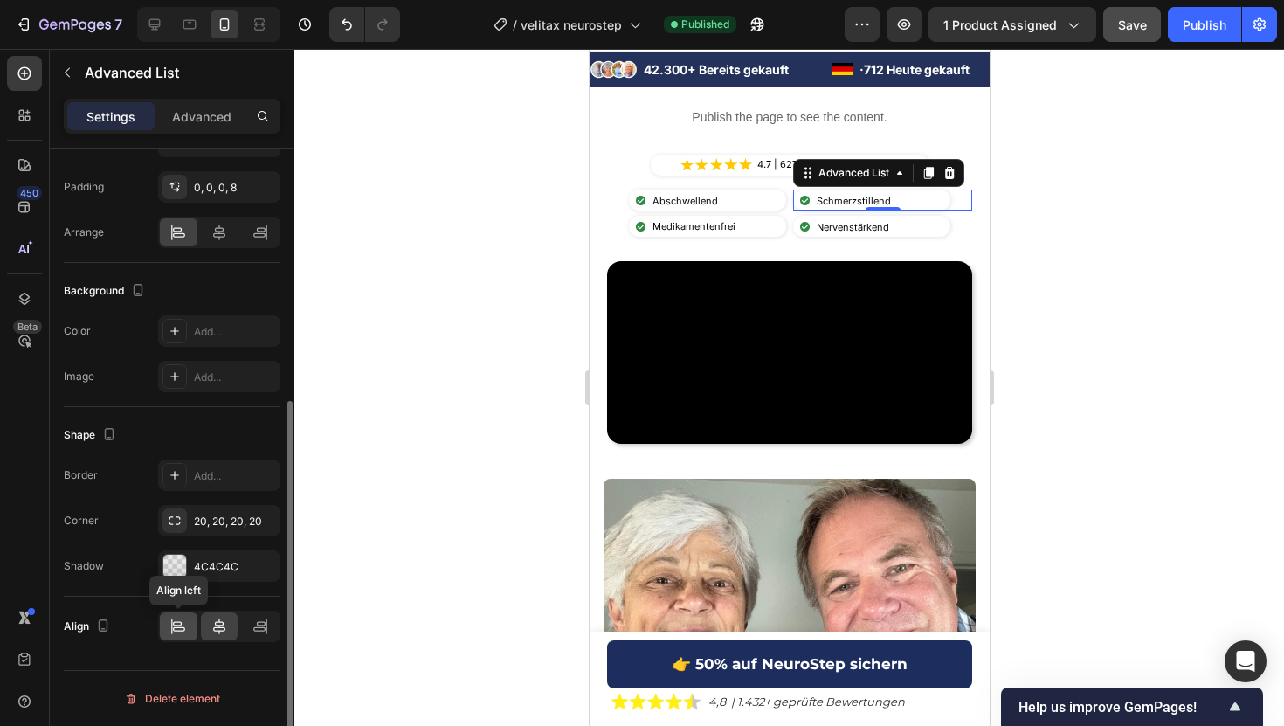
click at [174, 633] on icon at bounding box center [177, 625] width 17 height 17
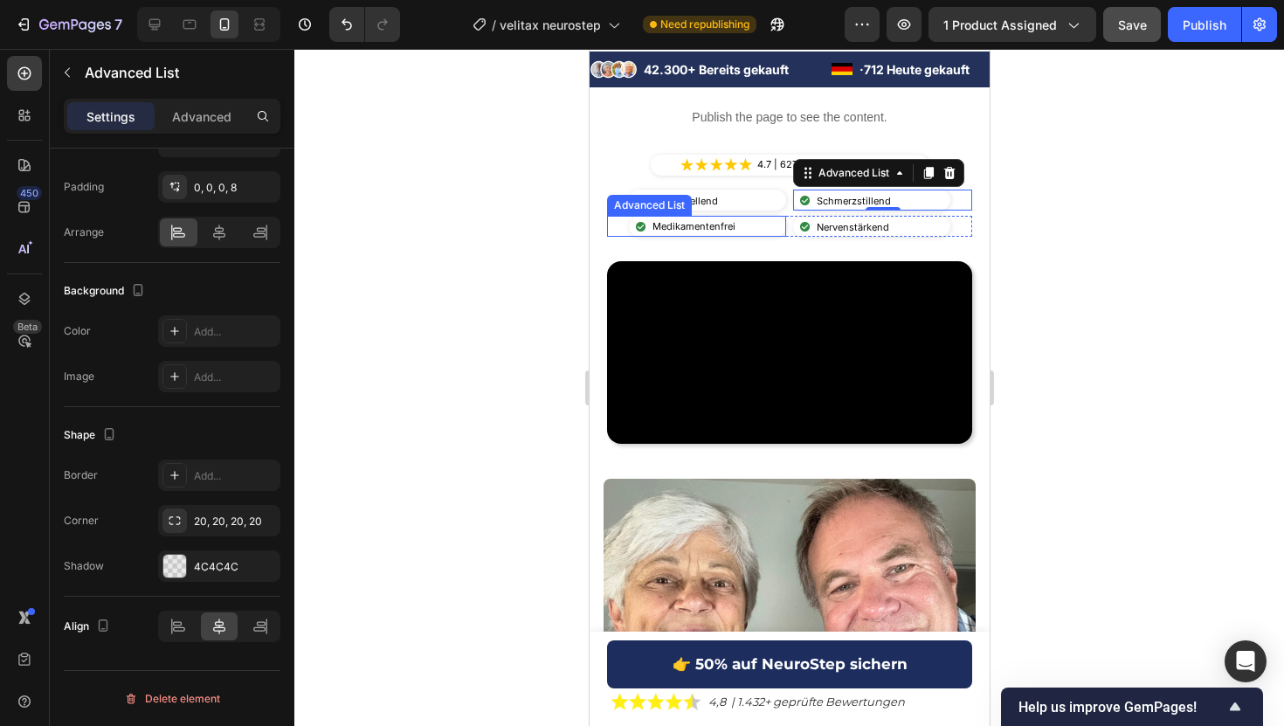
click at [758, 220] on div "Image Medikamentenfrei Text Block" at bounding box center [706, 226] width 157 height 21
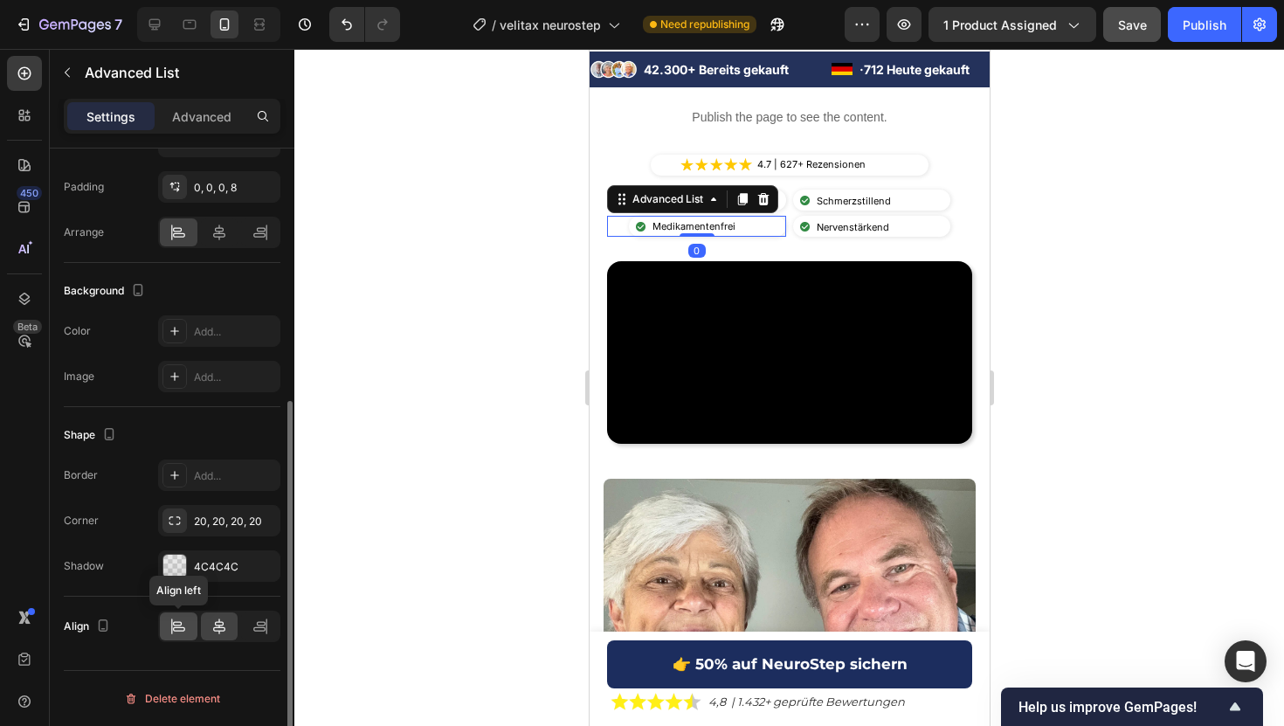
click at [176, 628] on icon at bounding box center [177, 625] width 17 height 17
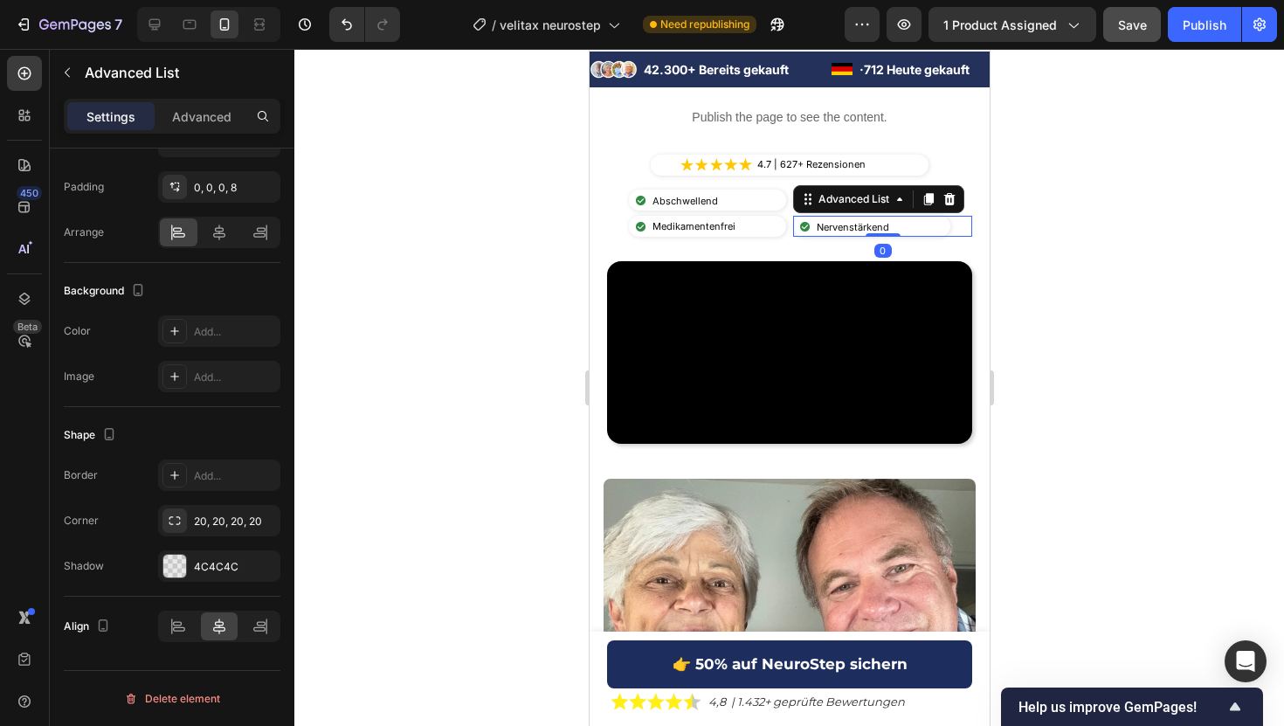
click at [906, 230] on div "Image Nervenstärkend Text Block" at bounding box center [870, 226] width 157 height 21
click at [169, 624] on icon at bounding box center [177, 625] width 17 height 17
click at [1196, 34] on button "Publish" at bounding box center [1204, 24] width 73 height 35
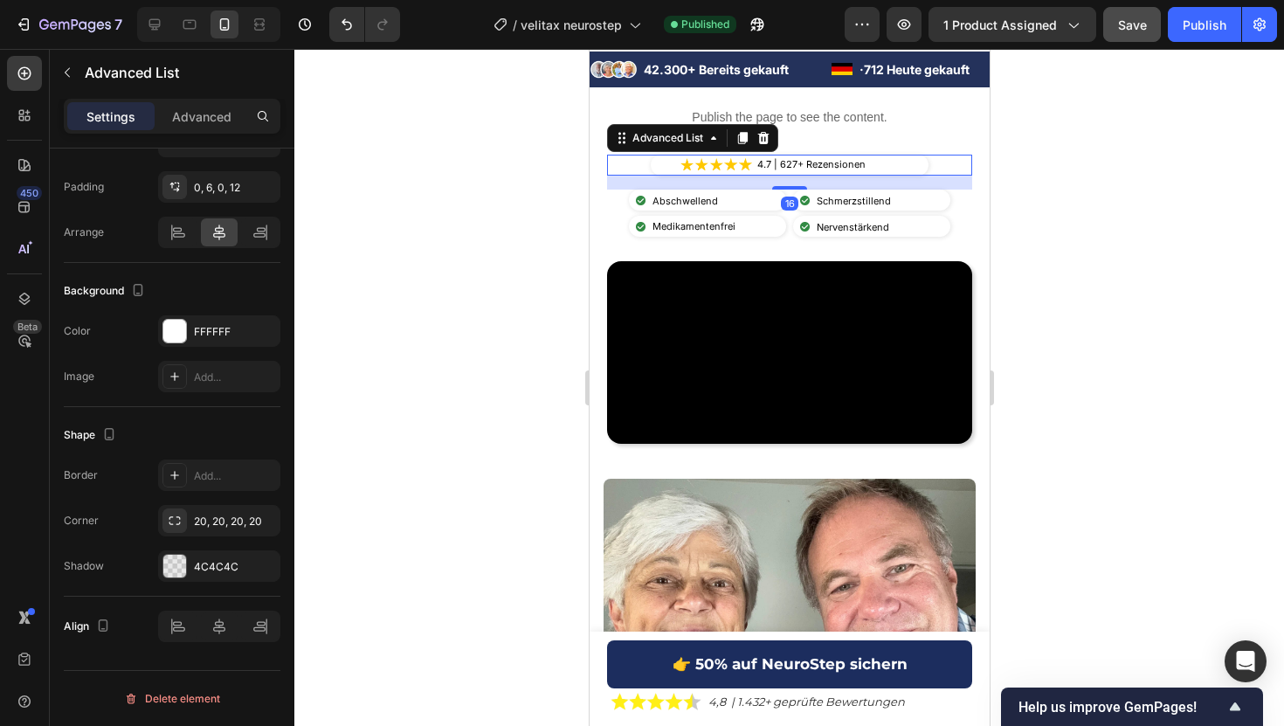
click at [671, 168] on div "Image 4.7 | 627+ Rezensionen Text Block" at bounding box center [789, 165] width 278 height 21
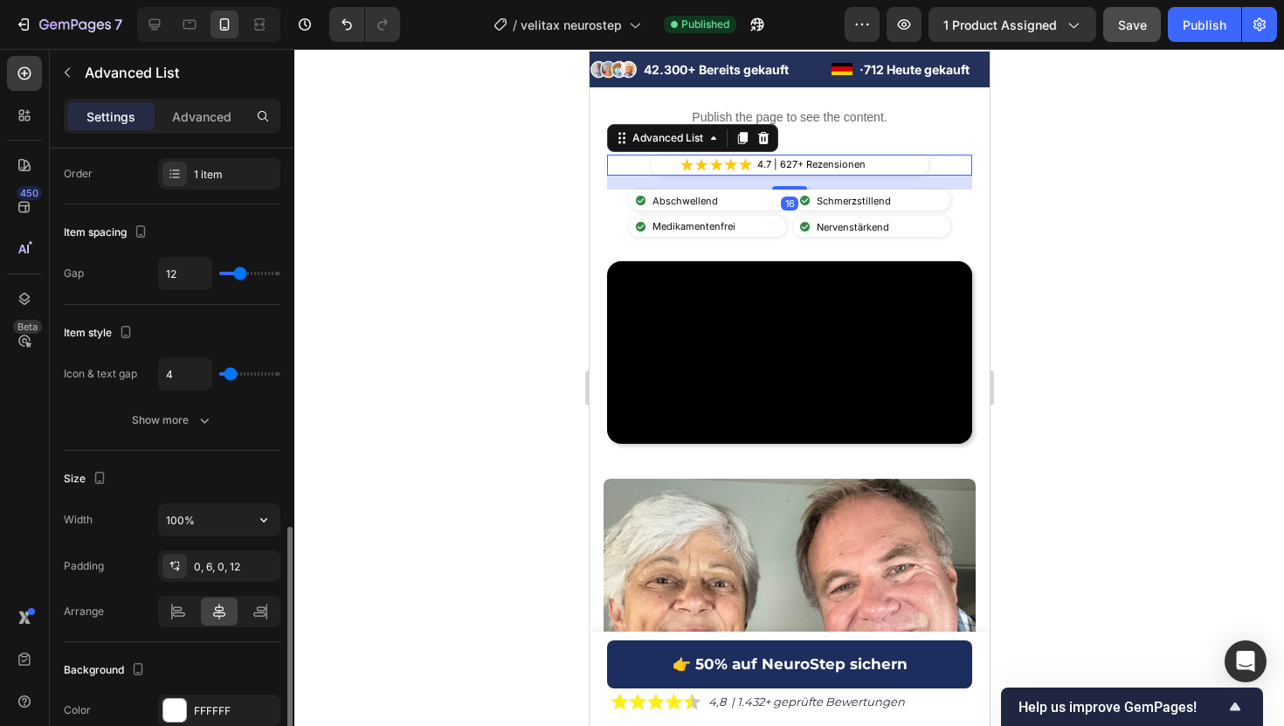
scroll to position [0, 0]
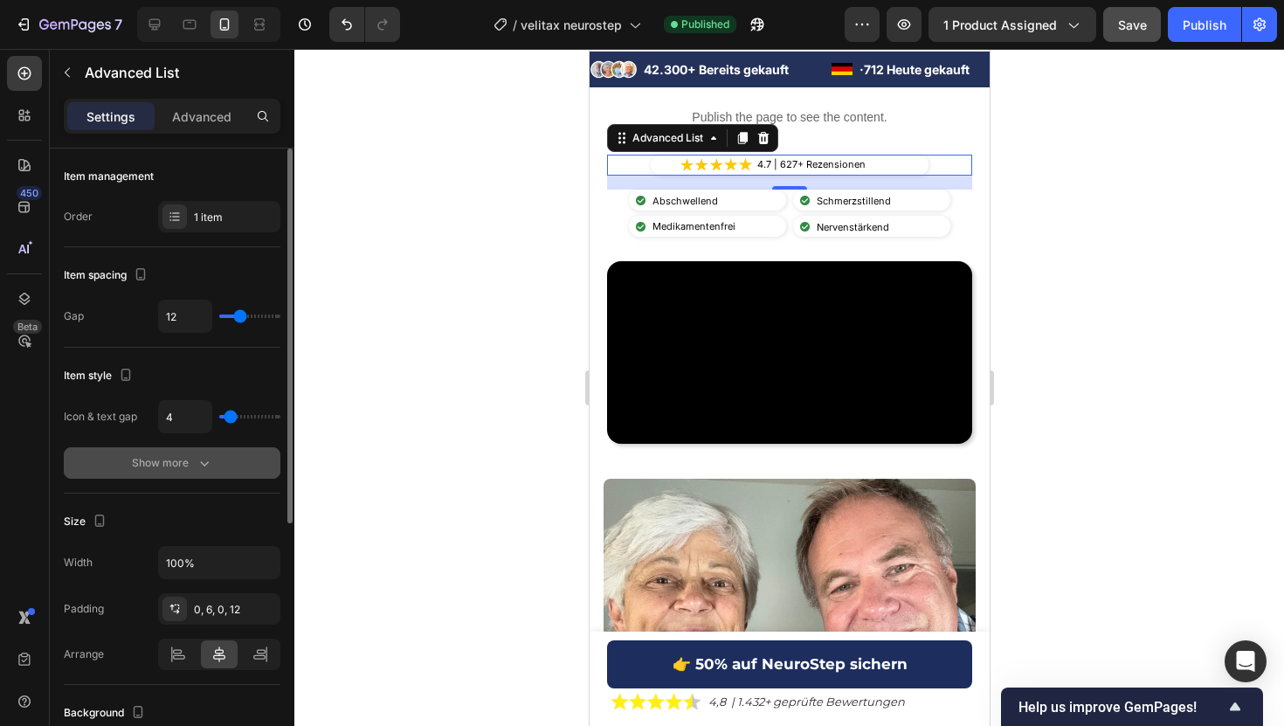
click at [226, 448] on button "Show more" at bounding box center [172, 462] width 217 height 31
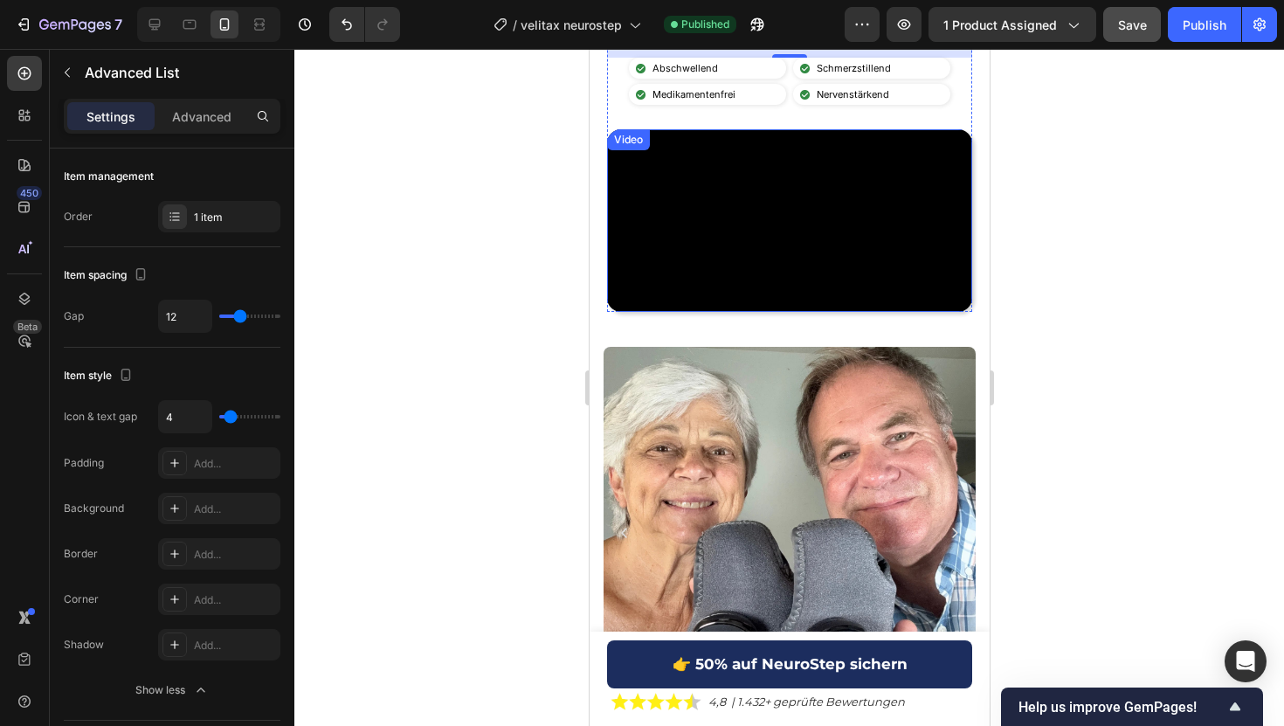
scroll to position [589, 0]
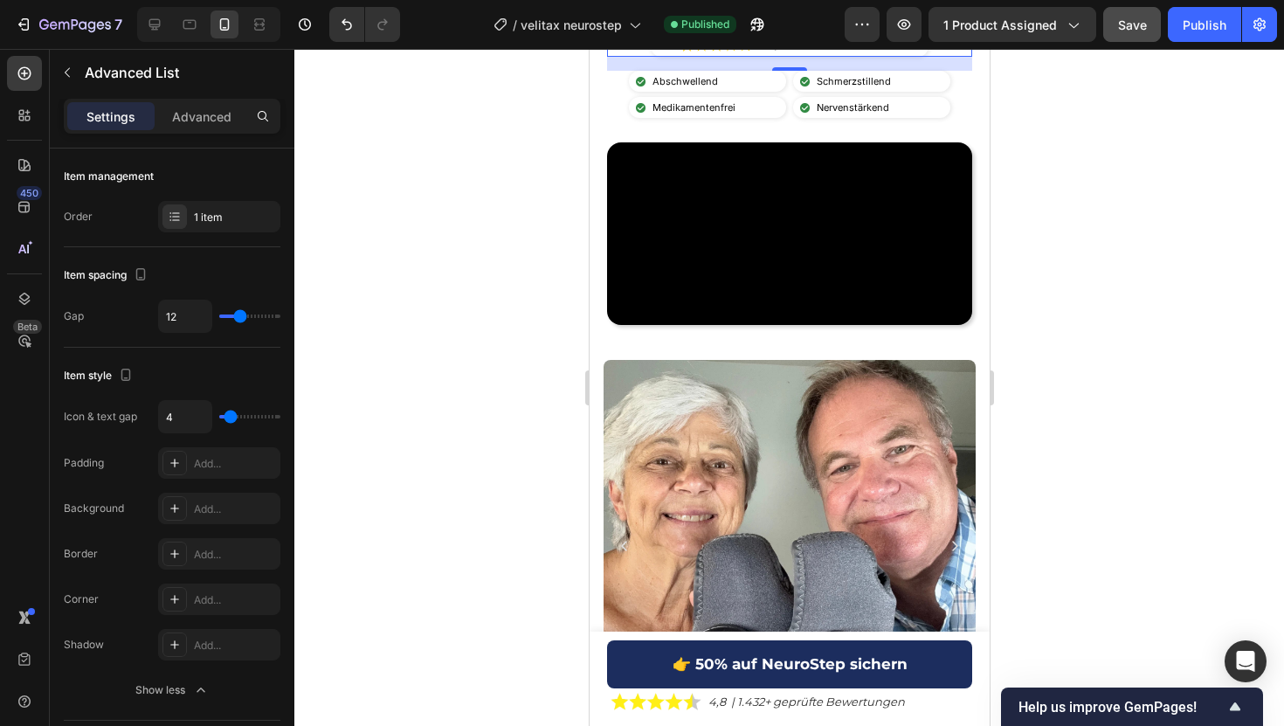
click at [1078, 239] on div at bounding box center [788, 387] width 989 height 677
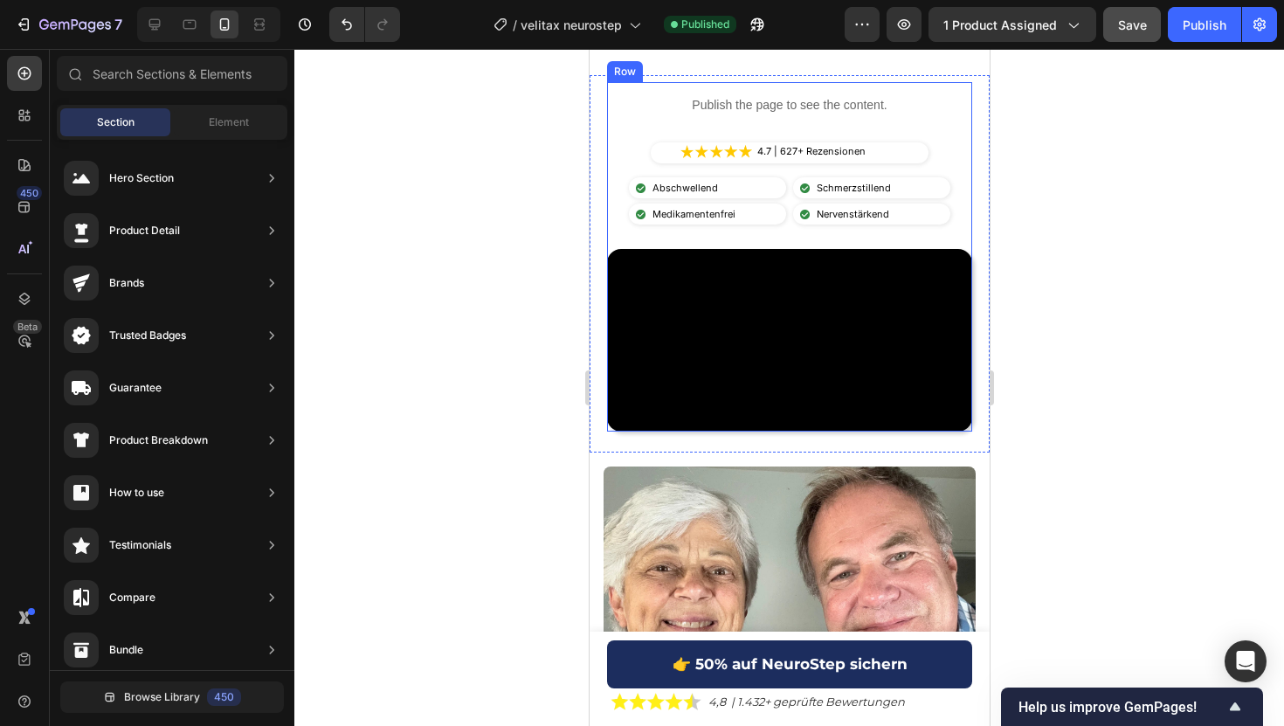
scroll to position [484, 0]
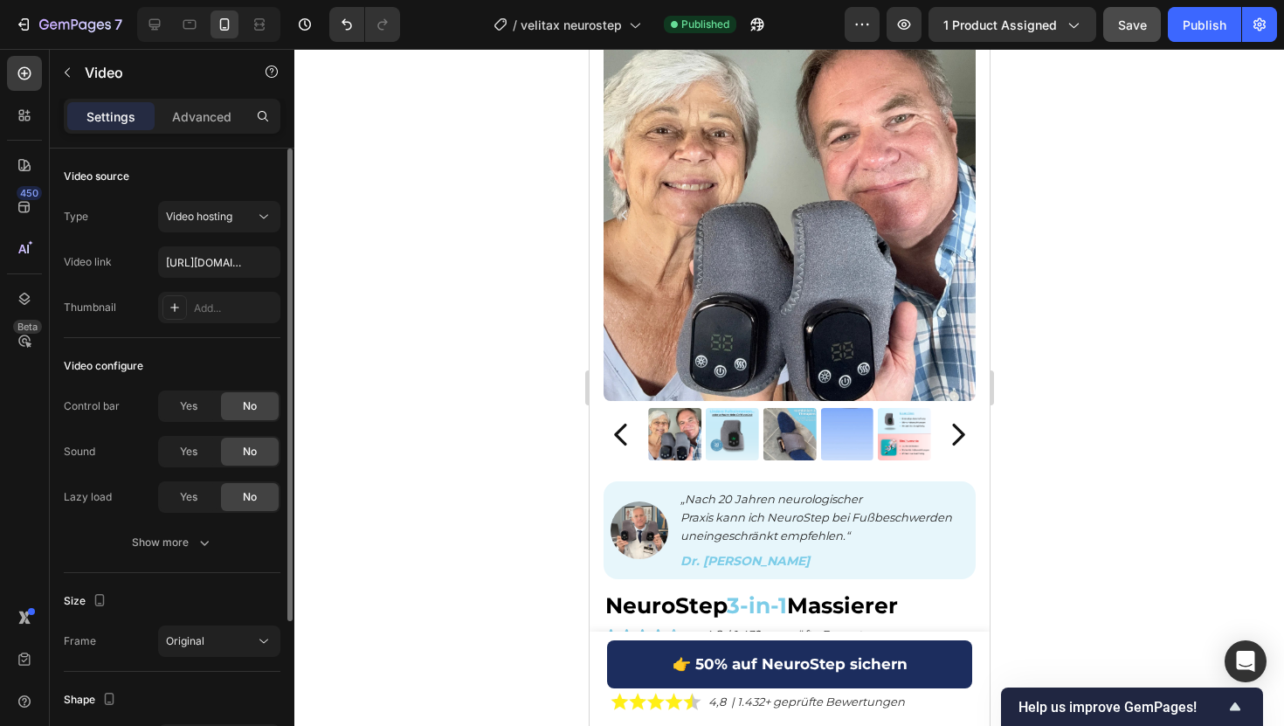
scroll to position [204, 0]
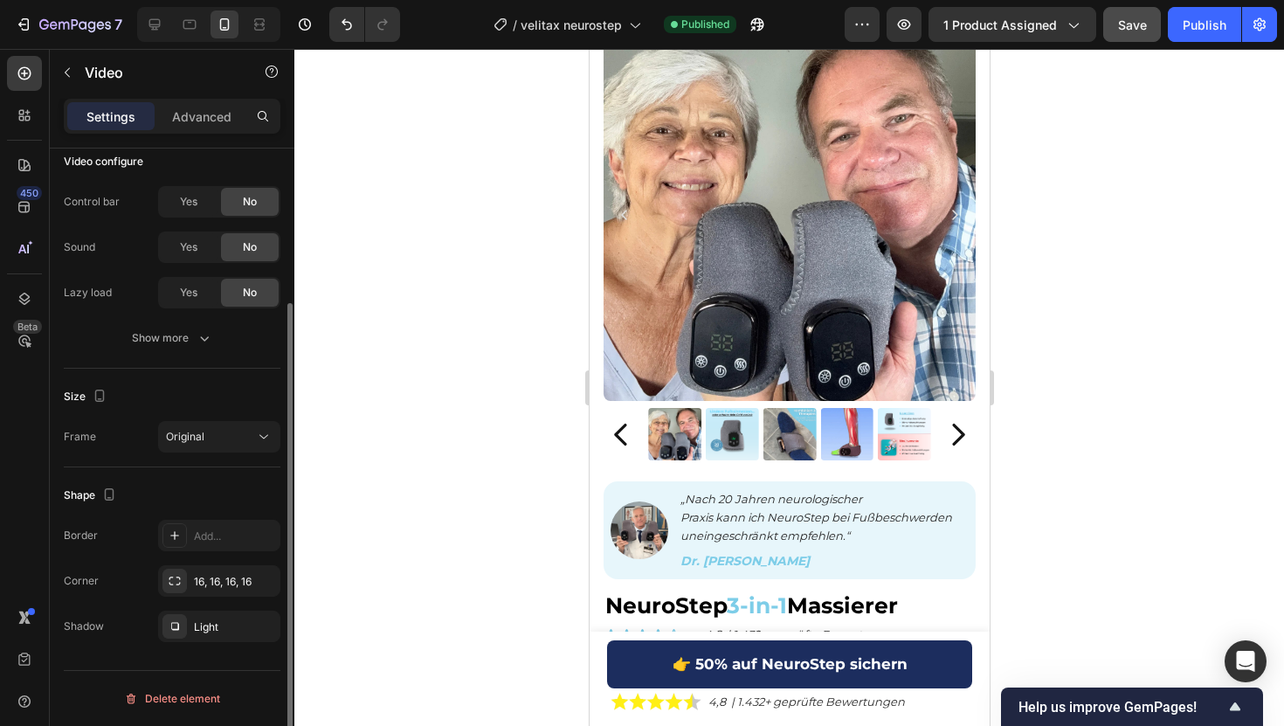
click at [198, 644] on div "Shape Border Add... Corner 16, 16, 16, 16 Shadow Light" at bounding box center [172, 561] width 217 height 189
click at [198, 627] on div "Light" at bounding box center [219, 627] width 51 height 16
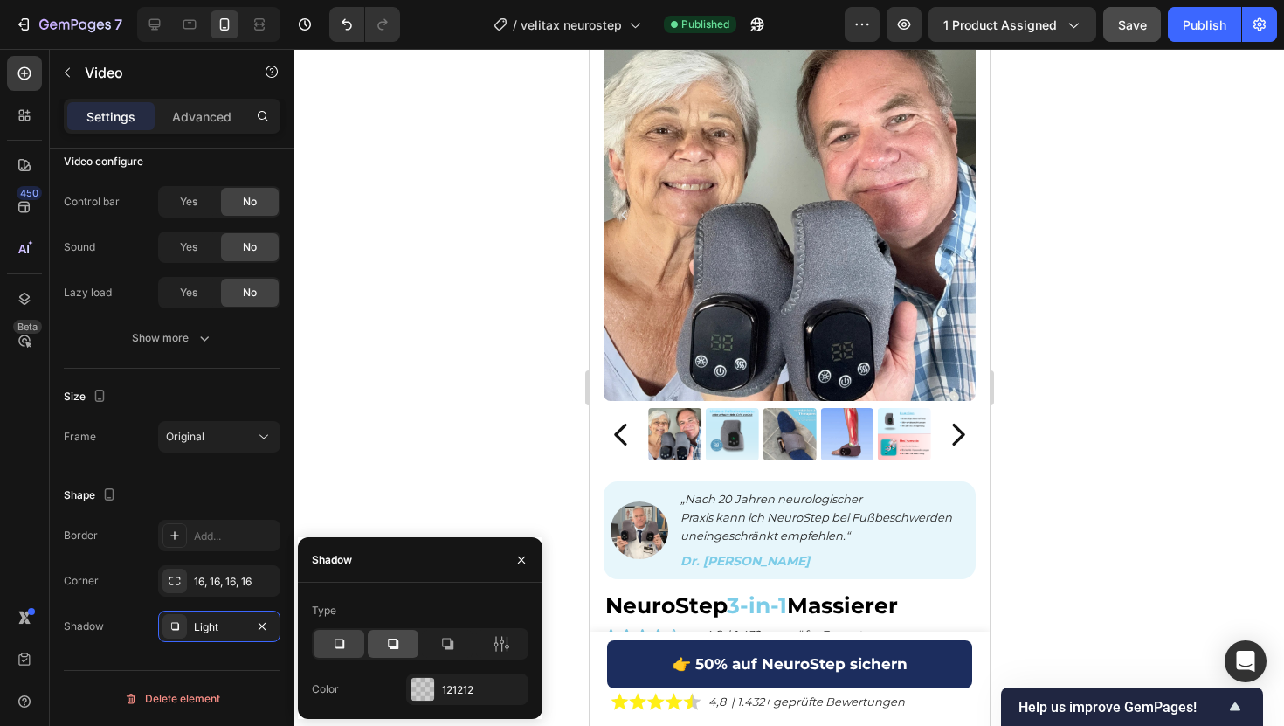
click at [382, 650] on div at bounding box center [393, 644] width 51 height 28
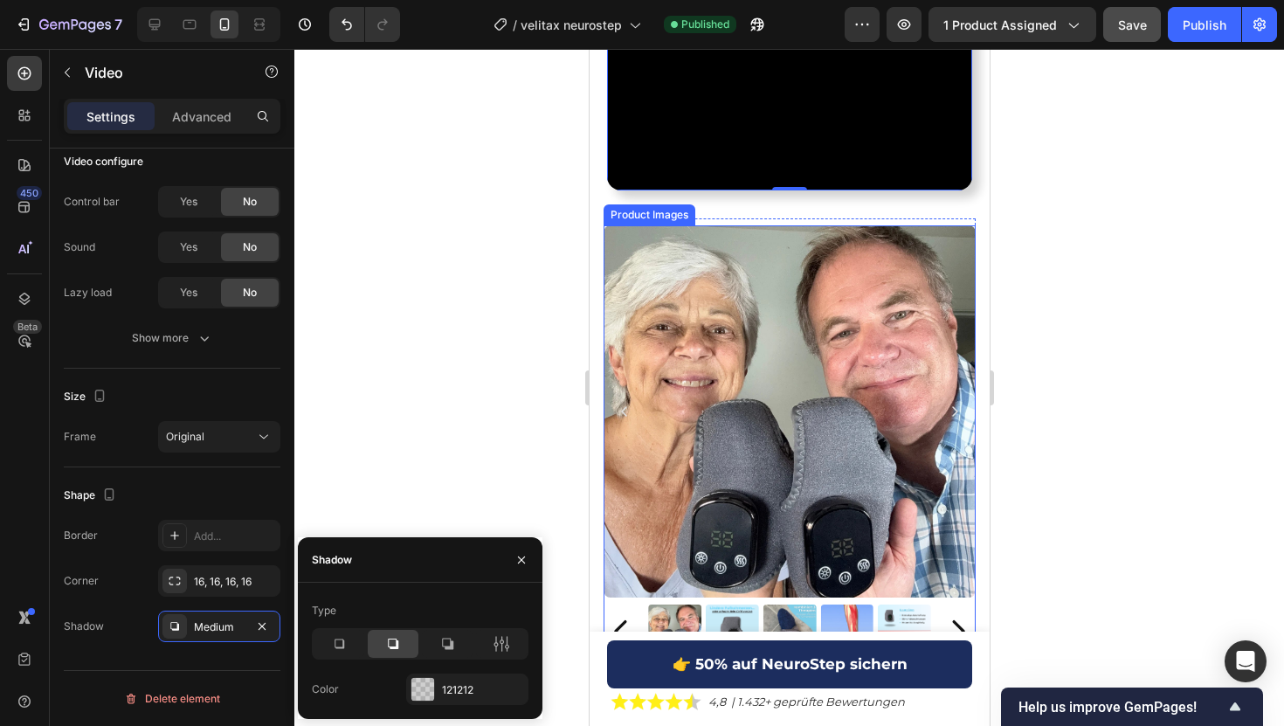
scroll to position [649, 0]
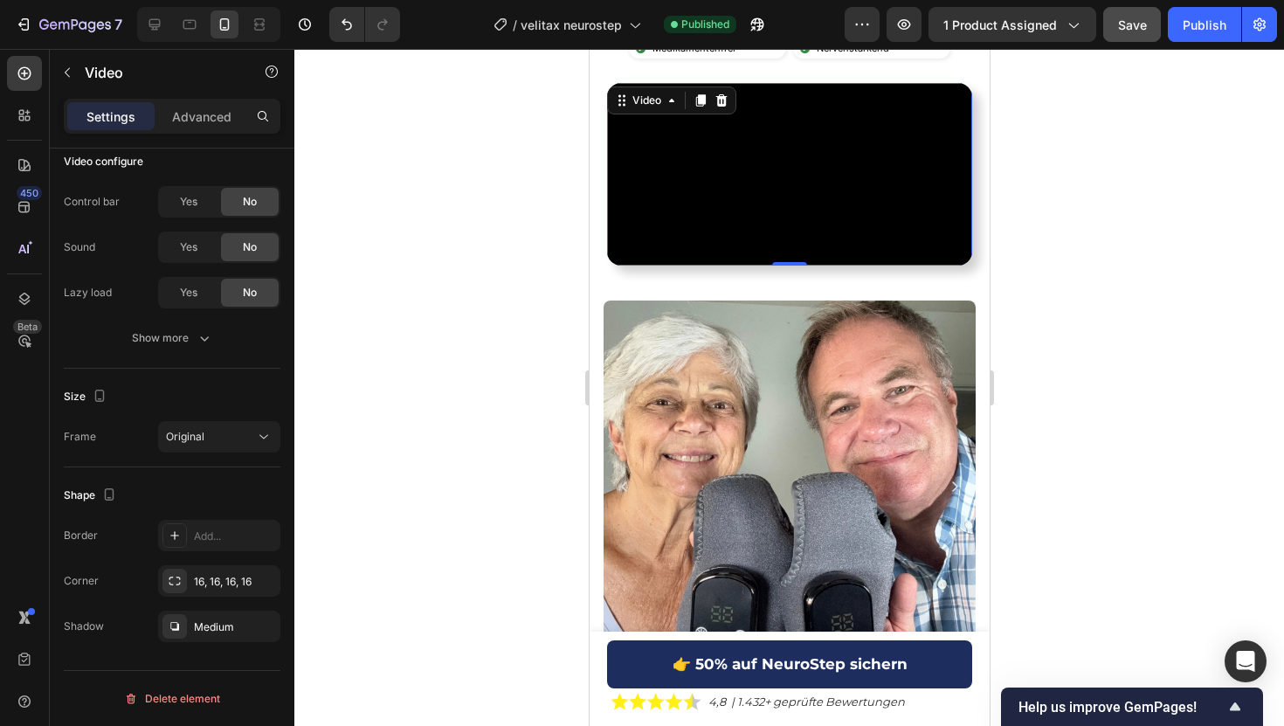
click at [1261, 145] on div at bounding box center [788, 387] width 989 height 677
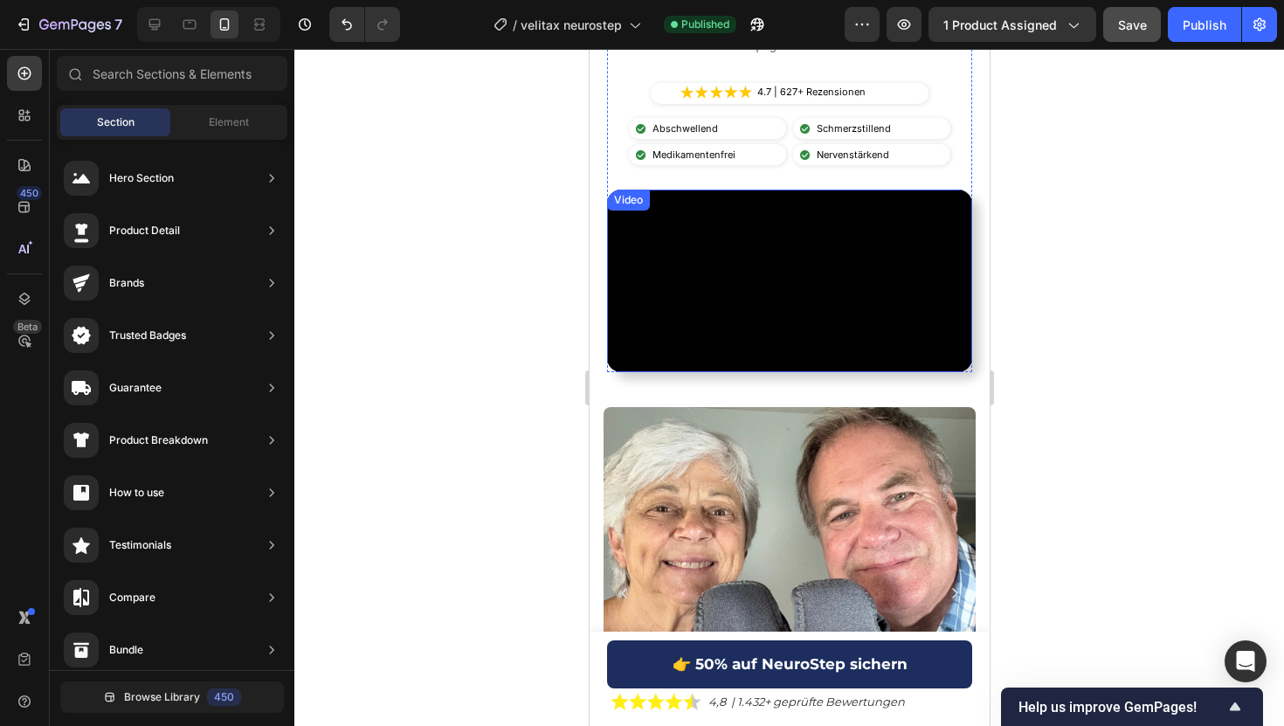
scroll to position [541, 0]
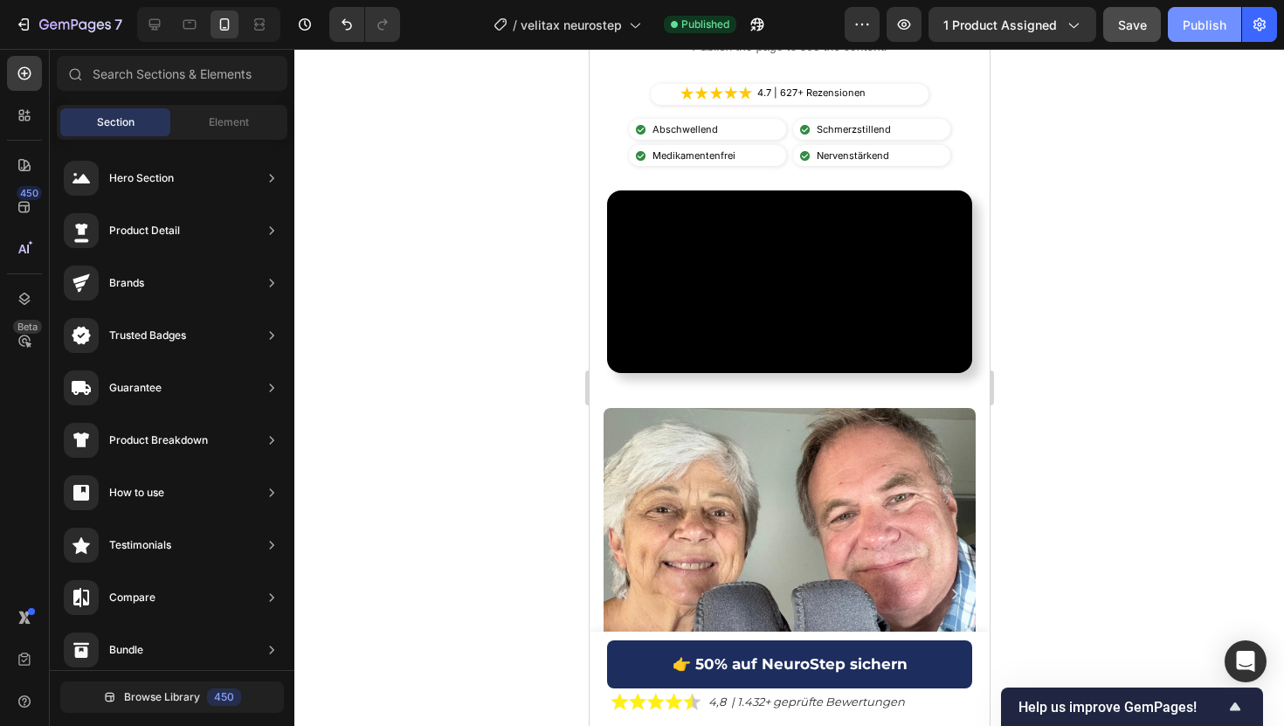
click at [1178, 14] on button "Publish" at bounding box center [1204, 24] width 73 height 35
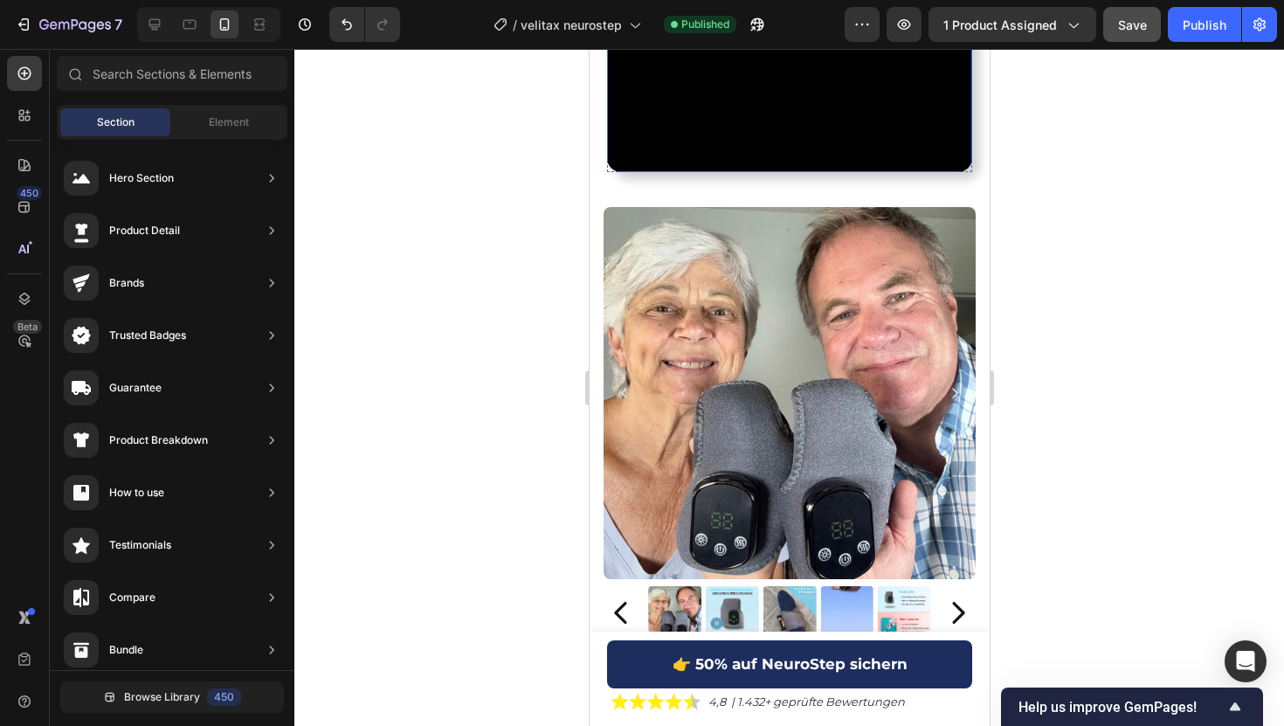
scroll to position [756, 0]
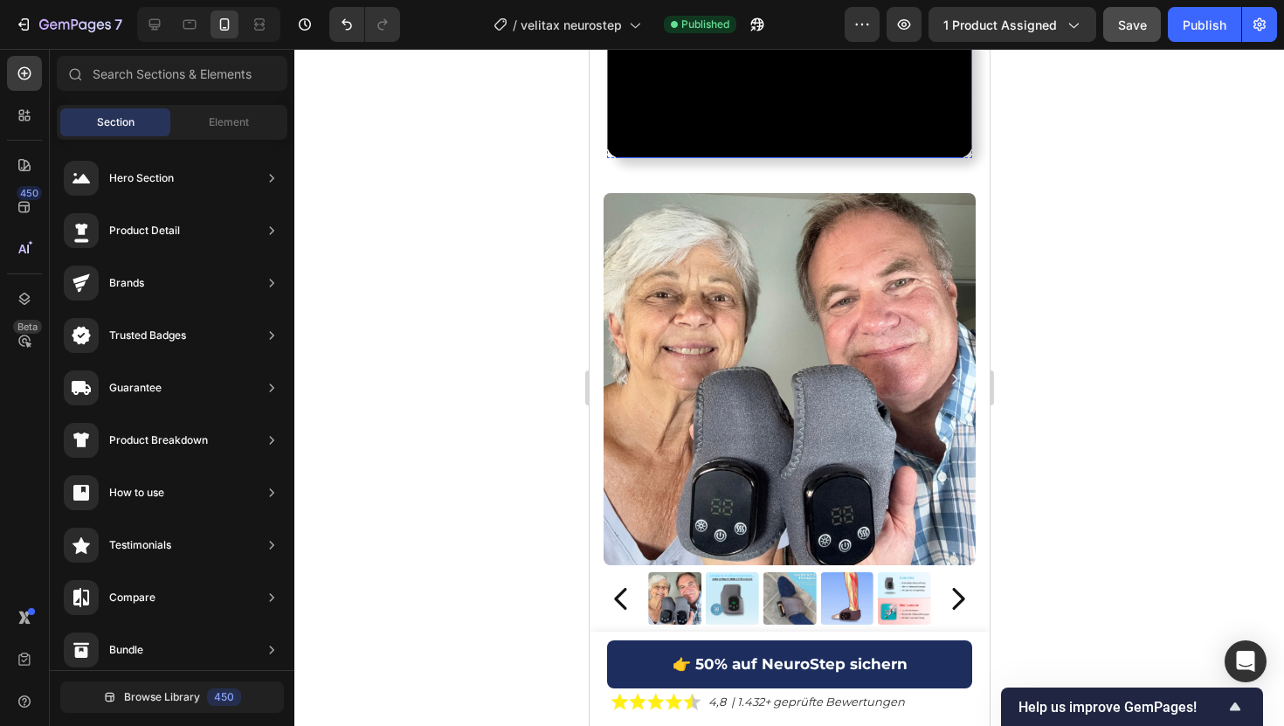
click at [1102, 287] on div at bounding box center [788, 387] width 989 height 677
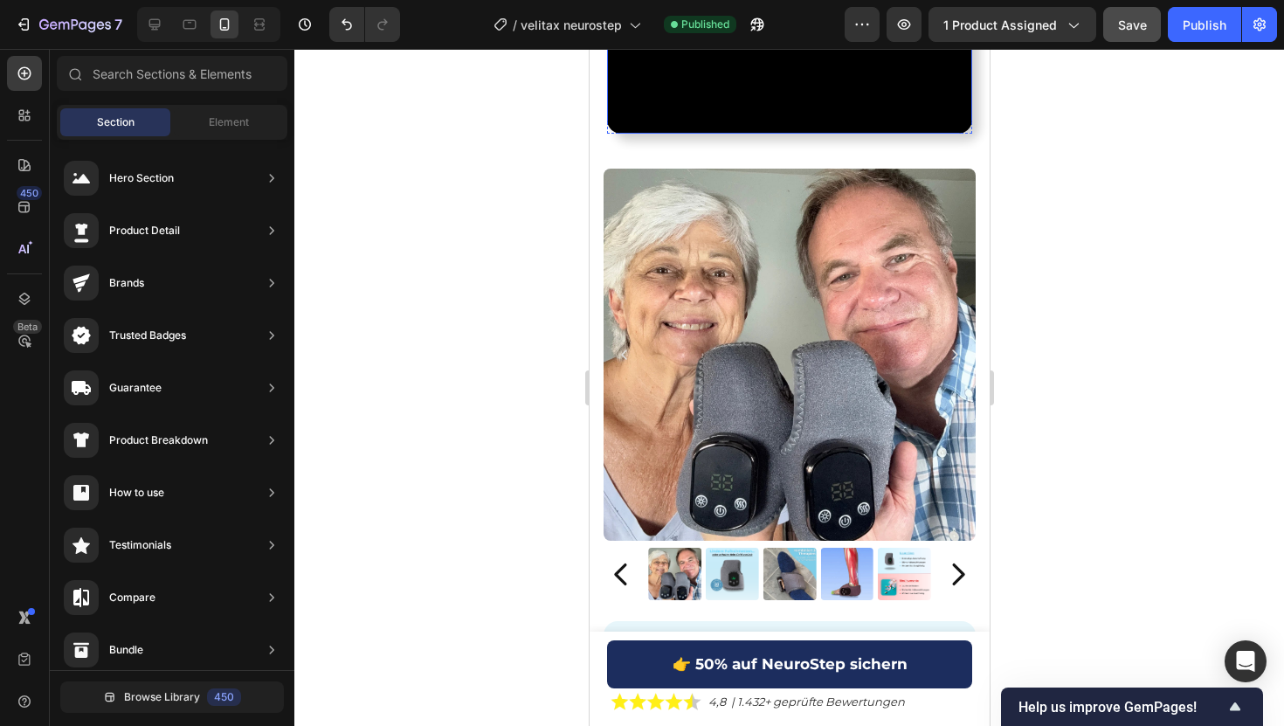
scroll to position [803, 0]
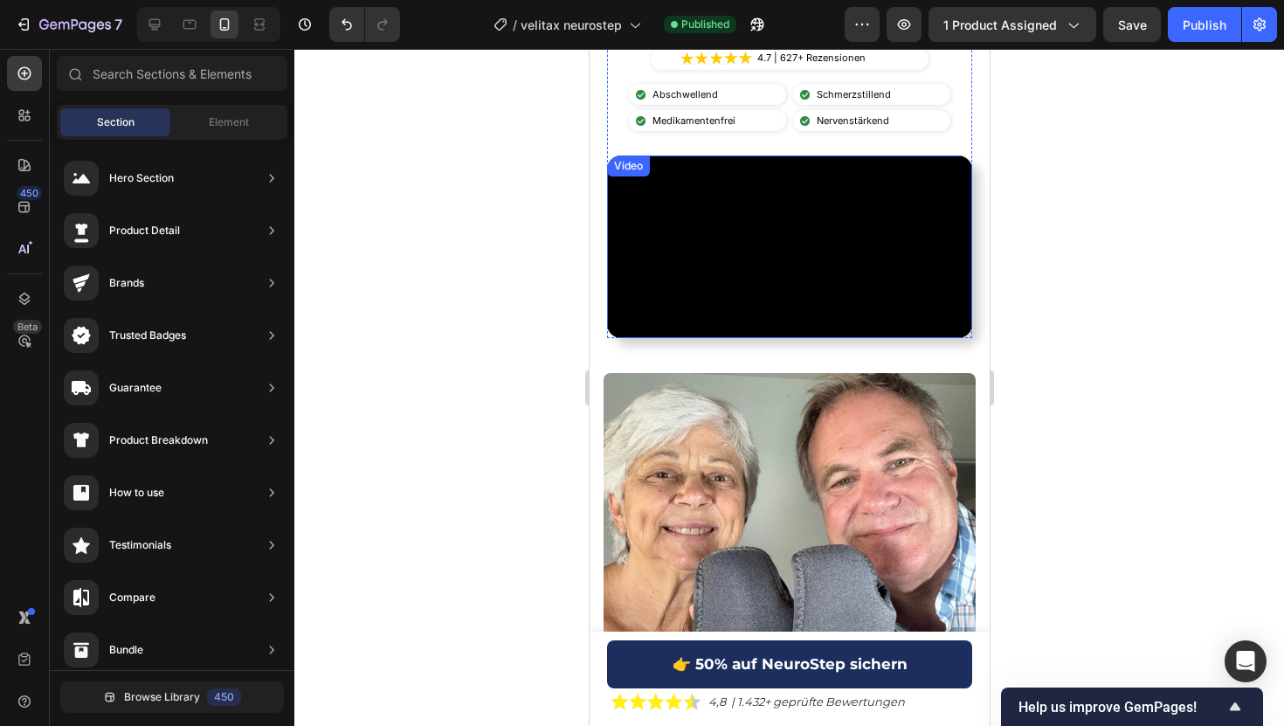
scroll to position [574, 0]
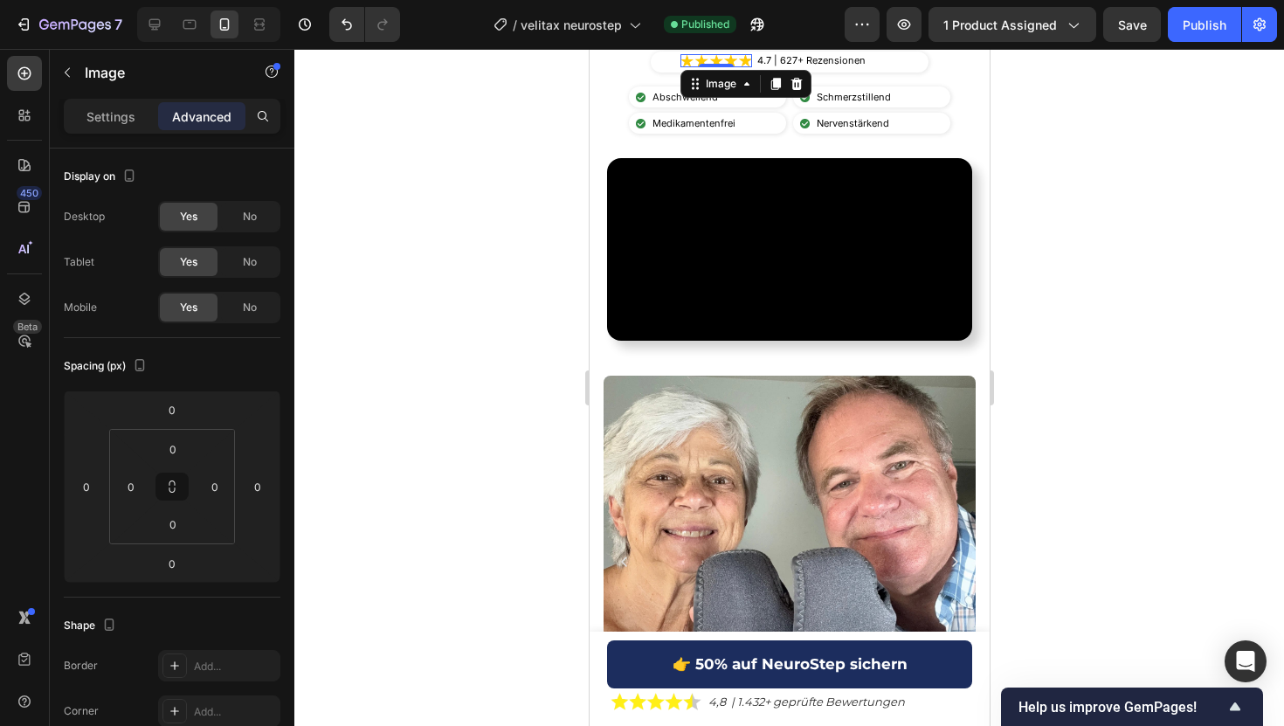
click at [707, 58] on img at bounding box center [715, 60] width 72 height 13
click at [100, 115] on p "Settings" at bounding box center [110, 116] width 49 height 18
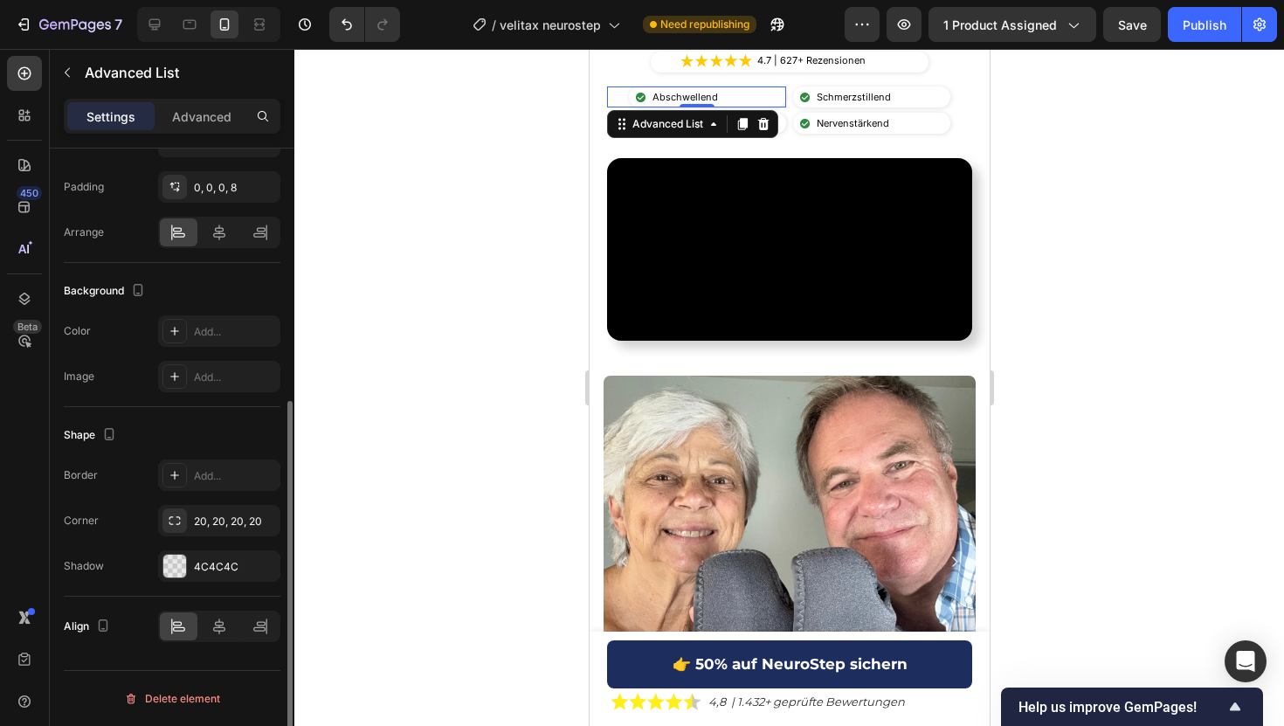
scroll to position [0, 0]
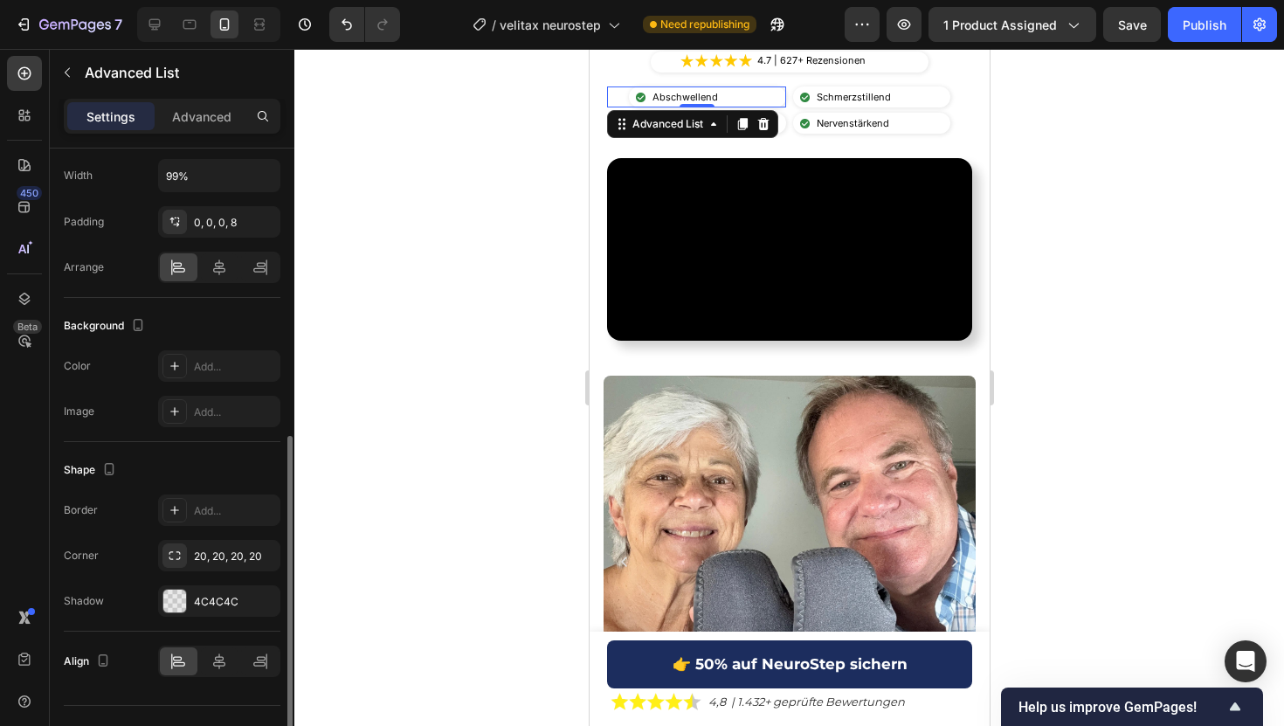
click at [647, 98] on li "Image Abschwellend Text Block" at bounding box center [678, 97] width 86 height 16
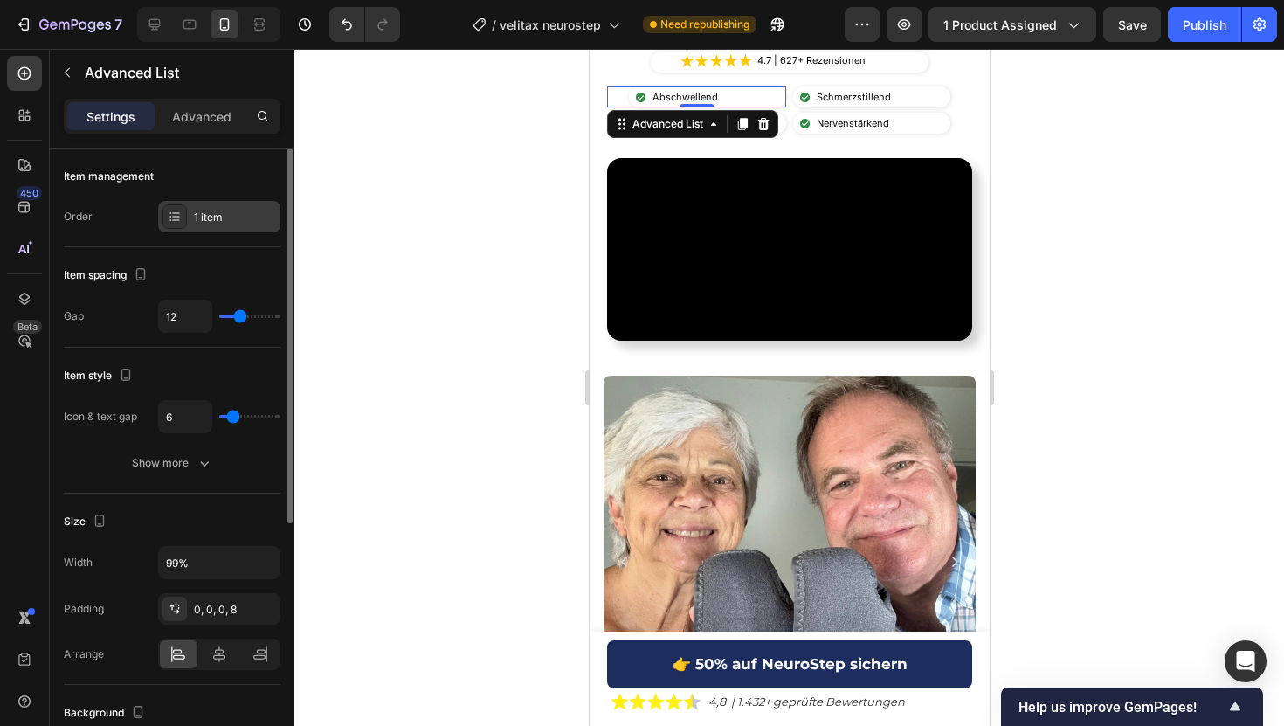
click at [216, 228] on div "1 item" at bounding box center [219, 216] width 122 height 31
click at [191, 454] on div "Show more" at bounding box center [172, 462] width 81 height 17
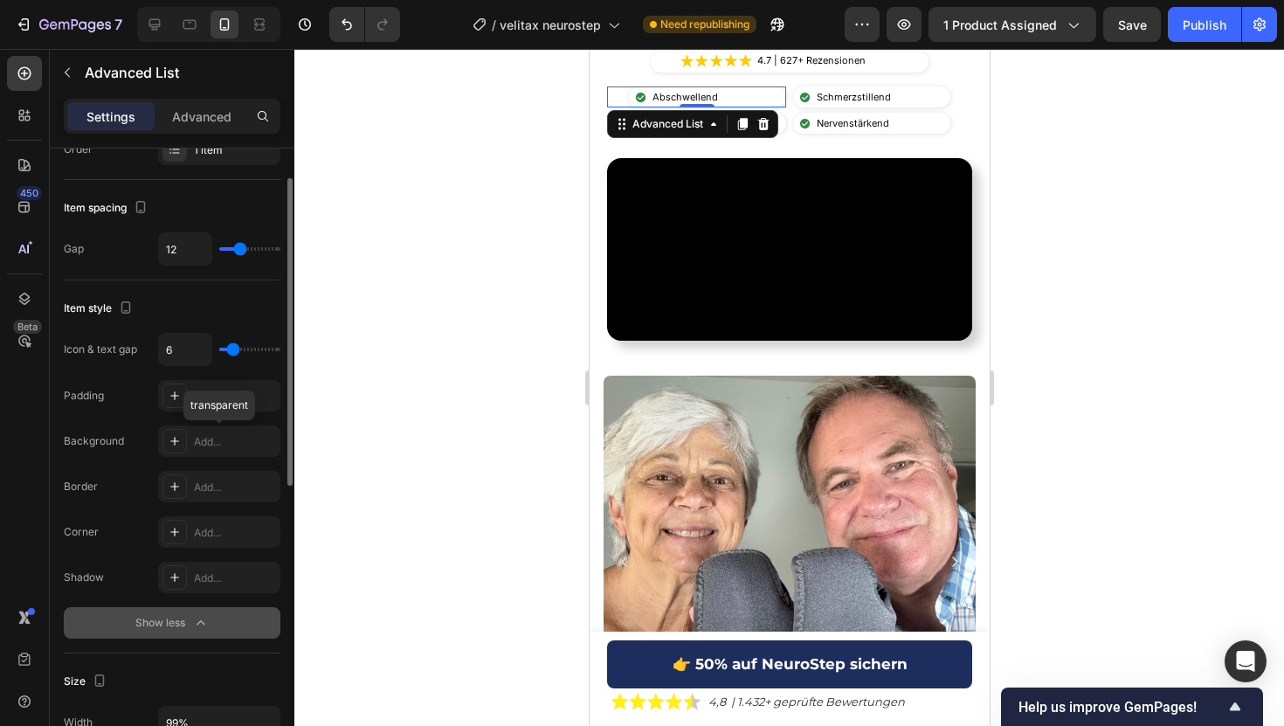
scroll to position [65, 0]
click at [217, 405] on div "Add..." at bounding box center [235, 398] width 82 height 16
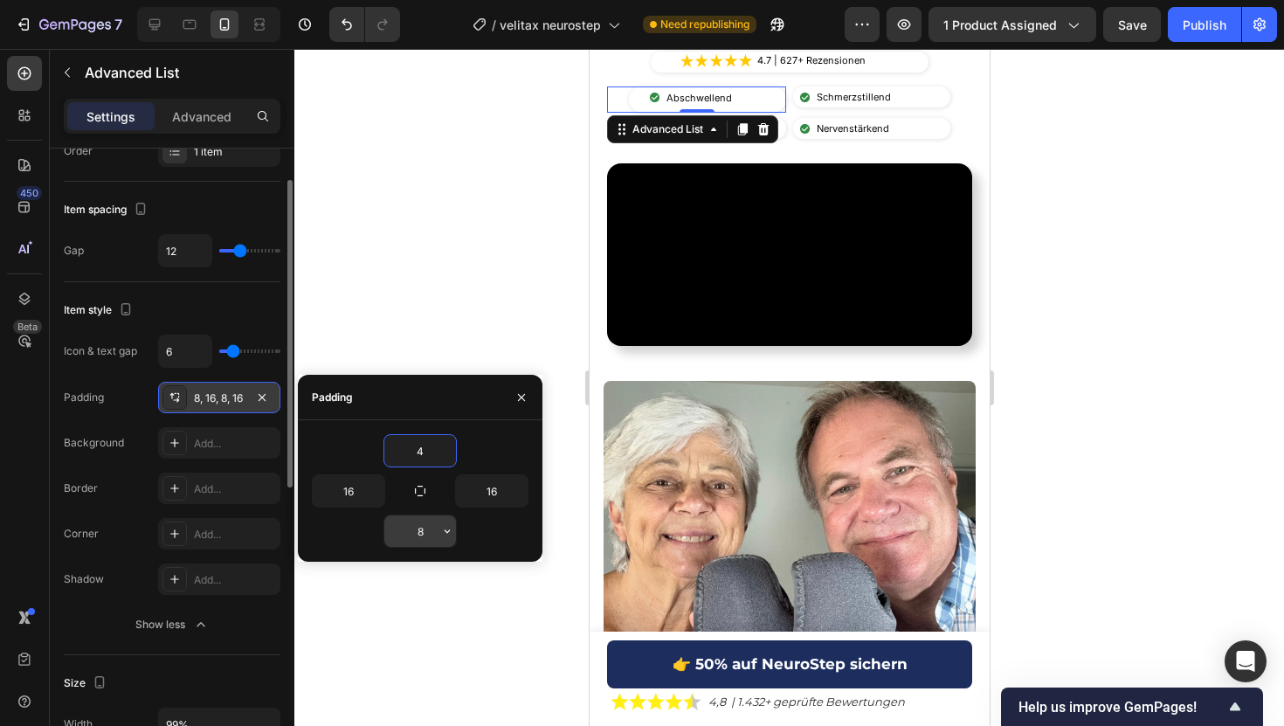
type input "4"
click at [420, 517] on input "8" at bounding box center [420, 530] width 72 height 31
type input "4"
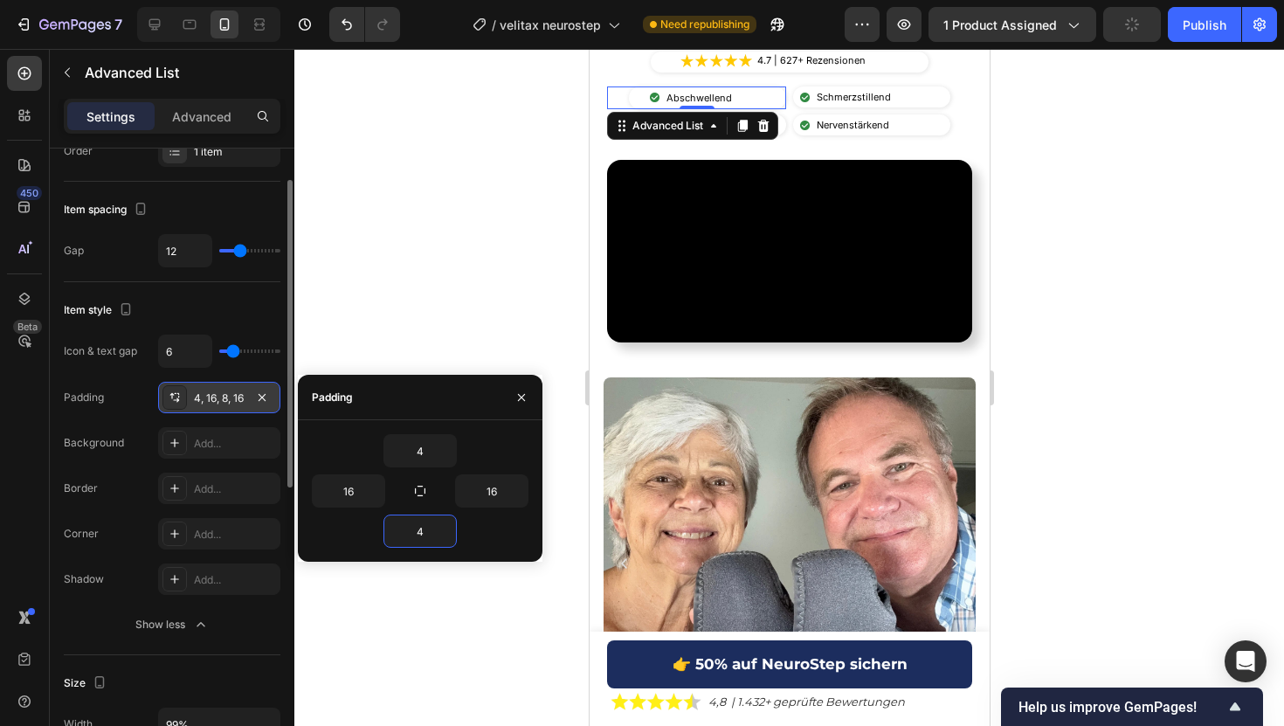
click at [559, 107] on div at bounding box center [788, 387] width 989 height 677
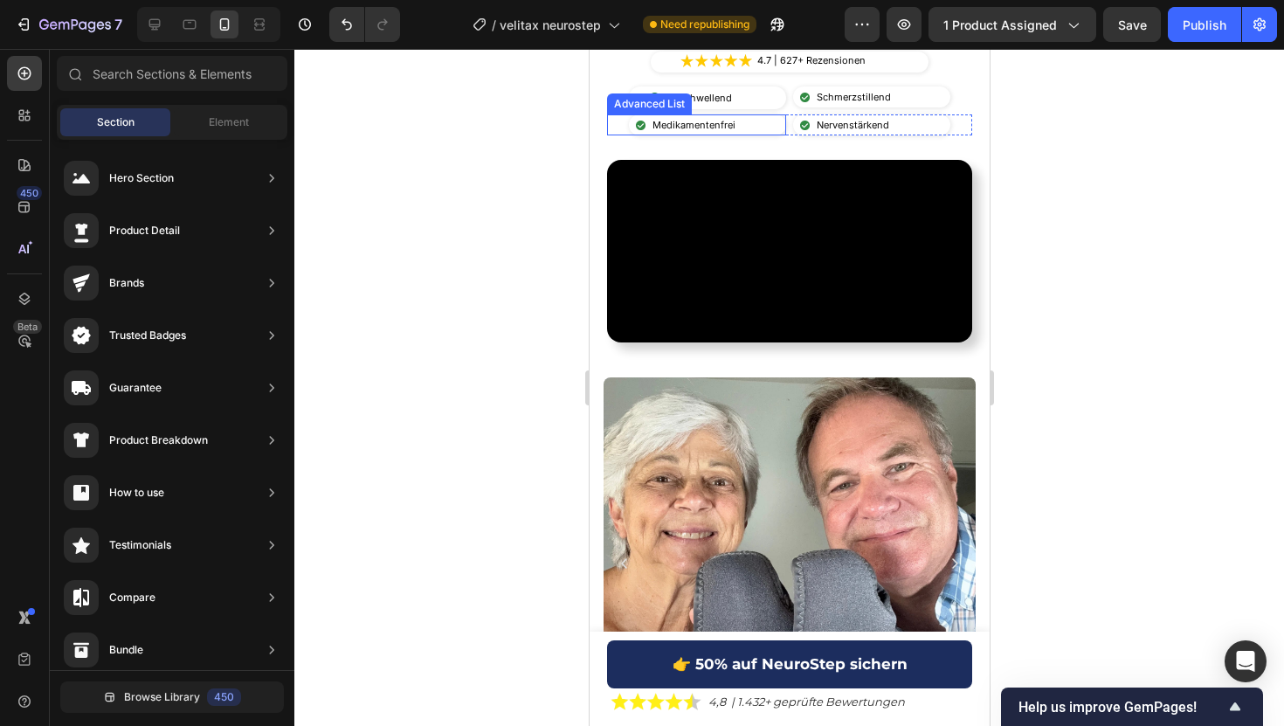
click at [775, 130] on div "Image Medikamentenfrei Text Block" at bounding box center [706, 124] width 157 height 21
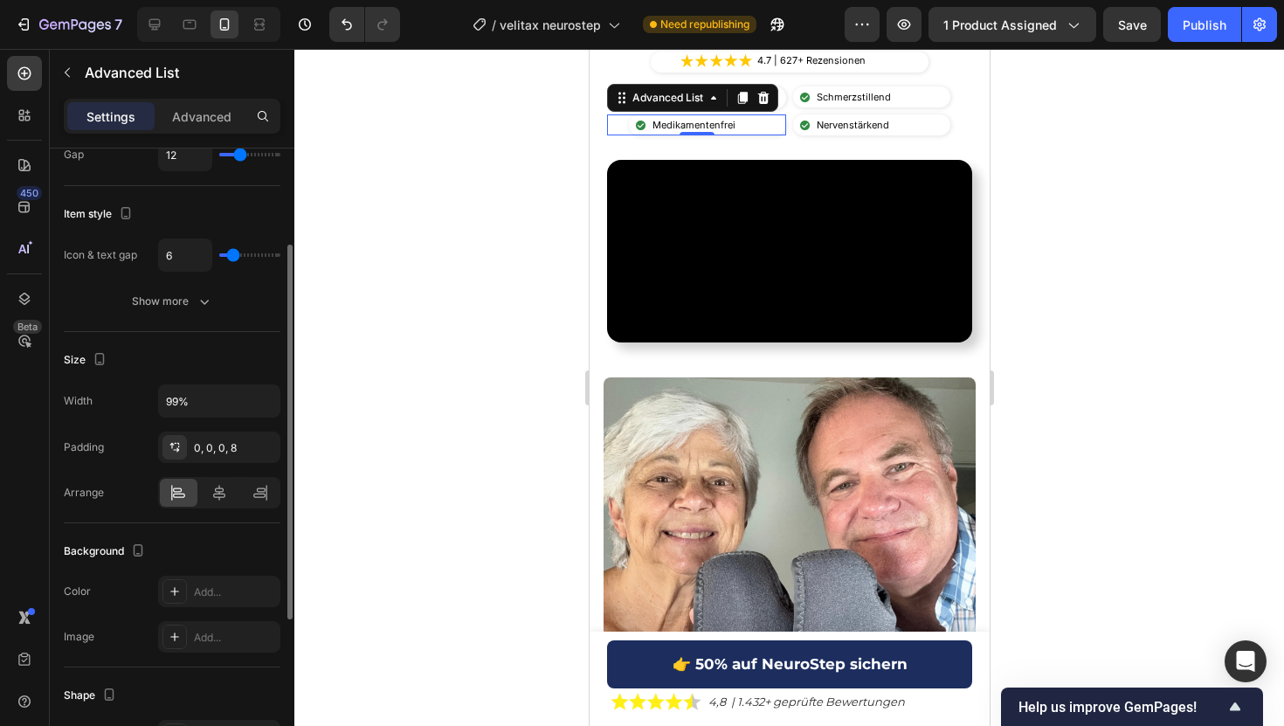
scroll to position [152, 0]
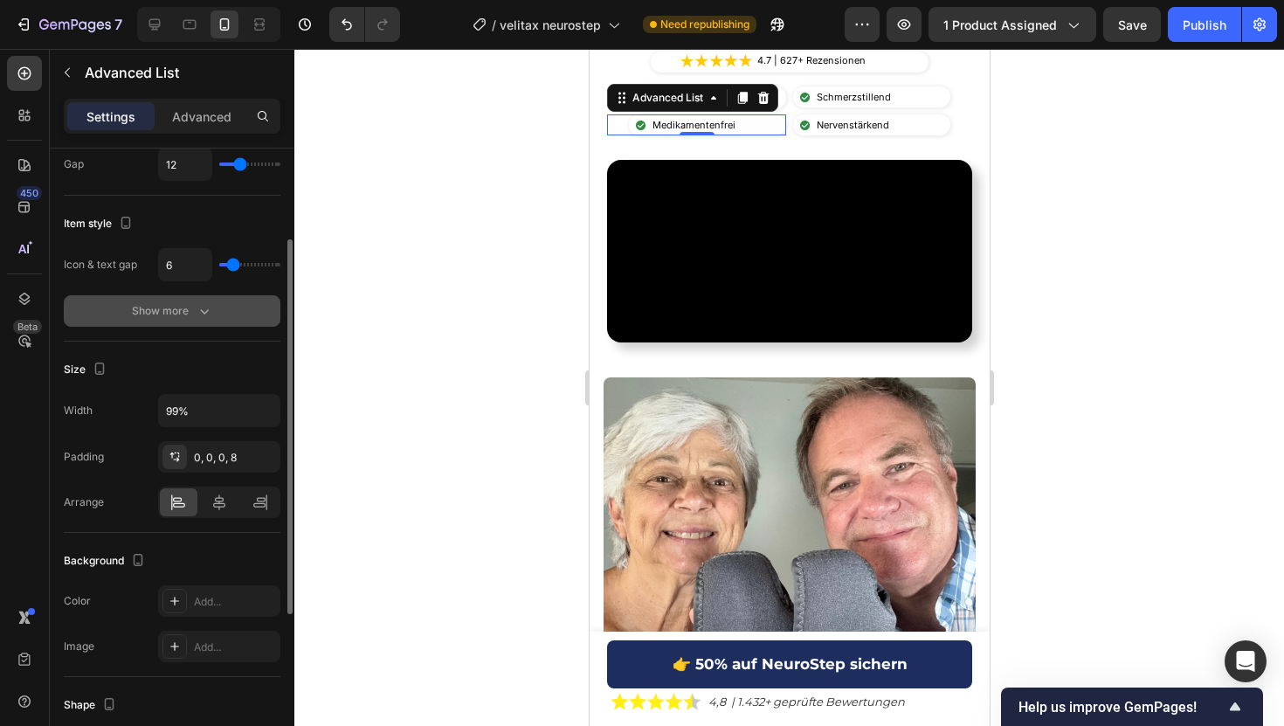
click at [202, 308] on icon "button" at bounding box center [204, 310] width 17 height 17
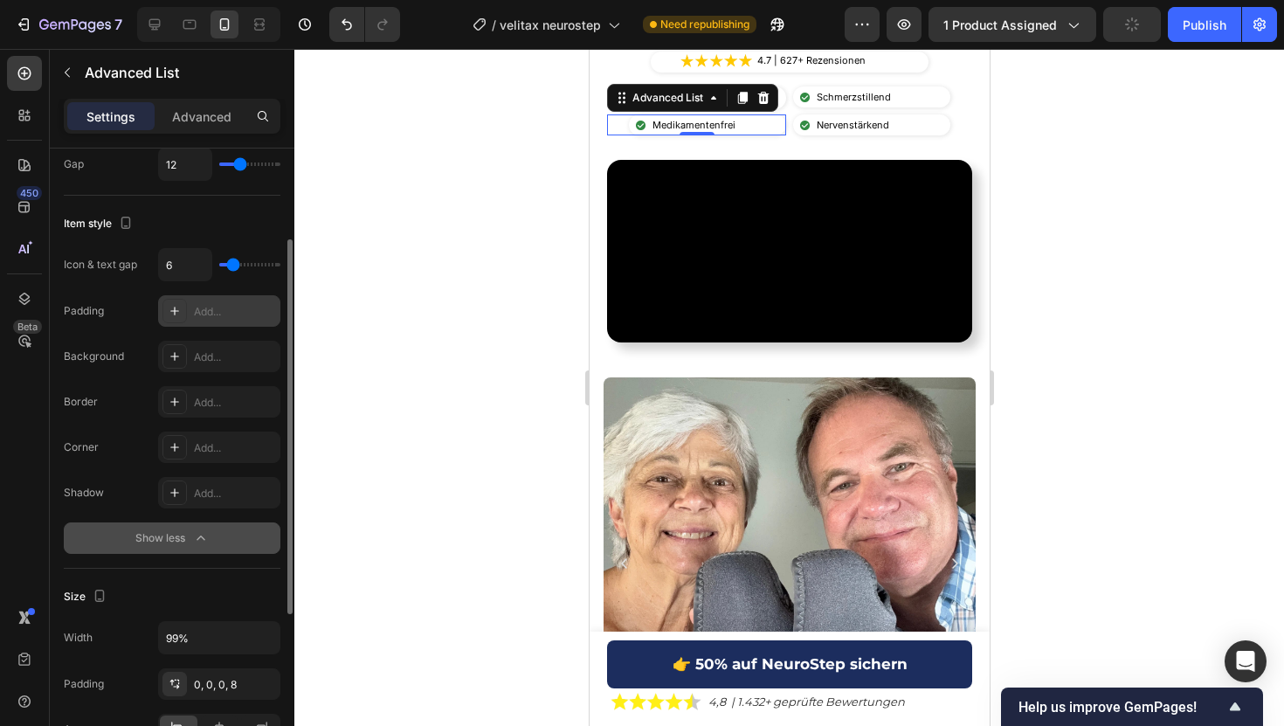
click at [217, 314] on div "Add..." at bounding box center [235, 312] width 82 height 16
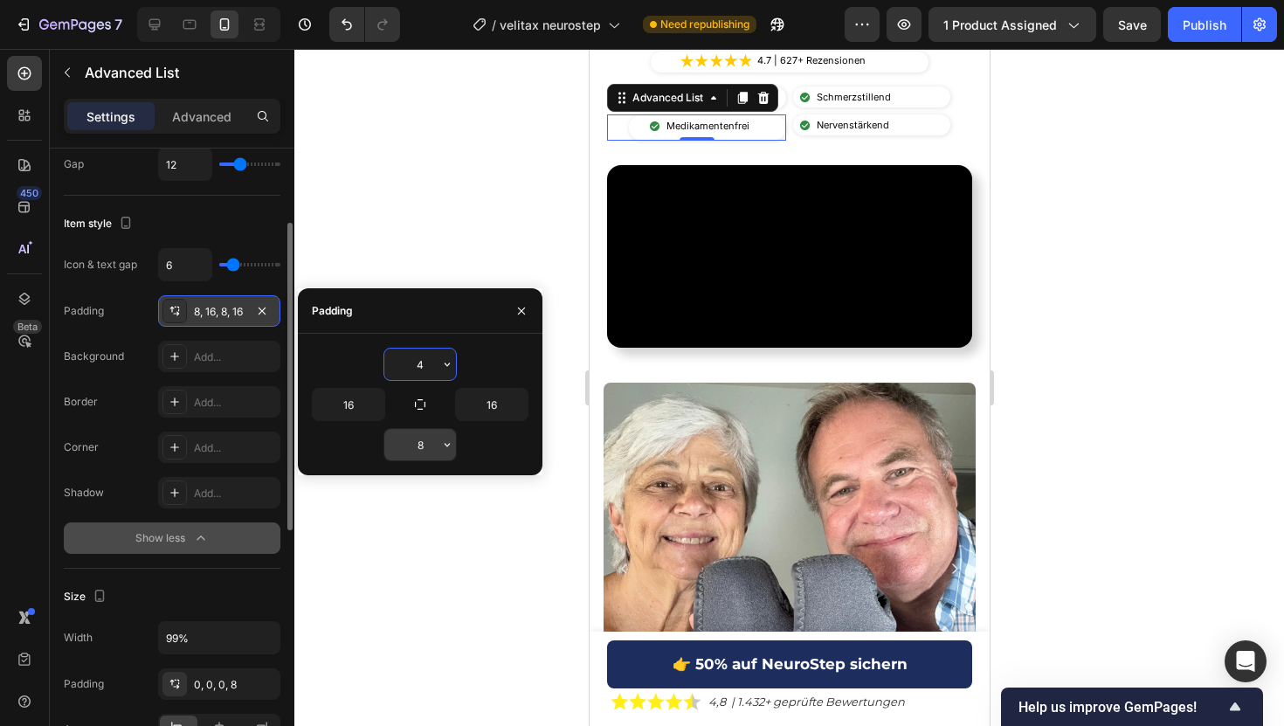
type input "4"
click at [418, 444] on input "8" at bounding box center [420, 444] width 72 height 31
type input "4"
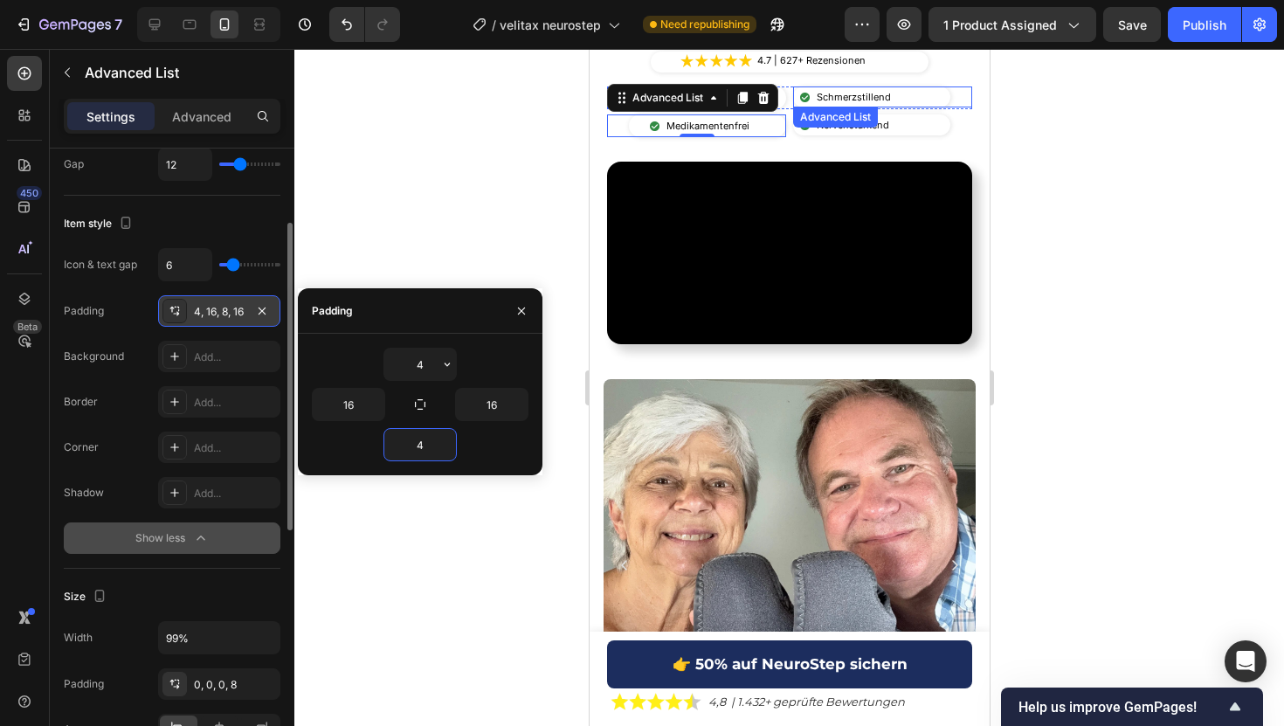
click at [895, 94] on div "Image Schmerzstillend Text Block" at bounding box center [870, 96] width 157 height 21
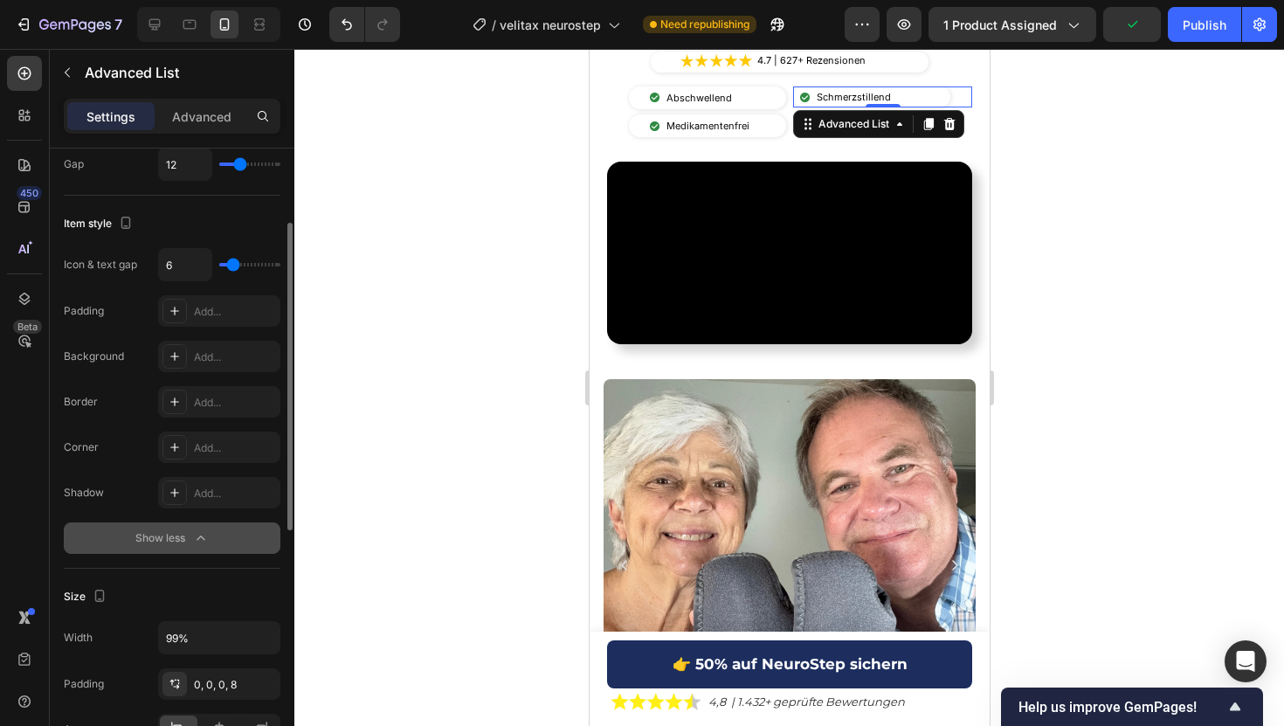
click at [223, 327] on div "Padding Add... Background Add... Border Add... Corner Add... Shadow Add..." at bounding box center [172, 401] width 217 height 213
click at [223, 318] on div "Add..." at bounding box center [235, 312] width 82 height 16
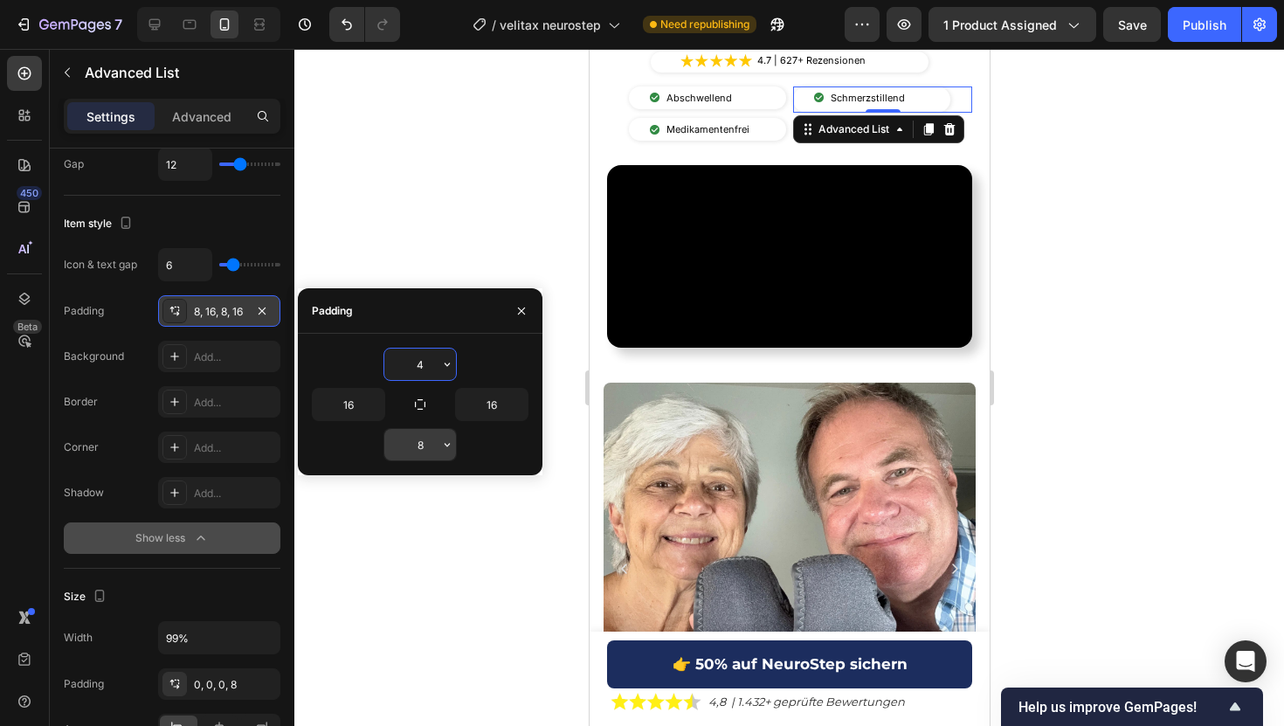
type input "4"
click at [424, 443] on input "8" at bounding box center [420, 444] width 72 height 31
type input "4"
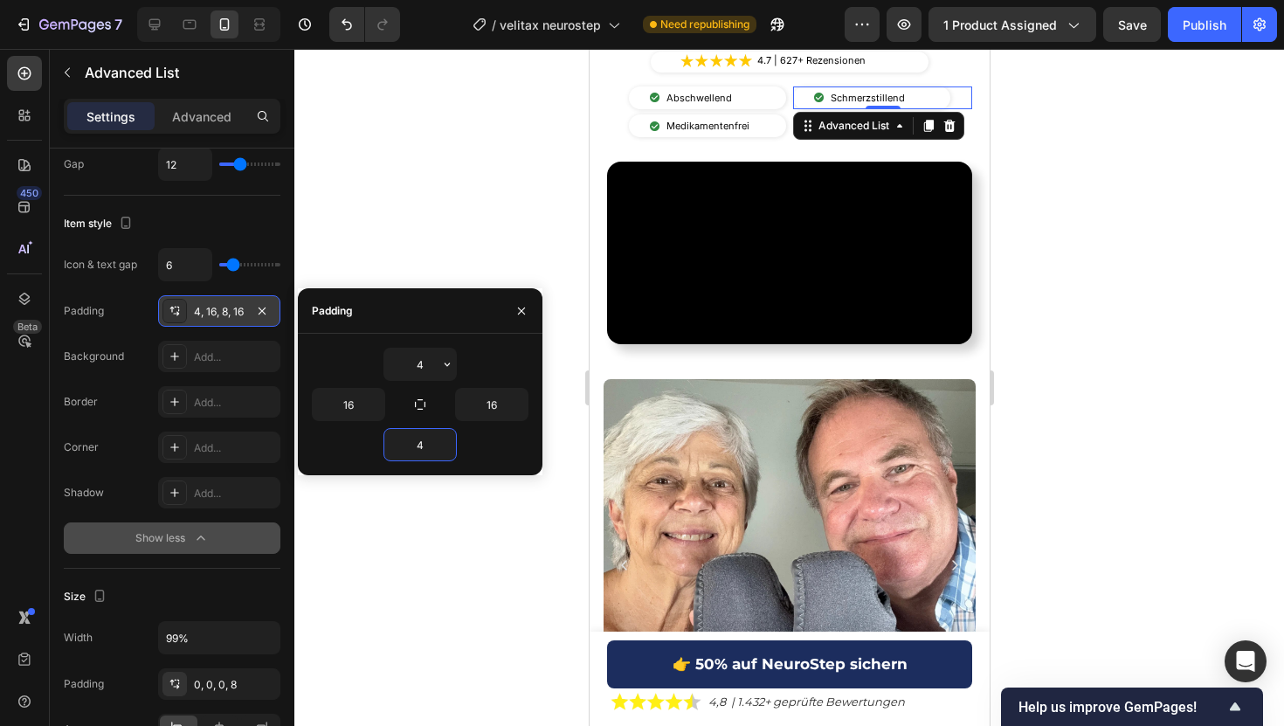
click at [1051, 159] on div at bounding box center [788, 387] width 989 height 677
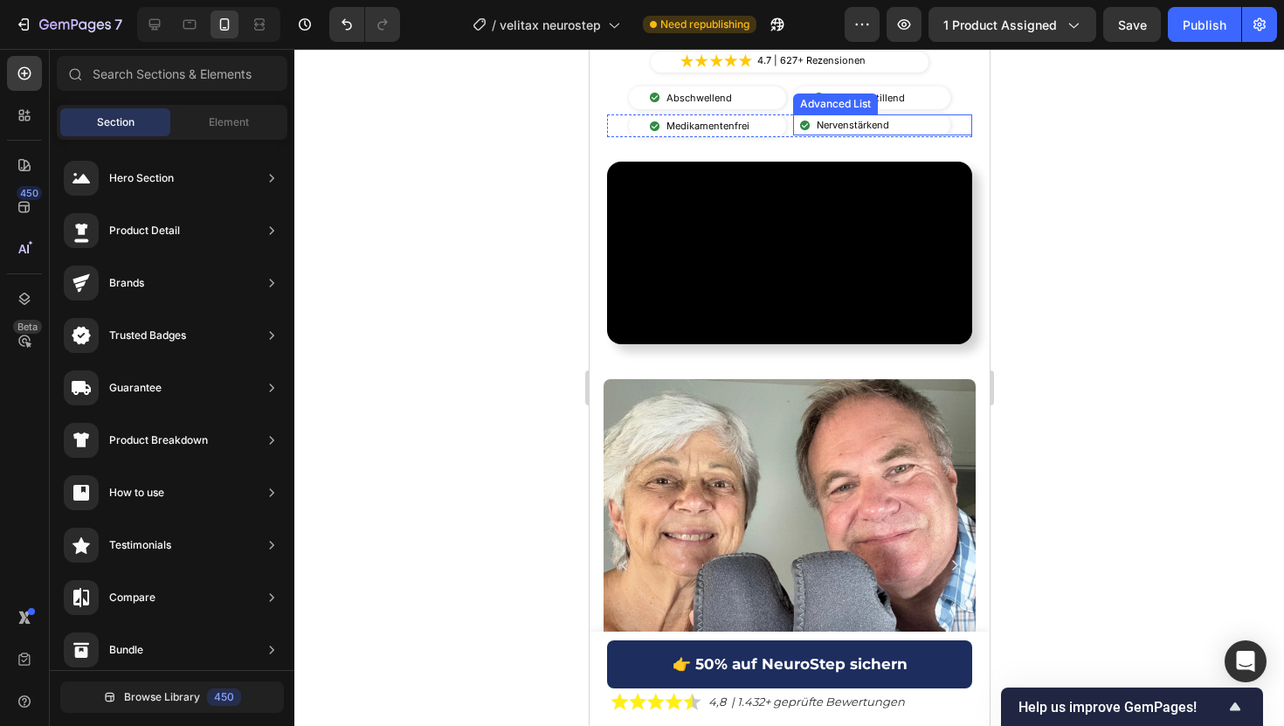
click at [932, 114] on div "Image Nervenstärkend Text Block" at bounding box center [870, 124] width 157 height 21
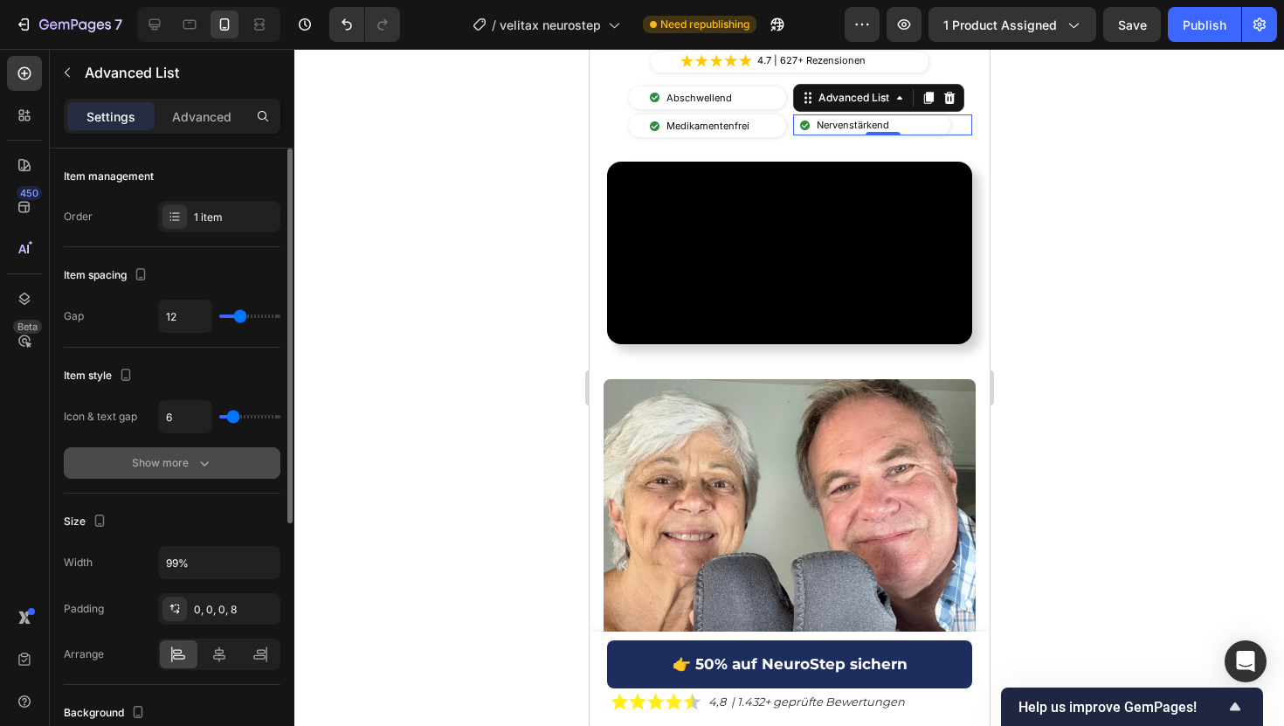
click at [151, 475] on button "Show more" at bounding box center [172, 462] width 217 height 31
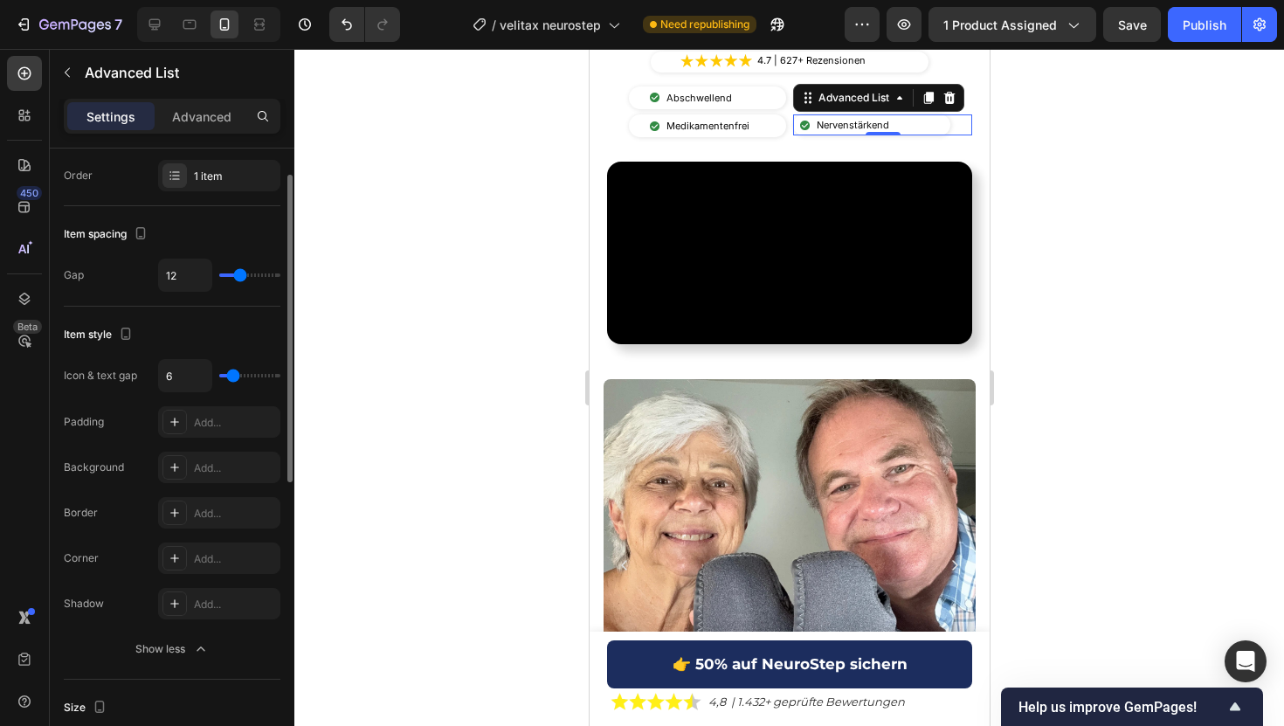
scroll to position [45, 0]
click at [213, 406] on div "Add..." at bounding box center [219, 417] width 122 height 31
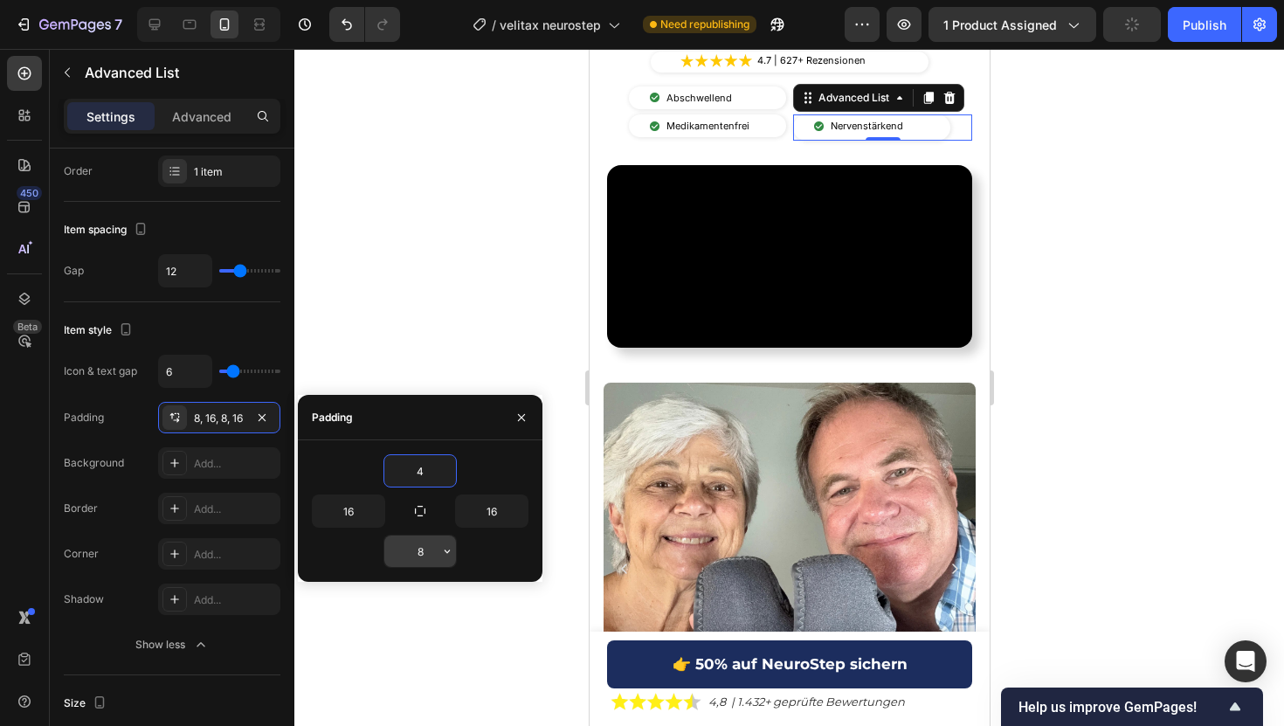
type input "4"
click at [417, 547] on input "8" at bounding box center [420, 550] width 72 height 31
click at [420, 550] on input "8" at bounding box center [420, 550] width 72 height 31
type input "4"
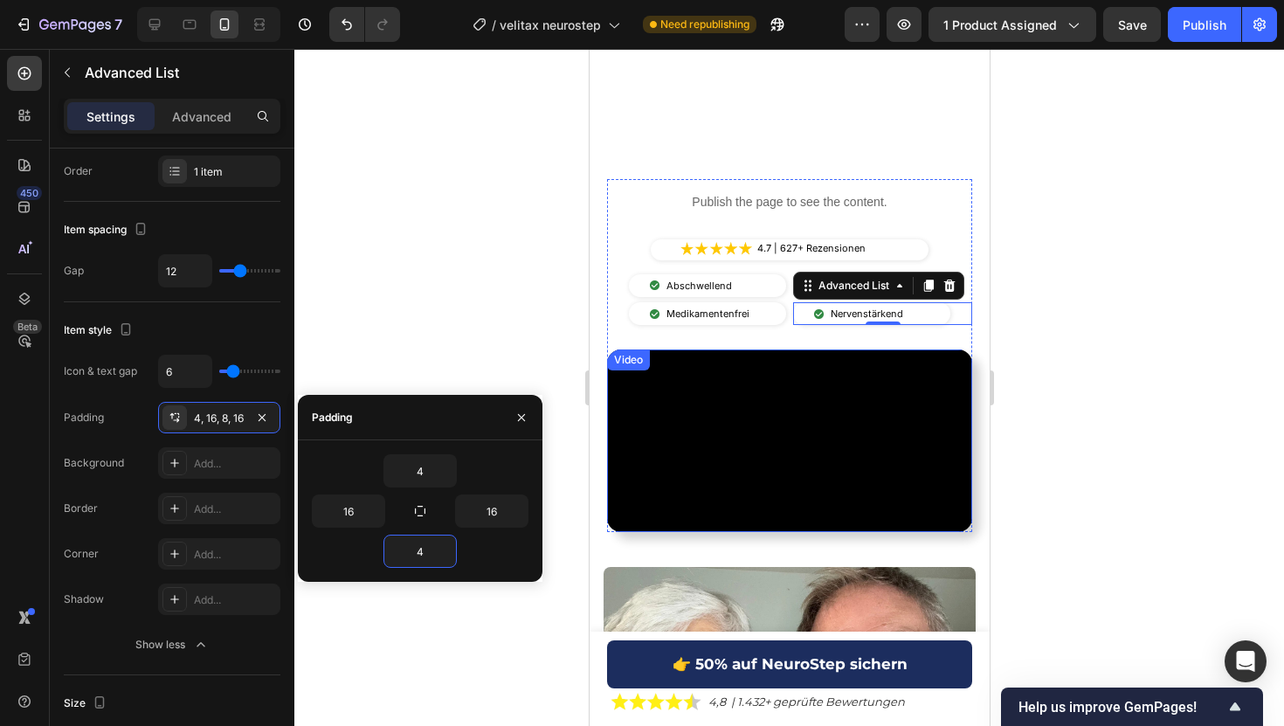
scroll to position [383, 0]
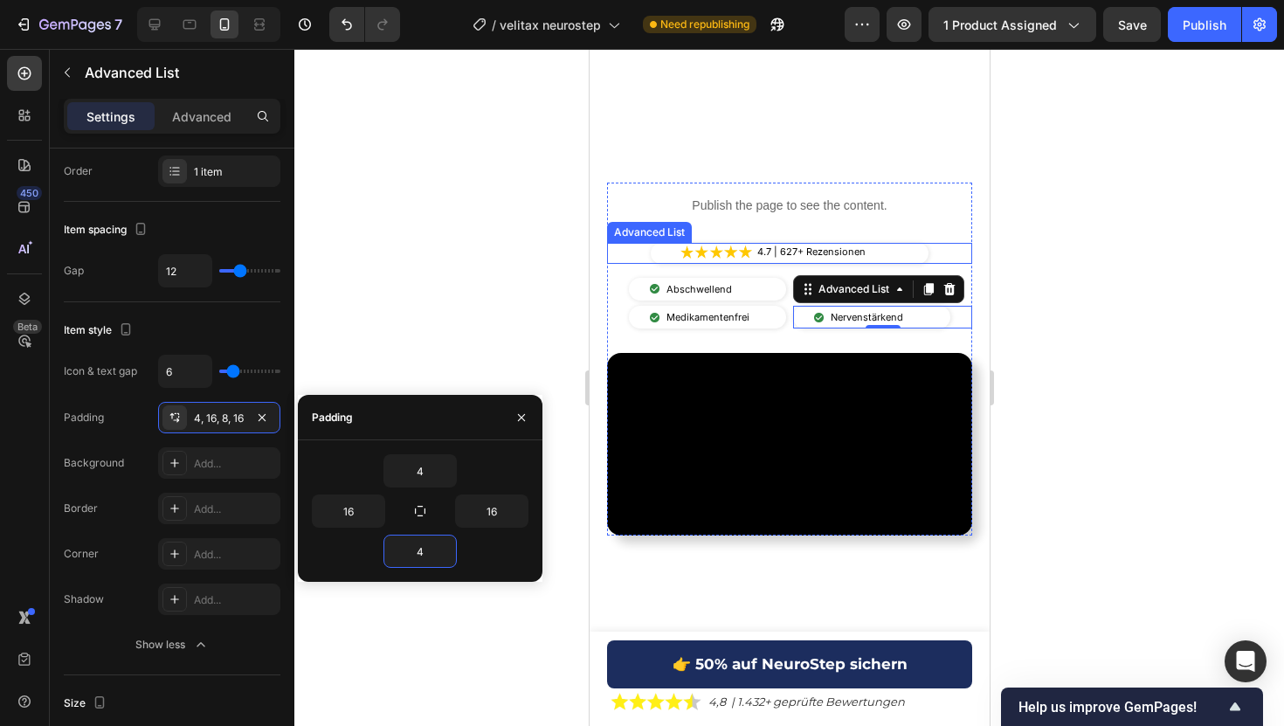
click at [658, 243] on div "Image 4.7 | 627+ Rezensionen Text Block" at bounding box center [789, 253] width 278 height 21
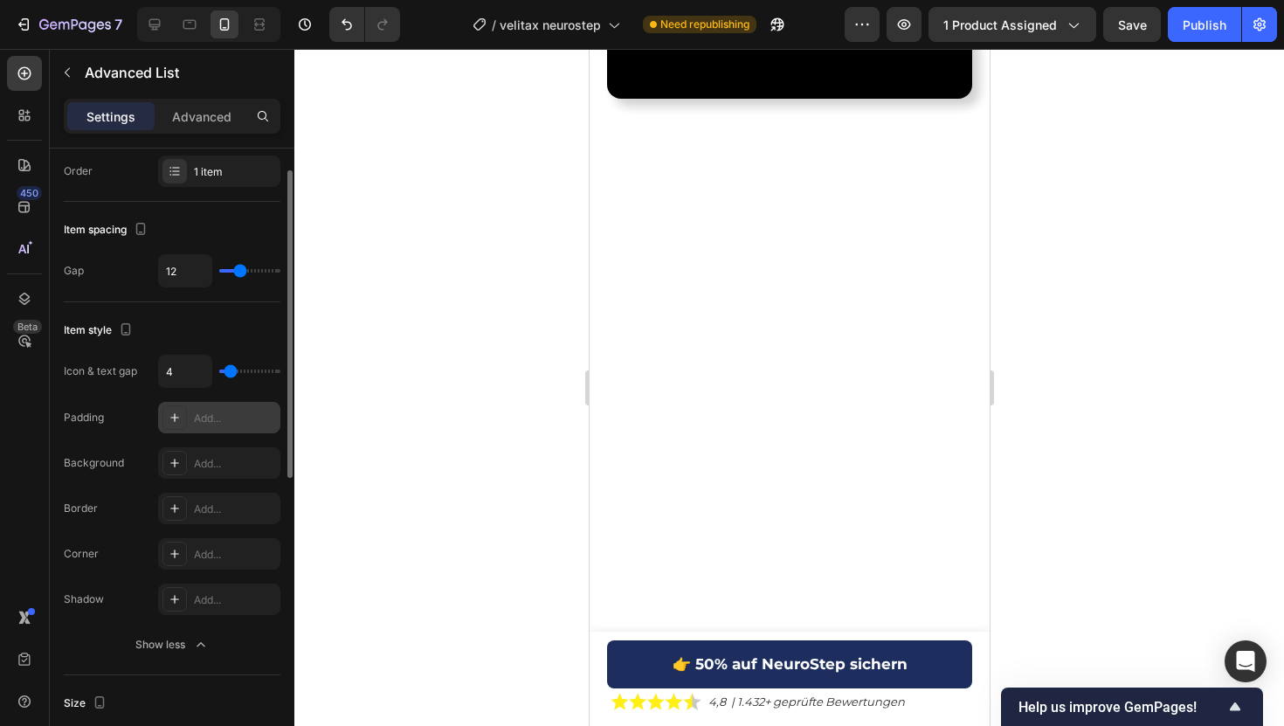
click at [225, 415] on div "Add..." at bounding box center [235, 418] width 82 height 16
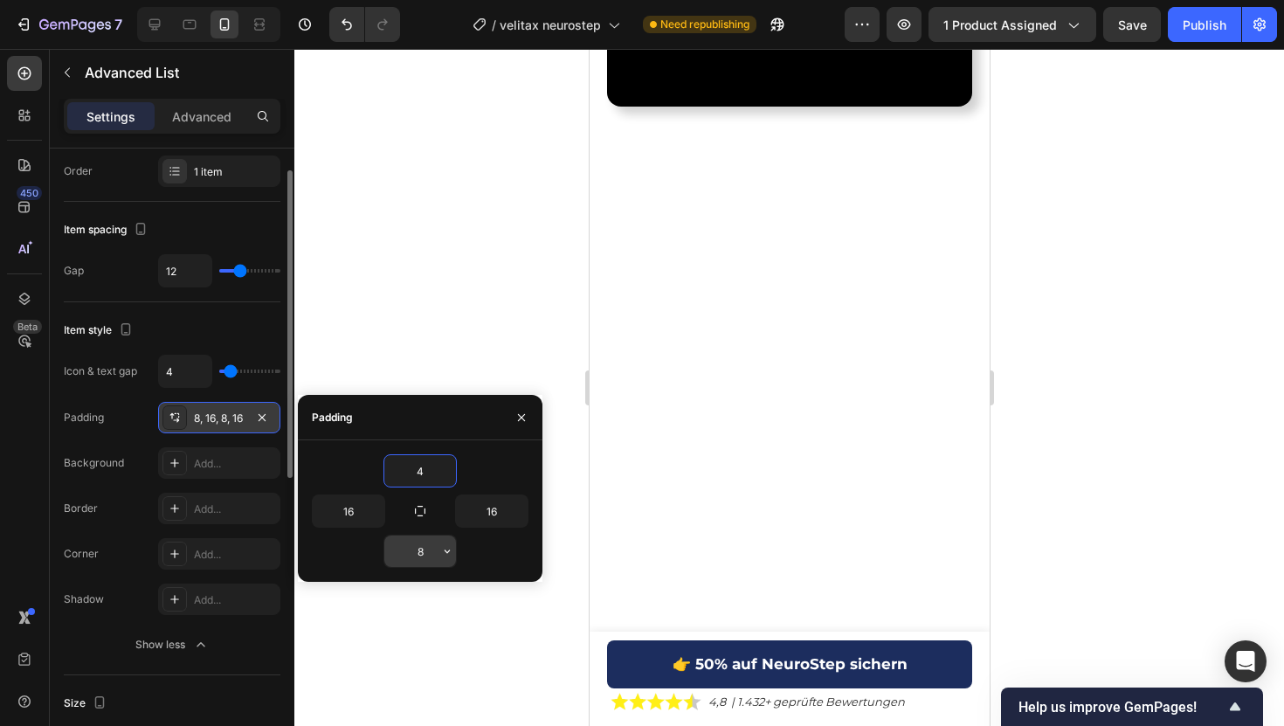
type input "4"
click at [417, 545] on input "8" at bounding box center [420, 550] width 72 height 31
click at [420, 540] on input "8" at bounding box center [420, 550] width 72 height 31
click at [425, 557] on input "8" at bounding box center [420, 550] width 72 height 31
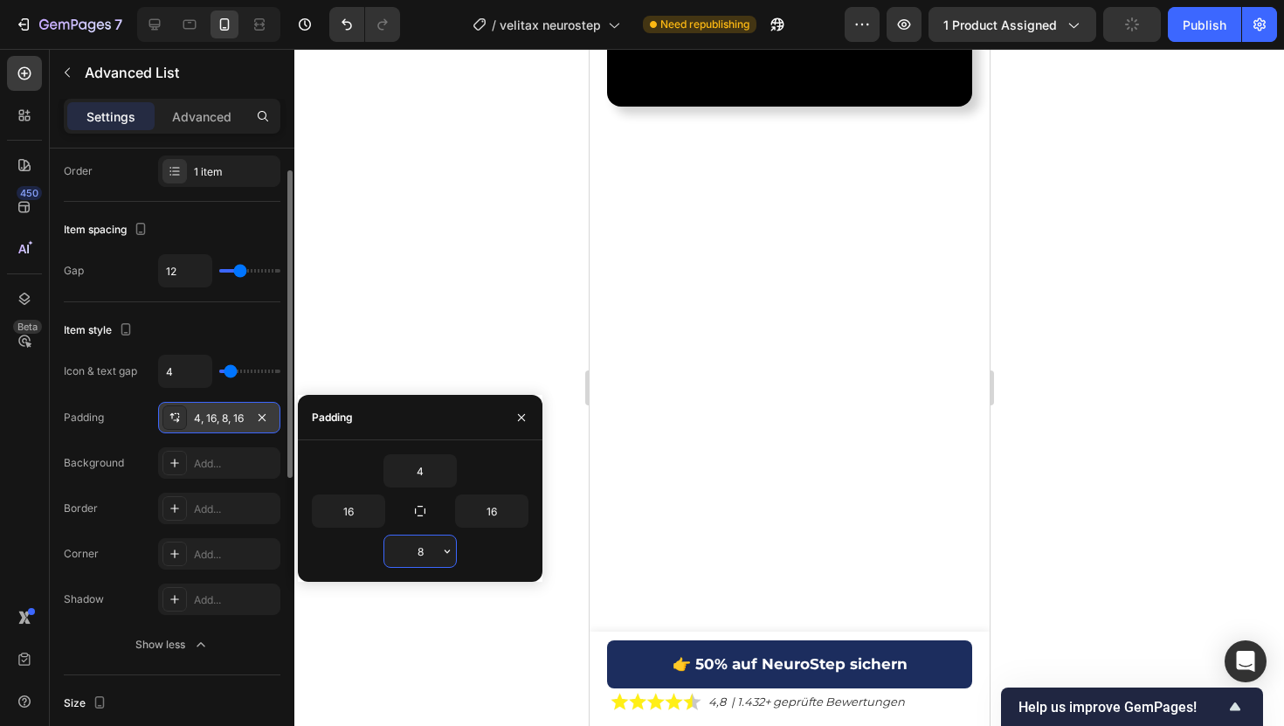
click at [425, 557] on input "8" at bounding box center [420, 550] width 72 height 31
type input "4"
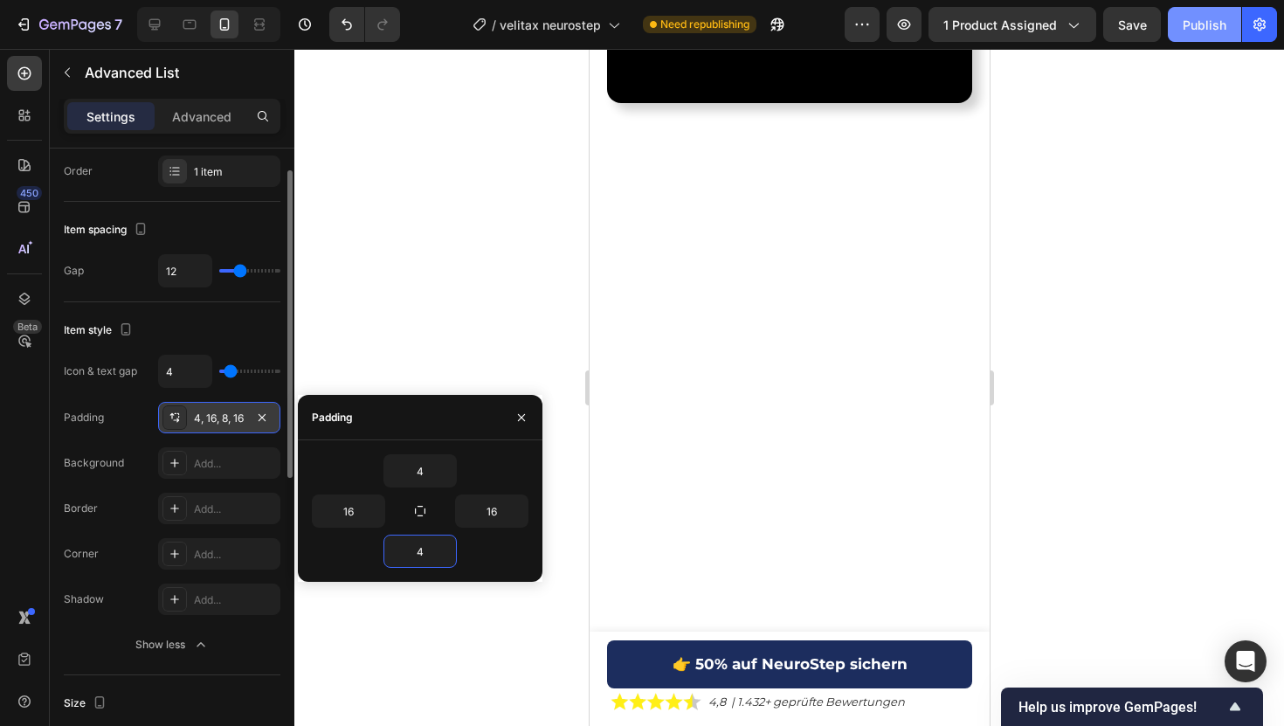
click at [1203, 26] on div "Publish" at bounding box center [1204, 25] width 44 height 18
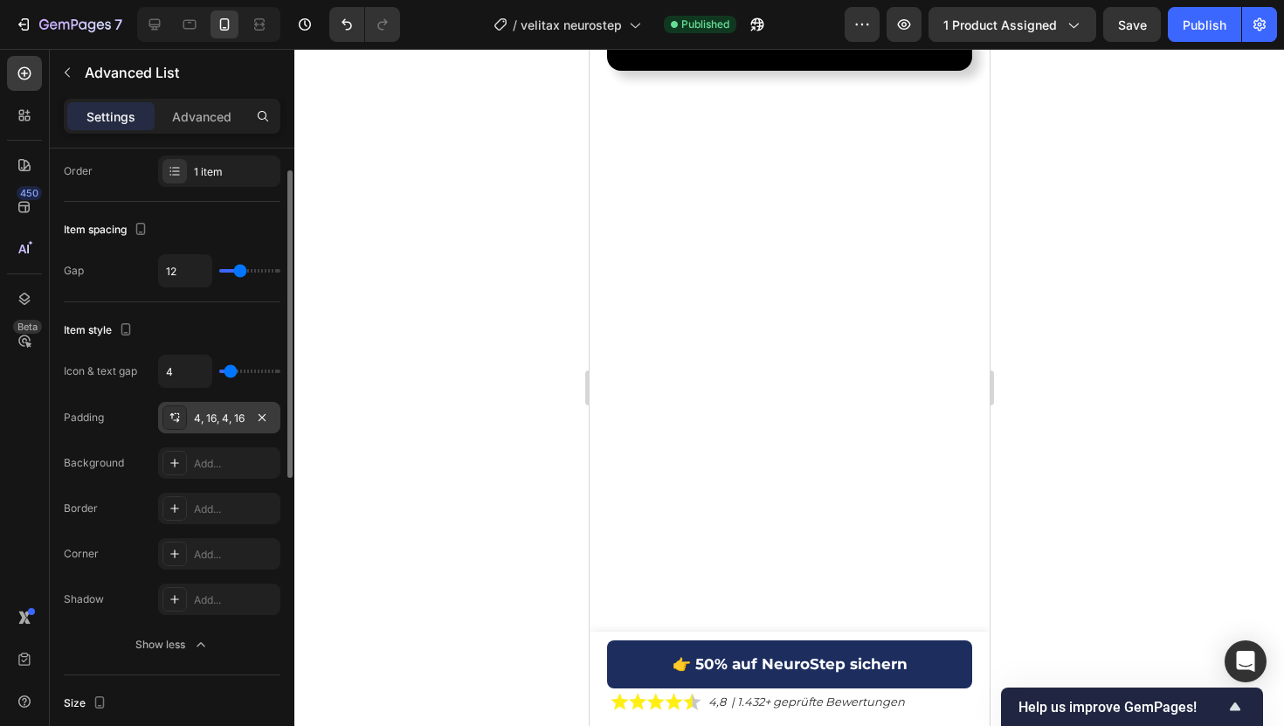
scroll to position [0, 0]
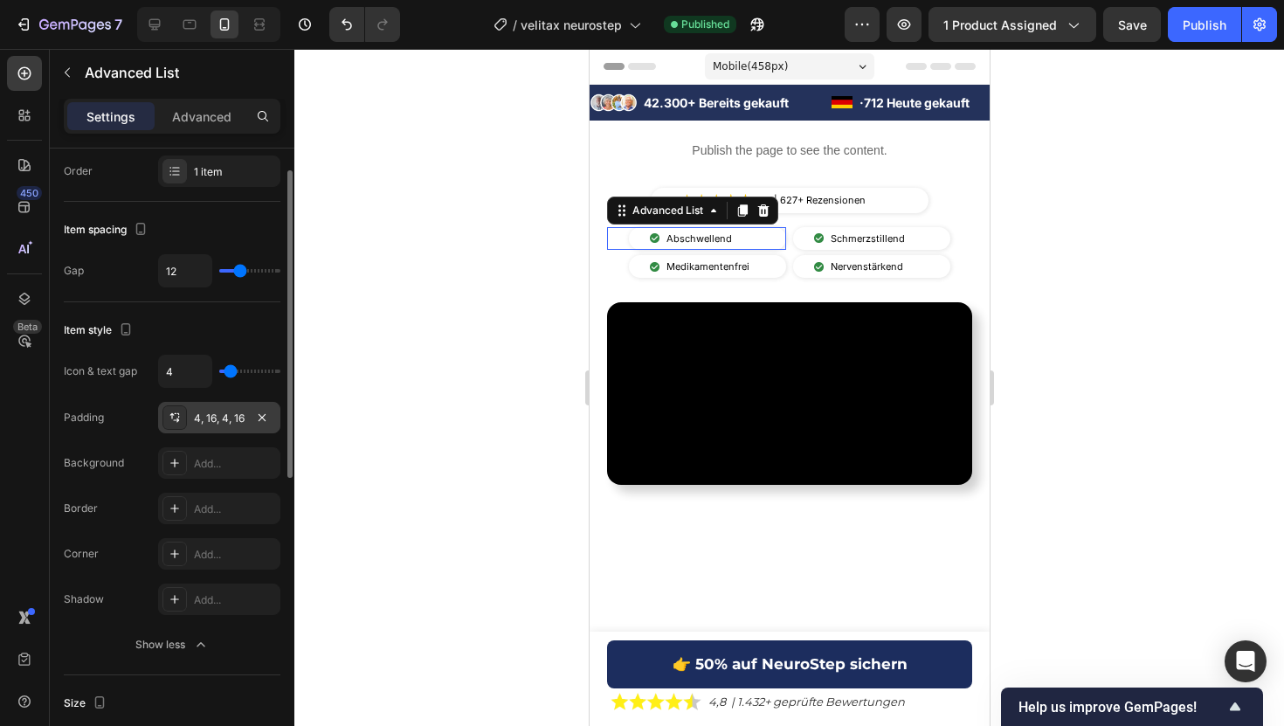
click at [633, 231] on div "Image Abschwellend Text Block" at bounding box center [706, 238] width 157 height 23
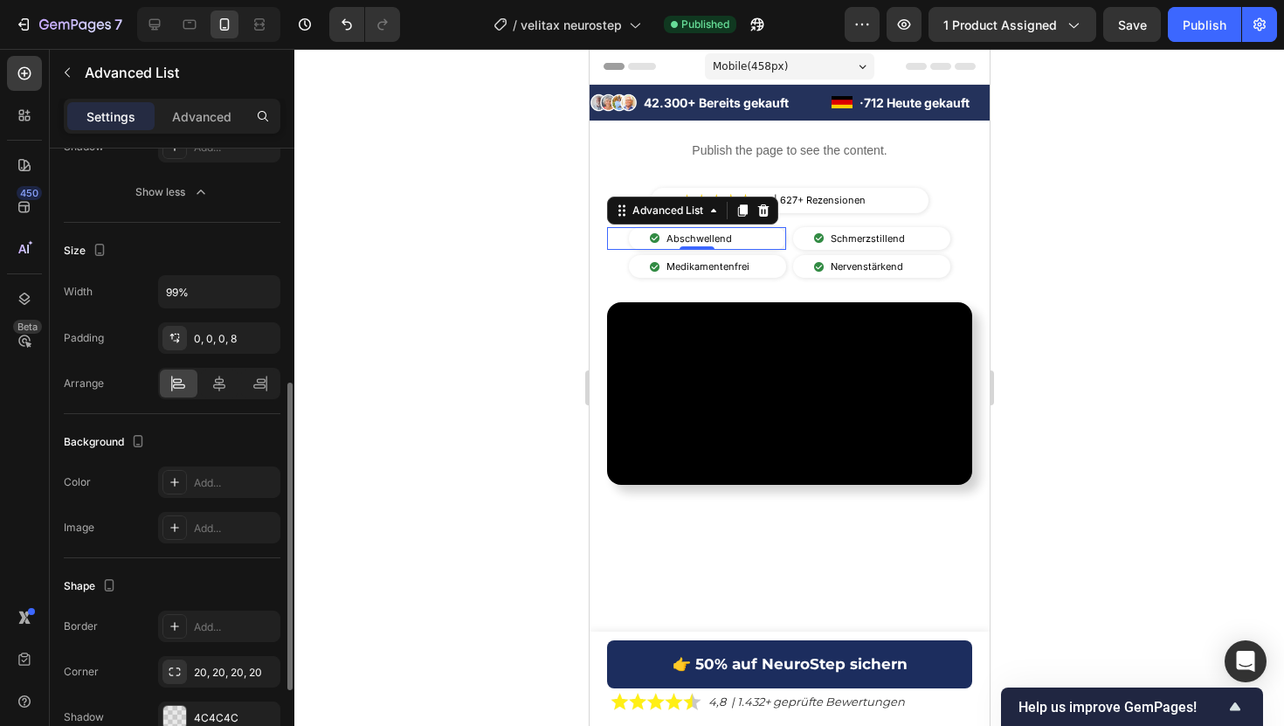
scroll to position [490, 0]
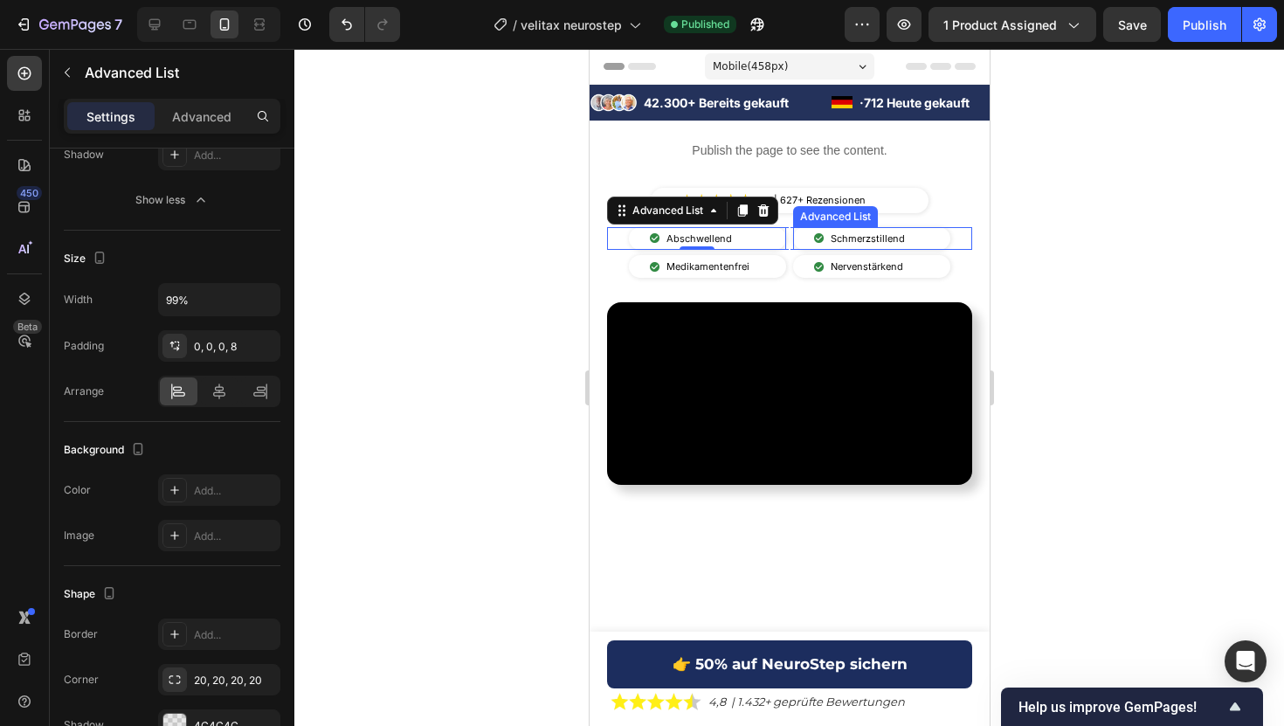
click at [810, 238] on li "Image Schmerzstillend Text Block" at bounding box center [860, 238] width 122 height 23
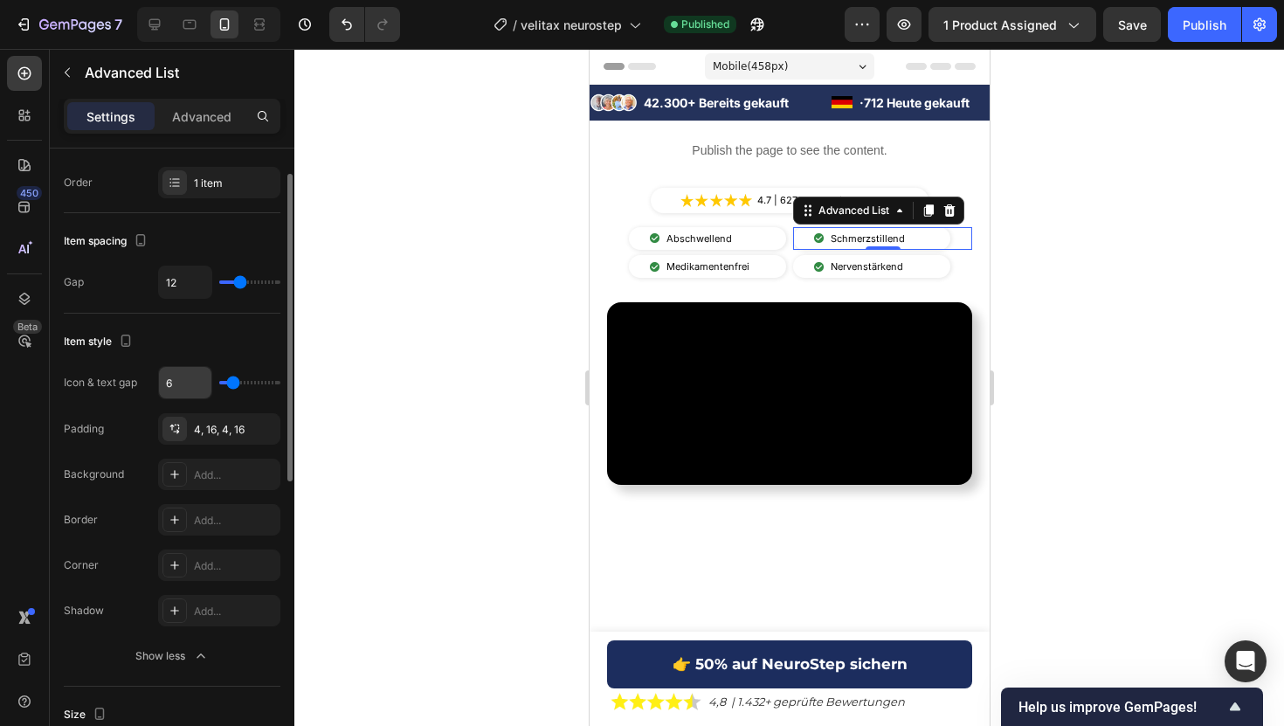
scroll to position [40, 0]
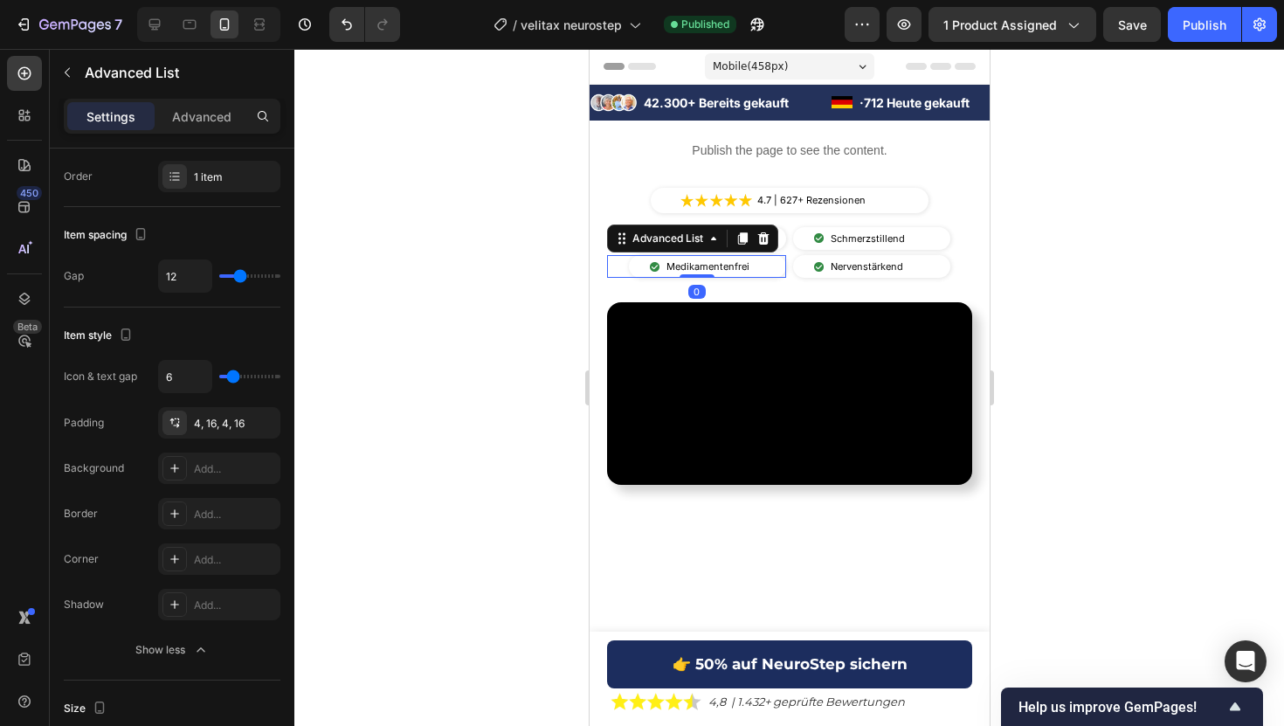
click at [640, 269] on li "Image Medikamentenfrei Text Block" at bounding box center [700, 266] width 131 height 23
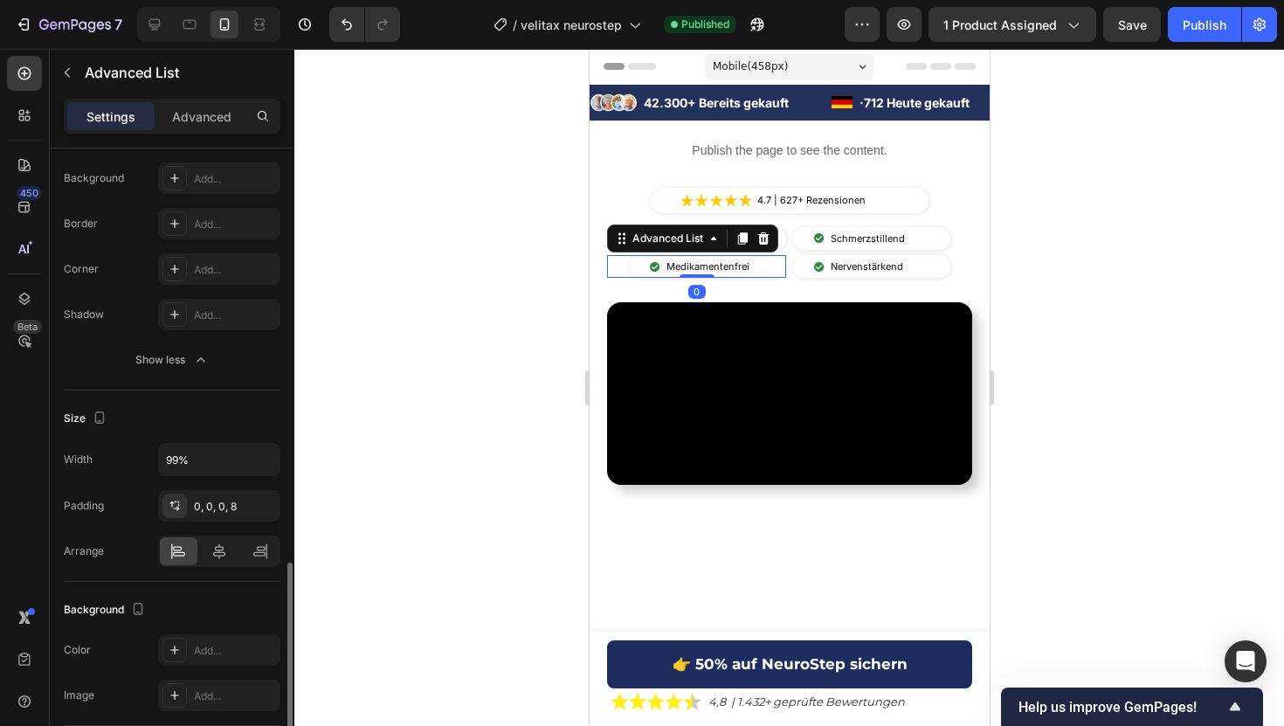
scroll to position [649, 0]
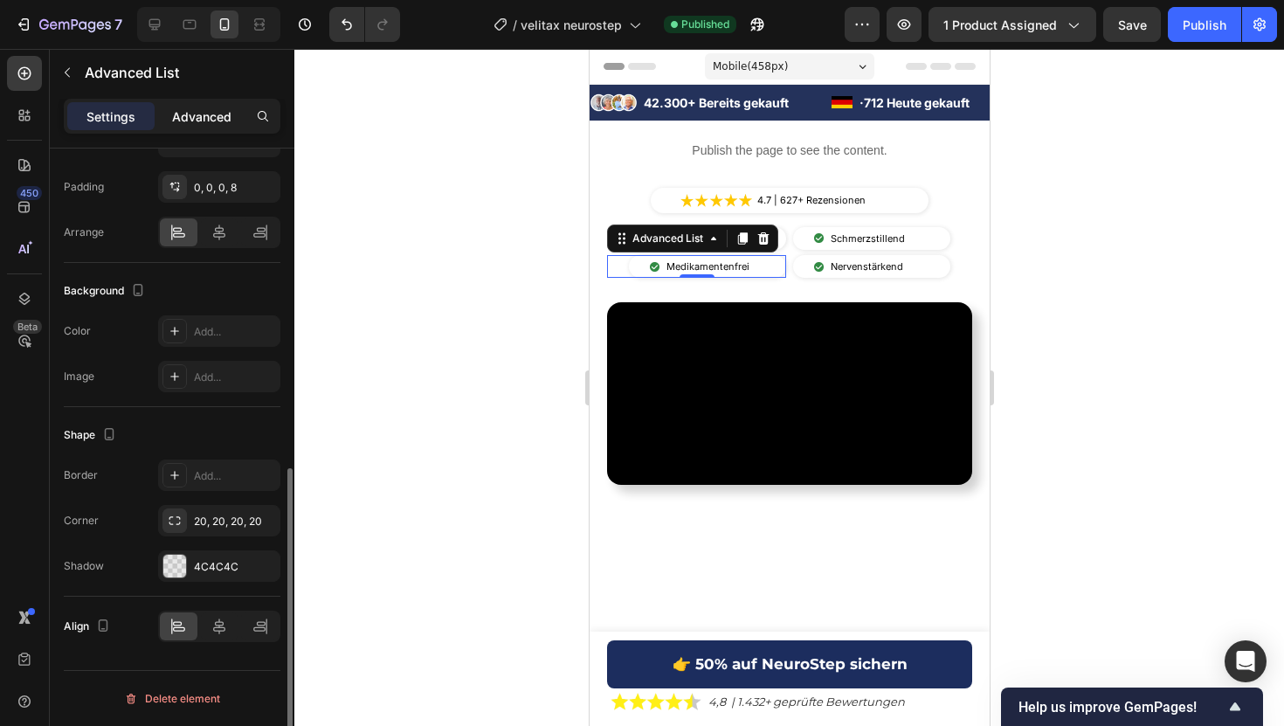
click at [217, 117] on p "Advanced" at bounding box center [201, 116] width 59 height 18
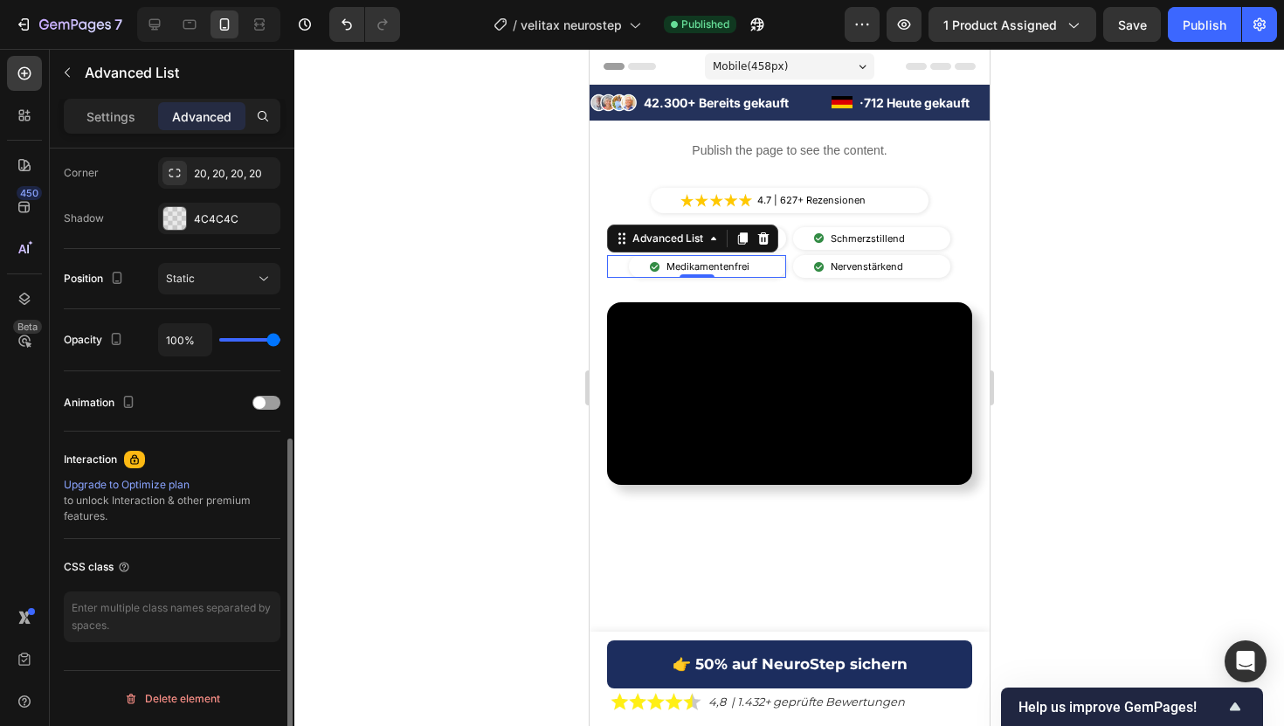
scroll to position [0, 0]
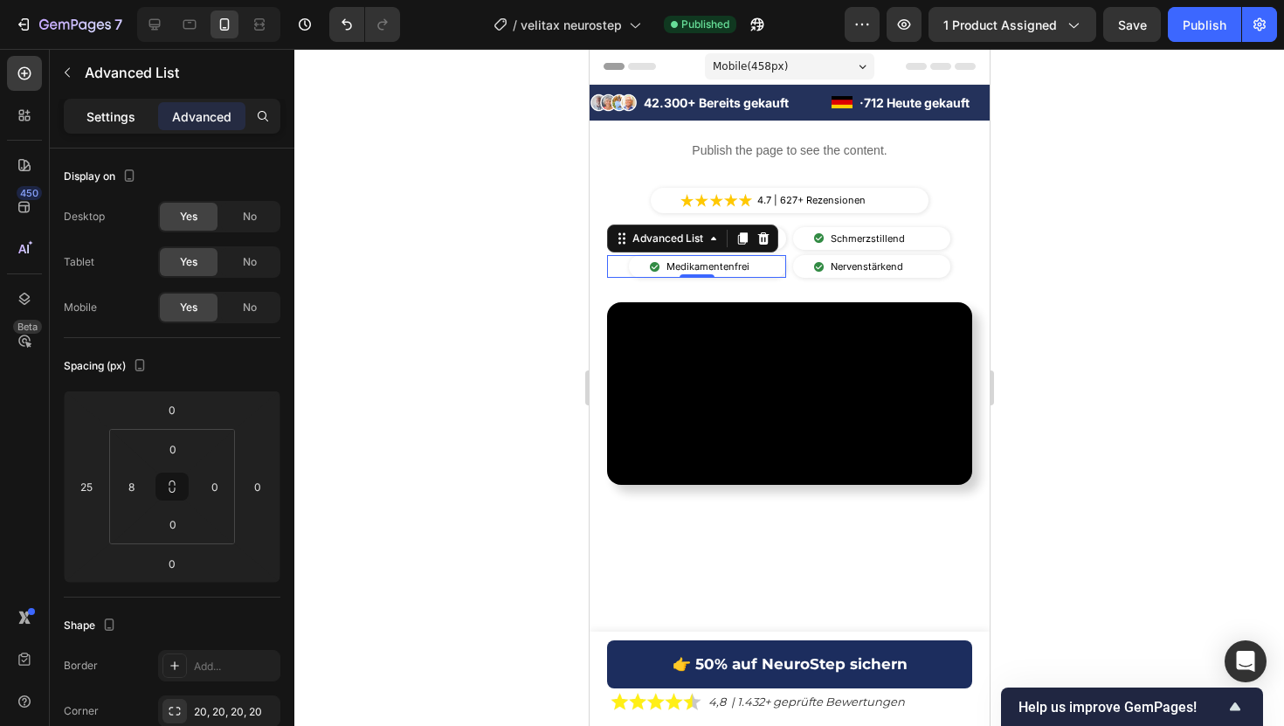
click at [111, 119] on p "Settings" at bounding box center [110, 116] width 49 height 18
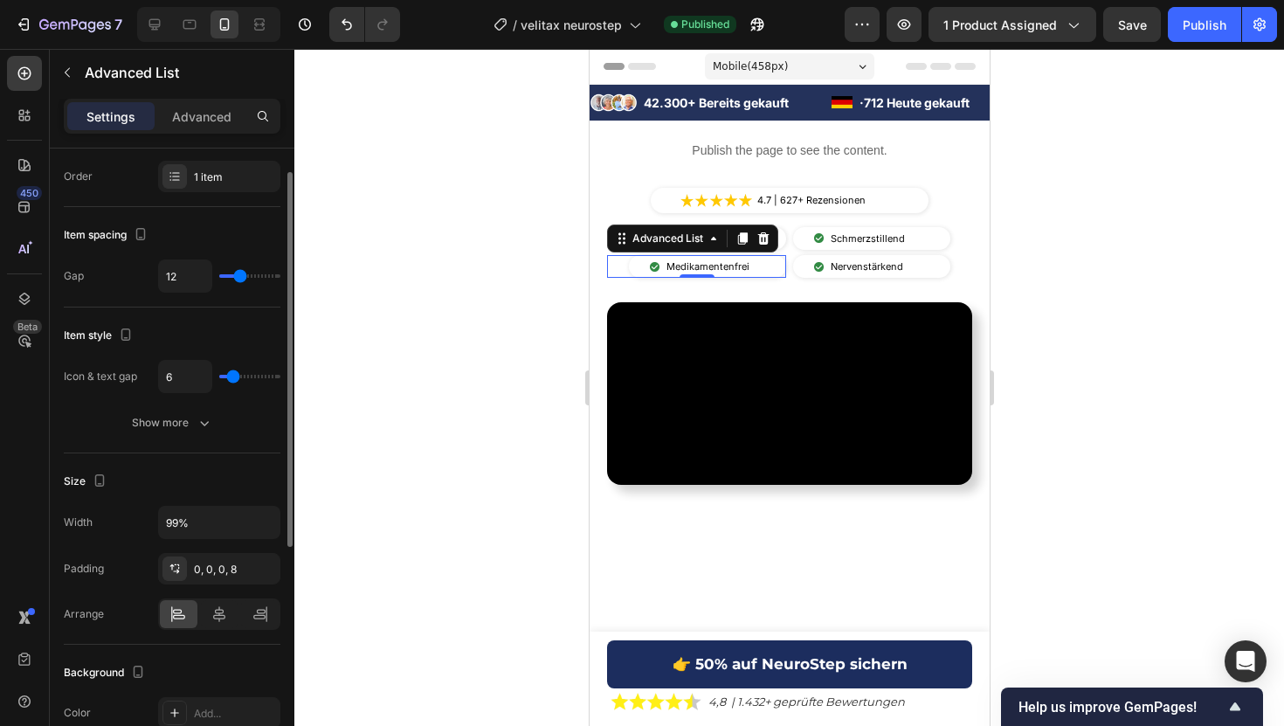
scroll to position [73, 0]
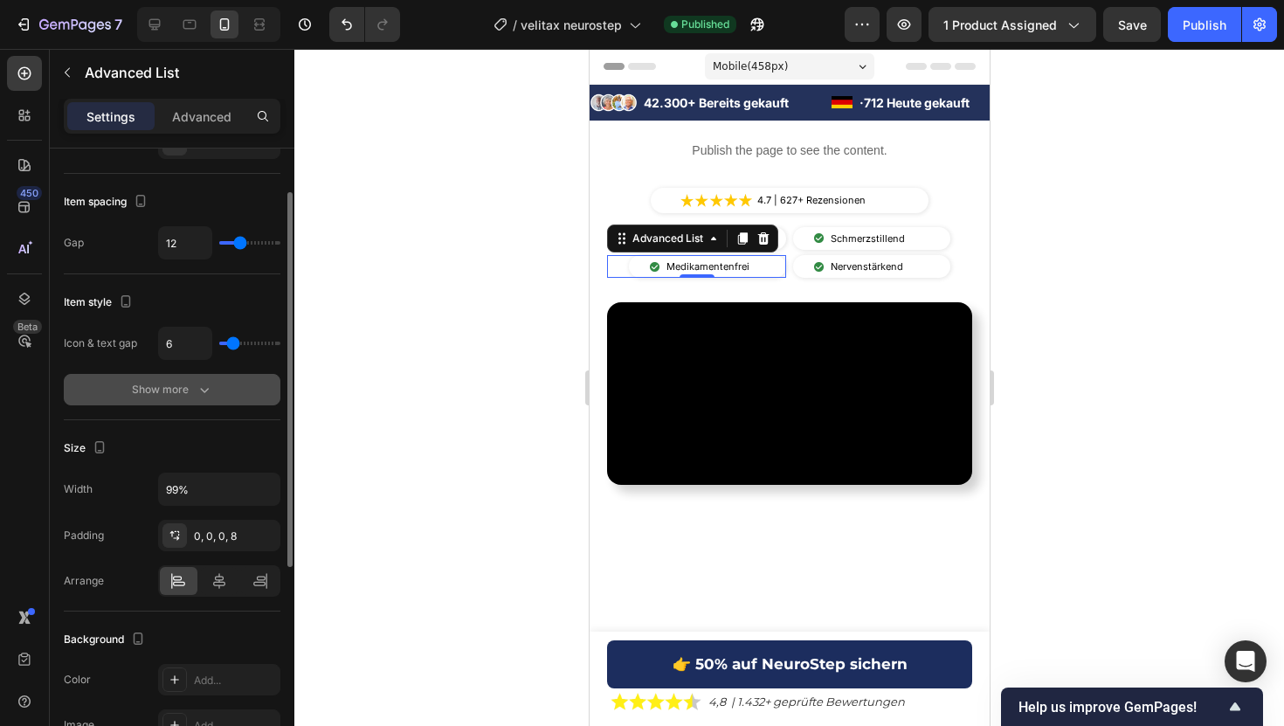
click at [183, 398] on button "Show more" at bounding box center [172, 389] width 217 height 31
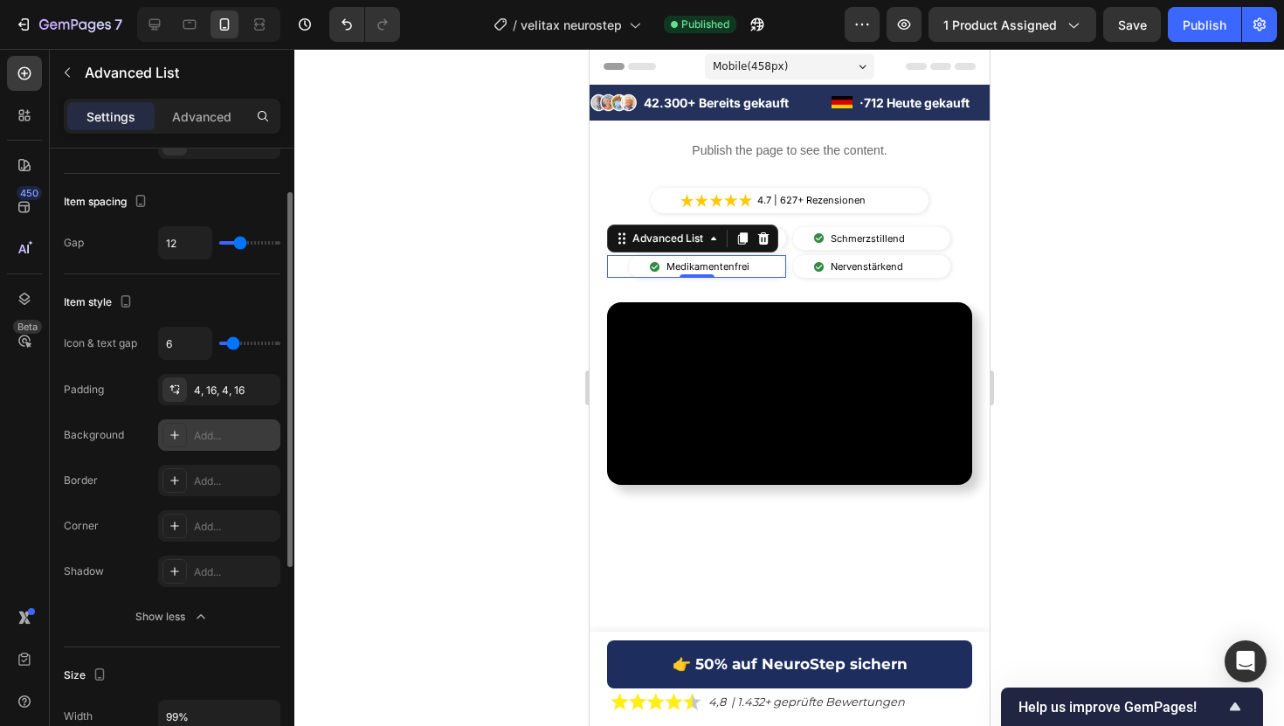
click at [203, 445] on div "Add..." at bounding box center [219, 434] width 122 height 31
click at [203, 478] on div "Add..." at bounding box center [235, 481] width 82 height 16
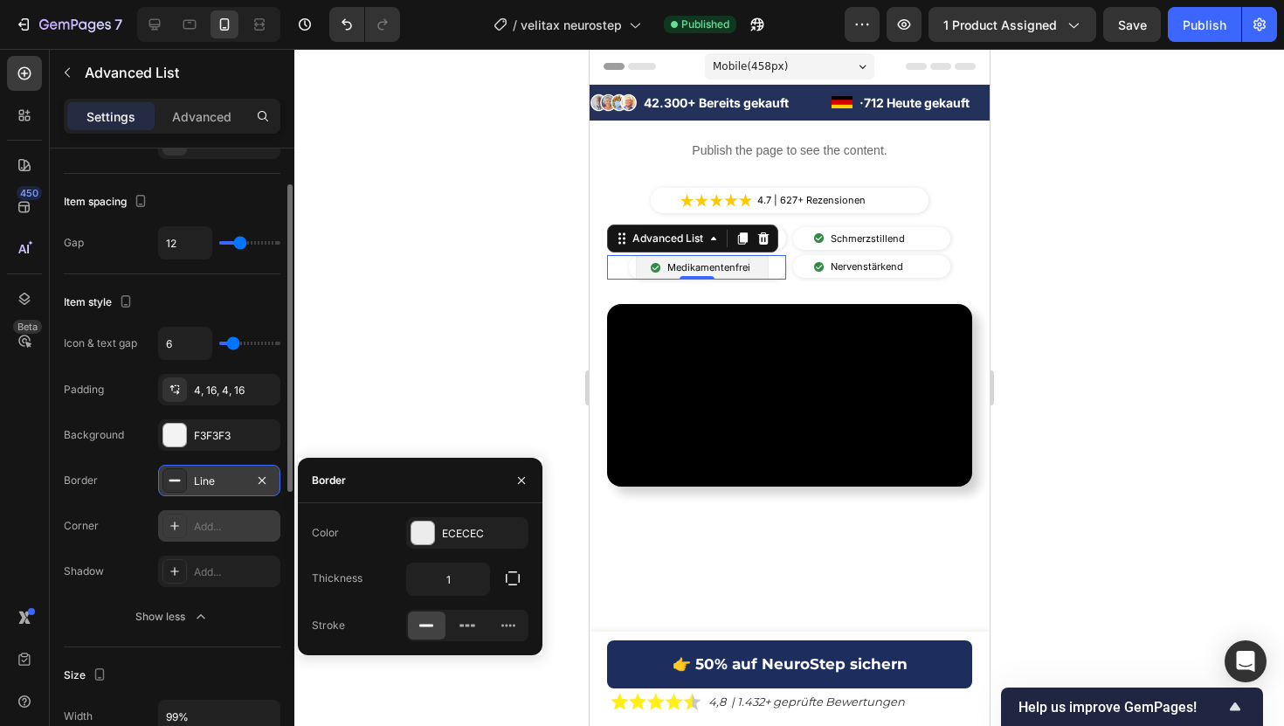
click at [210, 510] on div "Add..." at bounding box center [219, 525] width 122 height 31
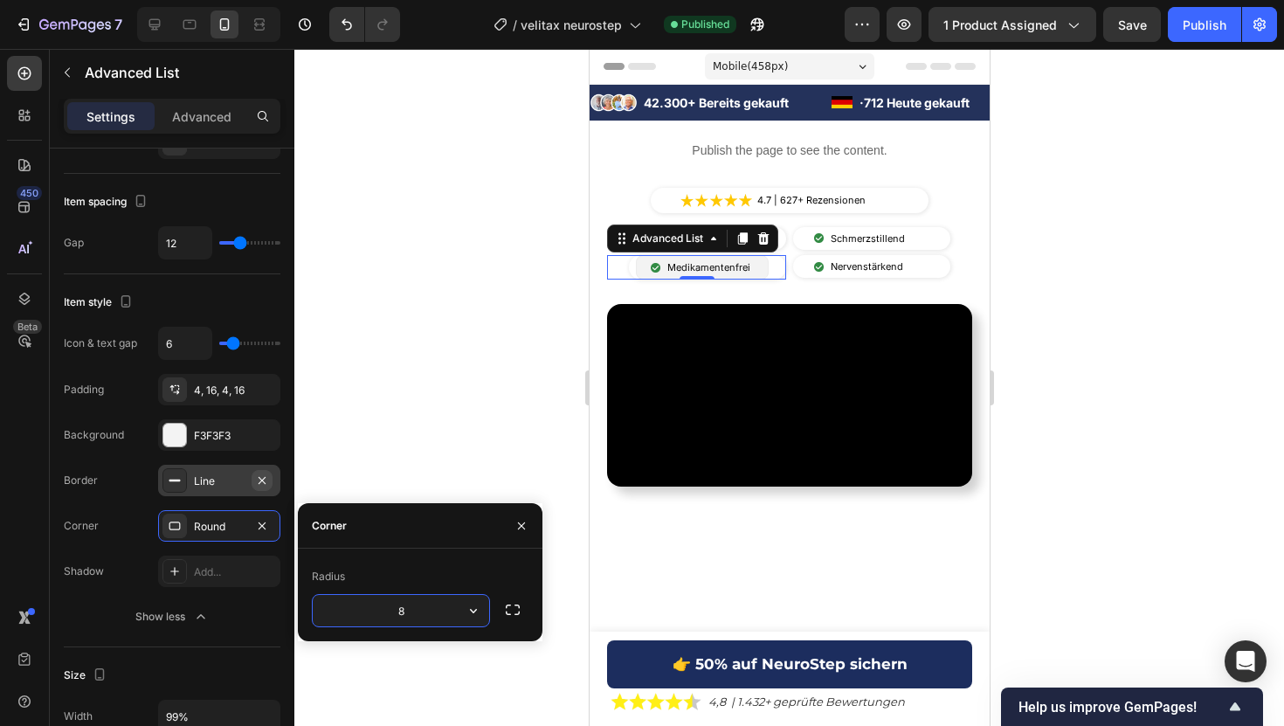
click at [261, 479] on icon "button" at bounding box center [262, 479] width 7 height 7
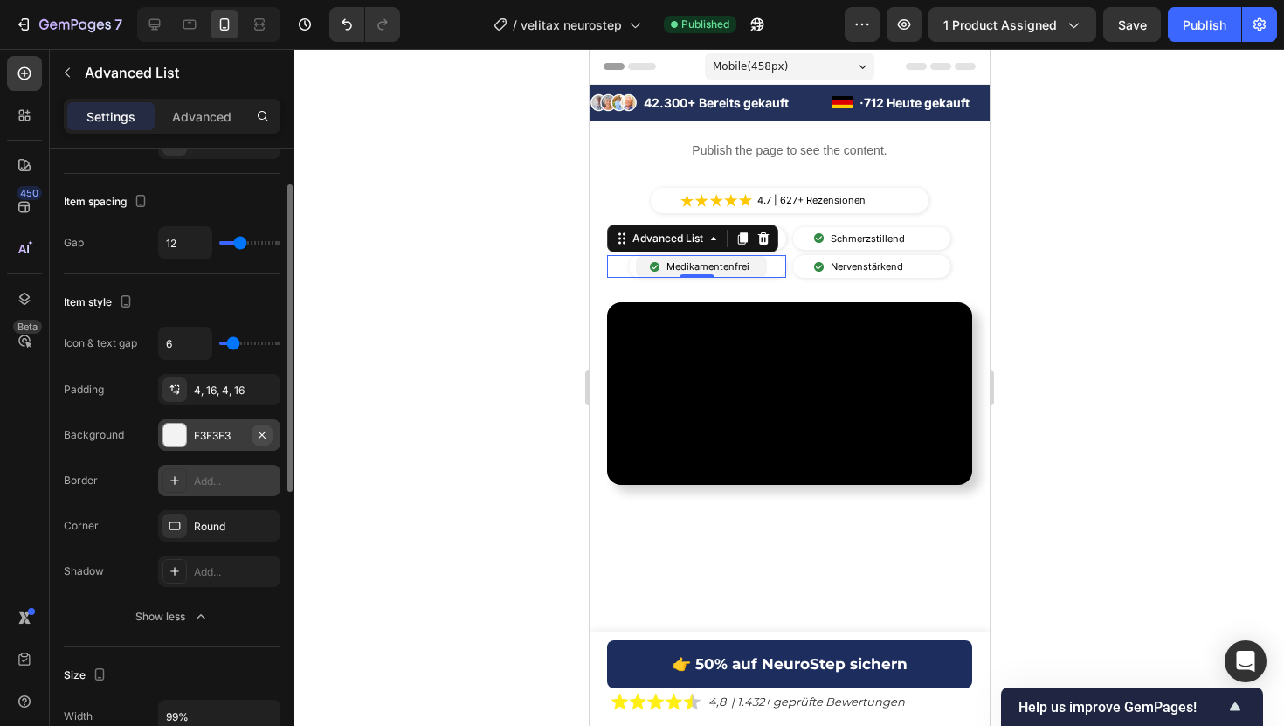
click at [265, 431] on icon "button" at bounding box center [262, 434] width 7 height 7
click at [397, 321] on div at bounding box center [788, 387] width 989 height 677
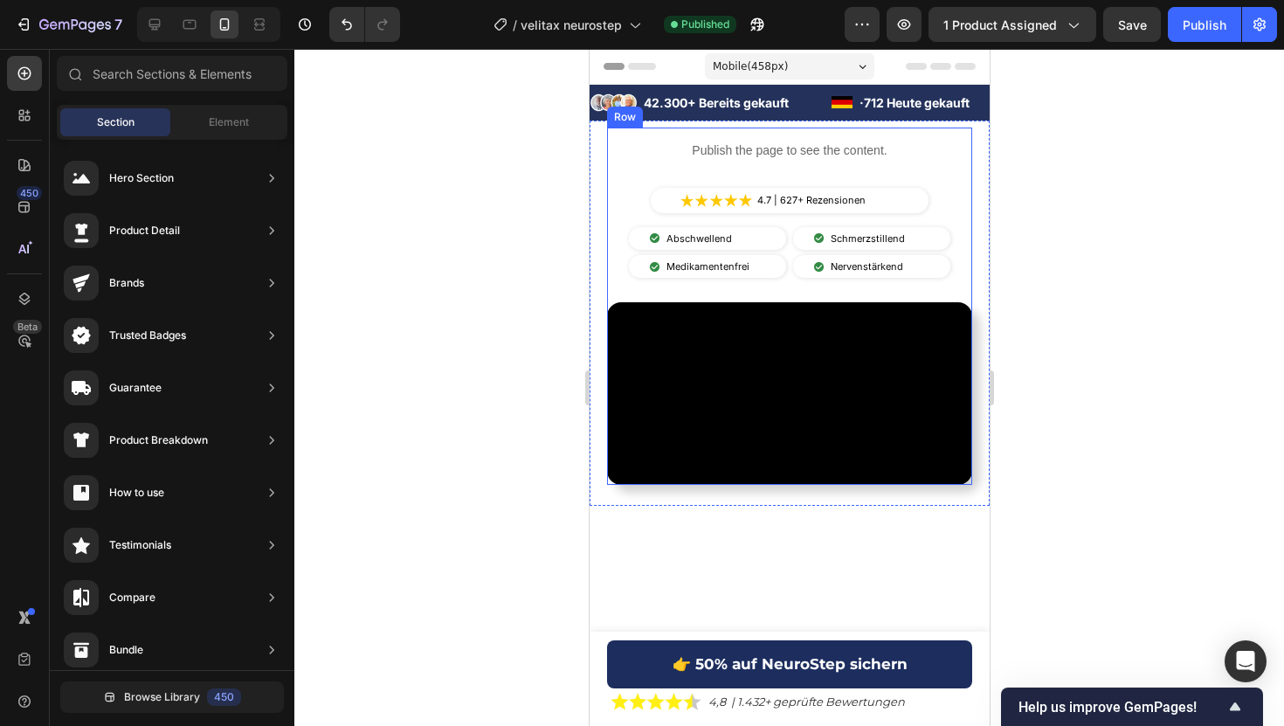
click at [623, 279] on div "Publish the page to see the content. Custom Code Image 4.7 | 627+ Rezensionen T…" at bounding box center [788, 306] width 365 height 357
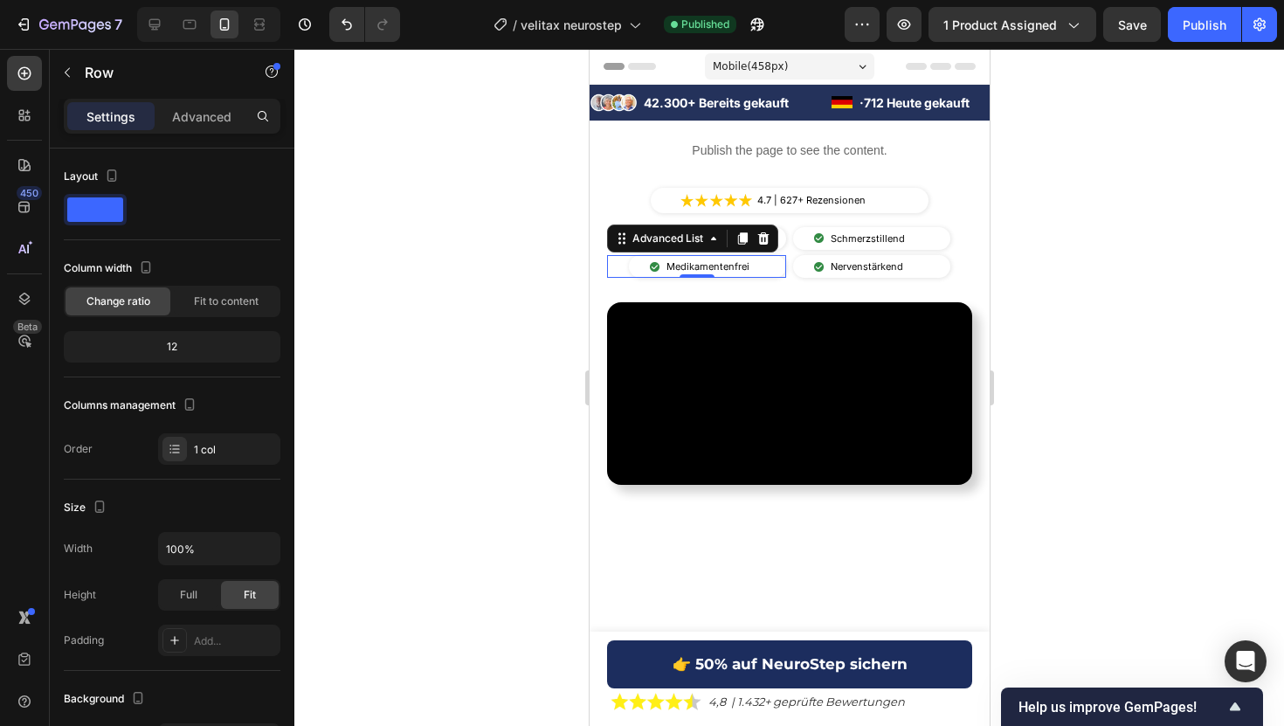
click at [635, 271] on li "Image Medikamentenfrei Text Block" at bounding box center [700, 266] width 131 height 23
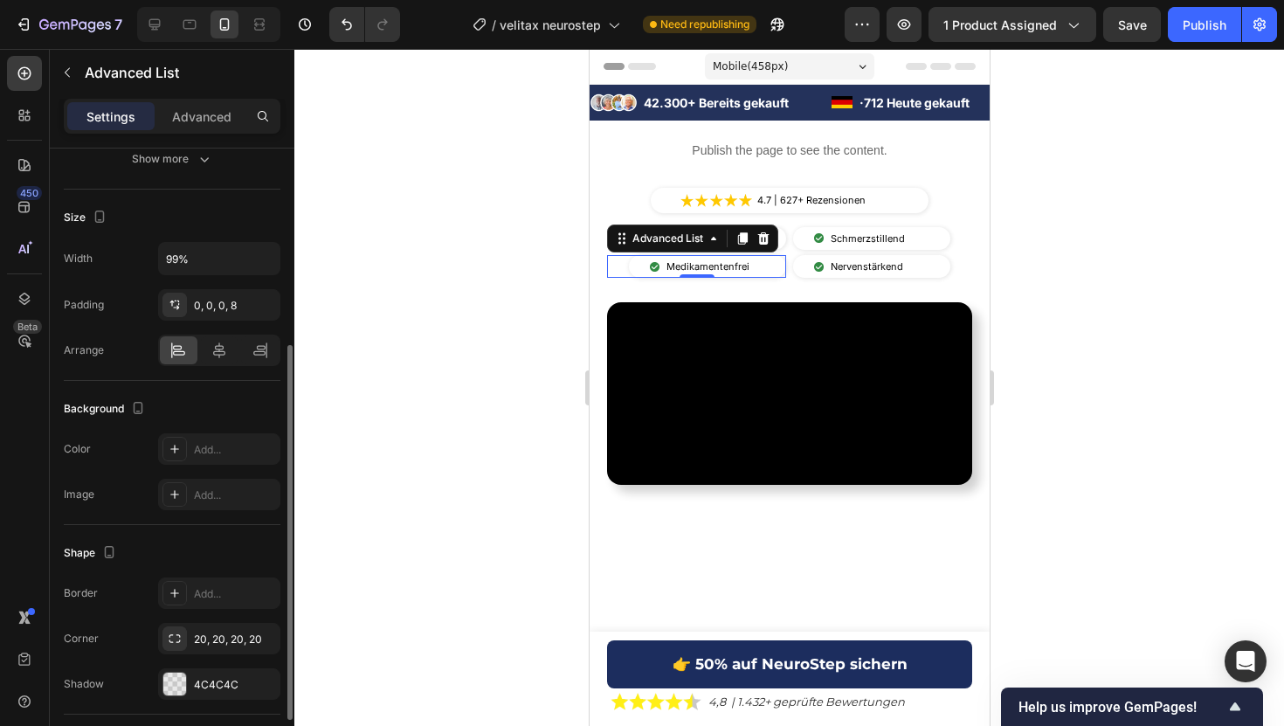
scroll to position [317, 0]
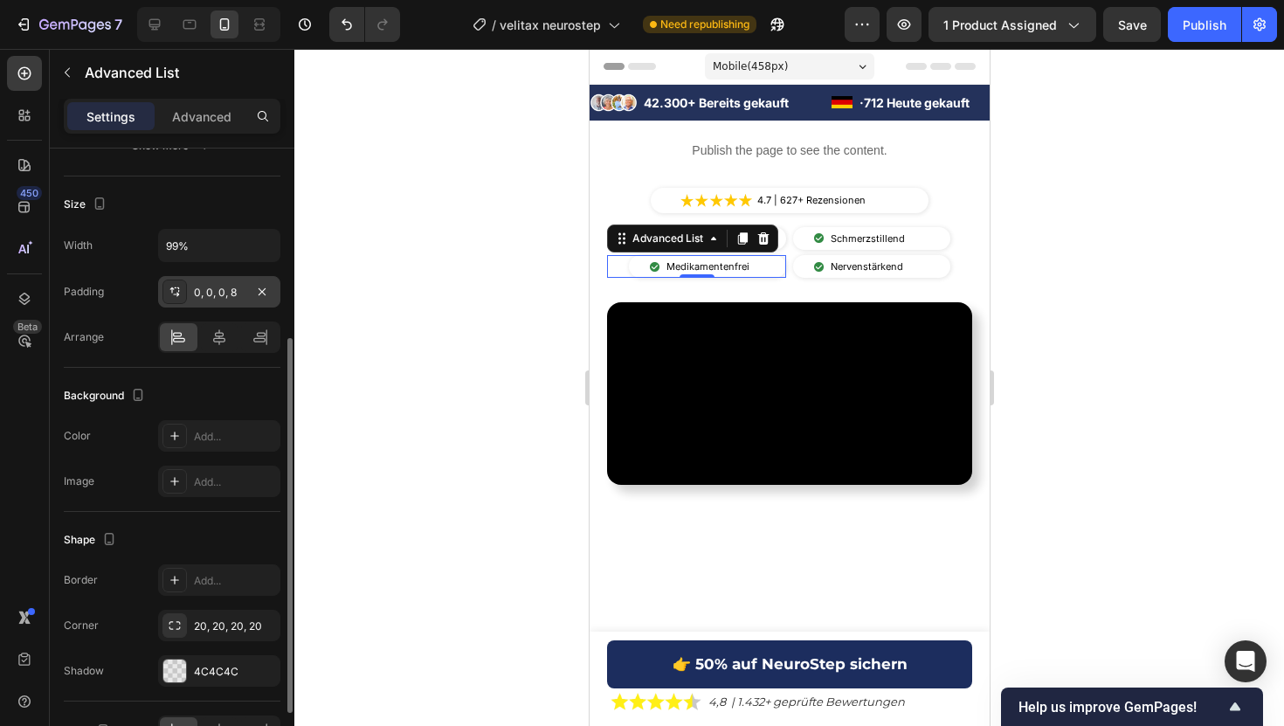
click at [229, 304] on div "0, 0, 0, 8" at bounding box center [219, 291] width 122 height 31
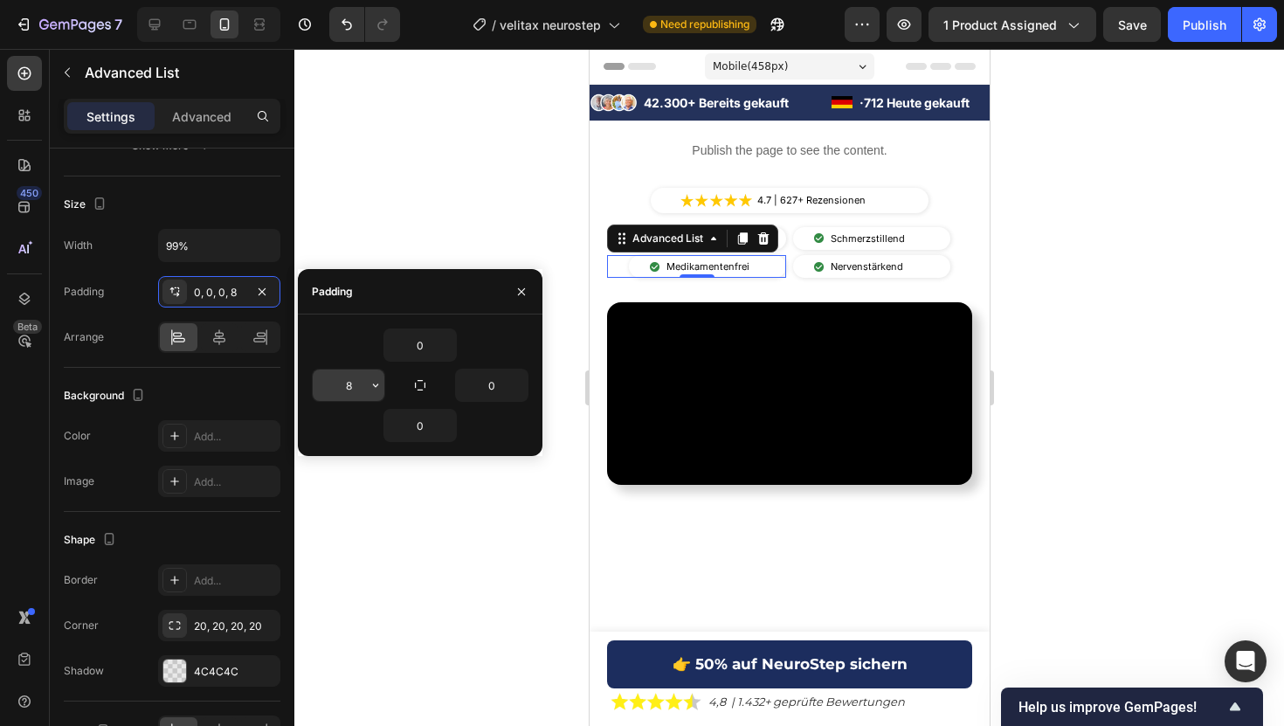
click at [345, 382] on input "8" at bounding box center [349, 384] width 72 height 31
click at [468, 155] on div at bounding box center [788, 387] width 989 height 677
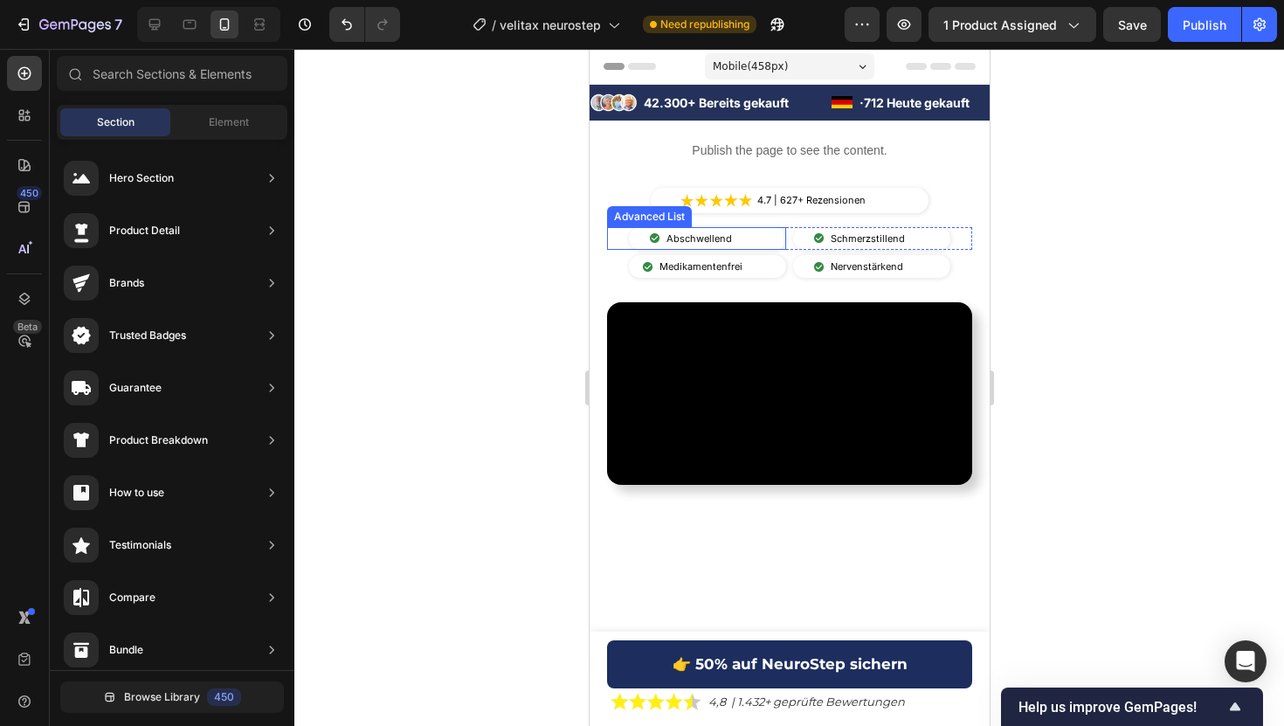
click at [635, 238] on li "Image Abschwellend Text Block" at bounding box center [692, 238] width 114 height 23
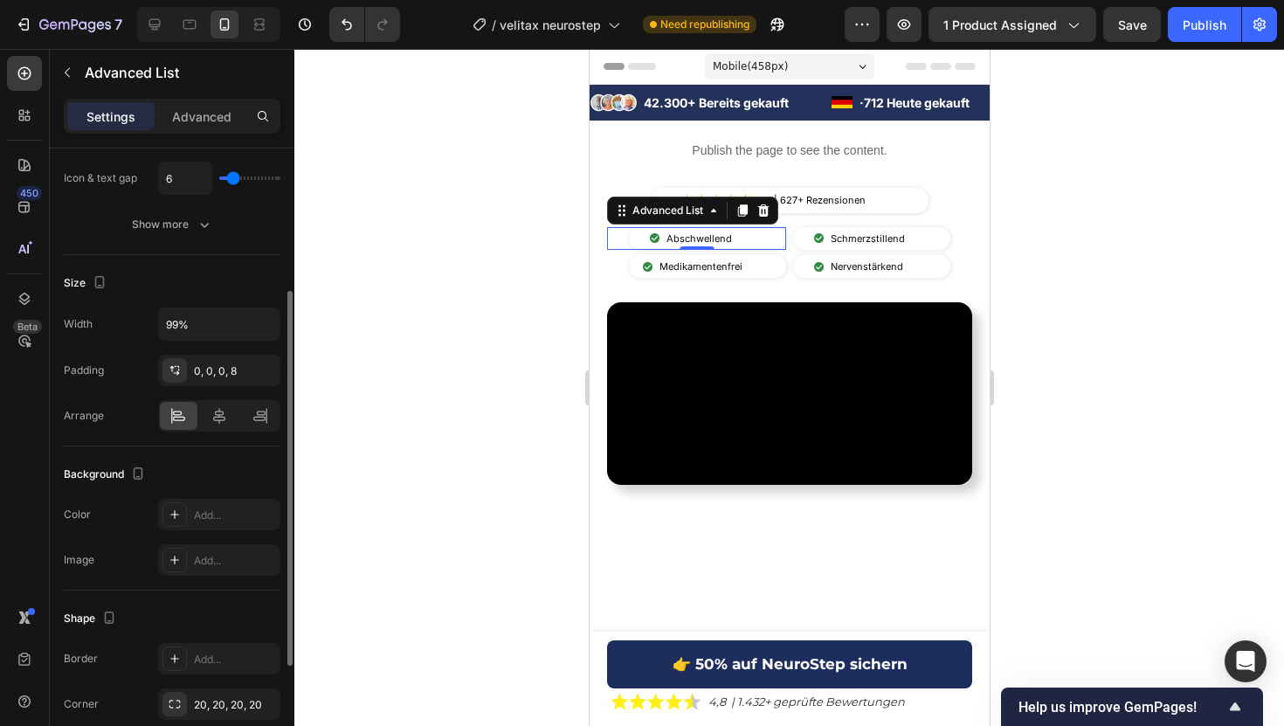
scroll to position [238, 0]
click at [214, 369] on div "0, 0, 0, 8" at bounding box center [219, 372] width 51 height 16
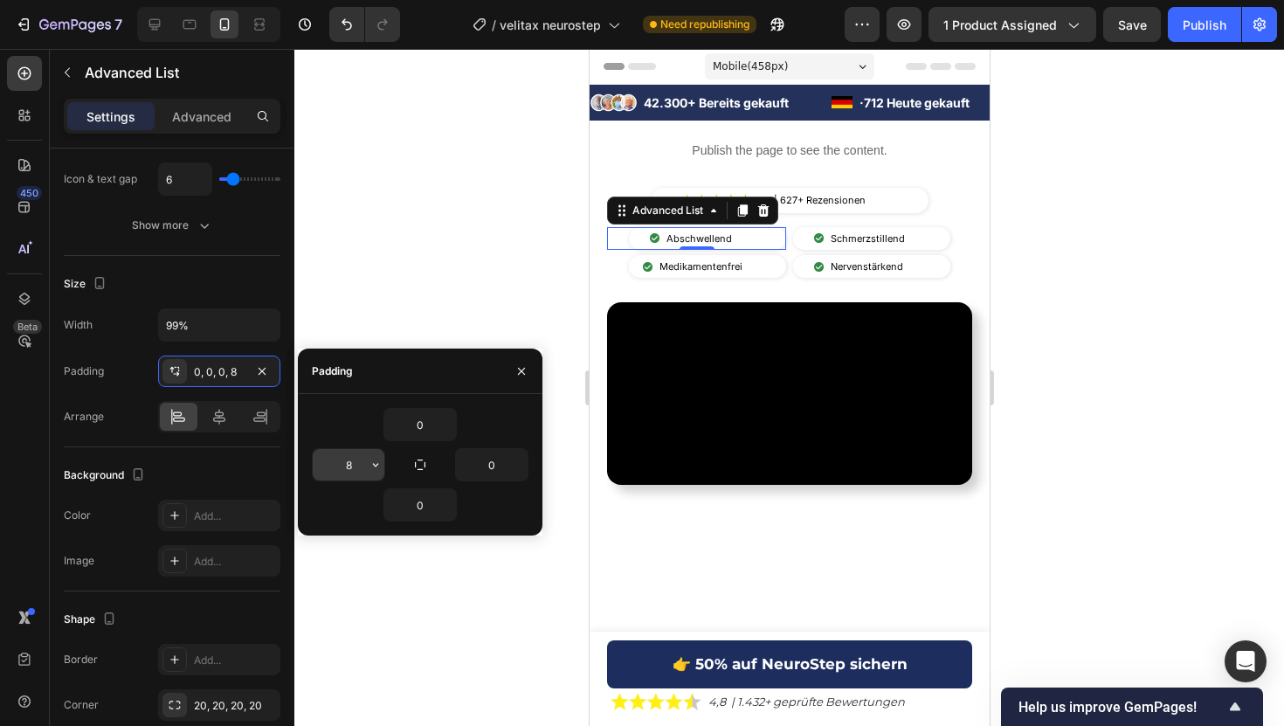
click at [353, 452] on input "8" at bounding box center [349, 464] width 72 height 31
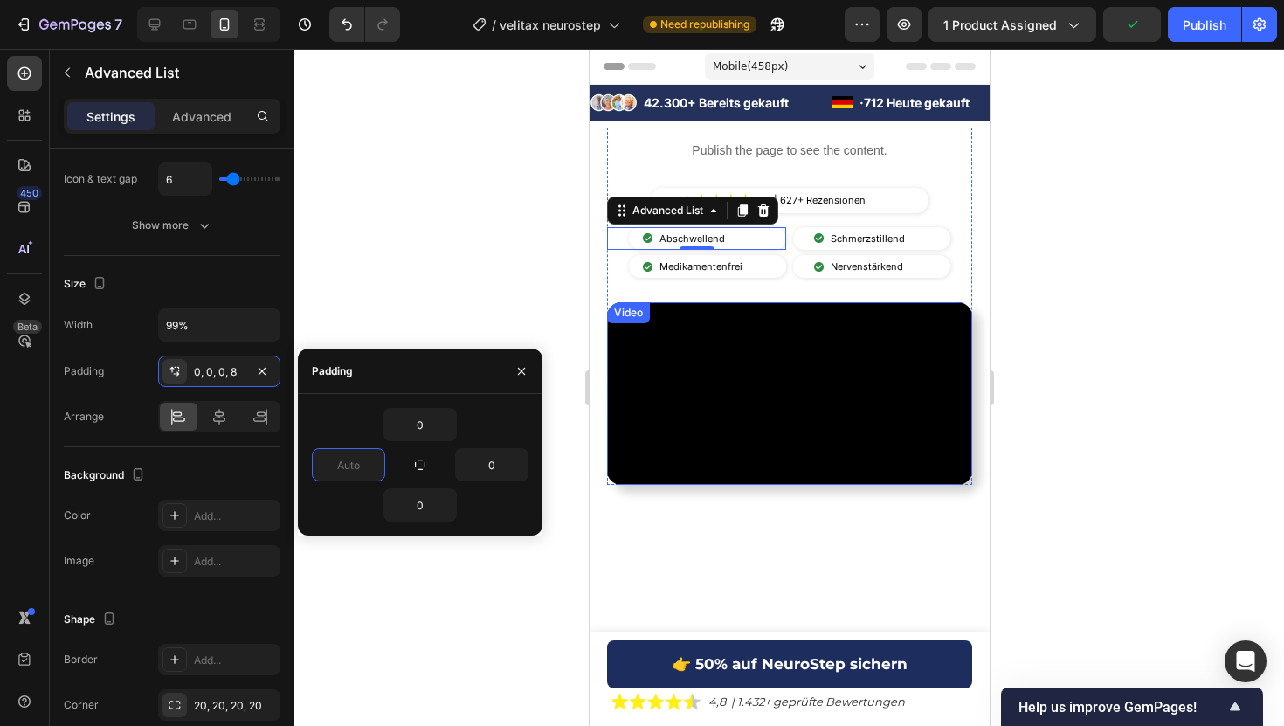
type input "0"
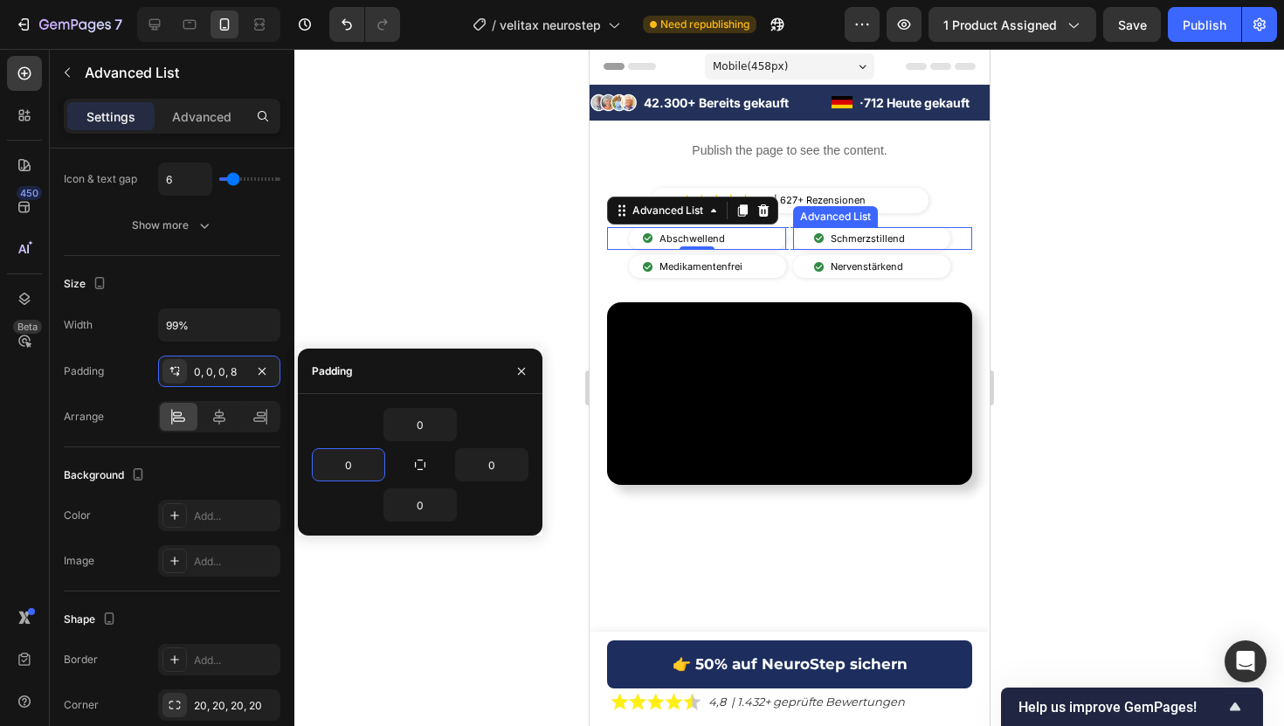
click at [802, 238] on li "Image Schmerzstillend Text Block" at bounding box center [860, 238] width 122 height 23
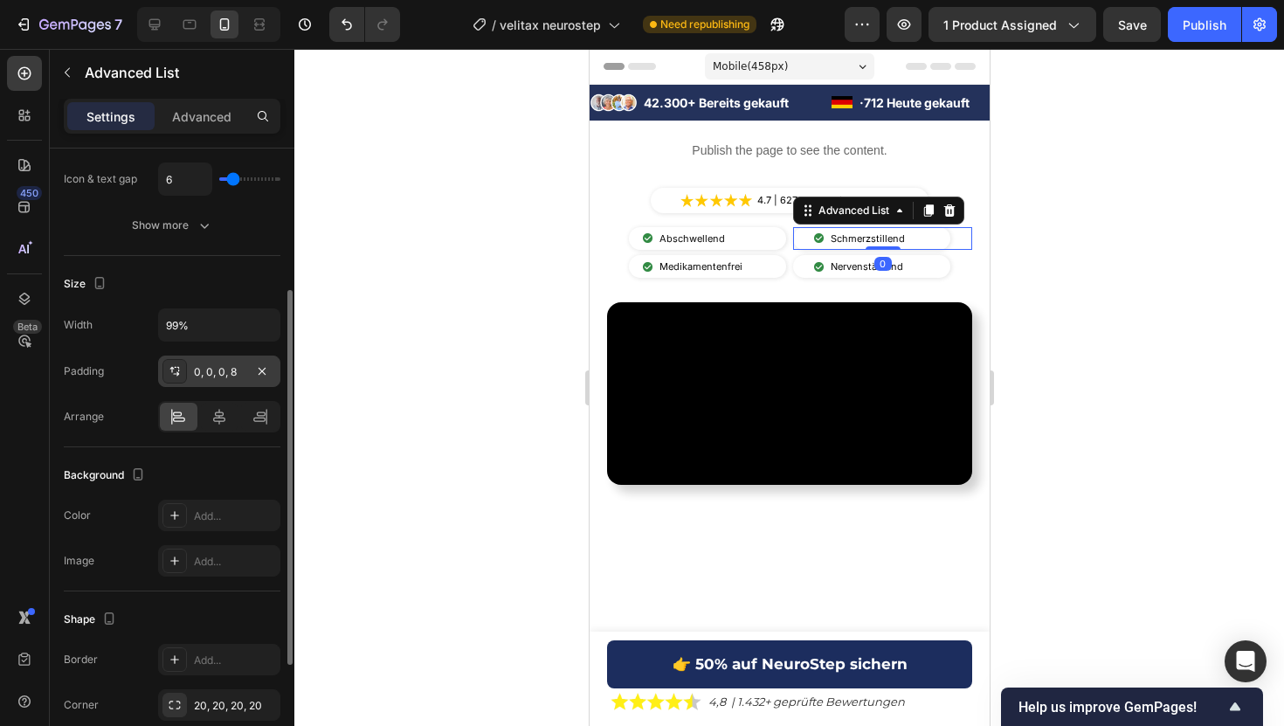
click at [222, 381] on div "0, 0, 0, 8" at bounding box center [219, 370] width 122 height 31
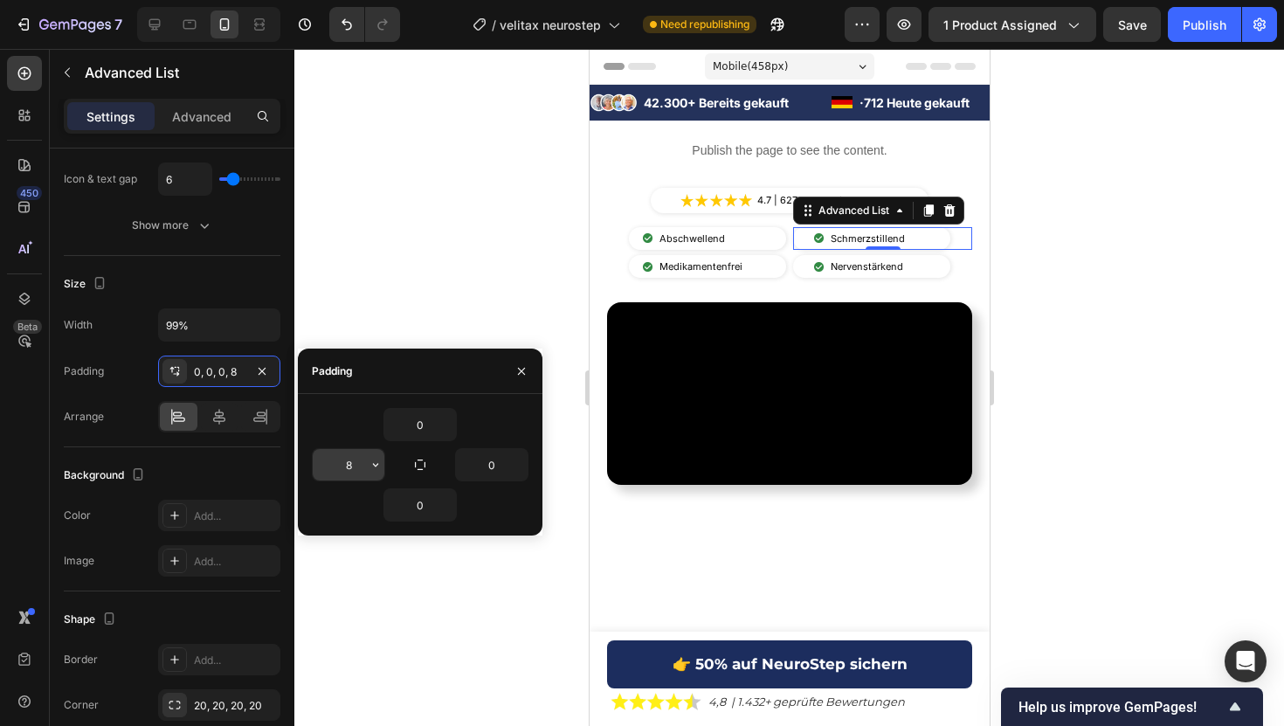
click at [345, 463] on input "8" at bounding box center [349, 464] width 72 height 31
type input "0"
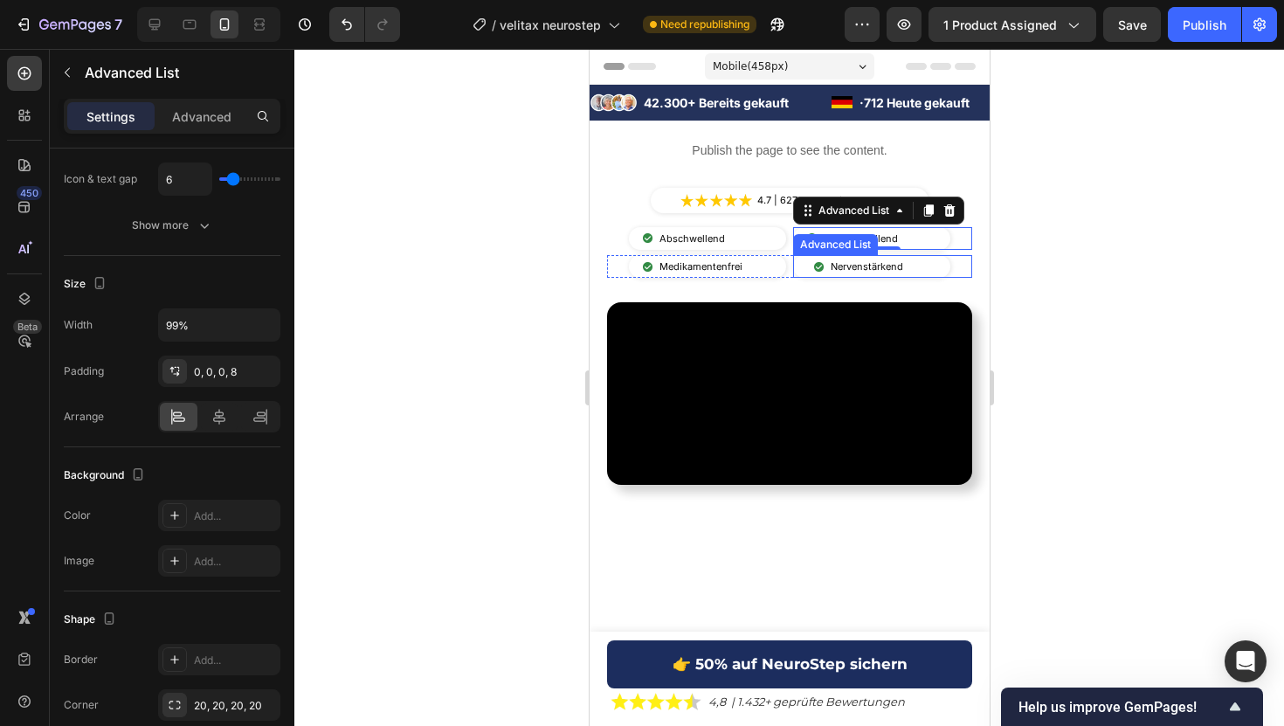
click at [806, 272] on li "Image Nervenstärkend Text Block" at bounding box center [859, 266] width 121 height 23
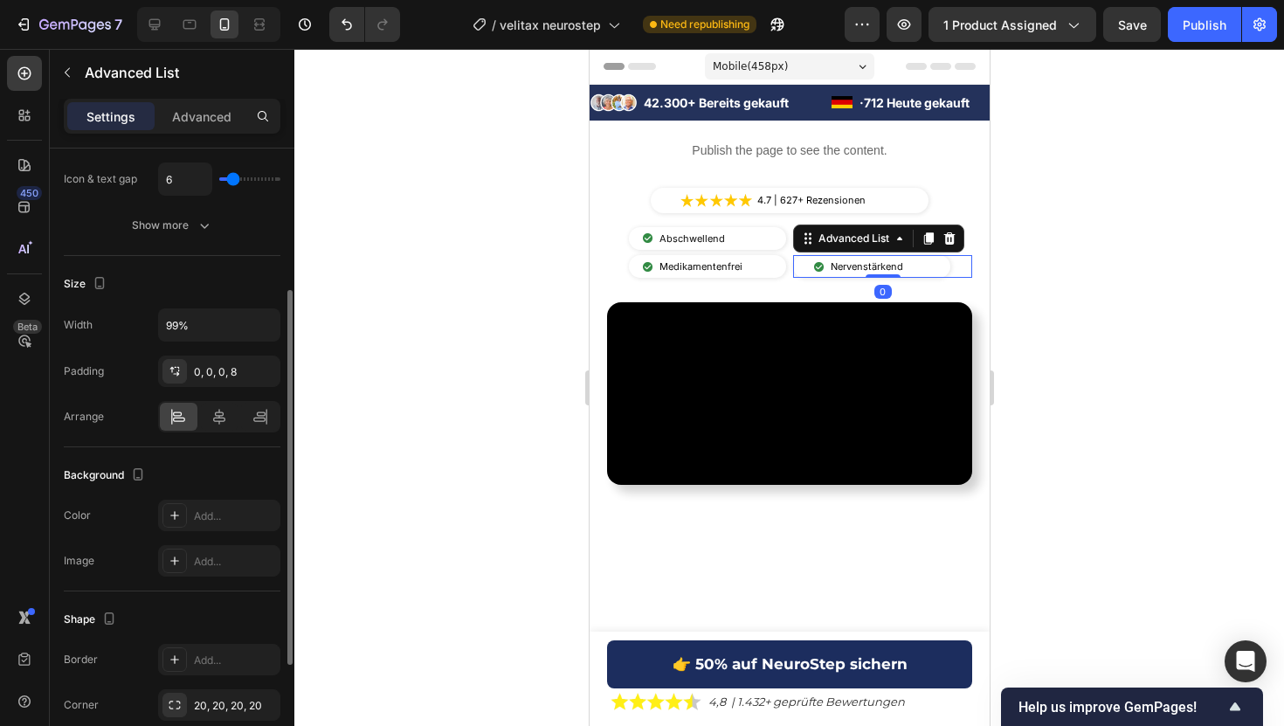
click at [217, 352] on div "Width 99% Padding 0, 0, 0, 8 Arrange" at bounding box center [172, 370] width 217 height 124
click at [217, 370] on div "0, 0, 0, 8" at bounding box center [219, 372] width 51 height 16
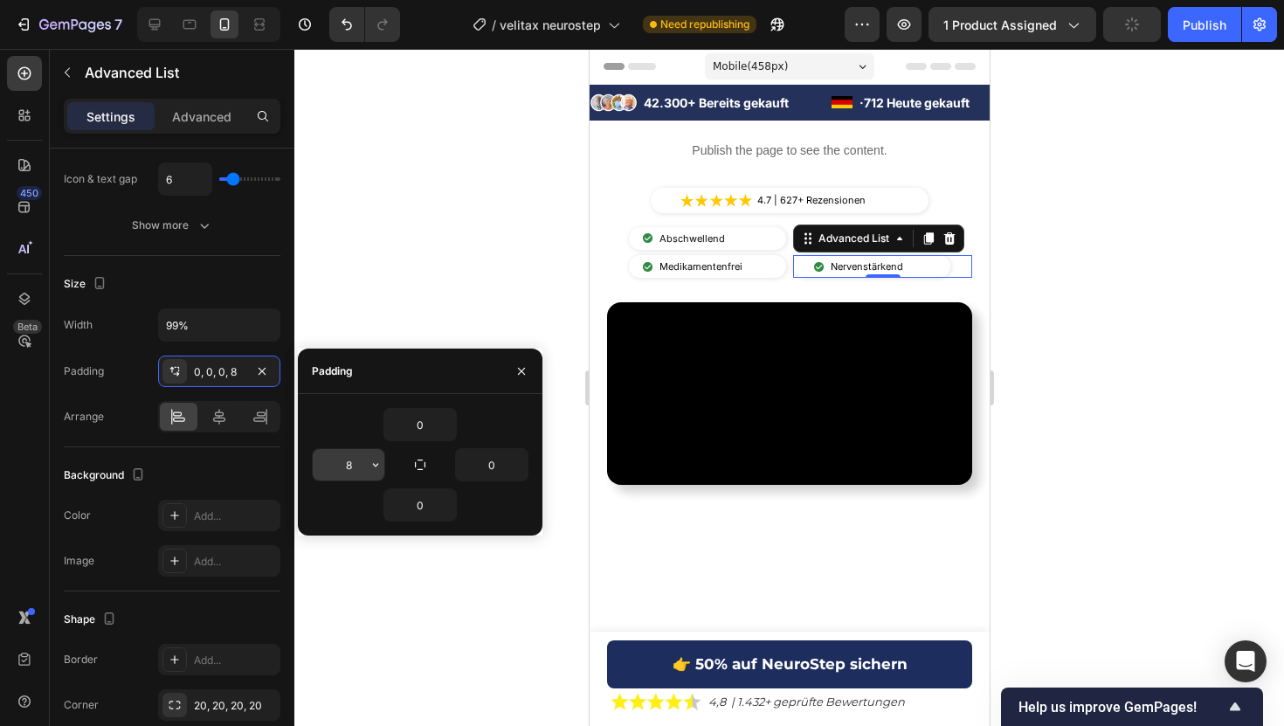
click at [348, 467] on input "8" at bounding box center [349, 464] width 72 height 31
type input "0"
click at [1204, 41] on button "Publish" at bounding box center [1204, 24] width 73 height 35
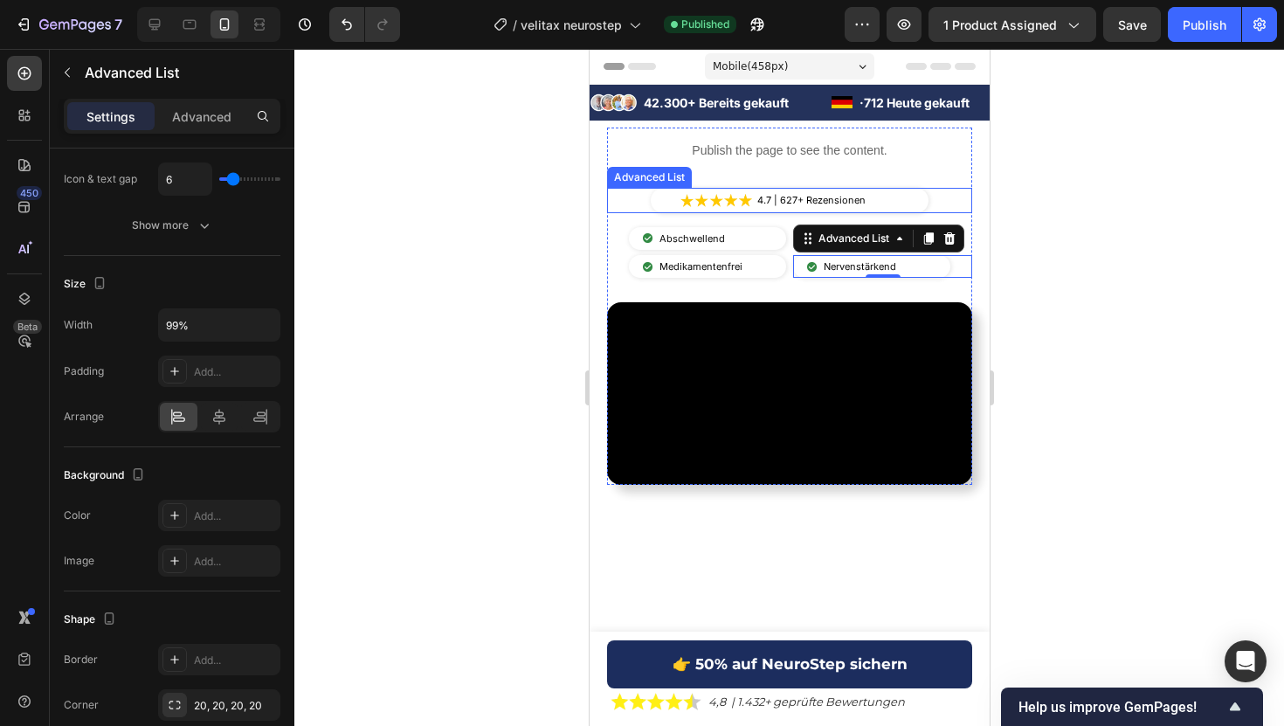
click at [661, 203] on div "Image 4.7 | 627+ Rezensionen Text Block" at bounding box center [789, 200] width 278 height 25
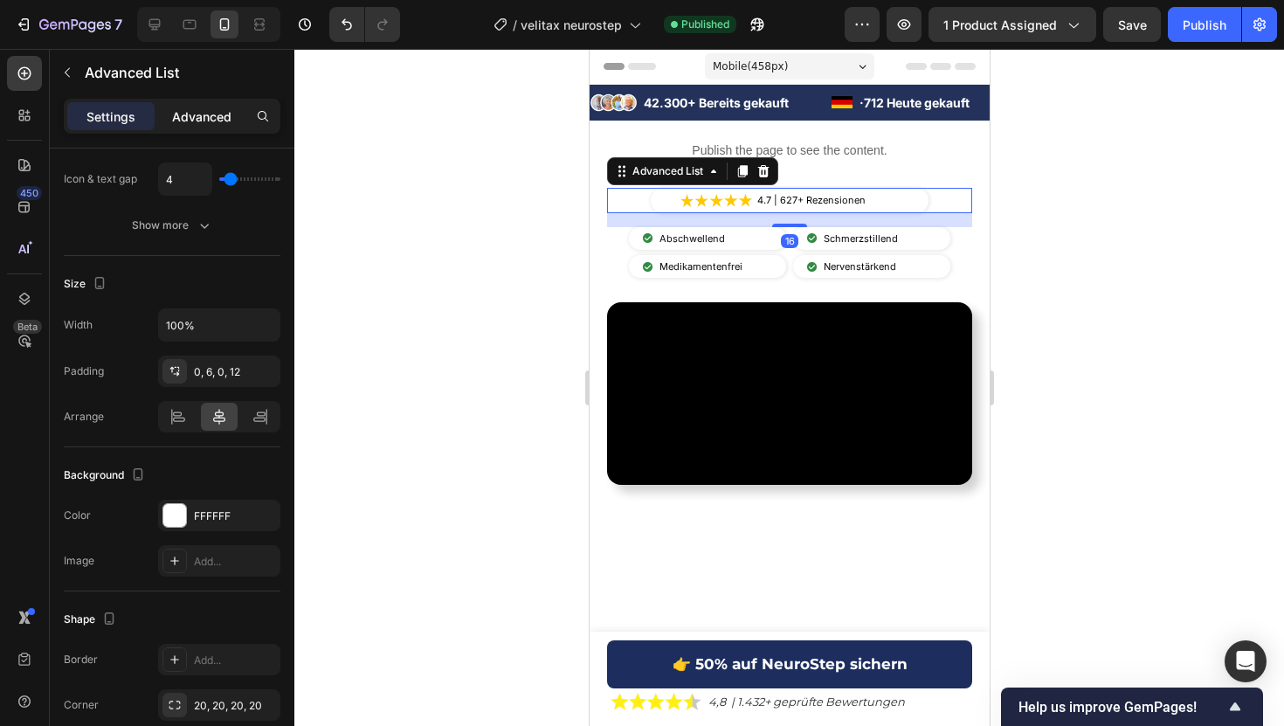
click at [199, 115] on p "Advanced" at bounding box center [201, 116] width 59 height 18
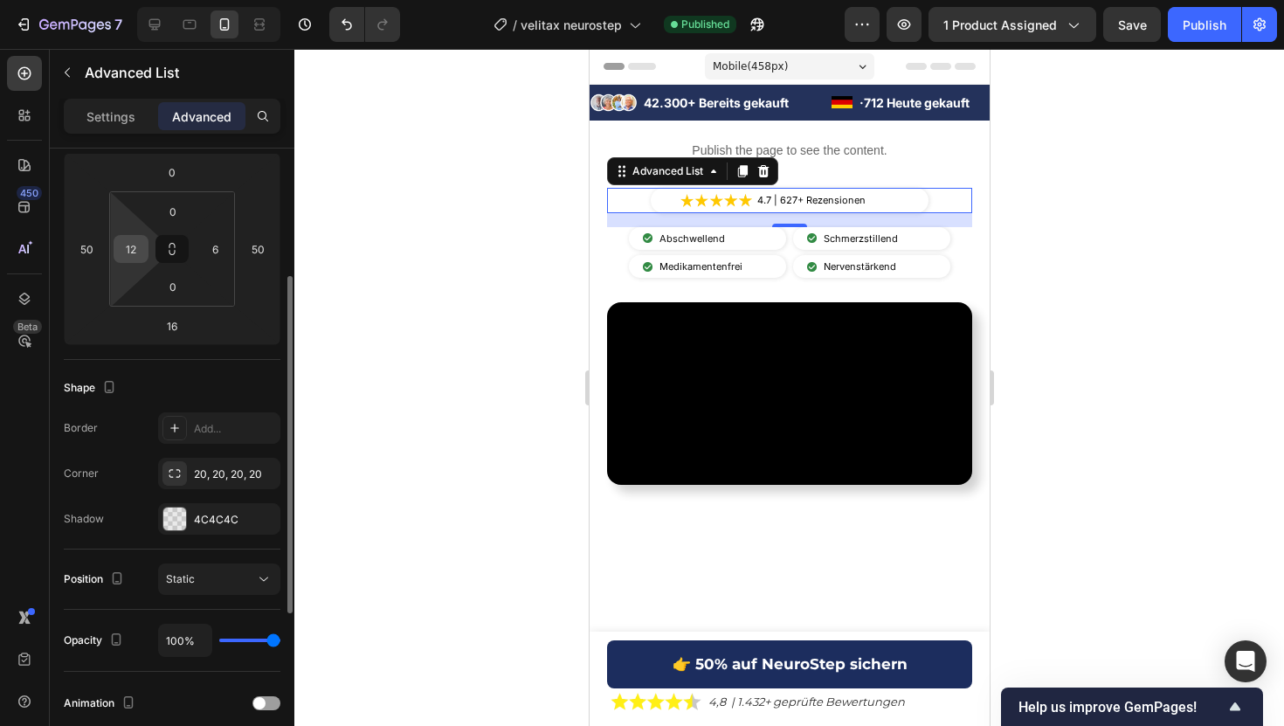
click at [134, 248] on input "12" at bounding box center [131, 249] width 26 height 26
type input "6"
click at [213, 245] on input "6" at bounding box center [215, 249] width 26 height 26
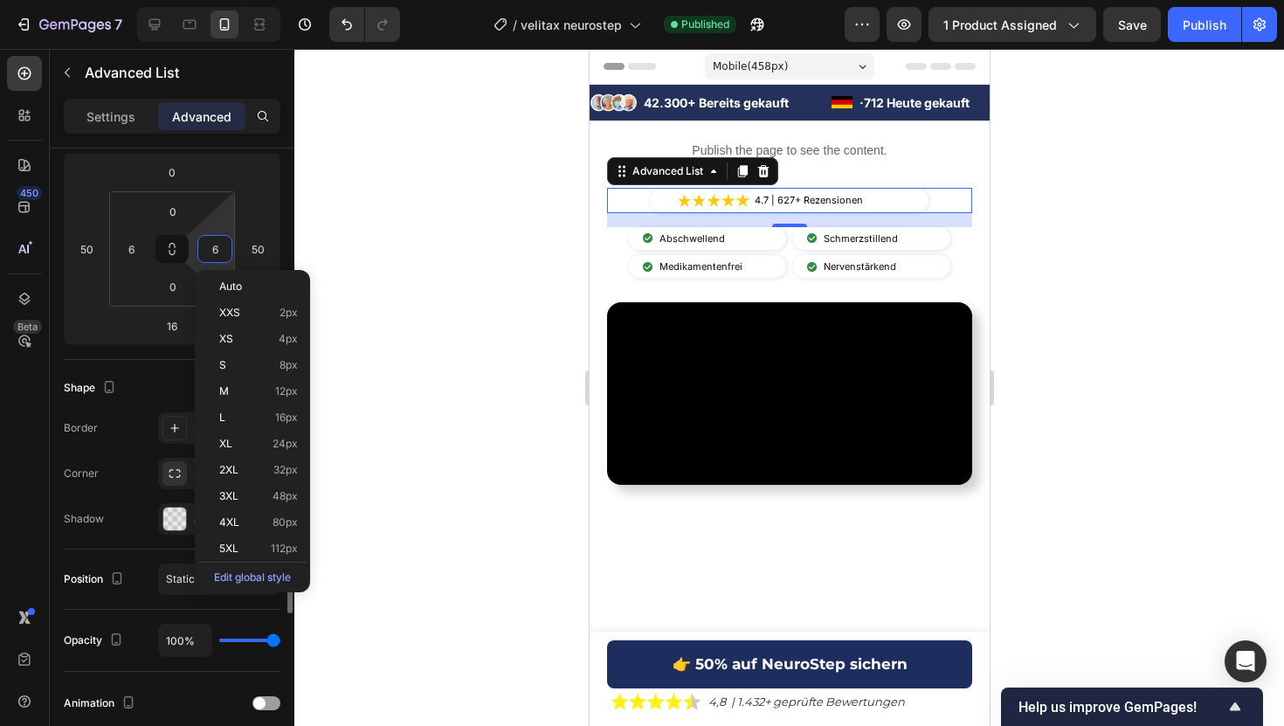
type input "0"
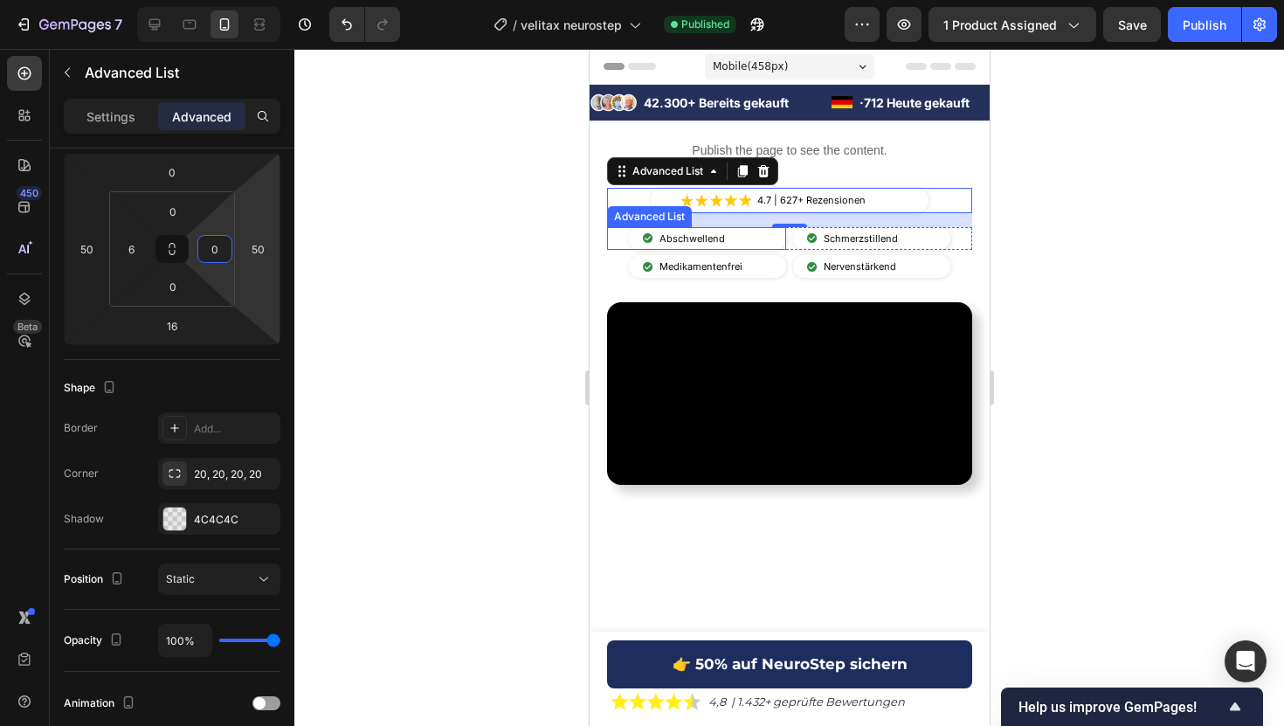
click at [637, 241] on li "Image Abschwellend Text Block" at bounding box center [685, 238] width 114 height 23
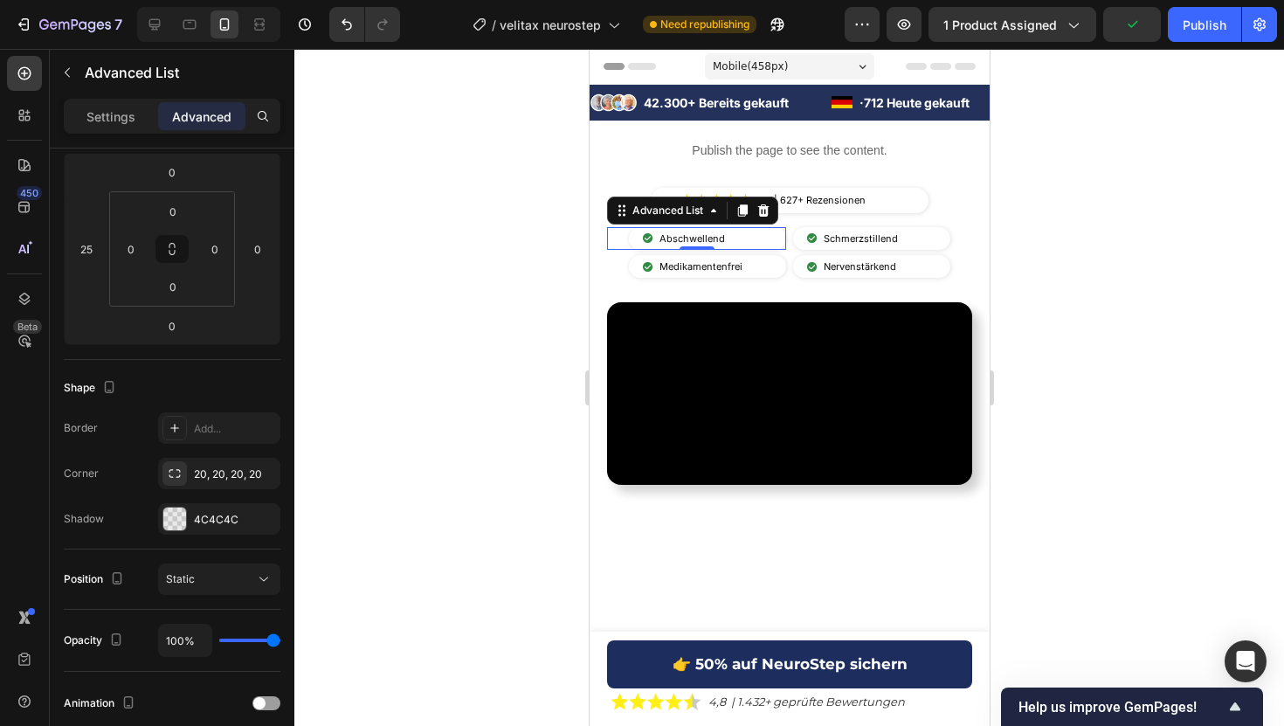
click at [128, 99] on div "Settings Advanced" at bounding box center [172, 116] width 217 height 35
click at [122, 119] on p "Settings" at bounding box center [110, 116] width 49 height 18
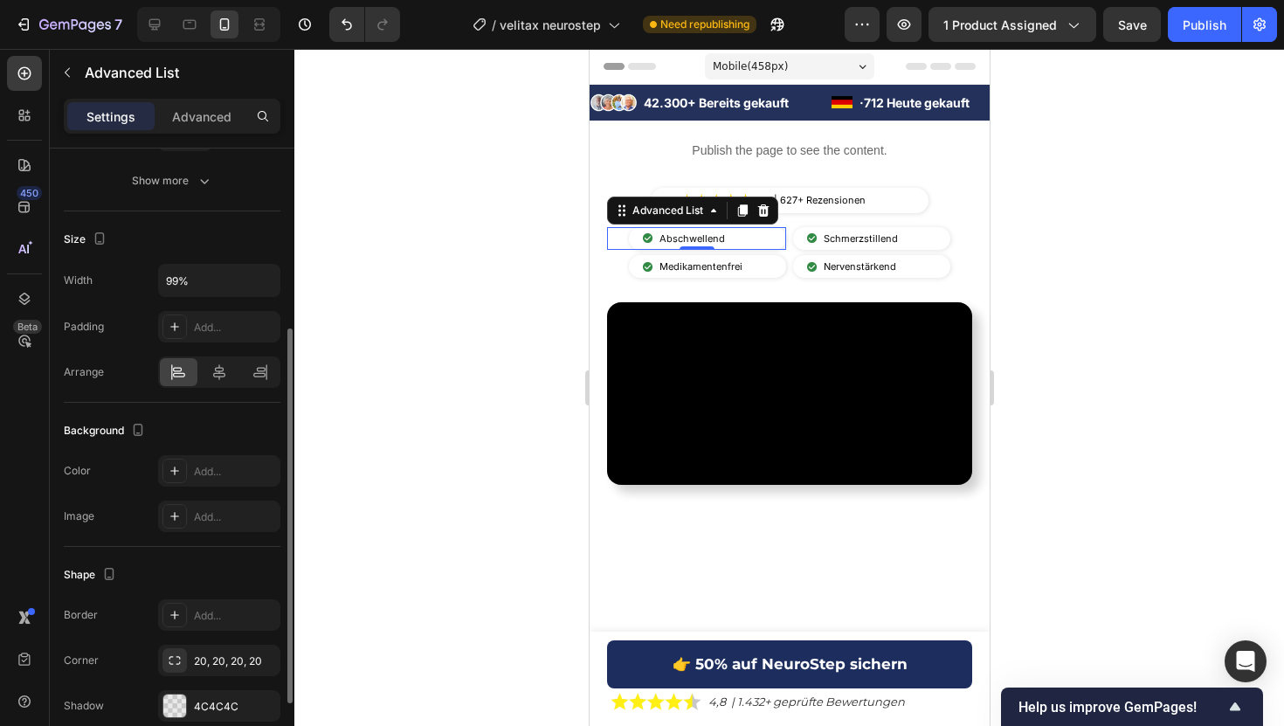
scroll to position [290, 0]
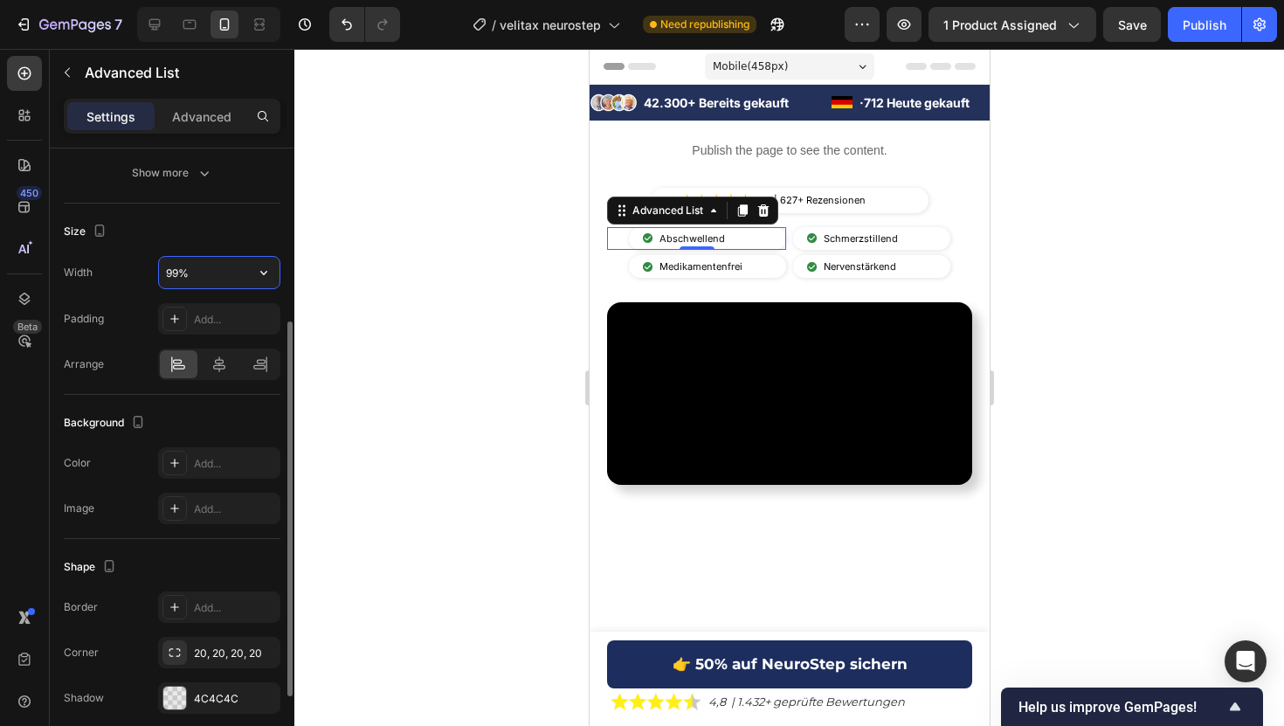
click at [203, 280] on input "99%" at bounding box center [219, 272] width 121 height 31
click at [255, 277] on icon "button" at bounding box center [263, 272] width 17 height 17
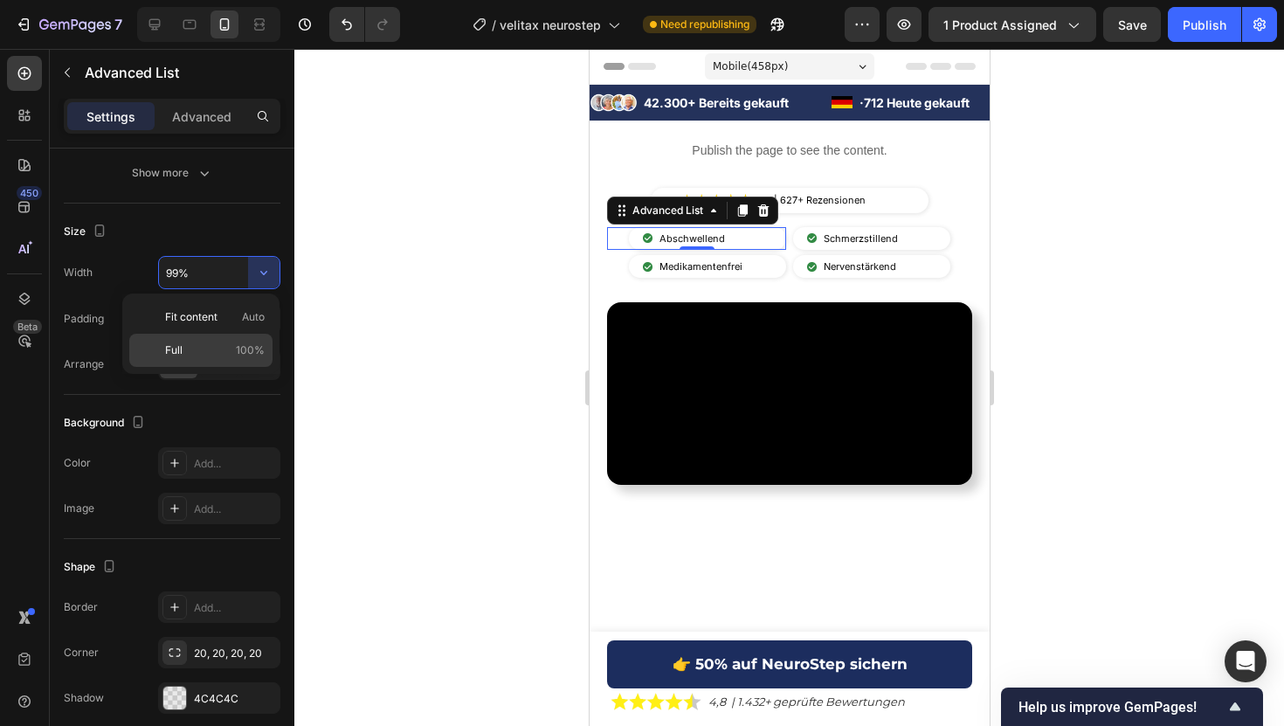
click at [232, 347] on p "Full 100%" at bounding box center [215, 350] width 100 height 16
type input "100%"
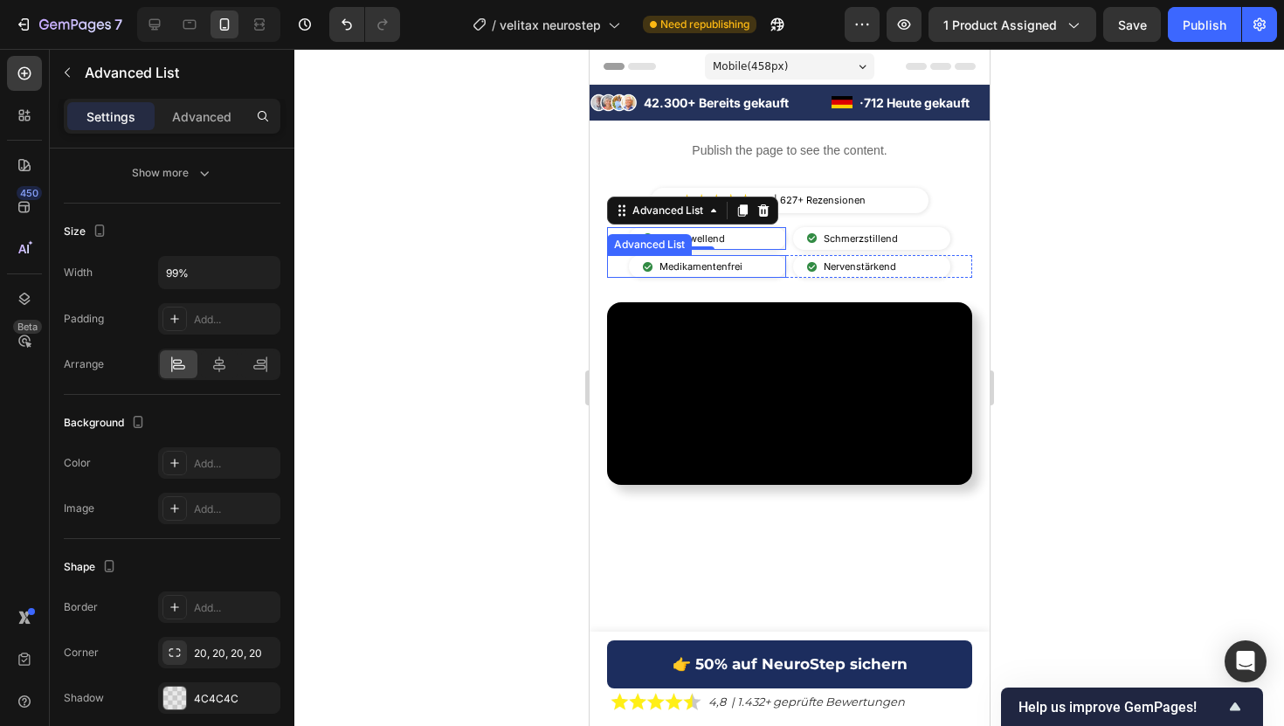
click at [630, 264] on li "Image Medikamentenfrei Text Block" at bounding box center [693, 266] width 131 height 23
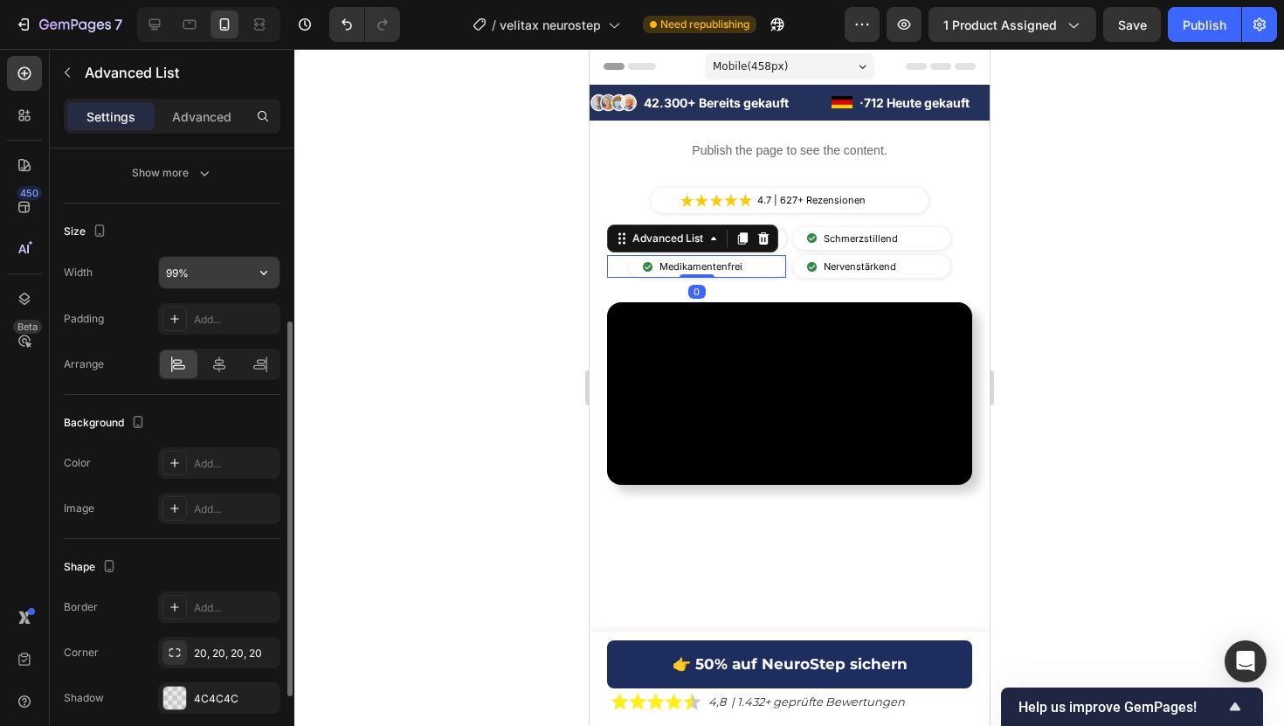
click at [232, 284] on input "99%" at bounding box center [219, 272] width 121 height 31
click at [275, 266] on button "button" at bounding box center [263, 272] width 31 height 31
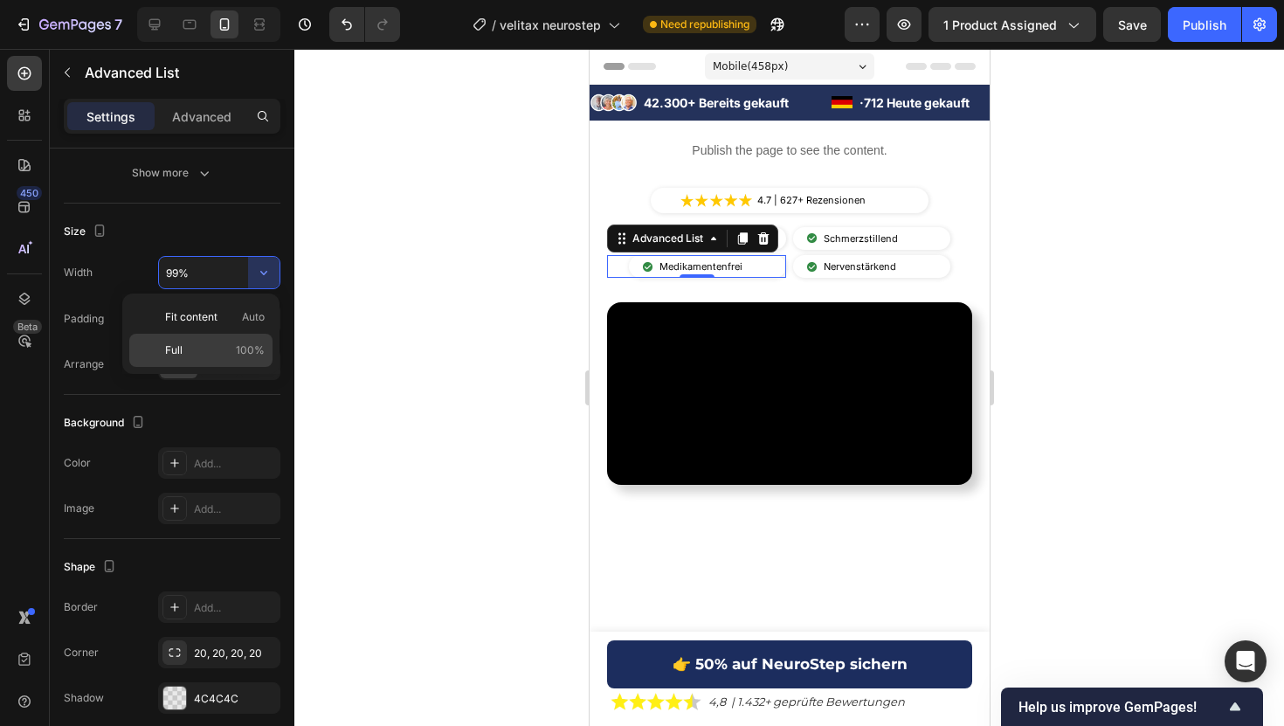
click at [230, 354] on p "Full 100%" at bounding box center [215, 350] width 100 height 16
type input "100%"
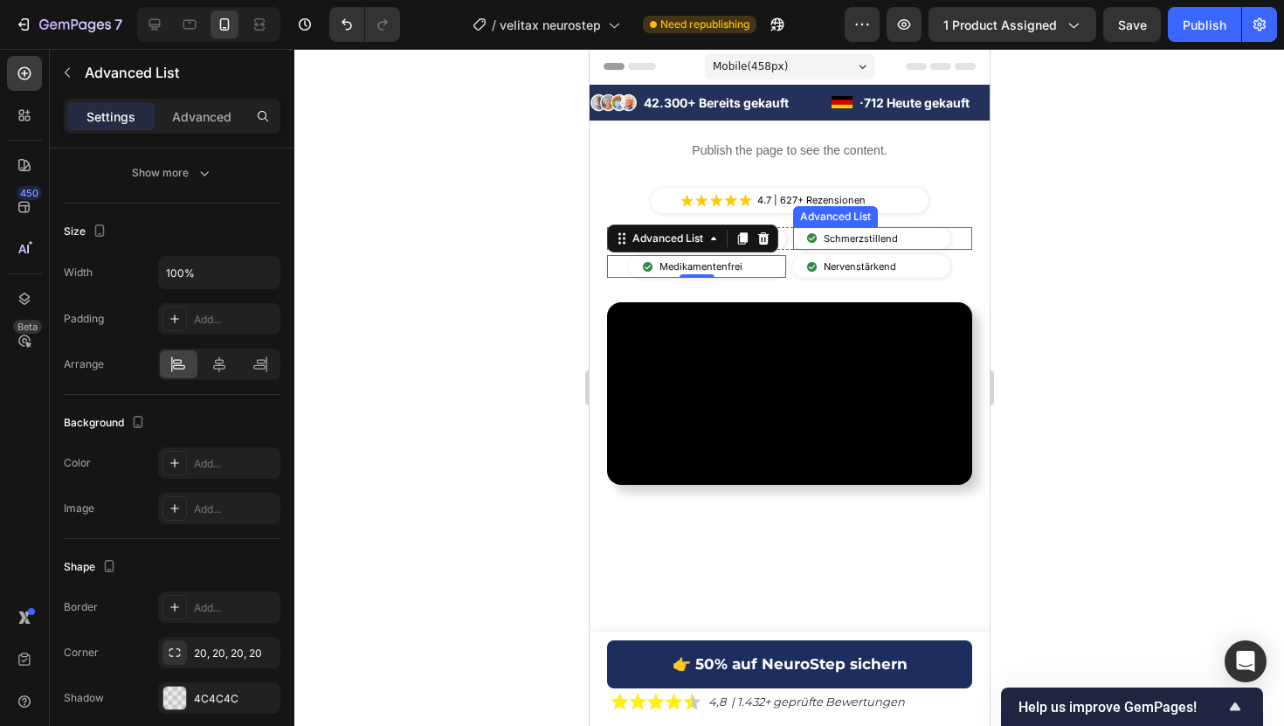
click at [941, 238] on div "Image Schmerzstillend Text Block" at bounding box center [870, 238] width 157 height 23
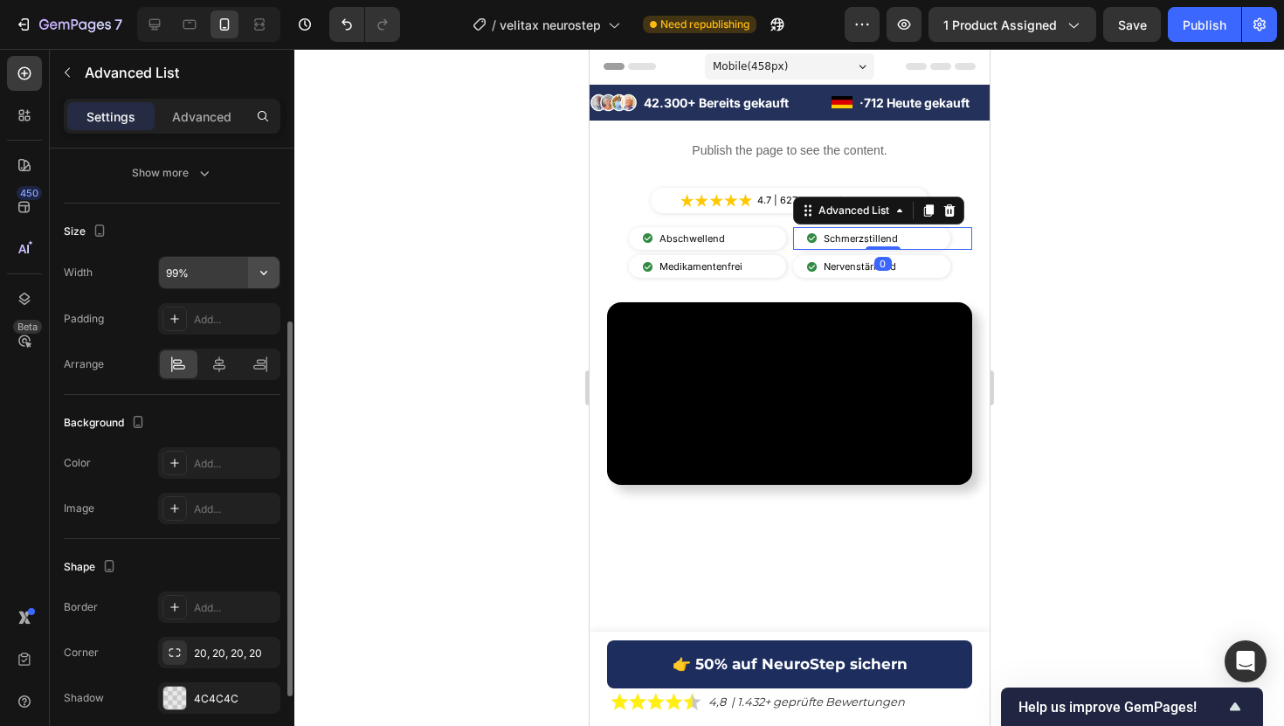
click at [255, 272] on icon "button" at bounding box center [263, 272] width 17 height 17
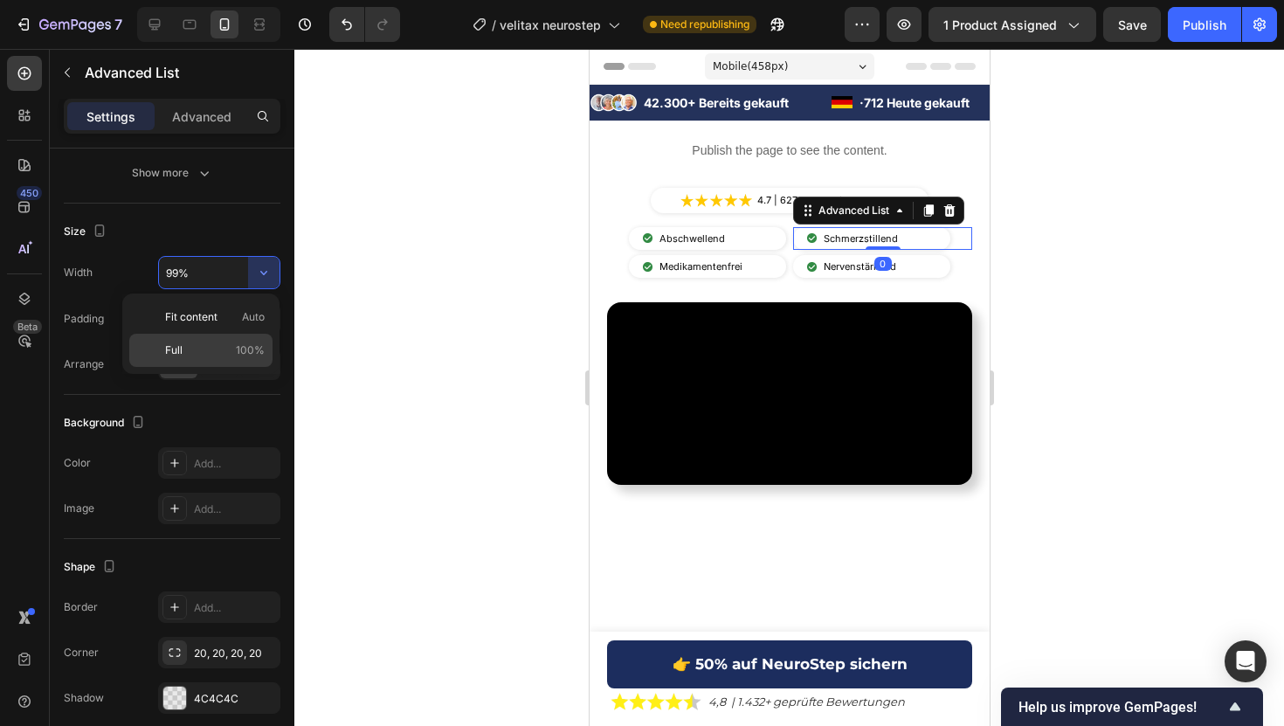
click at [243, 355] on span "100%" at bounding box center [250, 350] width 29 height 16
type input "100%"
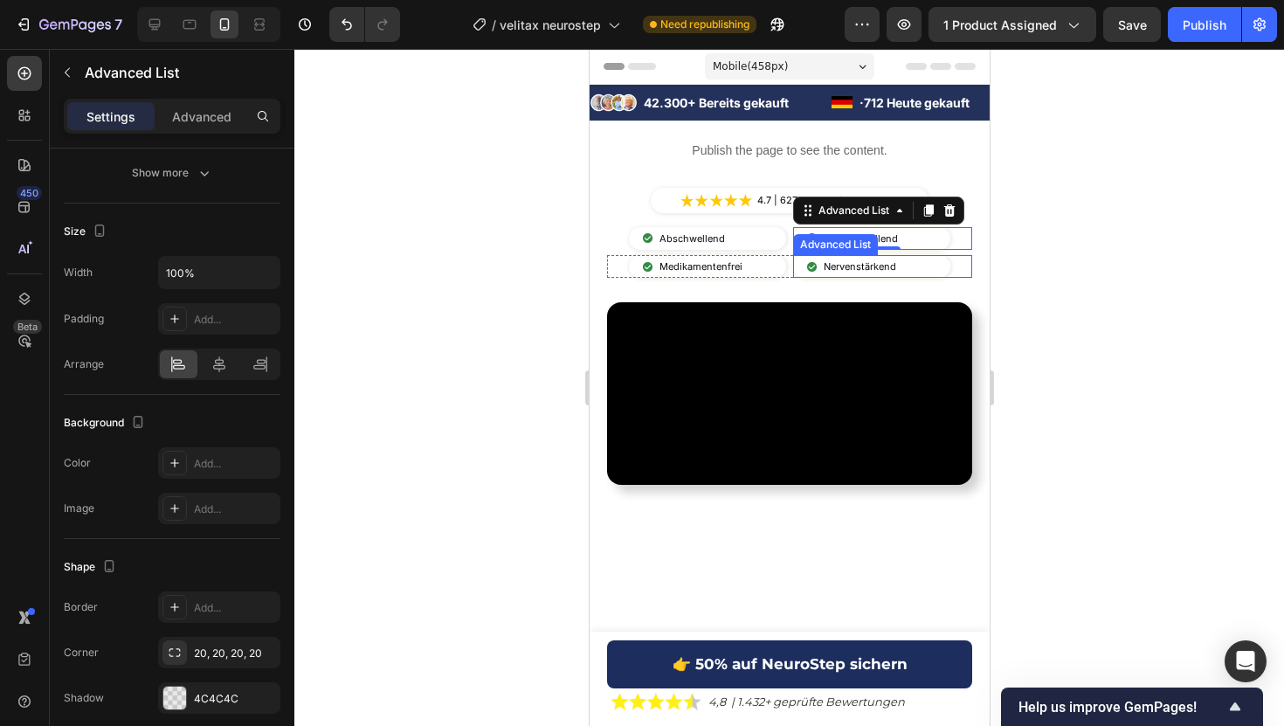
click at [934, 264] on div "Image Nervenstärkend Text Block" at bounding box center [870, 266] width 157 height 23
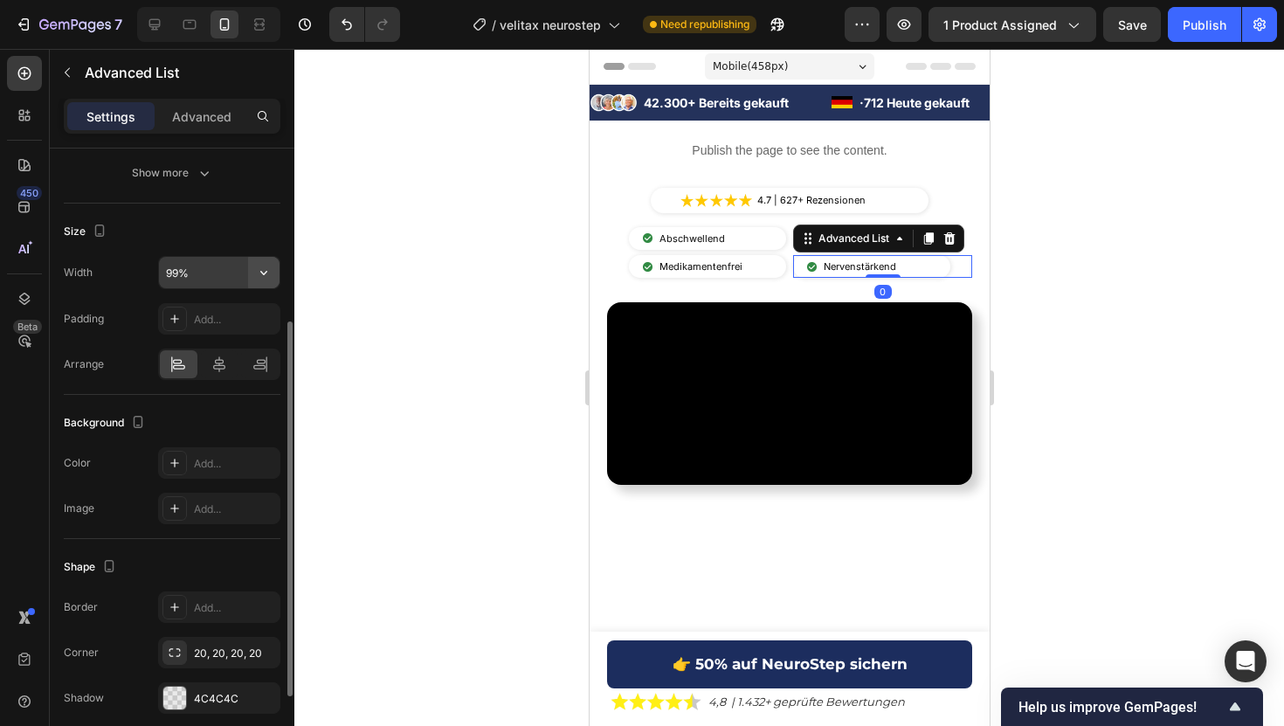
click at [259, 273] on icon "button" at bounding box center [263, 272] width 17 height 17
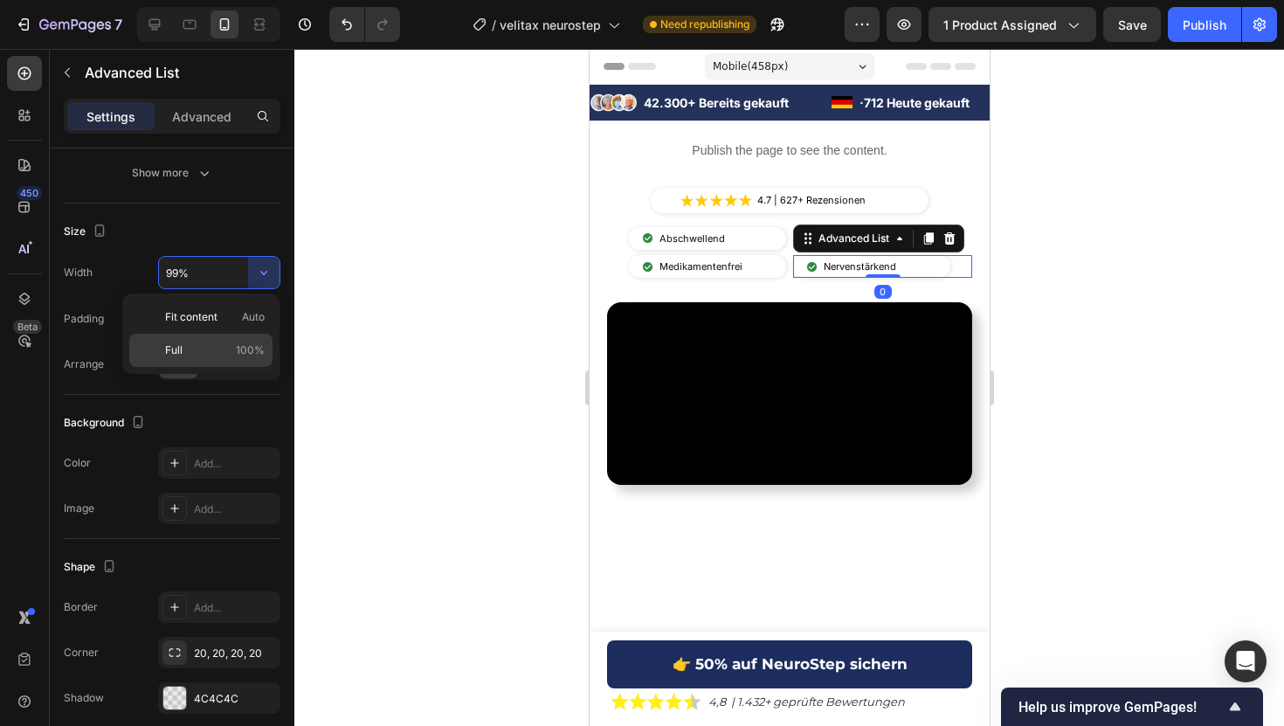
click at [238, 354] on span "100%" at bounding box center [250, 350] width 29 height 16
type input "100%"
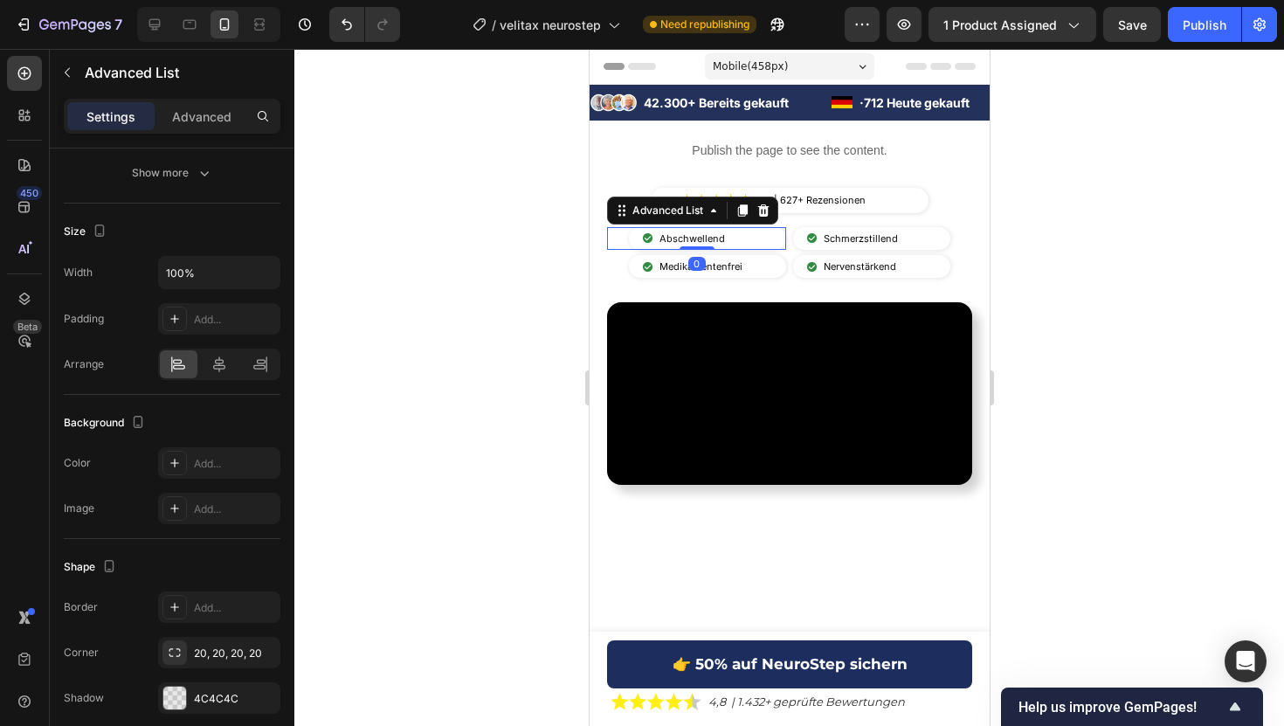
click at [635, 232] on li "Image Abschwellend Text Block" at bounding box center [685, 238] width 114 height 23
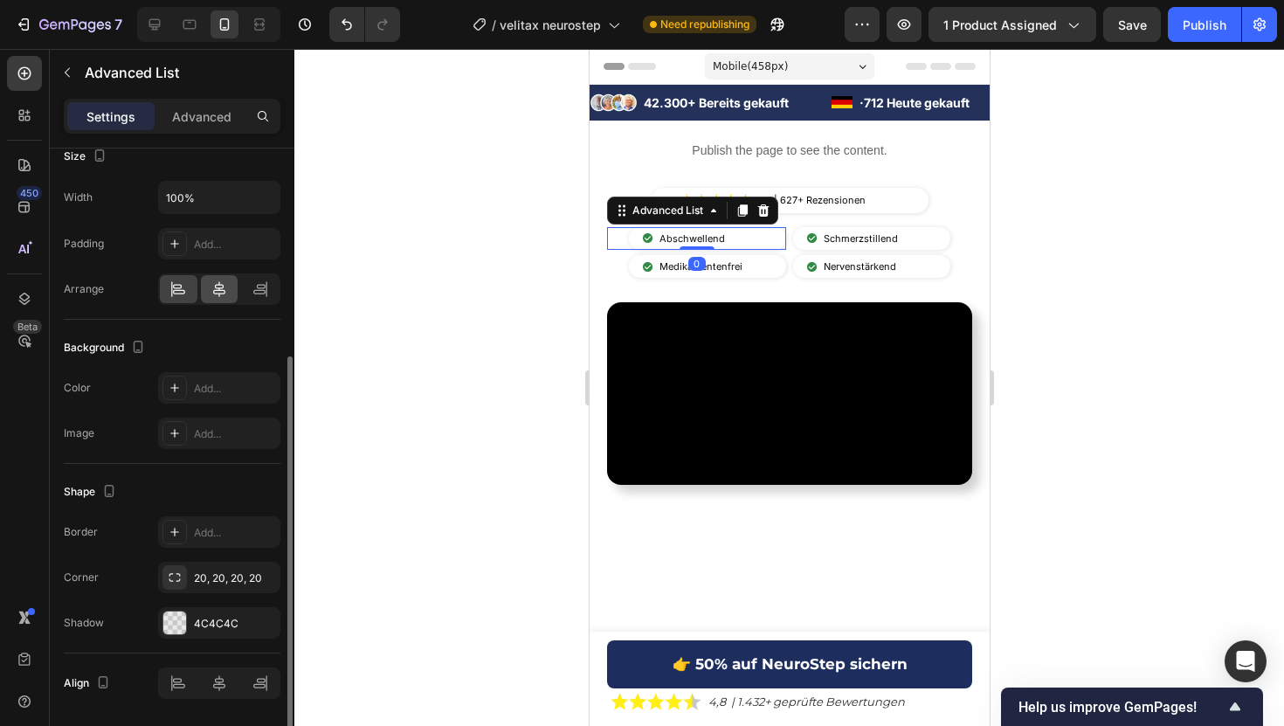
scroll to position [366, 0]
click at [645, 237] on img at bounding box center [647, 238] width 10 height 10
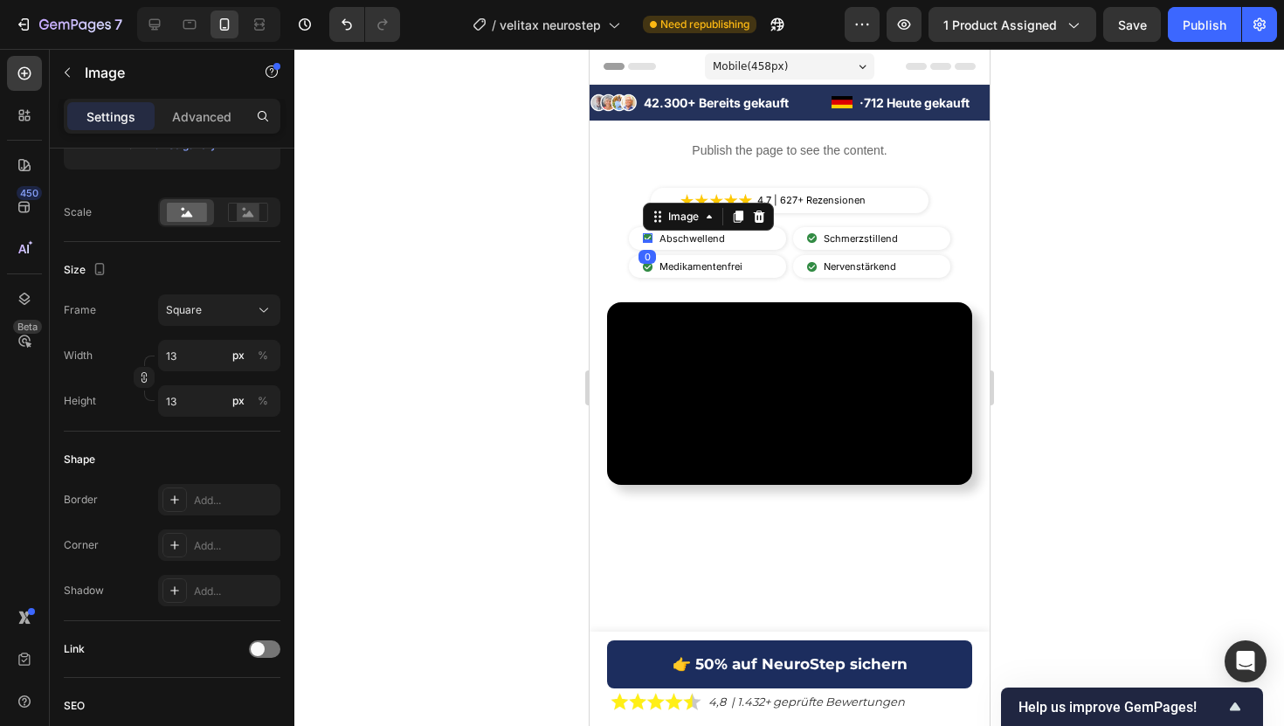
scroll to position [0, 0]
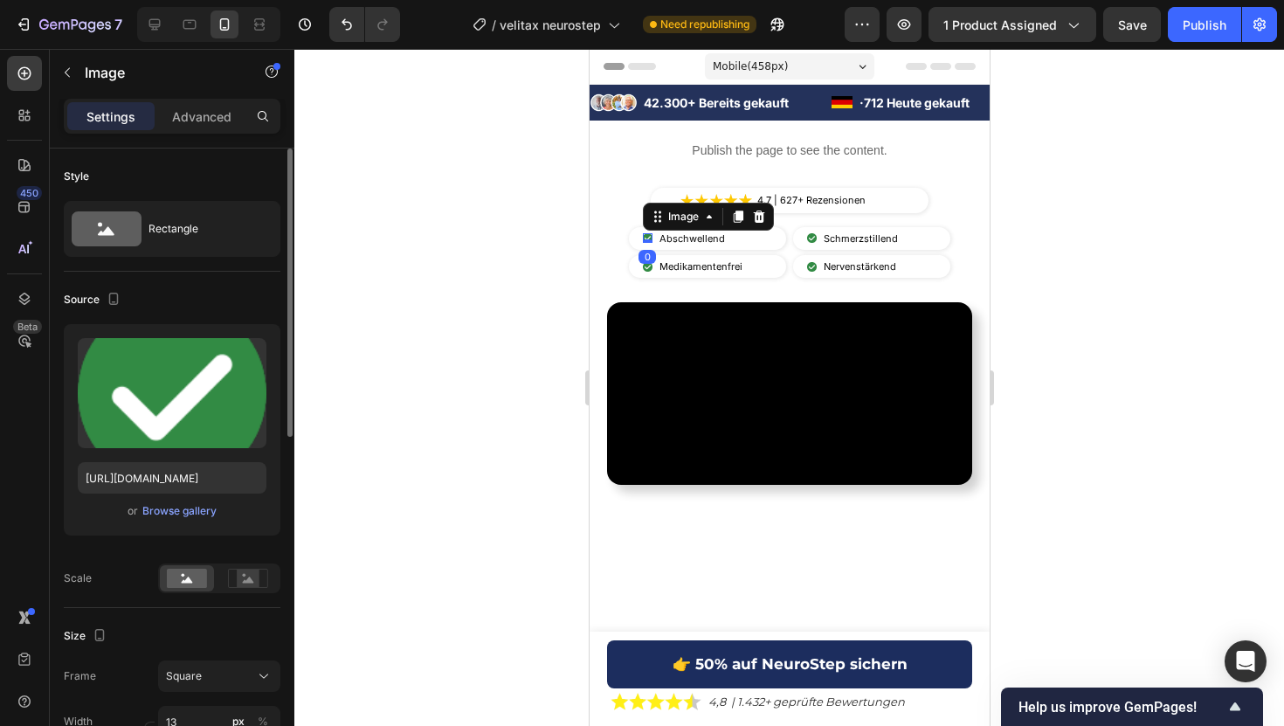
click at [212, 131] on div "Settings Advanced" at bounding box center [172, 116] width 217 height 35
click at [212, 122] on p "Advanced" at bounding box center [201, 116] width 59 height 18
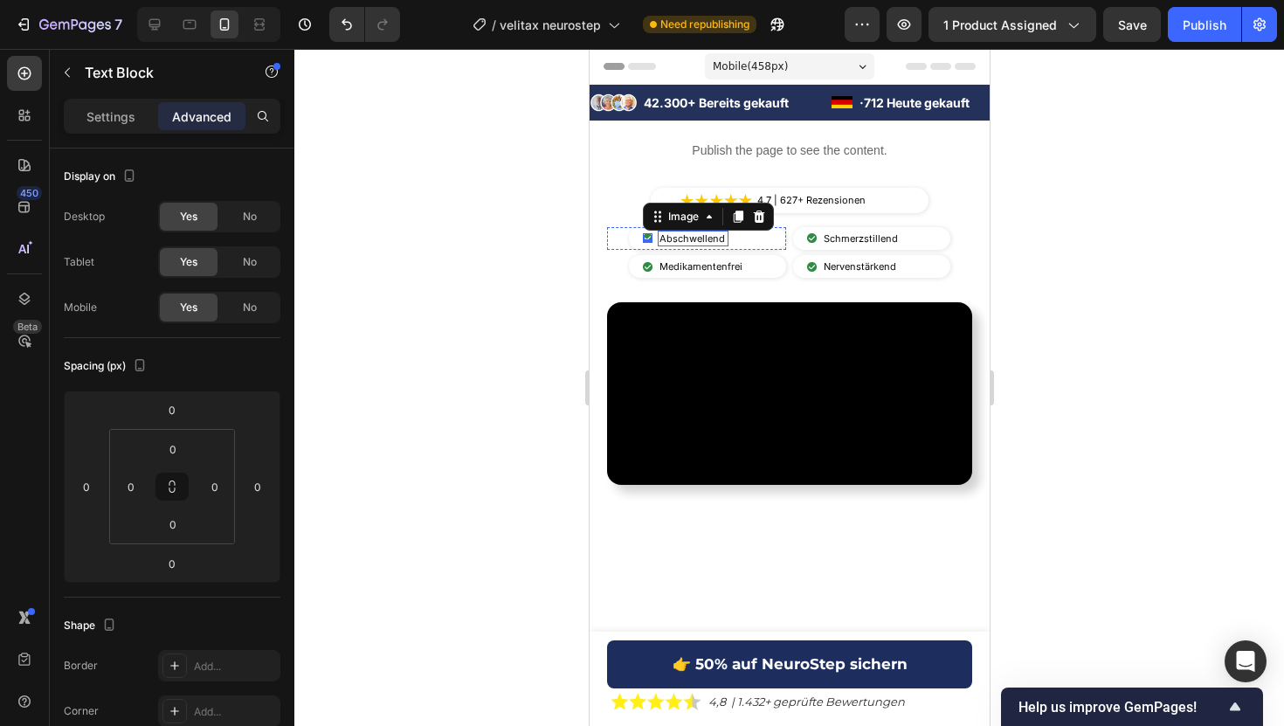
click at [671, 244] on p "Abschwellend" at bounding box center [691, 238] width 67 height 12
click at [127, 114] on p "Settings" at bounding box center [110, 116] width 49 height 18
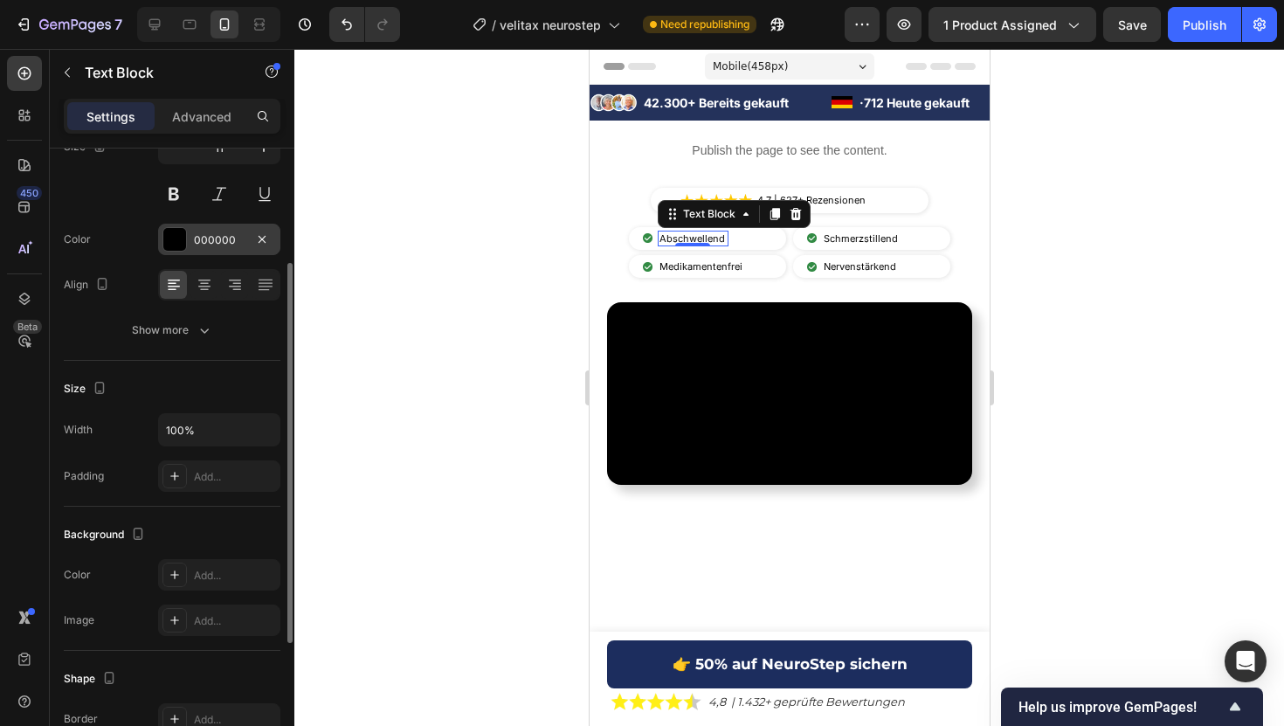
scroll to position [177, 0]
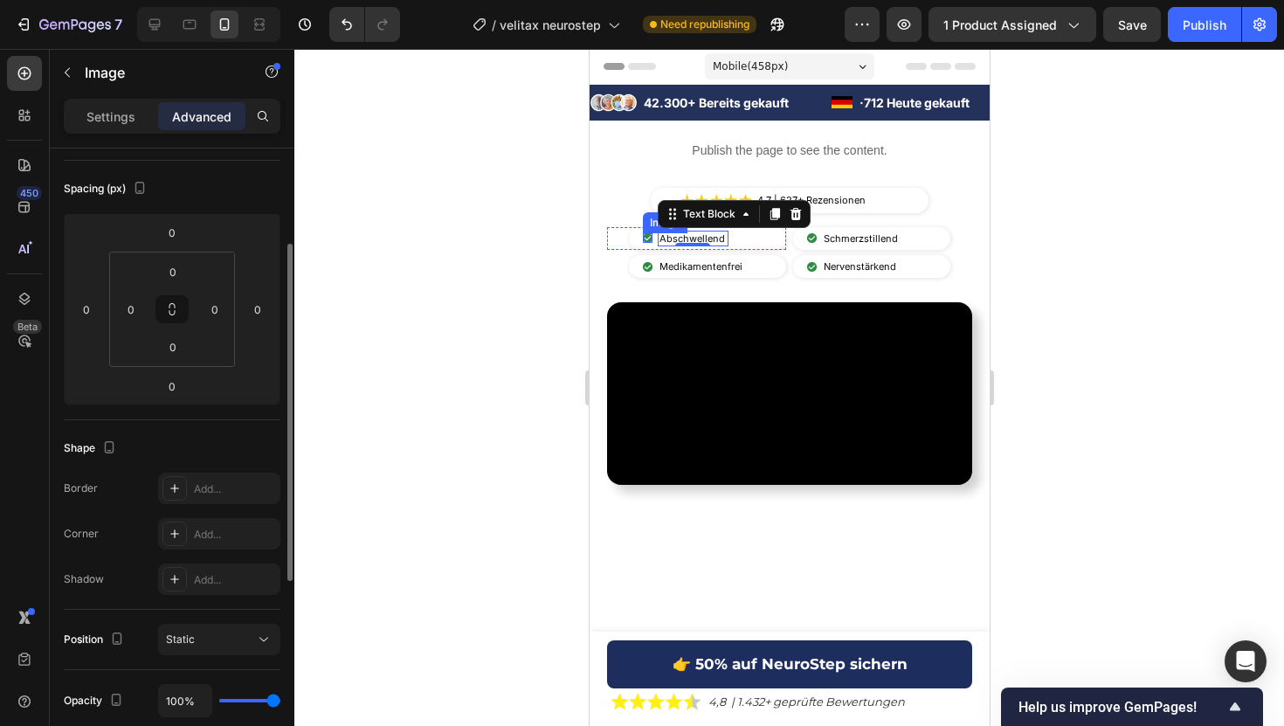
click at [646, 238] on img at bounding box center [647, 238] width 10 height 10
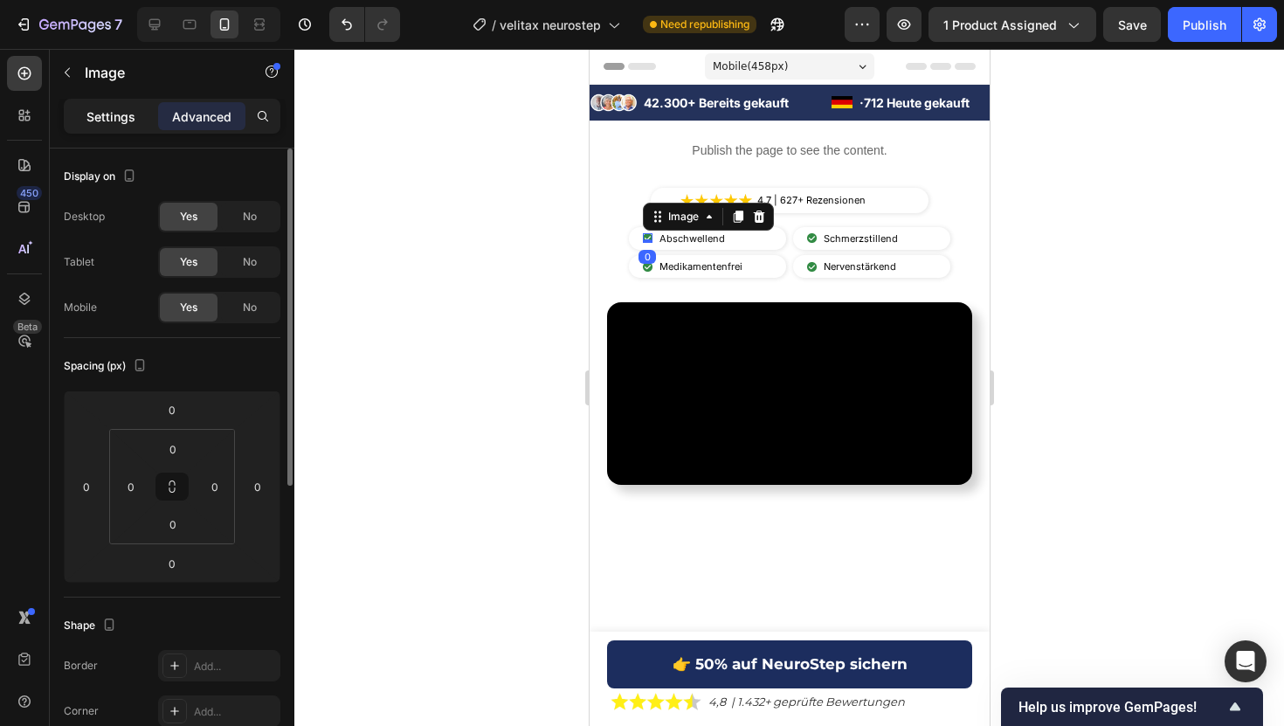
click at [97, 117] on p "Settings" at bounding box center [110, 116] width 49 height 18
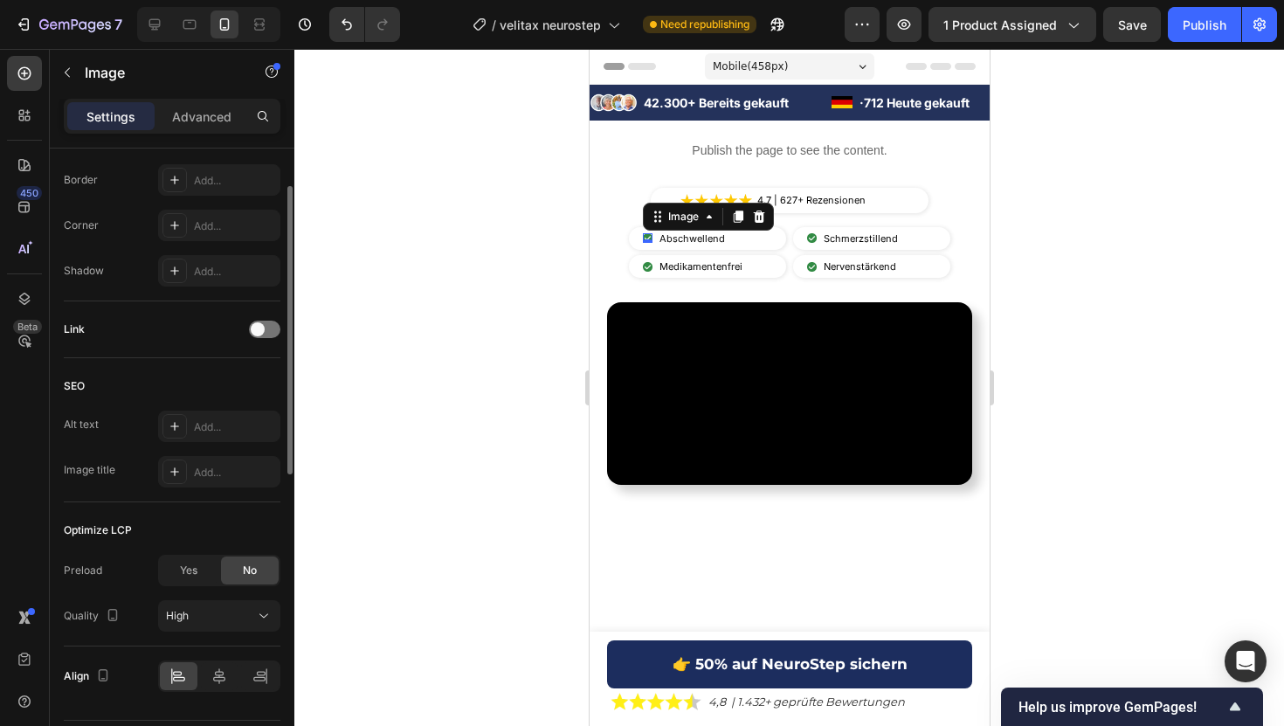
scroll to position [735, 0]
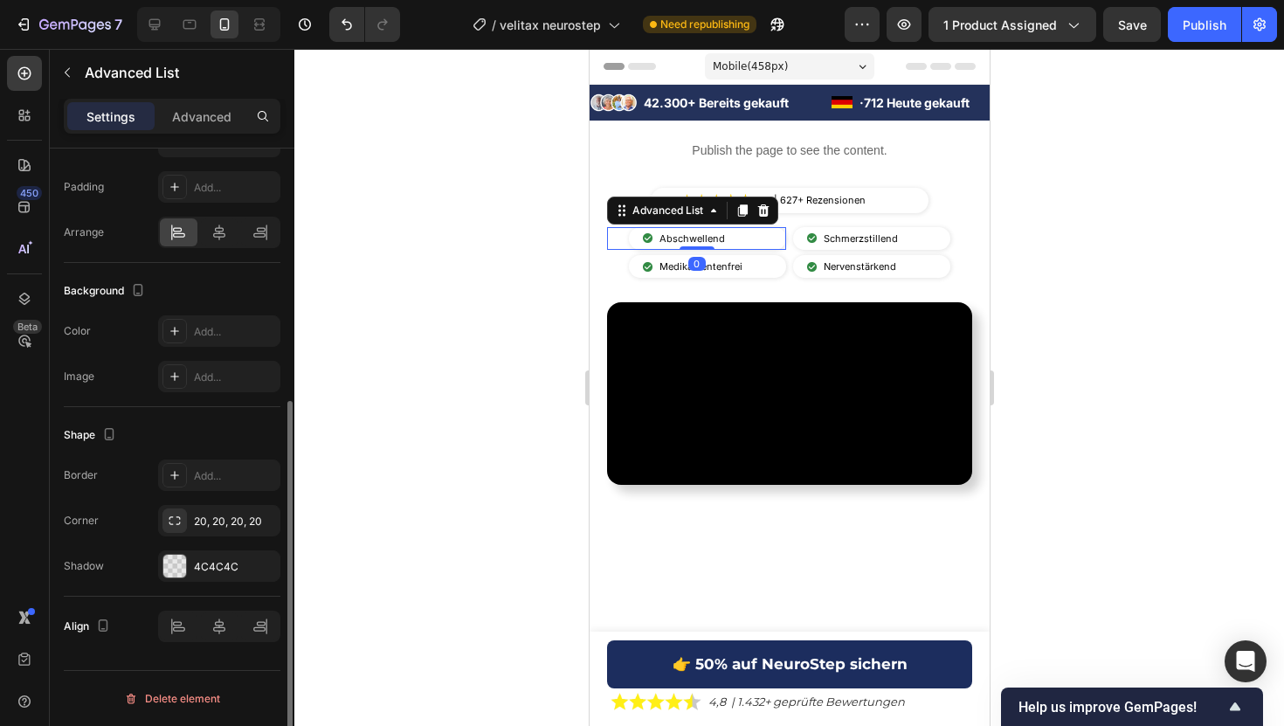
click at [655, 242] on li "Image Abschwellend Text Block" at bounding box center [685, 238] width 114 height 23
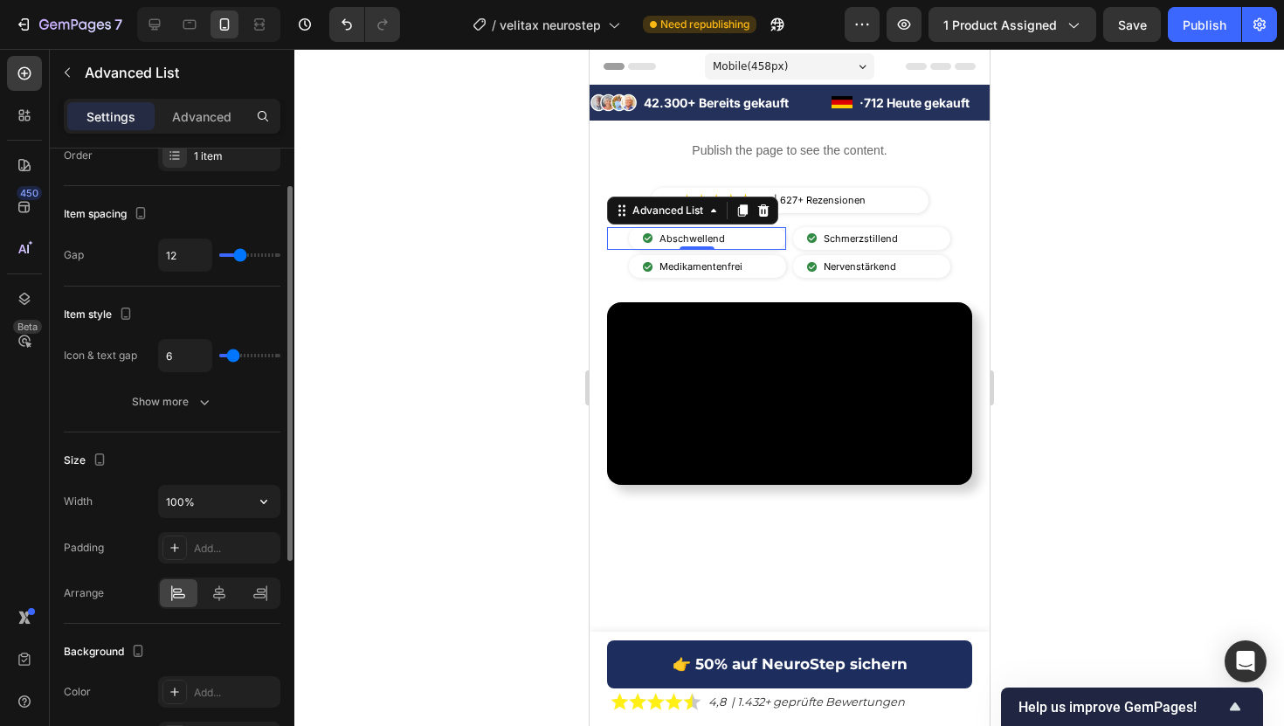
scroll to position [63, 0]
click at [184, 404] on div "Show more" at bounding box center [172, 399] width 81 height 17
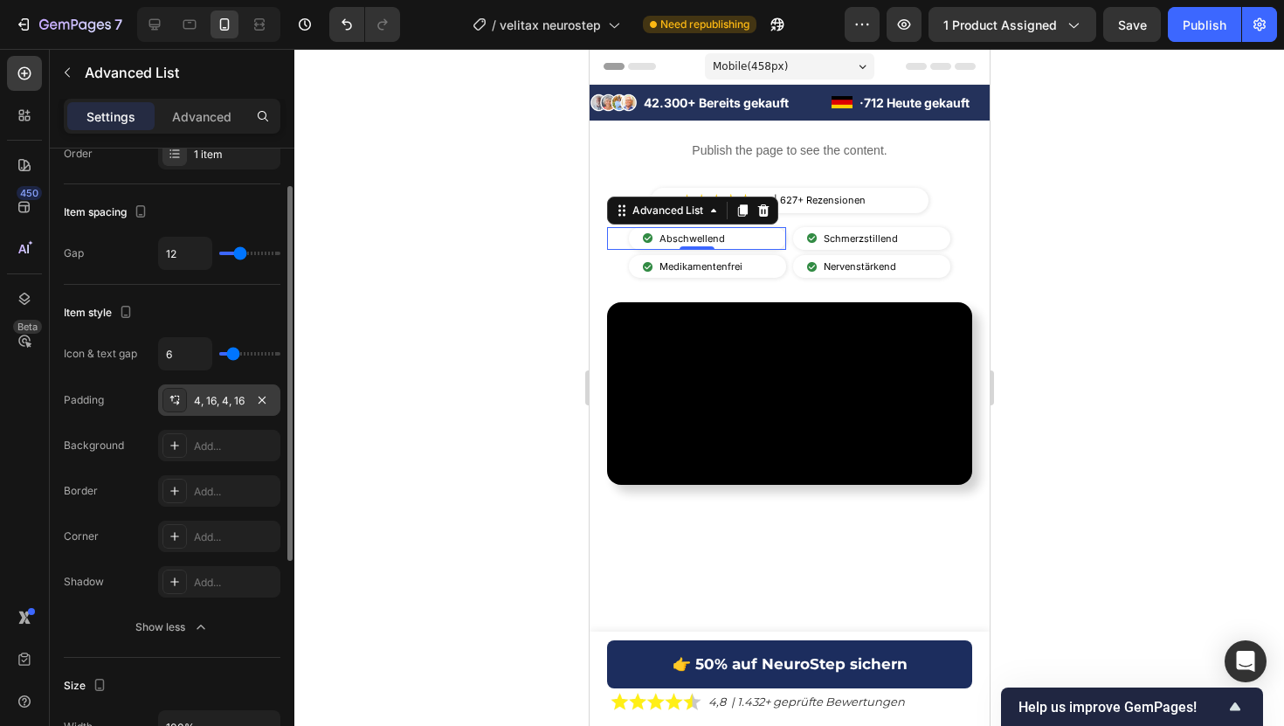
click at [237, 400] on div "4, 16, 4, 16" at bounding box center [219, 401] width 51 height 16
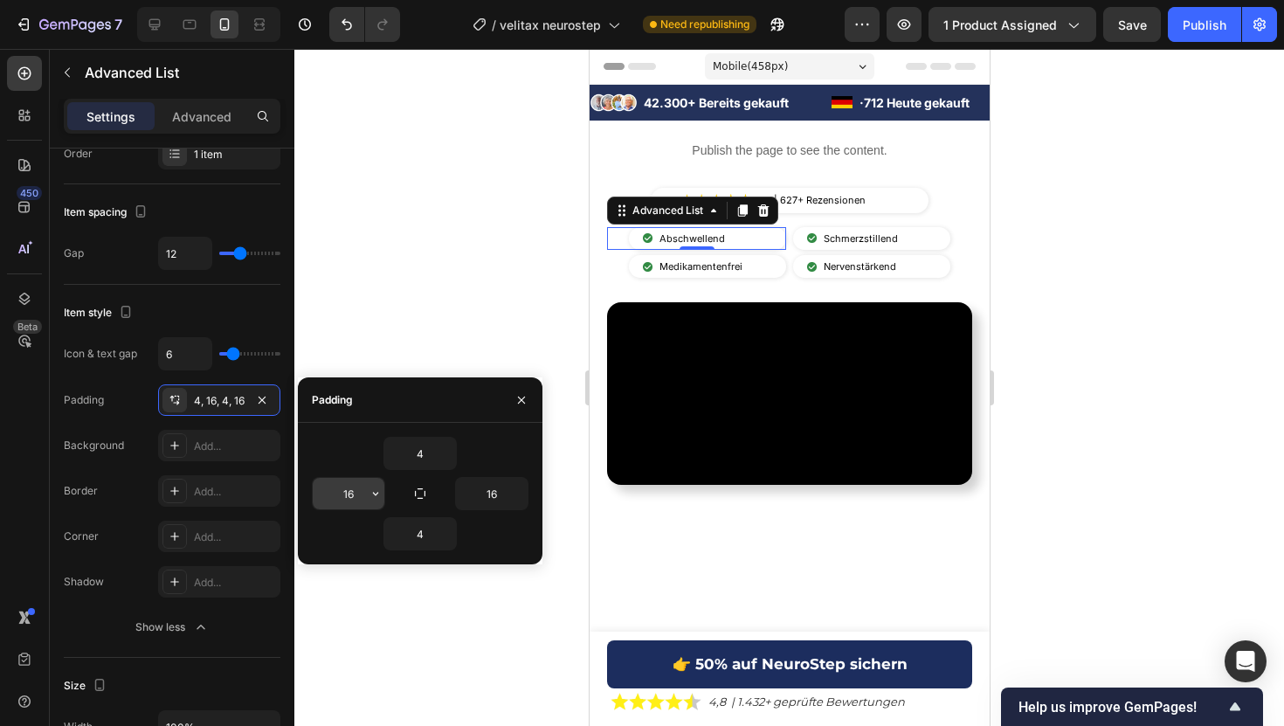
click at [347, 497] on input "16" at bounding box center [349, 493] width 72 height 31
type input "4"
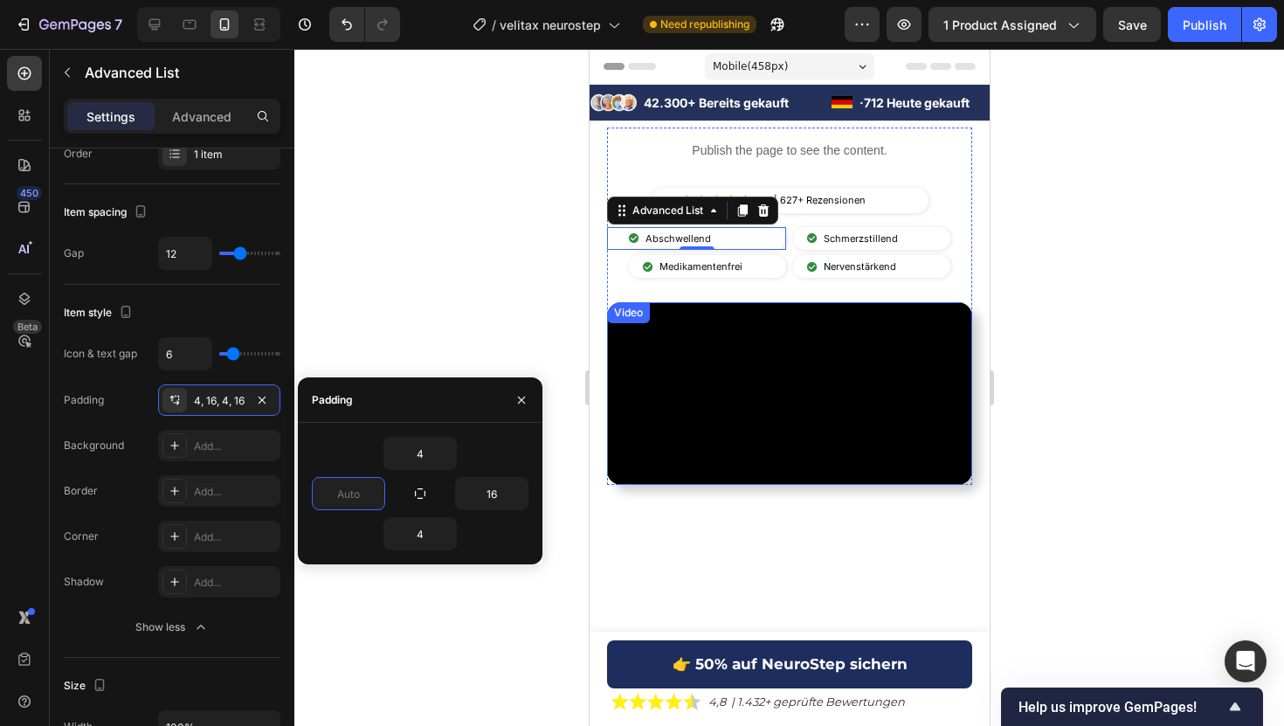
type input "6"
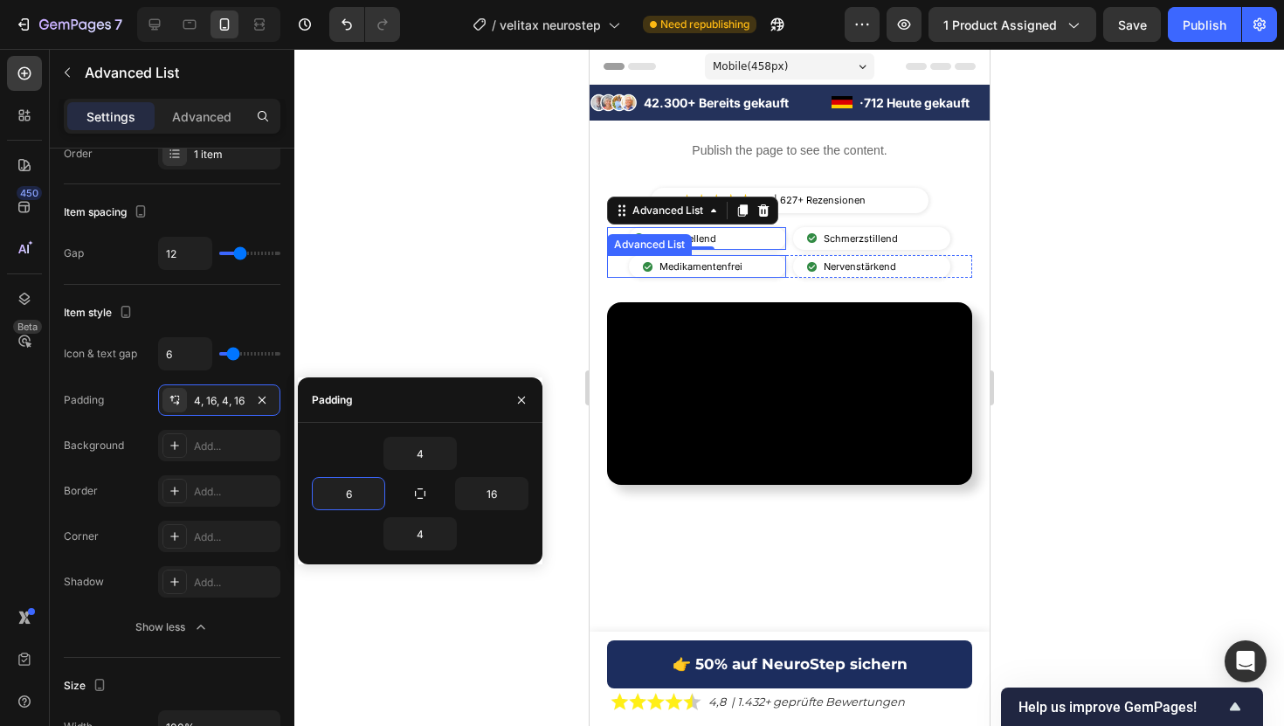
click at [637, 266] on li "Image Medikamentenfrei Text Block" at bounding box center [693, 266] width 131 height 23
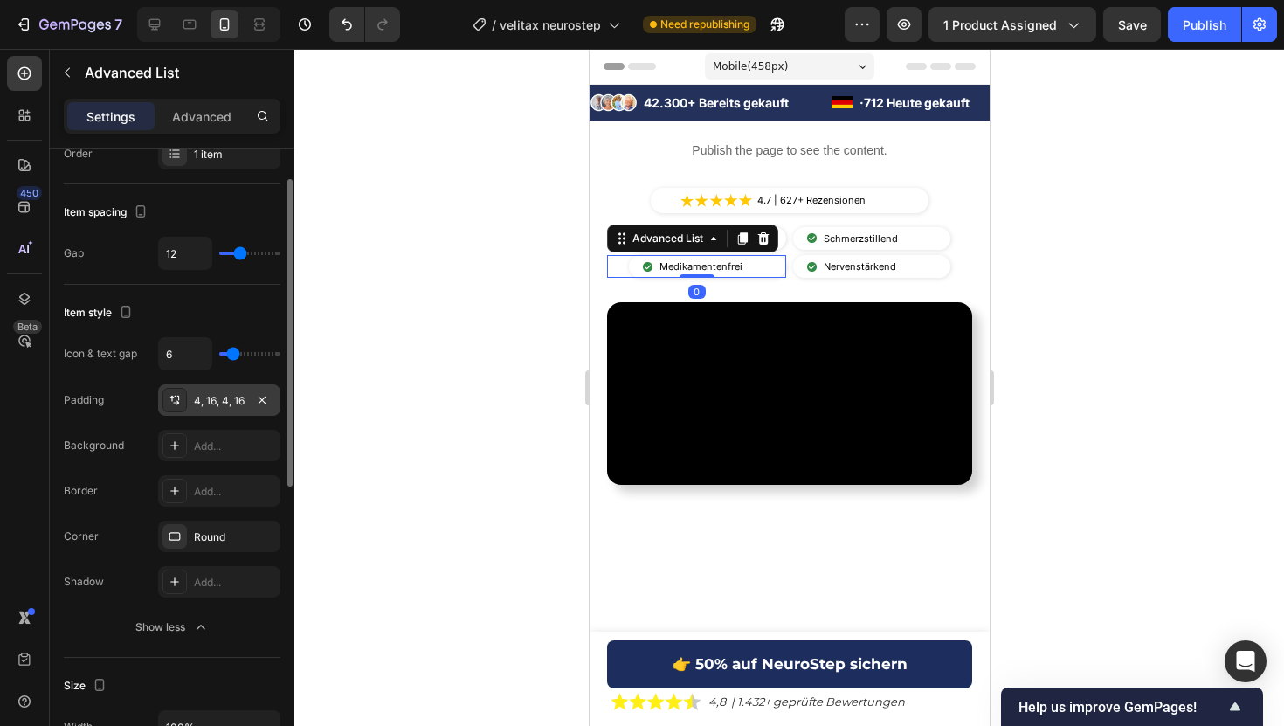
click at [229, 397] on div "4, 16, 4, 16" at bounding box center [219, 401] width 51 height 16
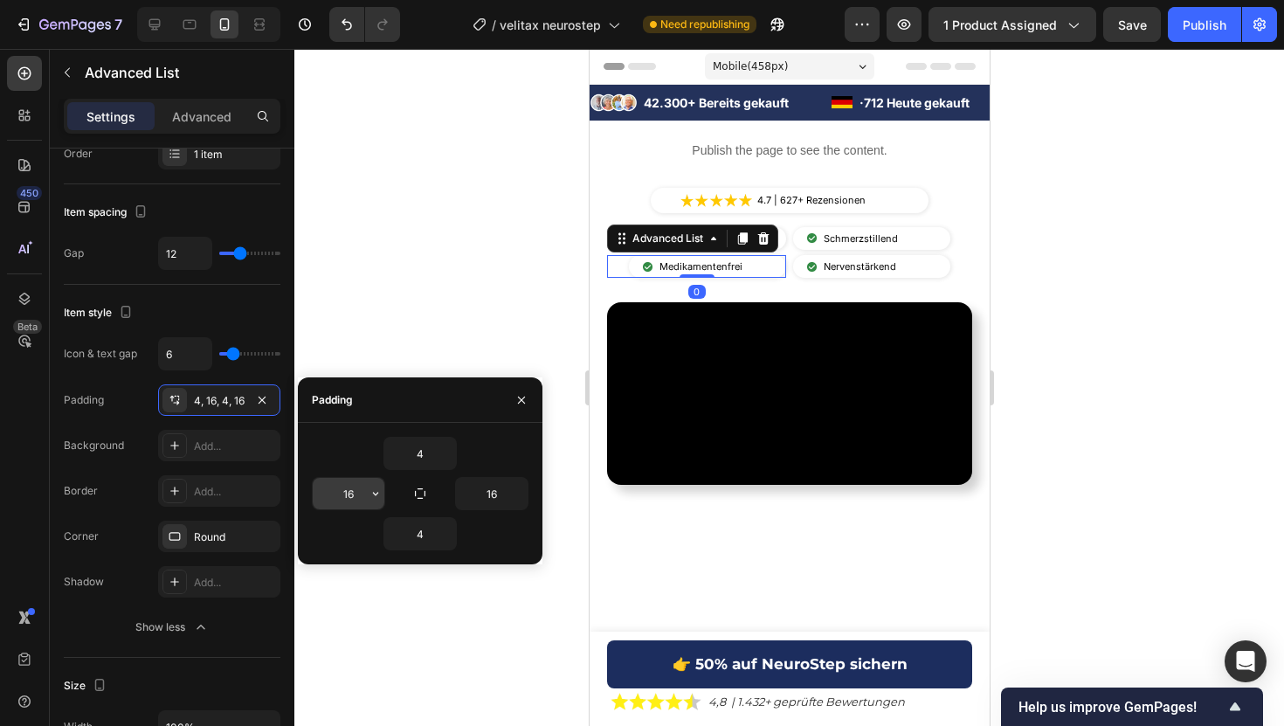
click at [351, 497] on input "16" at bounding box center [349, 493] width 72 height 31
type input "6"
click at [797, 239] on li "Image Schmerzstillend Text Block" at bounding box center [853, 238] width 122 height 23
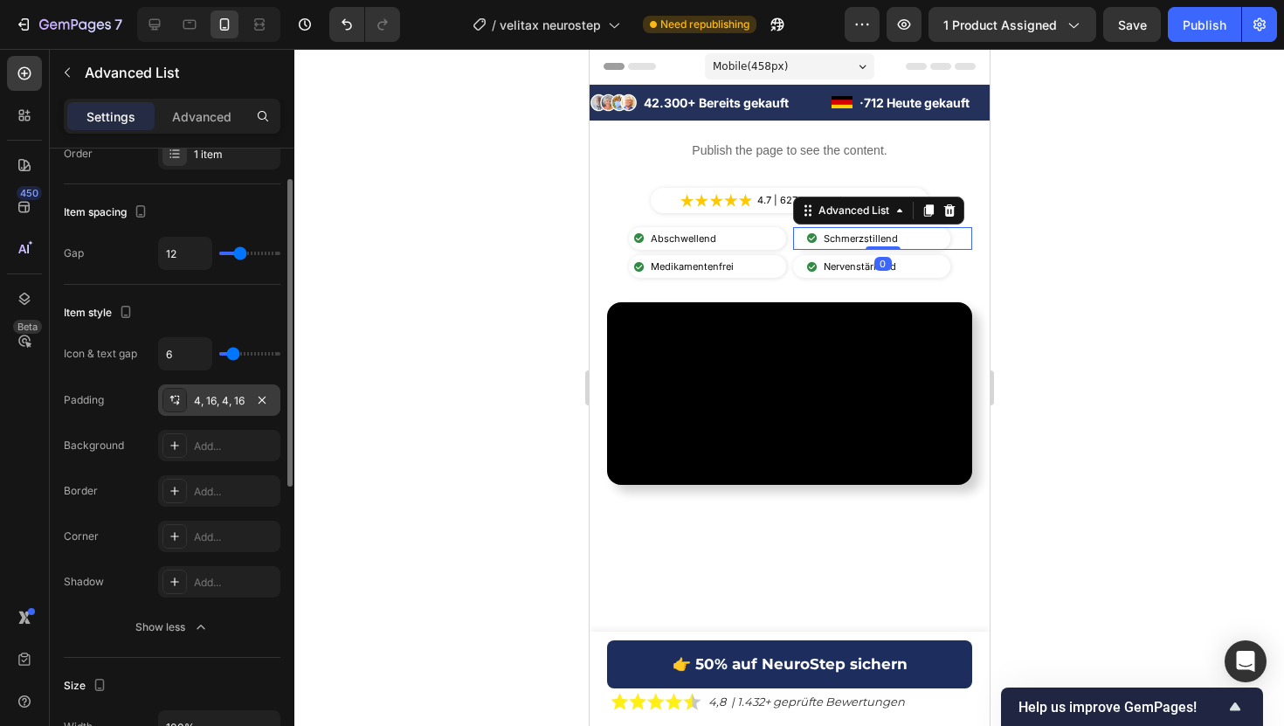
click at [217, 397] on div "4, 16, 4, 16" at bounding box center [219, 401] width 51 height 16
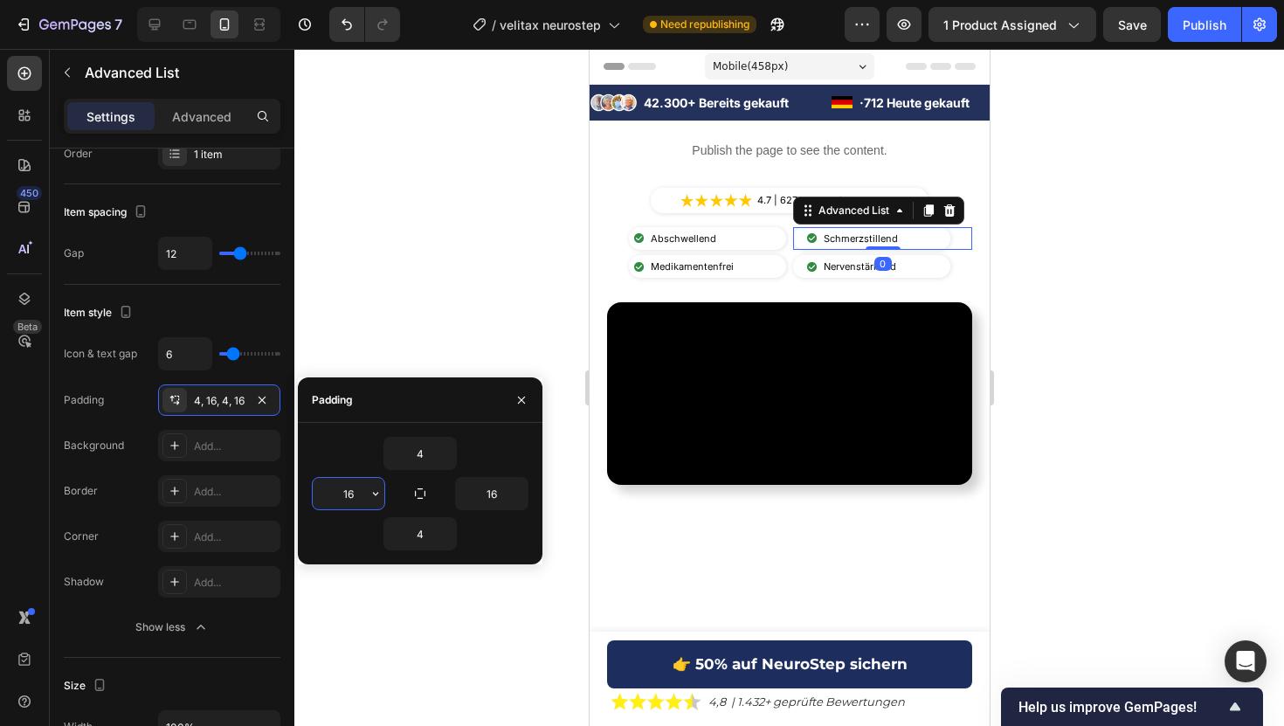
click at [347, 500] on input "16" at bounding box center [349, 493] width 72 height 31
type input "6"
click at [801, 266] on li "Image Nervenstärkend Text Block" at bounding box center [852, 266] width 121 height 23
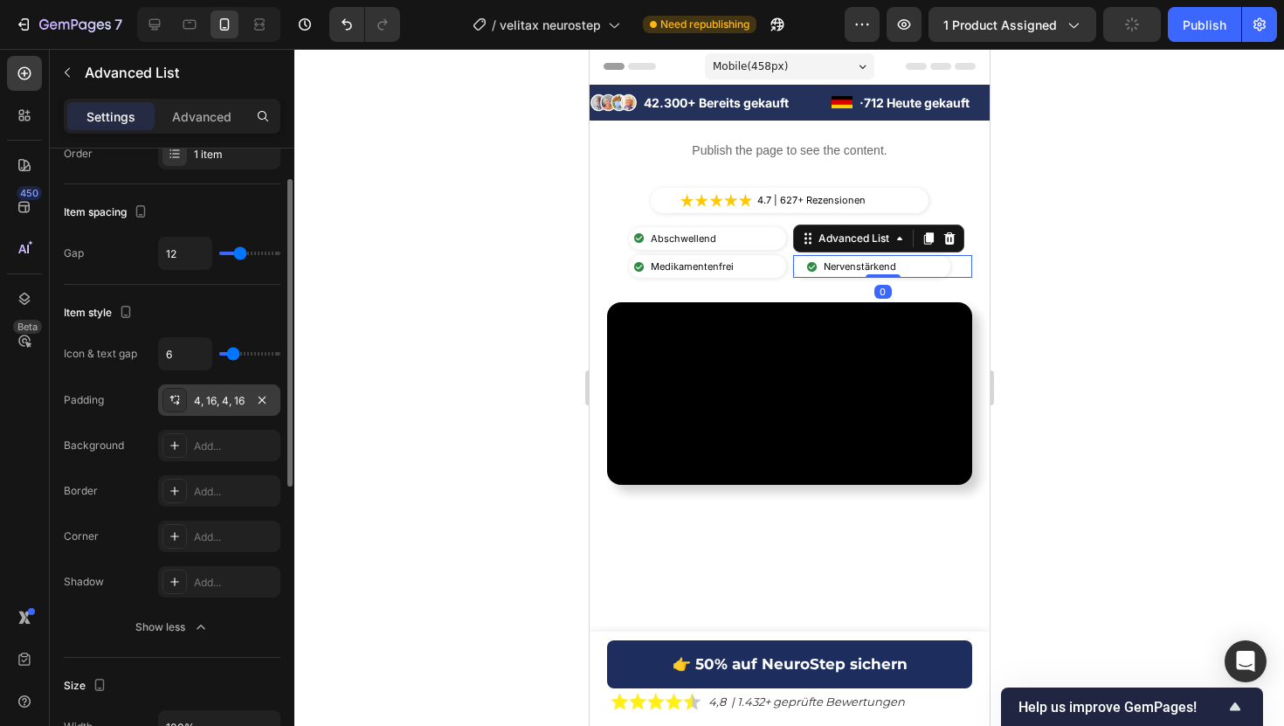
click at [231, 389] on div "4, 16, 4, 16" at bounding box center [219, 399] width 122 height 31
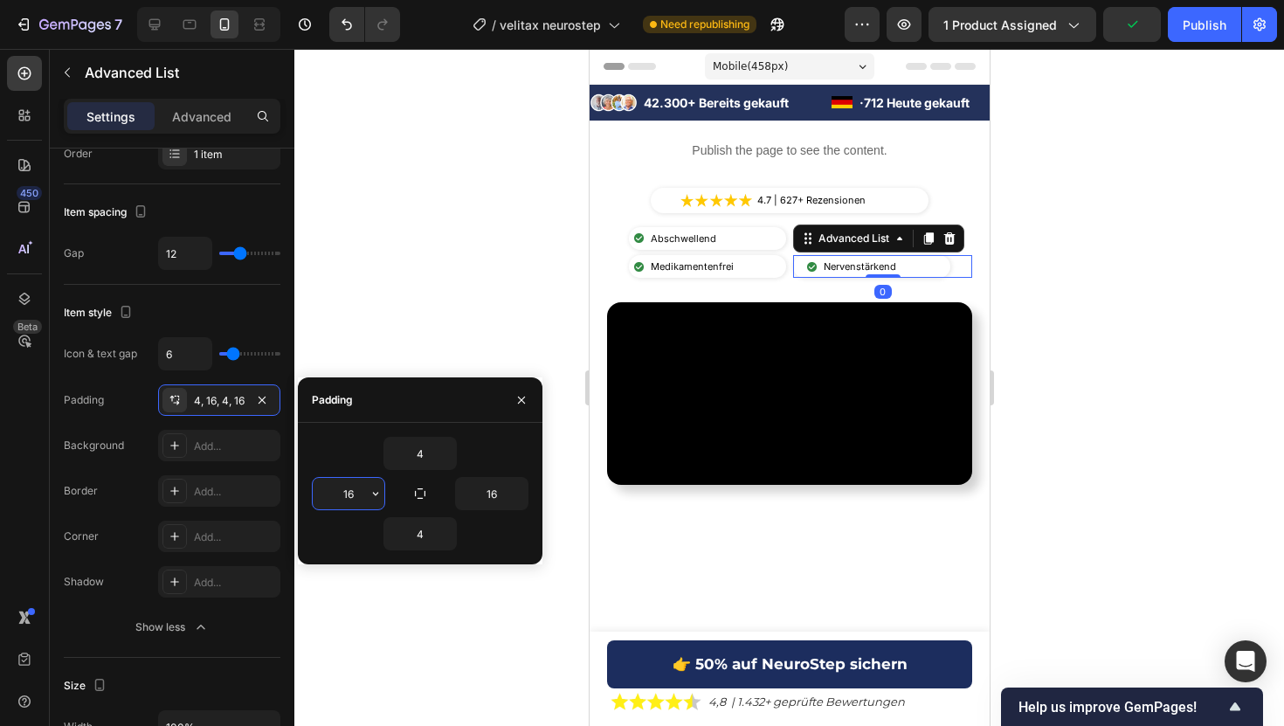
click at [353, 493] on input "16" at bounding box center [349, 493] width 72 height 31
type input "6"
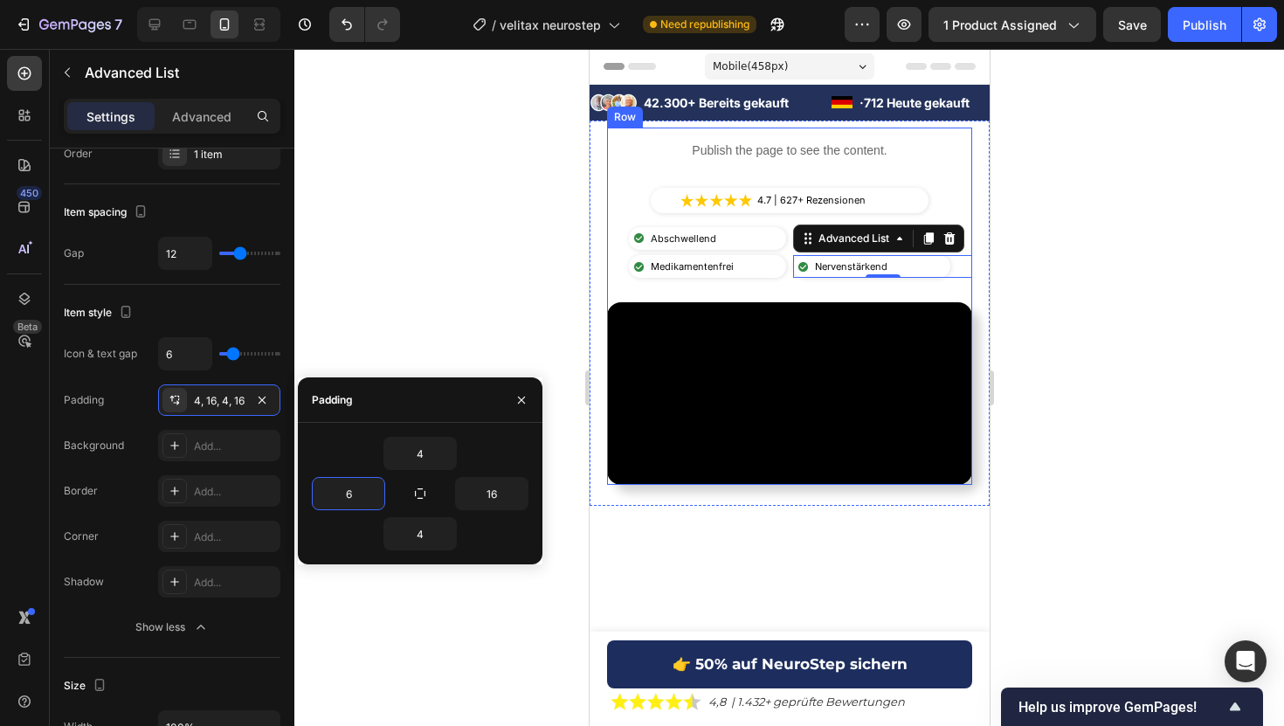
click at [1140, 121] on div at bounding box center [788, 387] width 989 height 677
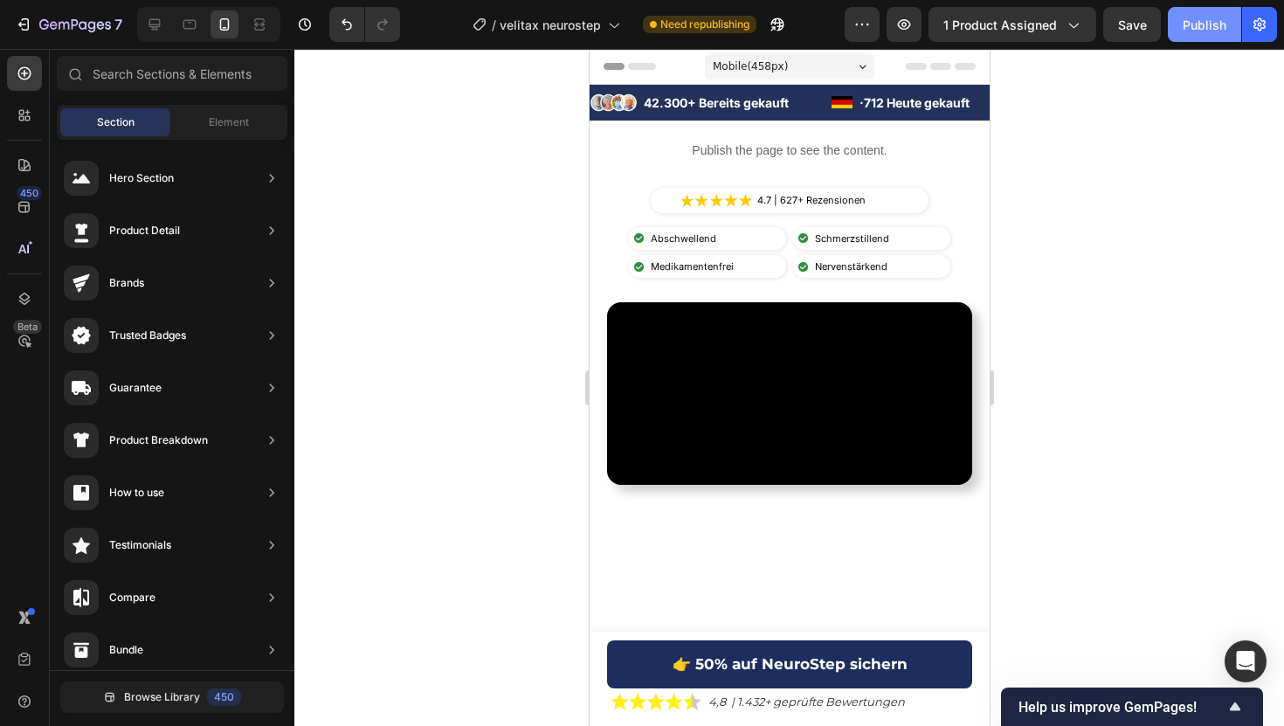
click at [1227, 31] on button "Publish" at bounding box center [1204, 24] width 73 height 35
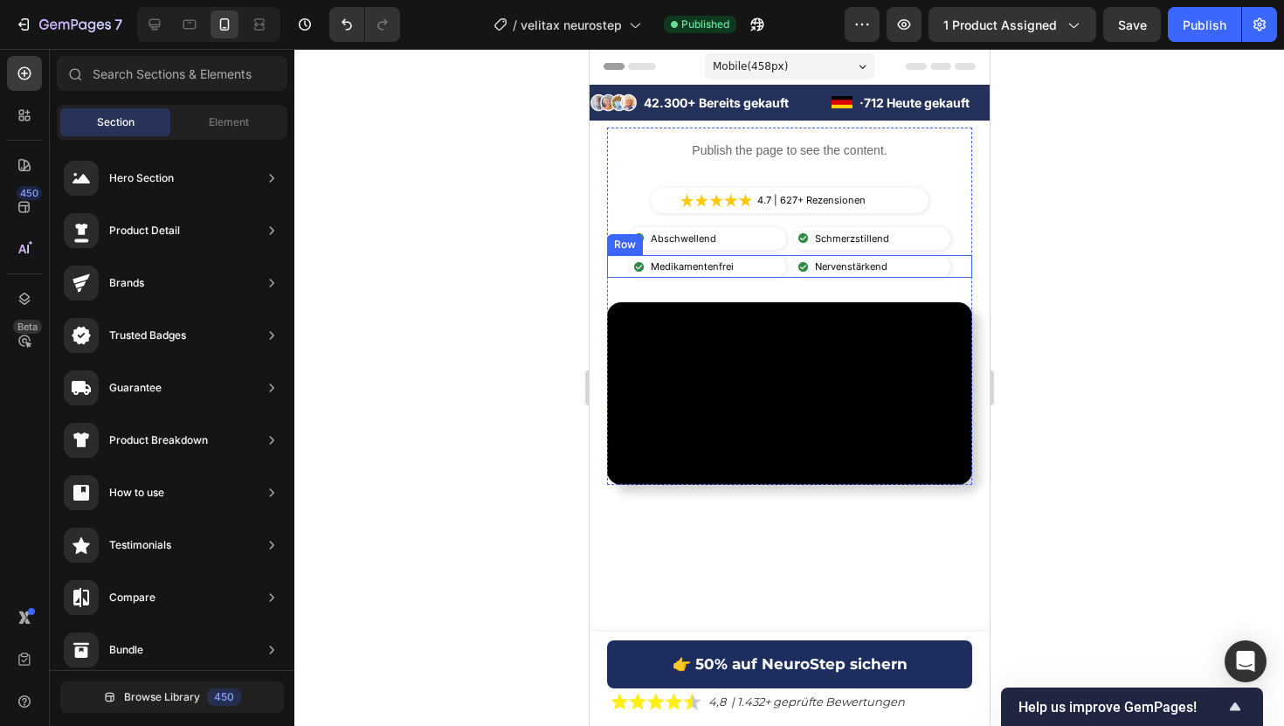
click at [786, 260] on div "Image Medikamentenfrei Text Block Advanced List Image Nervenstärkend Text Block…" at bounding box center [788, 266] width 365 height 23
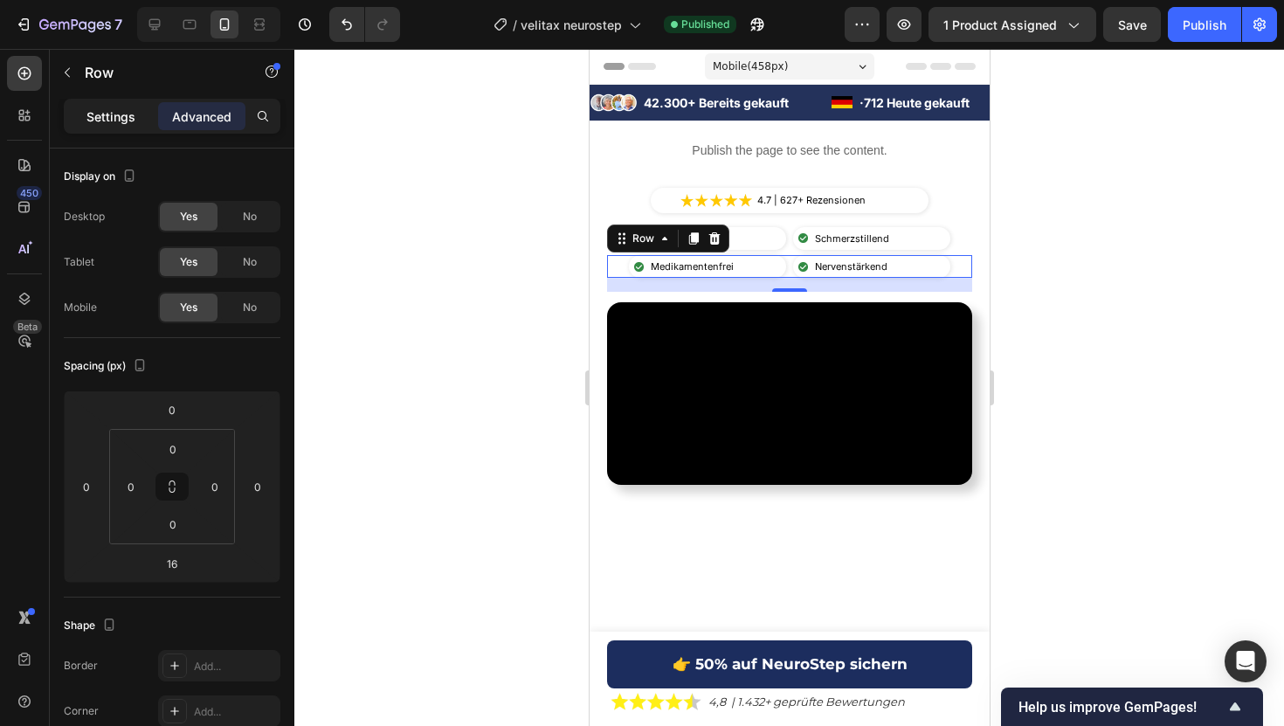
click at [76, 114] on div "Settings" at bounding box center [110, 116] width 87 height 28
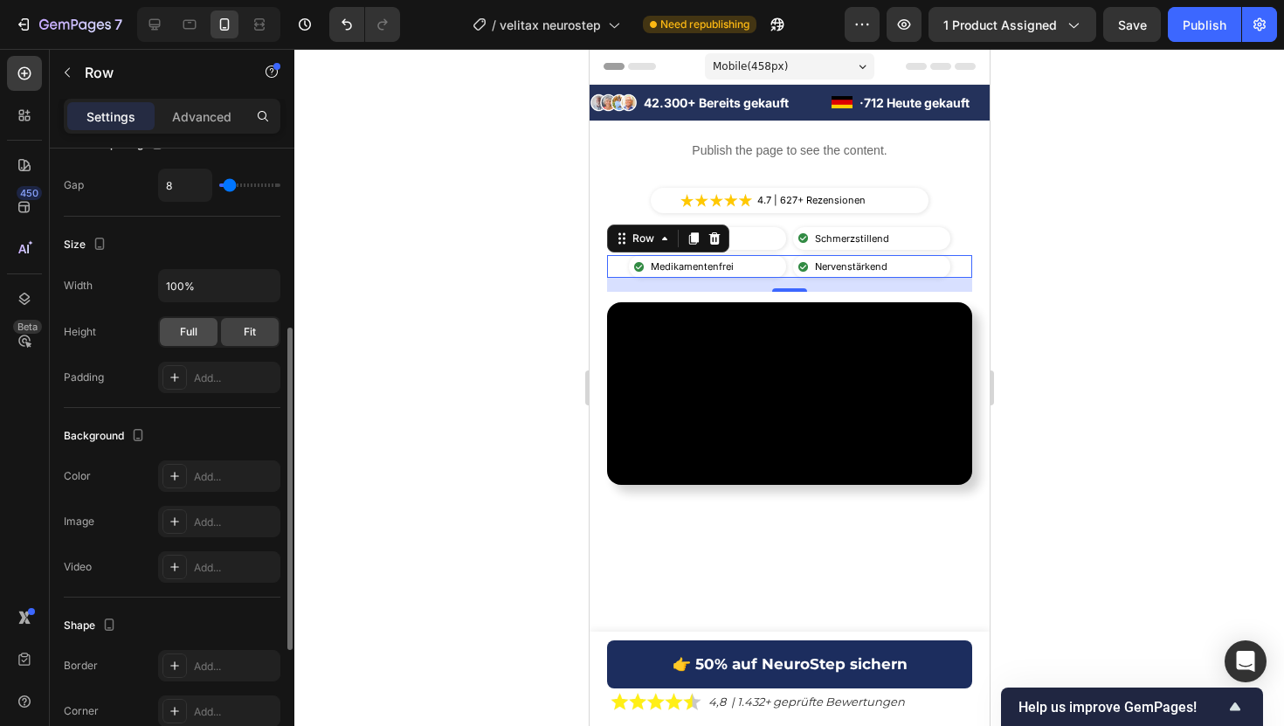
scroll to position [364, 0]
click at [748, 262] on li "Image Medikamentenfrei Text Block" at bounding box center [689, 266] width 122 height 23
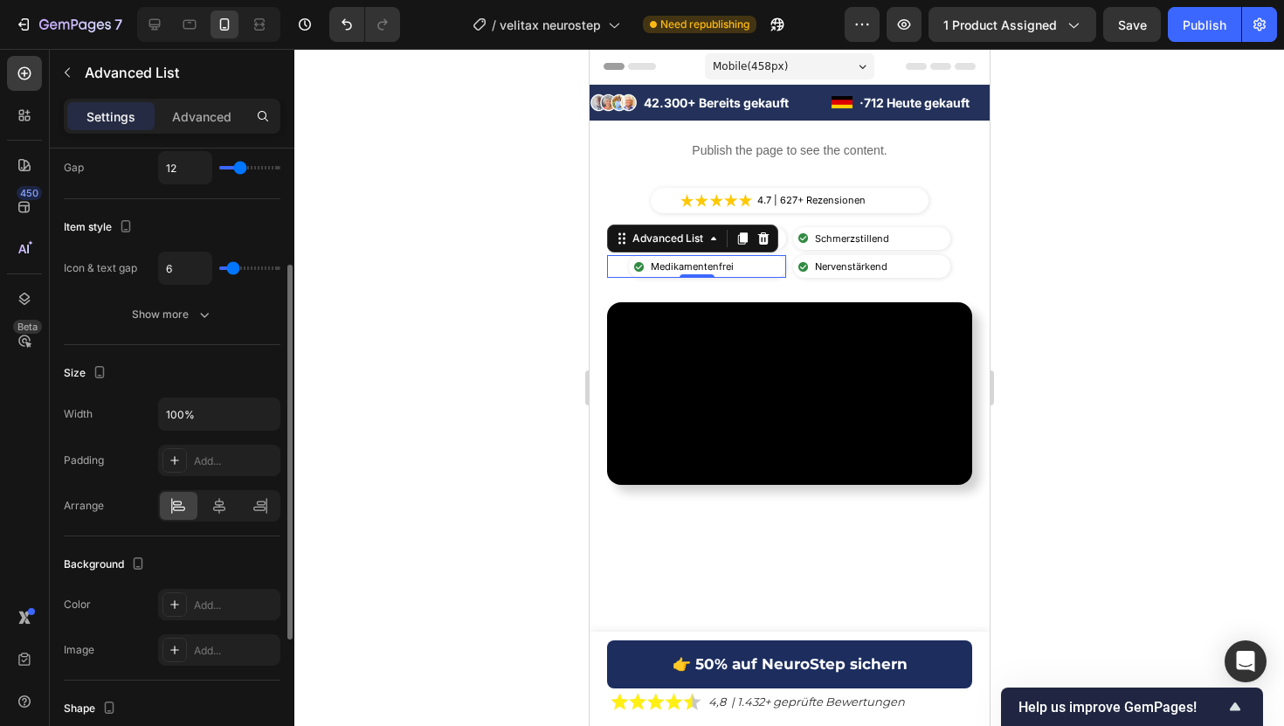
scroll to position [106, 0]
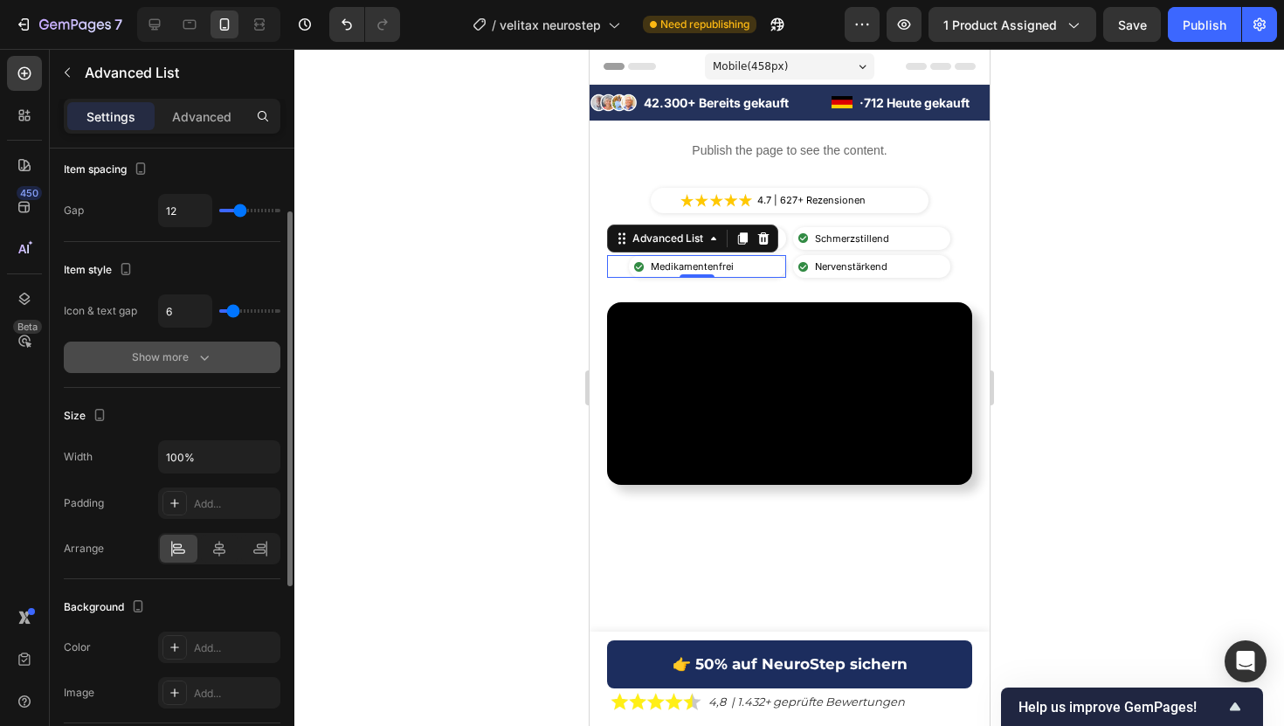
click at [209, 354] on icon "button" at bounding box center [204, 356] width 17 height 17
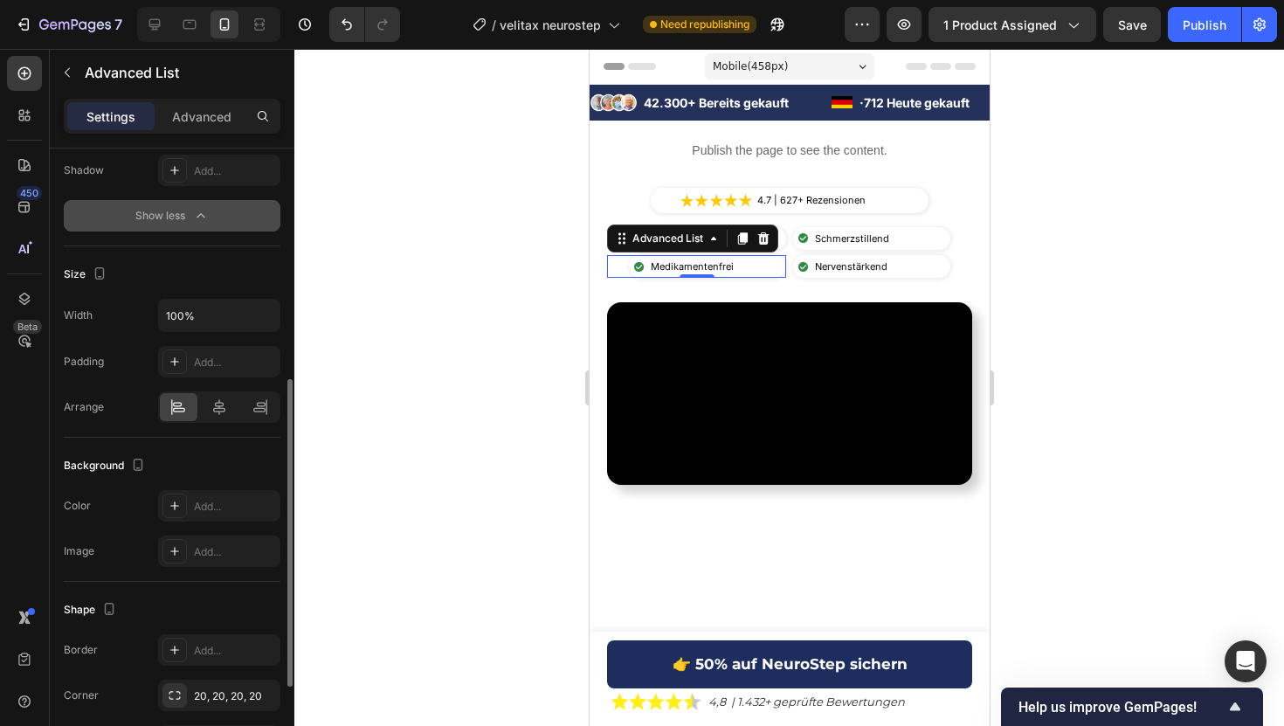
scroll to position [481, 0]
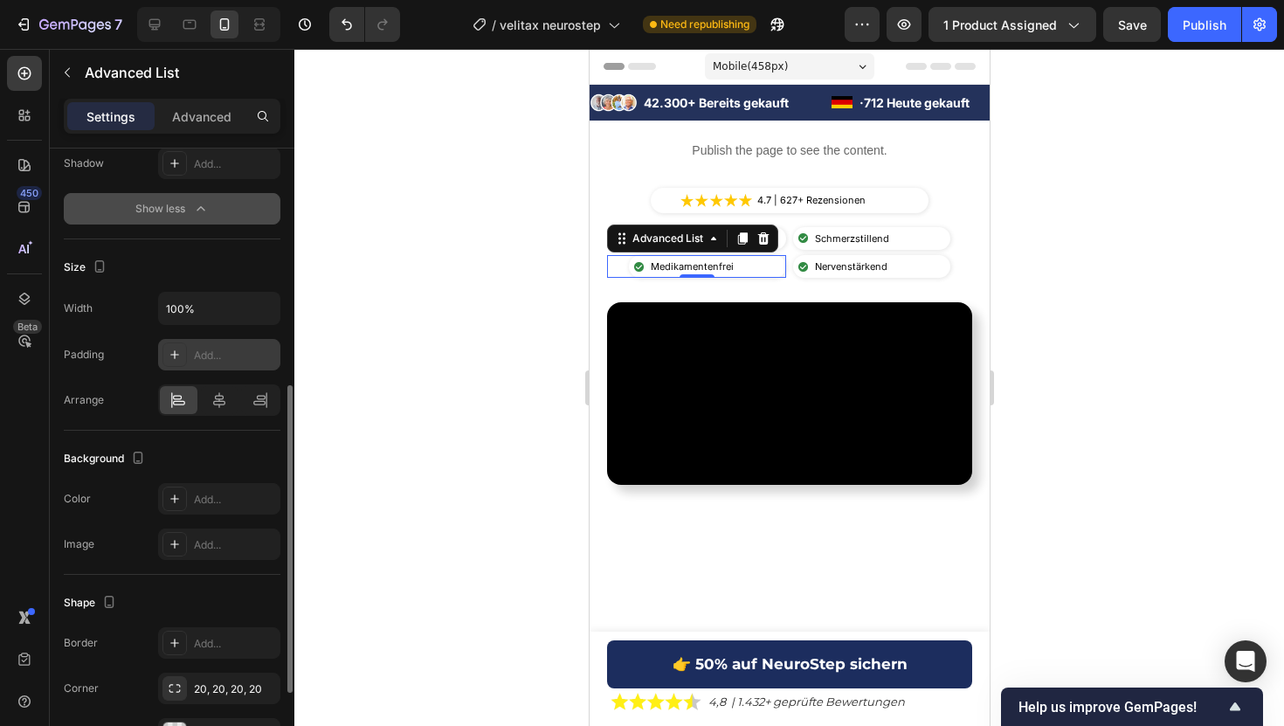
click at [198, 365] on div "Add..." at bounding box center [219, 354] width 122 height 31
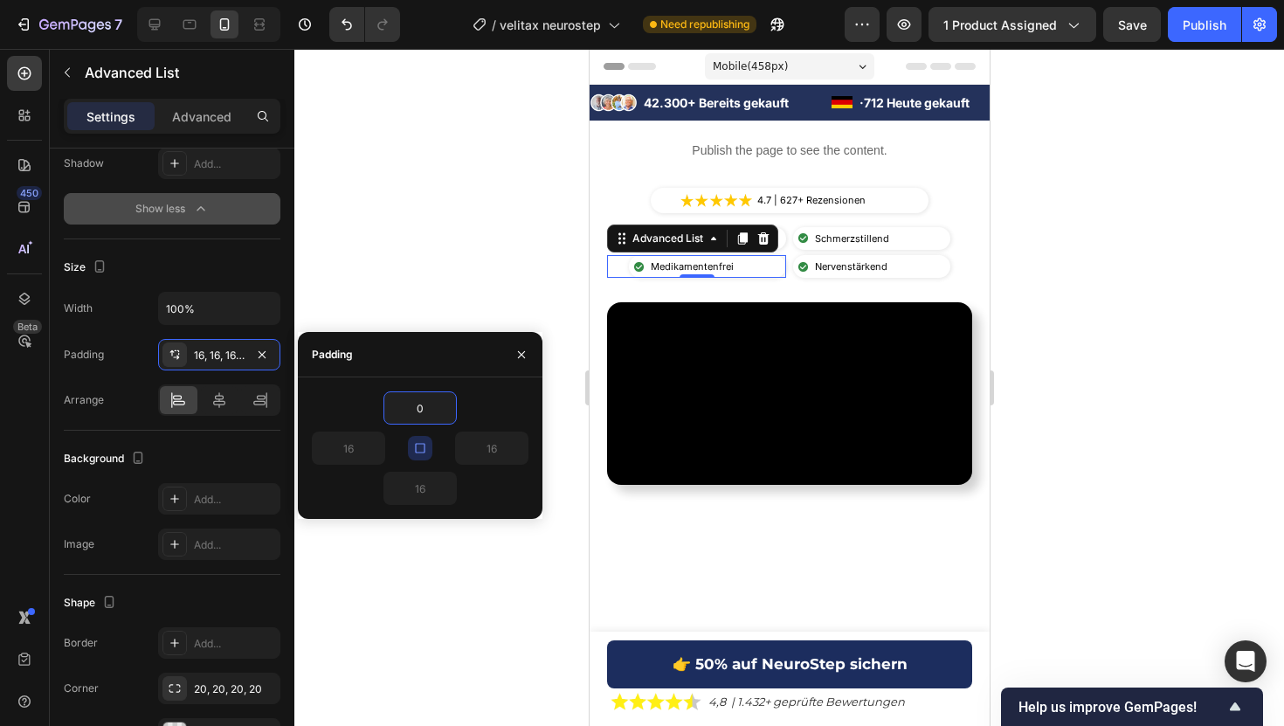
type input "0"
click at [426, 448] on icon "button" at bounding box center [420, 448] width 14 height 14
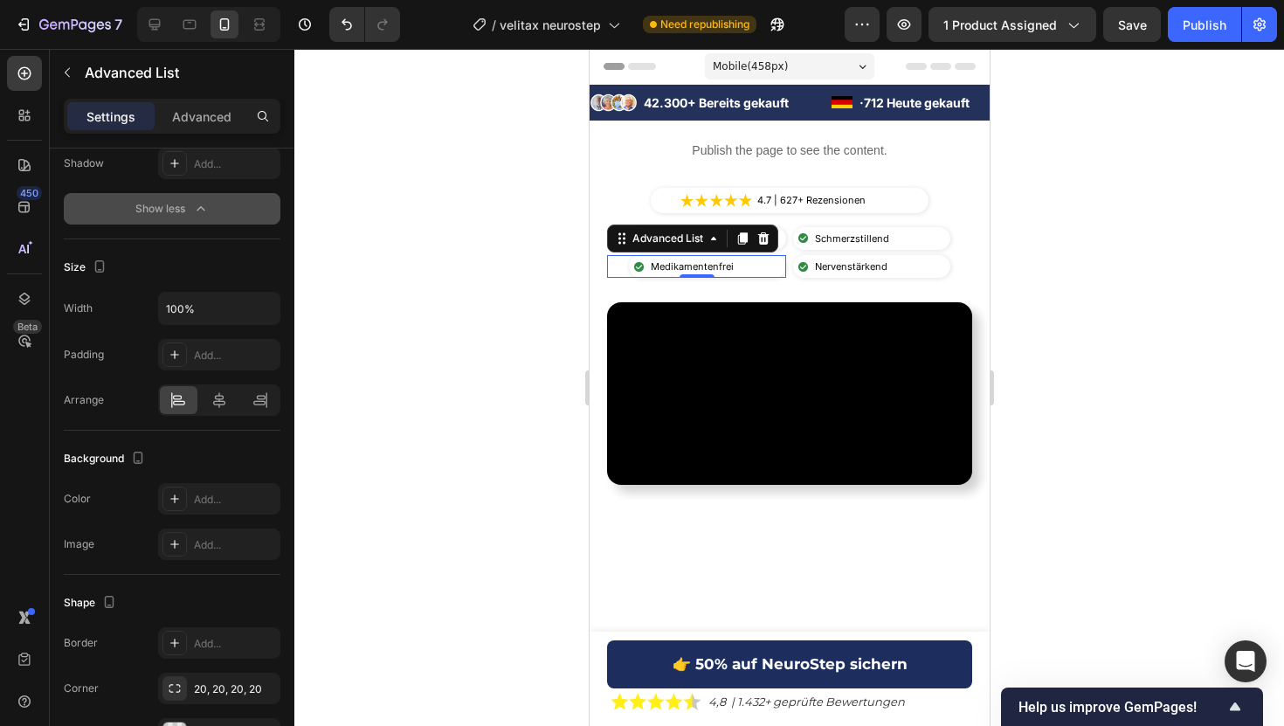
click at [463, 265] on div at bounding box center [788, 387] width 989 height 677
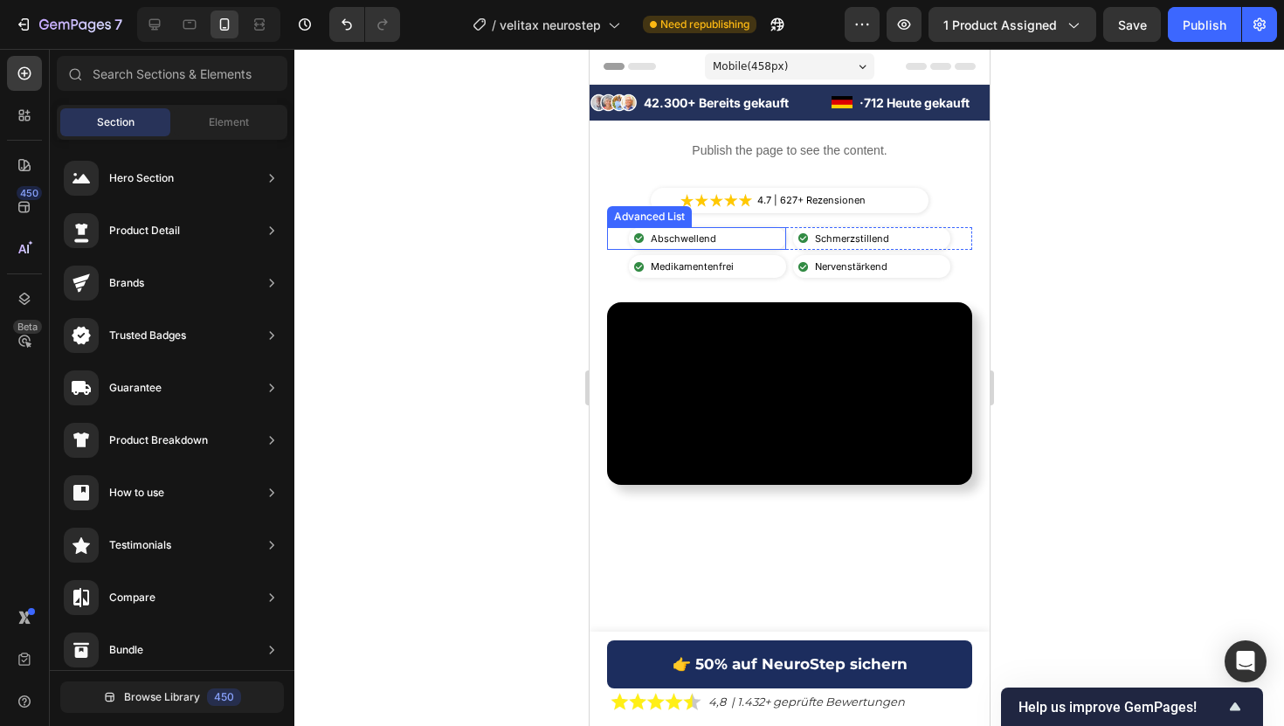
click at [738, 229] on div "Image Abschwellend Text Block" at bounding box center [706, 238] width 157 height 23
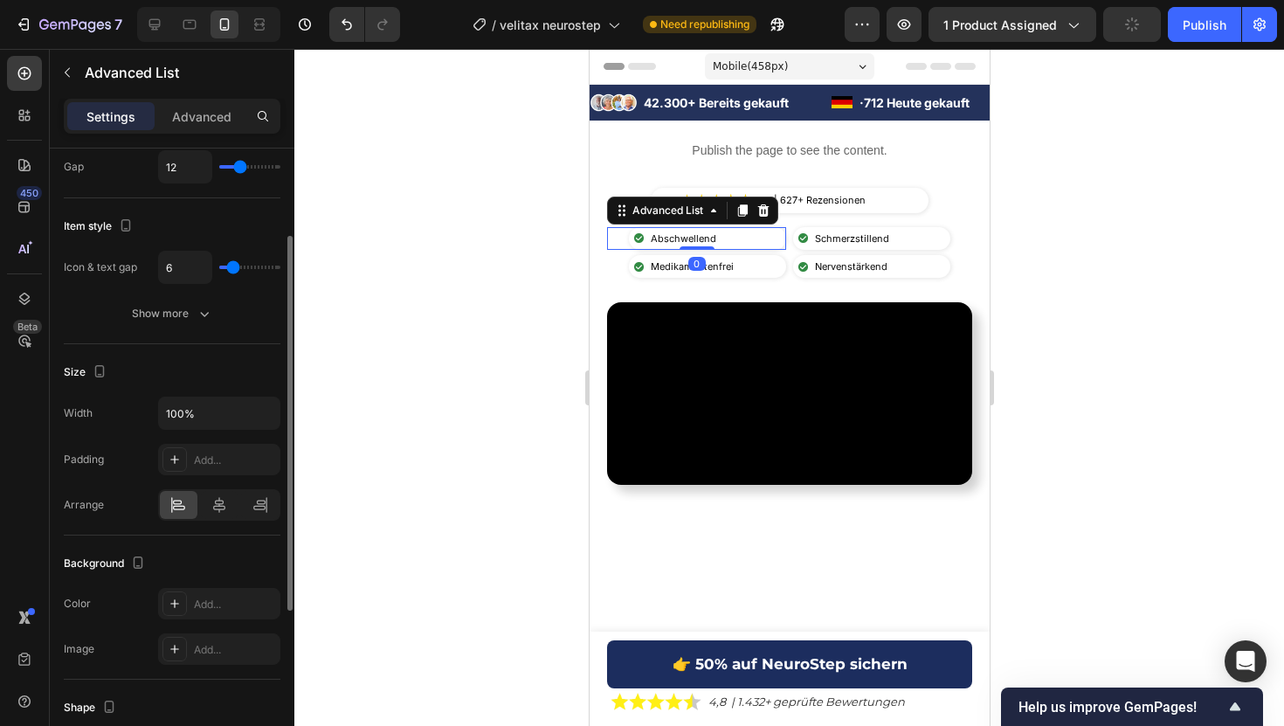
scroll to position [167, 0]
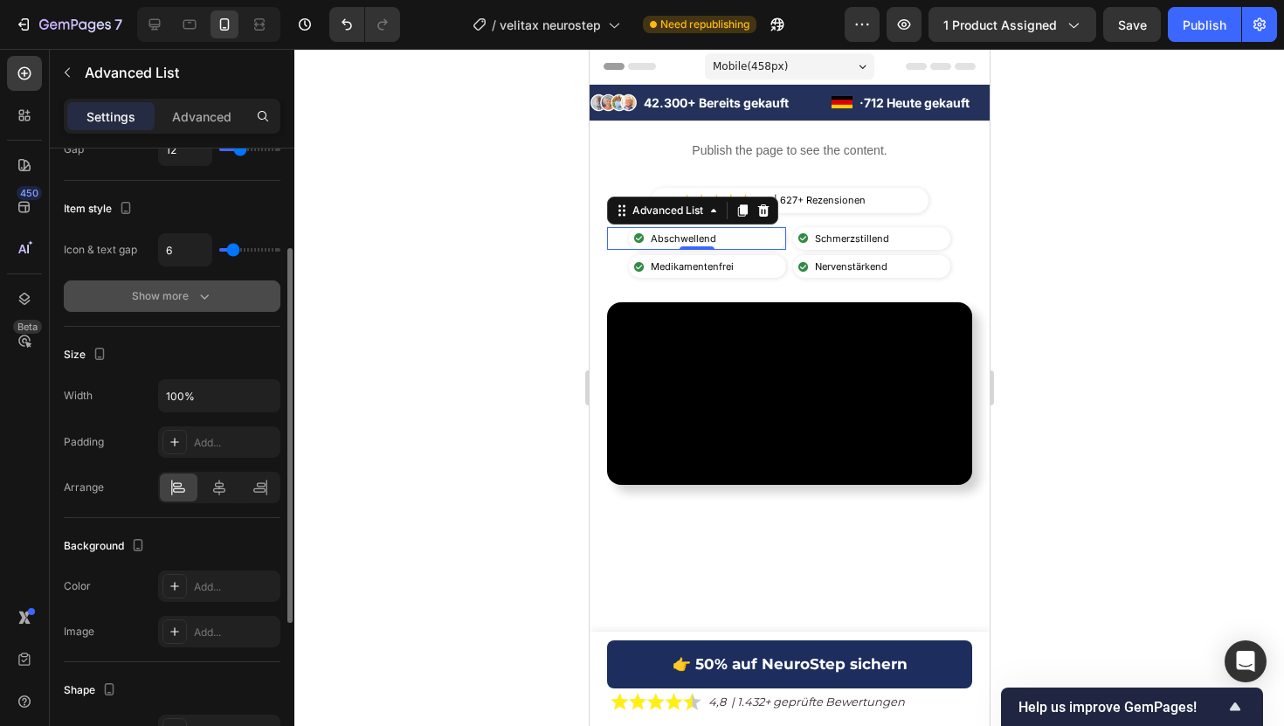
click at [171, 281] on button "Show more" at bounding box center [172, 295] width 217 height 31
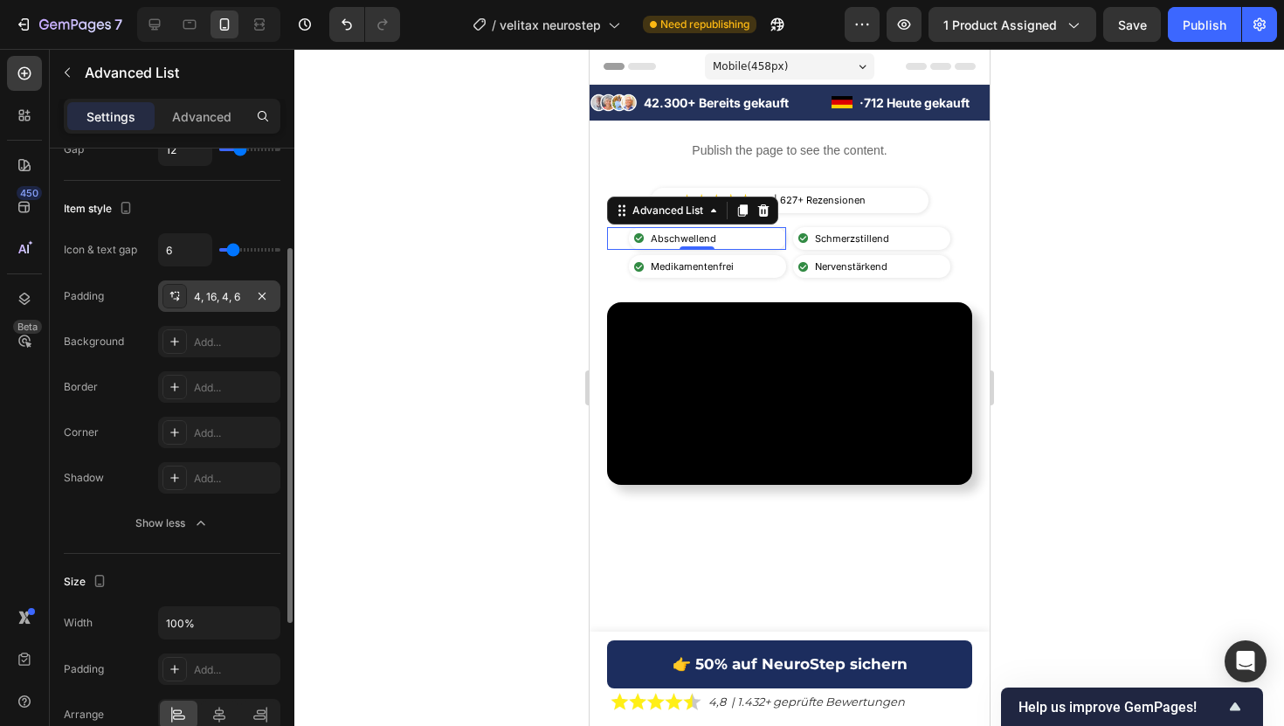
click at [210, 296] on div "4, 16, 4, 6" at bounding box center [219, 297] width 51 height 16
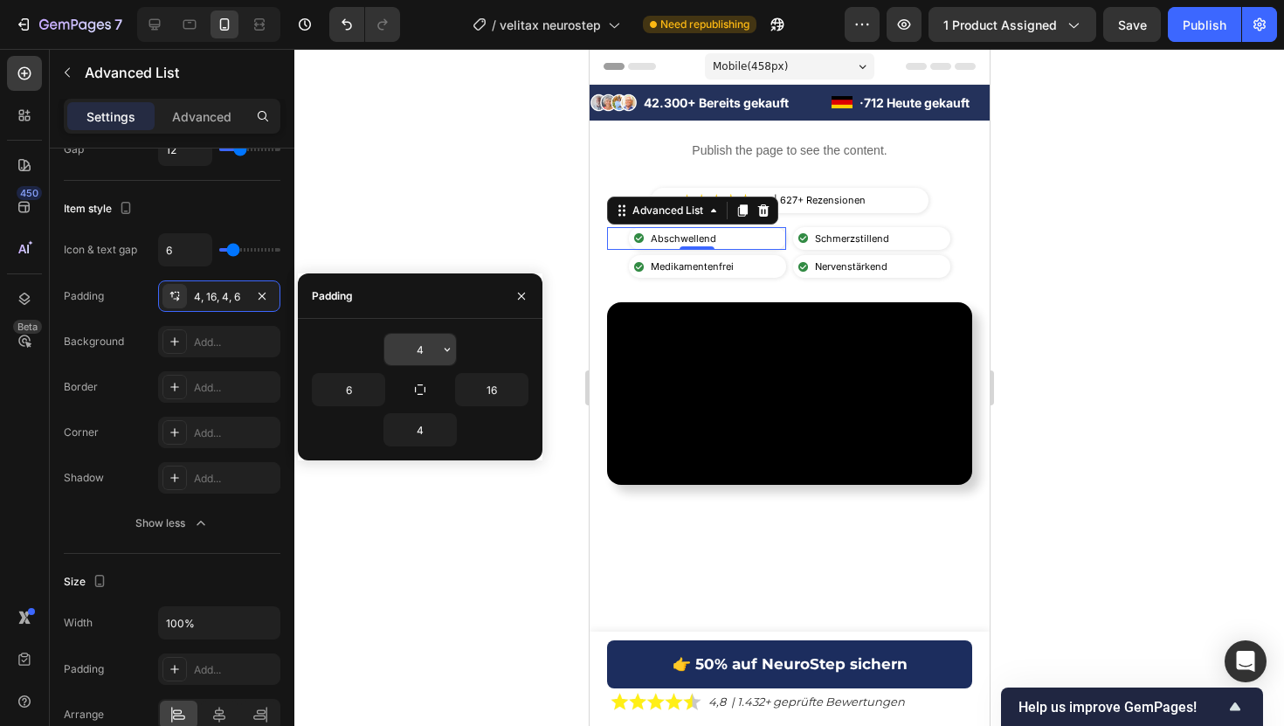
click at [414, 351] on input "4" at bounding box center [420, 349] width 72 height 31
type input "0"
click at [915, 238] on div "Image Schmerzstillend Text Block" at bounding box center [870, 238] width 157 height 23
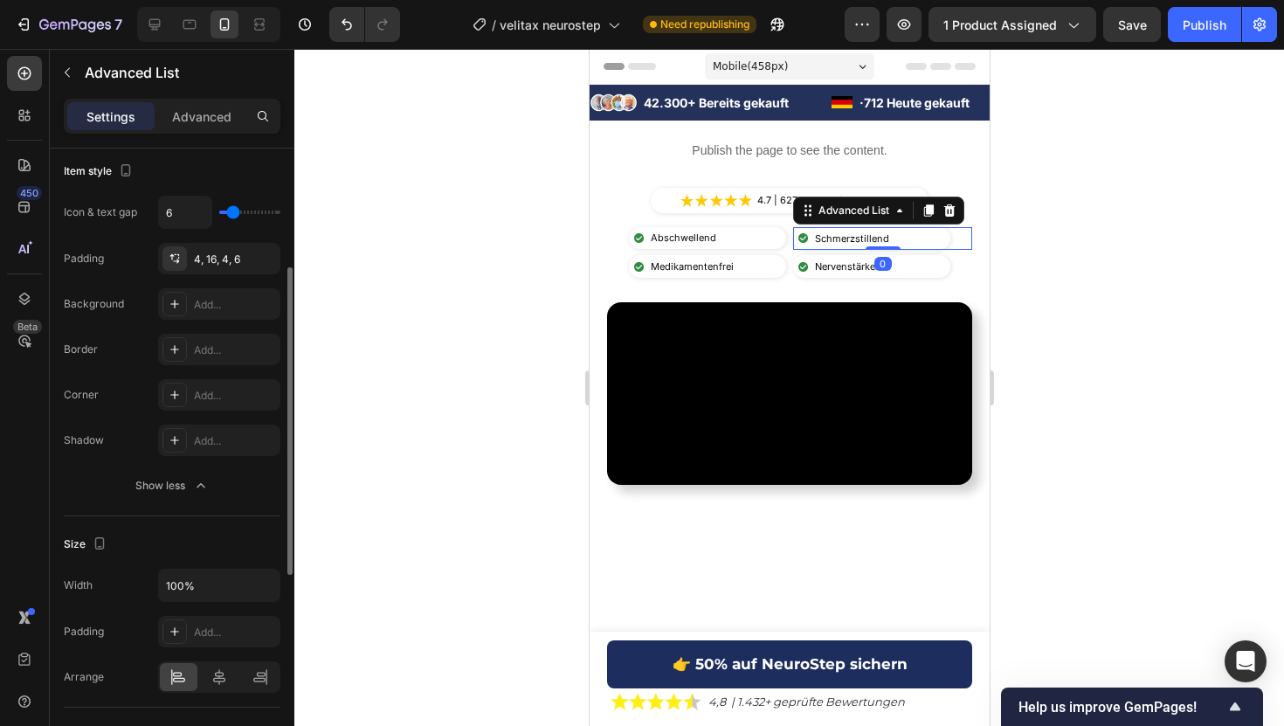
scroll to position [217, 0]
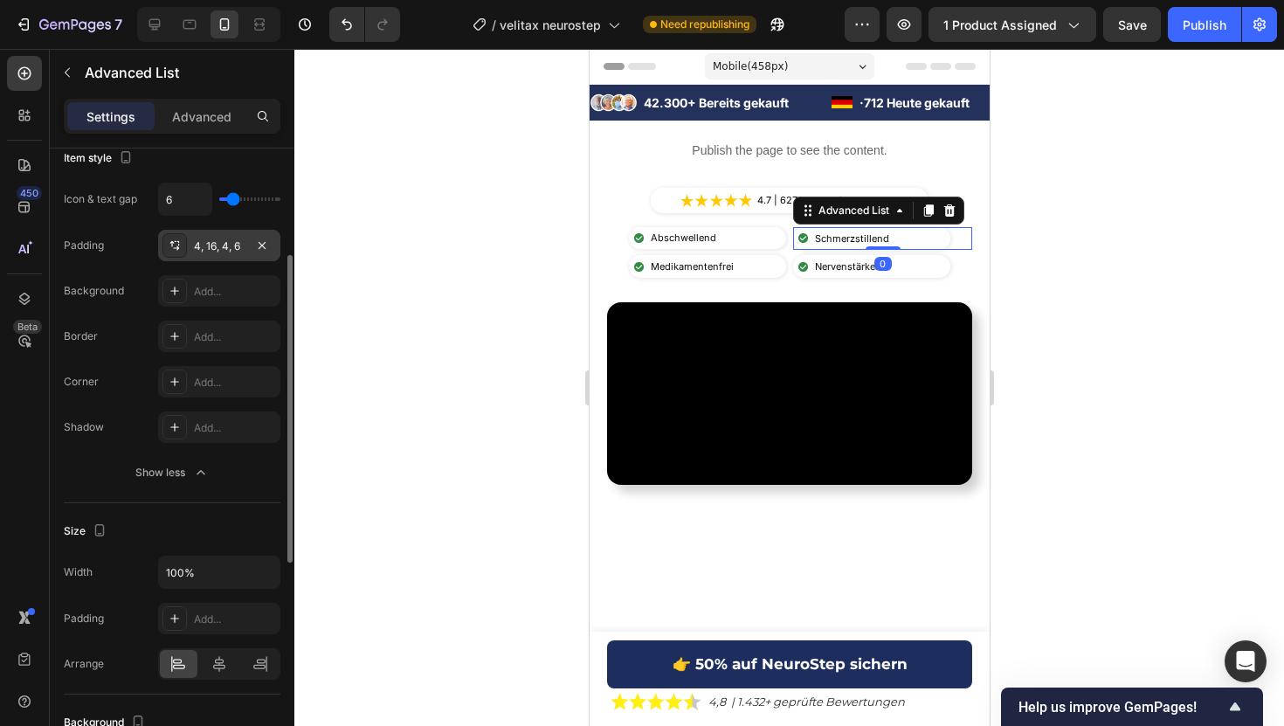
click at [221, 244] on div "4, 16, 4, 6" at bounding box center [219, 246] width 51 height 16
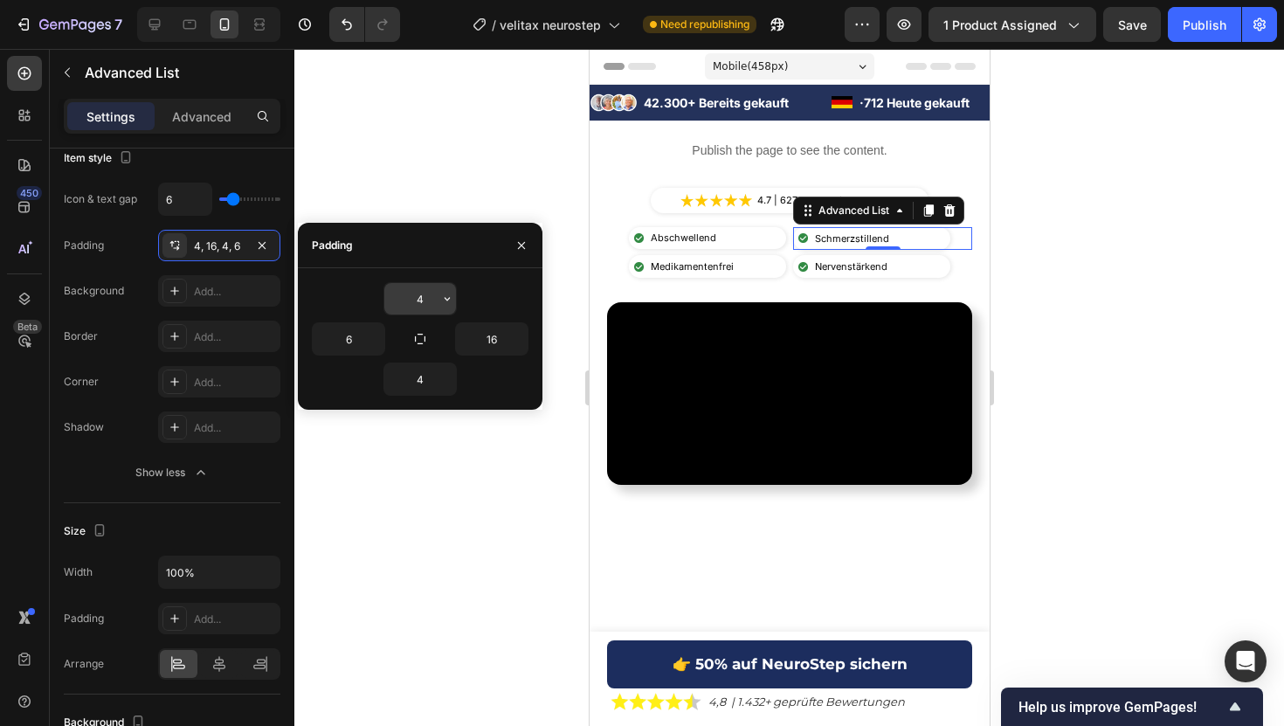
click at [416, 300] on input "4" at bounding box center [420, 298] width 72 height 31
type input "0"
click at [1051, 277] on div at bounding box center [788, 387] width 989 height 677
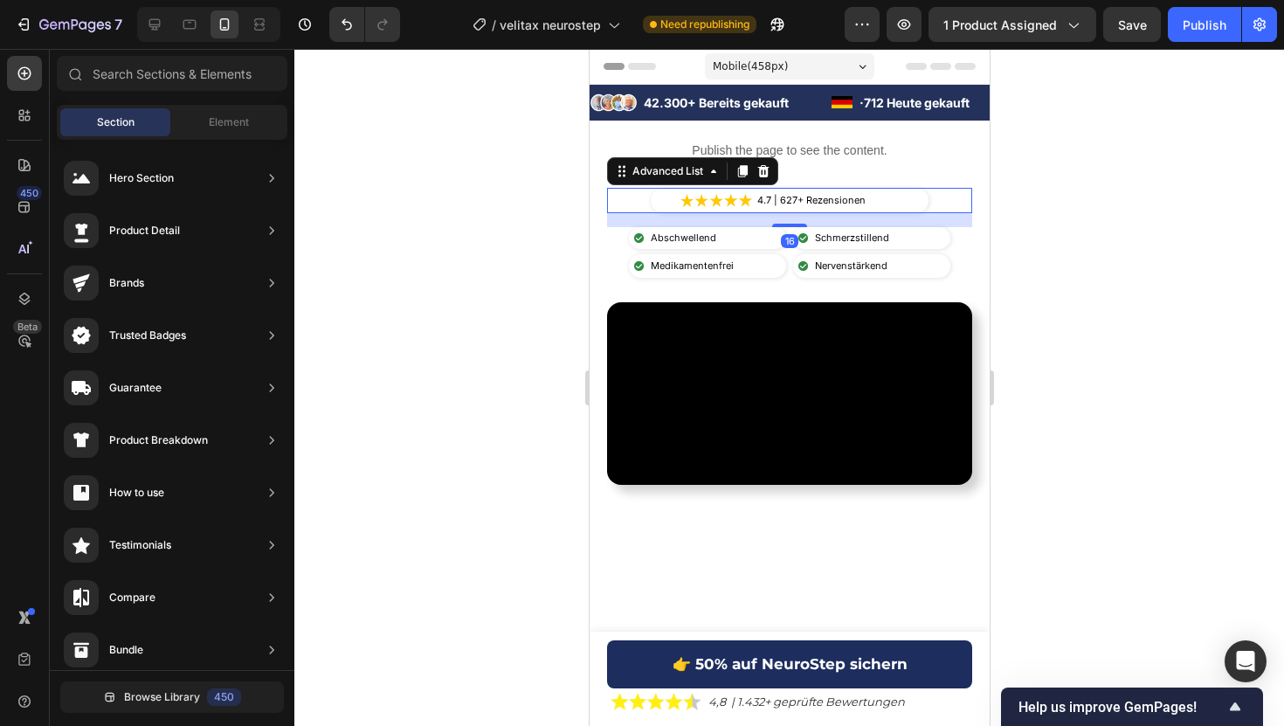
click at [941, 207] on div "Image 4.7 | 627+ Rezensionen Text Block" at bounding box center [788, 200] width 365 height 25
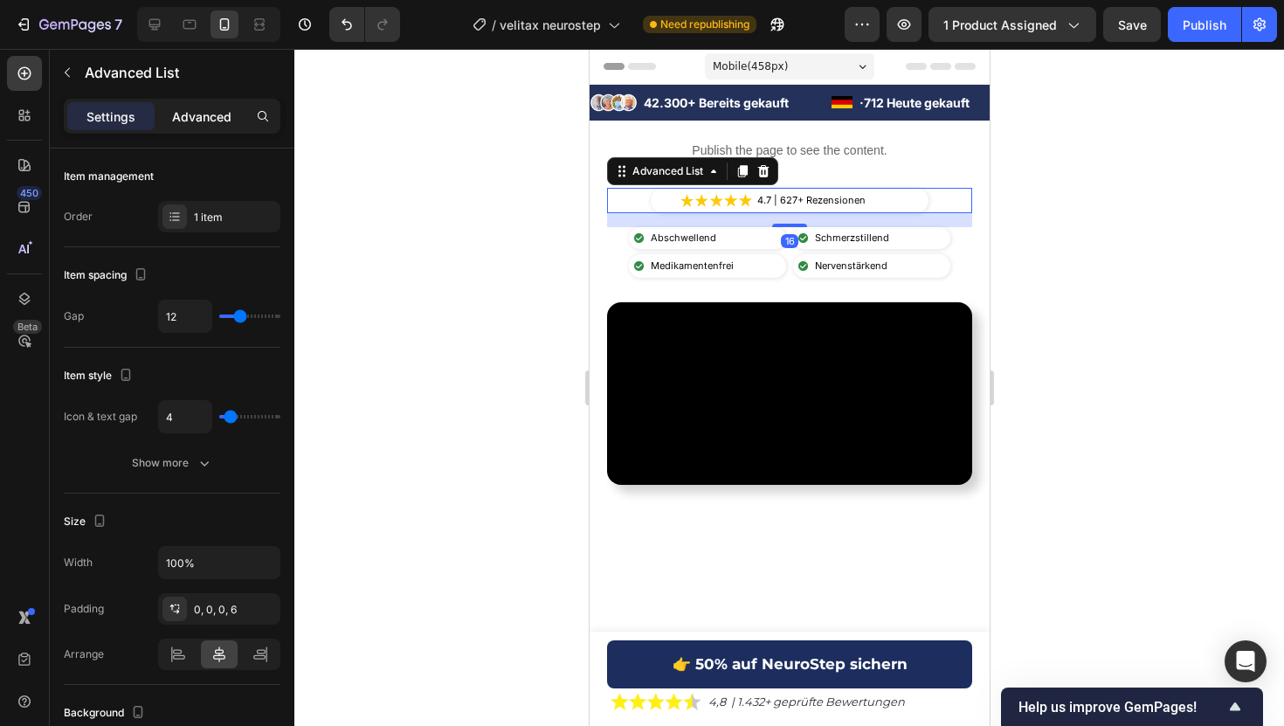
click at [203, 114] on p "Advanced" at bounding box center [201, 116] width 59 height 18
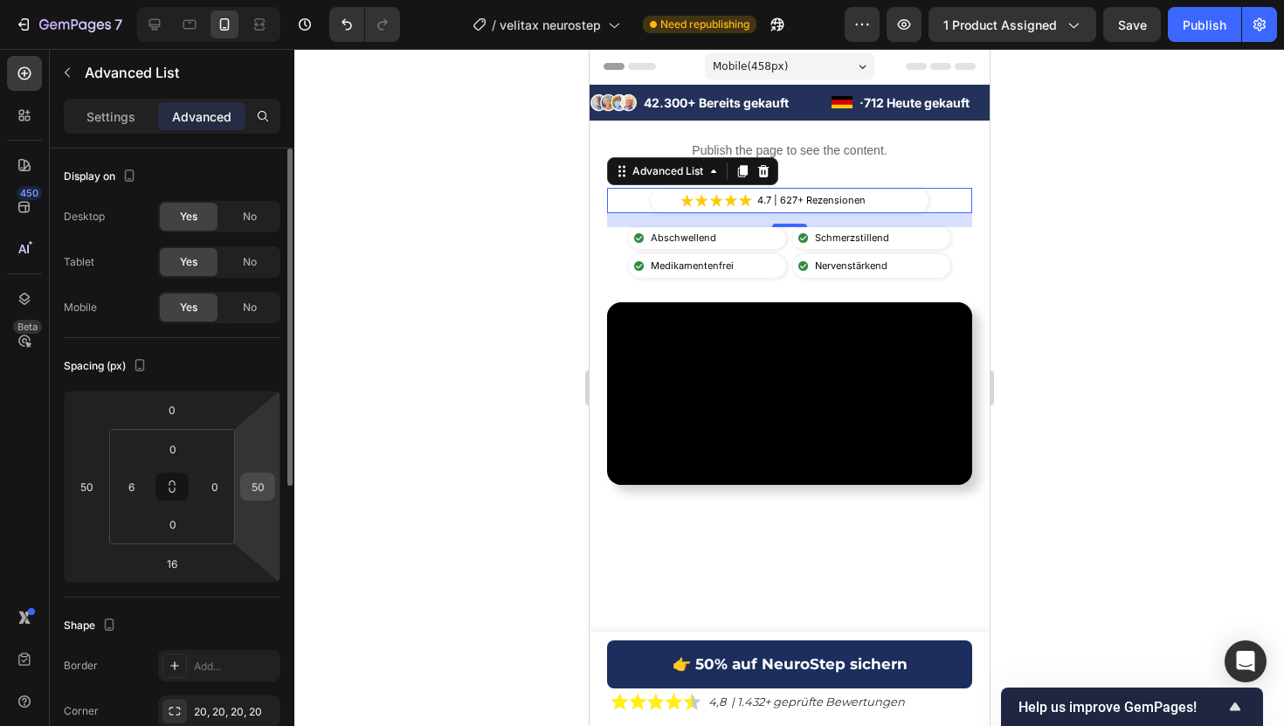
click at [260, 491] on input "50" at bounding box center [258, 486] width 26 height 26
type input "40"
click at [84, 492] on input "50" at bounding box center [86, 486] width 26 height 26
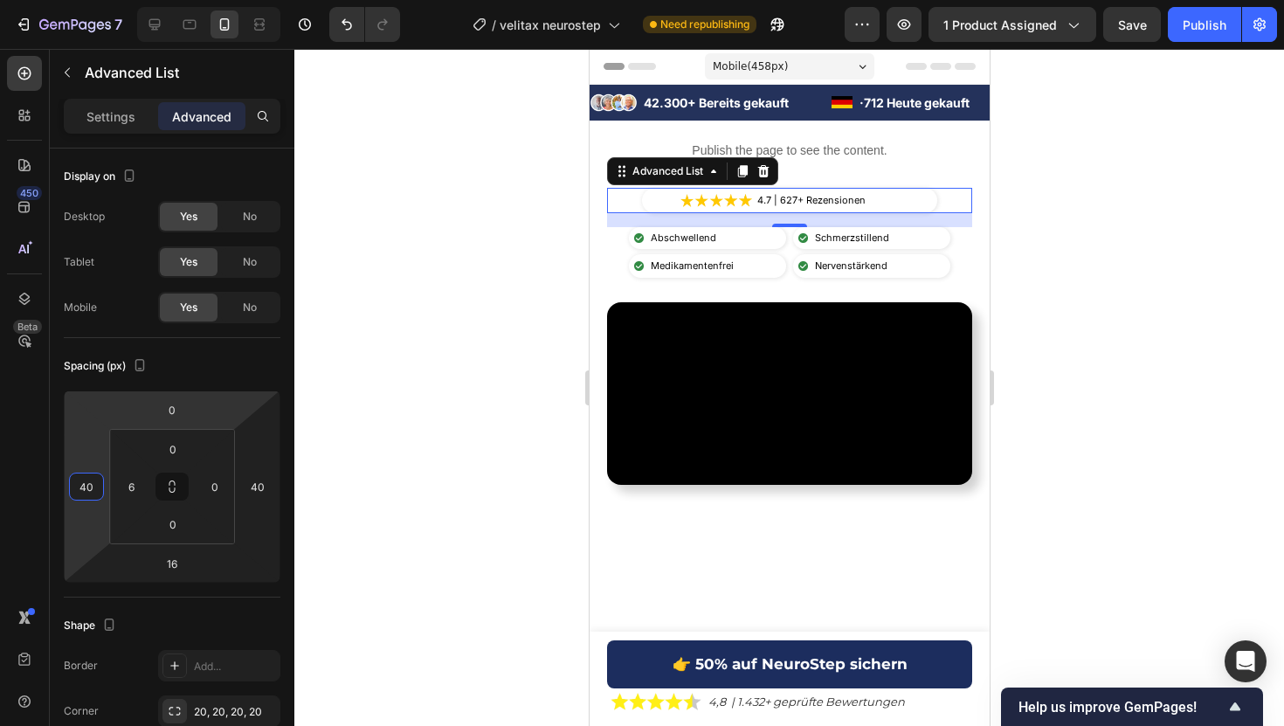
type input "40"
click at [511, 312] on div at bounding box center [788, 387] width 989 height 677
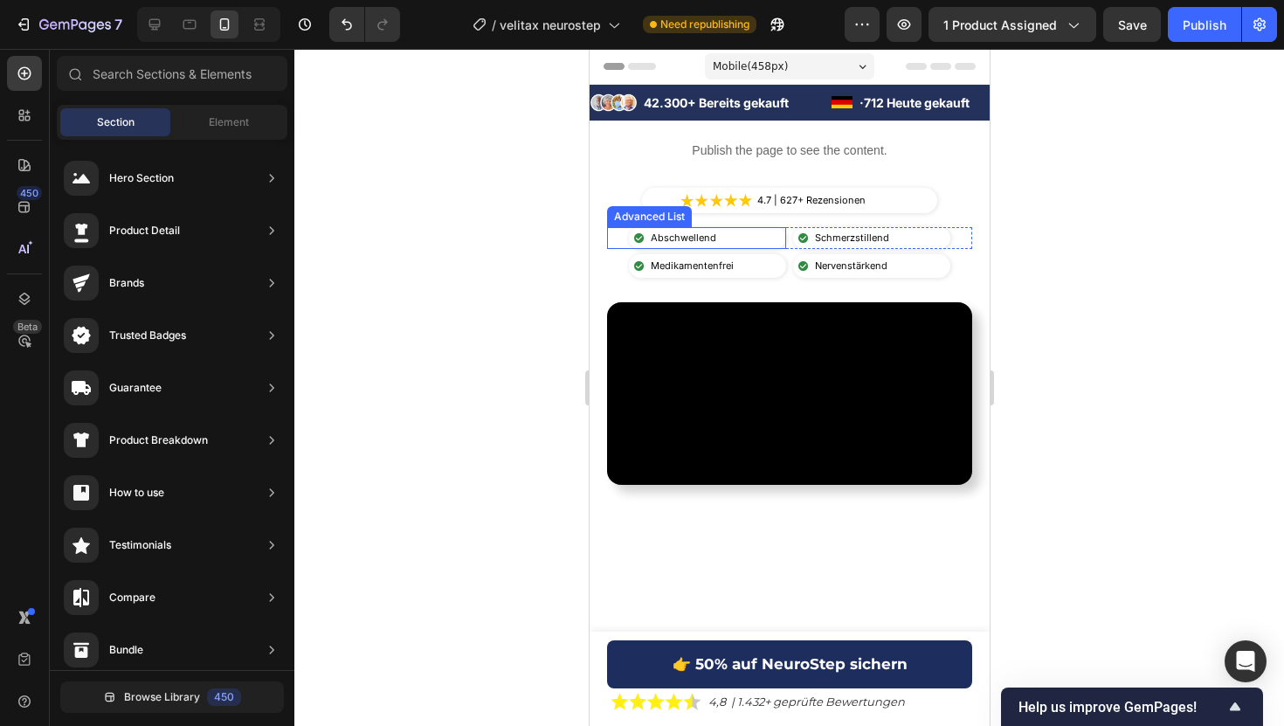
click at [776, 232] on div "Image Abschwellend Text Block" at bounding box center [706, 238] width 157 height 23
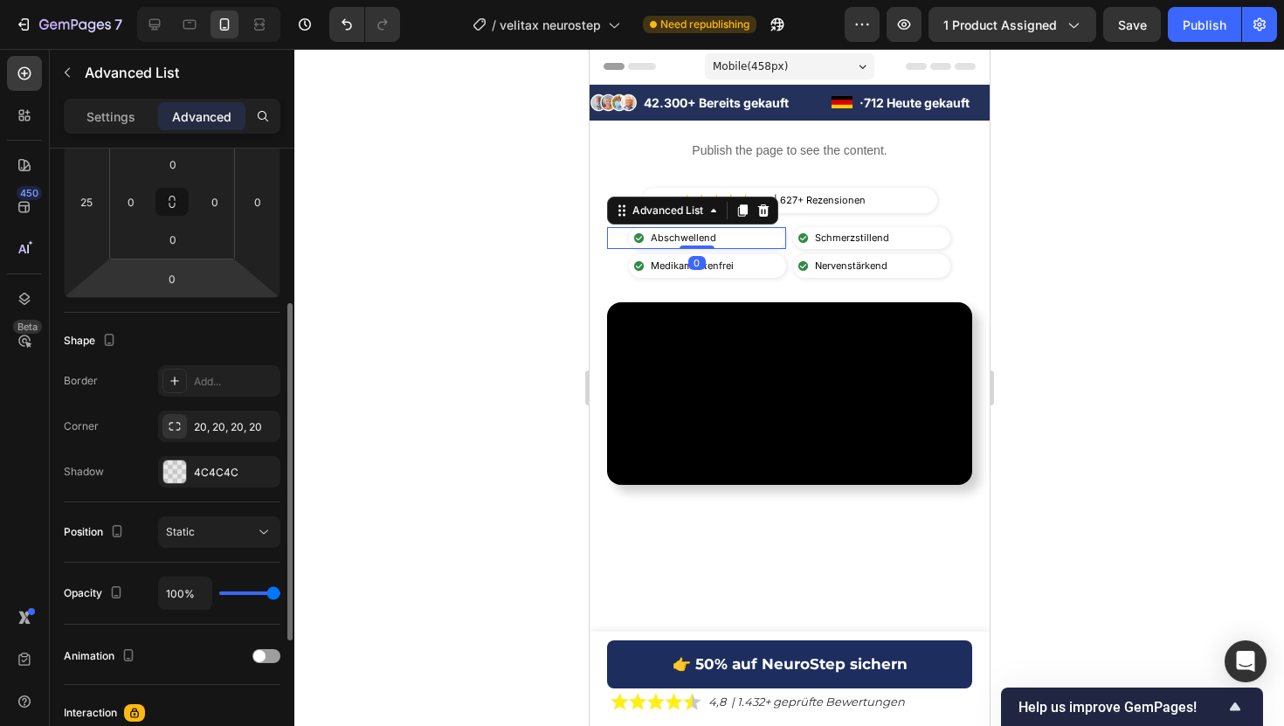
scroll to position [286, 0]
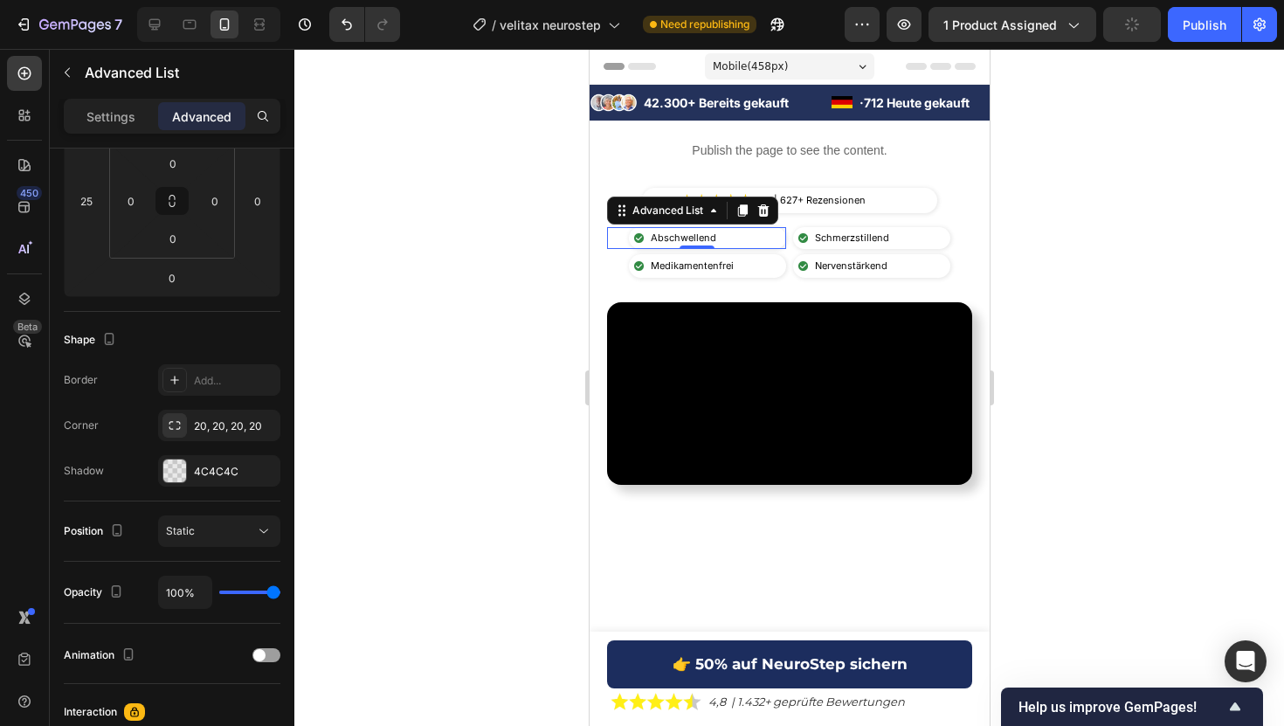
click at [624, 236] on div "Image Abschwellend Text Block" at bounding box center [695, 238] width 179 height 23
click at [107, 112] on p "Settings" at bounding box center [110, 116] width 49 height 18
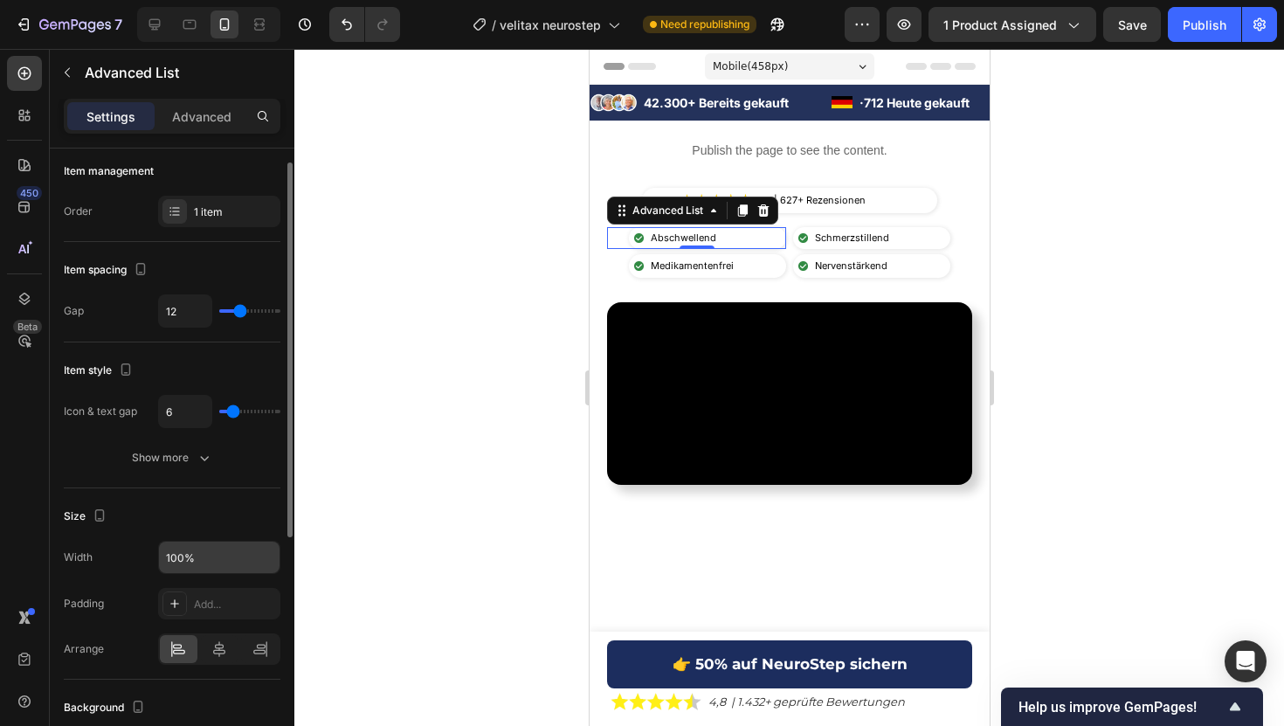
scroll to position [0, 0]
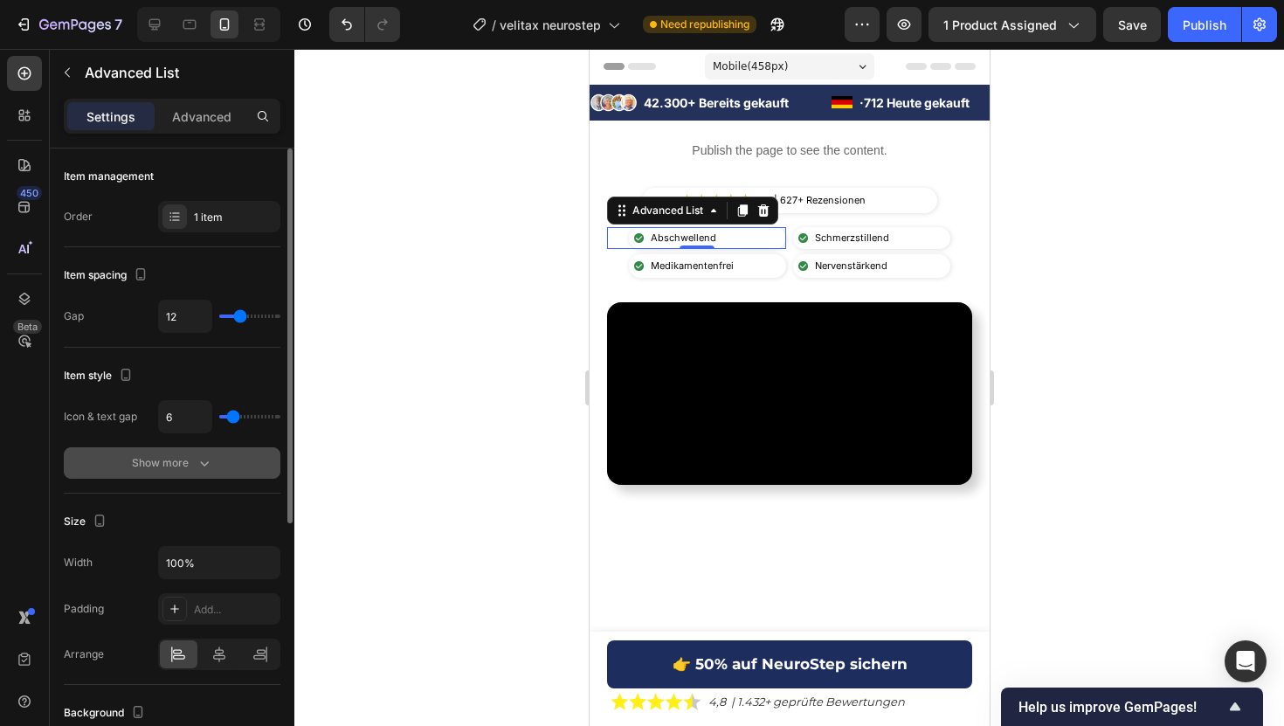
click at [174, 467] on div "Show more" at bounding box center [172, 462] width 81 height 17
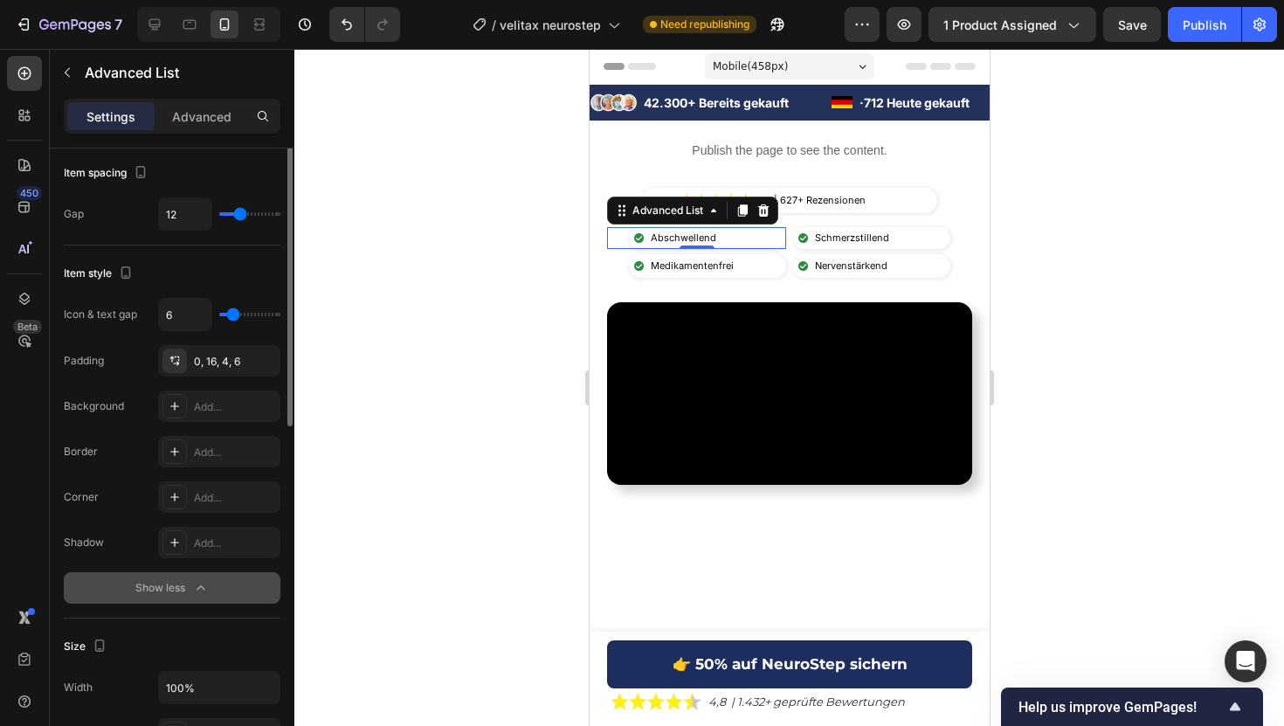
scroll to position [107, 0]
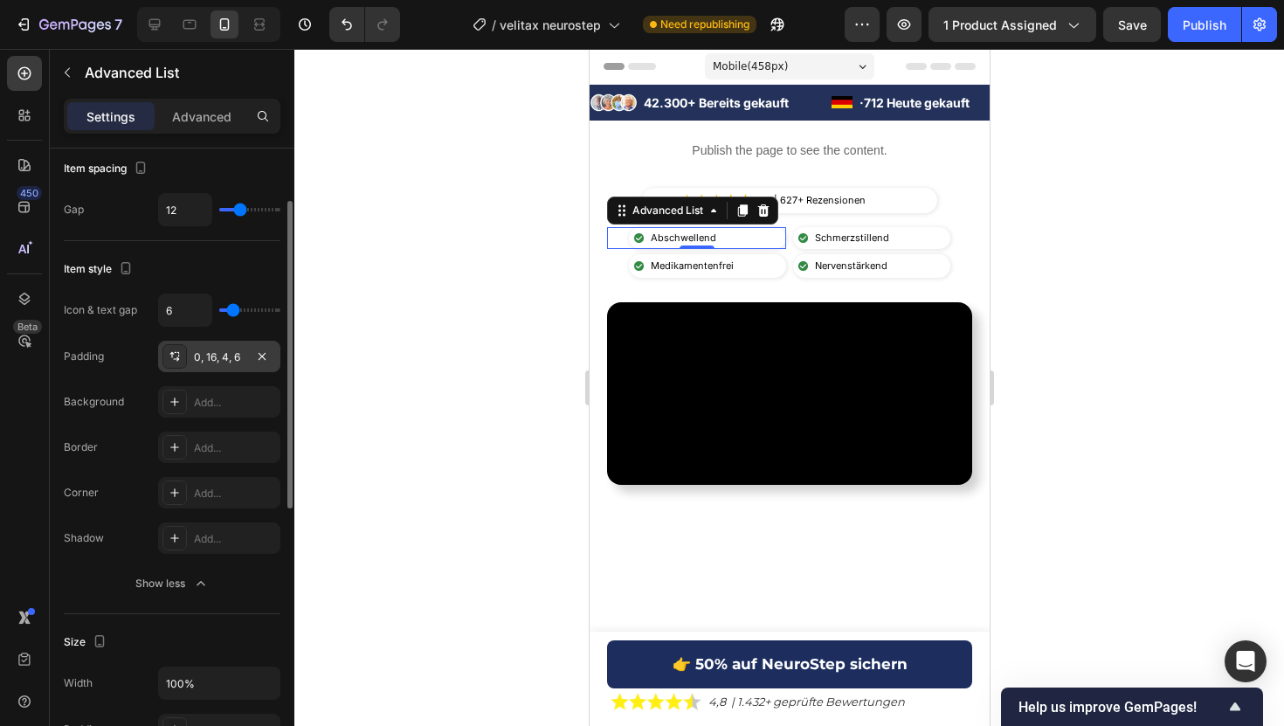
click at [220, 349] on div "0, 16, 4, 6" at bounding box center [219, 357] width 51 height 16
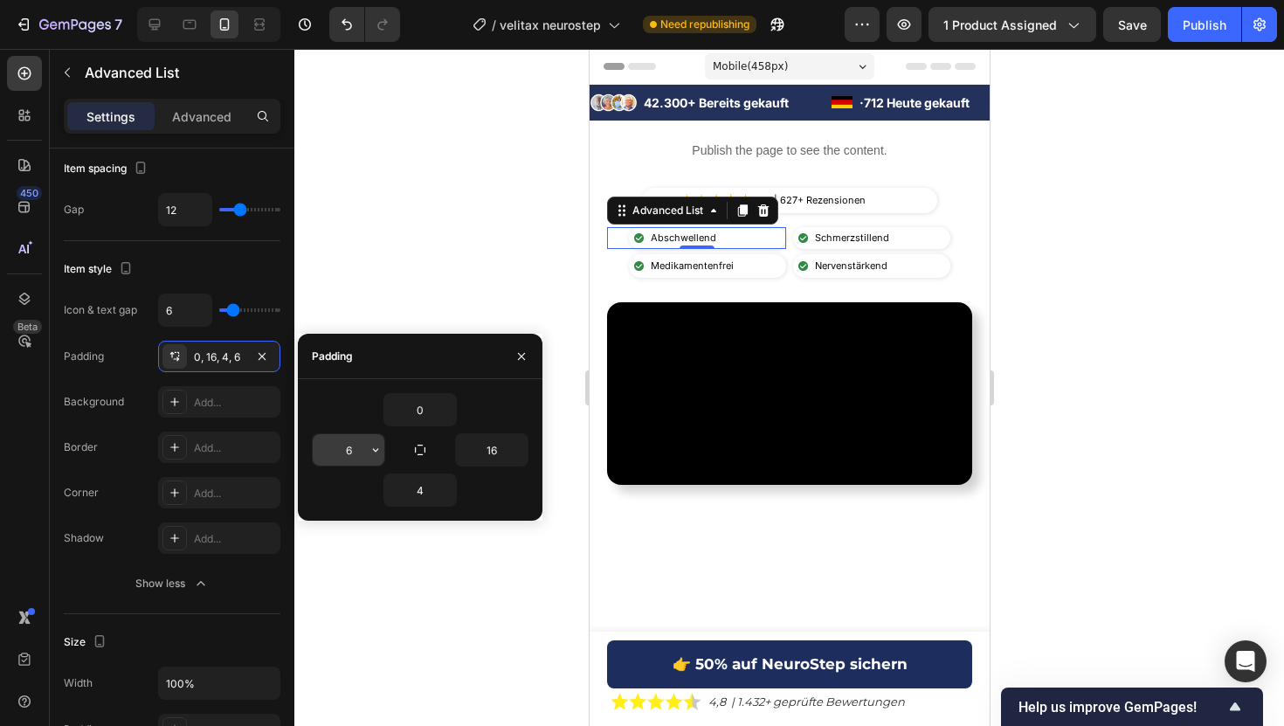
click at [342, 446] on input "6" at bounding box center [349, 449] width 72 height 31
type input "10"
click at [773, 261] on div "Image Medikamentenfrei Text Block" at bounding box center [706, 265] width 157 height 23
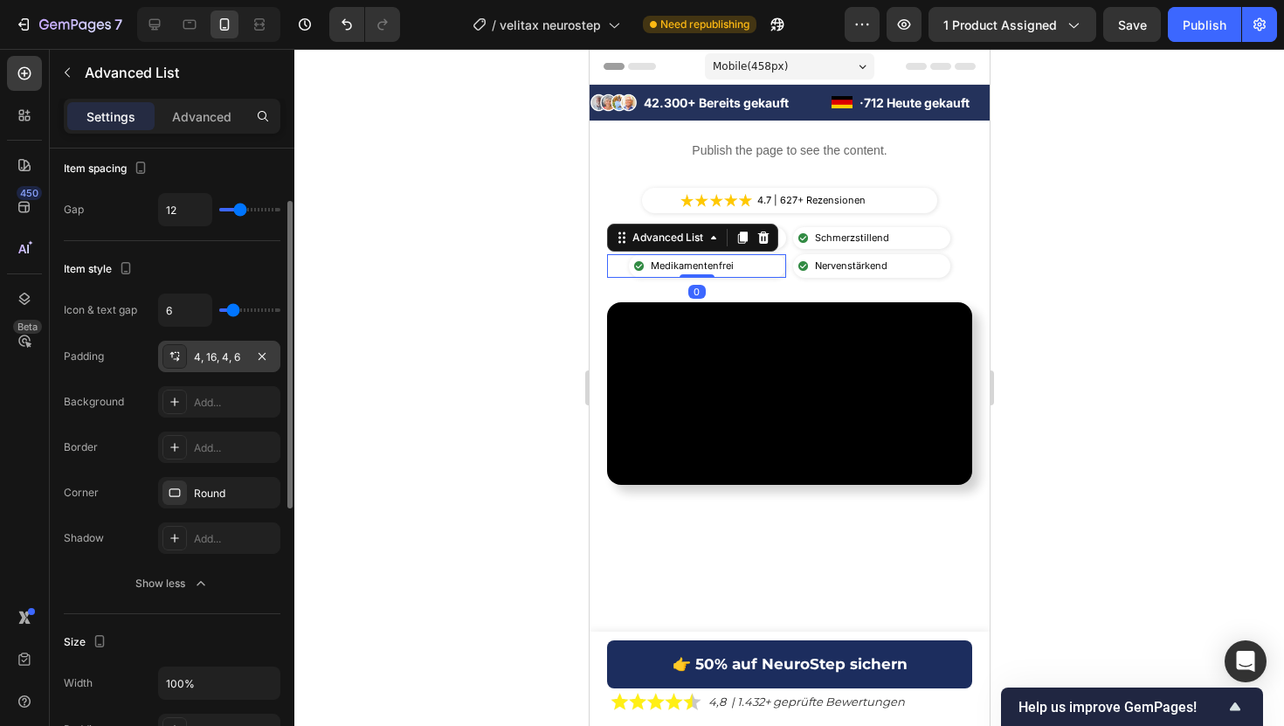
click at [205, 367] on div "4, 16, 4, 6" at bounding box center [219, 356] width 122 height 31
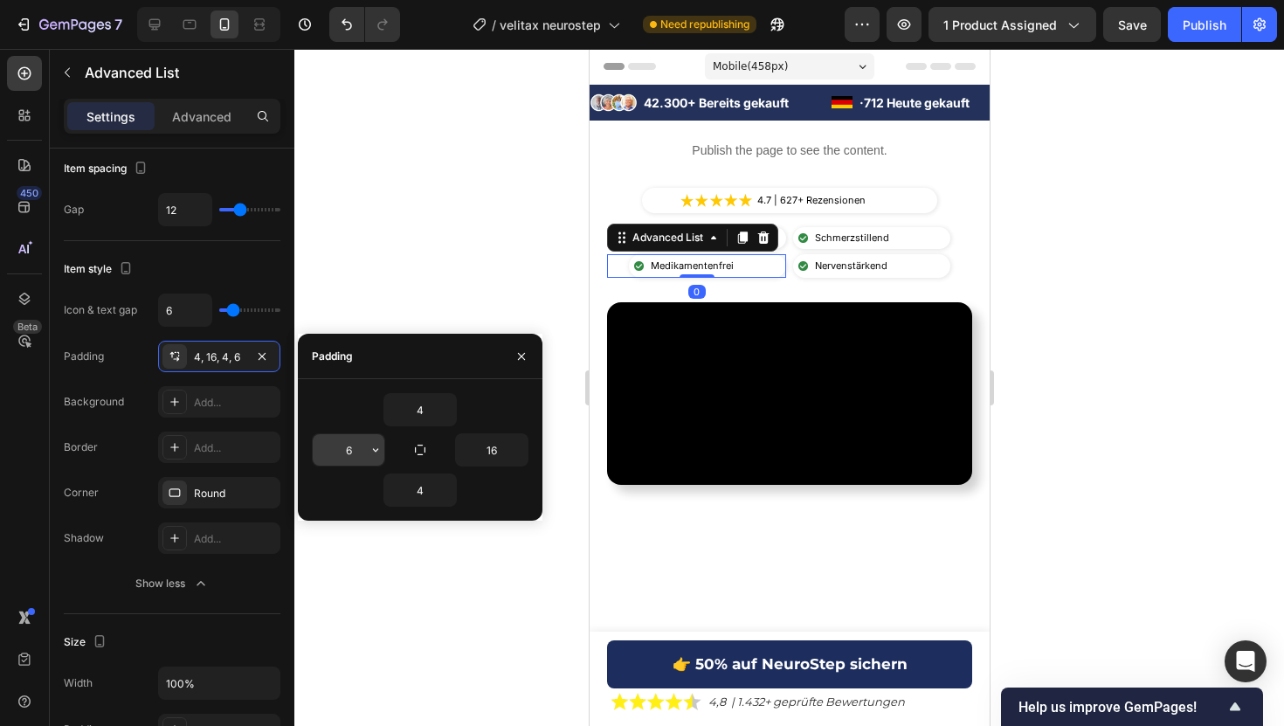
click at [344, 442] on input "6" at bounding box center [349, 449] width 72 height 31
type input "10"
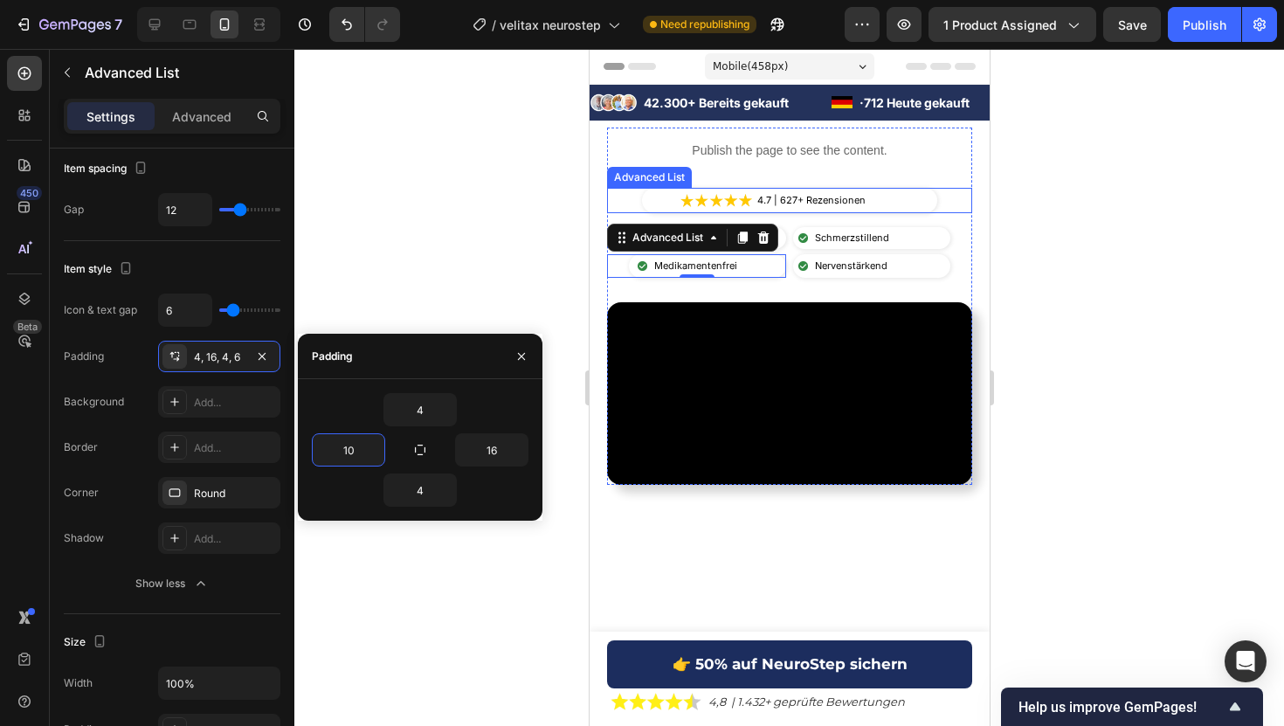
click at [911, 238] on div "Image Schmerzstillend Text Block" at bounding box center [870, 238] width 157 height 23
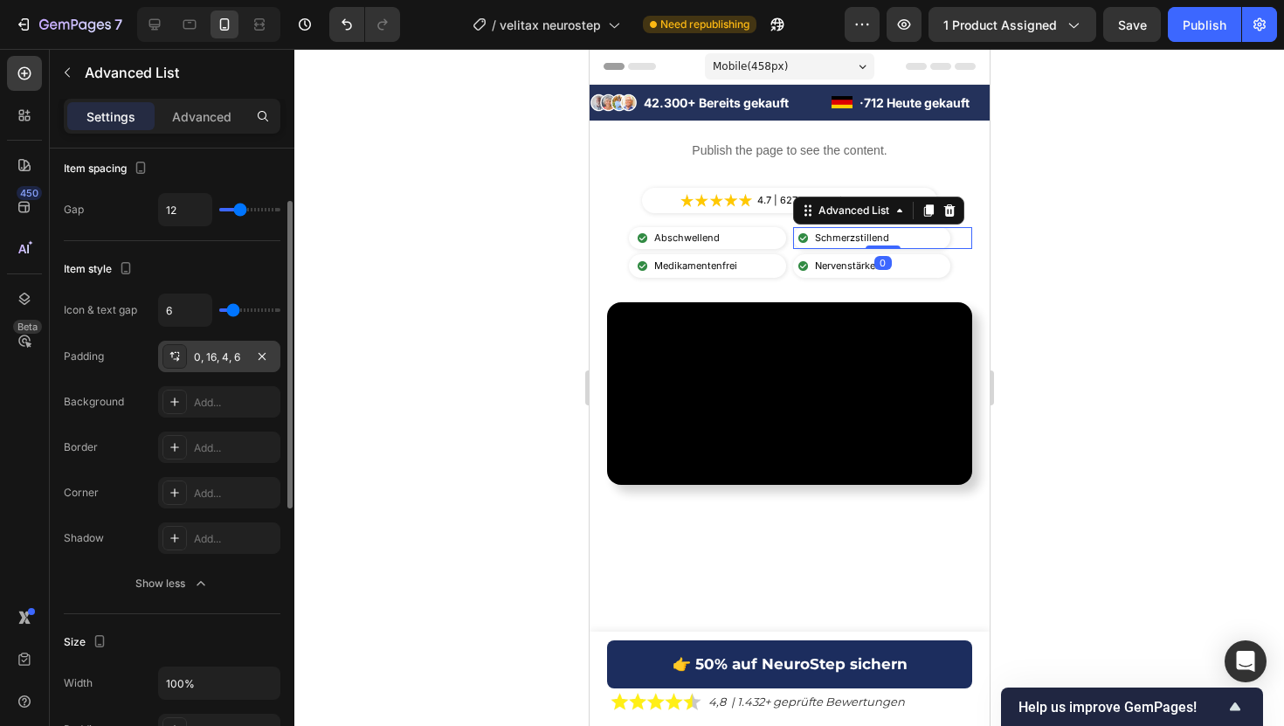
click at [214, 356] on div "0, 16, 4, 6" at bounding box center [219, 357] width 51 height 16
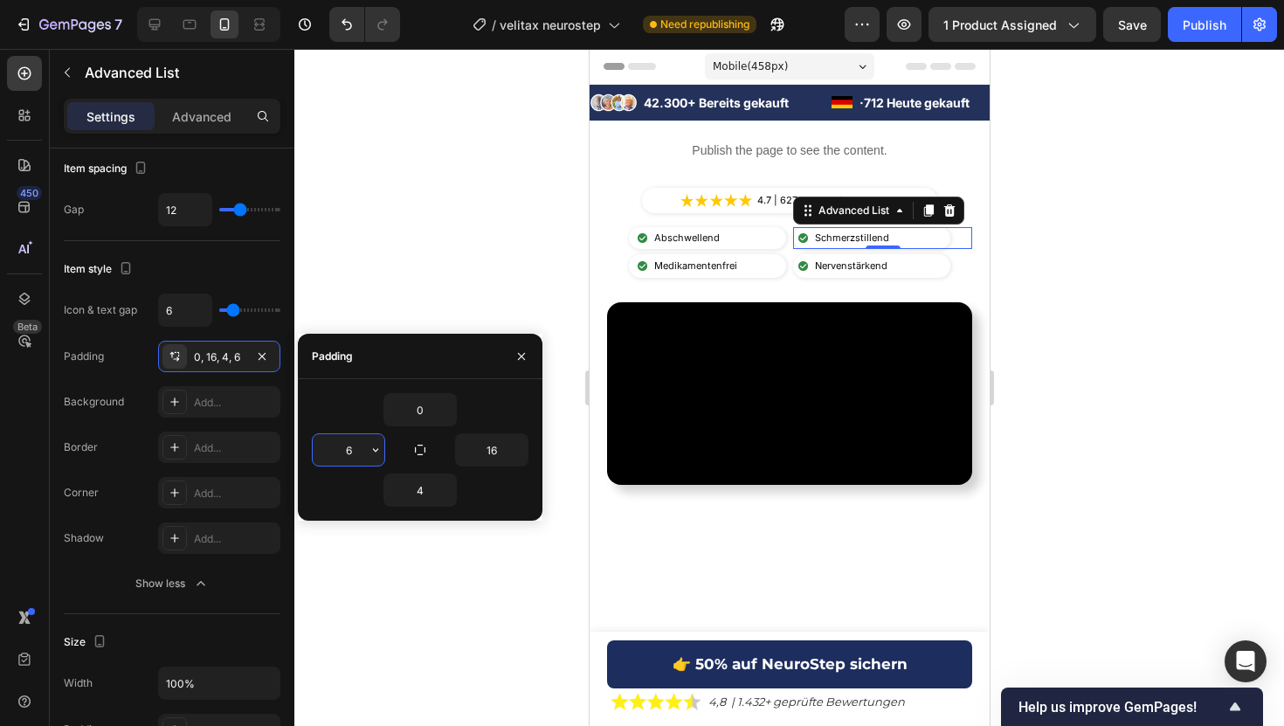
click at [348, 444] on input "6" at bounding box center [349, 449] width 72 height 31
type input "10"
click at [793, 261] on li "Image Nervenstärkend Text Block" at bounding box center [848, 265] width 112 height 23
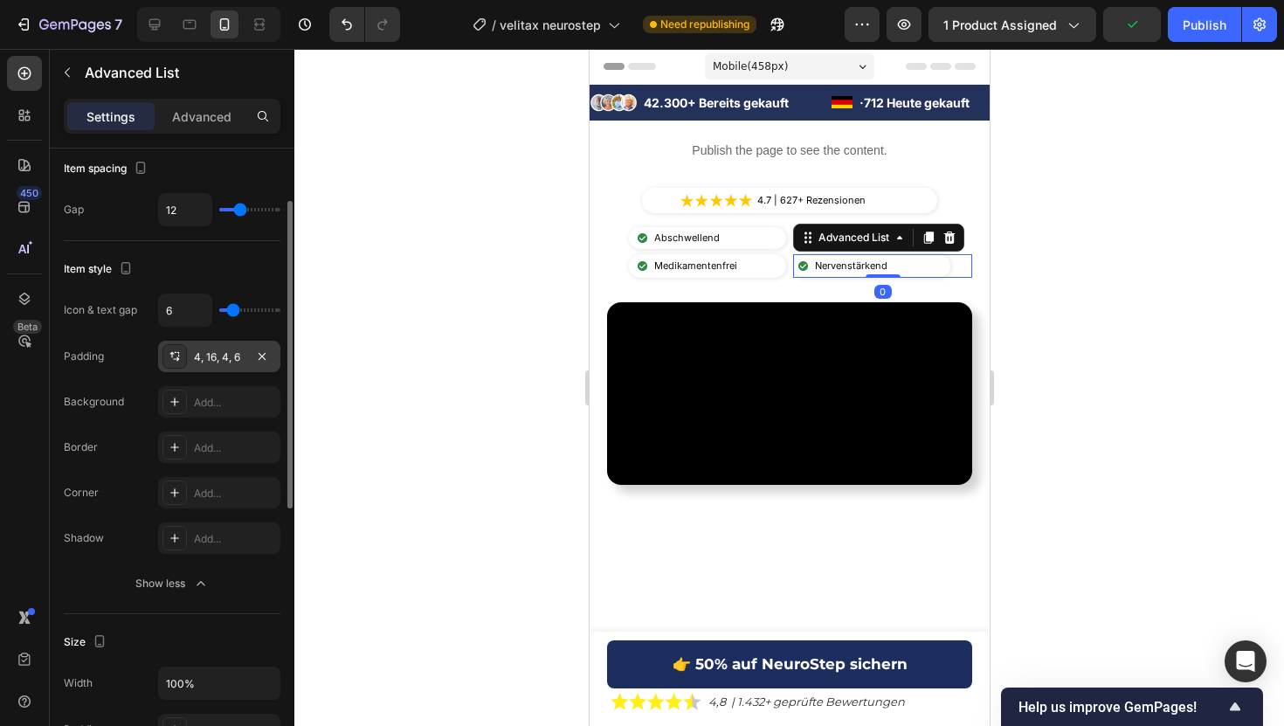
click at [222, 363] on div "4, 16, 4, 6" at bounding box center [219, 357] width 51 height 16
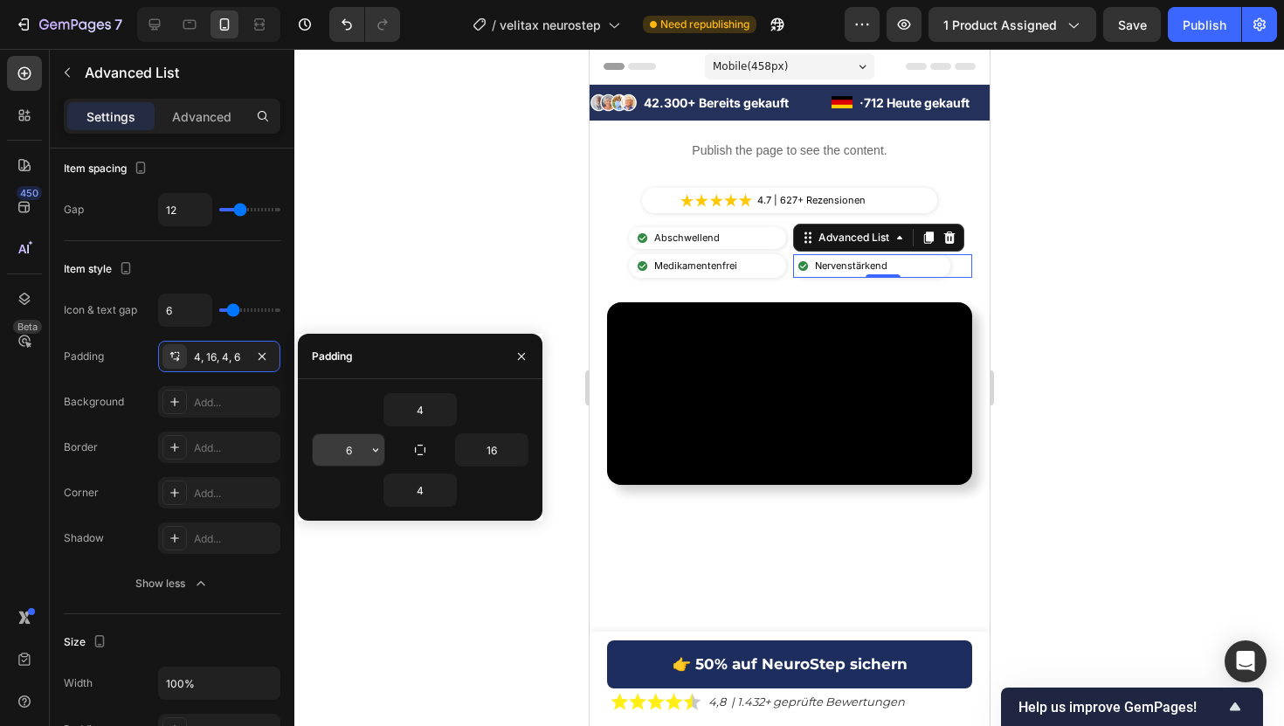
click at [350, 450] on input "6" at bounding box center [349, 449] width 72 height 31
type input "10"
click at [1194, 18] on div "Publish" at bounding box center [1204, 25] width 44 height 18
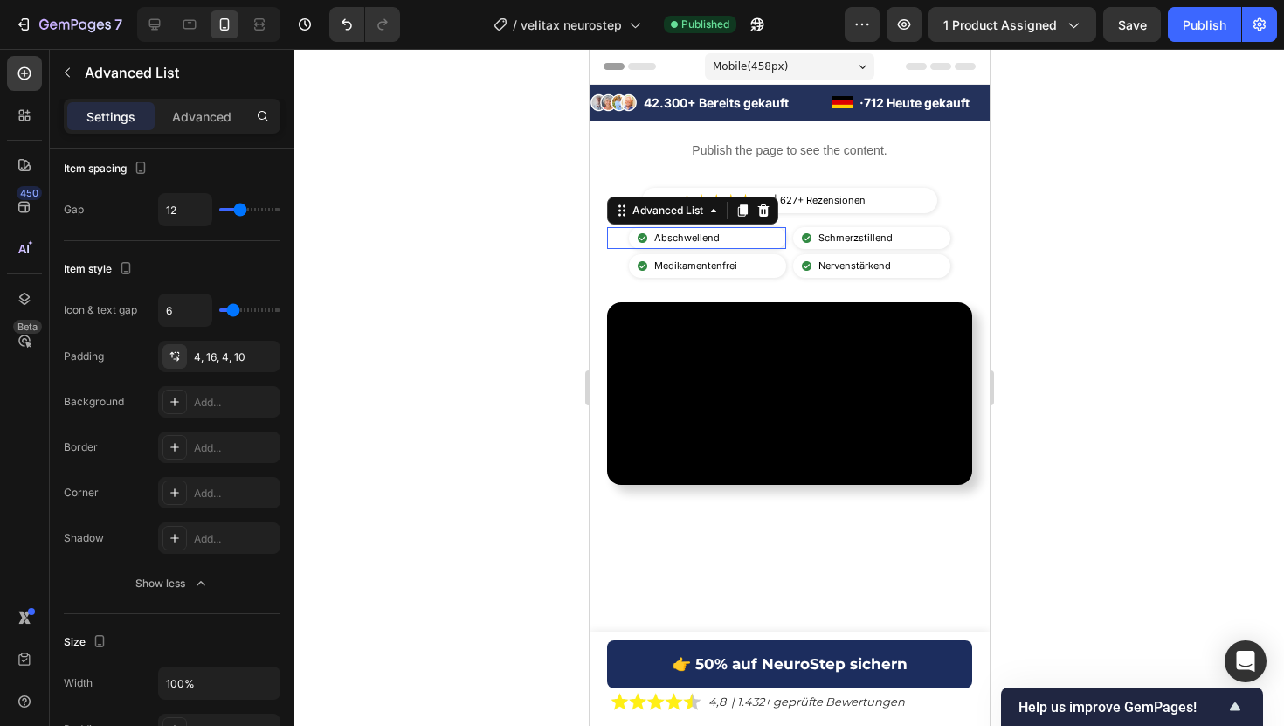
click at [649, 238] on li "Image Abschwellend Text Block" at bounding box center [682, 239] width 108 height 19
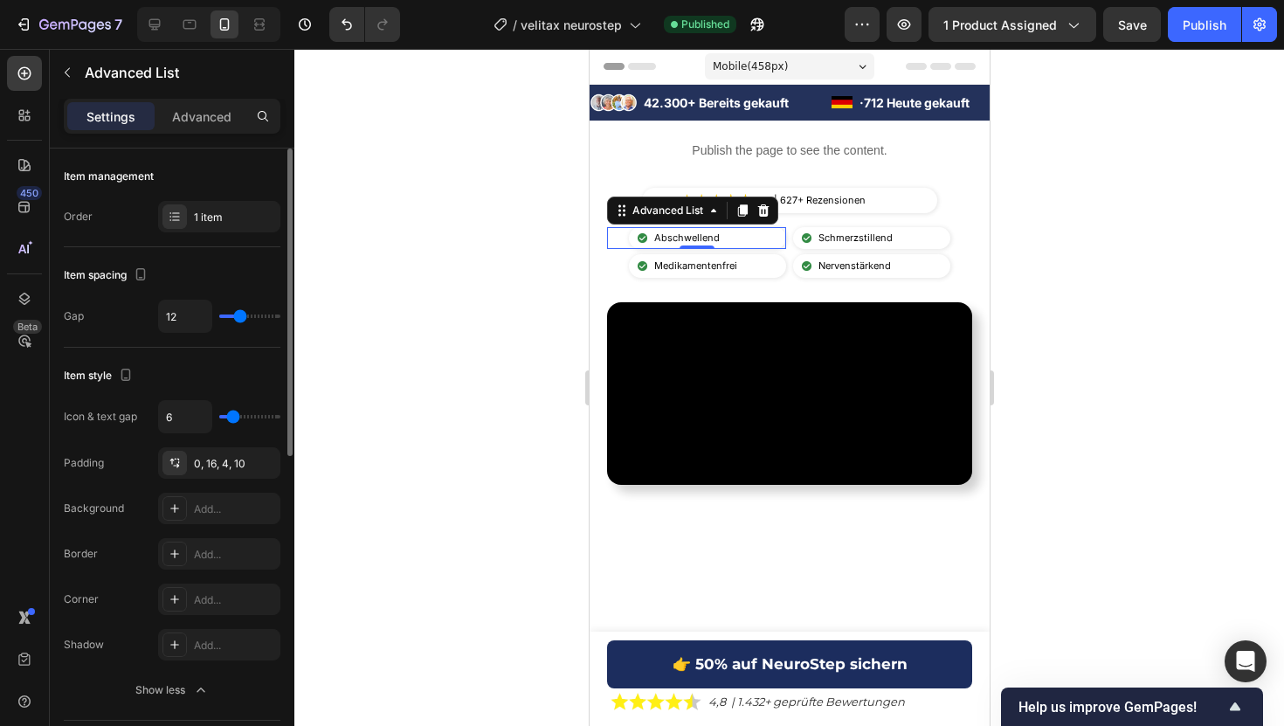
type input "8"
type input "6"
type input "4"
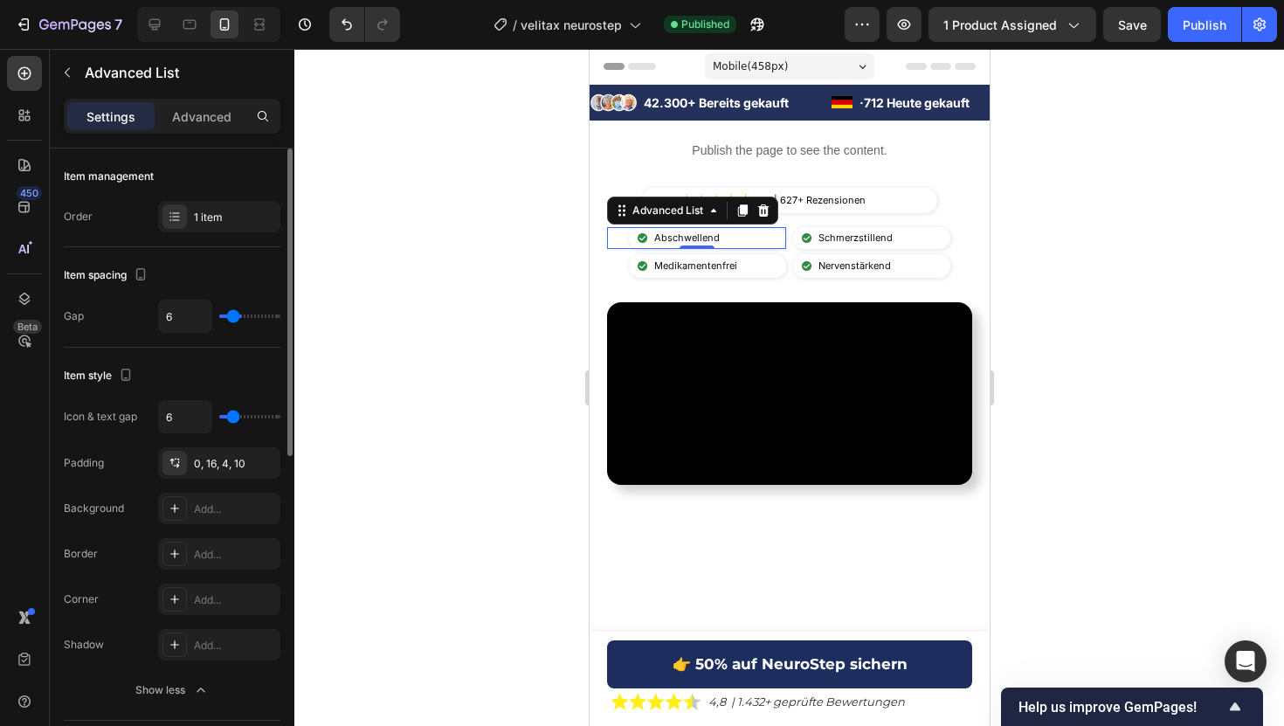
type input "4"
type input "0"
drag, startPoint x: 235, startPoint y: 316, endPoint x: 215, endPoint y: 316, distance: 20.1
type input "0"
click at [219, 316] on input "range" at bounding box center [249, 315] width 61 height 3
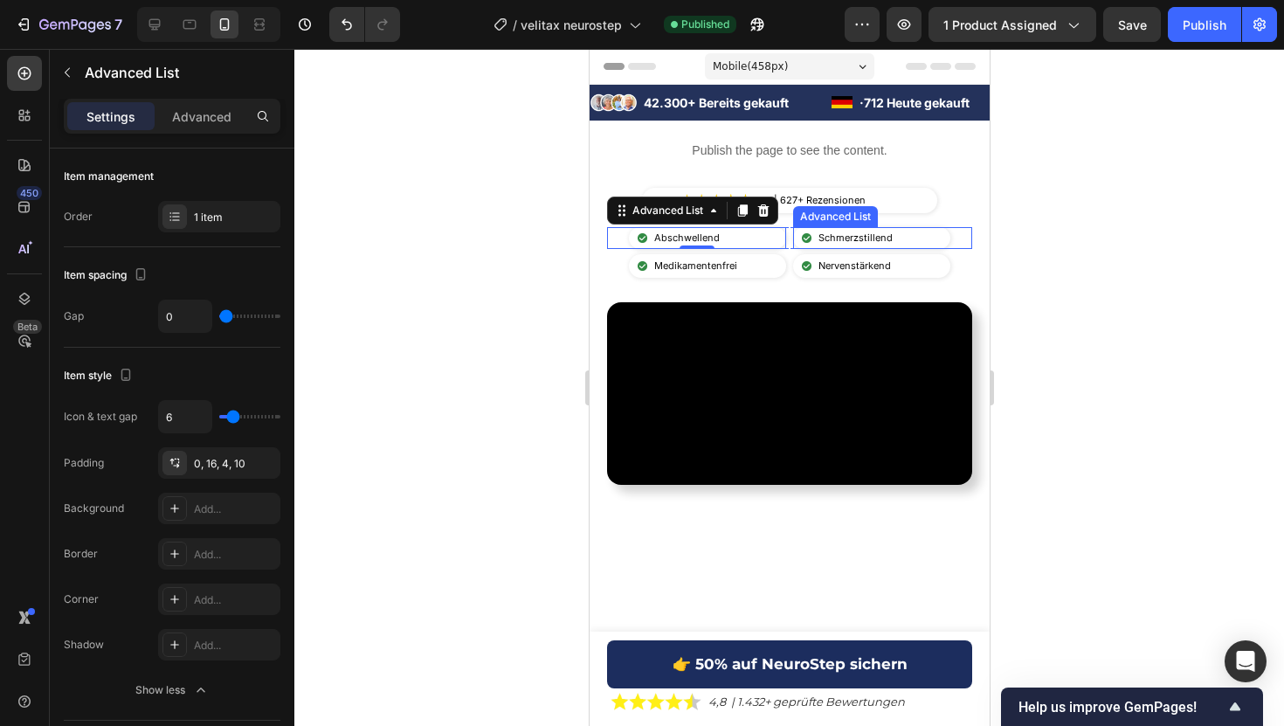
click at [796, 241] on li "Image Schmerzstillend Text Block" at bounding box center [850, 239] width 117 height 19
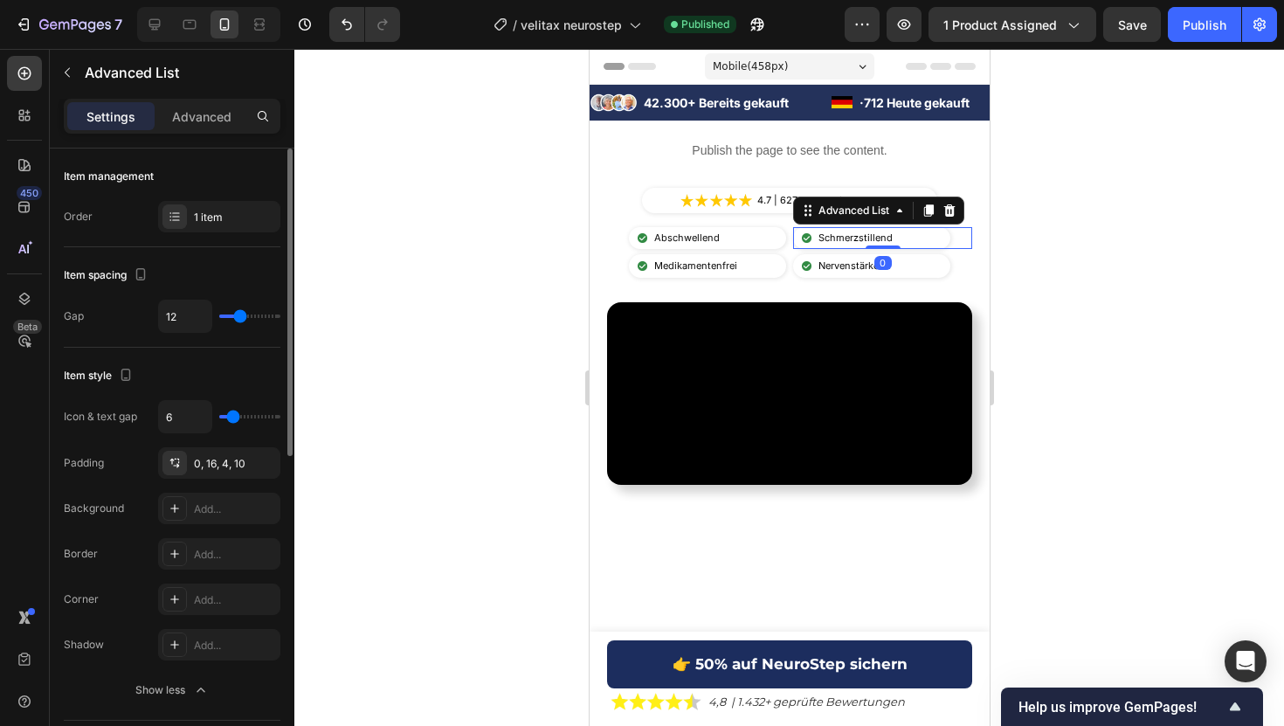
type input "9"
type input "5"
type input "0"
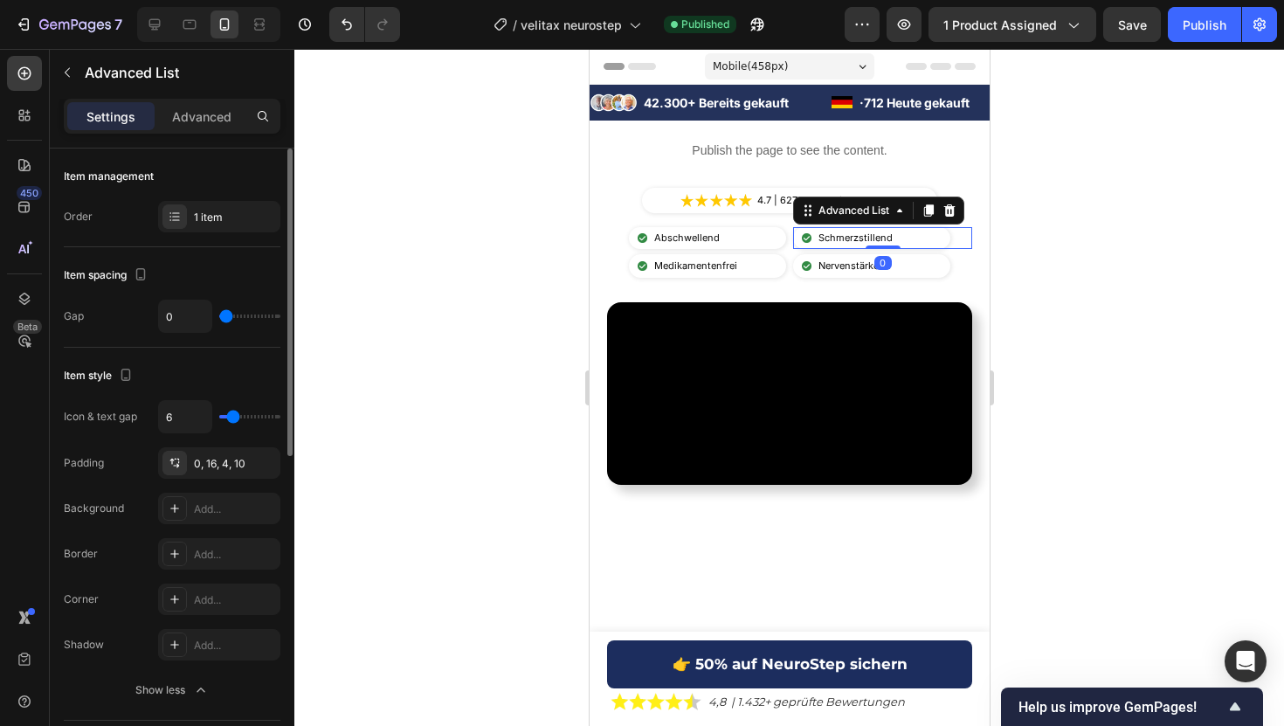
type input "0"
drag, startPoint x: 238, startPoint y: 314, endPoint x: 139, endPoint y: 314, distance: 98.7
click at [139, 314] on div "Gap 0" at bounding box center [172, 316] width 217 height 33
click at [746, 260] on li "Image Medikamentenfrei Text Block" at bounding box center [691, 265] width 126 height 23
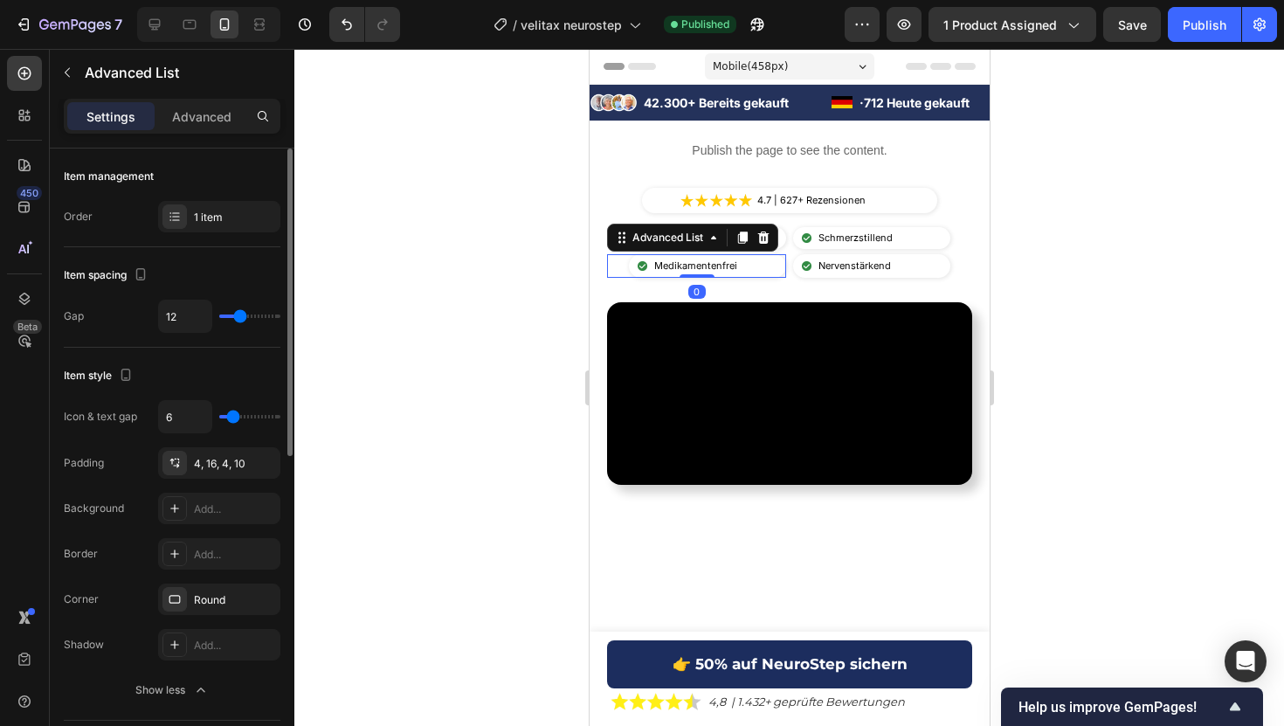
type input "15"
type input "14"
type input "10"
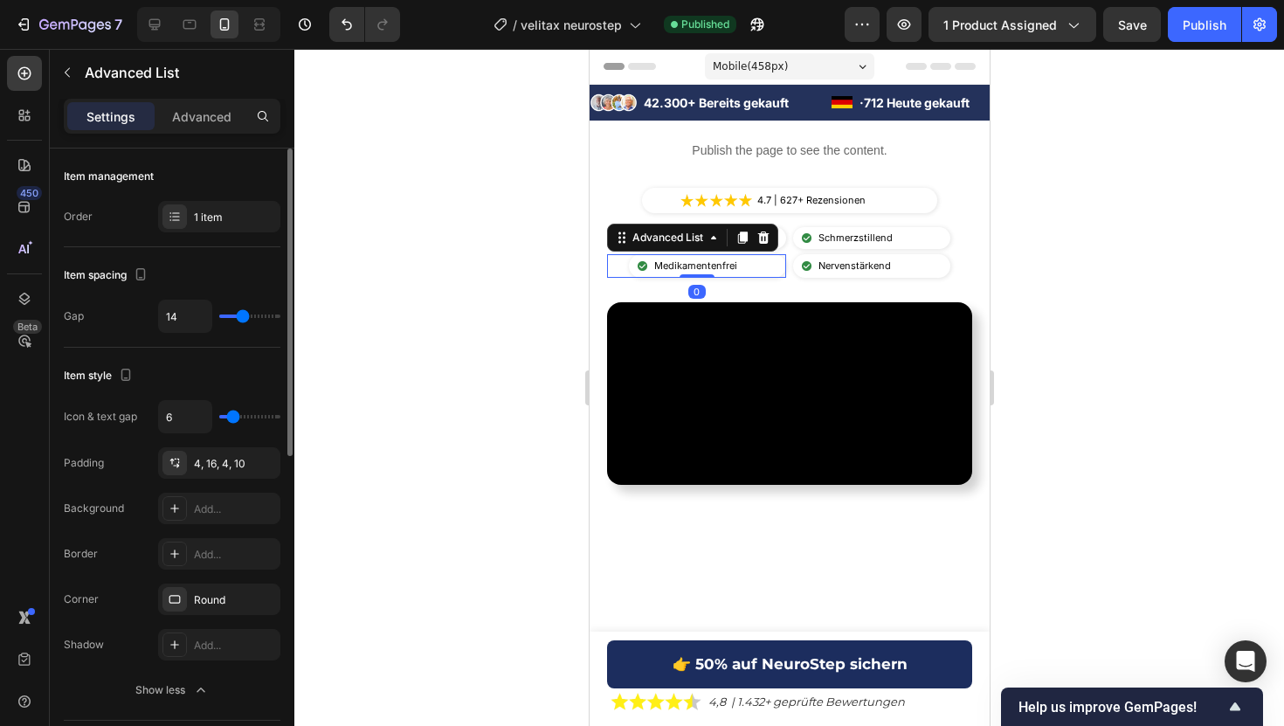
type input "10"
type input "2"
type input "0"
drag, startPoint x: 244, startPoint y: 314, endPoint x: 133, endPoint y: 314, distance: 110.9
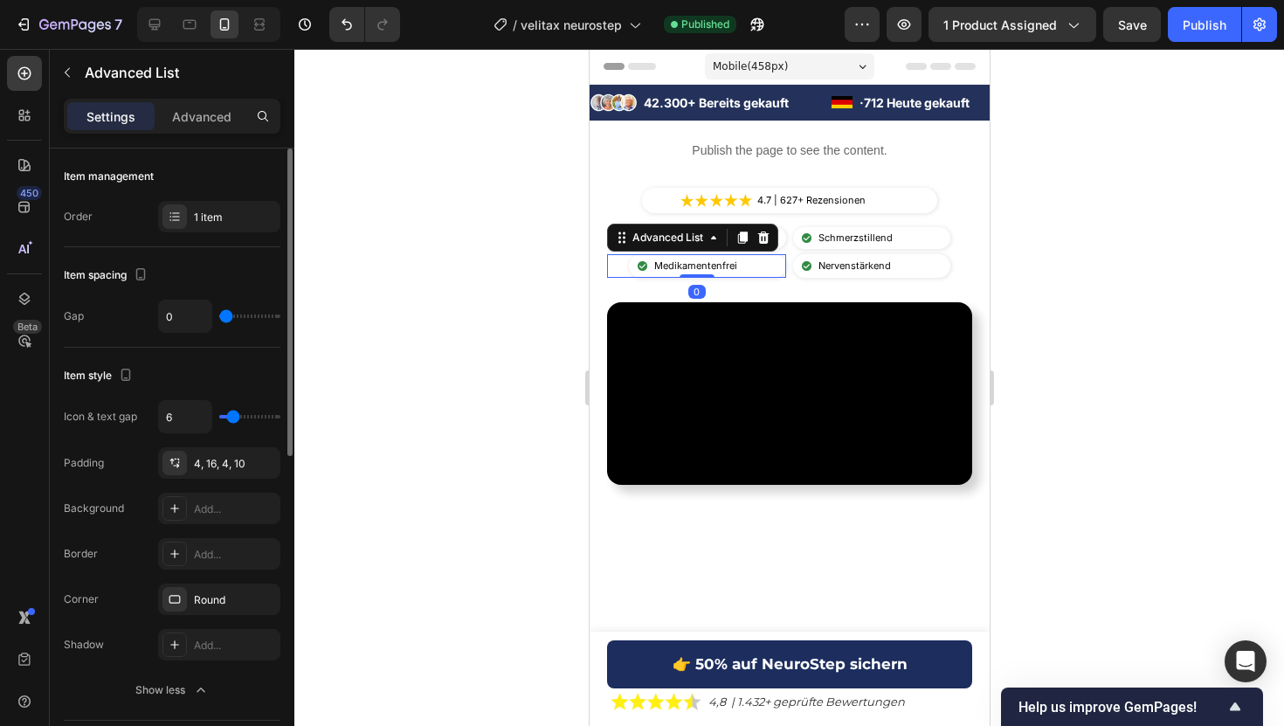
type input "0"
click at [219, 314] on input "range" at bounding box center [249, 315] width 61 height 3
click at [797, 264] on li "Image Nervenstärkend Text Block" at bounding box center [849, 265] width 115 height 23
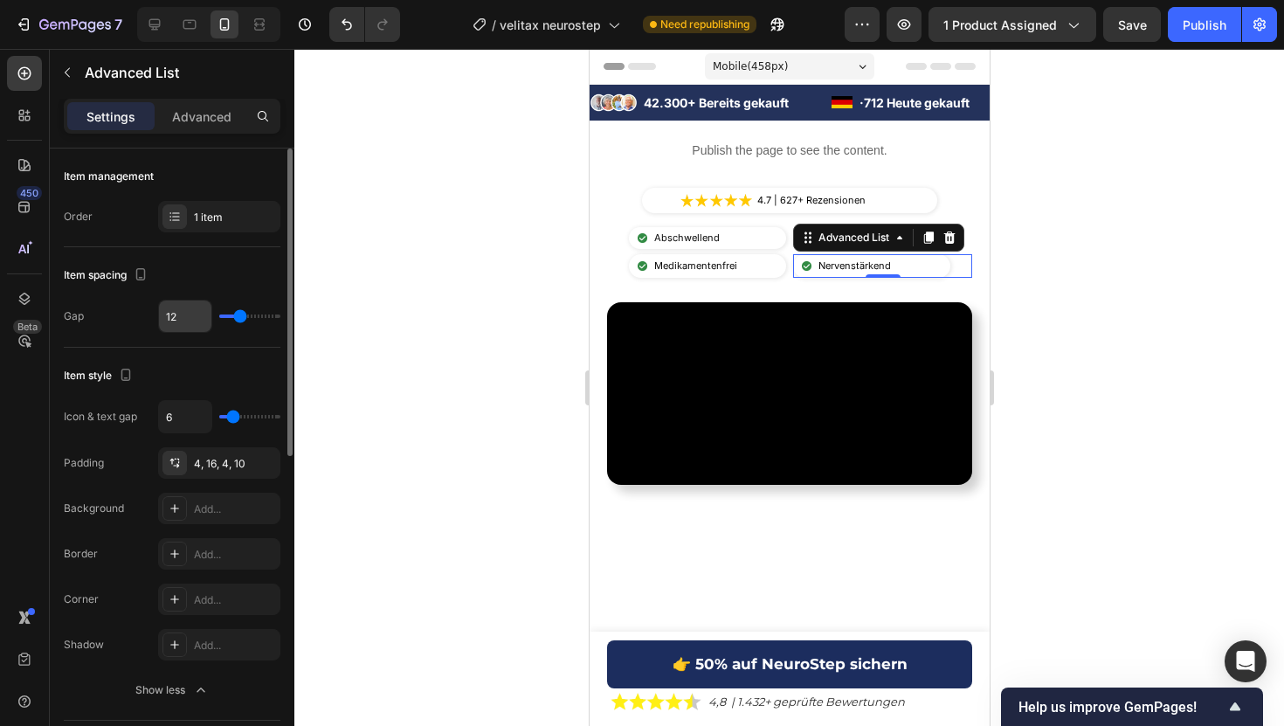
drag, startPoint x: 244, startPoint y: 321, endPoint x: 162, endPoint y: 331, distance: 81.8
click at [162, 332] on div "12" at bounding box center [219, 316] width 122 height 33
type input "7"
type input "6"
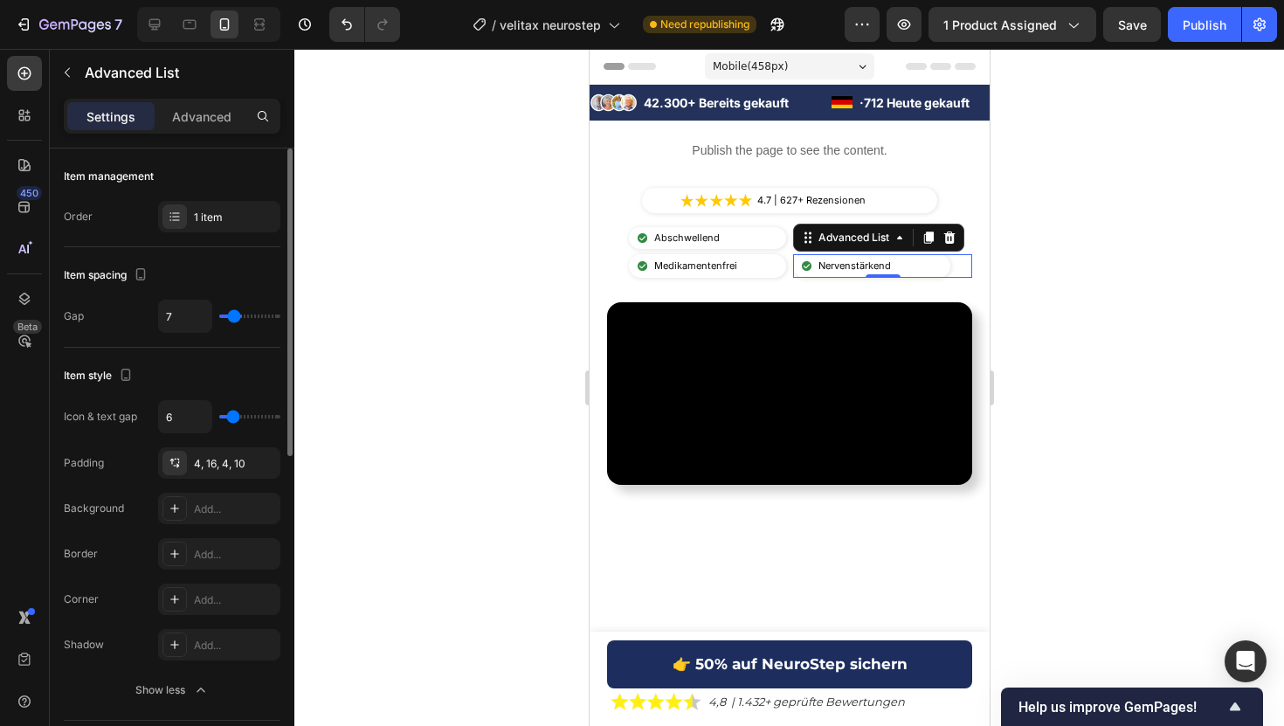
type input "6"
type input "4"
type input "0"
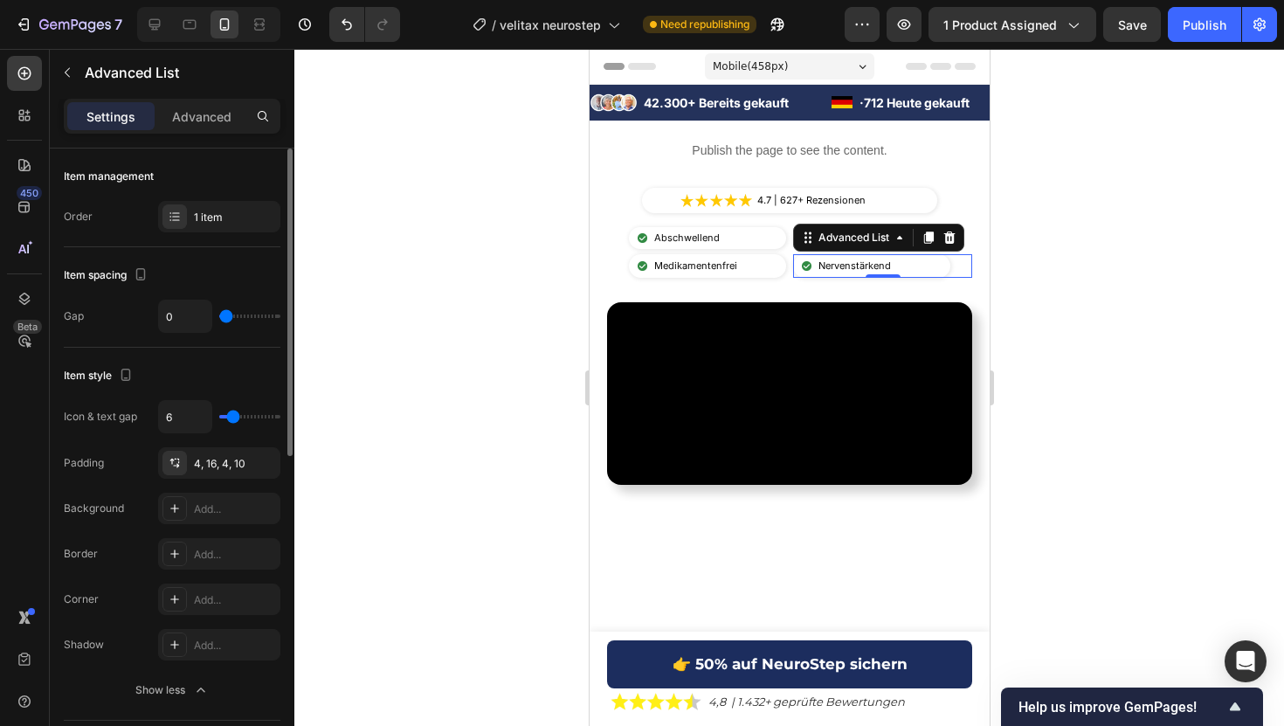
drag, startPoint x: 234, startPoint y: 317, endPoint x: 128, endPoint y: 307, distance: 106.1
click at [130, 307] on div "Gap 0" at bounding box center [172, 316] width 217 height 33
click at [203, 465] on div "4, 16, 4, 10" at bounding box center [219, 464] width 51 height 16
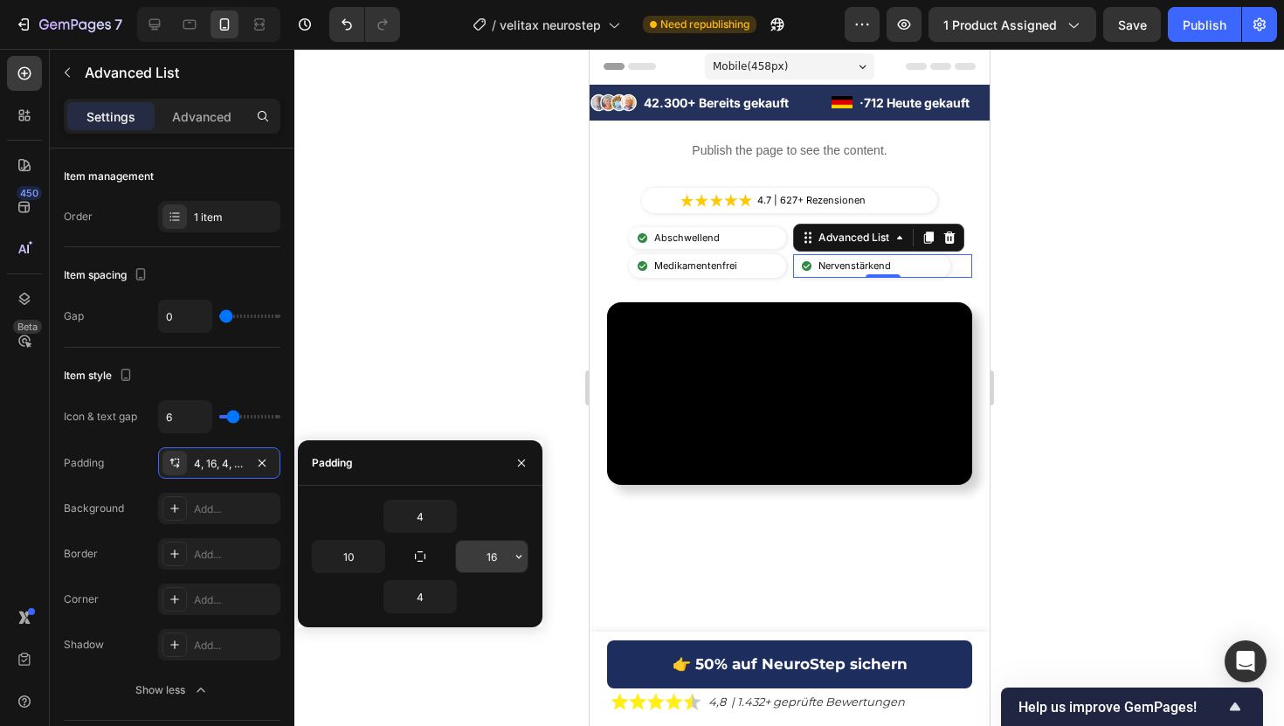
click at [479, 557] on input "16" at bounding box center [492, 556] width 72 height 31
click at [750, 262] on li "Image Medikamentenfrei Text Block" at bounding box center [691, 265] width 126 height 23
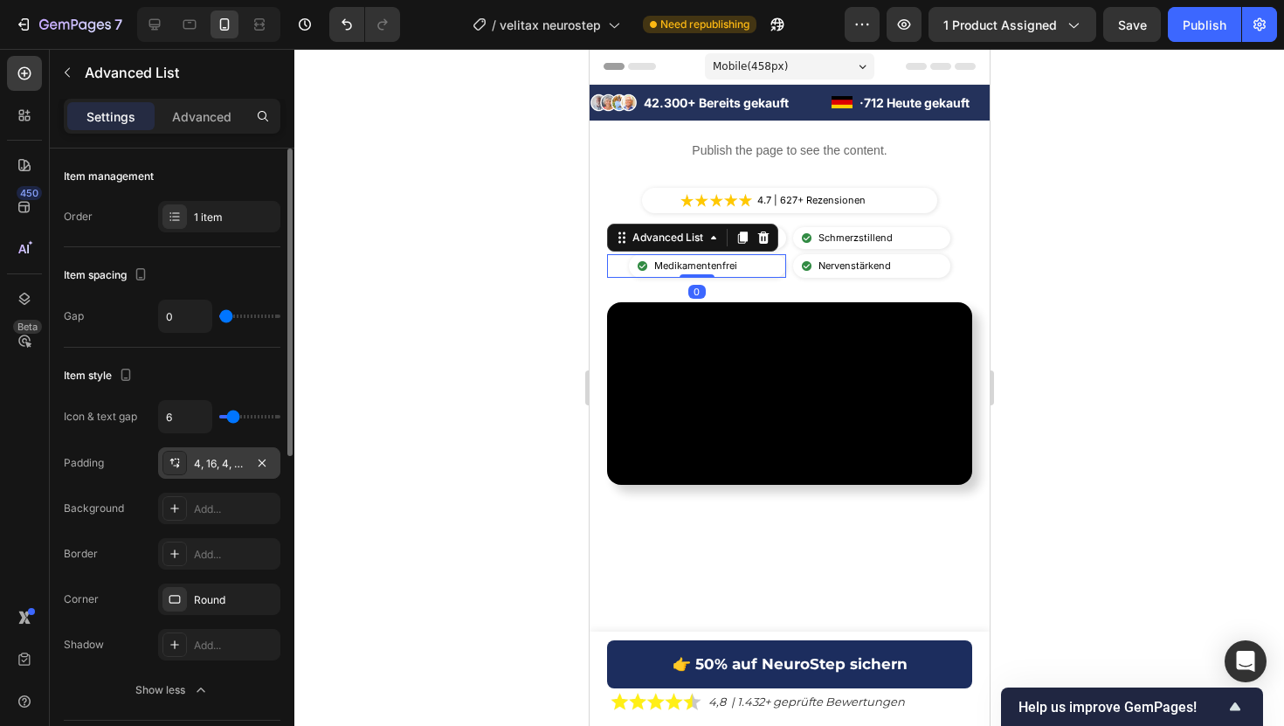
click at [238, 460] on div "4, 16, 4, 10" at bounding box center [219, 464] width 51 height 16
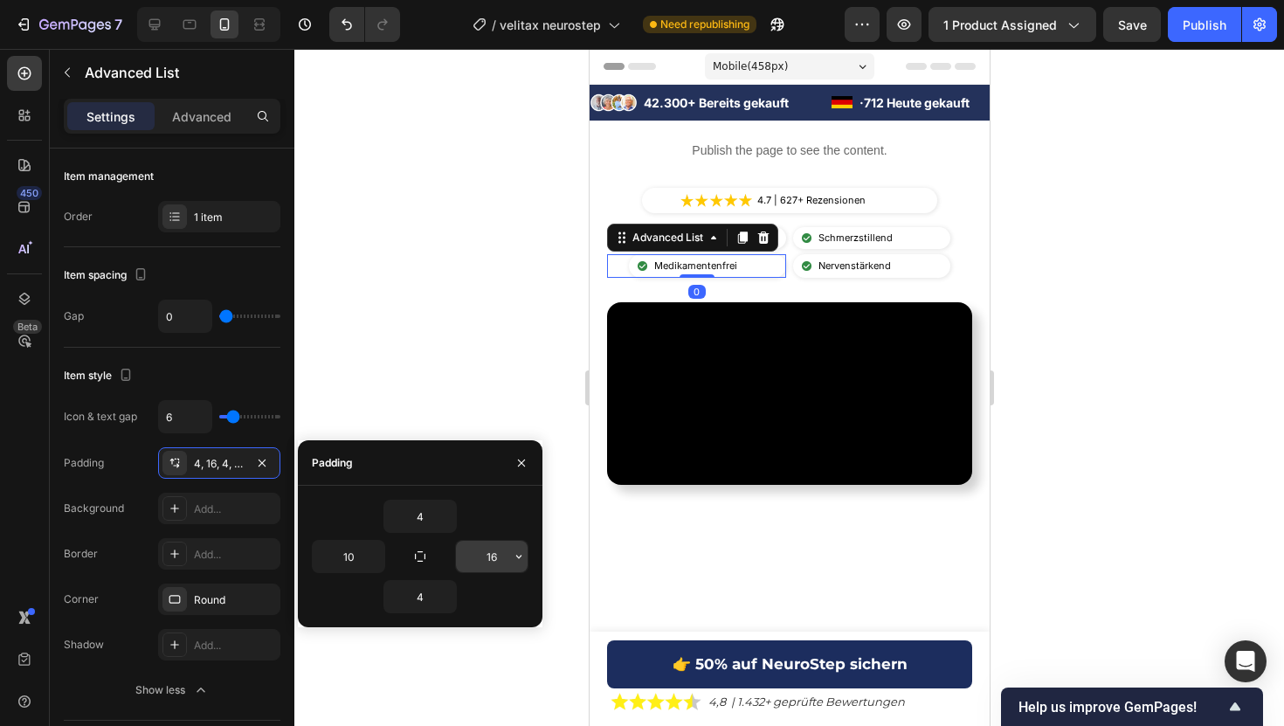
click at [486, 559] on input "16" at bounding box center [492, 556] width 72 height 31
click at [920, 236] on div "Image Schmerzstillend Text Block" at bounding box center [870, 238] width 157 height 23
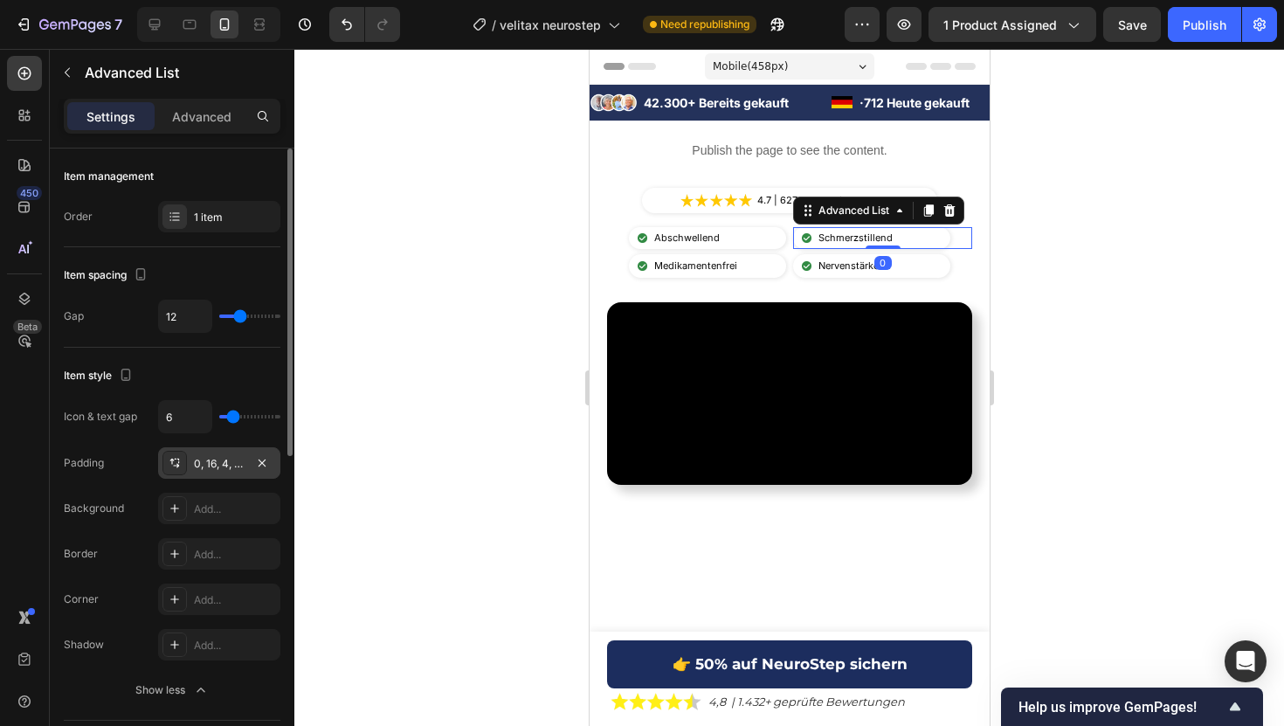
click at [211, 474] on div "0, 16, 4, 10" at bounding box center [219, 462] width 122 height 31
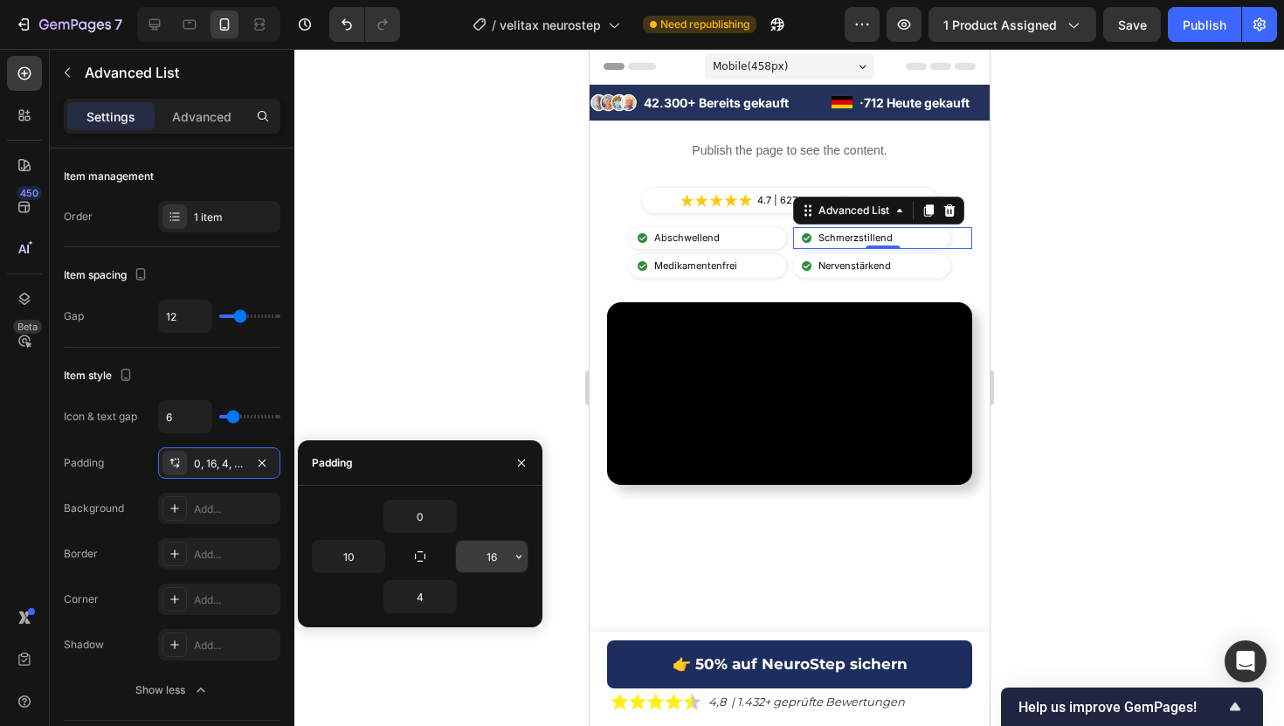
click at [484, 556] on input "16" at bounding box center [492, 556] width 72 height 31
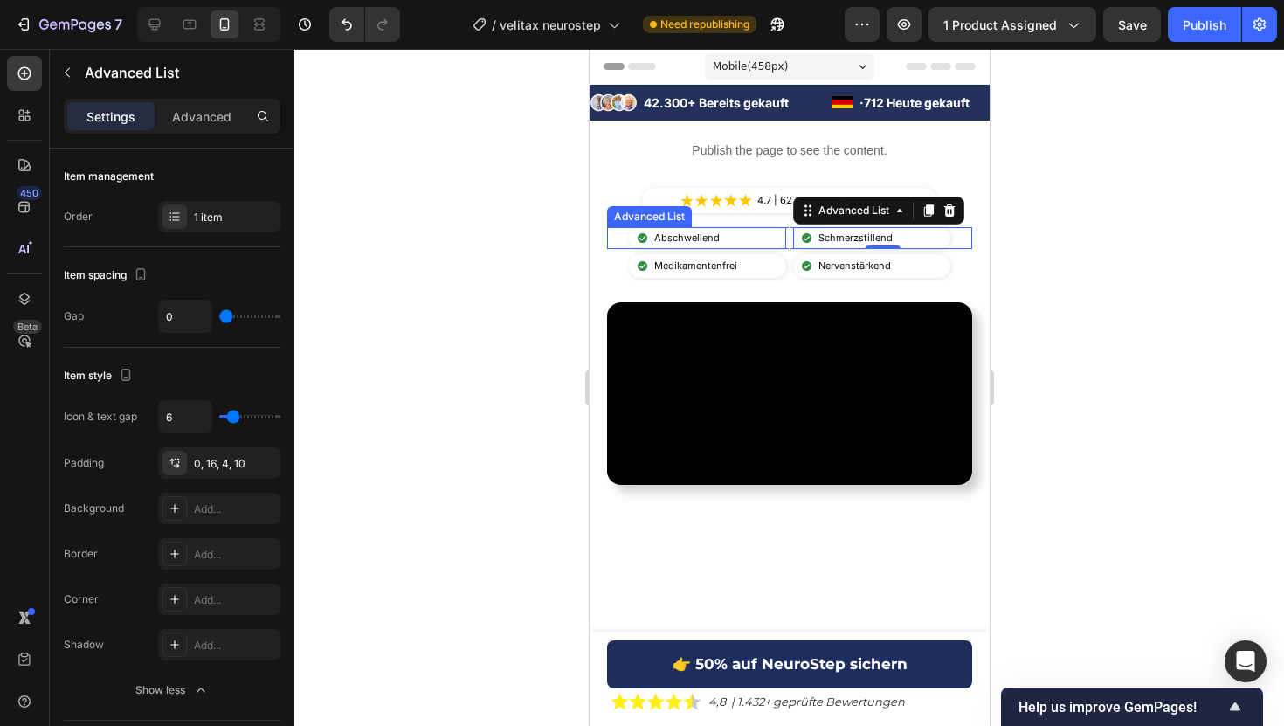
click at [736, 231] on div "Image Abschwellend Text Block" at bounding box center [706, 238] width 157 height 23
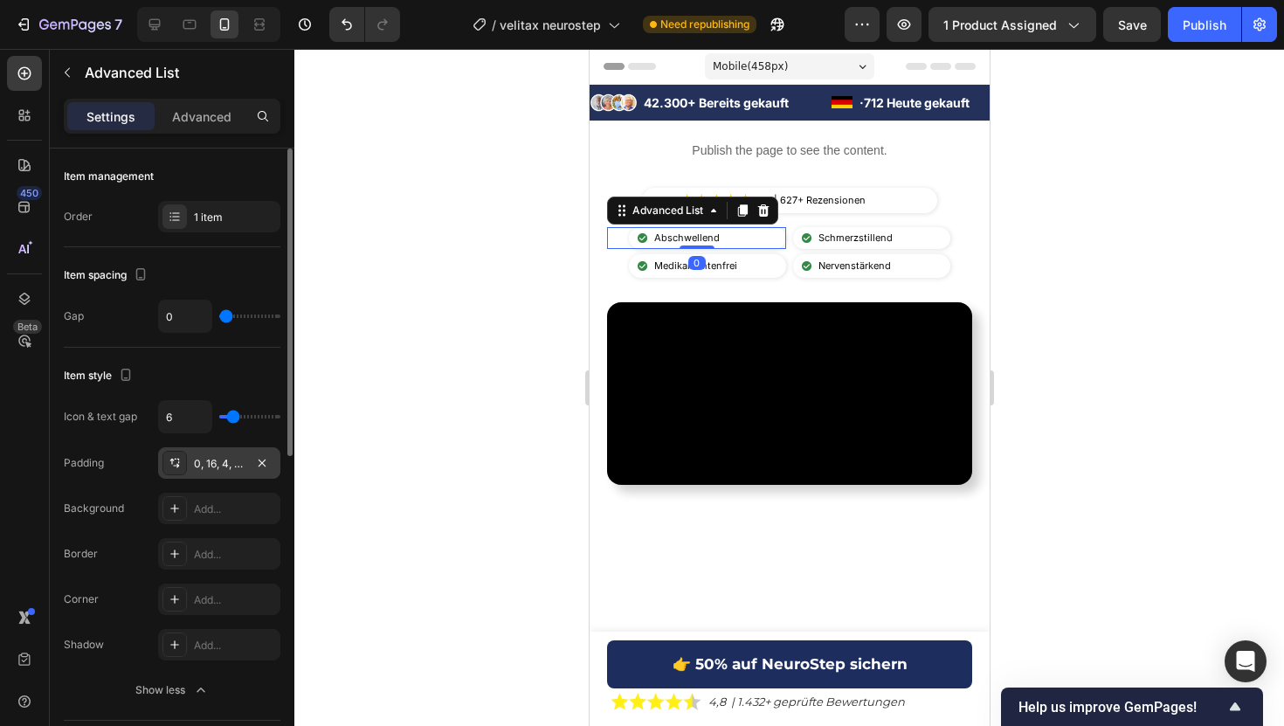
click at [230, 460] on div "0, 16, 4, 10" at bounding box center [219, 464] width 51 height 16
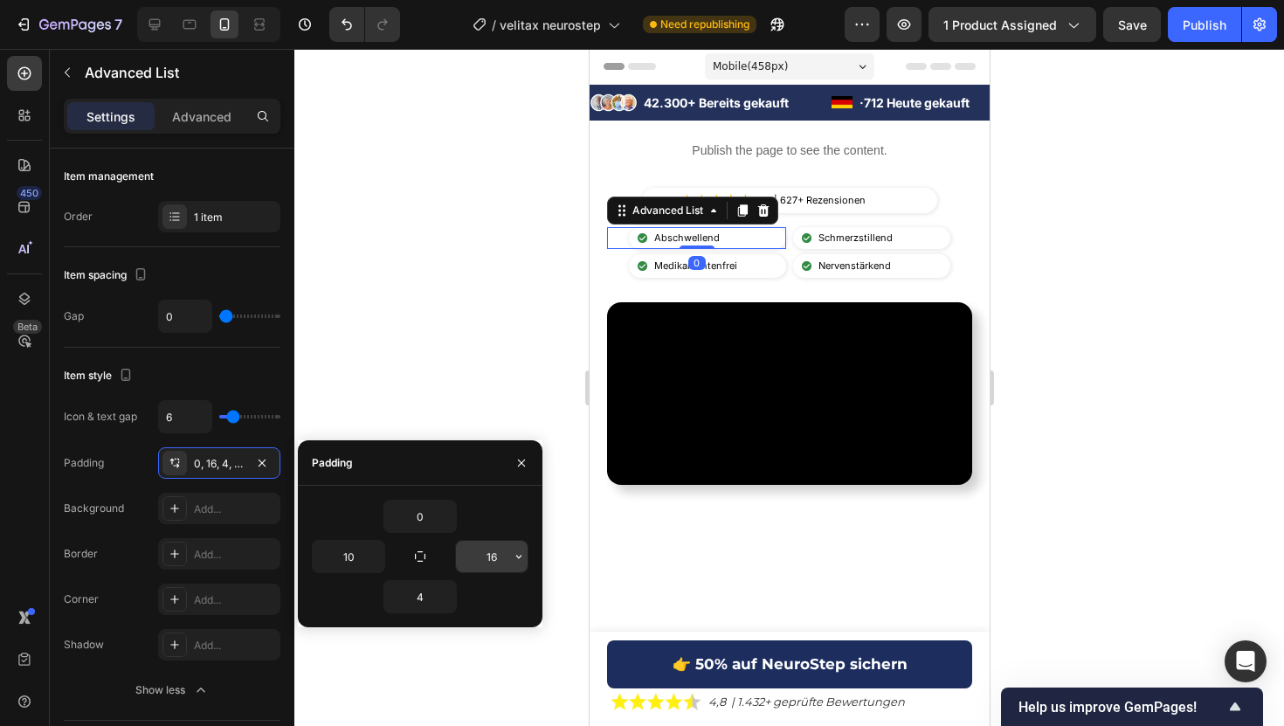
click at [480, 555] on input "16" at bounding box center [492, 556] width 72 height 31
click at [748, 259] on div "Image Medikamentenfrei Text Block" at bounding box center [706, 265] width 157 height 23
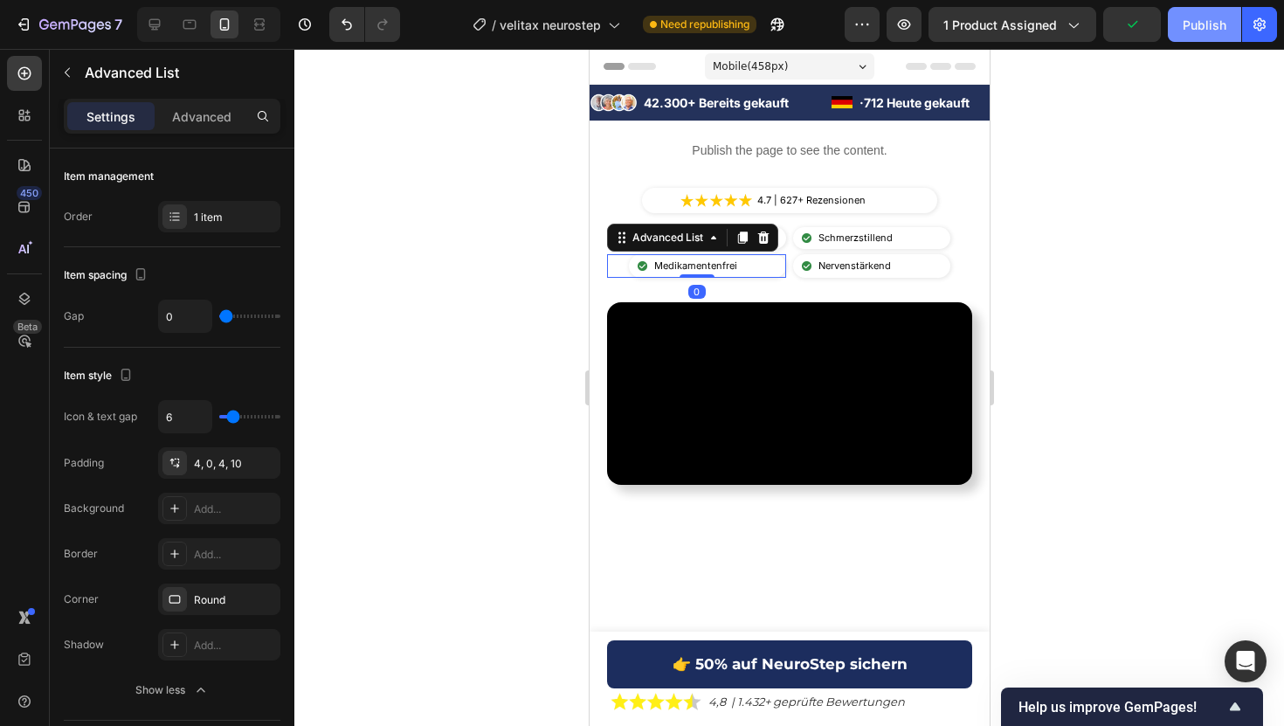
click at [1210, 30] on div "Publish" at bounding box center [1204, 25] width 44 height 18
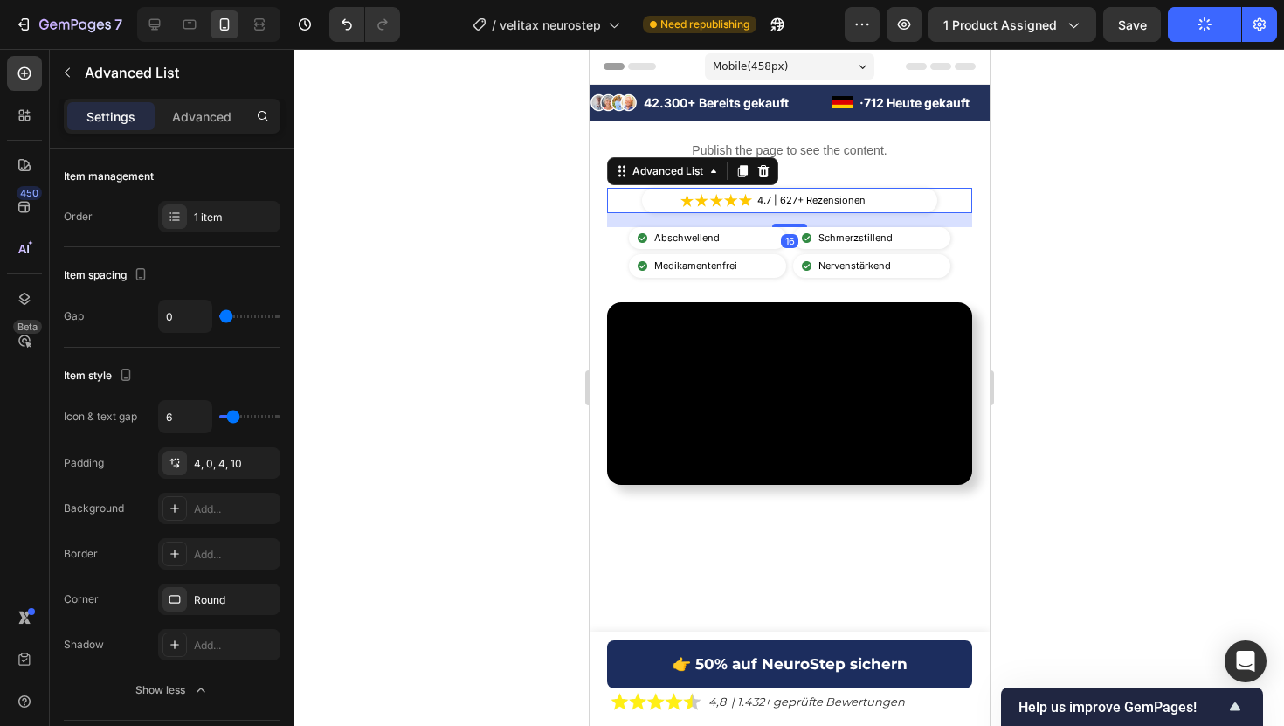
click at [923, 201] on div "Image 4.7 | 627+ Rezensionen Text Block" at bounding box center [788, 200] width 295 height 25
click at [210, 128] on div "Advanced" at bounding box center [201, 116] width 87 height 28
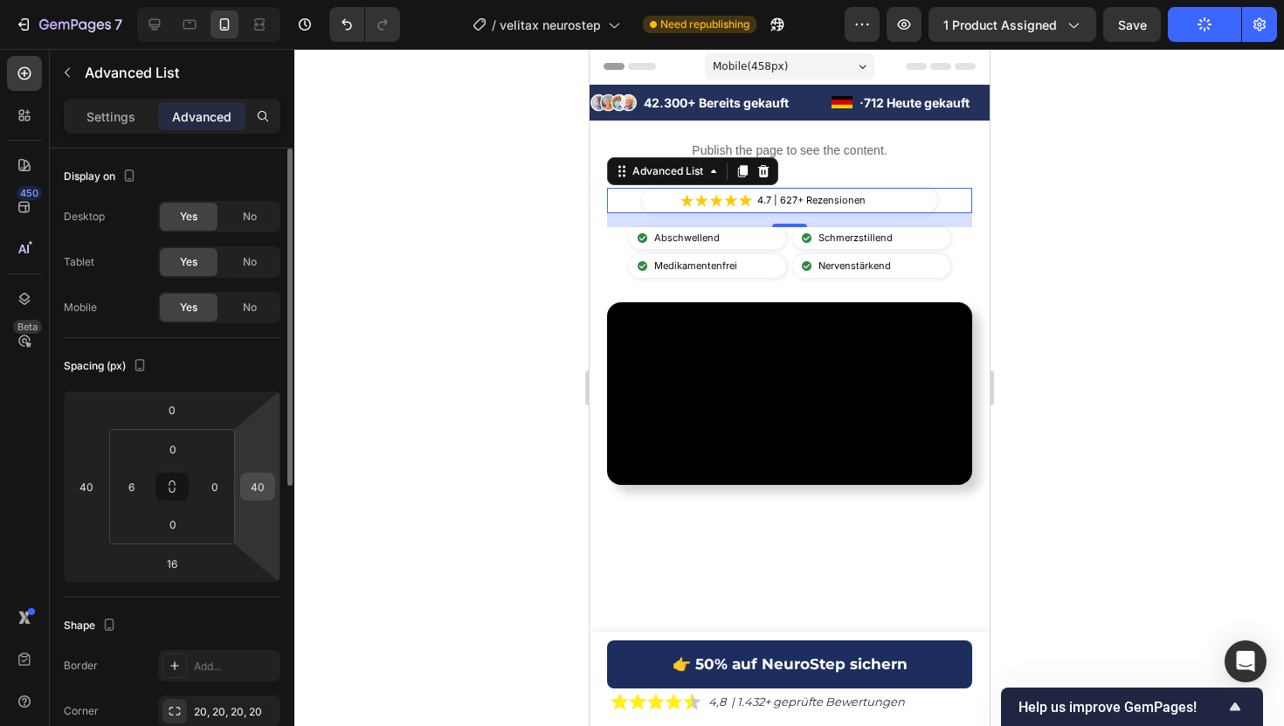
click at [262, 488] on input "40" at bounding box center [258, 486] width 26 height 26
type input "45"
click at [86, 495] on input "40" at bounding box center [86, 486] width 26 height 26
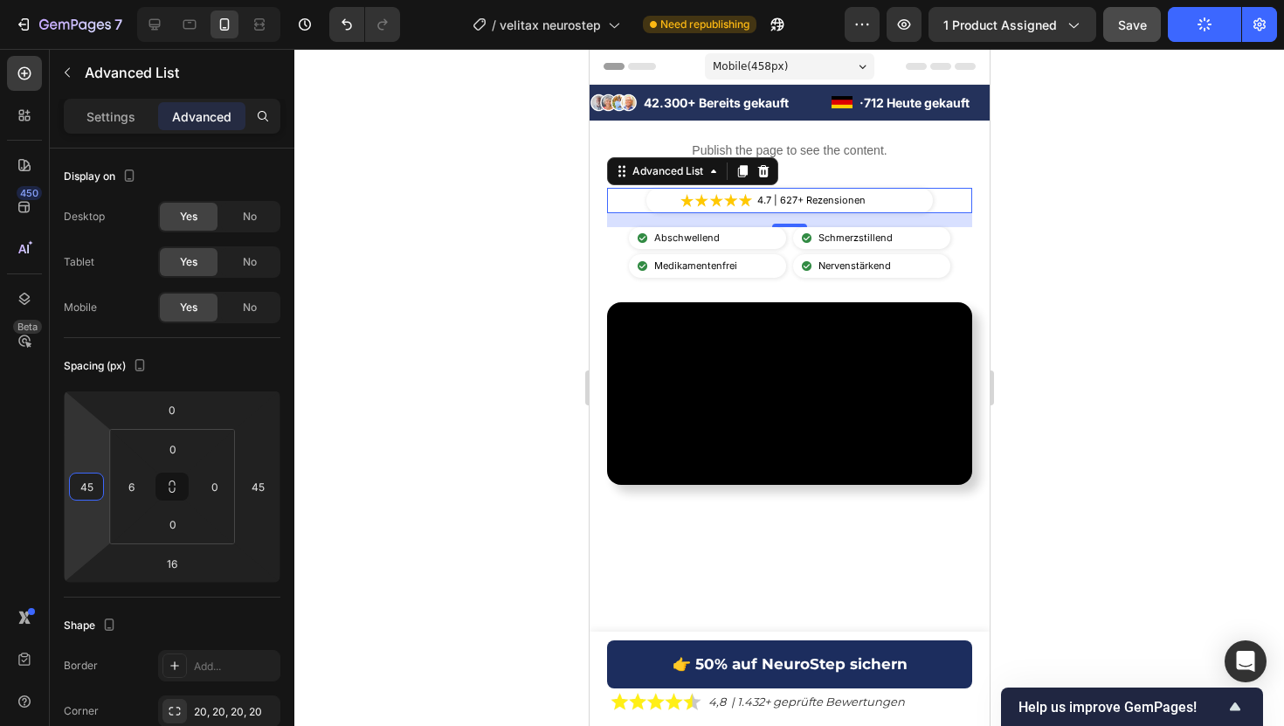
type input "45"
click at [1126, 10] on button "Save" at bounding box center [1132, 24] width 58 height 35
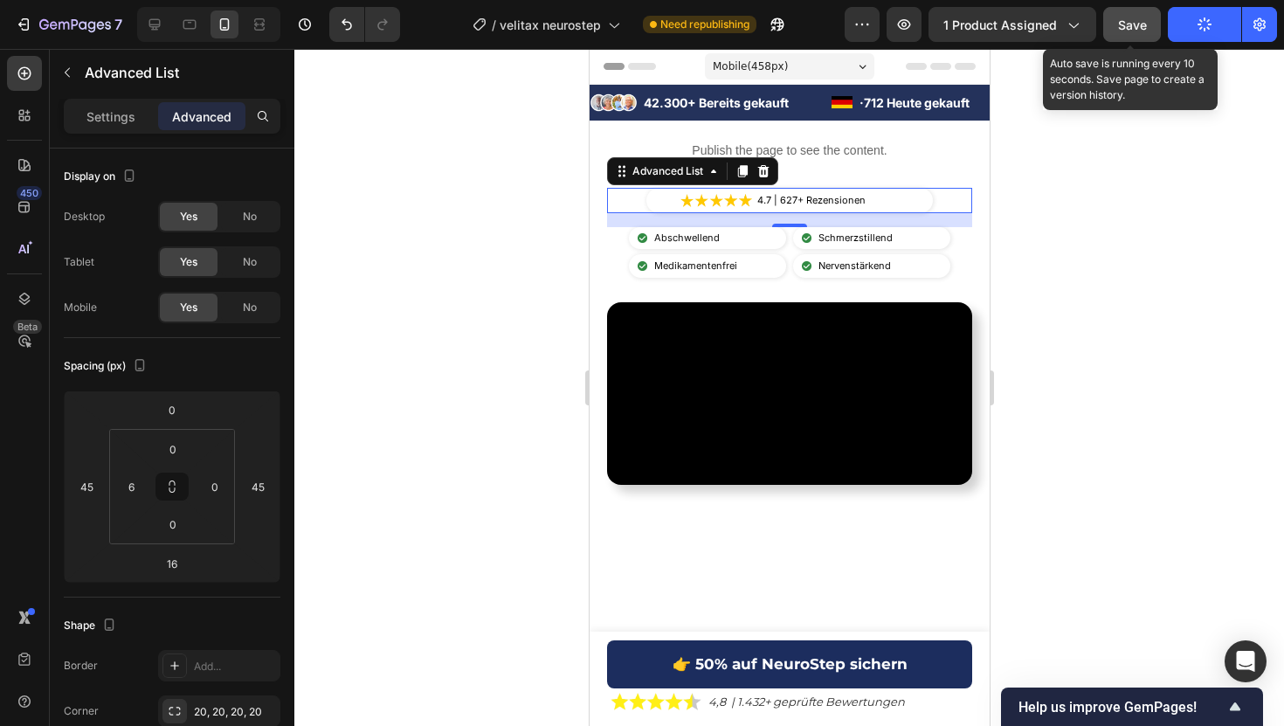
click at [1134, 37] on button "Save" at bounding box center [1132, 24] width 58 height 35
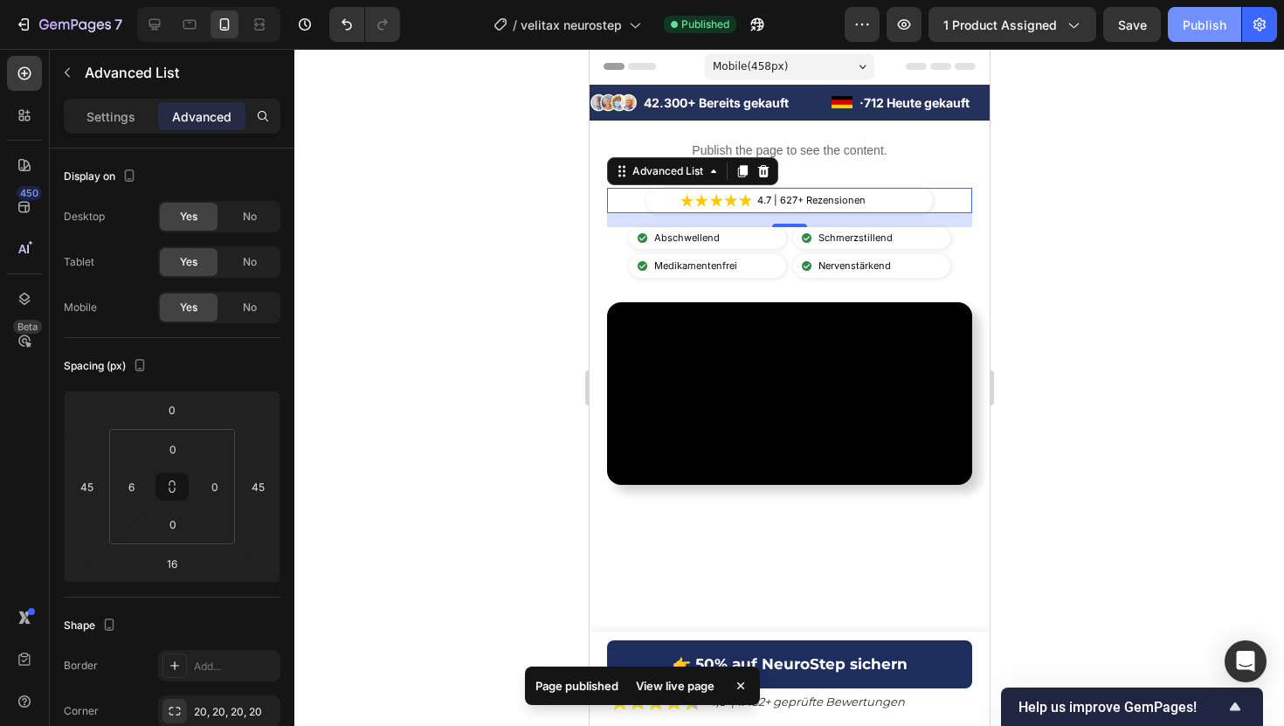
click at [1190, 35] on button "Publish" at bounding box center [1204, 24] width 73 height 35
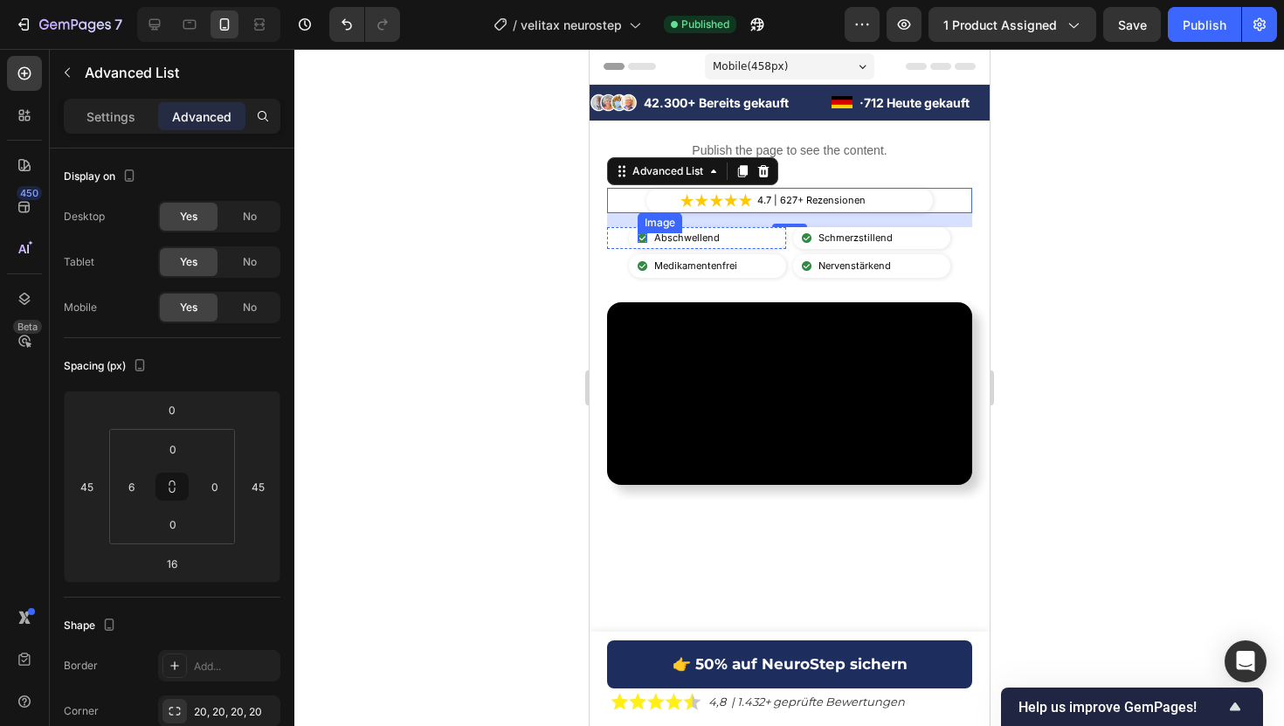
click at [638, 236] on img at bounding box center [642, 238] width 10 height 10
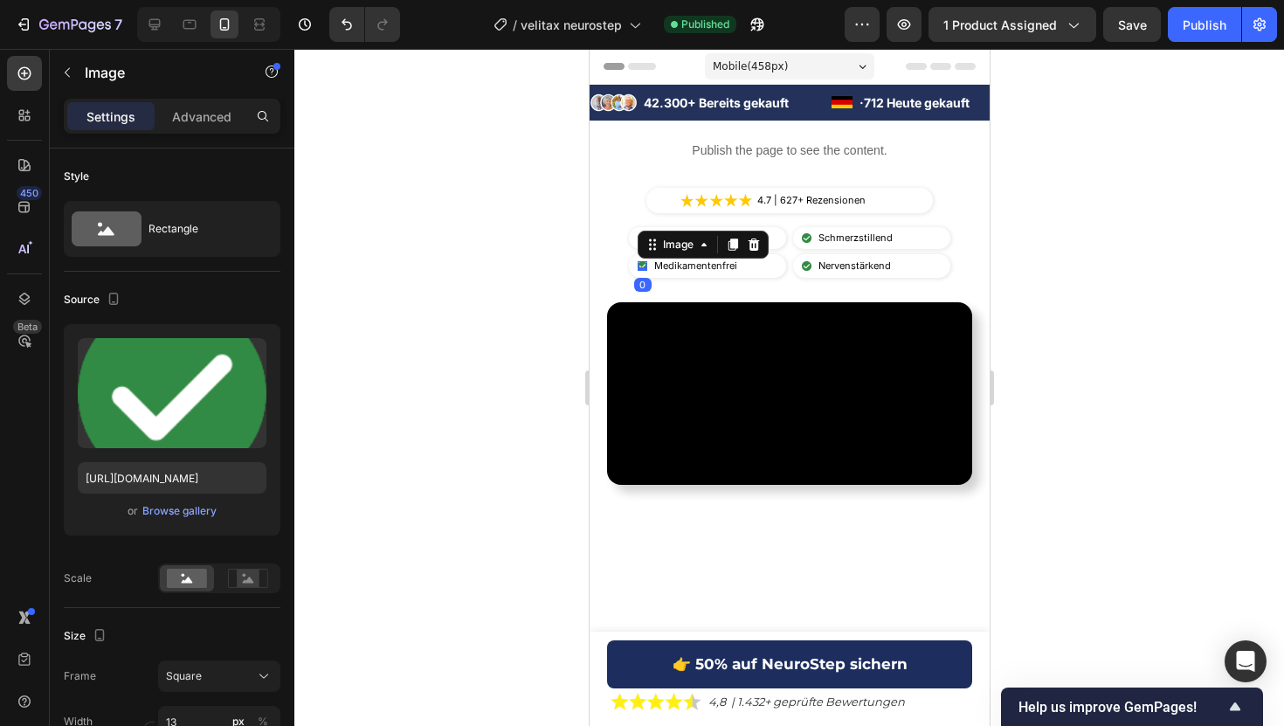
click at [640, 267] on div "Image 0" at bounding box center [642, 266] width 10 height 10
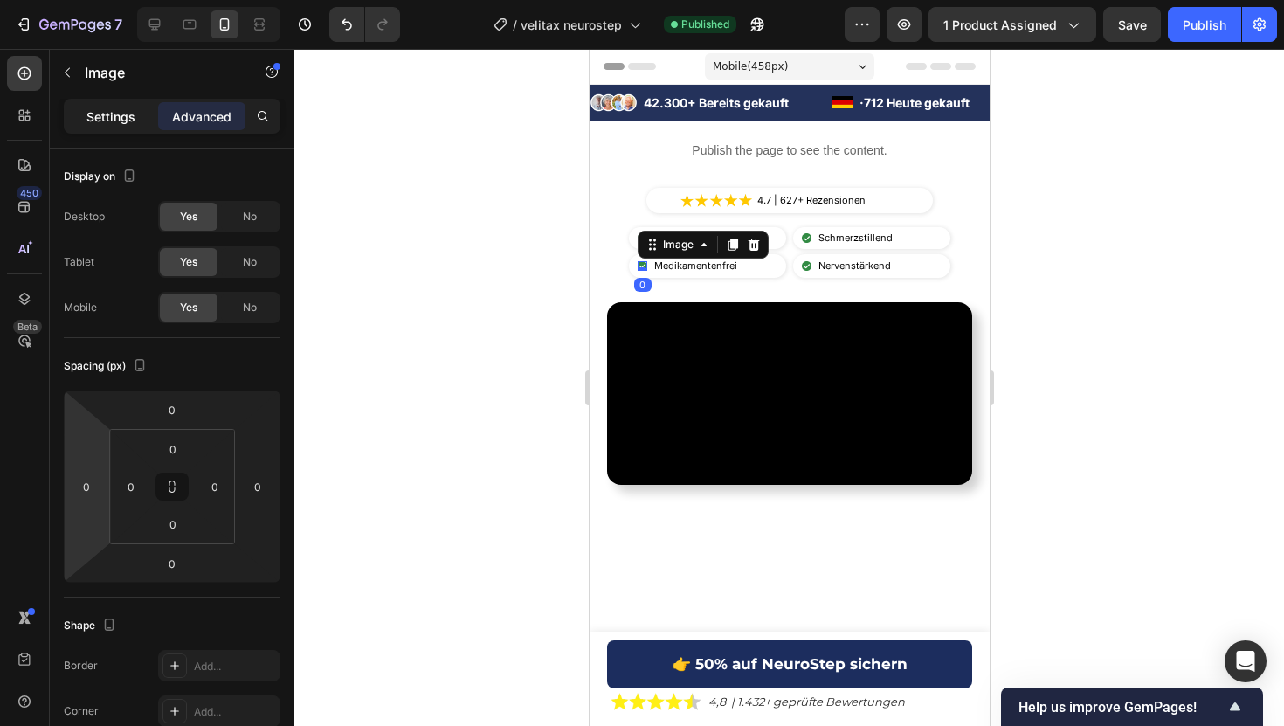
click at [90, 128] on div "Settings" at bounding box center [110, 116] width 87 height 28
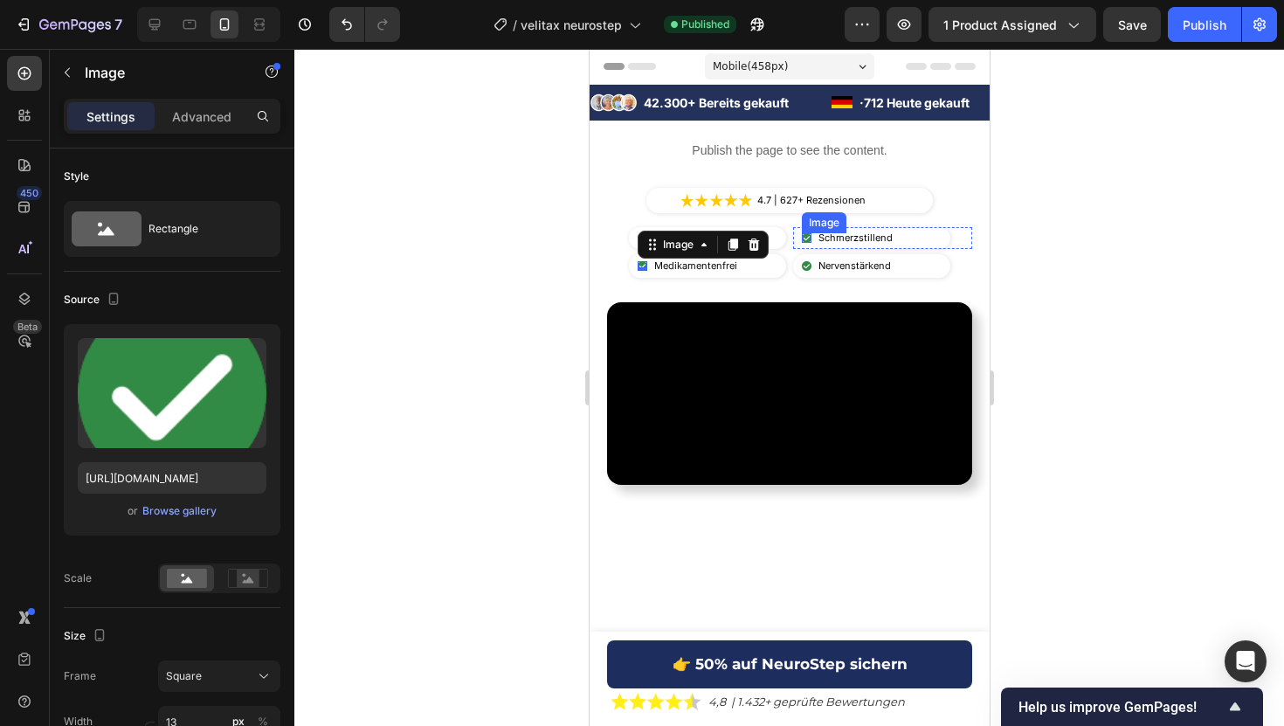
click at [804, 239] on div "Image" at bounding box center [806, 238] width 10 height 10
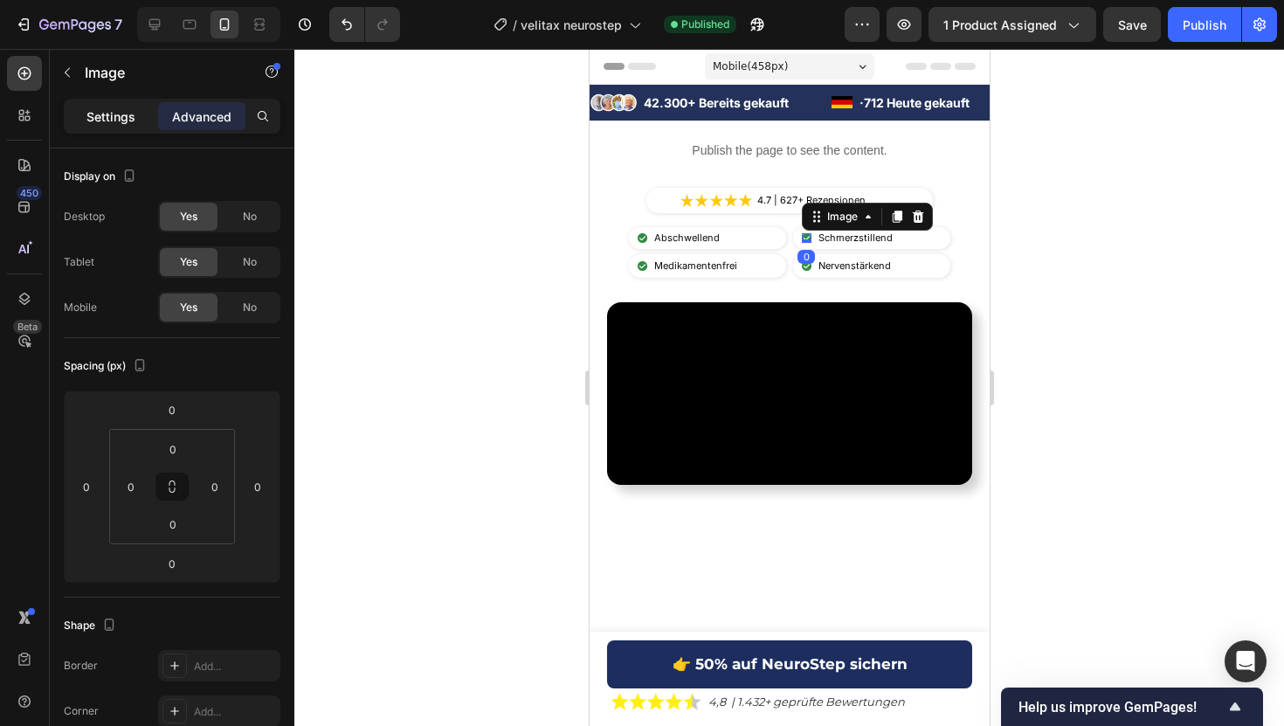
click at [95, 118] on p "Settings" at bounding box center [110, 116] width 49 height 18
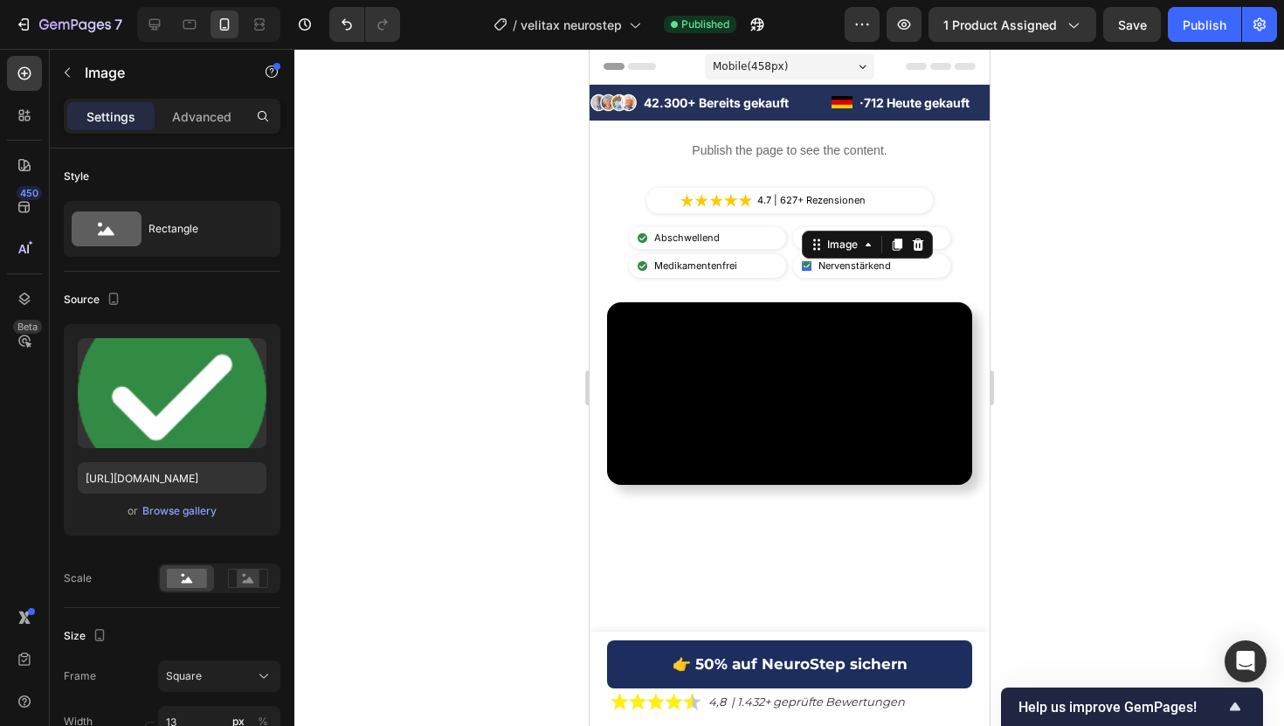
click at [805, 267] on div "Image 0" at bounding box center [806, 266] width 10 height 10
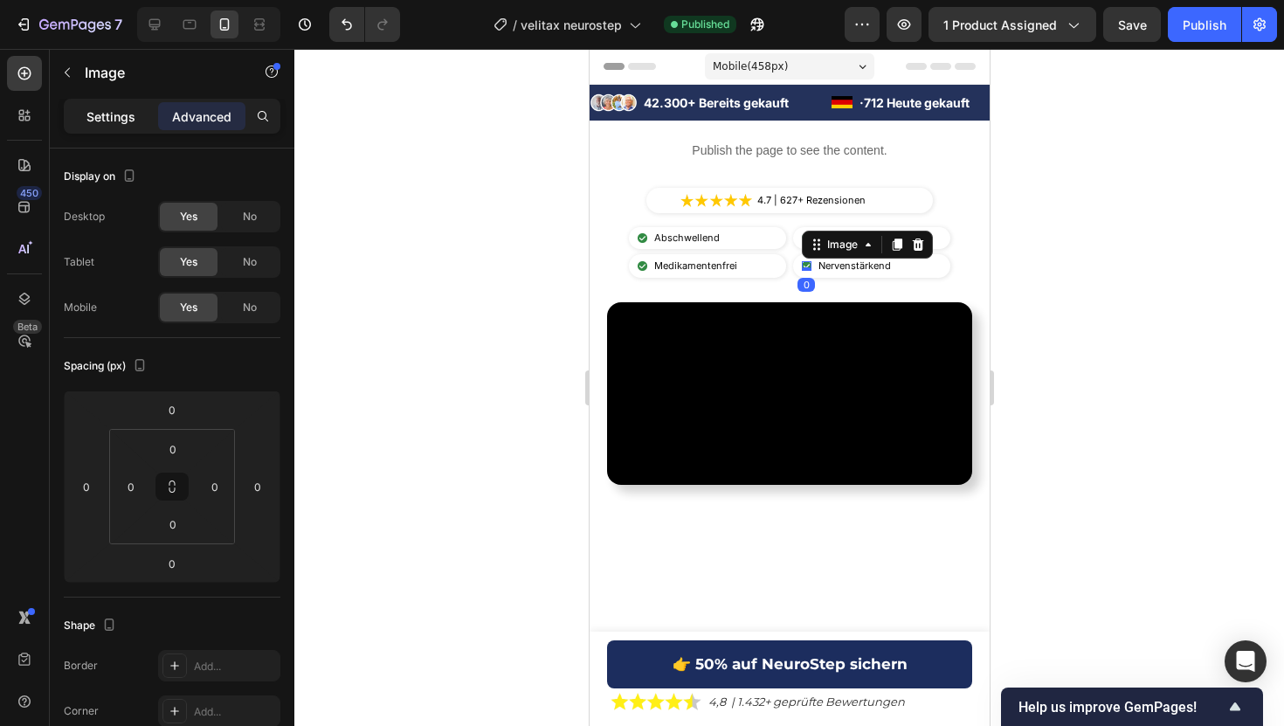
click at [92, 114] on p "Settings" at bounding box center [110, 116] width 49 height 18
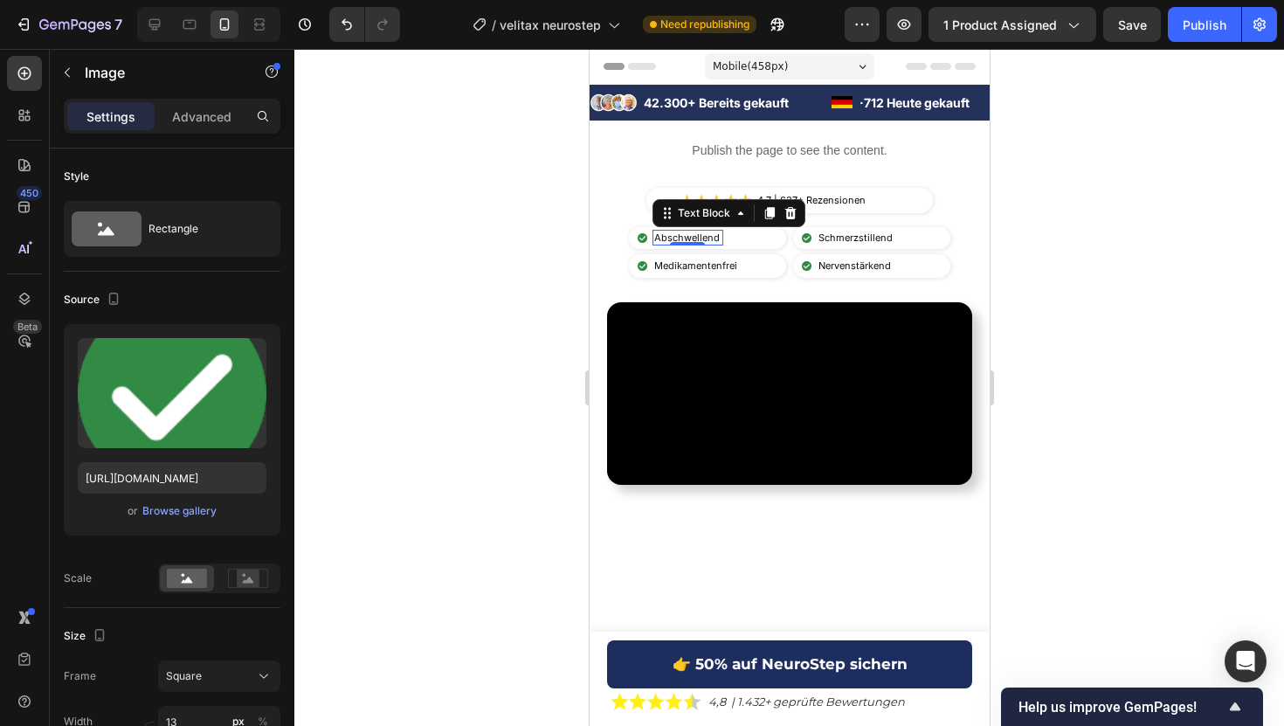
click at [679, 240] on p "Abschwellend" at bounding box center [686, 237] width 67 height 12
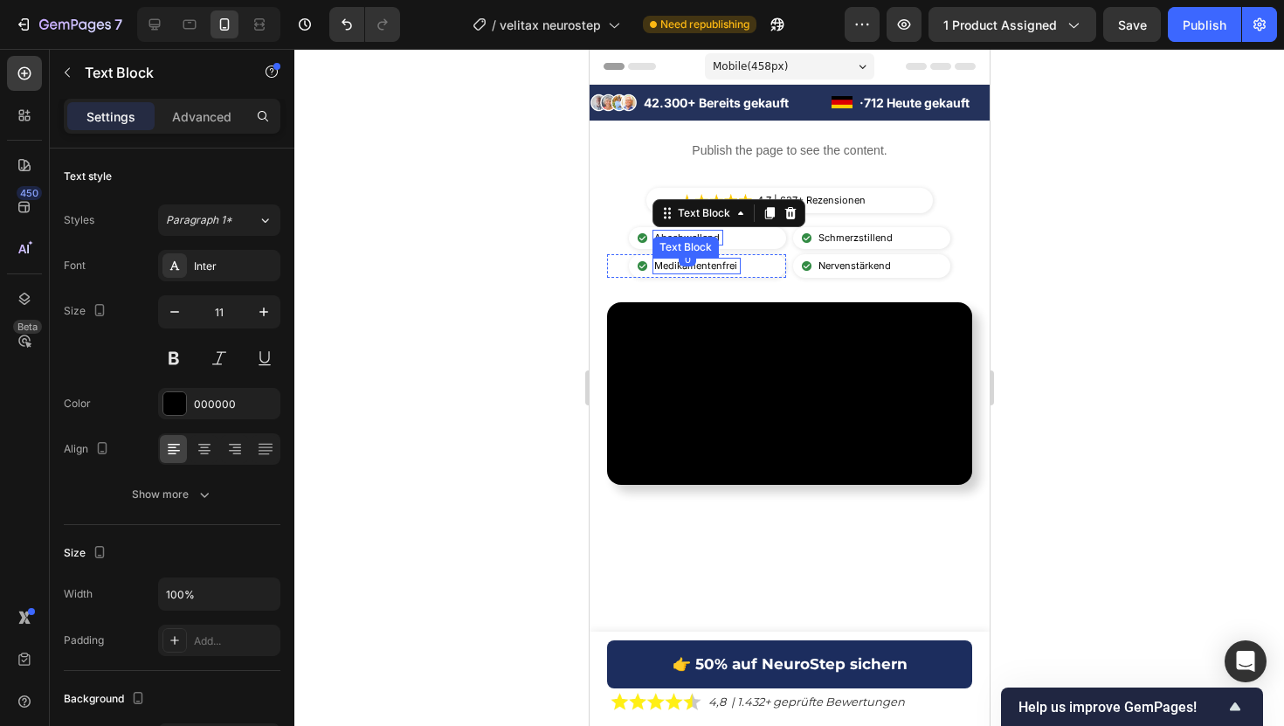
click at [662, 268] on p "Medikamentenfrei" at bounding box center [695, 265] width 85 height 12
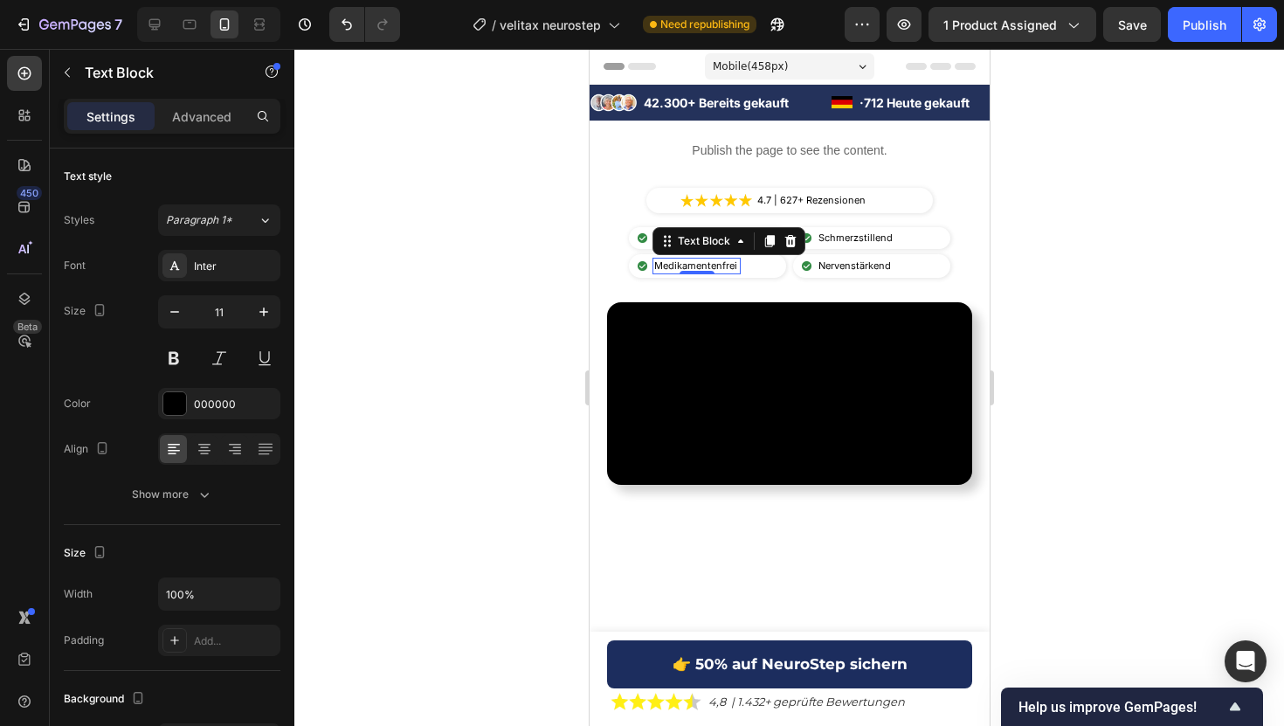
click at [540, 202] on div at bounding box center [788, 387] width 989 height 677
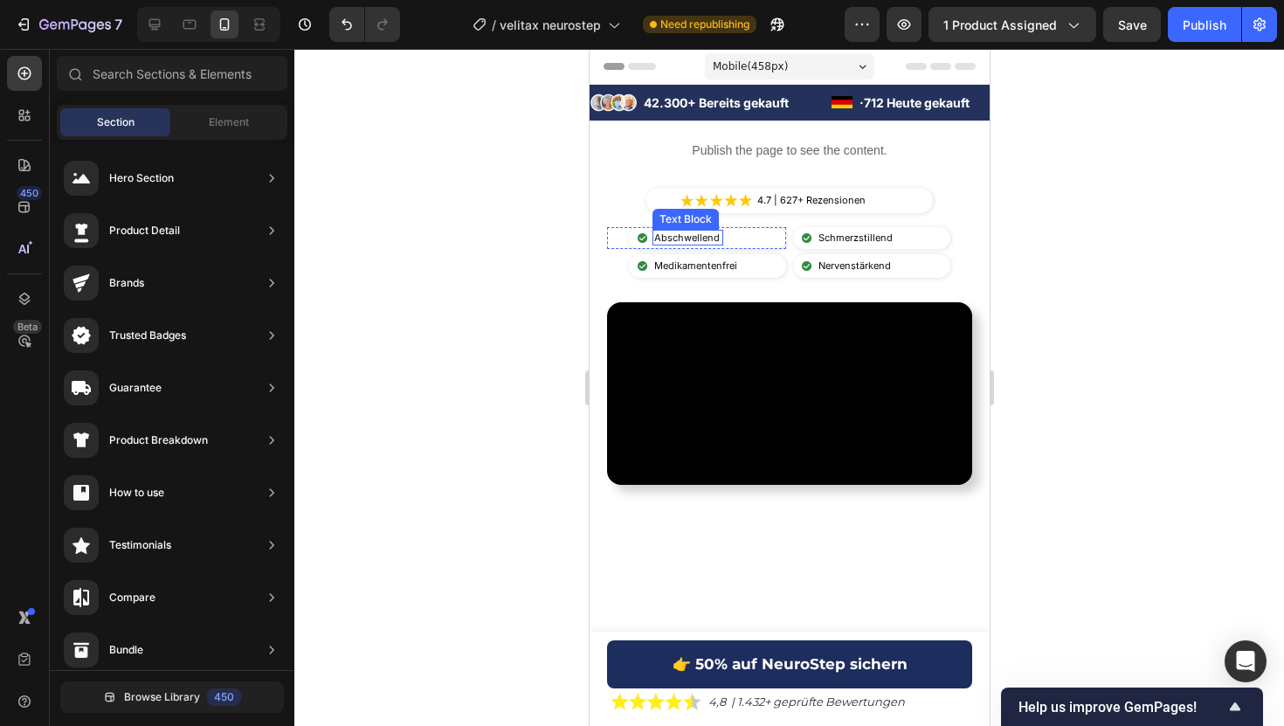
click at [712, 239] on p "Abschwellend" at bounding box center [686, 237] width 67 height 12
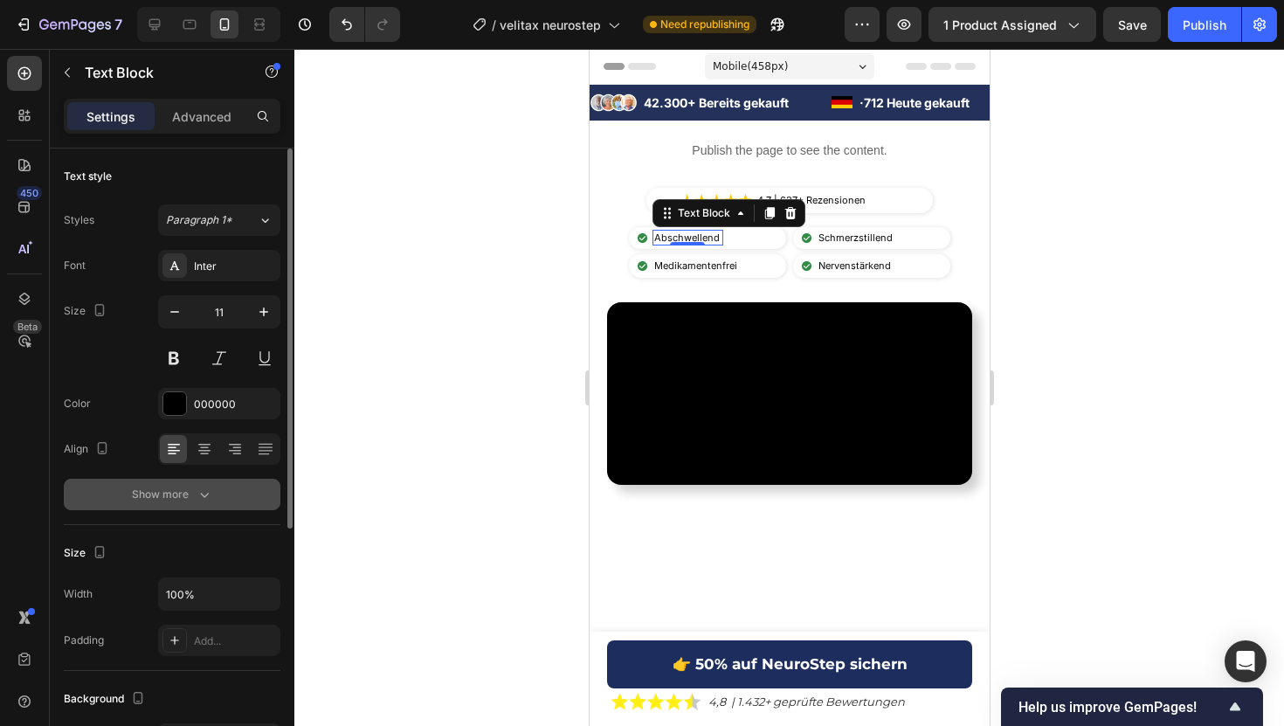
click at [224, 486] on button "Show more" at bounding box center [172, 494] width 217 height 31
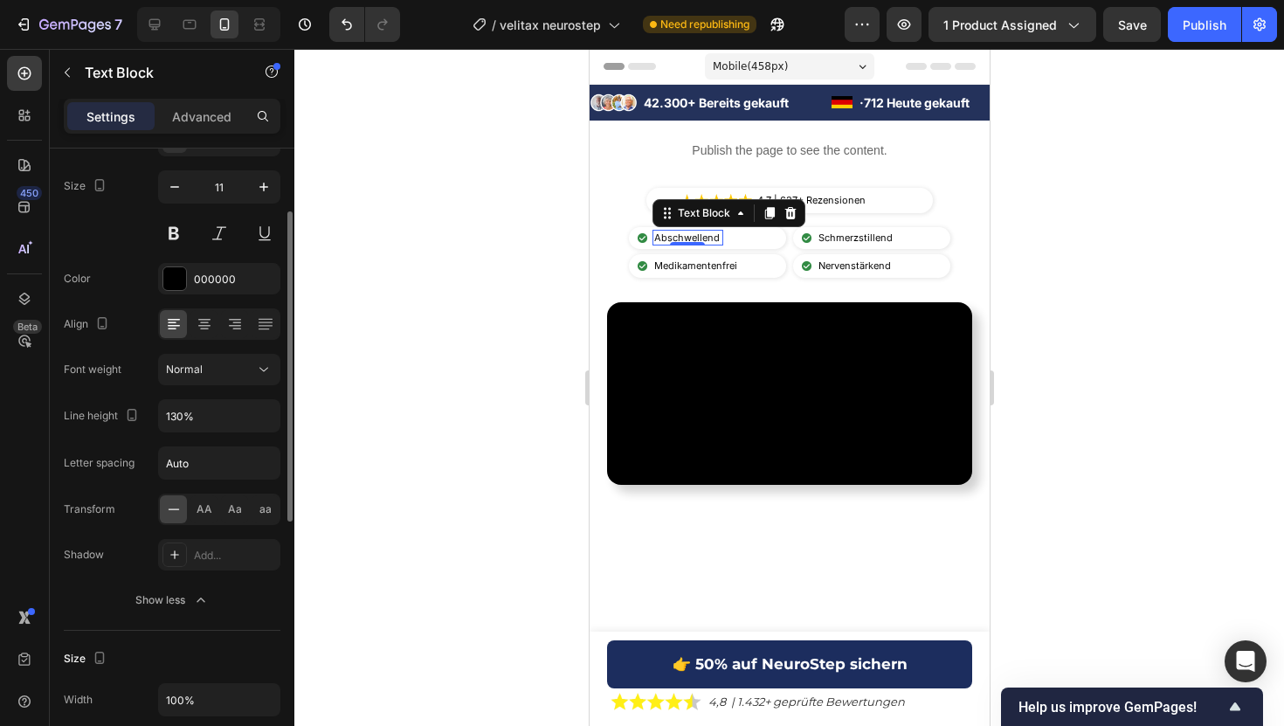
scroll to position [126, 0]
click at [690, 265] on div "0" at bounding box center [686, 259] width 17 height 14
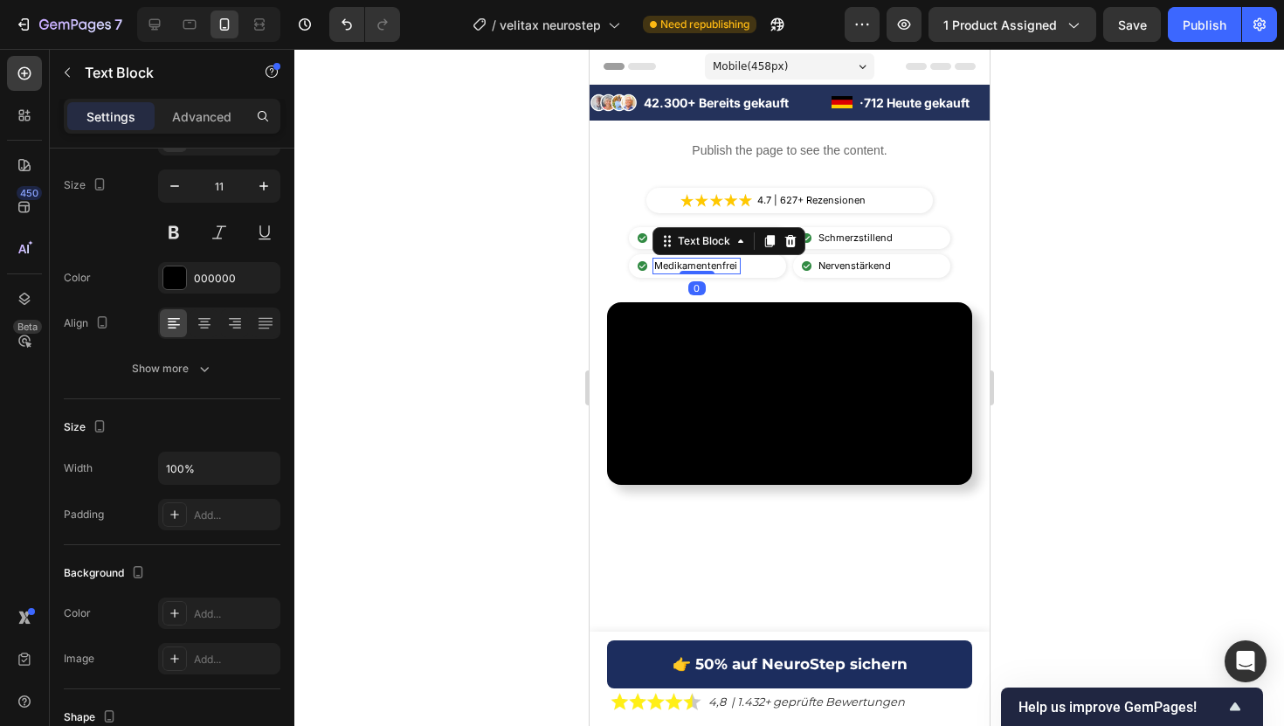
click at [718, 270] on p "Medikamentenfrei" at bounding box center [695, 265] width 85 height 12
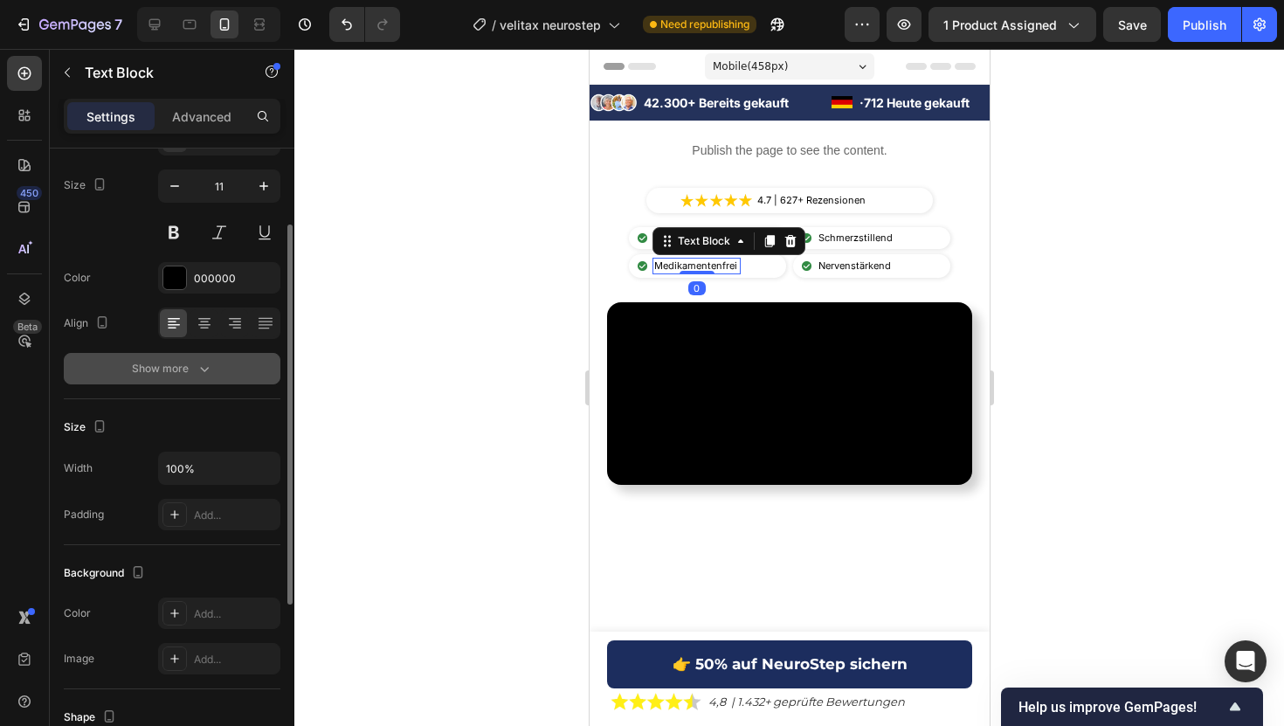
click at [231, 379] on button "Show more" at bounding box center [172, 368] width 217 height 31
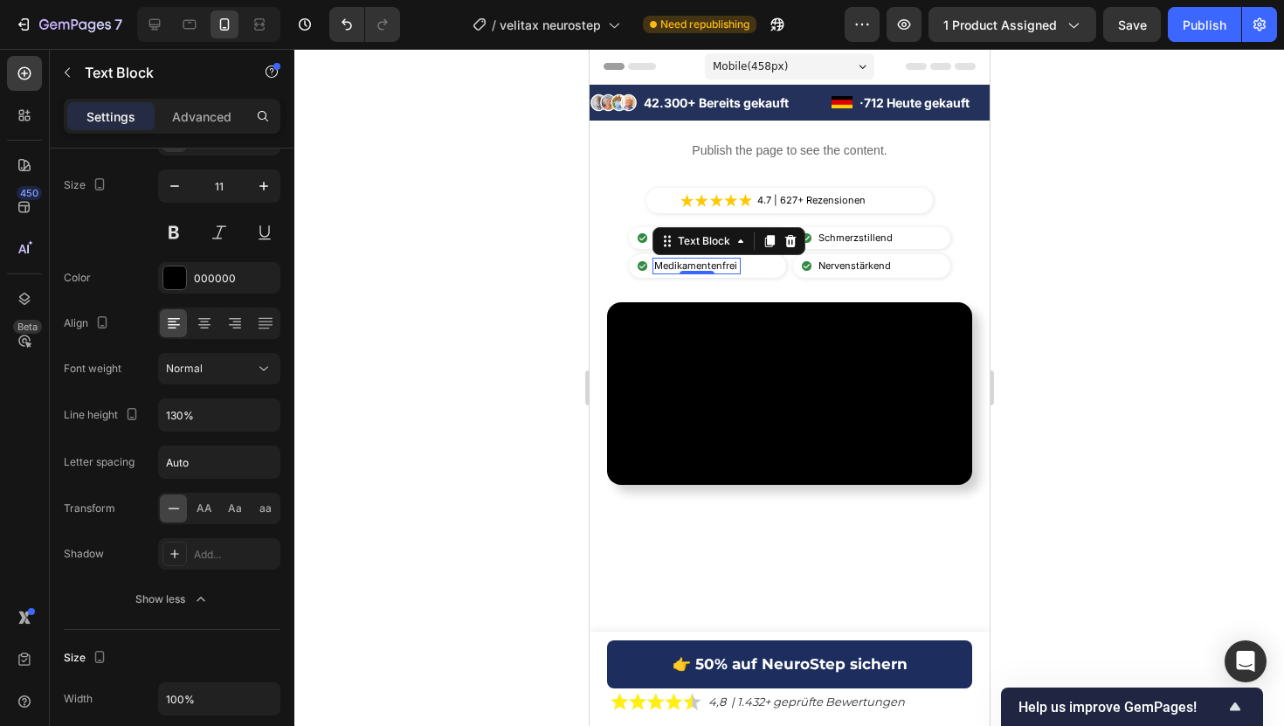
click at [352, 261] on div at bounding box center [788, 387] width 989 height 677
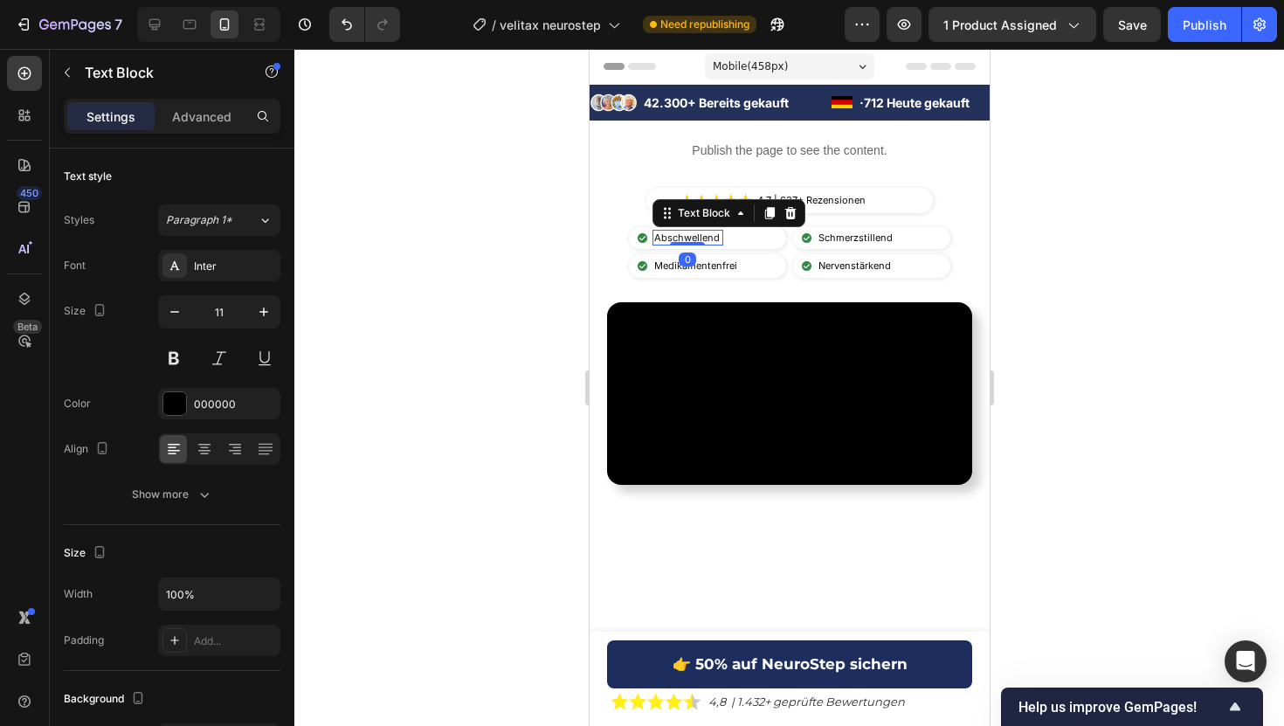
click at [684, 237] on p "Abschwellend" at bounding box center [686, 237] width 67 height 12
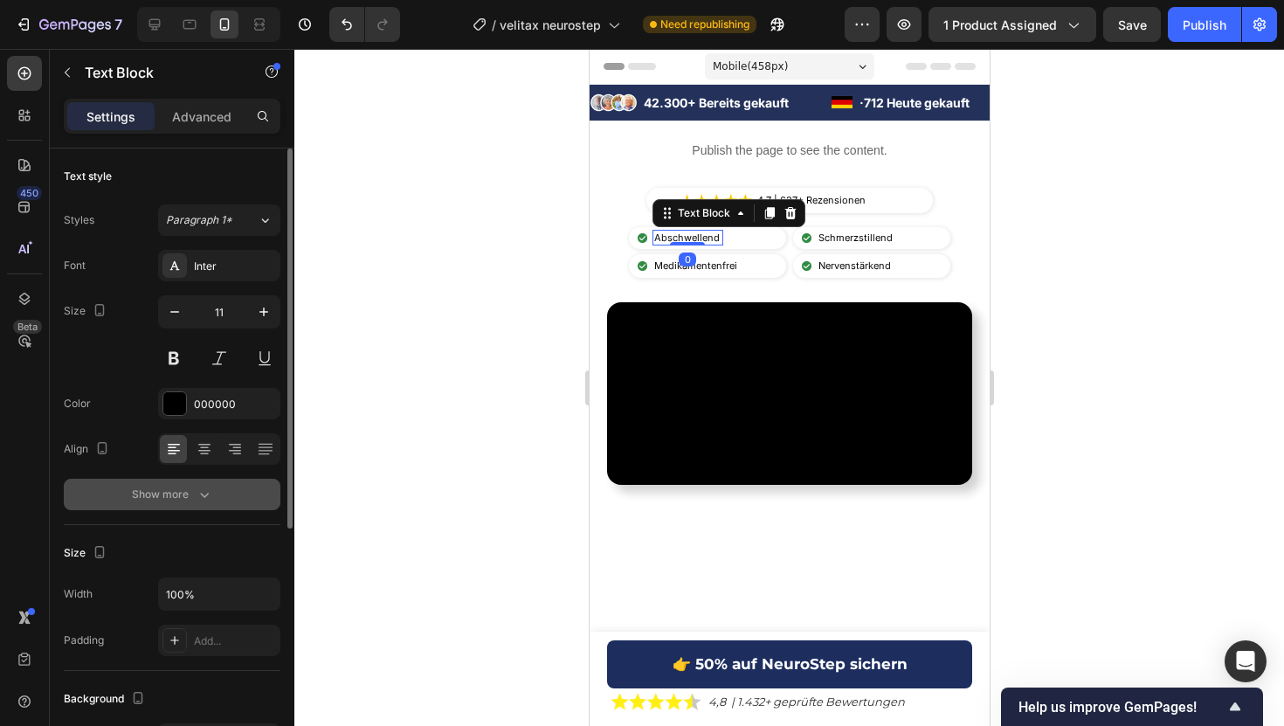
click at [221, 482] on button "Show more" at bounding box center [172, 494] width 217 height 31
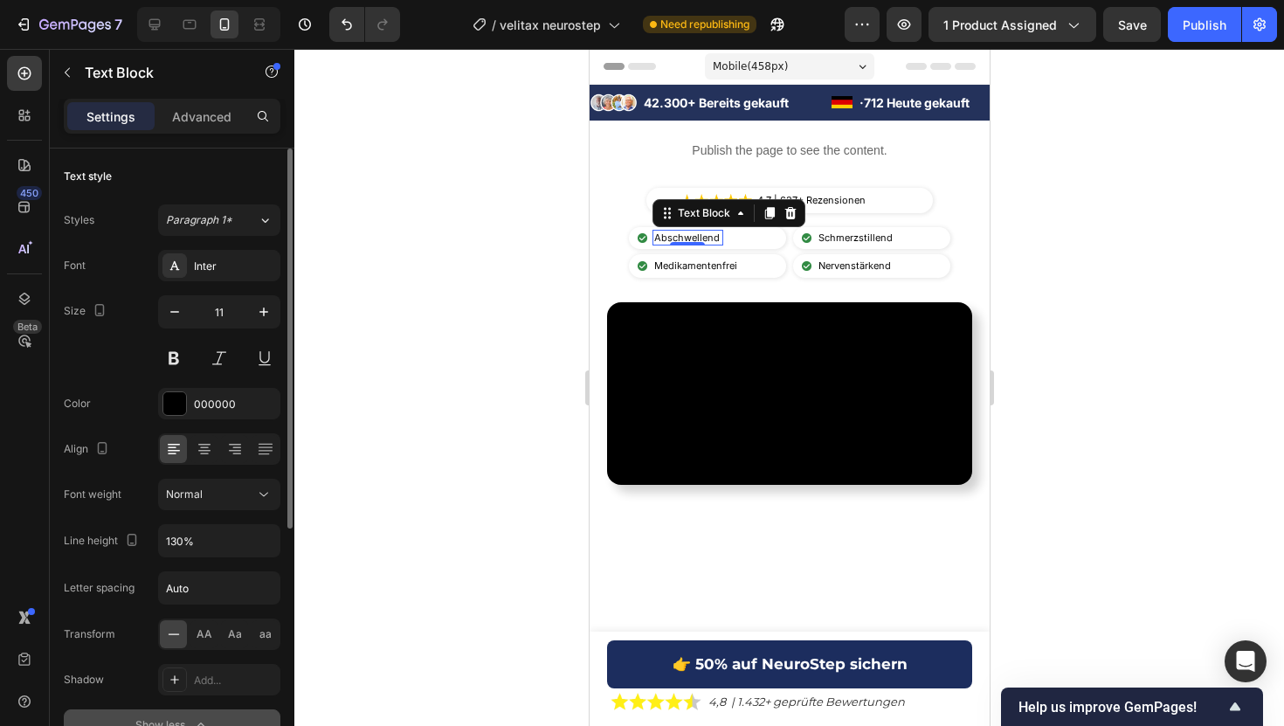
click at [221, 482] on button "Normal" at bounding box center [219, 494] width 122 height 31
click at [357, 341] on div at bounding box center [788, 387] width 989 height 677
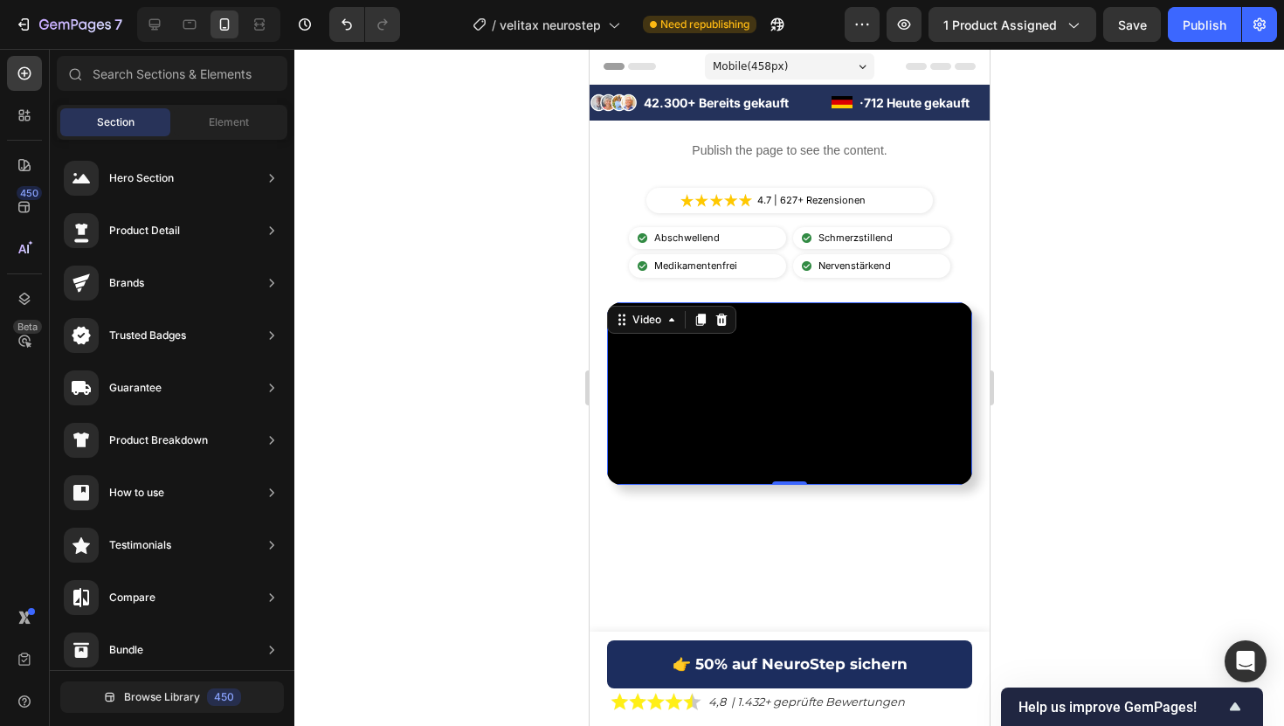
click at [661, 485] on video at bounding box center [788, 393] width 365 height 183
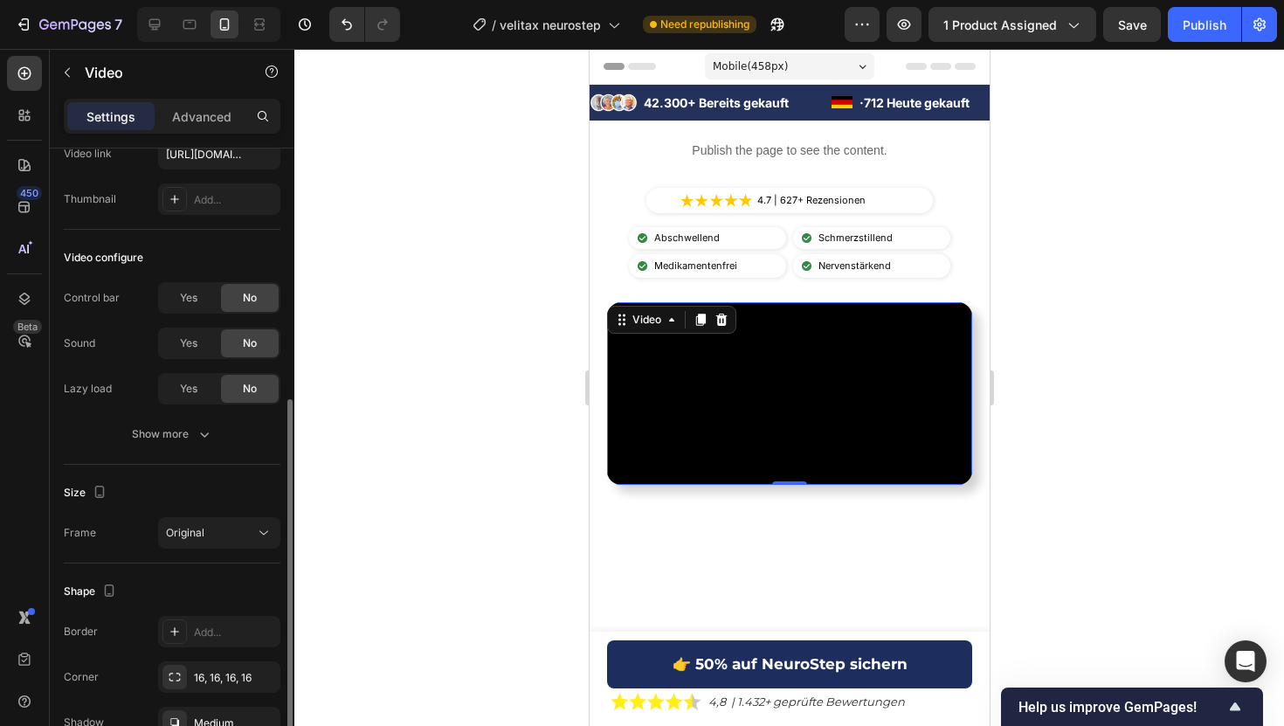
scroll to position [204, 0]
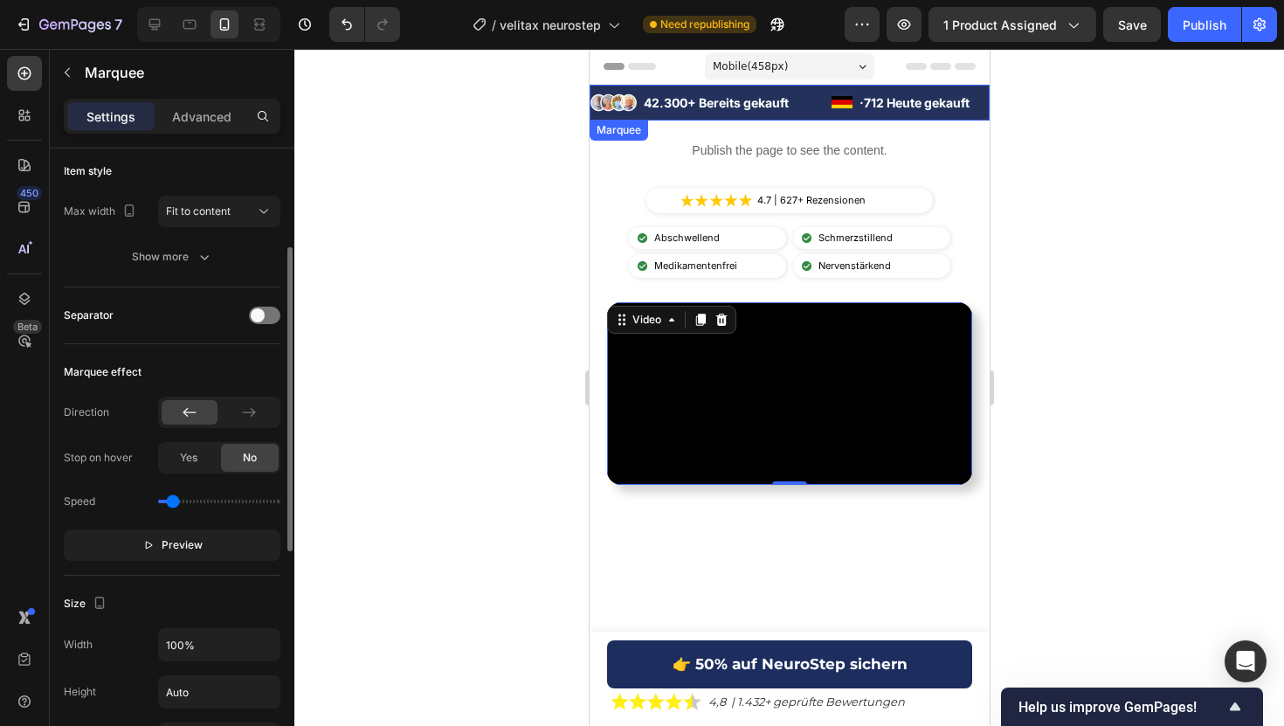
click at [592, 118] on div "Image 42.300+ Bereits gekauft Text Block Advanced List Image · 712 Heute gekauf…" at bounding box center [789, 103] width 400 height 36
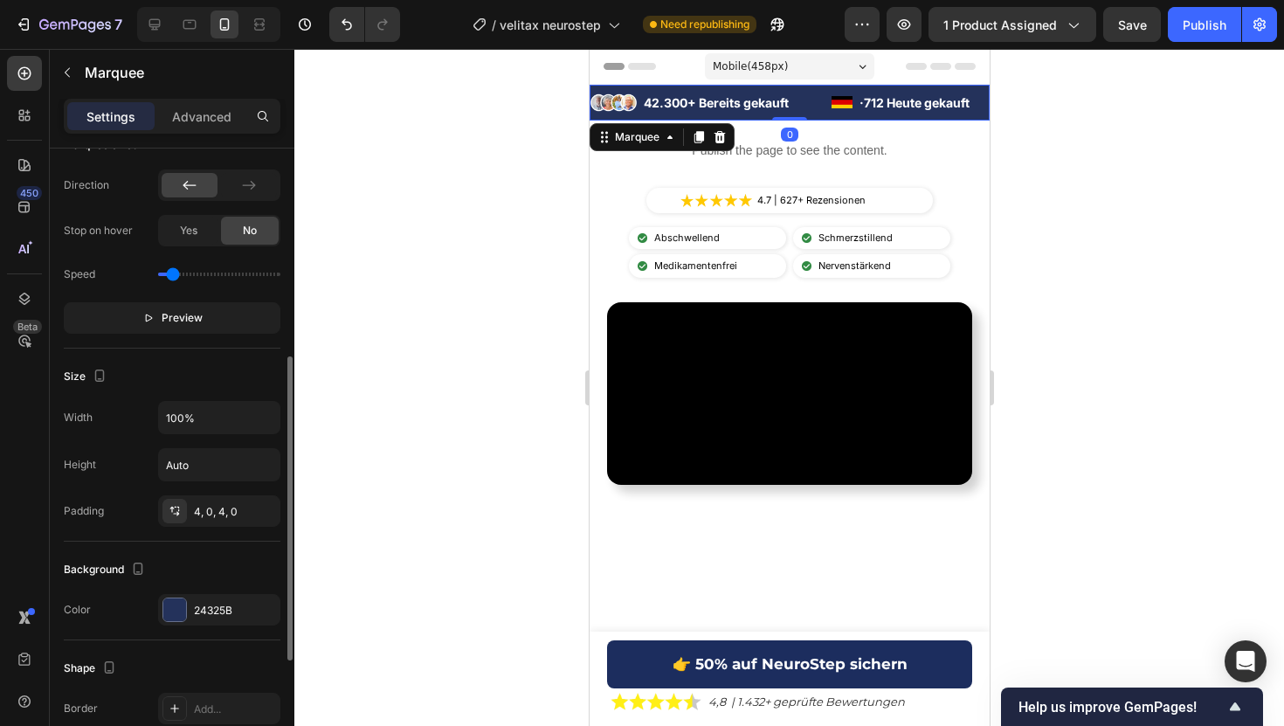
scroll to position [431, 0]
click at [190, 605] on div "24325B" at bounding box center [219, 610] width 122 height 31
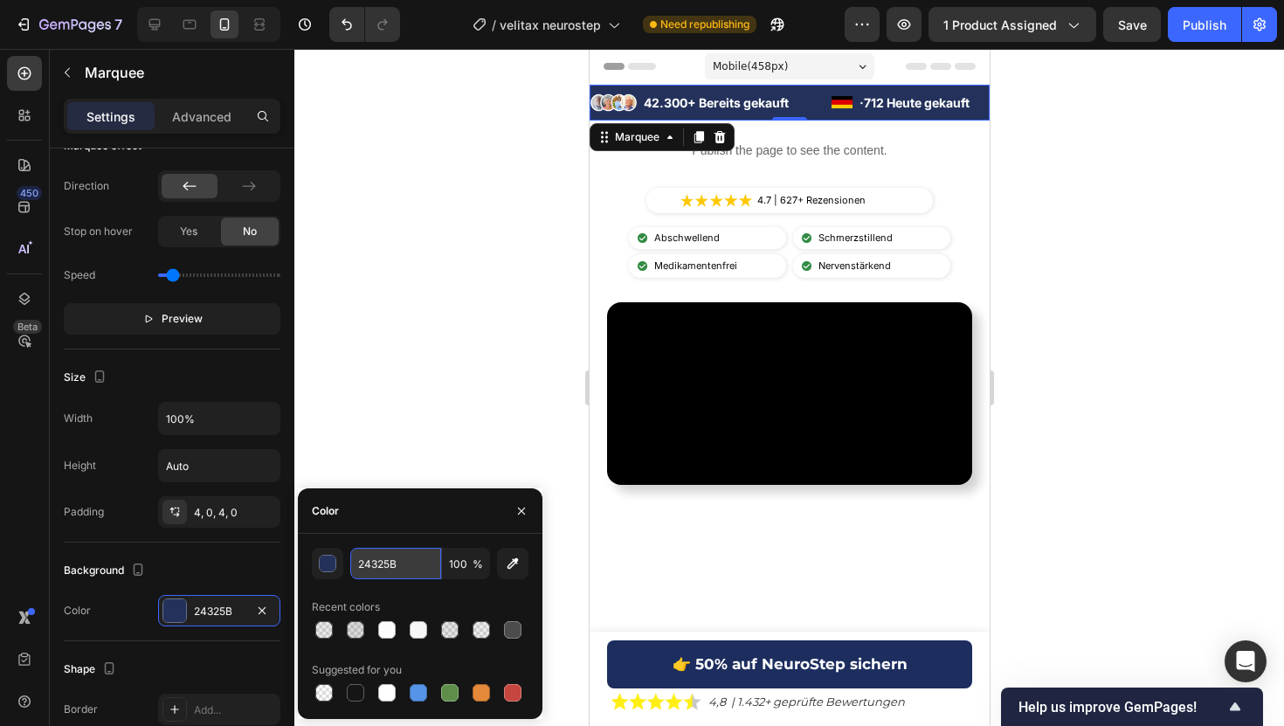
click at [397, 569] on input "24325B" at bounding box center [395, 563] width 91 height 31
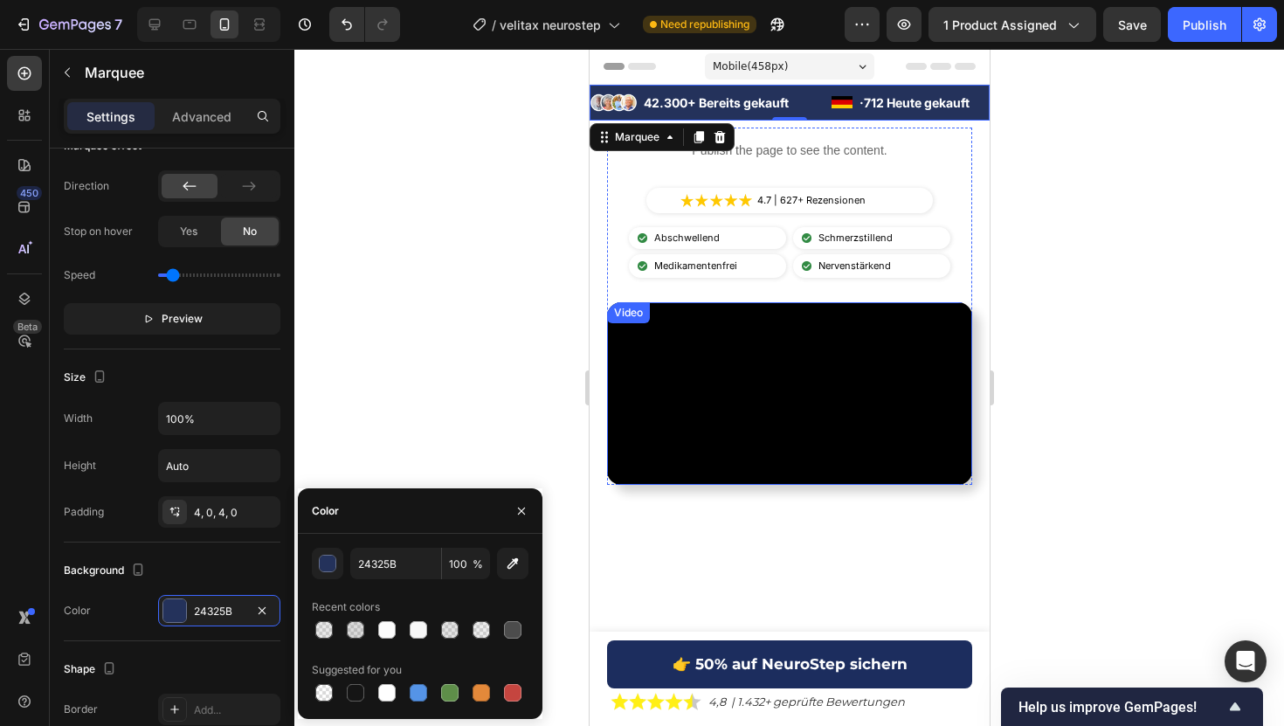
click at [776, 485] on video at bounding box center [788, 393] width 365 height 183
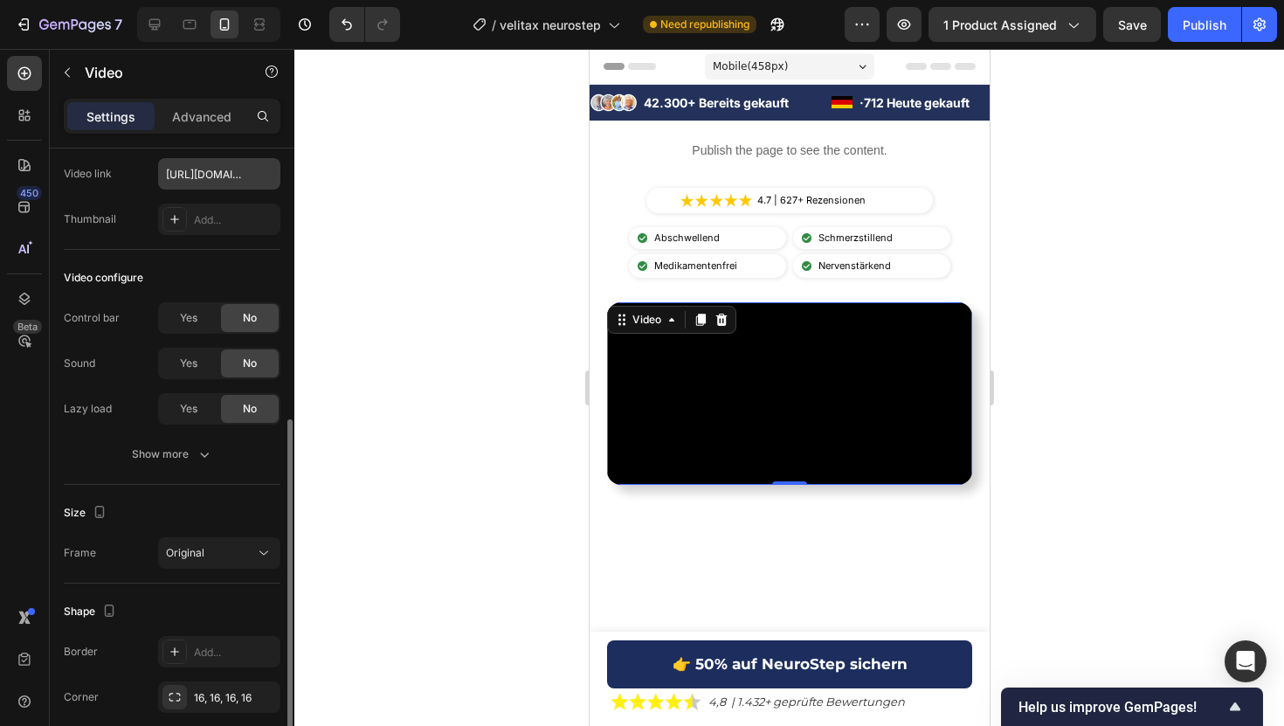
scroll to position [204, 0]
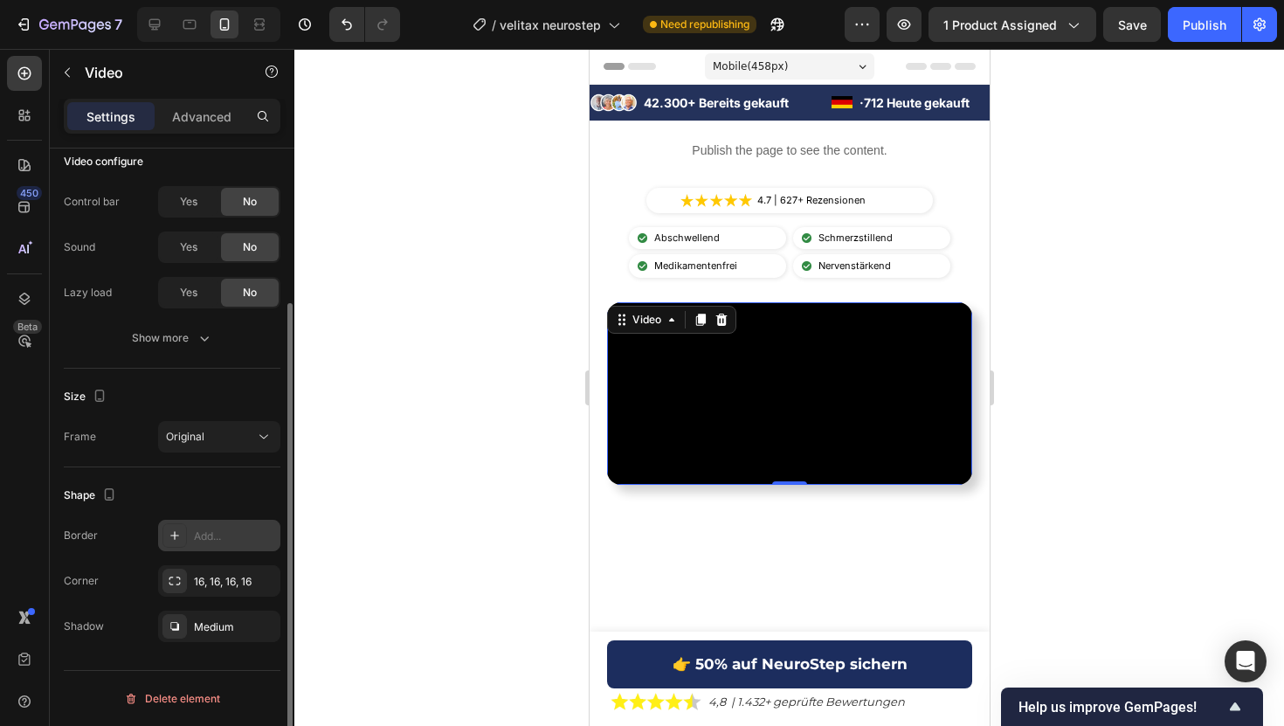
click at [182, 530] on div at bounding box center [174, 535] width 24 height 24
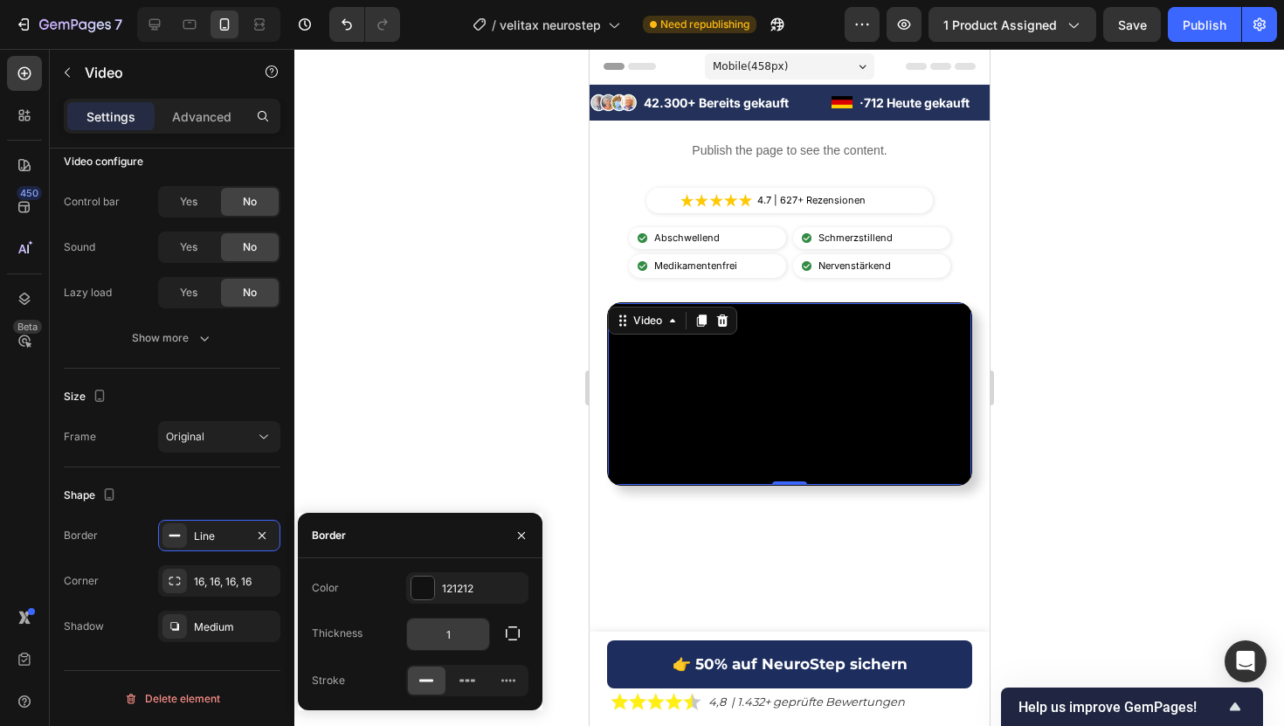
click at [445, 627] on input "1" at bounding box center [448, 633] width 82 height 31
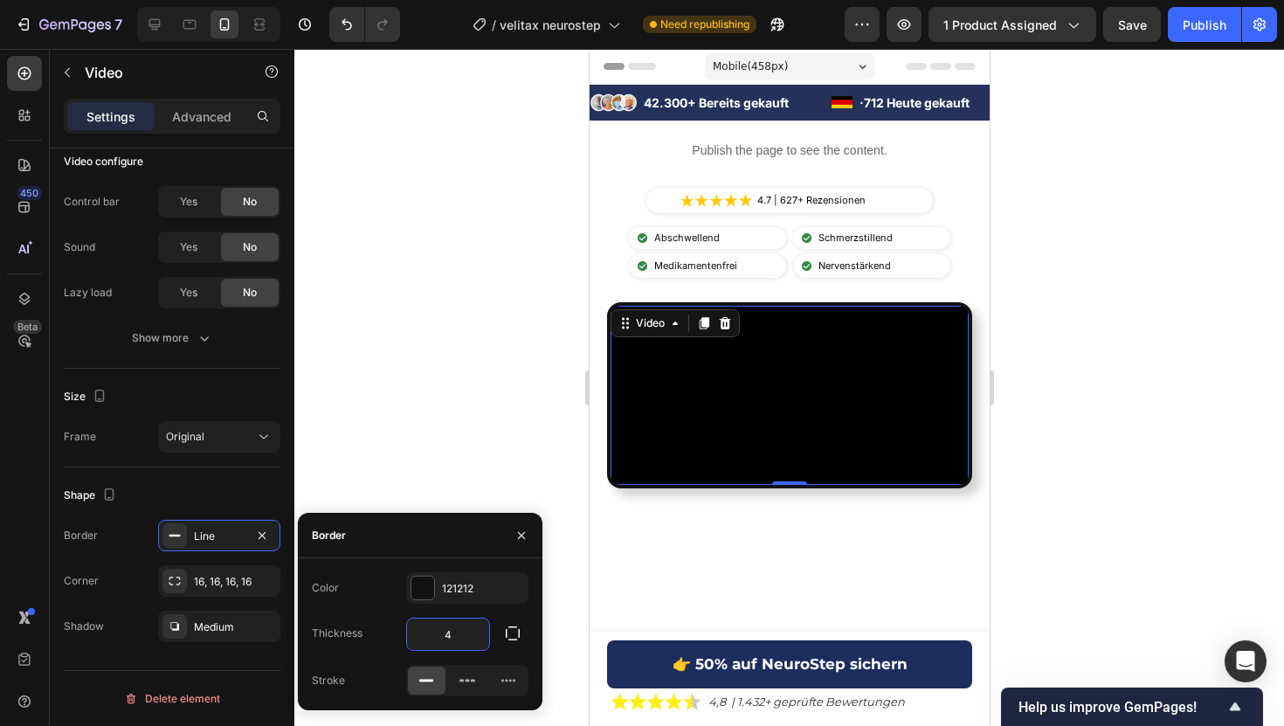
type input "4"
click at [447, 608] on div "Color 121212 Thickness 4 Stroke" at bounding box center [420, 634] width 245 height 124
click at [449, 595] on div "121212" at bounding box center [467, 589] width 51 height 16
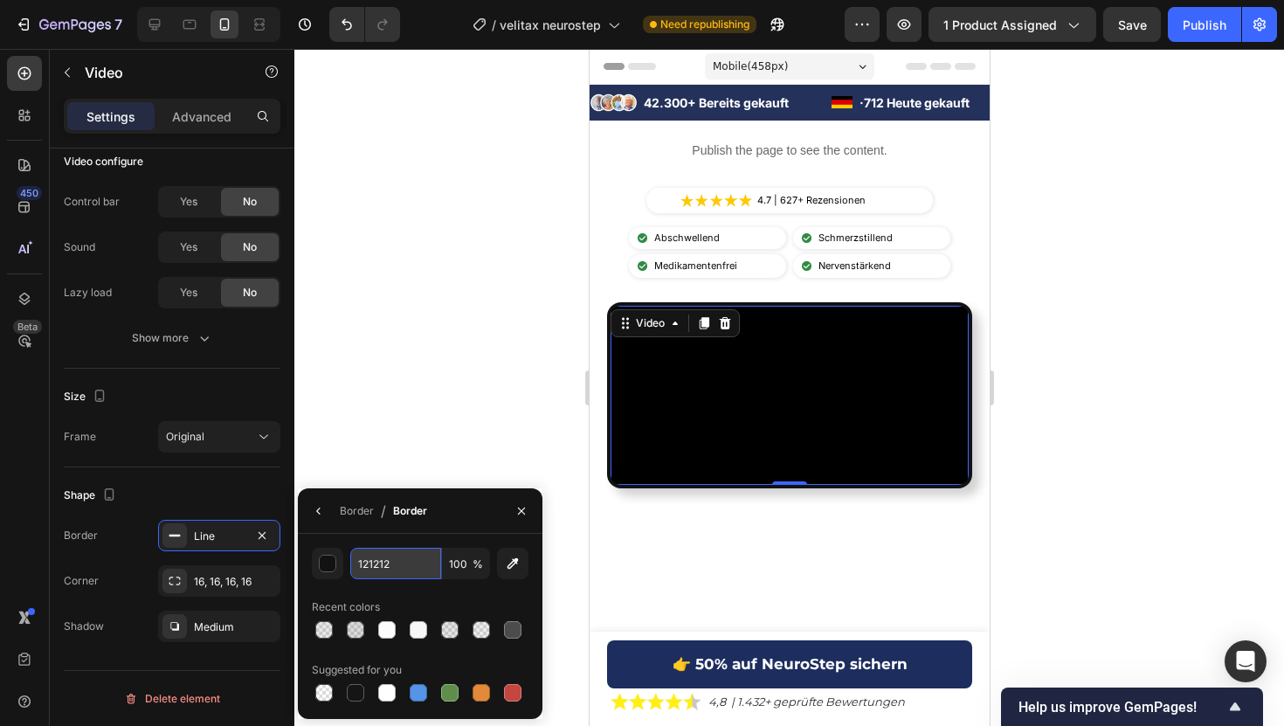
click at [386, 568] on input "121212" at bounding box center [395, 563] width 91 height 31
paste input "24325B"
type input "24325B"
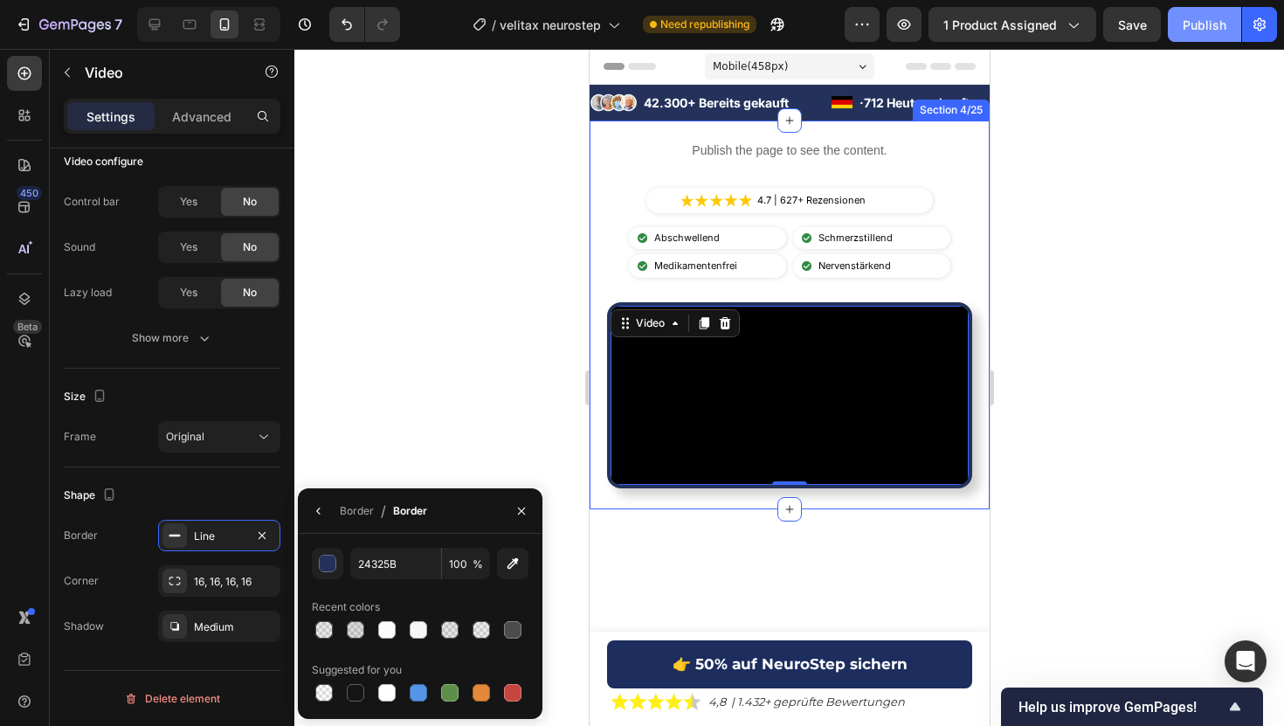
click at [1196, 29] on div "Publish" at bounding box center [1204, 25] width 44 height 18
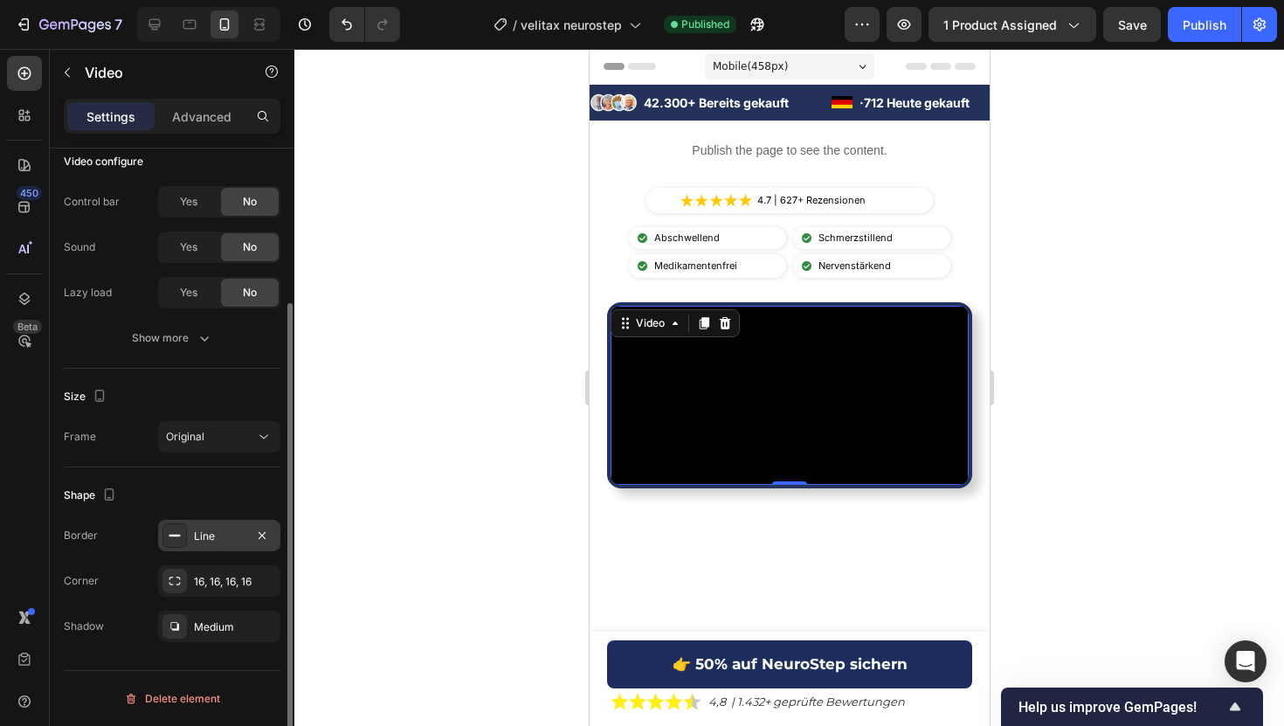
click at [199, 527] on div "Line" at bounding box center [219, 535] width 122 height 31
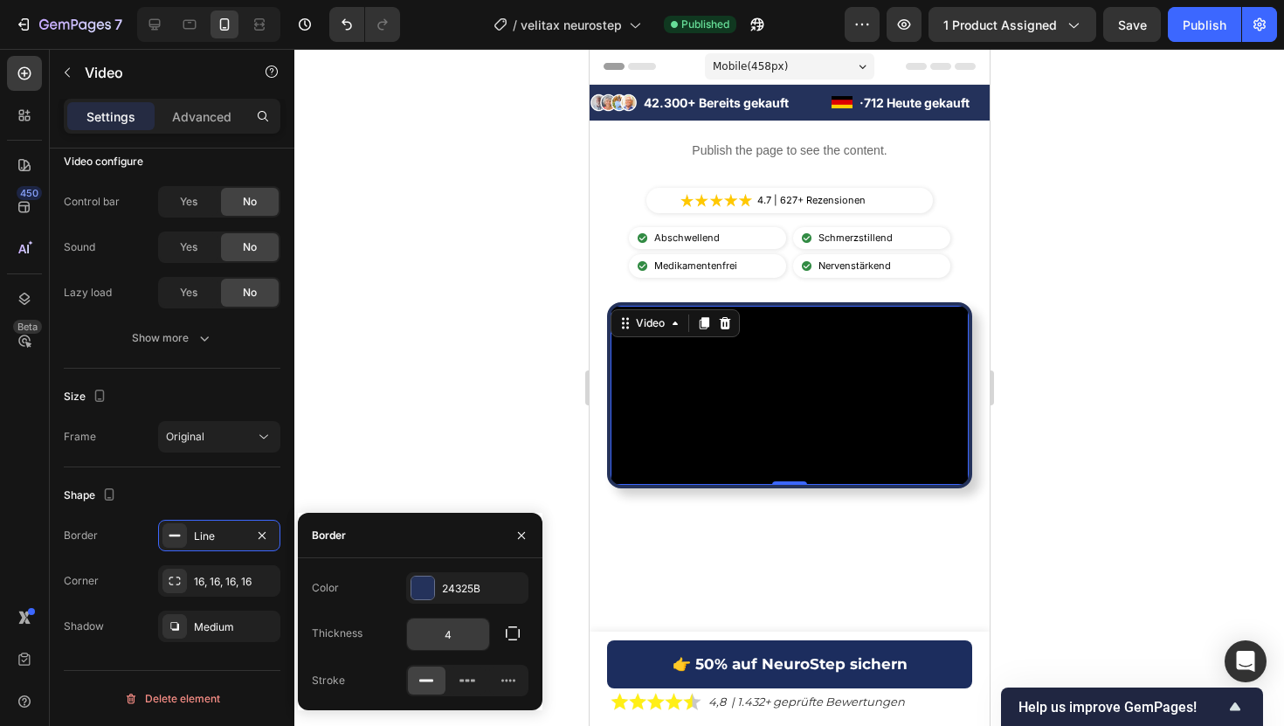
click at [451, 631] on input "4" at bounding box center [448, 633] width 82 height 31
type input "5"
type input "6"
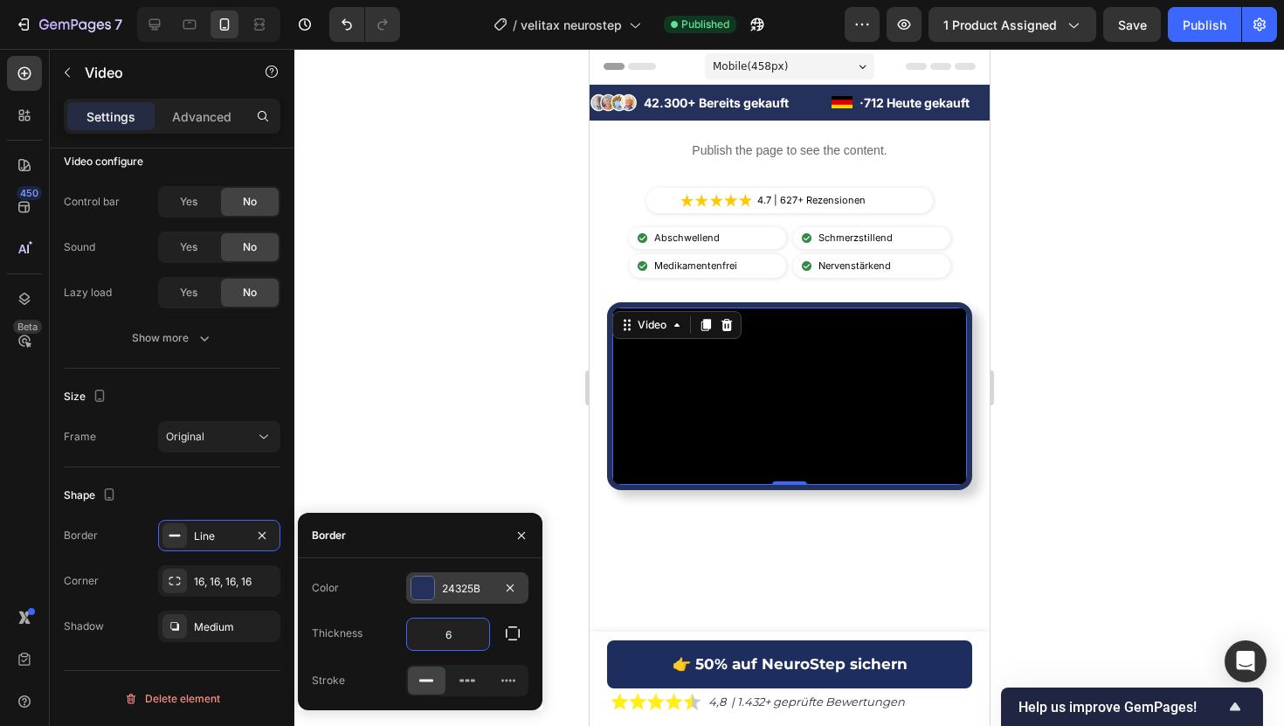
click at [424, 578] on div at bounding box center [422, 587] width 23 height 23
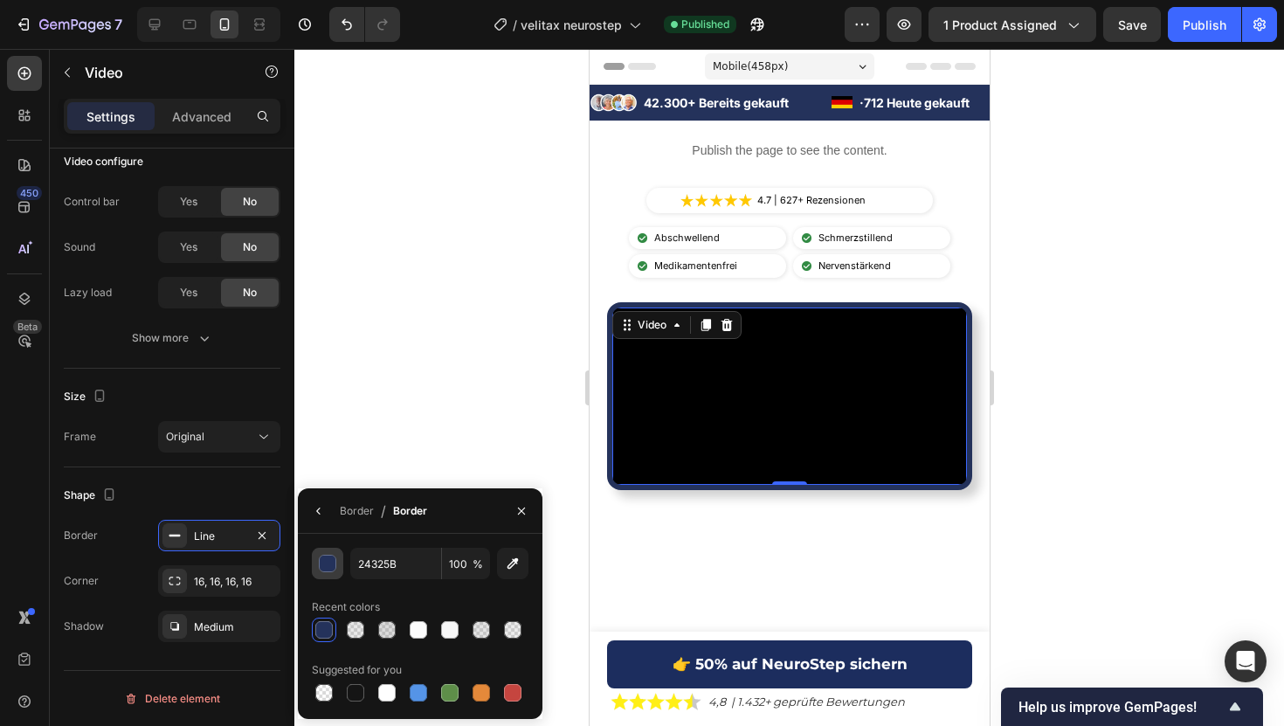
click at [325, 566] on div "button" at bounding box center [328, 563] width 17 height 17
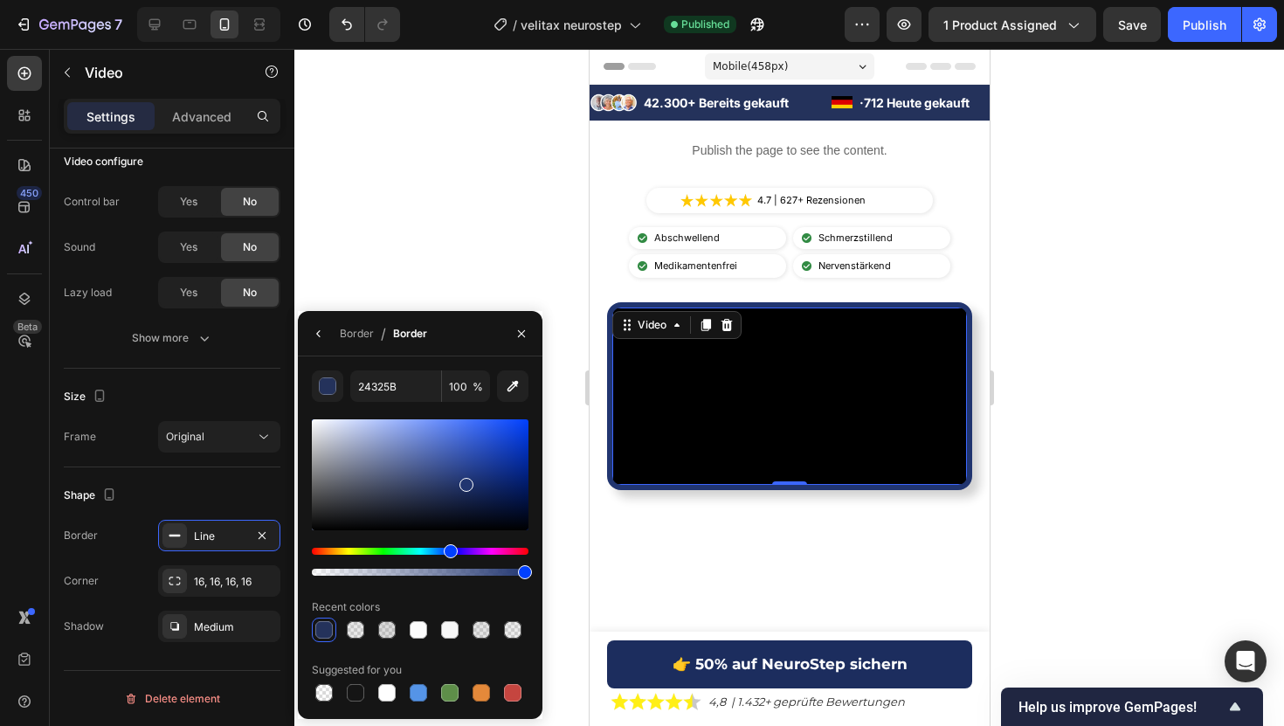
click at [465, 480] on div at bounding box center [420, 474] width 217 height 111
click at [479, 459] on div at bounding box center [420, 474] width 217 height 111
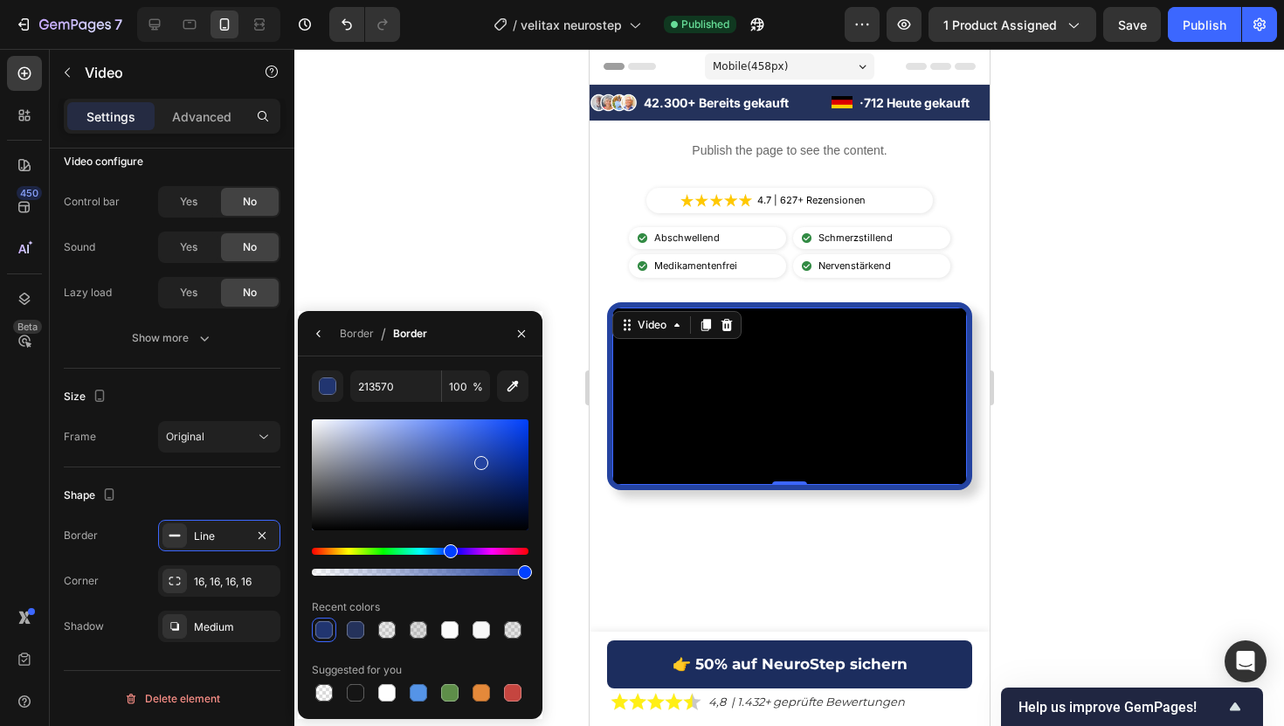
click at [508, 436] on div at bounding box center [420, 474] width 217 height 111
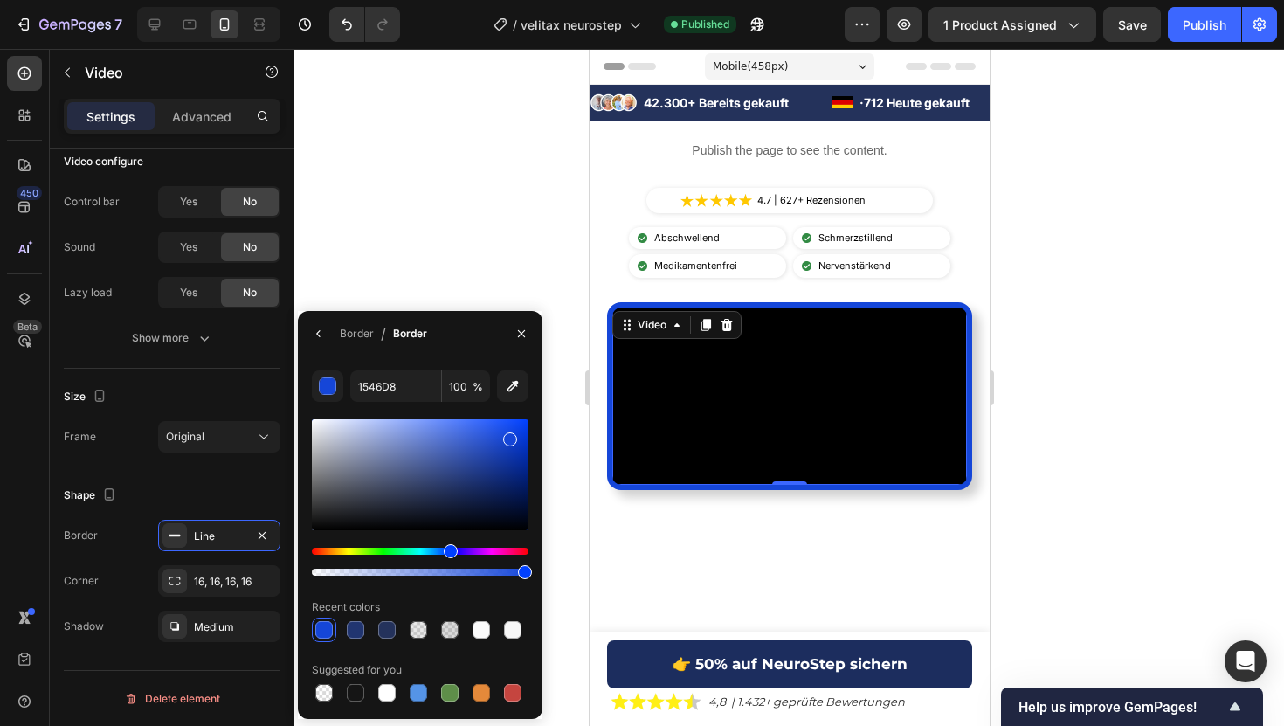
click at [485, 468] on div at bounding box center [420, 474] width 217 height 111
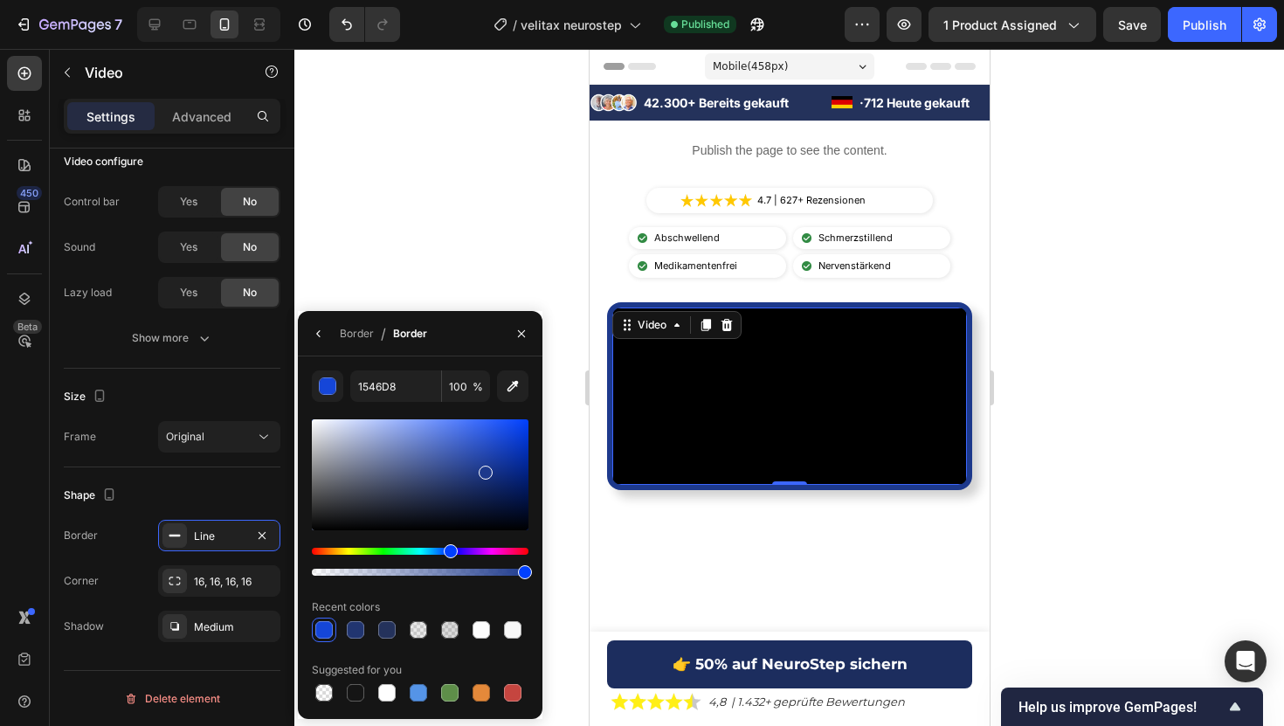
type input "1D398C"
click at [1190, 33] on button "Publish" at bounding box center [1204, 24] width 73 height 35
